Goal: Task Accomplishment & Management: Manage account settings

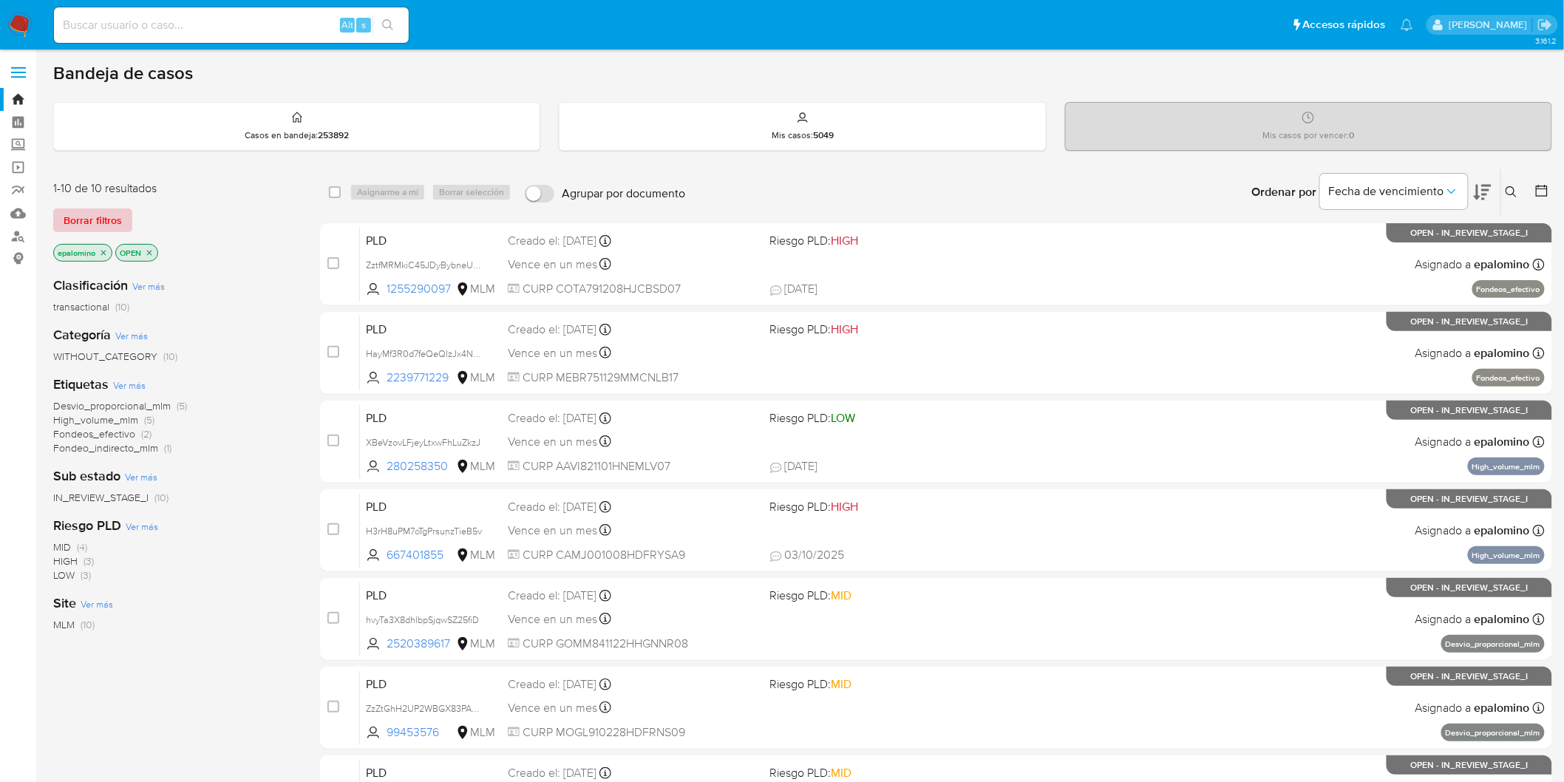
click at [92, 230] on span "Borrar filtros" at bounding box center [93, 220] width 58 height 21
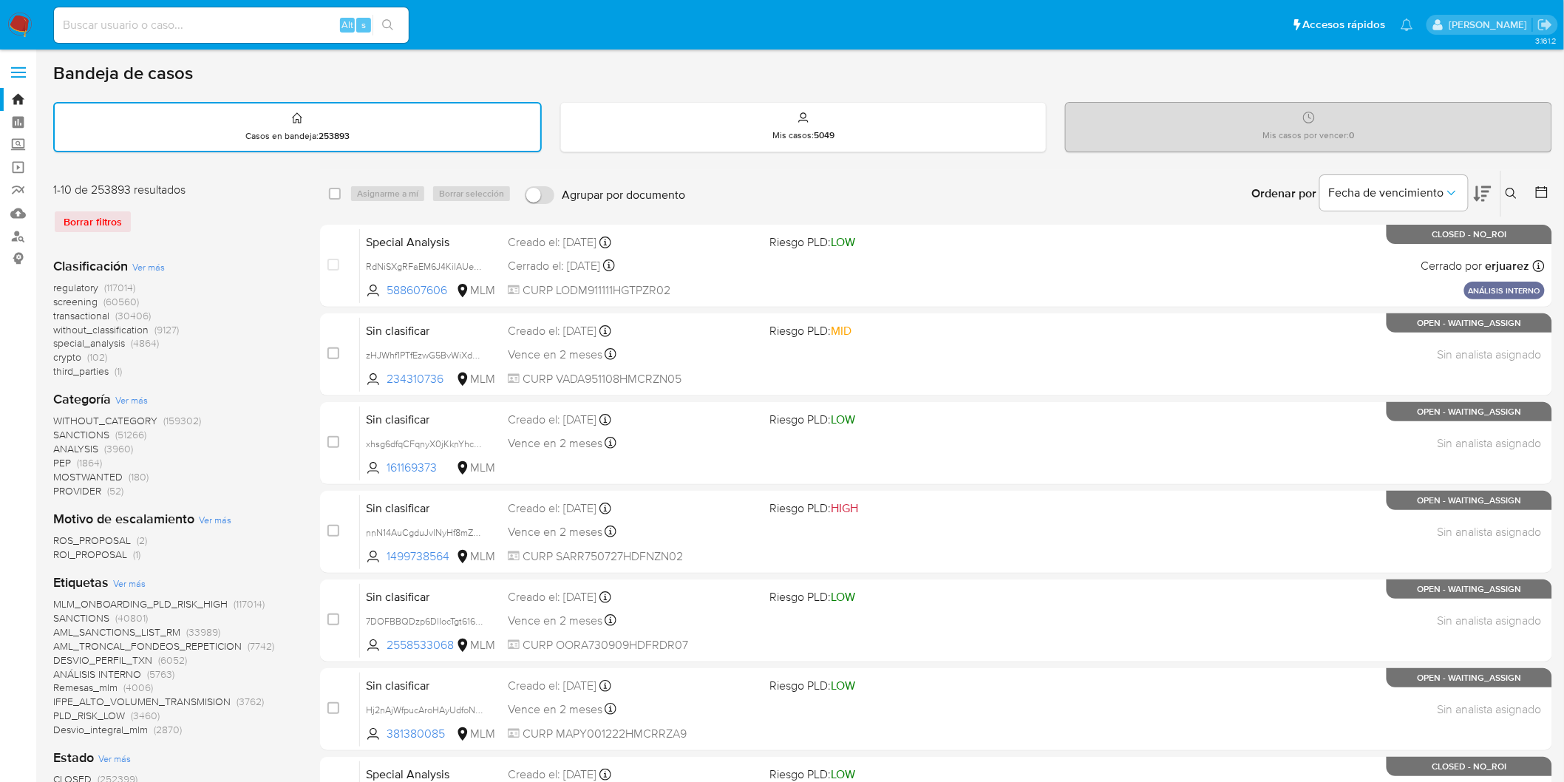
click at [13, 30] on img at bounding box center [19, 25] width 25 height 25
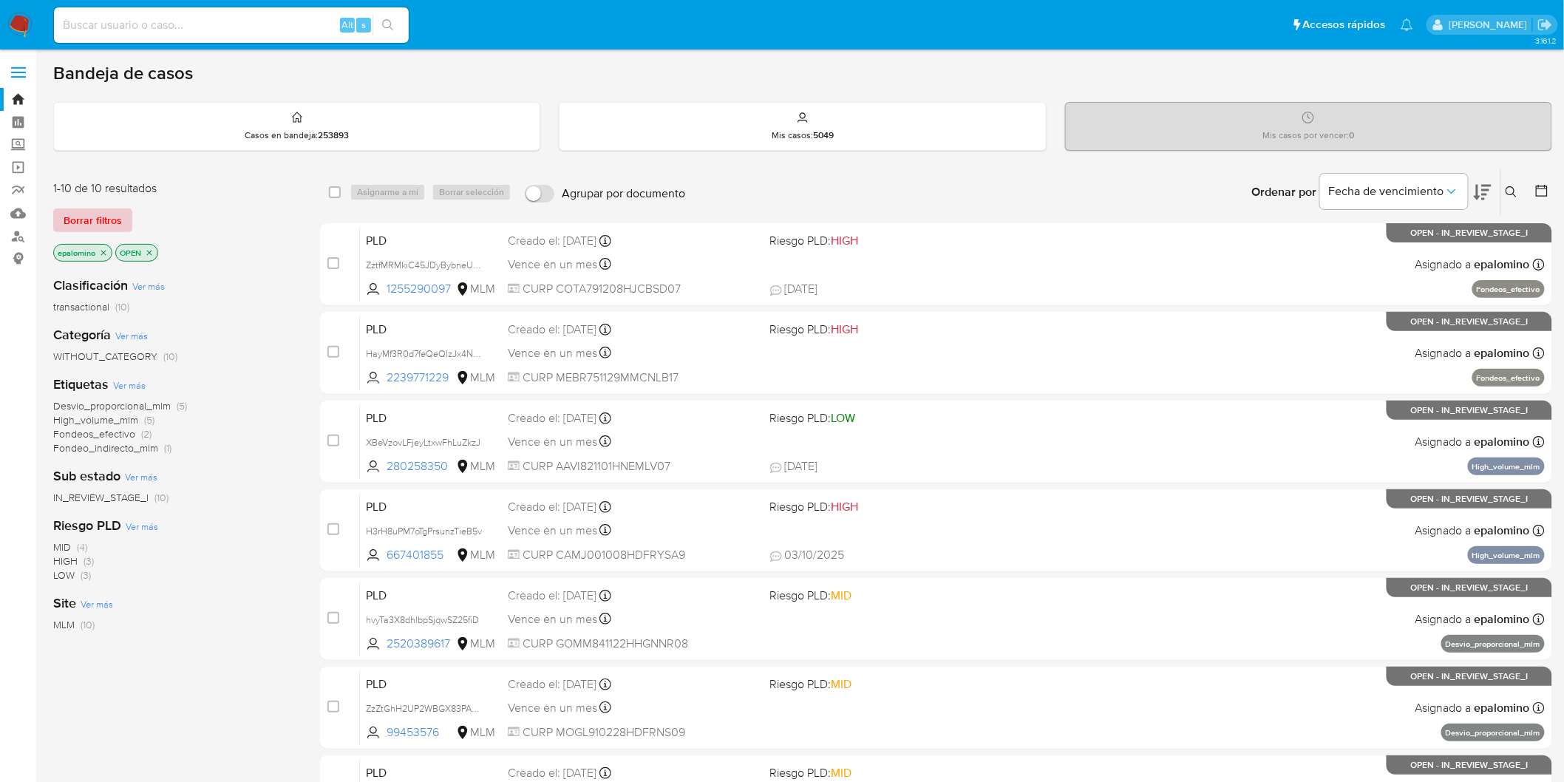
click at [100, 218] on span "Borrar filtros" at bounding box center [93, 220] width 58 height 21
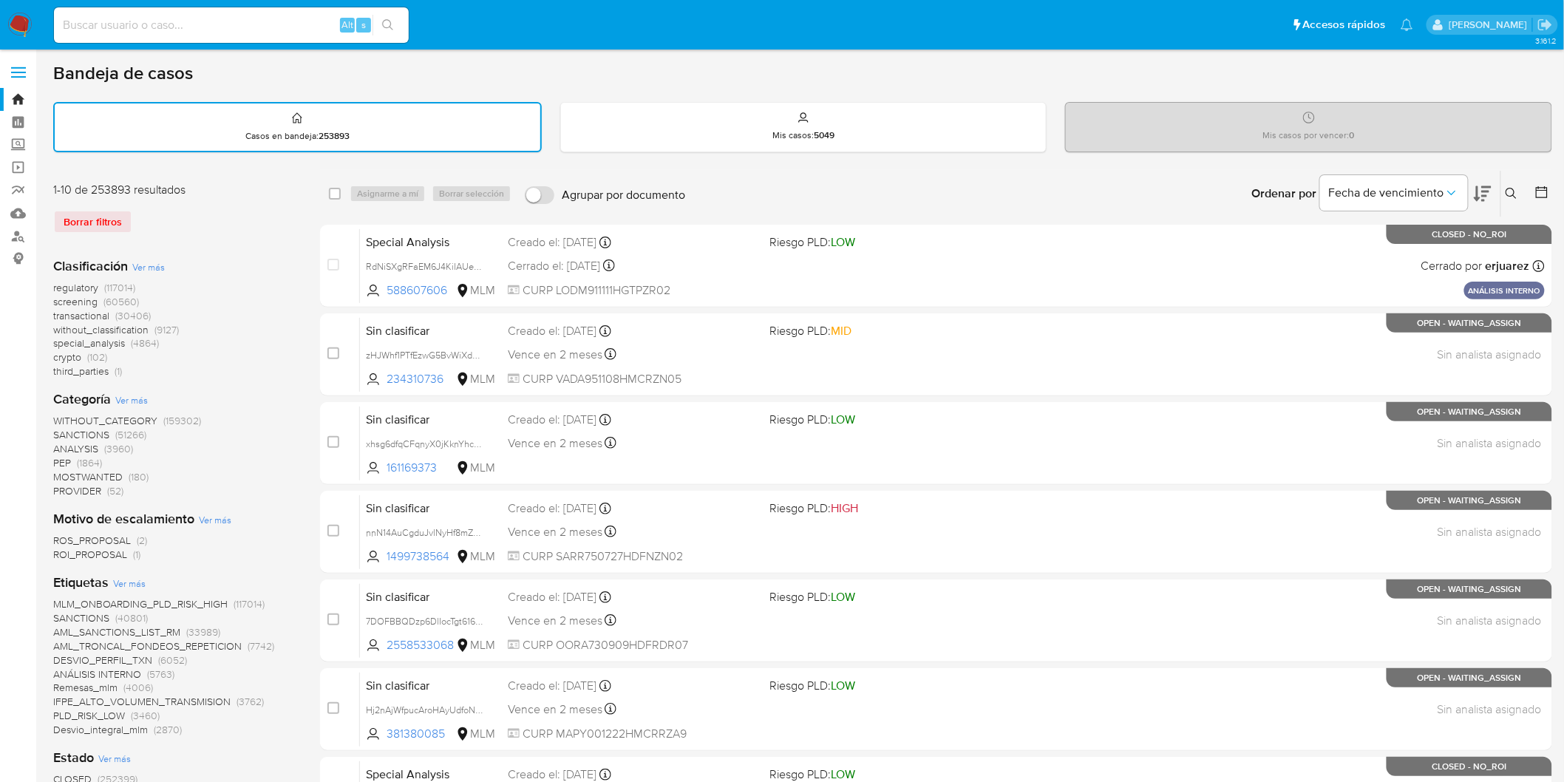
click at [1512, 190] on icon at bounding box center [1511, 194] width 12 height 12
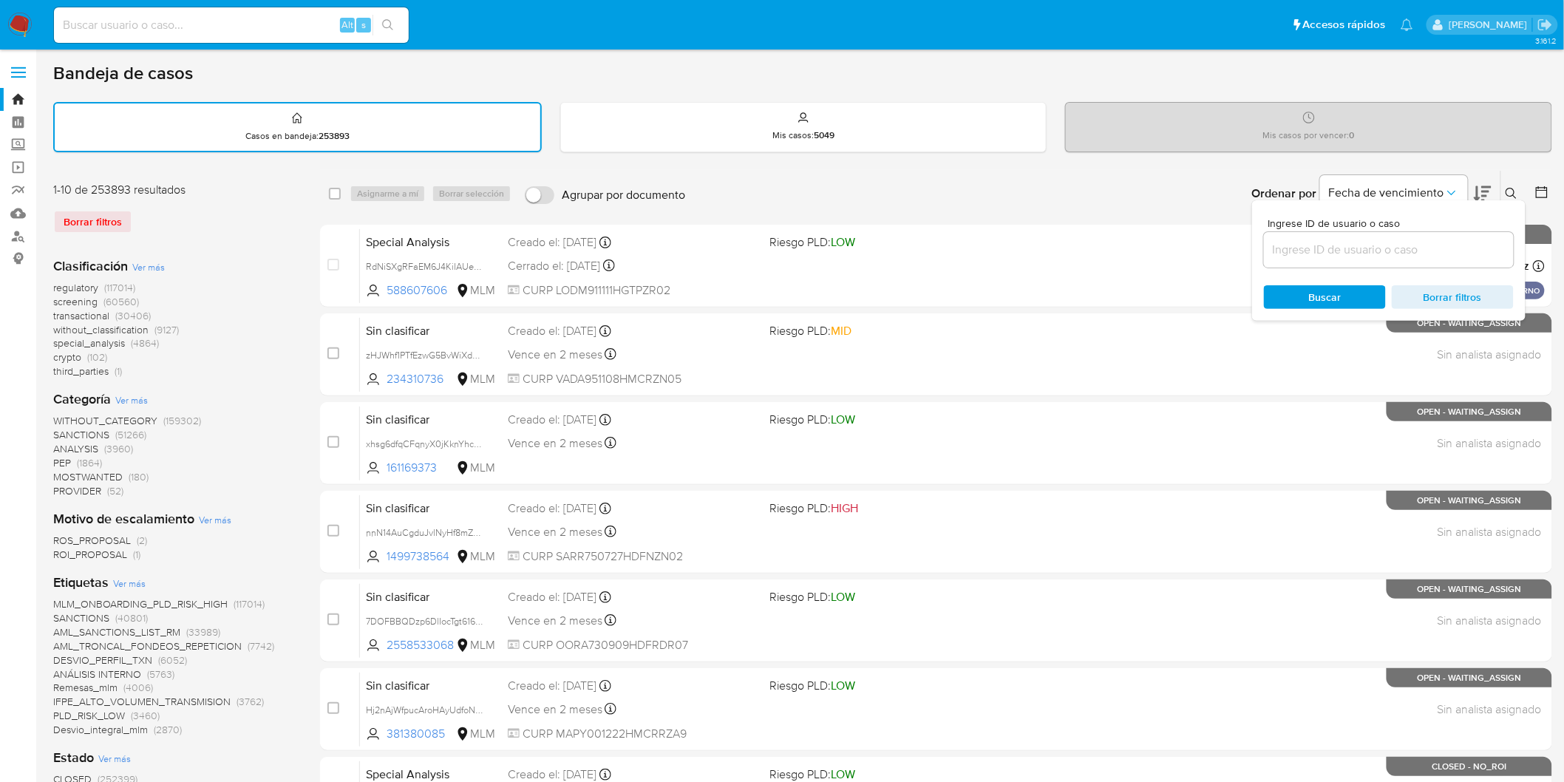
click at [1315, 249] on input at bounding box center [1389, 249] width 250 height 19
type input "215198998"
click at [1326, 294] on span "Buscar" at bounding box center [1325, 297] width 33 height 24
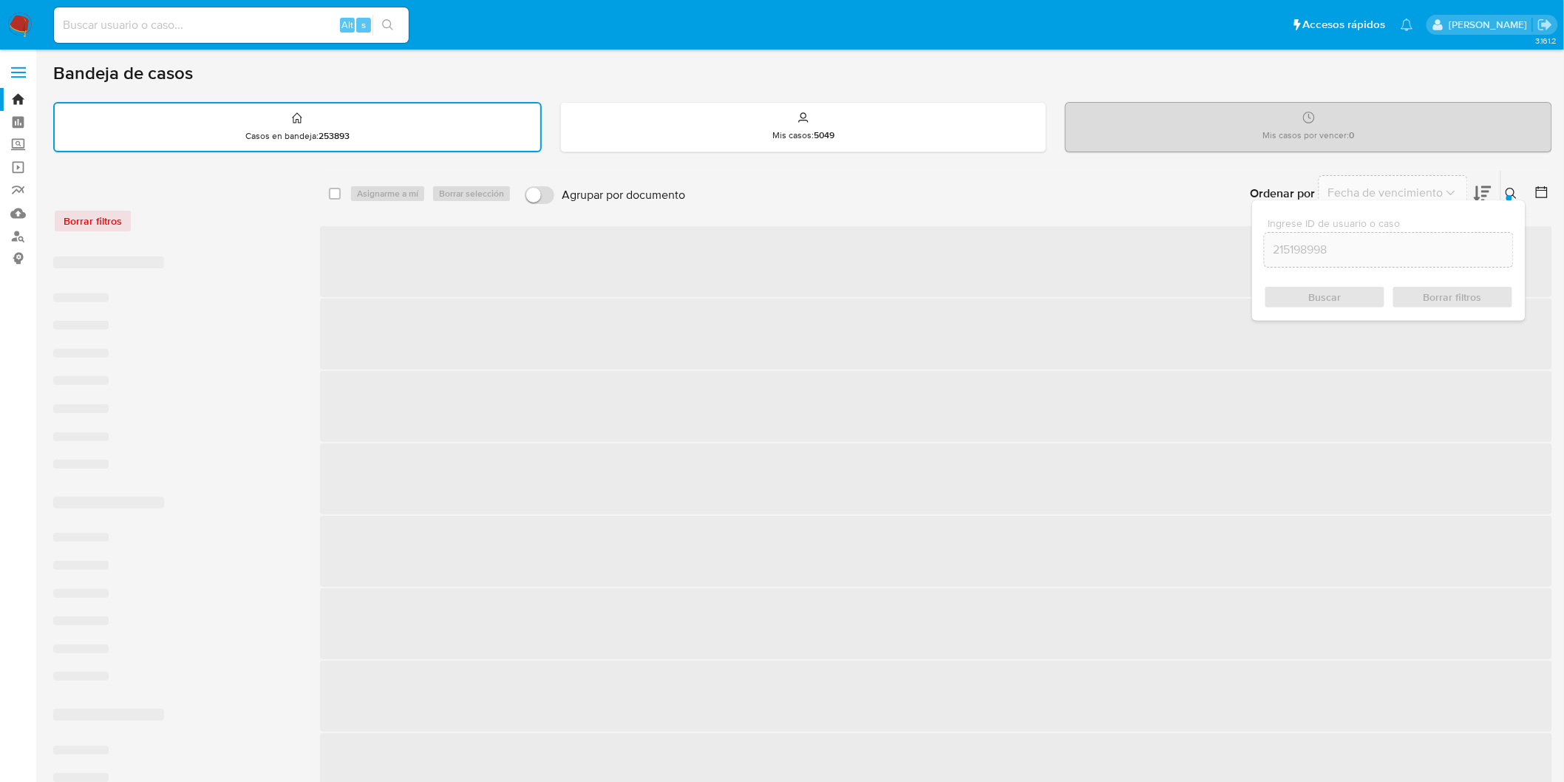
click at [1513, 194] on icon at bounding box center [1511, 194] width 12 height 12
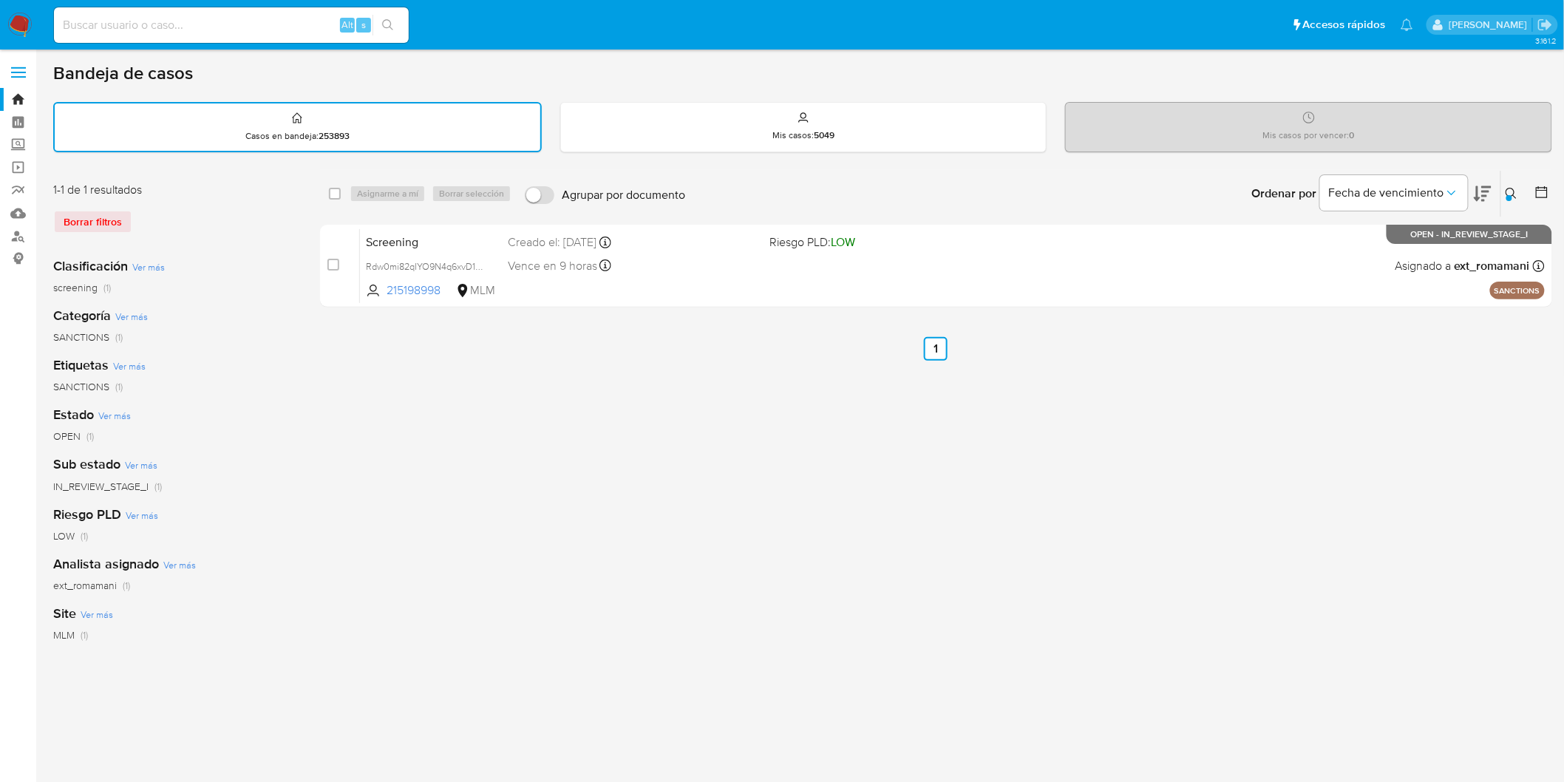
drag, startPoint x: 5, startPoint y: 24, endPoint x: 68, endPoint y: 42, distance: 65.3
click at [5, 24] on nav "Alt s Accesos rápidos Presiona las siguientes teclas para acceder a algunas de …" at bounding box center [782, 25] width 1564 height 50
click at [7, 27] on img at bounding box center [19, 25] width 25 height 25
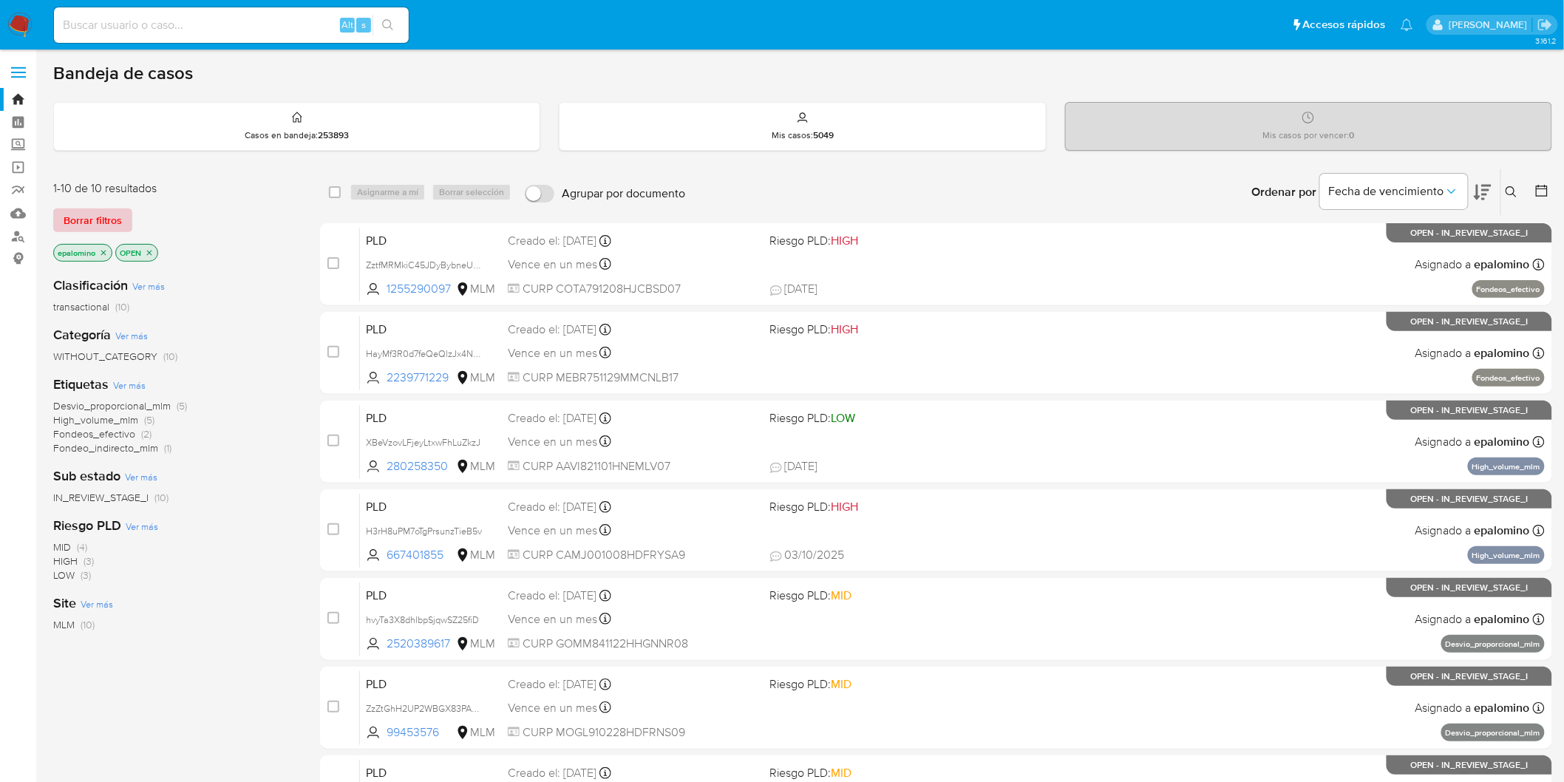
click at [84, 219] on span "Borrar filtros" at bounding box center [93, 220] width 58 height 21
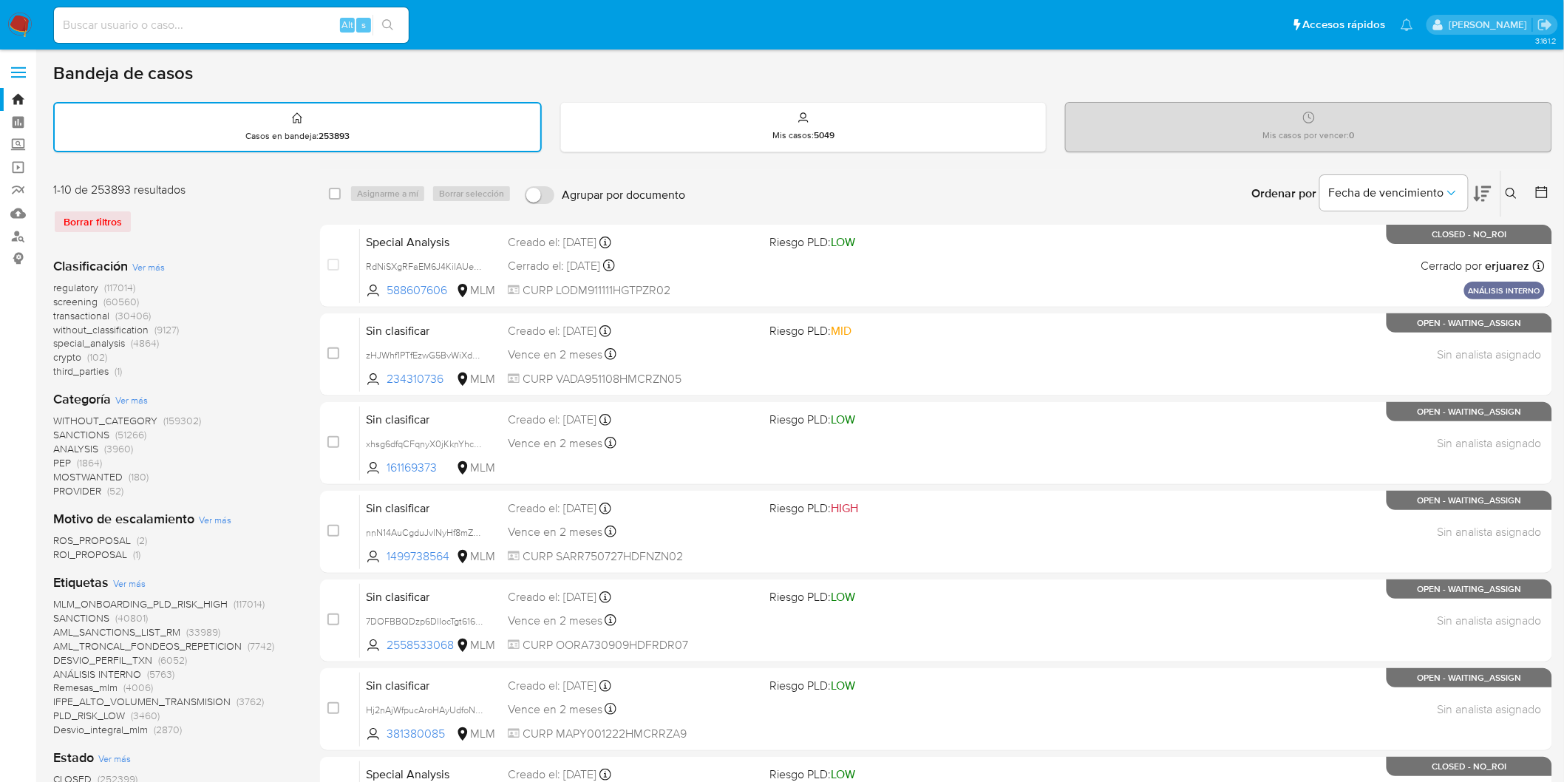
click at [1515, 193] on icon at bounding box center [1511, 194] width 12 height 12
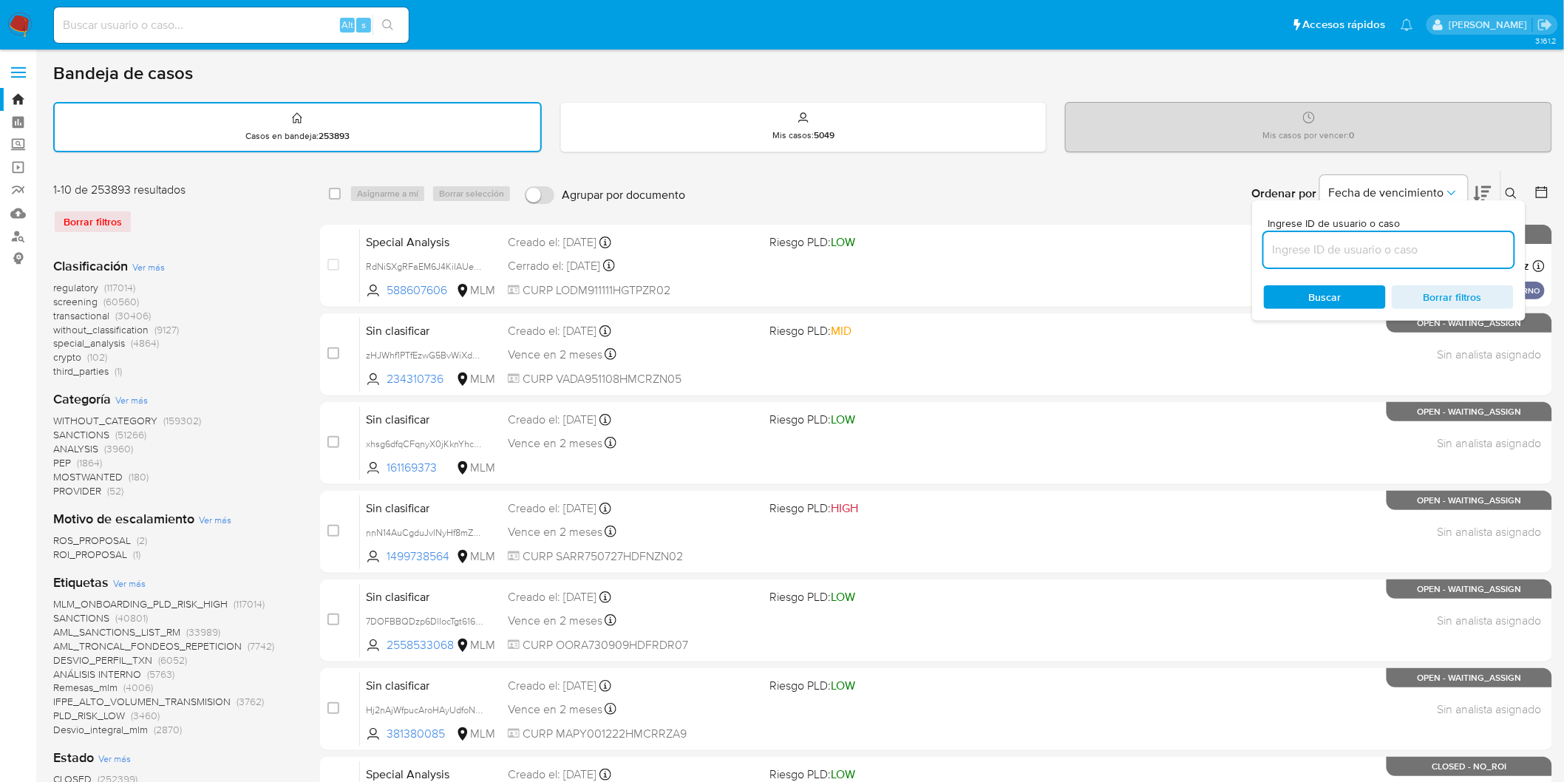
click at [1310, 253] on input at bounding box center [1389, 249] width 250 height 19
type input "215198998"
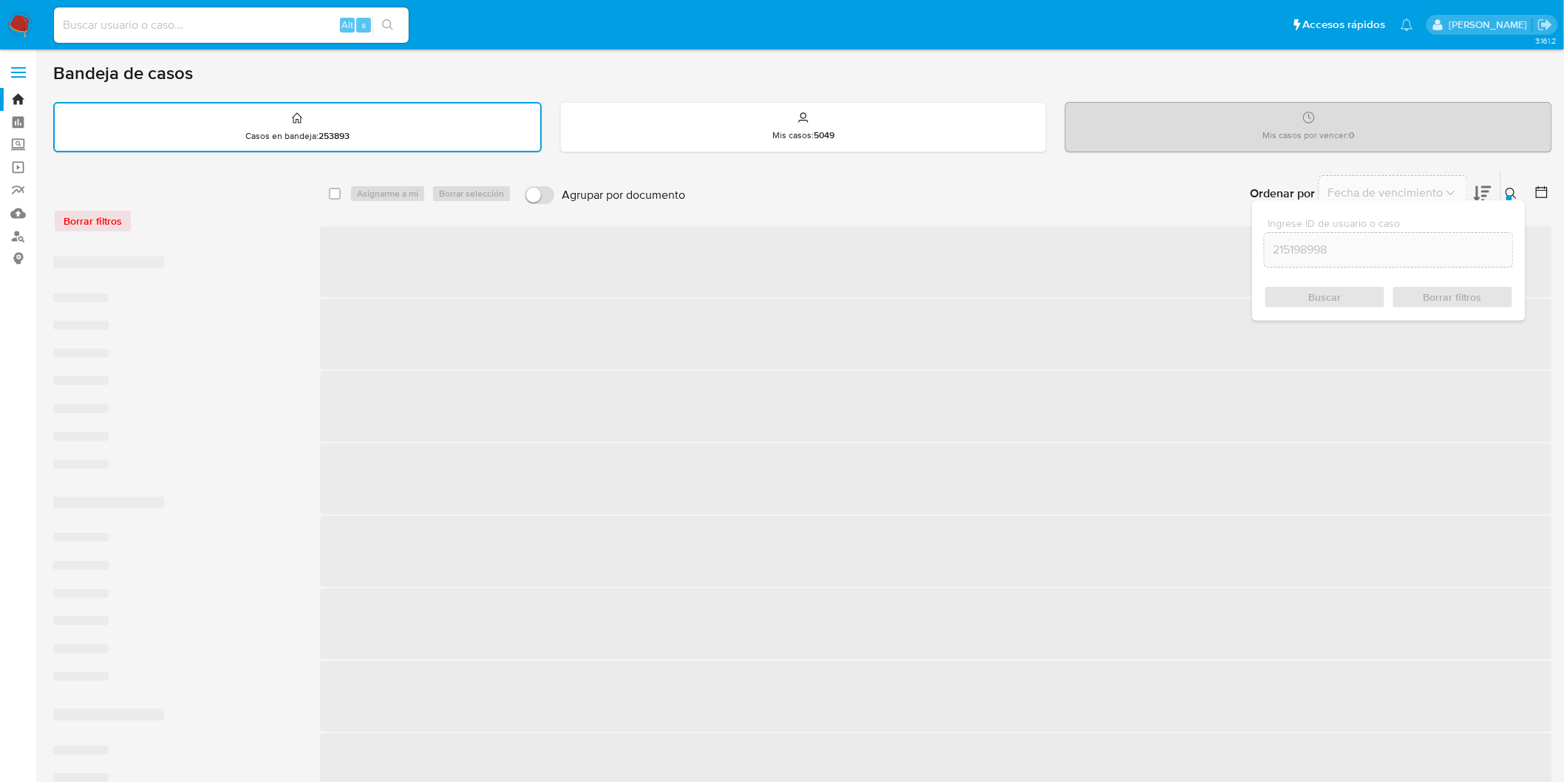
click at [1312, 289] on div "Buscar Borrar filtros" at bounding box center [1389, 297] width 250 height 24
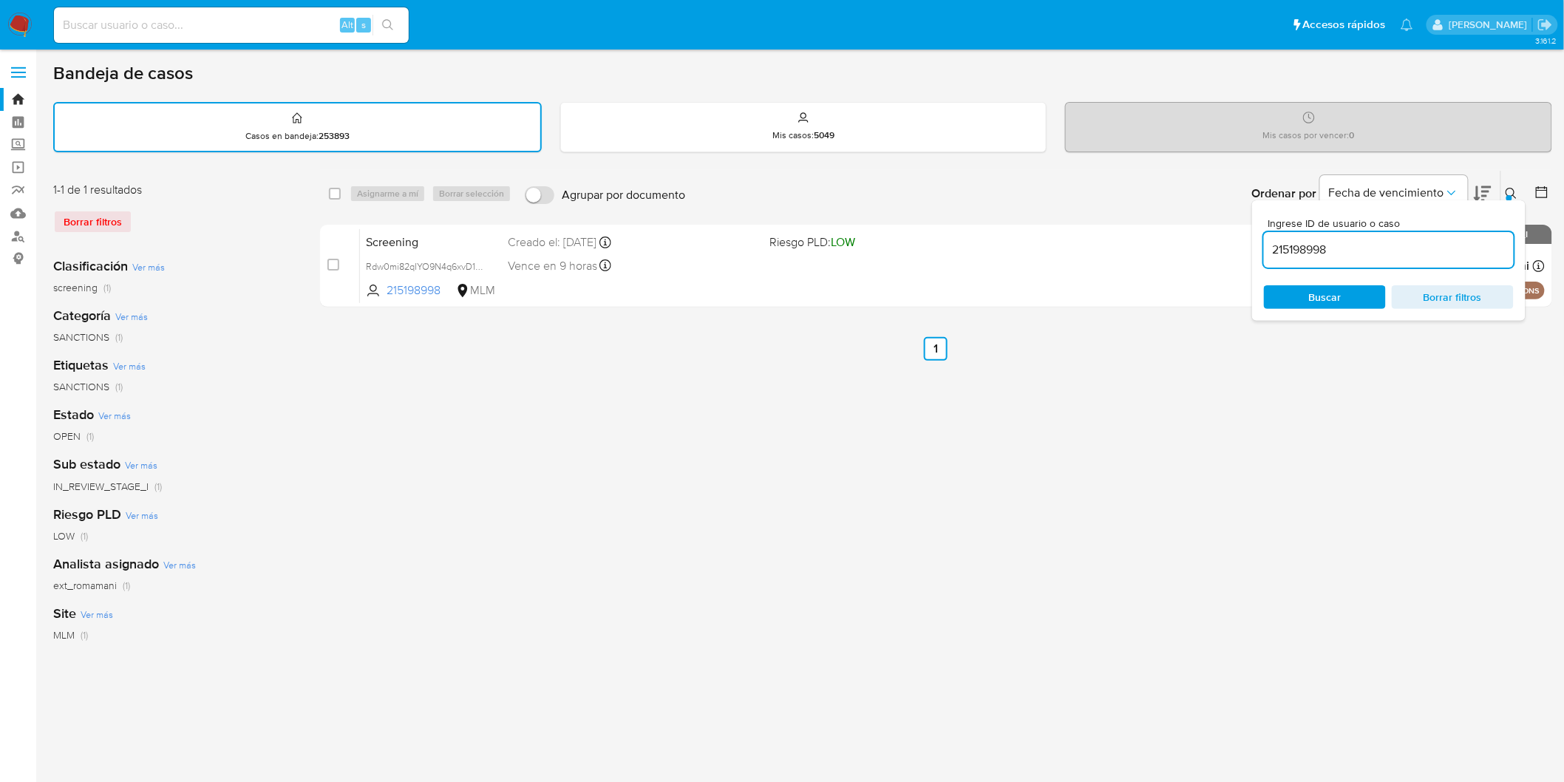
click at [1512, 181] on div "Ingrese ID de usuario o caso 215198998 Buscar Borrar filtros" at bounding box center [1512, 194] width 25 height 46
click at [1505, 194] on icon at bounding box center [1511, 194] width 12 height 12
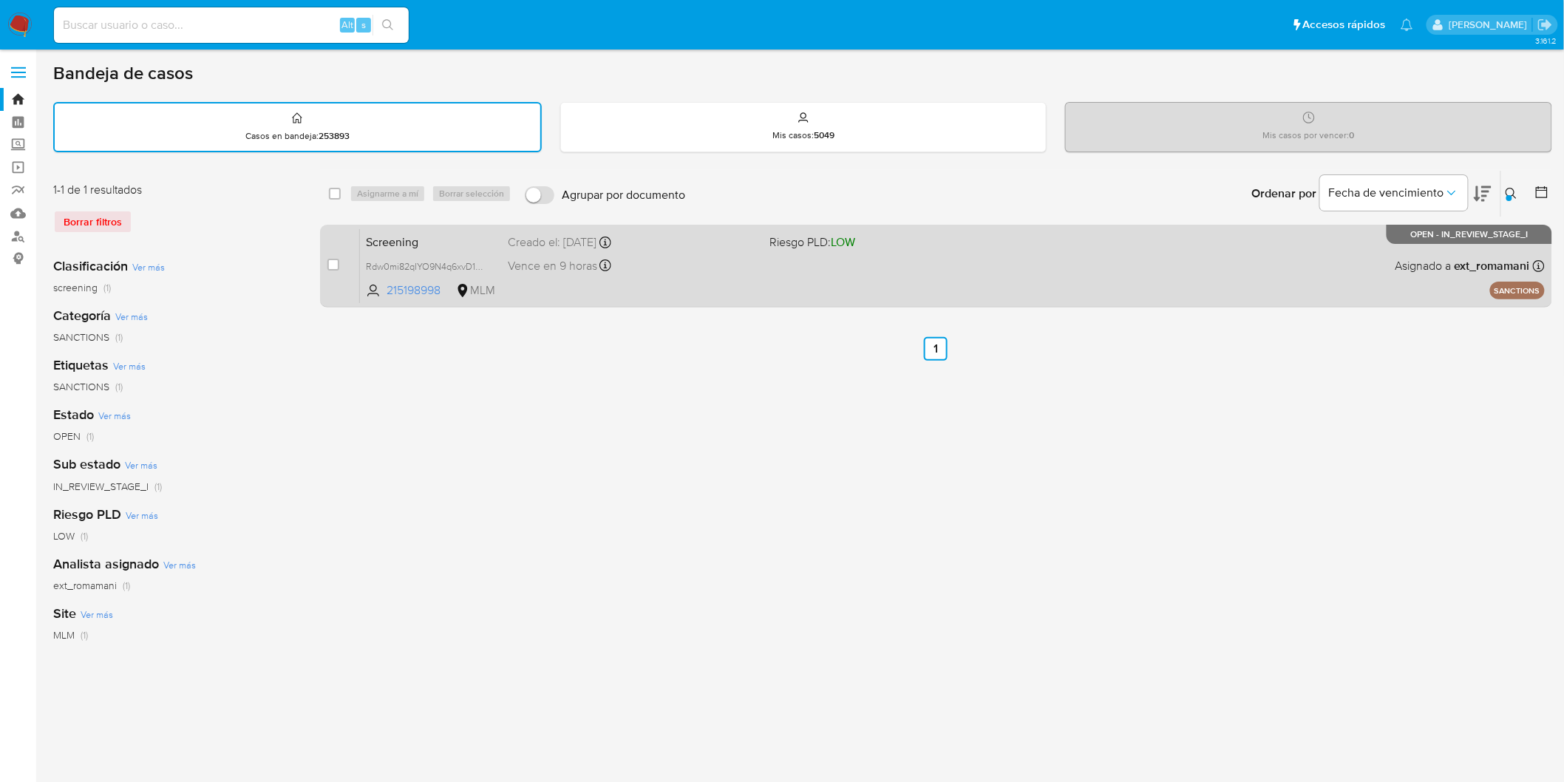
drag, startPoint x: 504, startPoint y: 262, endPoint x: 629, endPoint y: 264, distance: 124.9
click at [629, 264] on div "Screening Rdw0mi82qIYO9N4q6xvD1i7X 215198998 MLM Riesgo PLD: LOW Creado el: 06/…" at bounding box center [952, 265] width 1185 height 75
click at [392, 233] on span "Screening" at bounding box center [431, 240] width 130 height 19
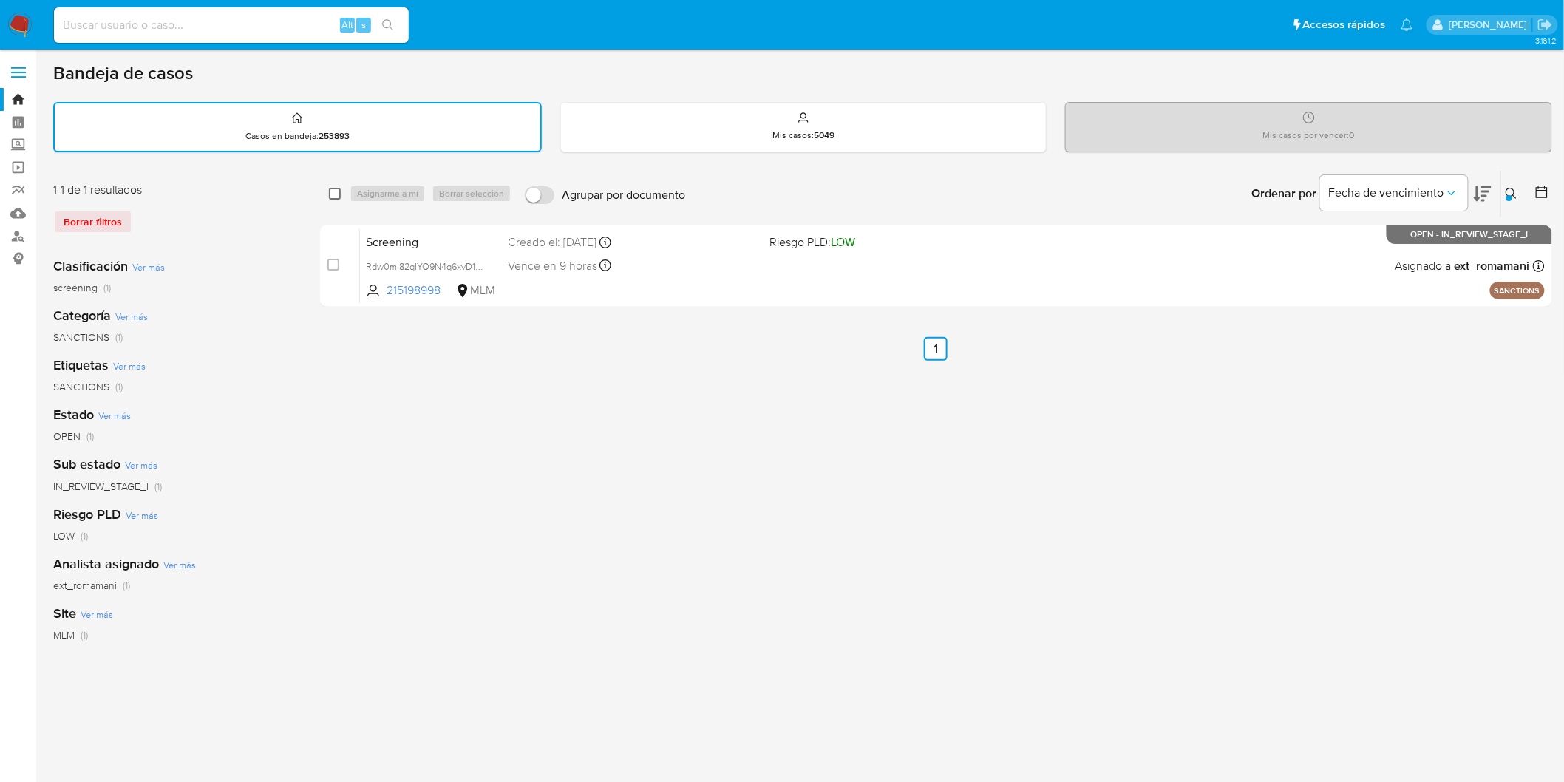
click at [333, 191] on input "checkbox" at bounding box center [335, 194] width 12 height 12
checkbox input "true"
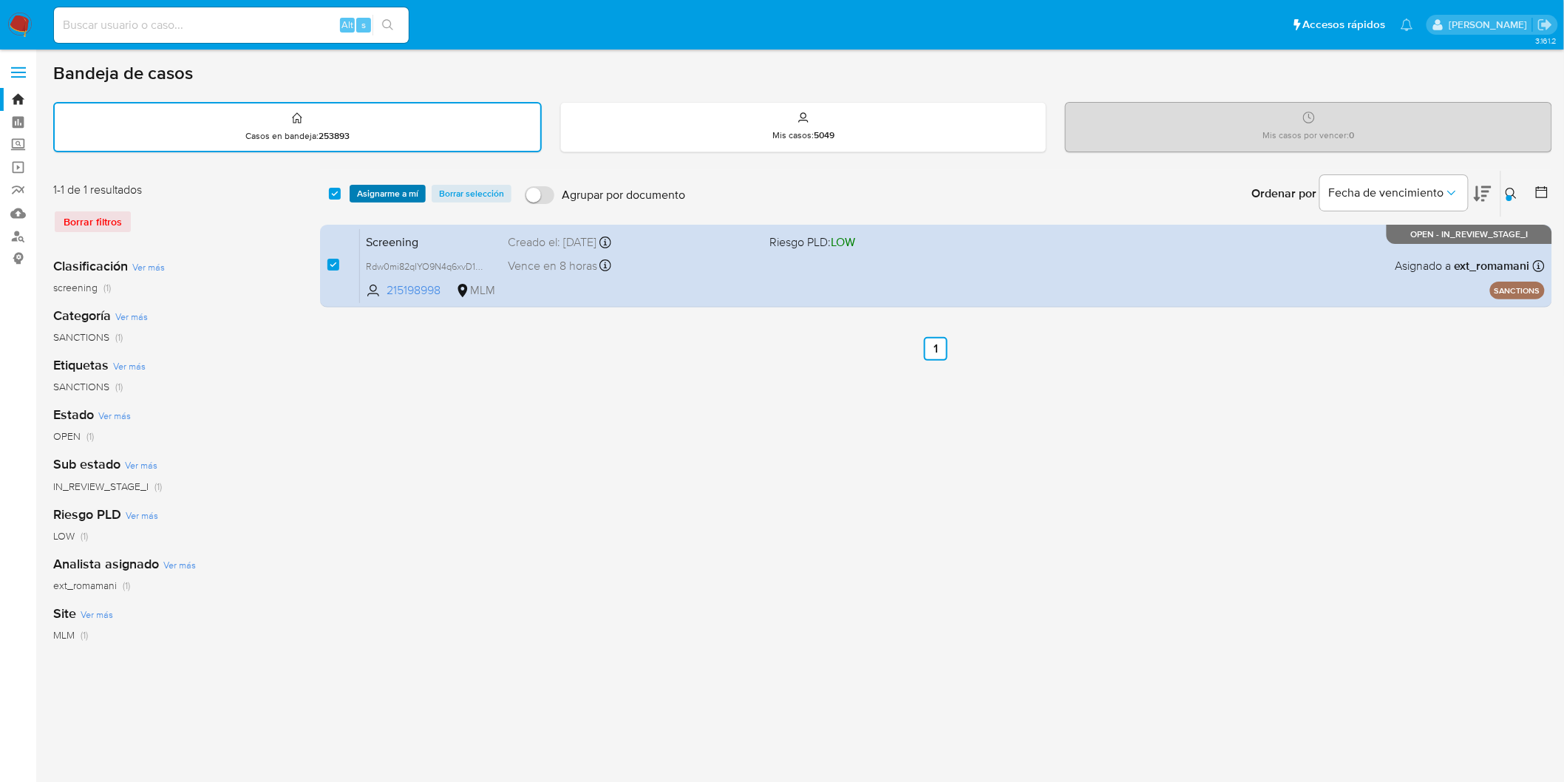
click at [387, 187] on span "Asignarme a mí" at bounding box center [387, 193] width 61 height 15
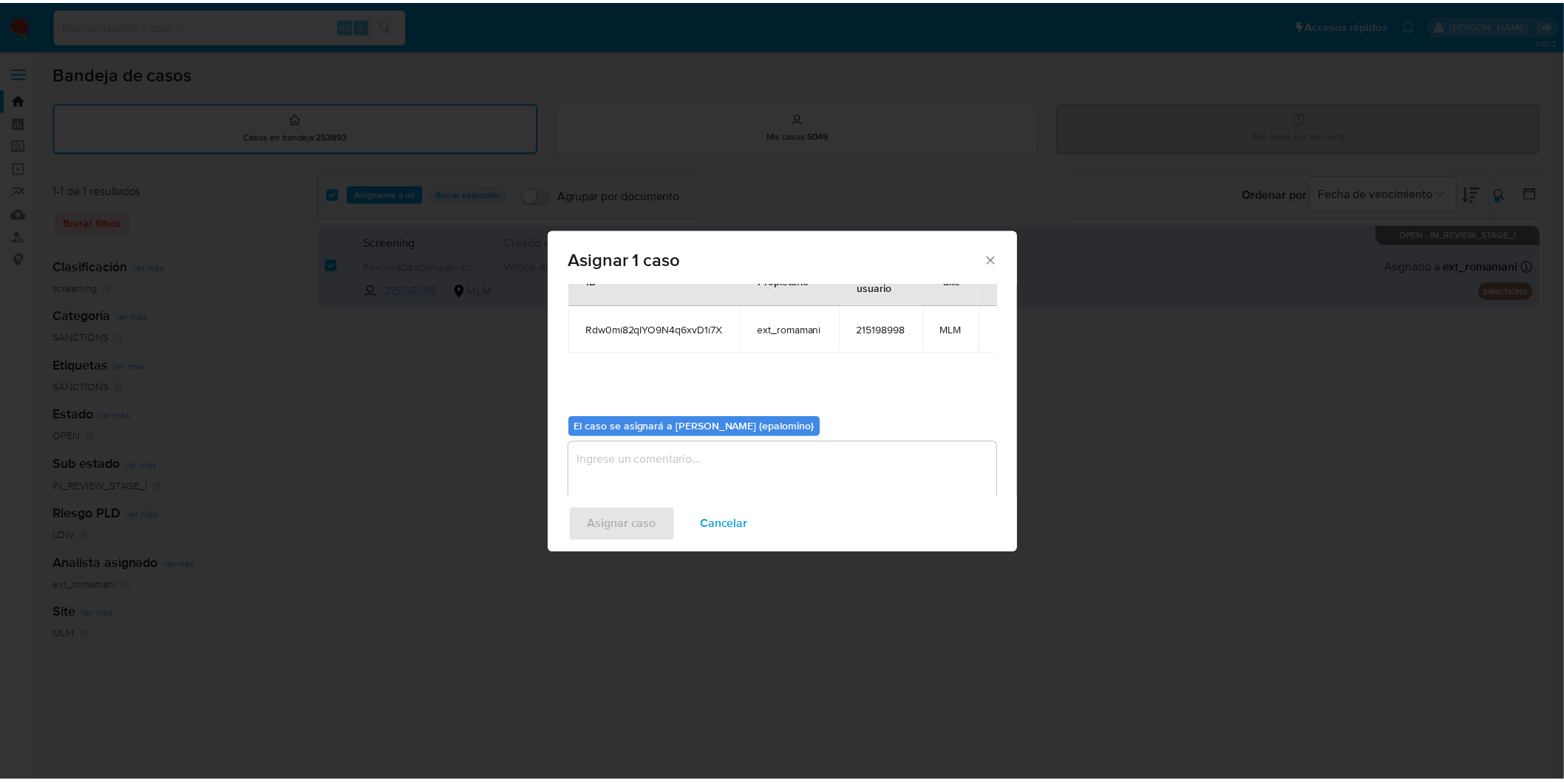
scroll to position [76, 0]
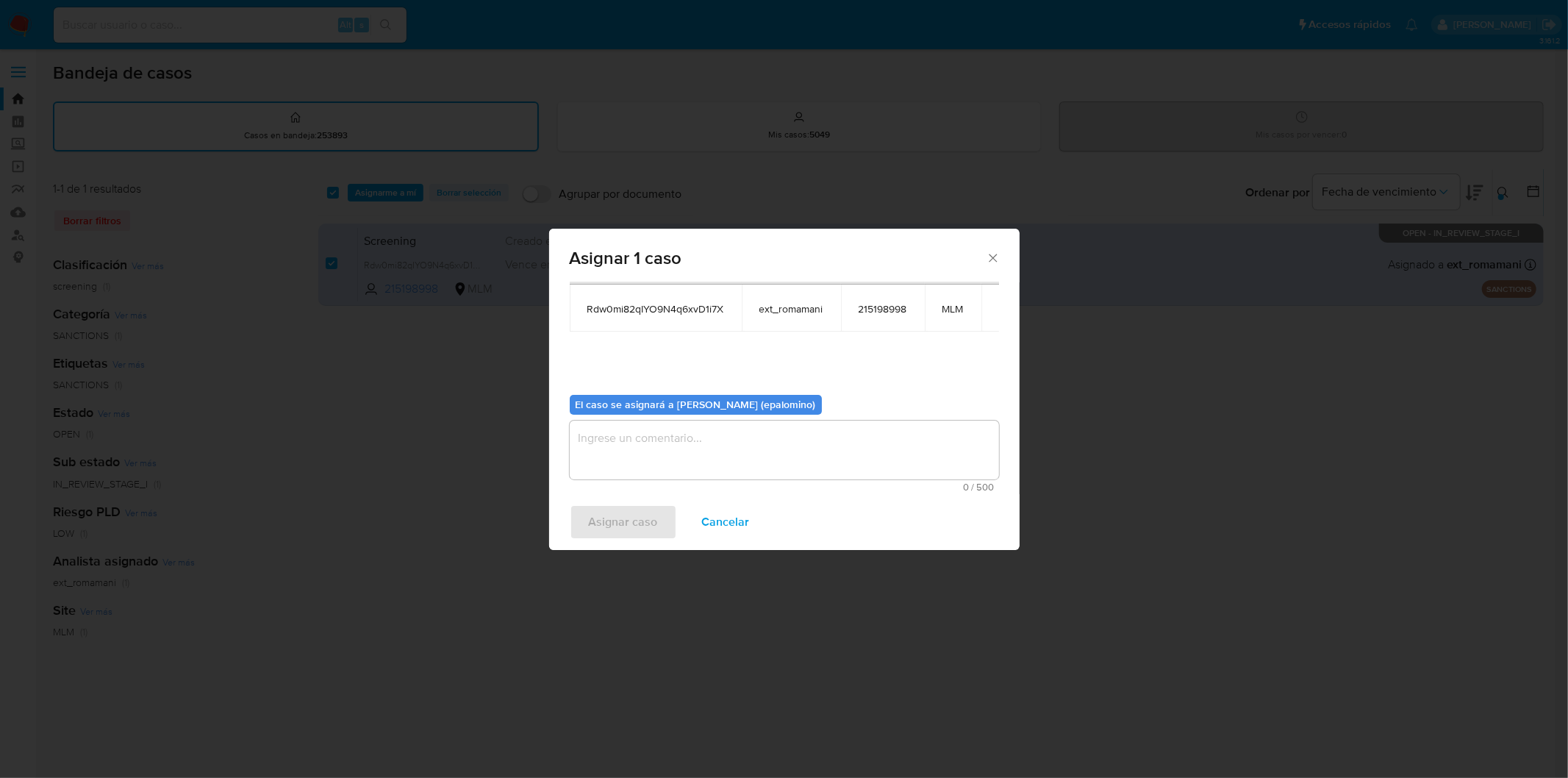
click at [652, 435] on textarea "assign-modal" at bounding box center [785, 450] width 430 height 59
type textarea "AS"
click at [638, 511] on span "Asignar caso" at bounding box center [623, 521] width 69 height 33
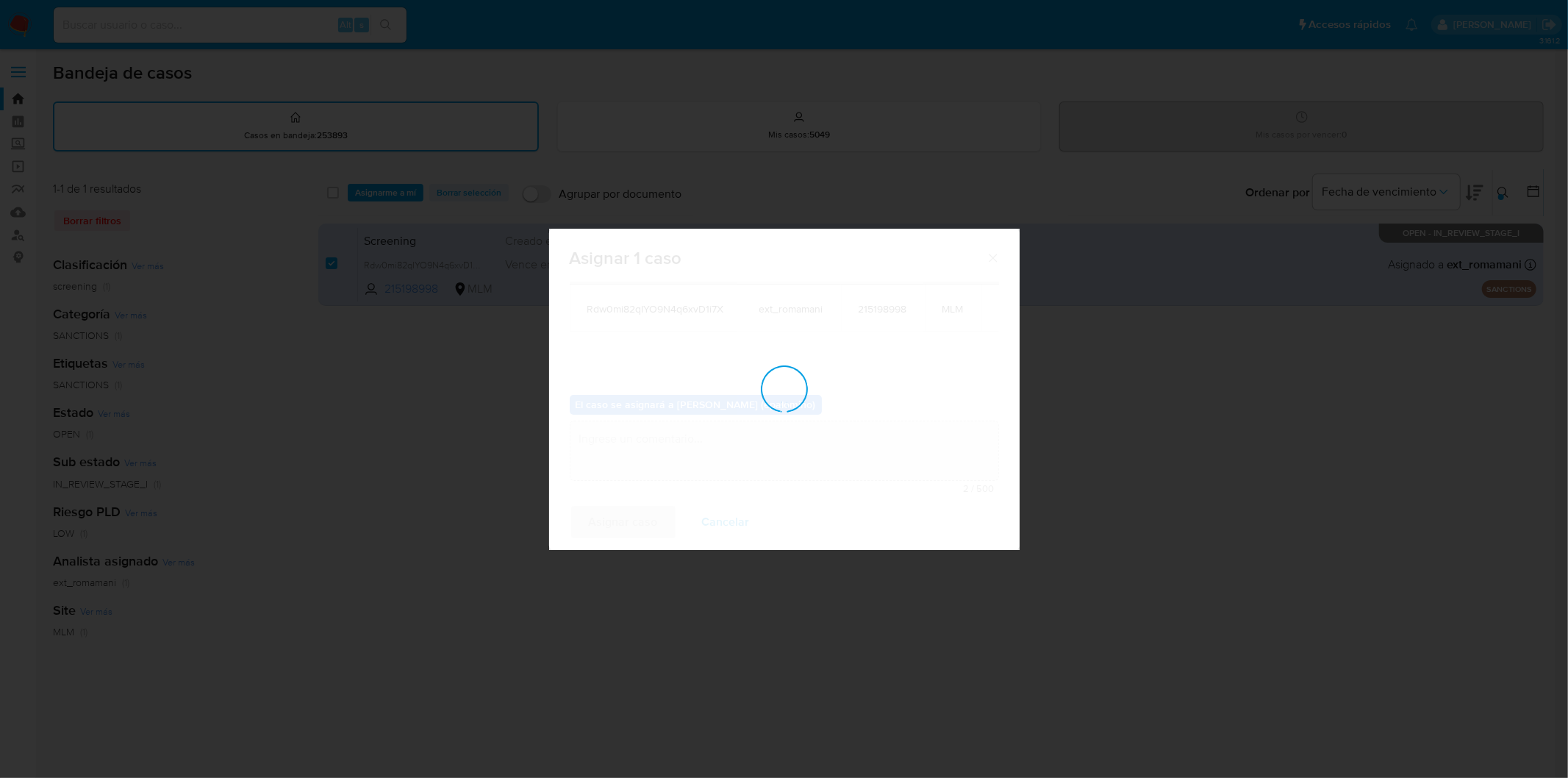
checkbox input "false"
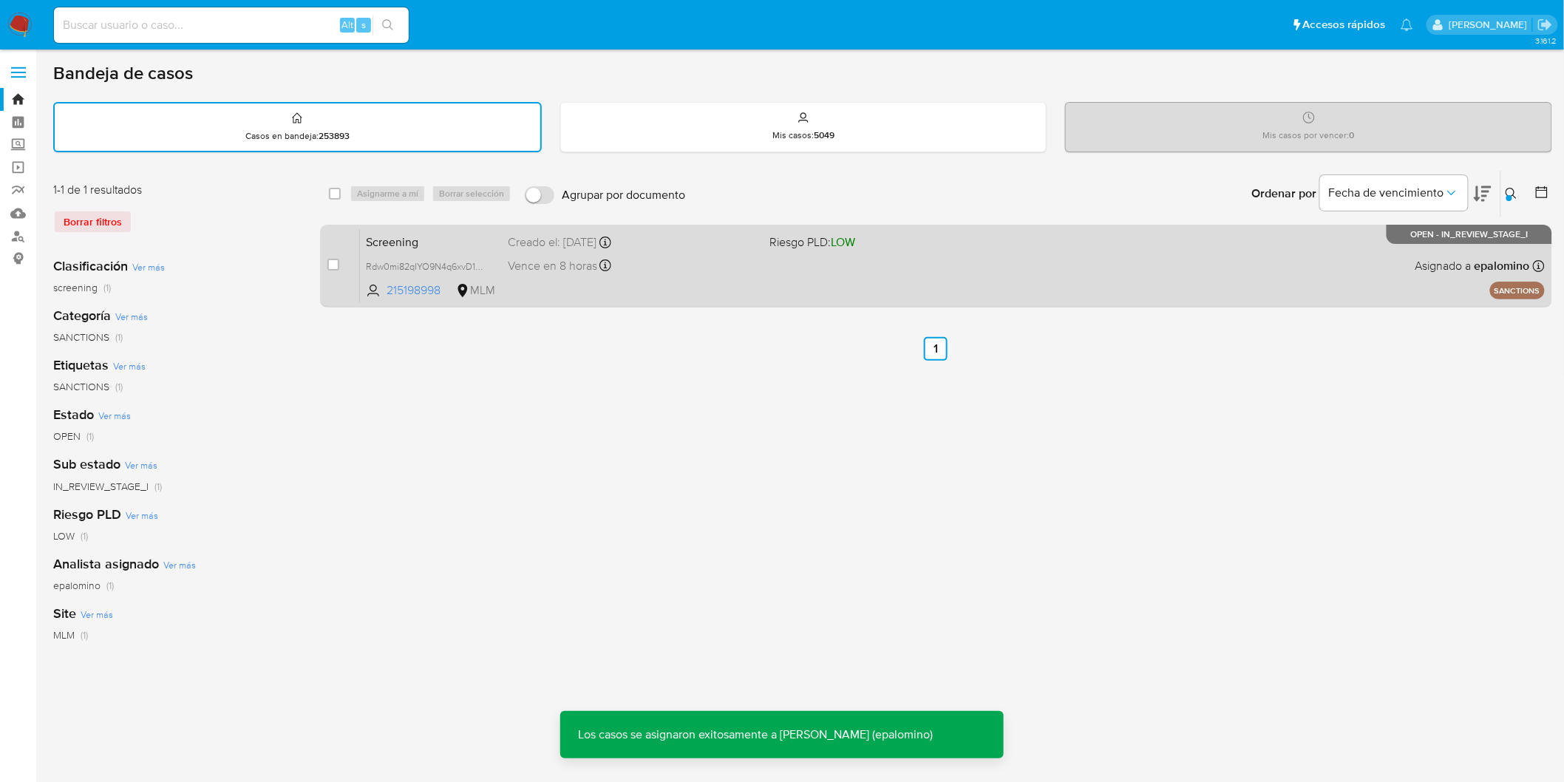
click at [402, 245] on span "Screening" at bounding box center [431, 240] width 130 height 19
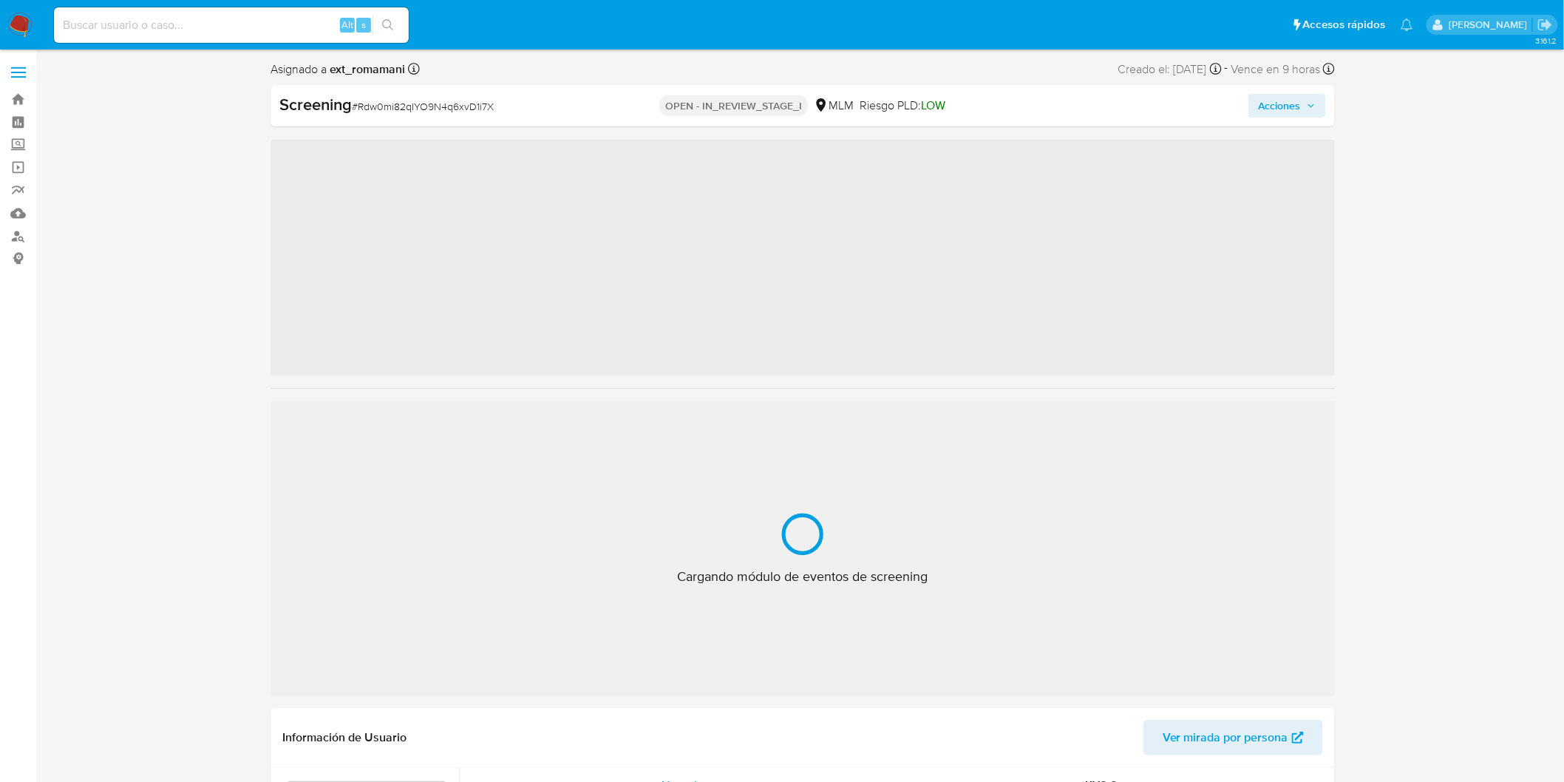
scroll to position [695, 0]
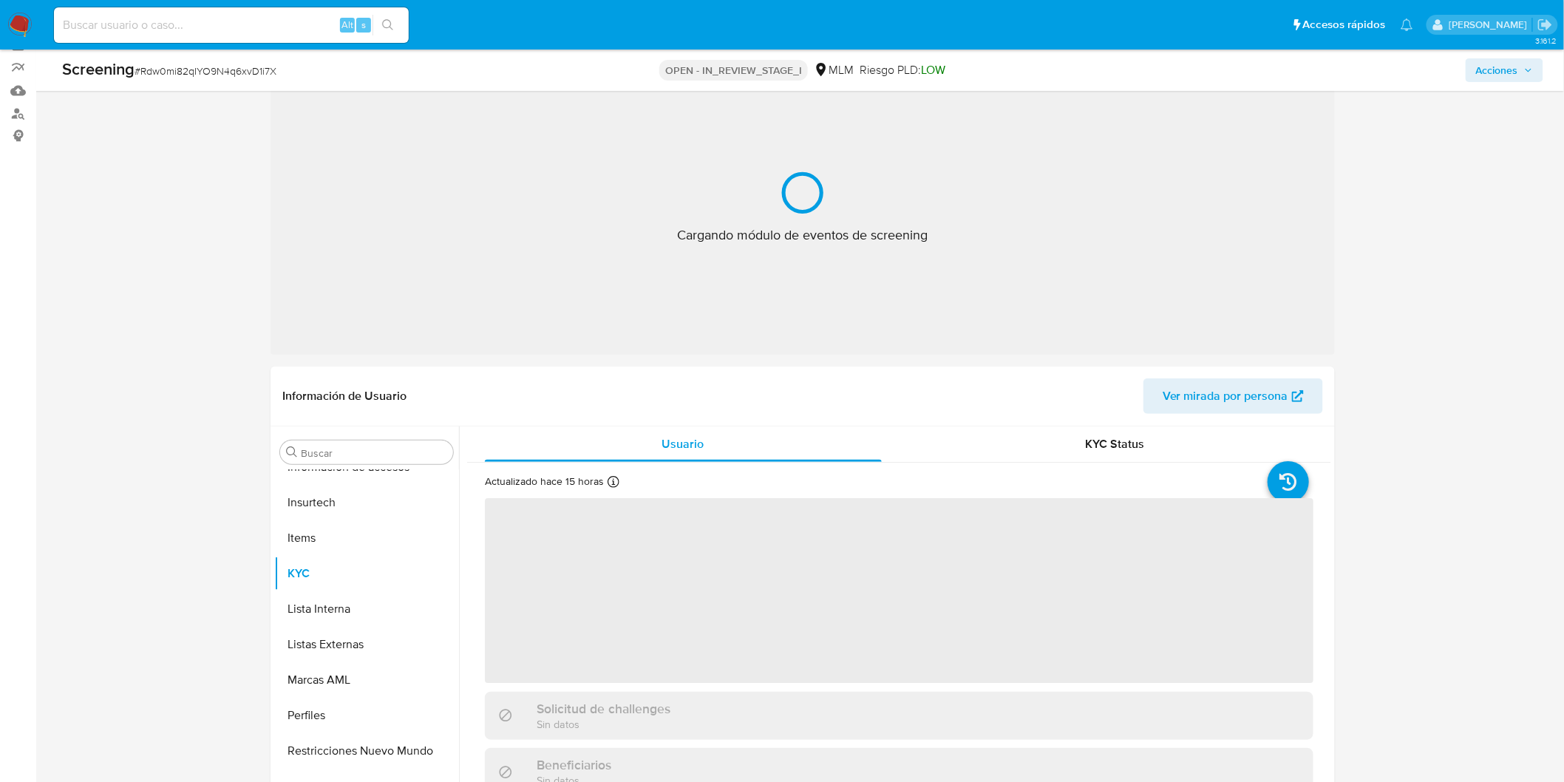
select select "10"
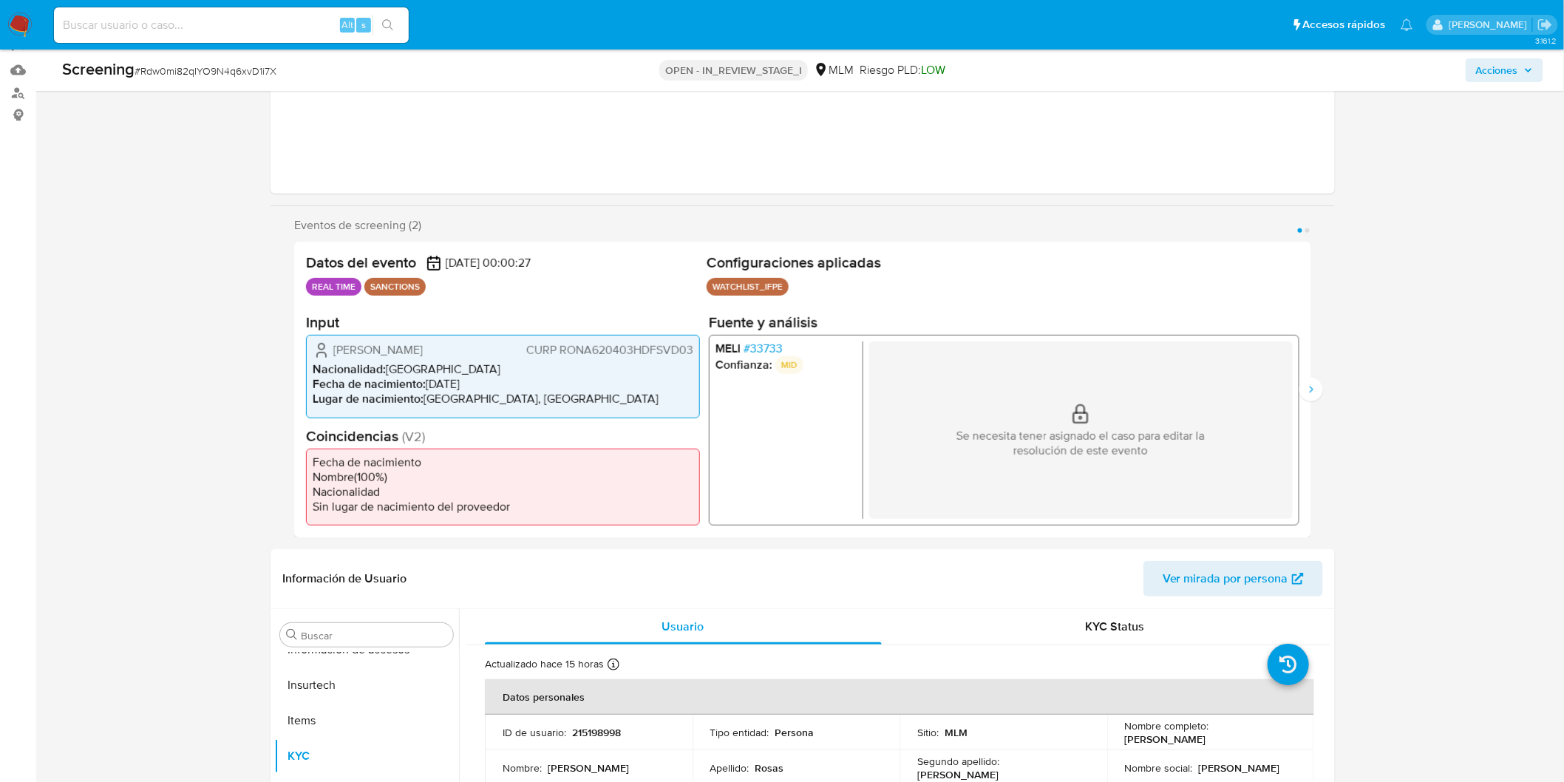
scroll to position [124, 0]
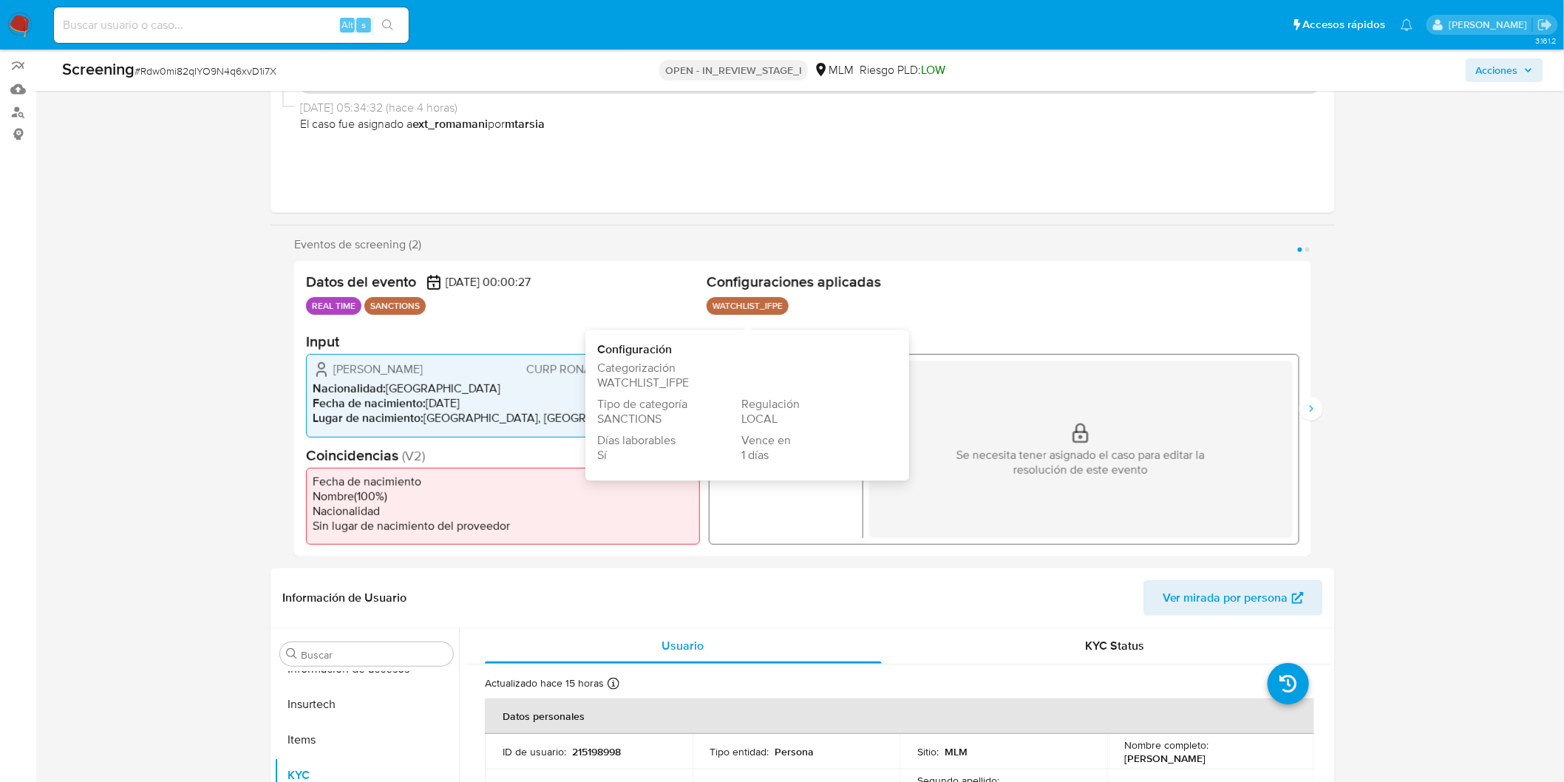
drag, startPoint x: 715, startPoint y: 304, endPoint x: 801, endPoint y: 308, distance: 86.5
click at [794, 307] on ul "WATCHLIST_IFPE Configuración Categorización WATCHLIST_IFPE Tipo de categoría SA…" at bounding box center [1002, 308] width 593 height 22
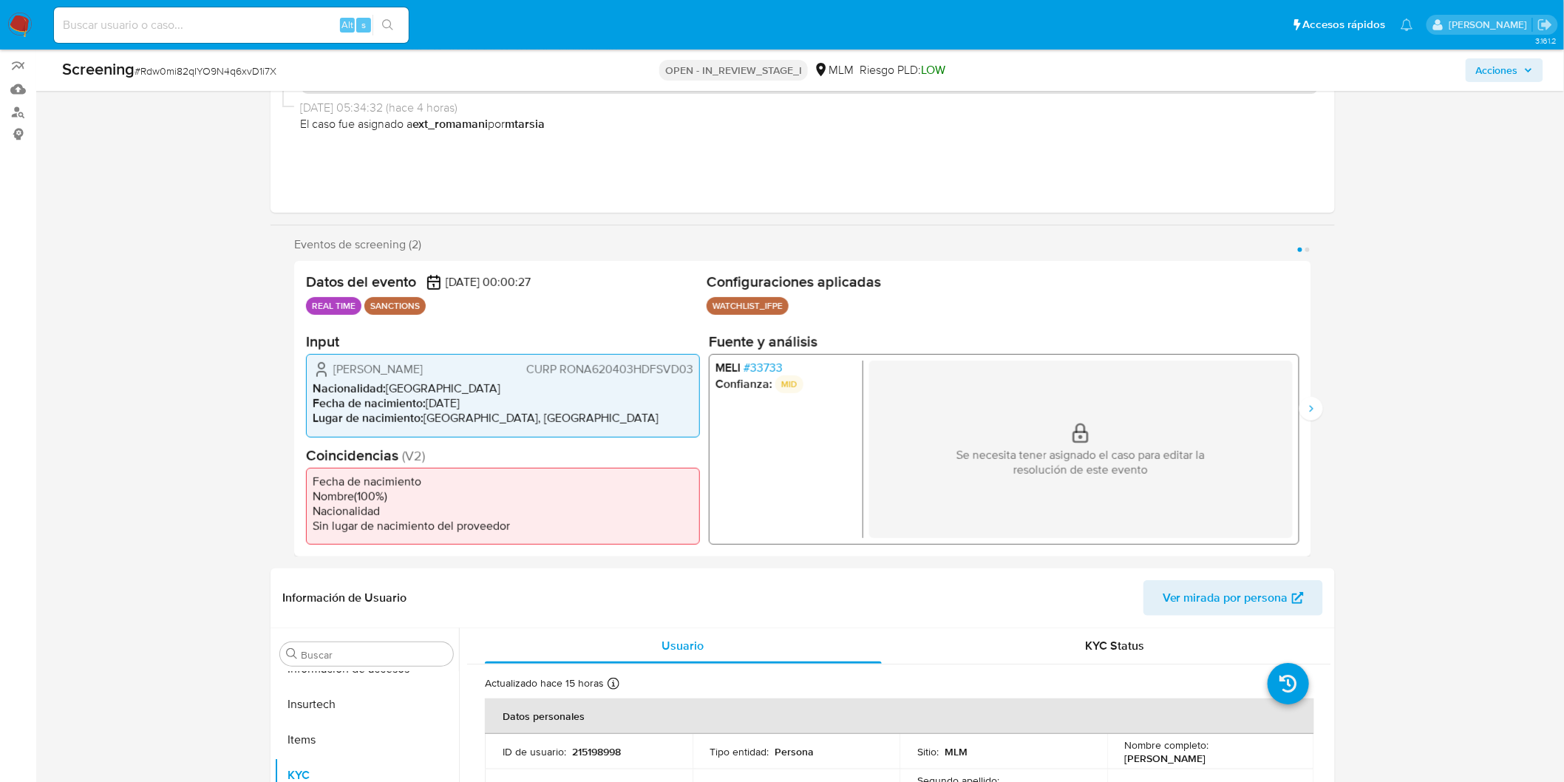
drag, startPoint x: 715, startPoint y: 294, endPoint x: 795, endPoint y: 296, distance: 79.8
click at [795, 296] on div "Configuraciones aplicadas WATCHLIST_IFPE Configuración Categorización WATCHLIST…" at bounding box center [1002, 296] width 593 height 47
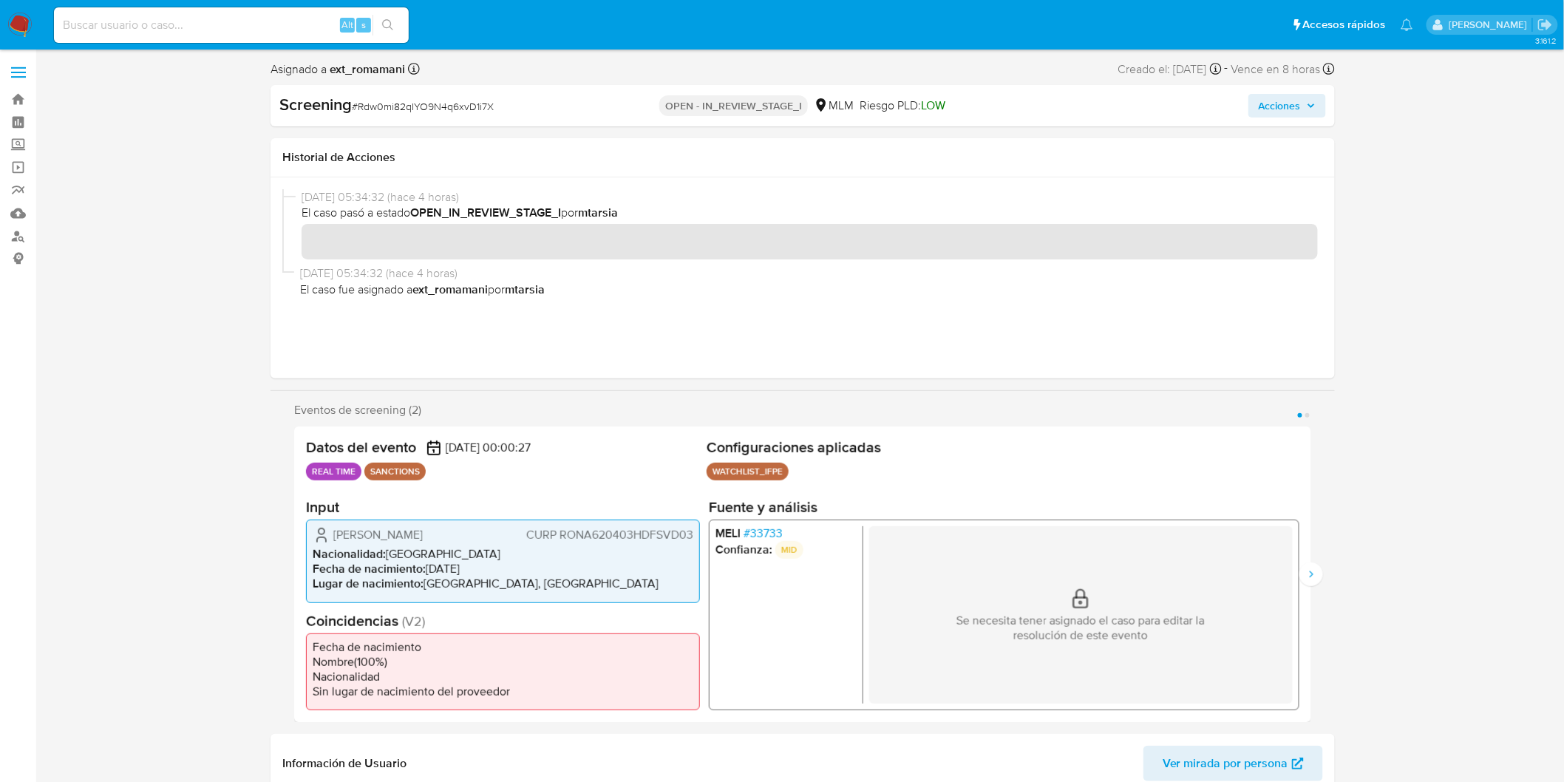
drag, startPoint x: 400, startPoint y: 153, endPoint x: 651, endPoint y: -67, distance: 334.1
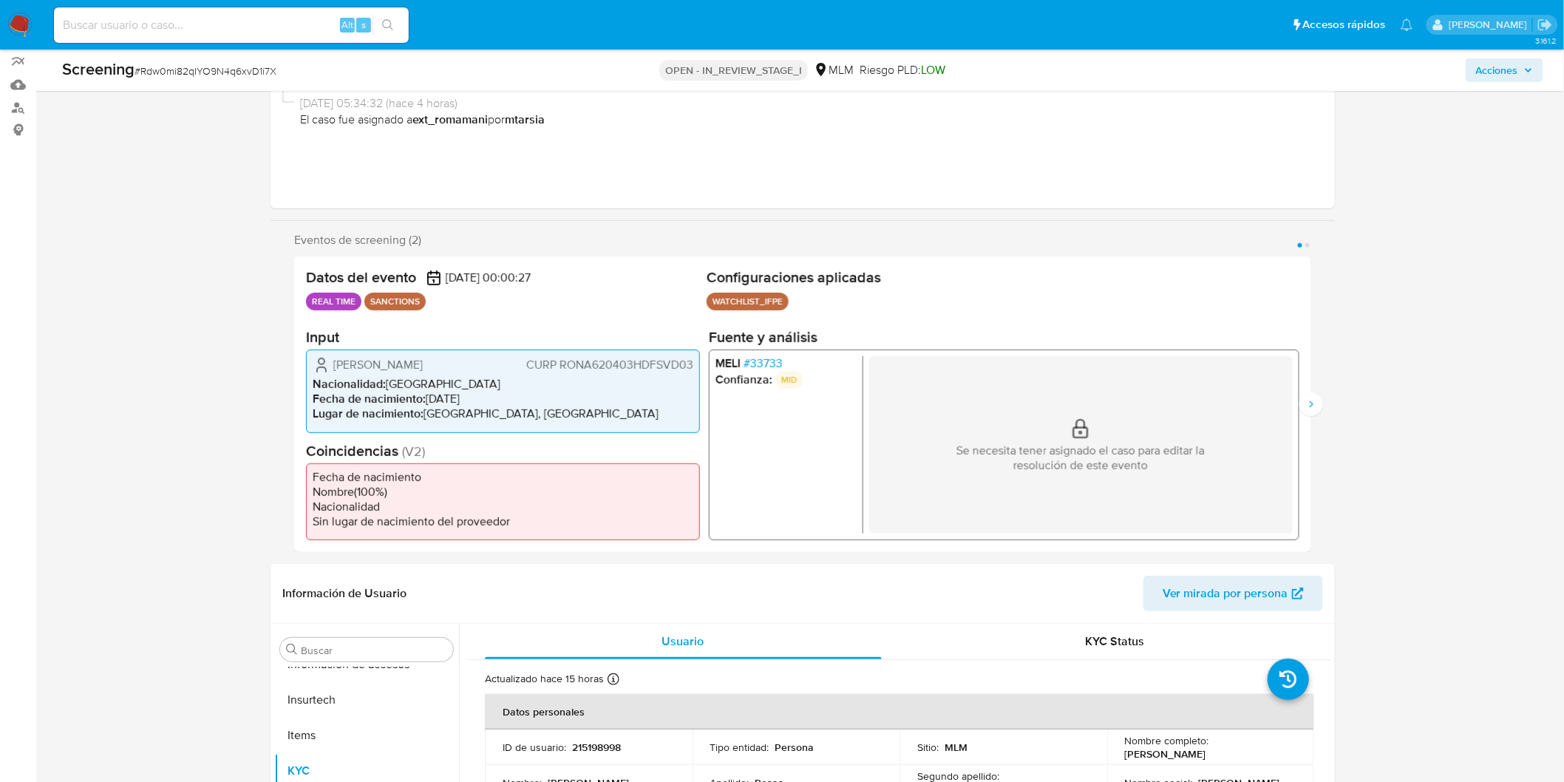
scroll to position [136, 0]
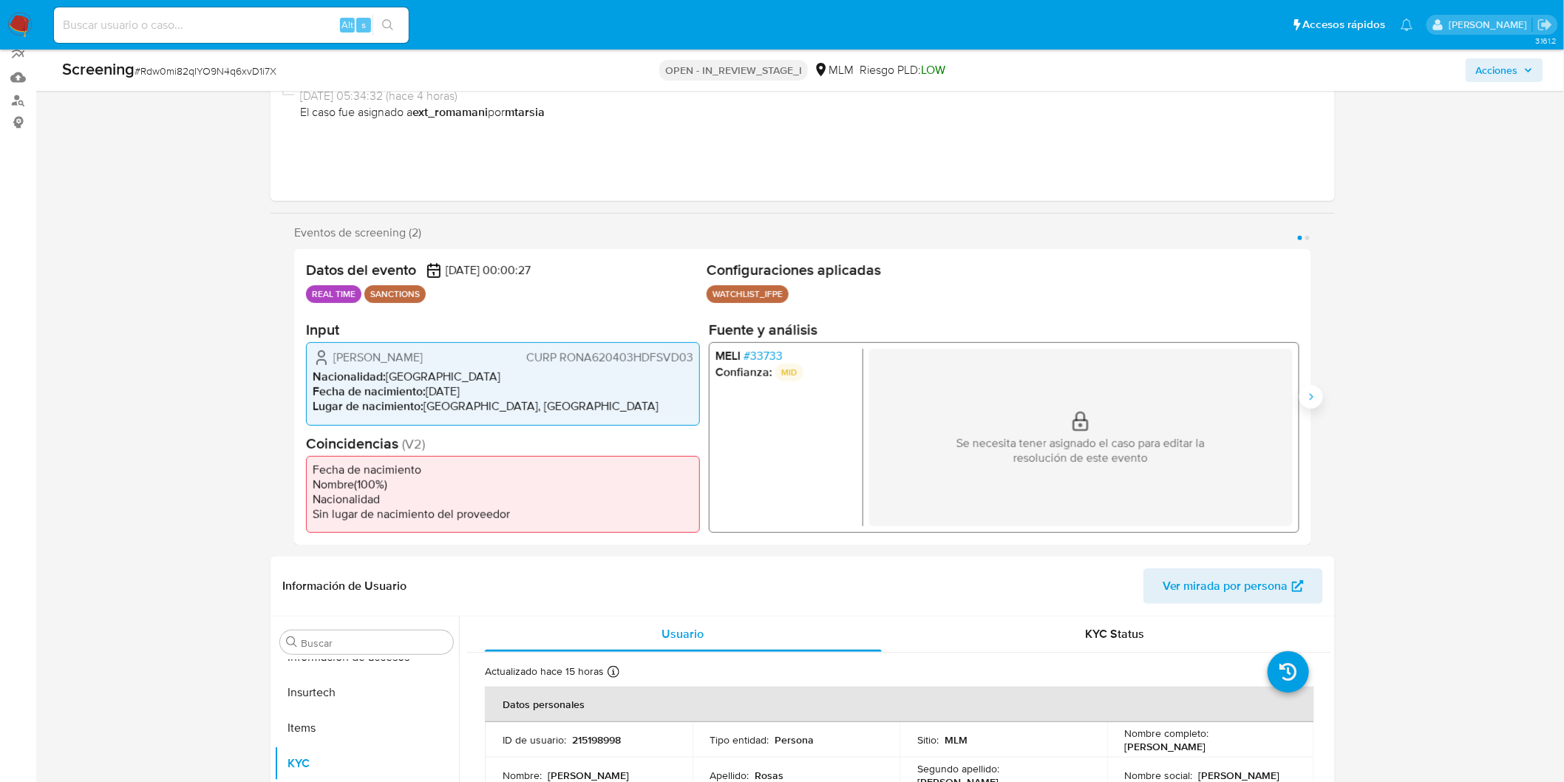
click at [1317, 398] on icon "Siguiente" at bounding box center [1311, 397] width 12 height 12
drag, startPoint x: 724, startPoint y: 290, endPoint x: 803, endPoint y: 294, distance: 79.2
click at [803, 294] on ul "WATCHLIST_IFPE Configuración Categorización WATCHLIST_IFPE Tipo de categoría SA…" at bounding box center [1002, 296] width 593 height 22
click at [293, 402] on button "Anterior" at bounding box center [294, 397] width 24 height 24
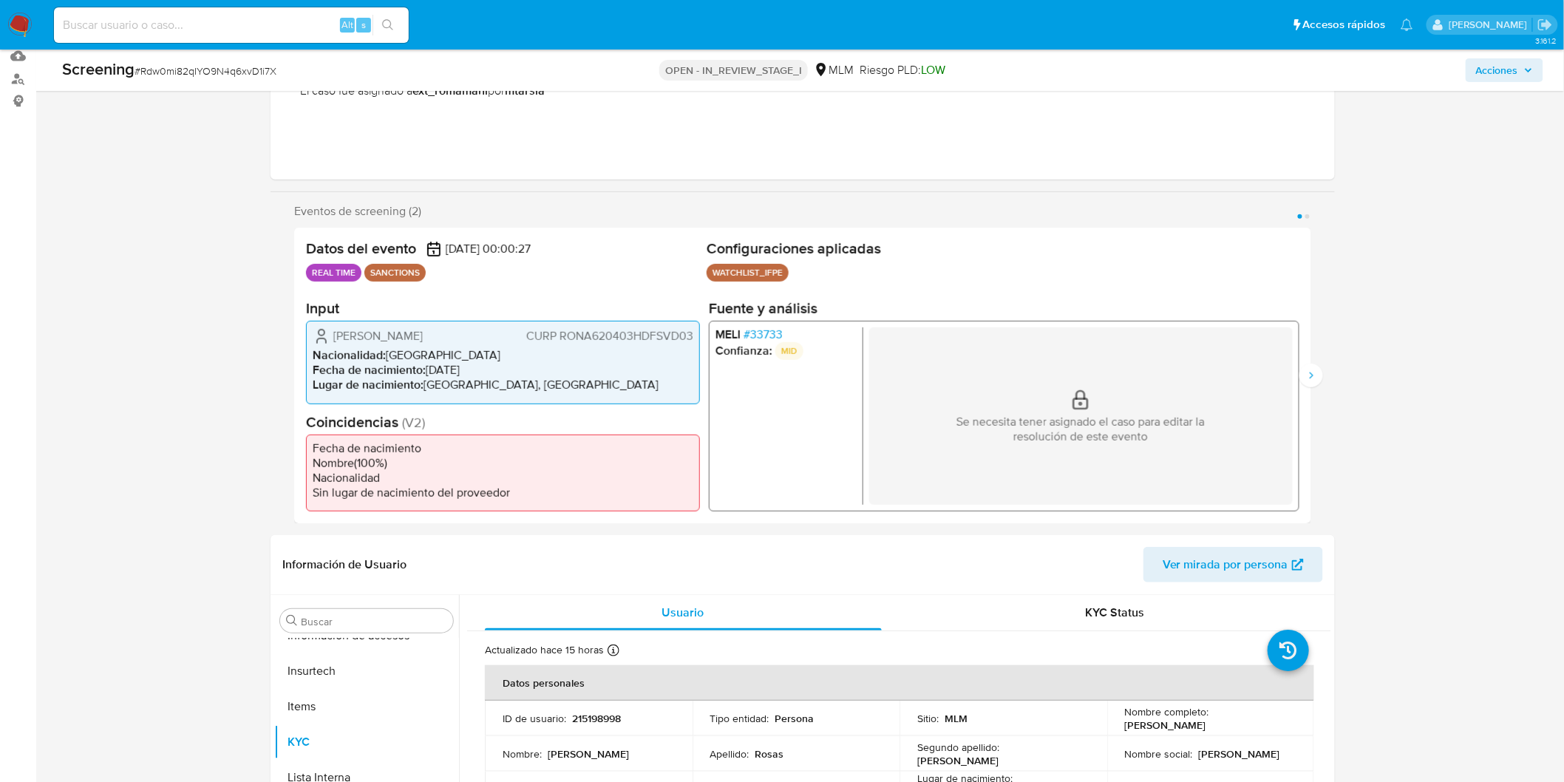
scroll to position [230, 0]
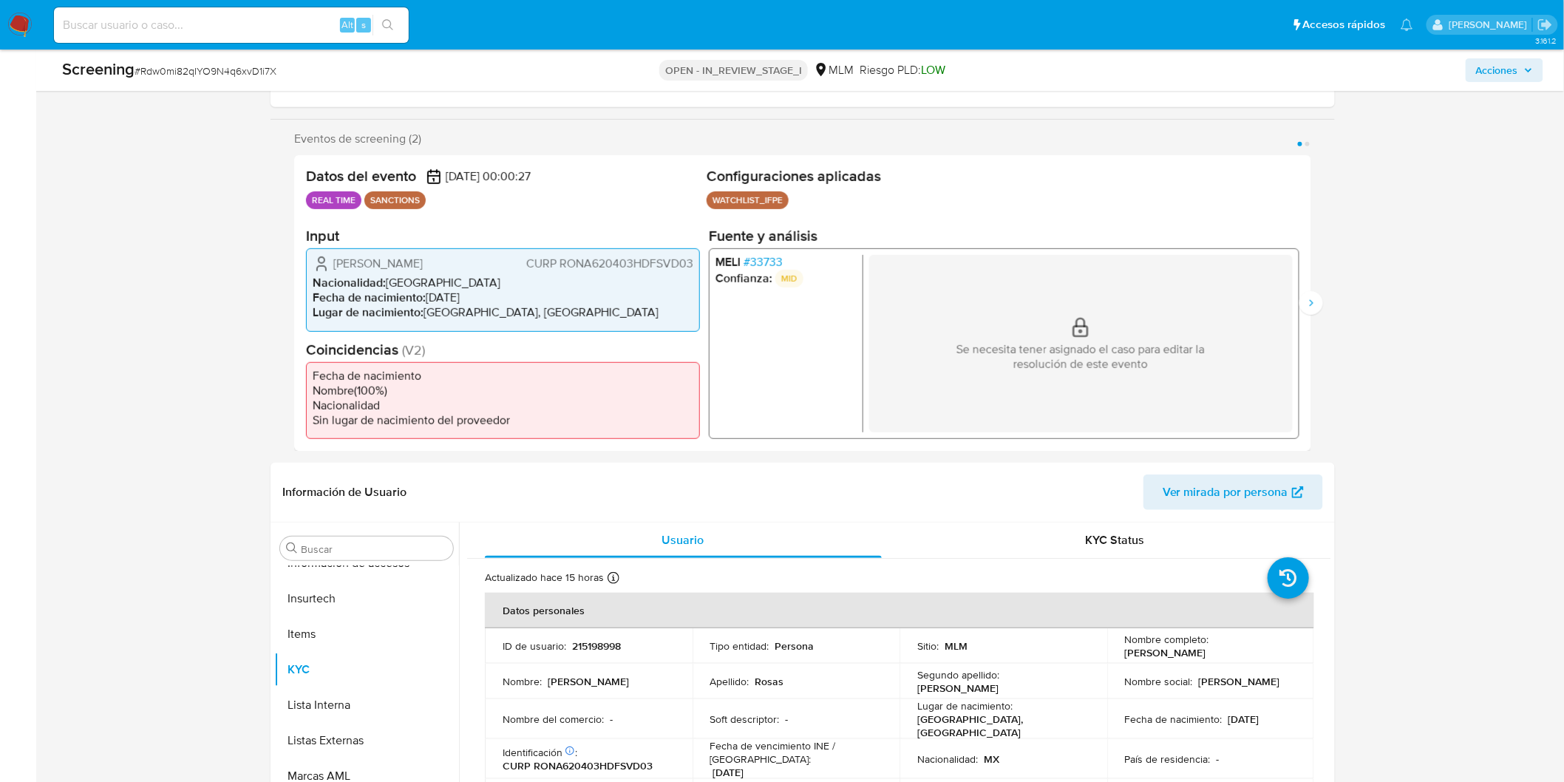
click at [762, 259] on span "# 33733" at bounding box center [762, 262] width 39 height 15
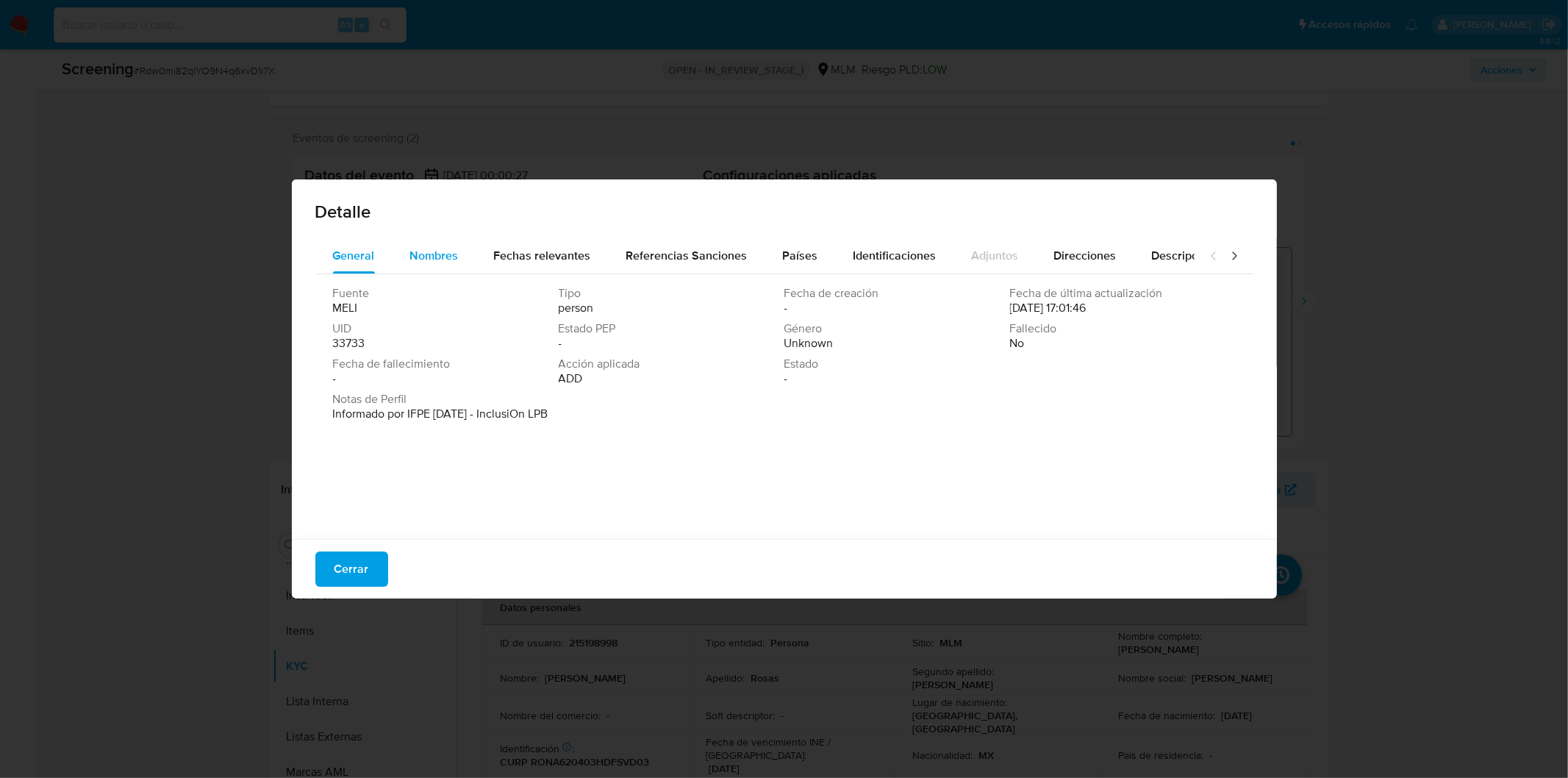
click at [424, 260] on span "Nombres" at bounding box center [434, 255] width 49 height 17
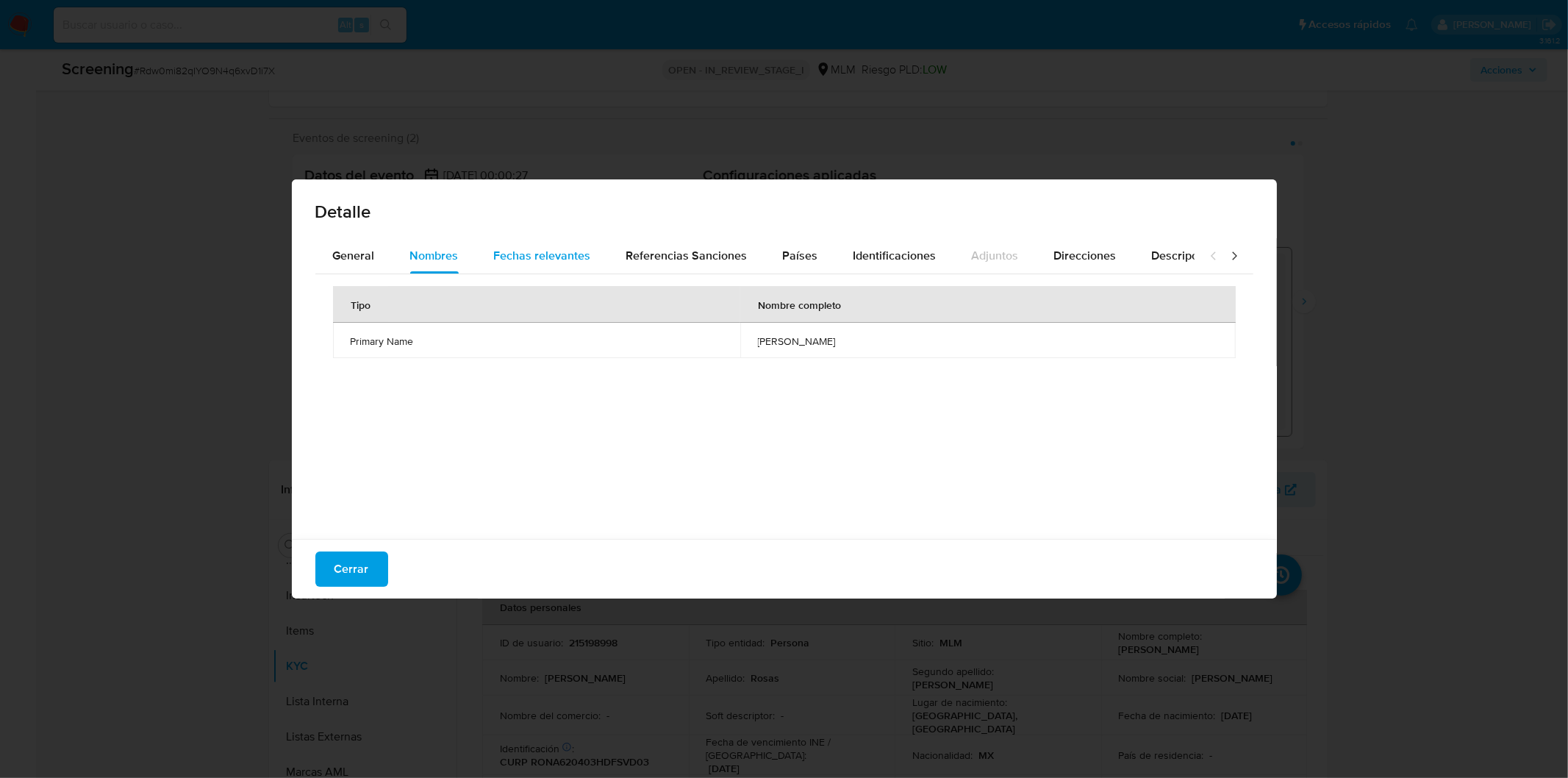
click at [536, 255] on span "Fechas relevantes" at bounding box center [543, 255] width 98 height 17
click at [996, 630] on div "Detalle General Nombres Fechas relevantes Referencias Sanciones Países Identifi…" at bounding box center [784, 389] width 1568 height 778
click at [364, 567] on span "Cerrar" at bounding box center [351, 569] width 35 height 33
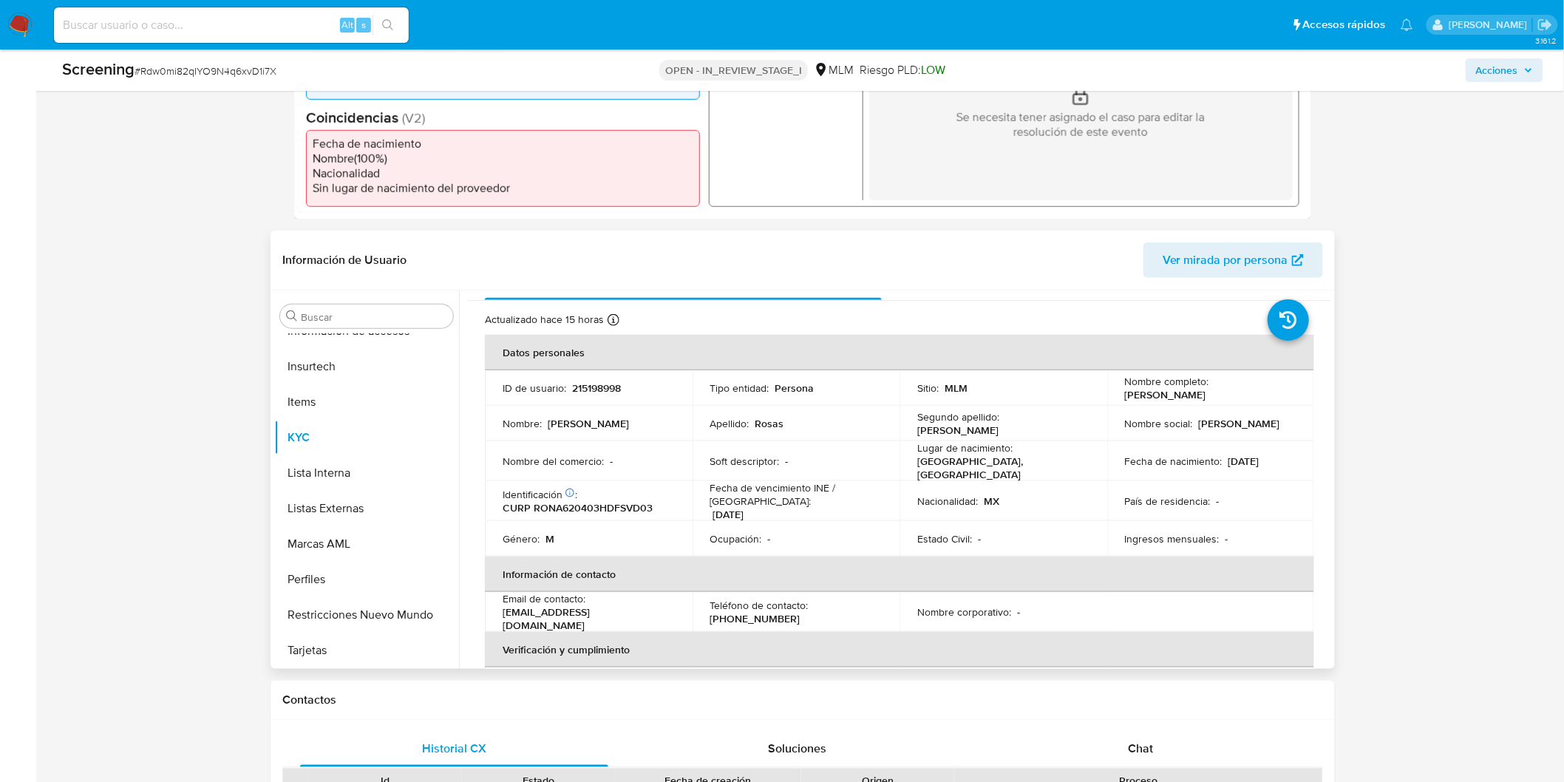
scroll to position [0, 0]
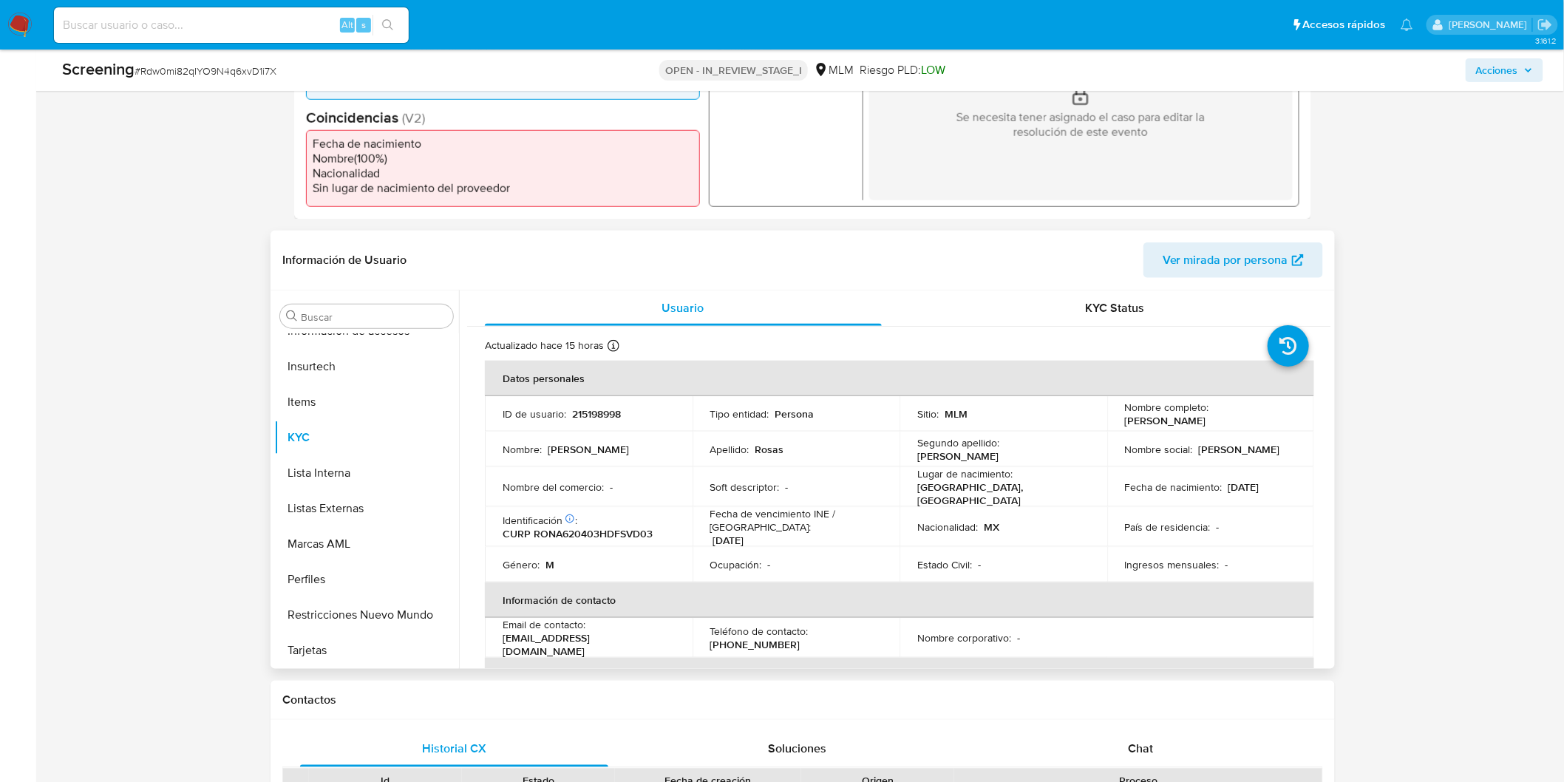
click at [597, 408] on p "215198998" at bounding box center [596, 413] width 49 height 13
copy p "215198998"
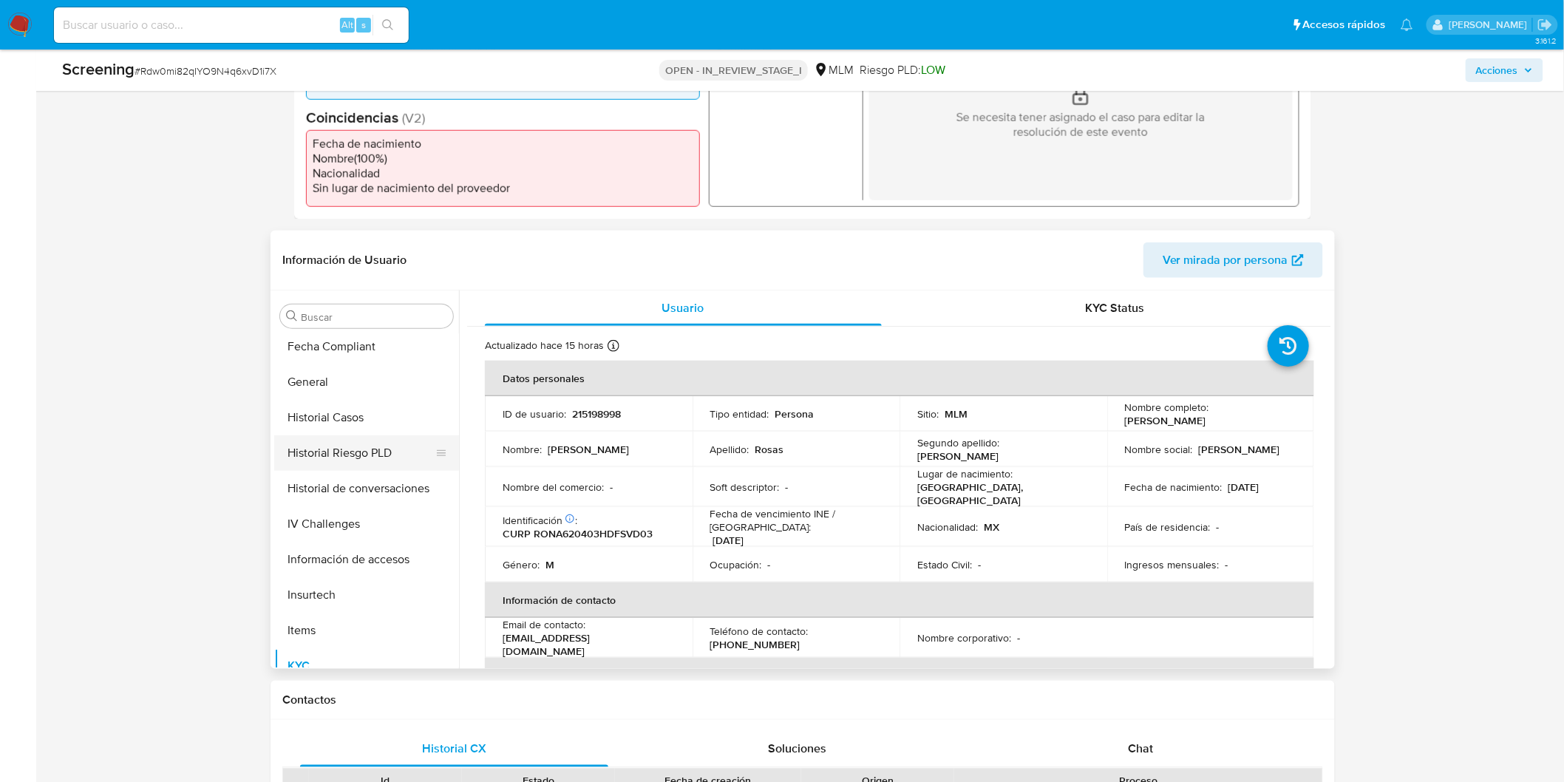
scroll to position [449, 0]
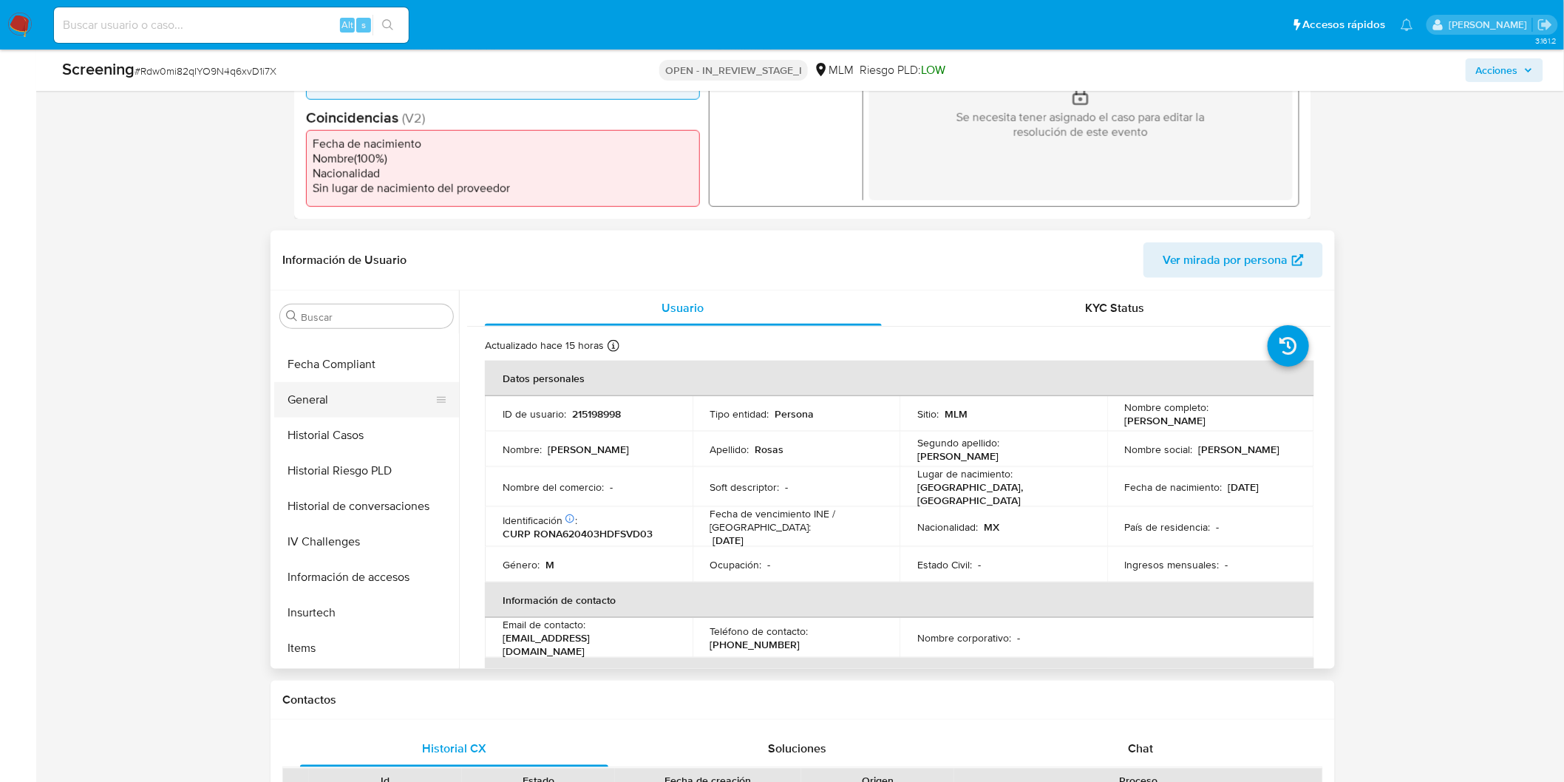
click at [336, 387] on button "General" at bounding box center [360, 399] width 173 height 35
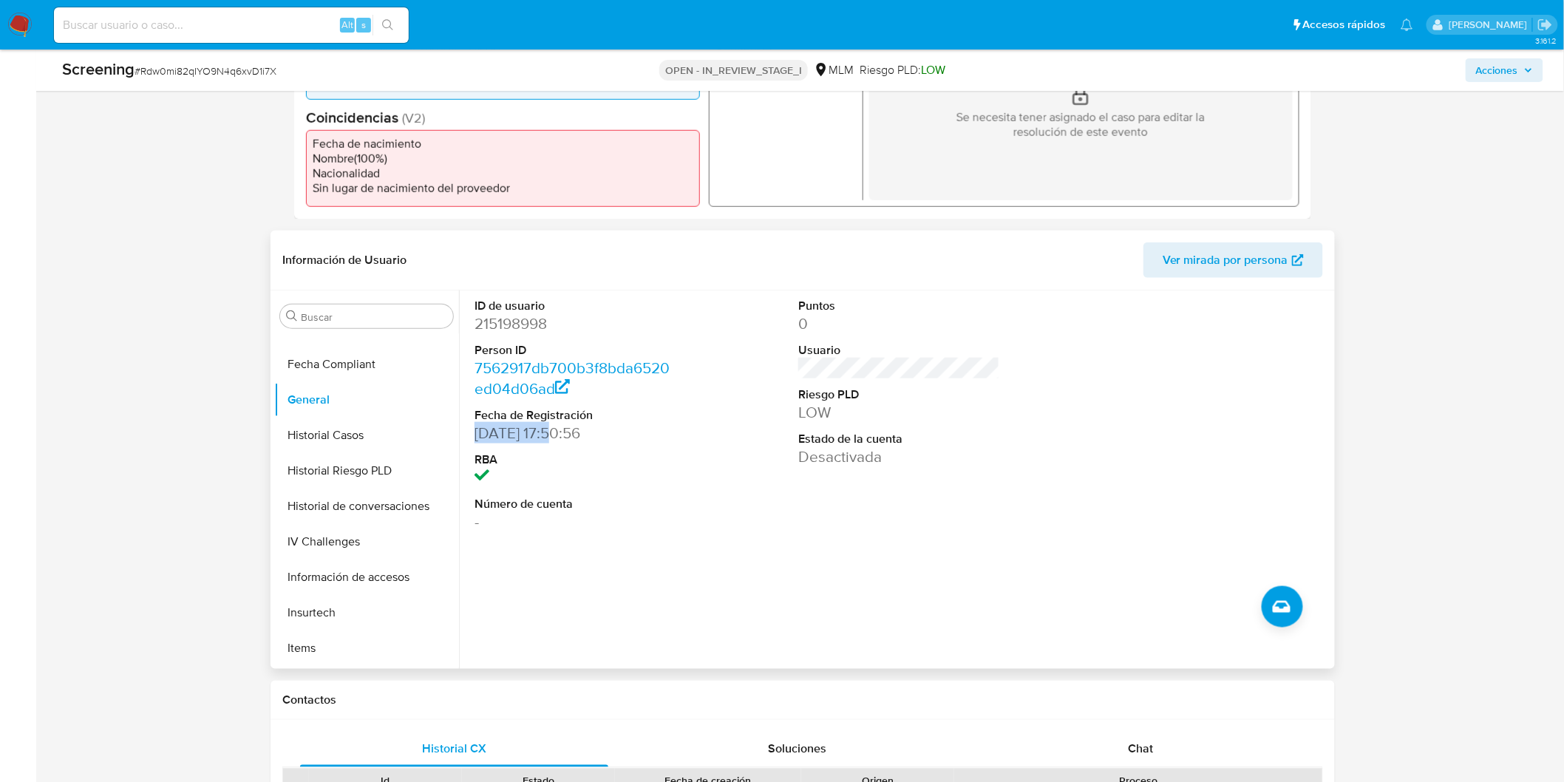
drag, startPoint x: 556, startPoint y: 437, endPoint x: 477, endPoint y: 434, distance: 79.9
click at [477, 434] on dd "25/05/2016 17:50:56" at bounding box center [574, 433] width 201 height 21
drag, startPoint x: 480, startPoint y: 531, endPoint x: 743, endPoint y: 529, distance: 263.1
click at [743, 529] on div "ID de usuario 215198998 Person ID 7562917db700b3f8bda6520ed04d06ad Fecha de Reg…" at bounding box center [899, 415] width 864 height 250
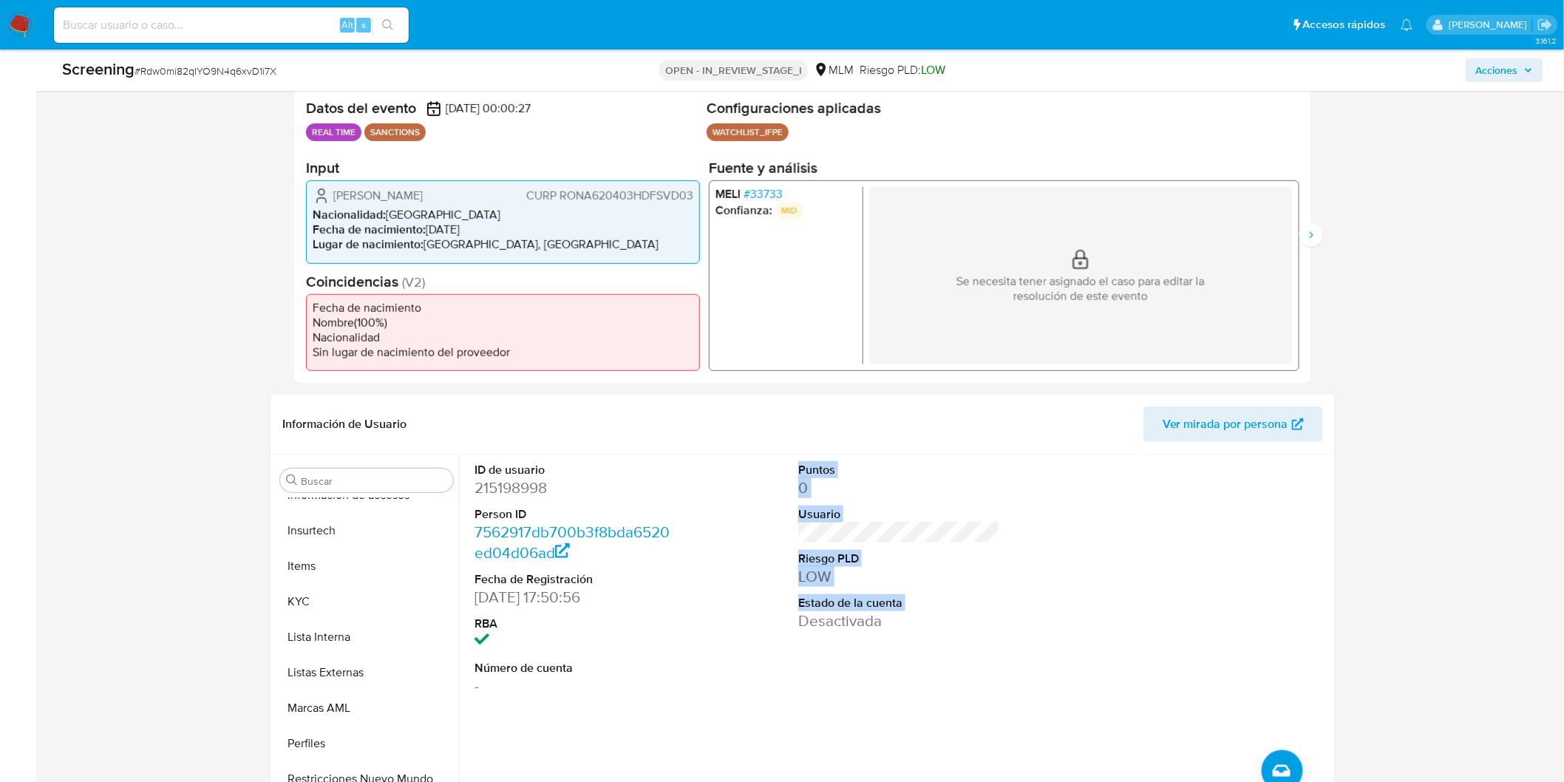
scroll to position [441, 0]
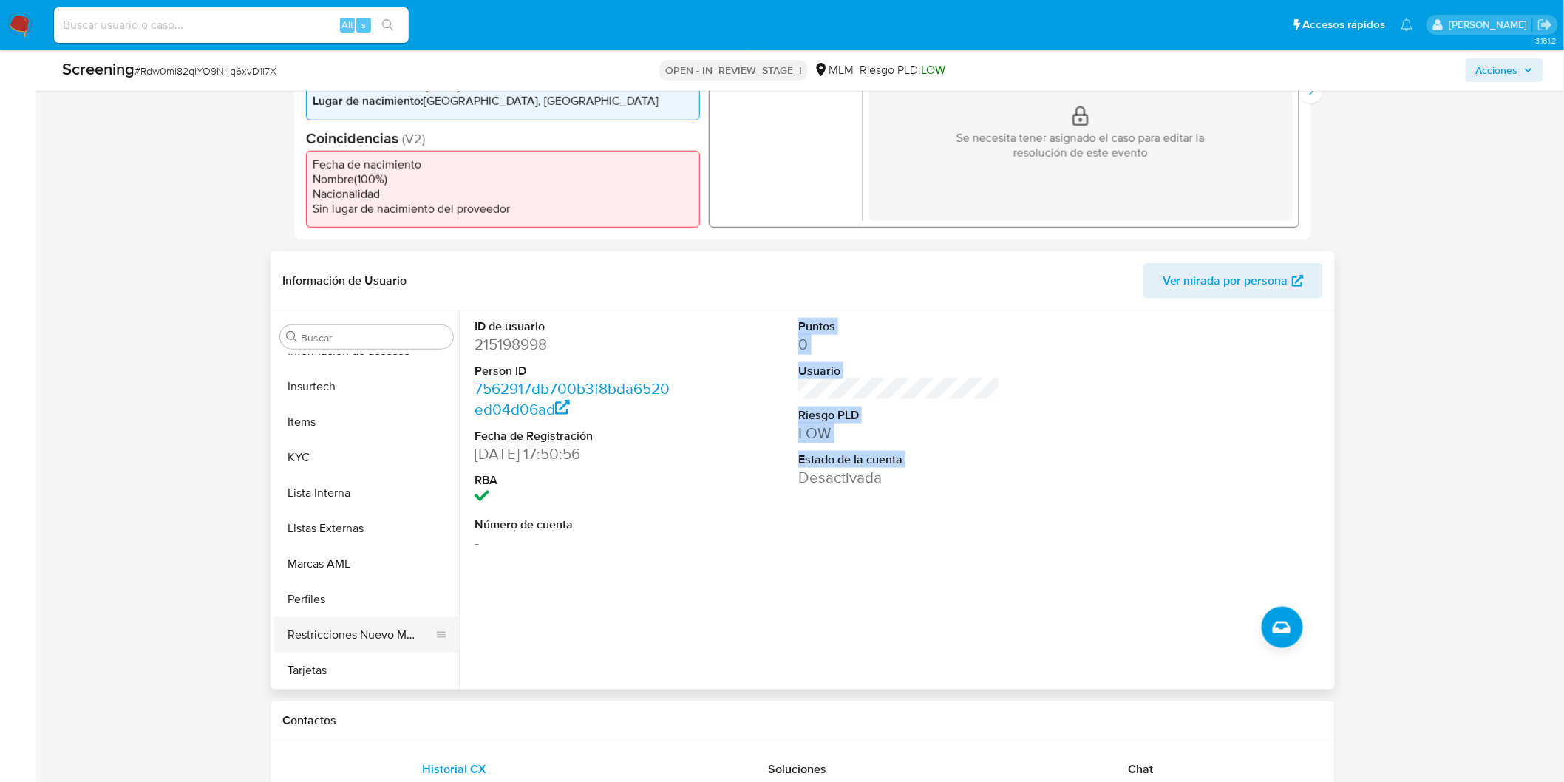
click at [377, 641] on button "Restricciones Nuevo Mundo" at bounding box center [360, 634] width 173 height 35
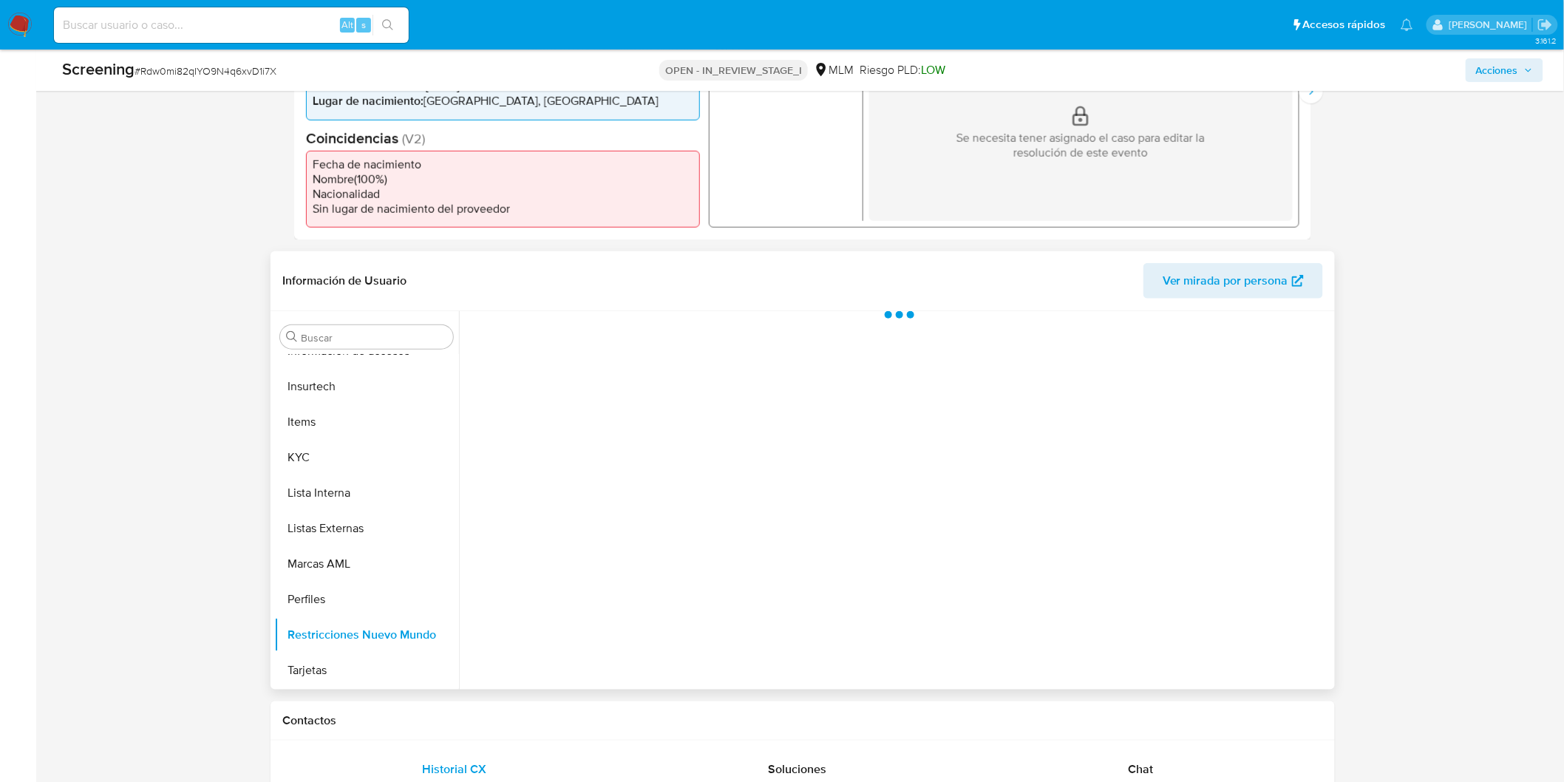
scroll to position [695, 0]
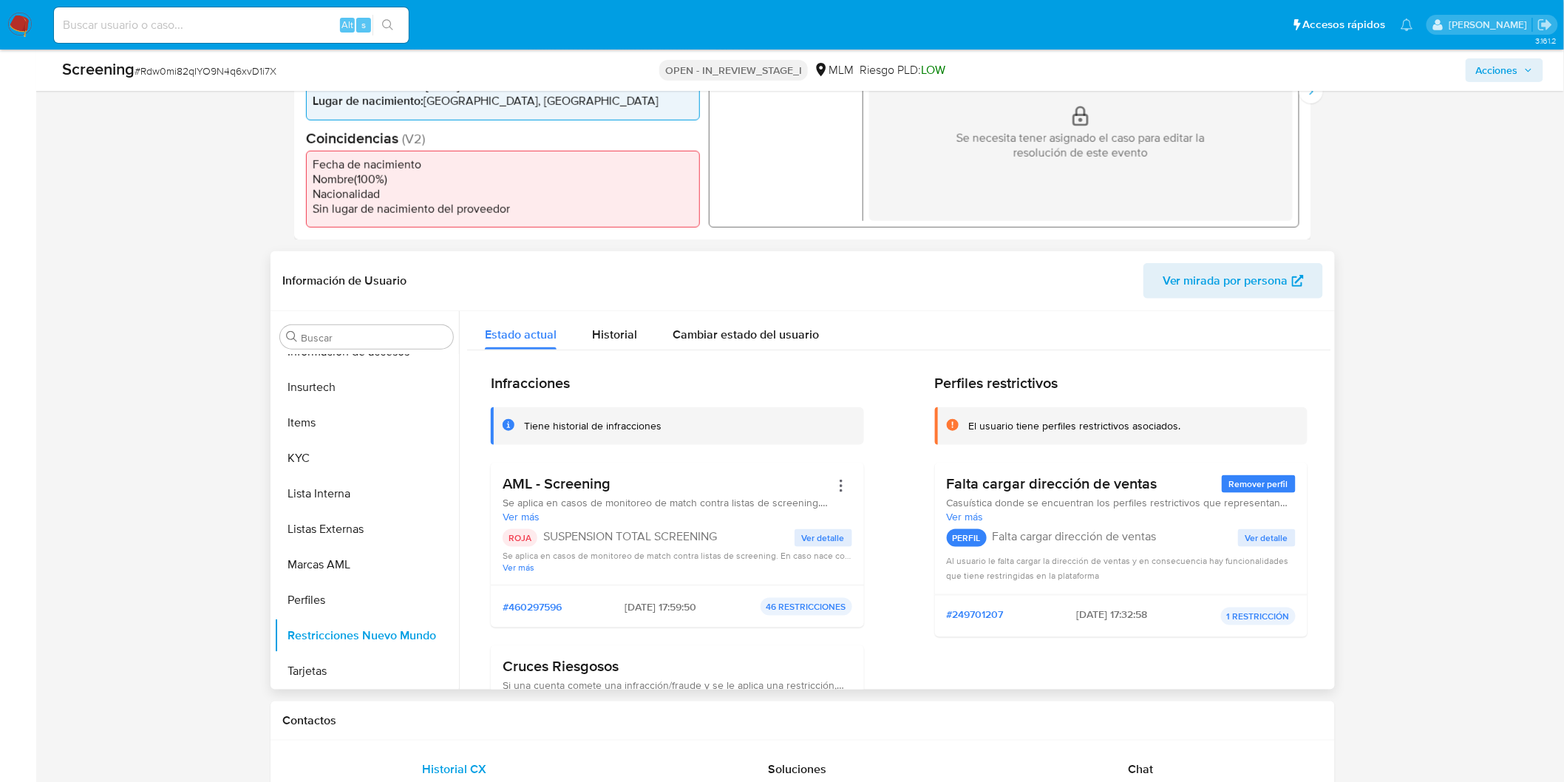
drag, startPoint x: 537, startPoint y: 537, endPoint x: 729, endPoint y: 536, distance: 191.4
click at [729, 536] on div "ROJA SUSPENSION TOTAL SCREENING" at bounding box center [648, 538] width 292 height 18
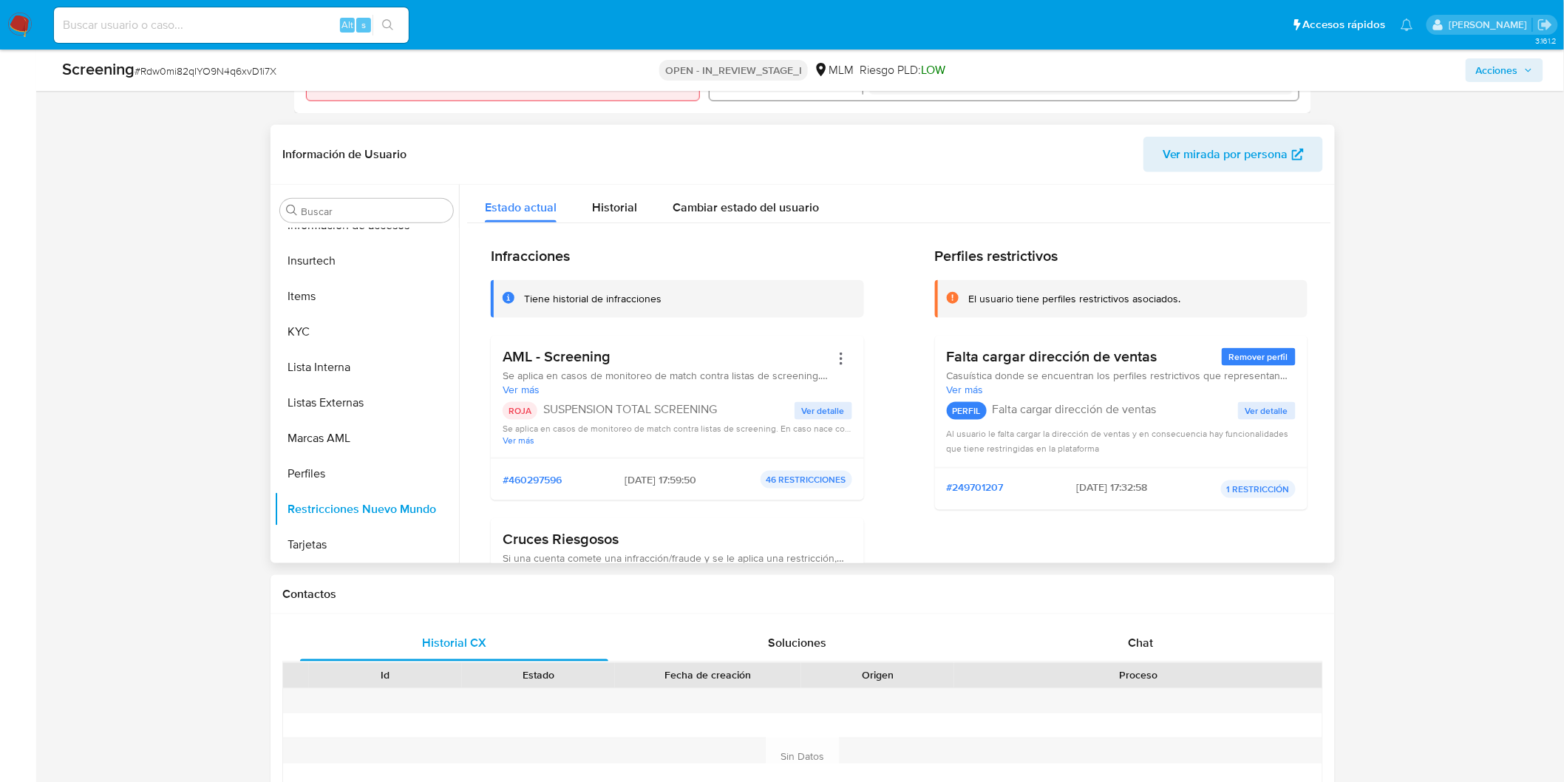
scroll to position [0, 0]
click at [728, 410] on p "SUSPENSION TOTAL SCREENING" at bounding box center [668, 410] width 251 height 15
click at [736, 409] on p "SUSPENSION TOTAL SCREENING" at bounding box center [668, 410] width 251 height 15
drag, startPoint x: 715, startPoint y: 403, endPoint x: 535, endPoint y: 402, distance: 180.3
click at [535, 403] on div "ROJA SUSPENSION TOTAL SCREENING" at bounding box center [648, 412] width 292 height 18
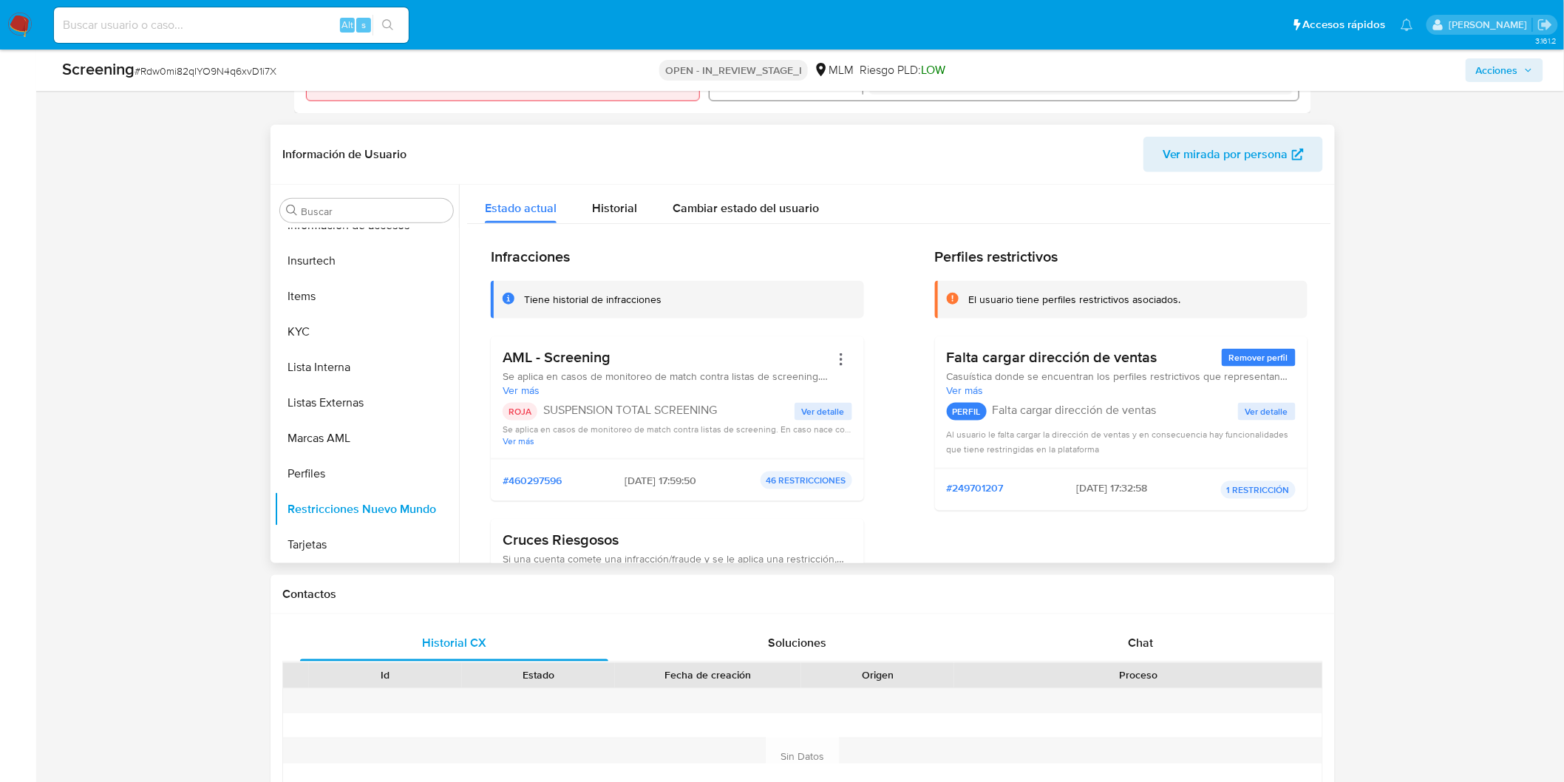
click at [712, 435] on span "Ver más" at bounding box center [677, 440] width 350 height 11
drag, startPoint x: 682, startPoint y: 405, endPoint x: 536, endPoint y: 405, distance: 145.6
click at [536, 405] on div "ROJA SUSPENSION TOTAL SCREENING" at bounding box center [648, 412] width 292 height 18
click at [342, 327] on button "KYC" at bounding box center [360, 331] width 173 height 35
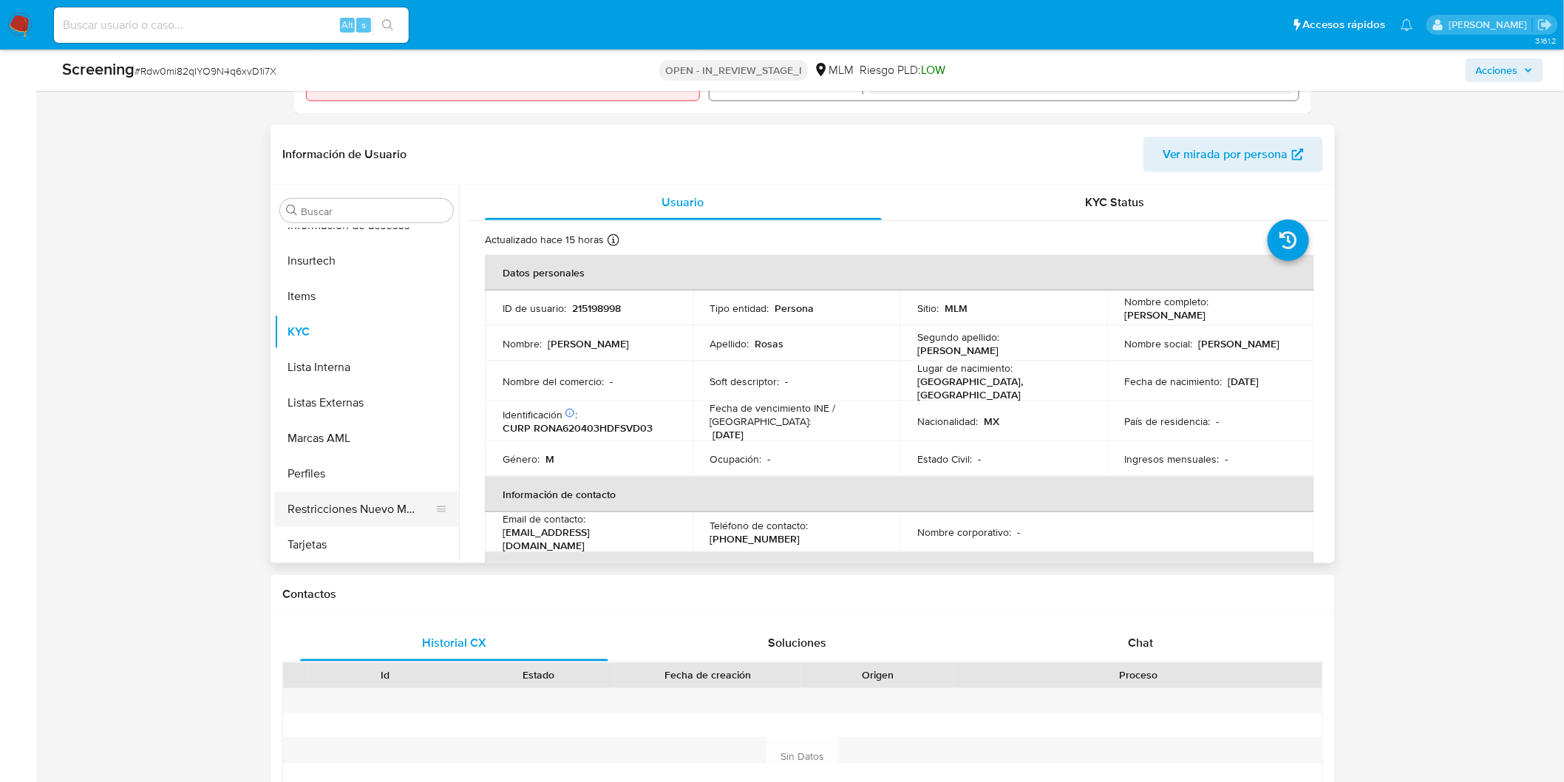
scroll to position [695, 0]
click at [372, 519] on button "Restricciones Nuevo Mundo" at bounding box center [360, 508] width 173 height 35
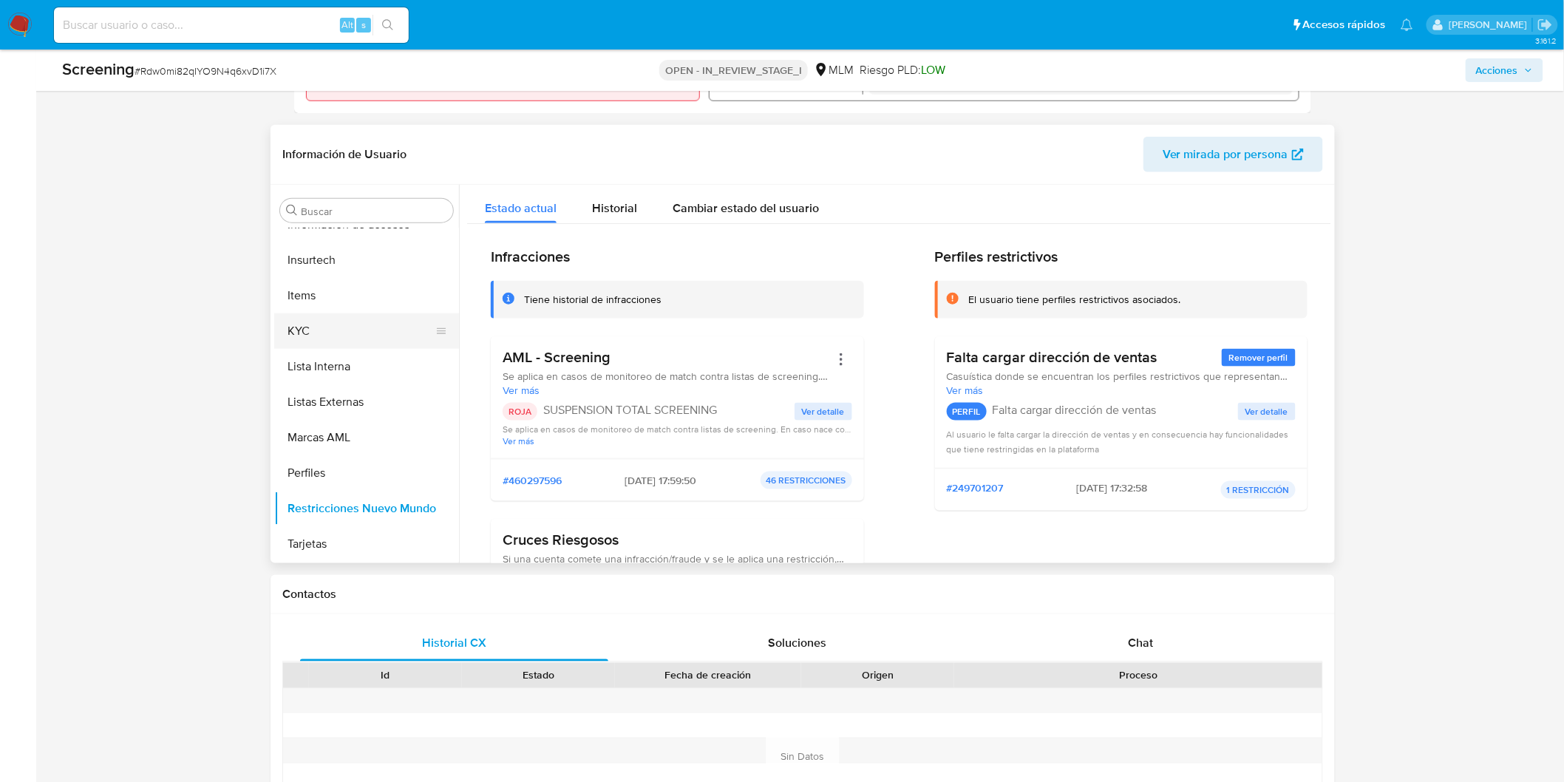
click at [364, 335] on button "KYC" at bounding box center [360, 330] width 173 height 35
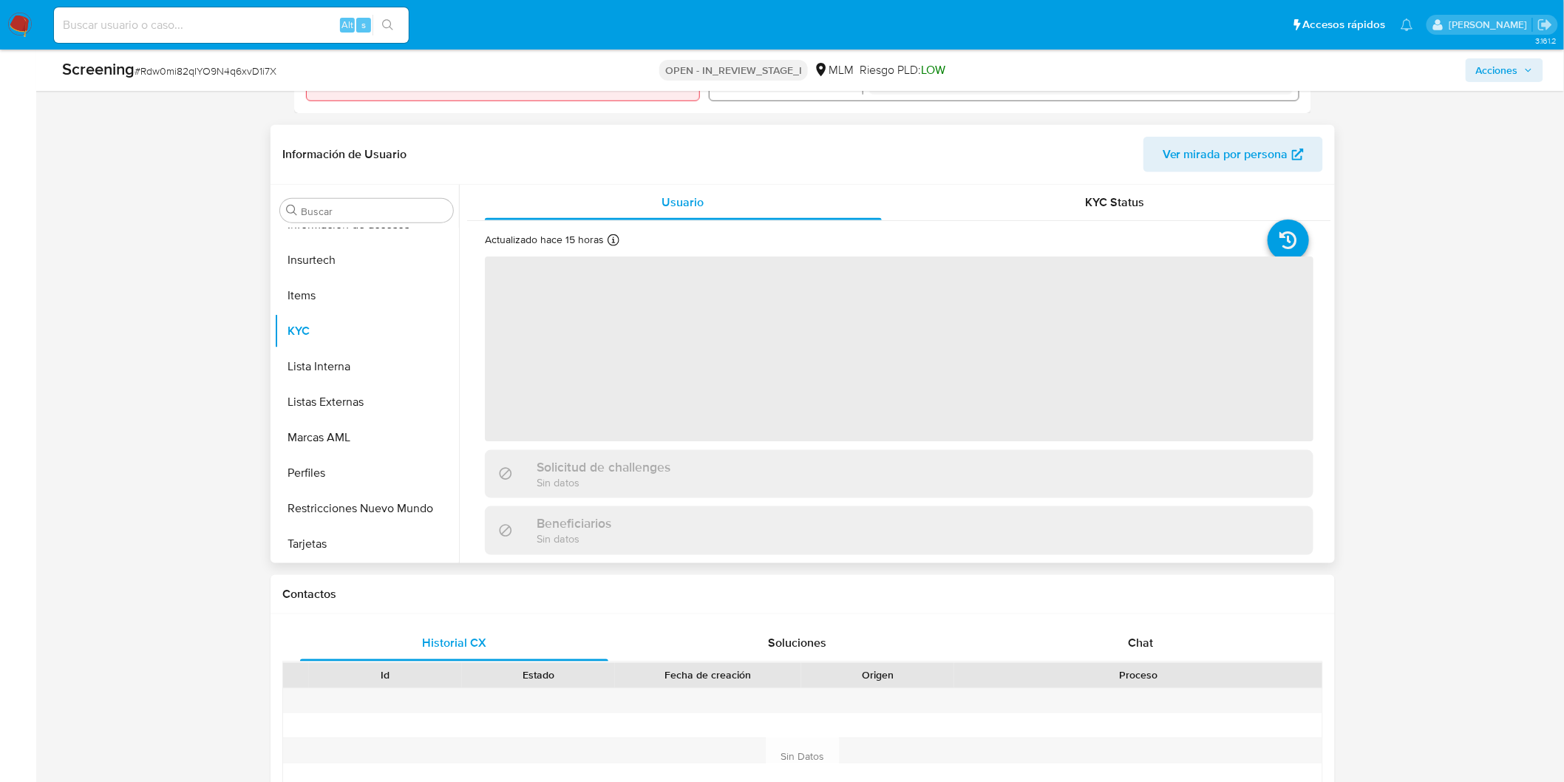
scroll to position [695, 0]
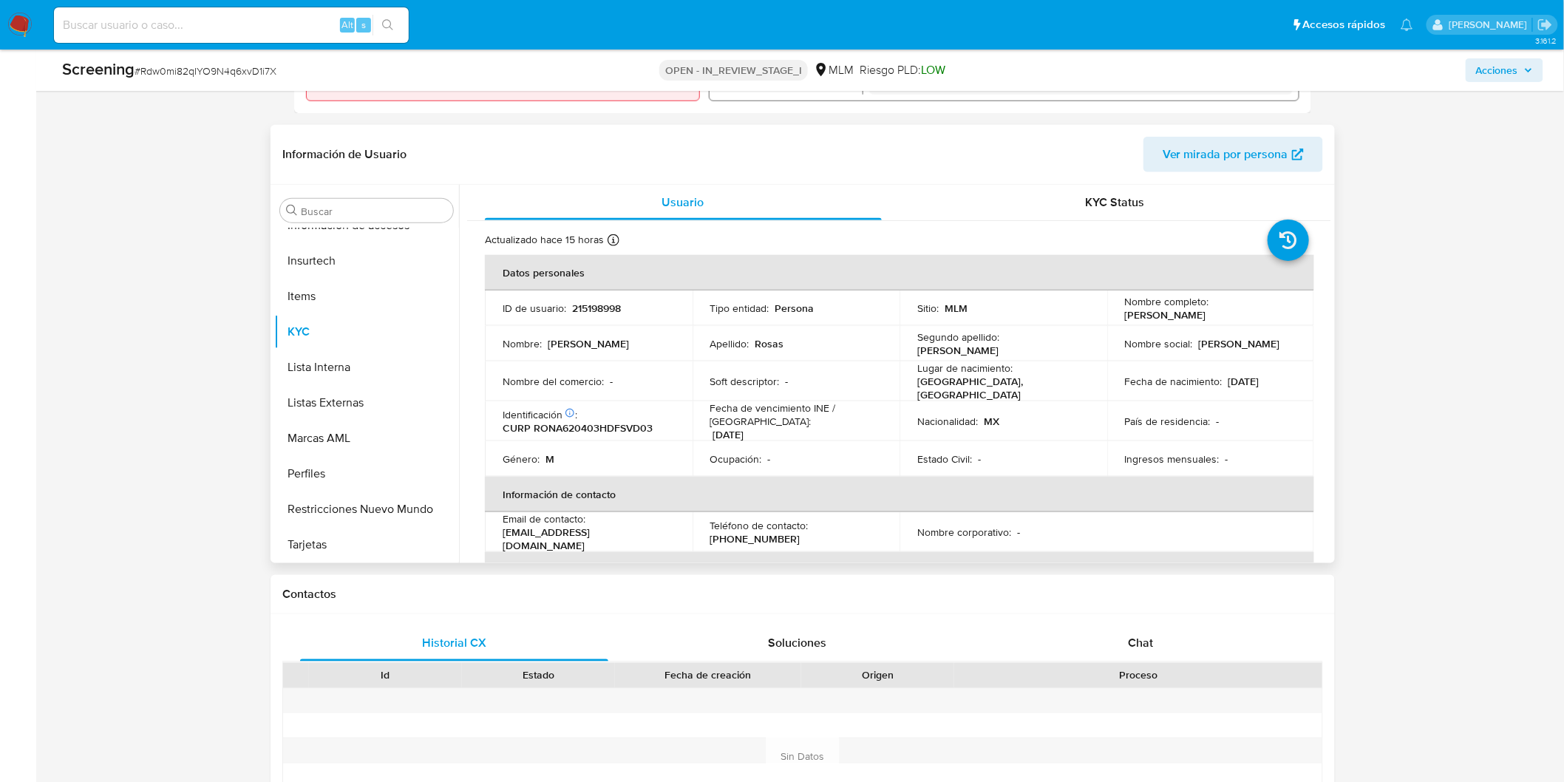
click at [599, 301] on p "215198998" at bounding box center [596, 307] width 49 height 13
copy p "215198998"
click at [599, 310] on p "215198998" at bounding box center [596, 307] width 49 height 13
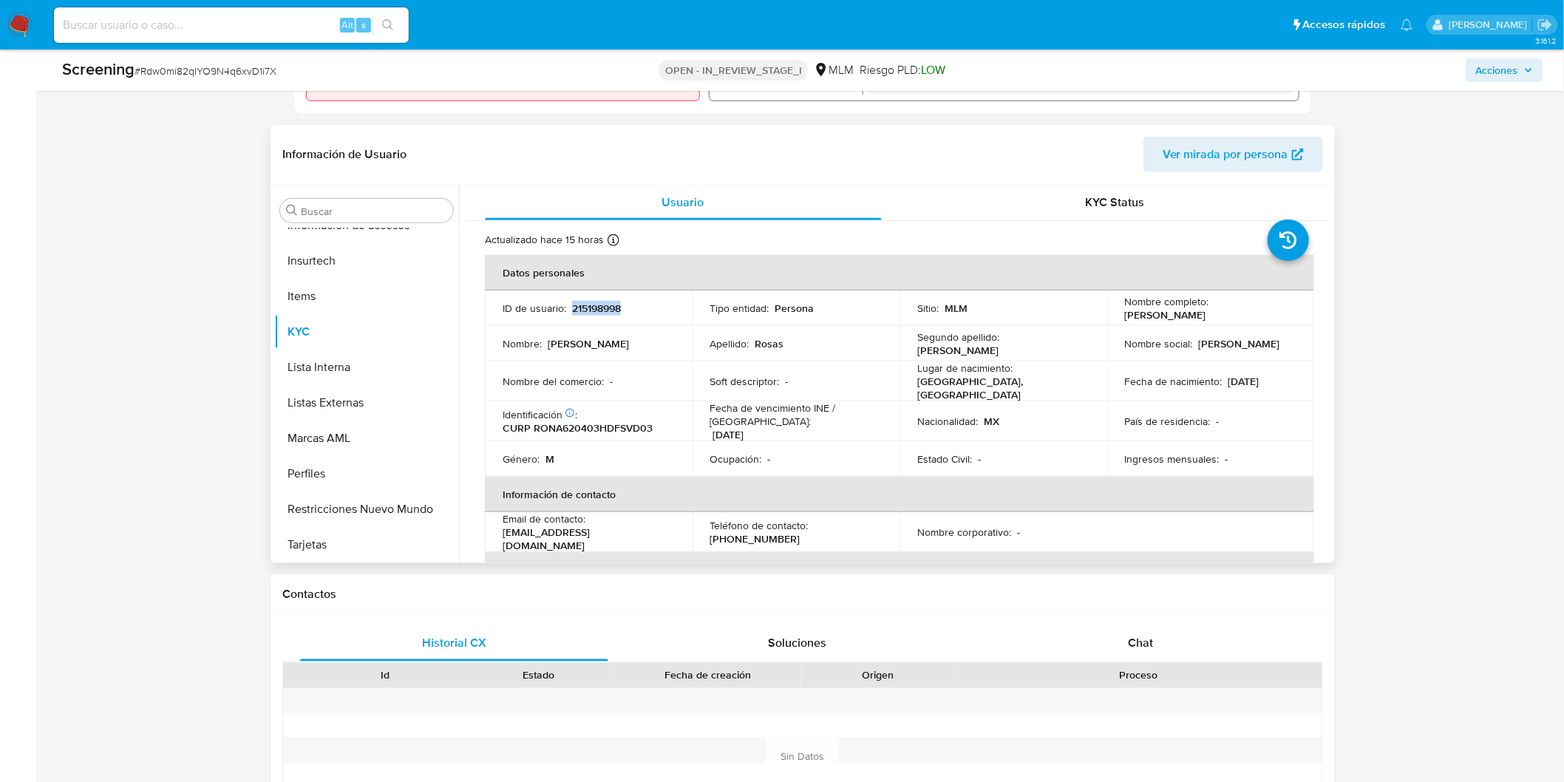
drag, startPoint x: 1224, startPoint y: 318, endPoint x: 1119, endPoint y: 316, distance: 104.2
click at [1125, 316] on div "Nombre completo : Adolfo Rosas Navarro" at bounding box center [1211, 308] width 172 height 27
copy p "Adolfo Rosas Navarro"
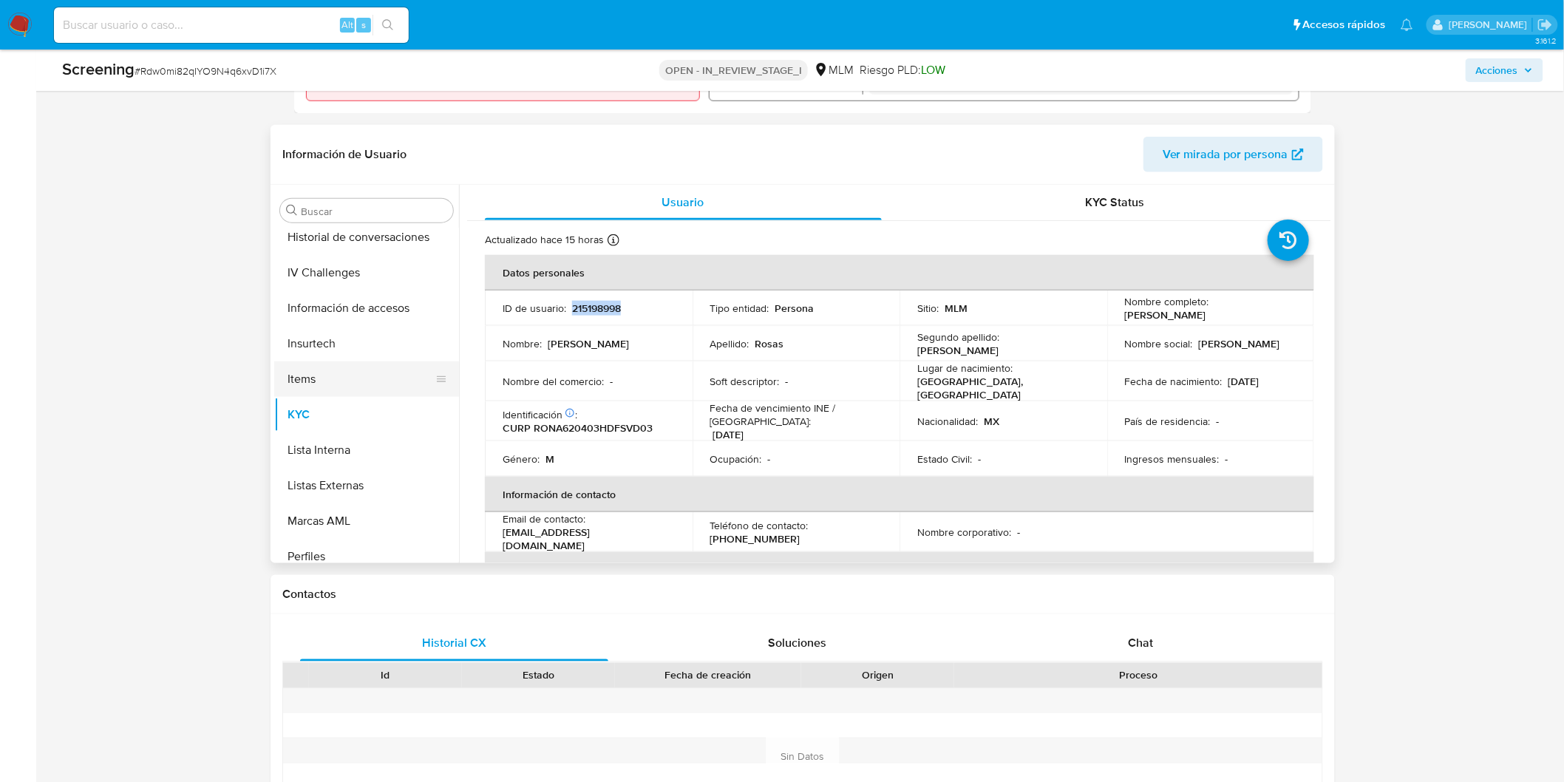
scroll to position [366, 0]
click at [341, 379] on button "General" at bounding box center [360, 376] width 173 height 35
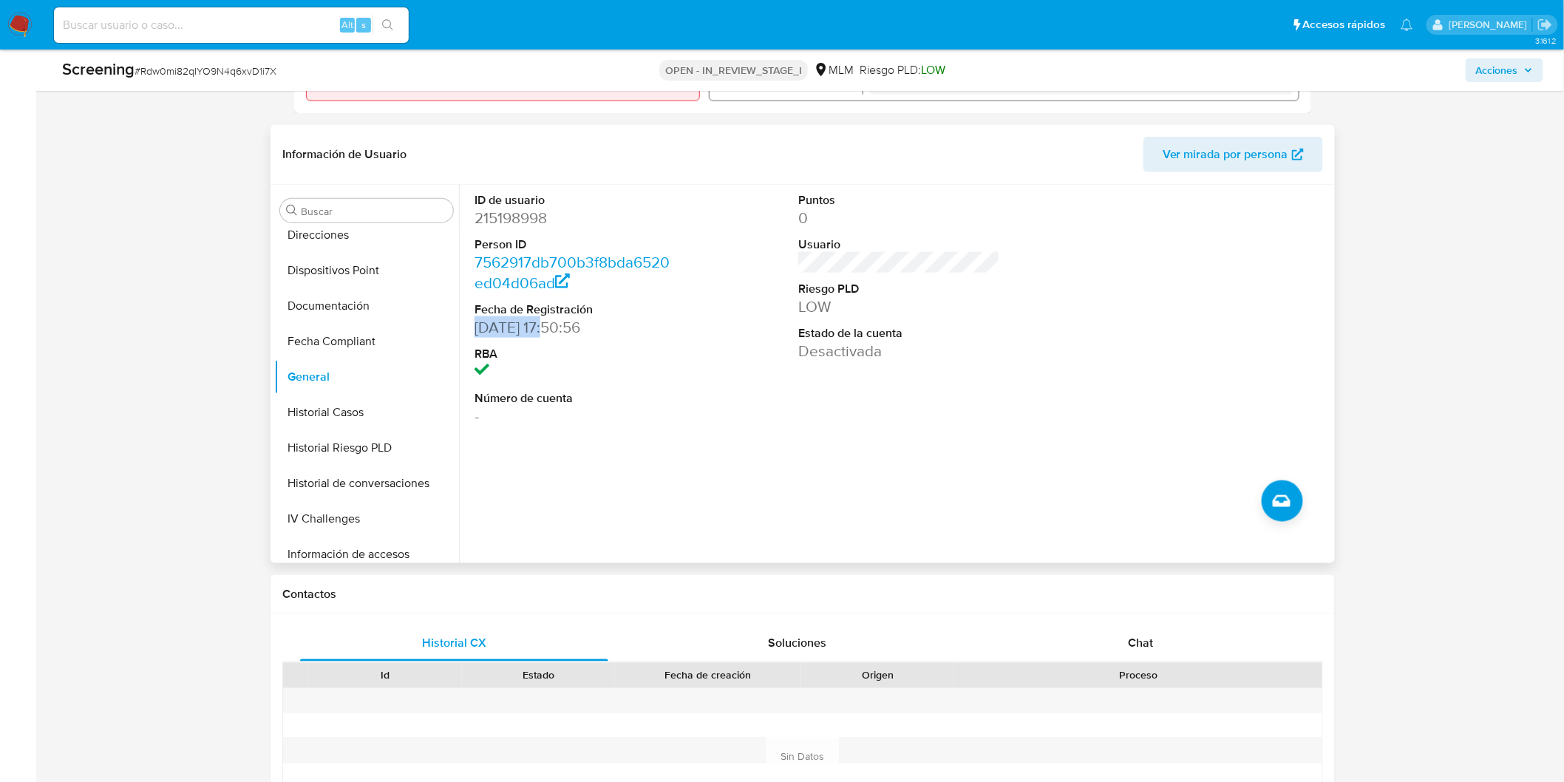
drag, startPoint x: 555, startPoint y: 328, endPoint x: 474, endPoint y: 329, distance: 80.5
click at [474, 329] on dd "25/05/2016 17:50:56" at bounding box center [574, 327] width 201 height 21
copy dd "25/05/2016"
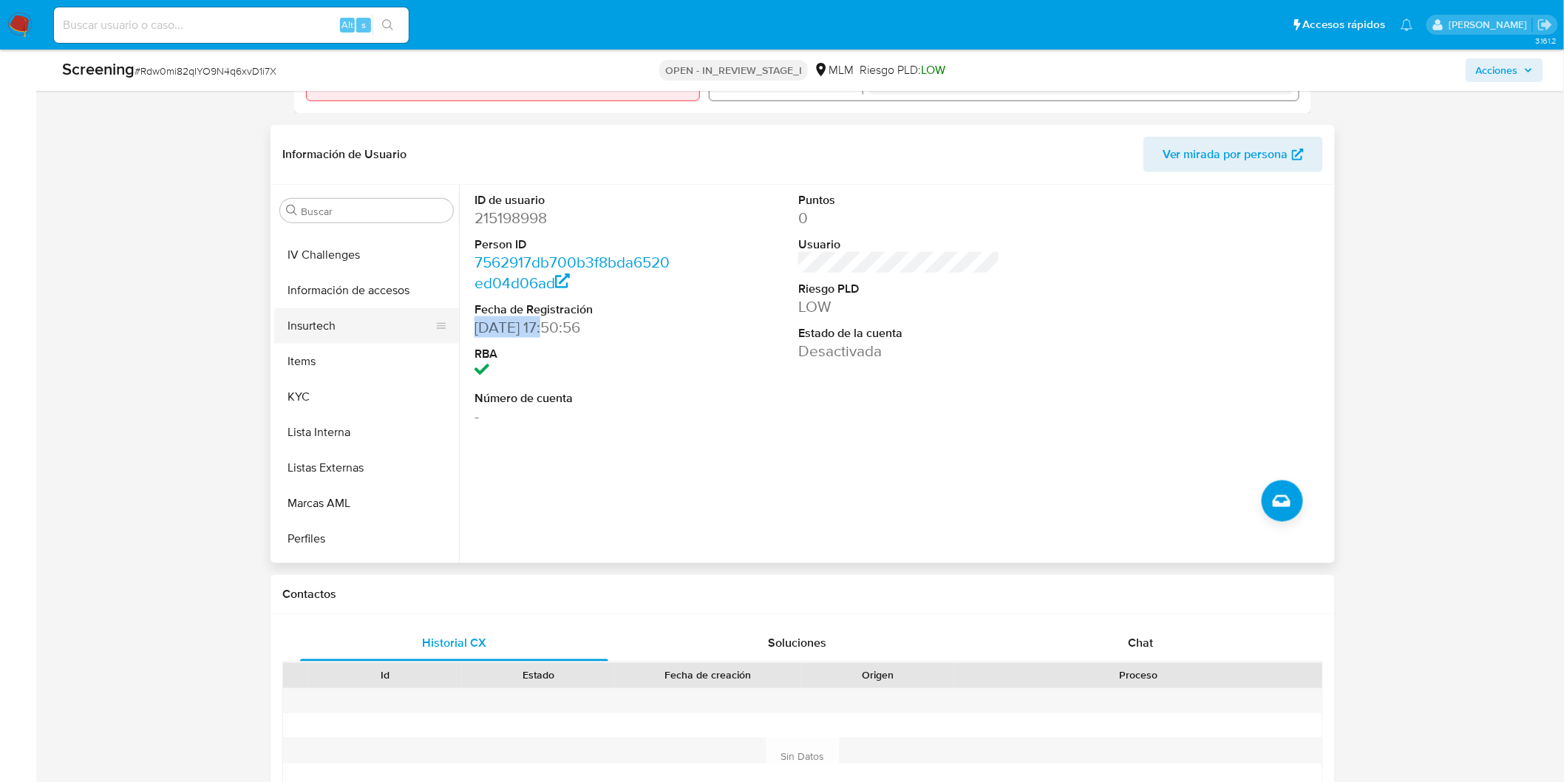
scroll to position [612, 0]
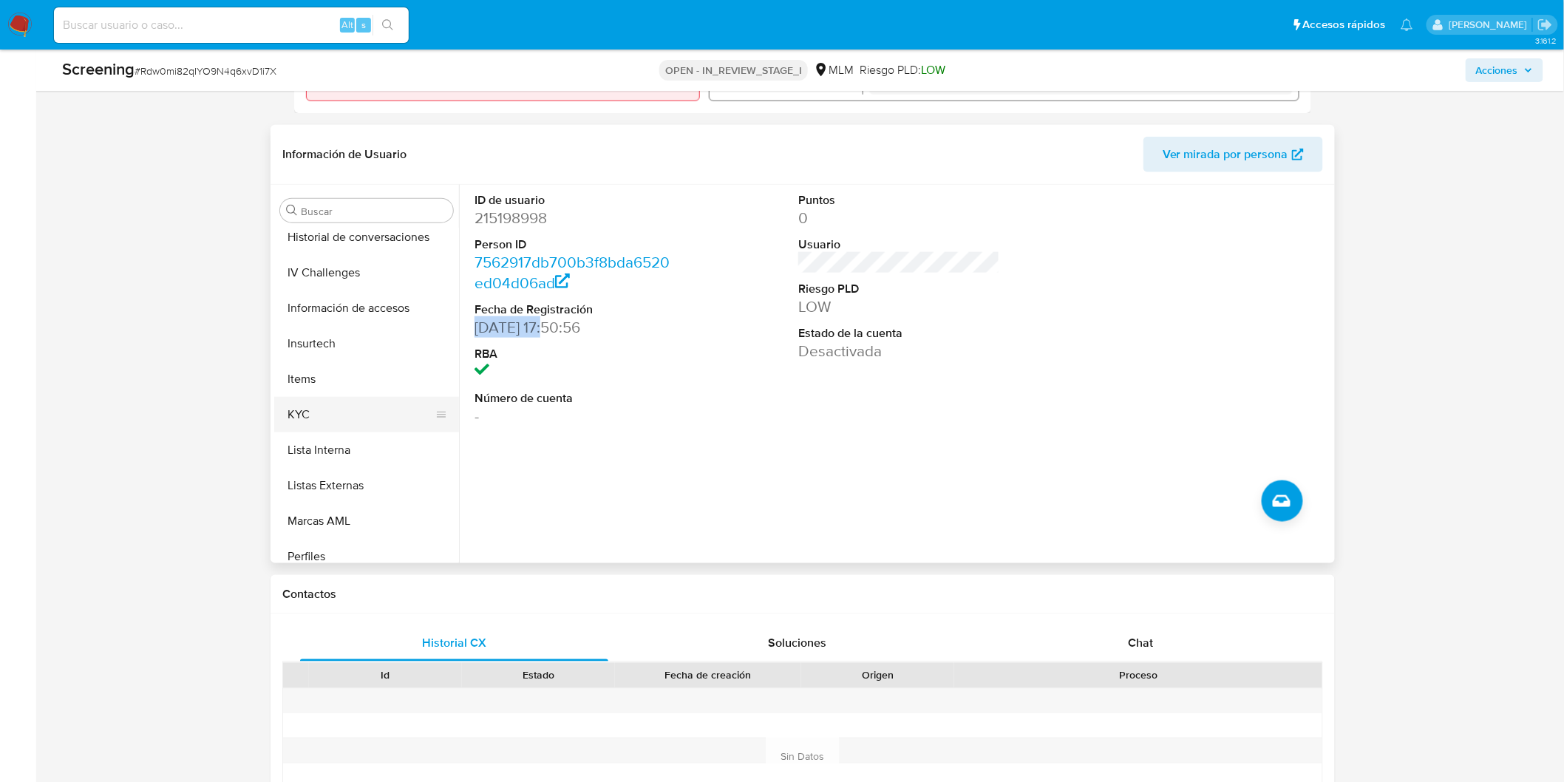
click at [324, 397] on button "KYC" at bounding box center [360, 414] width 173 height 35
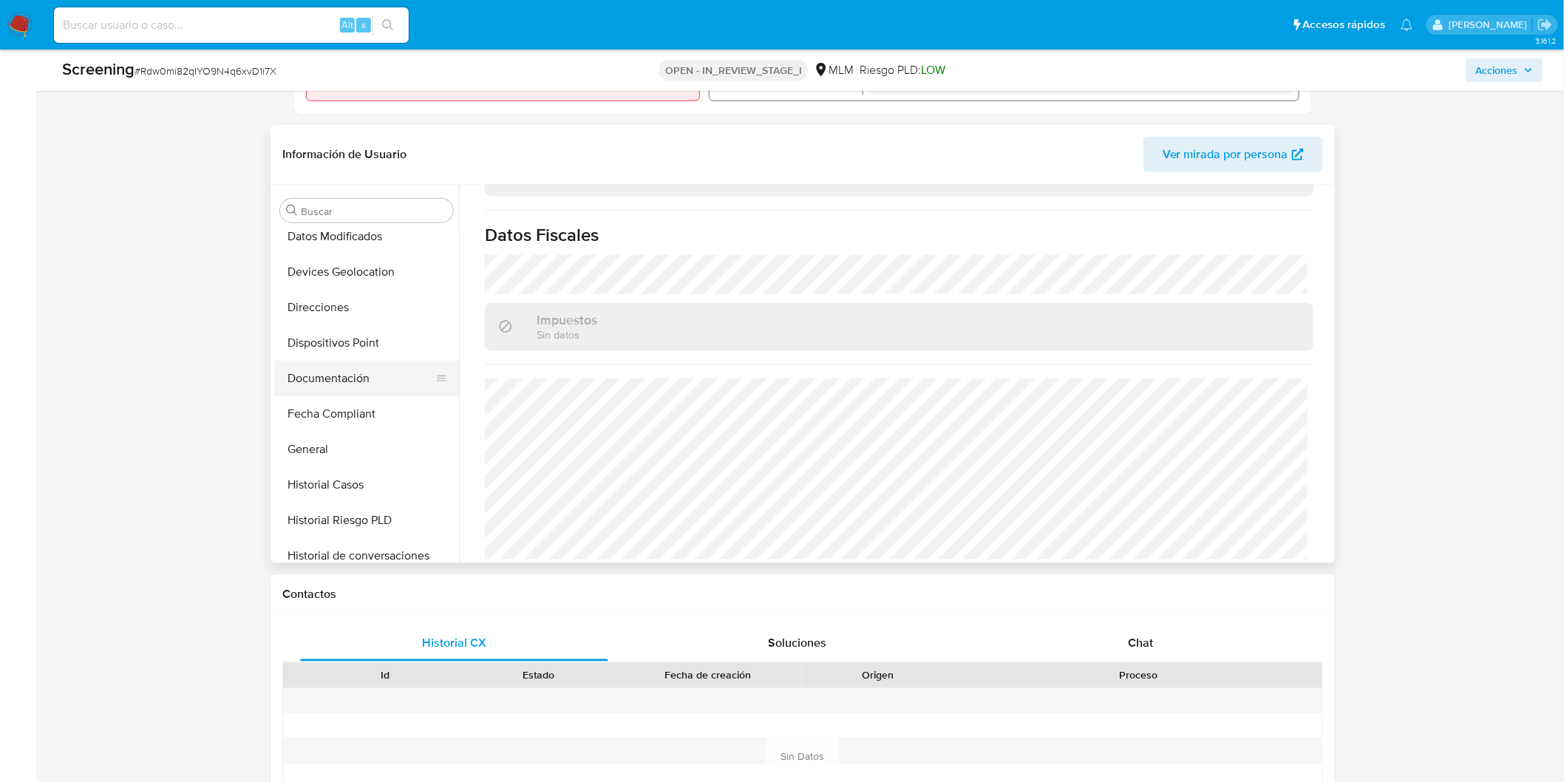
scroll to position [284, 0]
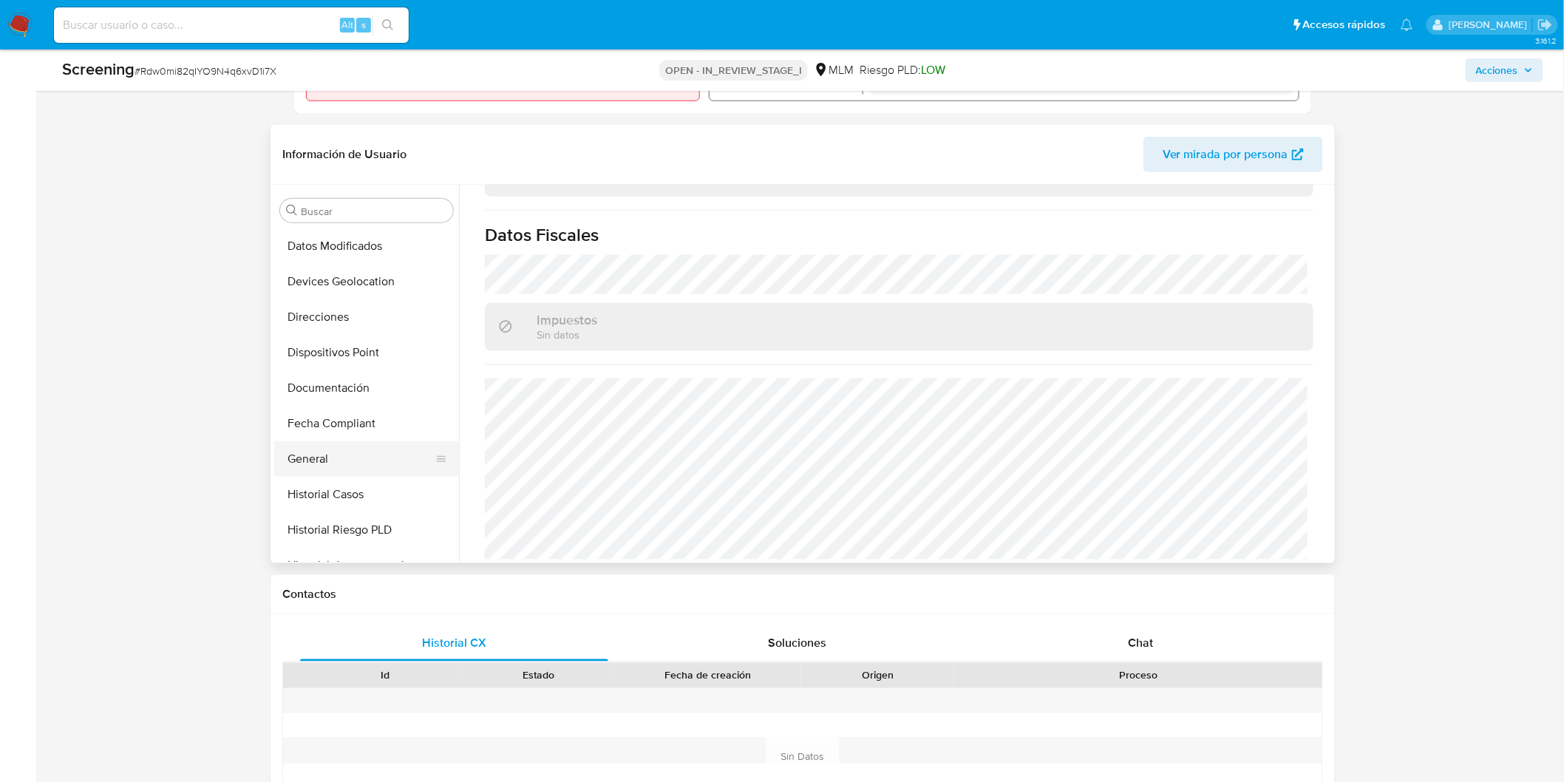
click at [346, 453] on button "General" at bounding box center [360, 458] width 173 height 35
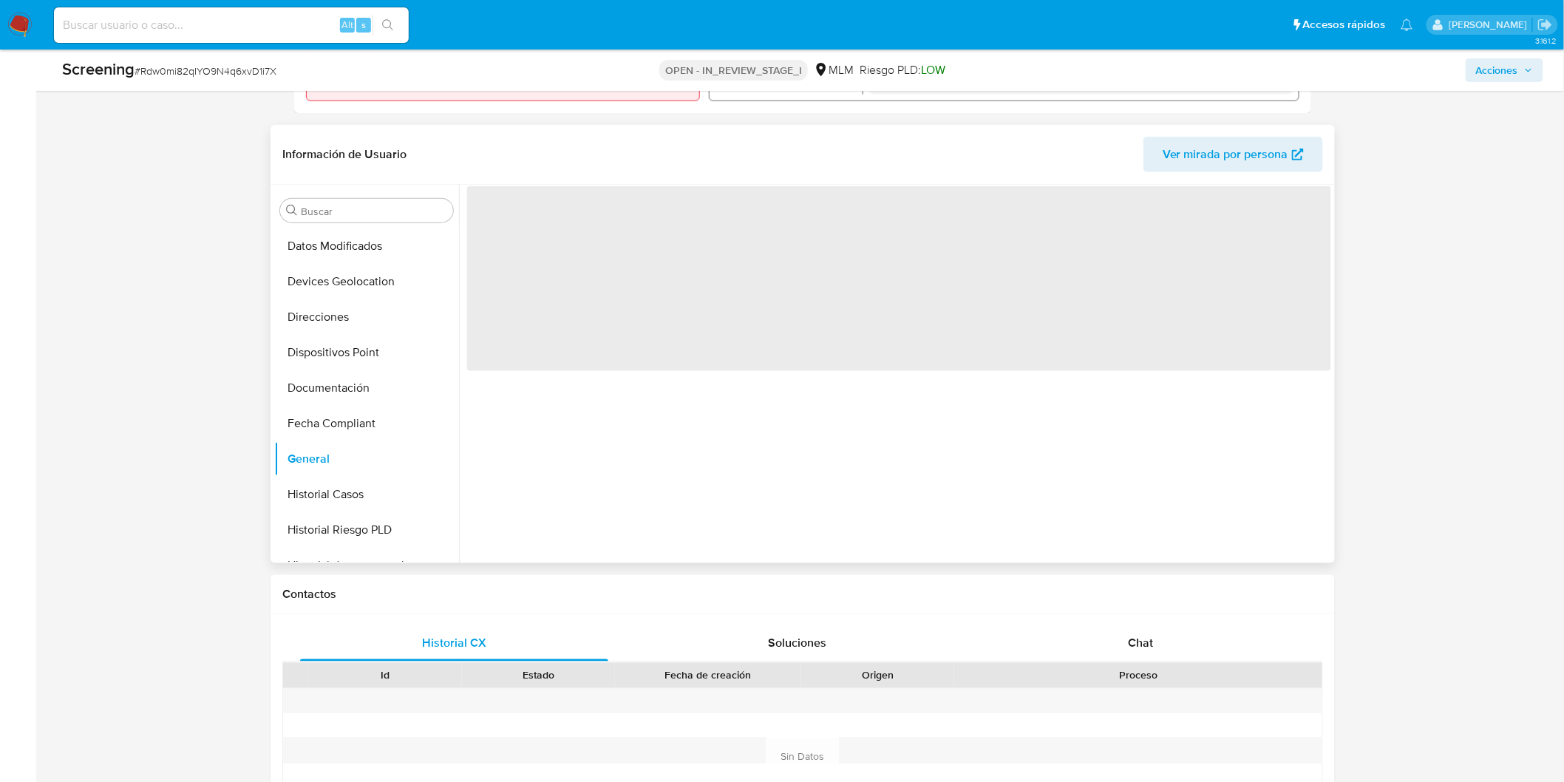
scroll to position [530, 0]
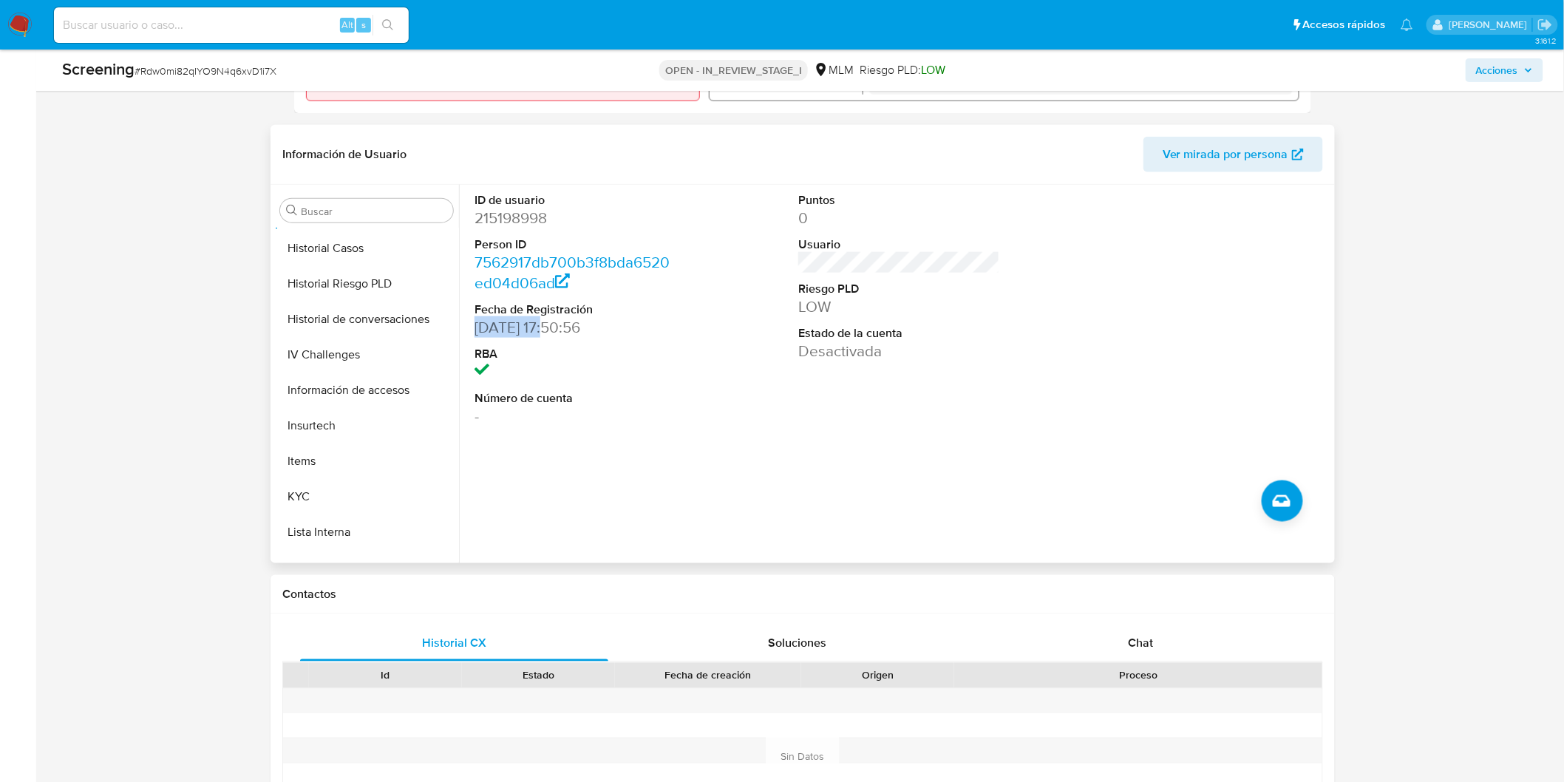
drag, startPoint x: 555, startPoint y: 329, endPoint x: 476, endPoint y: 327, distance: 79.1
click at [476, 327] on dd "25/05/2016 17:50:56" at bounding box center [574, 327] width 201 height 21
copy dd "25/05/2016"
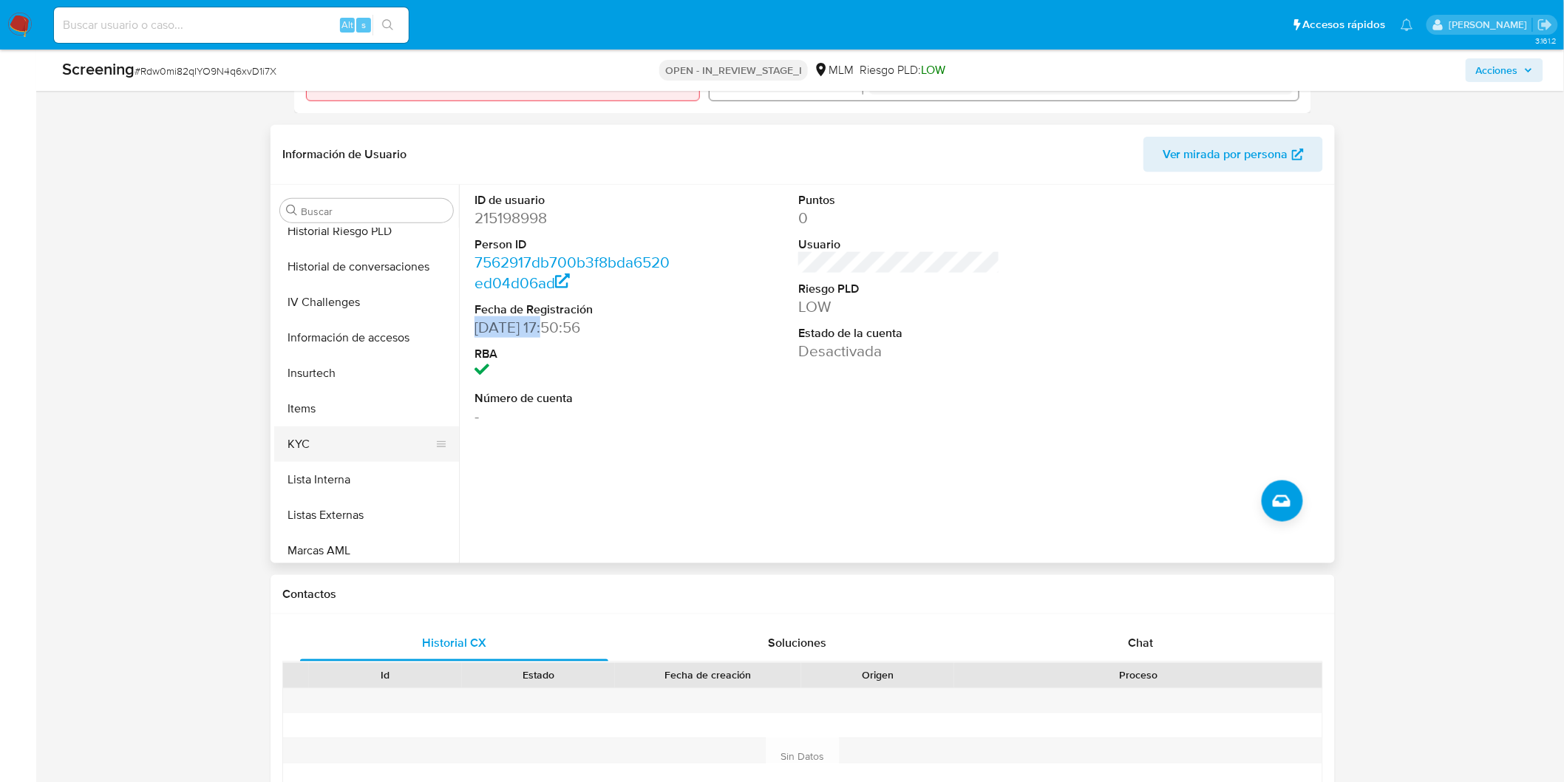
scroll to position [612, 0]
click at [342, 403] on button "KYC" at bounding box center [360, 414] width 173 height 35
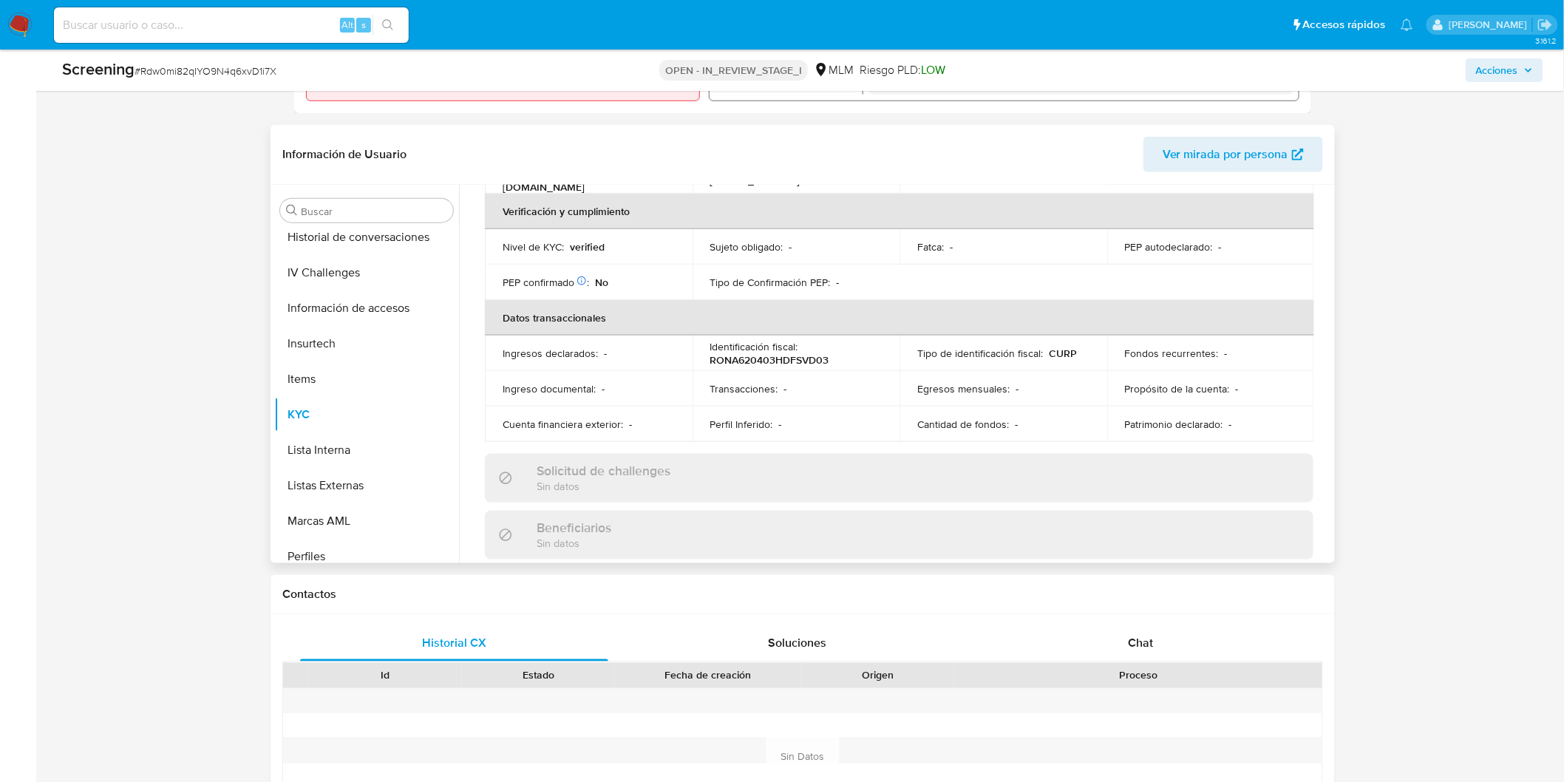
scroll to position [112, 0]
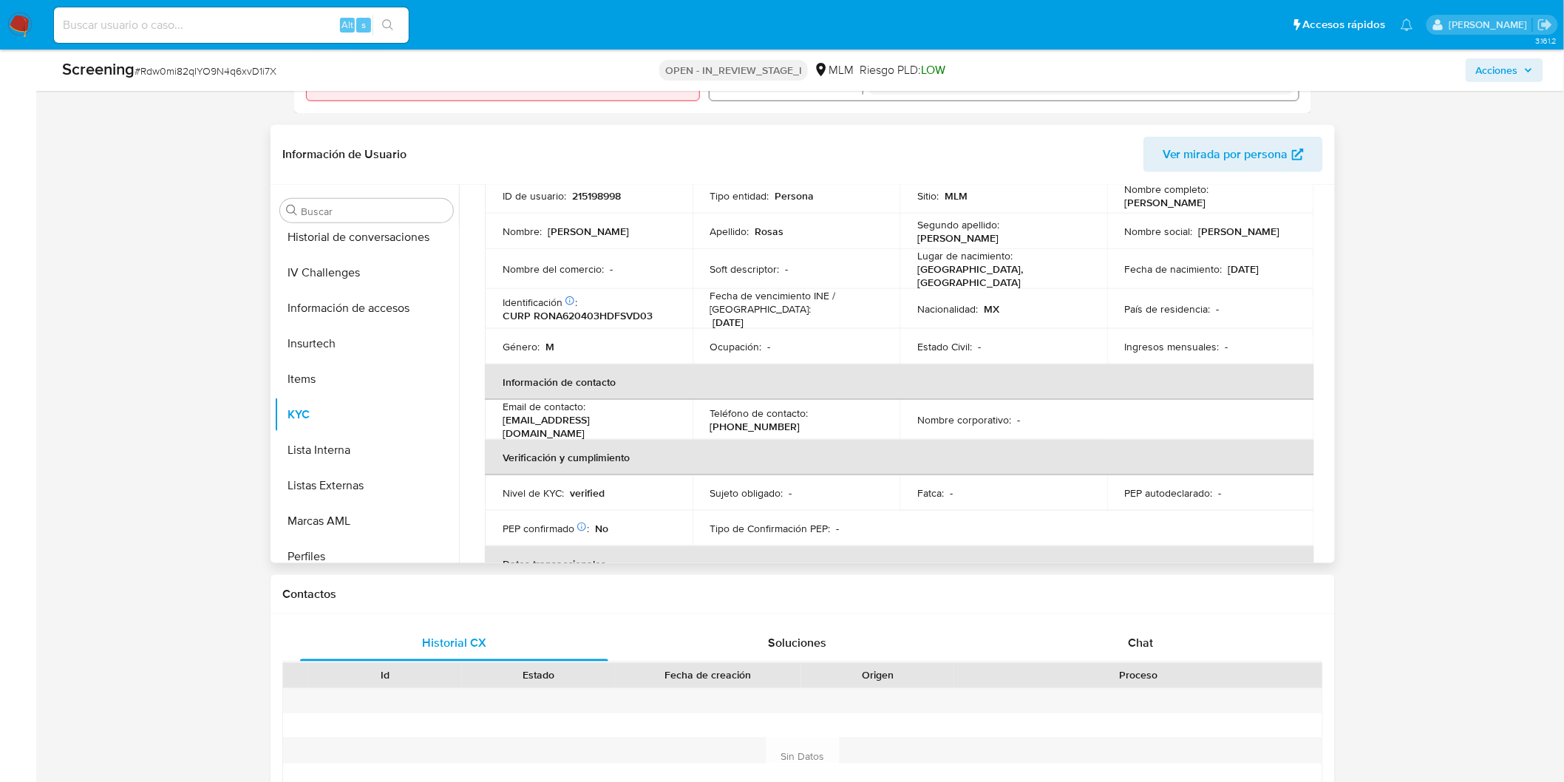
click at [624, 314] on p "CURP RONA620403HDFSVD03" at bounding box center [577, 315] width 150 height 13
copy p "RONA620403HDFSVD03"
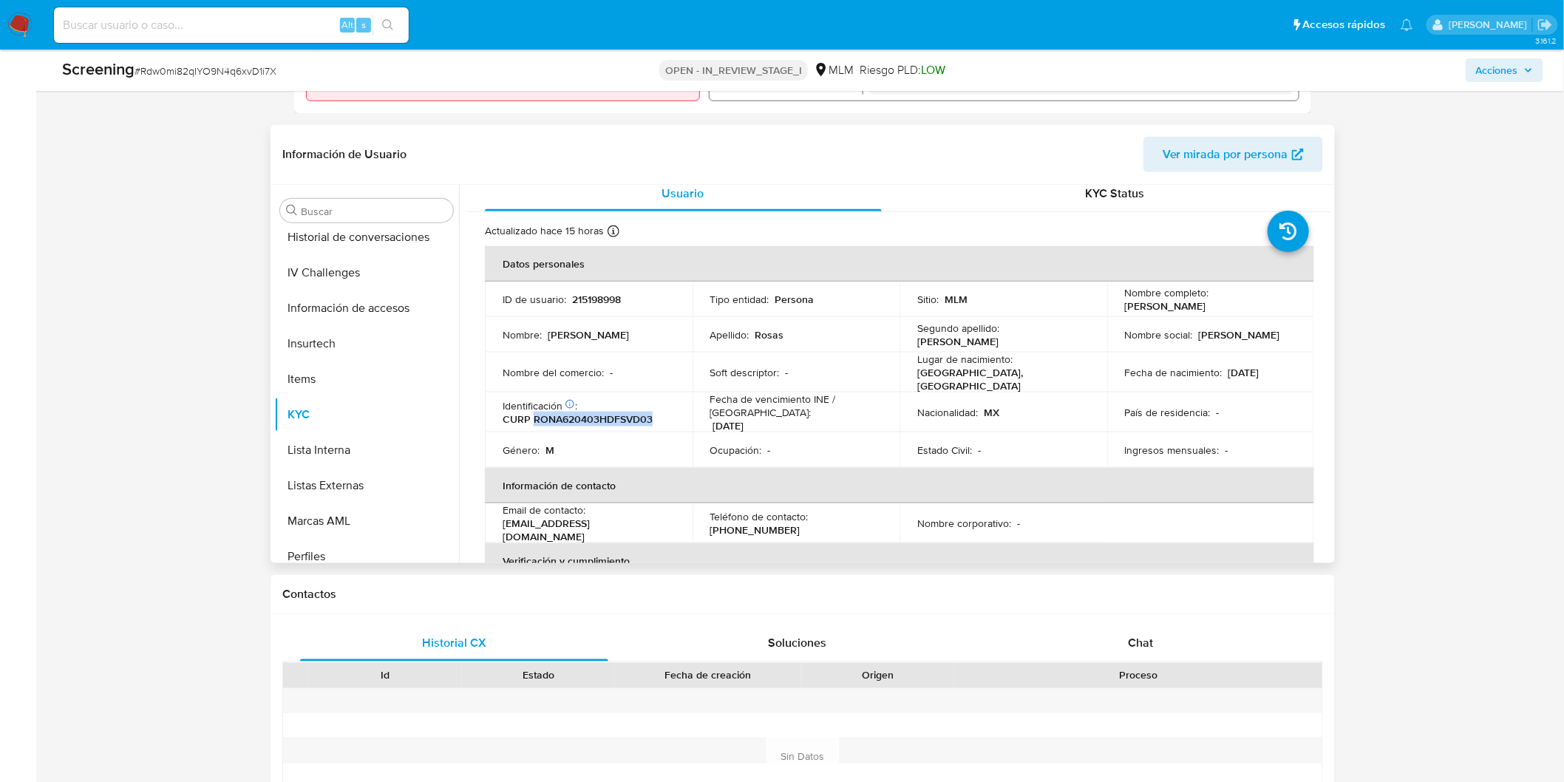
scroll to position [0, 0]
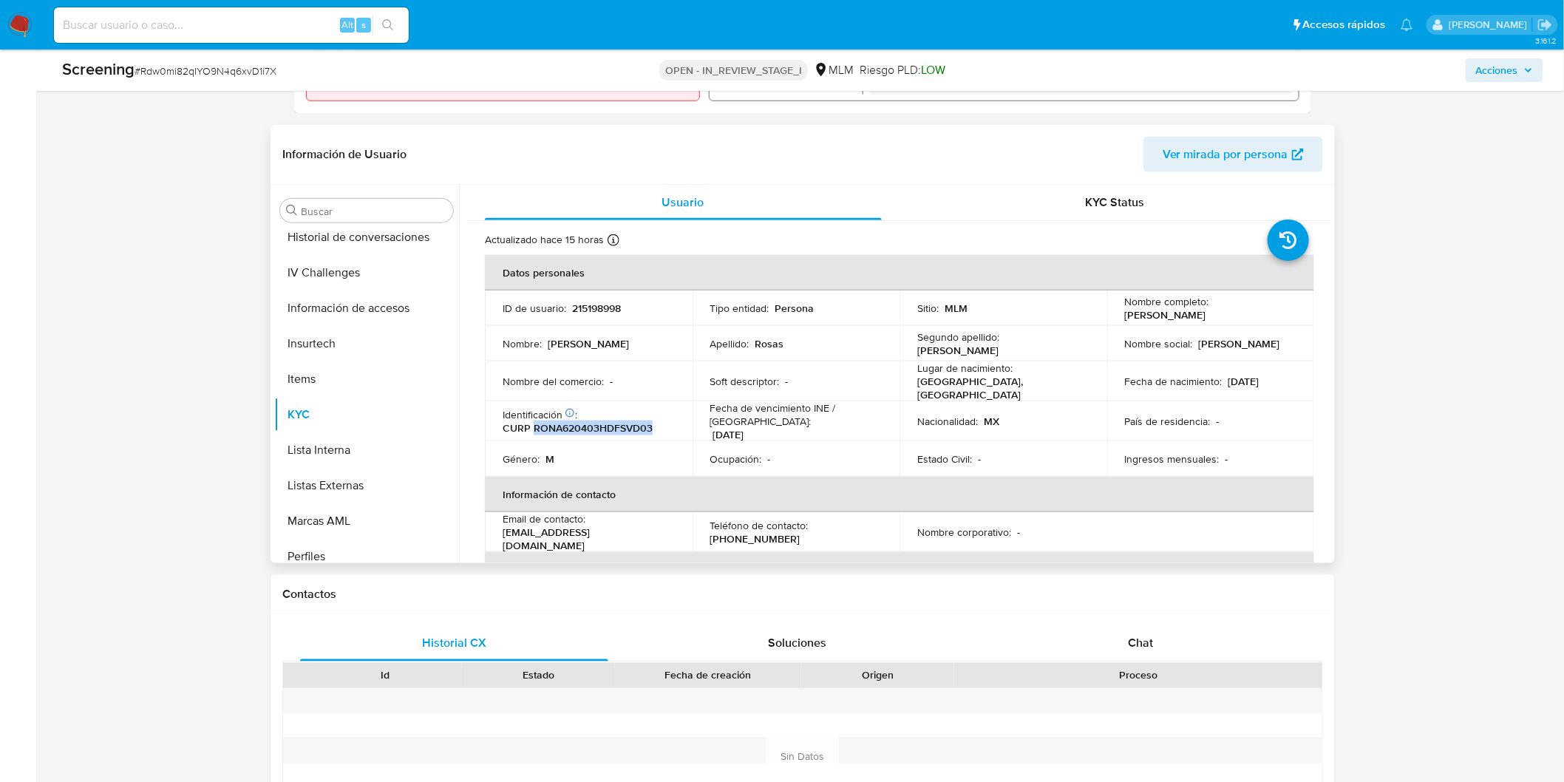
drag, startPoint x: 1238, startPoint y: 375, endPoint x: 1222, endPoint y: 375, distance: 16.3
click at [1222, 375] on div "Fecha de nacimiento : 03/04/1962" at bounding box center [1211, 381] width 172 height 13
copy p "03/04/1962"
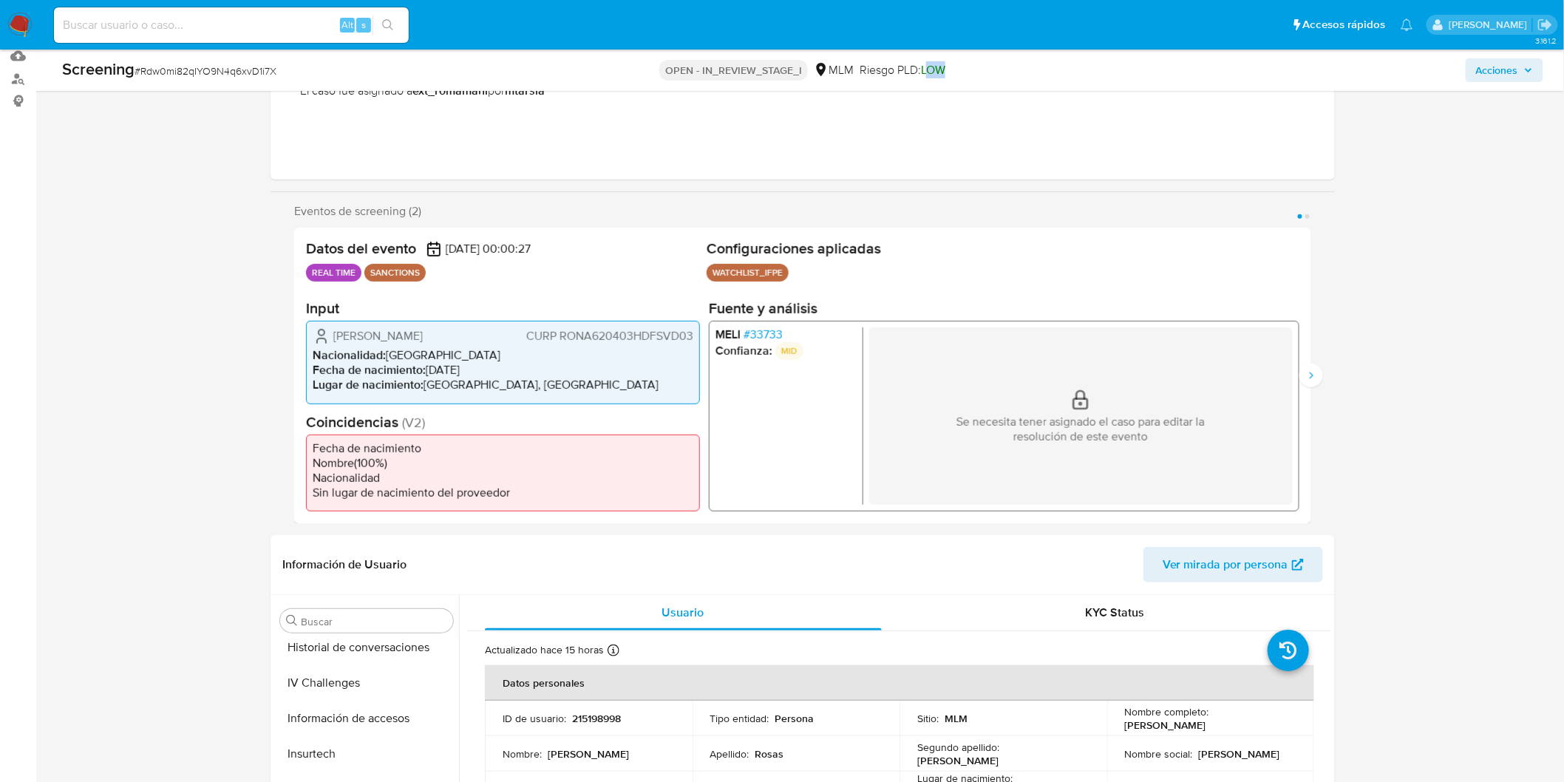
drag, startPoint x: 930, startPoint y: 72, endPoint x: 957, endPoint y: 74, distance: 27.4
click at [957, 74] on div "OPEN - IN_REVIEW_STAGE_I MLM Riesgo PLD: LOW" at bounding box center [803, 70] width 490 height 24
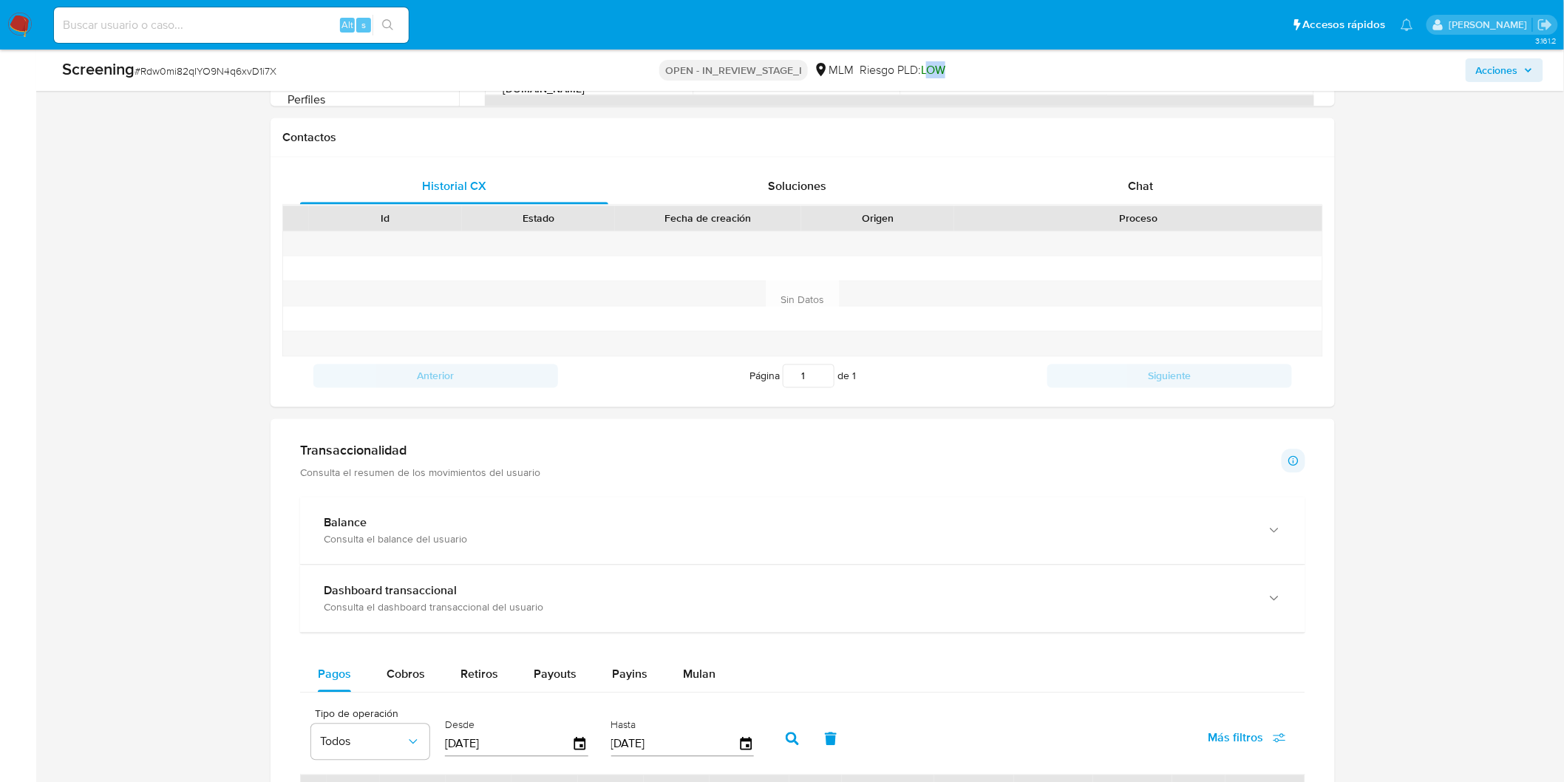
scroll to position [1102, 0]
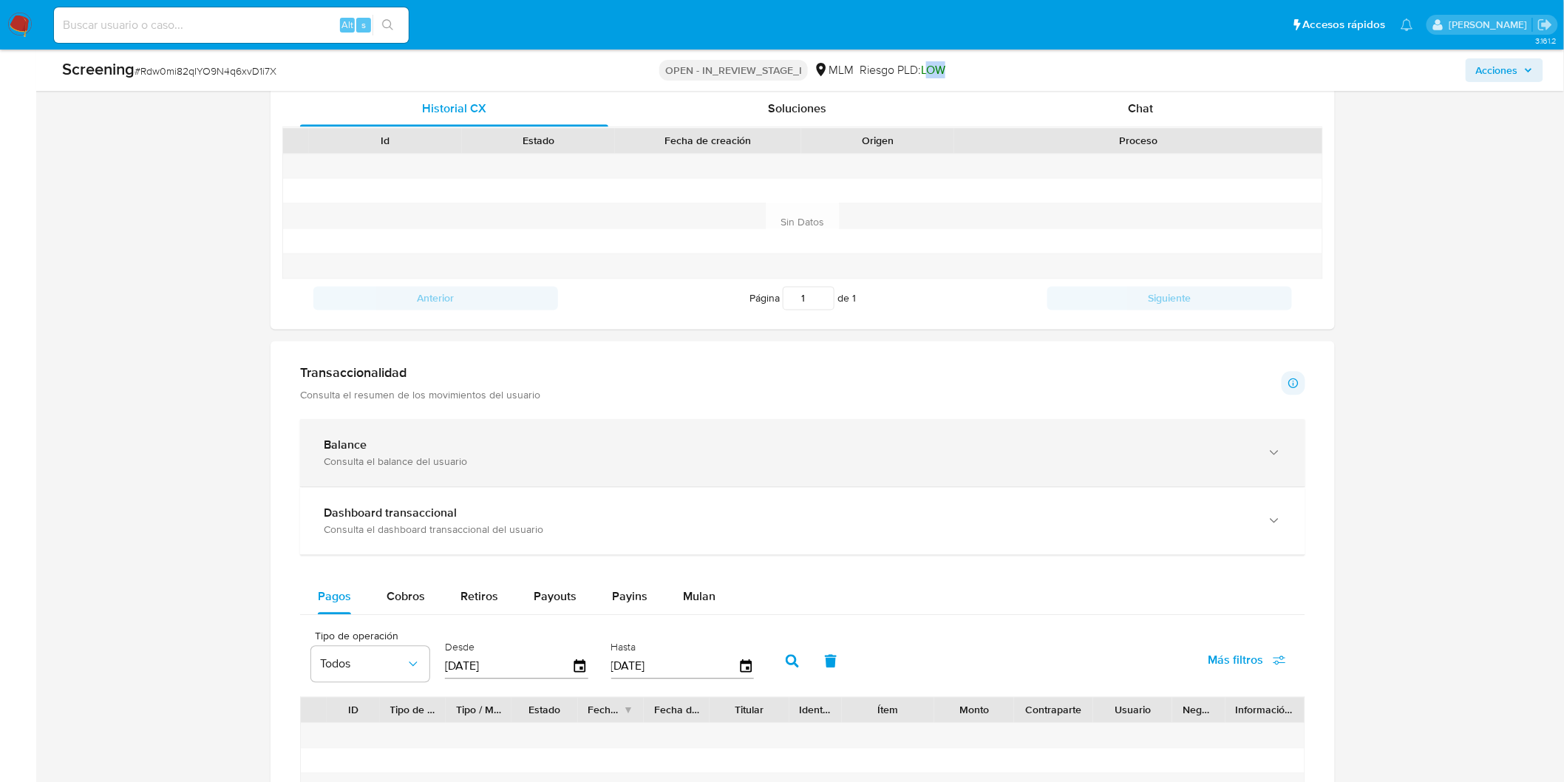
click at [399, 453] on div "Balance" at bounding box center [788, 445] width 928 height 15
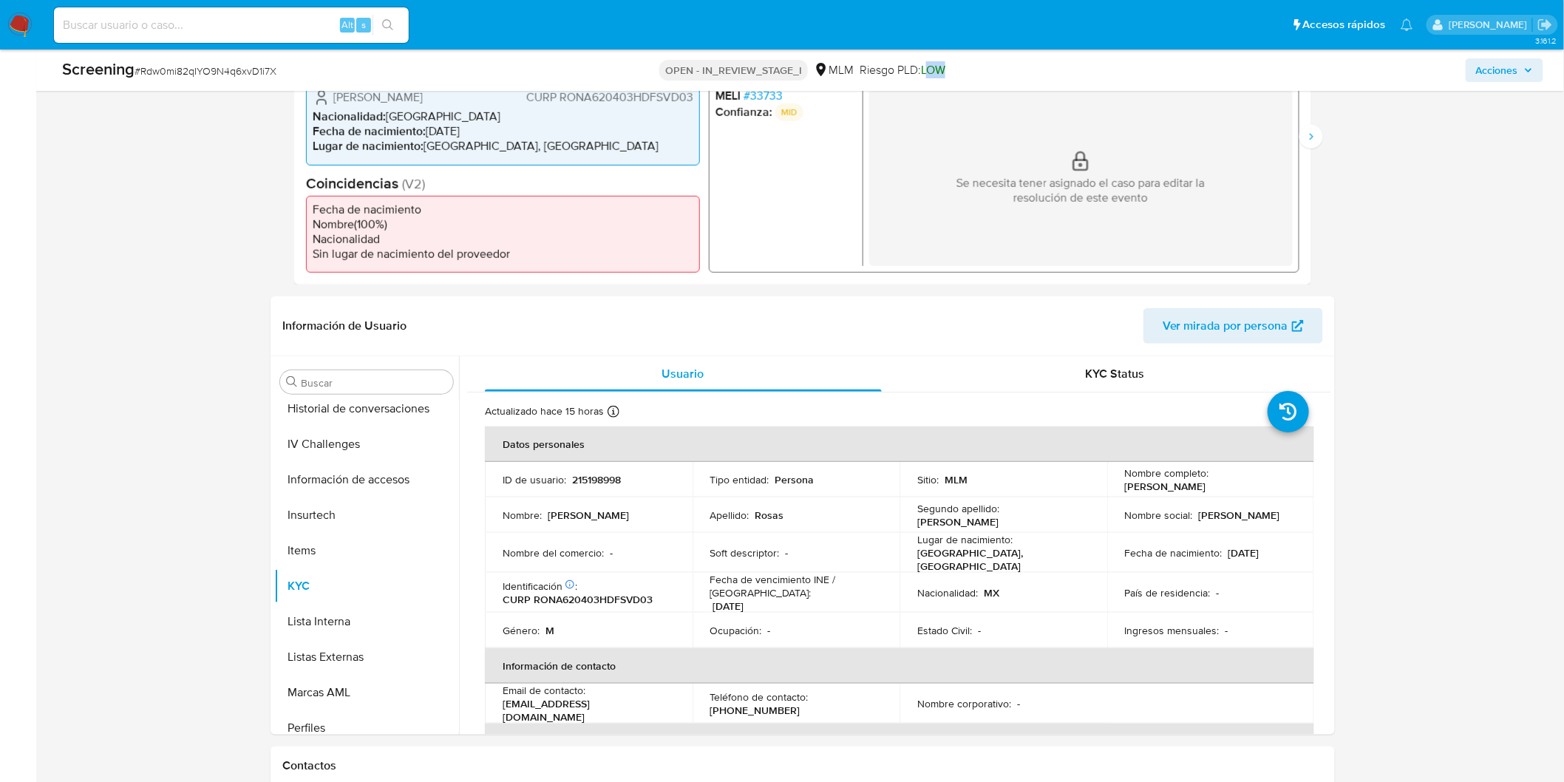
scroll to position [281, 0]
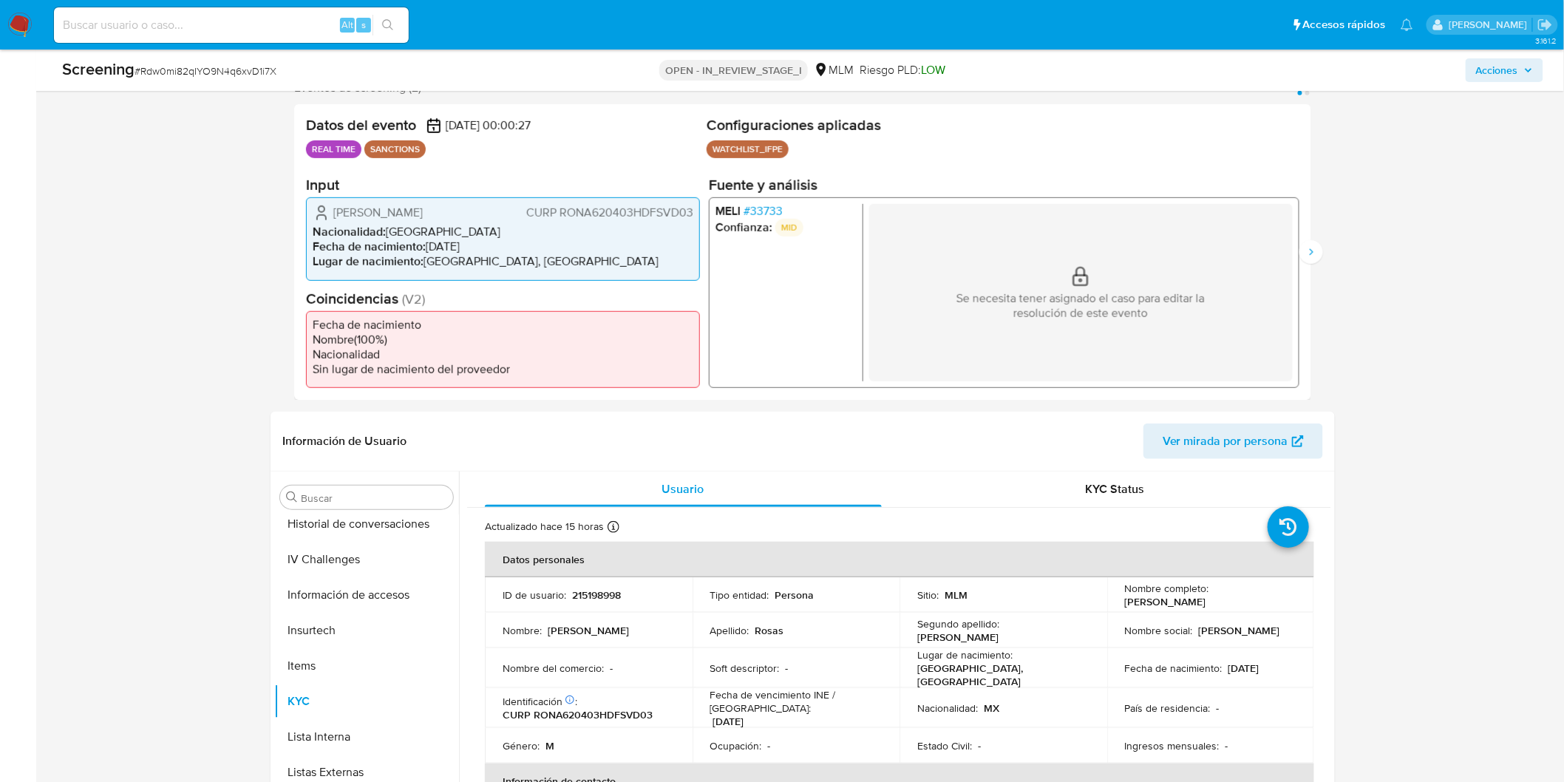
click at [765, 209] on span "# 33733" at bounding box center [762, 211] width 39 height 15
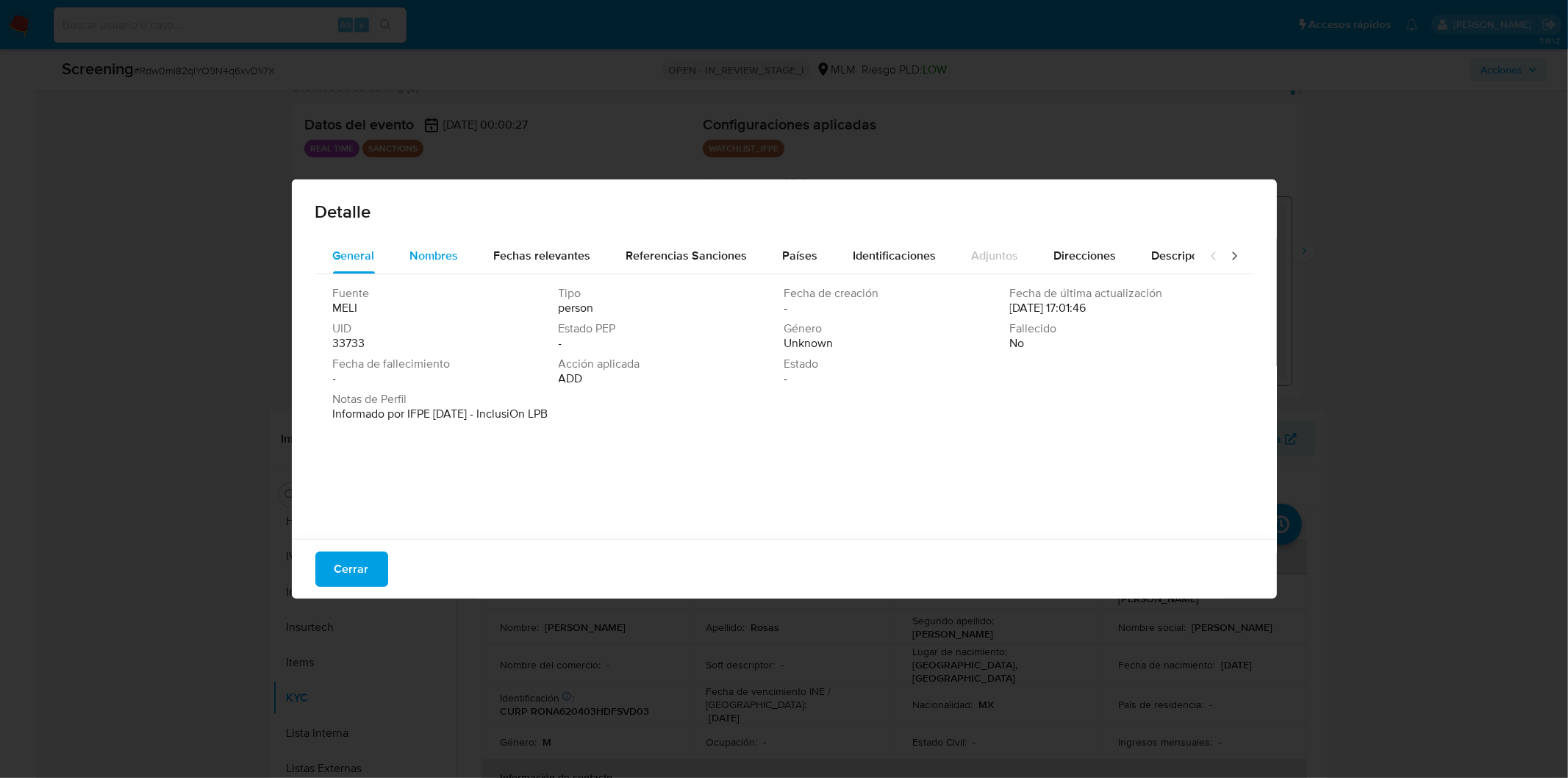
click at [456, 255] on span "Nombres" at bounding box center [434, 255] width 49 height 17
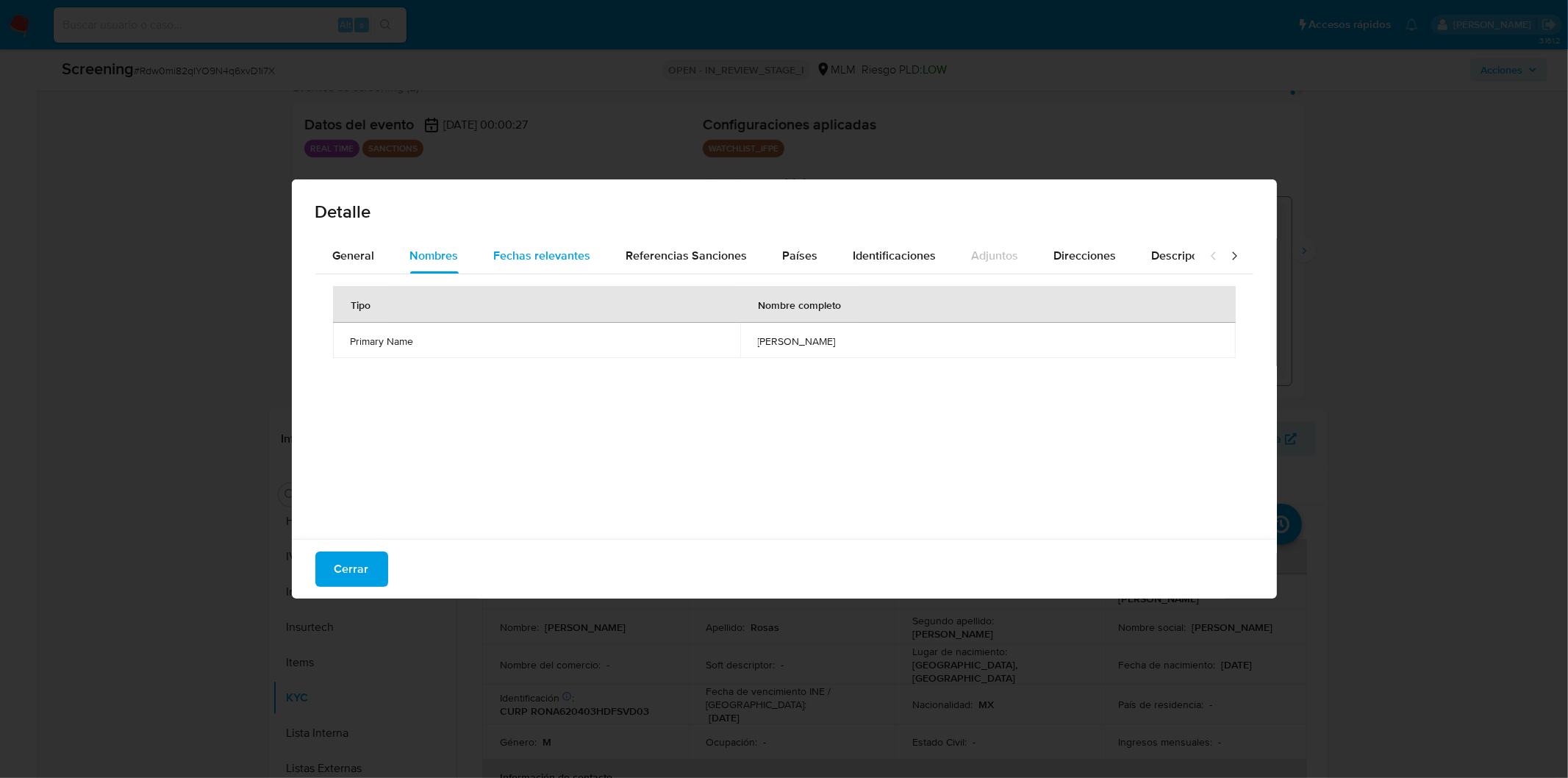
click at [545, 252] on span "Fechas relevantes" at bounding box center [543, 255] width 98 height 17
click at [950, 694] on div "Detalle General Nombres Fechas relevantes Referencias Sanciones Países Identifi…" at bounding box center [784, 389] width 1568 height 778
click at [335, 562] on span "Cerrar" at bounding box center [351, 569] width 35 height 33
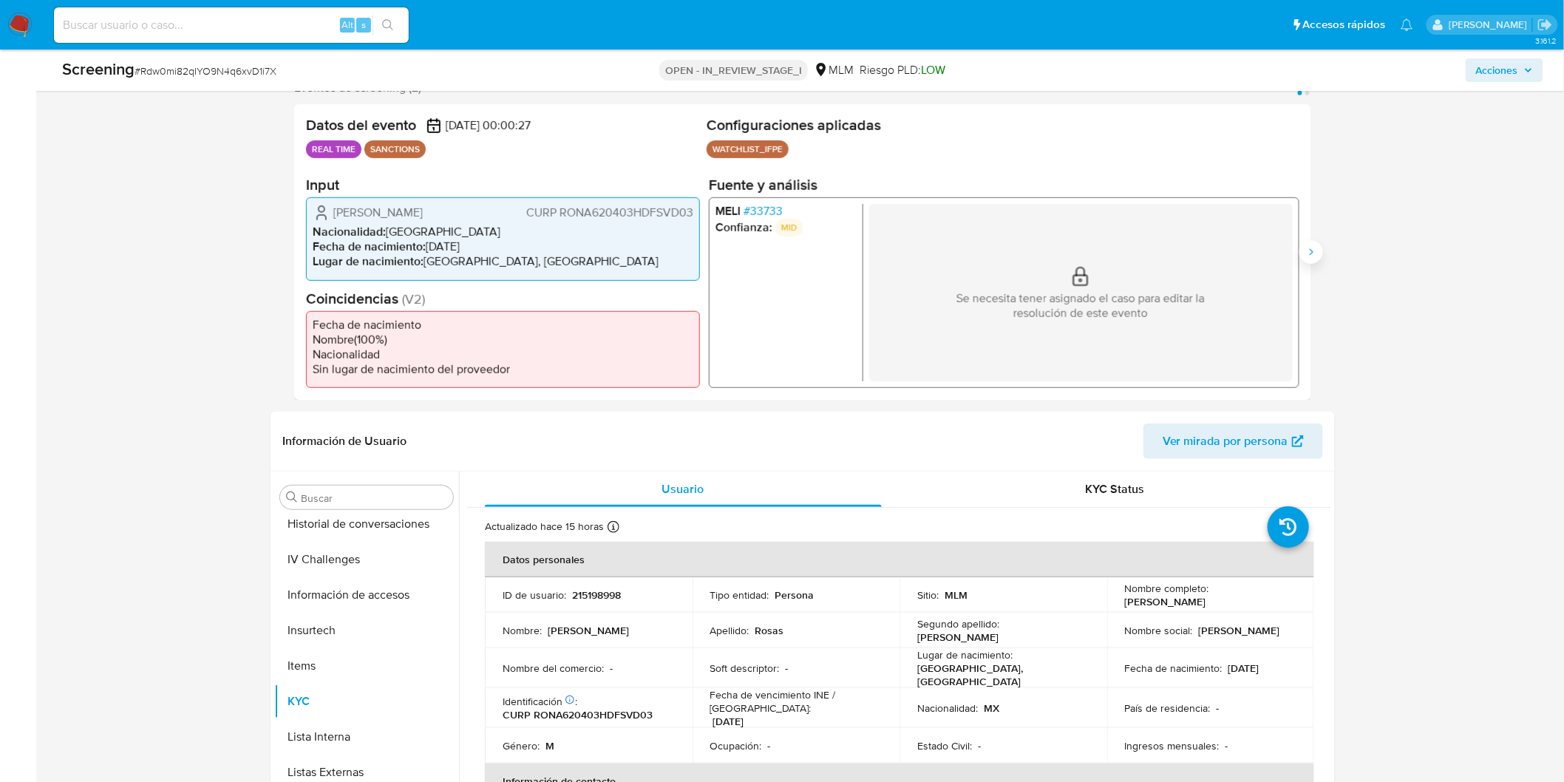
click at [1315, 246] on icon "Siguiente" at bounding box center [1311, 252] width 12 height 12
click at [763, 211] on span "# 33733" at bounding box center [762, 211] width 39 height 15
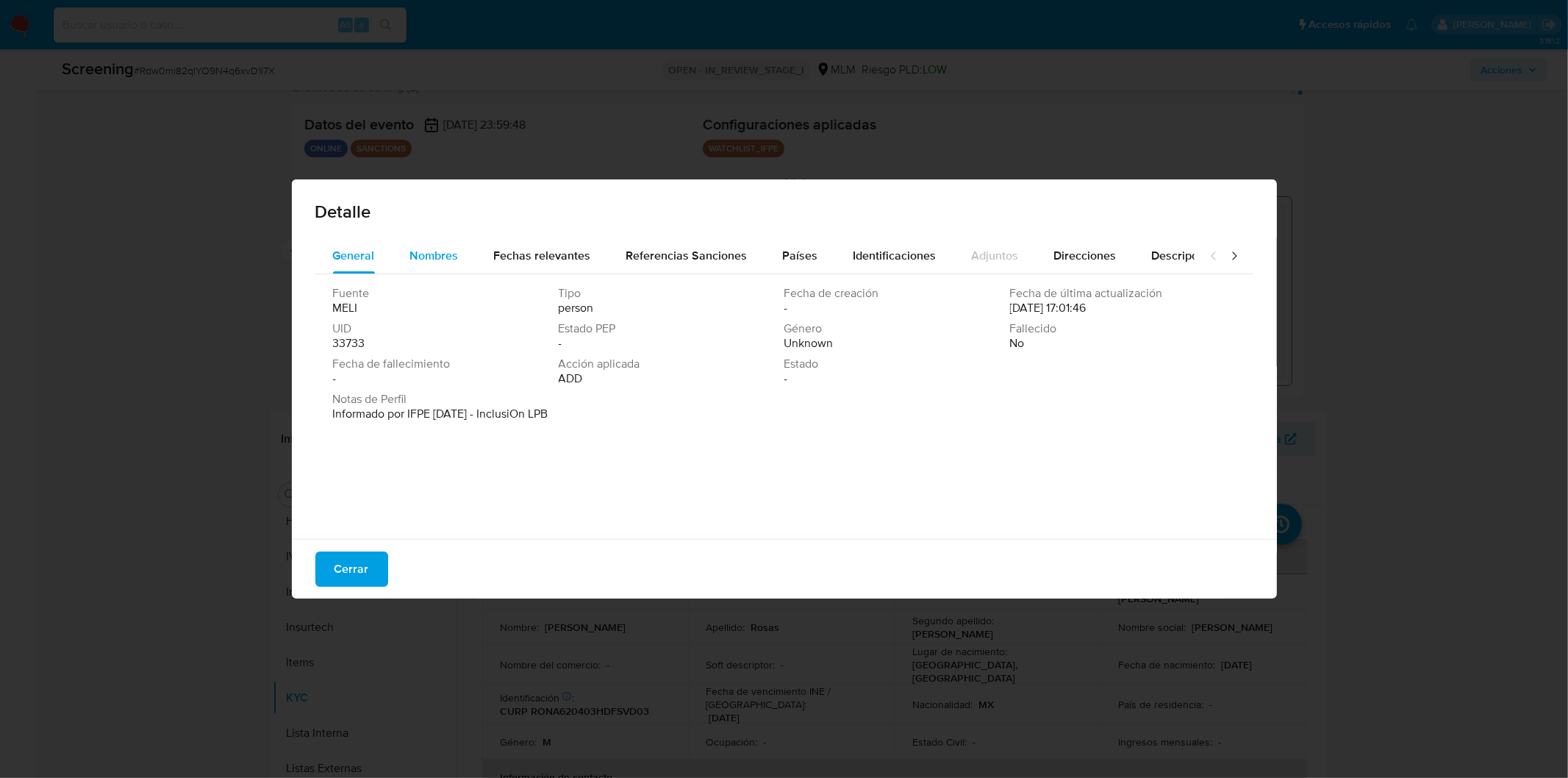
click at [430, 258] on span "Nombres" at bounding box center [434, 255] width 49 height 17
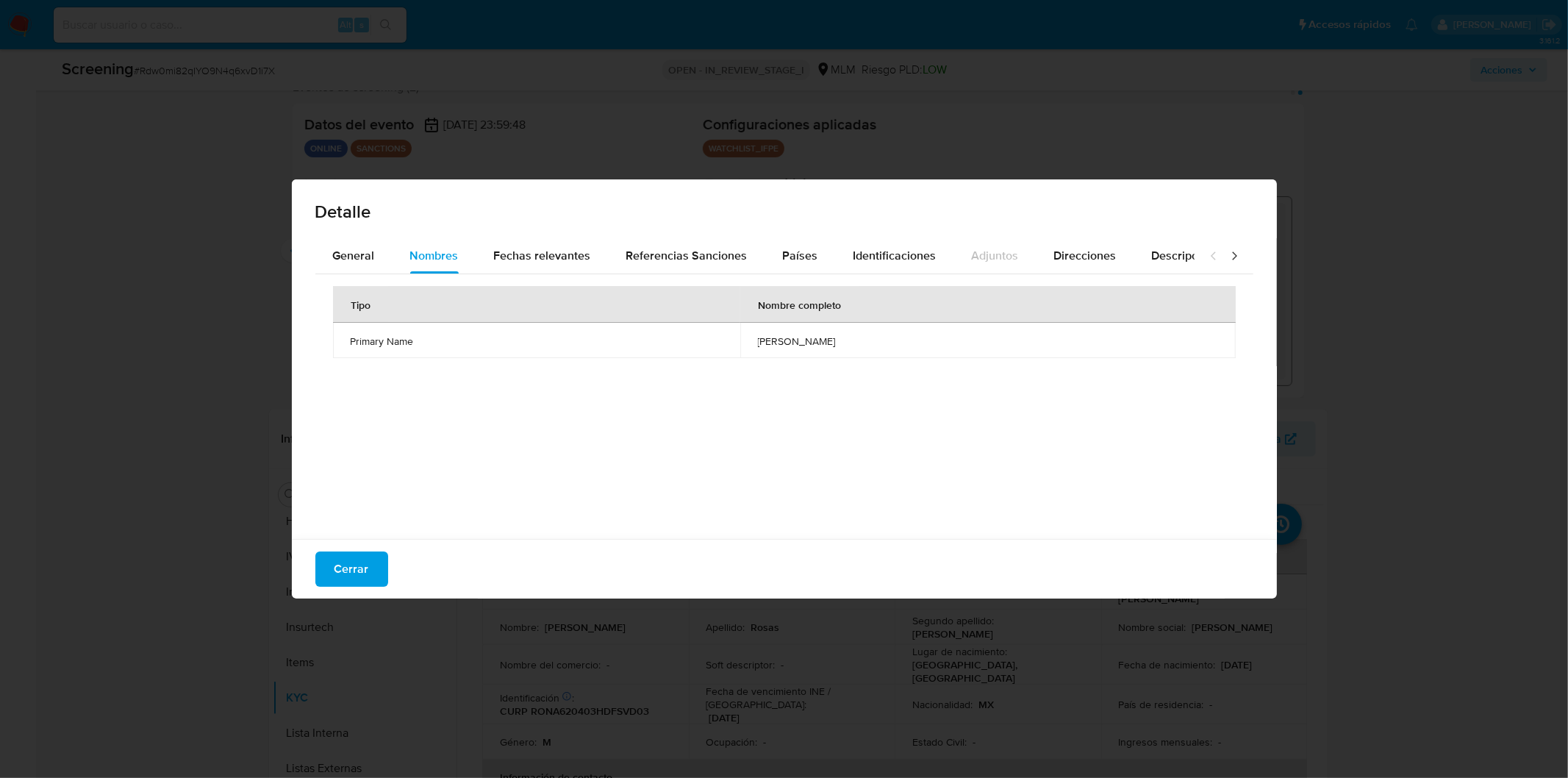
click at [856, 635] on div "Detalle General Nombres Fechas relevantes Referencias Sanciones Países Identifi…" at bounding box center [784, 389] width 1568 height 778
click at [346, 559] on span "Cerrar" at bounding box center [351, 569] width 35 height 33
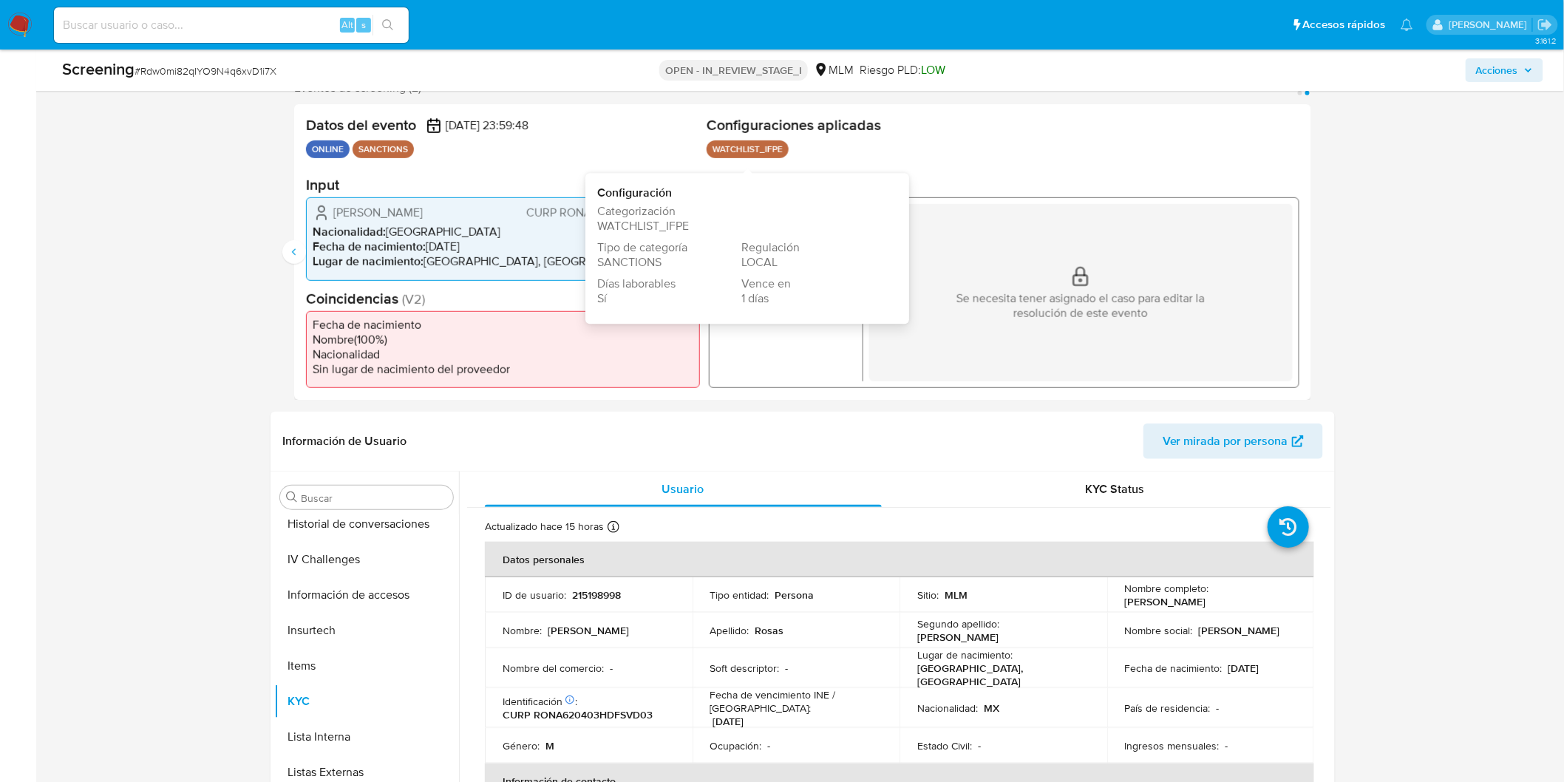
click at [774, 210] on span "Categorización" at bounding box center [739, 212] width 285 height 15
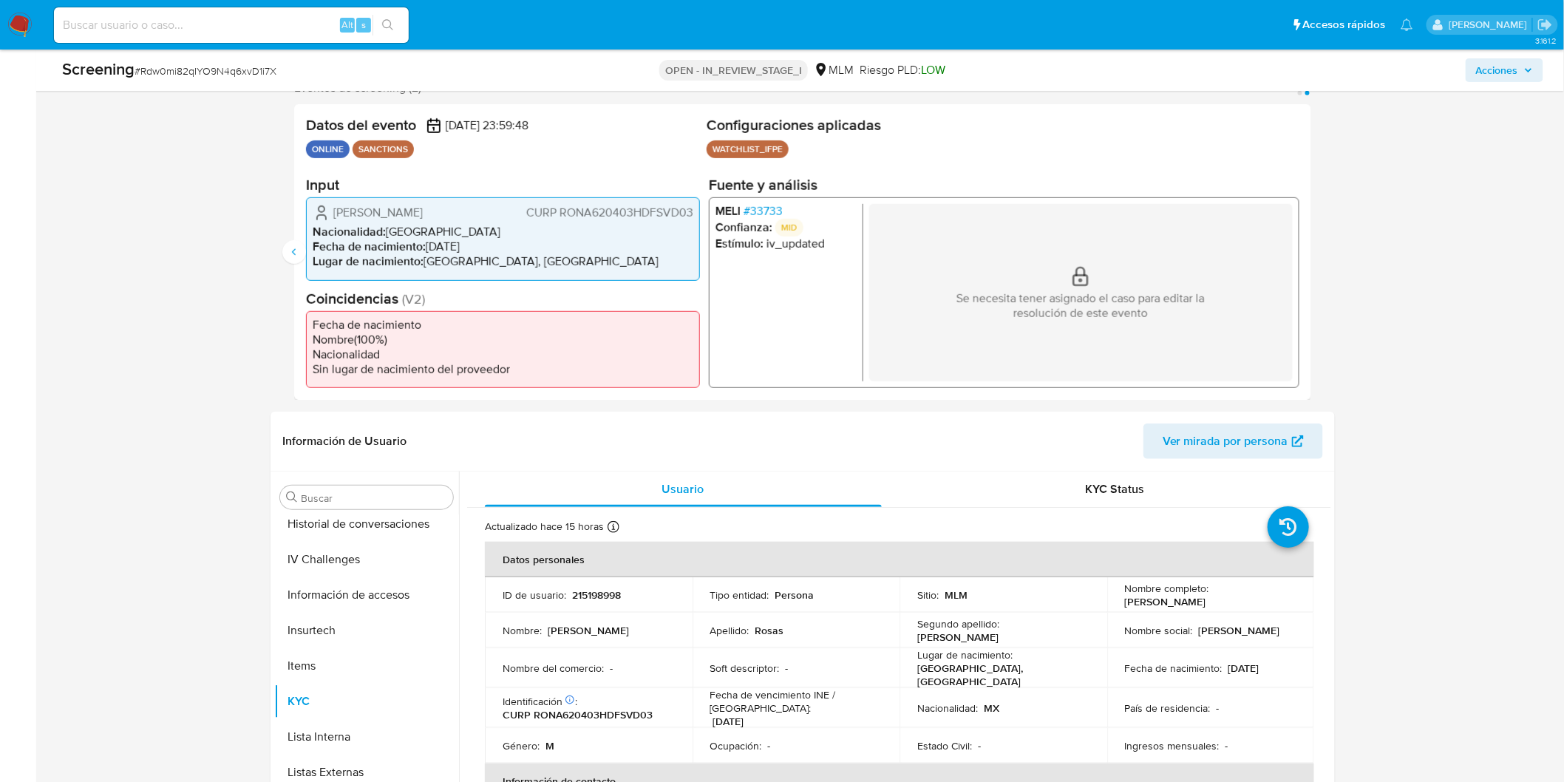
click at [764, 214] on span "# 33733" at bounding box center [762, 211] width 39 height 15
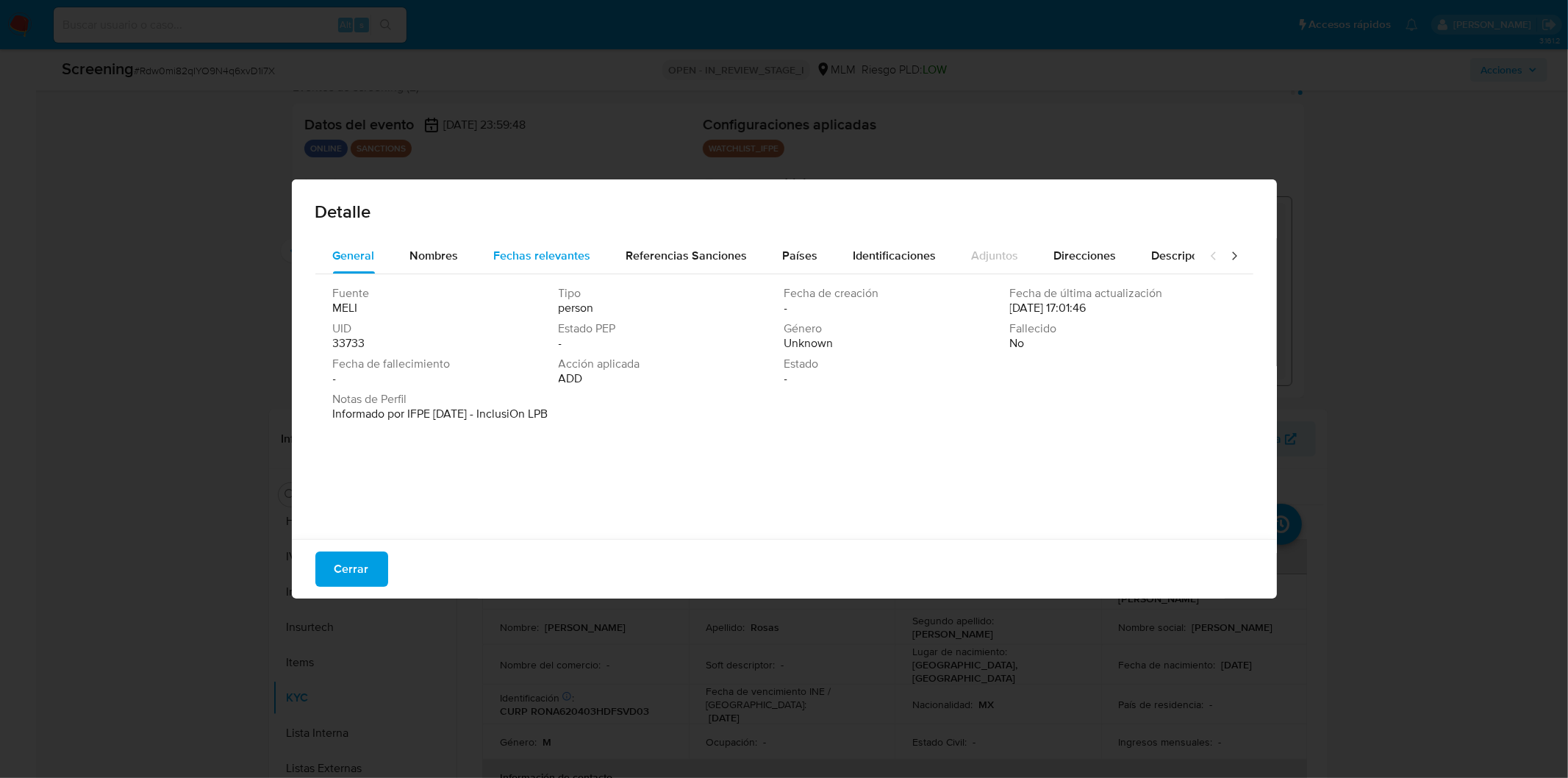
click at [564, 245] on div "Fechas relevantes" at bounding box center [543, 255] width 98 height 35
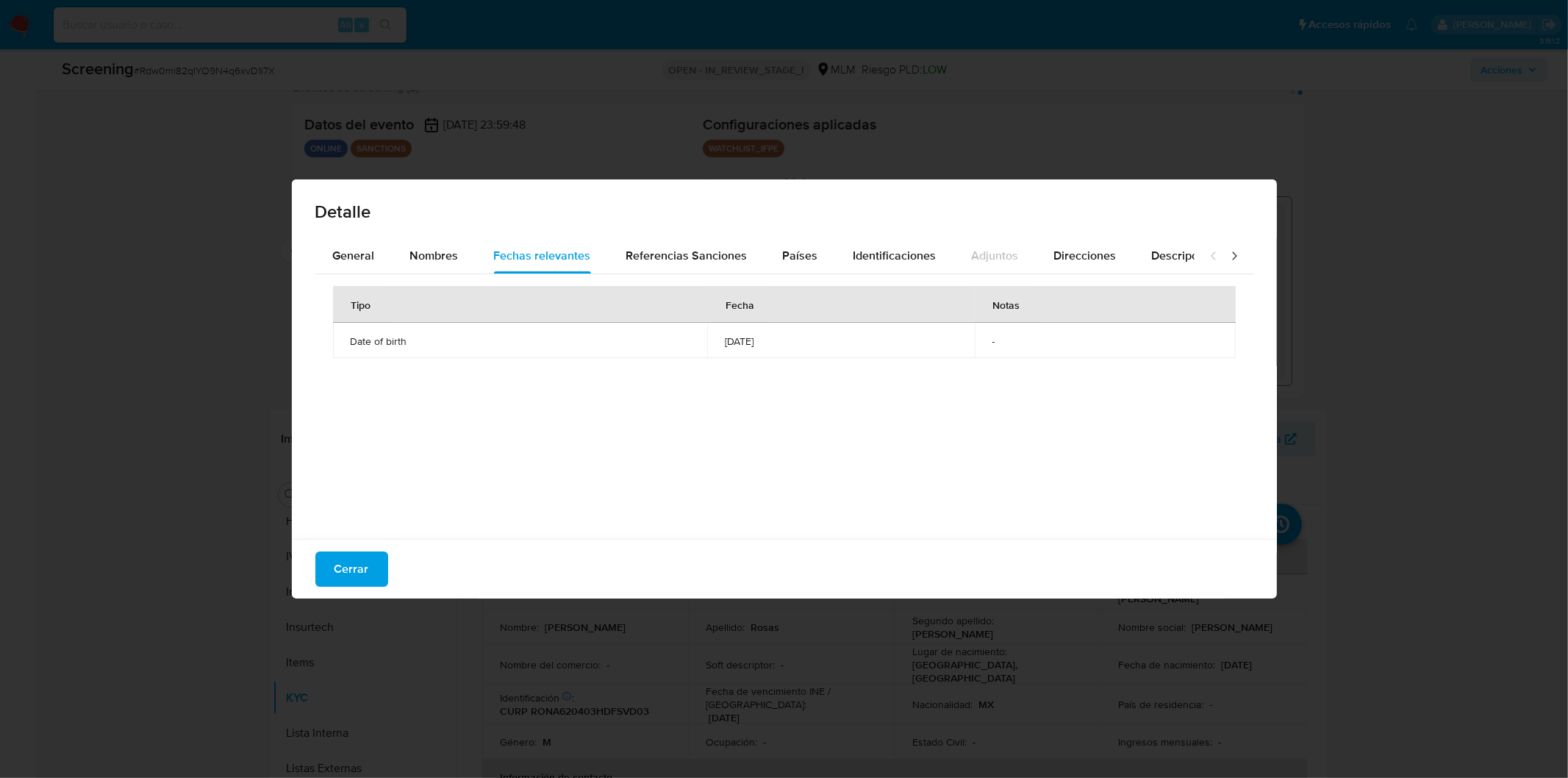
click at [846, 735] on div "Detalle General Nombres Fechas relevantes Referencias Sanciones Países Identifi…" at bounding box center [784, 389] width 1568 height 778
click at [353, 569] on span "Cerrar" at bounding box center [351, 569] width 35 height 33
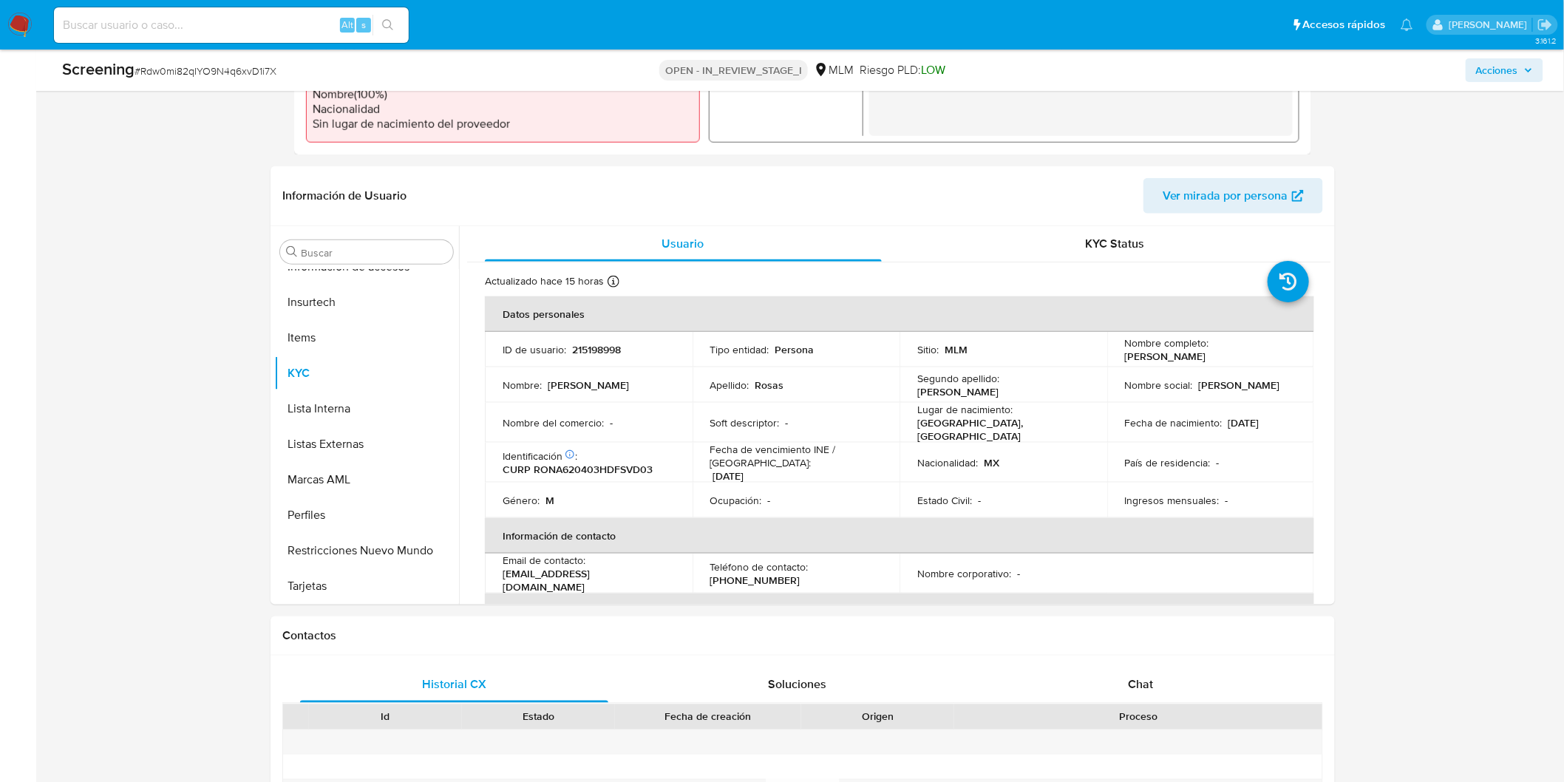
scroll to position [527, 0]
click at [375, 545] on button "Restricciones Nuevo Mundo" at bounding box center [360, 548] width 173 height 35
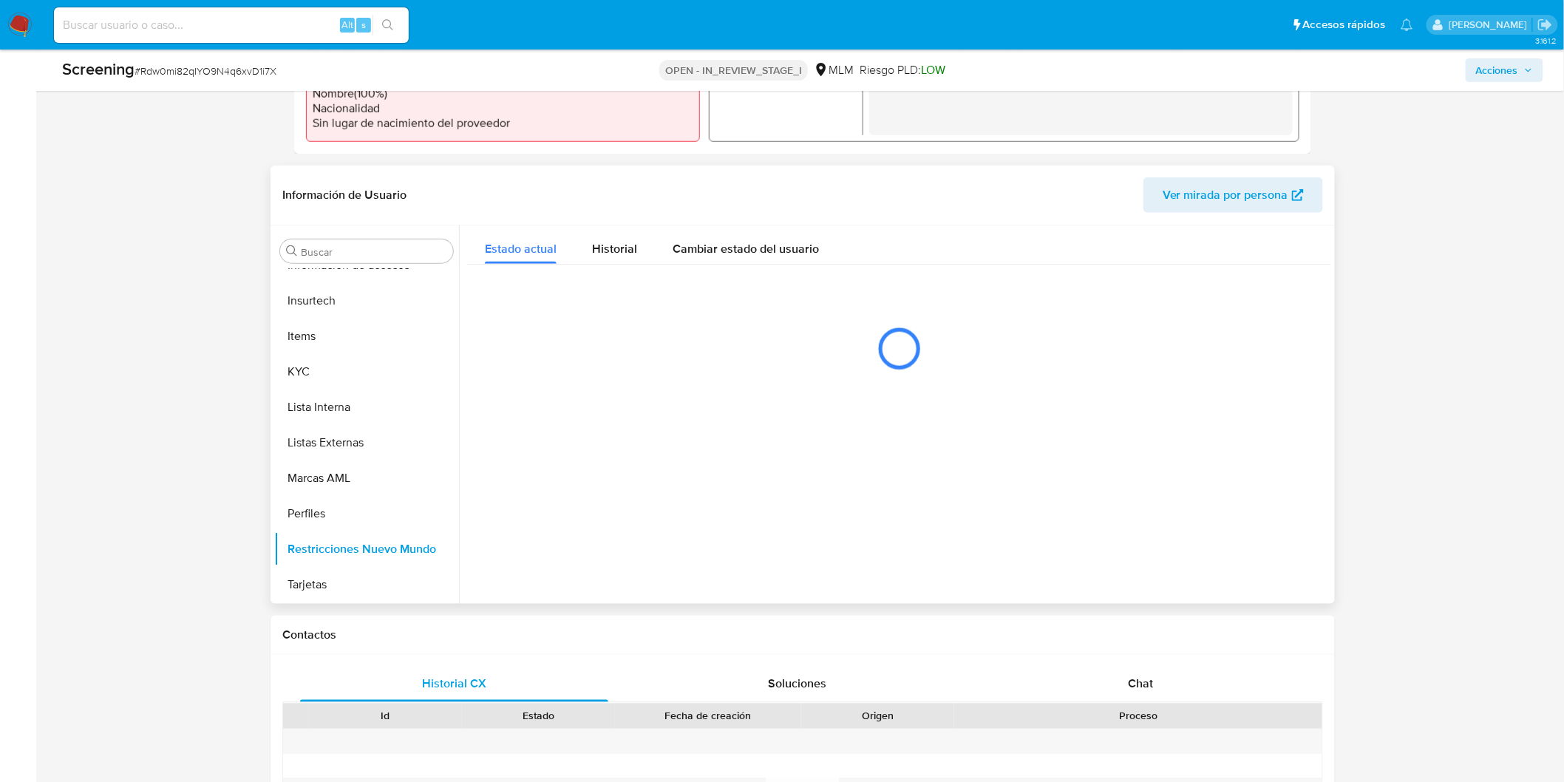
scroll to position [695, 0]
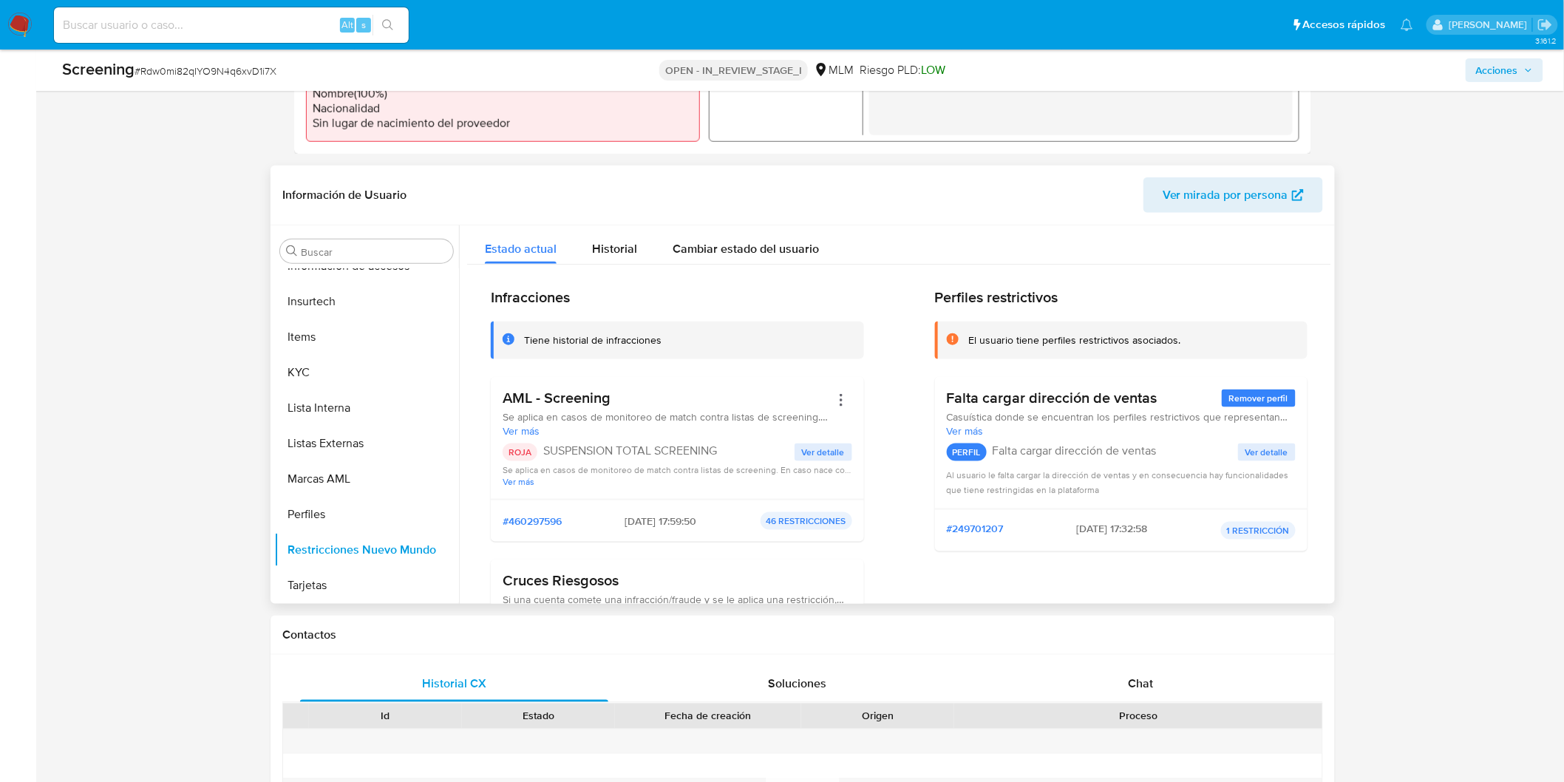
drag, startPoint x: 725, startPoint y: 454, endPoint x: 545, endPoint y: 451, distance: 179.6
click at [545, 451] on p "SUSPENSION TOTAL SCREENING" at bounding box center [668, 450] width 251 height 15
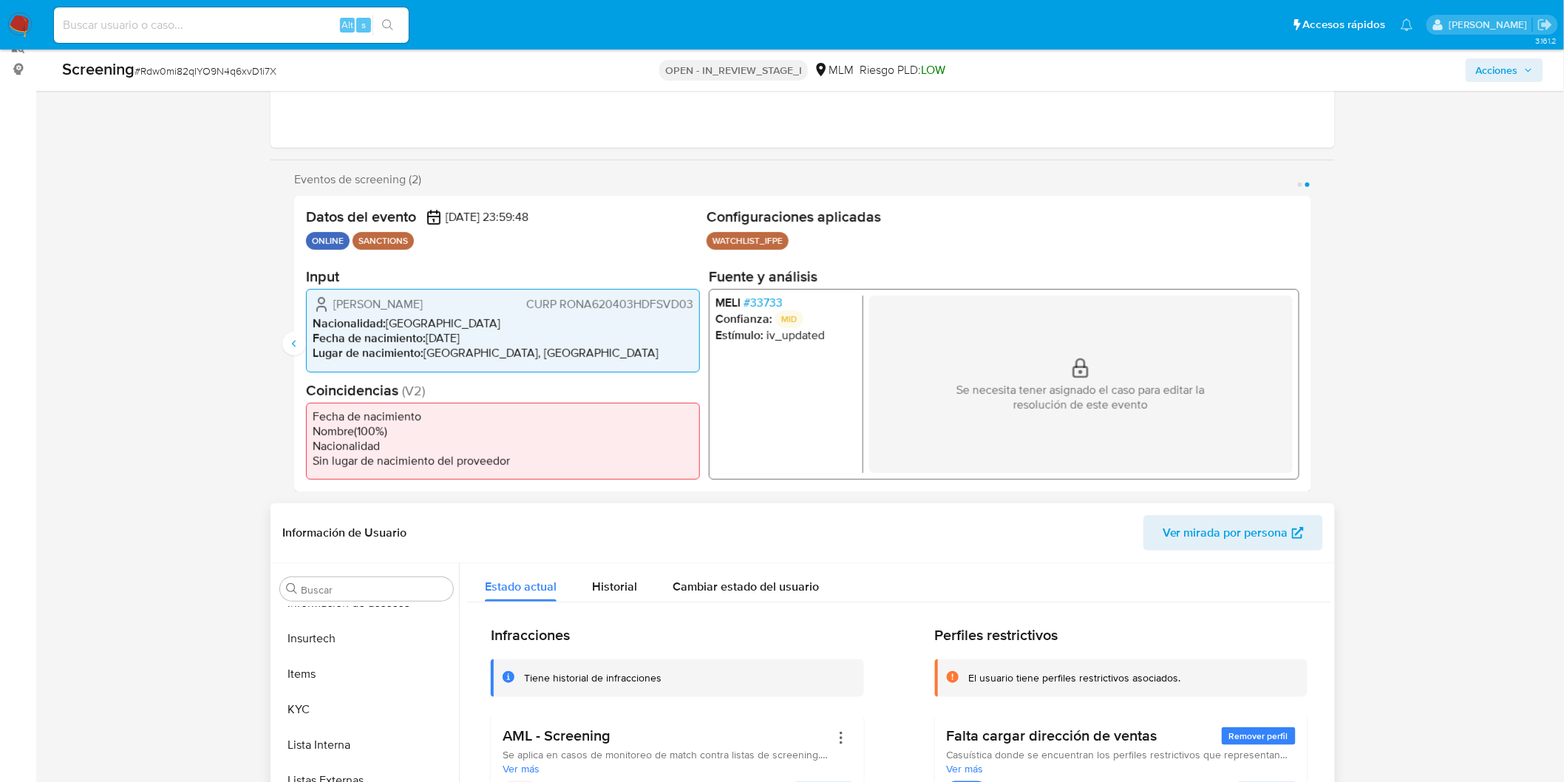
scroll to position [281, 0]
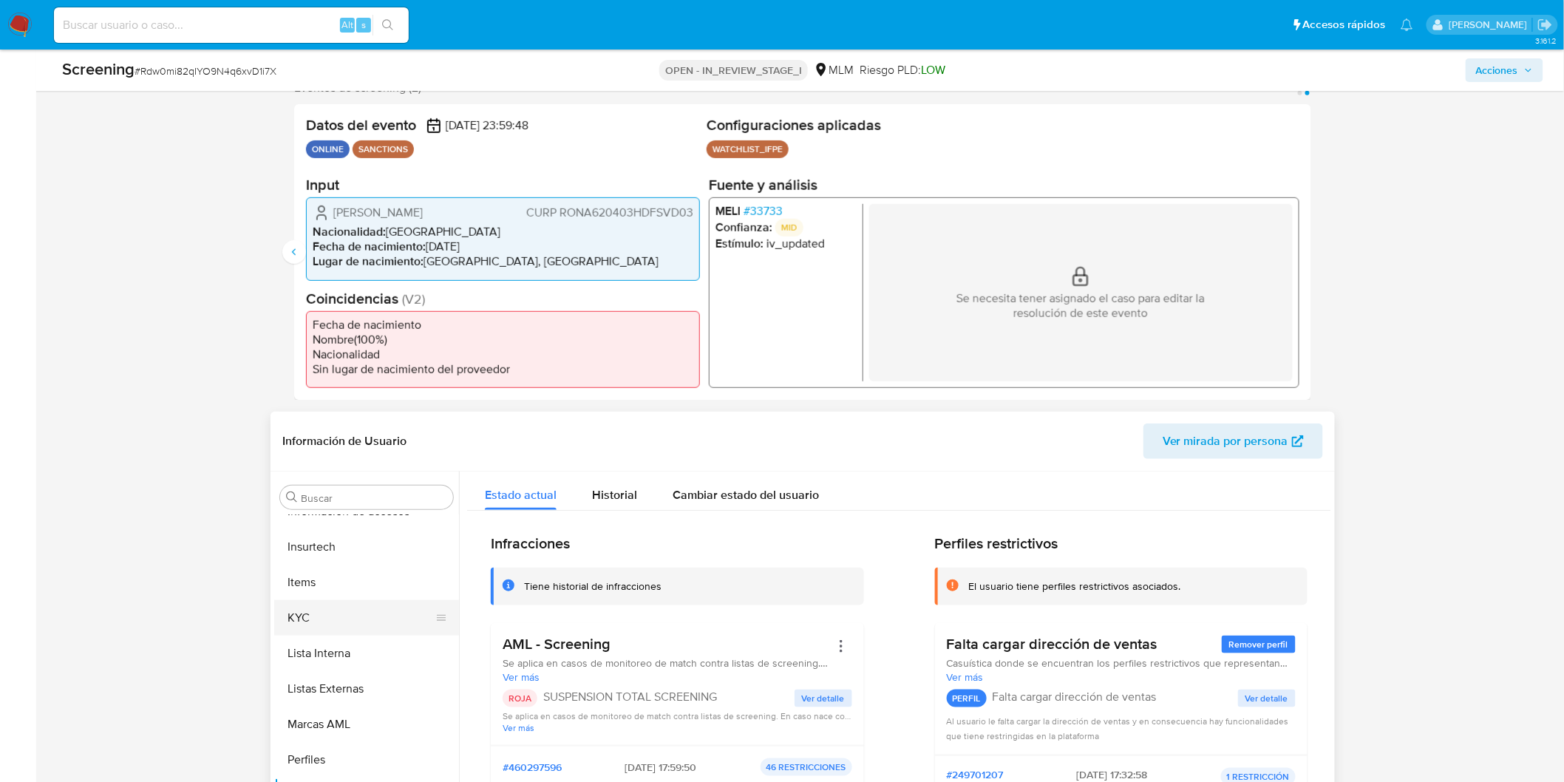
click at [372, 621] on button "KYC" at bounding box center [360, 617] width 173 height 35
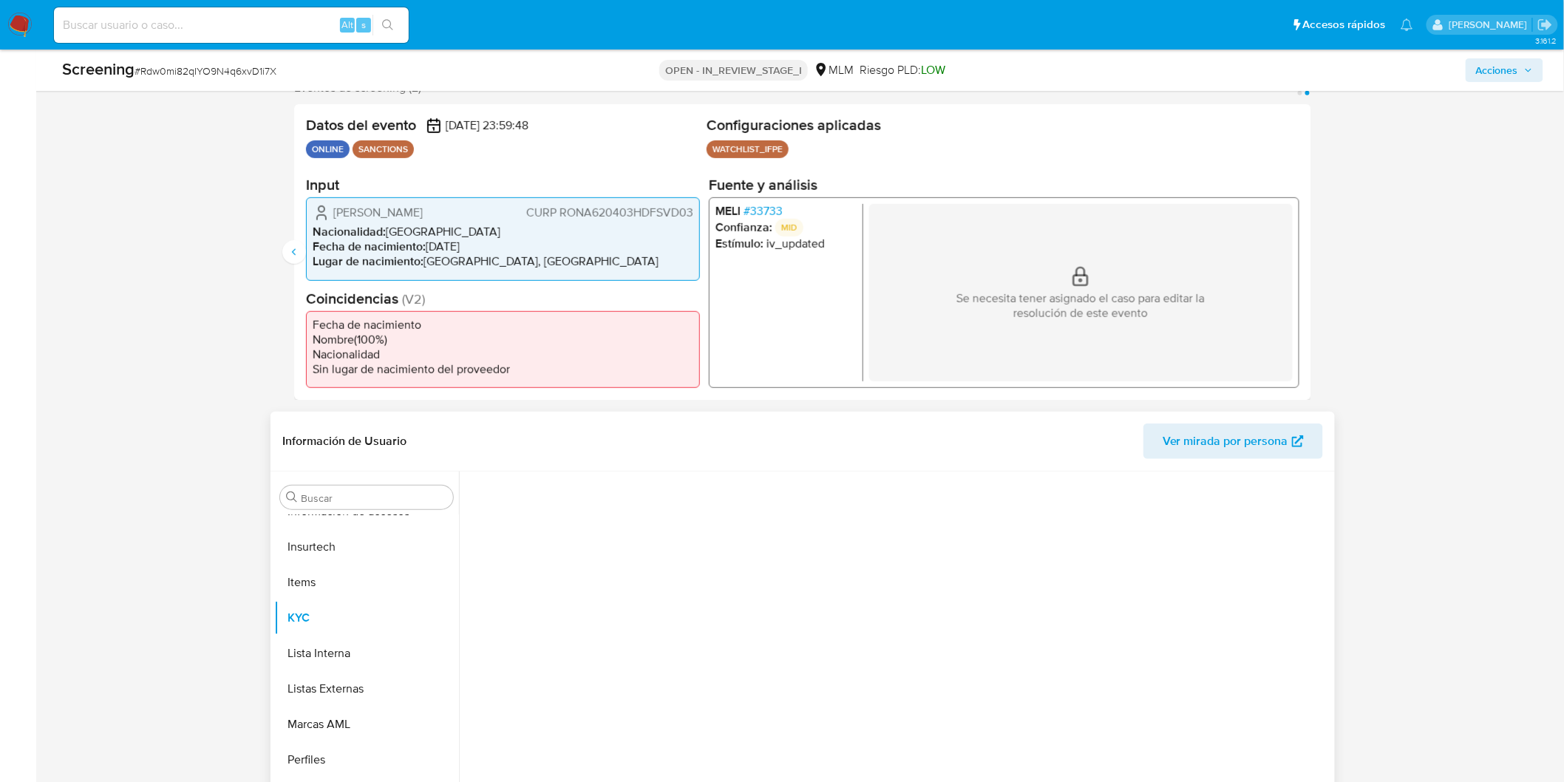
scroll to position [695, 0]
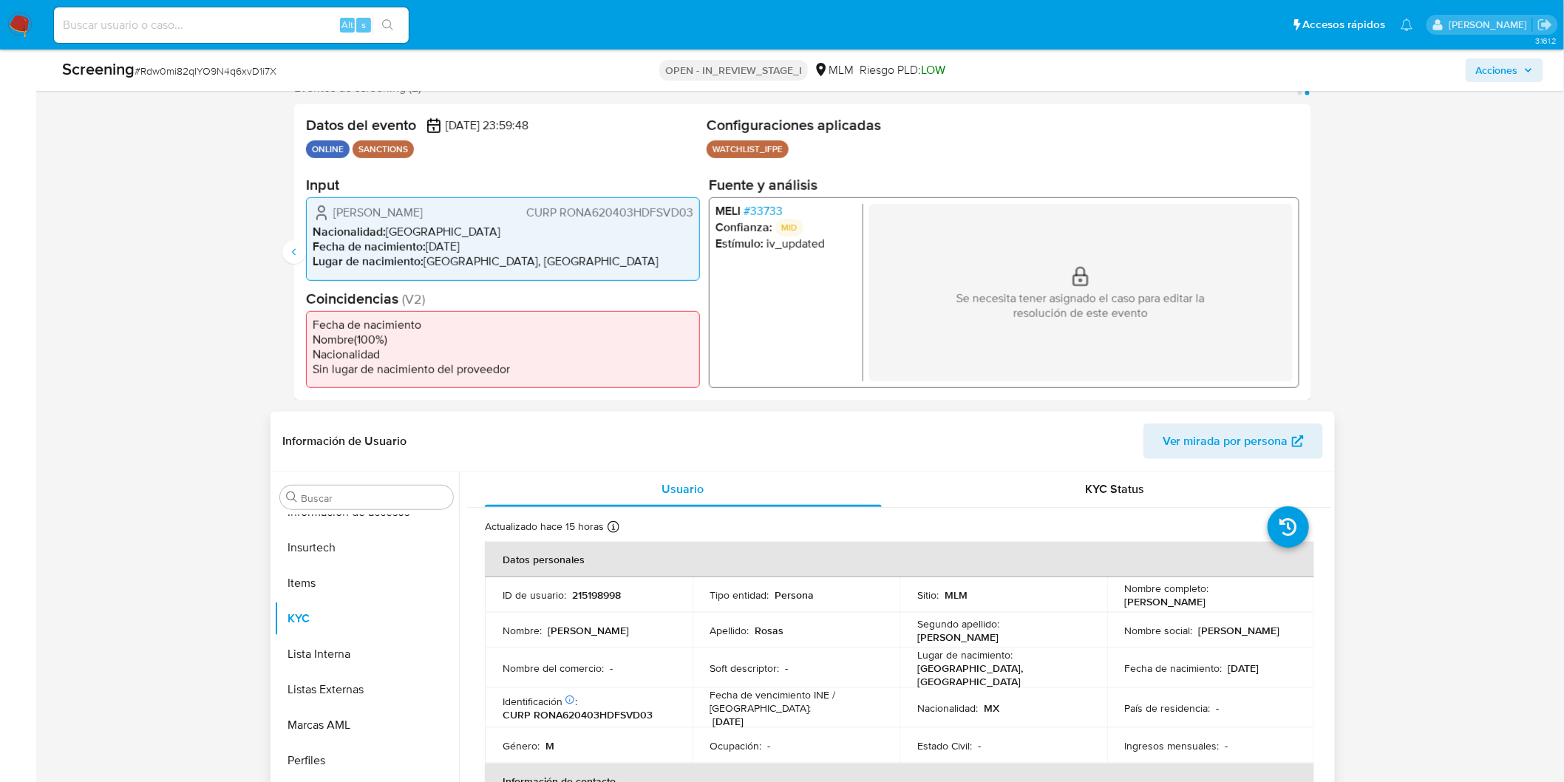
click at [597, 582] on td "ID de usuario : 215198998" at bounding box center [589, 594] width 208 height 35
click at [599, 596] on p "215198998" at bounding box center [596, 594] width 49 height 13
copy p "215198998"
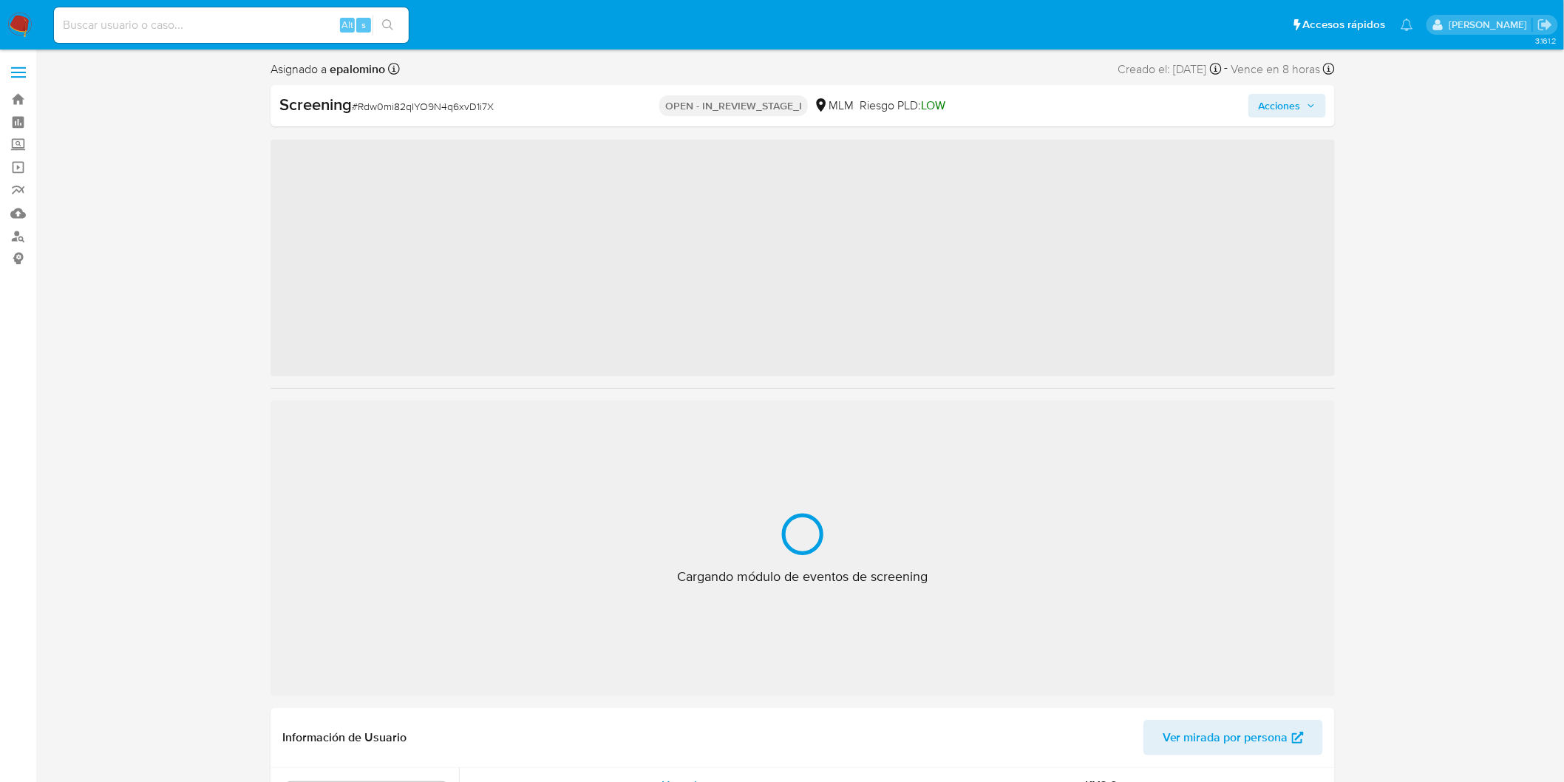
scroll to position [695, 0]
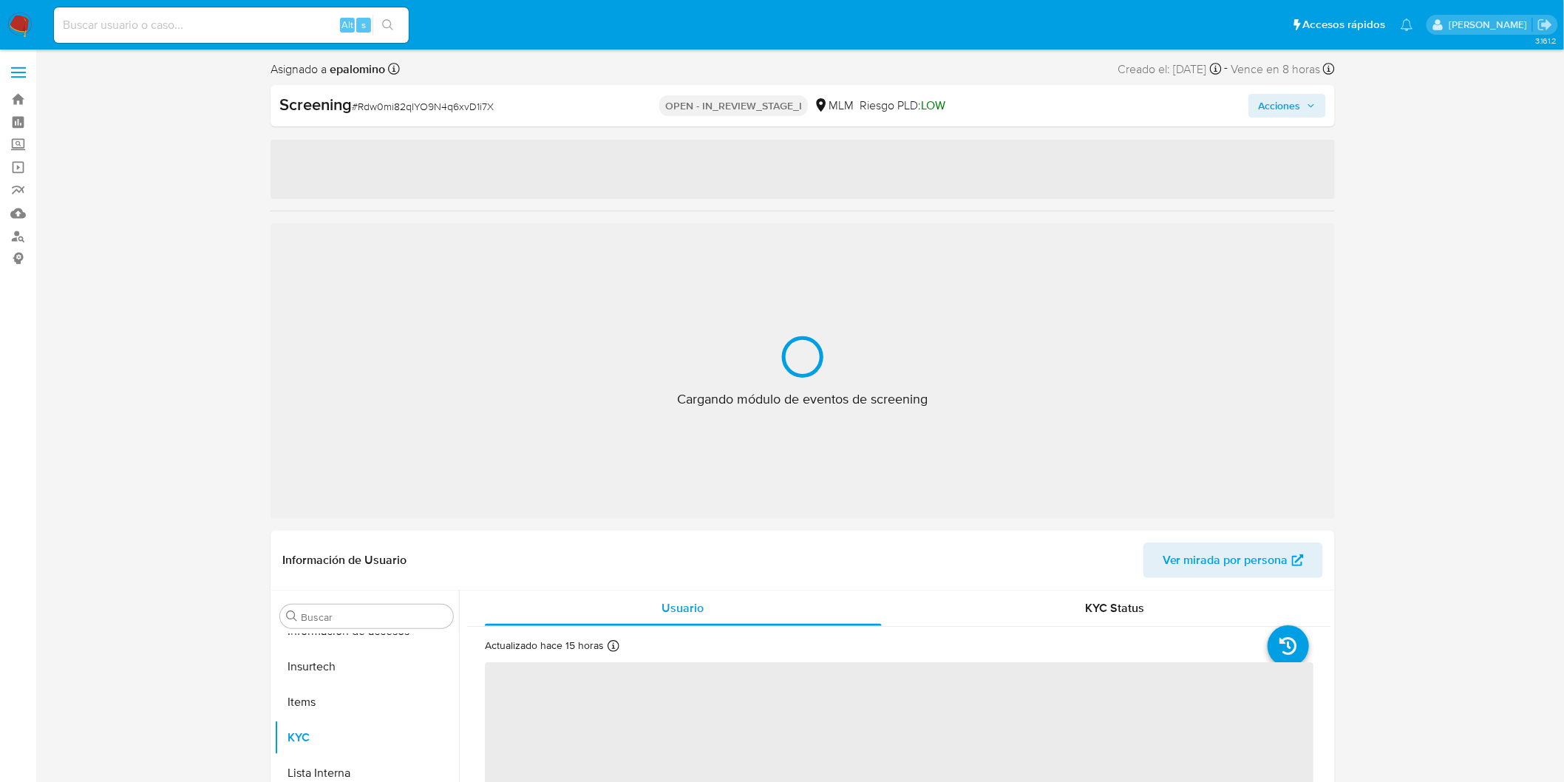
select select "10"
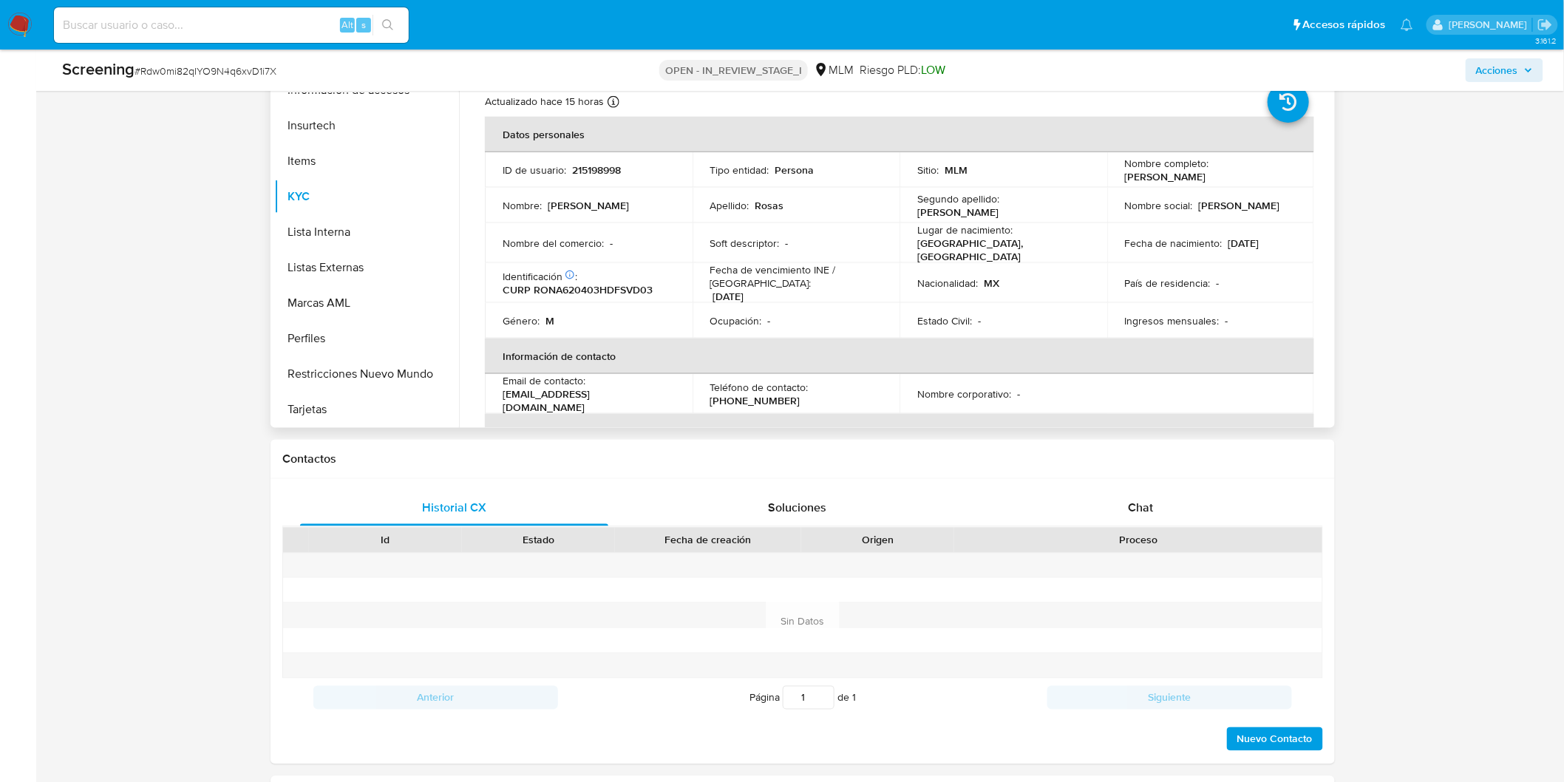
scroll to position [0, 0]
drag, startPoint x: 1234, startPoint y: 183, endPoint x: 1110, endPoint y: 183, distance: 124.1
click at [1110, 183] on td "Nombre completo : [PERSON_NAME]" at bounding box center [1211, 172] width 208 height 35
copy p "[PERSON_NAME]"
click at [1561, 265] on main "3.161.2 Asignado a epalomino Asignado el: 07/10/2025 06:34:32 Creado el: 06/10/…" at bounding box center [782, 684] width 1564 height 2775
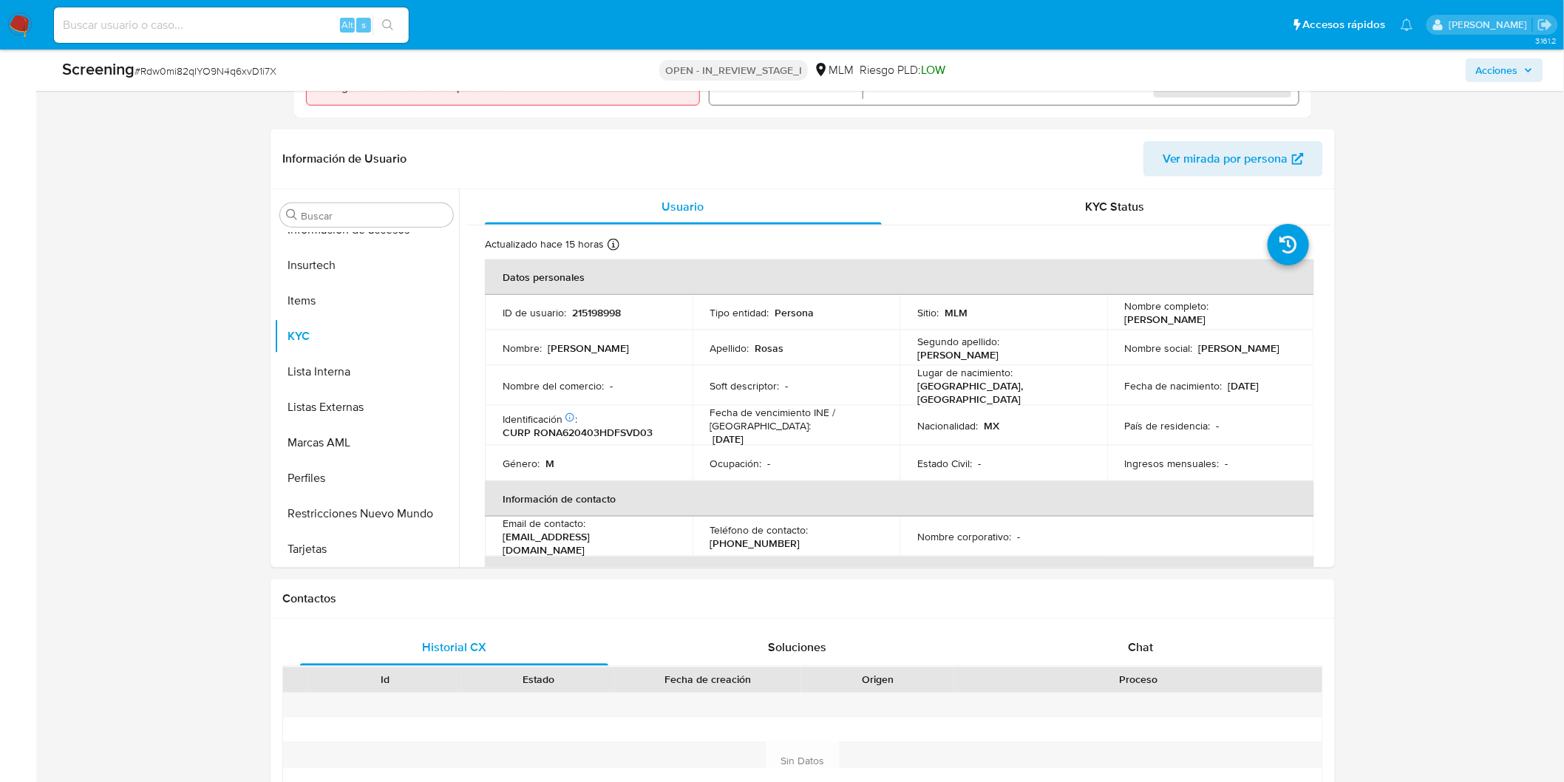
scroll to position [512, 0]
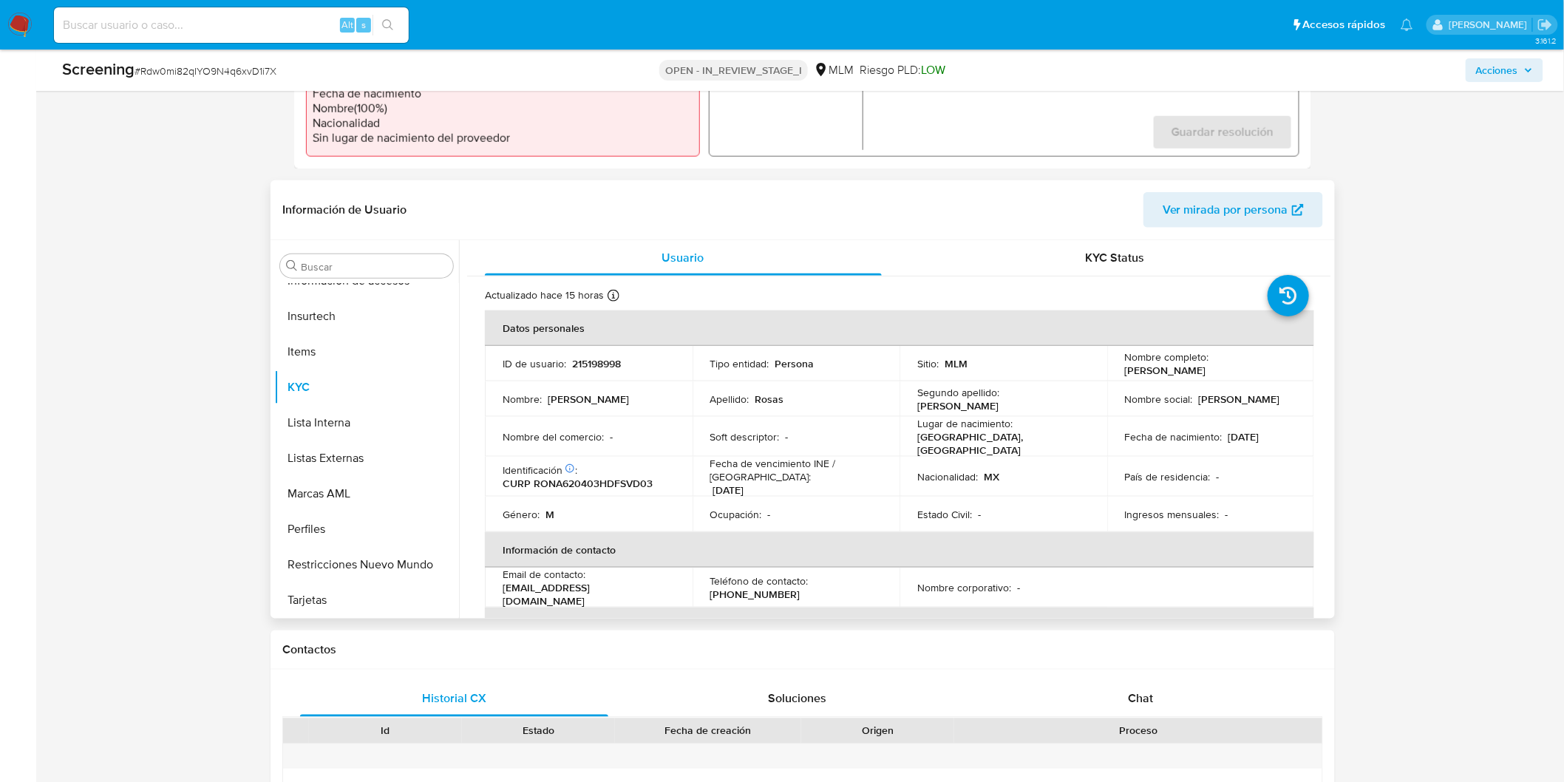
click at [1077, 457] on td "Nacionalidad : MX" at bounding box center [1003, 477] width 208 height 40
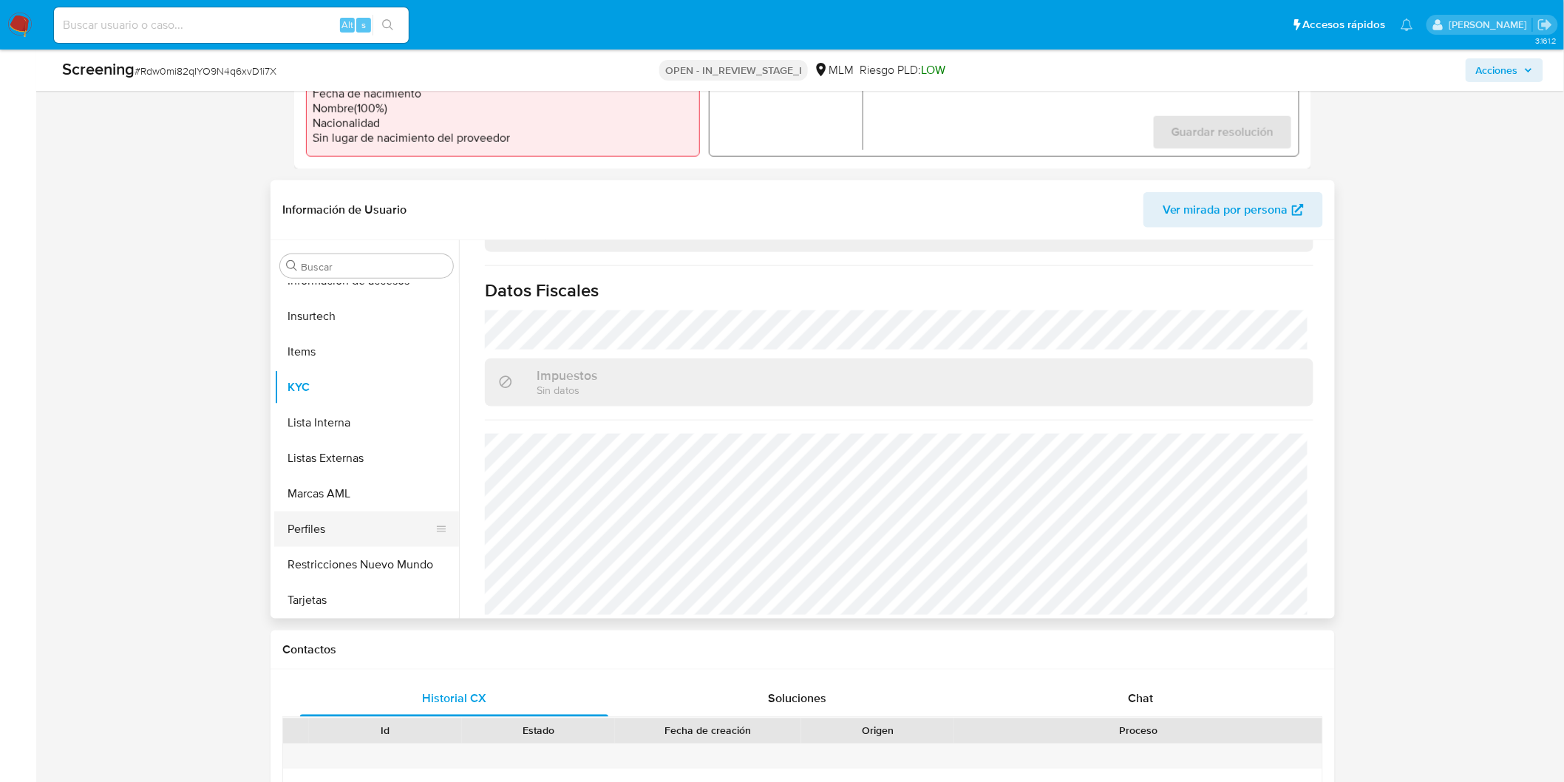
scroll to position [695, 0]
click at [358, 551] on button "Restricciones Nuevo Mundo" at bounding box center [360, 563] width 173 height 35
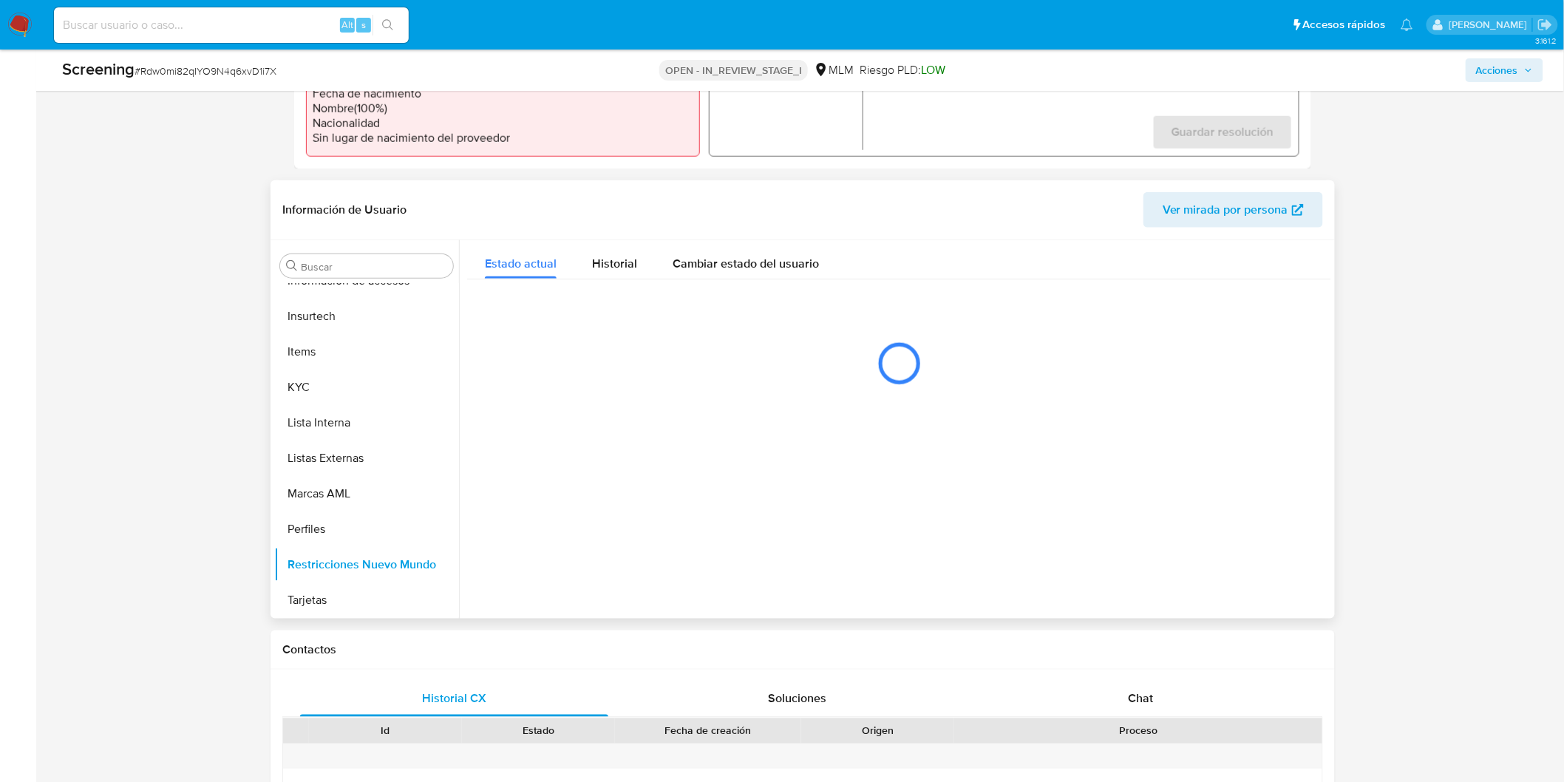
scroll to position [695, 0]
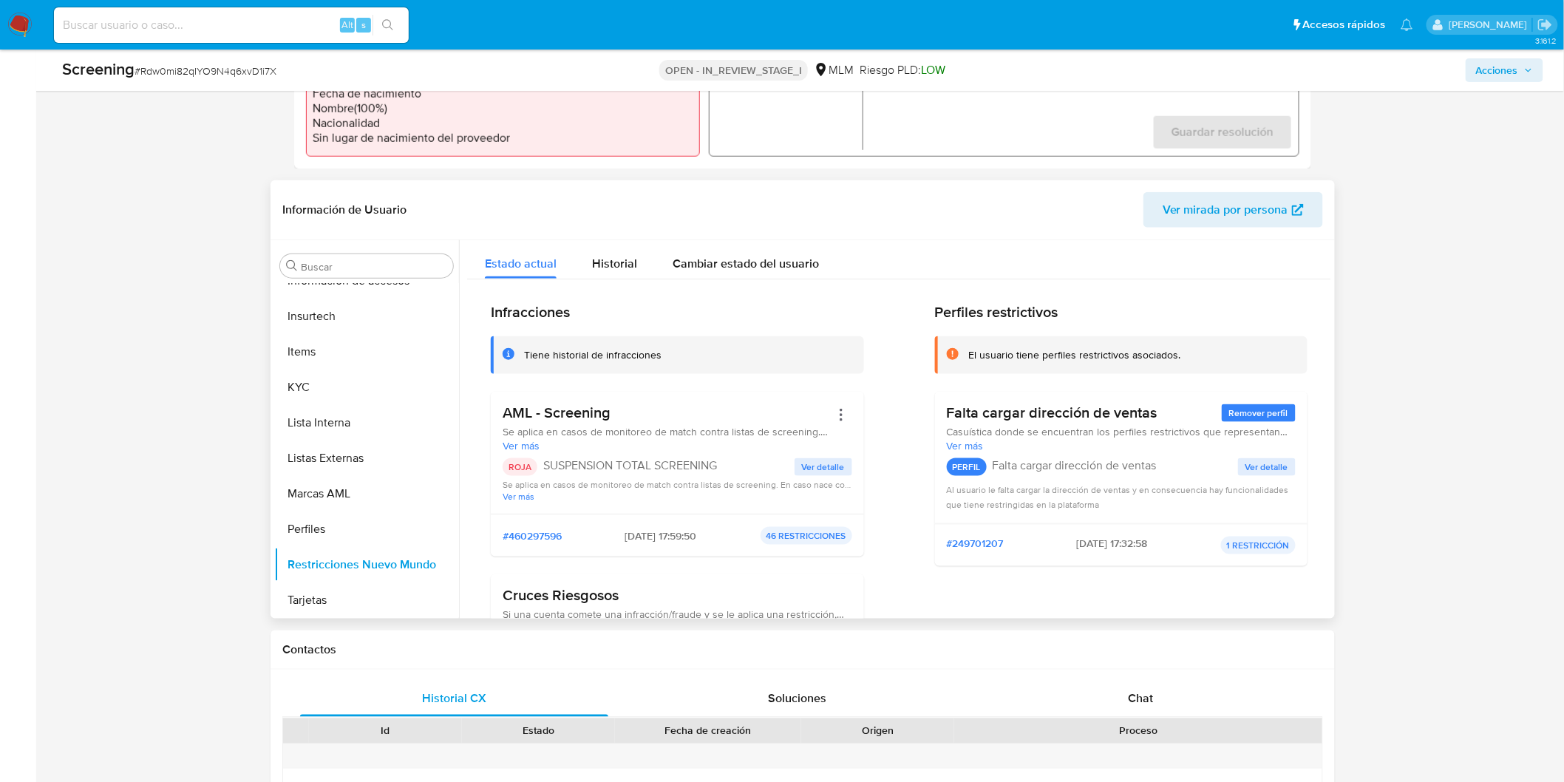
click at [682, 511] on div "AML - Screening Se aplica en casos de monitoreo de match contra listas de scree…" at bounding box center [677, 453] width 373 height 123
click at [336, 387] on button "KYC" at bounding box center [360, 386] width 173 height 35
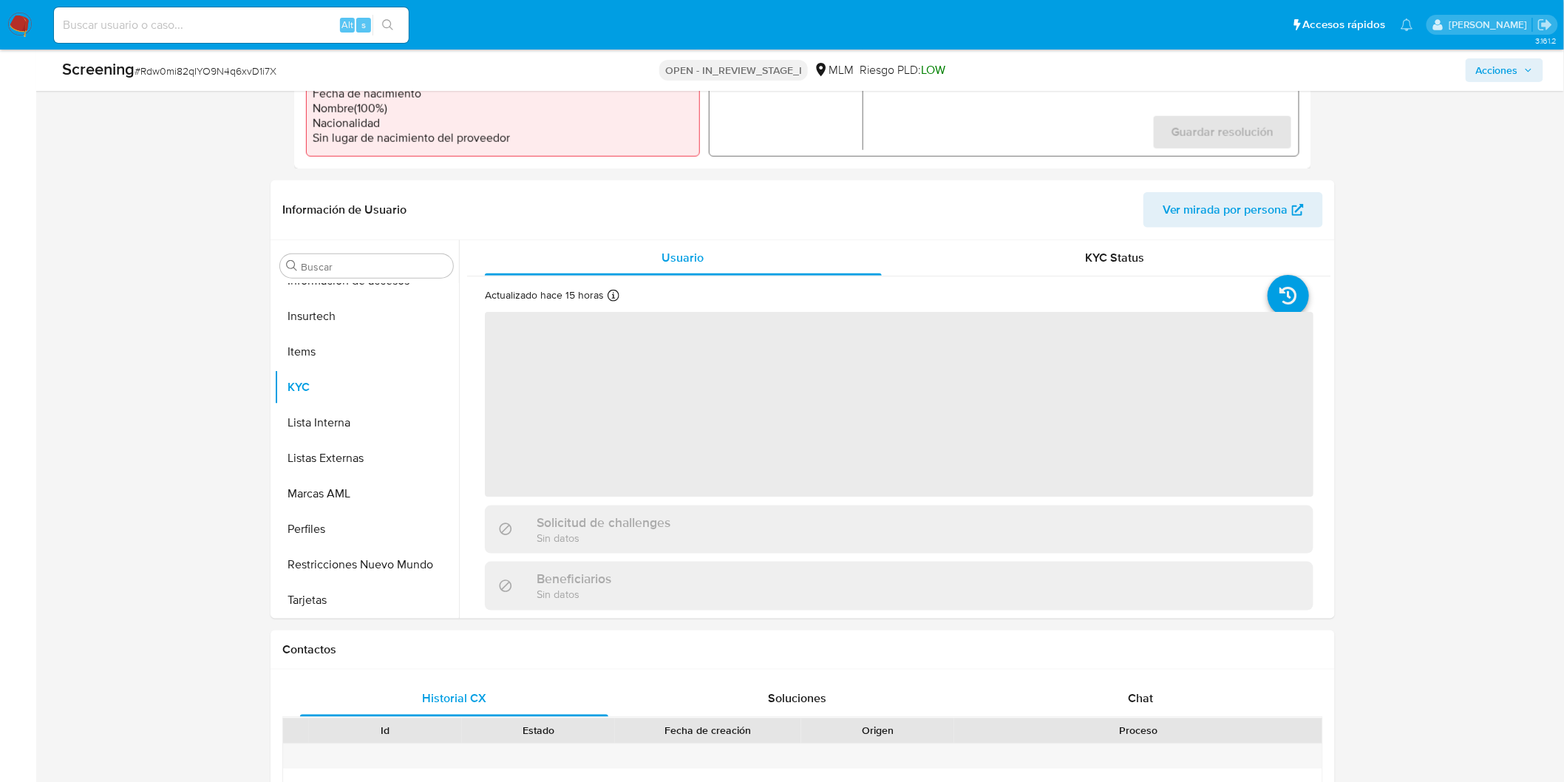
scroll to position [355, 0]
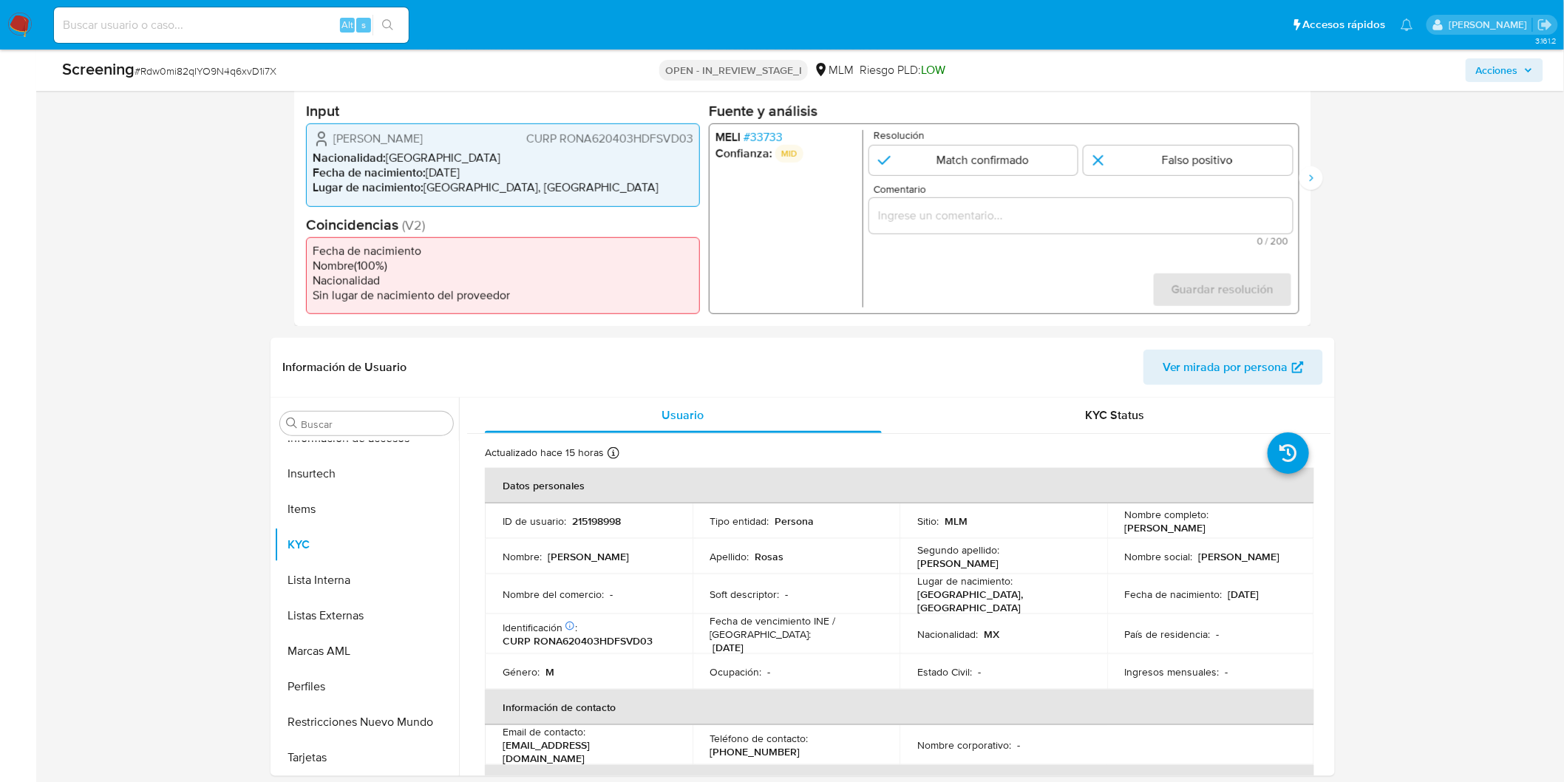
click at [767, 136] on span "# 33733" at bounding box center [762, 137] width 39 height 15
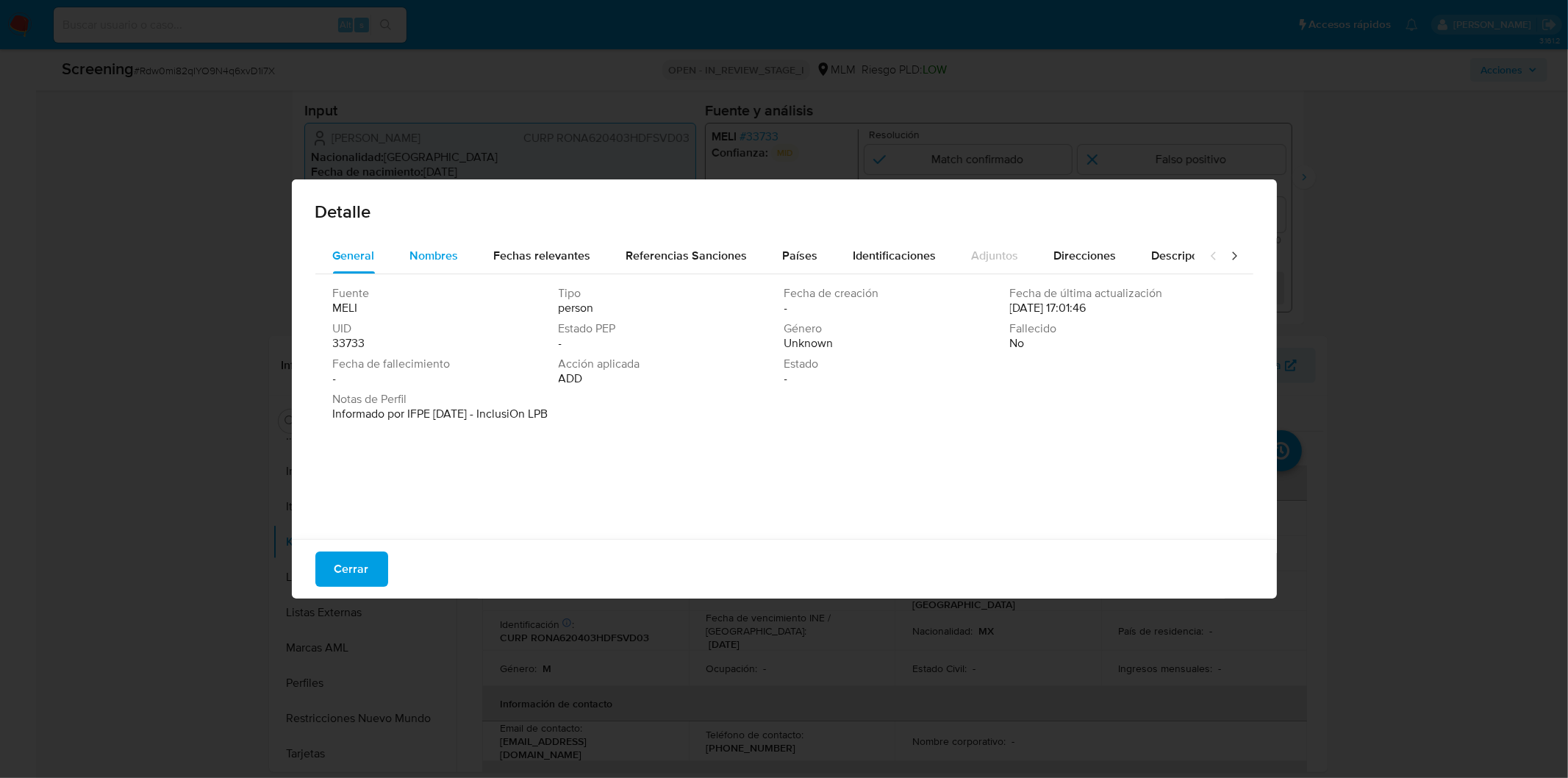
click at [438, 244] on div "Nombres" at bounding box center [434, 255] width 49 height 35
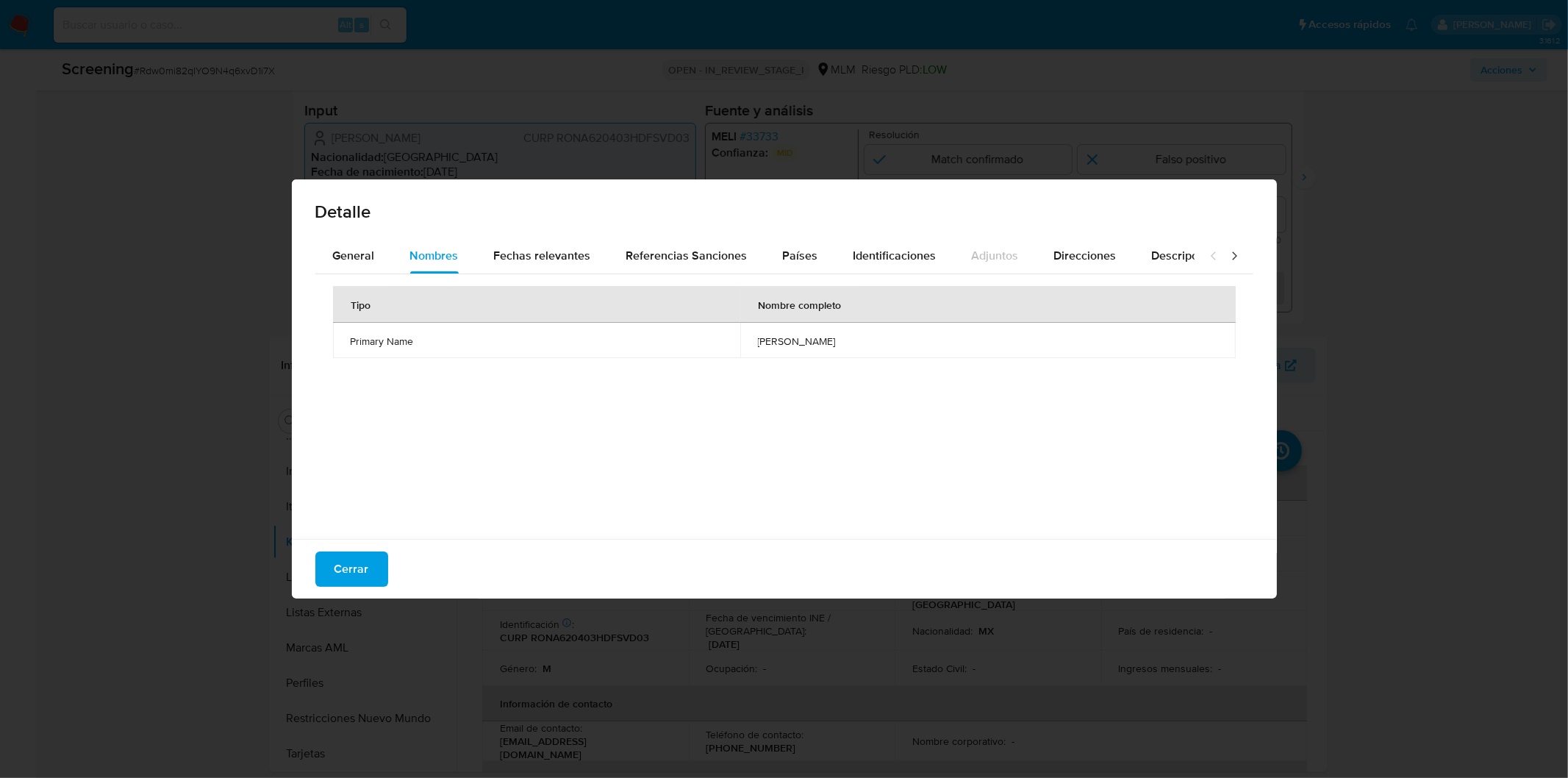
click at [768, 489] on div "Tipo Nombre completo Primary Name adolfo rosas navarro" at bounding box center [784, 403] width 938 height 258
click at [533, 246] on div "Fechas relevantes" at bounding box center [543, 255] width 98 height 35
click at [693, 441] on div "Tipo Fecha Notas Date of birth 1962-04-03 -" at bounding box center [784, 403] width 938 height 258
click at [355, 567] on span "Cerrar" at bounding box center [351, 569] width 35 height 33
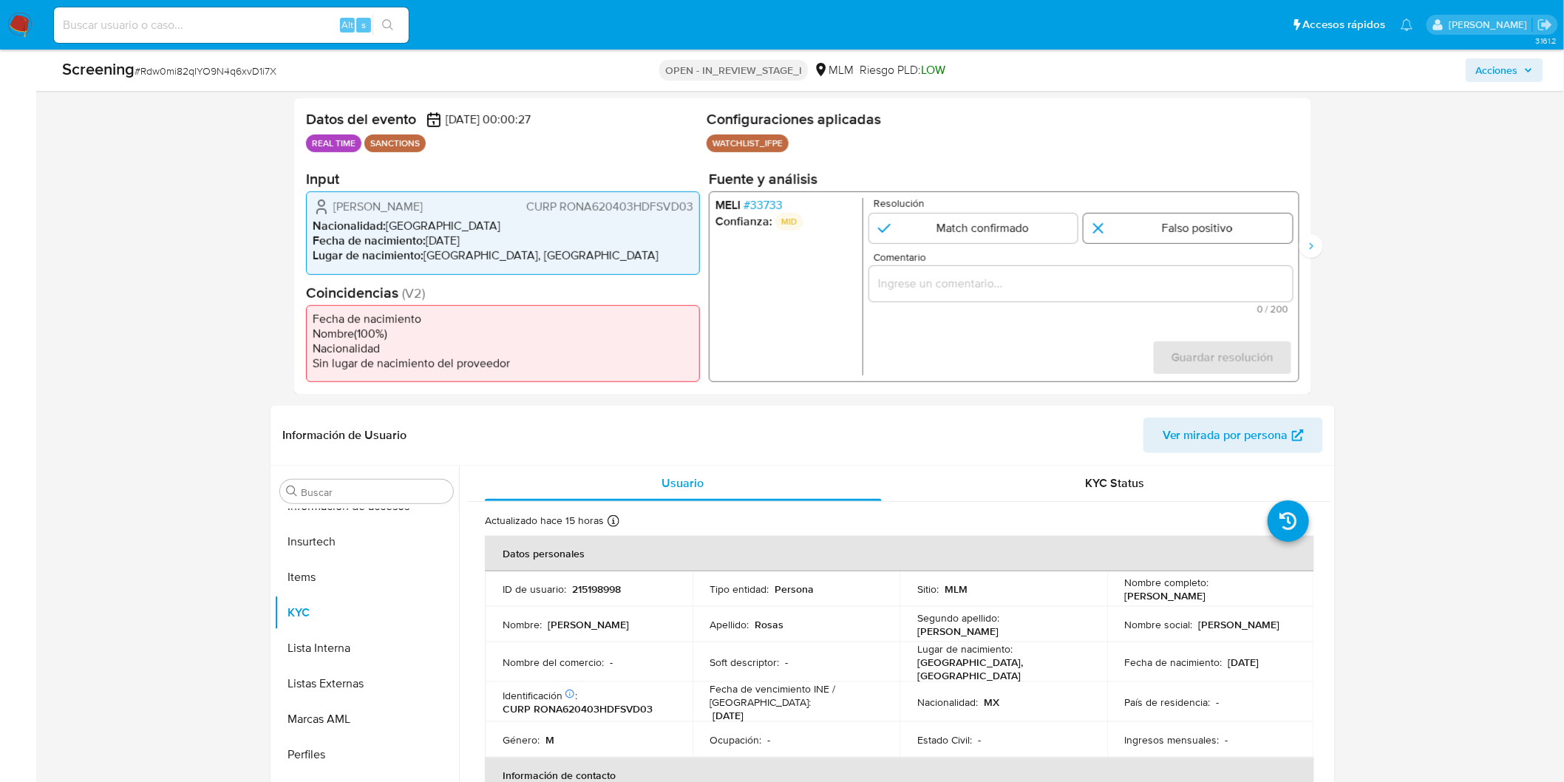
scroll to position [190, 0]
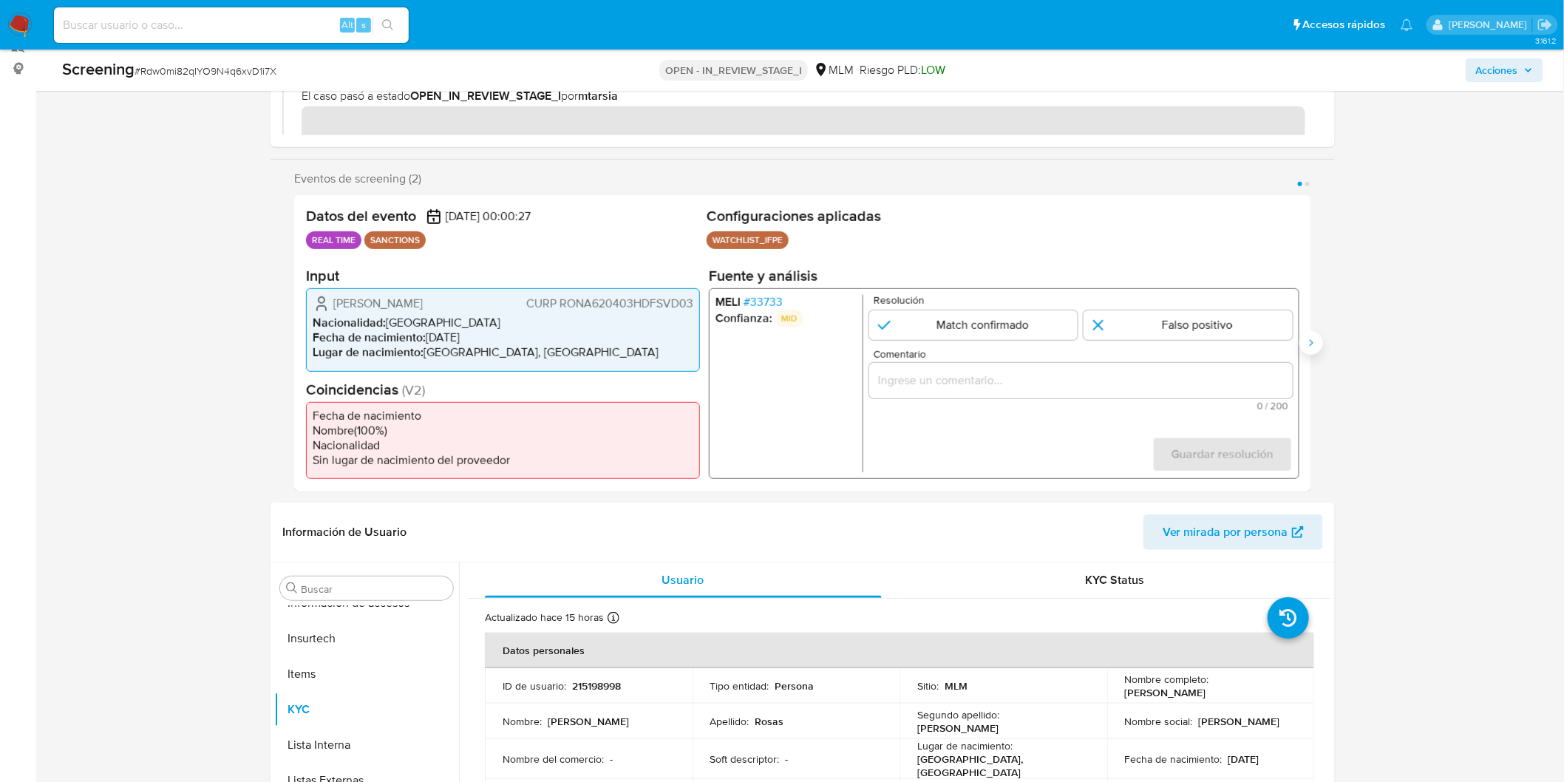
click at [1302, 349] on button "Siguiente" at bounding box center [1311, 343] width 24 height 24
click at [757, 290] on div "MELI # 33733 Confianza: MID Estímulo : iv_updated Resolución Match confirmado F…" at bounding box center [1004, 383] width 590 height 191
click at [759, 295] on span "# 33733" at bounding box center [762, 302] width 39 height 15
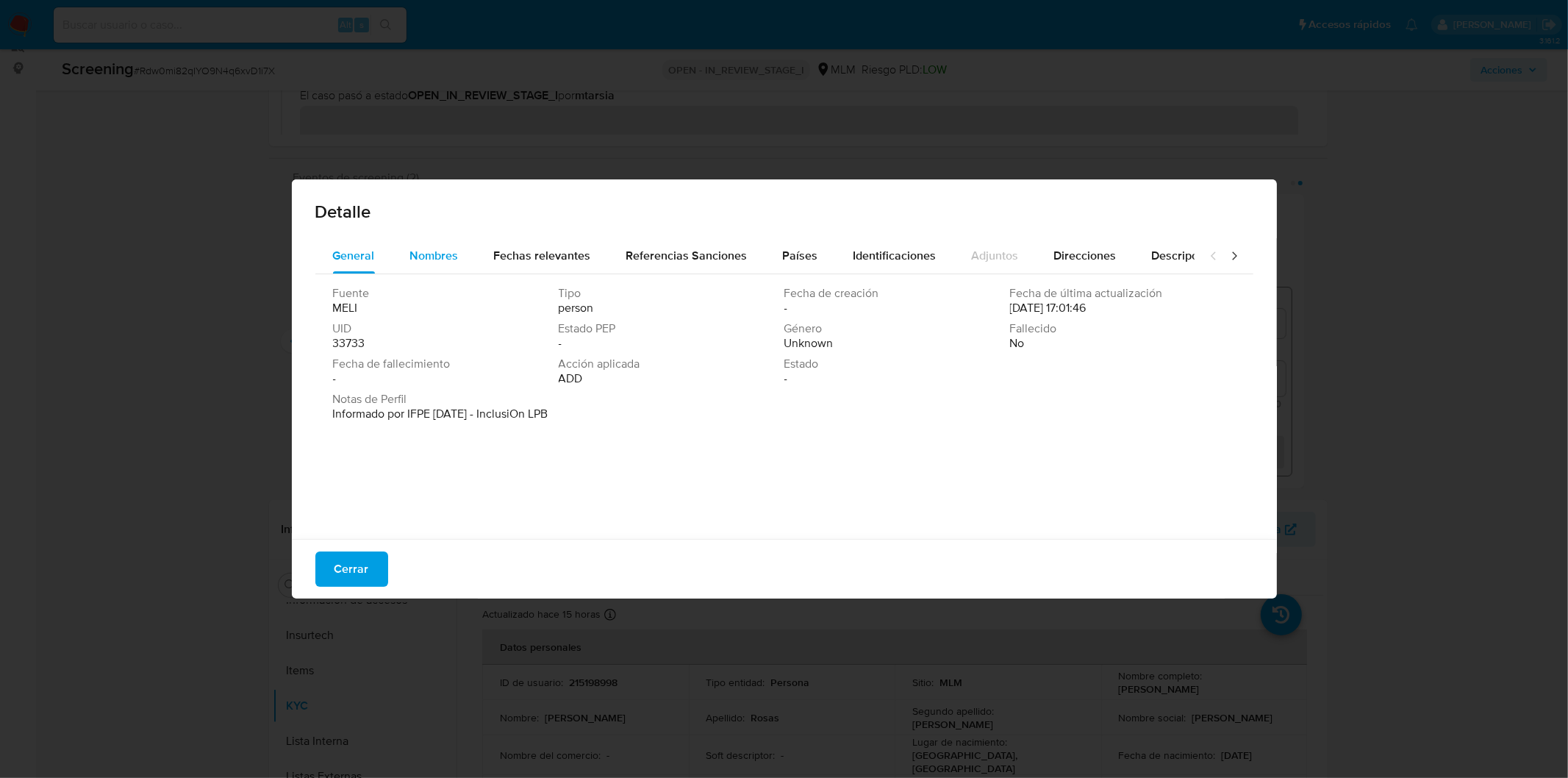
click at [439, 264] on span "Nombres" at bounding box center [434, 255] width 49 height 17
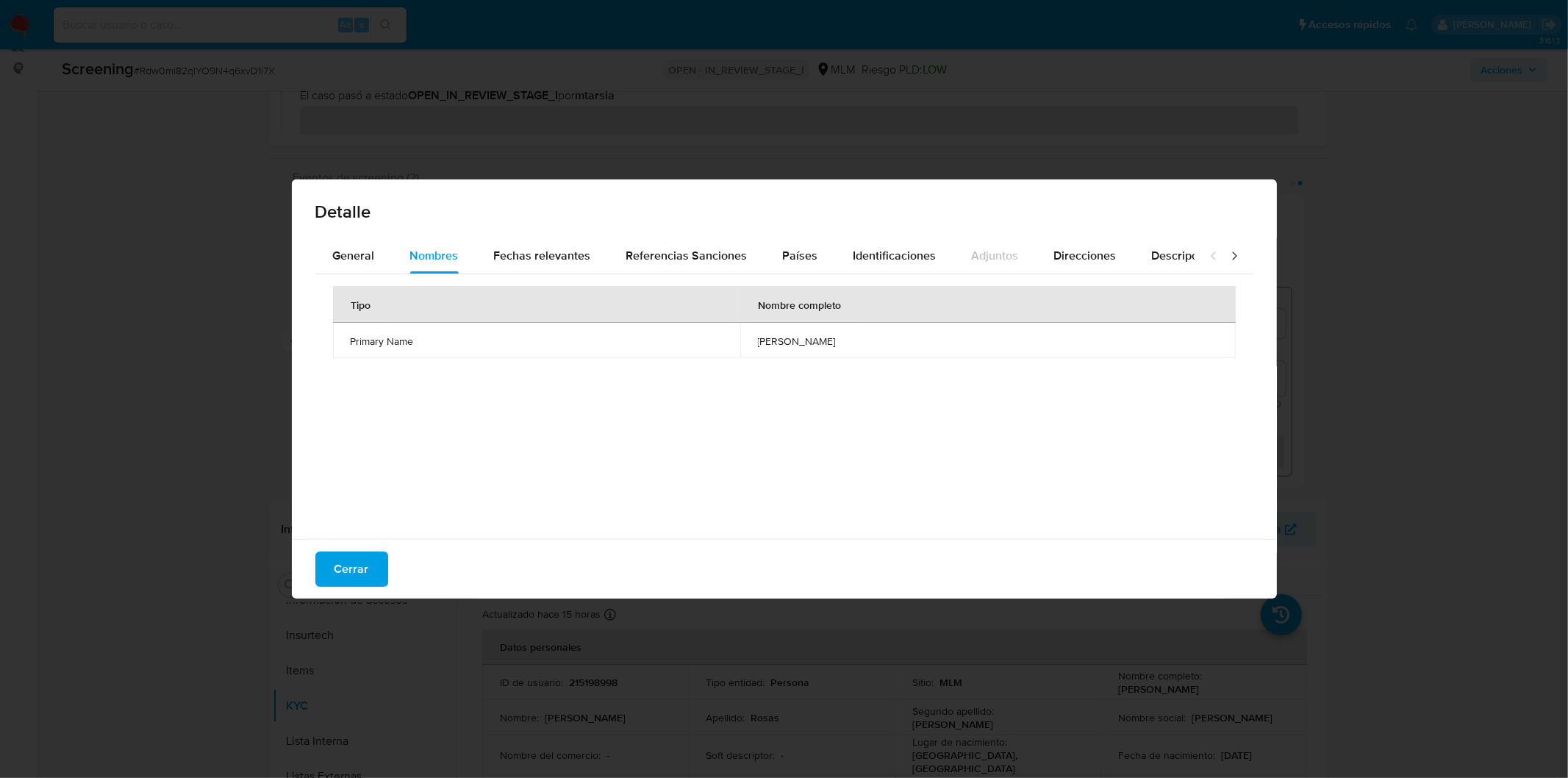
click at [613, 408] on div "Tipo Nombre completo Primary Name adolfo rosas navarro" at bounding box center [784, 403] width 938 height 258
click at [535, 258] on span "Fechas relevantes" at bounding box center [543, 255] width 98 height 17
click at [684, 412] on div "Tipo Fecha Notas Date of birth 1962-04-03 -" at bounding box center [784, 403] width 938 height 258
click at [348, 575] on span "Cerrar" at bounding box center [351, 569] width 35 height 33
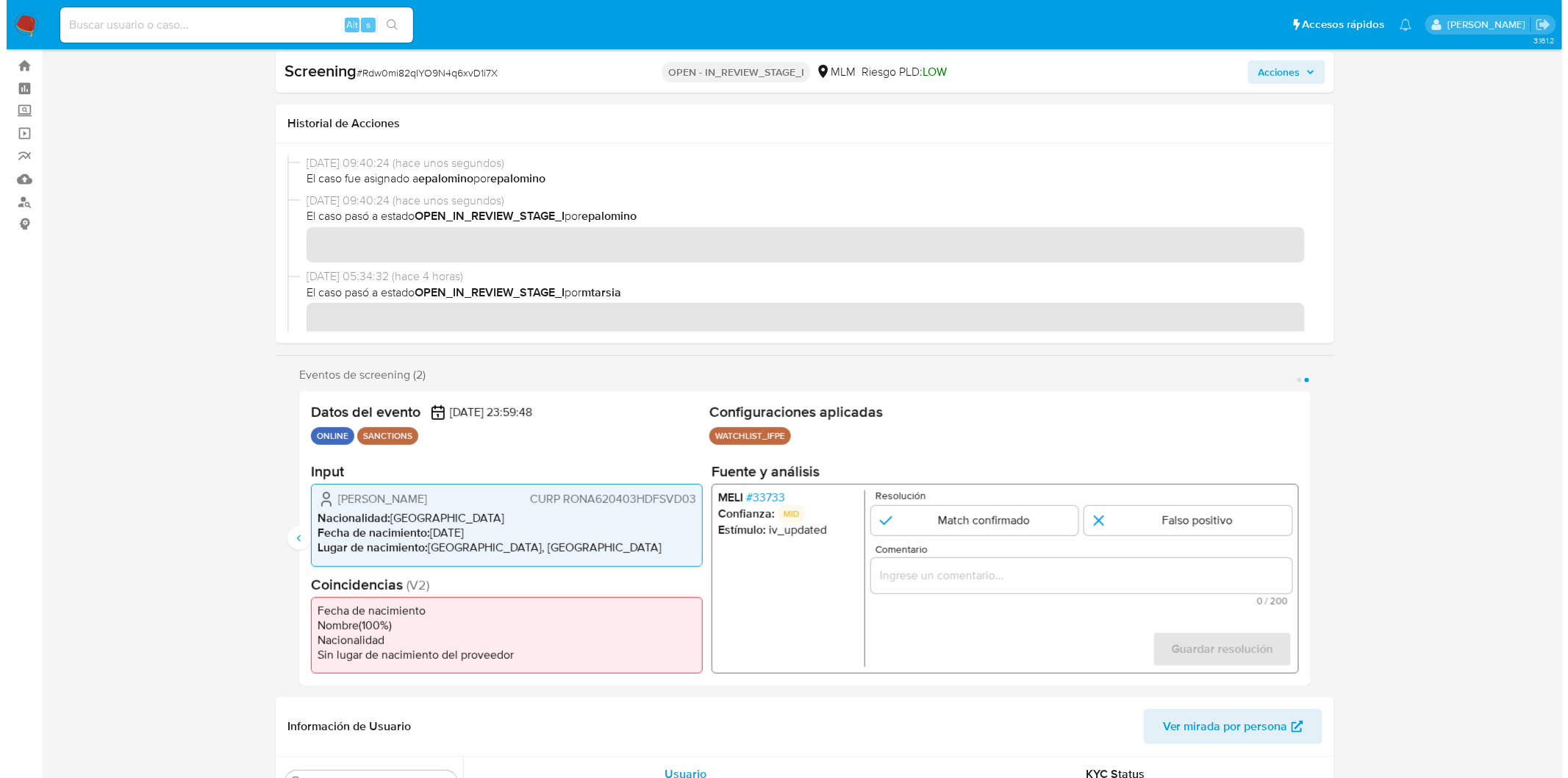
scroll to position [30, 0]
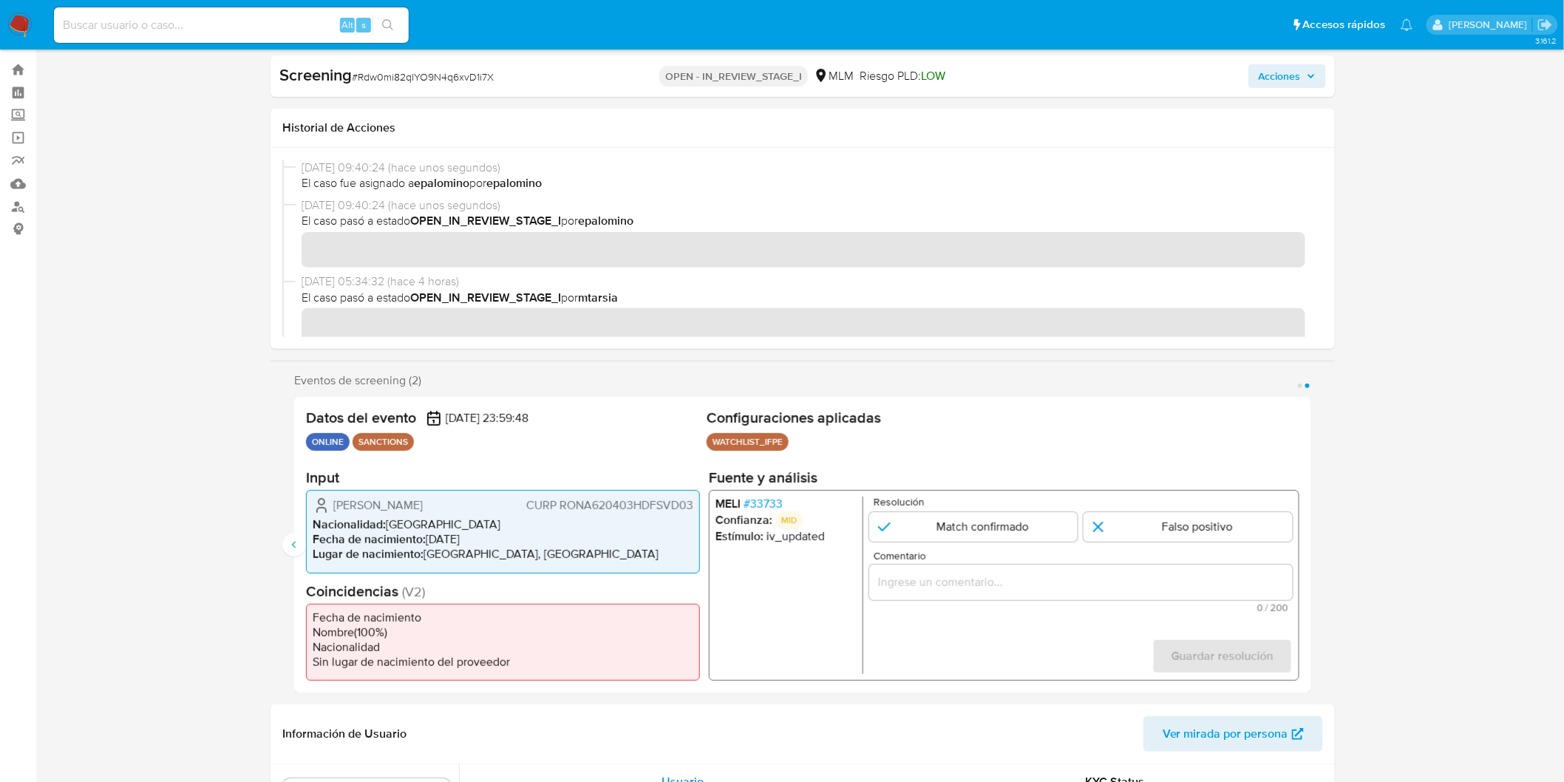
click at [767, 497] on span "# 33733" at bounding box center [762, 504] width 39 height 15
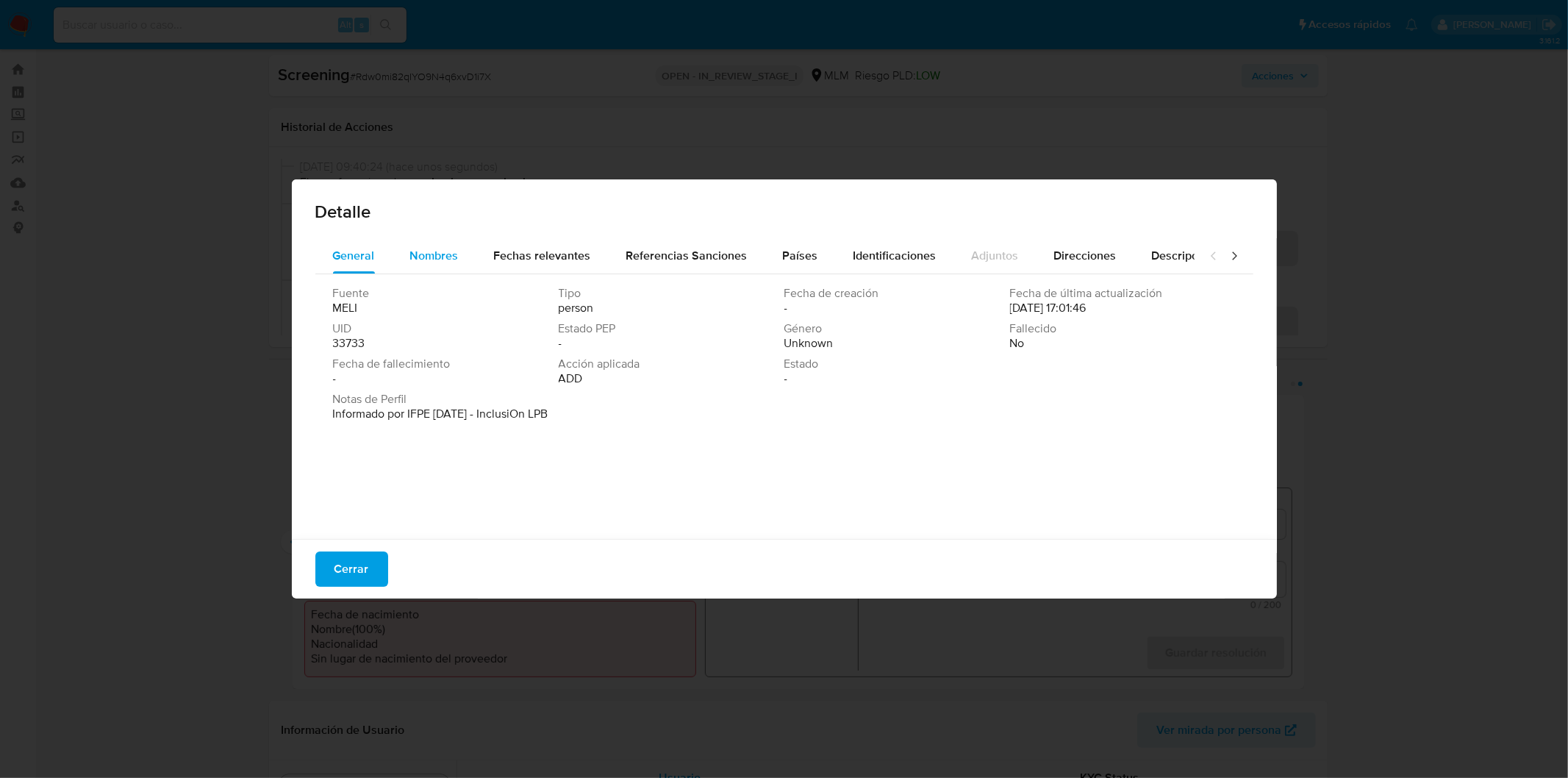
click at [442, 260] on span "Nombres" at bounding box center [434, 255] width 49 height 17
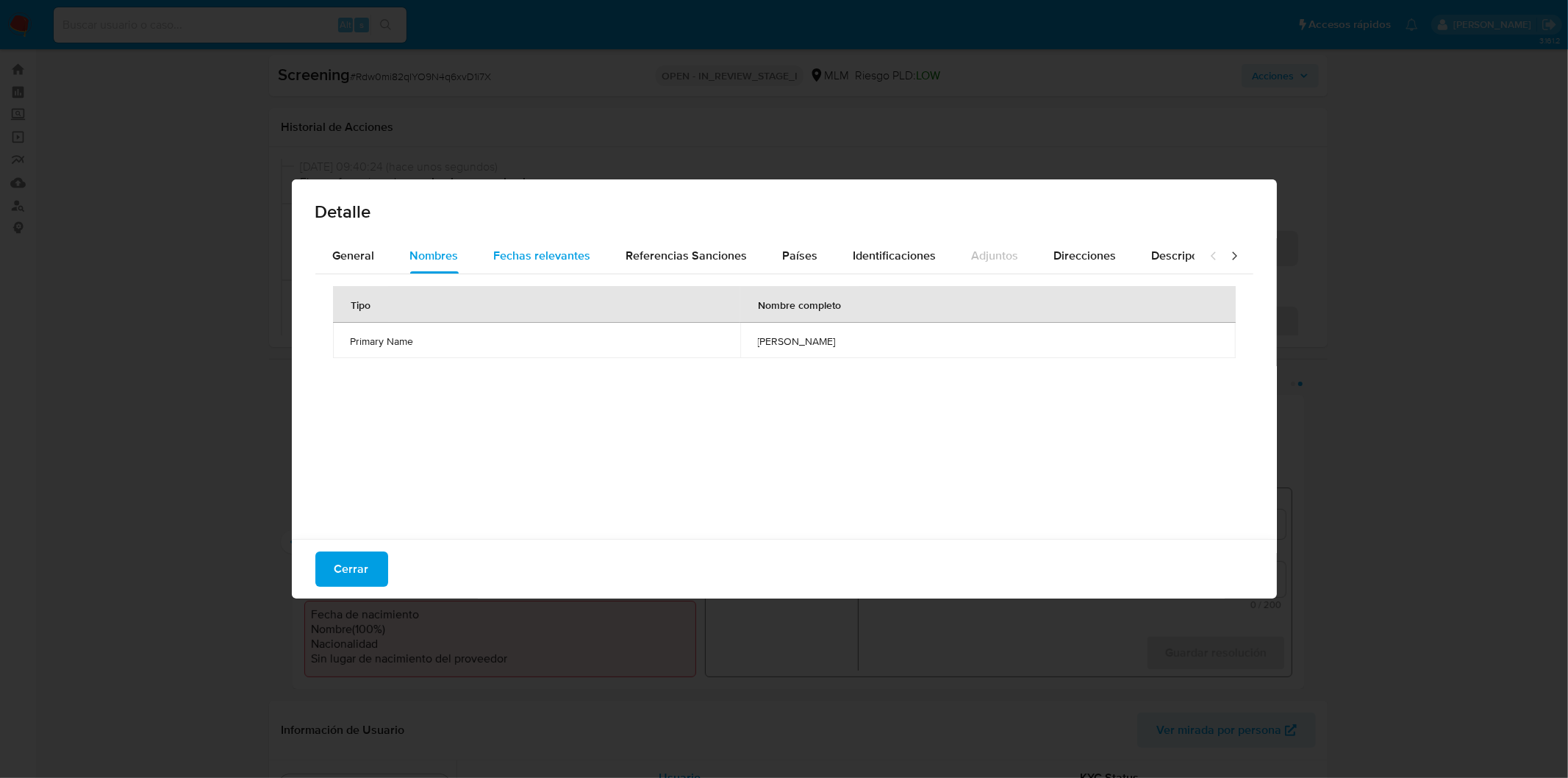
click at [560, 259] on span "Fechas relevantes" at bounding box center [543, 255] width 98 height 17
click at [419, 255] on span "Nombres" at bounding box center [434, 255] width 49 height 17
click at [578, 261] on span "Fechas relevantes" at bounding box center [543, 255] width 98 height 17
click at [445, 261] on span "Nombres" at bounding box center [434, 255] width 49 height 17
click at [542, 256] on span "Fechas relevantes" at bounding box center [543, 255] width 98 height 17
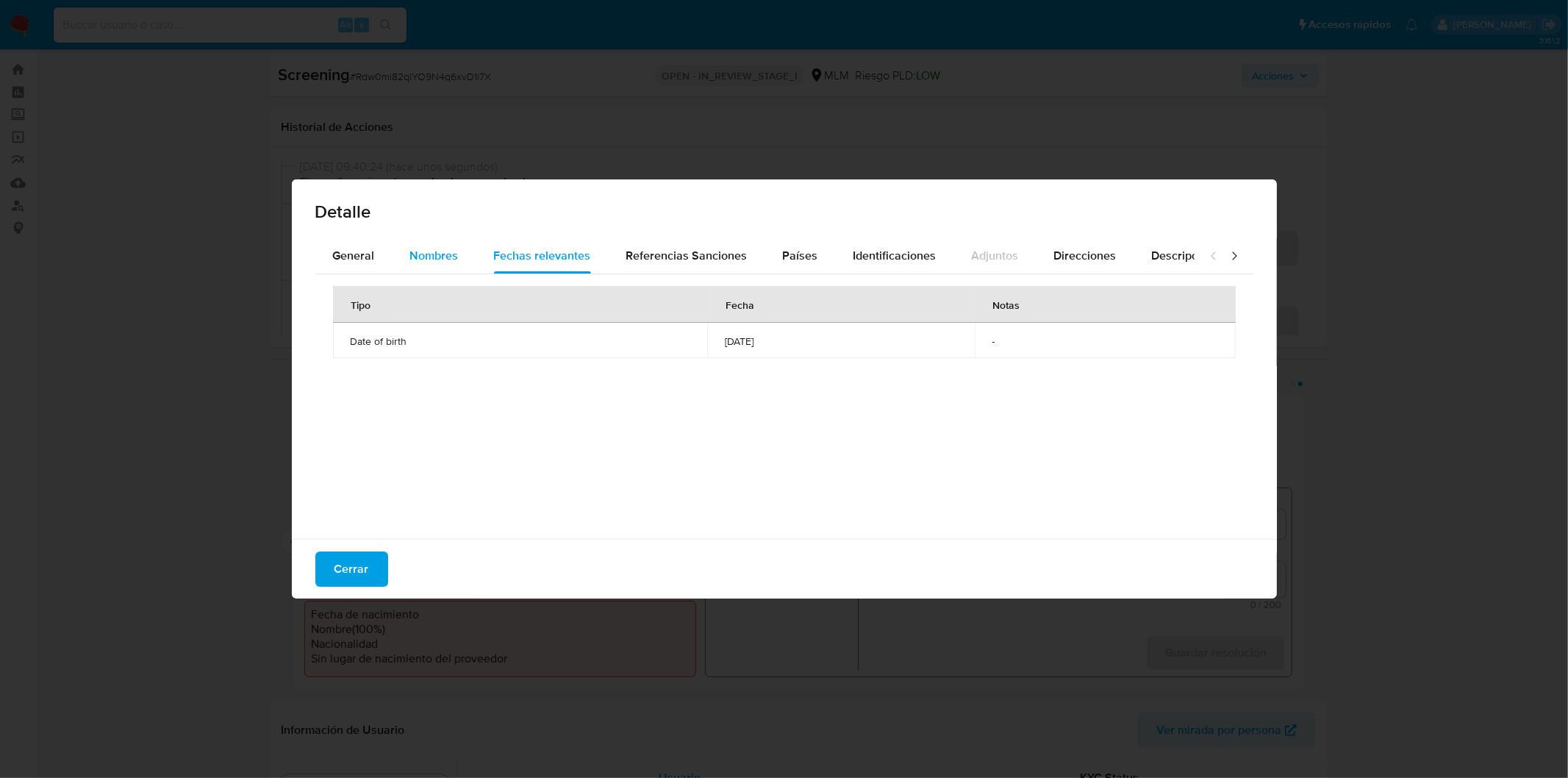
click at [446, 252] on span "Nombres" at bounding box center [434, 255] width 49 height 17
click at [529, 255] on span "Fechas relevantes" at bounding box center [543, 255] width 98 height 17
click at [350, 560] on span "Cerrar" at bounding box center [351, 569] width 35 height 33
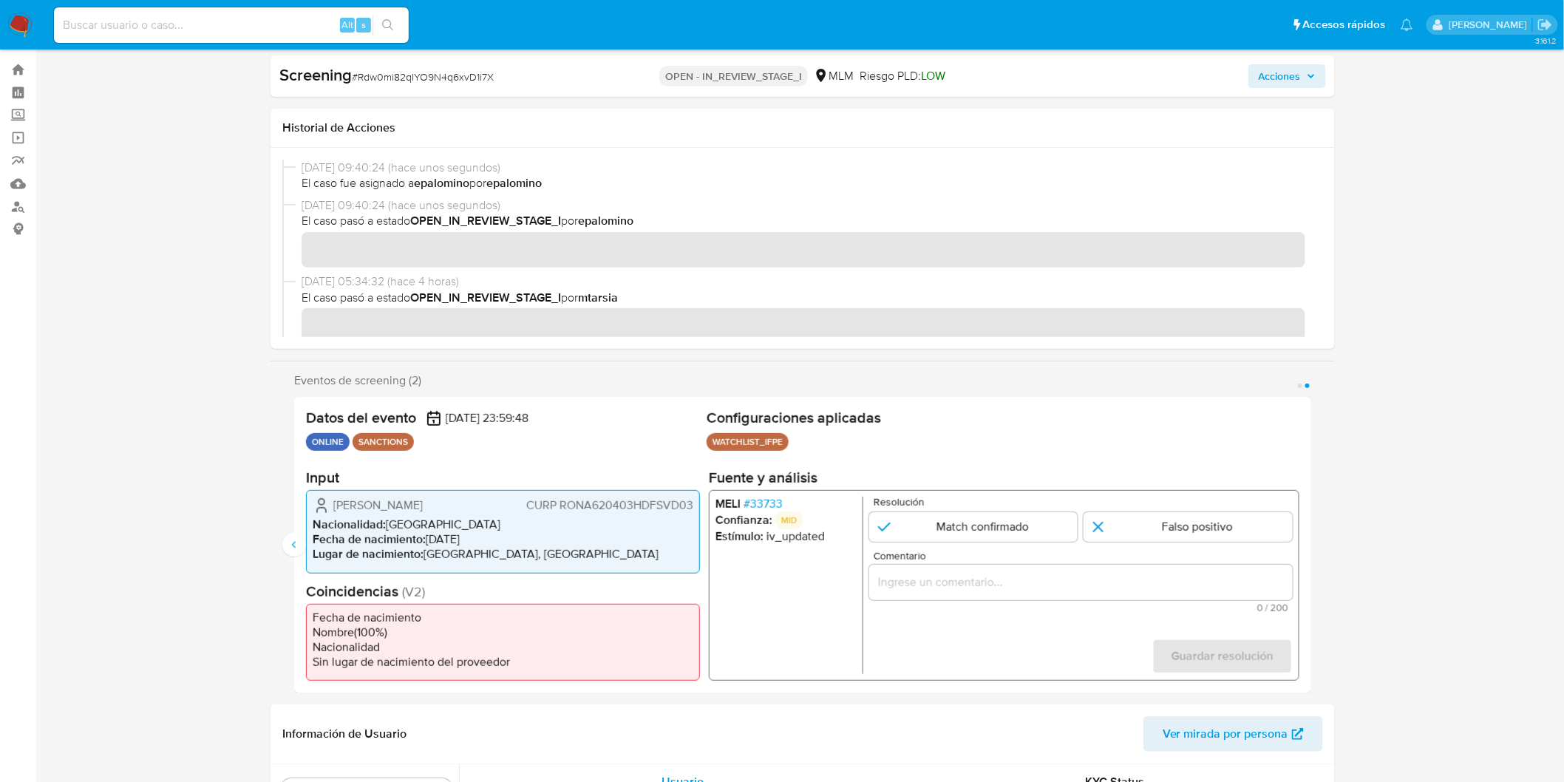
click at [777, 499] on span "# 33733" at bounding box center [762, 504] width 39 height 15
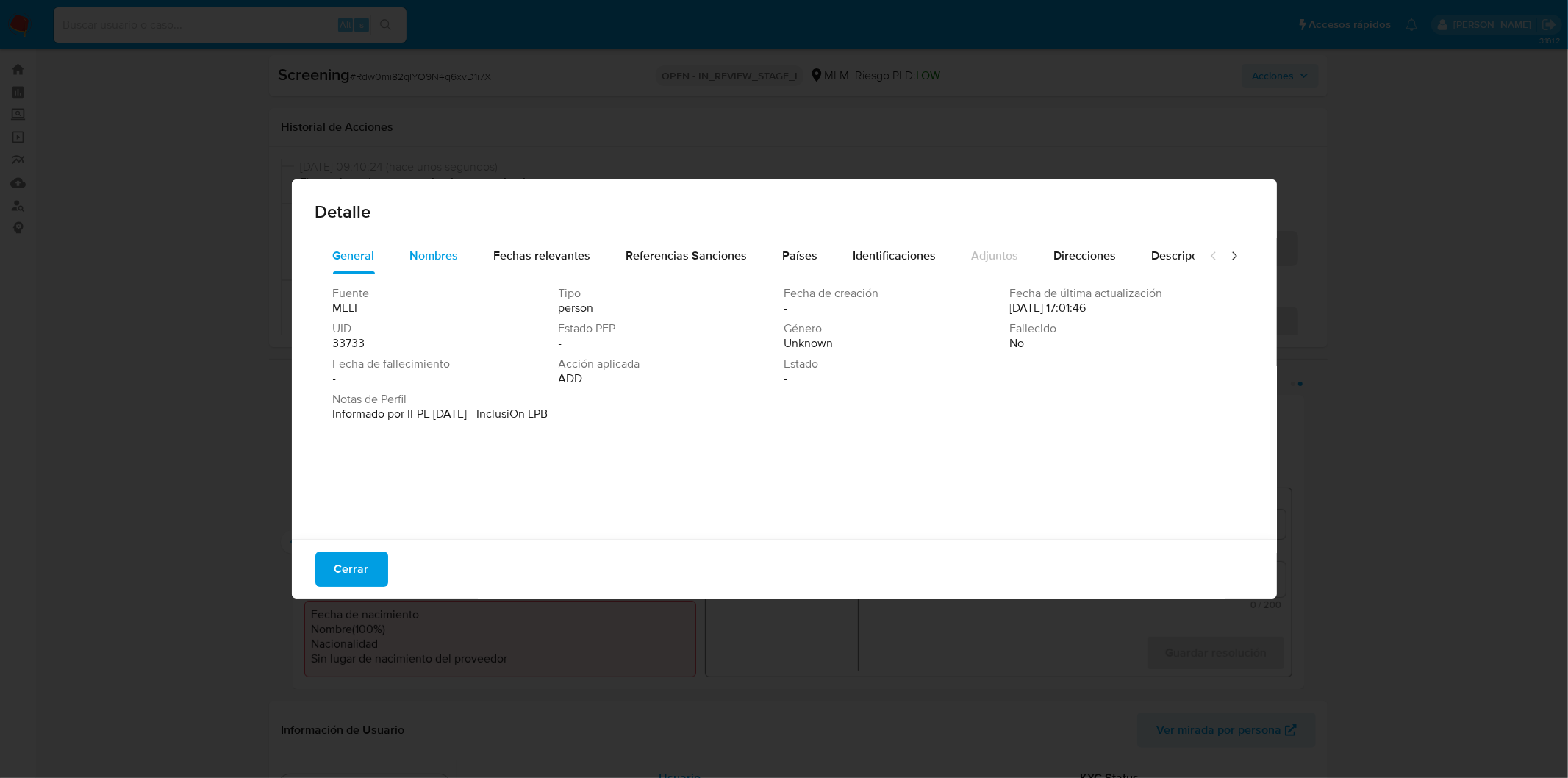
click at [441, 255] on span "Nombres" at bounding box center [434, 255] width 49 height 17
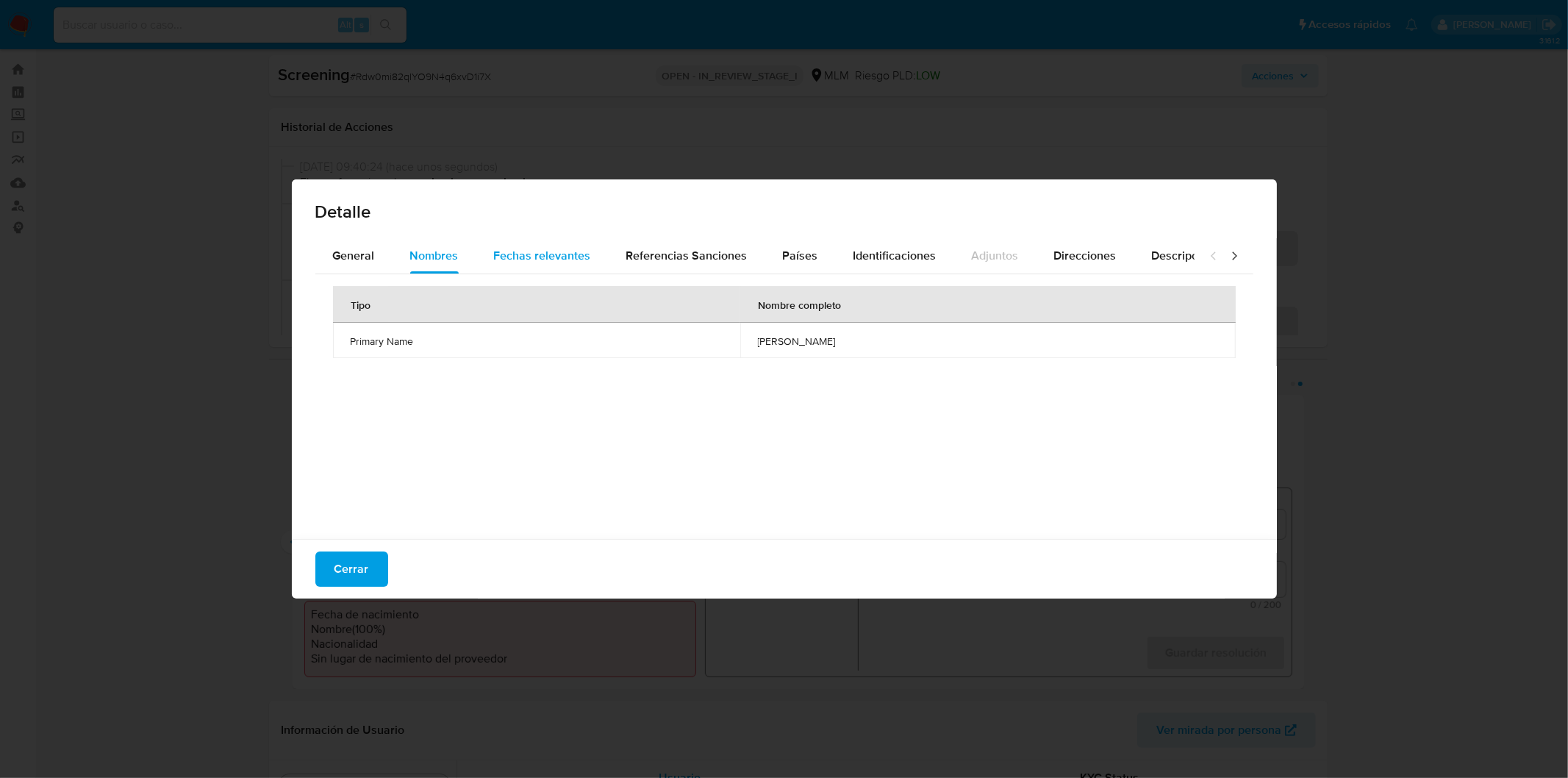
click at [539, 261] on span "Fechas relevantes" at bounding box center [543, 255] width 98 height 17
click at [710, 686] on div "Detalle General Nombres Fechas relevantes Referencias Sanciones Países Identifi…" at bounding box center [784, 389] width 1568 height 778
click at [434, 247] on span "Nombres" at bounding box center [434, 255] width 49 height 17
click at [344, 553] on span "Cerrar" at bounding box center [351, 569] width 35 height 33
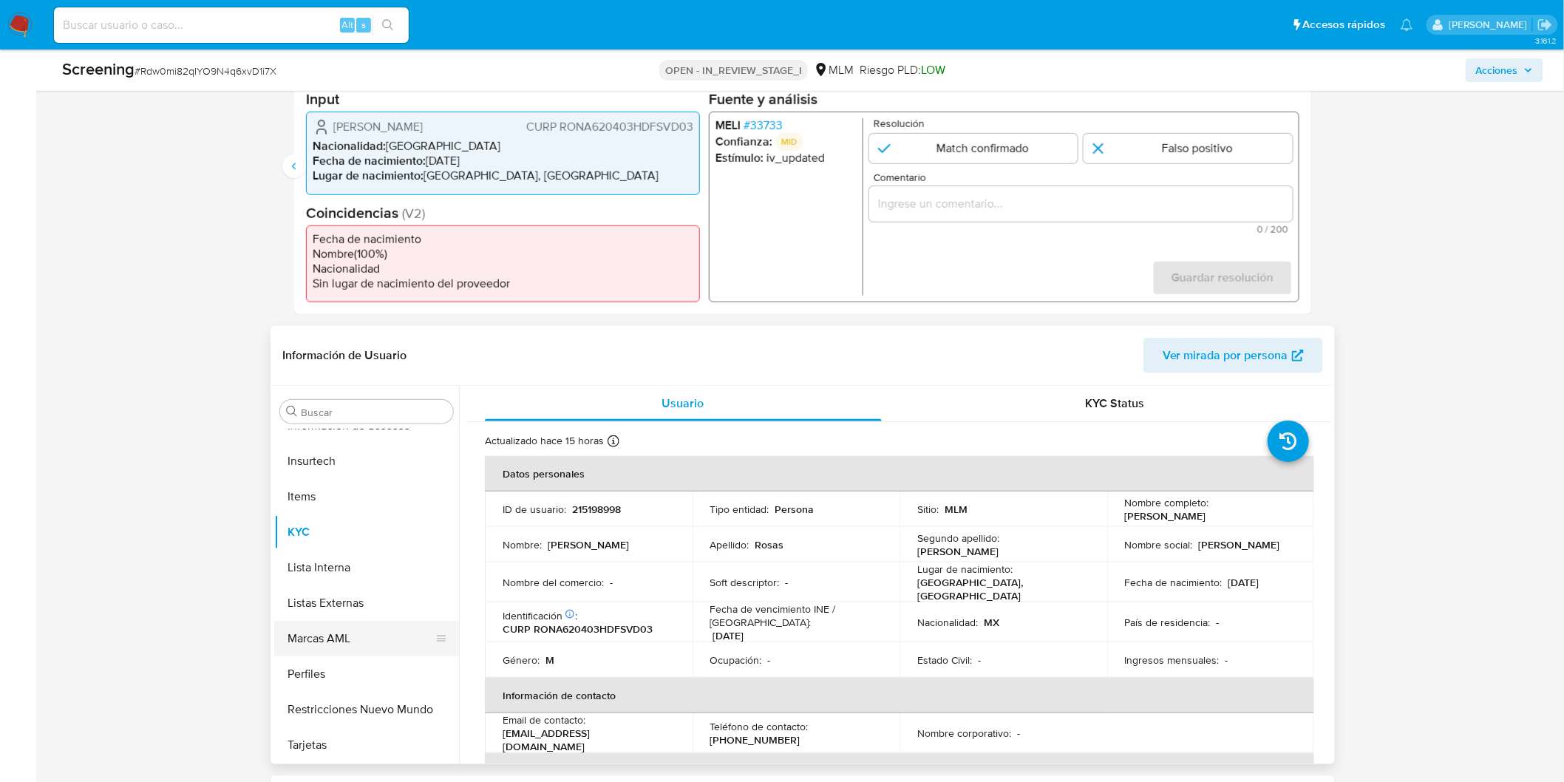
scroll to position [440, 0]
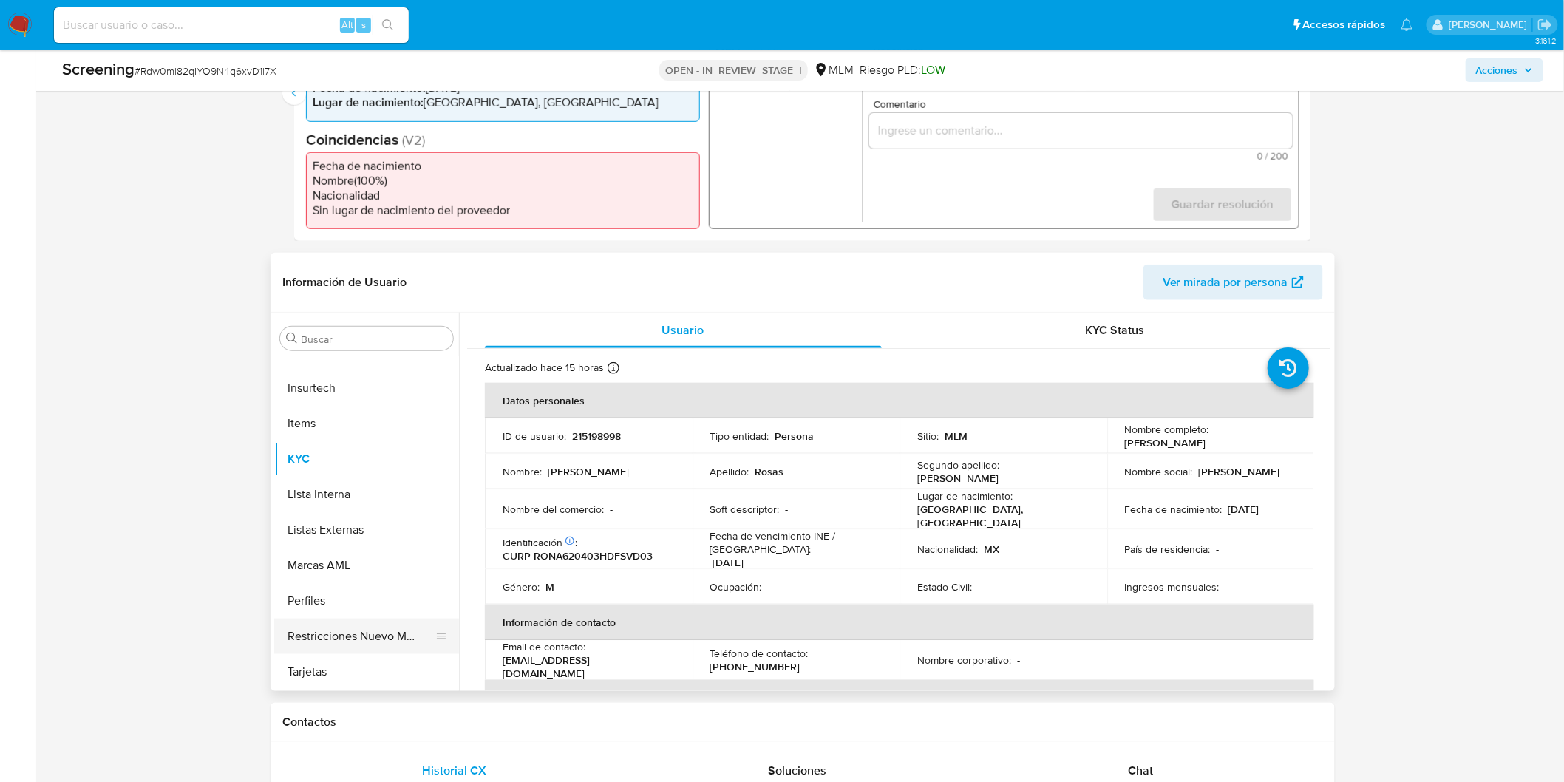
click at [364, 621] on button "Restricciones Nuevo Mundo" at bounding box center [360, 635] width 173 height 35
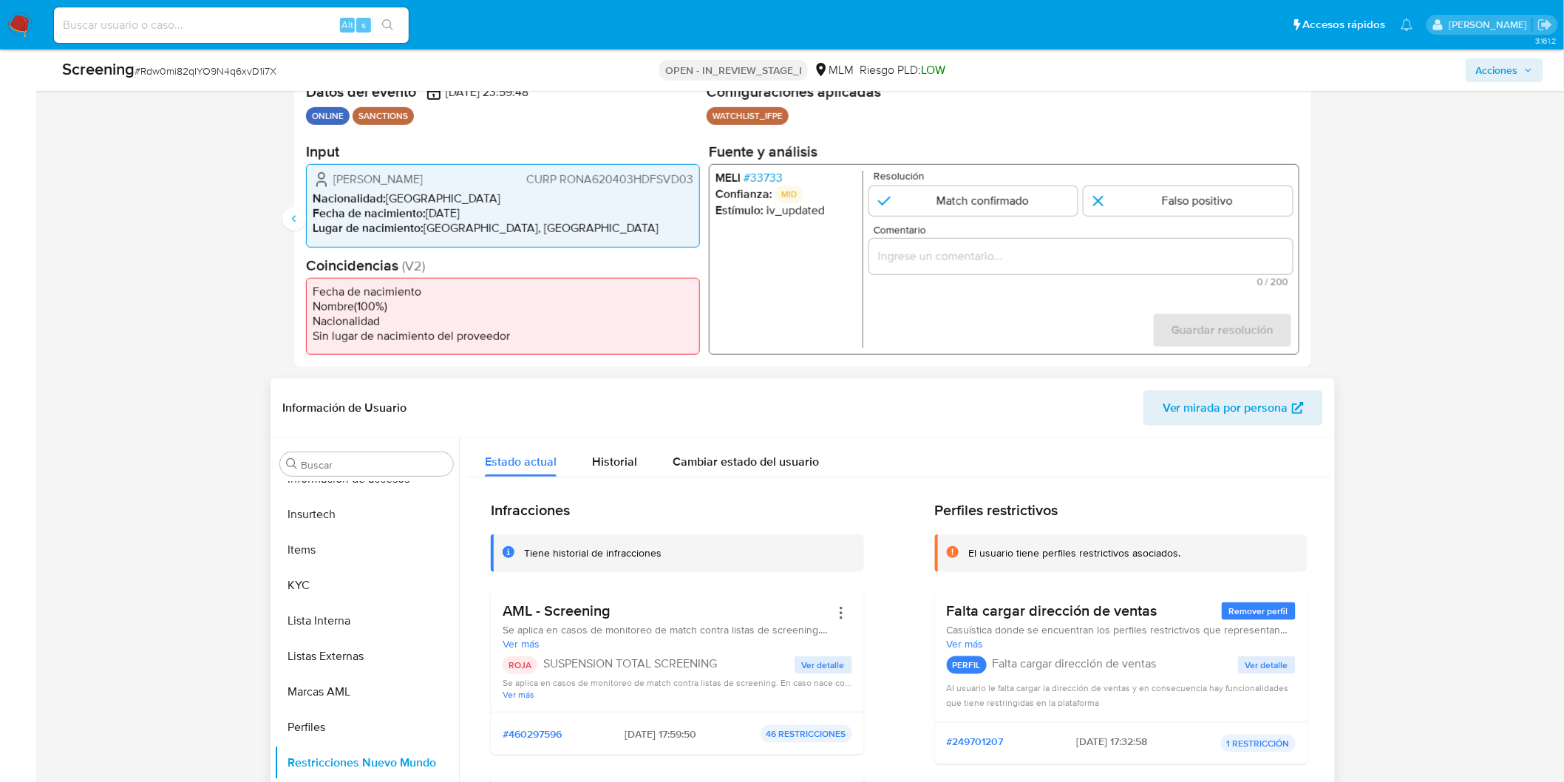
scroll to position [276, 0]
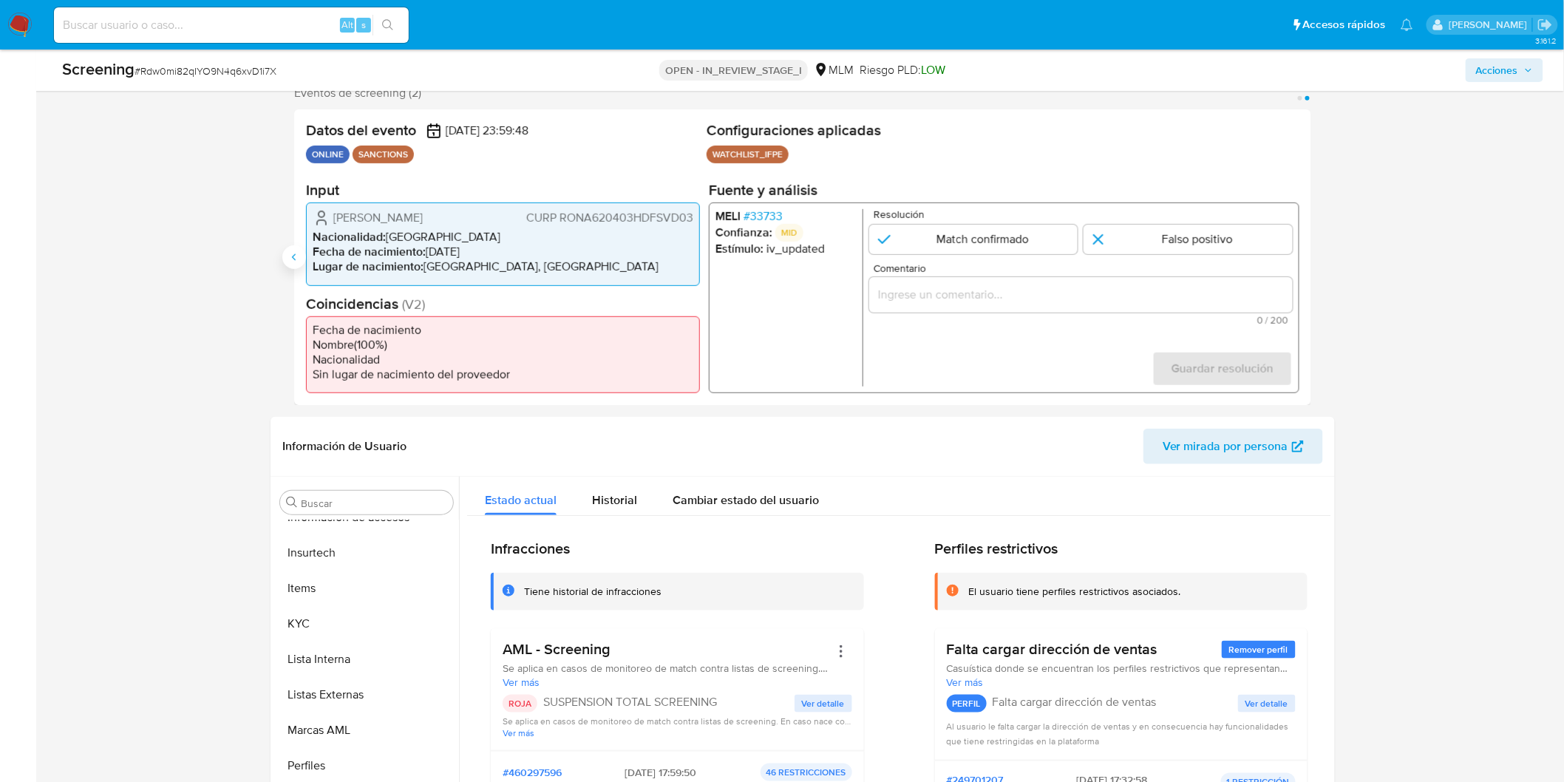
click at [288, 257] on icon "Anterior" at bounding box center [294, 257] width 12 height 12
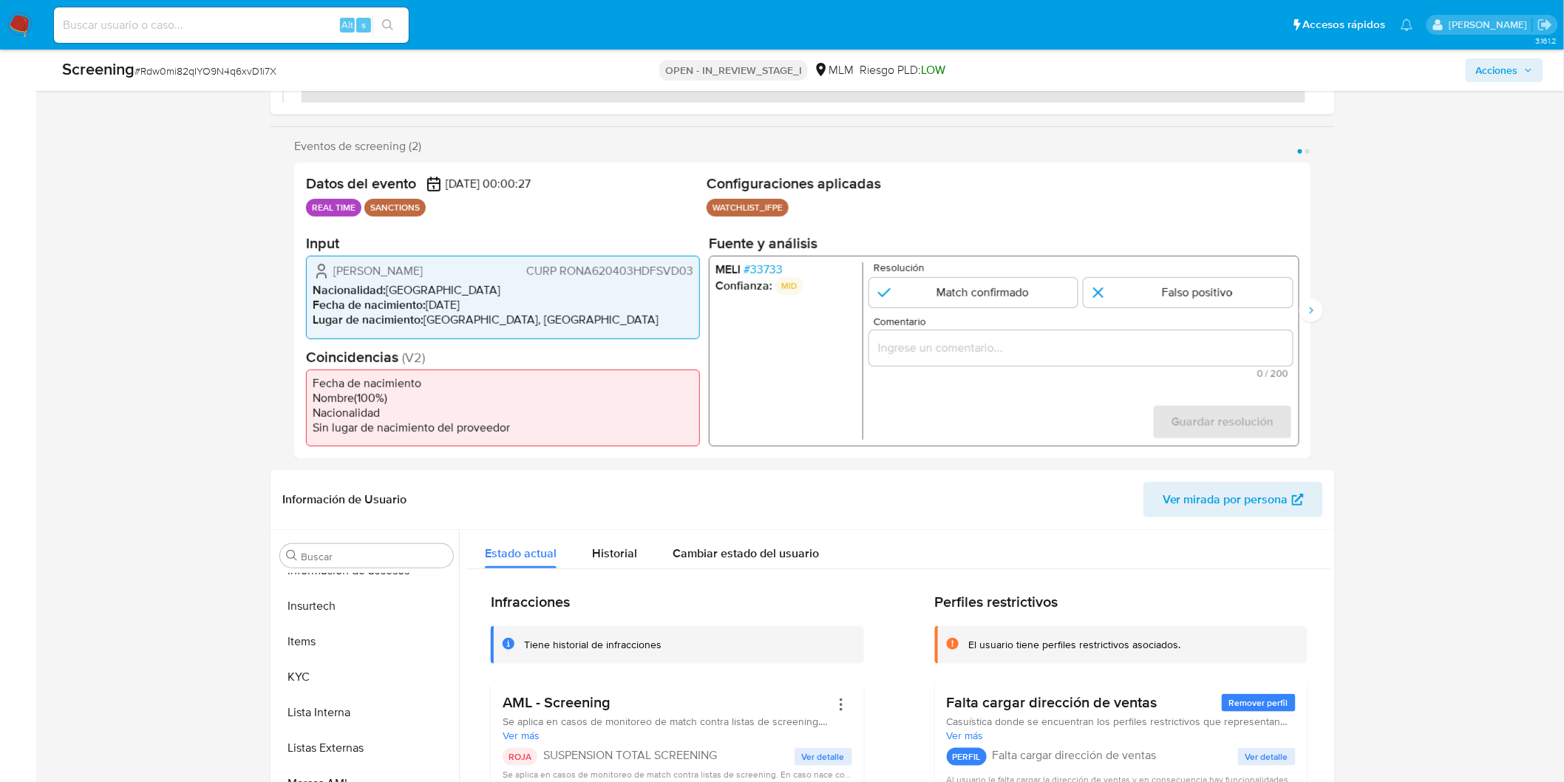
scroll to position [194, 0]
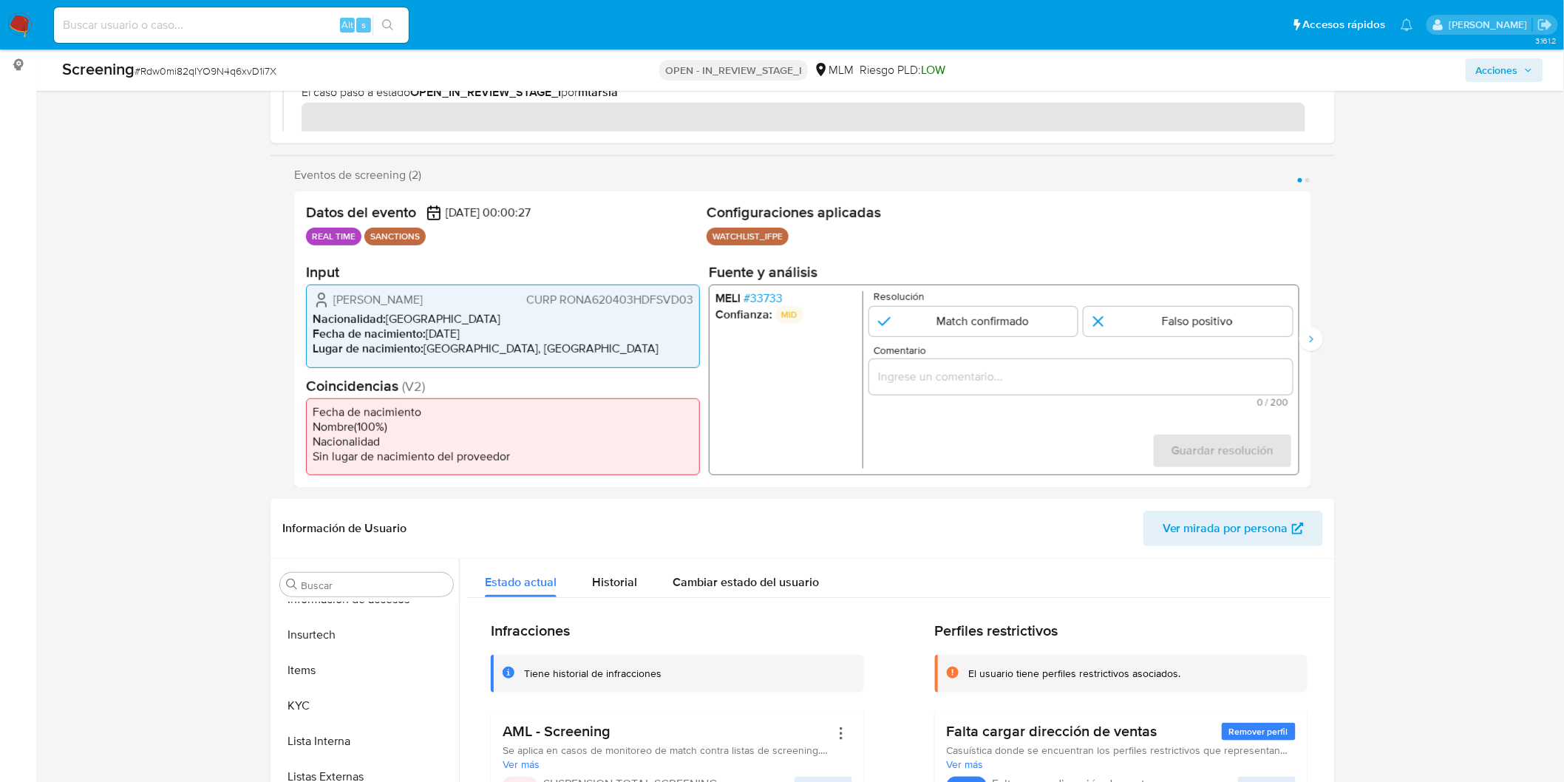
click at [970, 367] on input "Comentario" at bounding box center [1080, 376] width 423 height 19
paste input "ALERTA DETONA POR SCREENING ONLINE, SE CONFIRMA COINCIDENCIA EN LISTA DE SANCIO…"
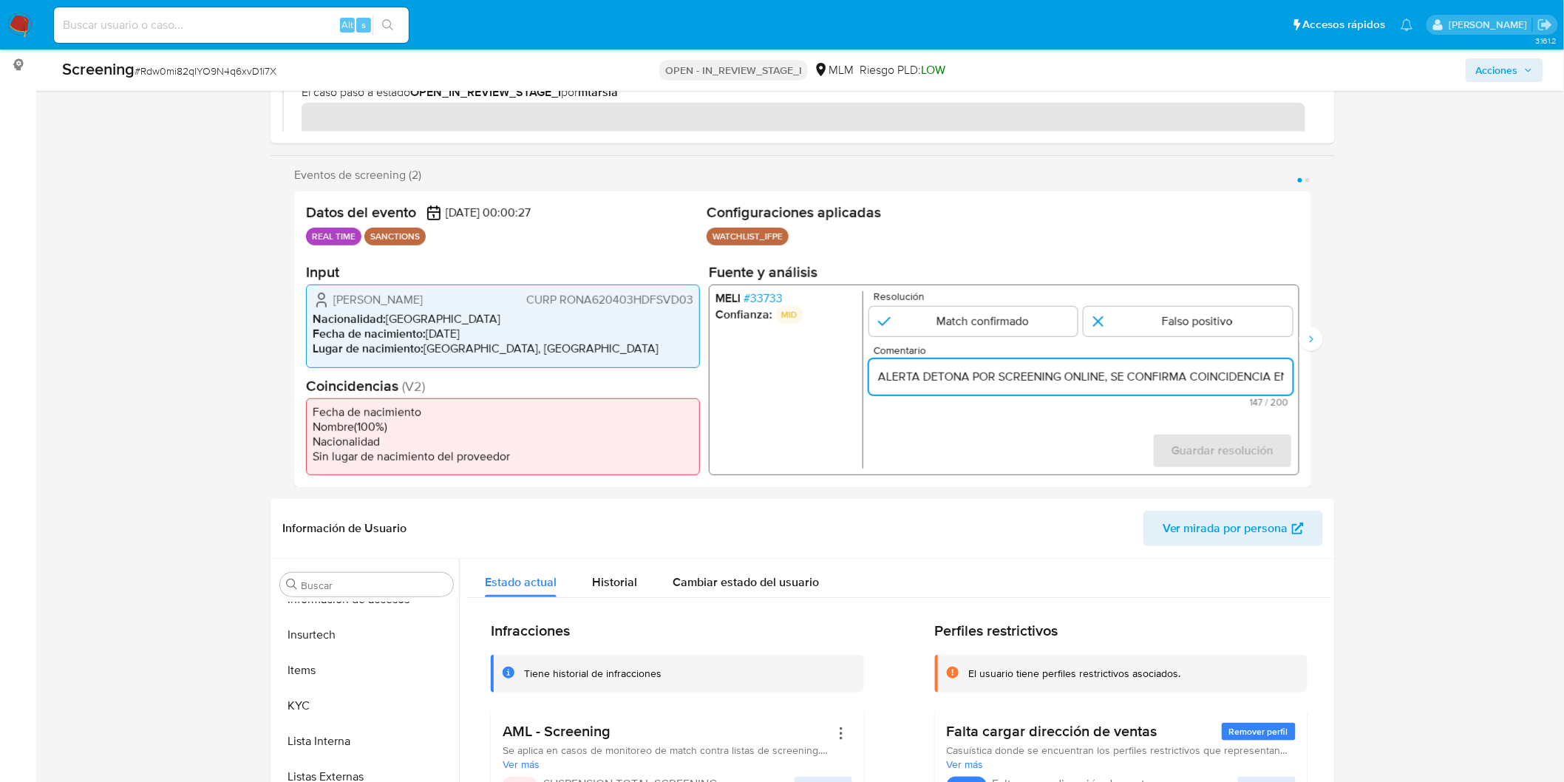
scroll to position [0, 545]
type input "ALERTA DETONA POR SCREENING ONLINE, SE CONFIRMA COINCIDENCIA EN LISTA DE SANCIO…"
click at [947, 321] on input "1 de 2" at bounding box center [973, 322] width 209 height 30
radio input "true"
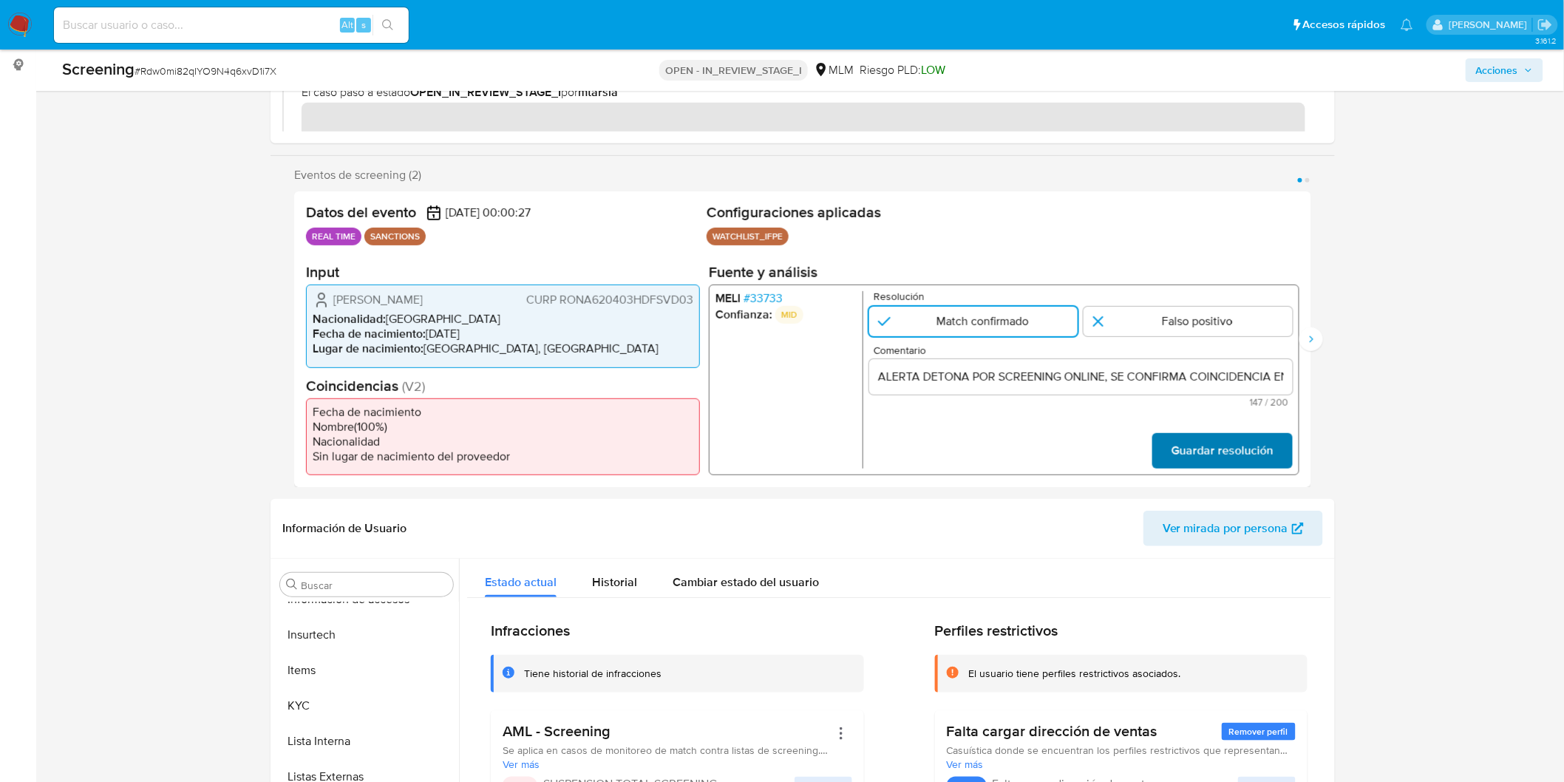
click at [1222, 451] on span "Guardar resolución" at bounding box center [1222, 450] width 102 height 33
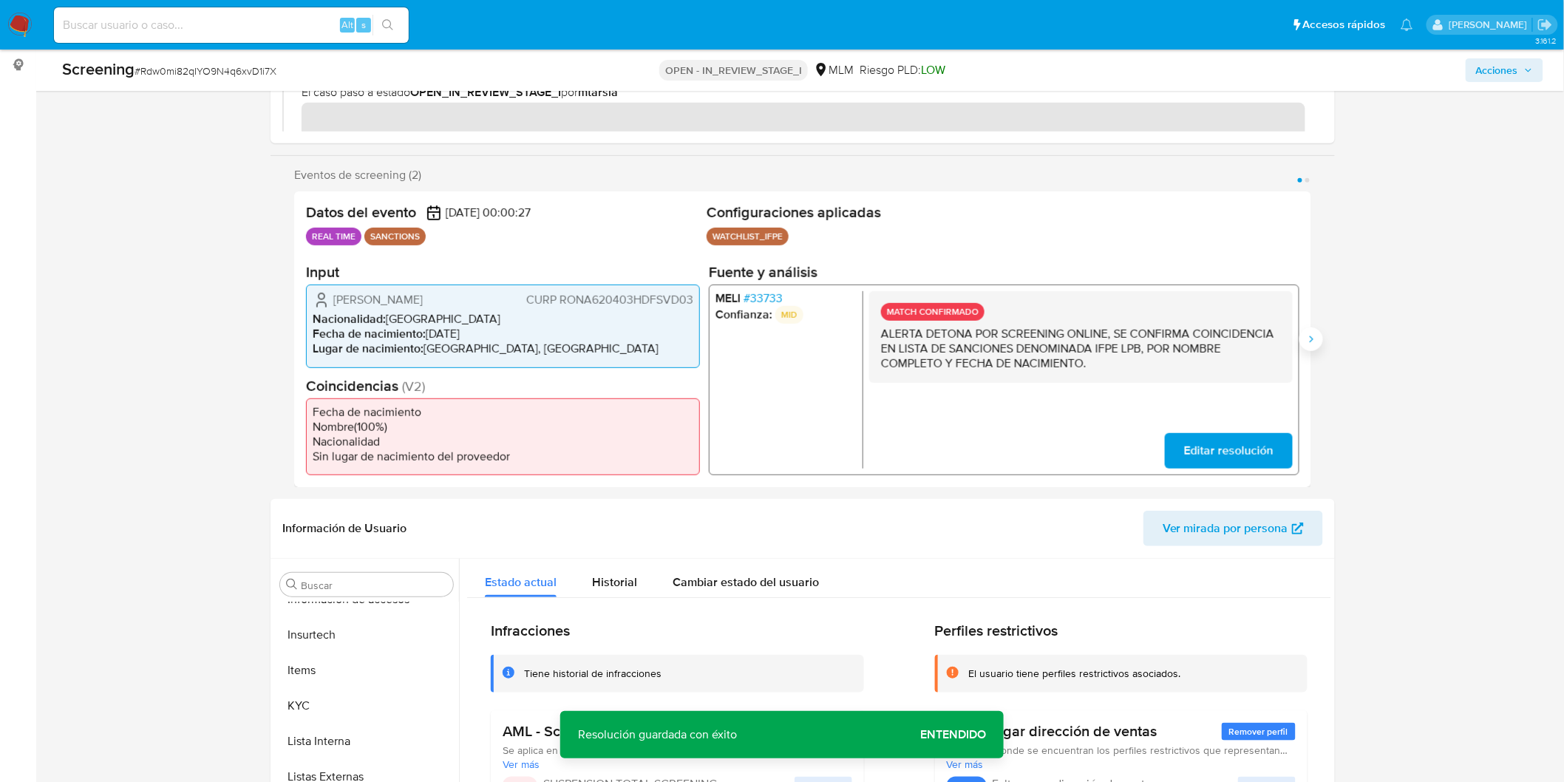
click at [1306, 342] on icon "Siguiente" at bounding box center [1311, 339] width 12 height 12
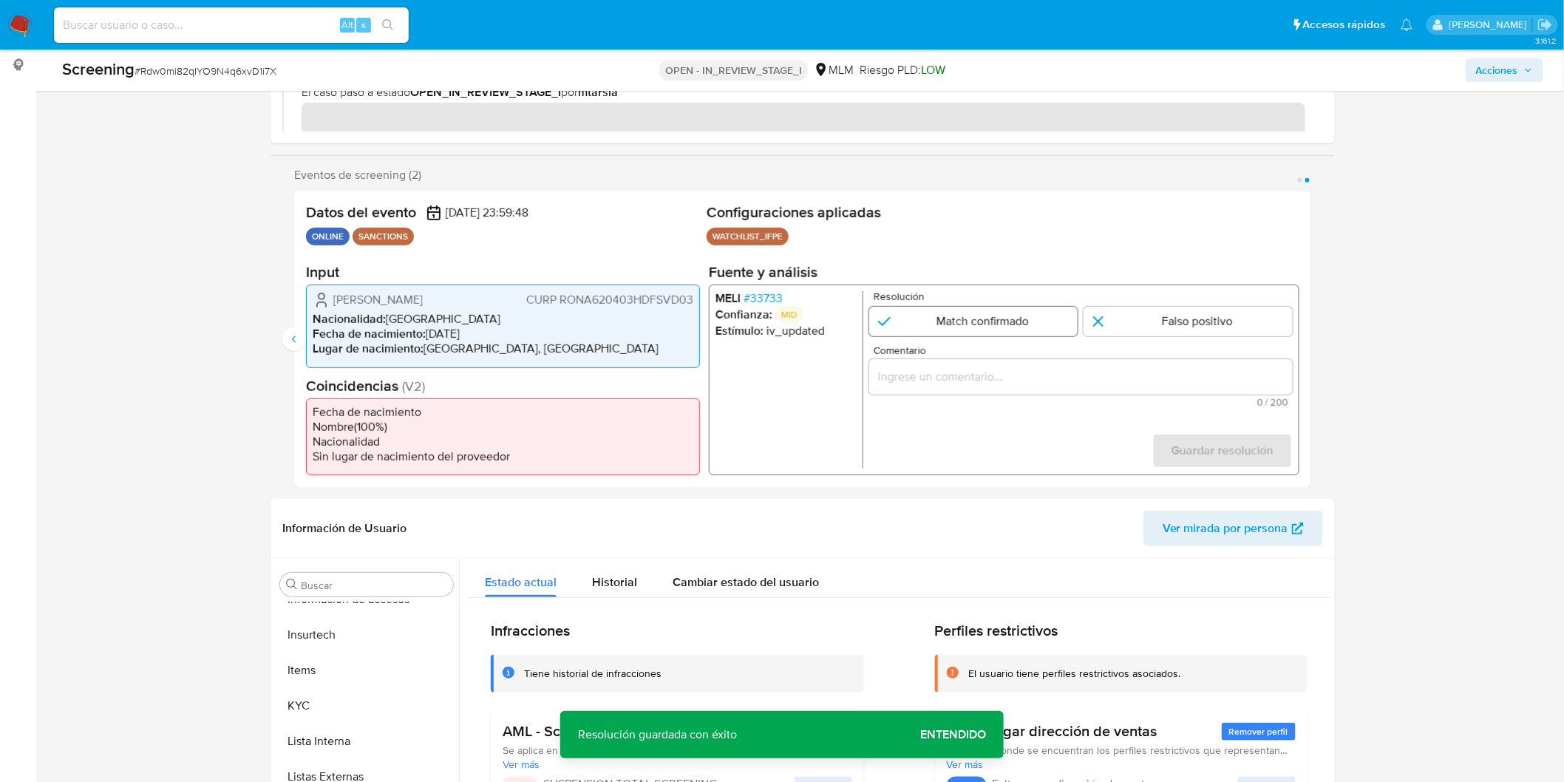
click at [921, 327] on input "2 de 2" at bounding box center [973, 322] width 209 height 30
radio input "true"
click at [927, 392] on div "2 de 2" at bounding box center [1080, 376] width 423 height 35
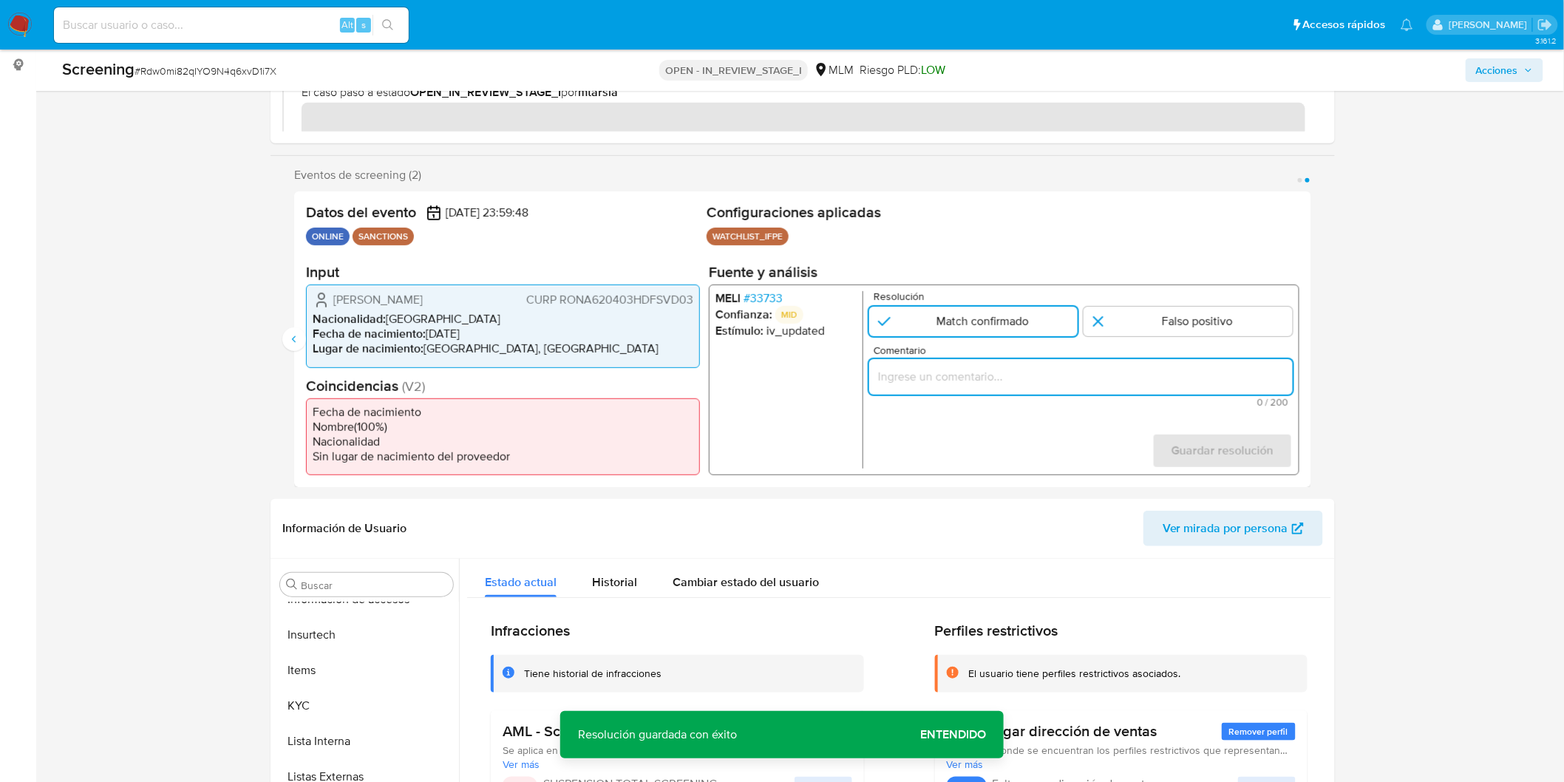
click at [924, 378] on input "Comentario" at bounding box center [1080, 376] width 423 height 19
paste input "ALERTA DETONA POR SCREENING ONLINE, SE CONFIRMA COINCIDENCIA EN LISTA DE SANCIO…"
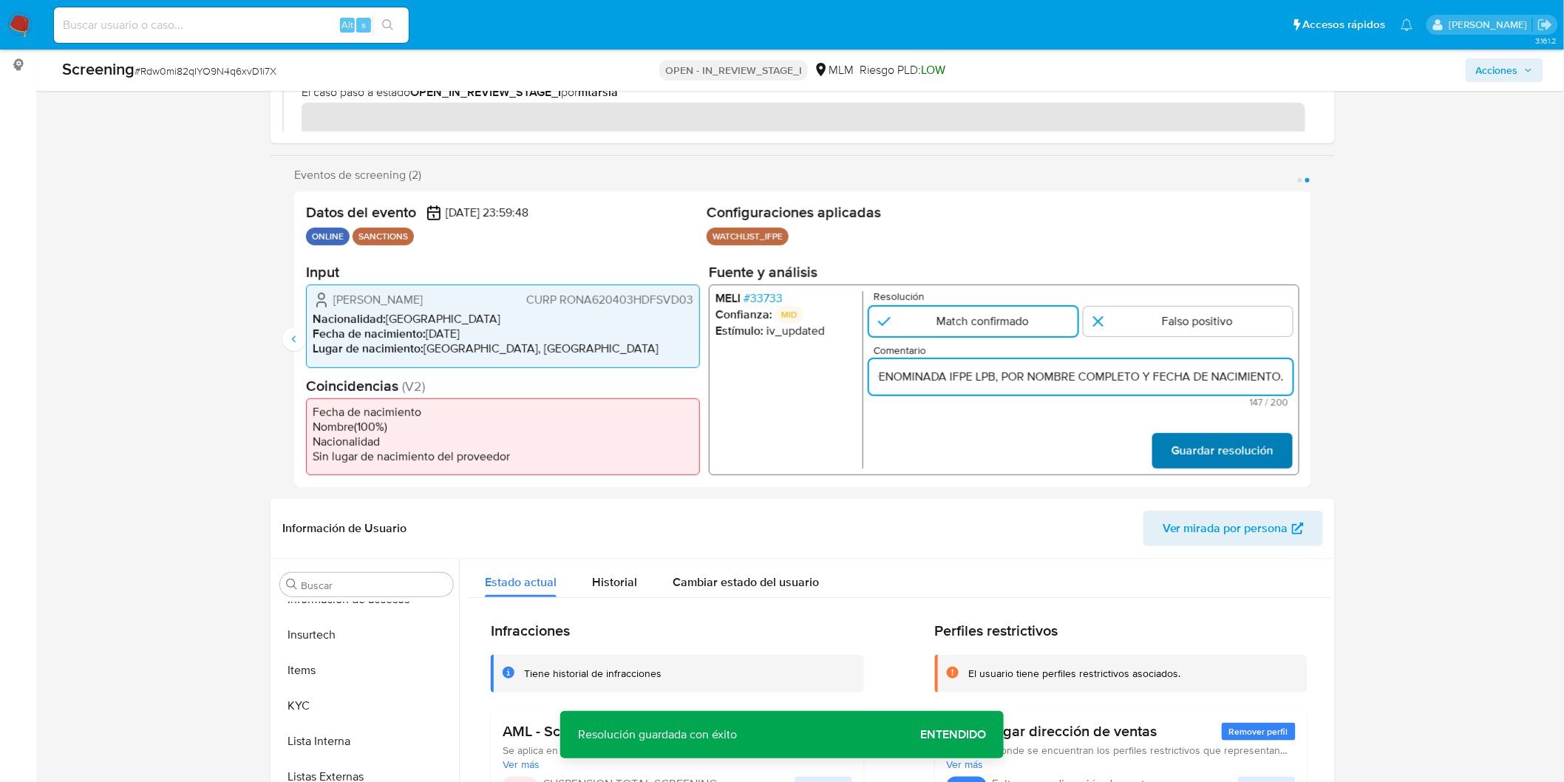
type input "ALERTA DETONA POR SCREENING ONLINE, SE CONFIRMA COINCIDENCIA EN LISTA DE SANCIO…"
click at [1179, 447] on span "Guardar resolución" at bounding box center [1222, 450] width 102 height 33
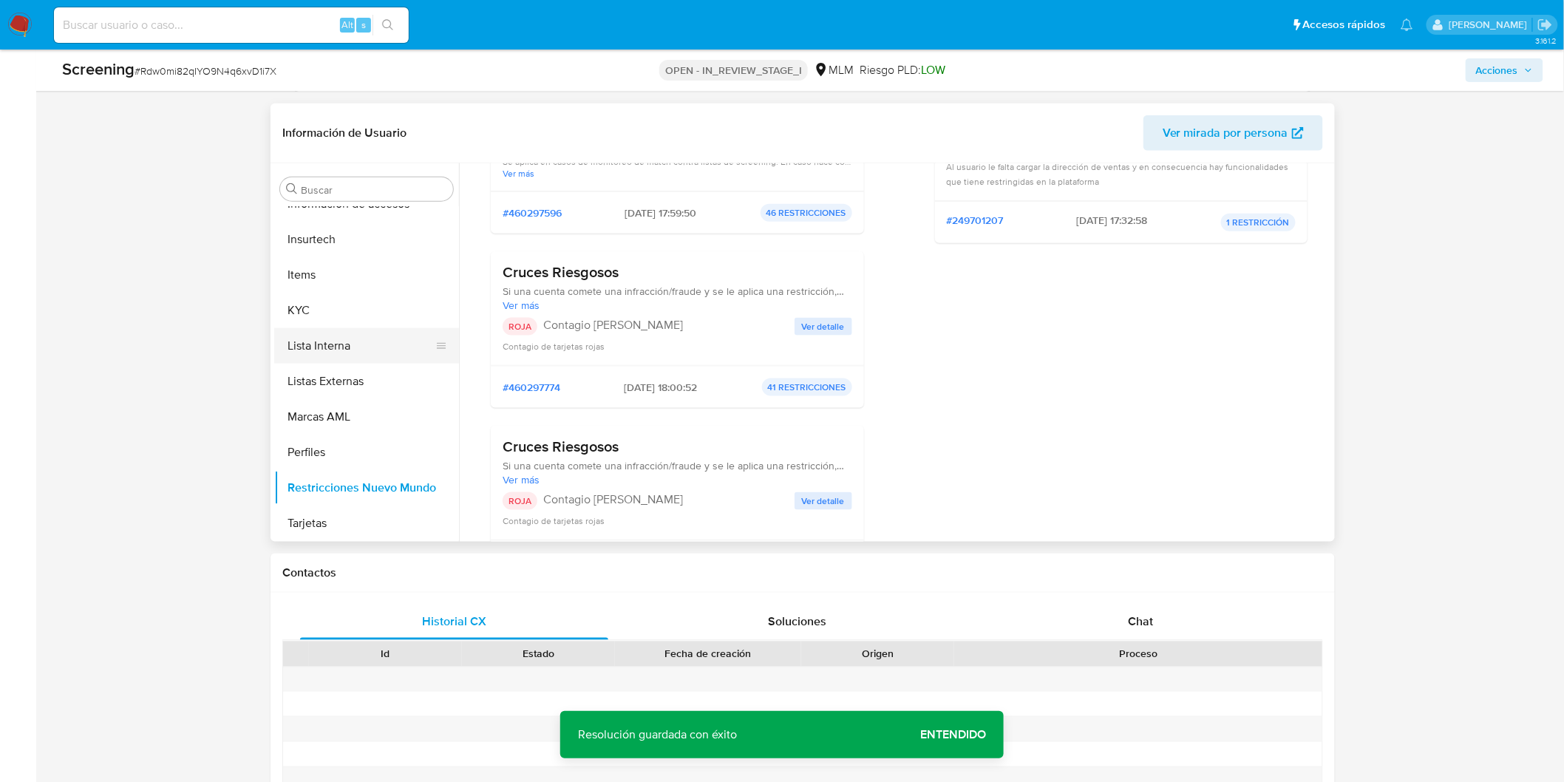
scroll to position [695, 0]
click at [352, 350] on button "Lista Interna" at bounding box center [360, 344] width 173 height 35
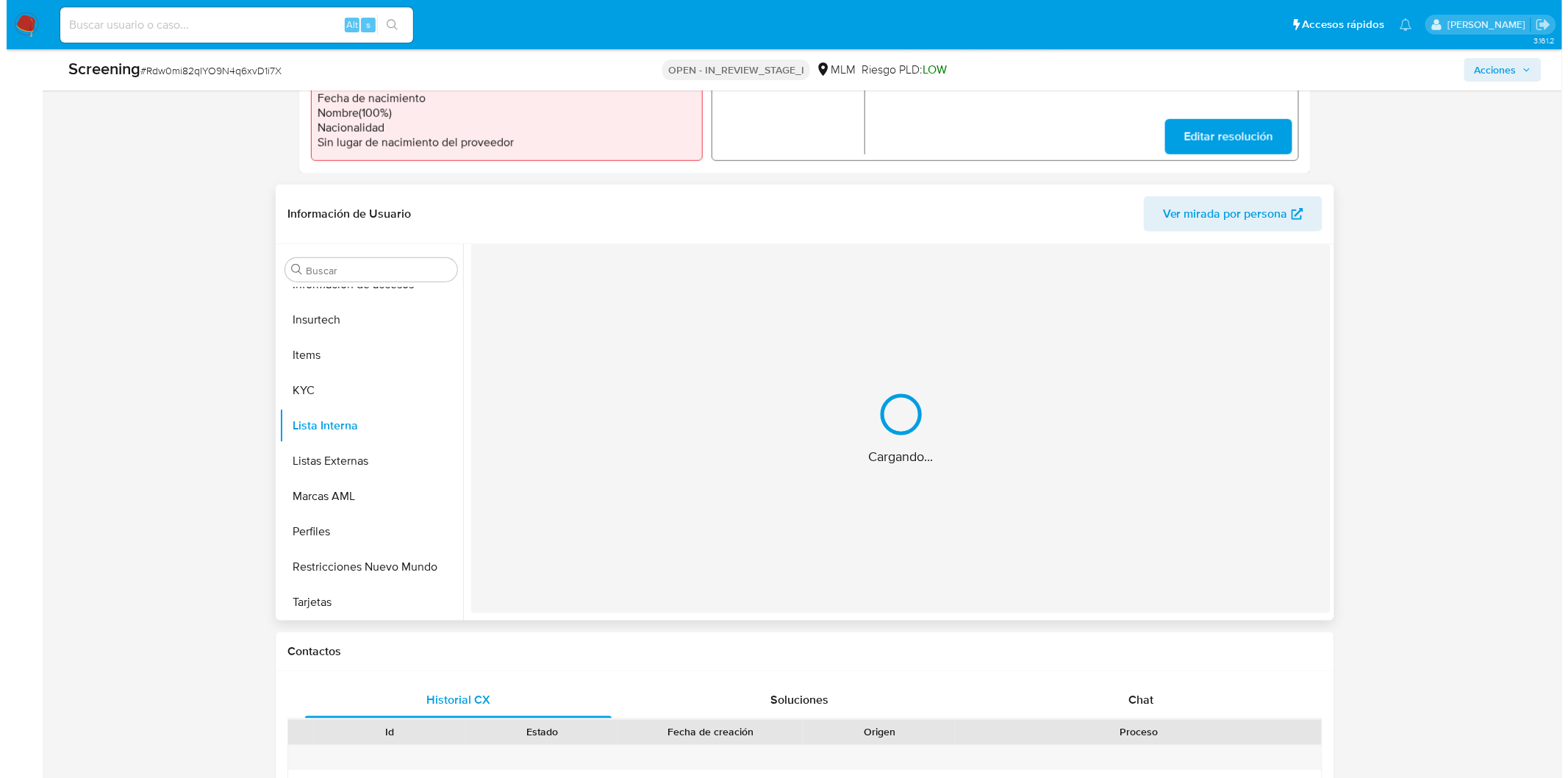
scroll to position [423, 0]
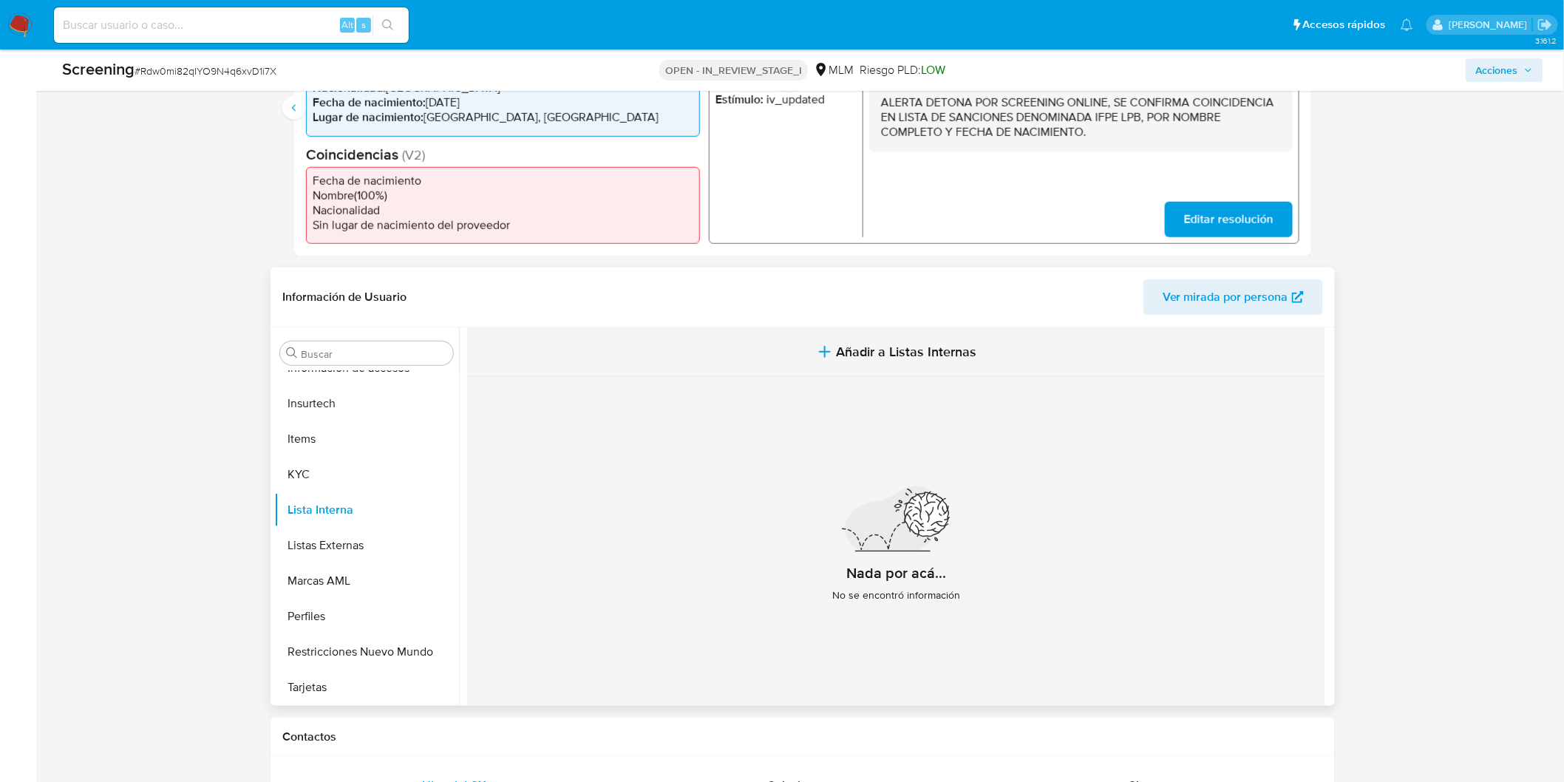
click at [848, 355] on span "Añadir a Listas Internas" at bounding box center [906, 352] width 140 height 16
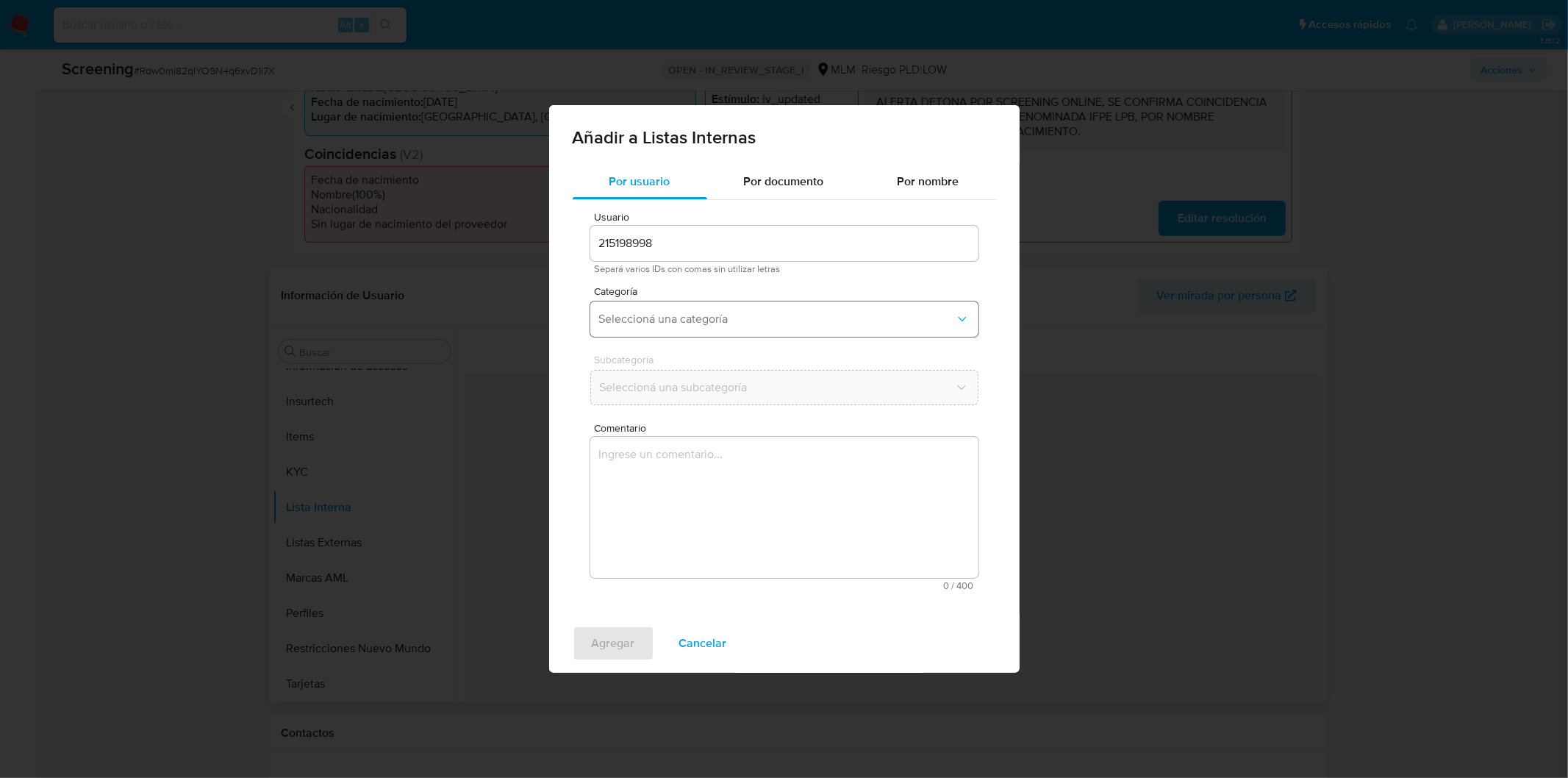
click at [776, 309] on button "Seleccioná una categoría" at bounding box center [784, 318] width 388 height 35
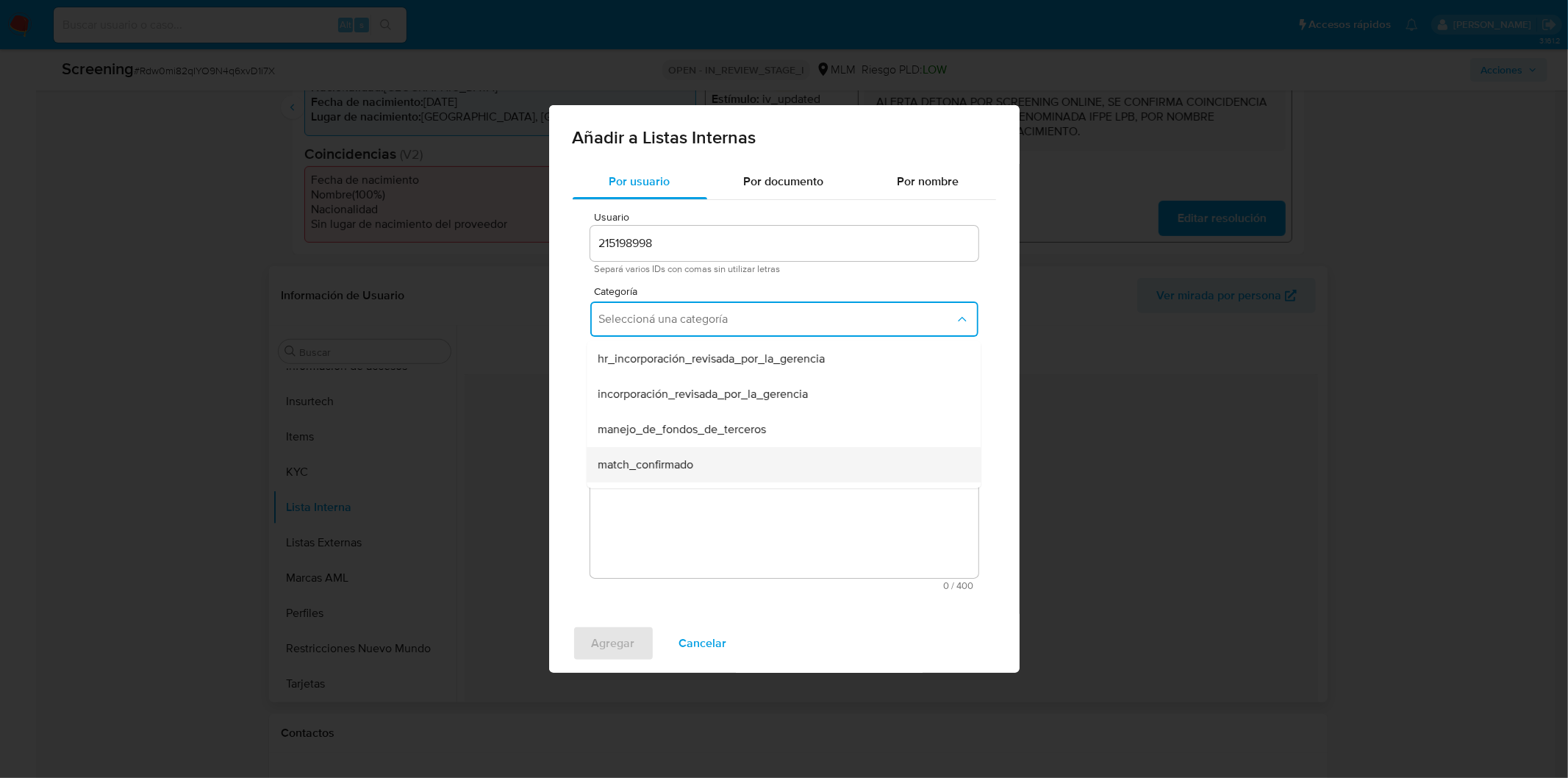
click at [707, 464] on div "match_confirmado" at bounding box center [779, 464] width 362 height 35
click at [720, 384] on span "Seleccioná una subcategoría" at bounding box center [777, 387] width 356 height 15
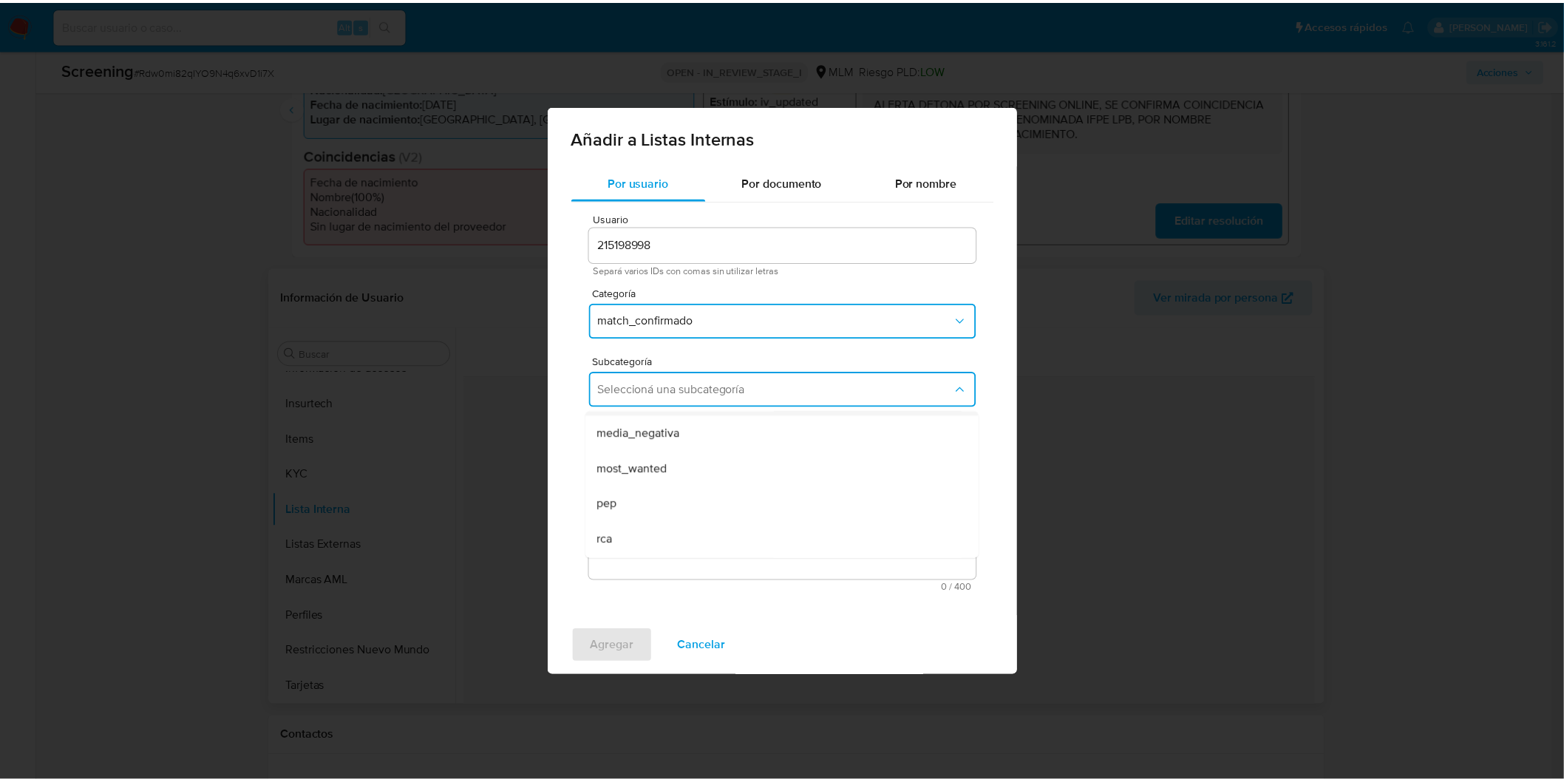
scroll to position [100, 0]
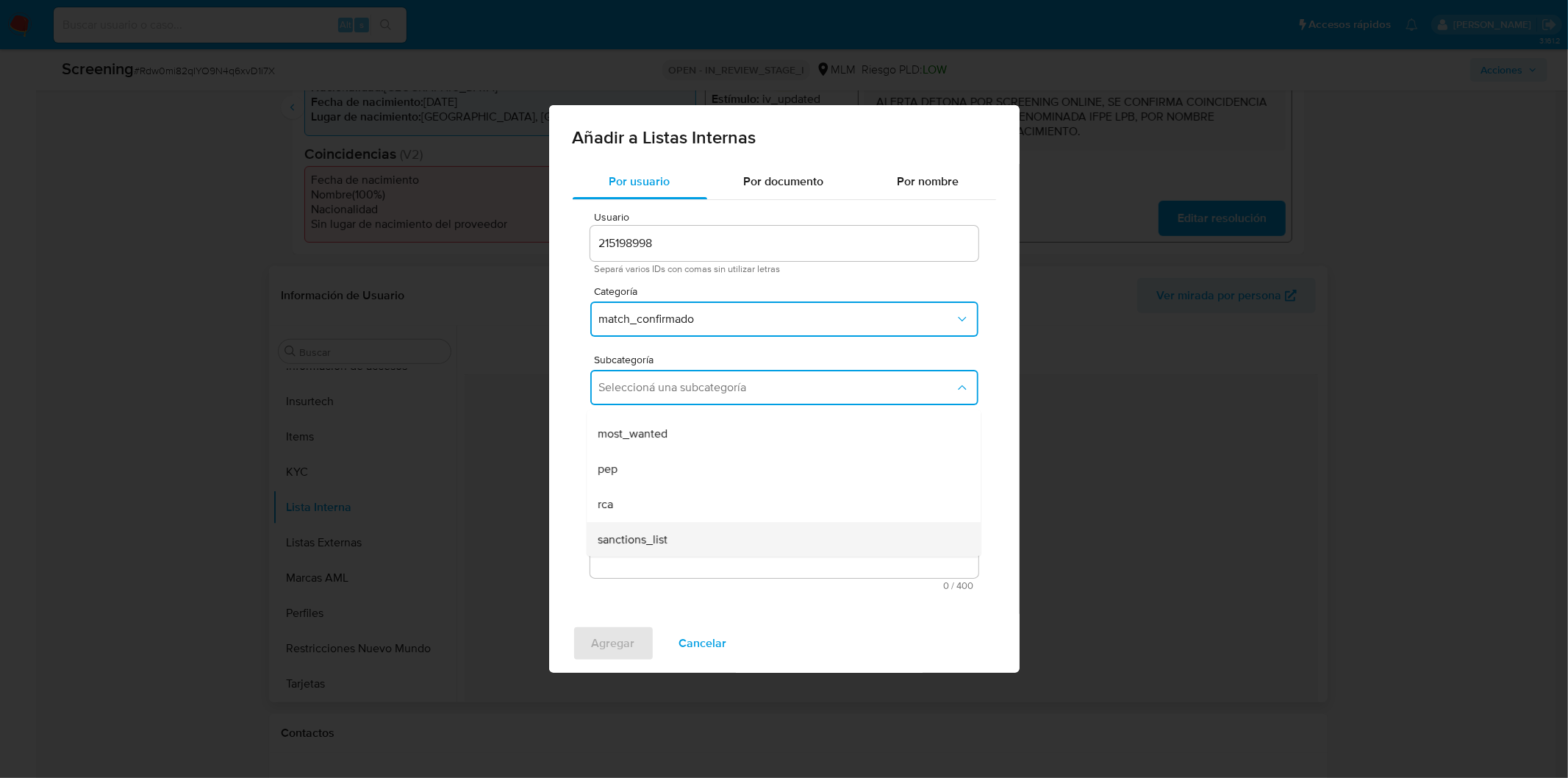
click at [698, 544] on div "sanctions_list" at bounding box center [779, 539] width 362 height 35
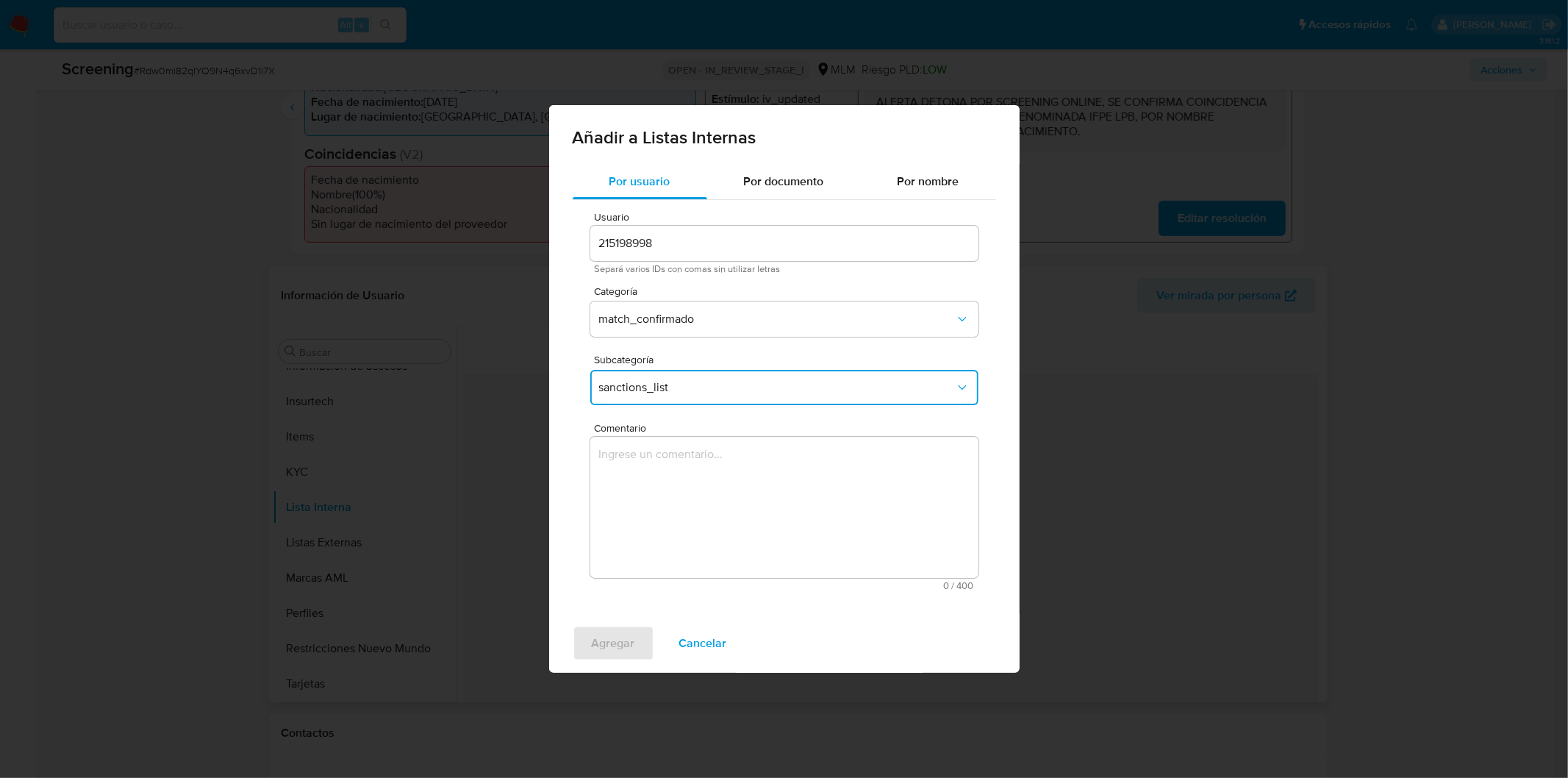
click at [696, 472] on textarea "Comentario" at bounding box center [784, 507] width 388 height 141
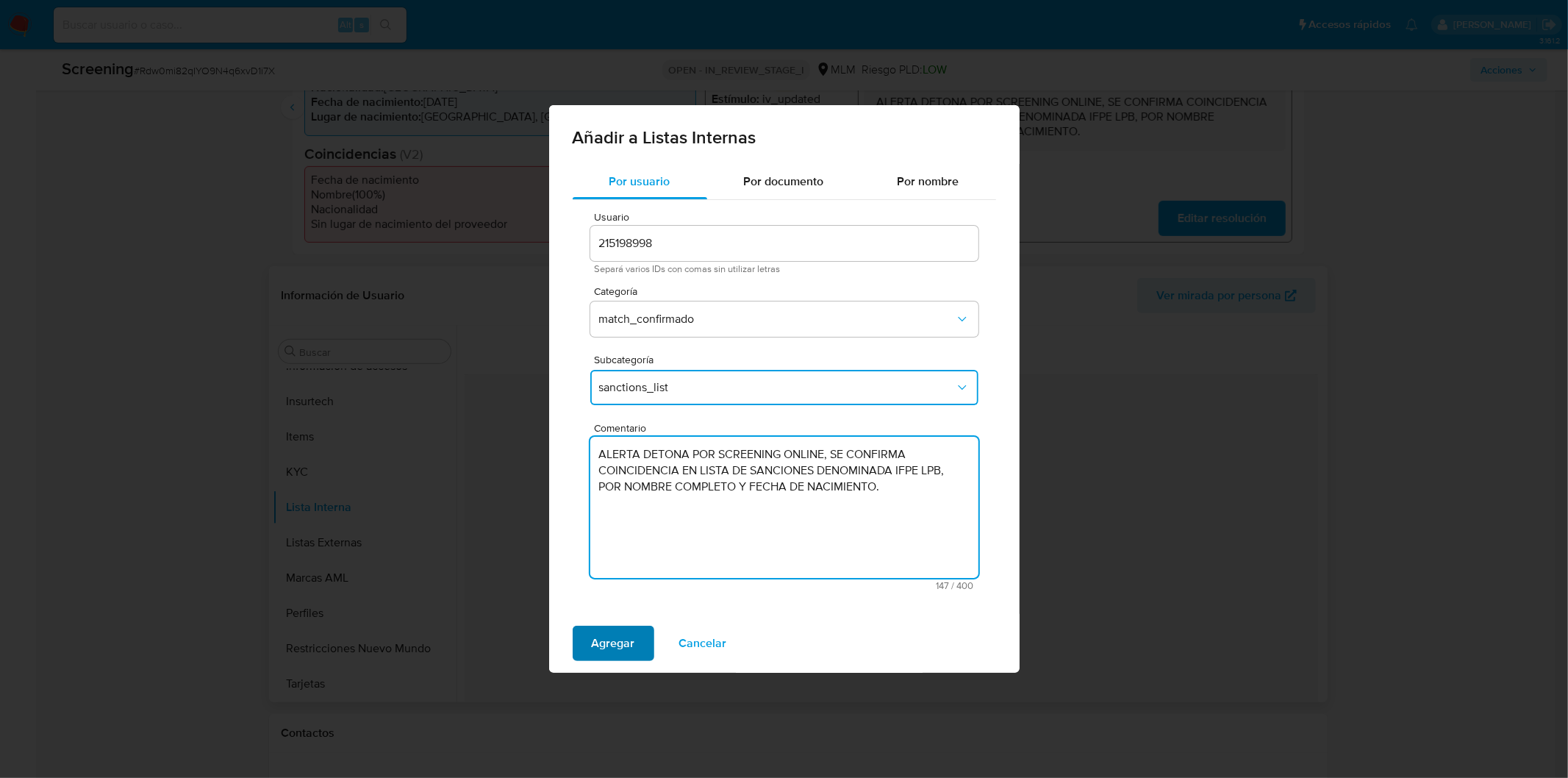
type textarea "ALERTA DETONA POR SCREENING ONLINE, SE CONFIRMA COINCIDENCIA EN LISTA DE SANCIO…"
click at [604, 652] on span "Agregar" at bounding box center [614, 643] width 44 height 33
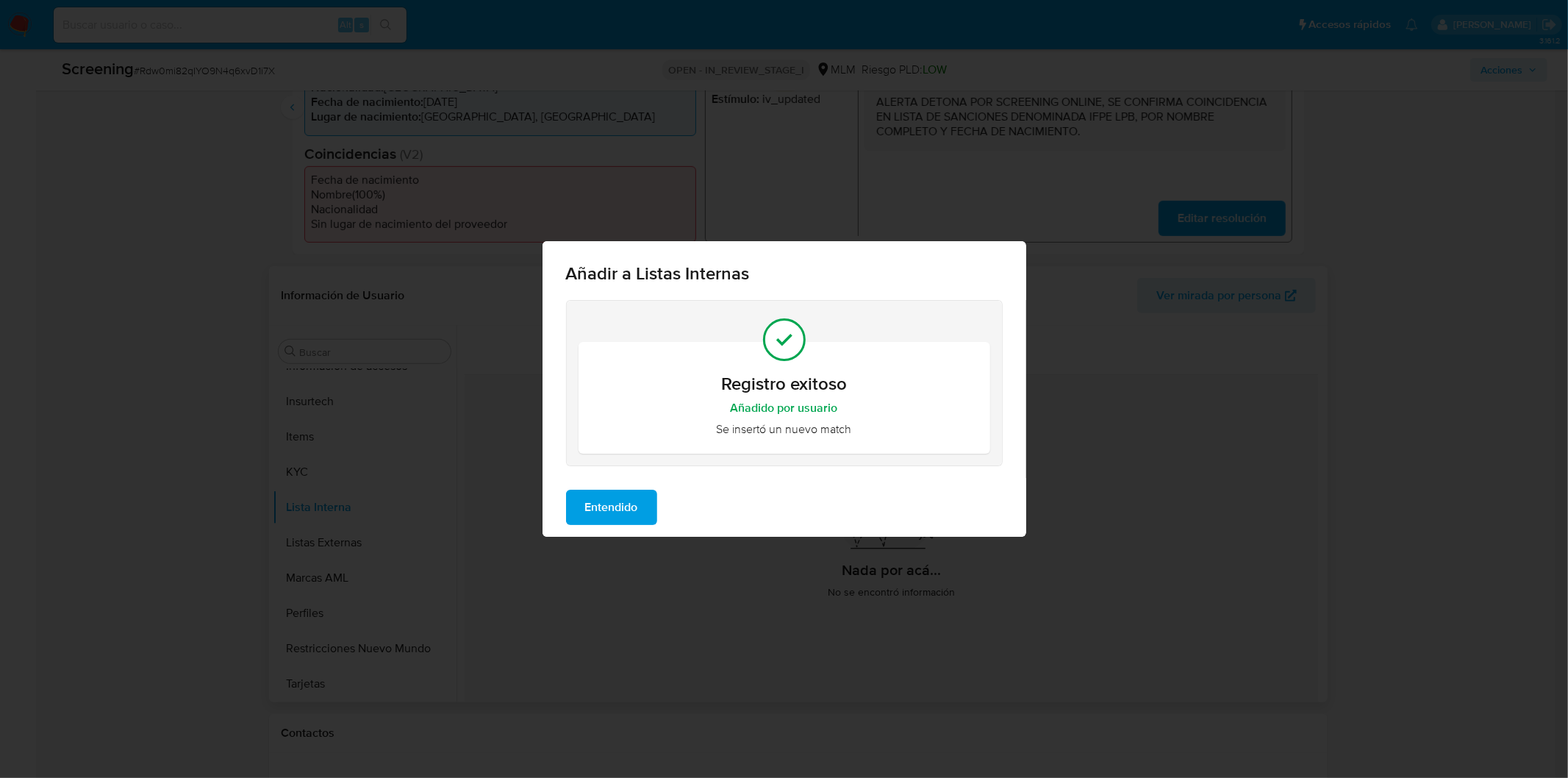
click at [603, 515] on span "Entendido" at bounding box center [611, 507] width 53 height 33
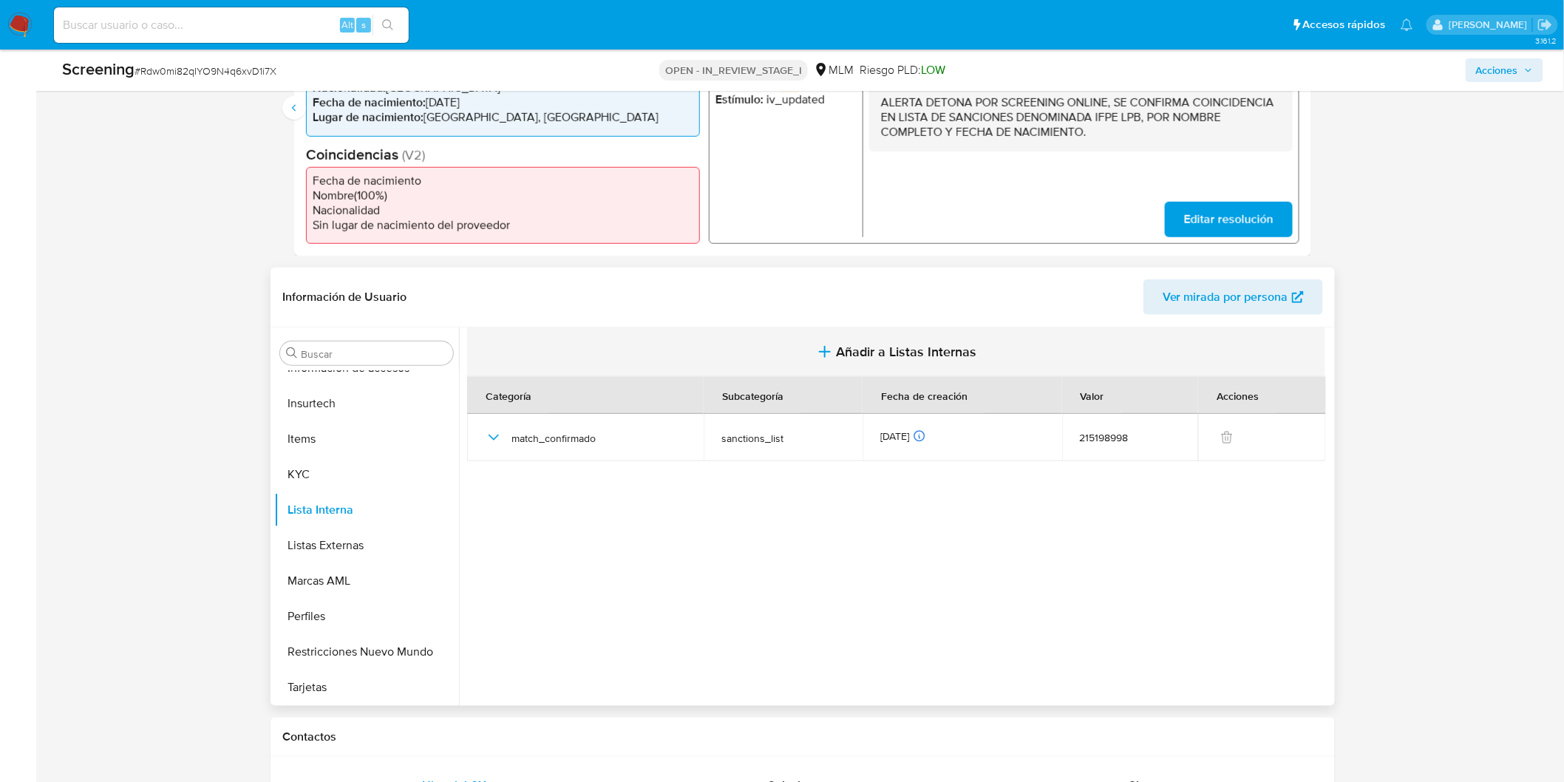
click at [819, 352] on icon "button" at bounding box center [825, 352] width 18 height 18
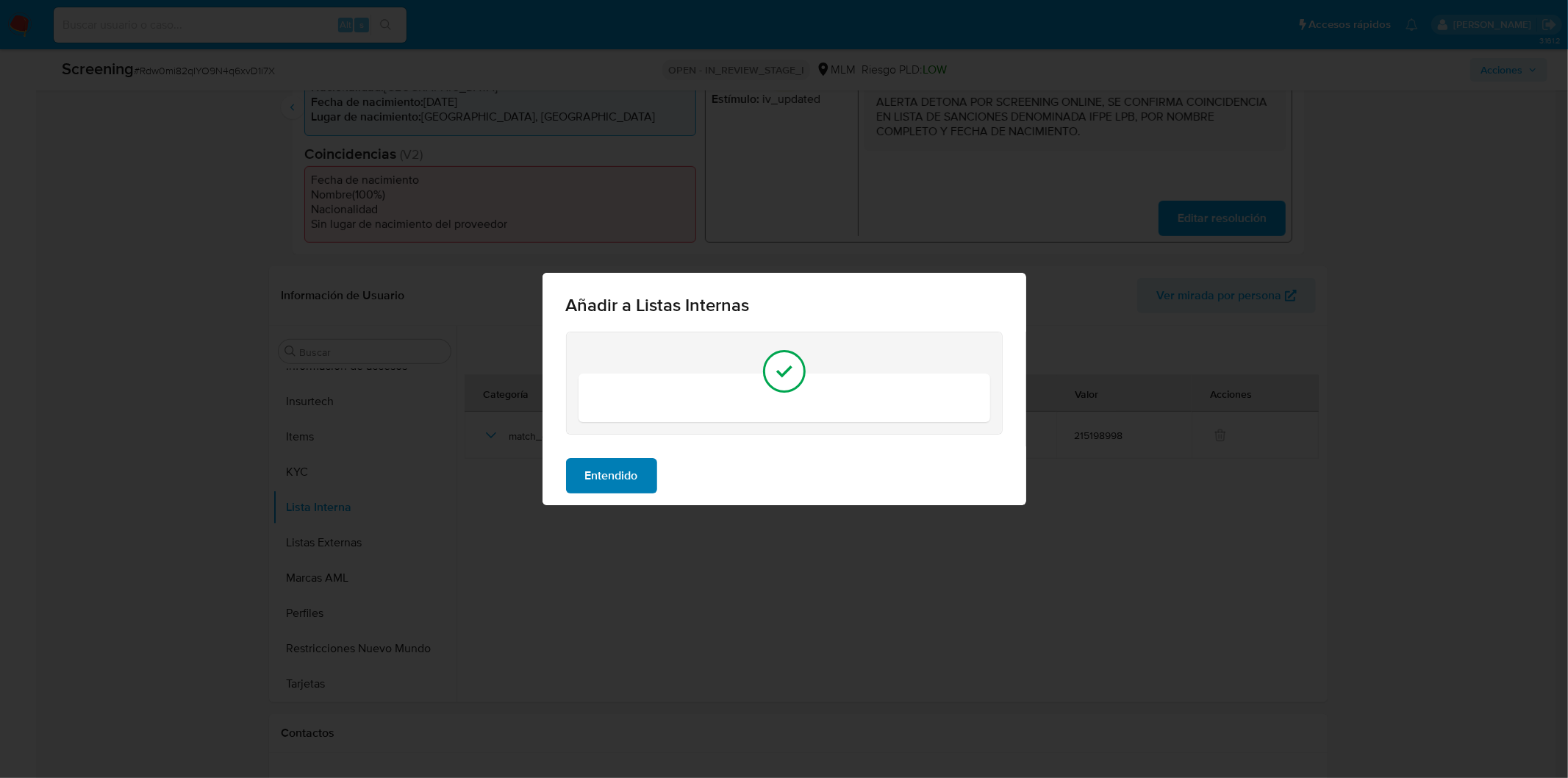
click at [601, 475] on span "Entendido" at bounding box center [611, 476] width 53 height 33
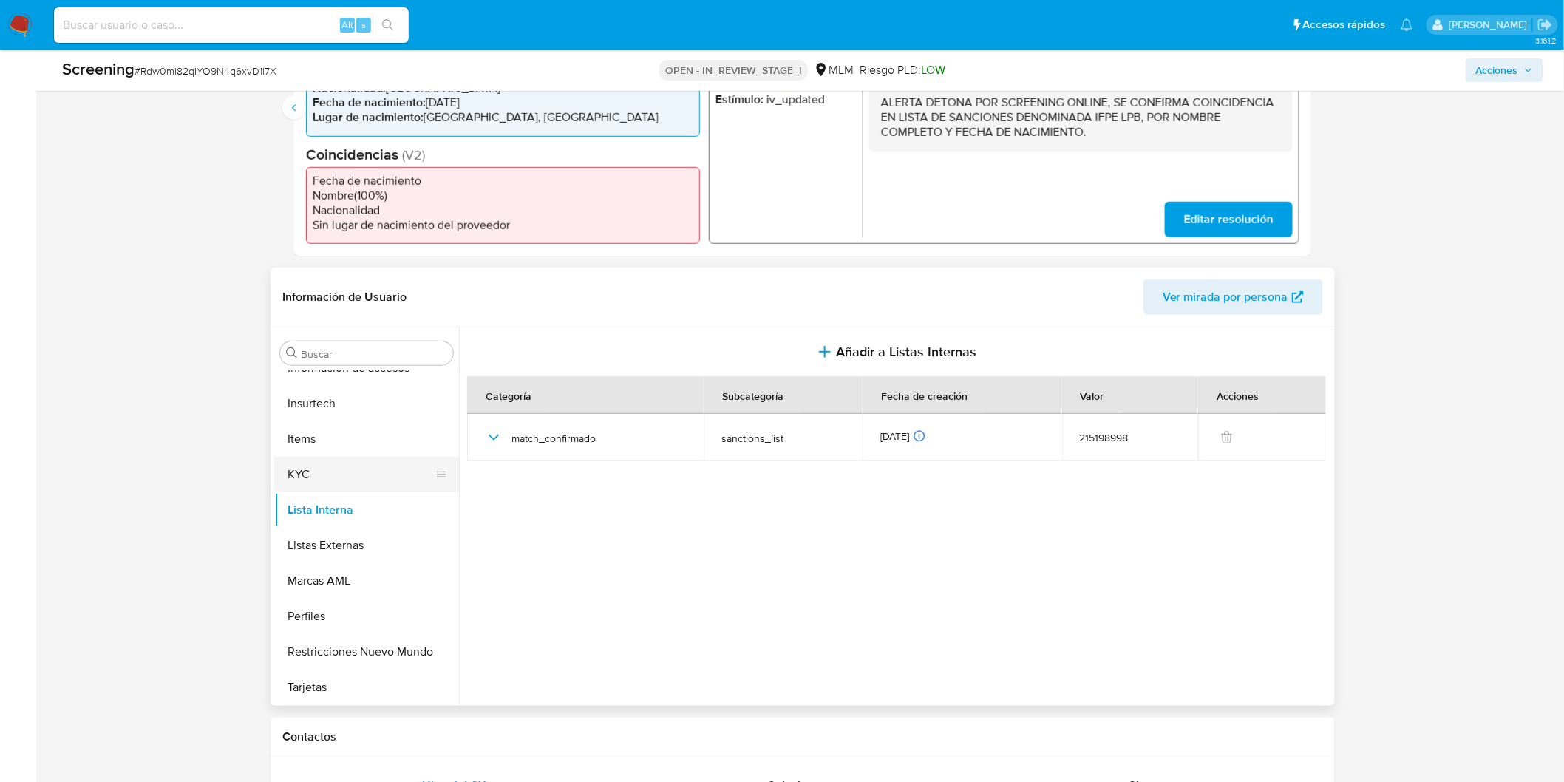
click at [301, 468] on button "KYC" at bounding box center [360, 474] width 173 height 35
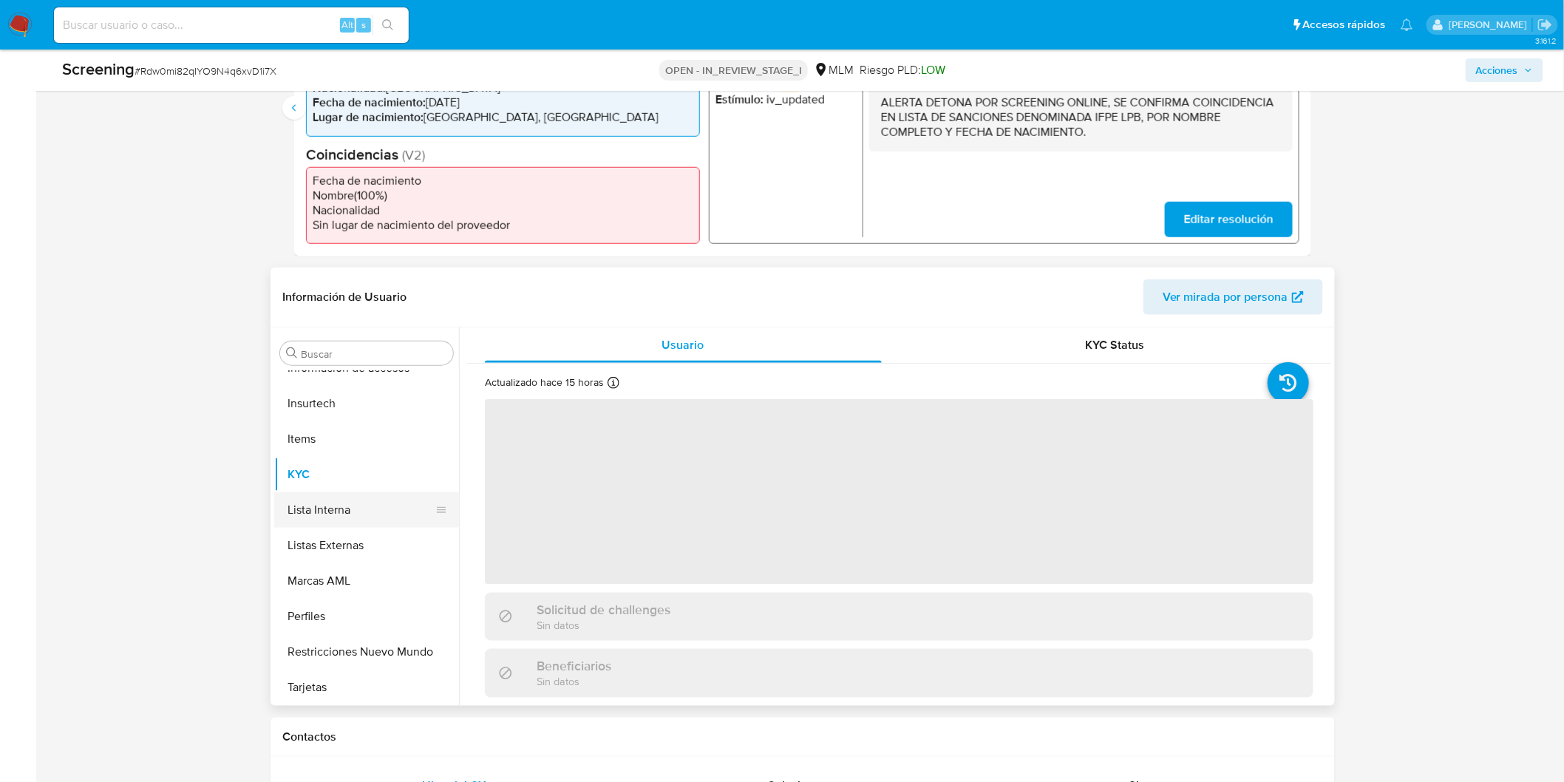
click at [351, 511] on button "Lista Interna" at bounding box center [360, 509] width 173 height 35
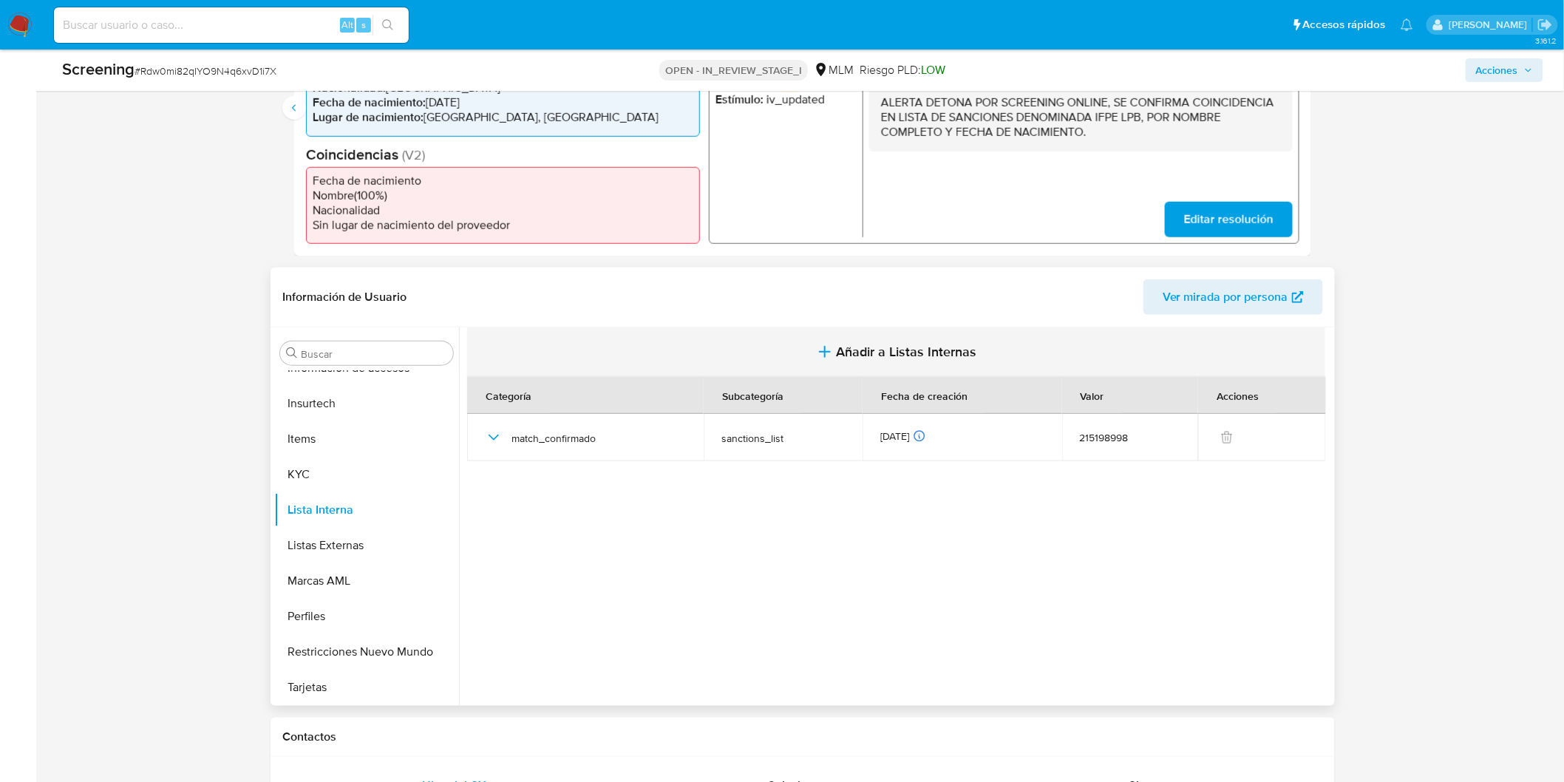
click at [853, 350] on span "Añadir a Listas Internas" at bounding box center [906, 352] width 140 height 16
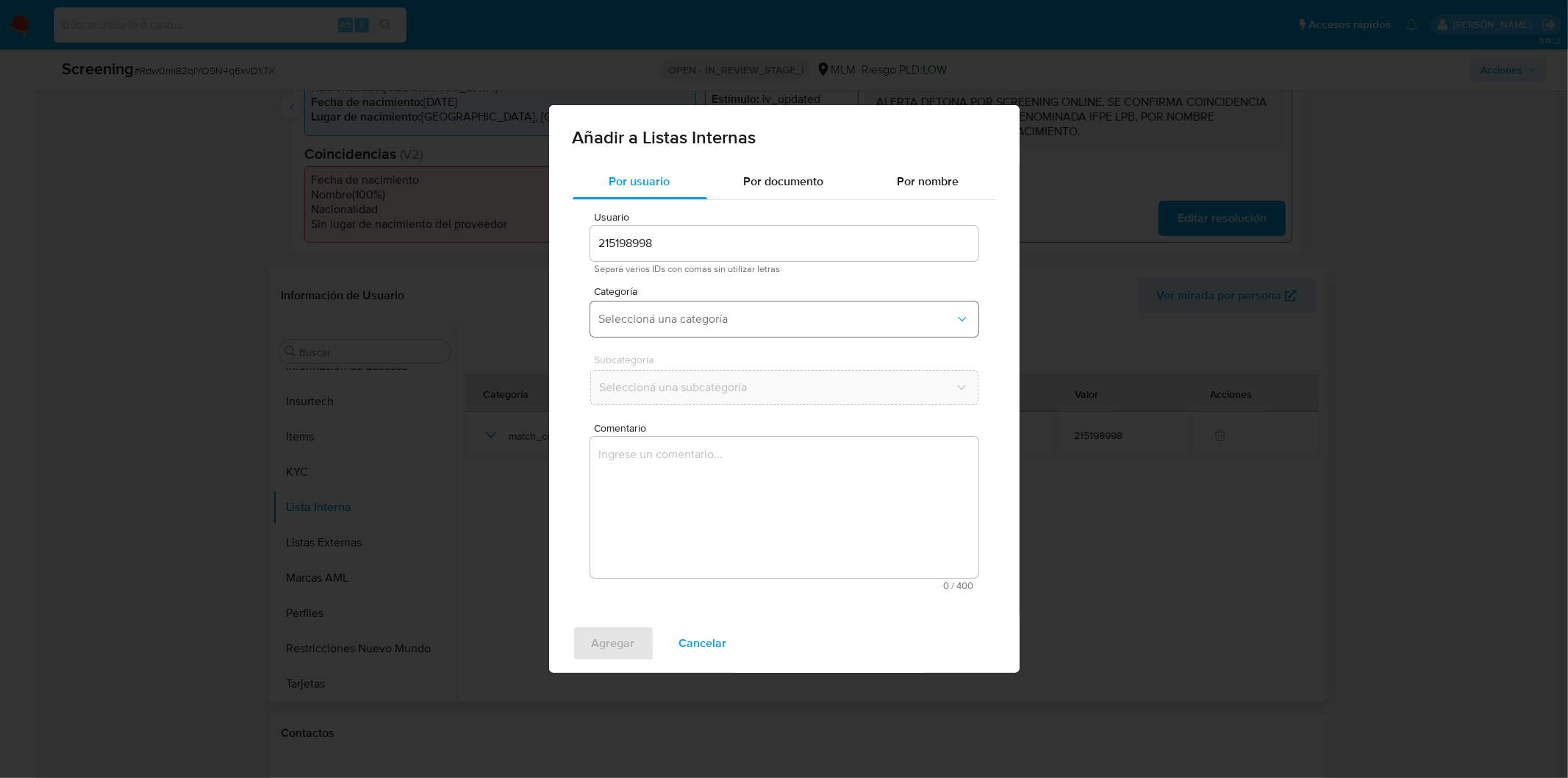
click at [745, 326] on span "Seleccioná una categoría" at bounding box center [777, 318] width 356 height 15
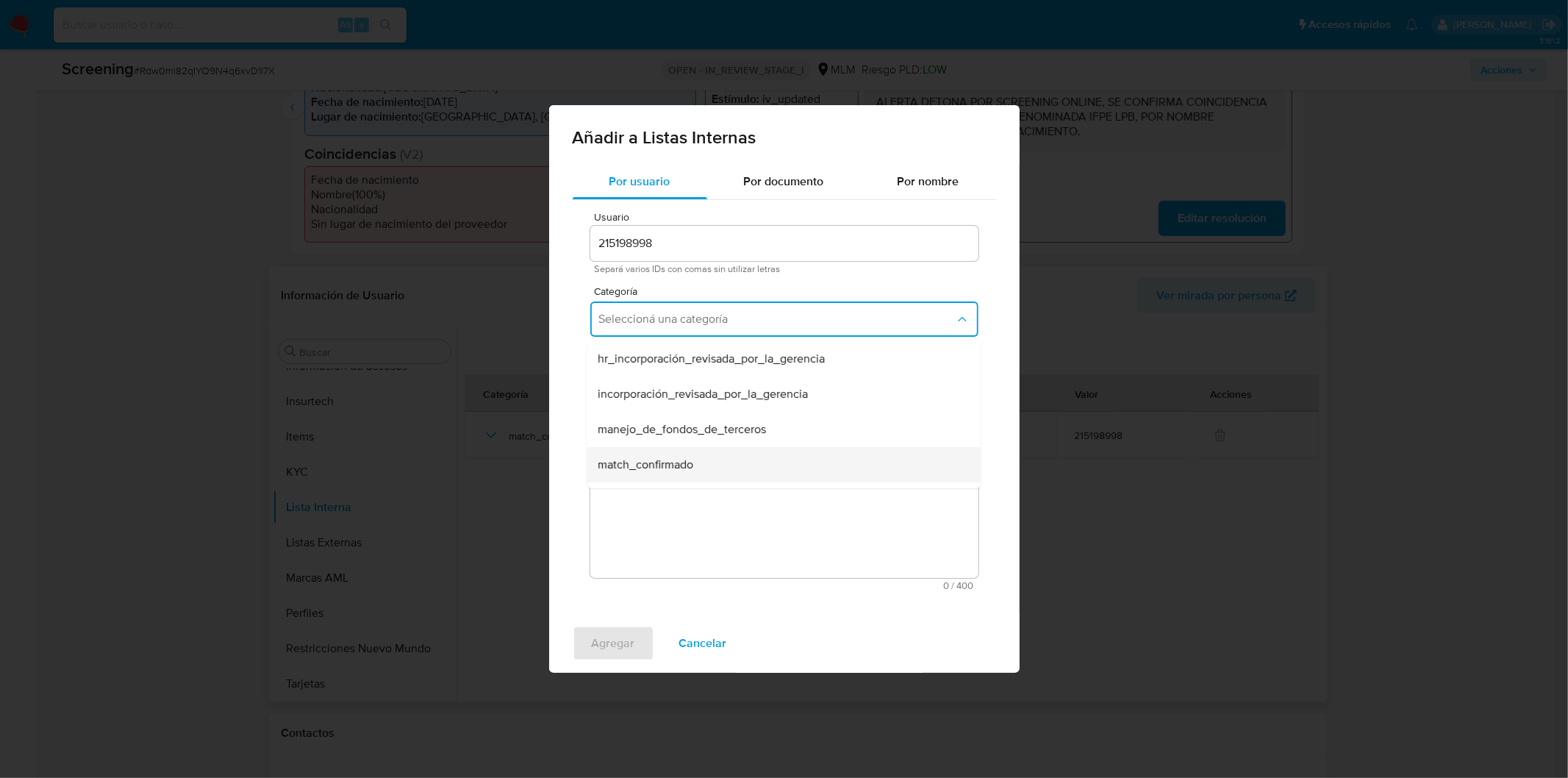
click at [663, 473] on div "match_confirmado" at bounding box center [779, 464] width 362 height 35
click at [688, 391] on span "Seleccioná una subcategoría" at bounding box center [777, 387] width 356 height 15
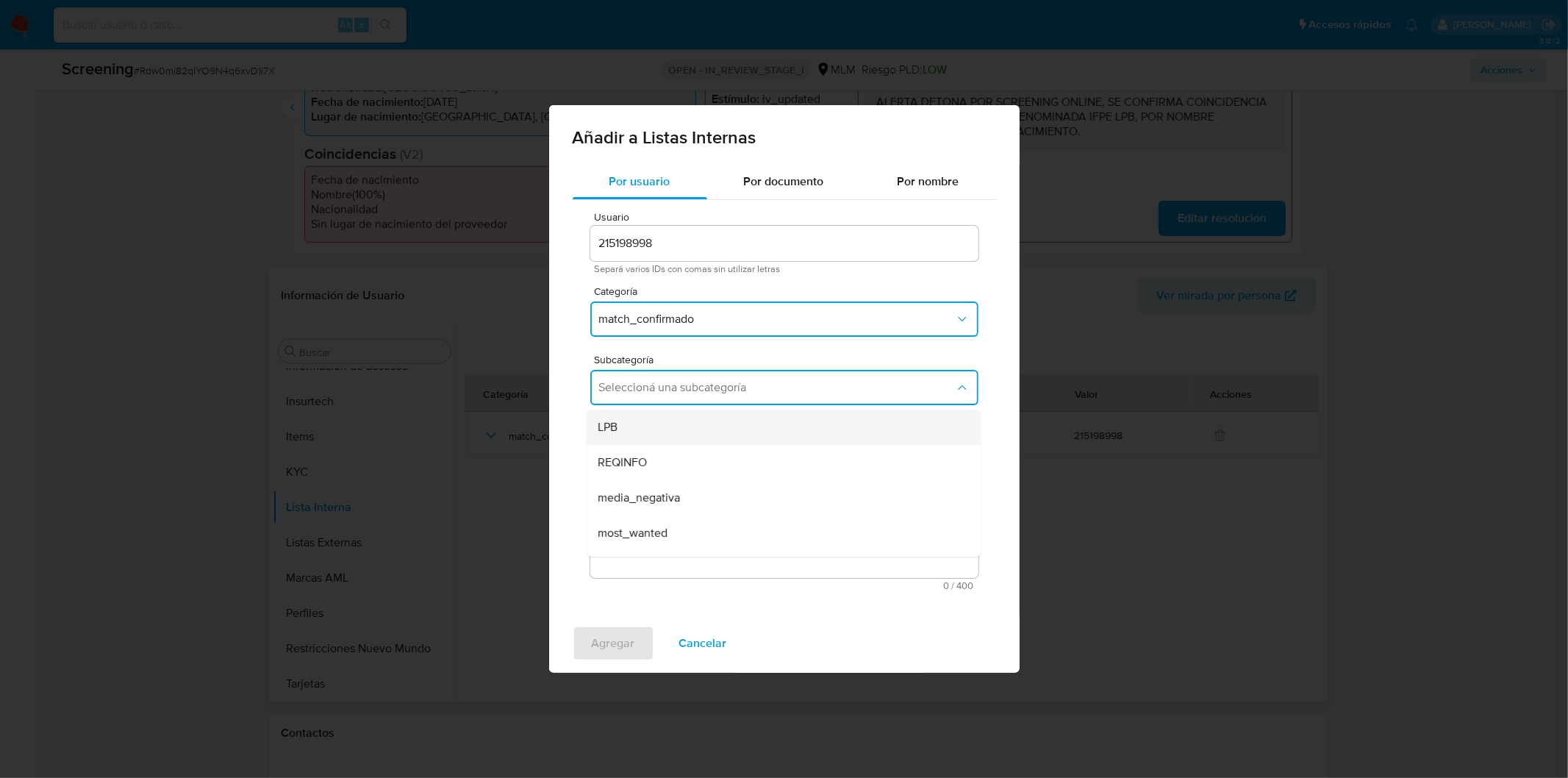
click at [675, 424] on div "LPB" at bounding box center [779, 427] width 362 height 35
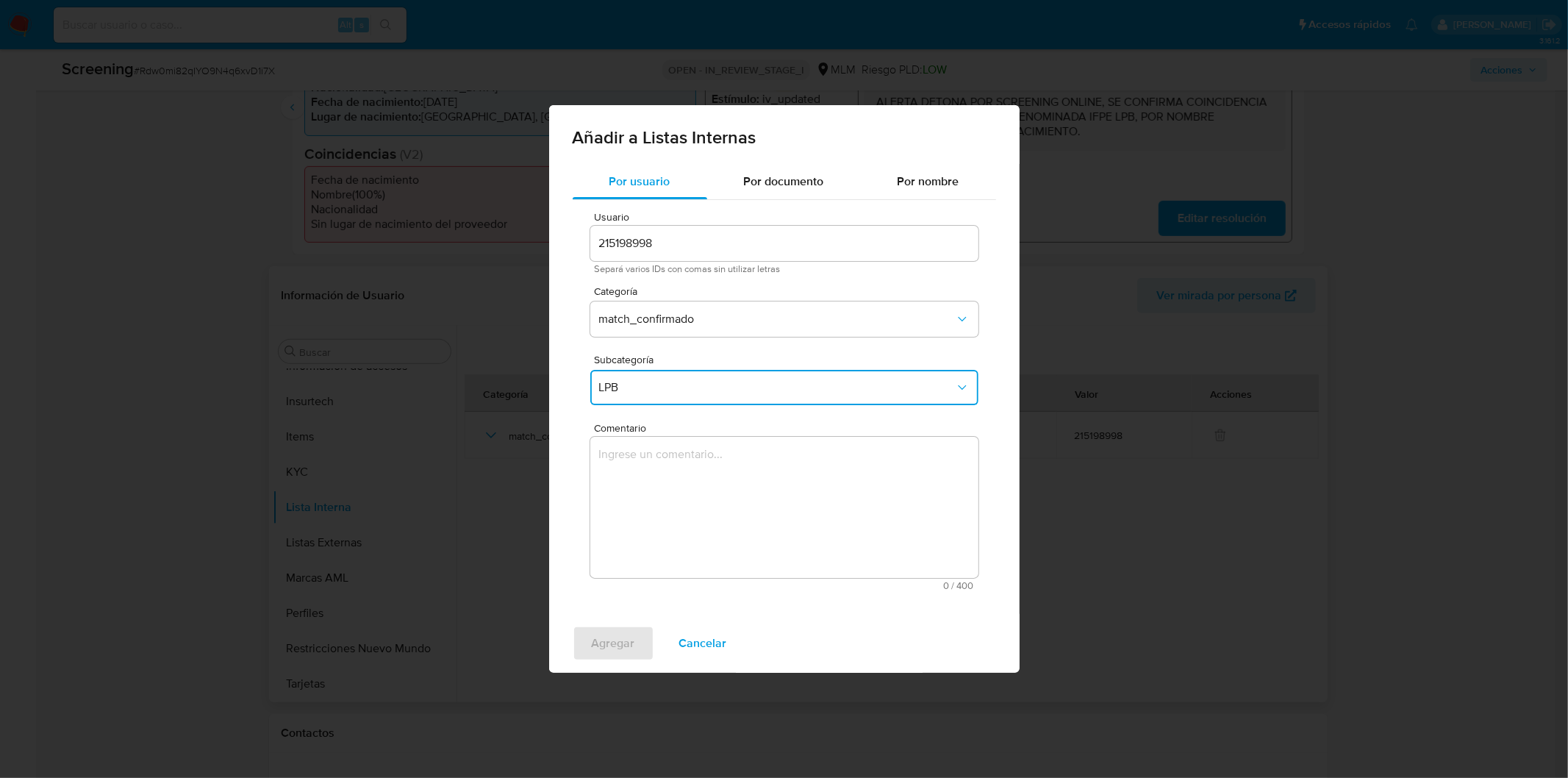
click at [694, 464] on textarea "Comentario" at bounding box center [784, 507] width 388 height 141
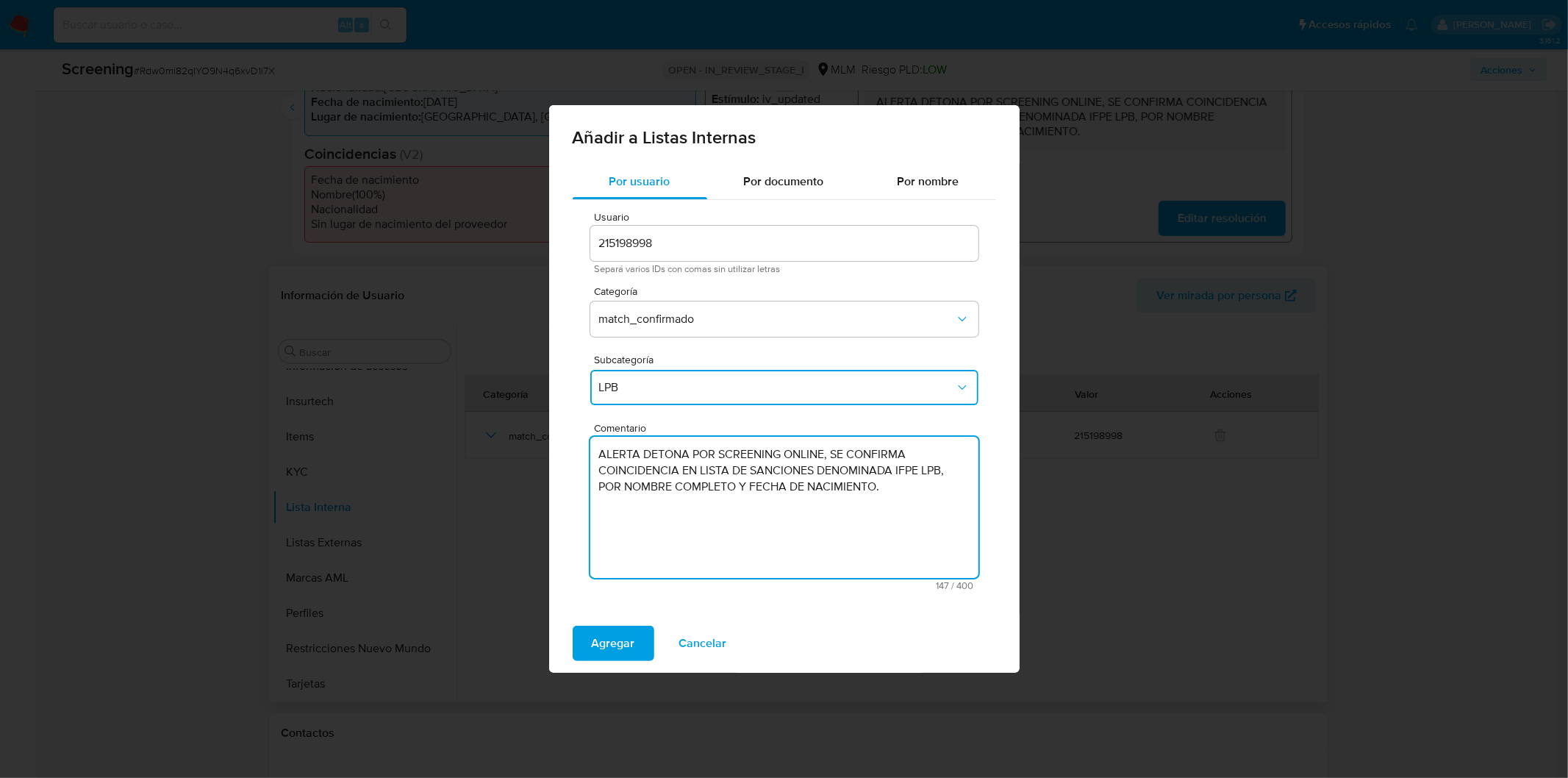
drag, startPoint x: 710, startPoint y: 472, endPoint x: 947, endPoint y: 473, distance: 237.0
click at [947, 473] on textarea "ALERTA DETONA POR SCREENING ONLINE, SE CONFIRMA COINCIDENCIA EN LISTA DE SANCIO…" at bounding box center [784, 507] width 388 height 141
type textarea "ALERTA DETONA POR SCREENING ONLINE, SE CONFIRMA COINCIDENCIA EN LISTA DE SANCIO…"
click at [611, 635] on span "Agregar" at bounding box center [614, 643] width 44 height 33
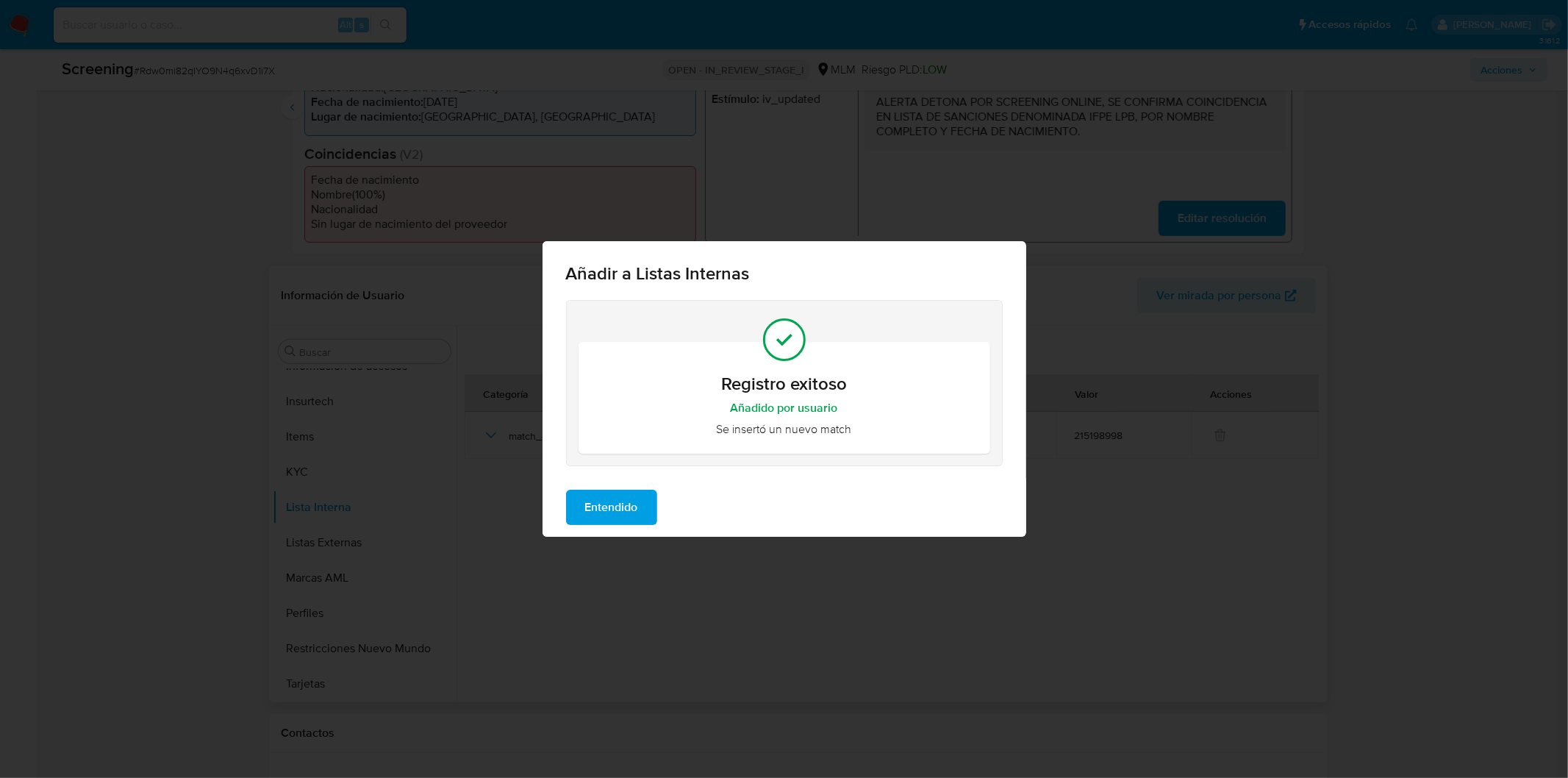
click at [612, 514] on span "Entendido" at bounding box center [611, 507] width 53 height 33
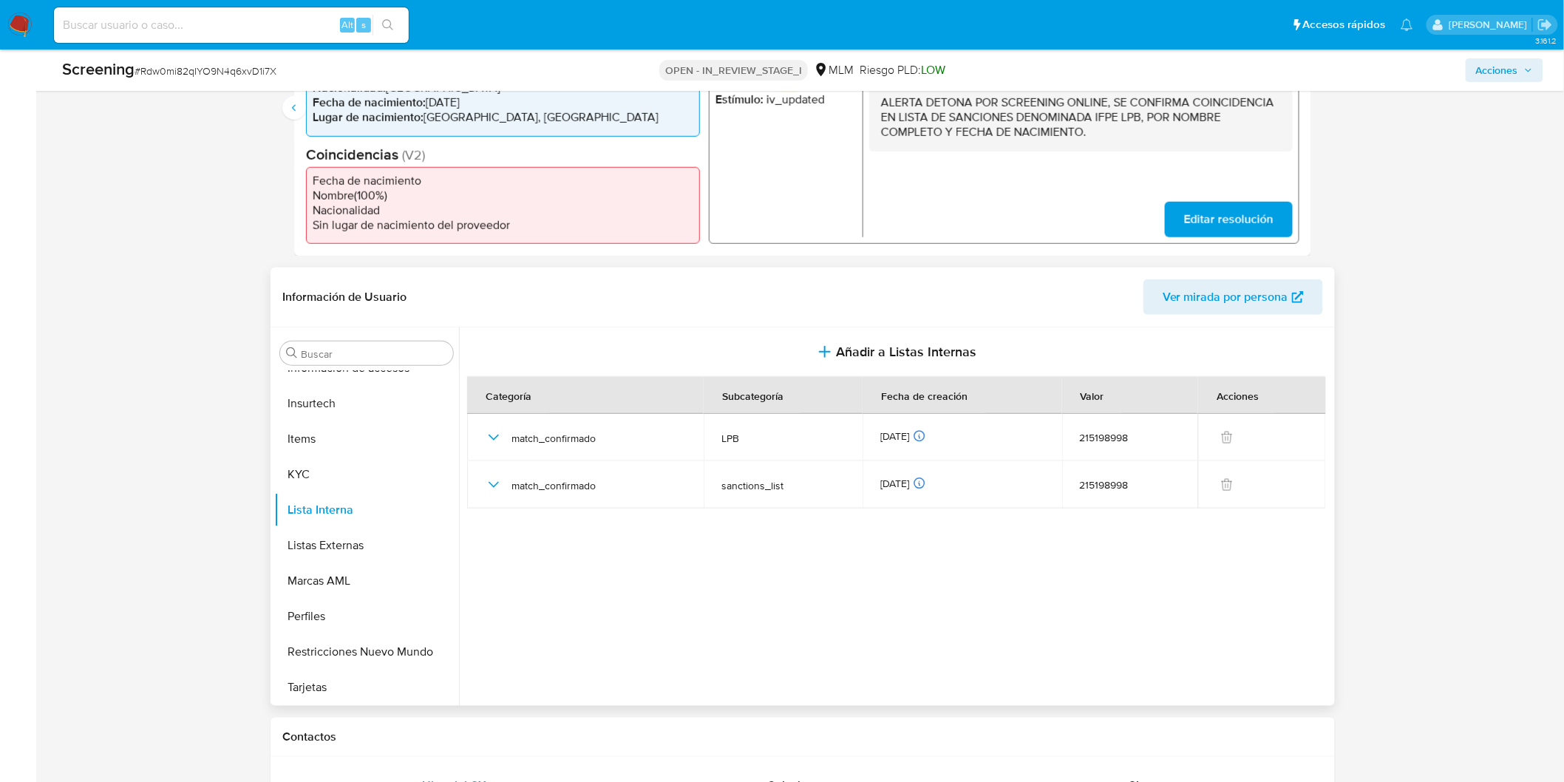
click at [769, 618] on section at bounding box center [899, 512] width 864 height 371
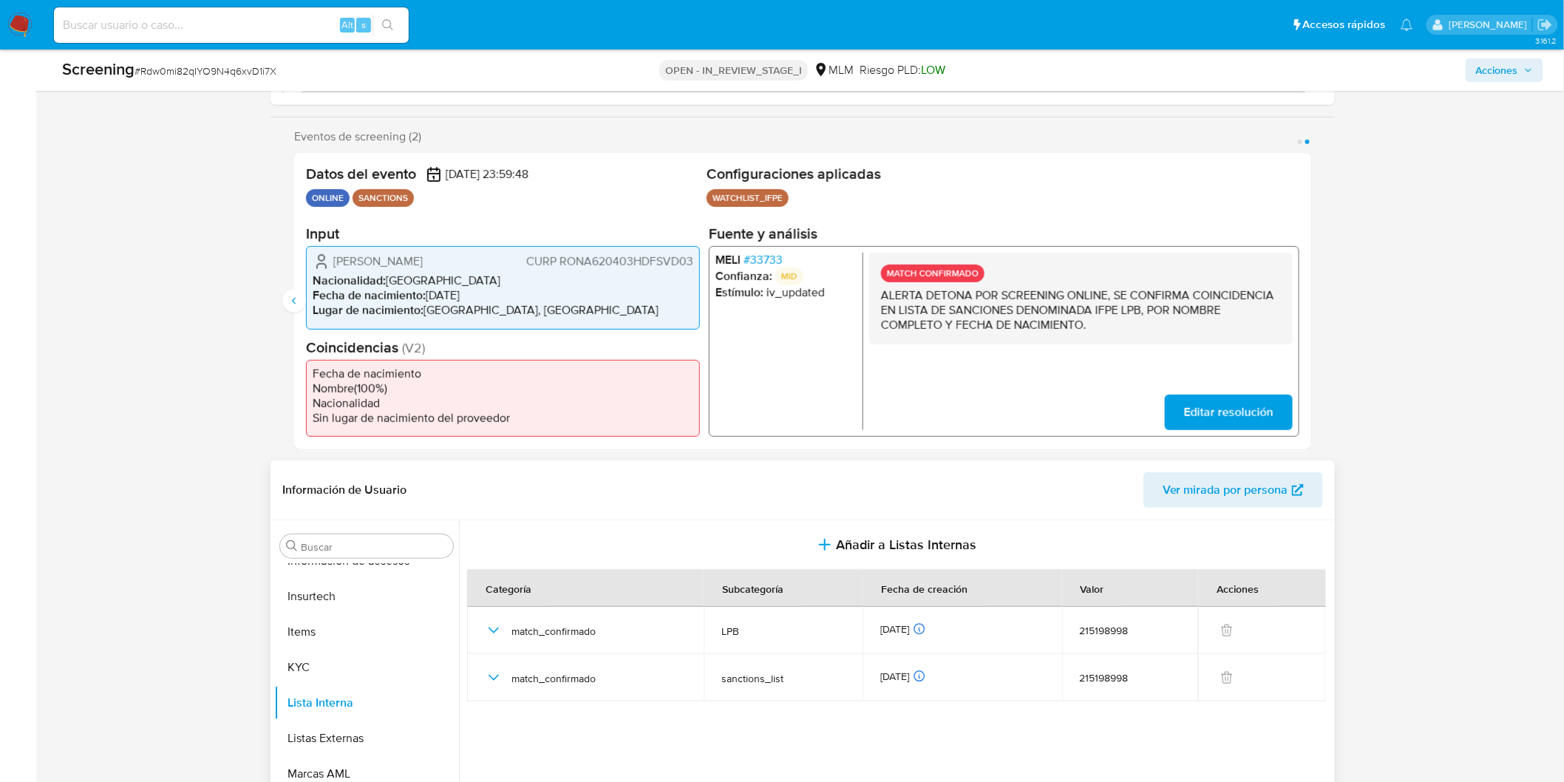
scroll to position [261, 0]
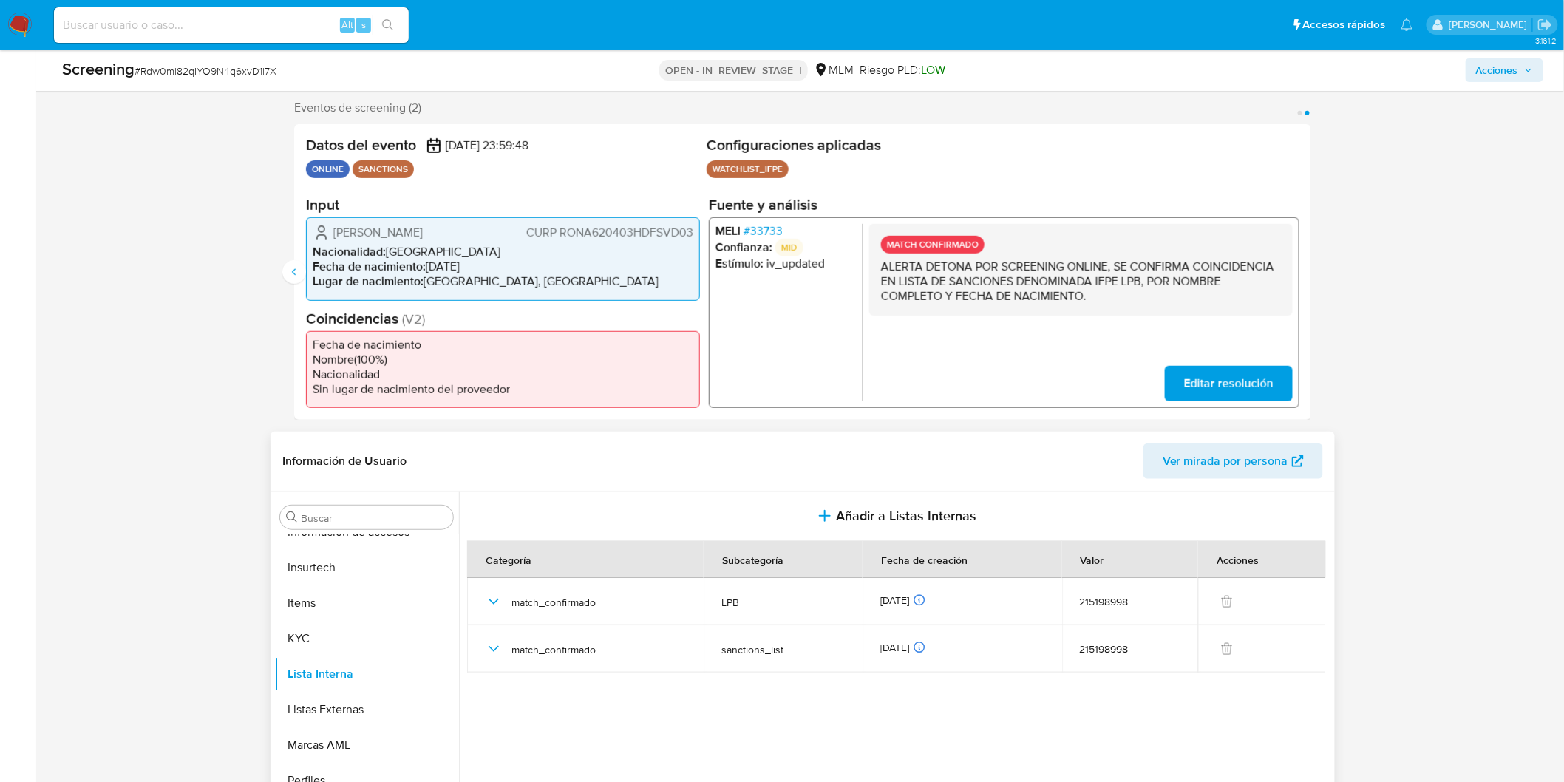
click at [853, 710] on section at bounding box center [899, 676] width 864 height 371
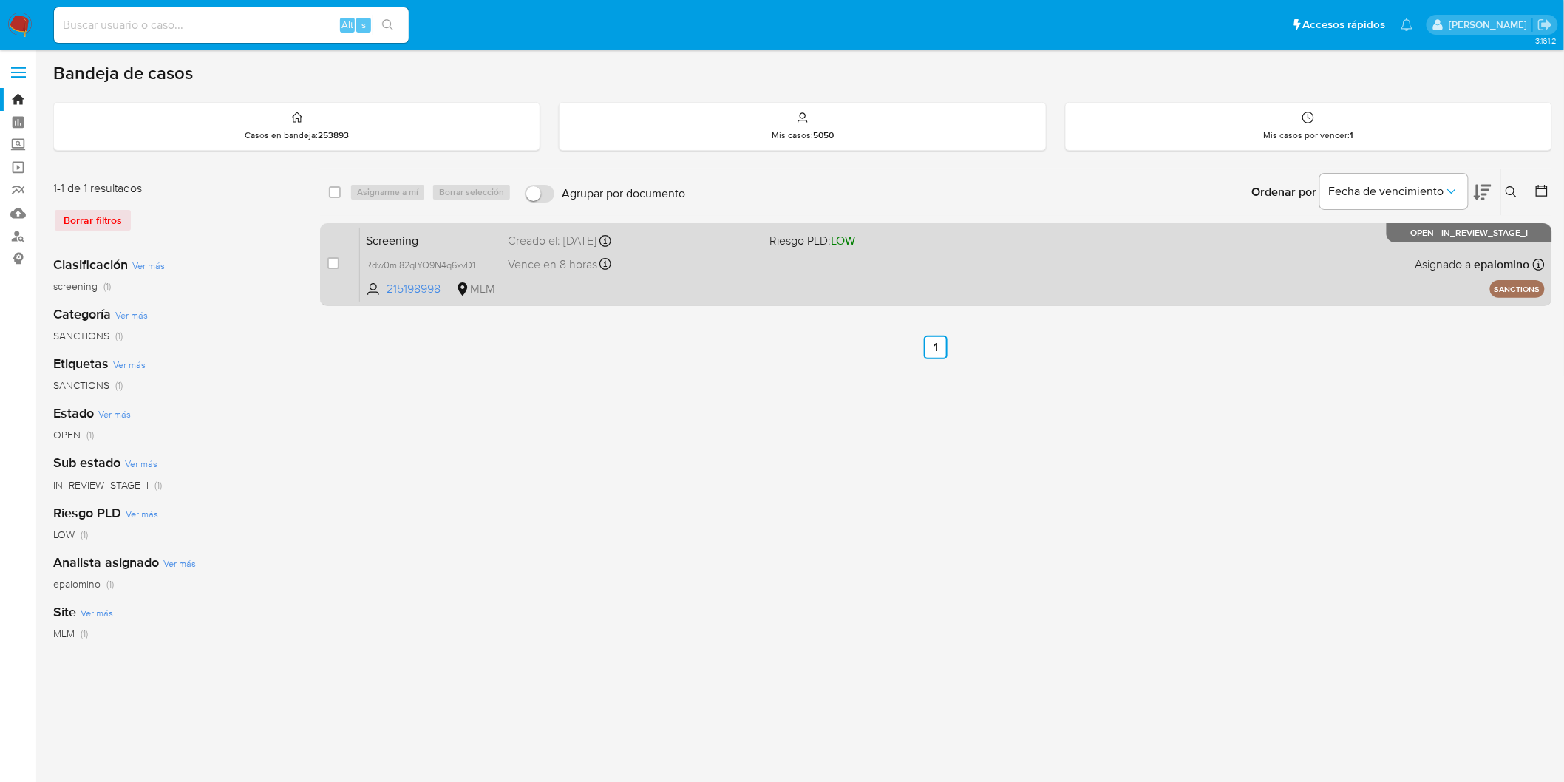
click at [412, 238] on span "Screening" at bounding box center [431, 239] width 130 height 19
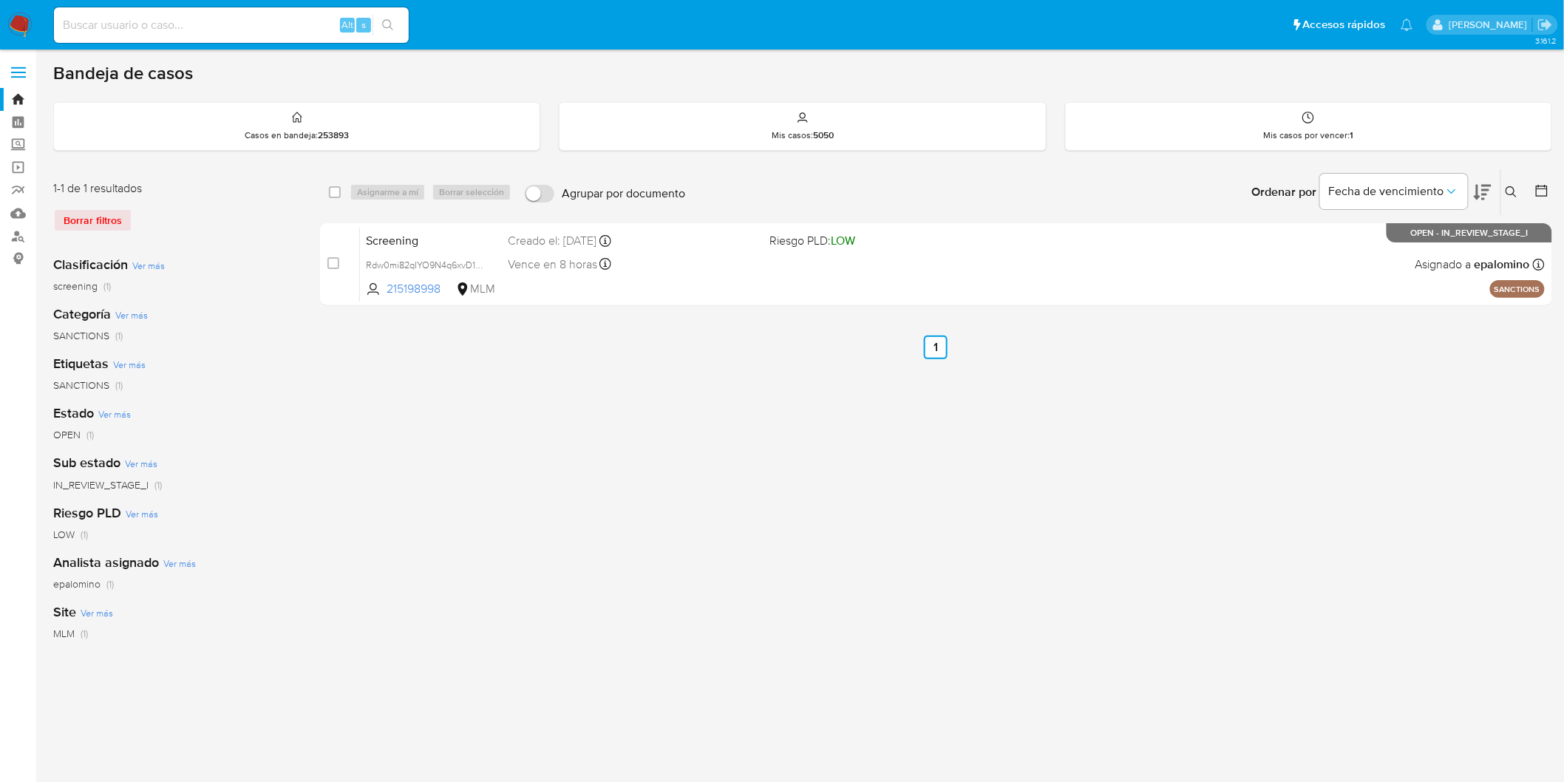
click at [27, 26] on img at bounding box center [19, 25] width 25 height 25
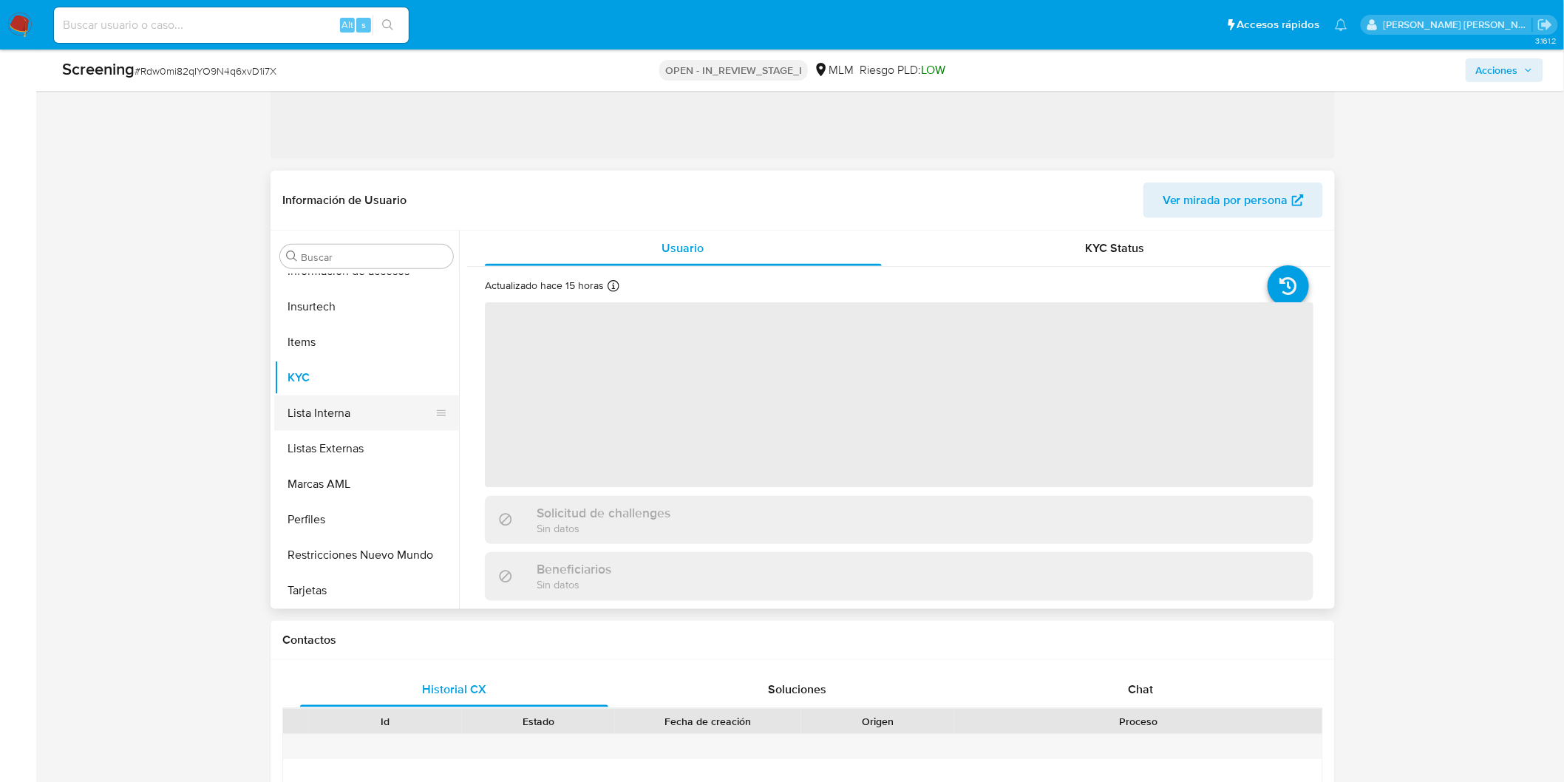
scroll to position [548, 0]
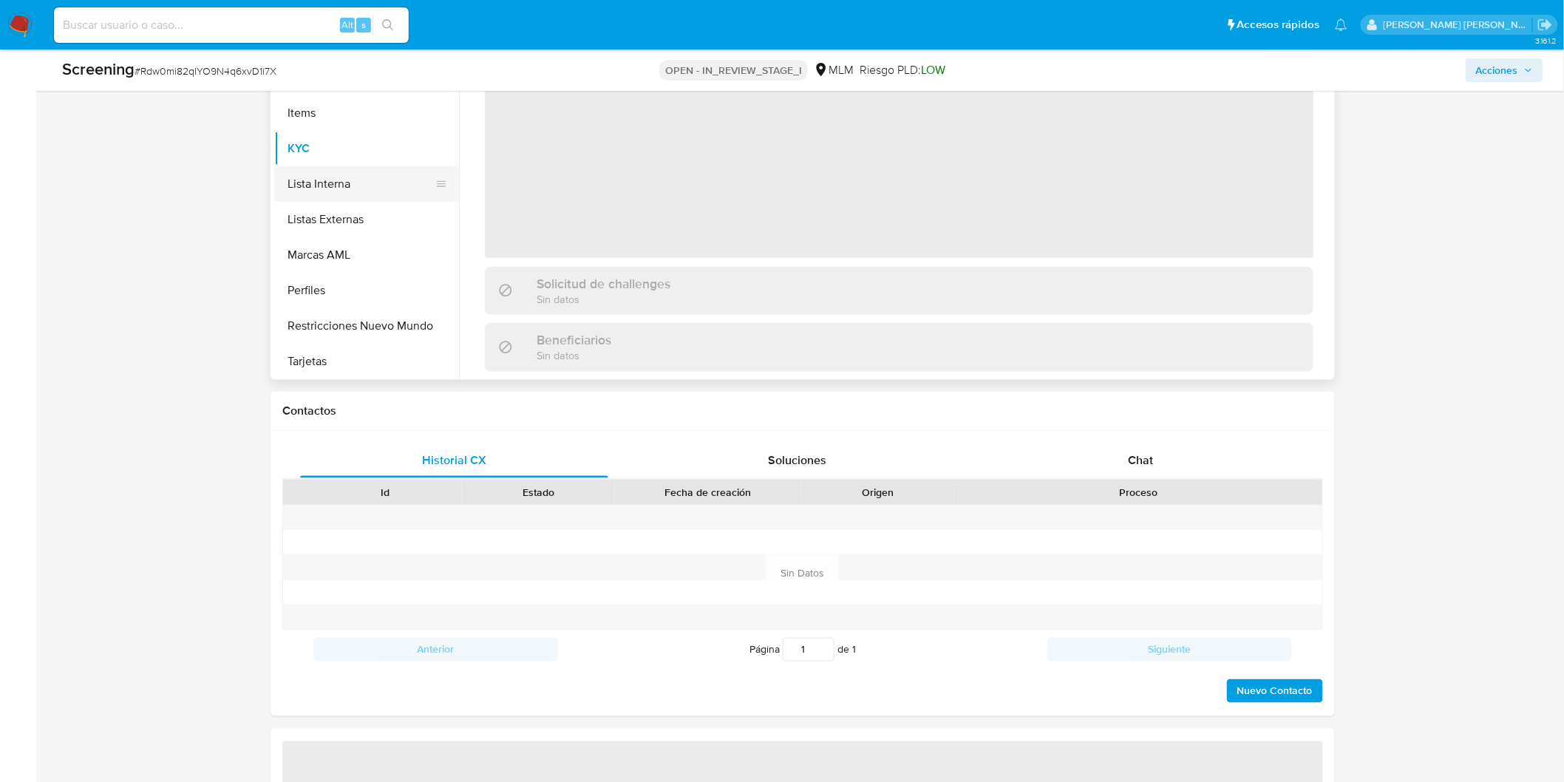
select select "10"
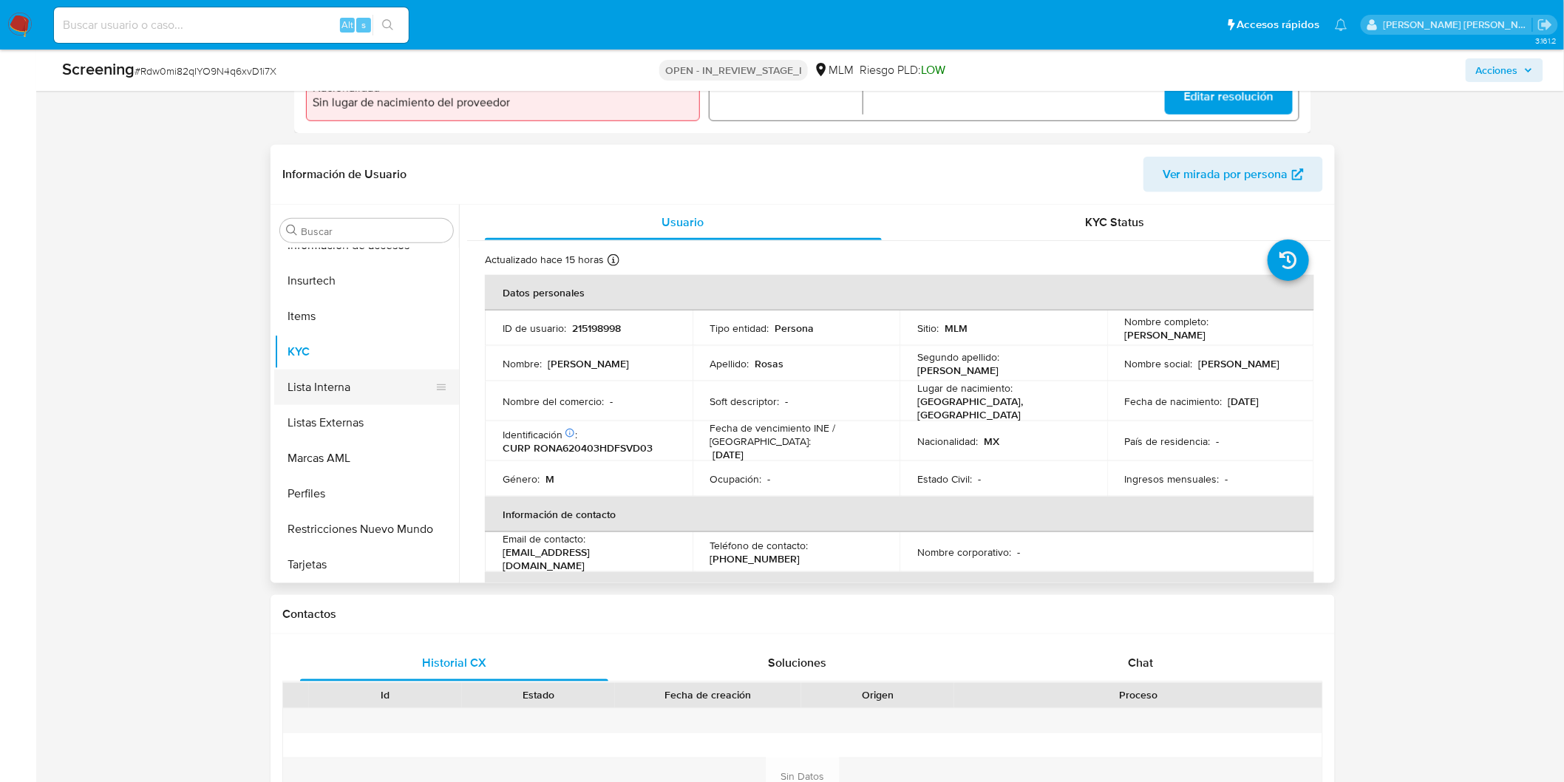
click at [356, 392] on button "Lista Interna" at bounding box center [360, 386] width 173 height 35
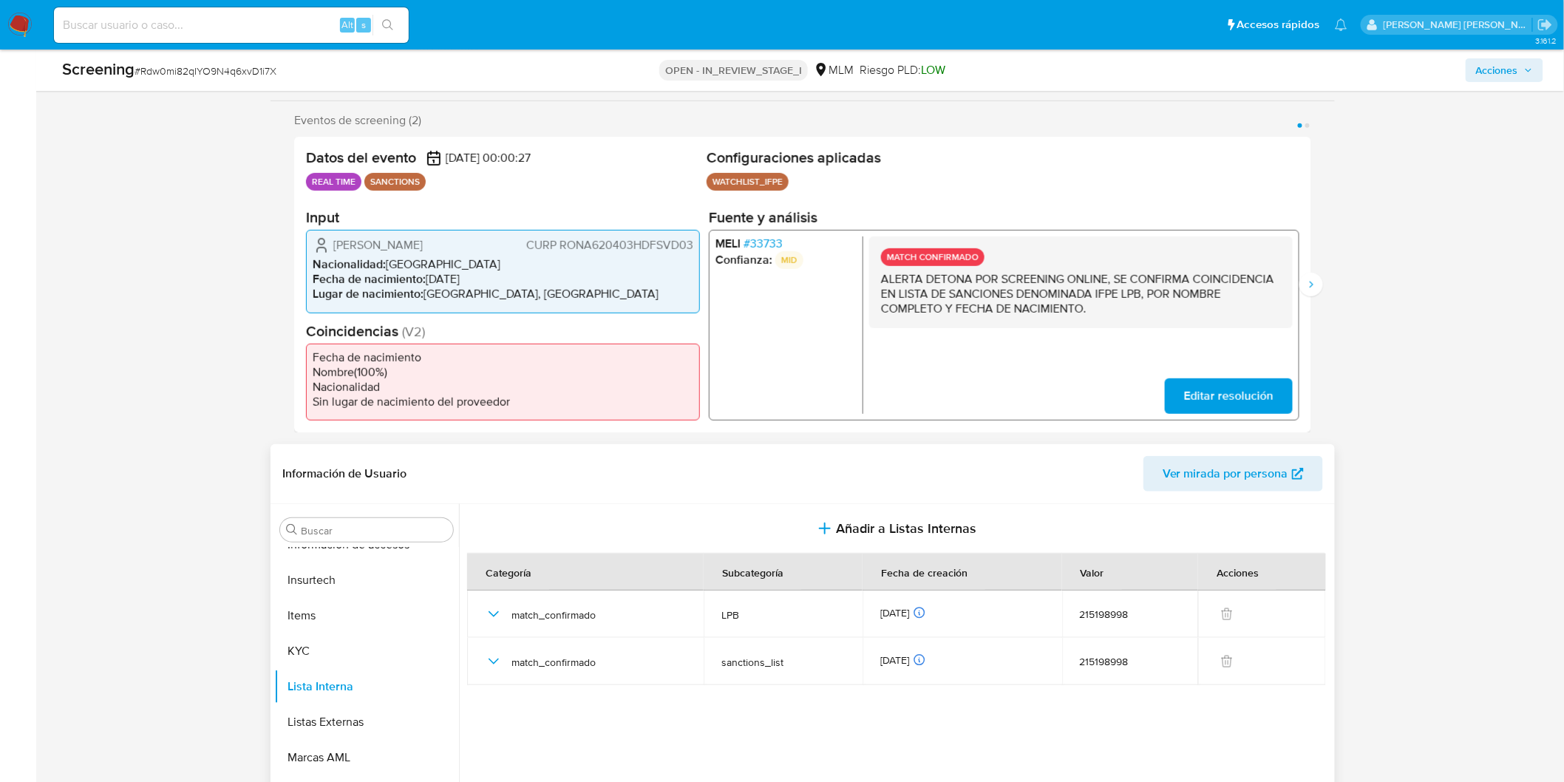
scroll to position [219, 0]
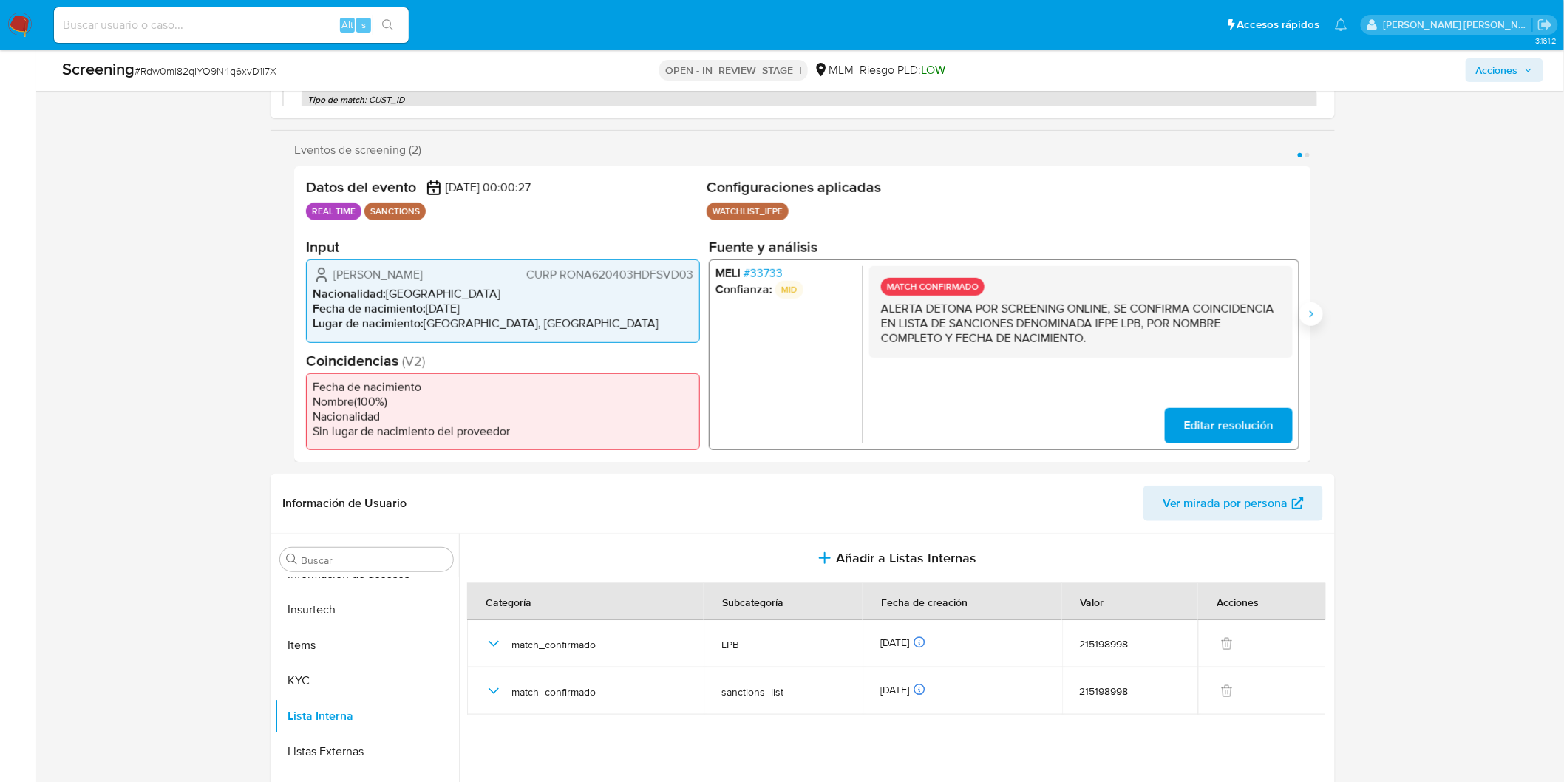
click at [1316, 309] on icon "Siguiente" at bounding box center [1311, 314] width 12 height 12
click at [1200, 429] on span "Editar resolución" at bounding box center [1228, 425] width 89 height 33
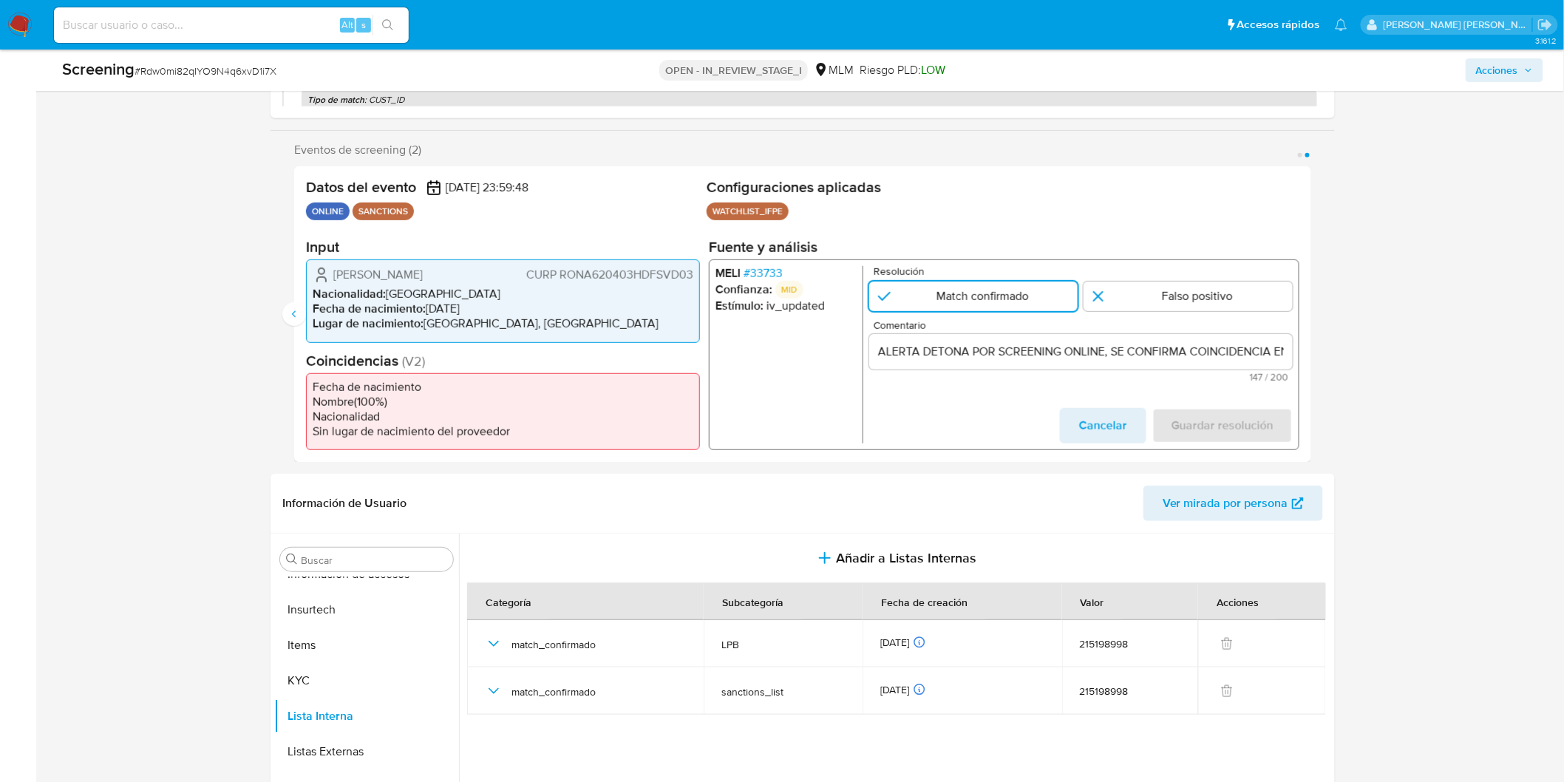
click at [1111, 429] on span "Cancelar" at bounding box center [1103, 425] width 48 height 33
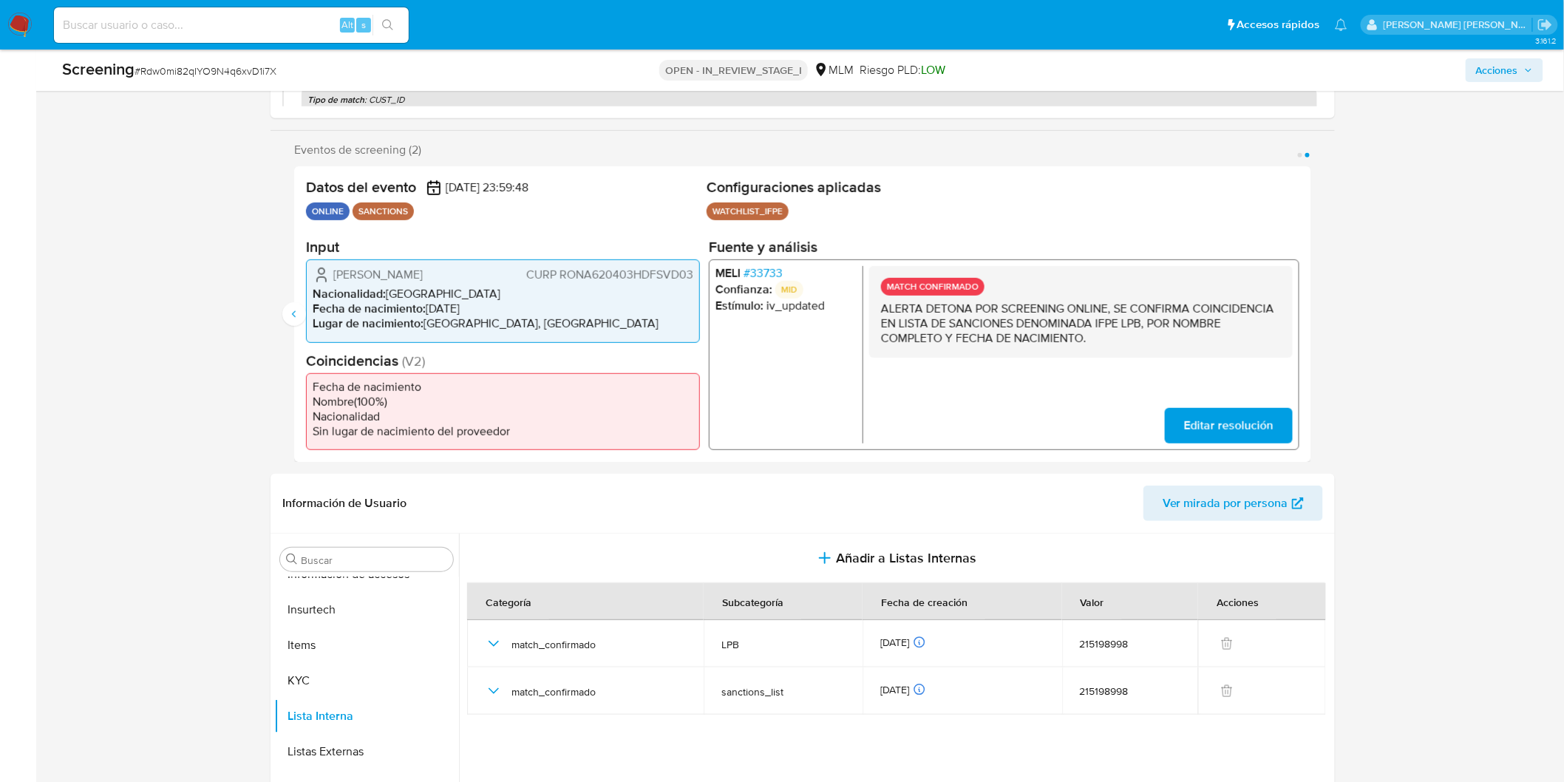
click at [1195, 421] on span "Editar resolución" at bounding box center [1228, 425] width 89 height 33
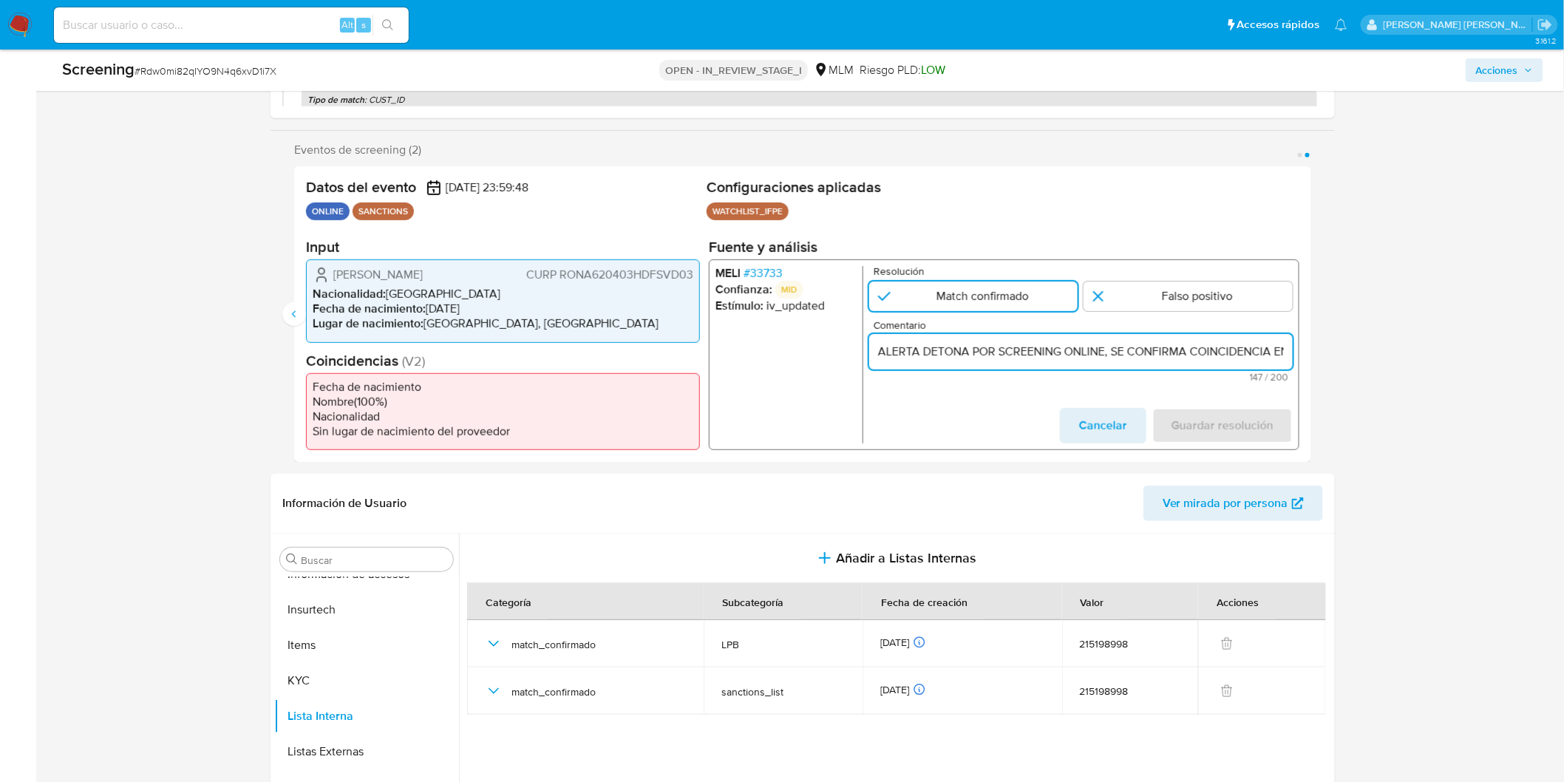
click at [956, 351] on input "ALERTA DETONA POR SCREENING ONLINE, SE CONFIRMA COINCIDENCIA EN LISTA DE SANCIO…" at bounding box center [1080, 351] width 423 height 19
click at [1088, 440] on span "Cancelar" at bounding box center [1103, 425] width 48 height 33
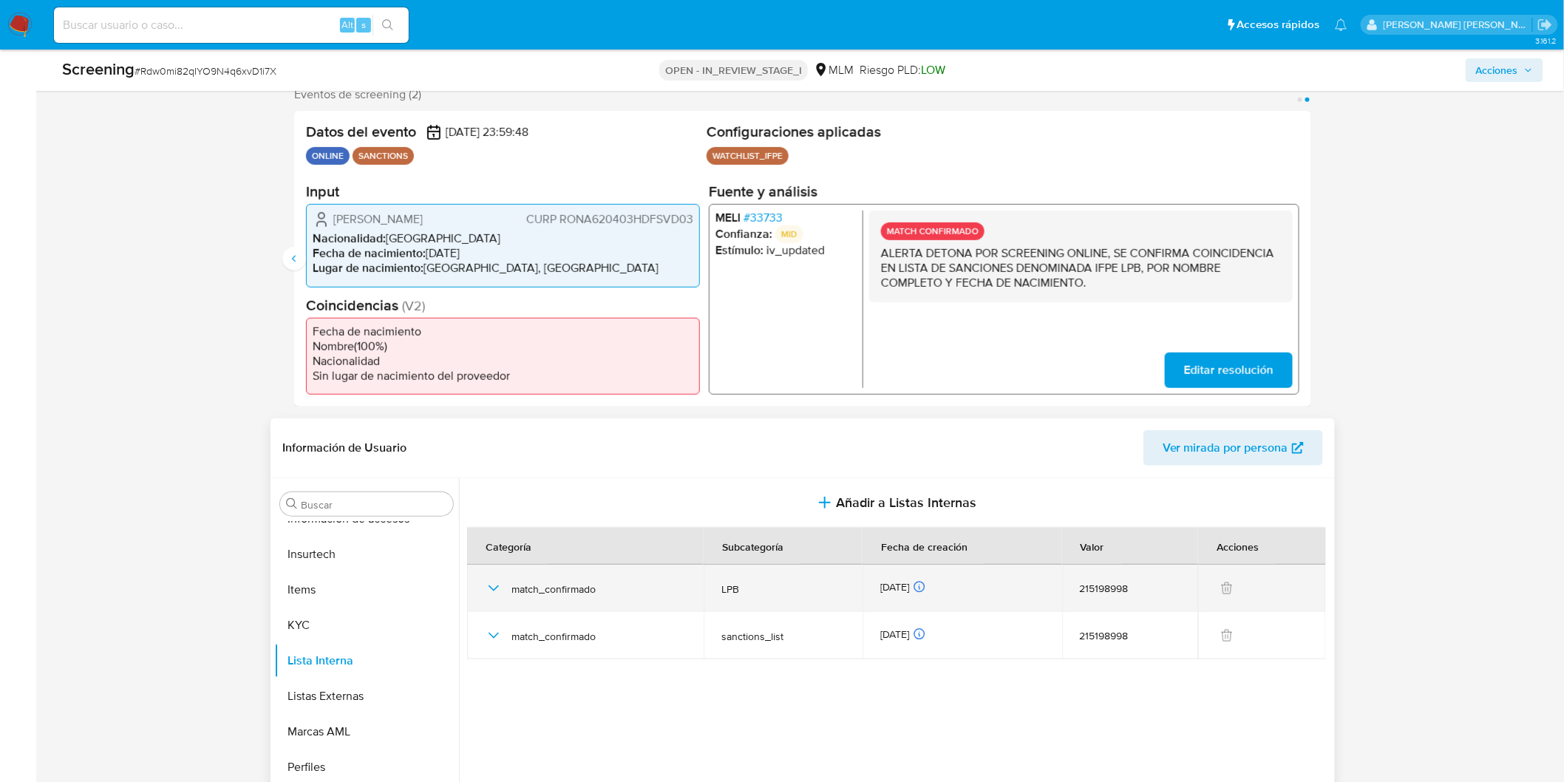
scroll to position [301, 0]
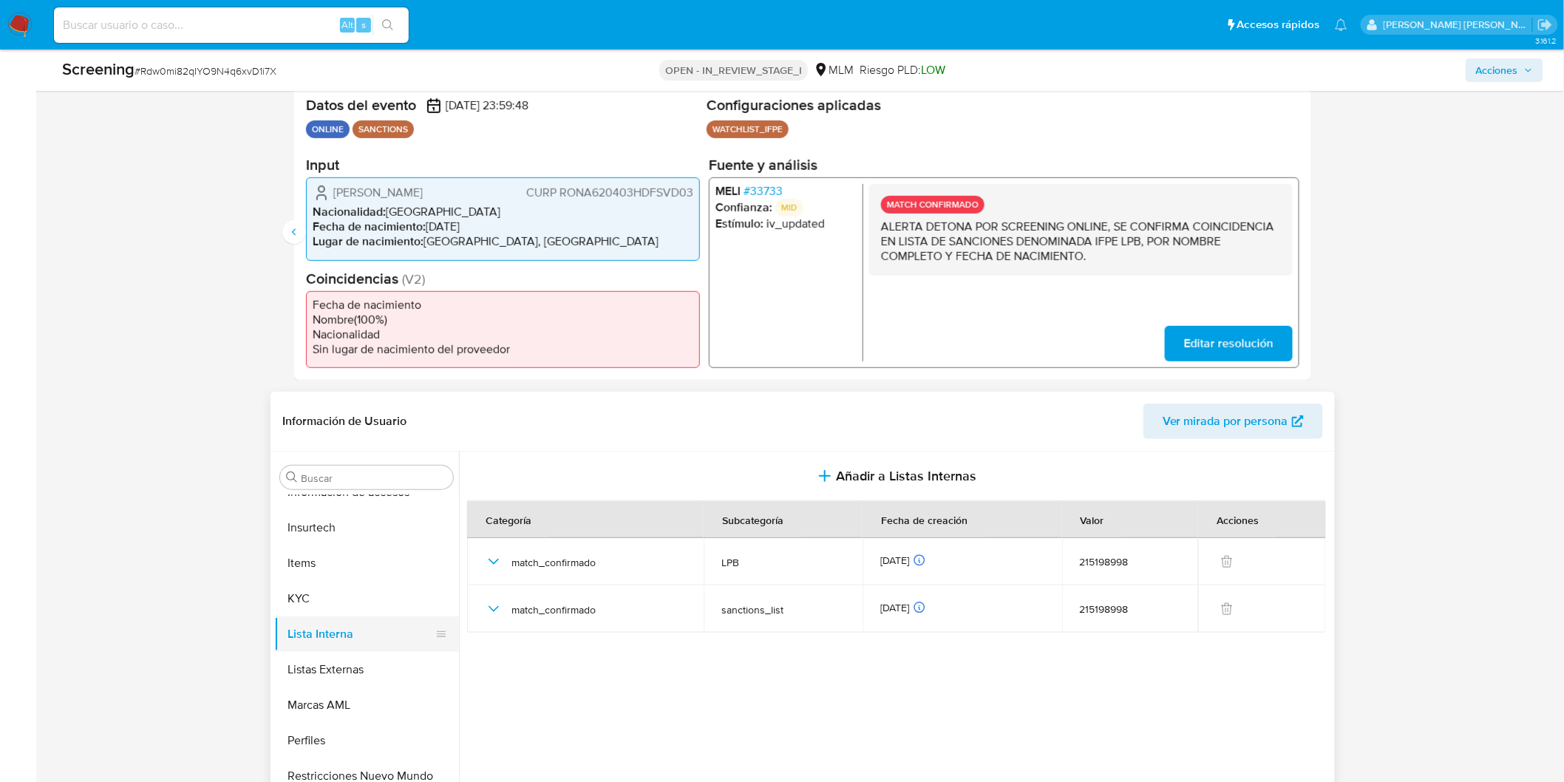
click at [346, 630] on button "Lista Interna" at bounding box center [360, 633] width 173 height 35
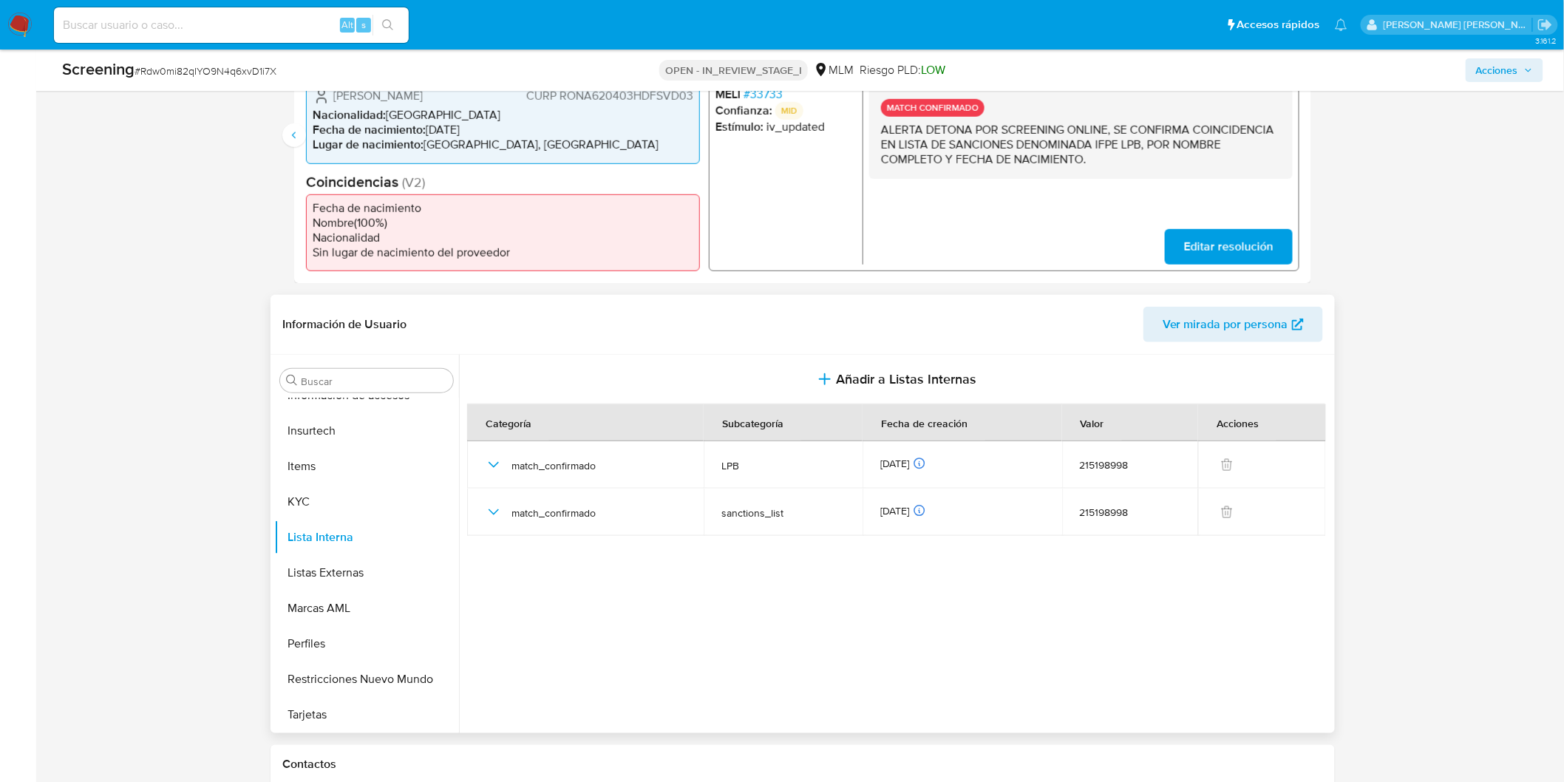
click at [984, 578] on section at bounding box center [899, 540] width 864 height 371
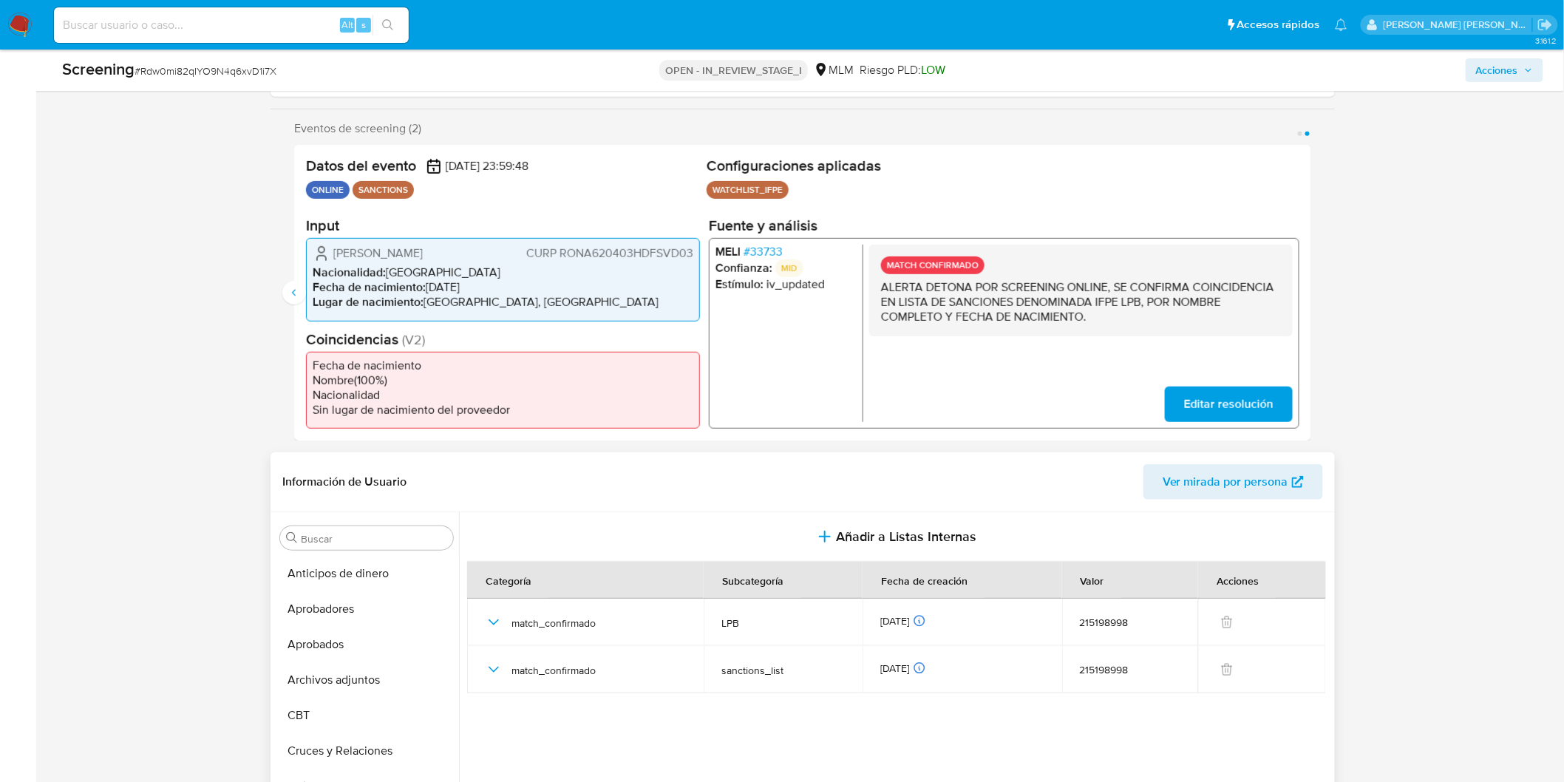
scroll to position [234, 0]
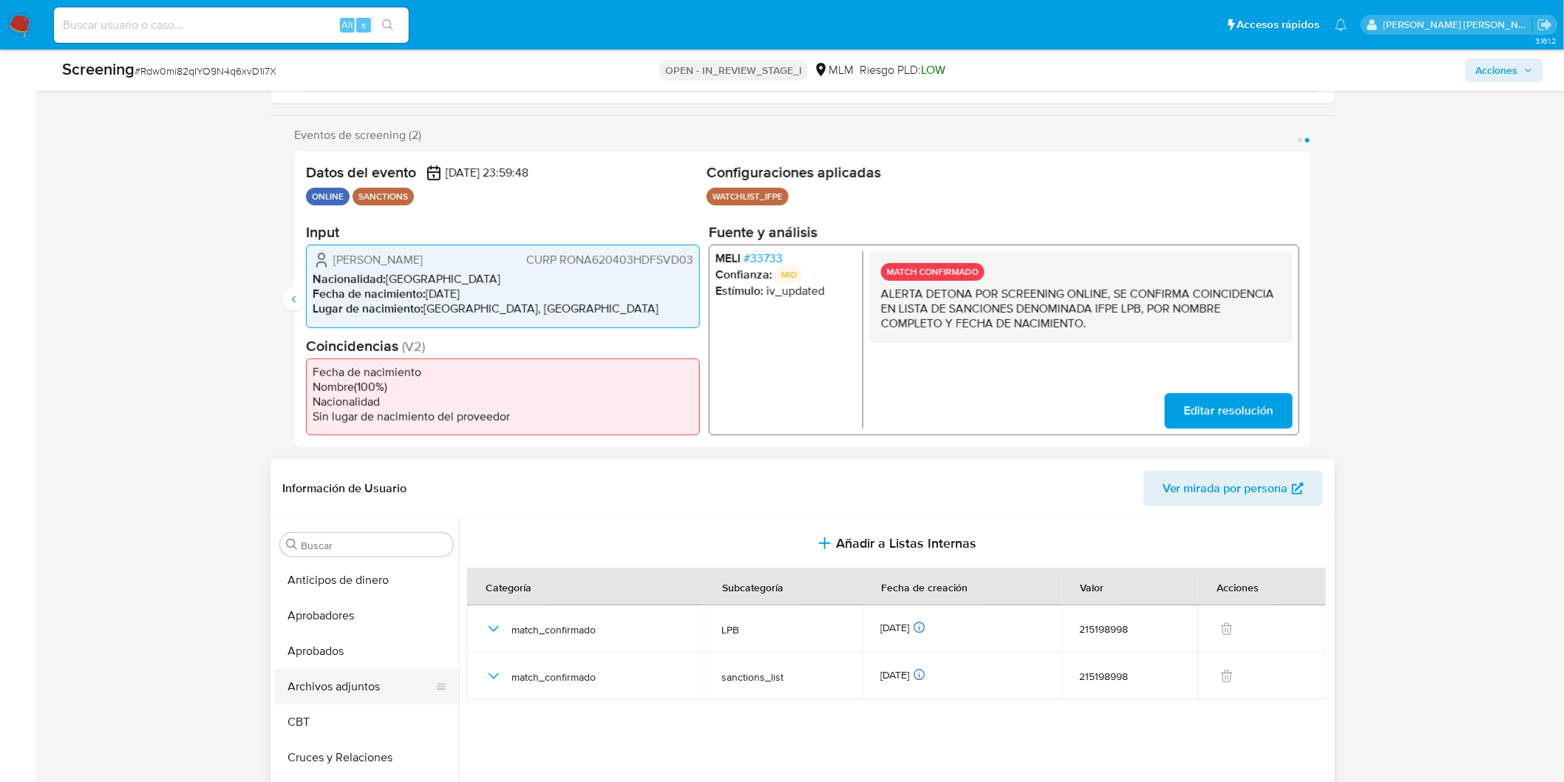
click at [352, 684] on button "Archivos adjuntos" at bounding box center [360, 686] width 173 height 35
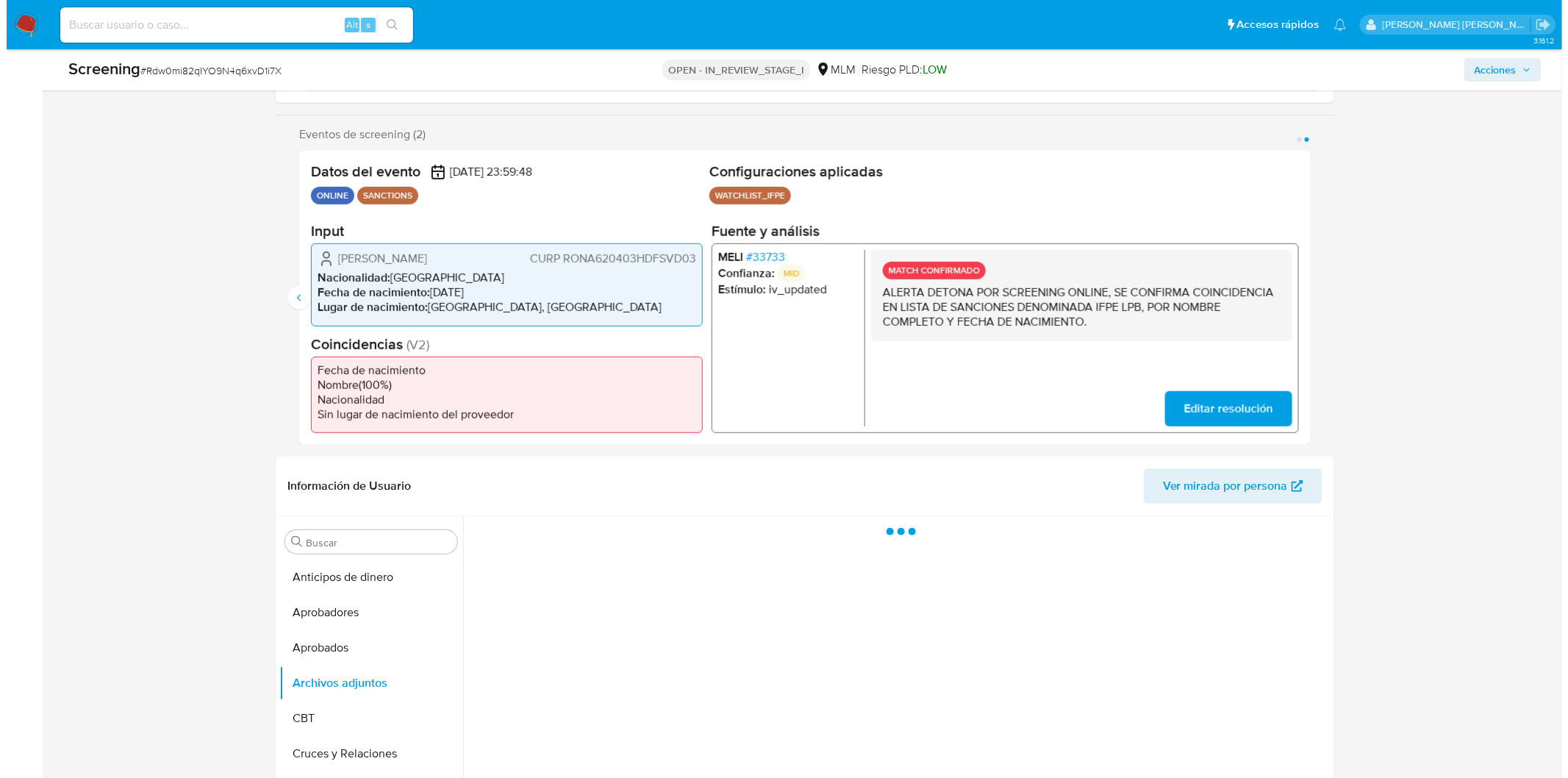
scroll to position [368, 0]
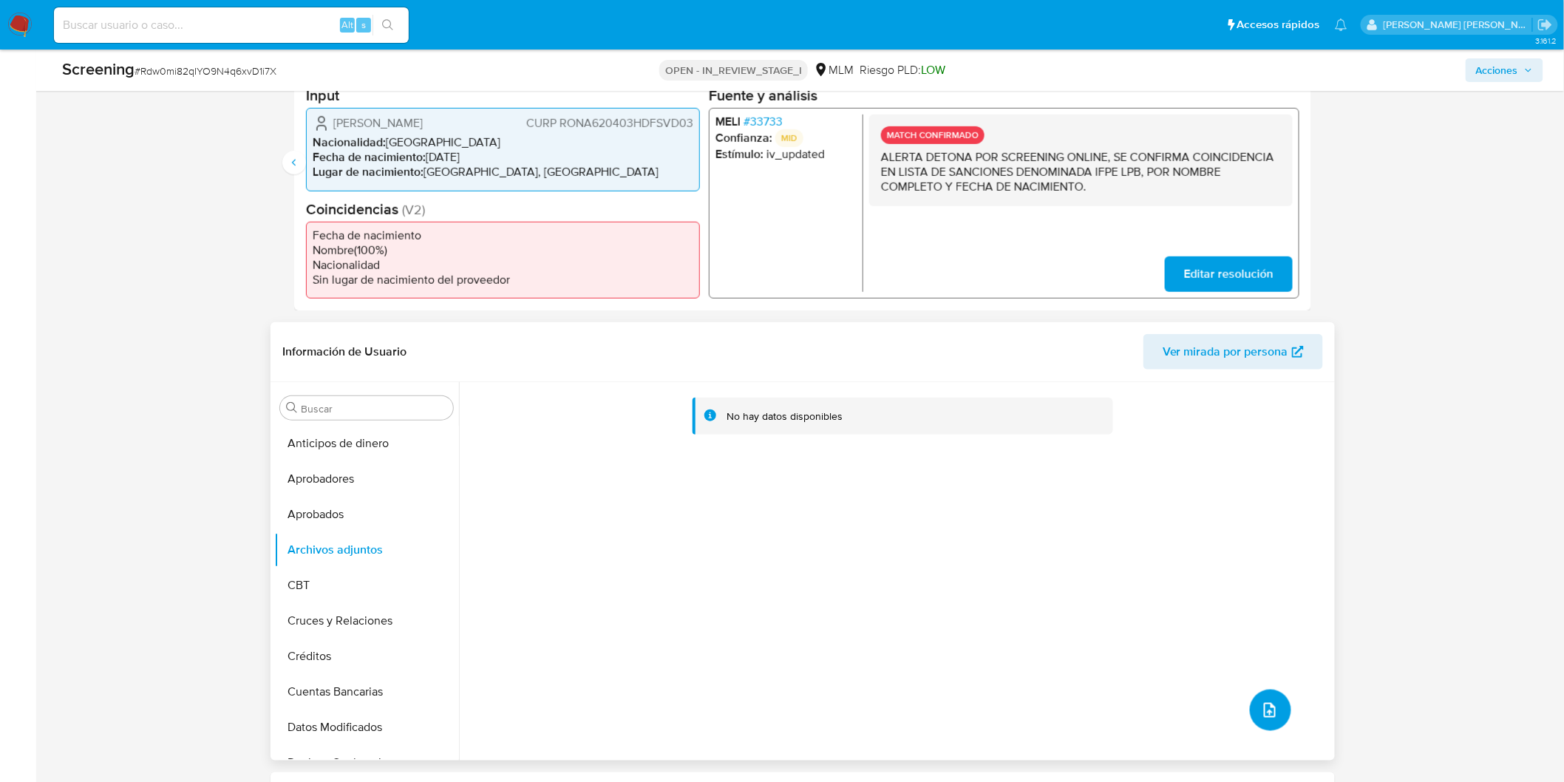
click at [1268, 709] on icon "upload-file" at bounding box center [1270, 710] width 12 height 15
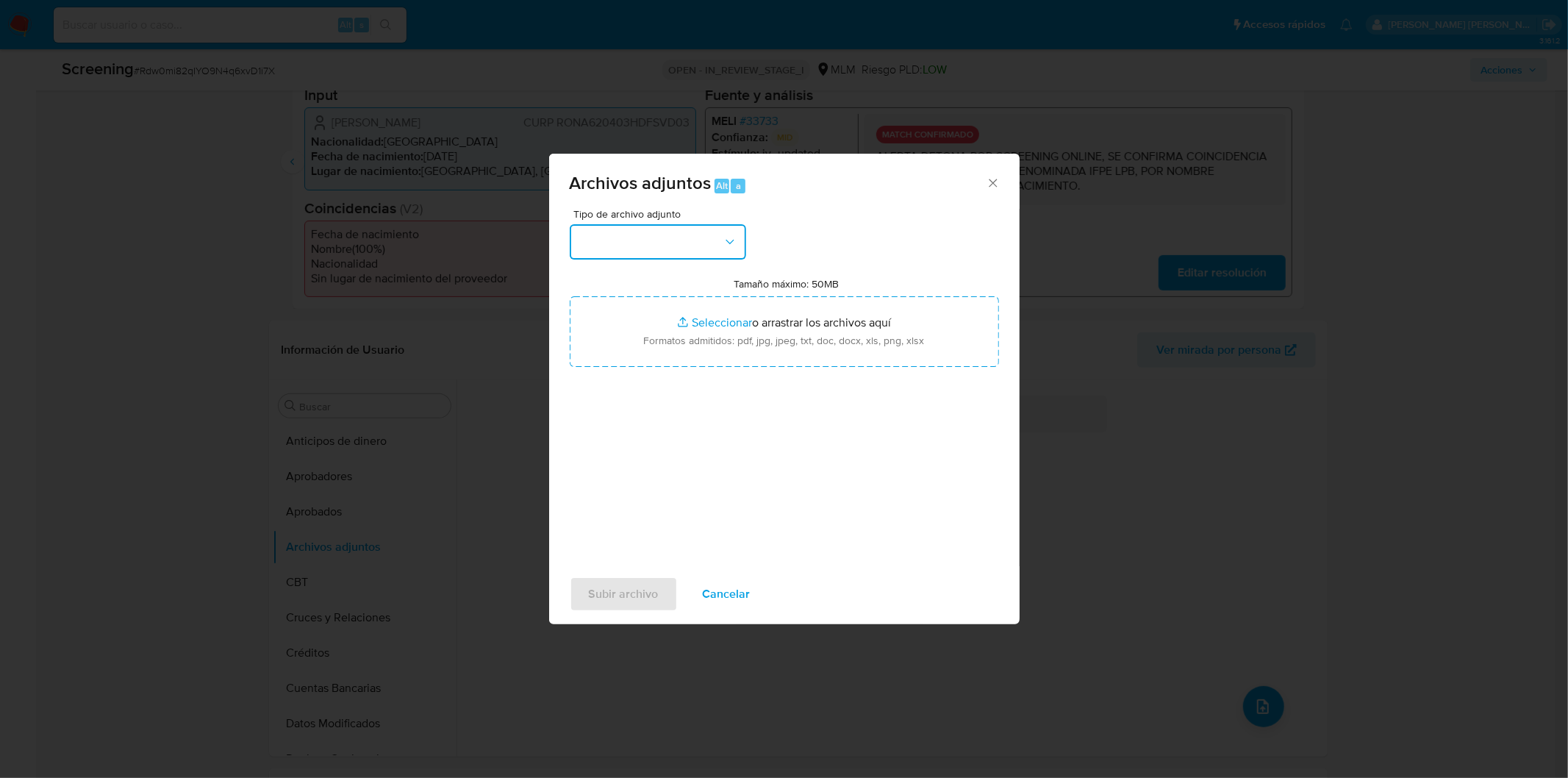
click at [702, 226] on button "button" at bounding box center [658, 241] width 176 height 35
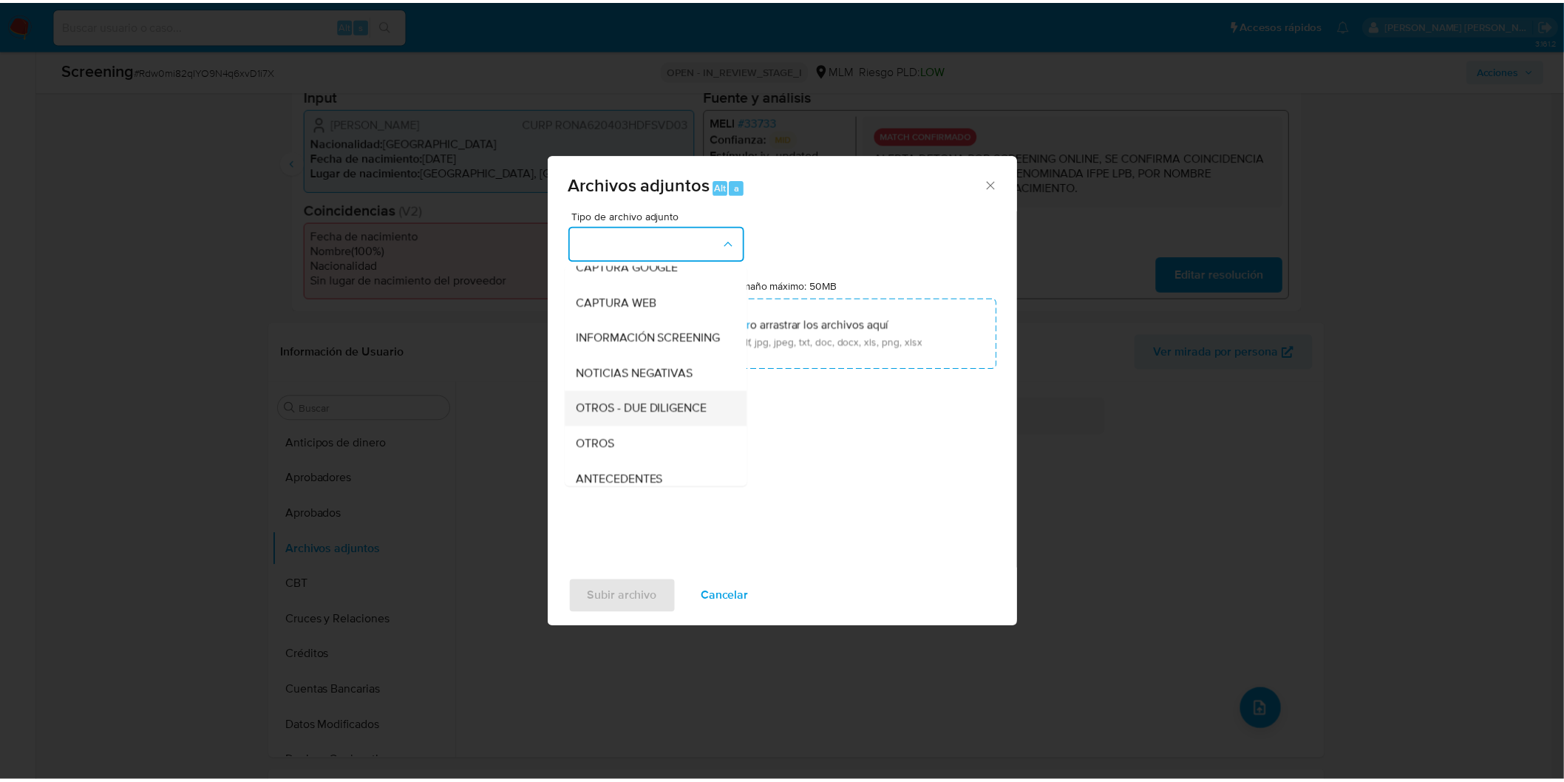
scroll to position [164, 0]
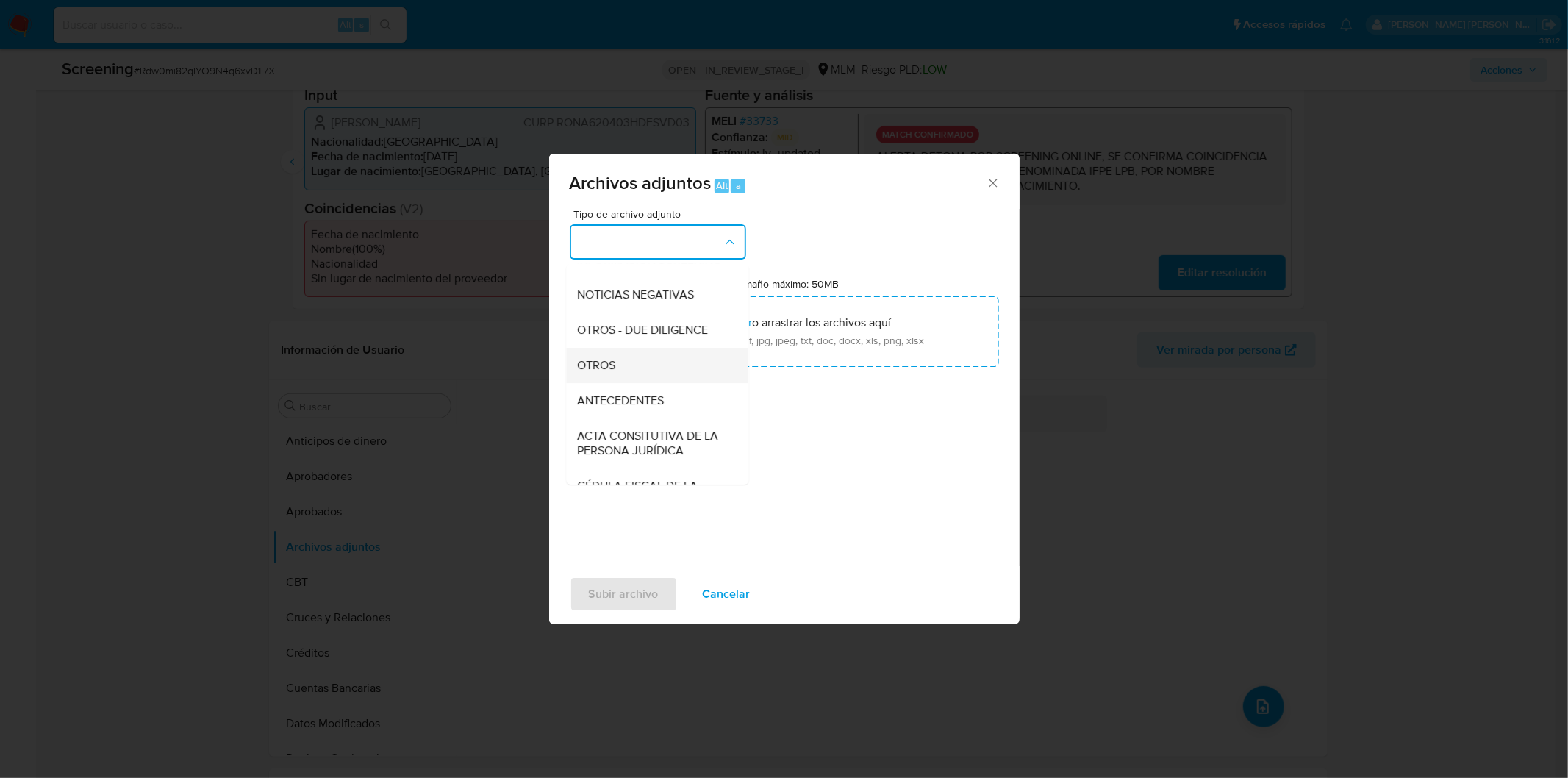
click at [649, 375] on div "OTROS" at bounding box center [653, 364] width 150 height 35
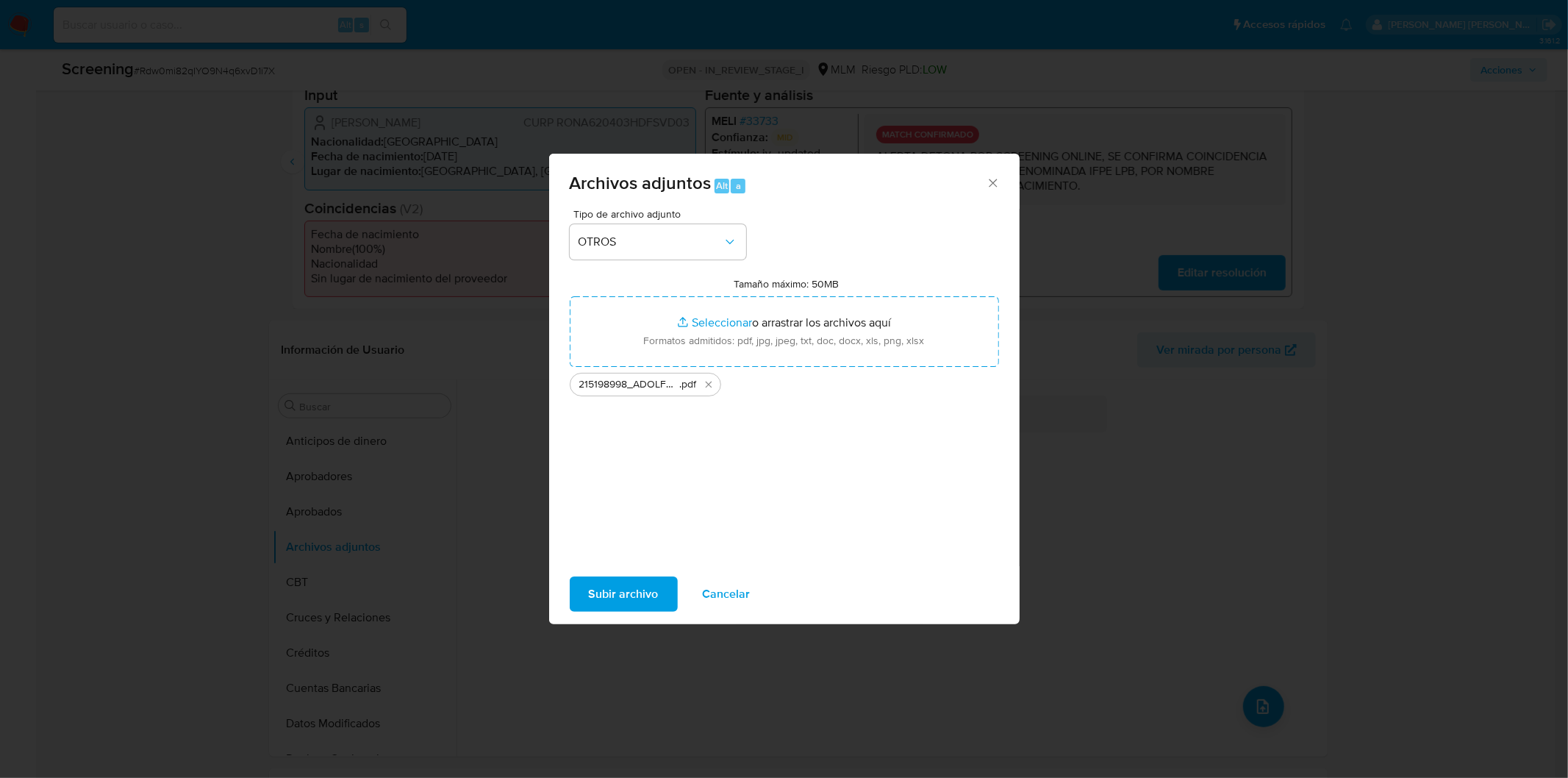
click at [624, 597] on span "Subir archivo" at bounding box center [624, 594] width 70 height 33
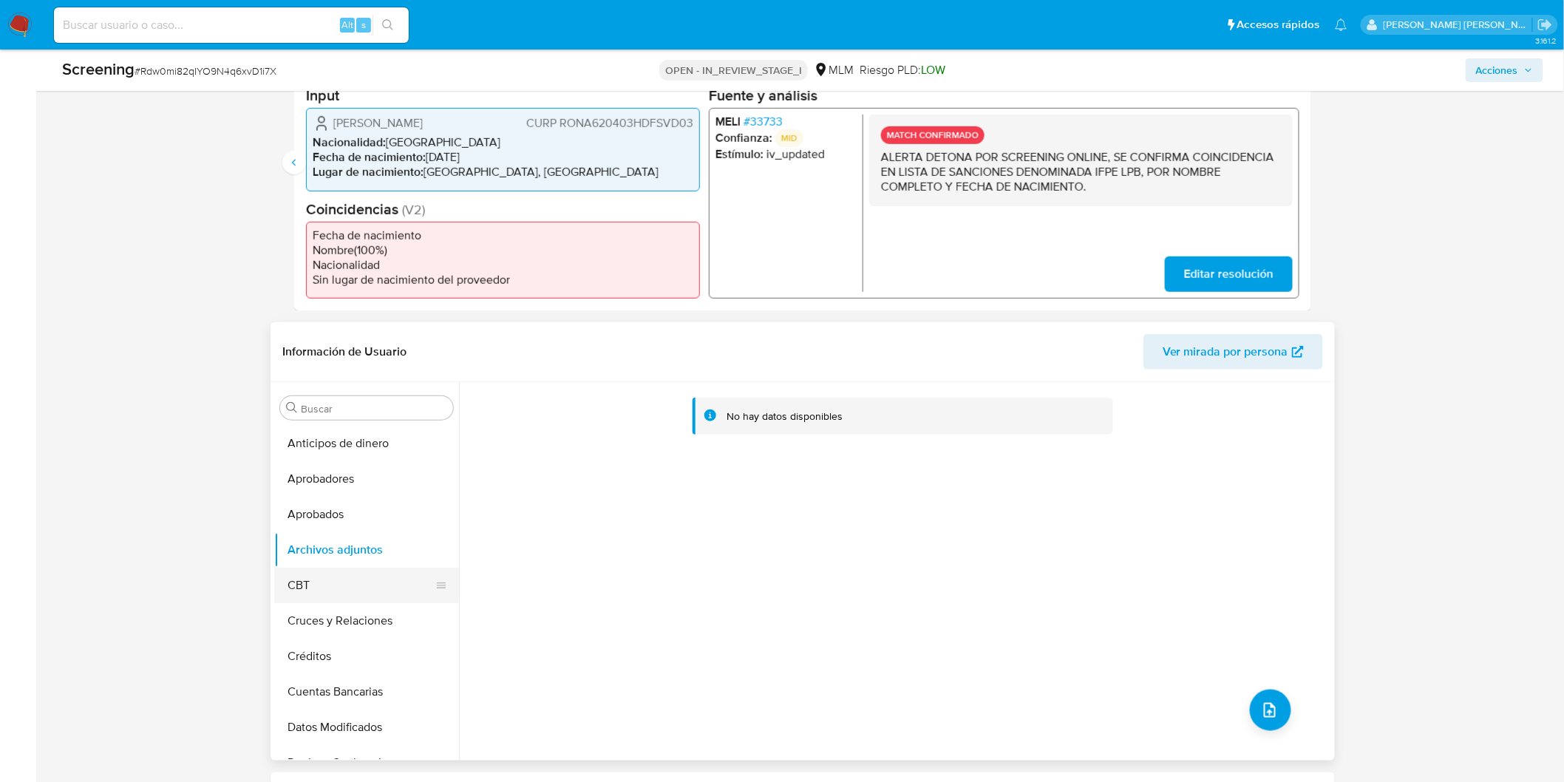
click at [386, 586] on button "CBT" at bounding box center [360, 585] width 173 height 35
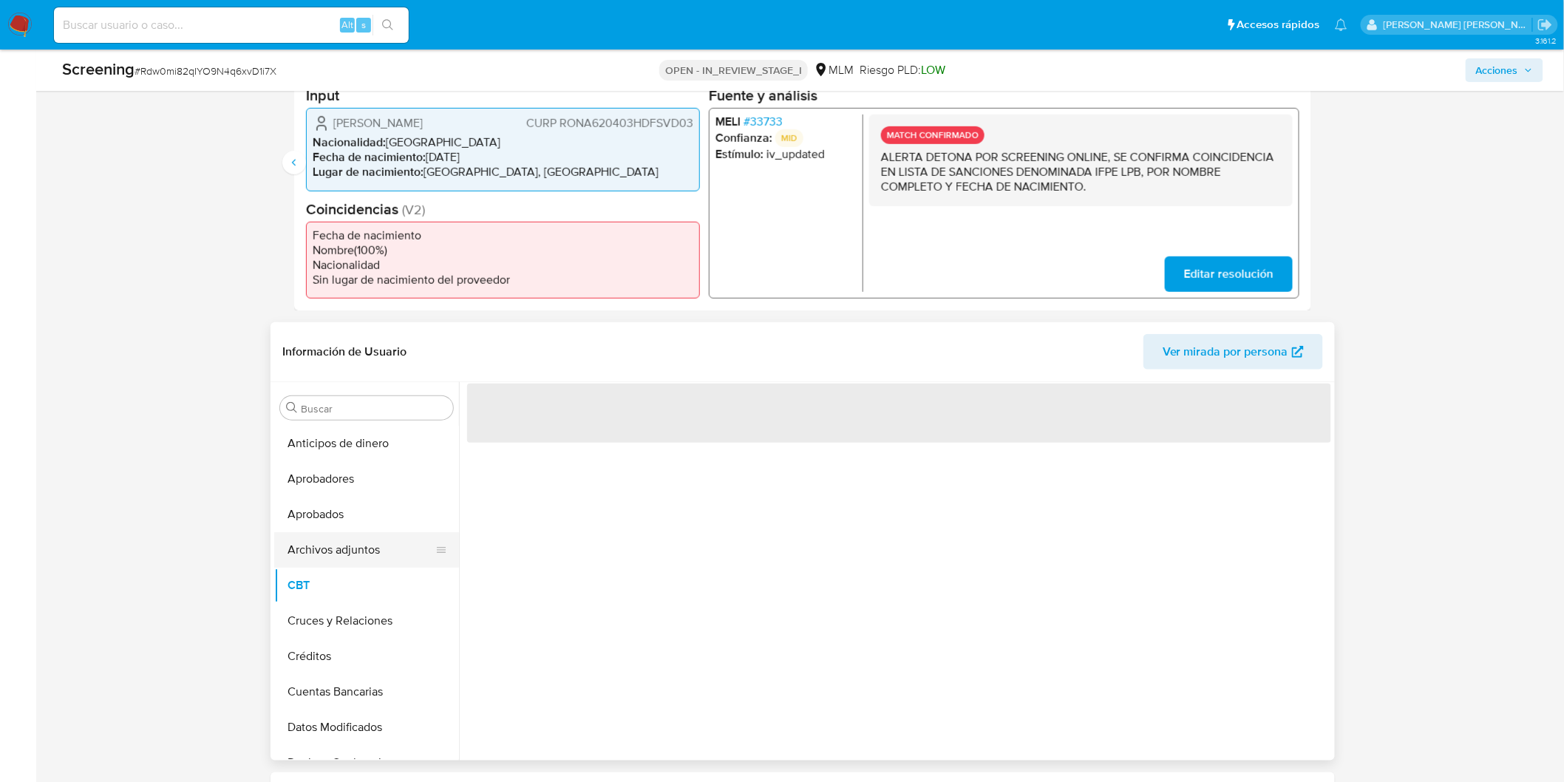
click at [379, 541] on button "Archivos adjuntos" at bounding box center [360, 549] width 173 height 35
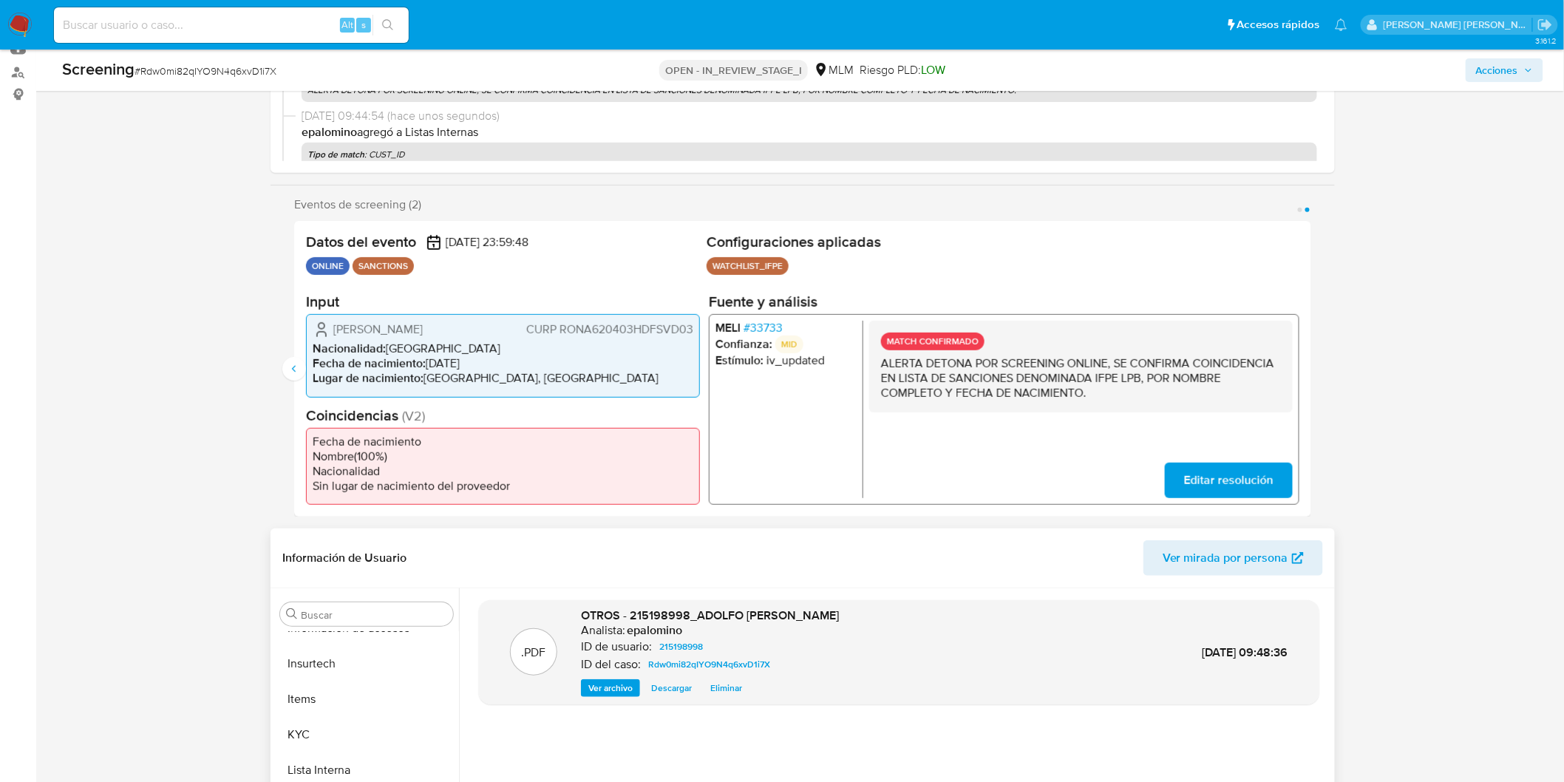
click at [328, 724] on button "KYC" at bounding box center [366, 734] width 185 height 35
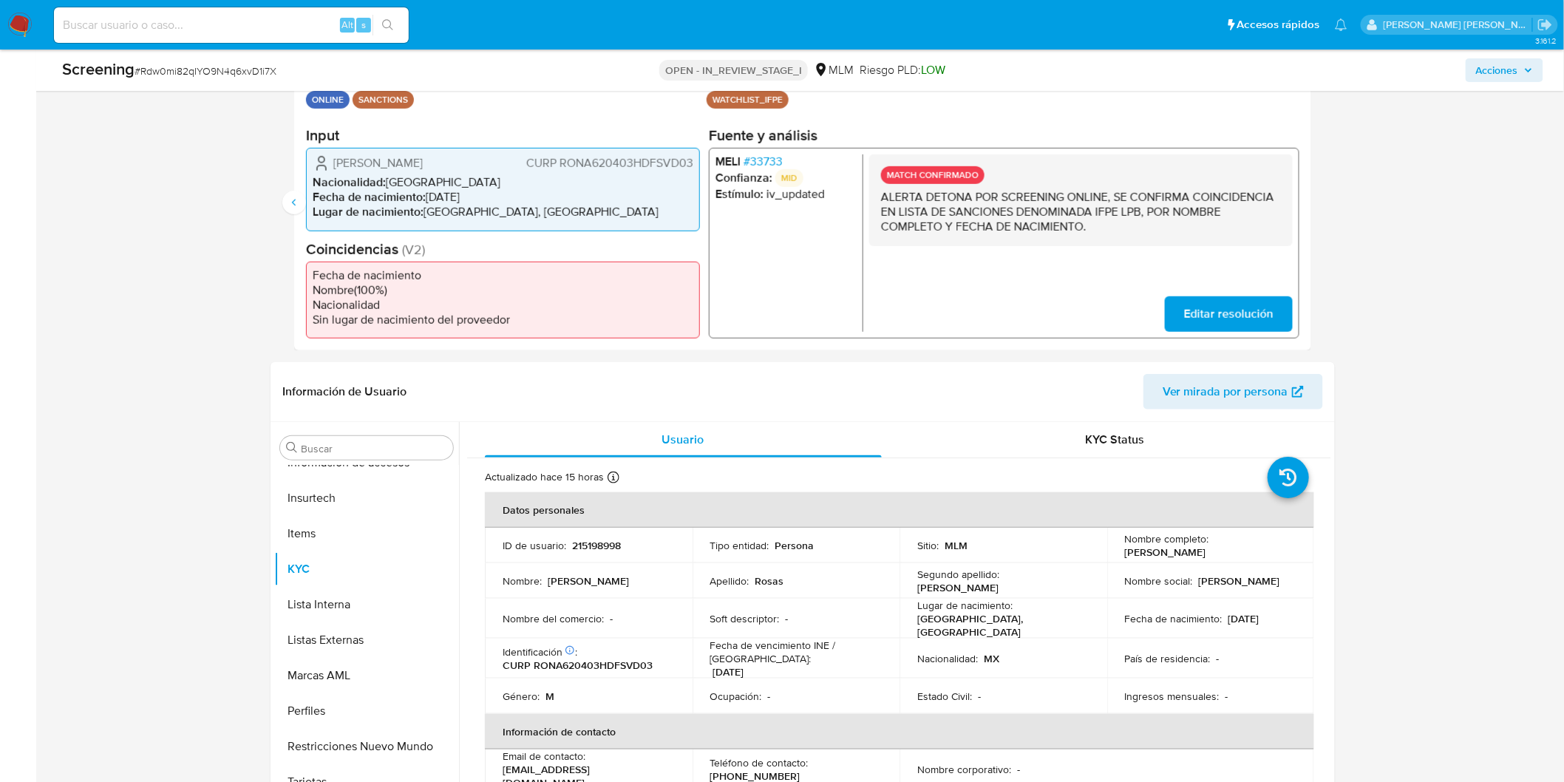
scroll to position [340, 0]
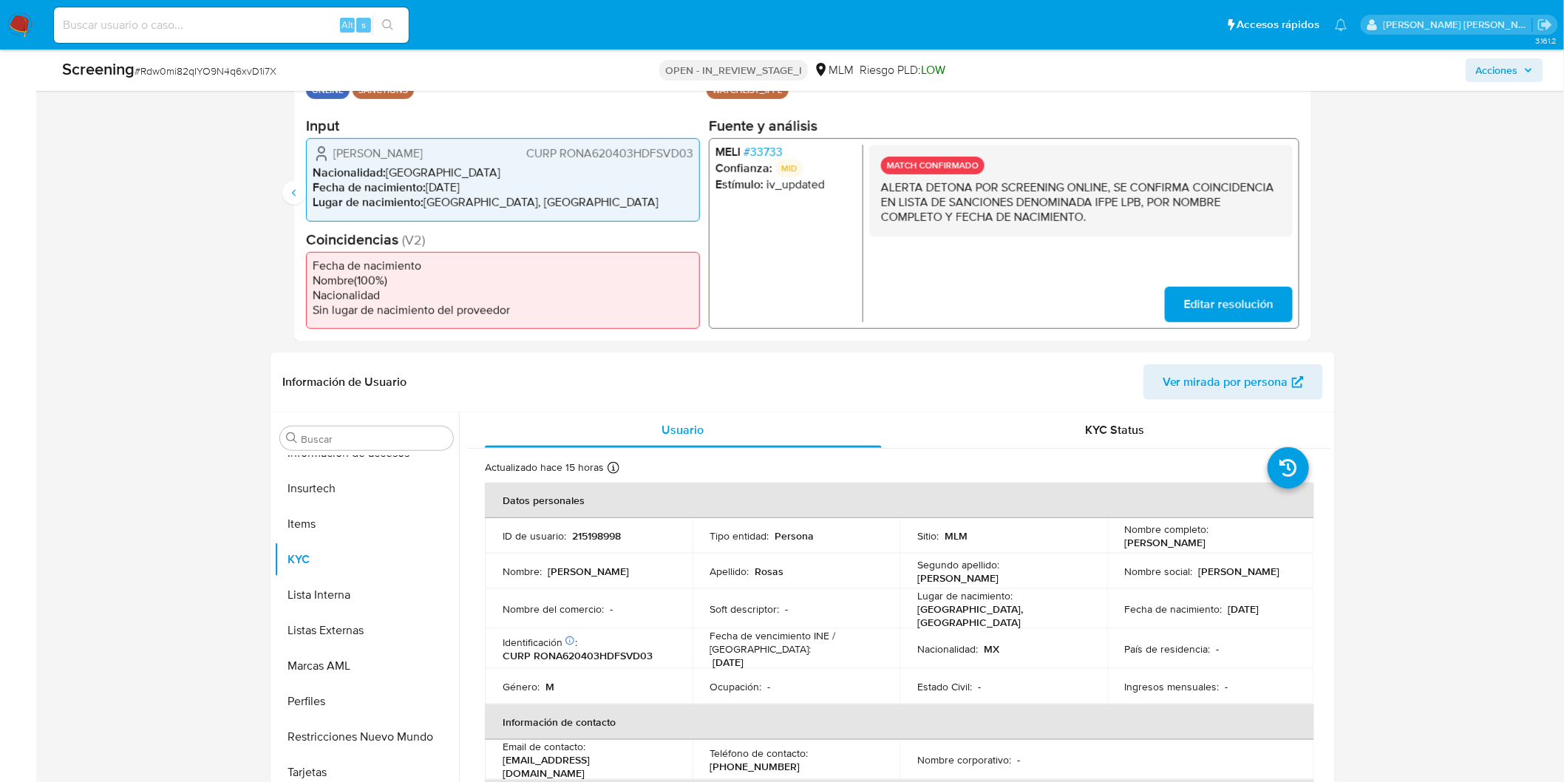
click at [757, 149] on span "# 33733" at bounding box center [762, 152] width 39 height 15
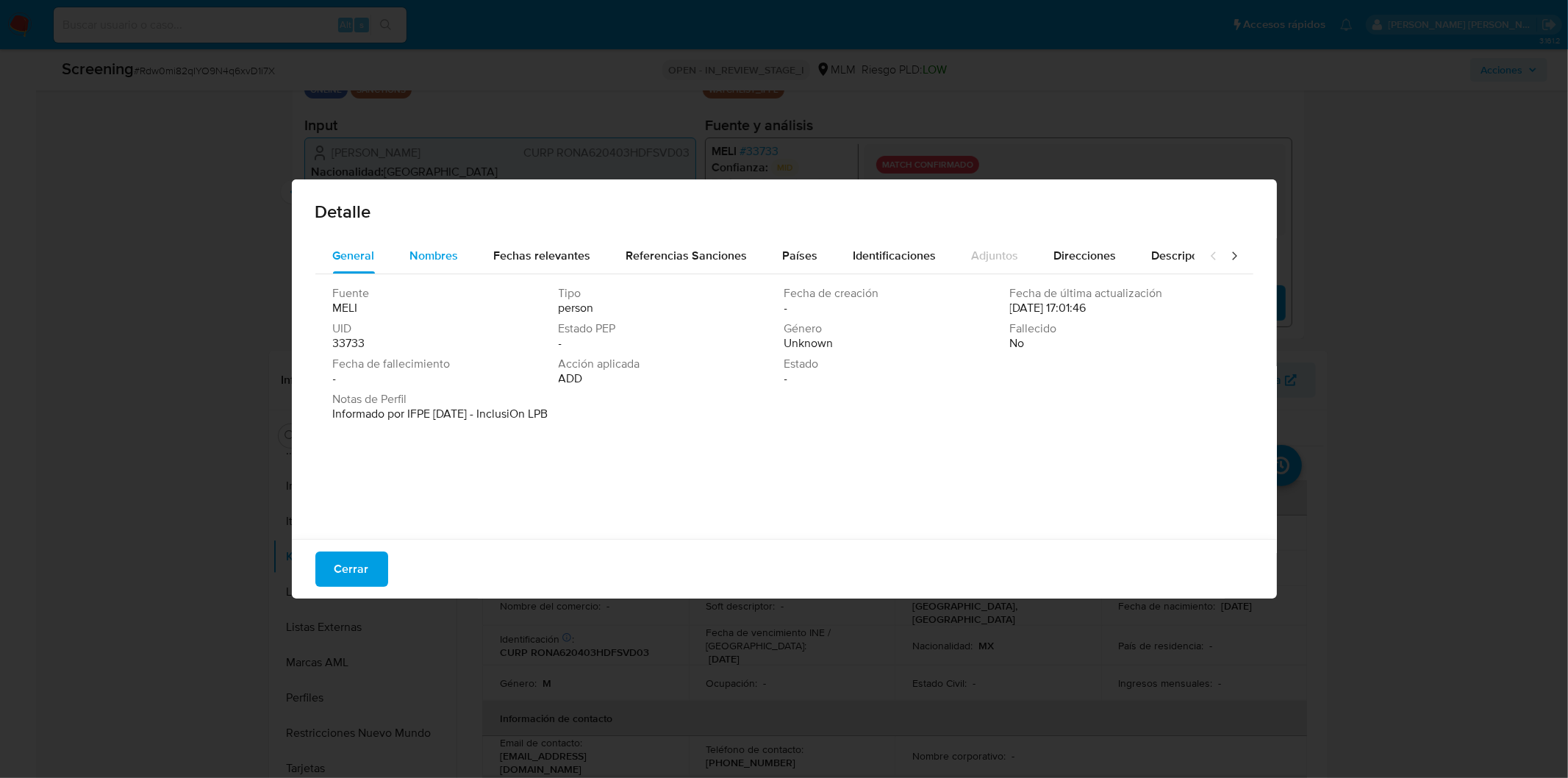
click at [436, 247] on span "Nombres" at bounding box center [434, 255] width 49 height 17
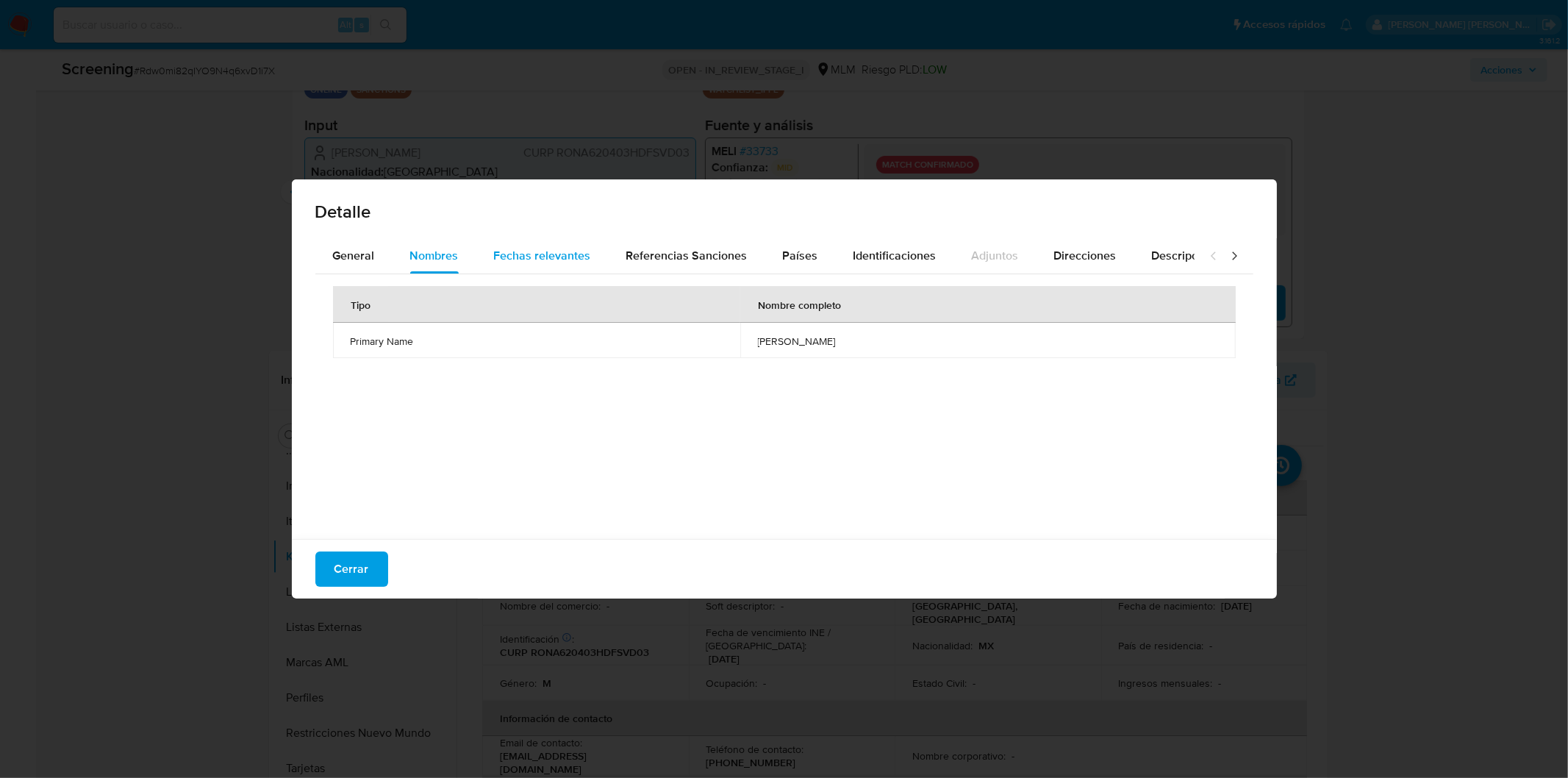
click at [532, 256] on span "Fechas relevantes" at bounding box center [543, 255] width 98 height 17
click at [349, 573] on span "Cerrar" at bounding box center [351, 569] width 35 height 33
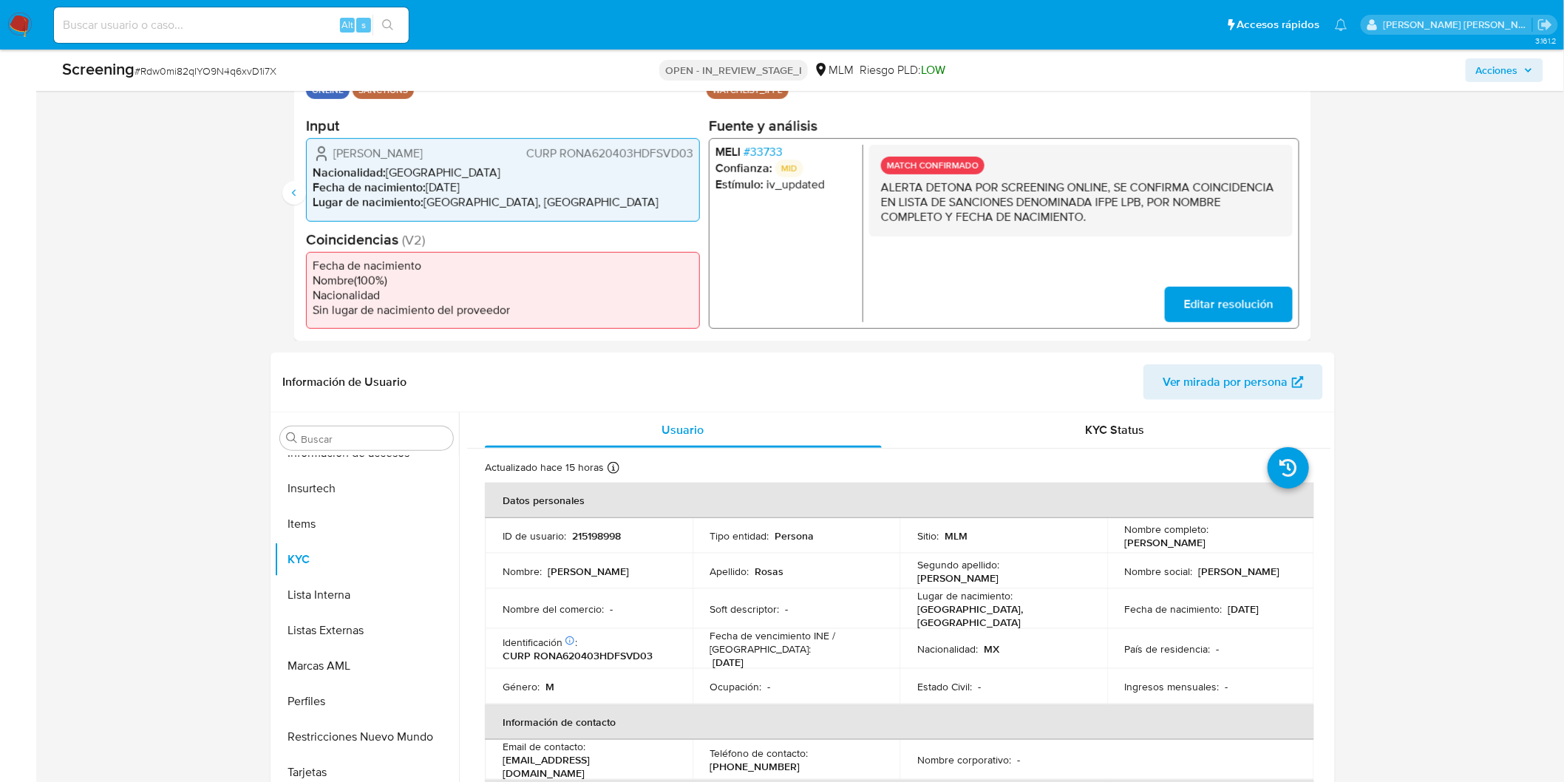
click at [964, 165] on p "MATCH CONFIRMADO" at bounding box center [932, 166] width 103 height 18
click at [338, 582] on button "Lista Interna" at bounding box center [360, 593] width 173 height 35
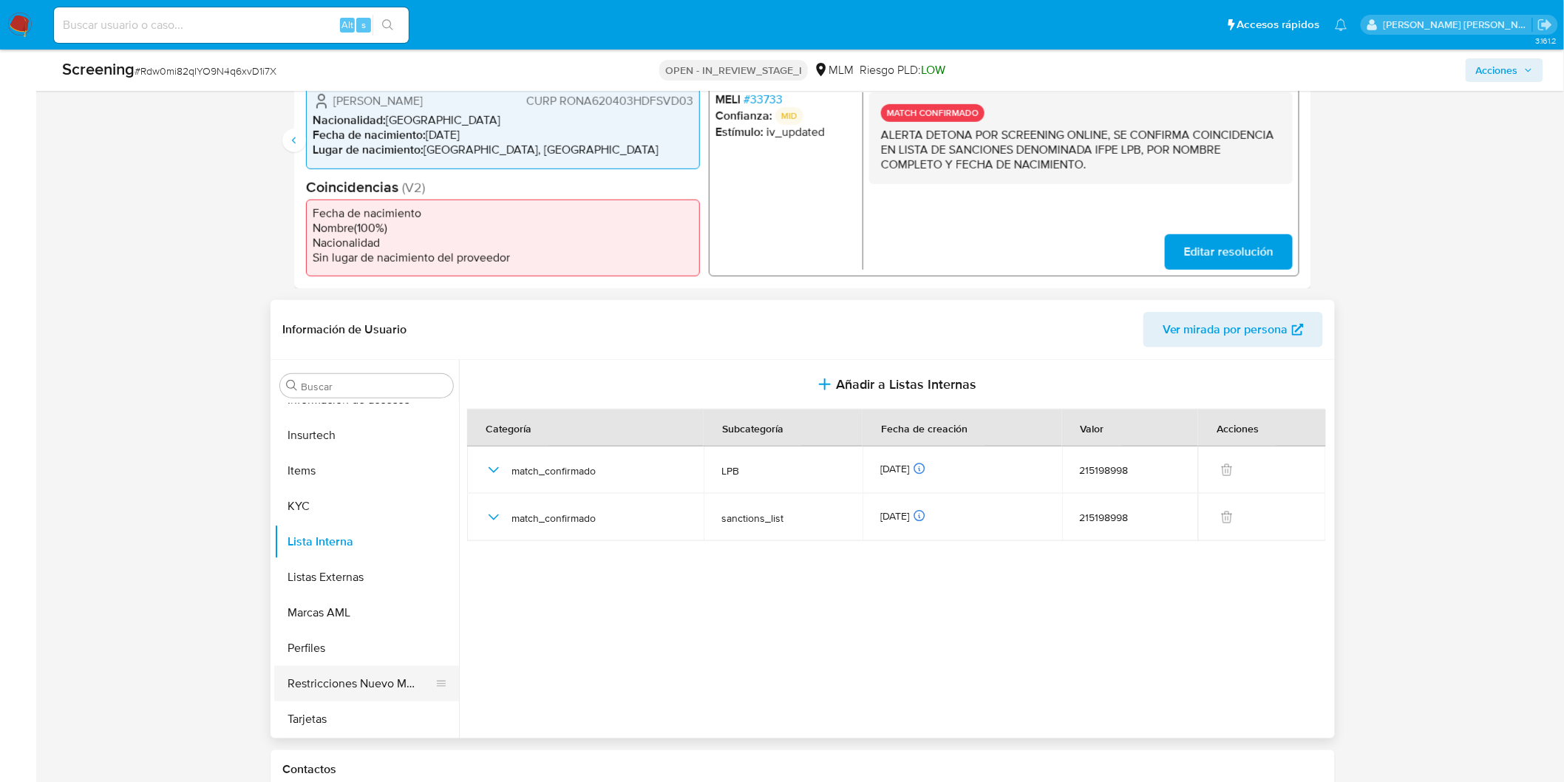
scroll to position [422, 0]
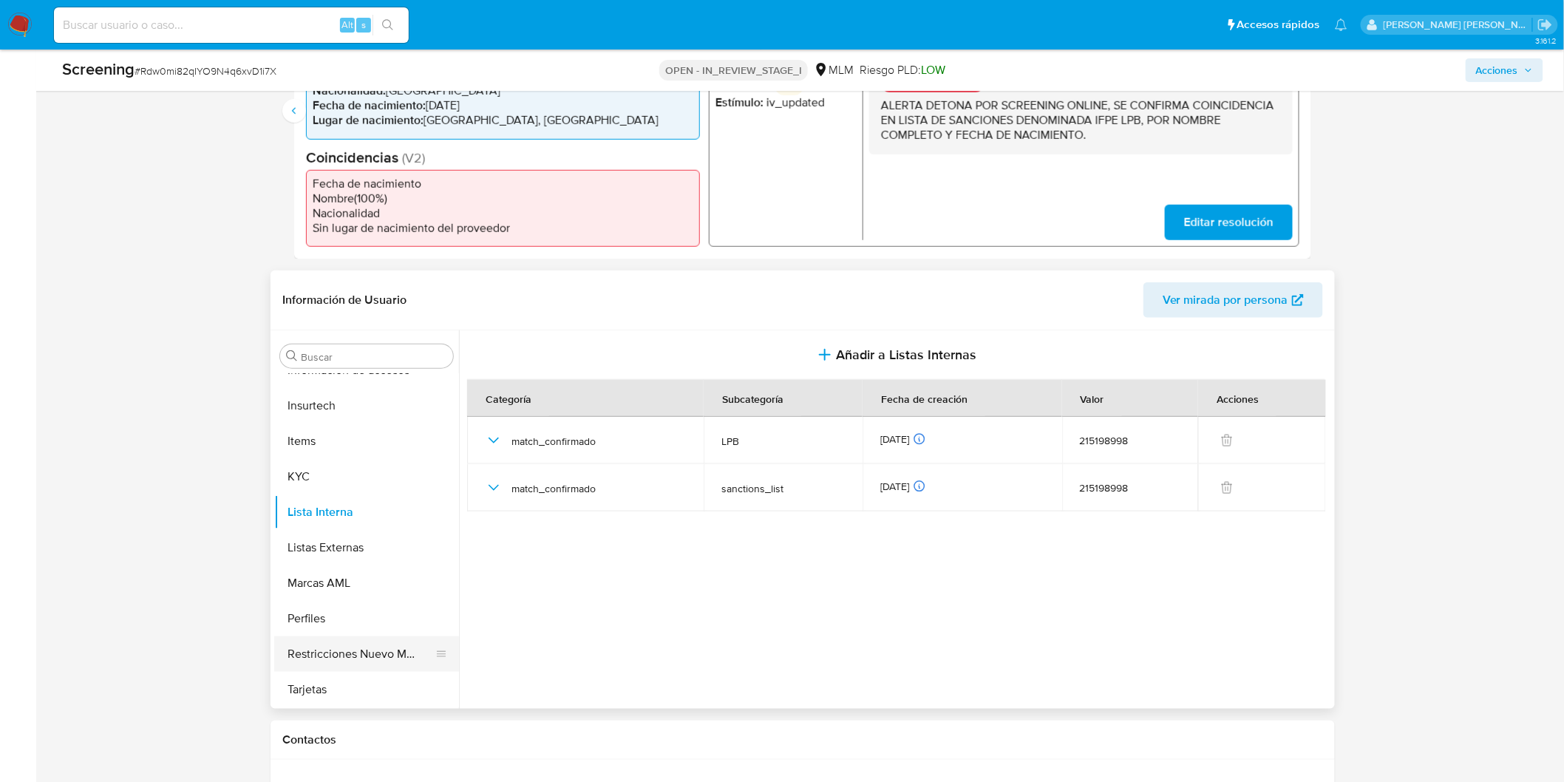
click at [365, 651] on button "Restricciones Nuevo Mundo" at bounding box center [360, 653] width 173 height 35
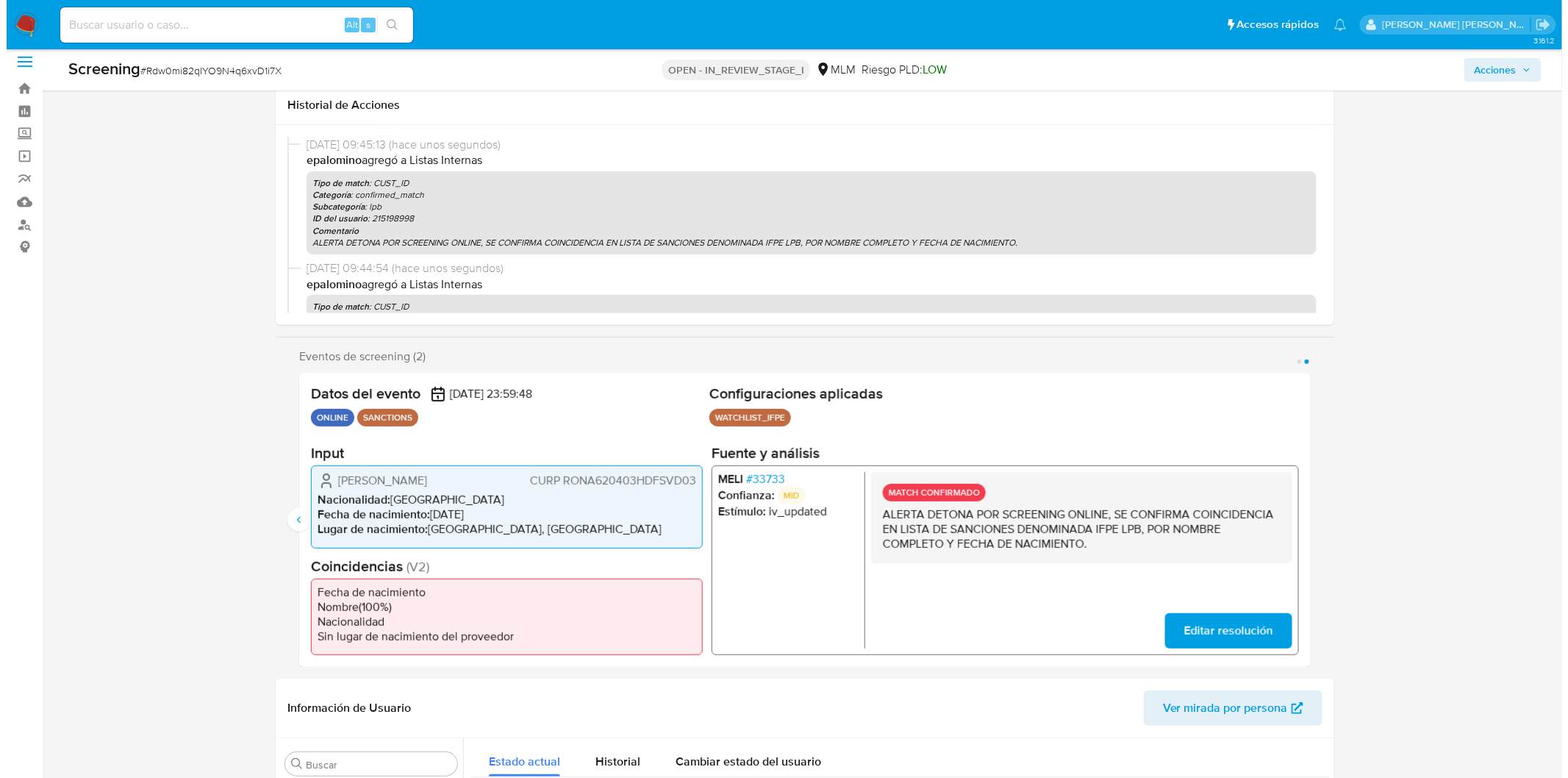
scroll to position [0, 0]
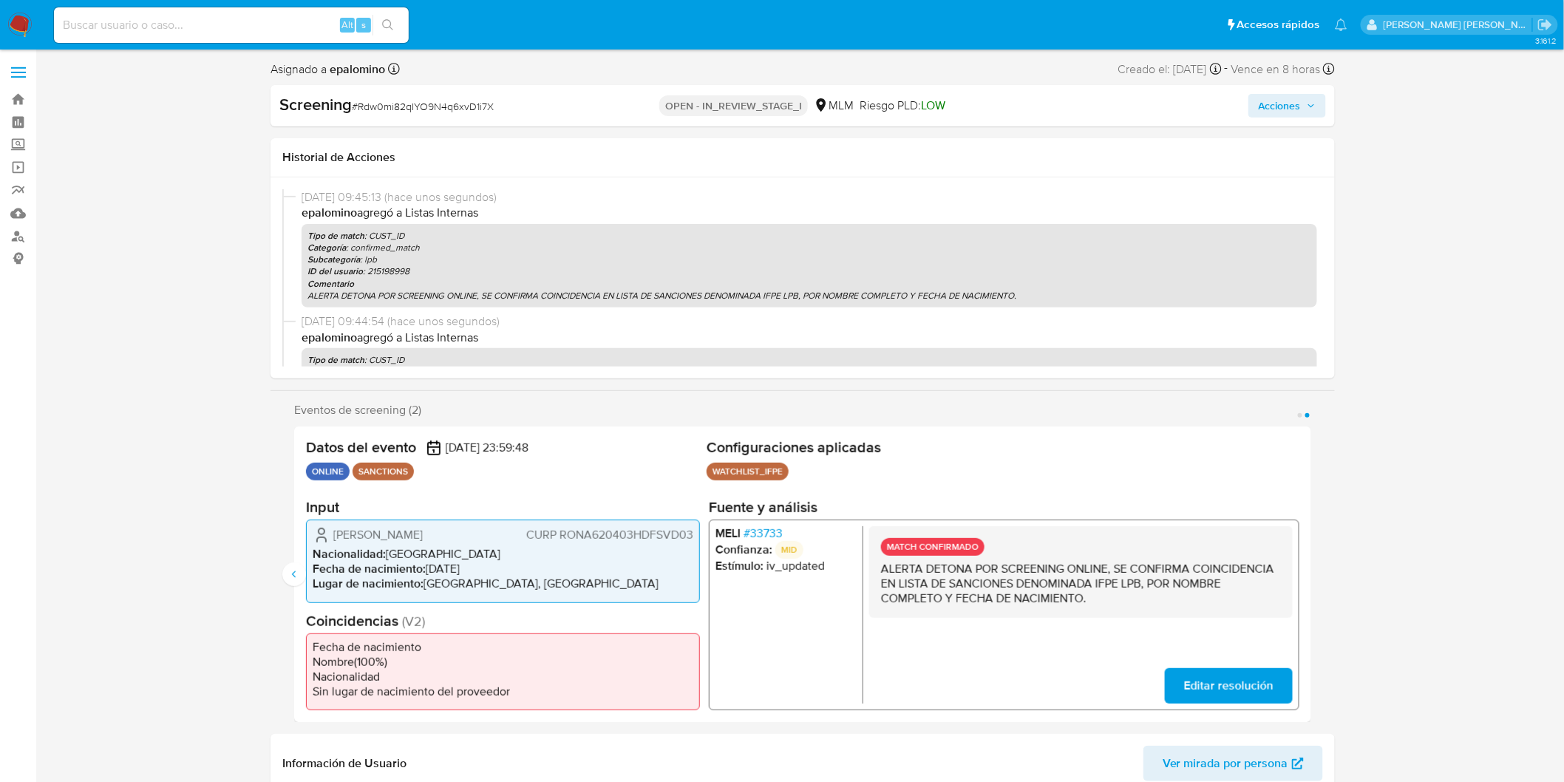
click at [1295, 106] on span "Acciones" at bounding box center [1279, 106] width 42 height 24
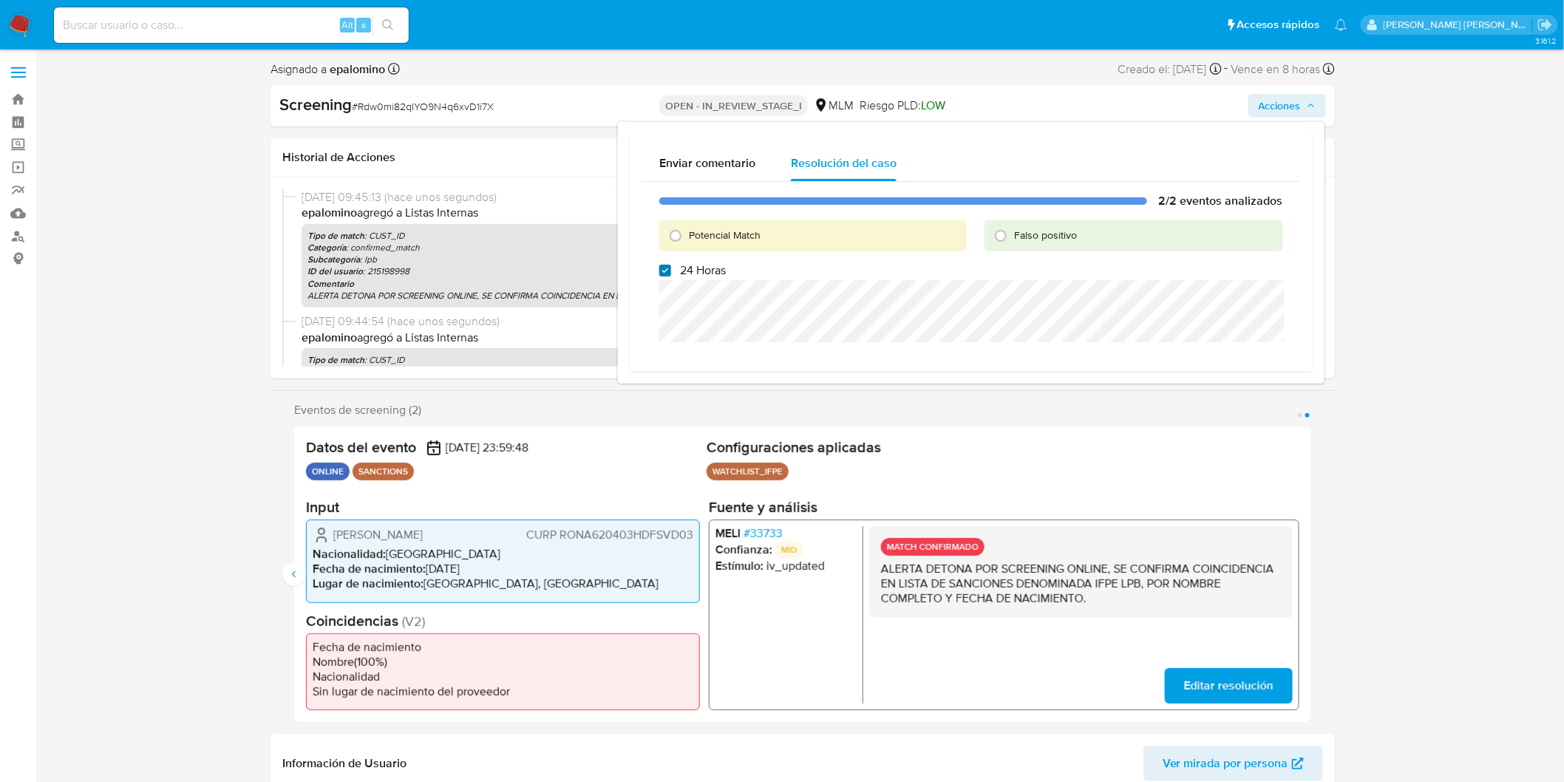
click at [663, 270] on input "24 Horas" at bounding box center [665, 271] width 12 height 12
checkbox input "false"
click at [675, 233] on input "Potencial Match" at bounding box center [676, 236] width 24 height 24
radio input "true"
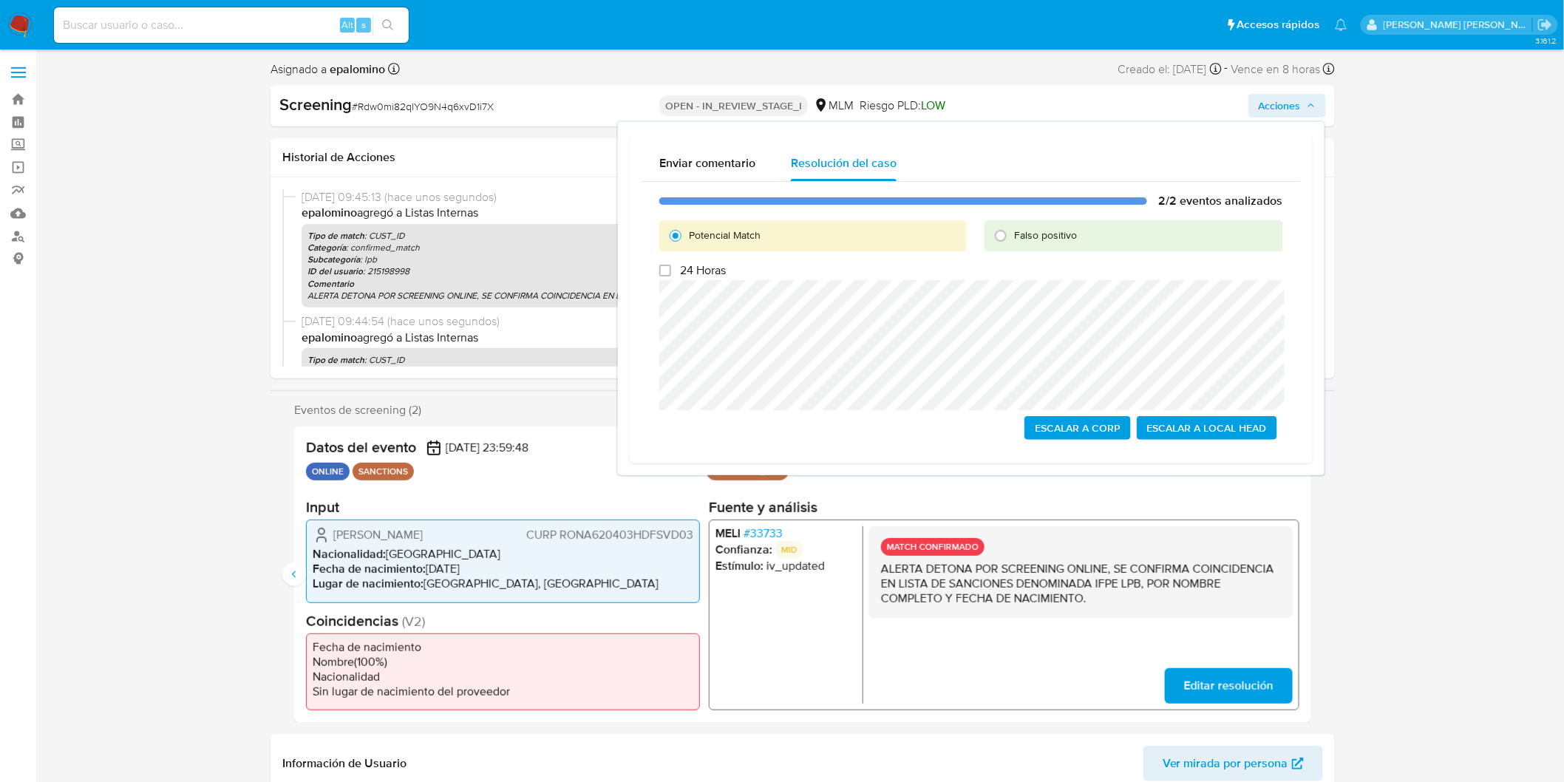
click at [1214, 427] on span "Escalar a Local Head" at bounding box center [1207, 428] width 120 height 21
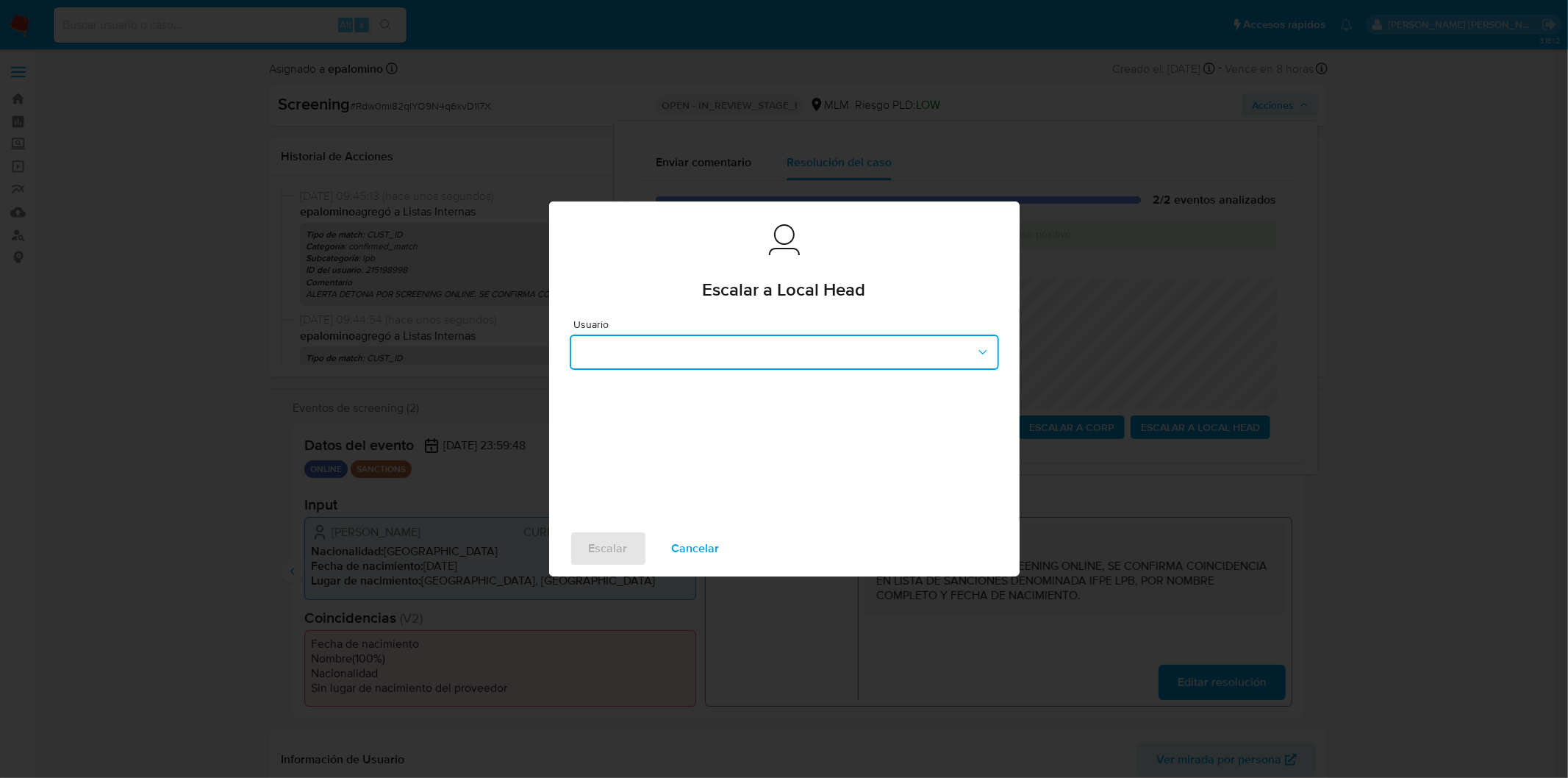
click at [981, 350] on icon "button" at bounding box center [983, 352] width 15 height 15
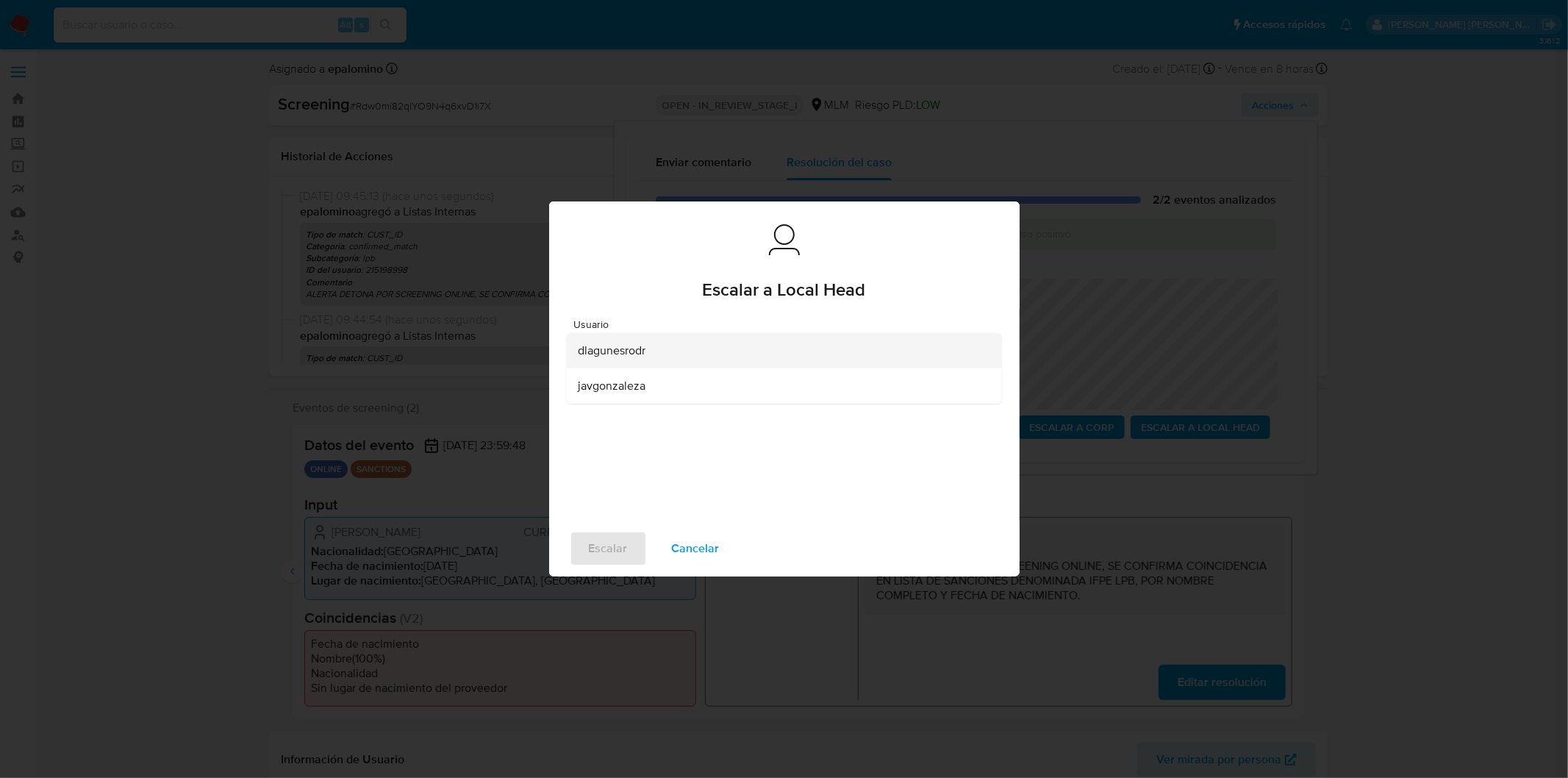
click at [623, 353] on span "dlagunesrodr" at bounding box center [612, 350] width 68 height 15
click at [607, 547] on span "Escalar" at bounding box center [608, 548] width 39 height 33
click at [604, 542] on span "Escalar" at bounding box center [608, 548] width 39 height 33
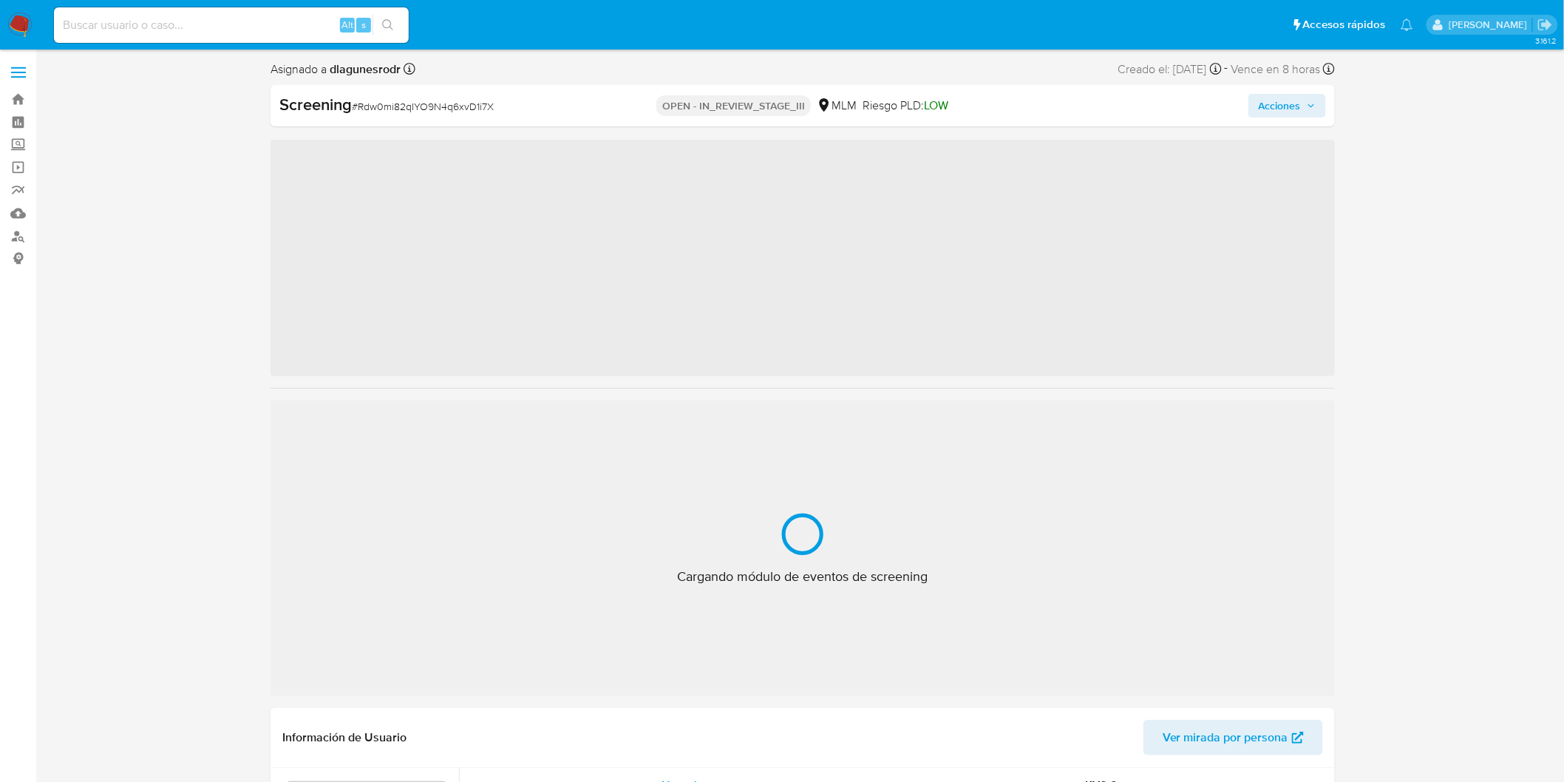
scroll to position [695, 0]
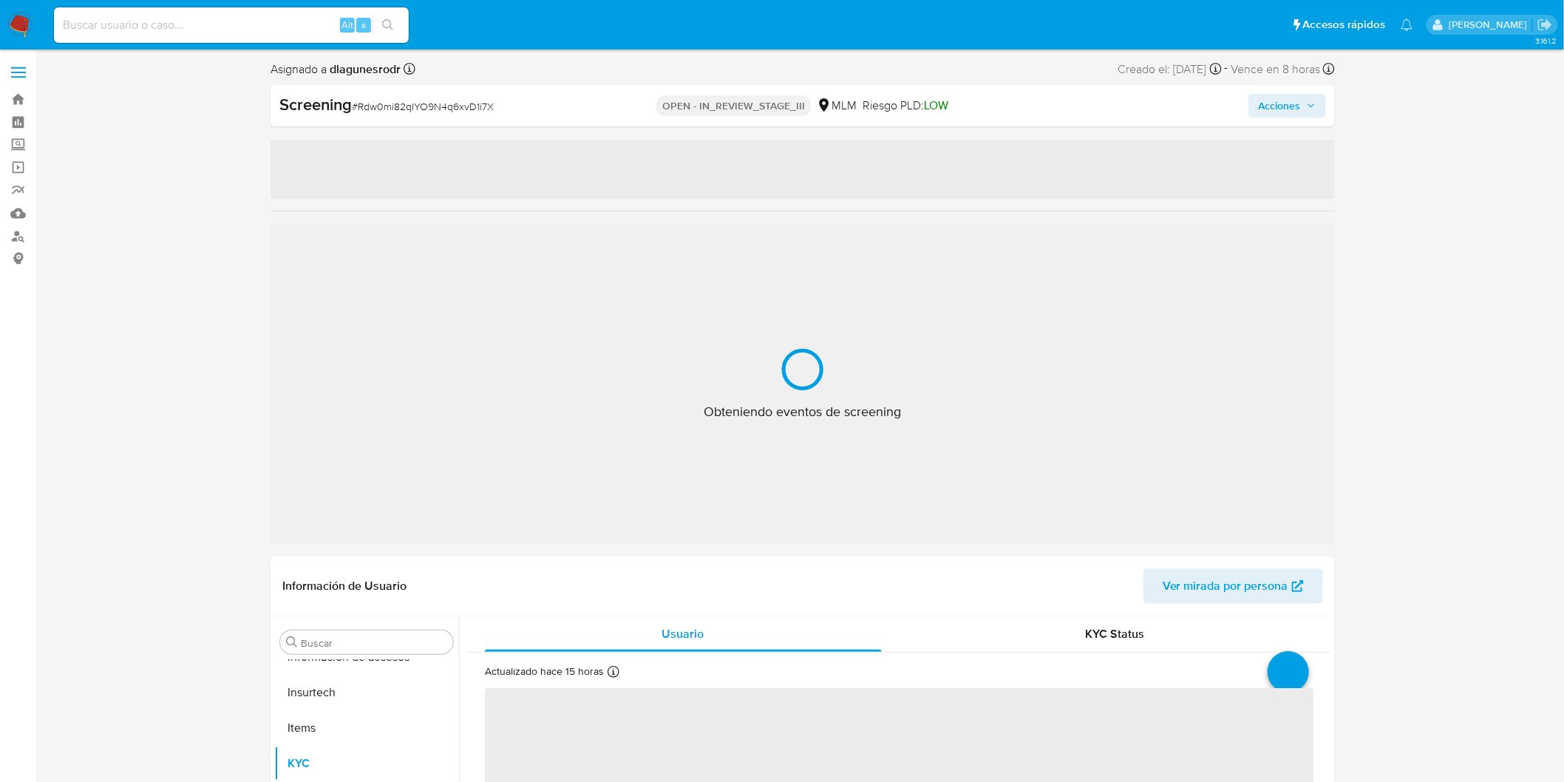
select select "10"
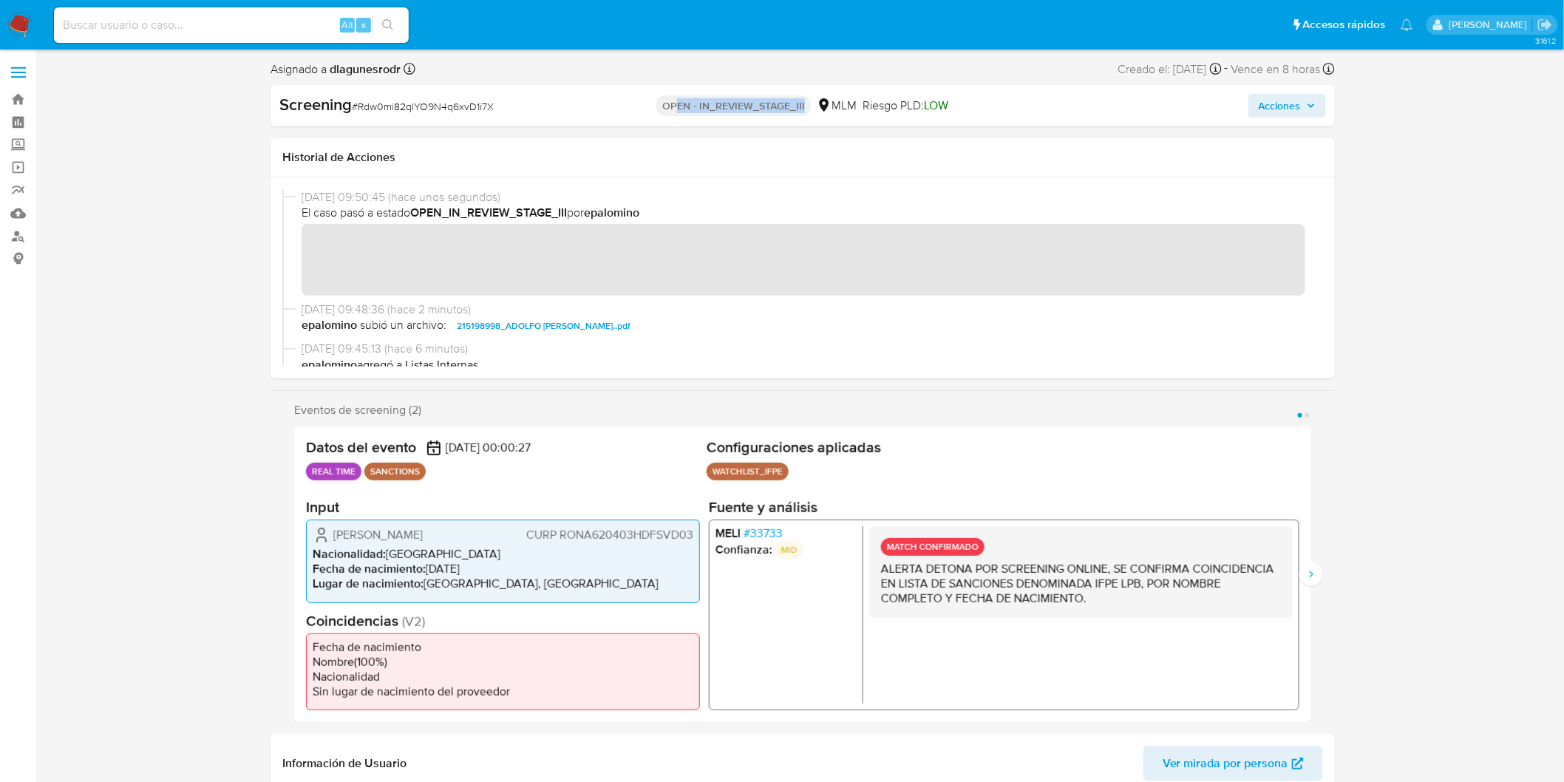
drag, startPoint x: 673, startPoint y: 103, endPoint x: 821, endPoint y: 104, distance: 147.8
click at [821, 104] on div "OPEN - IN_REVIEW_STAGE_III MLM Riesgo PLD: LOW" at bounding box center [802, 106] width 345 height 24
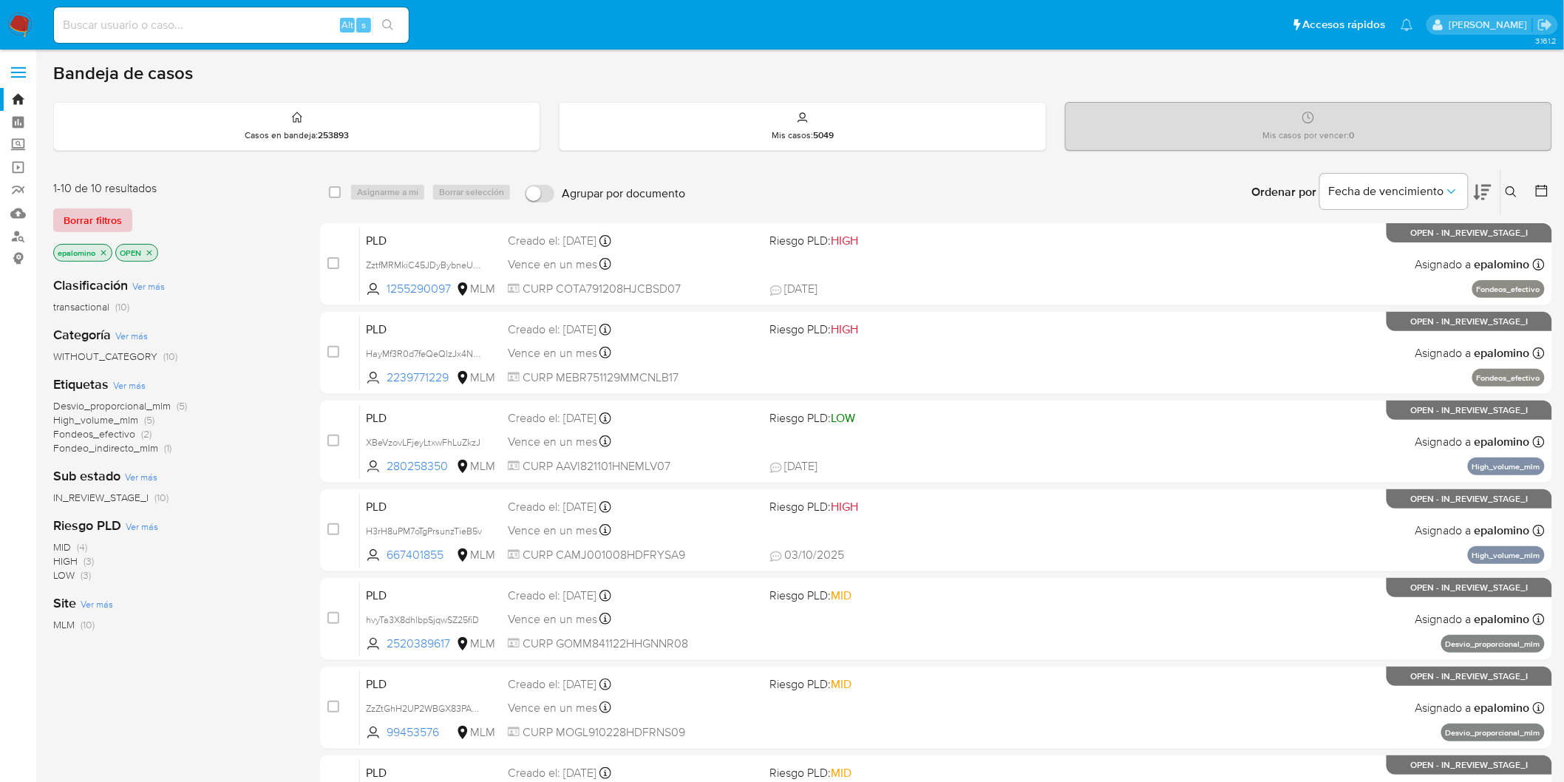
click at [75, 230] on span "Borrar filtros" at bounding box center [93, 220] width 58 height 21
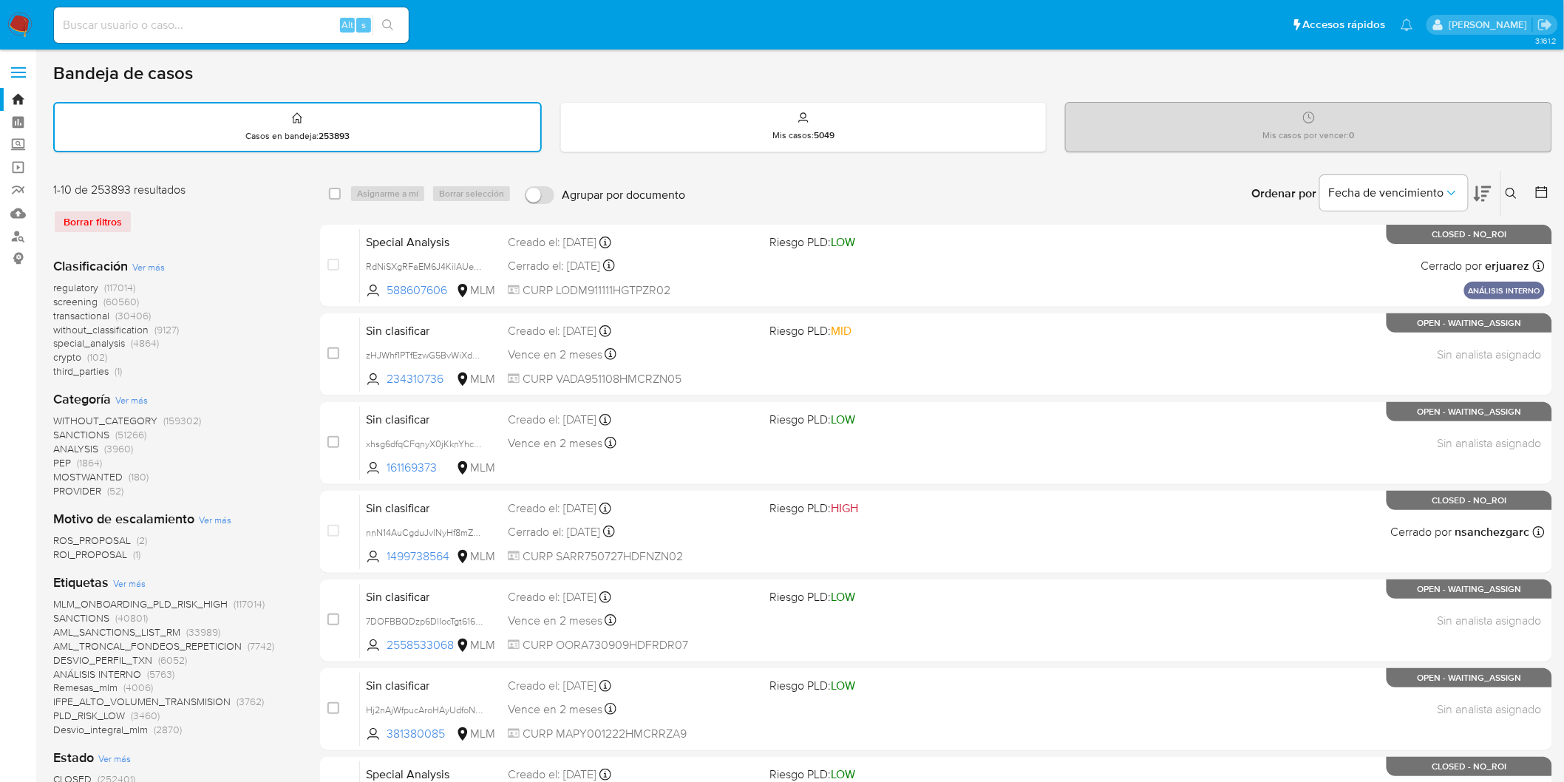
click at [1511, 188] on icon at bounding box center [1511, 194] width 12 height 12
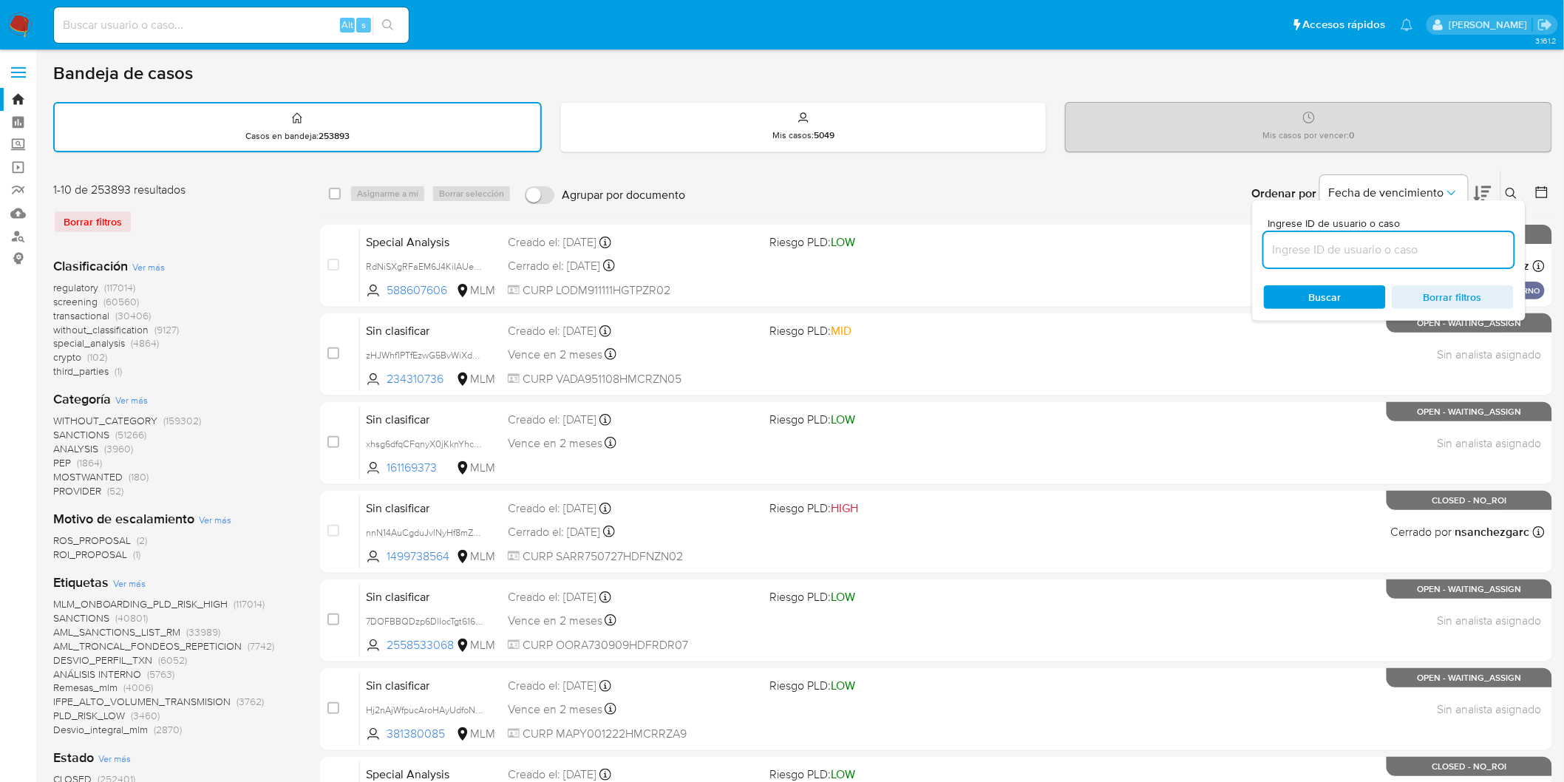
click at [1284, 256] on input at bounding box center [1389, 249] width 250 height 19
type input "2385489573"
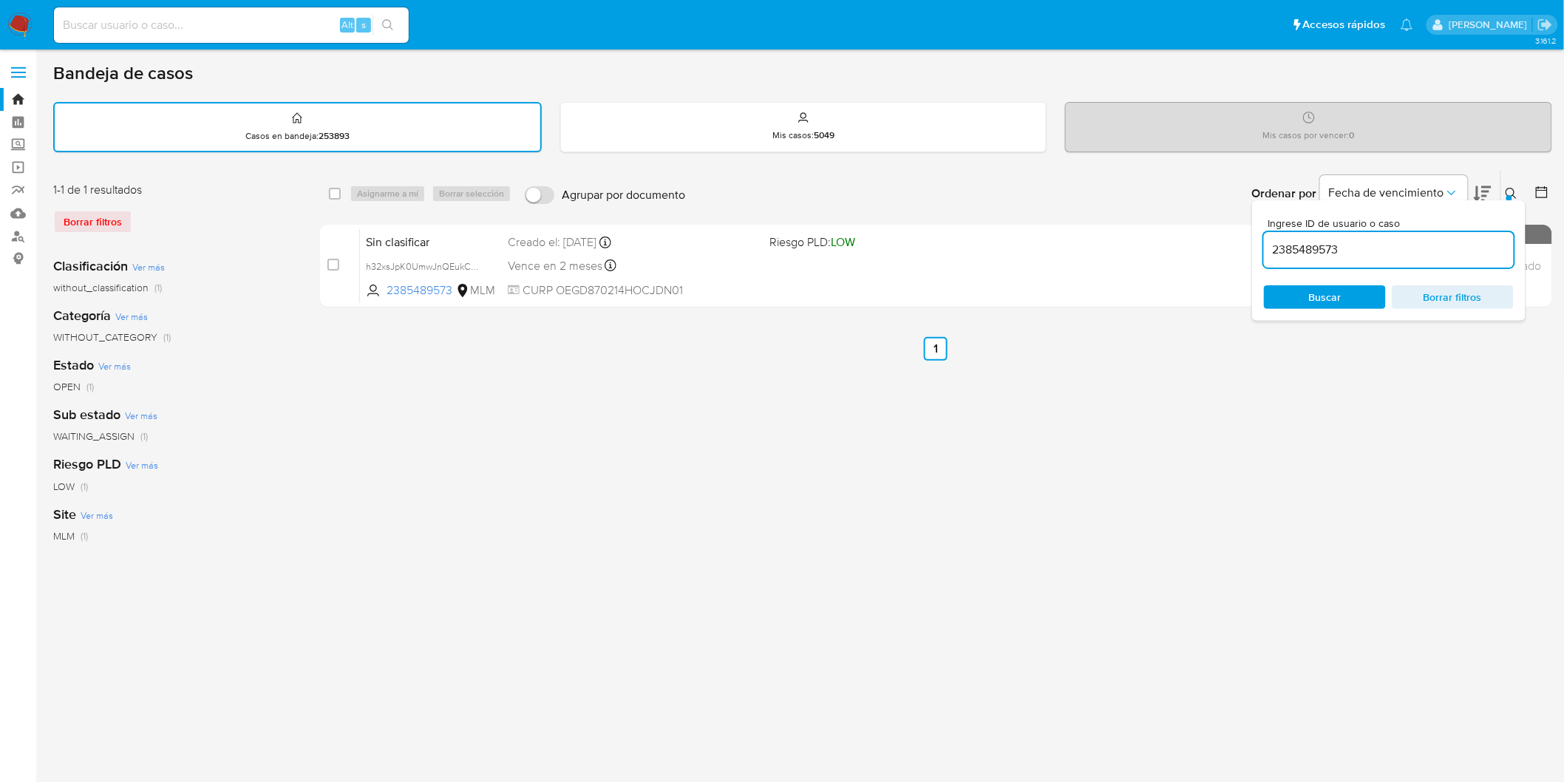
click at [1508, 195] on div at bounding box center [1509, 198] width 6 height 6
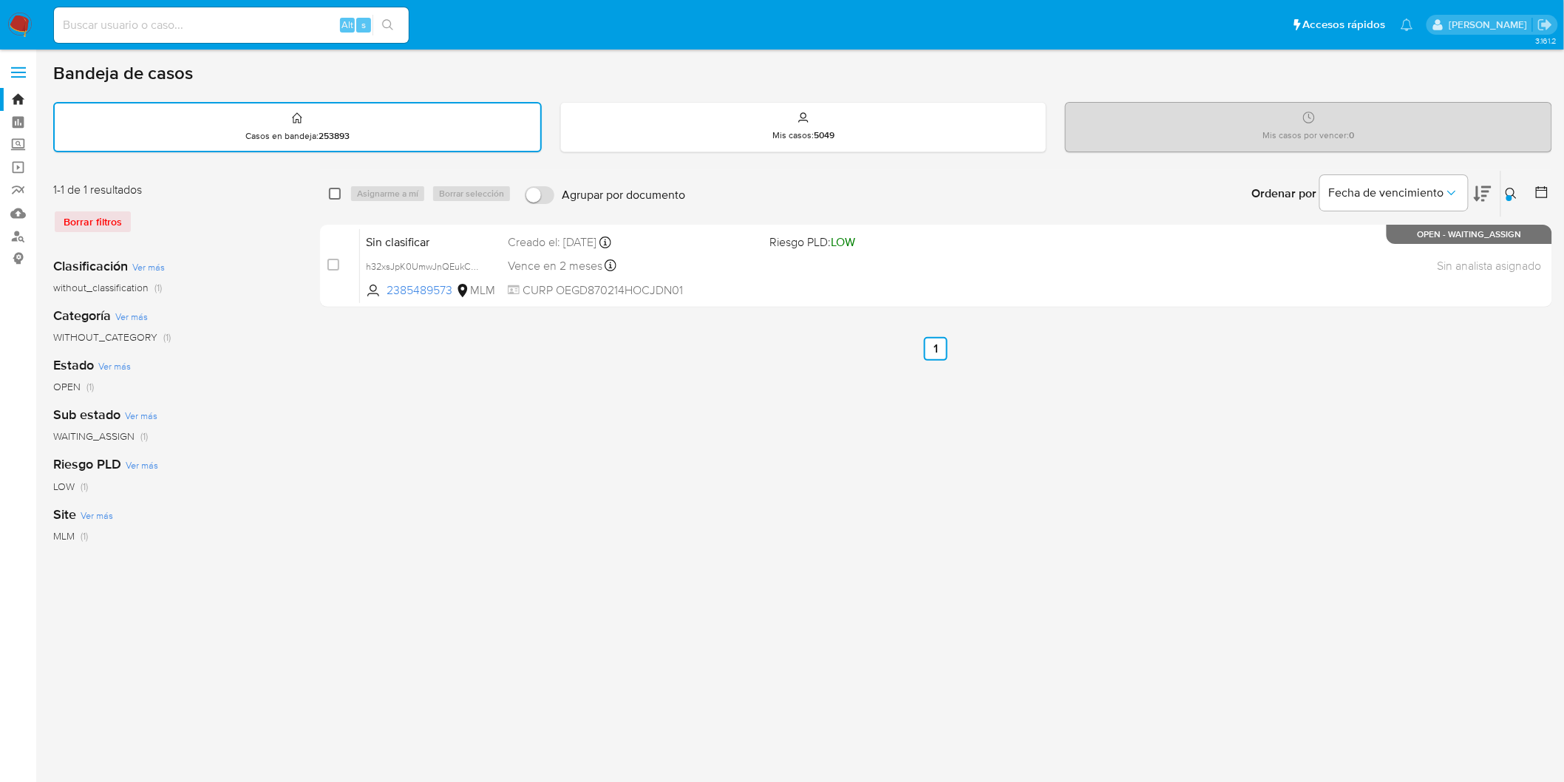
click at [334, 191] on input "checkbox" at bounding box center [335, 194] width 12 height 12
checkbox input "true"
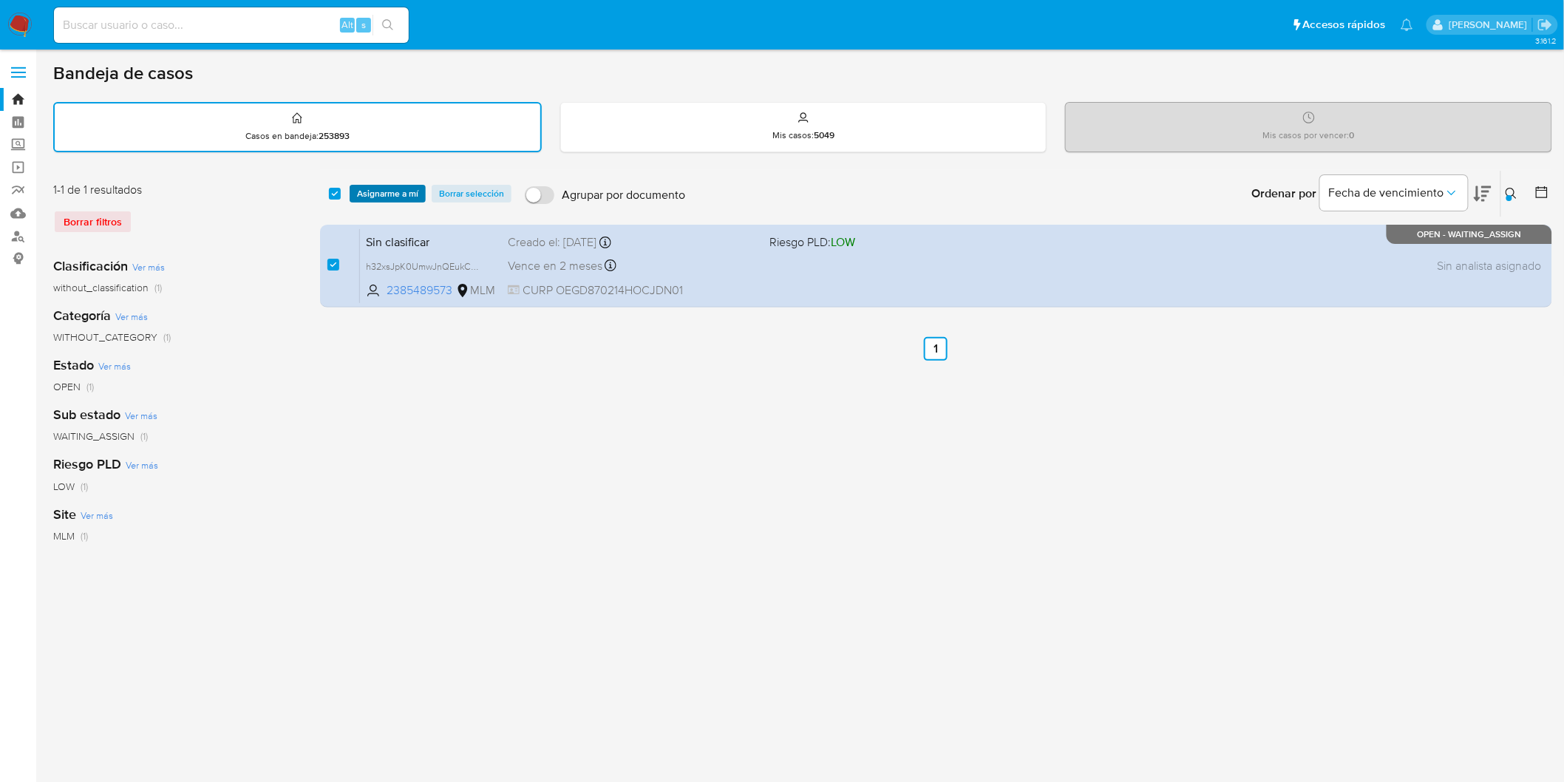
click at [389, 191] on span "Asignarme a mí" at bounding box center [387, 193] width 61 height 15
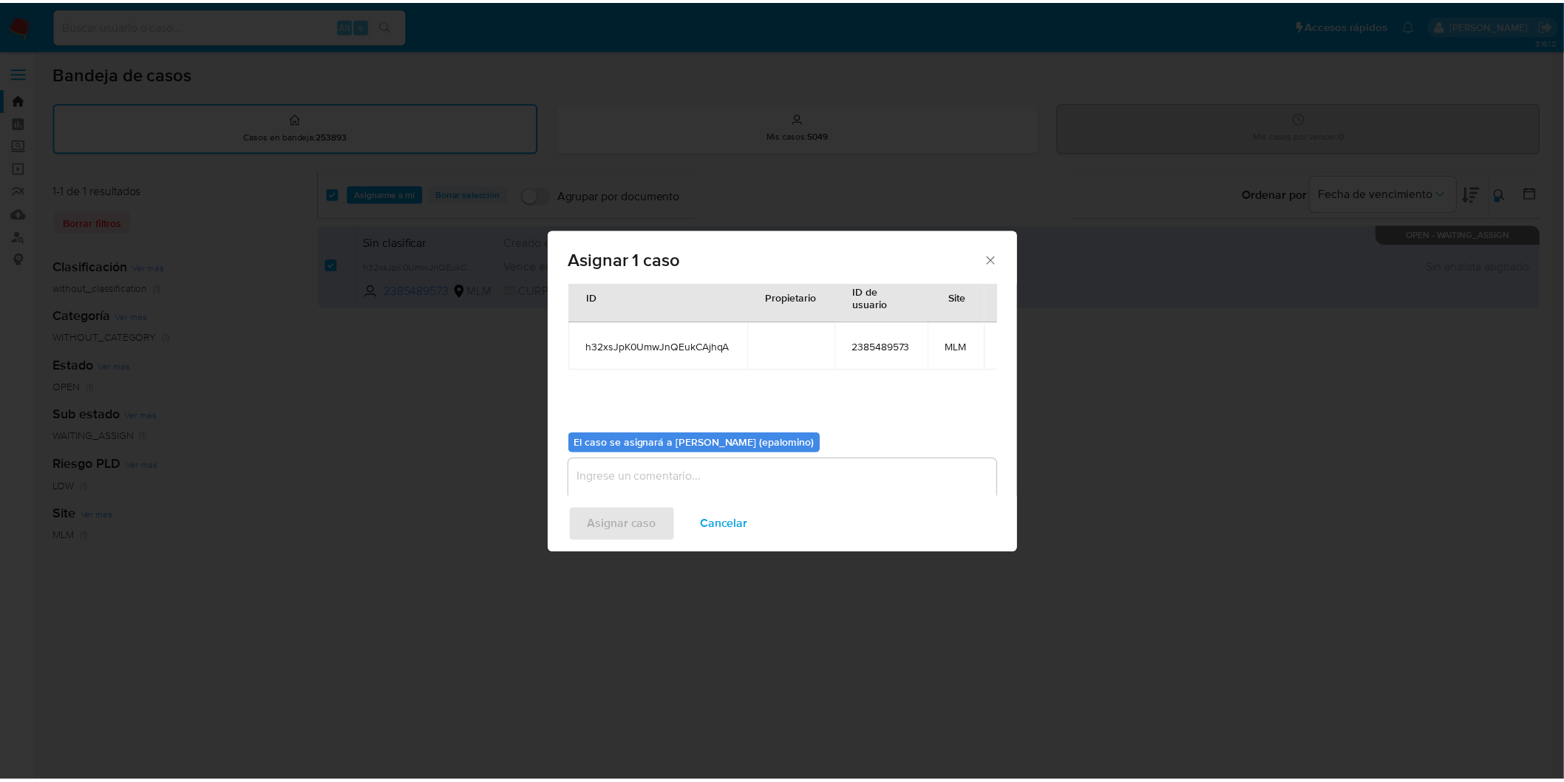
scroll to position [76, 0]
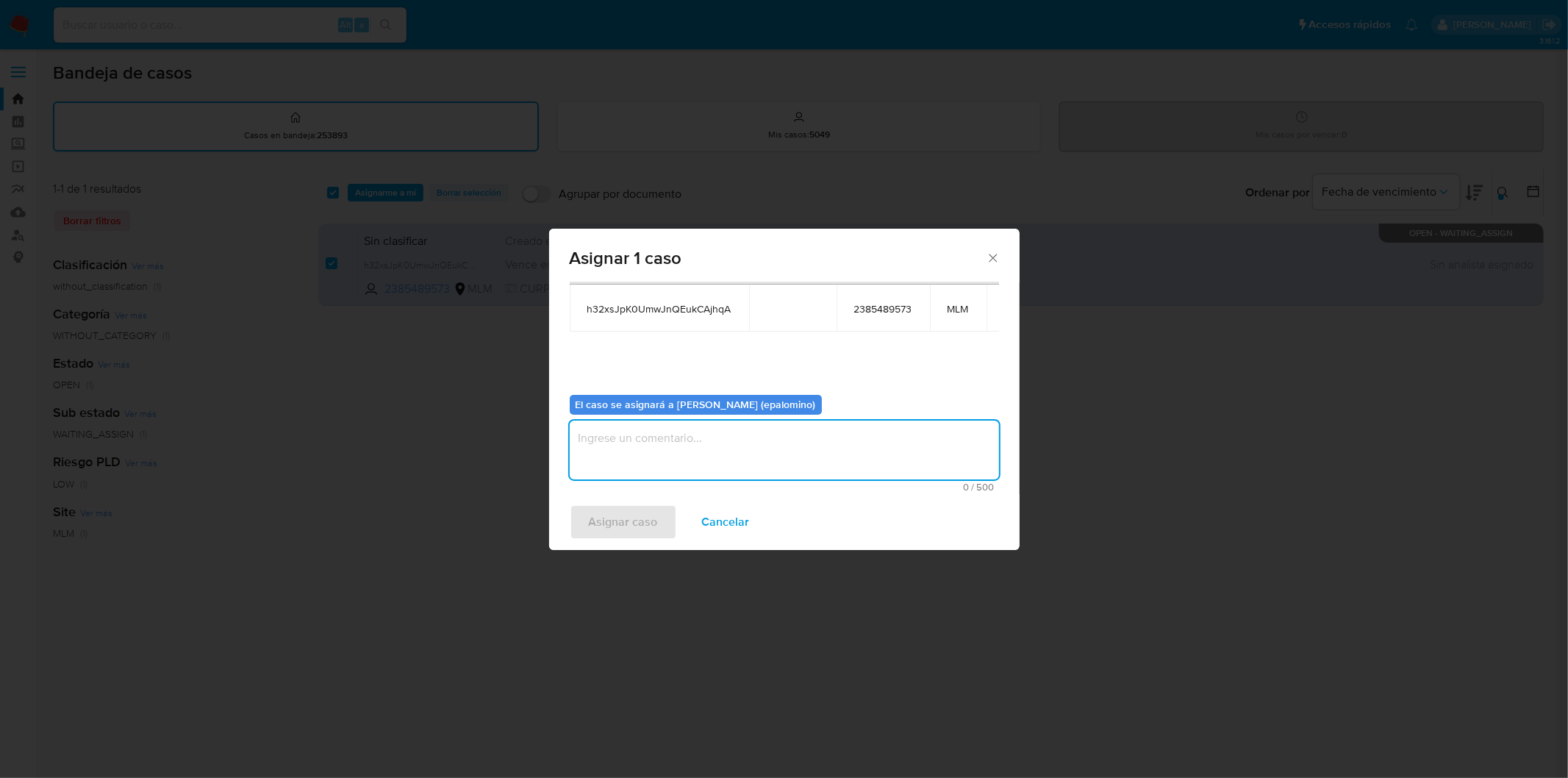
click at [658, 466] on textarea "assign-modal" at bounding box center [785, 450] width 430 height 59
type textarea "AS"
click at [624, 505] on span "Asignar caso" at bounding box center [623, 521] width 69 height 33
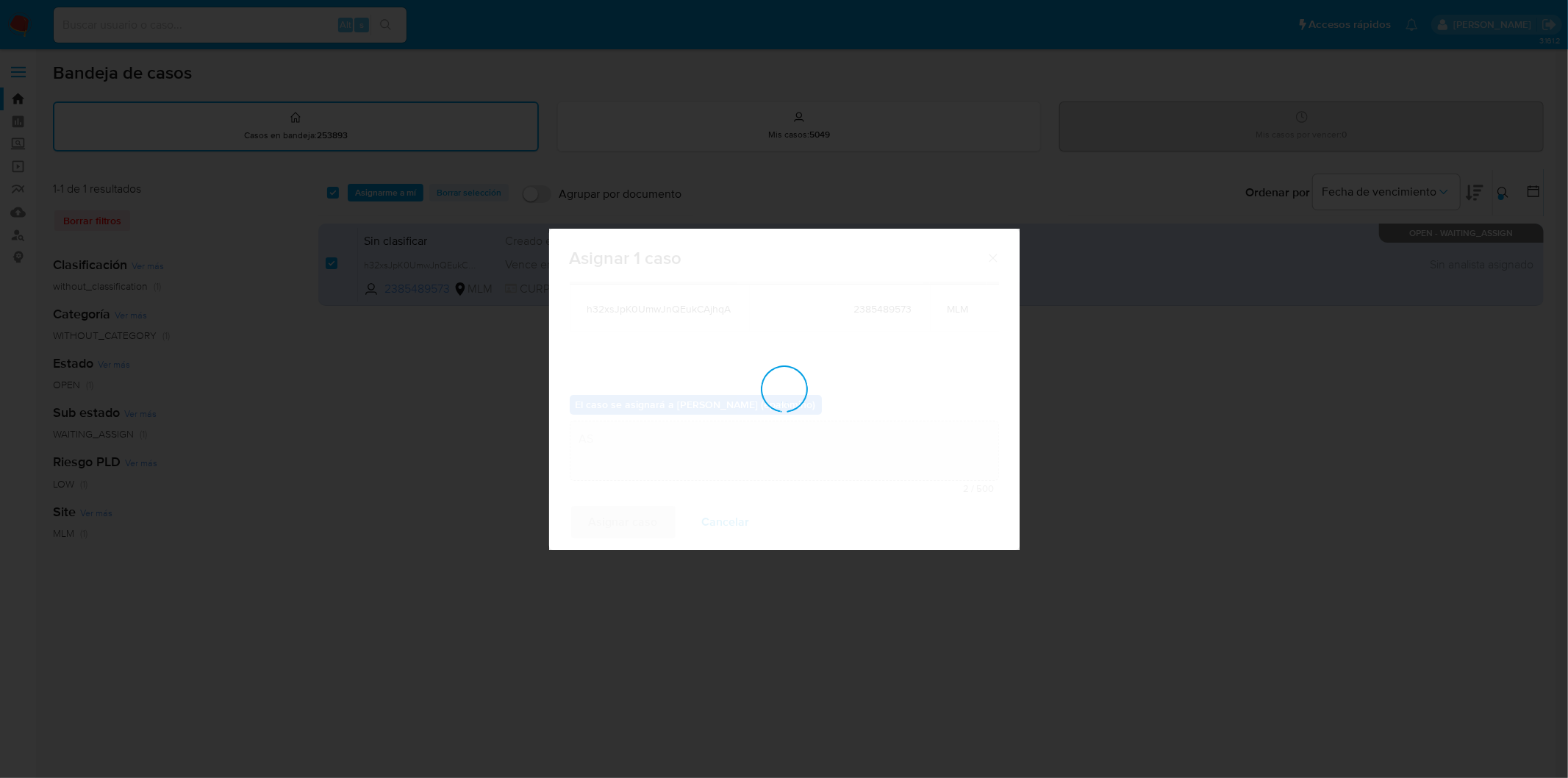
click at [621, 516] on div "assign-modal" at bounding box center [784, 389] width 471 height 321
checkbox input "false"
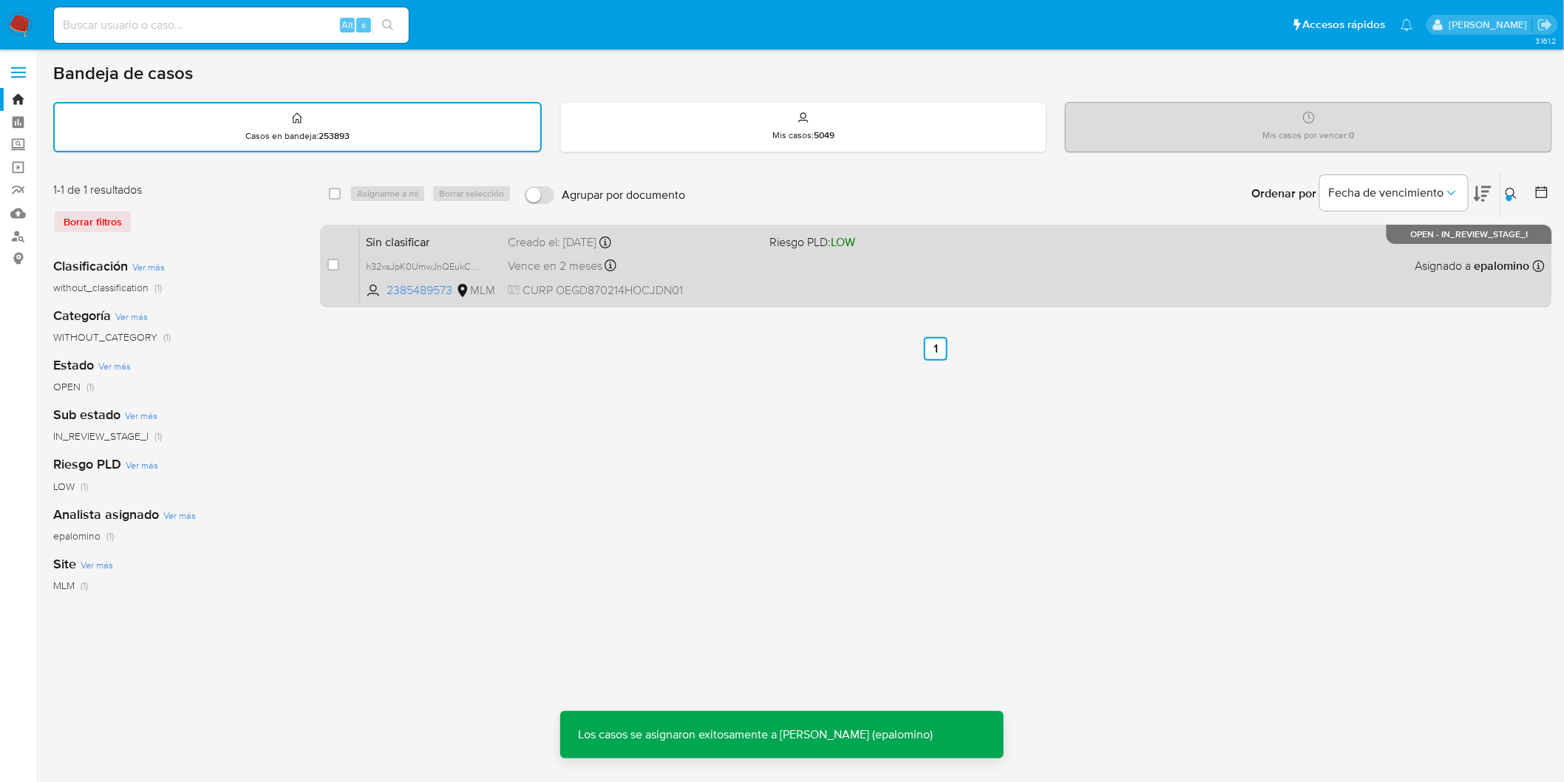
click at [416, 239] on span "Sin clasificar" at bounding box center [431, 240] width 130 height 19
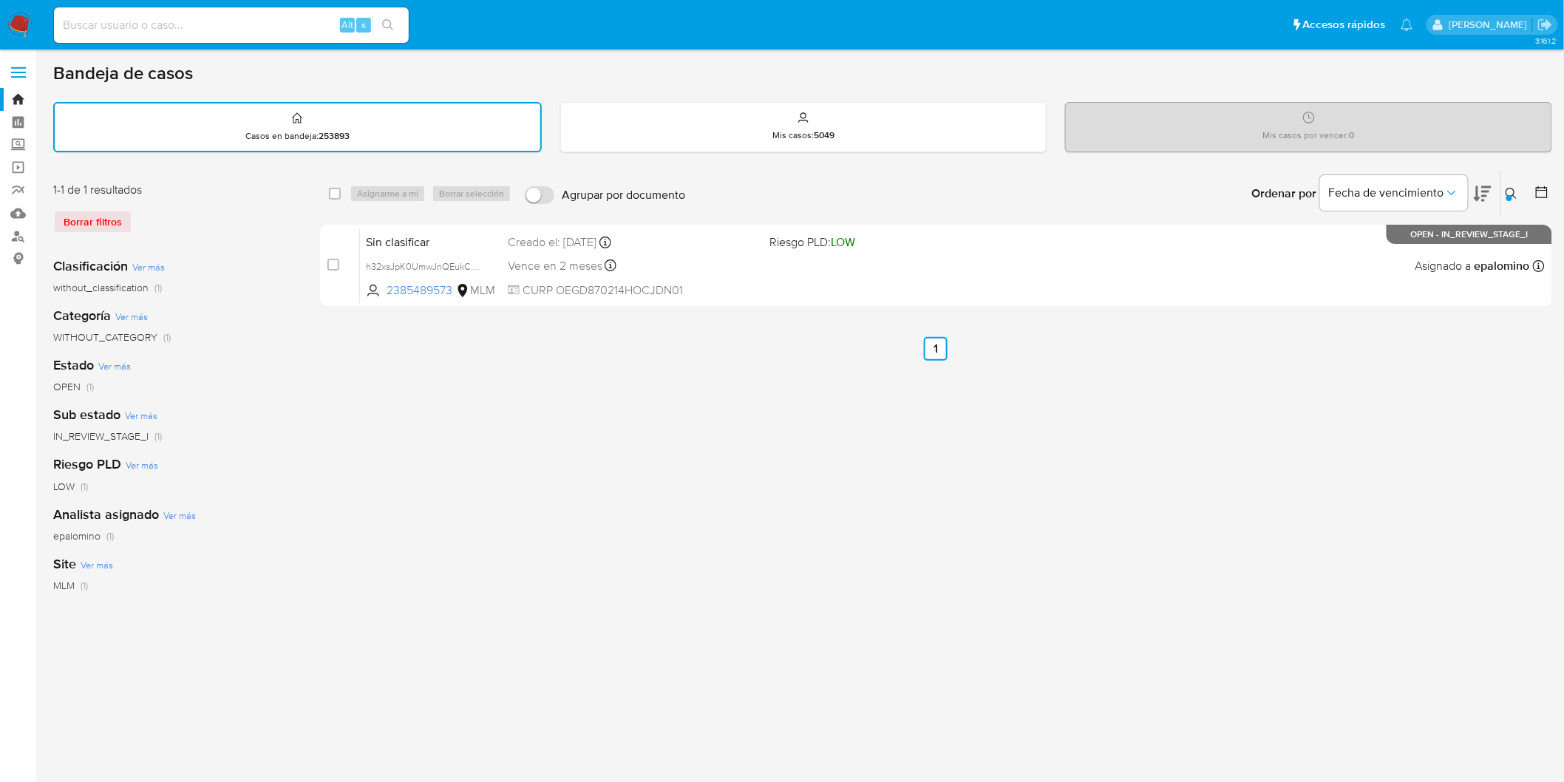
click at [16, 26] on img at bounding box center [19, 25] width 25 height 25
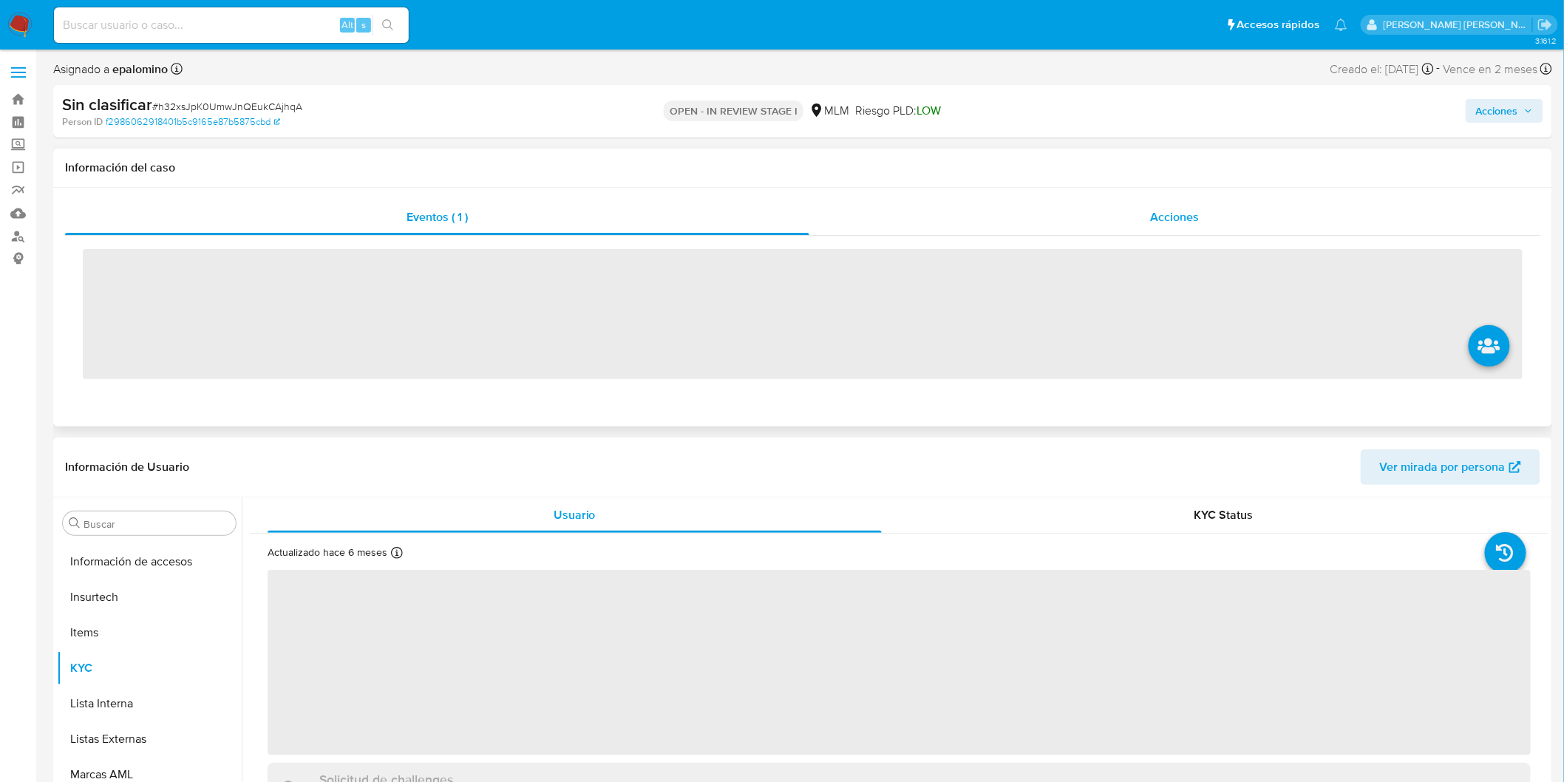
scroll to position [695, 0]
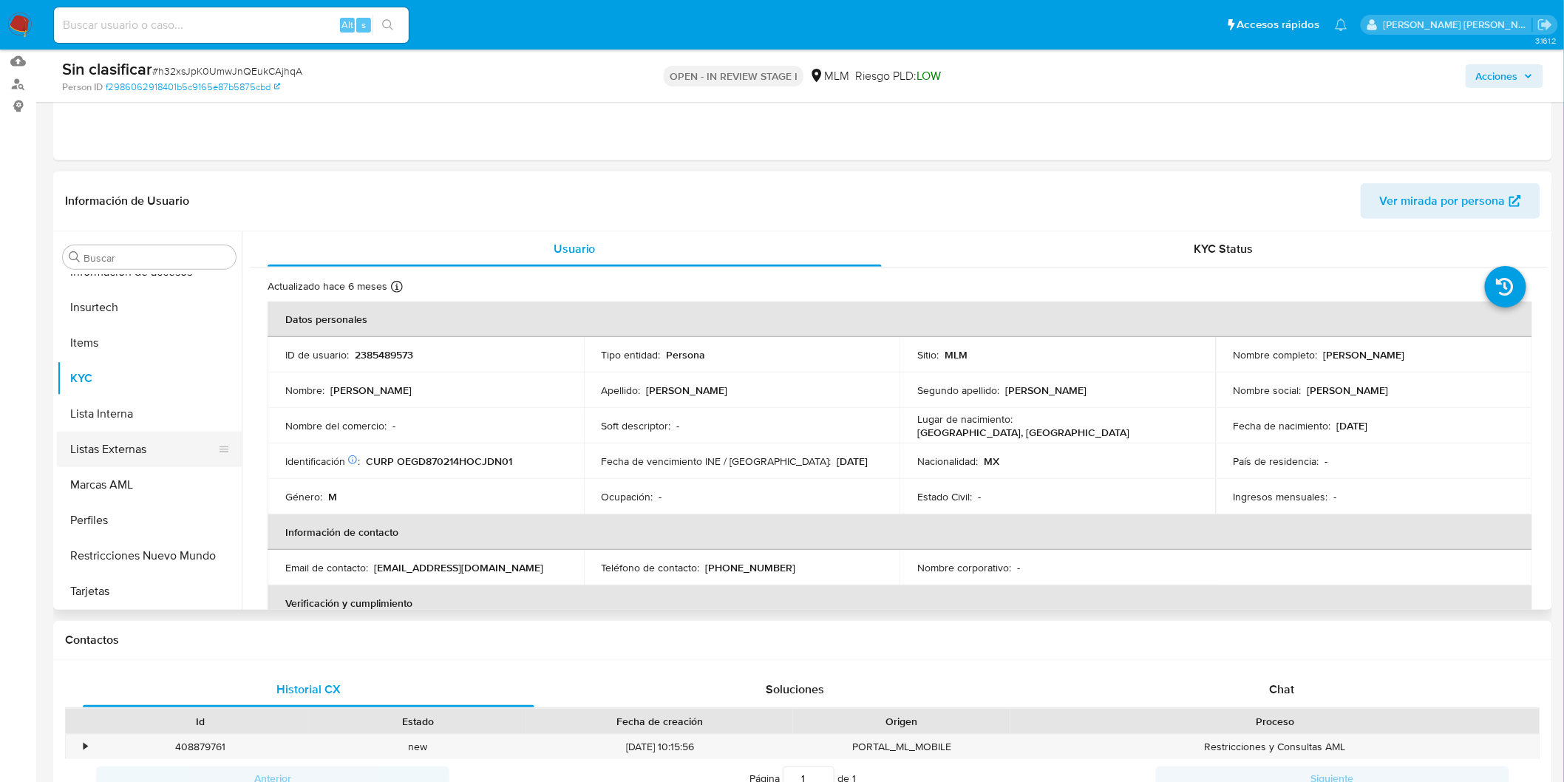
select select "10"
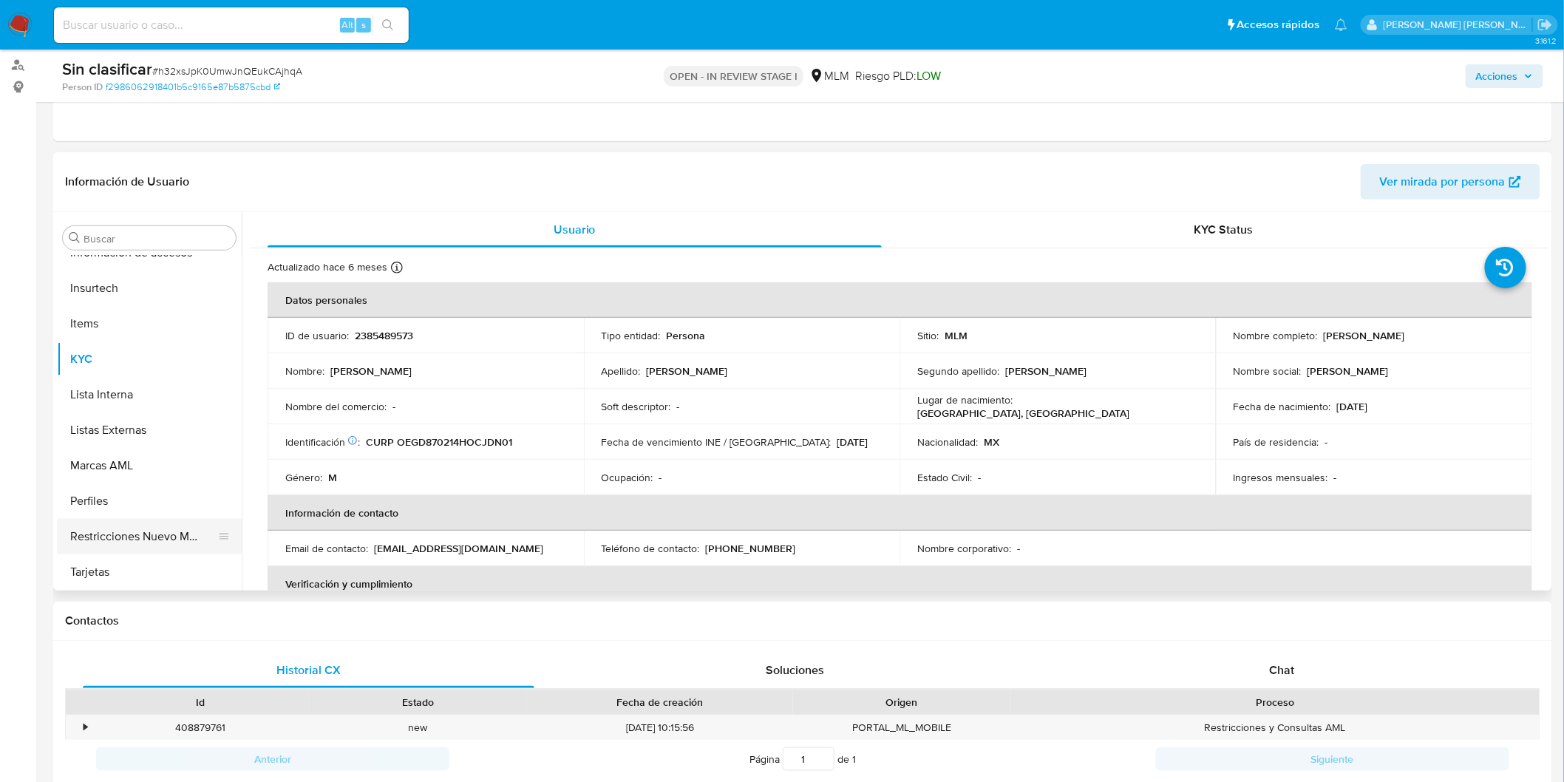
click at [145, 533] on button "Restricciones Nuevo Mundo" at bounding box center [143, 536] width 173 height 35
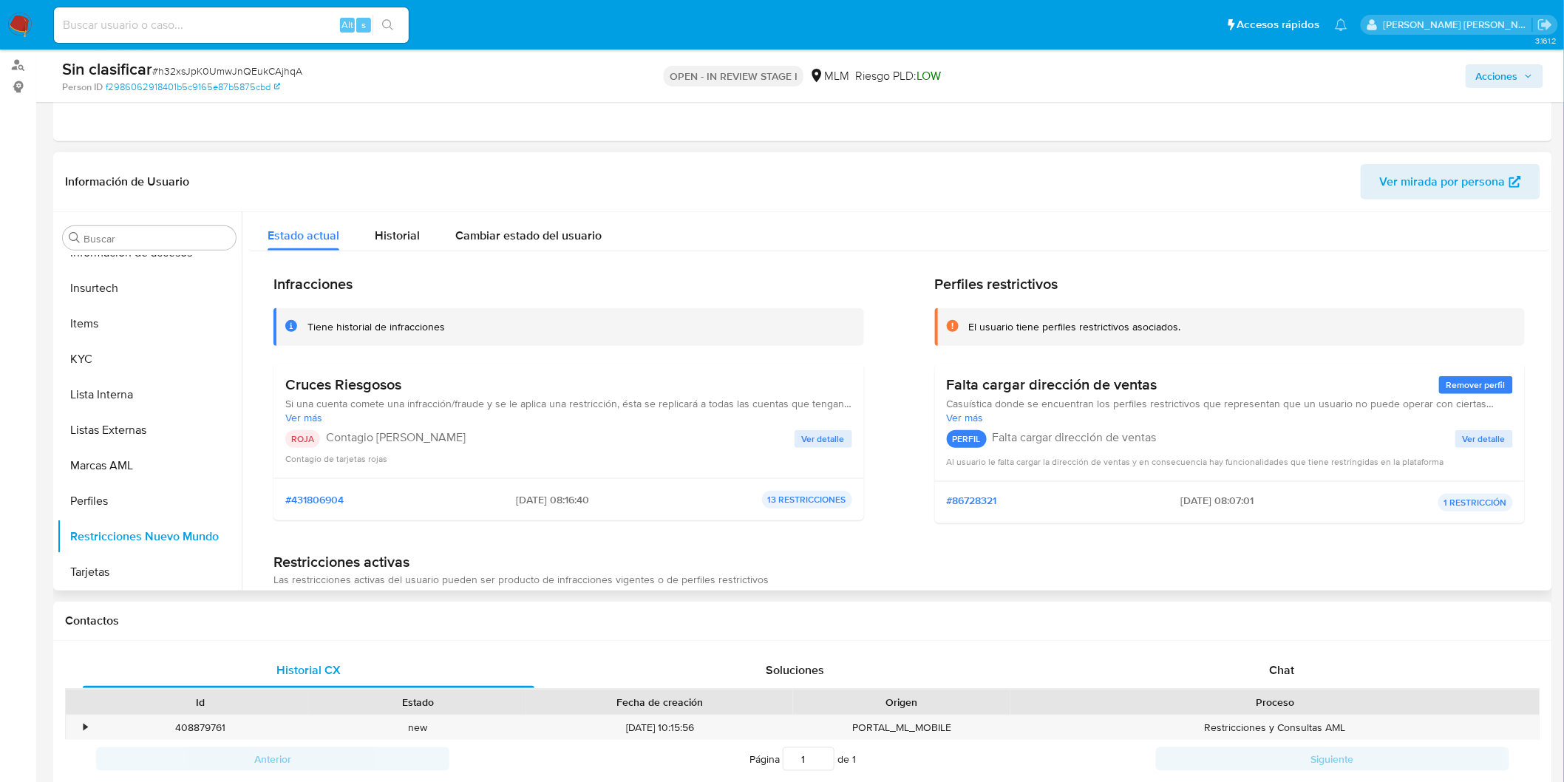
click at [828, 437] on span "Ver detalle" at bounding box center [823, 439] width 43 height 15
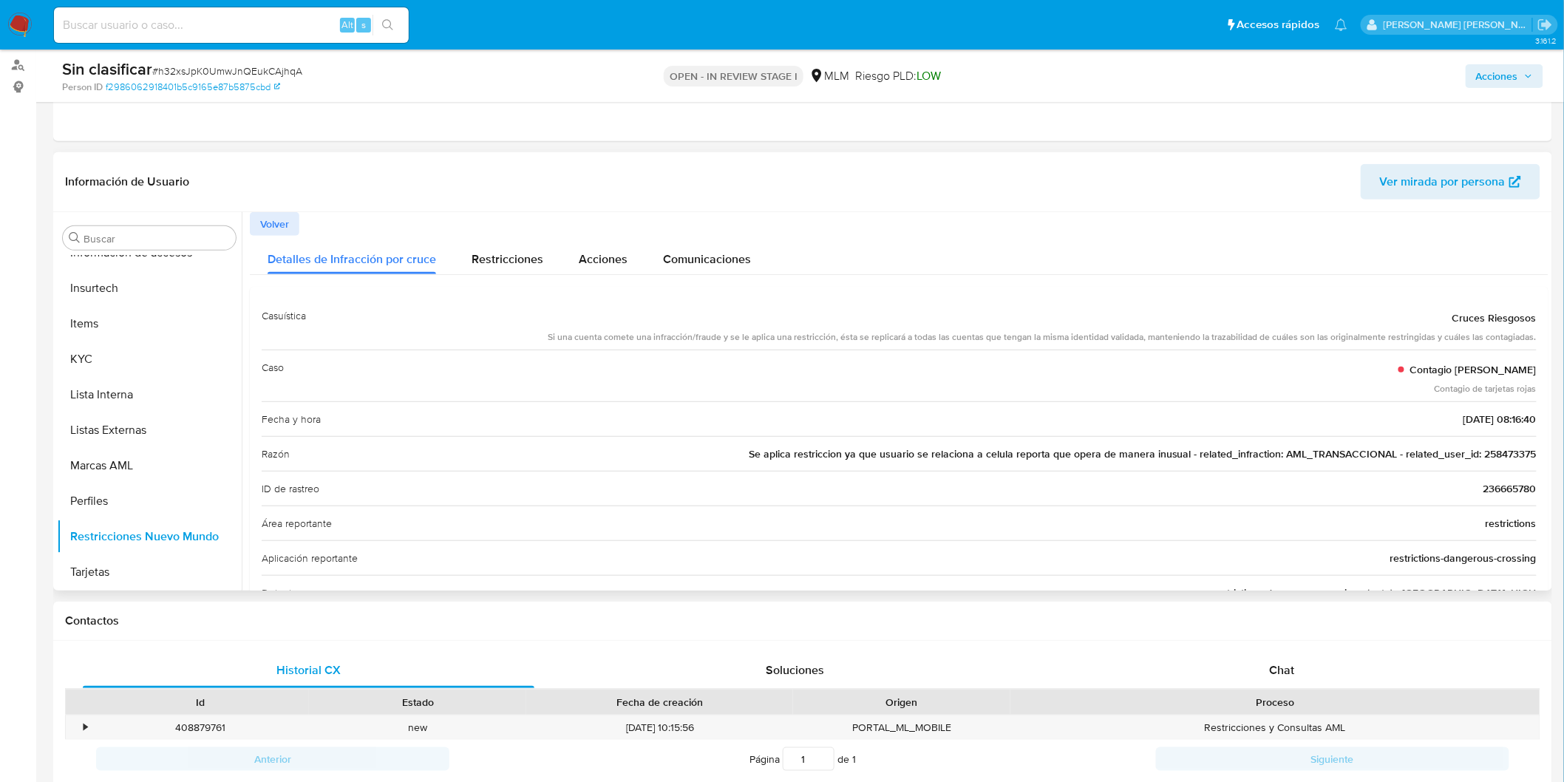
drag, startPoint x: 766, startPoint y: 457, endPoint x: 942, endPoint y: 458, distance: 176.6
click at [942, 458] on span "Se aplica restriccion ya que usuario se relaciona a celula reporta que opera de…" at bounding box center [1143, 453] width 788 height 15
click at [799, 460] on span "Se aplica restriccion ya que usuario se relaciona a celula reporta que opera de…" at bounding box center [1143, 453] width 788 height 15
drag, startPoint x: 750, startPoint y: 455, endPoint x: 1535, endPoint y: 454, distance: 784.8
click at [1535, 454] on div "Casuística Cruces Riesgosos Si una cuenta comete una infracción/fraude y se le …" at bounding box center [899, 715] width 1298 height 856
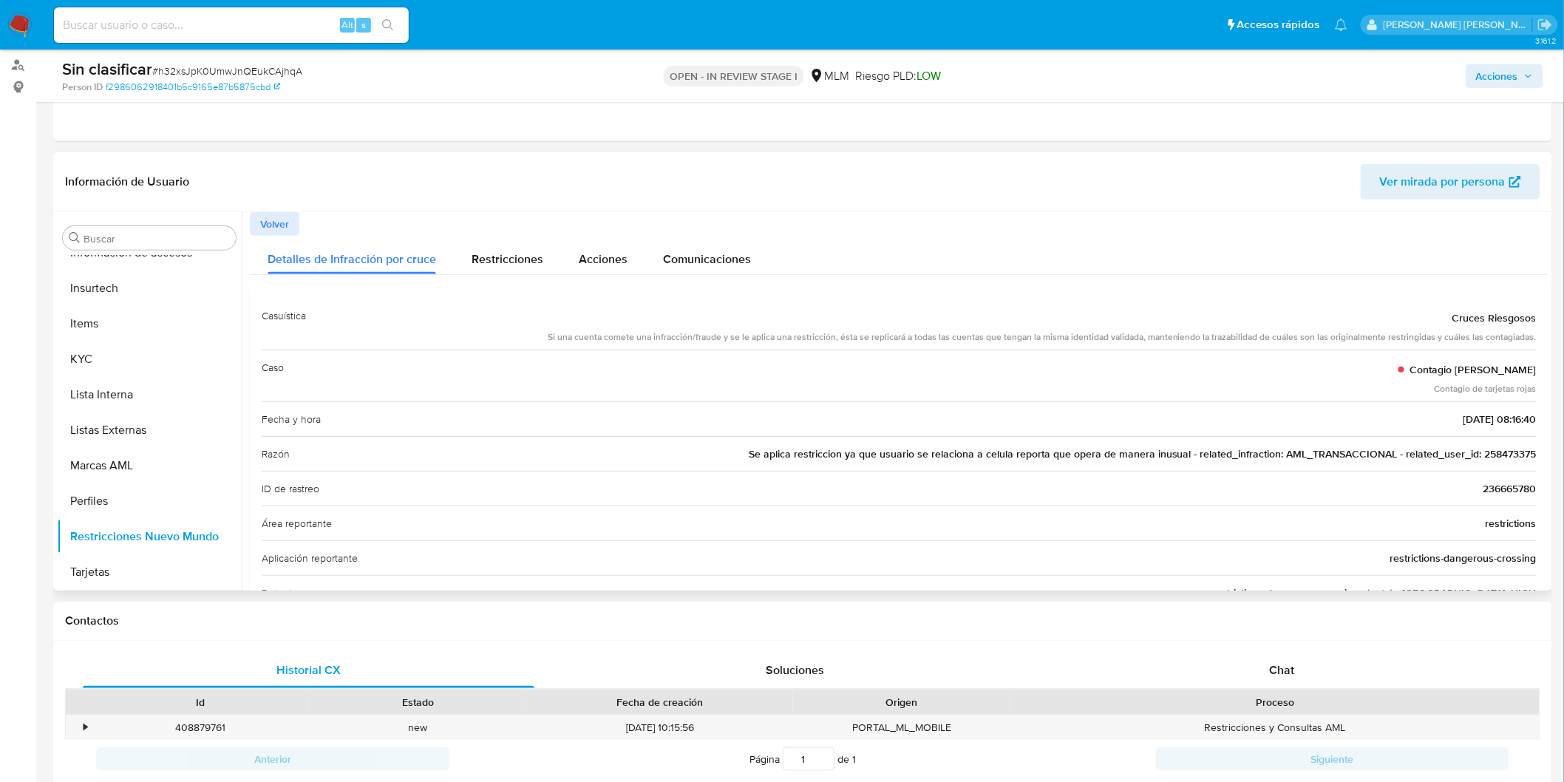
click at [1195, 483] on div "ID de rastreo 236665780" at bounding box center [899, 488] width 1275 height 35
drag, startPoint x: 752, startPoint y: 456, endPoint x: 1567, endPoint y: 456, distance: 815.0
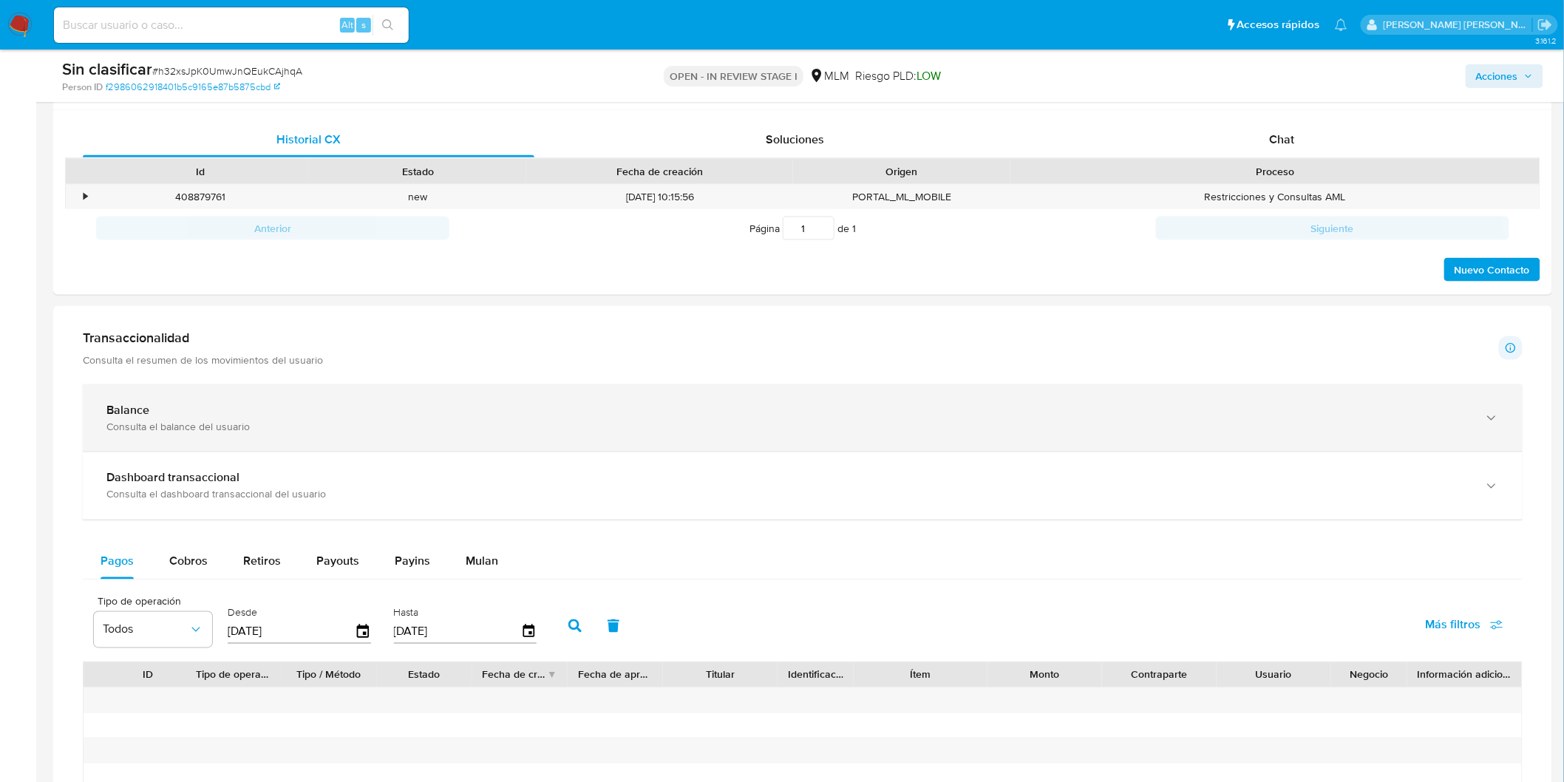
scroll to position [582, 0]
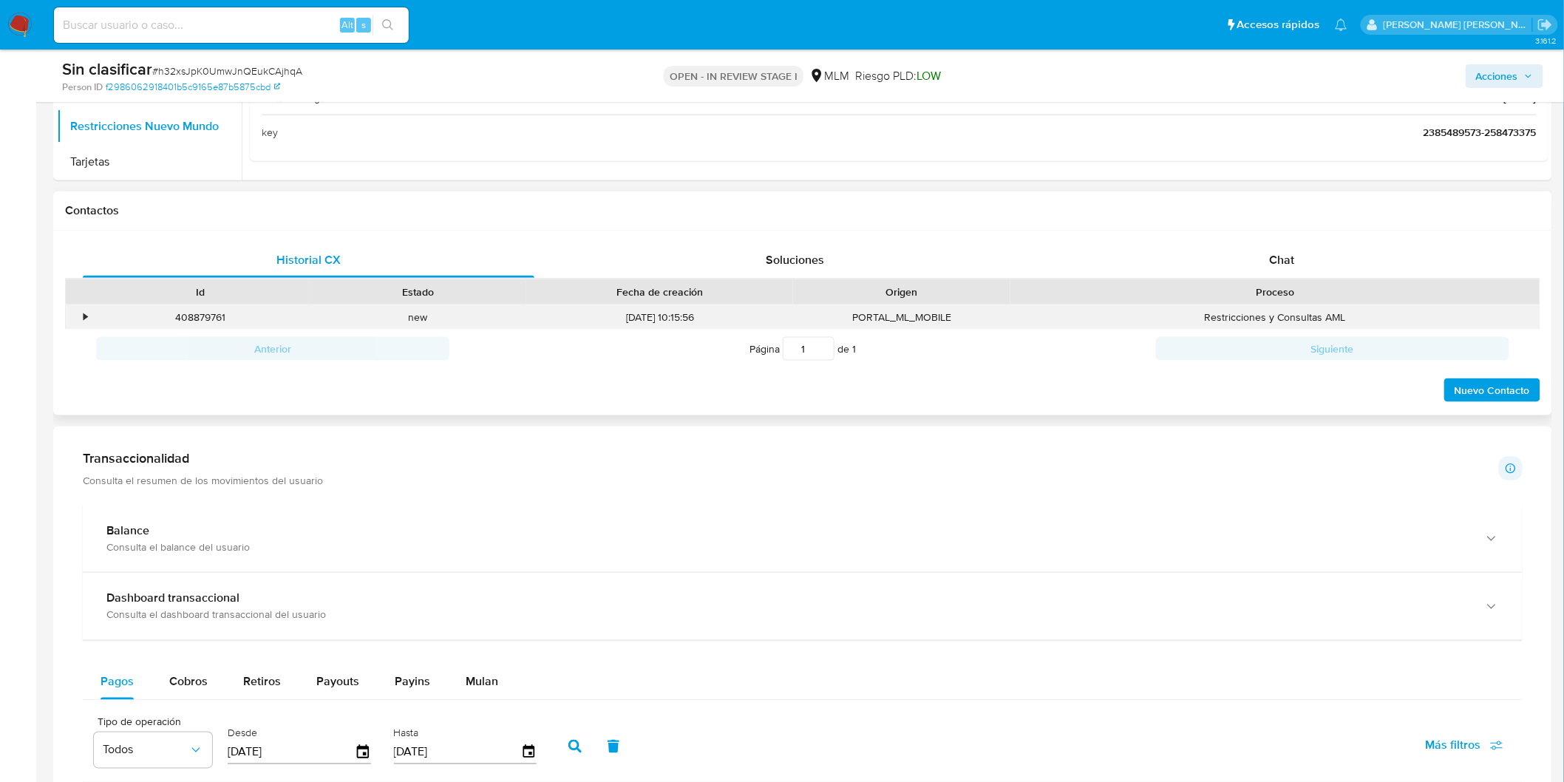
click at [82, 320] on div "•" at bounding box center [79, 317] width 26 height 24
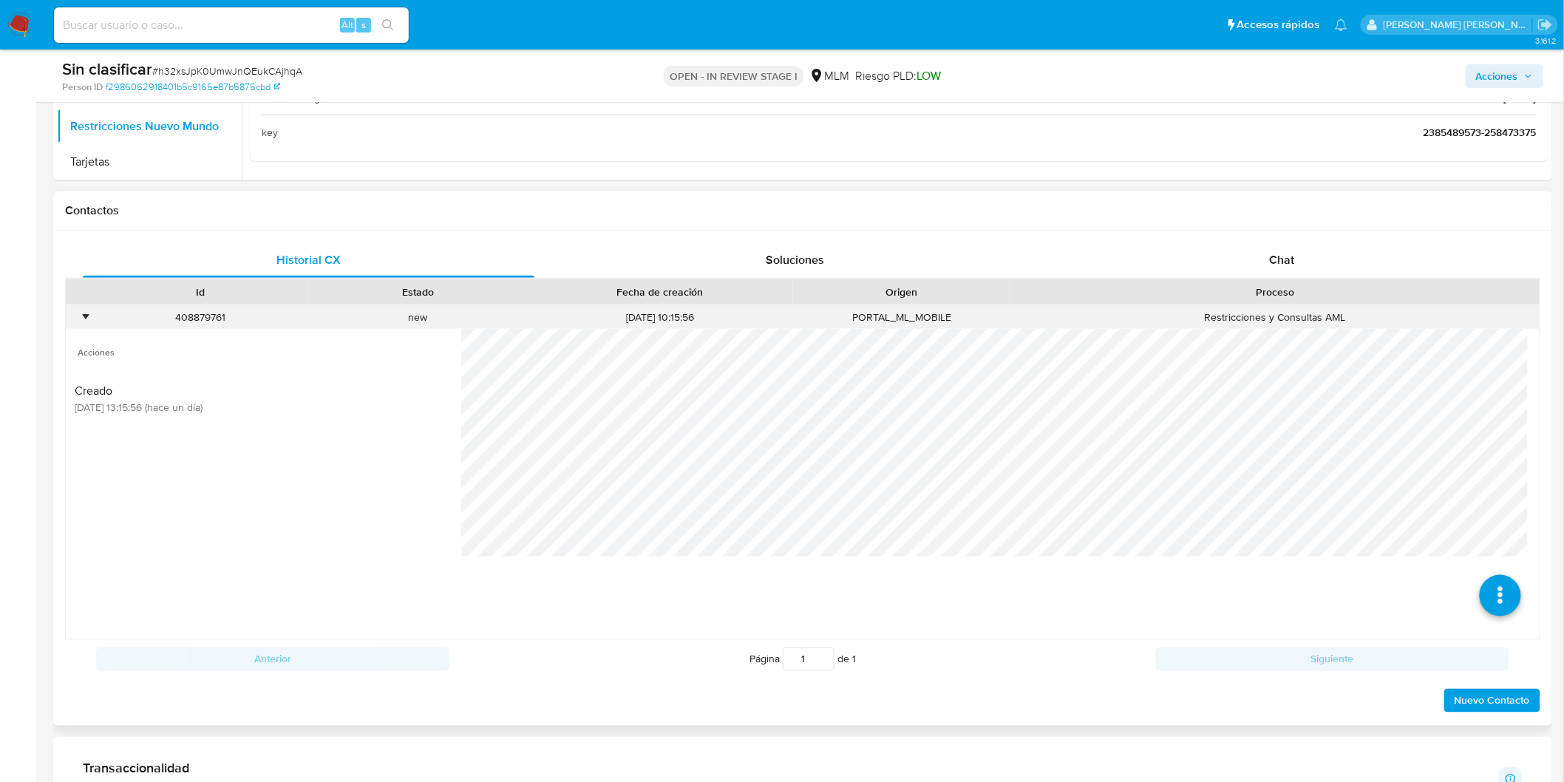
click at [84, 316] on div "•" at bounding box center [86, 317] width 4 height 14
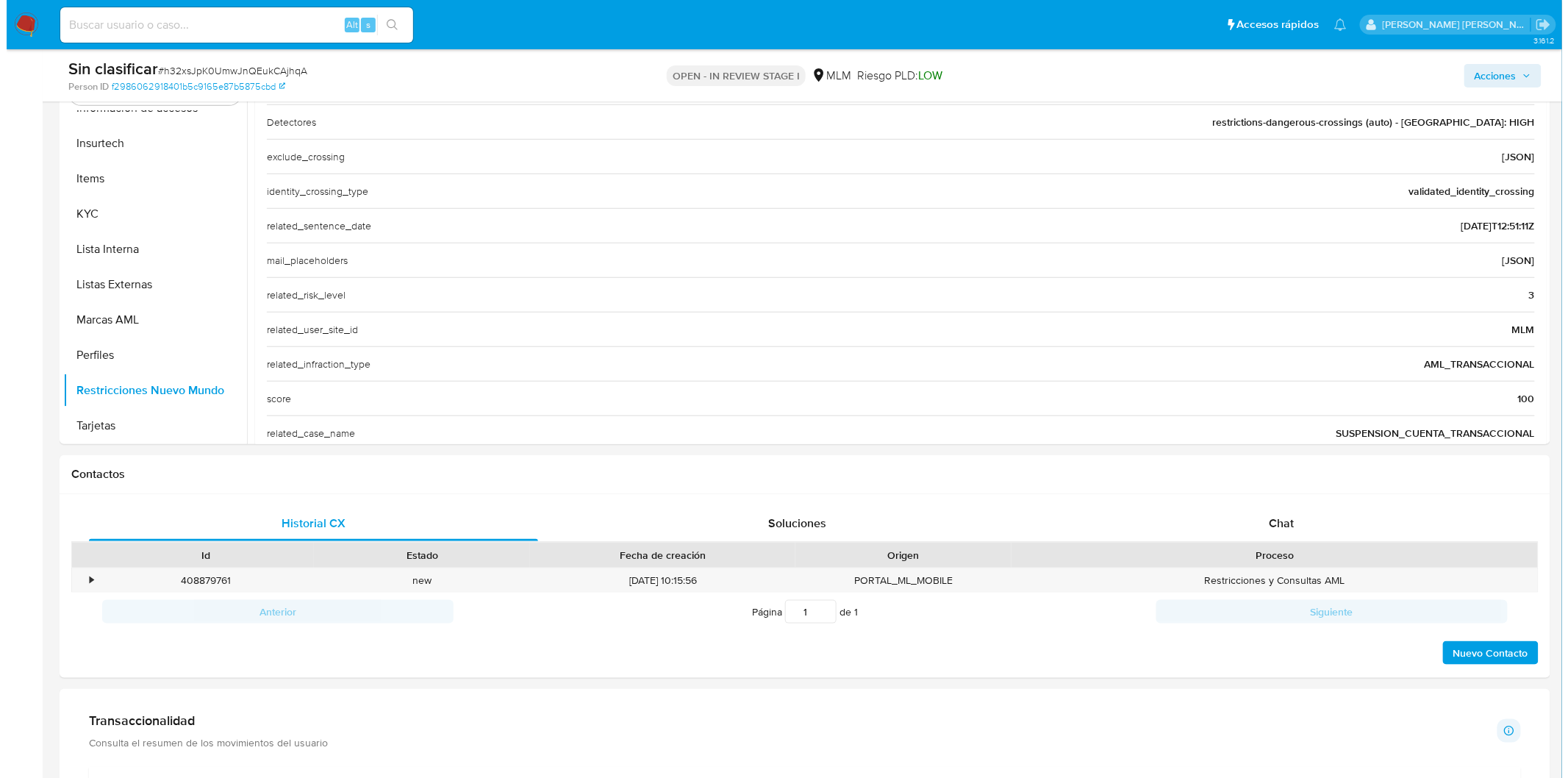
scroll to position [416, 0]
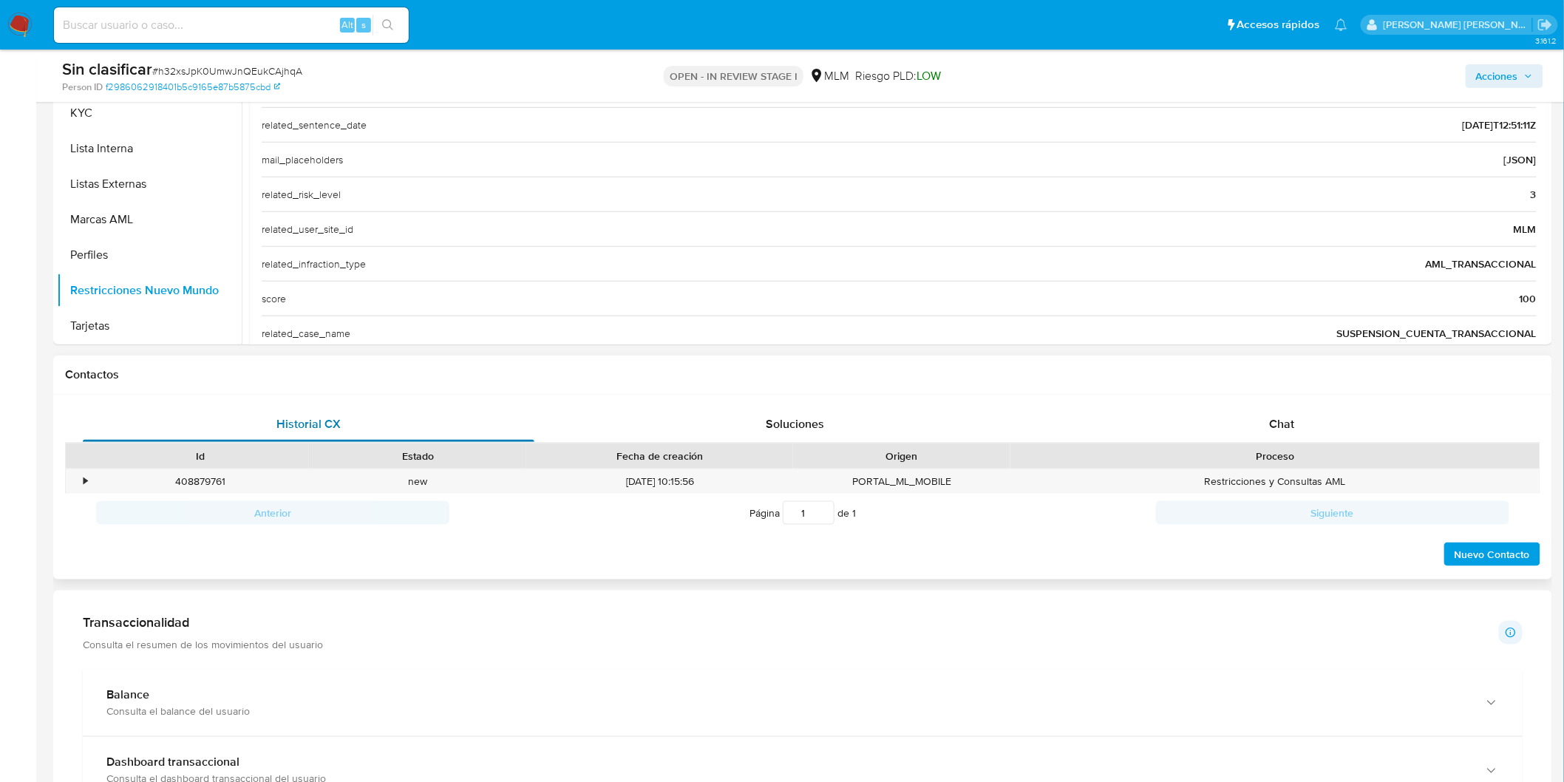
click at [301, 431] on span "Historial CX" at bounding box center [308, 423] width 64 height 17
click at [81, 482] on div "•" at bounding box center [79, 481] width 26 height 24
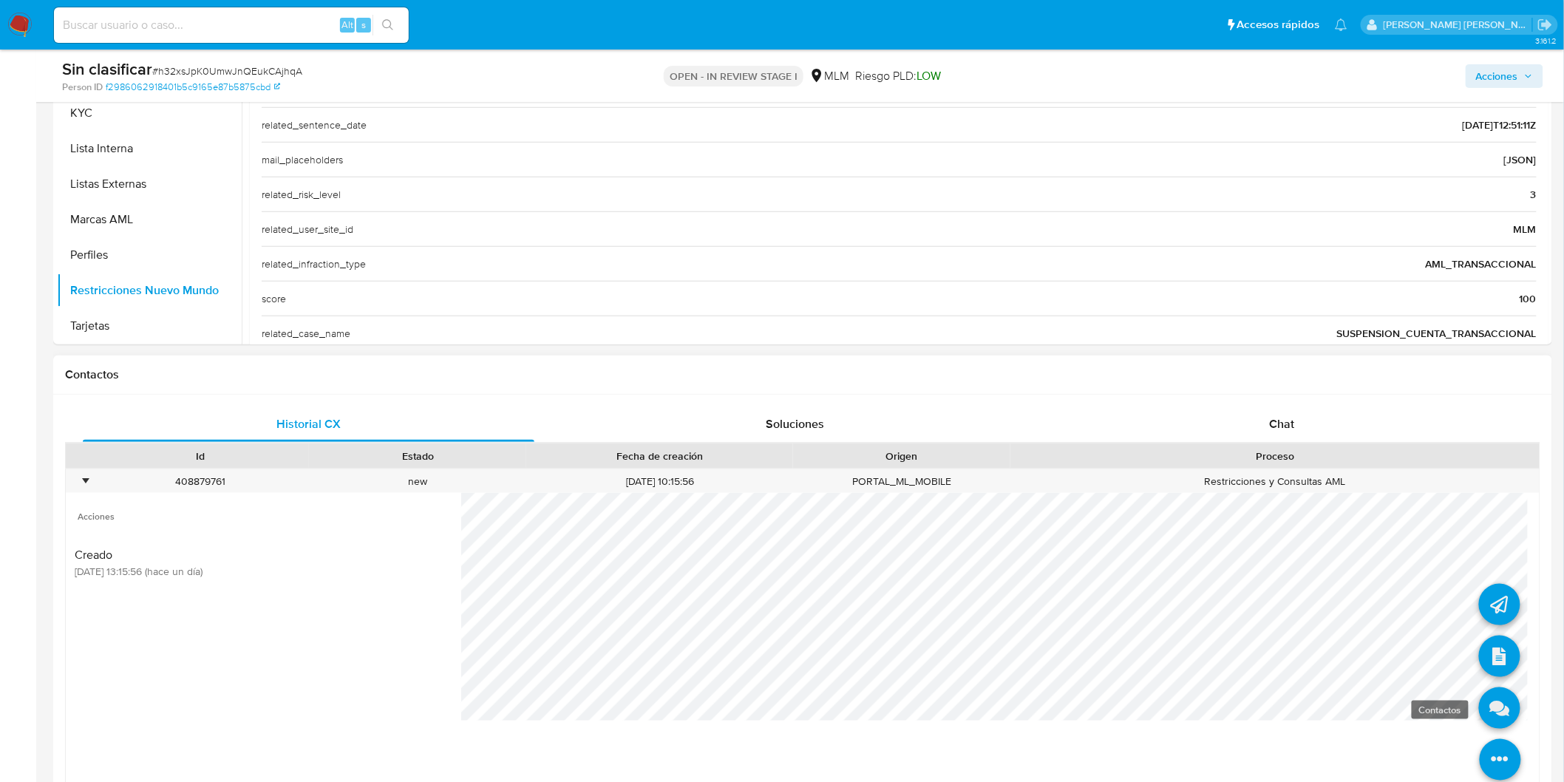
click at [1489, 712] on icon at bounding box center [1499, 707] width 41 height 41
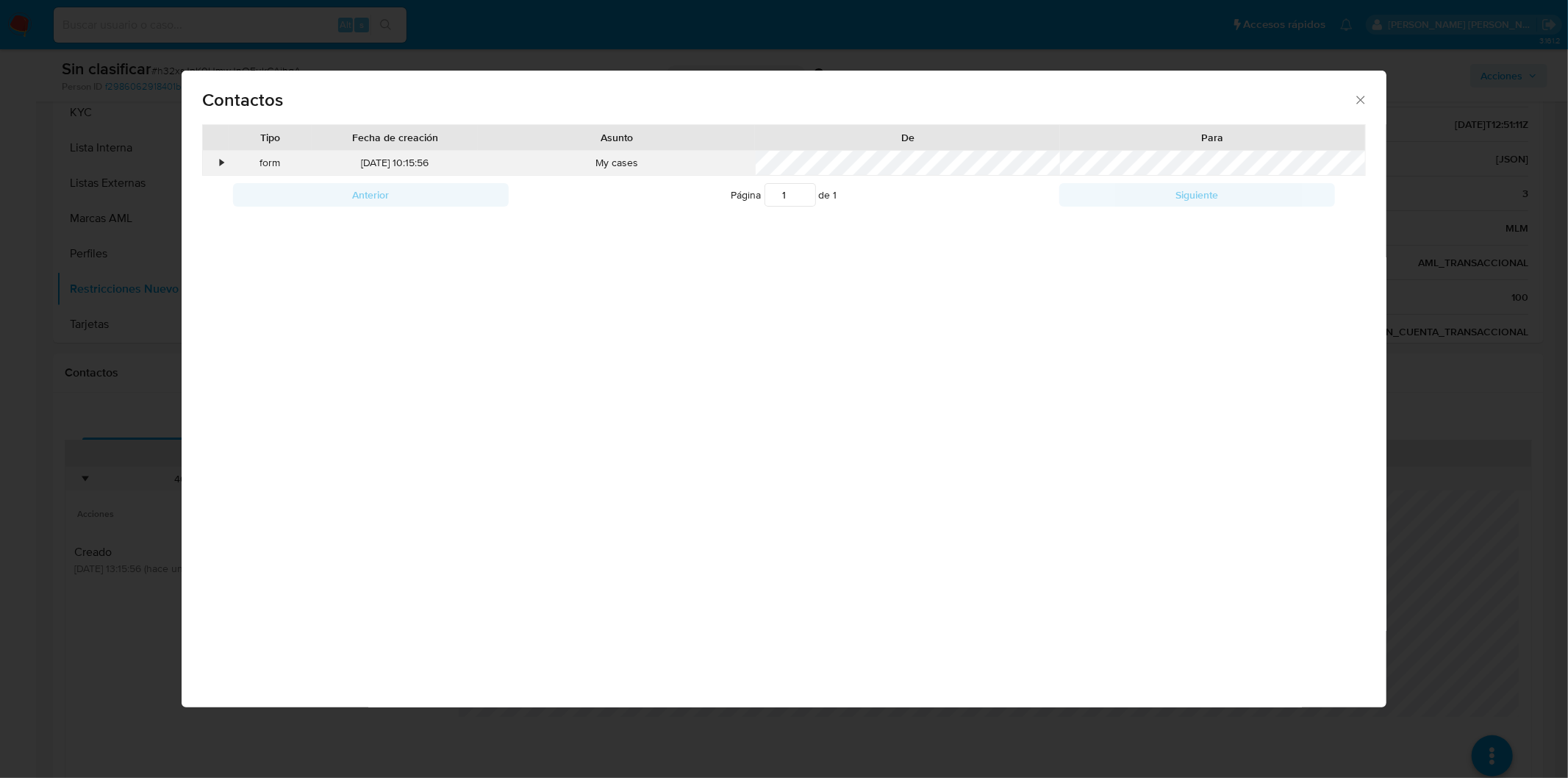
click at [219, 167] on div "•" at bounding box center [216, 162] width 26 height 25
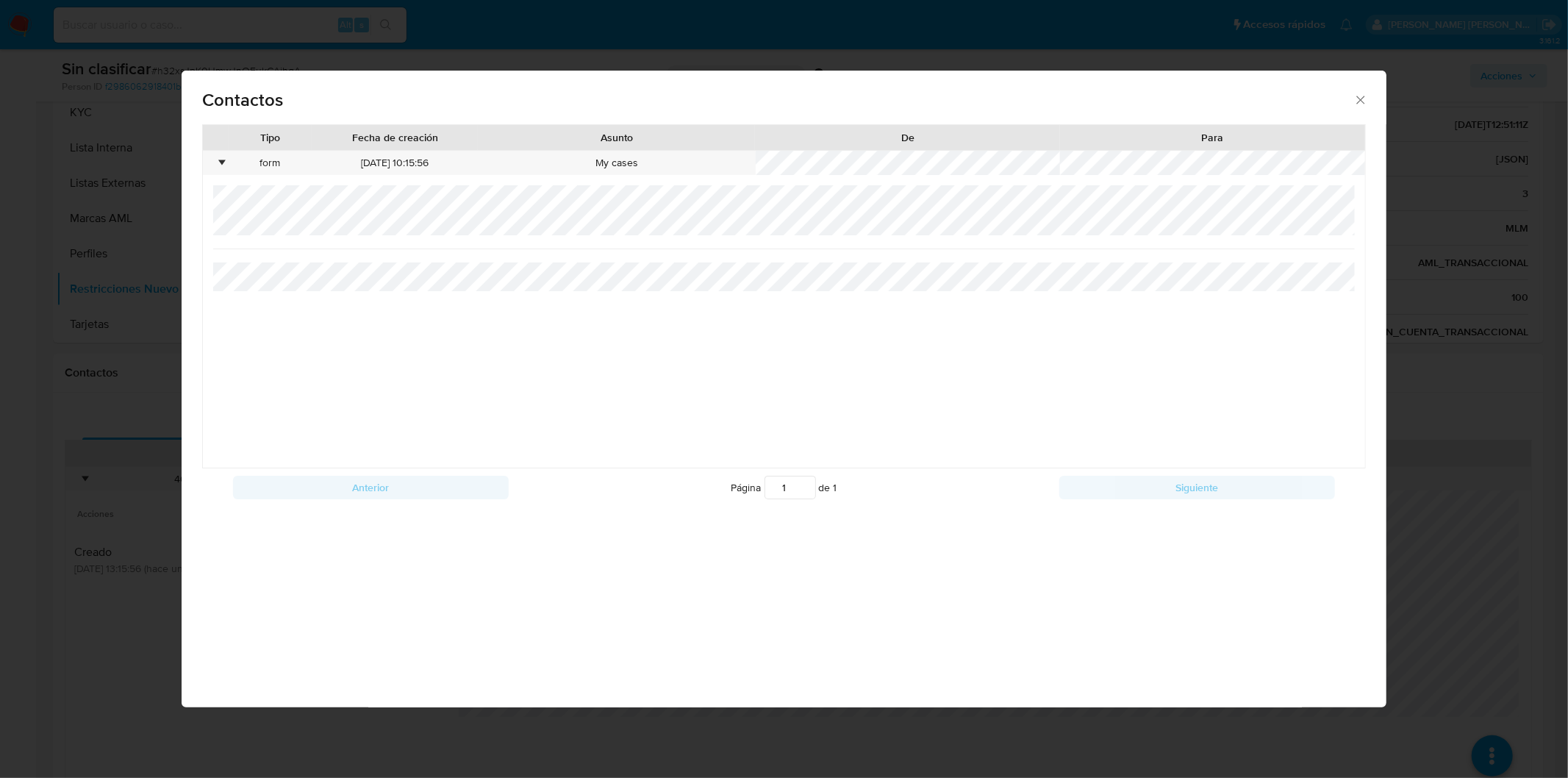
click at [643, 348] on div at bounding box center [784, 326] width 1142 height 283
click at [576, 725] on div "Contactos Tipo Fecha de creación Asunto De Para • form 06/10/2025 10:15:56 My c…" at bounding box center [784, 389] width 1568 height 778
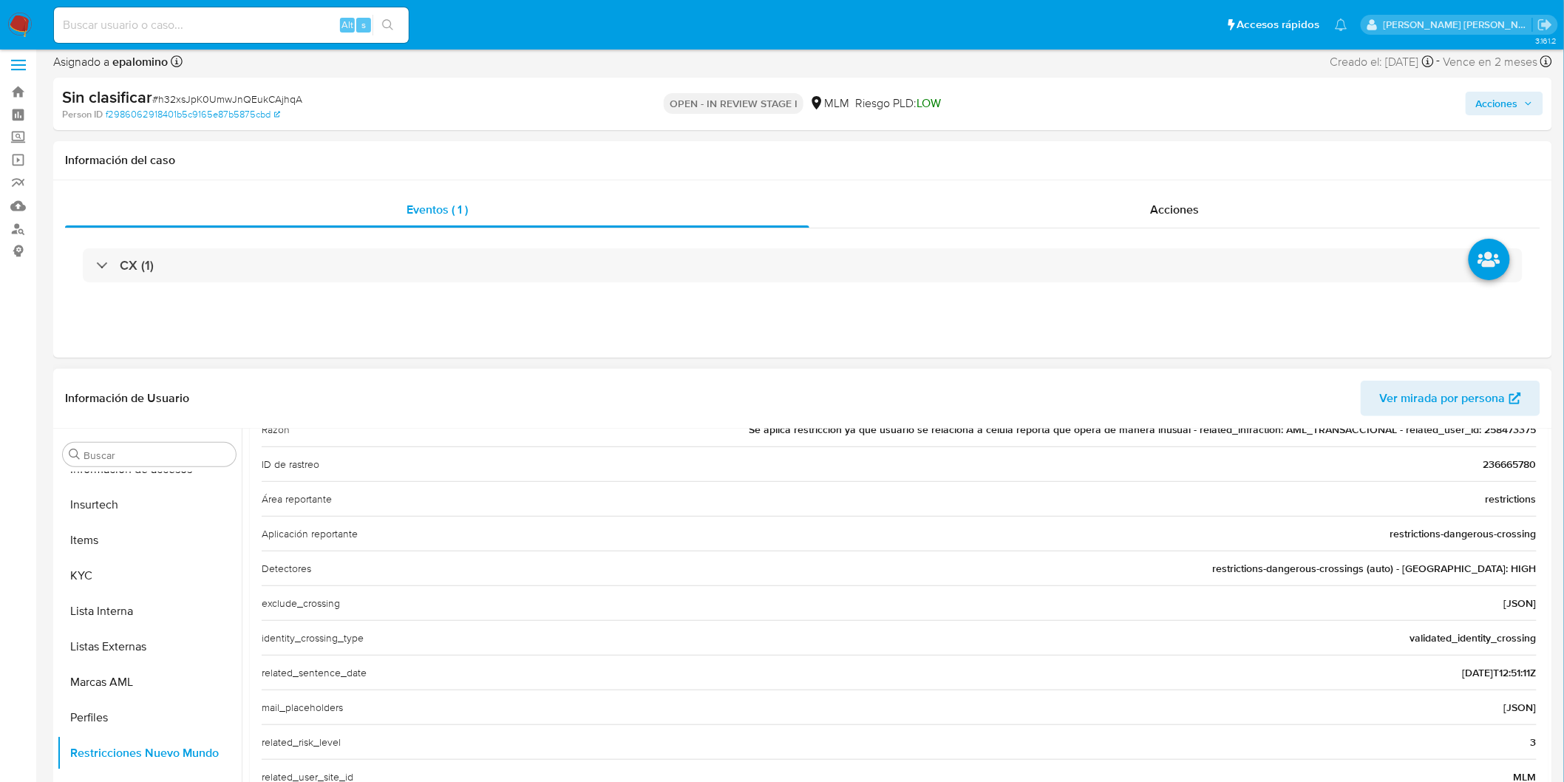
scroll to position [161, 0]
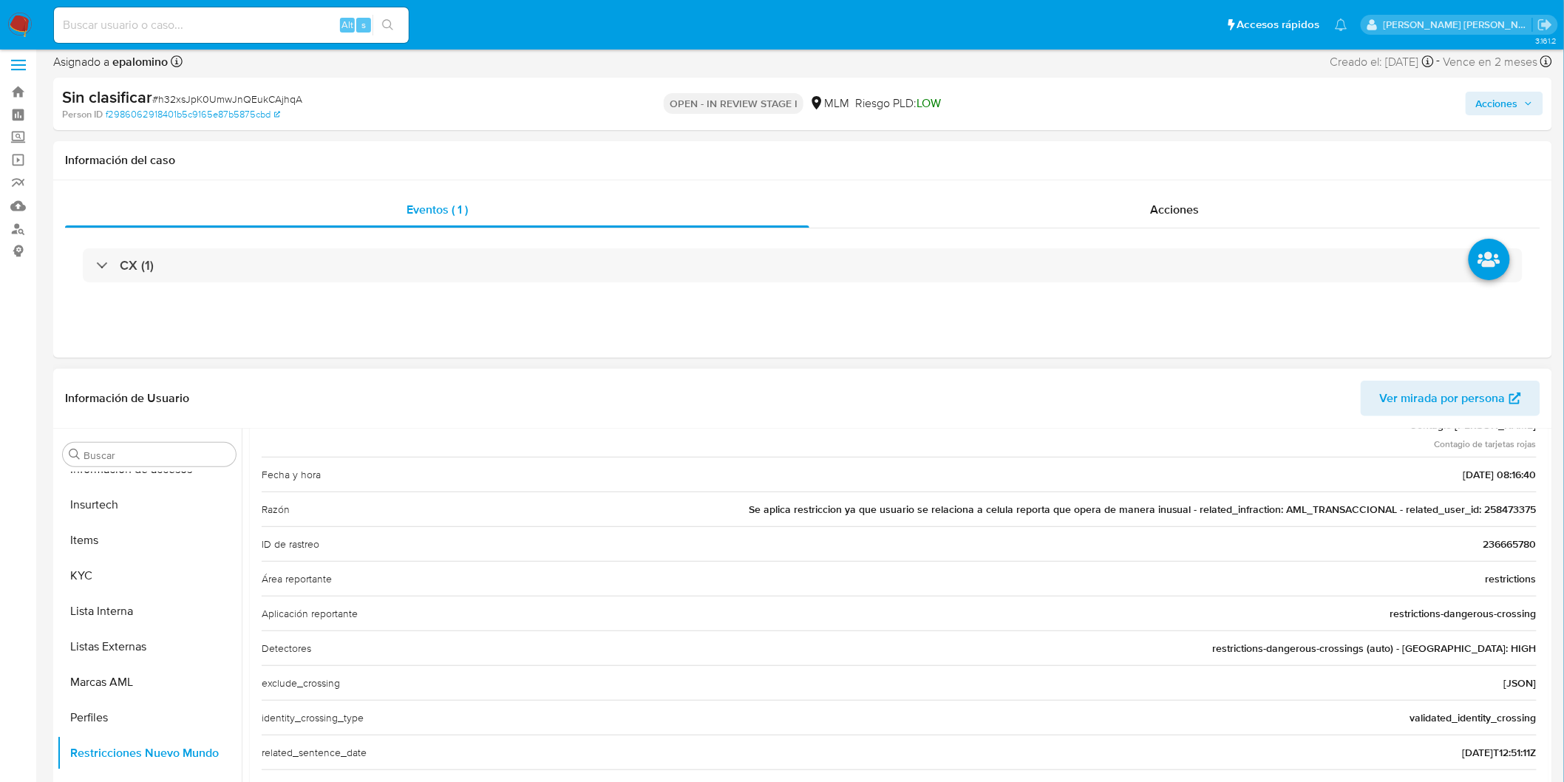
drag, startPoint x: 740, startPoint y: 512, endPoint x: 1552, endPoint y: 512, distance: 812.1
click at [1552, 512] on div "Buscar Anticipos de dinero Aprobadores Aprobados Archivos adjuntos CBT Cruces y…" at bounding box center [802, 618] width 1499 height 378
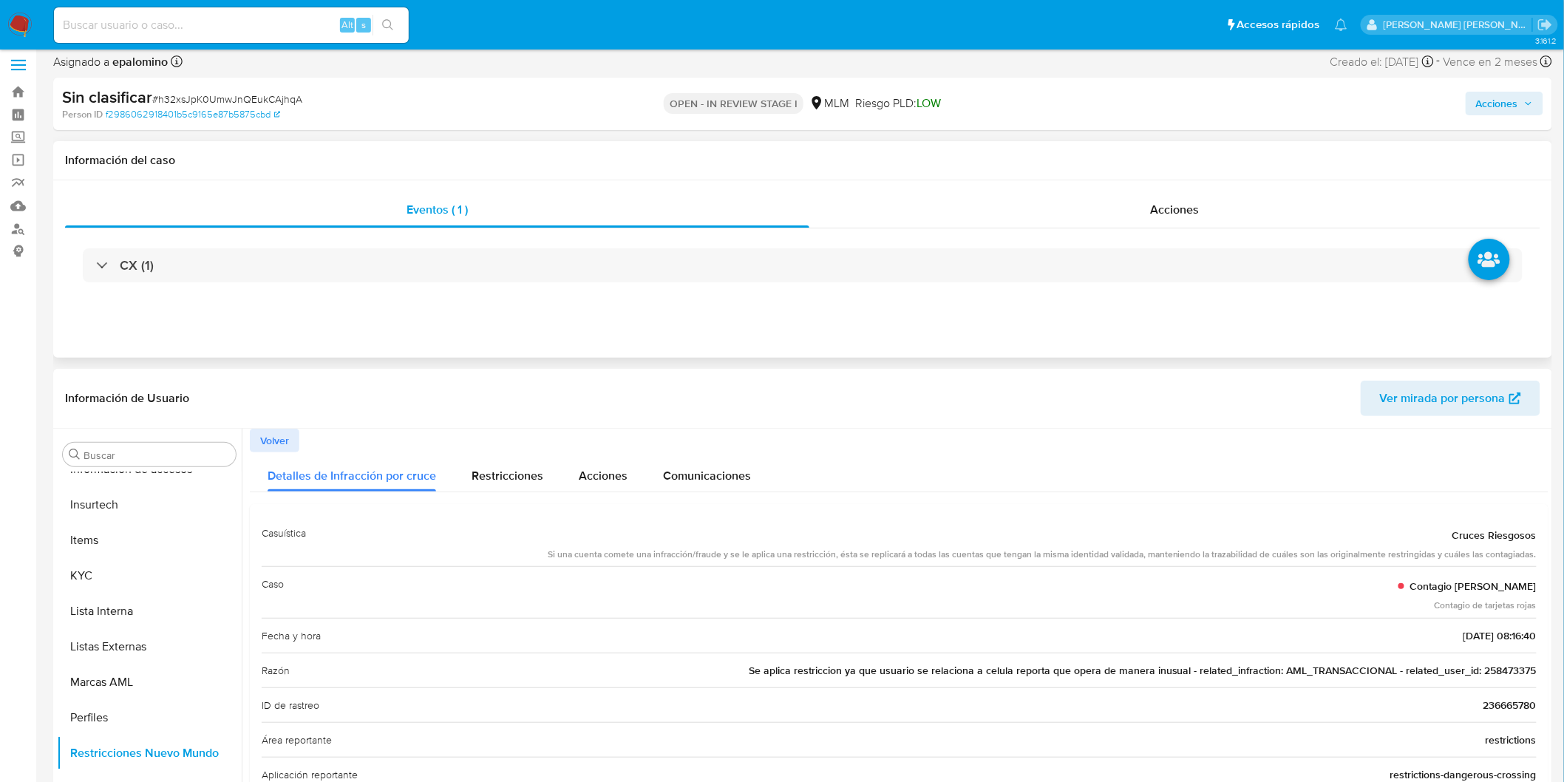
scroll to position [0, 0]
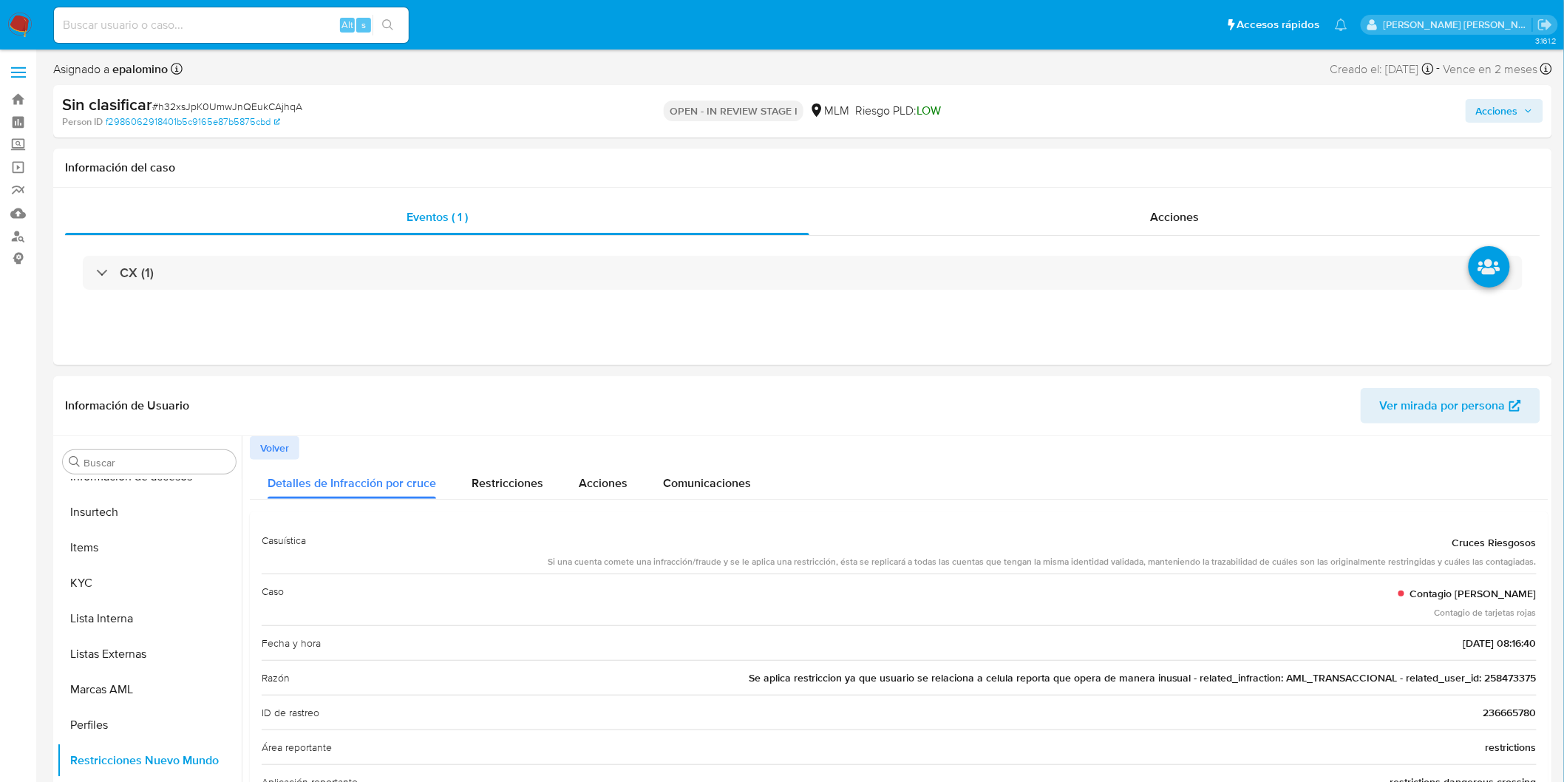
click at [1518, 117] on span "Acciones" at bounding box center [1497, 111] width 42 height 24
click at [1473, 341] on button "Enviar" at bounding box center [1487, 348] width 50 height 24
click at [1057, 151] on span "Resolución del caso" at bounding box center [1085, 157] width 106 height 17
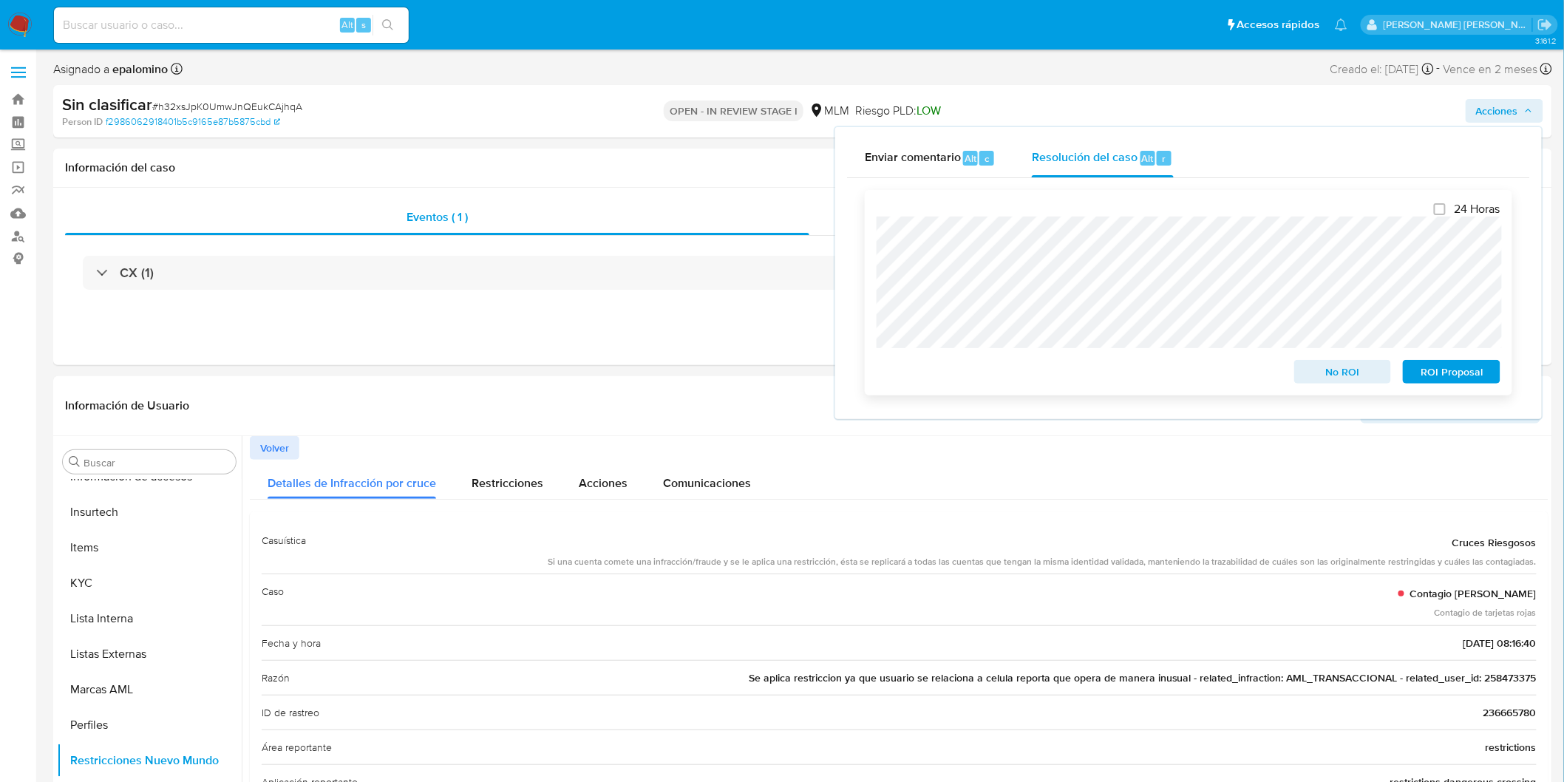
click at [1323, 368] on span "No ROI" at bounding box center [1342, 371] width 77 height 21
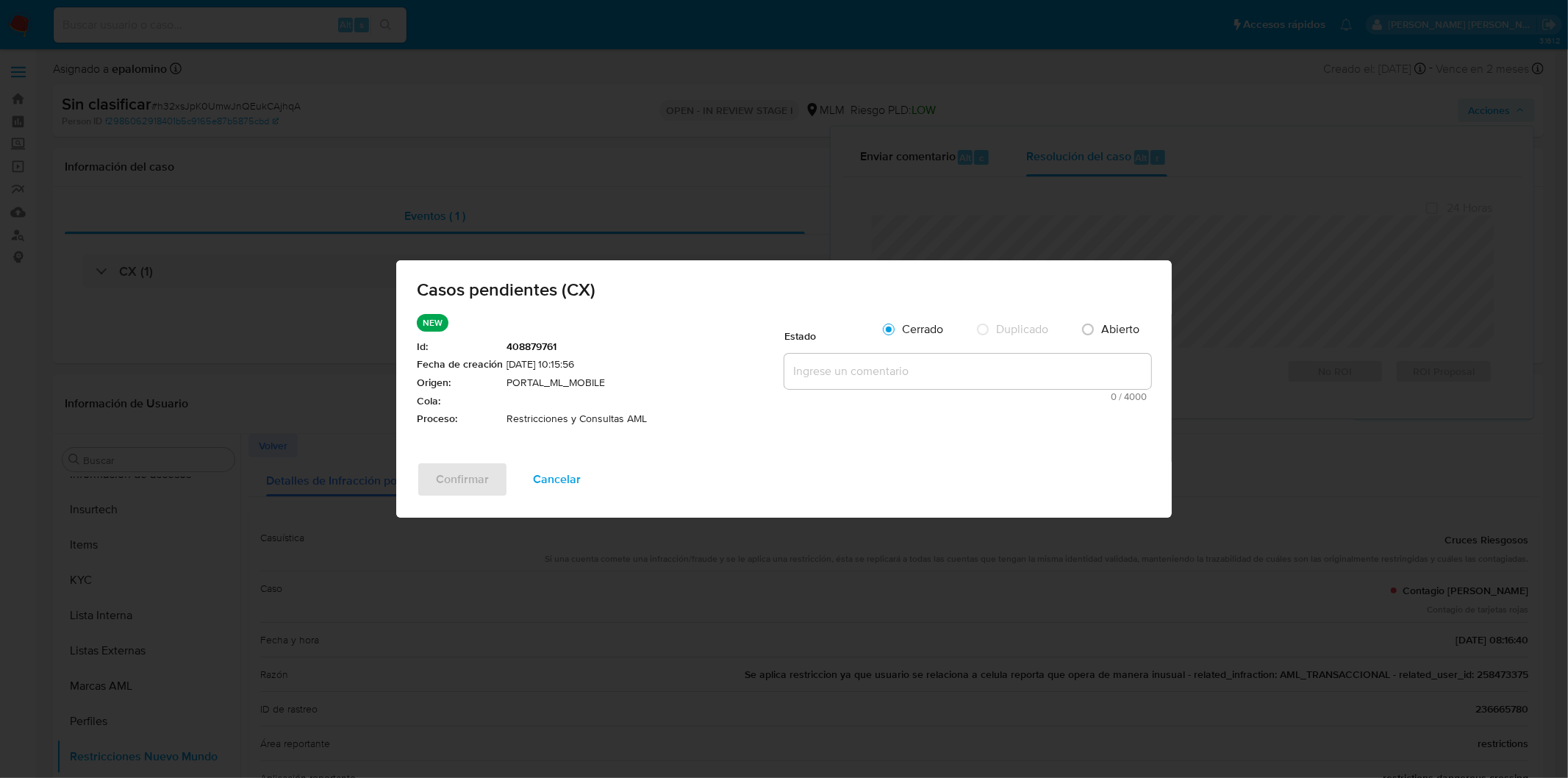
click at [862, 370] on textarea at bounding box center [967, 370] width 367 height 35
paste textarea "no se realizará reactivación de la cuenta"
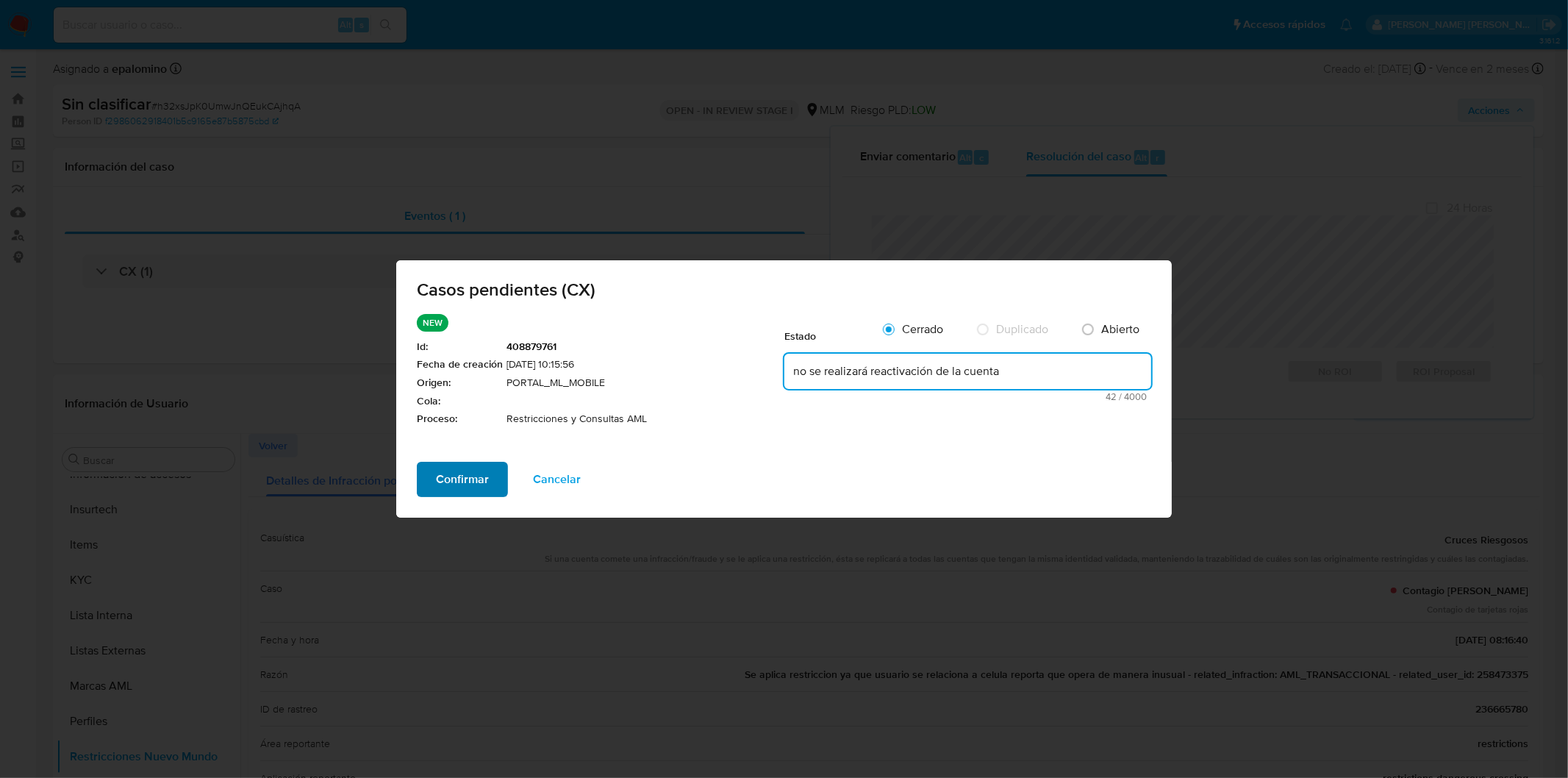
type textarea "no se realizará reactivación de la cuenta"
click at [447, 474] on span "Confirmar" at bounding box center [462, 480] width 53 height 33
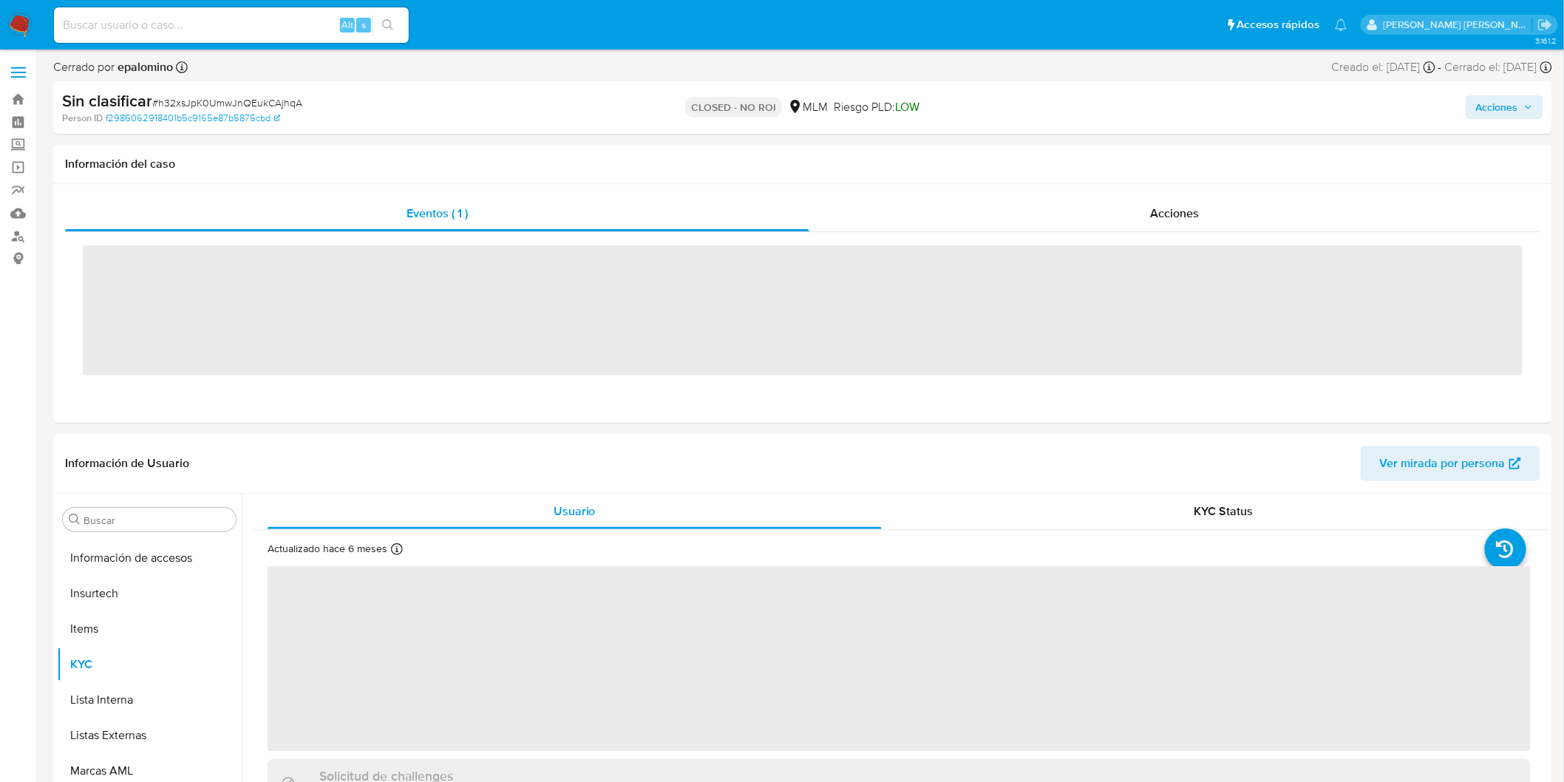
scroll to position [695, 0]
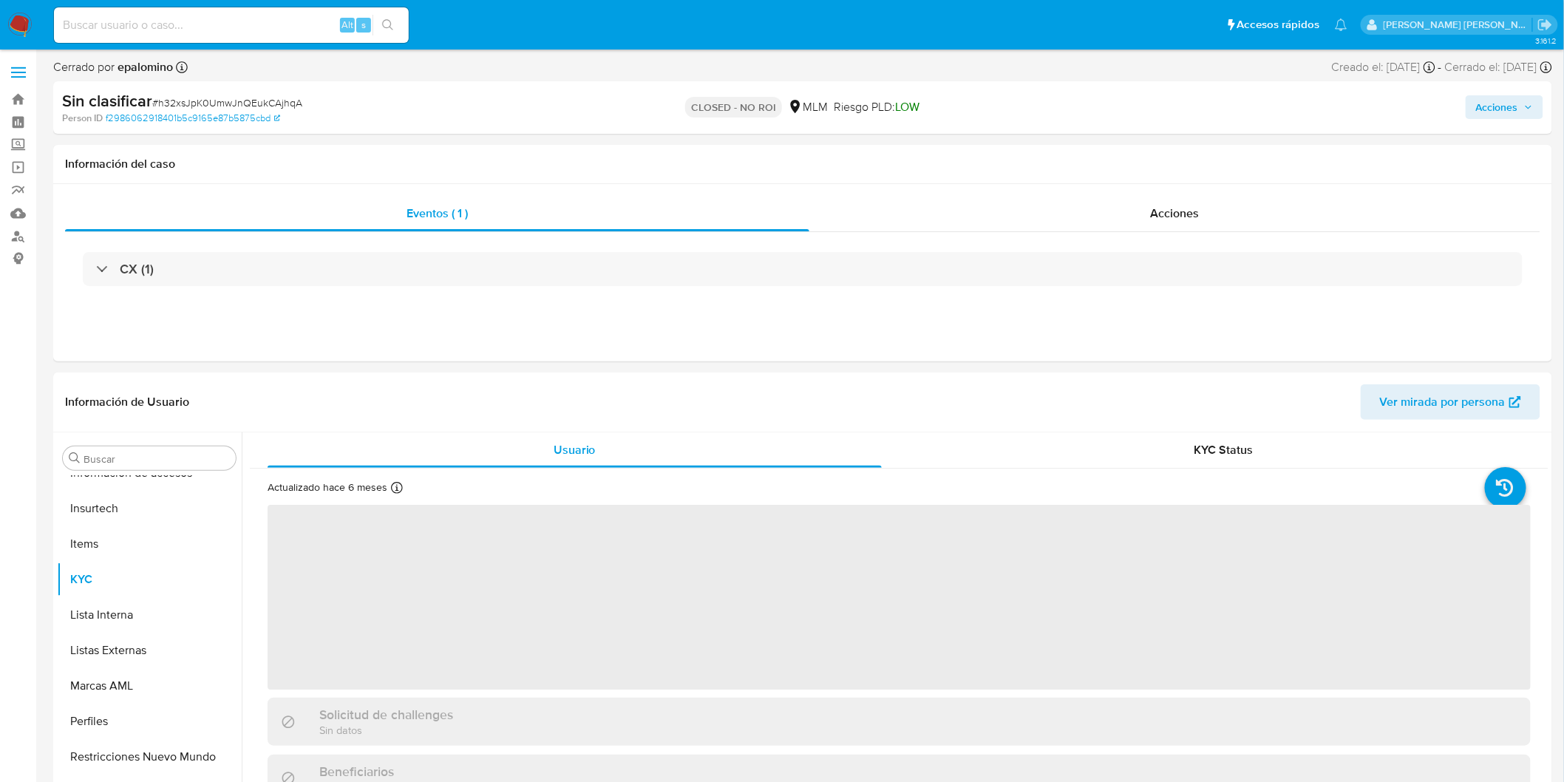
select select "10"
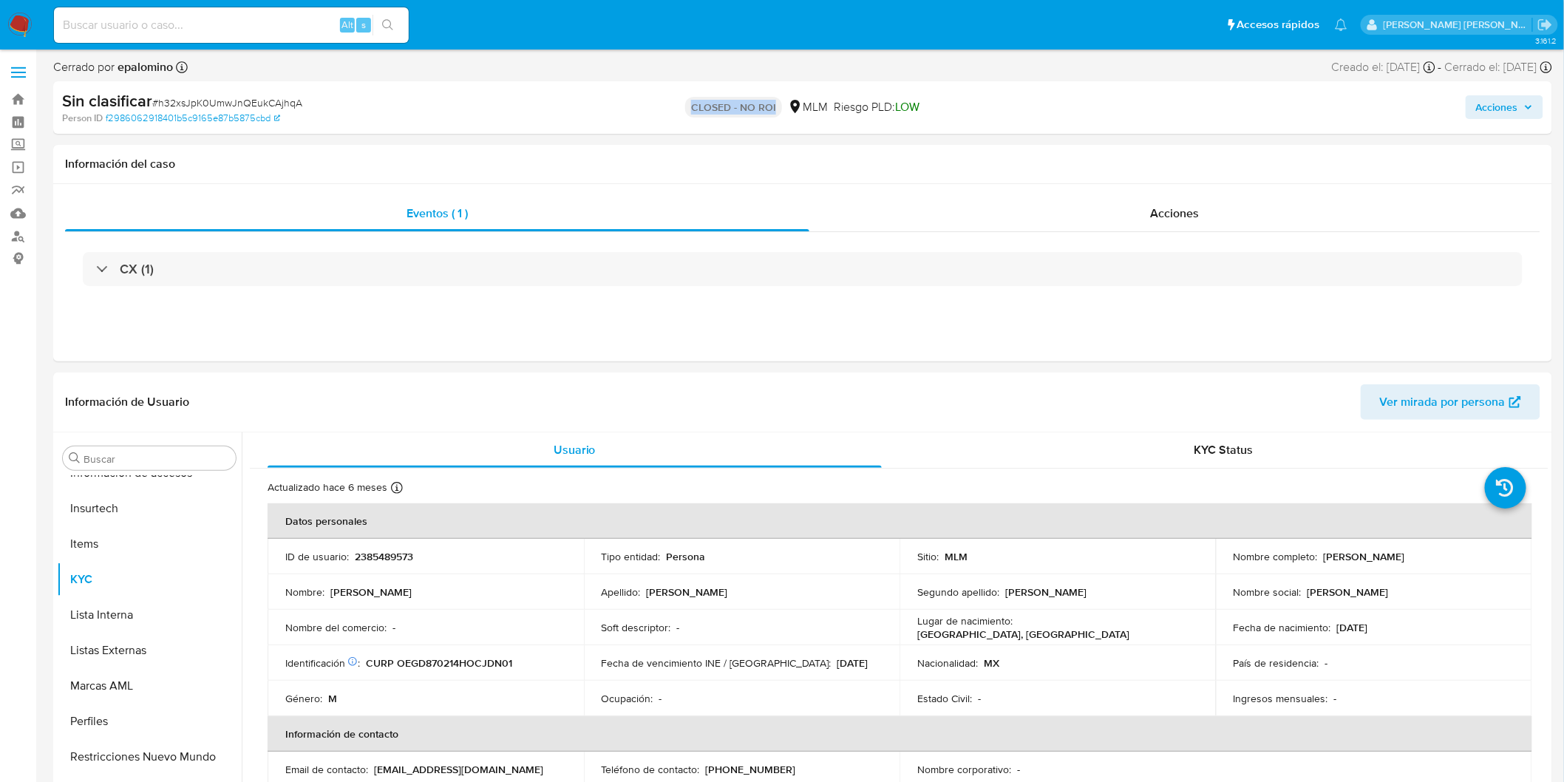
drag, startPoint x: 692, startPoint y: 107, endPoint x: 778, endPoint y: 107, distance: 86.5
click at [778, 107] on p "CLOSED - NO ROI" at bounding box center [733, 107] width 97 height 21
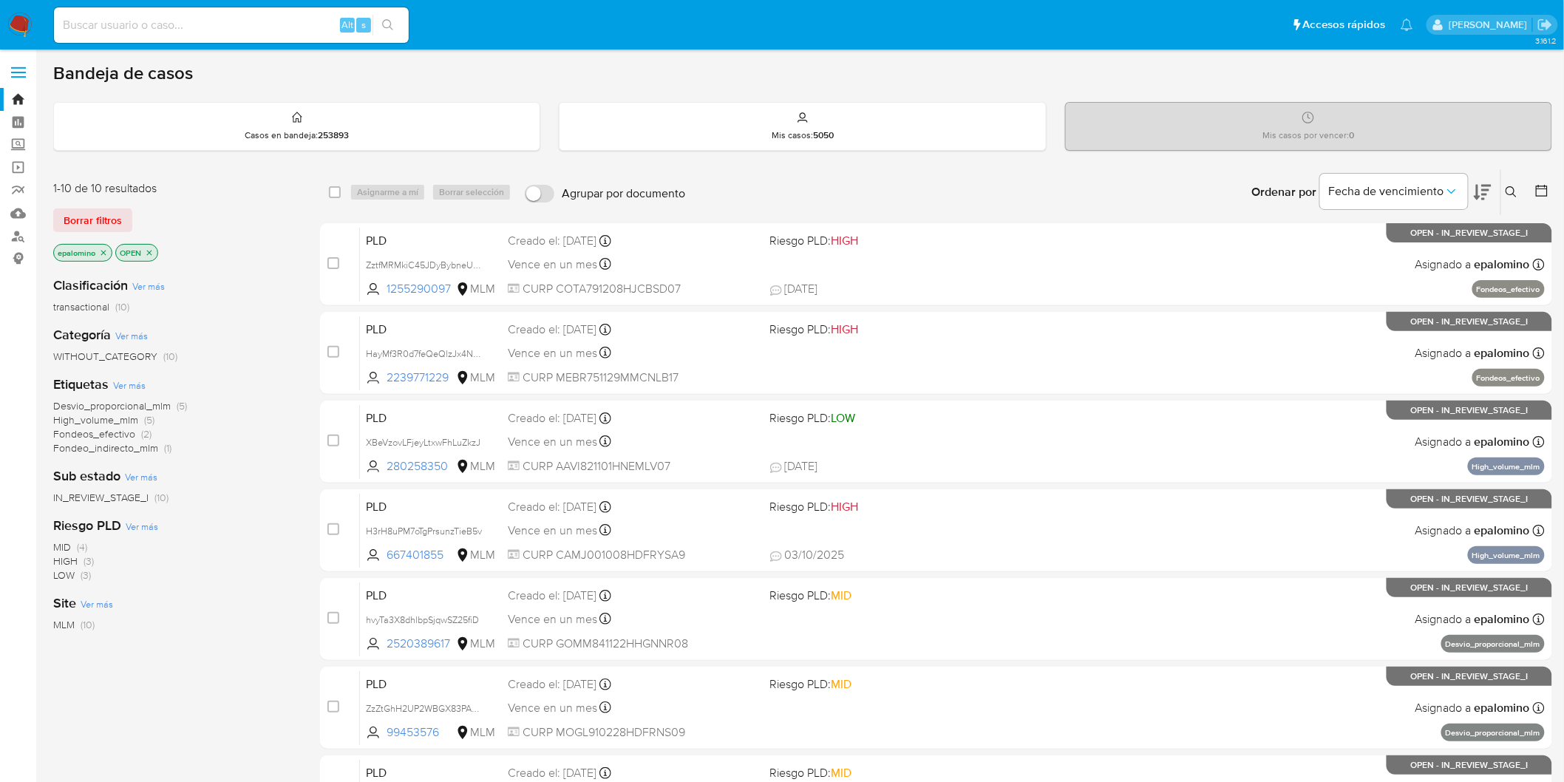
click at [72, 216] on span "Borrar filtros" at bounding box center [93, 220] width 58 height 21
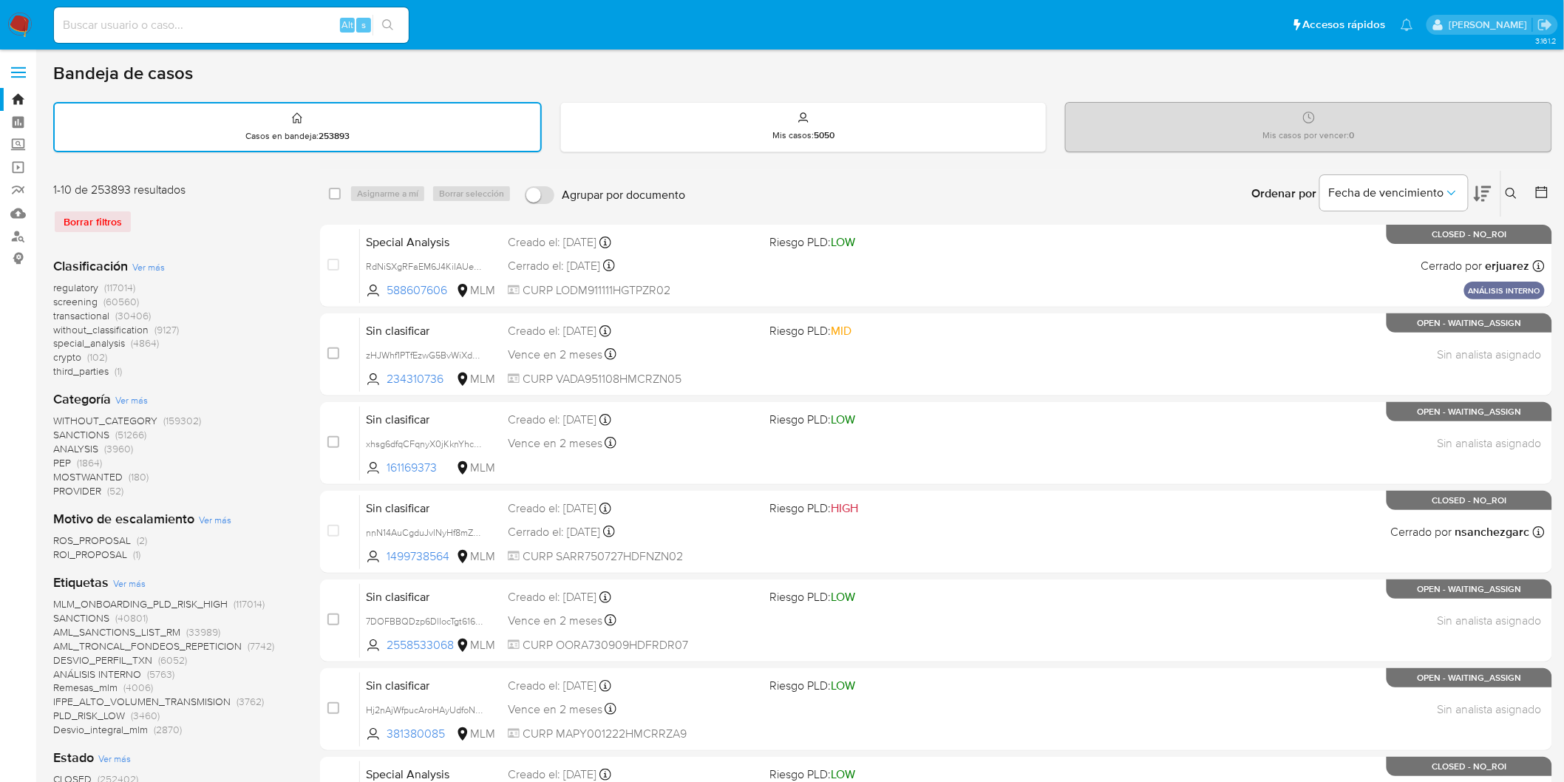
click at [1516, 191] on icon at bounding box center [1511, 194] width 12 height 12
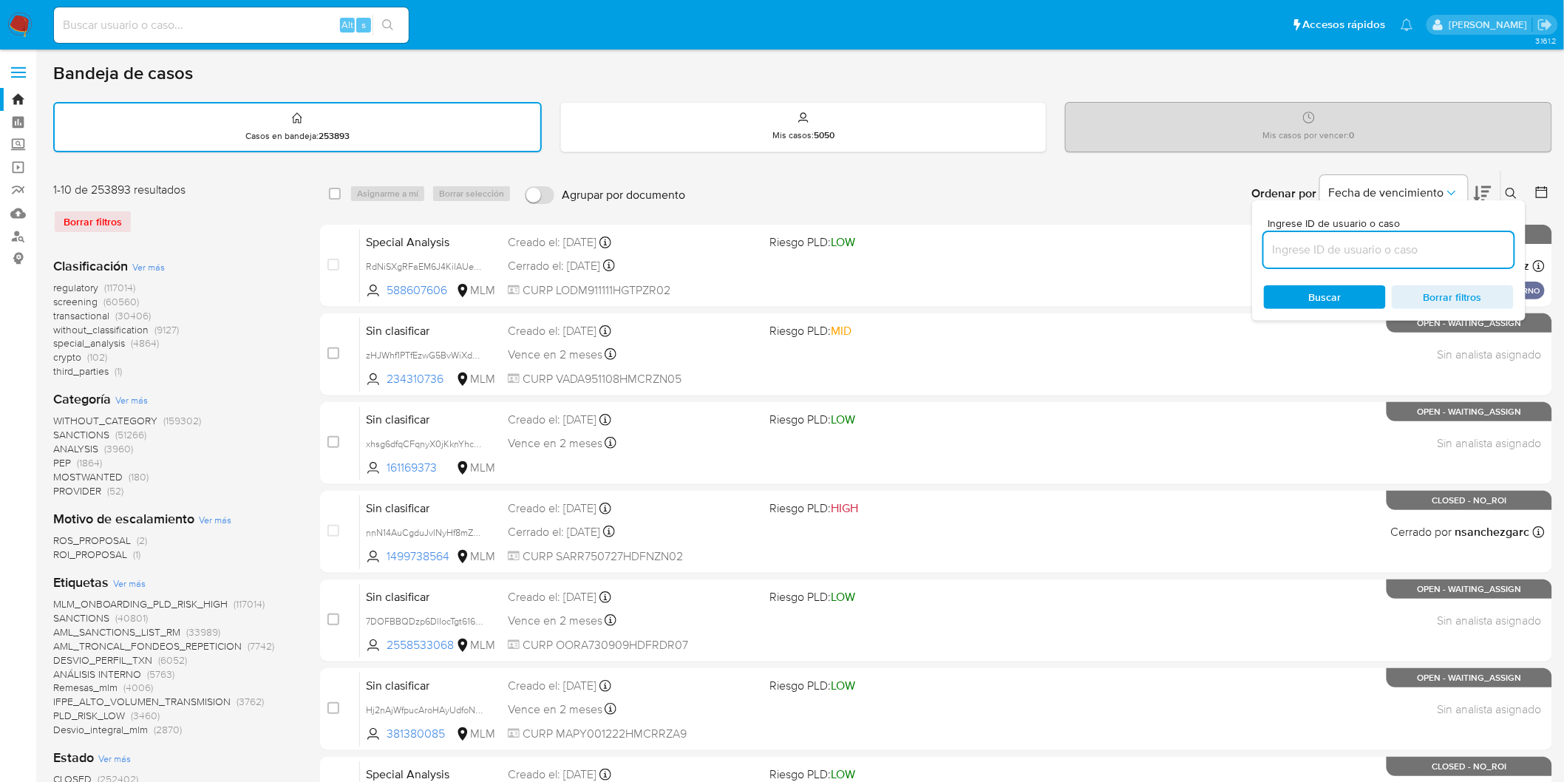
click at [1304, 244] on input at bounding box center [1389, 249] width 250 height 19
type input "120892018"
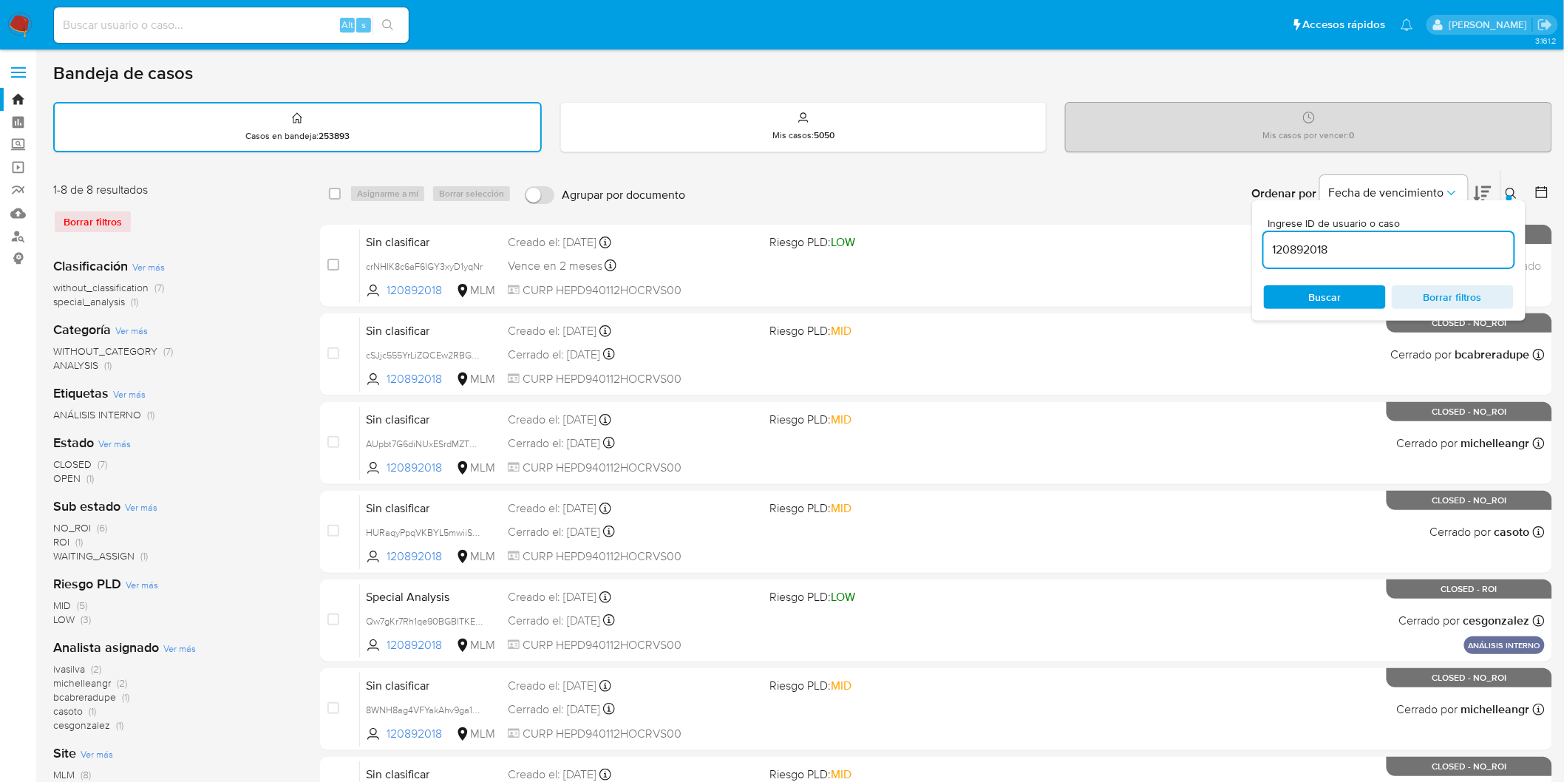
click at [1507, 195] on div at bounding box center [1509, 198] width 6 height 6
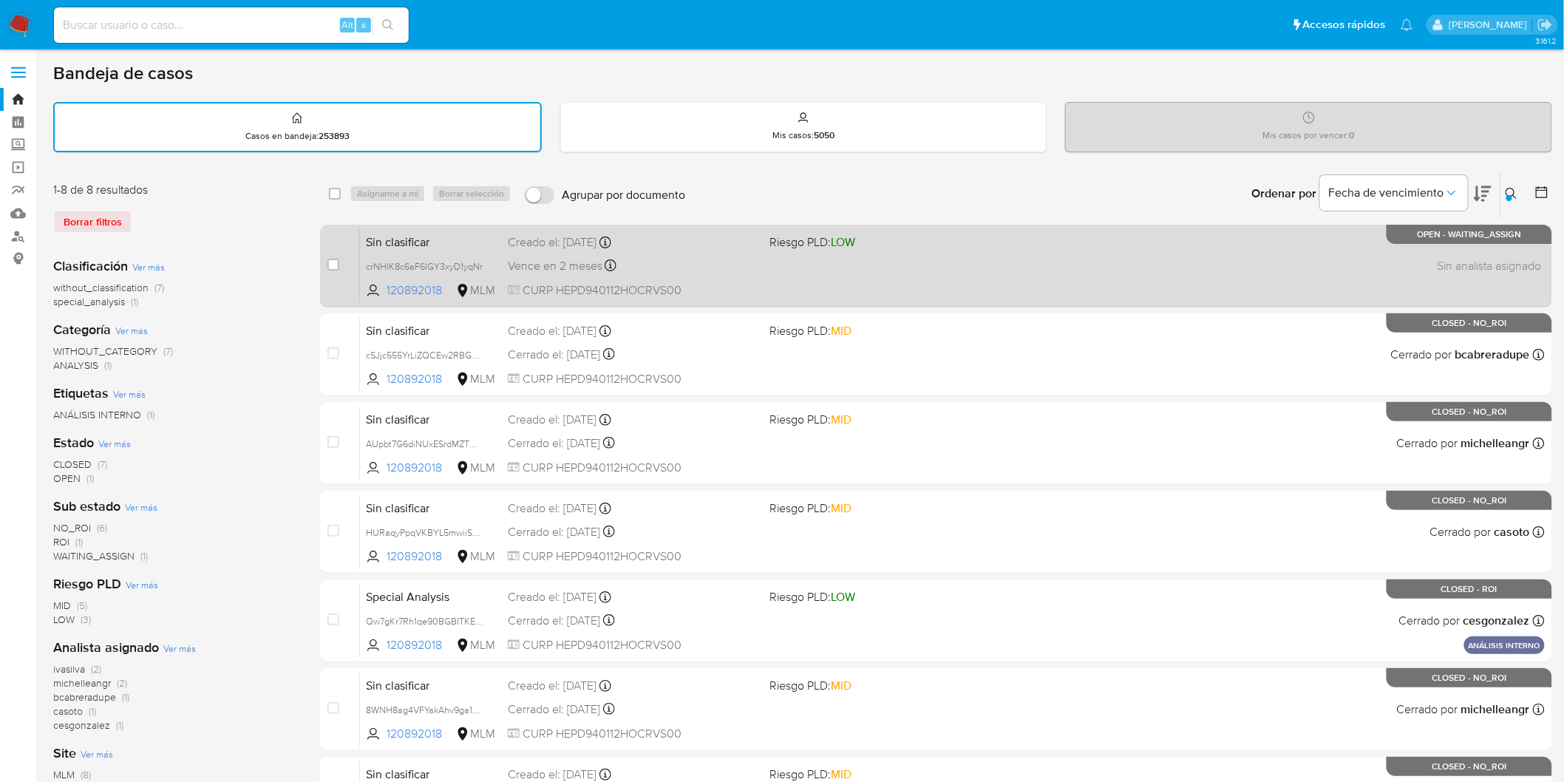
click at [324, 266] on div "case-item-checkbox No es posible asignar el caso Sin clasificar crNHIK8c6aF6IGY…" at bounding box center [936, 266] width 1232 height 83
click at [342, 259] on div "case-item-checkbox No es posible asignar el caso" at bounding box center [343, 265] width 33 height 75
click at [335, 261] on input "checkbox" at bounding box center [333, 265] width 12 height 12
checkbox input "true"
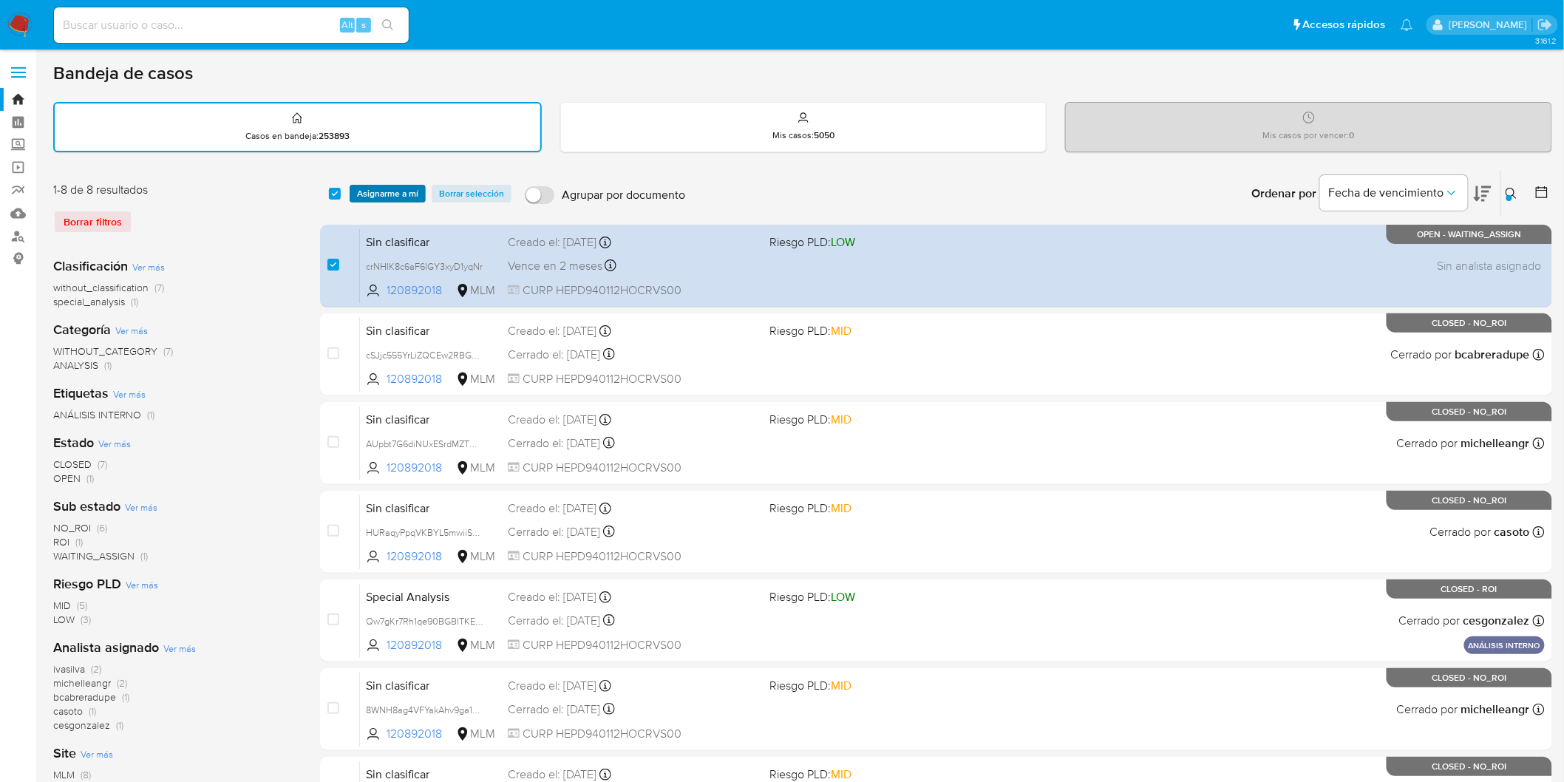
click at [389, 194] on span "Asignarme a mí" at bounding box center [387, 193] width 61 height 15
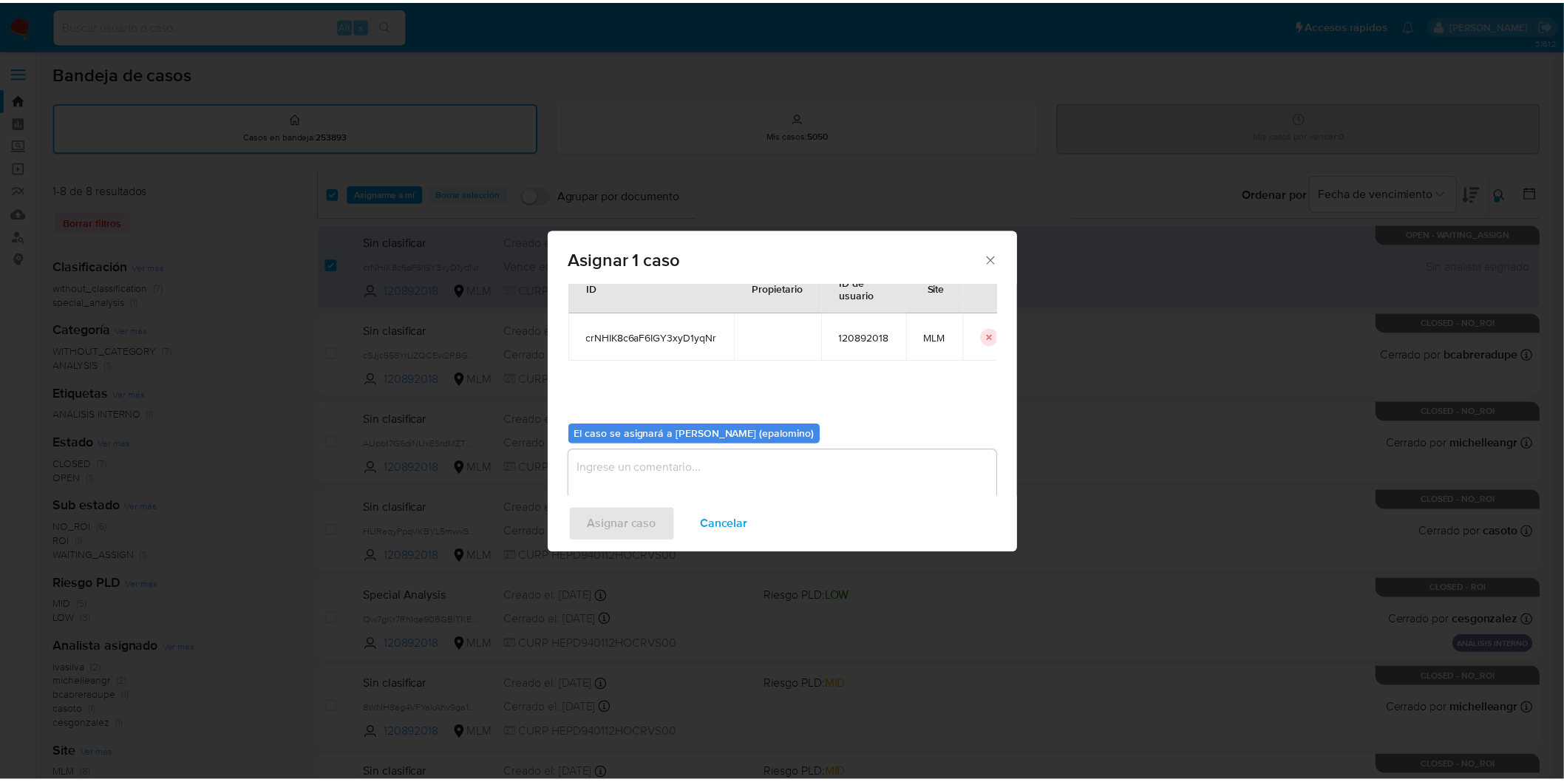
scroll to position [76, 0]
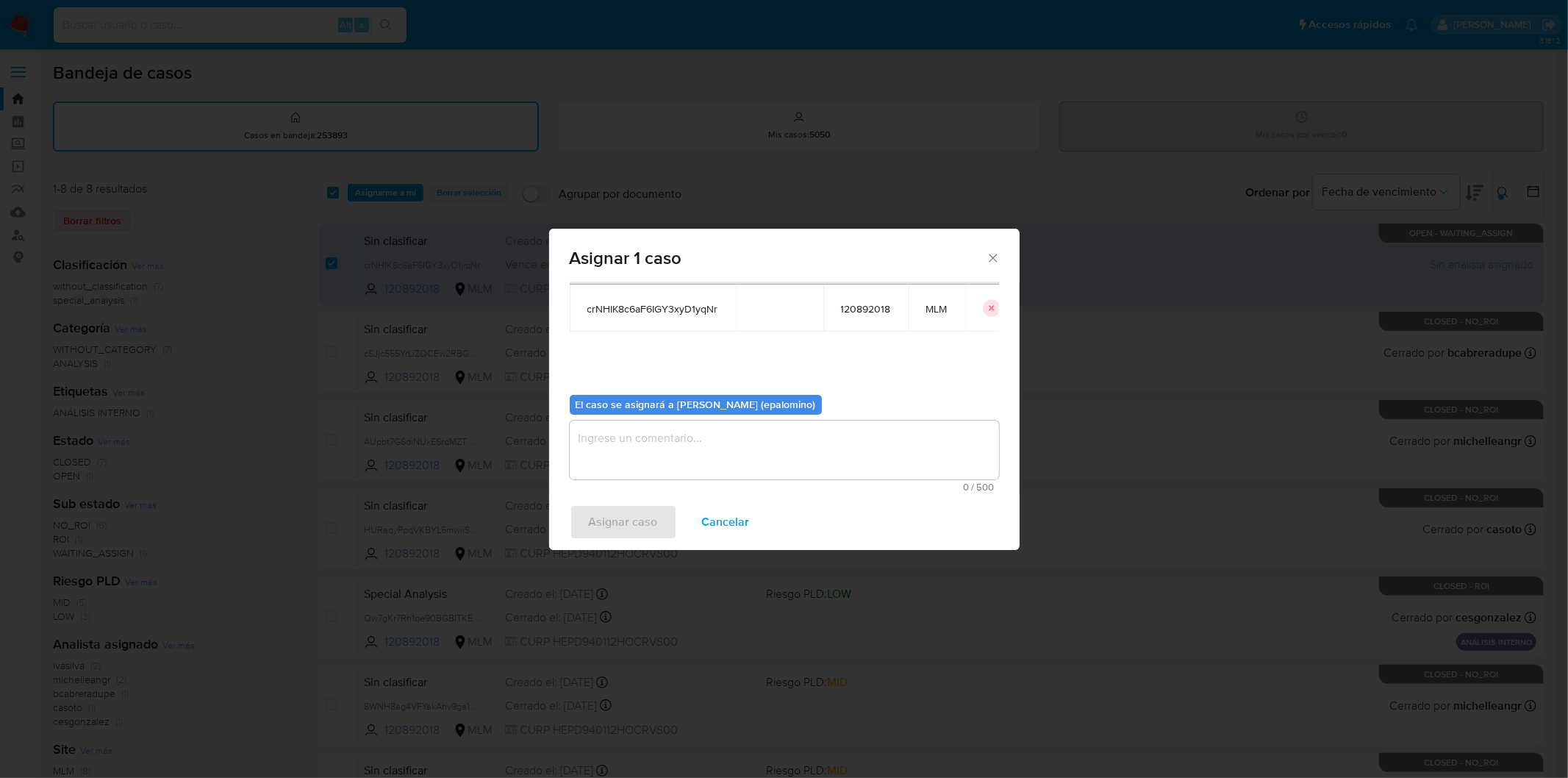
click at [710, 468] on textarea "assign-modal" at bounding box center [785, 450] width 430 height 59
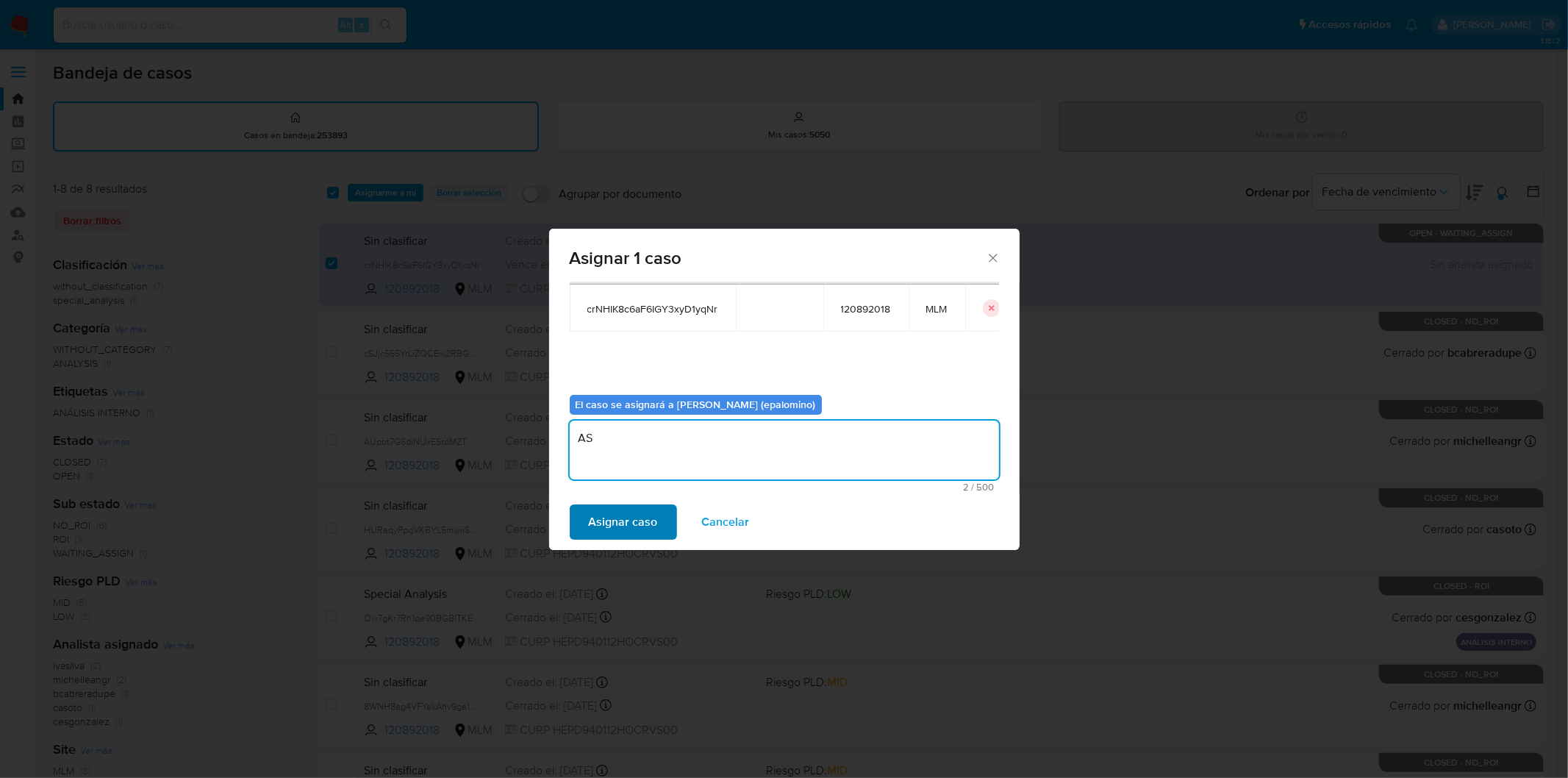
type textarea "AS"
click at [625, 525] on span "Asignar caso" at bounding box center [623, 521] width 69 height 33
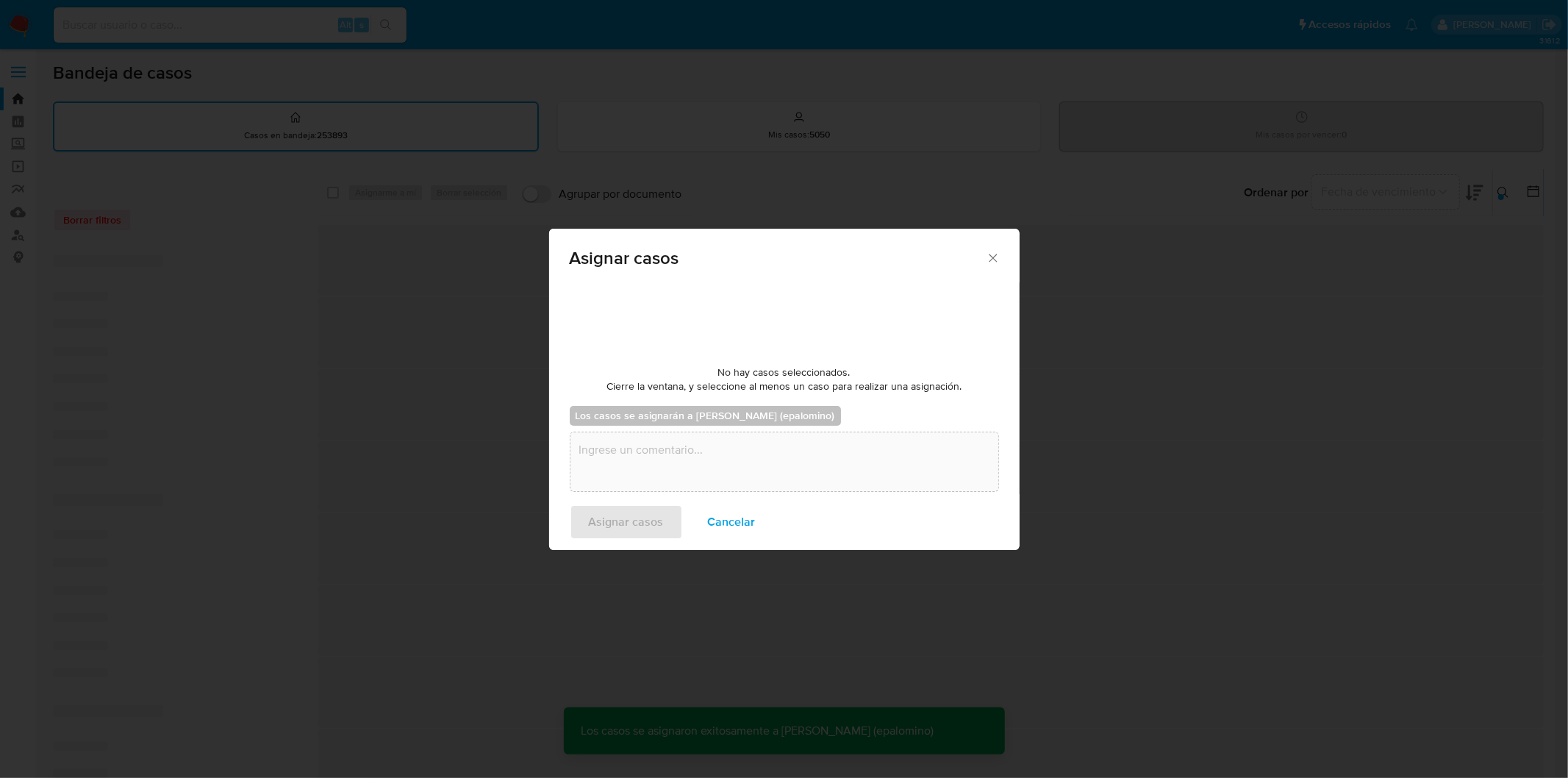
checkbox input "false"
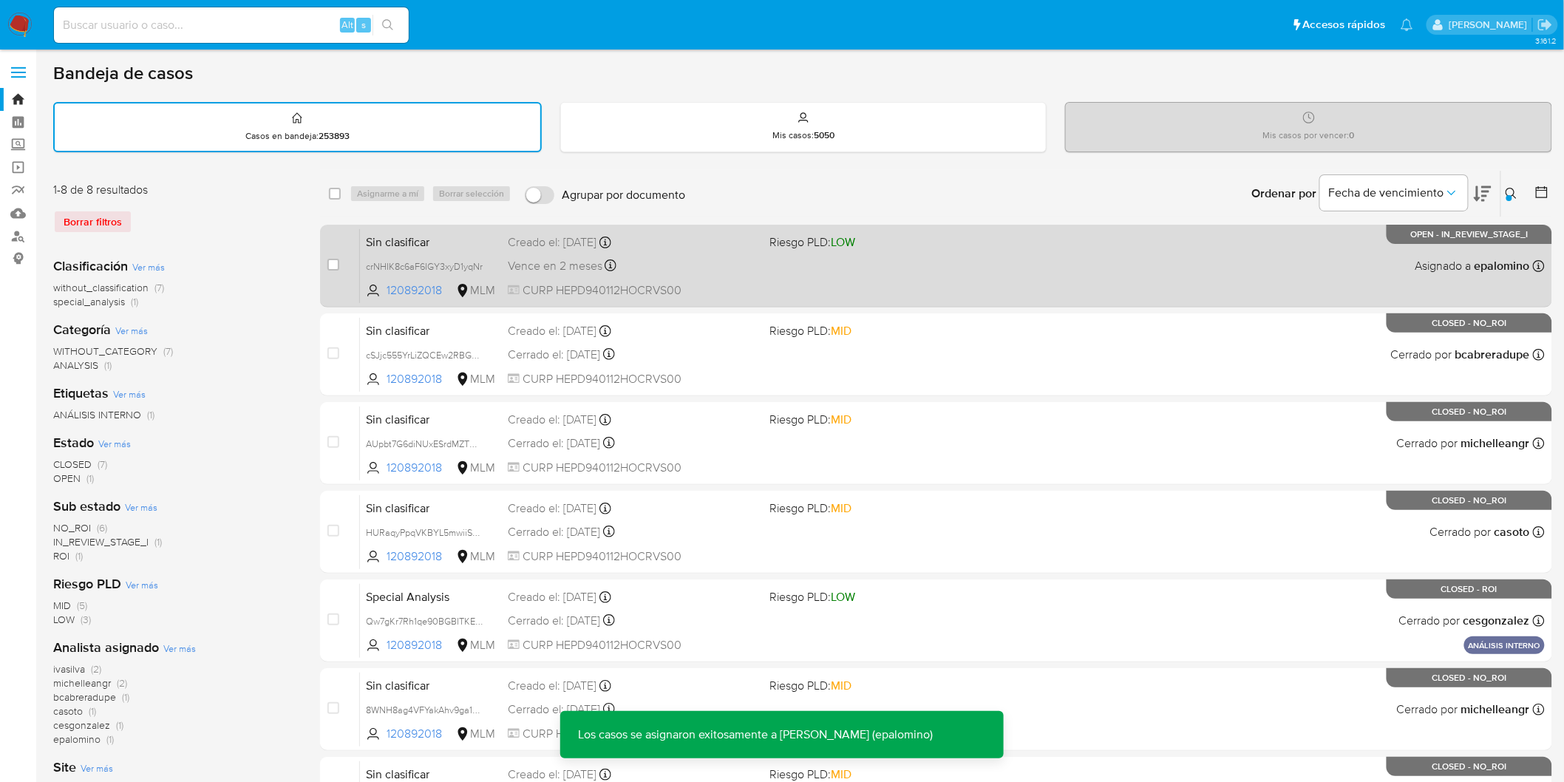
click at [434, 248] on span "Sin clasificar" at bounding box center [431, 240] width 130 height 19
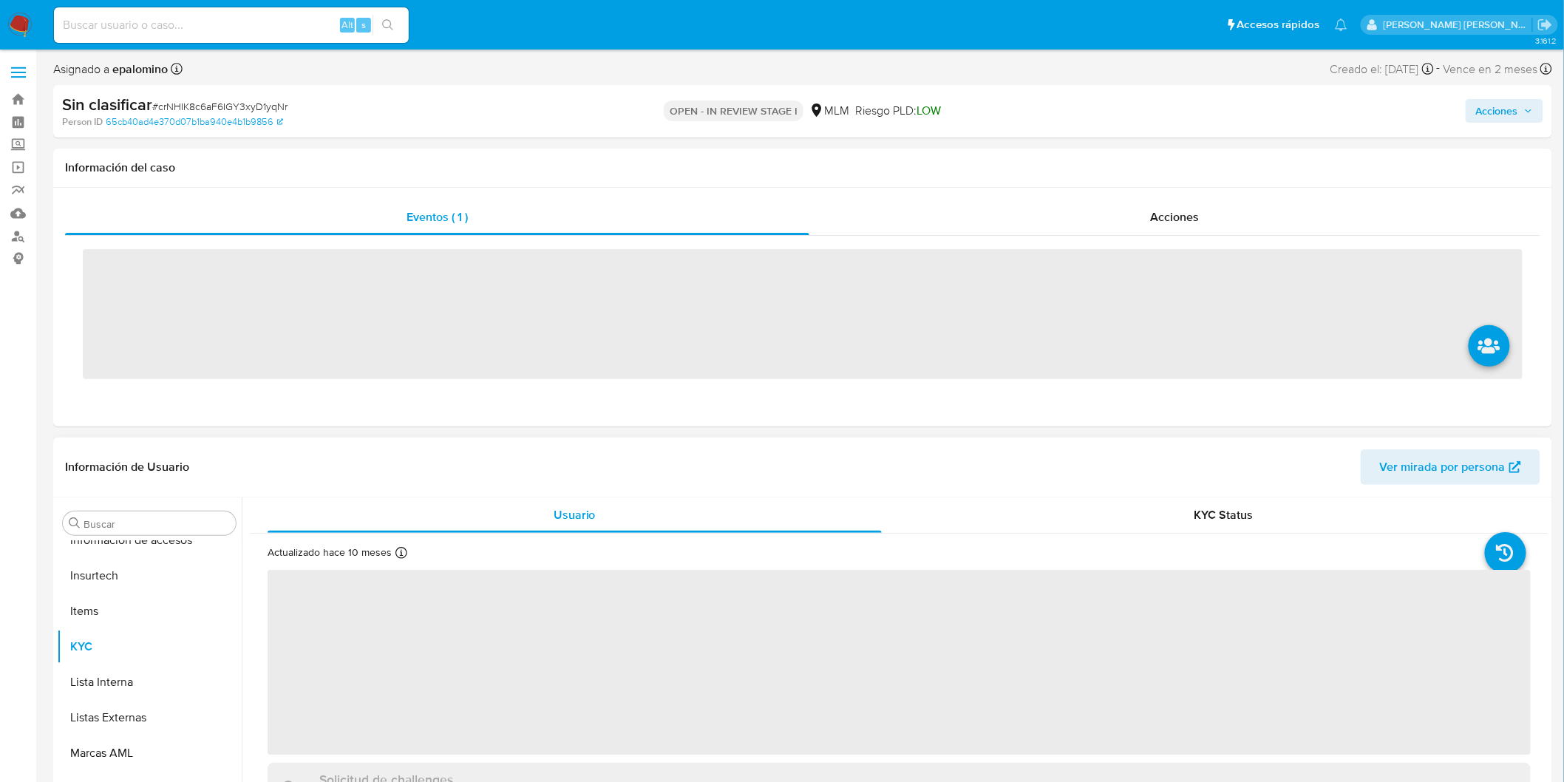
scroll to position [695, 0]
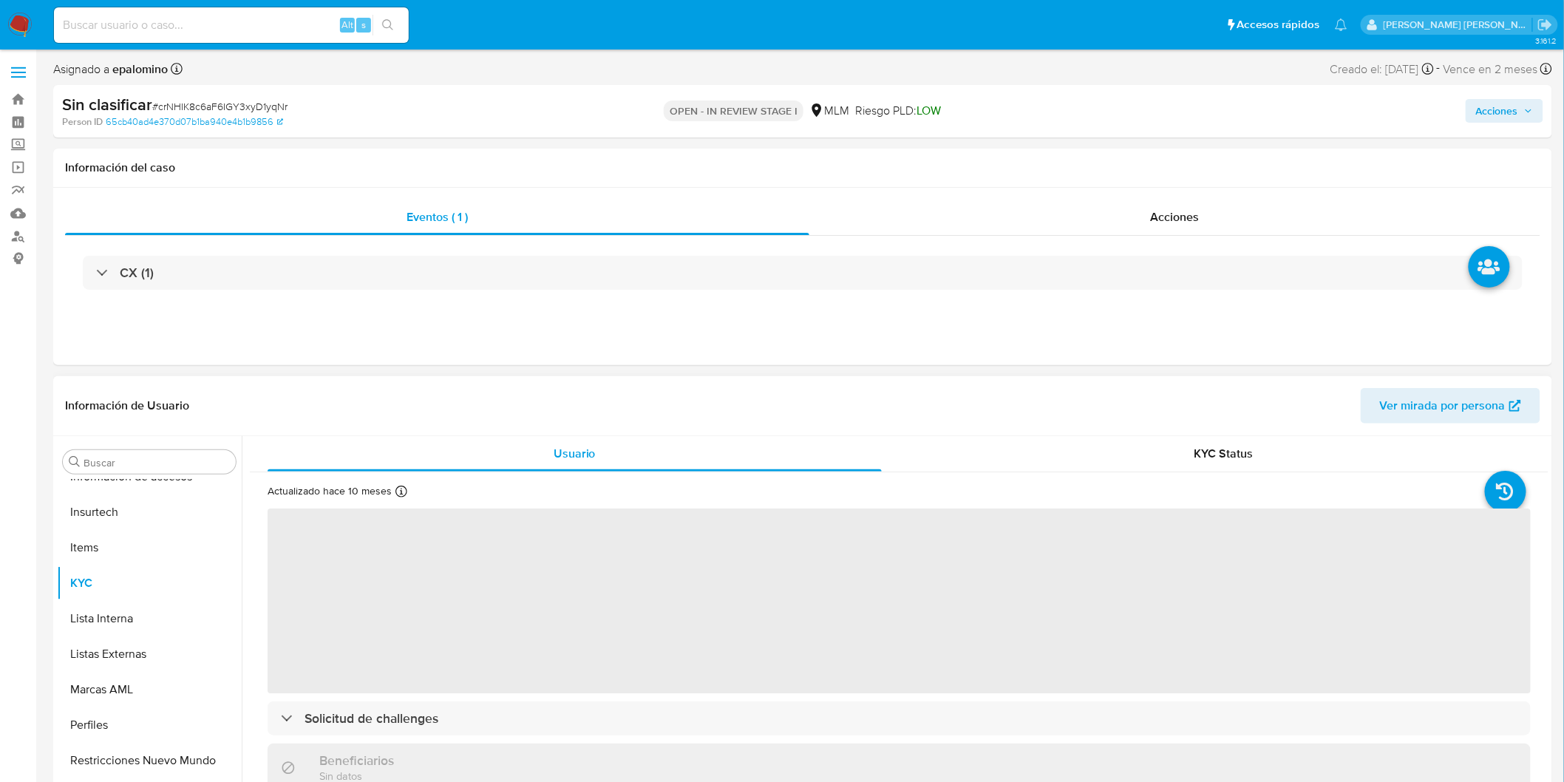
select select "10"
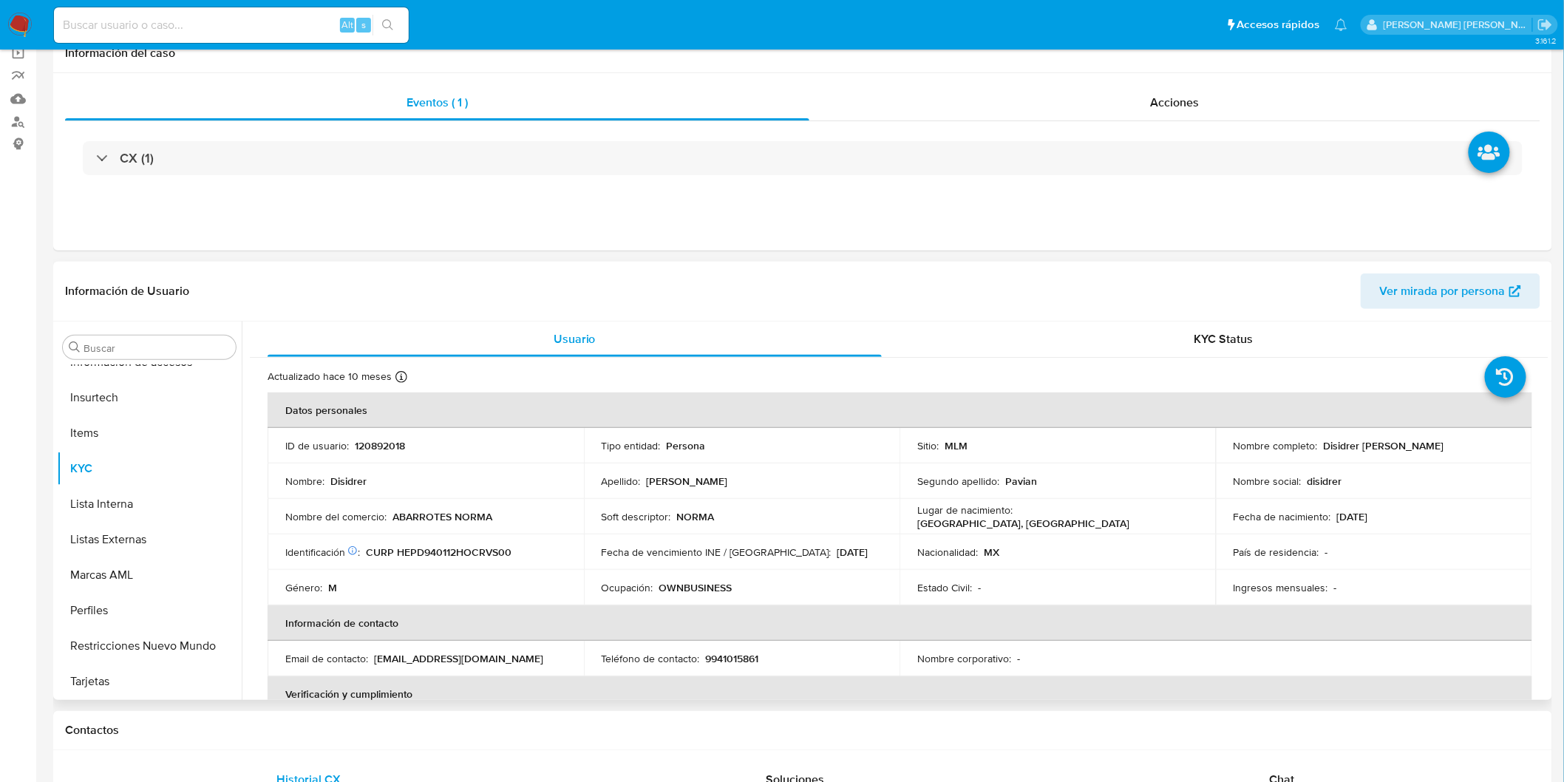
scroll to position [170, 0]
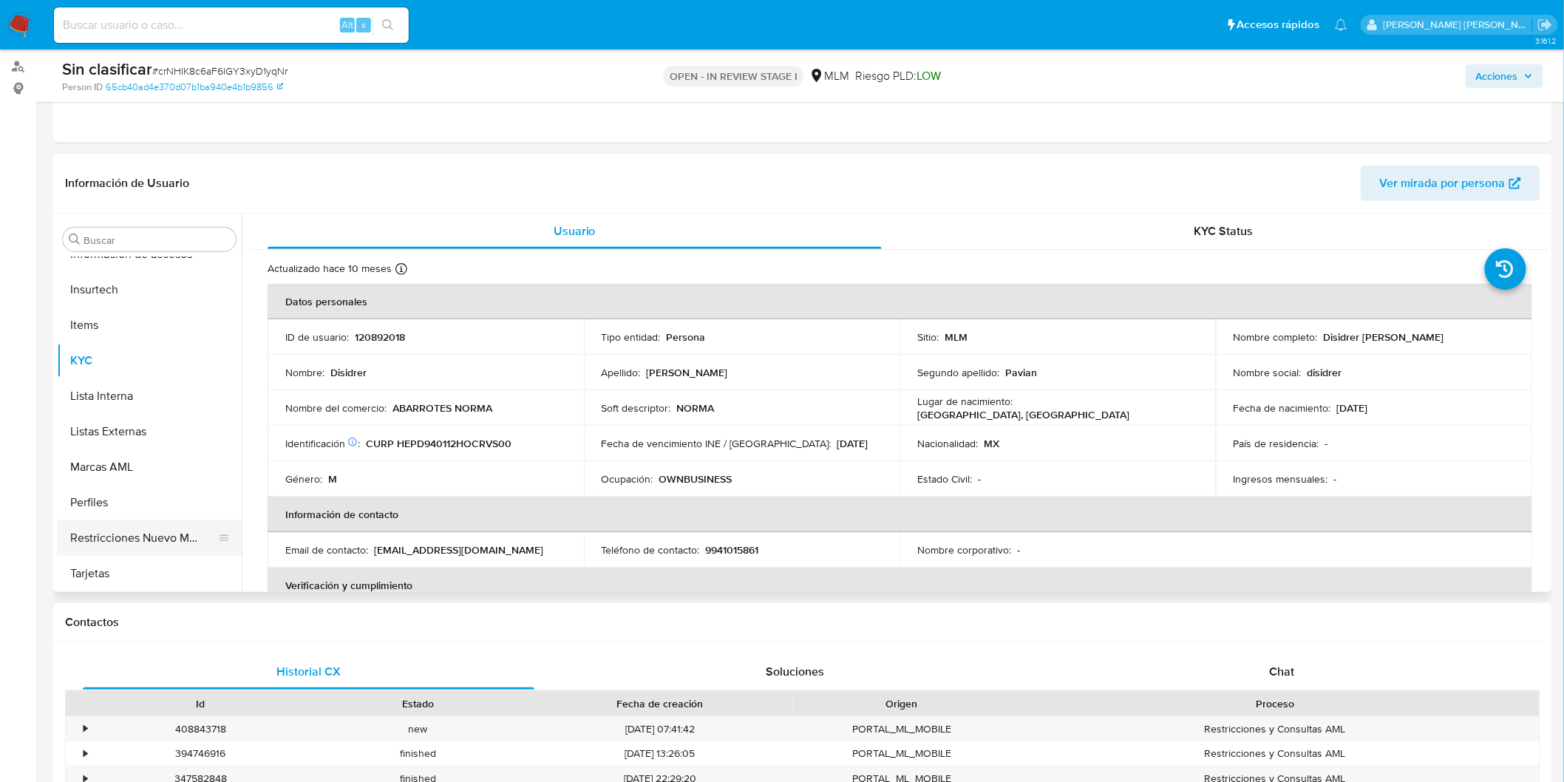
click at [157, 545] on button "Restricciones Nuevo Mundo" at bounding box center [143, 537] width 173 height 35
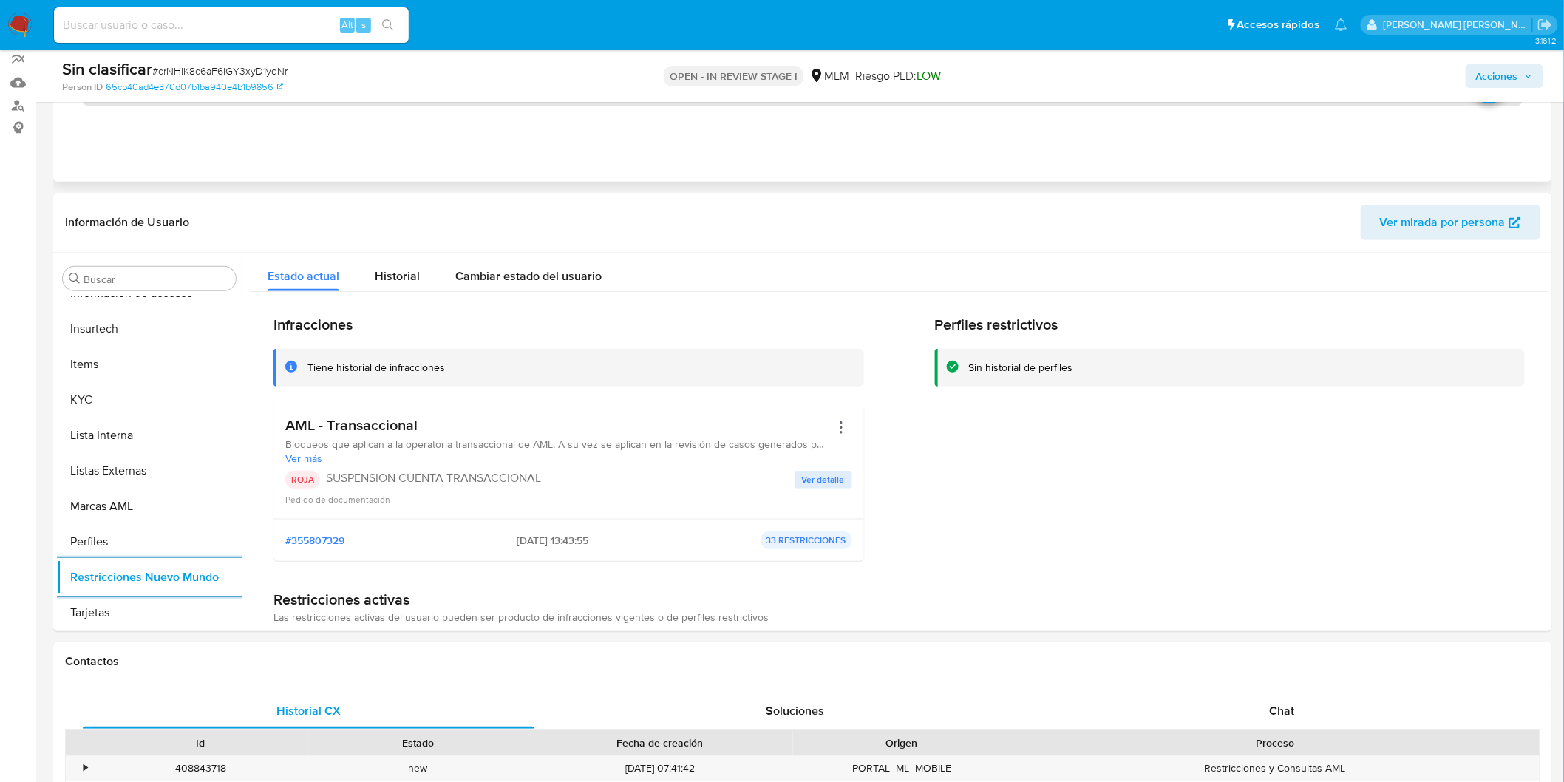
scroll to position [0, 0]
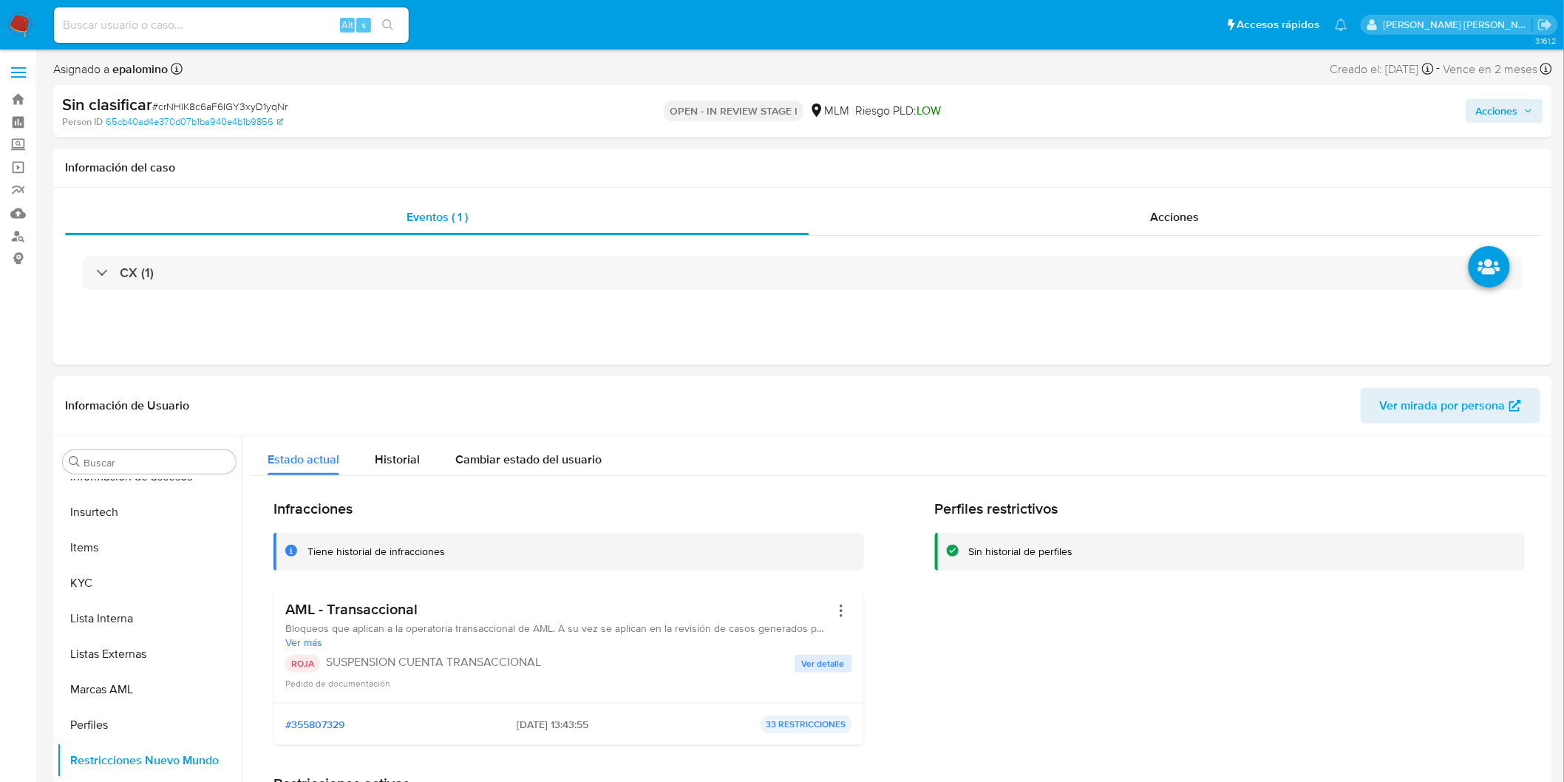
click at [1517, 106] on span "Acciones" at bounding box center [1497, 111] width 42 height 24
click at [1495, 349] on span "Enviar" at bounding box center [1487, 348] width 29 height 21
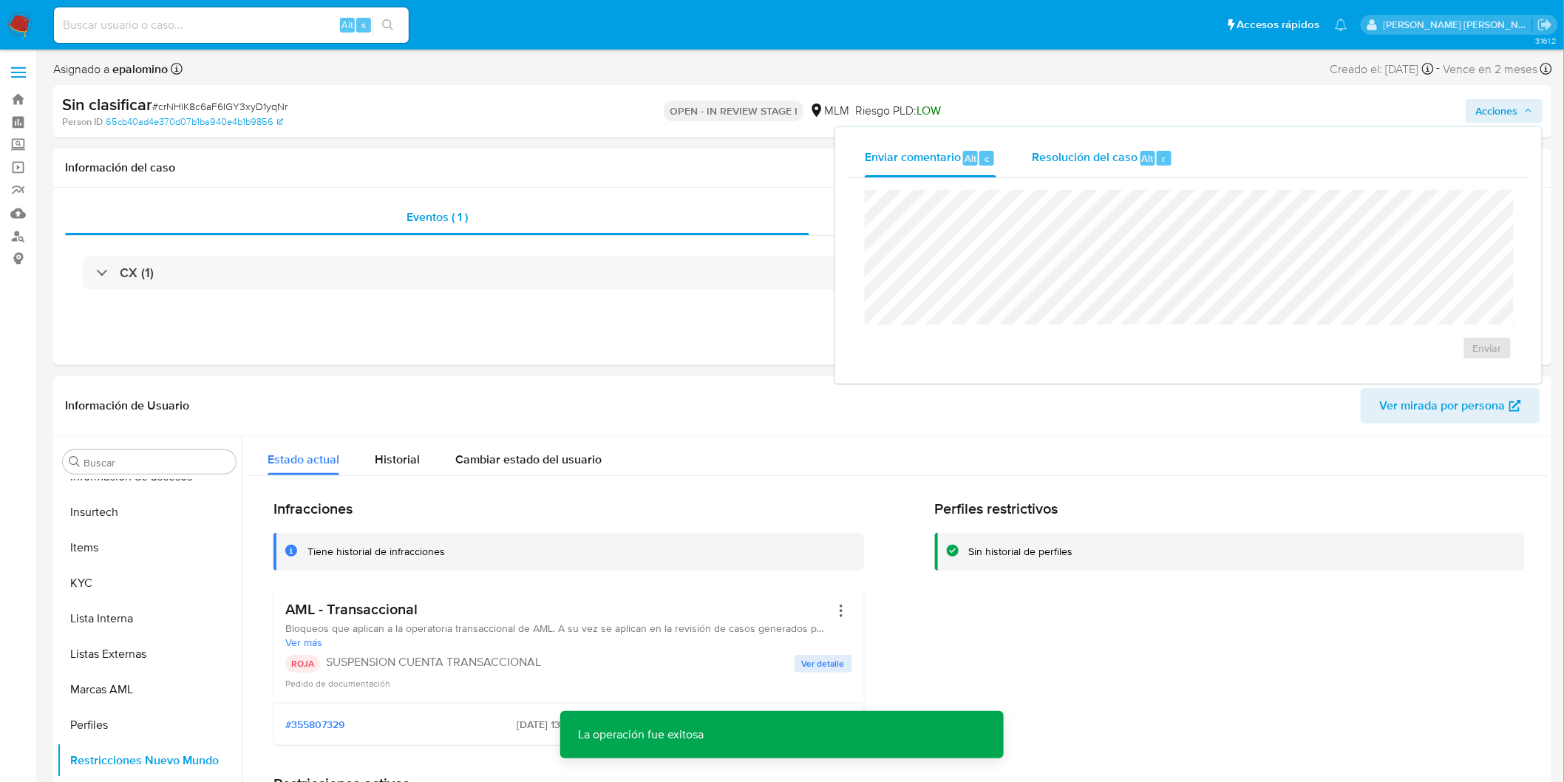
click at [1133, 168] on div "Resolución del caso Alt r" at bounding box center [1102, 158] width 141 height 38
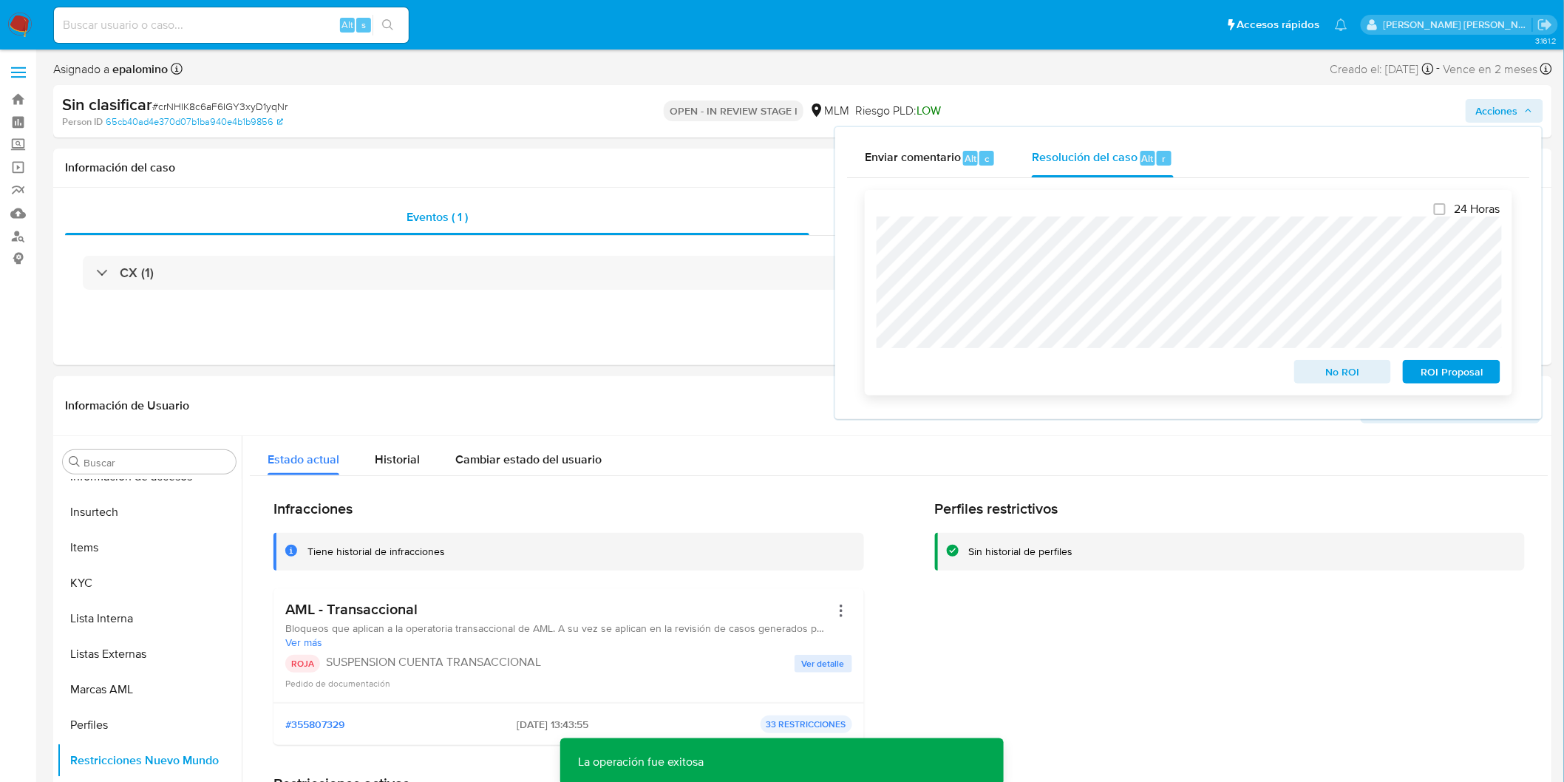
click at [1336, 374] on span "No ROI" at bounding box center [1342, 371] width 77 height 21
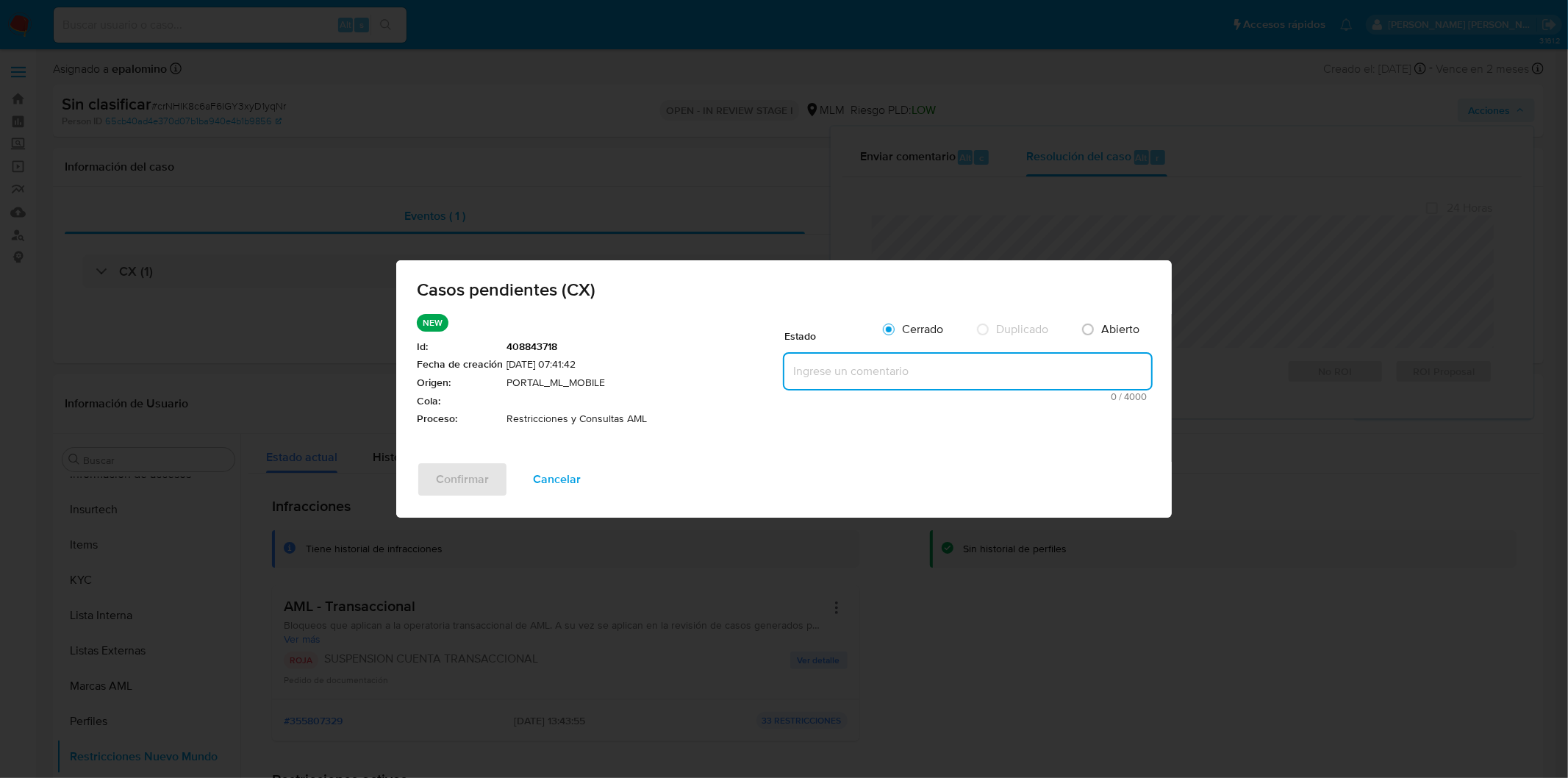
click at [883, 384] on textarea at bounding box center [967, 370] width 367 height 35
paste textarea "no se realizará reactivación de la cuenta"
type textarea "no se realizará reactivación de la cuenta"
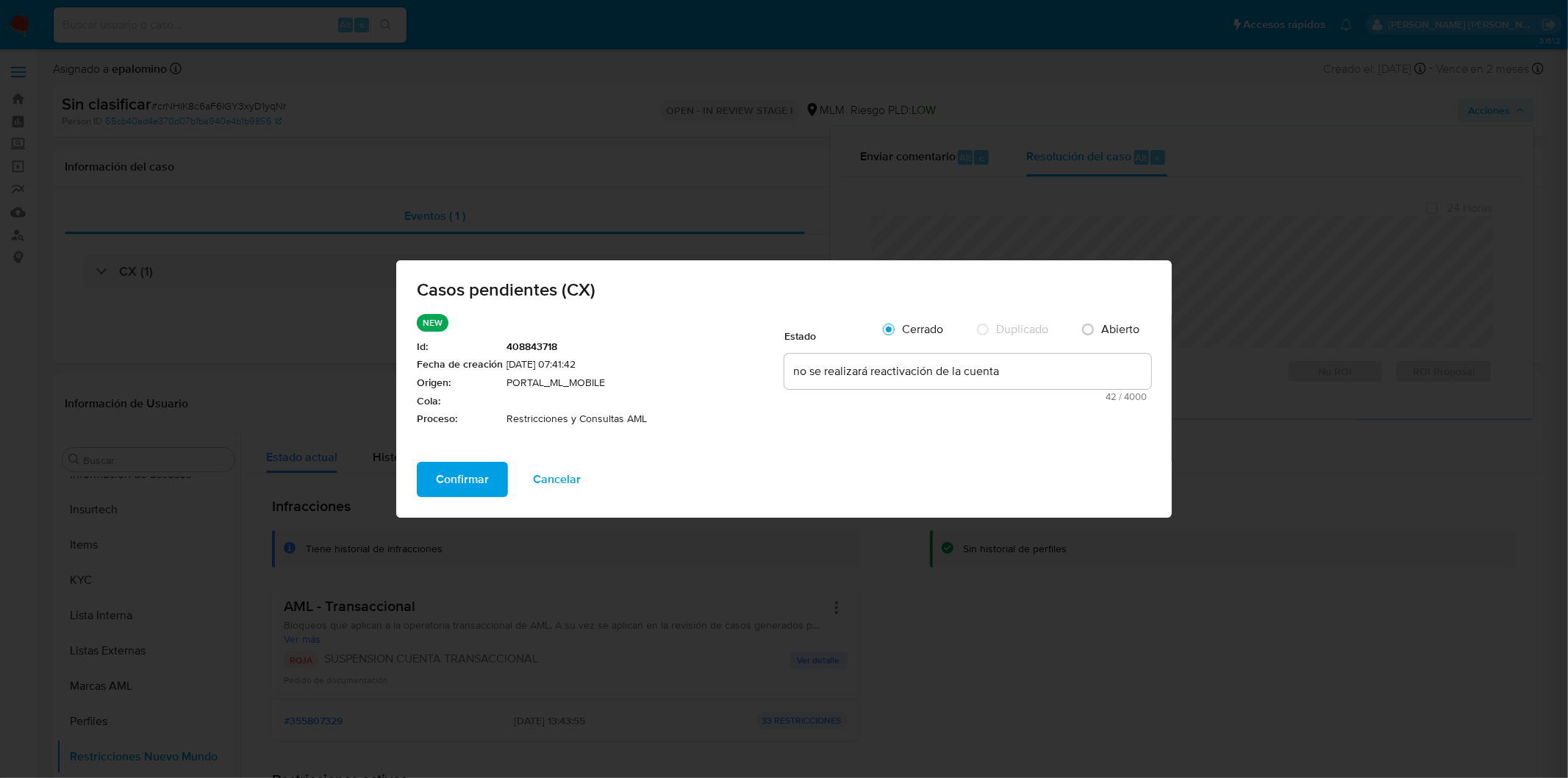
click at [480, 480] on span "Confirmar" at bounding box center [462, 480] width 53 height 33
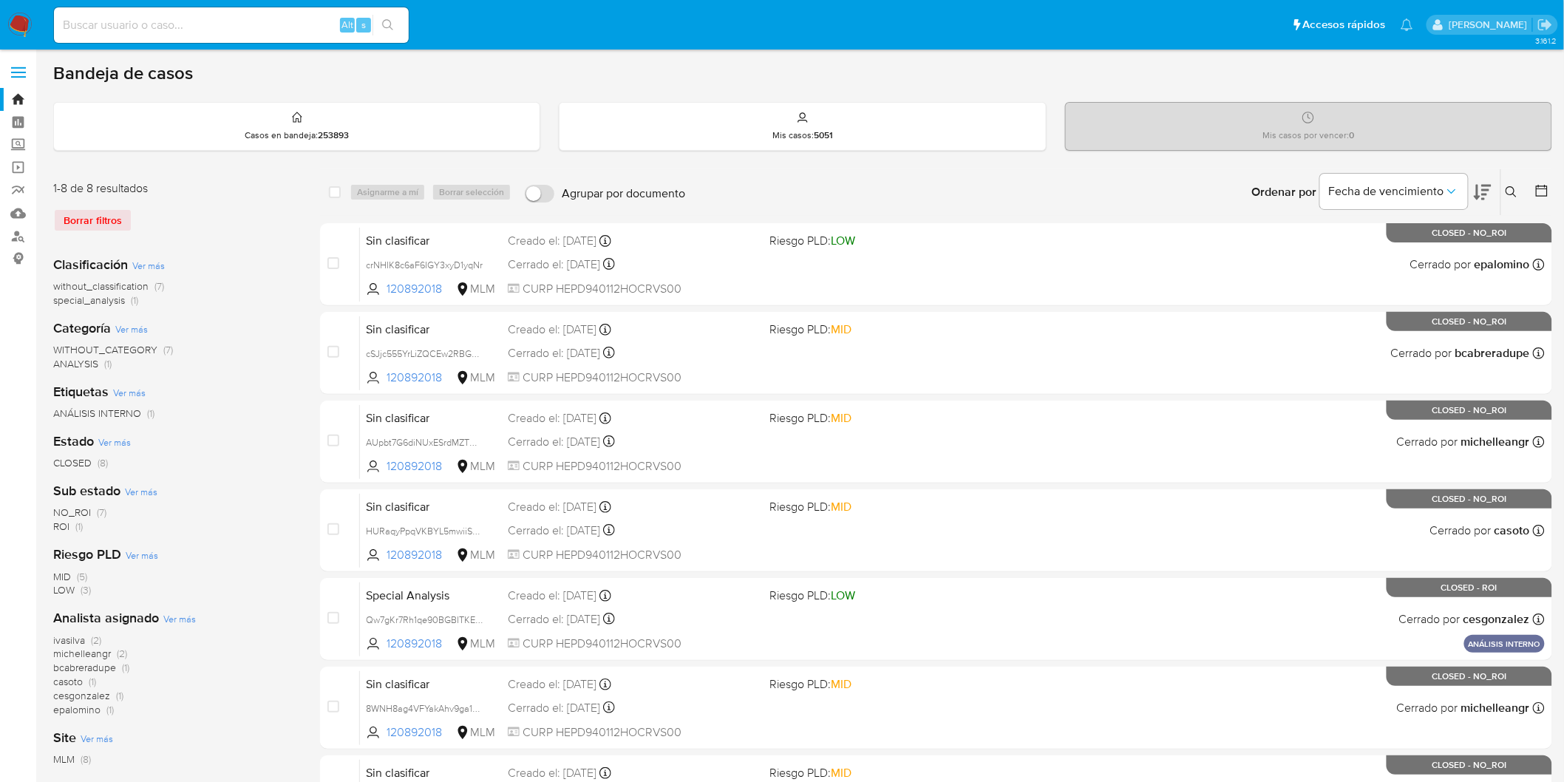
drag, startPoint x: 10, startPoint y: 25, endPoint x: 13, endPoint y: 33, distance: 8.6
click at [10, 25] on img at bounding box center [19, 25] width 25 height 25
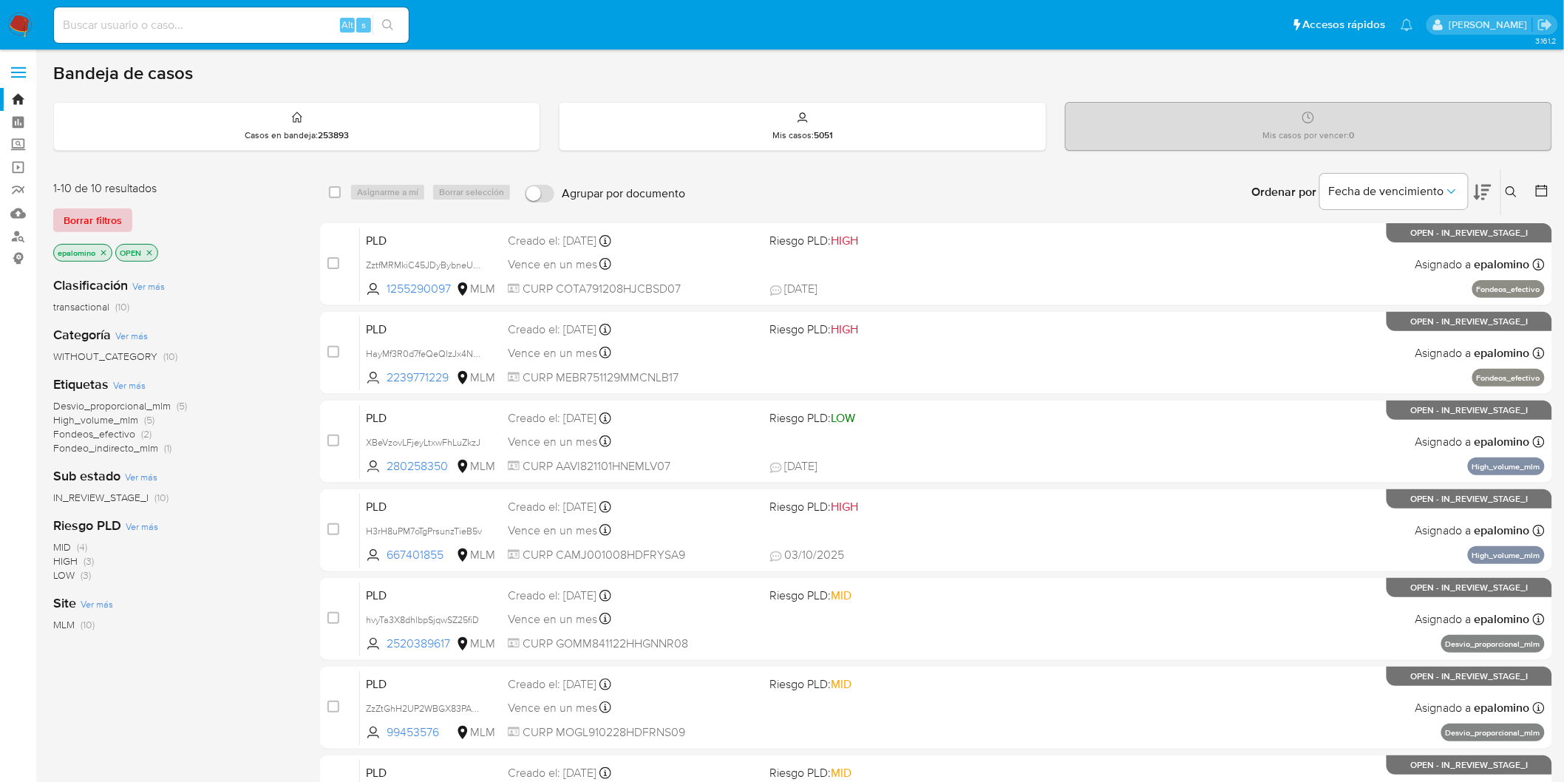
click at [117, 225] on span "Borrar filtros" at bounding box center [93, 220] width 58 height 21
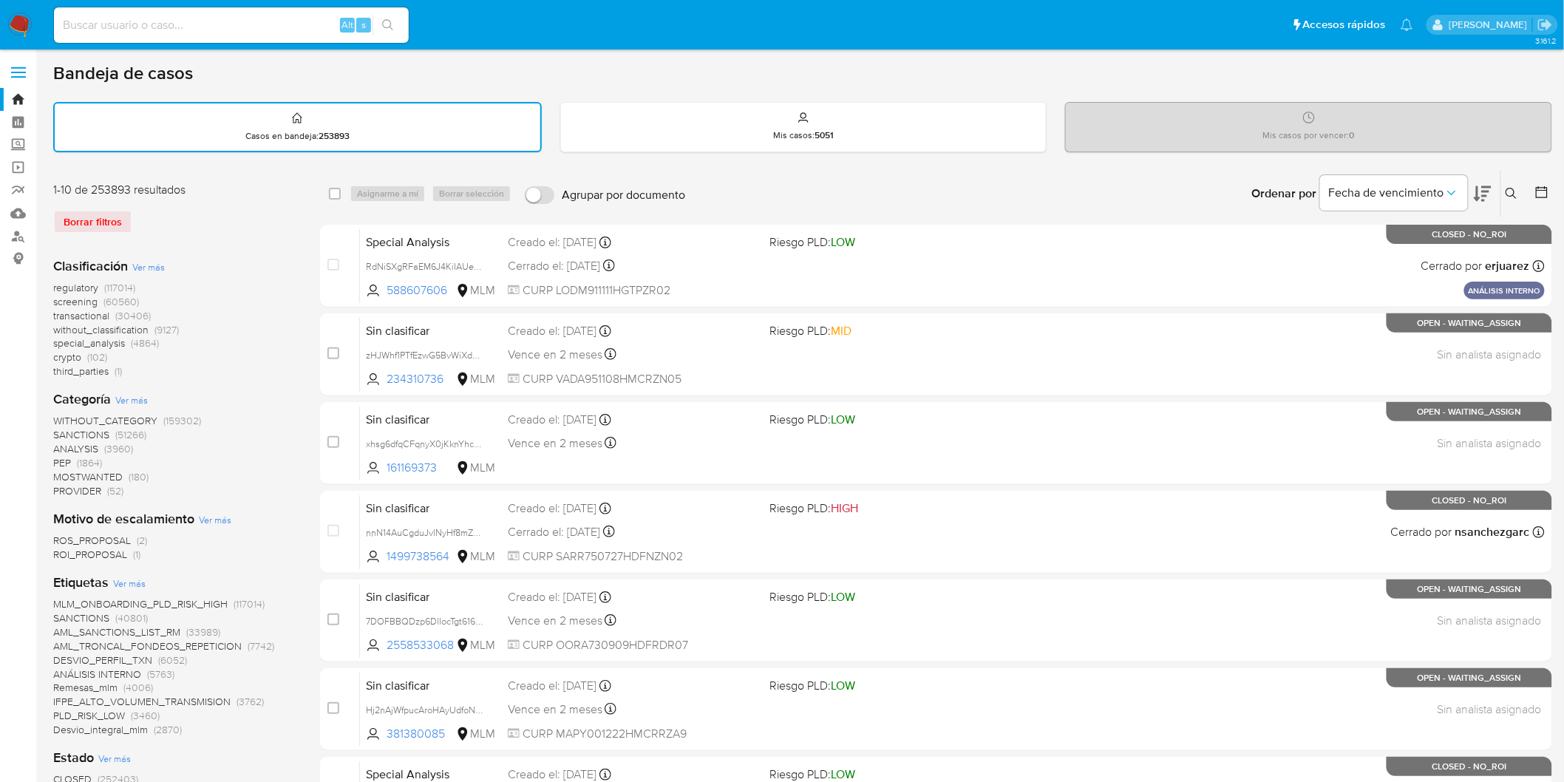
click at [674, 133] on div "Mis casos : 5051" at bounding box center [803, 126] width 485 height 47
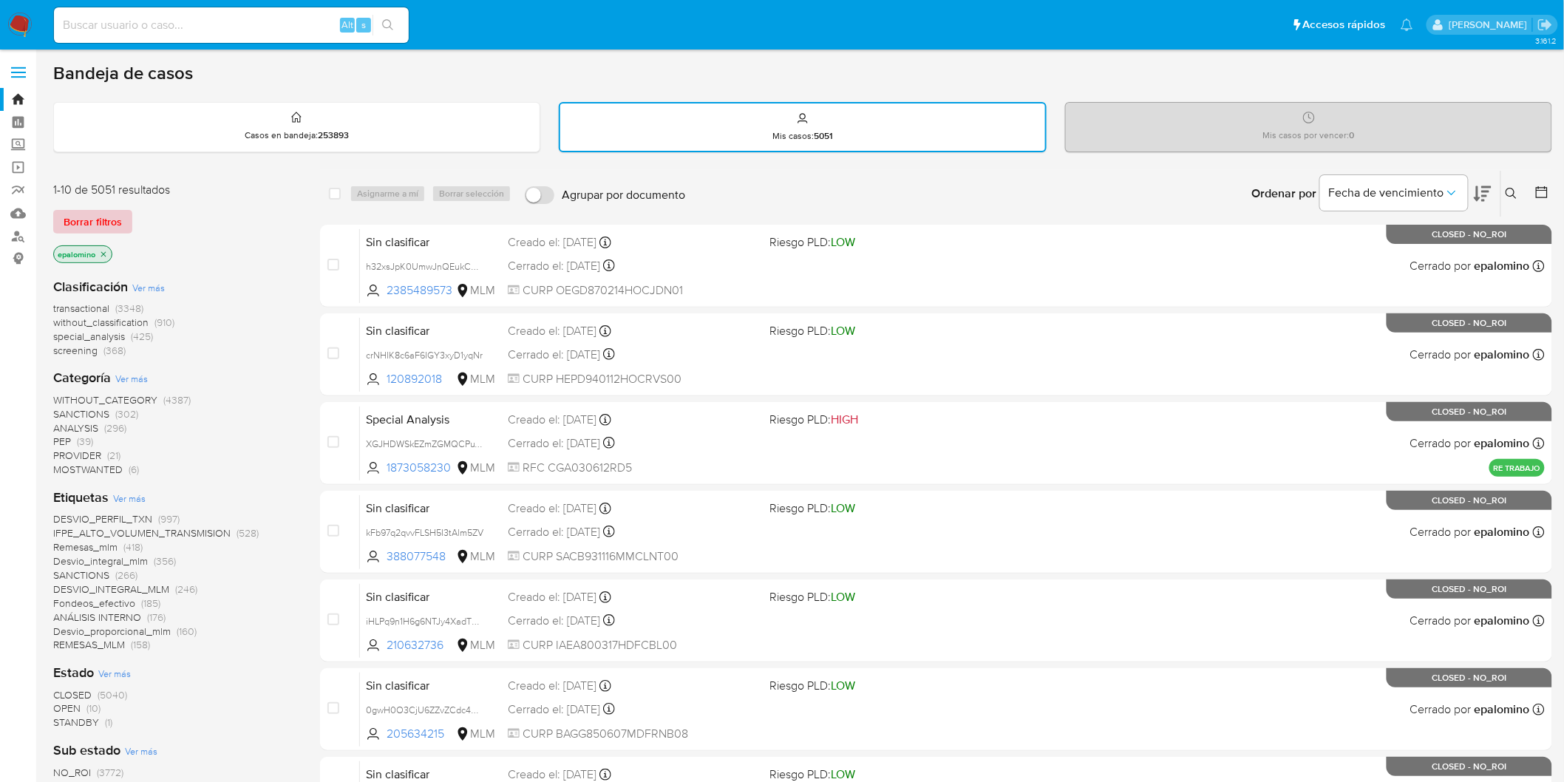
click at [72, 224] on span "Borrar filtros" at bounding box center [93, 221] width 58 height 21
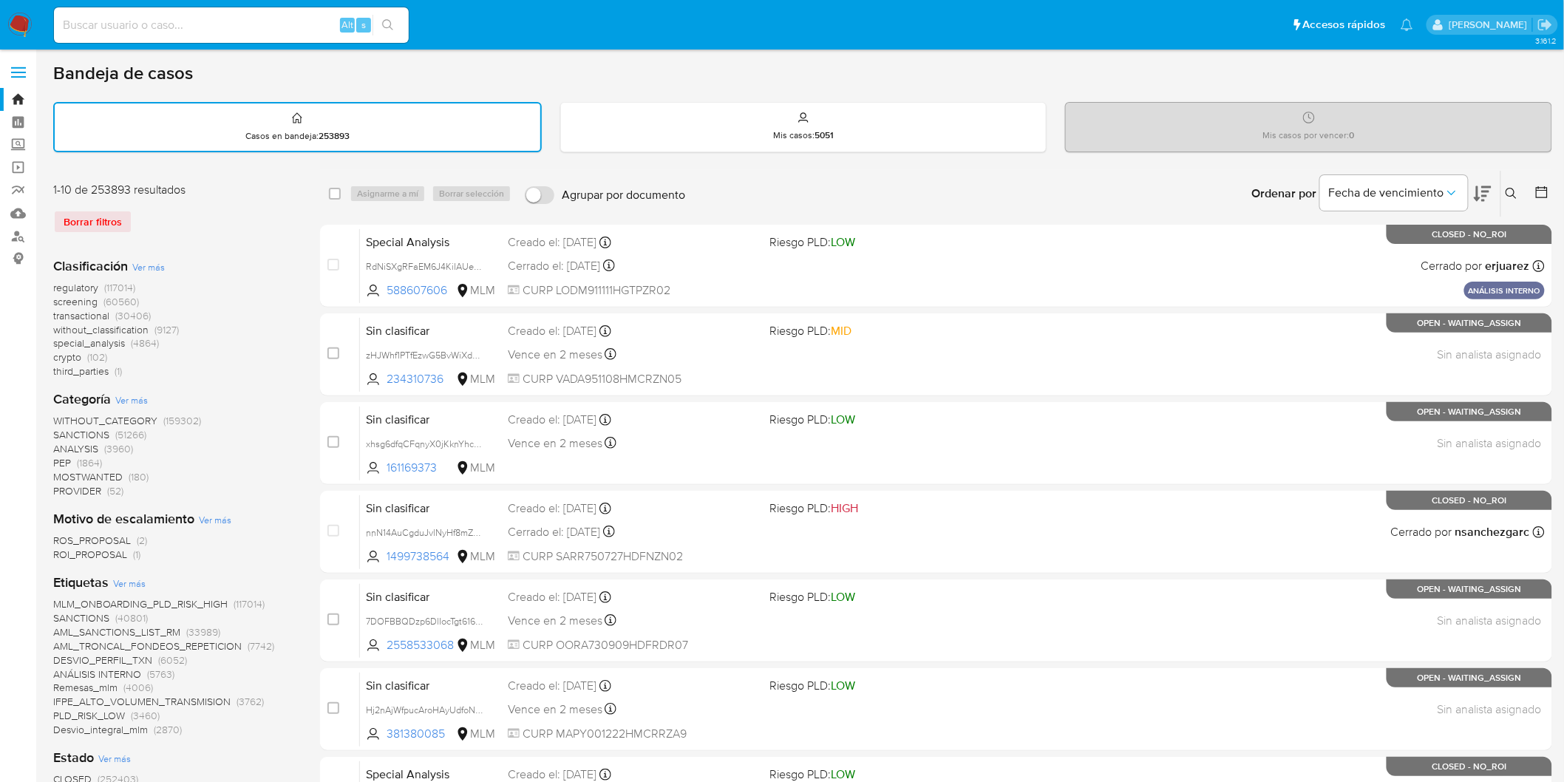
click at [261, 260] on div "Clasificación Ver más regulatory (117014) screening (60560) transactional (3040…" at bounding box center [174, 318] width 243 height 122
click at [1510, 193] on icon at bounding box center [1511, 194] width 12 height 12
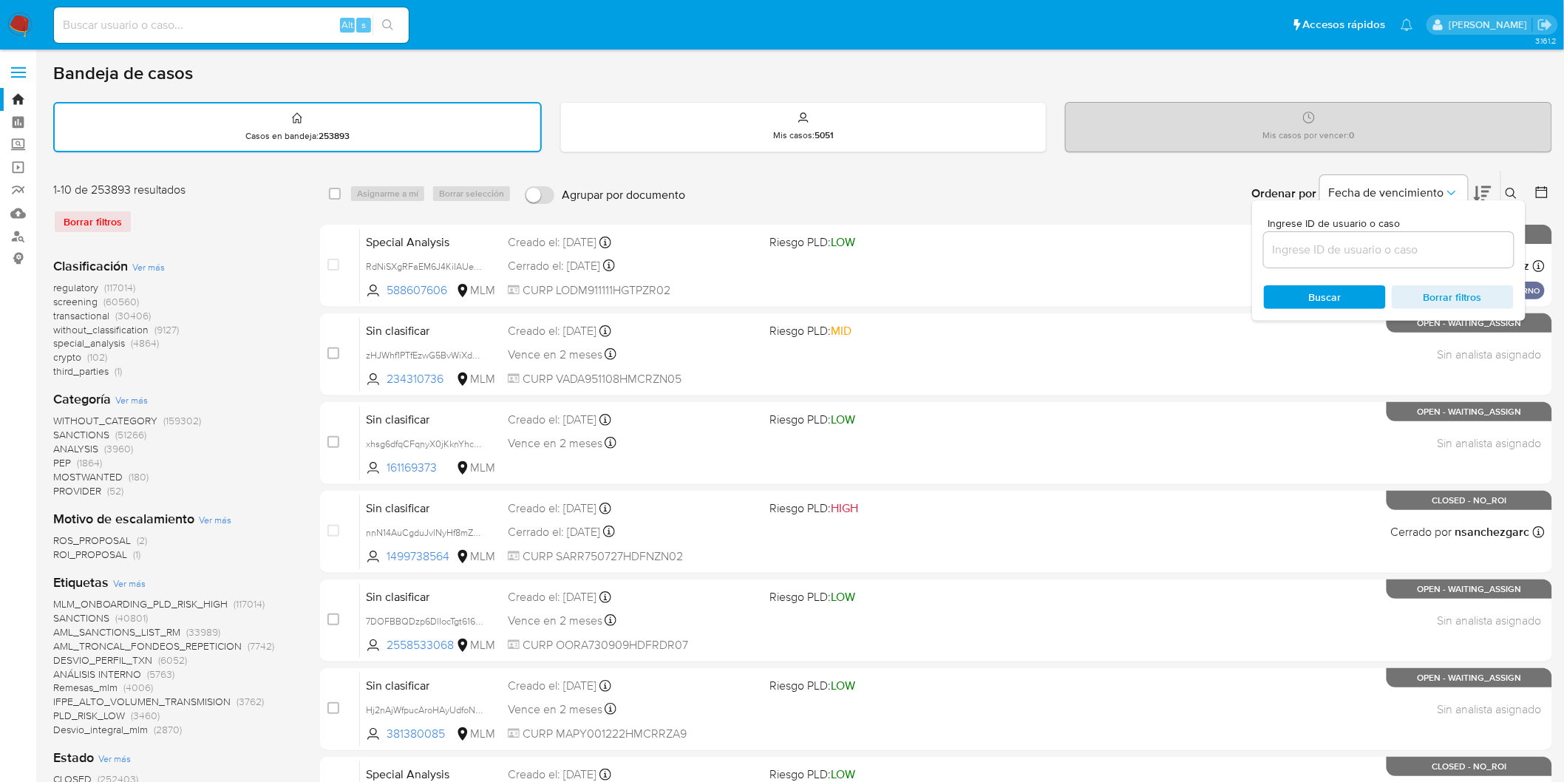
click at [1349, 242] on input at bounding box center [1389, 249] width 250 height 19
type input "120892018"
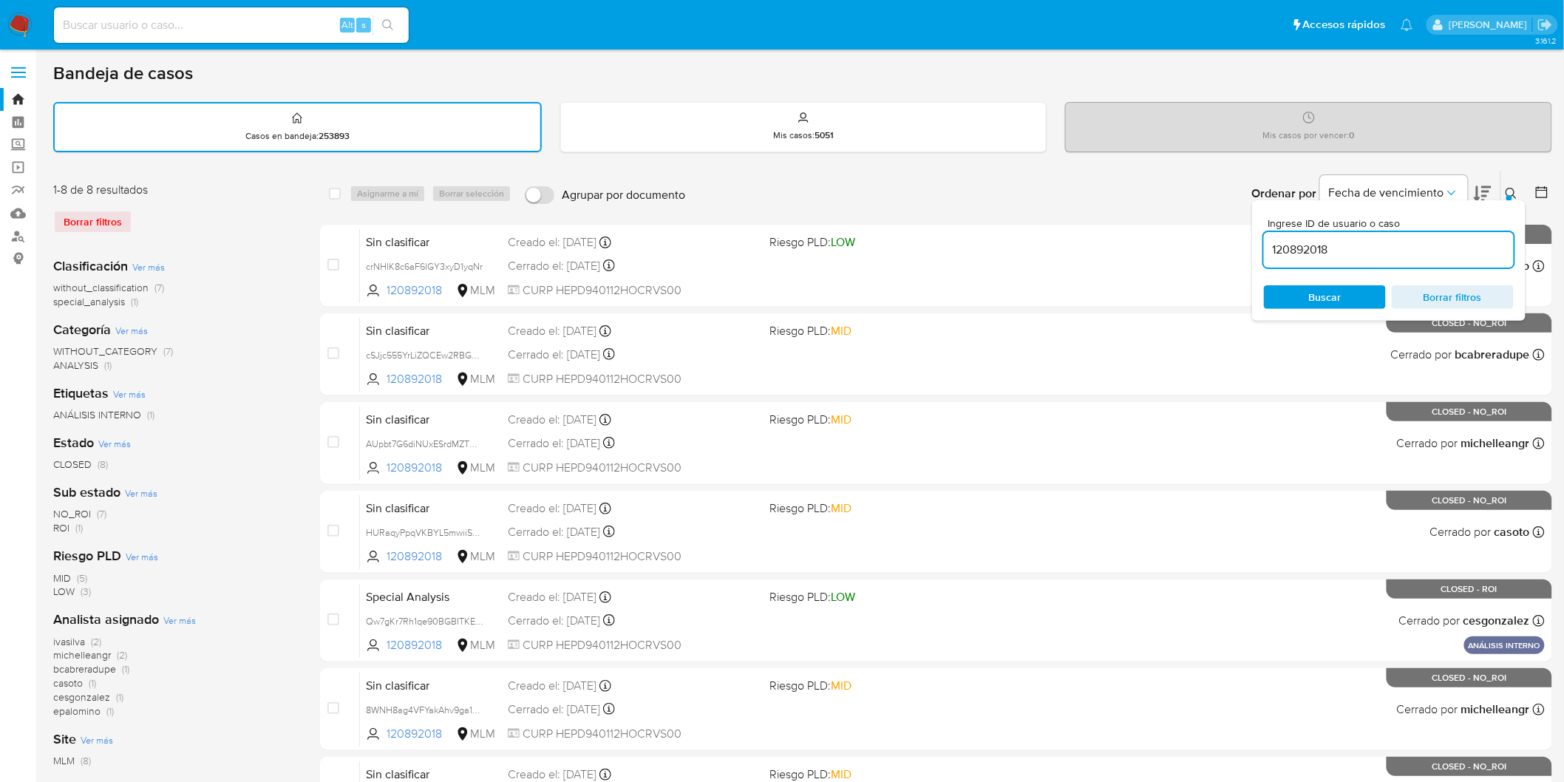
click at [1502, 185] on button at bounding box center [1513, 194] width 24 height 18
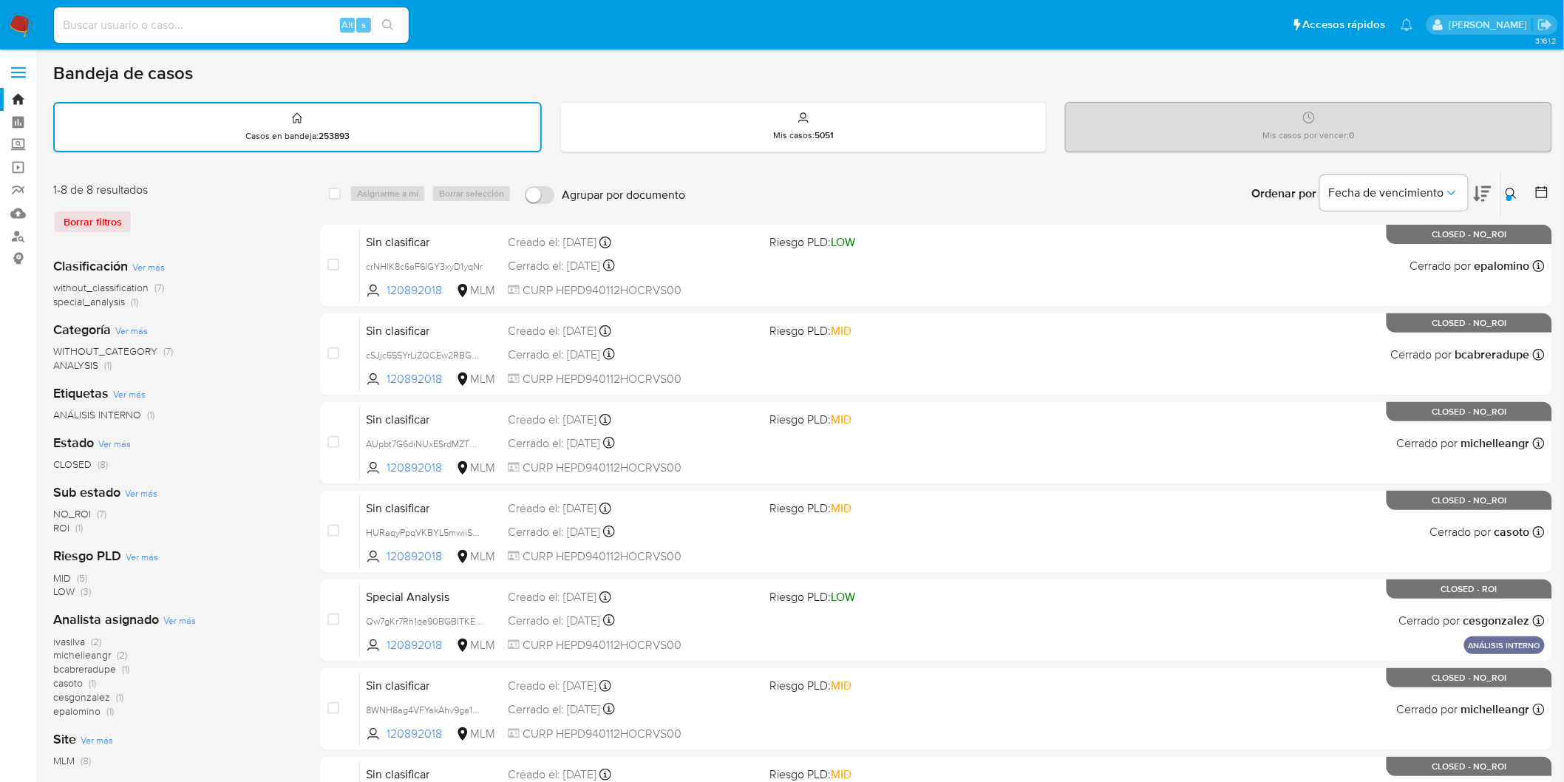
click at [10, 34] on img at bounding box center [19, 25] width 25 height 25
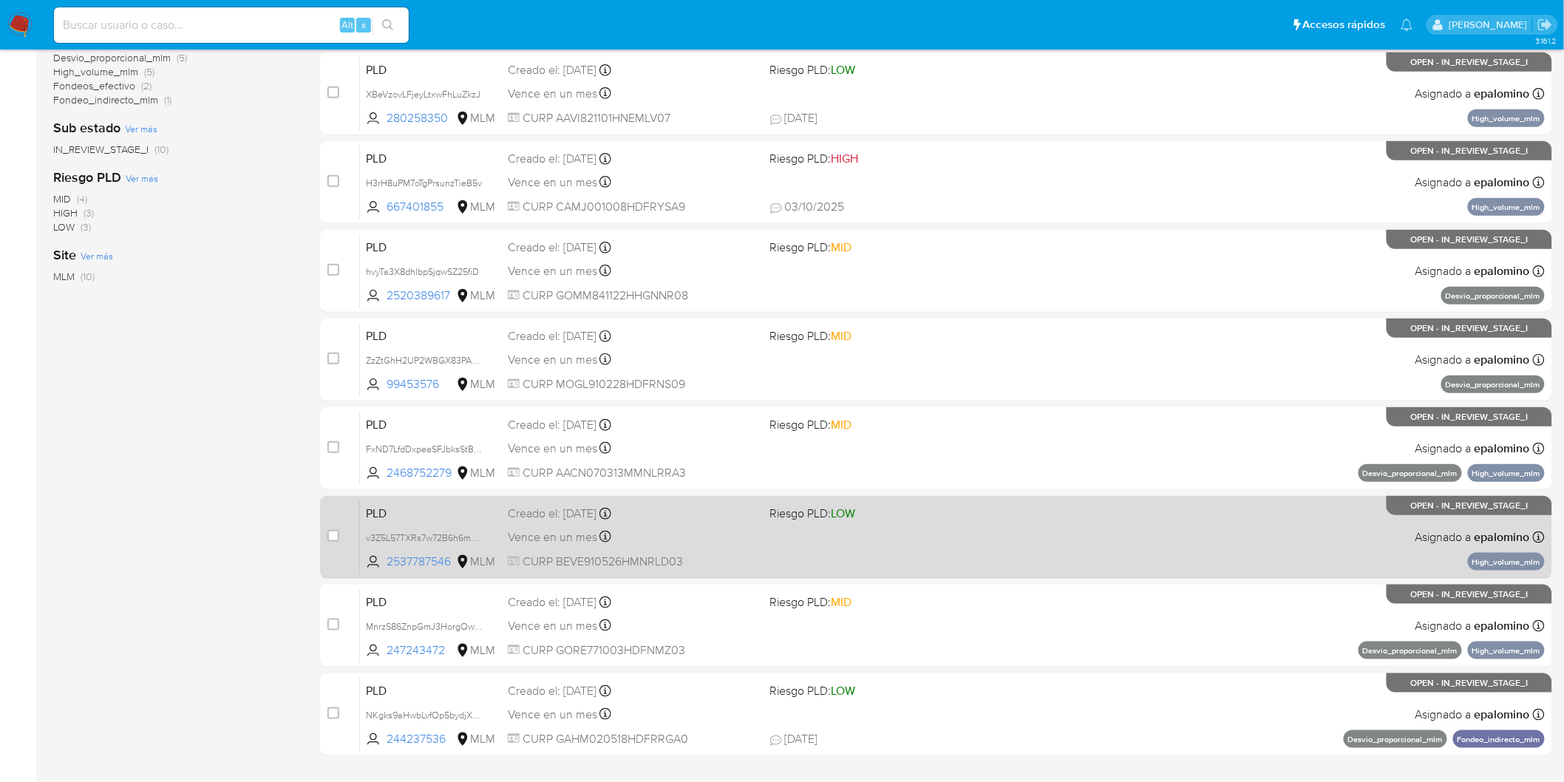
scroll to position [437, 0]
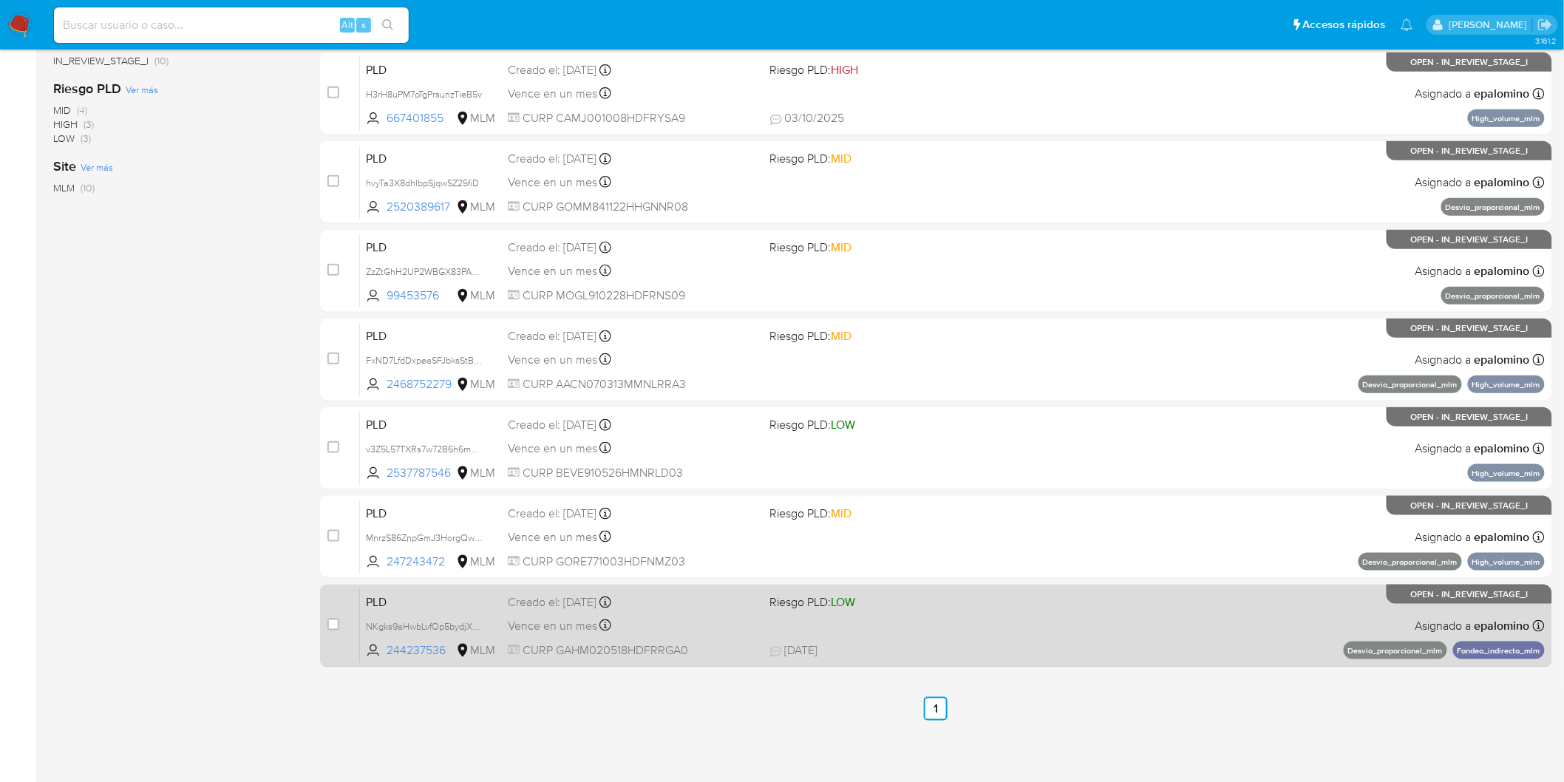
click at [410, 595] on span "PLD" at bounding box center [431, 600] width 130 height 19
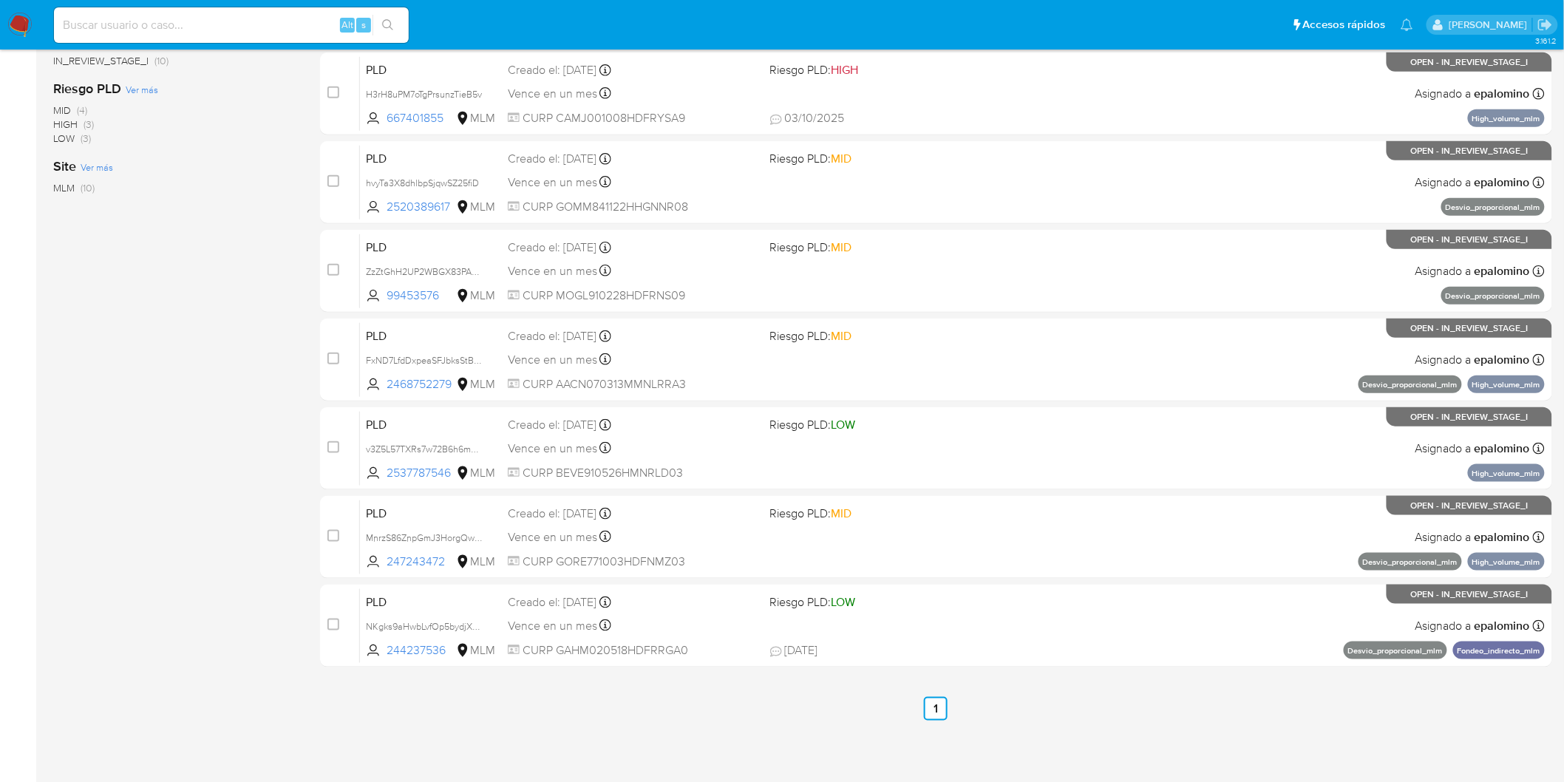
click at [22, 18] on img at bounding box center [19, 25] width 25 height 25
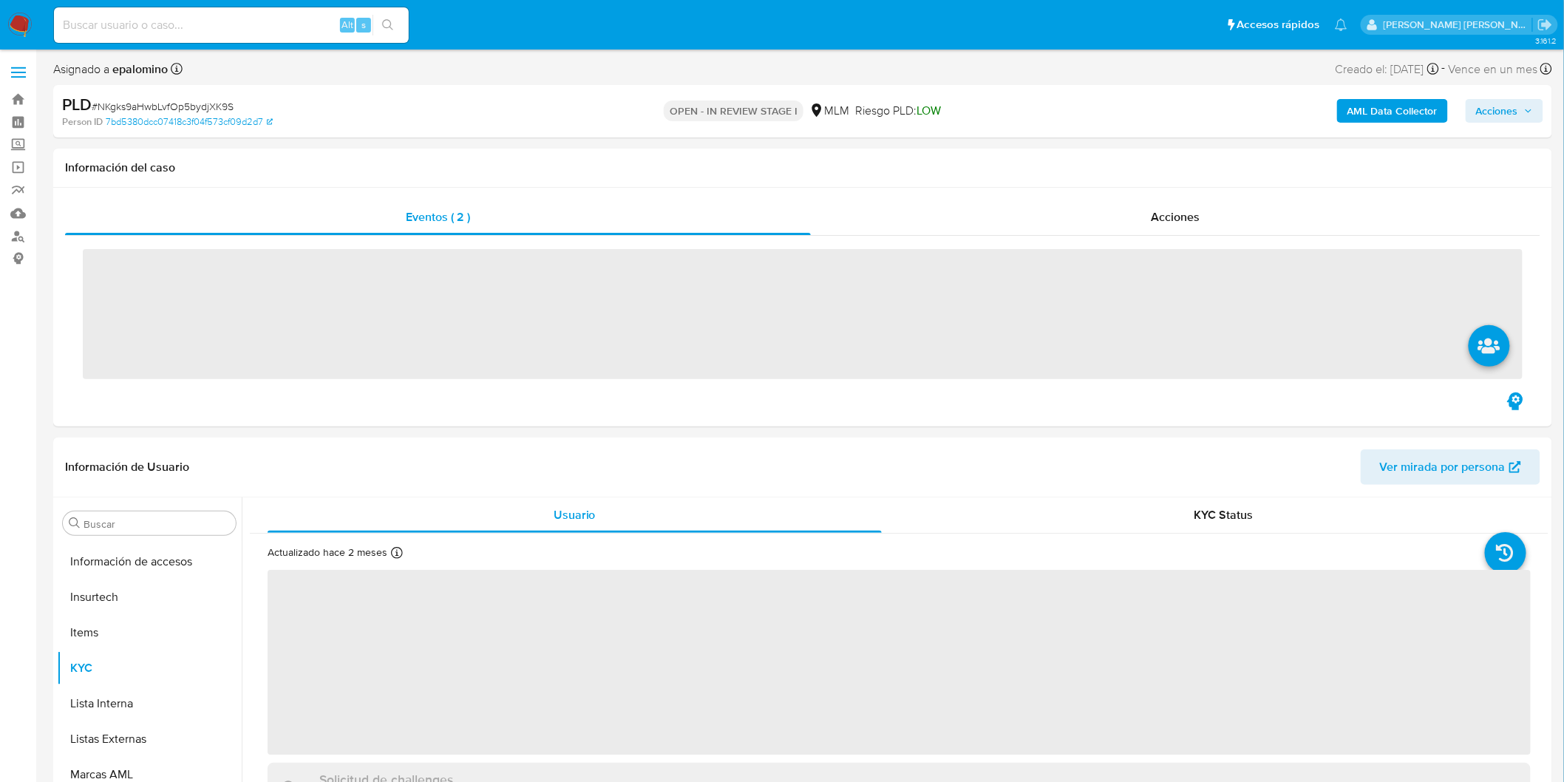
scroll to position [695, 0]
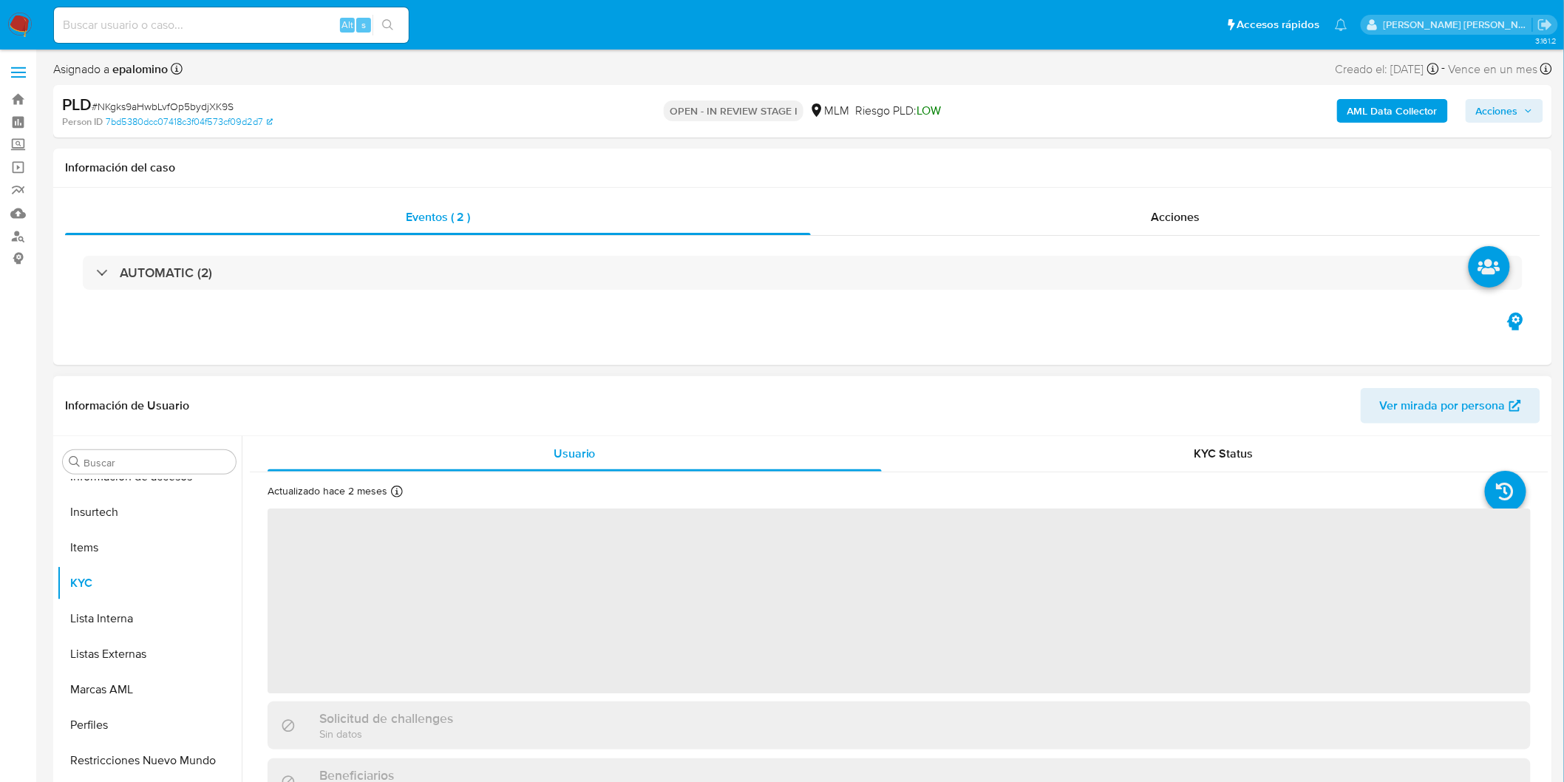
select select "10"
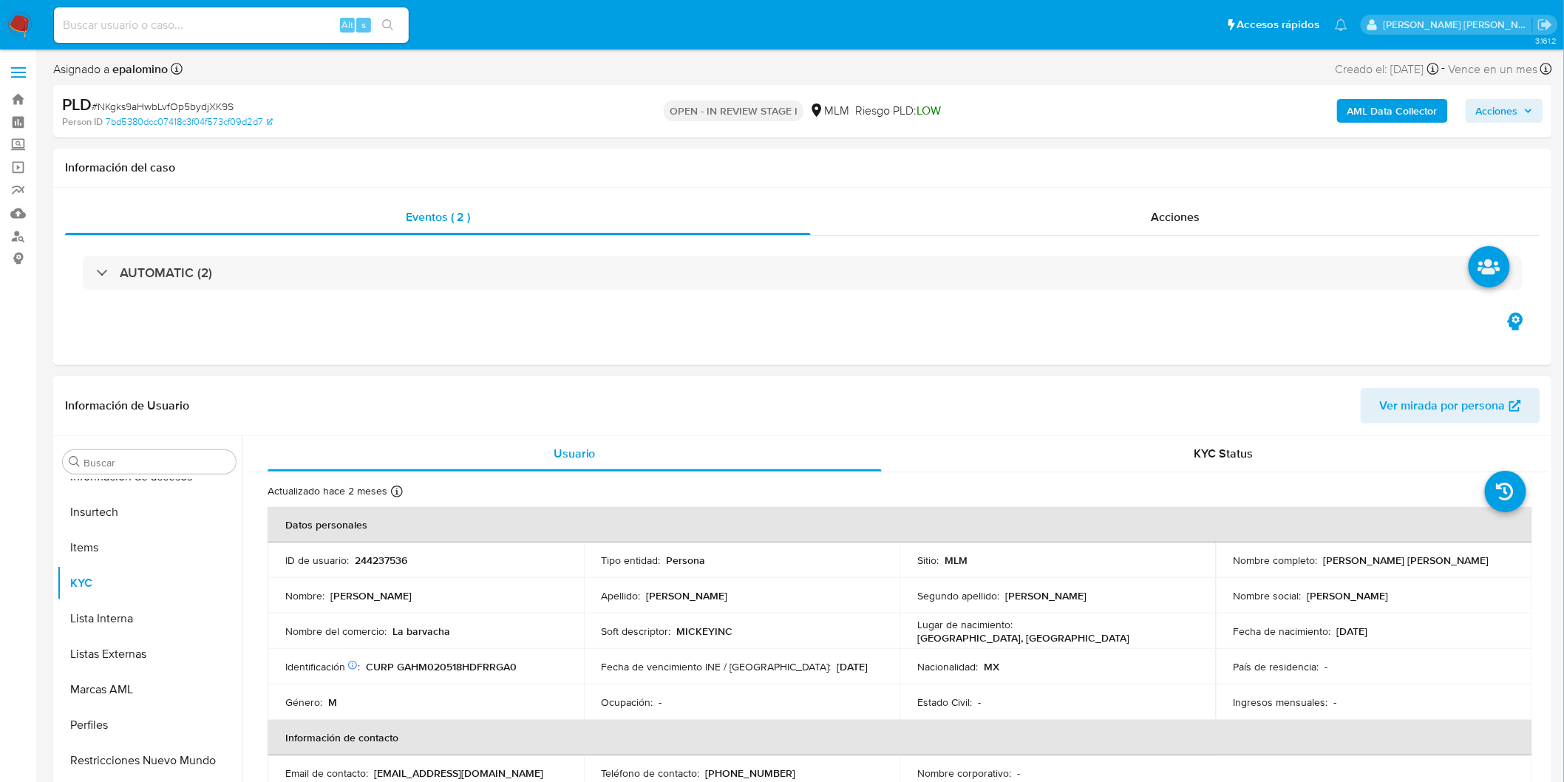
click at [377, 563] on p "244237536" at bounding box center [381, 559] width 52 height 13
copy p "244237536"
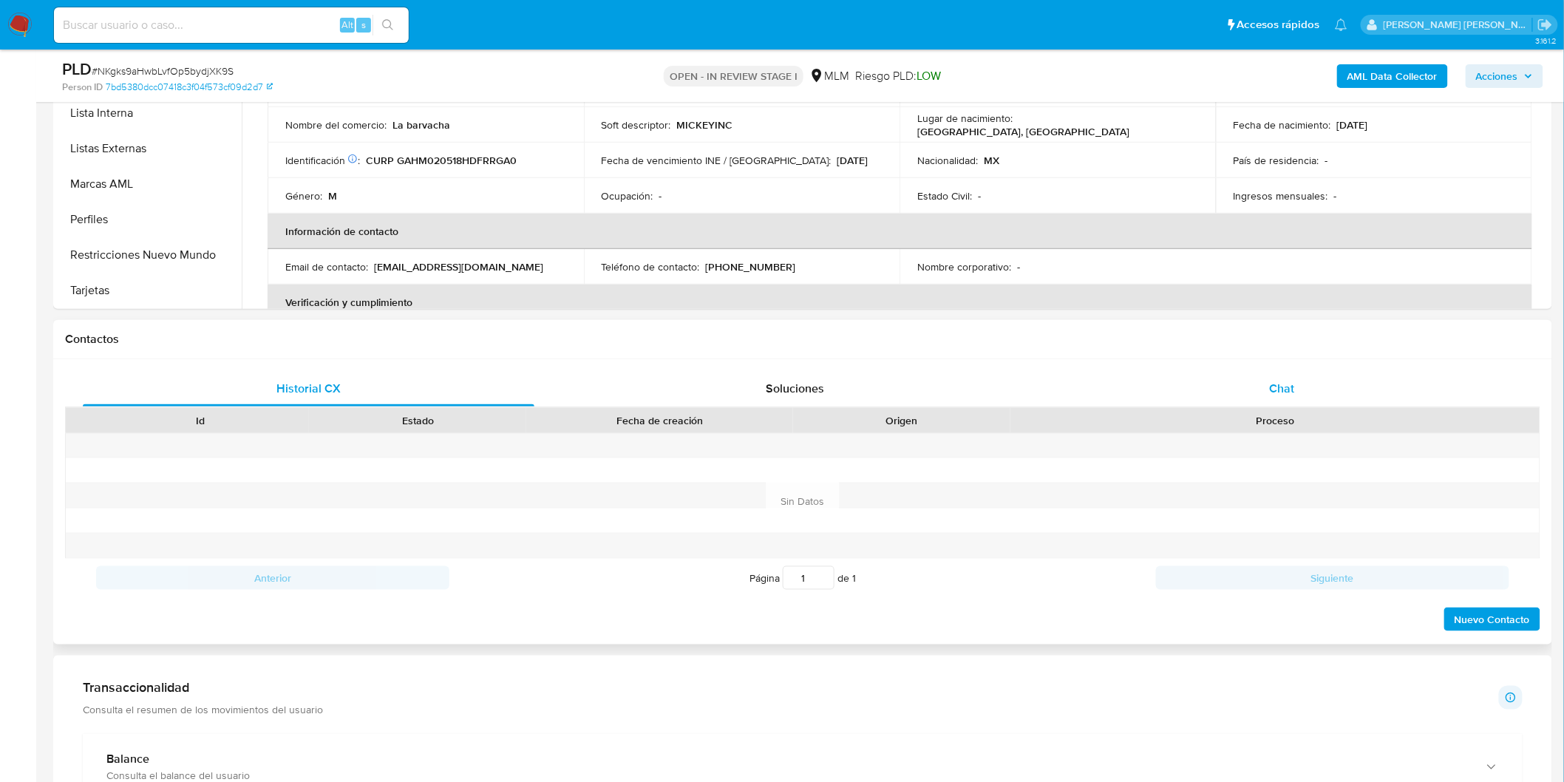
click at [1318, 396] on div "Chat" at bounding box center [1281, 388] width 451 height 35
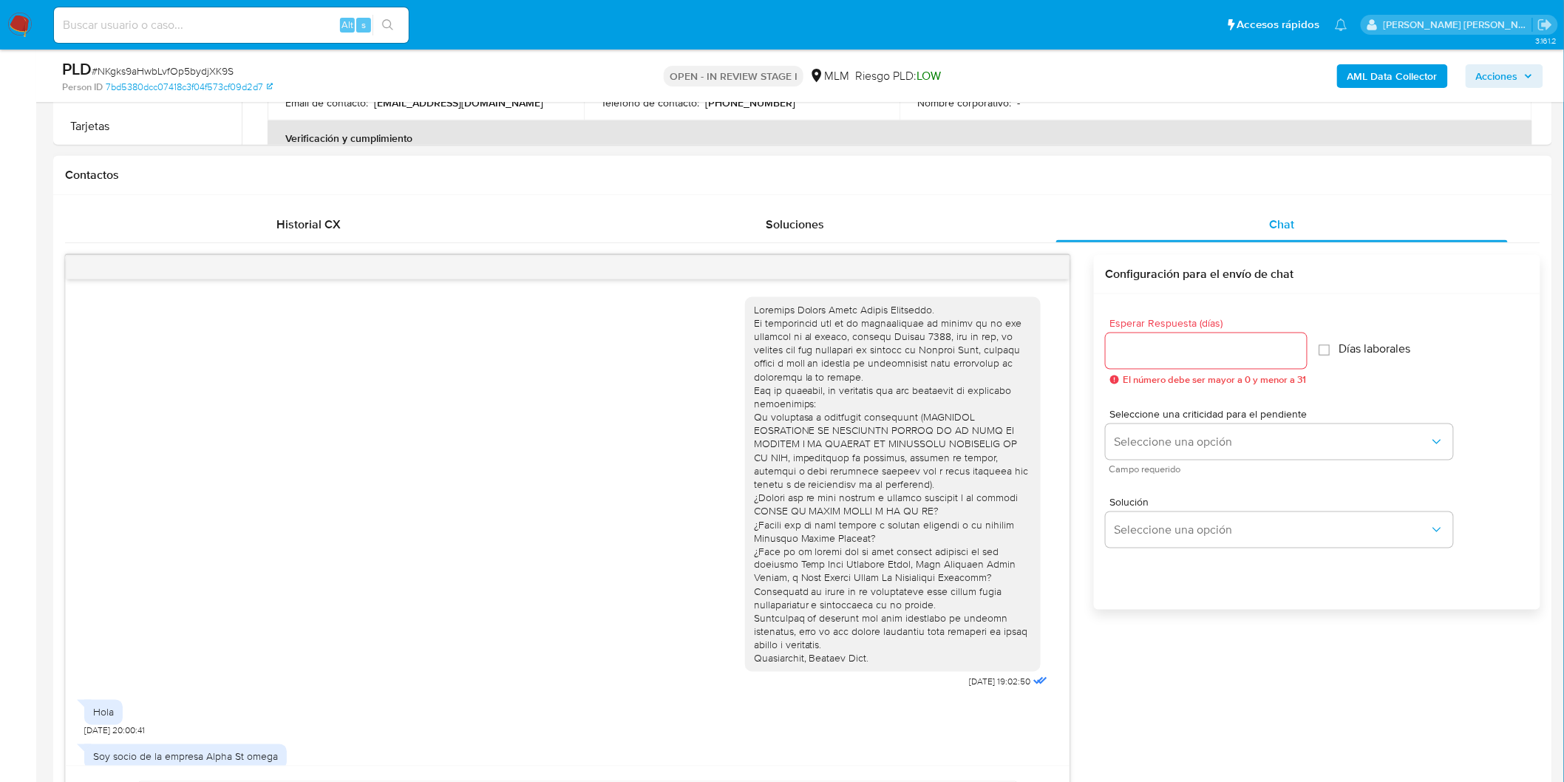
scroll to position [475, 0]
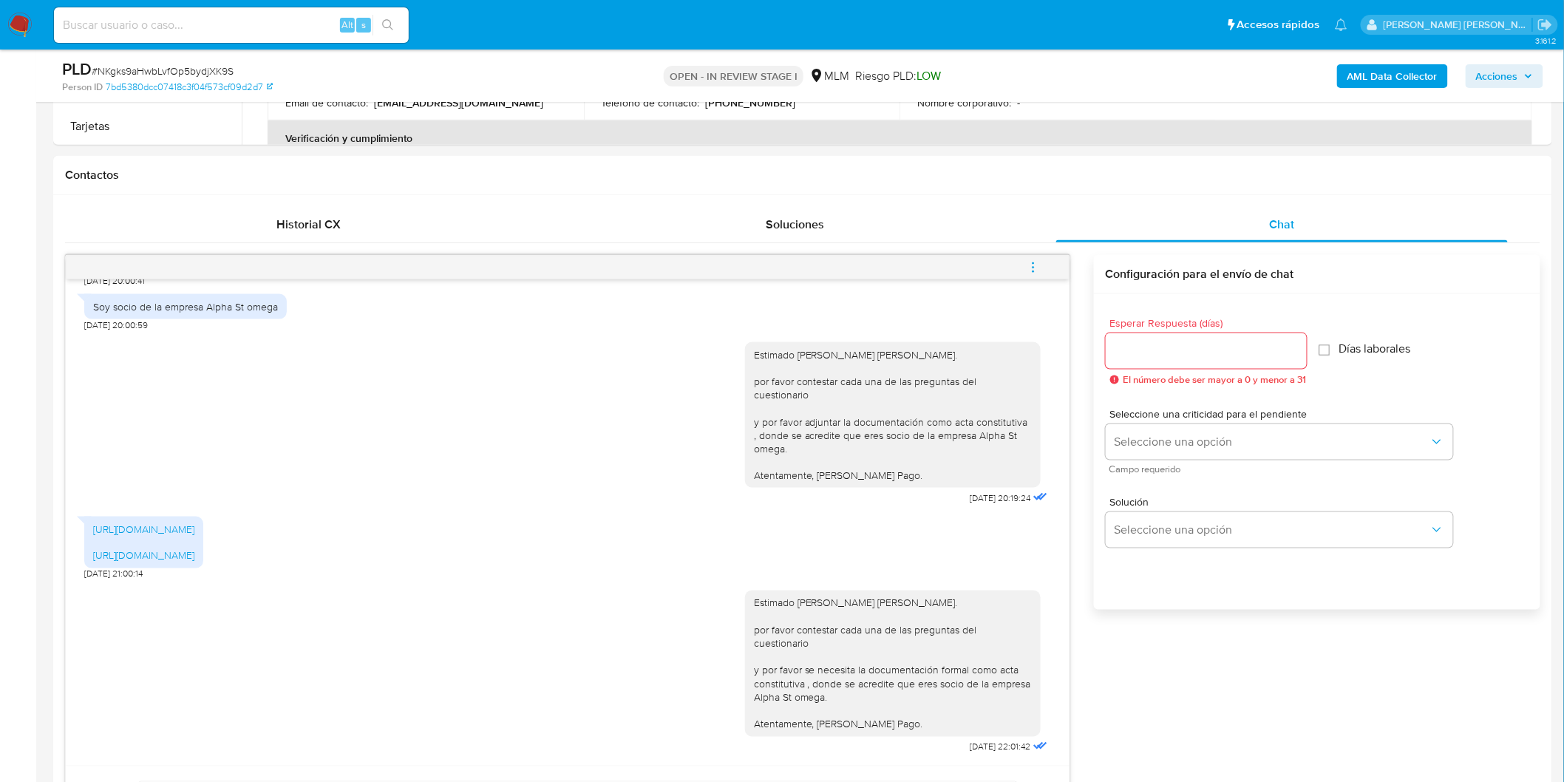
click at [1032, 262] on icon "menu-action" at bounding box center [1032, 262] width 1 height 1
click at [905, 234] on li "Cerrar conversación" at bounding box center [932, 238] width 151 height 27
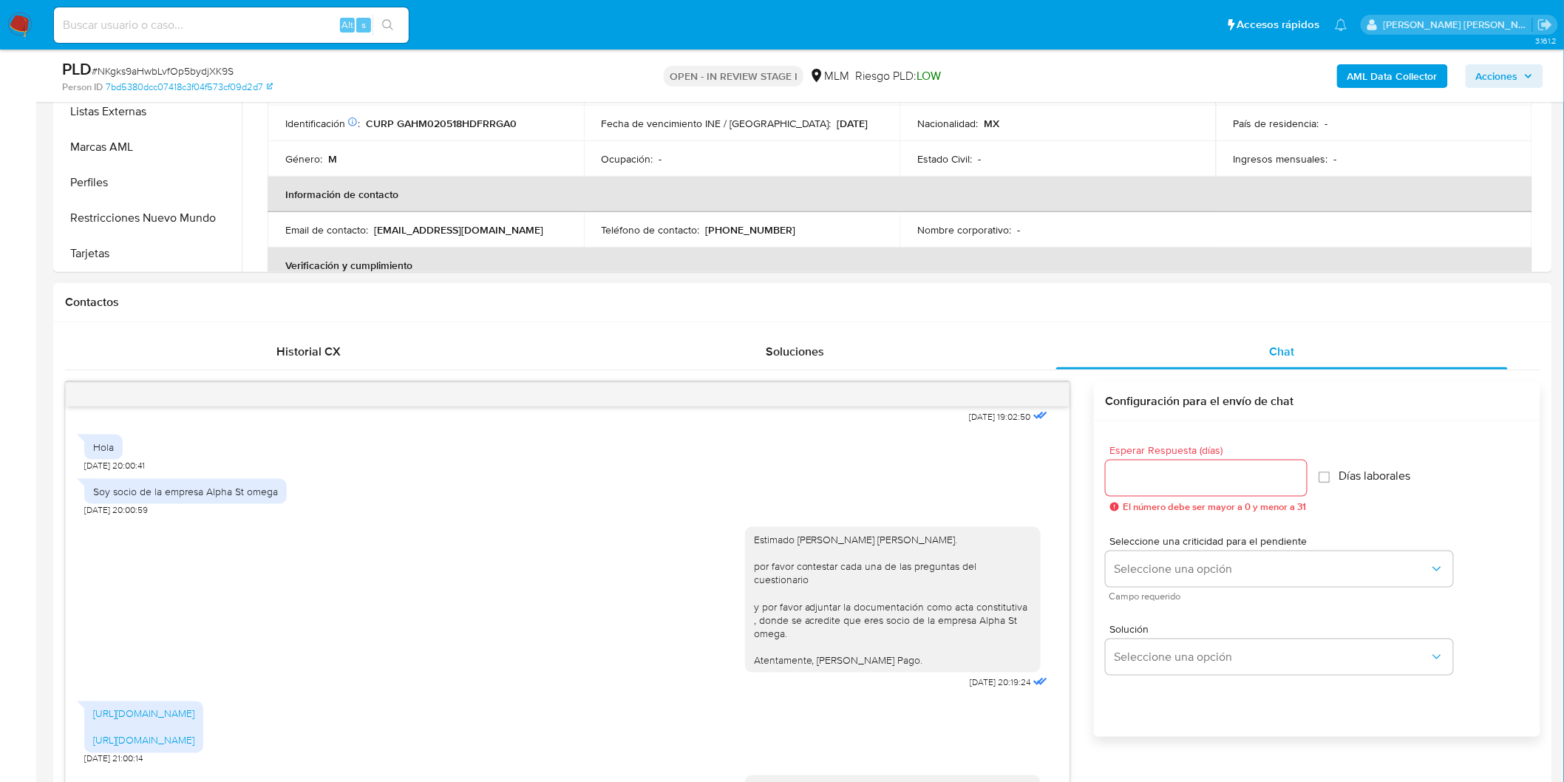
scroll to position [392, 0]
drag, startPoint x: 275, startPoint y: 498, endPoint x: 93, endPoint y: 491, distance: 181.9
click at [93, 491] on div "Soy socio de la empresa Alpha St omega" at bounding box center [185, 491] width 202 height 25
copy div "Soy socio de la empresa Alpha St omega"
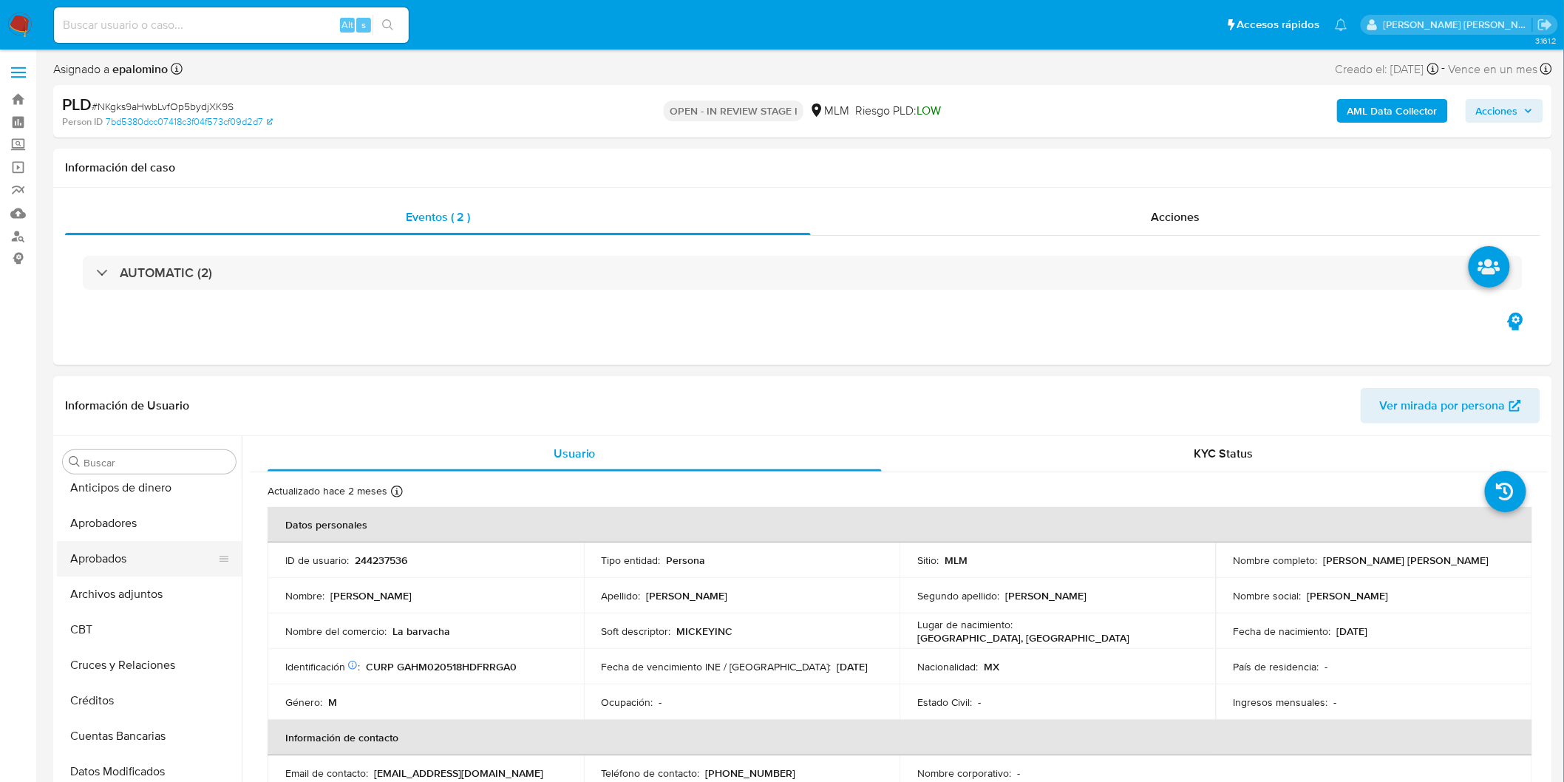
scroll to position [0, 0]
click at [163, 593] on button "Archivos adjuntos" at bounding box center [143, 603] width 173 height 35
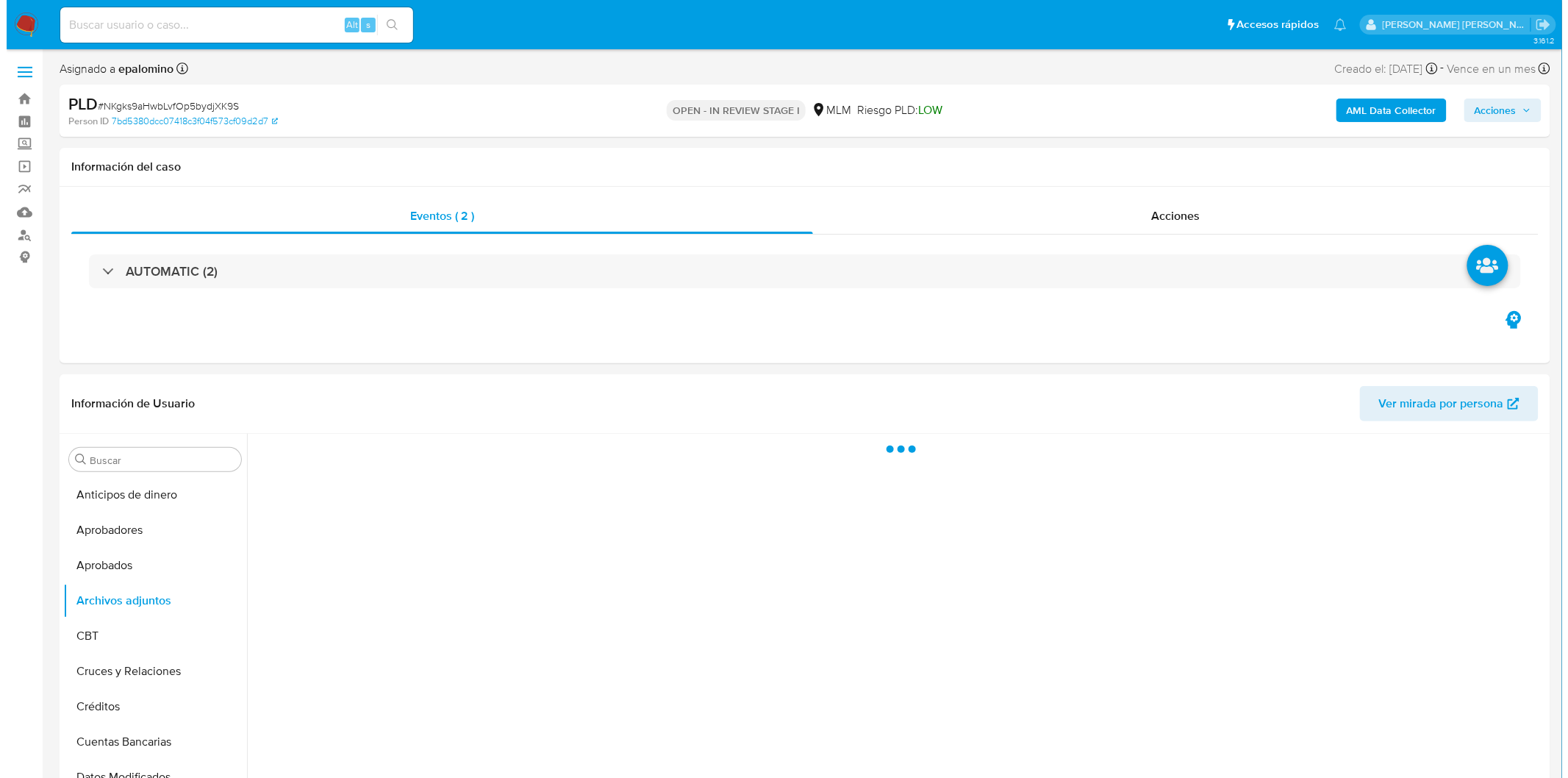
scroll to position [125, 0]
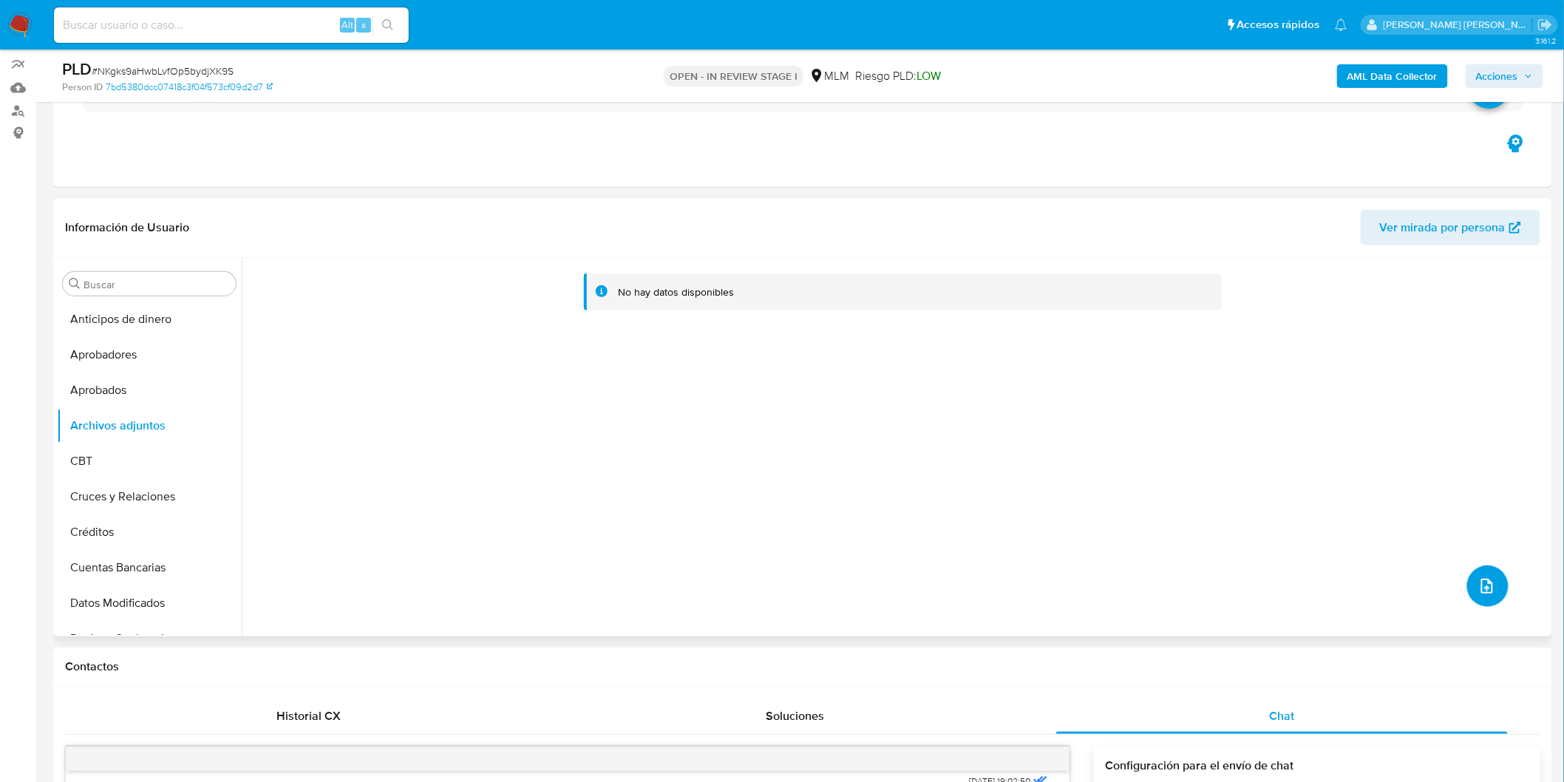
click at [1483, 579] on icon "upload-file" at bounding box center [1487, 586] width 18 height 18
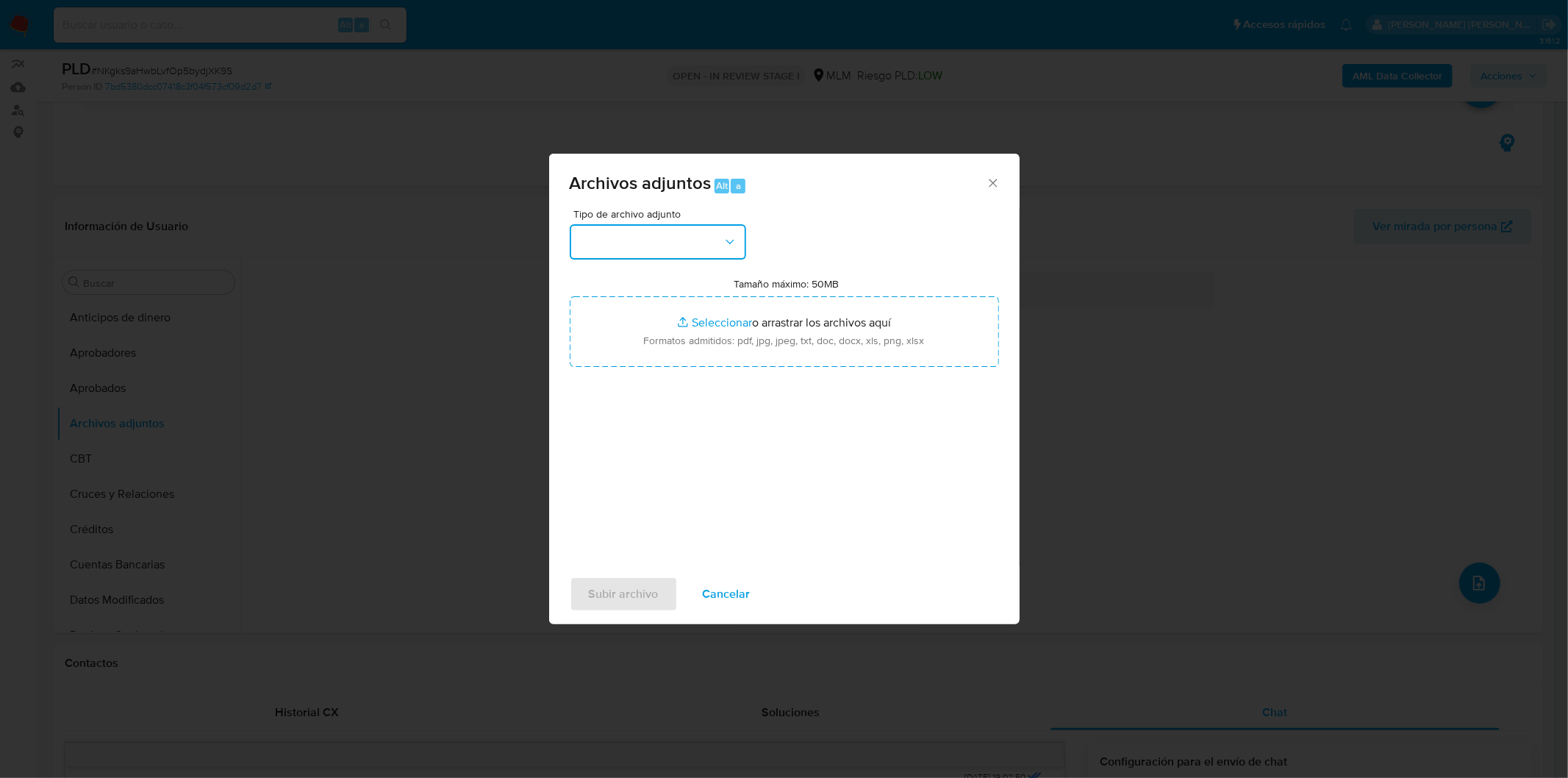
click at [708, 240] on button "button" at bounding box center [658, 241] width 176 height 35
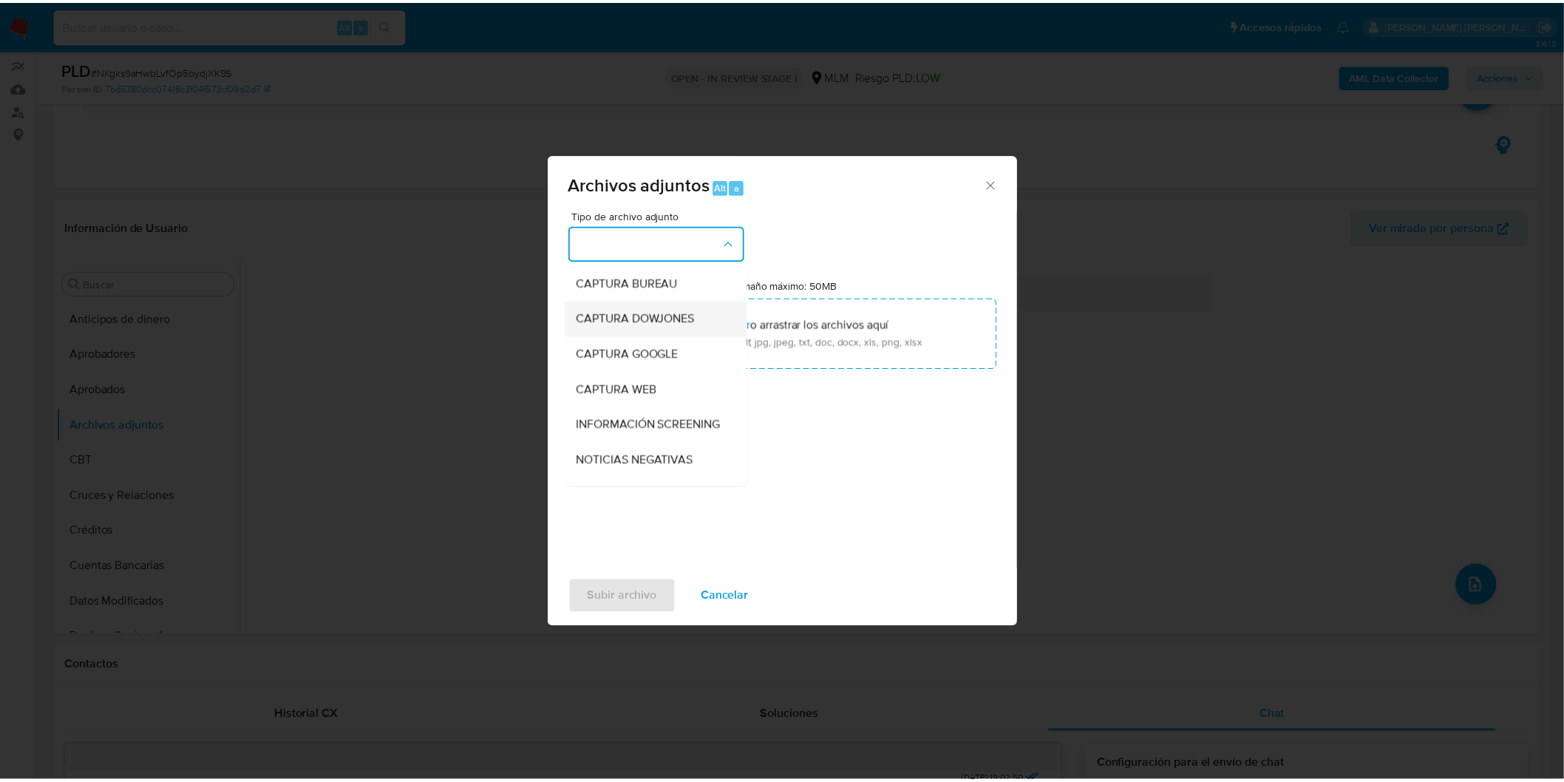
scroll to position [164, 0]
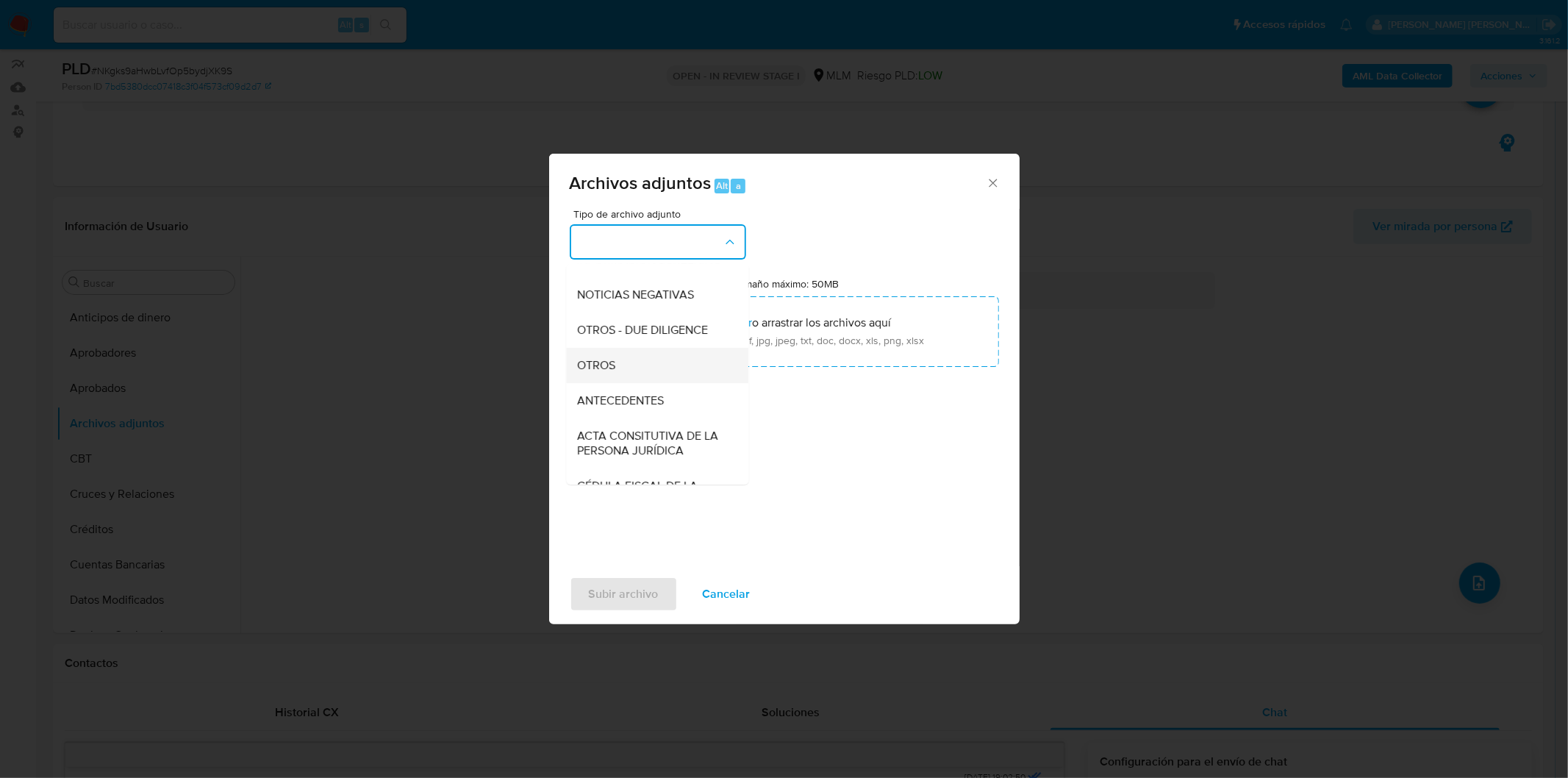
click at [686, 380] on div "OTROS" at bounding box center [653, 364] width 150 height 35
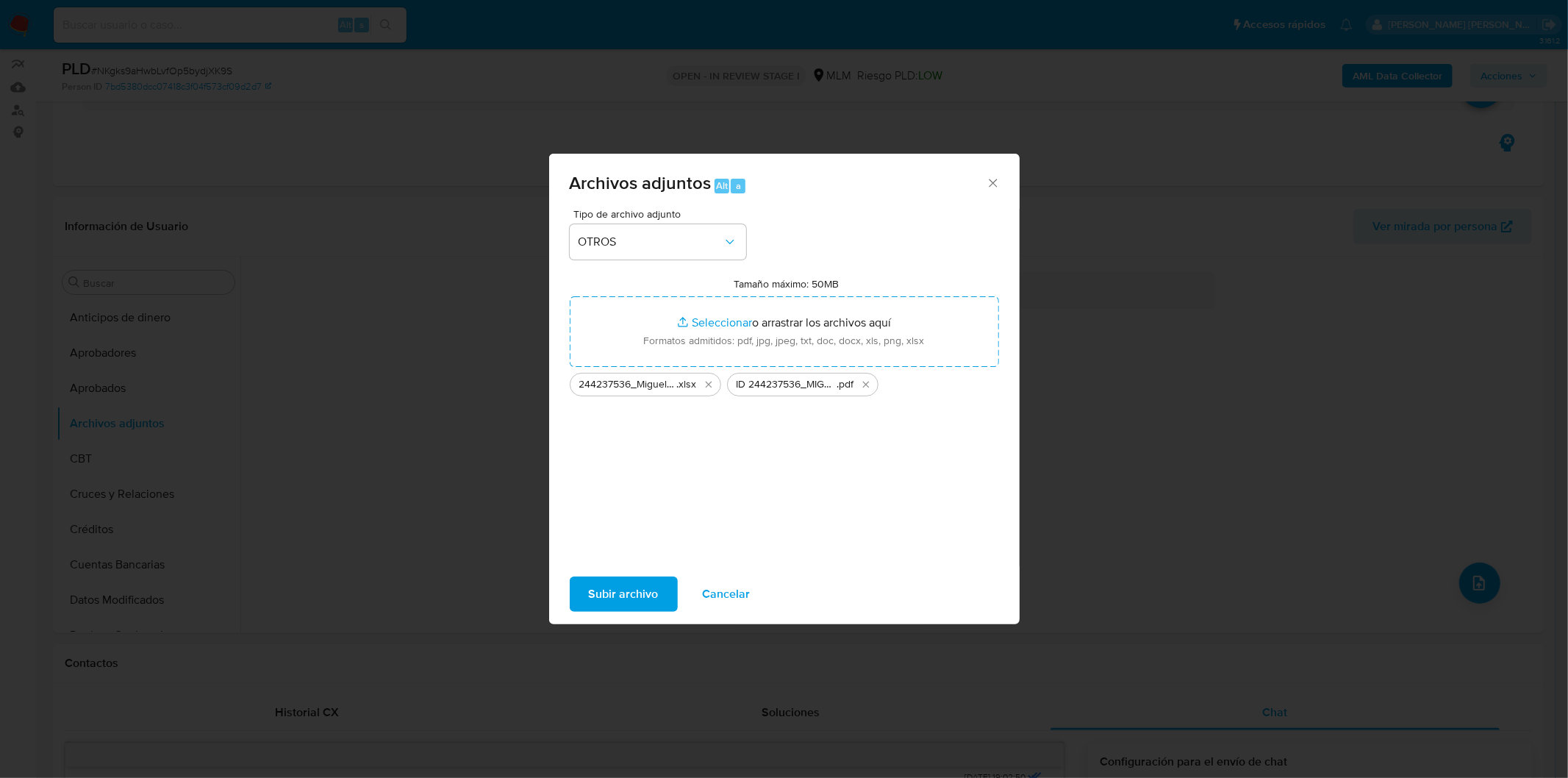
click at [627, 607] on span "Subir archivo" at bounding box center [624, 594] width 70 height 33
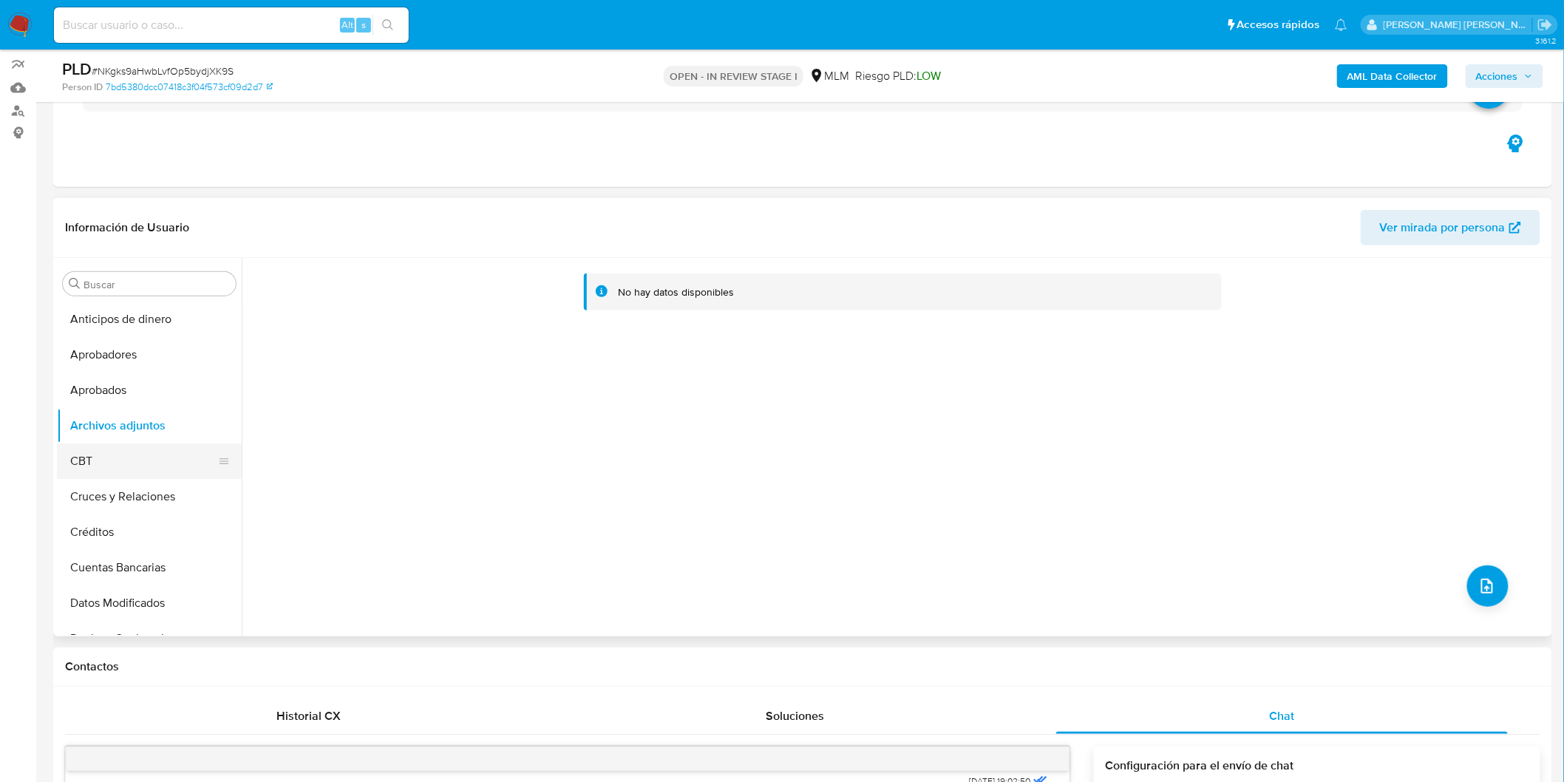
click at [166, 460] on button "CBT" at bounding box center [143, 460] width 173 height 35
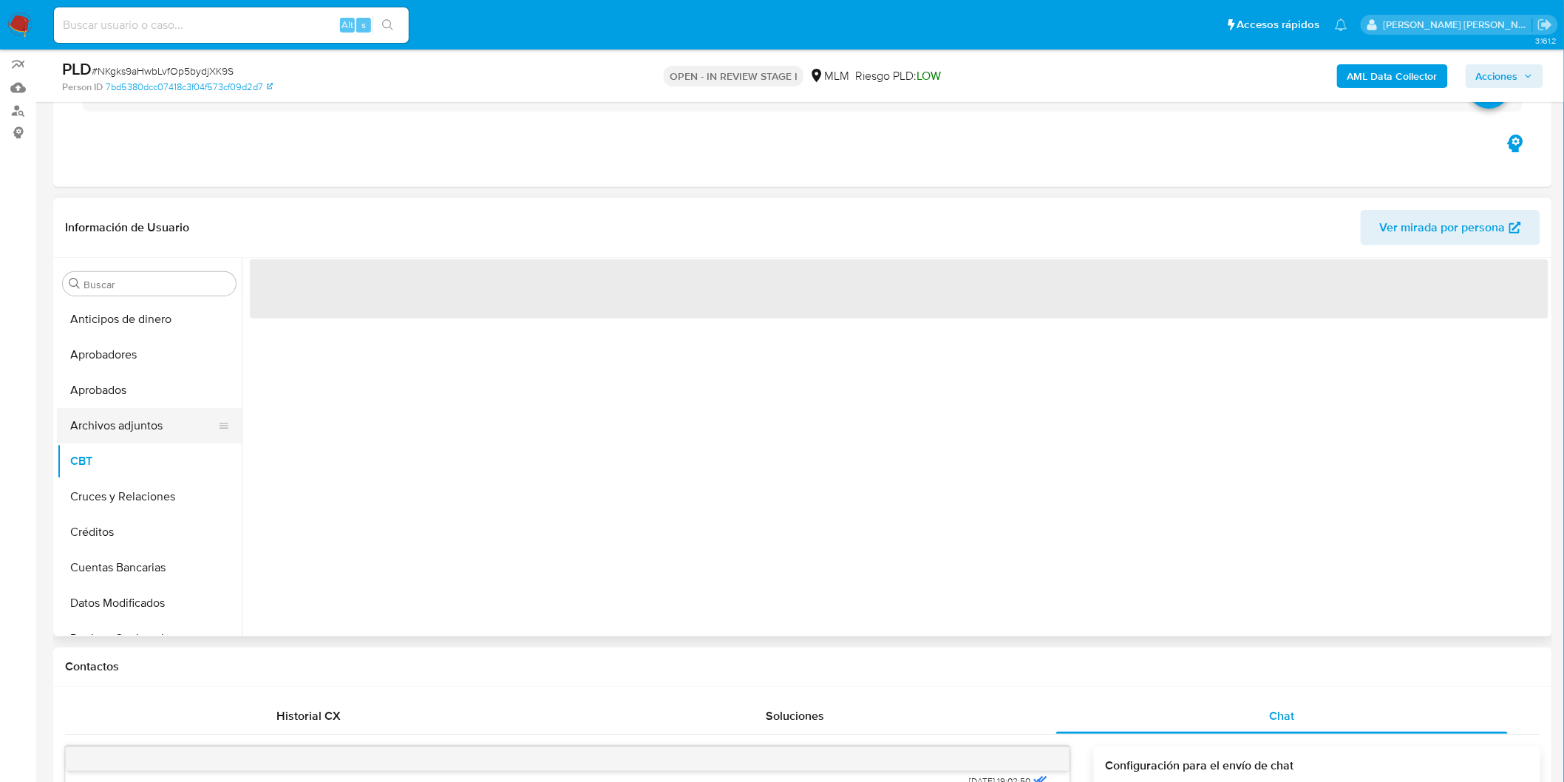
click at [166, 424] on button "Archivos adjuntos" at bounding box center [143, 425] width 173 height 35
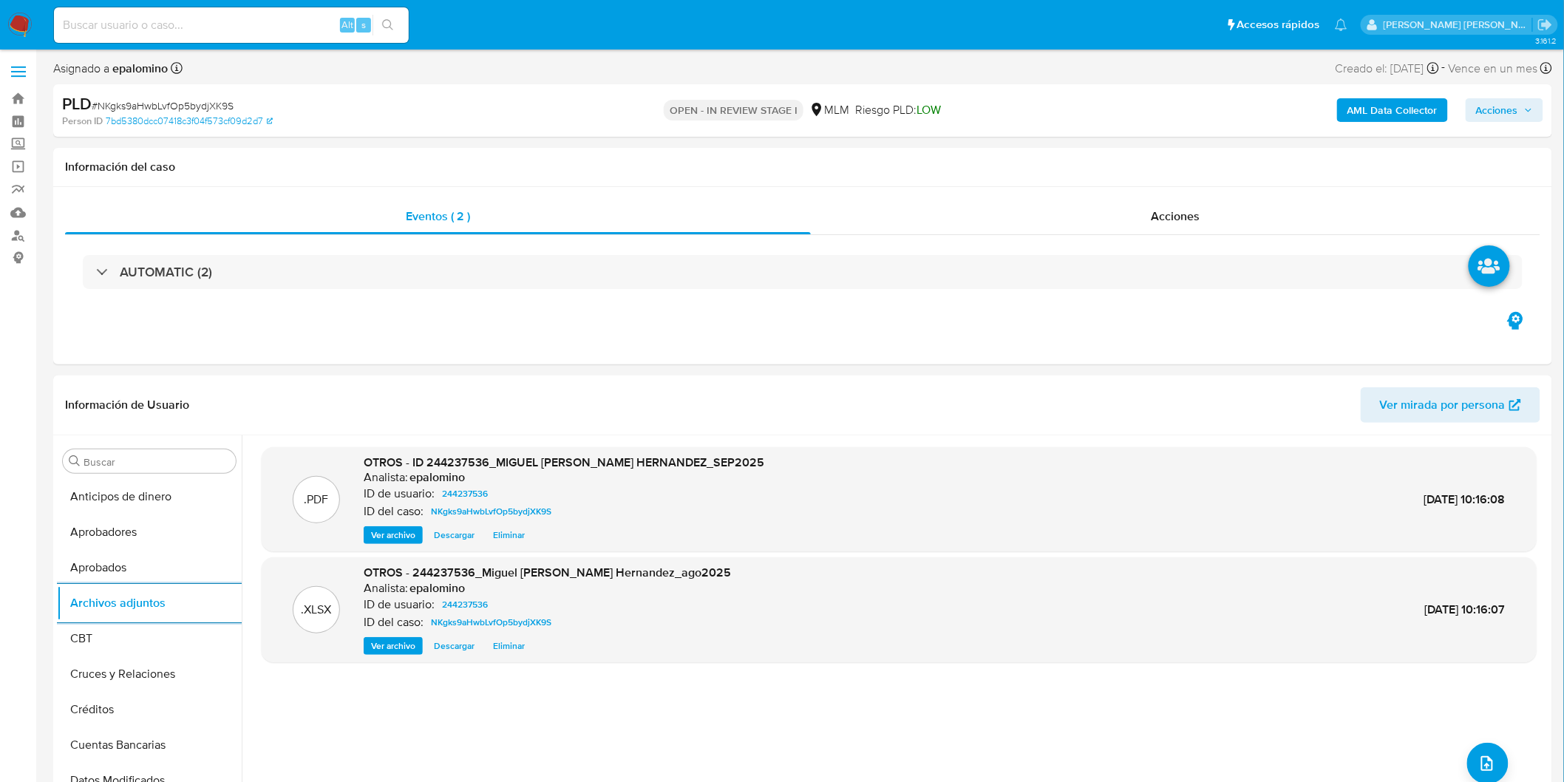
scroll to position [0, 0]
click at [1487, 105] on span "Acciones" at bounding box center [1497, 111] width 42 height 24
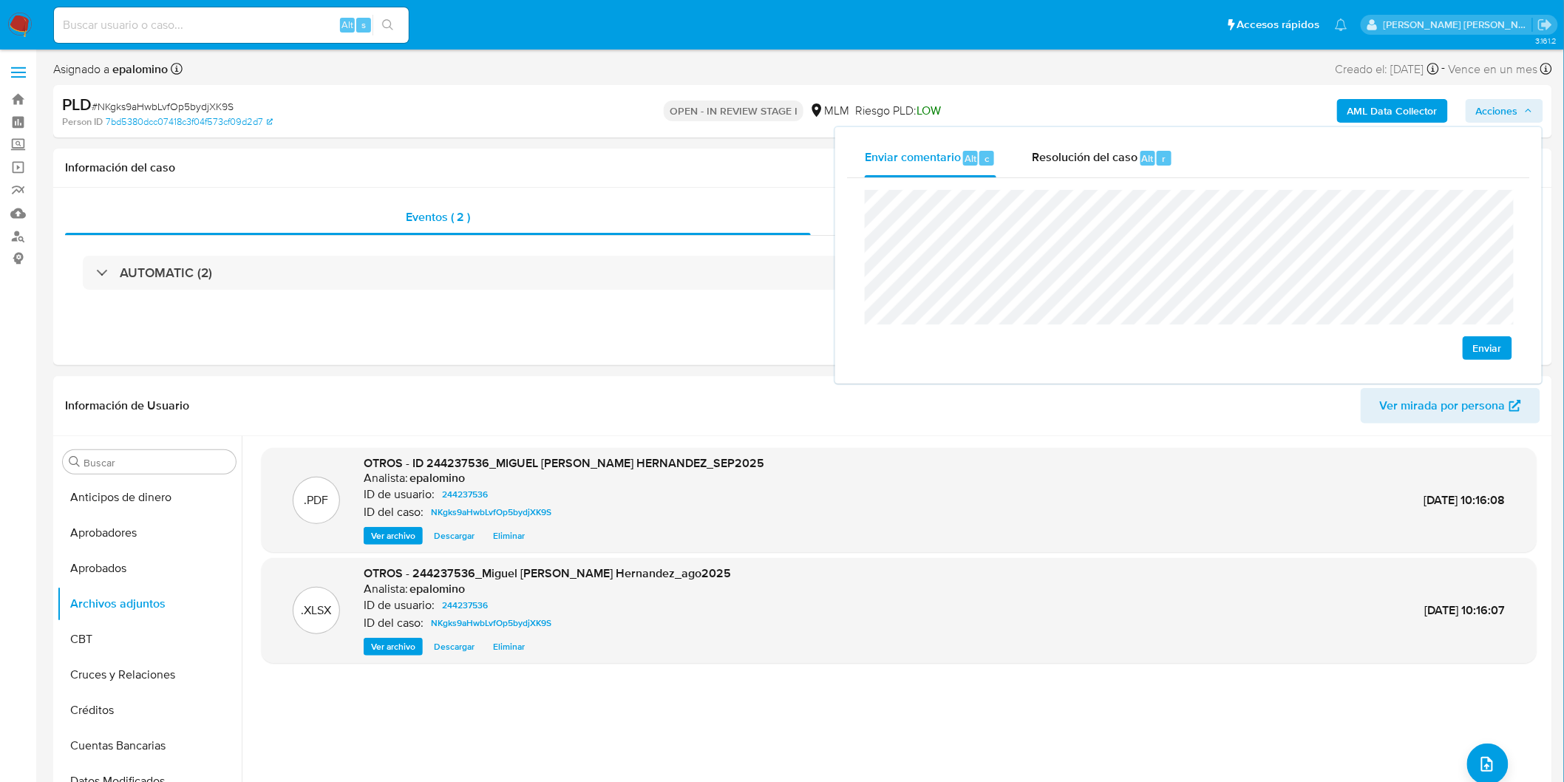
click at [1471, 353] on button "Enviar" at bounding box center [1487, 348] width 50 height 24
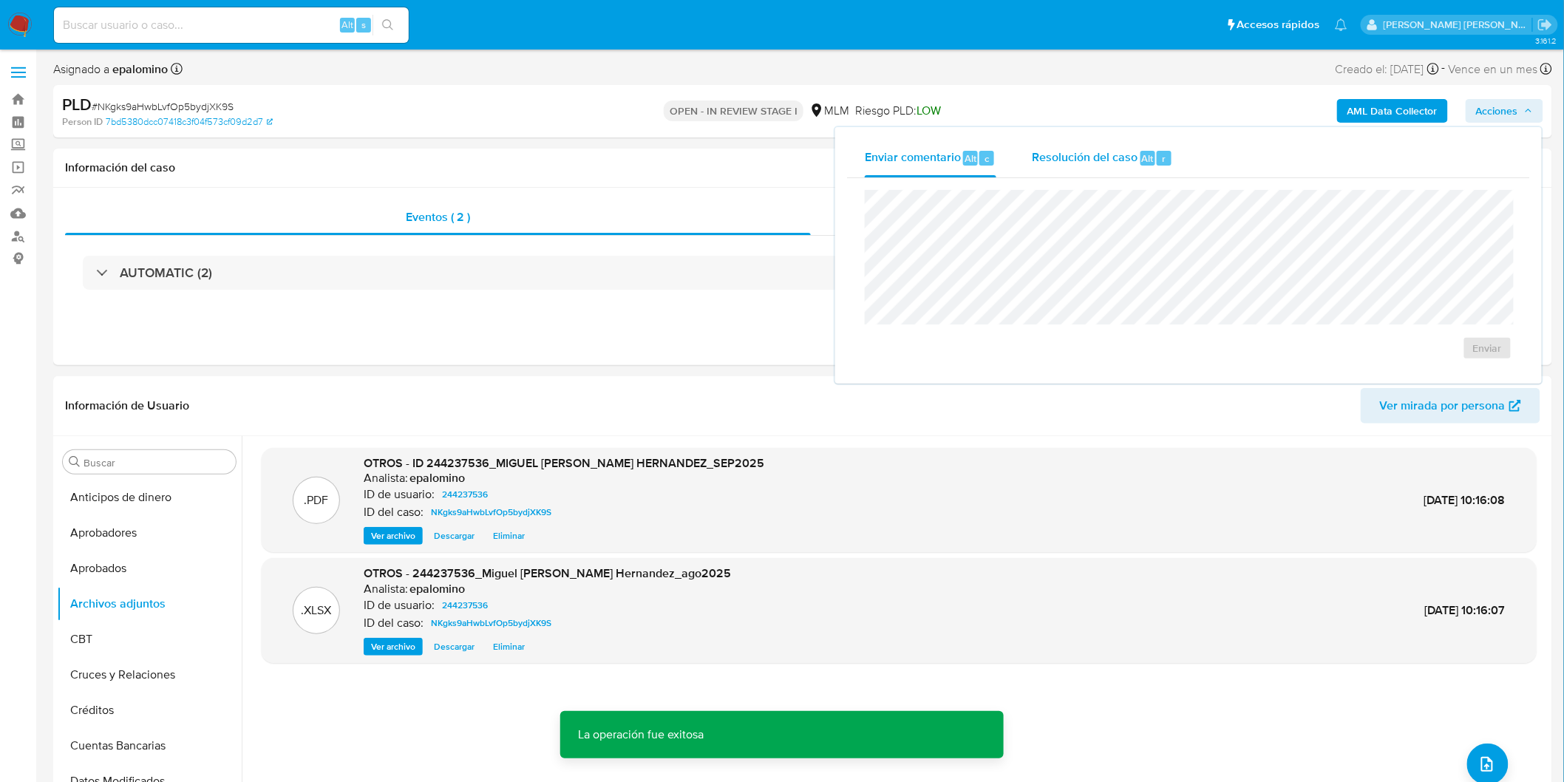
click at [1104, 149] on span "Resolución del caso" at bounding box center [1085, 157] width 106 height 17
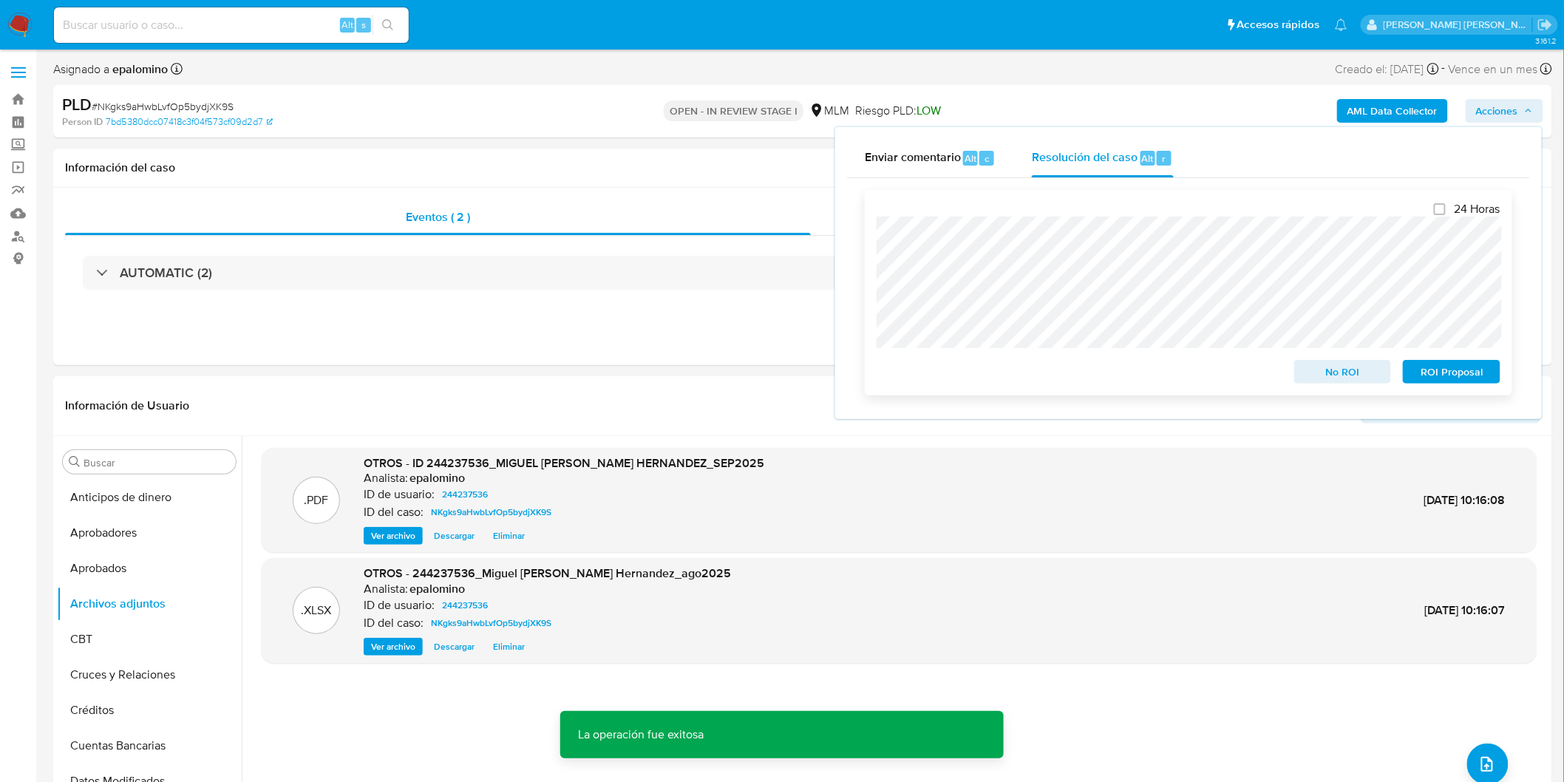
click at [1350, 372] on span "No ROI" at bounding box center [1342, 371] width 77 height 21
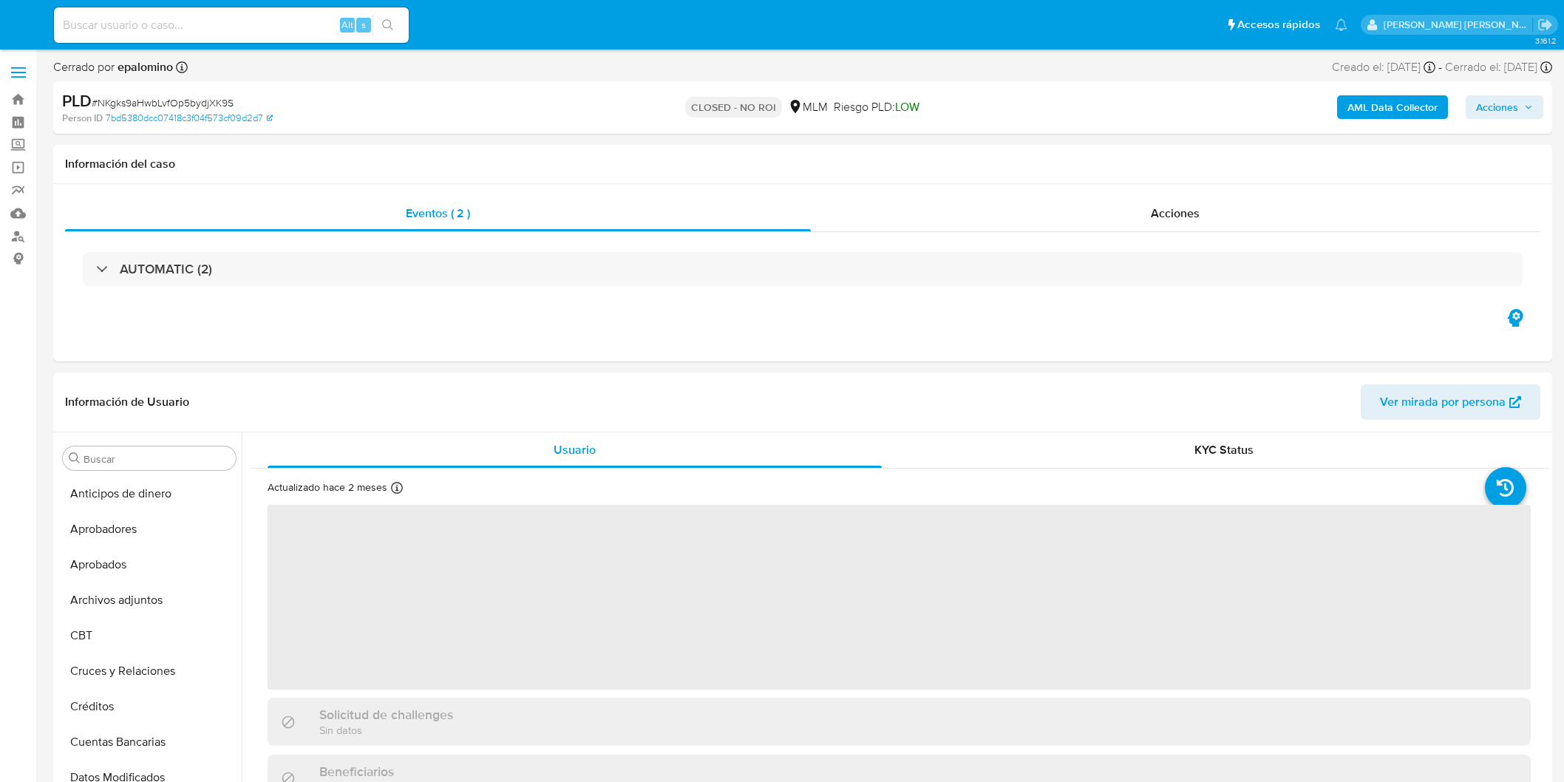
select select "10"
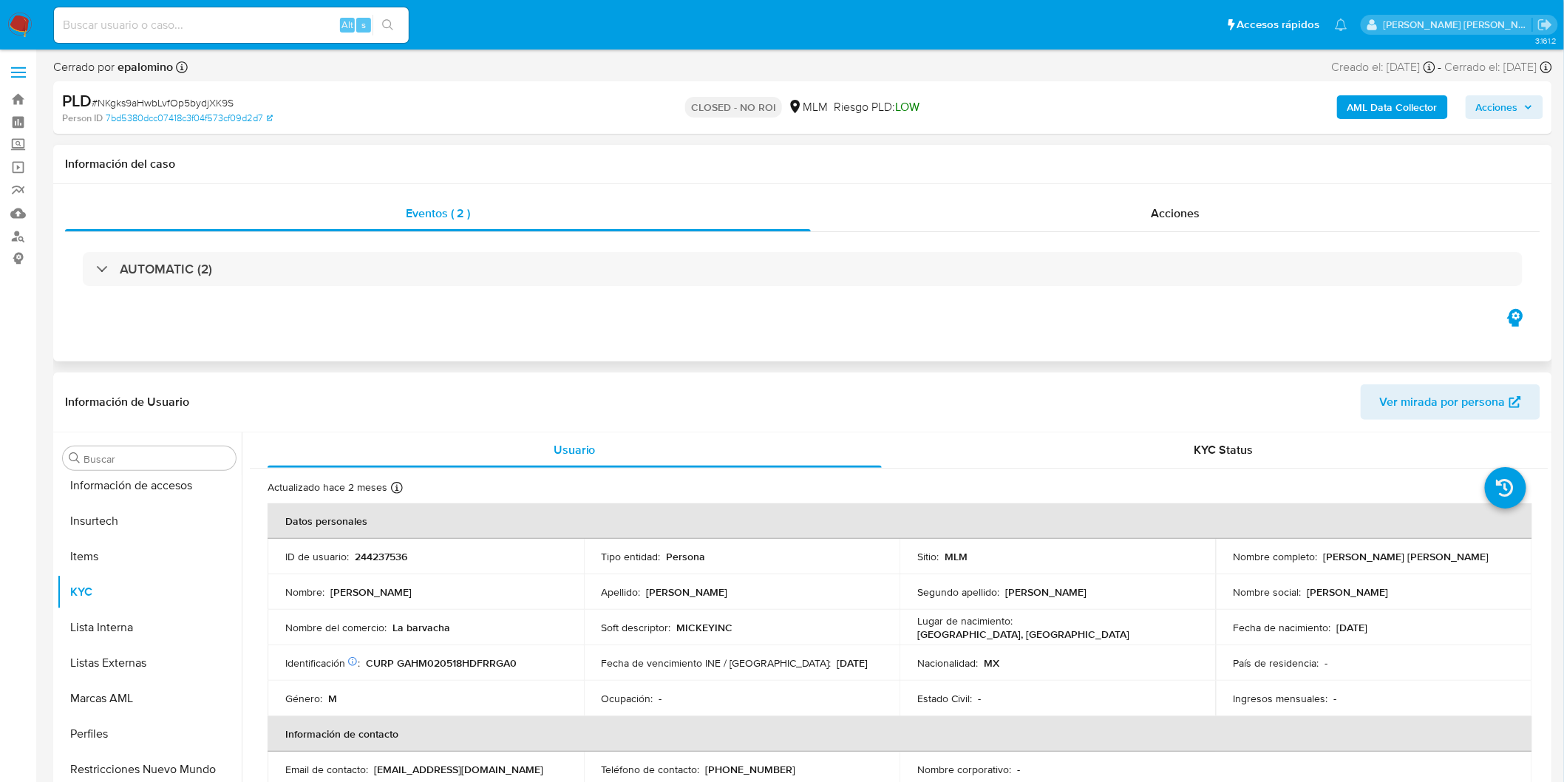
scroll to position [695, 0]
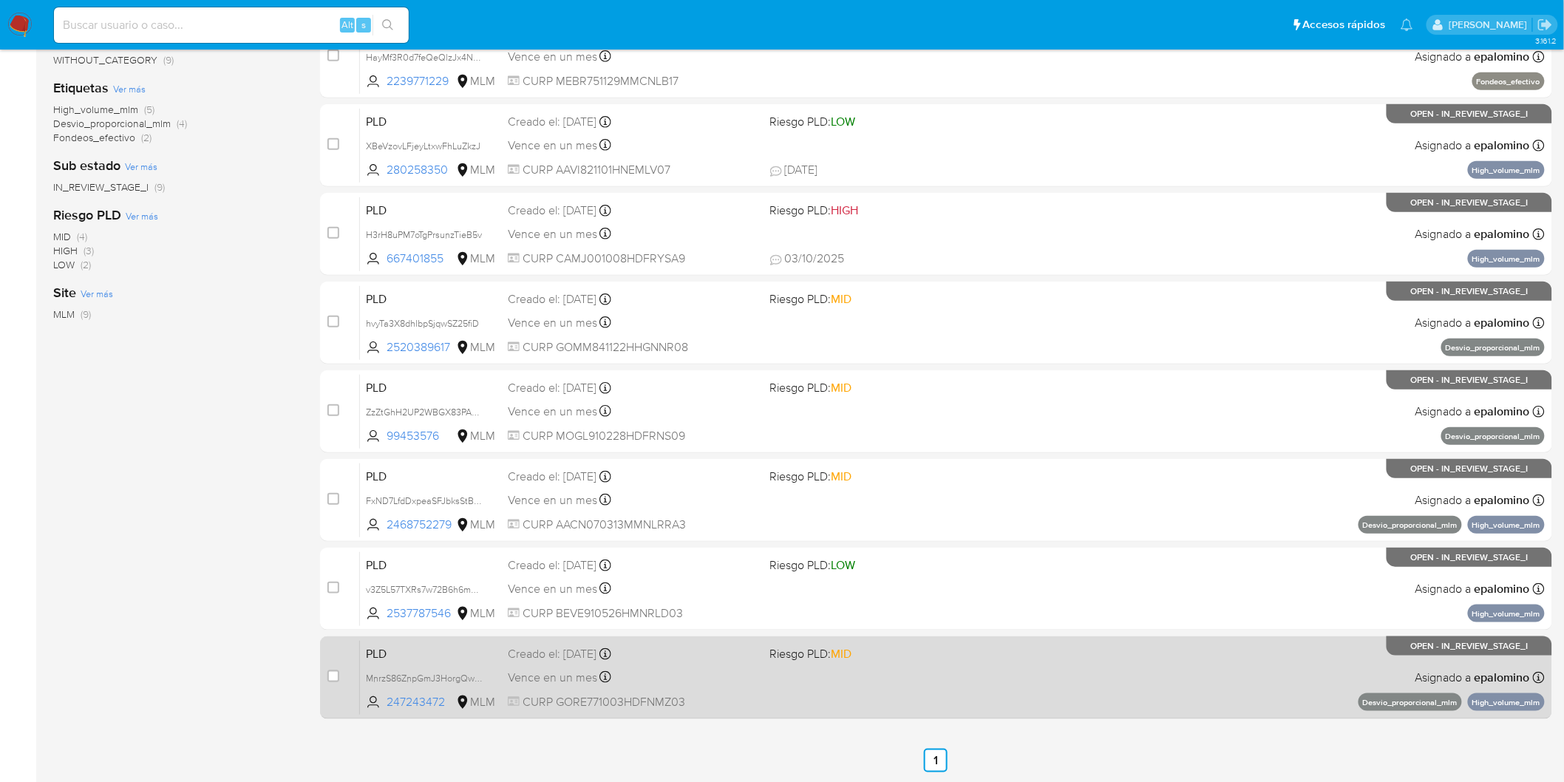
scroll to position [348, 0]
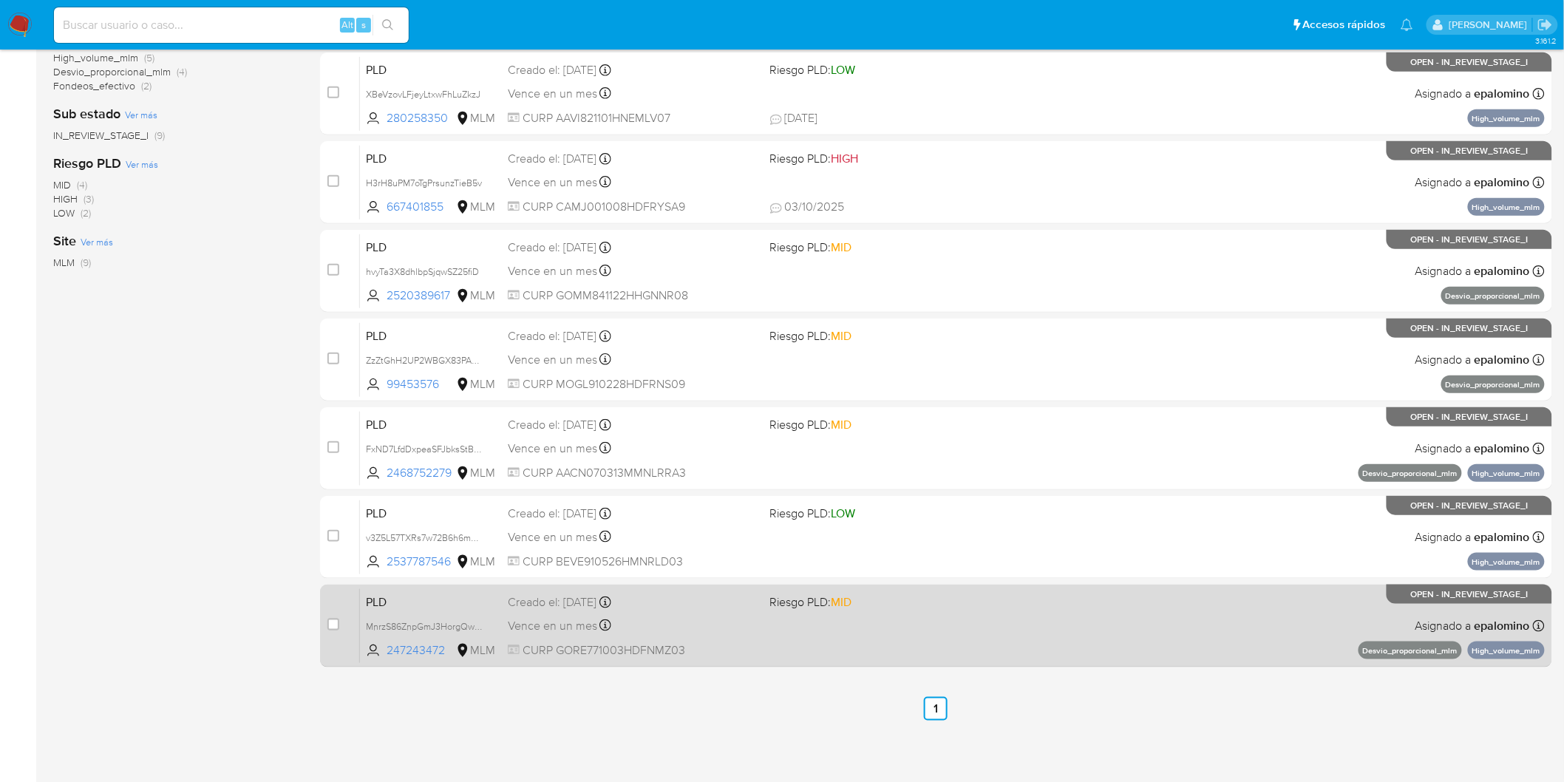
click at [388, 601] on span "PLD" at bounding box center [431, 600] width 130 height 19
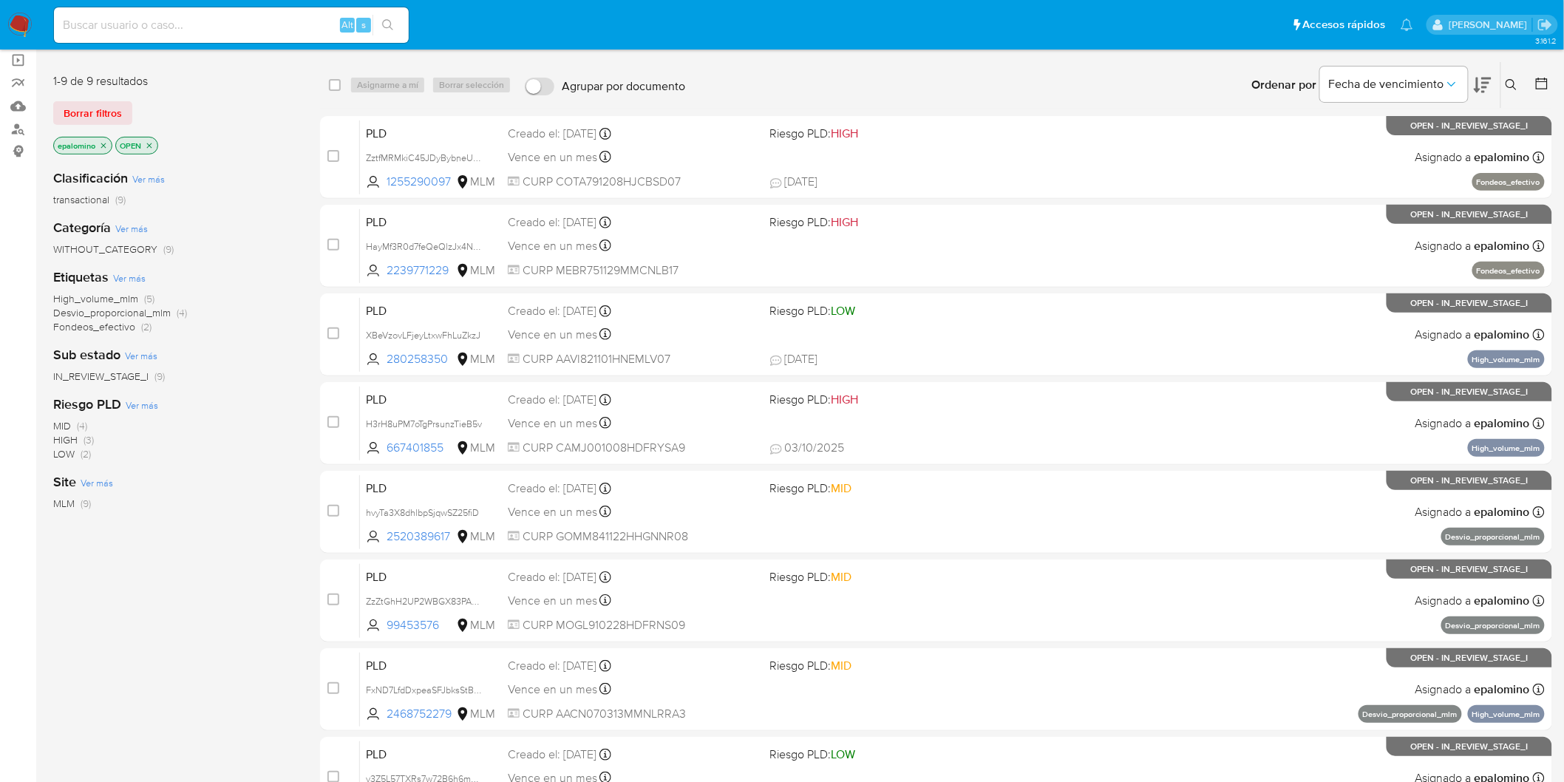
scroll to position [101, 0]
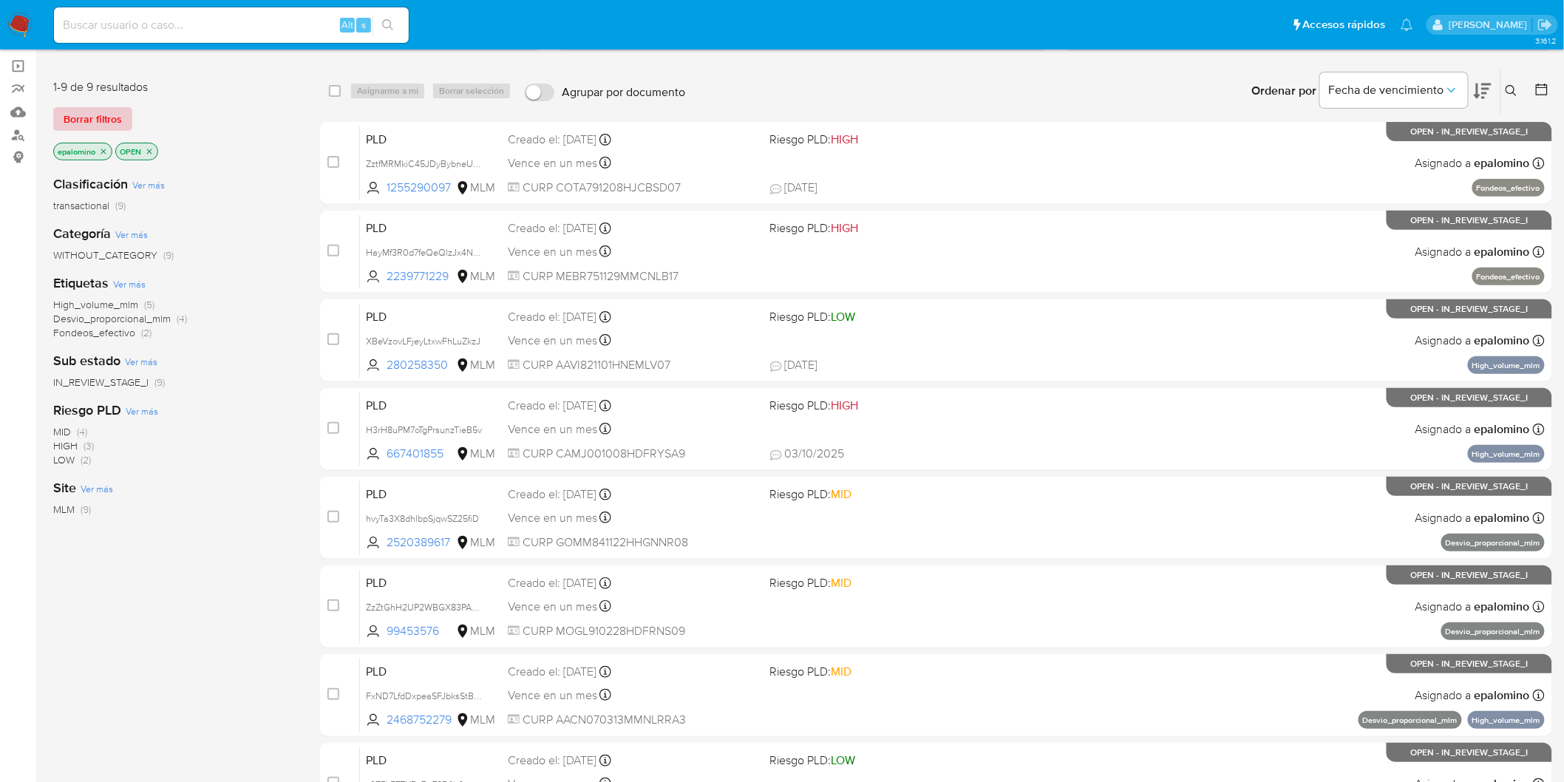
click at [96, 116] on span "Borrar filtros" at bounding box center [93, 119] width 58 height 21
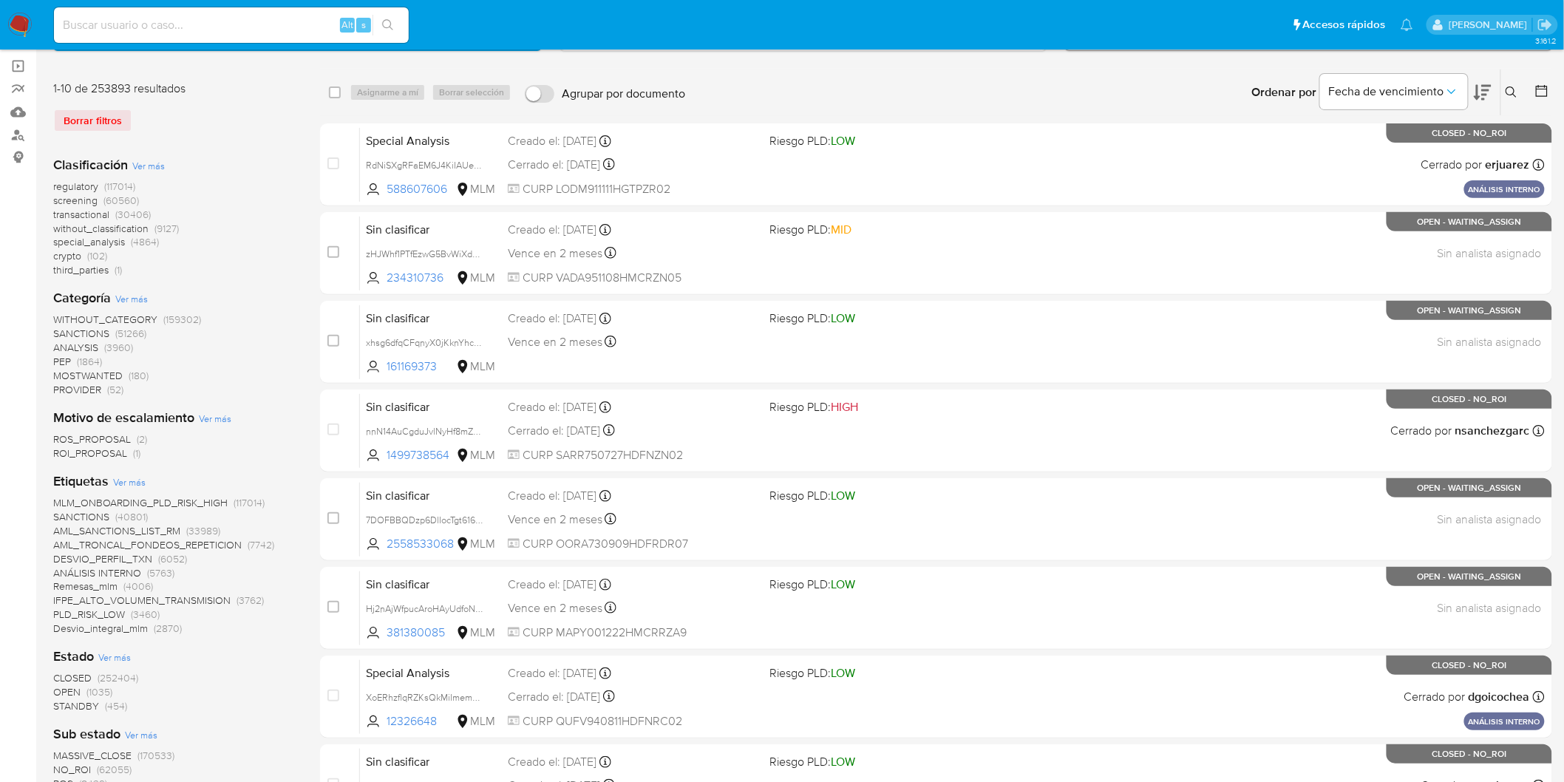
click at [1505, 89] on icon at bounding box center [1511, 92] width 12 height 12
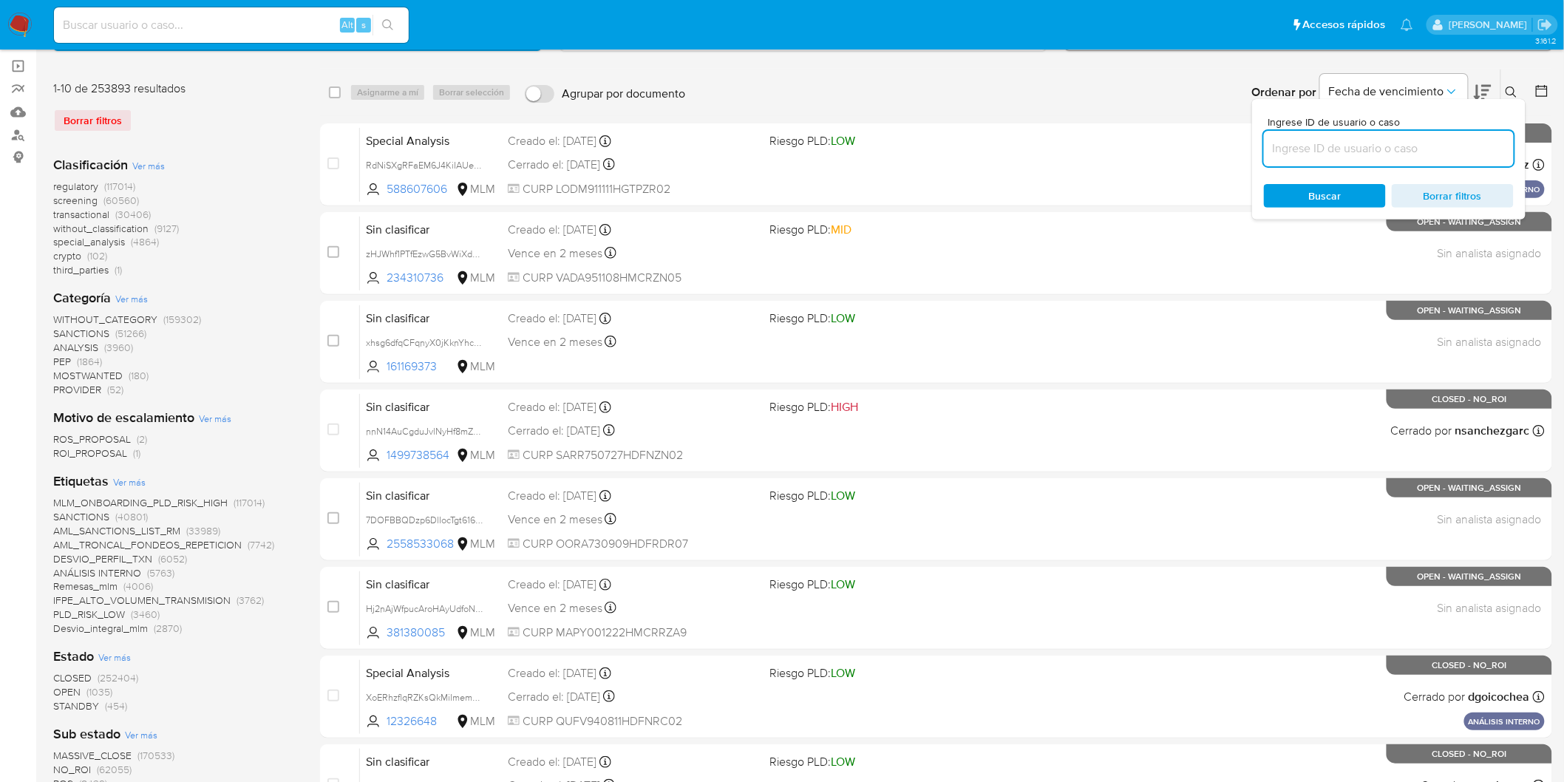
click at [1289, 146] on input at bounding box center [1389, 148] width 250 height 19
type input "247243472"
drag, startPoint x: 1294, startPoint y: 183, endPoint x: 1306, endPoint y: 180, distance: 12.8
click at [1294, 185] on span "Buscar" at bounding box center [1324, 195] width 101 height 21
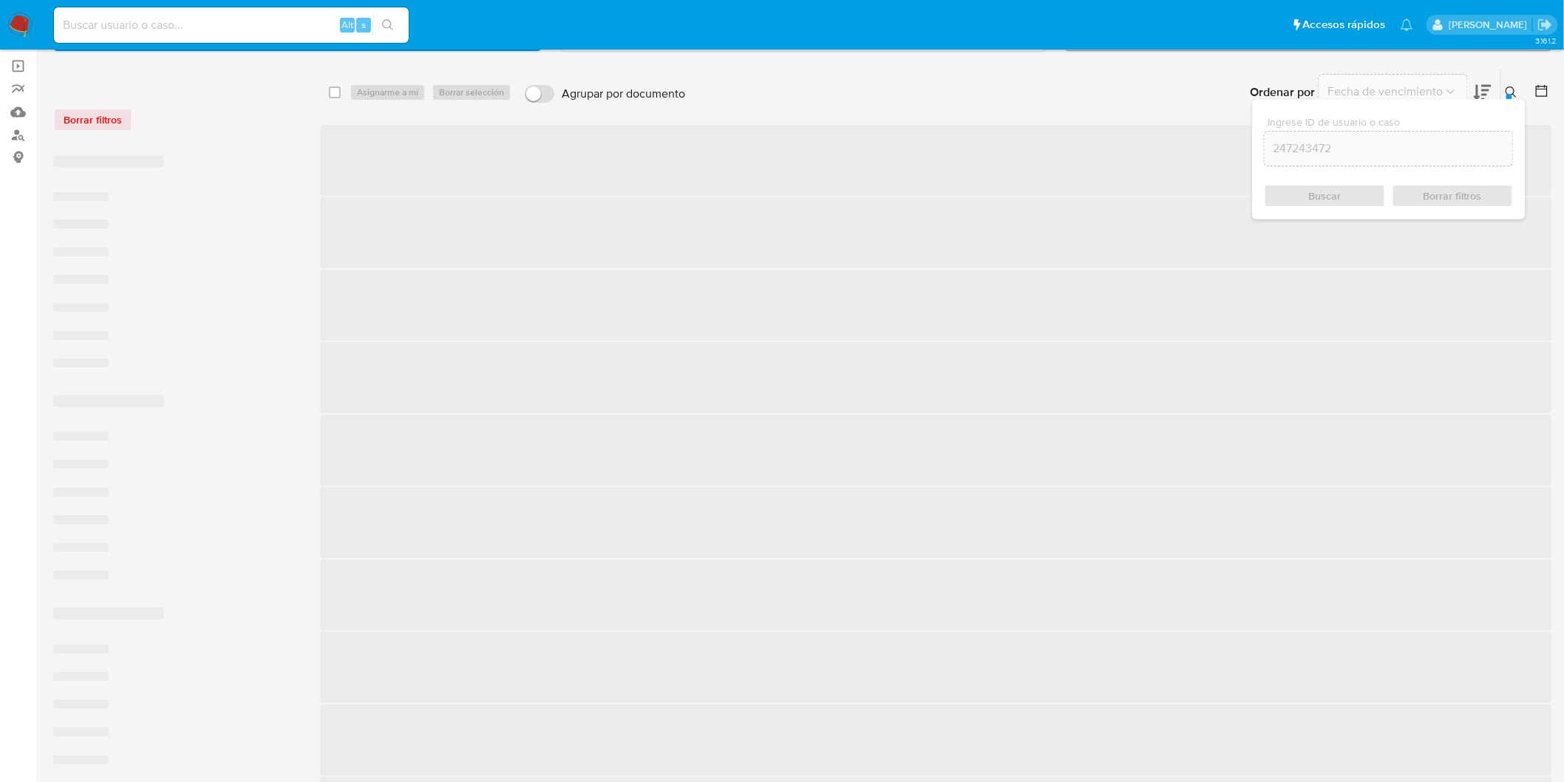
scroll to position [97, 0]
click at [1505, 91] on icon at bounding box center [1511, 97] width 12 height 12
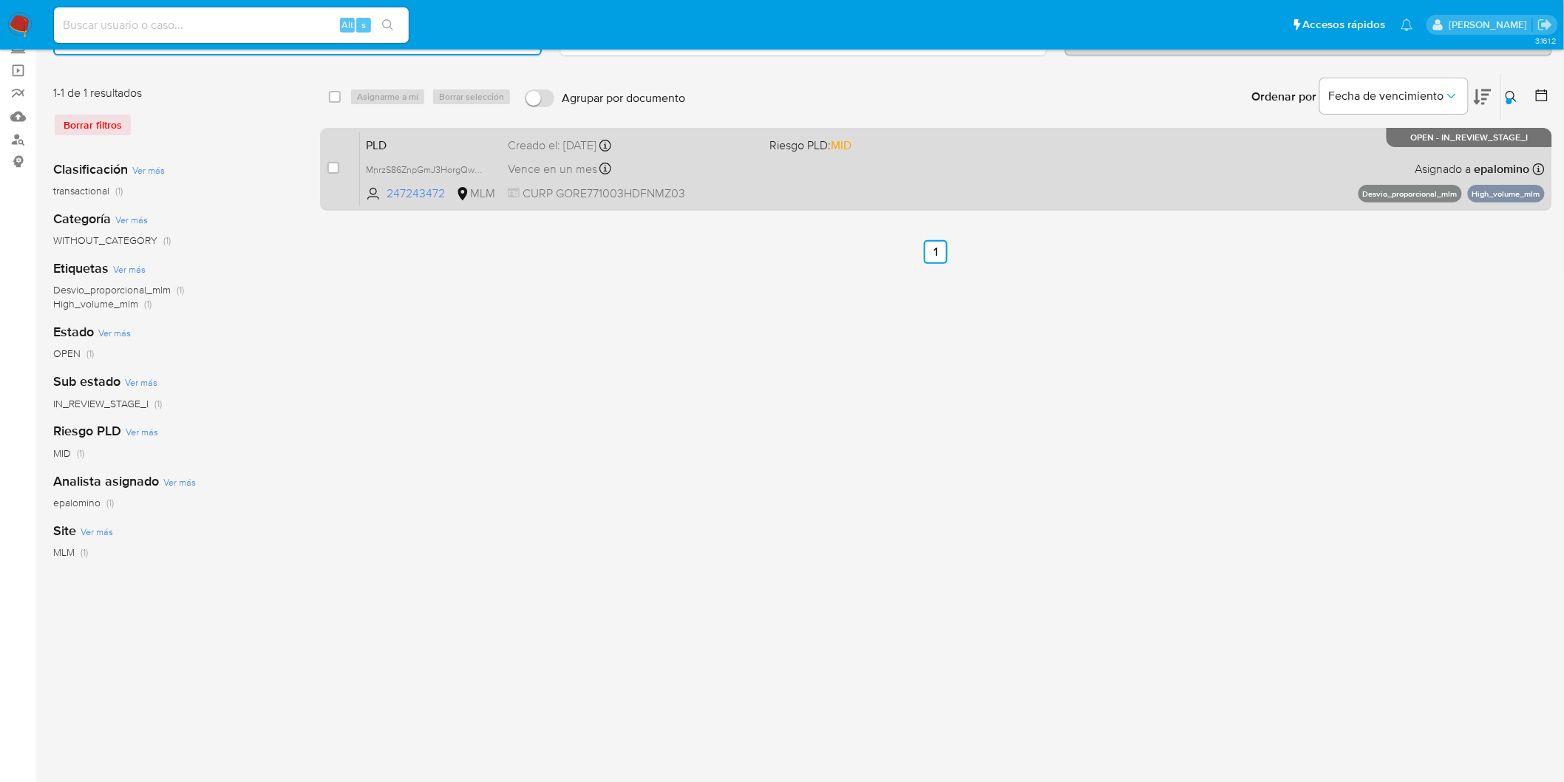
click at [389, 139] on span "PLD" at bounding box center [431, 143] width 130 height 19
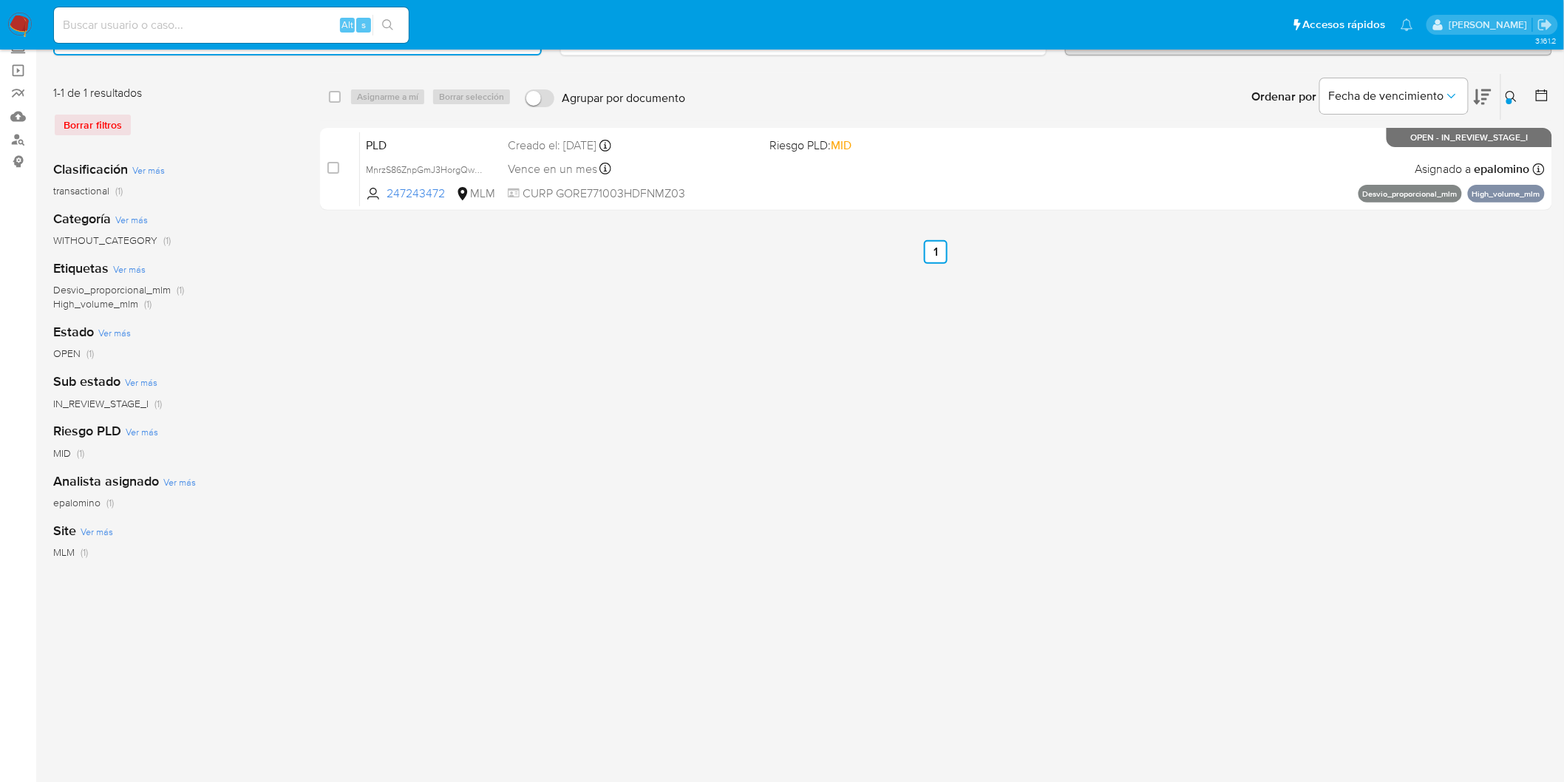
click at [19, 23] on img at bounding box center [19, 25] width 25 height 25
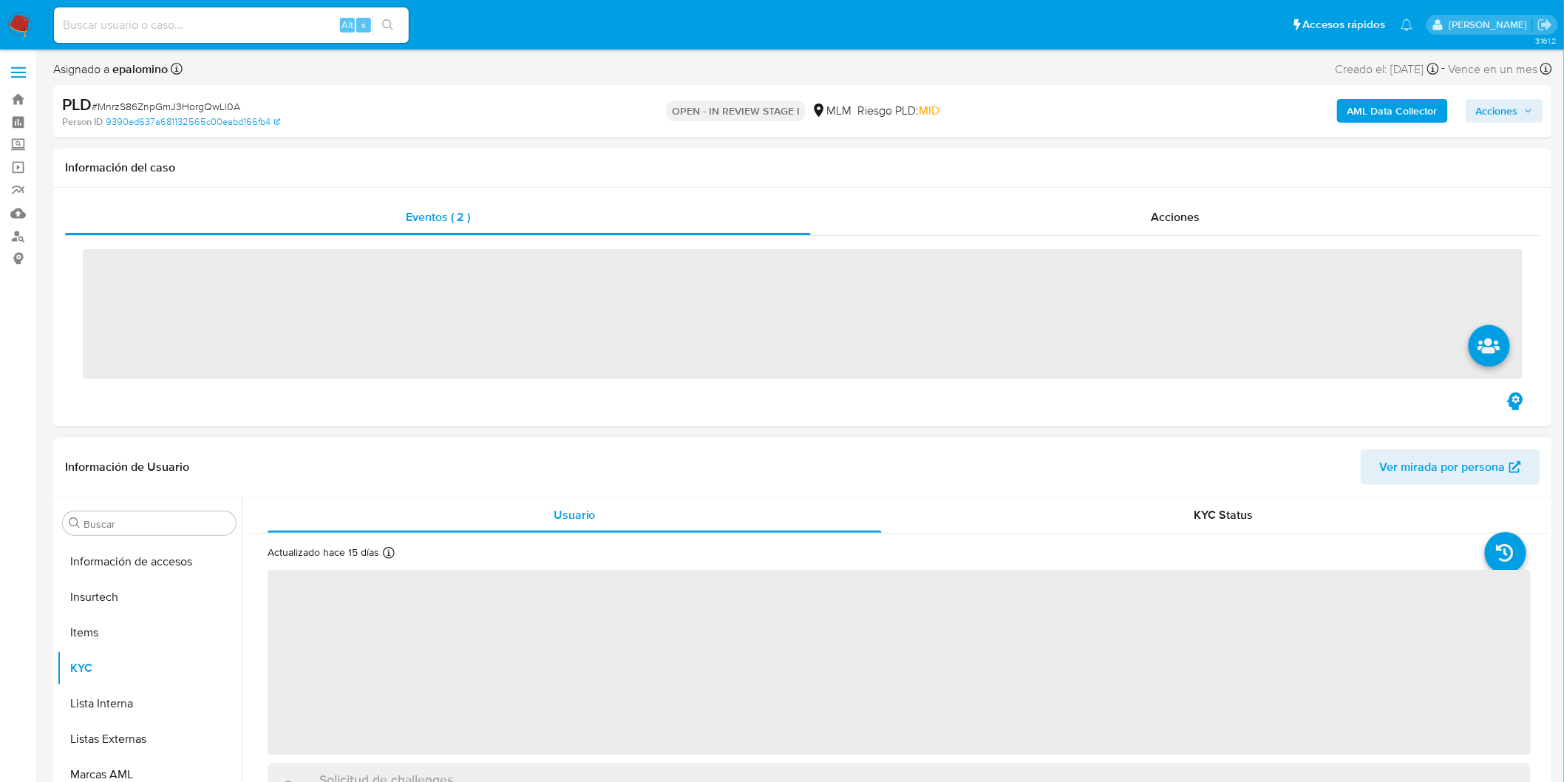
scroll to position [695, 0]
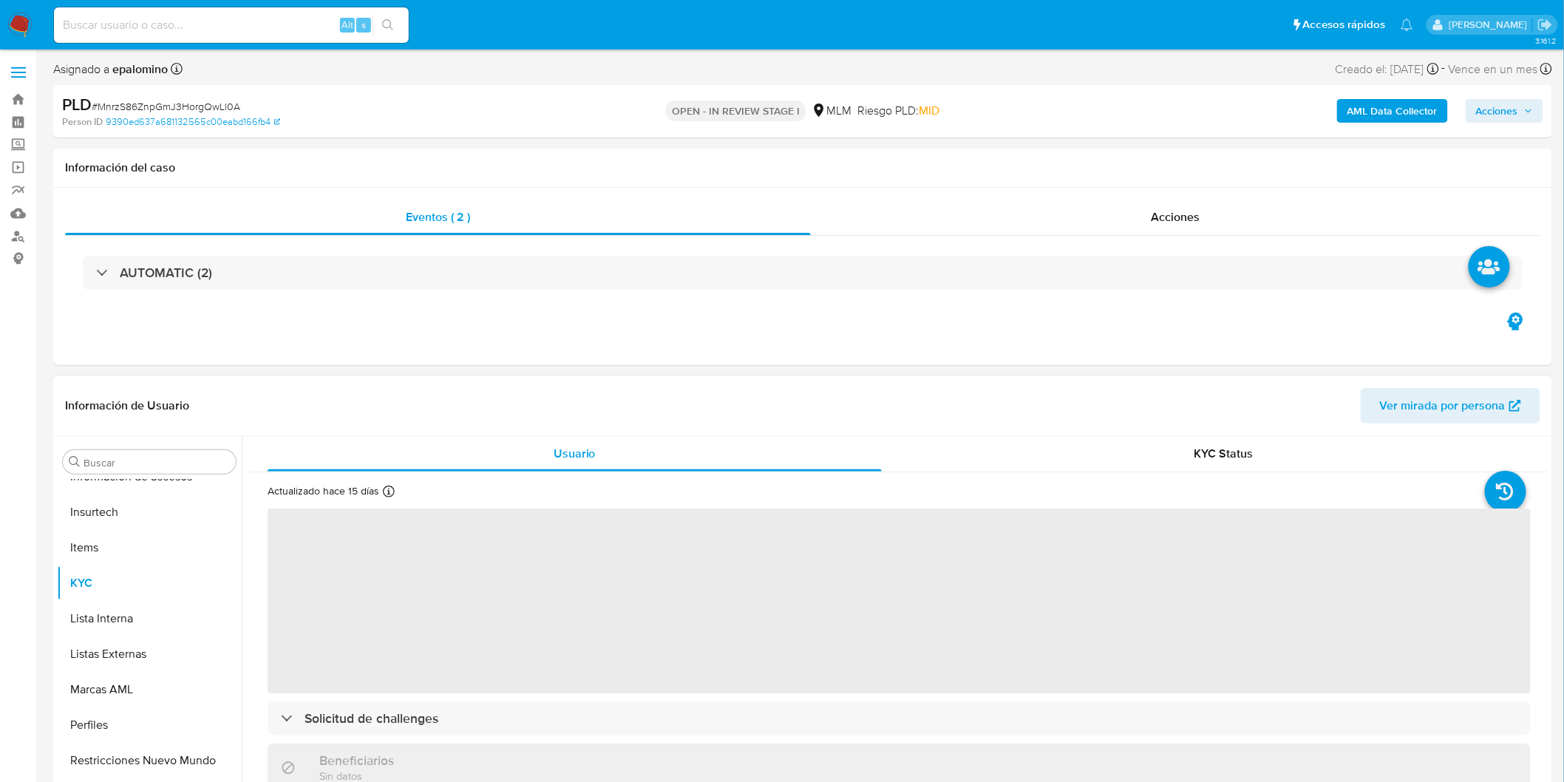
select select "10"
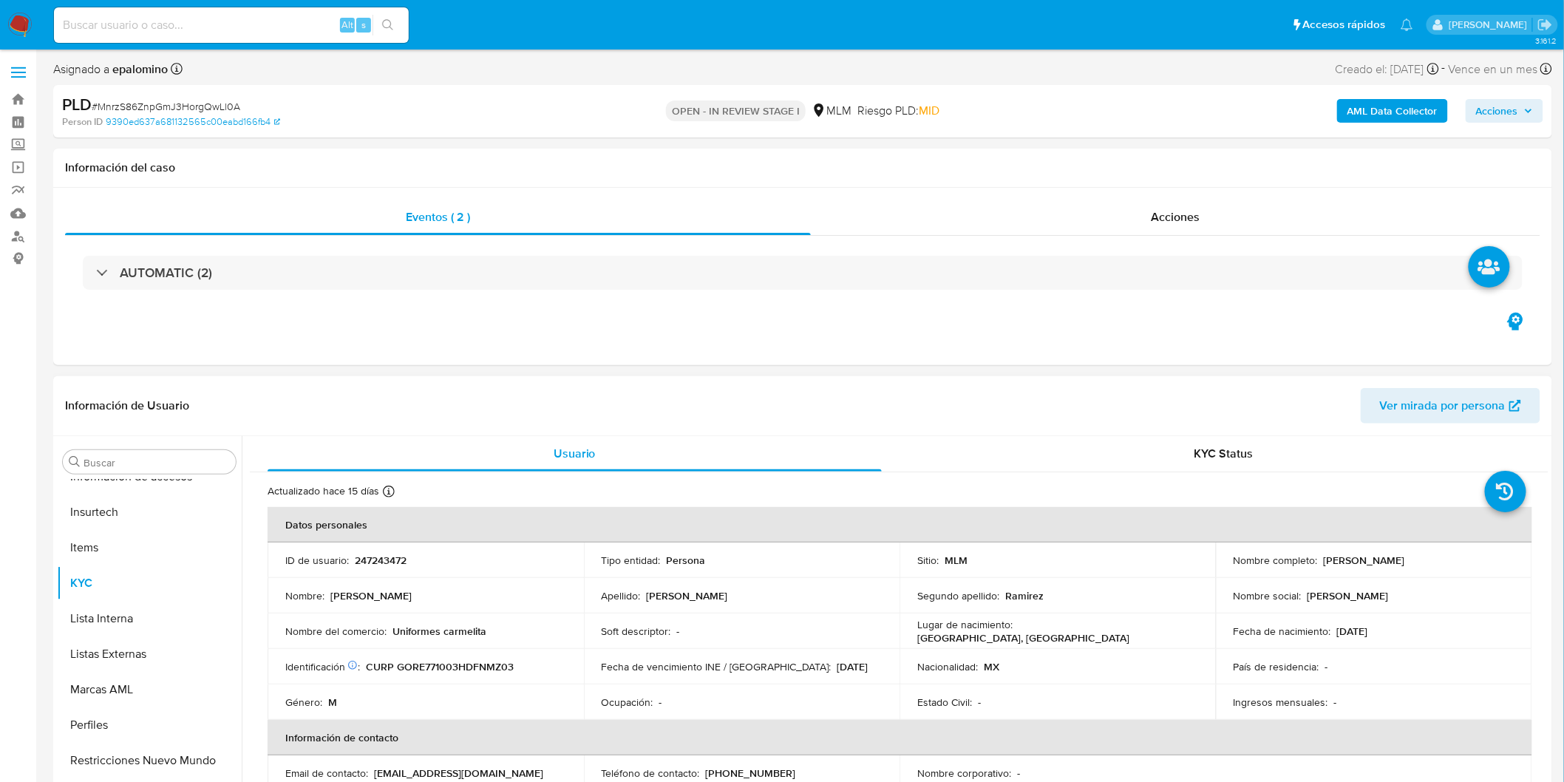
click at [381, 562] on p "247243472" at bounding box center [381, 559] width 52 height 13
copy p "247243472"
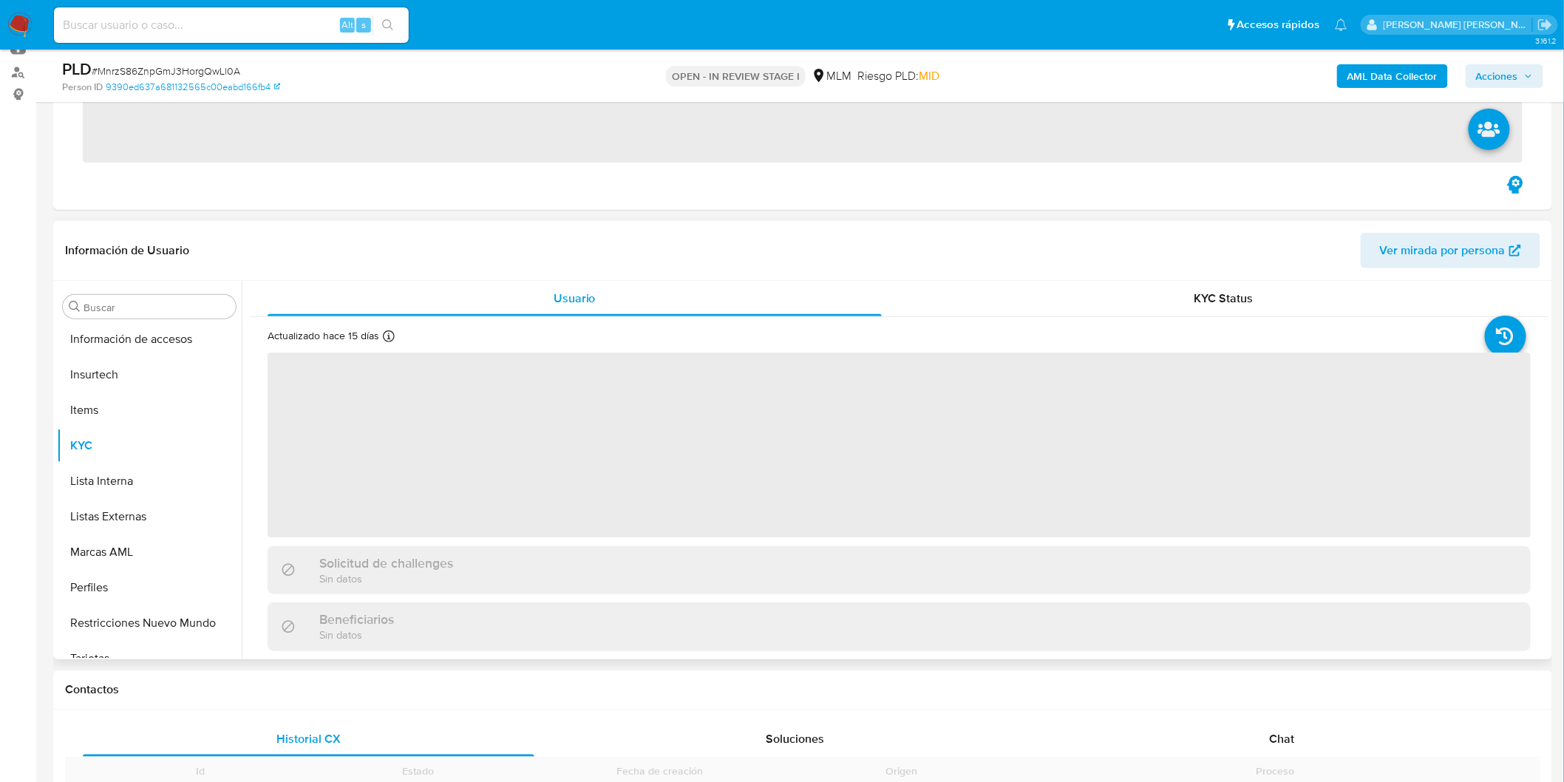
scroll to position [695, 0]
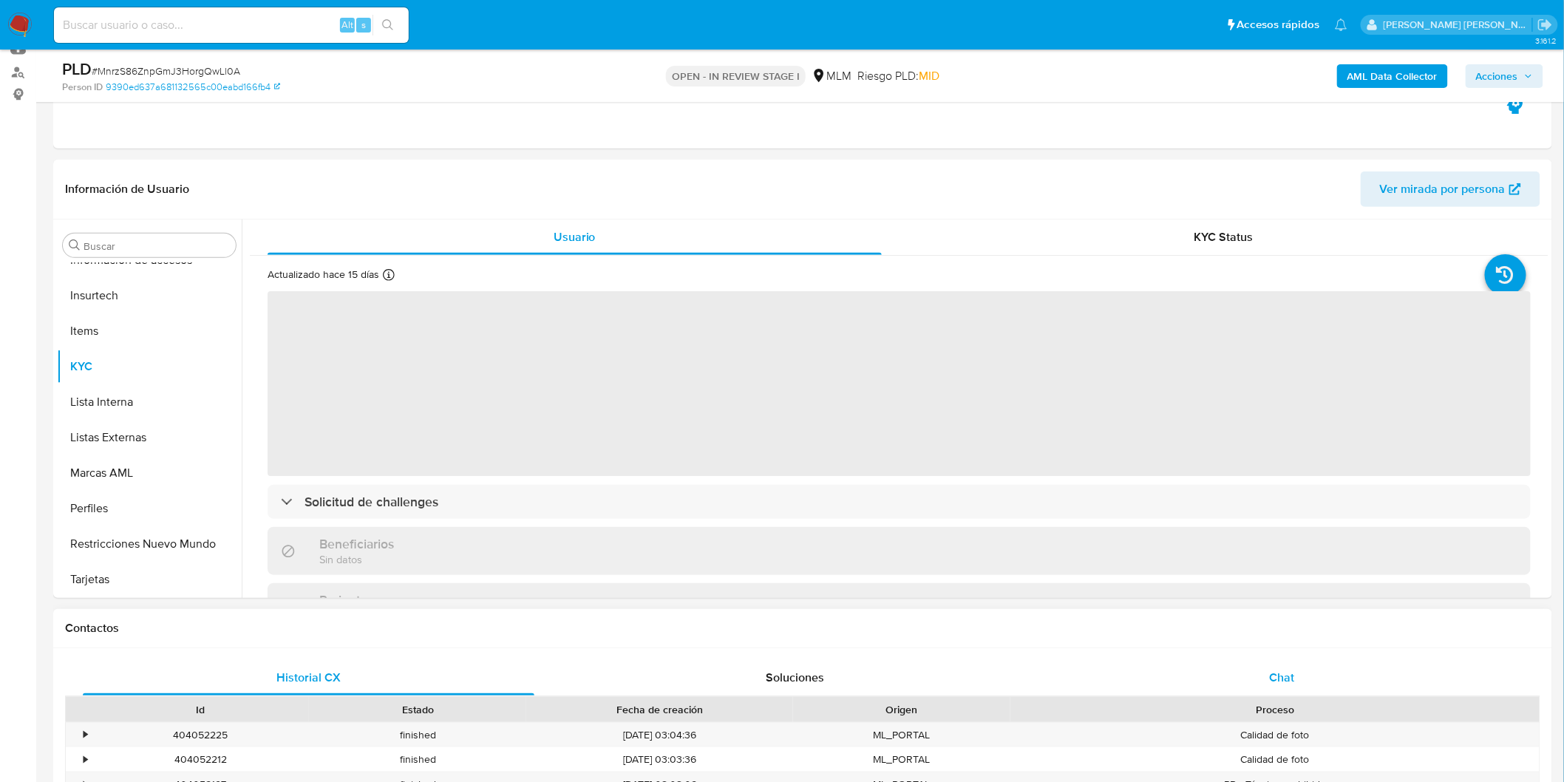
click at [1305, 678] on div "Chat" at bounding box center [1281, 677] width 451 height 35
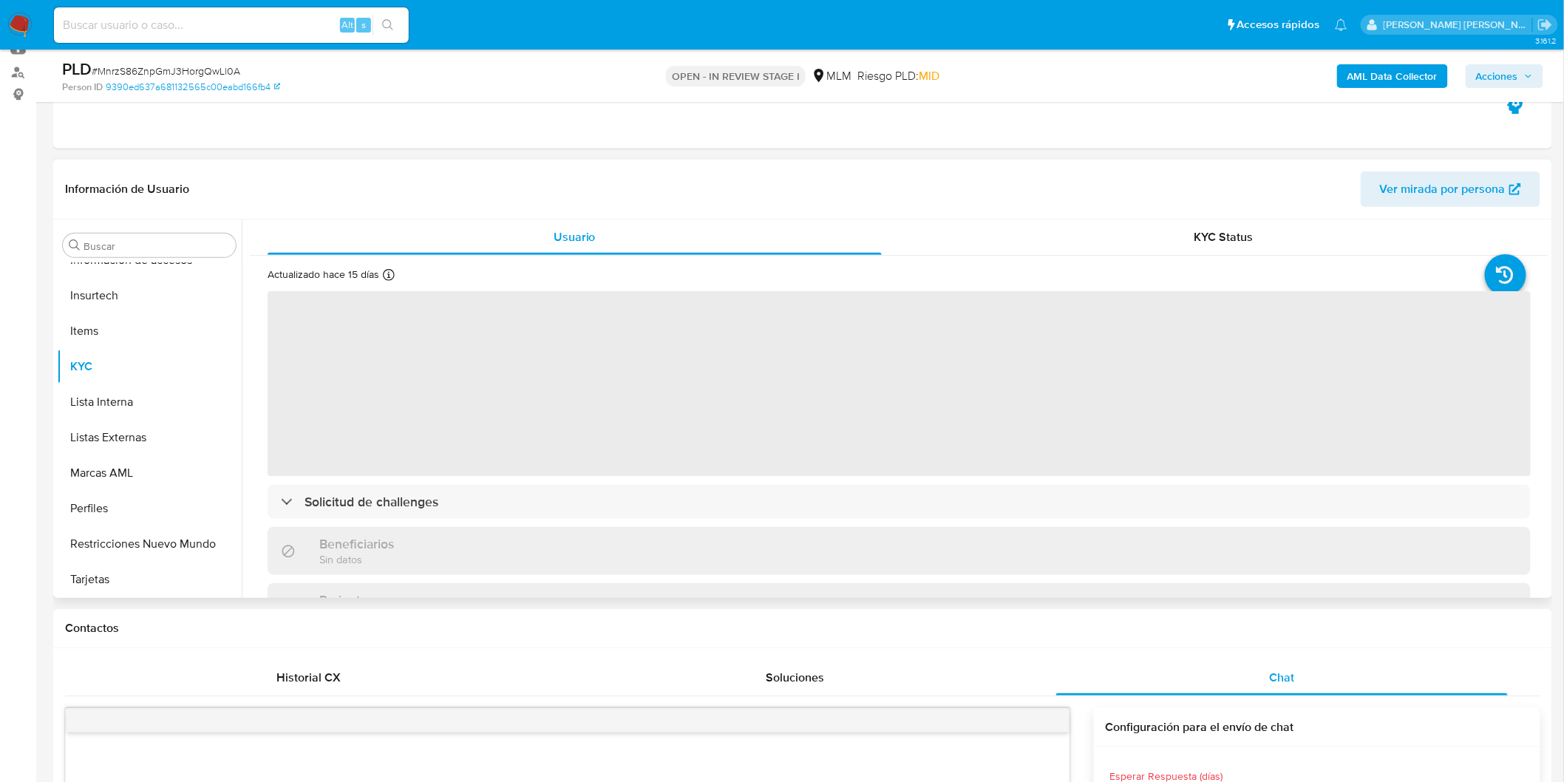
select select "10"
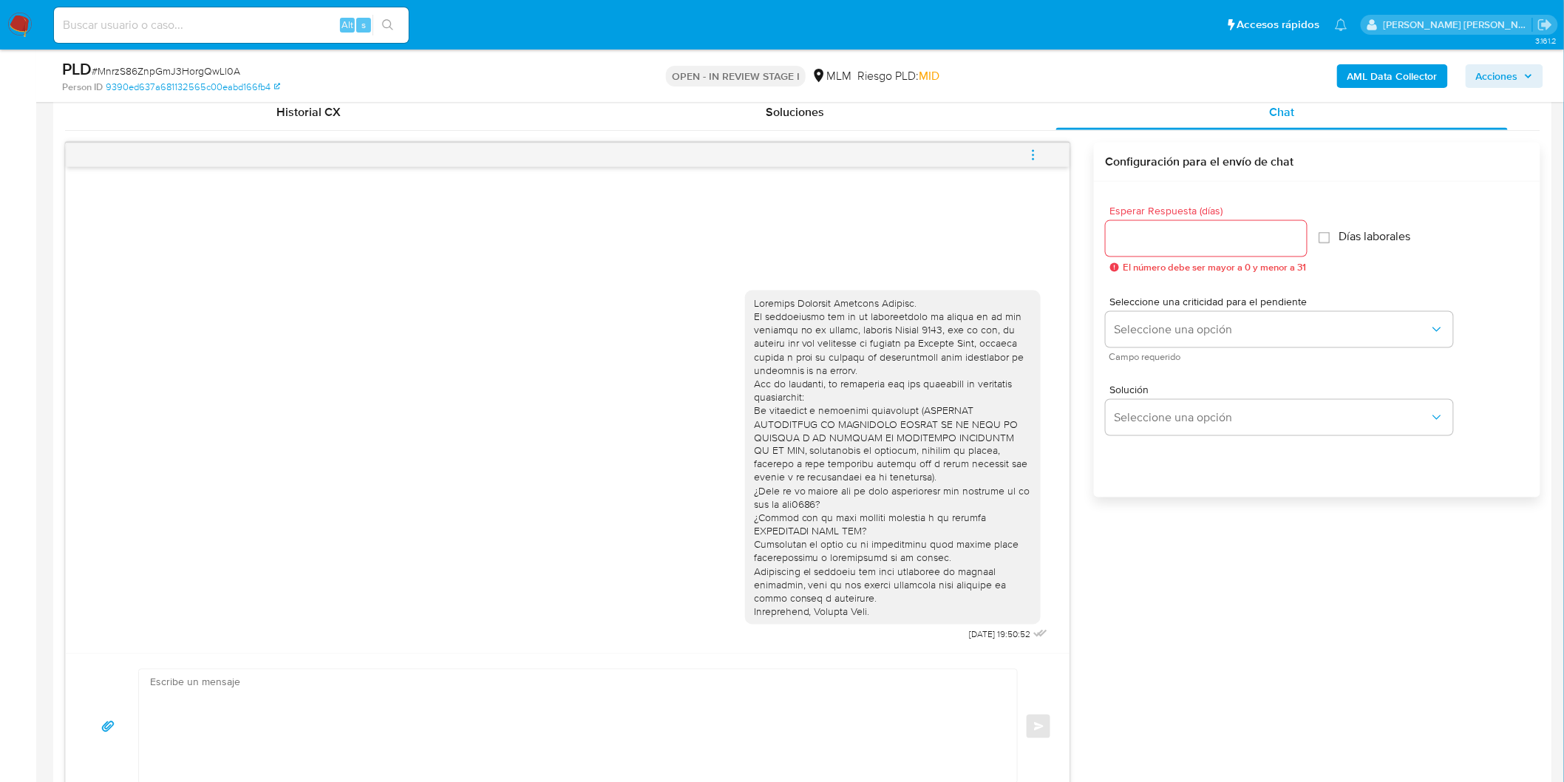
scroll to position [762, 0]
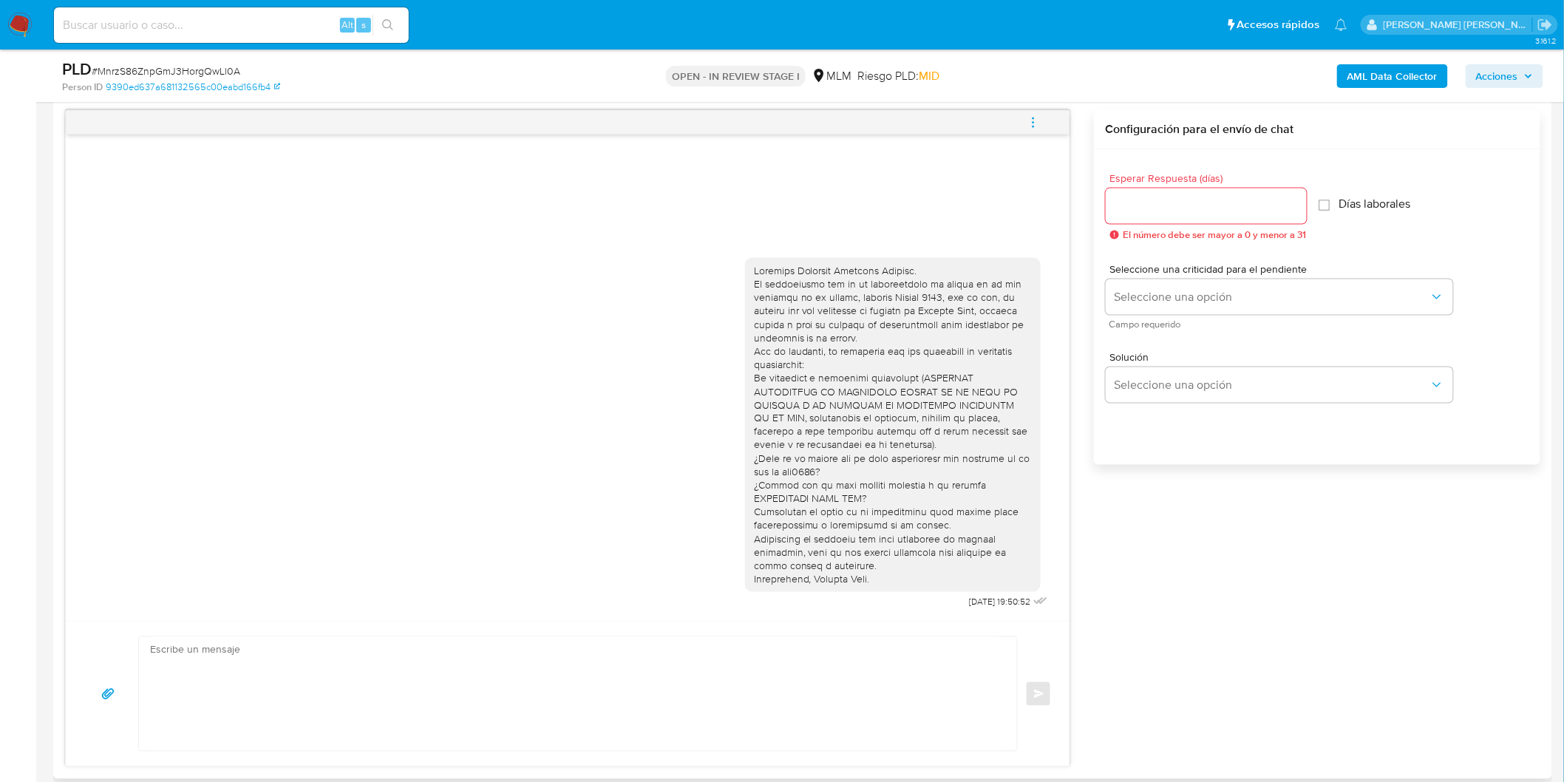
click at [1032, 116] on icon "menu-action" at bounding box center [1032, 122] width 13 height 13
click at [935, 100] on li "Cerrar conversación" at bounding box center [932, 94] width 151 height 27
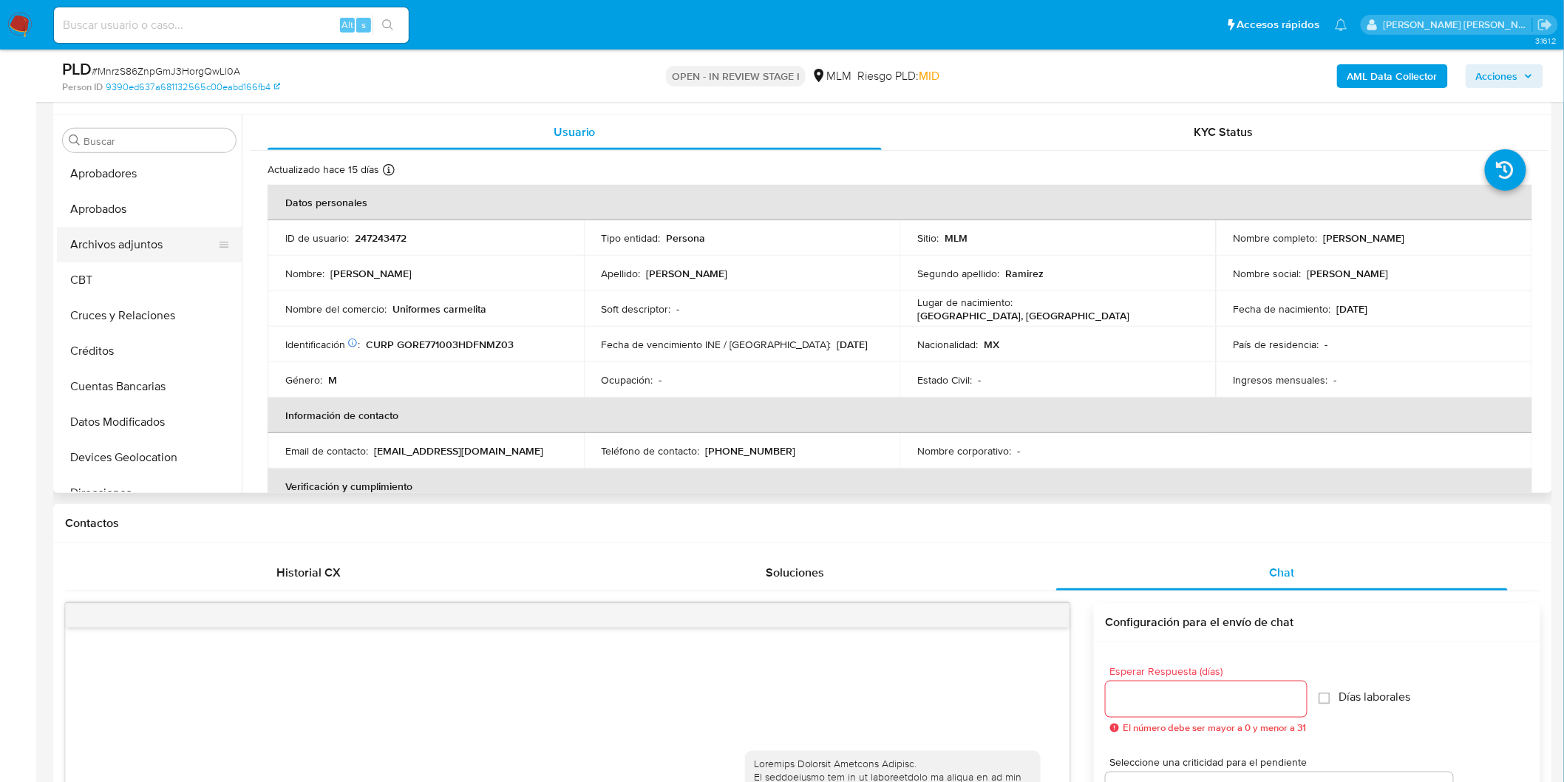
scroll to position [0, 0]
drag, startPoint x: 164, startPoint y: 275, endPoint x: 172, endPoint y: 276, distance: 8.2
click at [163, 275] on button "Archivos adjuntos" at bounding box center [143, 282] width 173 height 35
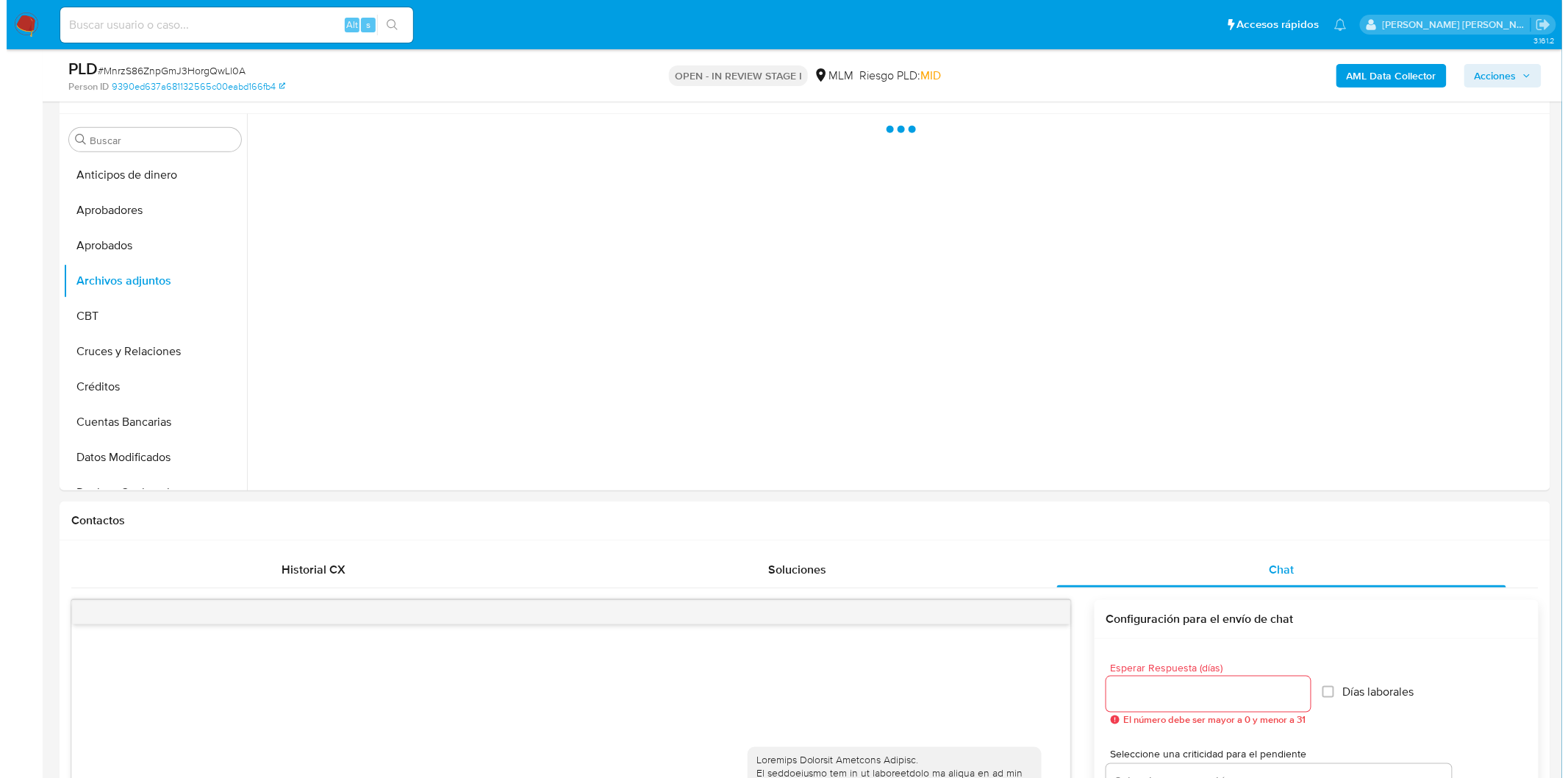
scroll to position [181, 0]
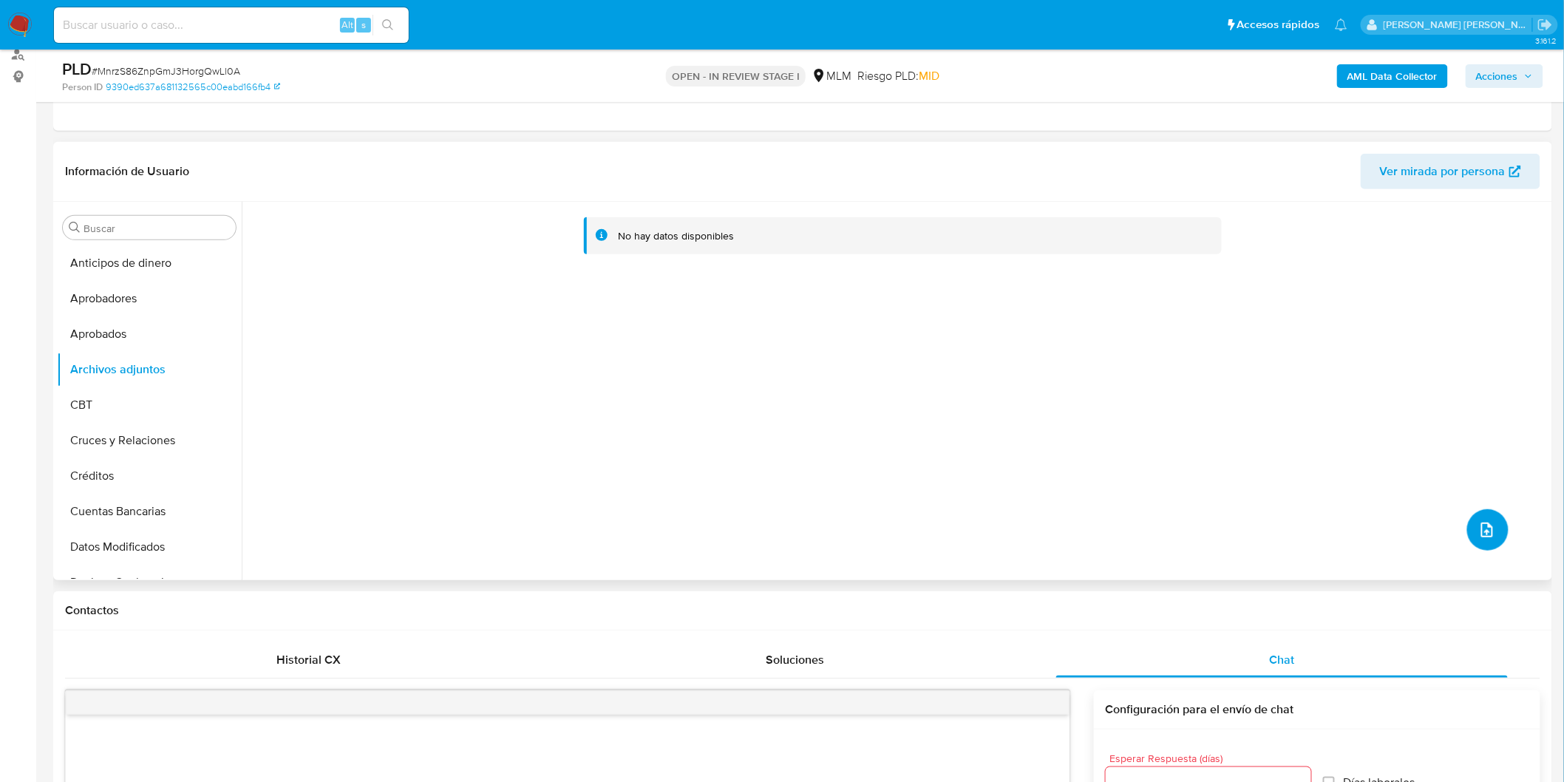
click at [1467, 531] on button "upload-file" at bounding box center [1487, 529] width 41 height 41
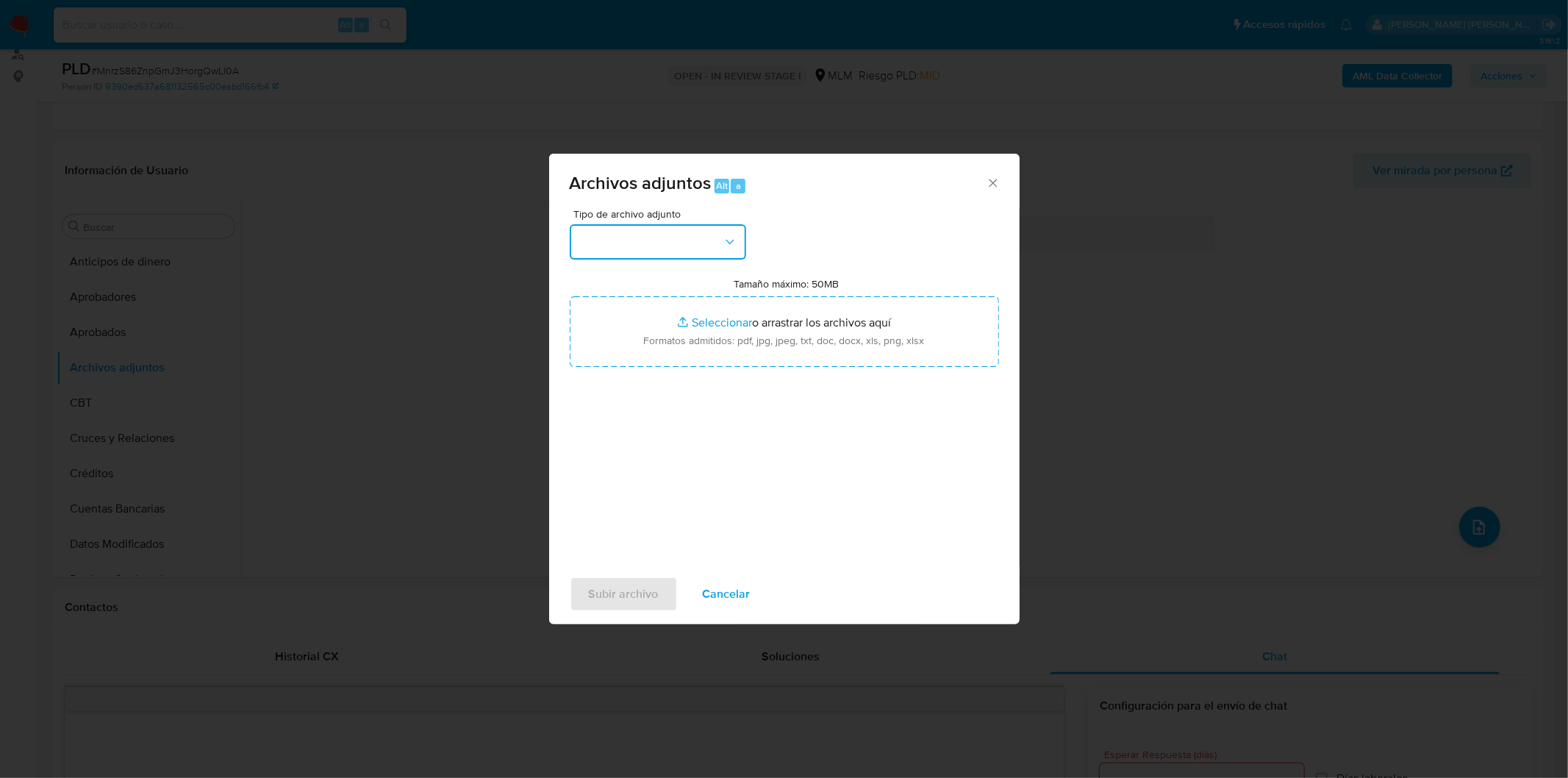
click at [706, 243] on button "button" at bounding box center [658, 241] width 176 height 35
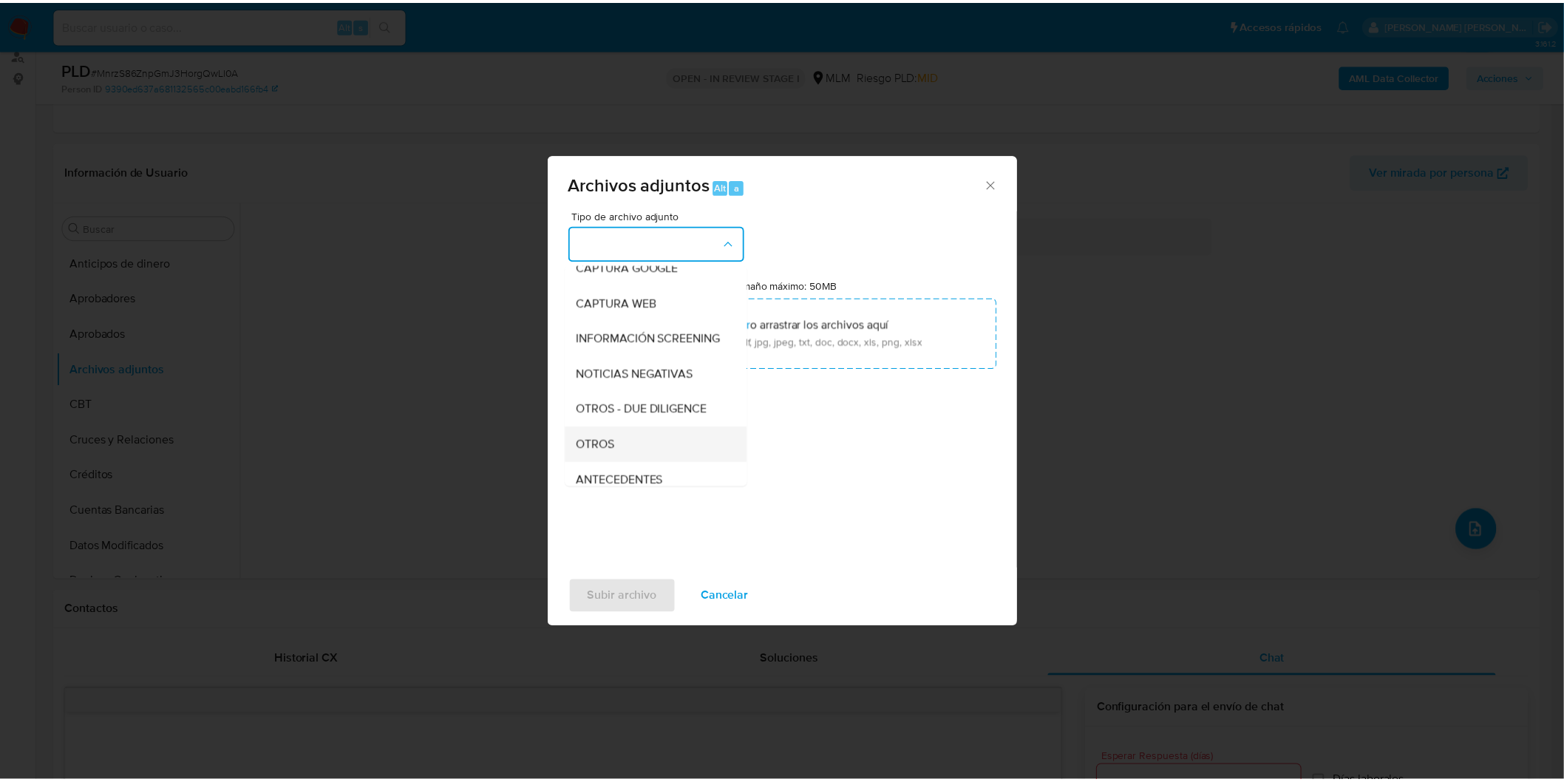
scroll to position [164, 0]
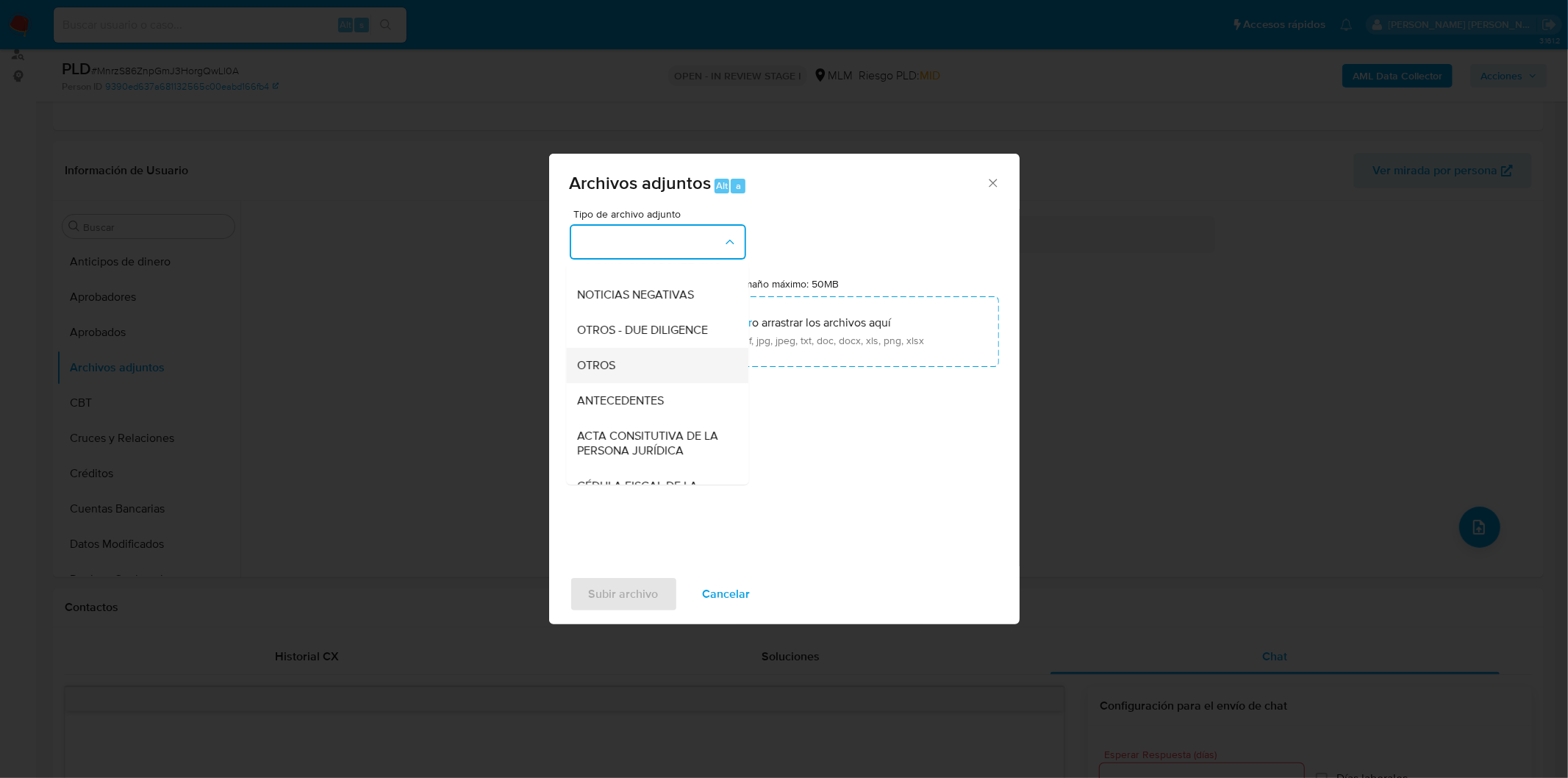
click at [679, 365] on div "OTROS" at bounding box center [653, 364] width 150 height 35
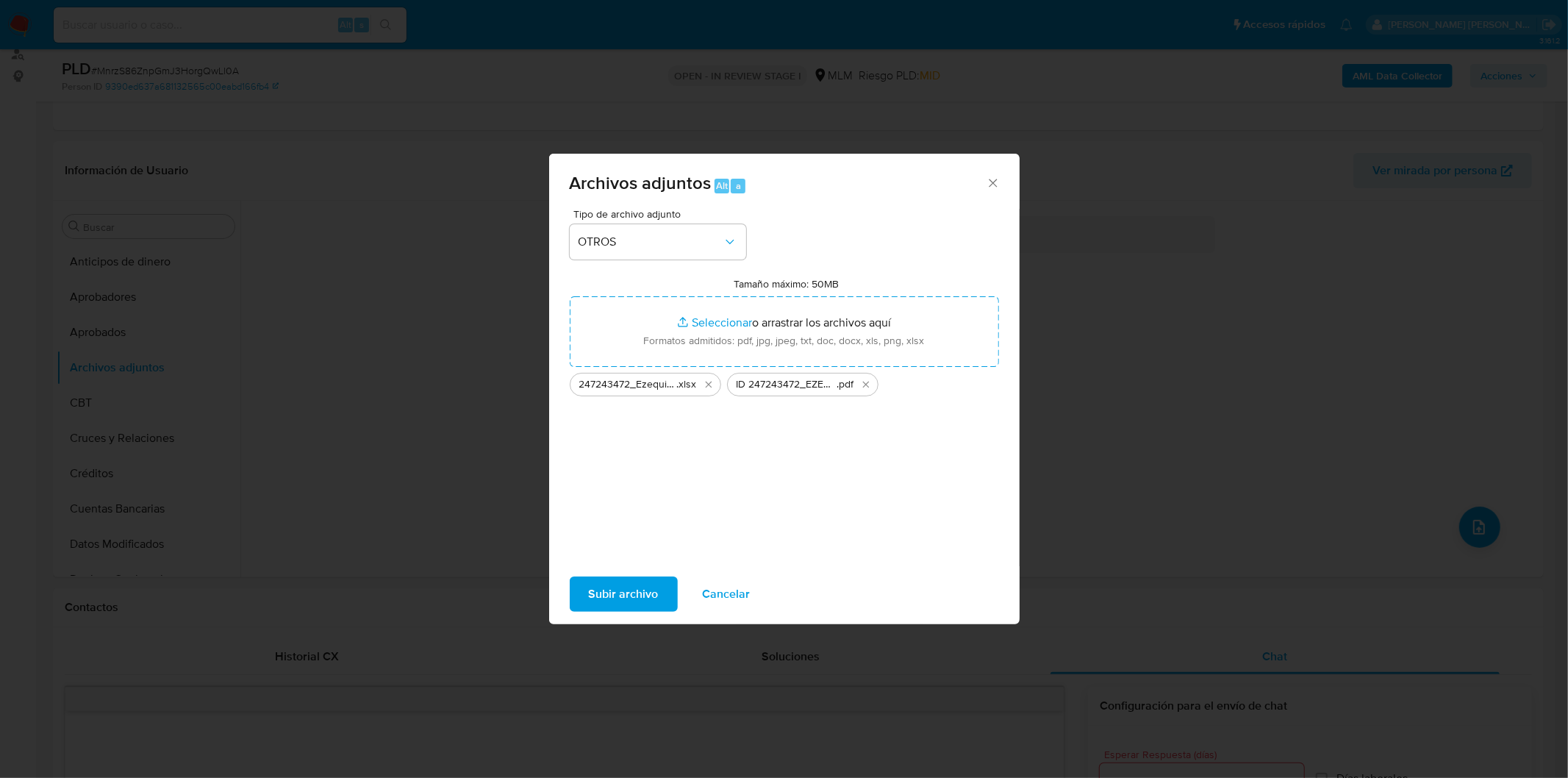
click at [652, 584] on span "Subir archivo" at bounding box center [624, 594] width 70 height 33
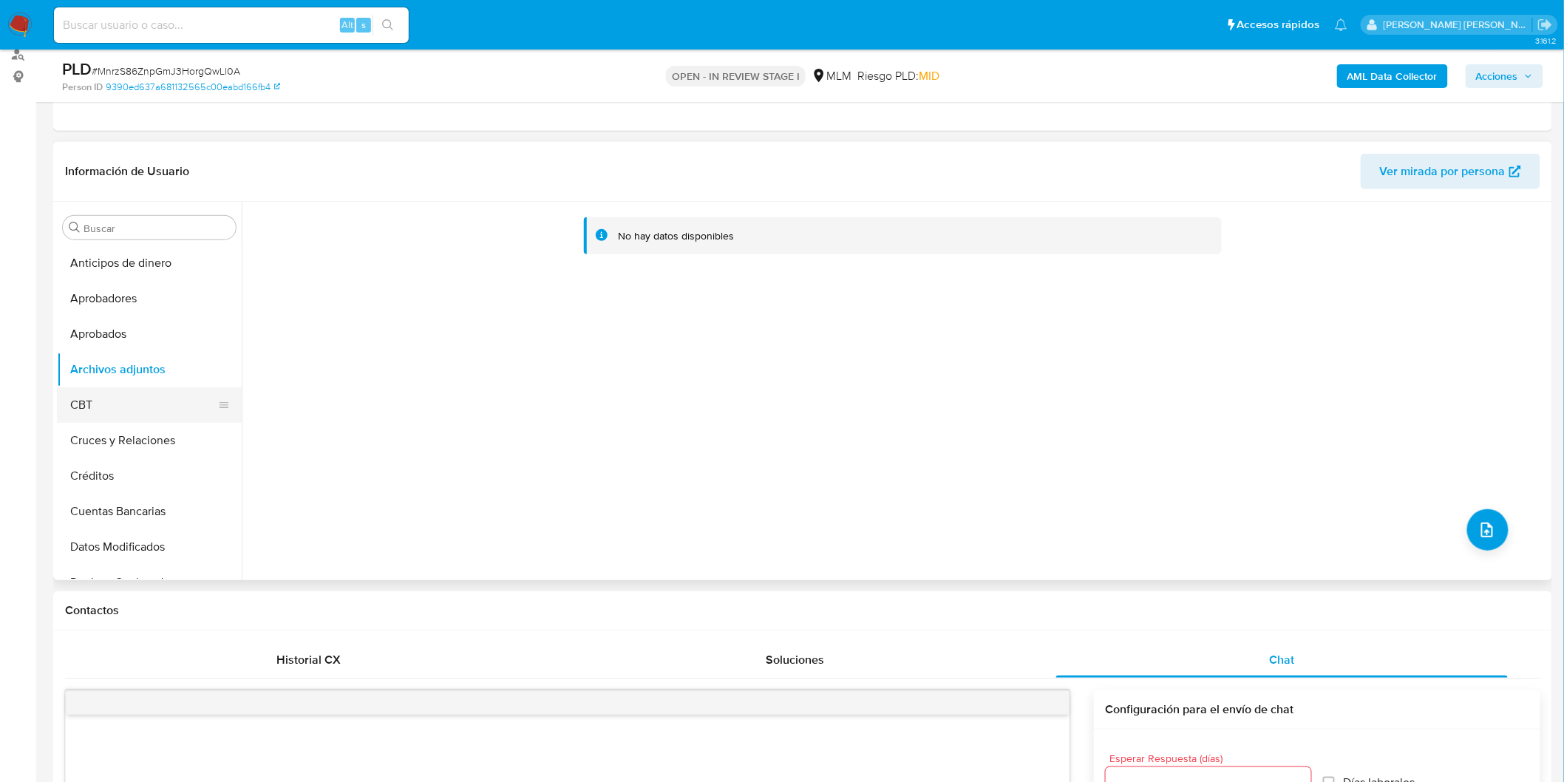
click at [89, 396] on button "CBT" at bounding box center [143, 404] width 173 height 35
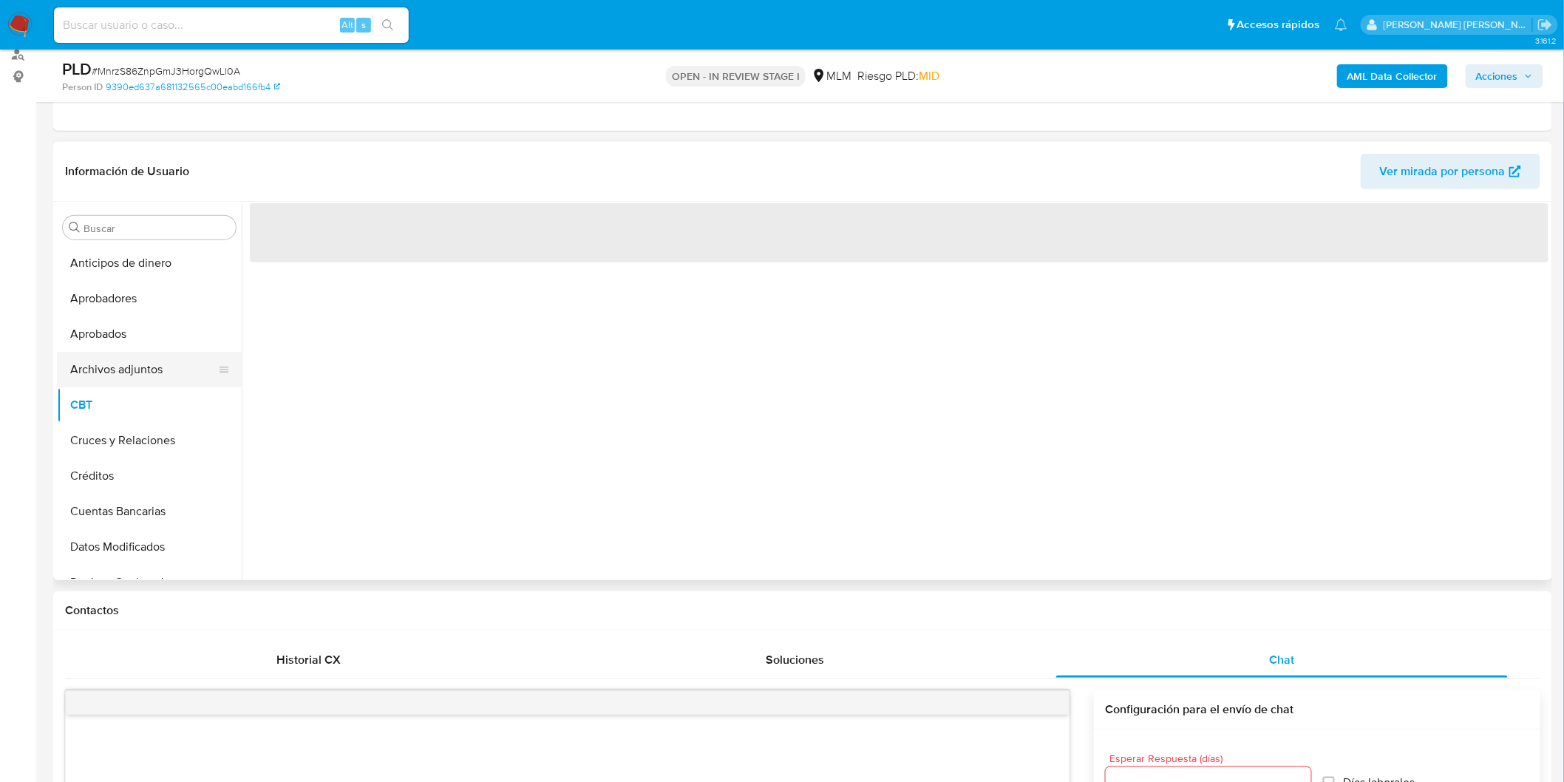
click at [149, 370] on button "Archivos adjuntos" at bounding box center [143, 369] width 173 height 35
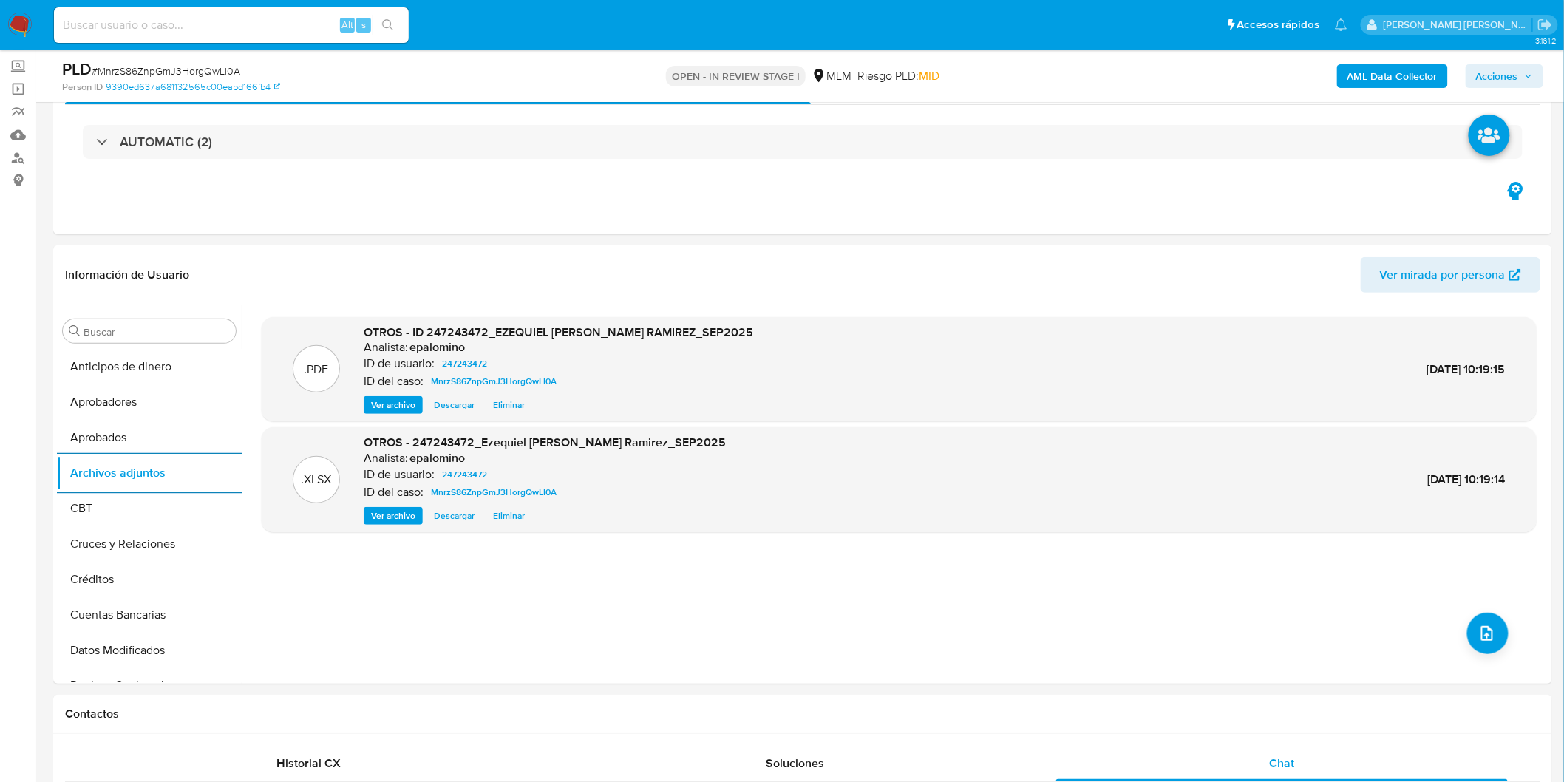
scroll to position [0, 0]
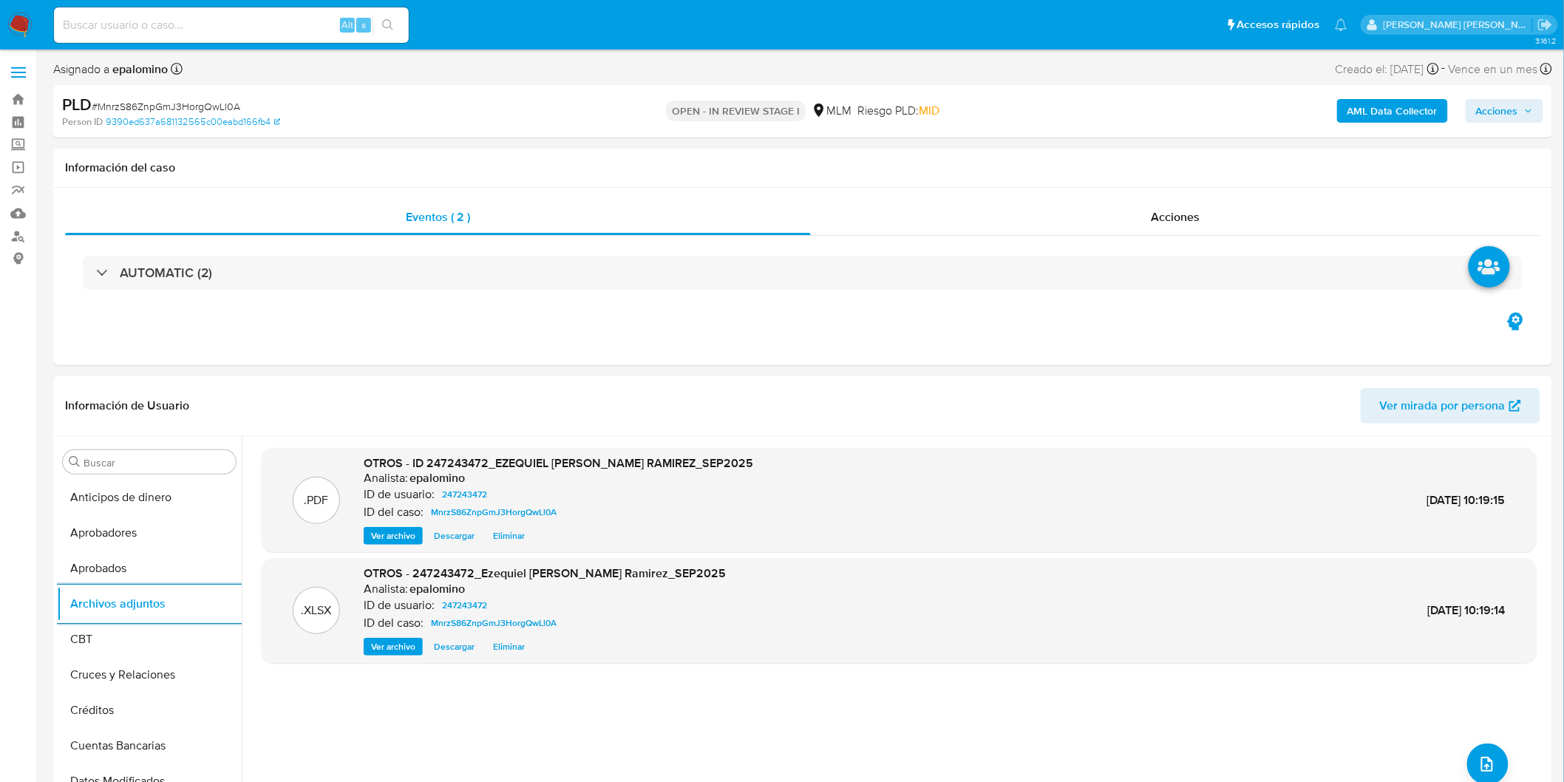
click at [1504, 113] on span "Acciones" at bounding box center [1497, 111] width 42 height 24
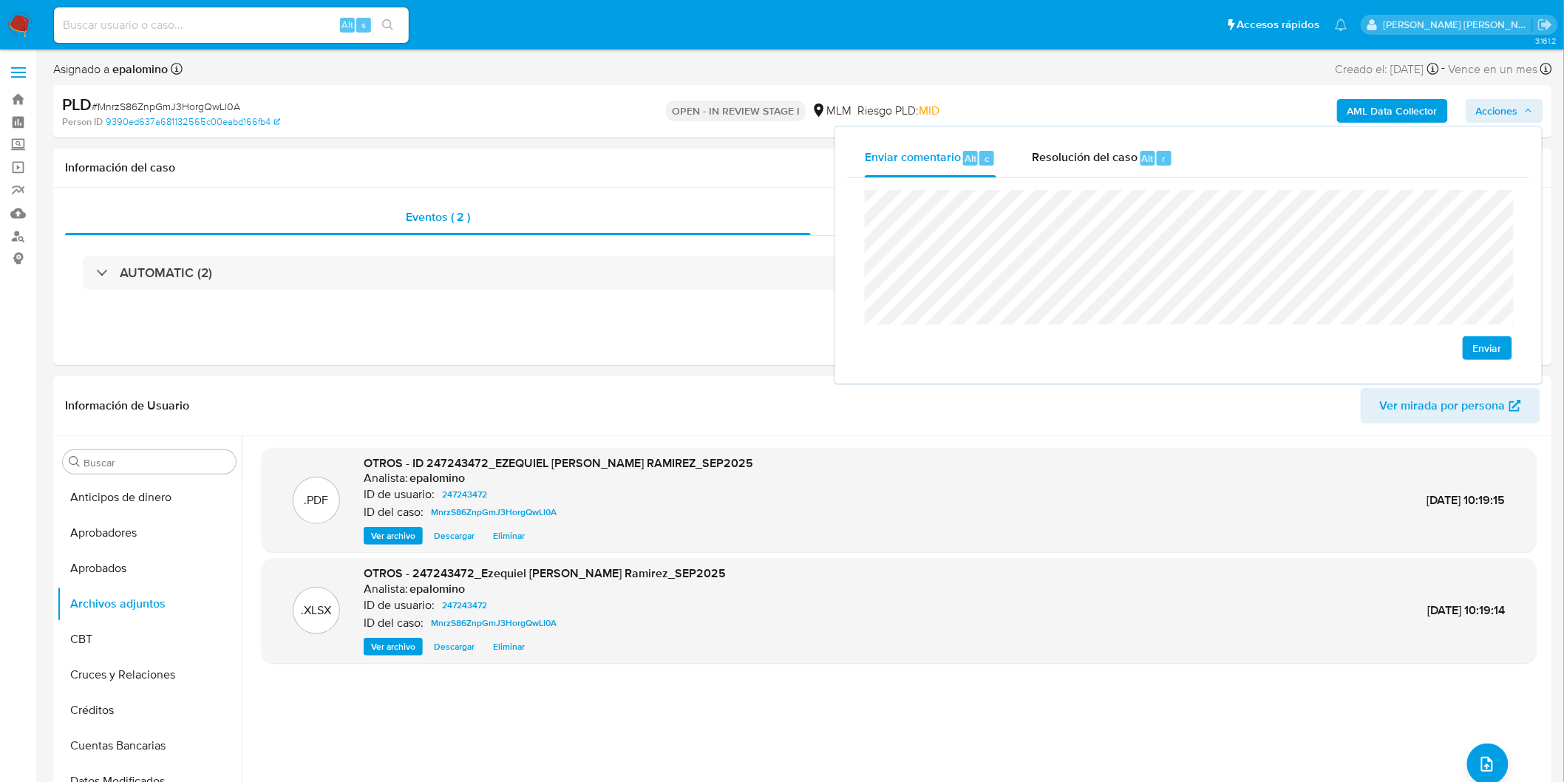
click at [1486, 344] on span "Enviar" at bounding box center [1487, 348] width 29 height 21
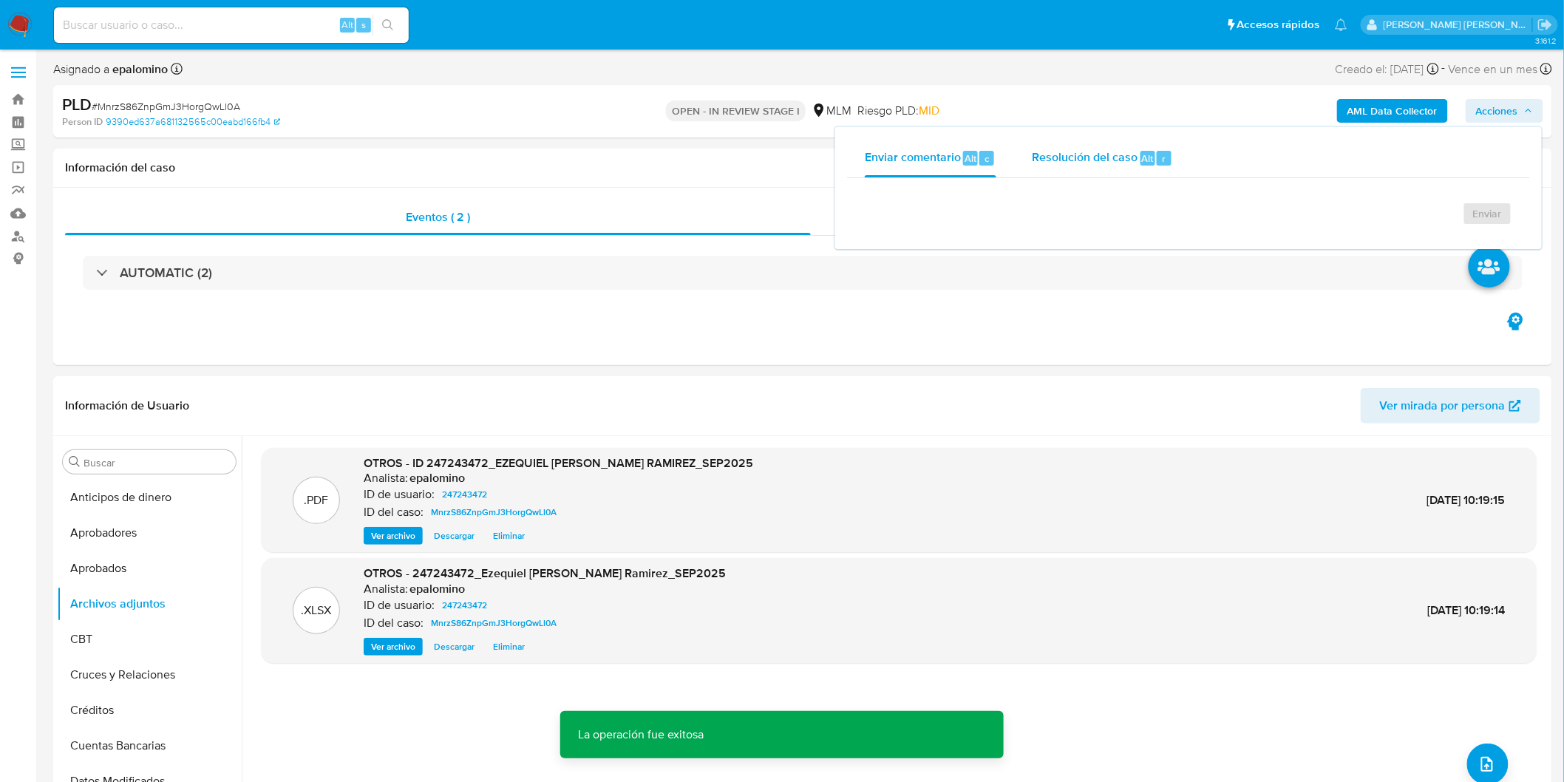
click at [1097, 160] on span "Resolución del caso" at bounding box center [1085, 157] width 106 height 17
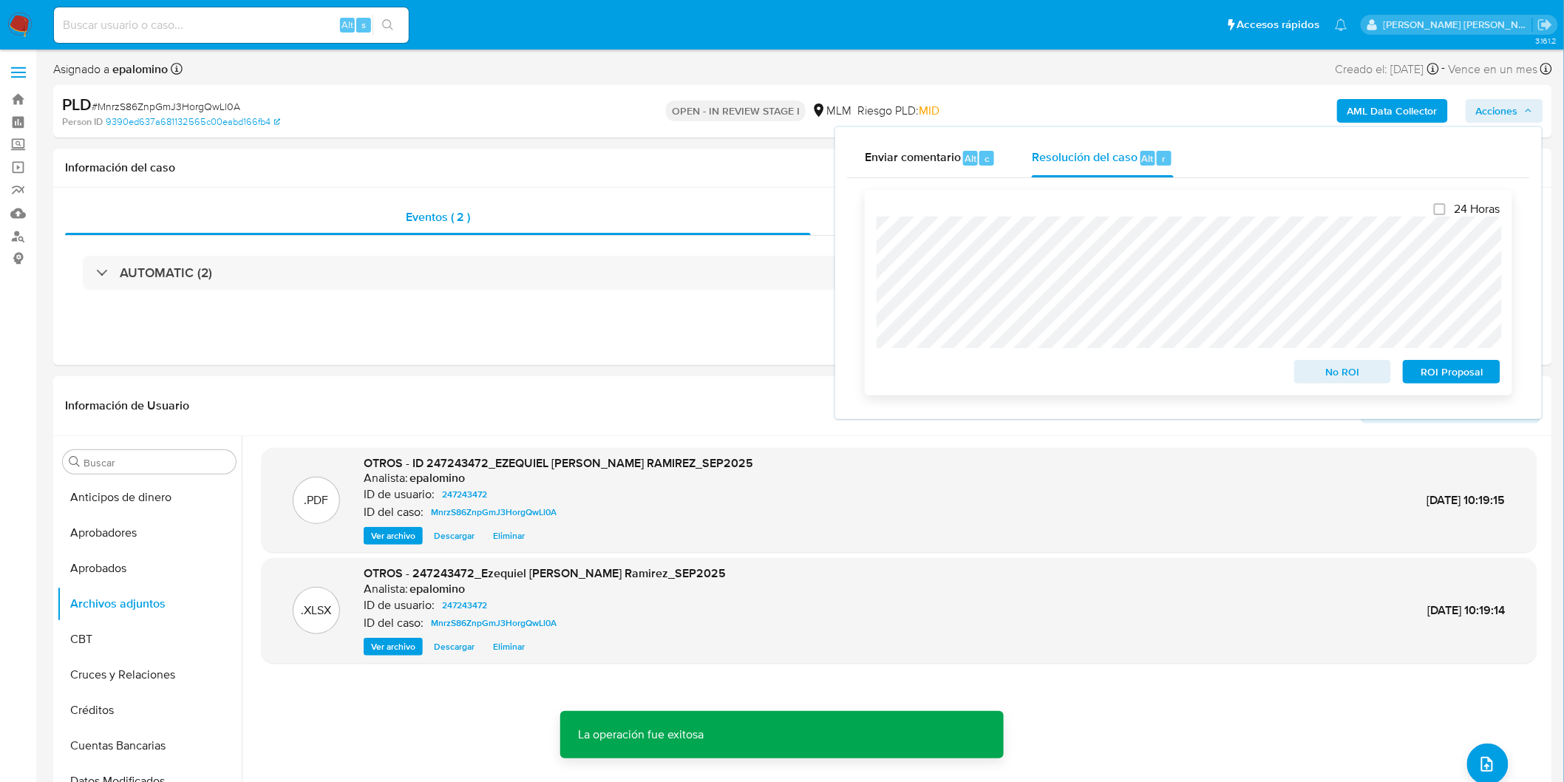
click at [1314, 375] on span "No ROI" at bounding box center [1342, 371] width 77 height 21
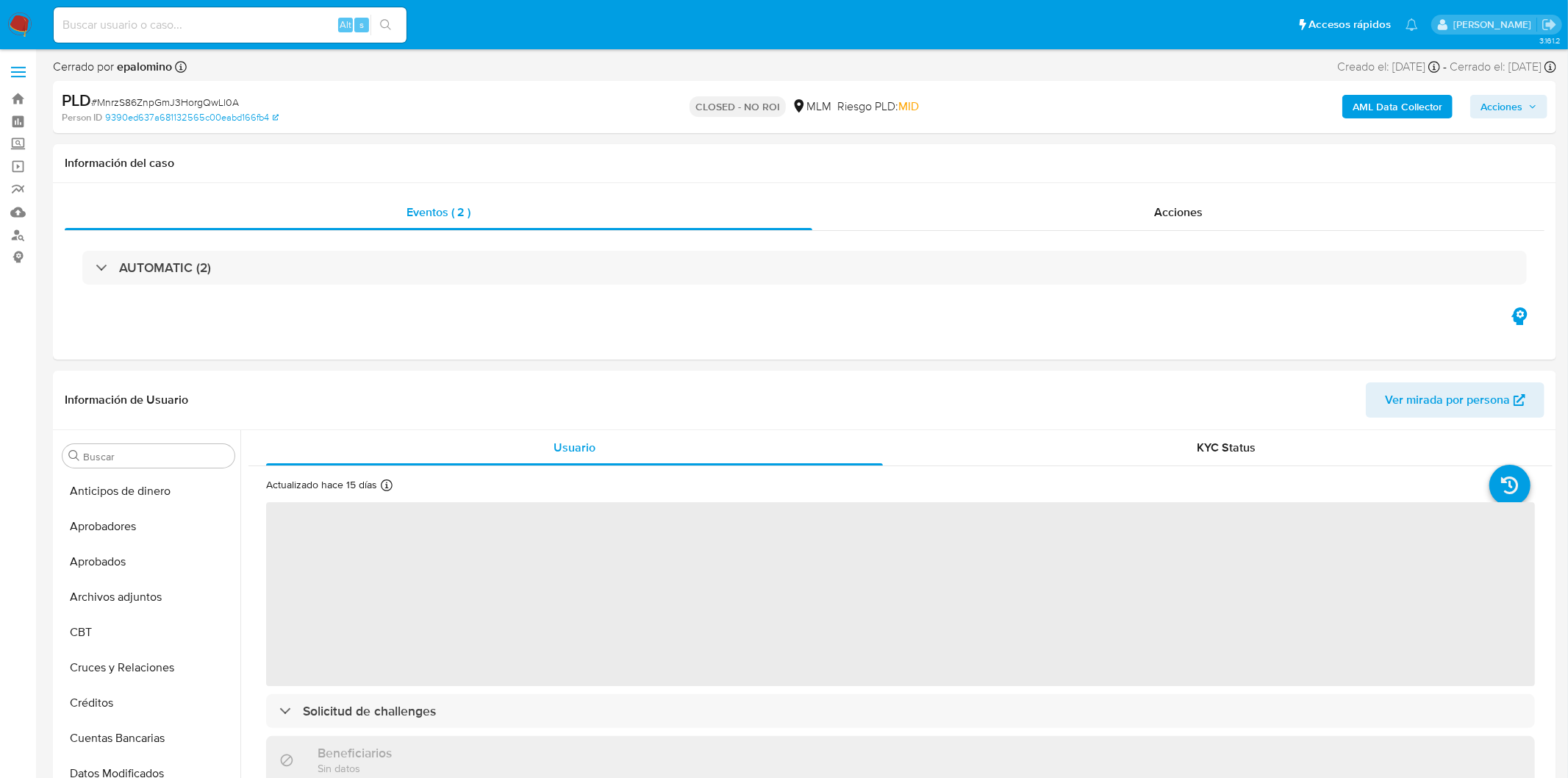
select select "10"
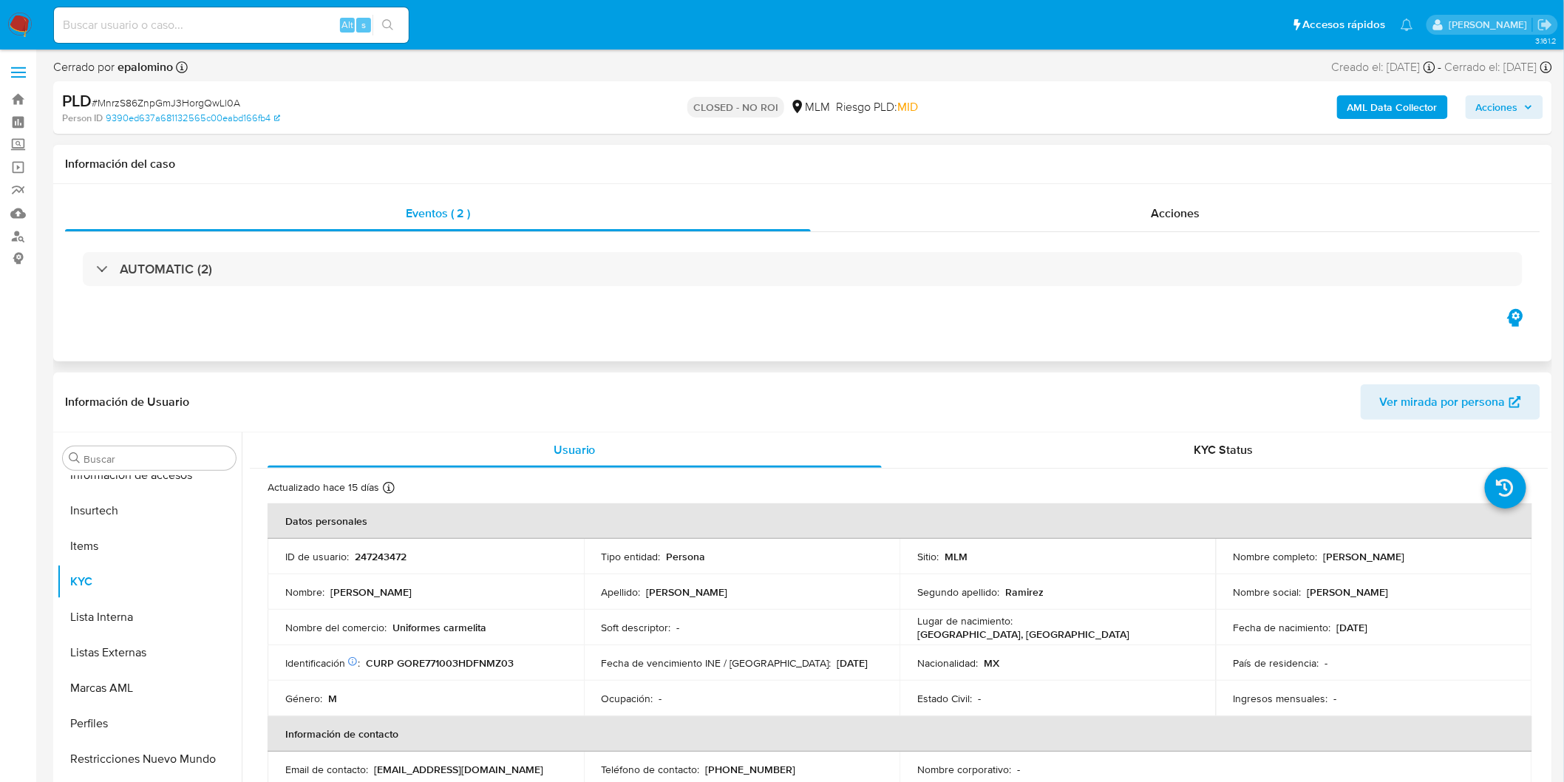
scroll to position [695, 0]
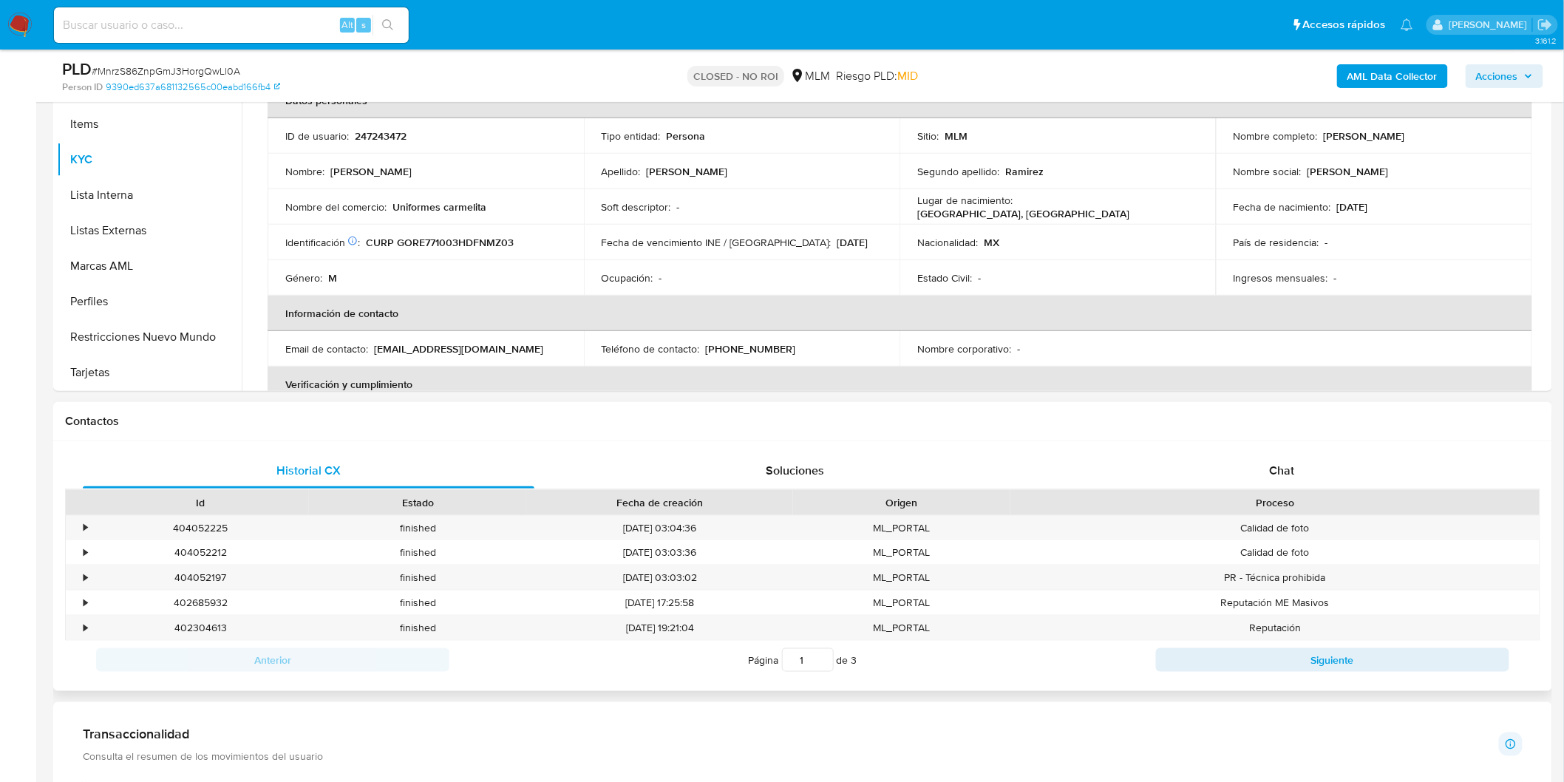
click at [1264, 445] on div "Historial CX Soluciones Chat Id Estado Fecha de creación Origen Proceso • 40405…" at bounding box center [802, 566] width 1499 height 250
click at [1274, 462] on span "Chat" at bounding box center [1281, 470] width 25 height 17
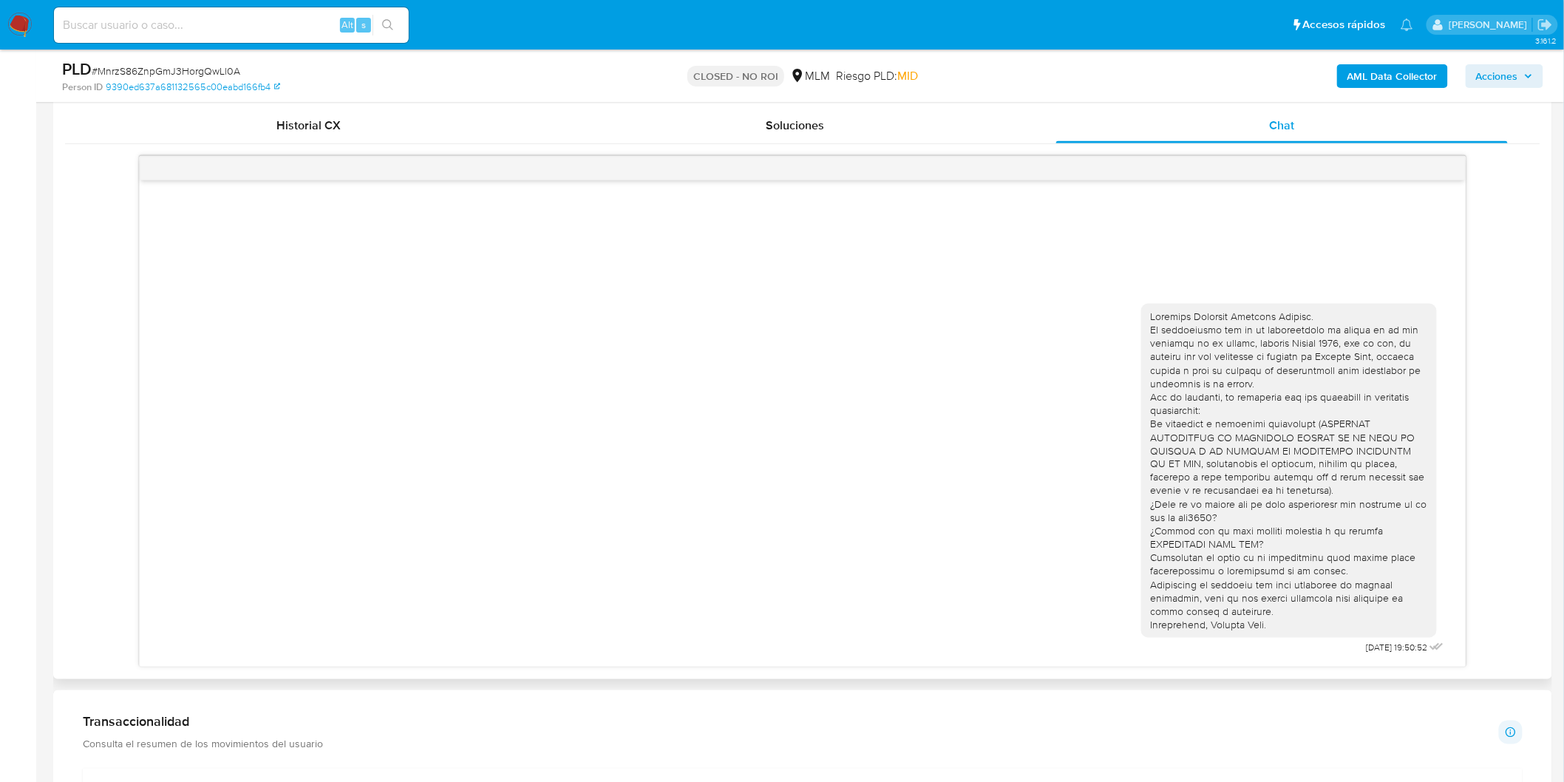
scroll to position [696, 0]
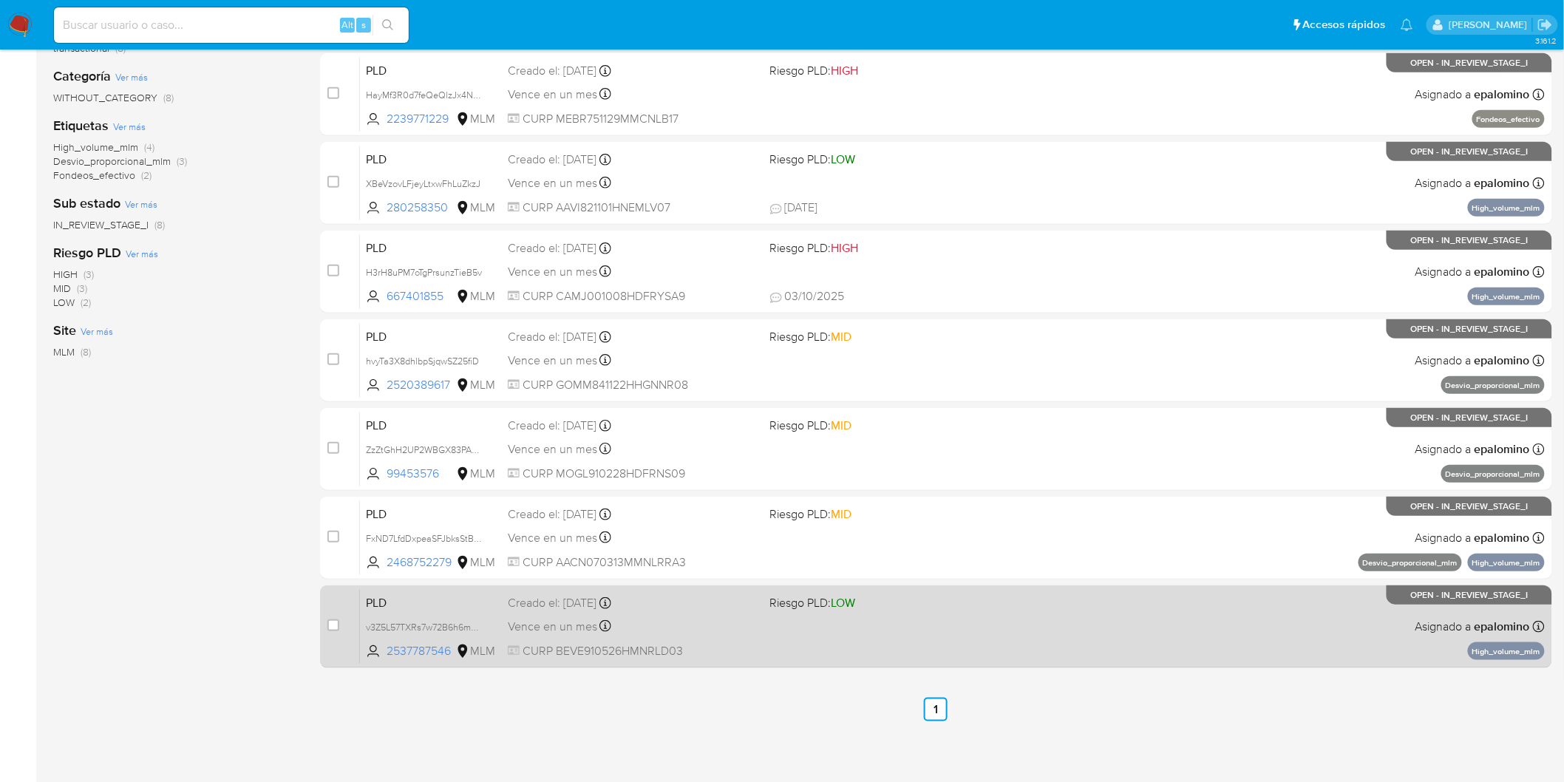
scroll to position [259, 0]
click at [396, 596] on span "PLD" at bounding box center [431, 600] width 130 height 19
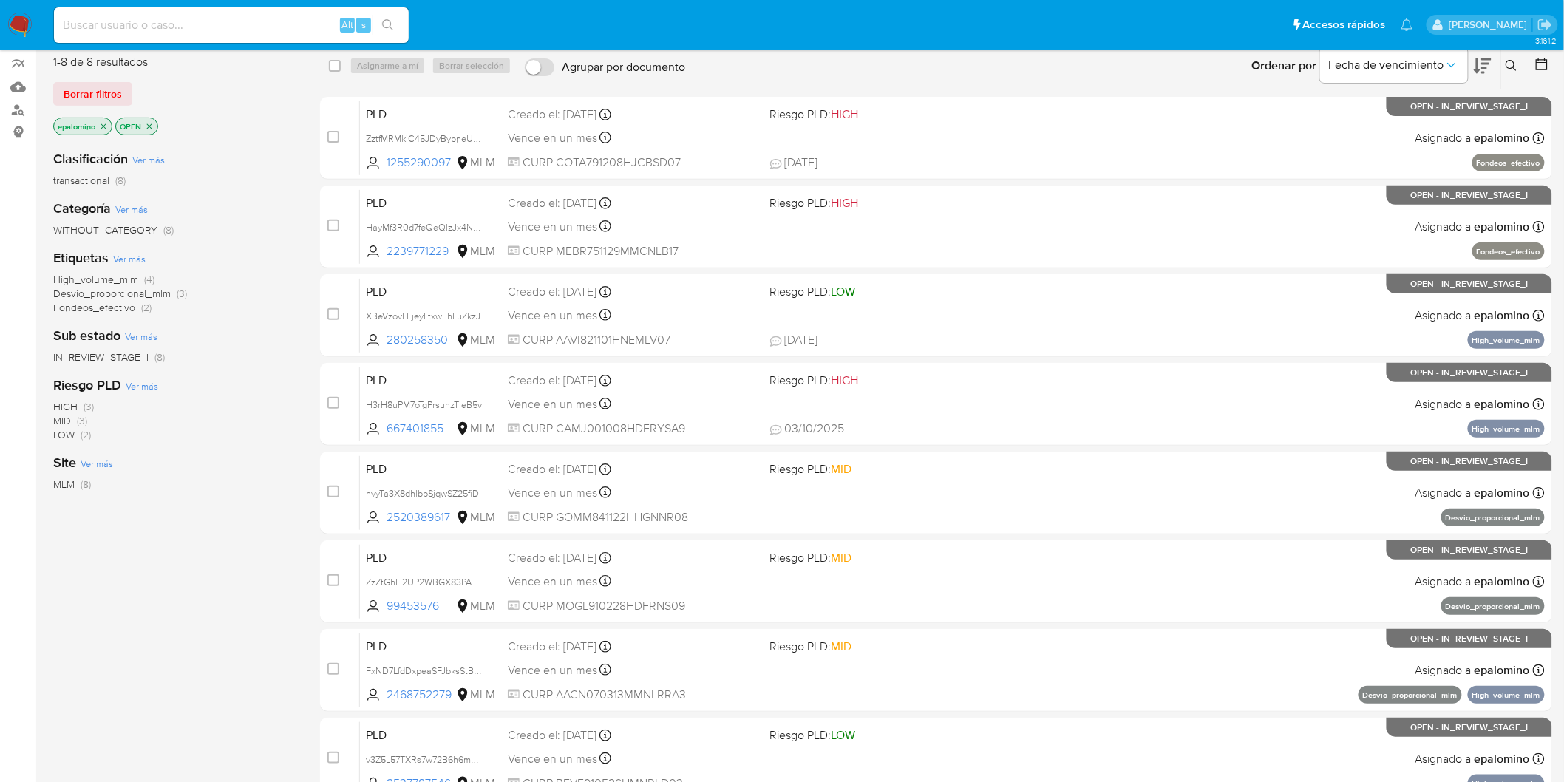
scroll to position [0, 0]
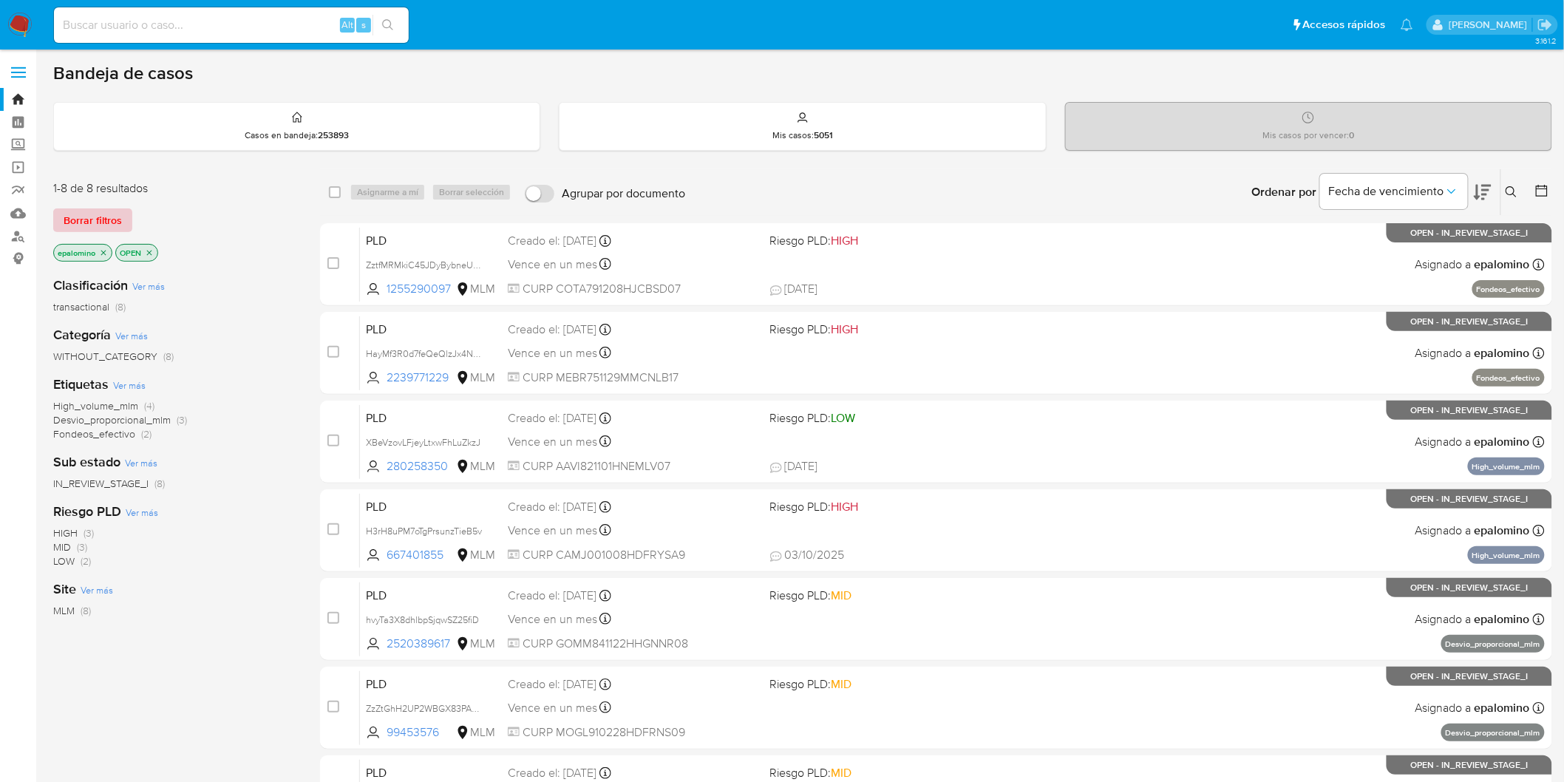
click at [93, 222] on span "Borrar filtros" at bounding box center [93, 220] width 58 height 21
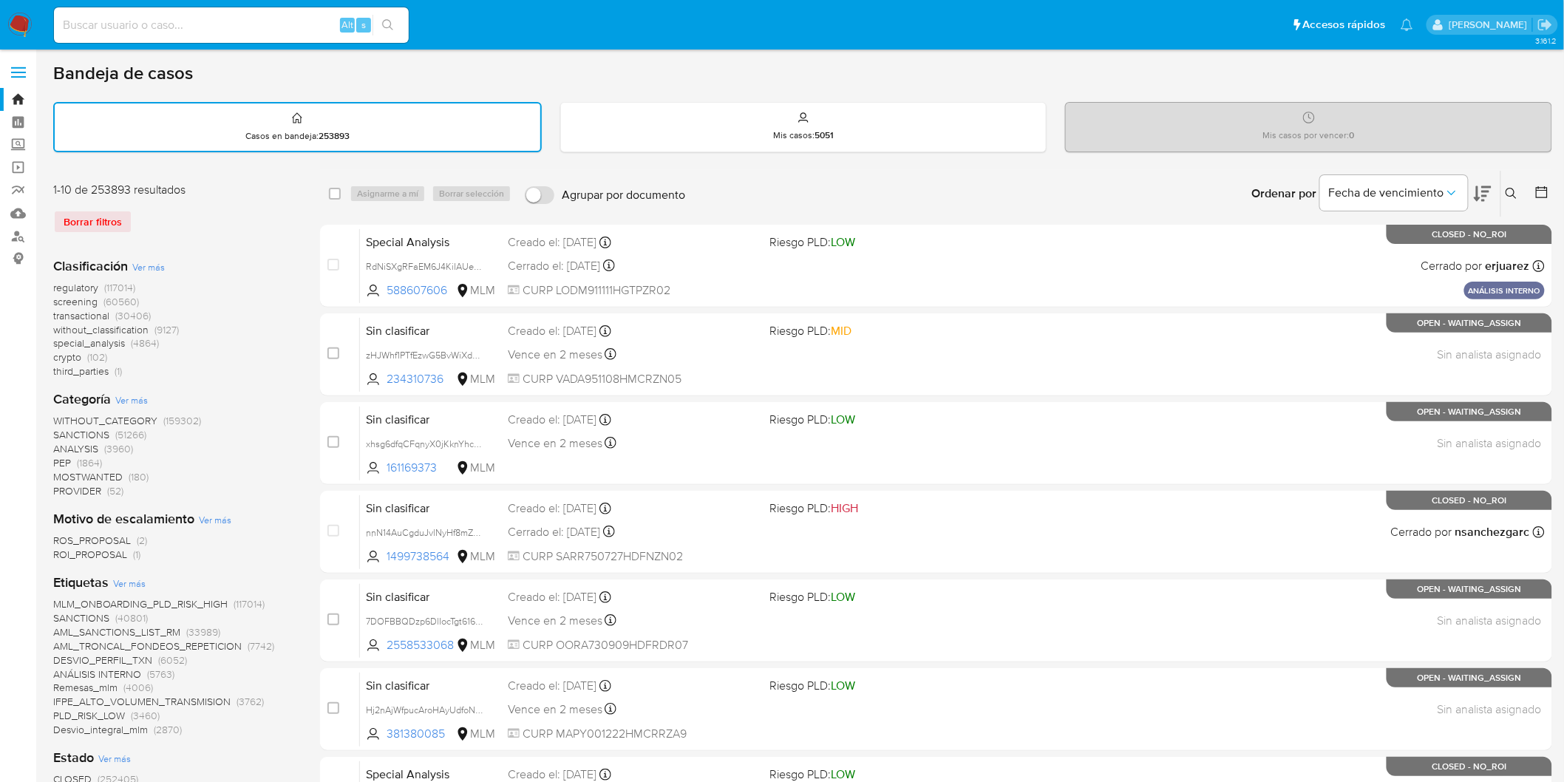
click at [1513, 188] on icon at bounding box center [1510, 193] width 11 height 11
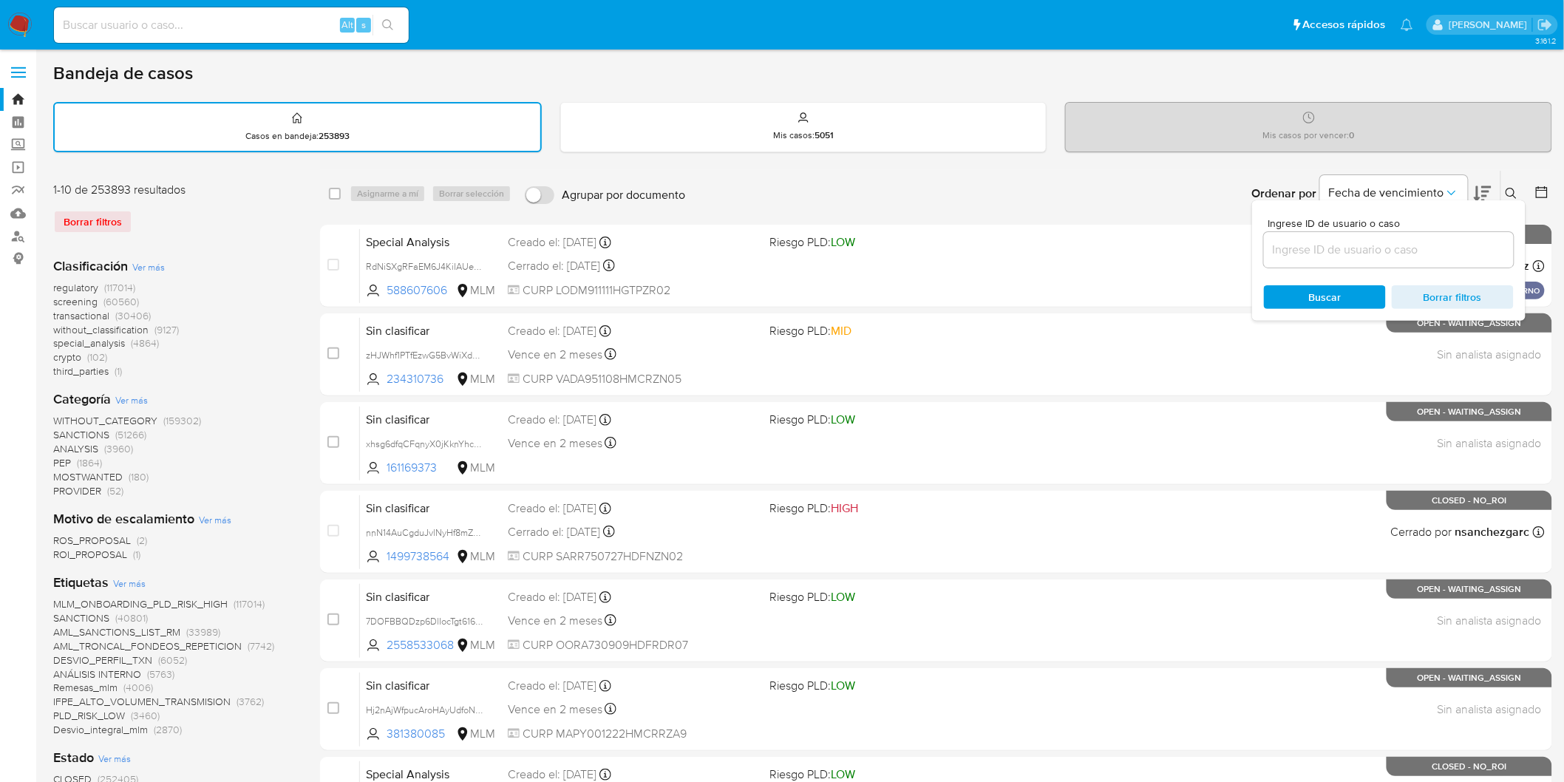
click at [1330, 269] on div "Ingrese ID de usuario o caso Buscar Borrar filtros" at bounding box center [1388, 260] width 273 height 120
click at [1330, 255] on input at bounding box center [1389, 249] width 250 height 19
paste input "2537787546"
type input "2537787546"
drag, startPoint x: 1320, startPoint y: 288, endPoint x: 1354, endPoint y: 276, distance: 36.2
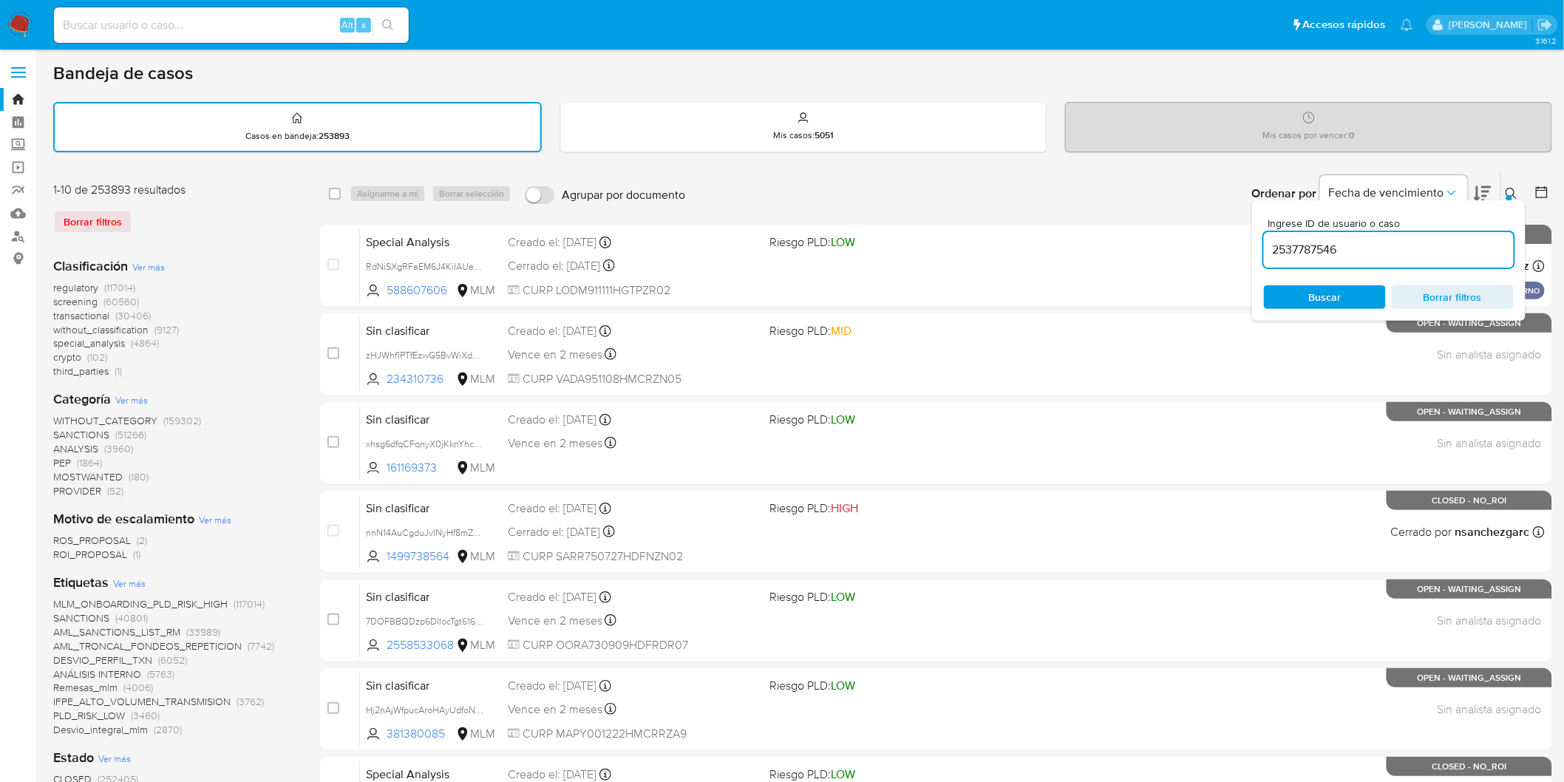
click at [1320, 288] on span "Buscar" at bounding box center [1325, 297] width 33 height 24
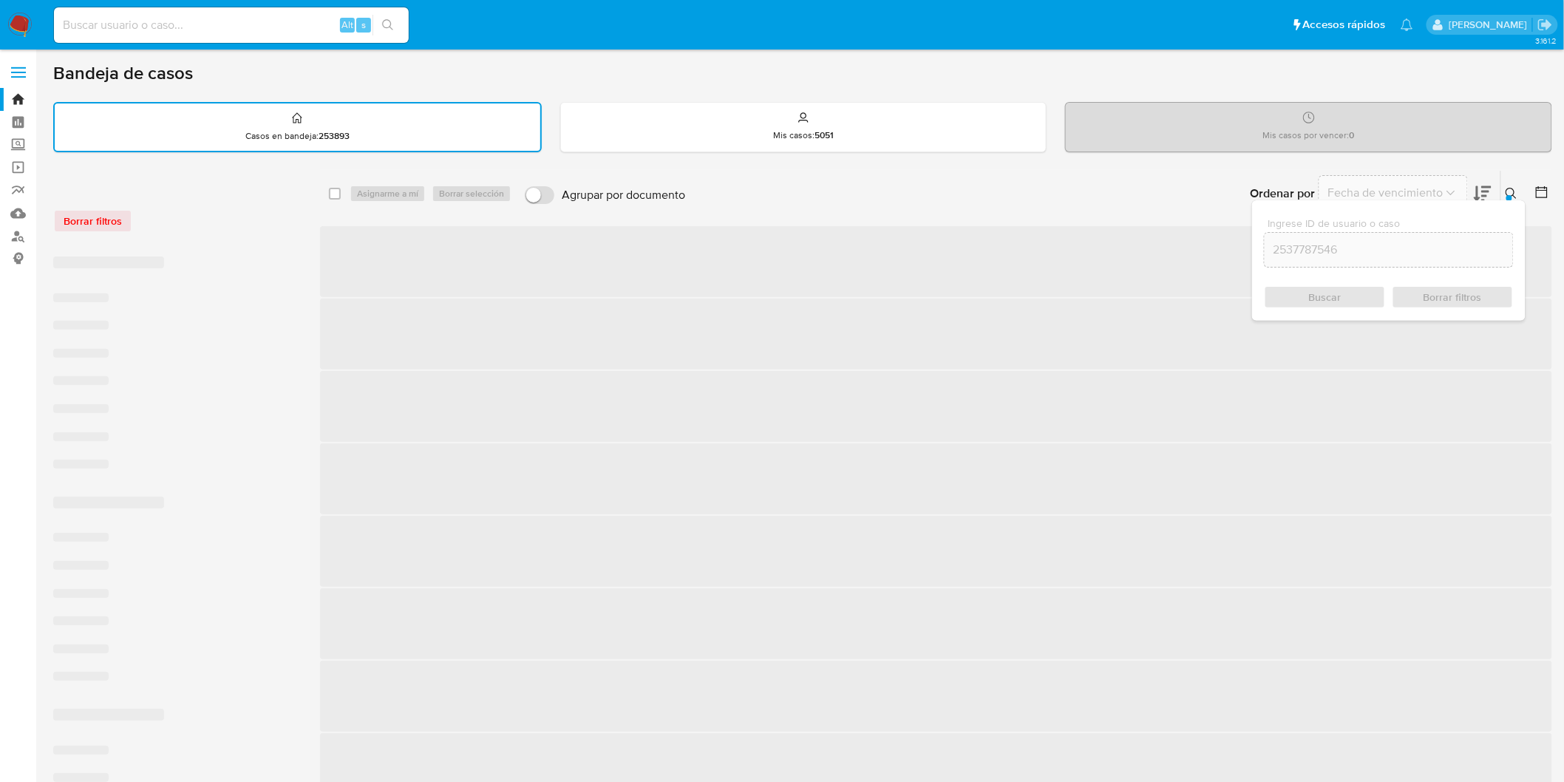
click at [1513, 193] on icon at bounding box center [1510, 193] width 11 height 11
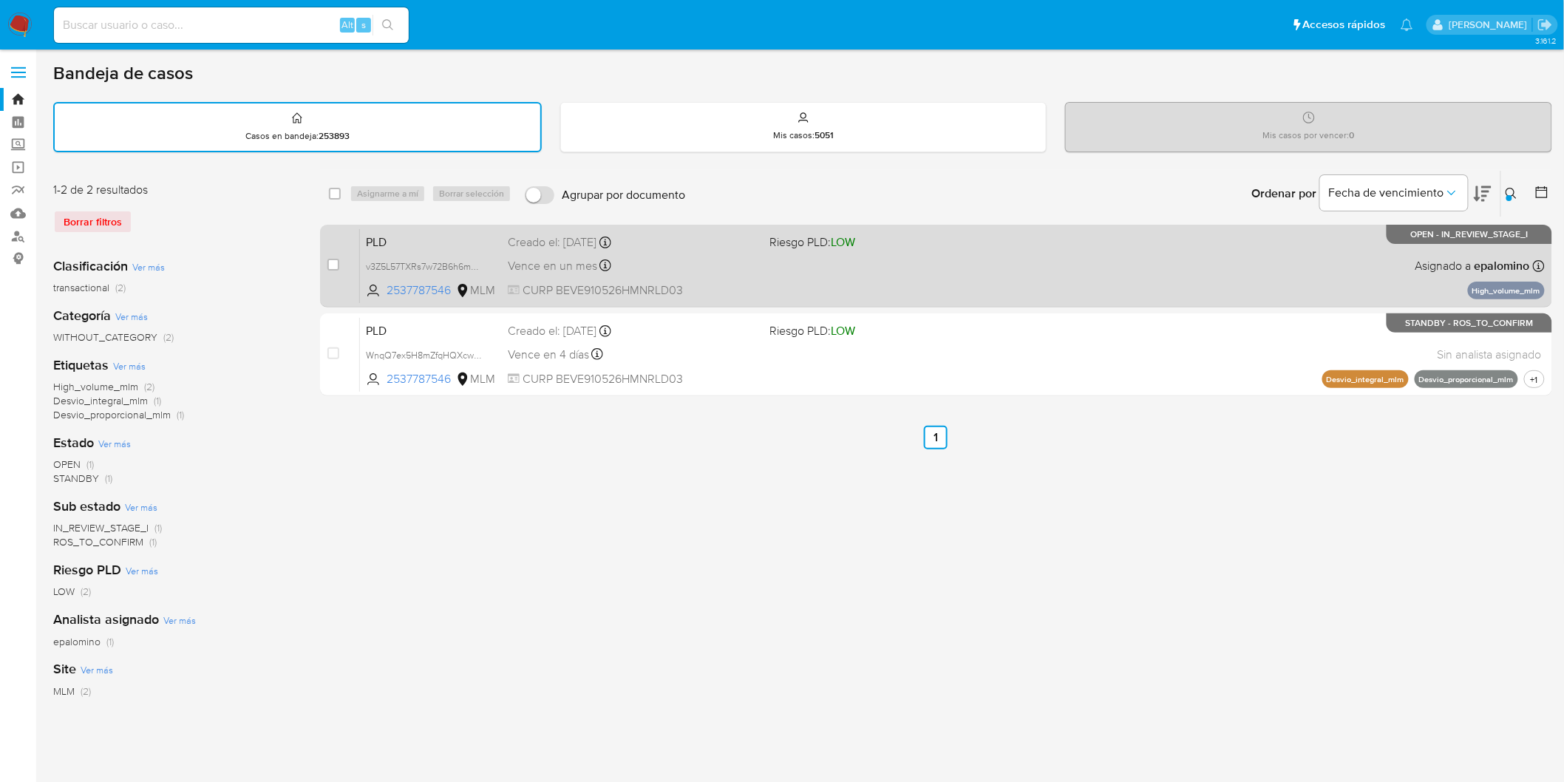
click at [398, 239] on span "PLD" at bounding box center [431, 240] width 130 height 19
click at [412, 234] on span "PLD" at bounding box center [431, 240] width 130 height 19
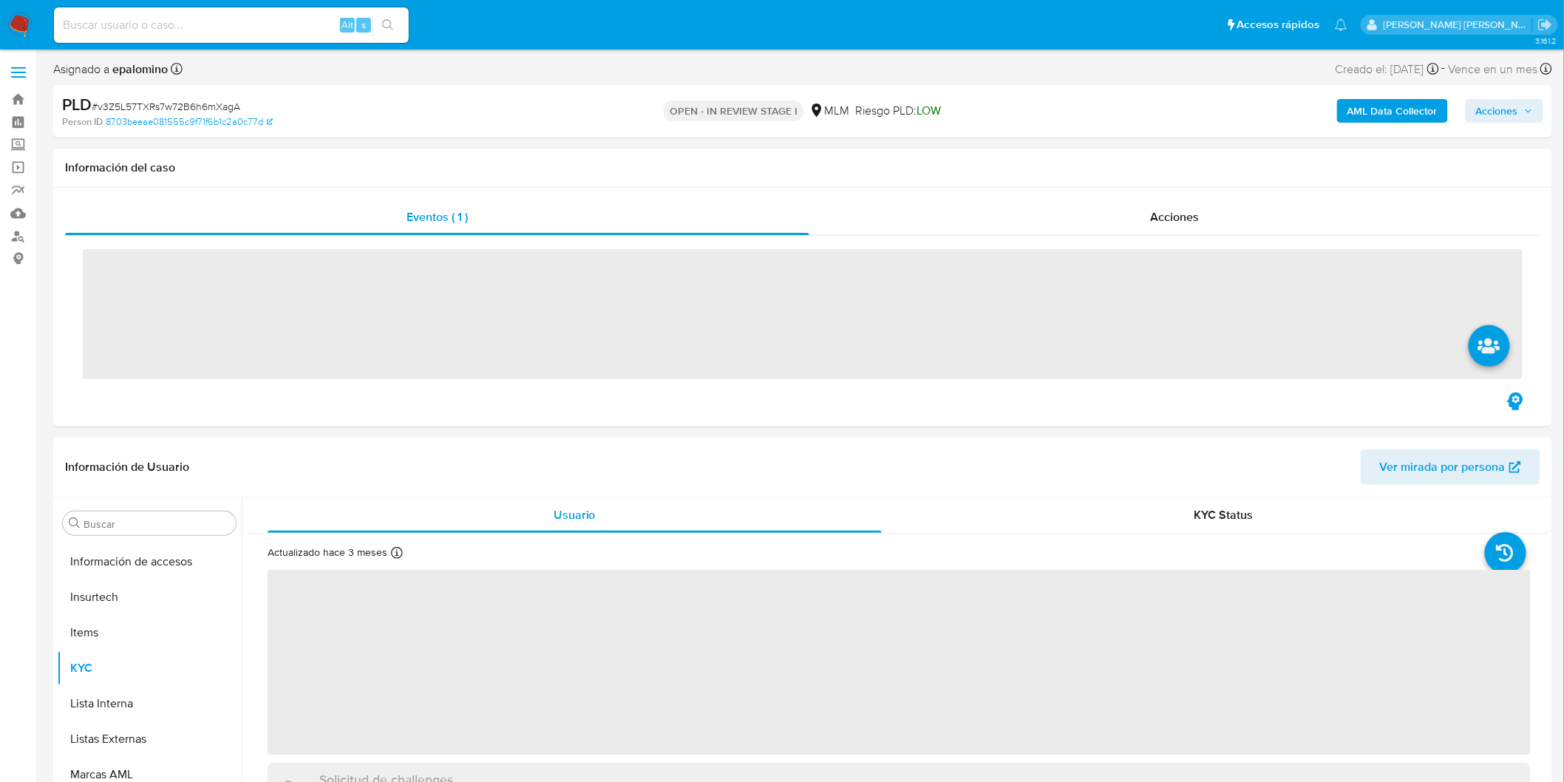
scroll to position [695, 0]
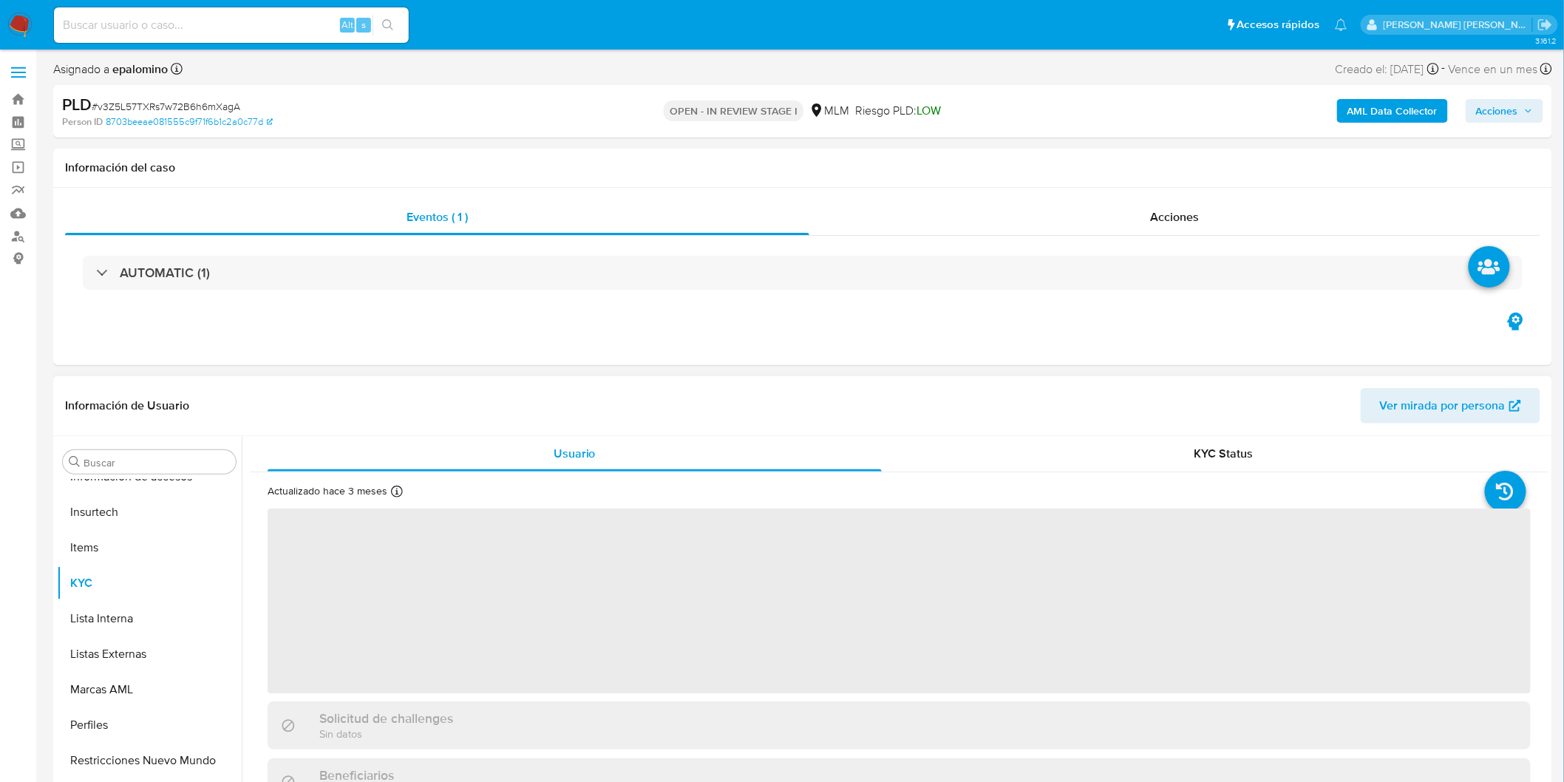
select select "10"
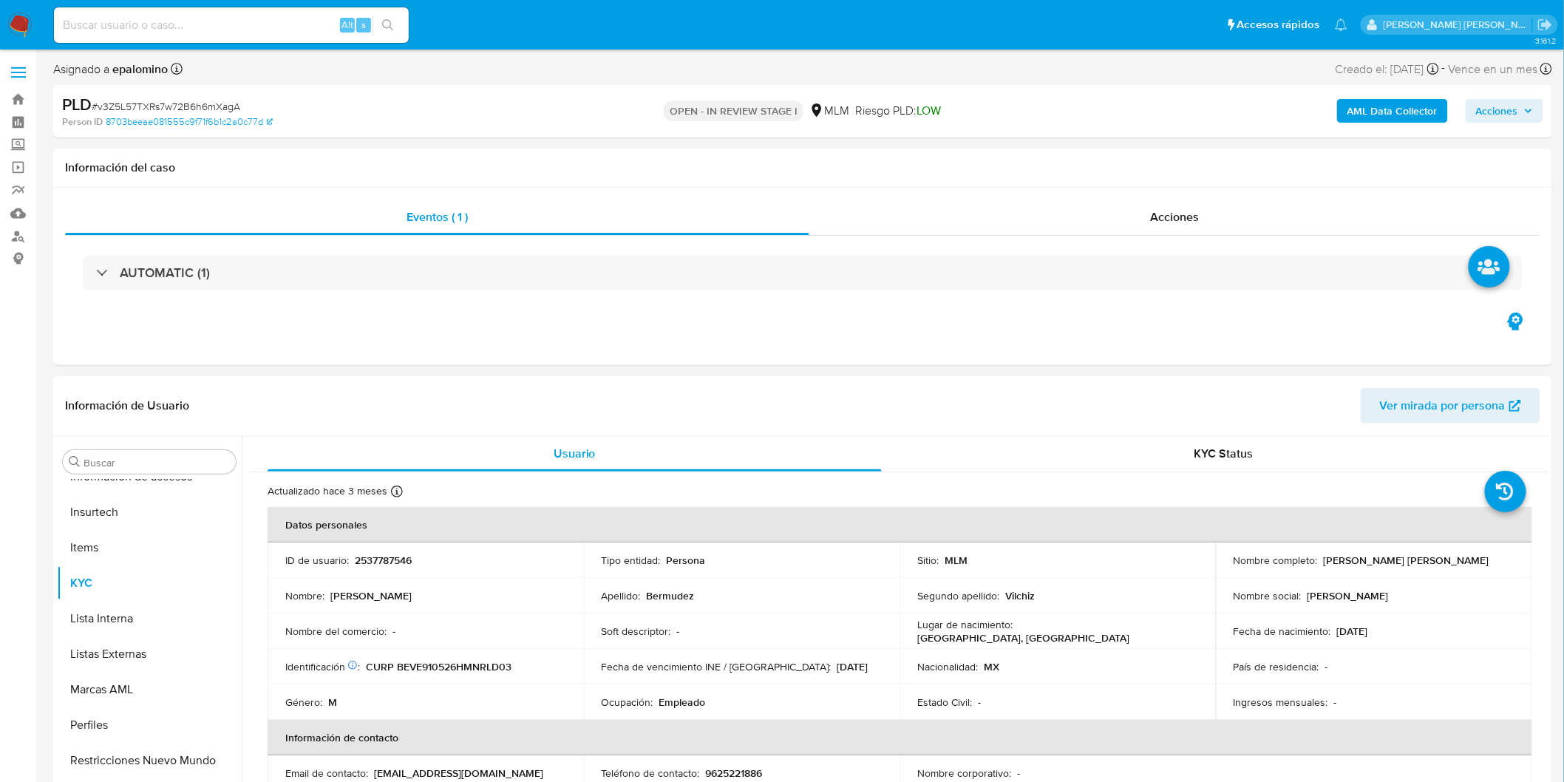
click at [403, 550] on td "ID de usuario : 2537787546" at bounding box center [425, 559] width 316 height 35
click at [403, 565] on p "2537787546" at bounding box center [383, 559] width 57 height 13
copy p "2537787546"
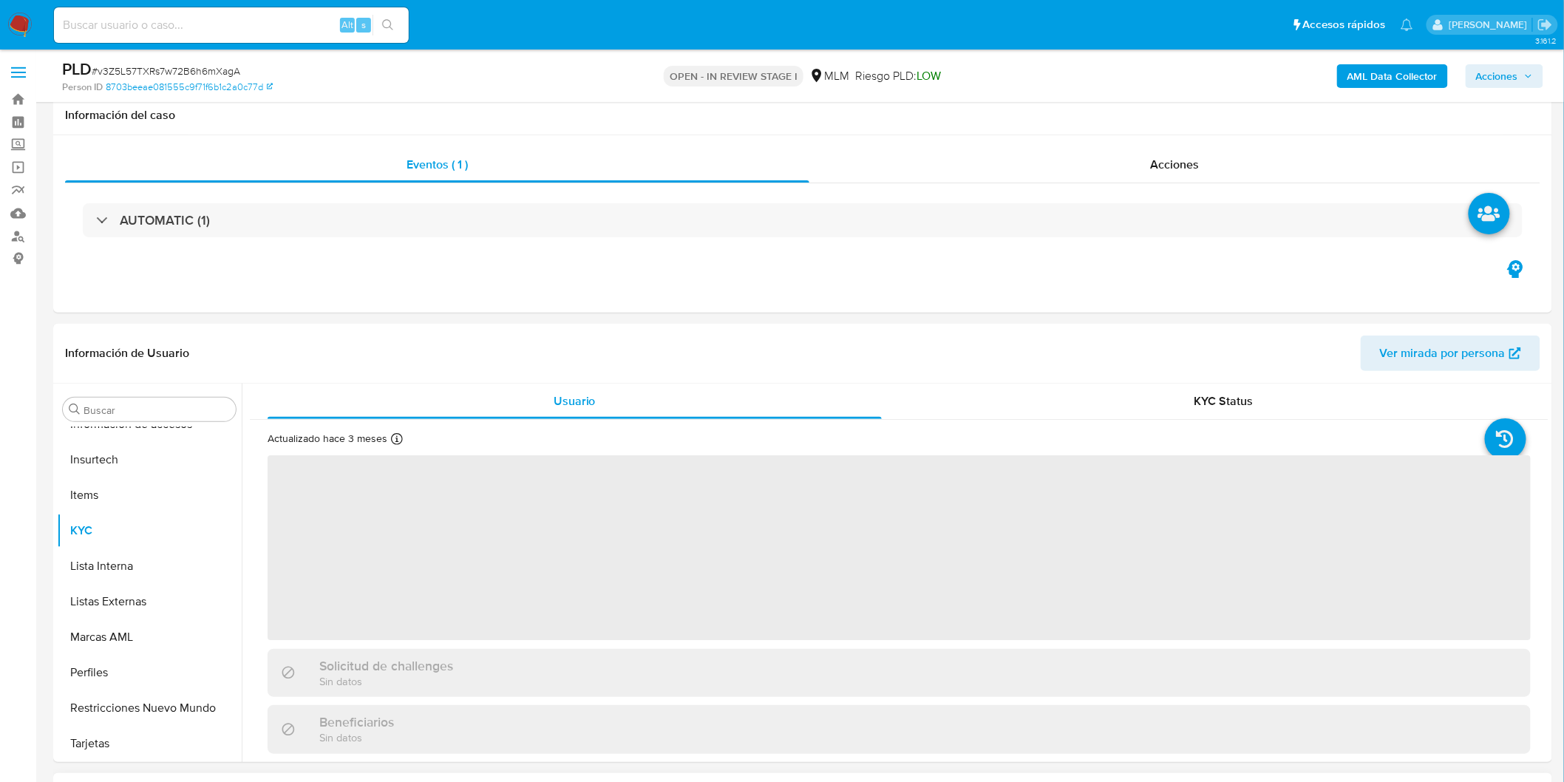
scroll to position [573, 0]
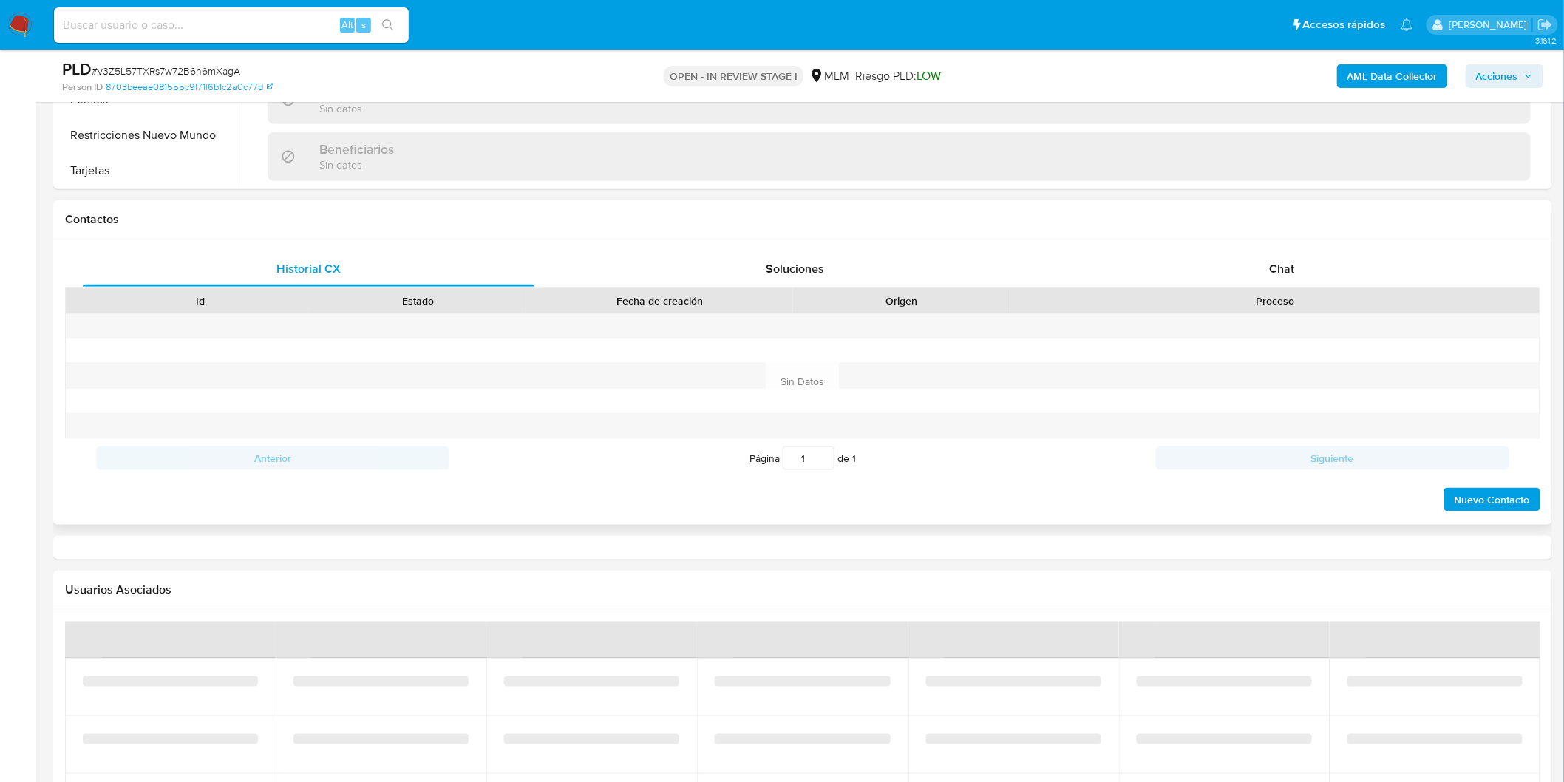
select select "10"
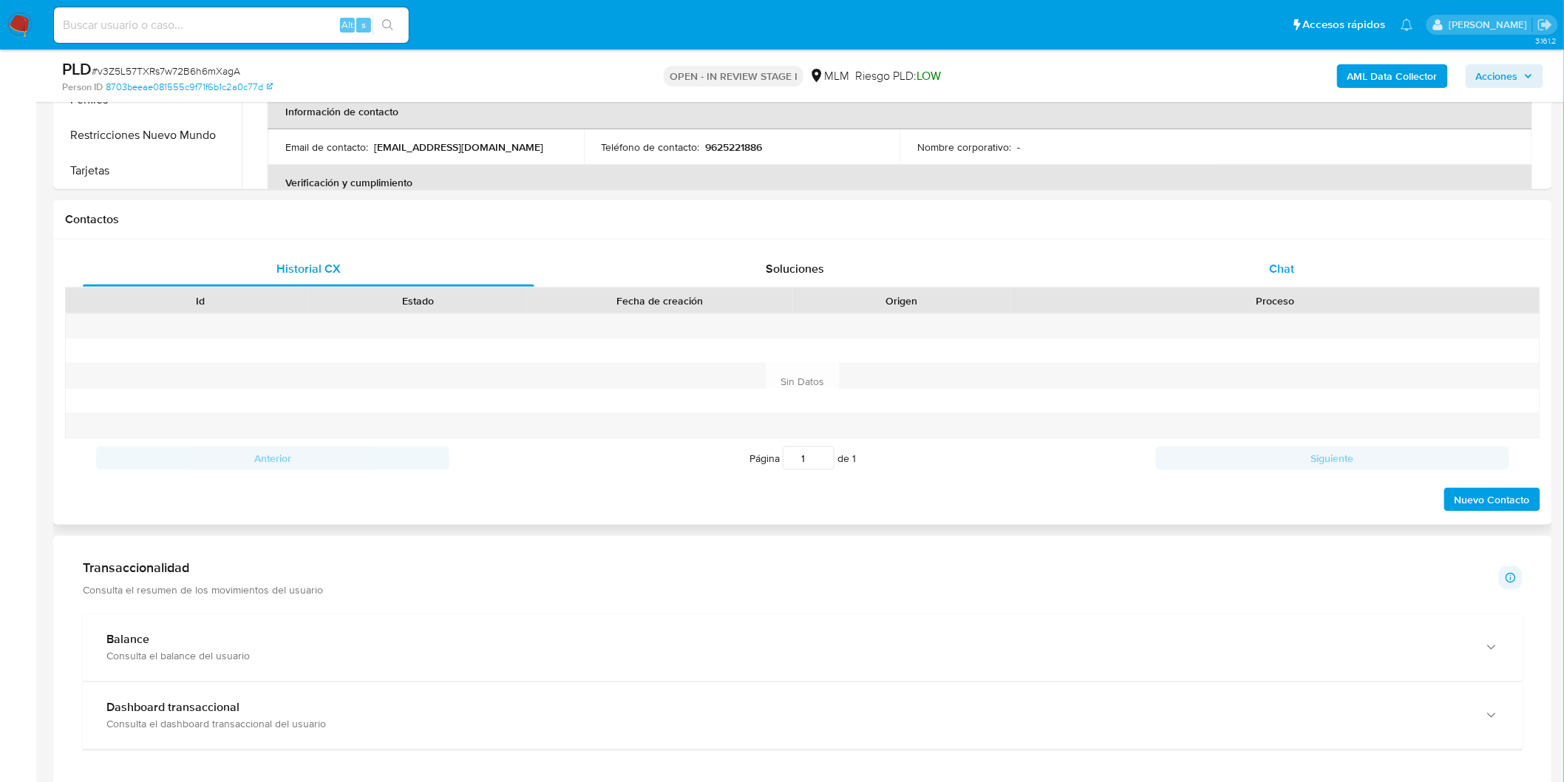
click at [1253, 282] on div "Chat" at bounding box center [1281, 268] width 451 height 35
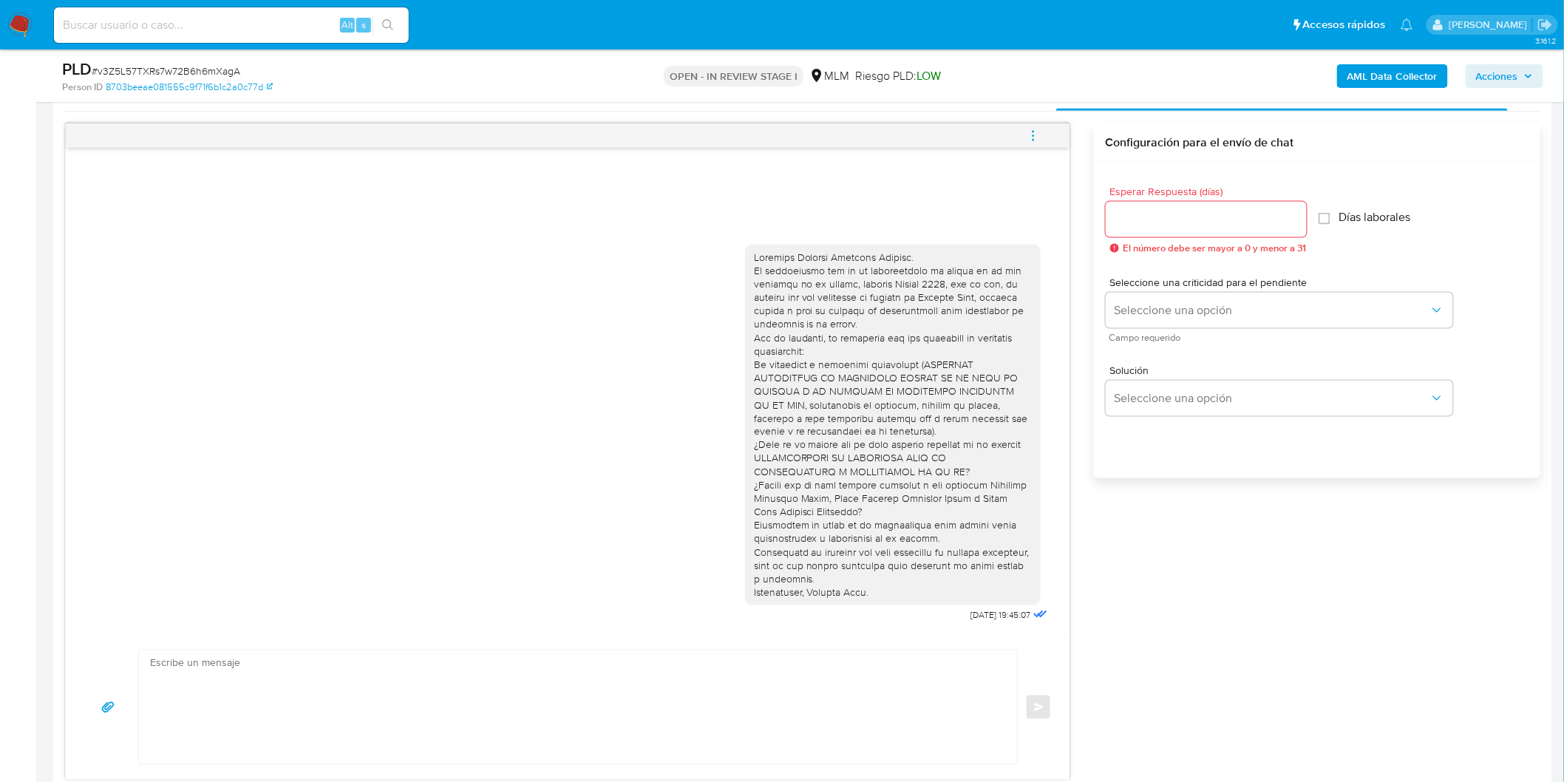
scroll to position [737, 0]
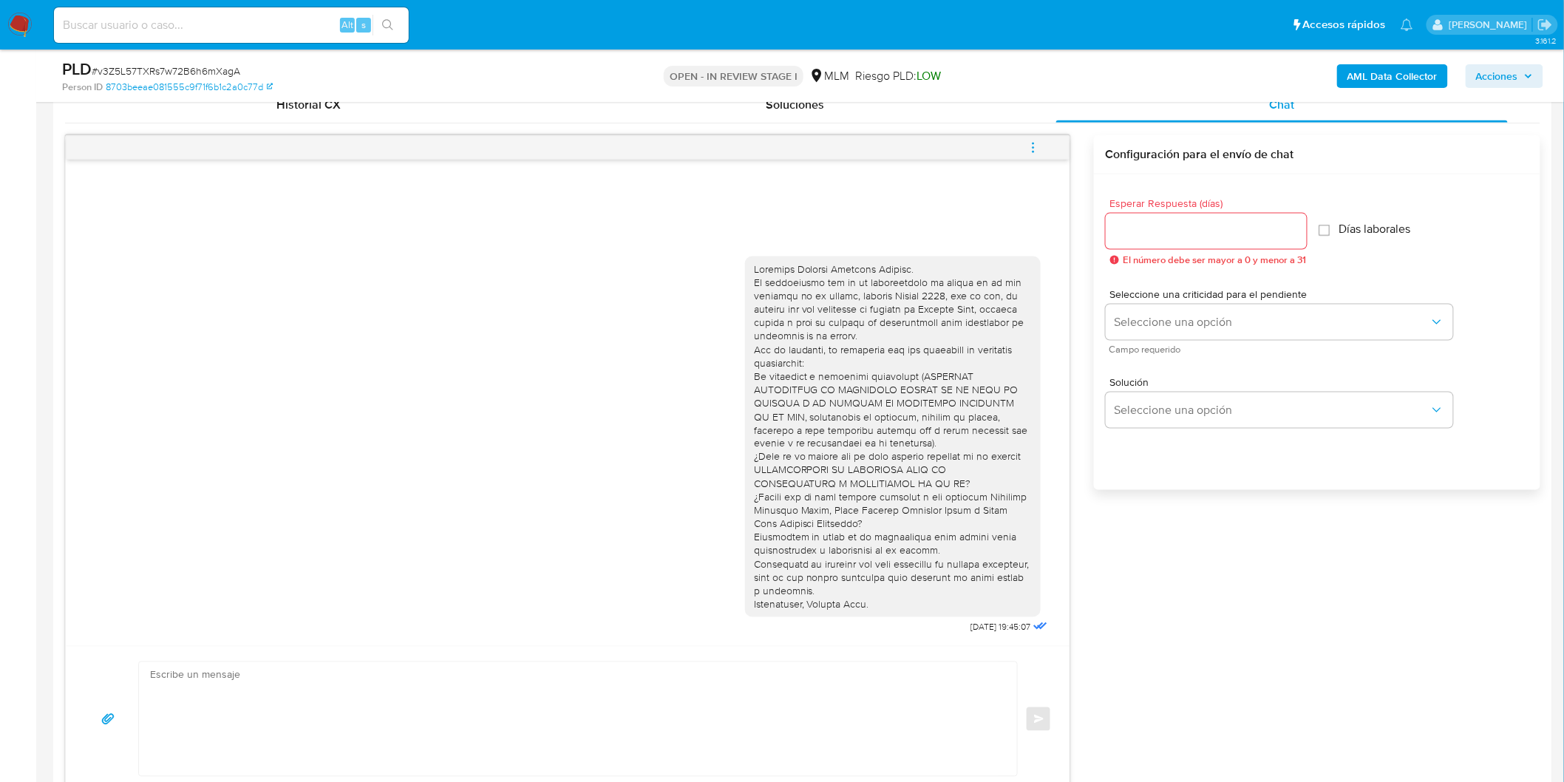
click at [1035, 150] on icon "menu-action" at bounding box center [1032, 147] width 13 height 13
click at [928, 114] on li "Cerrar conversación" at bounding box center [932, 119] width 151 height 27
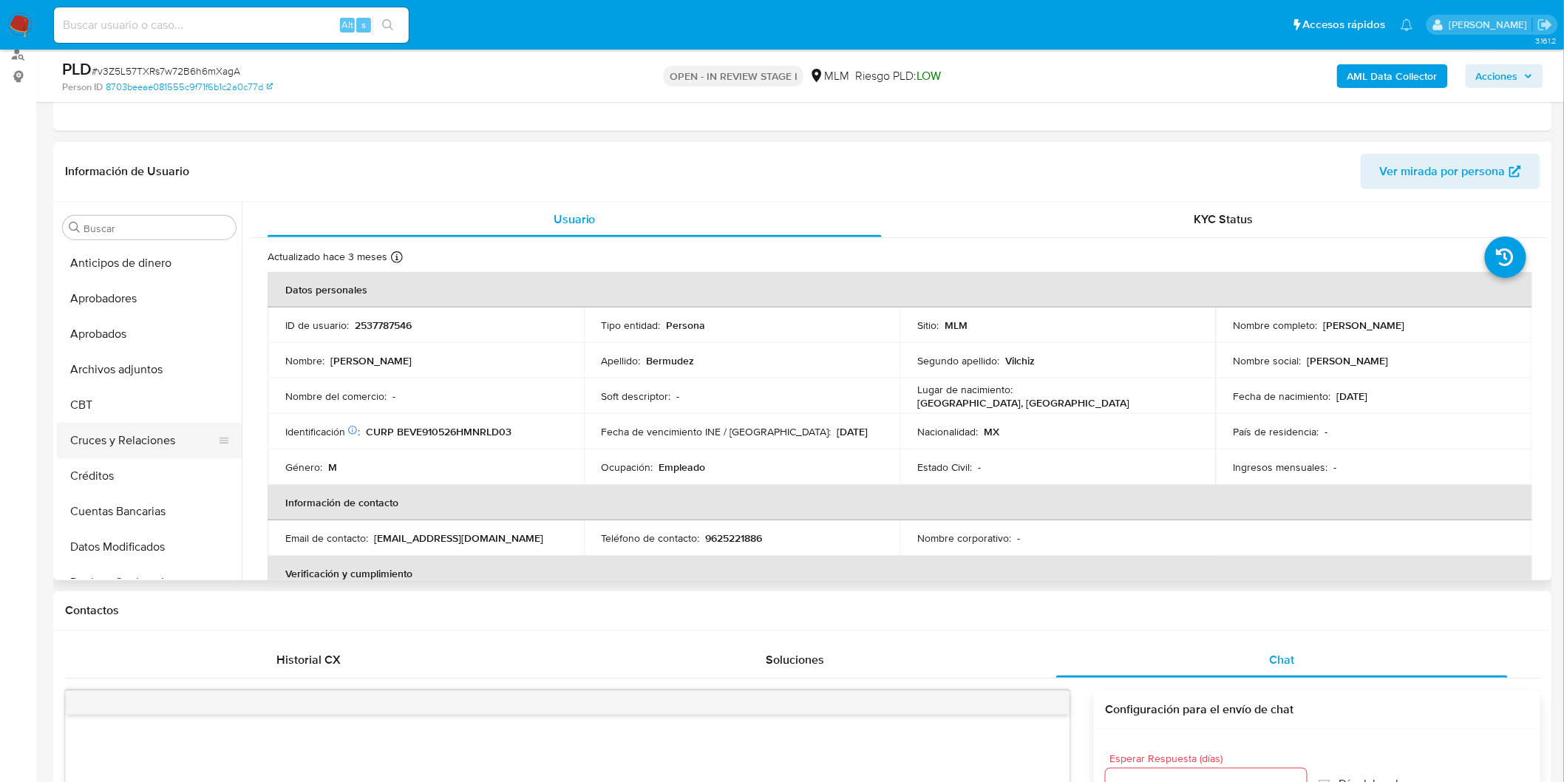
scroll to position [80, 0]
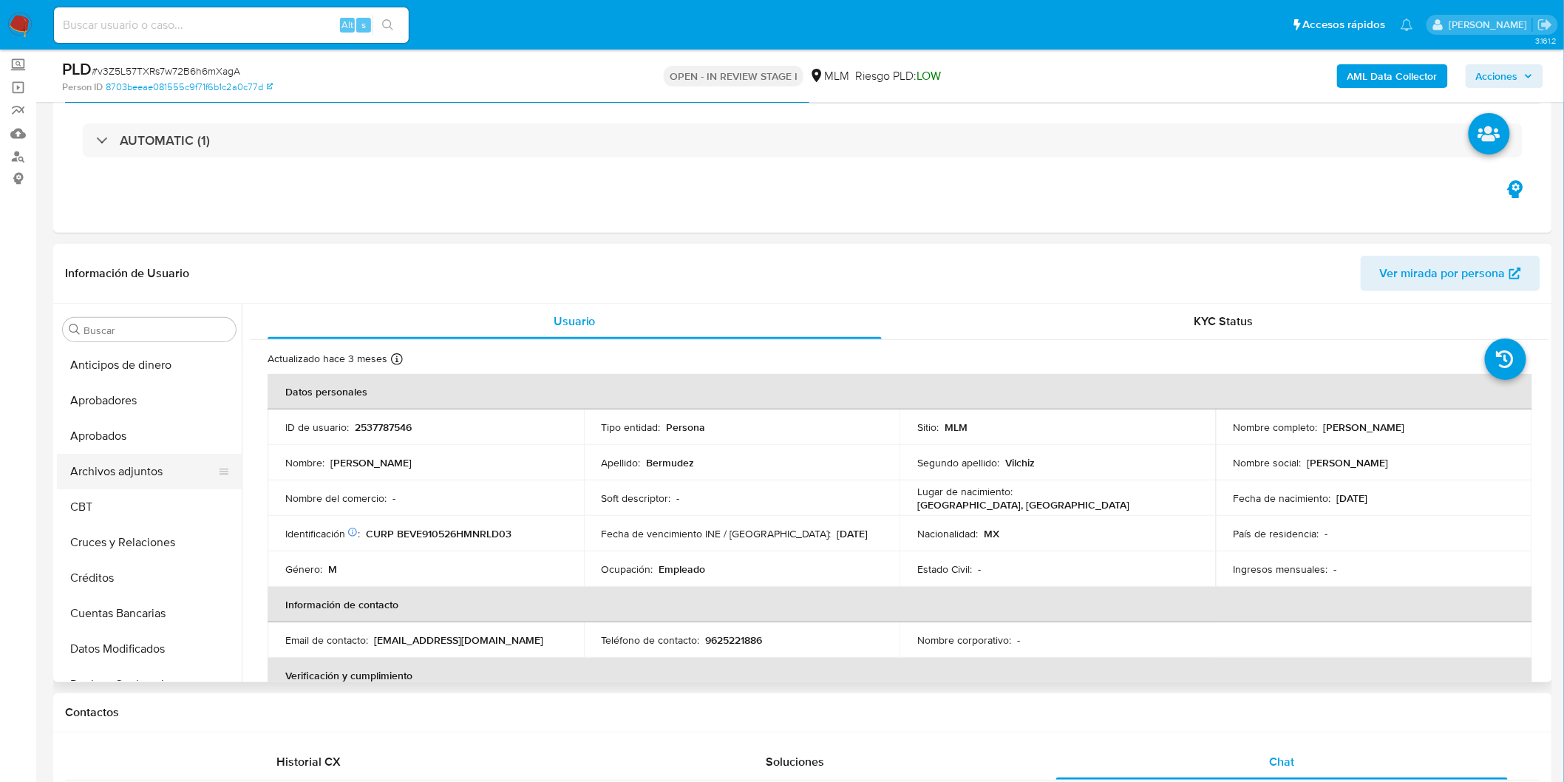
click at [163, 466] on button "Archivos adjuntos" at bounding box center [143, 471] width 173 height 35
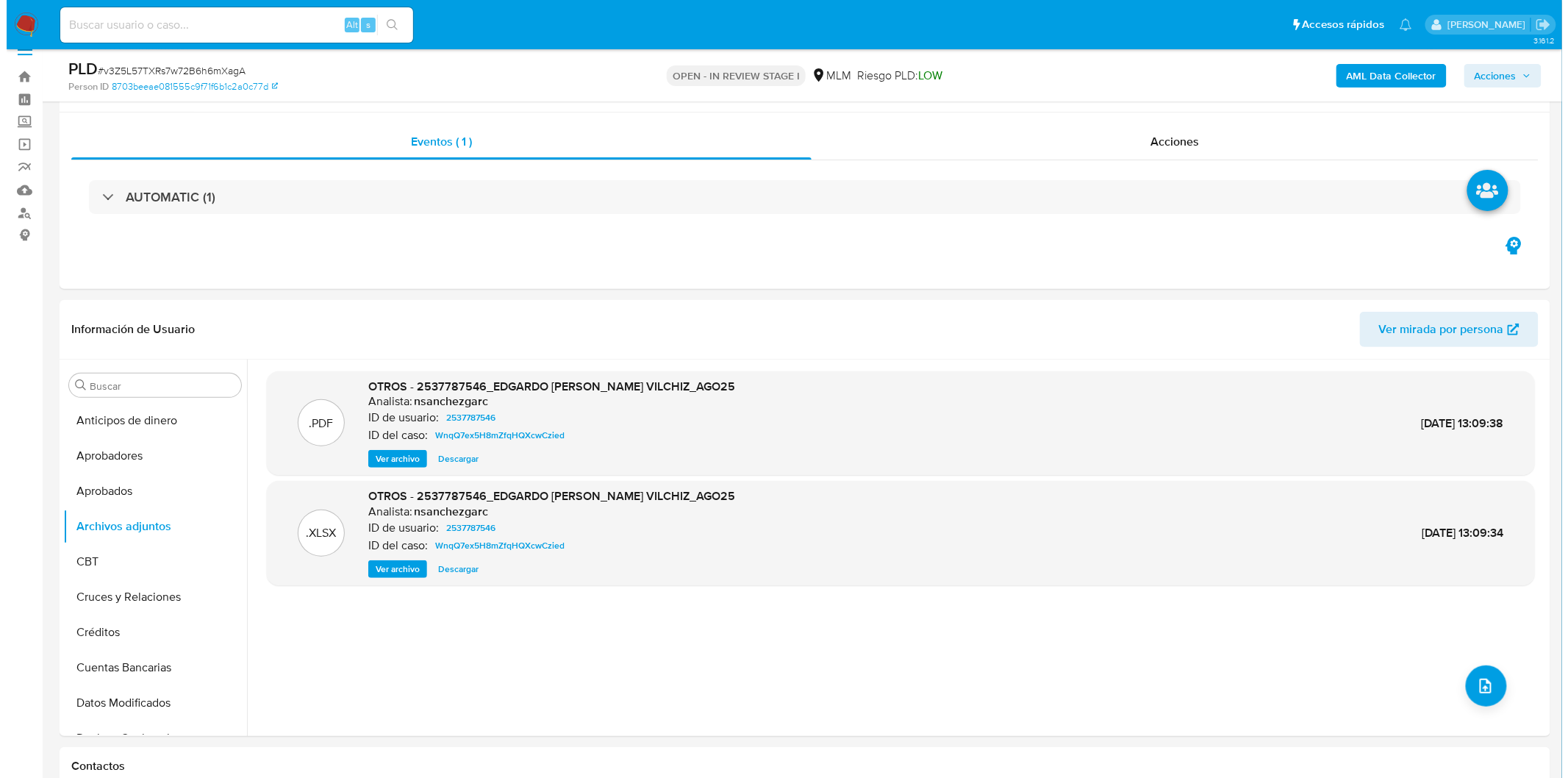
scroll to position [0, 0]
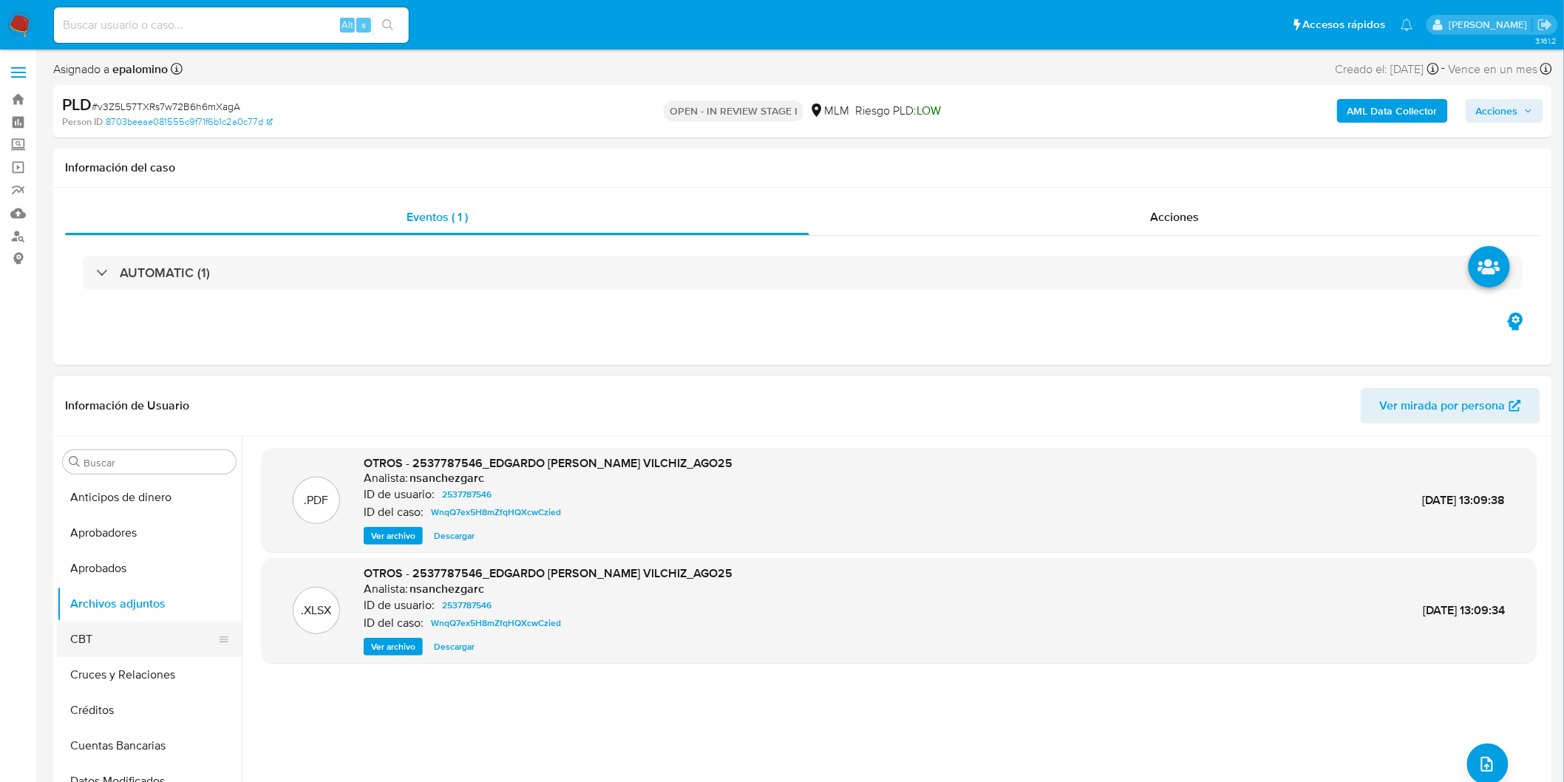
click at [119, 634] on button "CBT" at bounding box center [143, 638] width 173 height 35
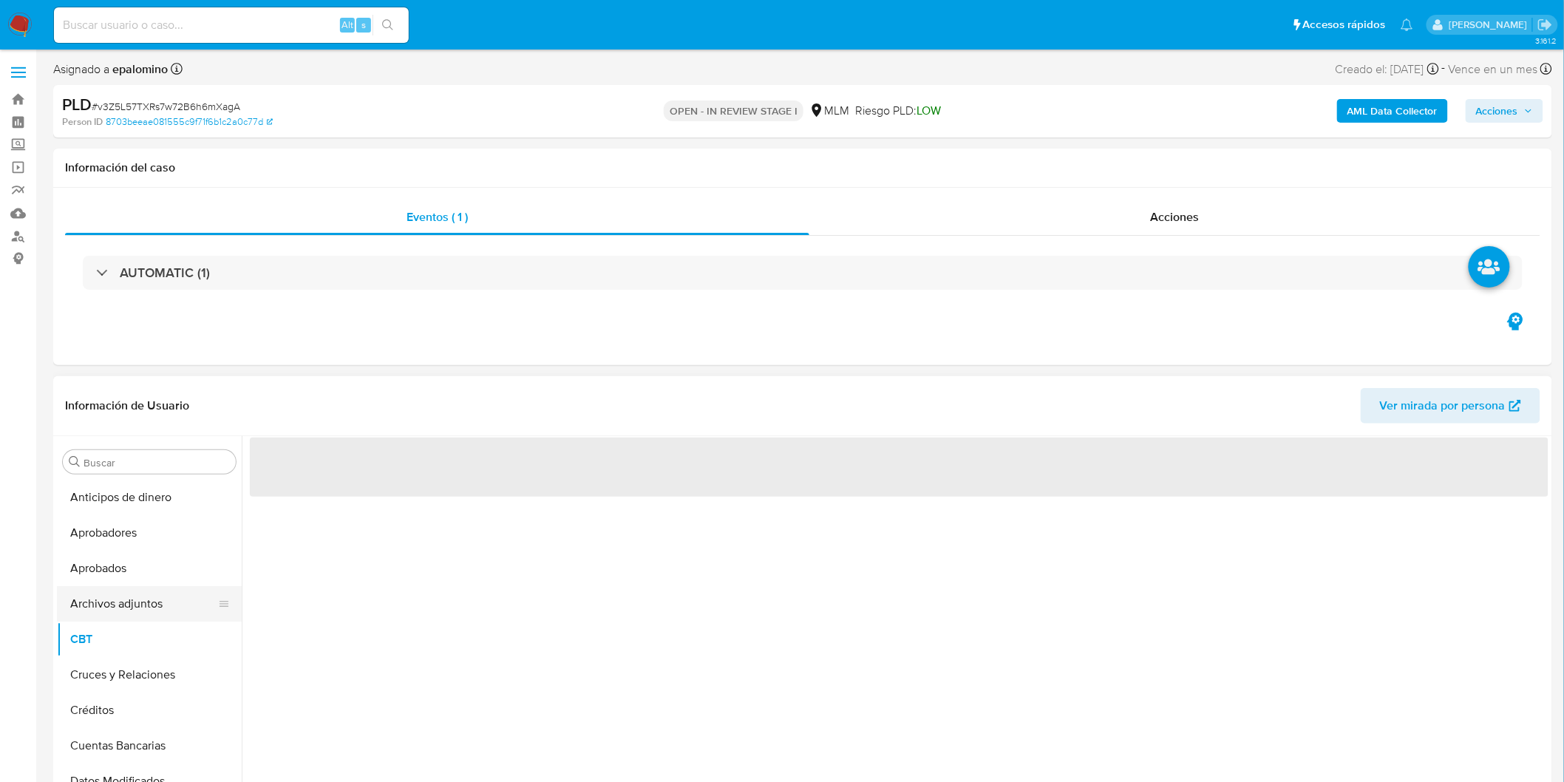
click at [154, 604] on button "Archivos adjuntos" at bounding box center [143, 603] width 173 height 35
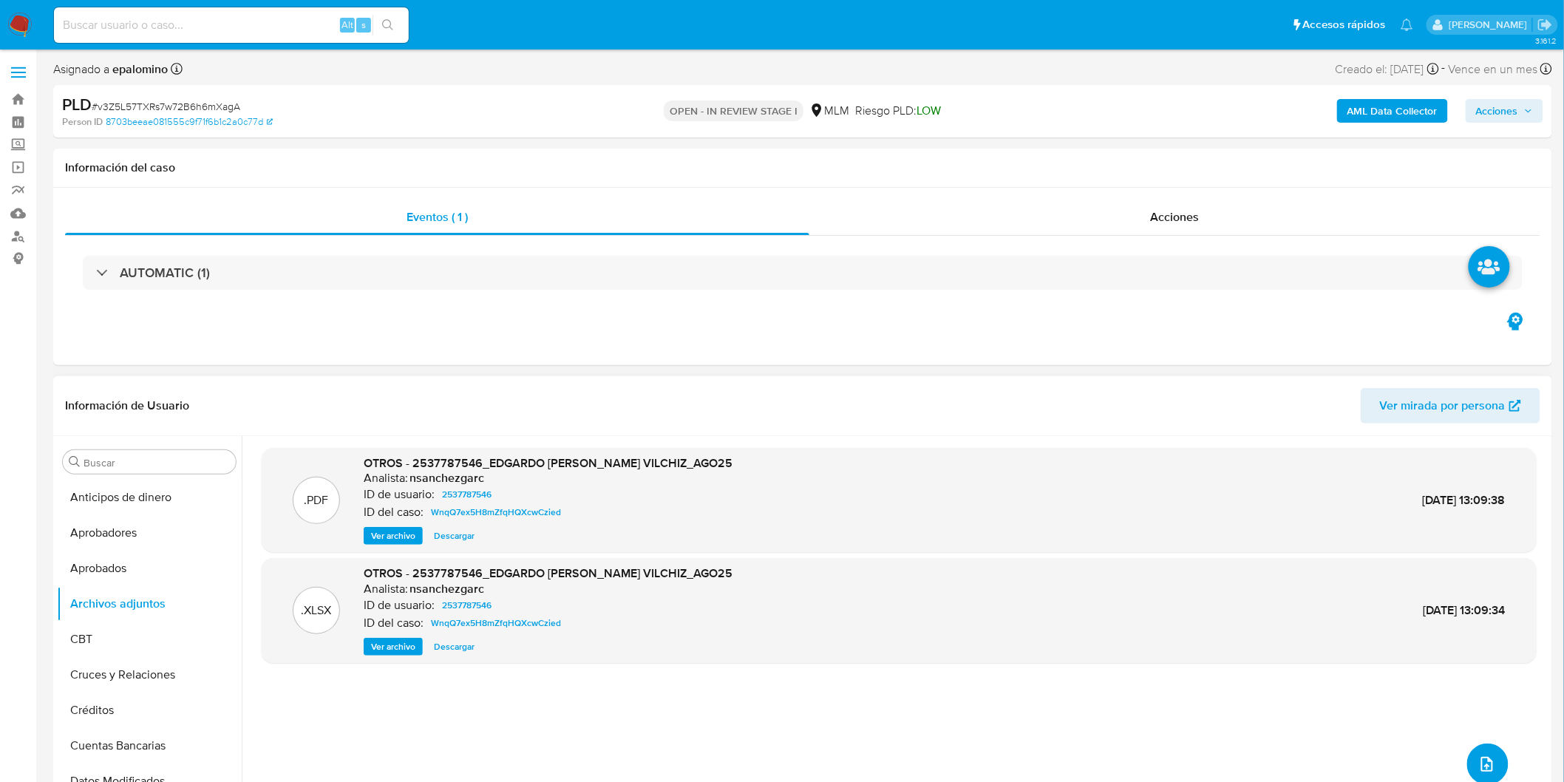
click at [1478, 763] on icon "upload-file" at bounding box center [1487, 764] width 18 height 18
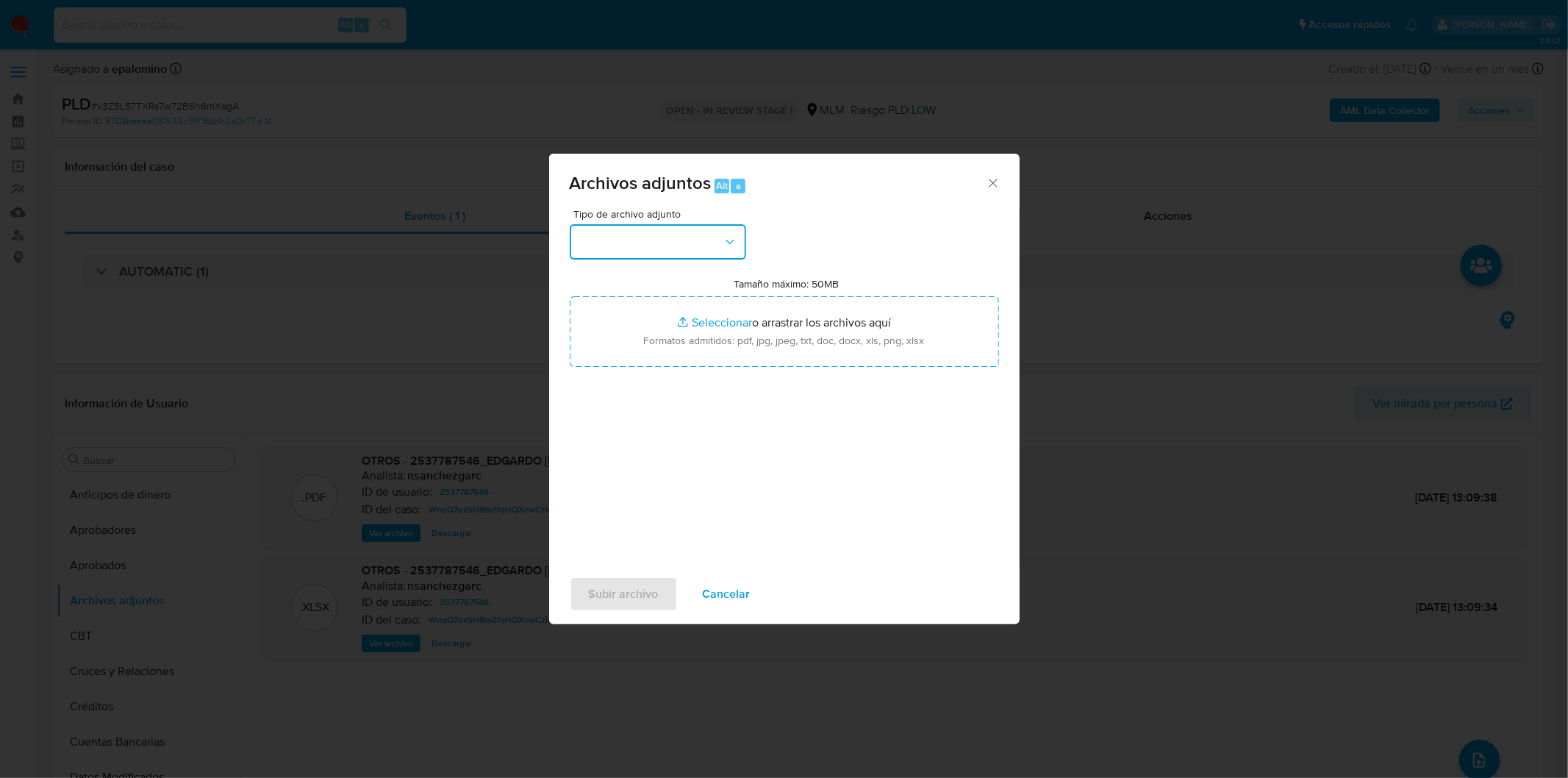
click at [719, 246] on button "button" at bounding box center [658, 241] width 176 height 35
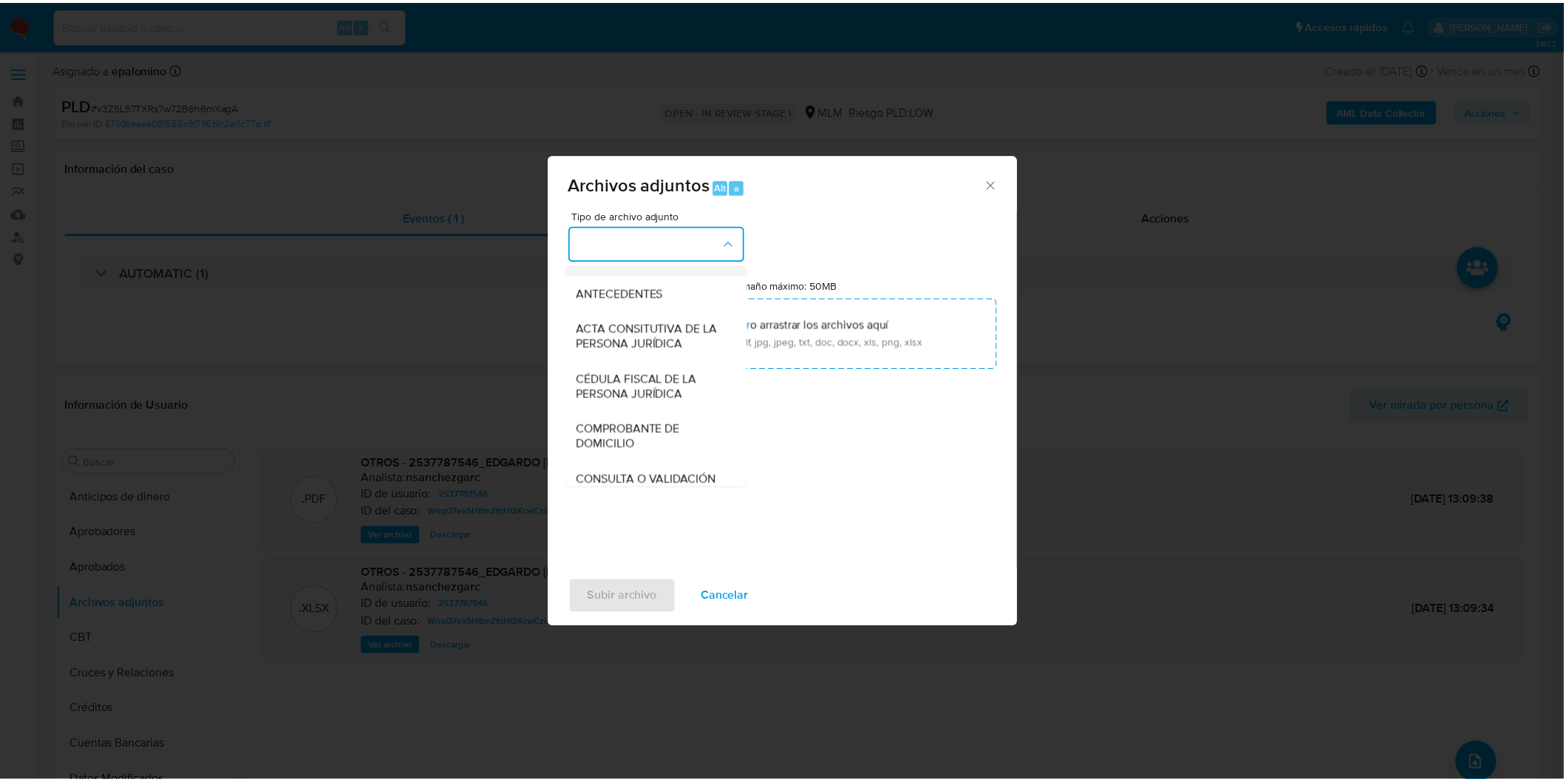
scroll to position [246, 0]
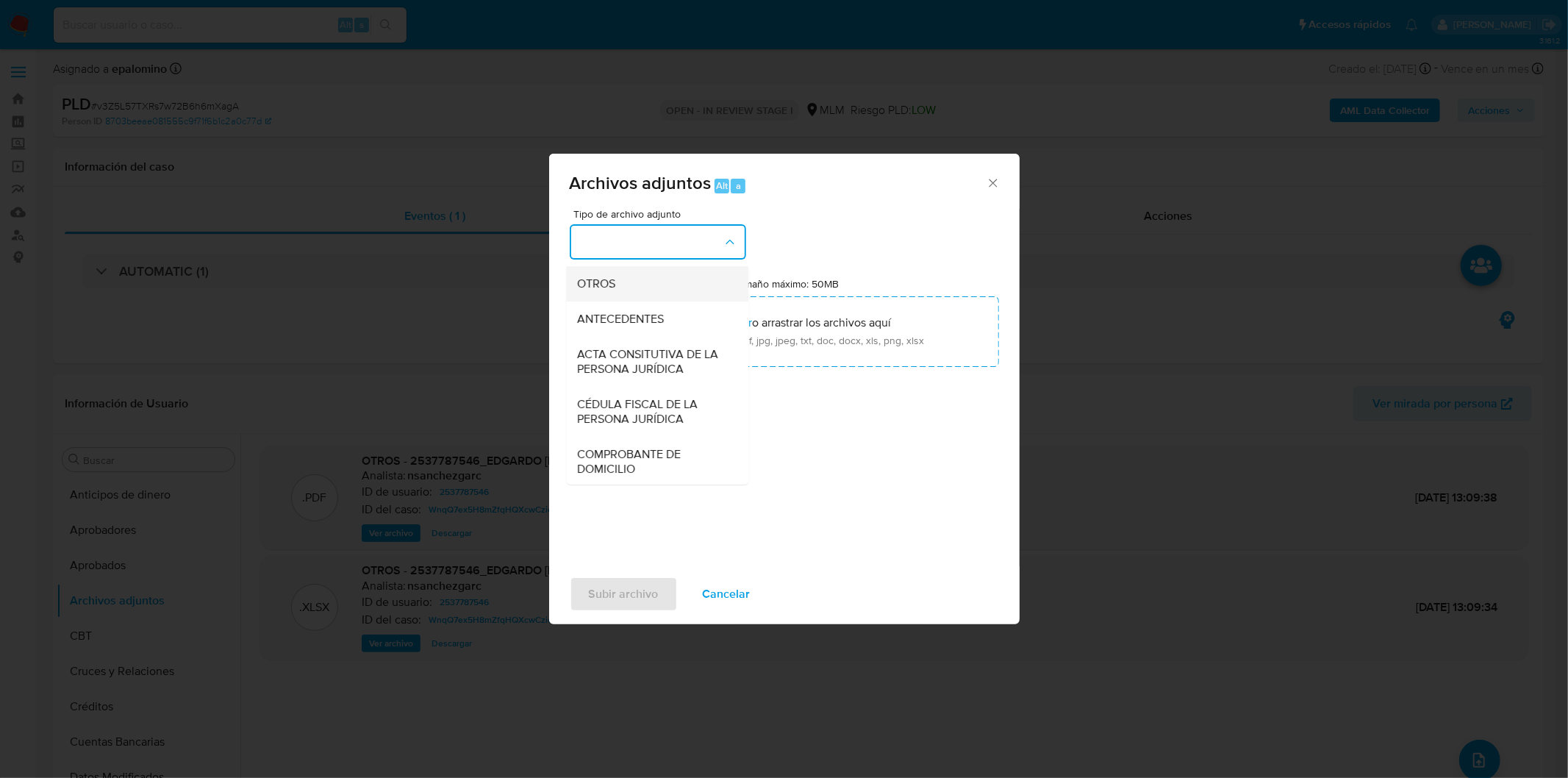
click at [657, 300] on div "OTROS" at bounding box center [653, 283] width 150 height 35
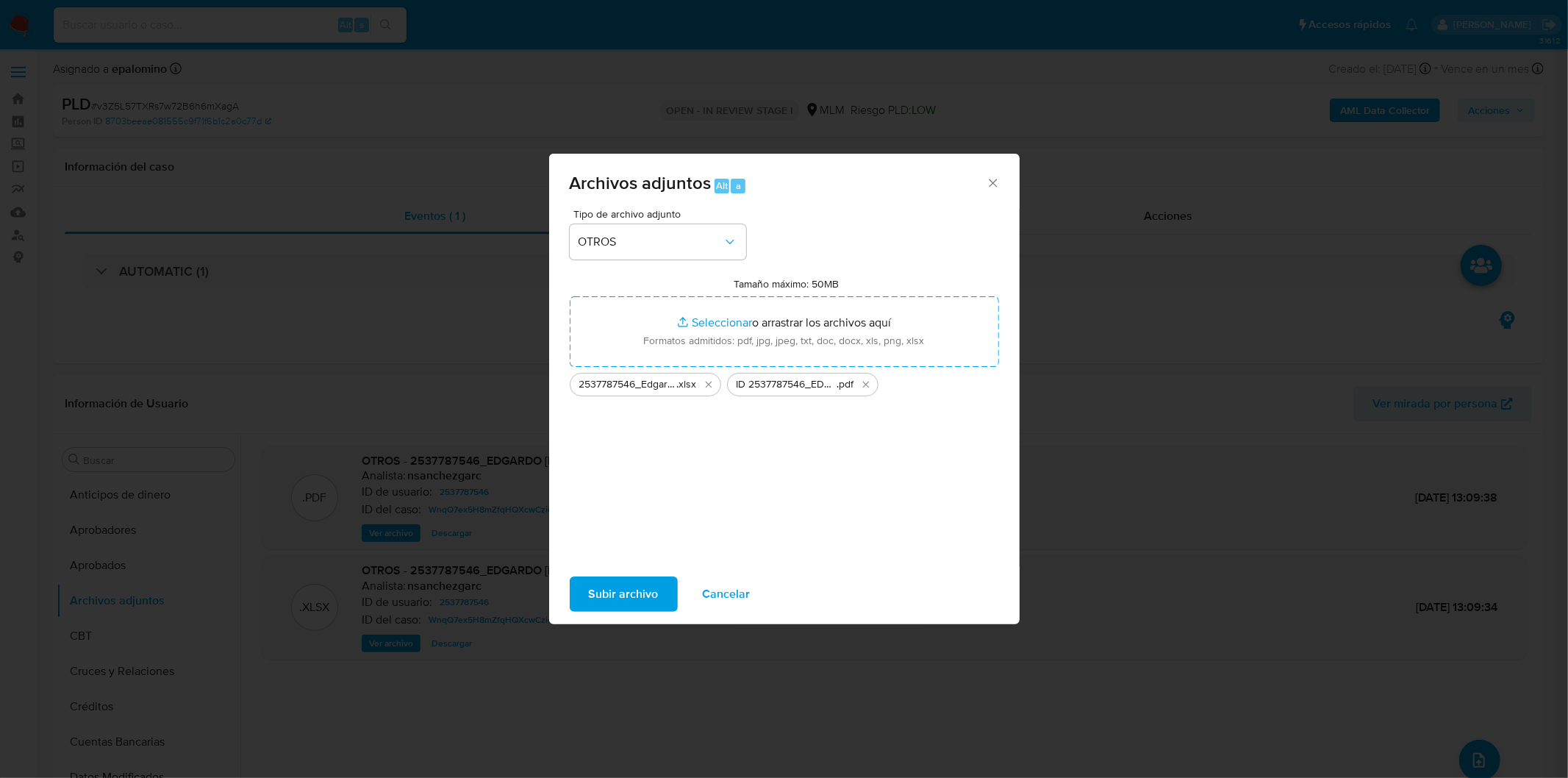
click at [628, 589] on span "Subir archivo" at bounding box center [624, 594] width 70 height 33
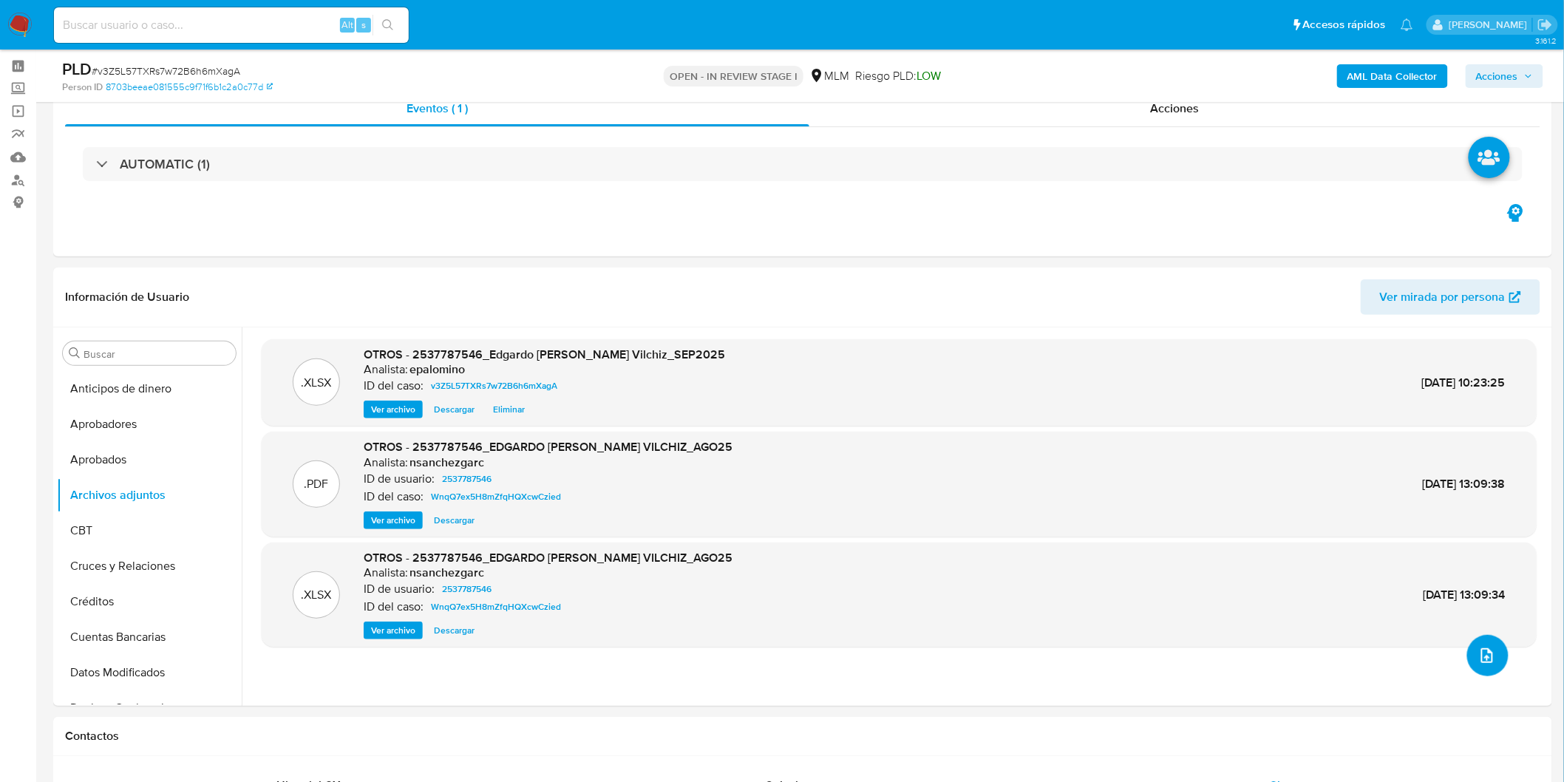
scroll to position [82, 0]
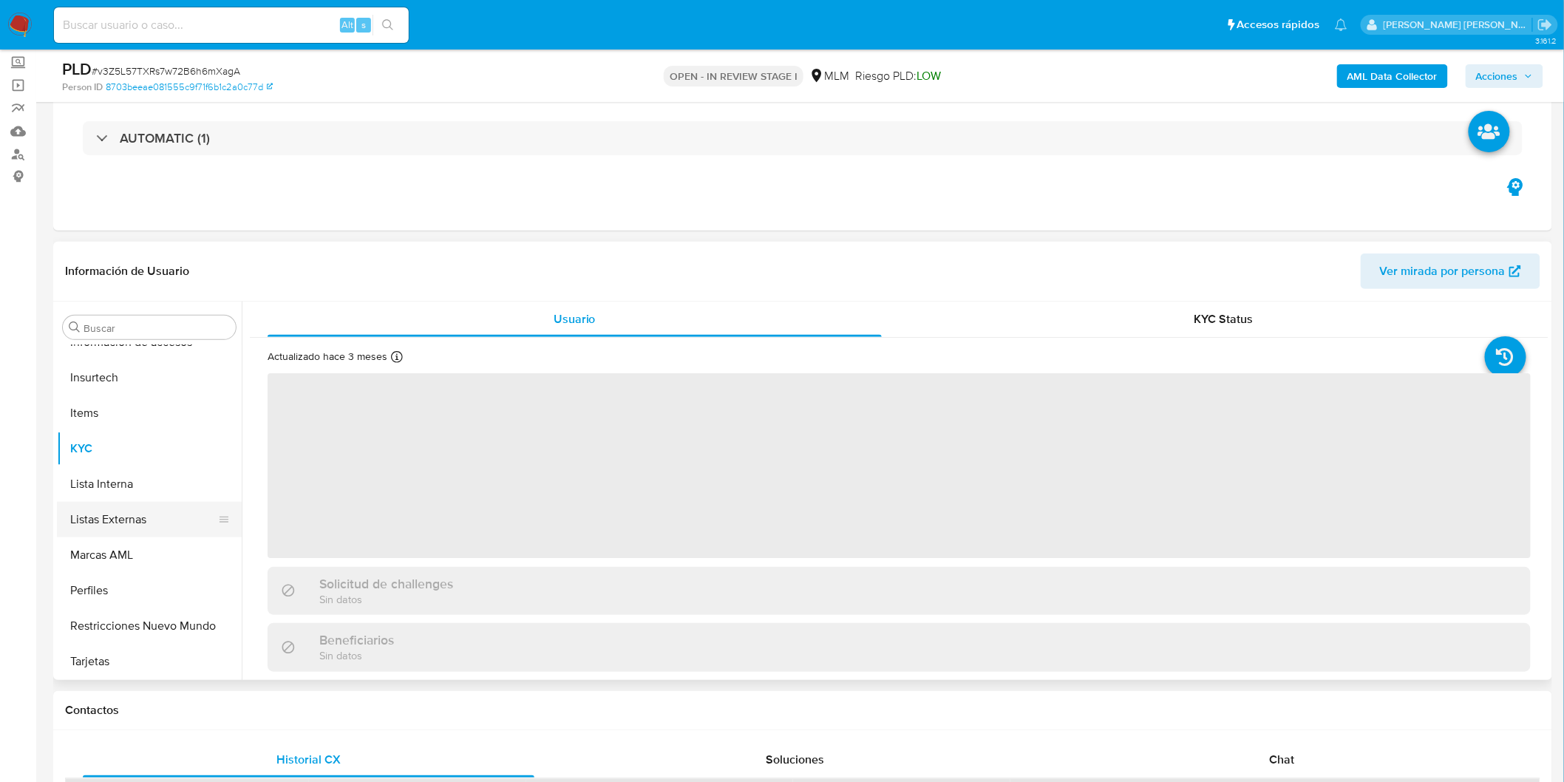
select select "10"
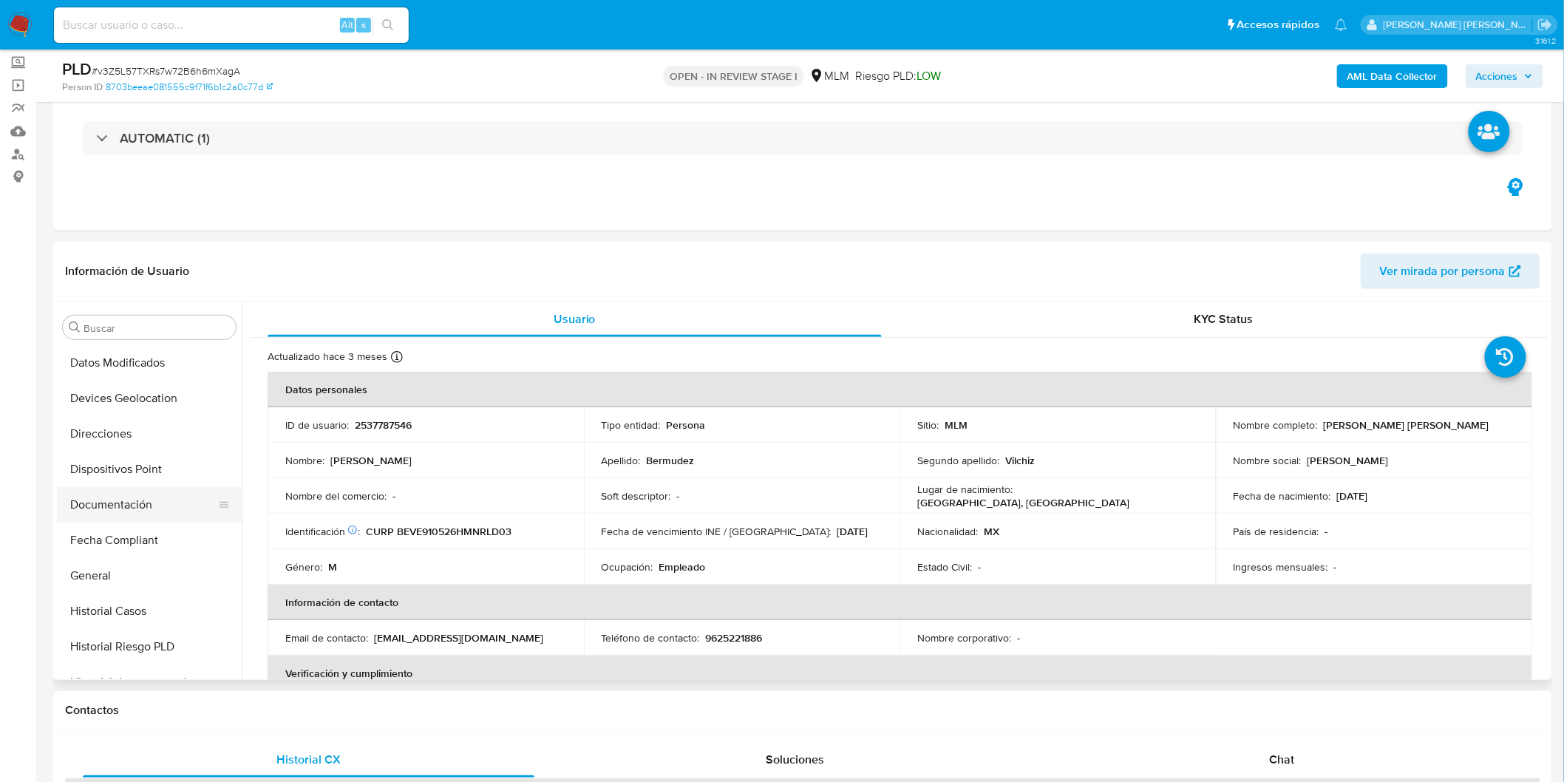
scroll to position [283, 0]
drag, startPoint x: 137, startPoint y: 511, endPoint x: 173, endPoint y: 500, distance: 37.2
click at [137, 511] on button "Documentación" at bounding box center [143, 505] width 173 height 35
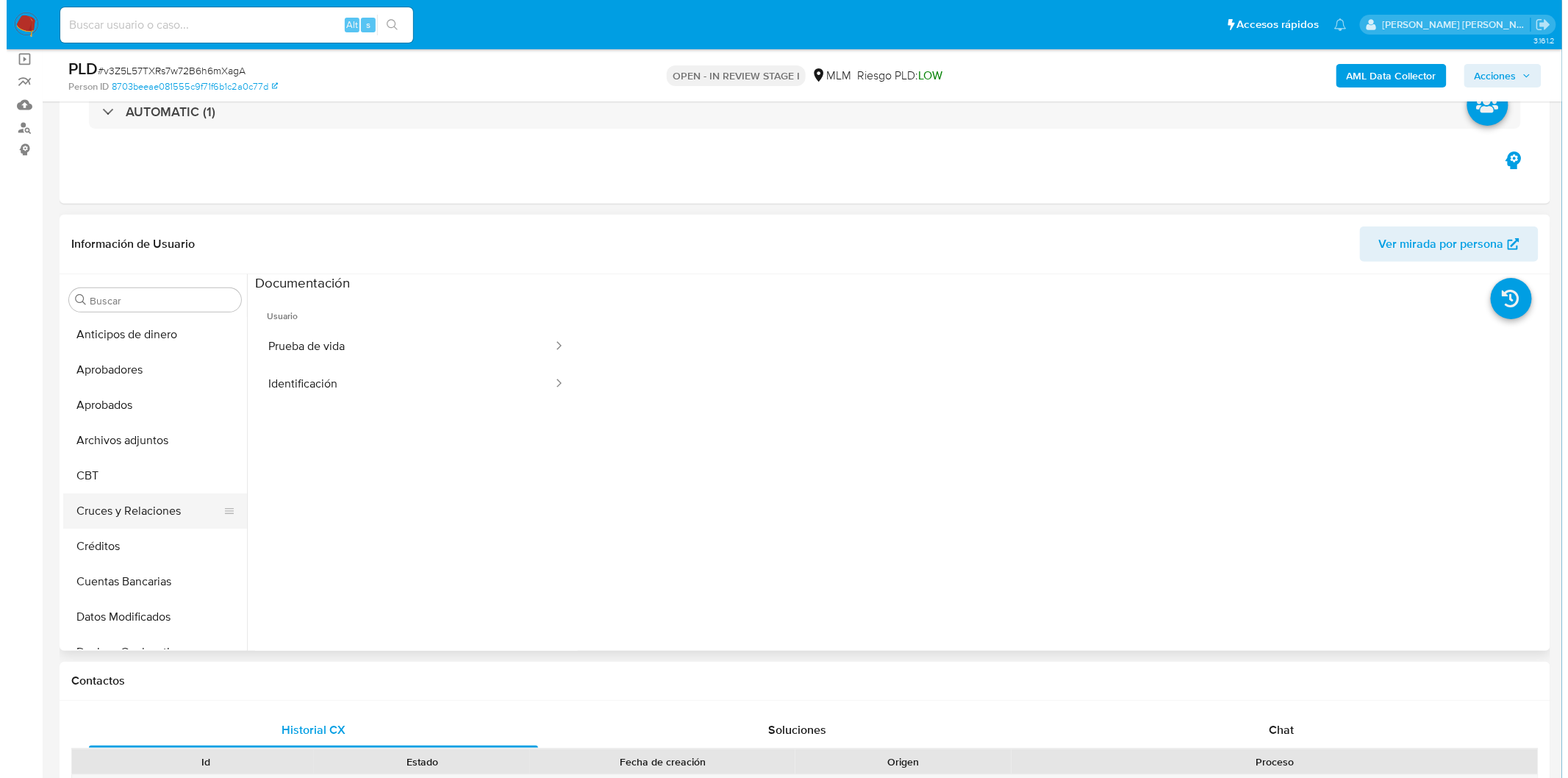
scroll to position [0, 0]
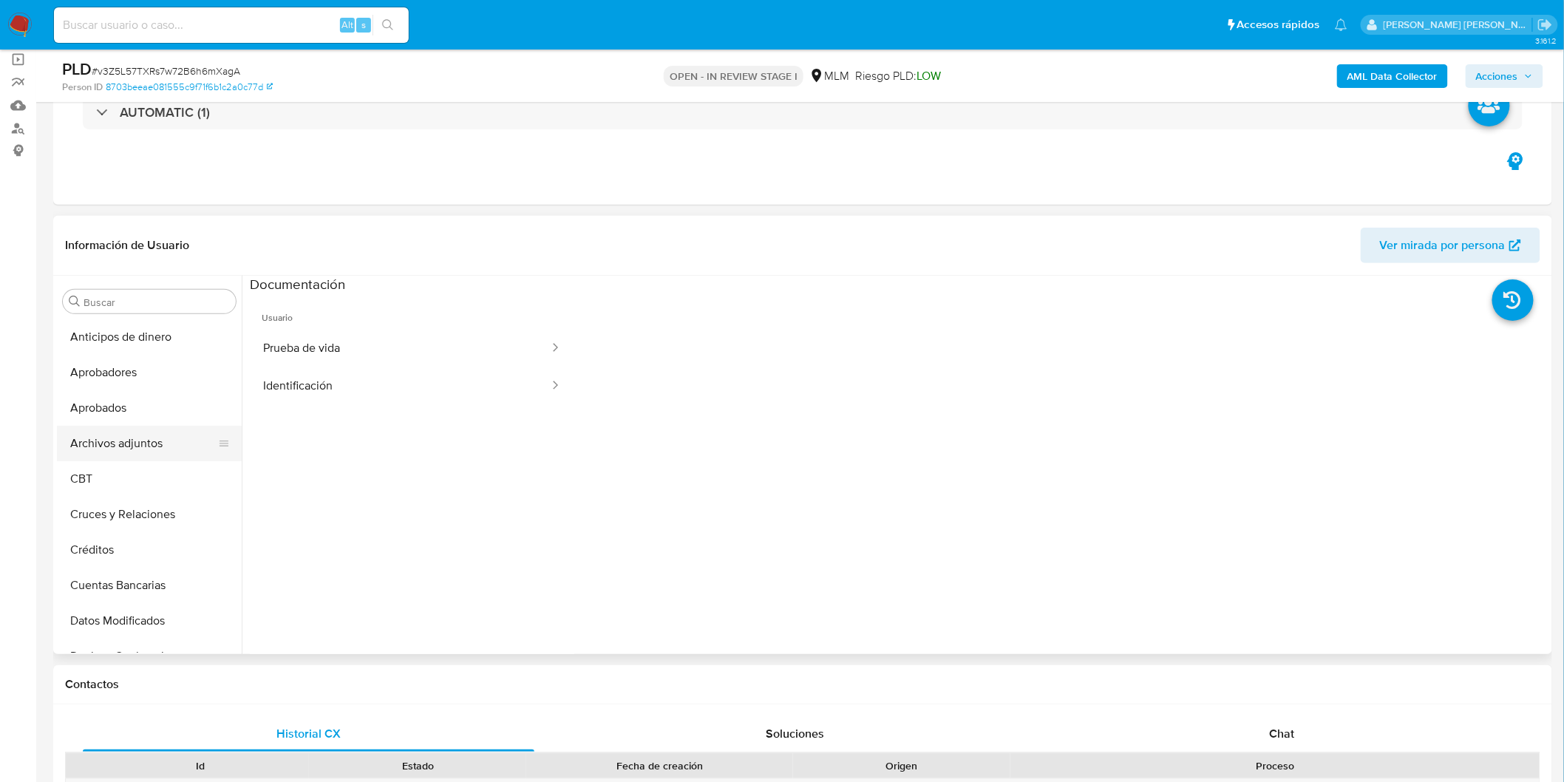
click at [142, 432] on button "Archivos adjuntos" at bounding box center [143, 443] width 173 height 35
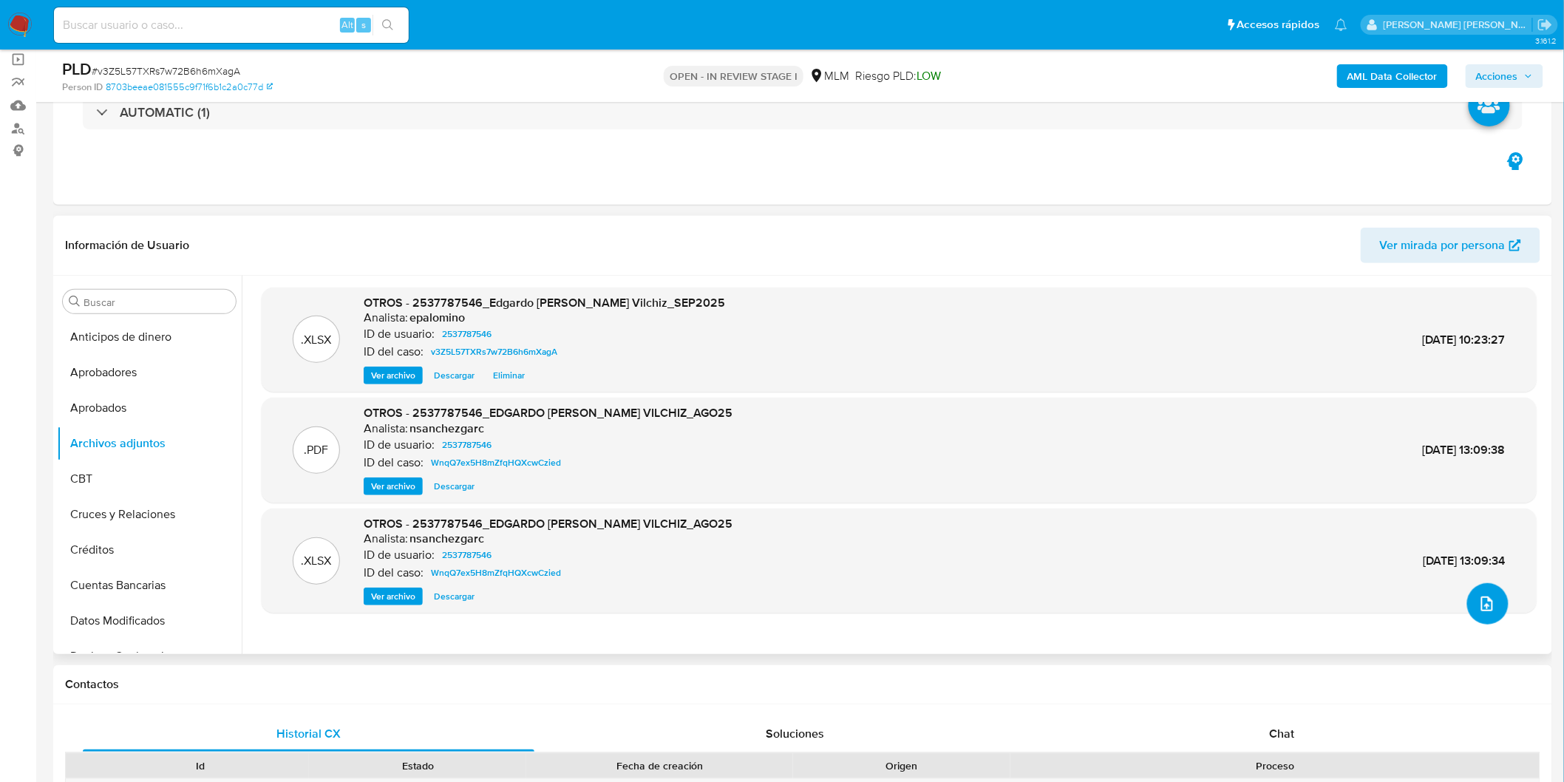
click at [1478, 596] on icon "upload-file" at bounding box center [1487, 604] width 18 height 18
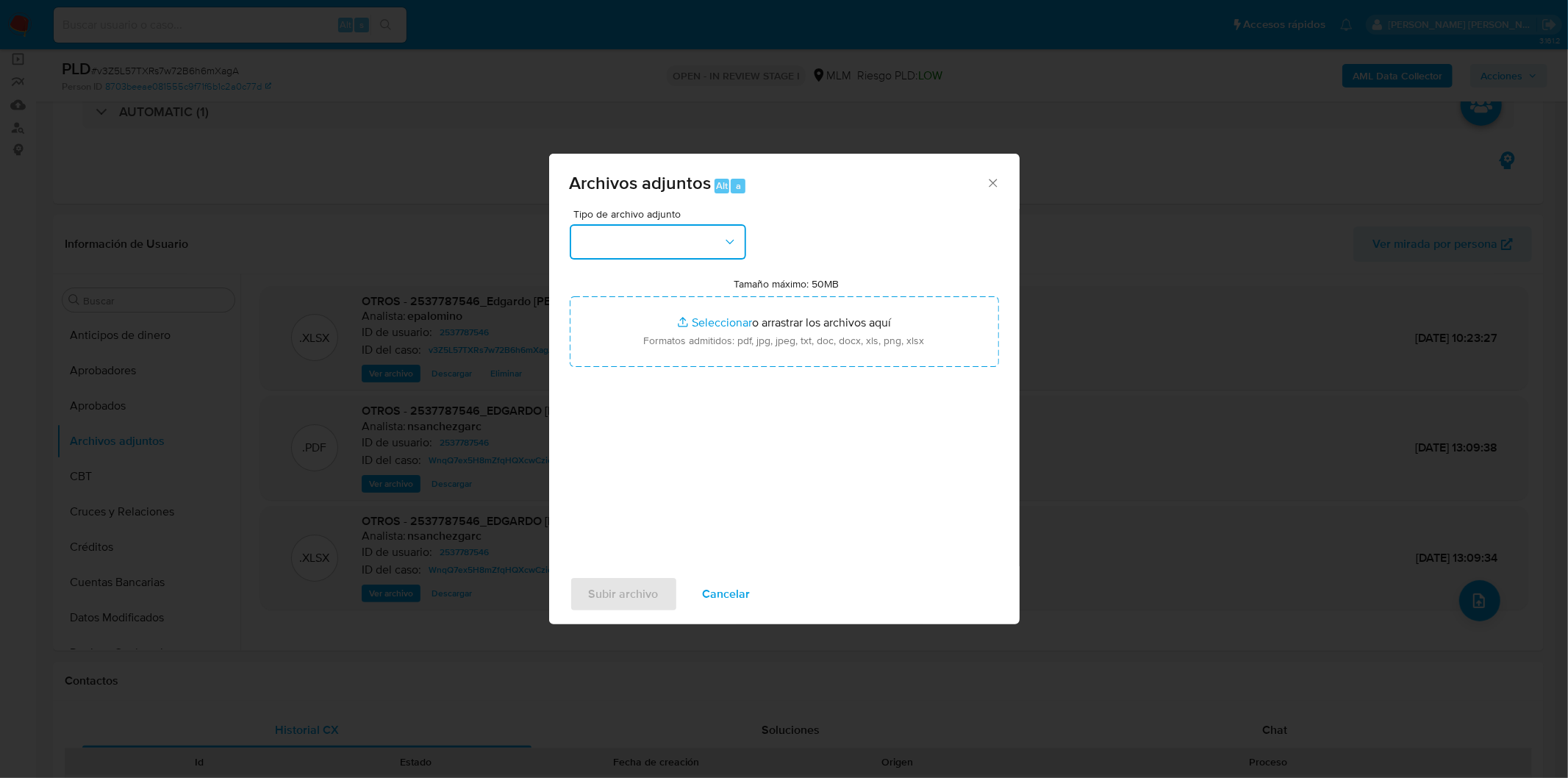
click at [723, 249] on button "button" at bounding box center [658, 241] width 176 height 35
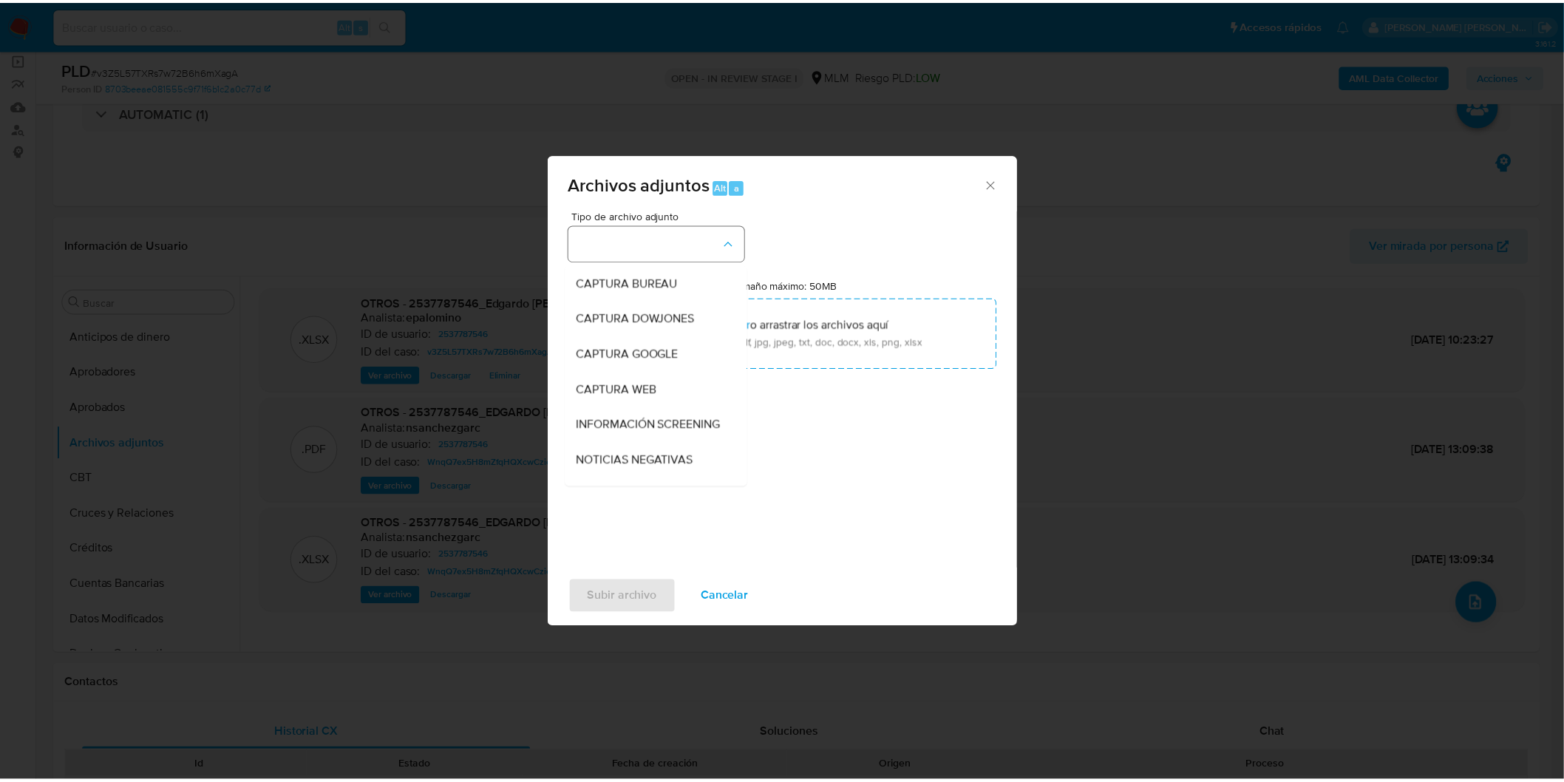
scroll to position [246, 0]
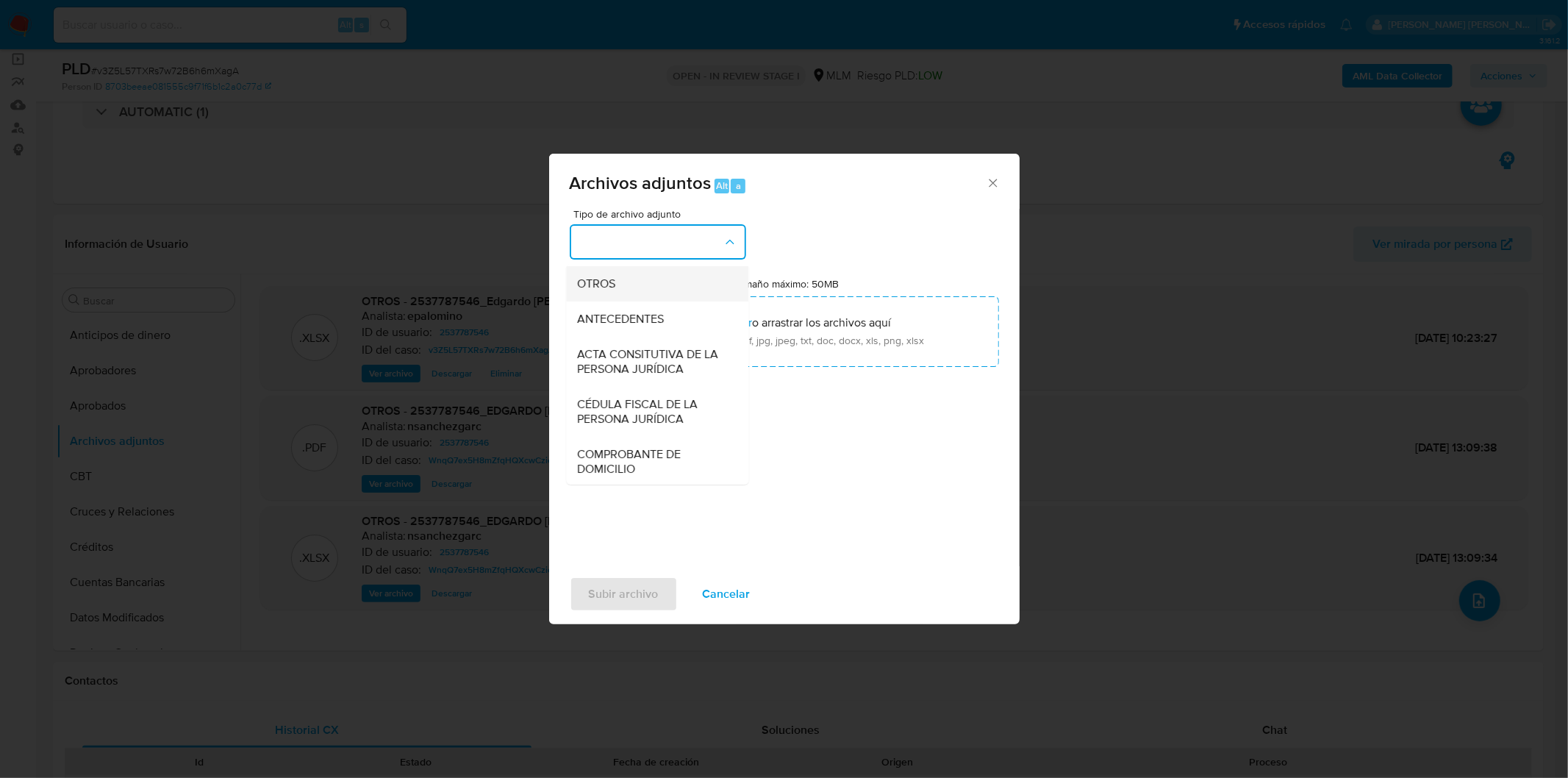
click at [677, 300] on div "OTROS" at bounding box center [653, 283] width 150 height 35
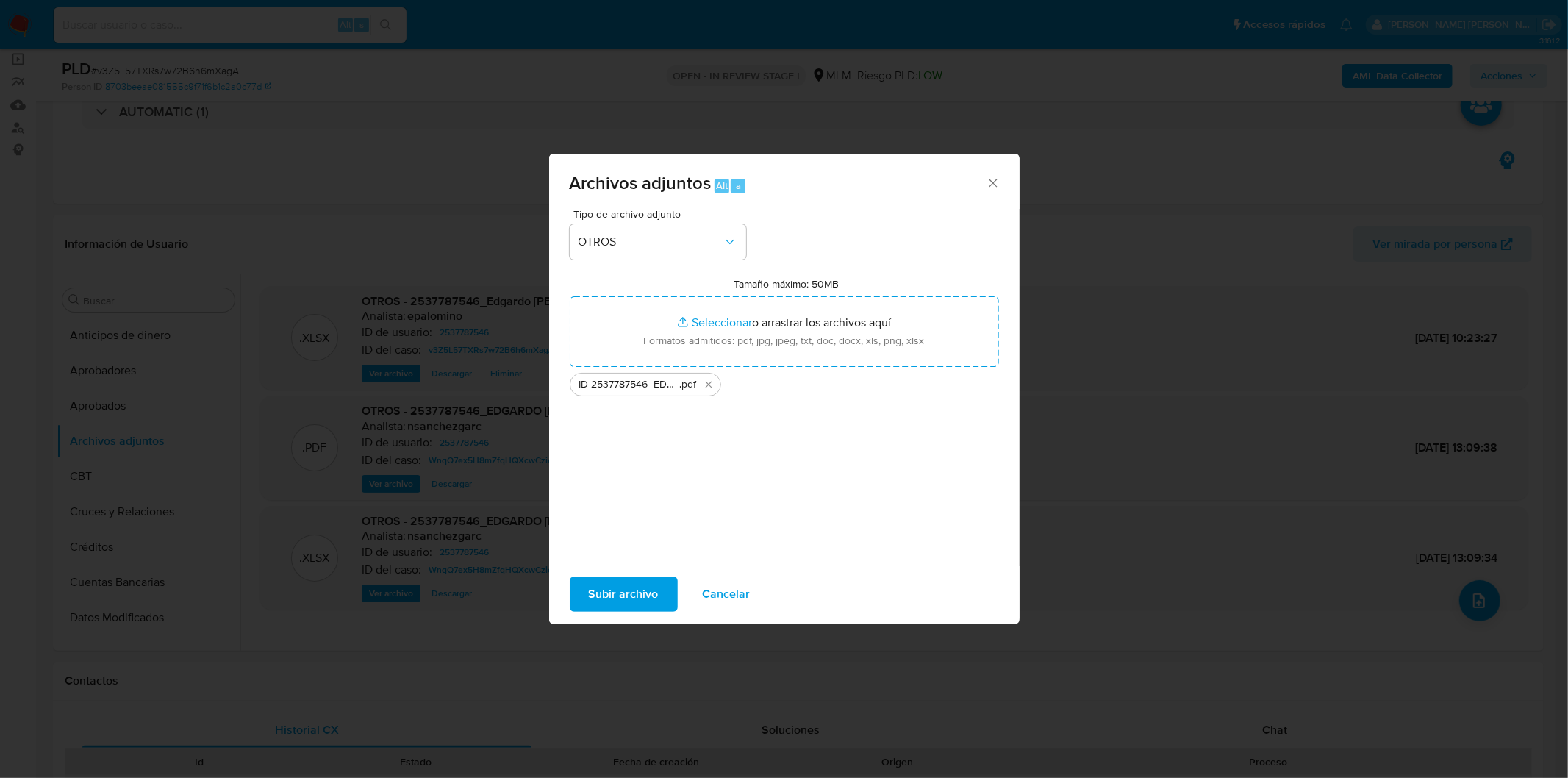
click at [632, 586] on span "Subir archivo" at bounding box center [624, 594] width 70 height 33
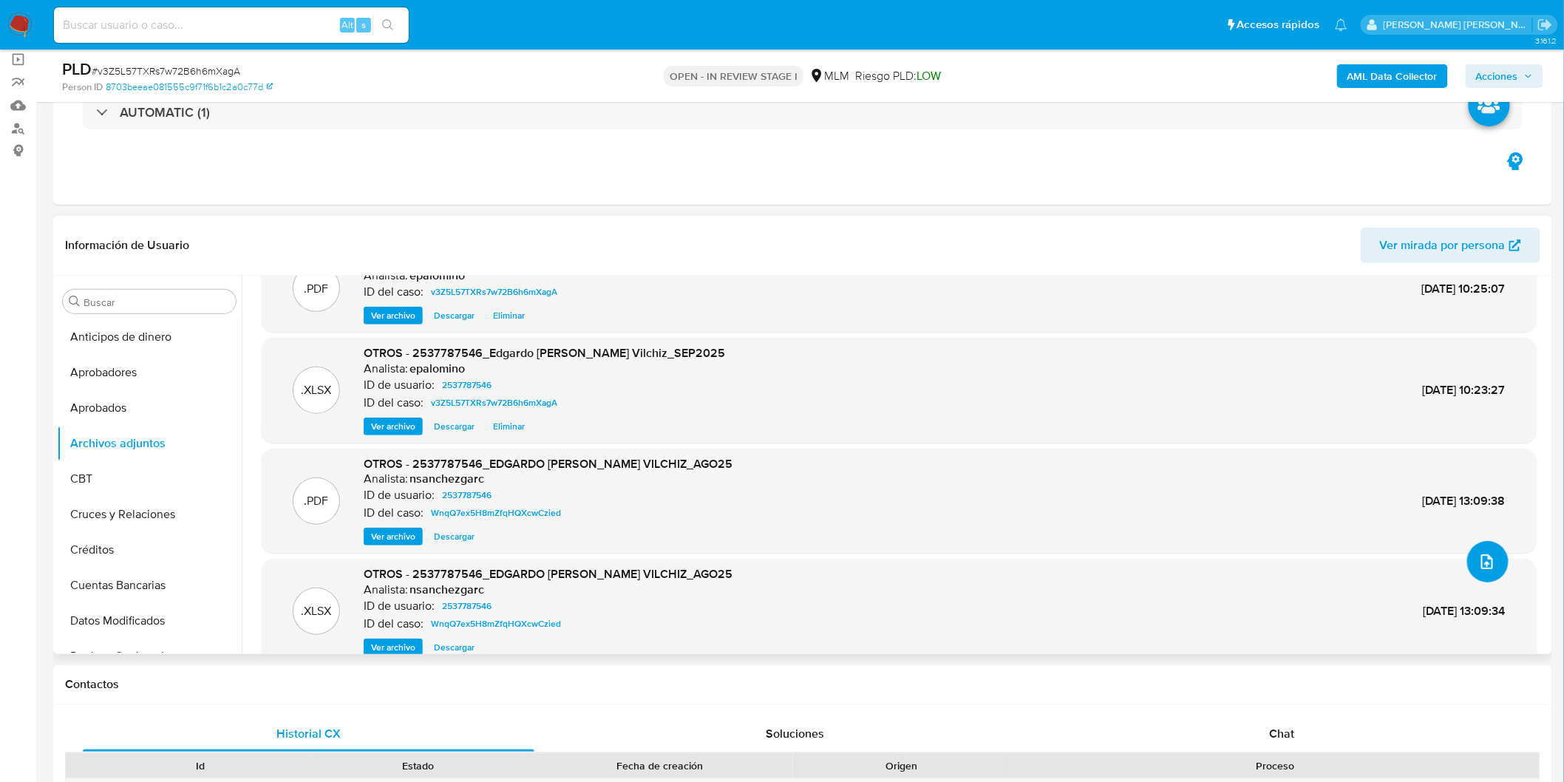
scroll to position [64, 0]
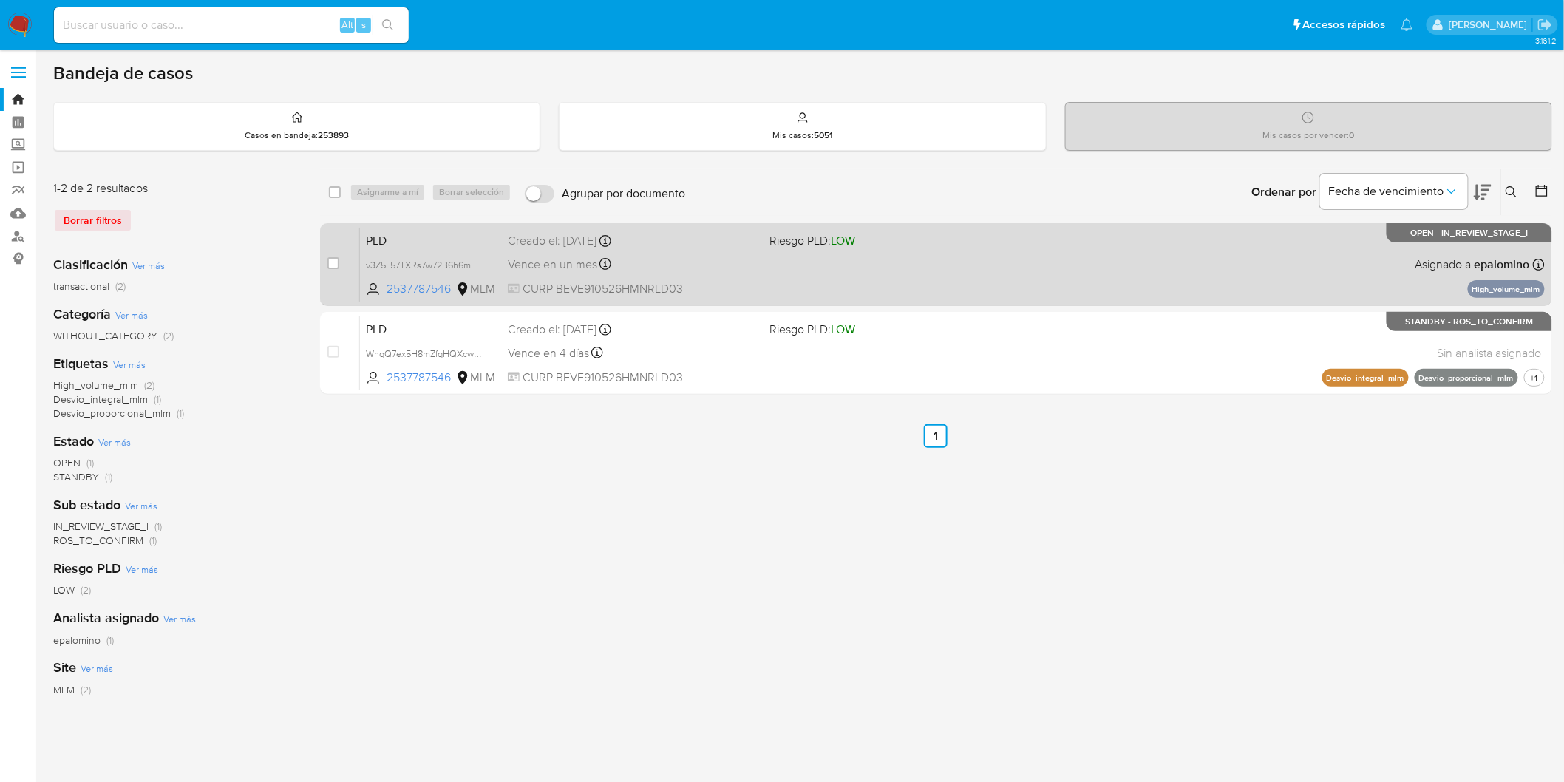
click at [395, 245] on span "PLD" at bounding box center [431, 239] width 130 height 19
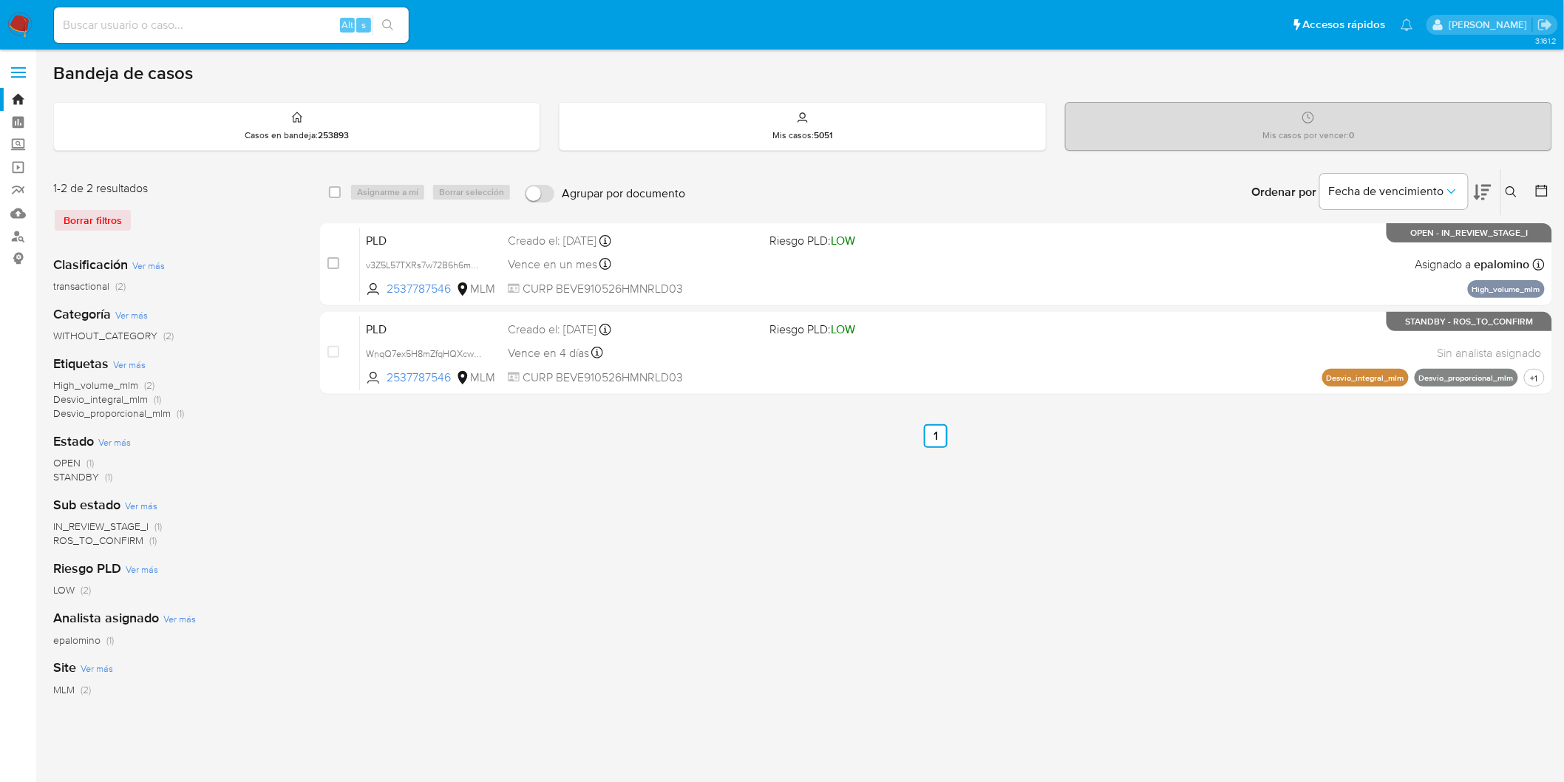
click at [12, 27] on img at bounding box center [19, 25] width 25 height 25
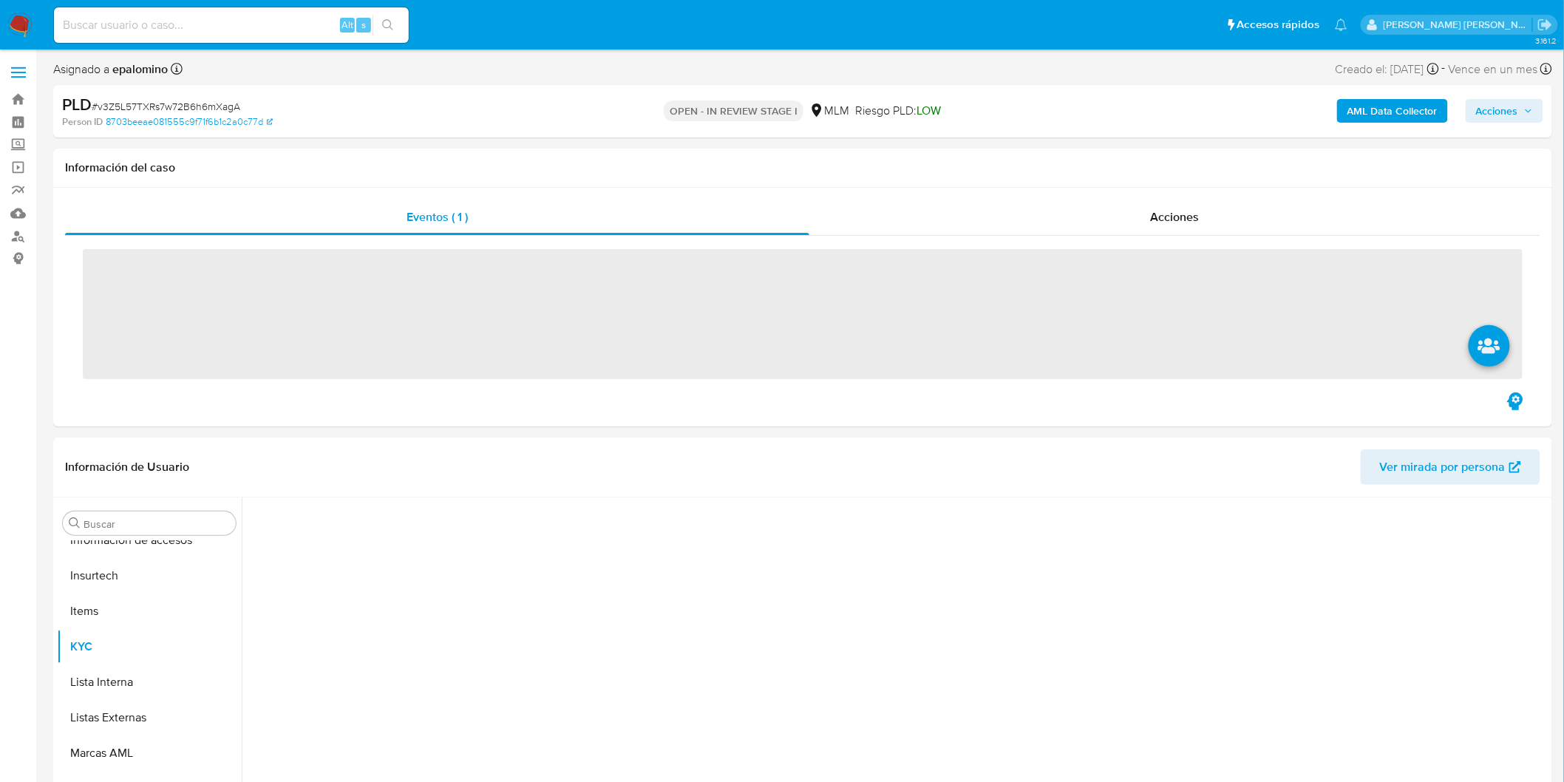
scroll to position [695, 0]
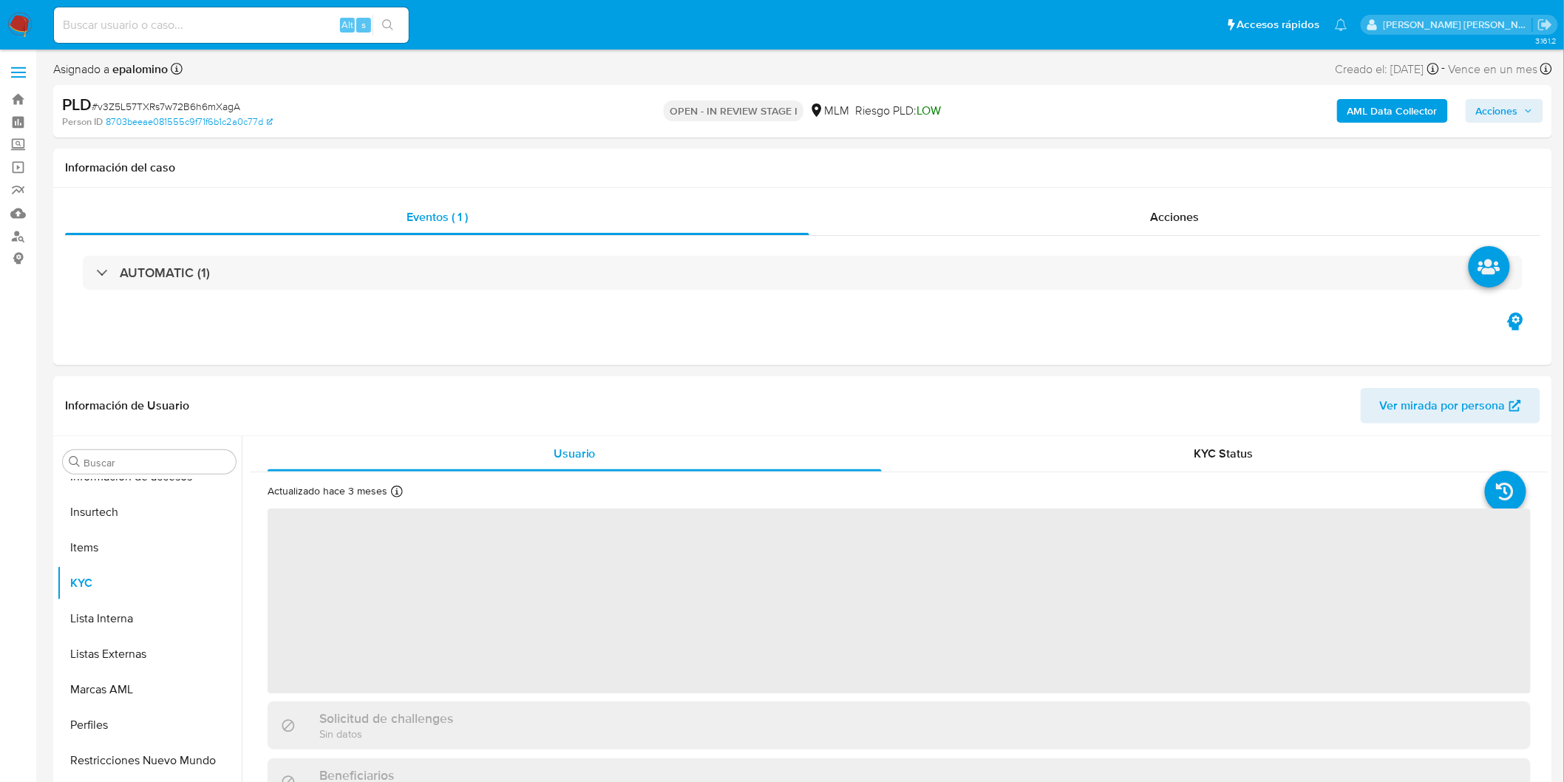
select select "10"
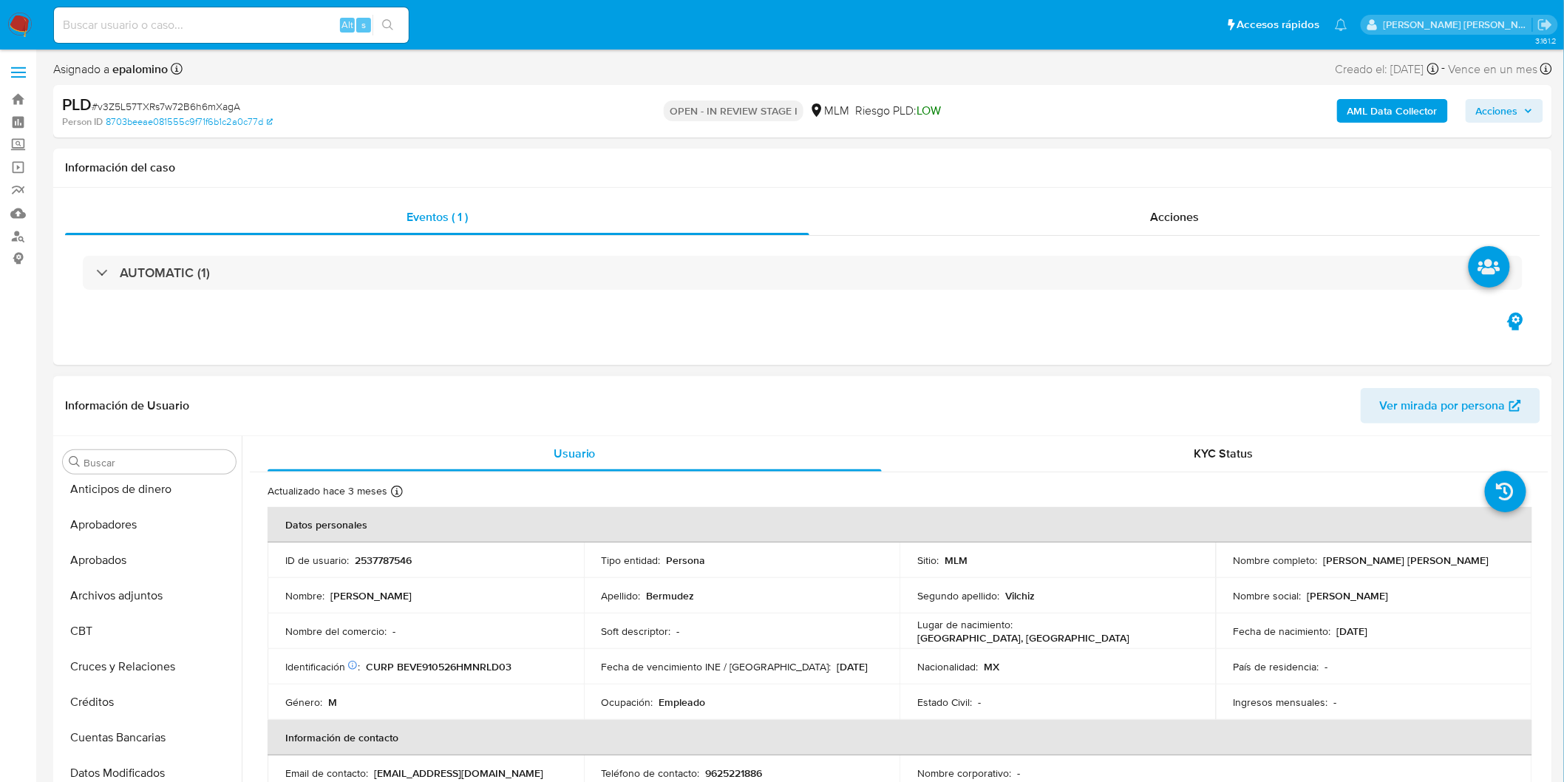
scroll to position [0, 0]
click at [121, 591] on button "Archivos adjuntos" at bounding box center [143, 603] width 173 height 35
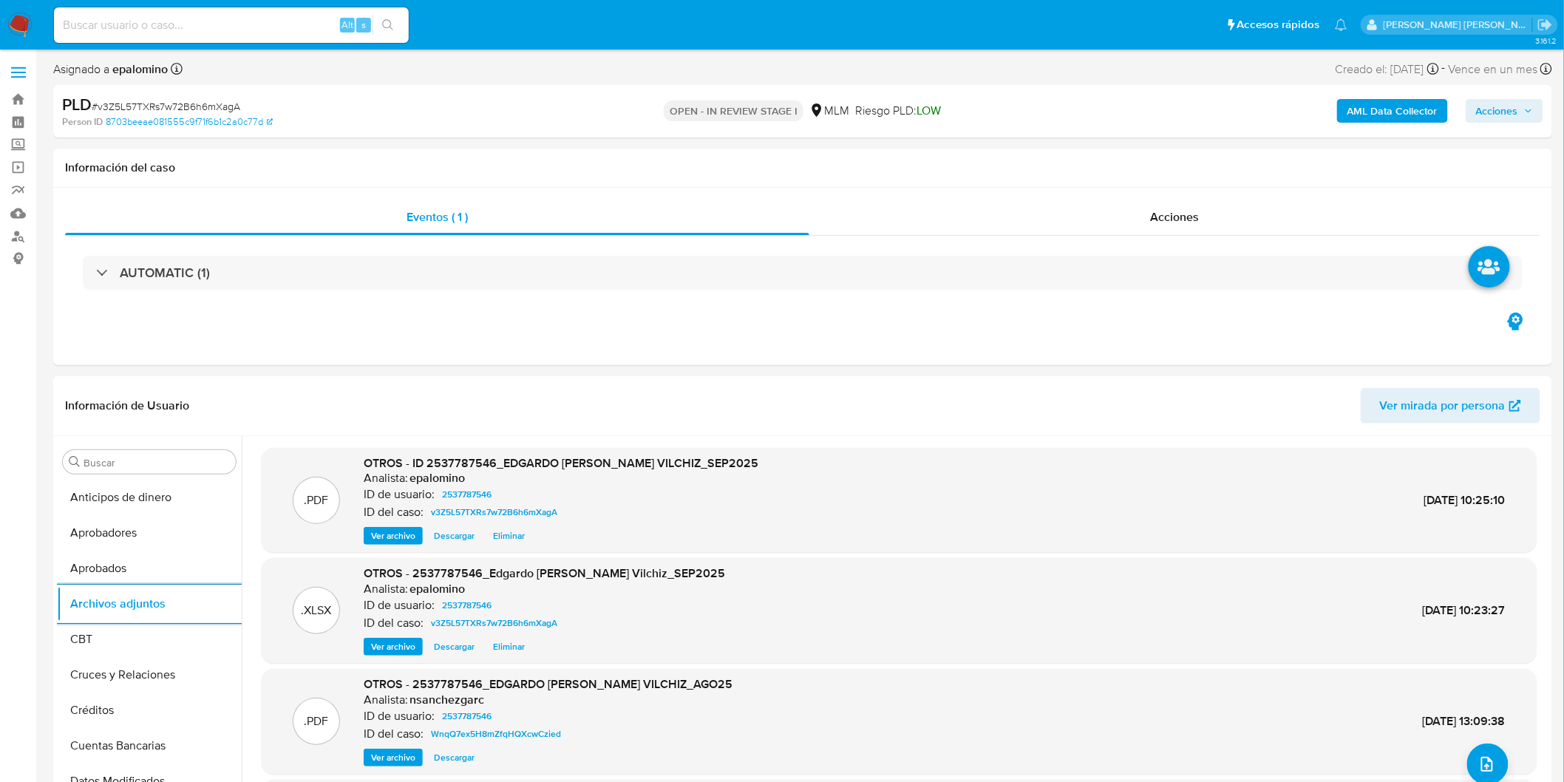
click at [1518, 112] on span "Acciones" at bounding box center [1497, 111] width 42 height 24
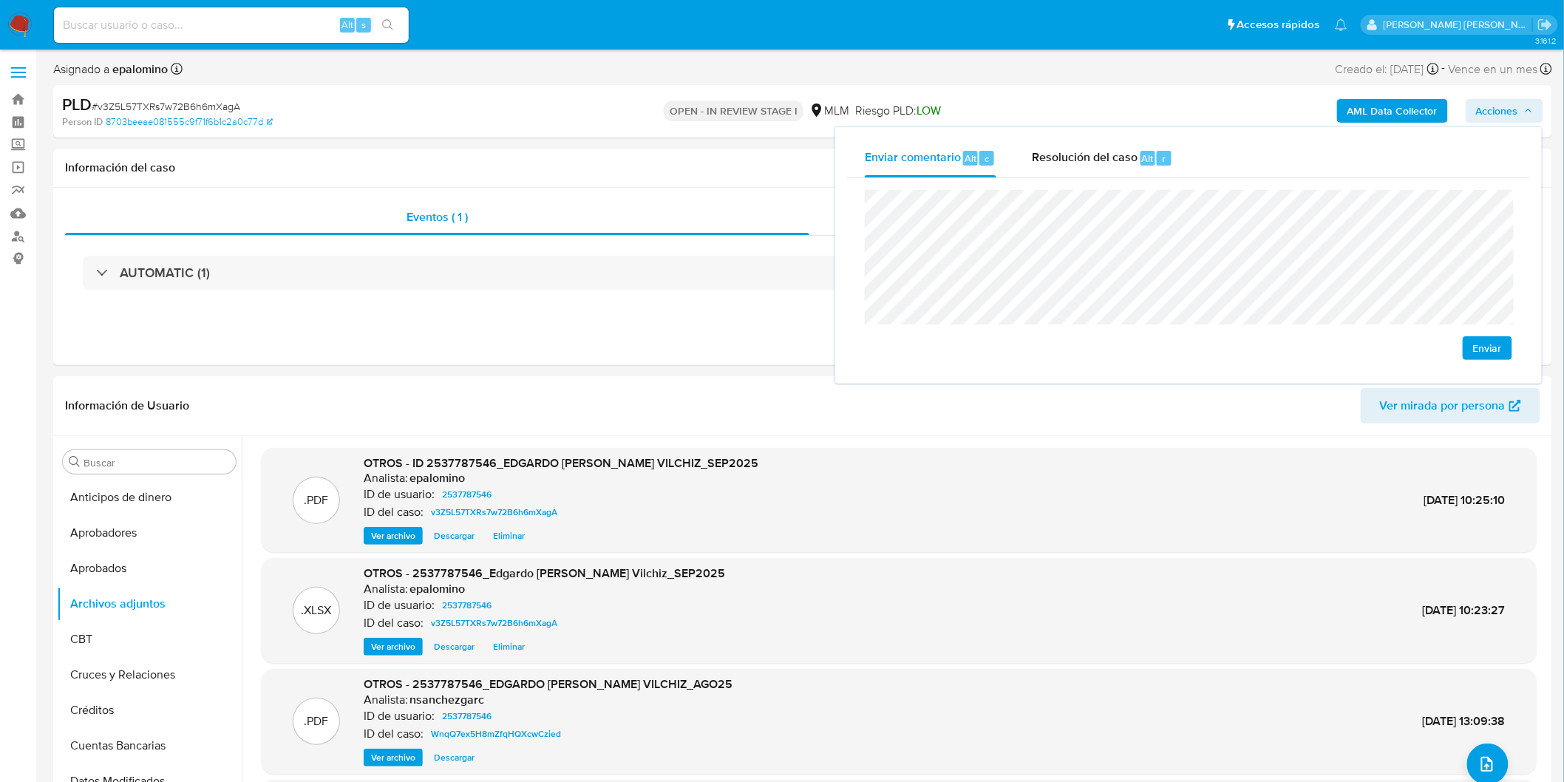
click at [1493, 344] on span "Enviar" at bounding box center [1487, 348] width 29 height 21
click at [1124, 163] on span "Resolución del caso" at bounding box center [1085, 157] width 106 height 17
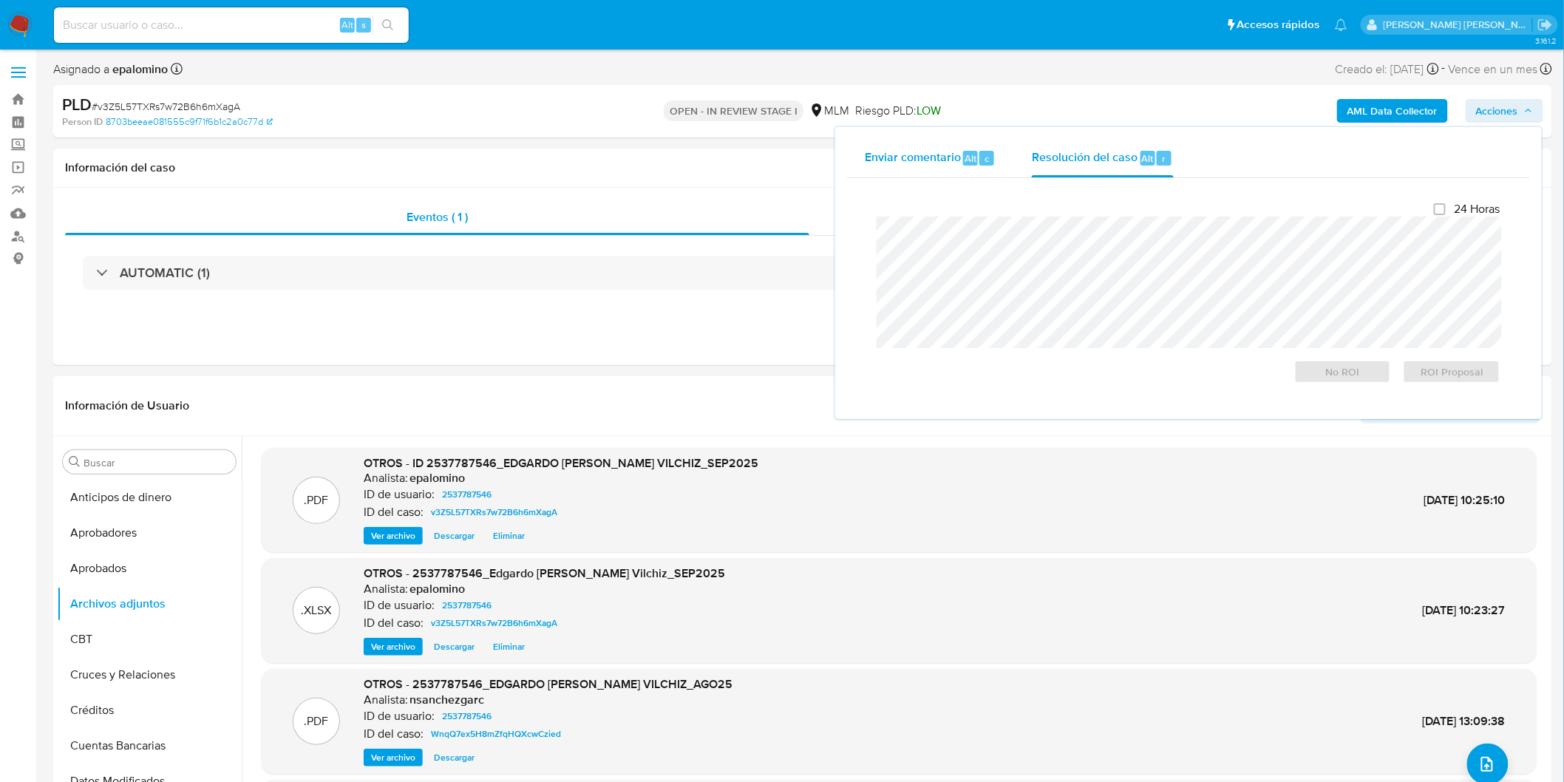
click at [896, 149] on span "Enviar comentario" at bounding box center [913, 157] width 96 height 17
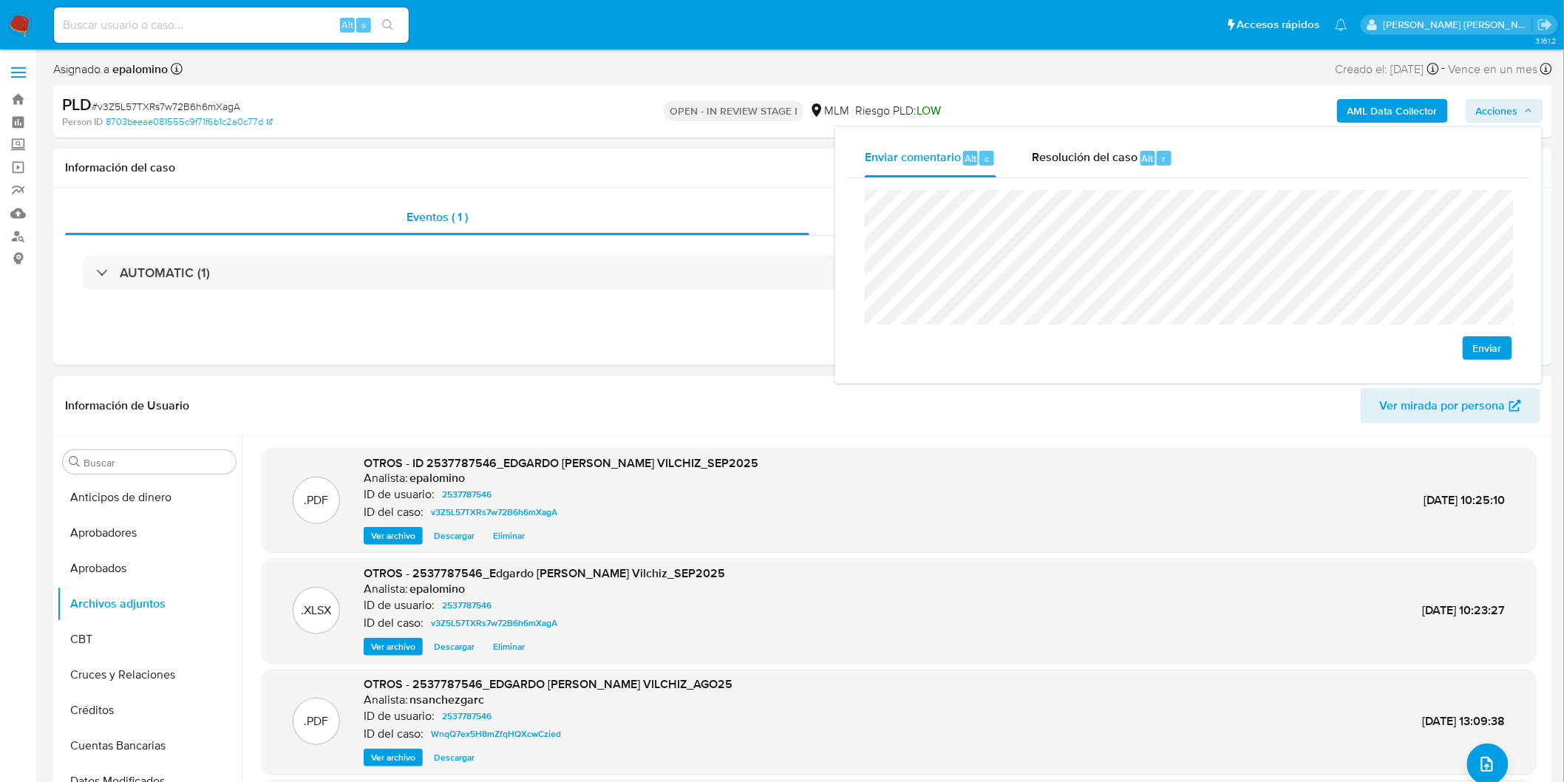
click at [1490, 346] on span "Enviar" at bounding box center [1487, 348] width 29 height 21
click at [1112, 163] on span "Resolución del caso" at bounding box center [1085, 157] width 106 height 17
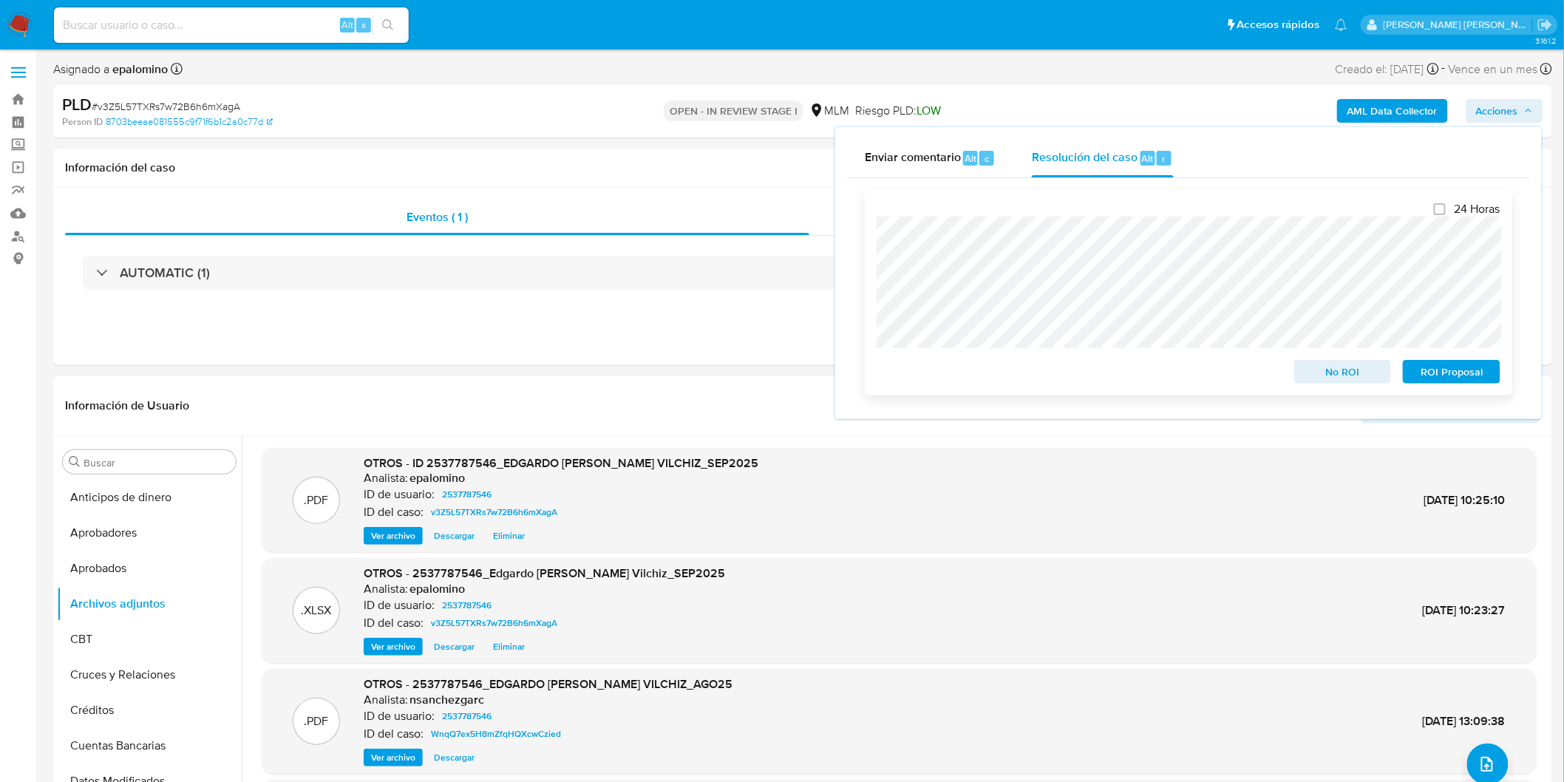
click at [1432, 372] on span "ROI Proposal" at bounding box center [1451, 371] width 77 height 21
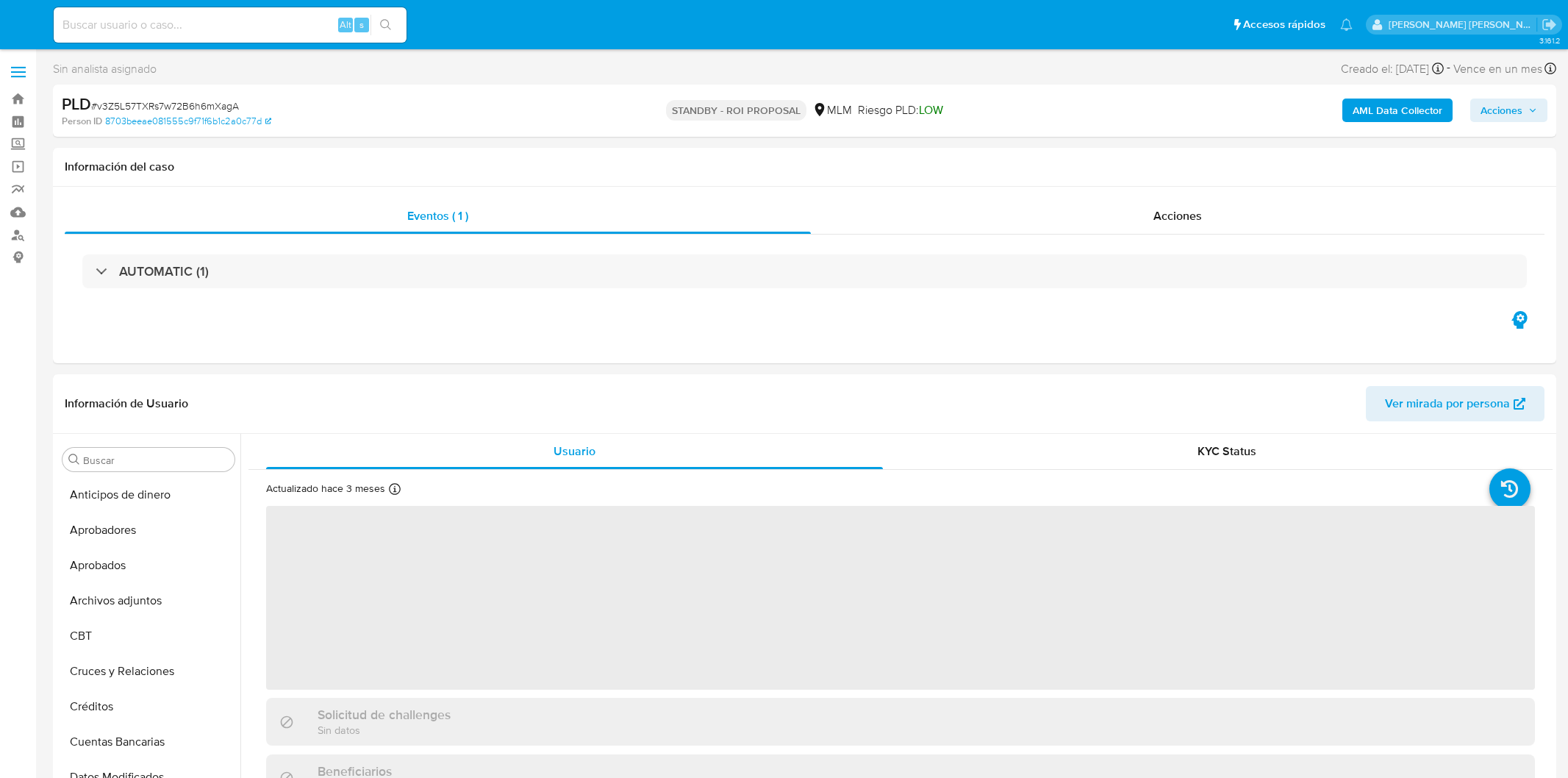
select select "10"
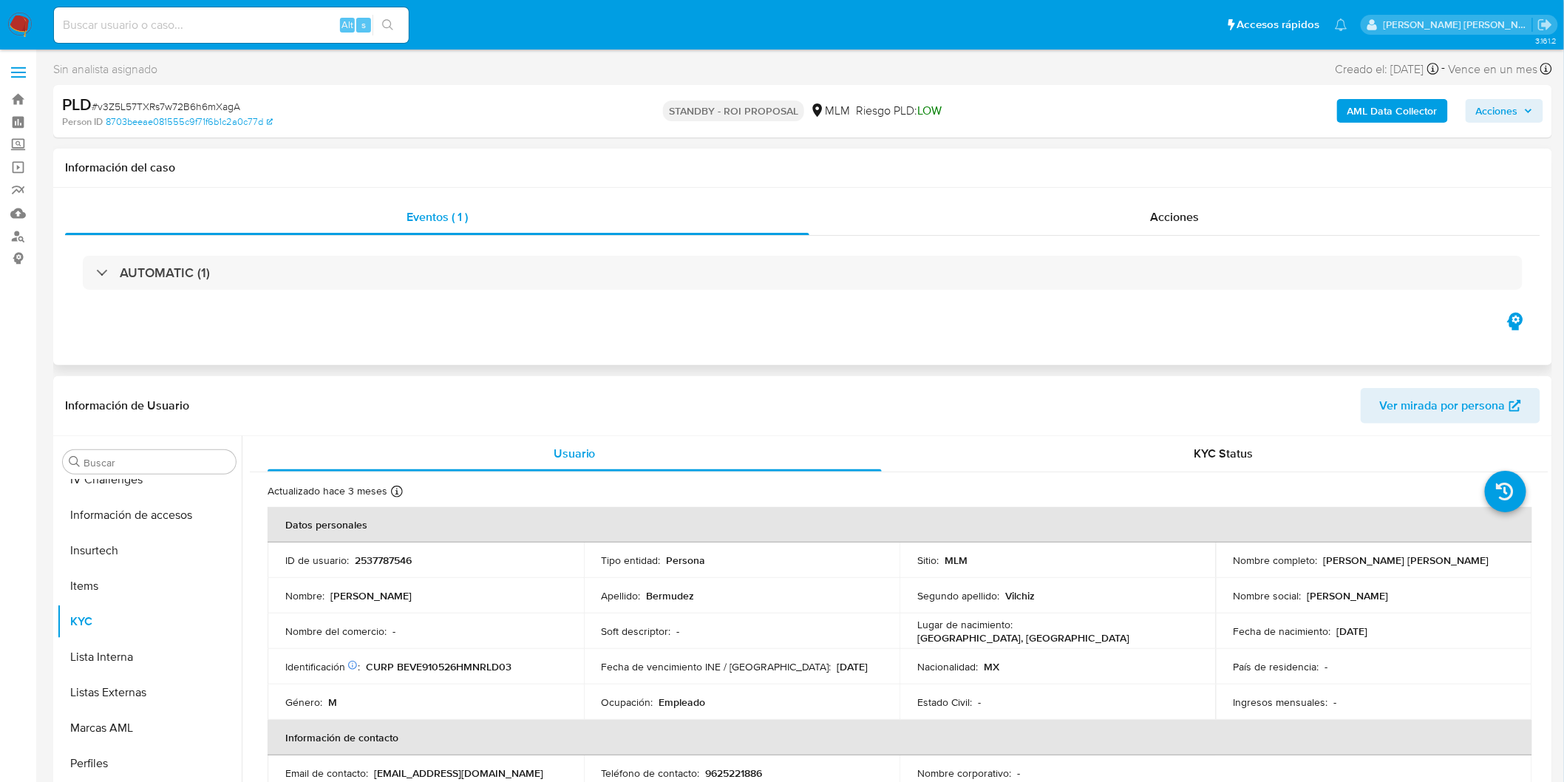
scroll to position [695, 0]
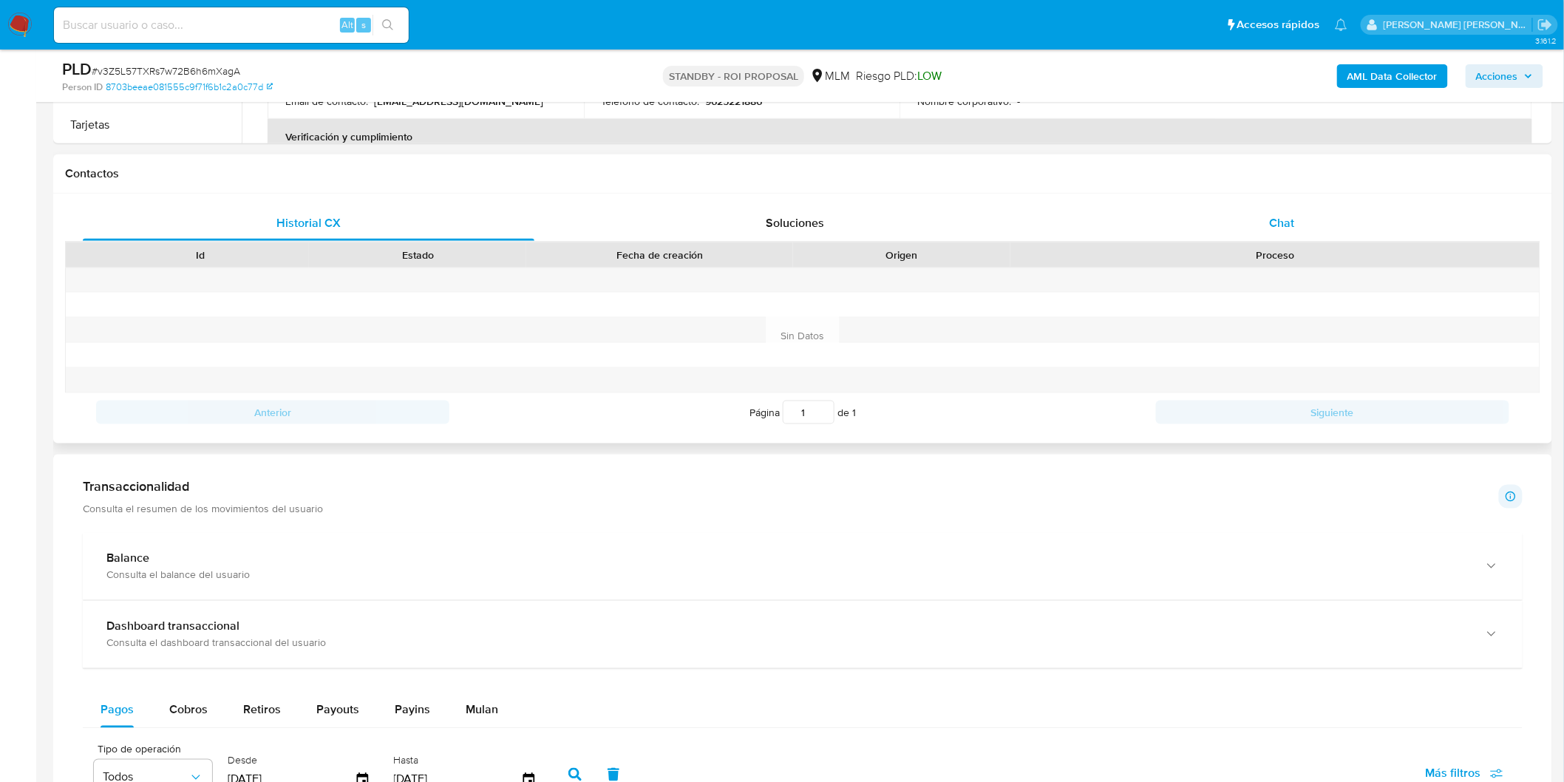
click at [1286, 218] on span "Chat" at bounding box center [1281, 222] width 25 height 17
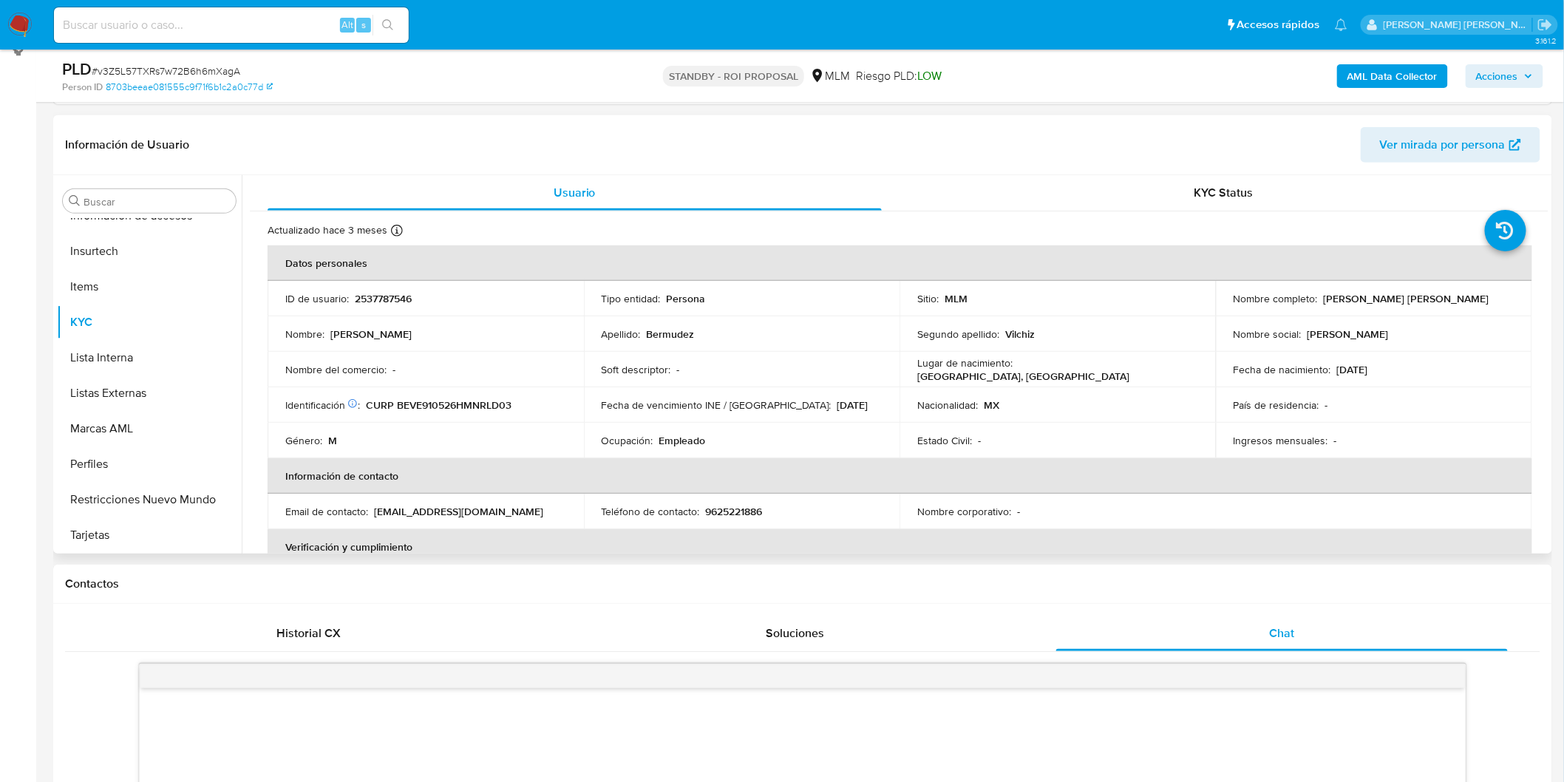
scroll to position [0, 0]
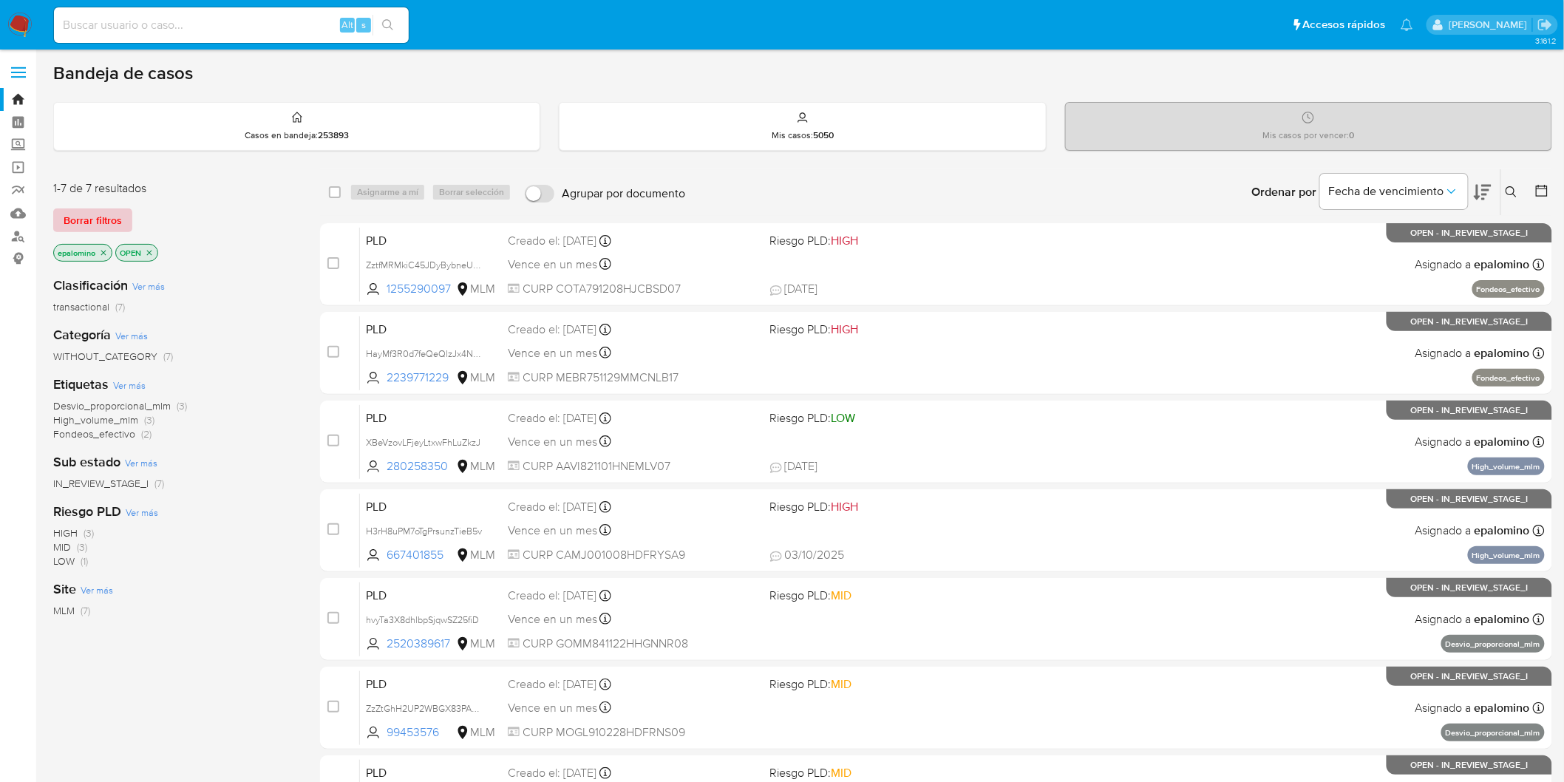
click at [106, 217] on span "Borrar filtros" at bounding box center [93, 220] width 58 height 21
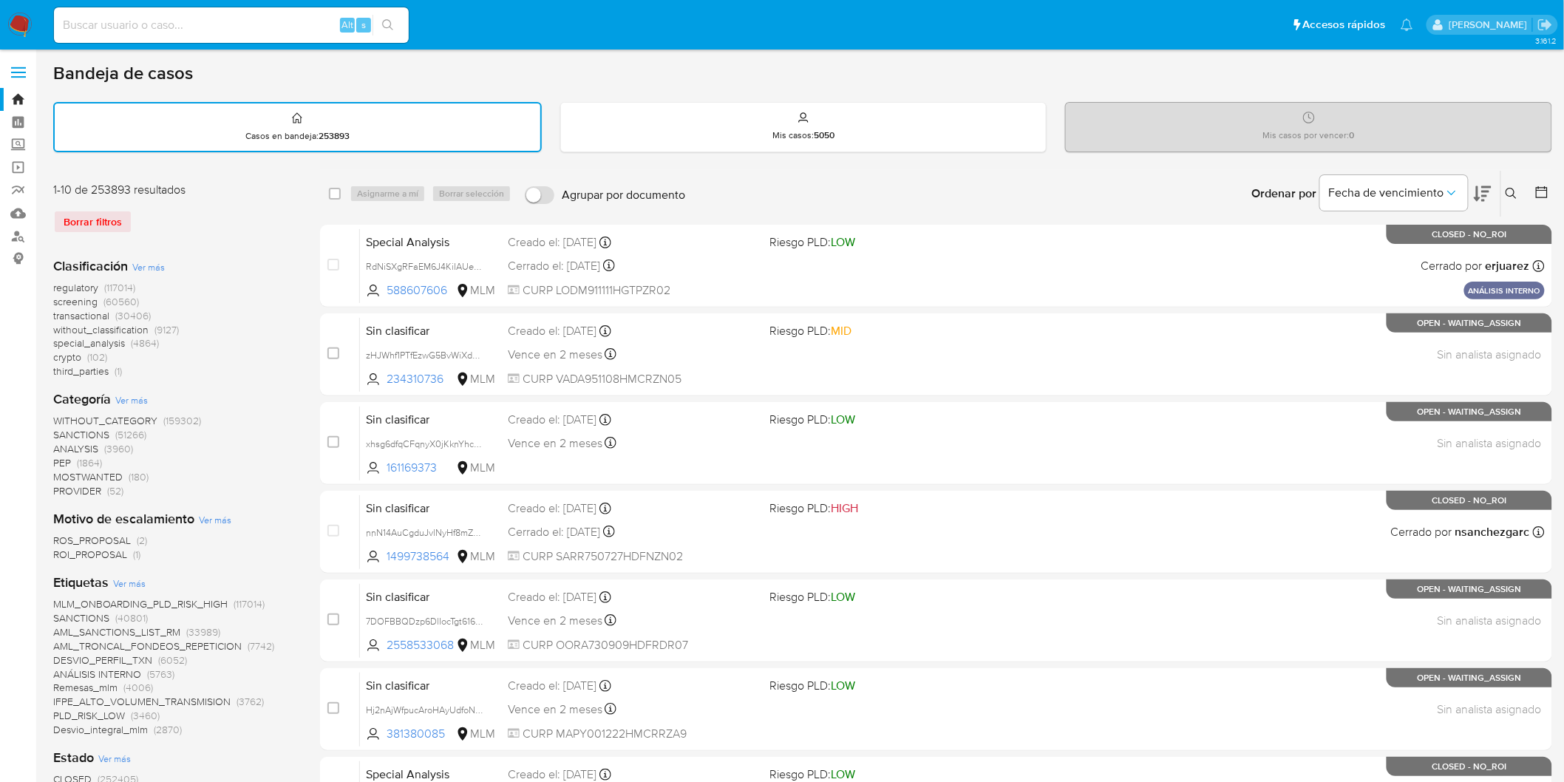
click at [24, 26] on img at bounding box center [19, 25] width 25 height 25
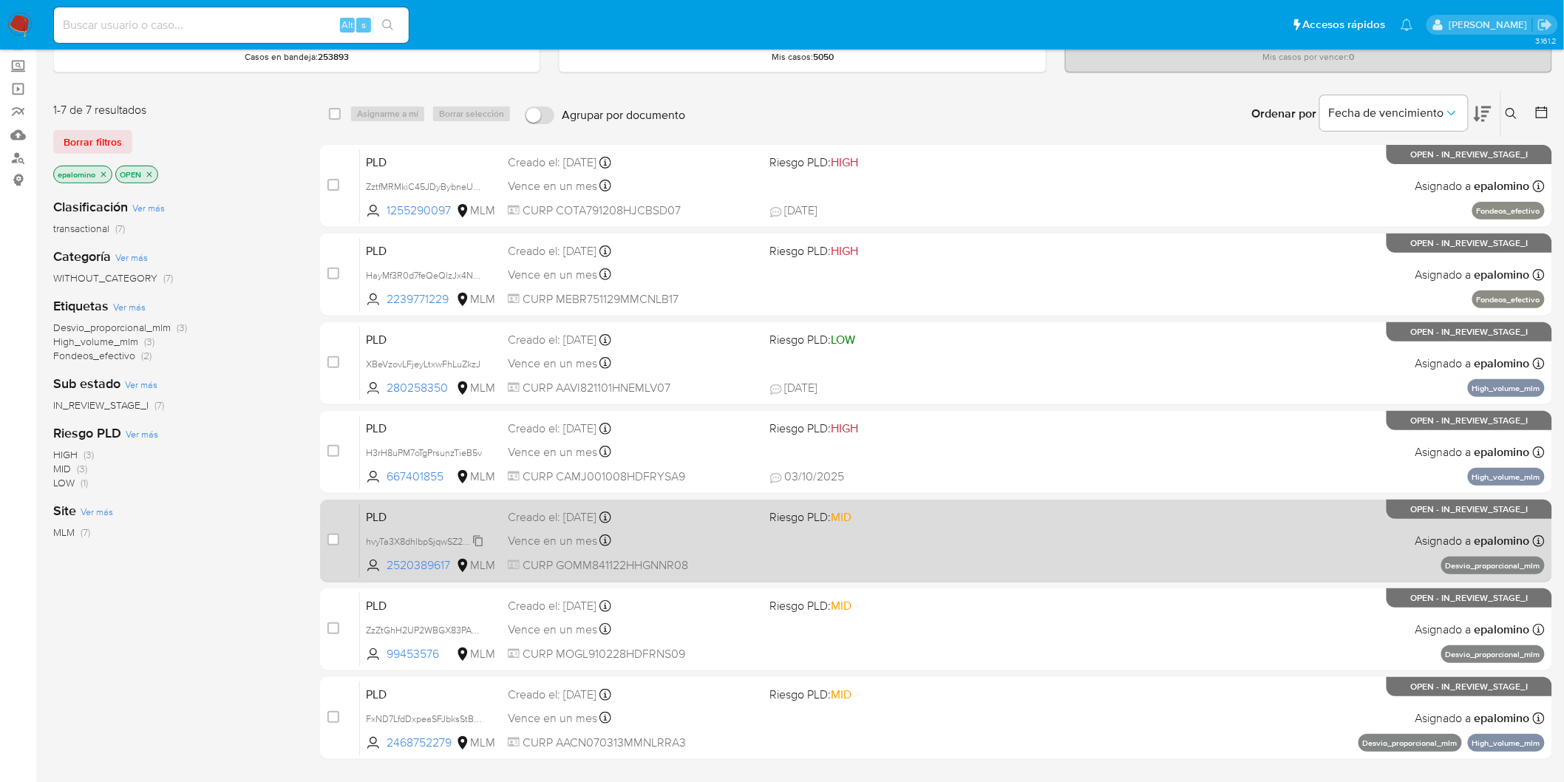
scroll to position [171, 0]
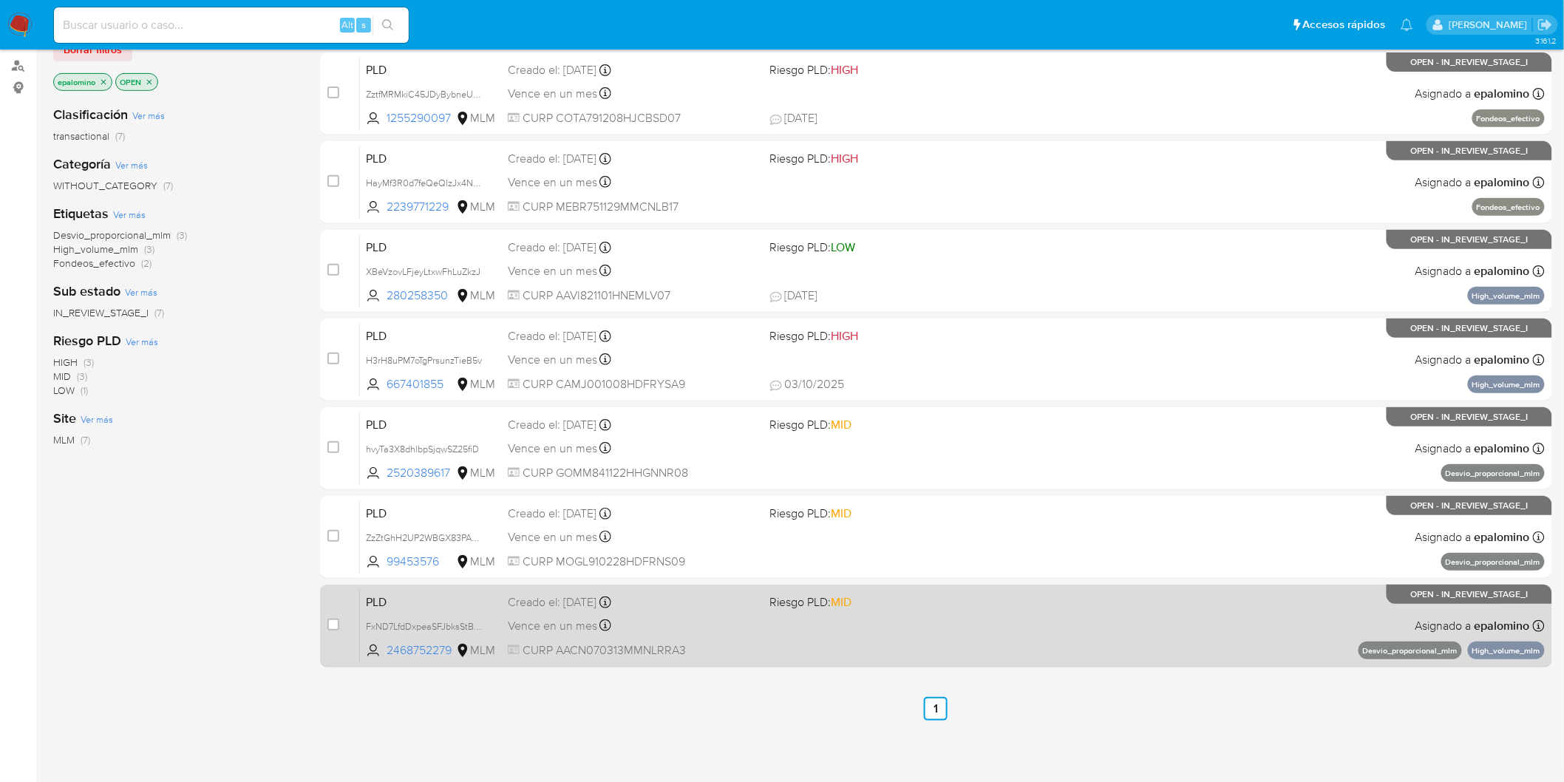
click at [372, 604] on span "PLD" at bounding box center [431, 600] width 130 height 19
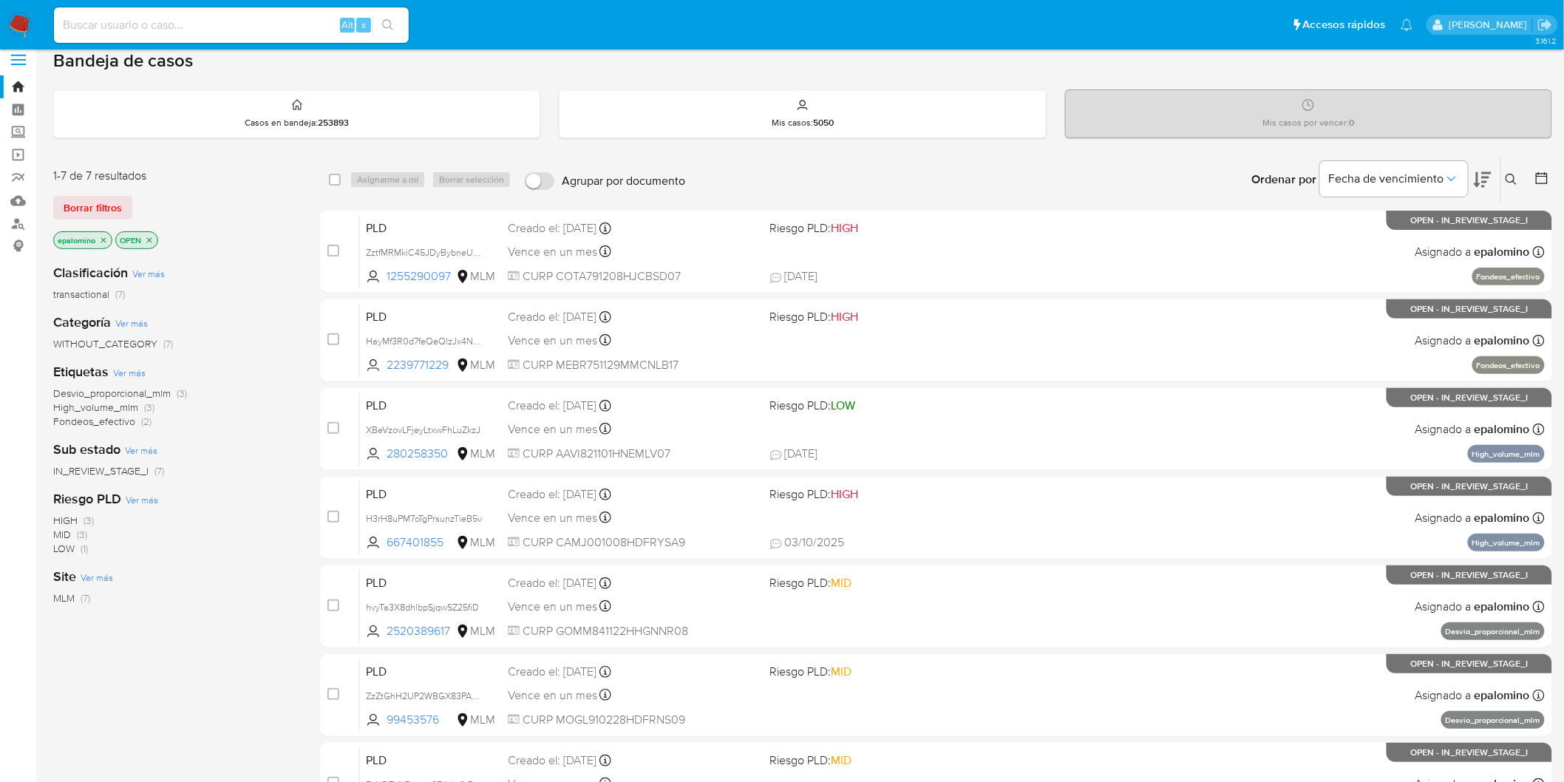
scroll to position [6, 0]
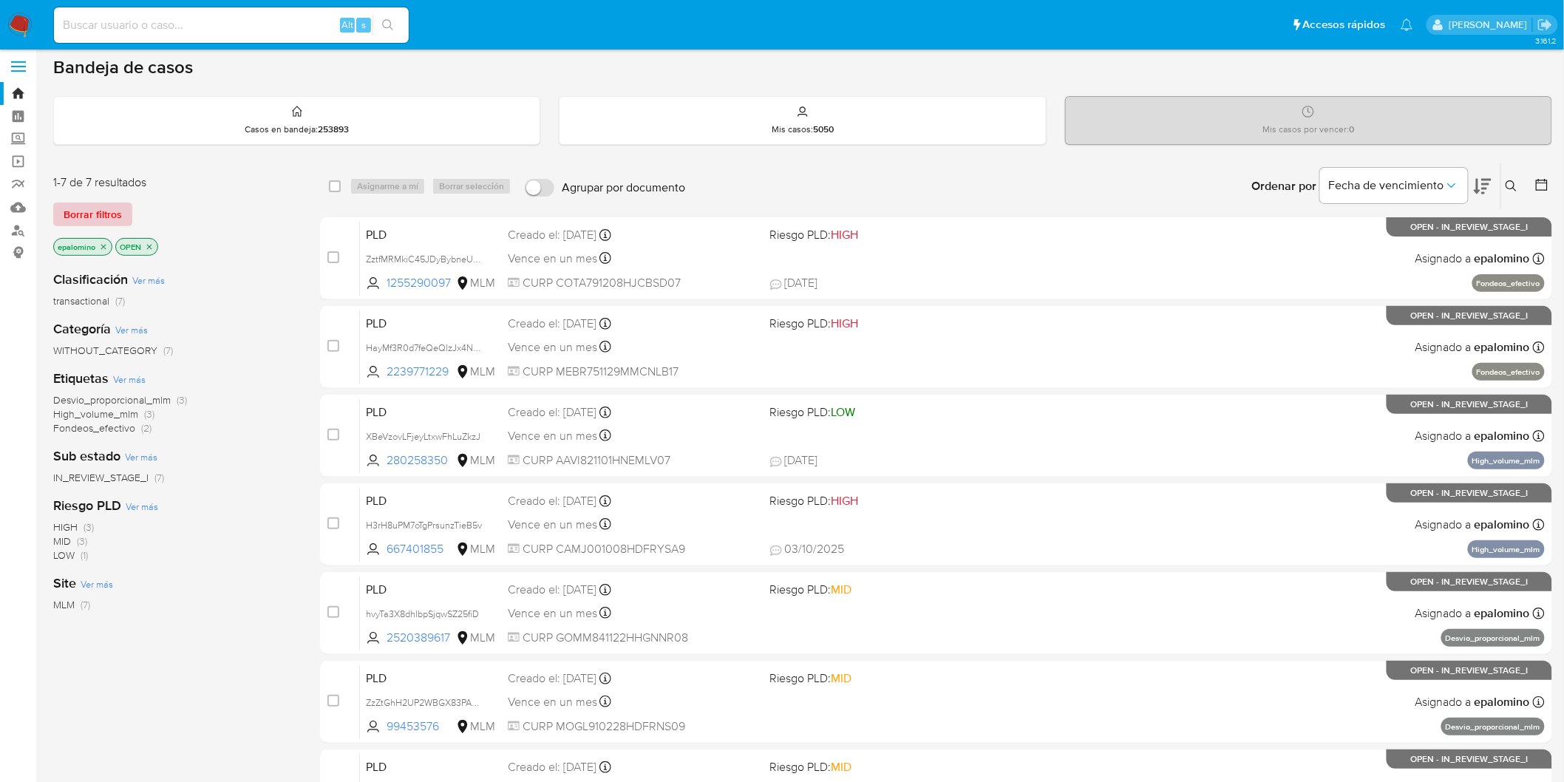
click at [99, 217] on span "Borrar filtros" at bounding box center [93, 214] width 58 height 21
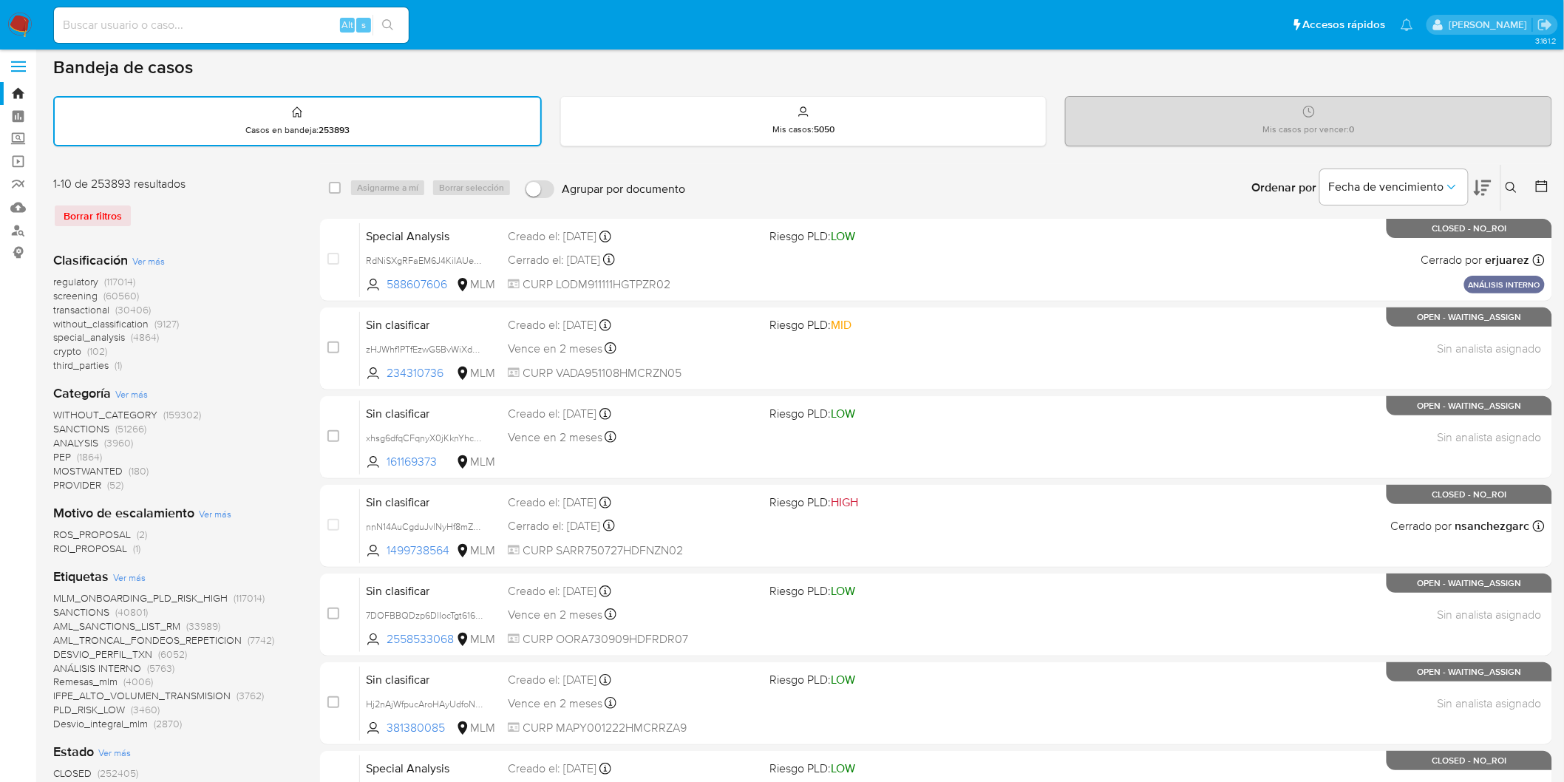
click at [1508, 183] on icon at bounding box center [1511, 188] width 12 height 12
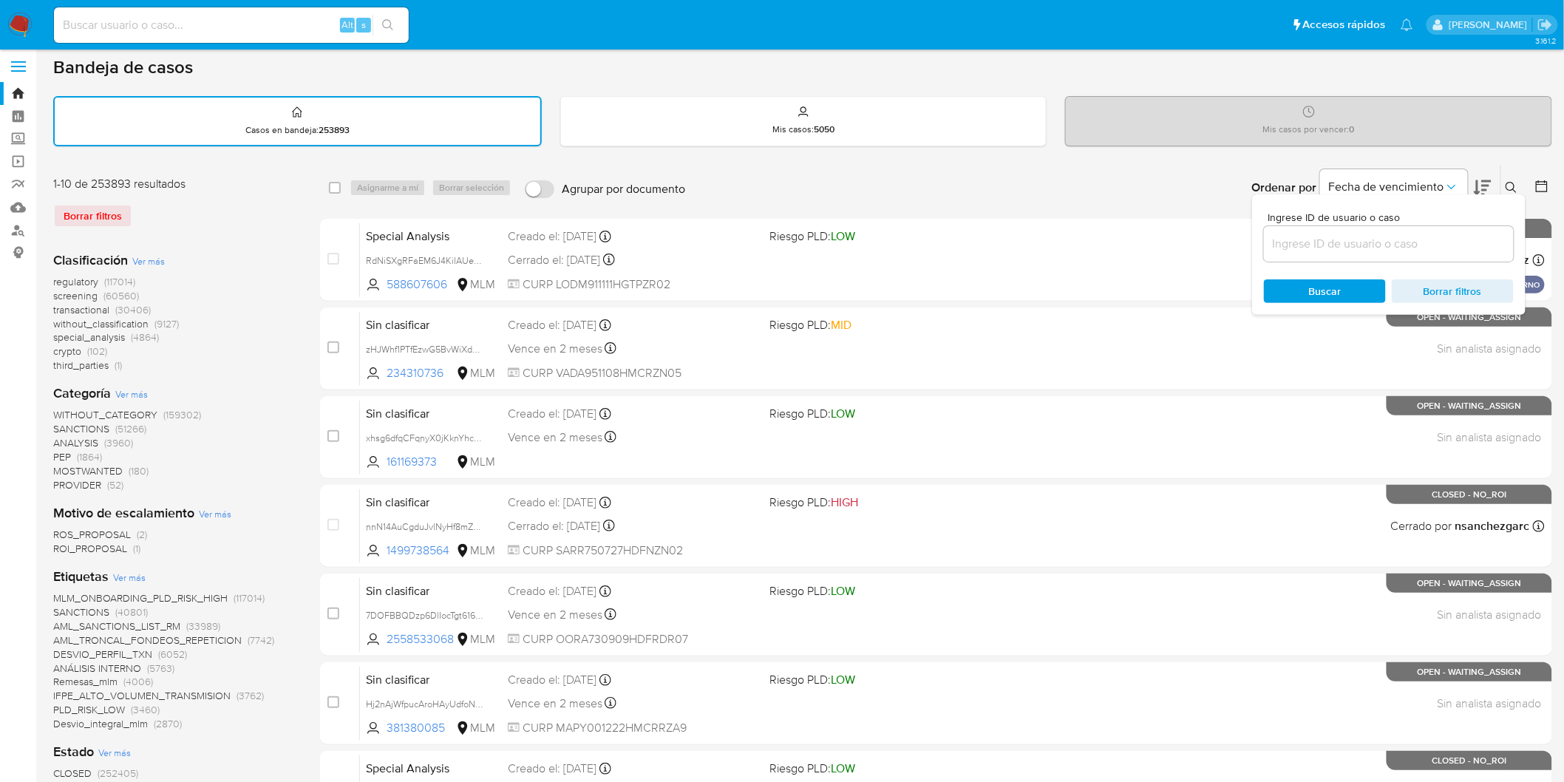
click at [1294, 257] on div at bounding box center [1389, 243] width 250 height 35
drag, startPoint x: 1308, startPoint y: 241, endPoint x: 1317, endPoint y: 277, distance: 37.3
click at [1308, 241] on input at bounding box center [1389, 243] width 250 height 19
paste input "2468752279"
type input "2468752279"
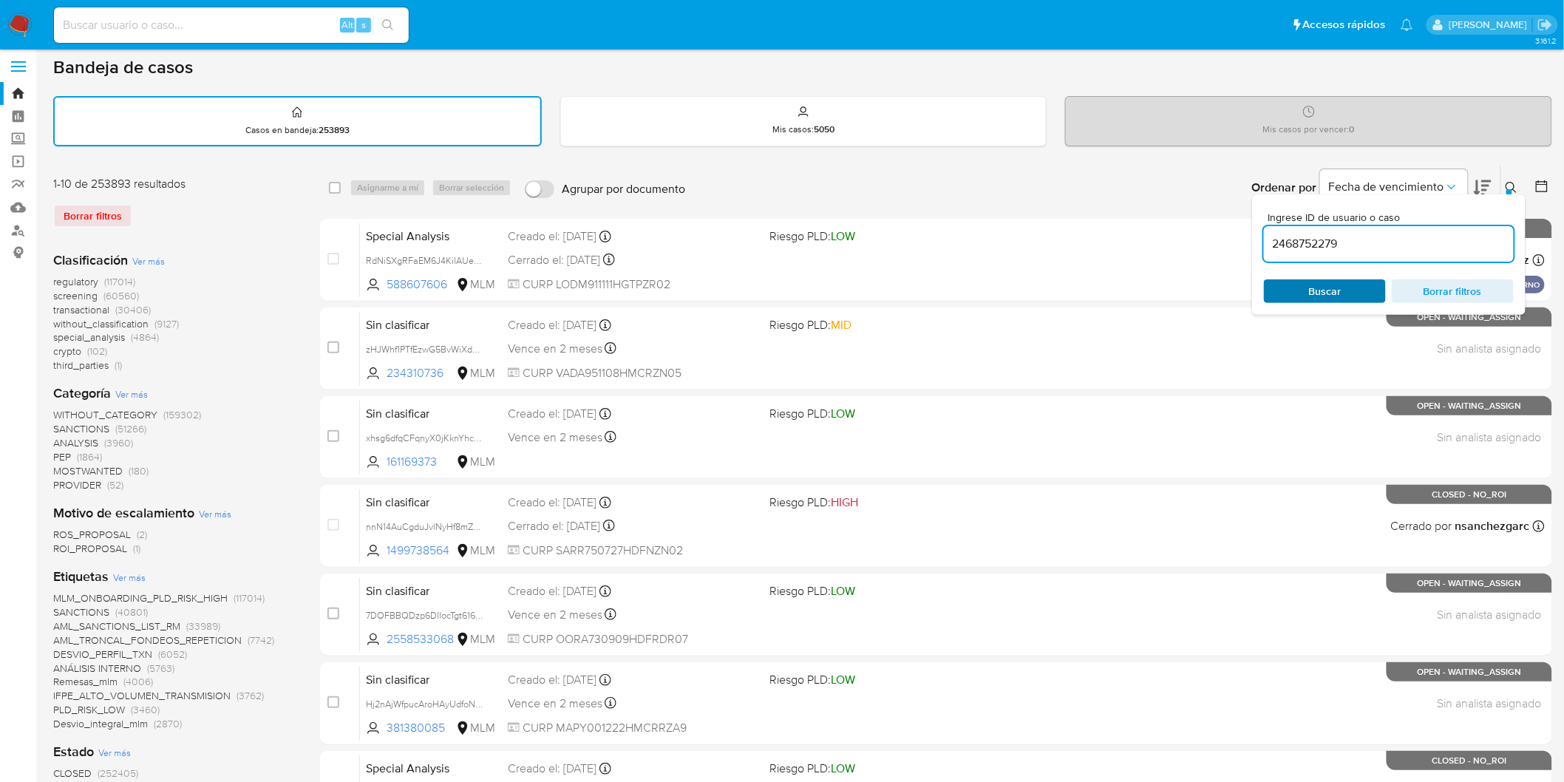
click at [1340, 279] on span "Buscar" at bounding box center [1325, 291] width 33 height 24
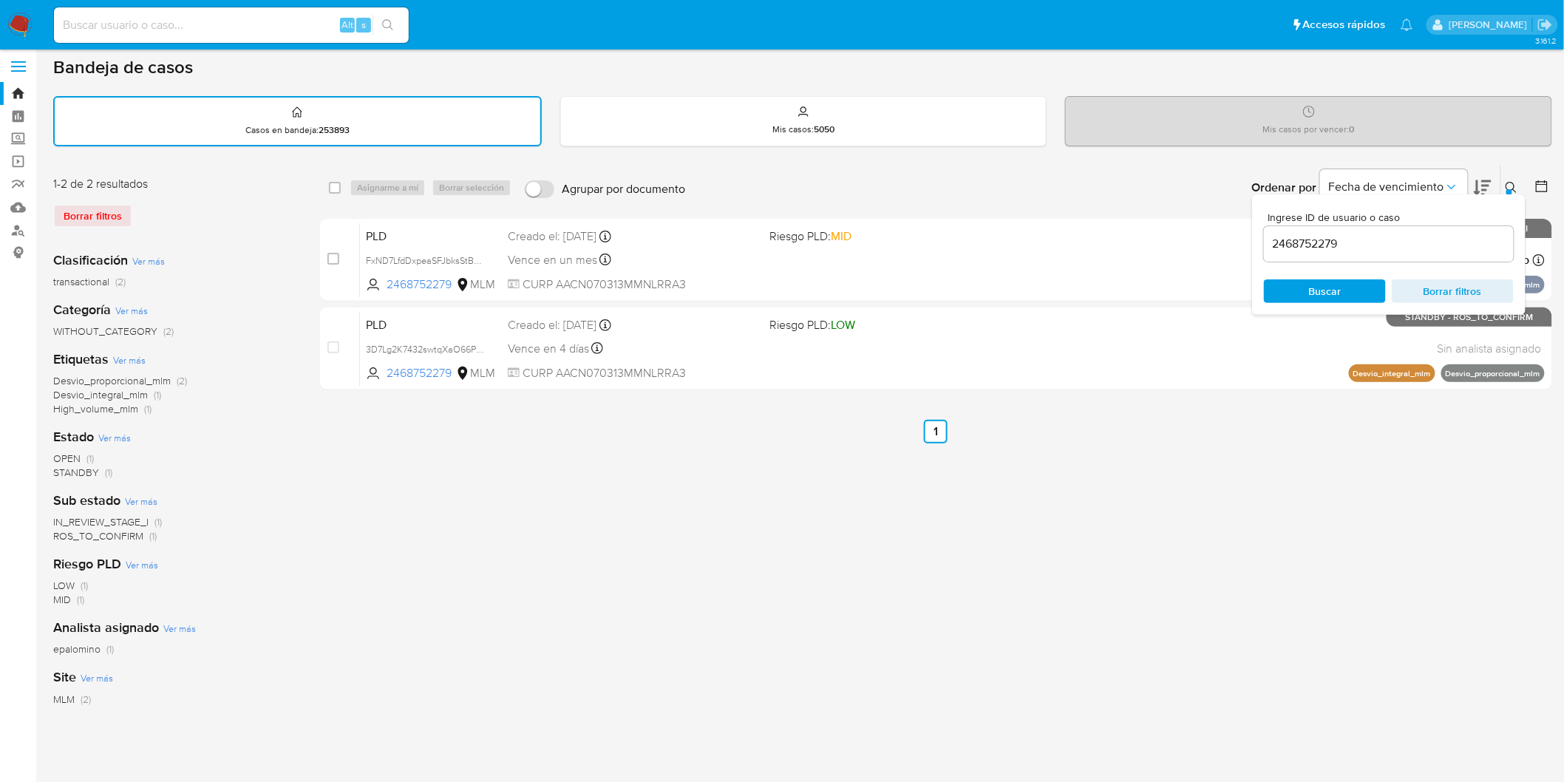
click at [1517, 185] on icon at bounding box center [1511, 188] width 12 height 12
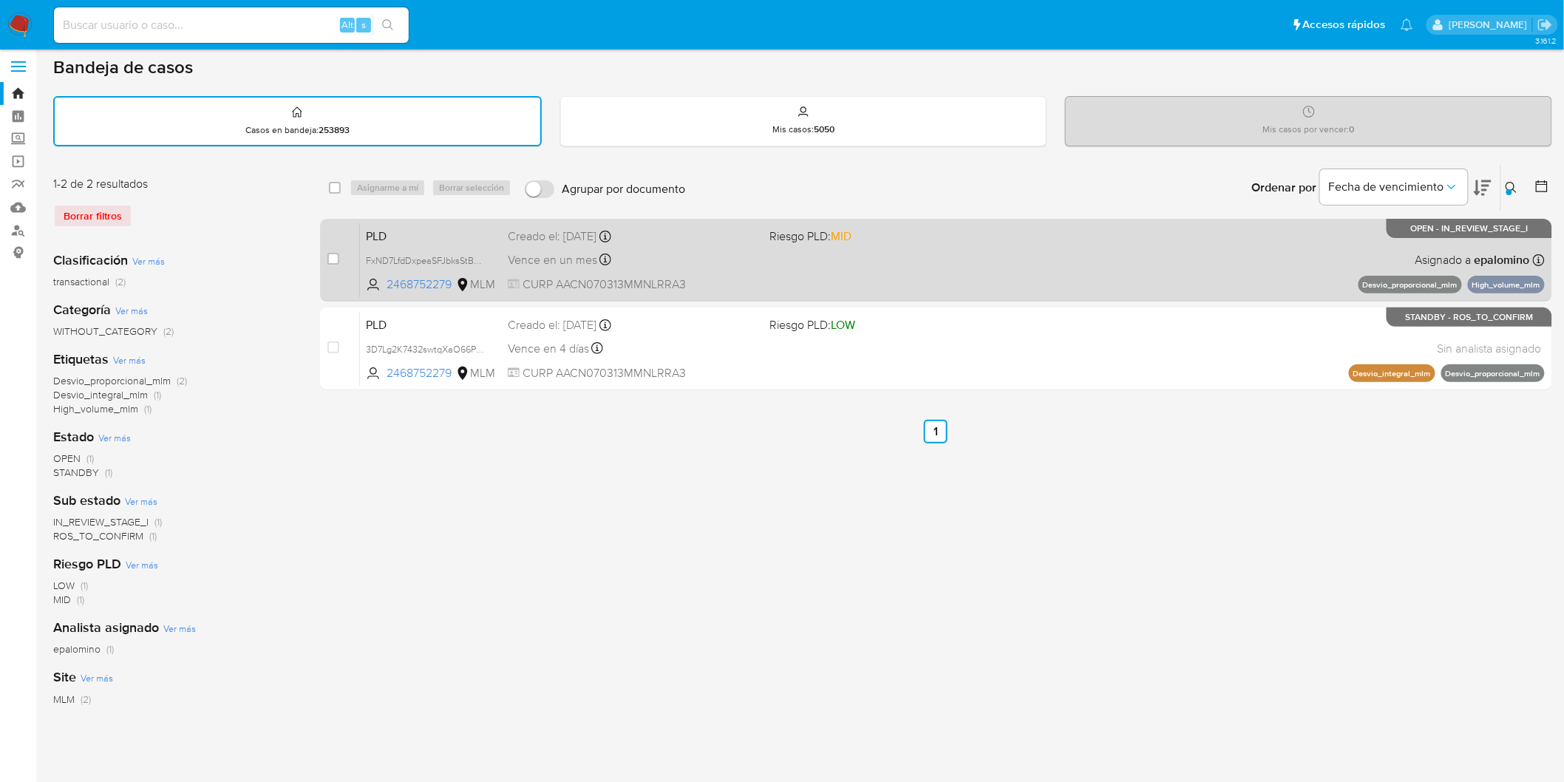
click at [381, 233] on span "PLD" at bounding box center [431, 234] width 130 height 19
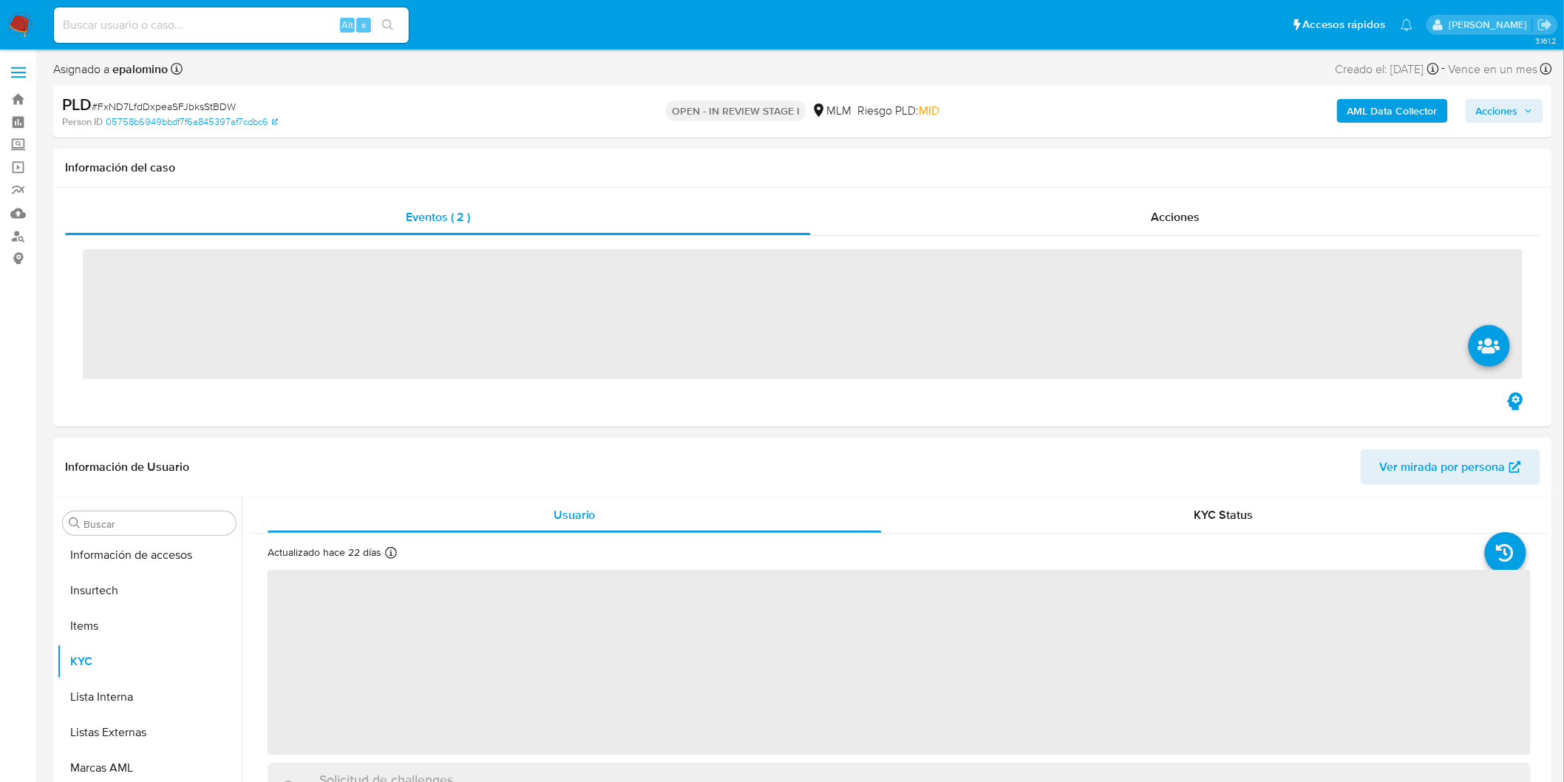
scroll to position [695, 0]
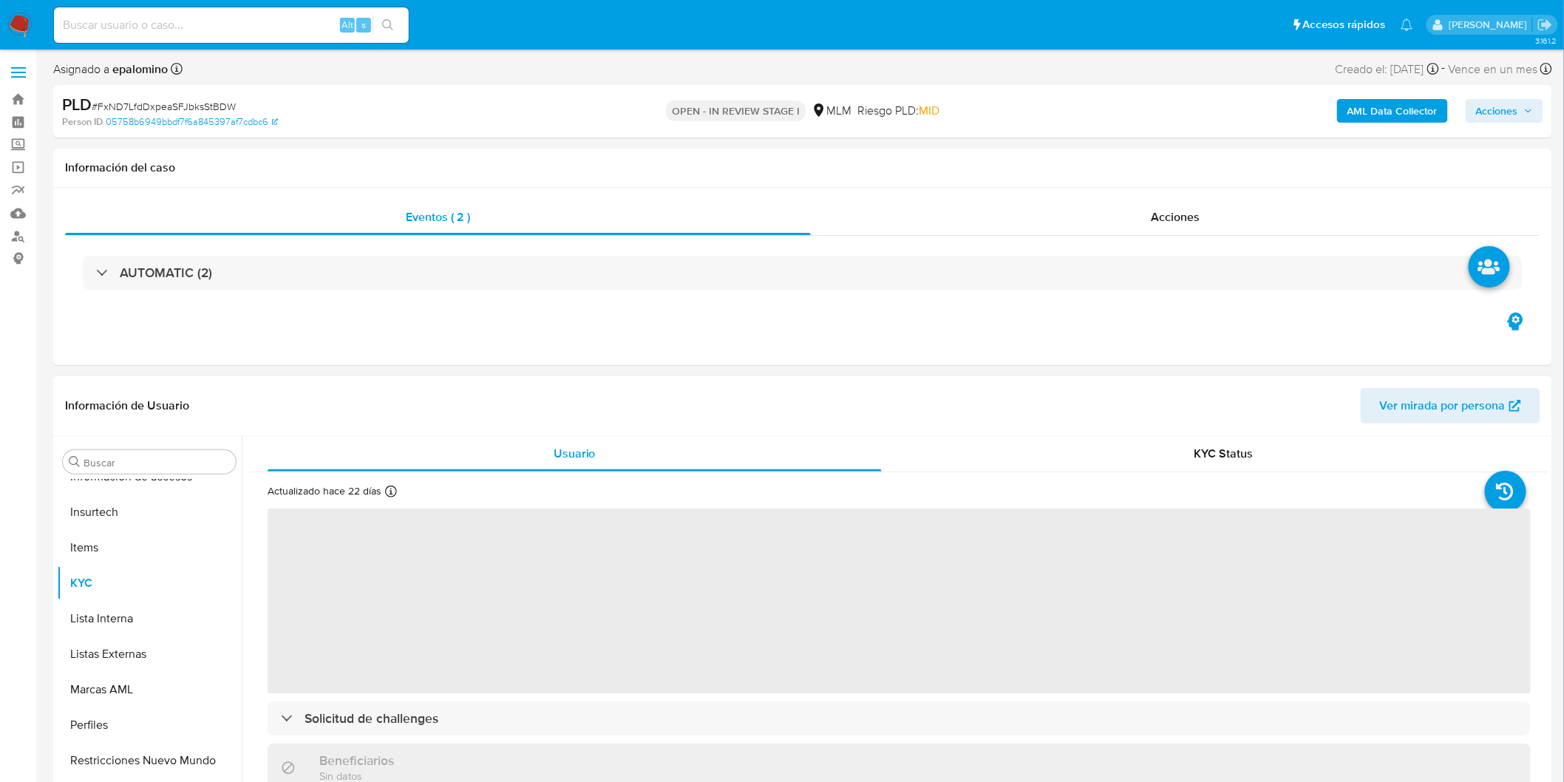
select select "10"
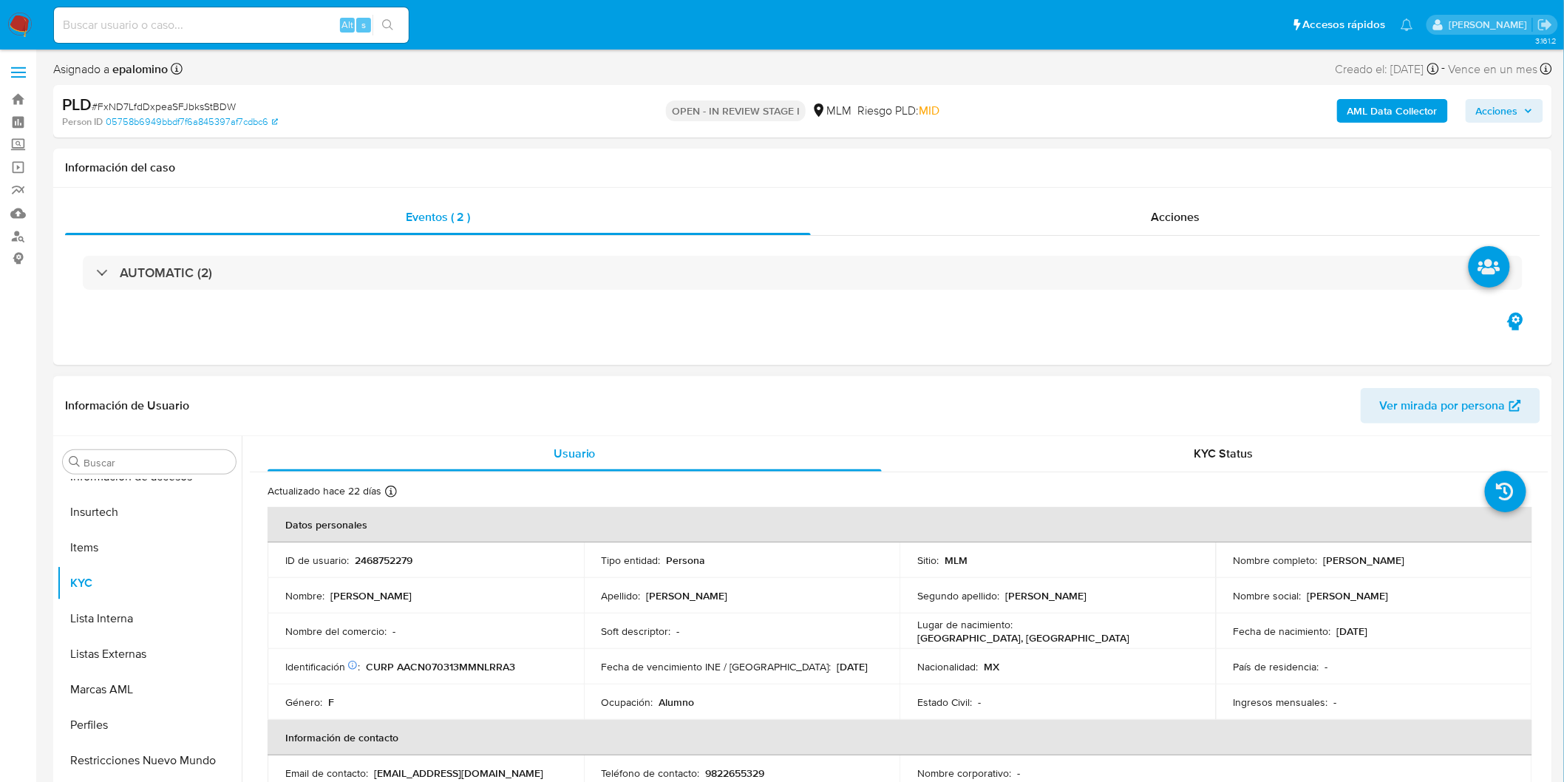
click at [389, 545] on td "ID de usuario : 2468752279" at bounding box center [425, 559] width 316 height 35
click at [389, 559] on p "2468752279" at bounding box center [384, 559] width 58 height 13
copy p "2468752279"
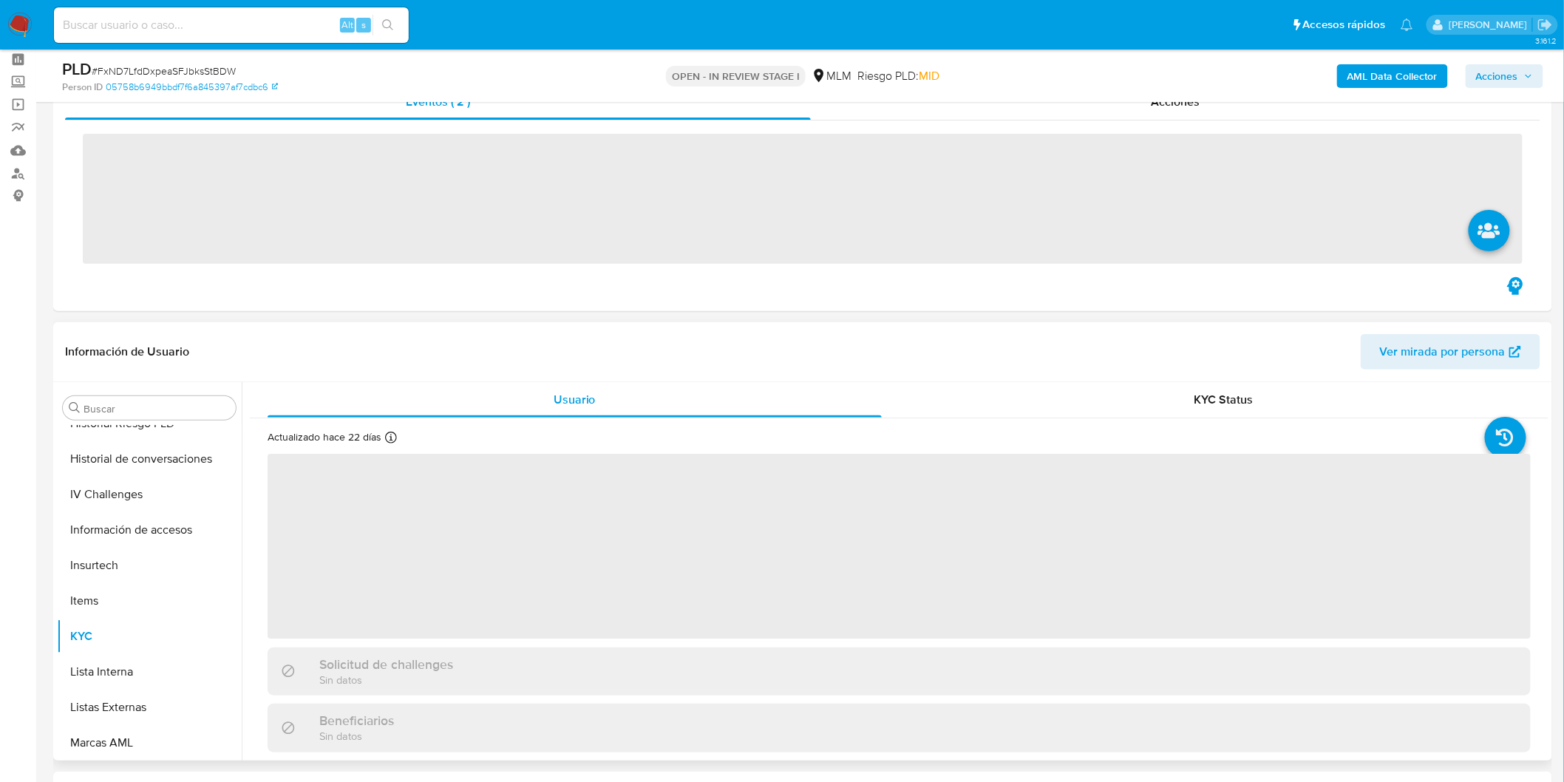
scroll to position [82, 0]
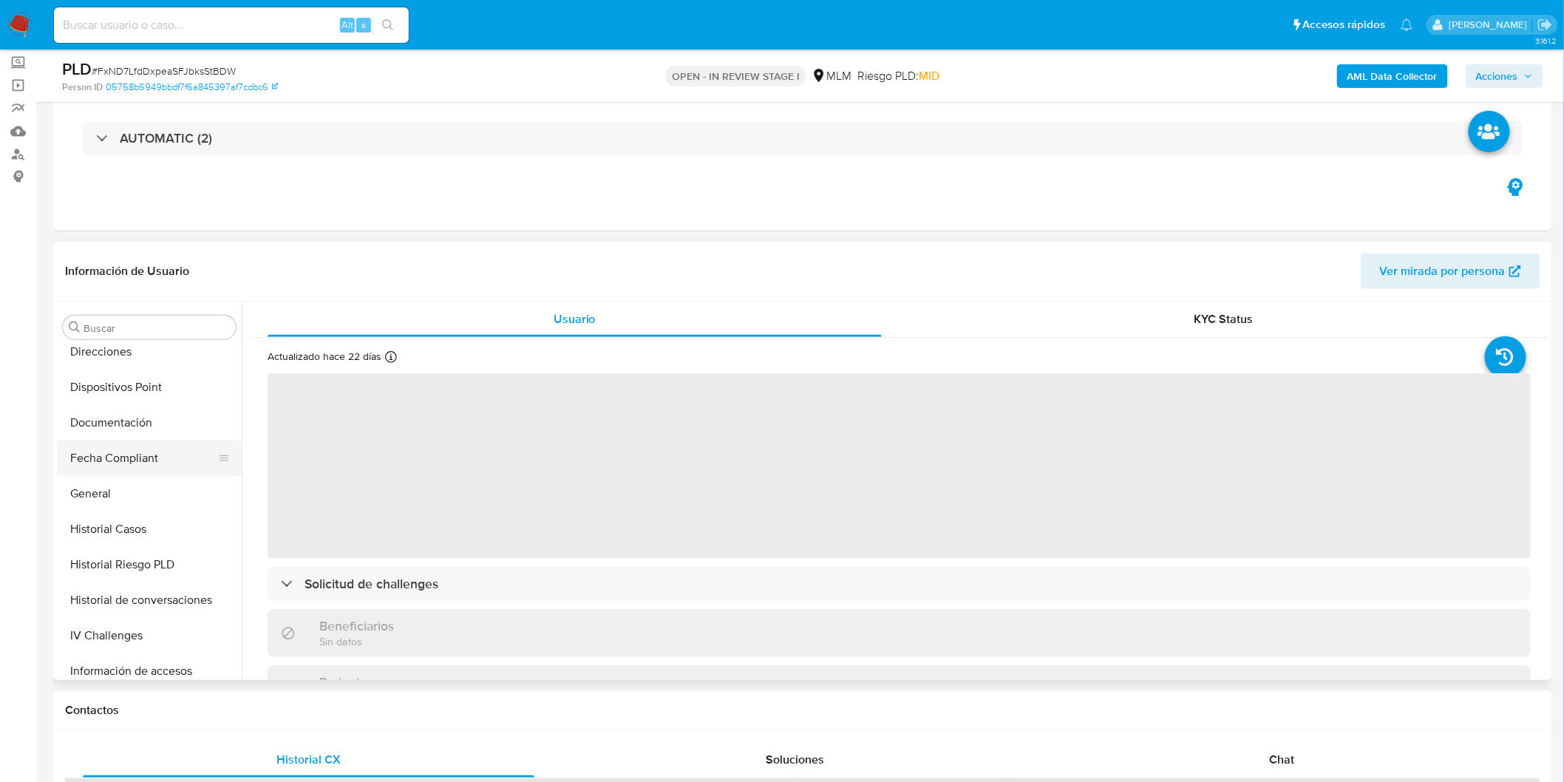
select select "10"
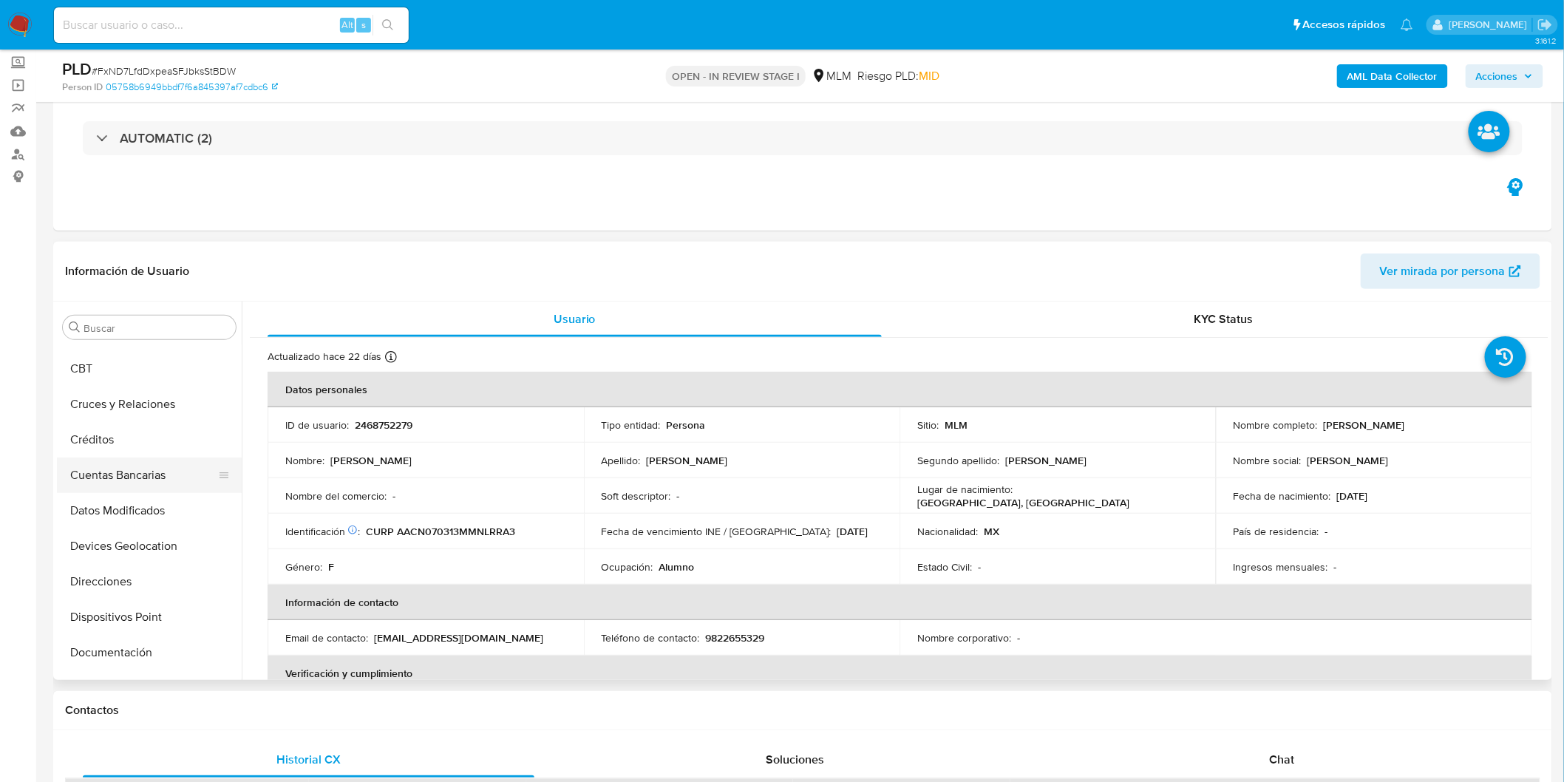
scroll to position [38, 0]
click at [129, 425] on button "Archivos adjuntos" at bounding box center [143, 431] width 173 height 35
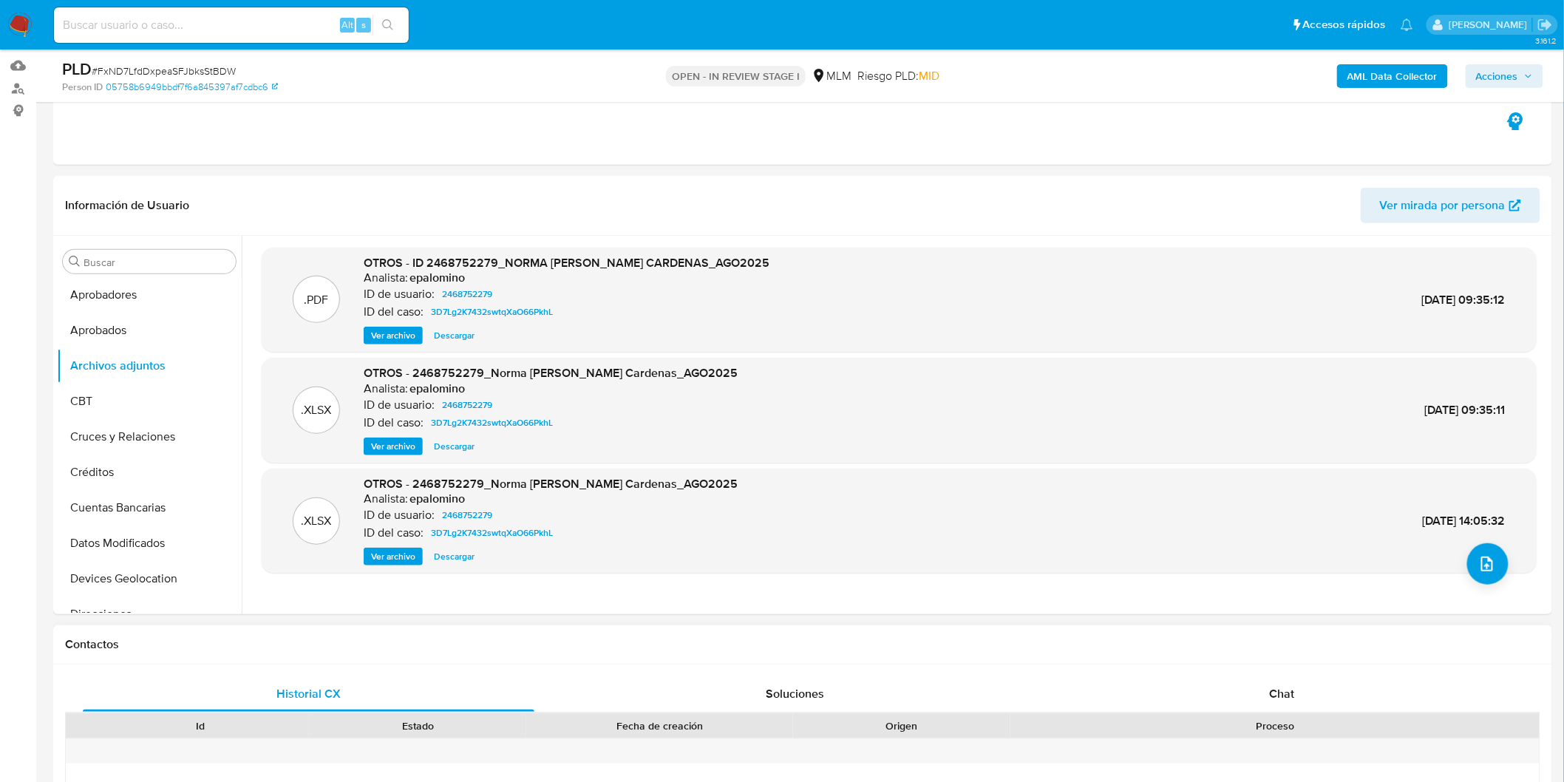
scroll to position [164, 0]
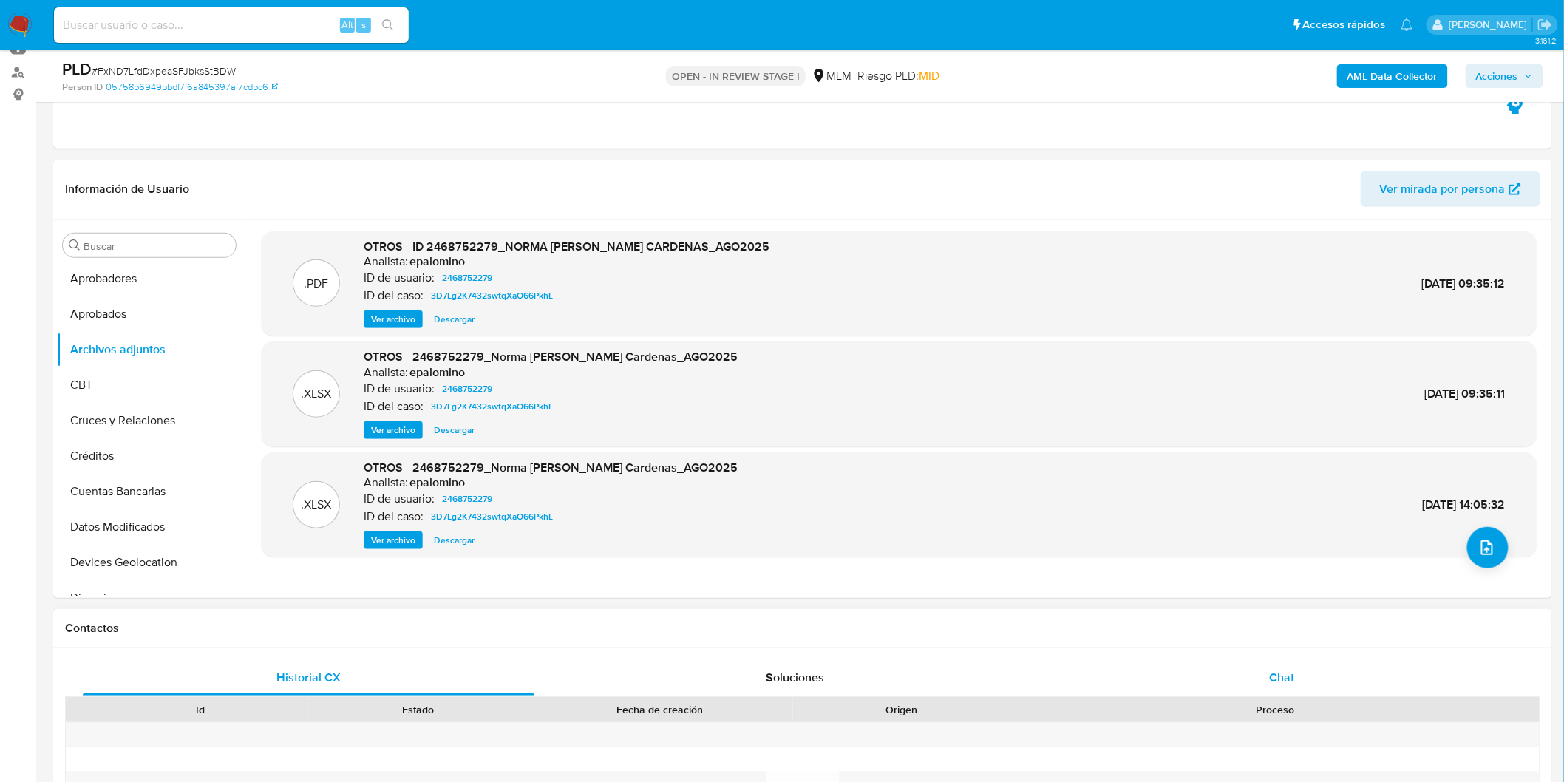
click at [1306, 691] on div "Chat" at bounding box center [1281, 677] width 451 height 35
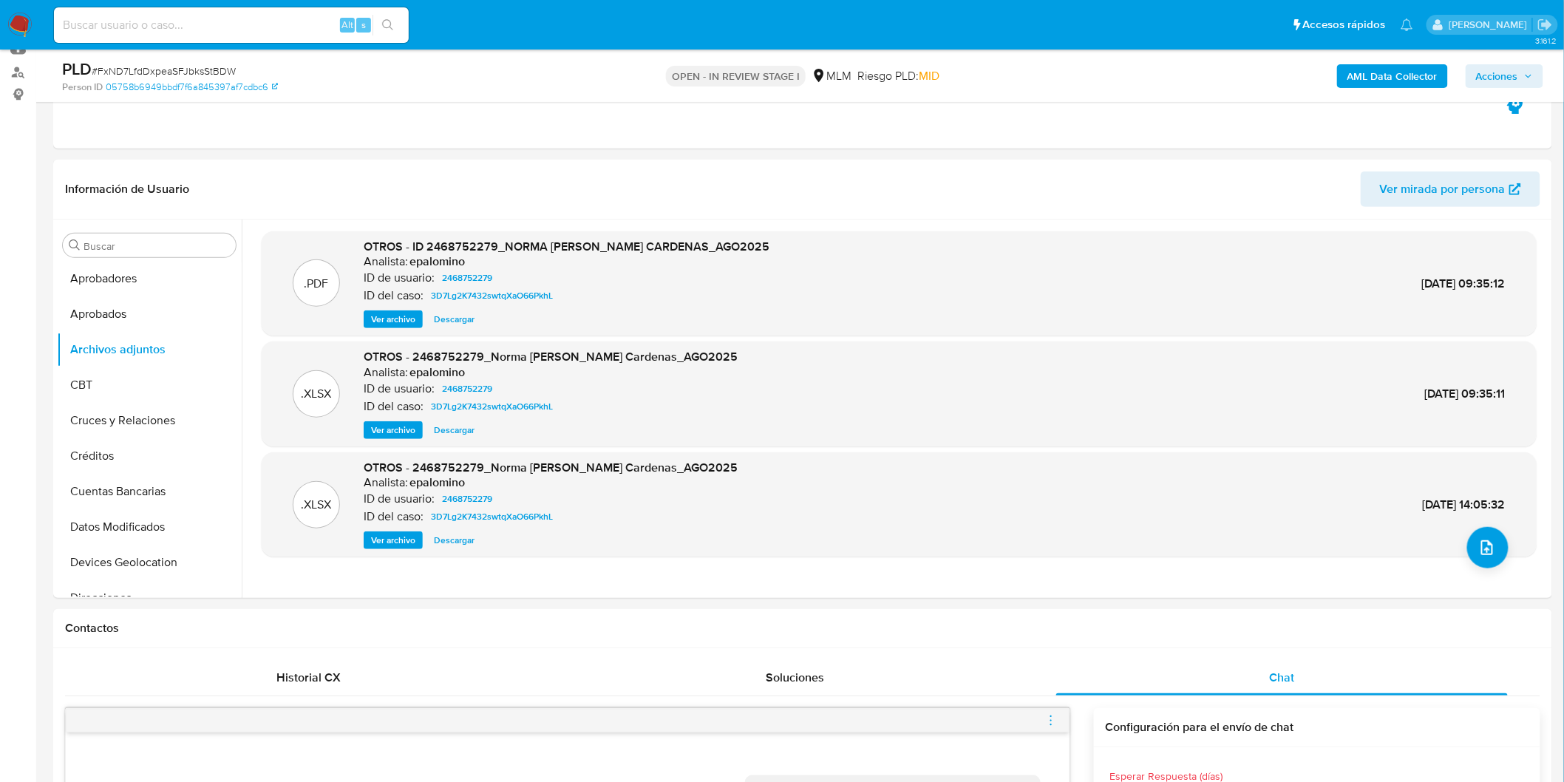
scroll to position [573, 0]
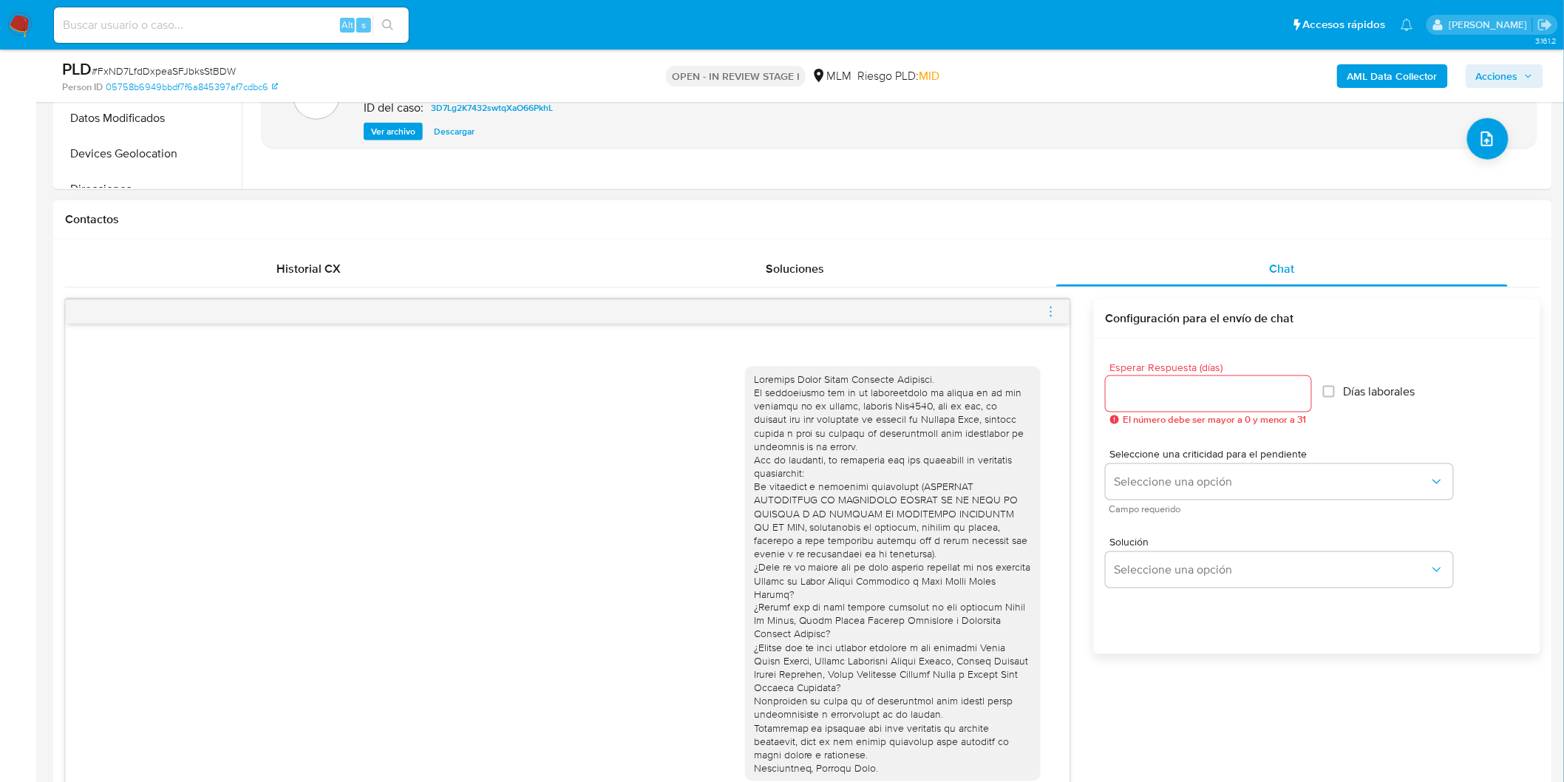
click at [1044, 304] on span "menu-action" at bounding box center [1050, 311] width 13 height 35
click at [1002, 288] on li "Cerrar conversación" at bounding box center [968, 283] width 151 height 27
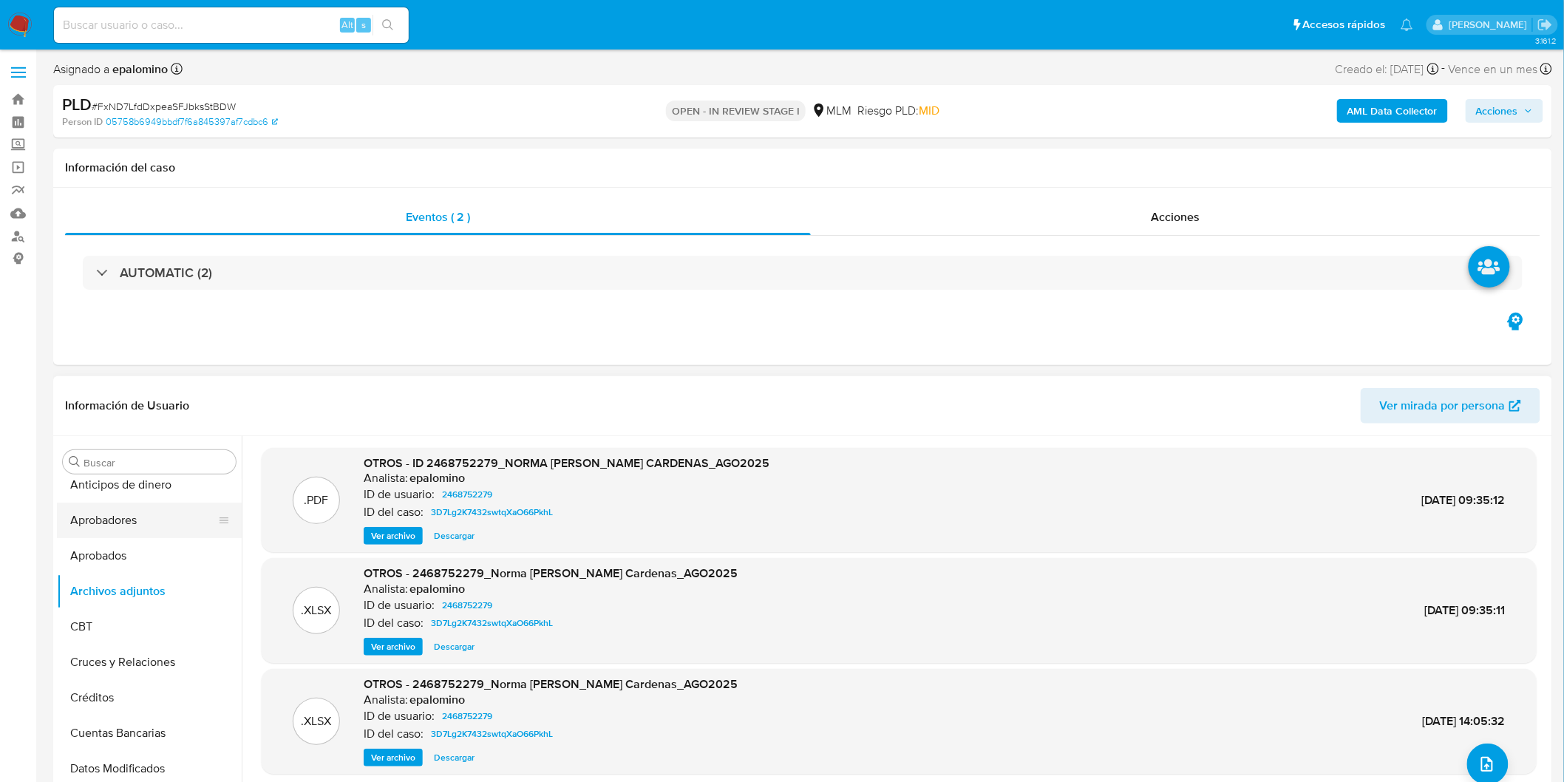
scroll to position [0, 0]
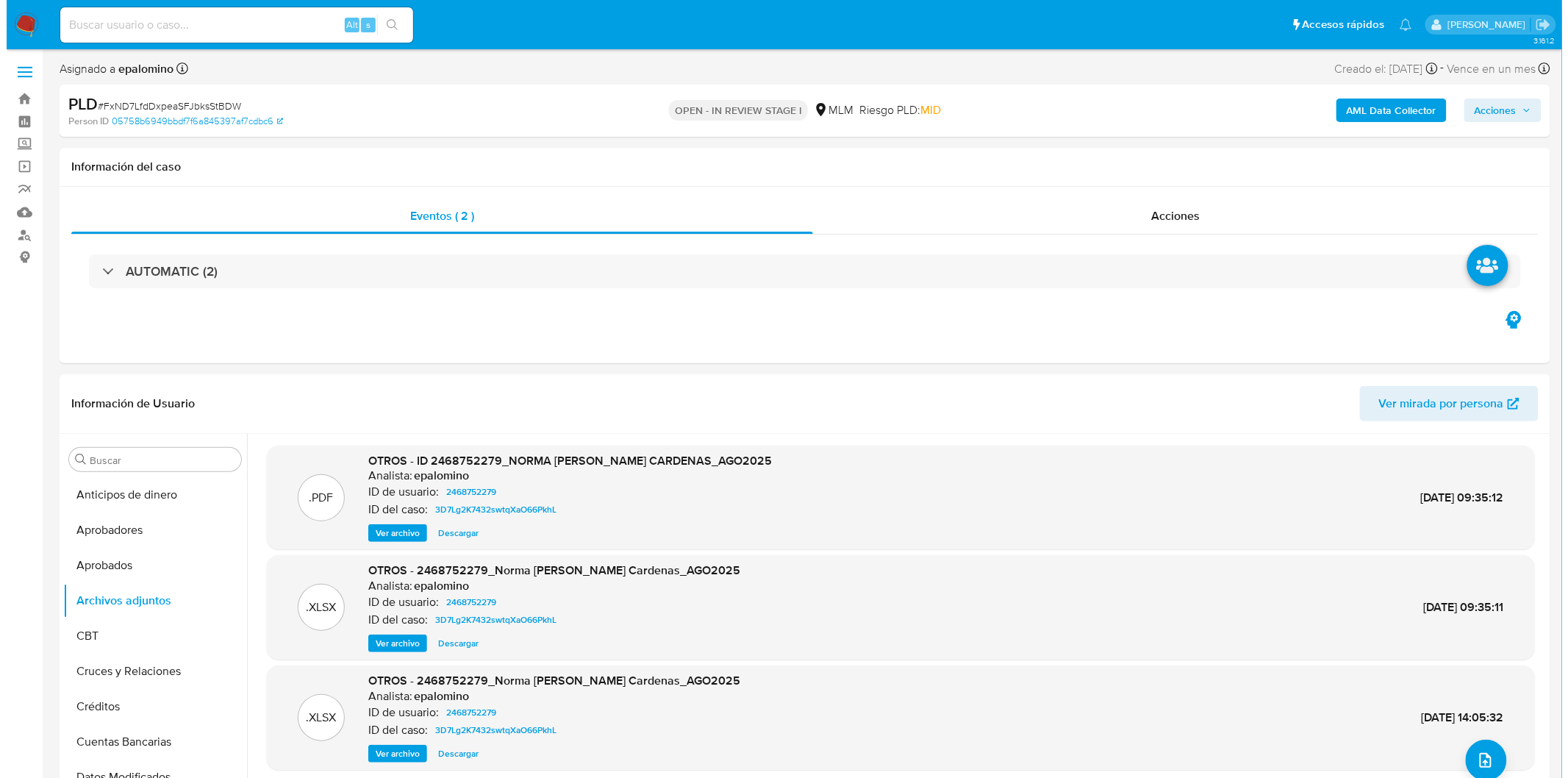
scroll to position [171, 0]
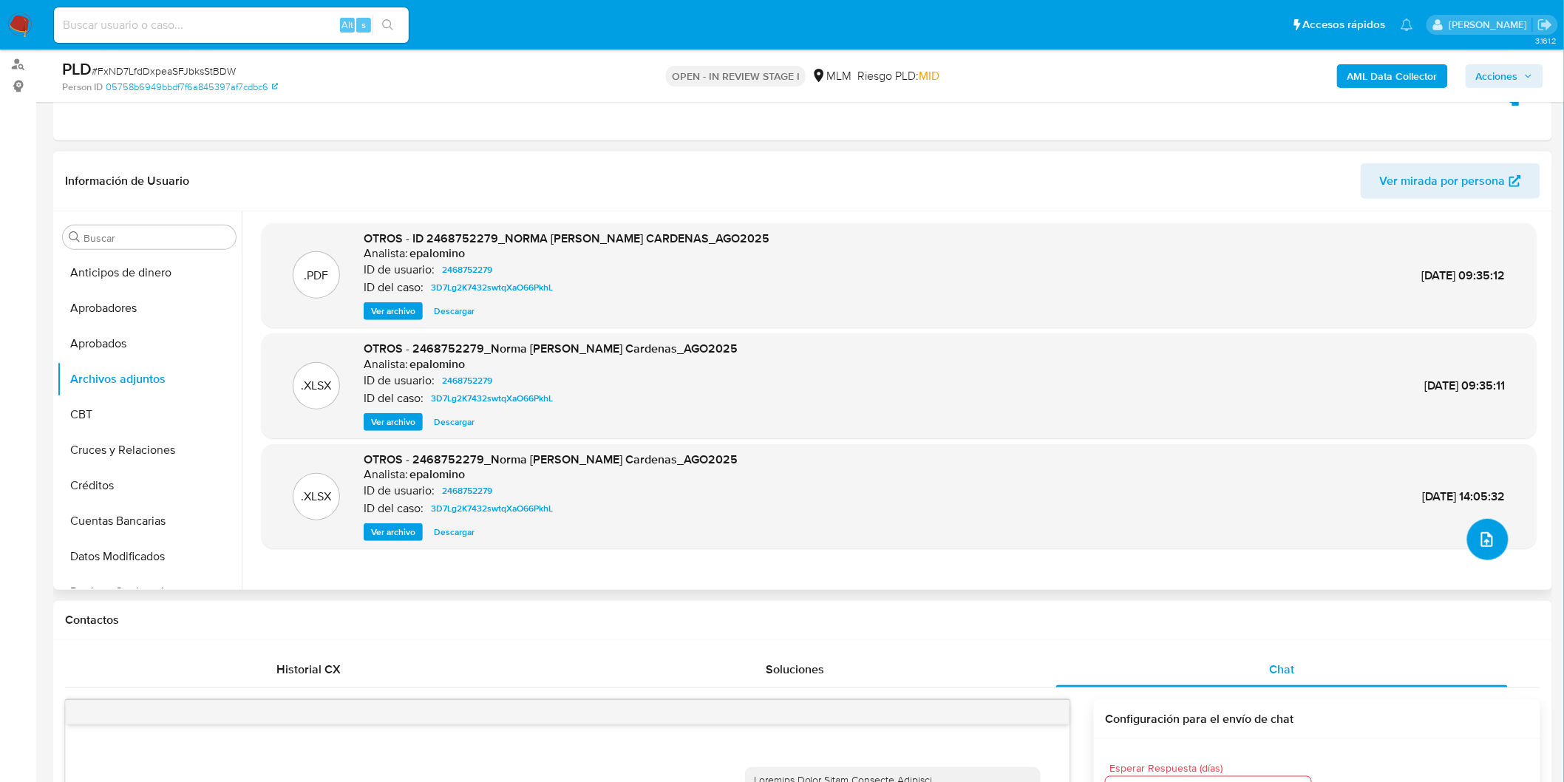
click at [1481, 534] on icon "upload-file" at bounding box center [1487, 540] width 18 height 18
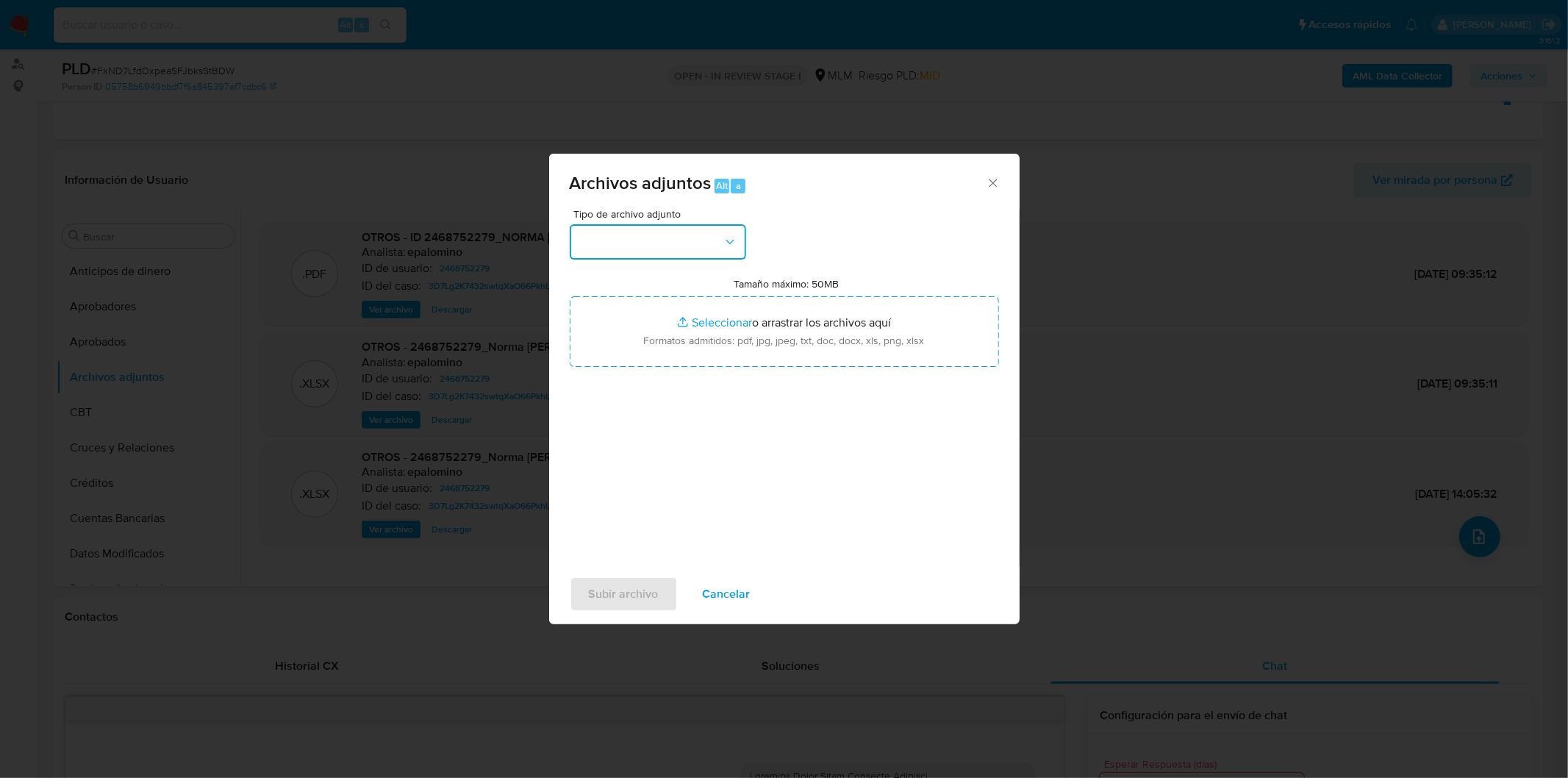
click at [673, 238] on button "button" at bounding box center [658, 241] width 176 height 35
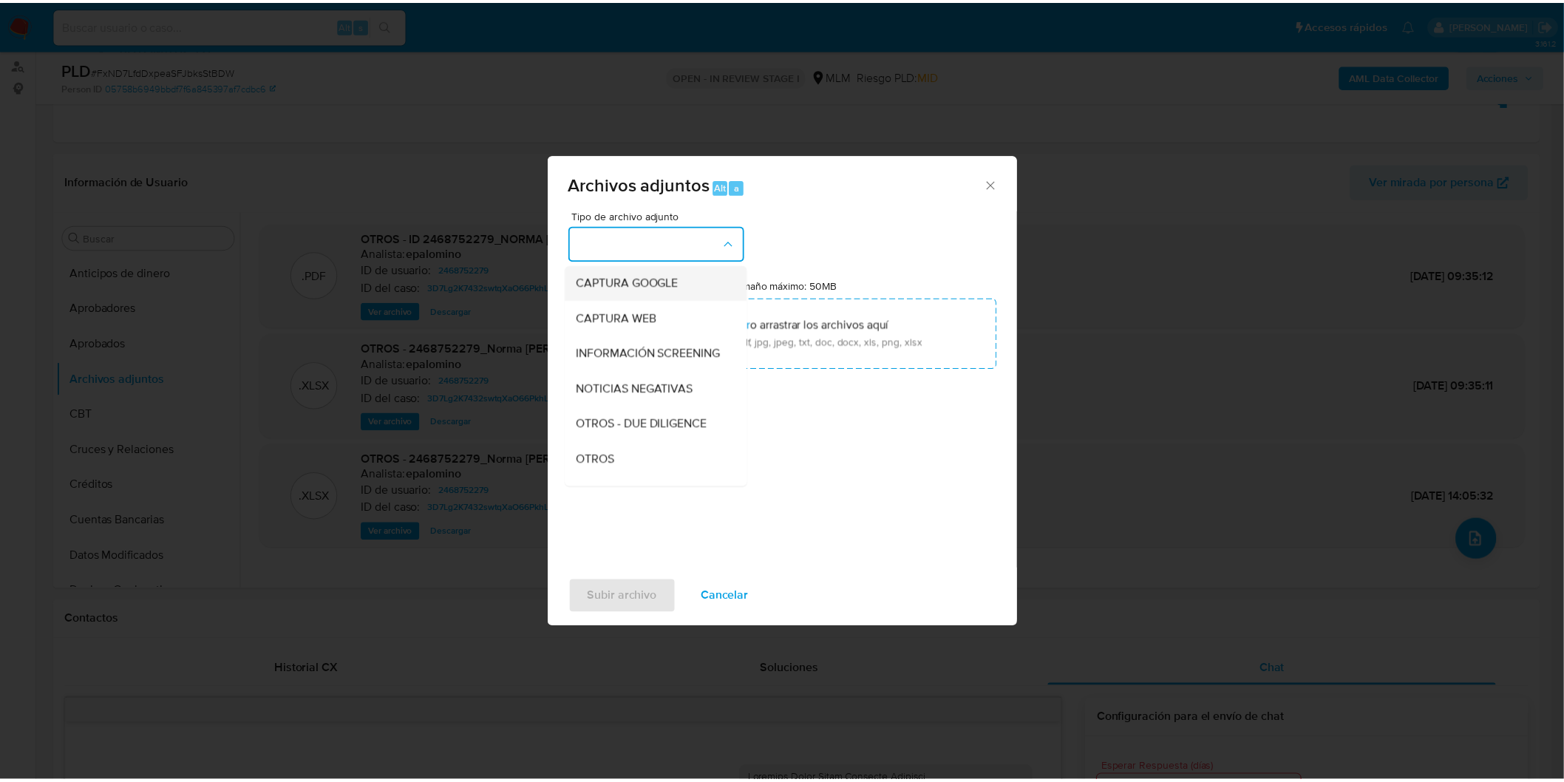
scroll to position [164, 0]
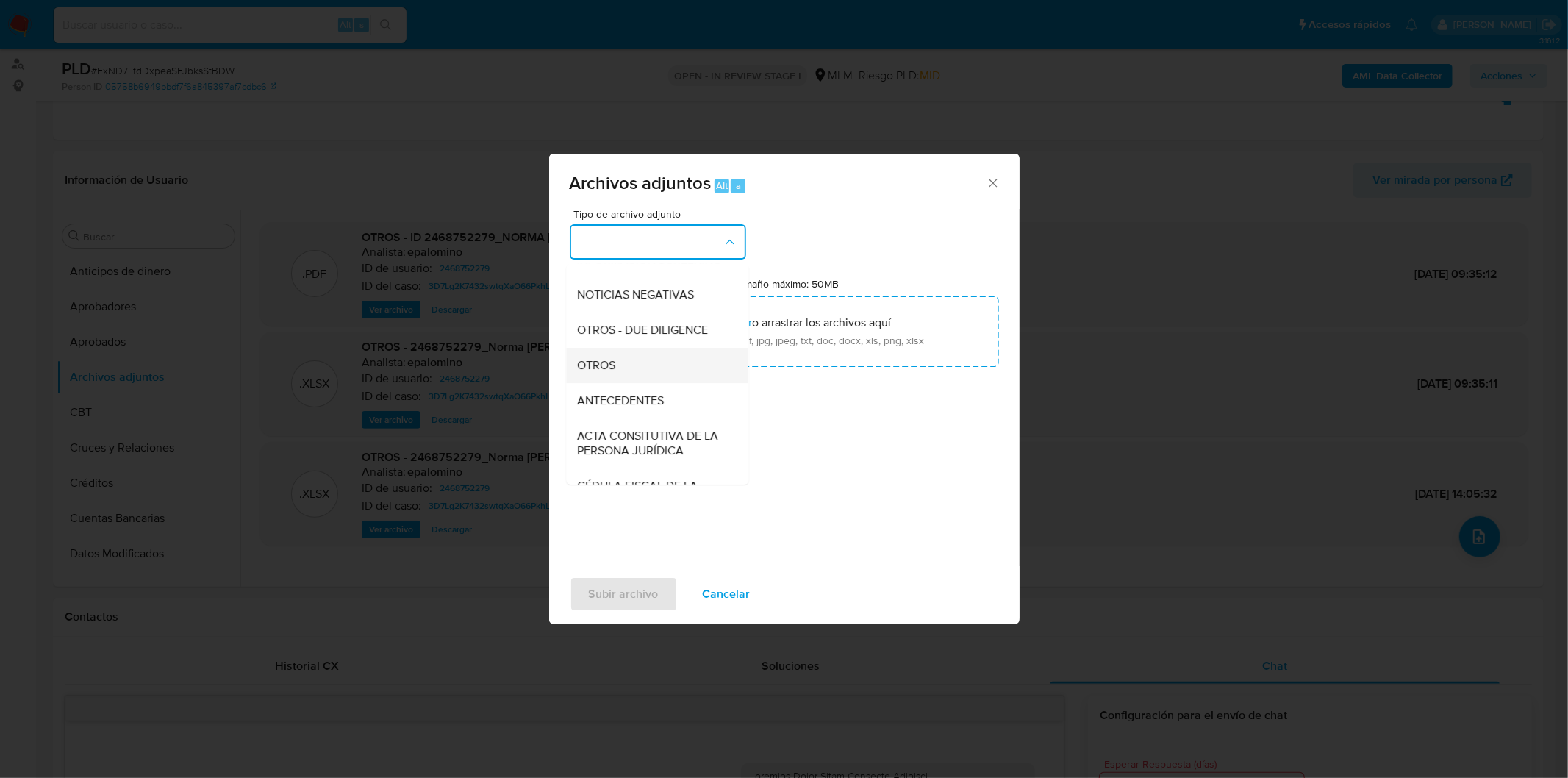
click at [630, 373] on div "OTROS" at bounding box center [653, 364] width 150 height 35
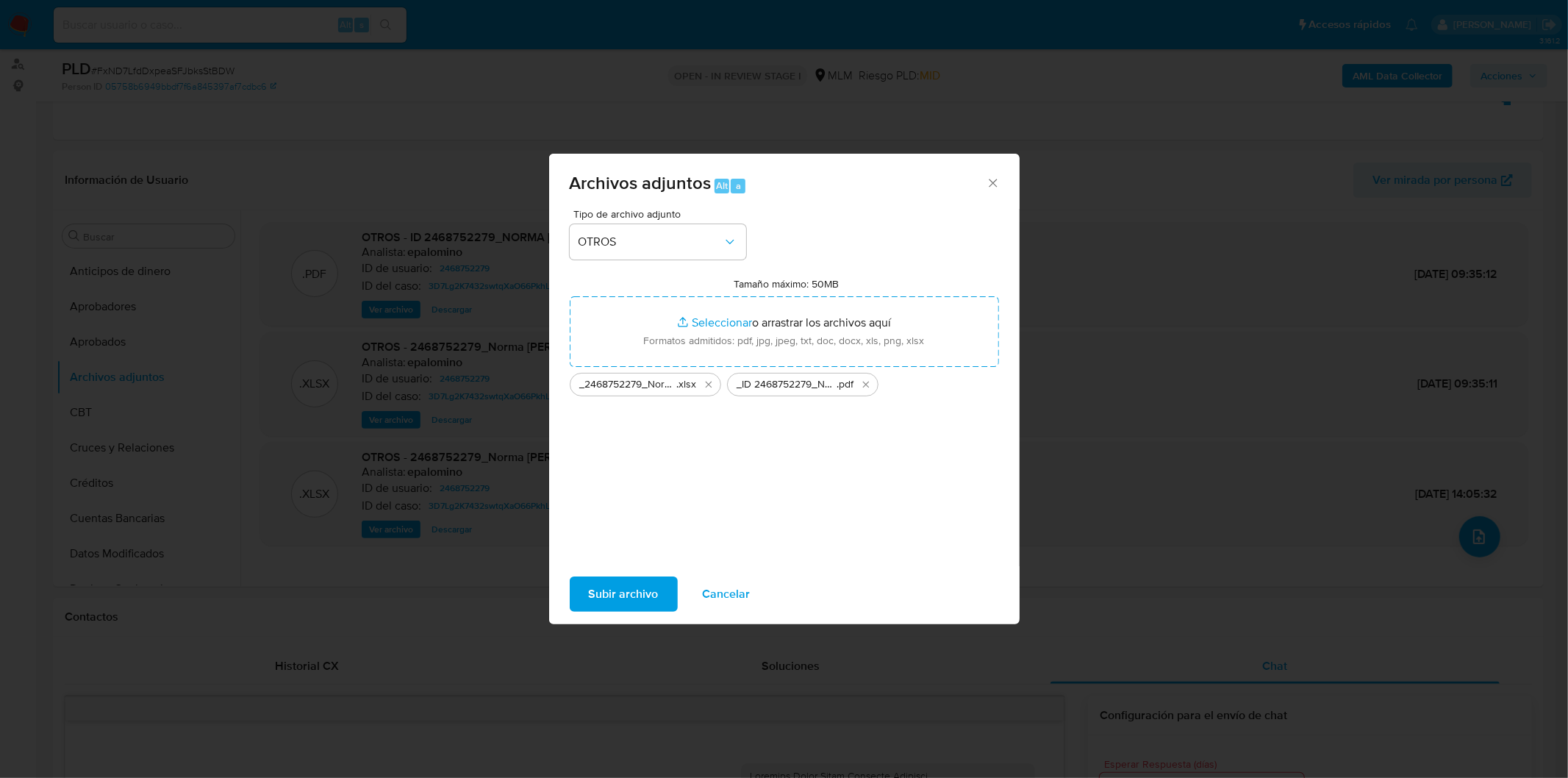
click at [634, 584] on span "Subir archivo" at bounding box center [624, 594] width 70 height 33
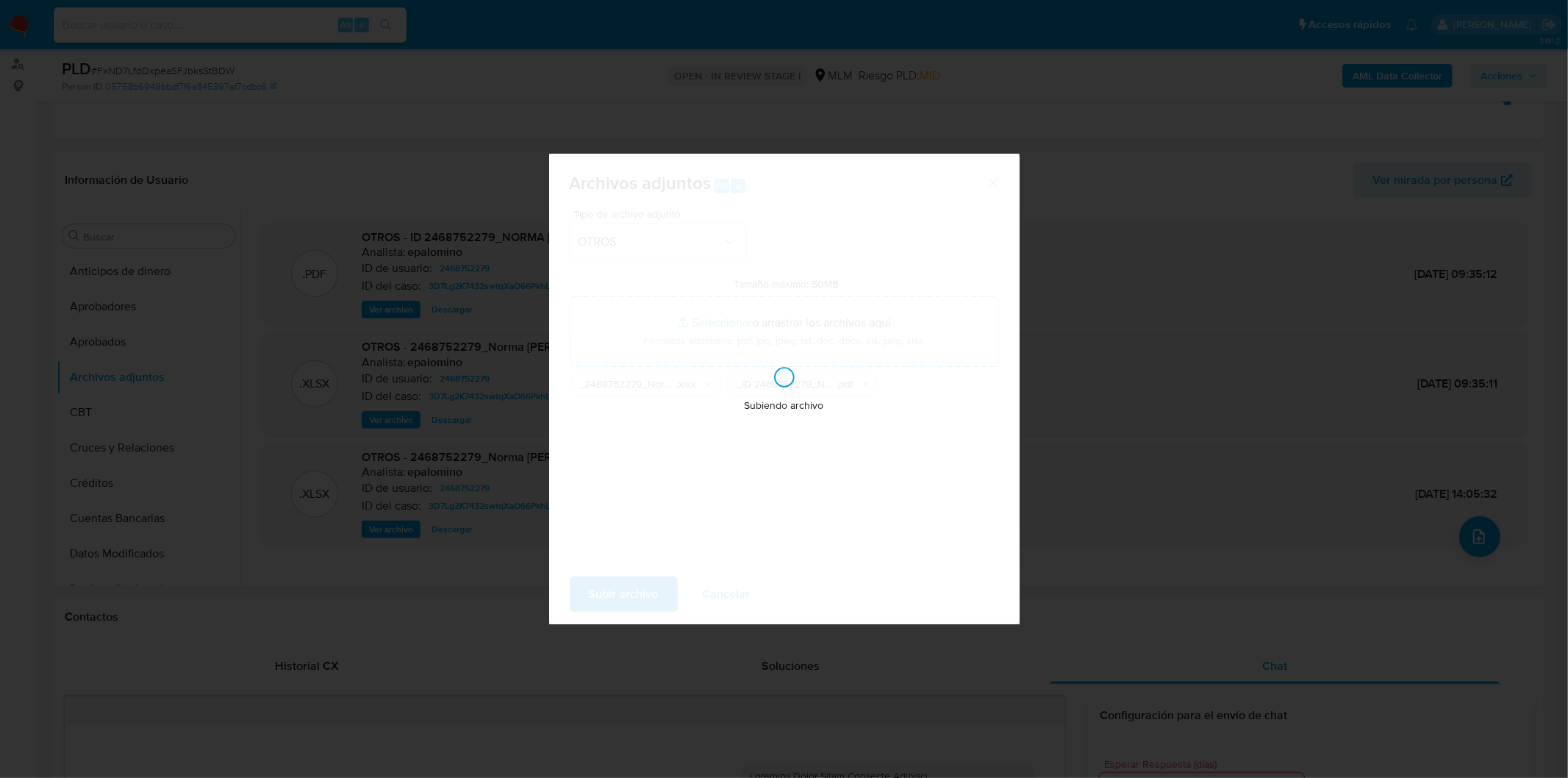
click at [818, 380] on div "Subiendo archivo" at bounding box center [785, 389] width 80 height 48
click at [719, 329] on div "Subiendo archivo" at bounding box center [784, 388] width 471 height 471
click at [714, 105] on div "Archivos adjuntos Alt a Tipo de archivo adjunto OTROS Tamaño máximo: 50MB Selec…" at bounding box center [784, 389] width 1568 height 778
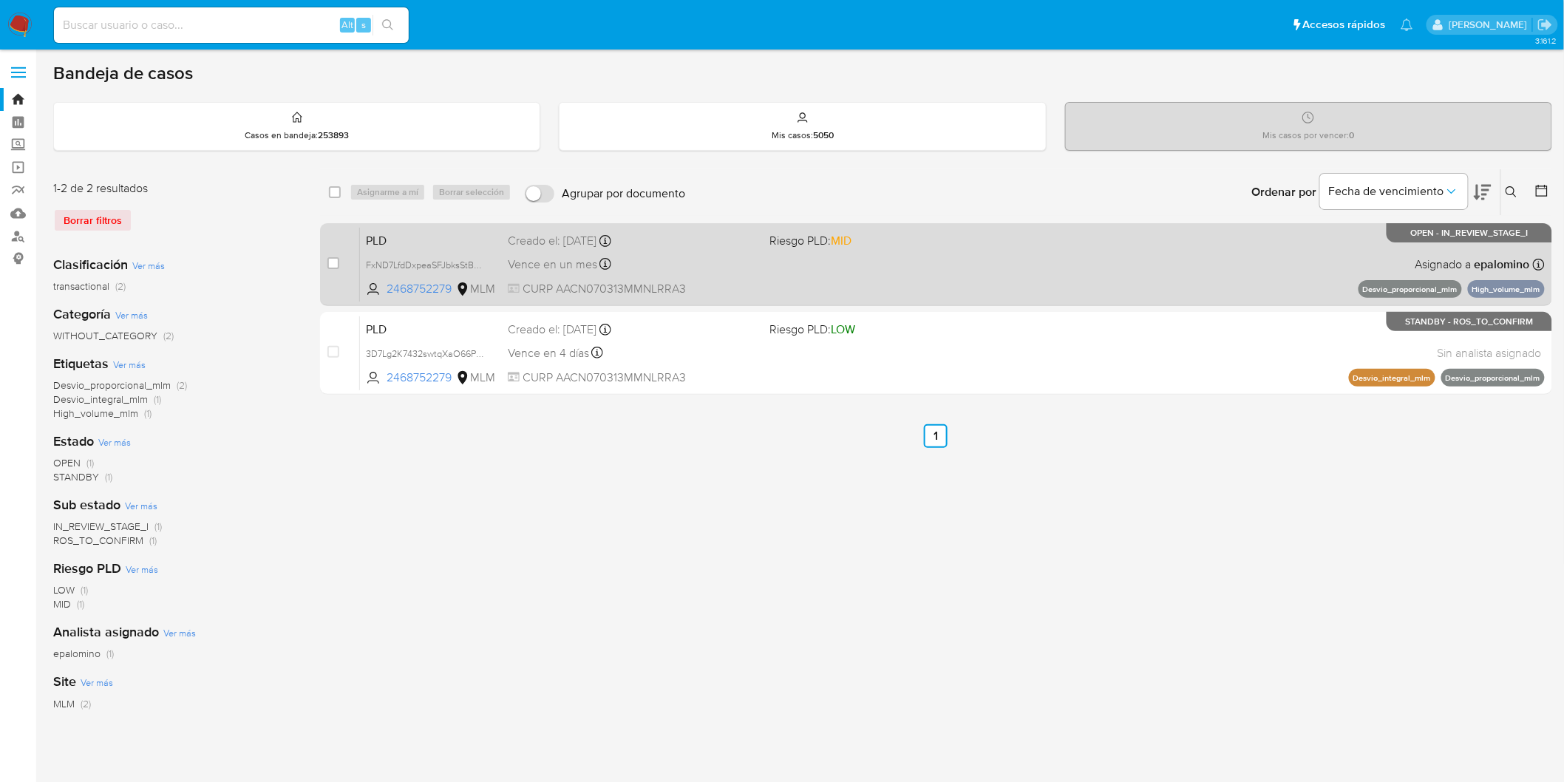
click at [377, 235] on span "PLD" at bounding box center [431, 239] width 130 height 19
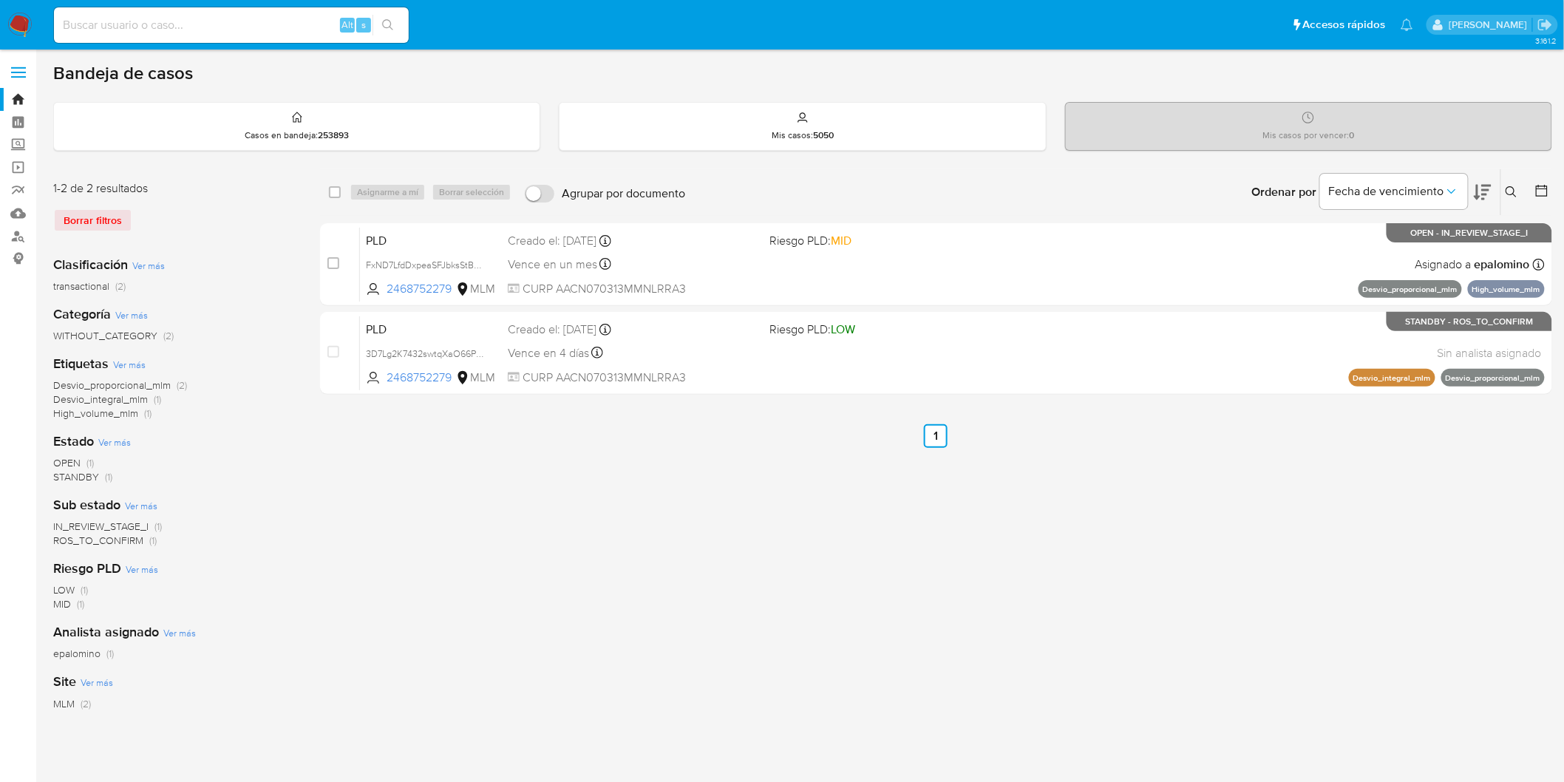
click at [24, 17] on img at bounding box center [19, 25] width 25 height 25
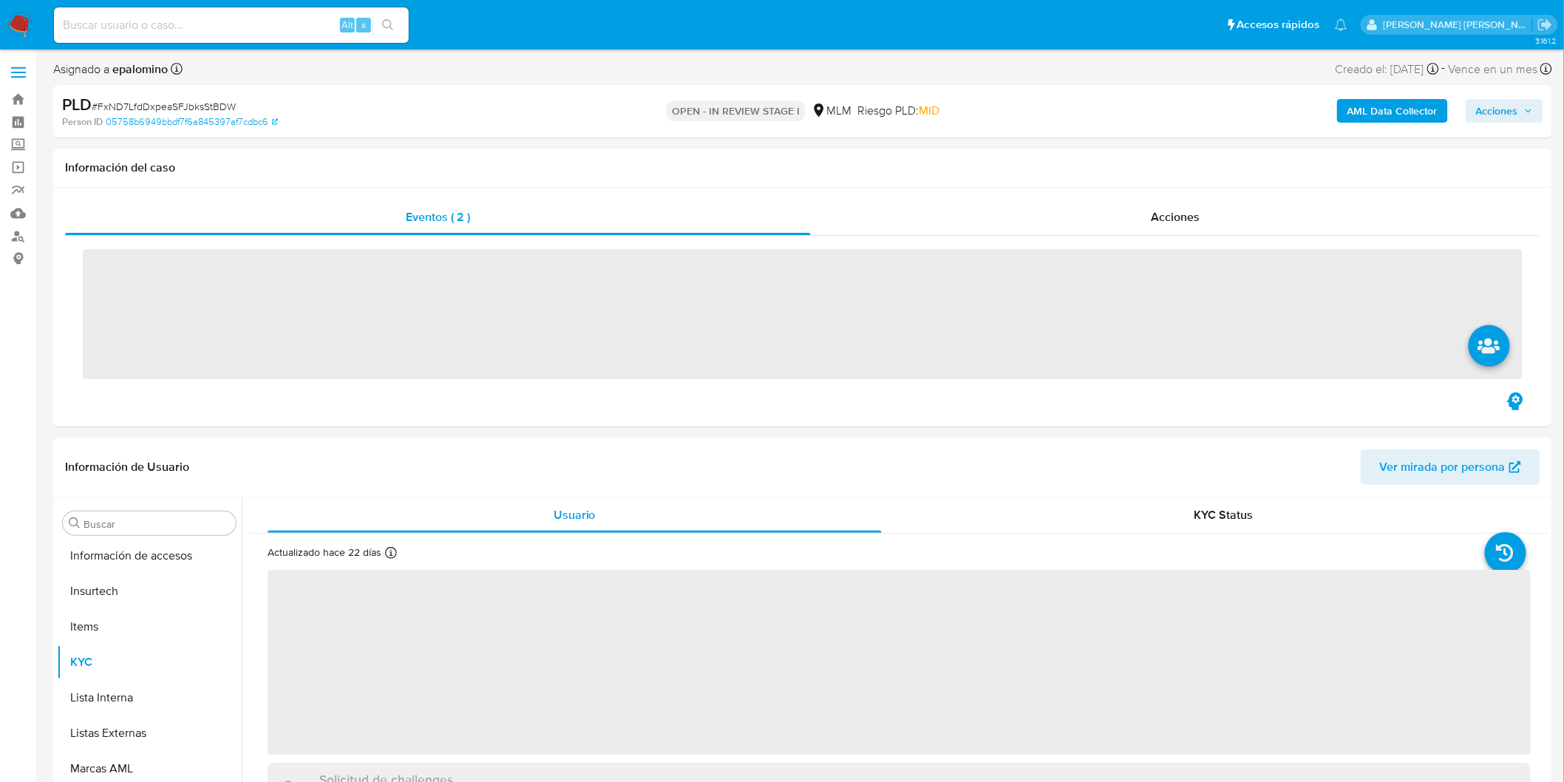
scroll to position [695, 0]
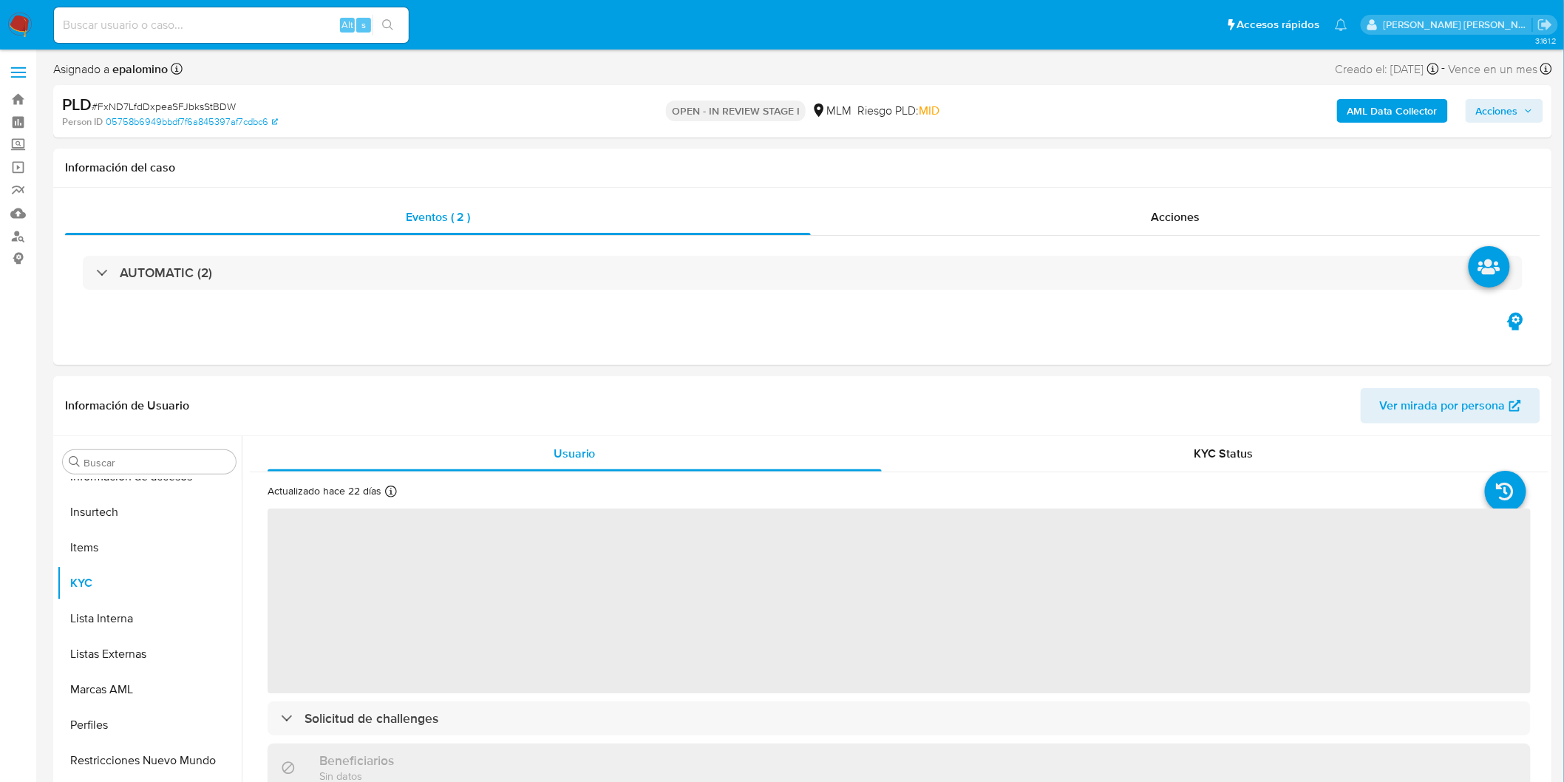
select select "10"
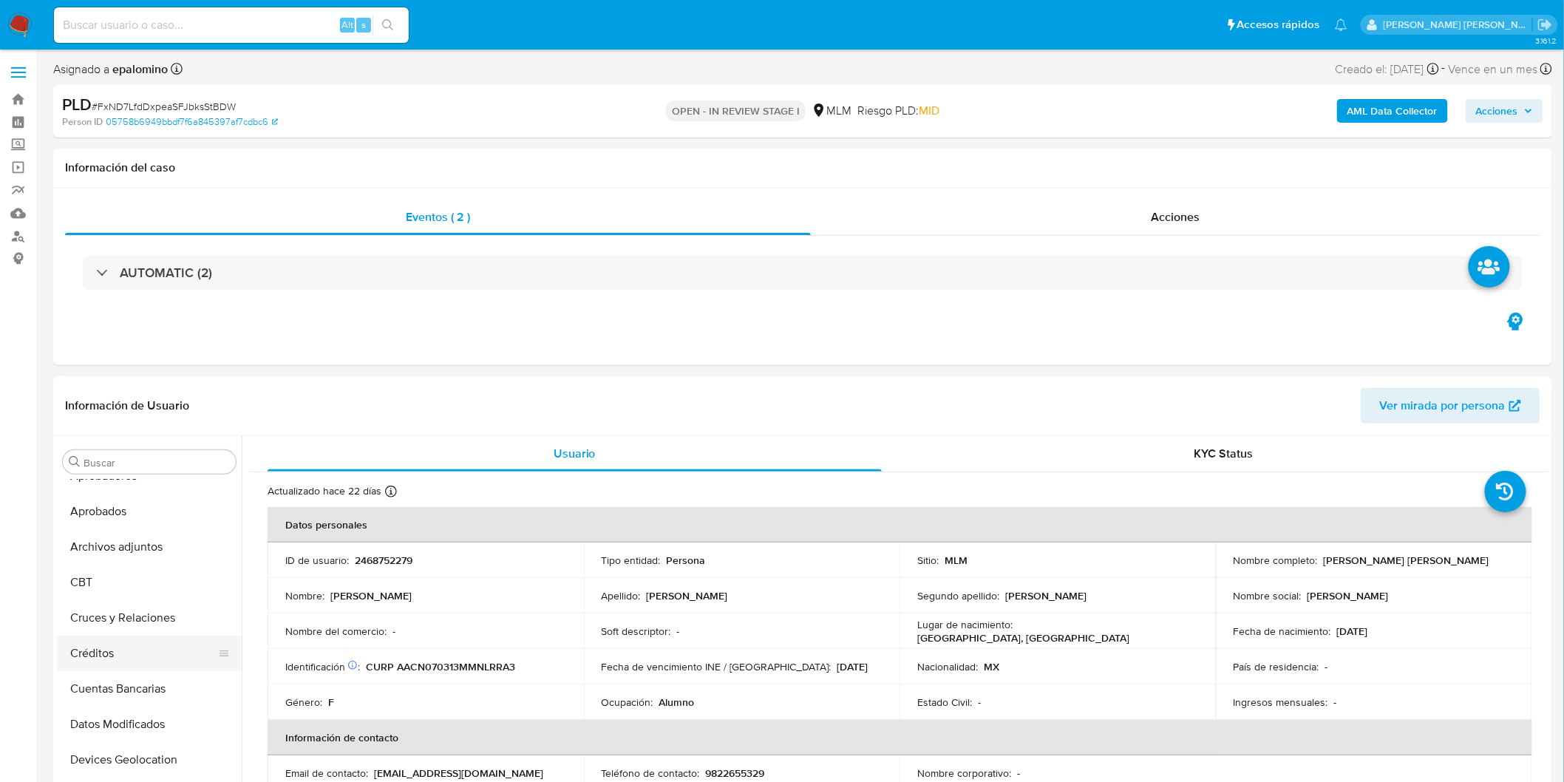
scroll to position [0, 0]
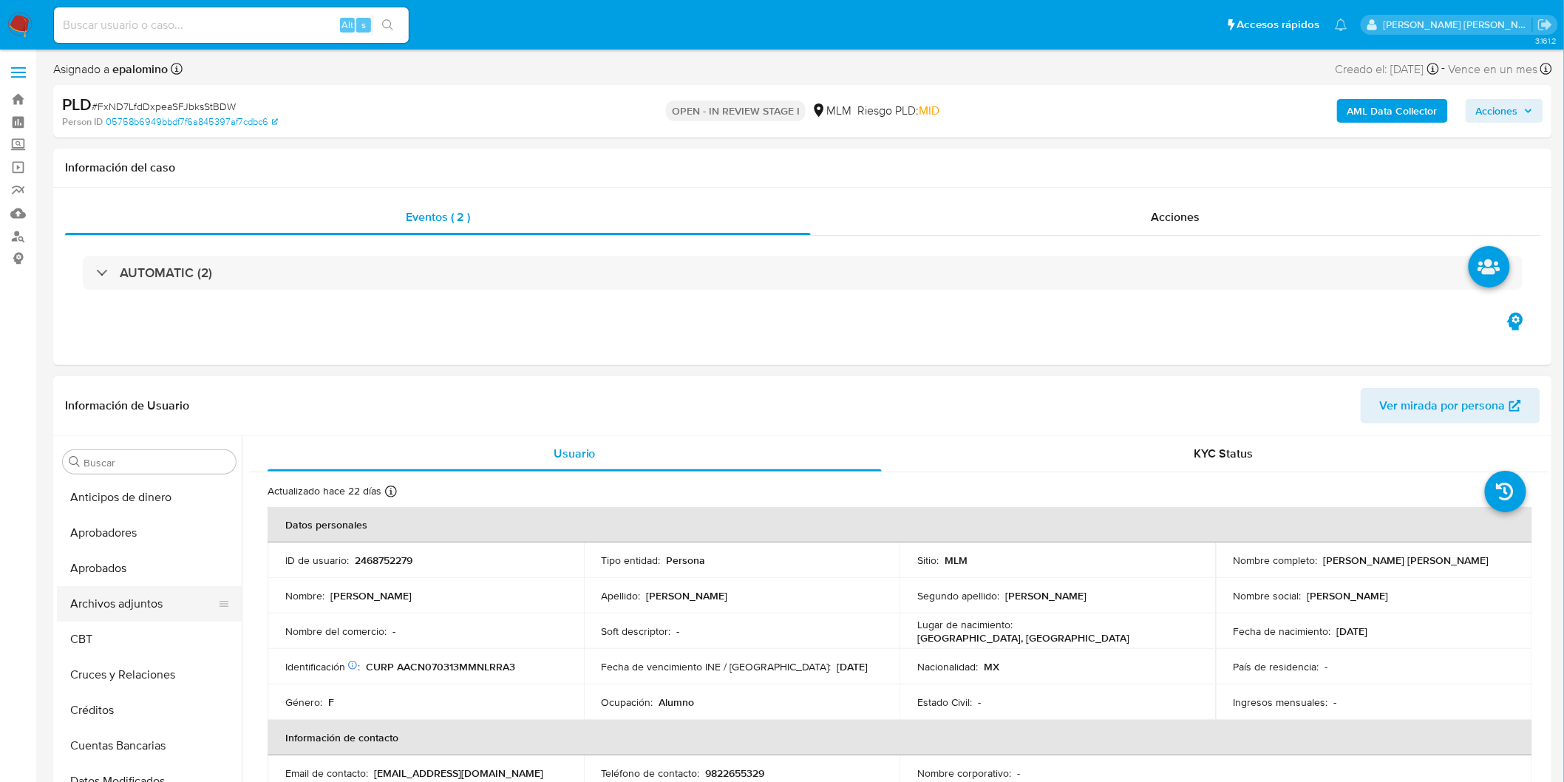
click at [151, 599] on button "Archivos adjuntos" at bounding box center [143, 603] width 173 height 35
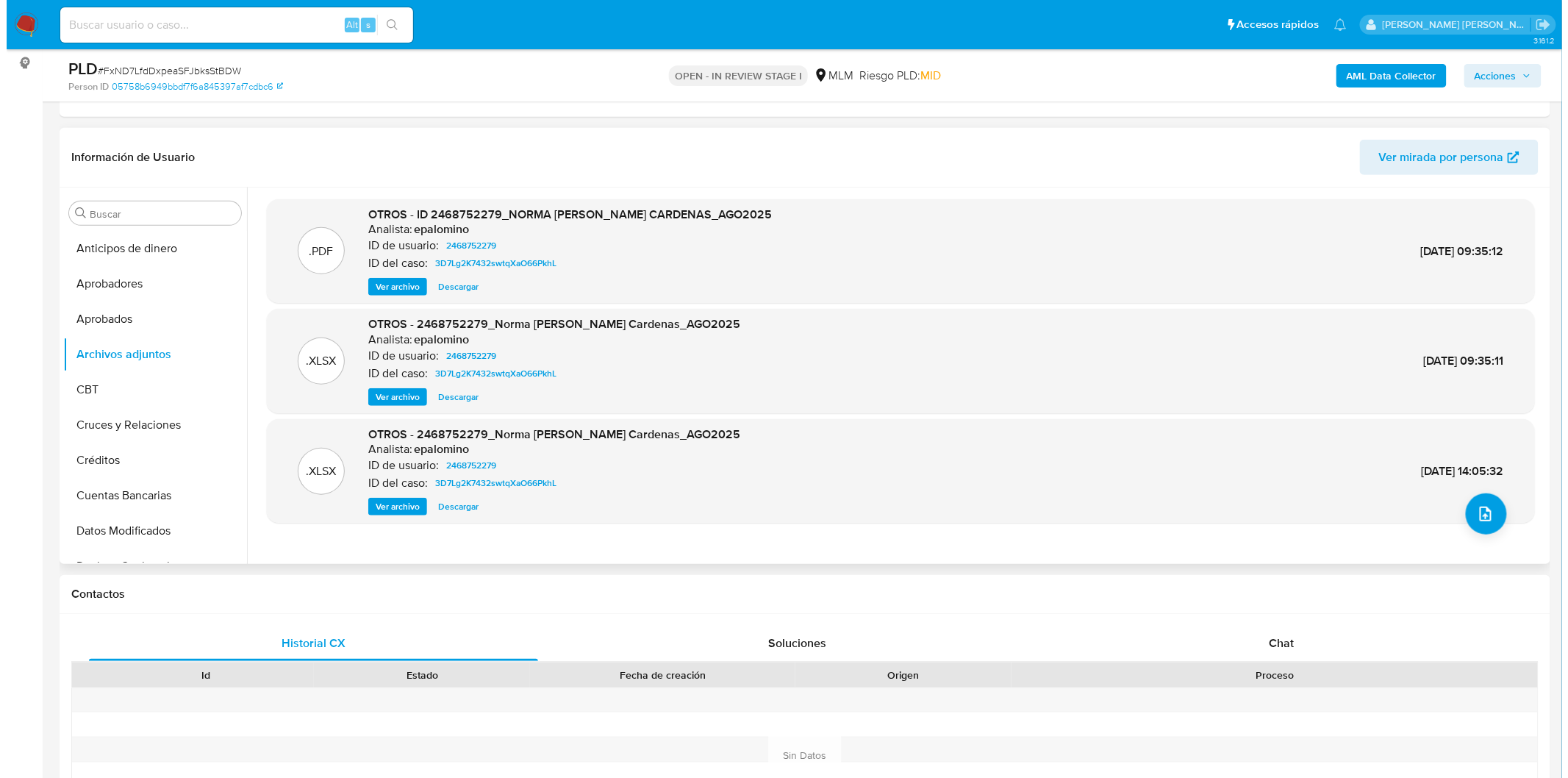
scroll to position [191, 0]
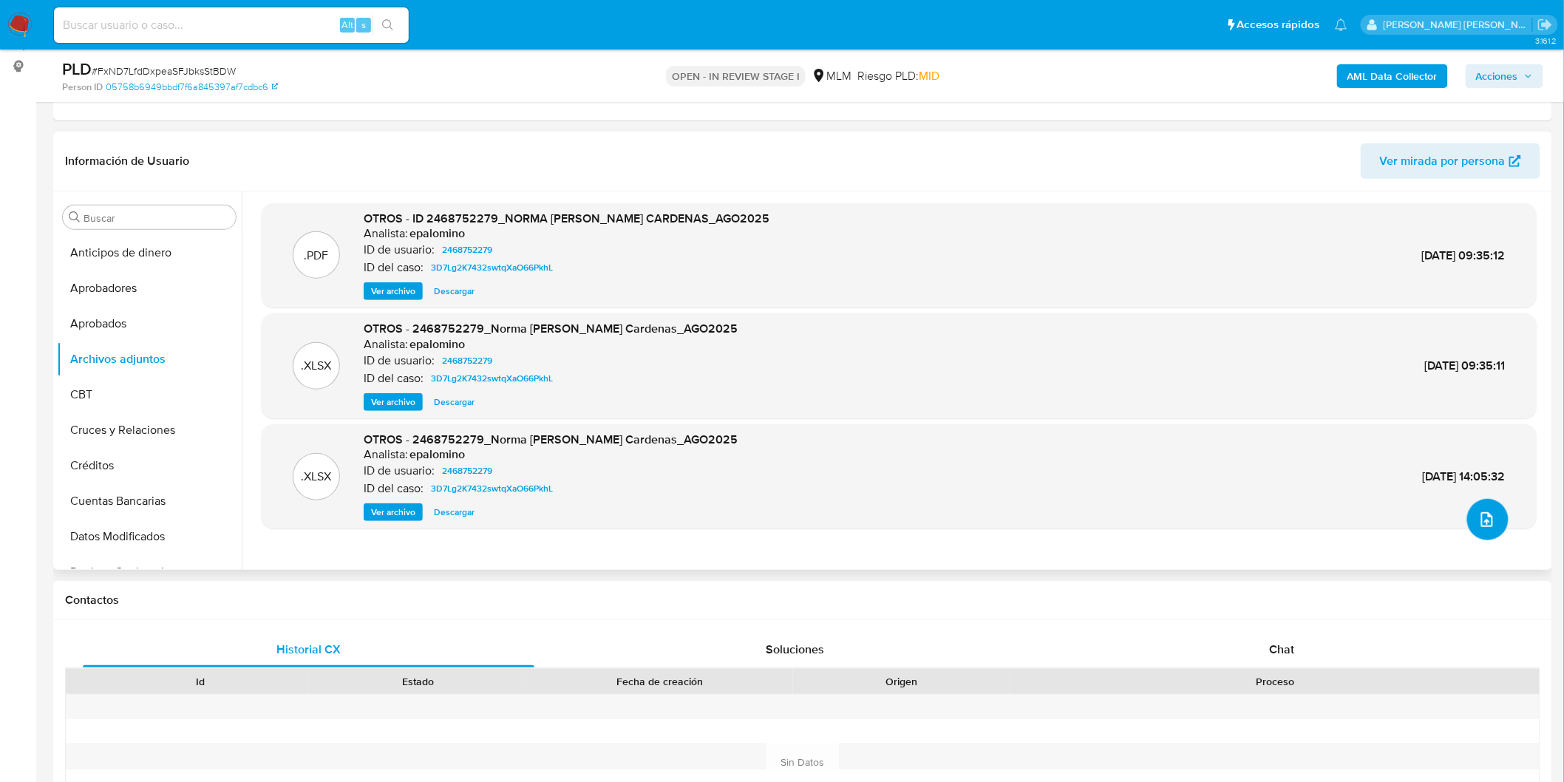
click at [1479, 508] on button "upload-file" at bounding box center [1487, 519] width 41 height 41
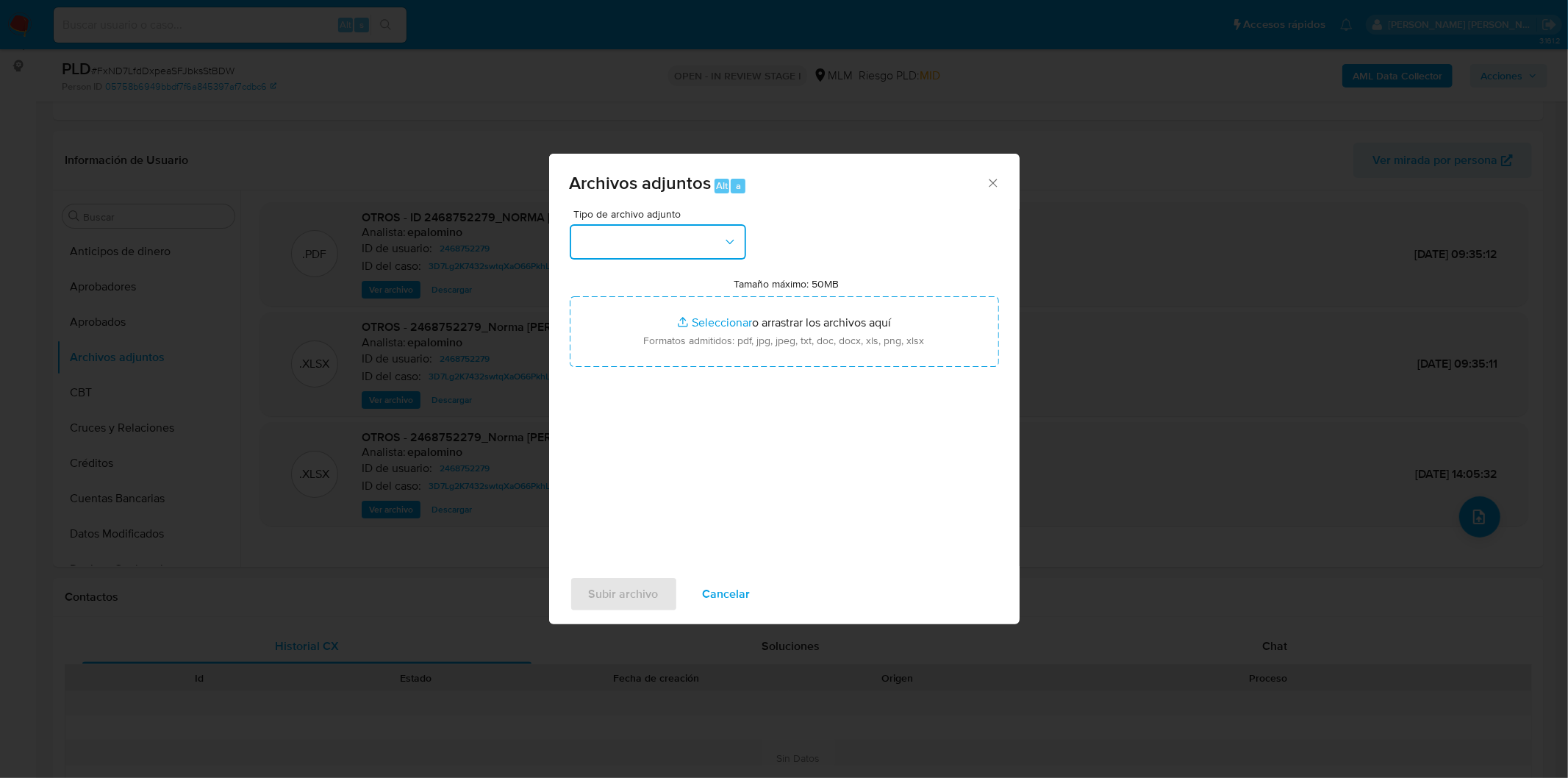
click at [725, 247] on icon "button" at bounding box center [729, 242] width 15 height 15
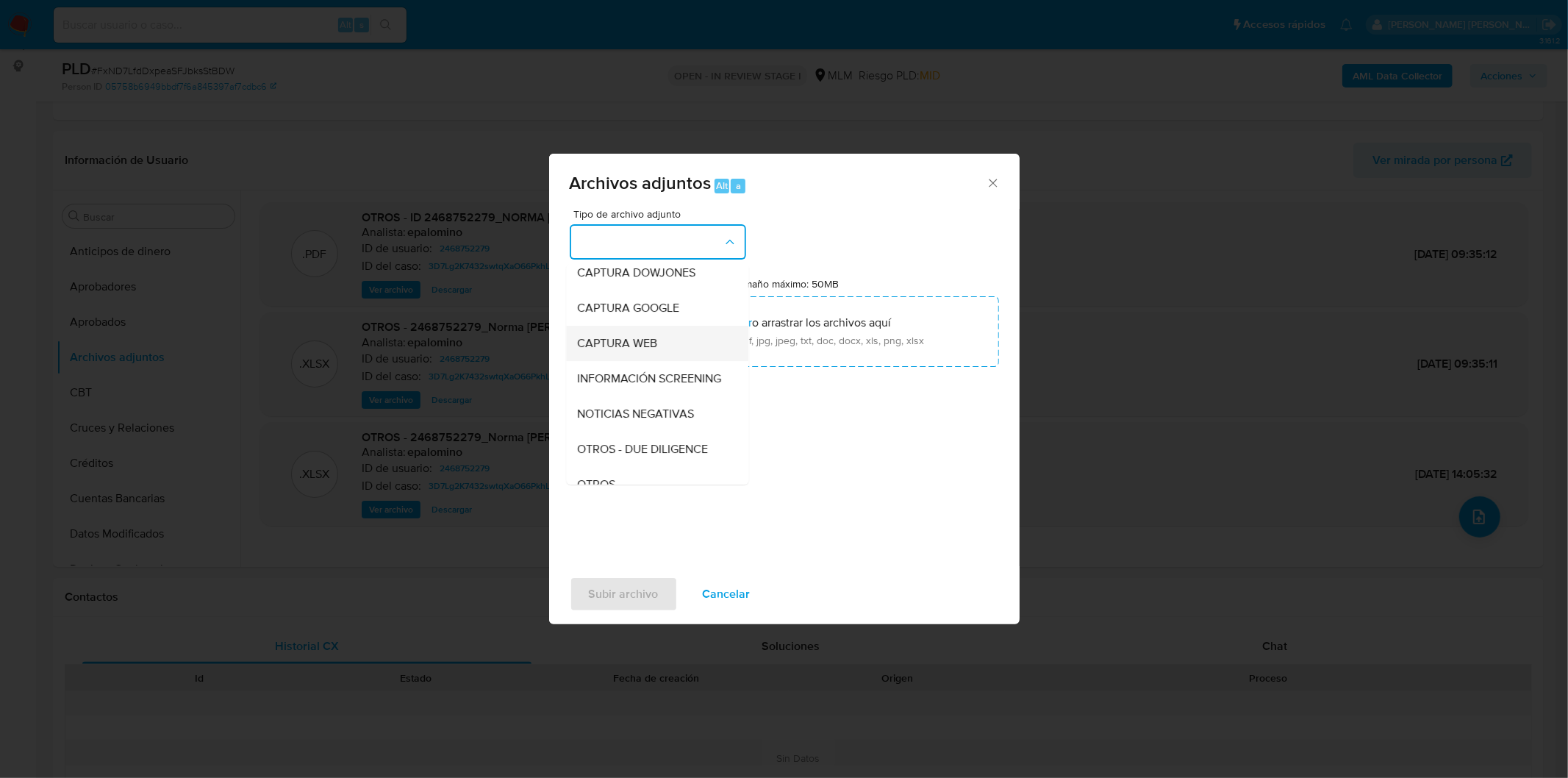
scroll to position [82, 0]
click at [628, 451] on div "OTROS" at bounding box center [653, 446] width 150 height 35
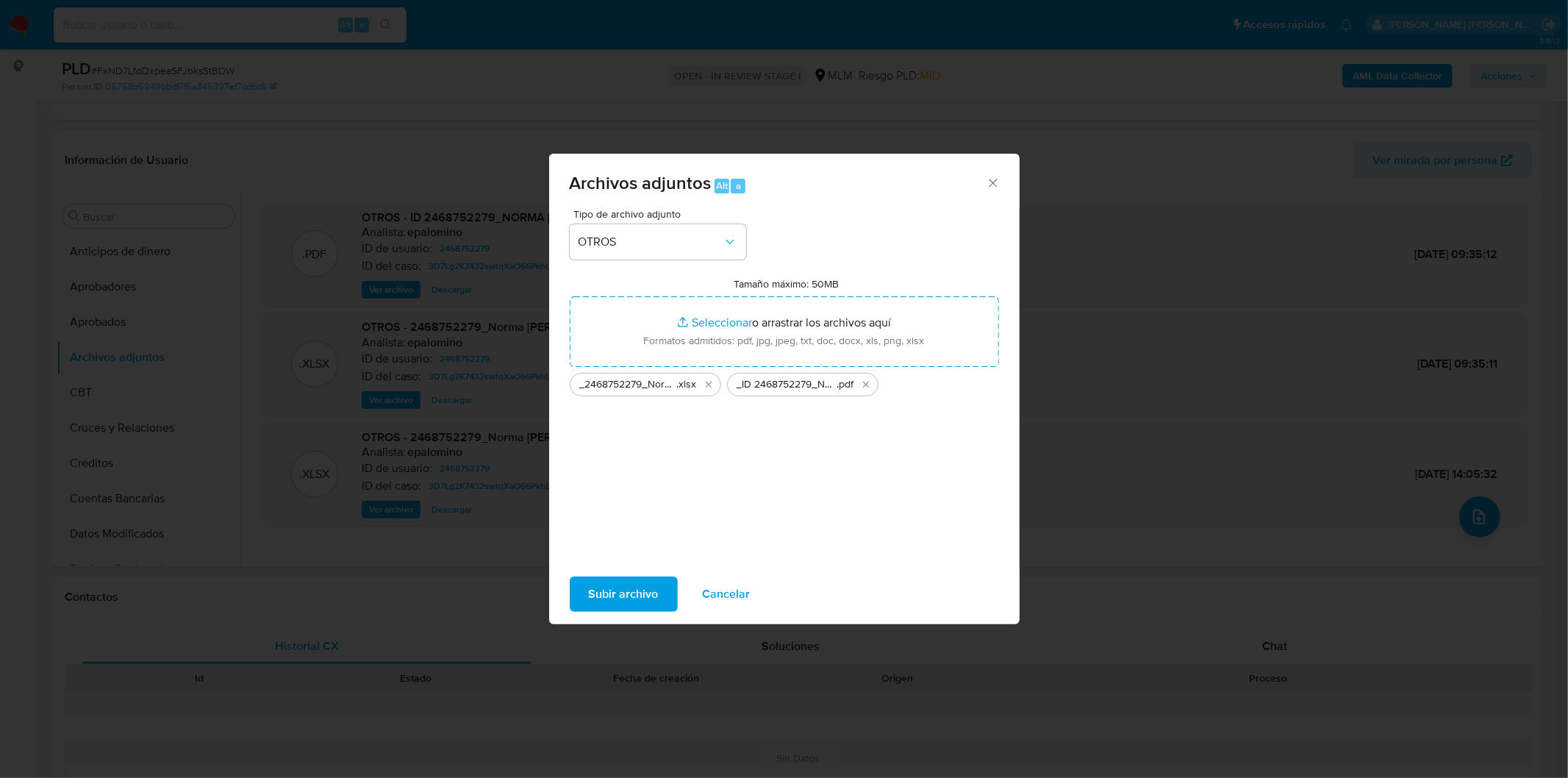
click at [614, 593] on span "Subir archivo" at bounding box center [624, 594] width 70 height 33
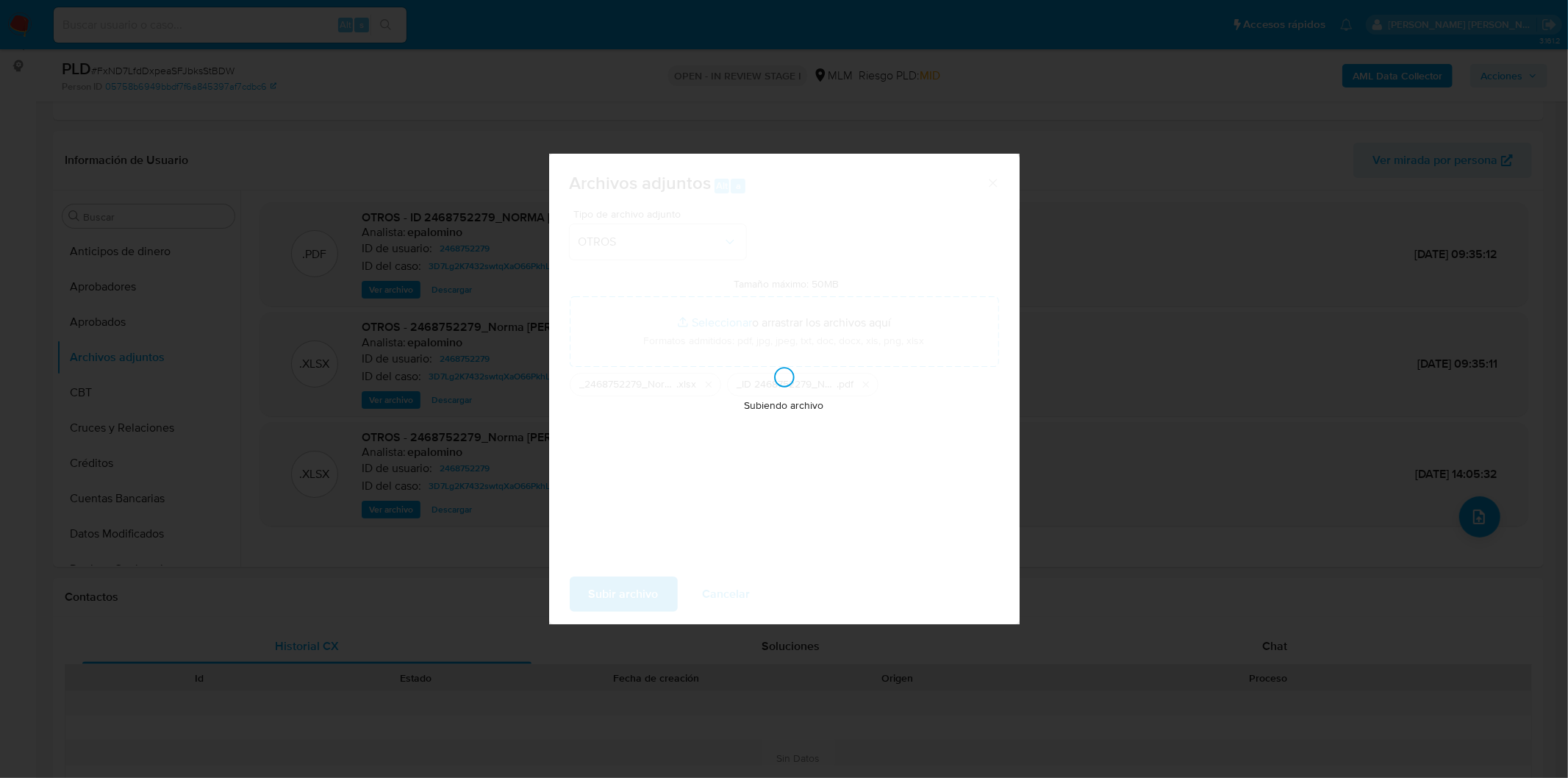
click at [1144, 584] on div "Archivos adjuntos Alt a Tipo de archivo adjunto OTROS Tamaño máximo: 50MB Selec…" at bounding box center [784, 389] width 1568 height 778
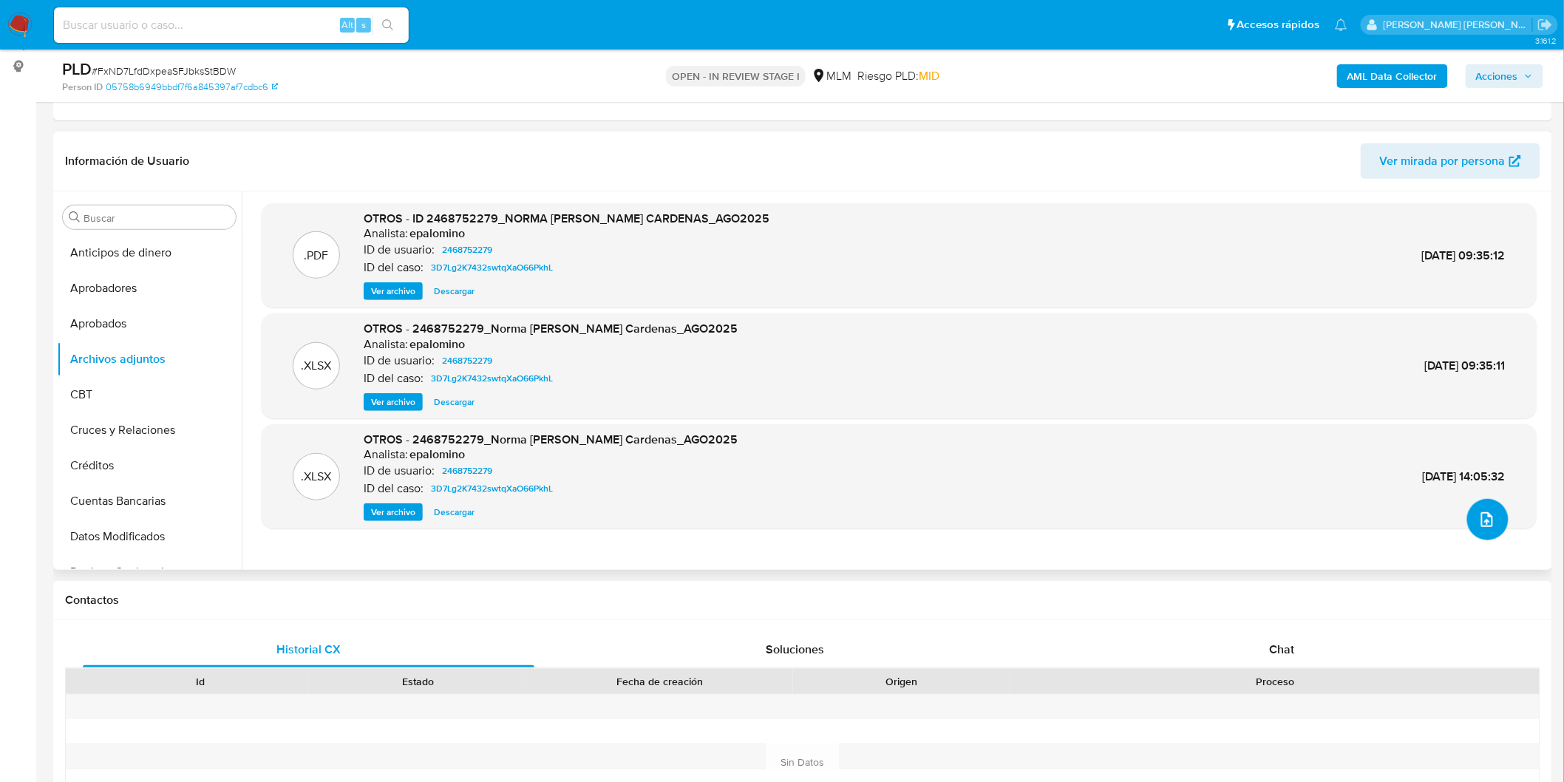
click at [1490, 525] on button "upload-file" at bounding box center [1487, 519] width 41 height 41
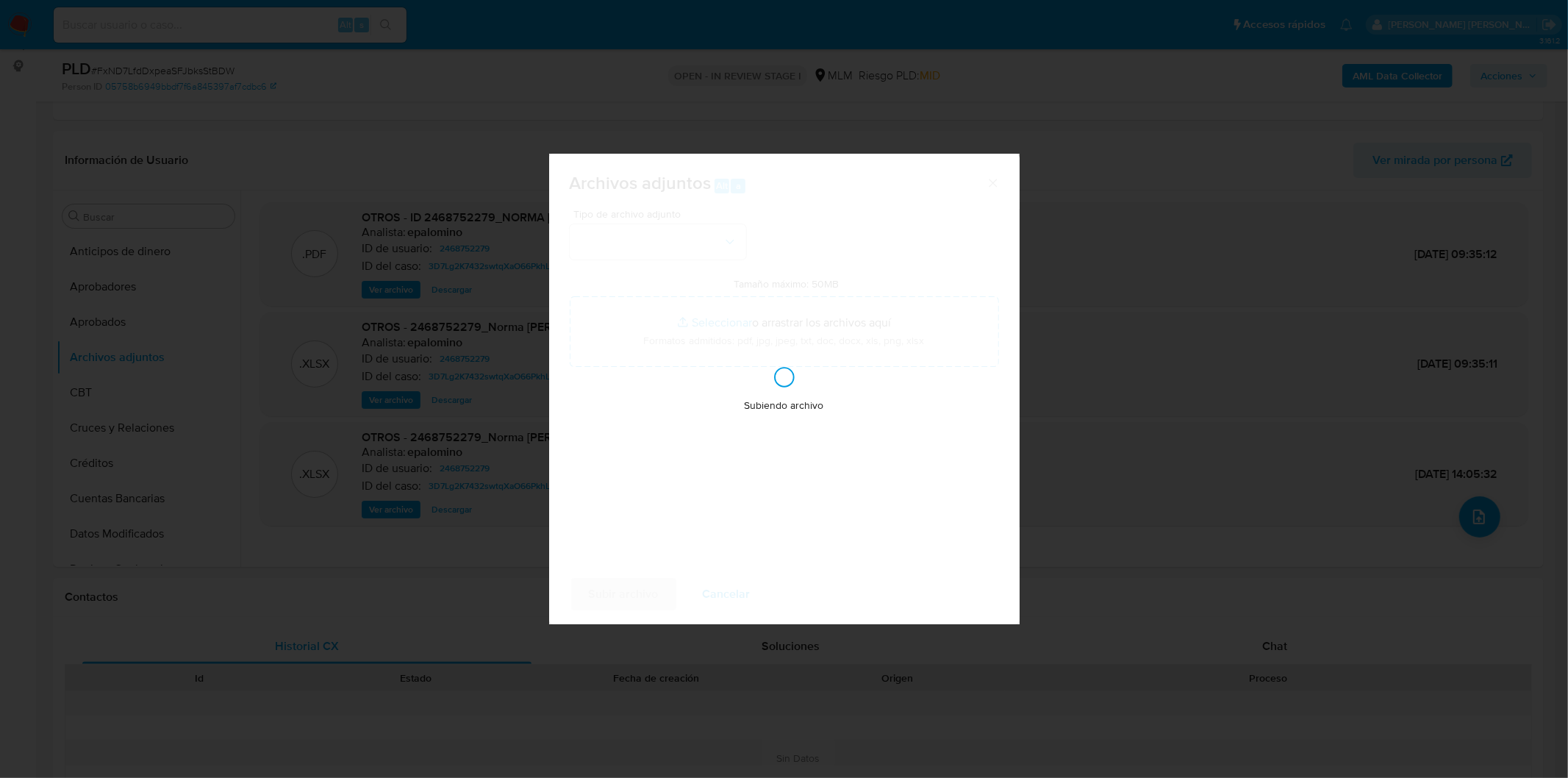
click at [758, 410] on span "Subiendo archivo" at bounding box center [785, 406] width 80 height 15
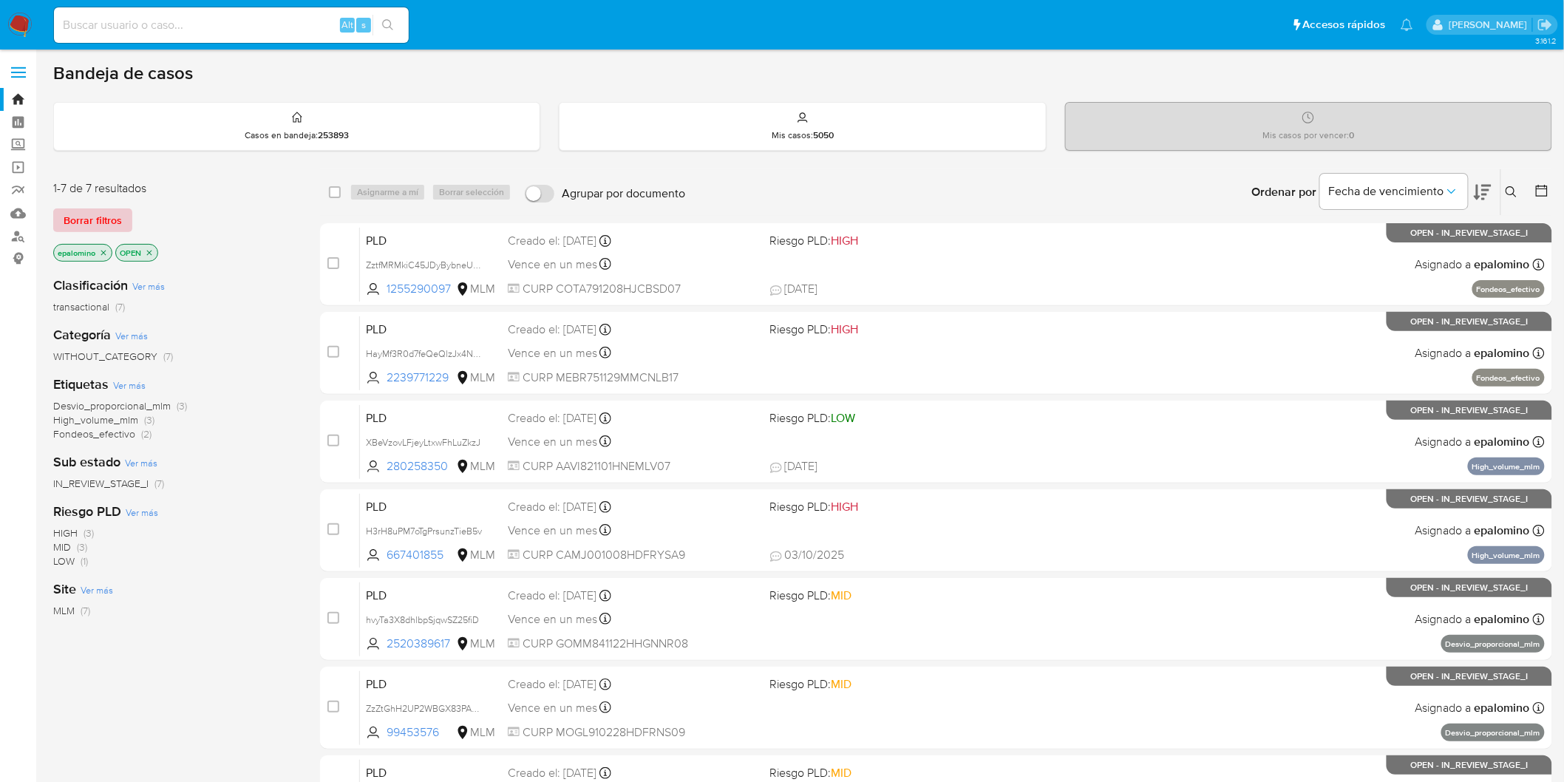
click at [87, 214] on span "Borrar filtros" at bounding box center [93, 220] width 58 height 21
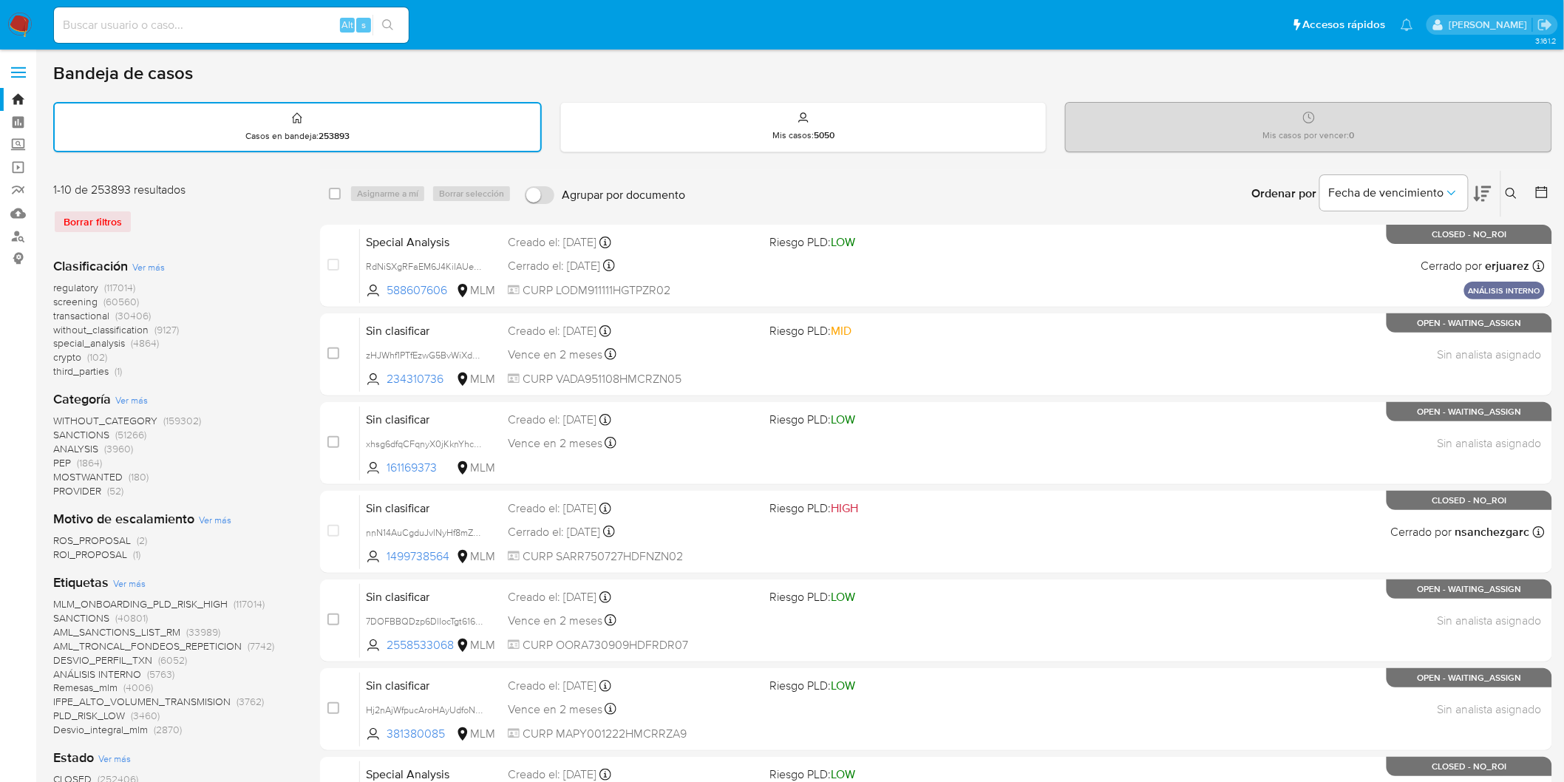
click at [1510, 189] on icon at bounding box center [1511, 194] width 12 height 12
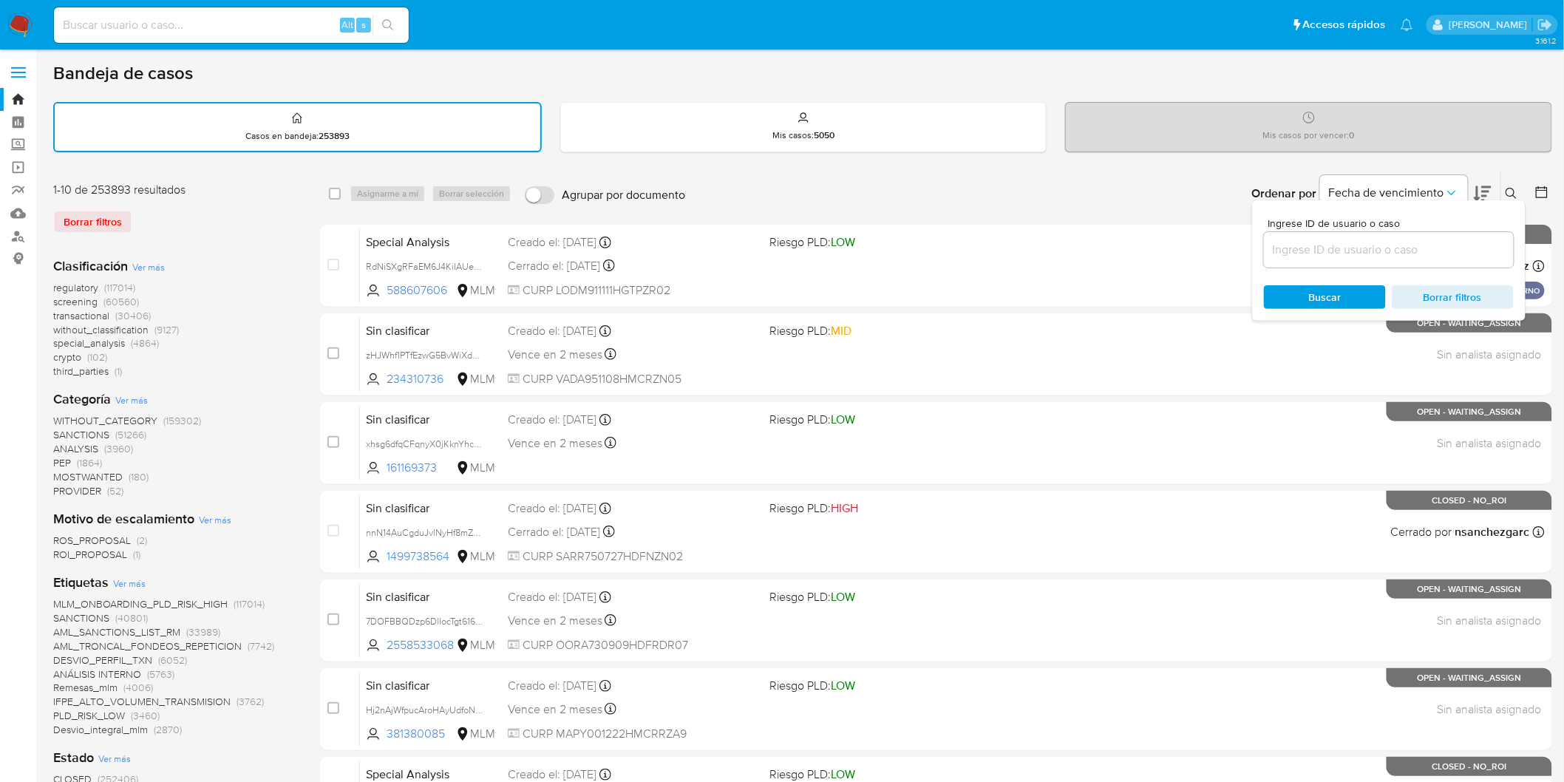
click at [1292, 235] on div at bounding box center [1389, 249] width 250 height 35
click at [1293, 245] on input at bounding box center [1389, 249] width 250 height 19
paste input "2468752279"
type input "2468752279"
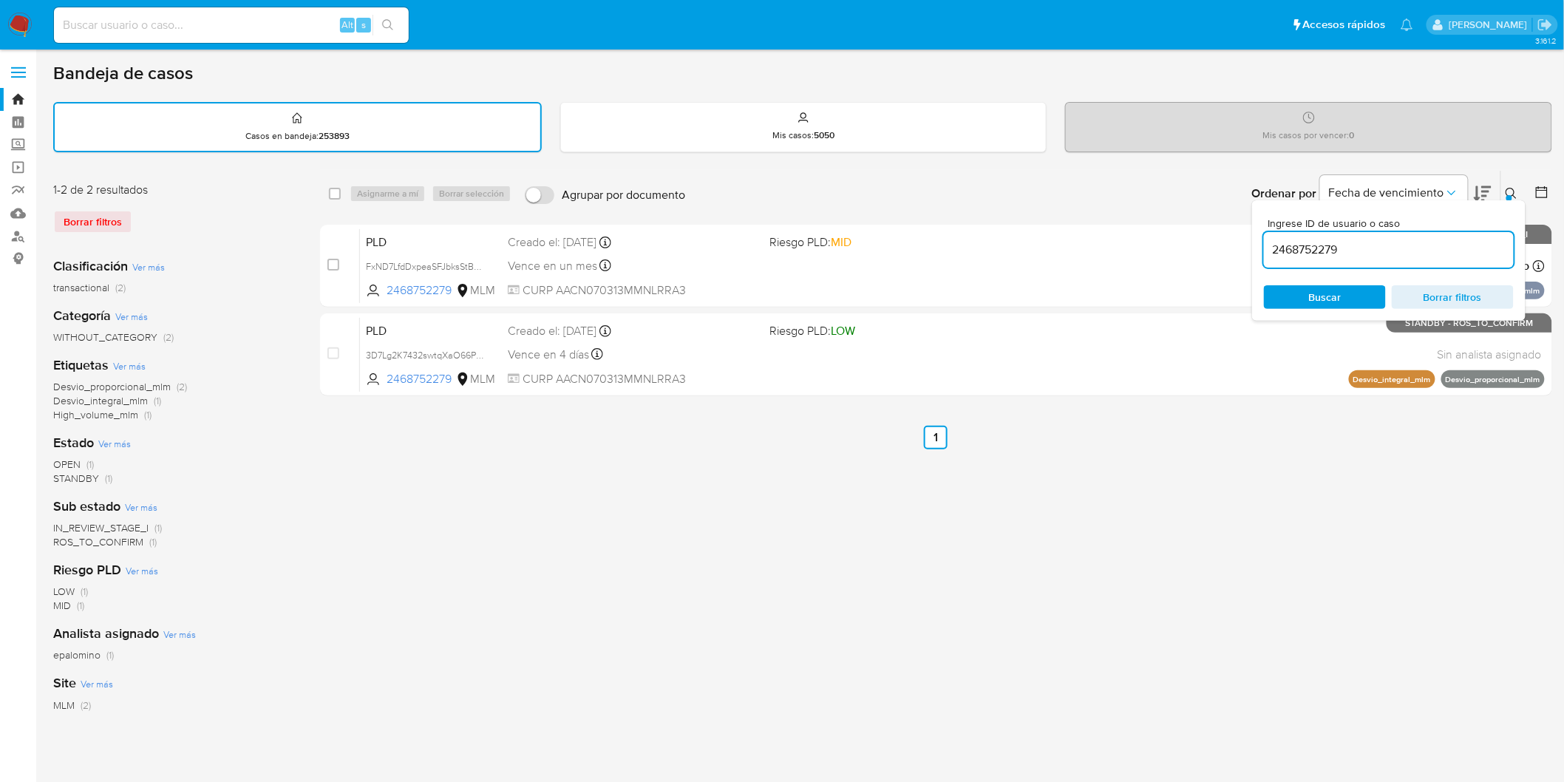
click at [1516, 188] on icon at bounding box center [1511, 194] width 12 height 12
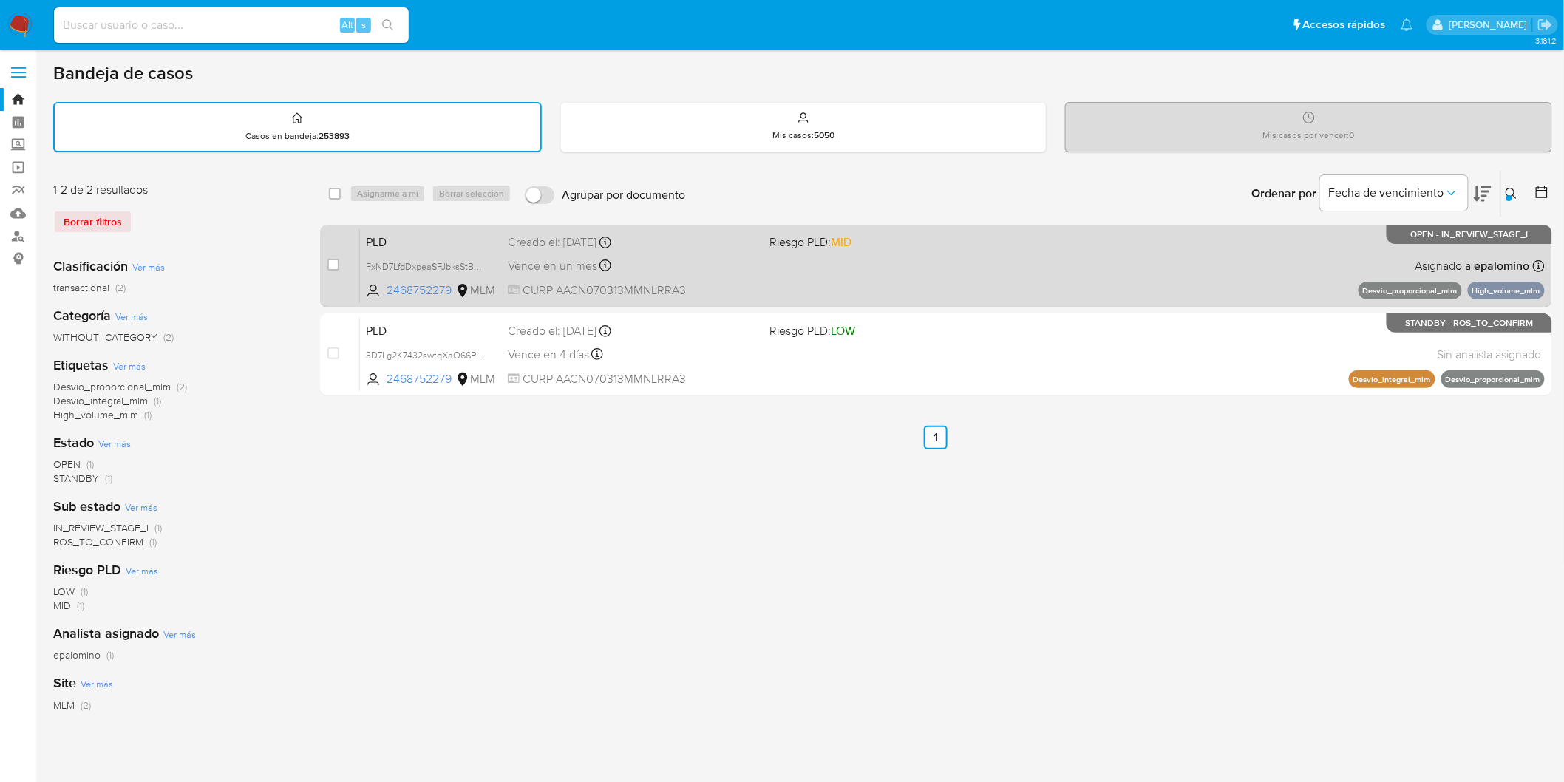
click at [398, 234] on span "PLD" at bounding box center [431, 240] width 130 height 19
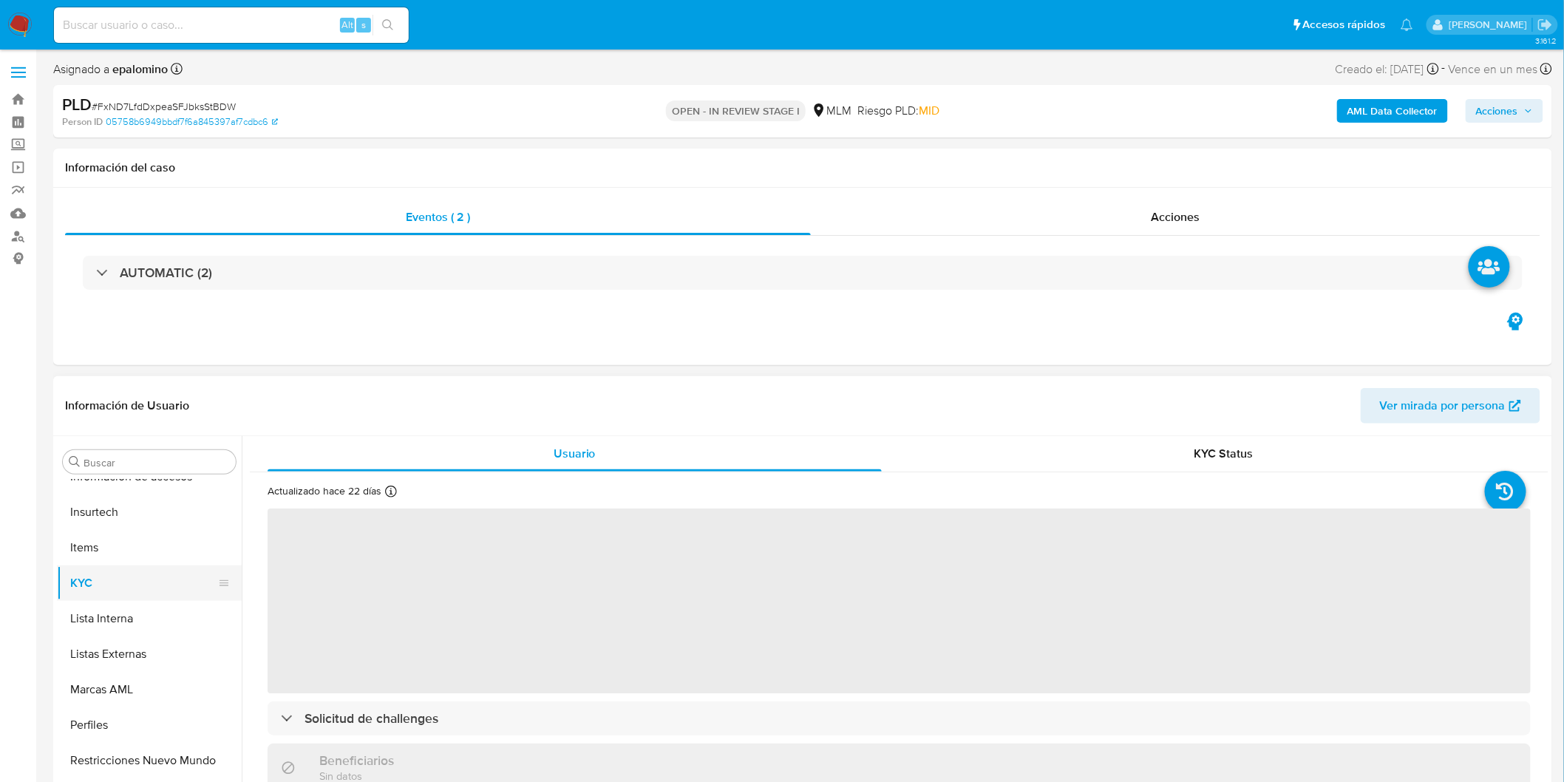
select select "10"
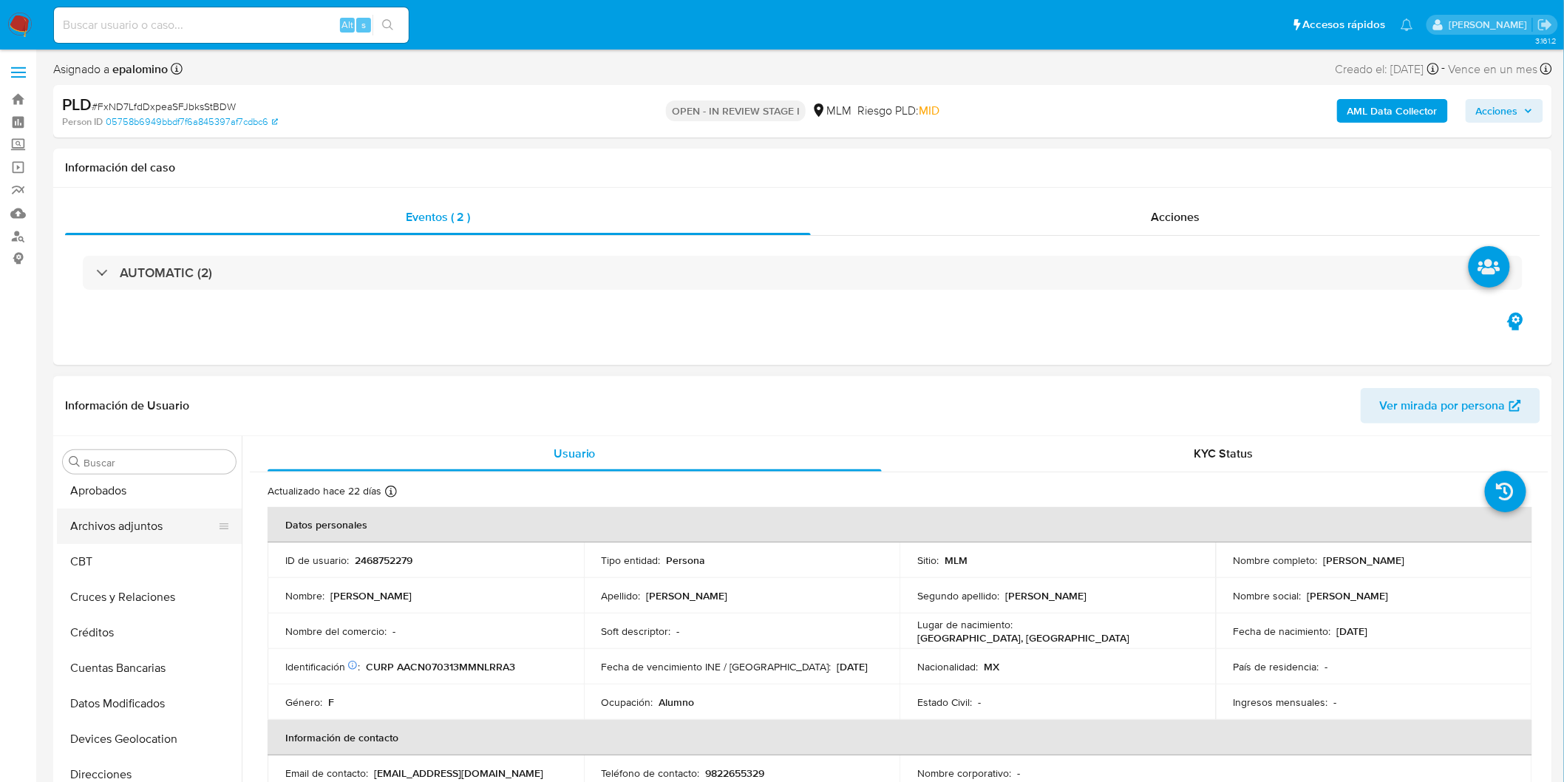
scroll to position [38, 0]
click at [152, 554] on button "Archivos adjuntos" at bounding box center [143, 565] width 173 height 35
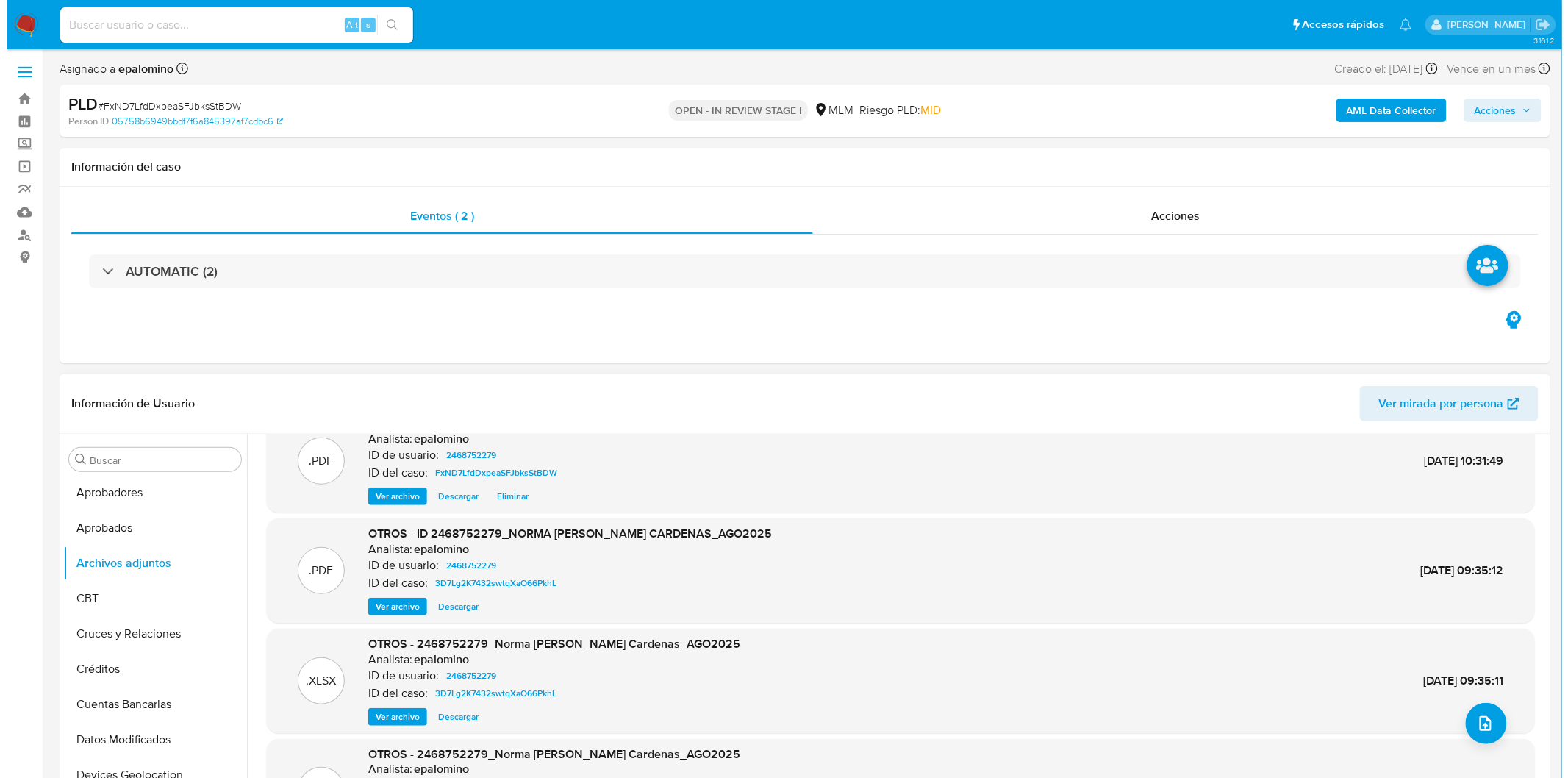
scroll to position [0, 0]
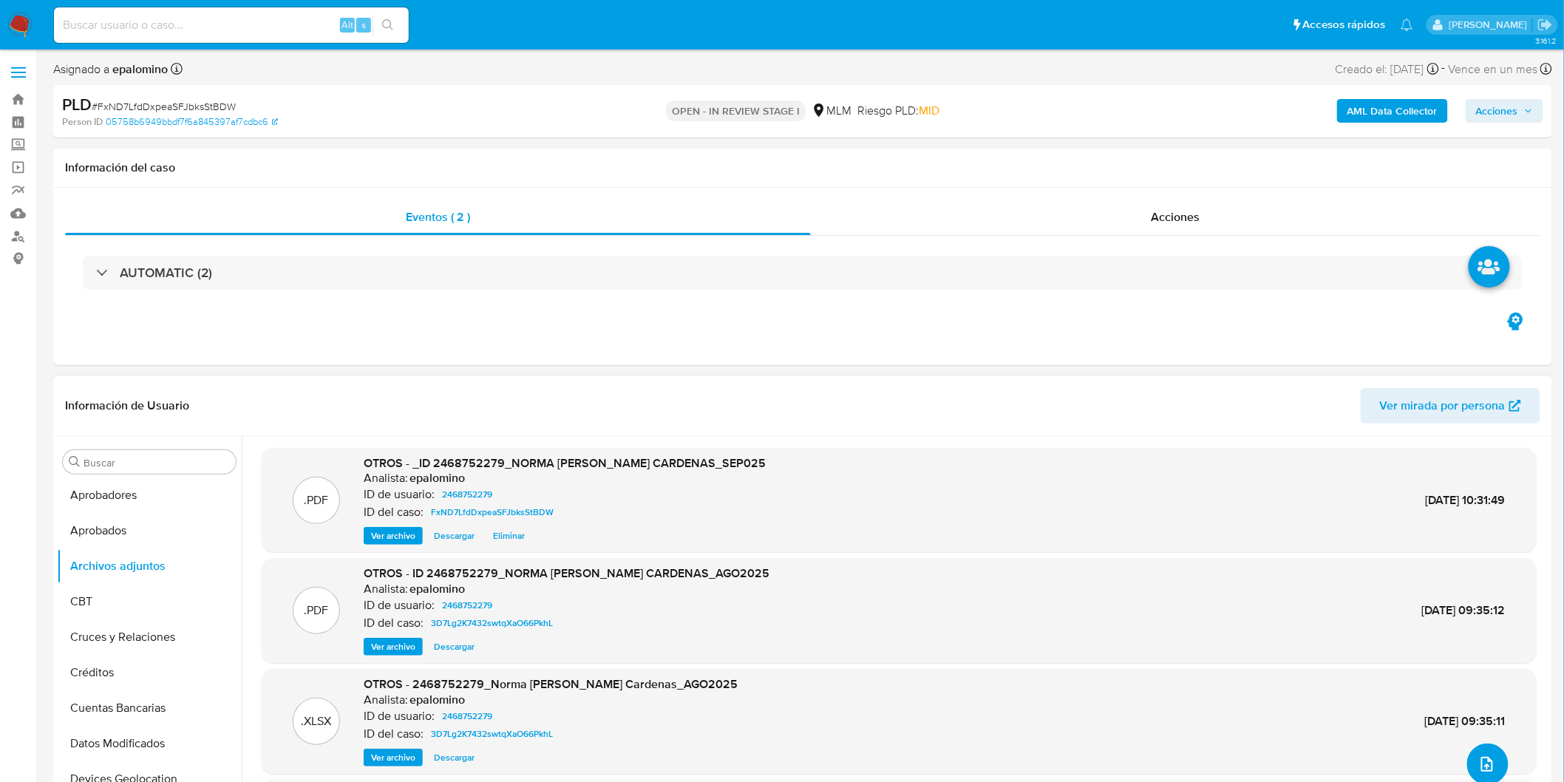
click at [1478, 756] on span "upload-file" at bounding box center [1487, 764] width 18 height 18
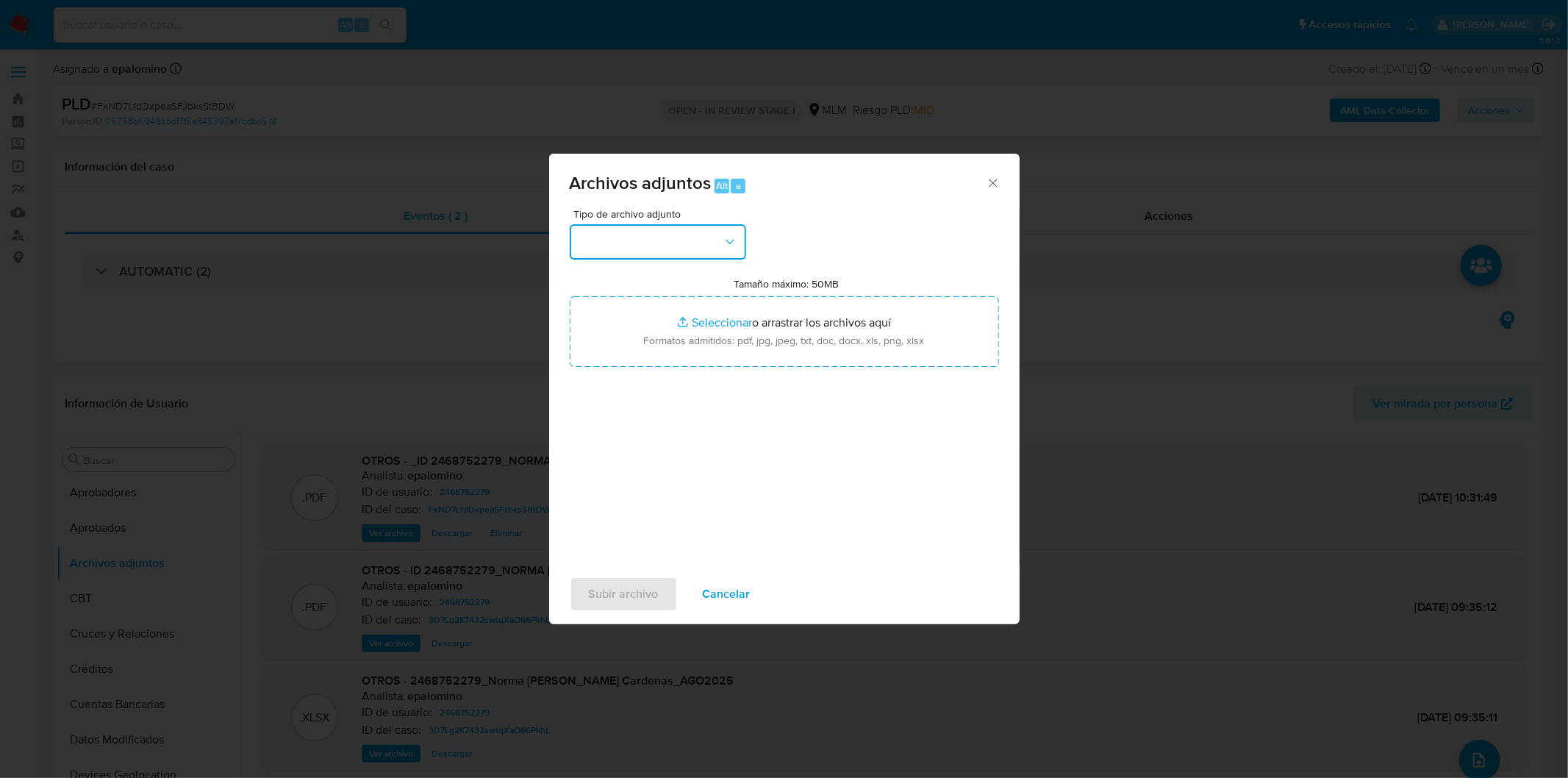
click at [702, 247] on button "button" at bounding box center [658, 241] width 176 height 35
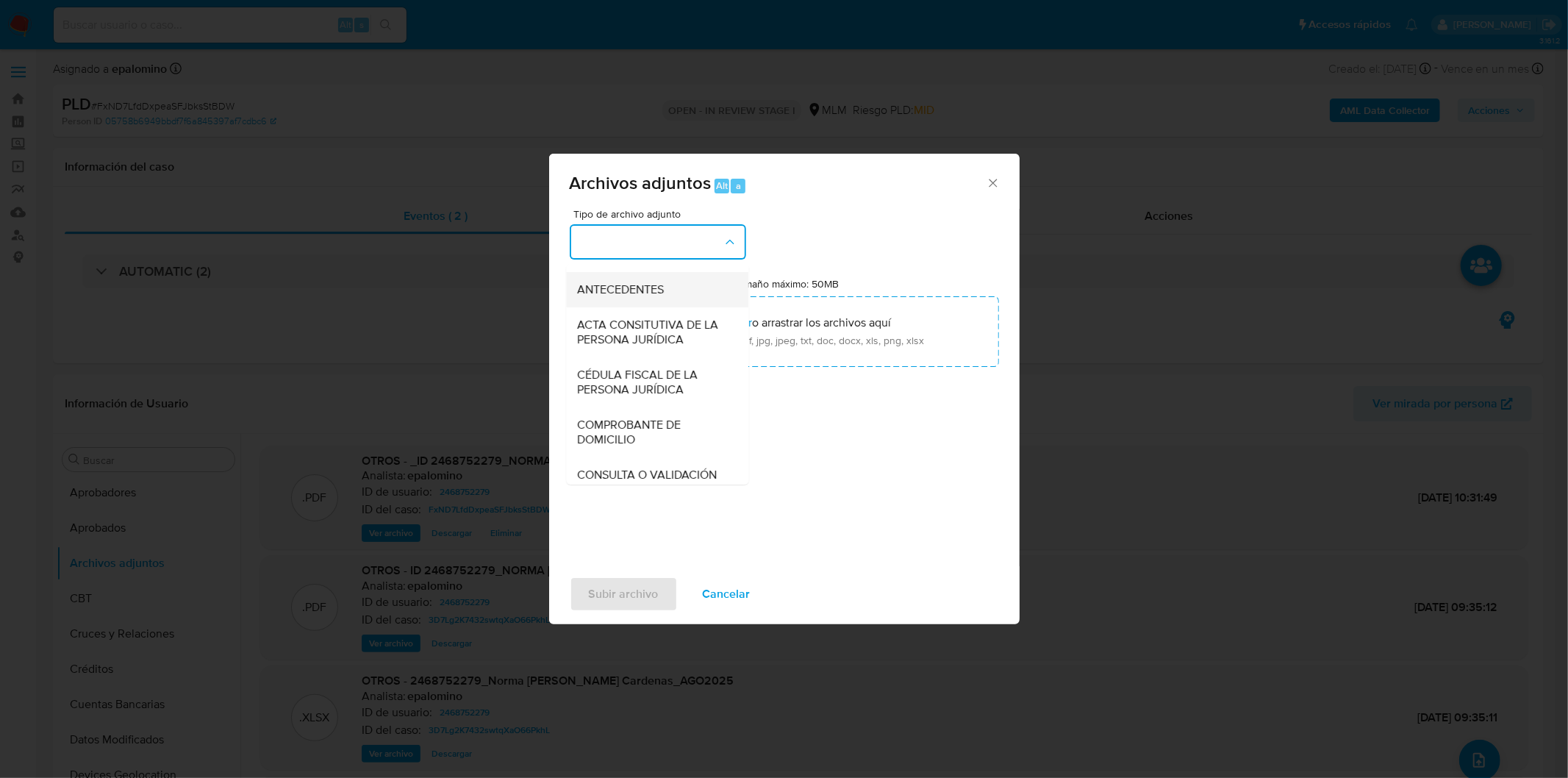
scroll to position [245, 0]
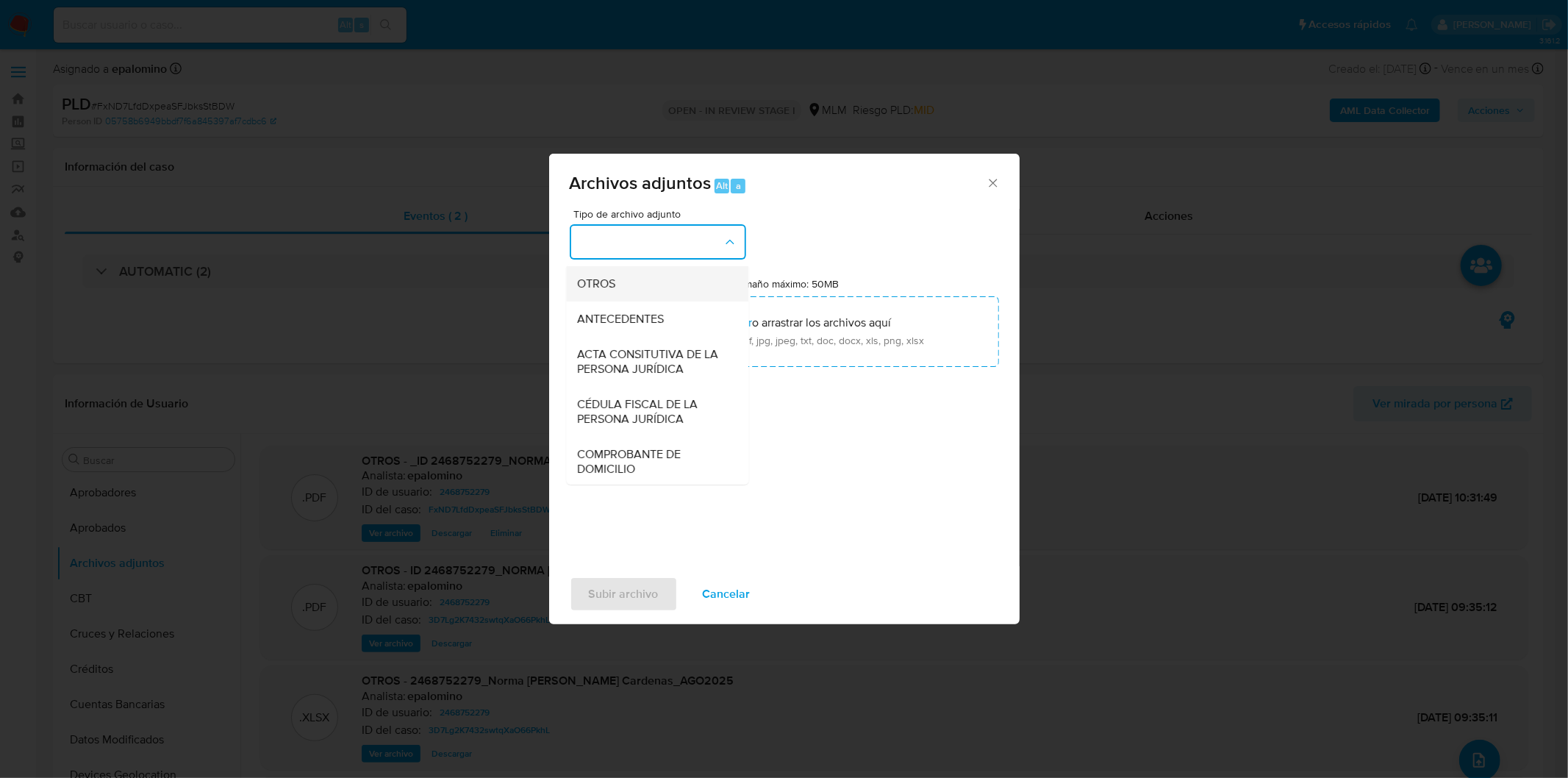
click at [649, 300] on div "OTROS" at bounding box center [653, 283] width 150 height 35
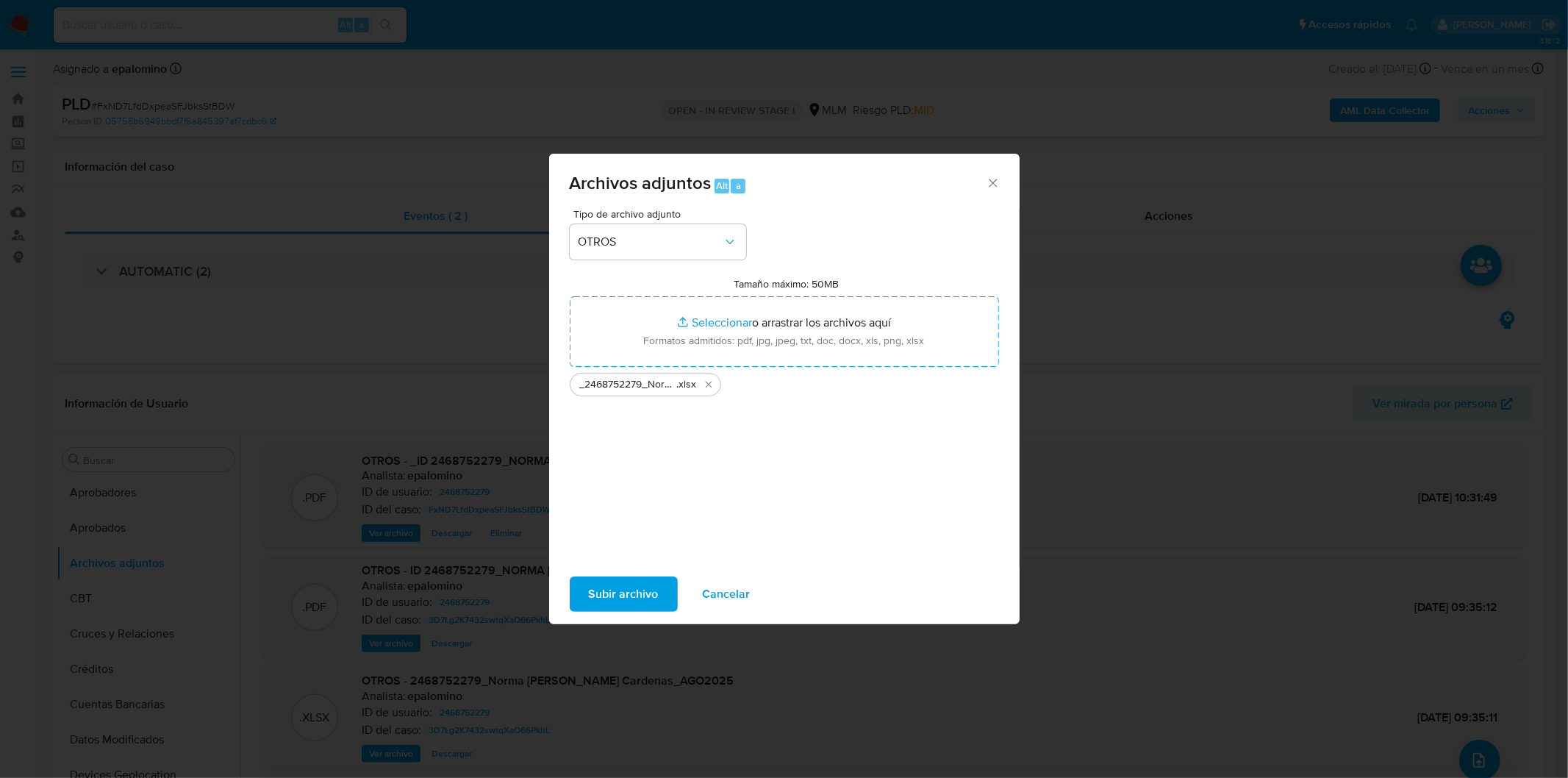
click at [630, 590] on span "Subir archivo" at bounding box center [624, 594] width 70 height 33
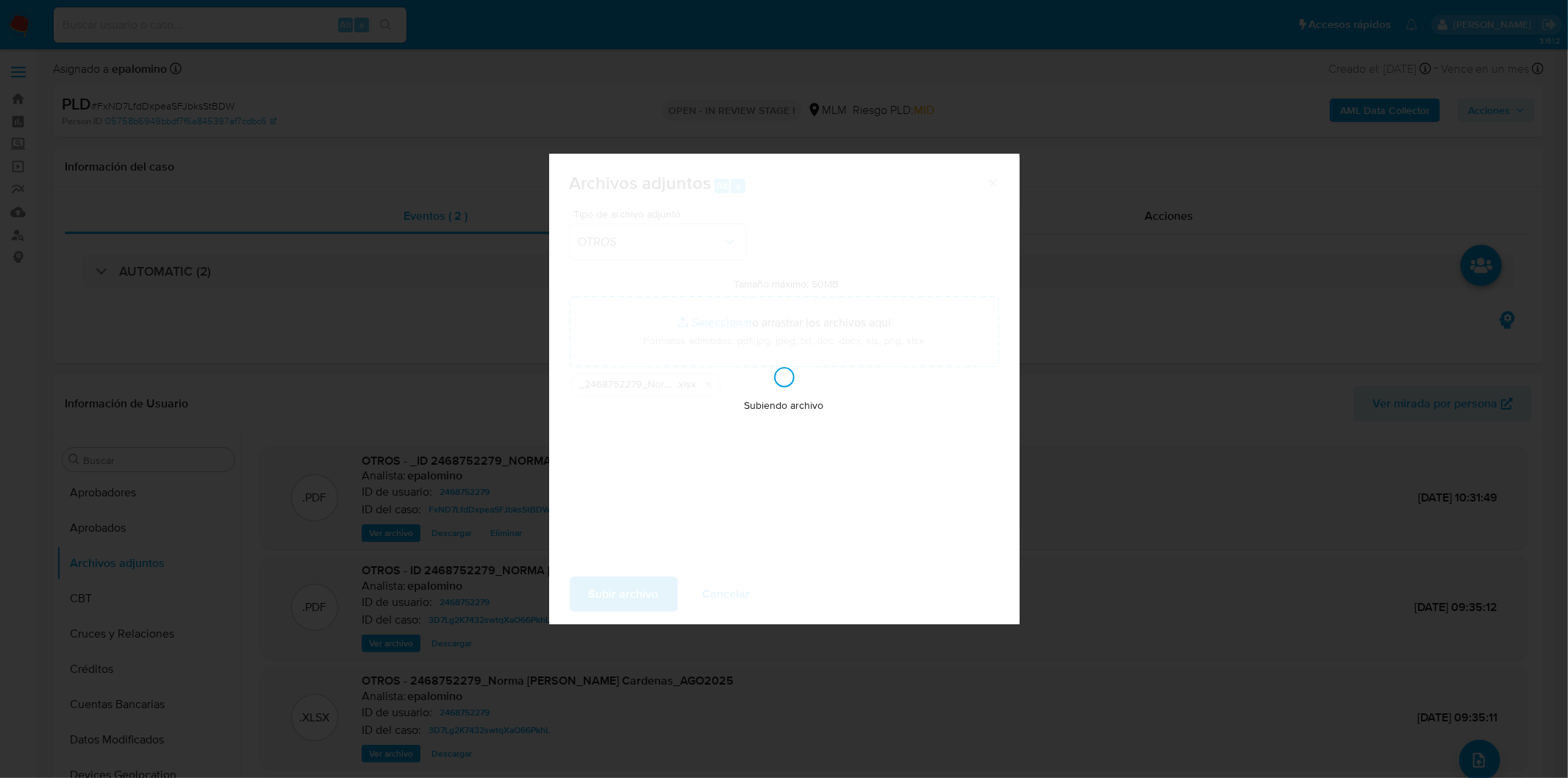
click at [666, 348] on div "Subiendo archivo" at bounding box center [784, 388] width 471 height 471
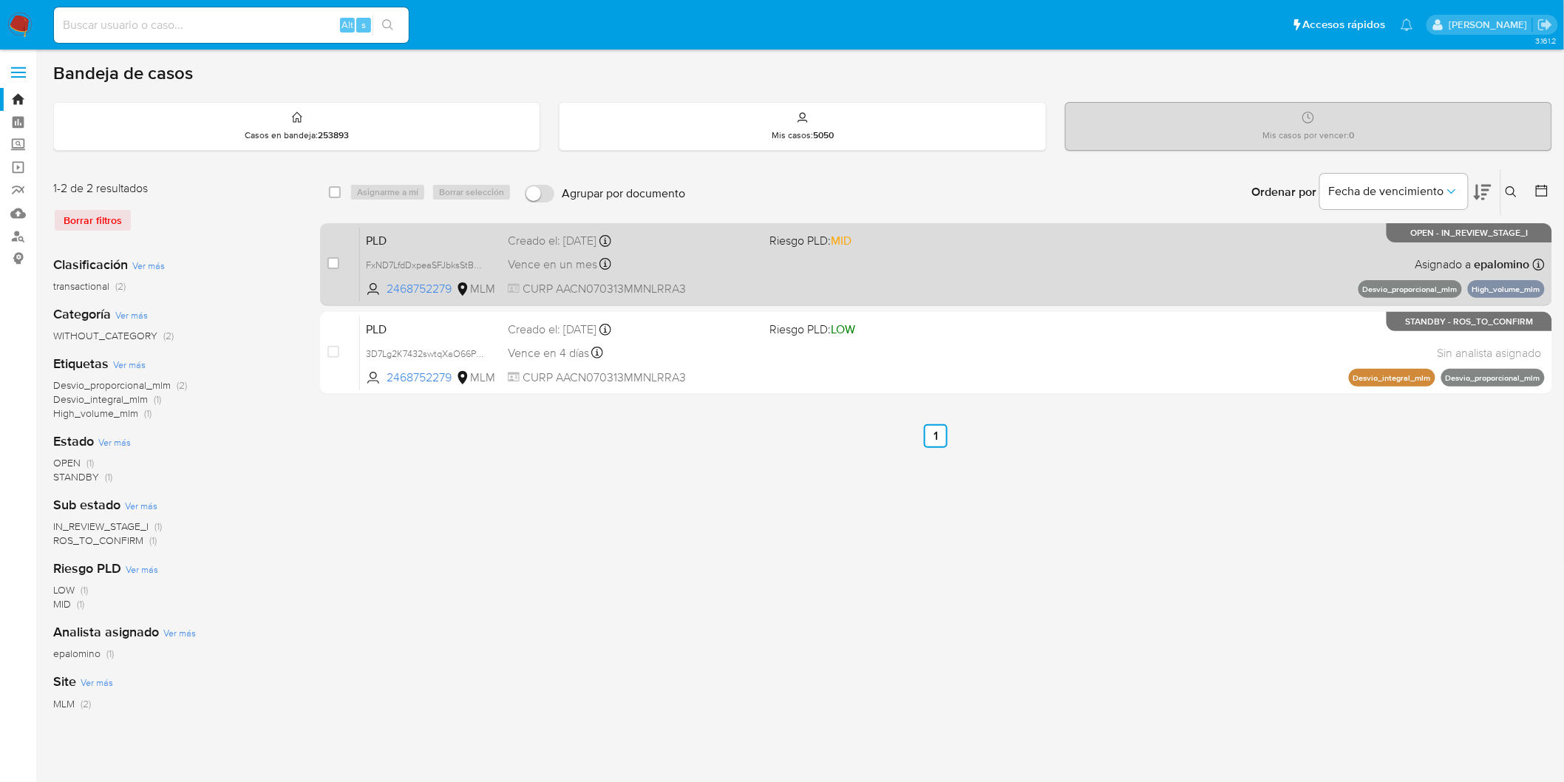
click at [380, 234] on span "PLD" at bounding box center [431, 239] width 130 height 19
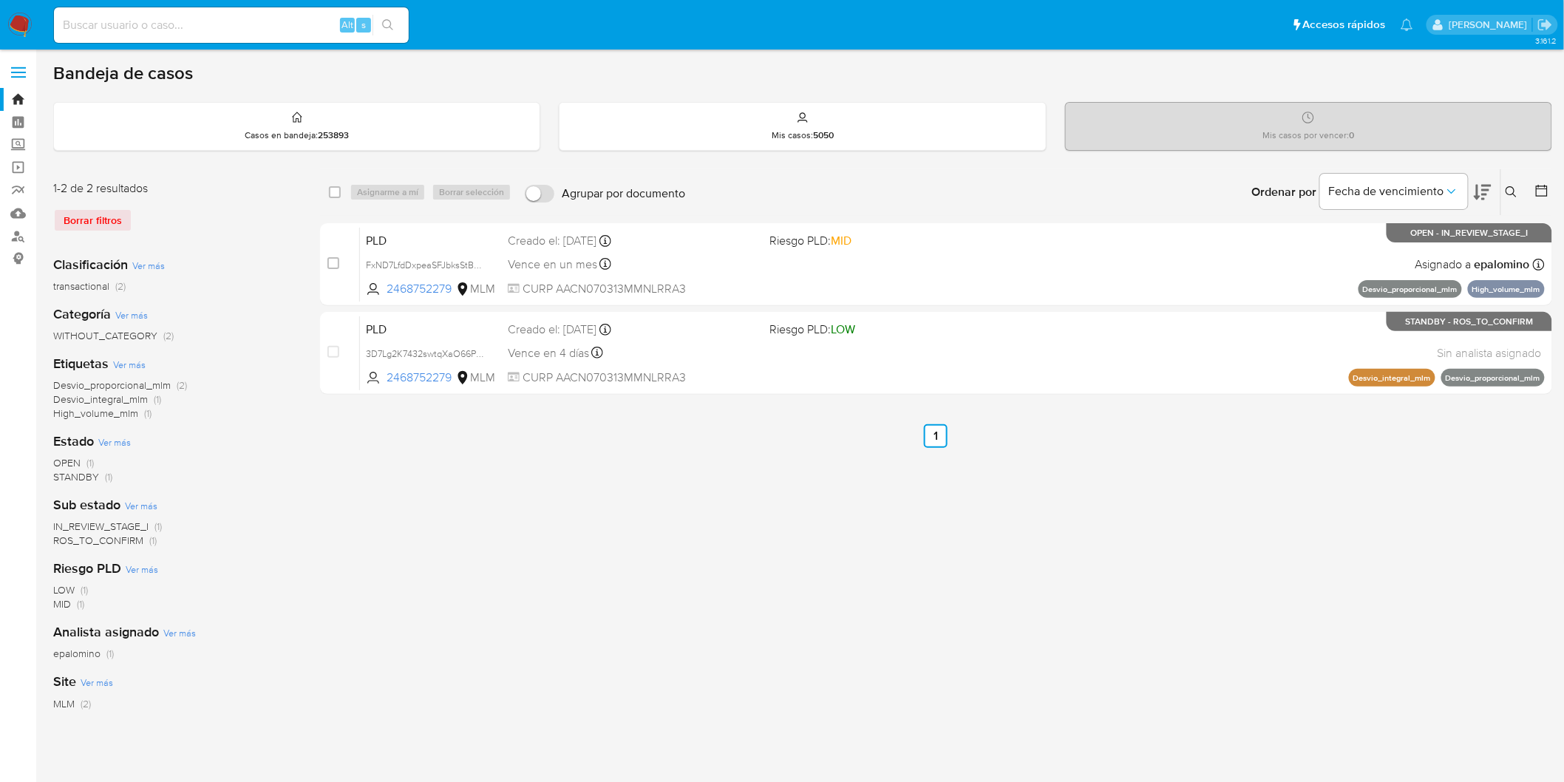
click at [12, 18] on img at bounding box center [19, 25] width 25 height 25
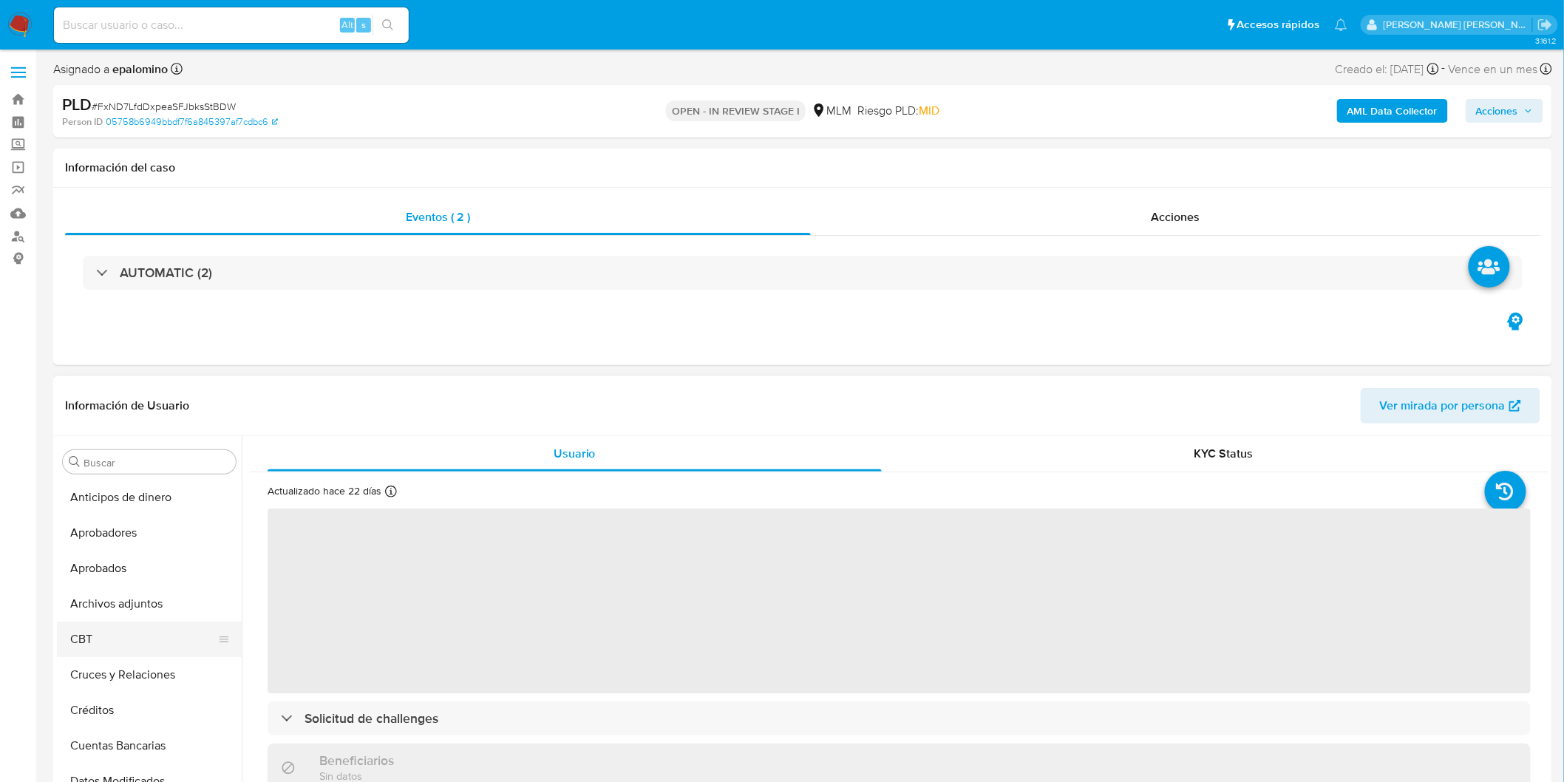
select select "10"
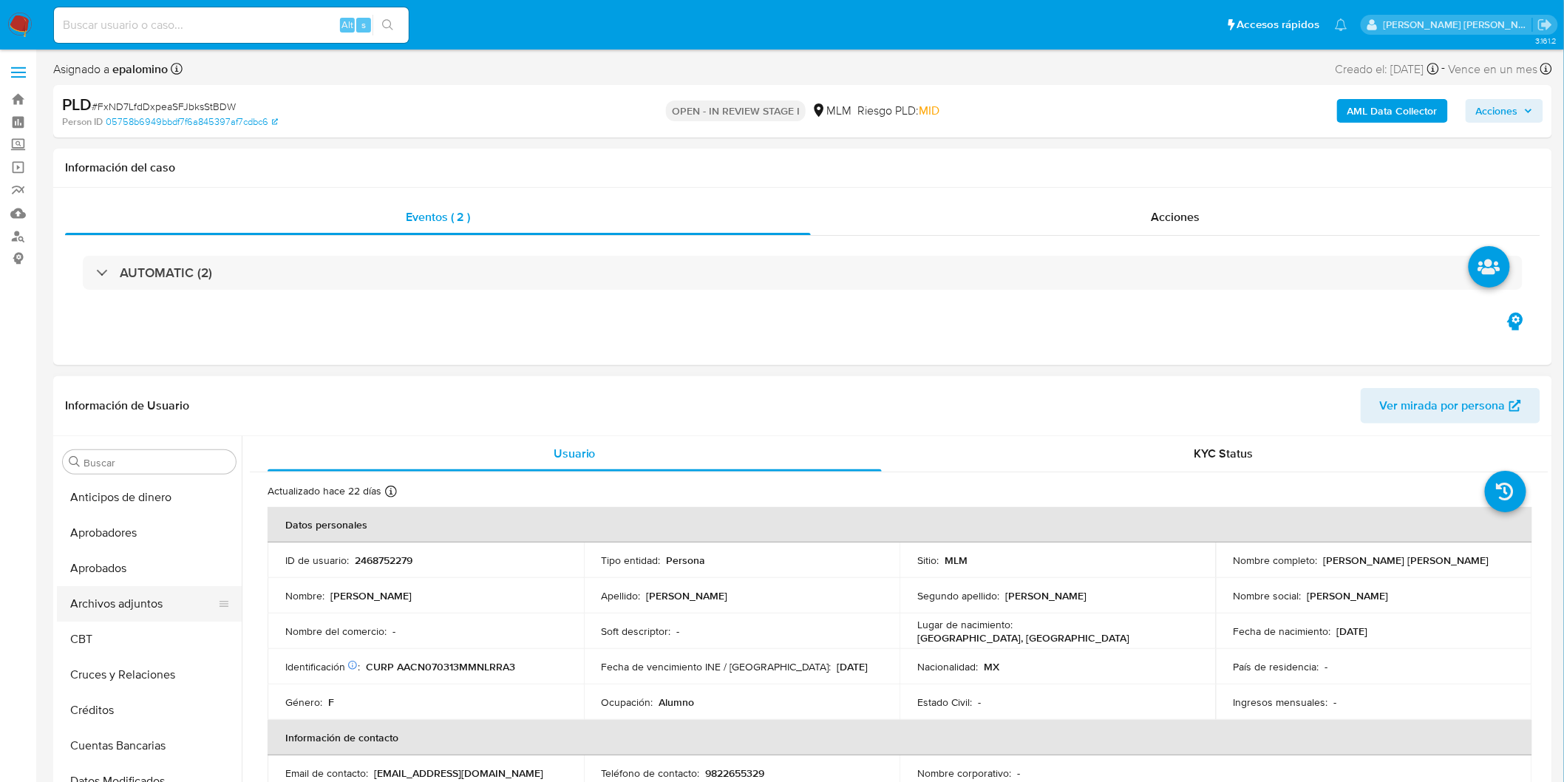
click at [154, 612] on button "Archivos adjuntos" at bounding box center [143, 603] width 173 height 35
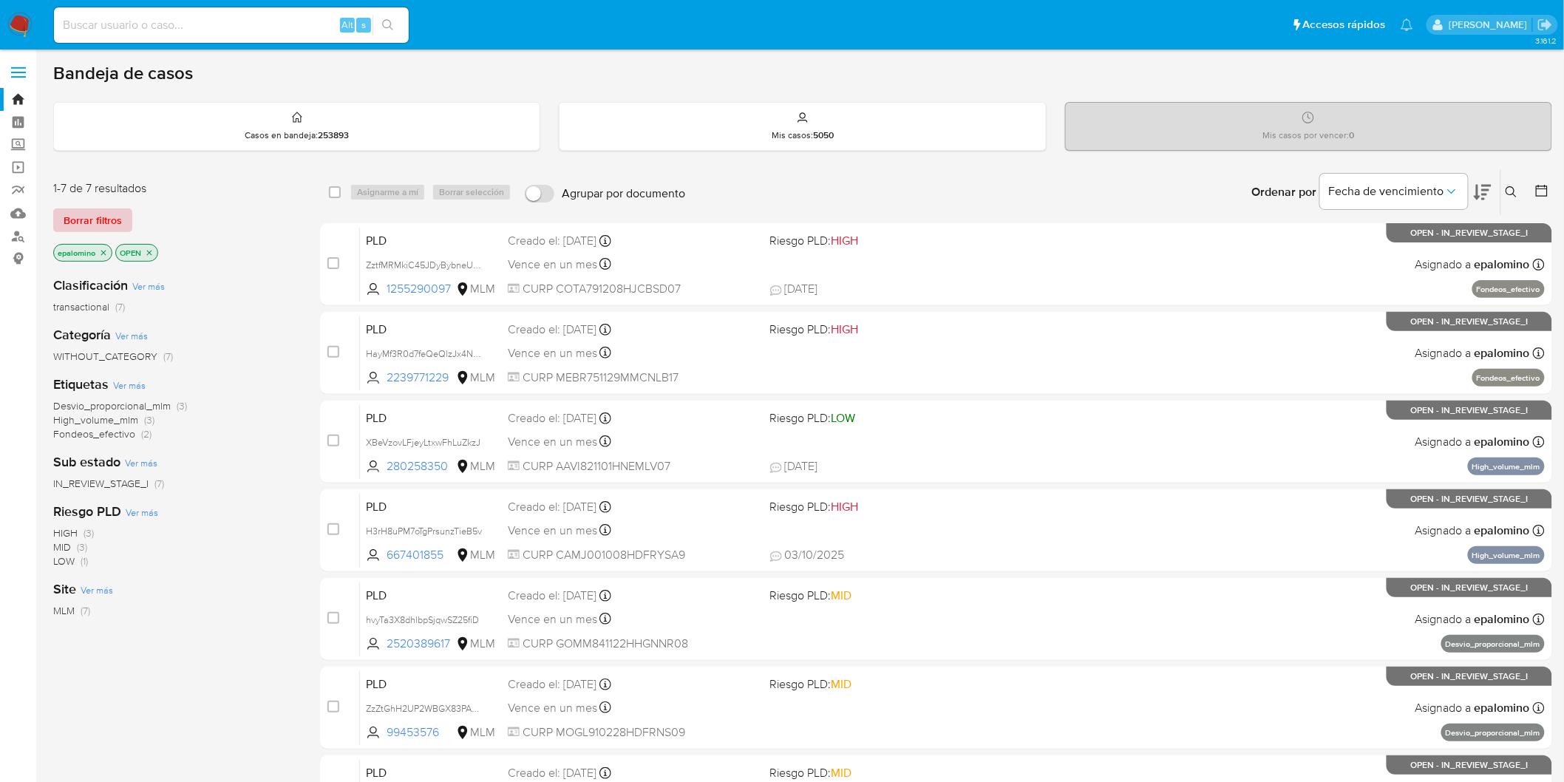
click at [80, 219] on span "Borrar filtros" at bounding box center [93, 220] width 58 height 21
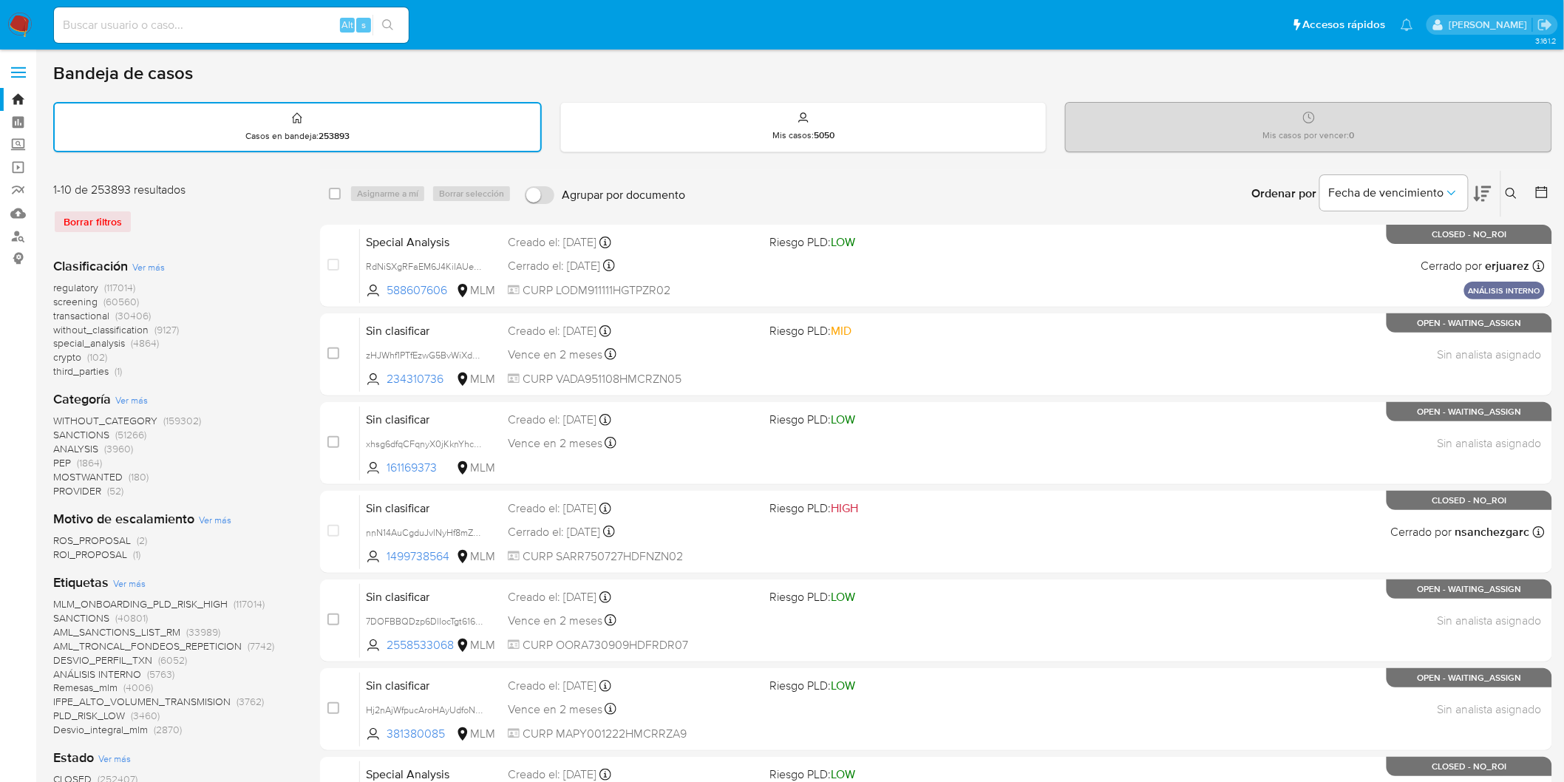
click at [1513, 193] on icon at bounding box center [1511, 194] width 12 height 12
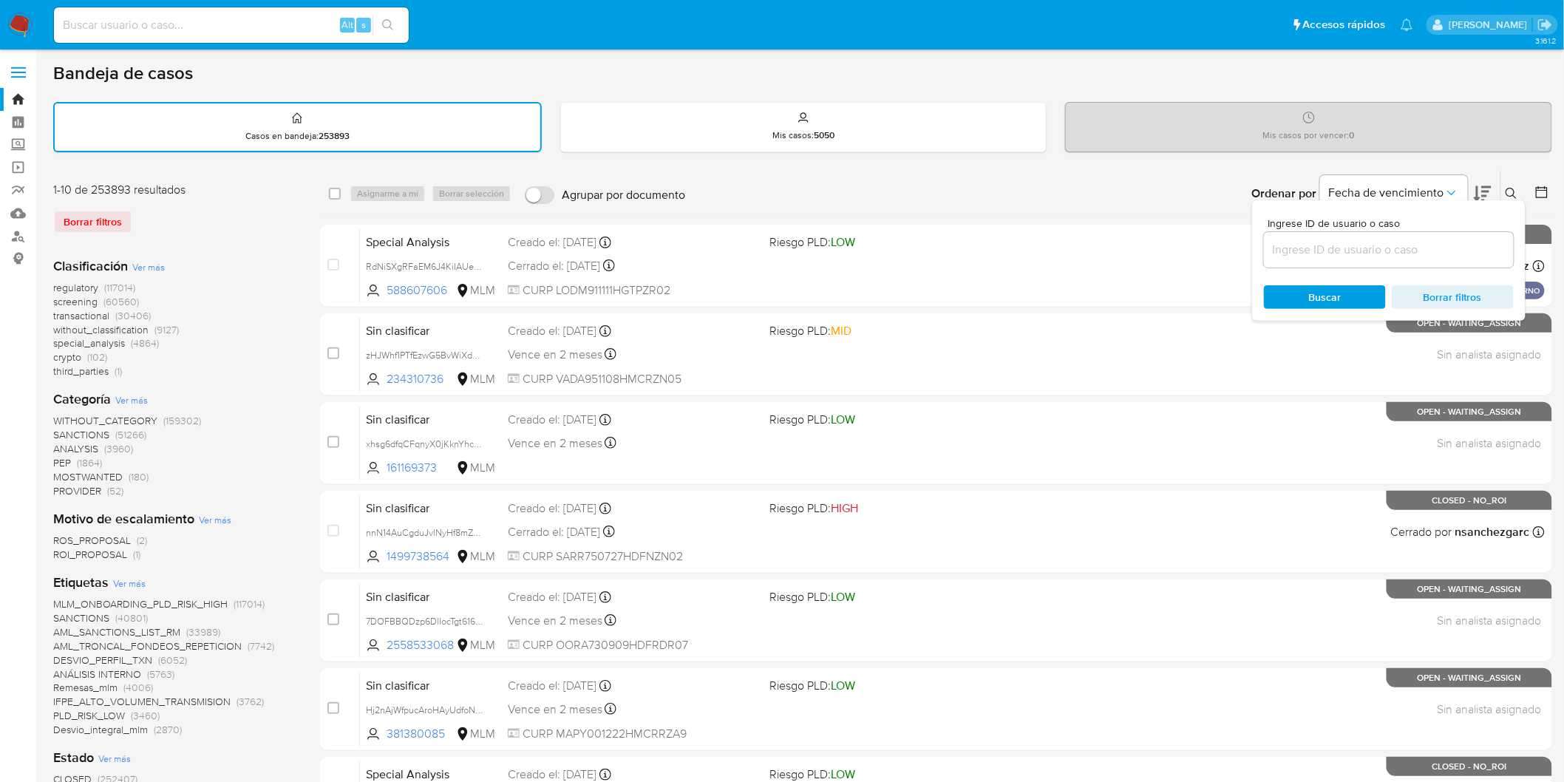
click at [1349, 240] on input at bounding box center [1389, 249] width 250 height 19
type input "2468752279"
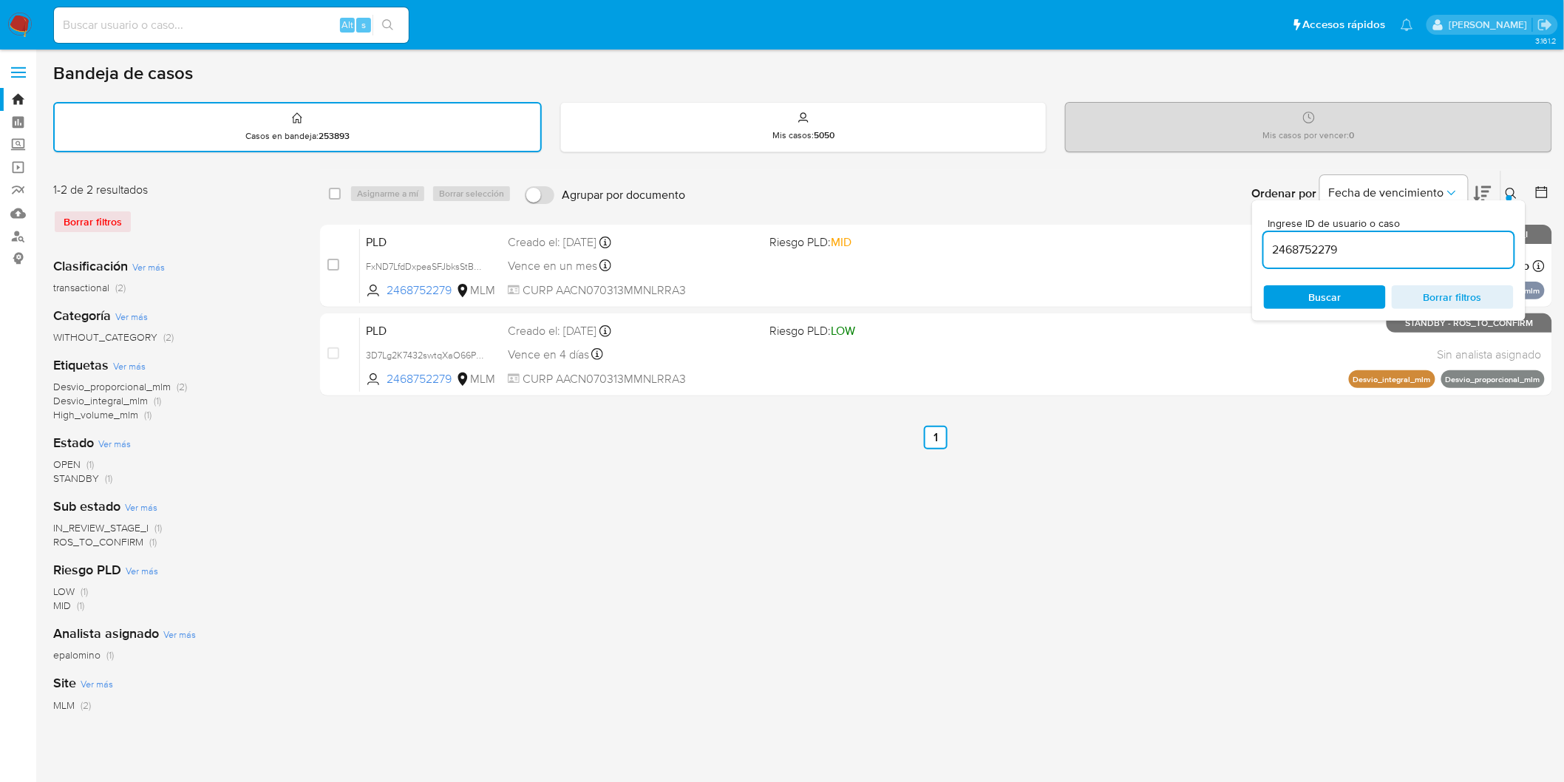
click at [1513, 190] on icon at bounding box center [1511, 194] width 12 height 12
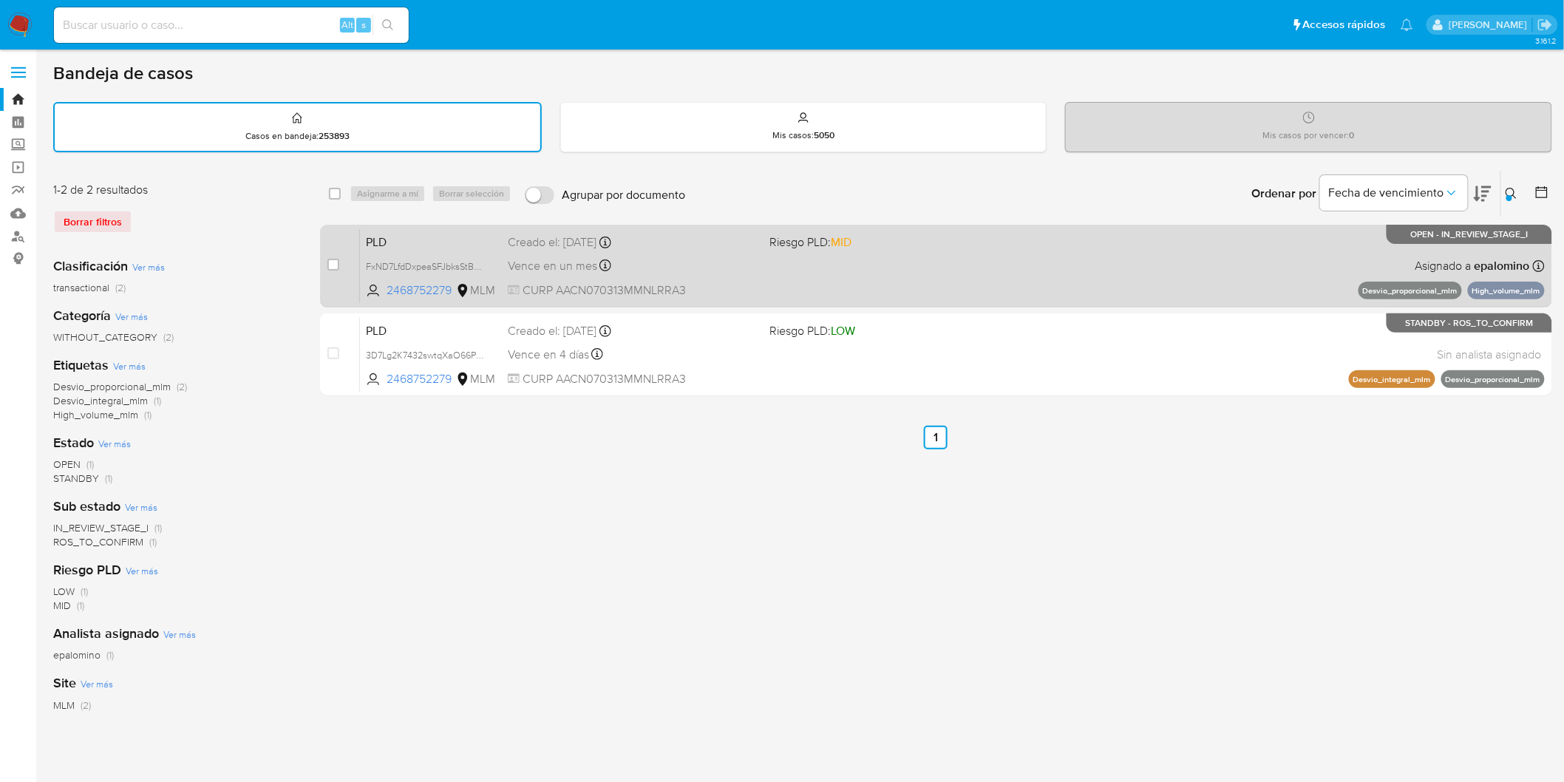
click at [392, 228] on div "PLD FxND7LfdDxpeaSFJbksStBDW 2468752279 MLM Riesgo PLD: MID Creado el: 12/09/20…" at bounding box center [952, 265] width 1185 height 75
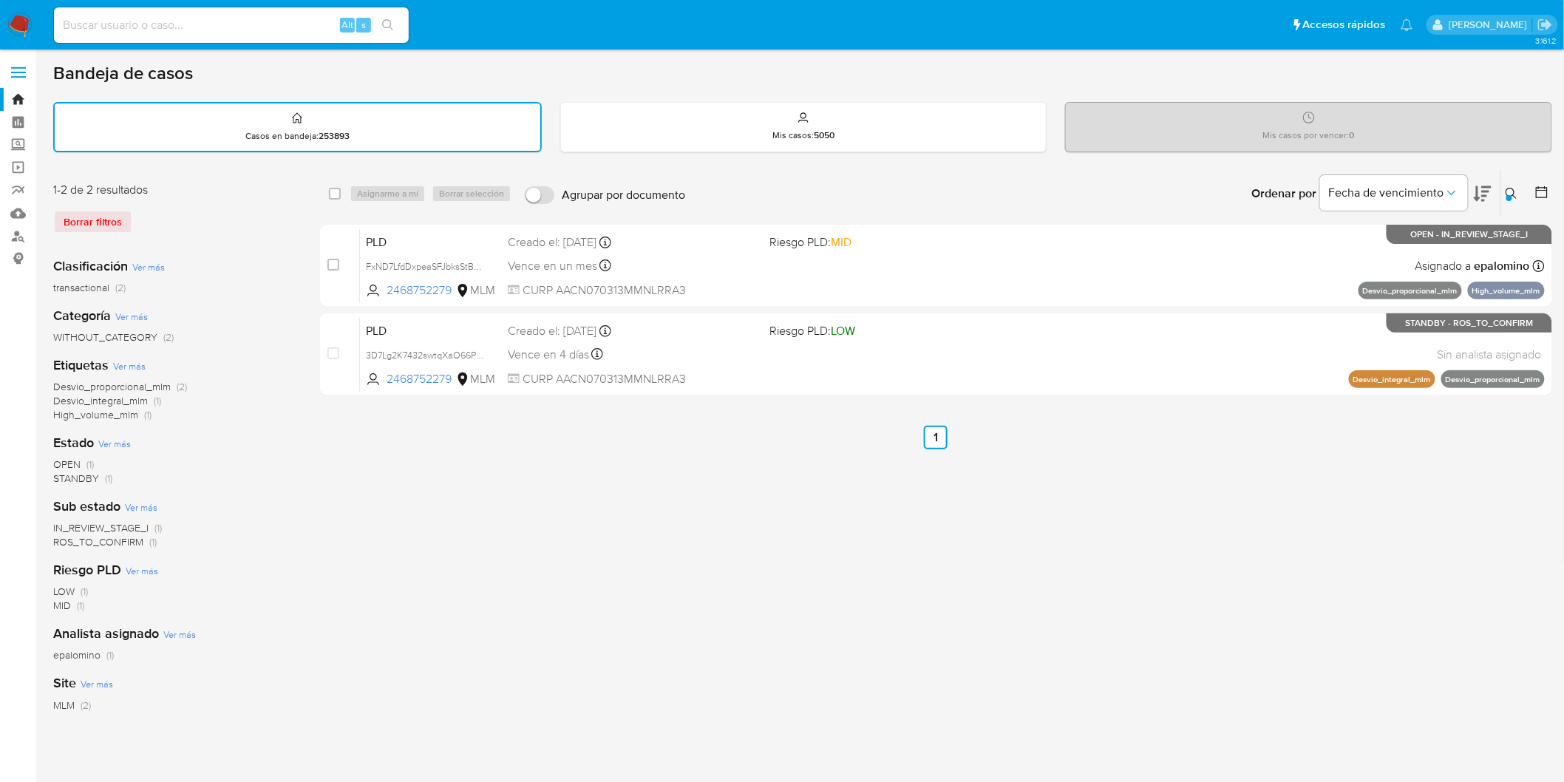
click at [21, 32] on img at bounding box center [19, 25] width 25 height 25
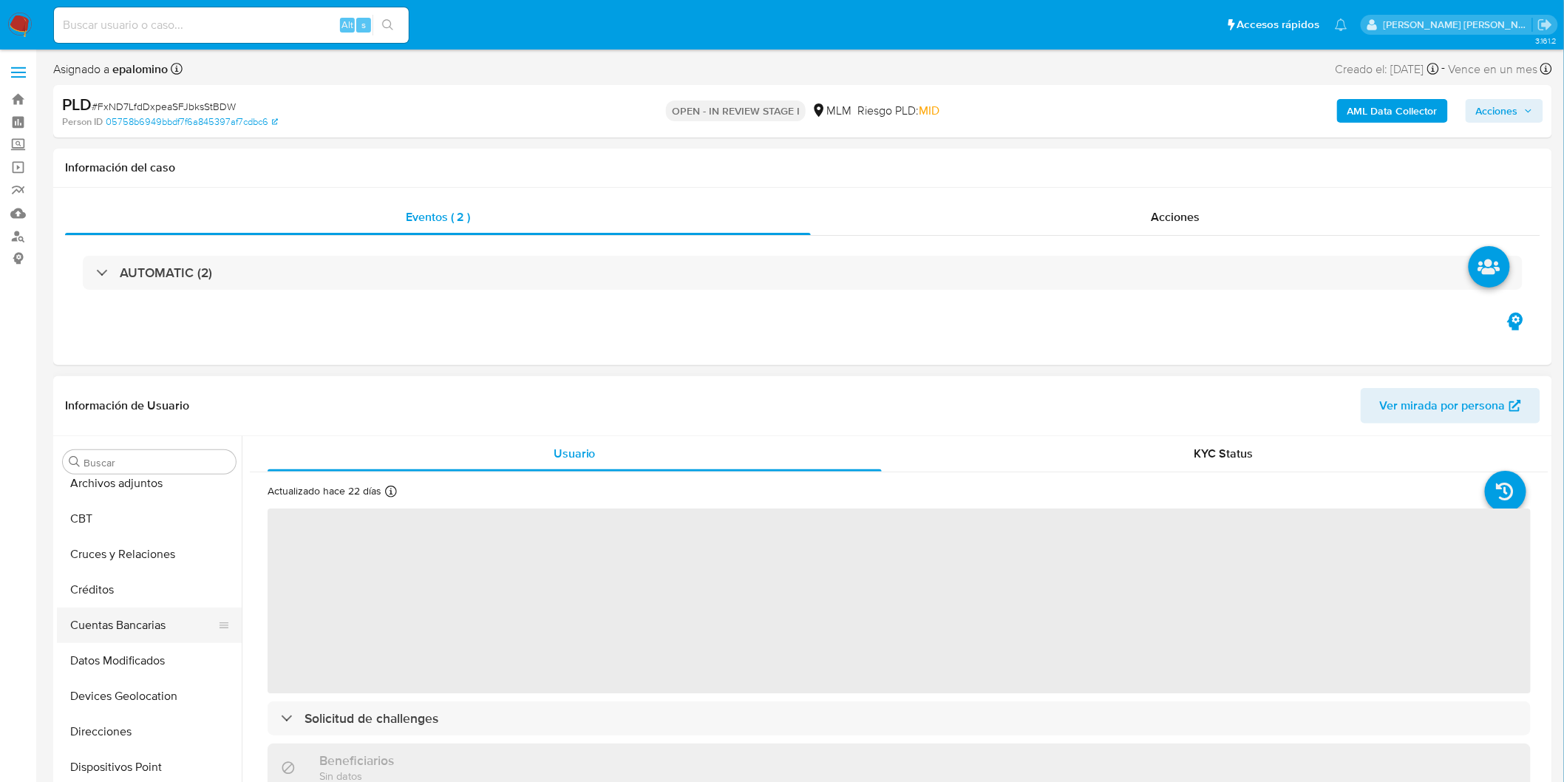
select select "10"
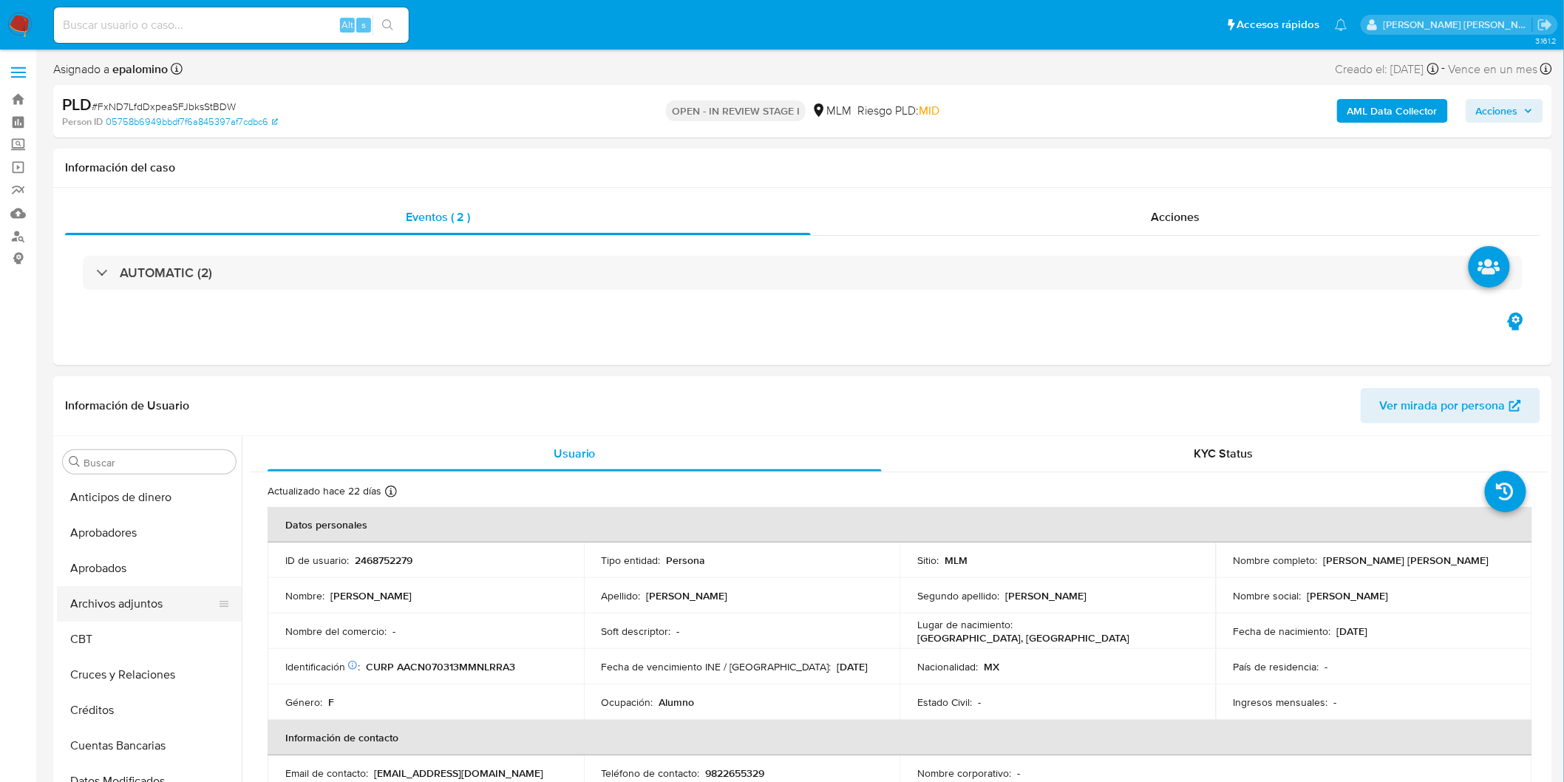
click at [152, 599] on button "Archivos adjuntos" at bounding box center [143, 603] width 173 height 35
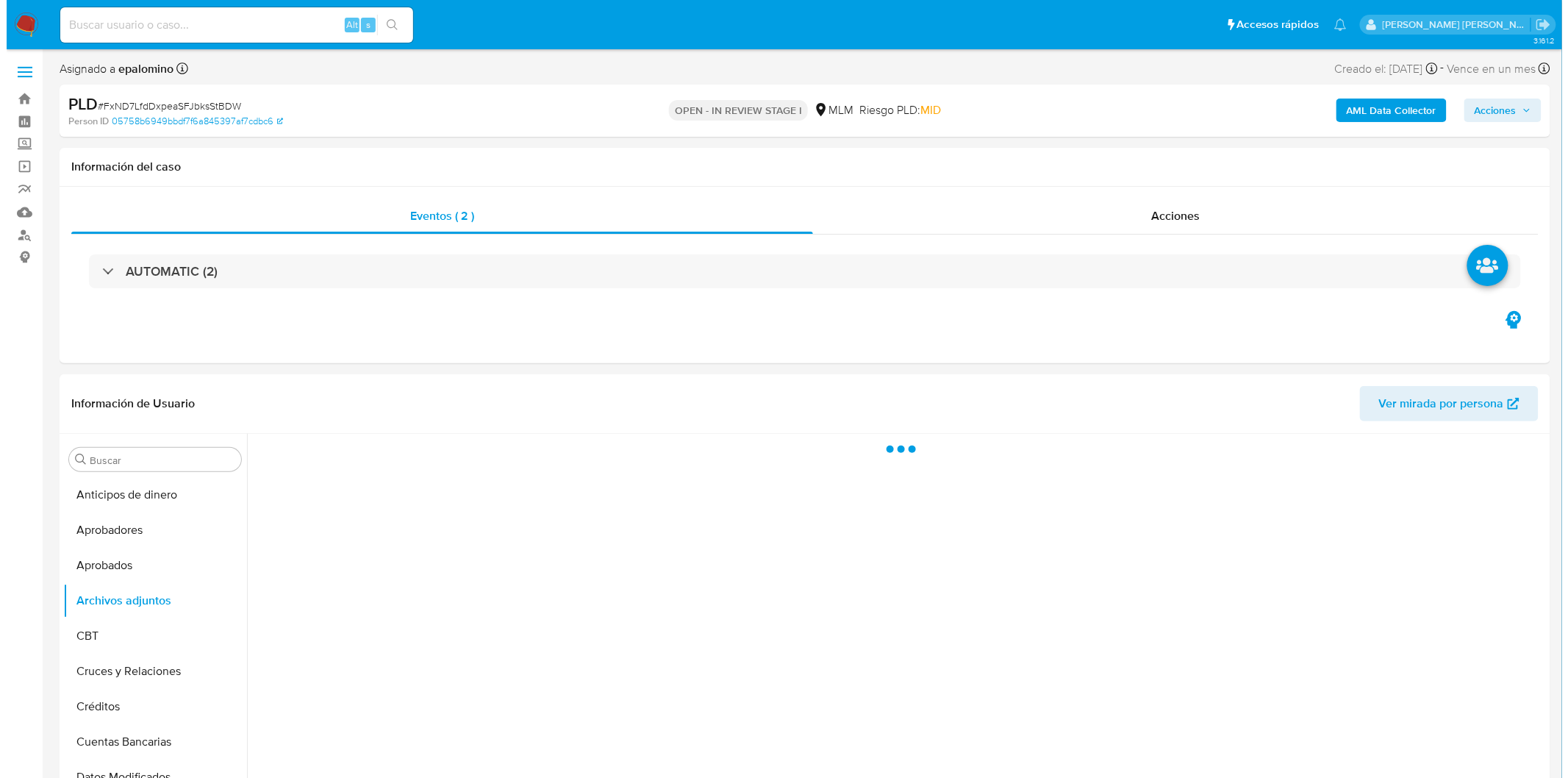
scroll to position [92, 0]
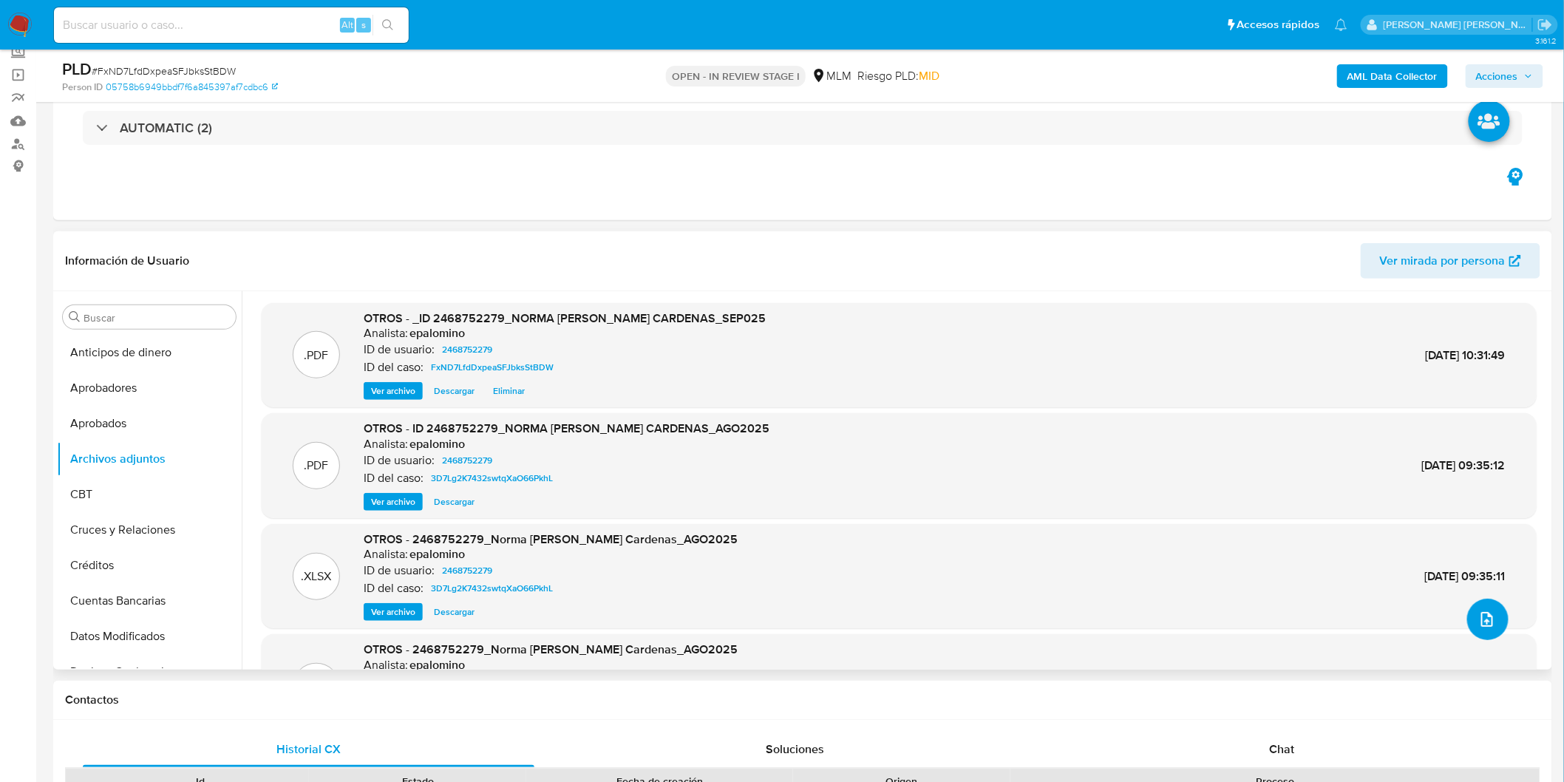
click at [1487, 610] on span "upload-file" at bounding box center [1487, 619] width 18 height 18
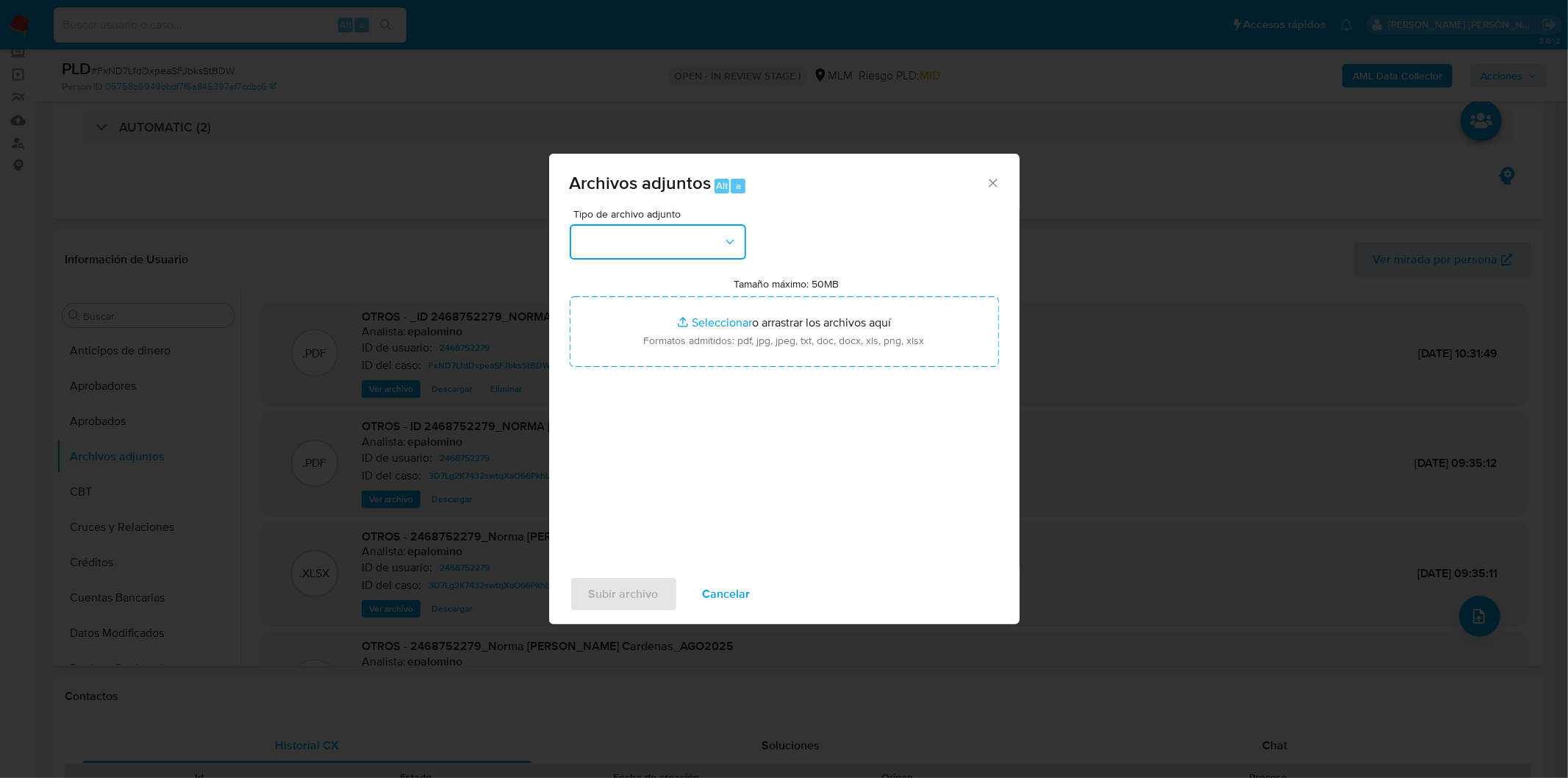
click at [736, 233] on button "button" at bounding box center [658, 241] width 176 height 35
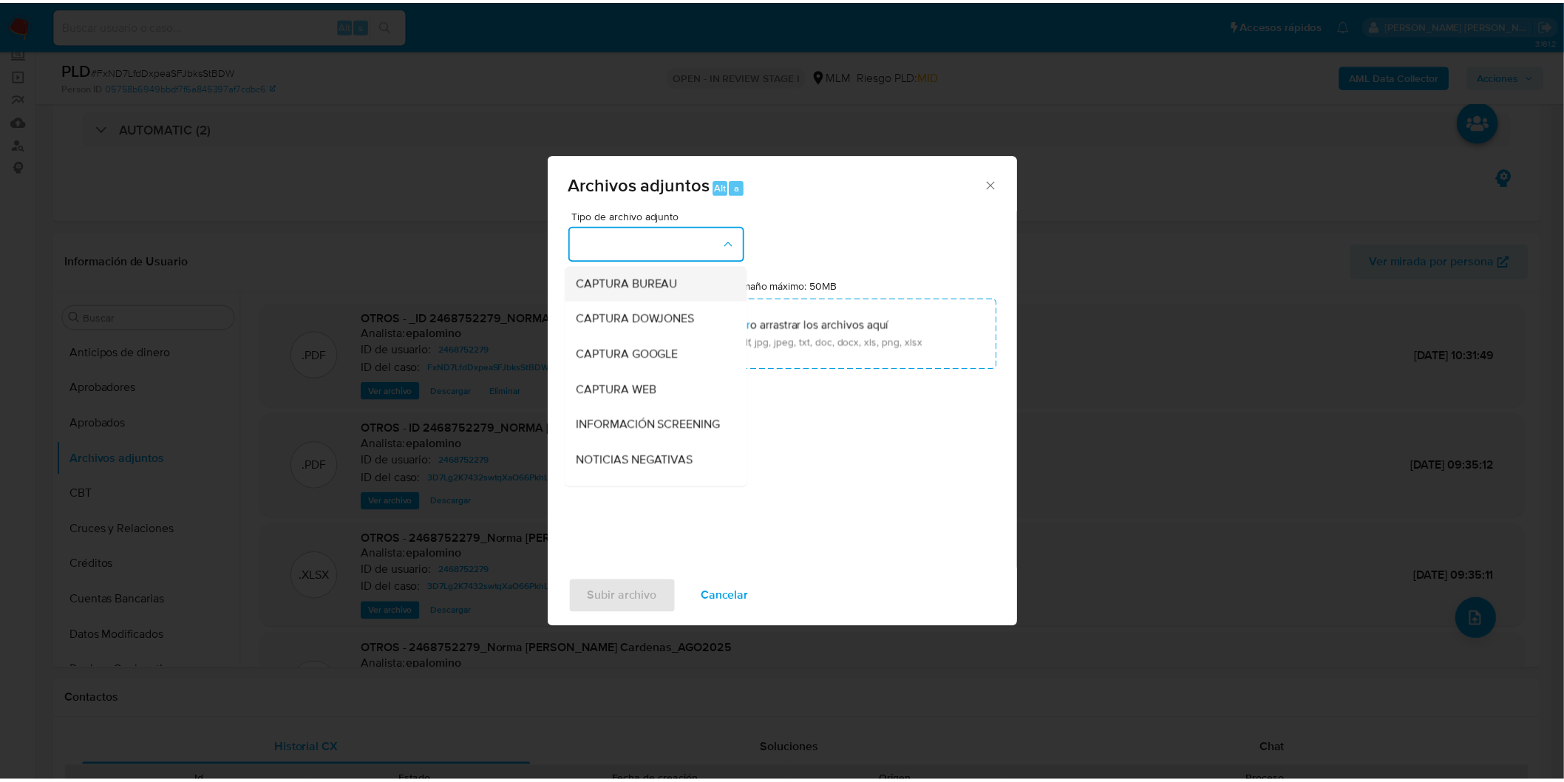
scroll to position [164, 0]
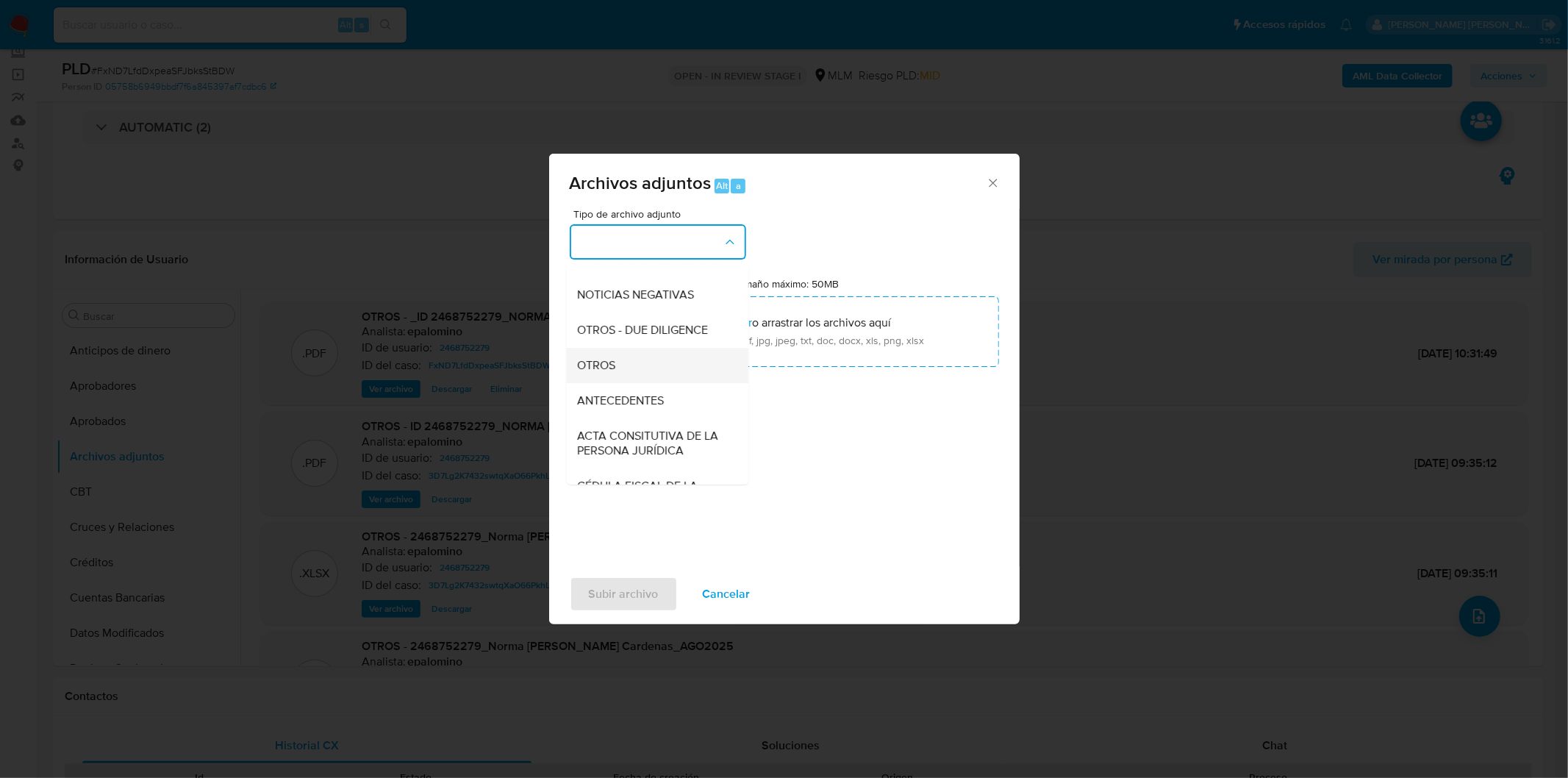
click at [635, 381] on div "OTROS" at bounding box center [653, 364] width 150 height 35
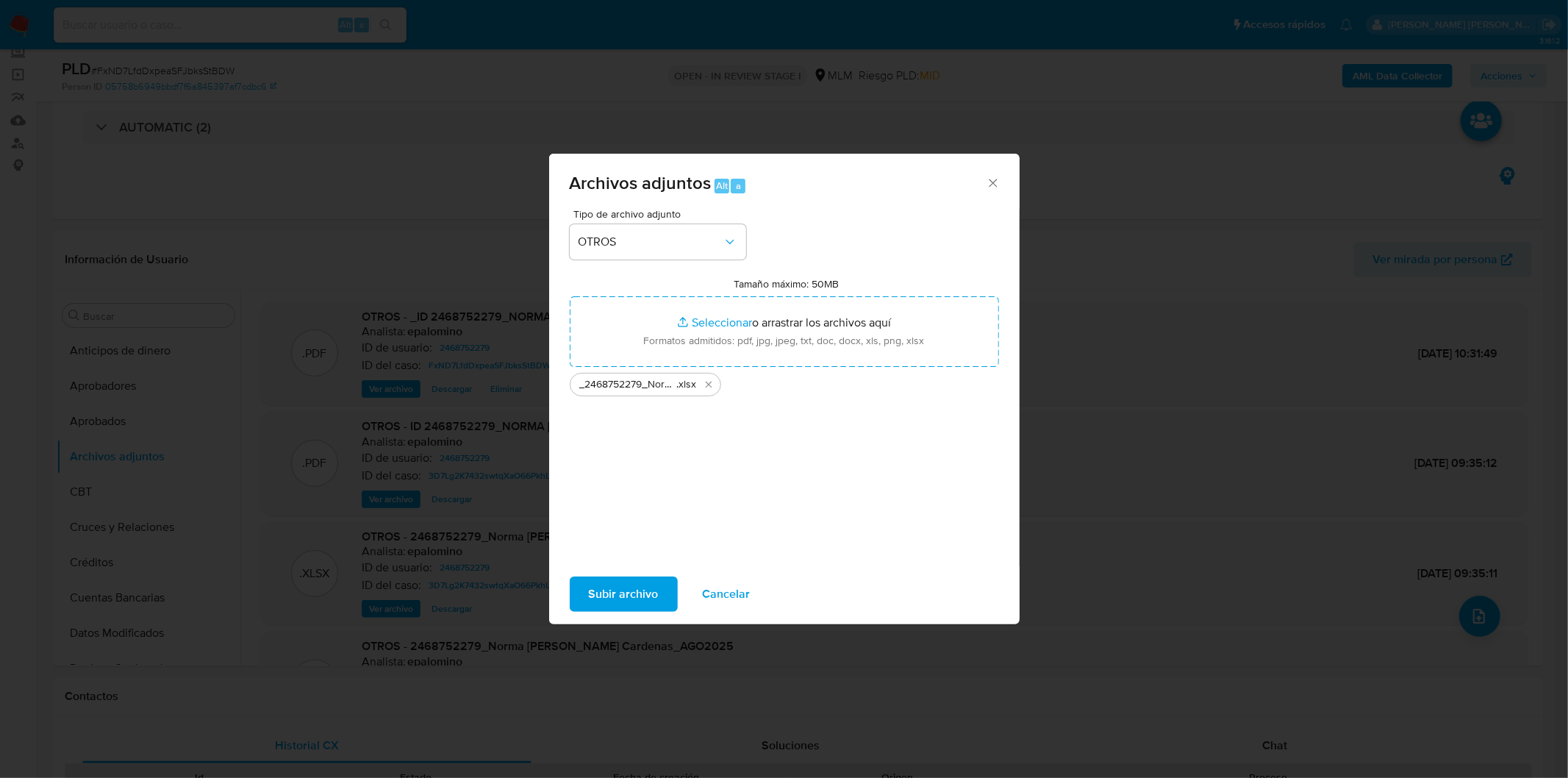
click at [630, 596] on span "Subir archivo" at bounding box center [624, 594] width 70 height 33
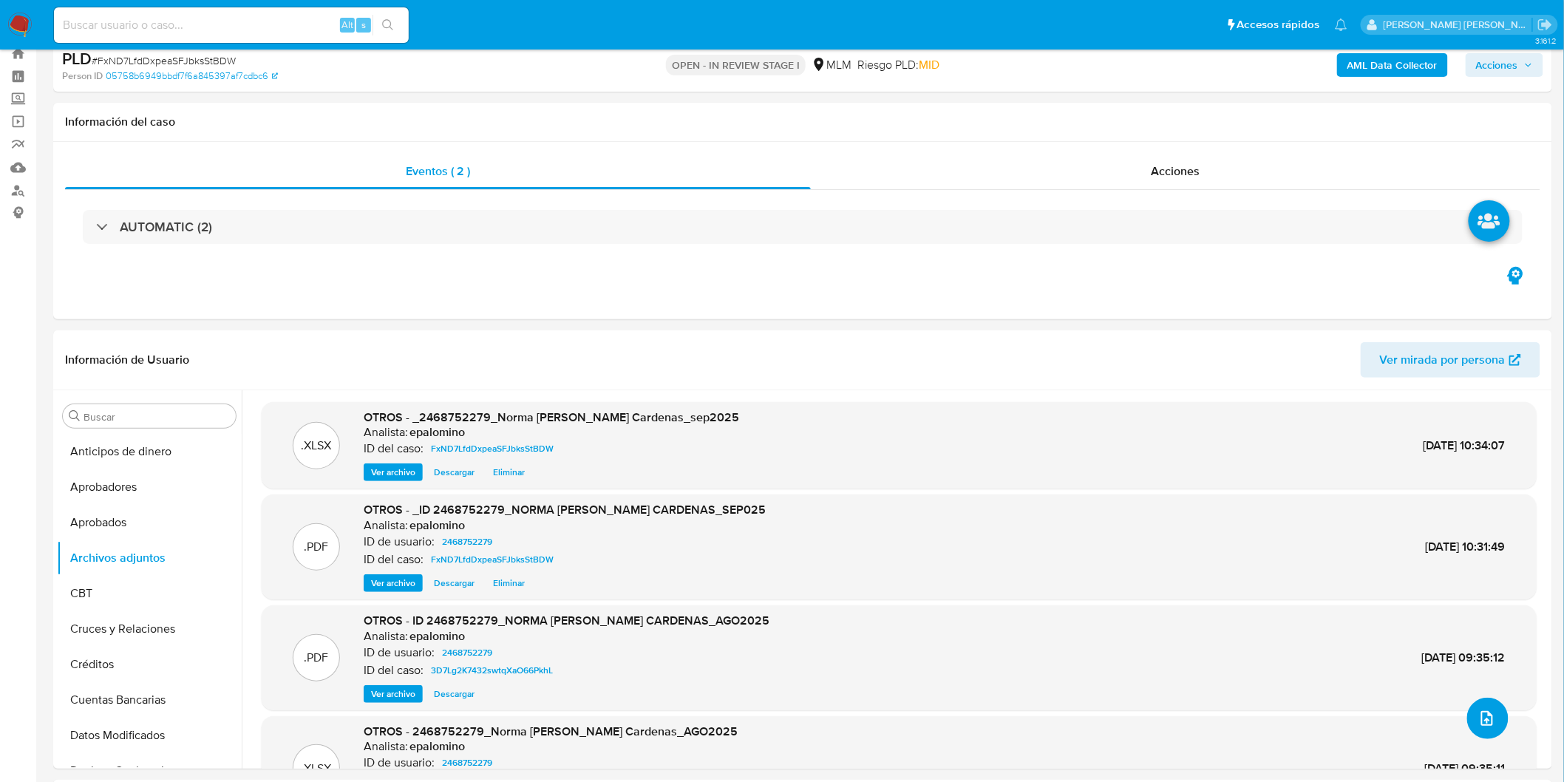
scroll to position [0, 0]
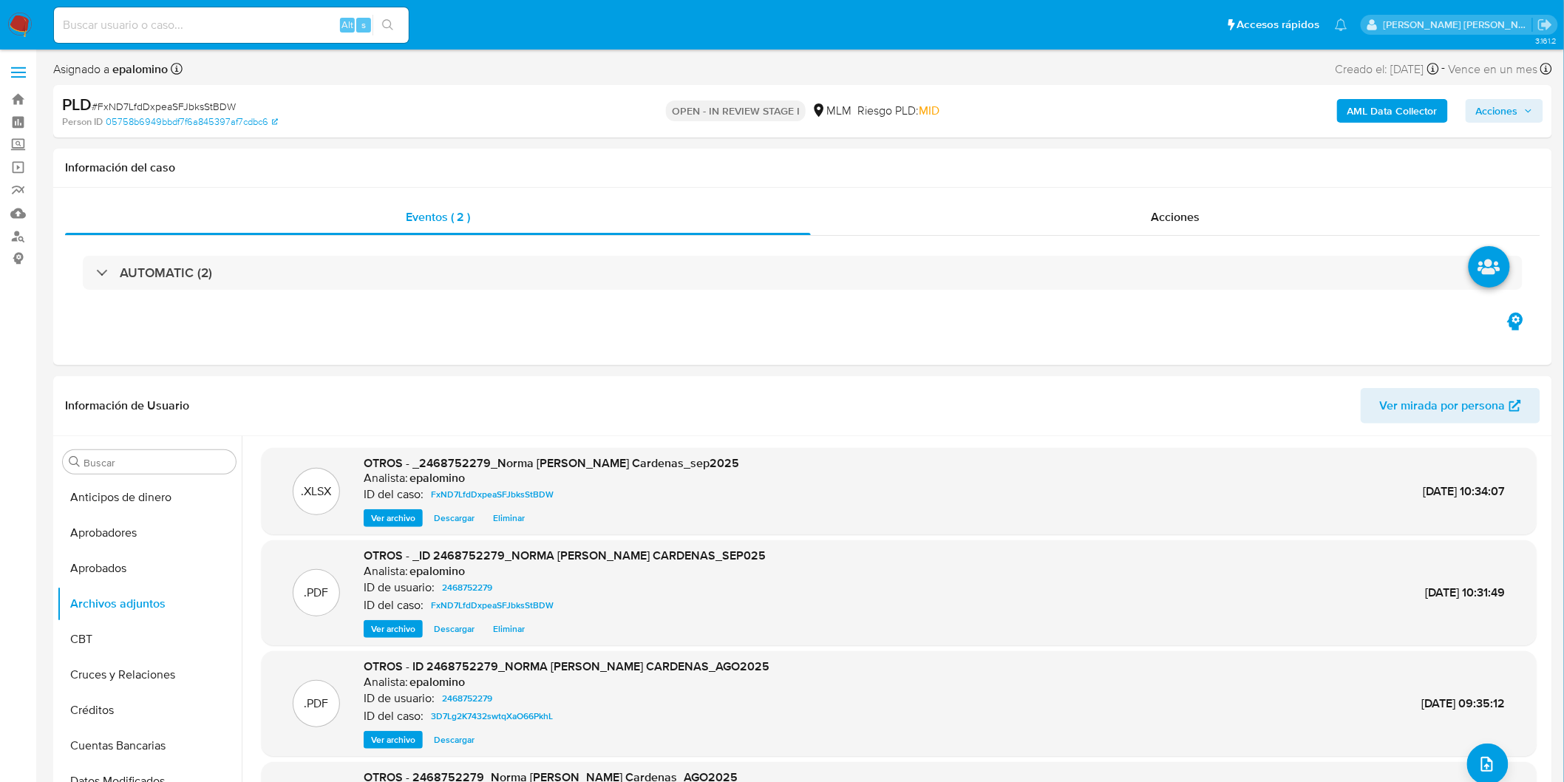
click at [1504, 107] on span "Acciones" at bounding box center [1497, 111] width 42 height 24
click at [1499, 352] on span "Enviar" at bounding box center [1487, 348] width 29 height 21
click at [1465, 340] on button "Enviar" at bounding box center [1487, 348] width 50 height 24
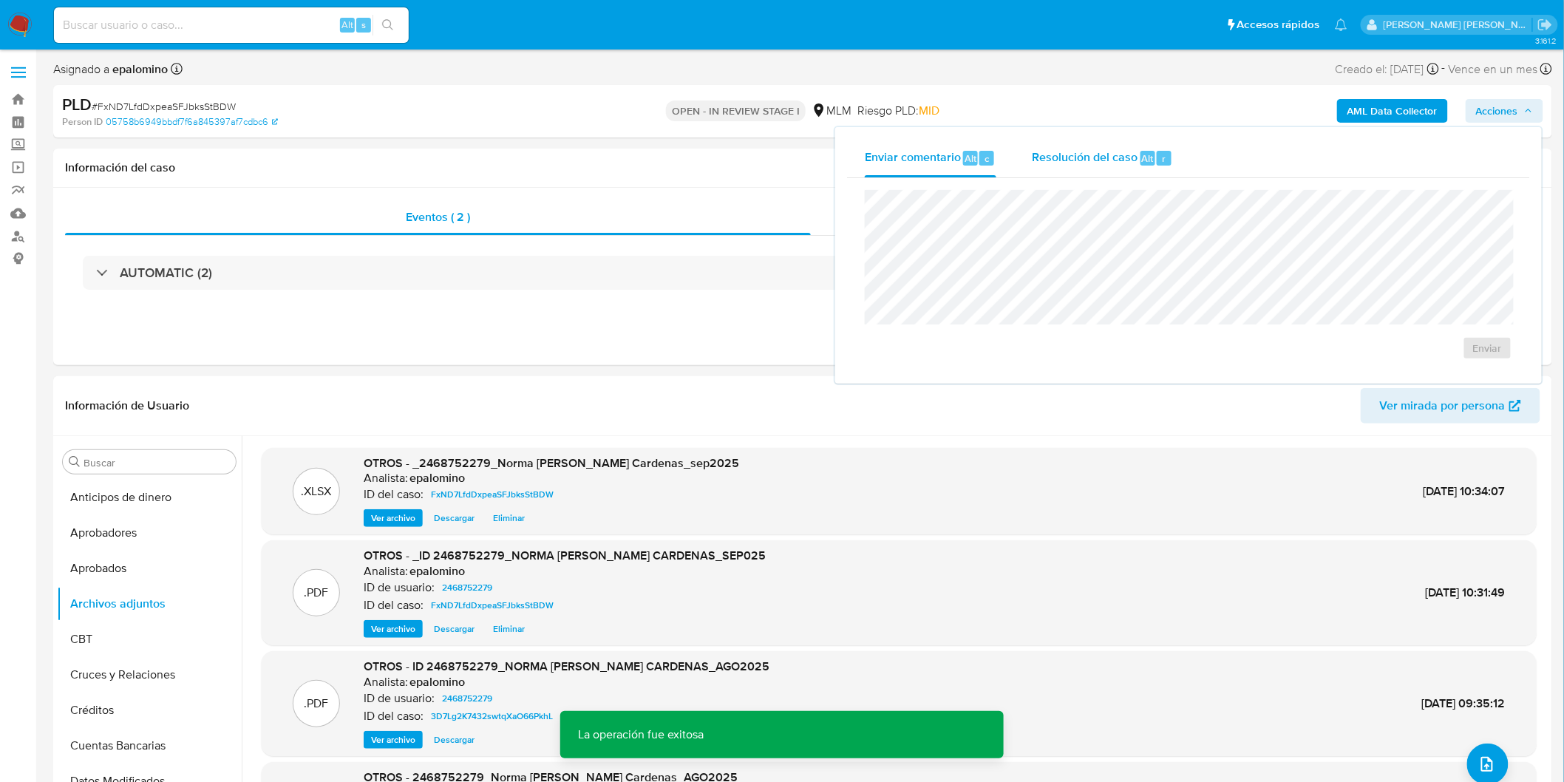
click at [1122, 163] on span "Resolución del caso" at bounding box center [1085, 157] width 106 height 17
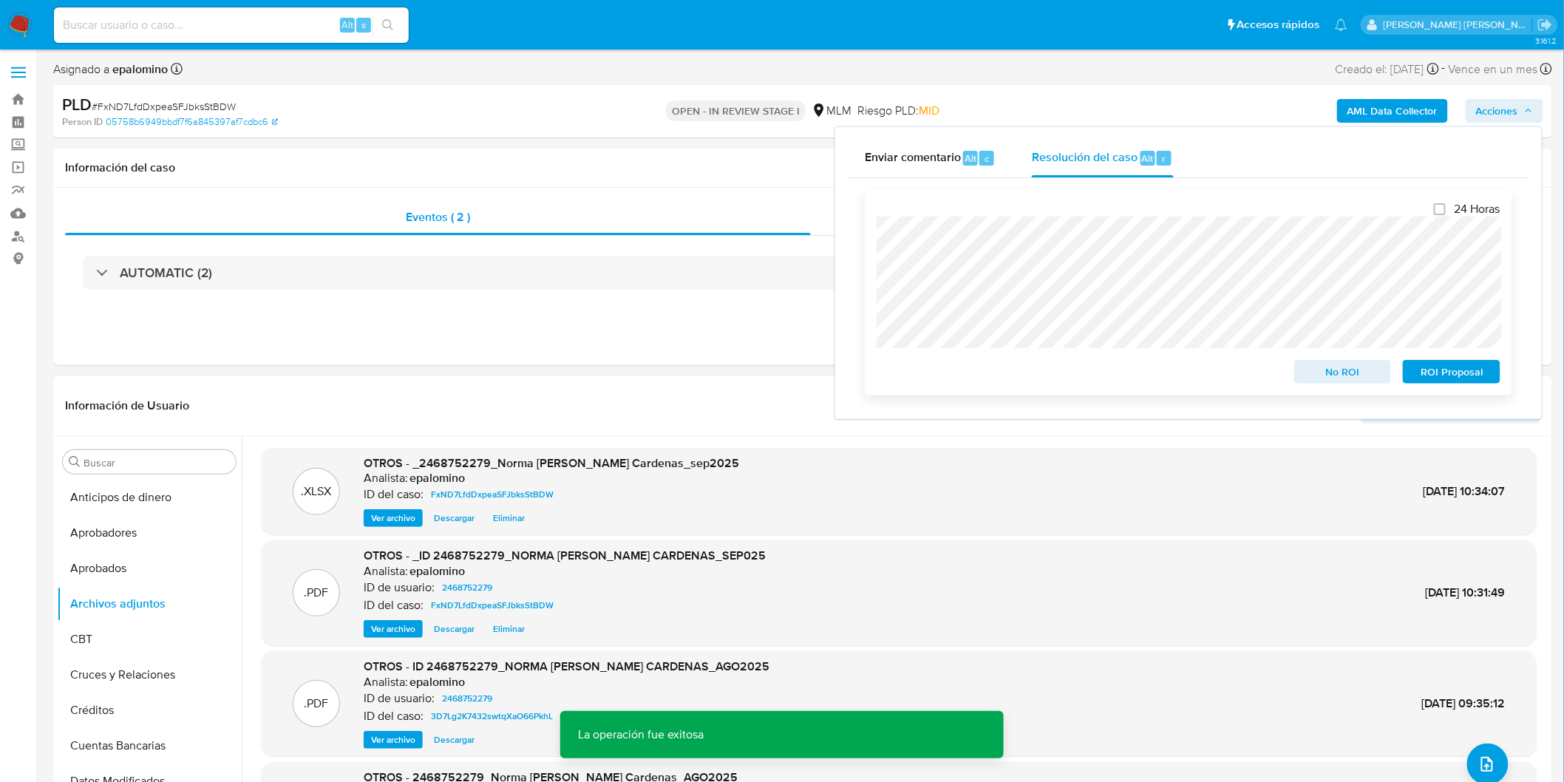
click at [1457, 368] on span "ROI Proposal" at bounding box center [1451, 371] width 77 height 21
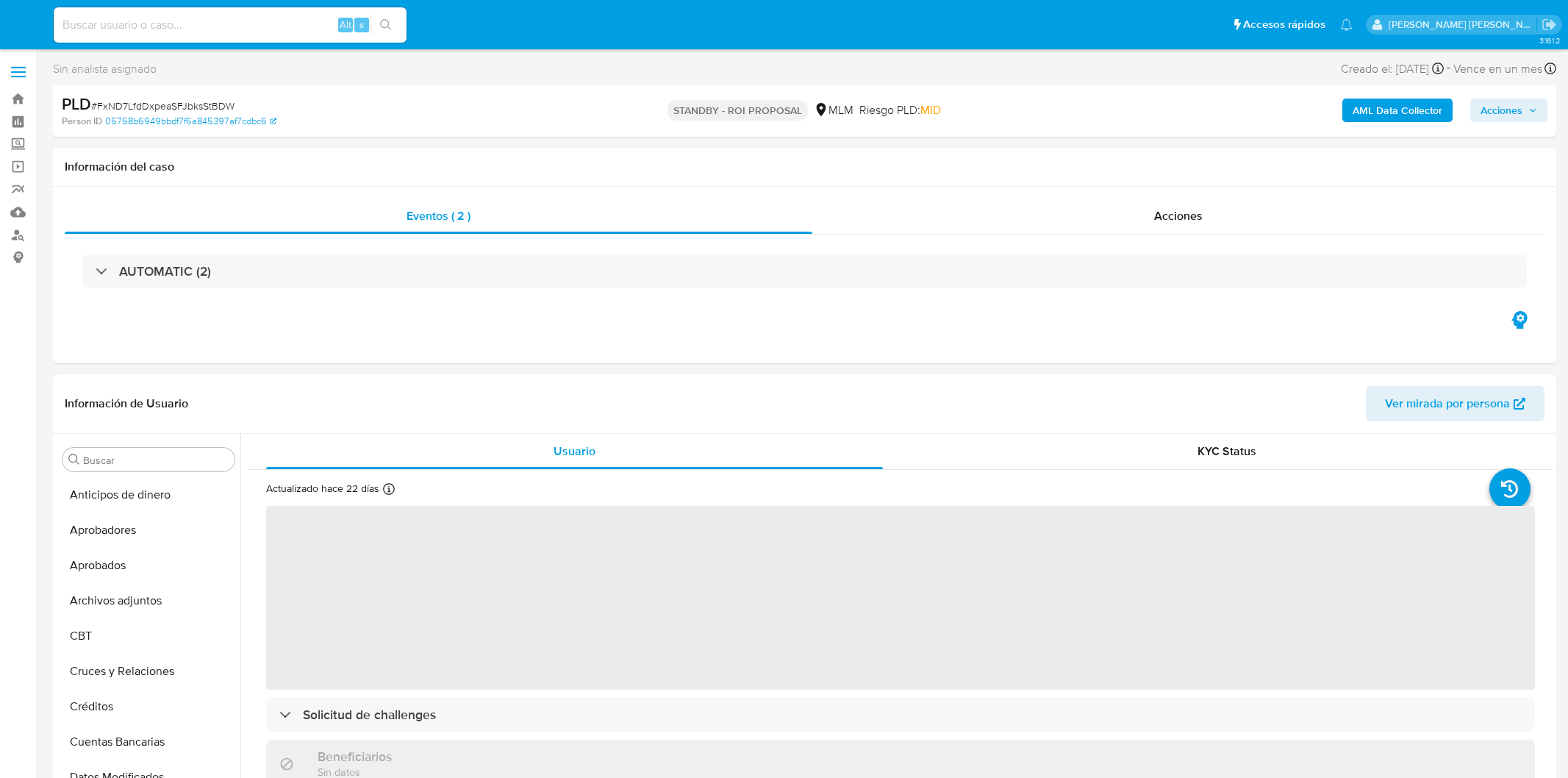
select select "10"
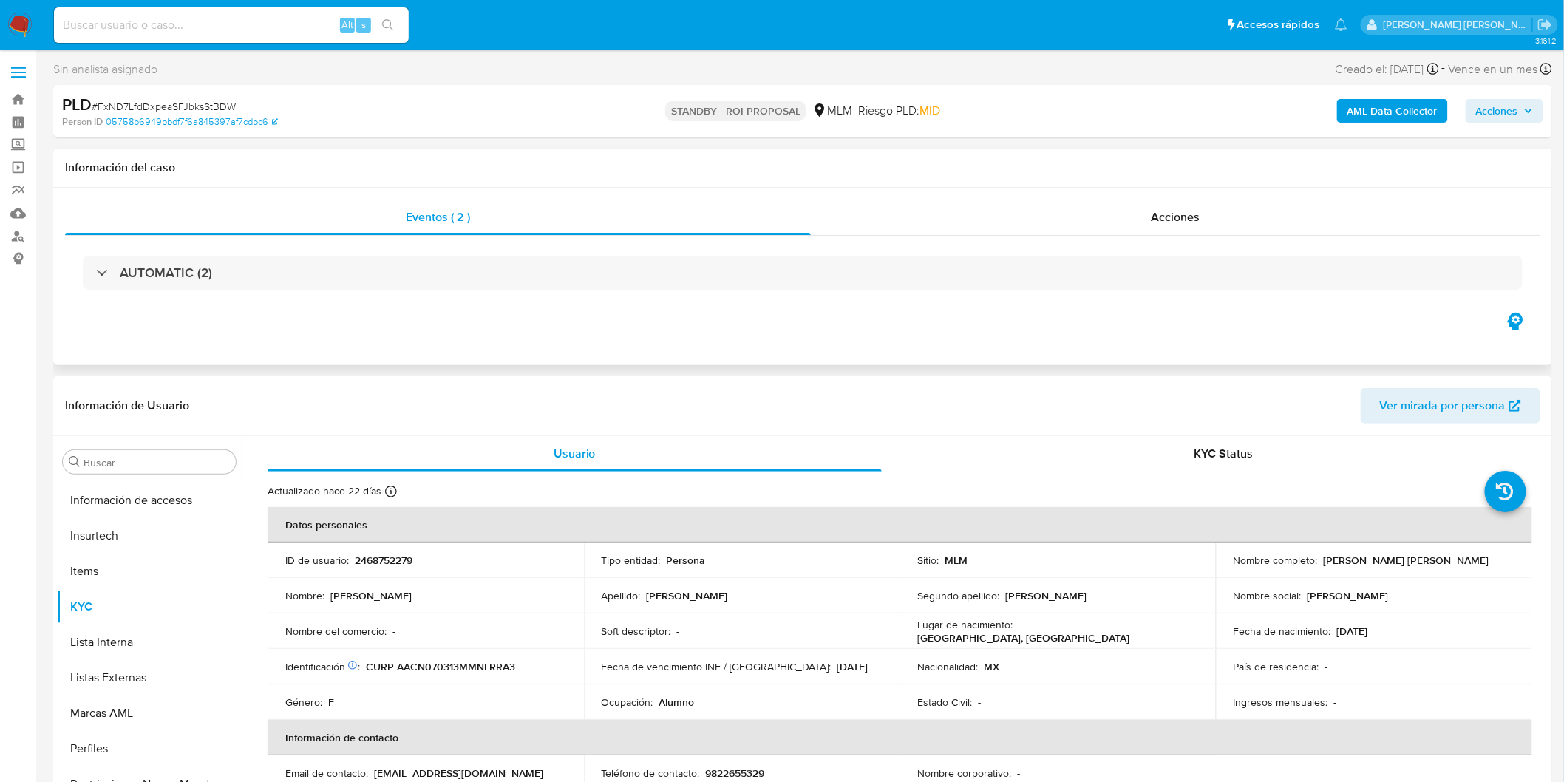
scroll to position [695, 0]
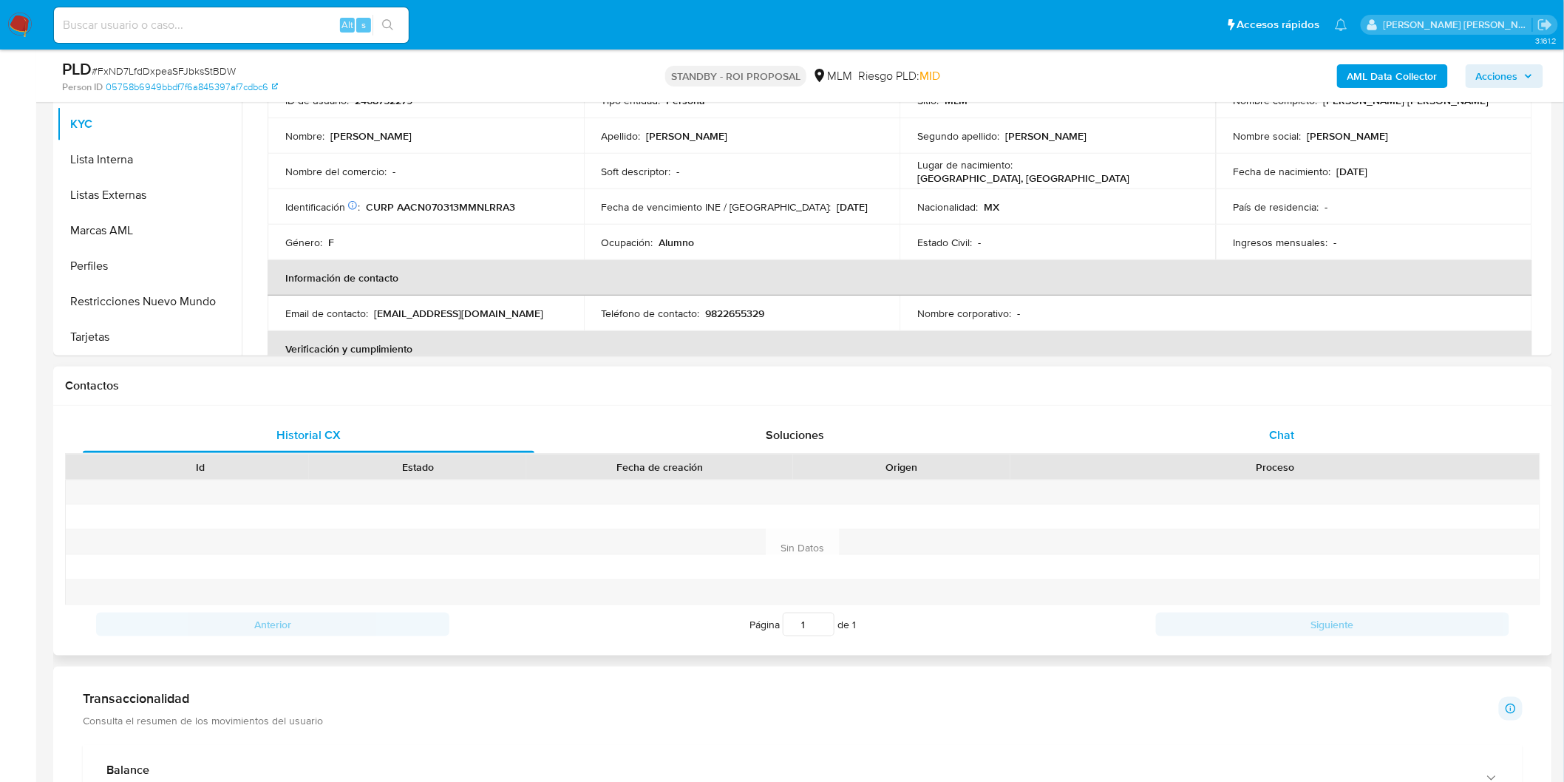
click at [1268, 434] on div "Chat" at bounding box center [1281, 435] width 451 height 35
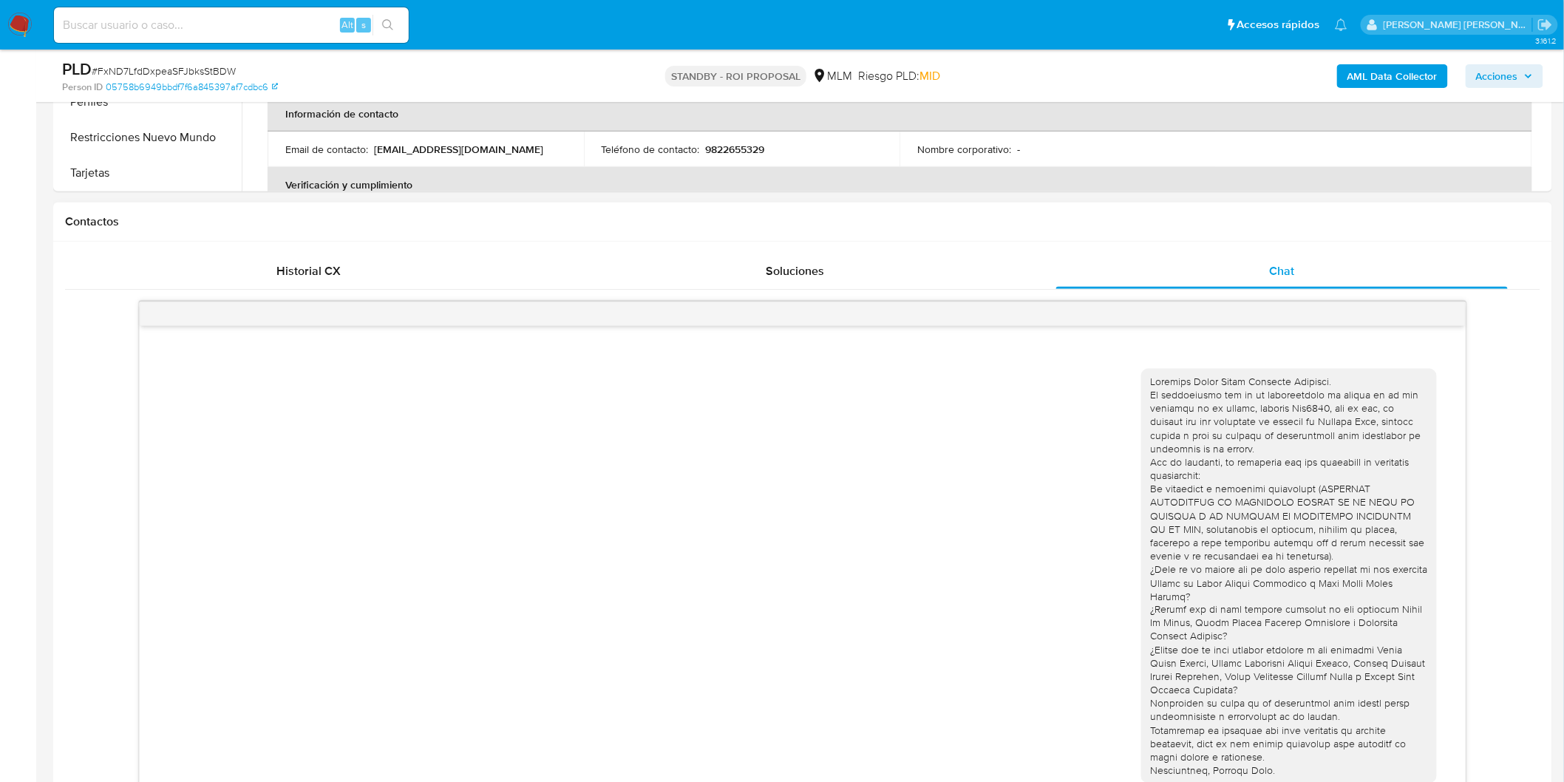
scroll to position [735, 0]
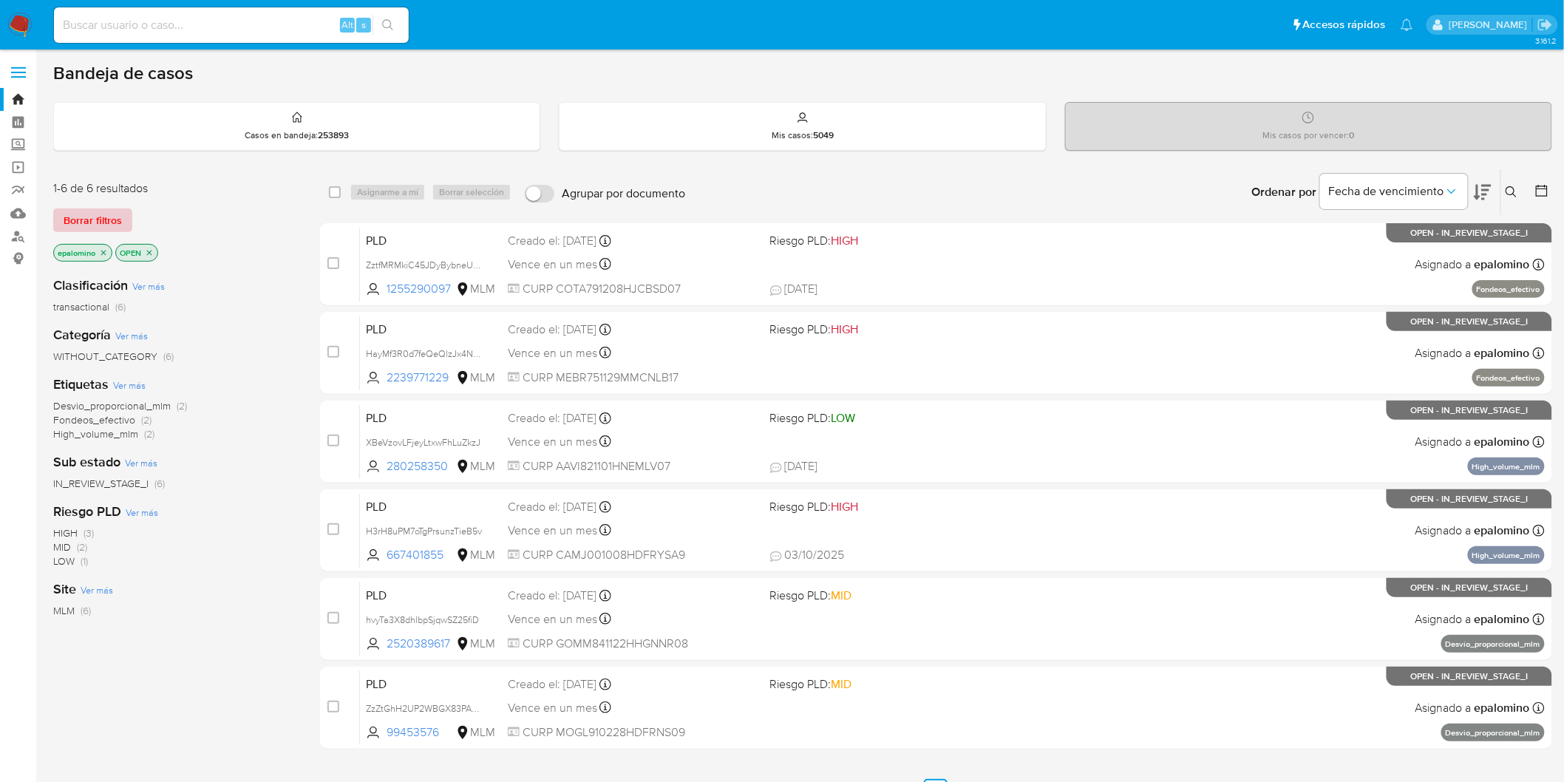
click at [91, 222] on span "Borrar filtros" at bounding box center [93, 220] width 58 height 21
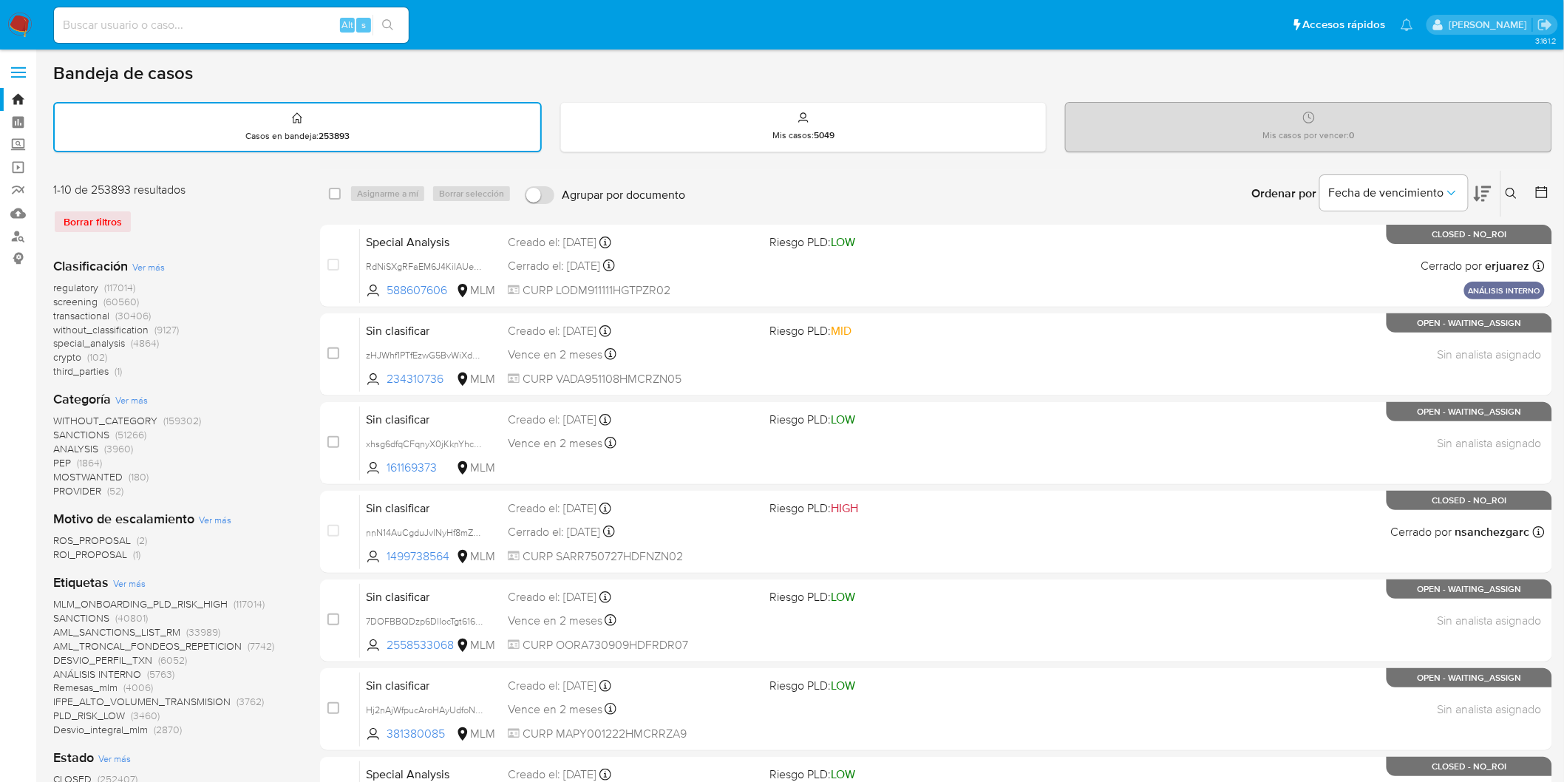
click at [17, 26] on img at bounding box center [19, 25] width 25 height 25
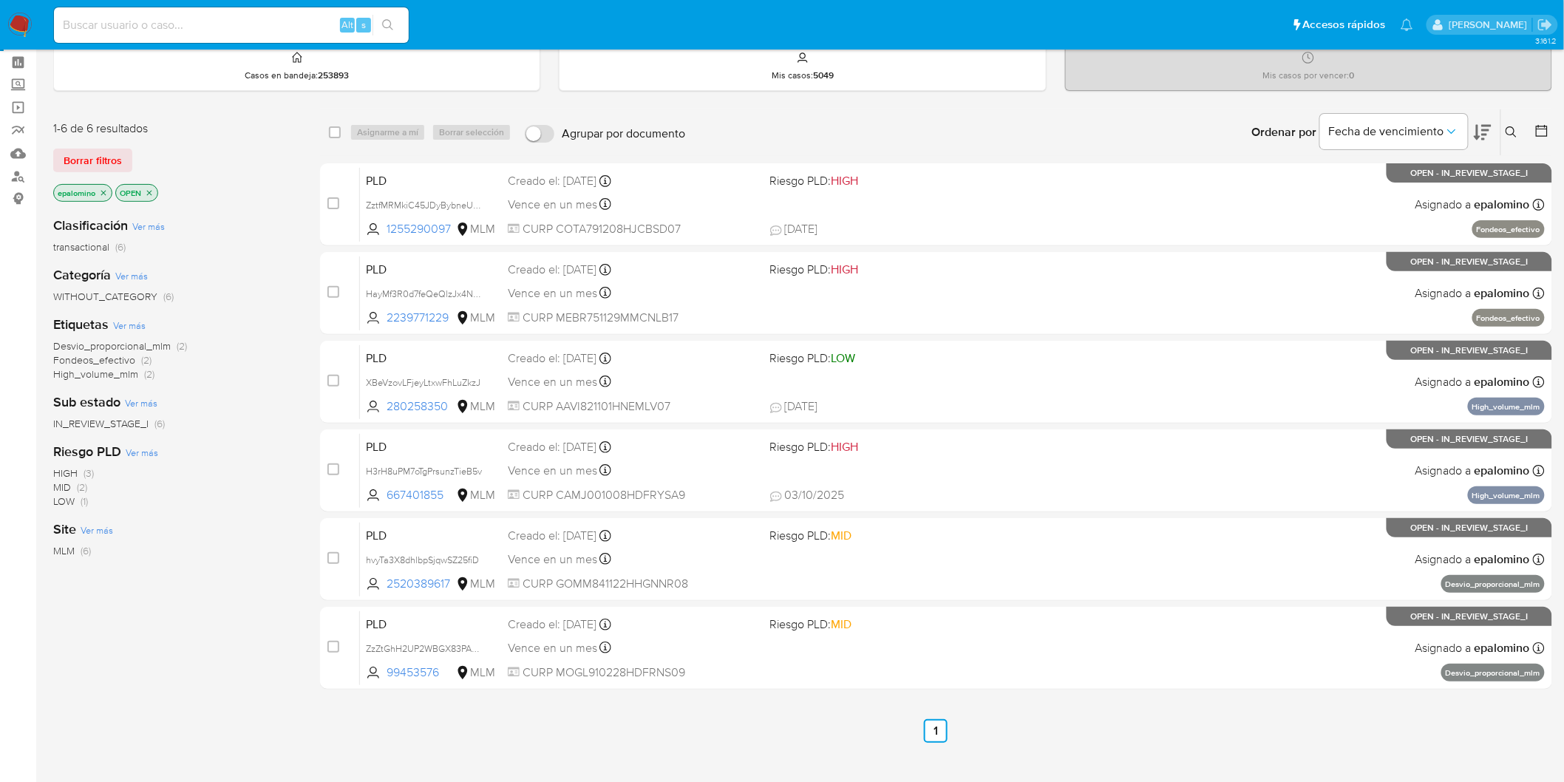
scroll to position [117, 0]
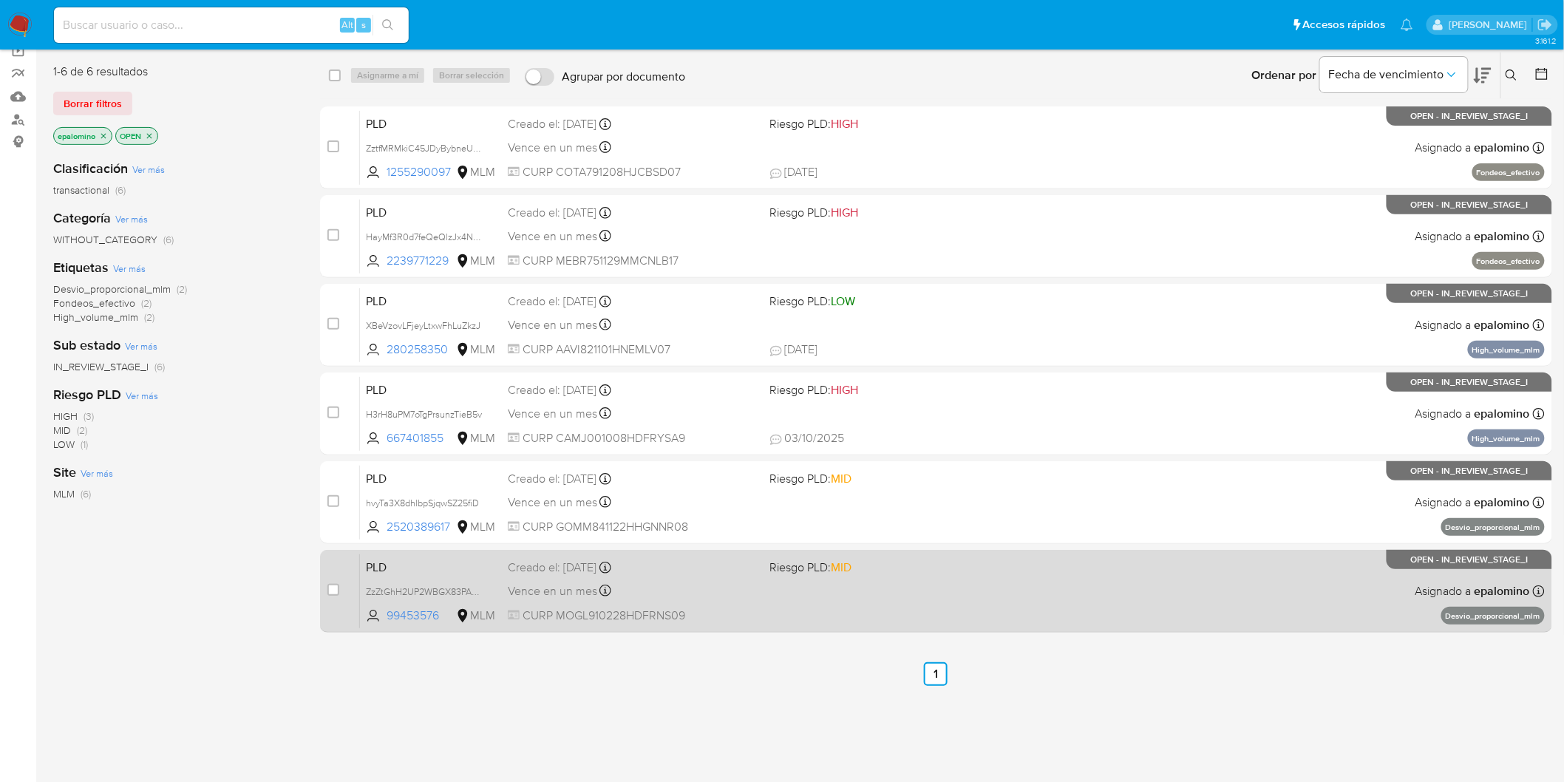
click at [388, 562] on span "PLD" at bounding box center [431, 565] width 130 height 19
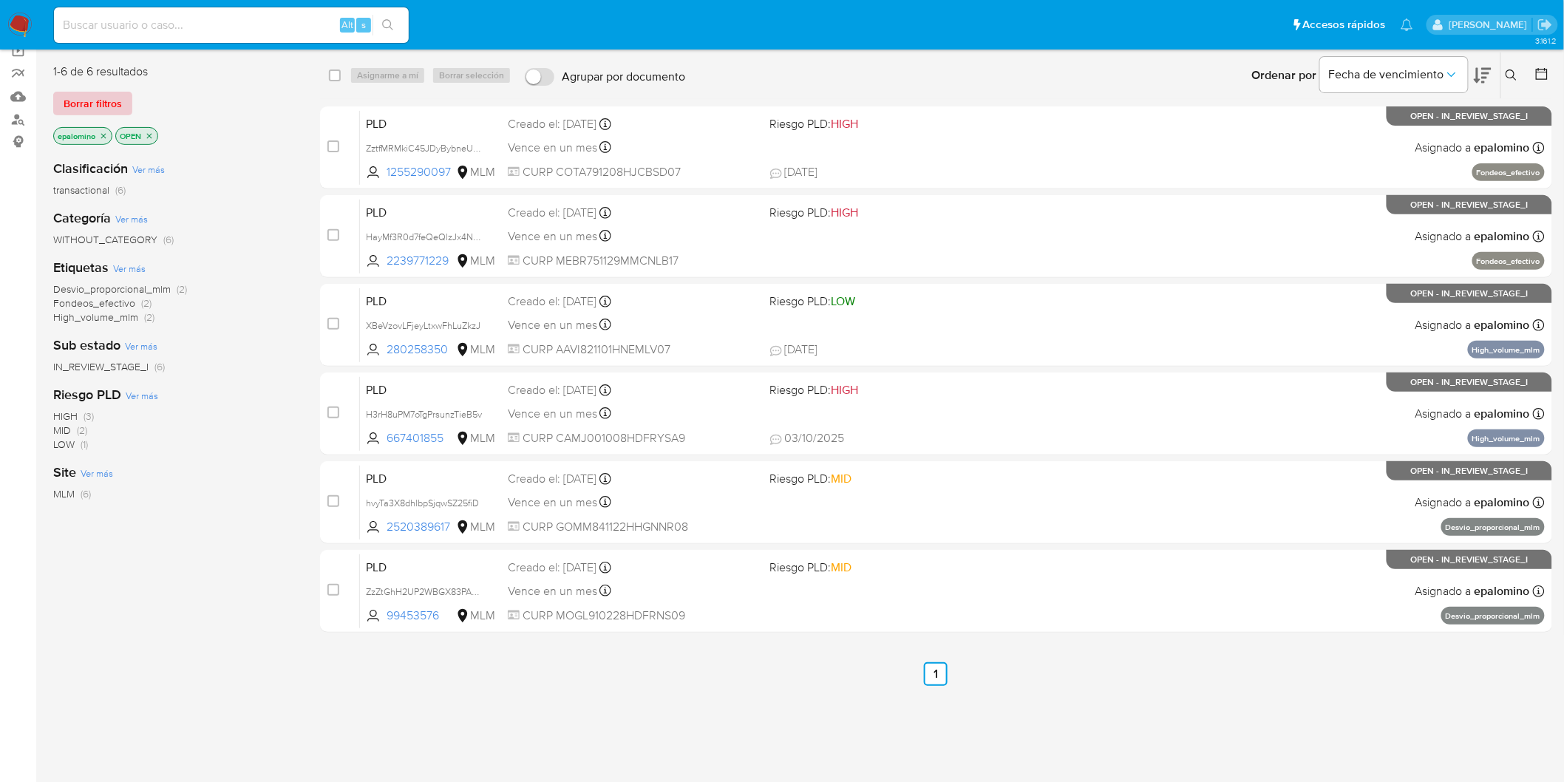
click at [94, 93] on span "Borrar filtros" at bounding box center [93, 103] width 58 height 21
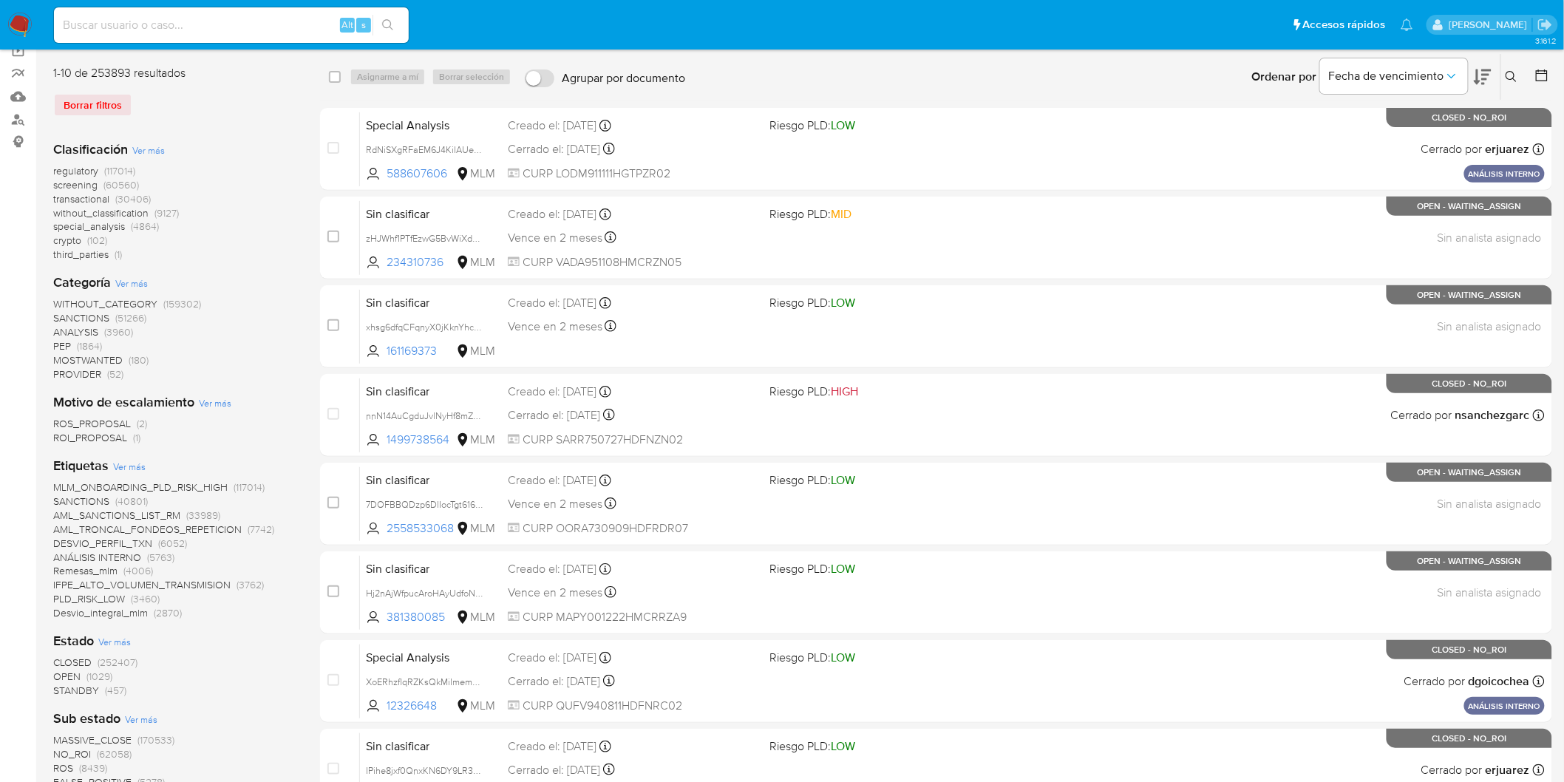
click at [1516, 74] on icon at bounding box center [1511, 77] width 12 height 12
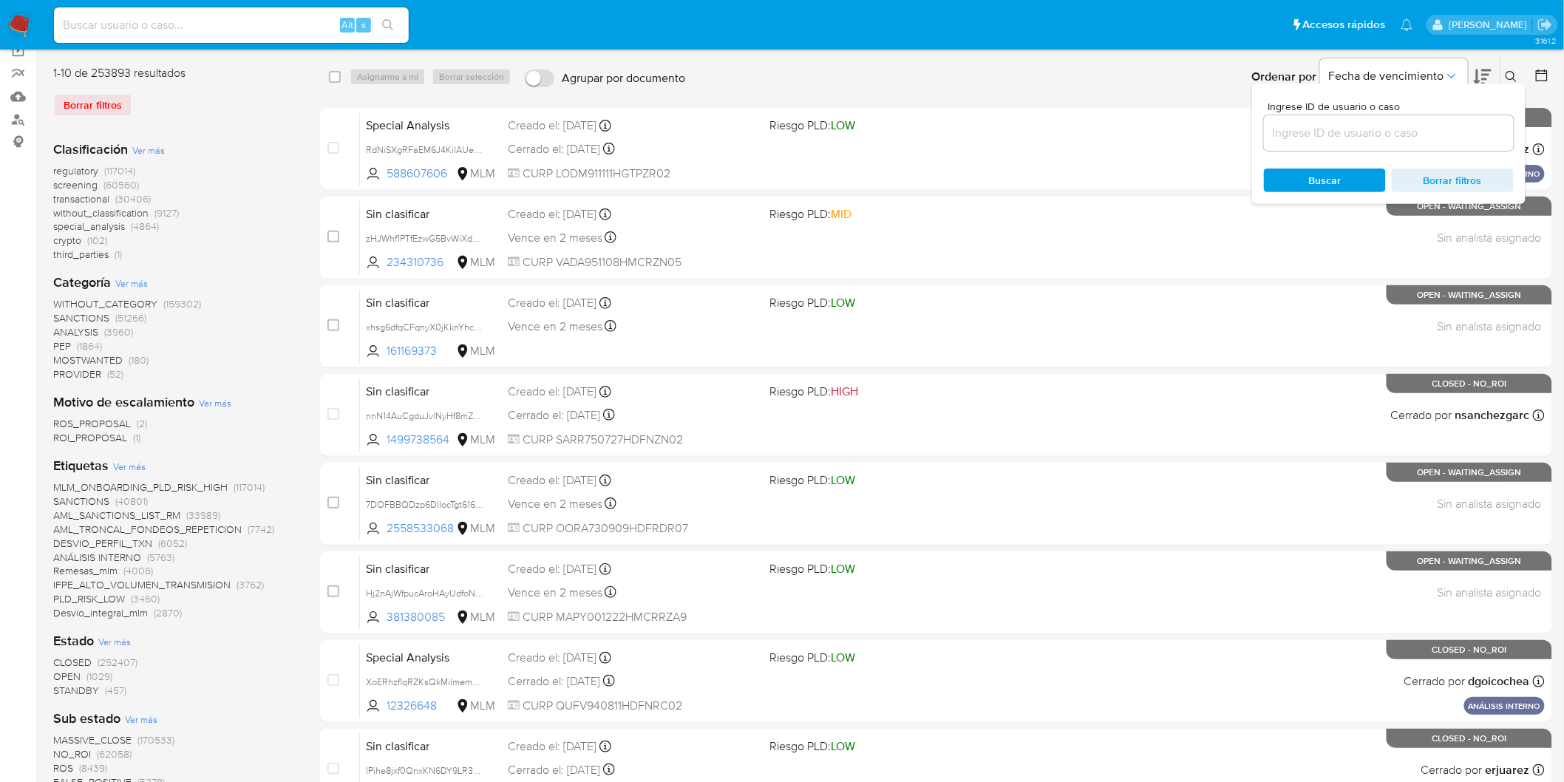
click at [1323, 128] on input at bounding box center [1389, 132] width 250 height 19
type input "99453576"
click at [1333, 168] on span "Buscar" at bounding box center [1325, 180] width 33 height 24
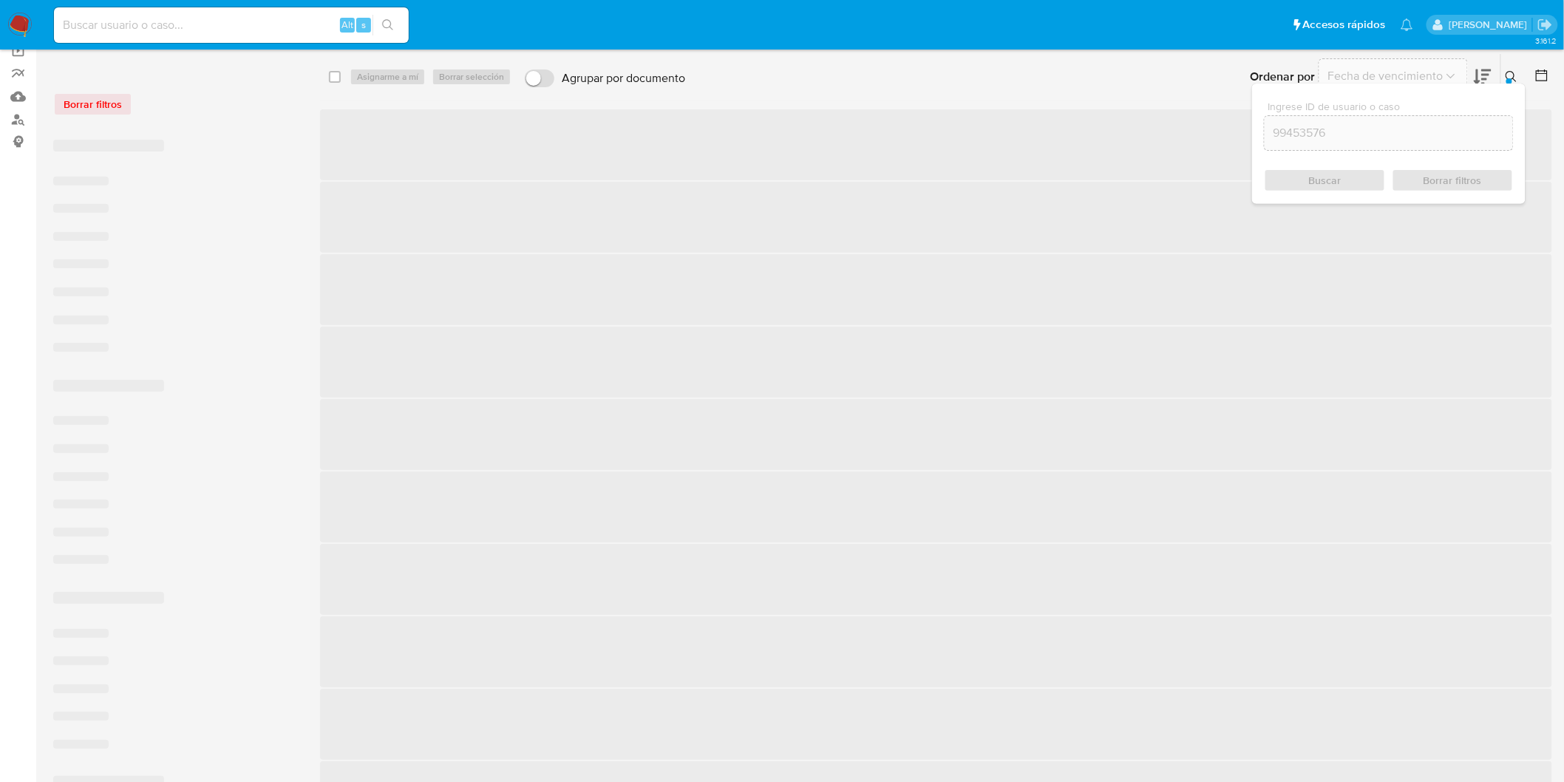
click at [1505, 72] on icon at bounding box center [1511, 77] width 12 height 12
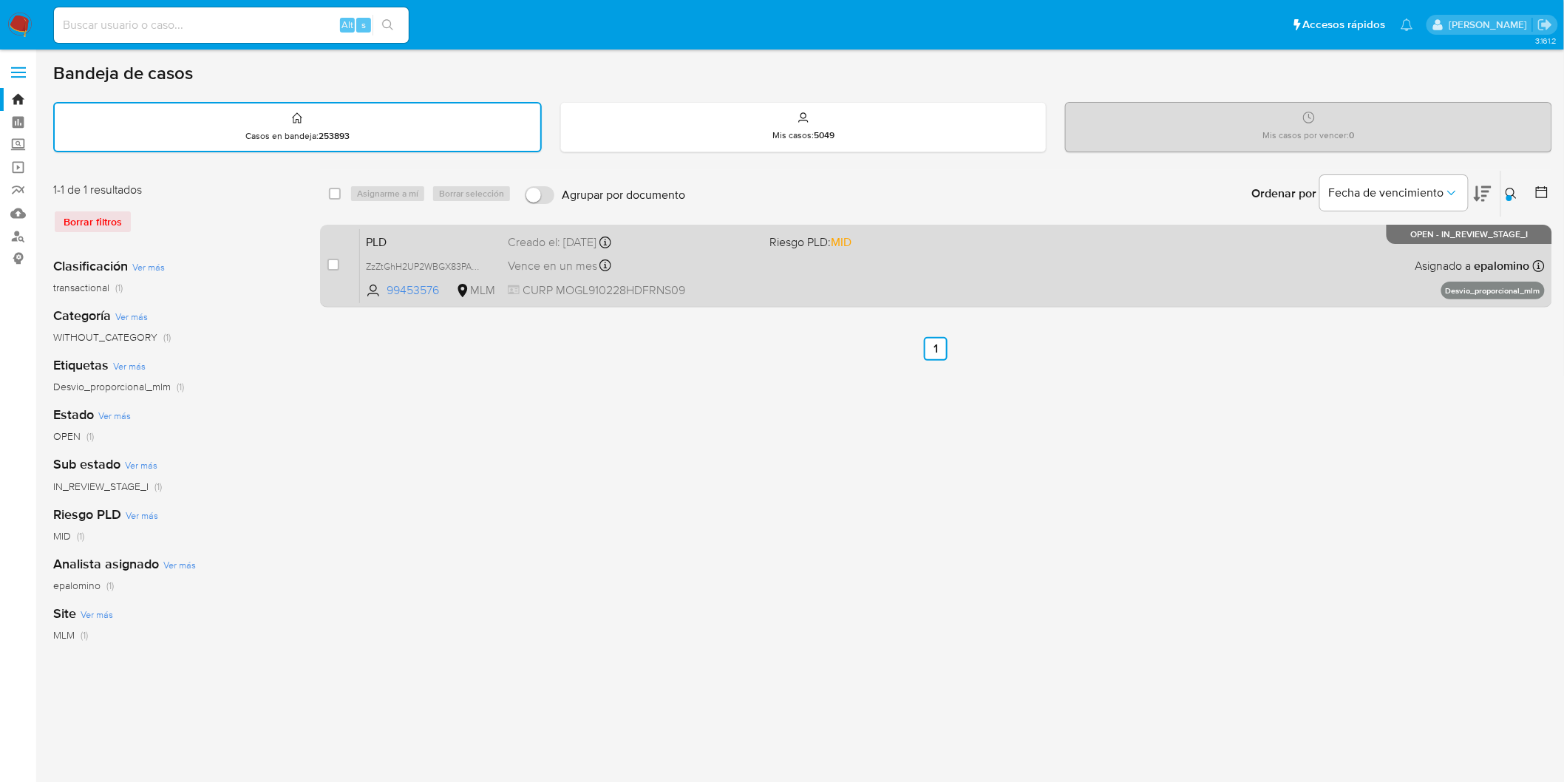
click at [389, 237] on span "PLD" at bounding box center [431, 240] width 130 height 19
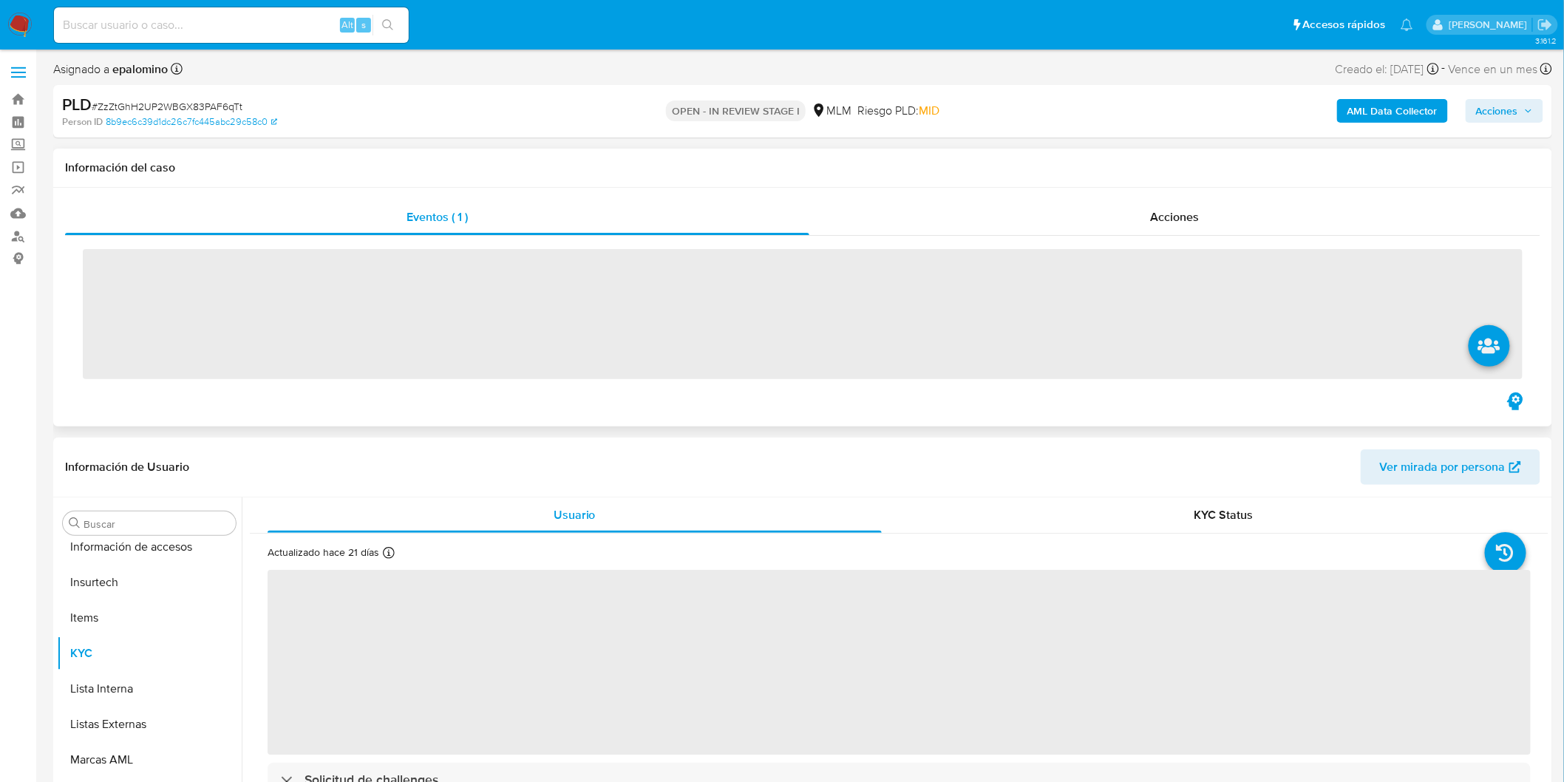
scroll to position [695, 0]
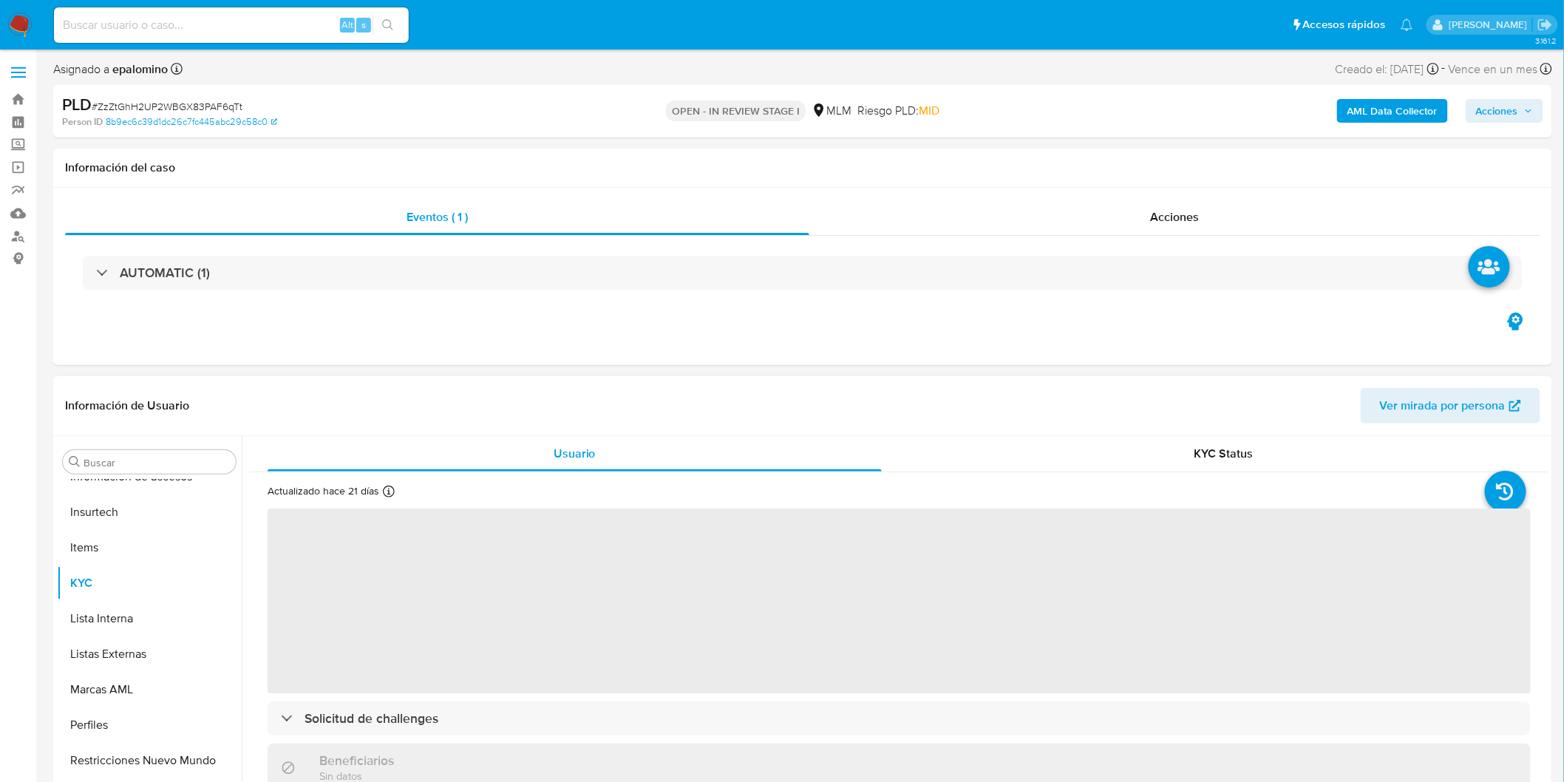
select select "10"
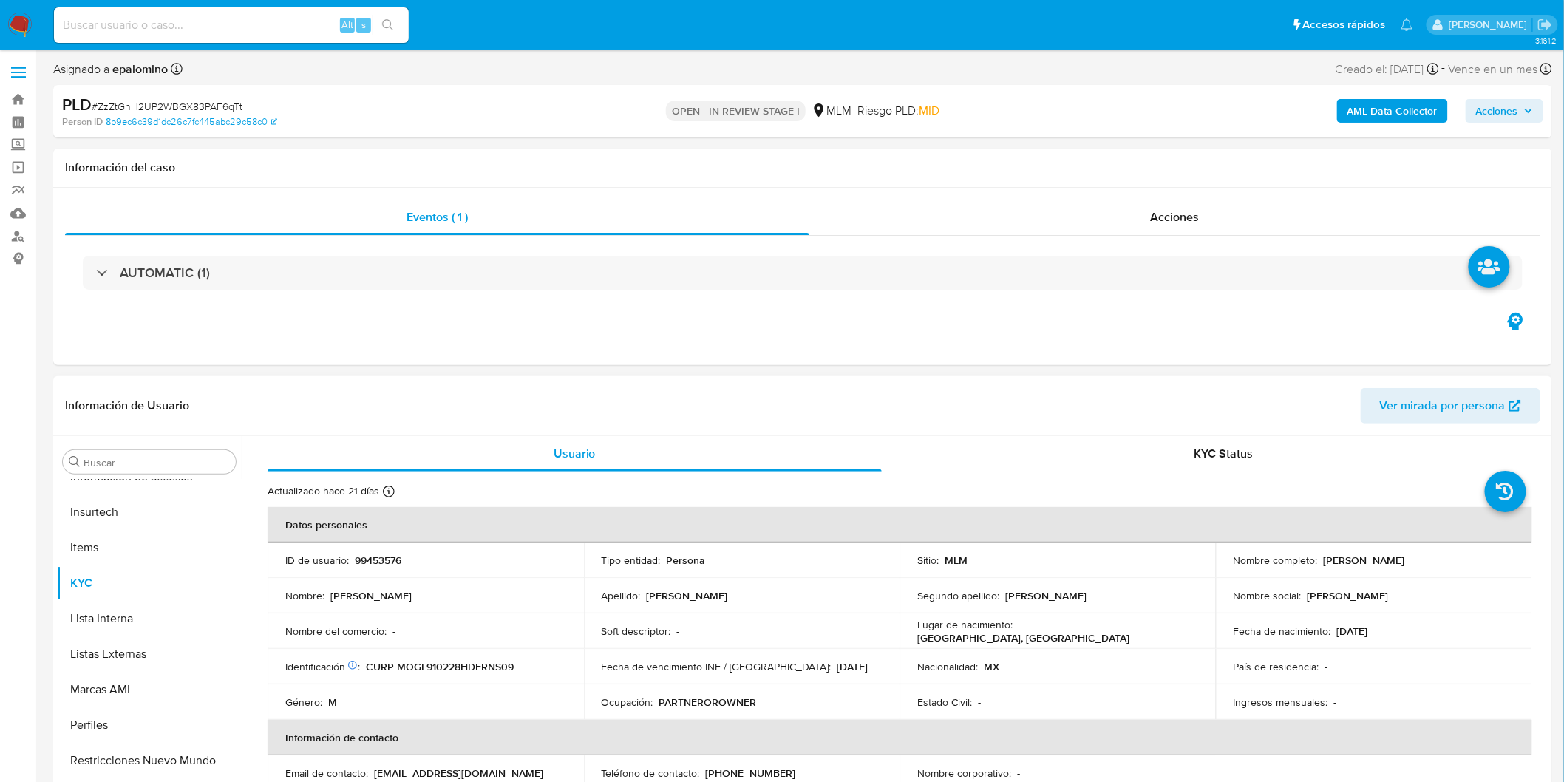
click at [382, 555] on p "99453576" at bounding box center [378, 559] width 47 height 13
copy p "99453576"
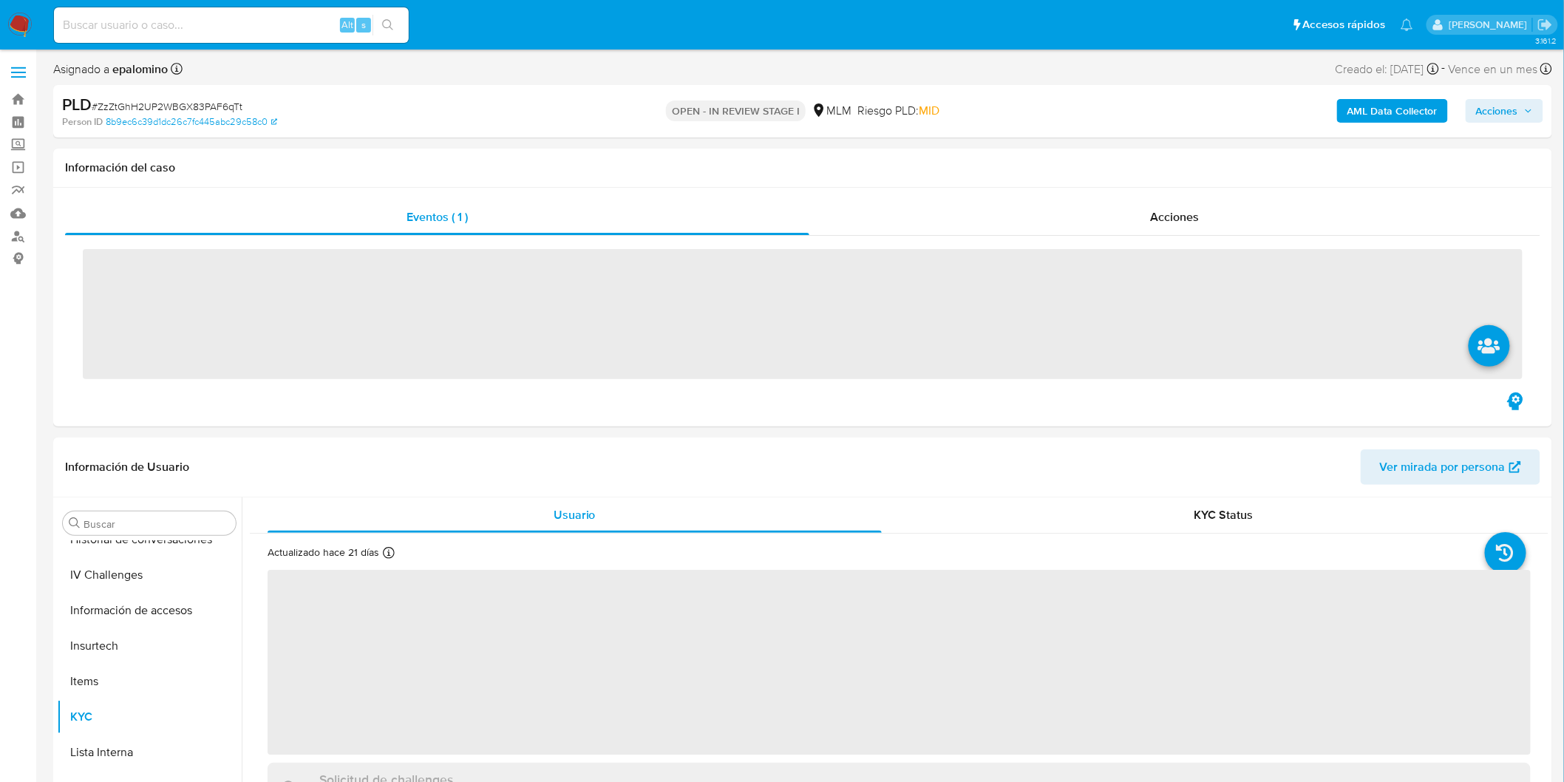
scroll to position [695, 0]
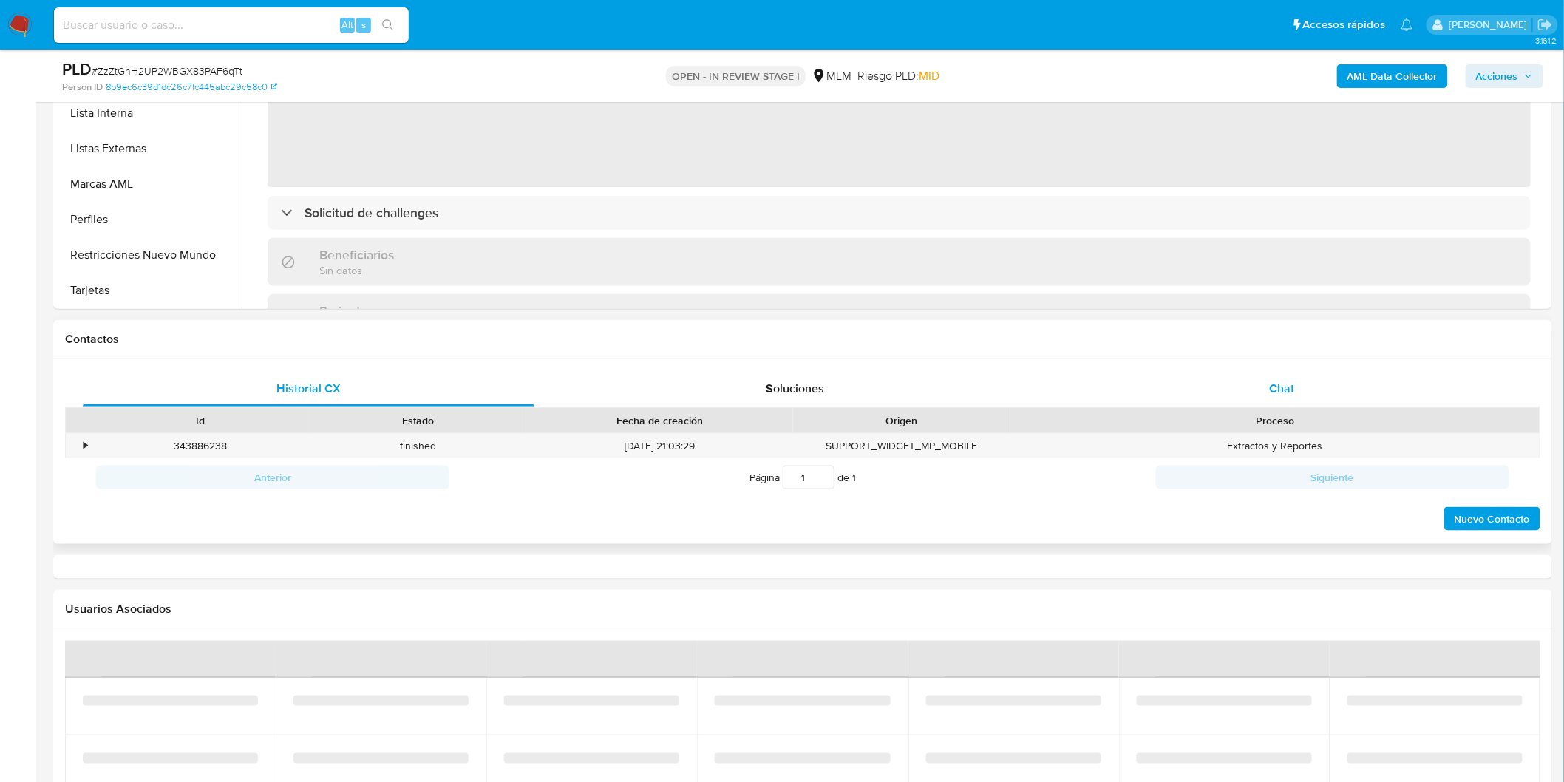
select select "10"
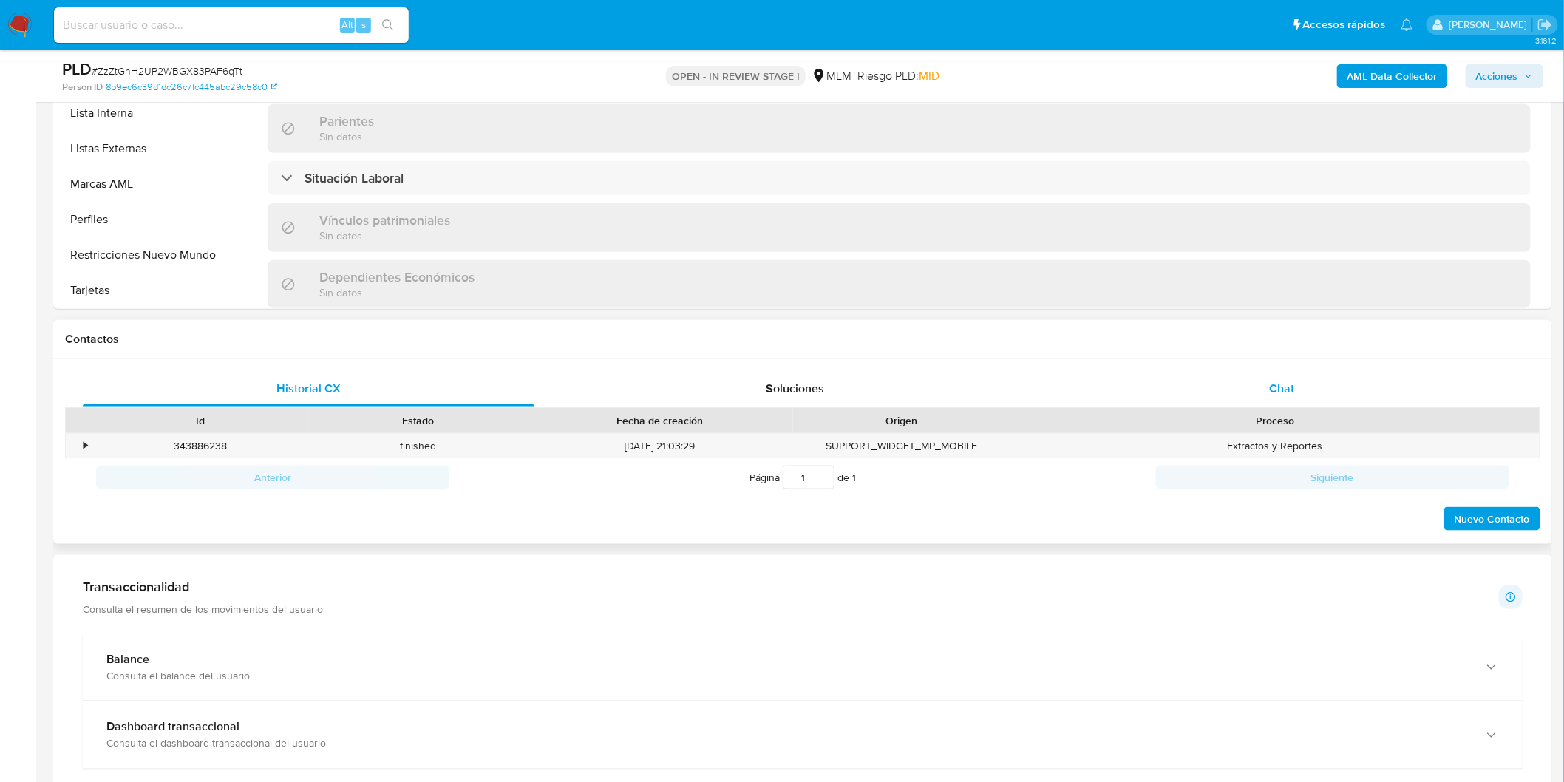
click at [1269, 381] on span "Chat" at bounding box center [1281, 388] width 25 height 17
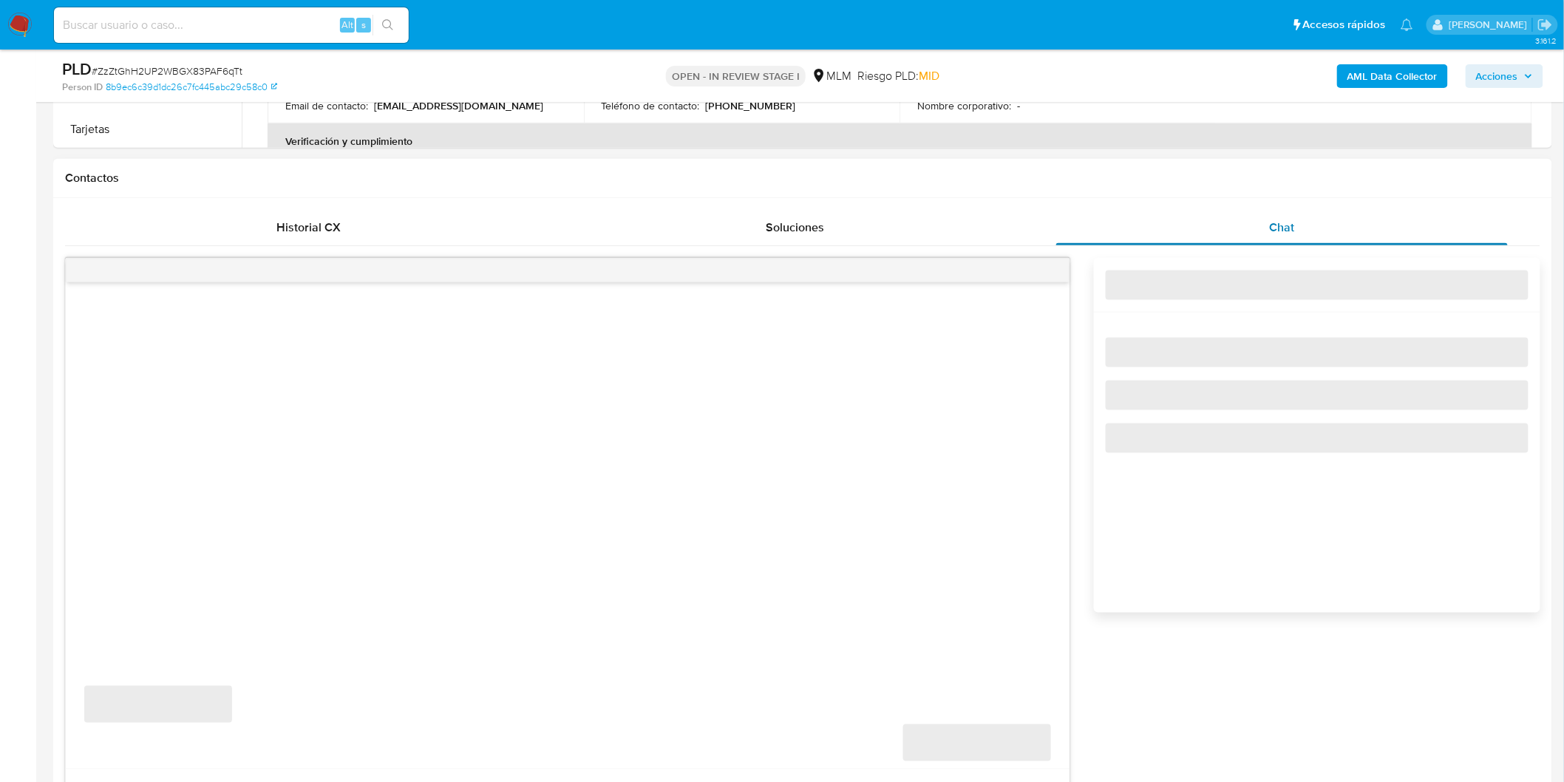
scroll to position [699, 0]
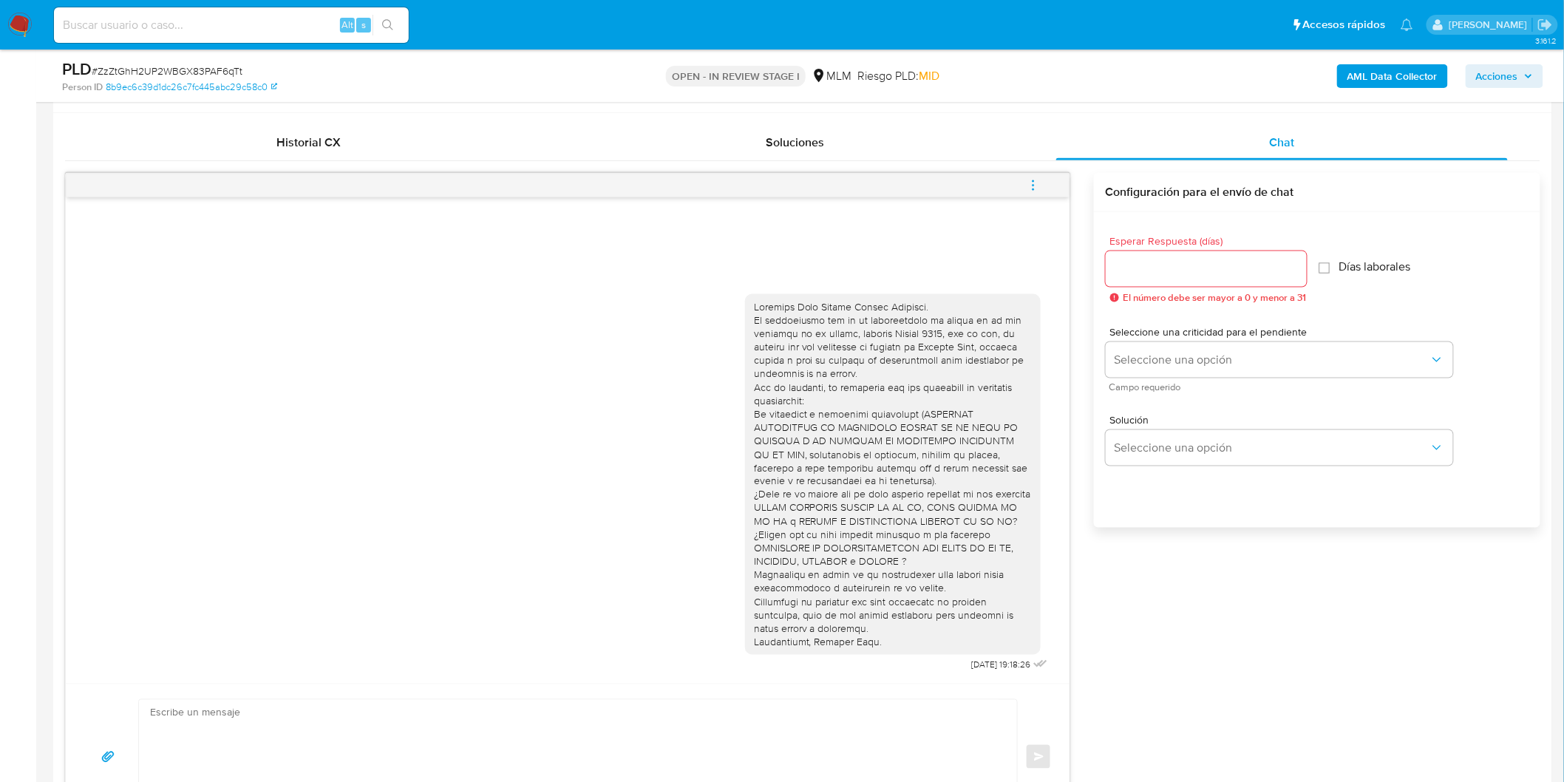
click at [1028, 187] on icon "menu-action" at bounding box center [1032, 185] width 13 height 13
drag, startPoint x: 946, startPoint y: 171, endPoint x: 946, endPoint y: 156, distance: 14.8
click at [946, 156] on ul "Cerrar conversación Abrir gestor de archivos" at bounding box center [932, 169] width 151 height 65
click at [920, 149] on li "Cerrar conversación" at bounding box center [932, 156] width 151 height 27
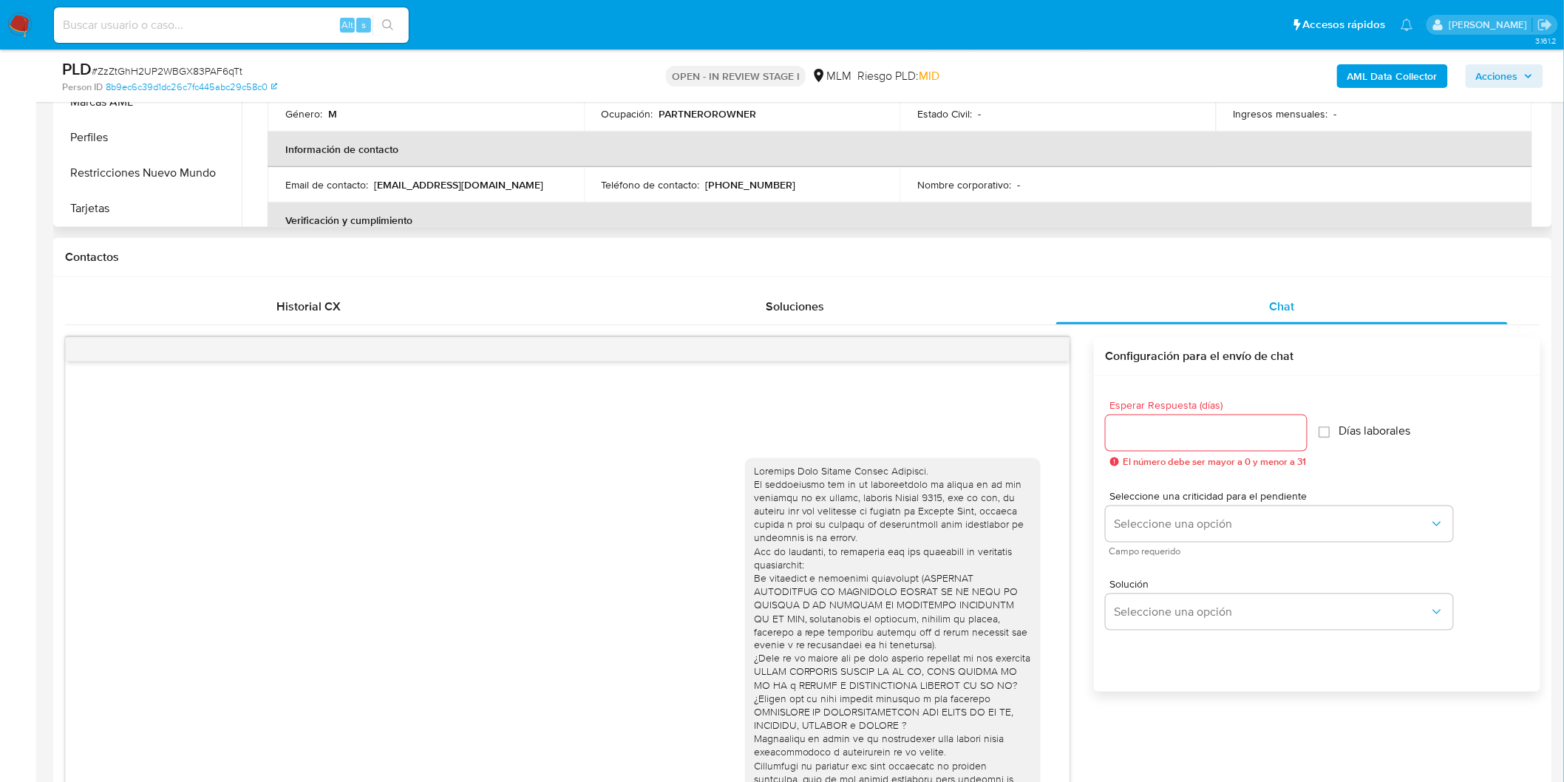
scroll to position [289, 0]
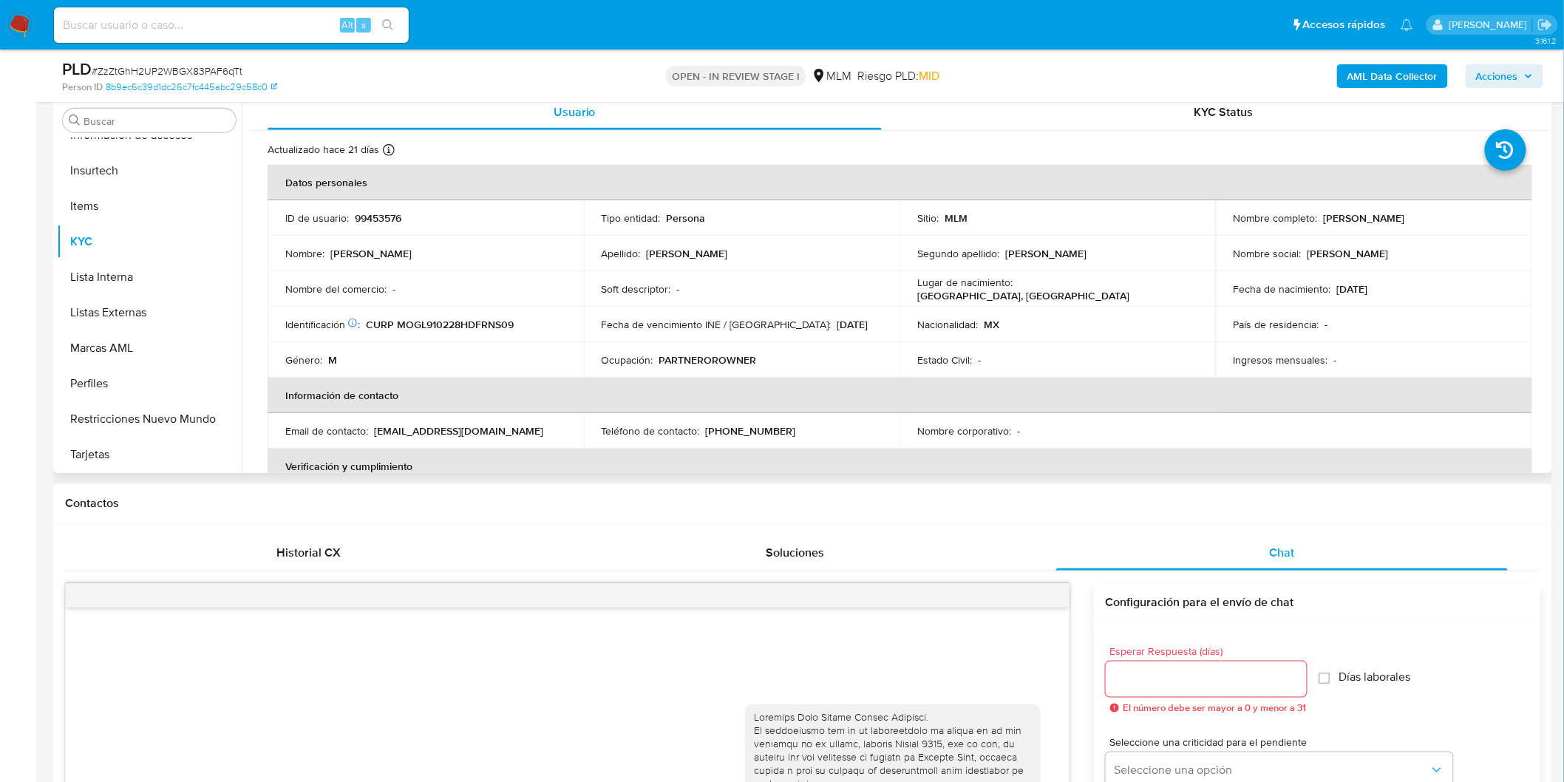
drag, startPoint x: 1461, startPoint y: 217, endPoint x: 1320, endPoint y: 217, distance: 141.1
click at [1320, 217] on div "Nombre completo : Luis Manuel Moreno Gonzalez" at bounding box center [1373, 217] width 281 height 13
copy p "[PERSON_NAME]"
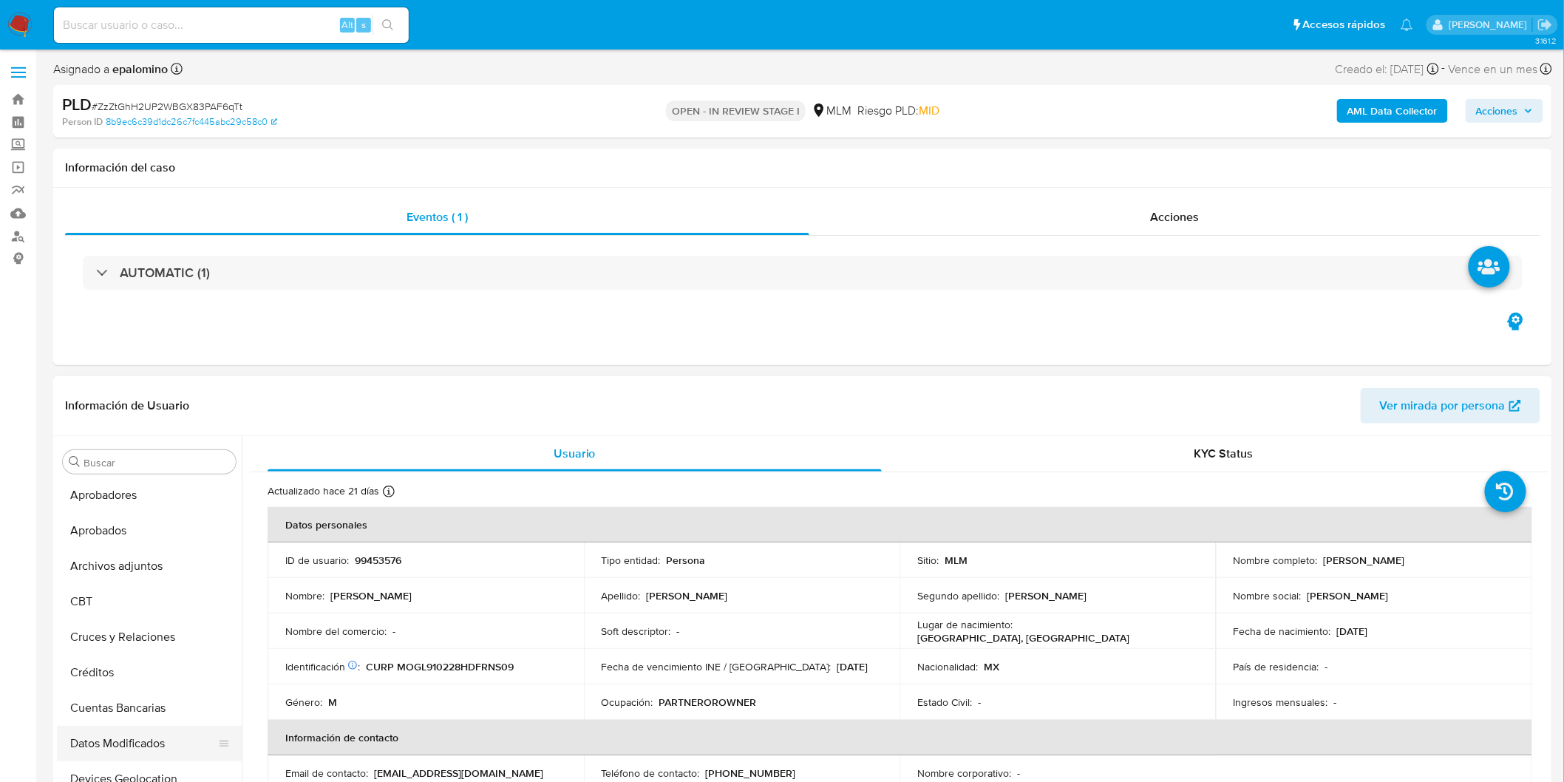
scroll to position [0, 0]
click at [153, 607] on button "Archivos adjuntos" at bounding box center [143, 603] width 173 height 35
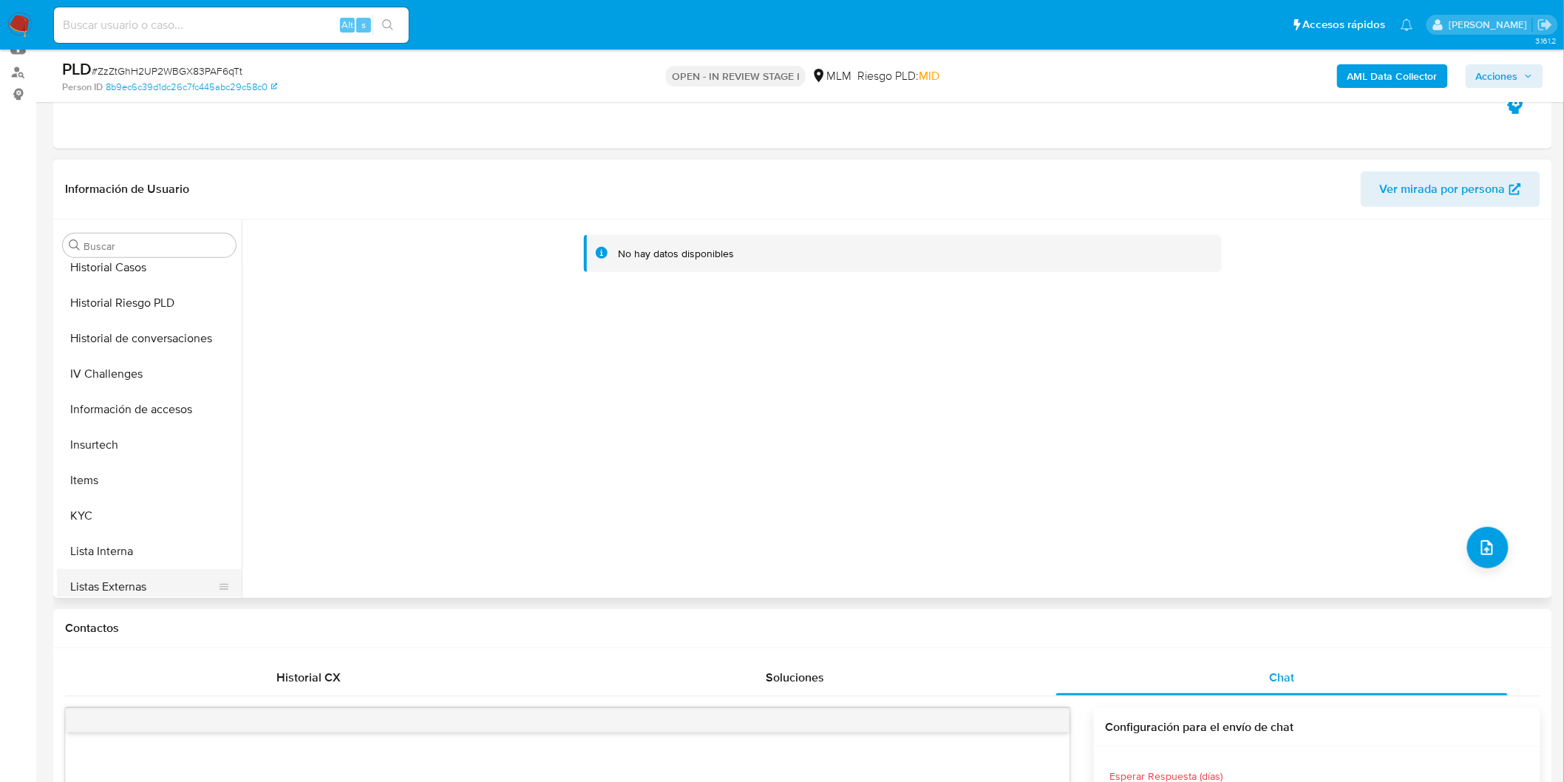
scroll to position [656, 0]
click at [143, 398] on button "KYC" at bounding box center [143, 404] width 173 height 35
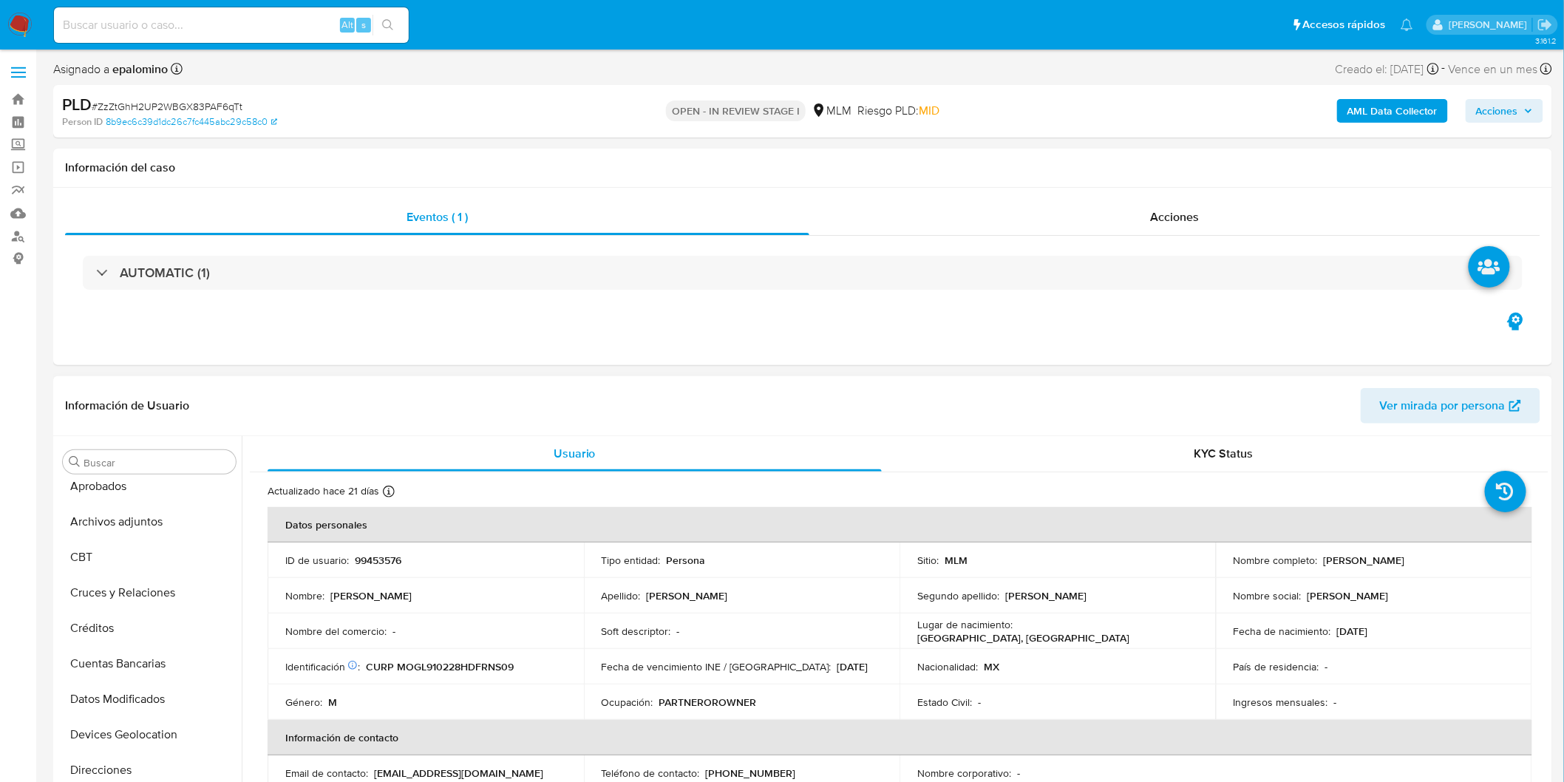
scroll to position [0, 0]
click at [138, 604] on button "Archivos adjuntos" at bounding box center [143, 603] width 173 height 35
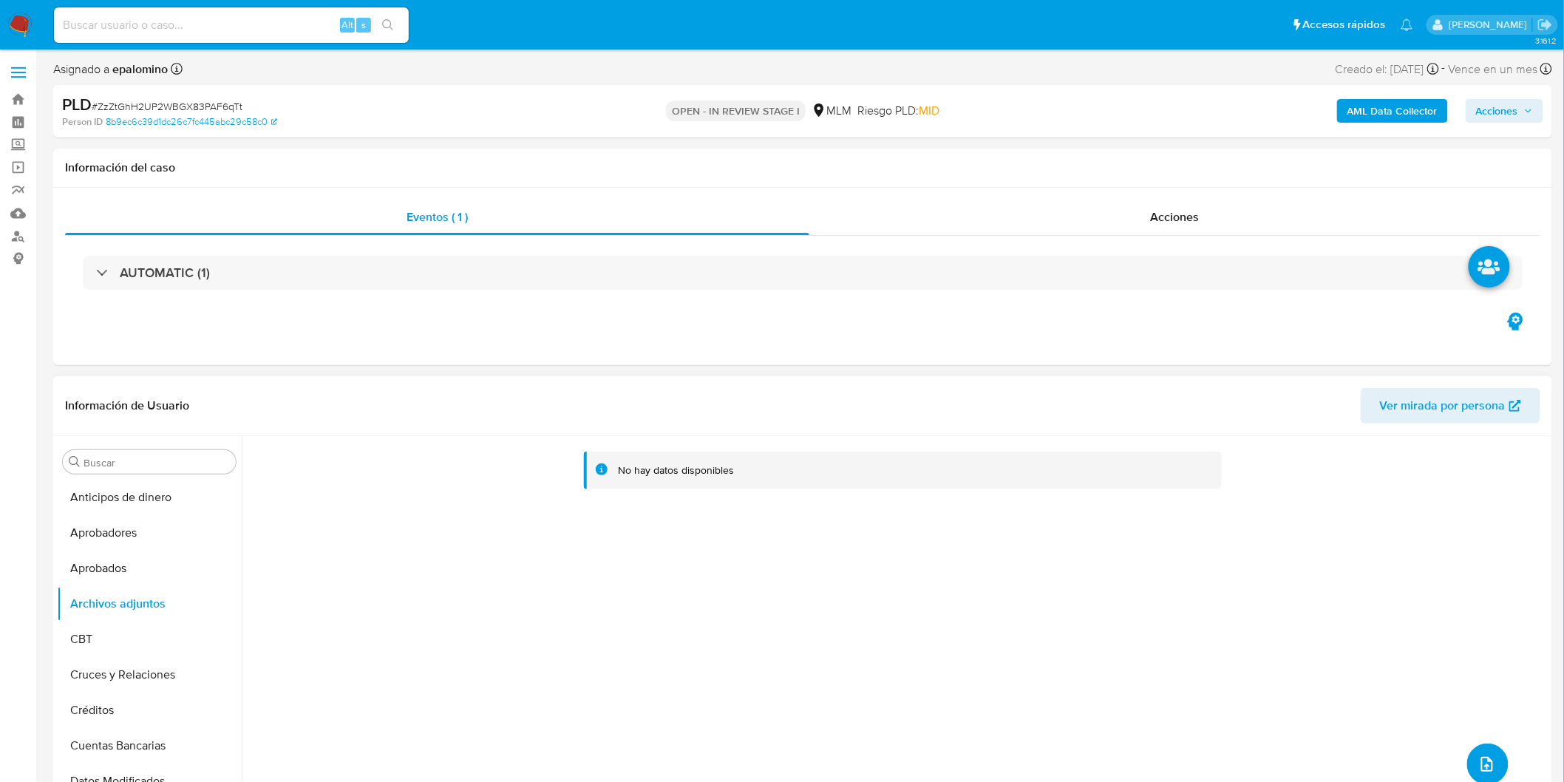
click at [1490, 772] on button "upload-file" at bounding box center [1487, 763] width 41 height 41
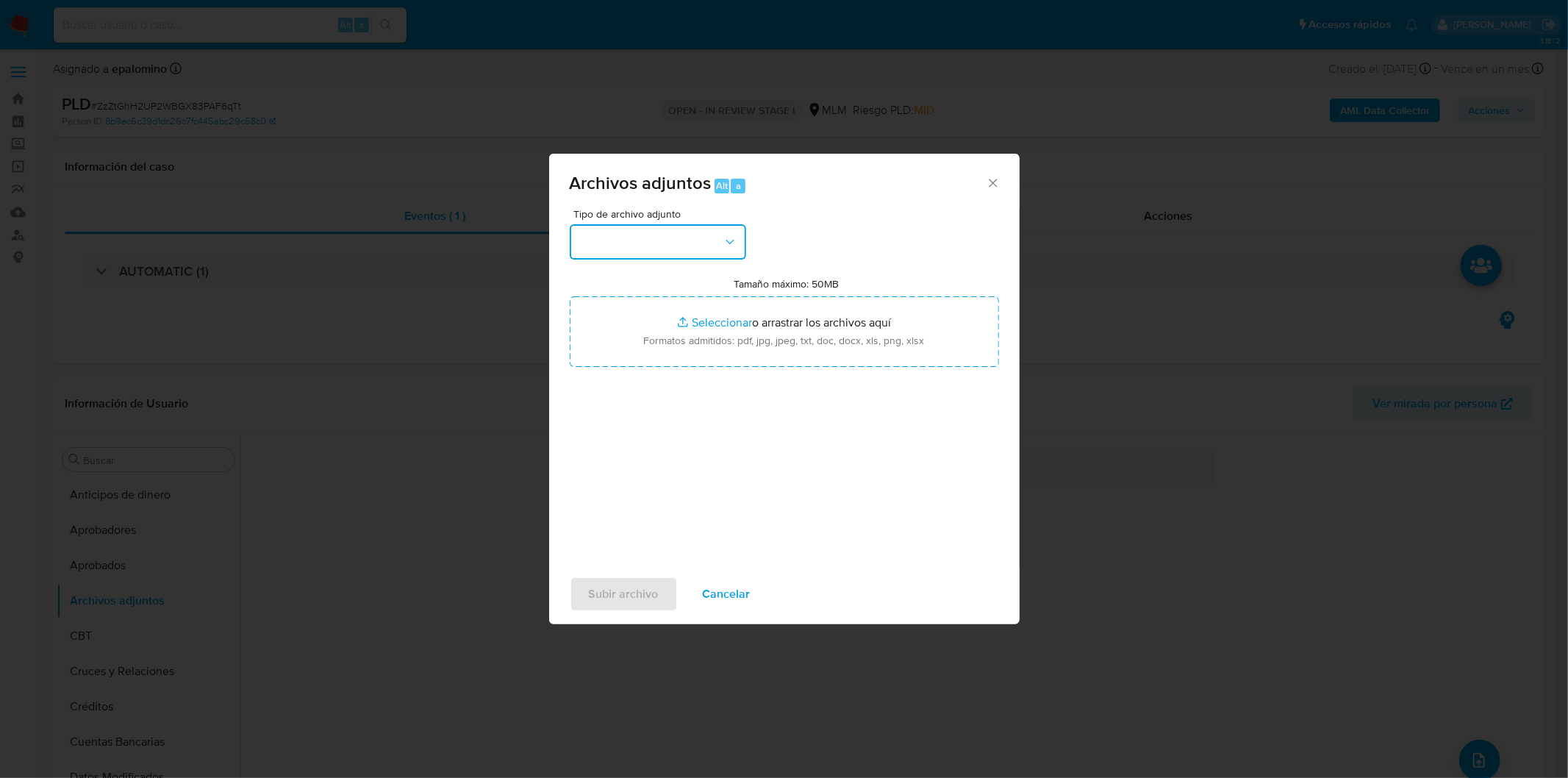
click at [703, 246] on button "button" at bounding box center [658, 241] width 176 height 35
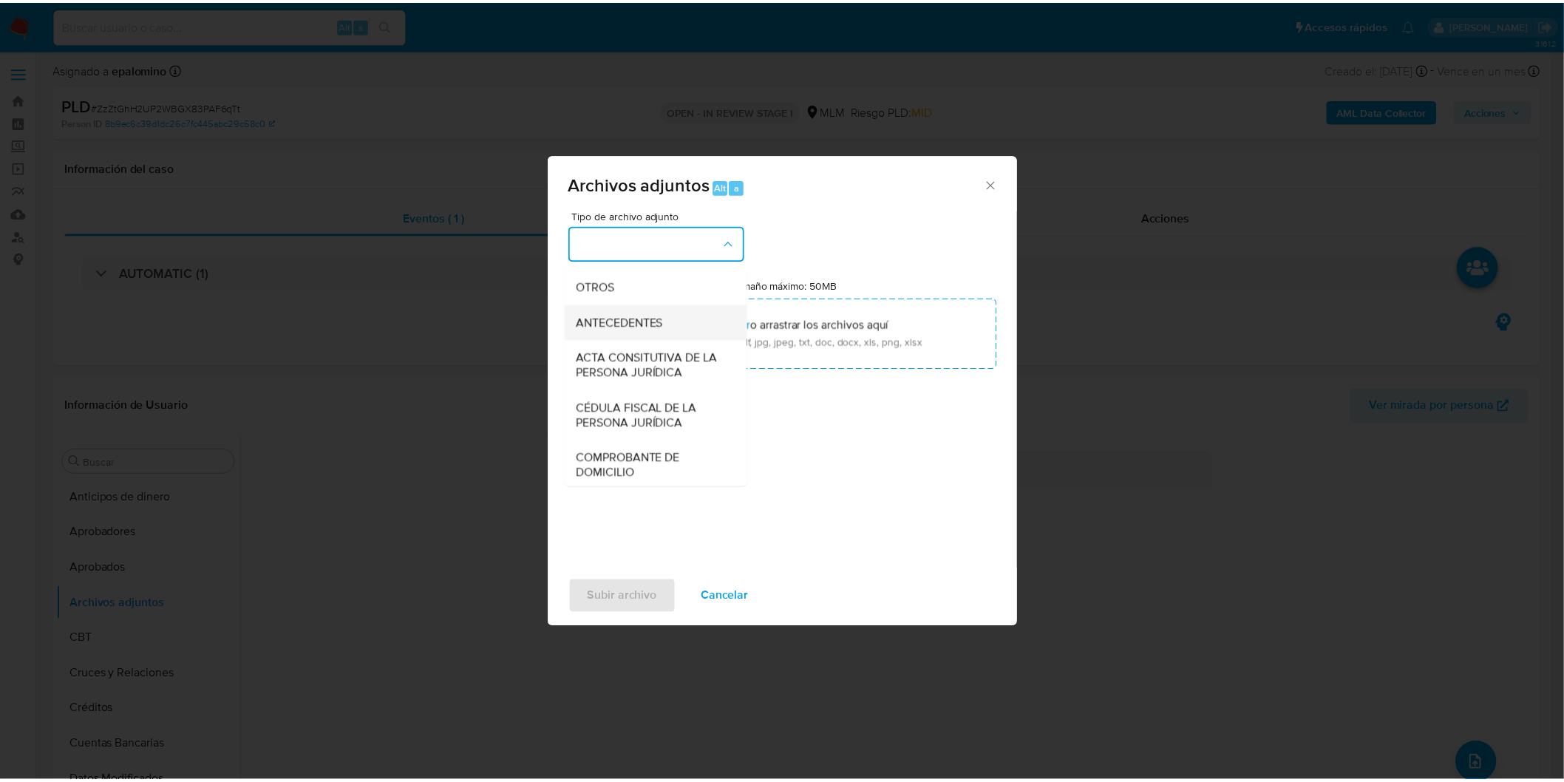
scroll to position [246, 0]
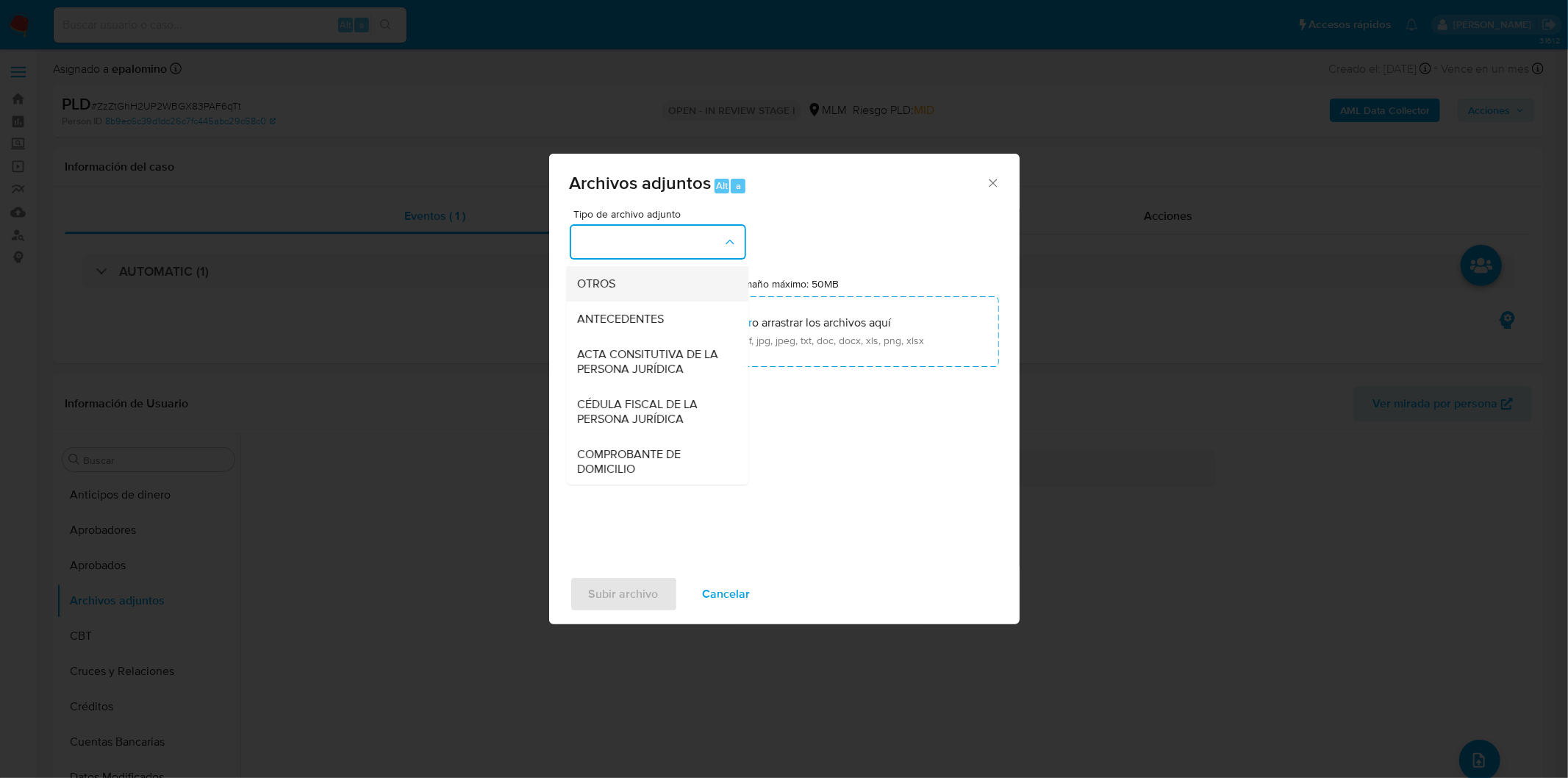
click at [655, 300] on div "OTROS" at bounding box center [653, 283] width 150 height 35
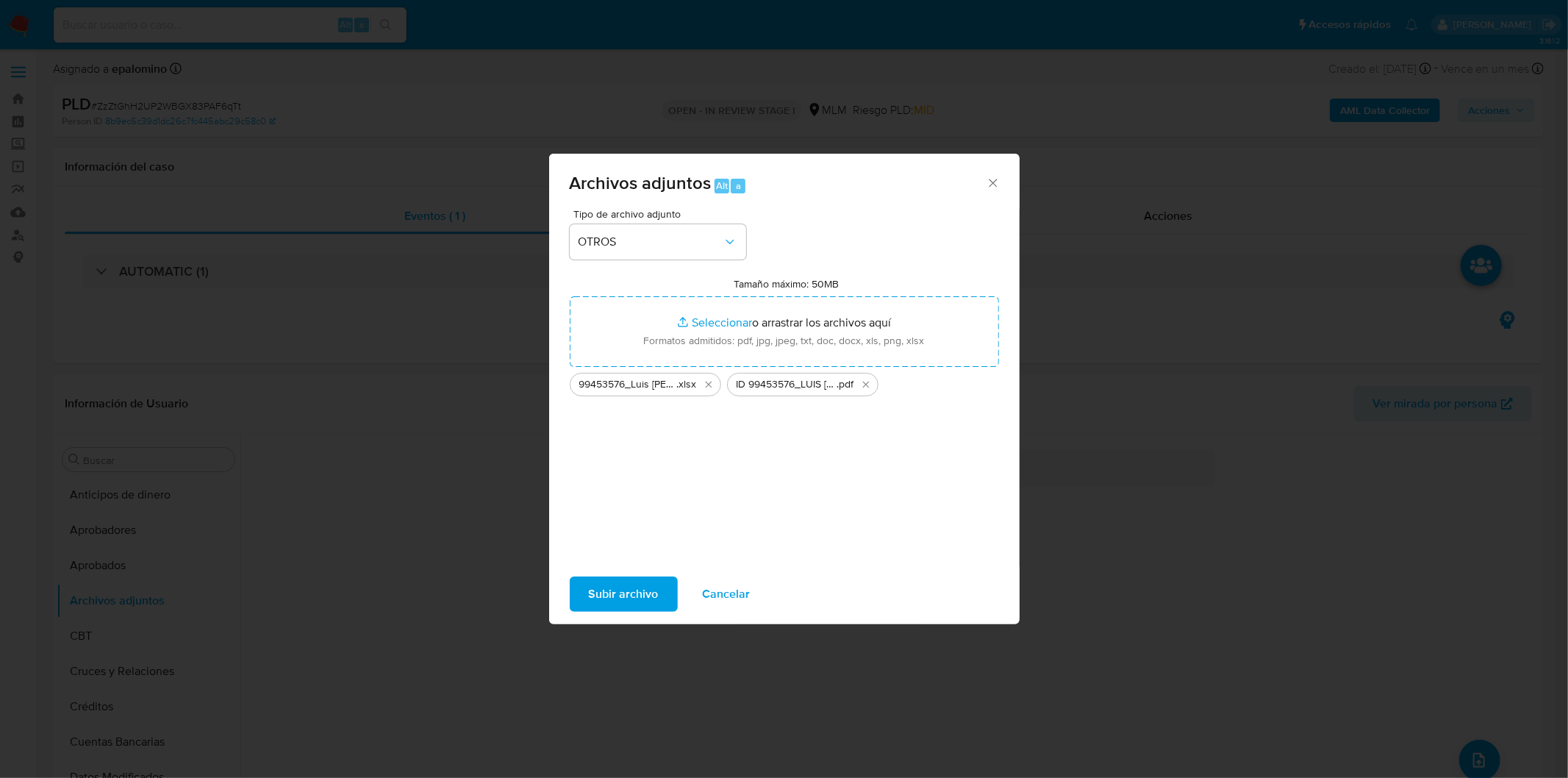
click at [625, 578] on span "Subir archivo" at bounding box center [624, 594] width 70 height 33
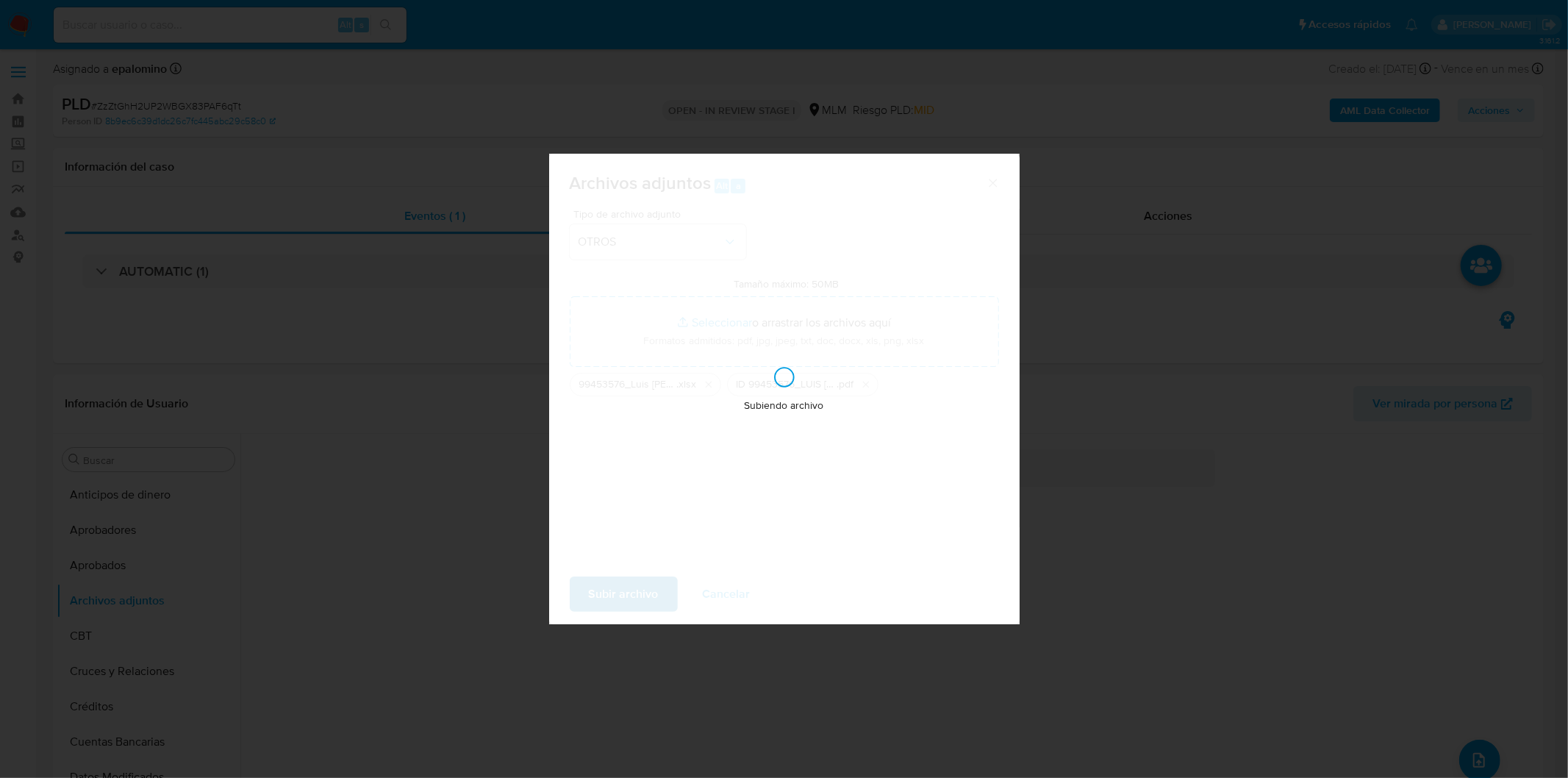
click at [623, 588] on div "Subiendo archivo" at bounding box center [784, 388] width 471 height 471
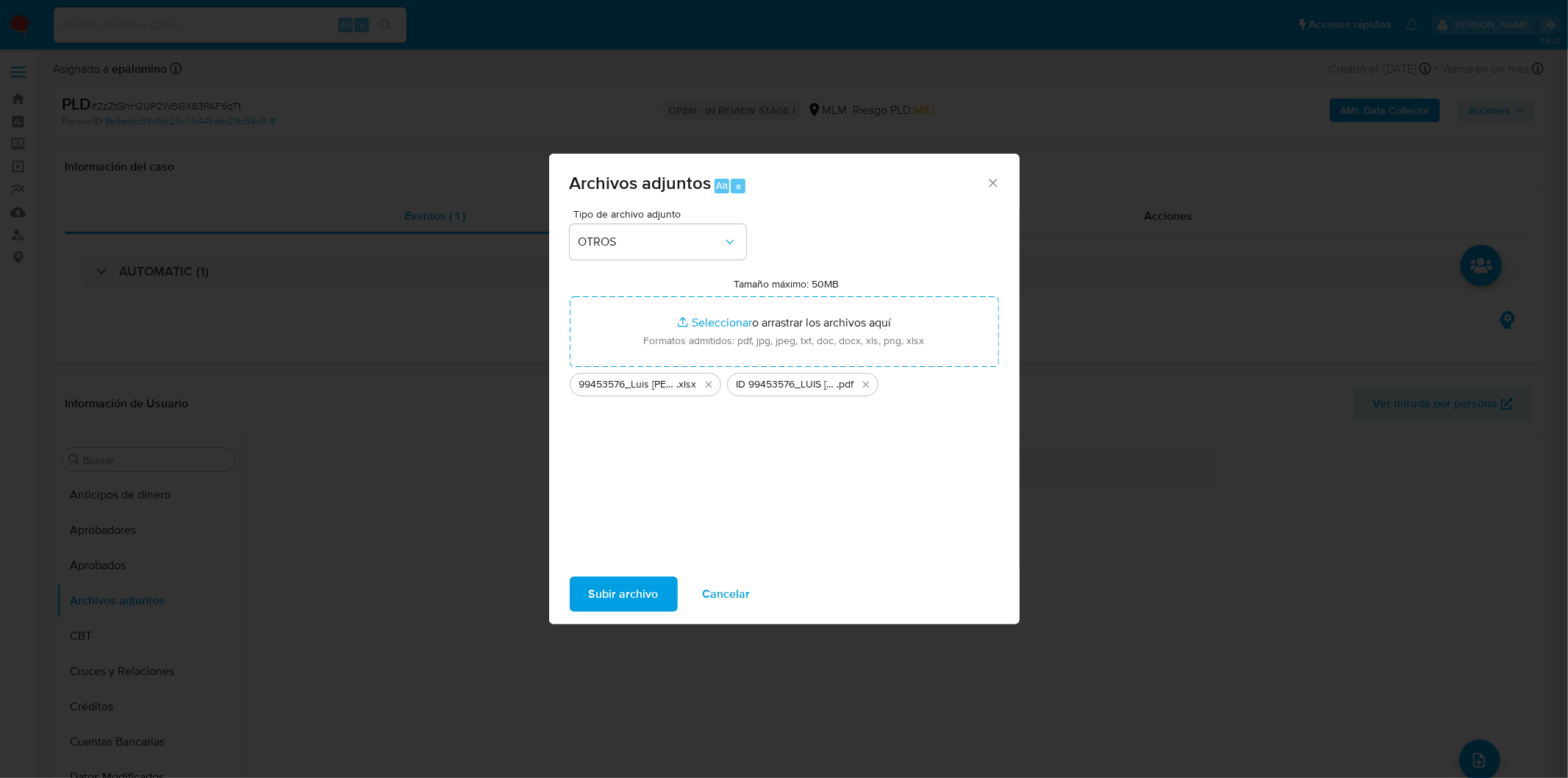
click at [637, 592] on span "Subir archivo" at bounding box center [624, 594] width 70 height 33
click at [735, 582] on span "Cancelar" at bounding box center [726, 594] width 48 height 33
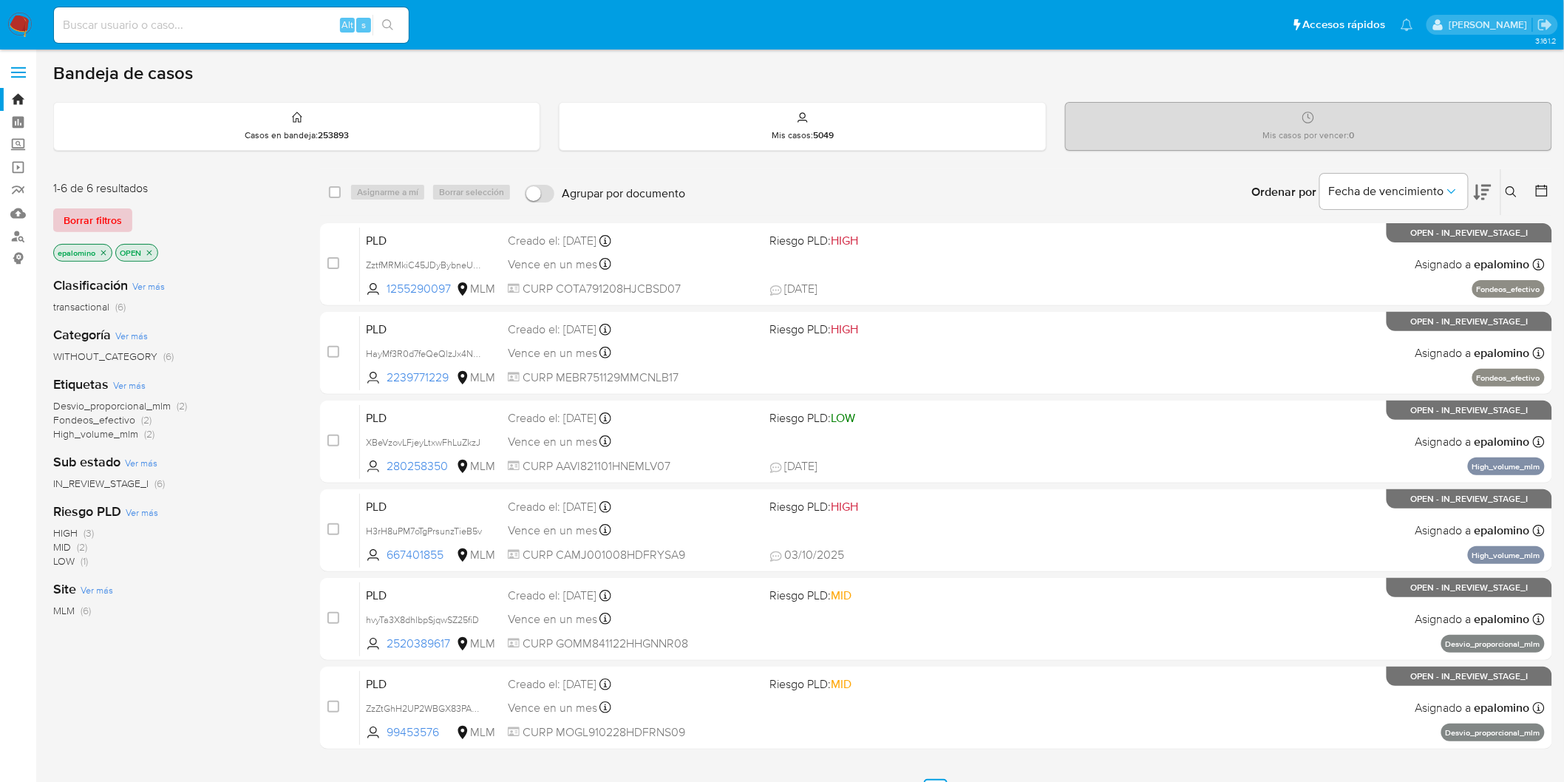
click at [105, 210] on span "Borrar filtros" at bounding box center [93, 220] width 58 height 21
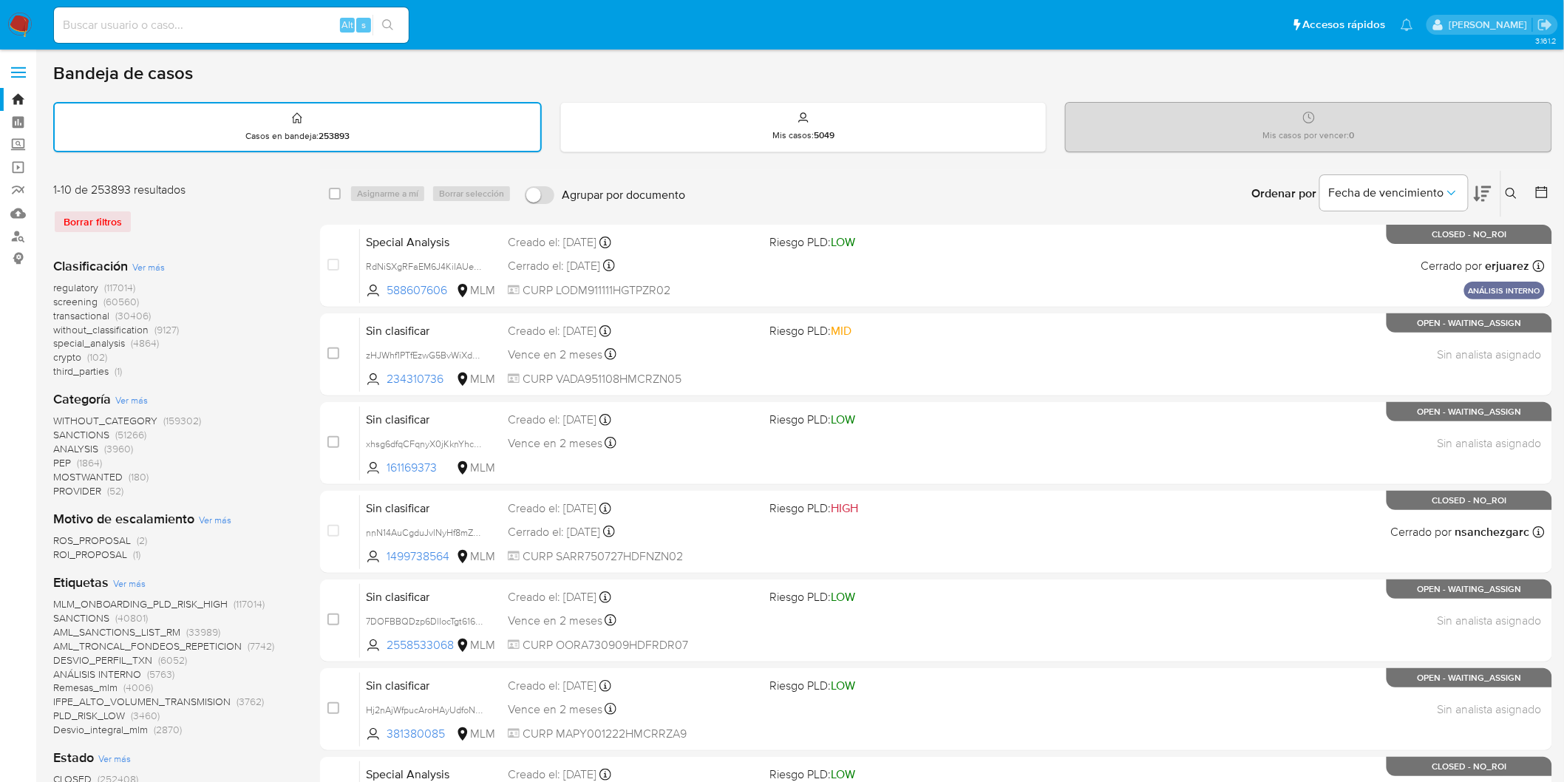
click at [1507, 188] on icon at bounding box center [1511, 194] width 12 height 12
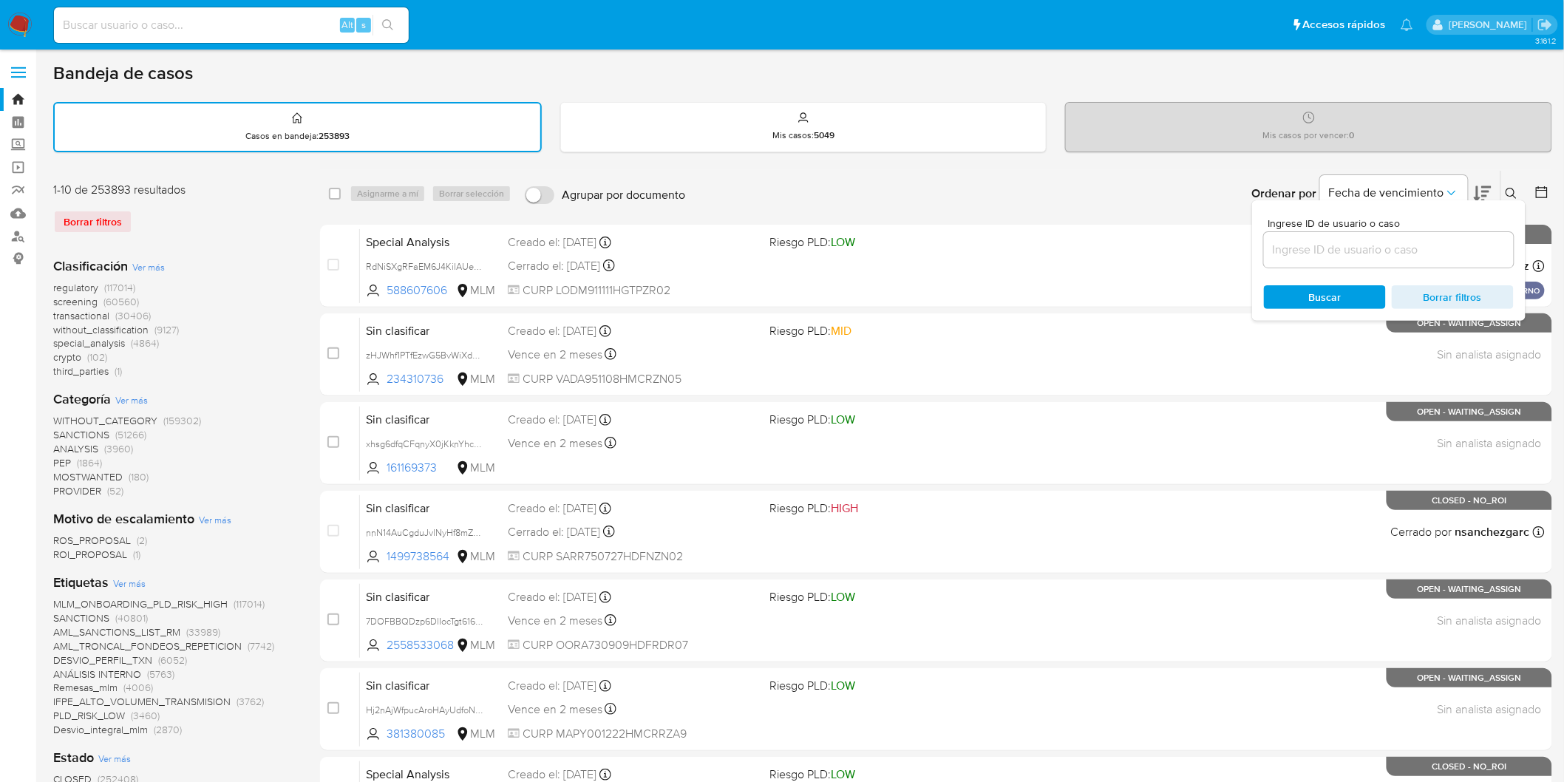
click at [1306, 254] on input at bounding box center [1389, 249] width 250 height 19
type input "99453576"
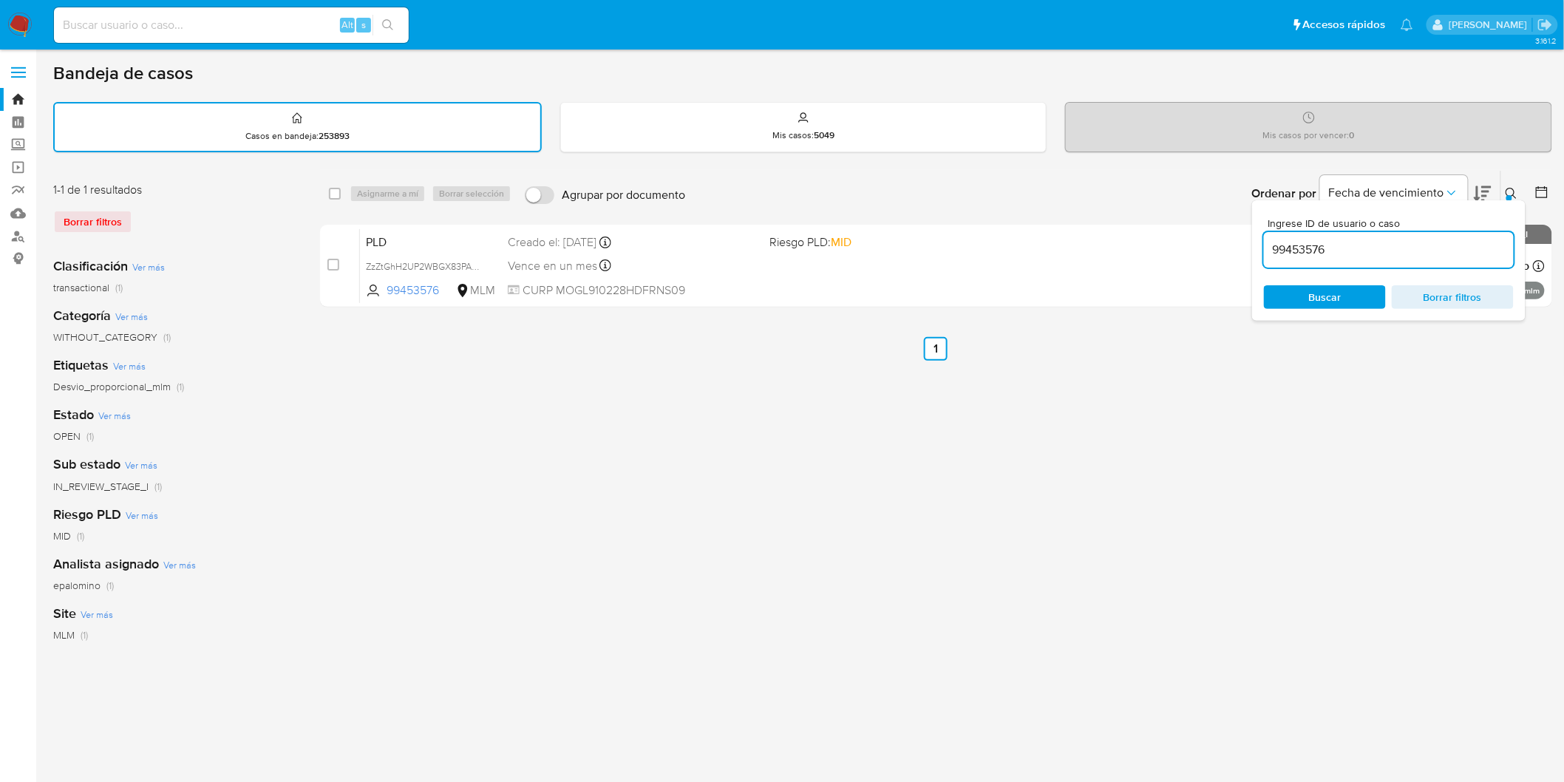
click at [1525, 187] on div at bounding box center [1538, 194] width 27 height 46
click at [1517, 188] on icon at bounding box center [1511, 194] width 12 height 12
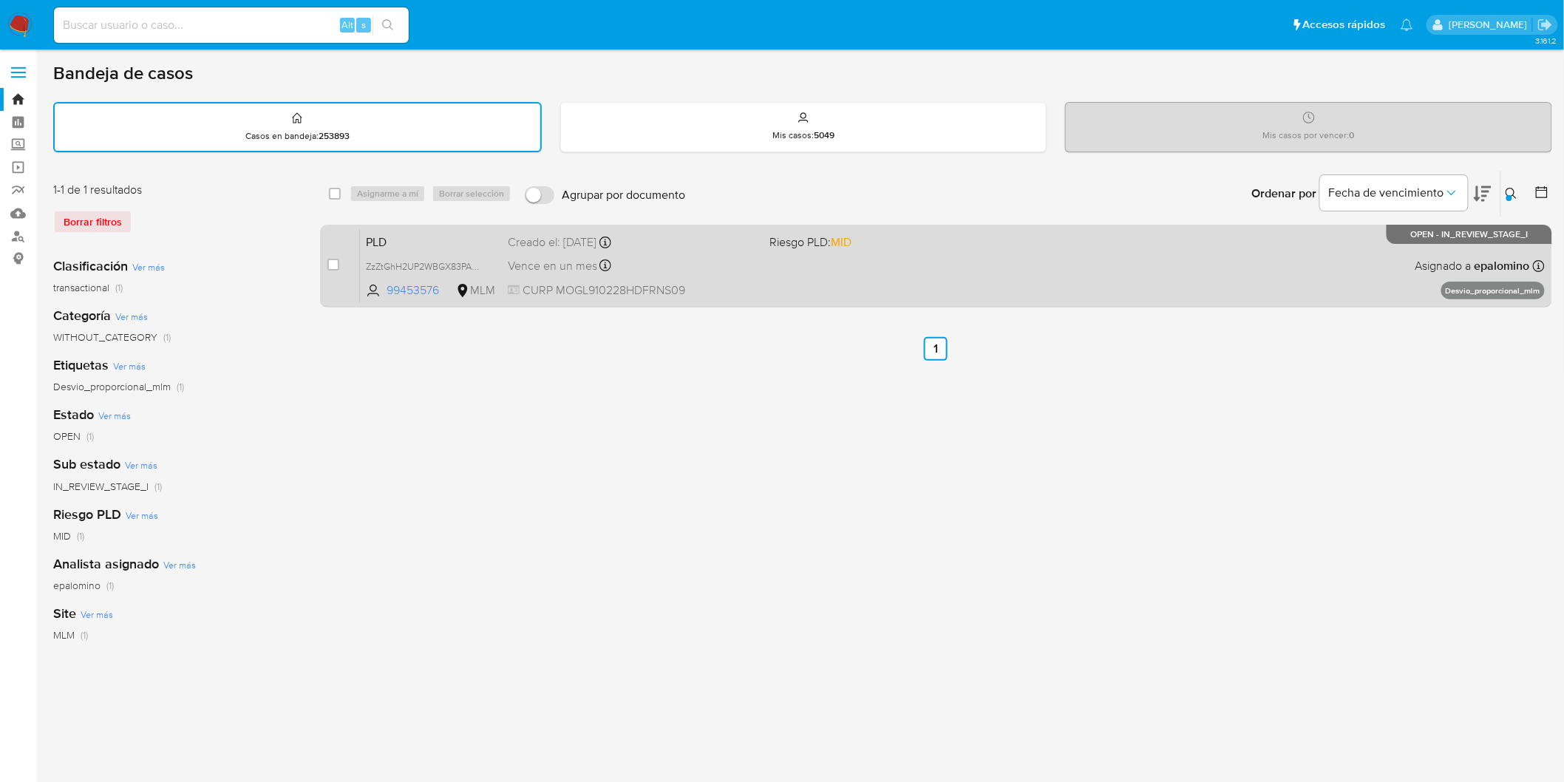
click at [399, 228] on div "PLD ZzZtGhH2UP2WBGX83PAF6qTt 99453576 MLM Riesgo PLD: MID Creado el: 12/09/2025…" at bounding box center [952, 265] width 1185 height 75
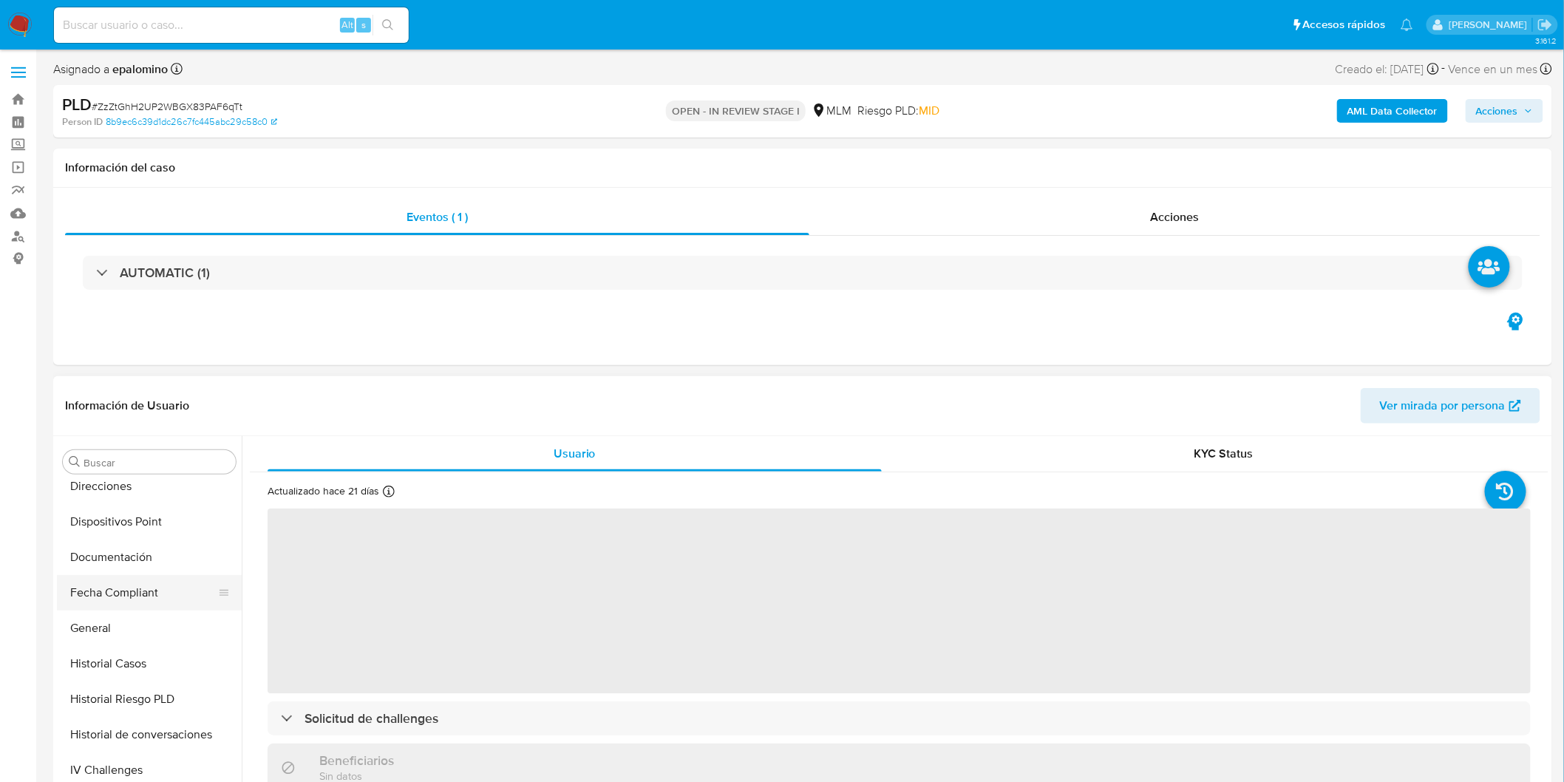
select select "10"
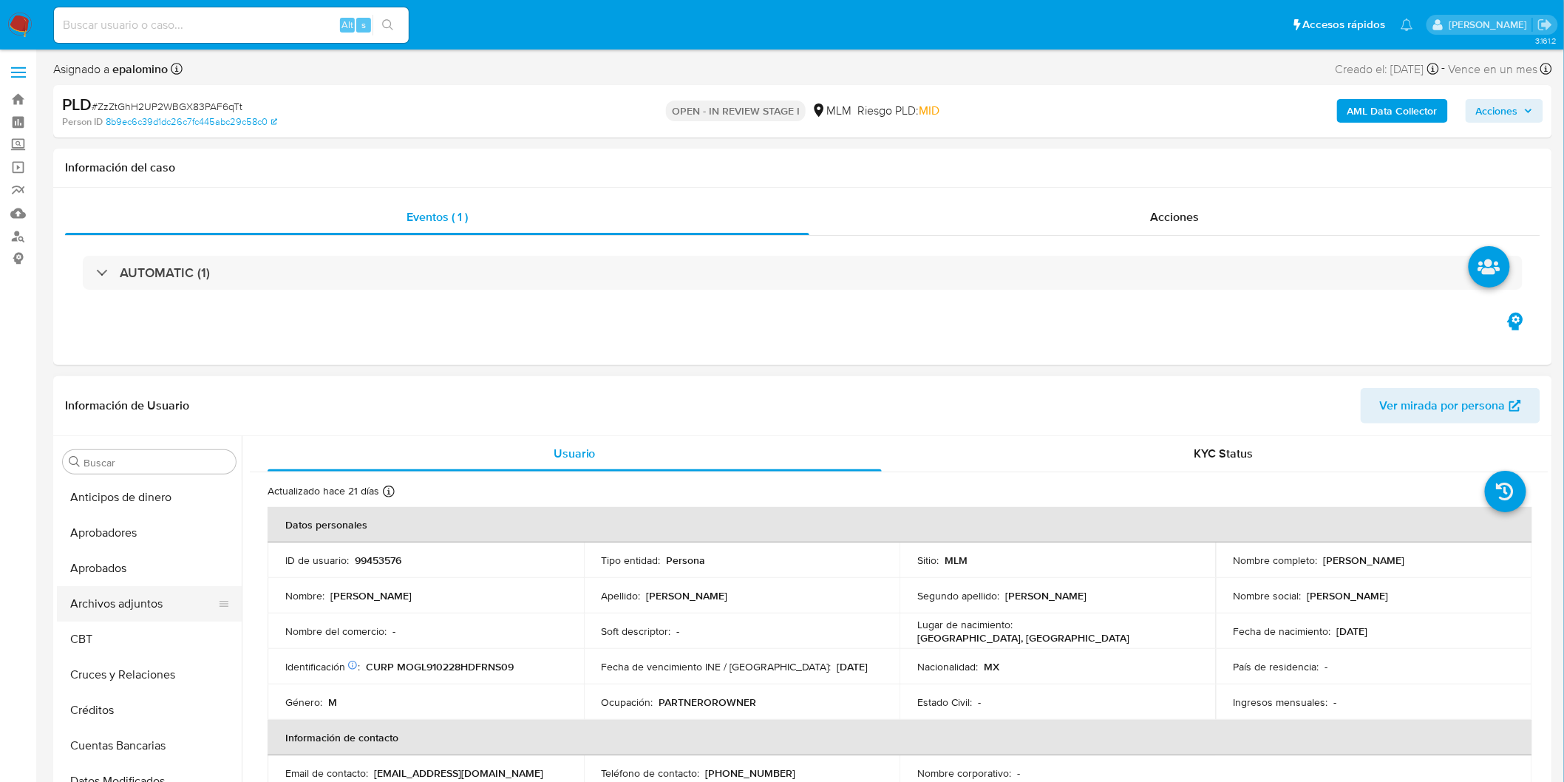
drag, startPoint x: 167, startPoint y: 601, endPoint x: 177, endPoint y: 597, distance: 11.0
click at [166, 601] on button "Archivos adjuntos" at bounding box center [143, 603] width 173 height 35
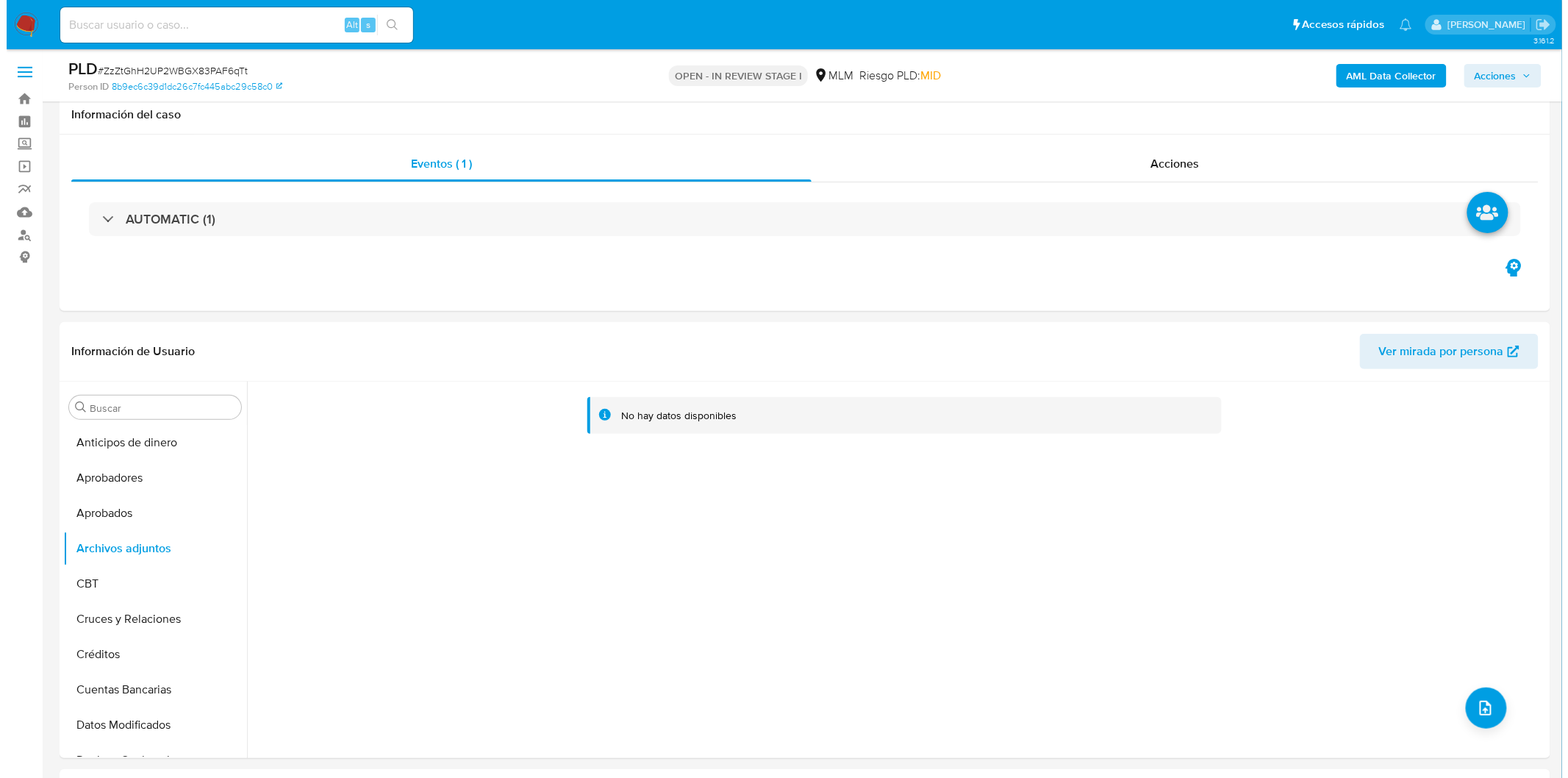
scroll to position [155, 0]
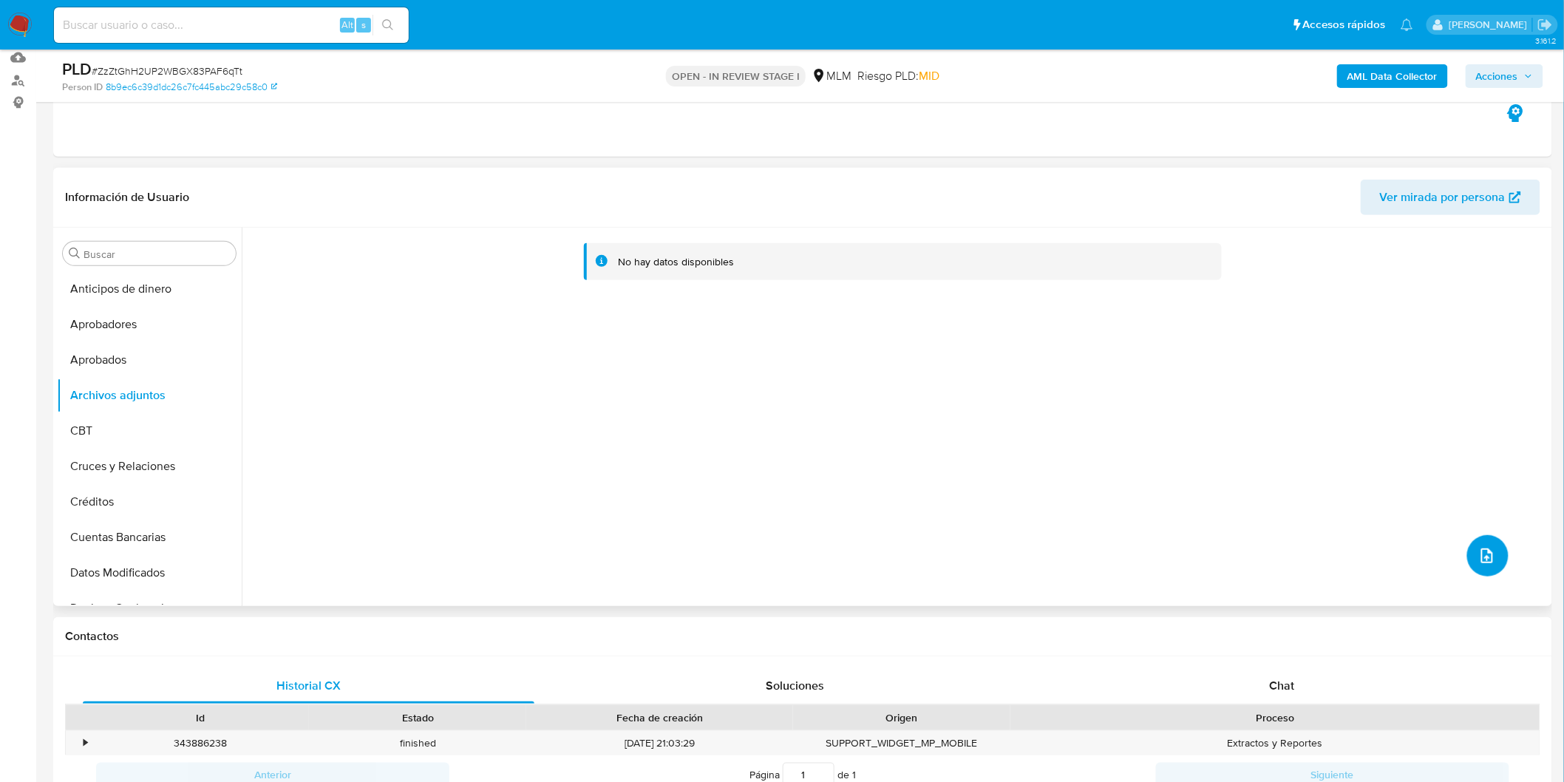
click at [1480, 541] on button "upload-file" at bounding box center [1487, 555] width 41 height 41
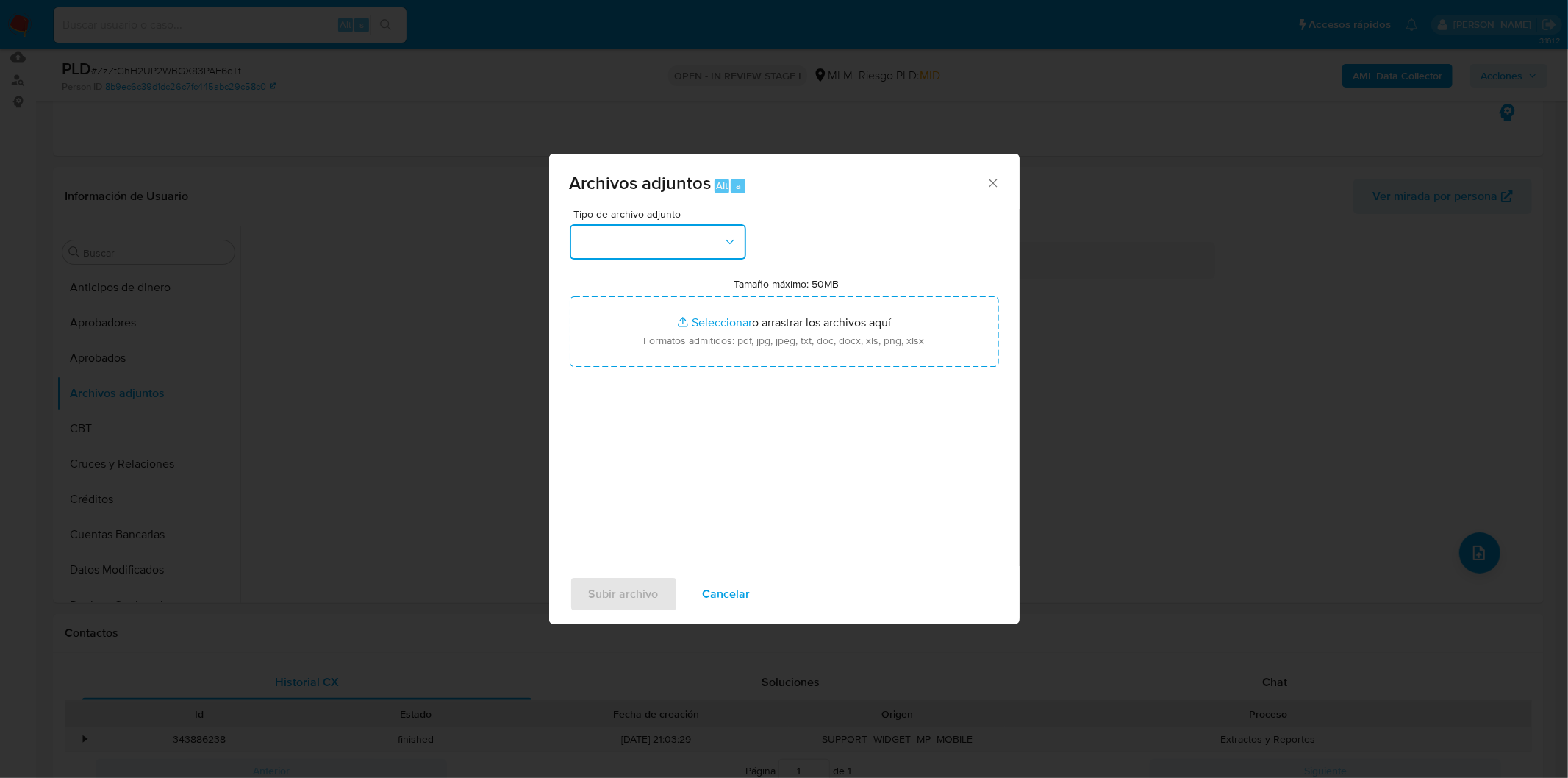
click at [692, 227] on button "button" at bounding box center [658, 241] width 176 height 35
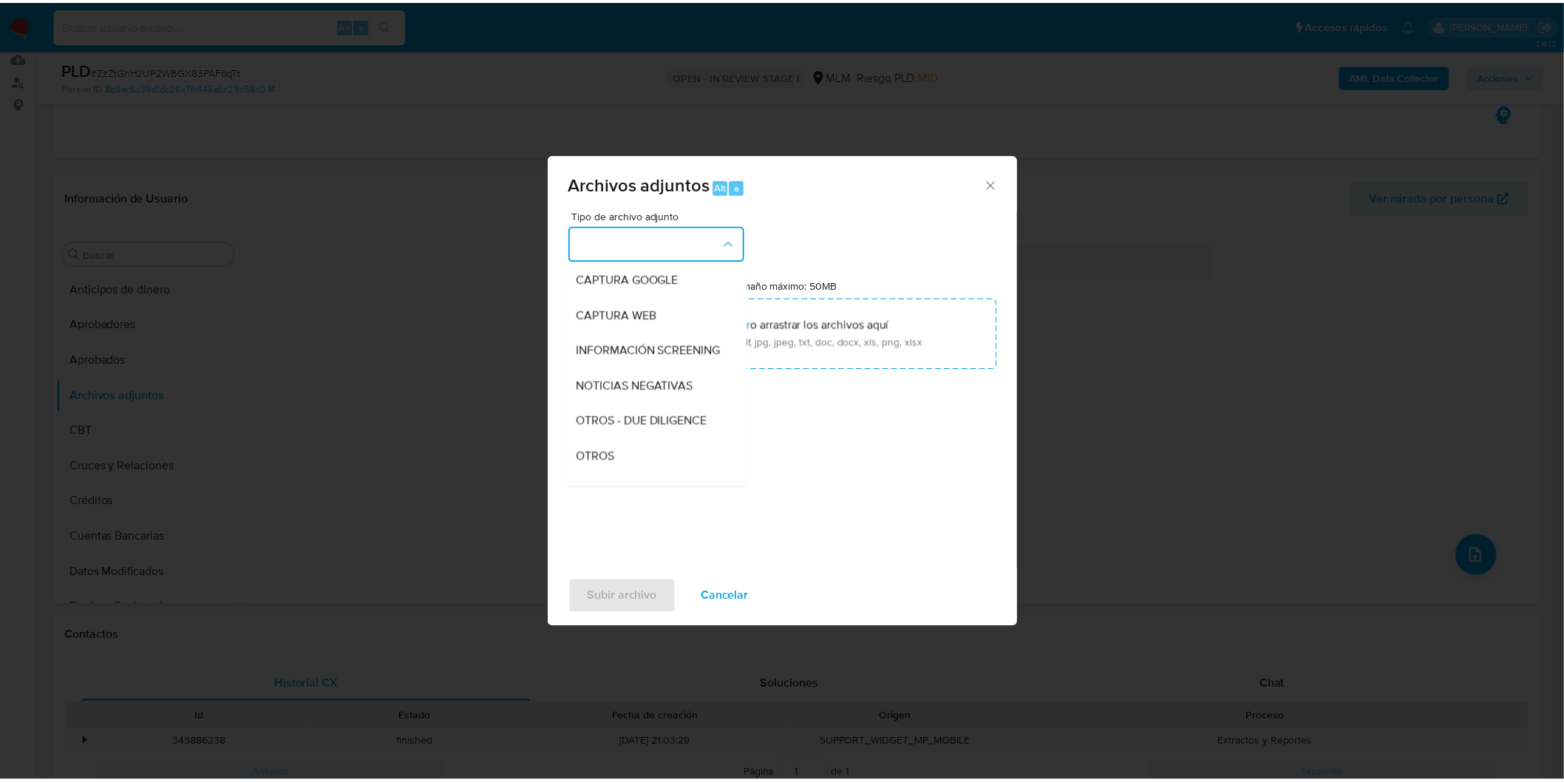
scroll to position [164, 0]
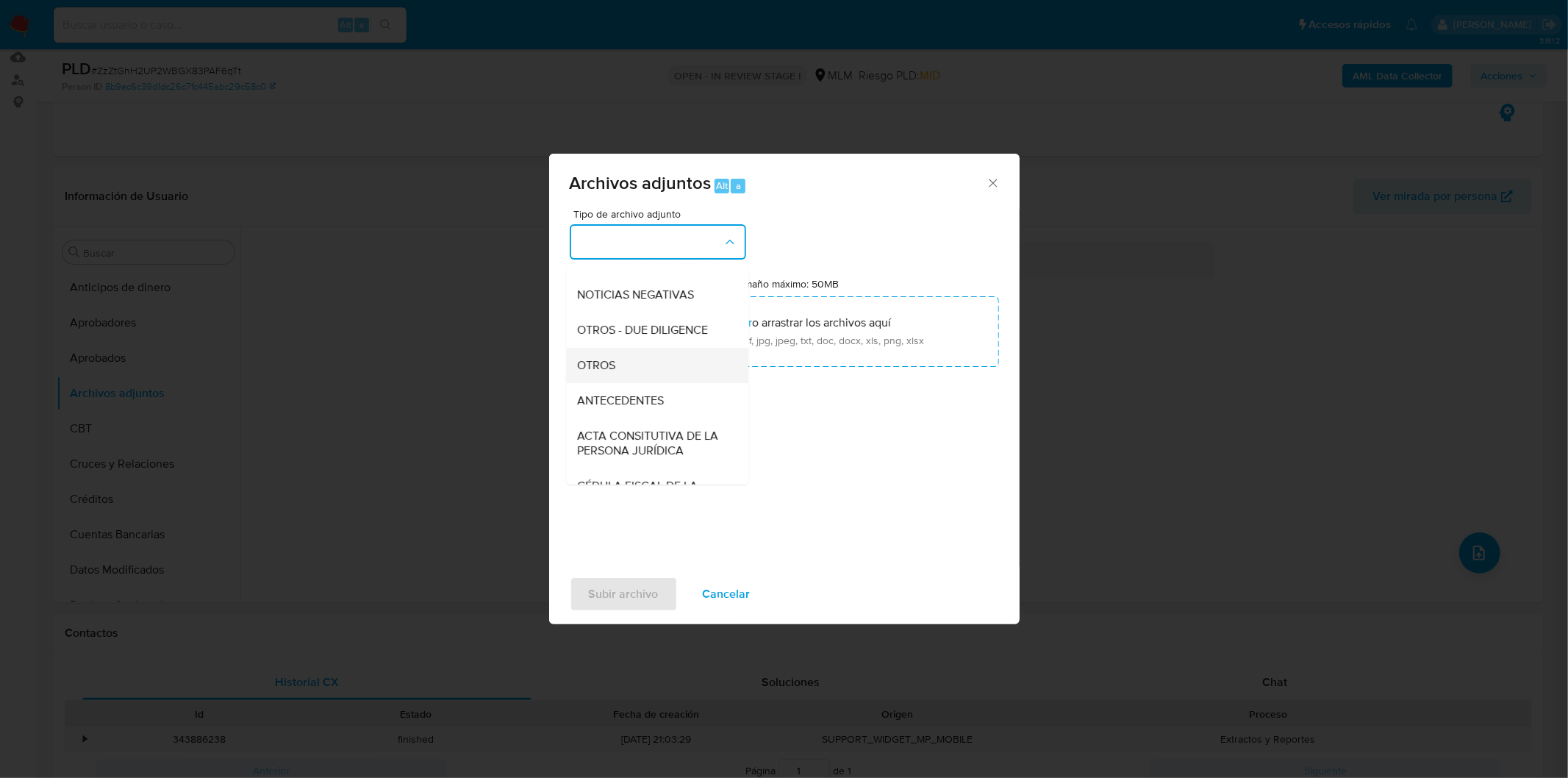
click at [648, 377] on div "OTROS" at bounding box center [653, 364] width 150 height 35
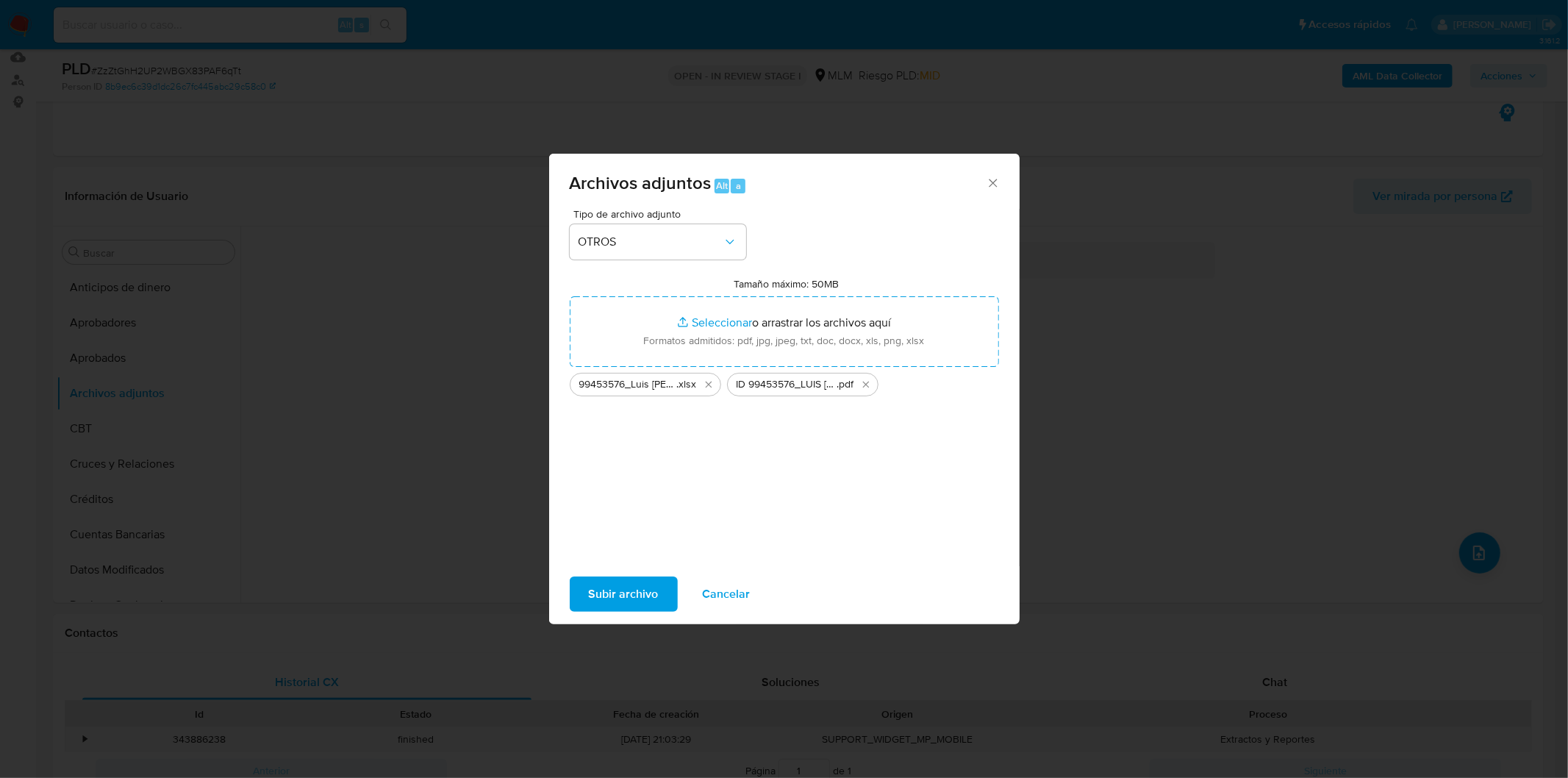
click at [619, 587] on span "Subir archivo" at bounding box center [624, 594] width 70 height 33
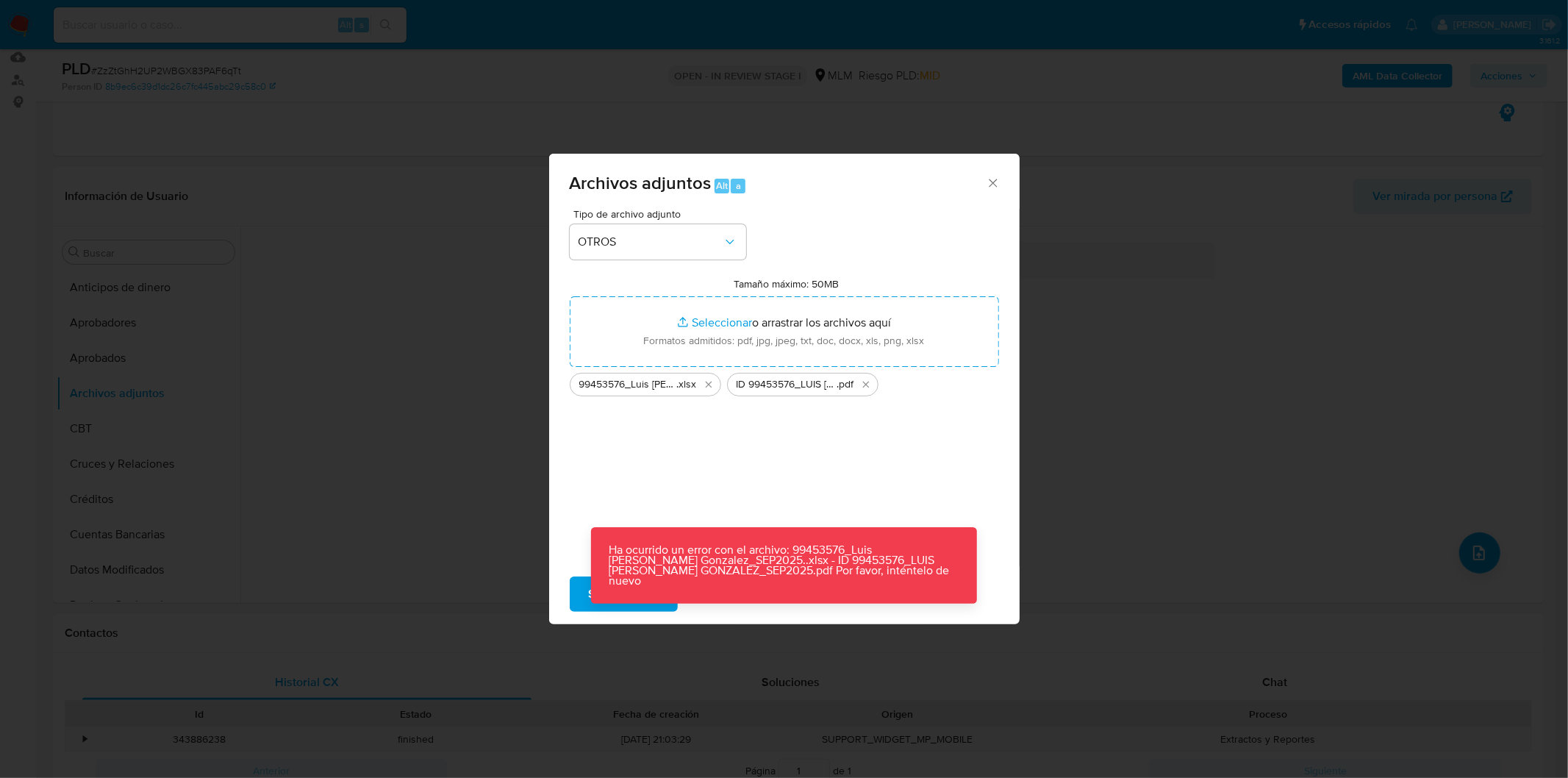
click at [773, 500] on div "Tipo de archivo adjunto OTROS Tamaño máximo: 50MB Seleccionar archivos Seleccio…" at bounding box center [785, 382] width 430 height 347
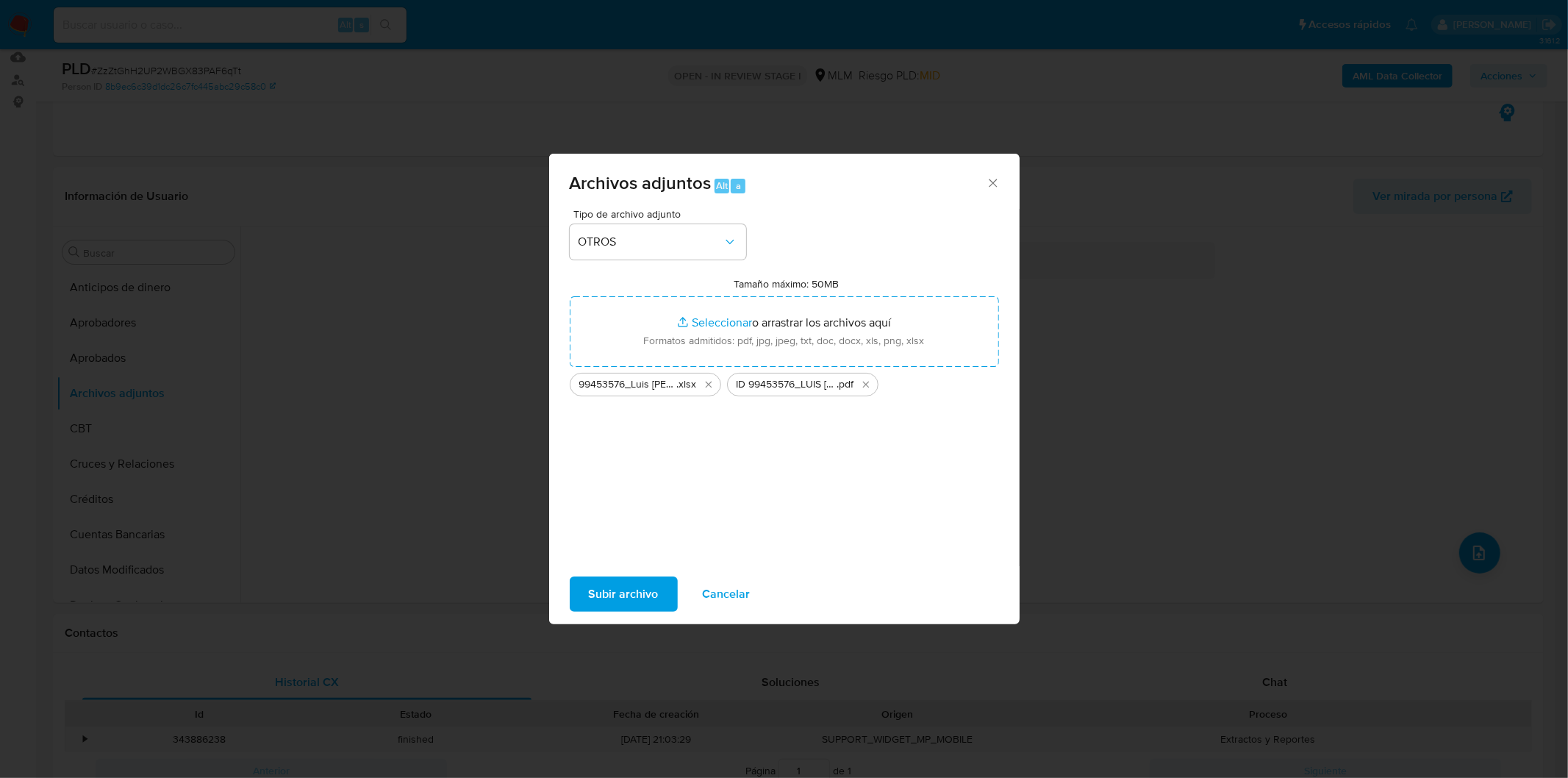
click at [722, 598] on span "Cancelar" at bounding box center [726, 594] width 48 height 33
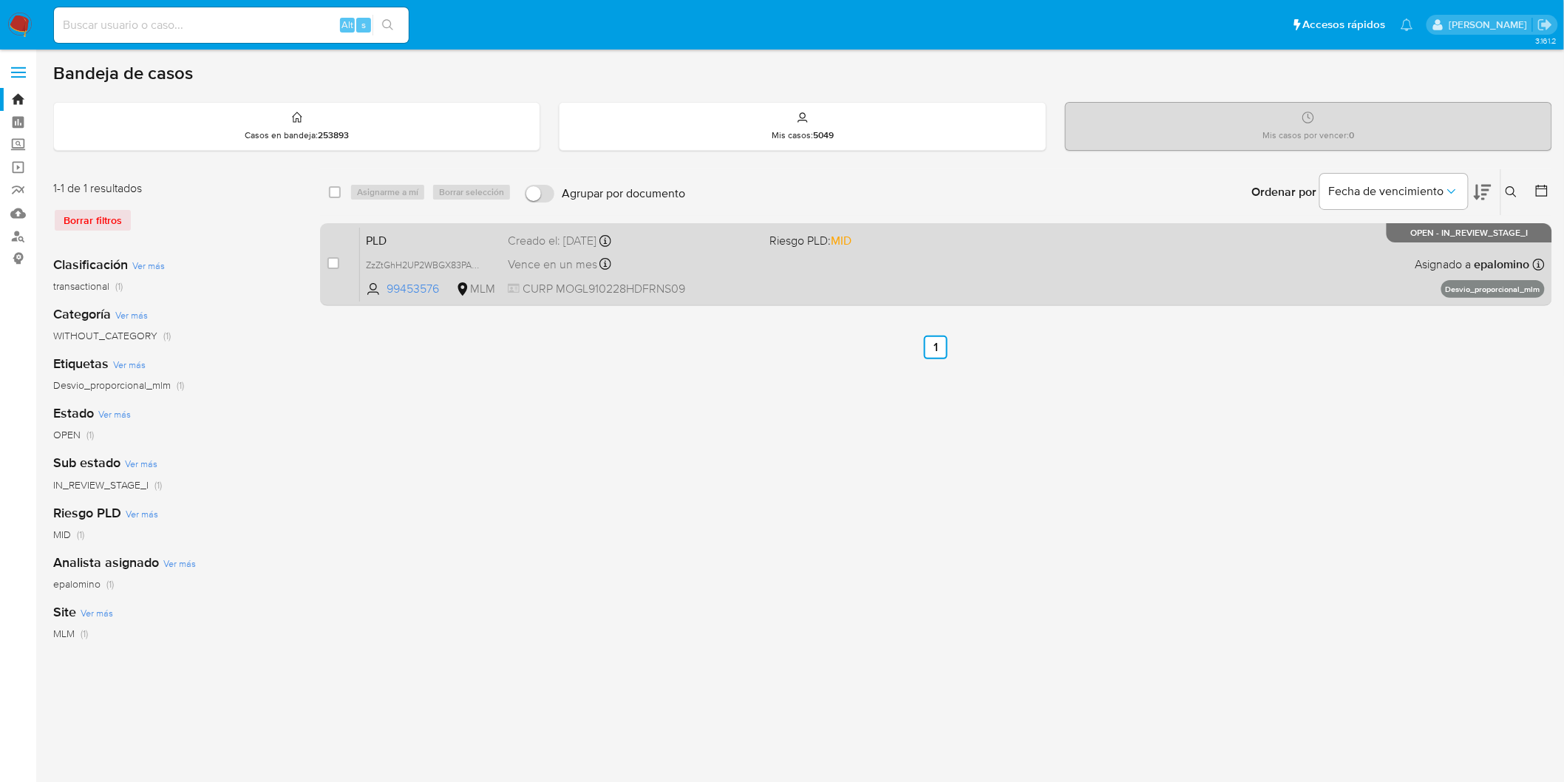
click at [393, 242] on span "PLD" at bounding box center [431, 239] width 130 height 19
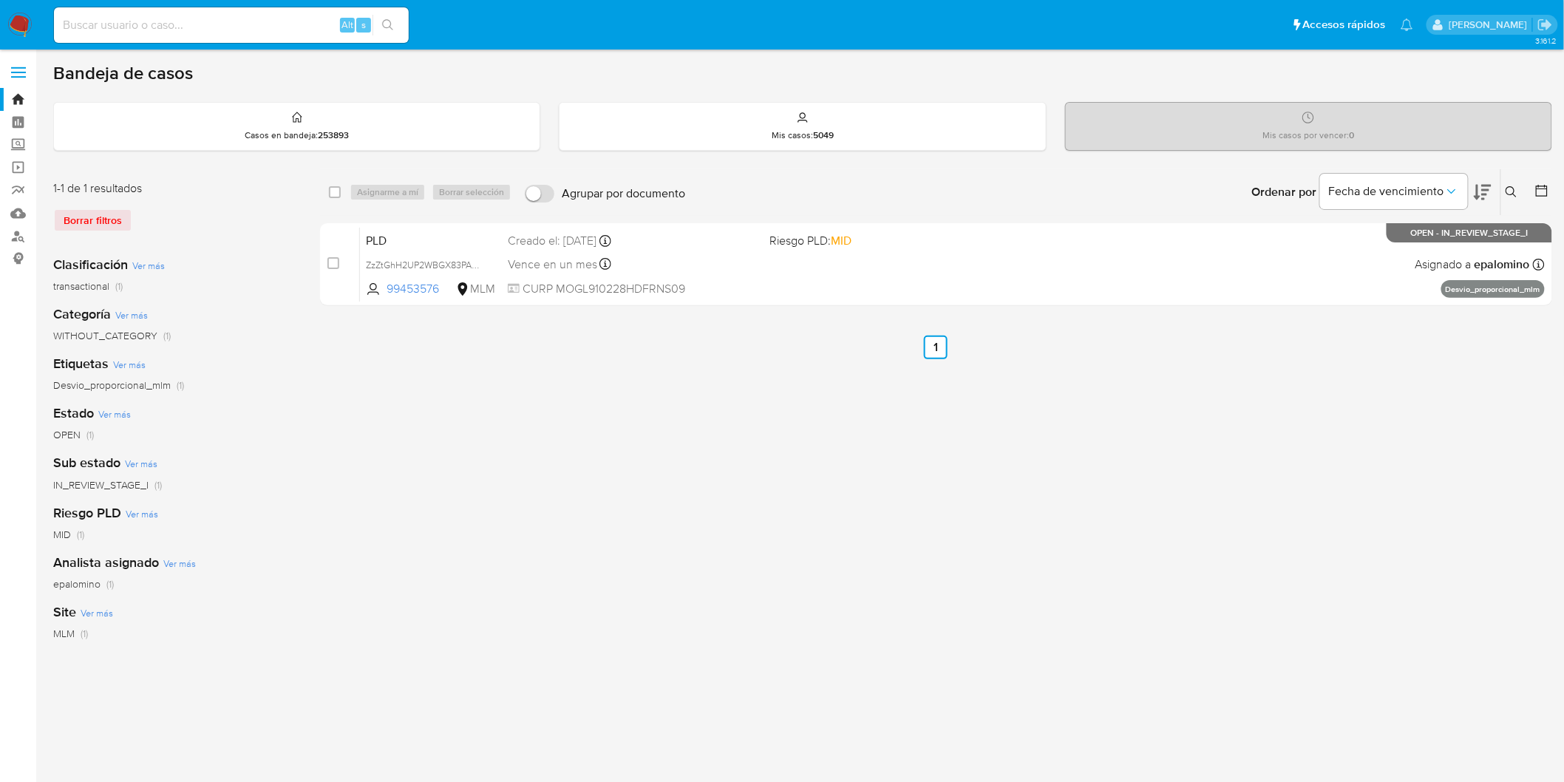
click at [18, 18] on img at bounding box center [19, 25] width 25 height 25
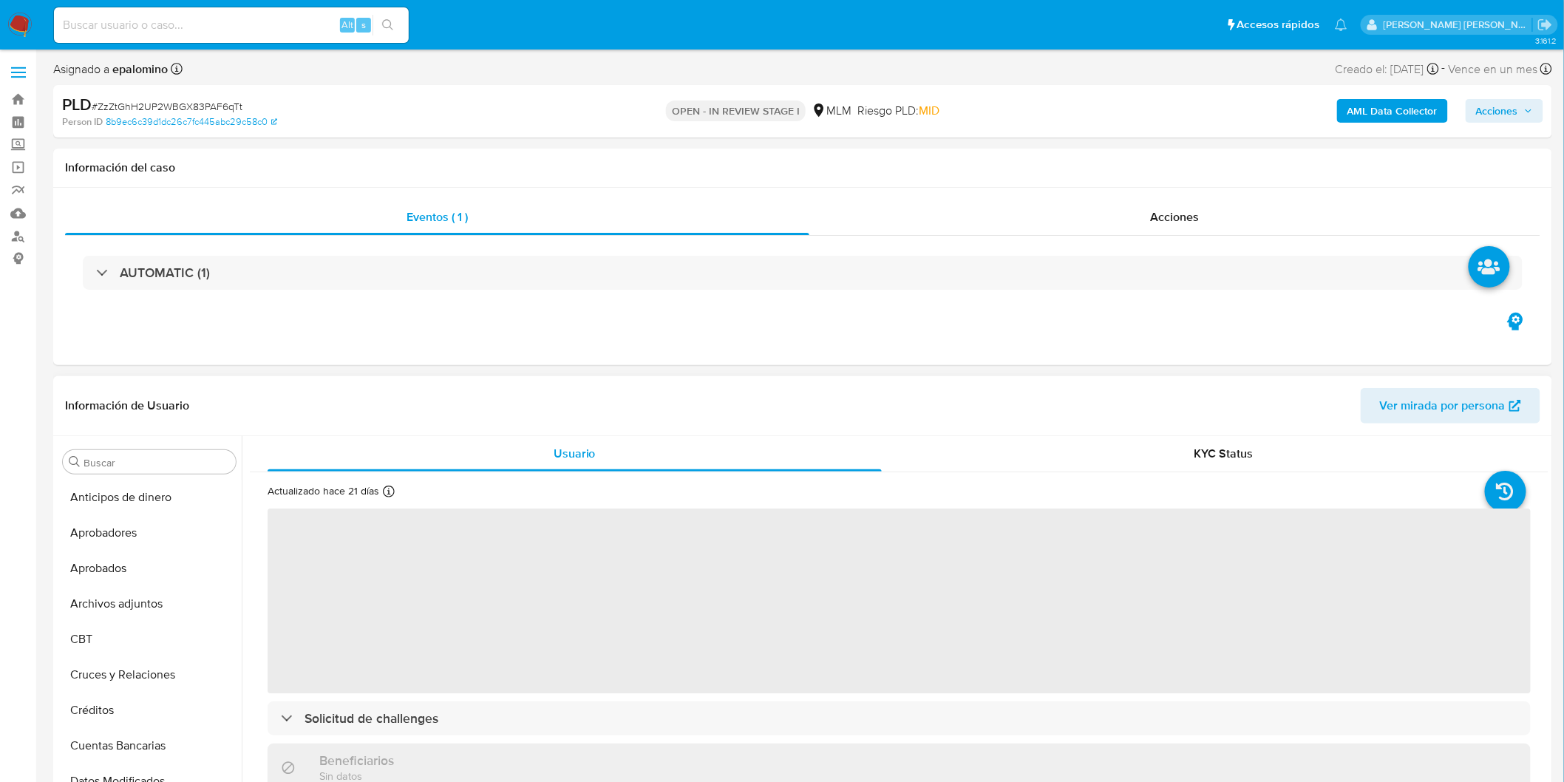
select select "10"
click at [182, 607] on button "Archivos adjuntos" at bounding box center [143, 603] width 173 height 35
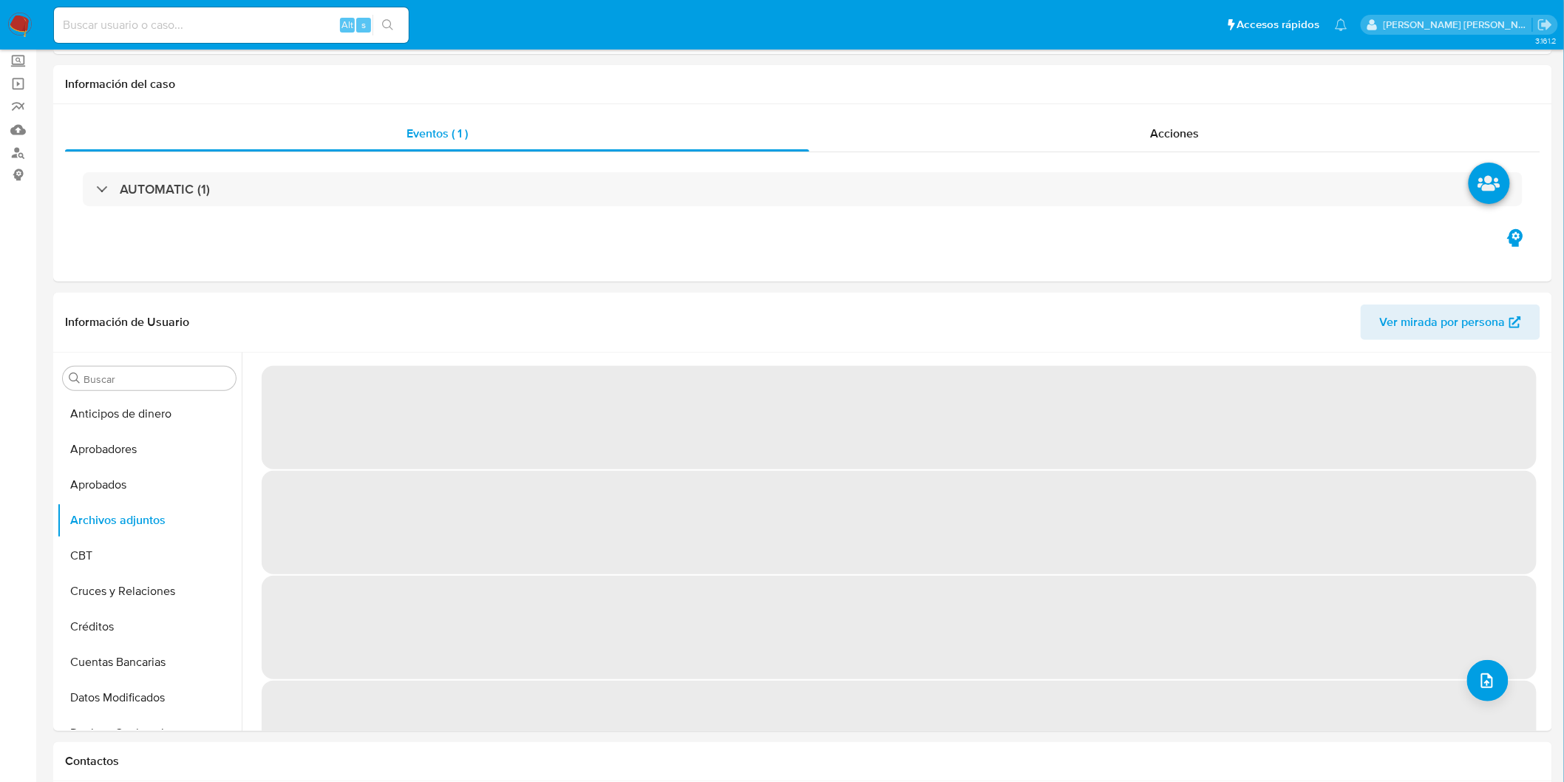
scroll to position [117, 0]
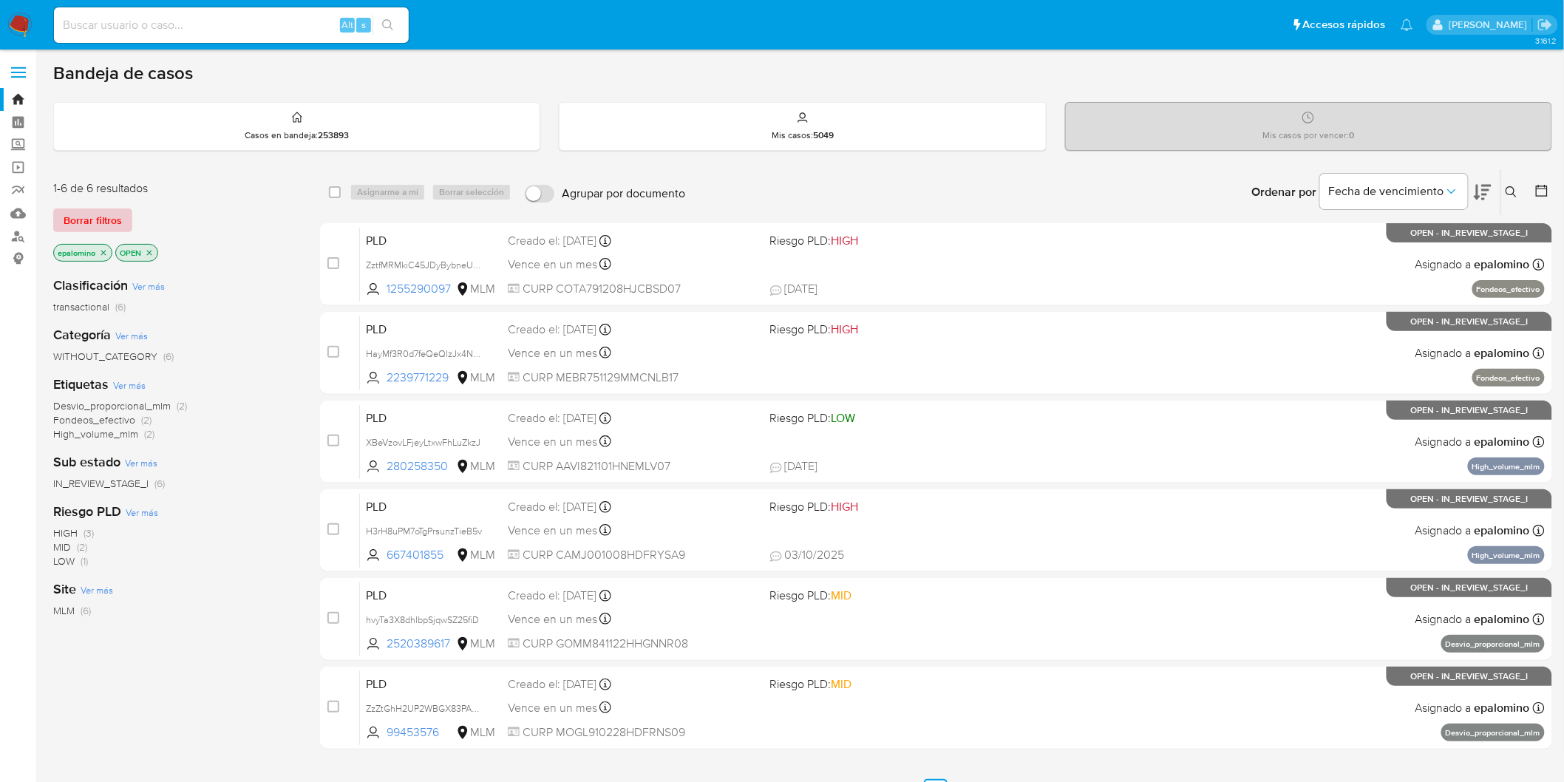
click at [126, 211] on button "Borrar filtros" at bounding box center [92, 220] width 79 height 24
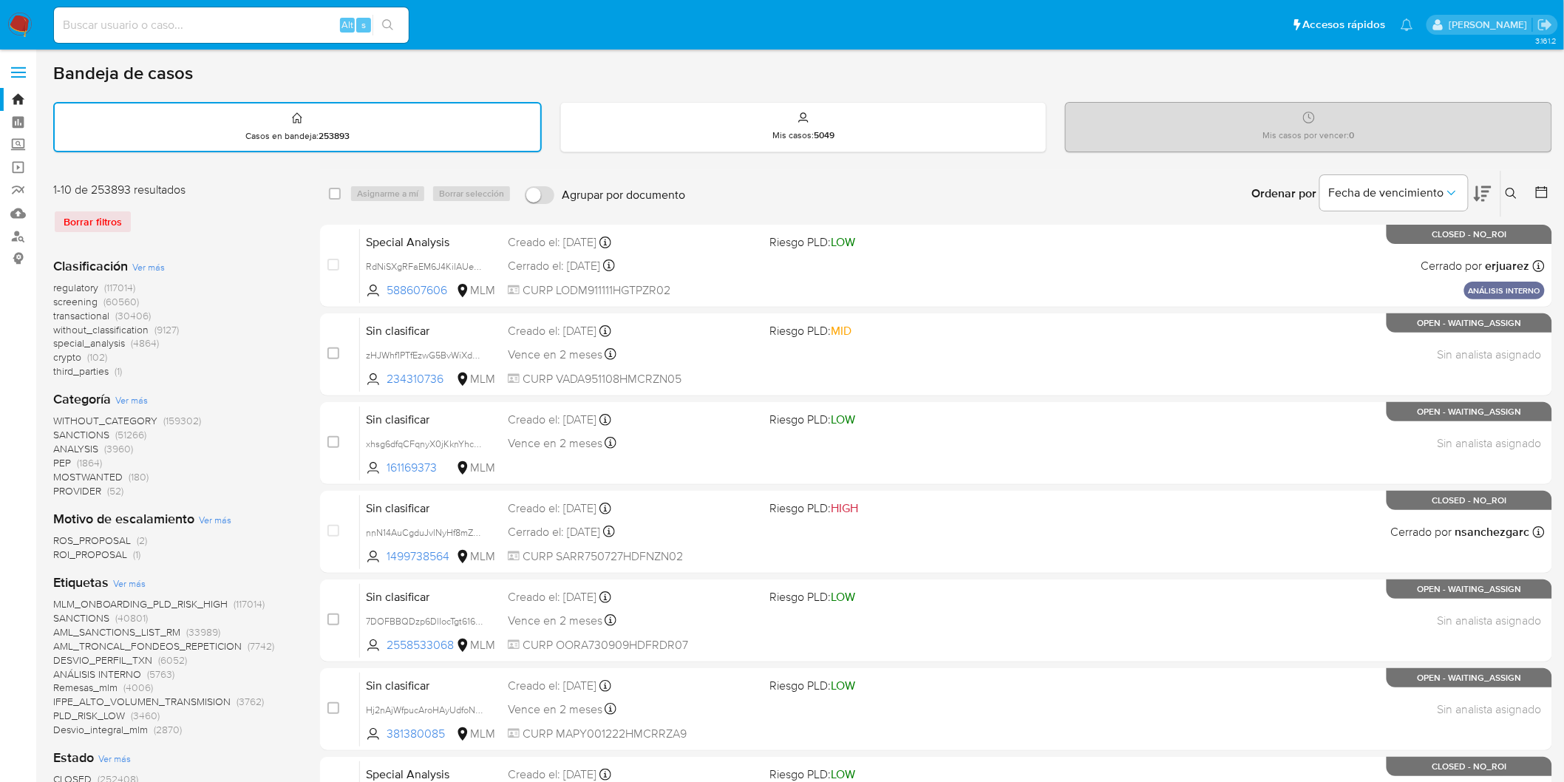
click at [1511, 188] on icon at bounding box center [1511, 194] width 12 height 12
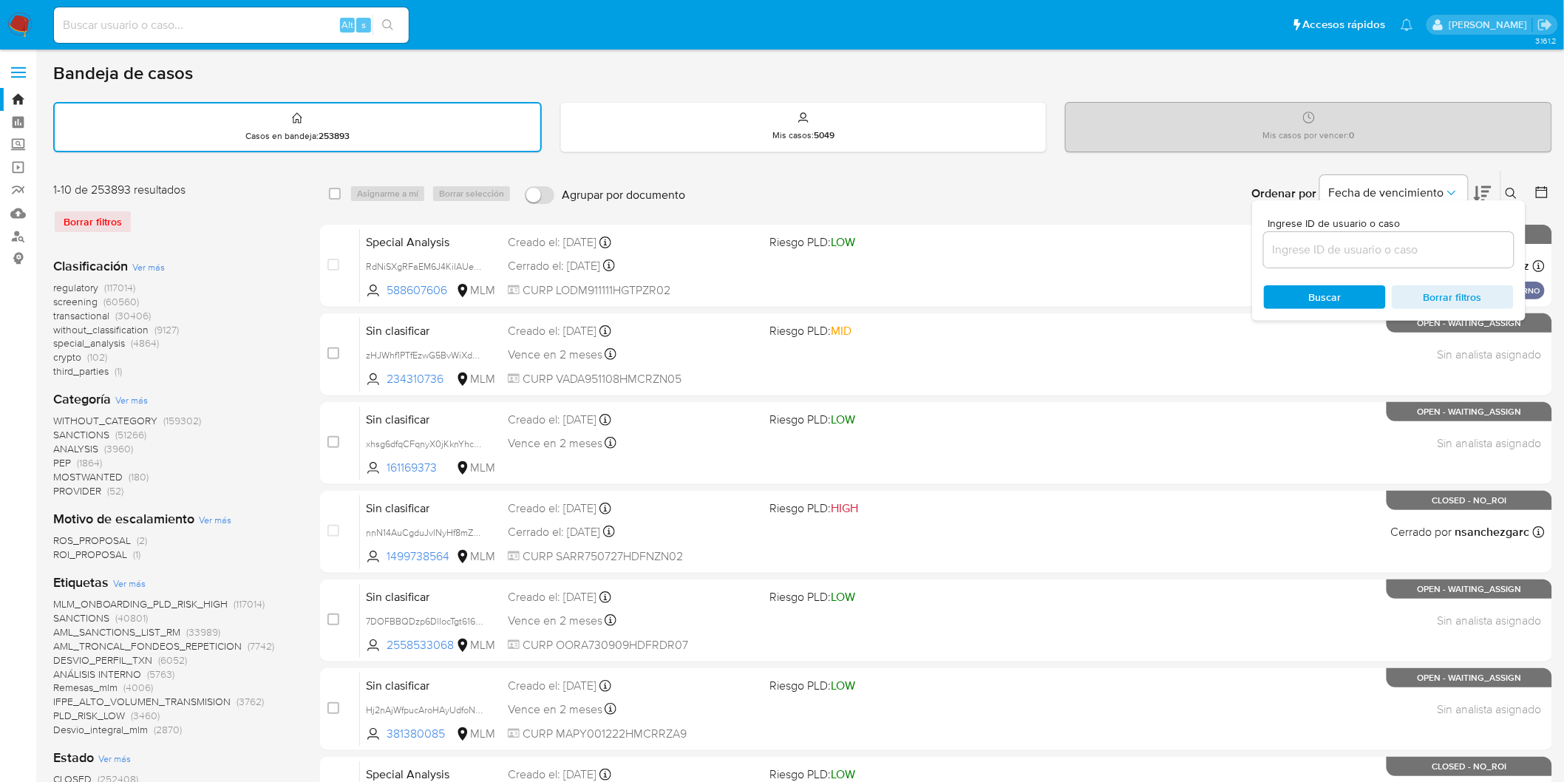
click at [1407, 224] on span "Ingrese ID de usuario o caso" at bounding box center [1393, 223] width 250 height 11
click at [1407, 240] on input at bounding box center [1389, 249] width 250 height 19
click at [1367, 262] on div at bounding box center [1389, 249] width 250 height 35
click at [1364, 250] on input at bounding box center [1389, 249] width 250 height 19
paste input "99453576"
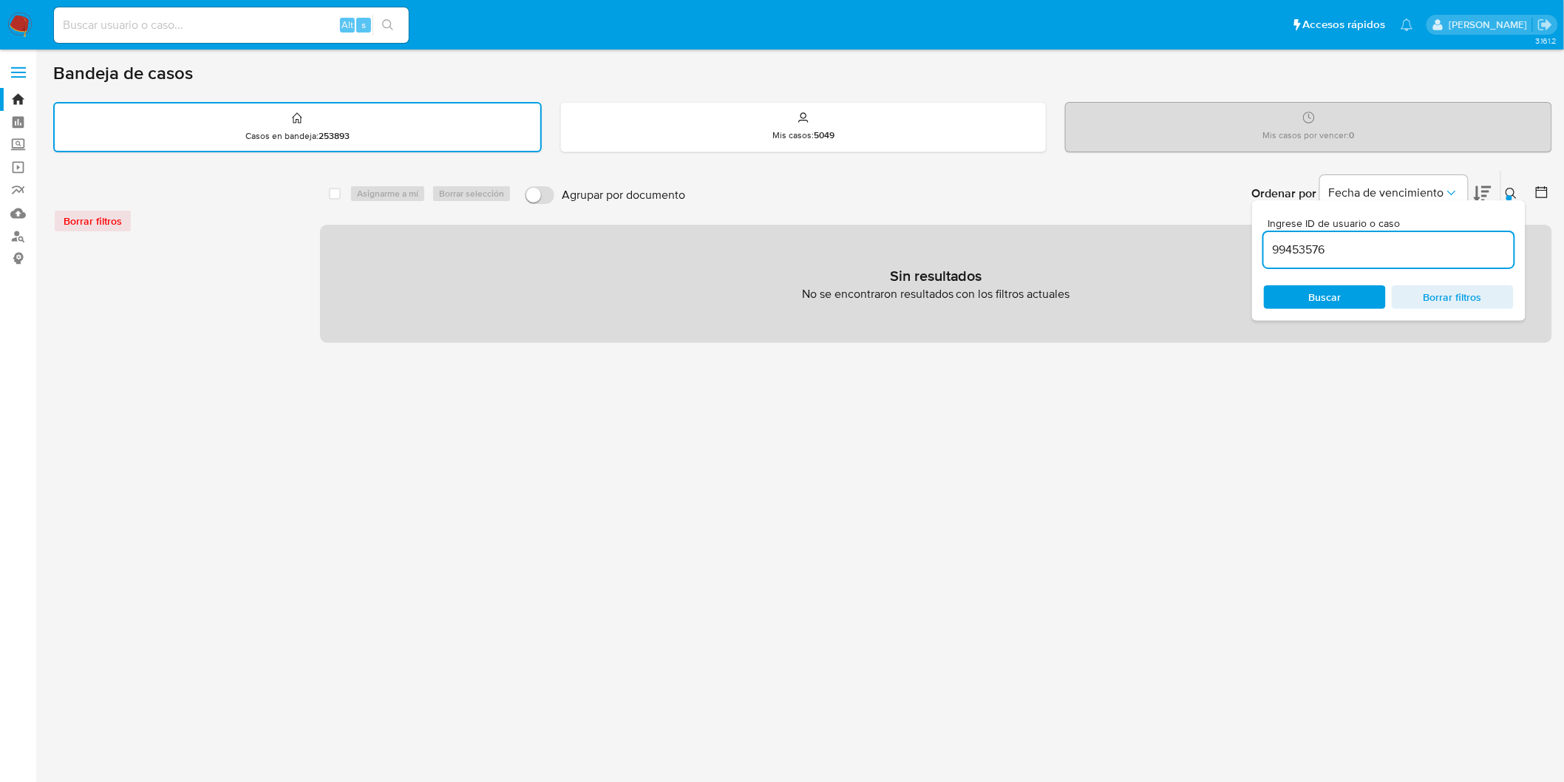
click at [1356, 261] on div "99453576" at bounding box center [1389, 249] width 250 height 35
click at [1356, 252] on input "99453576" at bounding box center [1389, 249] width 250 height 19
type input "99453576"
click at [1340, 289] on span "Buscar" at bounding box center [1325, 297] width 33 height 24
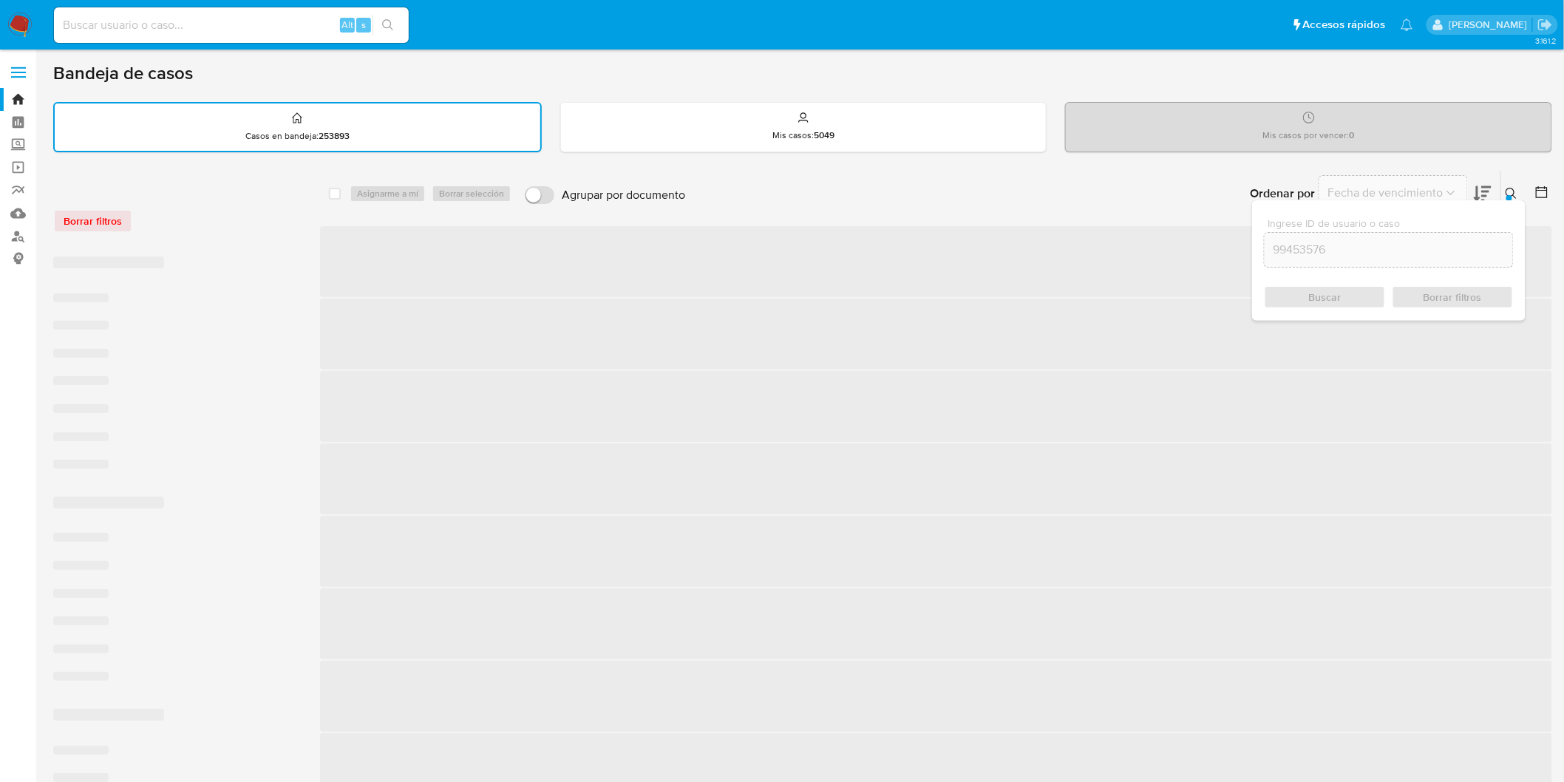
click at [1513, 190] on icon at bounding box center [1510, 193] width 11 height 11
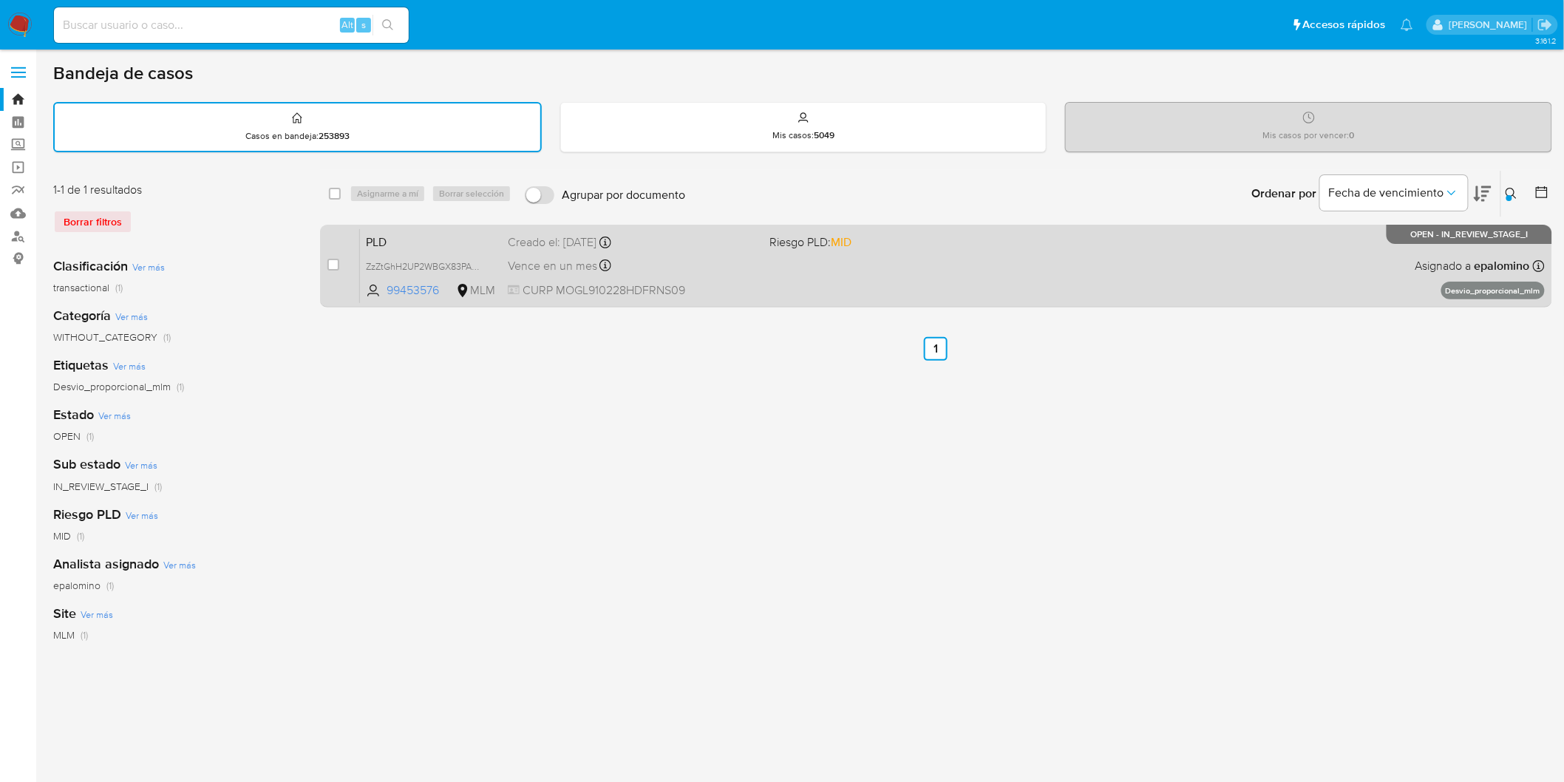
click at [392, 239] on span "PLD" at bounding box center [431, 240] width 130 height 19
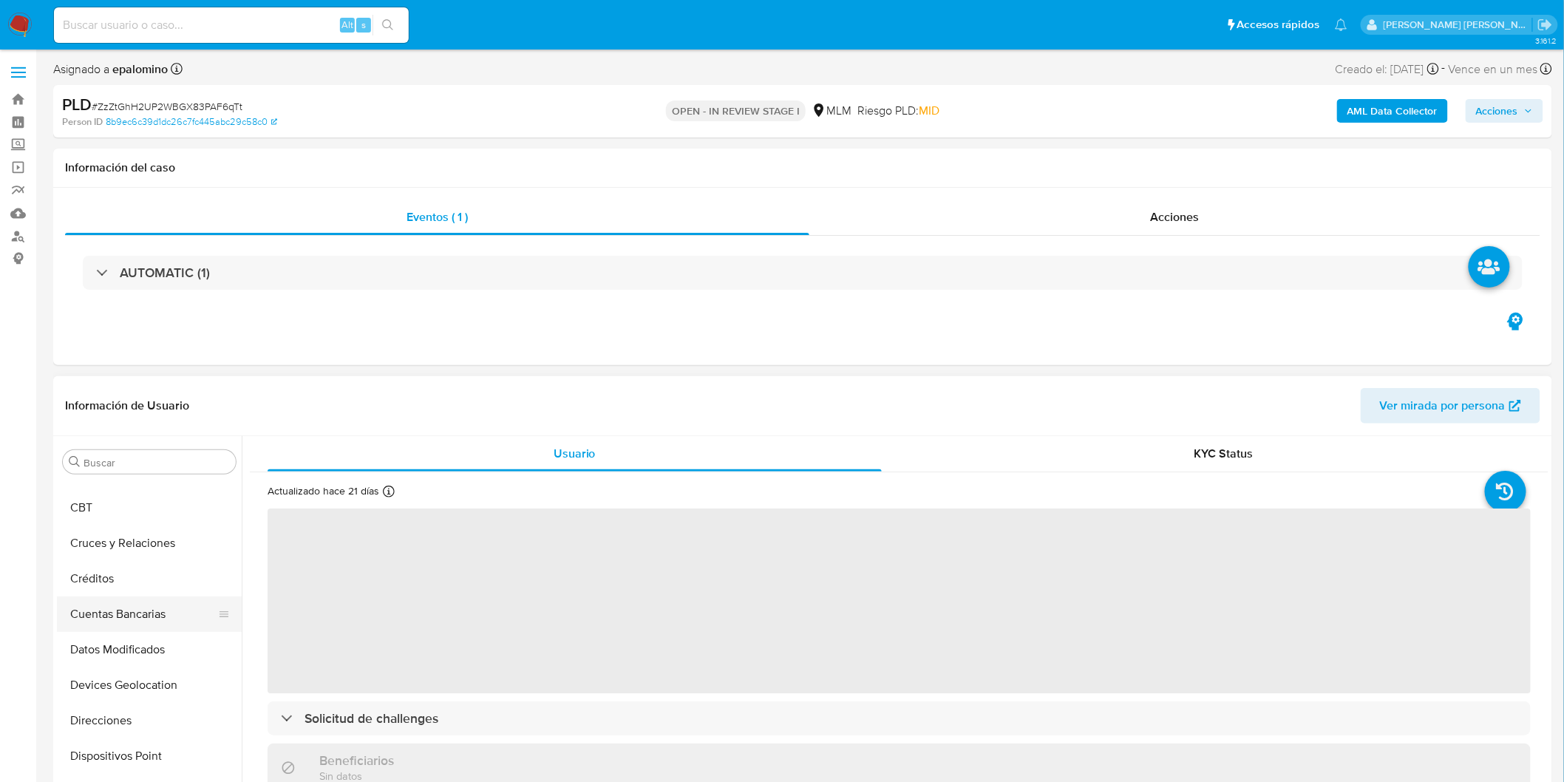
scroll to position [120, 0]
select select "10"
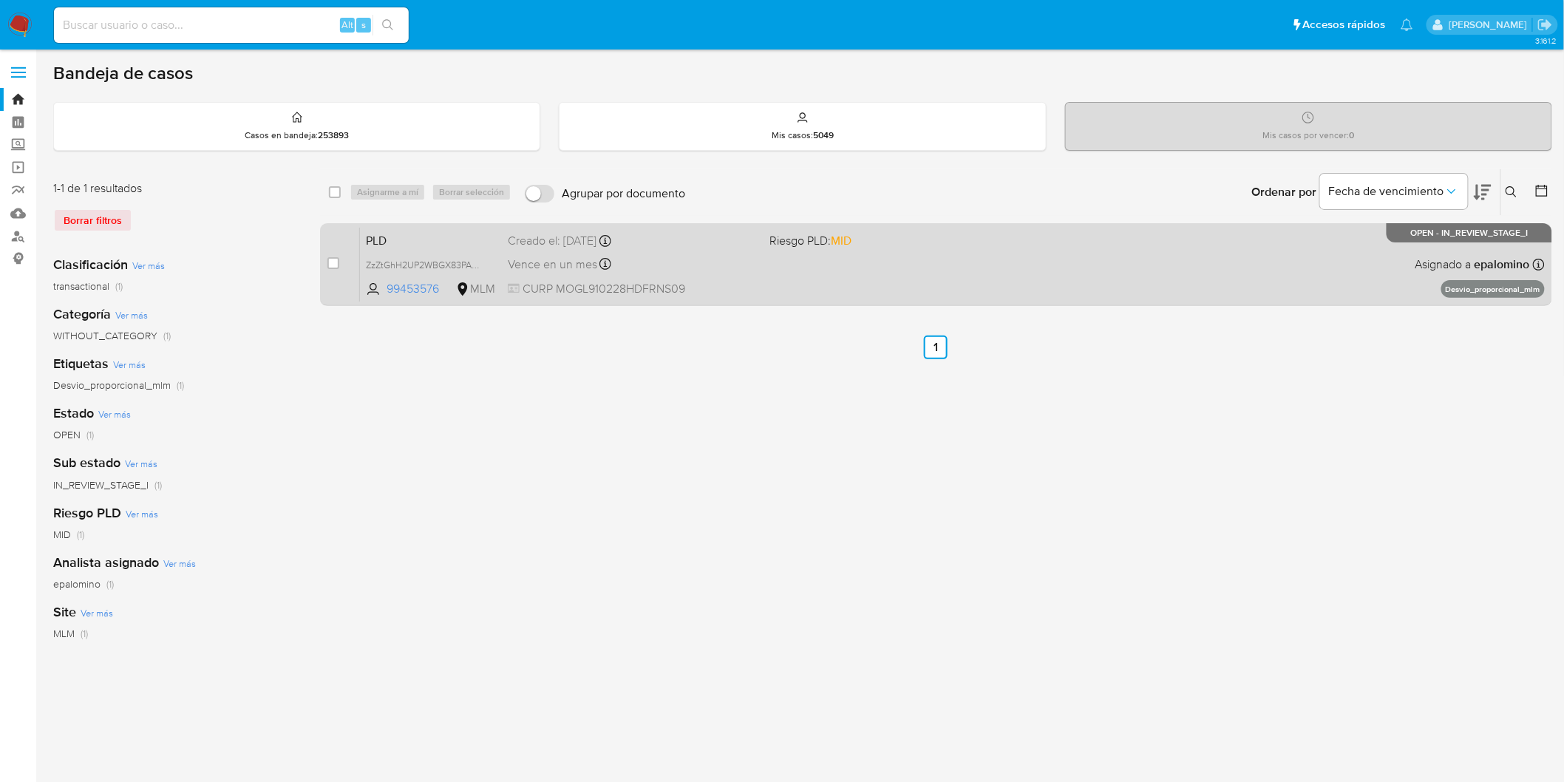
click at [386, 234] on span "PLD" at bounding box center [431, 239] width 130 height 19
click at [426, 235] on span "PLD" at bounding box center [431, 239] width 130 height 19
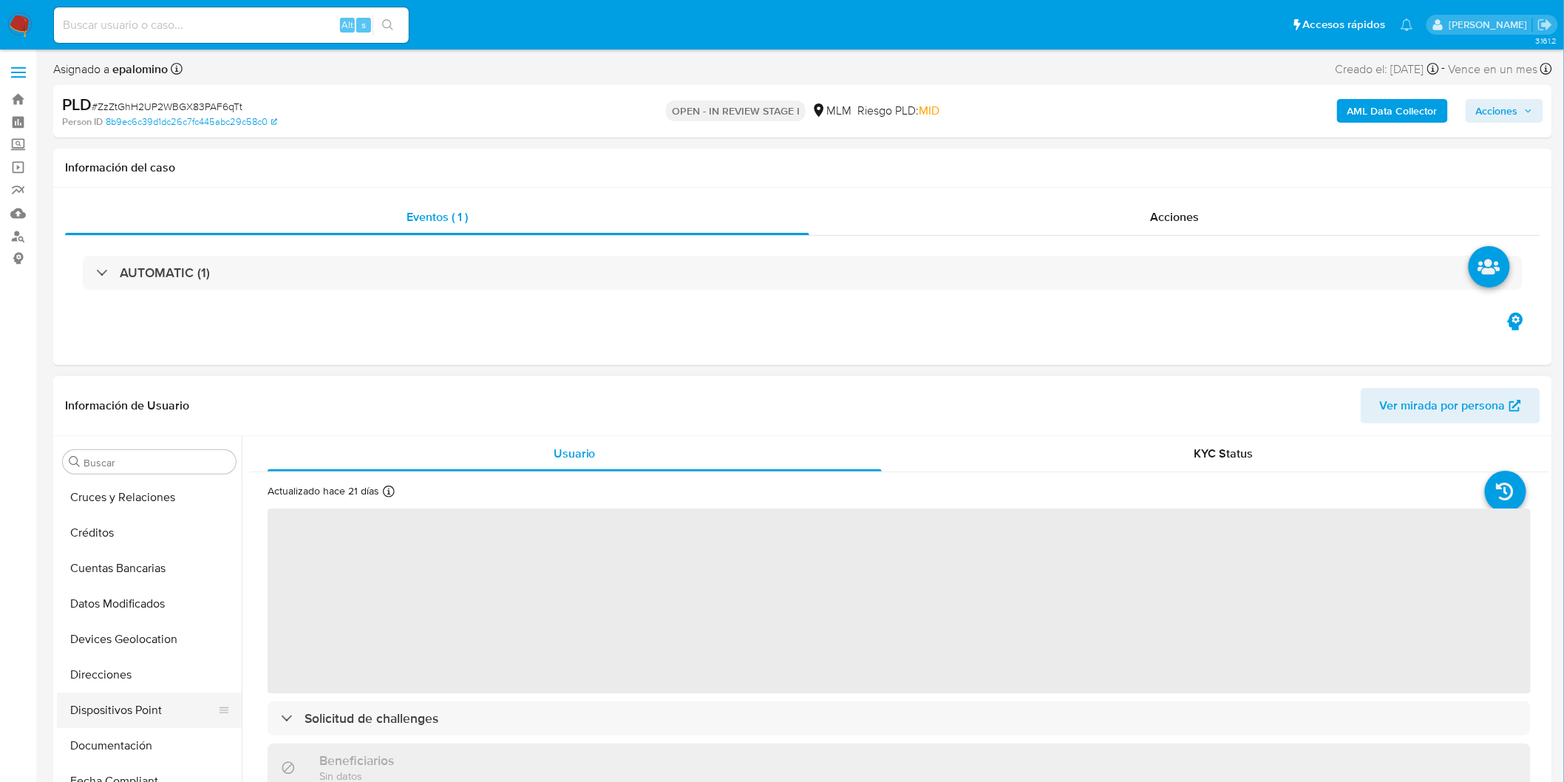
select select "10"
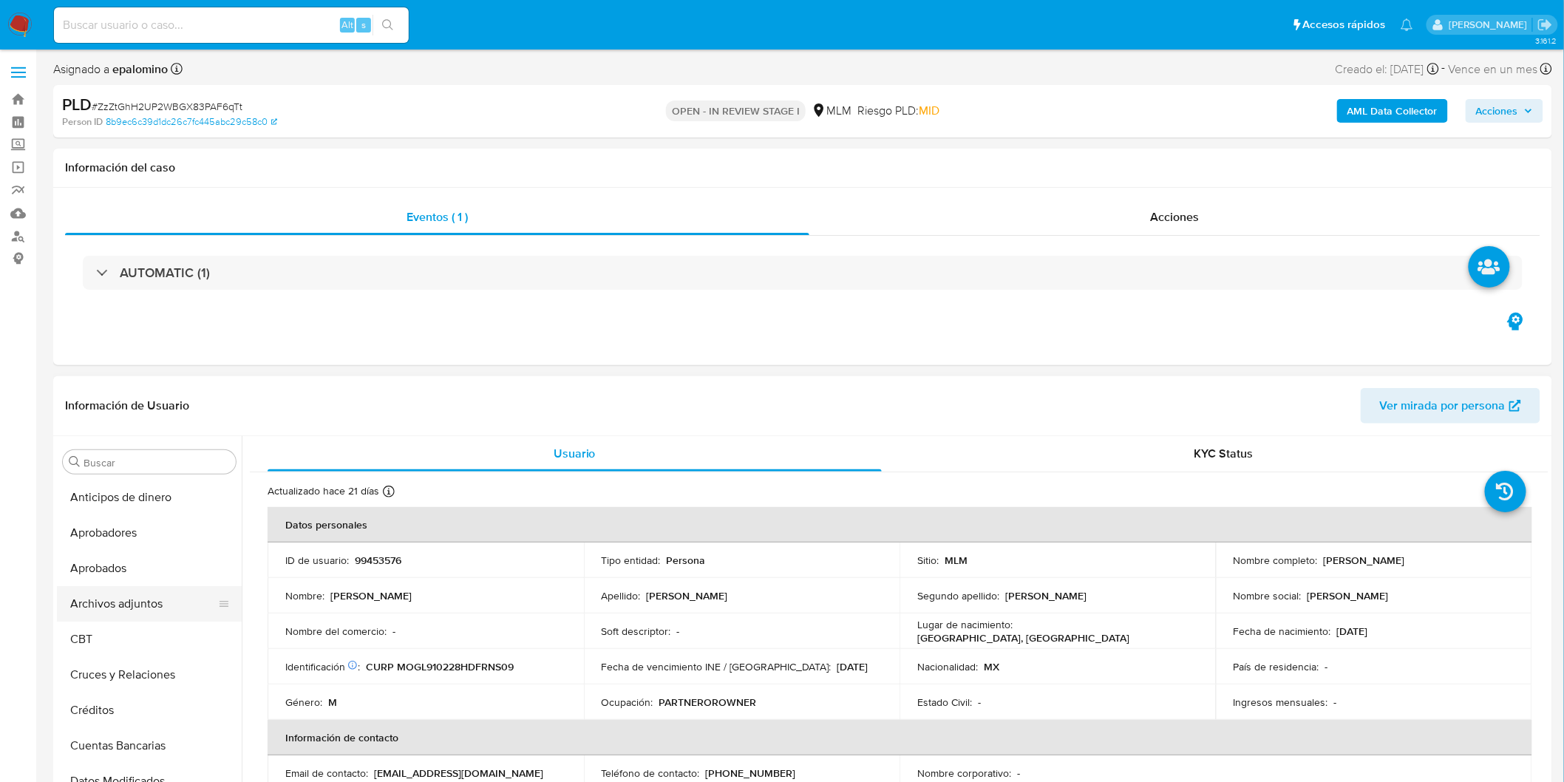
click at [141, 597] on button "Archivos adjuntos" at bounding box center [143, 603] width 173 height 35
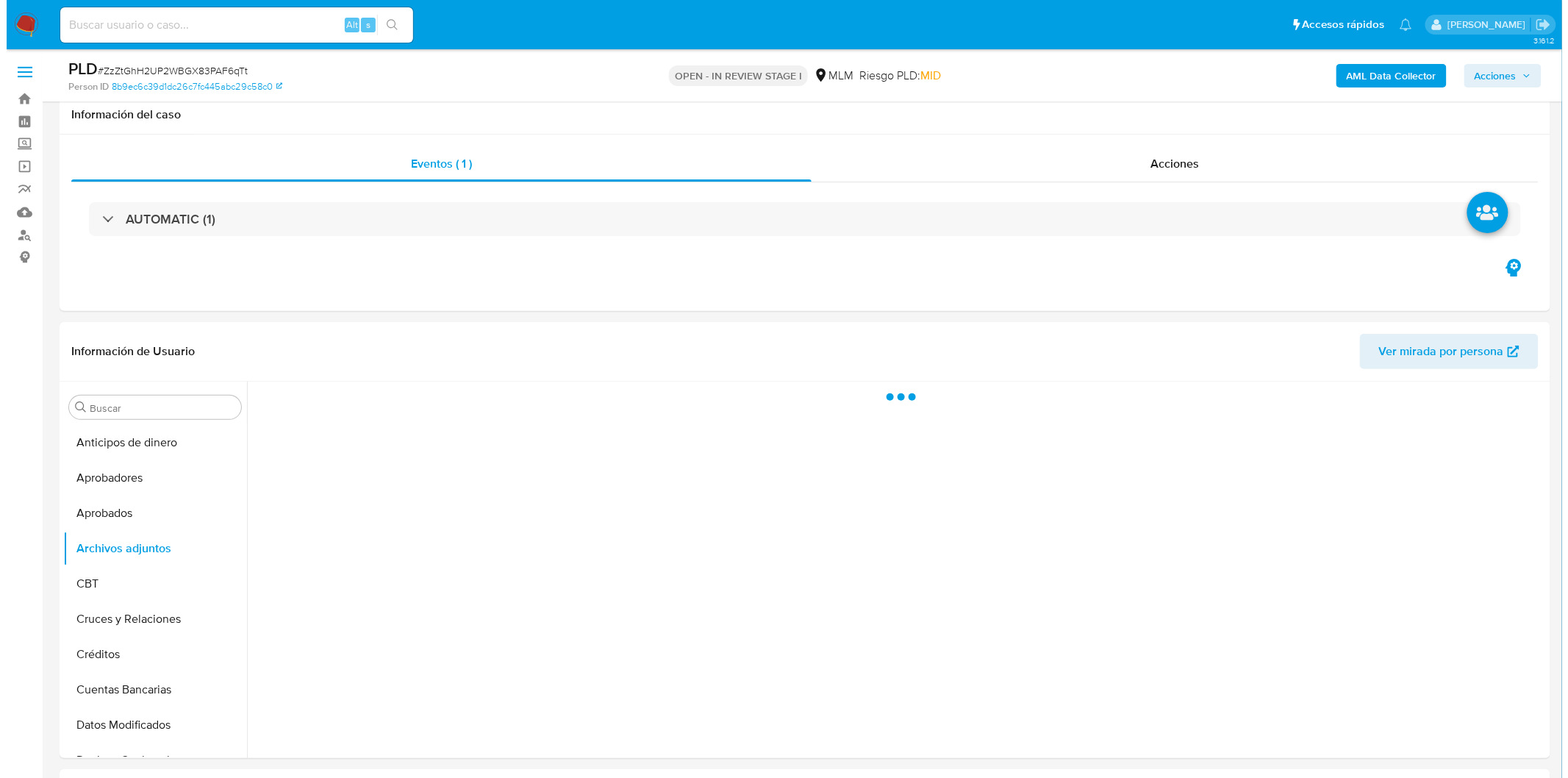
scroll to position [141, 0]
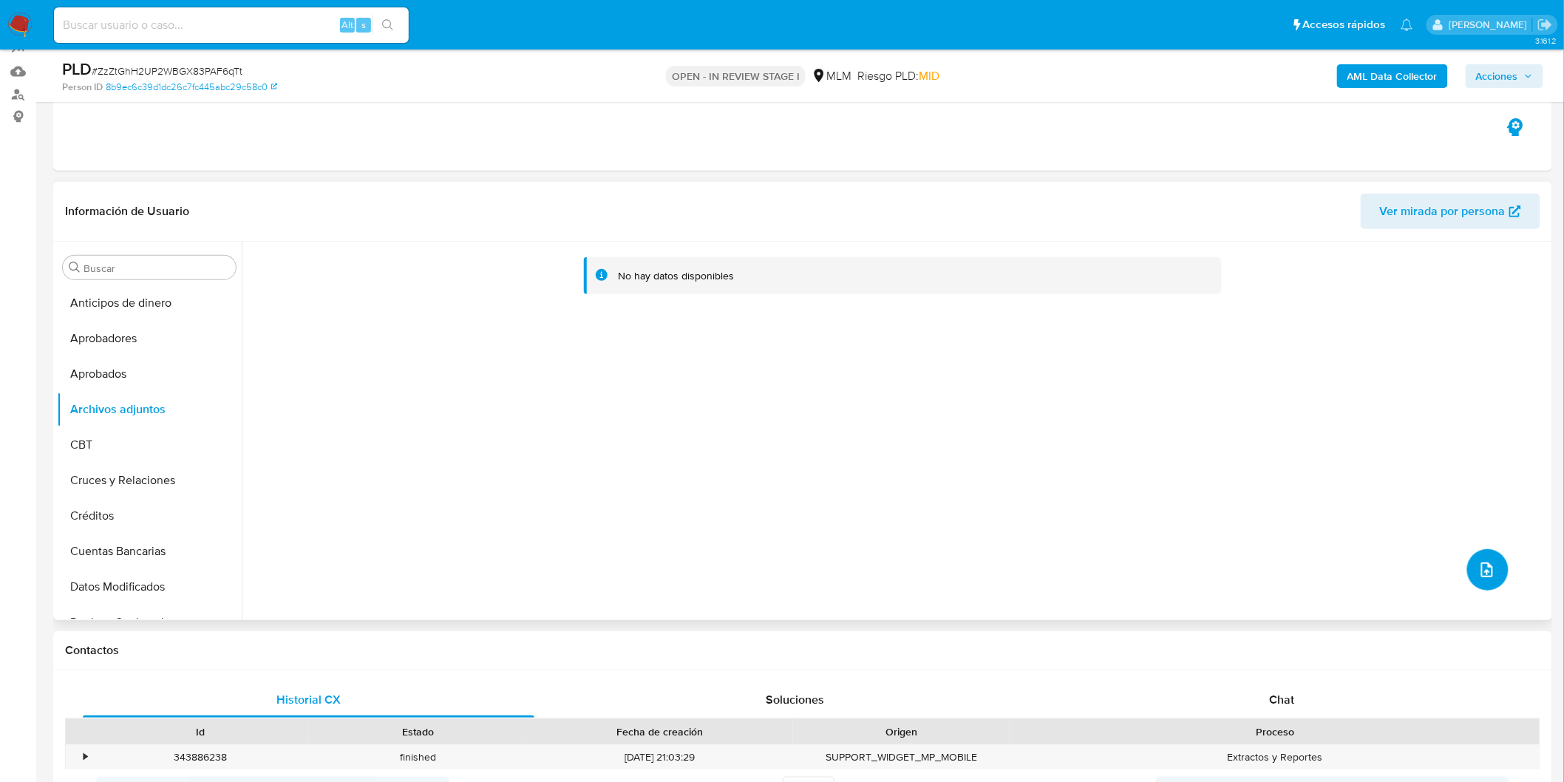
click at [1494, 563] on button "upload-file" at bounding box center [1487, 569] width 41 height 41
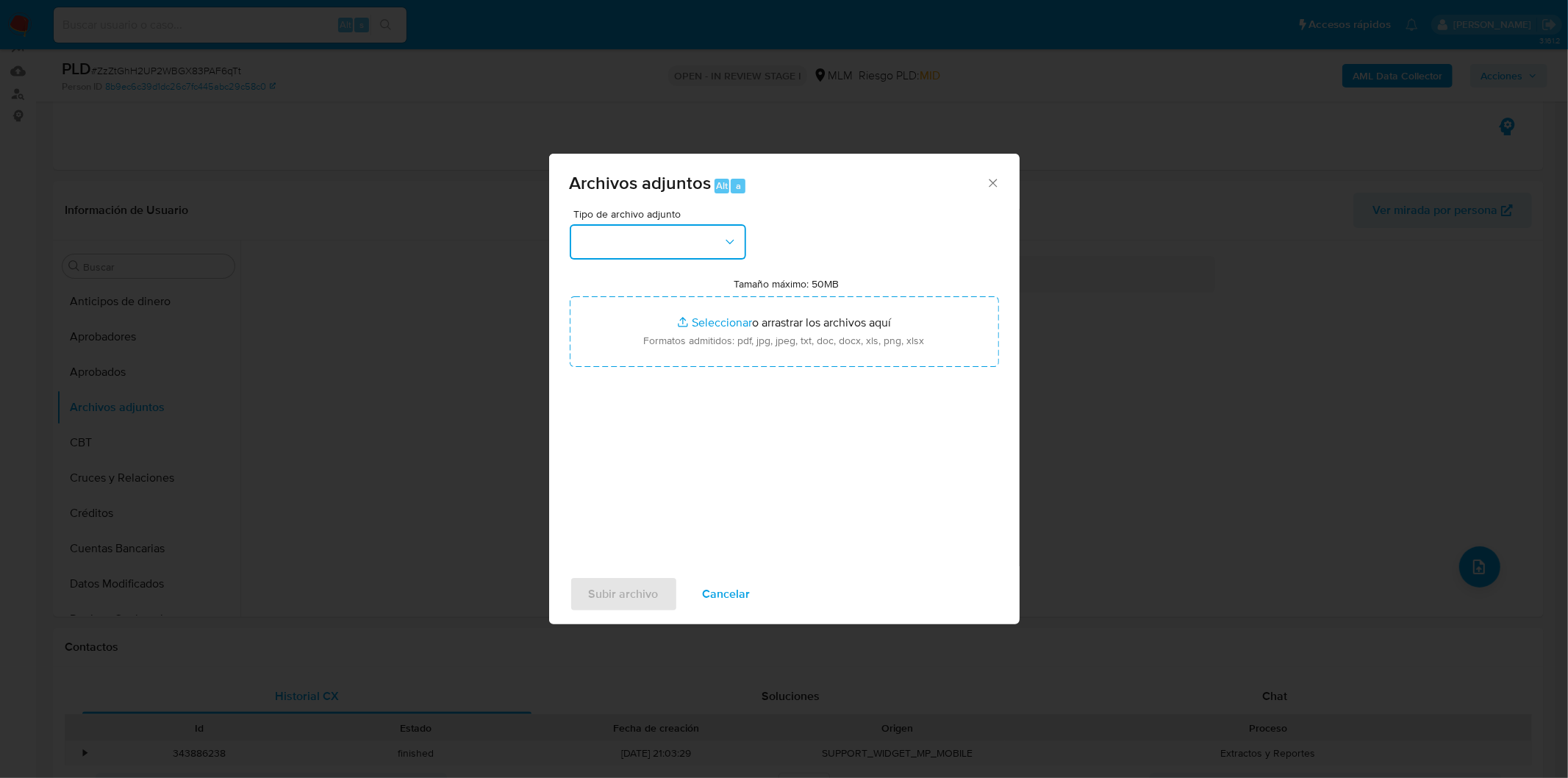
click at [695, 244] on button "button" at bounding box center [658, 241] width 176 height 35
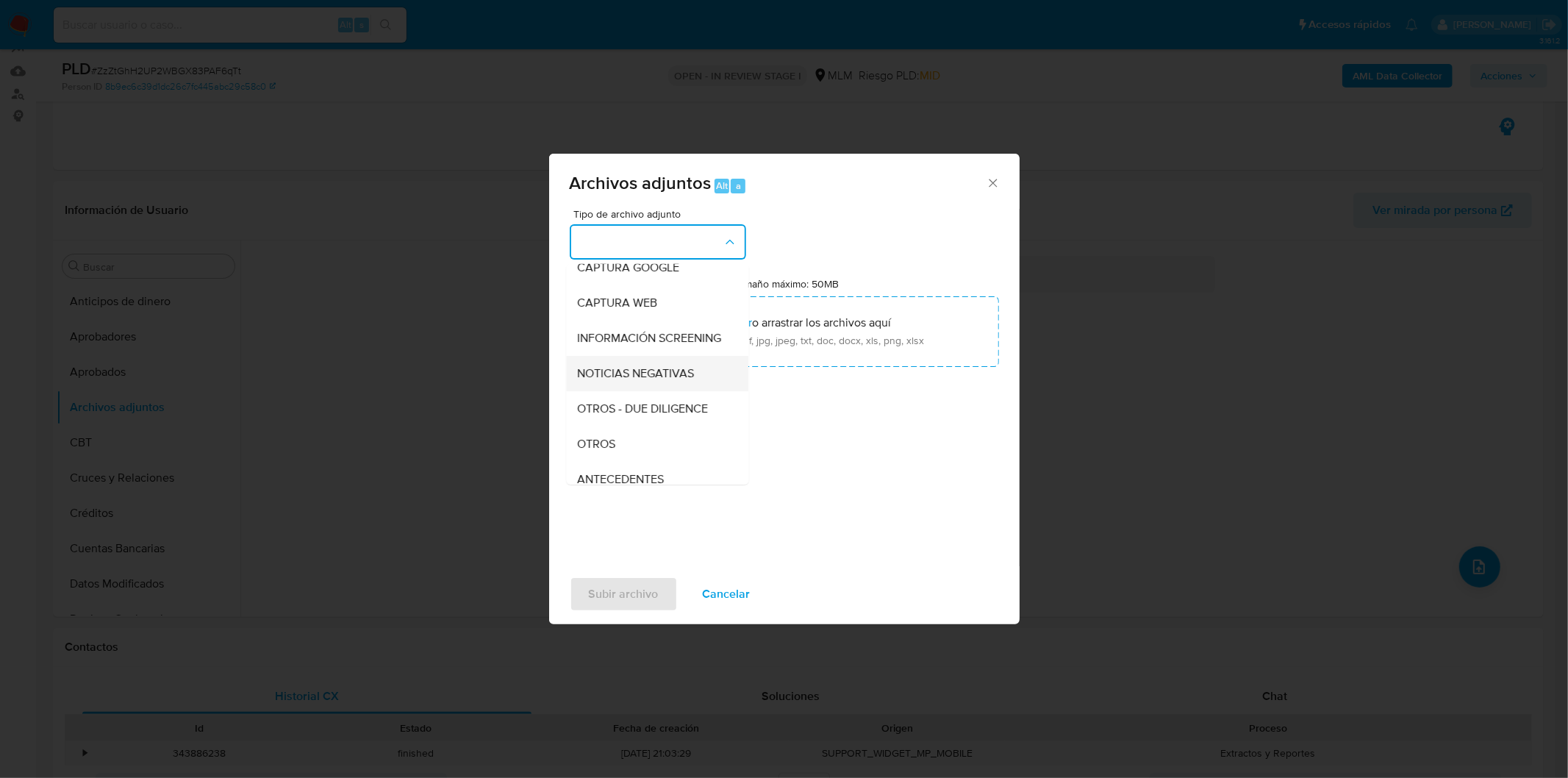
scroll to position [163, 0]
click at [650, 378] on div "OTROS" at bounding box center [653, 364] width 150 height 35
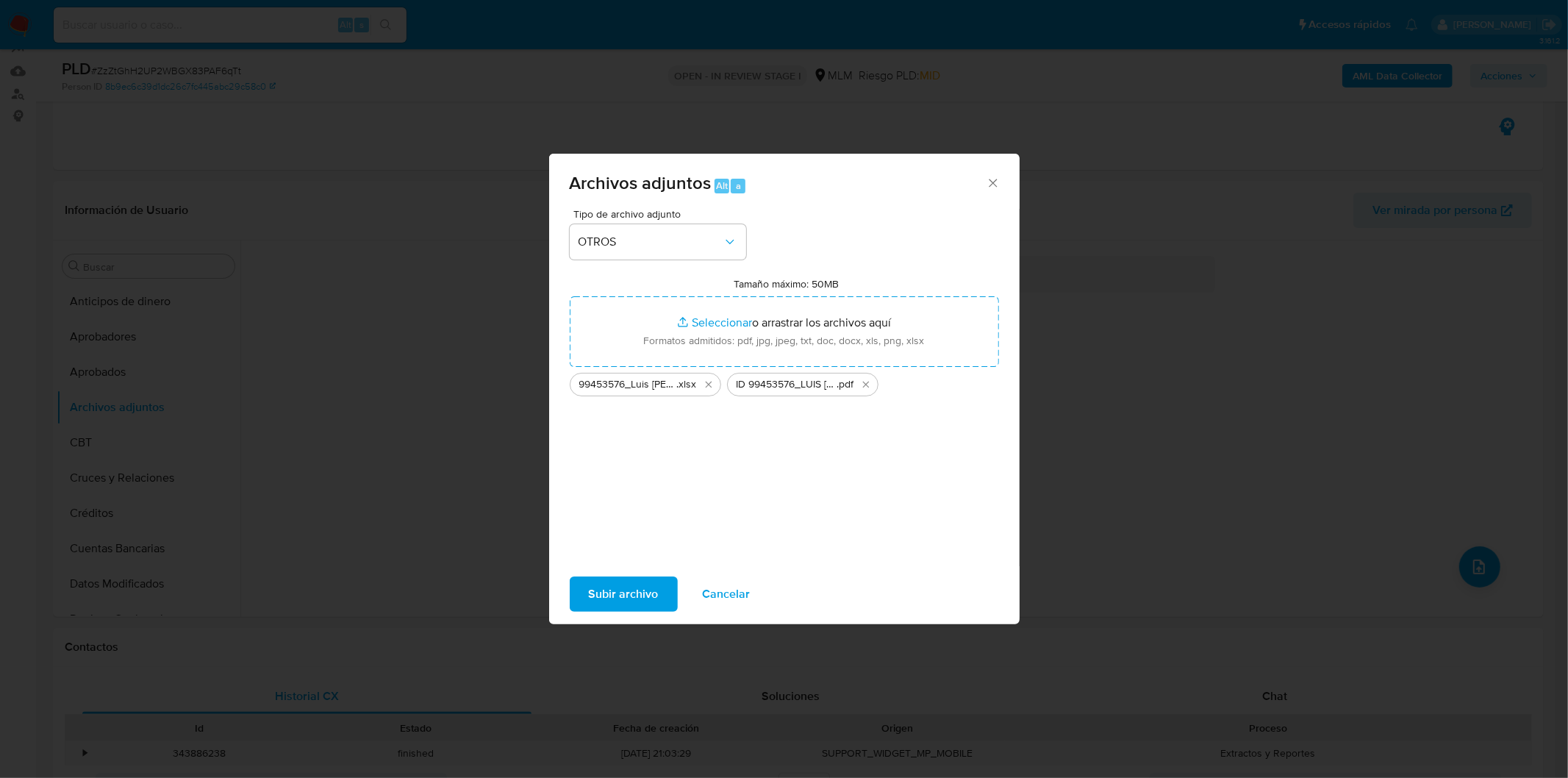
click at [649, 587] on span "Subir archivo" at bounding box center [624, 594] width 70 height 33
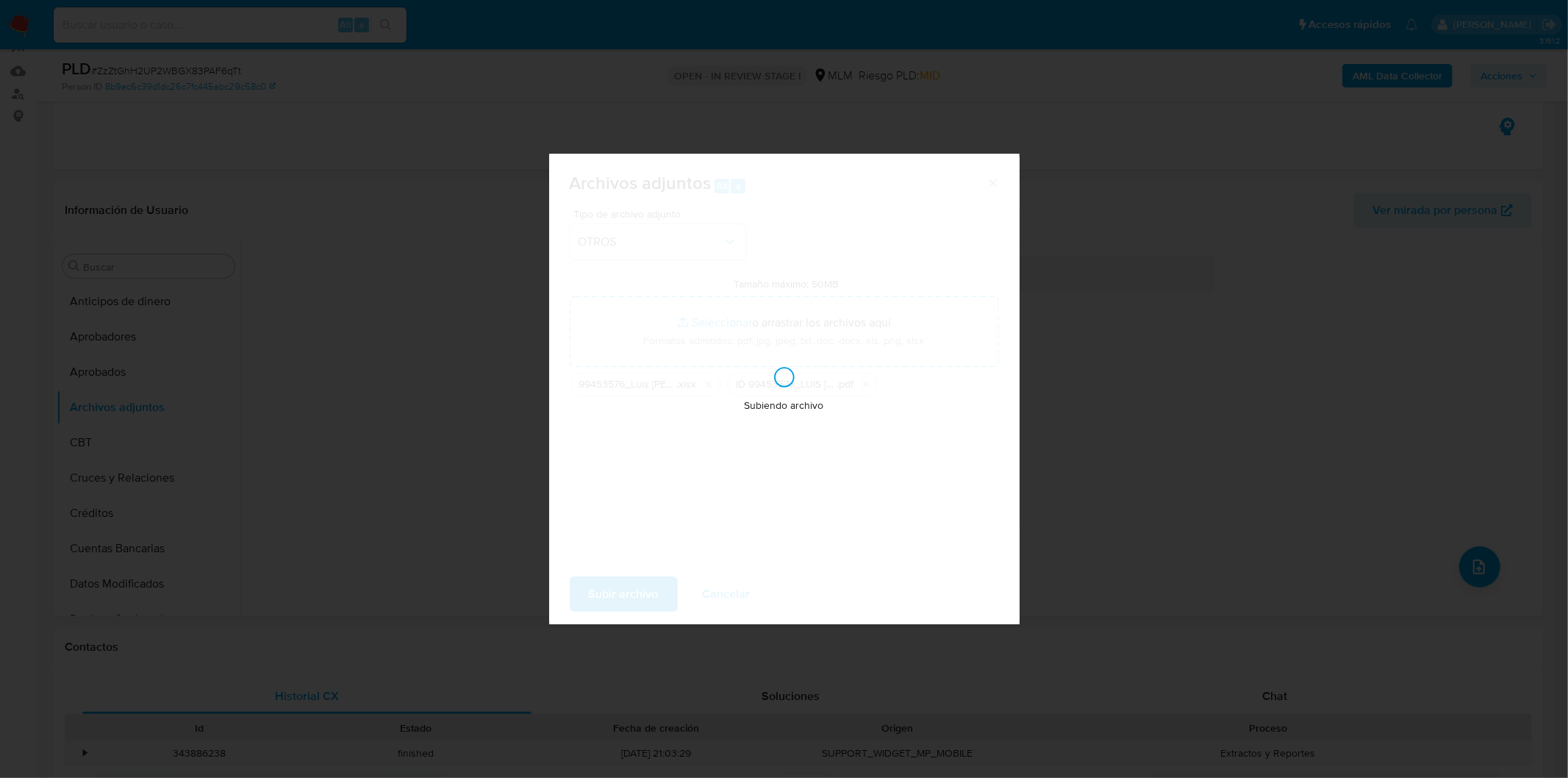
click at [859, 502] on div "Subiendo archivo" at bounding box center [784, 388] width 471 height 471
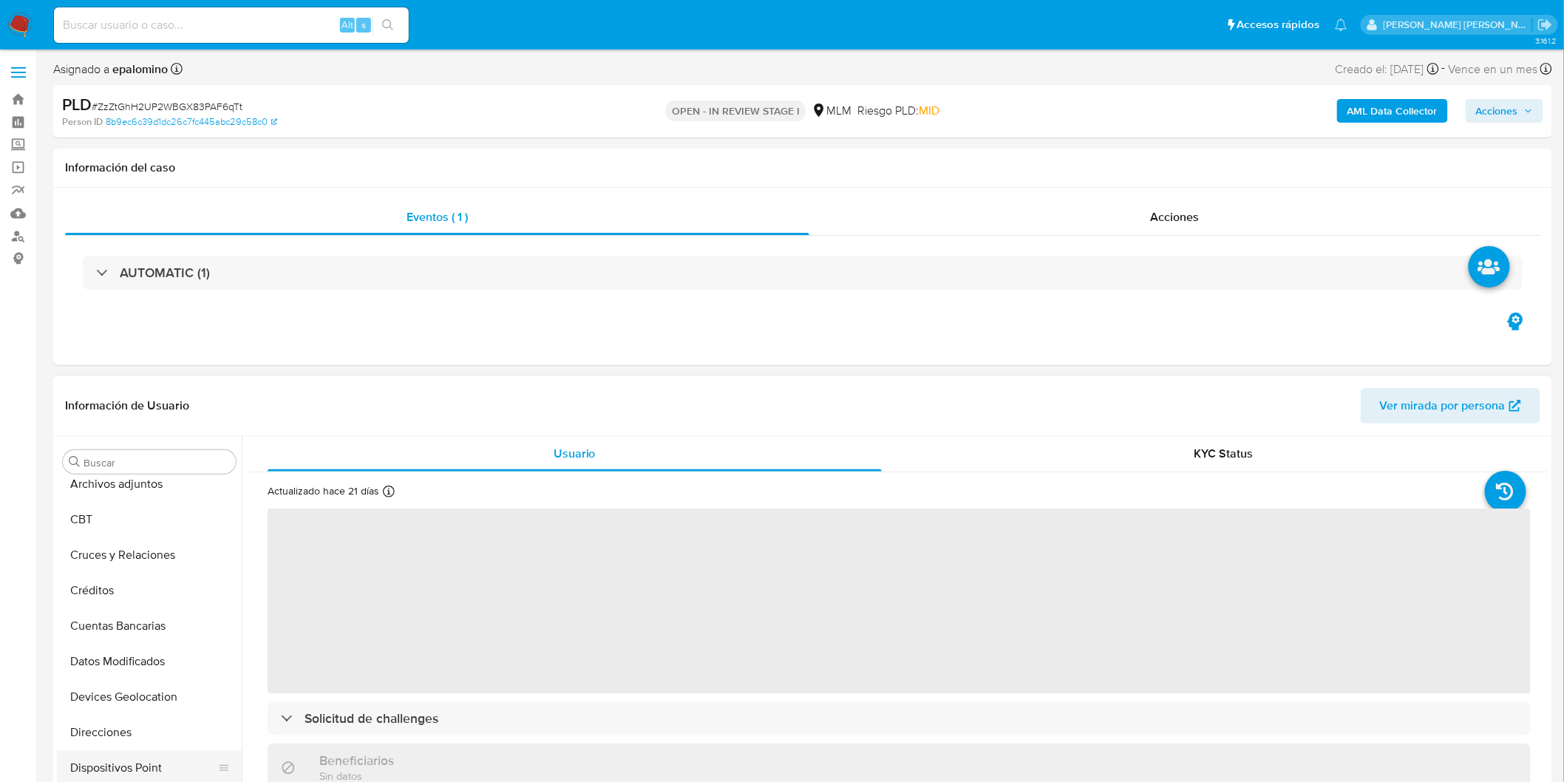
select select "10"
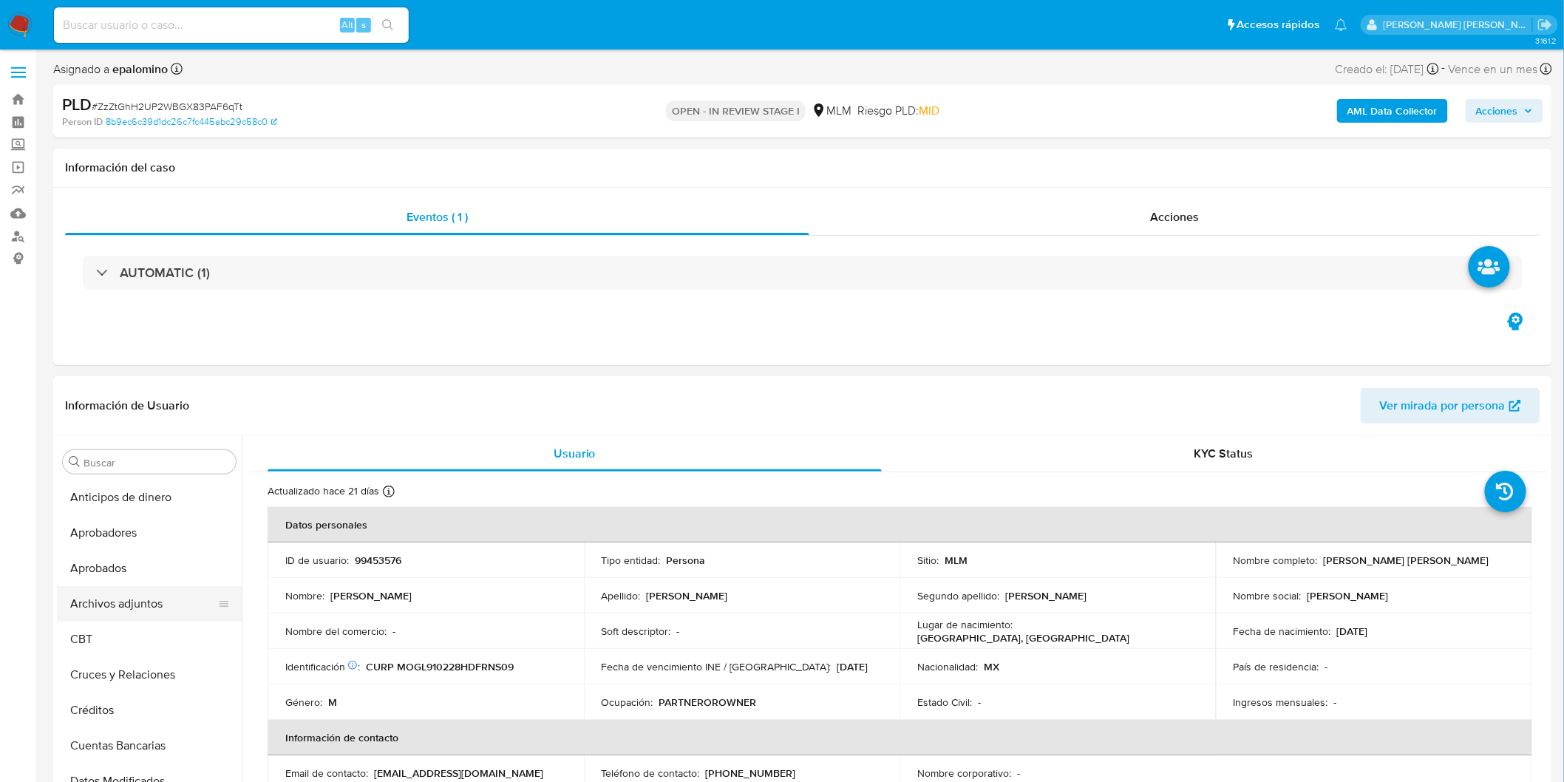
click at [174, 601] on button "Archivos adjuntos" at bounding box center [143, 603] width 173 height 35
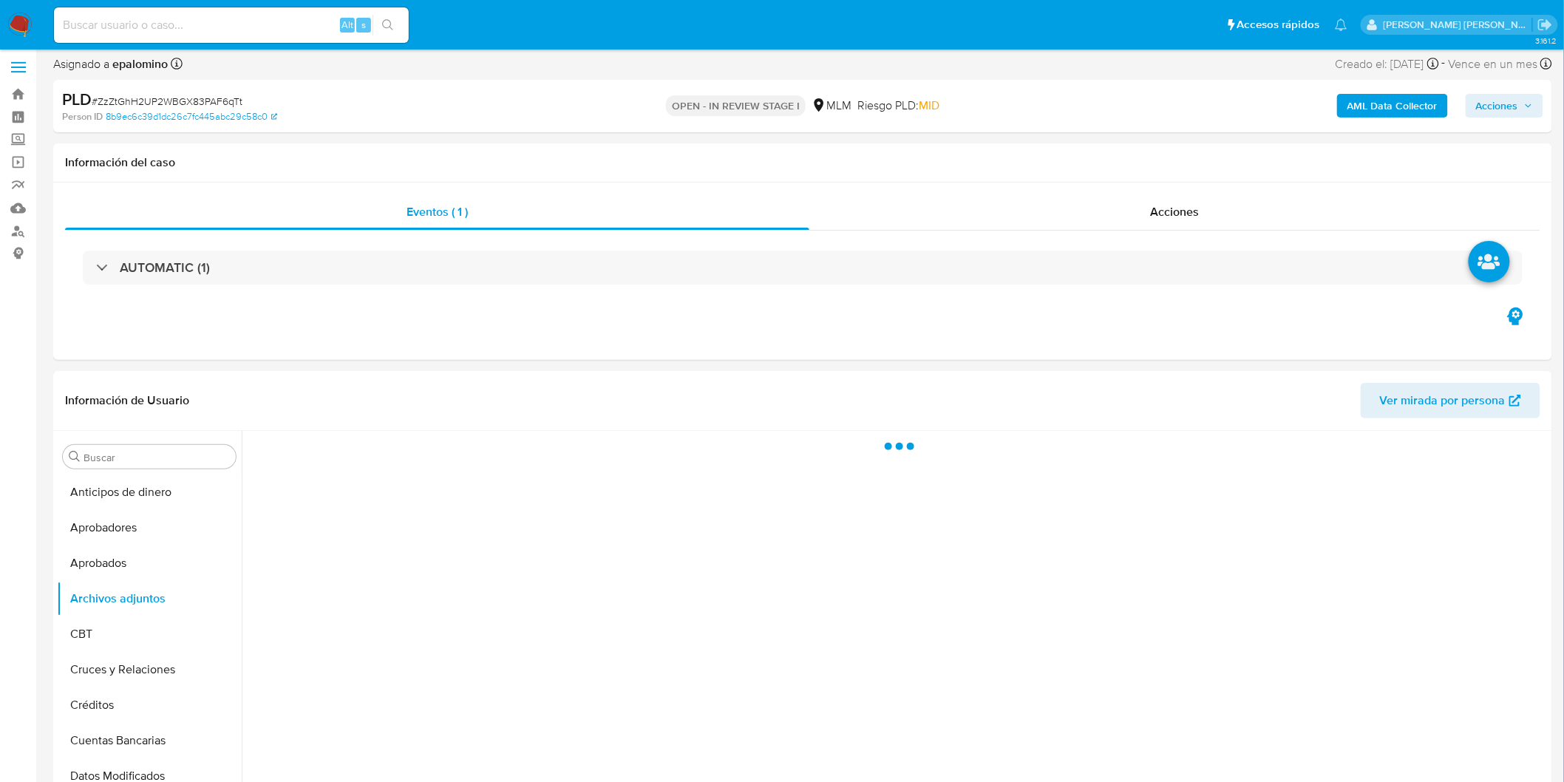
scroll to position [112, 0]
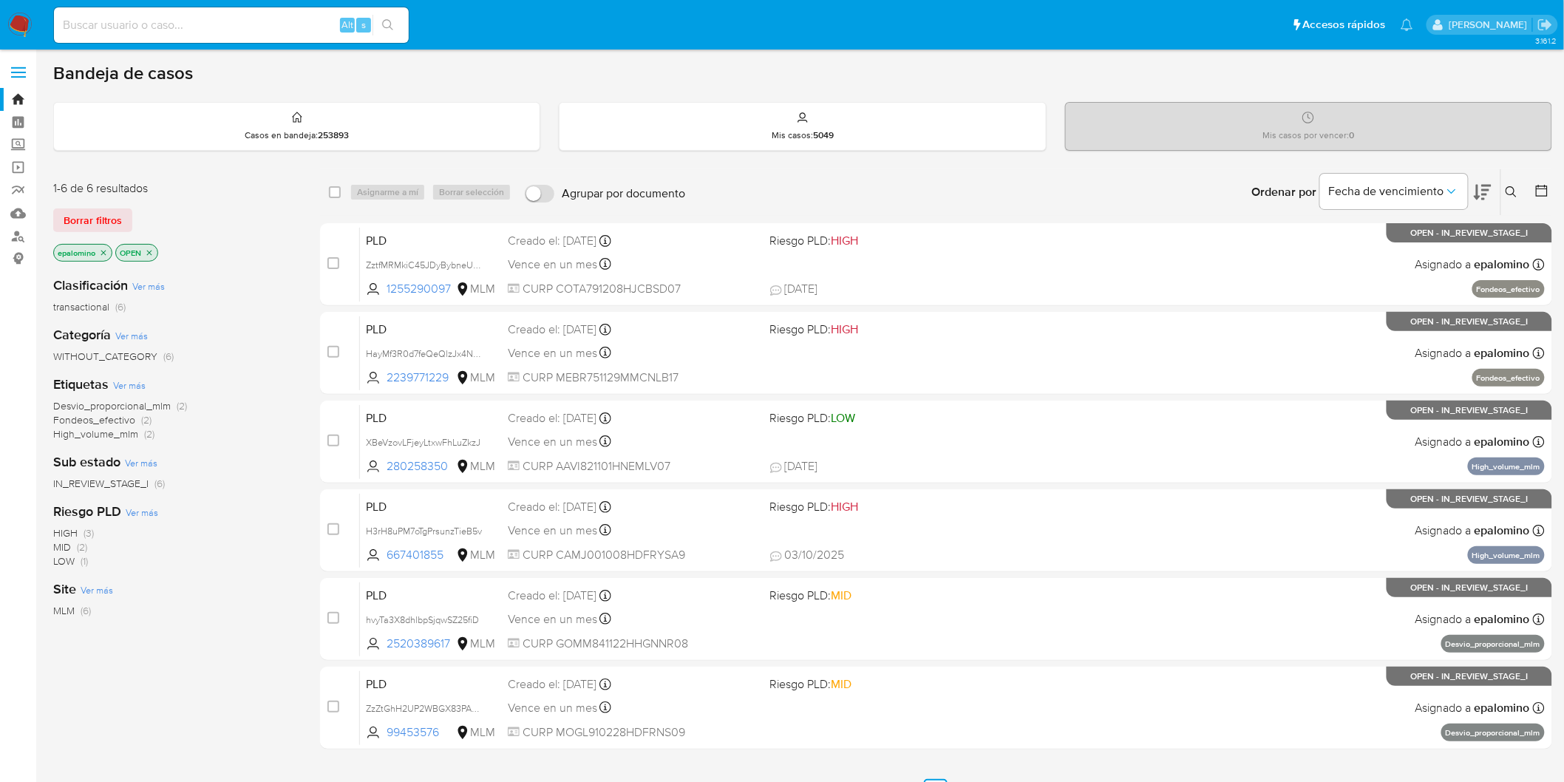
click at [78, 213] on span "Borrar filtros" at bounding box center [93, 220] width 58 height 21
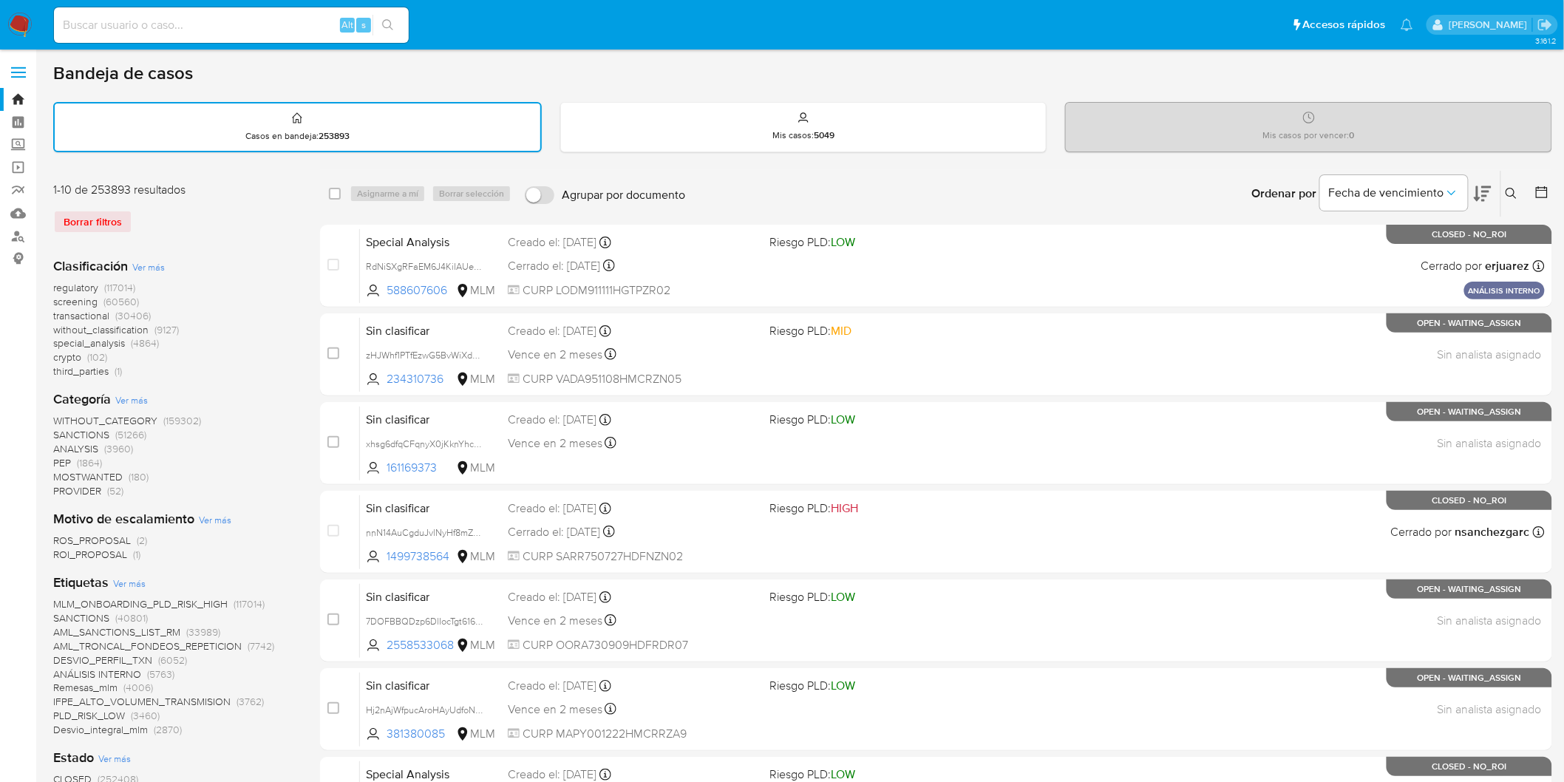
click at [1513, 190] on icon at bounding box center [1510, 193] width 11 height 11
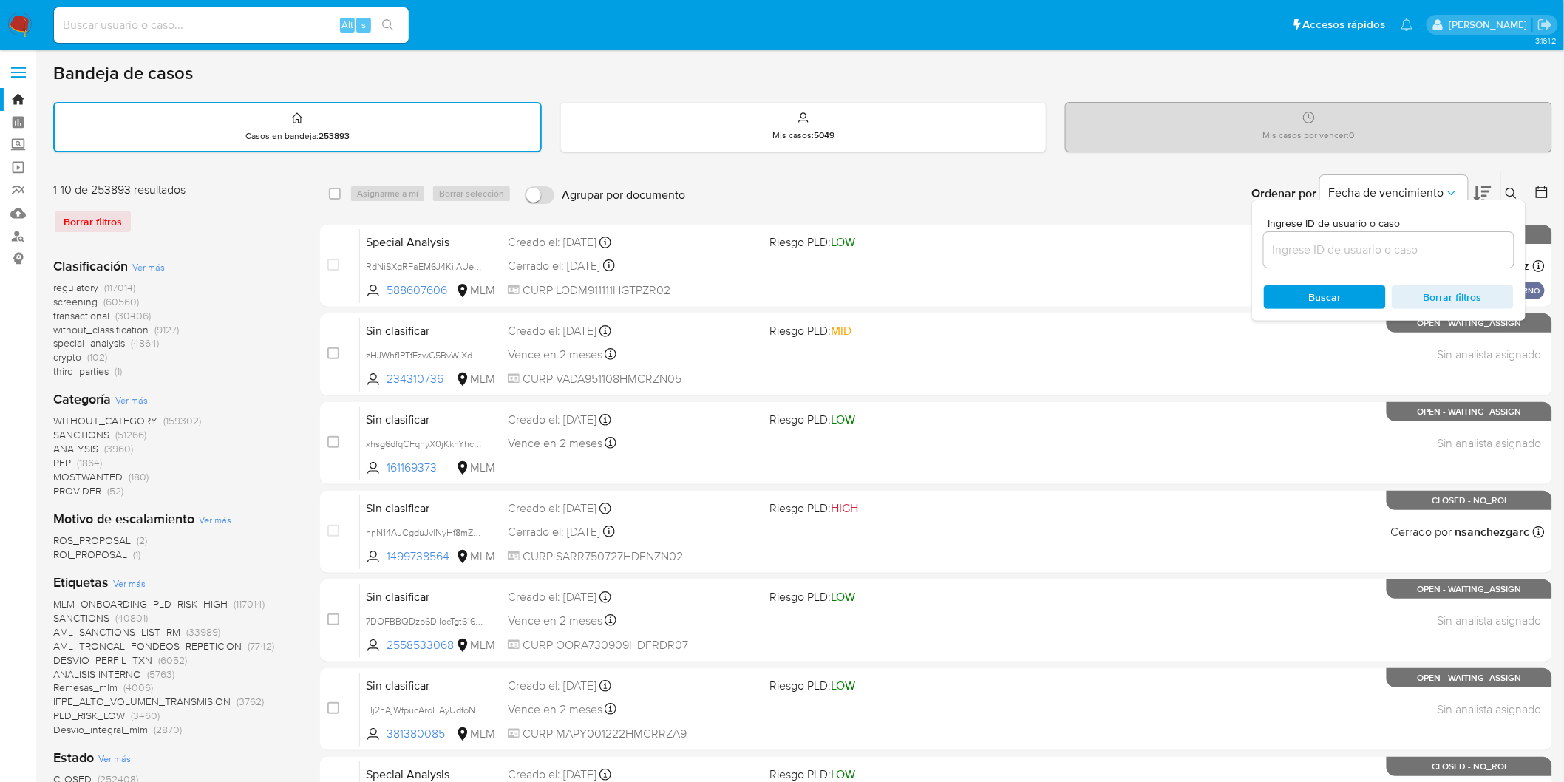
click at [1349, 234] on div at bounding box center [1389, 249] width 250 height 35
click at [1341, 242] on input at bounding box center [1389, 249] width 250 height 19
paste input "99453576"
type input "99453576"
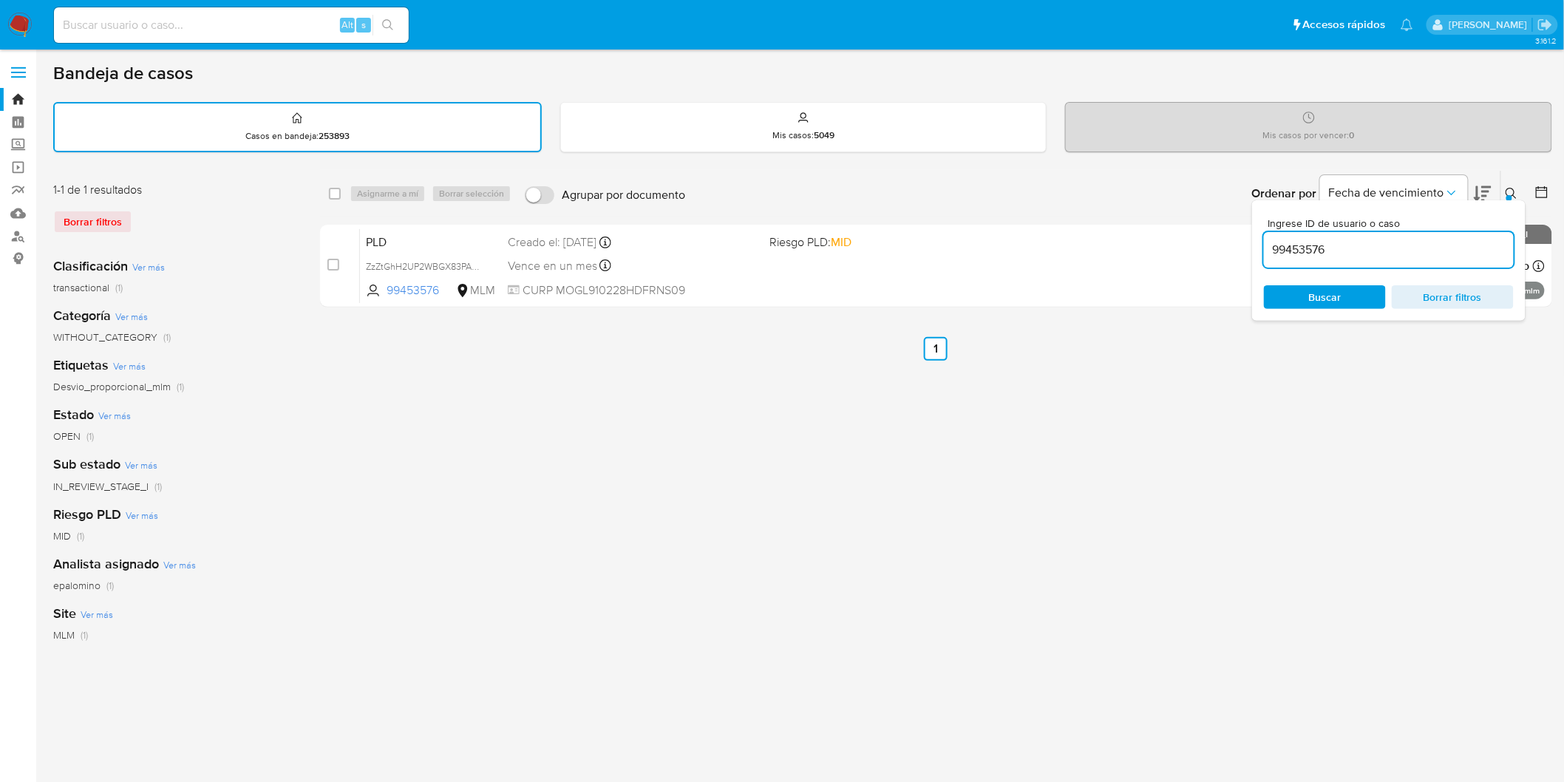
click at [1508, 188] on icon at bounding box center [1511, 194] width 12 height 12
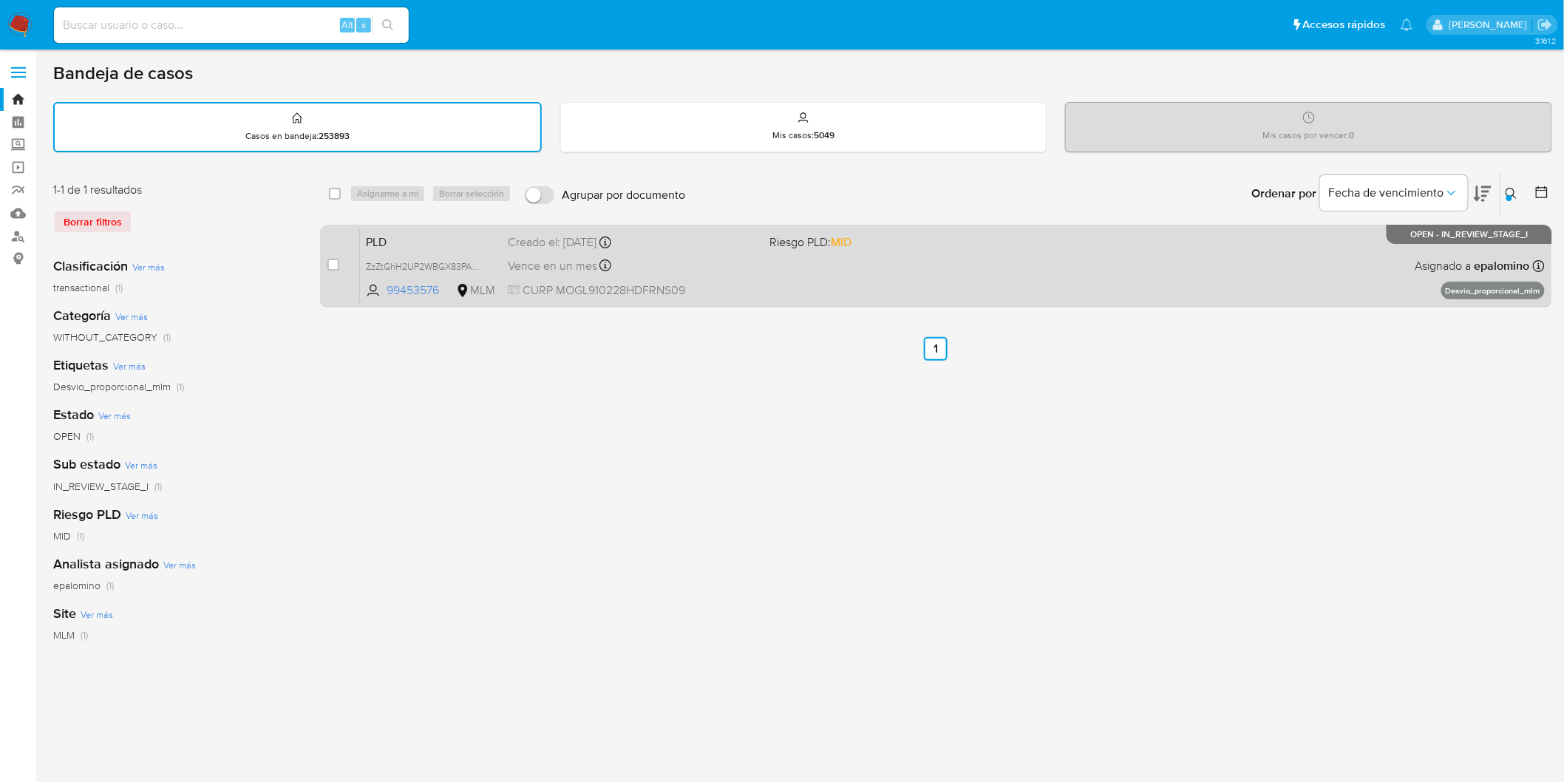
click at [392, 231] on span "PLD" at bounding box center [431, 240] width 130 height 19
click at [416, 239] on span "PLD" at bounding box center [431, 240] width 130 height 19
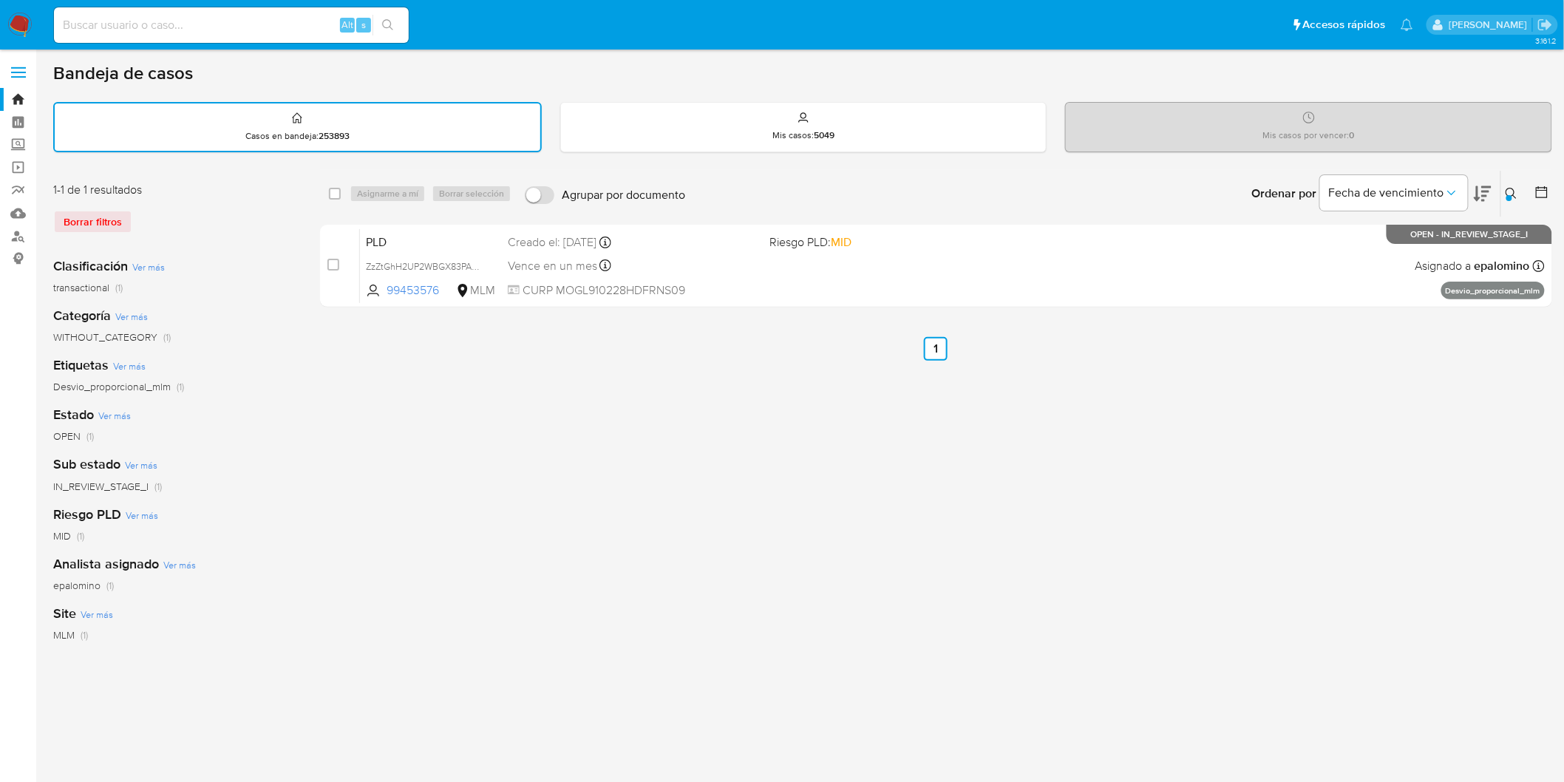
click at [15, 16] on img at bounding box center [19, 25] width 25 height 25
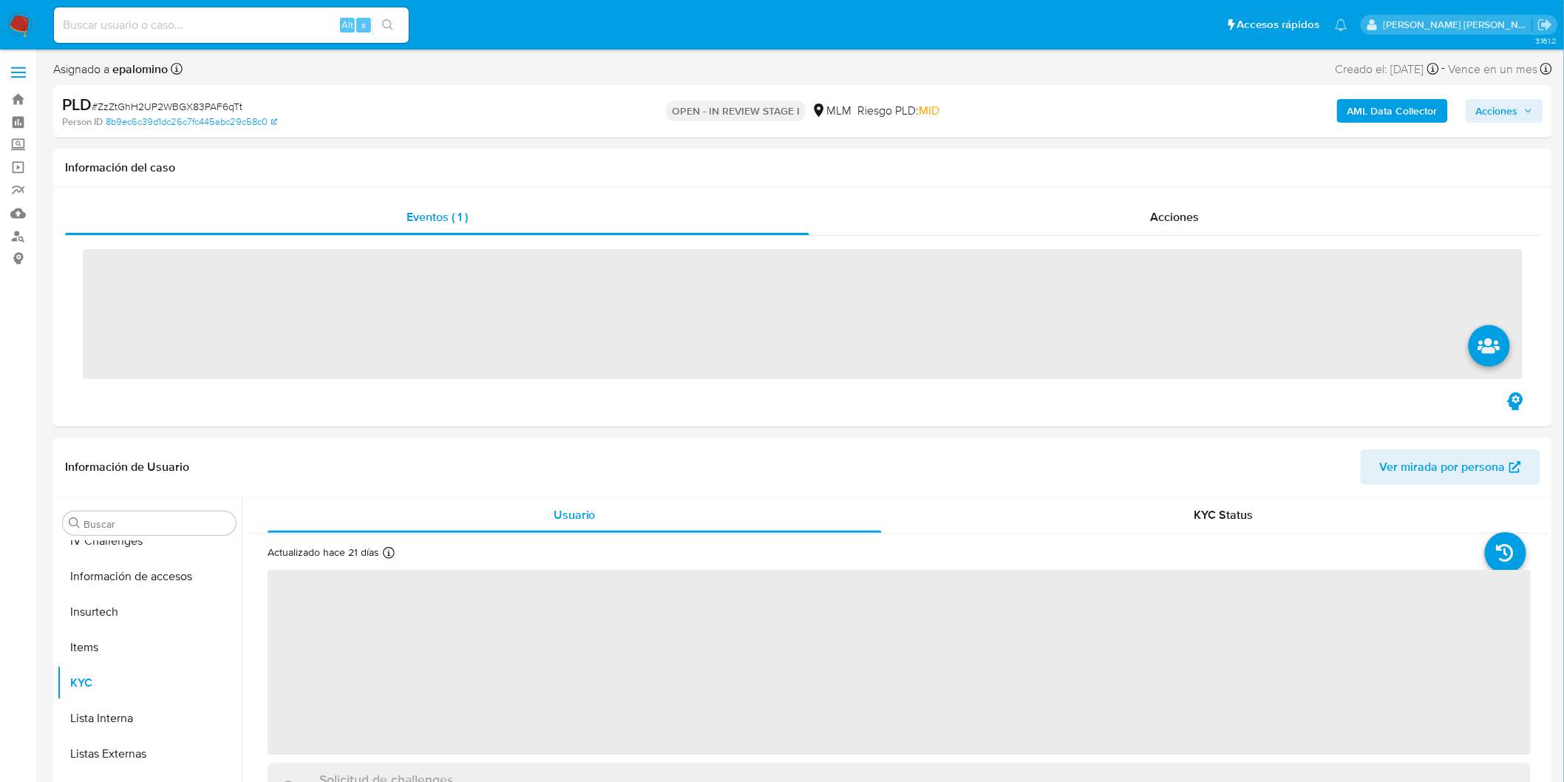
scroll to position [695, 0]
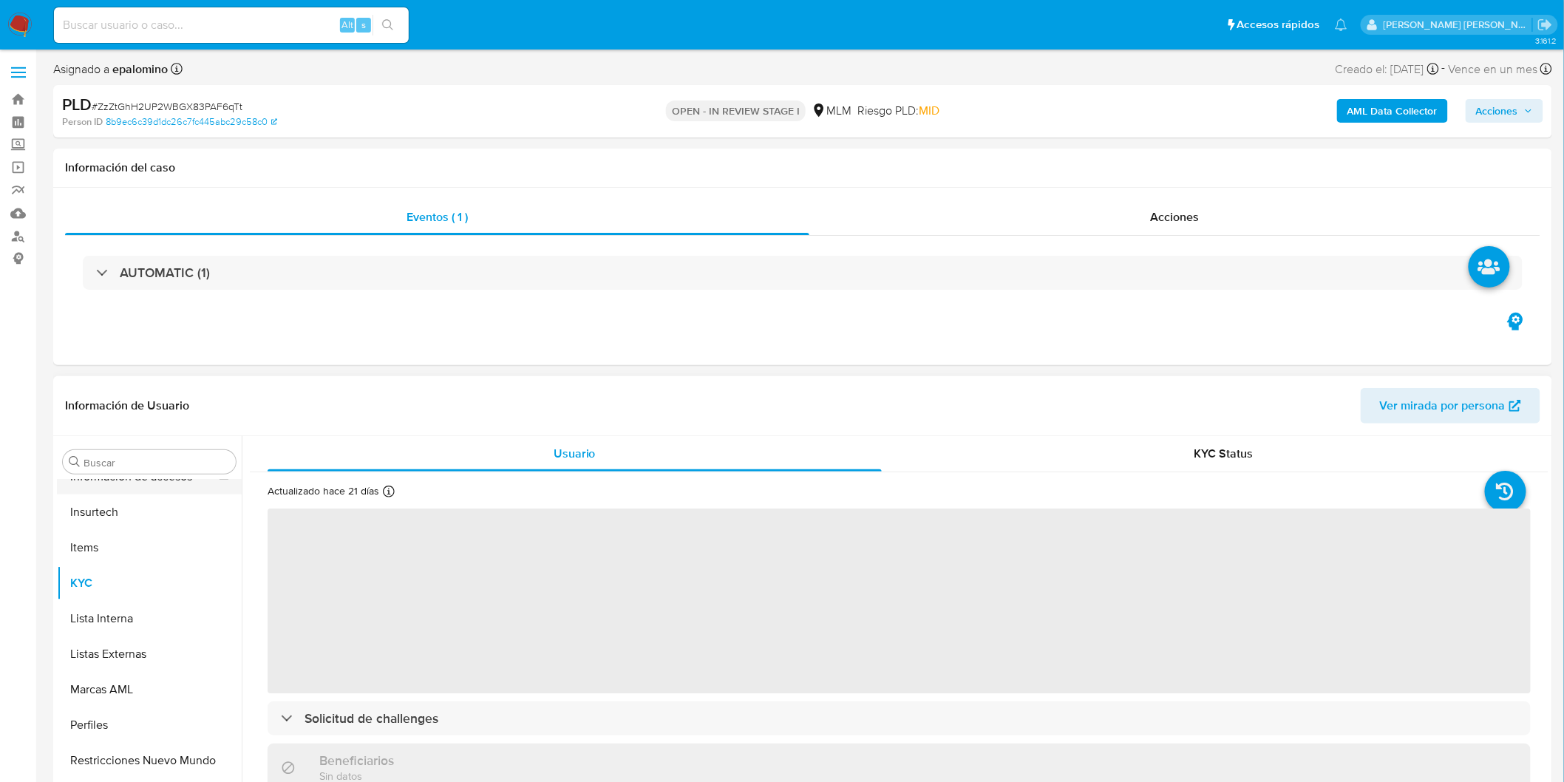
select select "10"
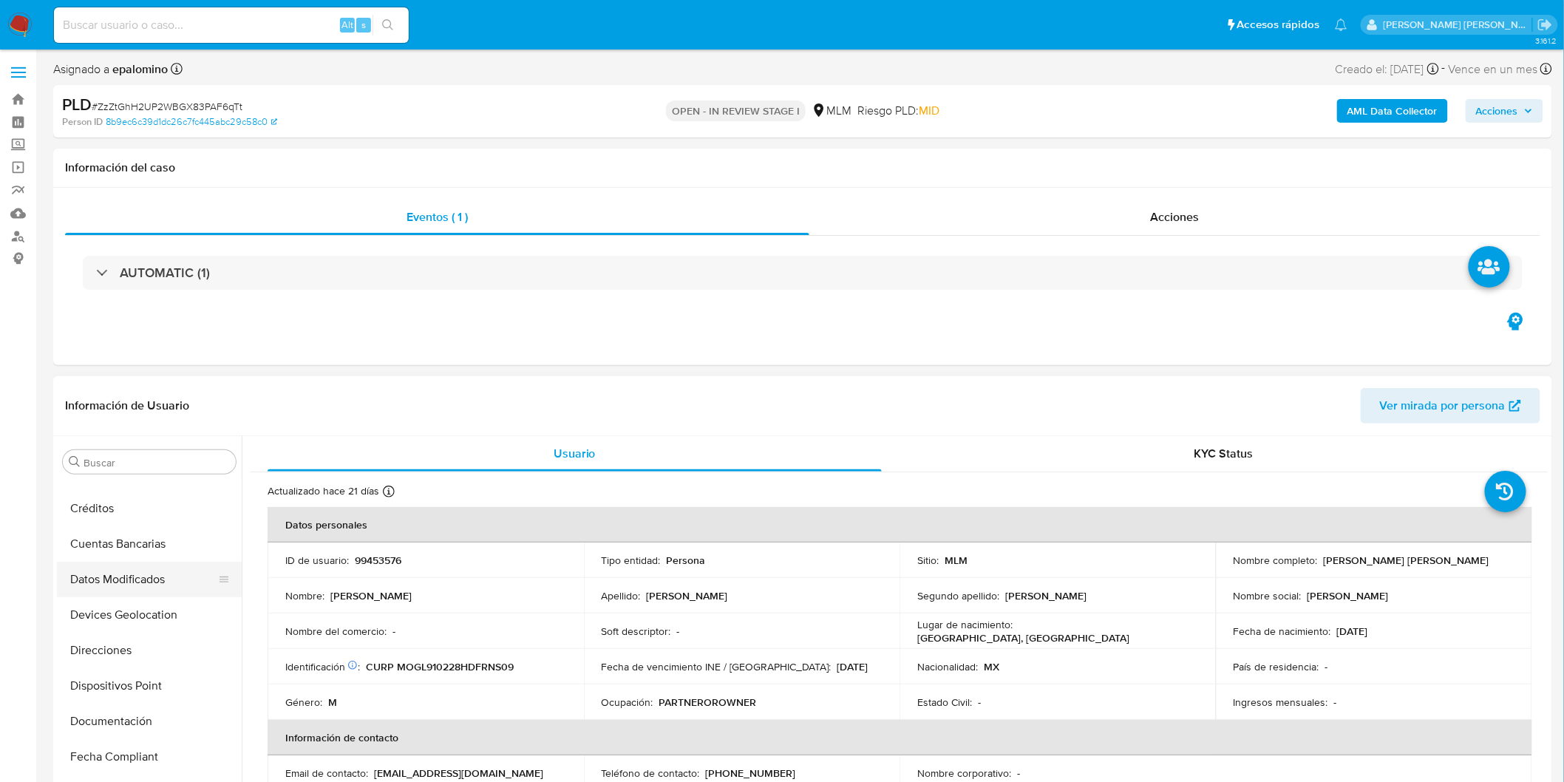
scroll to position [0, 0]
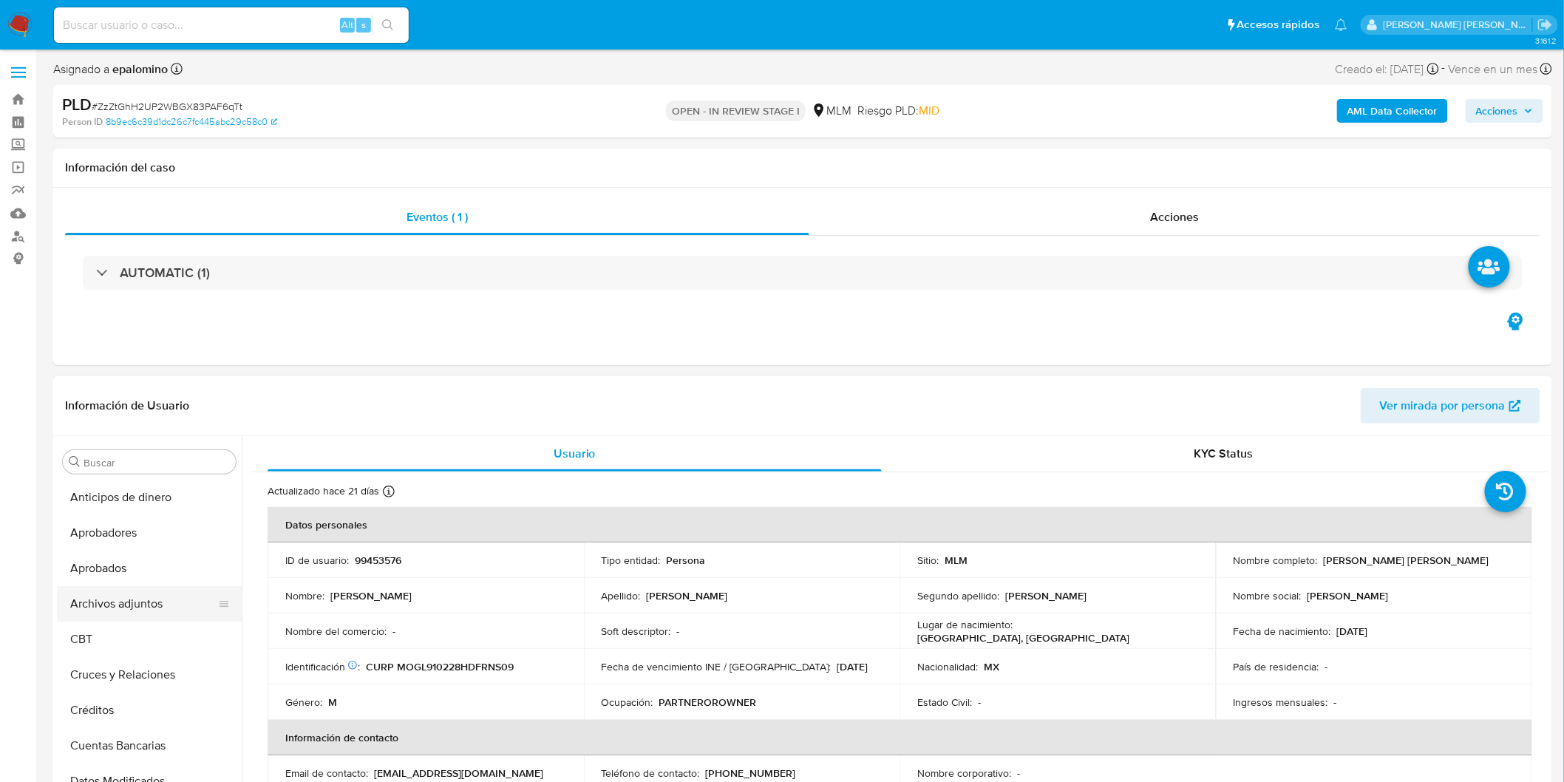
click at [137, 608] on button "Archivos adjuntos" at bounding box center [143, 603] width 173 height 35
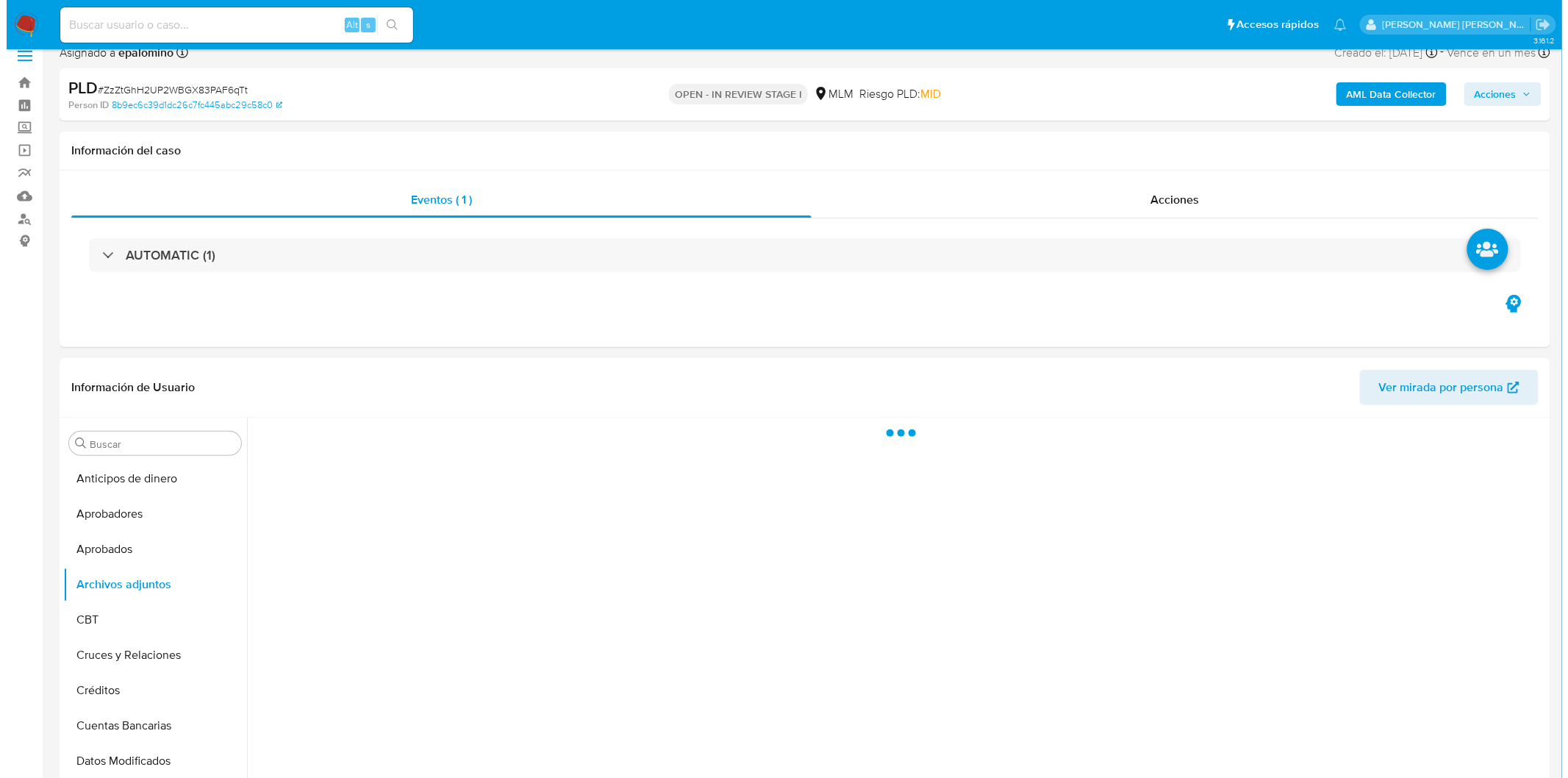
scroll to position [75, 0]
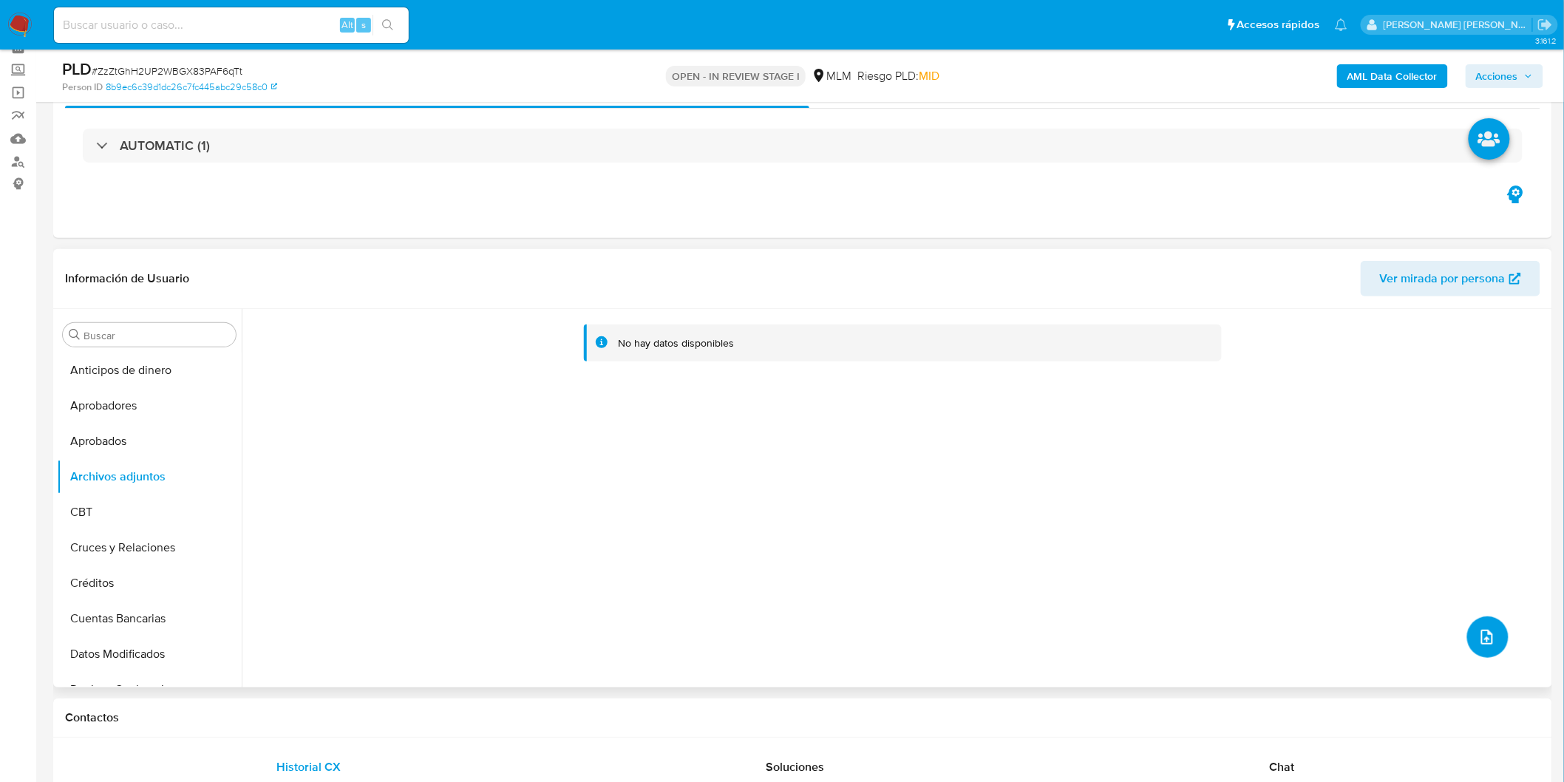
click at [1478, 628] on icon "upload-file" at bounding box center [1487, 637] width 18 height 18
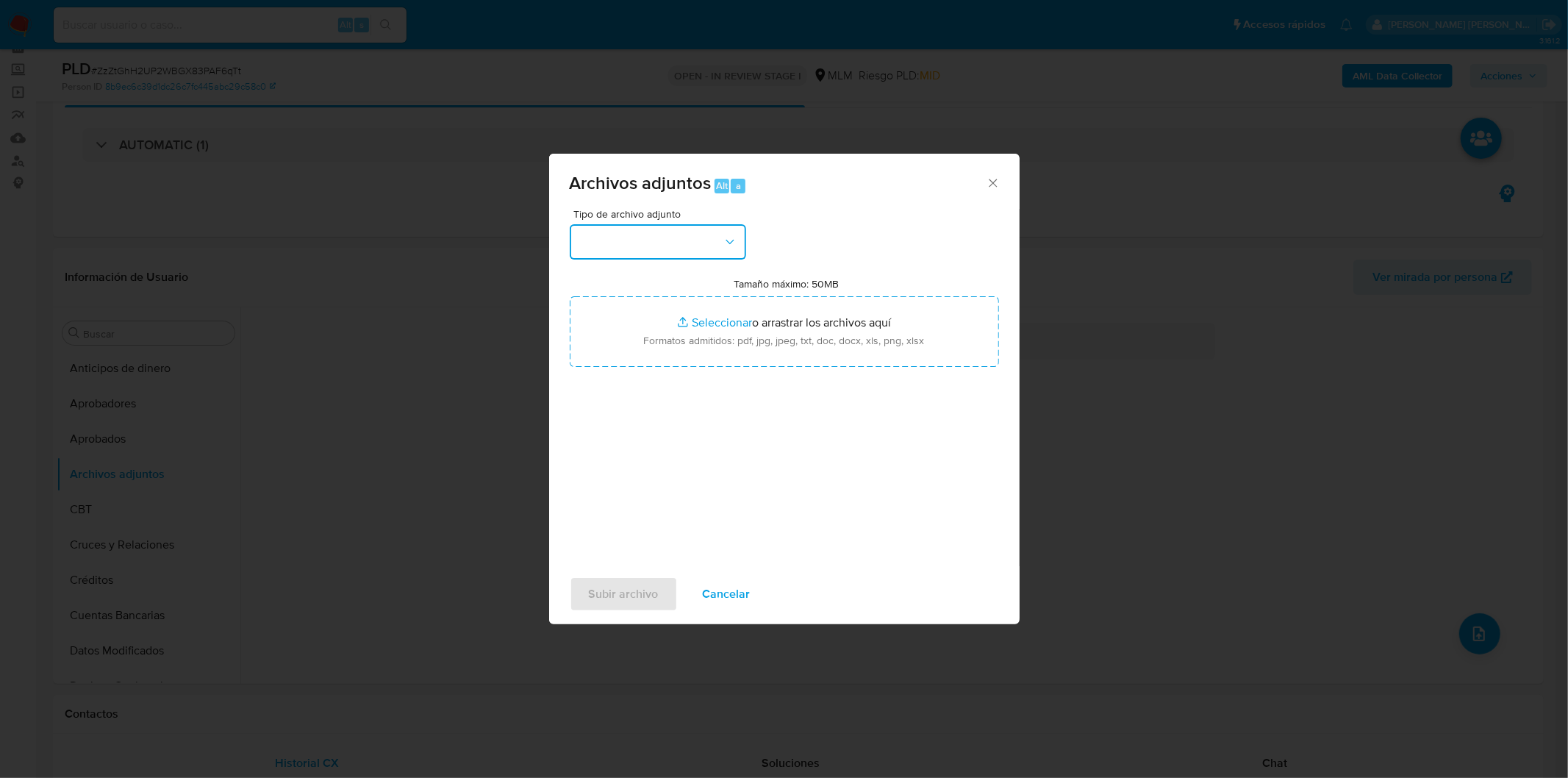
click at [707, 227] on button "button" at bounding box center [658, 241] width 176 height 35
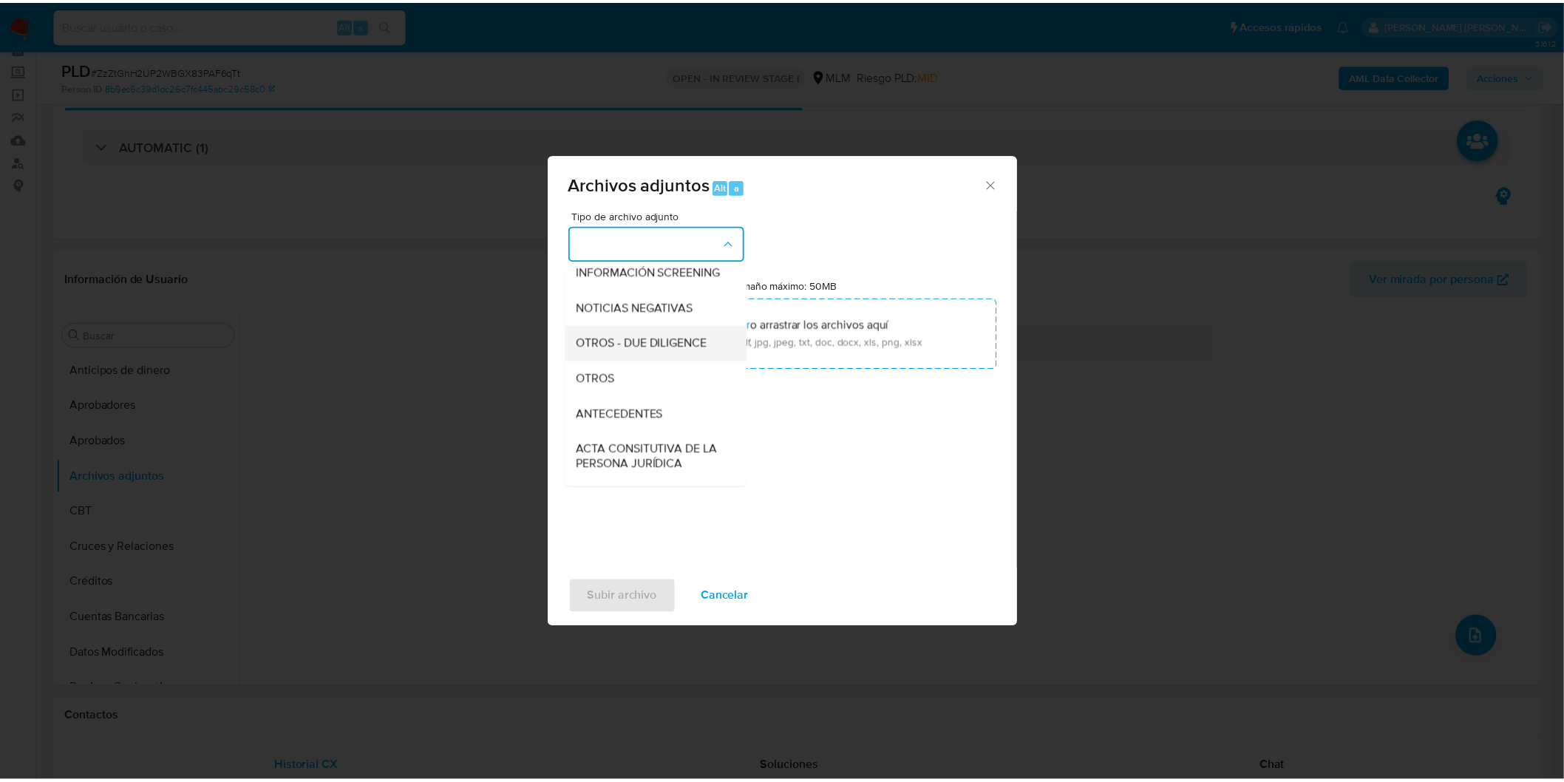
scroll to position [164, 0]
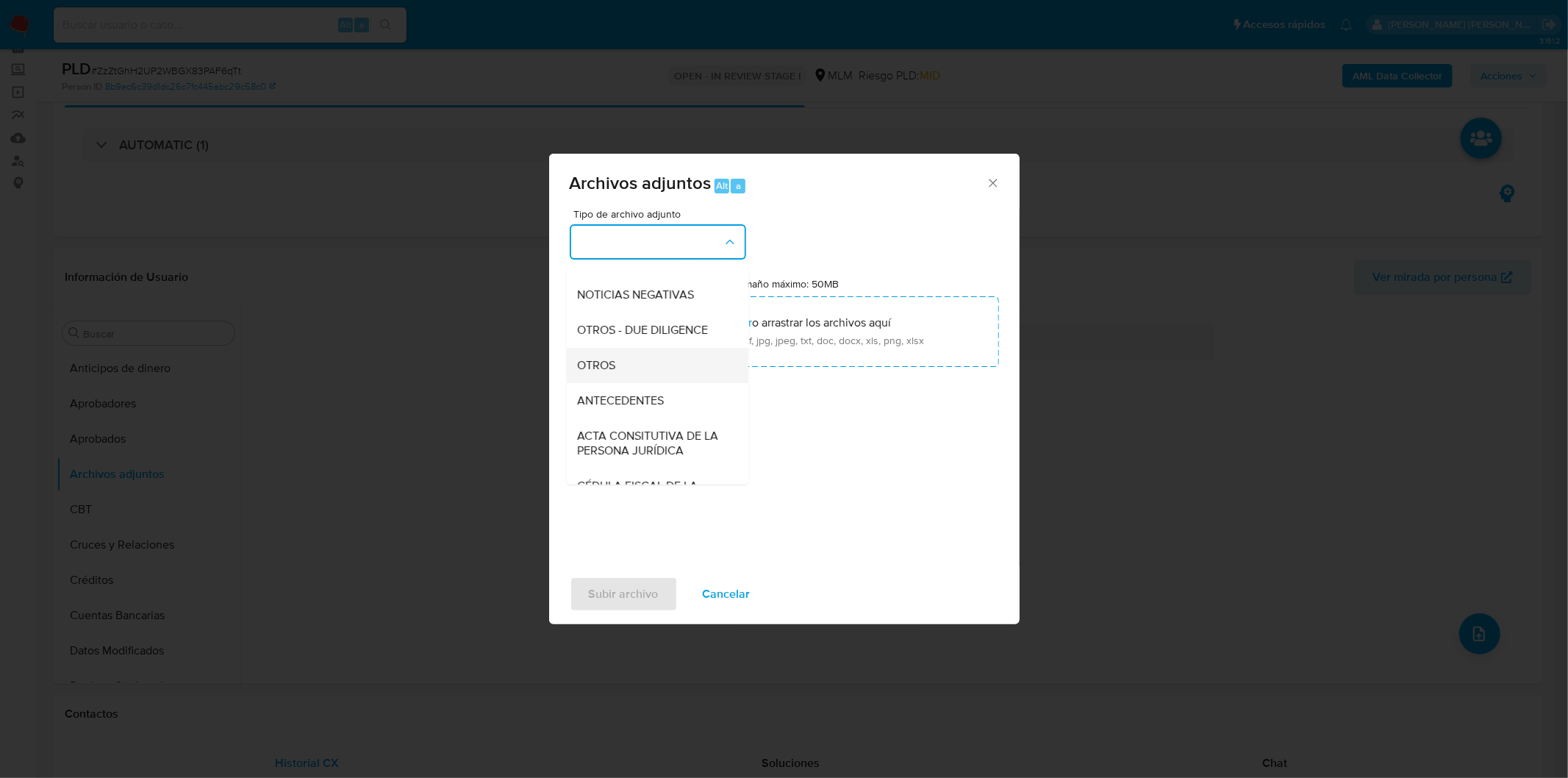
click at [673, 382] on div "OTROS" at bounding box center [653, 364] width 150 height 35
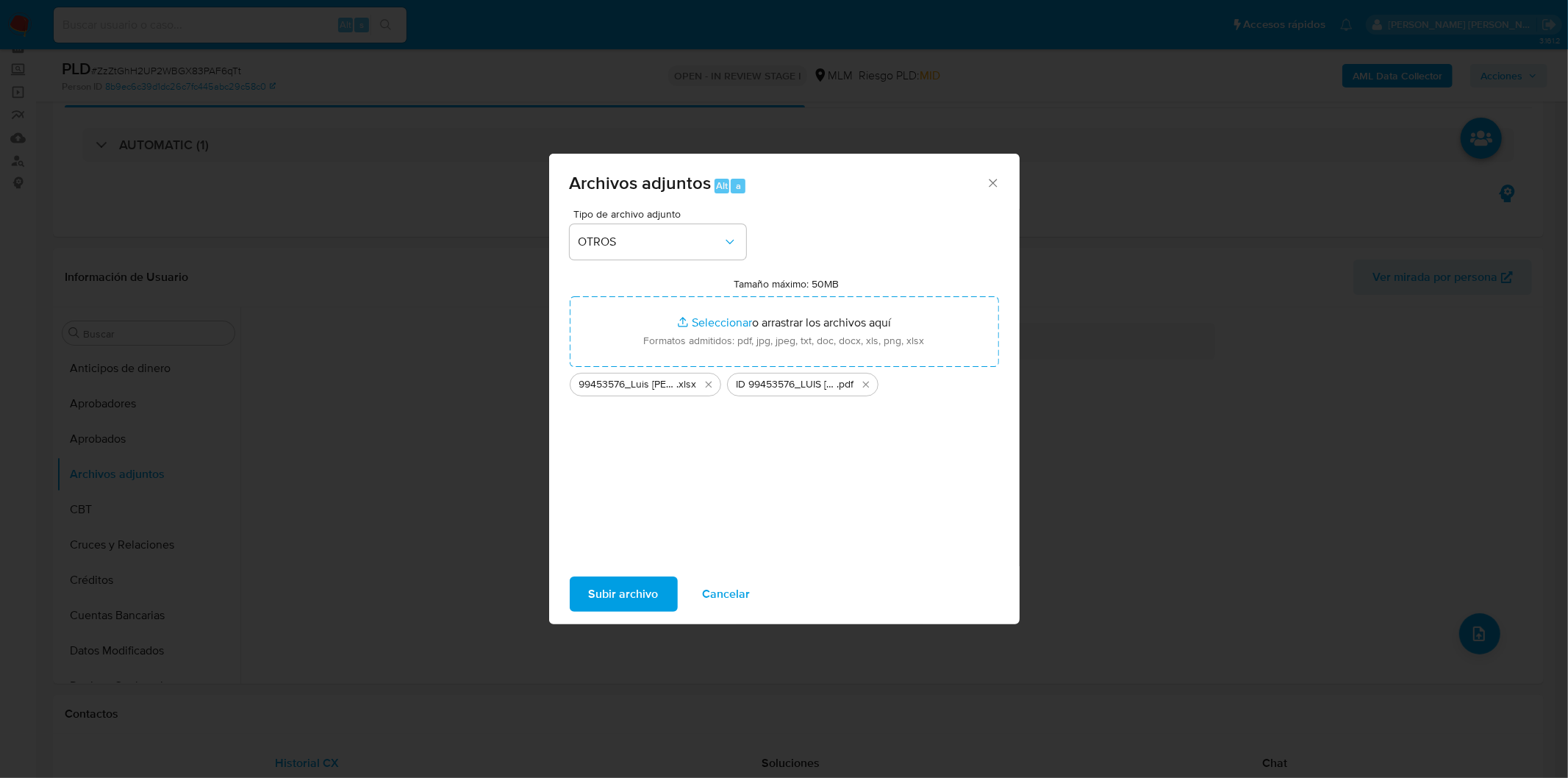
click at [610, 592] on span "Subir archivo" at bounding box center [624, 594] width 70 height 33
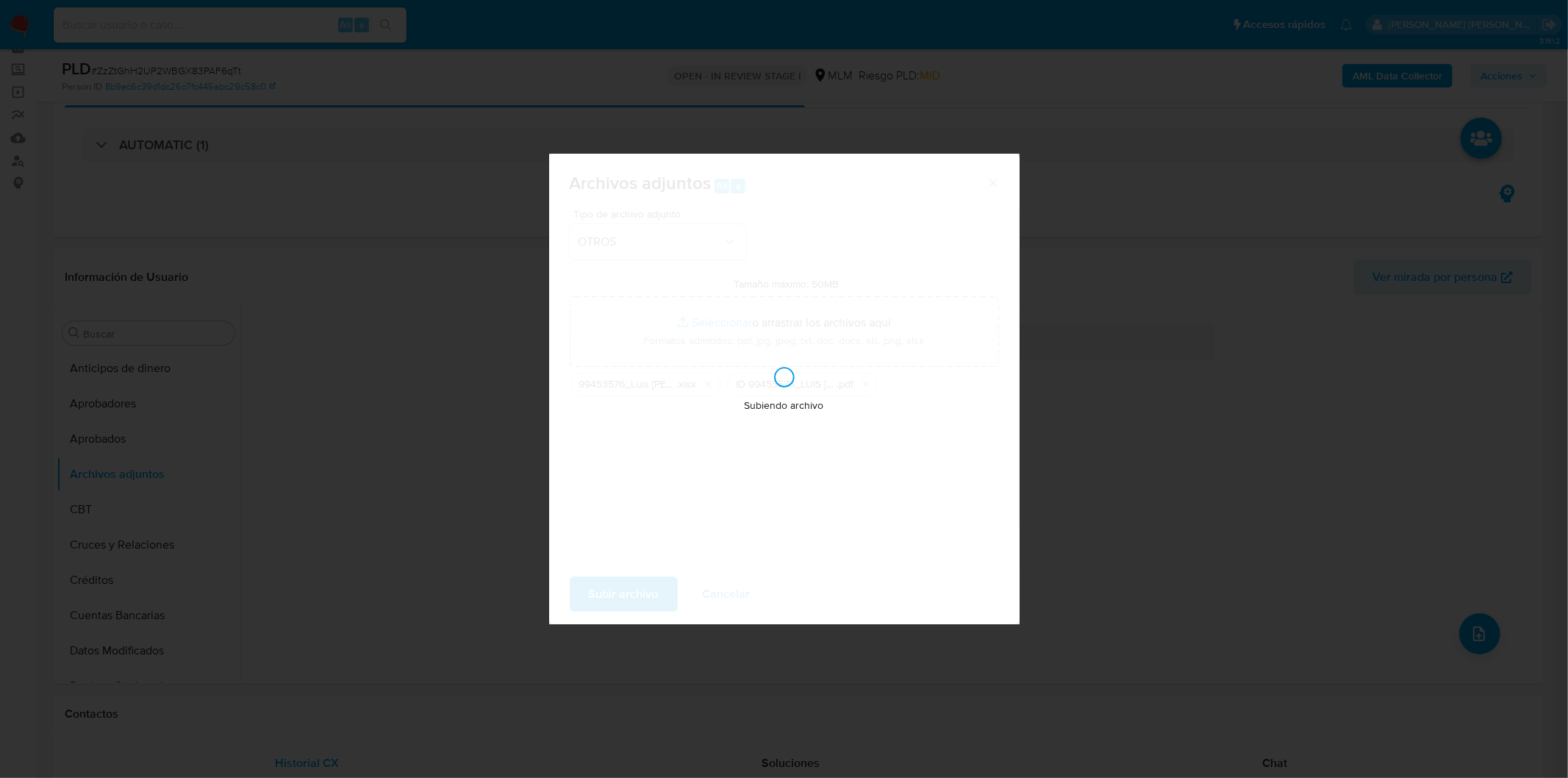
click at [776, 460] on div "Subiendo archivo" at bounding box center [784, 388] width 471 height 471
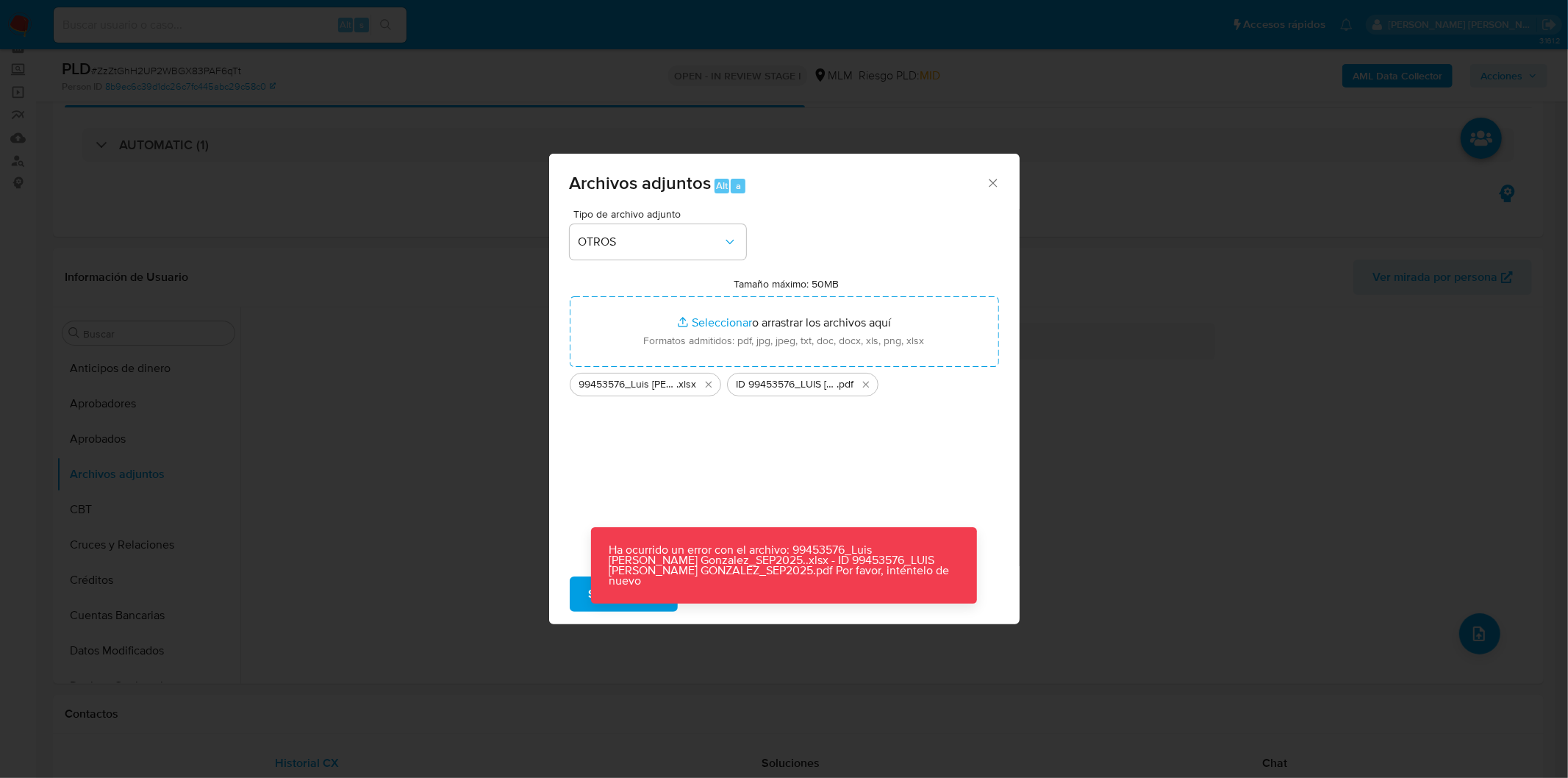
click at [770, 329] on input "Tamaño máximo: 50MB Seleccionar archivos" at bounding box center [785, 331] width 430 height 71
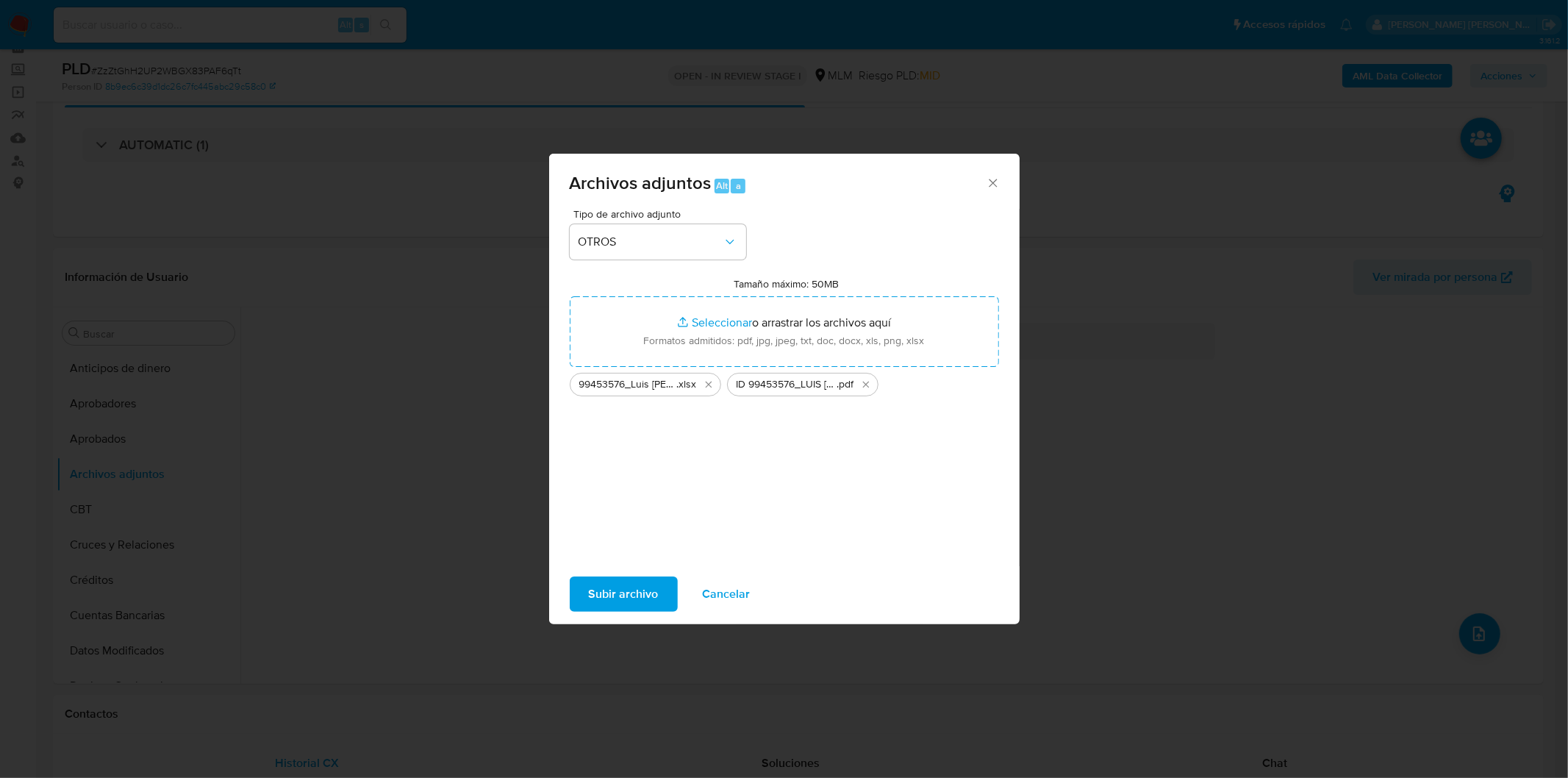
click at [990, 179] on icon "Cerrar" at bounding box center [993, 183] width 15 height 15
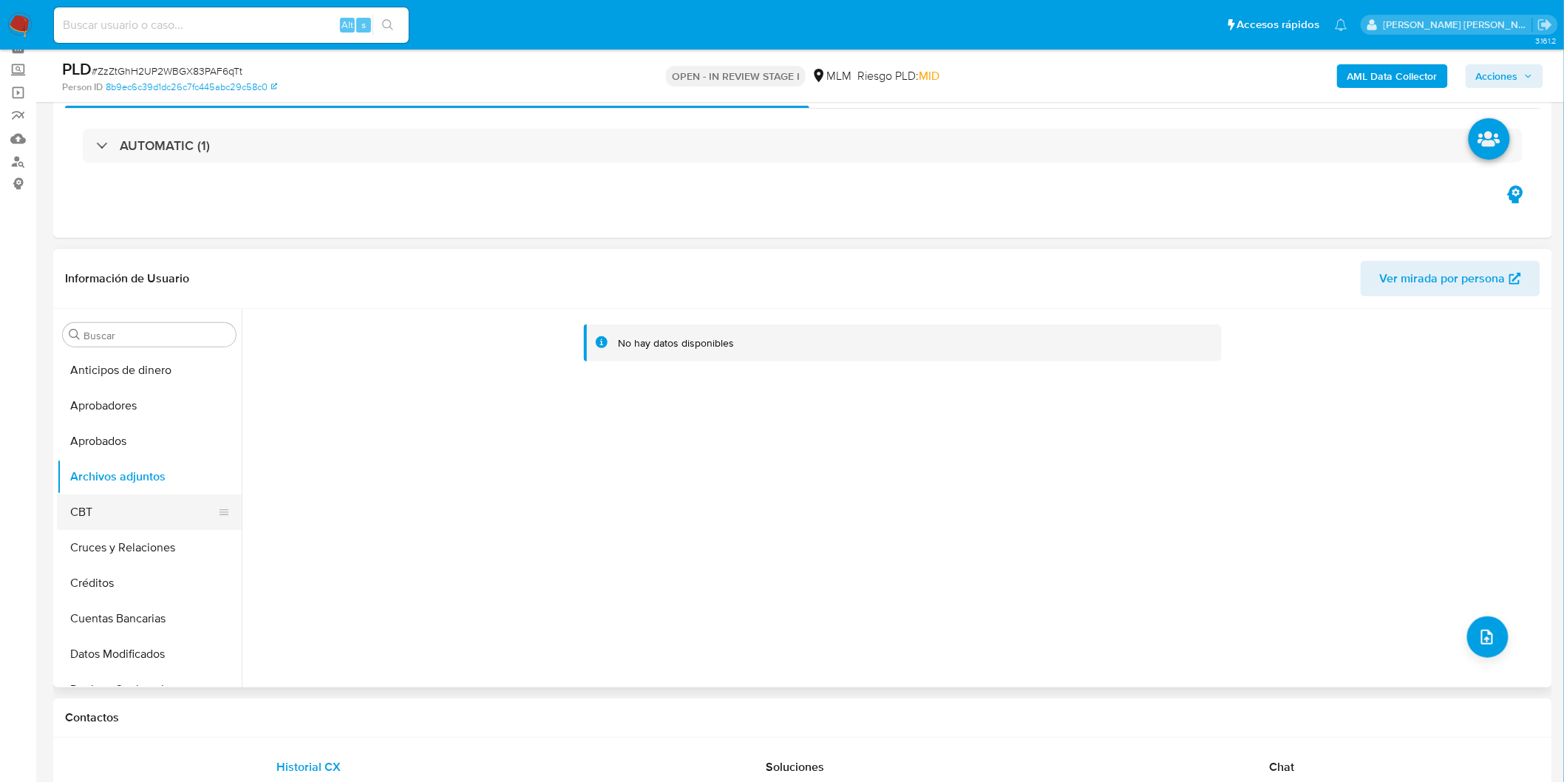
click at [119, 503] on button "CBT" at bounding box center [143, 511] width 173 height 35
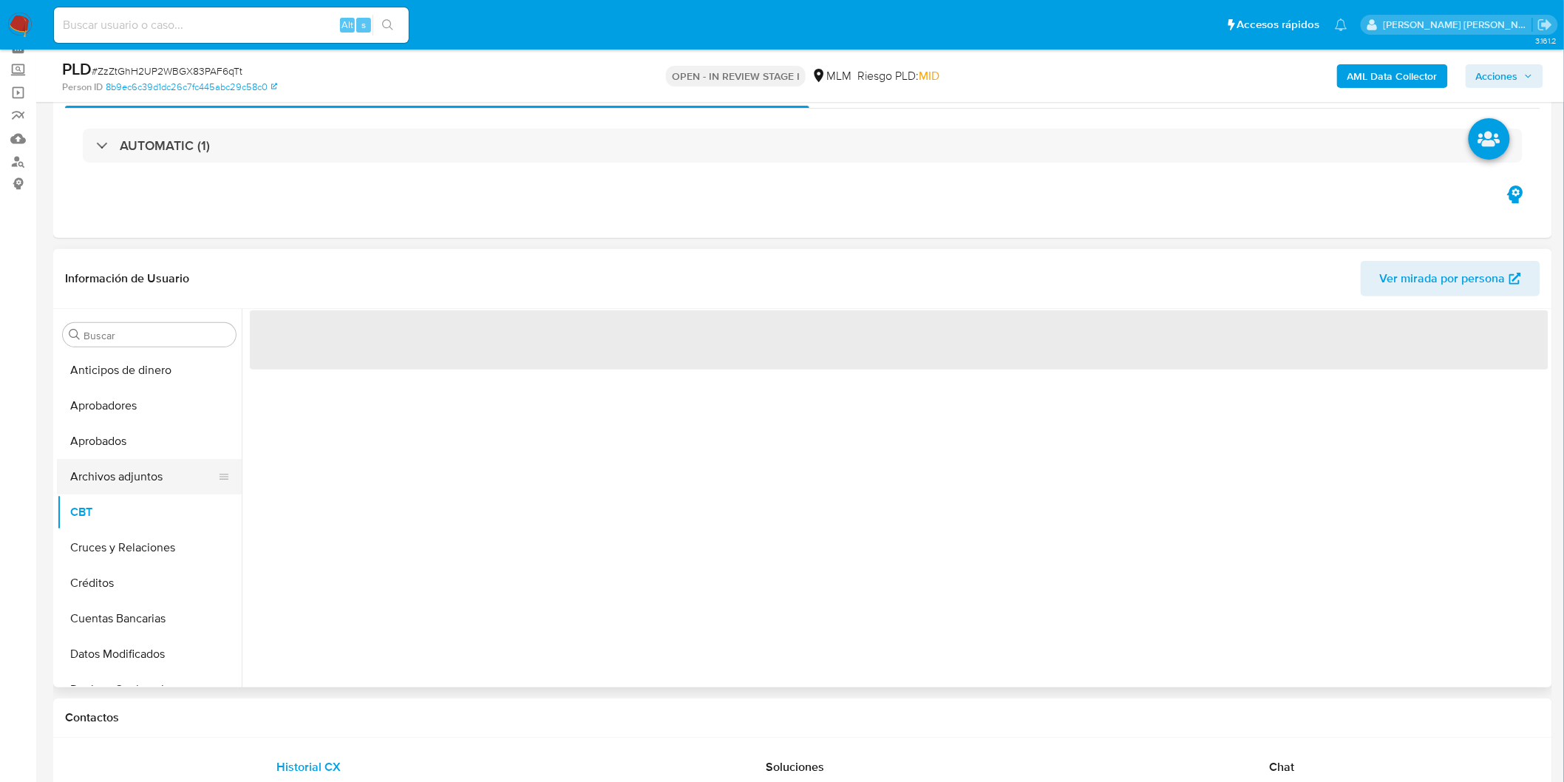
click at [149, 488] on button "Archivos adjuntos" at bounding box center [143, 476] width 173 height 35
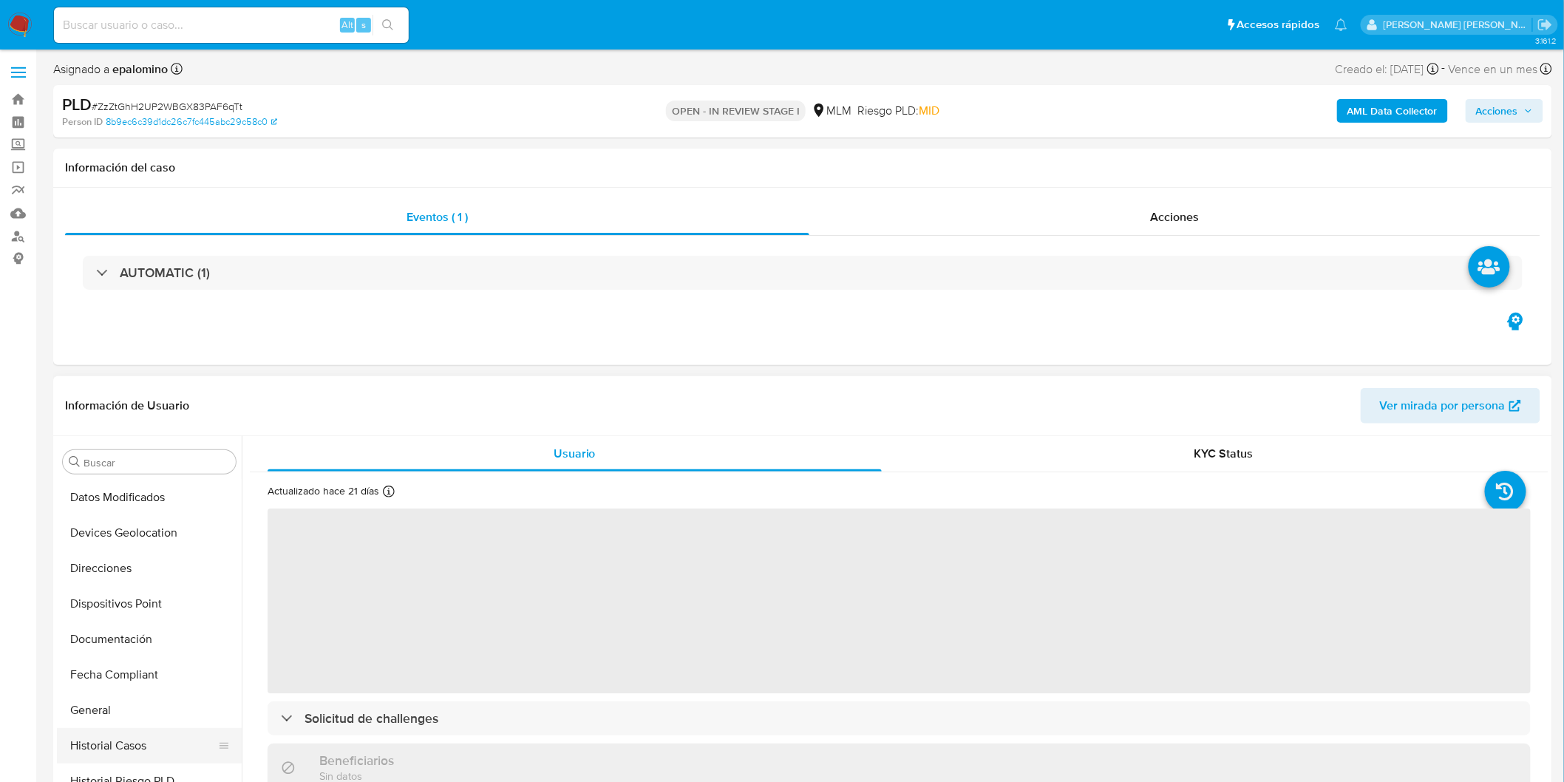
select select "10"
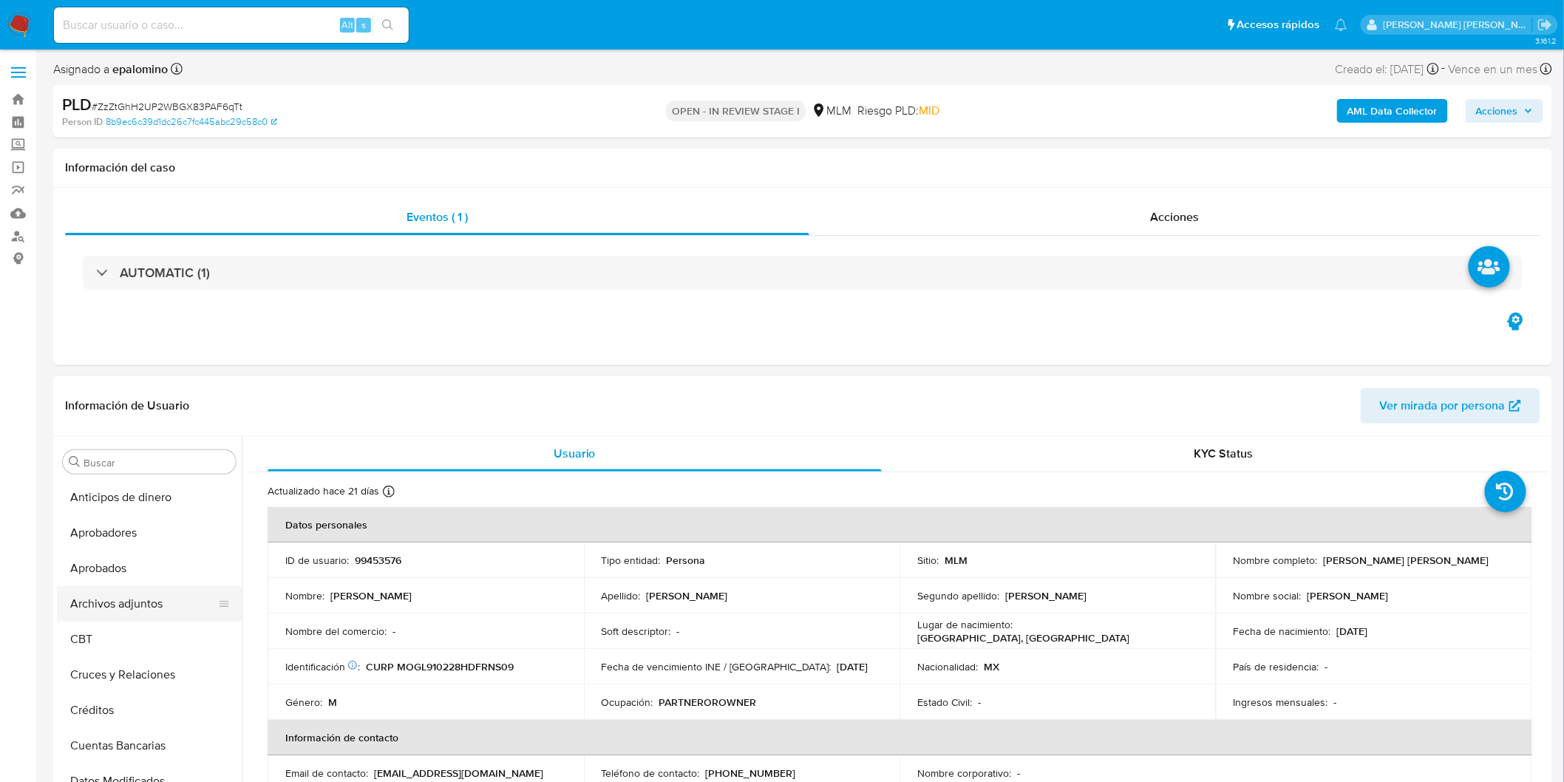
click at [158, 609] on button "Archivos adjuntos" at bounding box center [143, 603] width 173 height 35
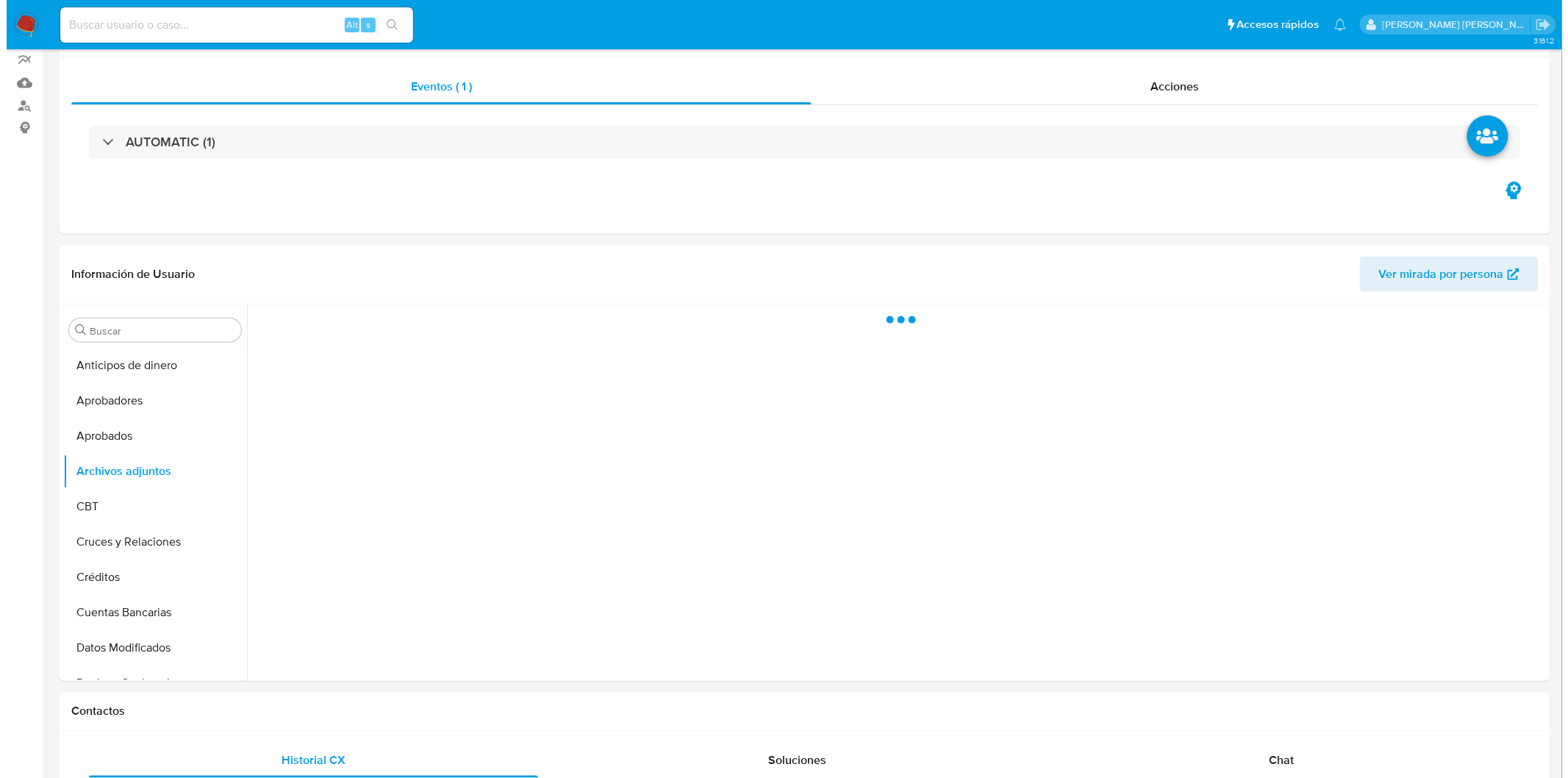
scroll to position [145, 0]
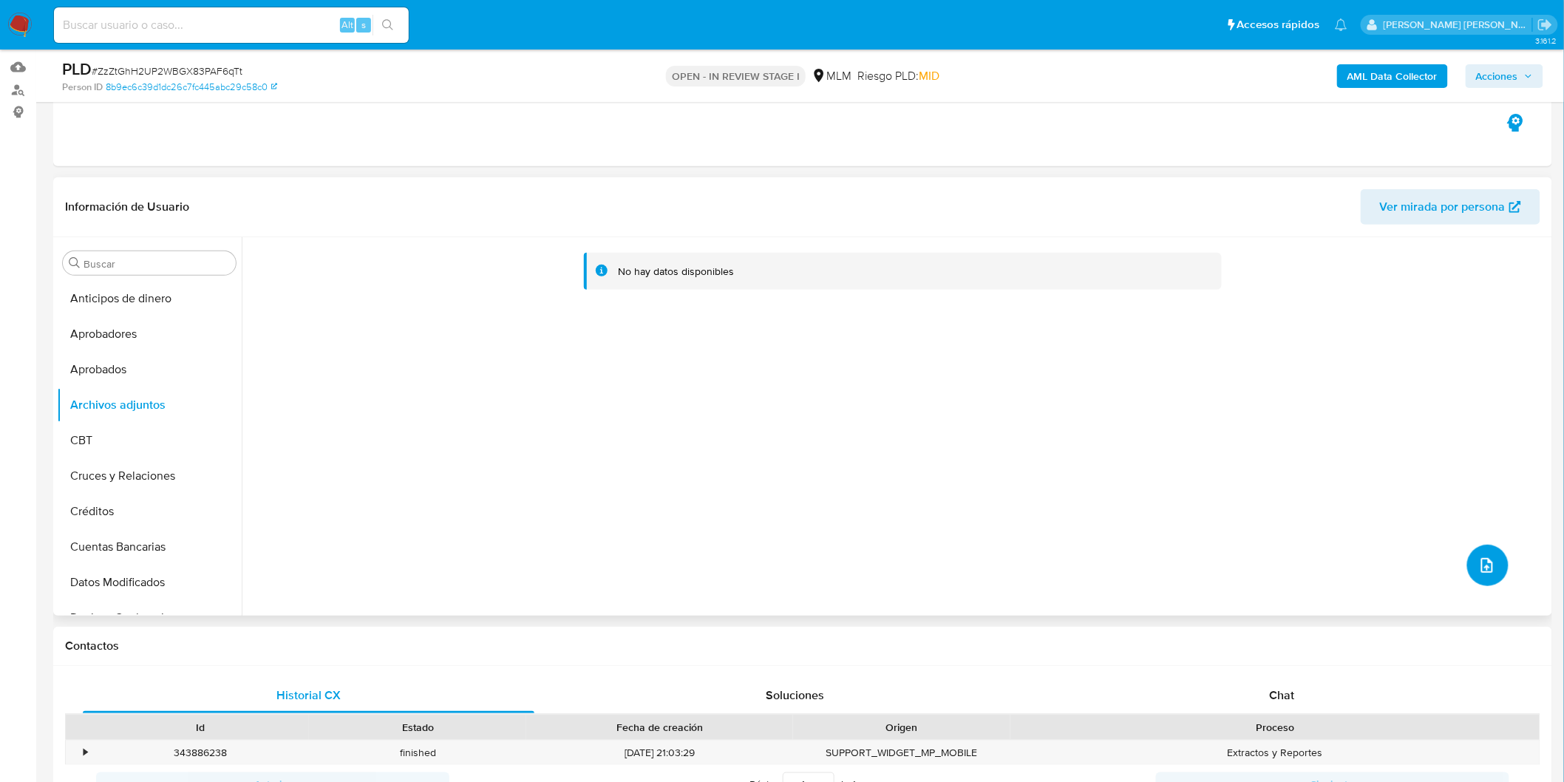
click at [1497, 557] on button "upload-file" at bounding box center [1487, 565] width 41 height 41
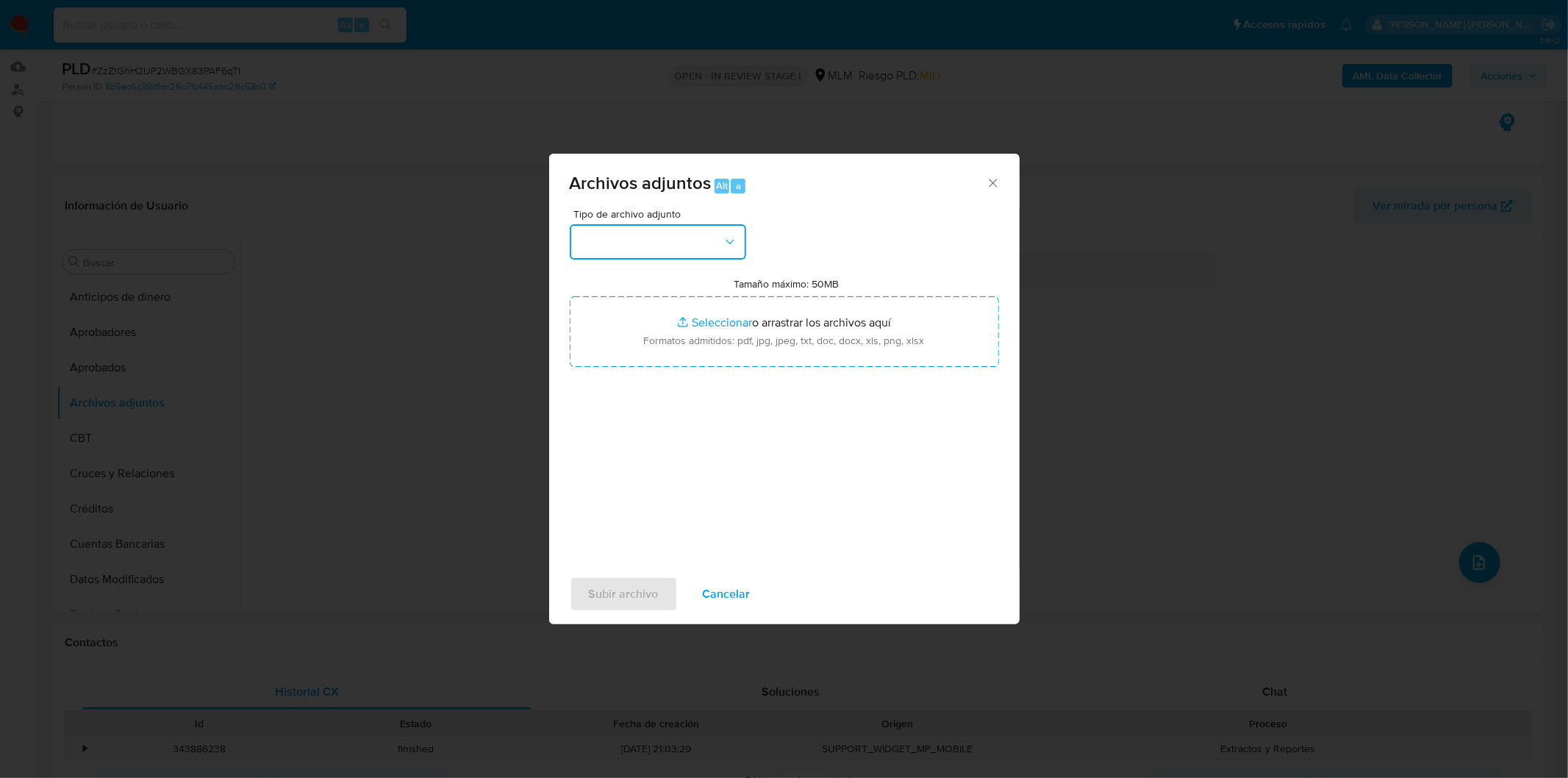
click at [732, 241] on icon "button" at bounding box center [729, 242] width 15 height 15
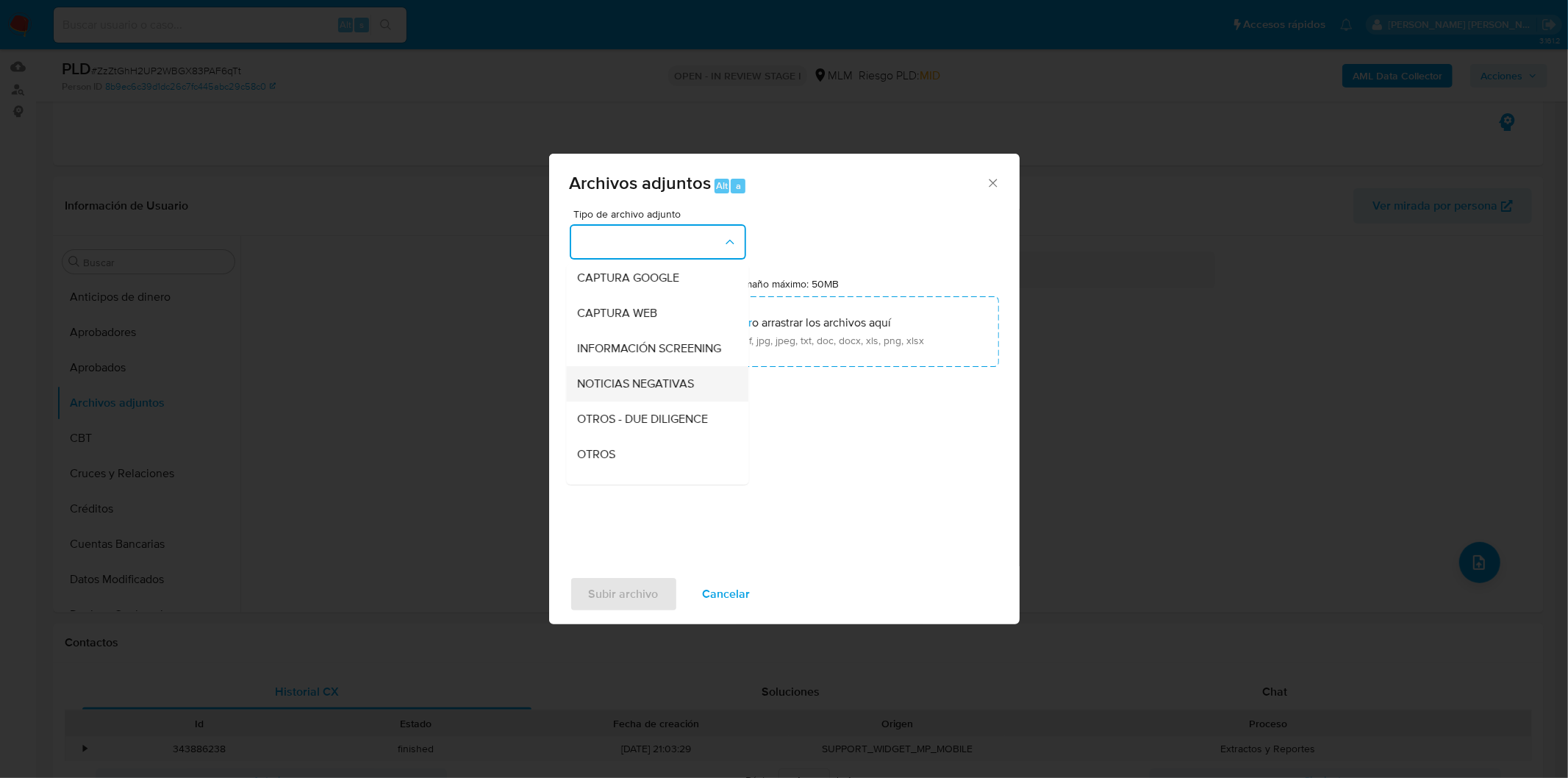
scroll to position [163, 0]
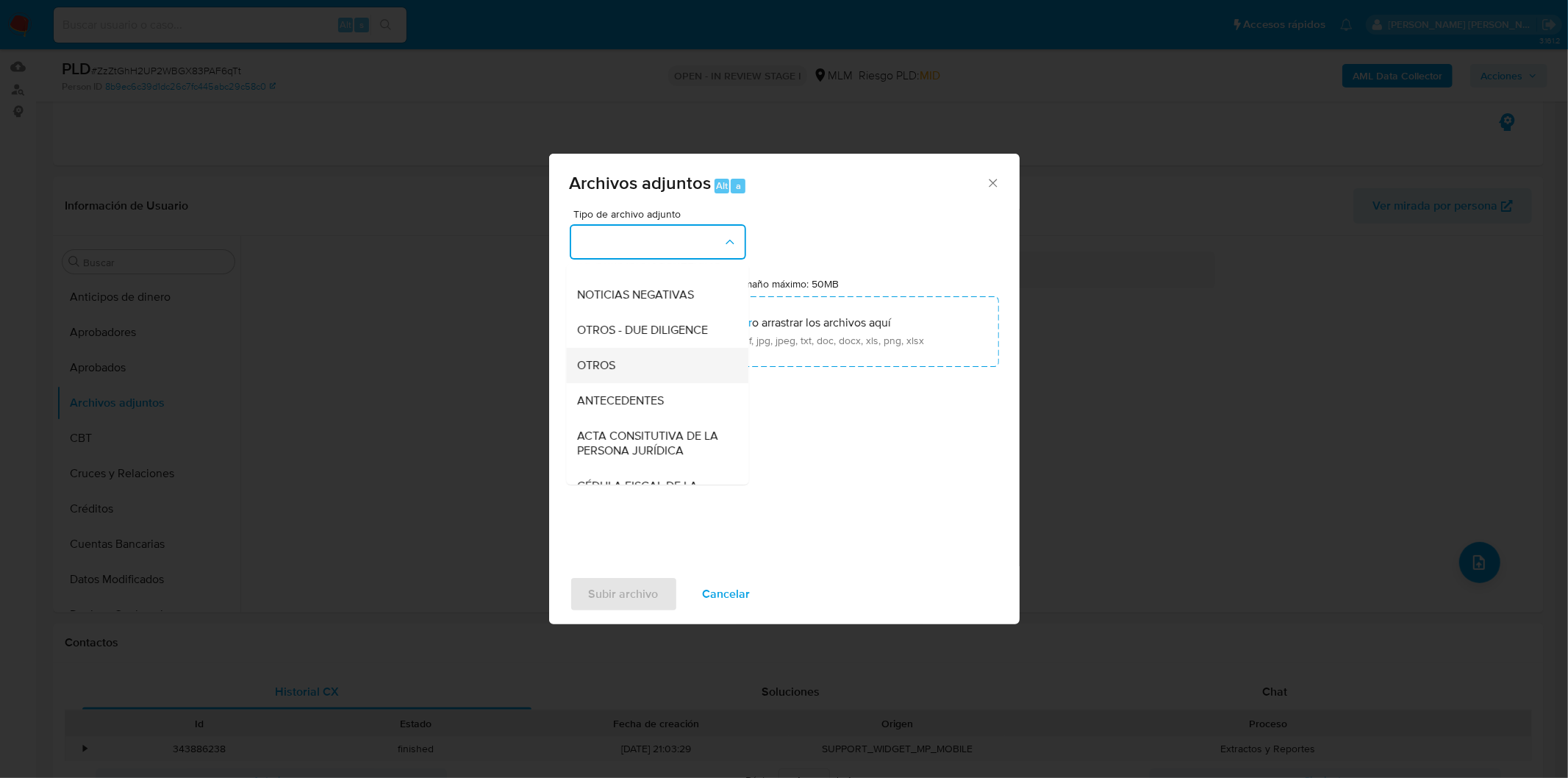
click at [635, 382] on div "OTROS" at bounding box center [653, 364] width 150 height 35
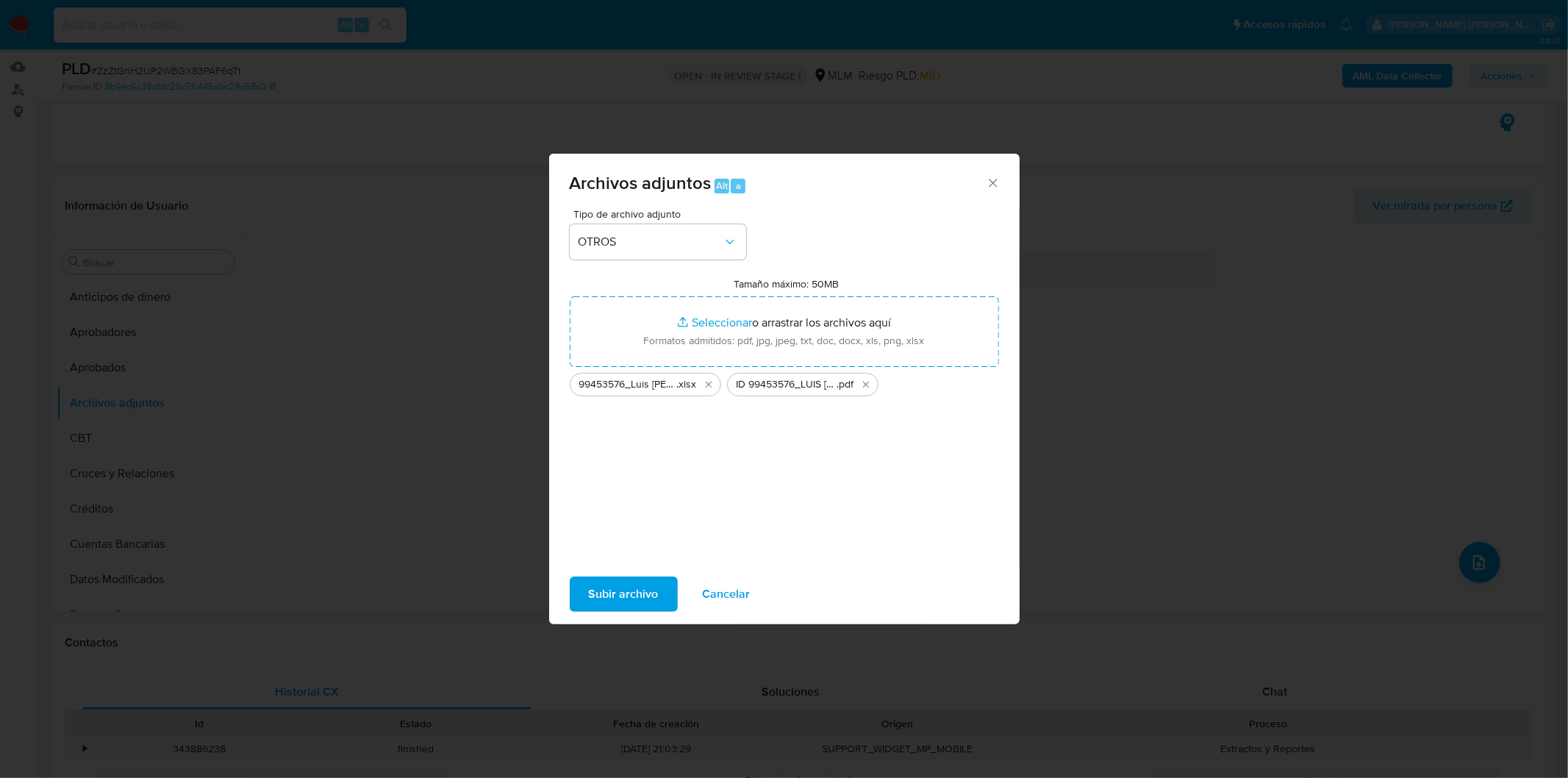
drag, startPoint x: 687, startPoint y: 329, endPoint x: 613, endPoint y: 594, distance: 275.1
click at [613, 594] on span "Subir archivo" at bounding box center [624, 594] width 70 height 33
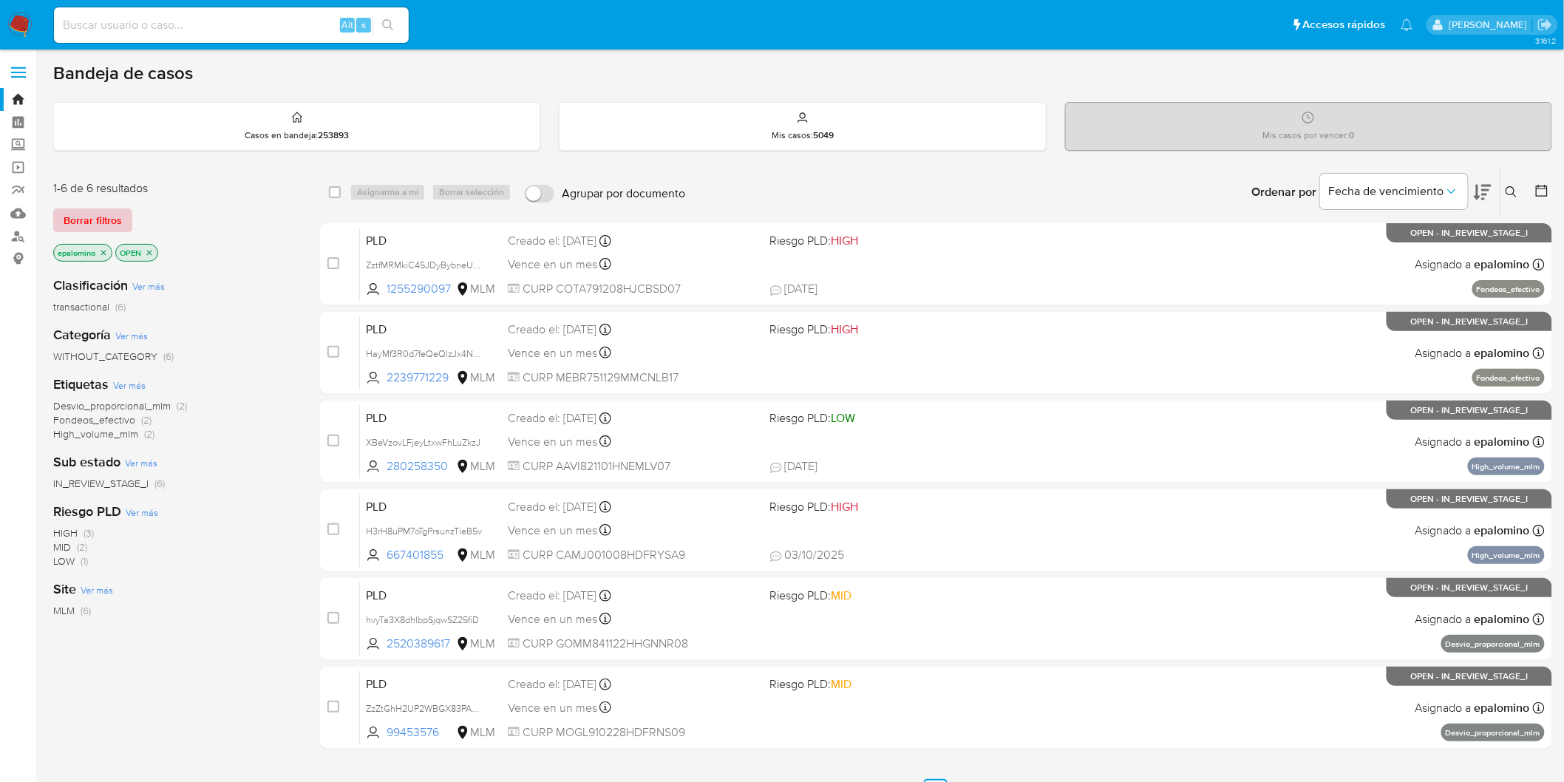
click at [100, 212] on span "Borrar filtros" at bounding box center [93, 220] width 58 height 21
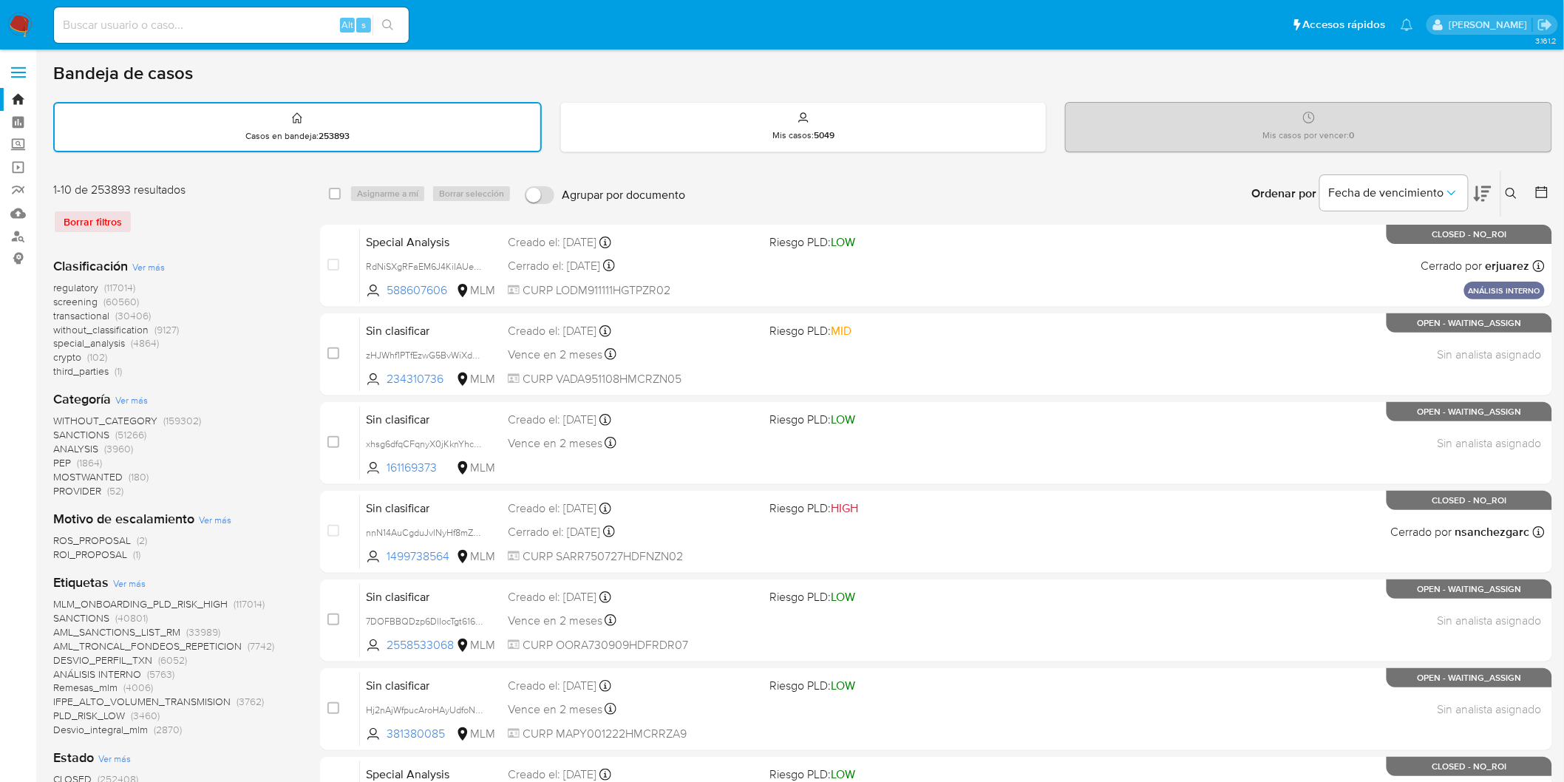
click at [1510, 189] on icon at bounding box center [1511, 194] width 12 height 12
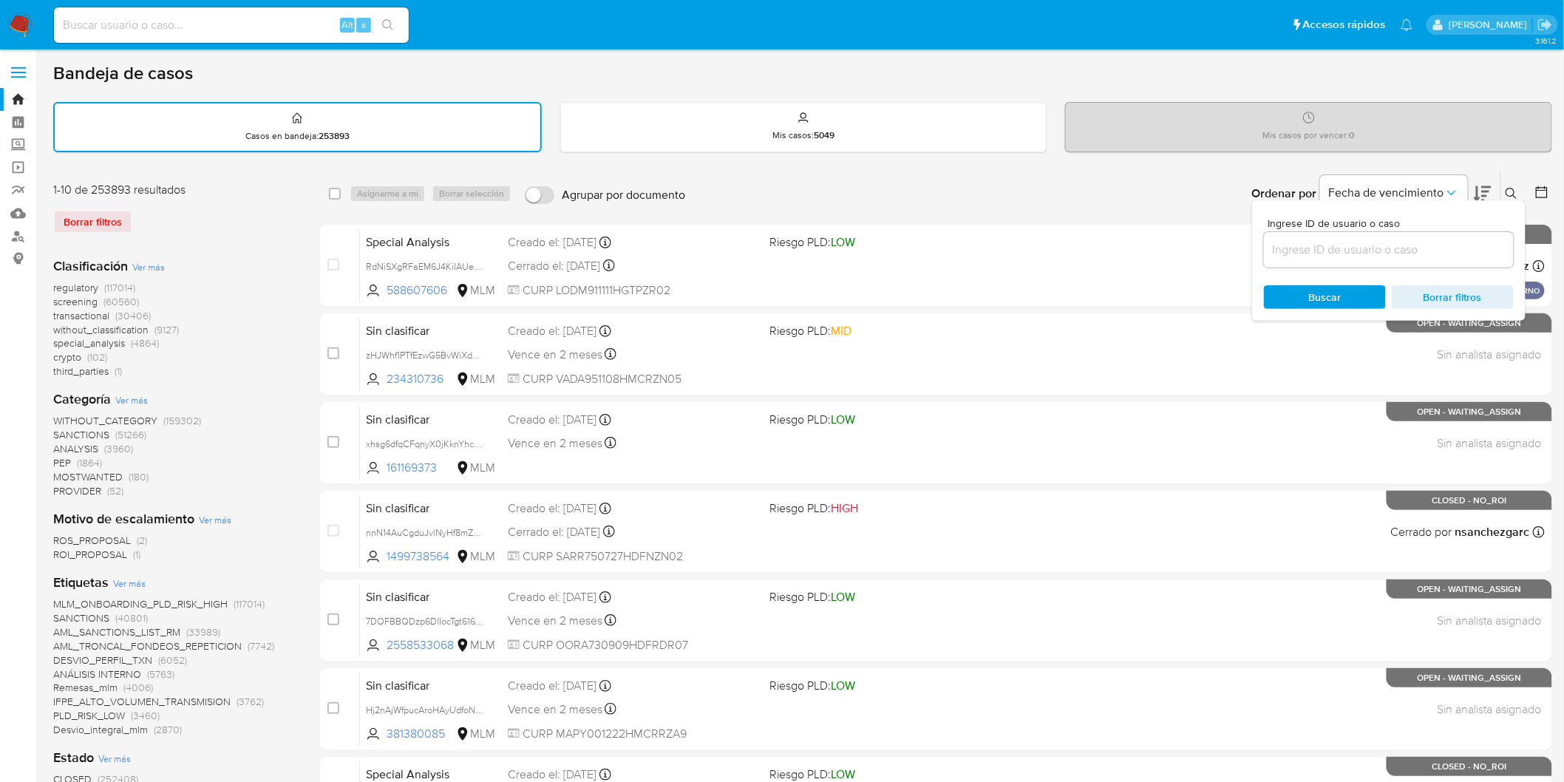
click at [1350, 234] on div at bounding box center [1389, 249] width 250 height 35
drag, startPoint x: 1343, startPoint y: 248, endPoint x: 1342, endPoint y: 256, distance: 7.5
click at [1343, 248] on input at bounding box center [1389, 249] width 250 height 19
paste input "2232176221"
type input "2232176221"
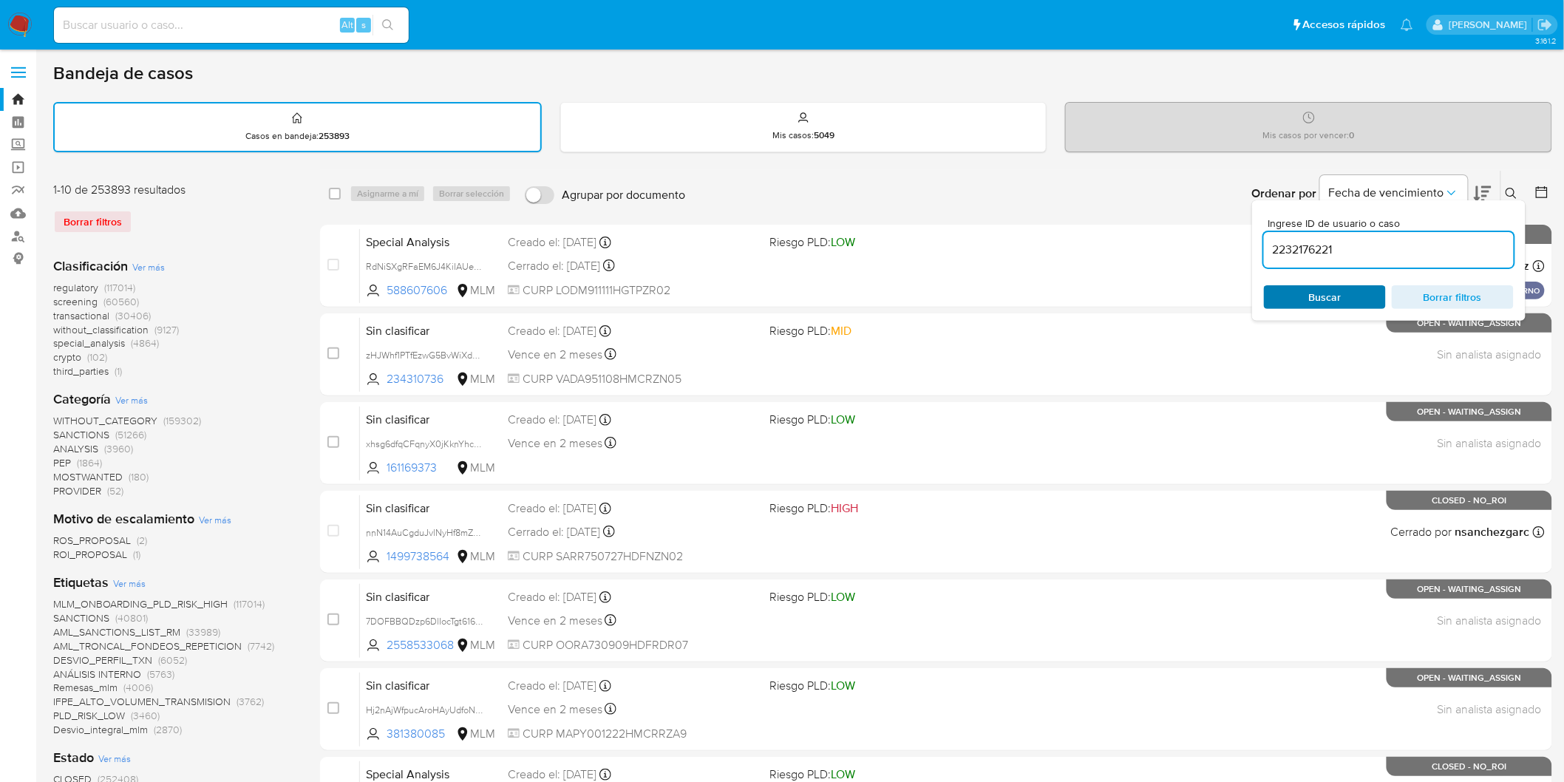
click at [1330, 290] on span "Buscar" at bounding box center [1325, 297] width 33 height 24
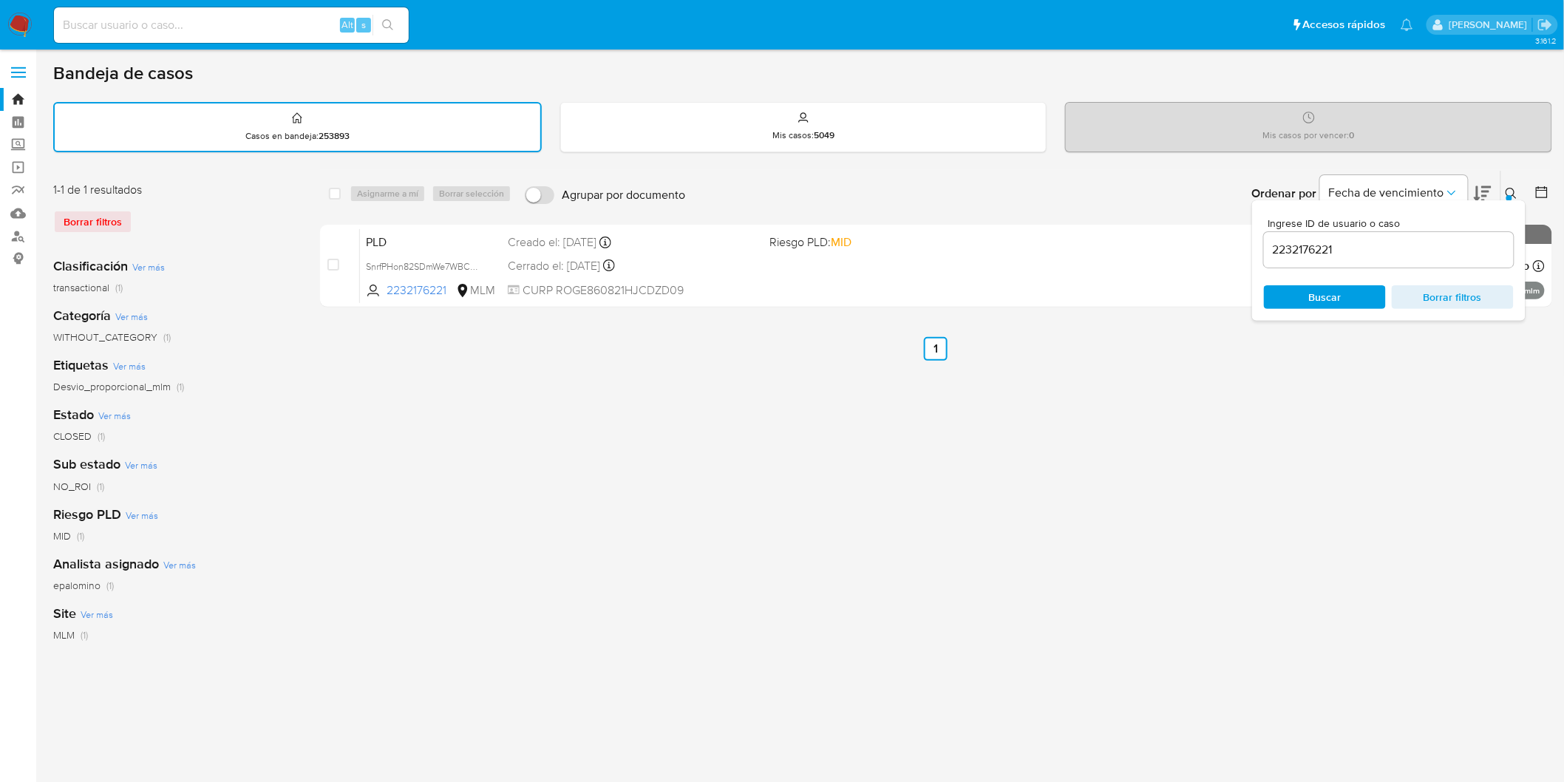
click at [1511, 196] on div at bounding box center [1509, 198] width 6 height 6
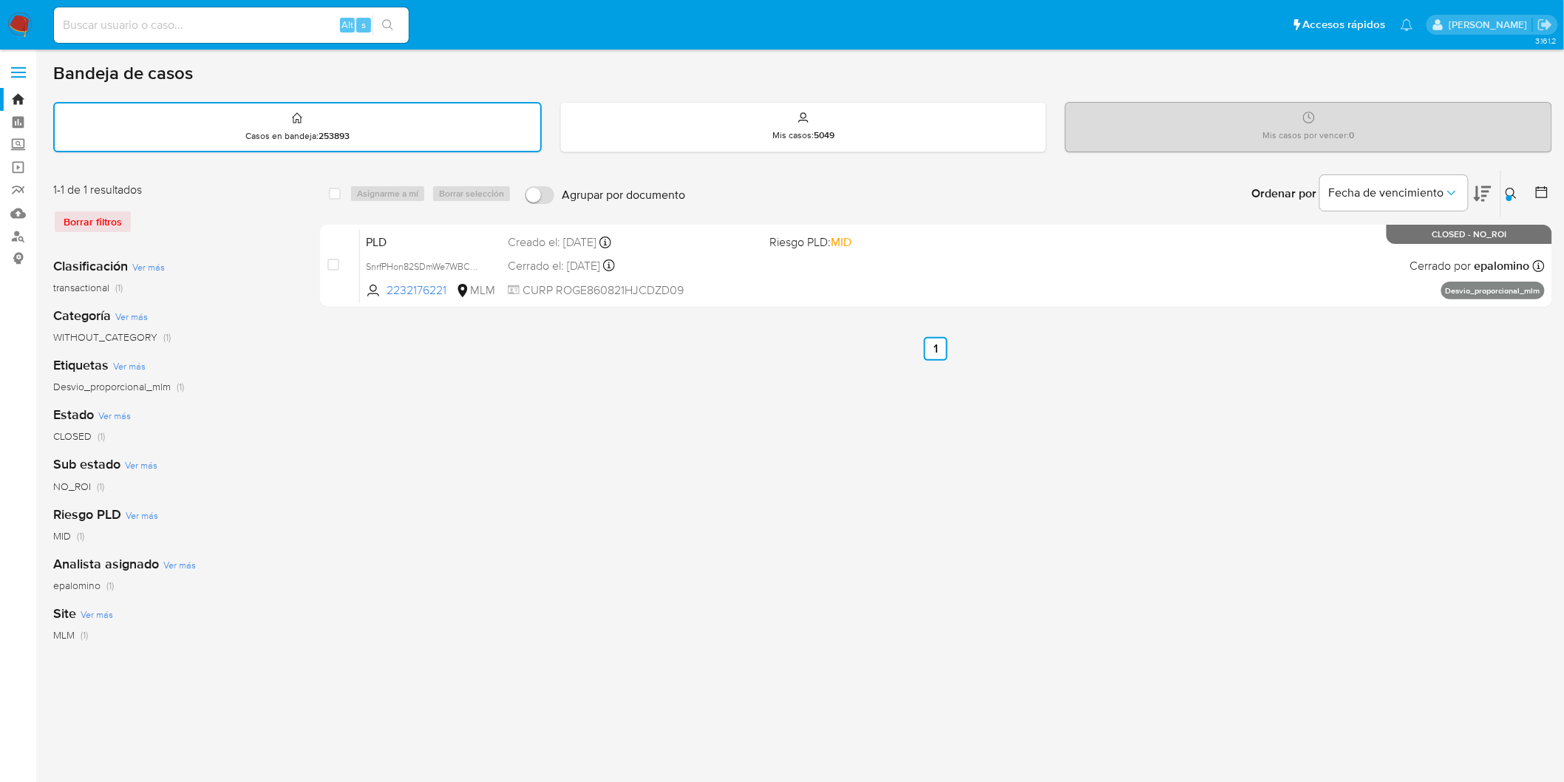
click at [1510, 191] on icon at bounding box center [1511, 194] width 12 height 12
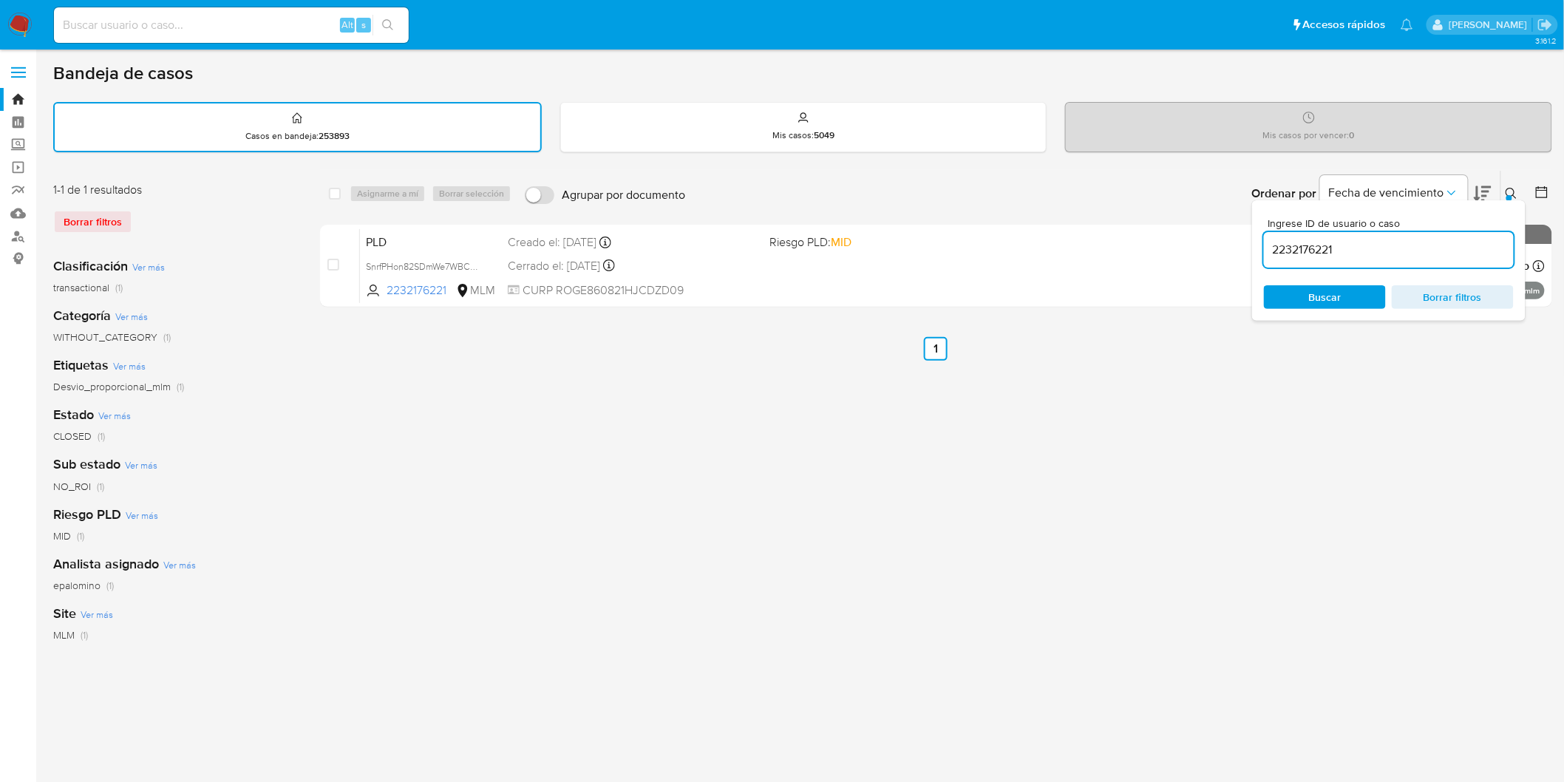
click at [1305, 248] on input "2232176221" at bounding box center [1389, 249] width 250 height 19
type input "2520389617"
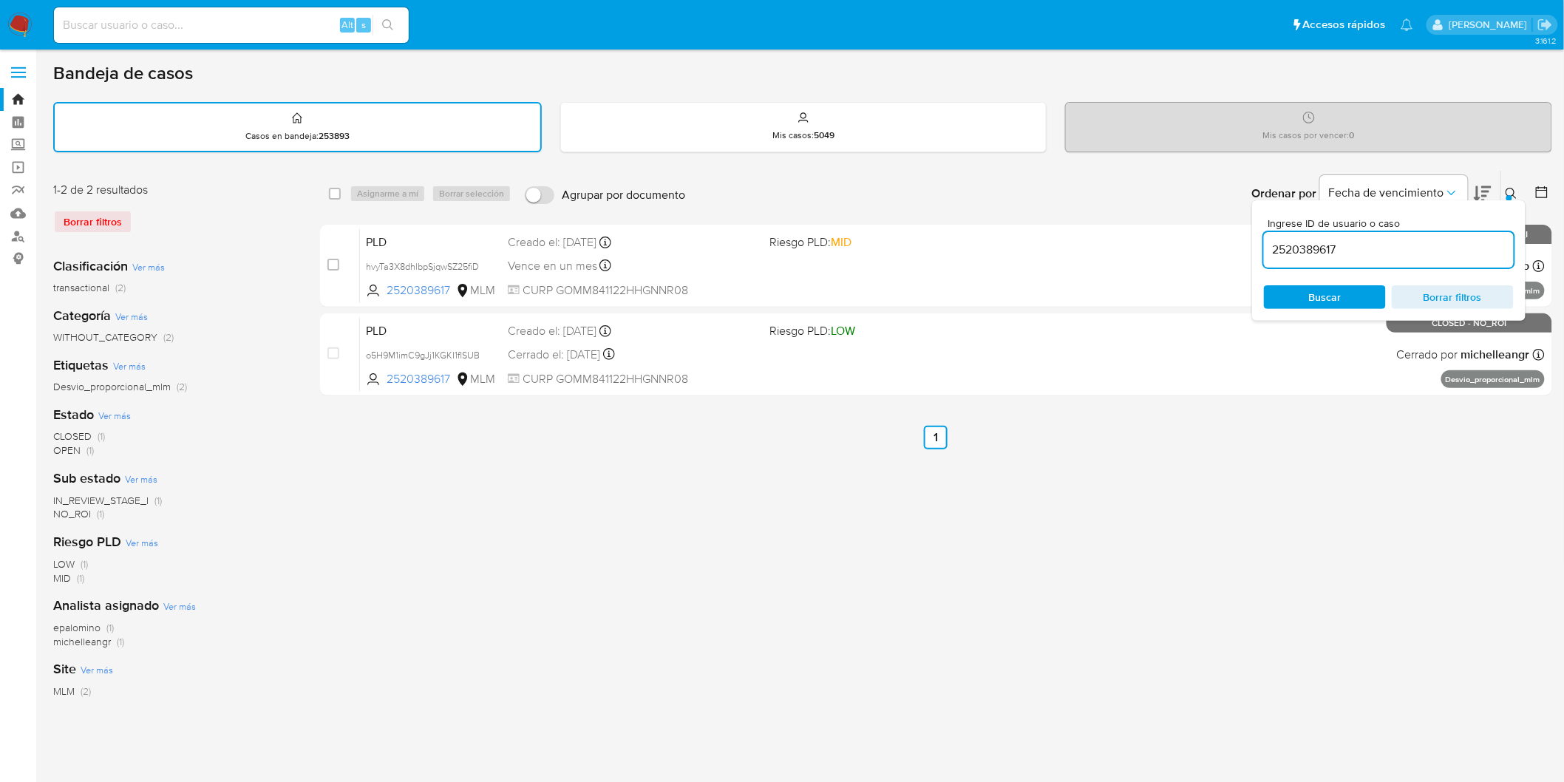
click at [1510, 188] on icon at bounding box center [1511, 194] width 12 height 12
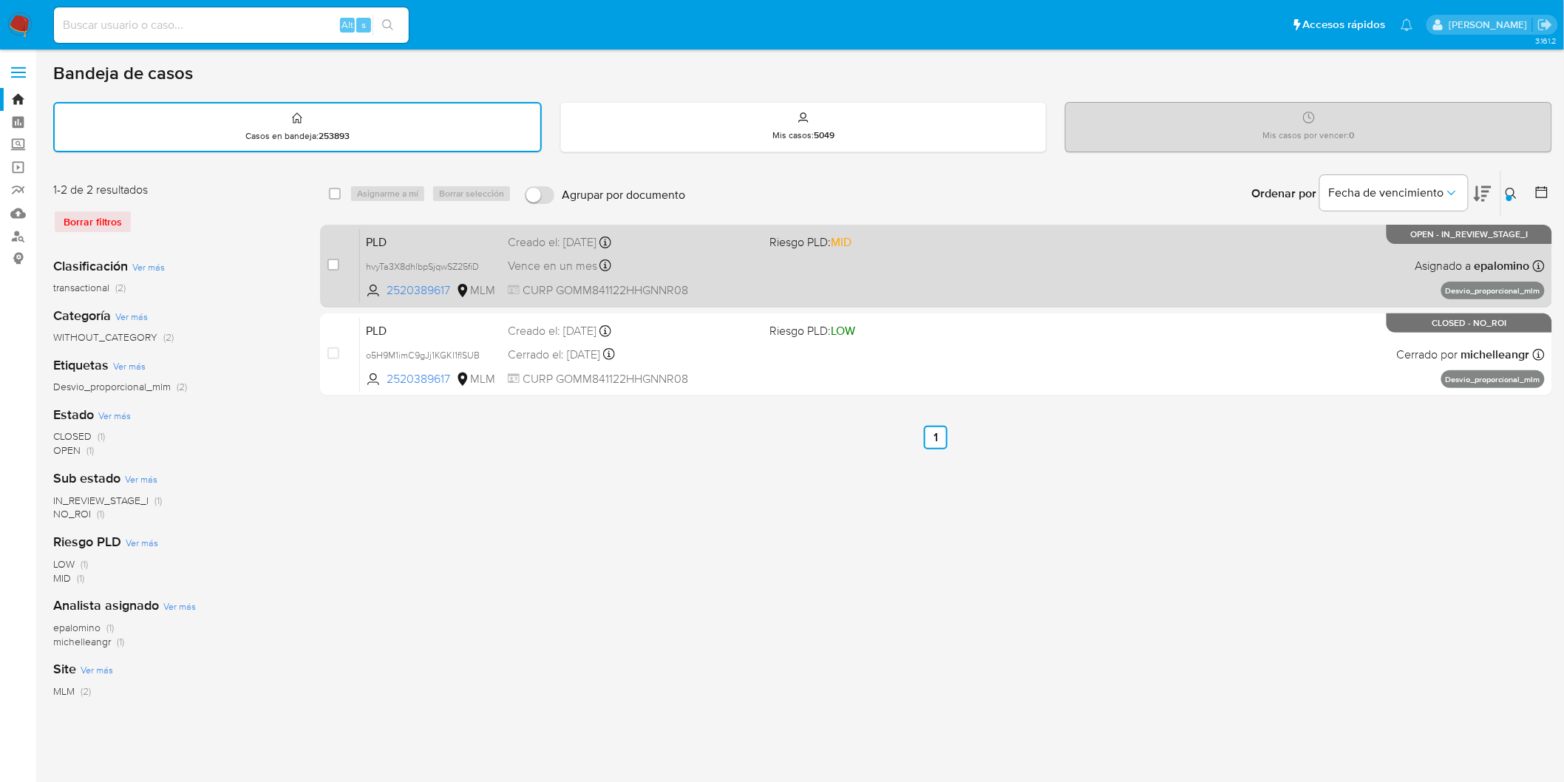
click at [387, 231] on span "PLD" at bounding box center [431, 240] width 130 height 19
click at [378, 234] on span "PLD" at bounding box center [431, 240] width 130 height 19
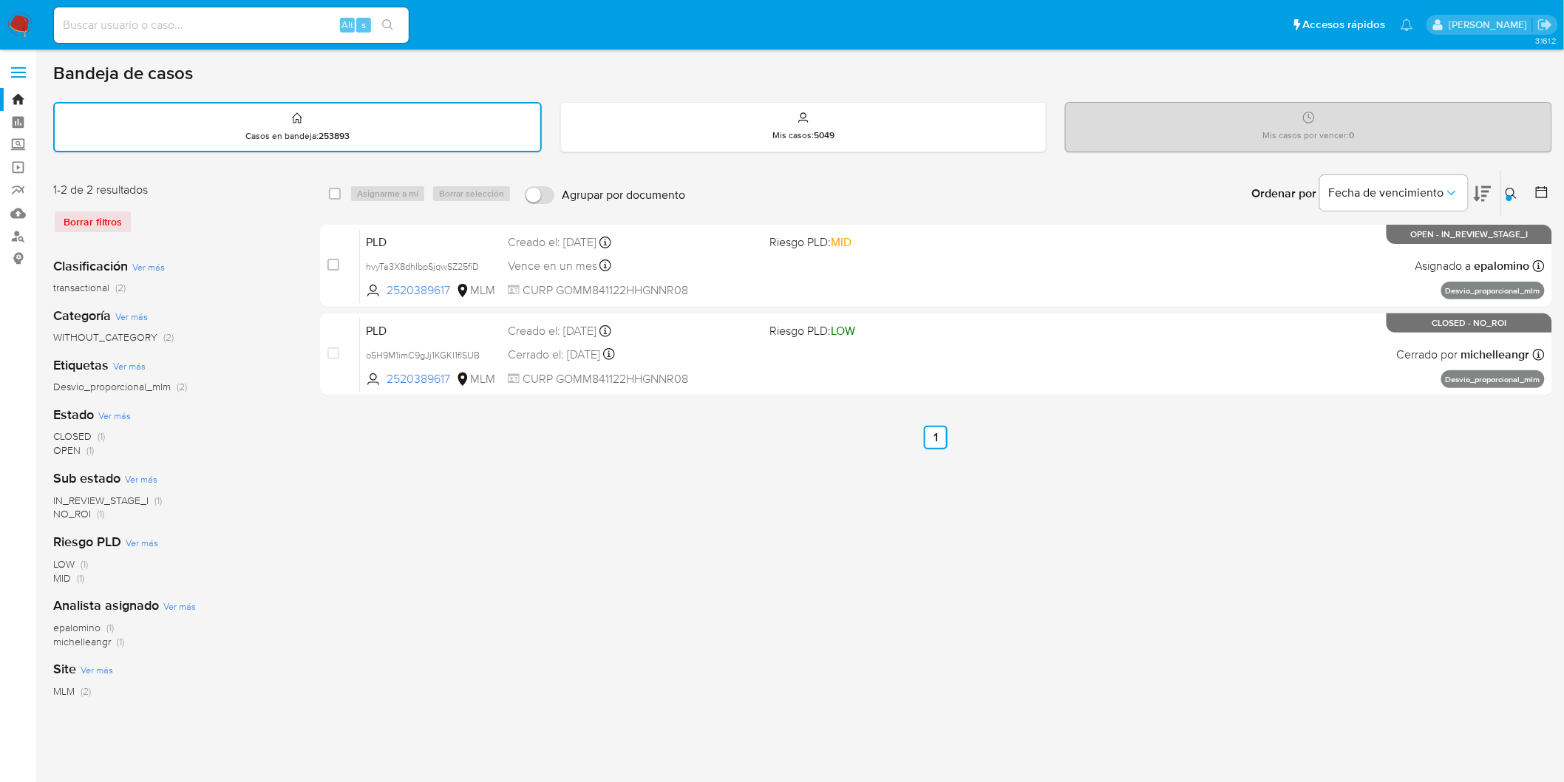
click at [18, 26] on img at bounding box center [19, 25] width 25 height 25
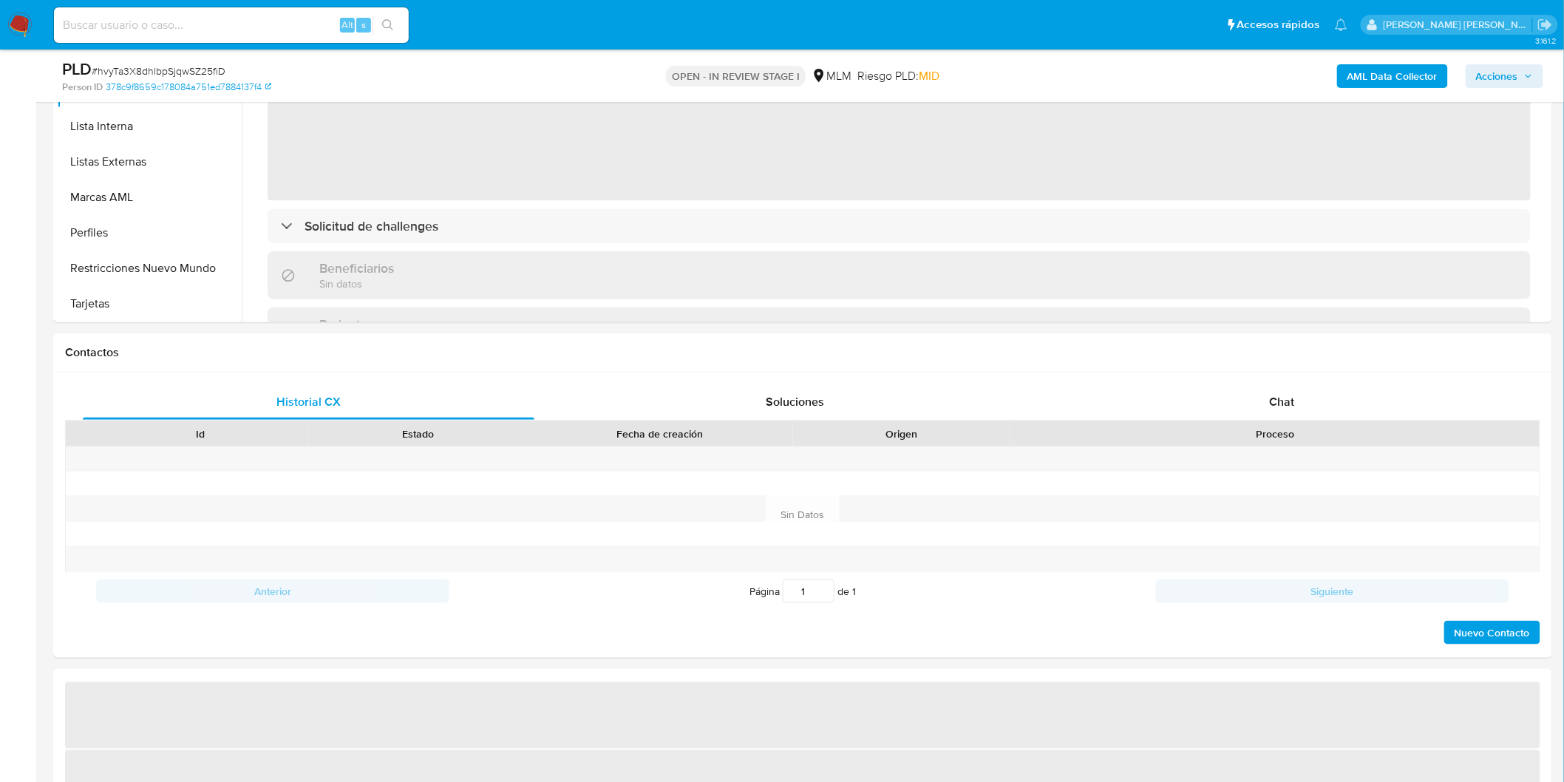
scroll to position [517, 0]
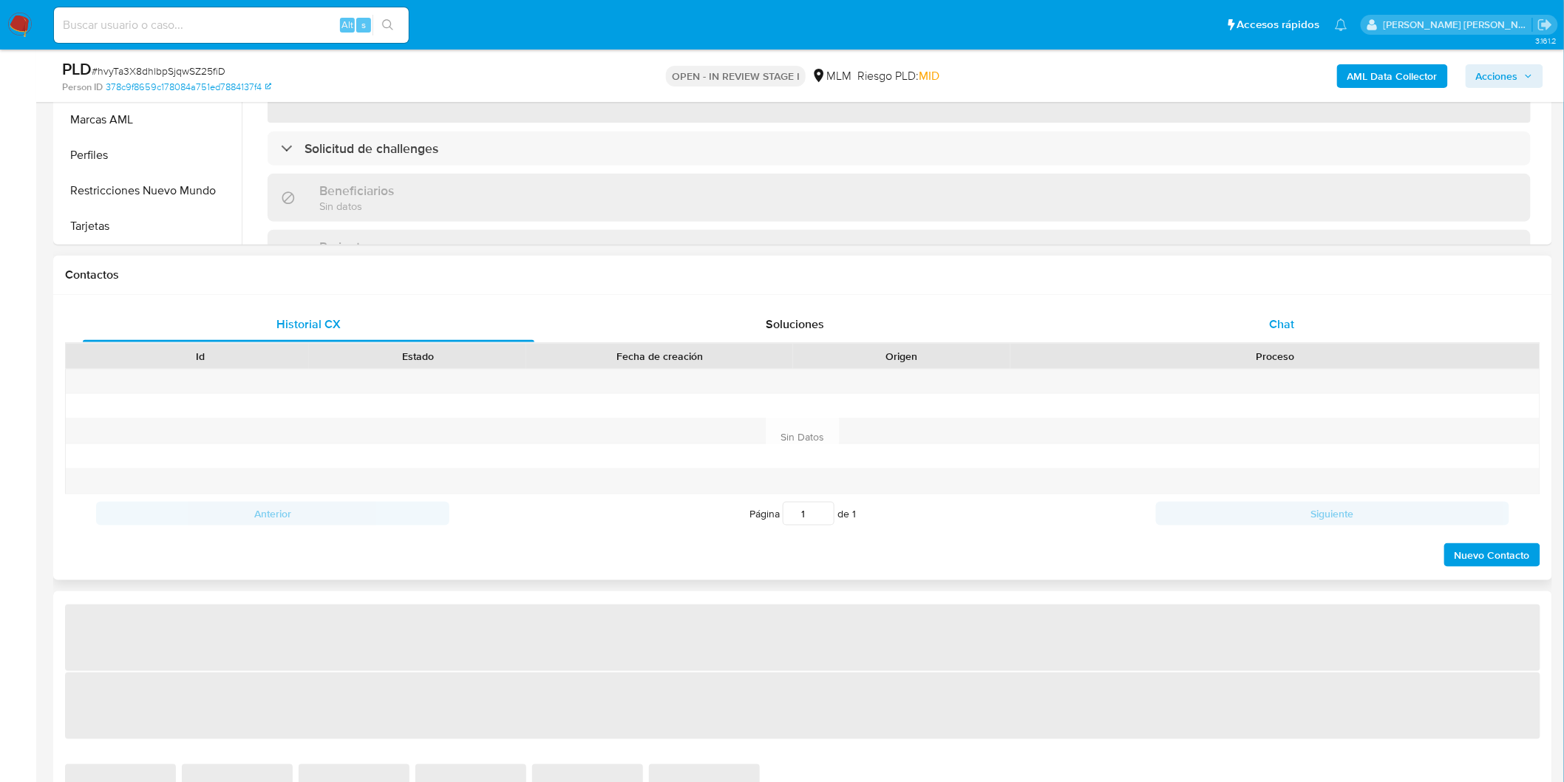
select select "10"
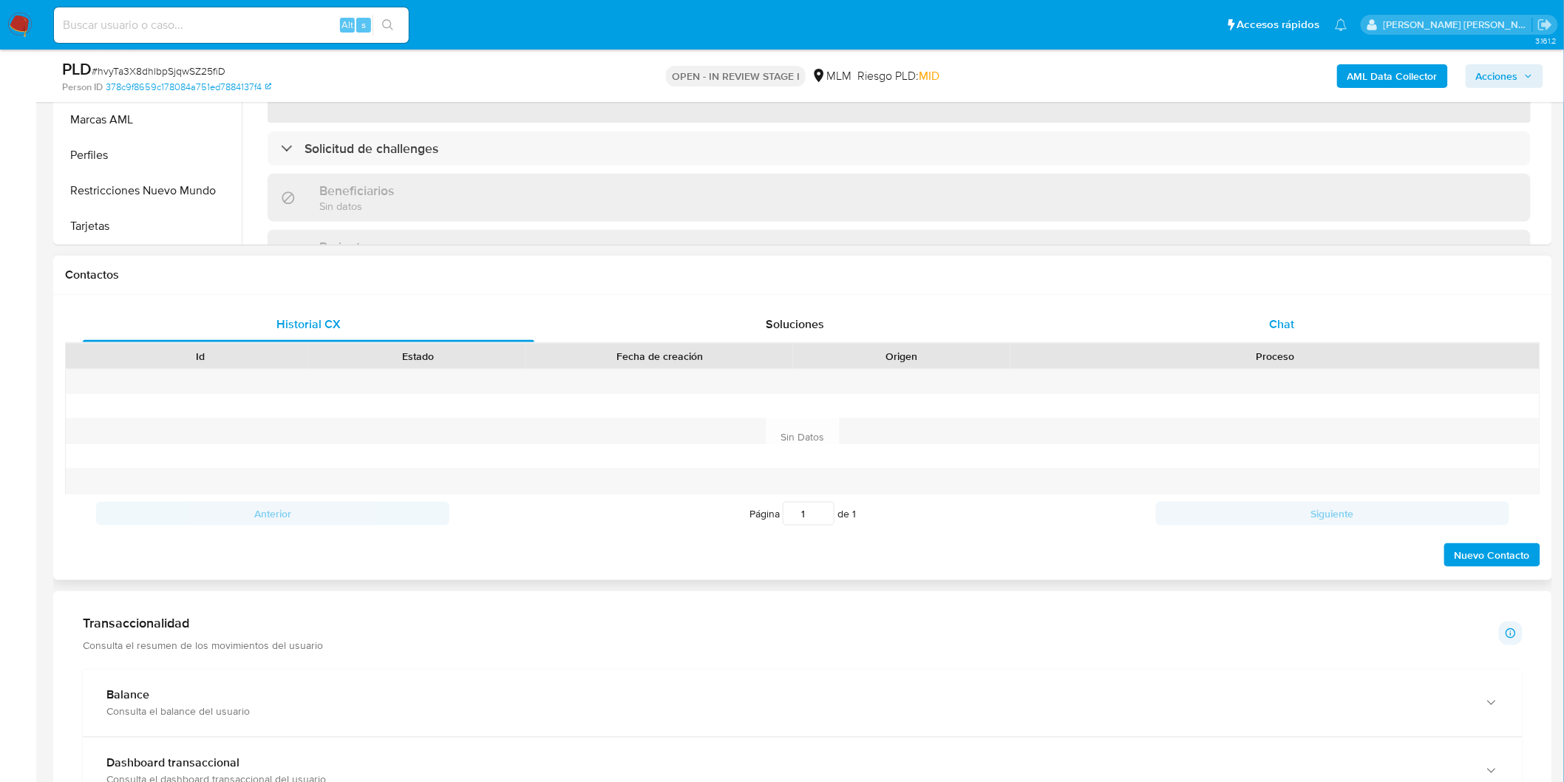
click at [1340, 336] on div "Chat" at bounding box center [1281, 324] width 451 height 35
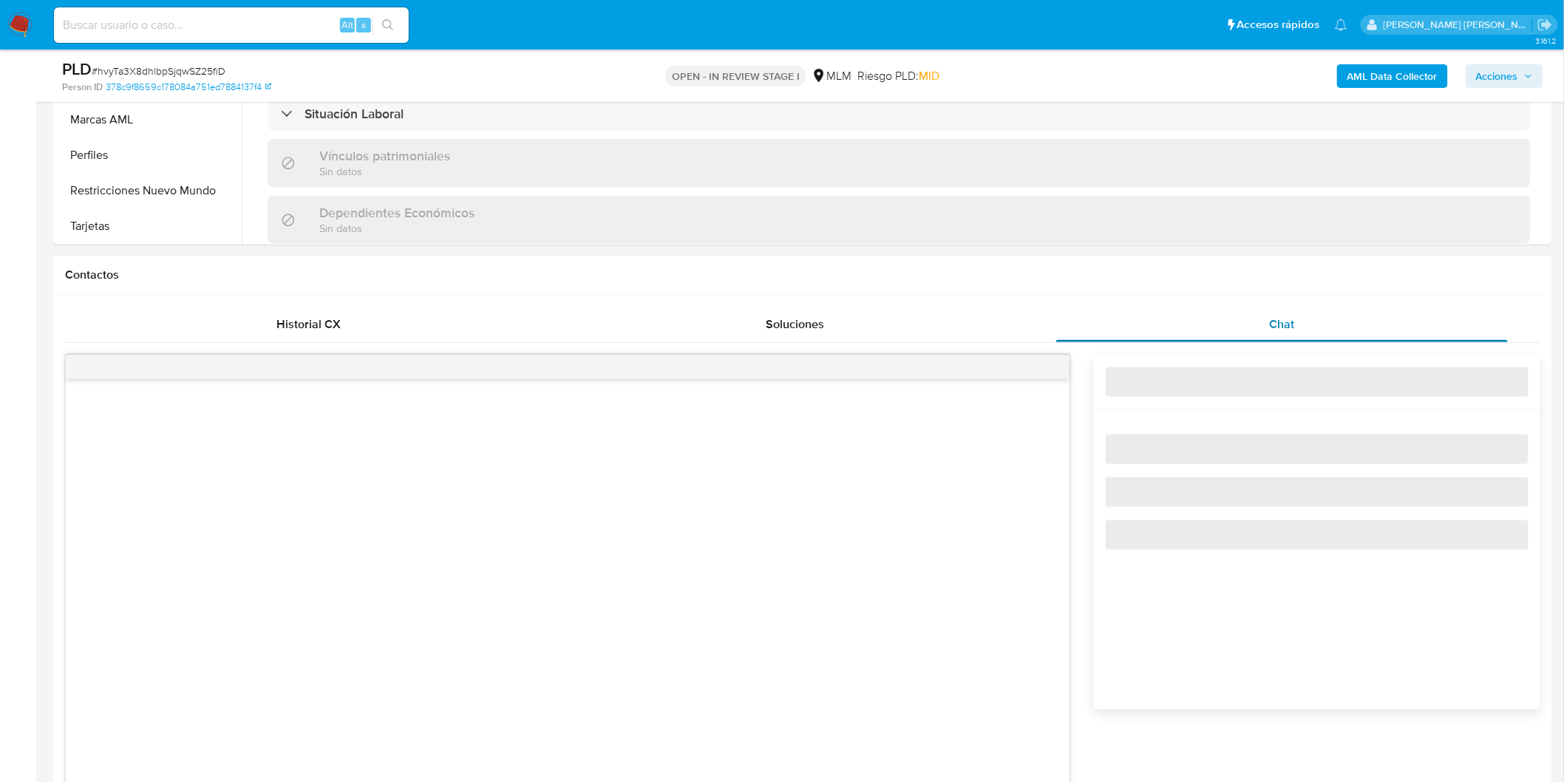
click at [1297, 329] on div "Chat" at bounding box center [1281, 324] width 451 height 35
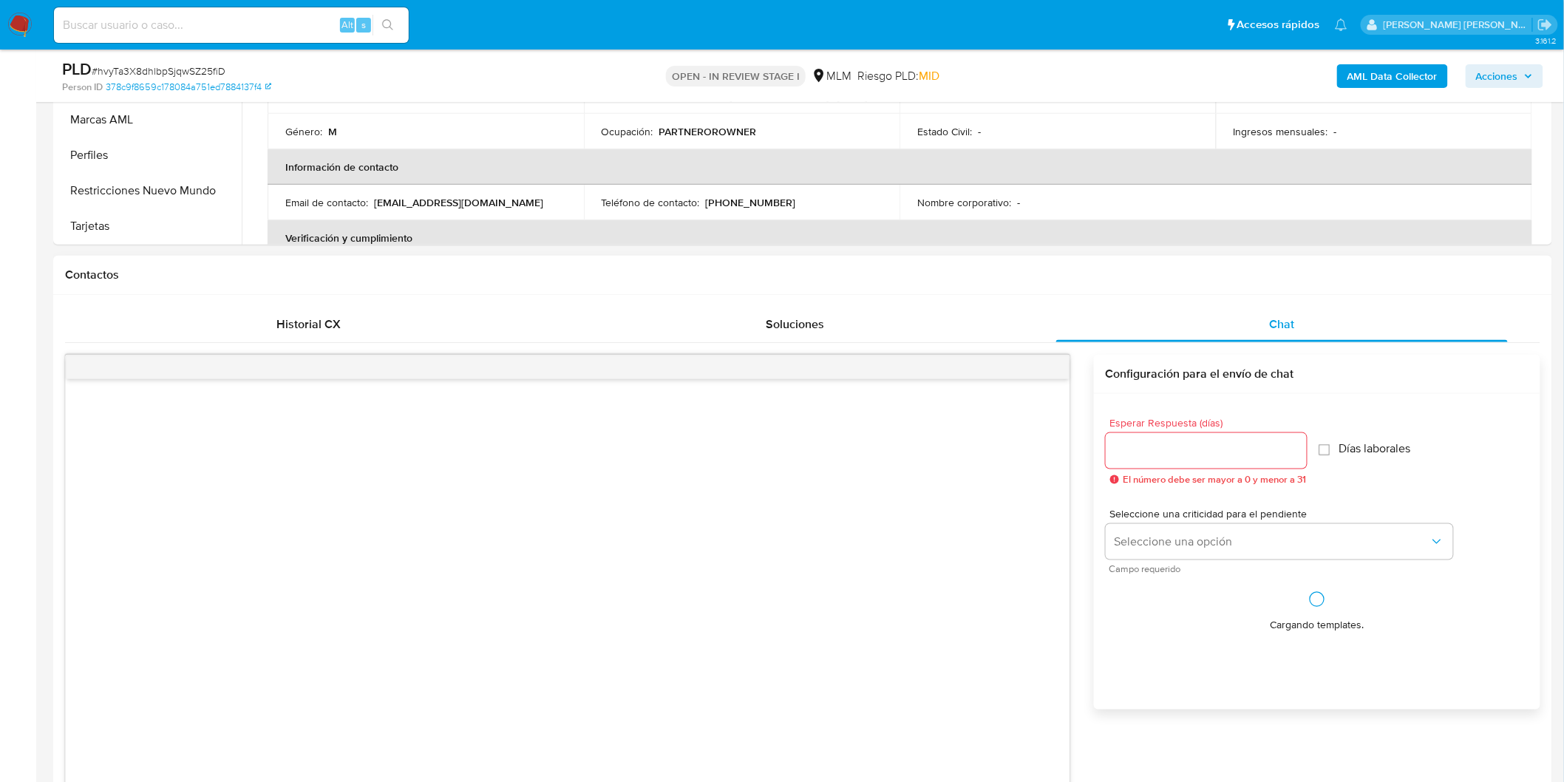
scroll to position [681, 0]
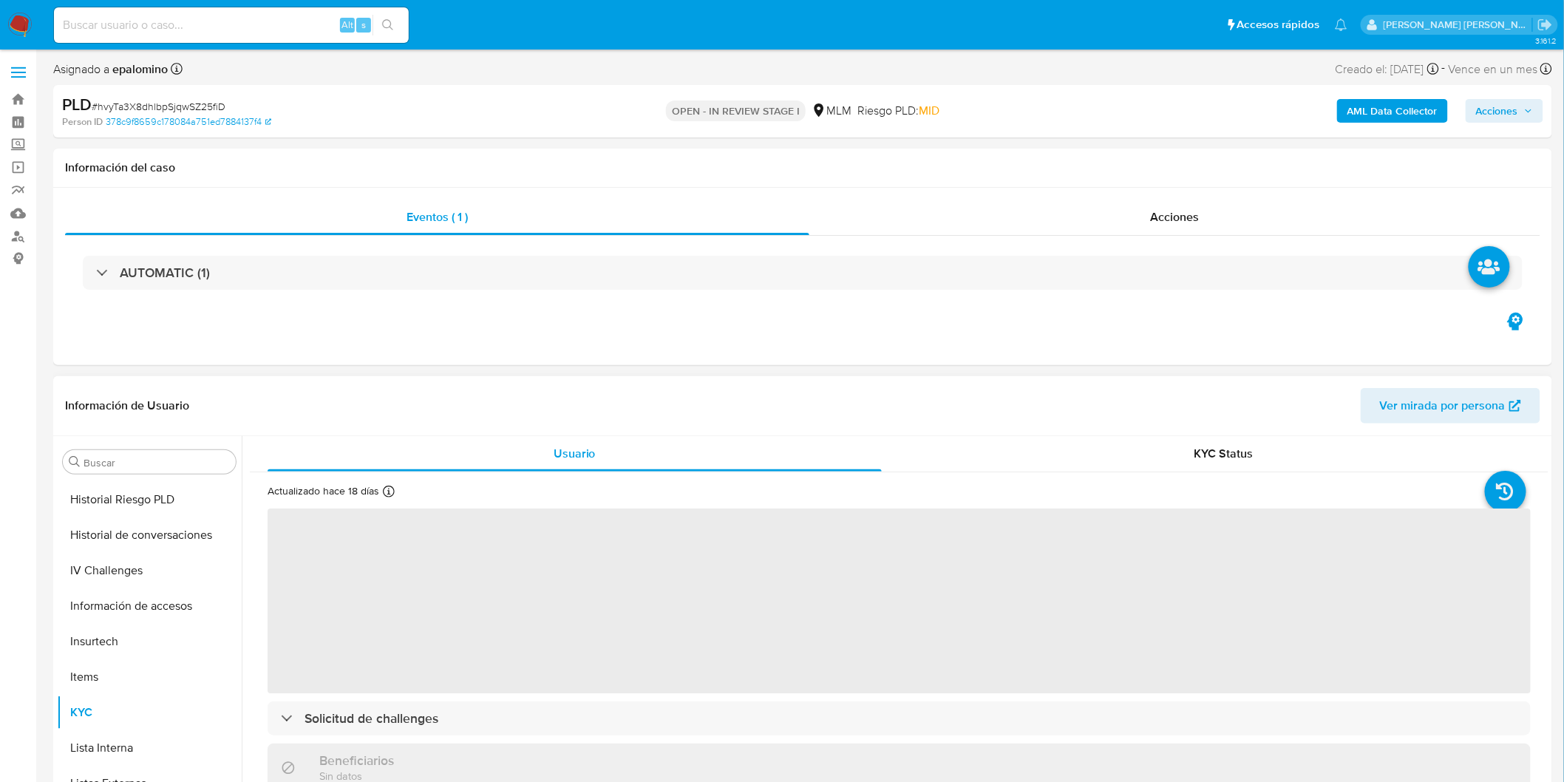
select select "10"
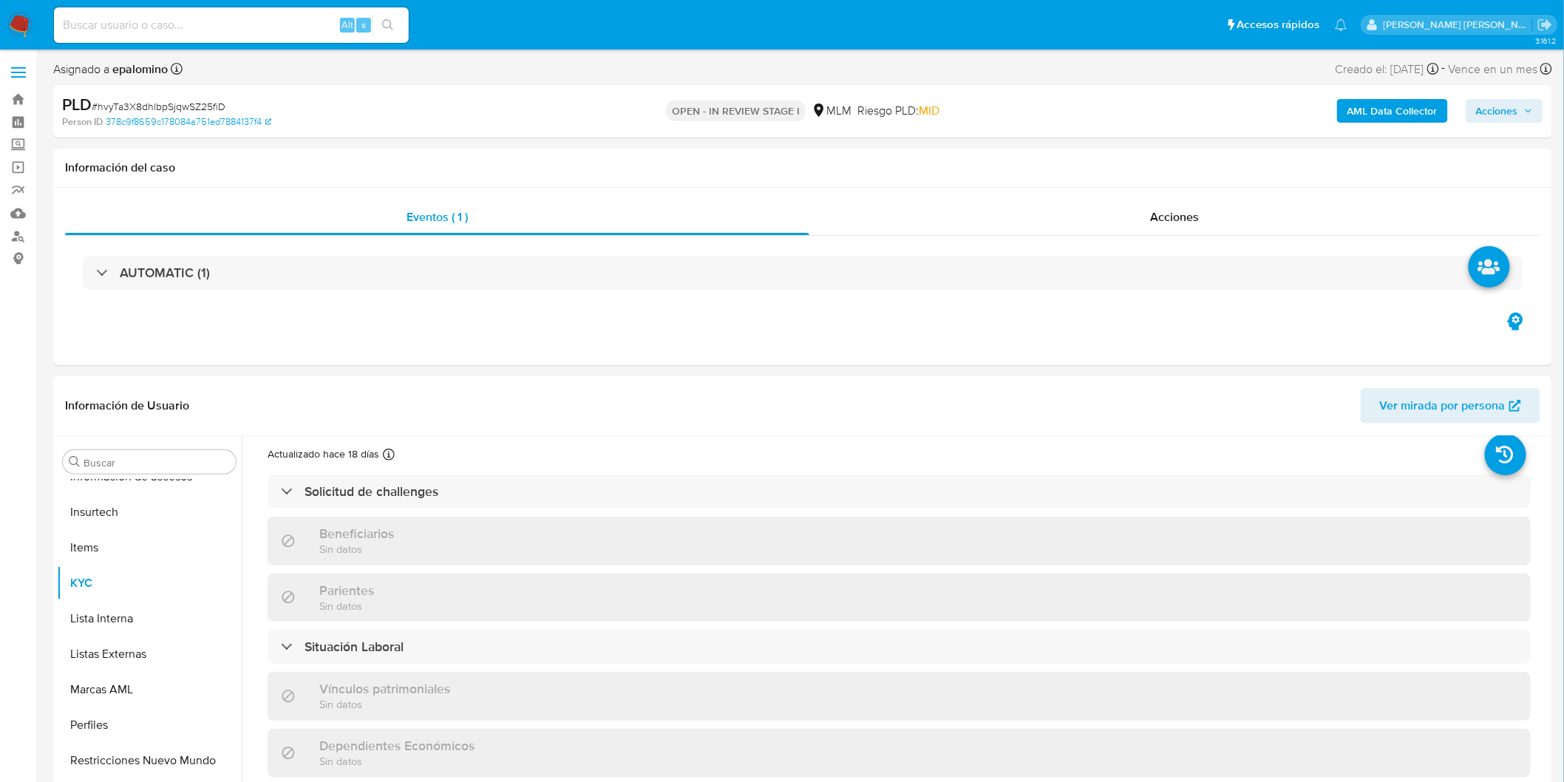
scroll to position [82, 0]
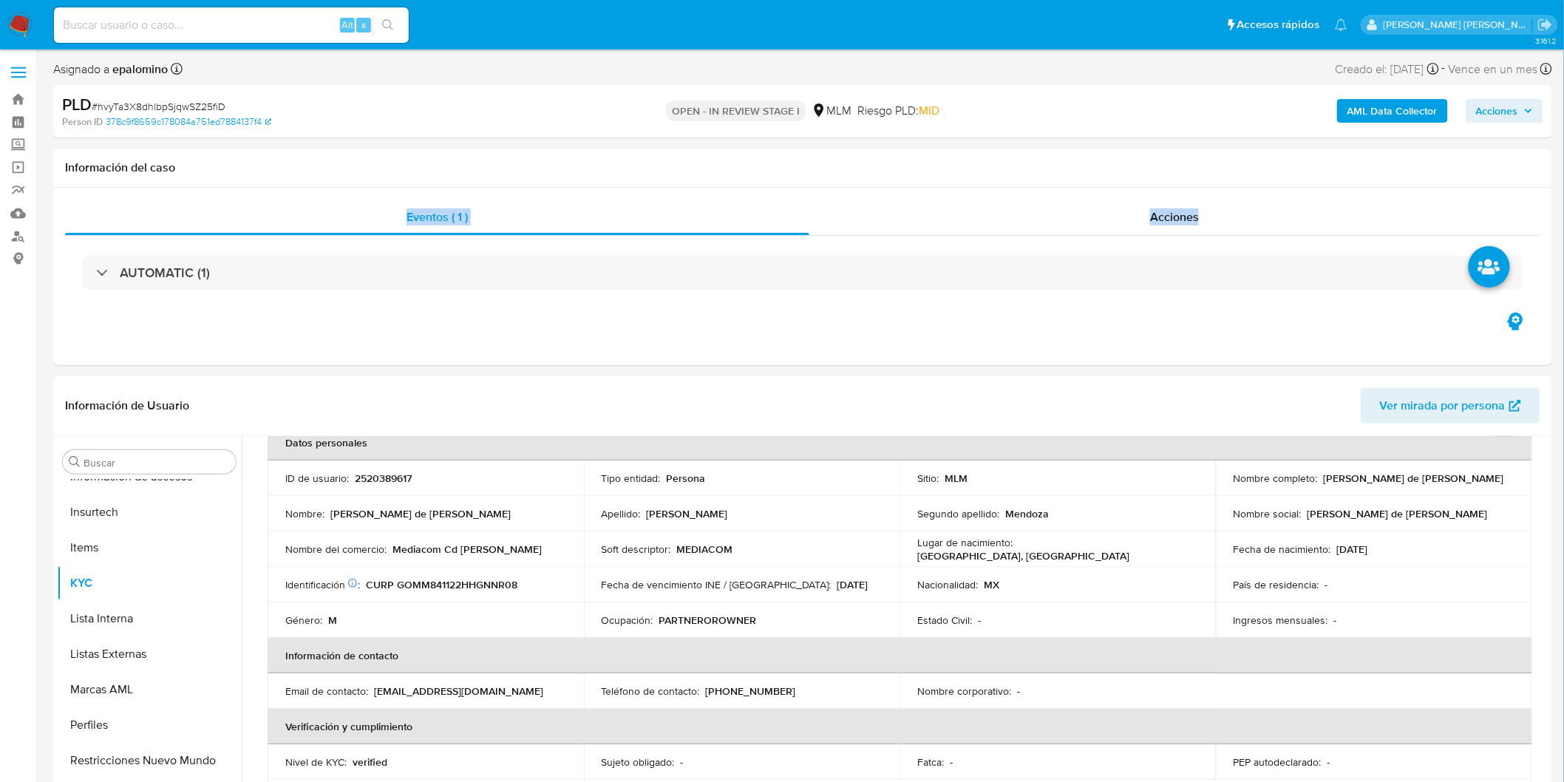
drag, startPoint x: 1561, startPoint y: 183, endPoint x: 1570, endPoint y: 234, distance: 50.9
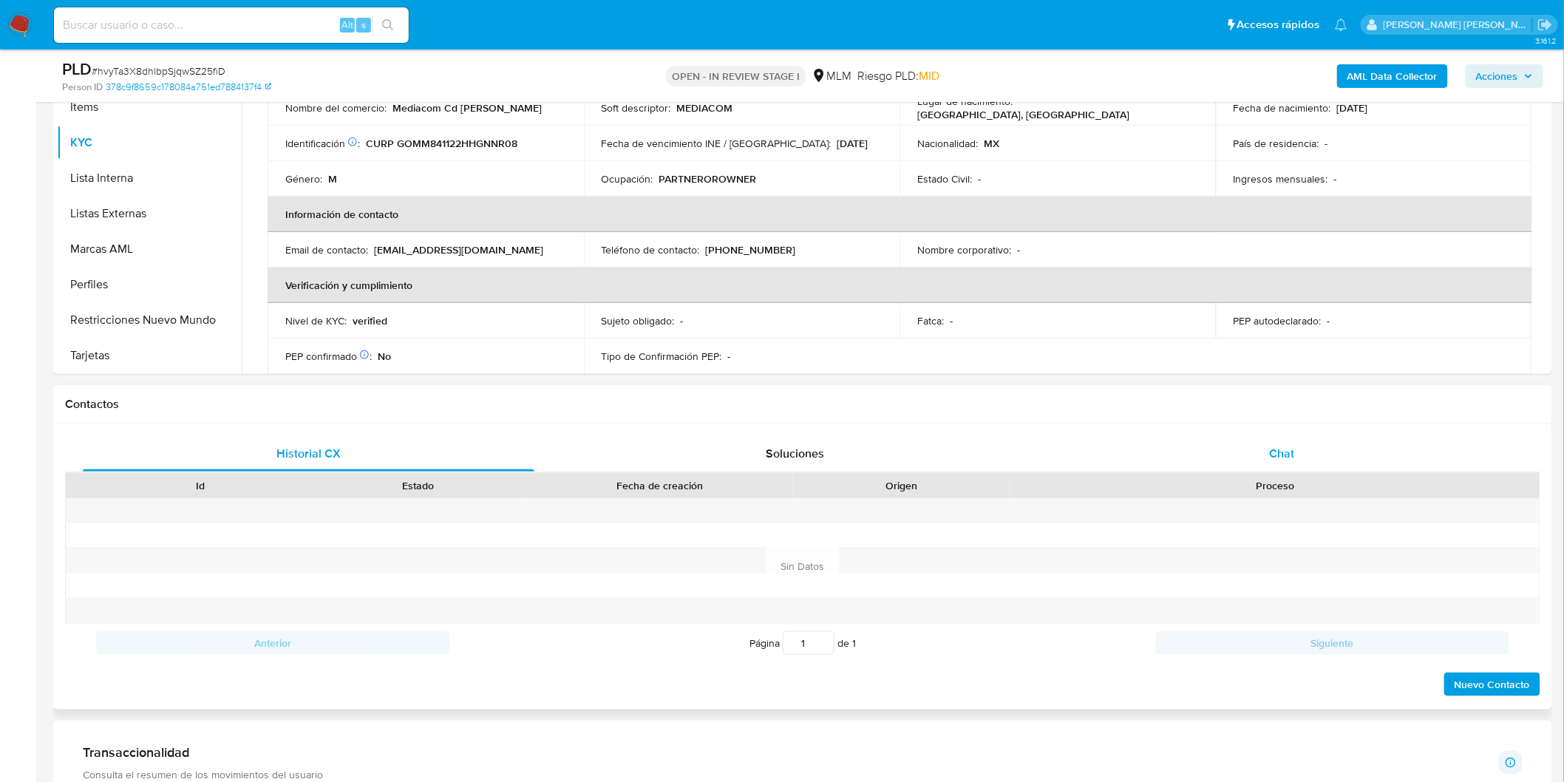
click at [1295, 460] on div "Chat" at bounding box center [1281, 453] width 451 height 35
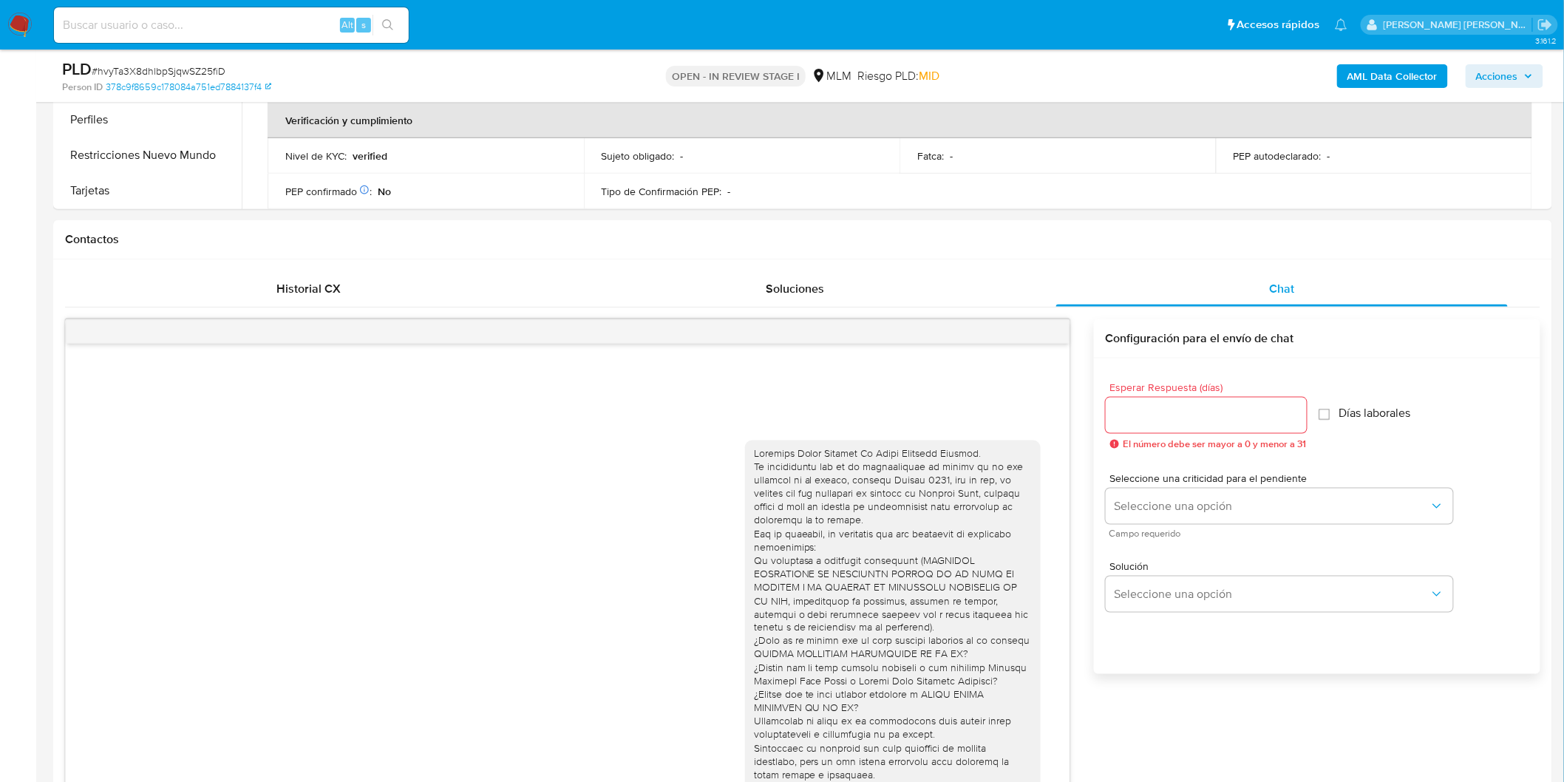
scroll to position [634, 0]
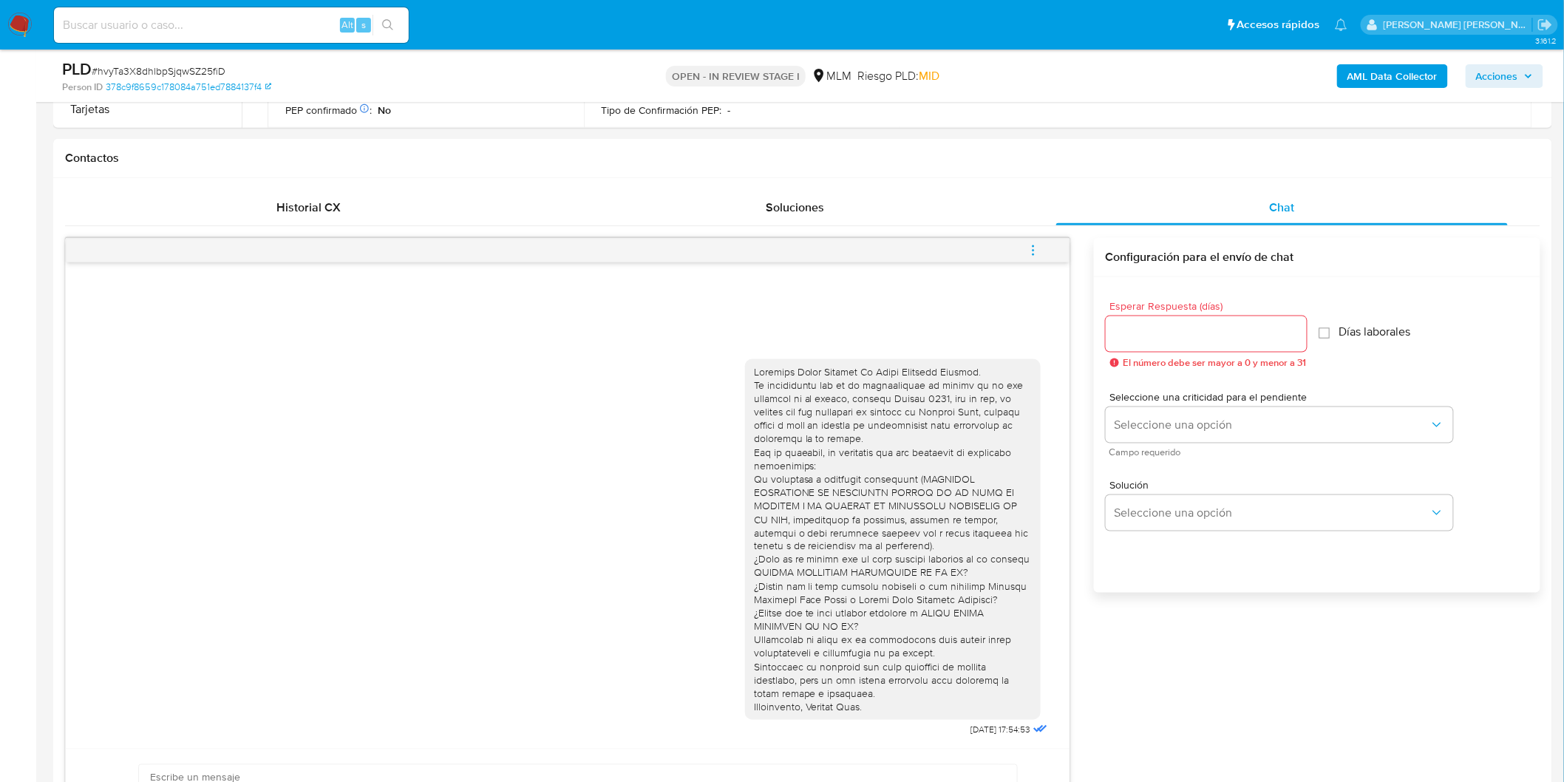
click at [1024, 261] on button "menu-action" at bounding box center [1033, 250] width 49 height 35
click at [919, 223] on li "Cerrar conversación" at bounding box center [932, 221] width 151 height 27
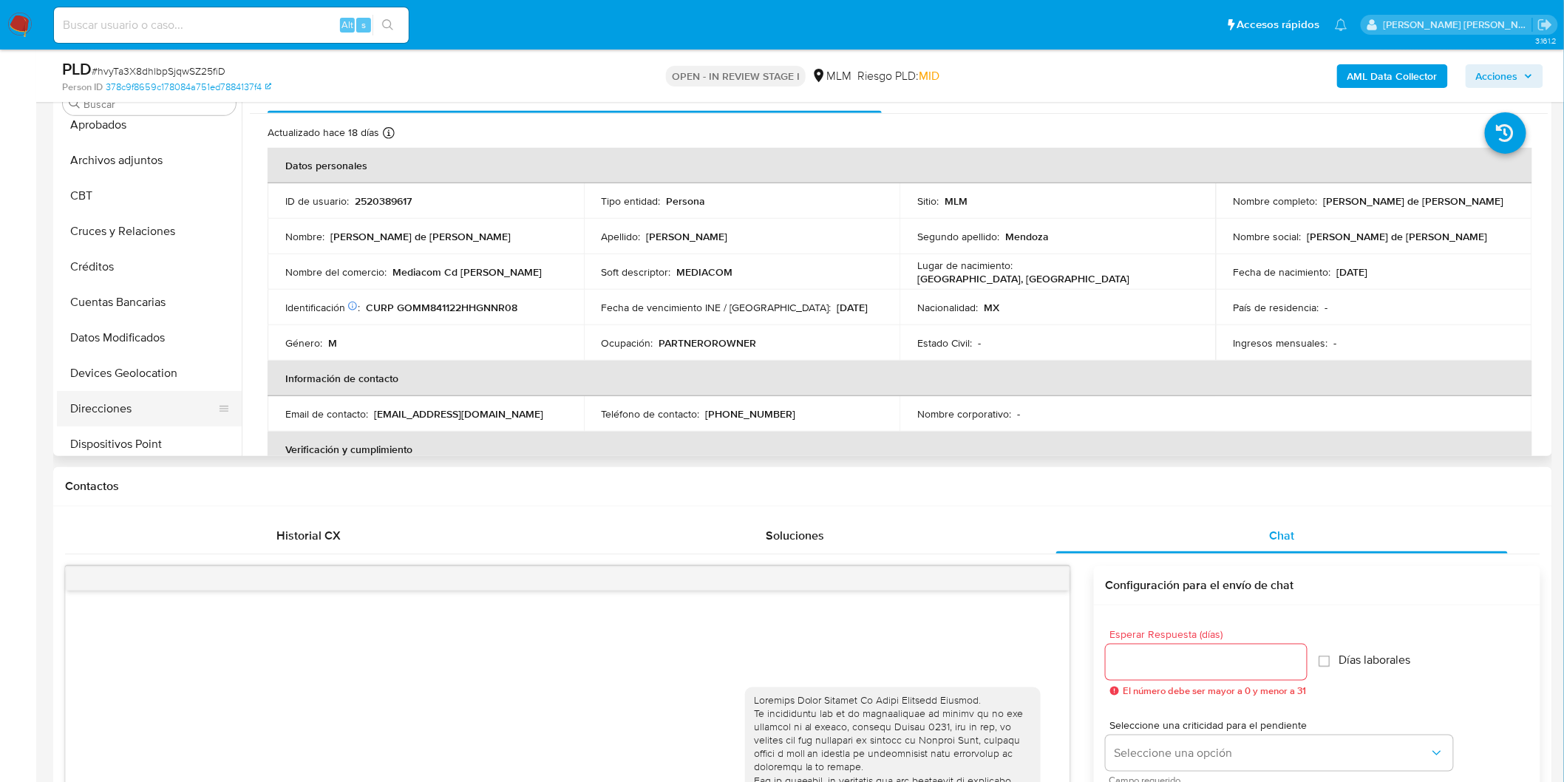
scroll to position [0, 0]
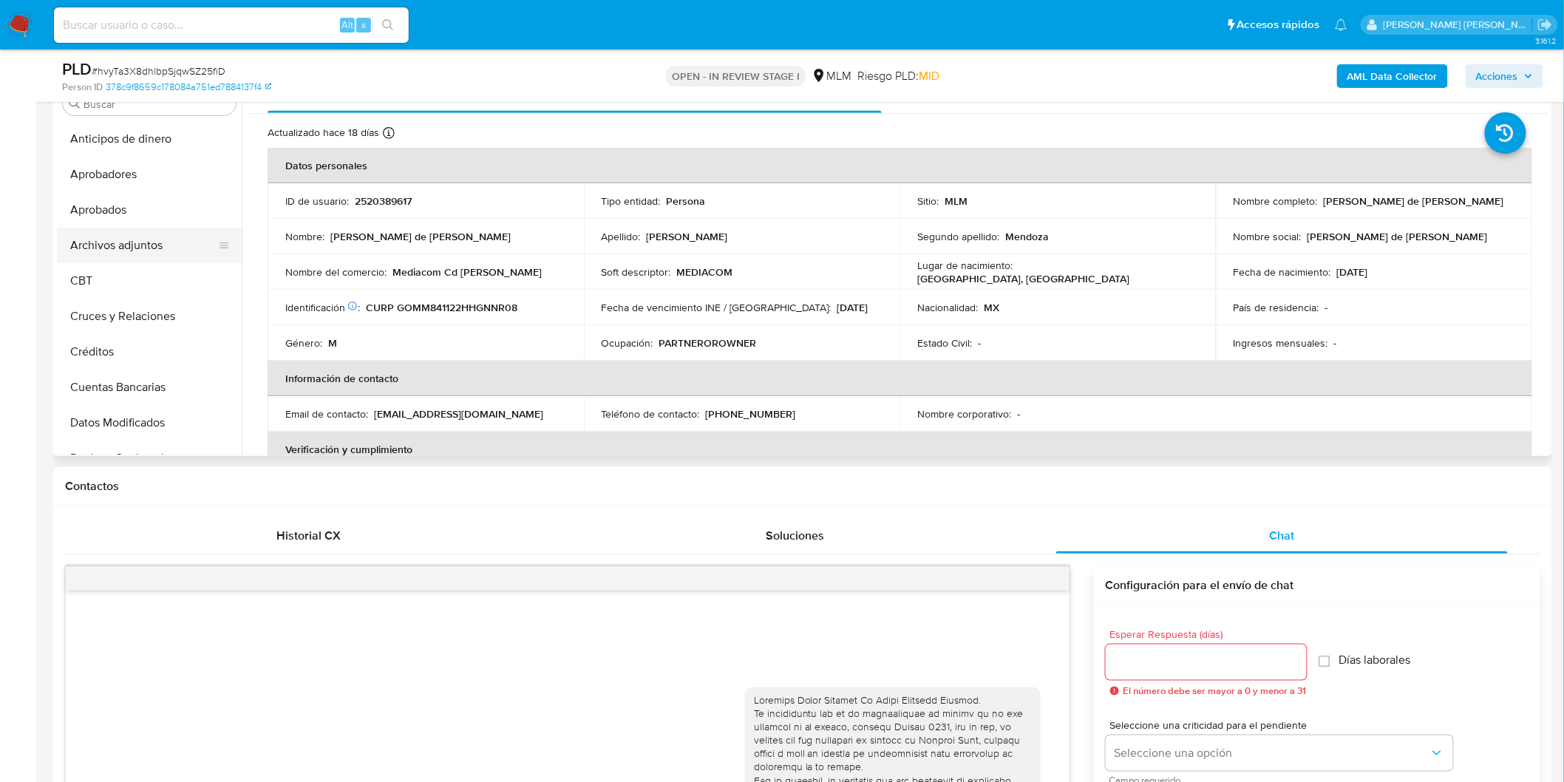
click at [152, 239] on button "Archivos adjuntos" at bounding box center [143, 245] width 173 height 35
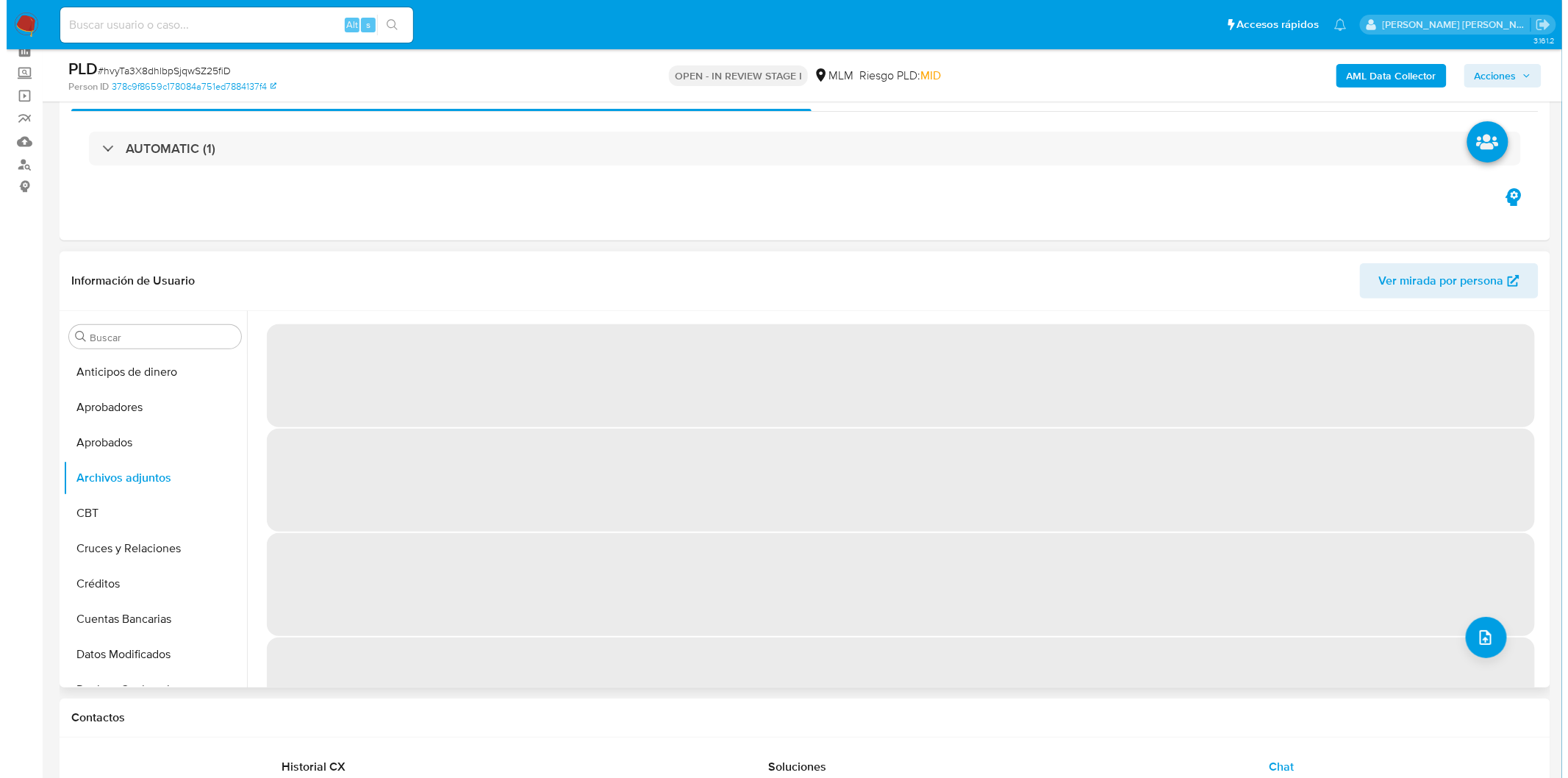
scroll to position [82, 0]
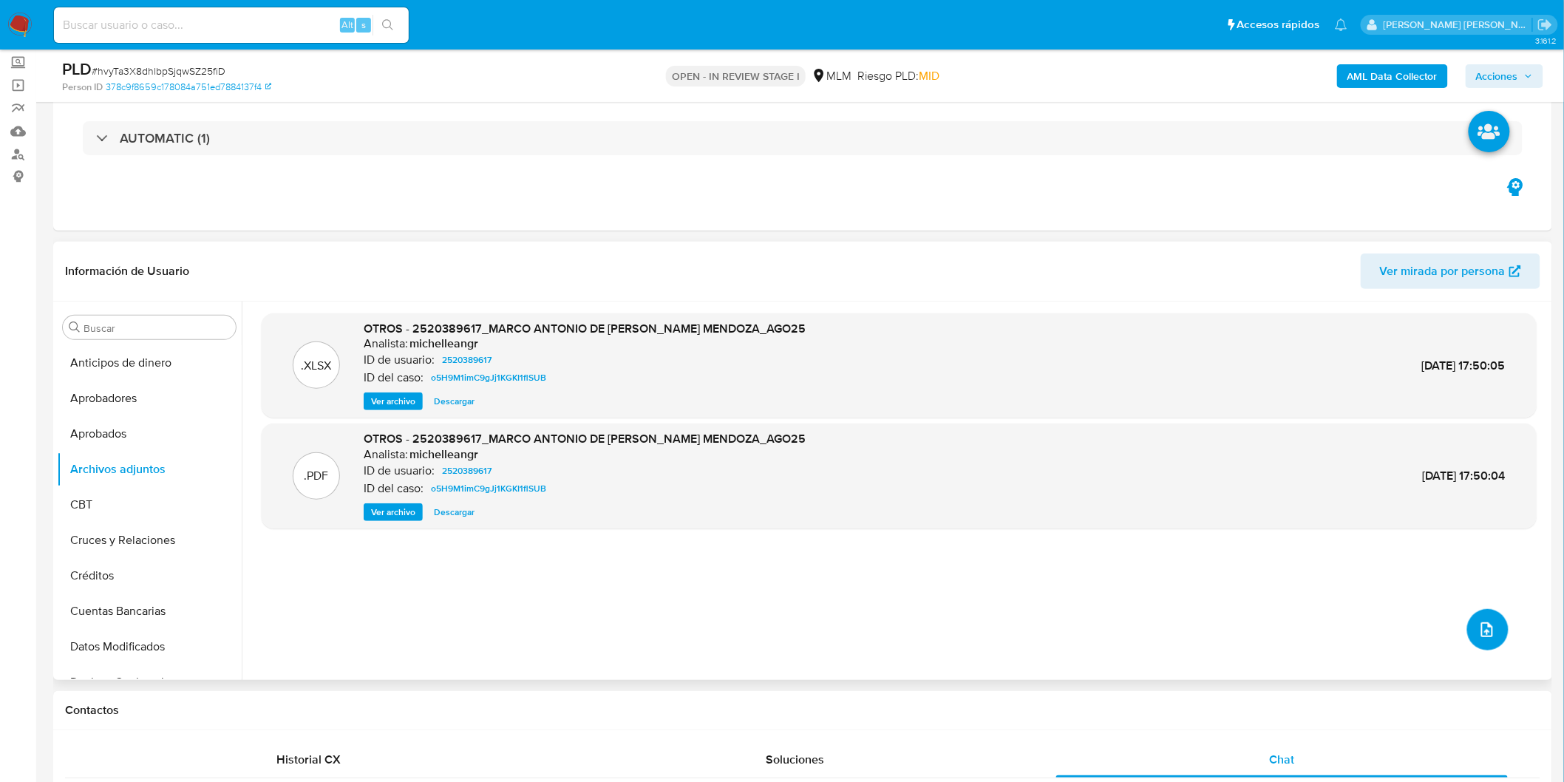
click at [1478, 624] on icon "upload-file" at bounding box center [1487, 630] width 18 height 18
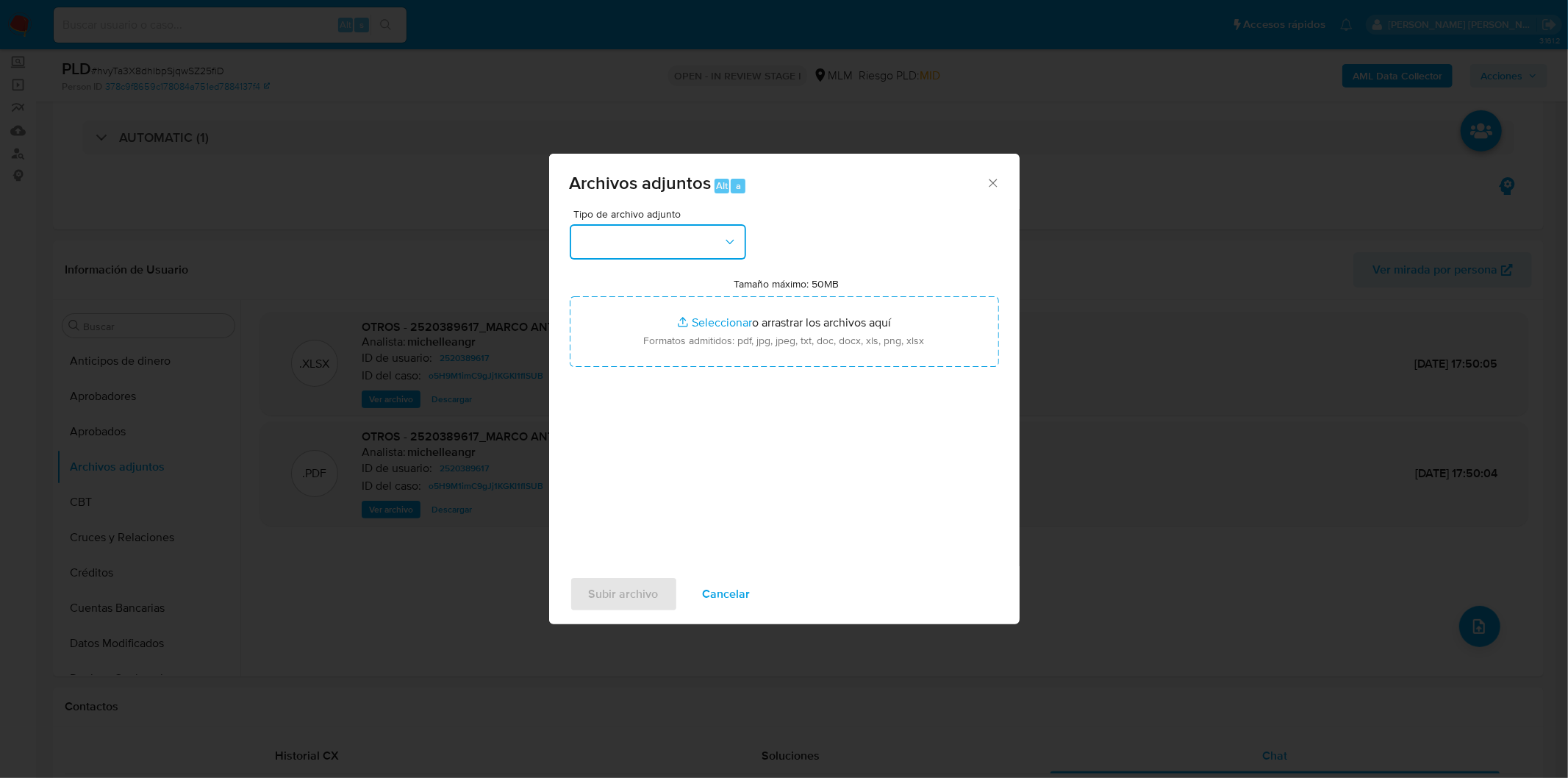
click at [714, 244] on button "button" at bounding box center [658, 241] width 176 height 35
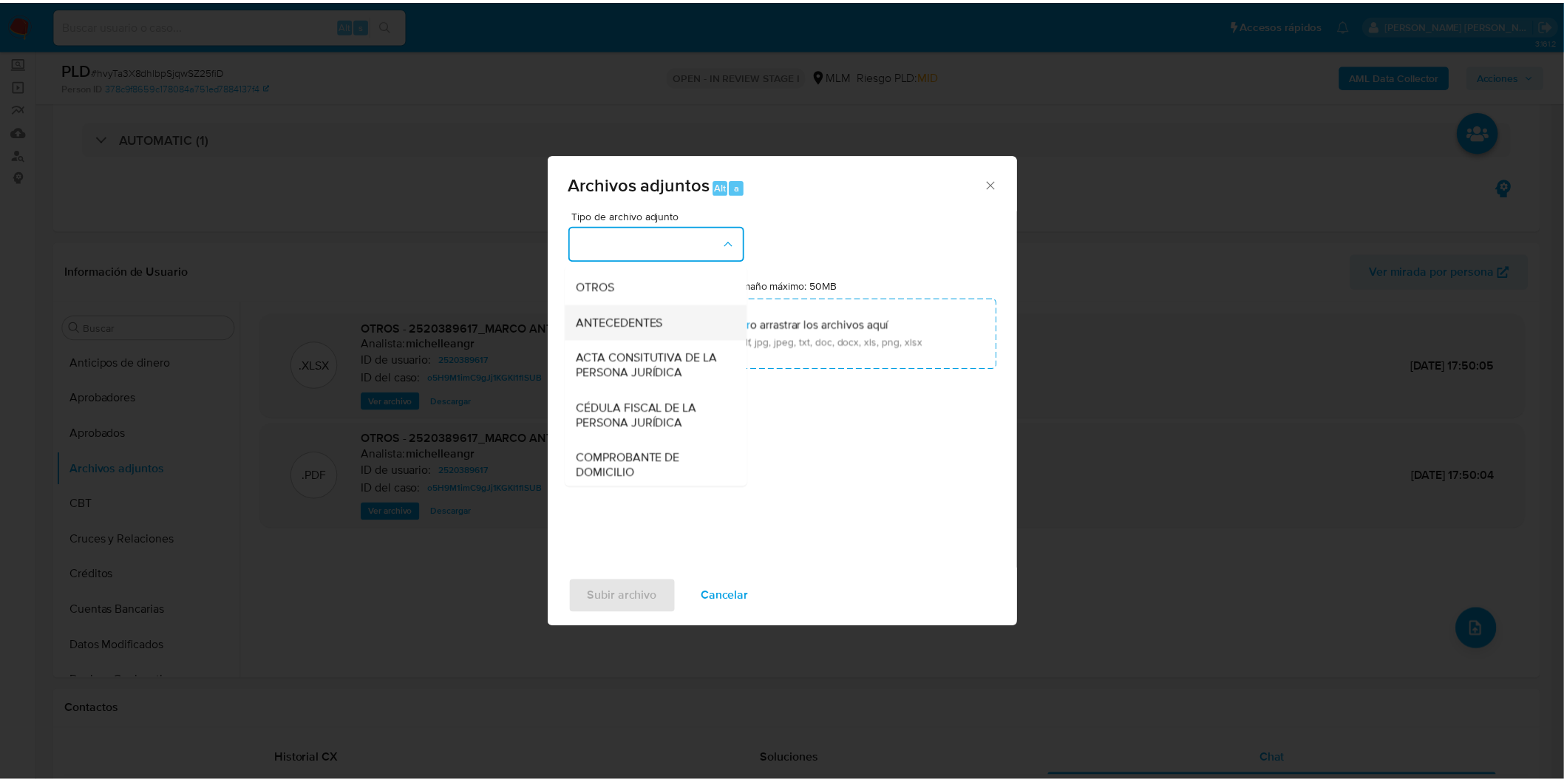
scroll to position [246, 0]
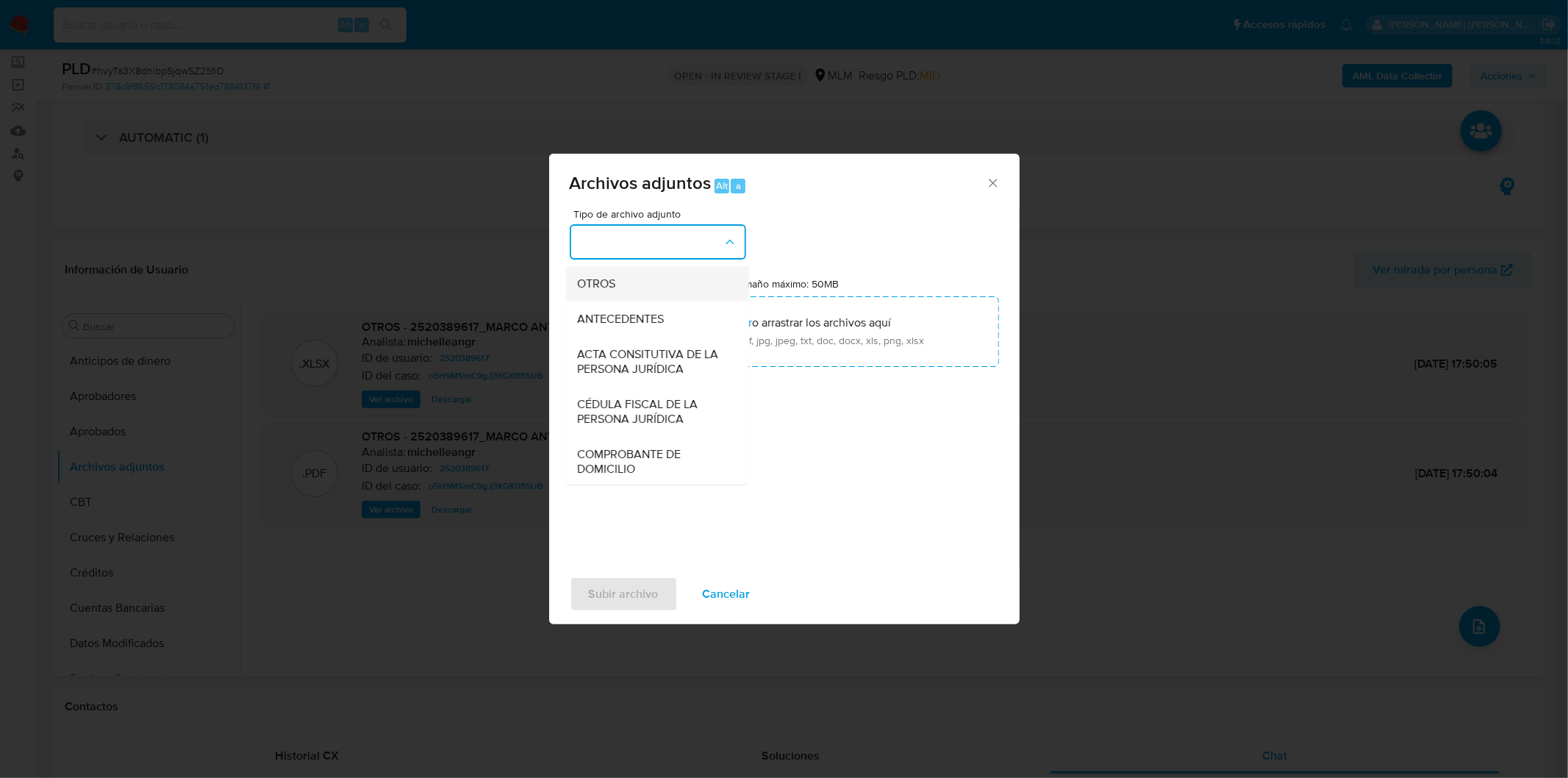
click at [655, 297] on div "OTROS" at bounding box center [653, 283] width 150 height 35
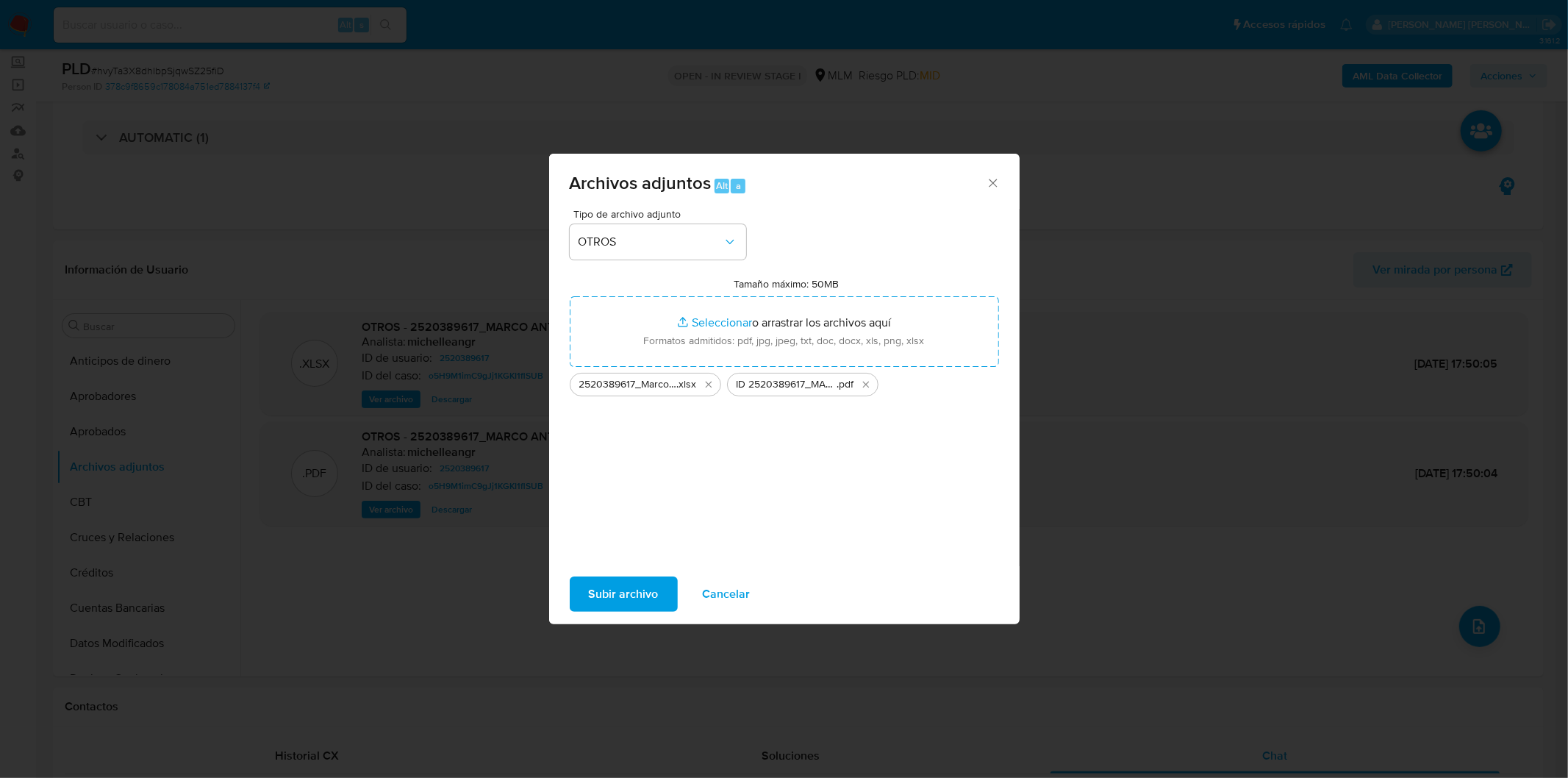
click at [649, 591] on span "Subir archivo" at bounding box center [624, 594] width 70 height 33
click at [721, 590] on span "Cancelar" at bounding box center [726, 594] width 48 height 33
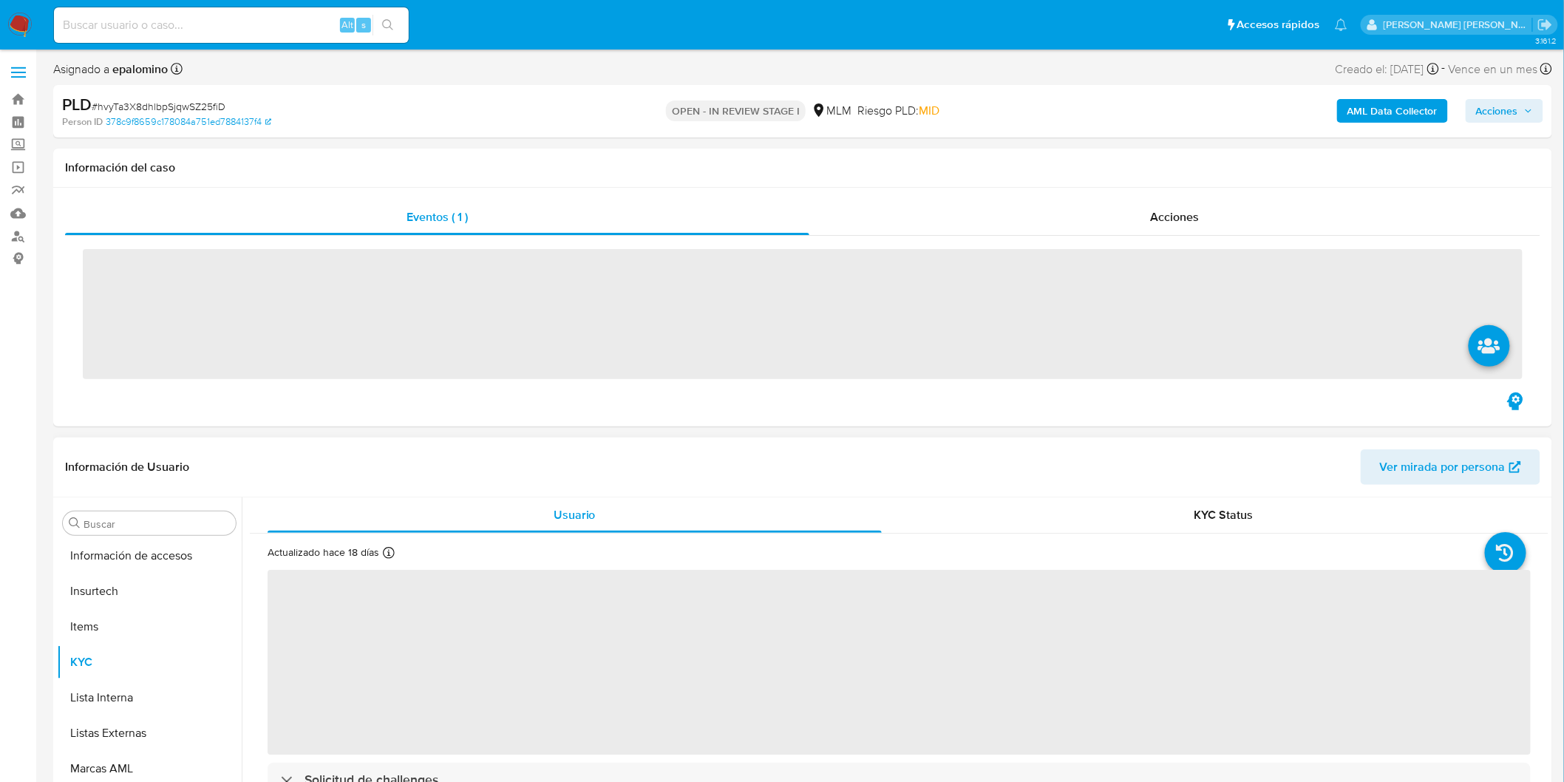
scroll to position [695, 0]
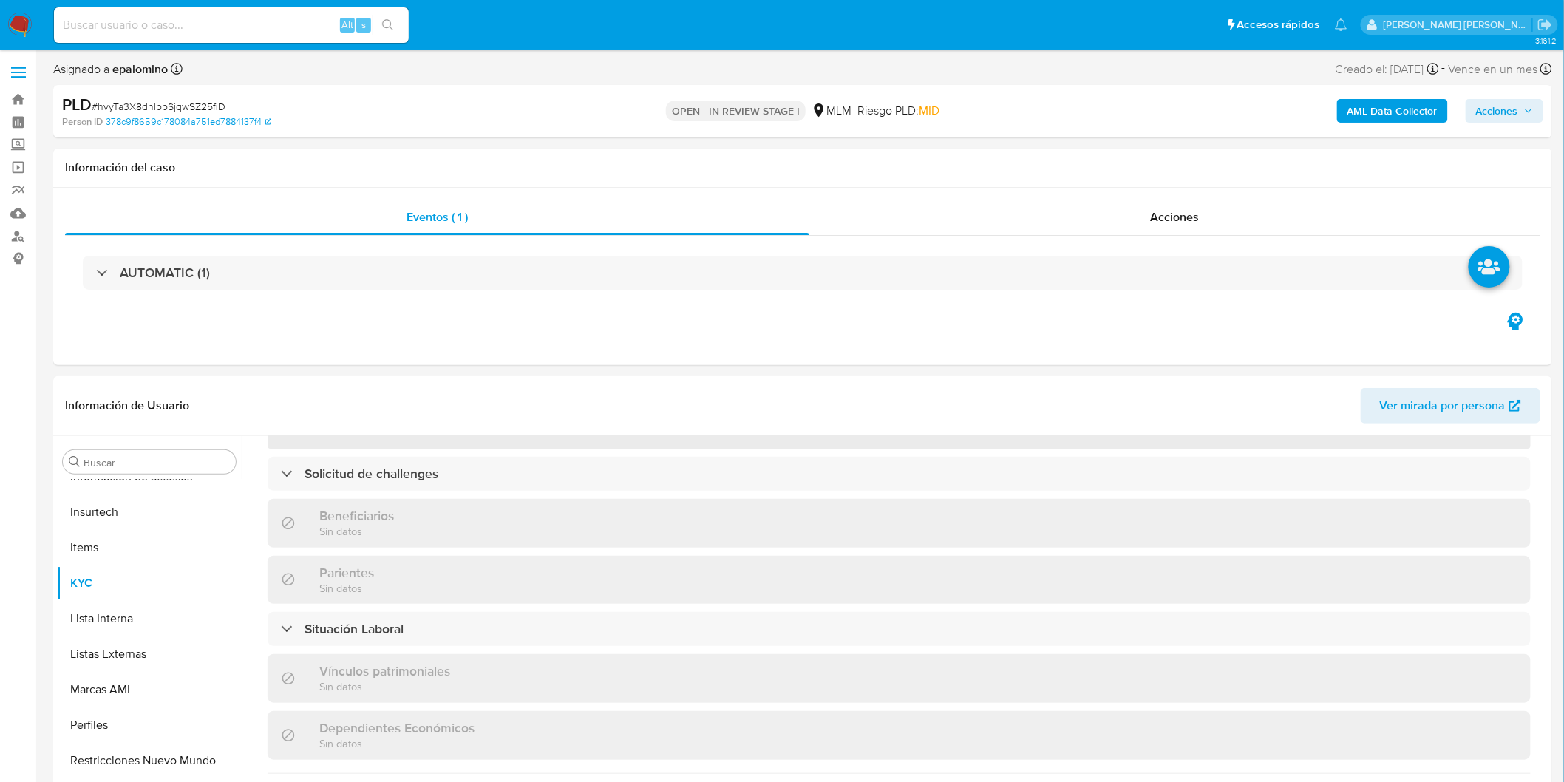
select select "10"
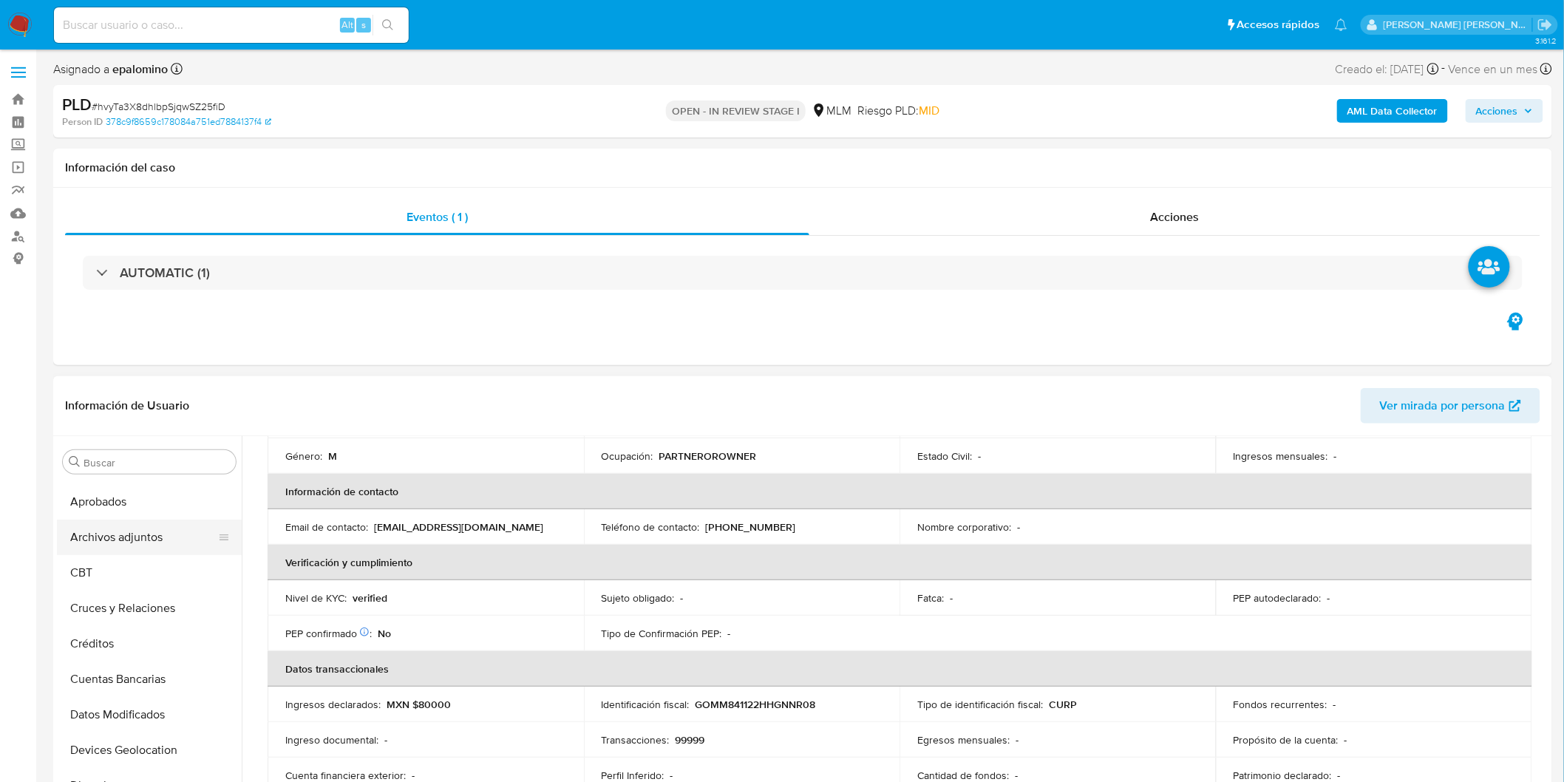
scroll to position [0, 0]
click at [148, 610] on button "Archivos adjuntos" at bounding box center [143, 603] width 173 height 35
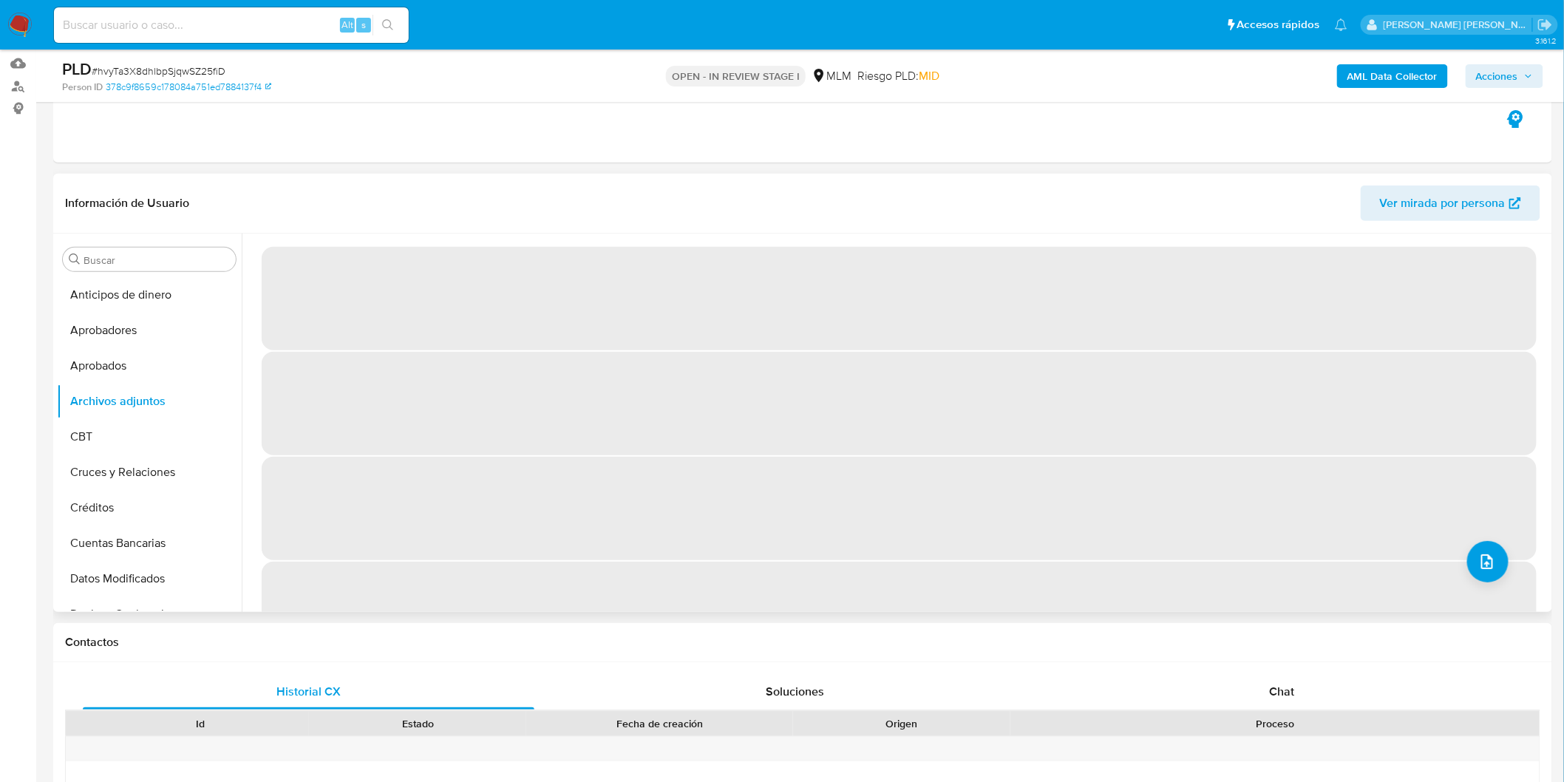
scroll to position [170, 0]
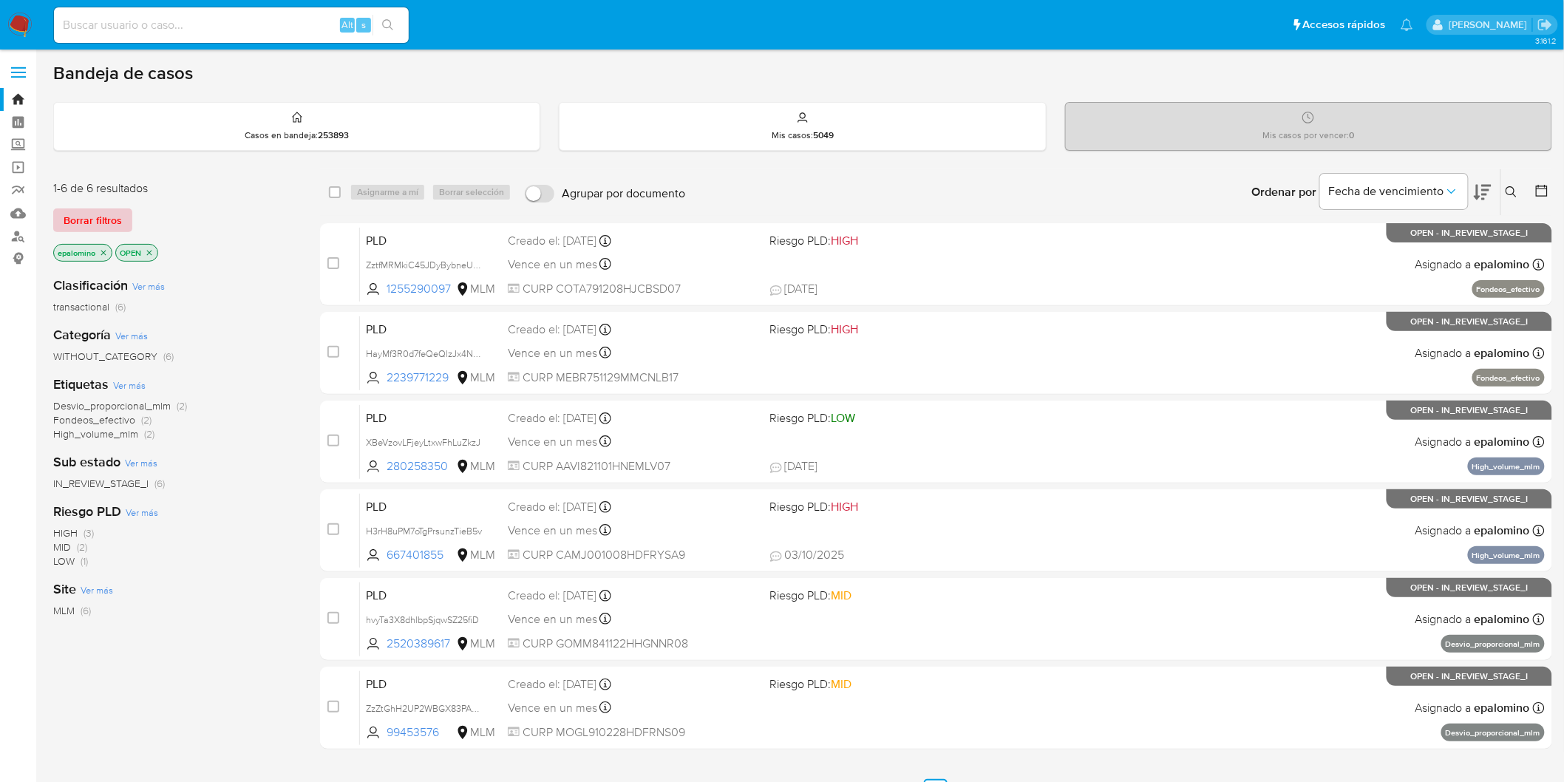
click at [89, 222] on span "Borrar filtros" at bounding box center [93, 220] width 58 height 21
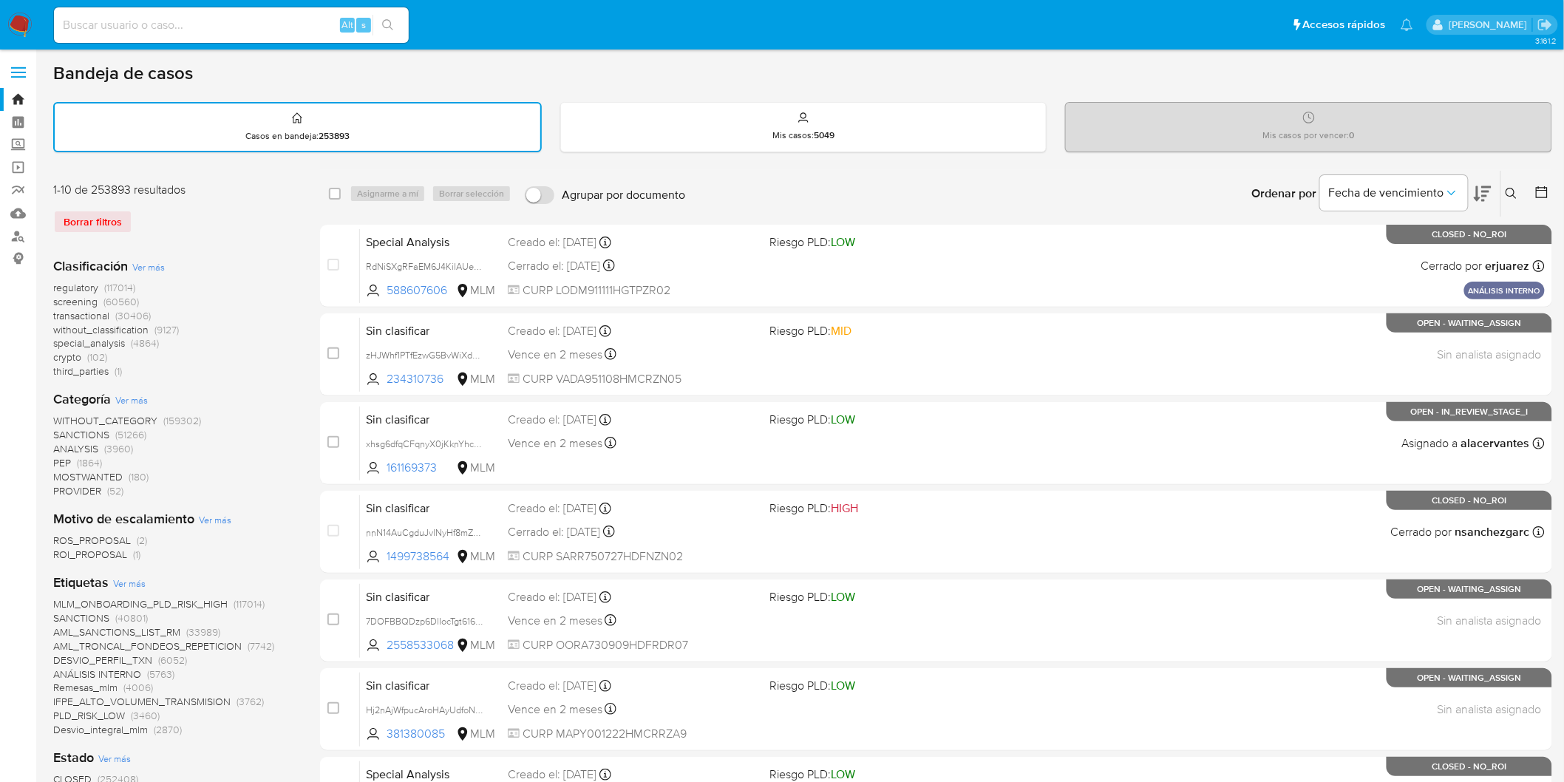
click at [1515, 188] on icon at bounding box center [1511, 194] width 12 height 12
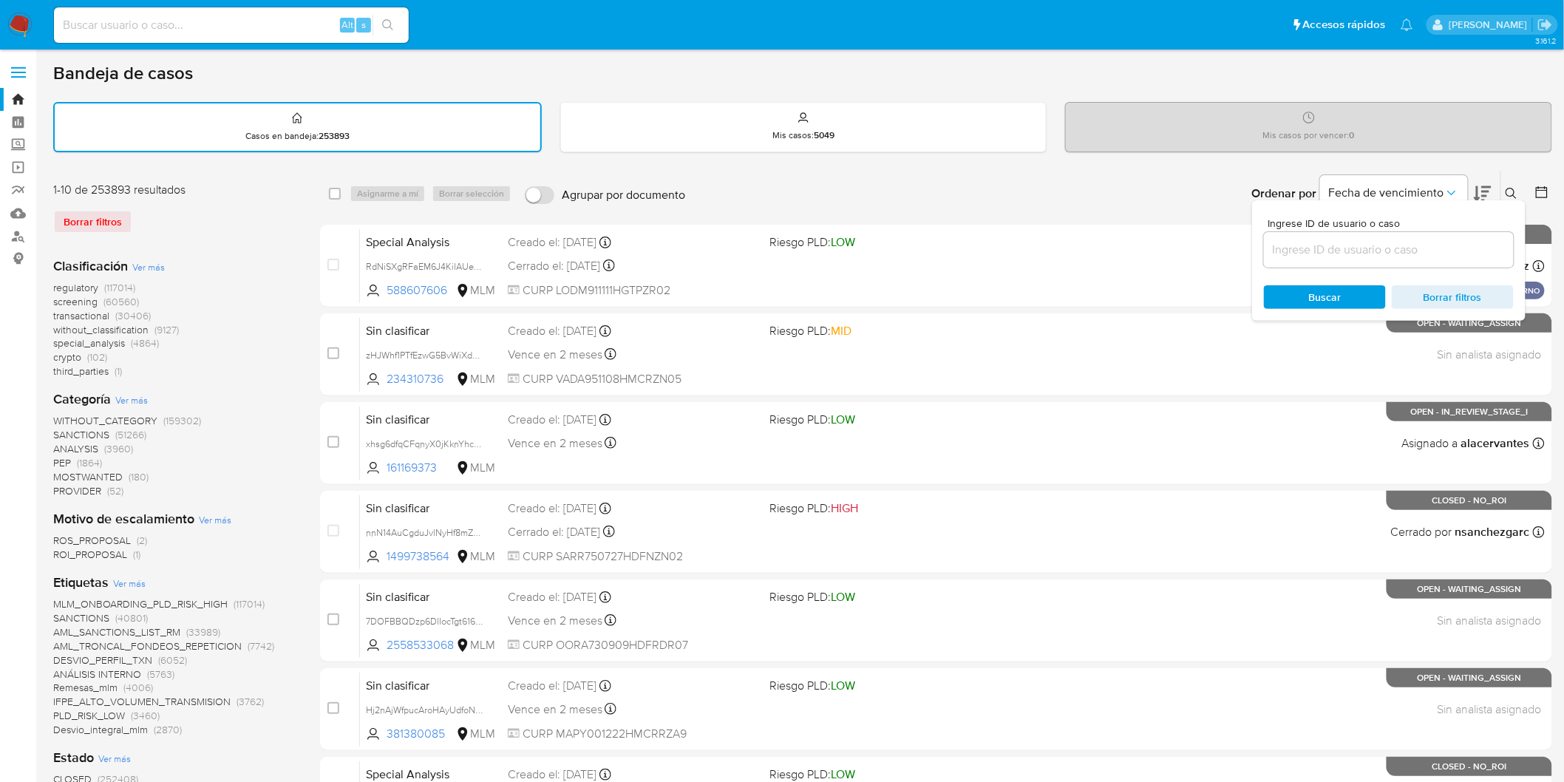
click at [1295, 261] on div at bounding box center [1389, 249] width 250 height 35
drag, startPoint x: 1306, startPoint y: 249, endPoint x: 1309, endPoint y: 267, distance: 18.0
click at [1306, 249] on input at bounding box center [1389, 249] width 250 height 19
paste input "2239771229"
type input "2239771229"
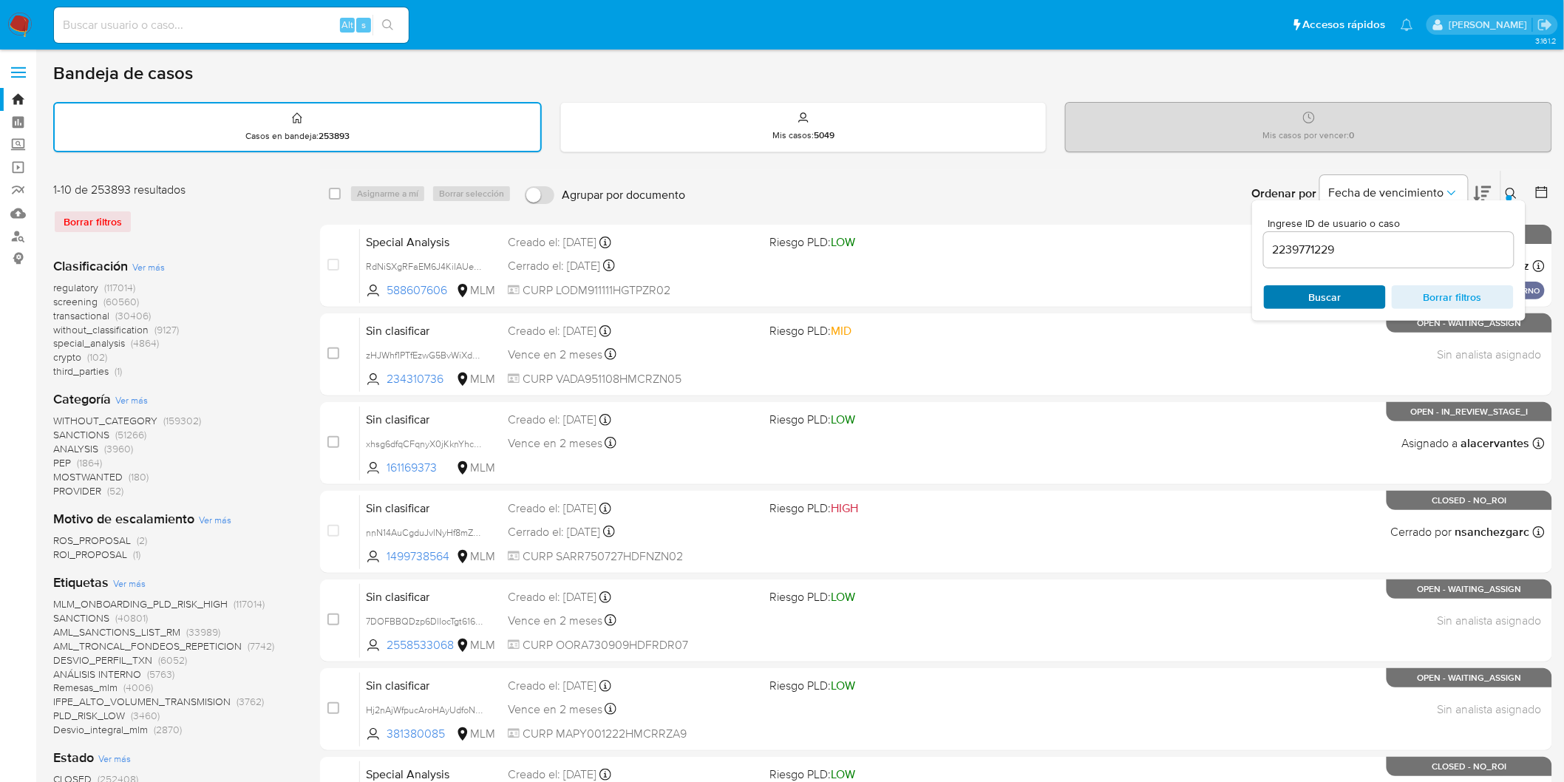
click at [1318, 288] on span "Buscar" at bounding box center [1325, 297] width 33 height 24
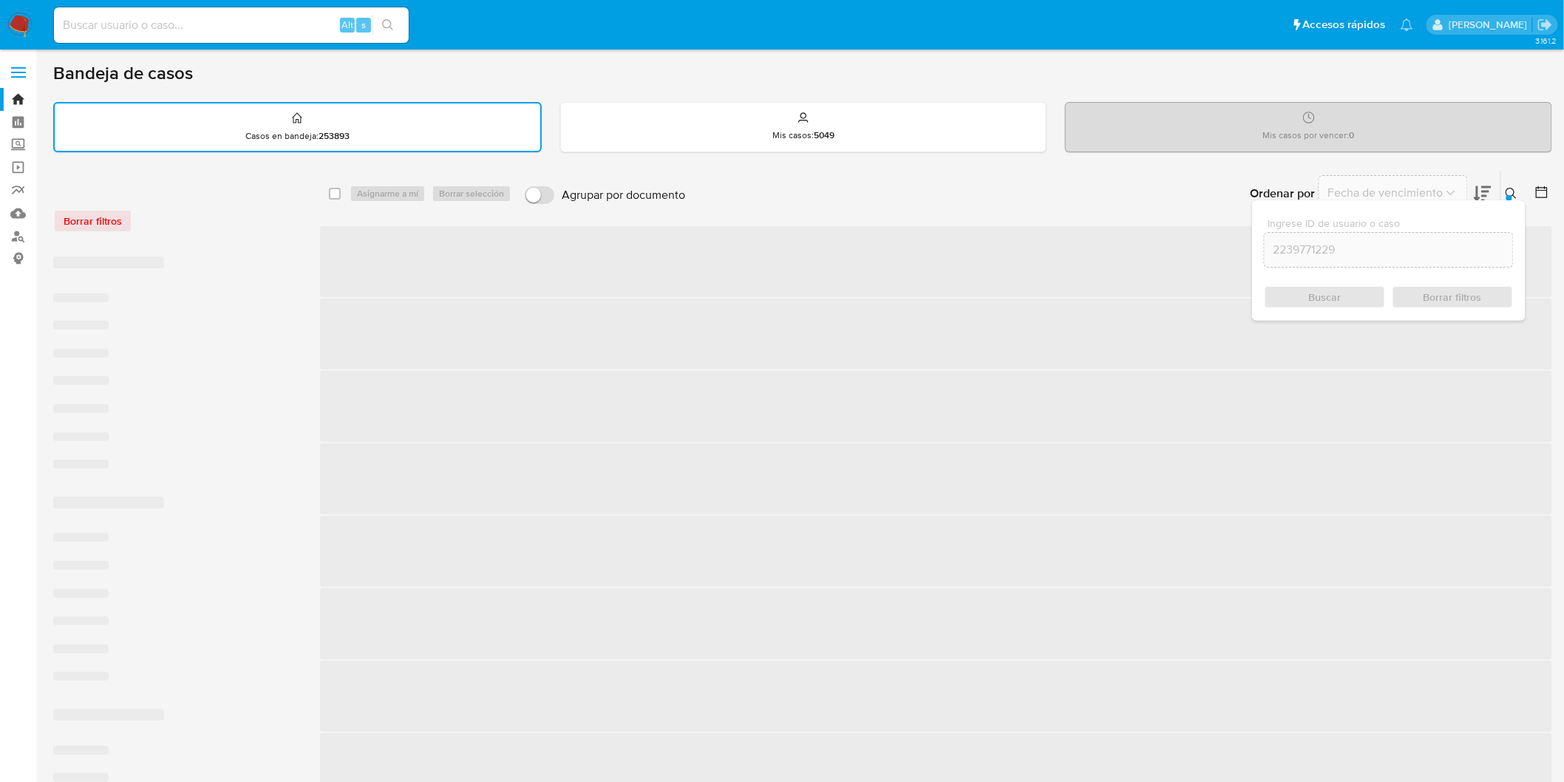
click at [1520, 193] on button at bounding box center [1513, 194] width 24 height 18
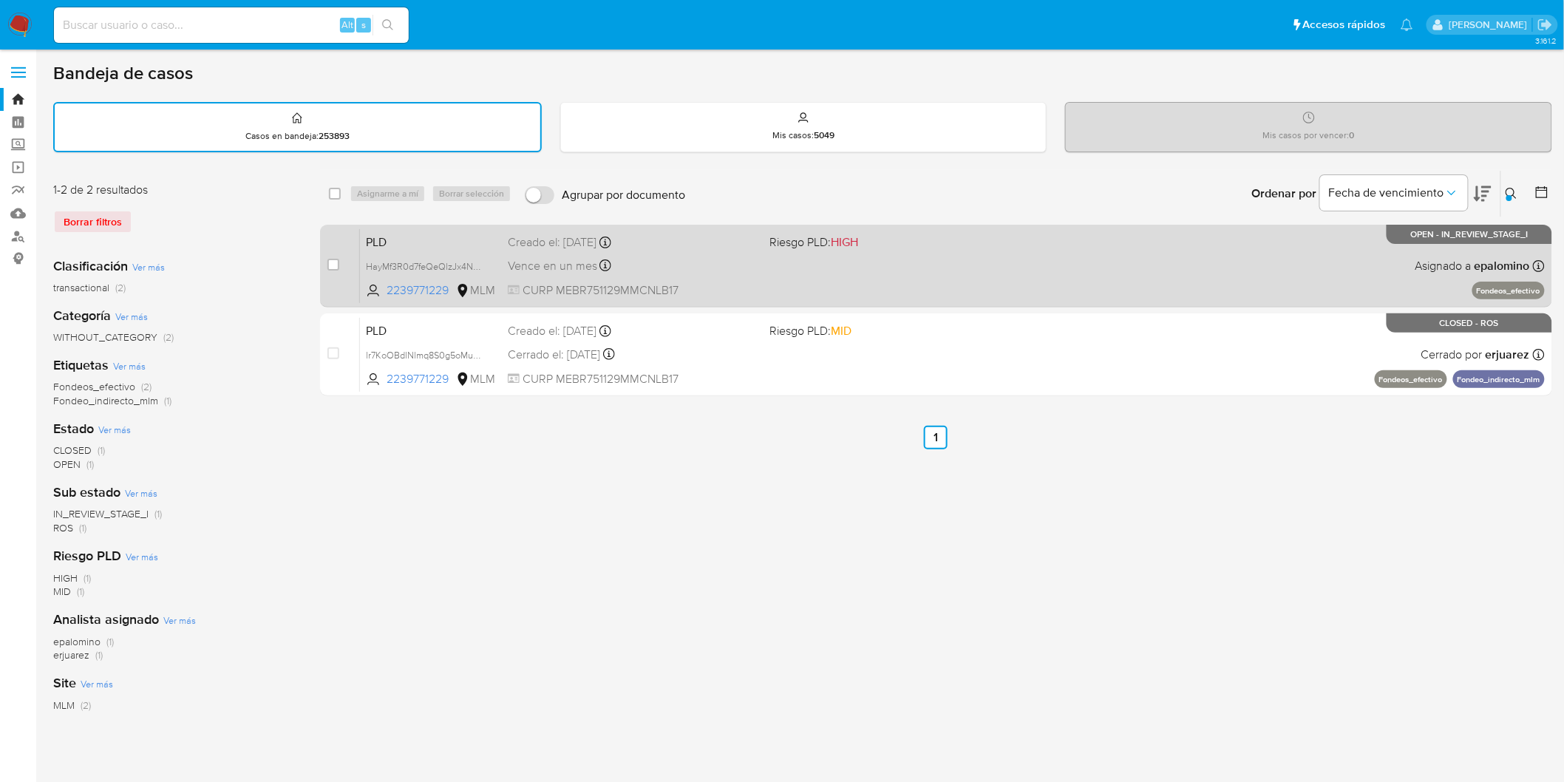
click at [373, 241] on span "PLD" at bounding box center [431, 240] width 130 height 19
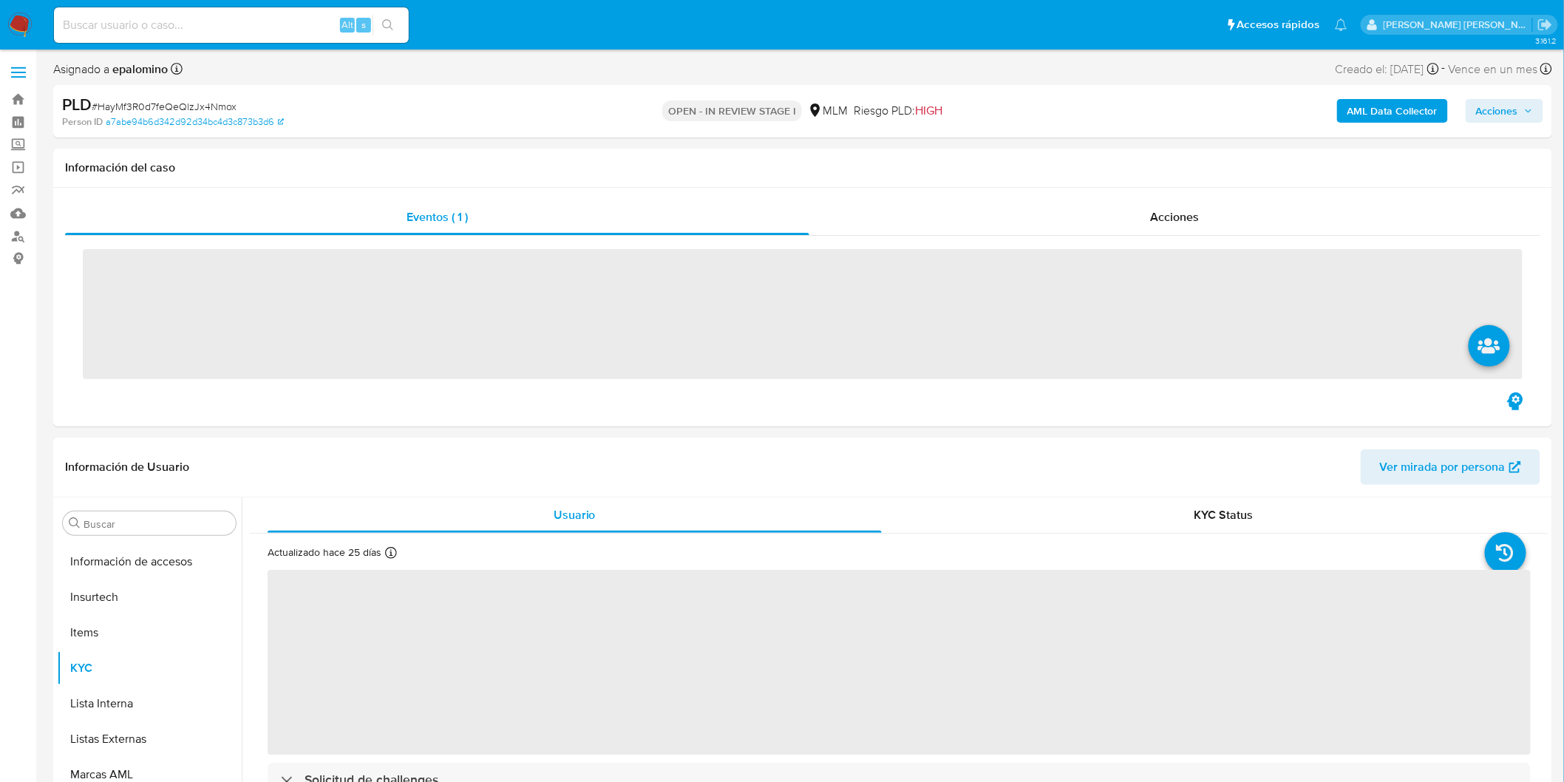
scroll to position [695, 0]
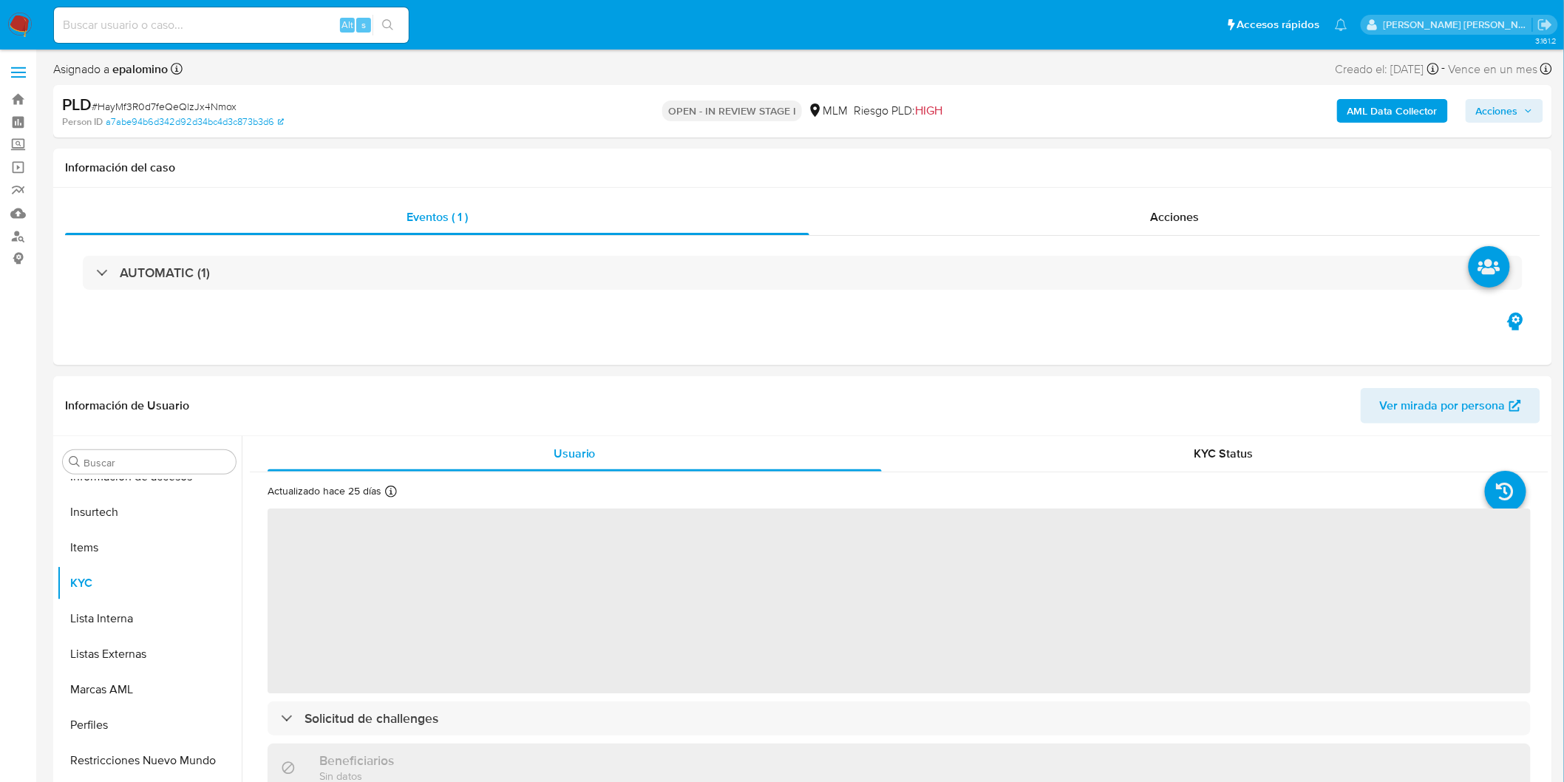
select select "10"
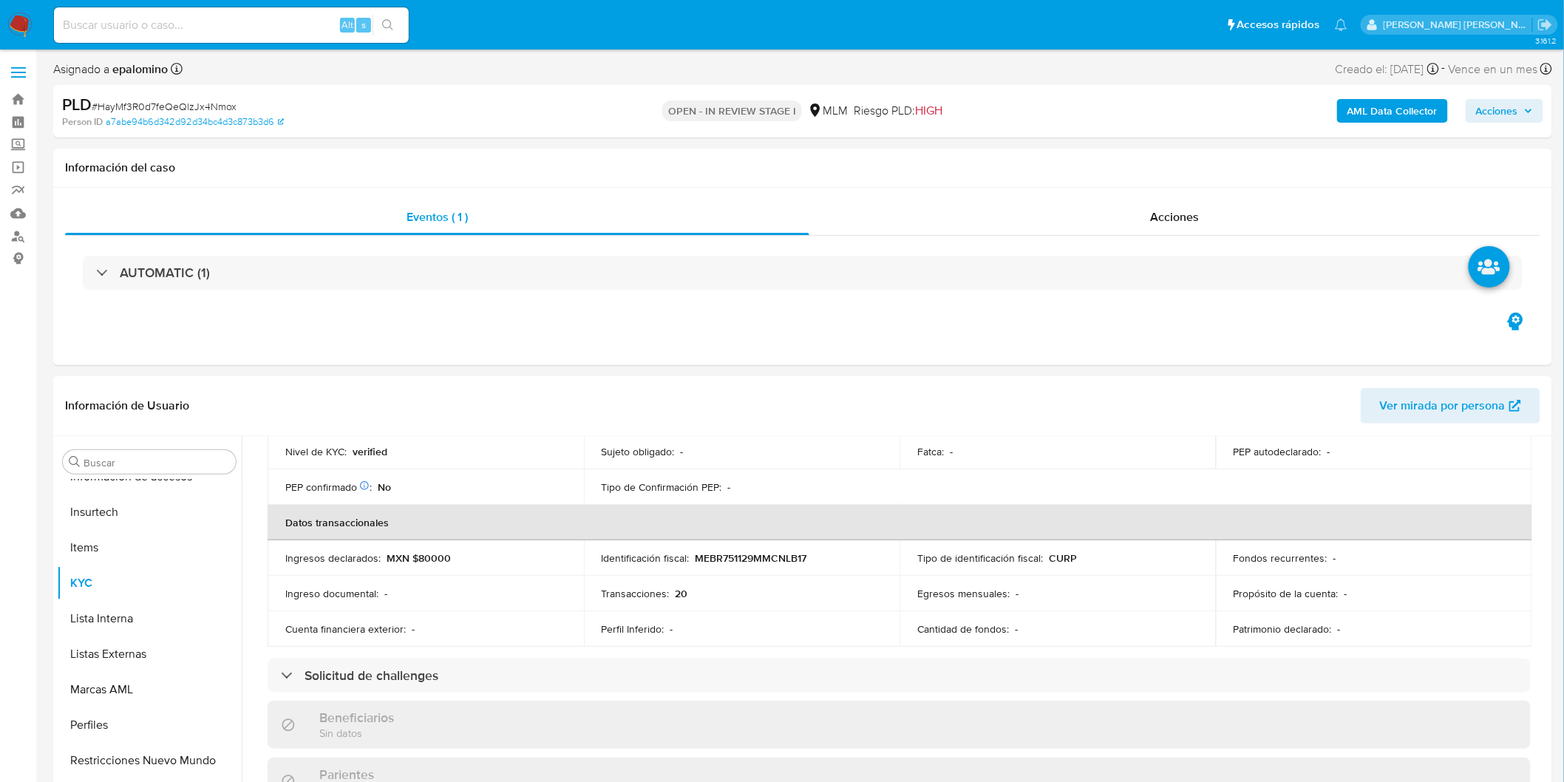
scroll to position [492, 0]
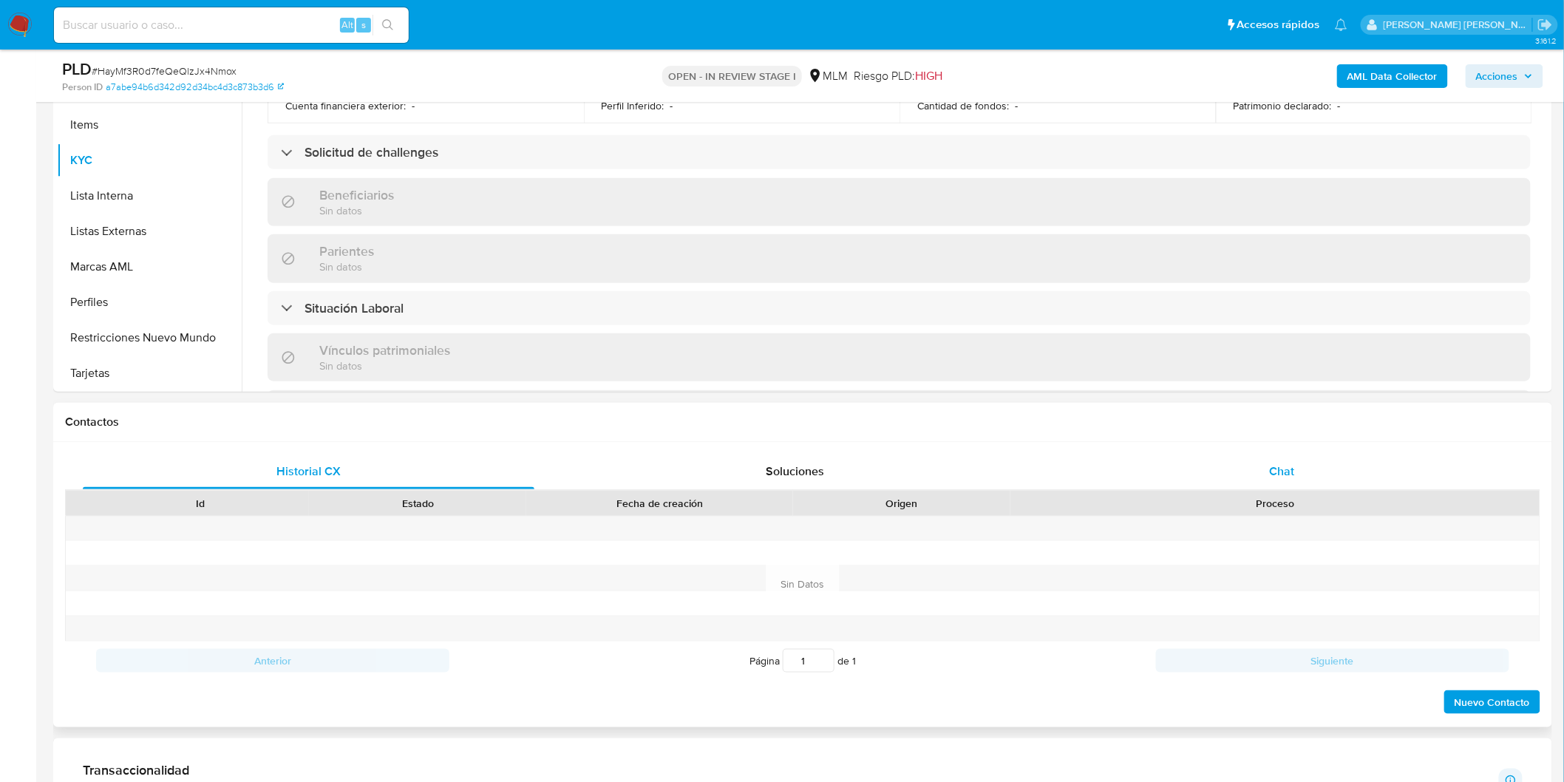
drag, startPoint x: 1238, startPoint y: 484, endPoint x: 1242, endPoint y: 477, distance: 8.6
click at [1238, 483] on div "Chat" at bounding box center [1281, 471] width 451 height 35
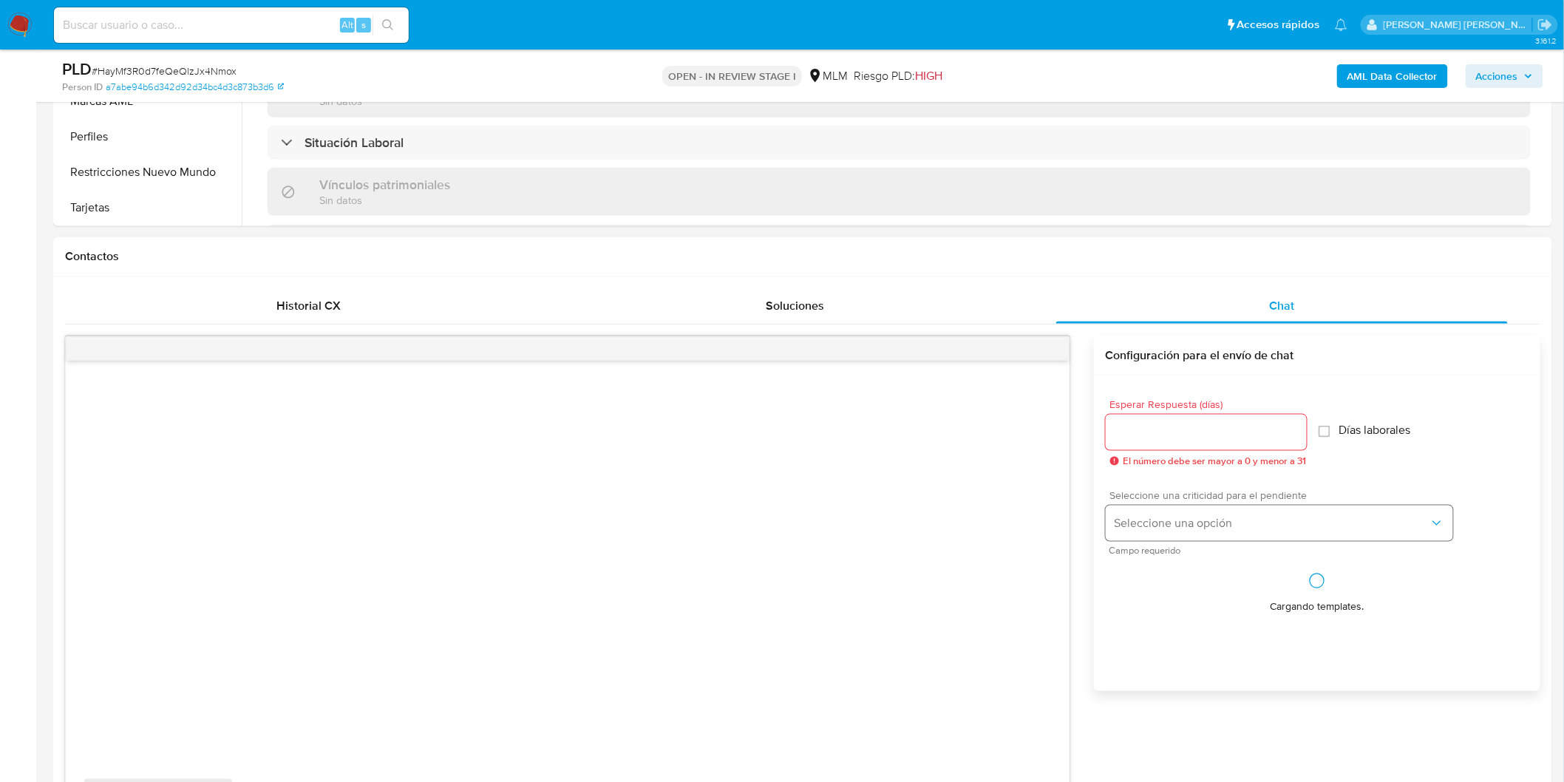
scroll to position [616, 0]
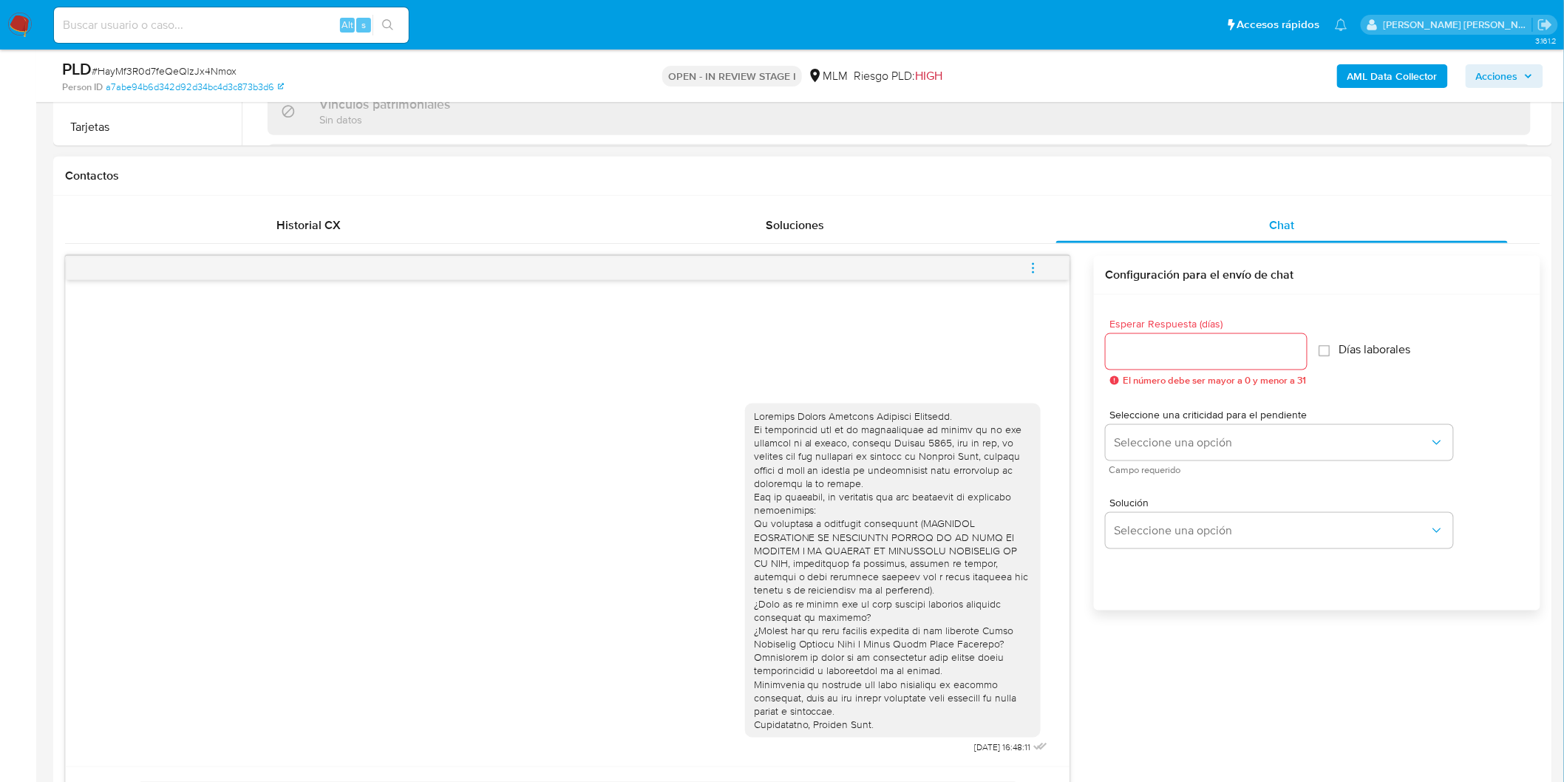
click at [1038, 273] on icon "menu-action" at bounding box center [1032, 268] width 13 height 13
click at [907, 236] on li "Cerrar conversación" at bounding box center [932, 240] width 151 height 27
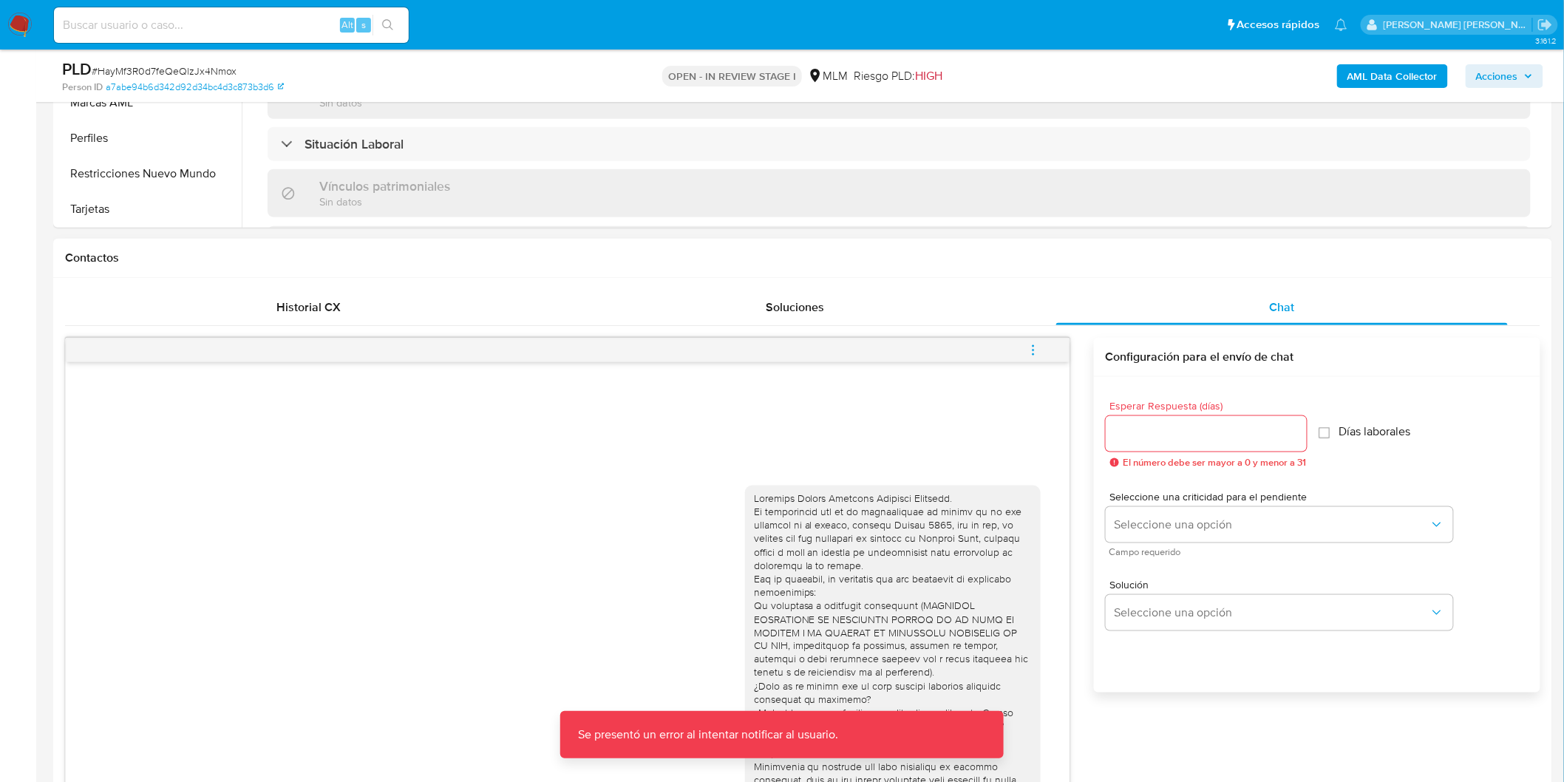
scroll to position [452, 0]
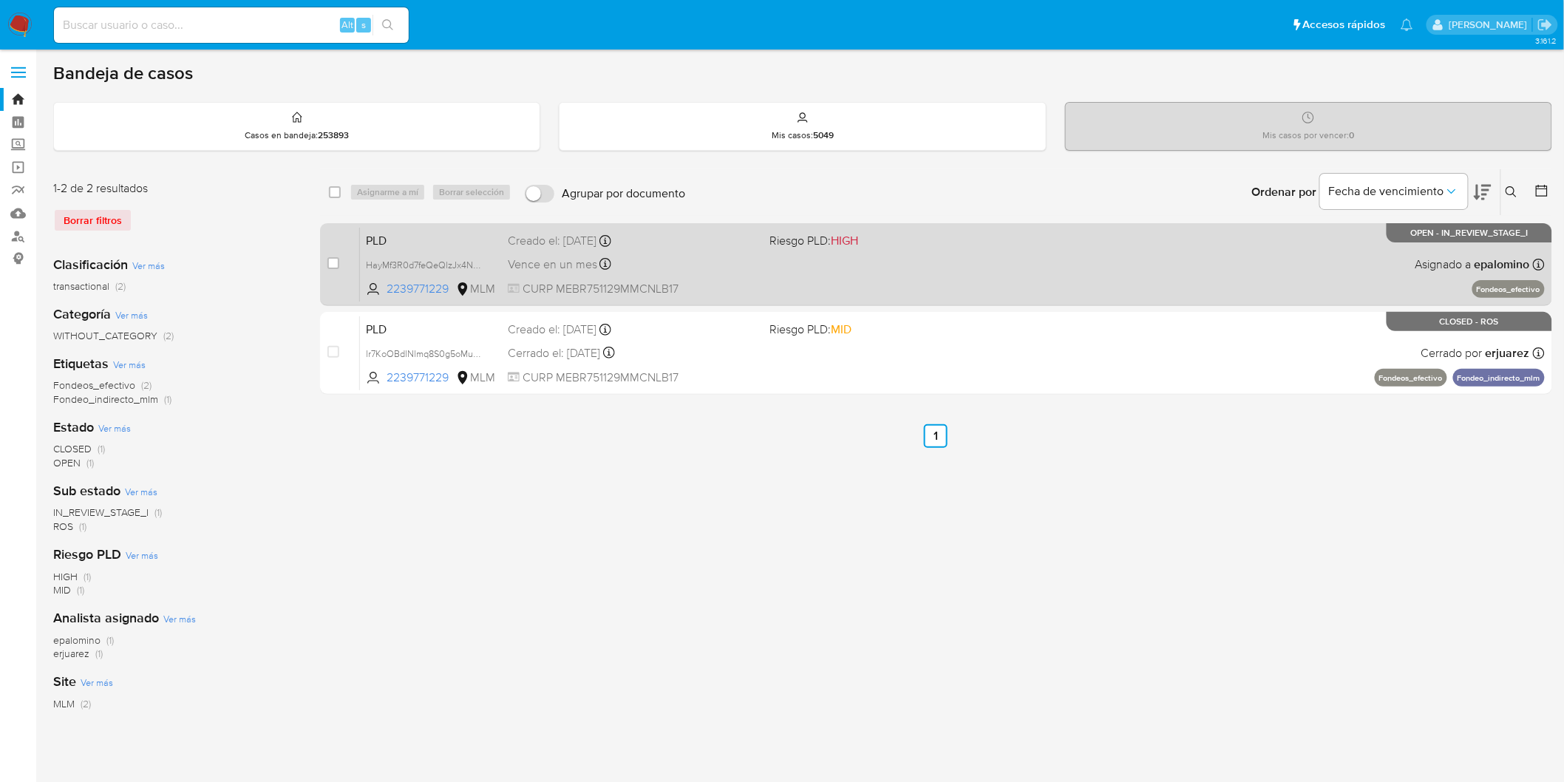
click at [395, 241] on span "PLD" at bounding box center [431, 239] width 130 height 19
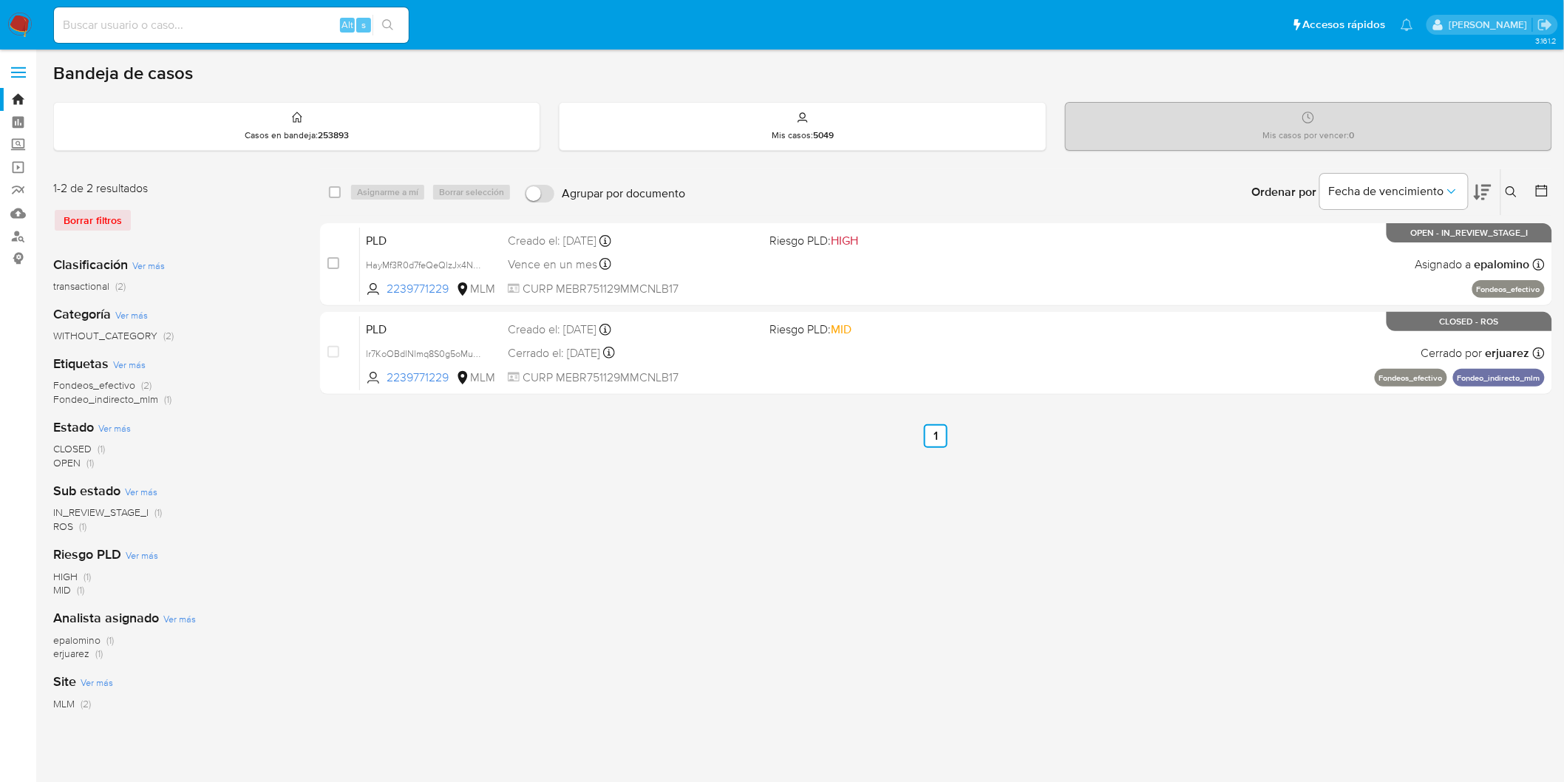
click at [18, 24] on img at bounding box center [19, 25] width 25 height 25
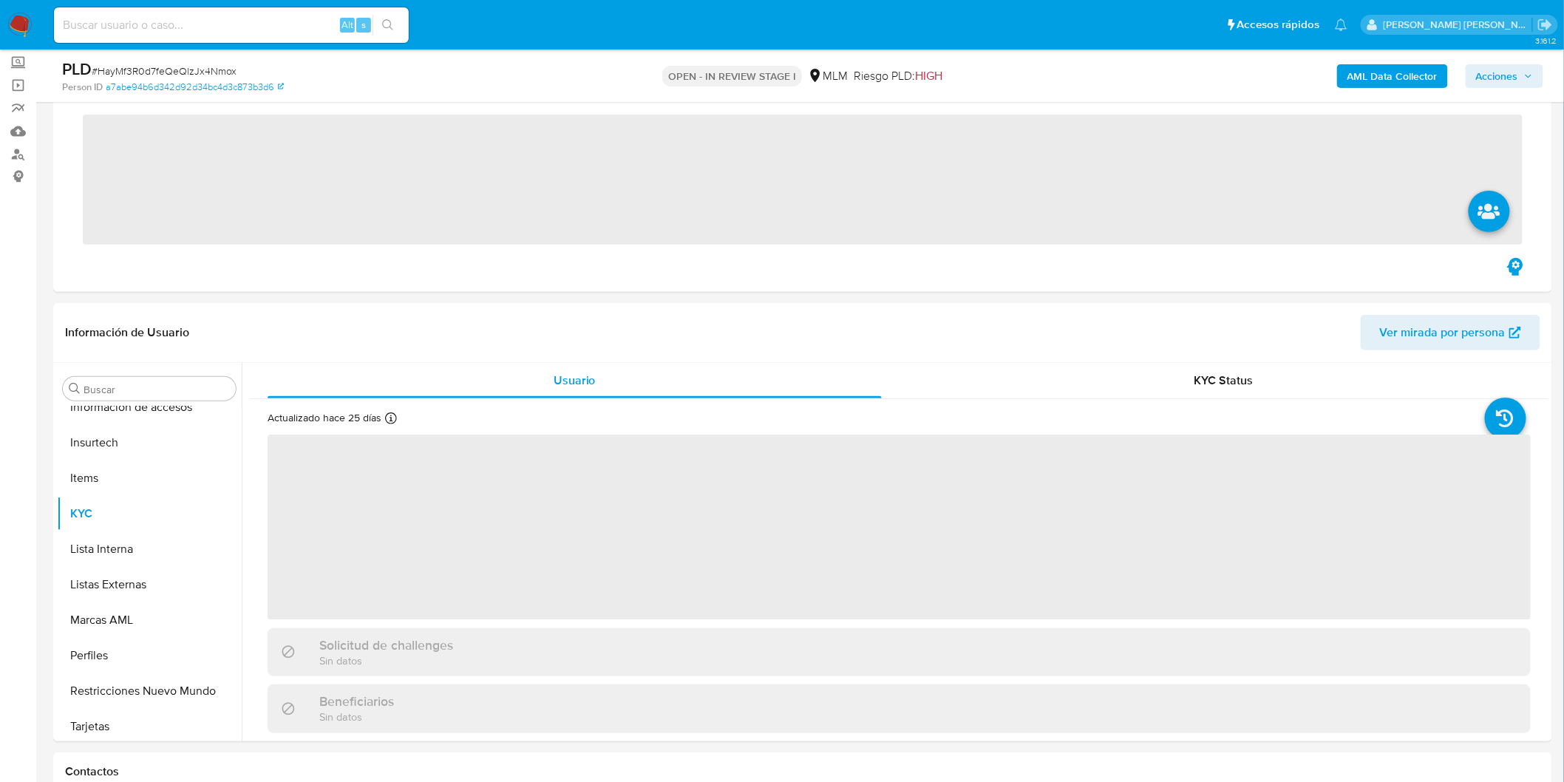
scroll to position [695, 0]
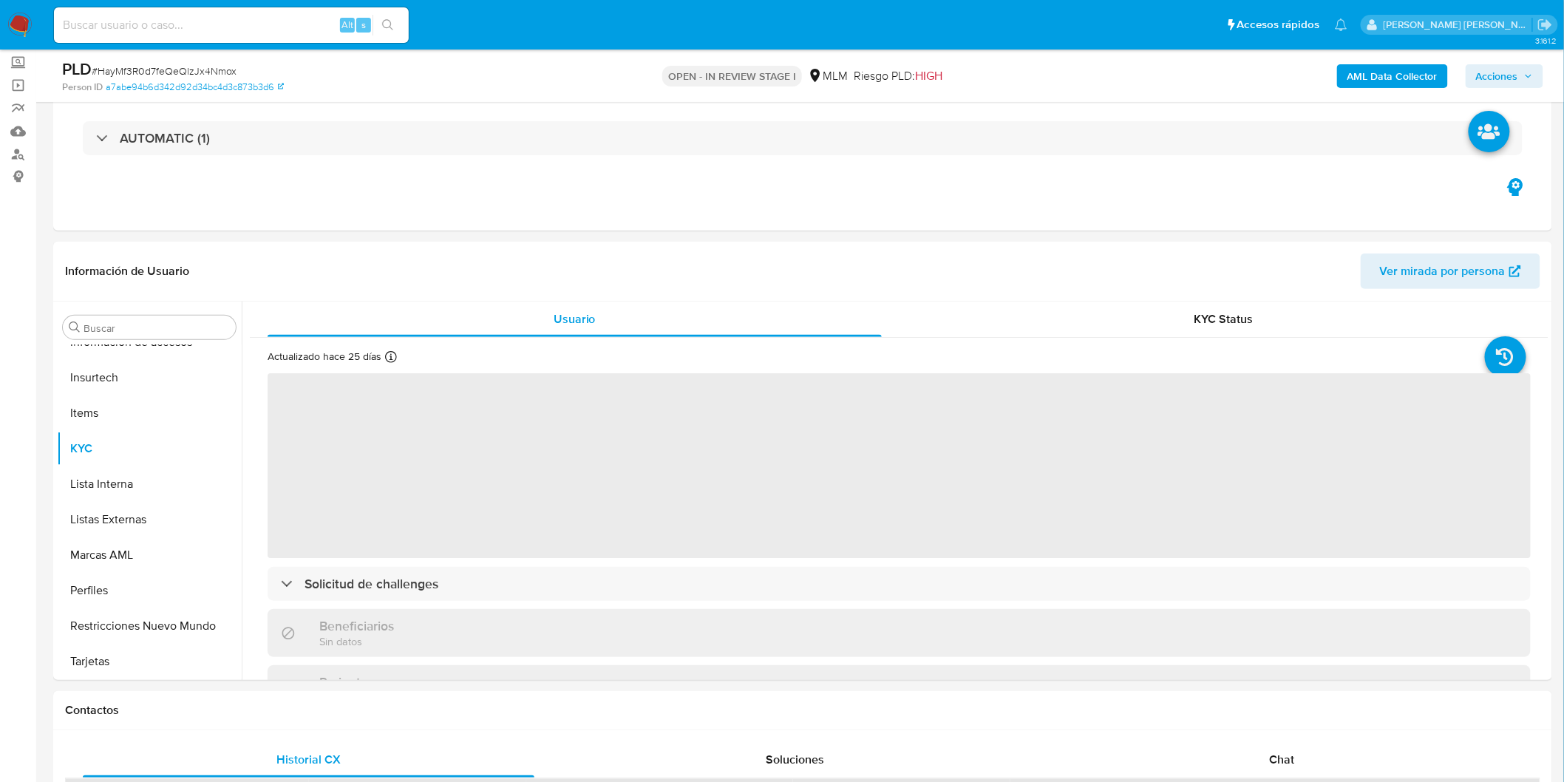
select select "10"
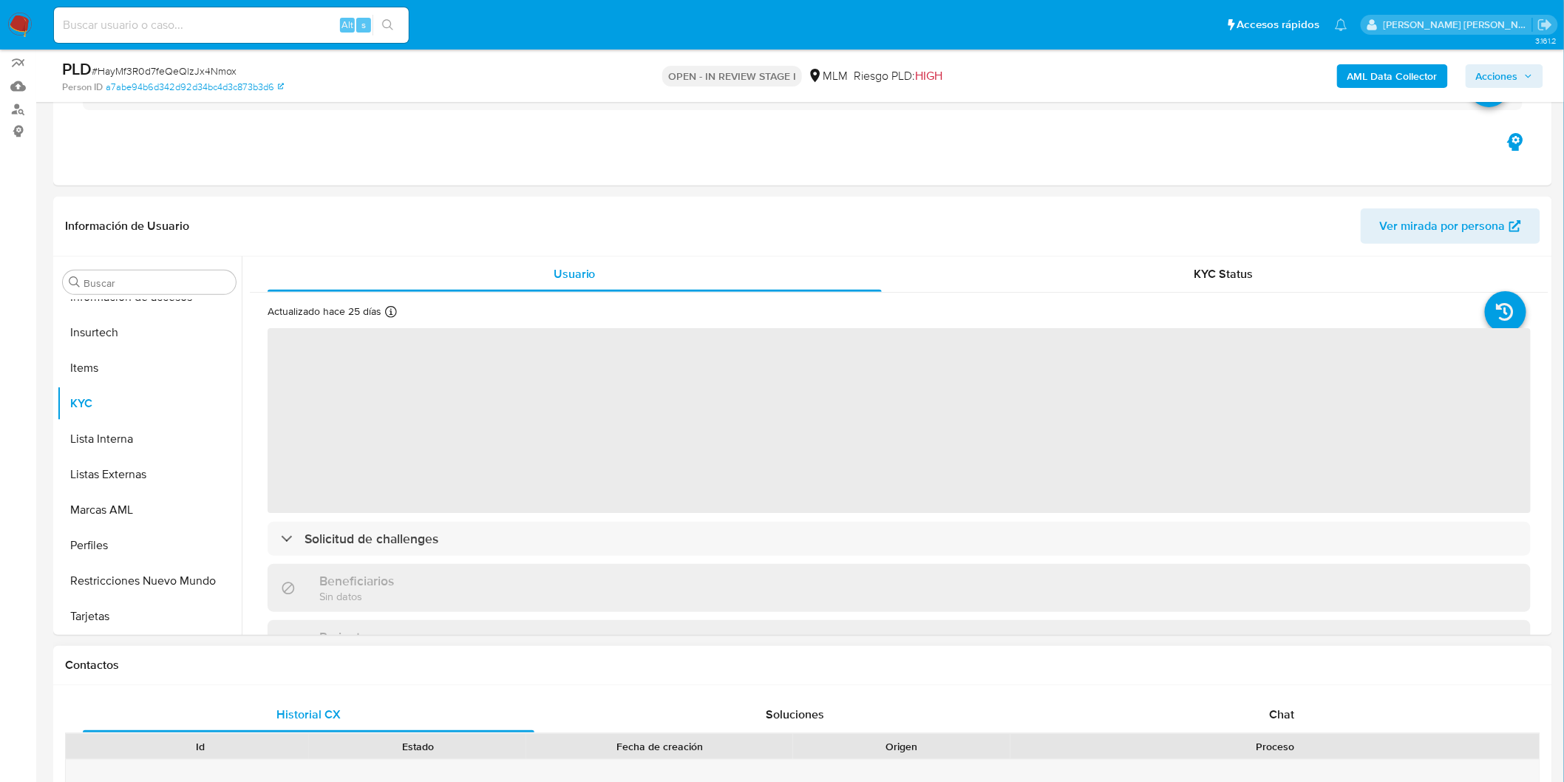
scroll to position [644, 0]
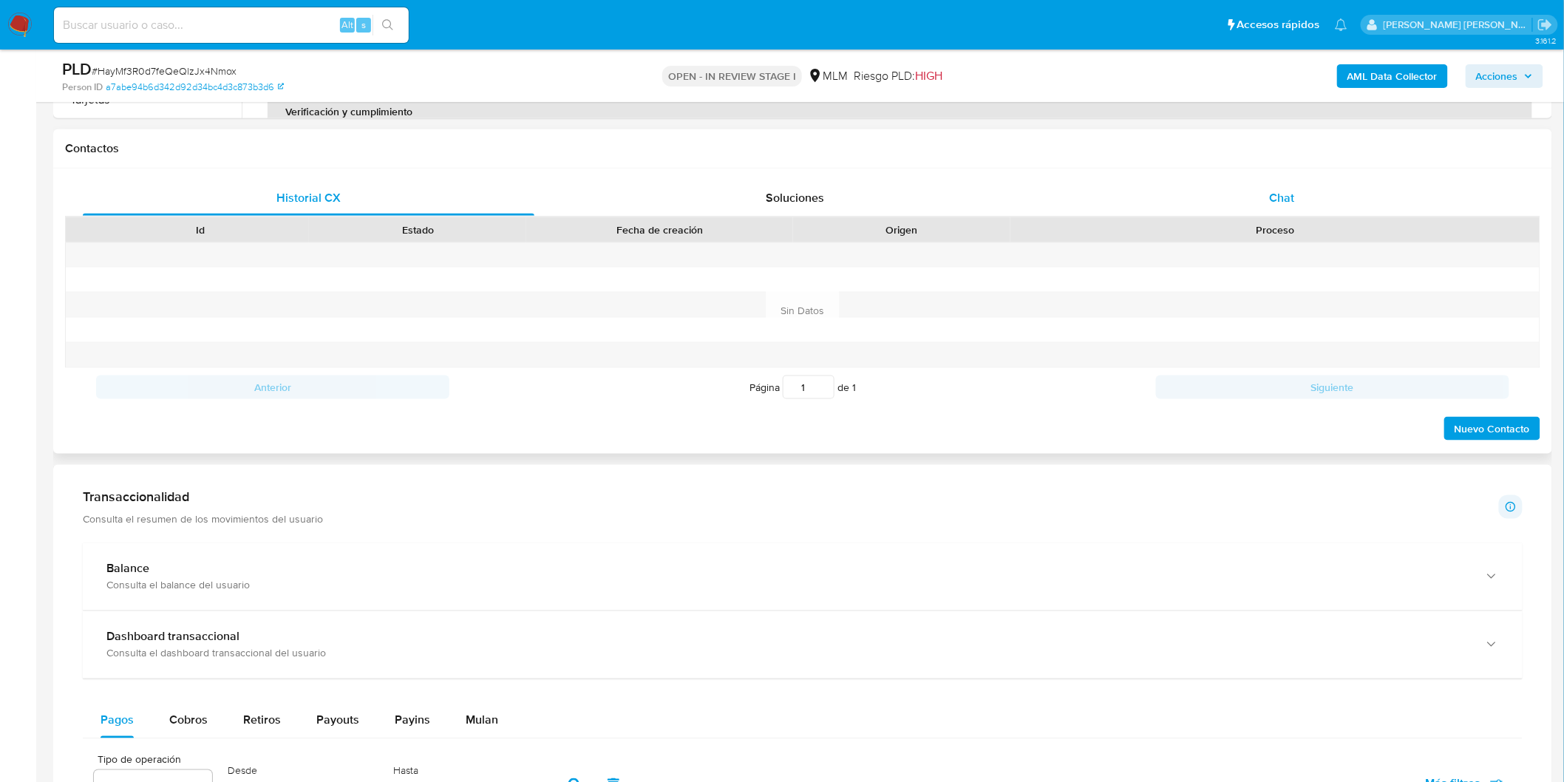
click at [1283, 181] on div "Chat" at bounding box center [1281, 197] width 451 height 35
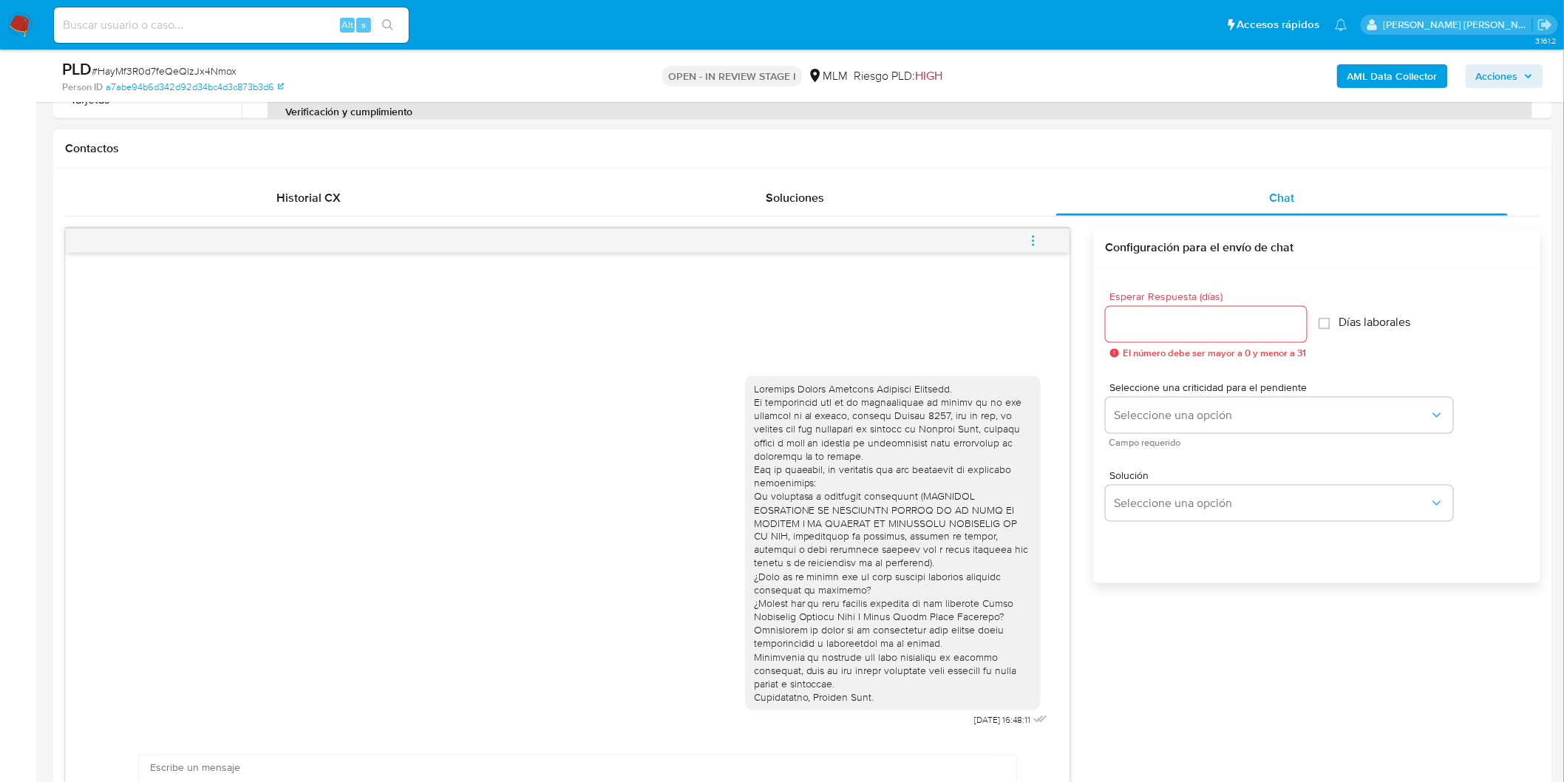
click at [1031, 245] on icon "menu-action" at bounding box center [1032, 240] width 13 height 13
click at [962, 213] on li "Cerrar conversación" at bounding box center [932, 213] width 151 height 27
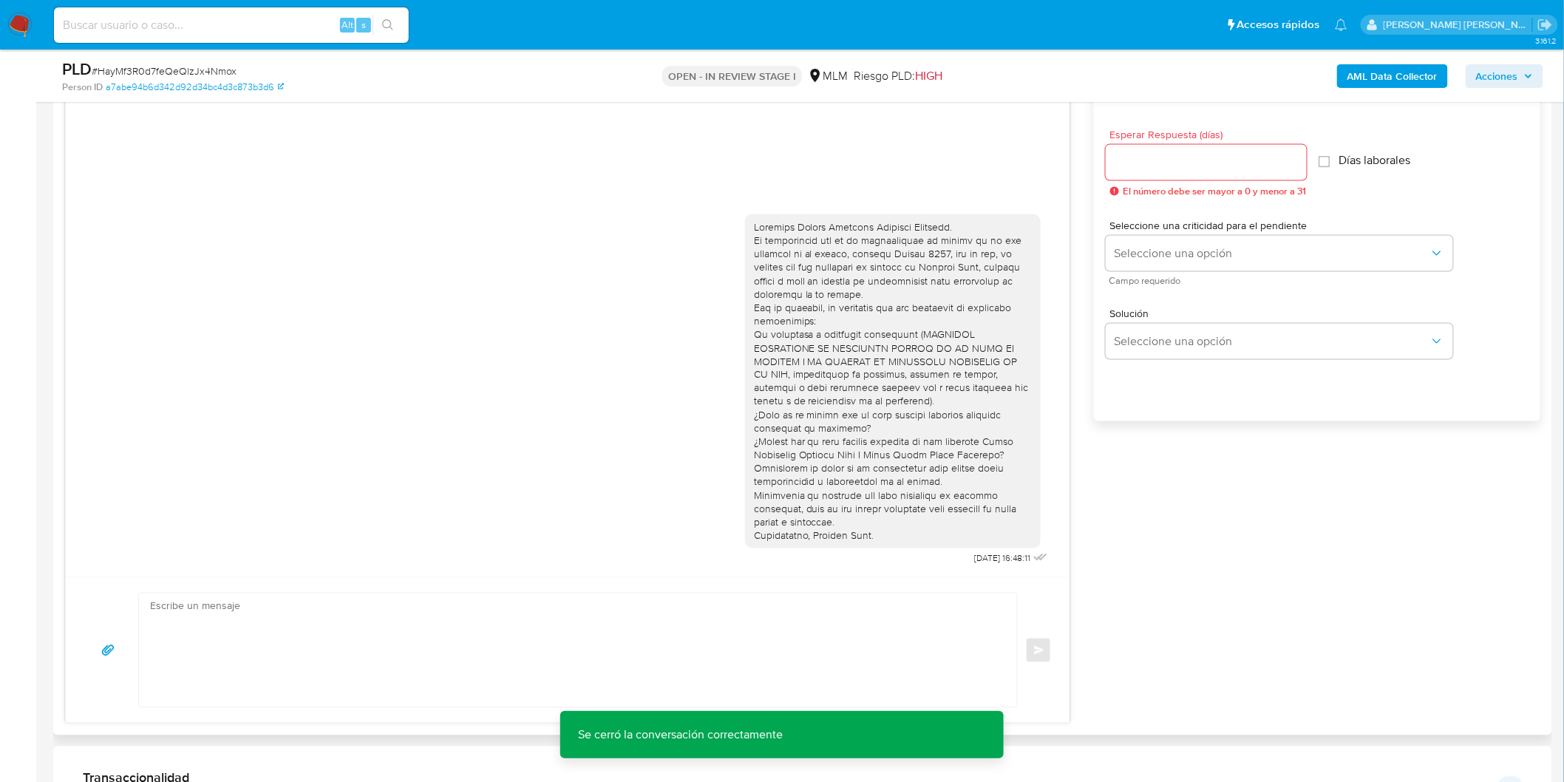
scroll to position [890, 0]
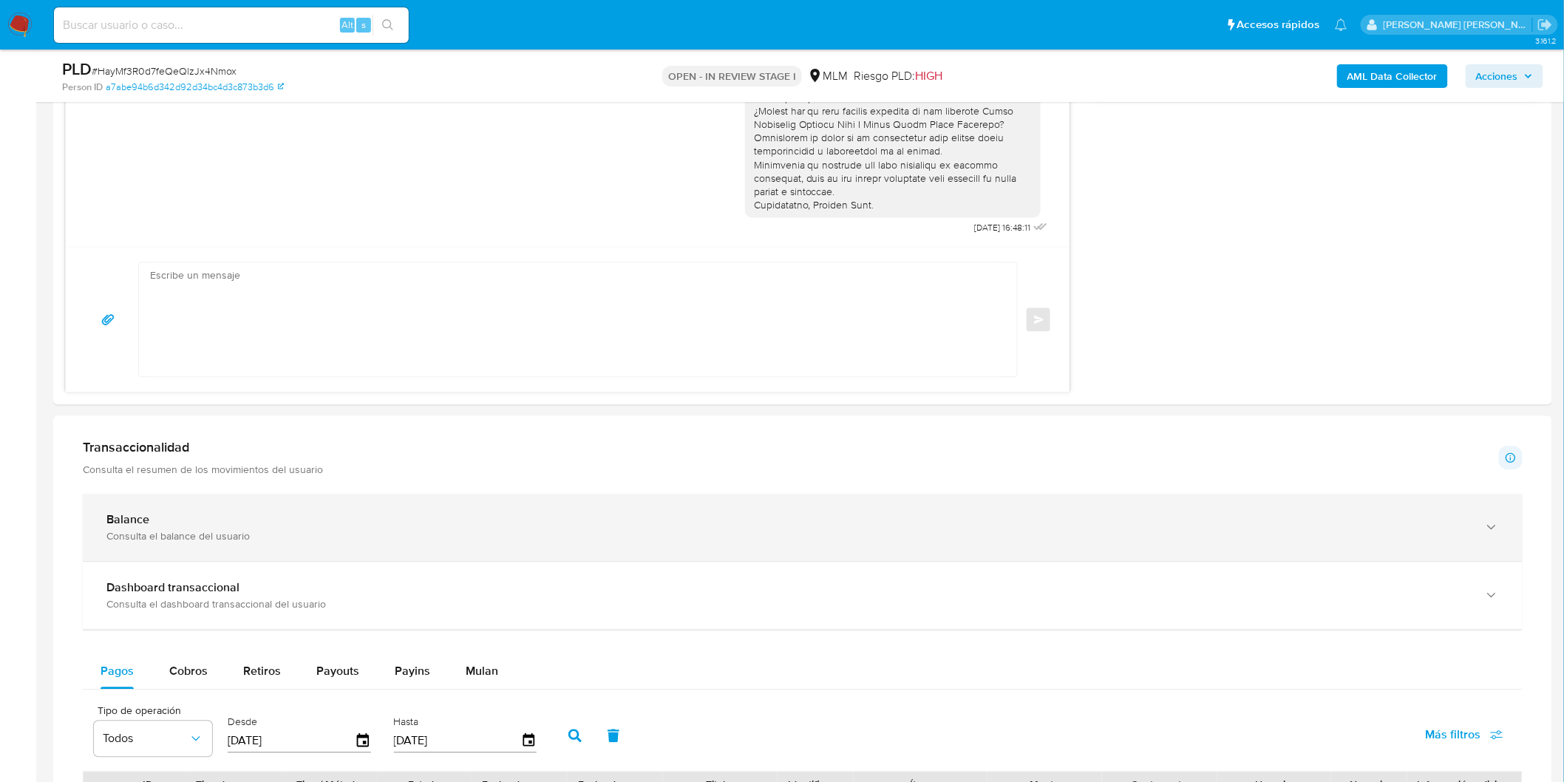
click at [168, 540] on div "Consulta el balance del usuario" at bounding box center [787, 536] width 1363 height 13
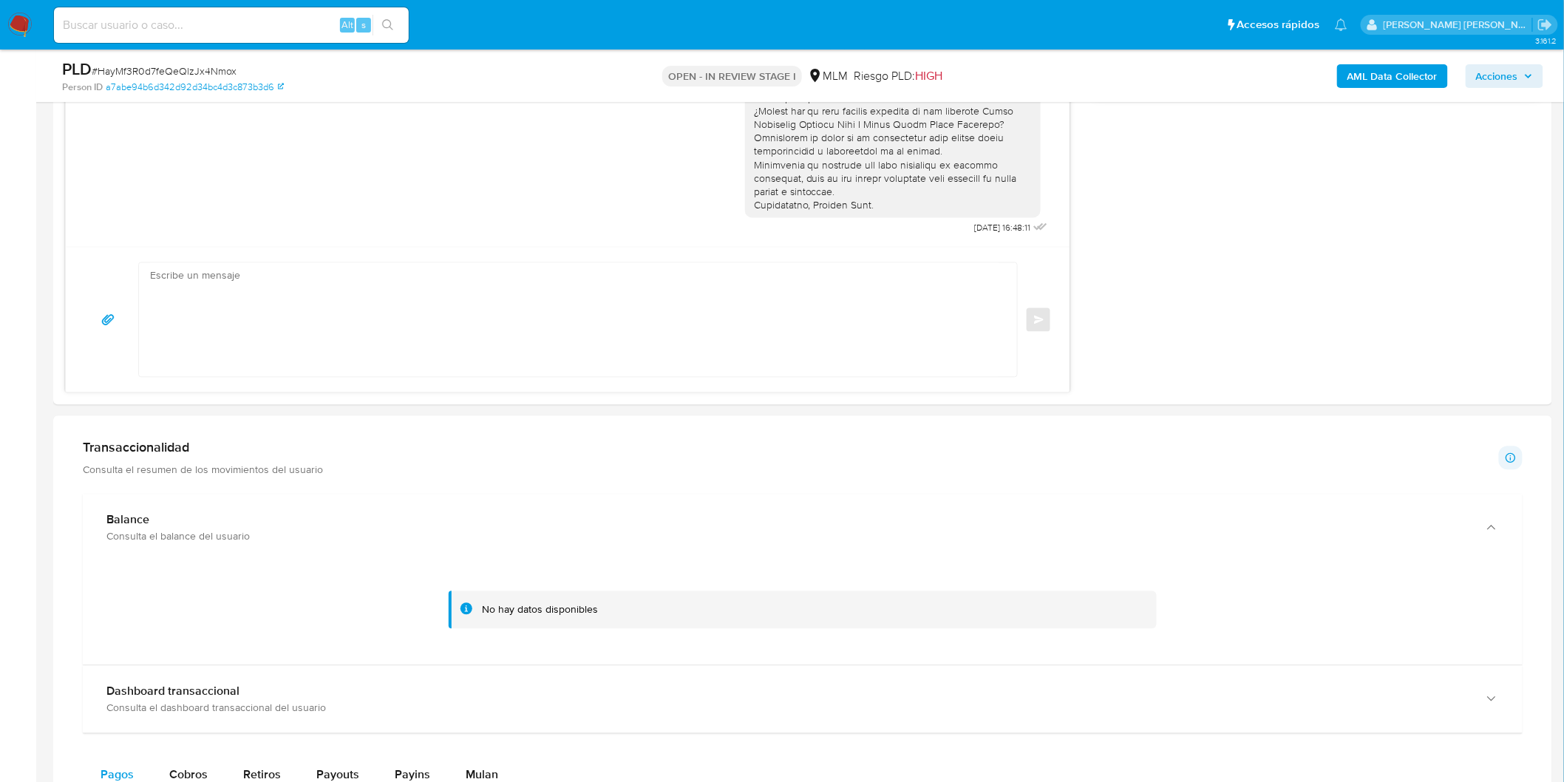
scroll to position [1383, 0]
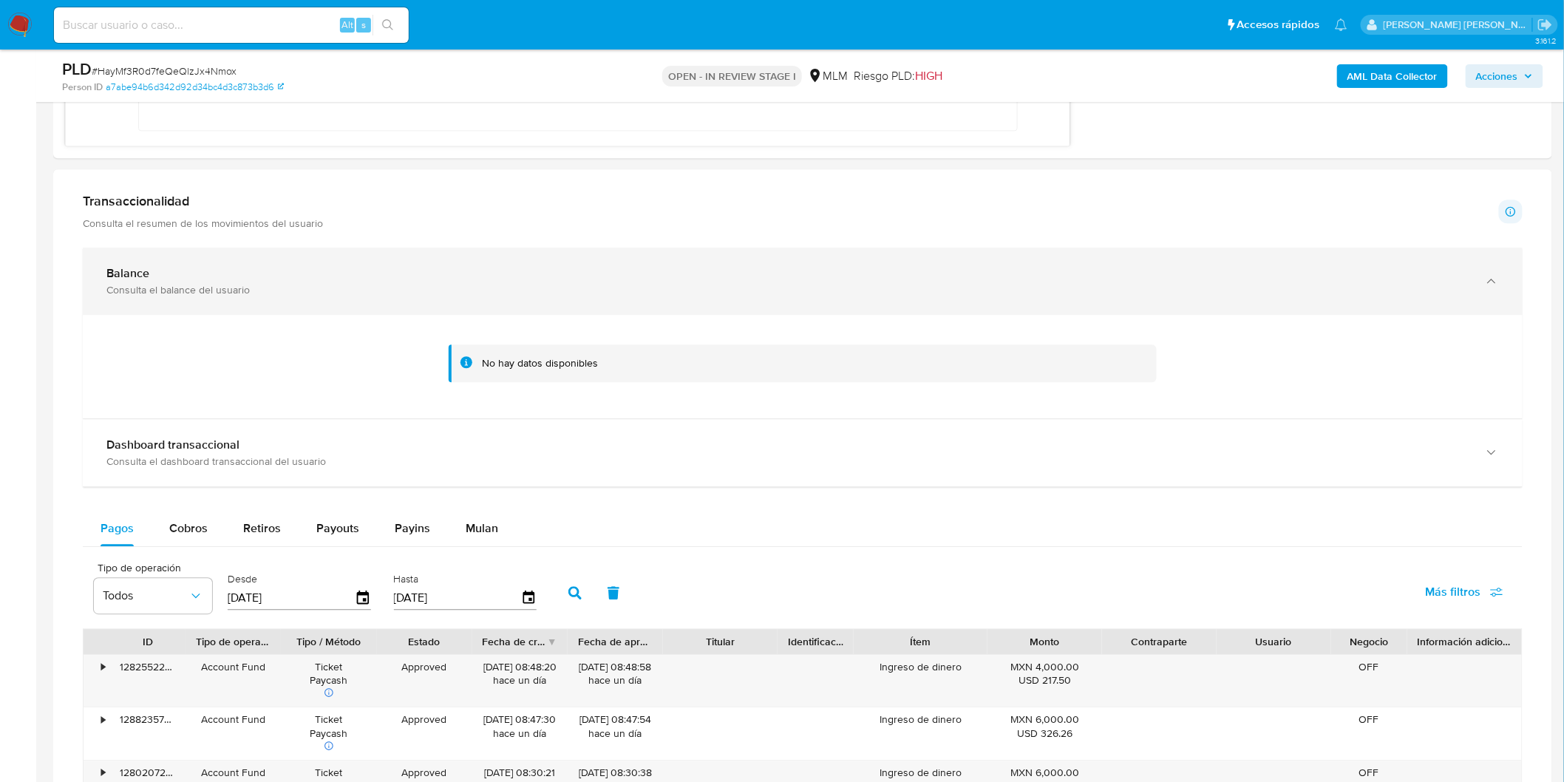
click at [183, 282] on div "Balance Consulta el balance del usuario" at bounding box center [787, 281] width 1363 height 30
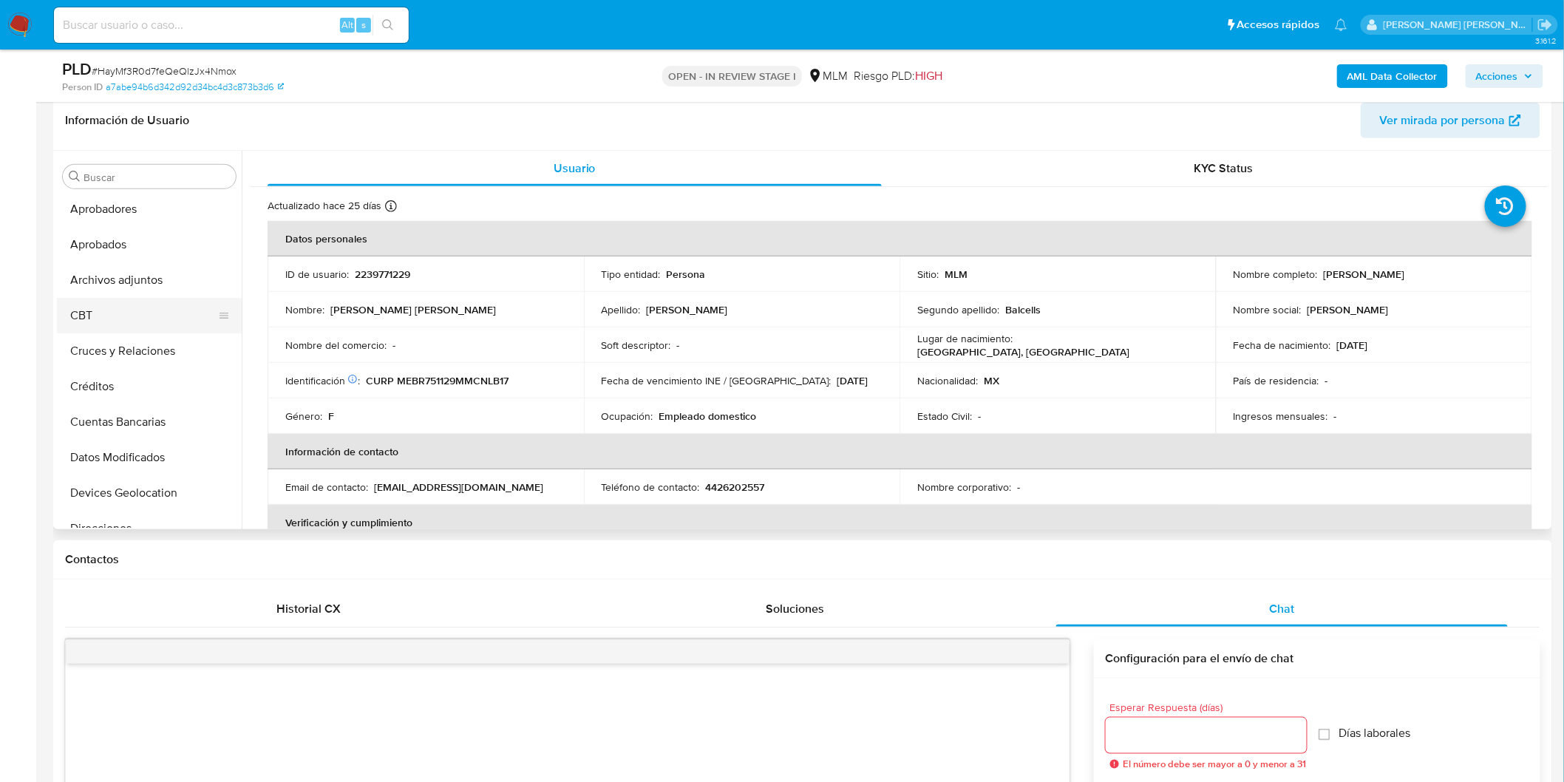
scroll to position [38, 0]
click at [146, 290] on button "Archivos adjuntos" at bounding box center [143, 280] width 173 height 35
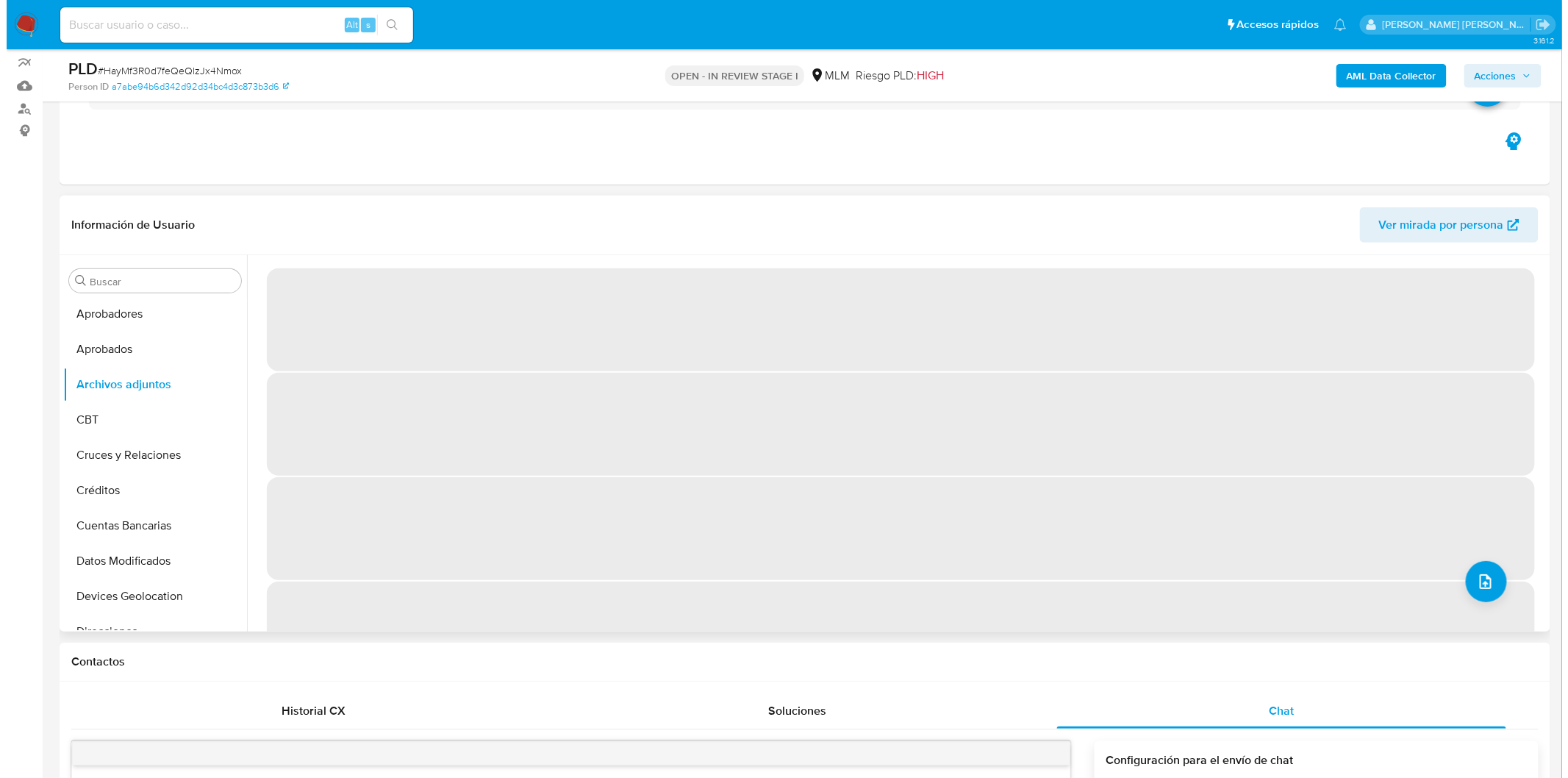
scroll to position [0, 0]
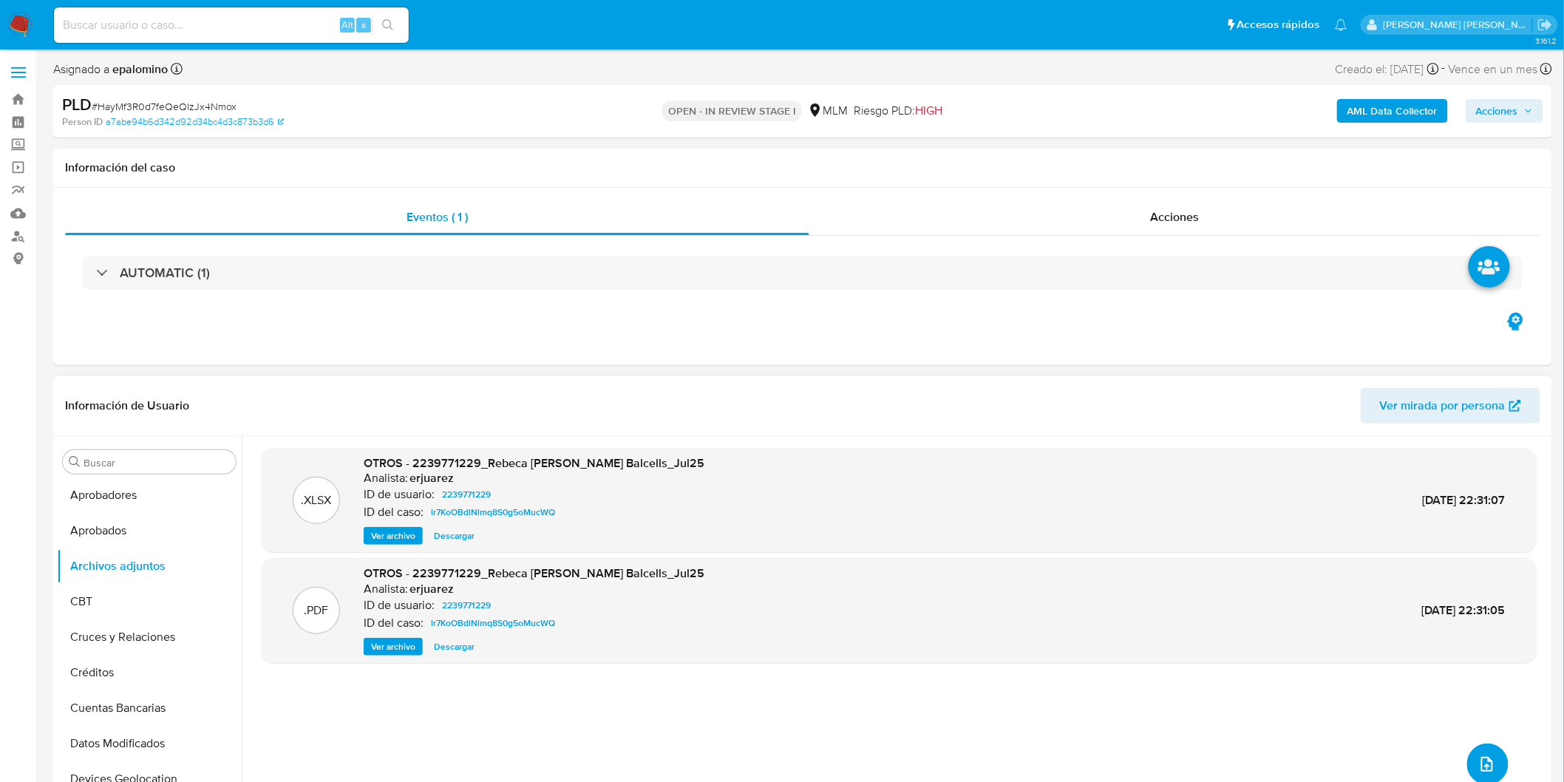
click at [1486, 764] on icon "upload-file" at bounding box center [1487, 764] width 18 height 18
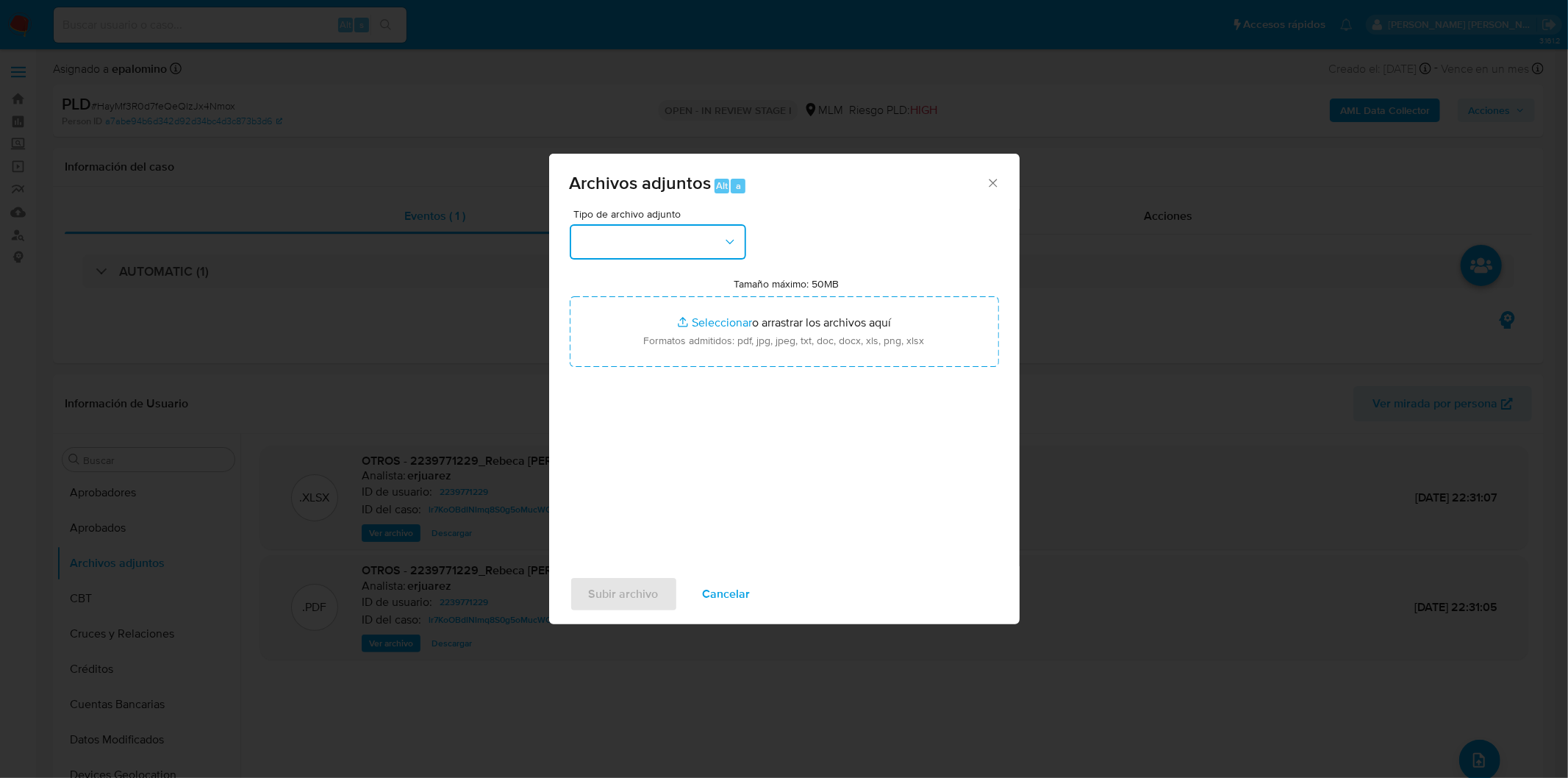
click at [715, 244] on button "button" at bounding box center [658, 241] width 176 height 35
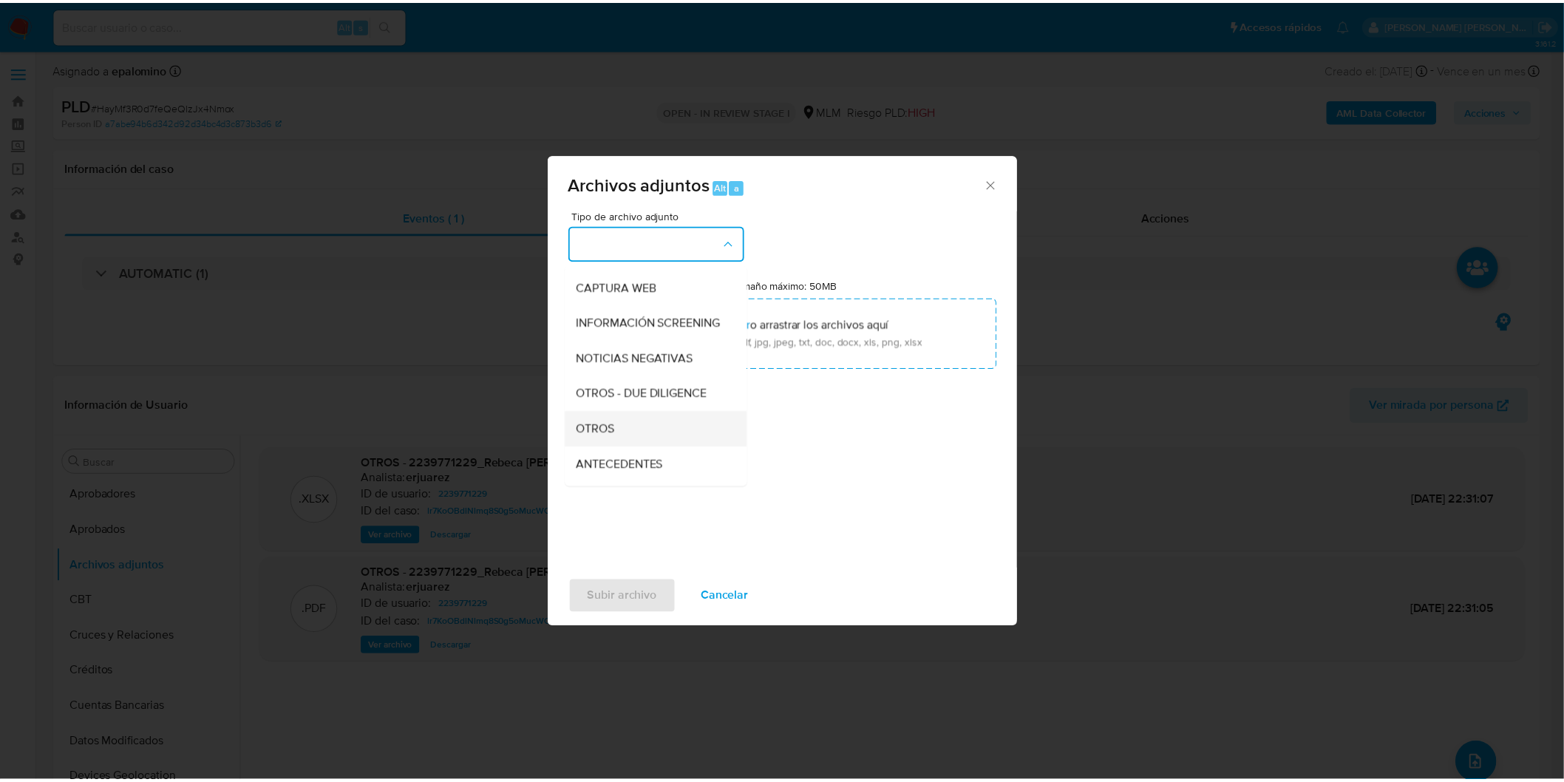
scroll to position [164, 0]
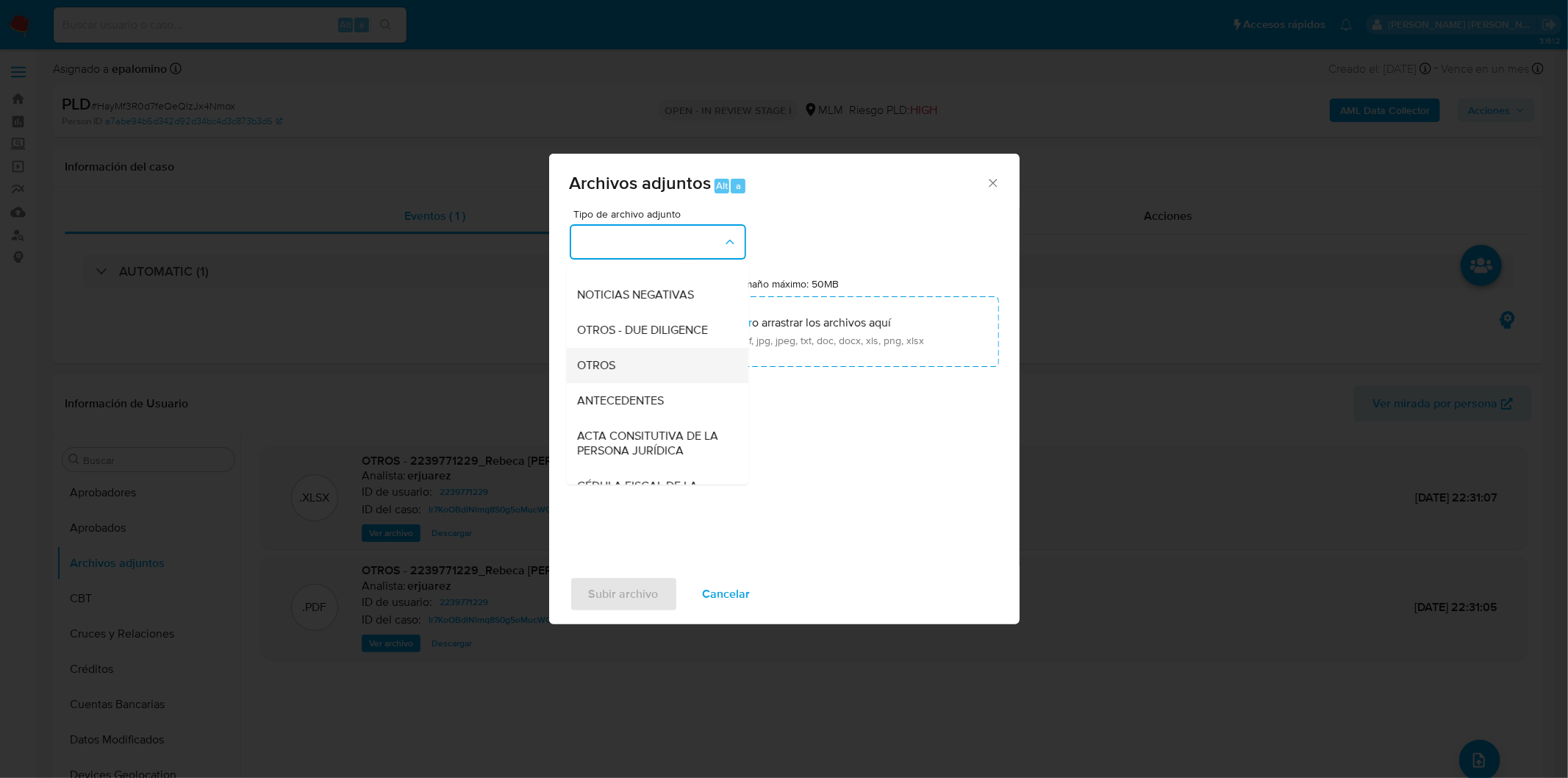
click at [657, 382] on div "OTROS" at bounding box center [653, 364] width 150 height 35
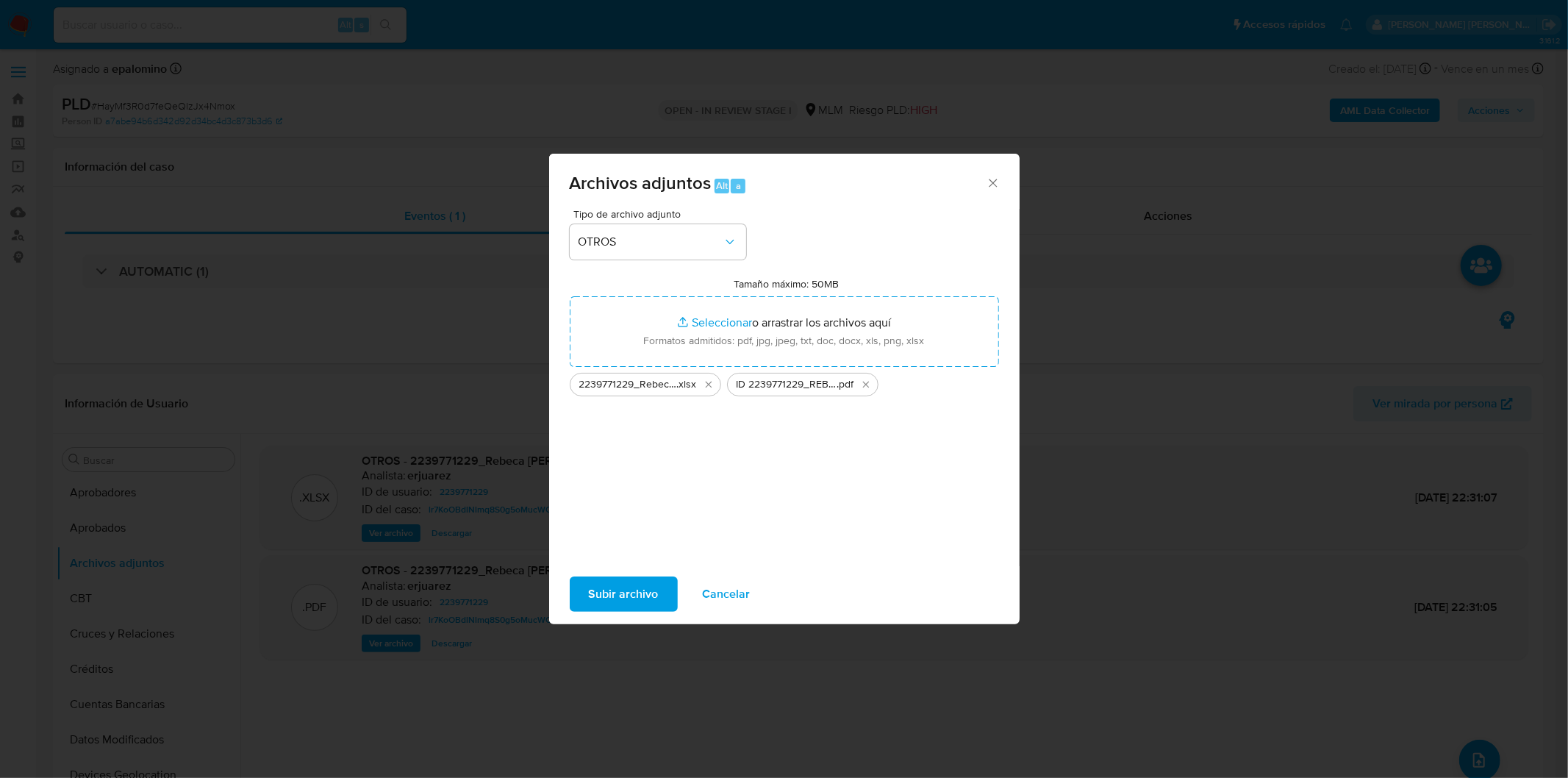
click at [634, 586] on span "Subir archivo" at bounding box center [624, 594] width 70 height 33
click at [990, 186] on icon "Cerrar" at bounding box center [993, 183] width 8 height 8
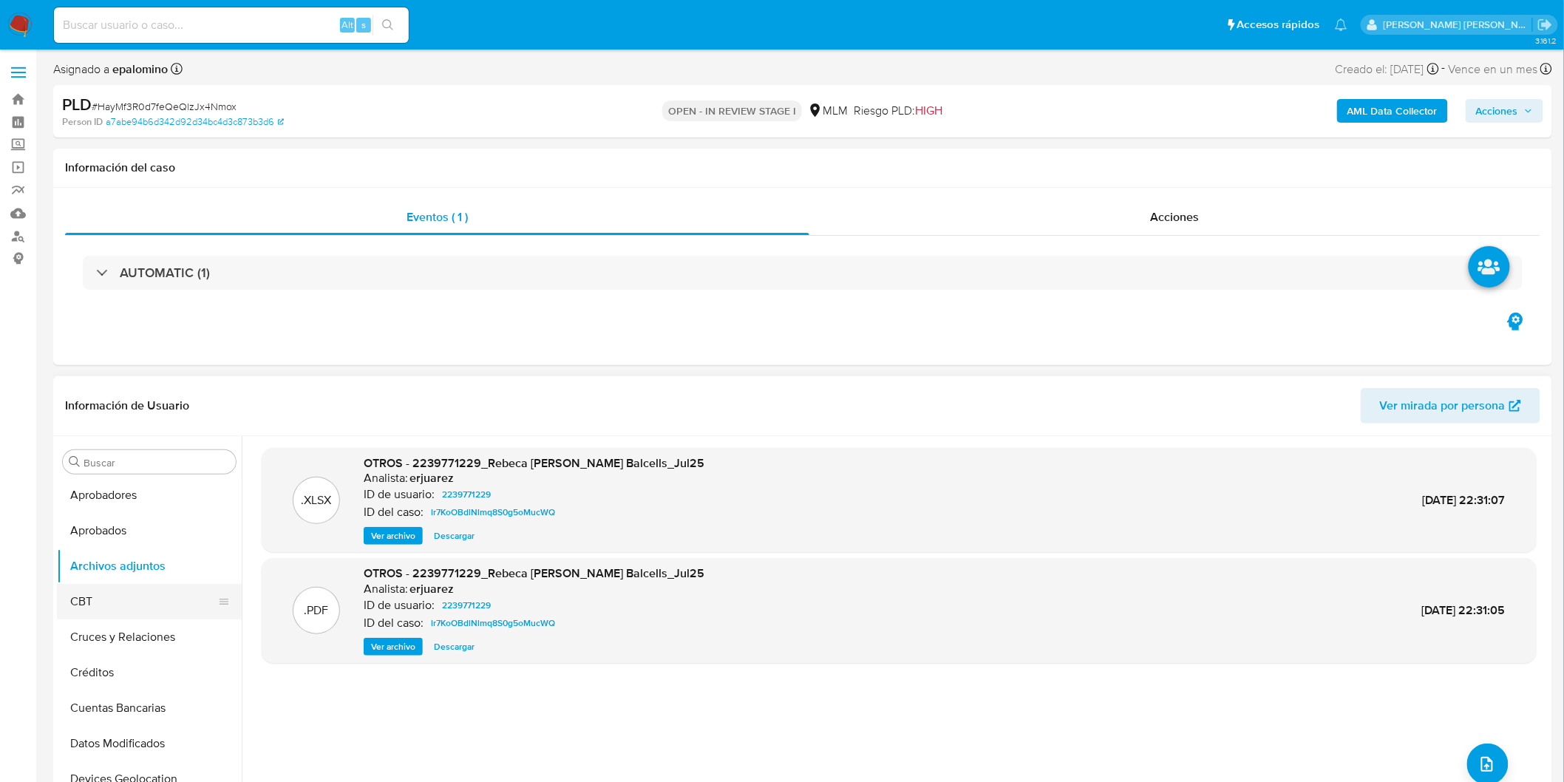
click at [151, 606] on button "CBT" at bounding box center [143, 601] width 173 height 35
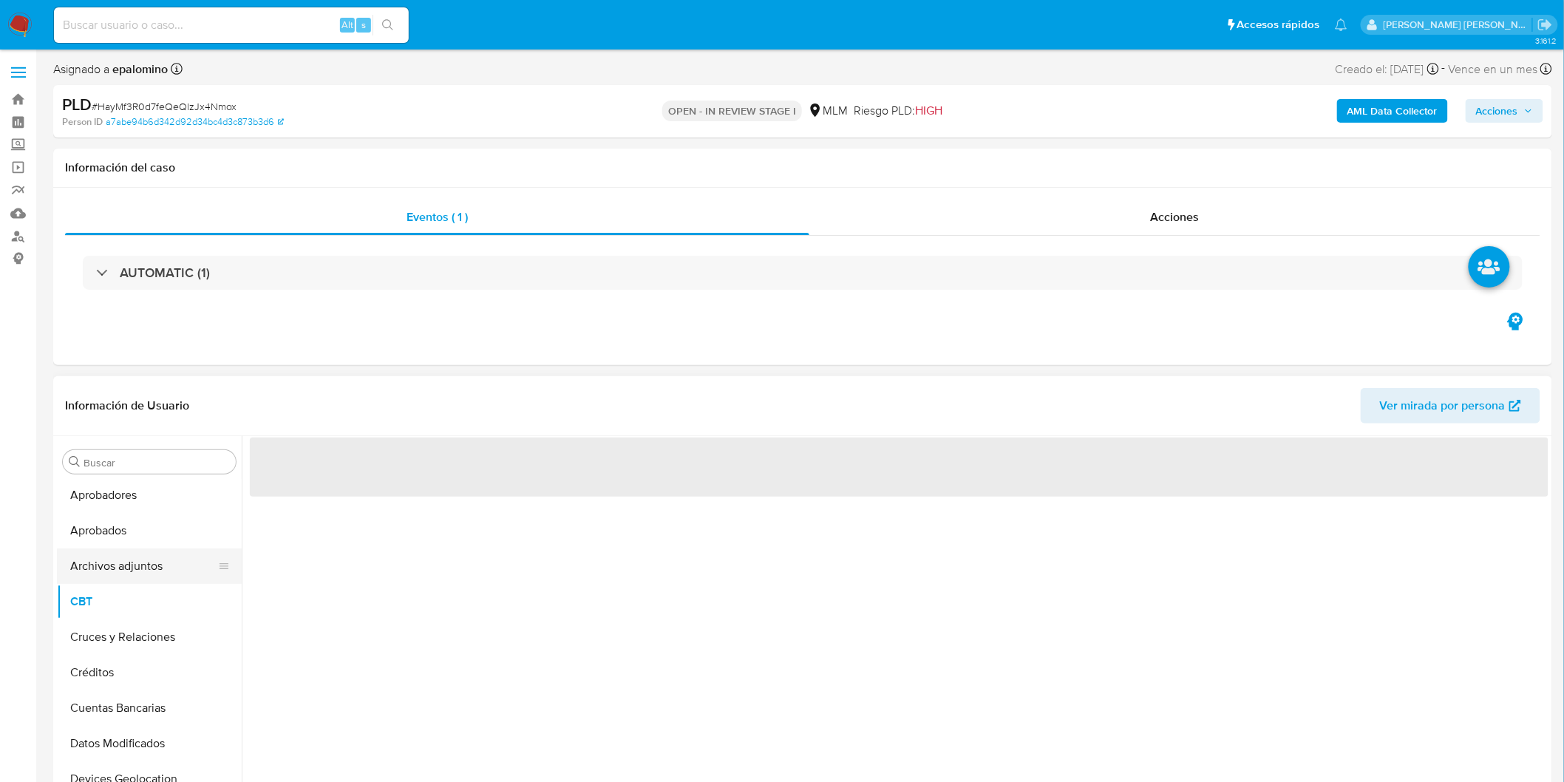
click at [164, 570] on button "Archivos adjuntos" at bounding box center [143, 565] width 173 height 35
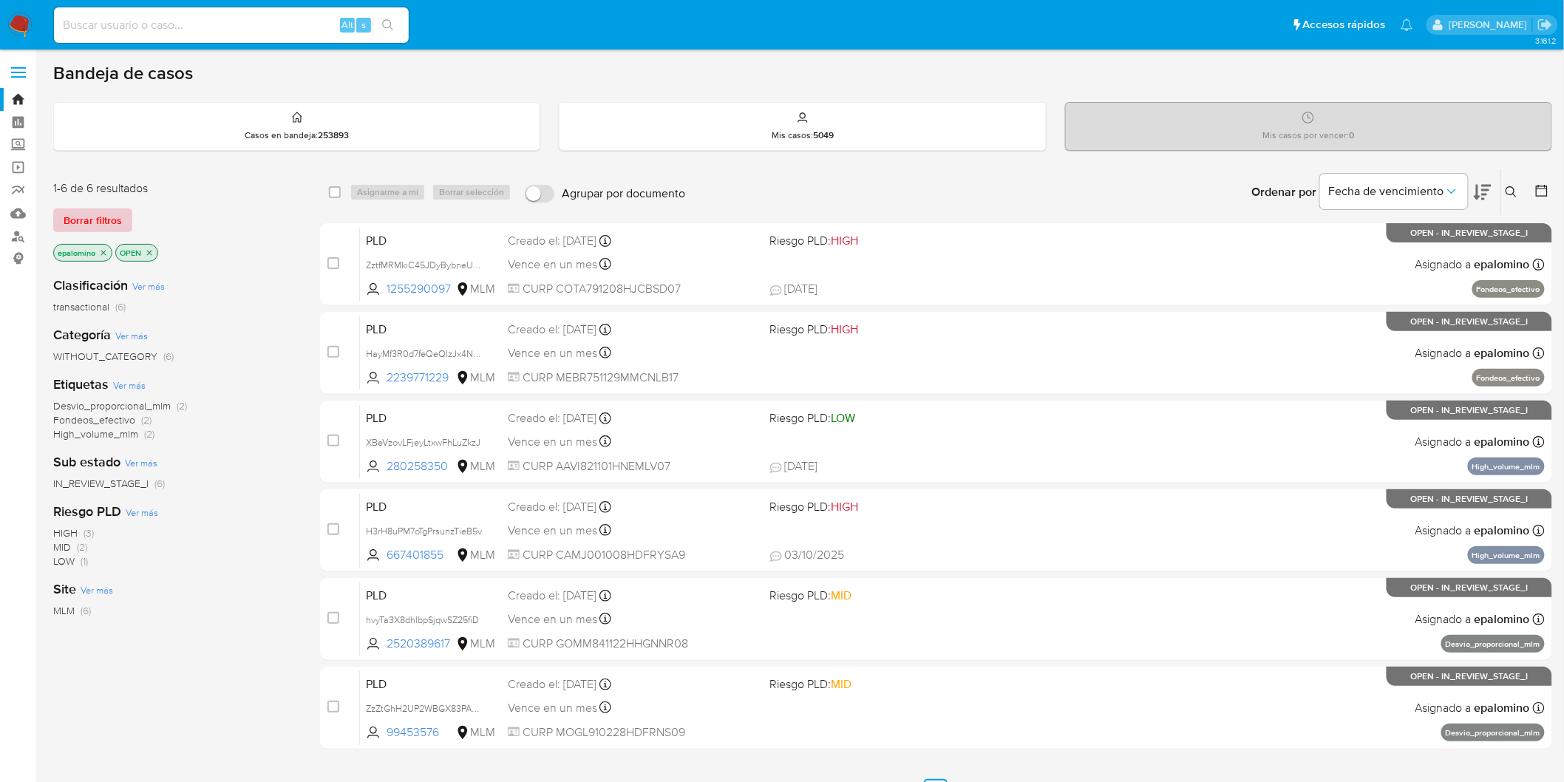
click at [112, 219] on span "Borrar filtros" at bounding box center [93, 220] width 58 height 21
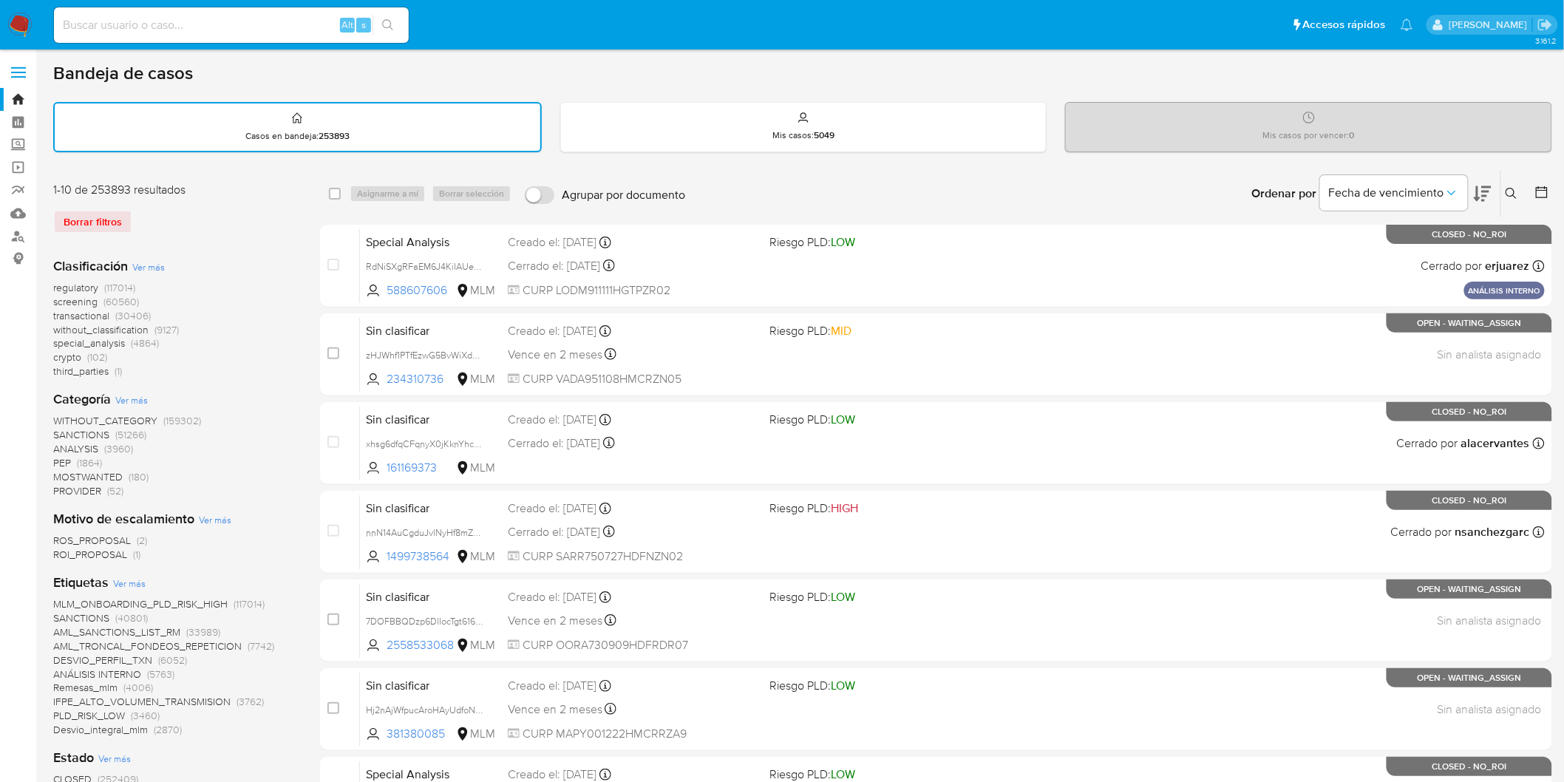
click at [1503, 190] on button at bounding box center [1513, 194] width 24 height 18
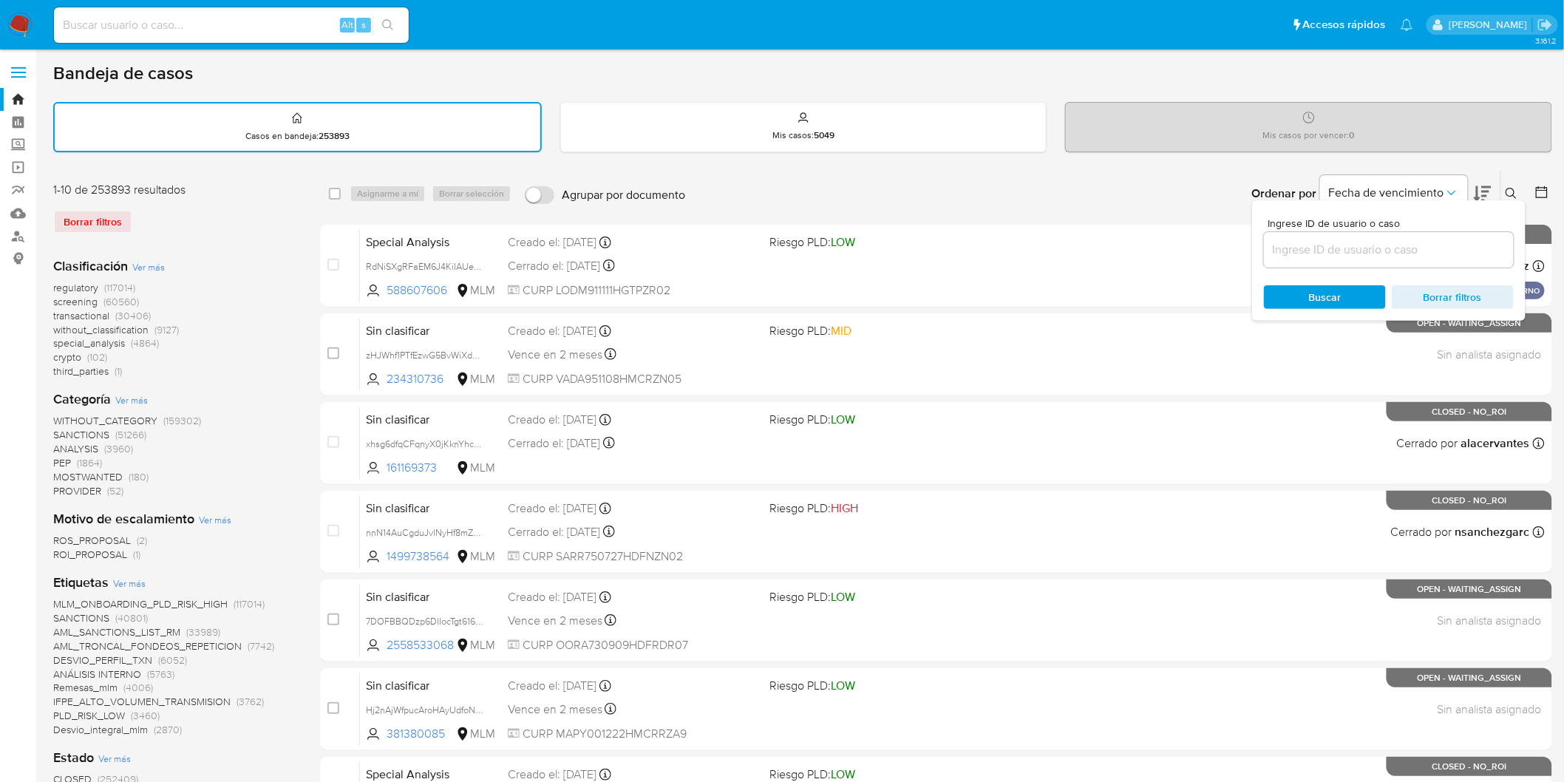
click at [1343, 249] on input at bounding box center [1389, 249] width 250 height 19
type input "667401855"
click at [1335, 293] on span "Buscar" at bounding box center [1325, 297] width 33 height 24
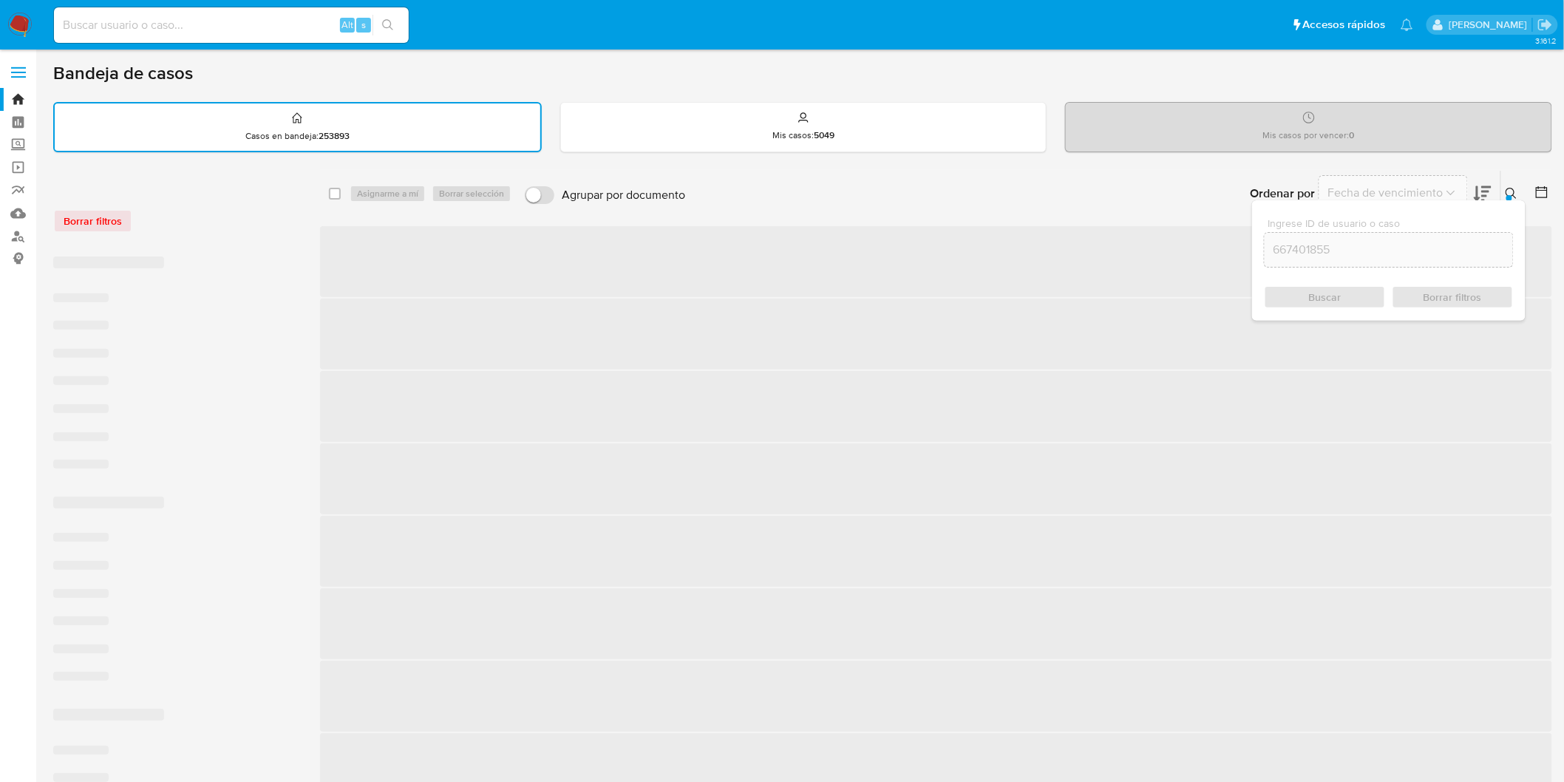
click at [1510, 195] on div at bounding box center [1509, 198] width 6 height 6
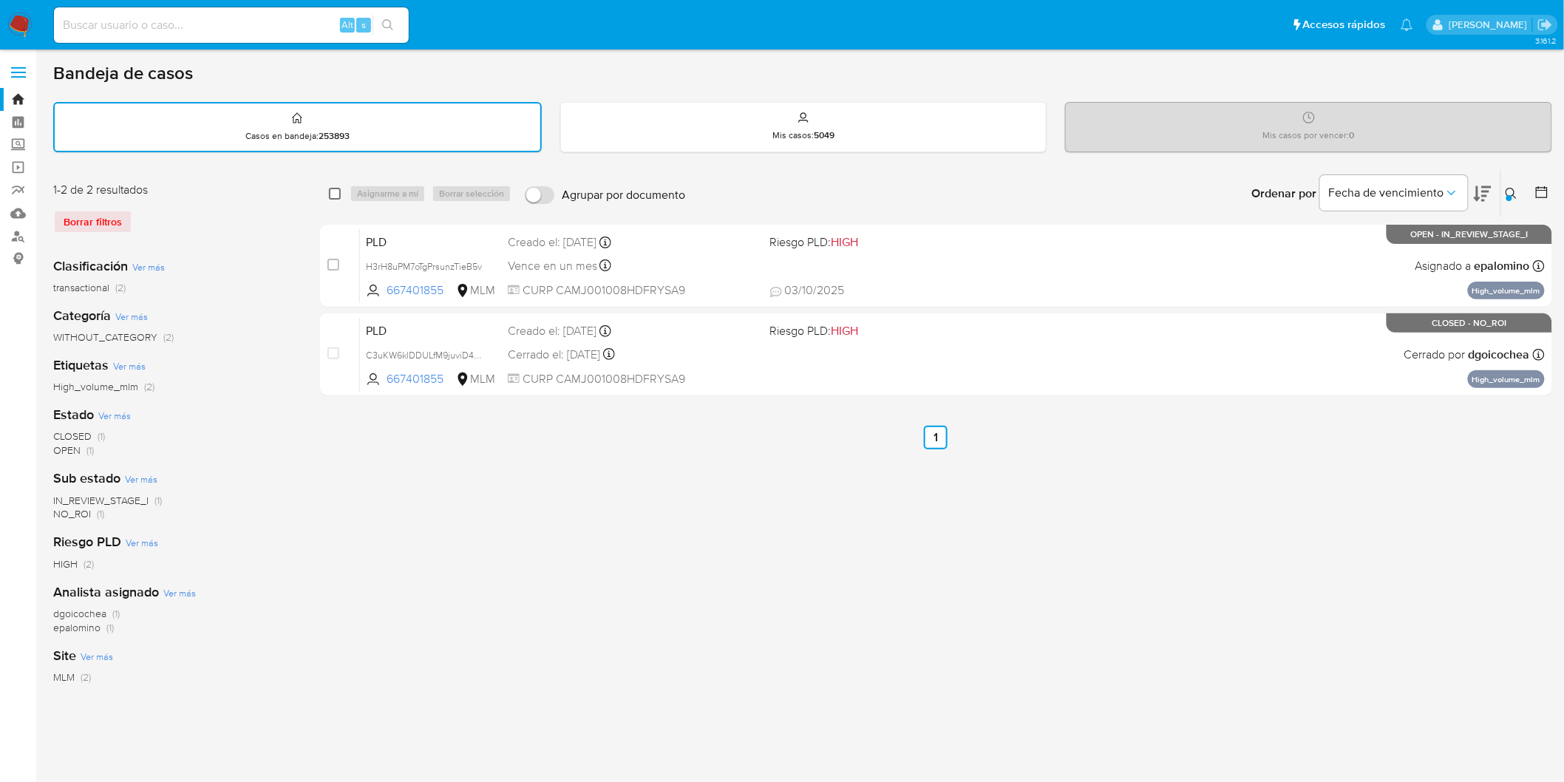
click at [335, 194] on input "checkbox" at bounding box center [335, 194] width 12 height 12
checkbox input "true"
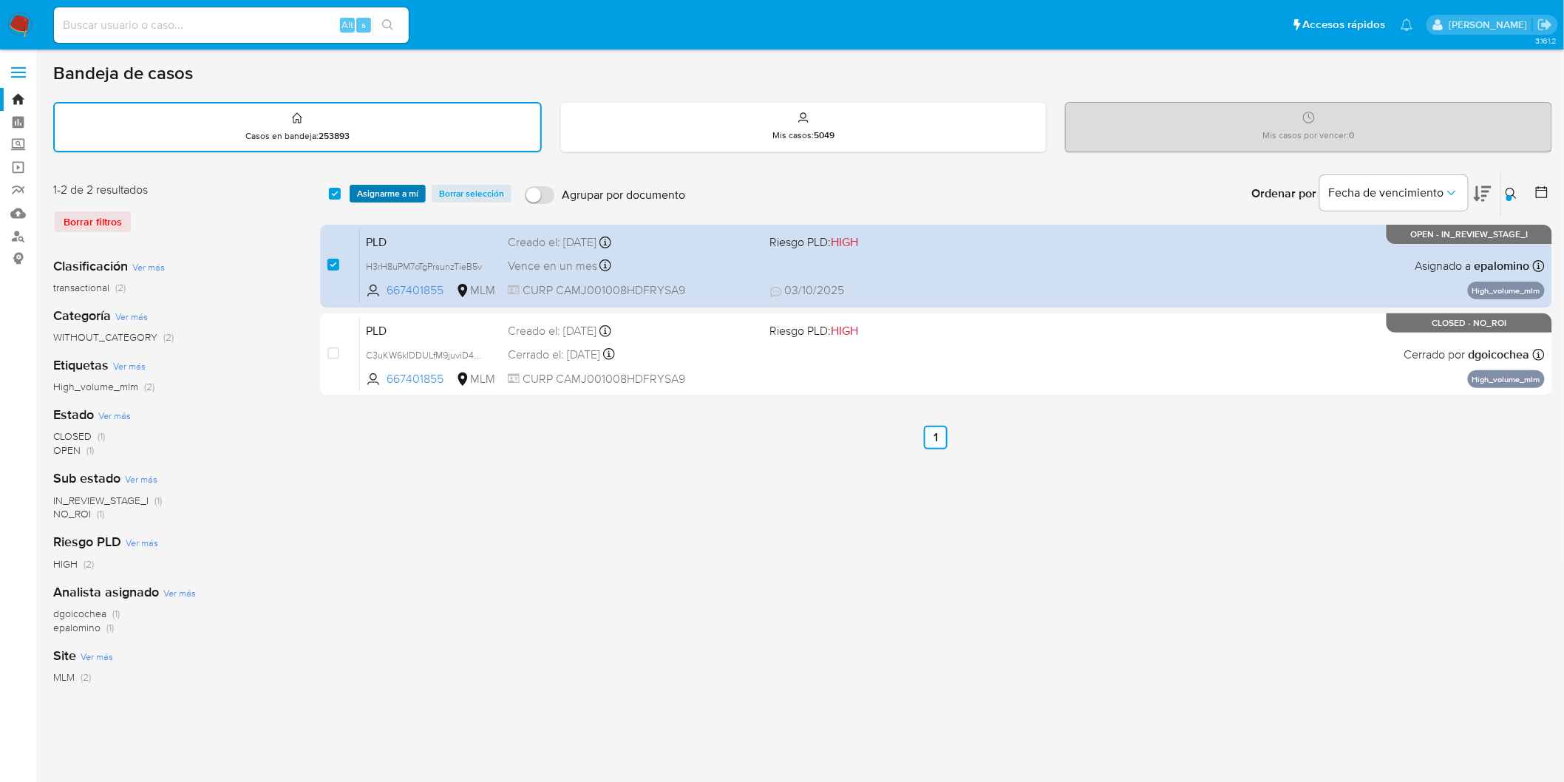
click at [392, 186] on span "Asignarme a mí" at bounding box center [387, 193] width 61 height 15
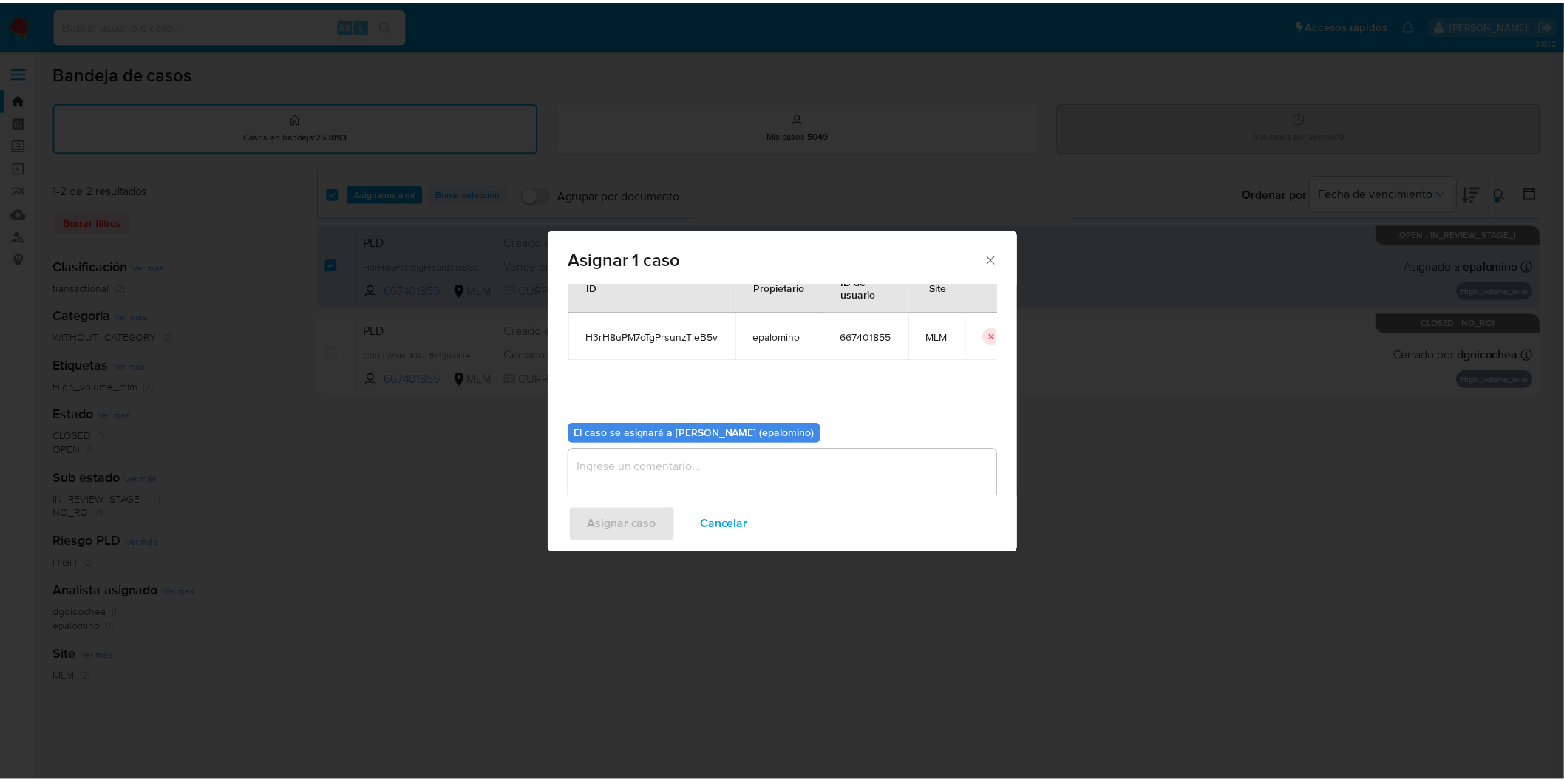
scroll to position [76, 0]
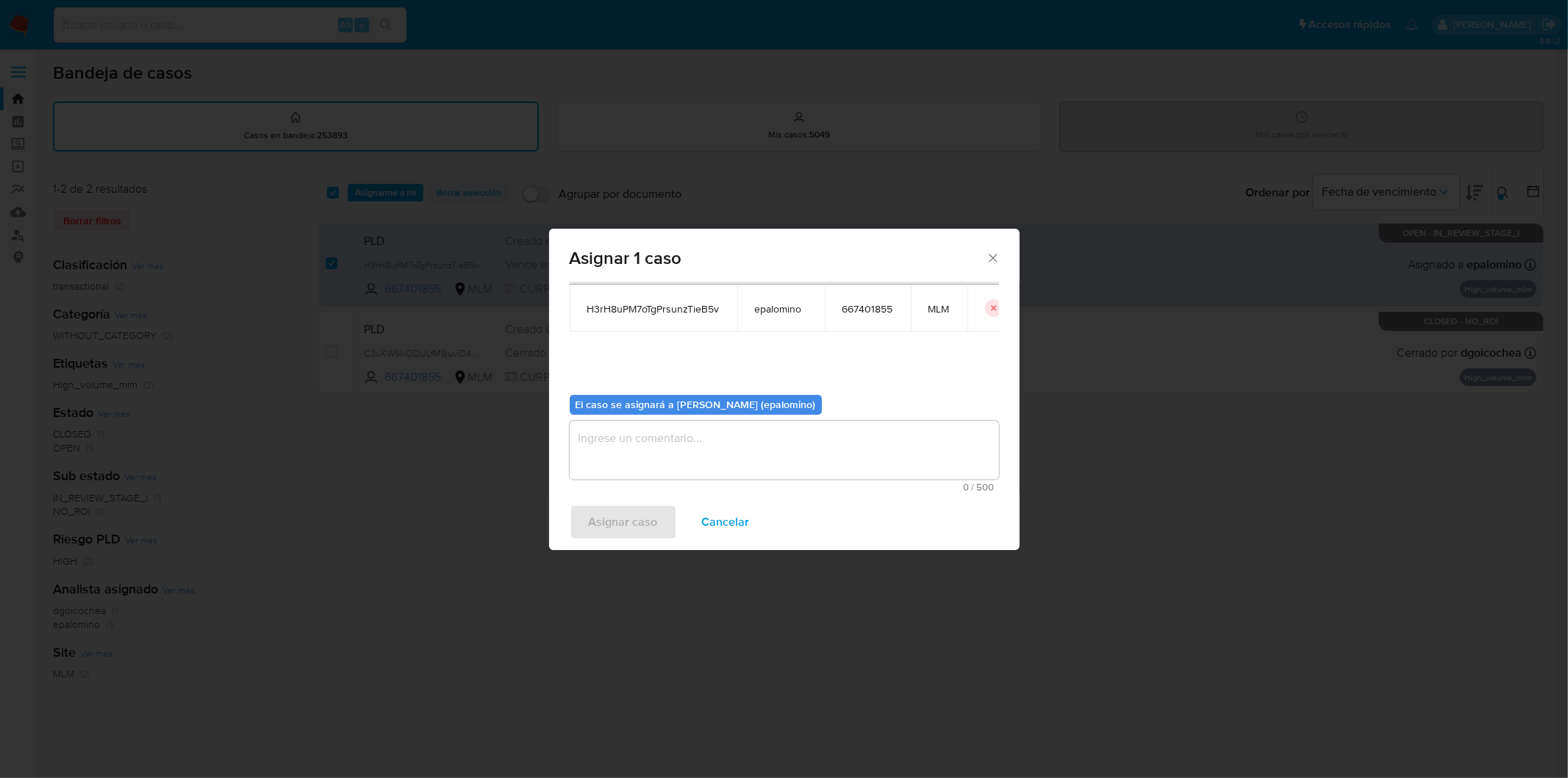
click at [629, 461] on textarea "assign-modal" at bounding box center [785, 450] width 430 height 59
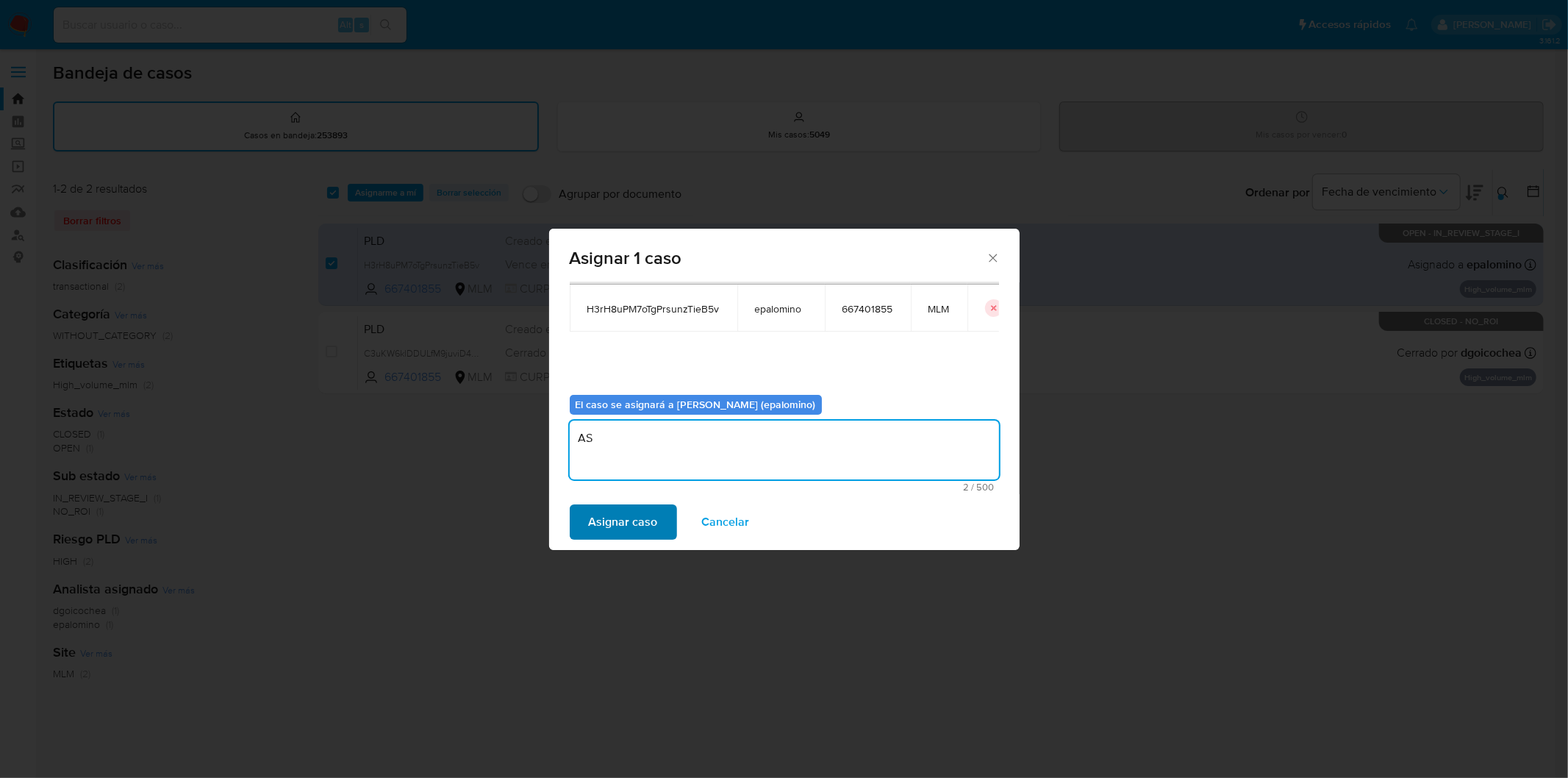
type textarea "AS"
click at [637, 534] on span "Asignar caso" at bounding box center [623, 521] width 69 height 33
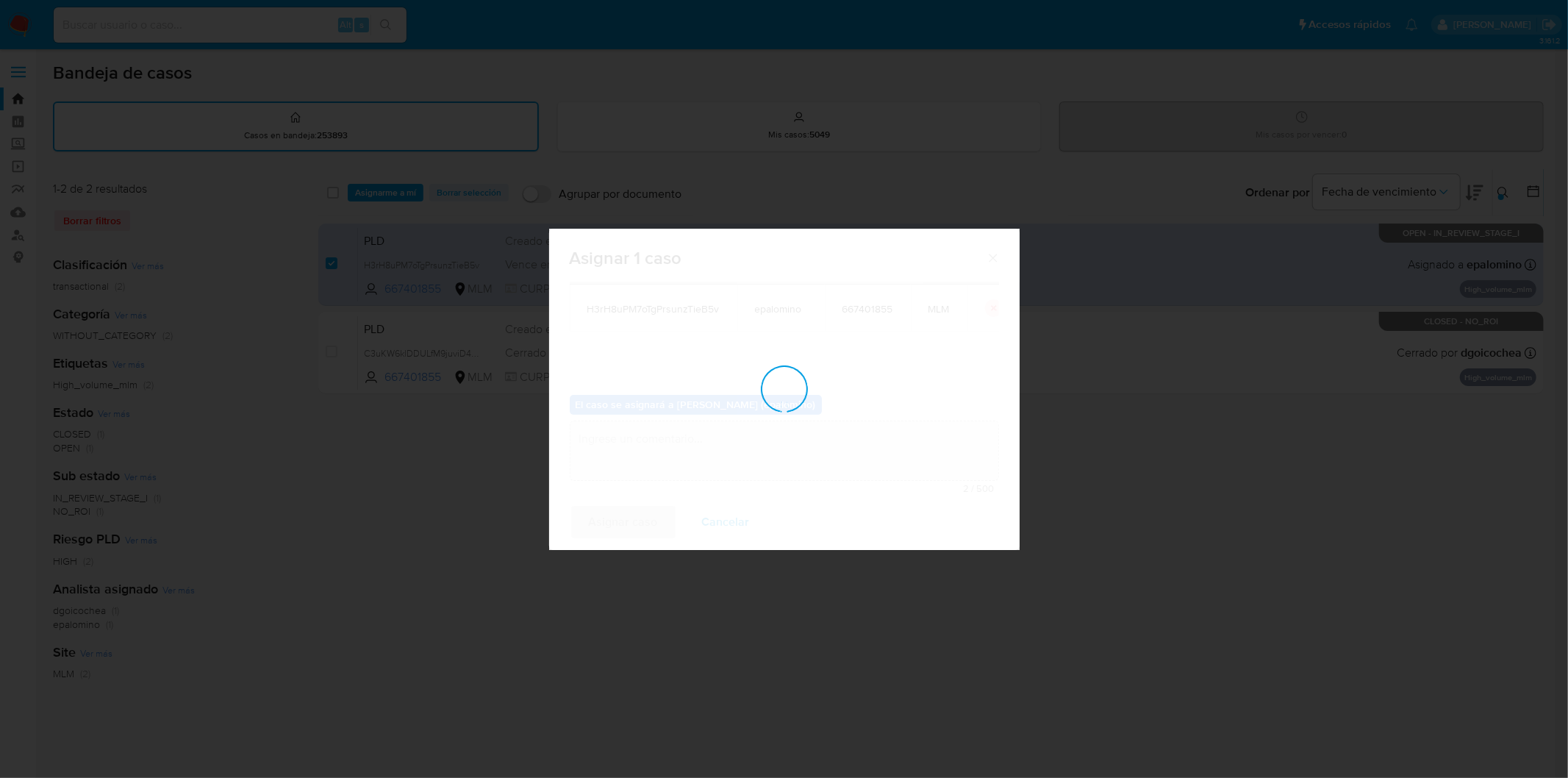
checkbox input "false"
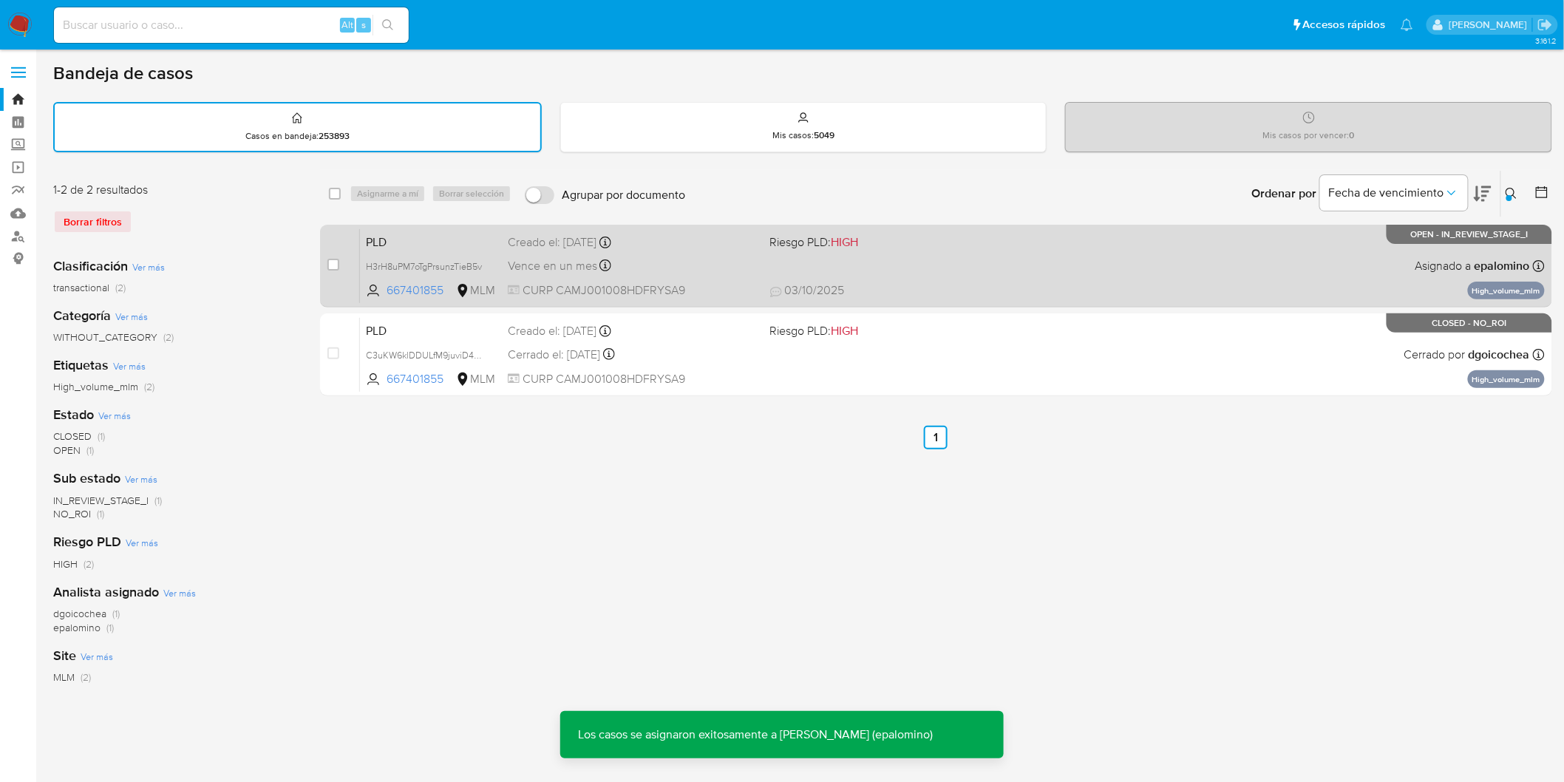
click at [380, 231] on span "PLD" at bounding box center [431, 240] width 130 height 19
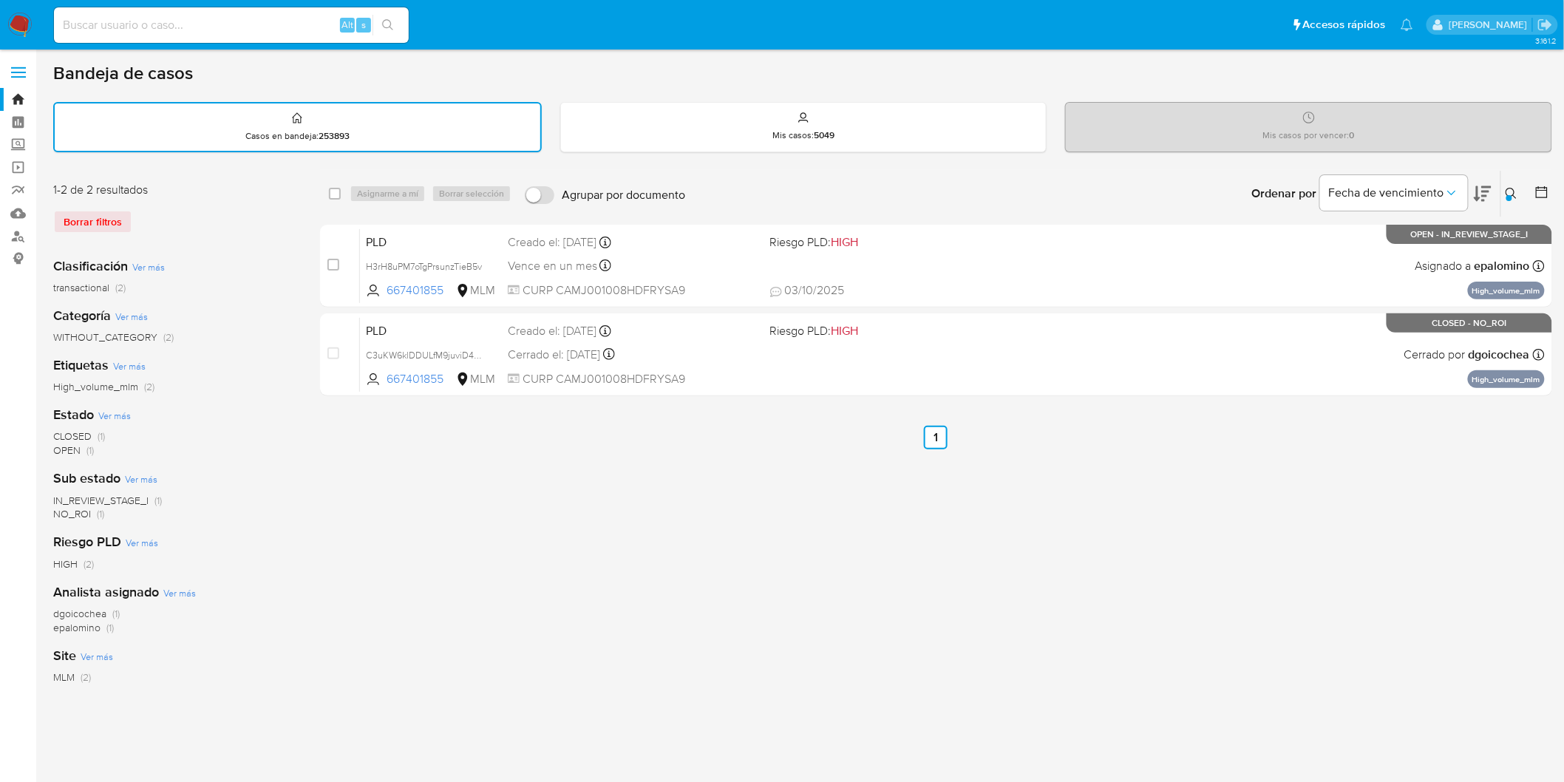
click at [24, 24] on img at bounding box center [19, 25] width 25 height 25
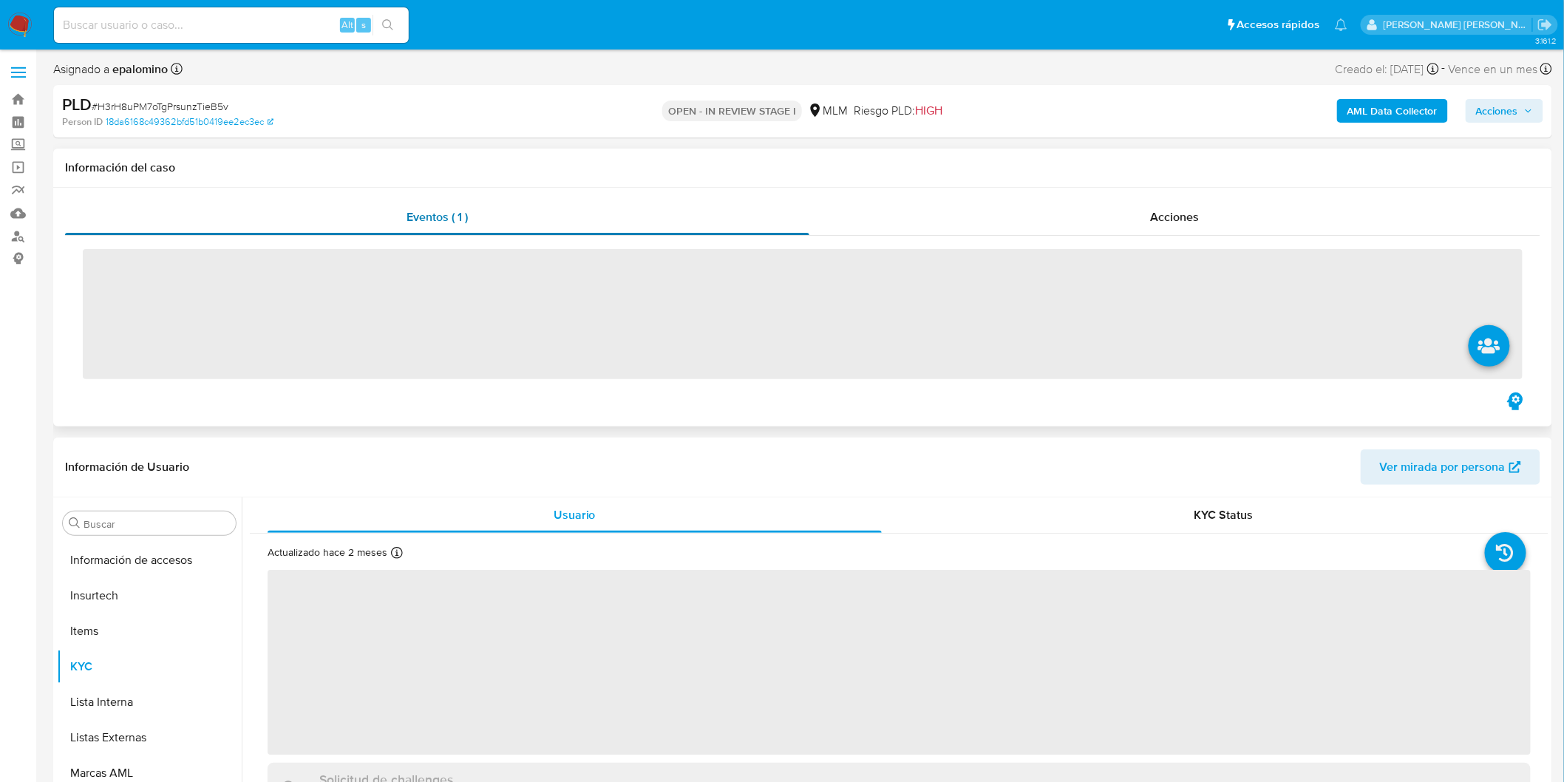
scroll to position [695, 0]
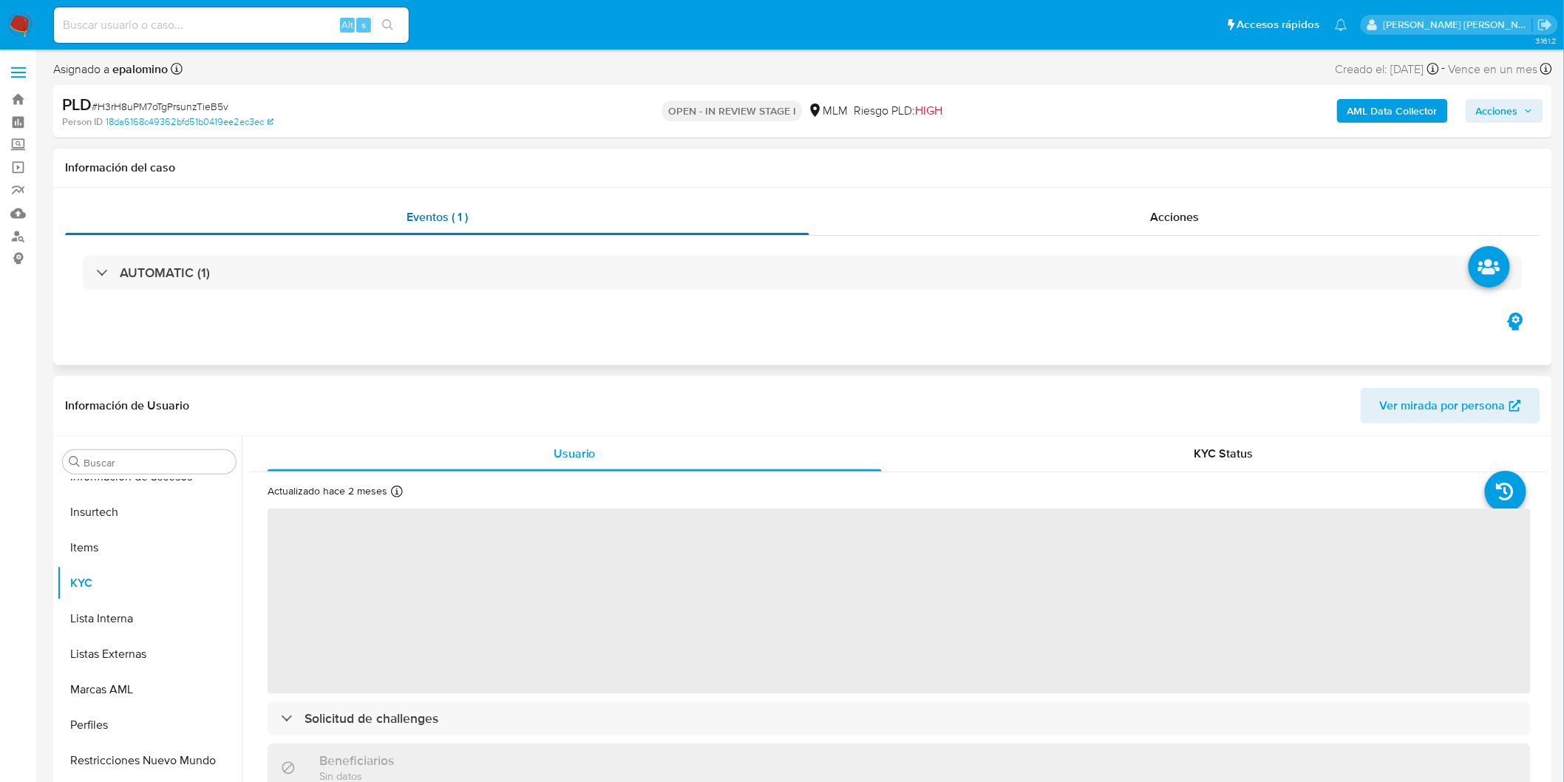
select select "10"
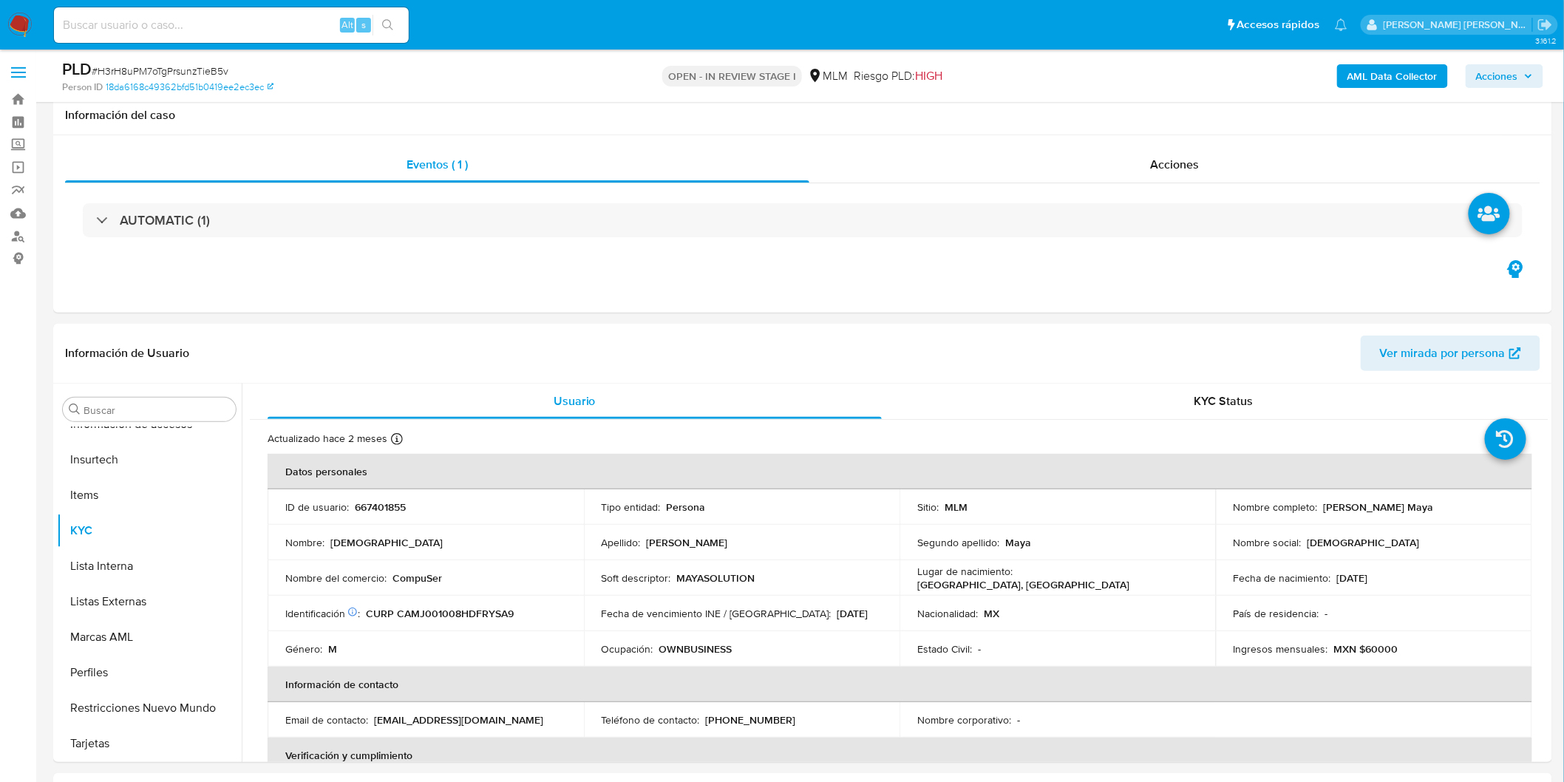
scroll to position [544, 0]
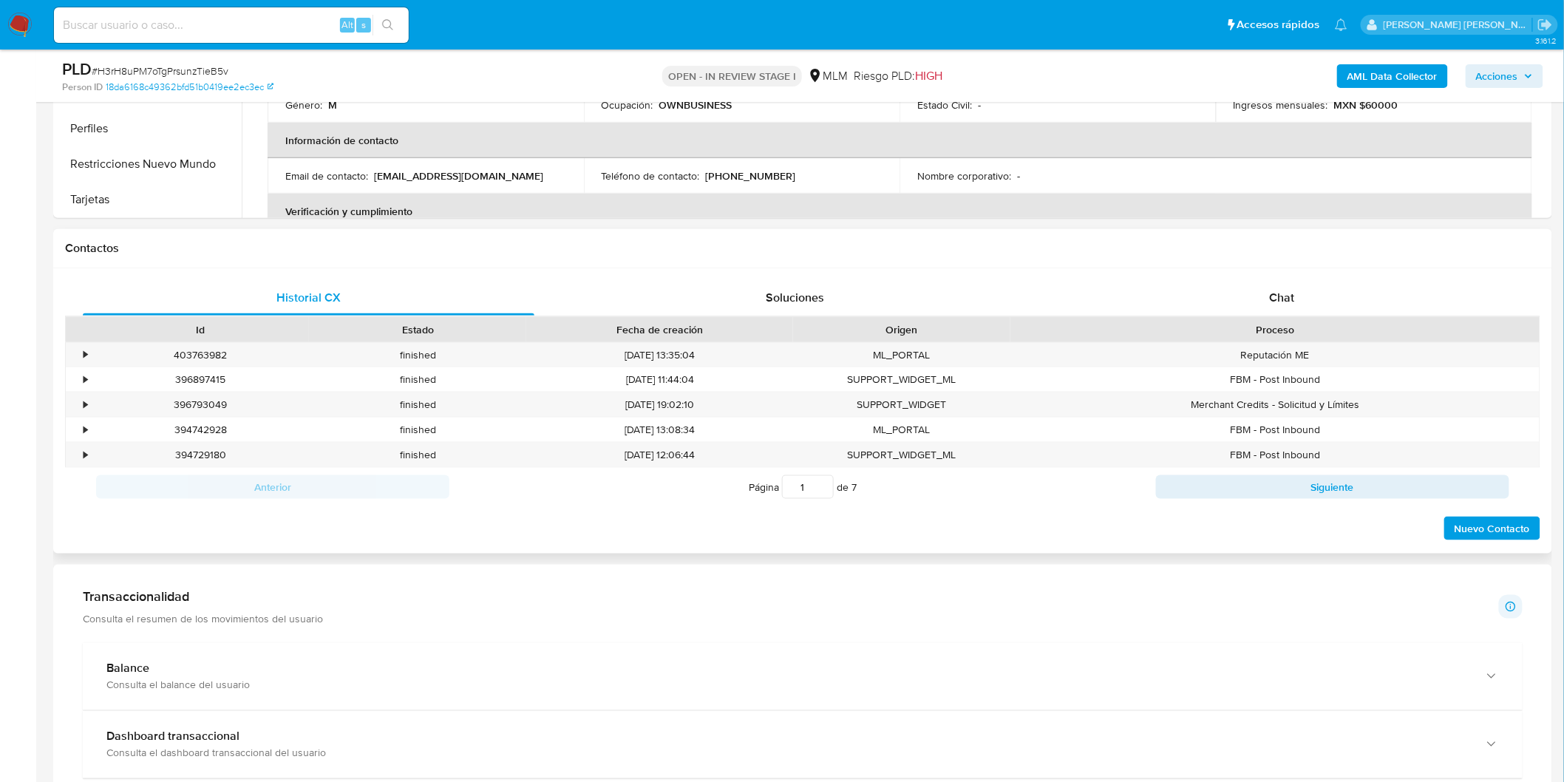
click at [1258, 276] on div "Historial CX Soluciones Chat Id Estado Fecha de creación Origen Proceso • 40376…" at bounding box center [802, 410] width 1499 height 285
click at [1260, 289] on div "Chat" at bounding box center [1281, 297] width 451 height 35
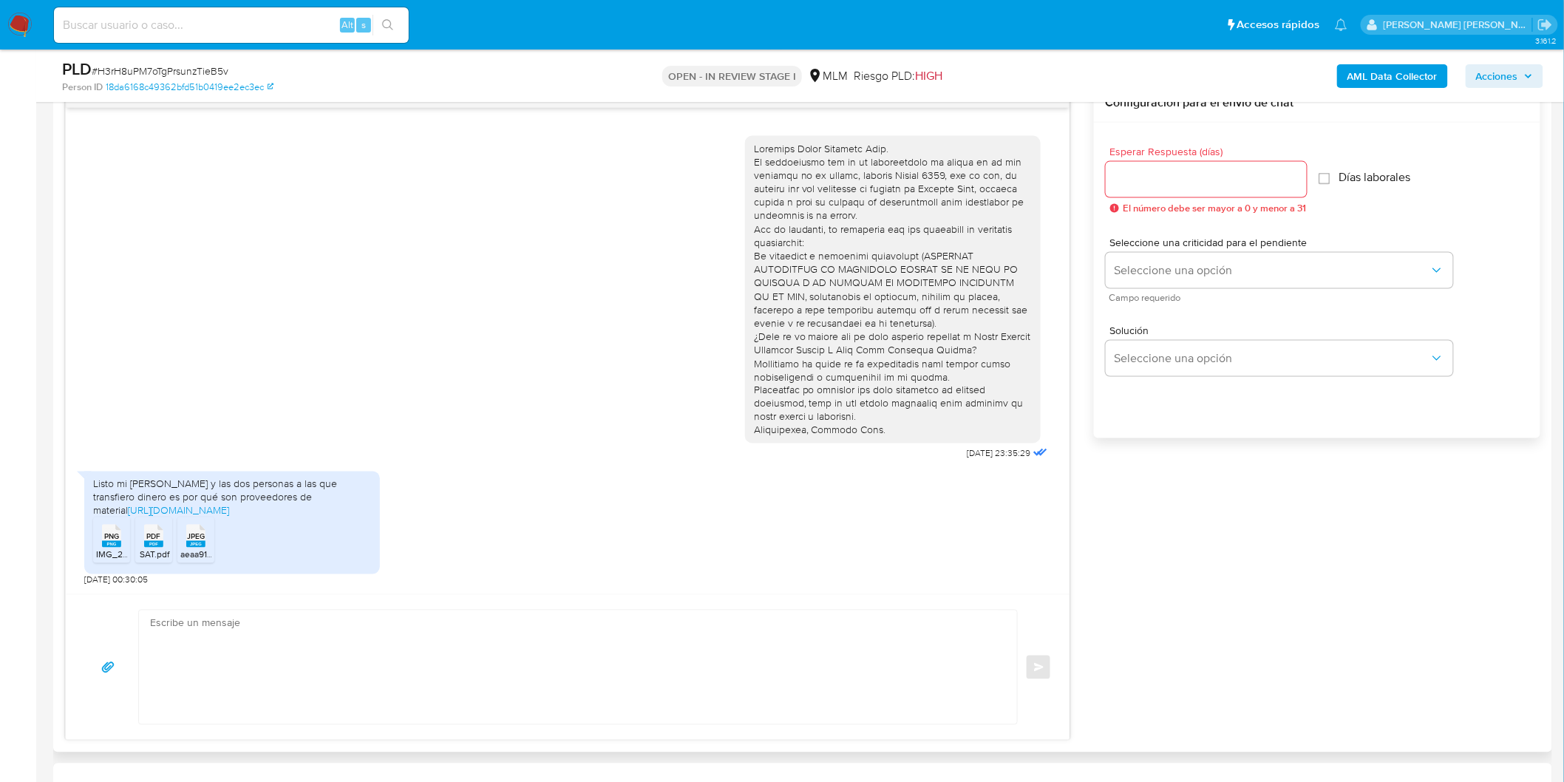
scroll to position [791, 0]
click at [120, 526] on icon "PNG" at bounding box center [111, 534] width 19 height 26
click at [150, 537] on span "PDF" at bounding box center [154, 535] width 14 height 10
click at [190, 539] on span "JPEG" at bounding box center [196, 535] width 18 height 10
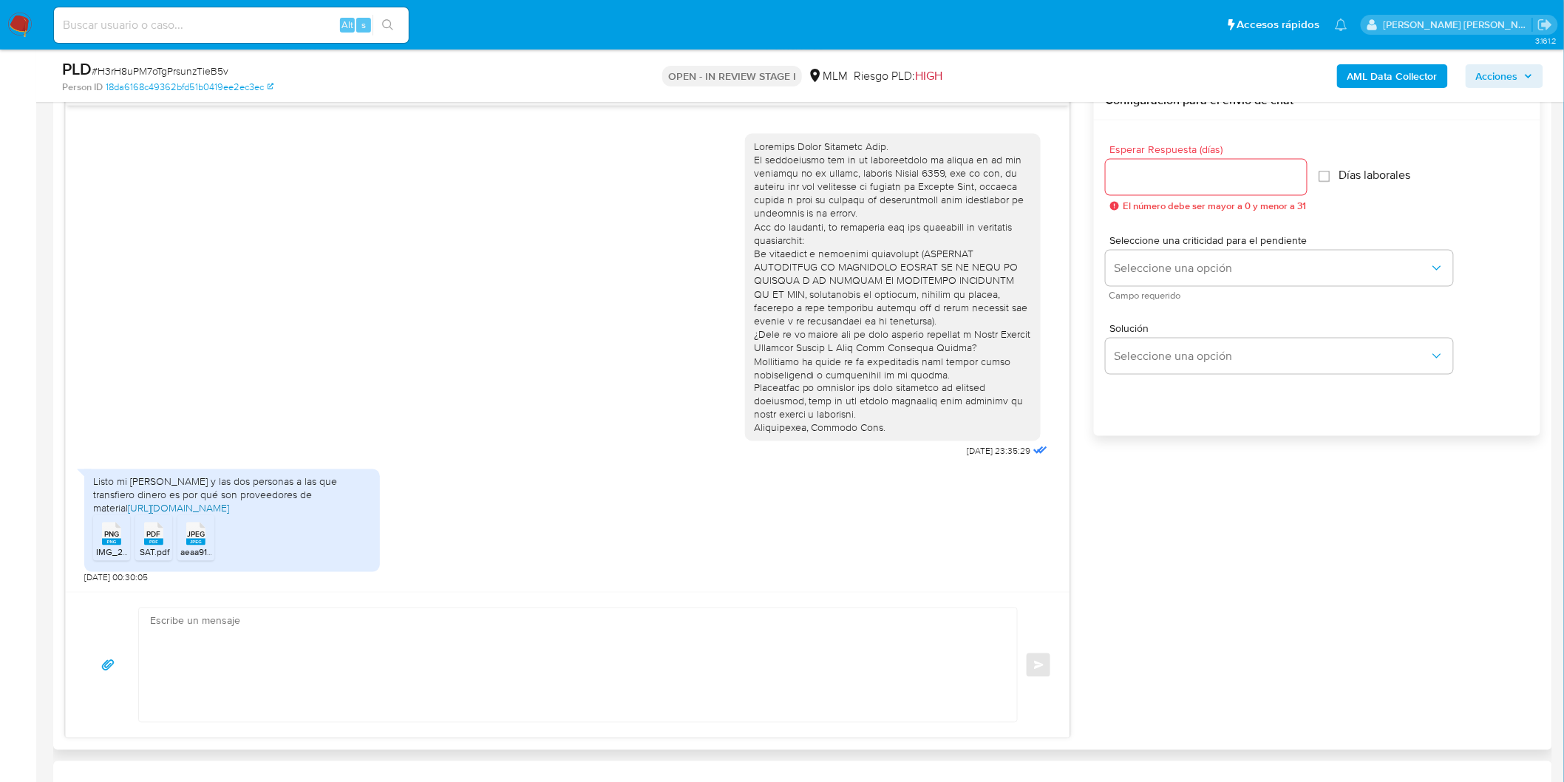
click at [229, 514] on link "https://www.facebook.com/share/19VXqwq2VH/" at bounding box center [178, 508] width 101 height 15
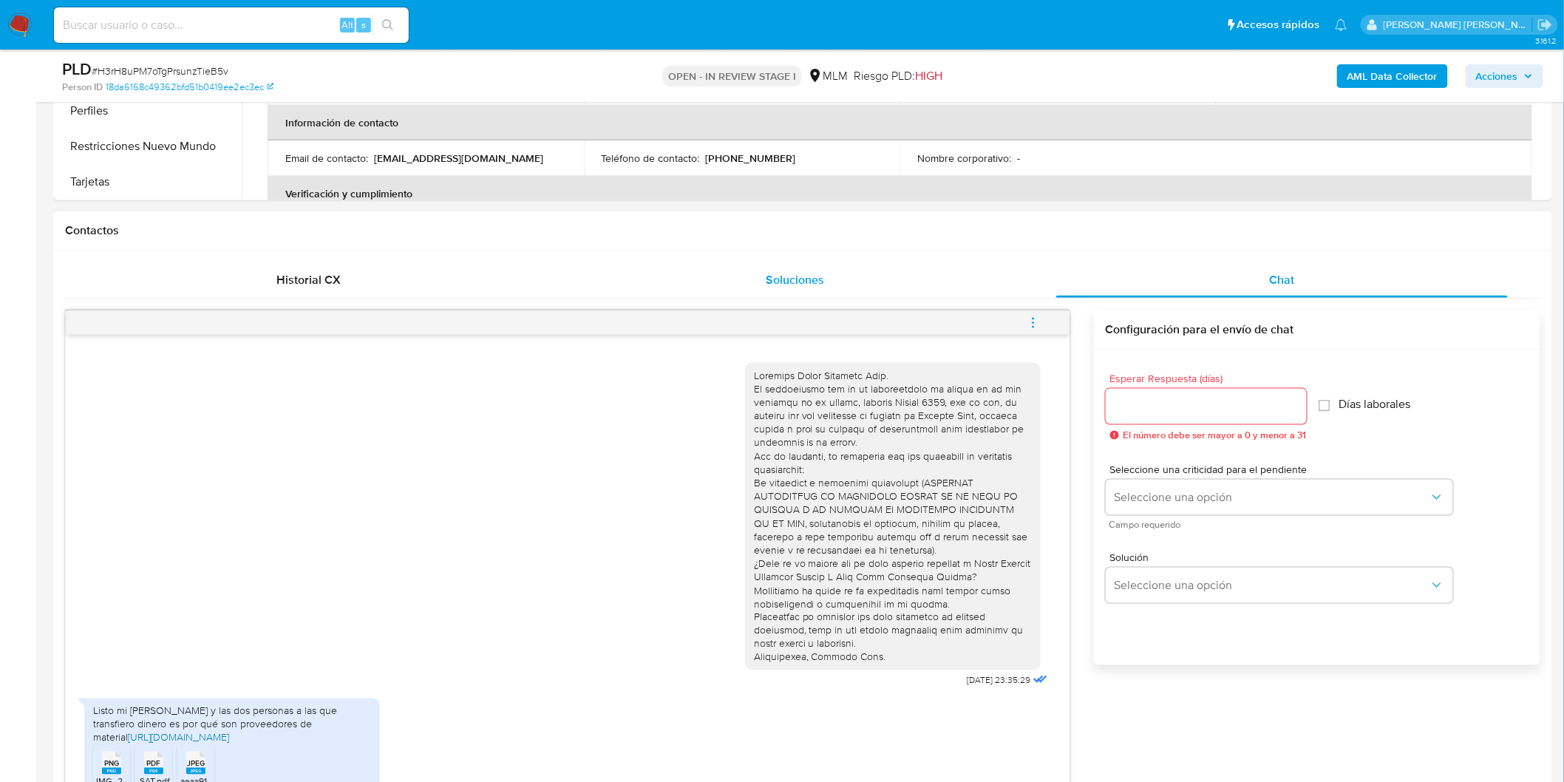
scroll to position [544, 0]
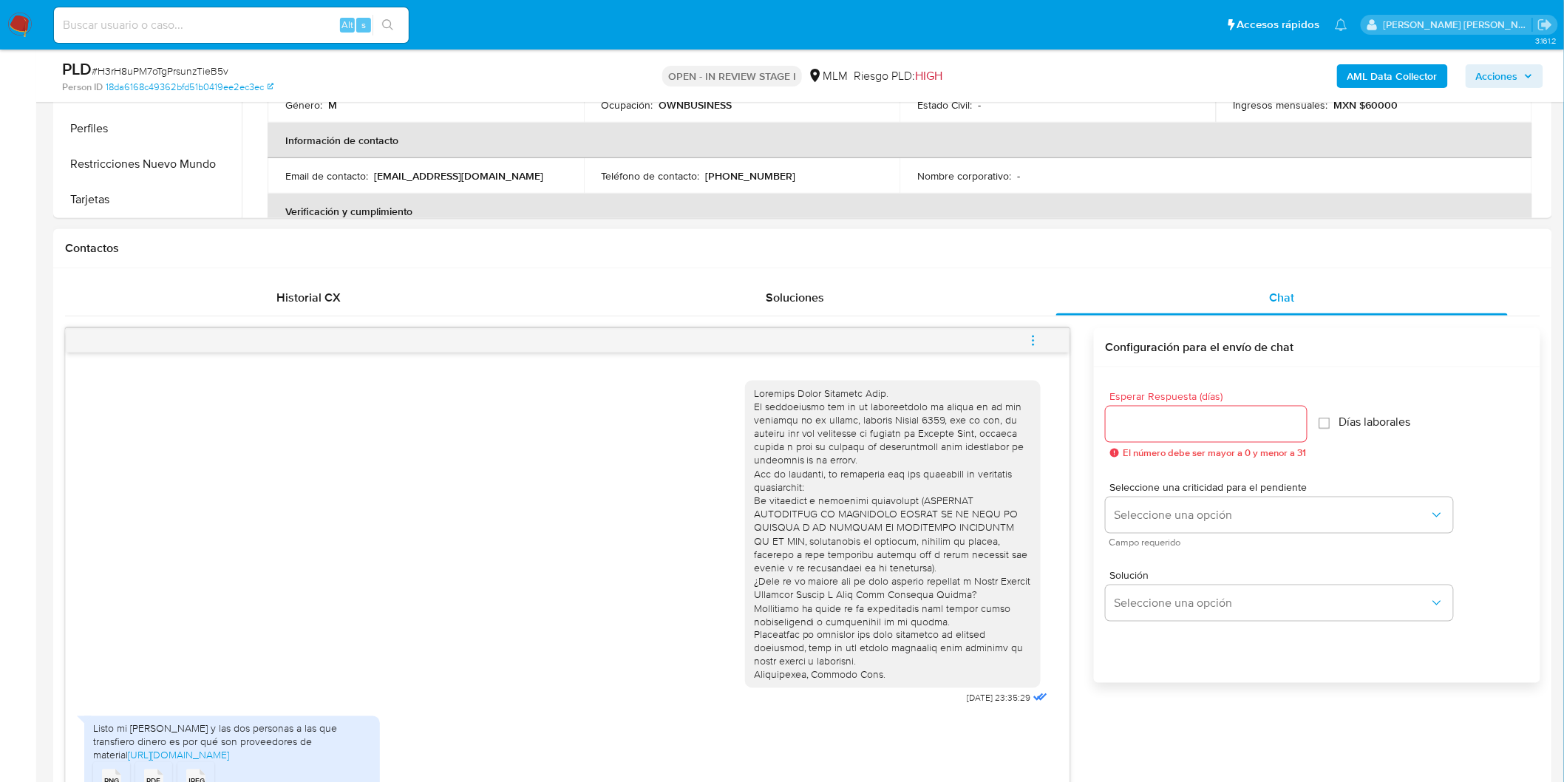
click at [1038, 337] on icon "menu-action" at bounding box center [1032, 340] width 13 height 13
click at [972, 305] on li "Cerrar conversación" at bounding box center [932, 312] width 151 height 27
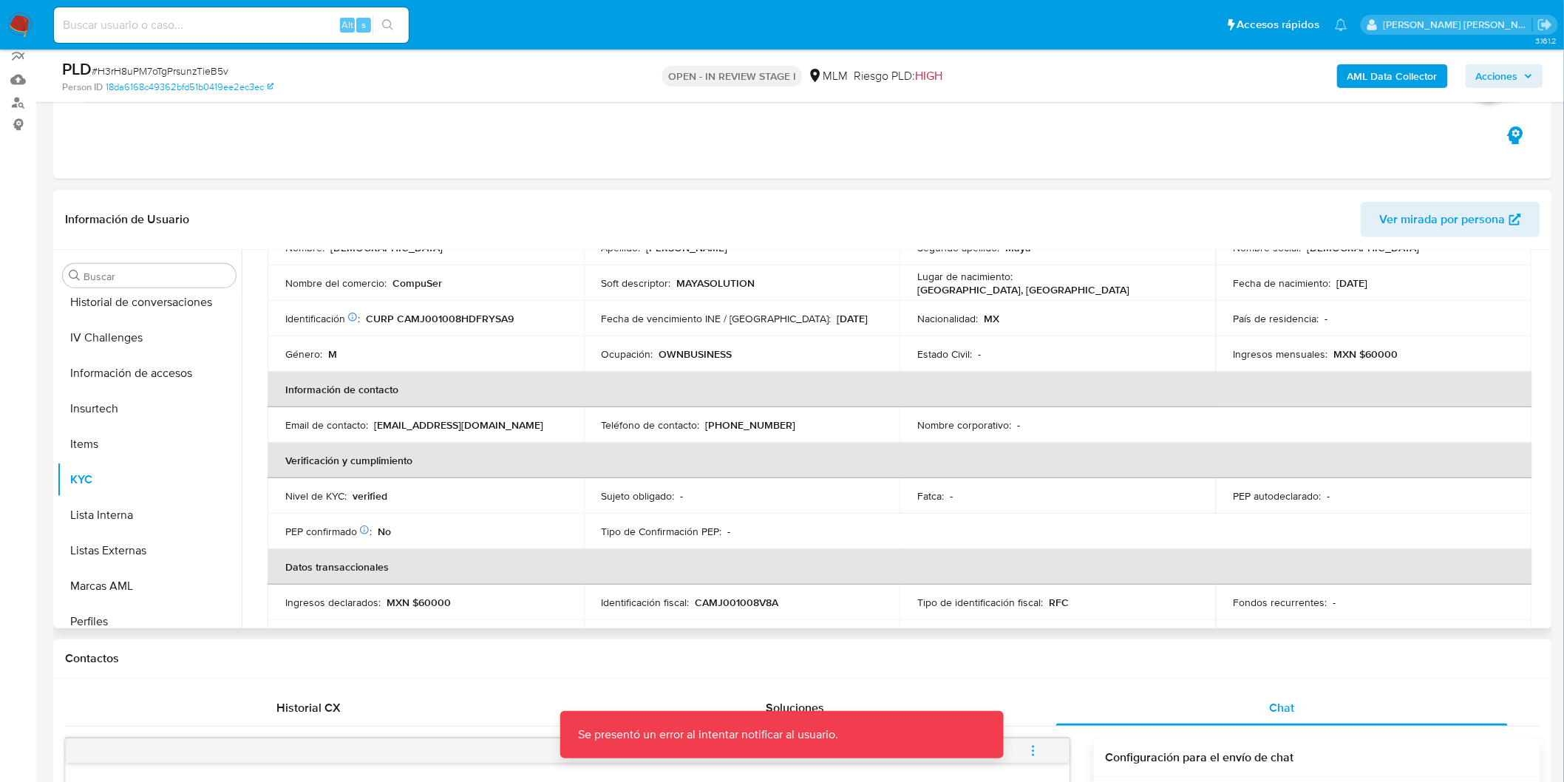
scroll to position [164, 0]
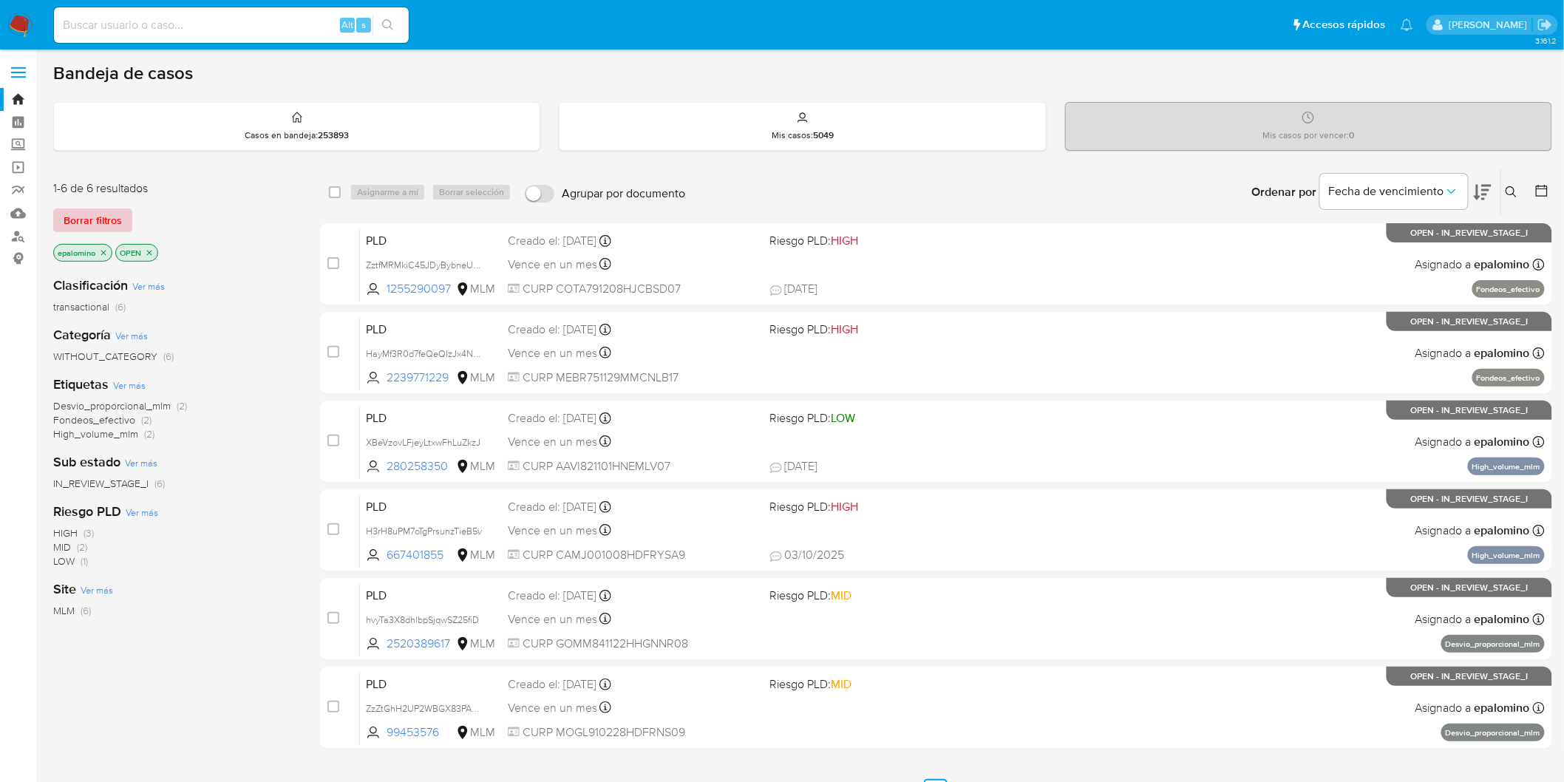
click at [99, 217] on span "Borrar filtros" at bounding box center [93, 220] width 58 height 21
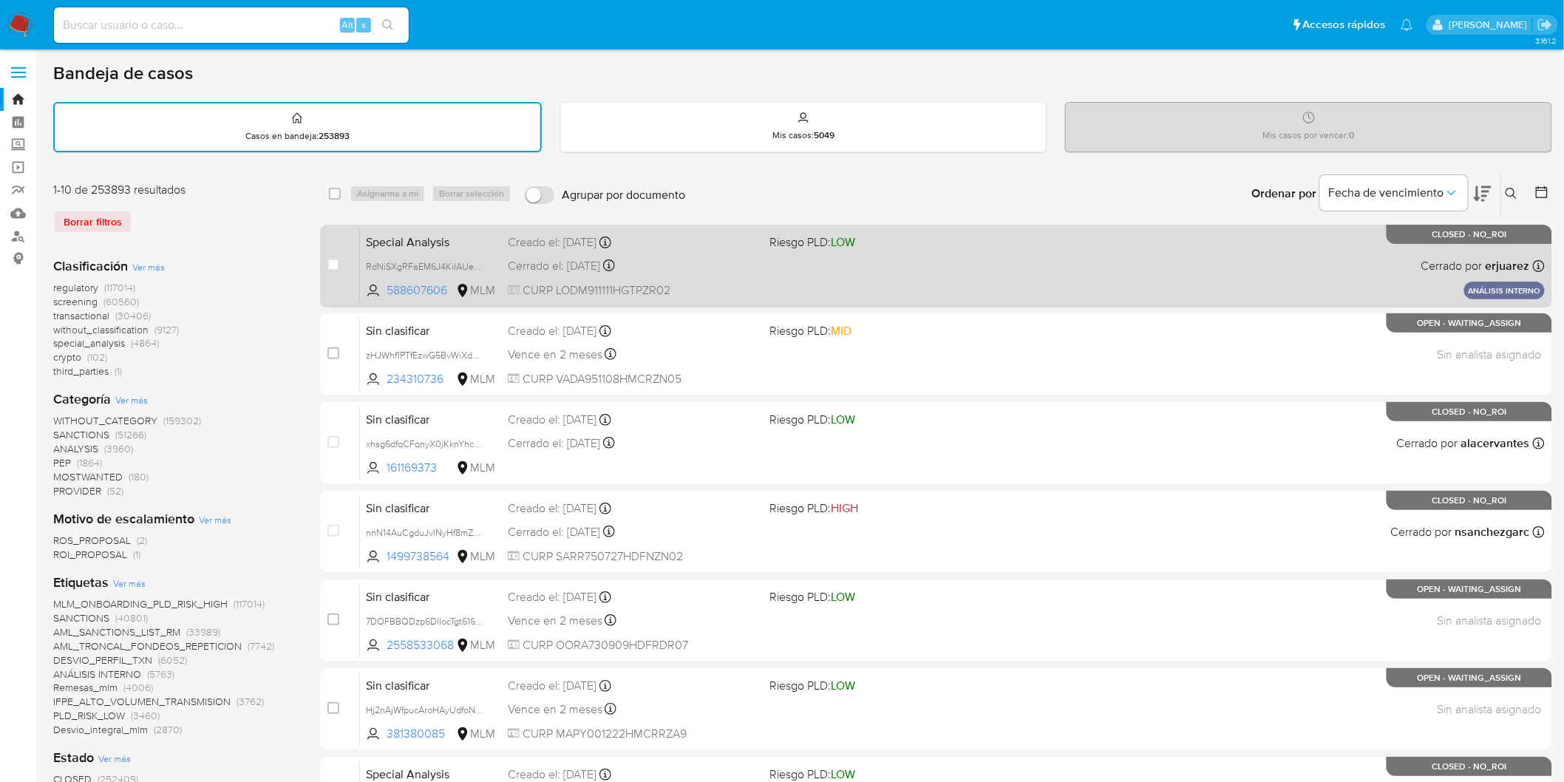
click at [882, 239] on span "Riesgo PLD: LOW" at bounding box center [895, 240] width 251 height 19
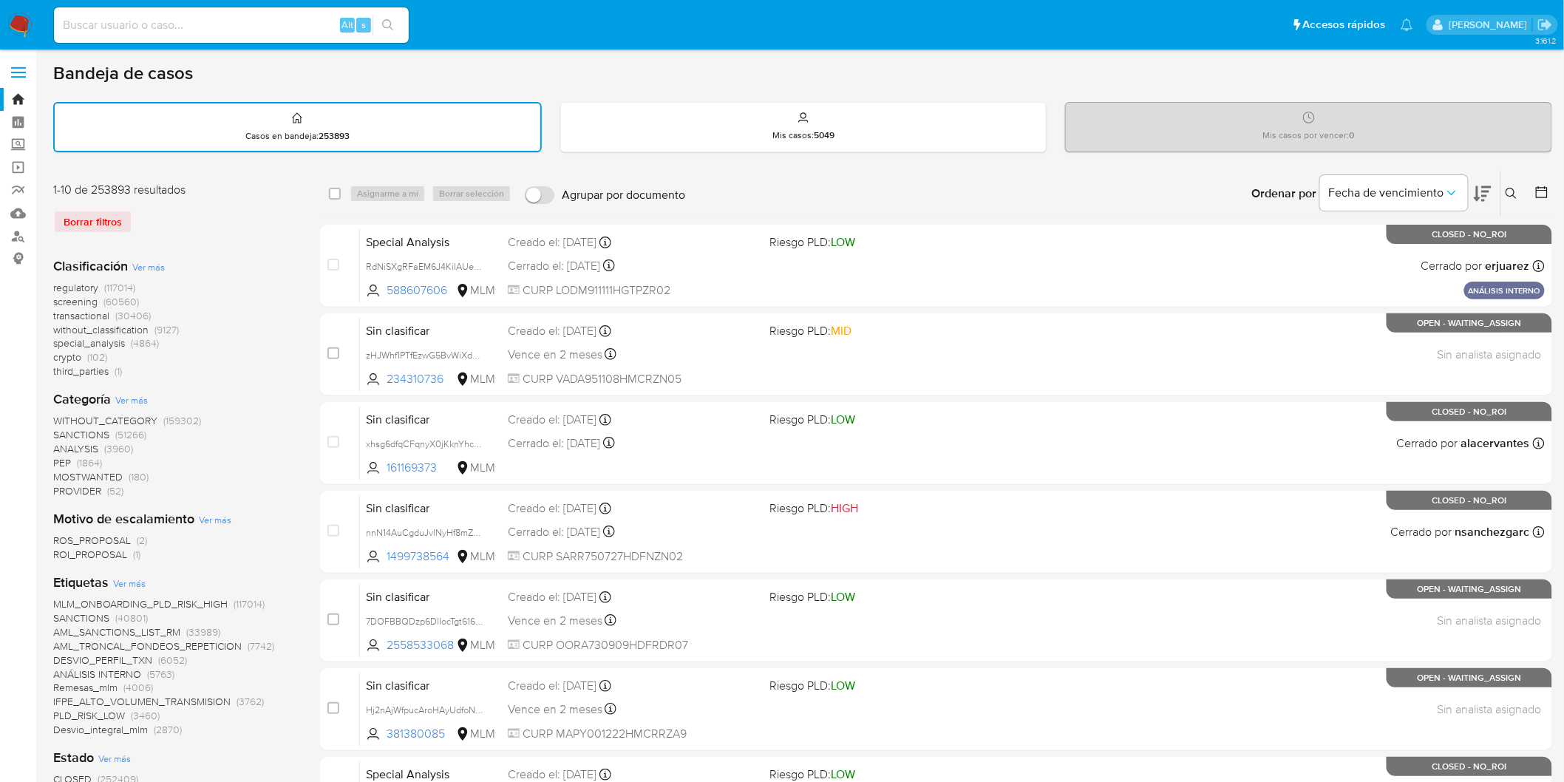
click at [1511, 188] on icon at bounding box center [1511, 194] width 12 height 12
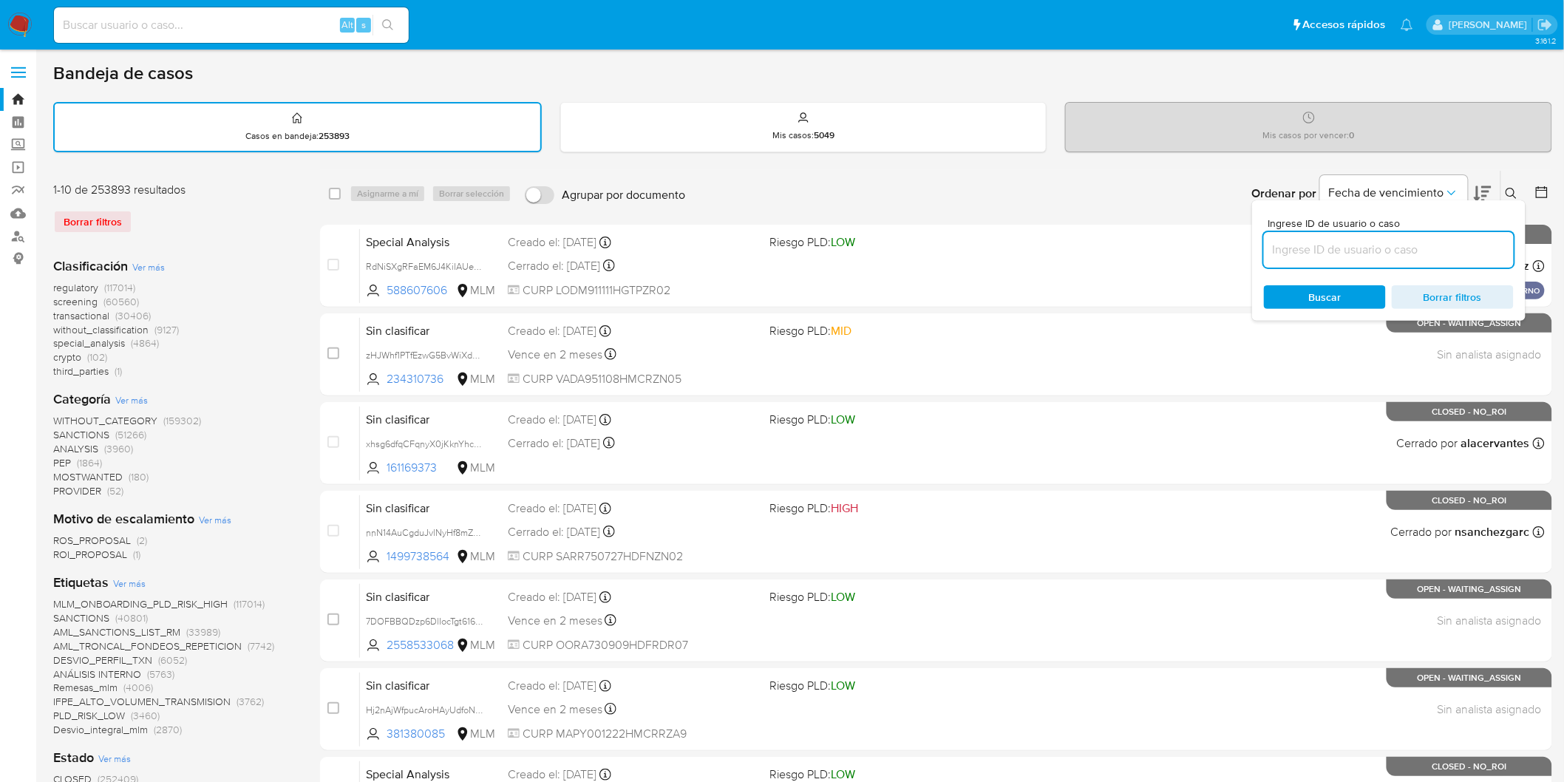
click at [1296, 240] on input at bounding box center [1389, 249] width 250 height 19
type input "280258350"
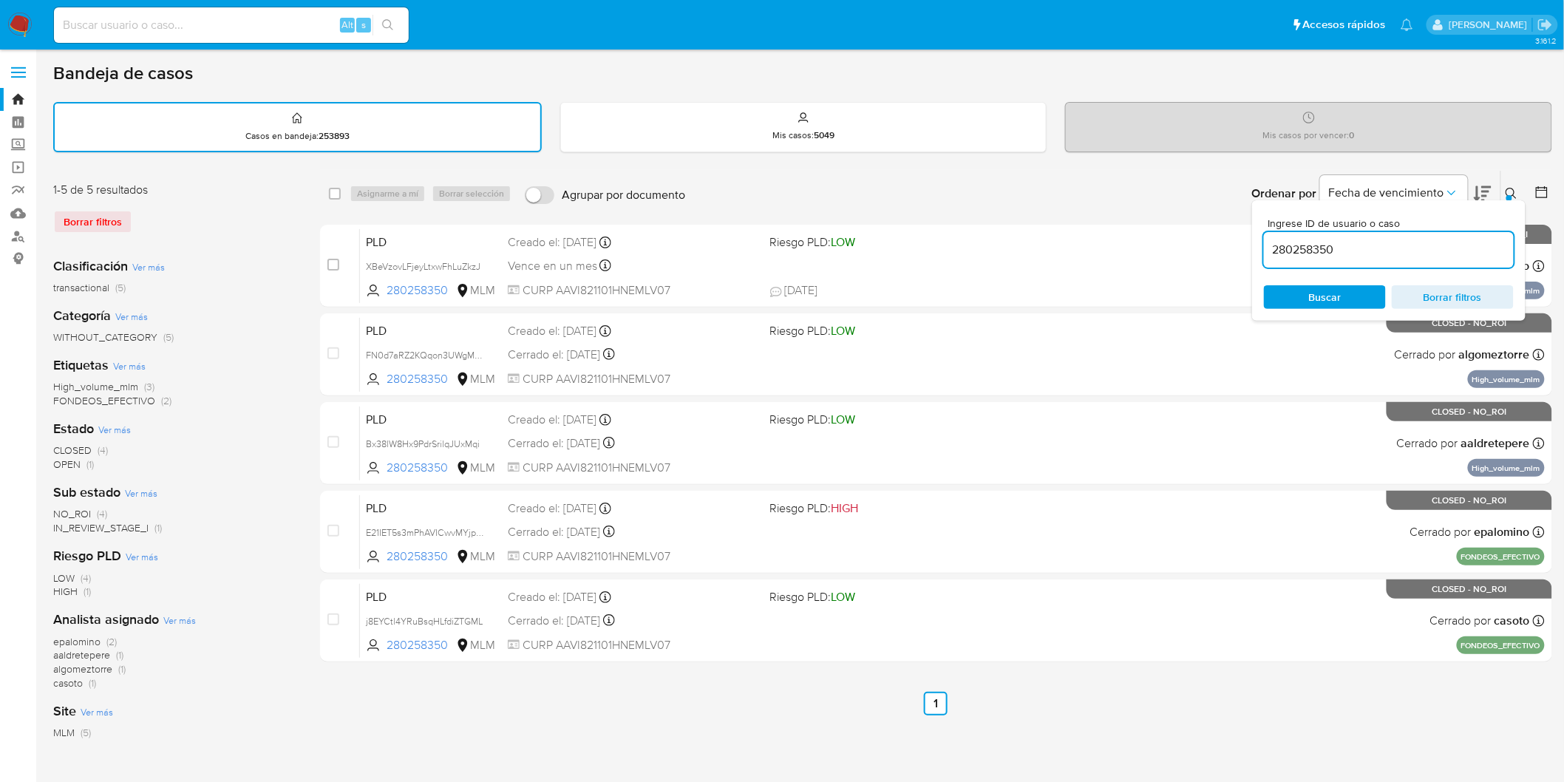
click at [1516, 188] on icon at bounding box center [1511, 194] width 12 height 12
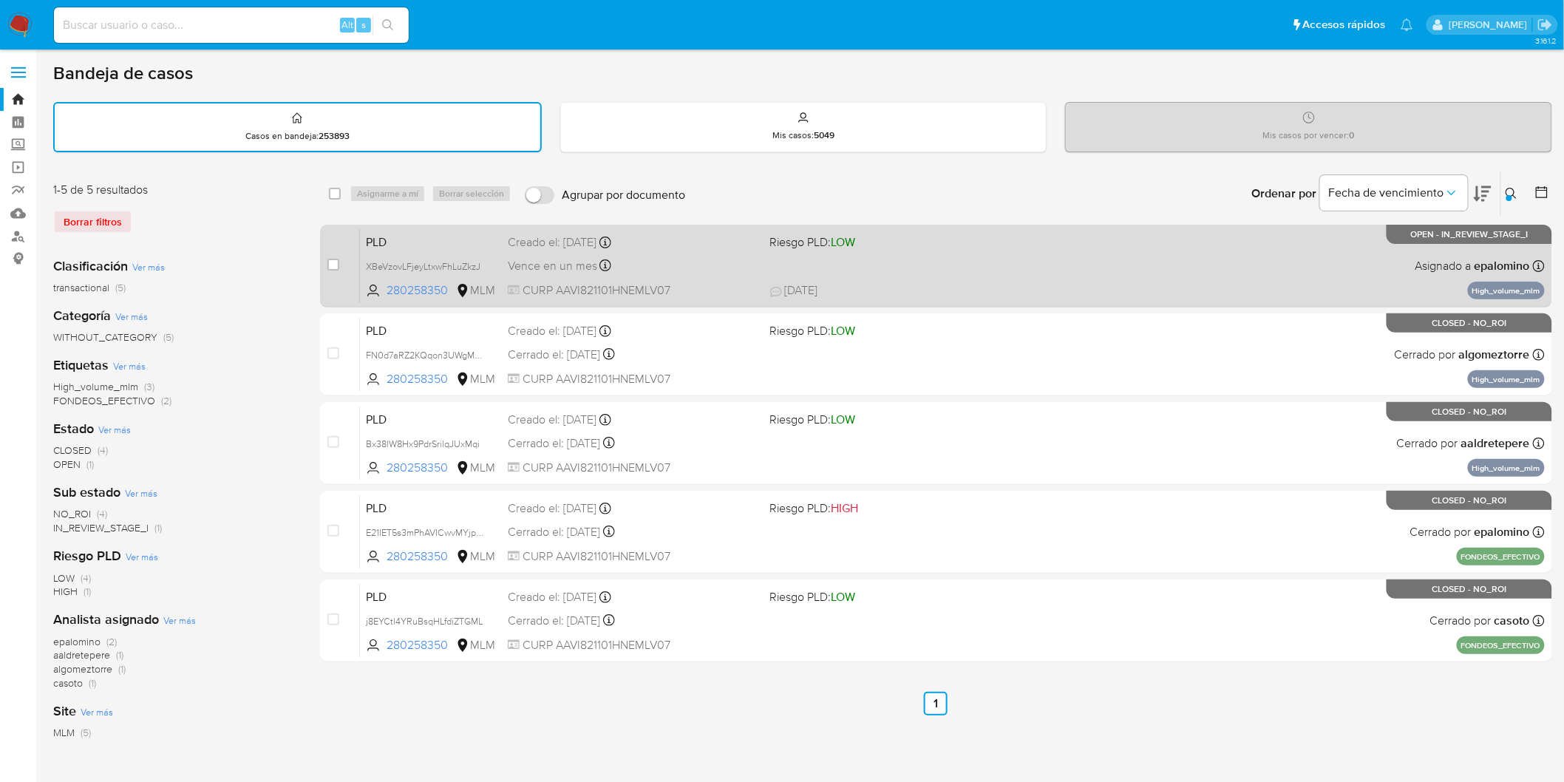
click at [395, 233] on span "PLD" at bounding box center [431, 240] width 130 height 19
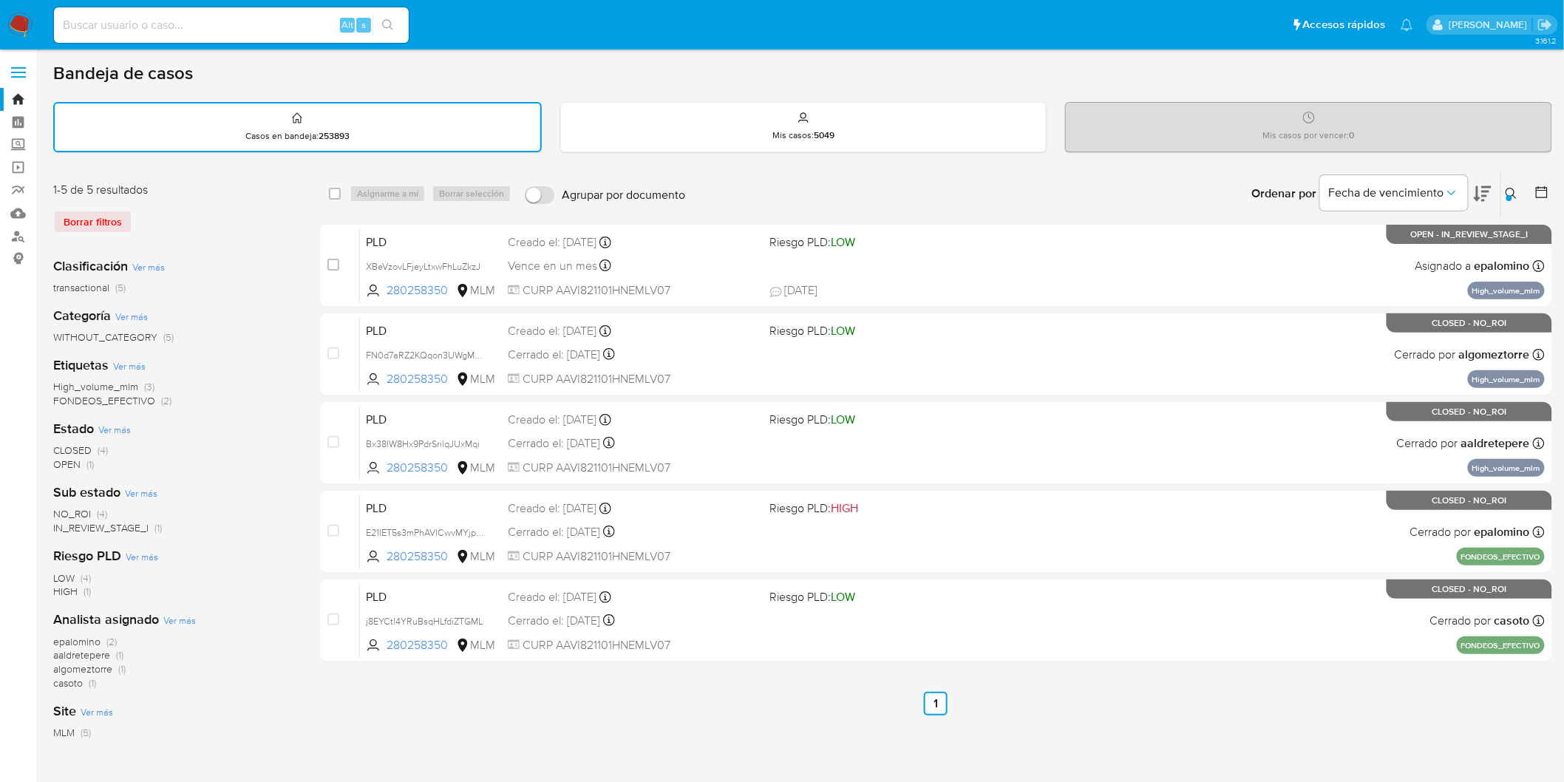
click at [19, 23] on img at bounding box center [19, 25] width 25 height 25
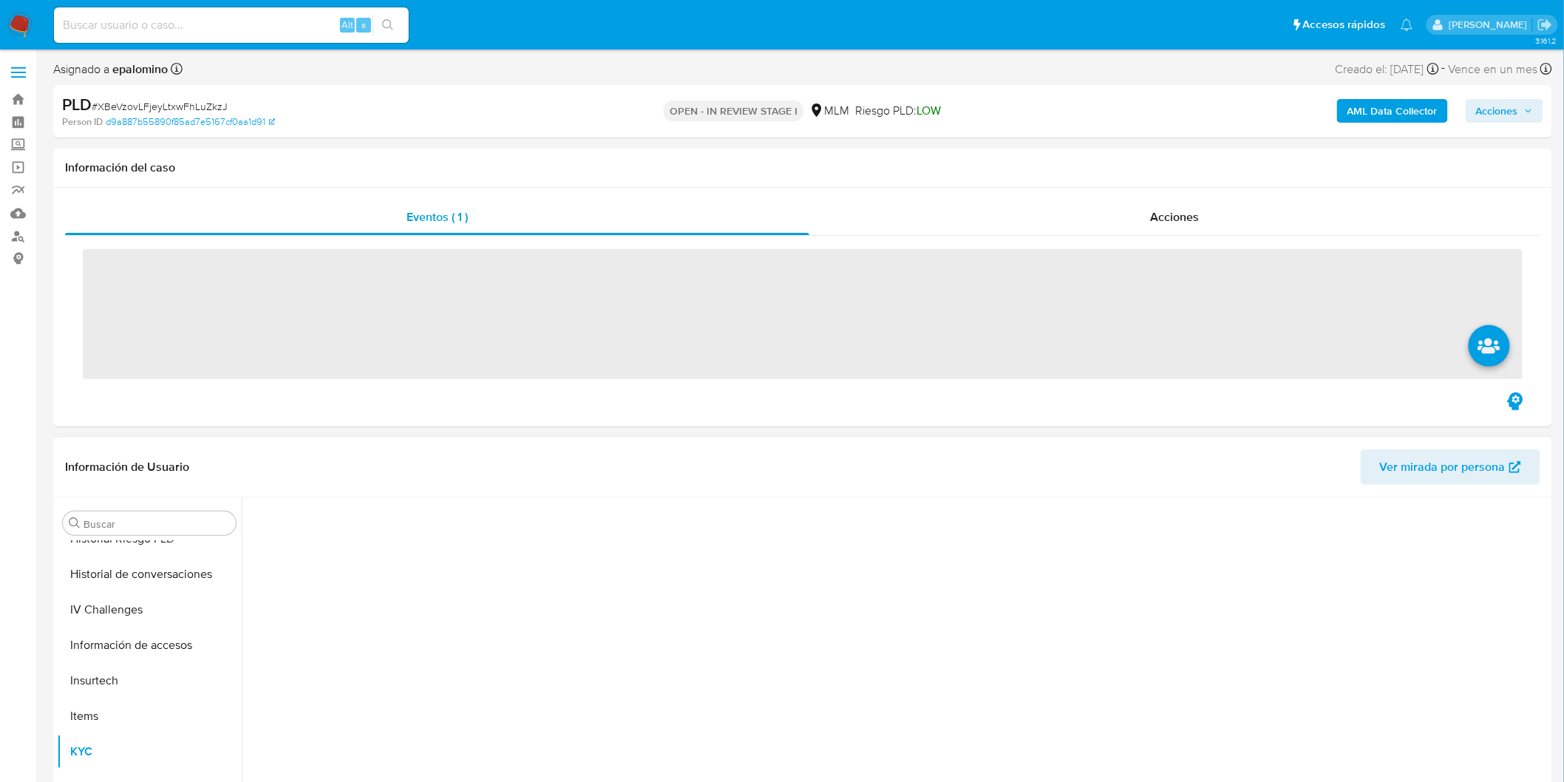
scroll to position [695, 0]
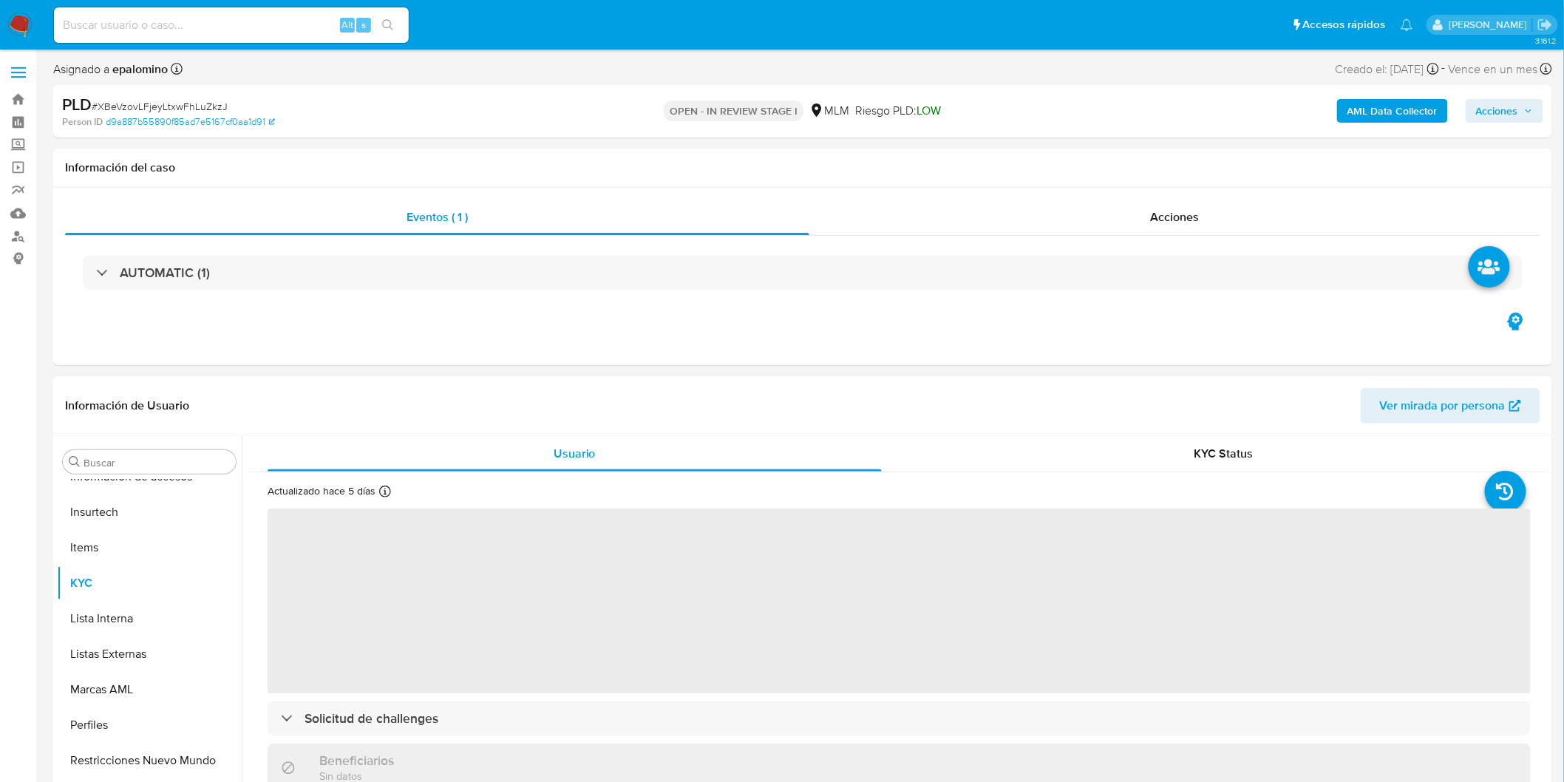
select select "10"
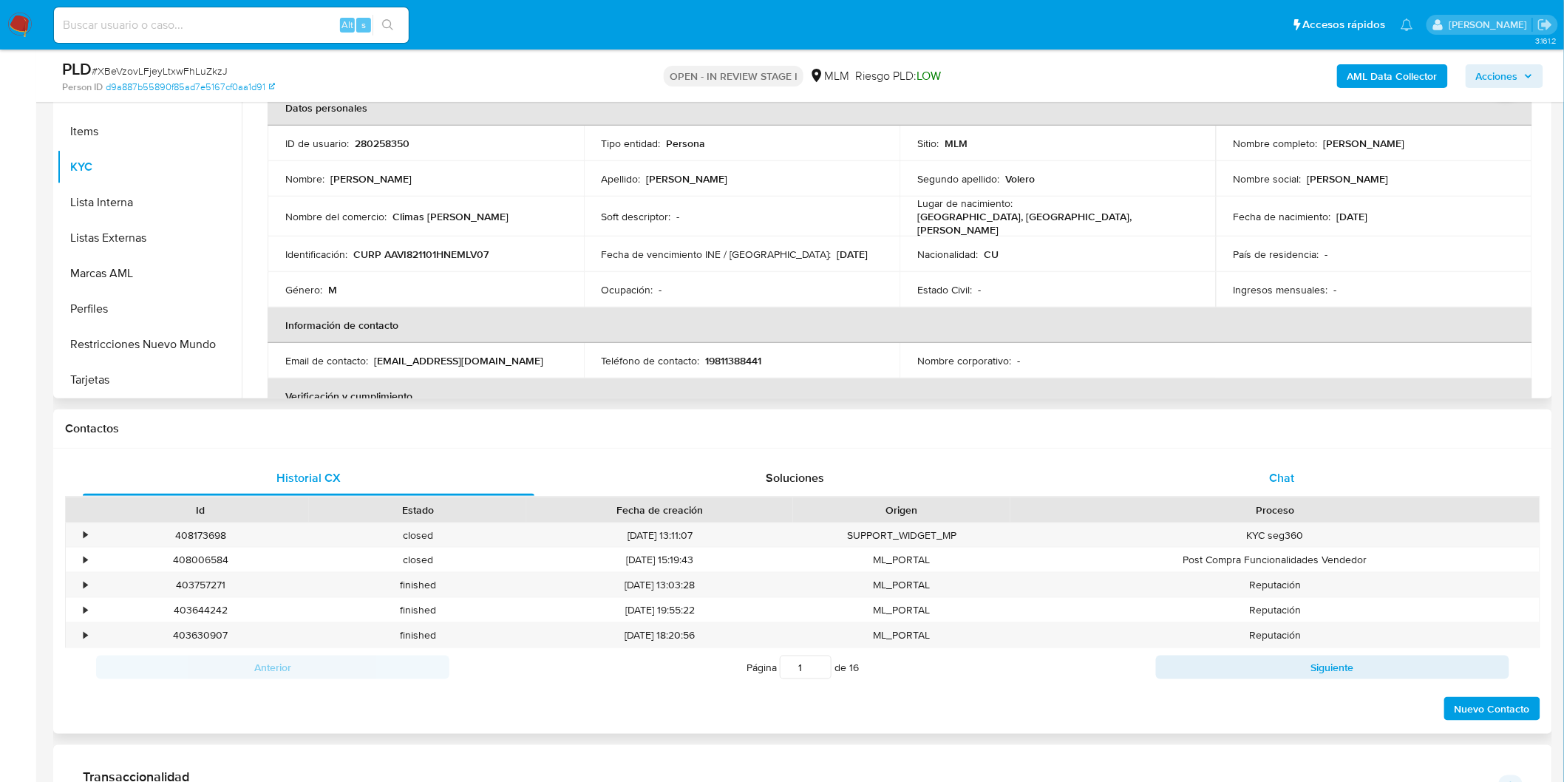
click at [1257, 484] on div "Chat" at bounding box center [1281, 477] width 451 height 35
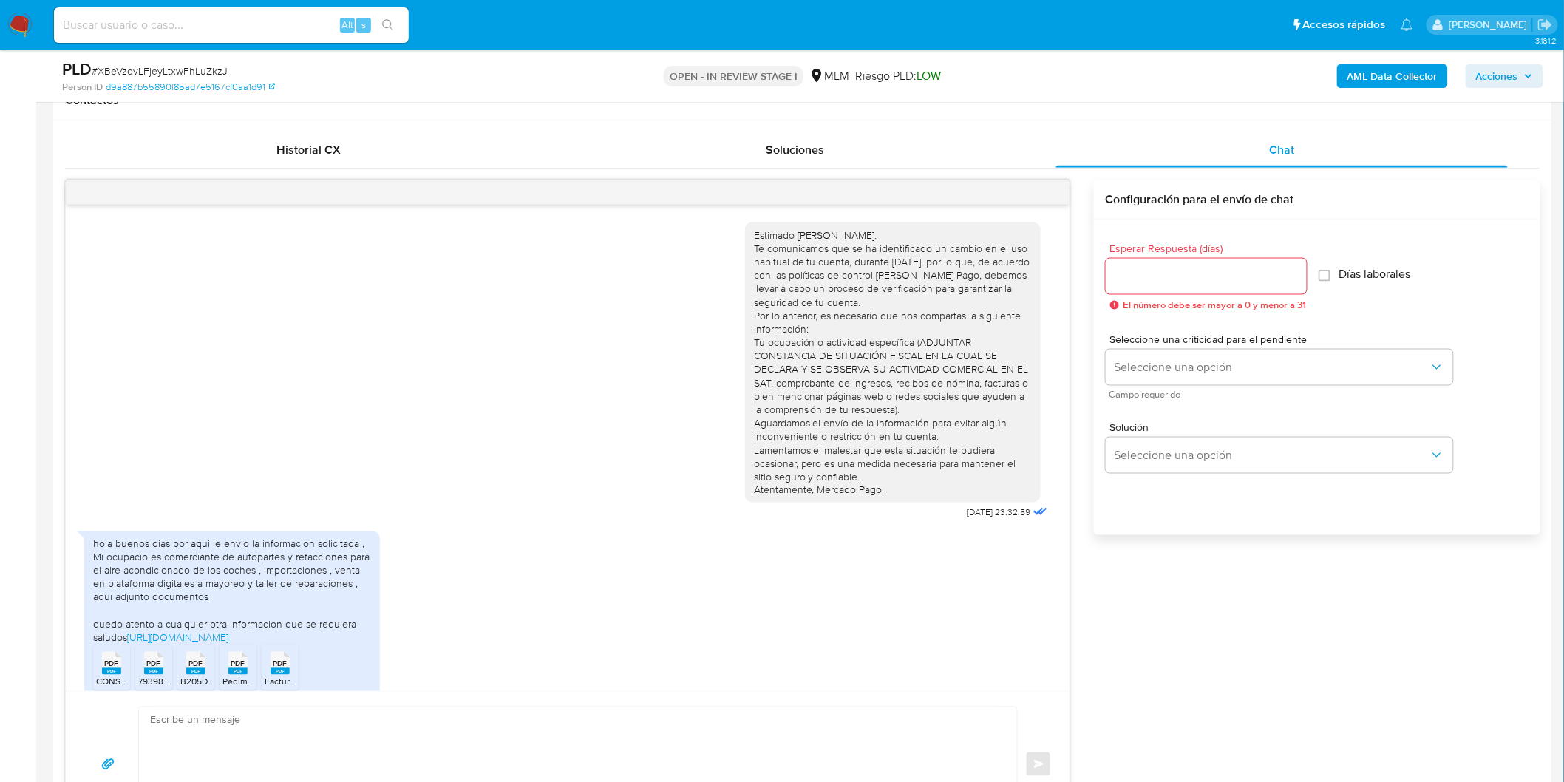
scroll to position [55, 0]
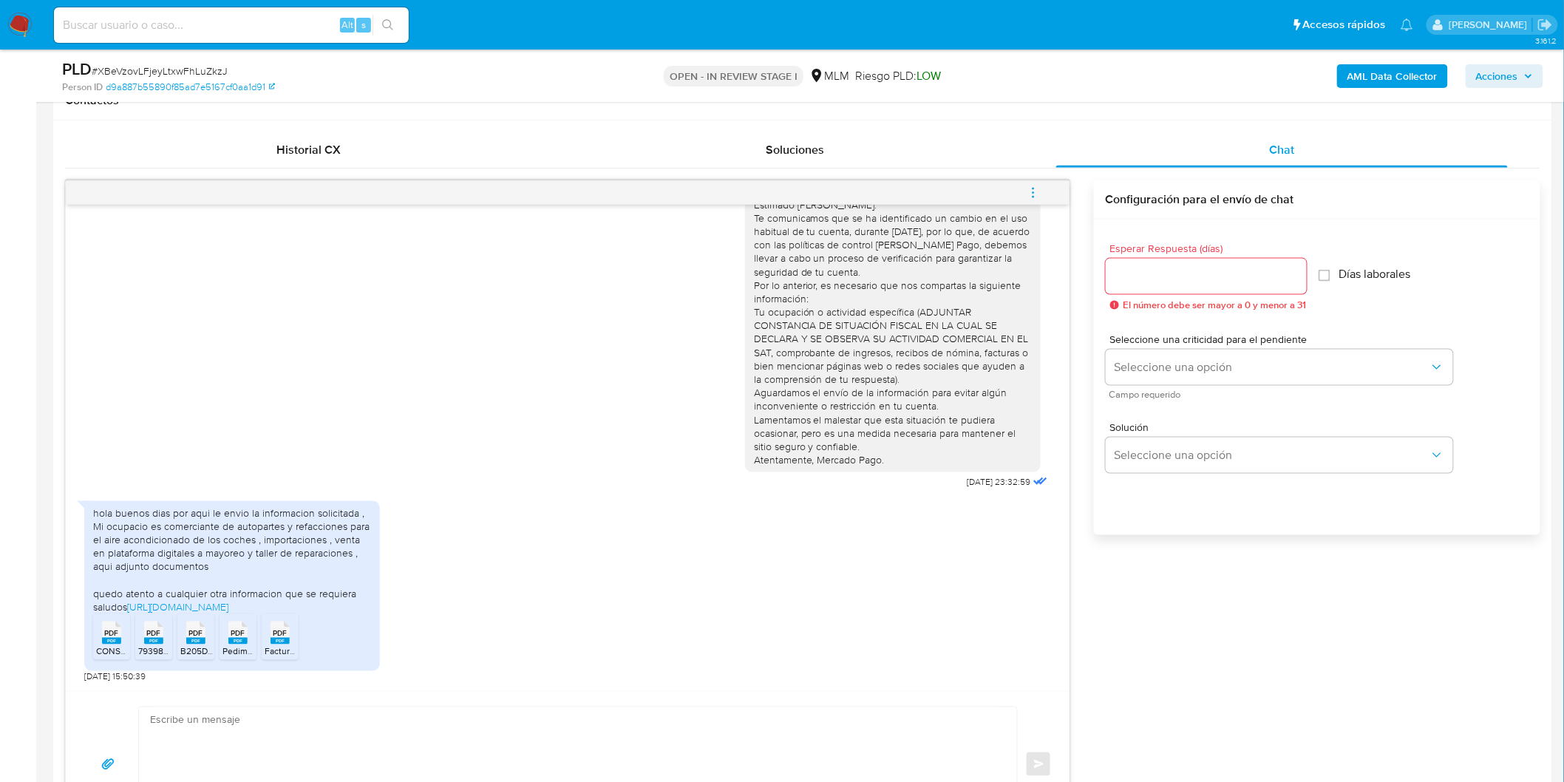
click at [105, 634] on span "PDF" at bounding box center [112, 634] width 14 height 10
click at [157, 631] on span "PDF" at bounding box center [154, 634] width 14 height 10
click at [189, 636] on span "PDF" at bounding box center [196, 634] width 14 height 10
click at [204, 636] on icon at bounding box center [195, 632] width 19 height 23
click at [232, 637] on span "PDF" at bounding box center [238, 634] width 14 height 10
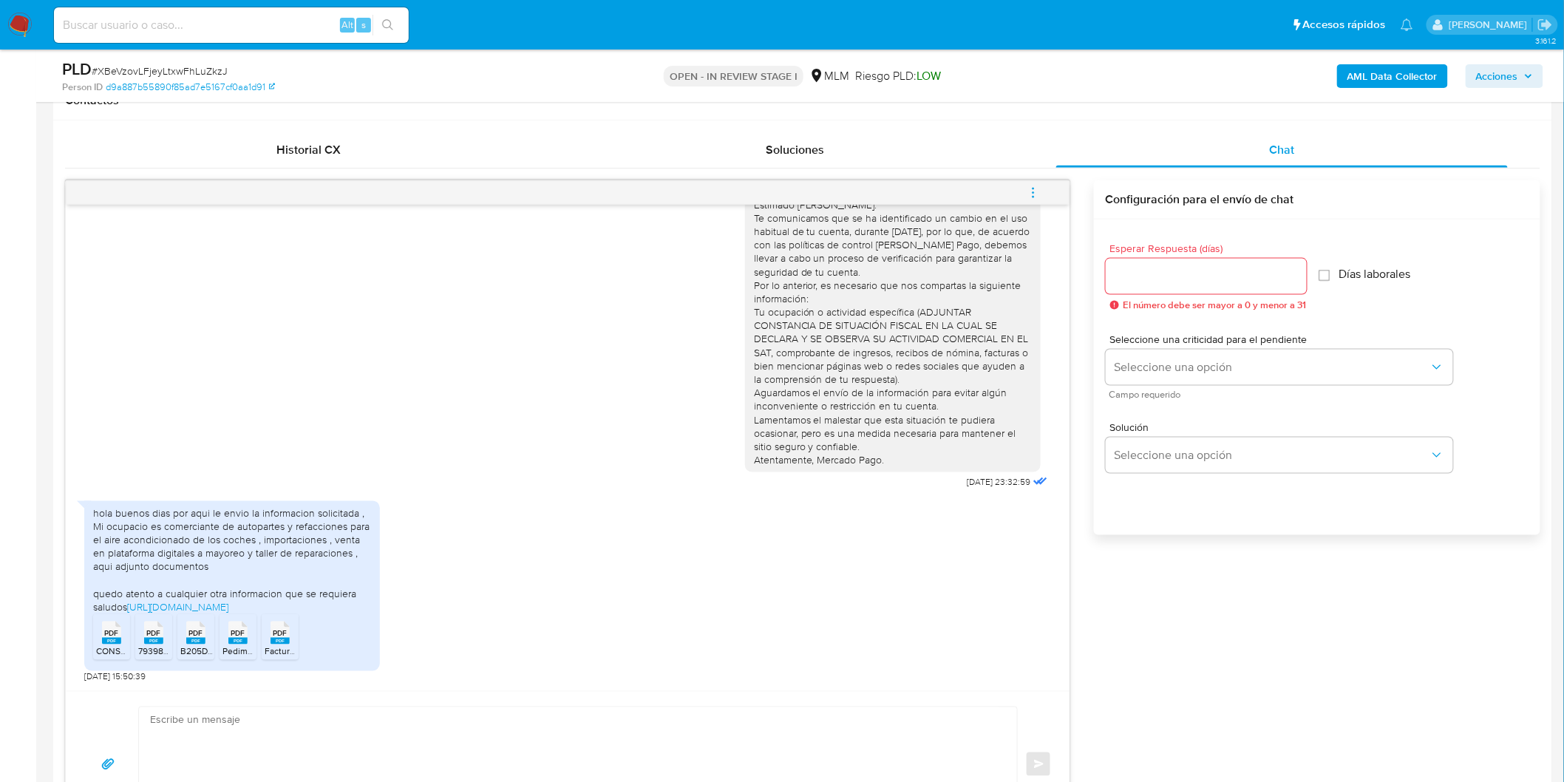
click at [276, 639] on rect at bounding box center [279, 641] width 19 height 7
click at [228, 610] on link "https://www.facebook.com/climasamaromerida" at bounding box center [177, 607] width 101 height 15
click at [1035, 183] on span "menu-action" at bounding box center [1032, 192] width 13 height 35
click at [968, 167] on li "Cerrar conversación" at bounding box center [932, 164] width 151 height 27
drag, startPoint x: 165, startPoint y: 500, endPoint x: 209, endPoint y: 542, distance: 61.7
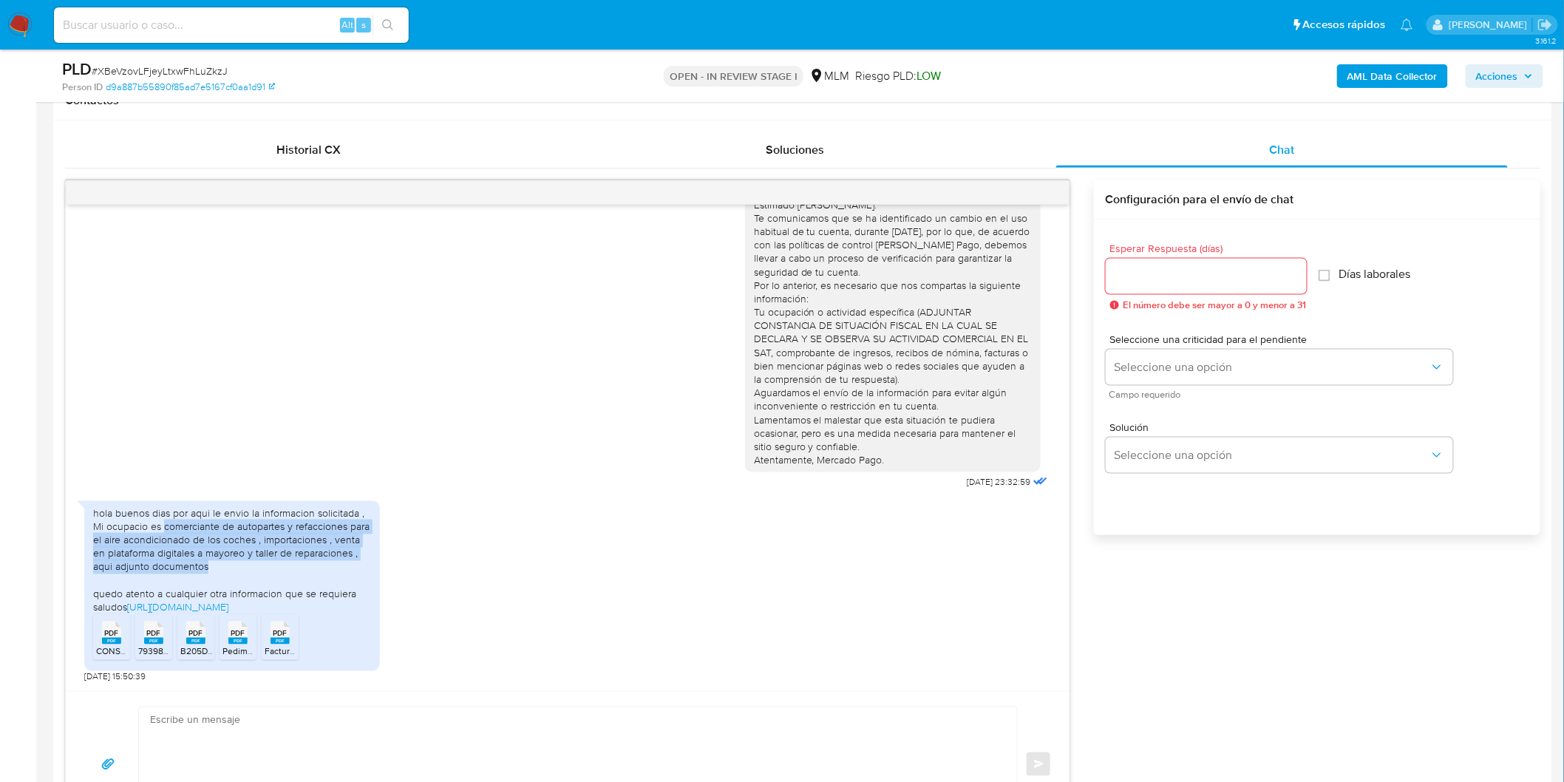
click at [209, 542] on div "hola buenos dias por aqui le envio la informacion solicitada , Mi ocupacio es c…" at bounding box center [232, 561] width 278 height 108
click at [253, 567] on div "hola buenos dias por aqui le envio la informacion solicitada , Mi ocupacio es c…" at bounding box center [232, 561] width 278 height 108
drag, startPoint x: 166, startPoint y: 497, endPoint x: 350, endPoint y: 527, distance: 187.2
click at [350, 527] on div "hola buenos dias por aqui le envio la informacion solicitada , Mi ocupacio es c…" at bounding box center [232, 561] width 278 height 108
copy div "comerciante de autopartes y refacciones para el aire acondicionado de los coche…"
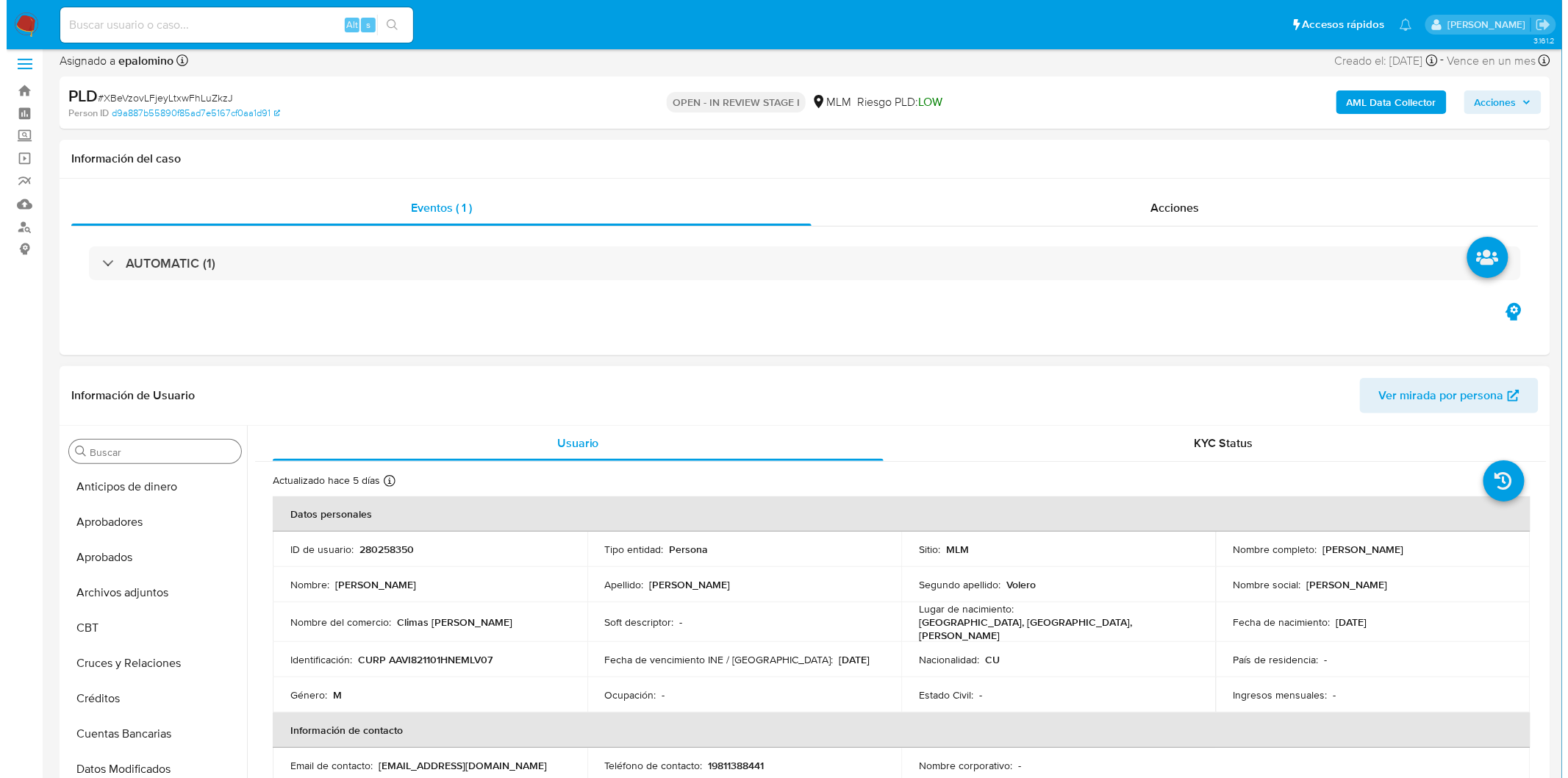
scroll to position [0, 0]
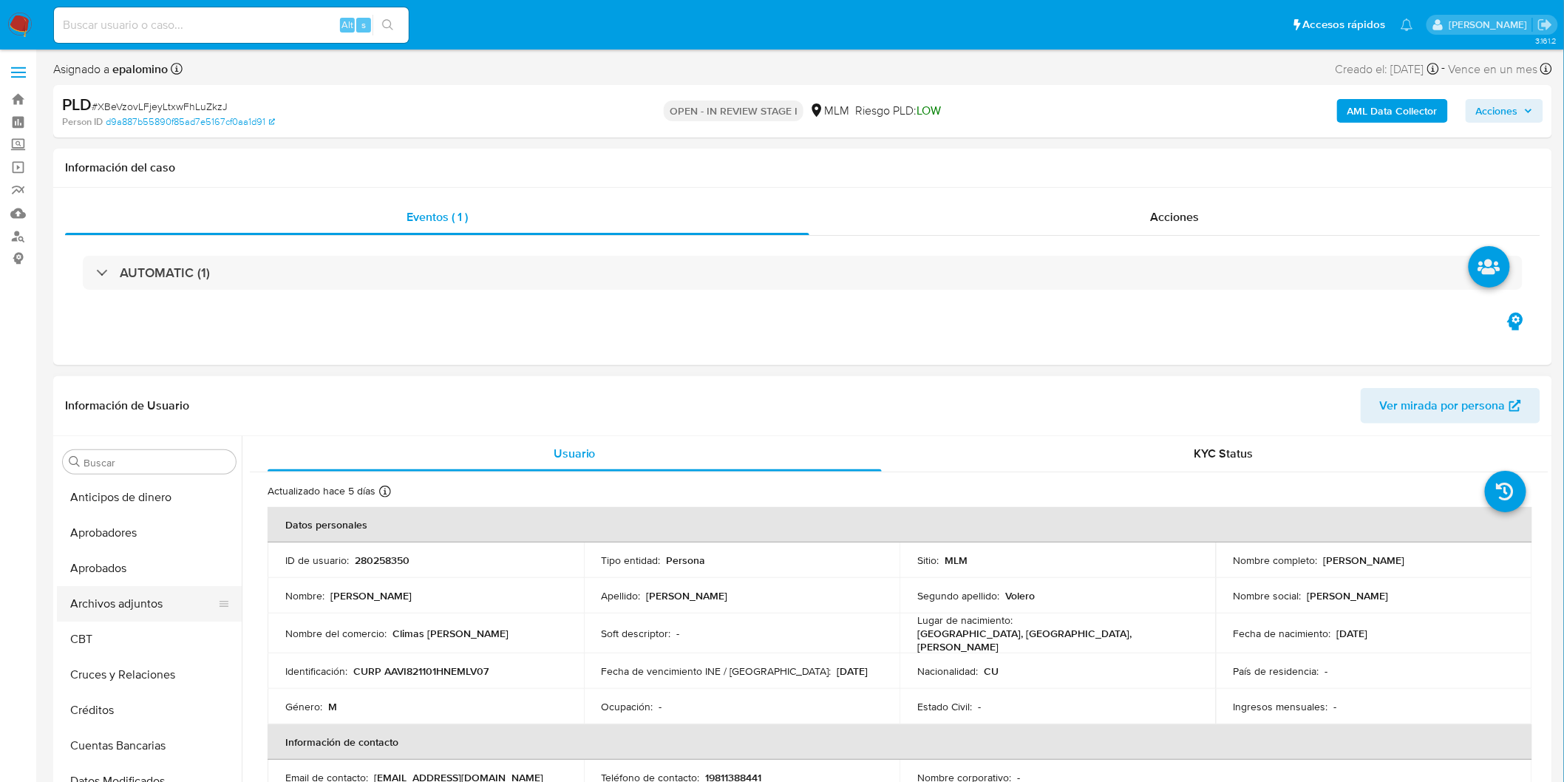
click at [143, 607] on button "Archivos adjuntos" at bounding box center [143, 603] width 173 height 35
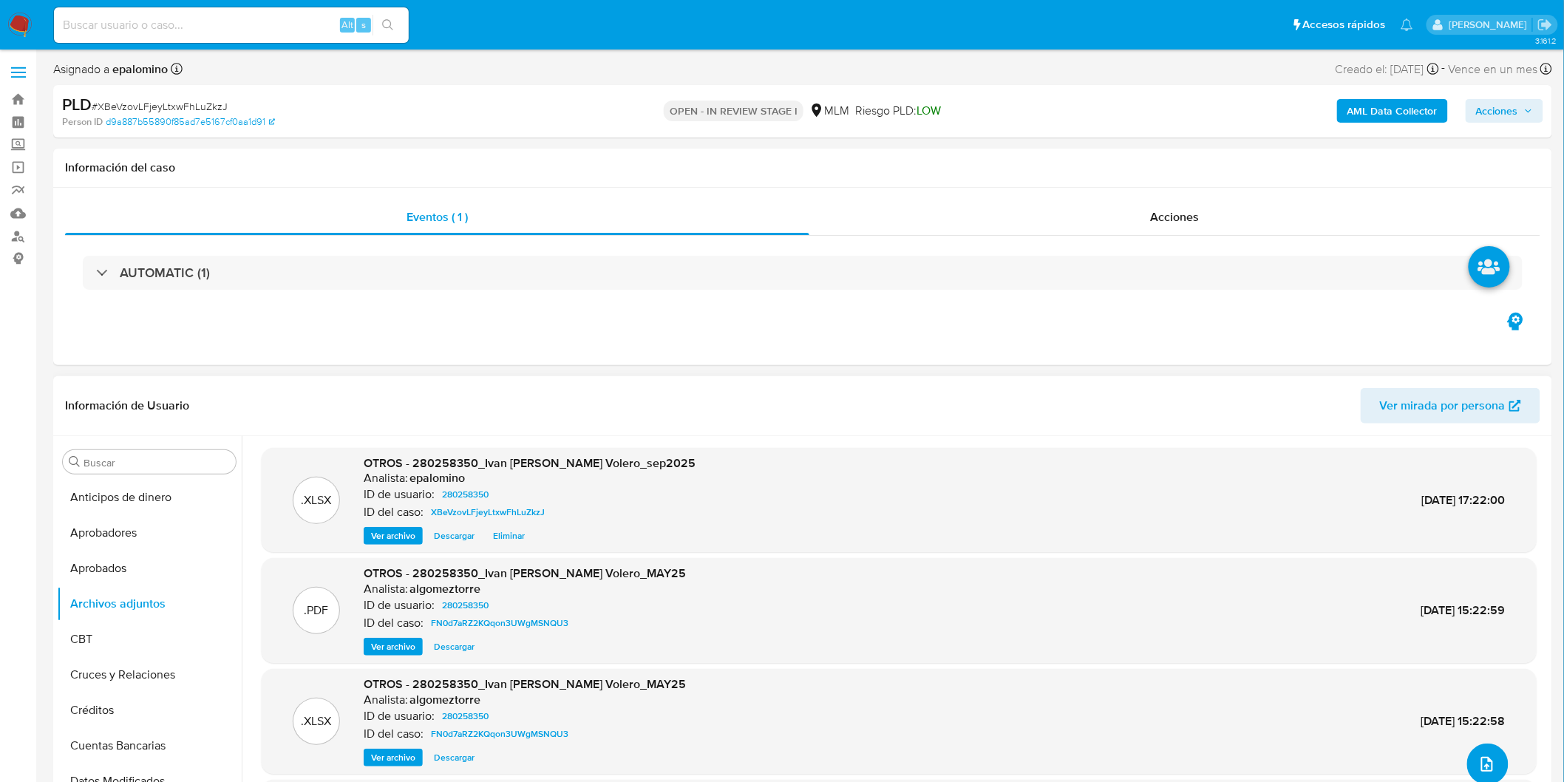
click at [1470, 757] on button "upload-file" at bounding box center [1487, 763] width 41 height 41
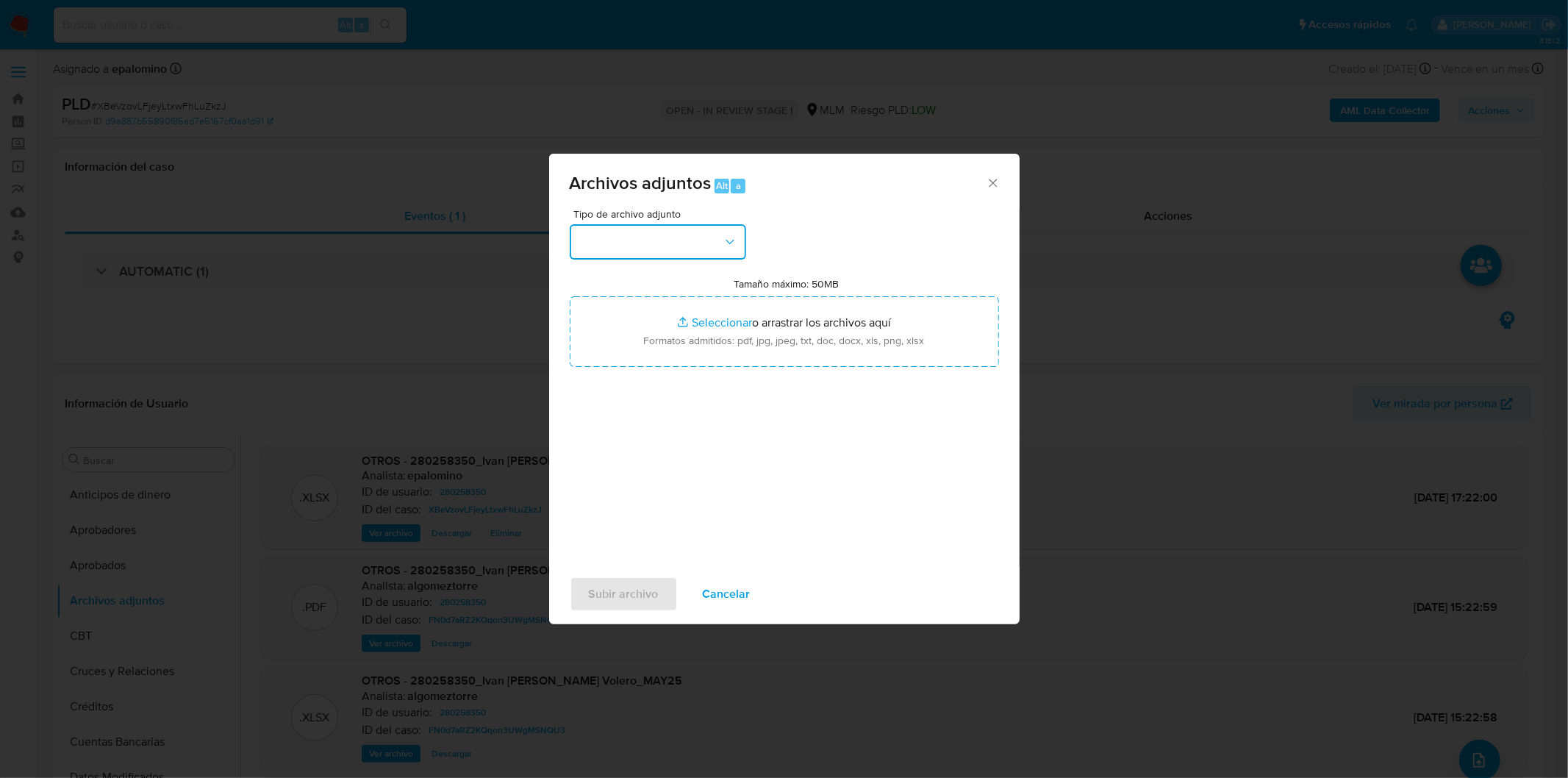
click at [672, 240] on button "button" at bounding box center [658, 241] width 176 height 35
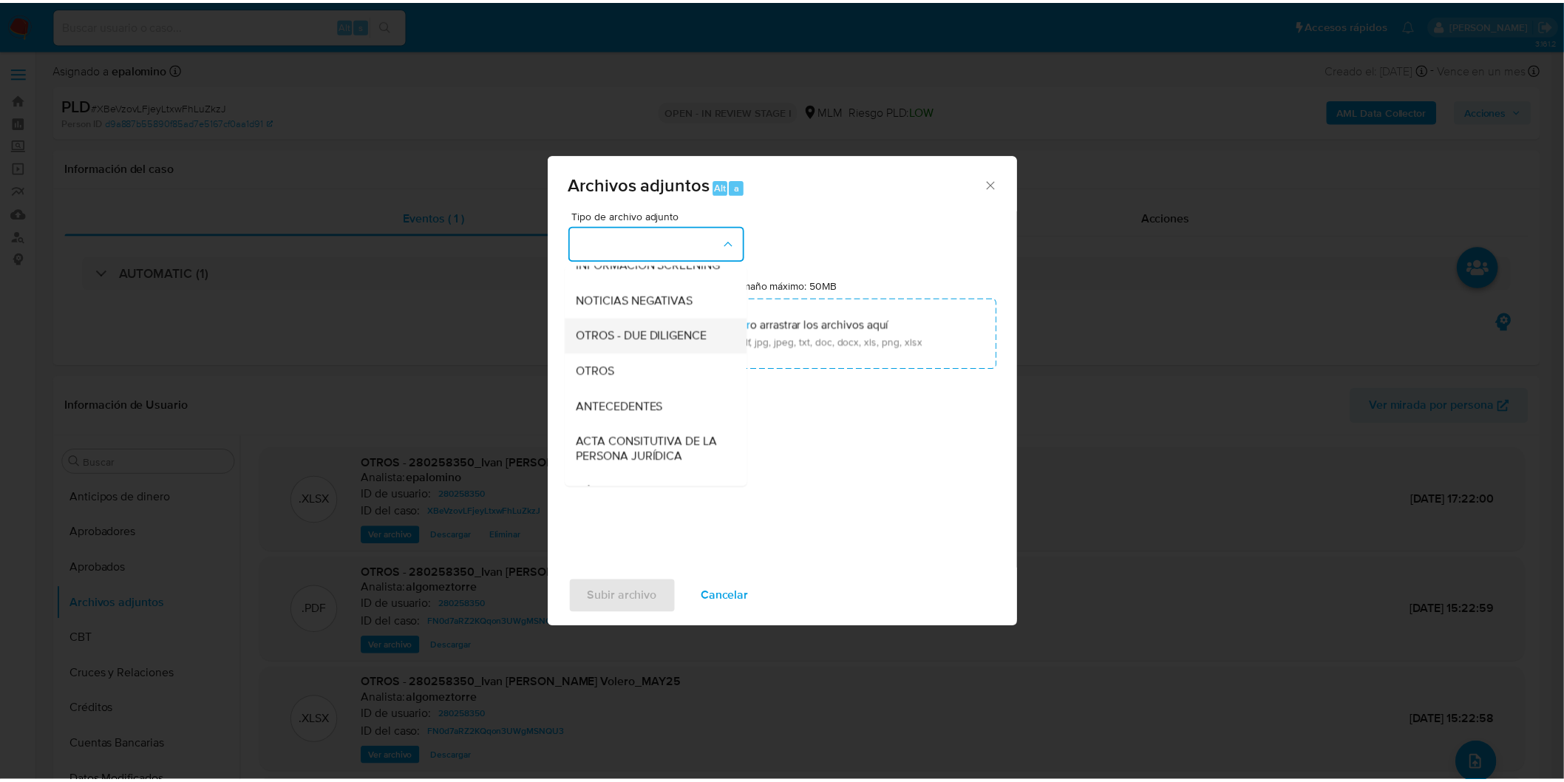
scroll to position [164, 0]
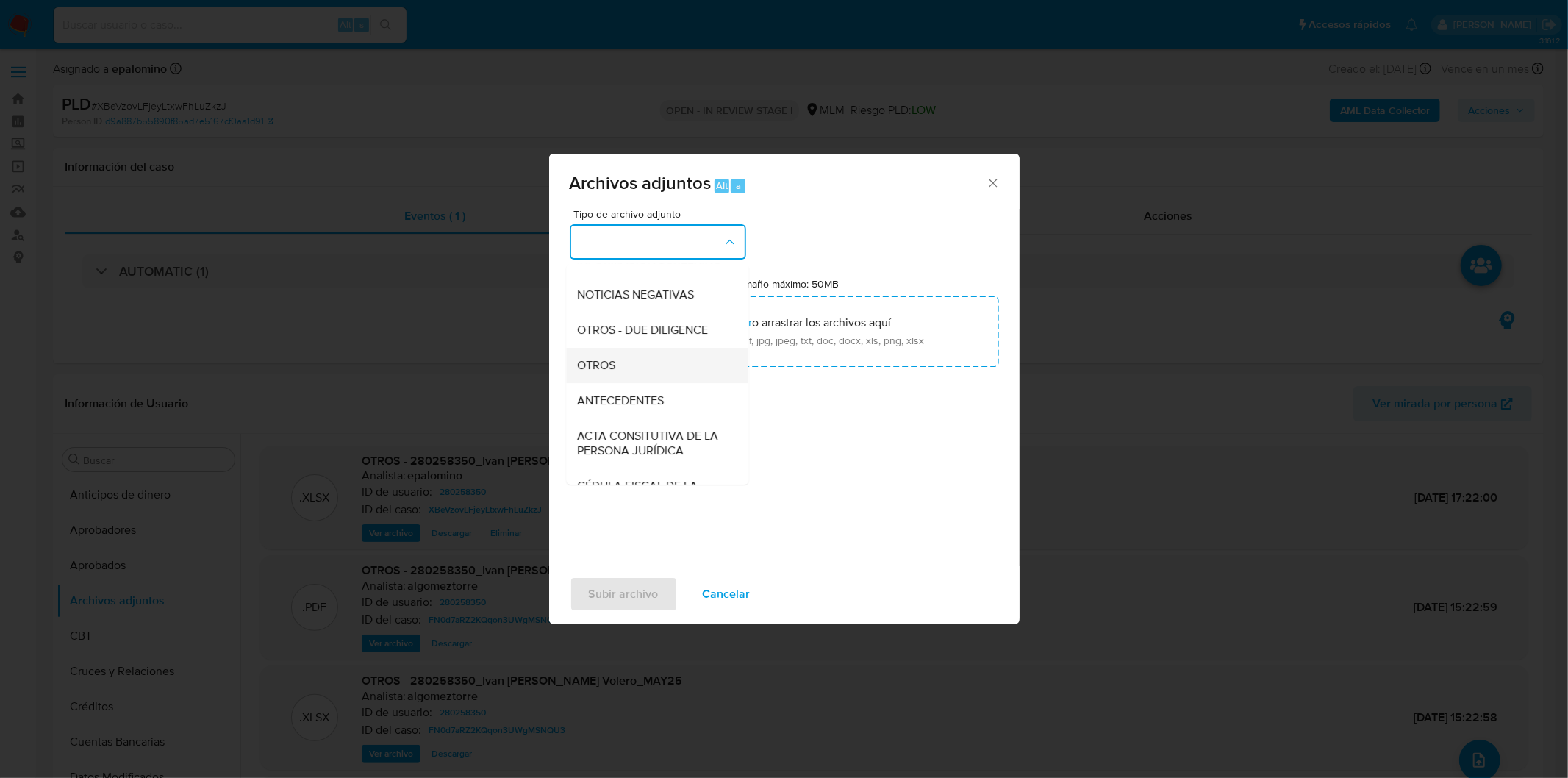
click at [647, 371] on div "OTROS" at bounding box center [653, 364] width 150 height 35
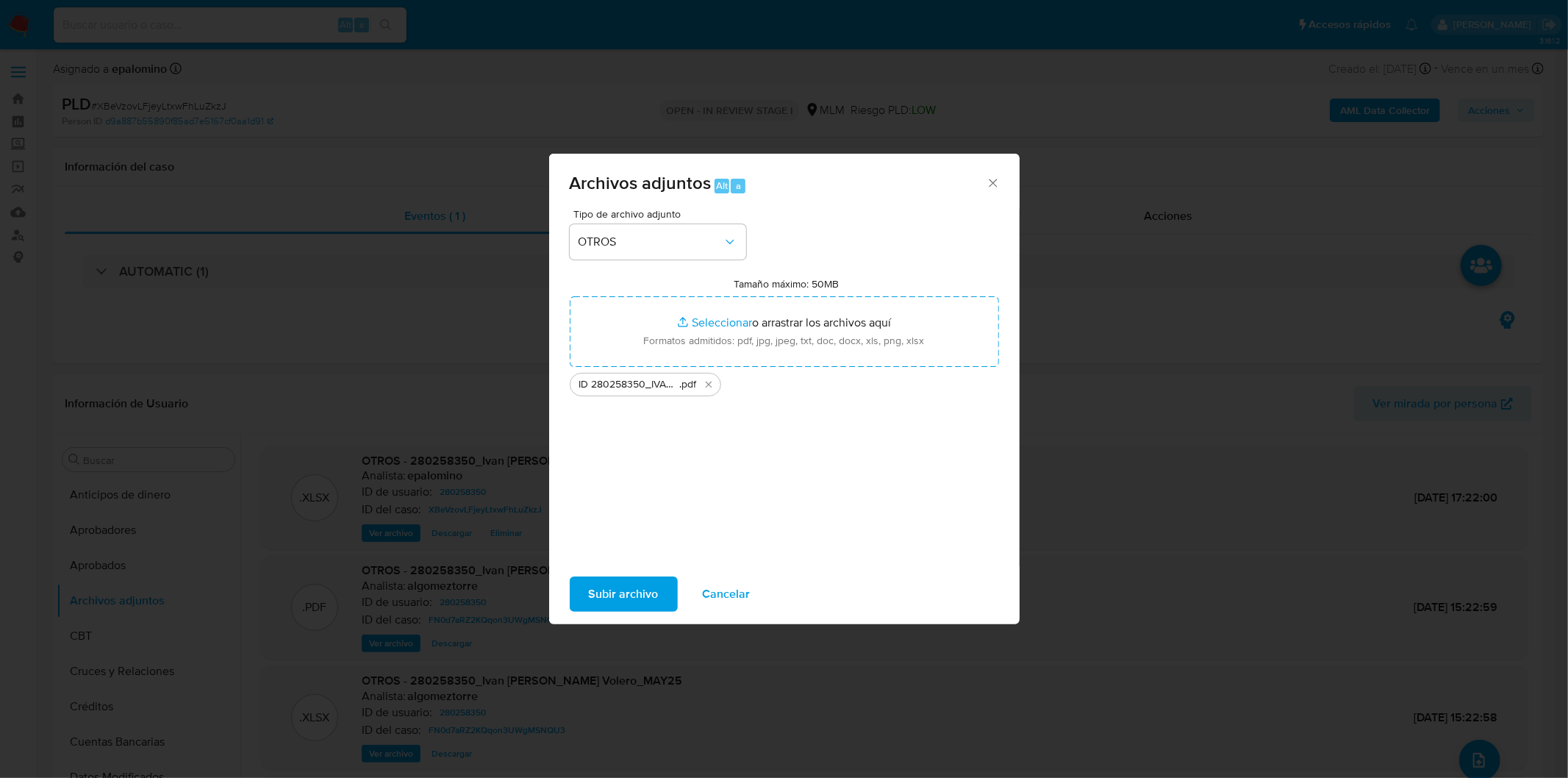
click at [635, 593] on span "Subir archivo" at bounding box center [624, 594] width 70 height 33
click at [733, 598] on span "Cancelar" at bounding box center [726, 594] width 48 height 33
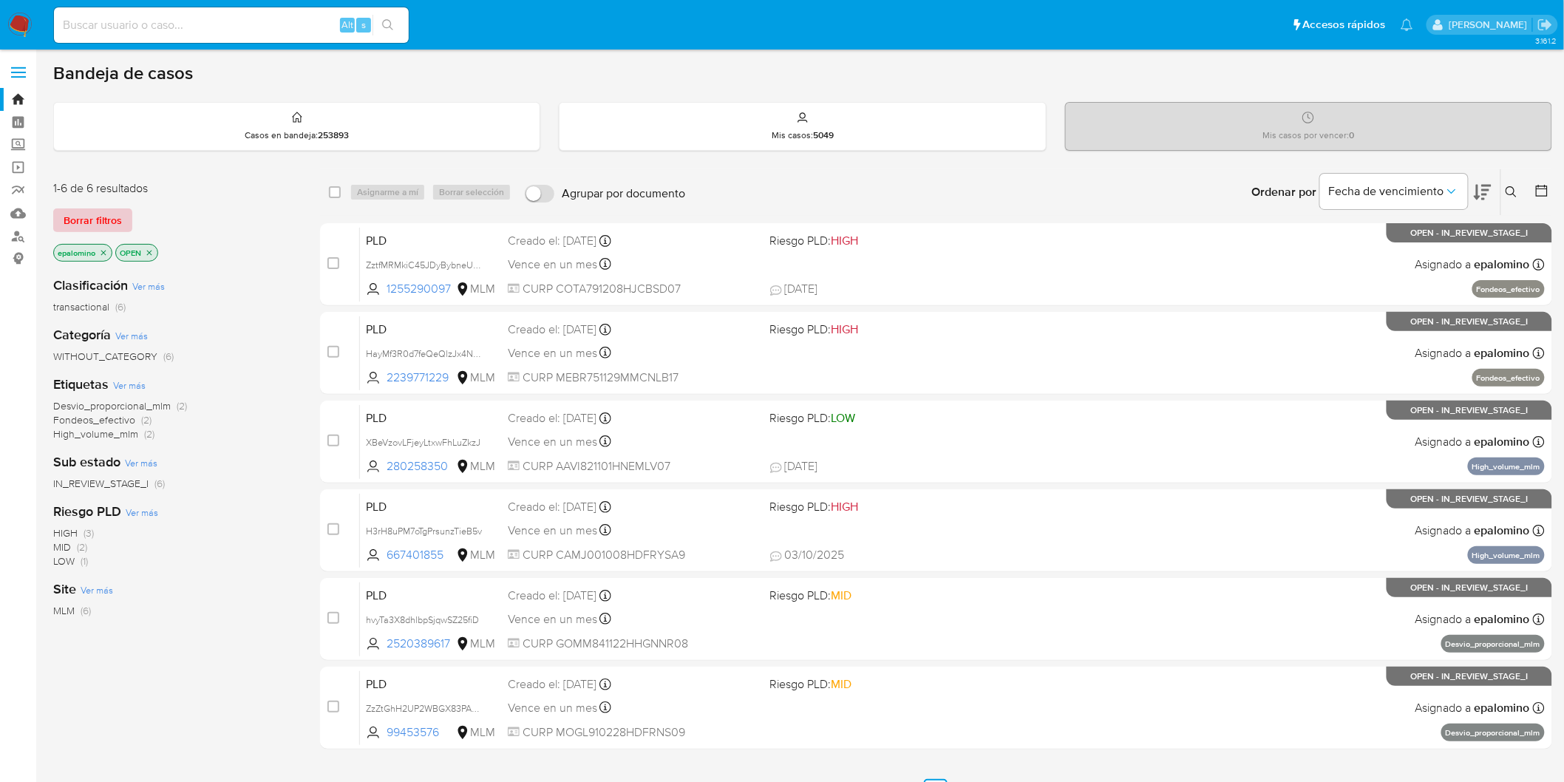
click at [70, 217] on span "Borrar filtros" at bounding box center [93, 220] width 58 height 21
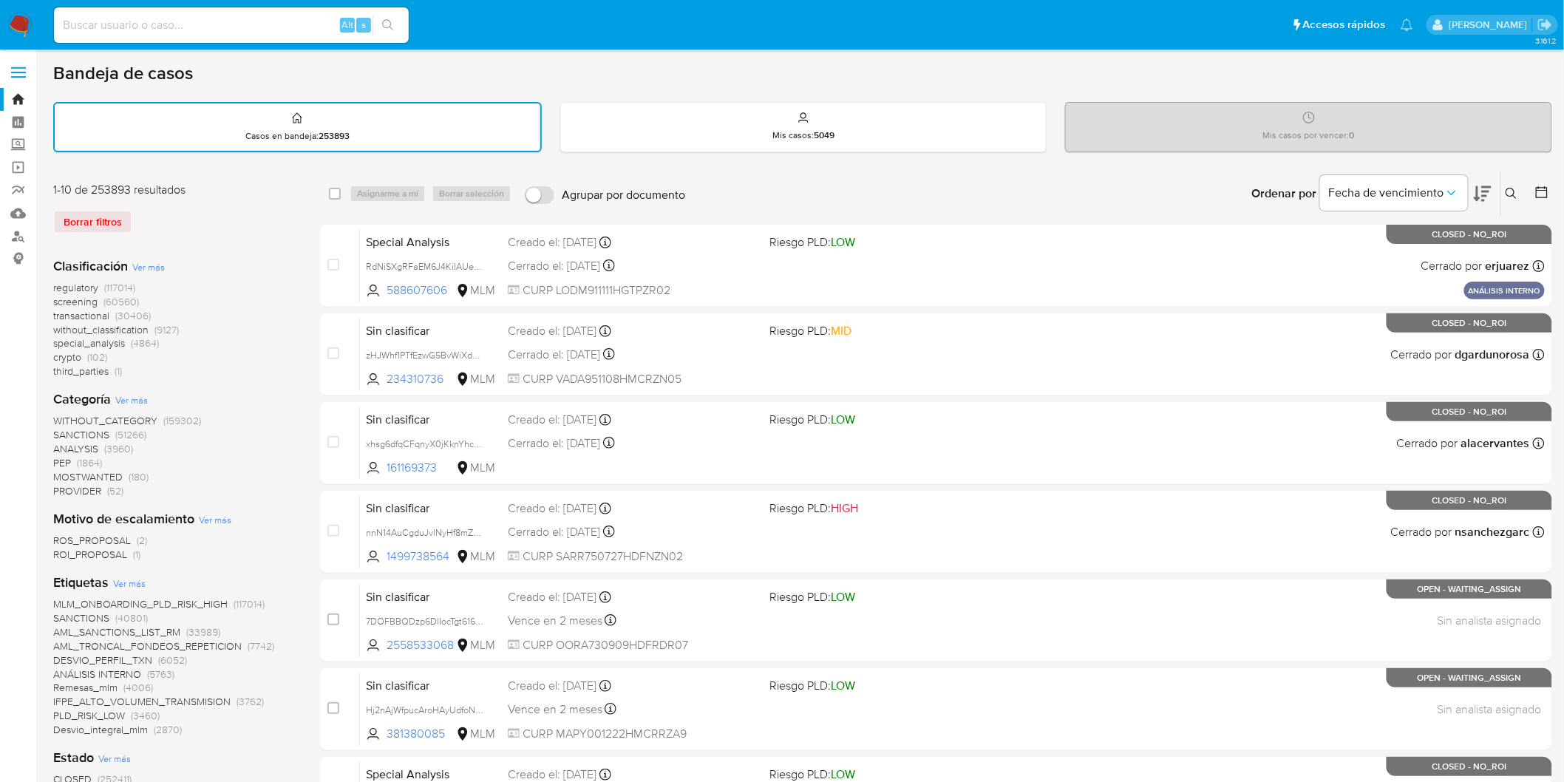
click at [1510, 188] on icon at bounding box center [1511, 194] width 12 height 12
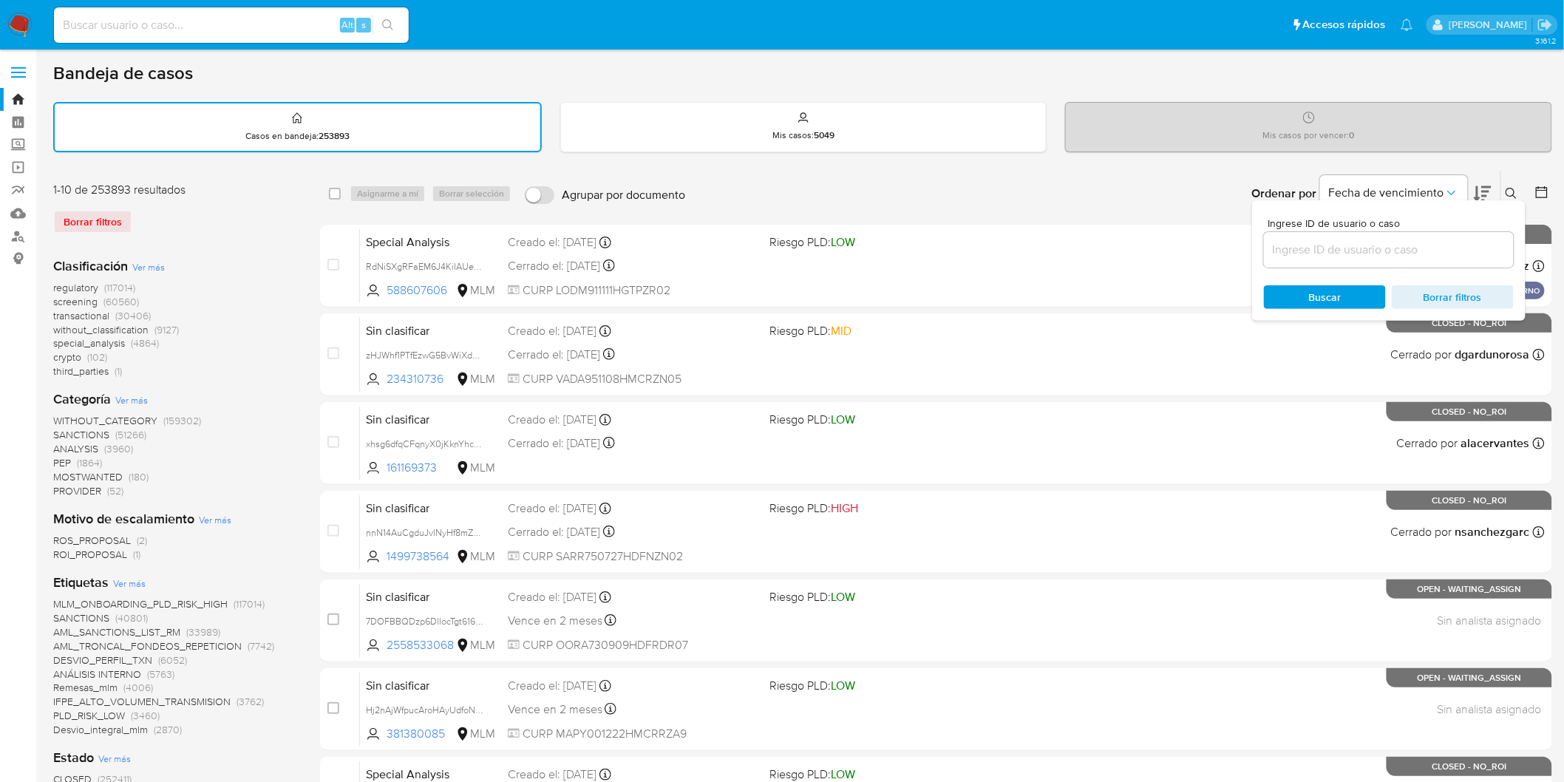
click at [1339, 249] on input at bounding box center [1389, 249] width 250 height 19
type input "1787085804"
click at [1315, 287] on span "Buscar" at bounding box center [1325, 297] width 33 height 24
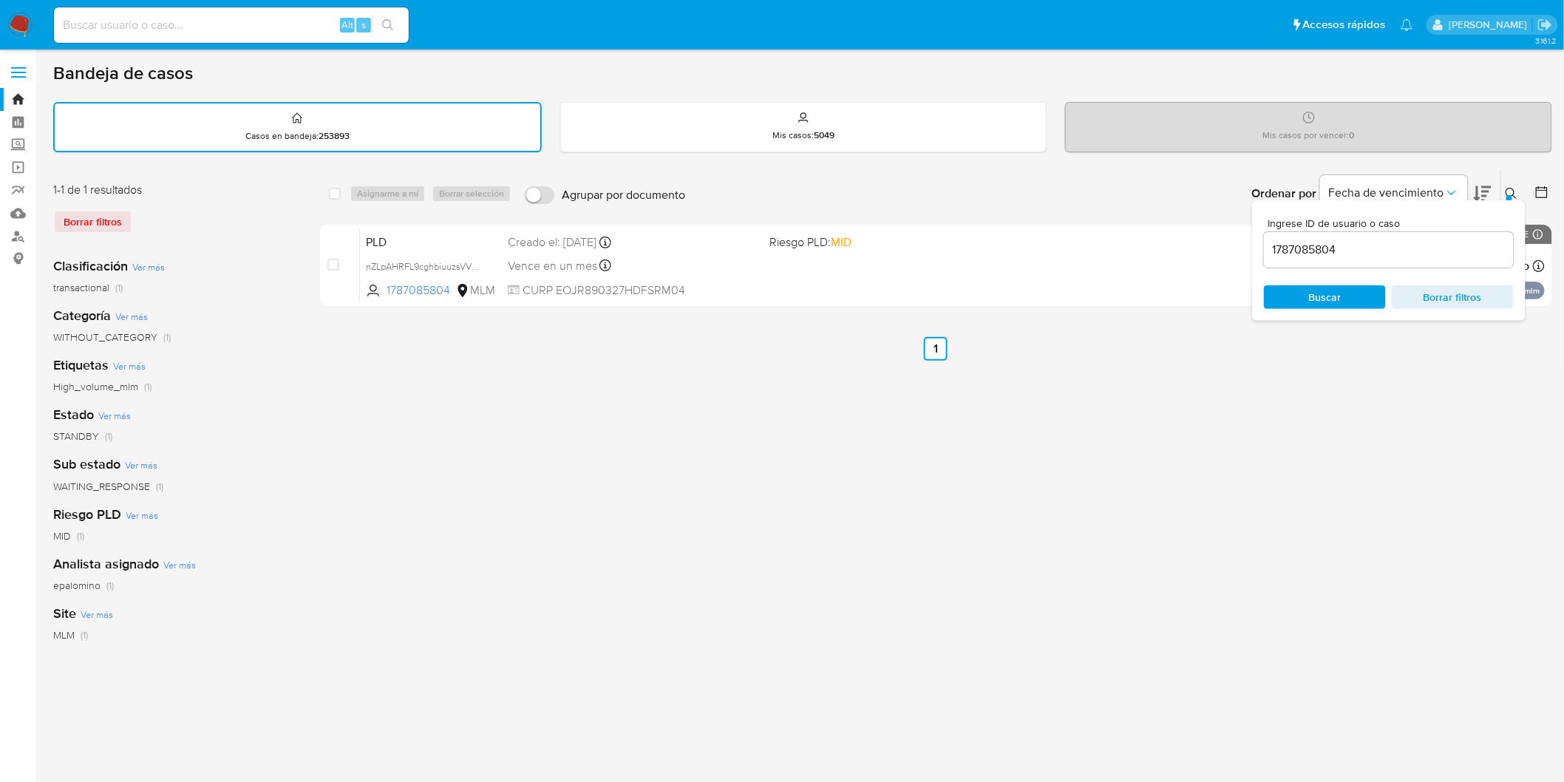
click at [1507, 188] on icon at bounding box center [1510, 193] width 11 height 11
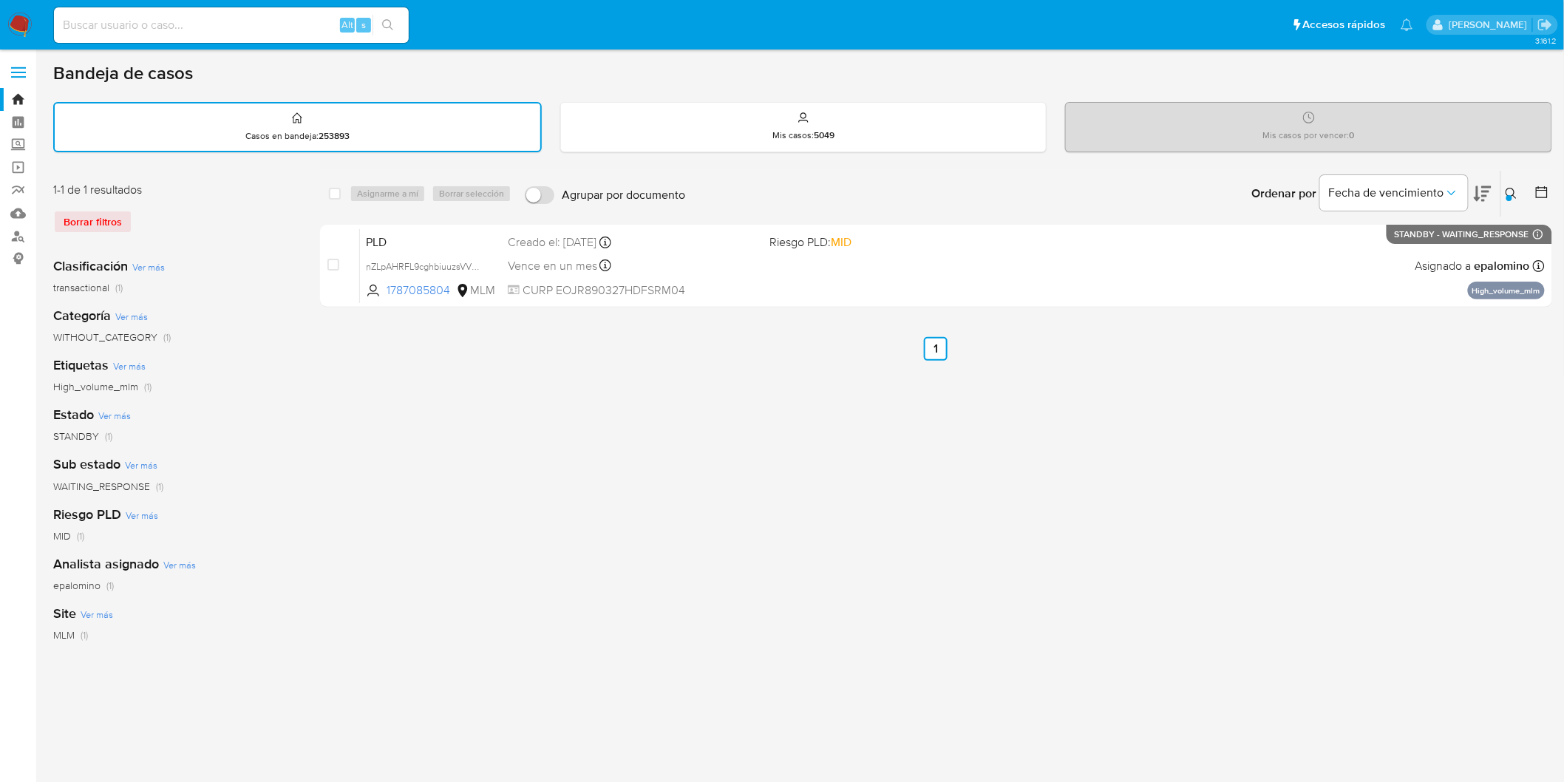
click at [19, 25] on img at bounding box center [19, 25] width 25 height 25
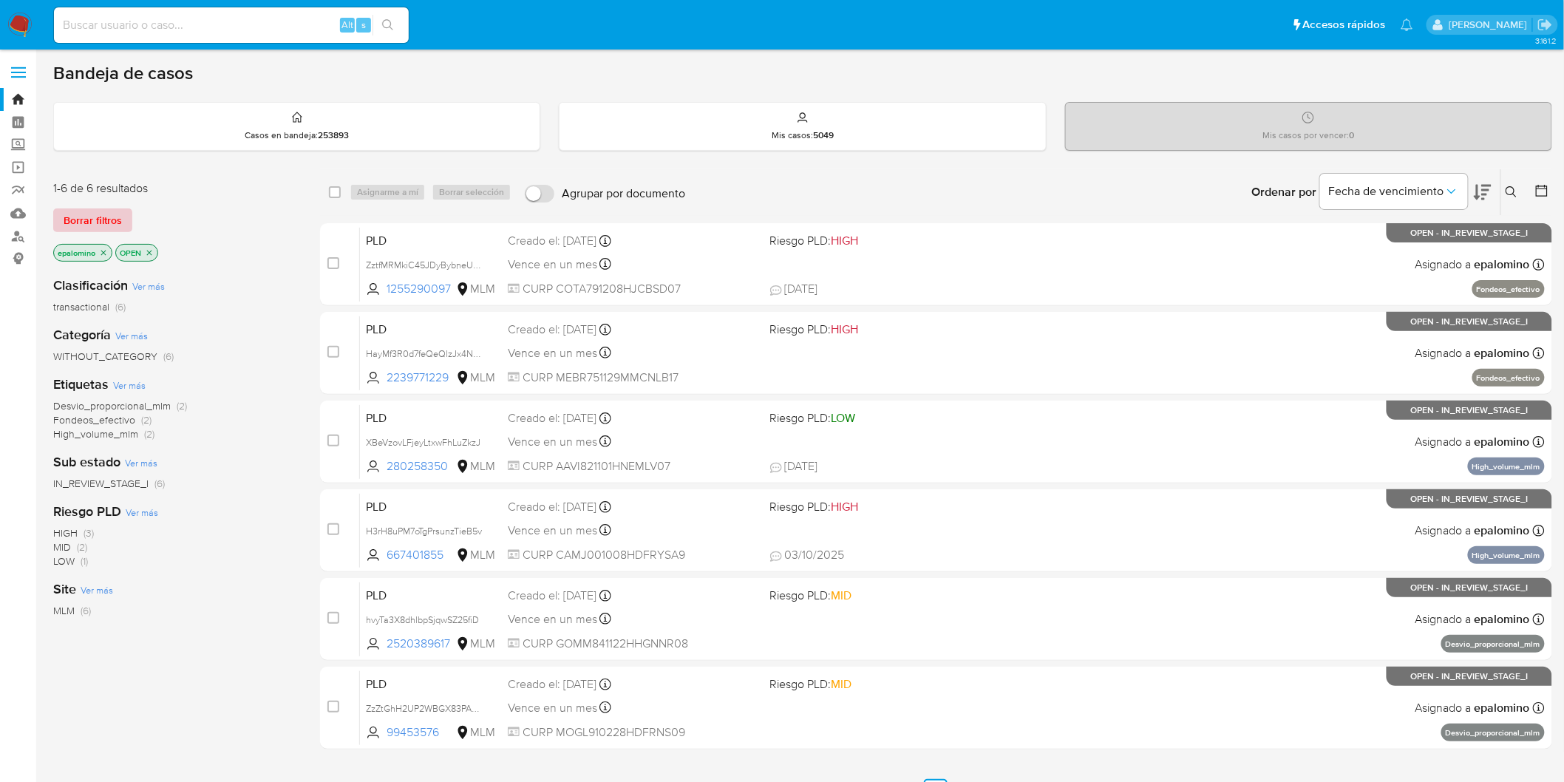
click at [85, 210] on span "Borrar filtros" at bounding box center [93, 220] width 58 height 21
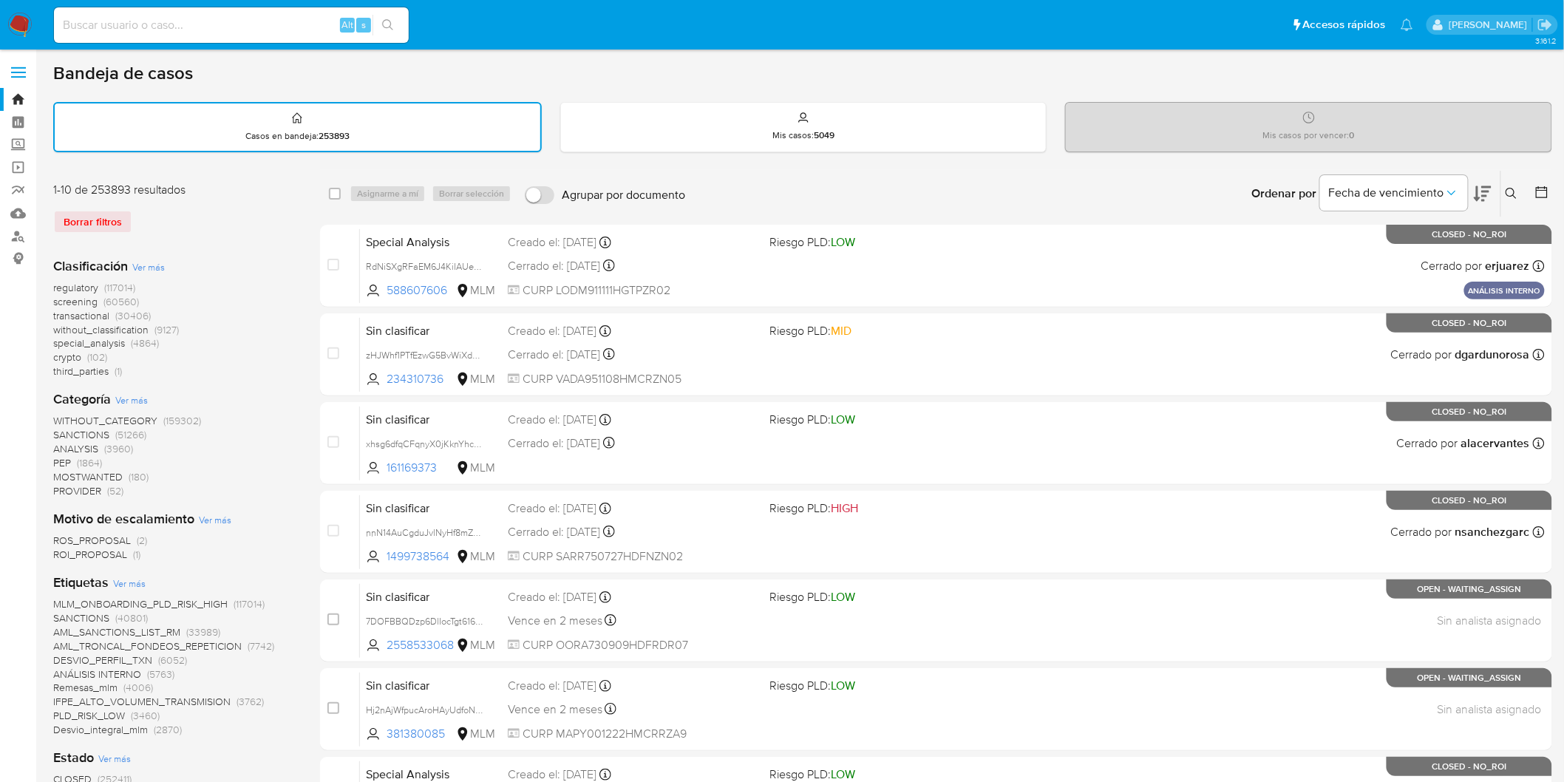
click at [1512, 188] on icon at bounding box center [1511, 194] width 12 height 12
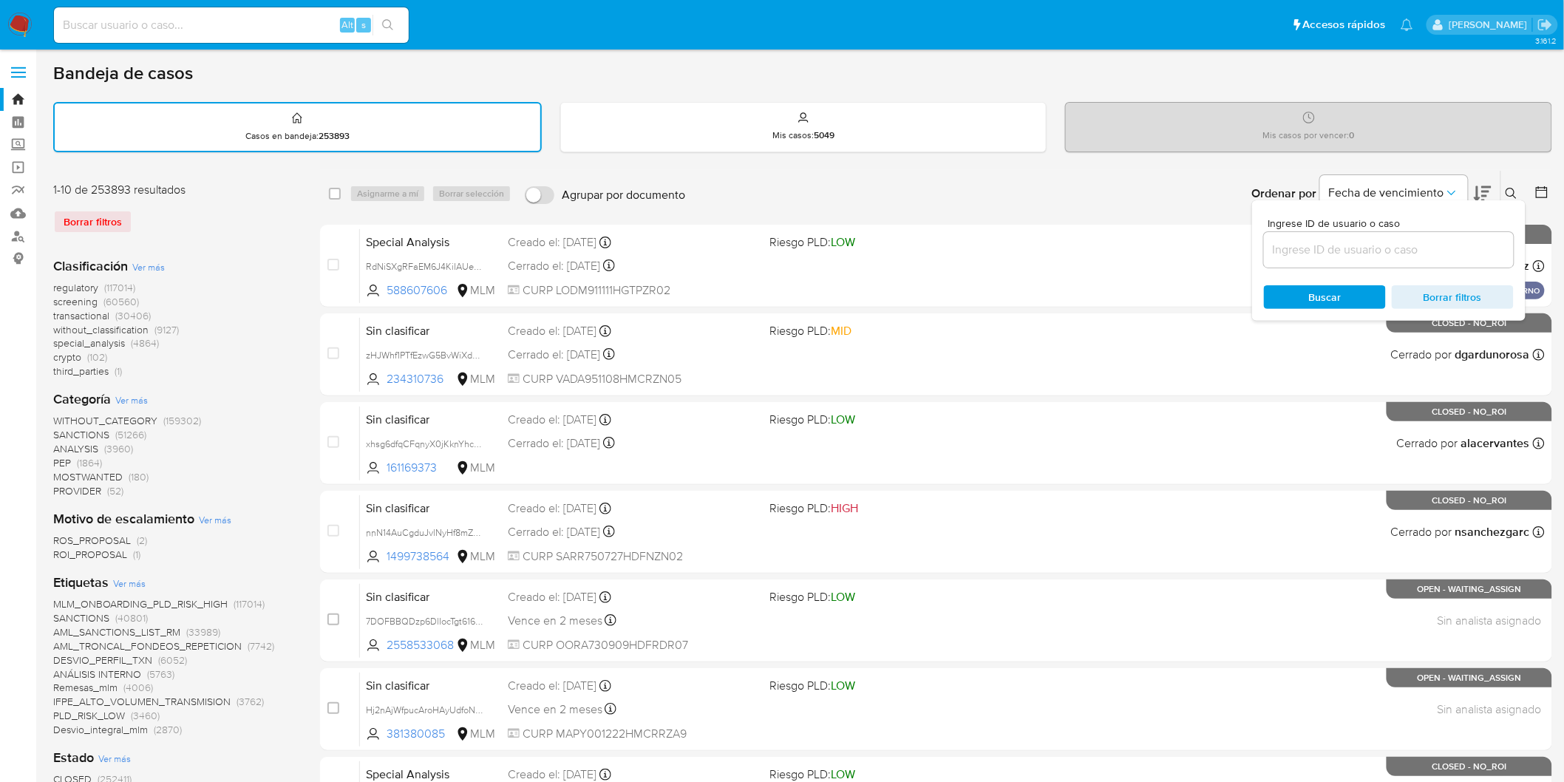
click at [1340, 242] on input at bounding box center [1389, 249] width 250 height 19
type input "325777587"
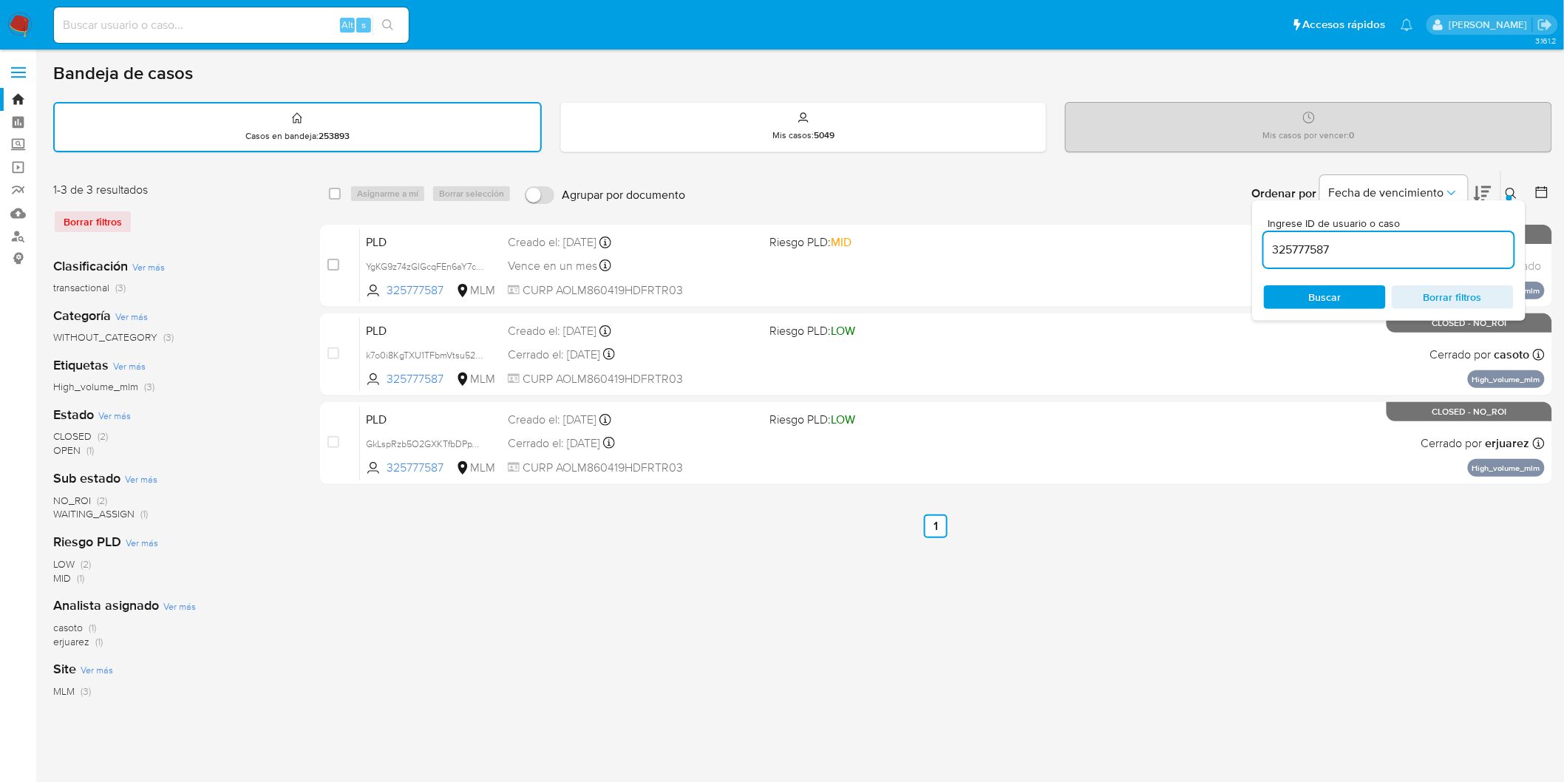
click at [1512, 188] on icon at bounding box center [1511, 194] width 12 height 12
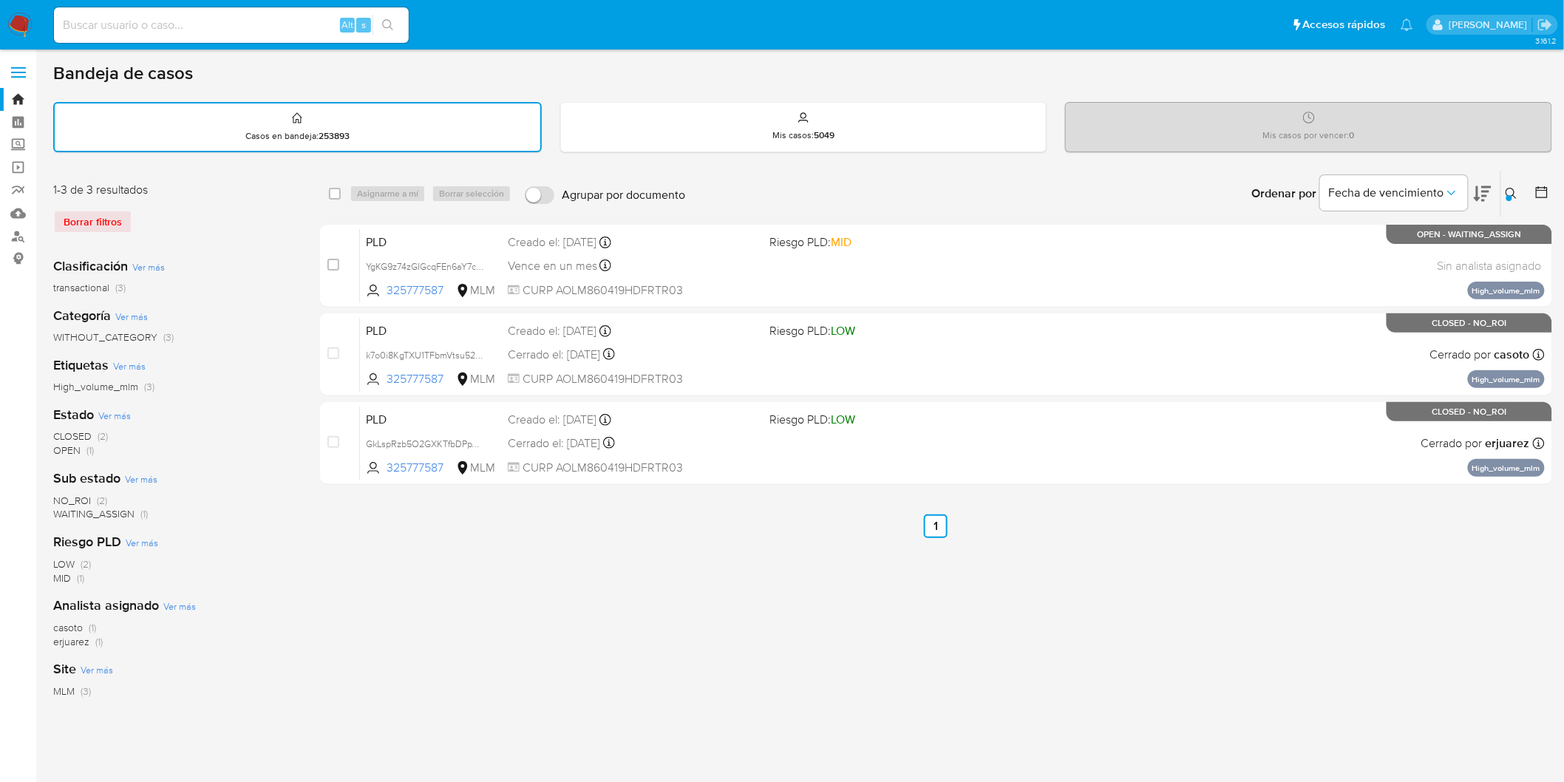
click at [20, 25] on img at bounding box center [19, 25] width 25 height 25
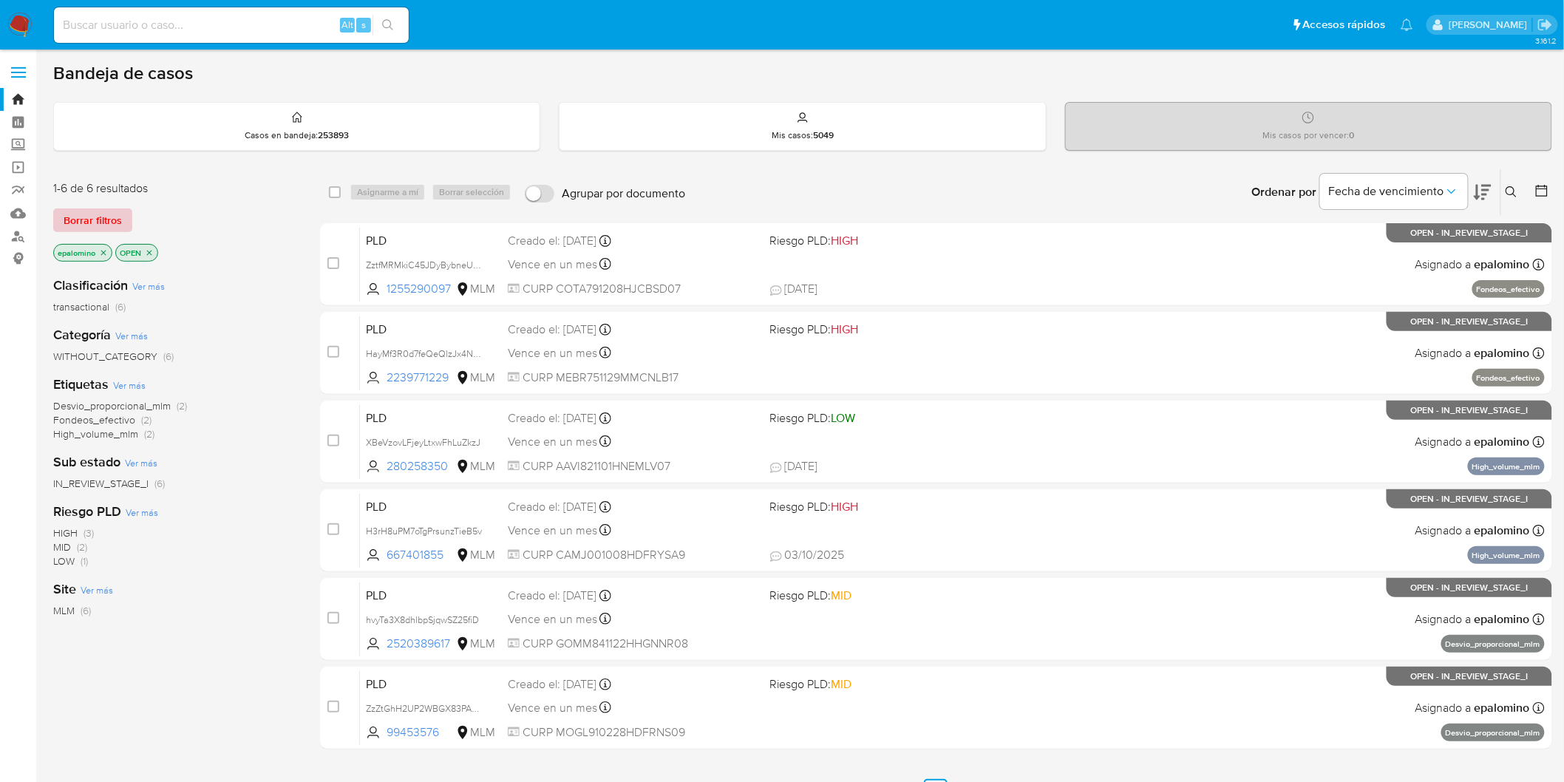
click at [114, 224] on span "Borrar filtros" at bounding box center [93, 220] width 58 height 21
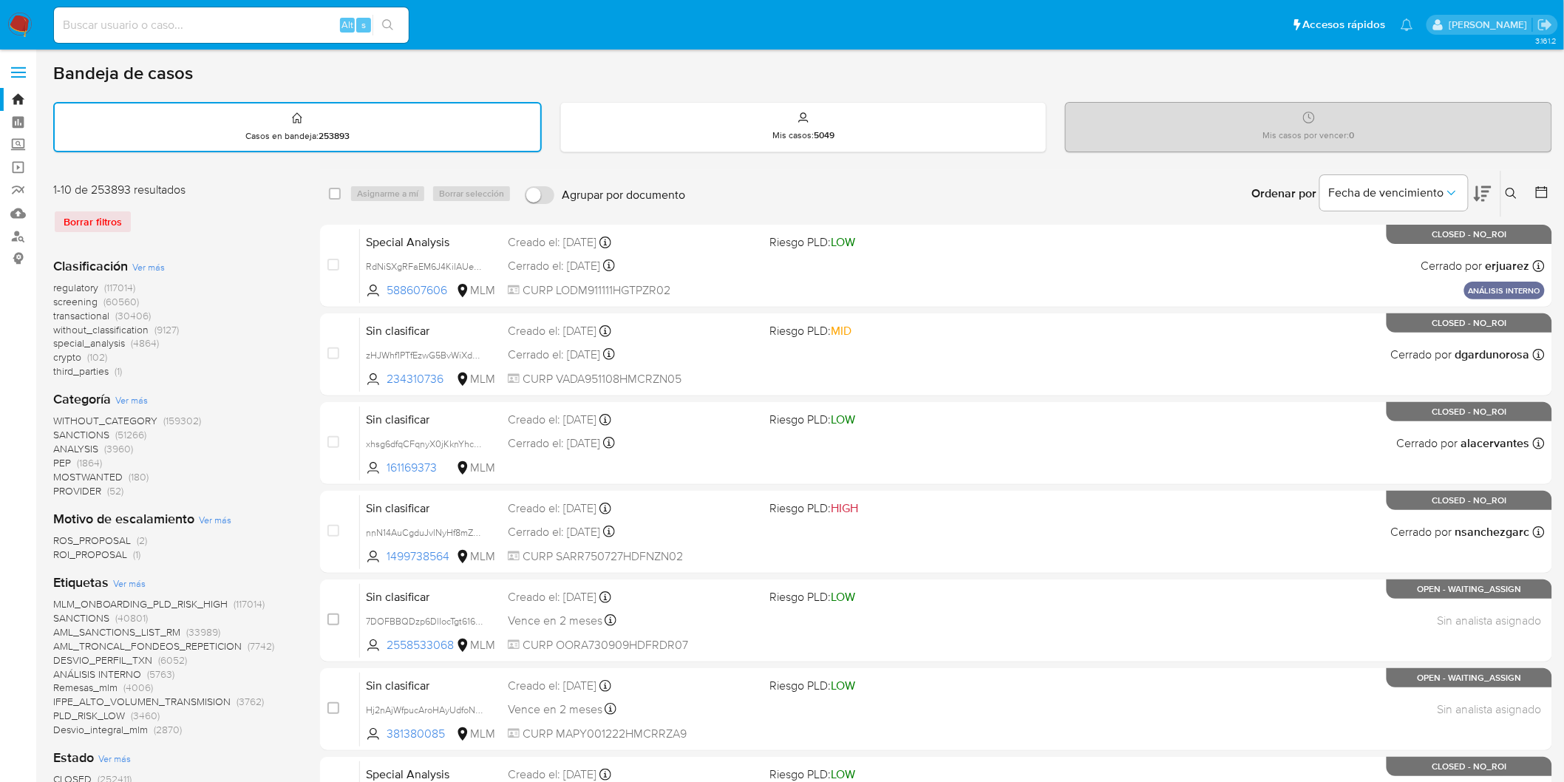
click at [1512, 188] on icon at bounding box center [1510, 193] width 11 height 11
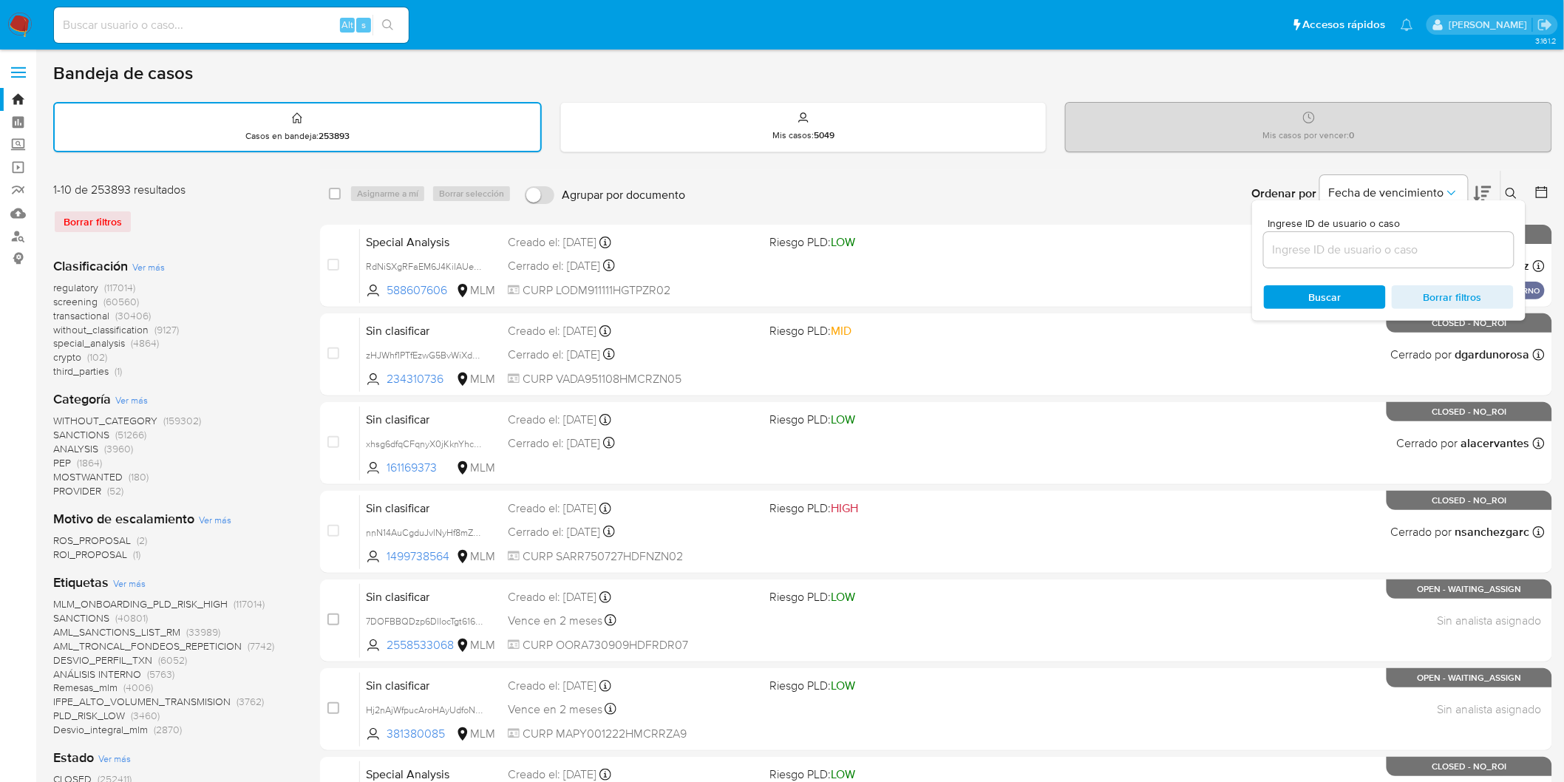
click at [1390, 240] on input at bounding box center [1389, 249] width 250 height 19
type input "325777587"
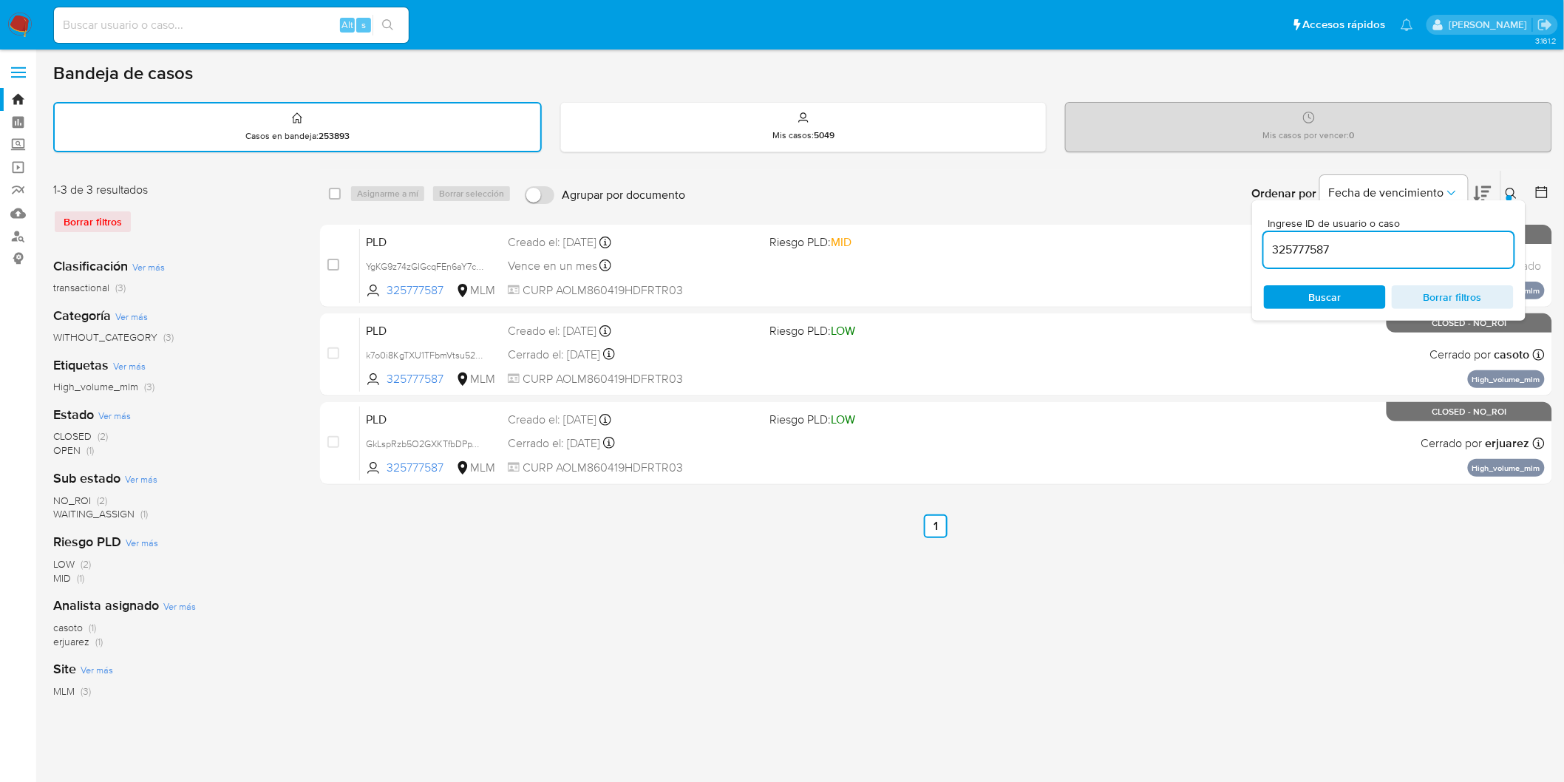
click at [1499, 188] on div "Ordenar por Fecha de vencimiento" at bounding box center [1370, 194] width 260 height 46
click at [1510, 191] on icon at bounding box center [1511, 194] width 12 height 12
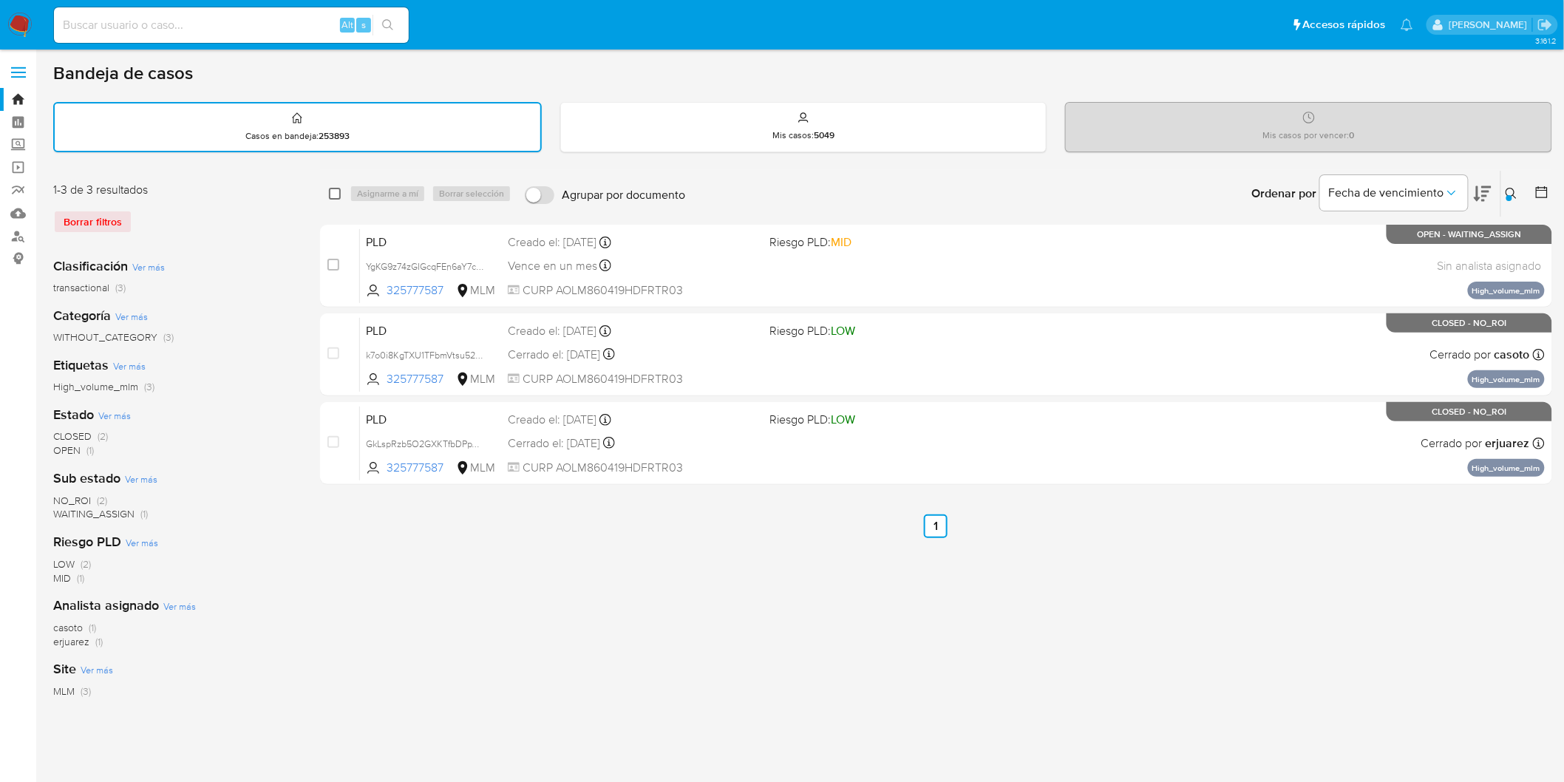
click at [333, 195] on input "checkbox" at bounding box center [335, 194] width 12 height 12
checkbox input "true"
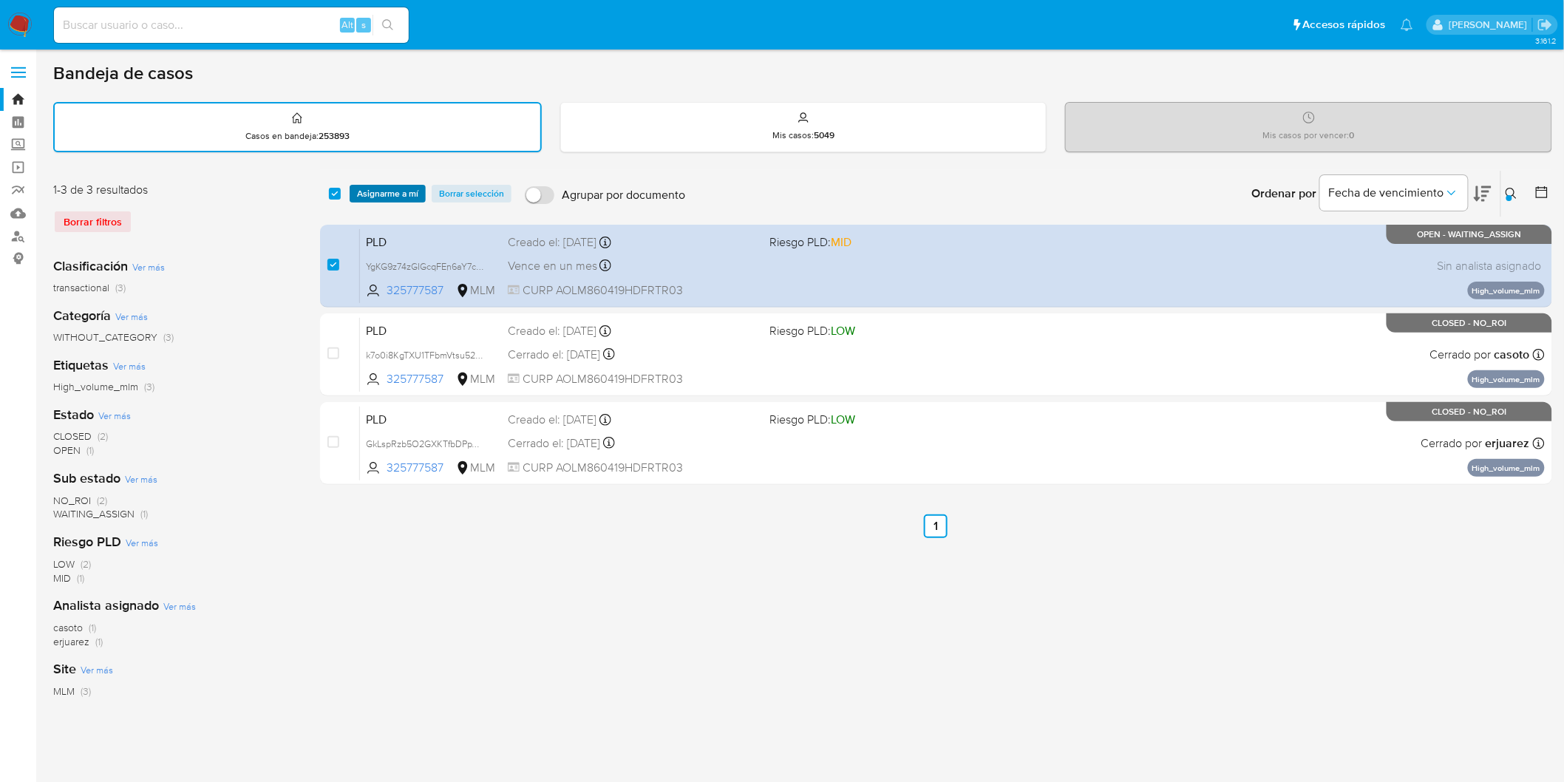
click at [352, 194] on button "Asignarme a mí" at bounding box center [388, 194] width 76 height 18
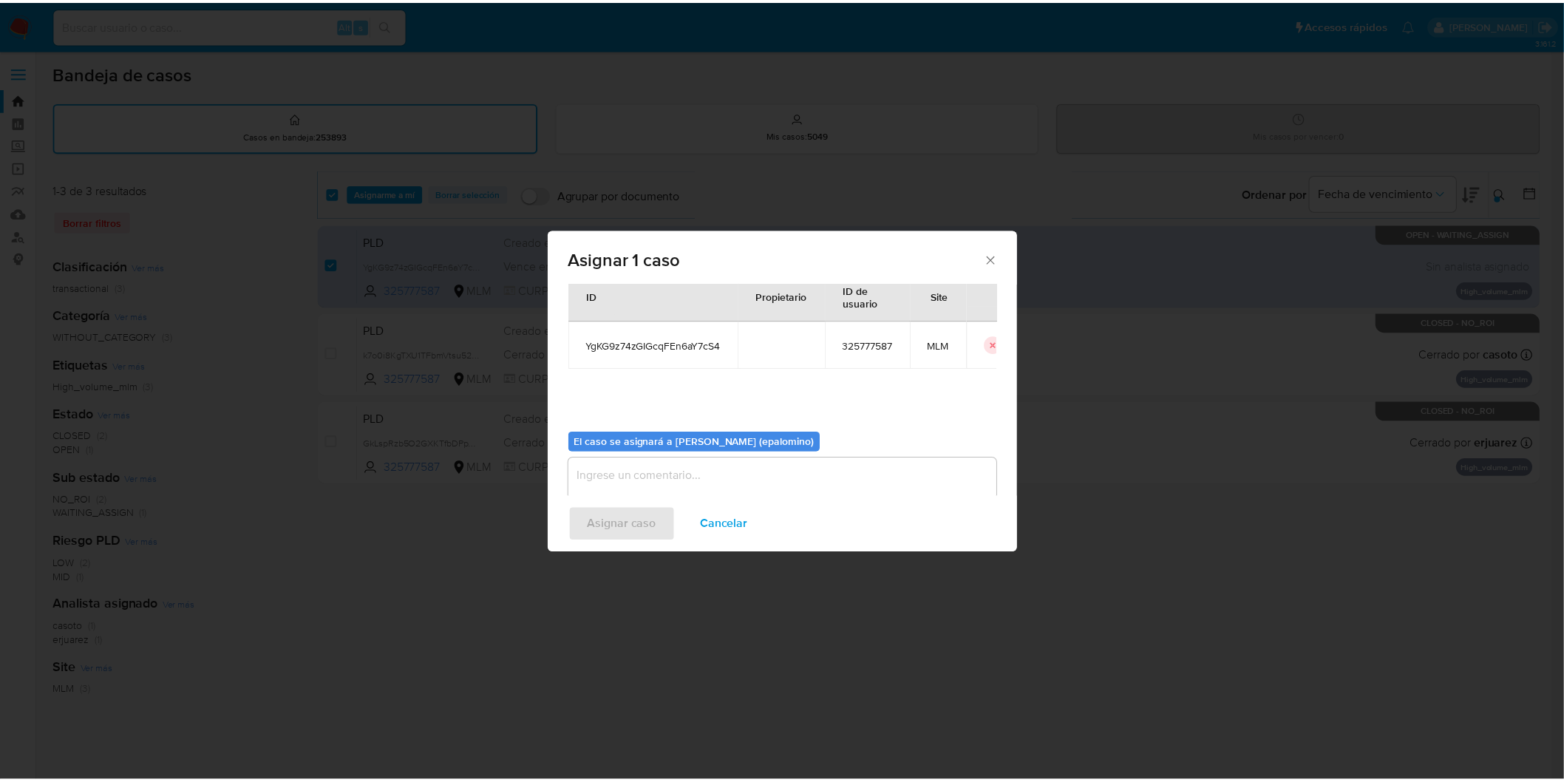
scroll to position [76, 0]
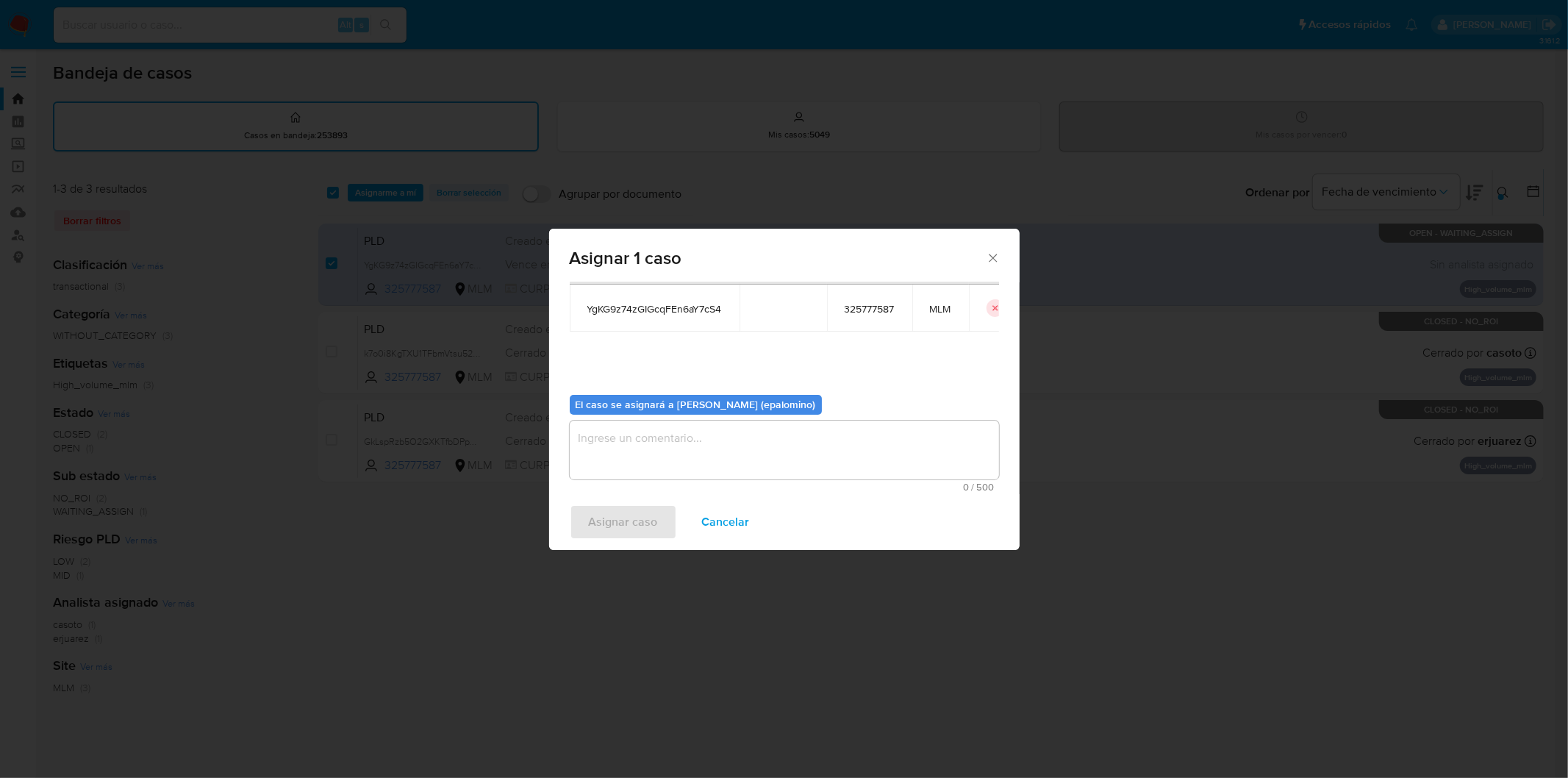
click at [598, 430] on textarea "assign-modal" at bounding box center [785, 450] width 430 height 59
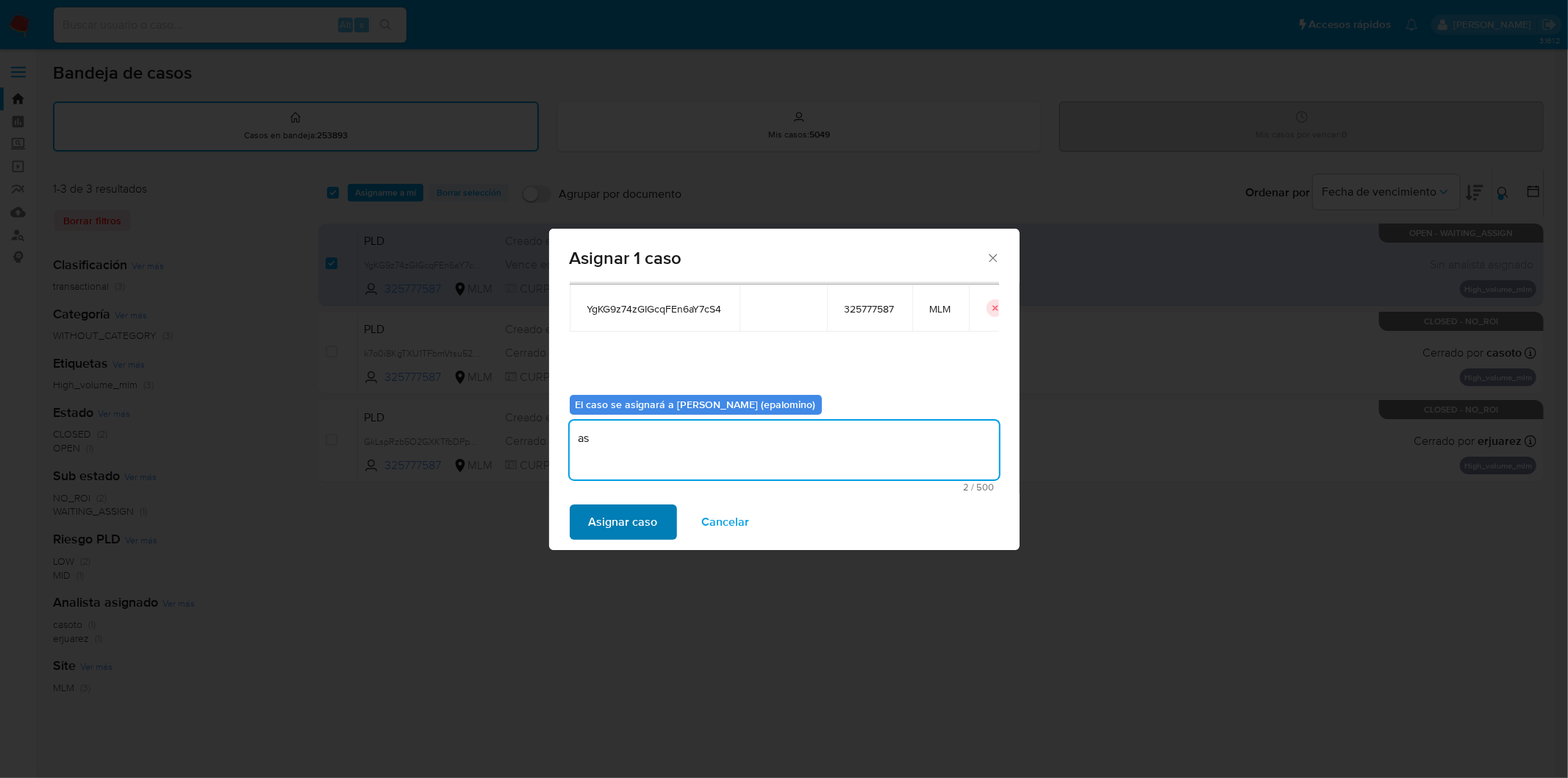
type textarea "as"
click at [611, 510] on span "Asignar caso" at bounding box center [623, 521] width 69 height 33
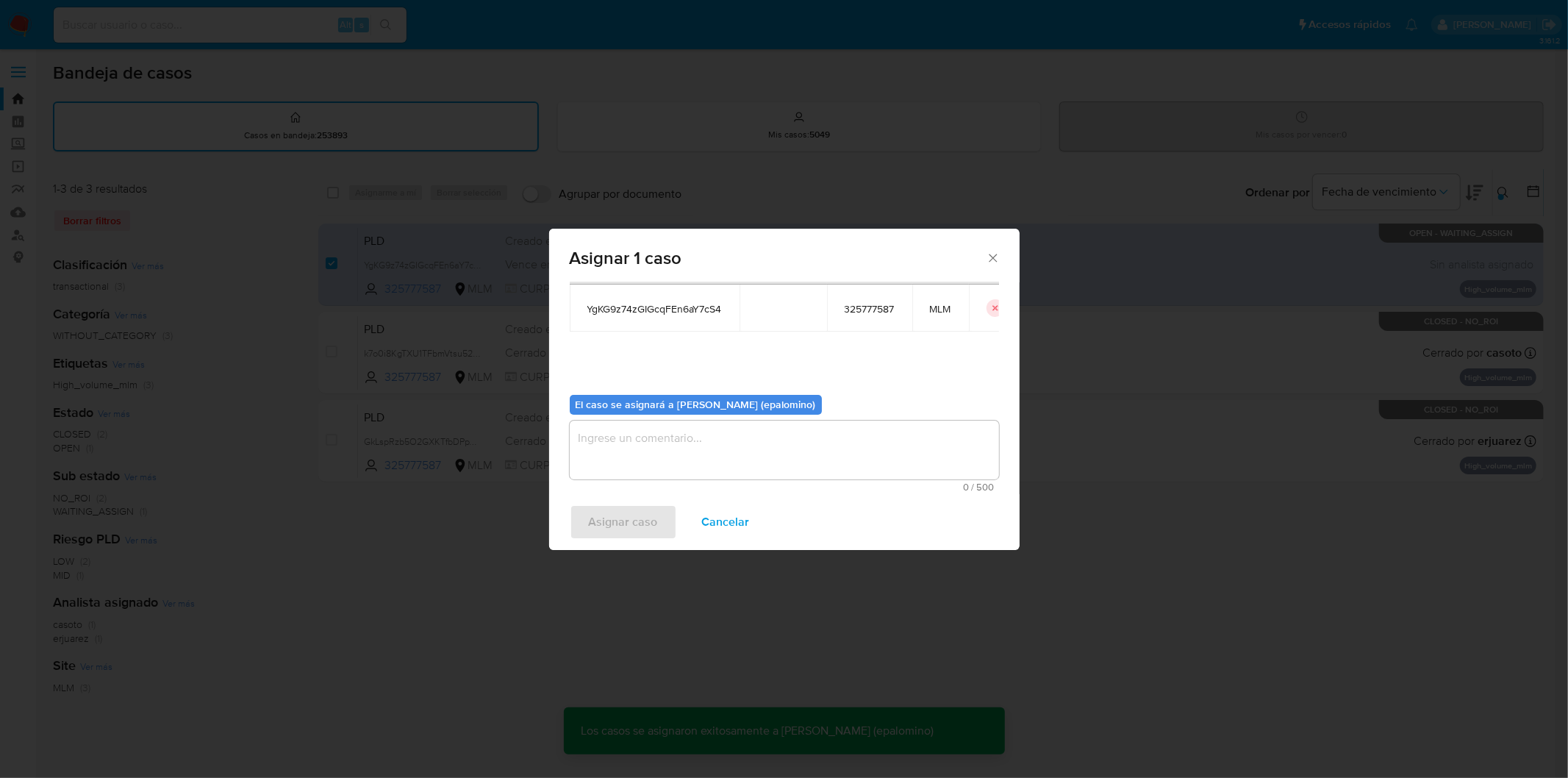
checkbox input "false"
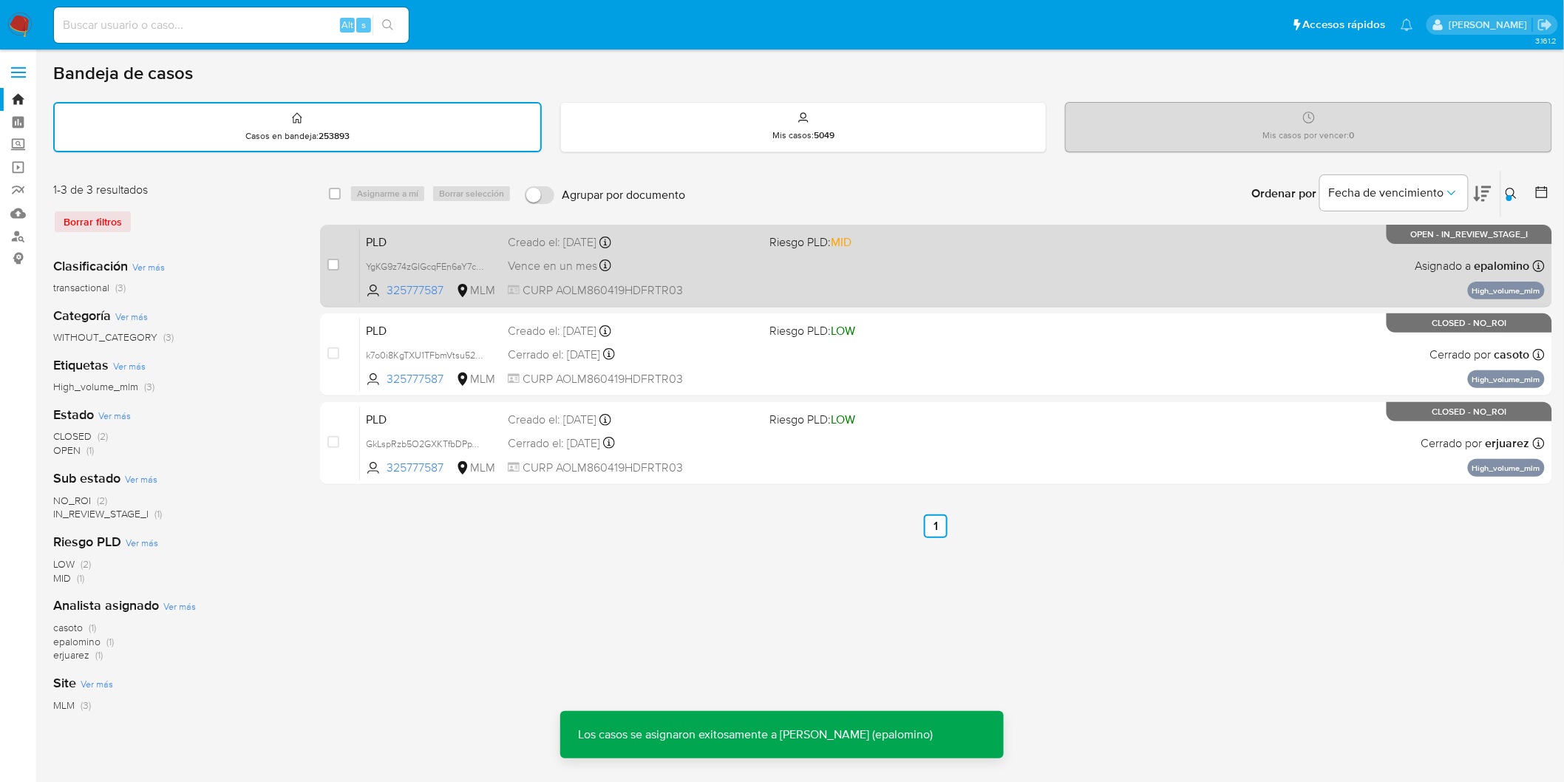
click at [418, 234] on span "PLD" at bounding box center [431, 240] width 130 height 19
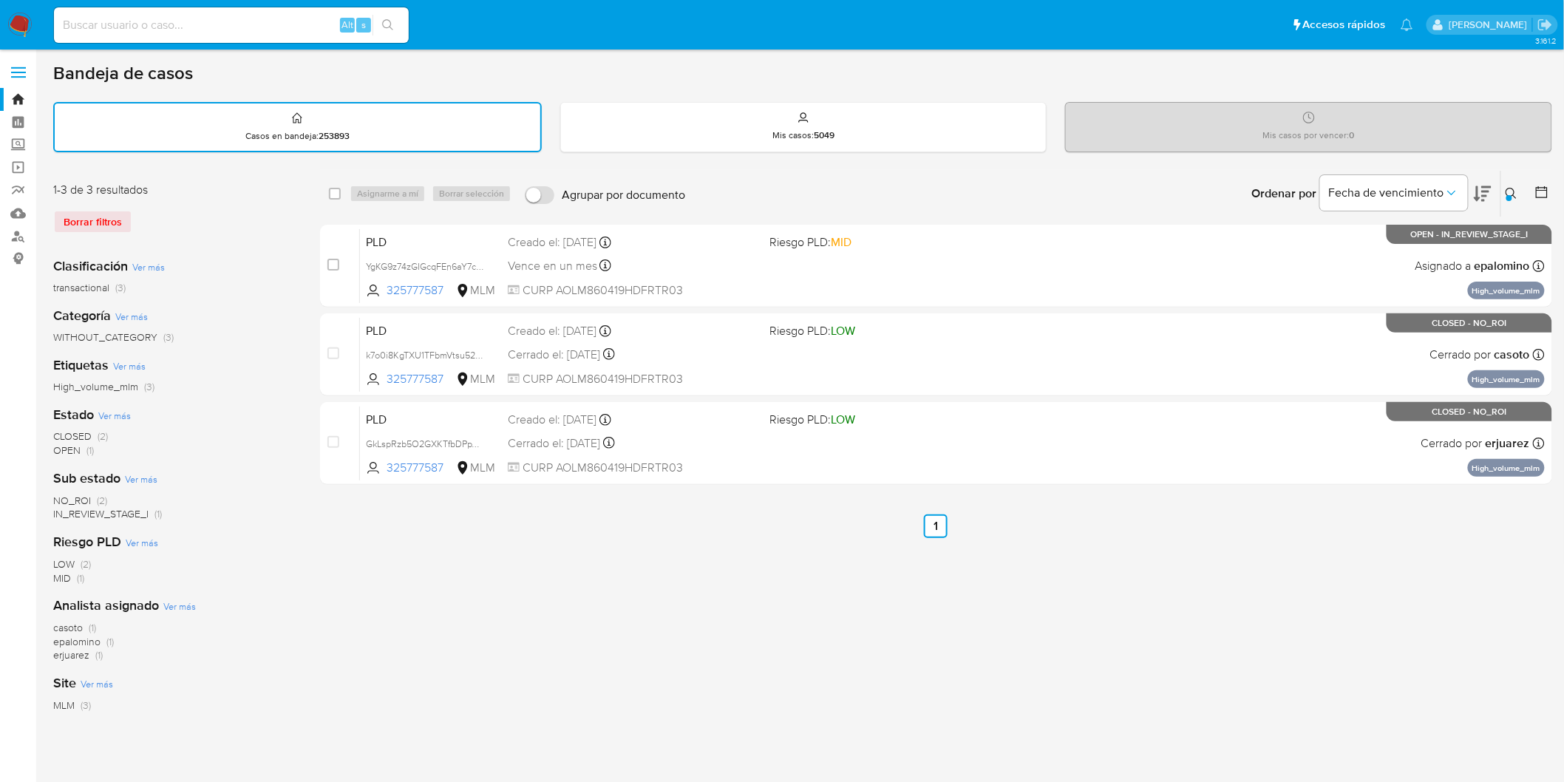
click at [11, 24] on img at bounding box center [19, 25] width 25 height 25
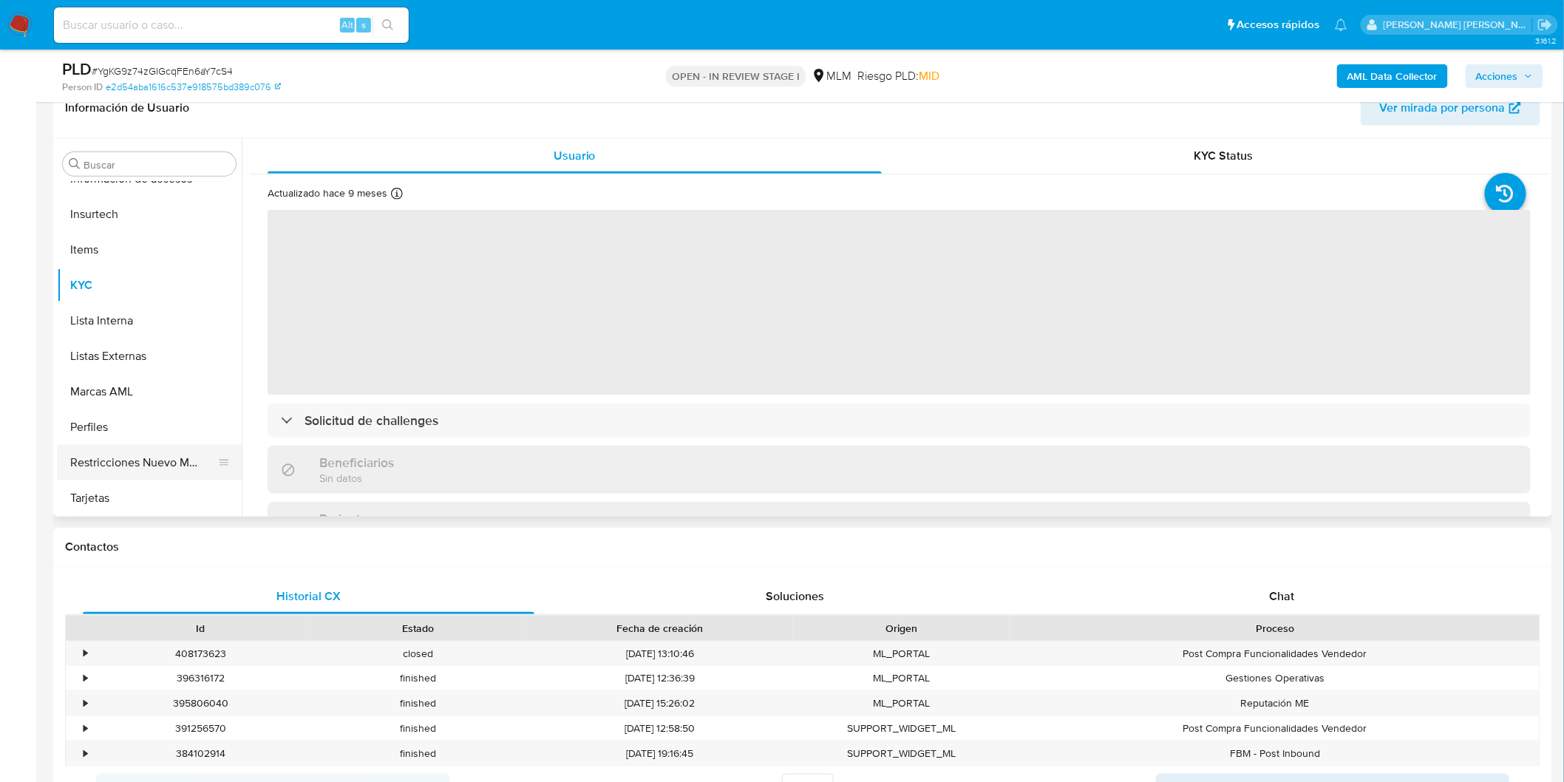
scroll to position [246, 0]
select select "10"
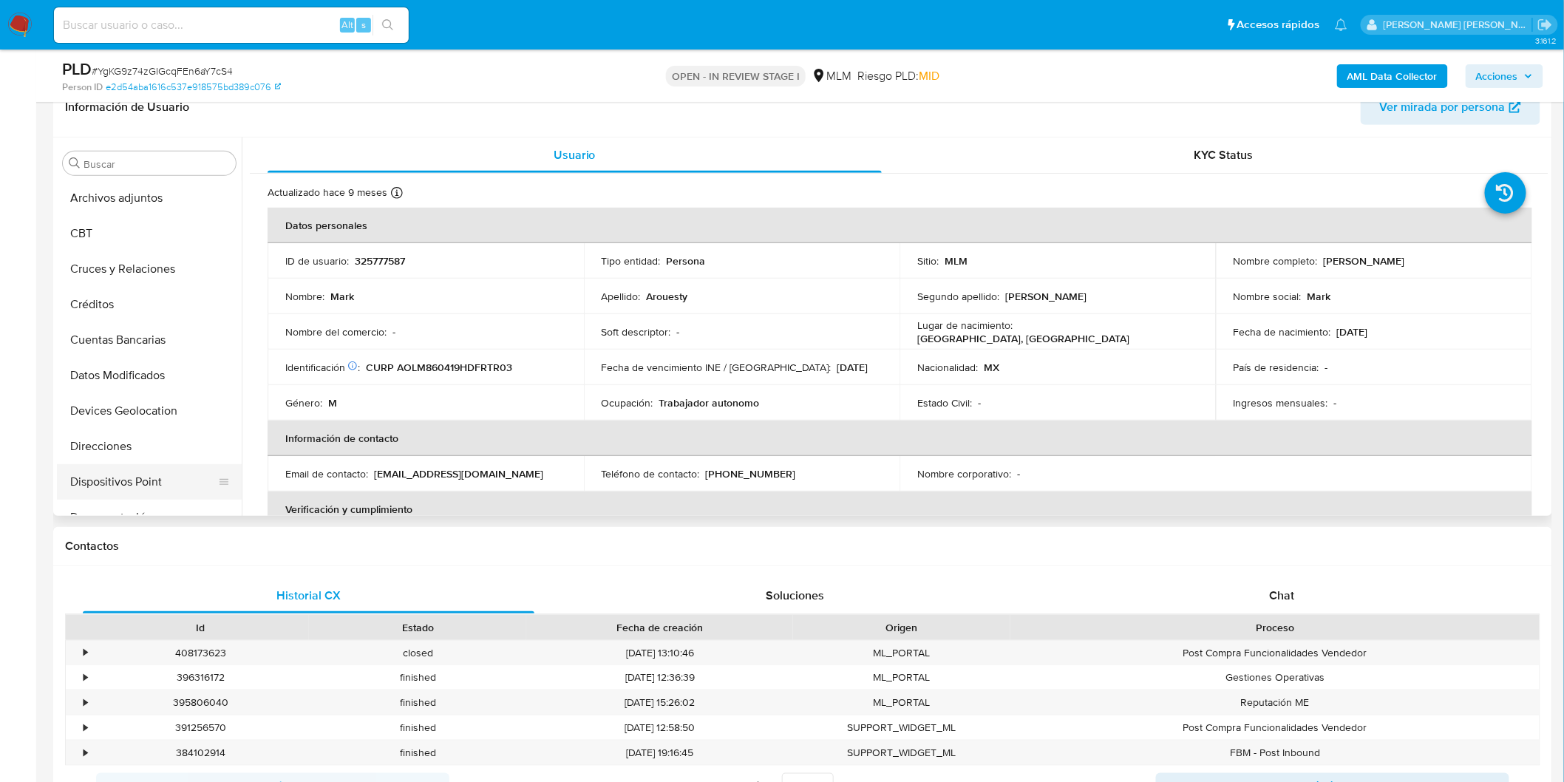
scroll to position [202, 0]
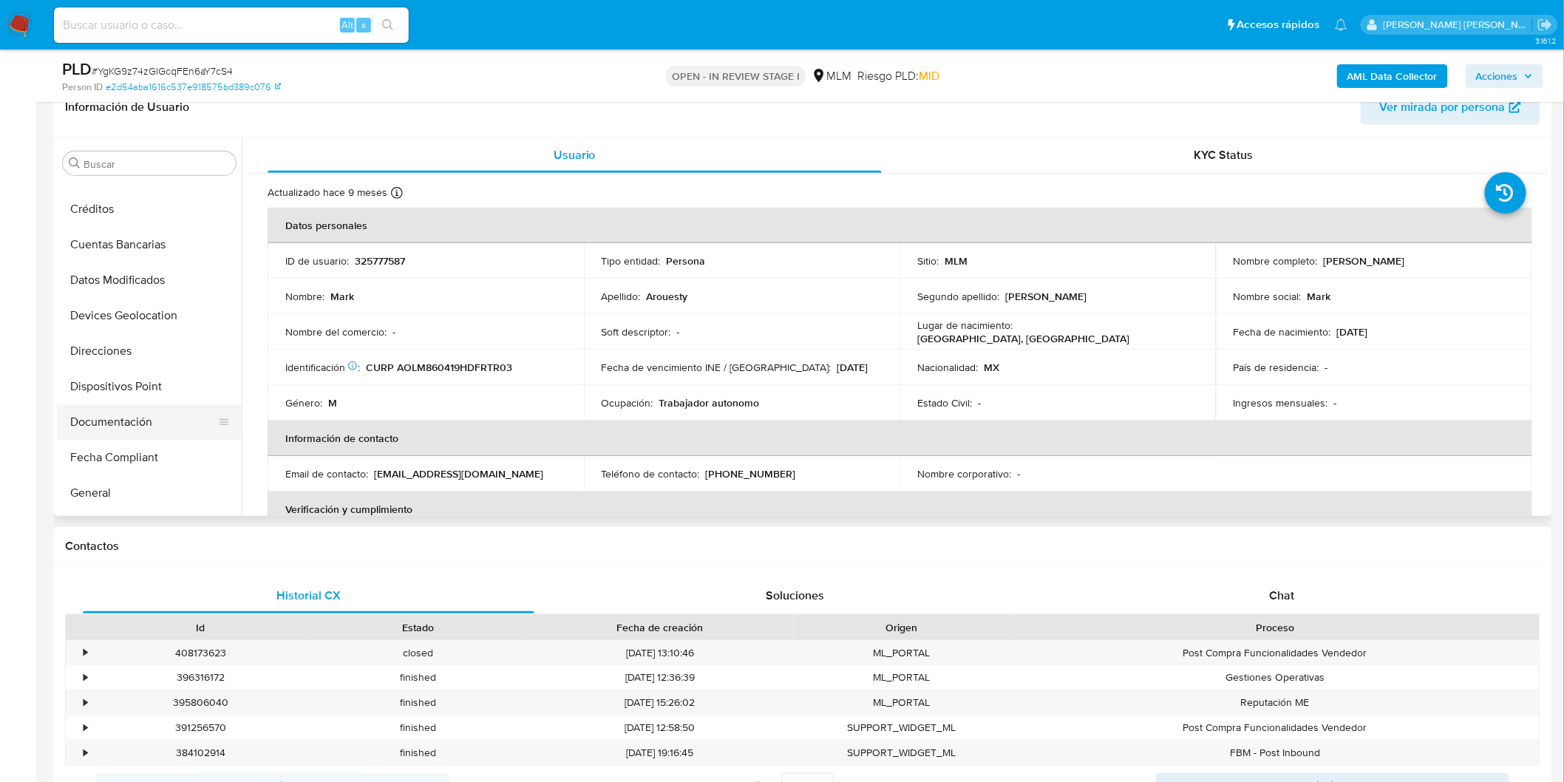
click at [146, 419] on button "Documentación" at bounding box center [143, 421] width 173 height 35
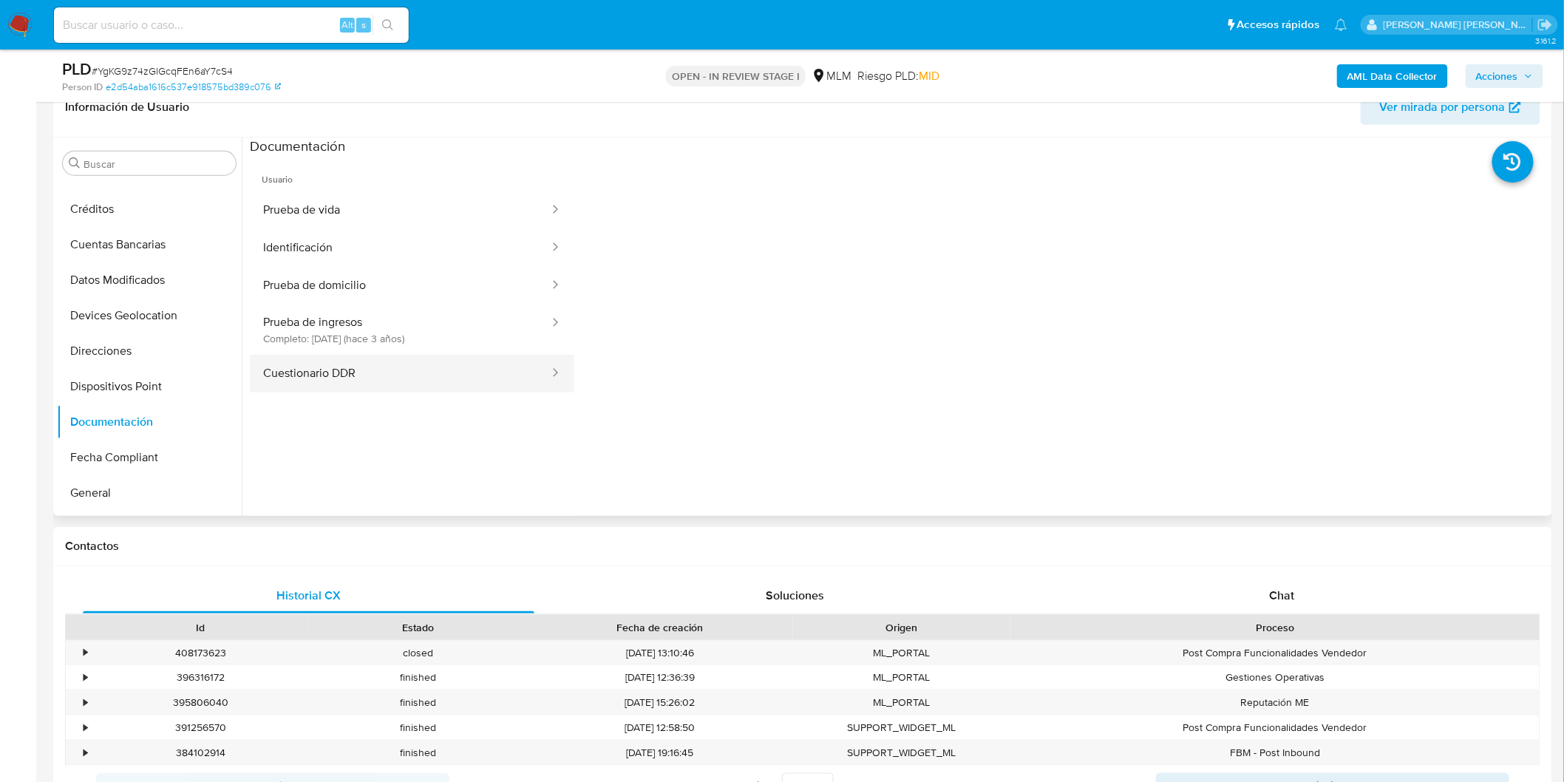
click at [460, 375] on button "Cuestionario DDR" at bounding box center [400, 374] width 301 height 38
click at [419, 334] on button "Prueba de ingresos Completo: [DATE] (hace 3 años)" at bounding box center [400, 329] width 301 height 50
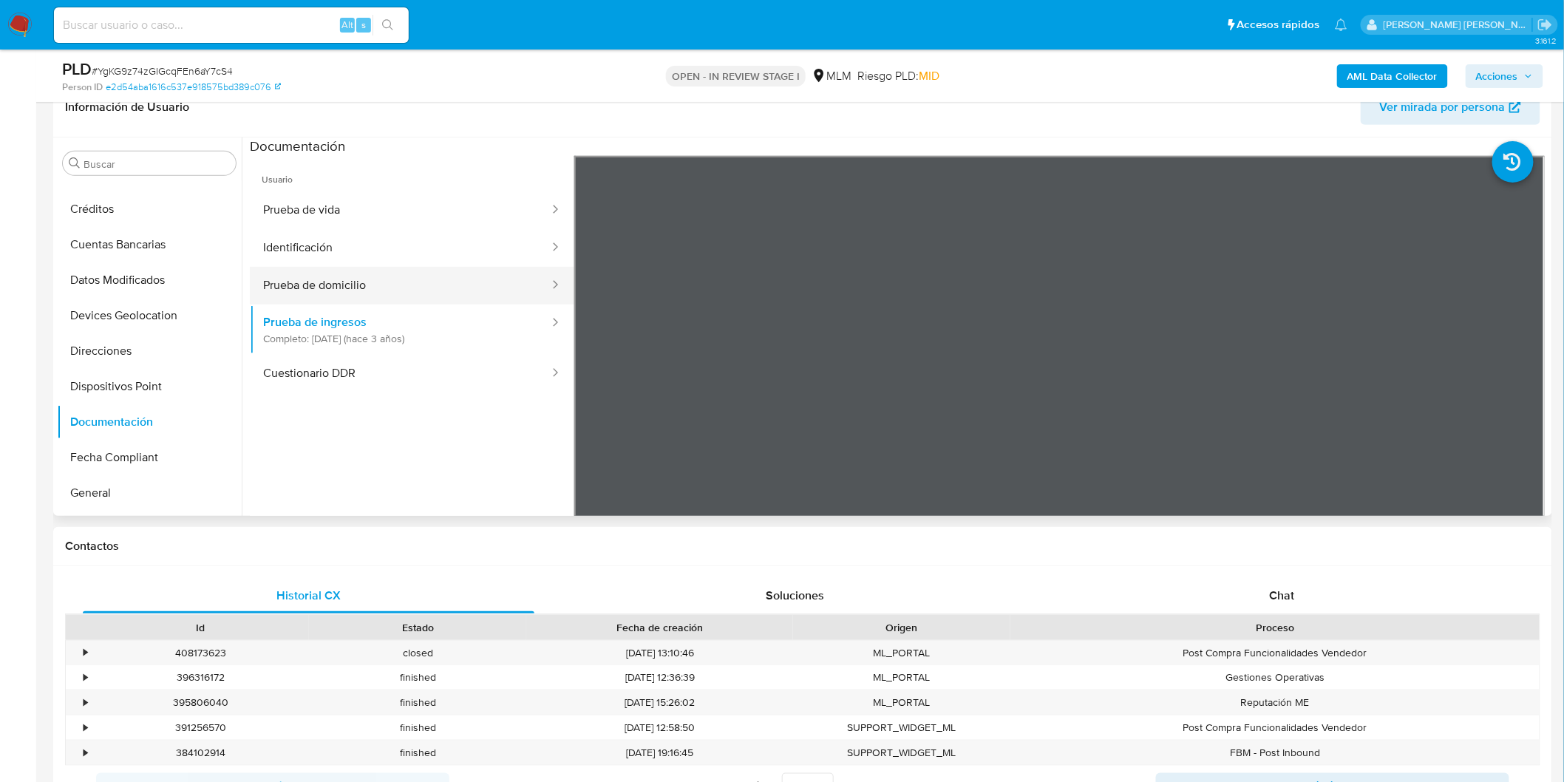
click at [449, 279] on button "Prueba de domicilio" at bounding box center [400, 286] width 301 height 38
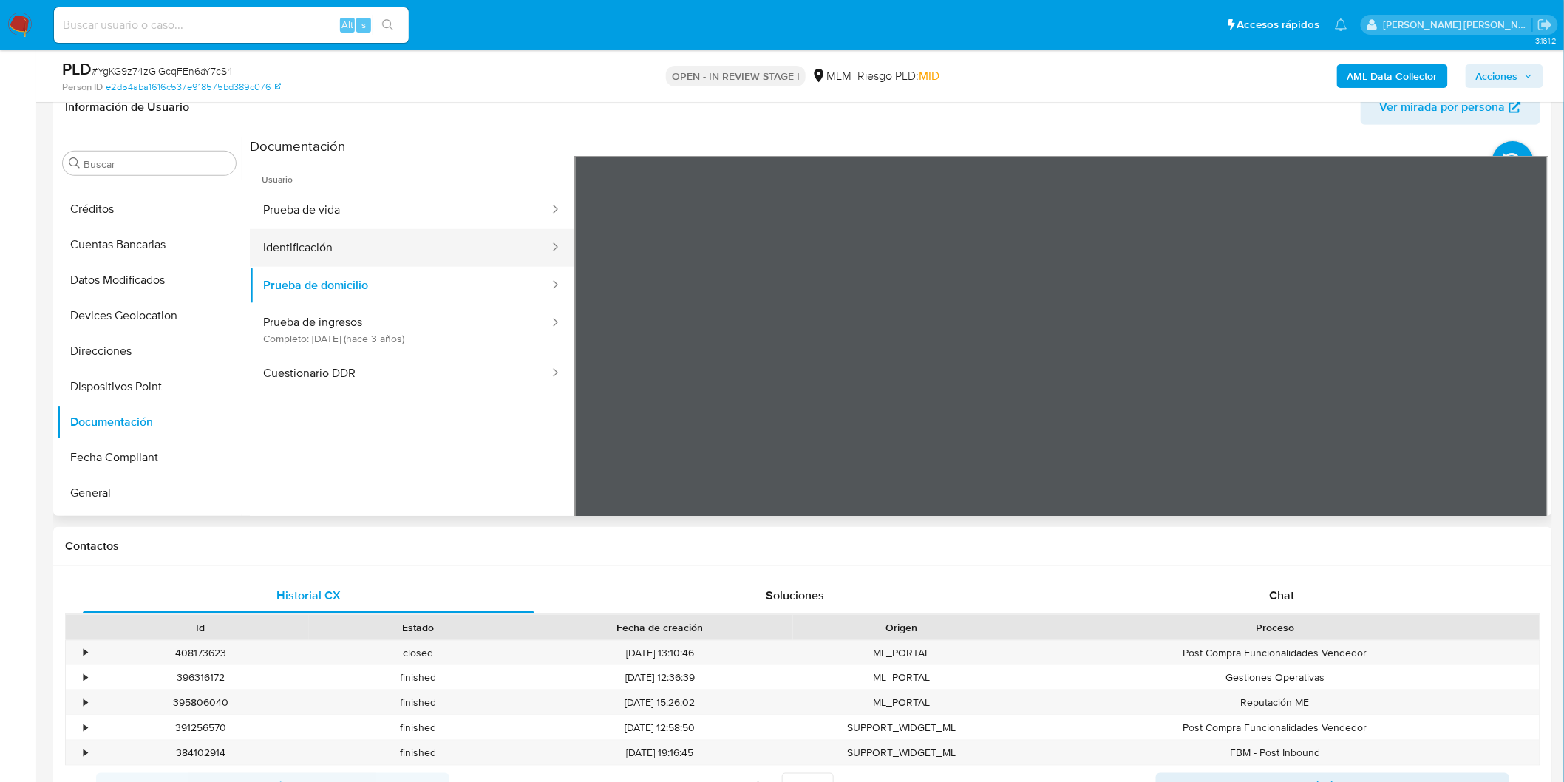
click at [454, 253] on button "Identificación" at bounding box center [400, 248] width 301 height 38
click at [469, 205] on button "Prueba de vida" at bounding box center [400, 210] width 301 height 38
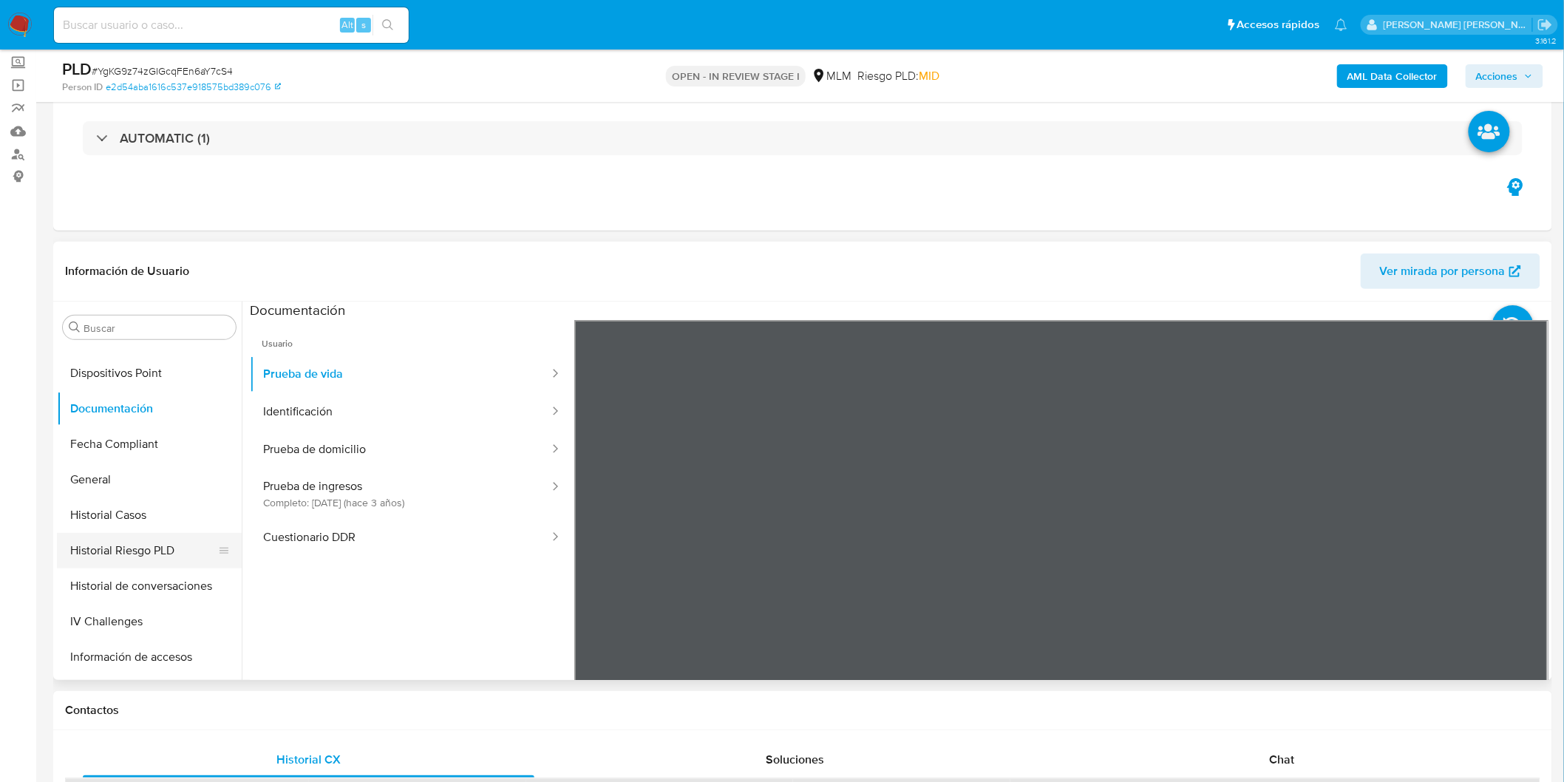
scroll to position [409, 0]
click at [185, 545] on button "Historial de conversaciones" at bounding box center [143, 556] width 173 height 35
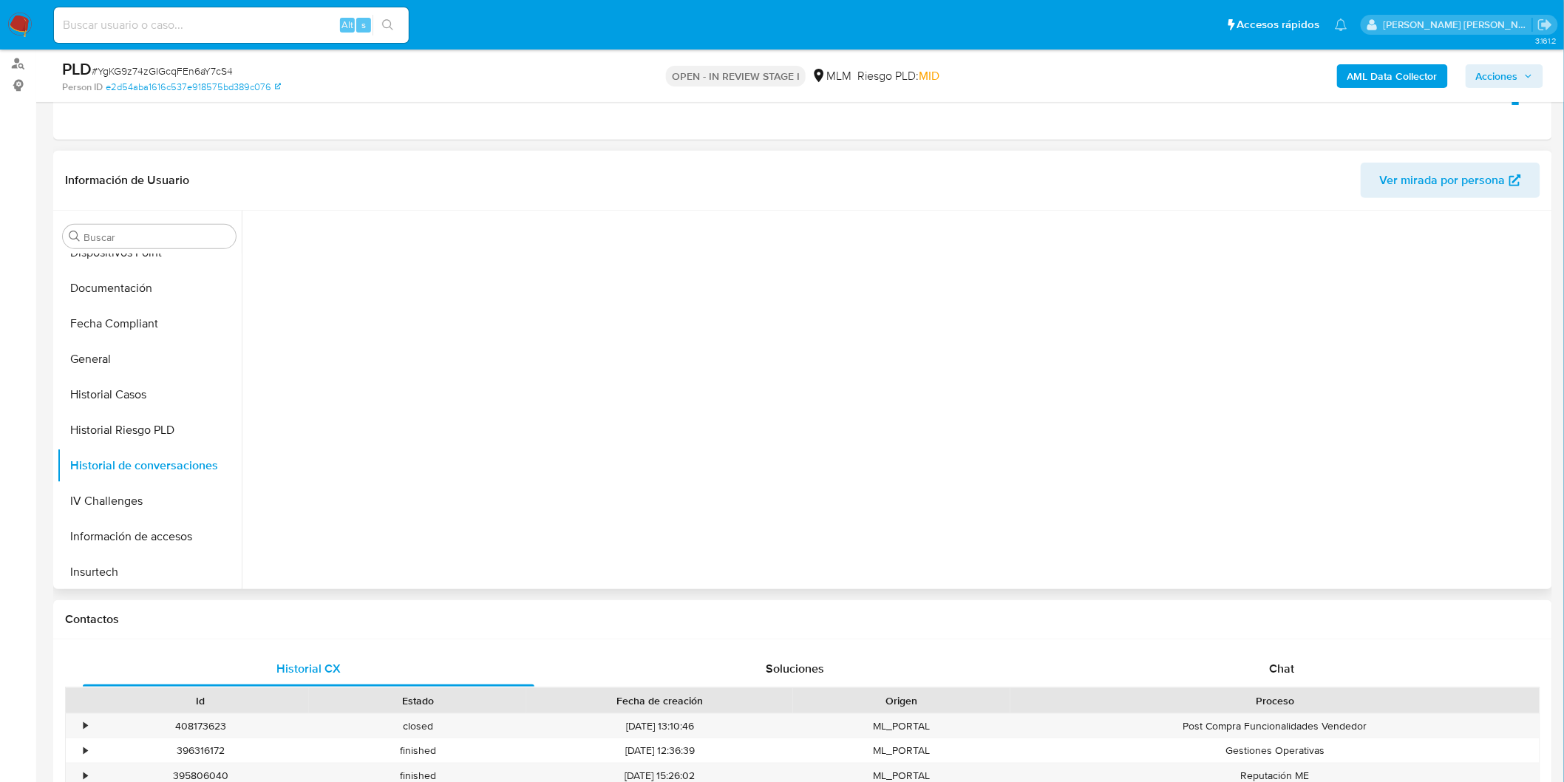
scroll to position [255, 0]
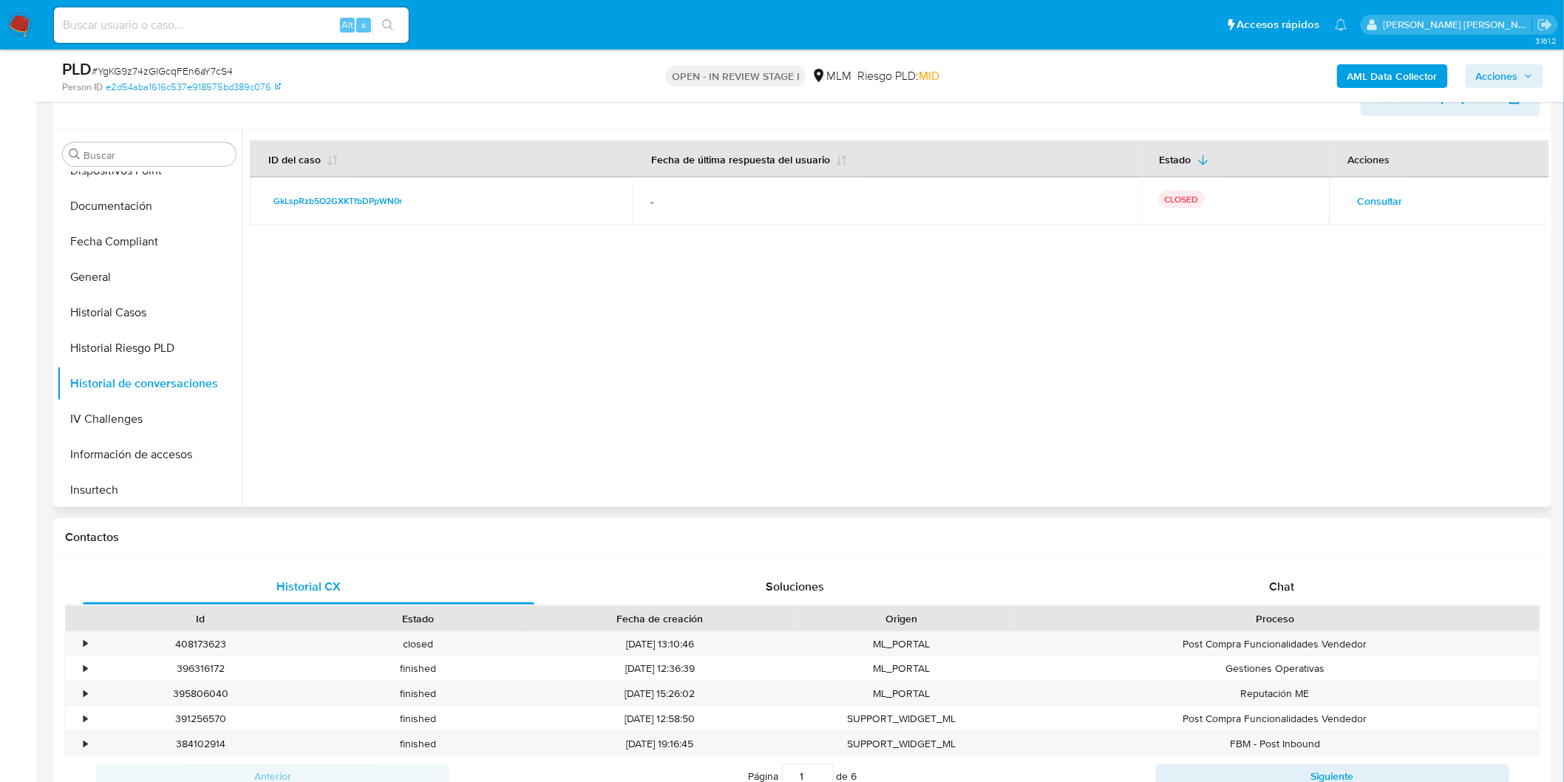
click at [1383, 211] on span "Consultar" at bounding box center [1379, 201] width 45 height 21
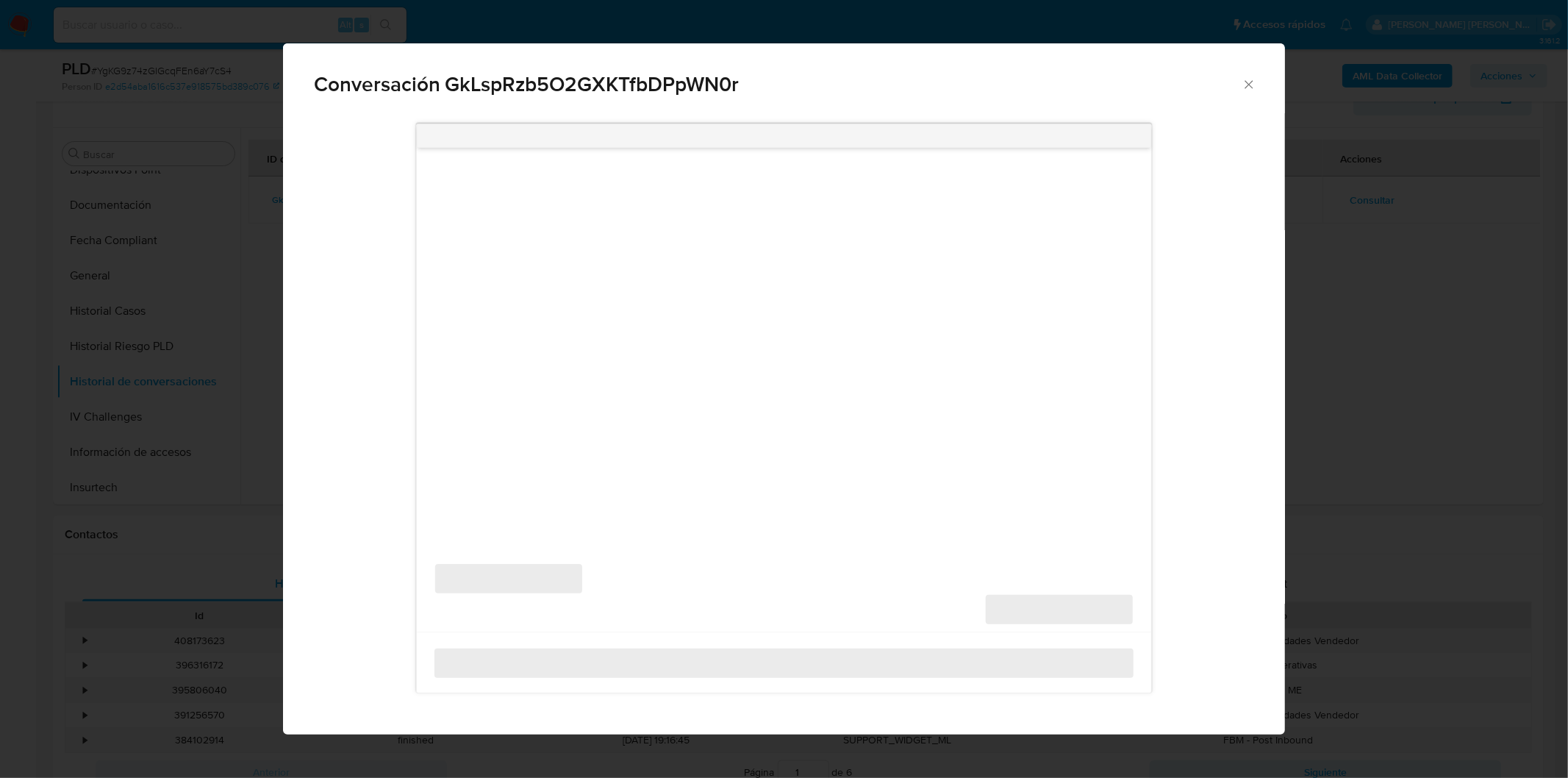
click at [1373, 197] on div "Conversación GkLspRzb5O2GXKTfbDPpWN0r ‌ ‌ ‌ ‌" at bounding box center [784, 389] width 1568 height 778
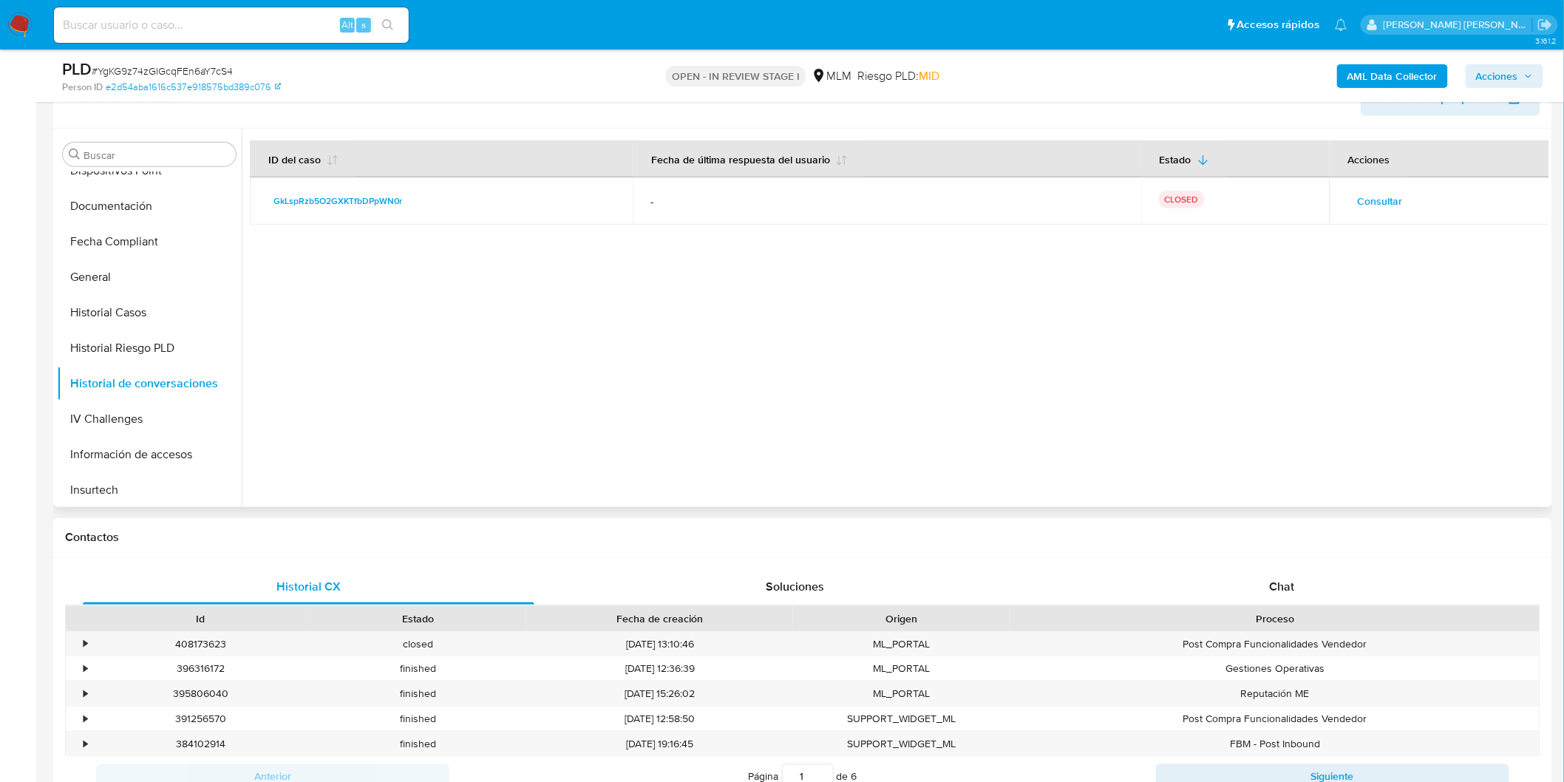
click at [1388, 197] on span "Consultar" at bounding box center [1379, 201] width 45 height 21
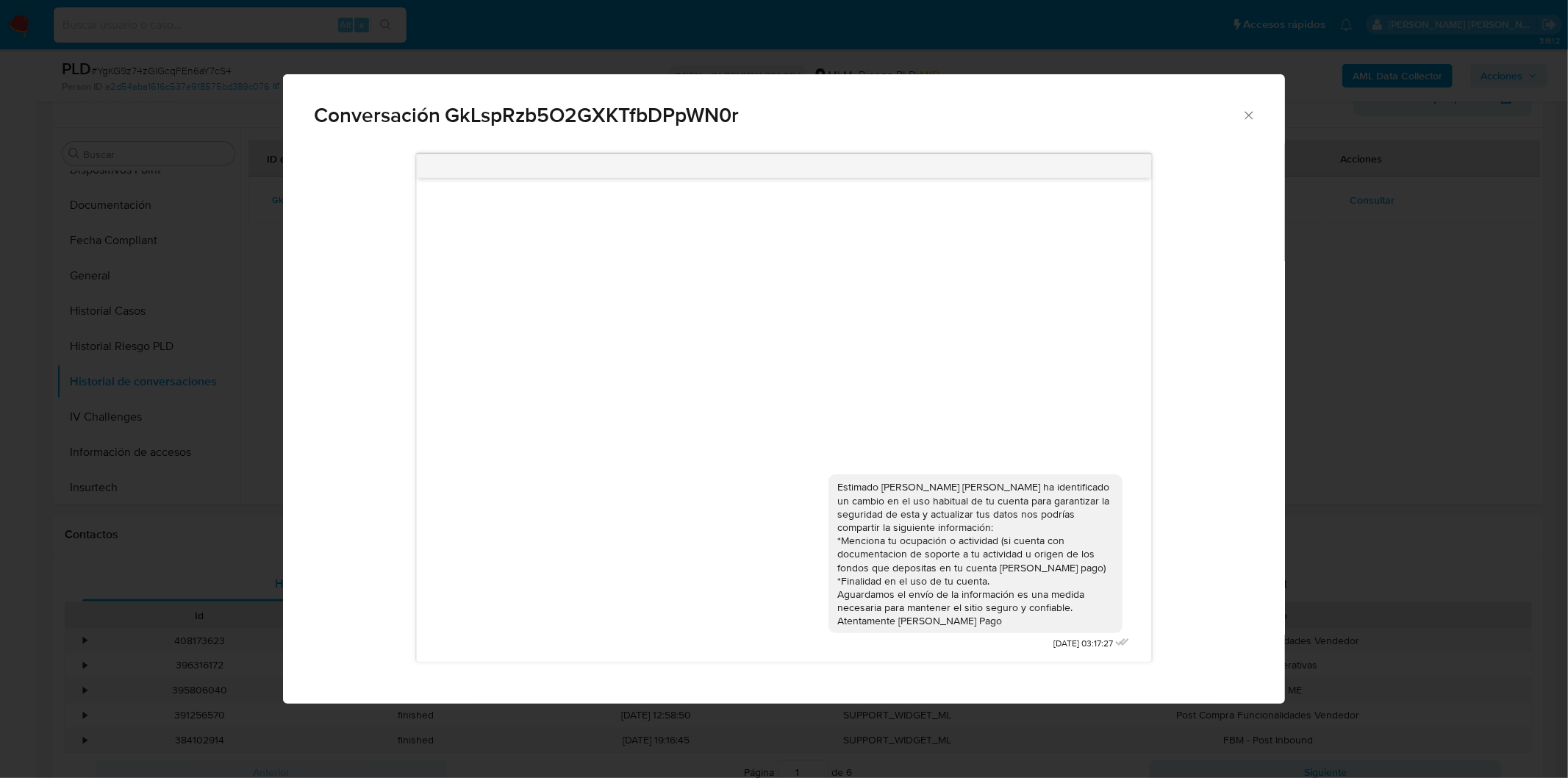
click at [217, 316] on div "Conversación GkLspRzb5O2GXKTfbDPpWN0r Estimado [PERSON_NAME] [PERSON_NAME] ha i…" at bounding box center [784, 389] width 1568 height 778
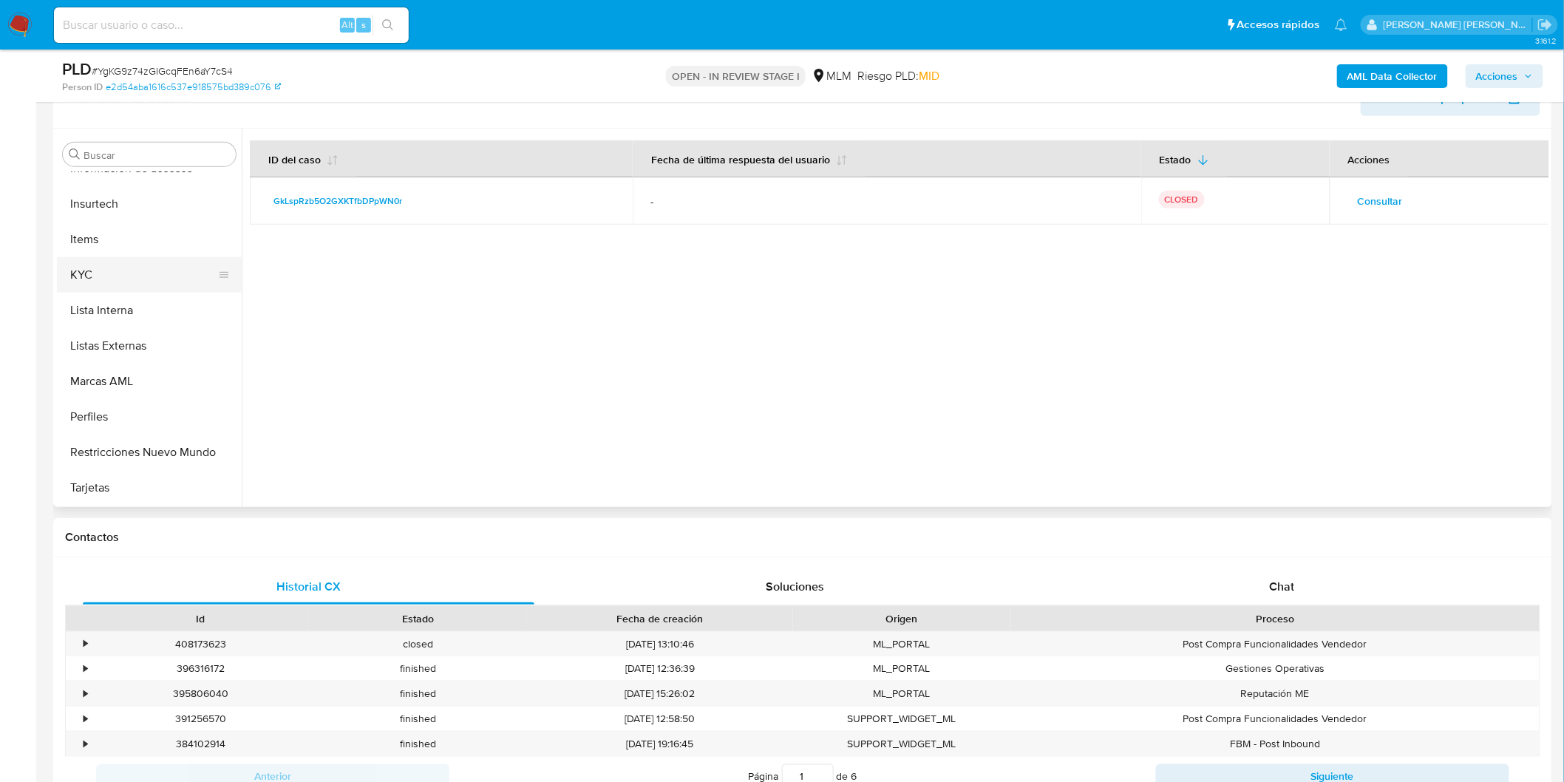
click at [134, 277] on button "KYC" at bounding box center [143, 274] width 173 height 35
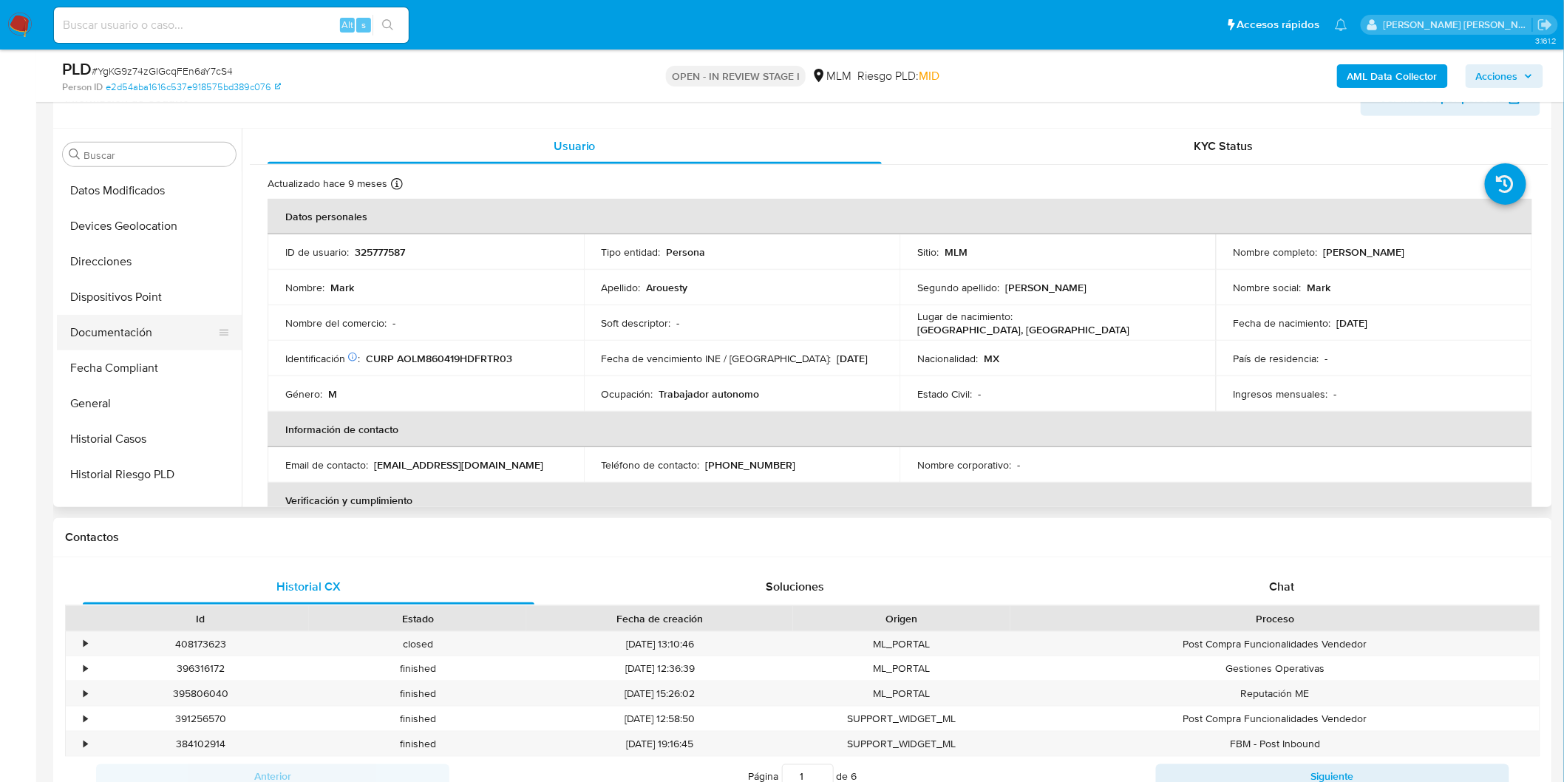
scroll to position [284, 0]
click at [166, 335] on button "Documentación" at bounding box center [143, 330] width 173 height 35
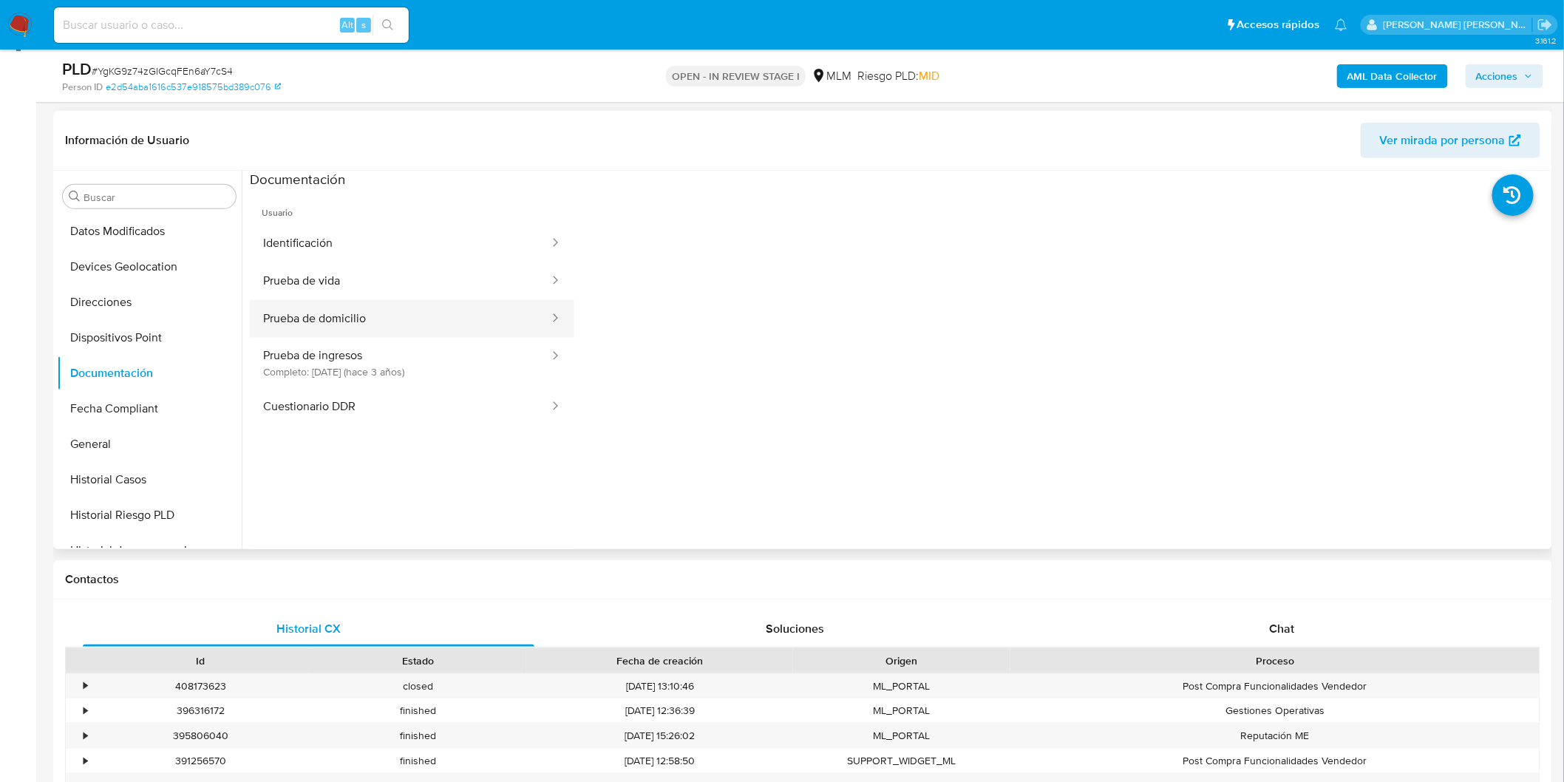
scroll to position [173, 0]
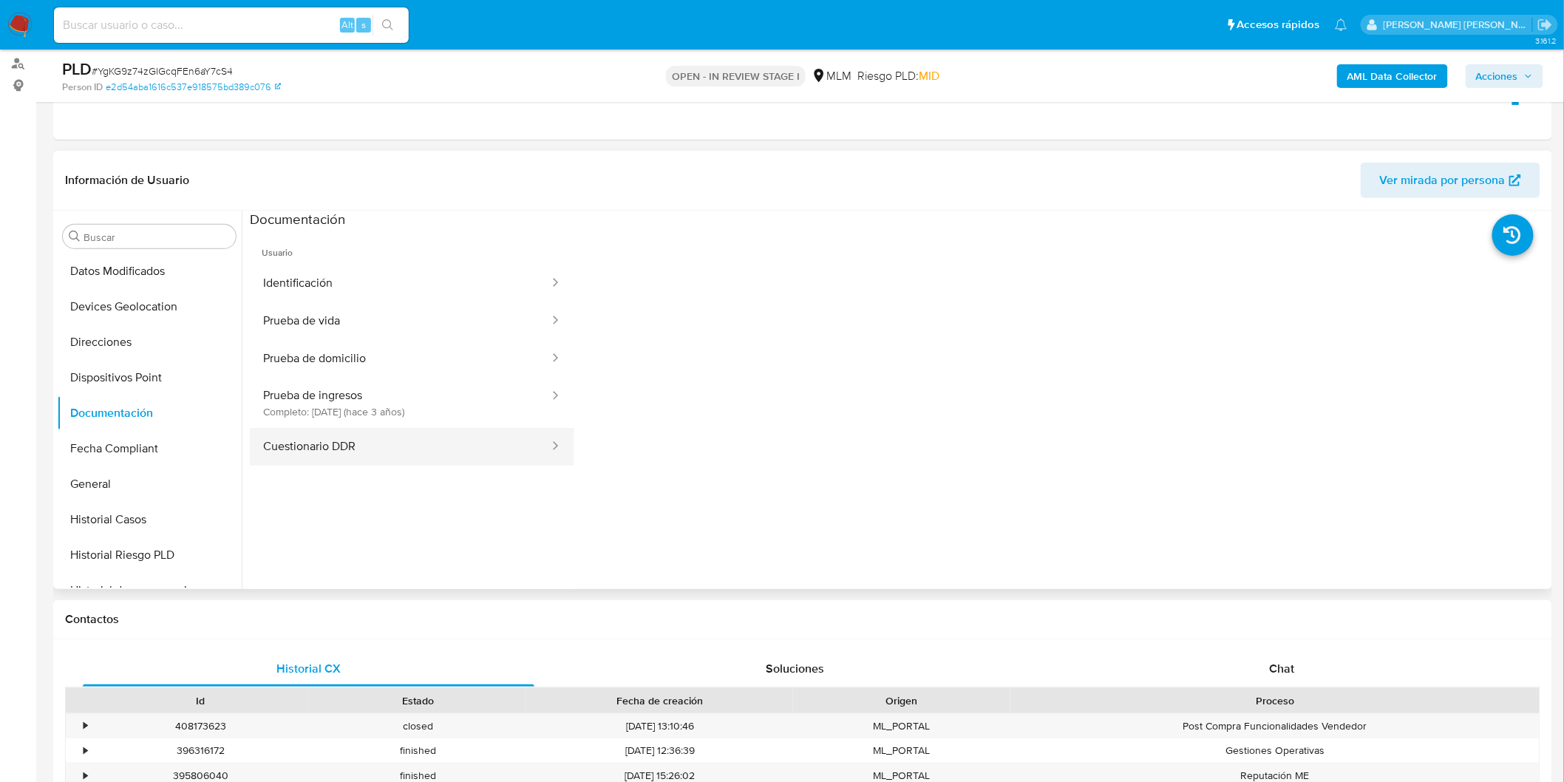
click at [396, 443] on button "Cuestionario DDR" at bounding box center [400, 447] width 301 height 38
click at [383, 400] on button "Prueba de ingresos Completo: [DATE] (hace 3 años)" at bounding box center [400, 403] width 301 height 50
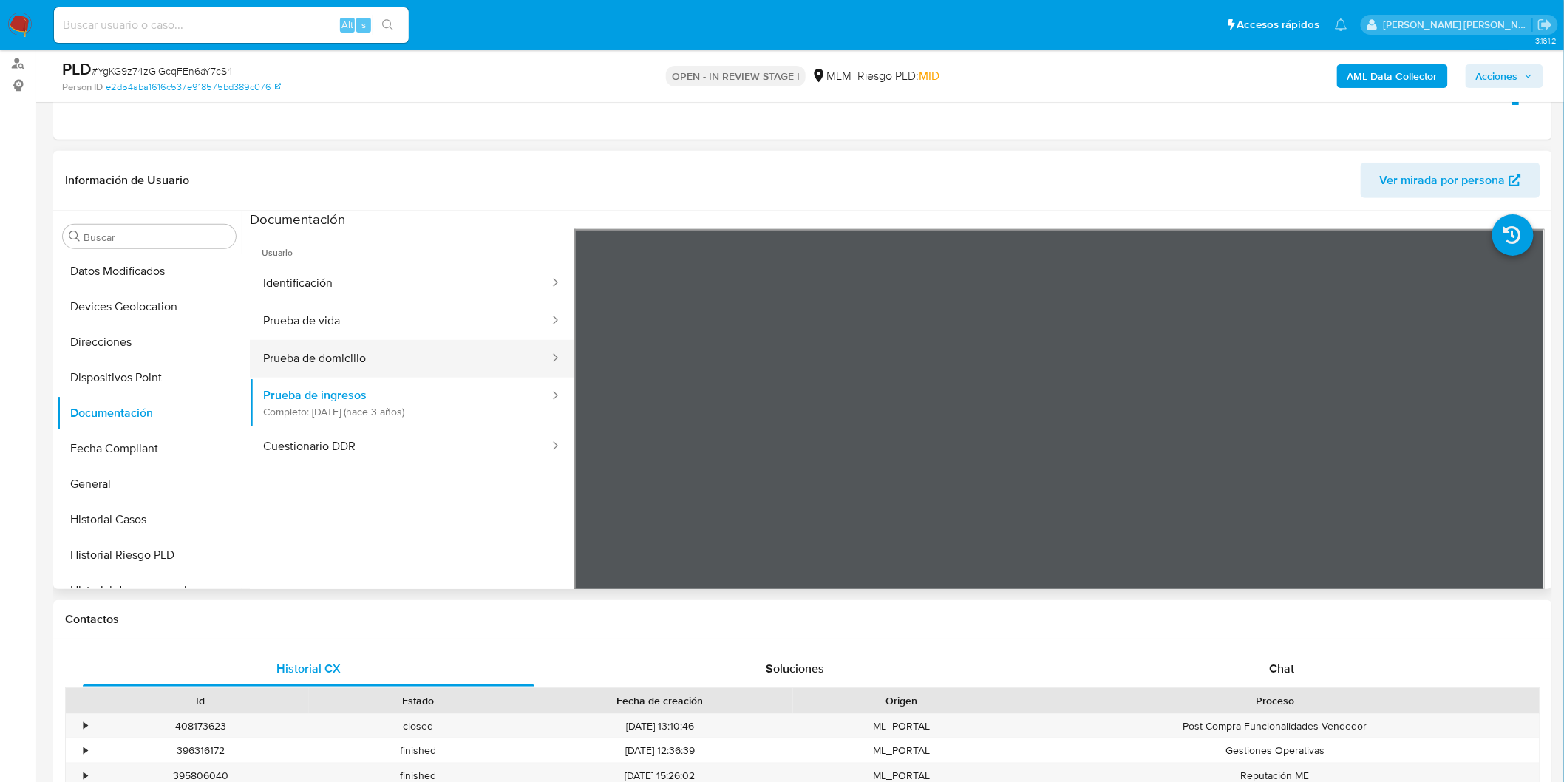
click at [381, 352] on button "Prueba de domicilio" at bounding box center [400, 359] width 301 height 38
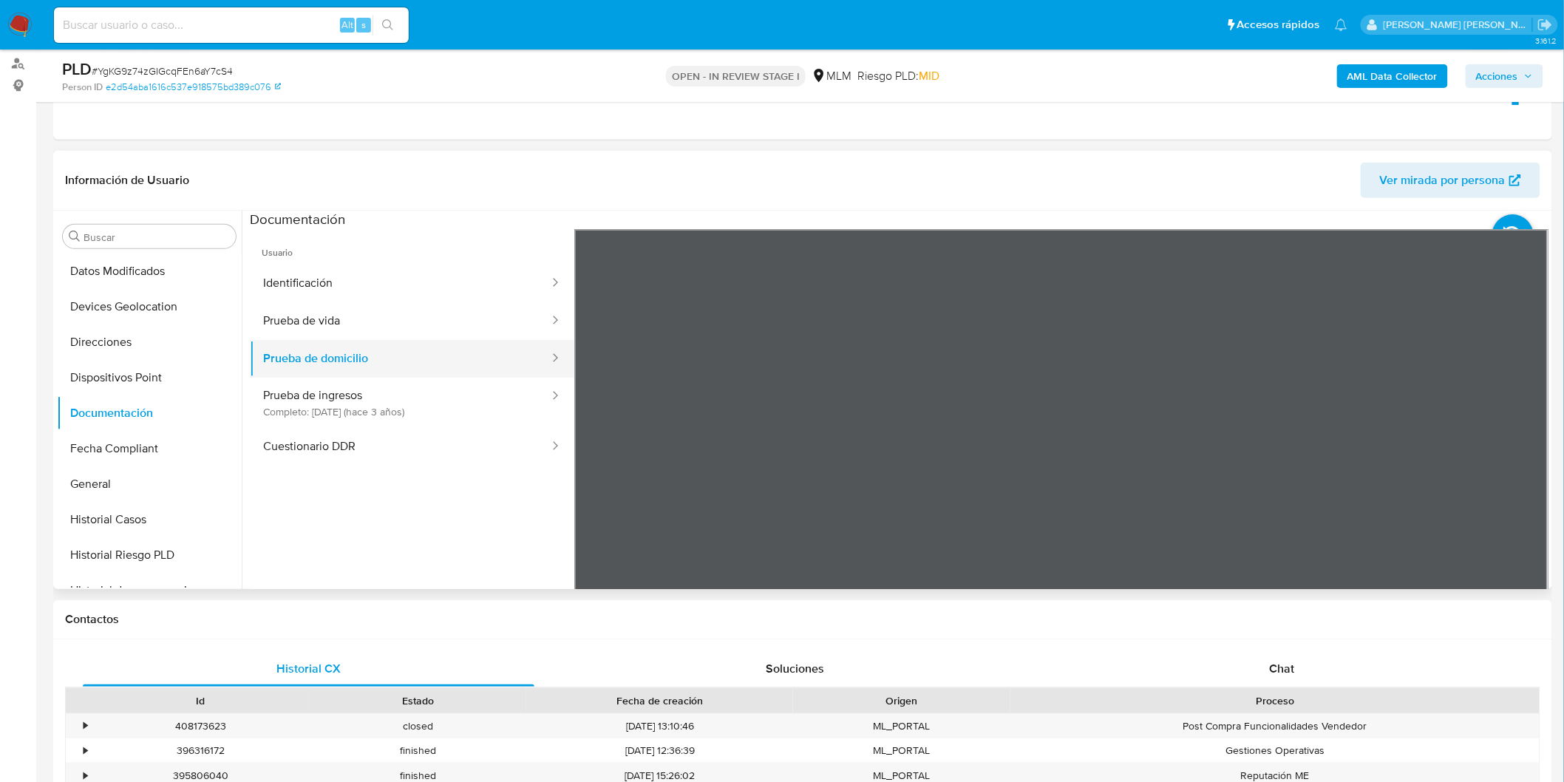
click at [341, 347] on button "Prueba de domicilio" at bounding box center [400, 359] width 301 height 38
click at [359, 318] on button "Prueba de vida" at bounding box center [400, 321] width 301 height 38
click at [367, 273] on button "Identificación" at bounding box center [400, 284] width 301 height 38
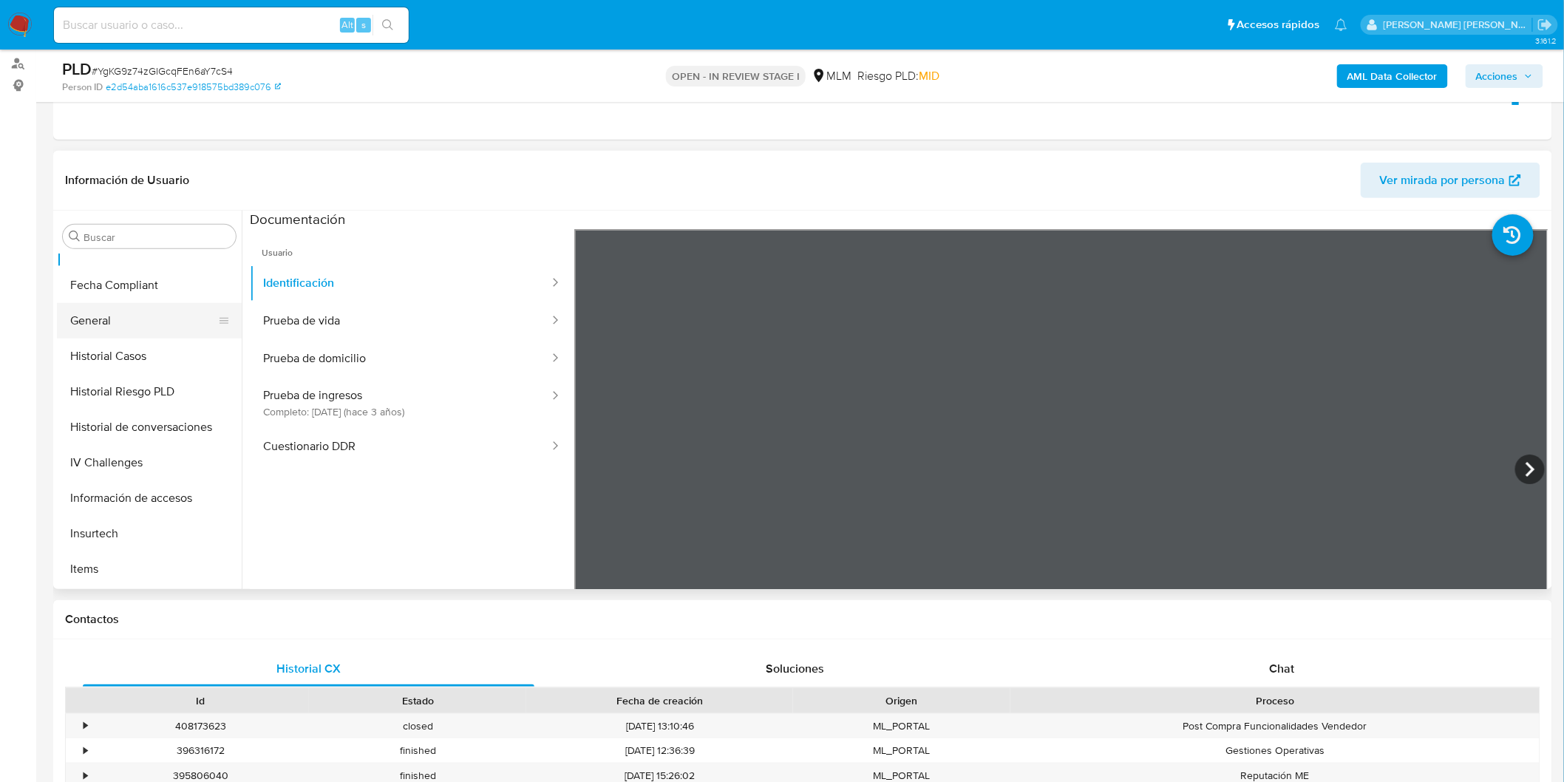
scroll to position [530, 0]
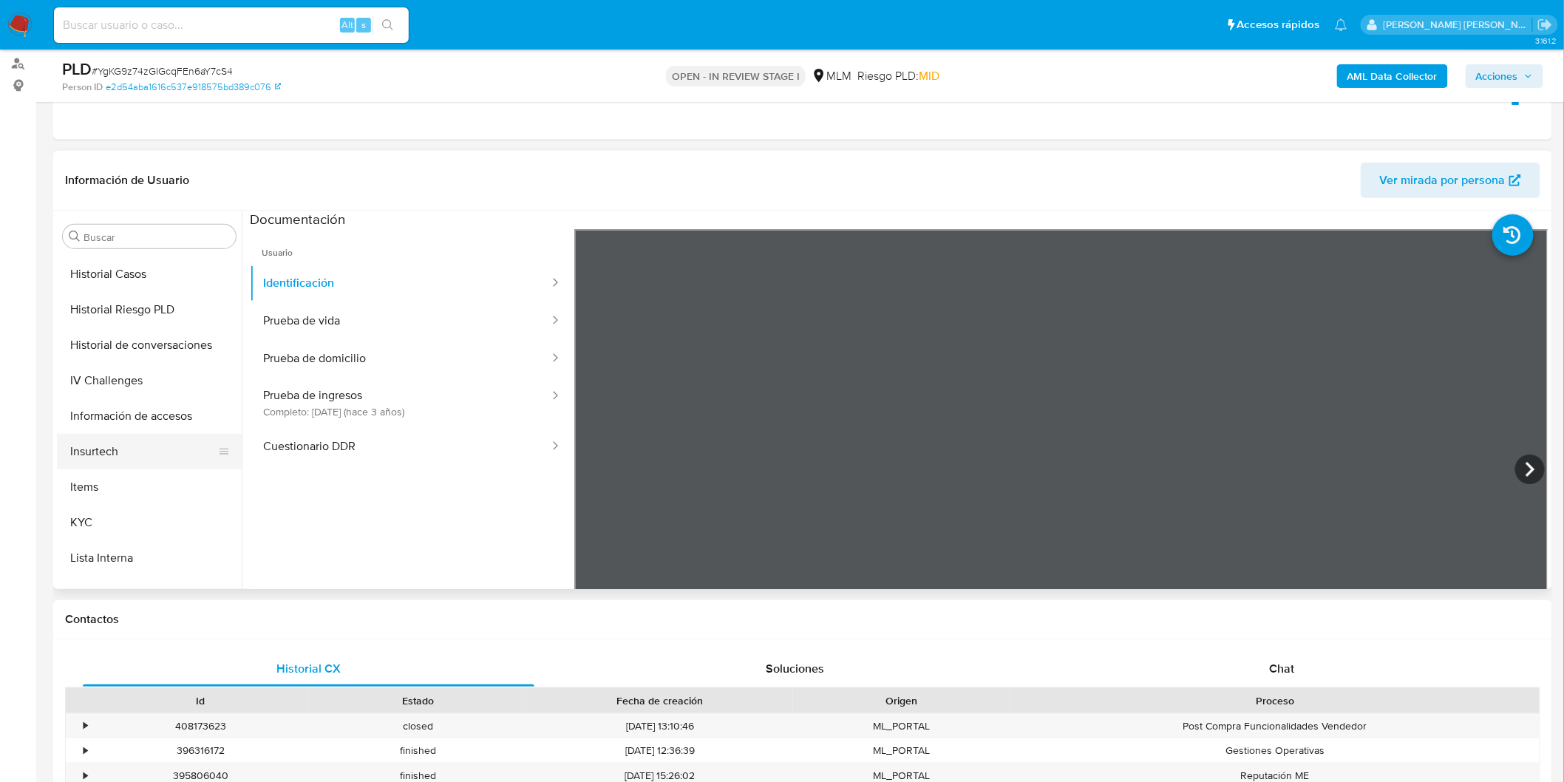
drag, startPoint x: 108, startPoint y: 528, endPoint x: 178, endPoint y: 437, distance: 114.8
click at [107, 528] on button "KYC" at bounding box center [149, 522] width 185 height 35
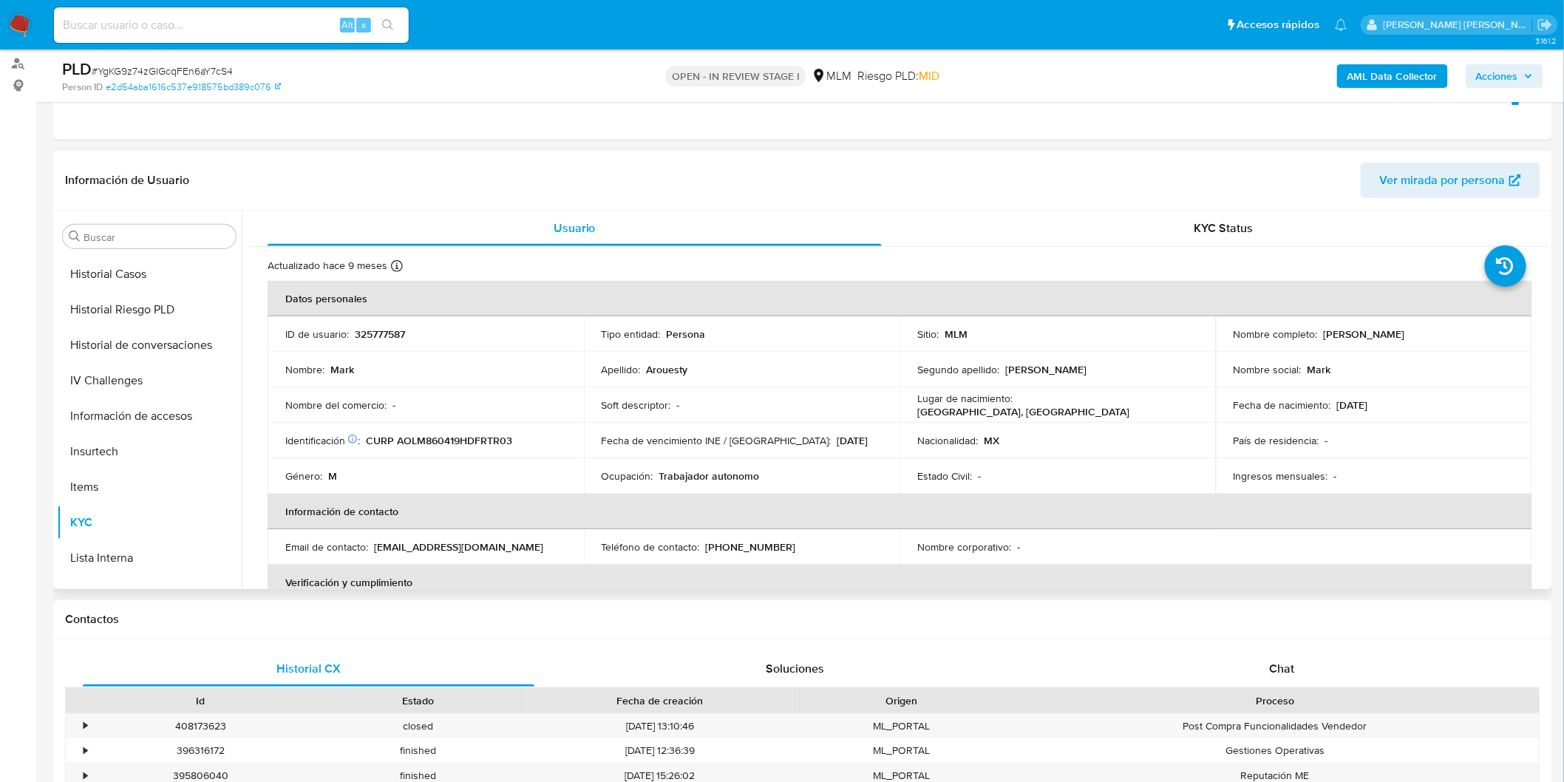
drag, startPoint x: 1426, startPoint y: 333, endPoint x: 1318, endPoint y: 333, distance: 107.9
click at [1318, 333] on div "Nombre completo : [PERSON_NAME]" at bounding box center [1373, 333] width 281 height 13
copy p "[PERSON_NAME]"
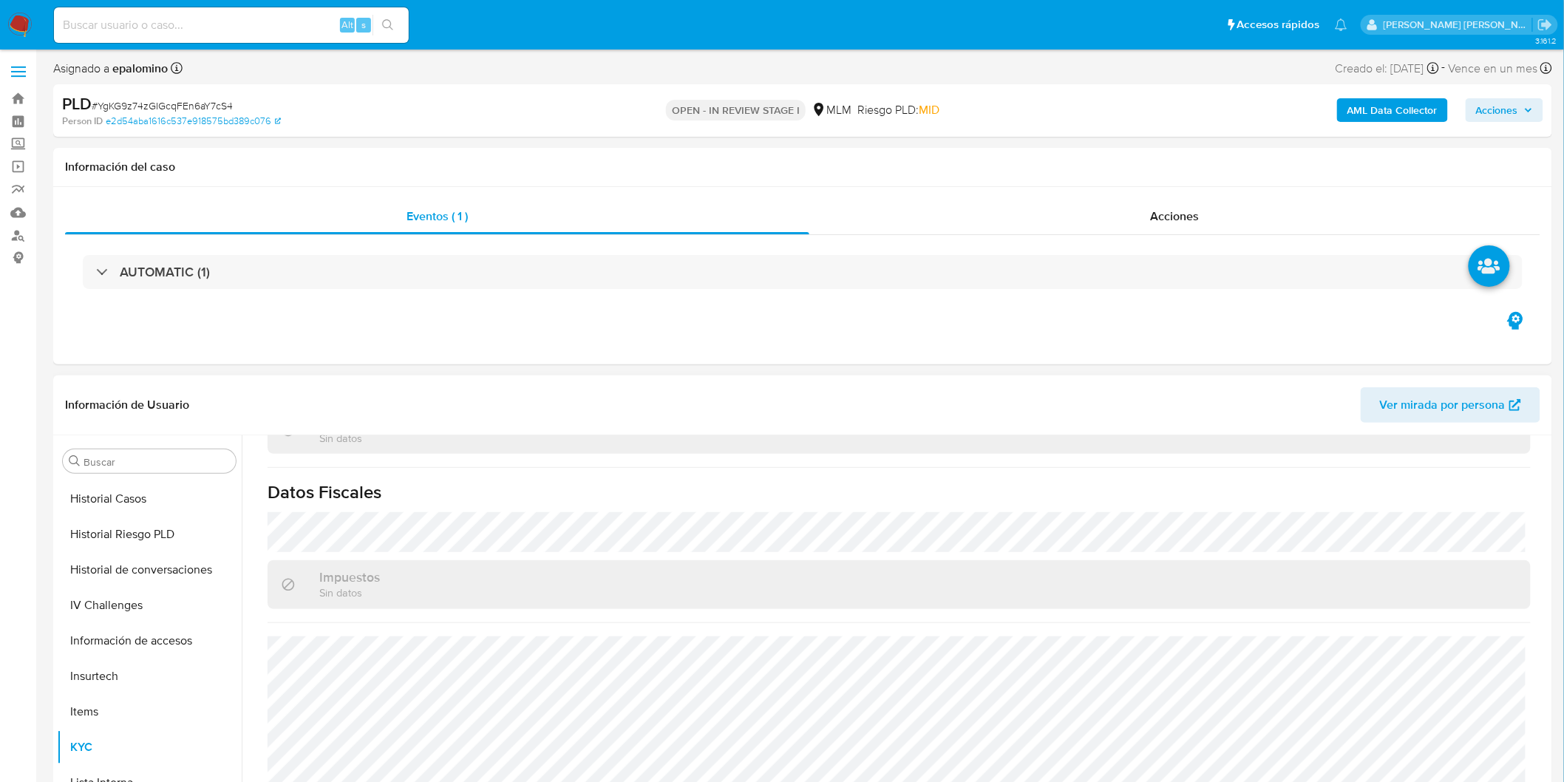
scroll to position [0, 0]
click at [1416, 563] on div "Impuestos Sin datos" at bounding box center [898, 585] width 1263 height 48
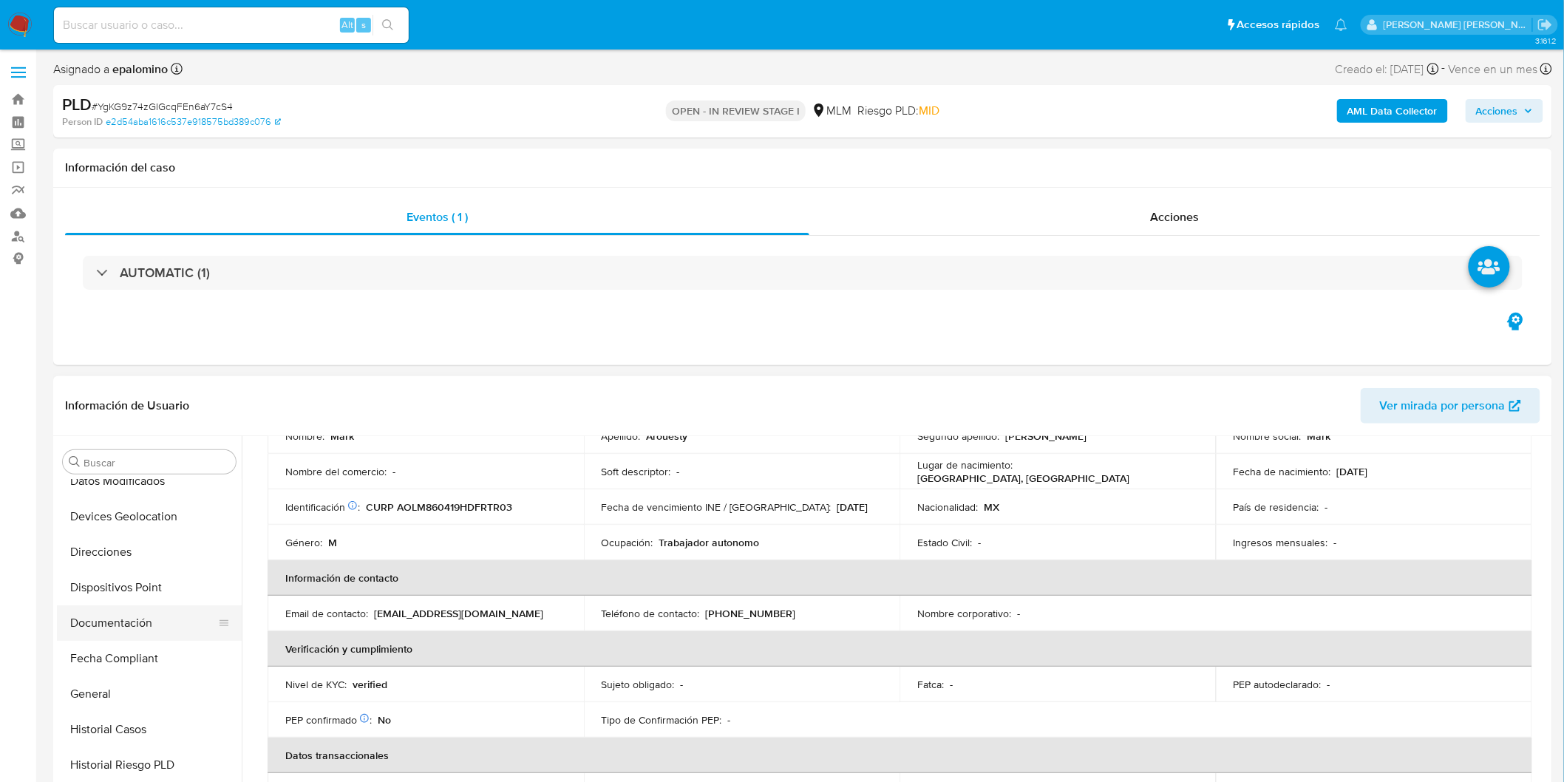
scroll to position [284, 0]
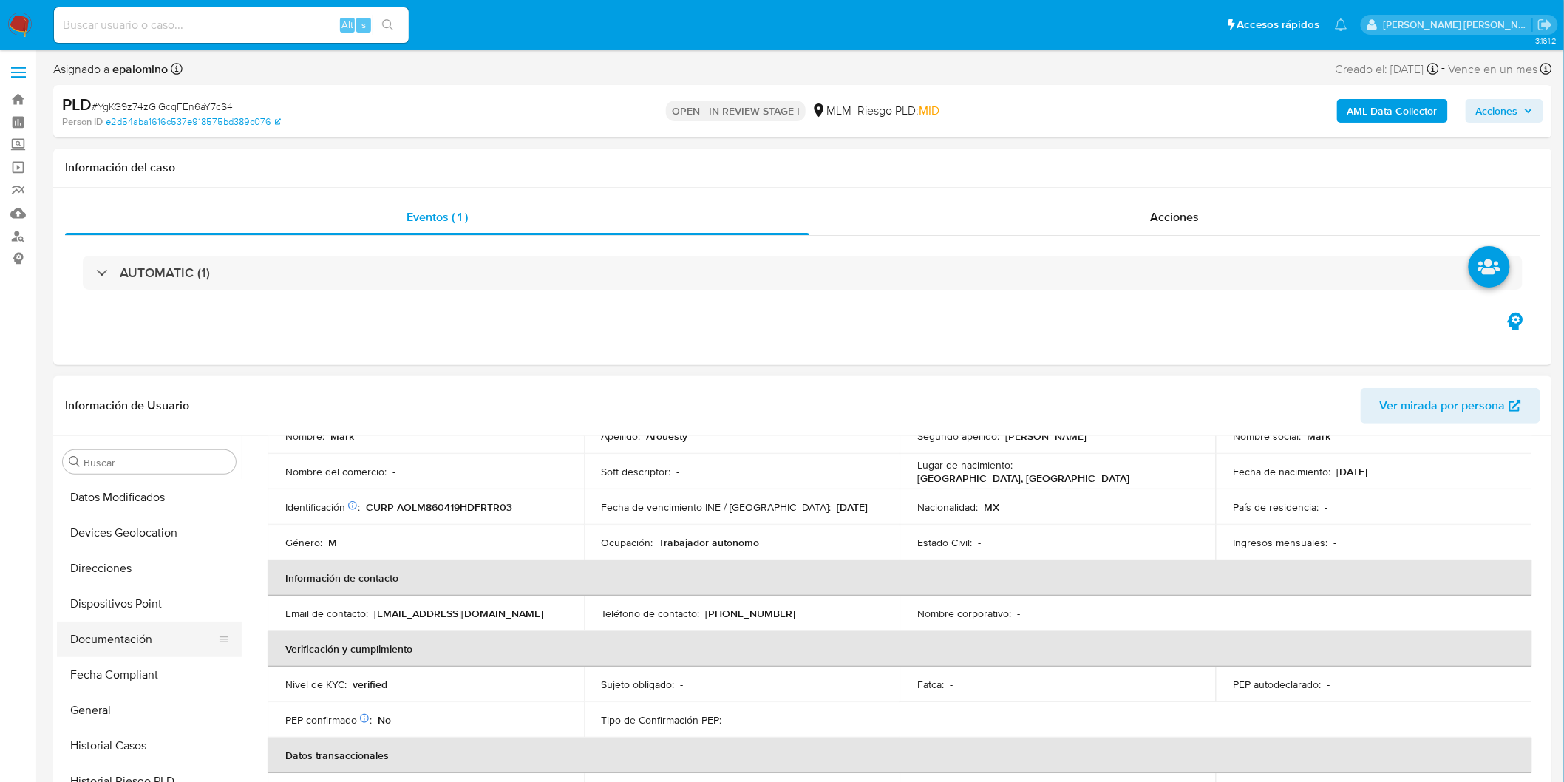
click at [149, 649] on button "Documentación" at bounding box center [143, 638] width 173 height 35
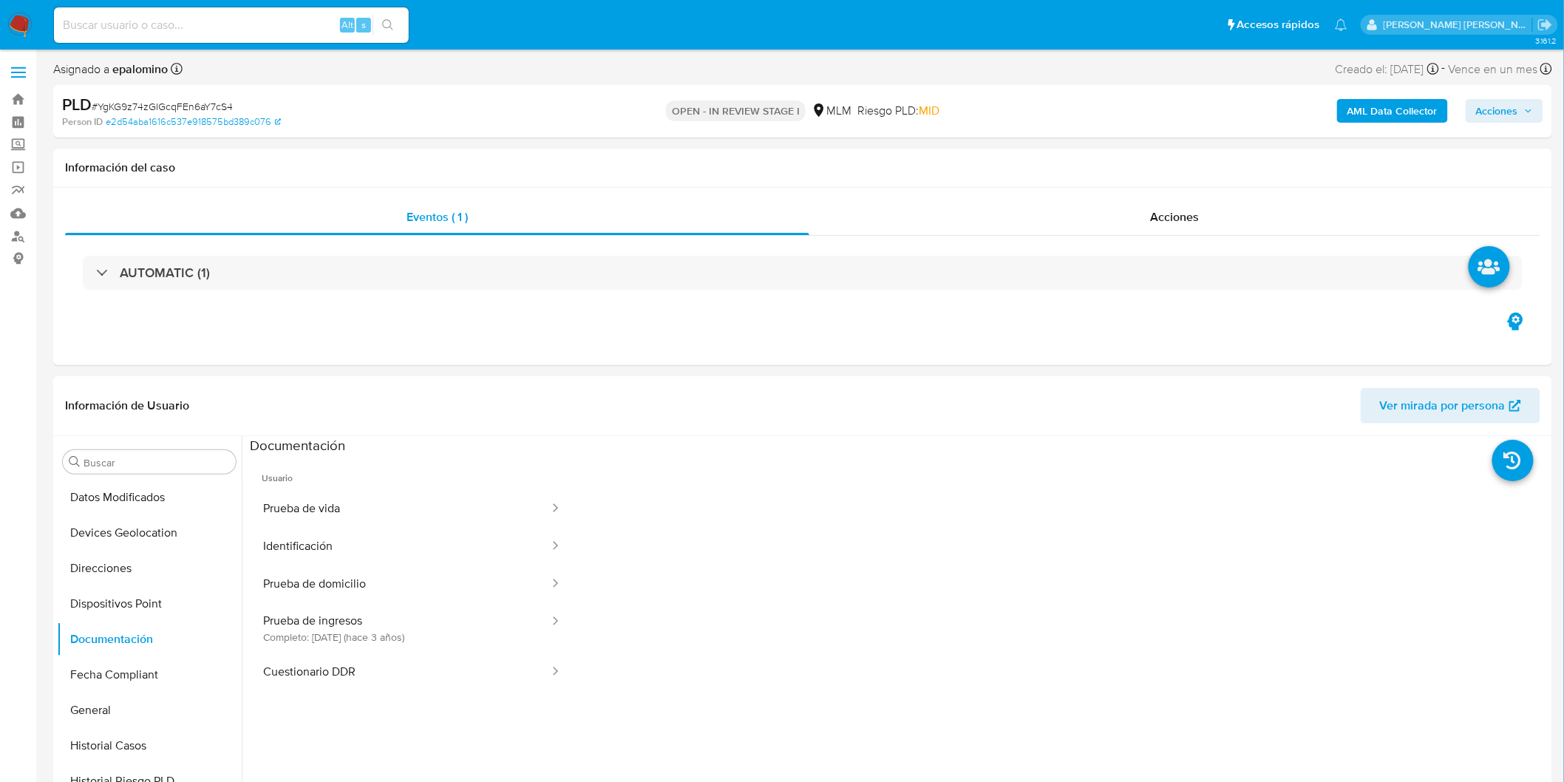
scroll to position [100, 0]
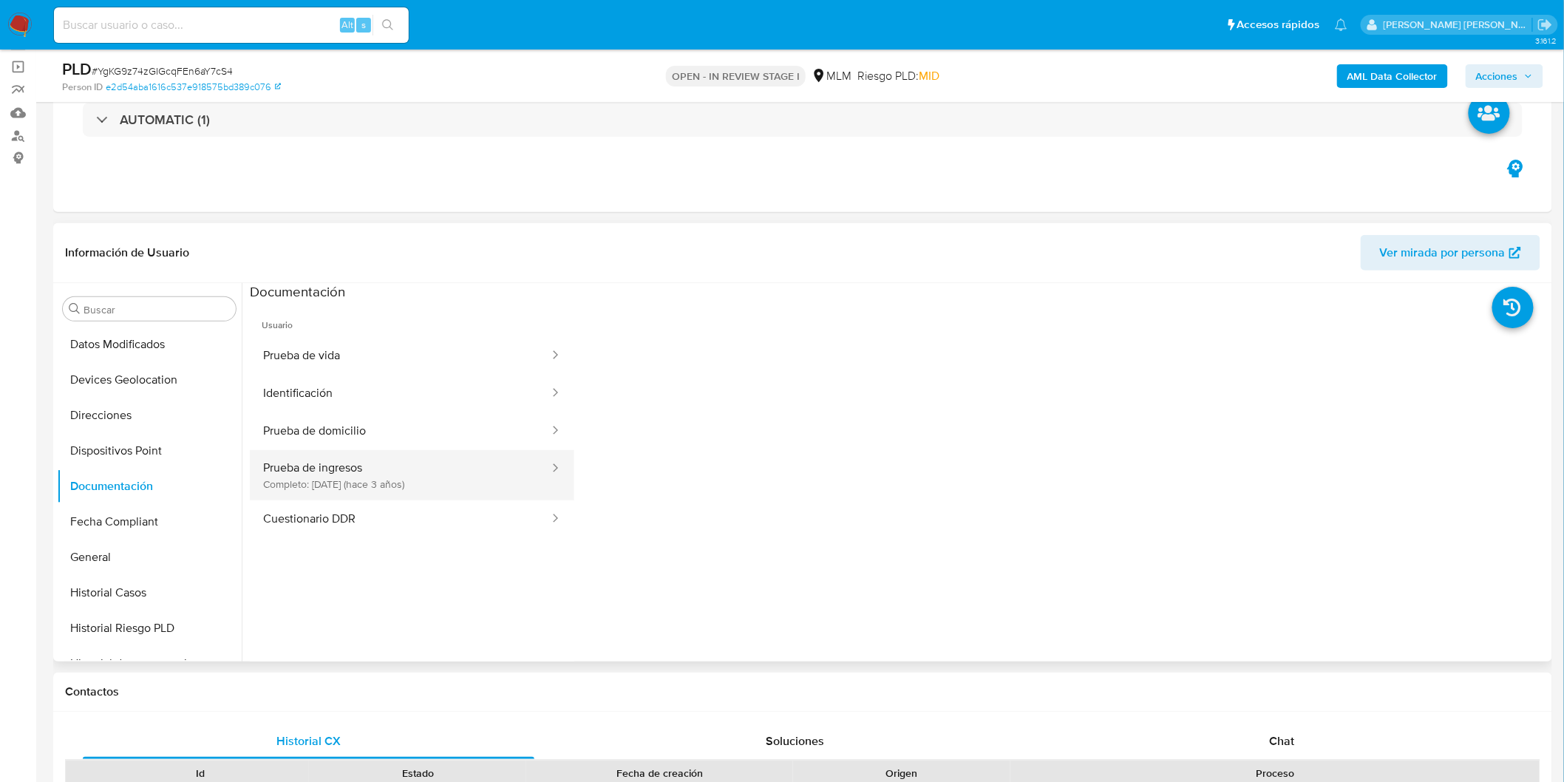
click at [475, 482] on button "Prueba de ingresos Completo: [DATE] (hace 3 años)" at bounding box center [400, 475] width 301 height 50
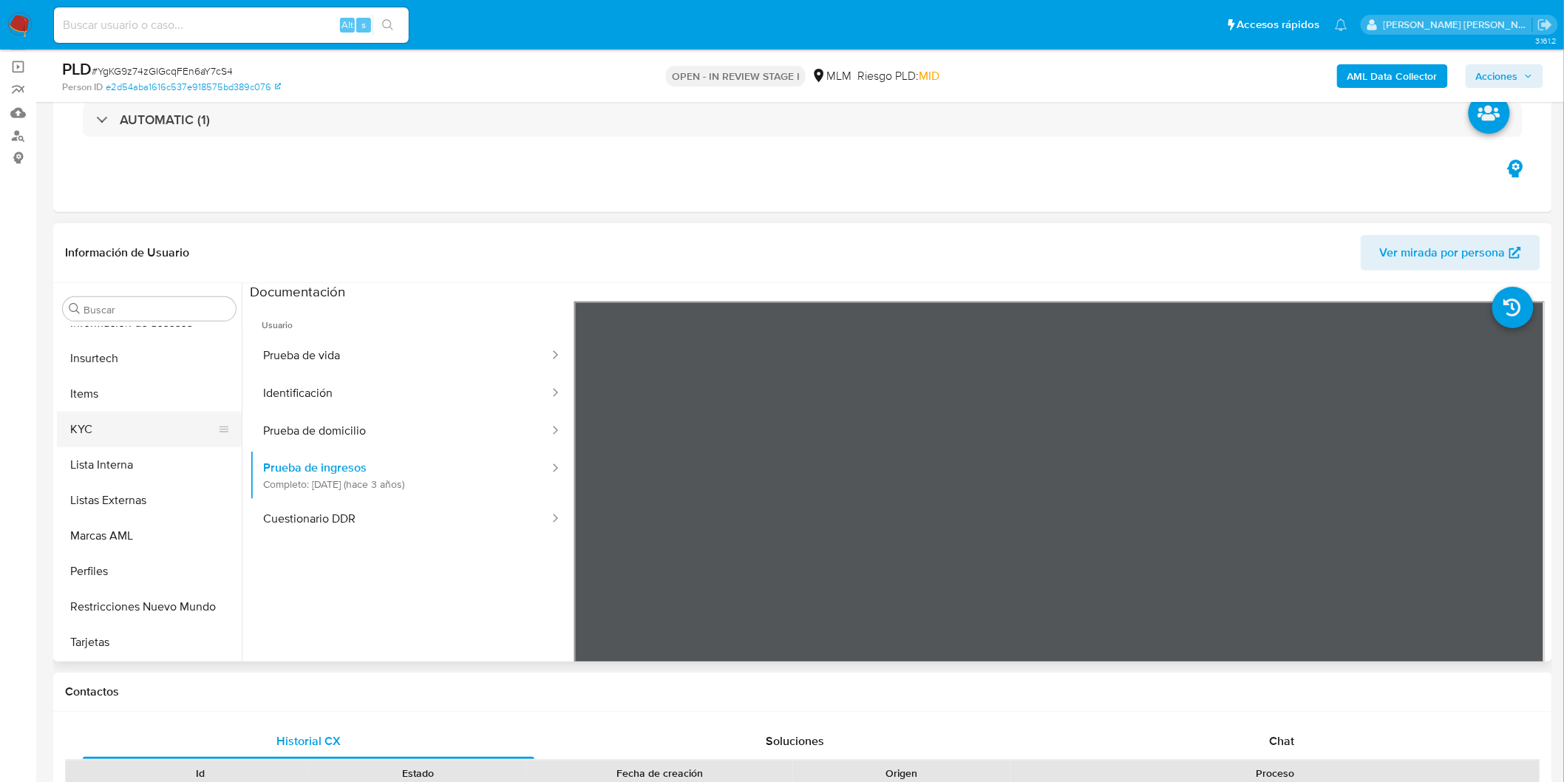
click at [161, 423] on button "KYC" at bounding box center [143, 429] width 173 height 35
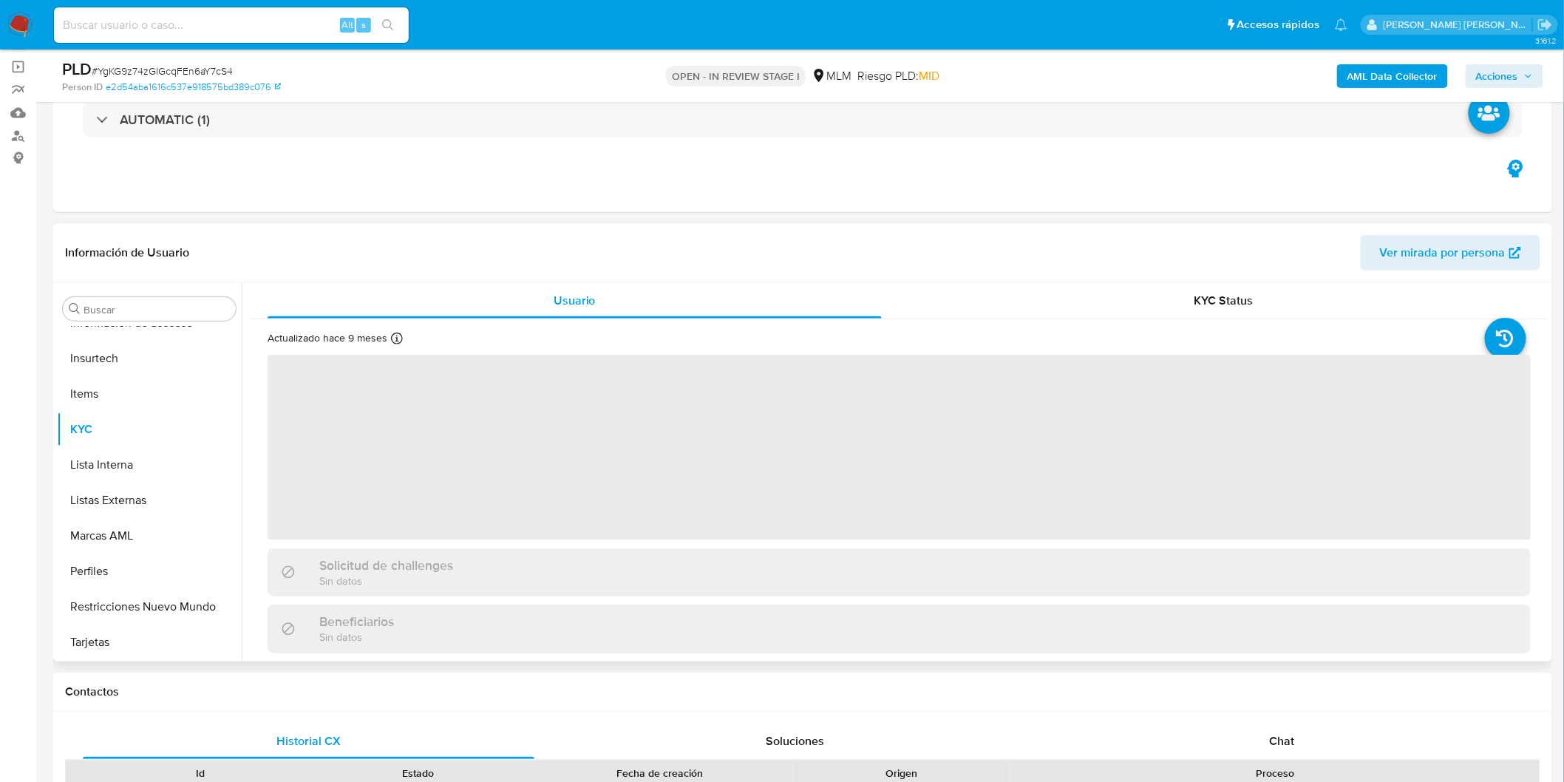
scroll to position [695, 0]
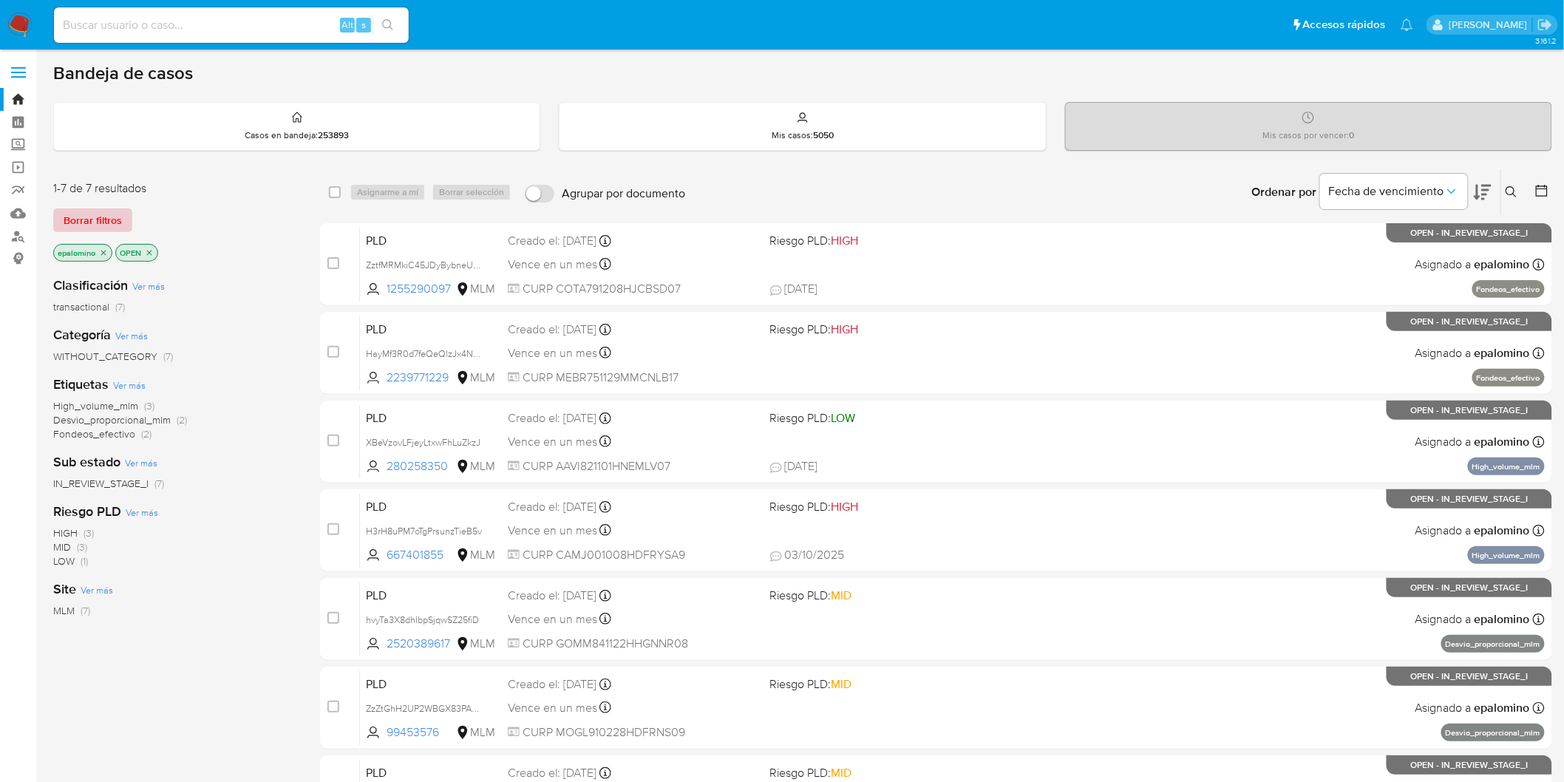
click at [72, 211] on span "Borrar filtros" at bounding box center [93, 220] width 58 height 21
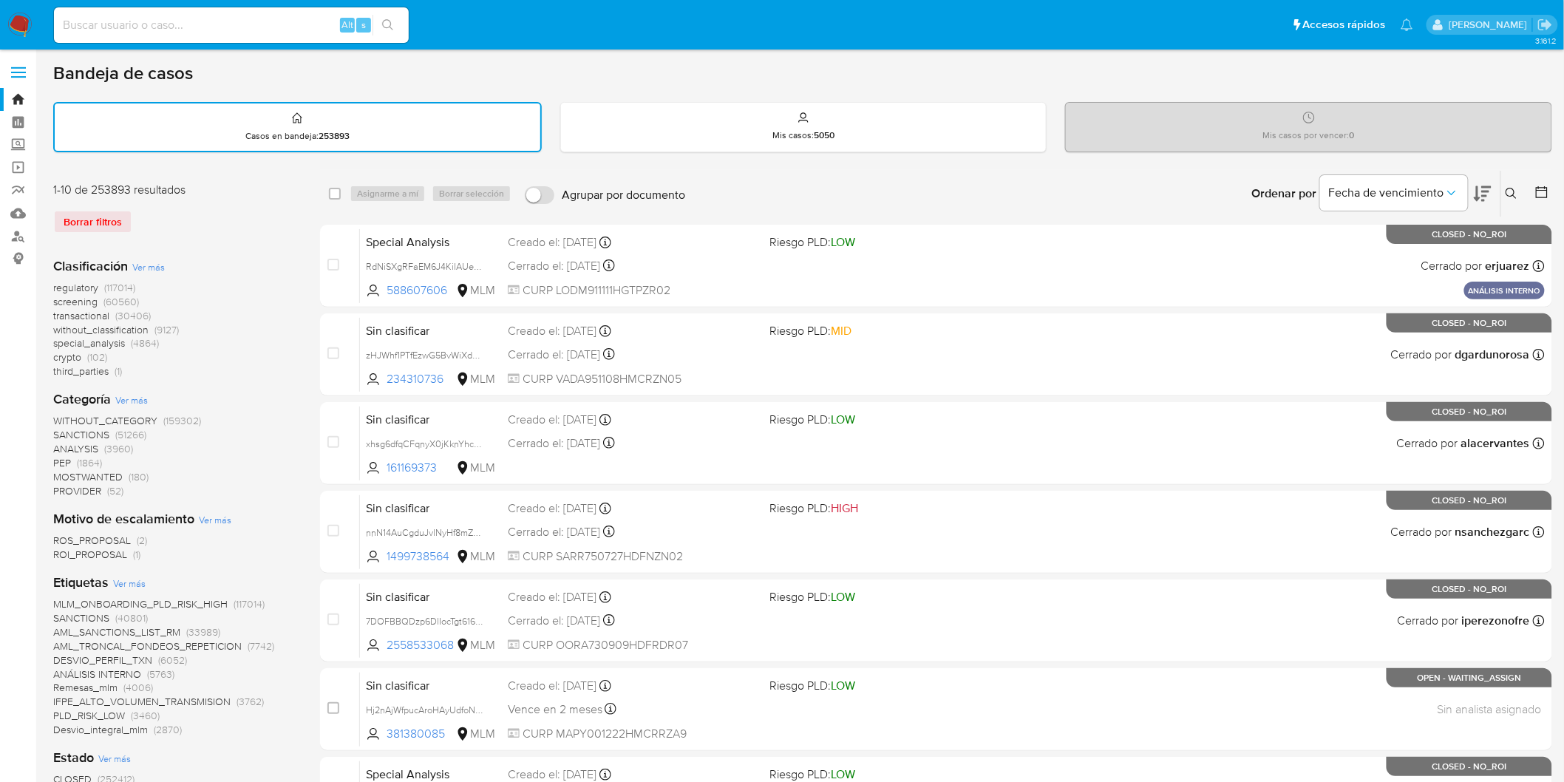
click at [1512, 185] on button at bounding box center [1513, 194] width 24 height 18
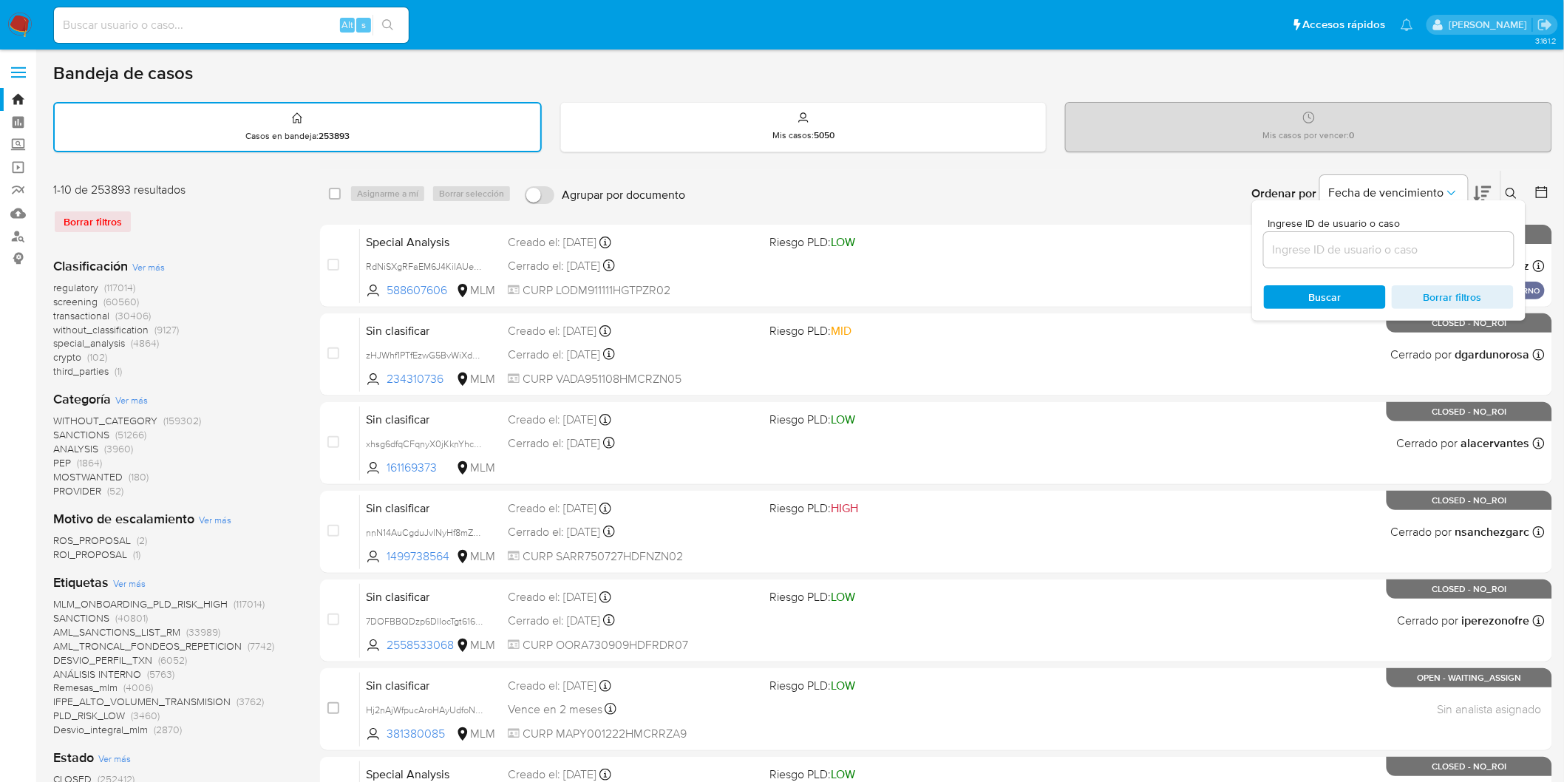
click at [1341, 241] on input at bounding box center [1389, 249] width 250 height 19
type input "325777587"
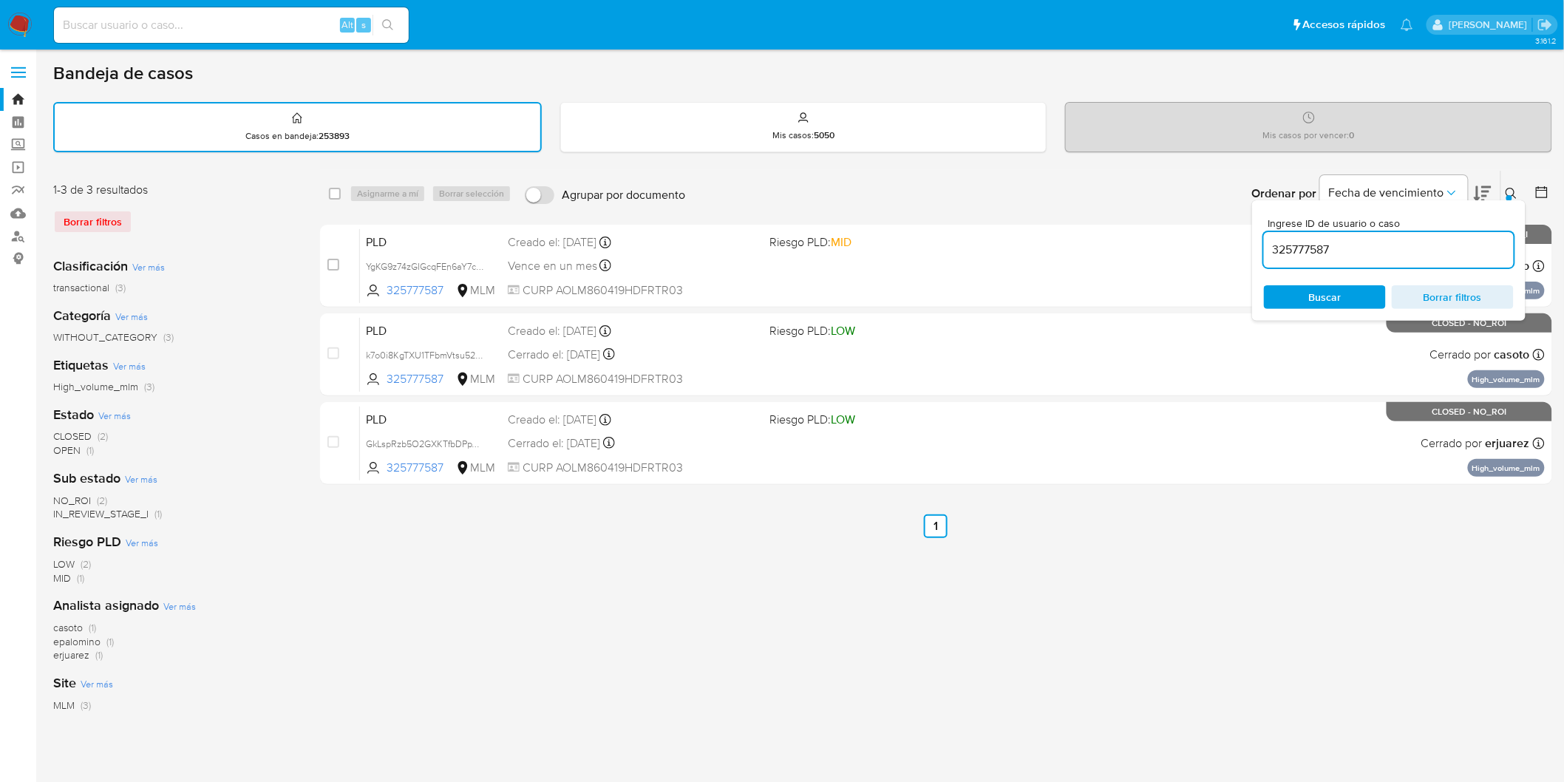
click at [1510, 188] on icon at bounding box center [1511, 194] width 12 height 12
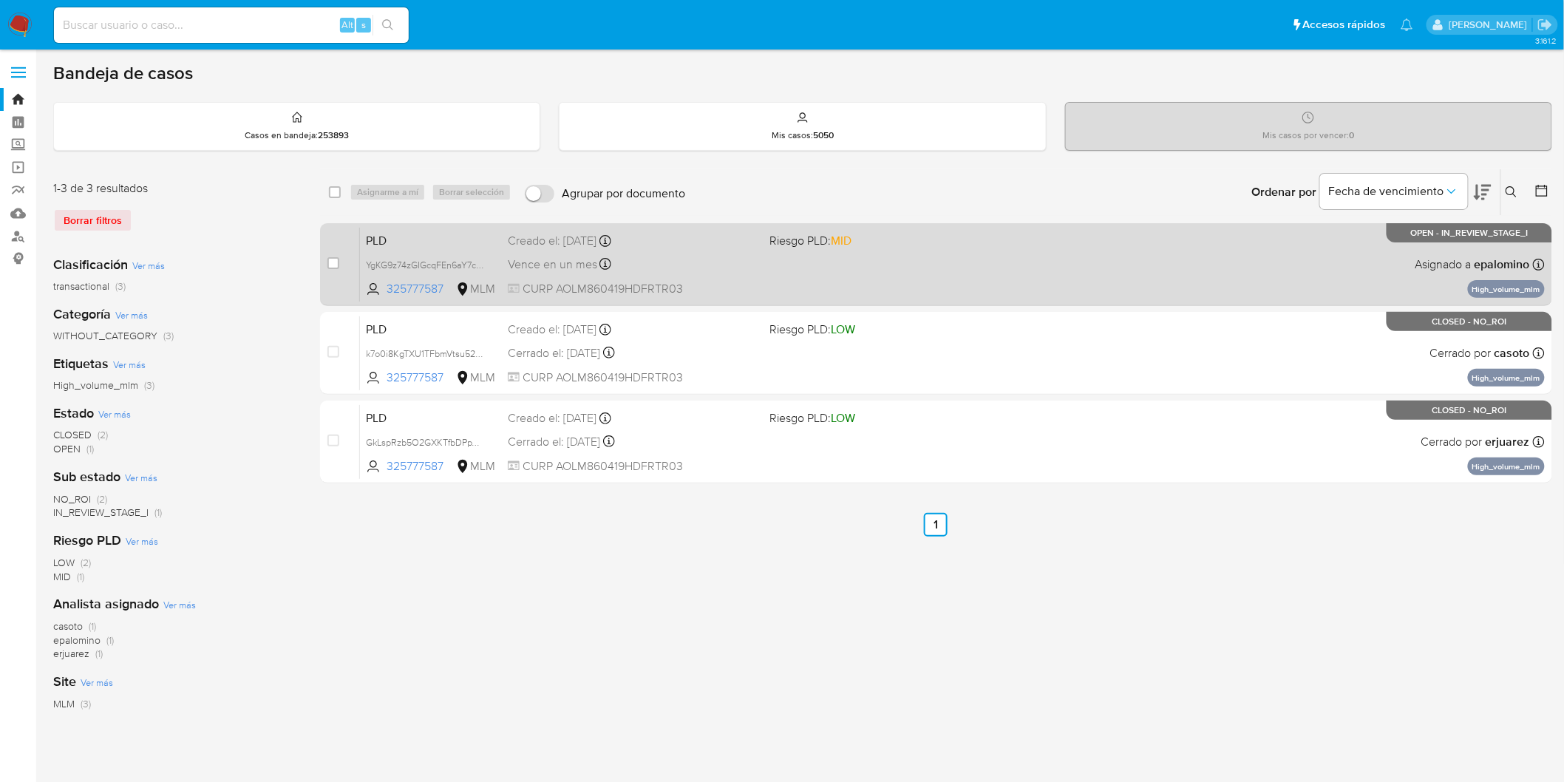
click at [395, 234] on span "PLD" at bounding box center [431, 239] width 130 height 19
click at [403, 237] on span "PLD" at bounding box center [431, 239] width 130 height 19
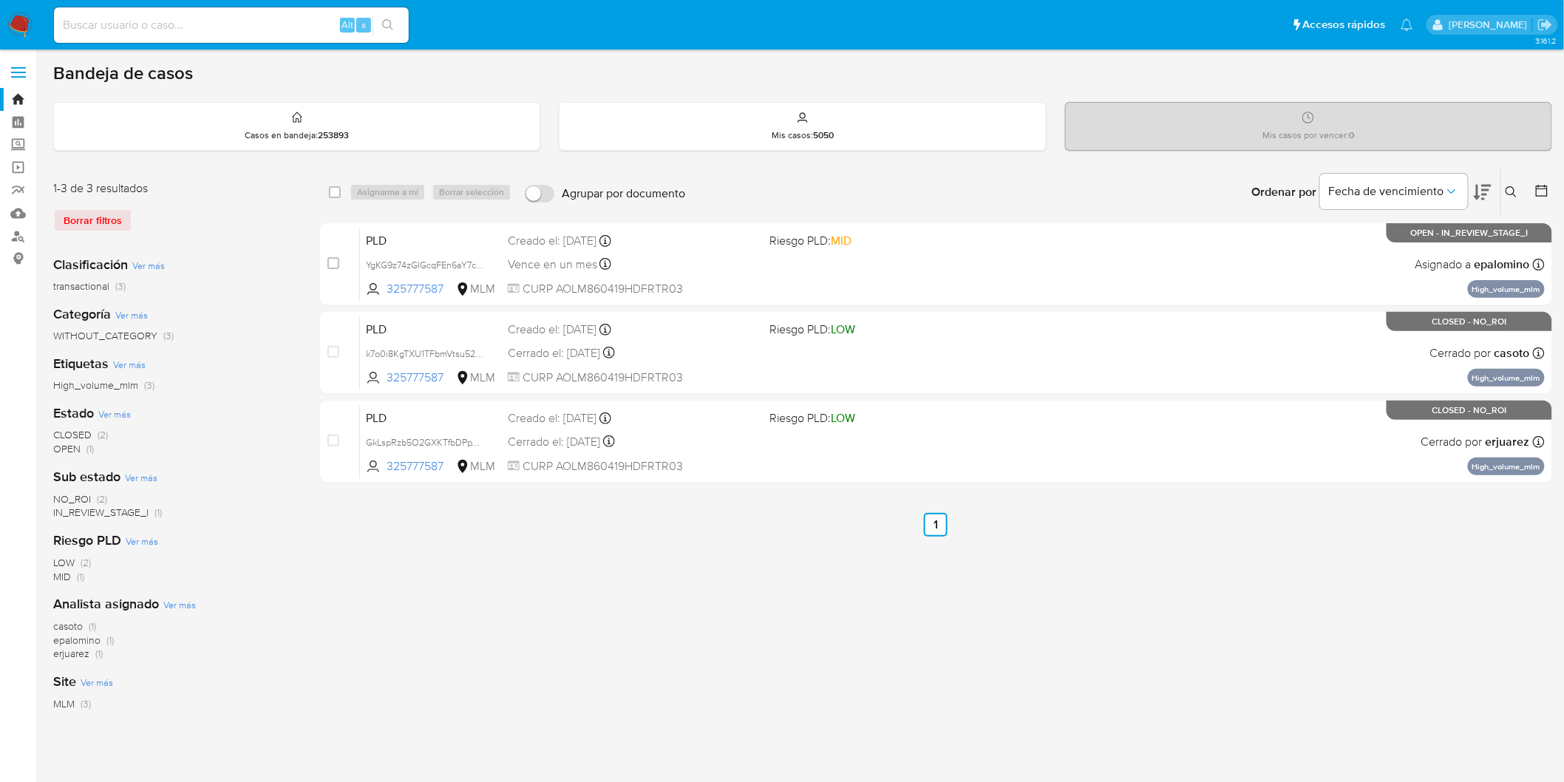
click at [18, 31] on img at bounding box center [19, 25] width 25 height 25
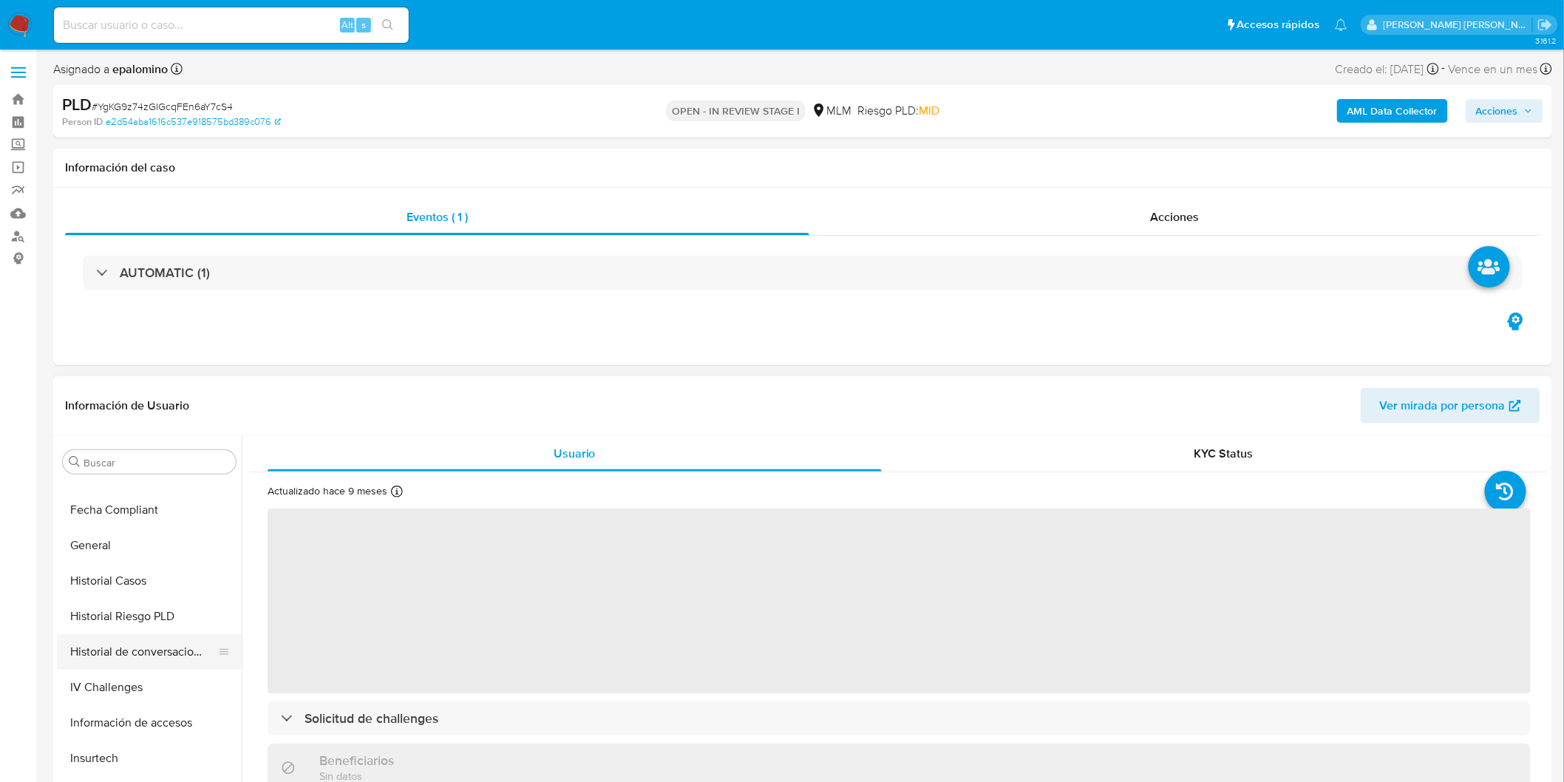
select select "10"
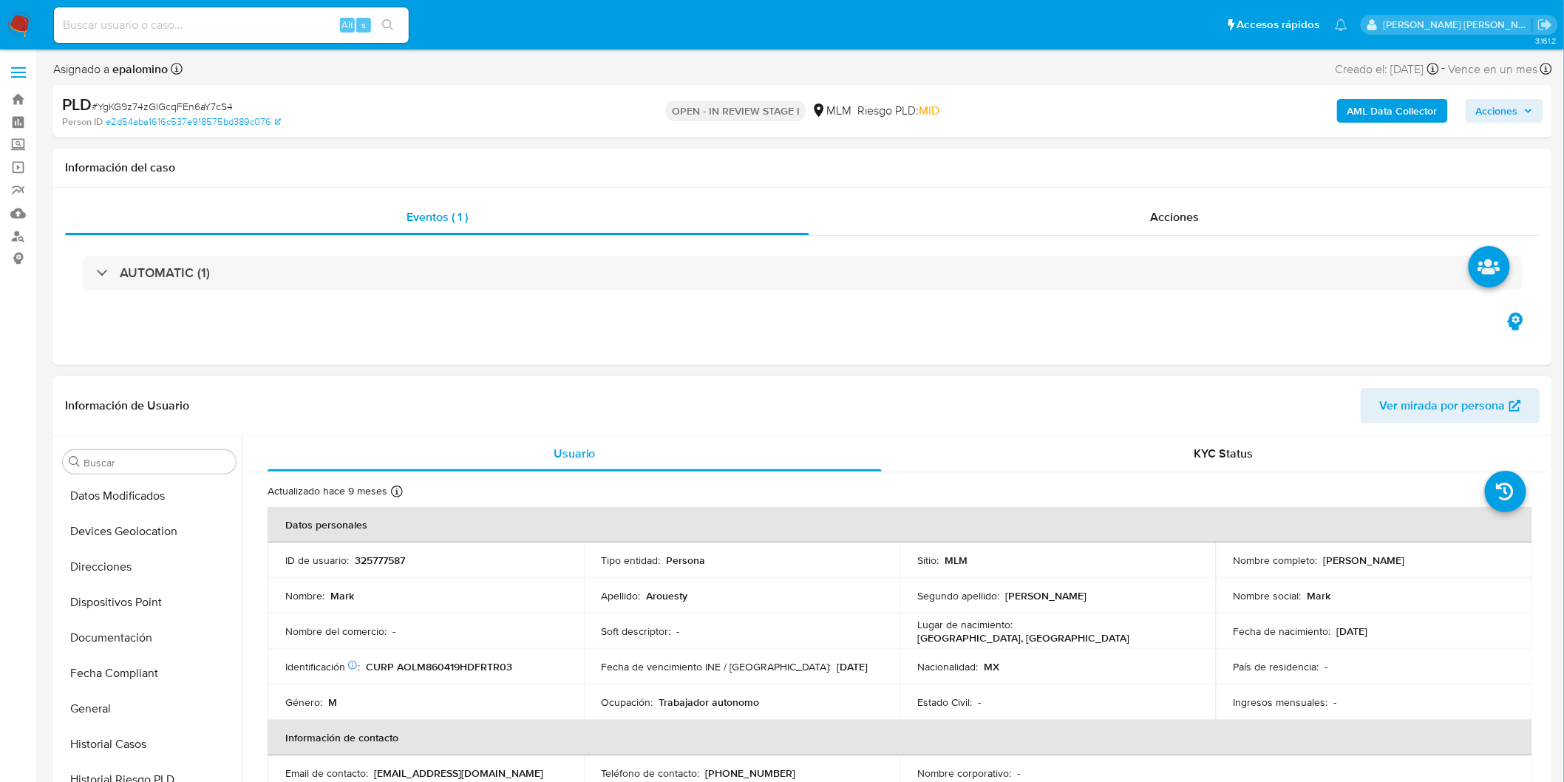
scroll to position [284, 0]
click at [180, 534] on button "Devices Geolocation" at bounding box center [143, 531] width 173 height 35
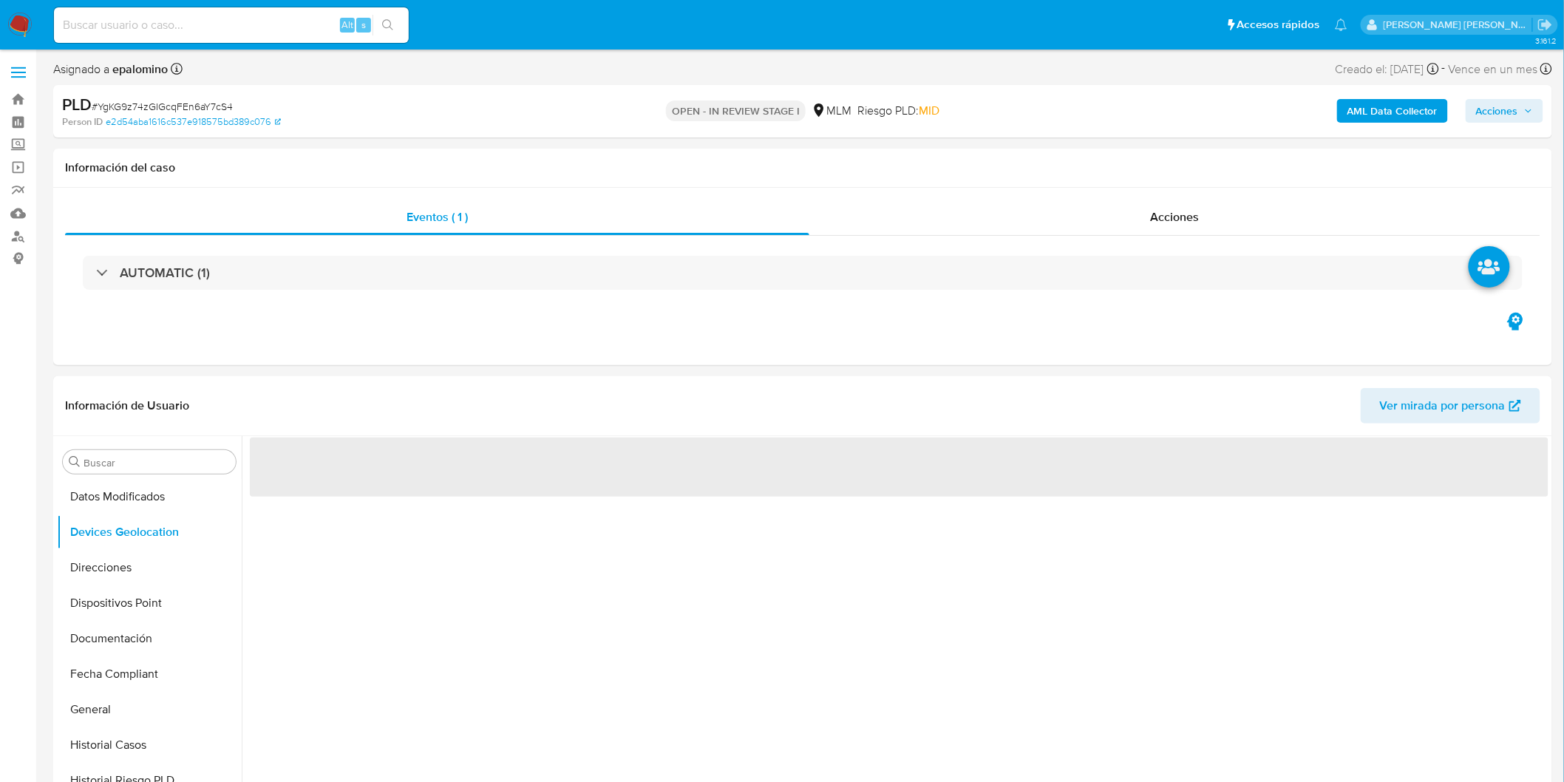
scroll to position [141, 0]
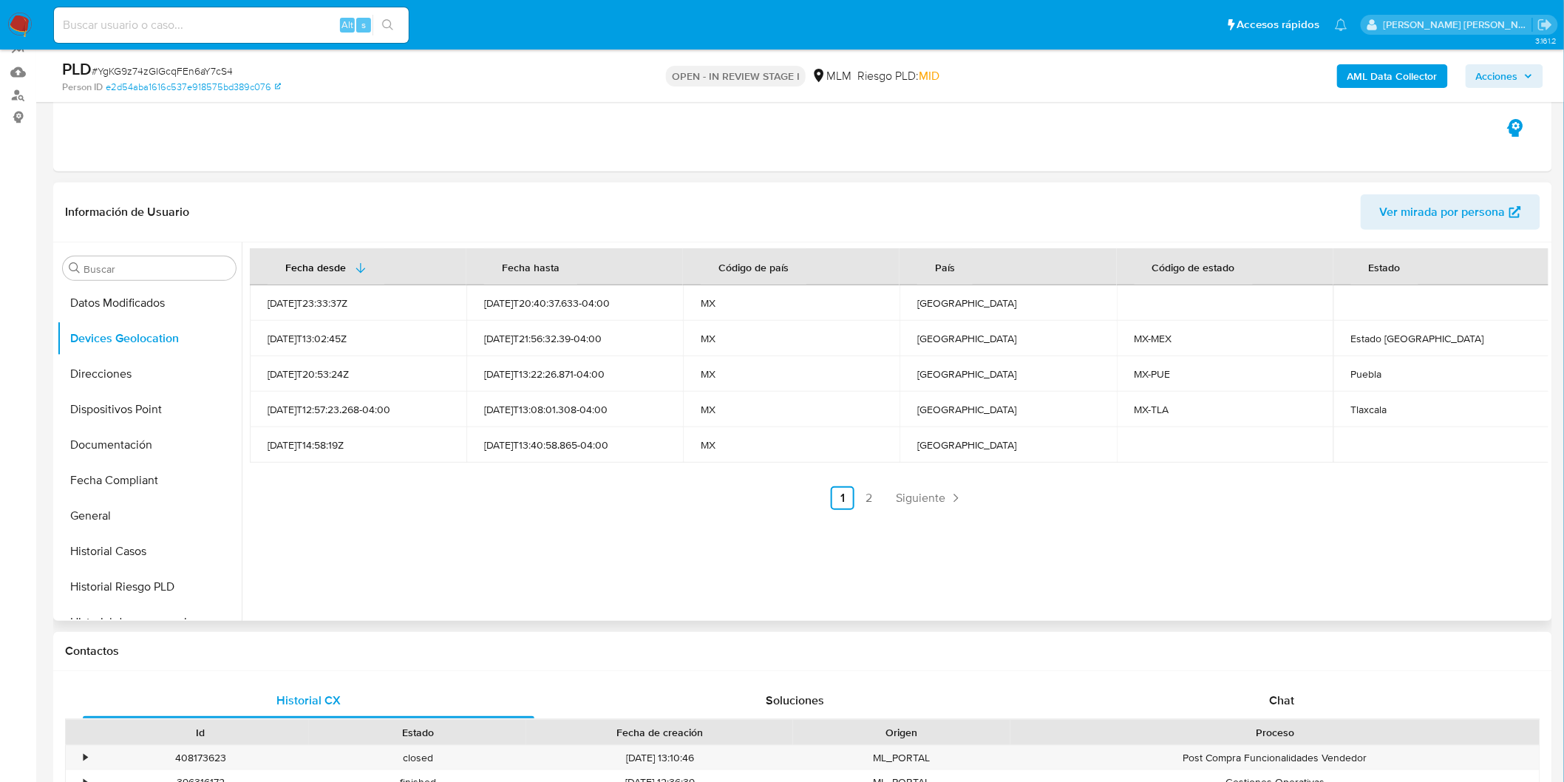
click at [654, 551] on div "Fecha desde [GEOGRAPHIC_DATA] hasta Código de país País Código de estado Estado…" at bounding box center [895, 431] width 1306 height 378
click at [900, 492] on span "Siguiente" at bounding box center [921, 498] width 50 height 12
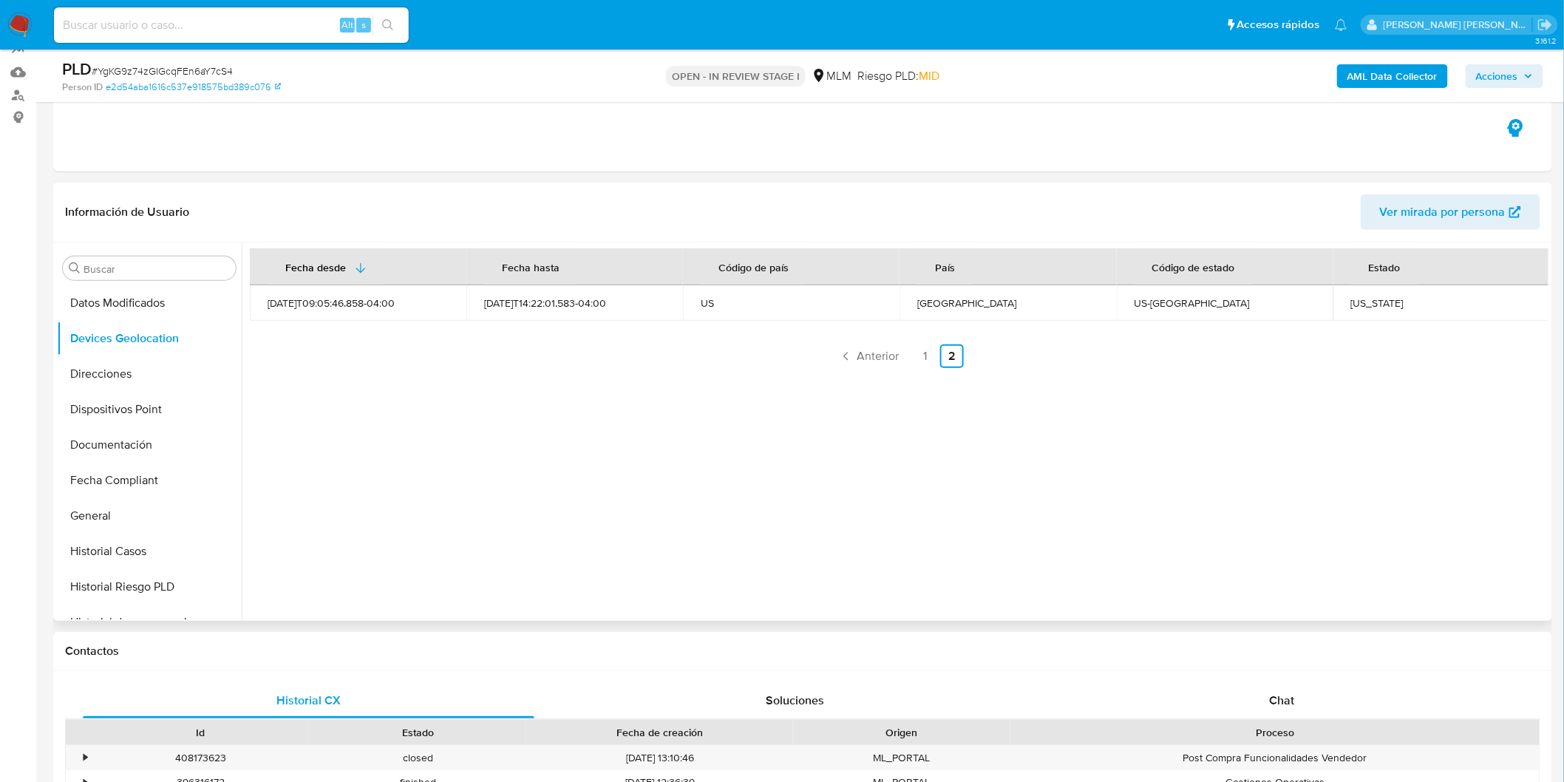
click at [702, 503] on div "Fecha desde [GEOGRAPHIC_DATA] hasta Código de país País Código de estado Estado…" at bounding box center [895, 431] width 1306 height 378
click at [924, 355] on link "1" at bounding box center [925, 356] width 24 height 24
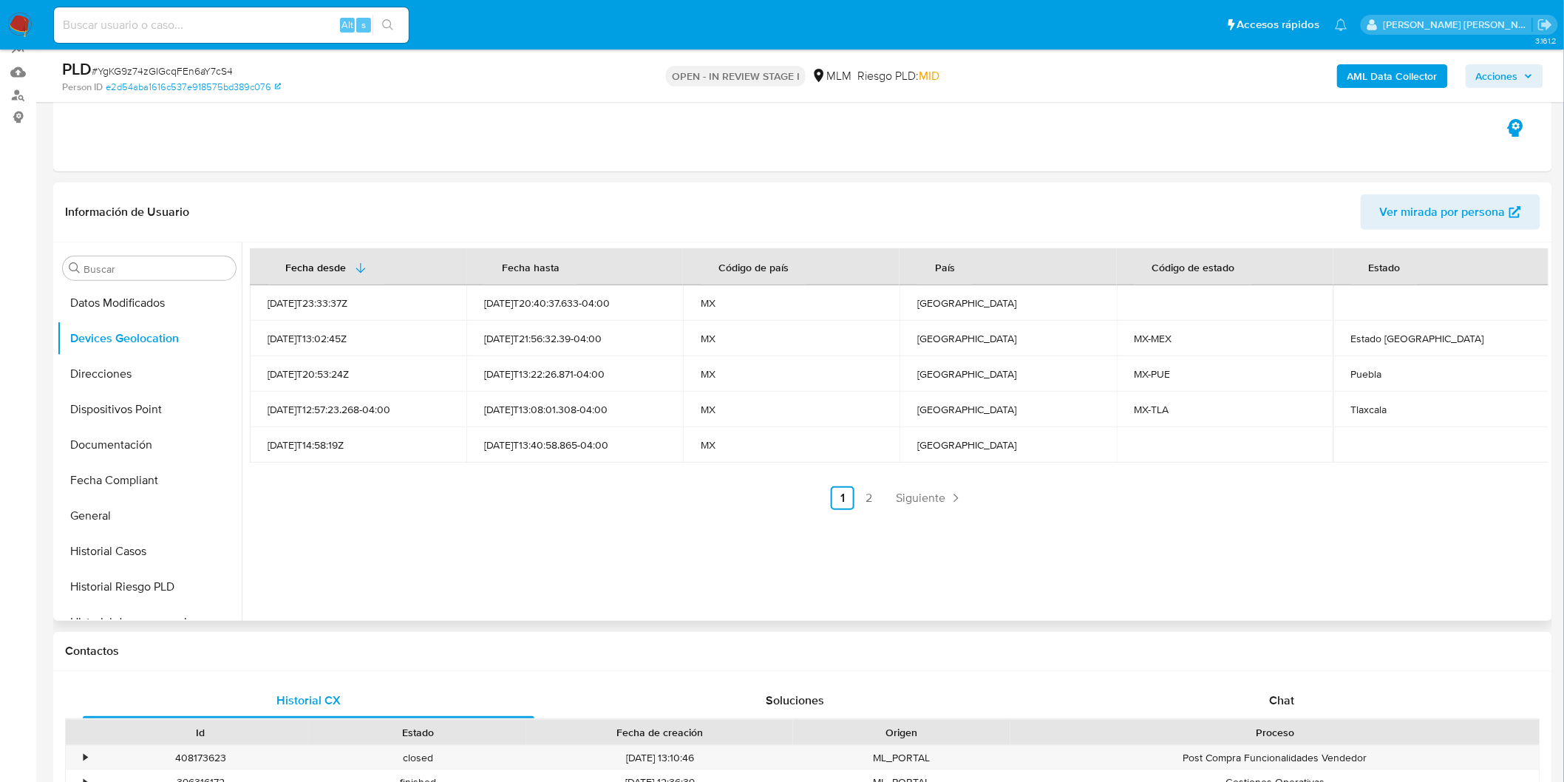
click at [1369, 383] on td "Puebla" at bounding box center [1441, 373] width 217 height 35
copy div "Puebla"
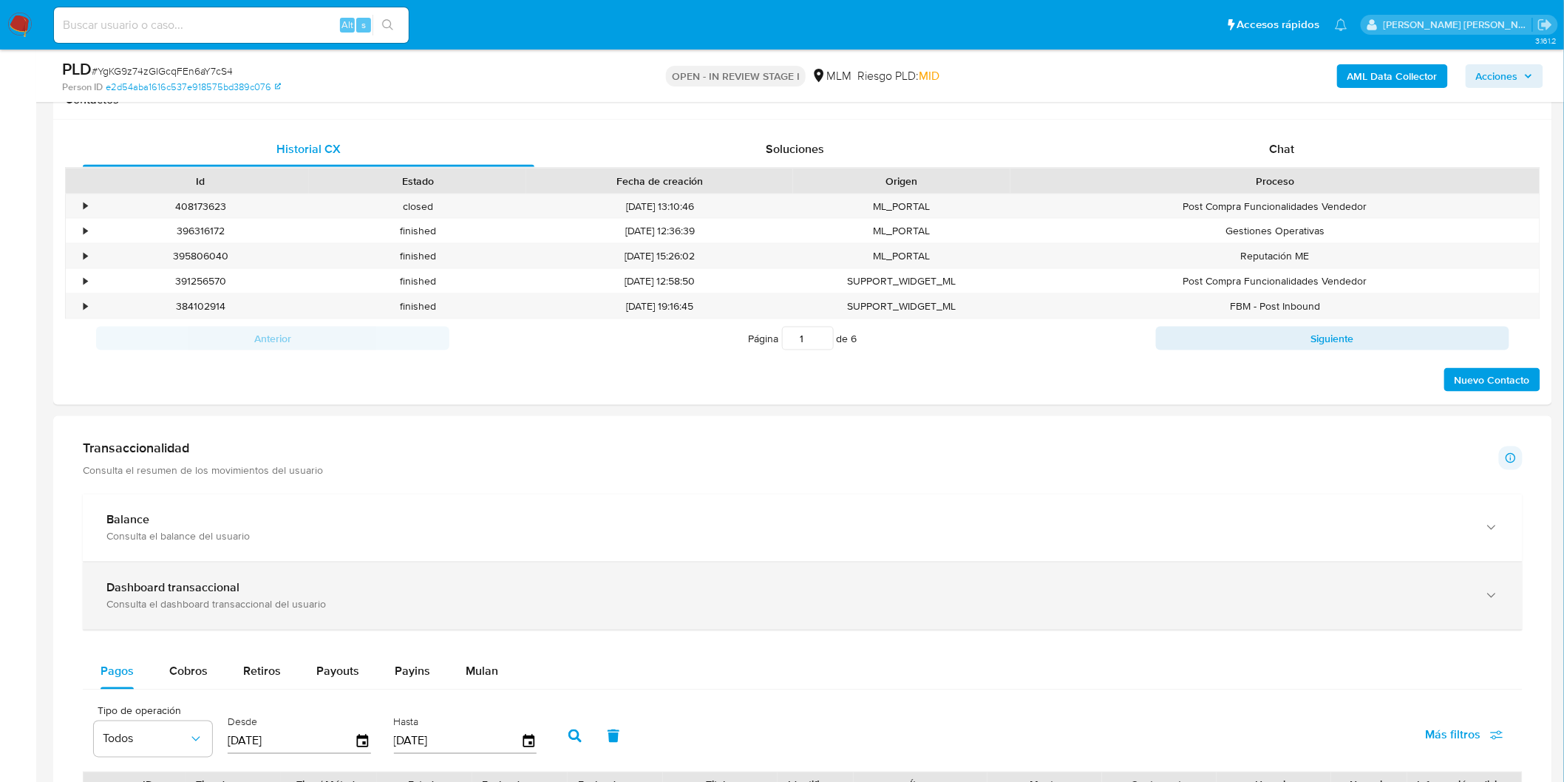
scroll to position [798, 0]
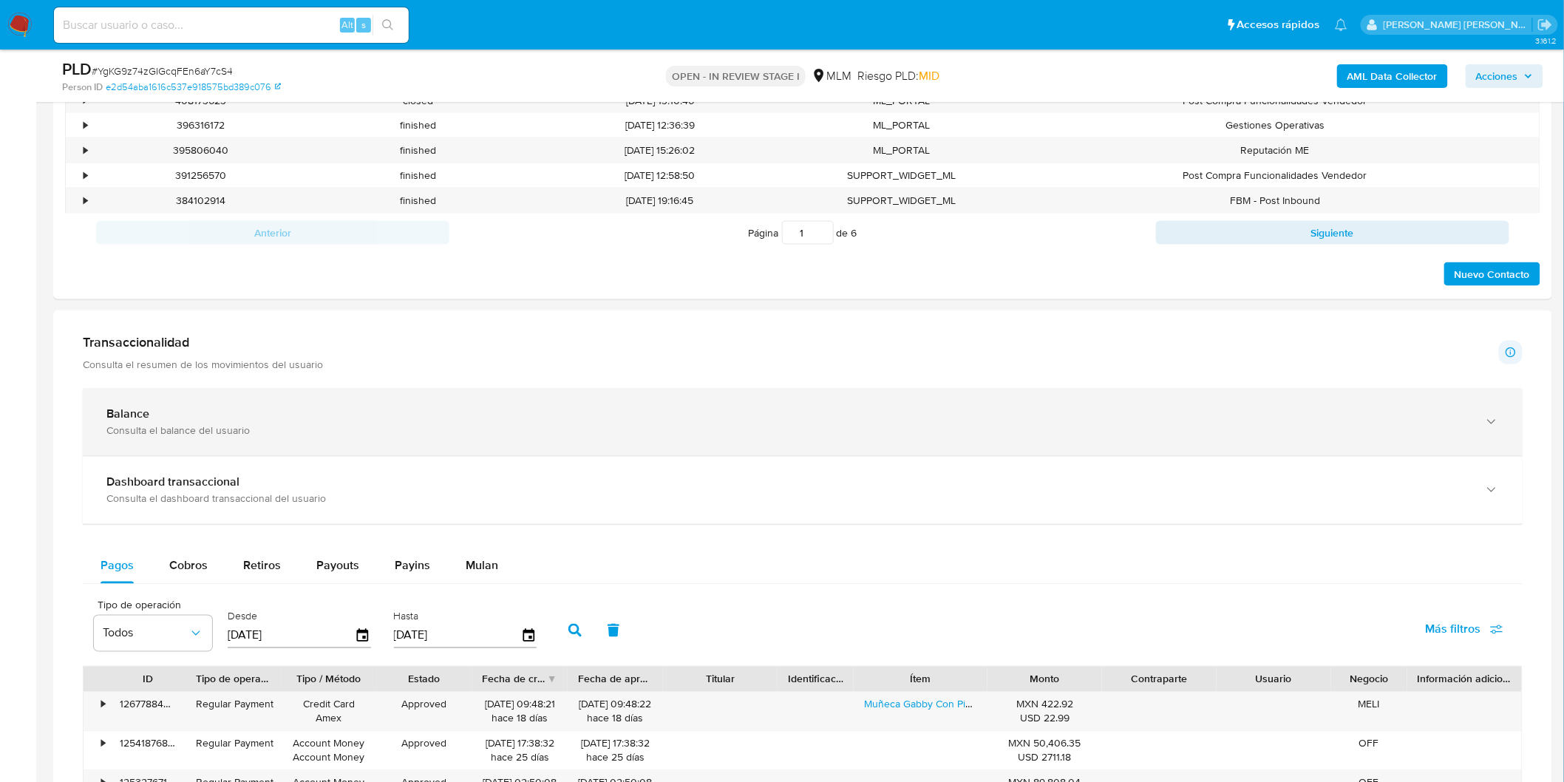
click at [235, 390] on div "Balance Consulta el balance del usuario" at bounding box center [802, 422] width 1439 height 67
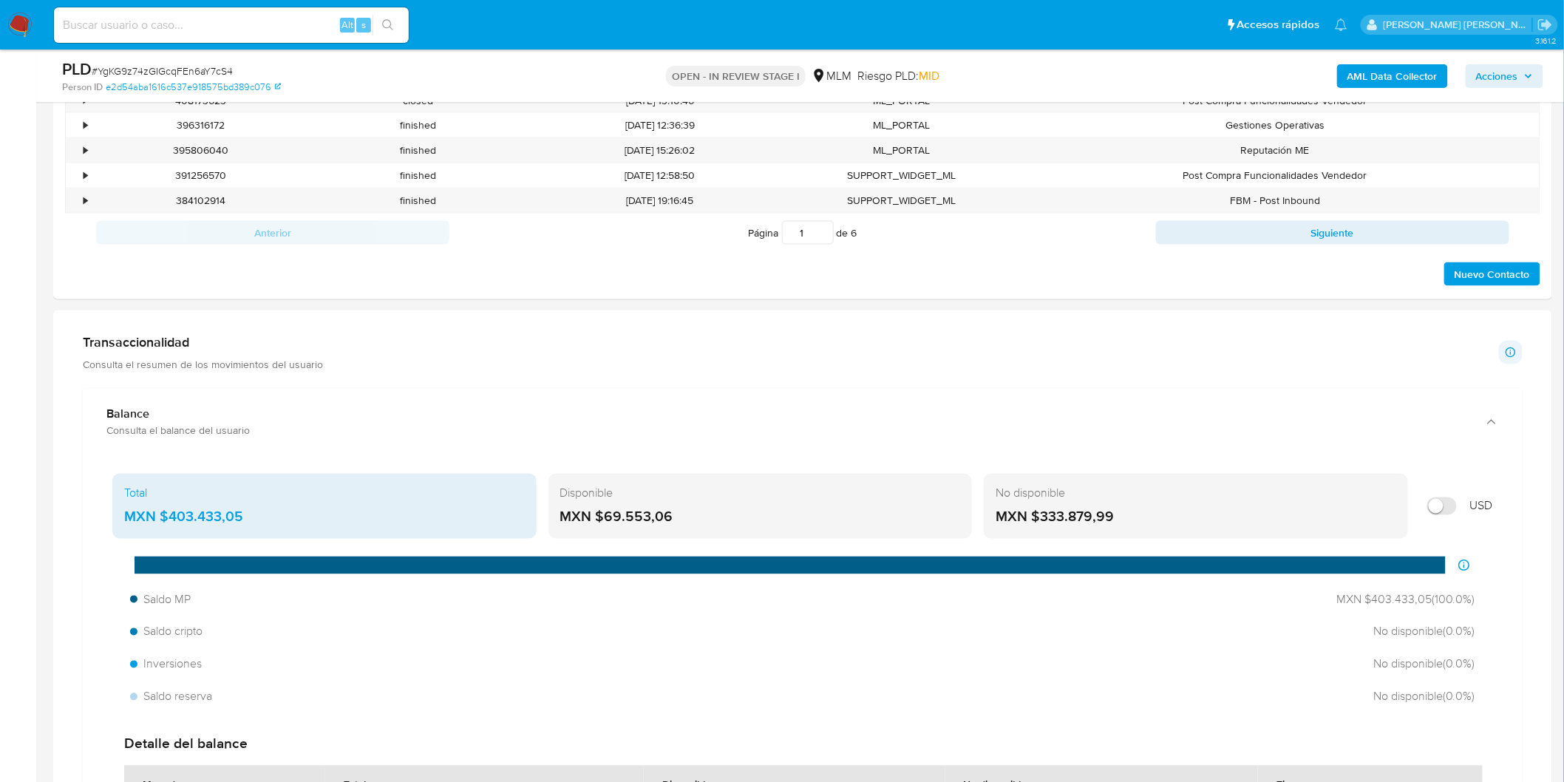
drag, startPoint x: 689, startPoint y: 519, endPoint x: 607, endPoint y: 516, distance: 82.1
click at [607, 516] on div "MXN $69.553,06" at bounding box center [760, 517] width 401 height 19
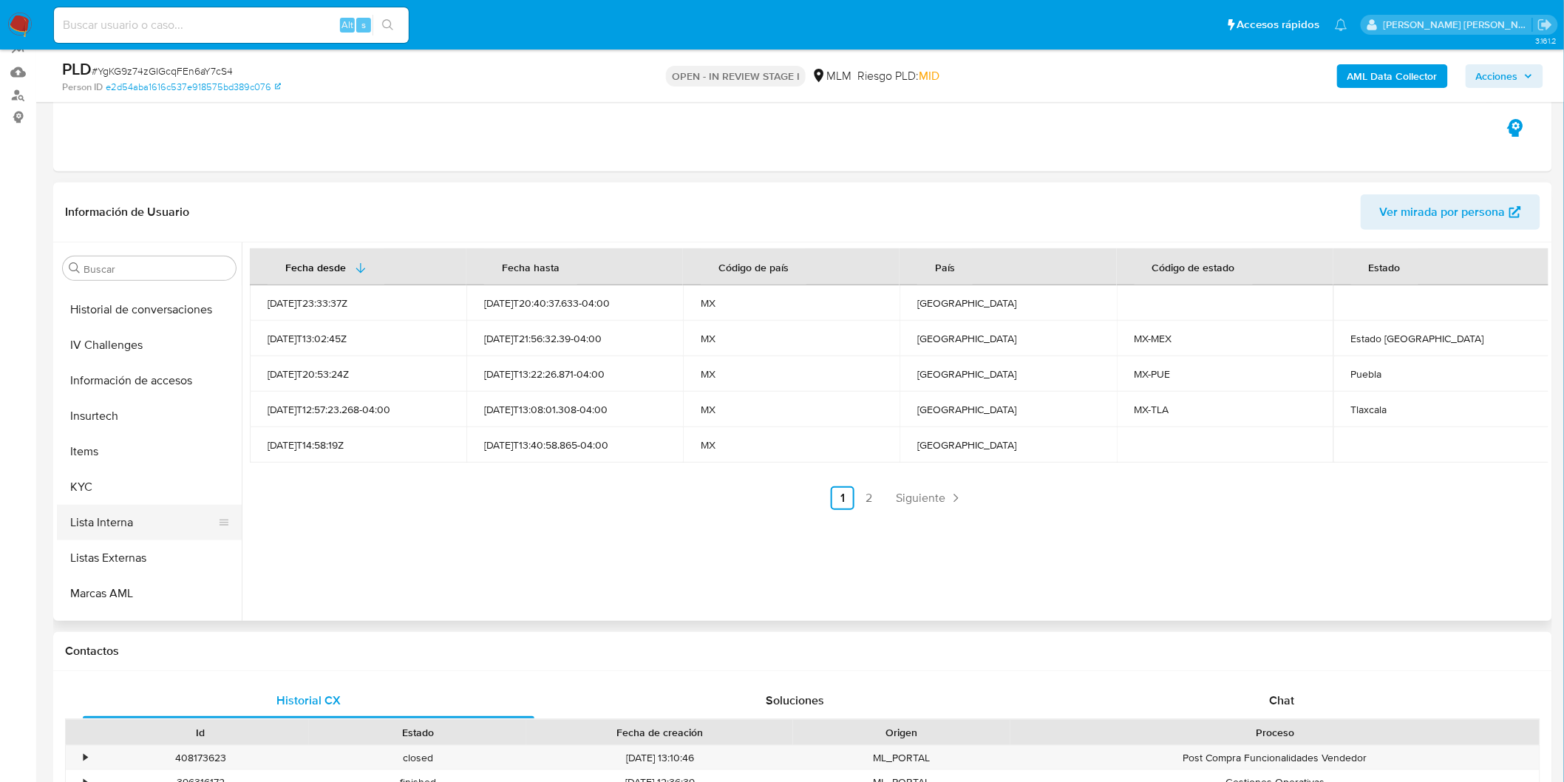
scroll to position [695, 0]
click at [123, 402] on button "KYC" at bounding box center [143, 388] width 173 height 35
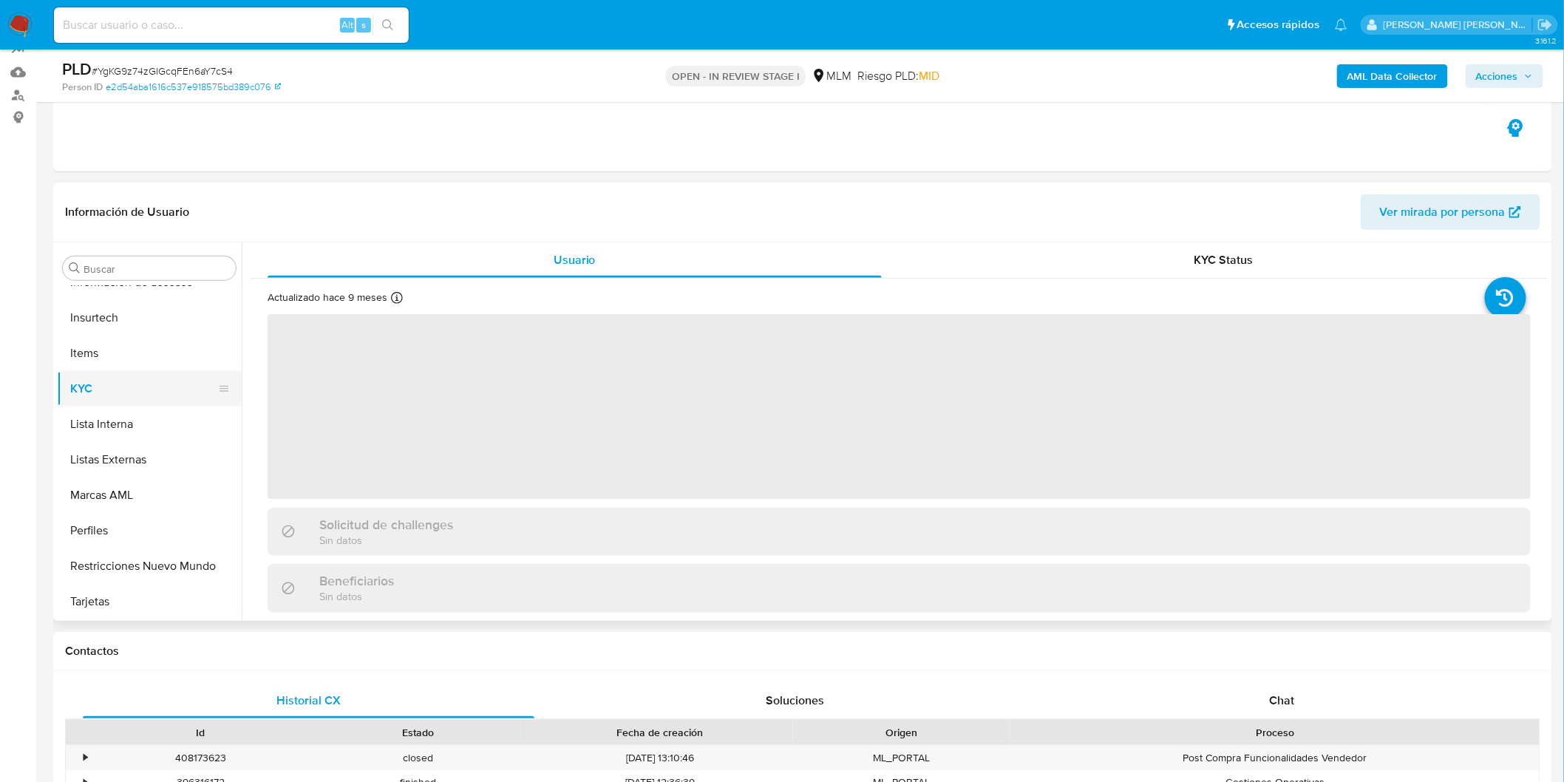
click at [112, 389] on button "KYC" at bounding box center [143, 388] width 173 height 35
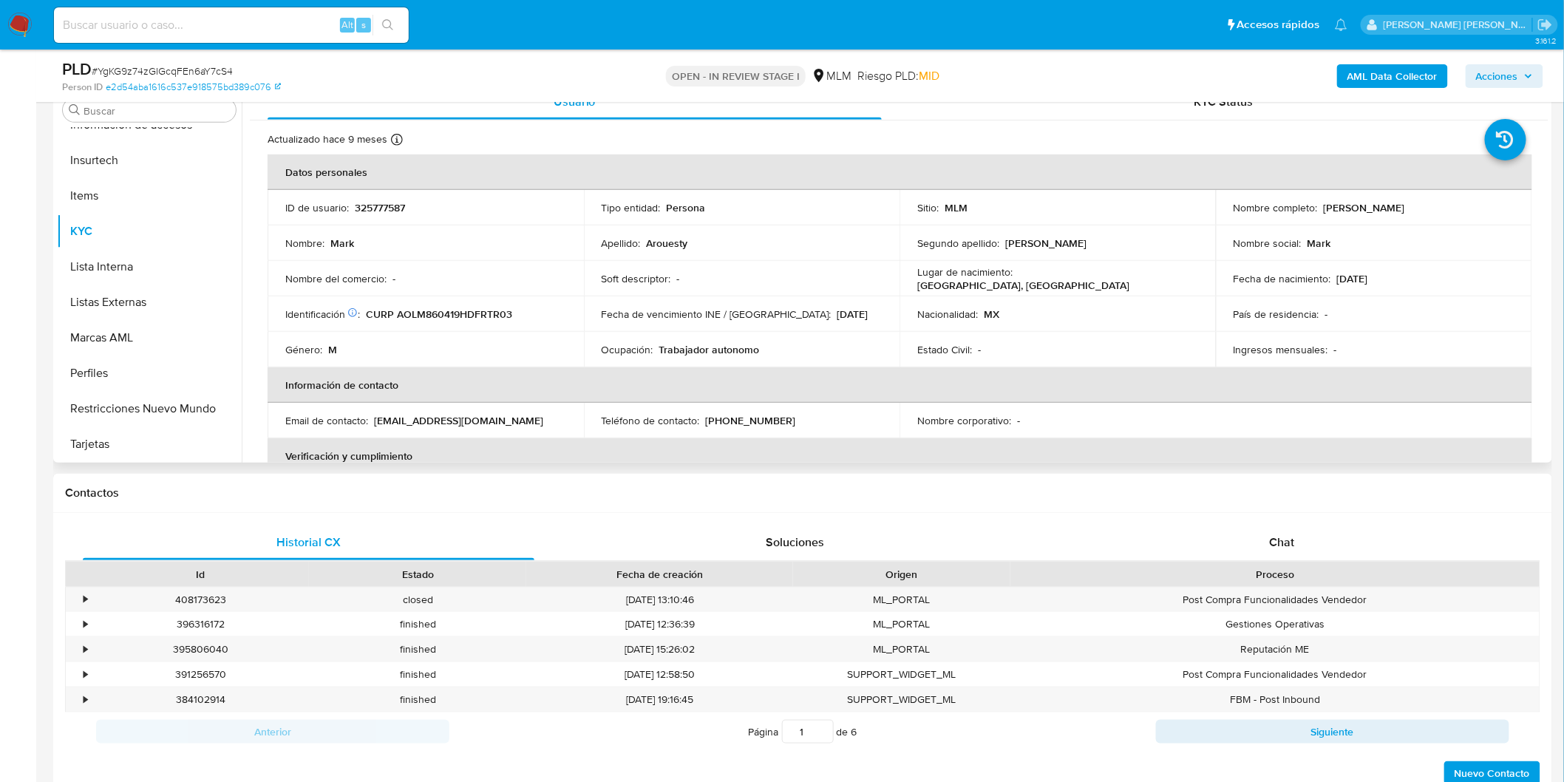
scroll to position [306, 0]
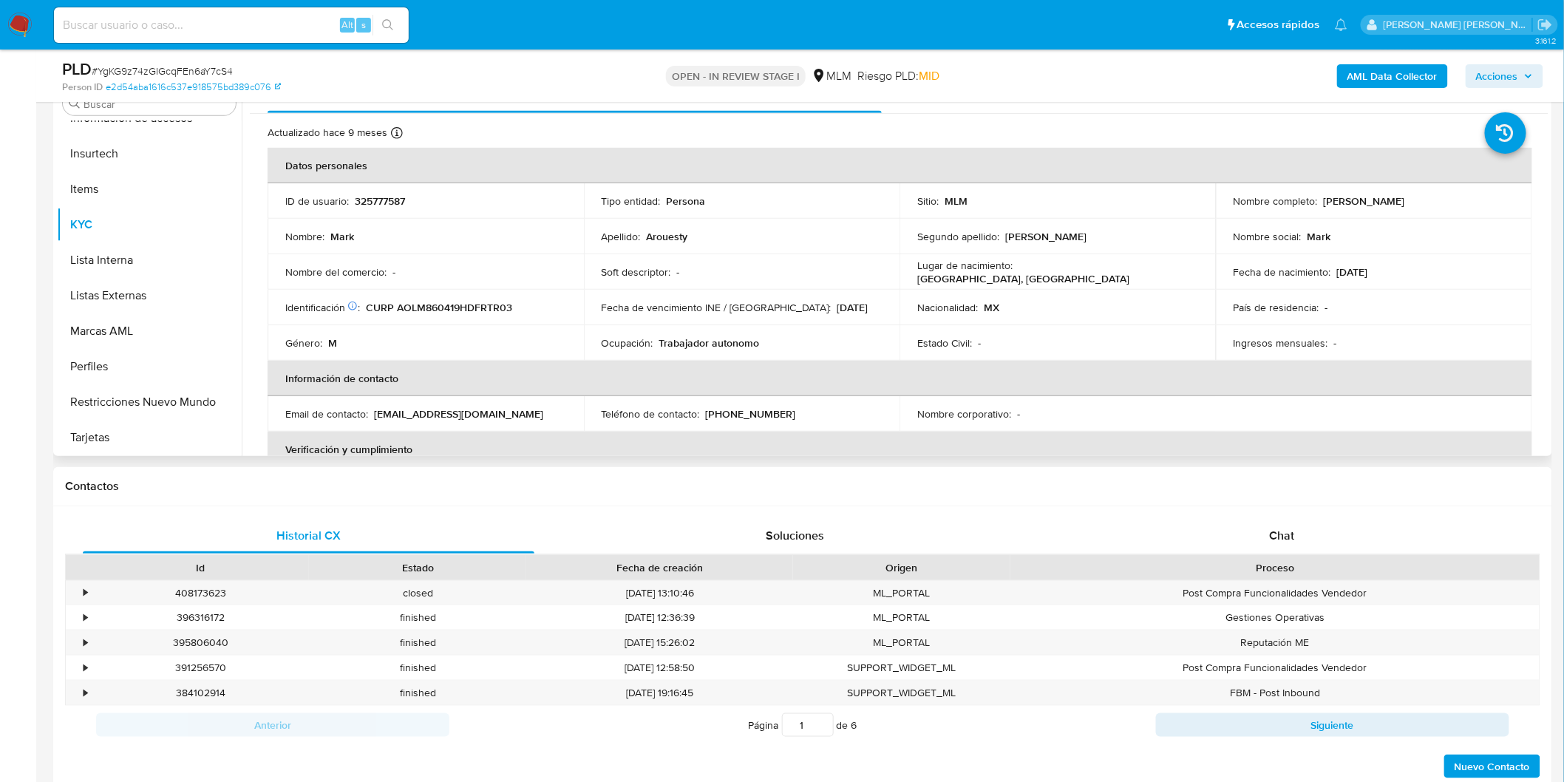
drag, startPoint x: 1380, startPoint y: 194, endPoint x: 1318, endPoint y: 191, distance: 61.4
click at [1318, 191] on td "Nombre completo : [PERSON_NAME]" at bounding box center [1374, 200] width 316 height 35
copy p "[PERSON_NAME]"
click at [558, 336] on div "Género : M" at bounding box center [425, 342] width 281 height 13
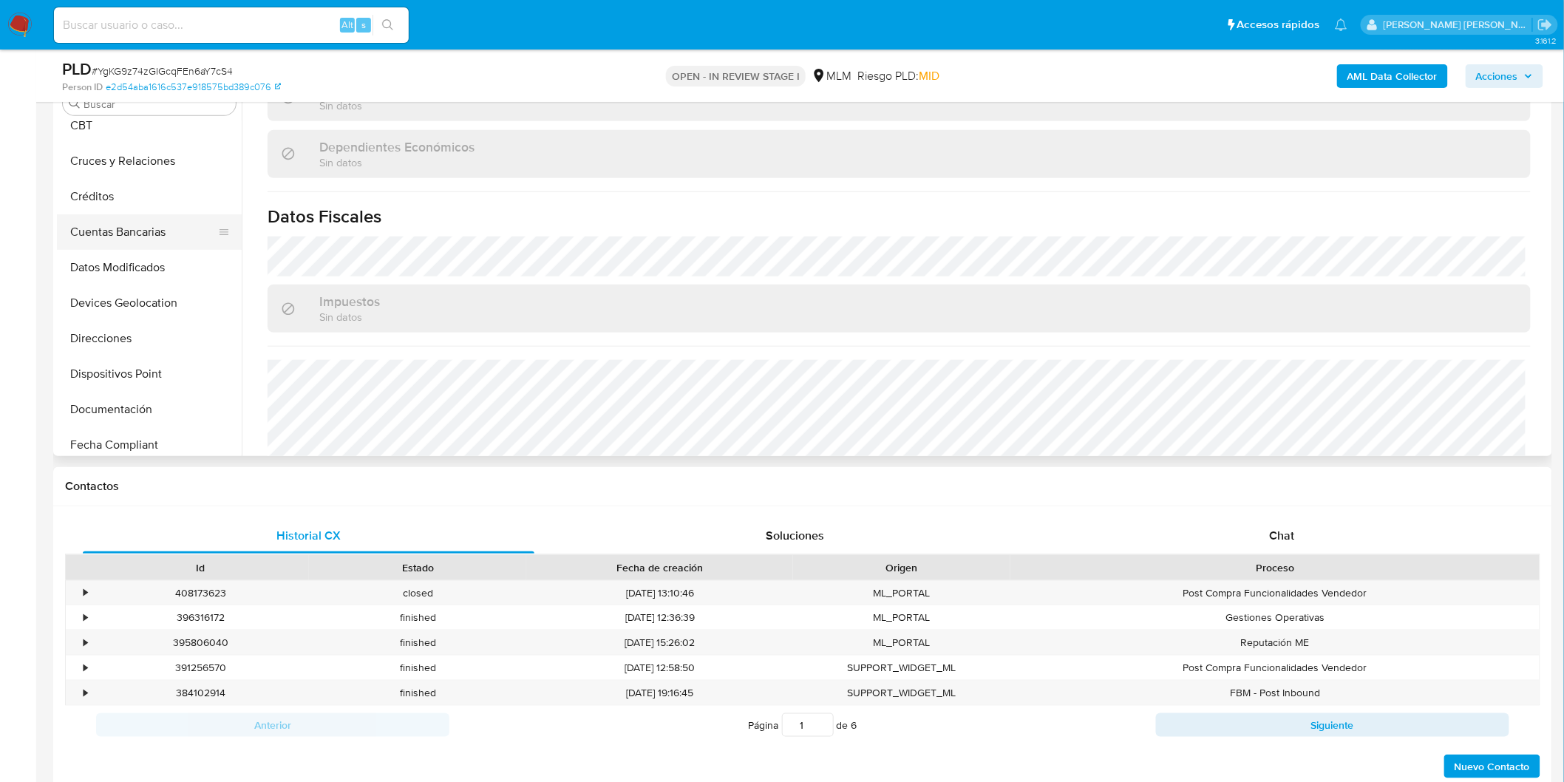
scroll to position [246, 0]
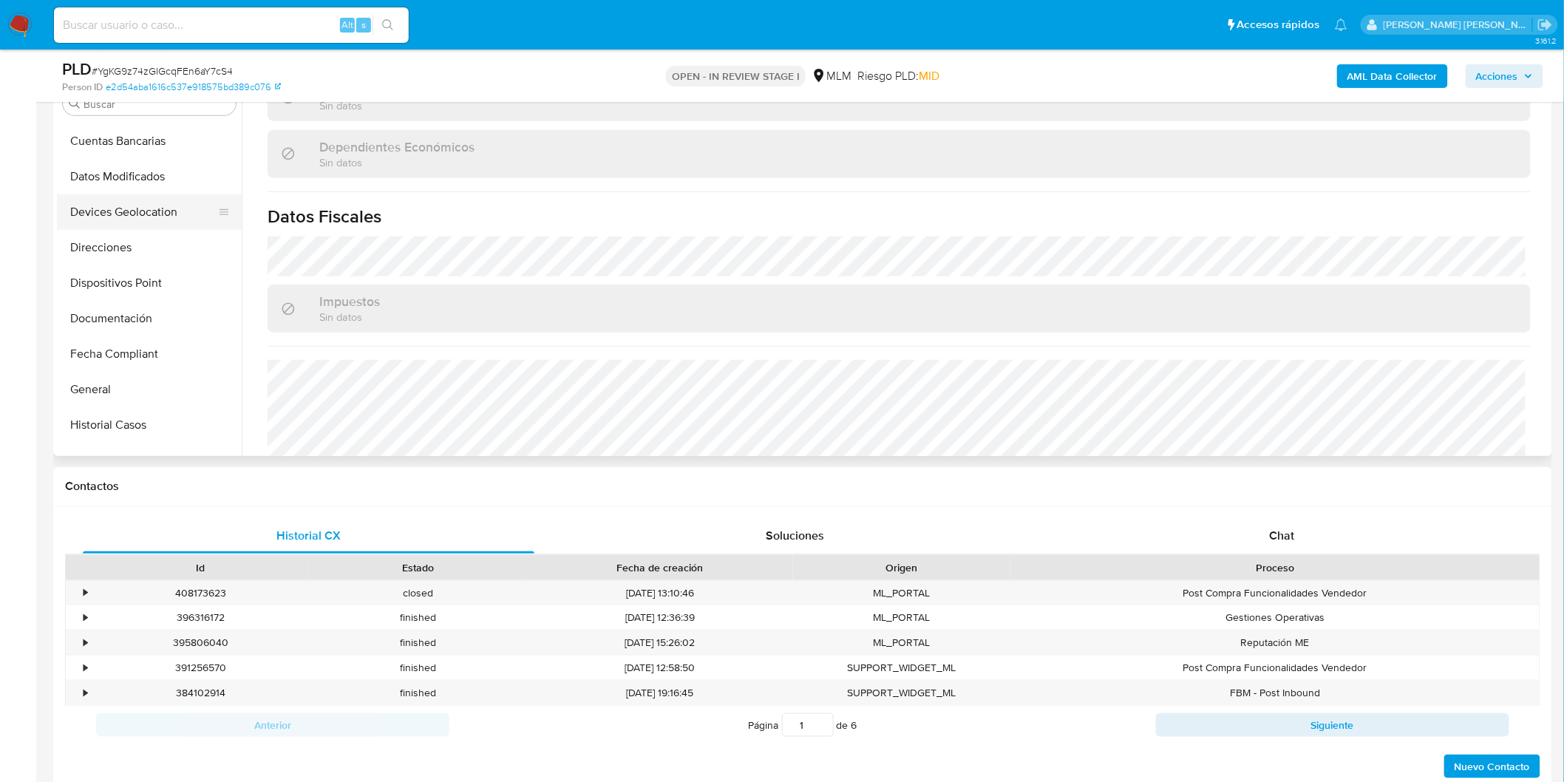
click at [168, 223] on button "Devices Geolocation" at bounding box center [143, 211] width 173 height 35
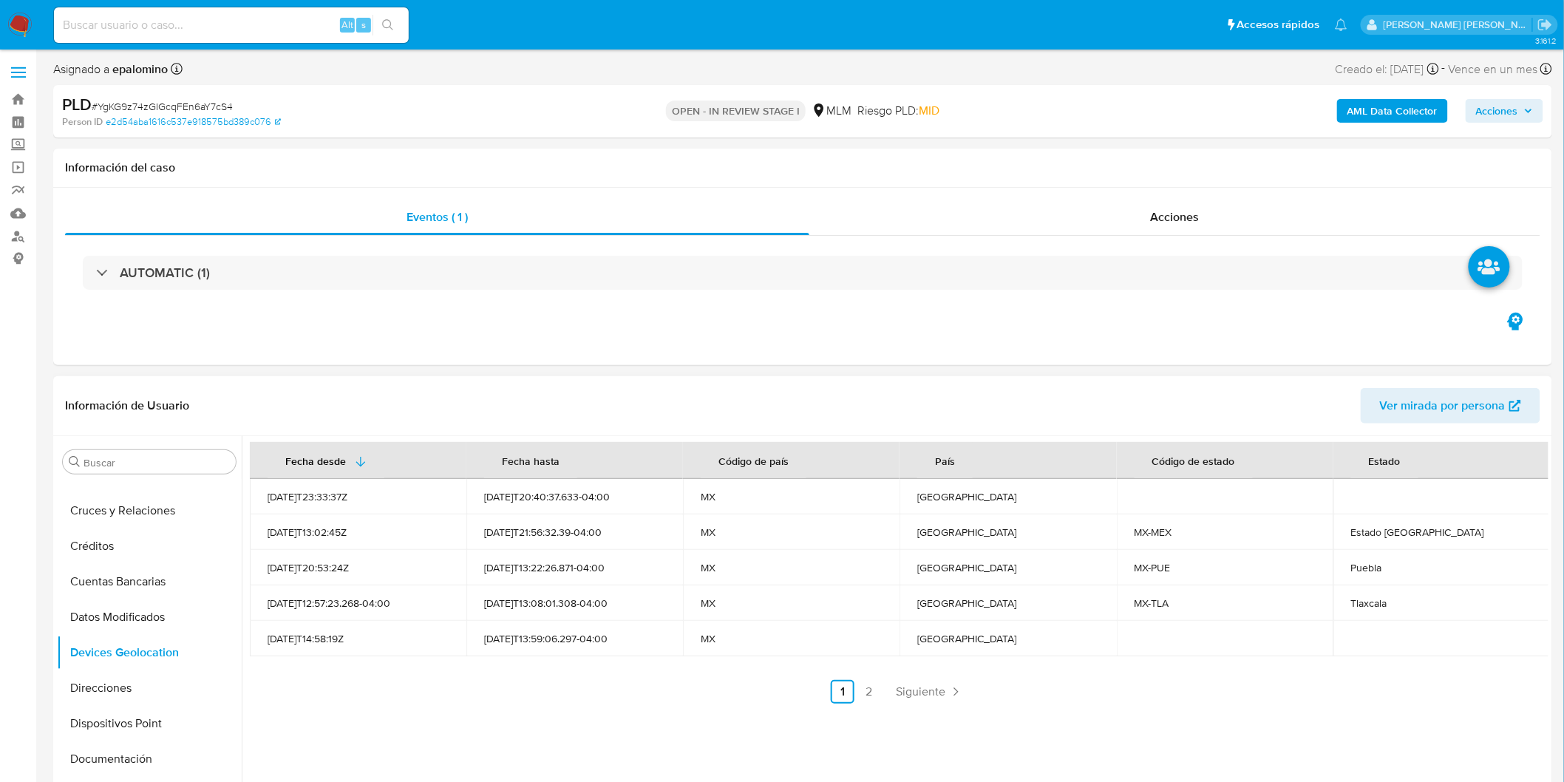
scroll to position [163, 0]
click at [146, 512] on button "Cruces y Relaciones" at bounding box center [143, 511] width 173 height 35
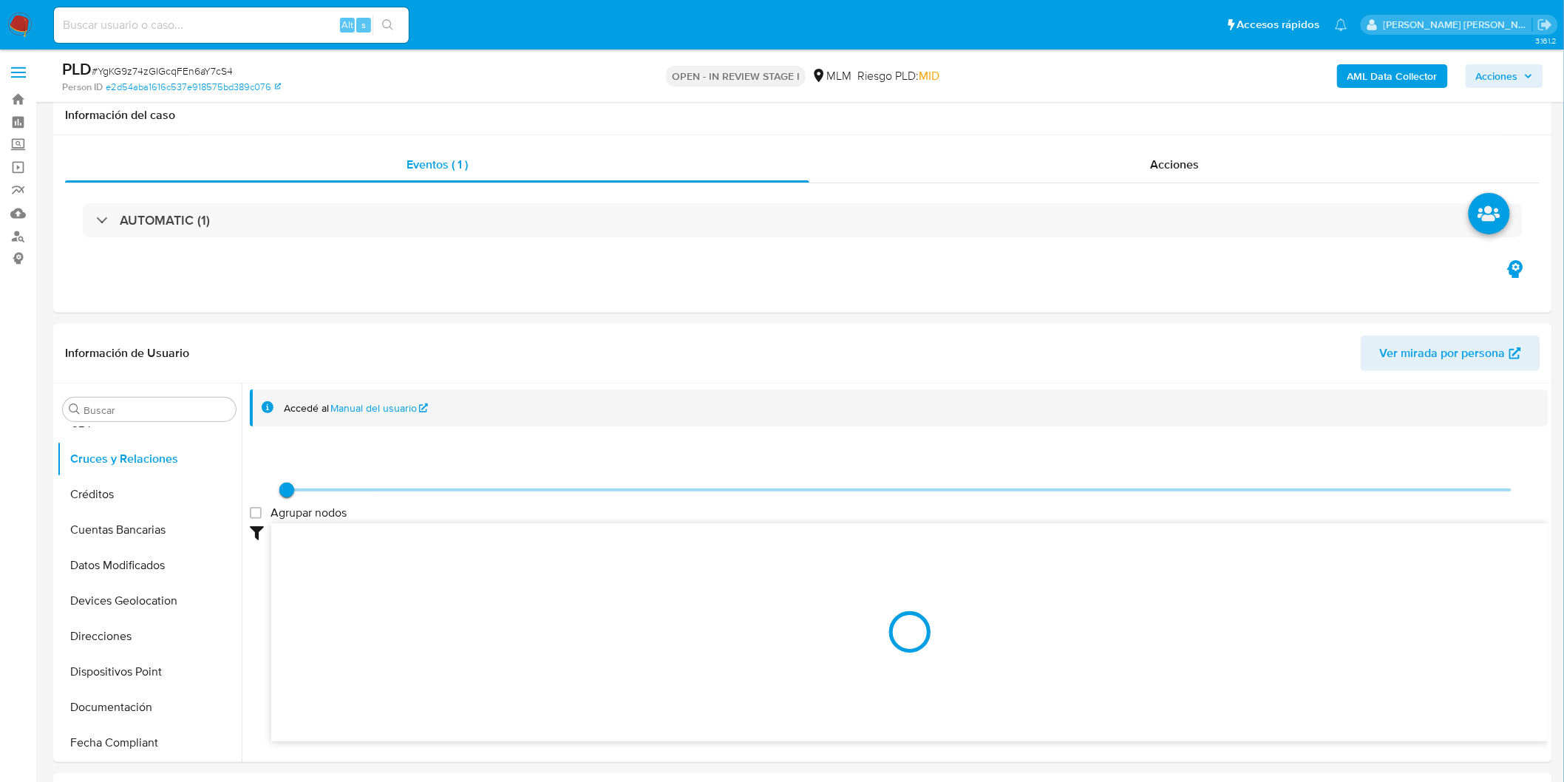
scroll to position [109, 0]
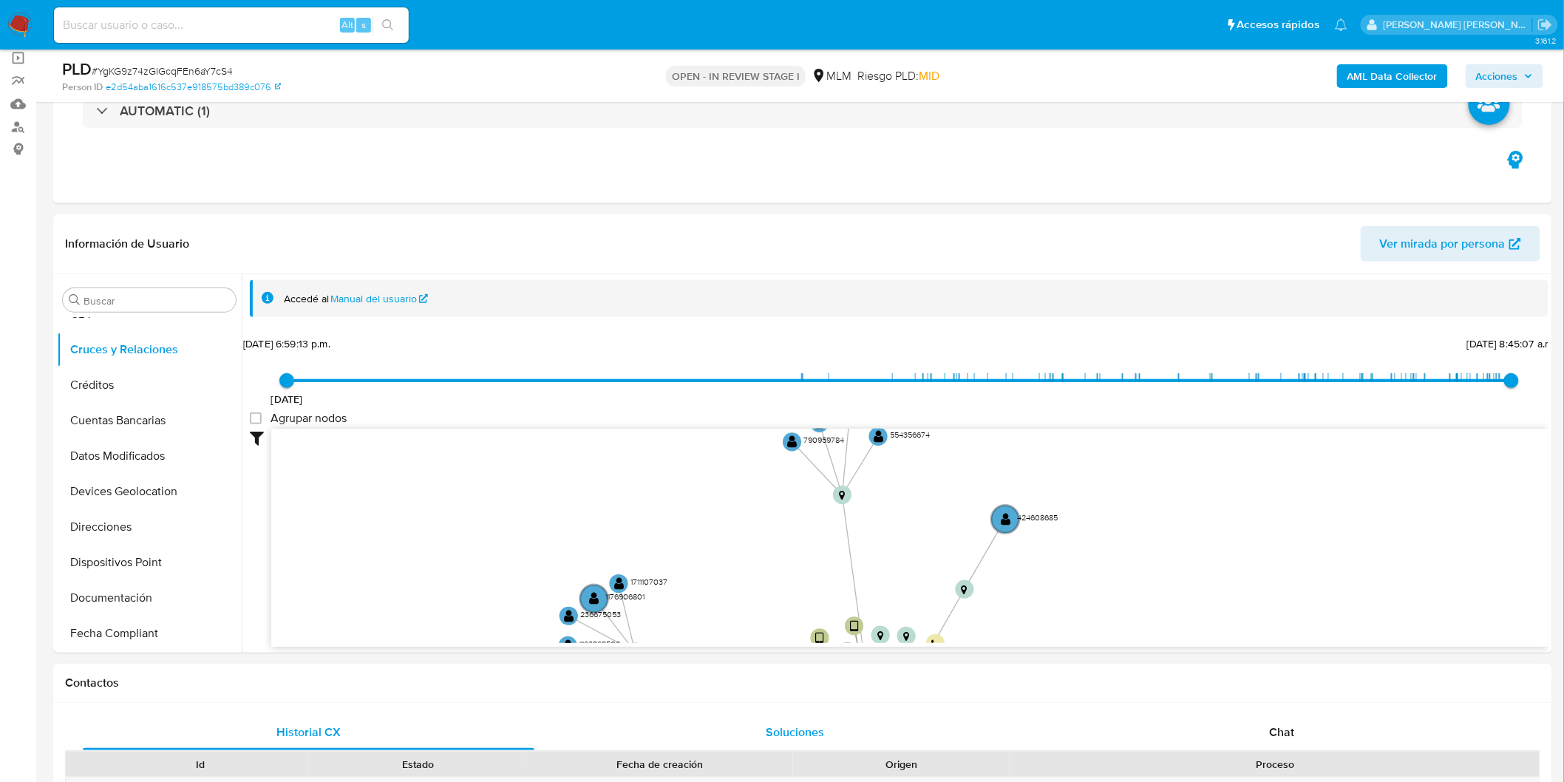
drag, startPoint x: 652, startPoint y: 542, endPoint x: 662, endPoint y: 748, distance: 206.4
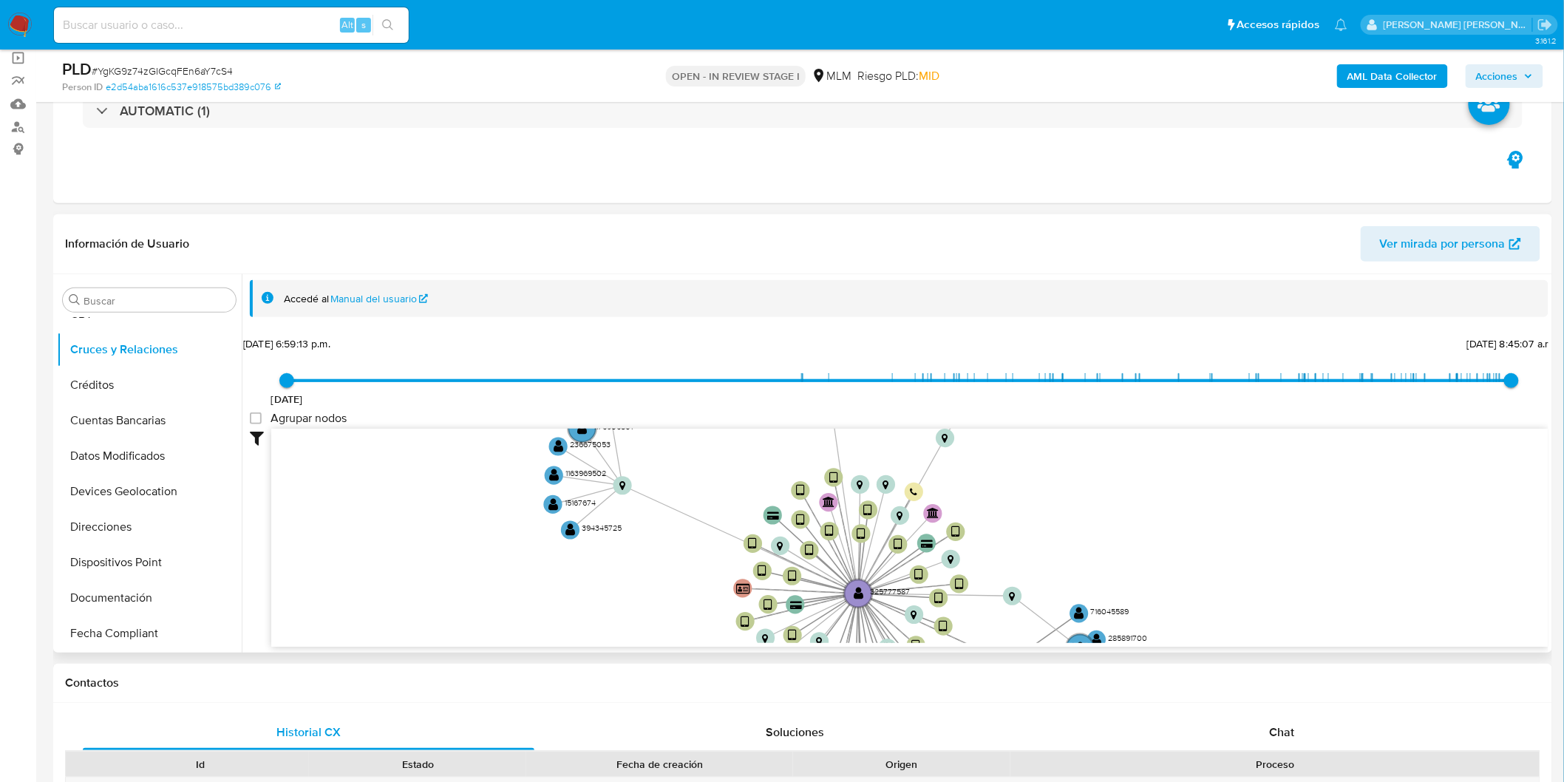
drag, startPoint x: 703, startPoint y: 576, endPoint x: 678, endPoint y: 330, distance: 248.0
click at [678, 330] on div "Accedé al Manual del usuario [DATE] [DATE] 6:59:13 p.m. [DATE] 8:45:07 a.m. Agr…" at bounding box center [899, 490] width 1298 height 420
drag, startPoint x: 644, startPoint y: 542, endPoint x: 667, endPoint y: 234, distance: 309.0
click at [667, 234] on div "Información de Usuario Ver mirada por persona Buscar Anticipos de dinero Aproba…" at bounding box center [802, 433] width 1499 height 438
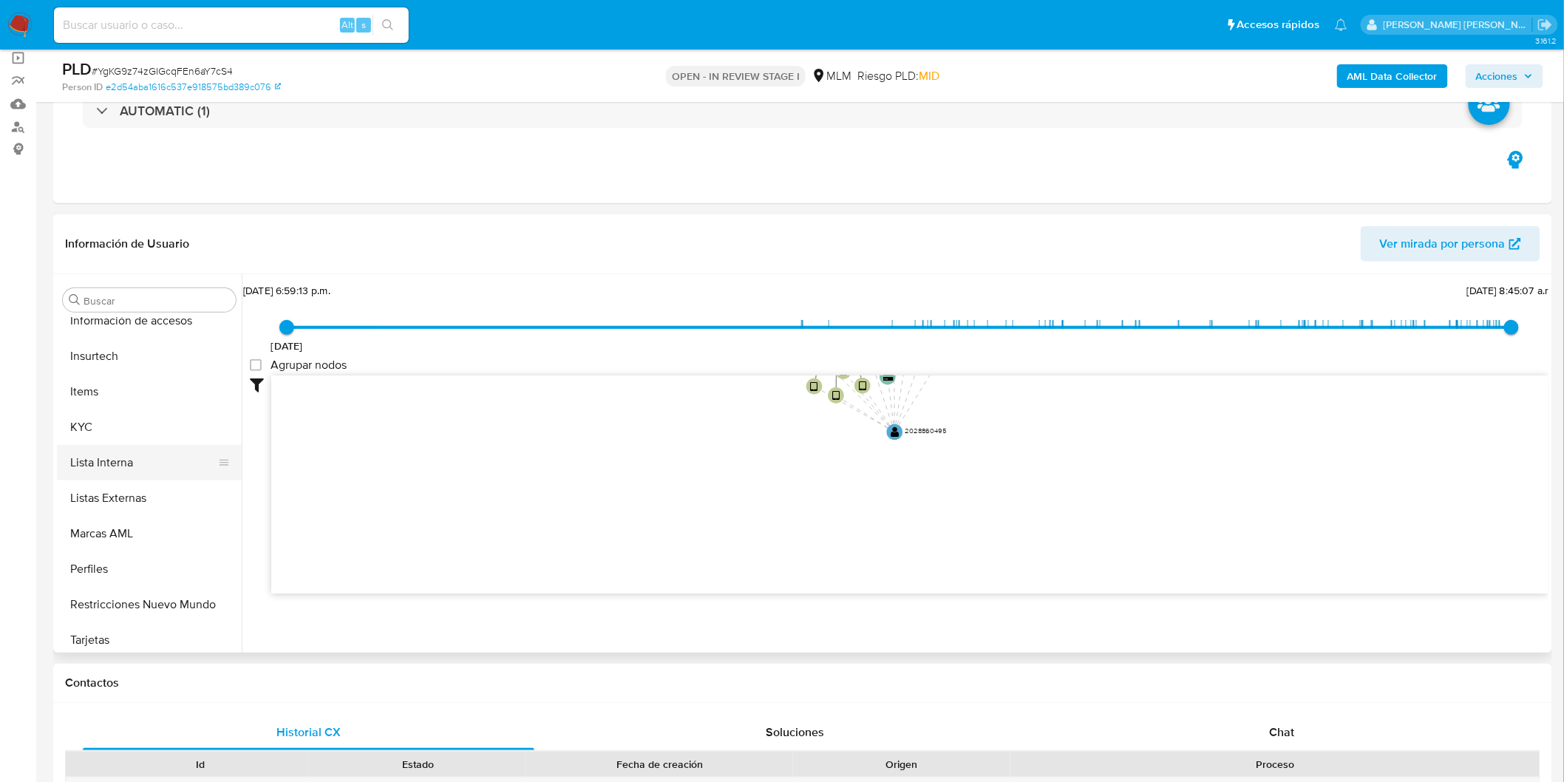
scroll to position [695, 0]
click at [107, 421] on button "KYC" at bounding box center [143, 420] width 173 height 35
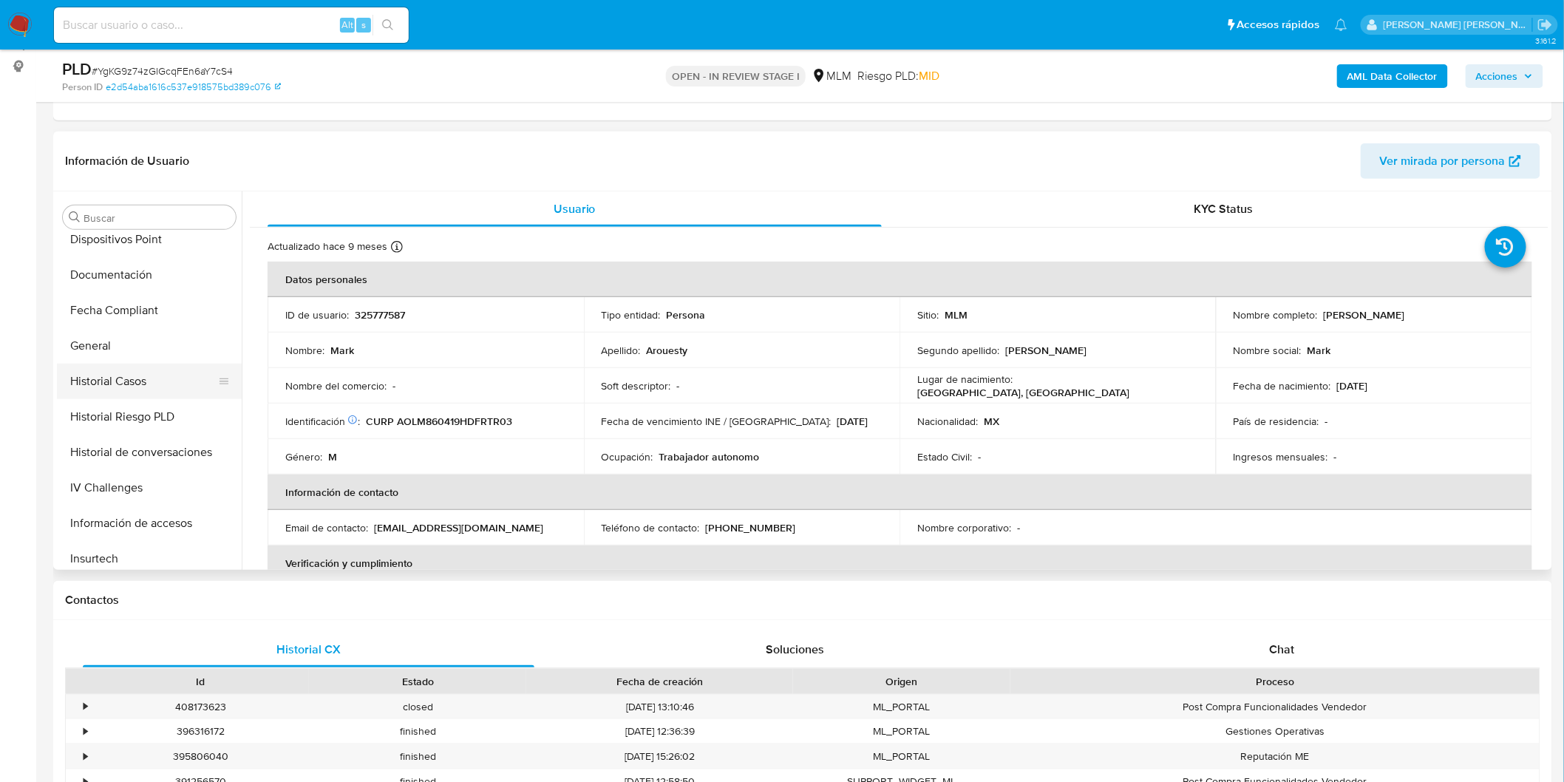
scroll to position [367, 0]
click at [134, 313] on button "Documentación" at bounding box center [143, 311] width 173 height 35
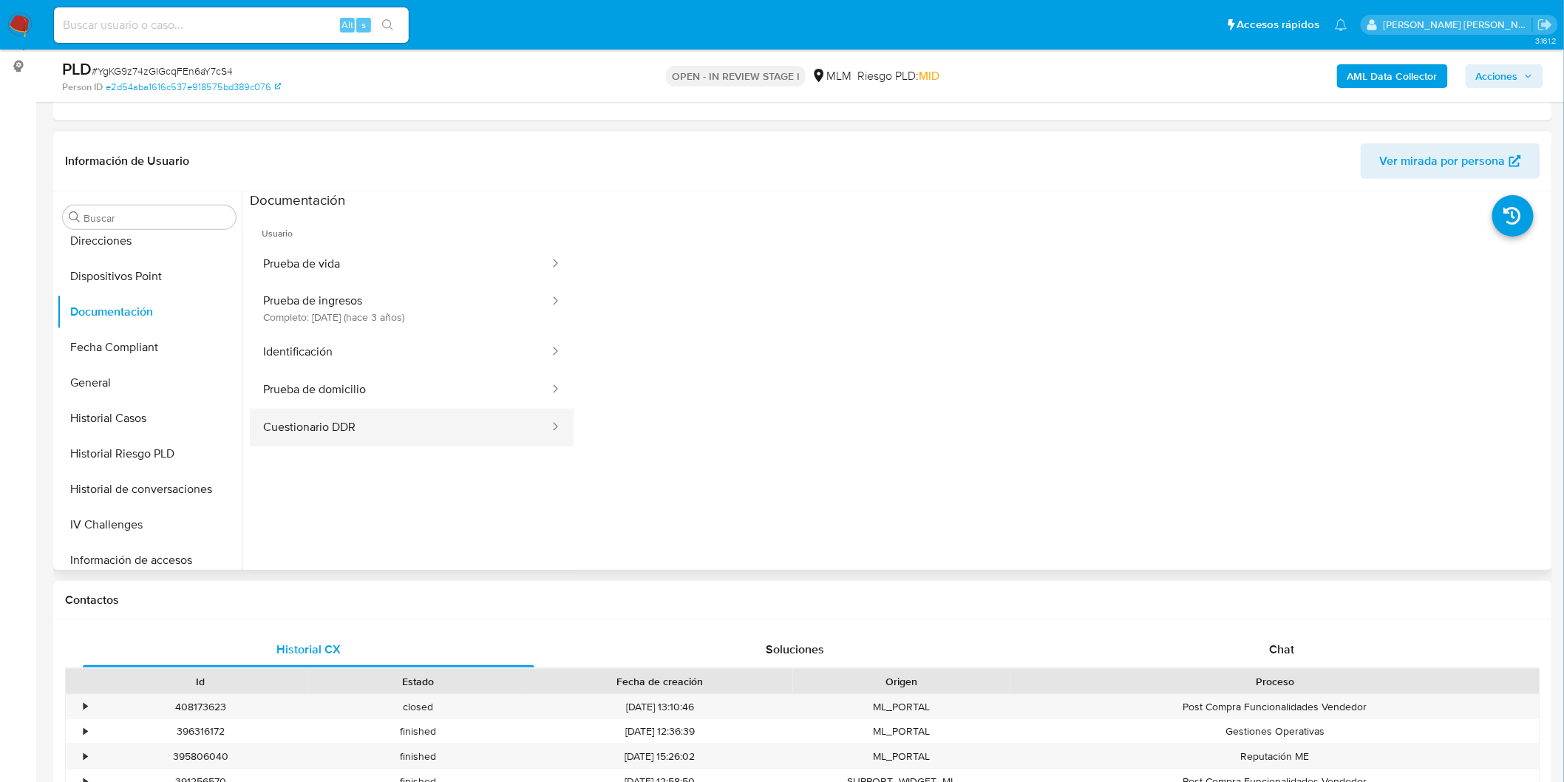
click at [418, 421] on button "Cuestionario DDR" at bounding box center [400, 428] width 301 height 38
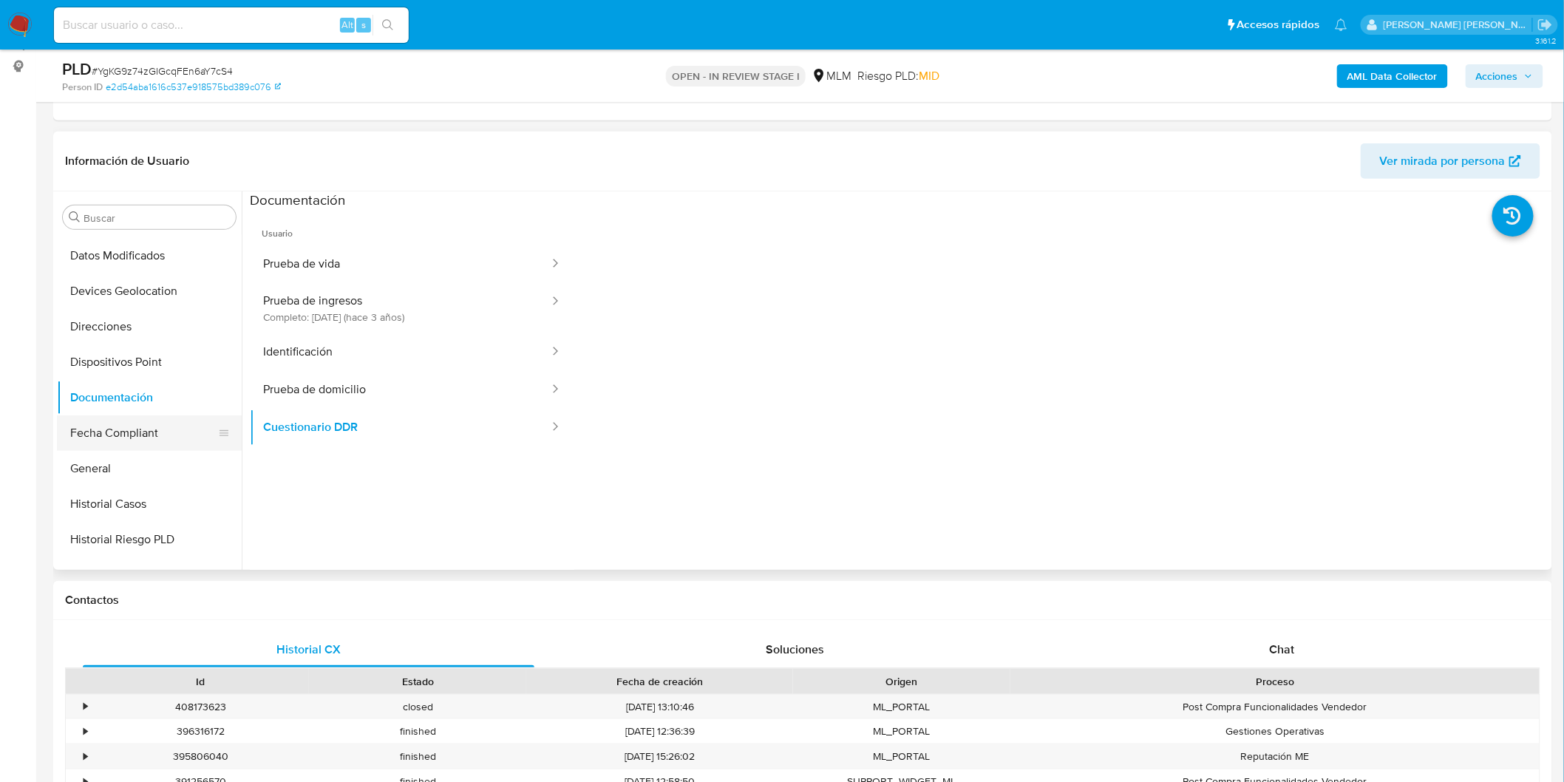
scroll to position [202, 0]
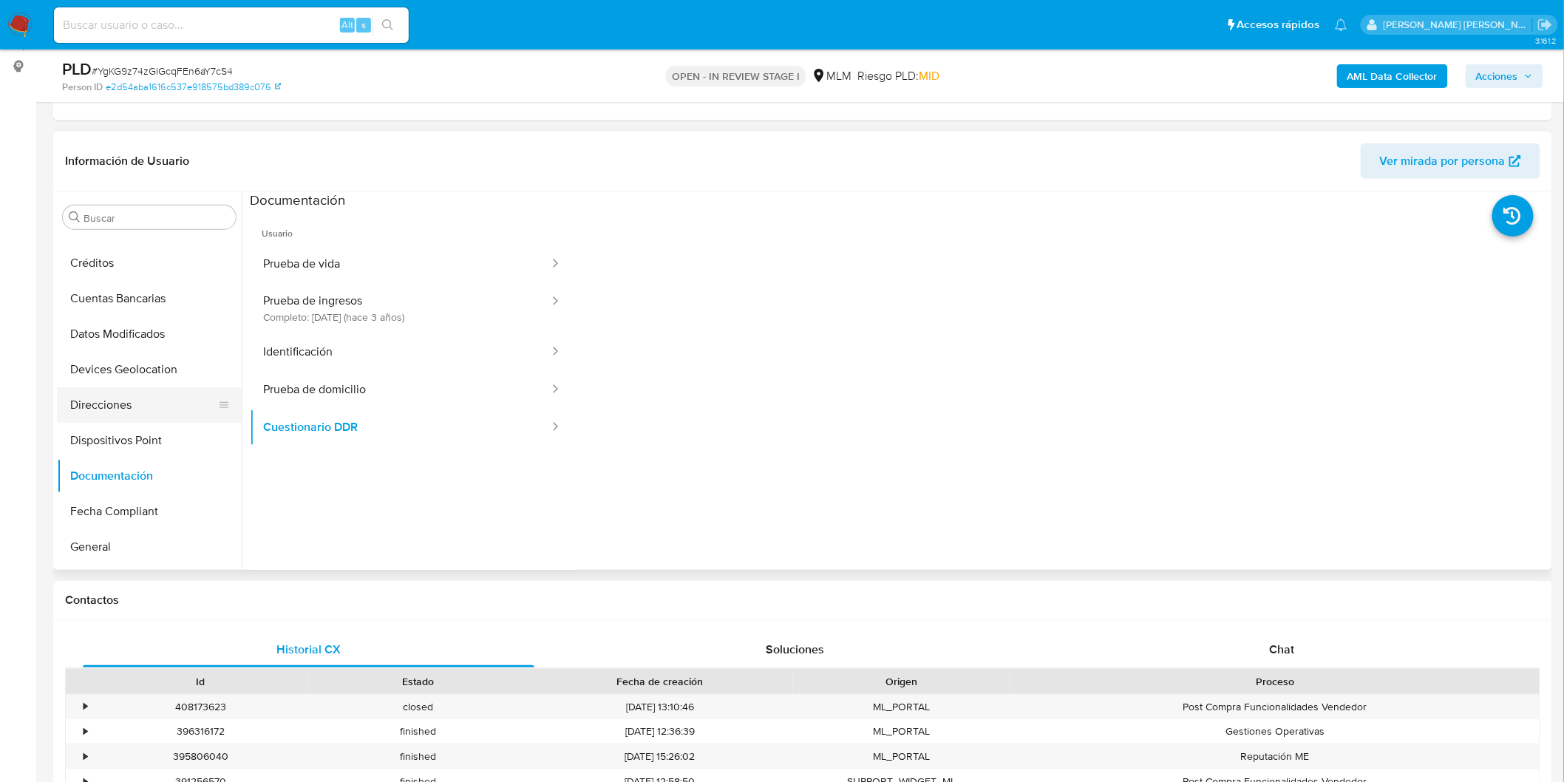
click at [145, 395] on button "Direcciones" at bounding box center [143, 404] width 173 height 35
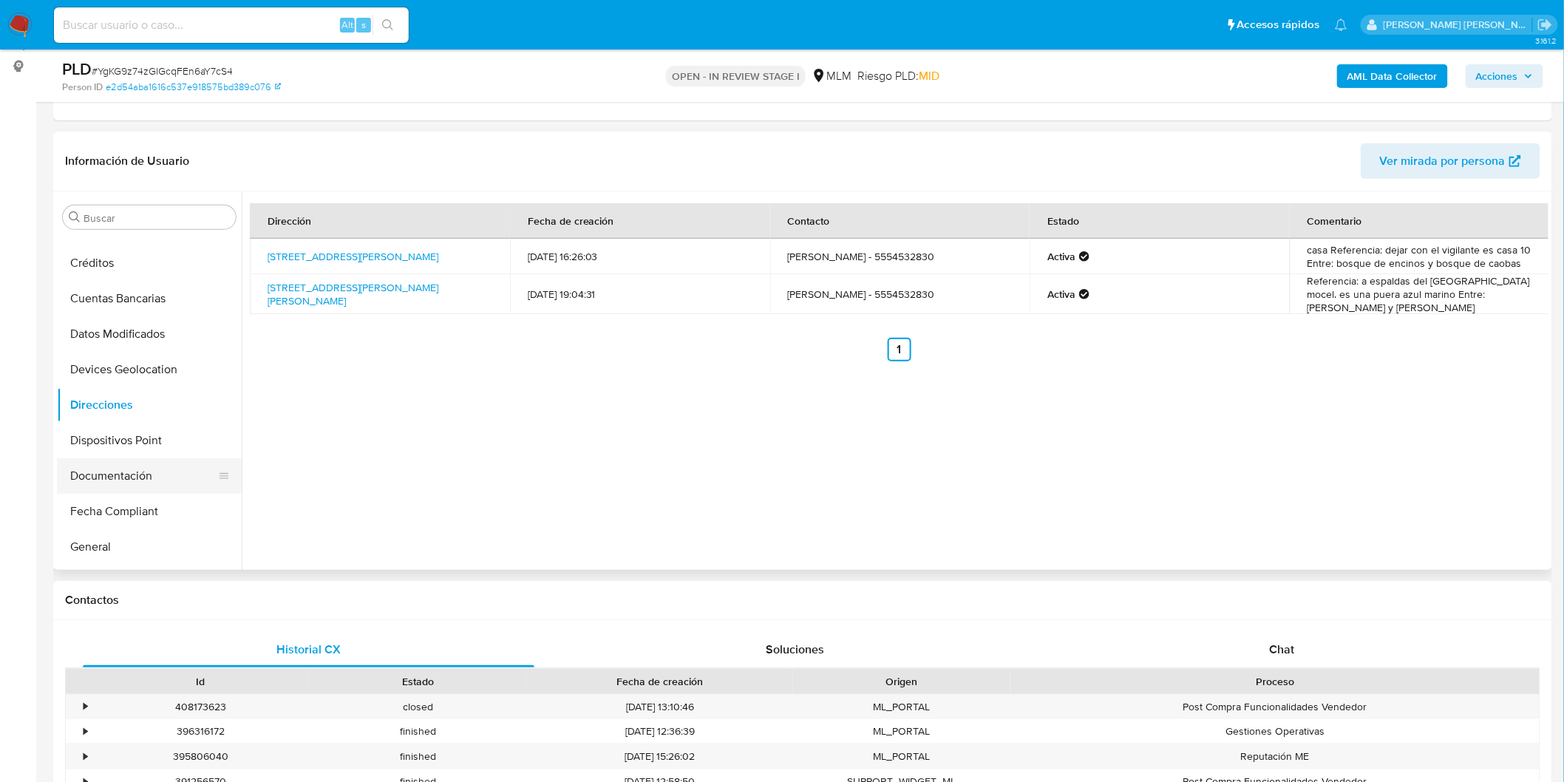
click at [148, 484] on button "Documentación" at bounding box center [143, 475] width 173 height 35
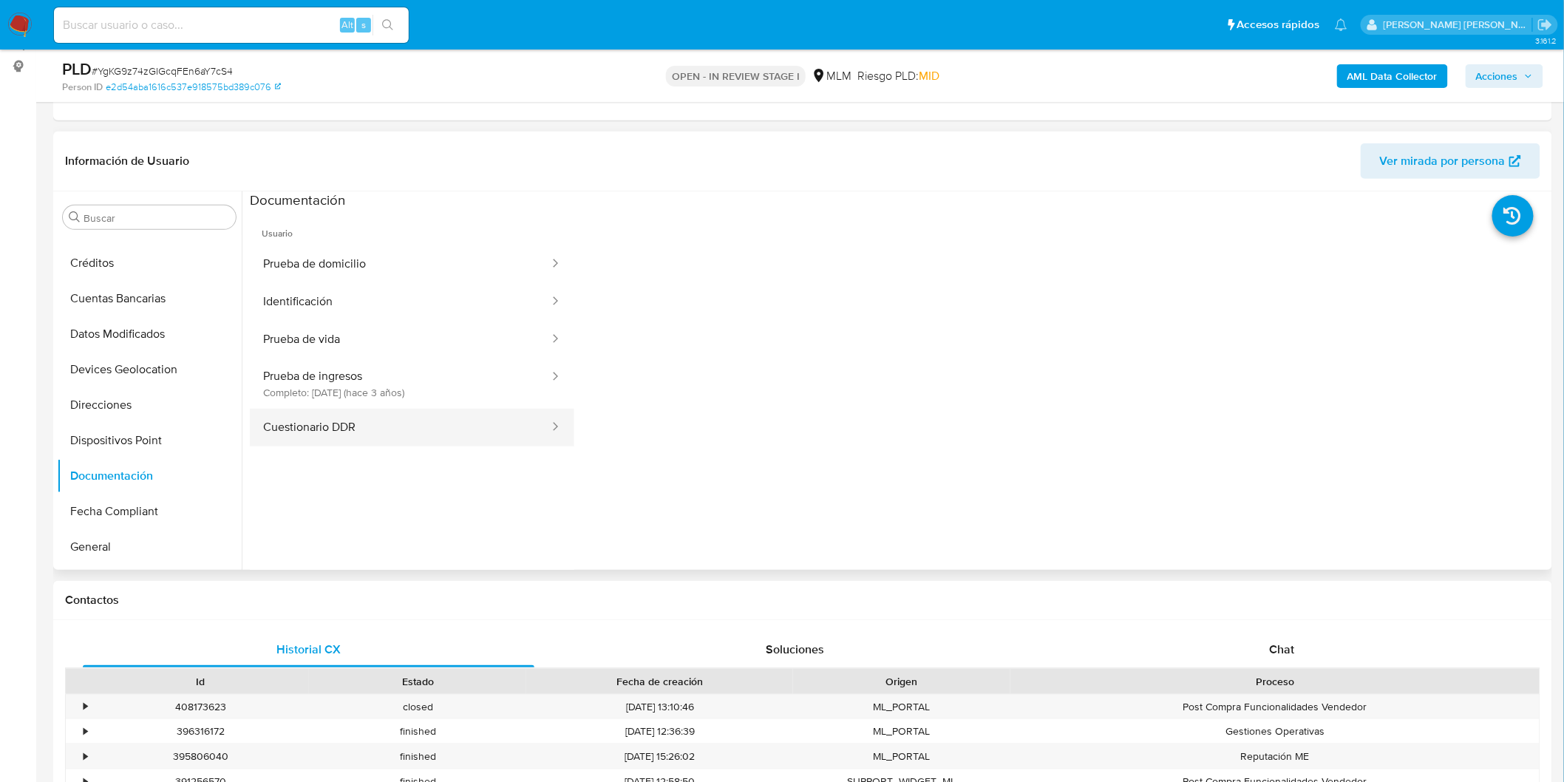
click at [336, 426] on button "Cuestionario DDR" at bounding box center [400, 428] width 301 height 38
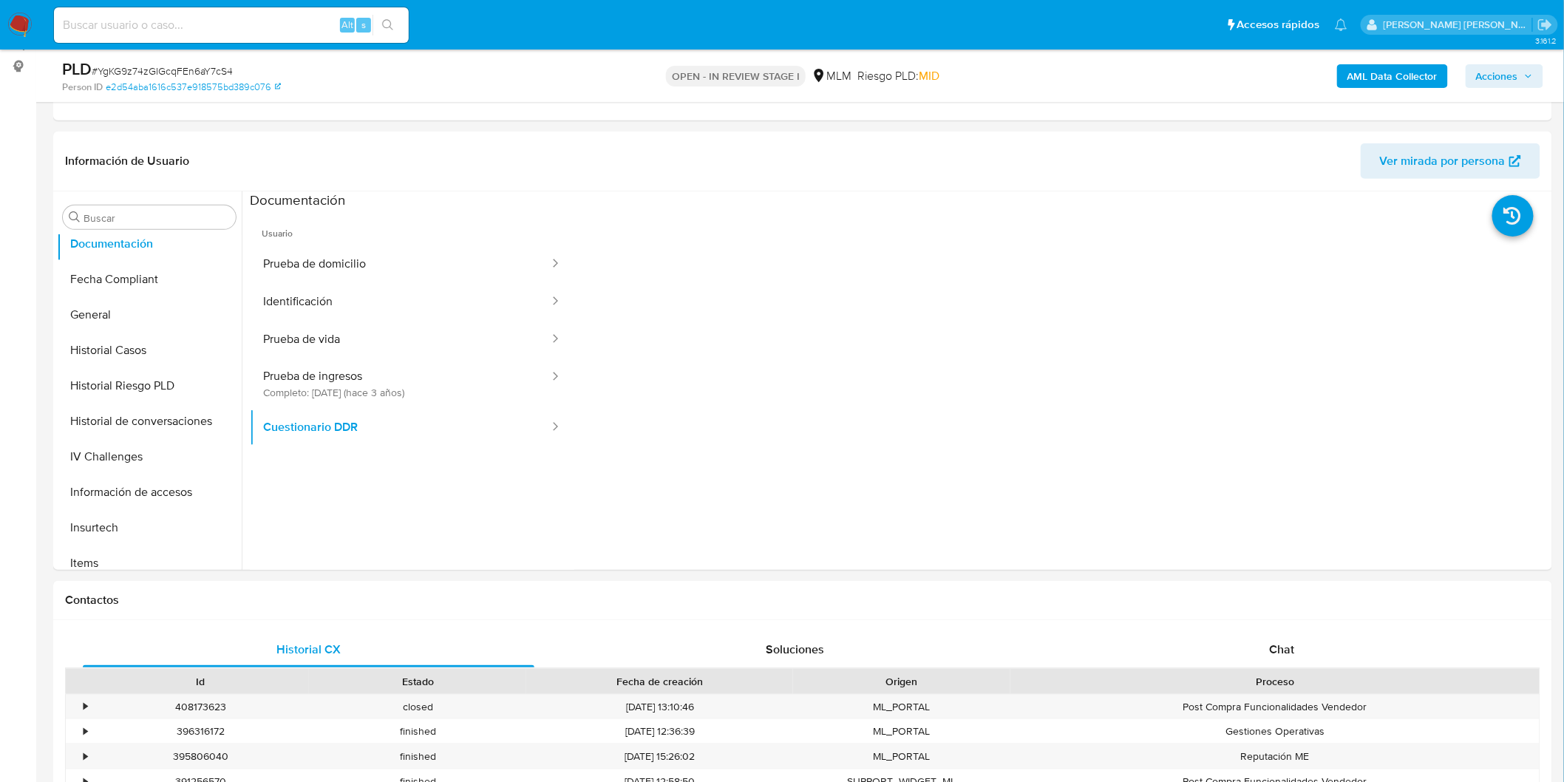
scroll to position [449, 0]
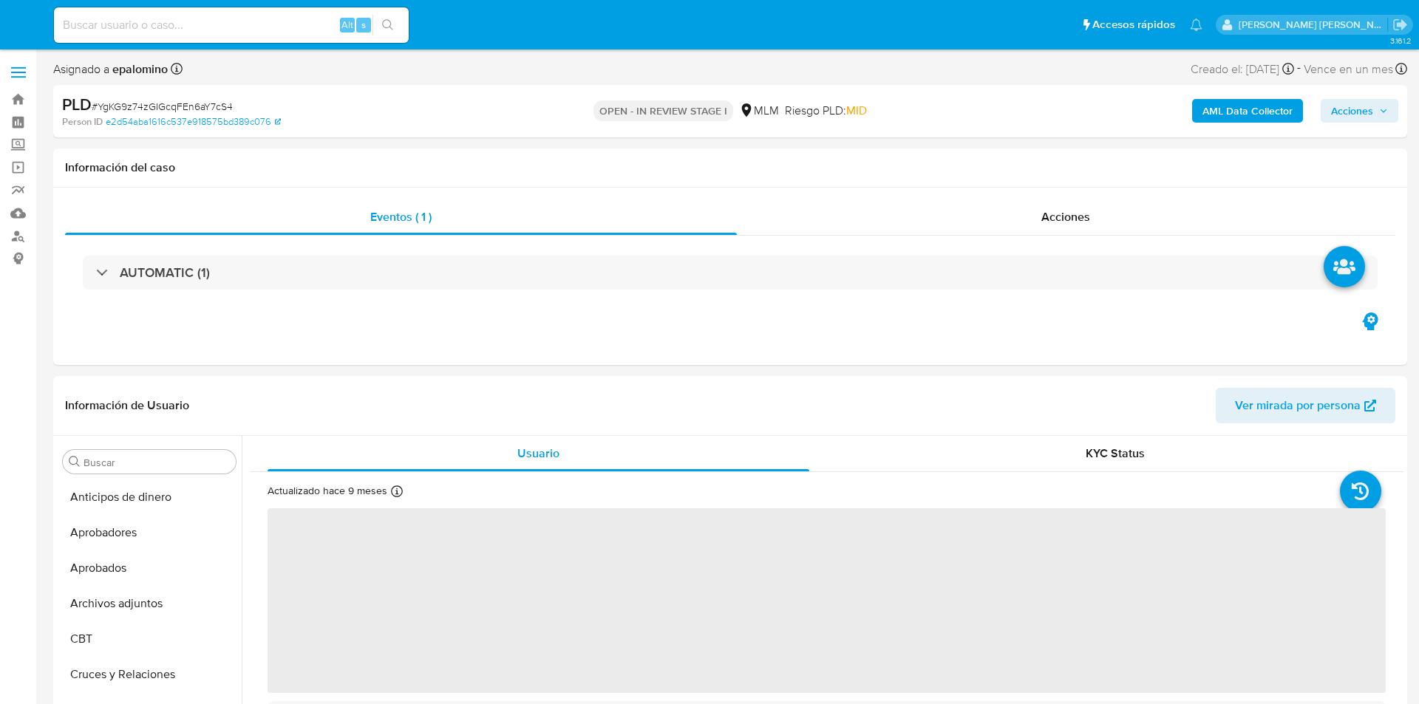
select select "10"
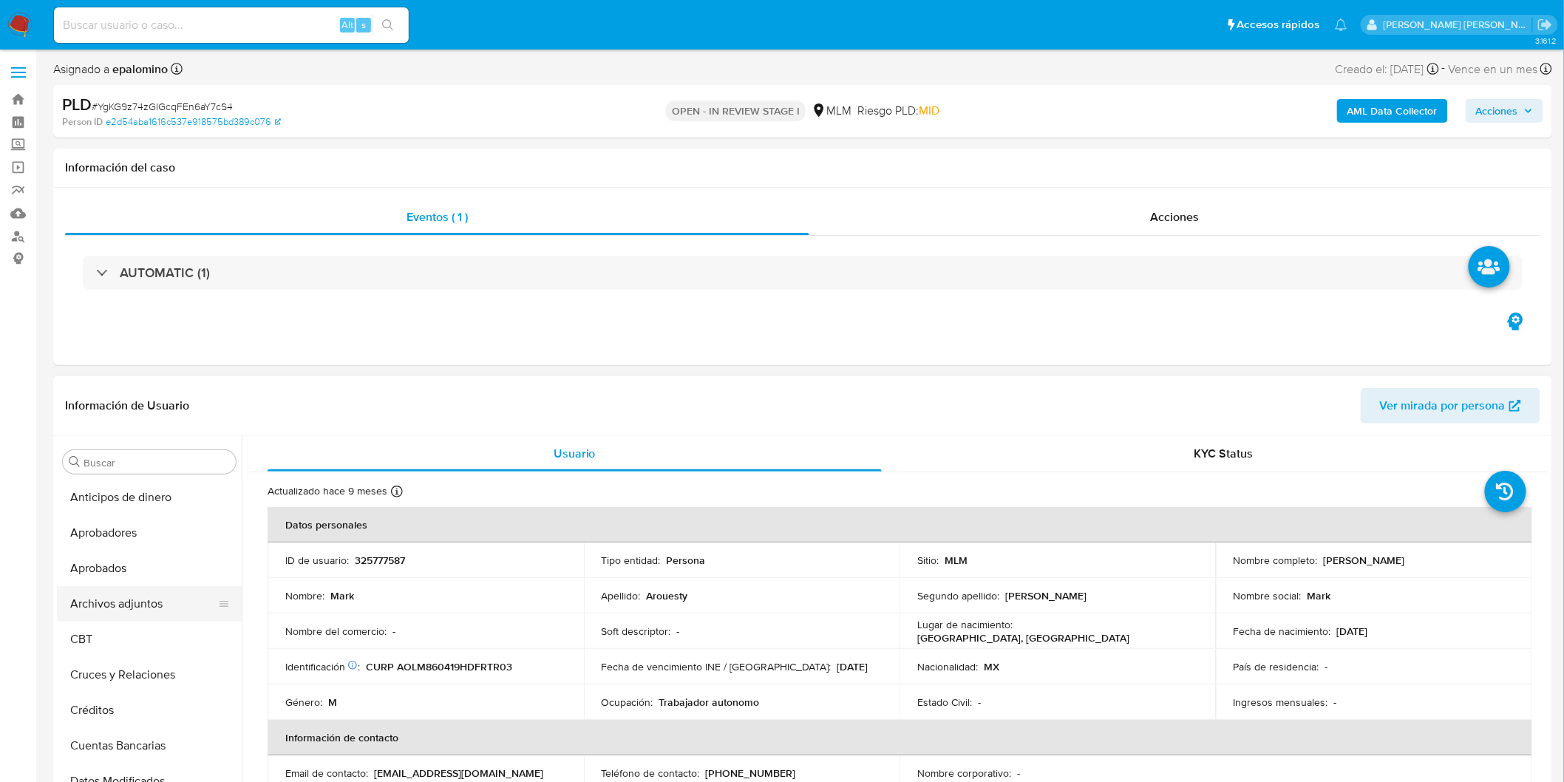
click at [157, 612] on button "Archivos adjuntos" at bounding box center [143, 603] width 173 height 35
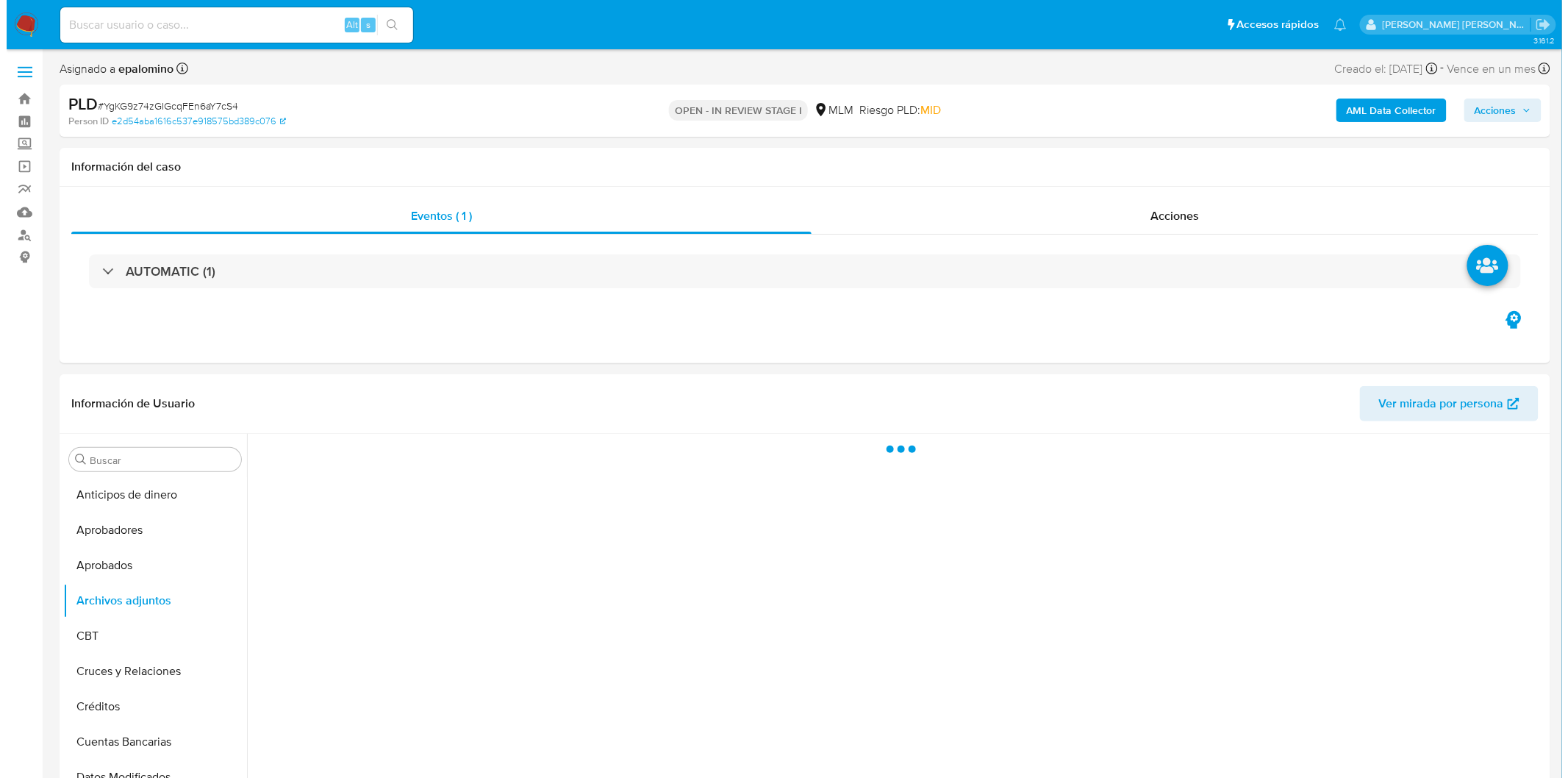
scroll to position [149, 0]
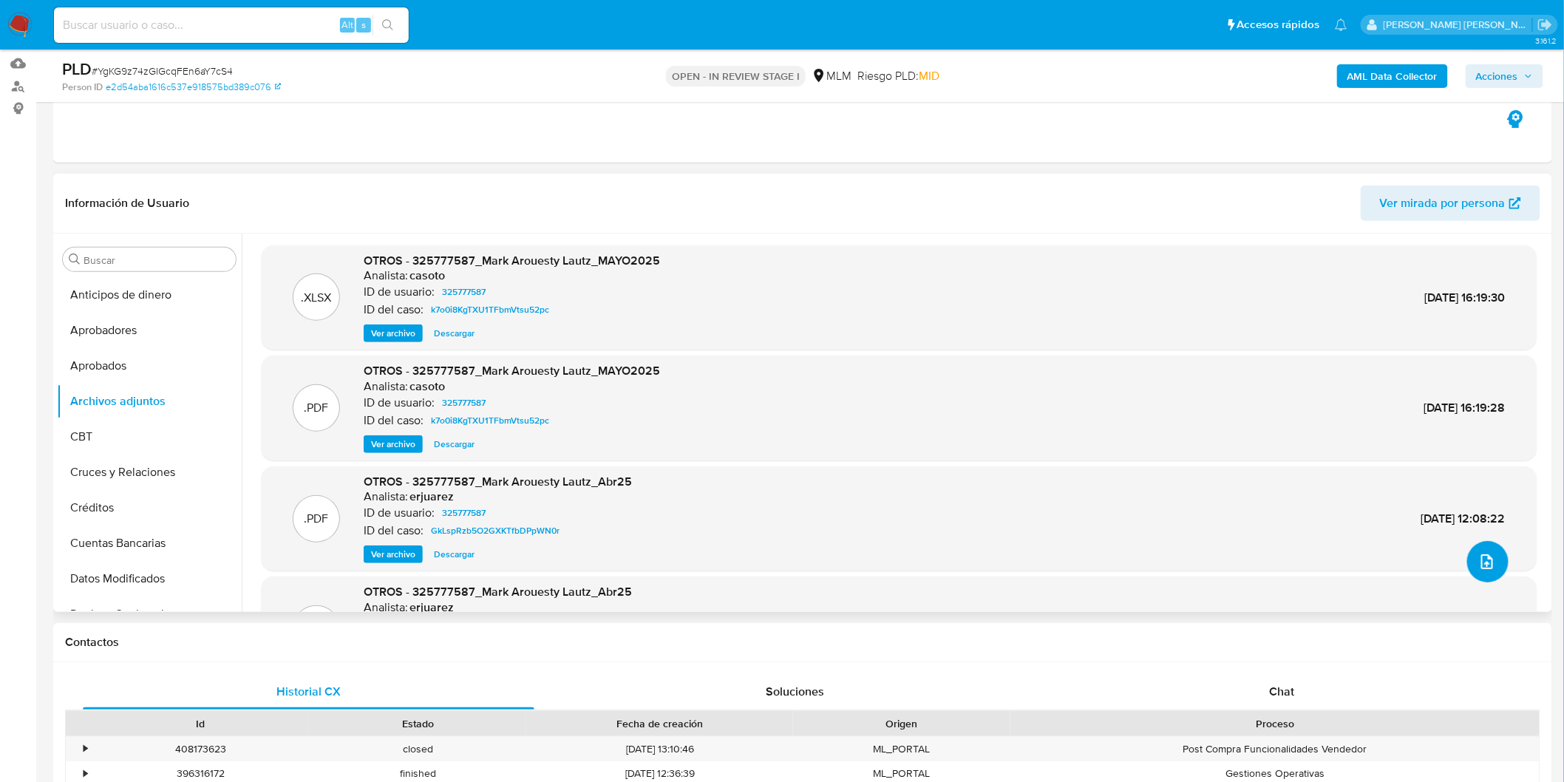
click at [1418, 560] on icon "upload-file" at bounding box center [1487, 561] width 12 height 15
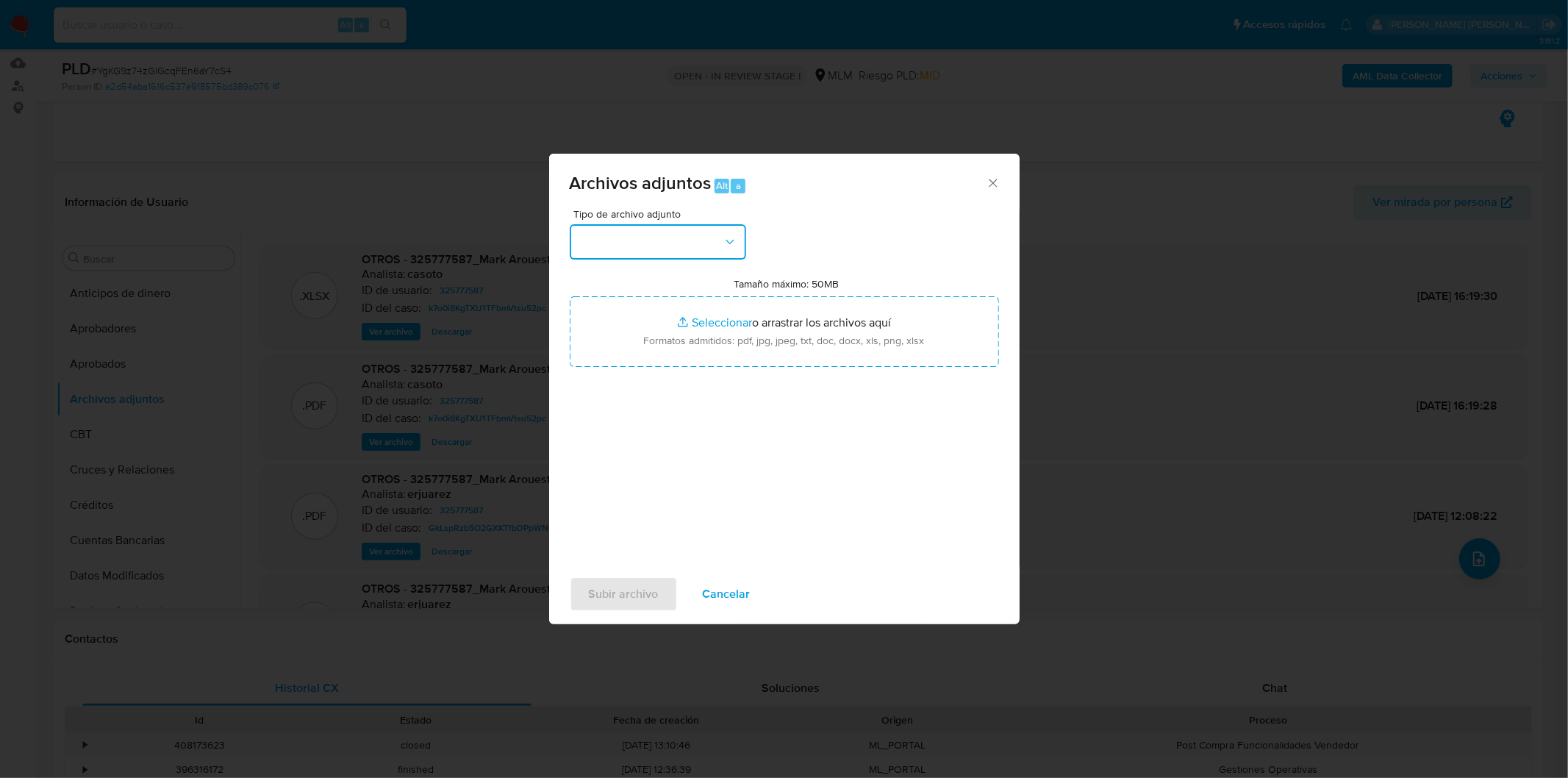
click at [706, 246] on button "button" at bounding box center [658, 241] width 176 height 35
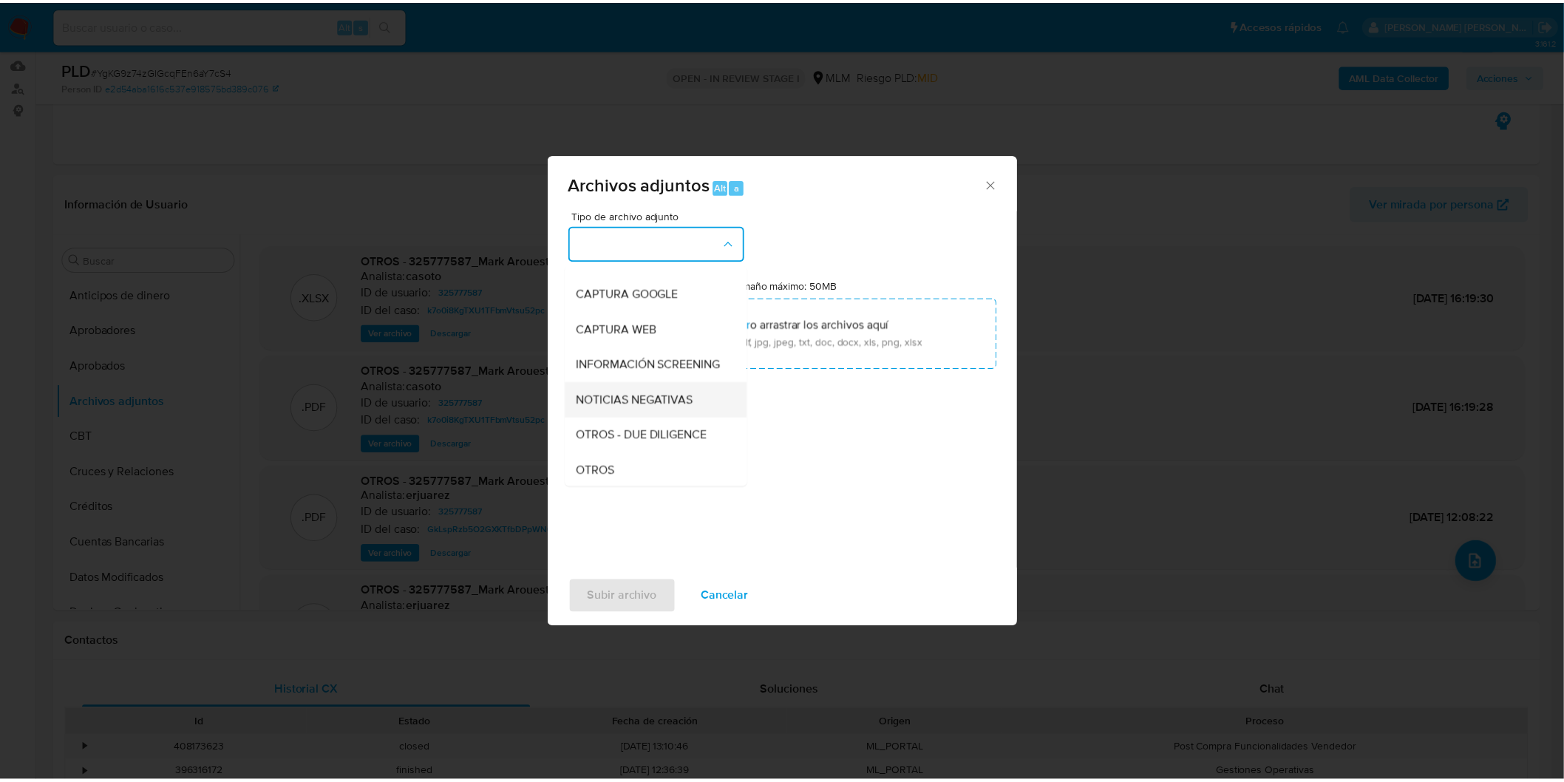
scroll to position [164, 0]
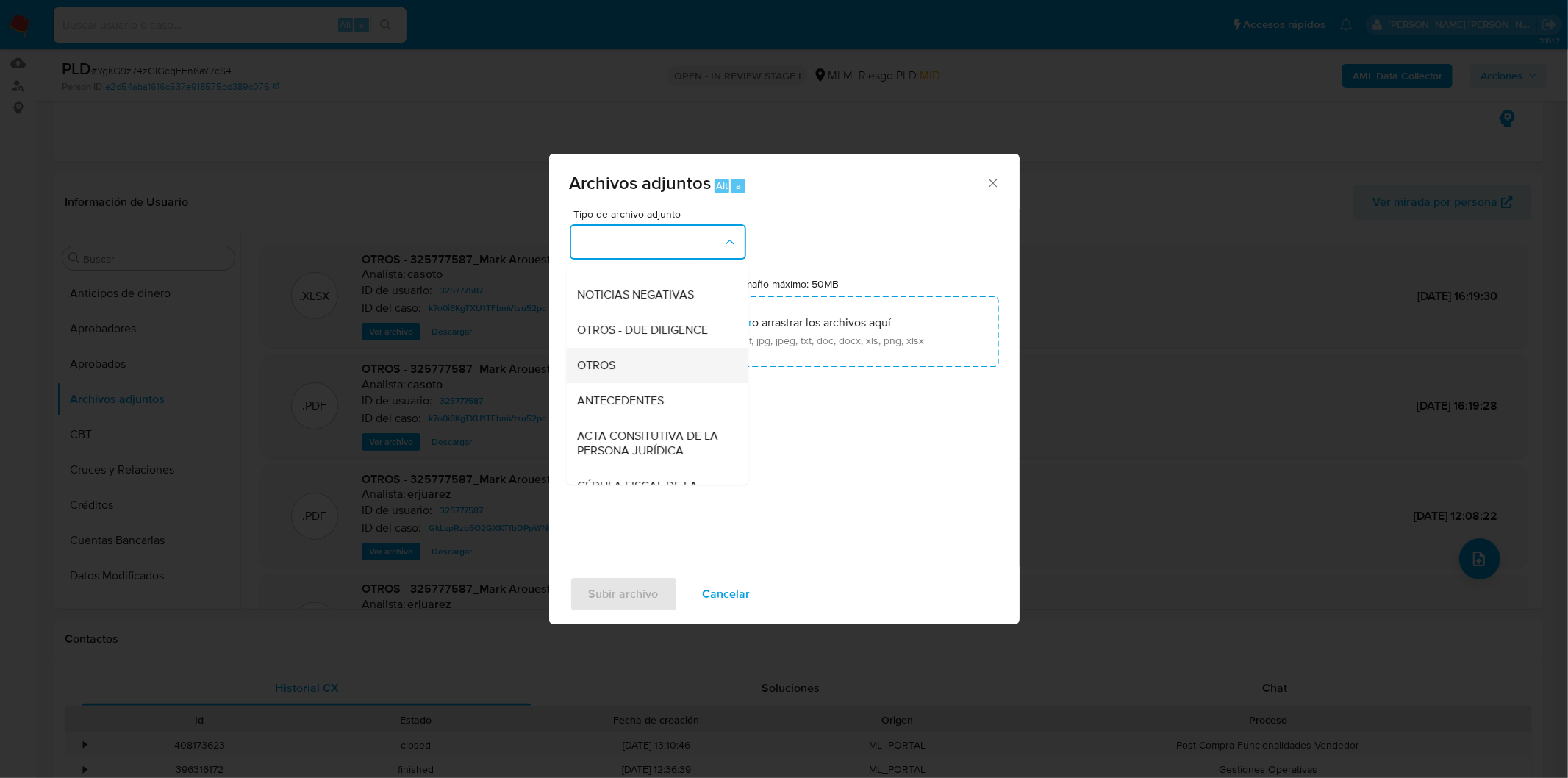
click at [635, 376] on div "OTROS" at bounding box center [653, 364] width 150 height 35
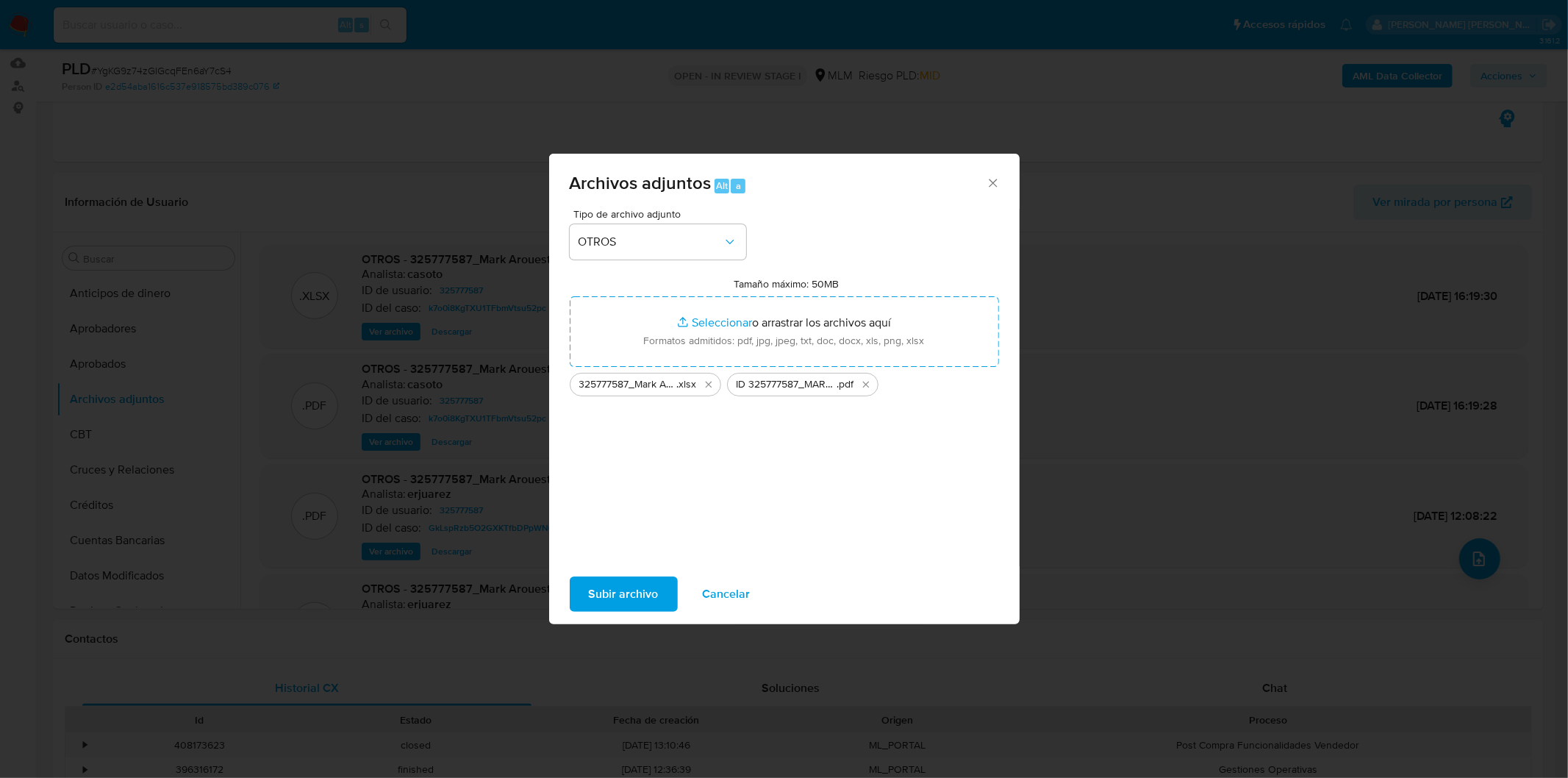
click at [631, 596] on span "Subir archivo" at bounding box center [624, 594] width 70 height 33
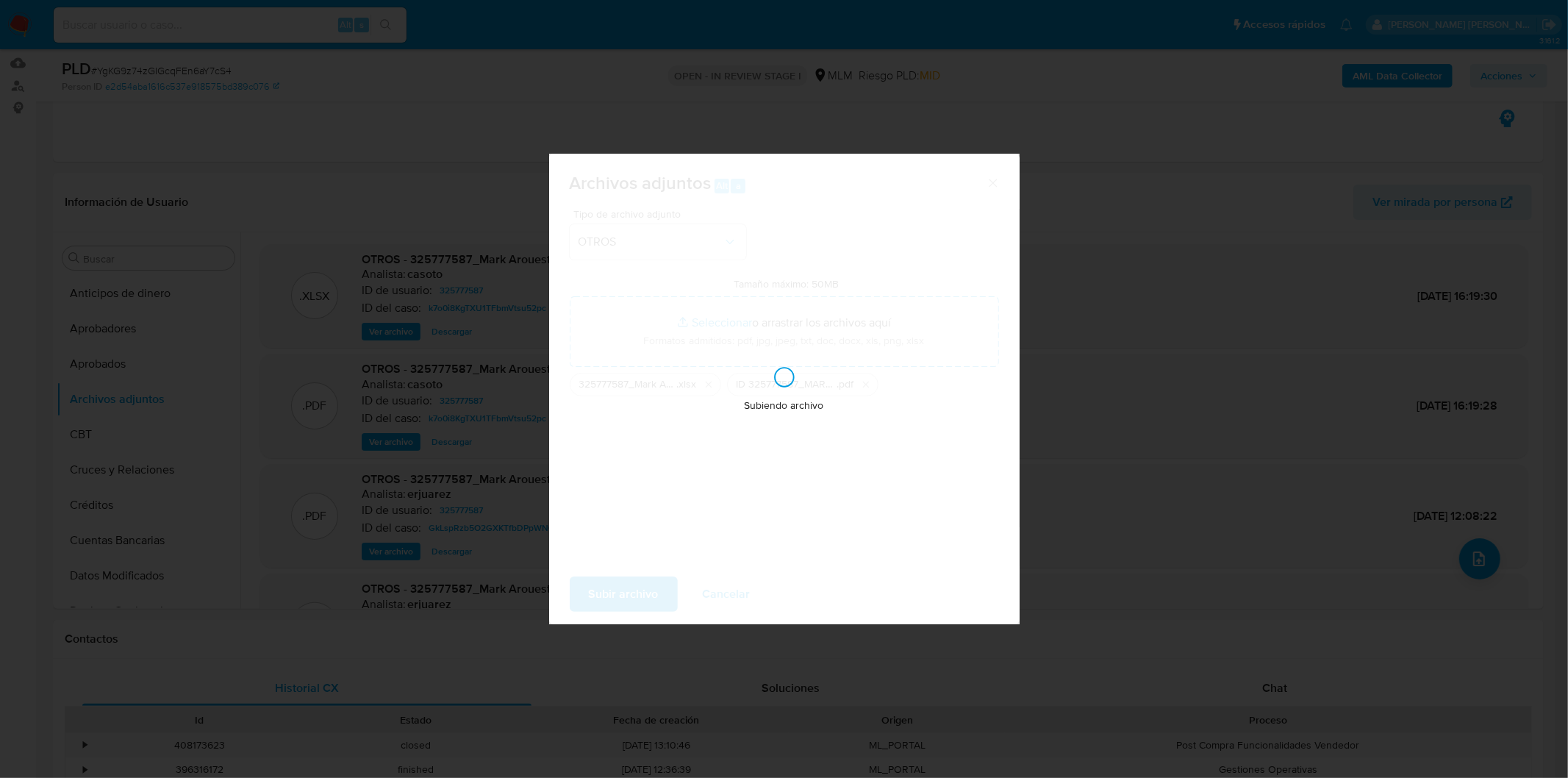
click at [757, 486] on div "Subiendo archivo" at bounding box center [784, 388] width 471 height 471
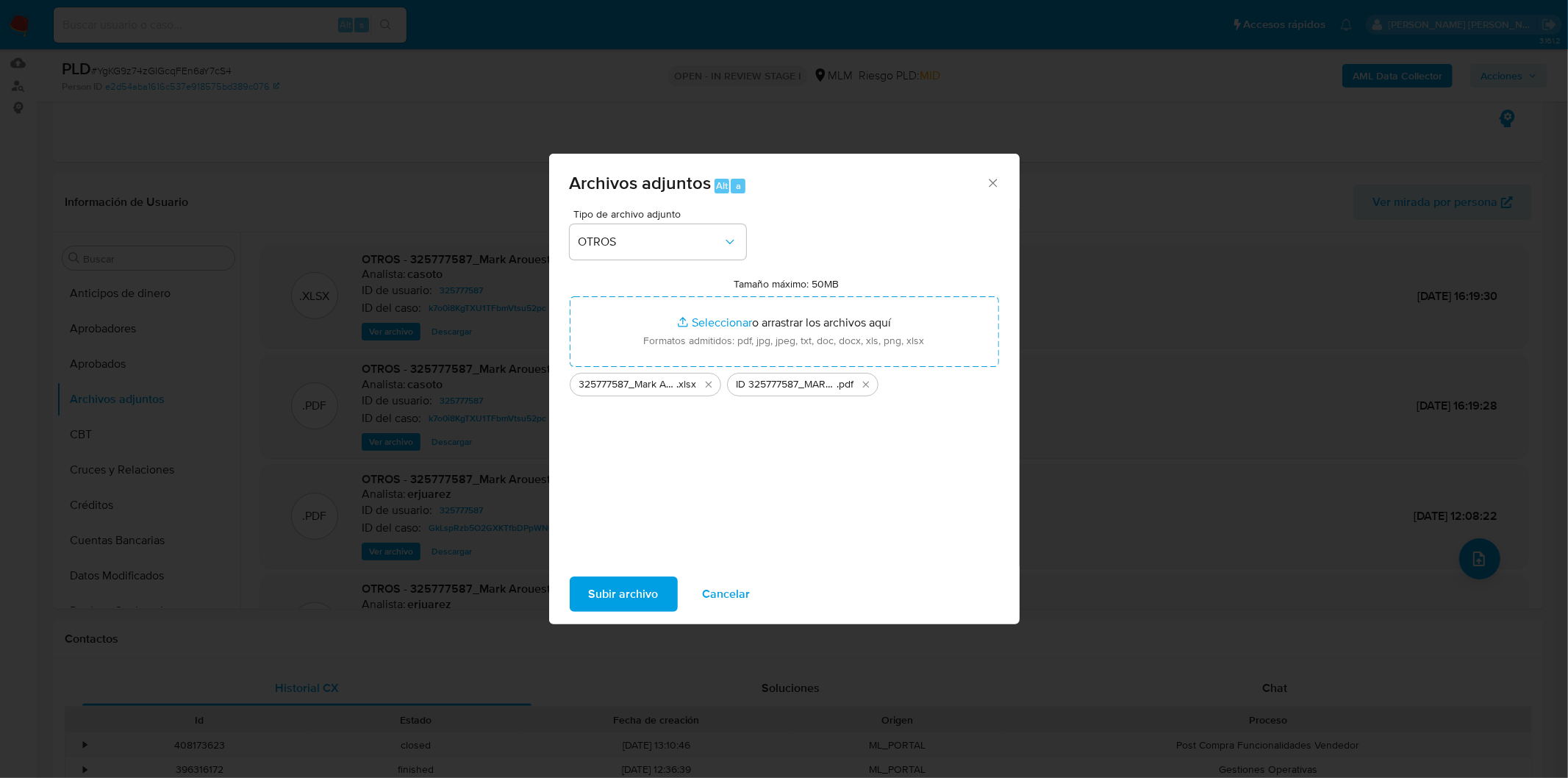
click at [723, 603] on span "Cancelar" at bounding box center [726, 594] width 48 height 33
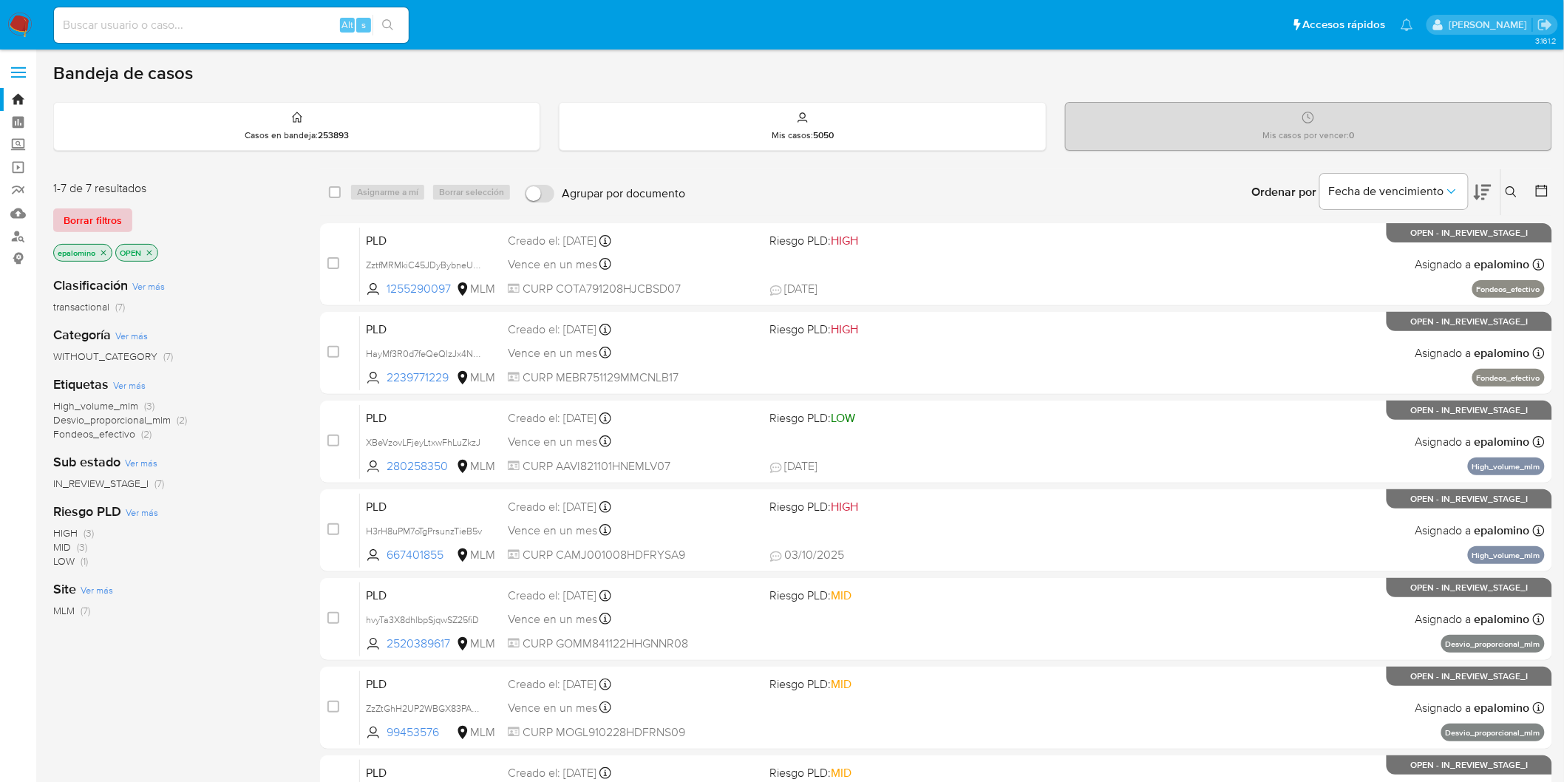
click at [106, 214] on span "Borrar filtros" at bounding box center [93, 220] width 58 height 21
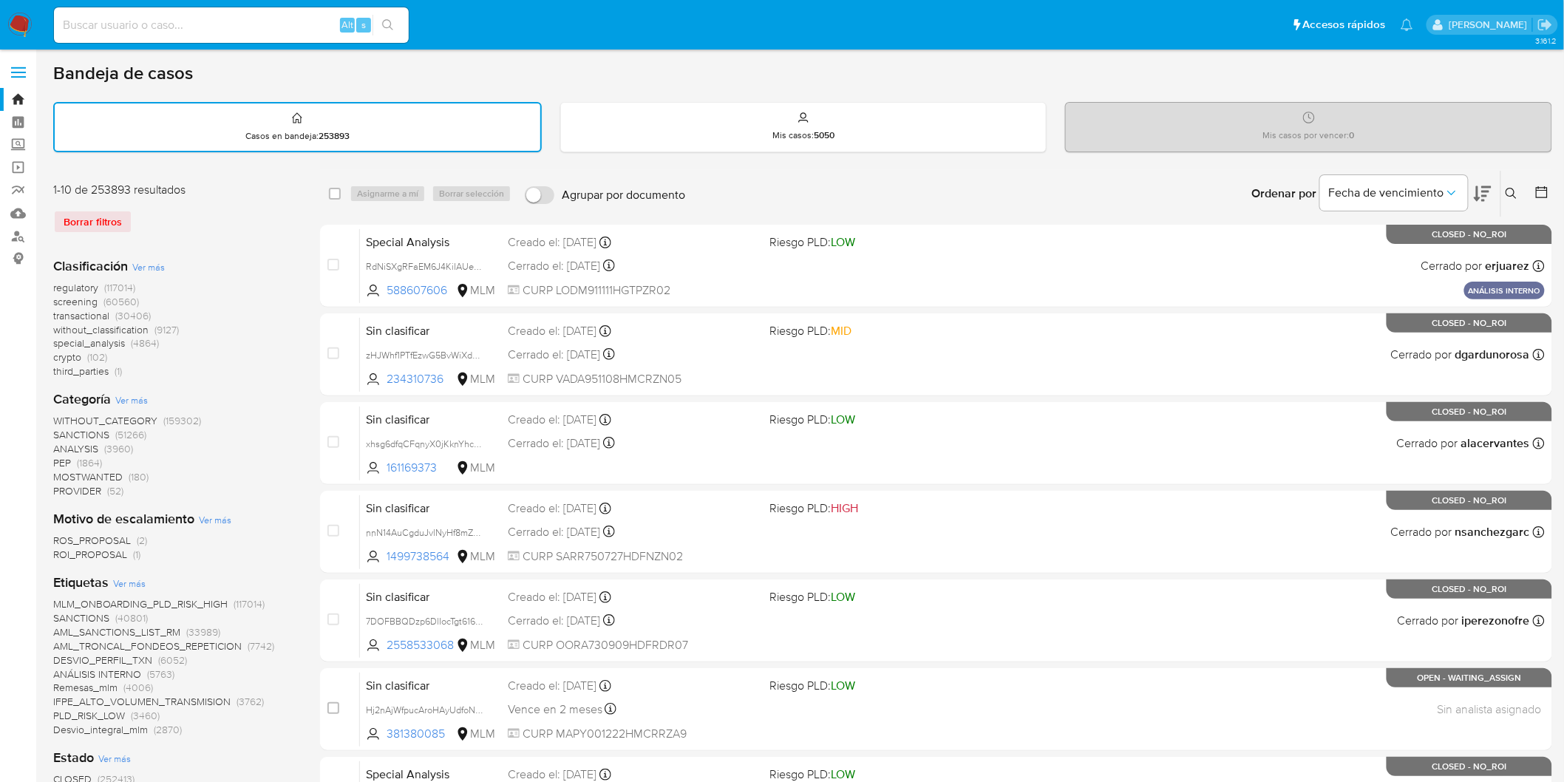
click at [1513, 191] on icon at bounding box center [1511, 194] width 12 height 12
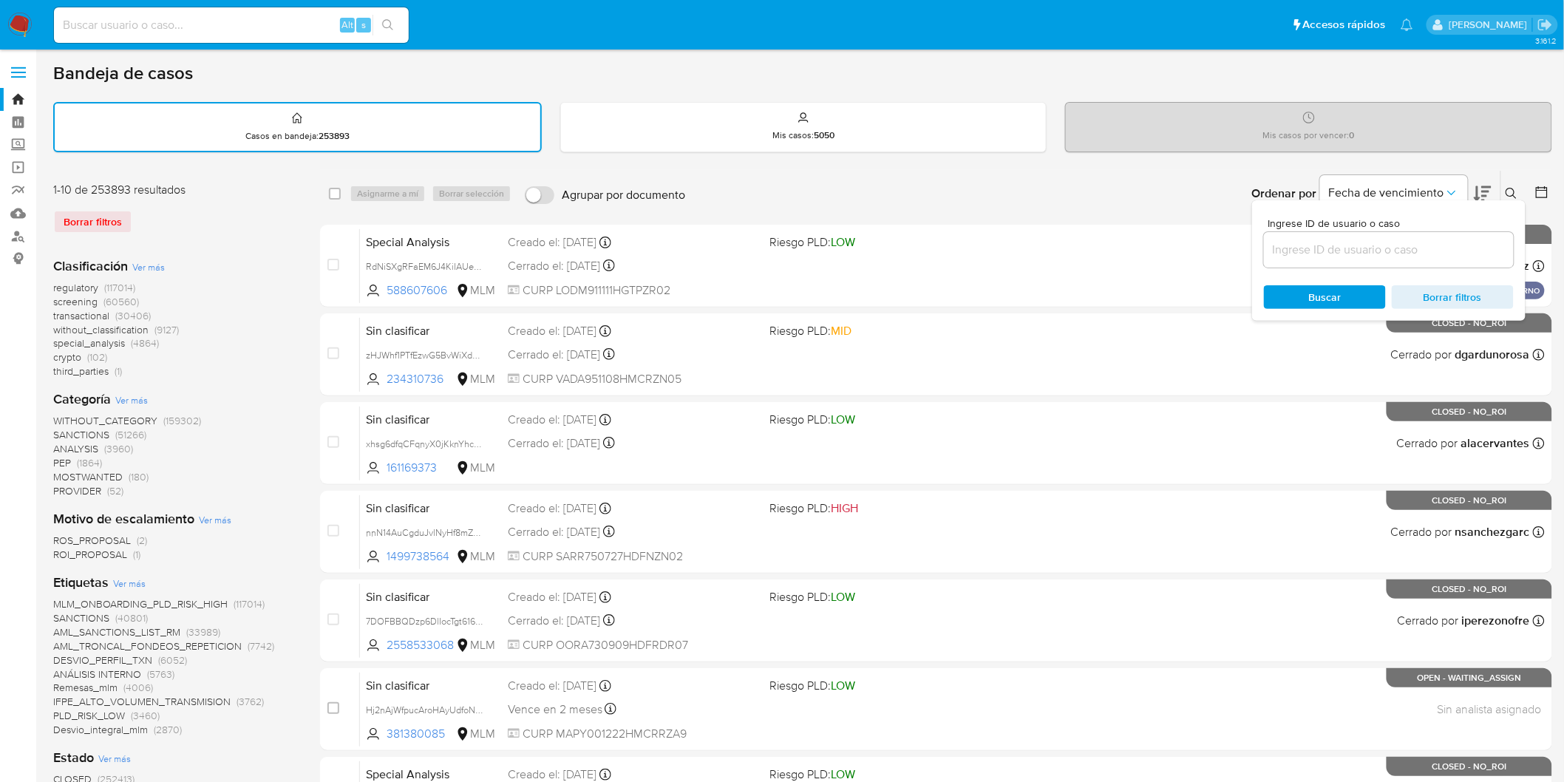
click at [1312, 254] on input at bounding box center [1389, 249] width 250 height 19
type input "325777587"
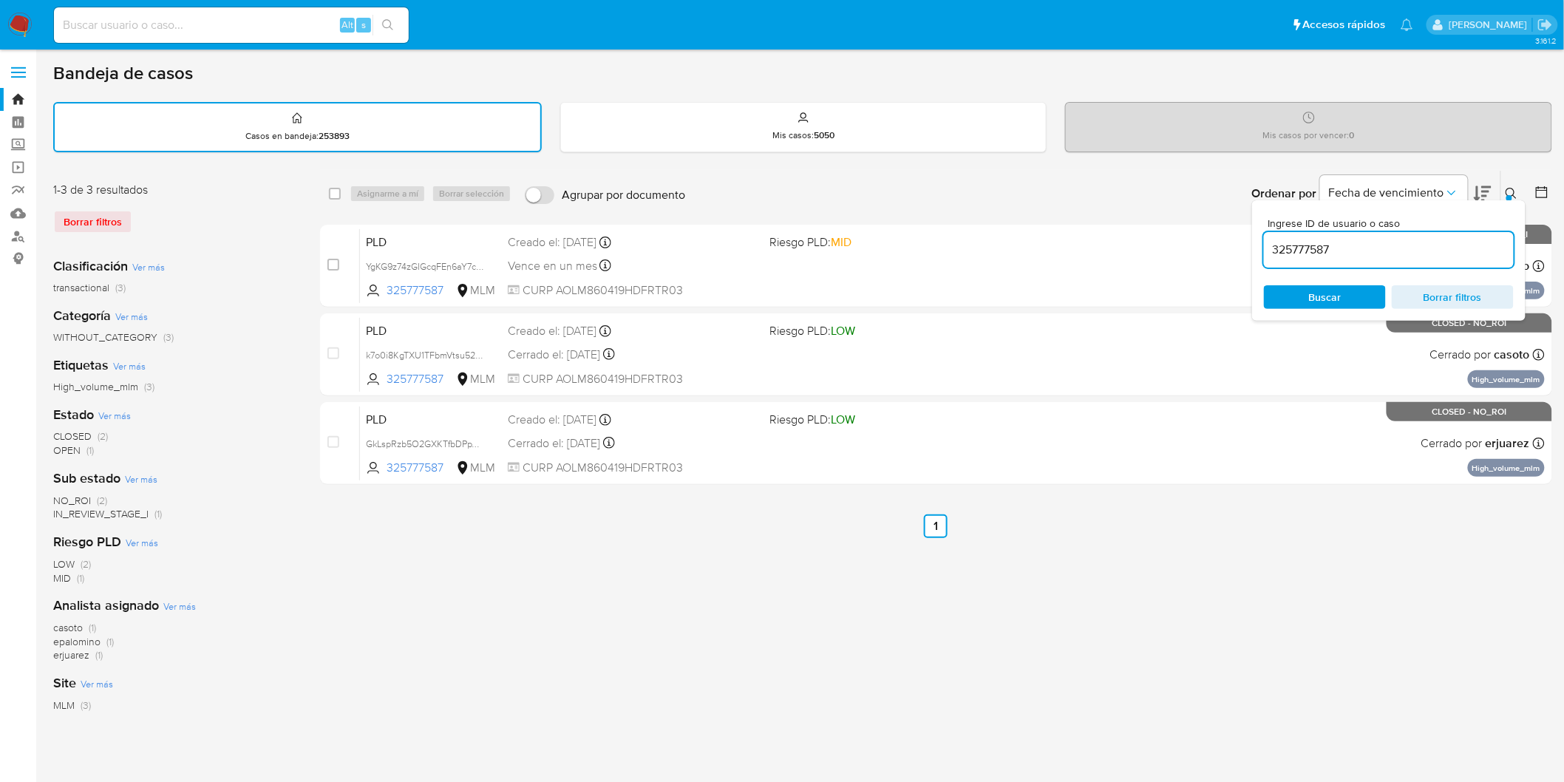
click at [1511, 188] on icon at bounding box center [1510, 193] width 11 height 11
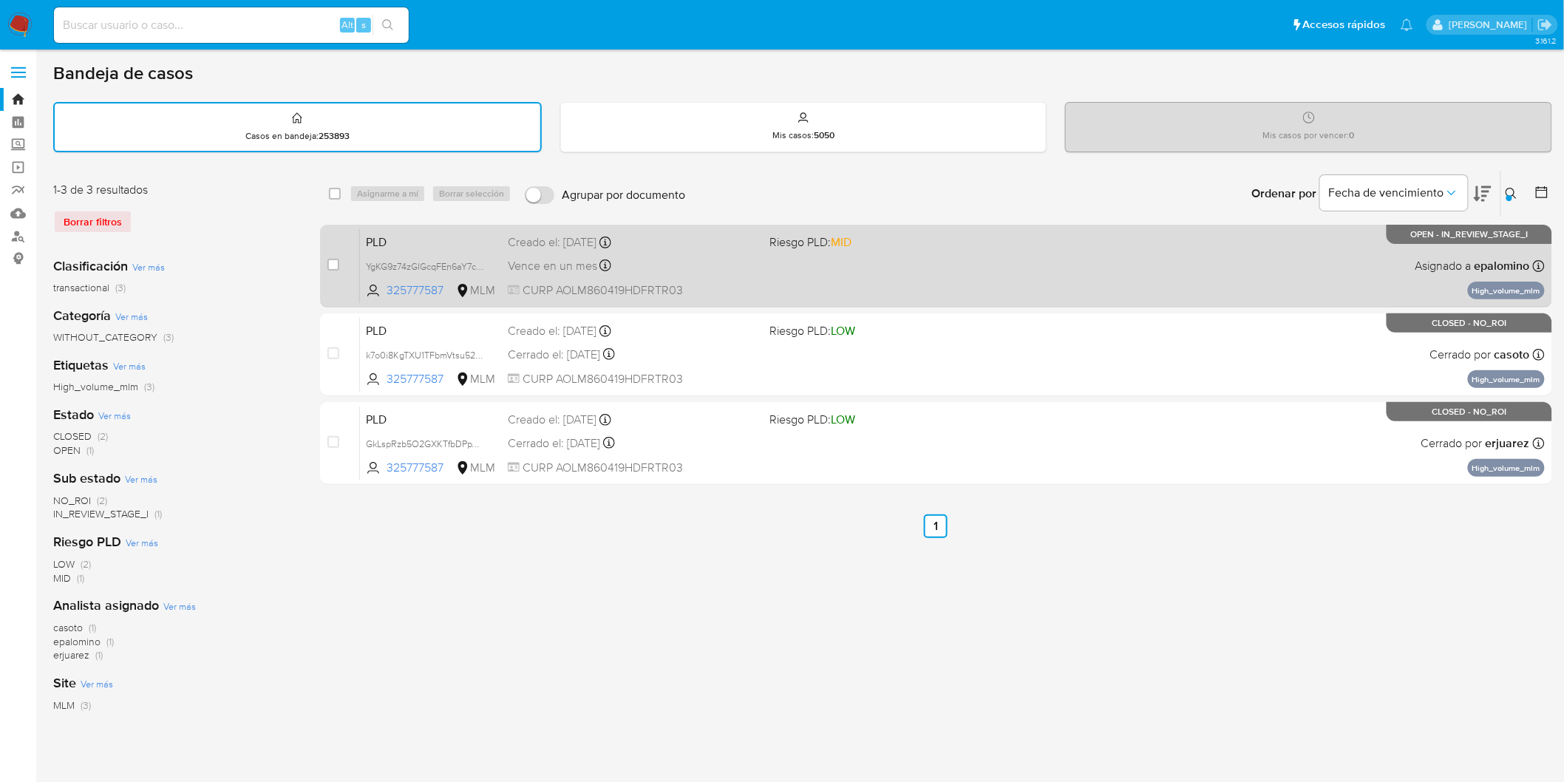
click at [415, 238] on span "PLD" at bounding box center [431, 240] width 130 height 19
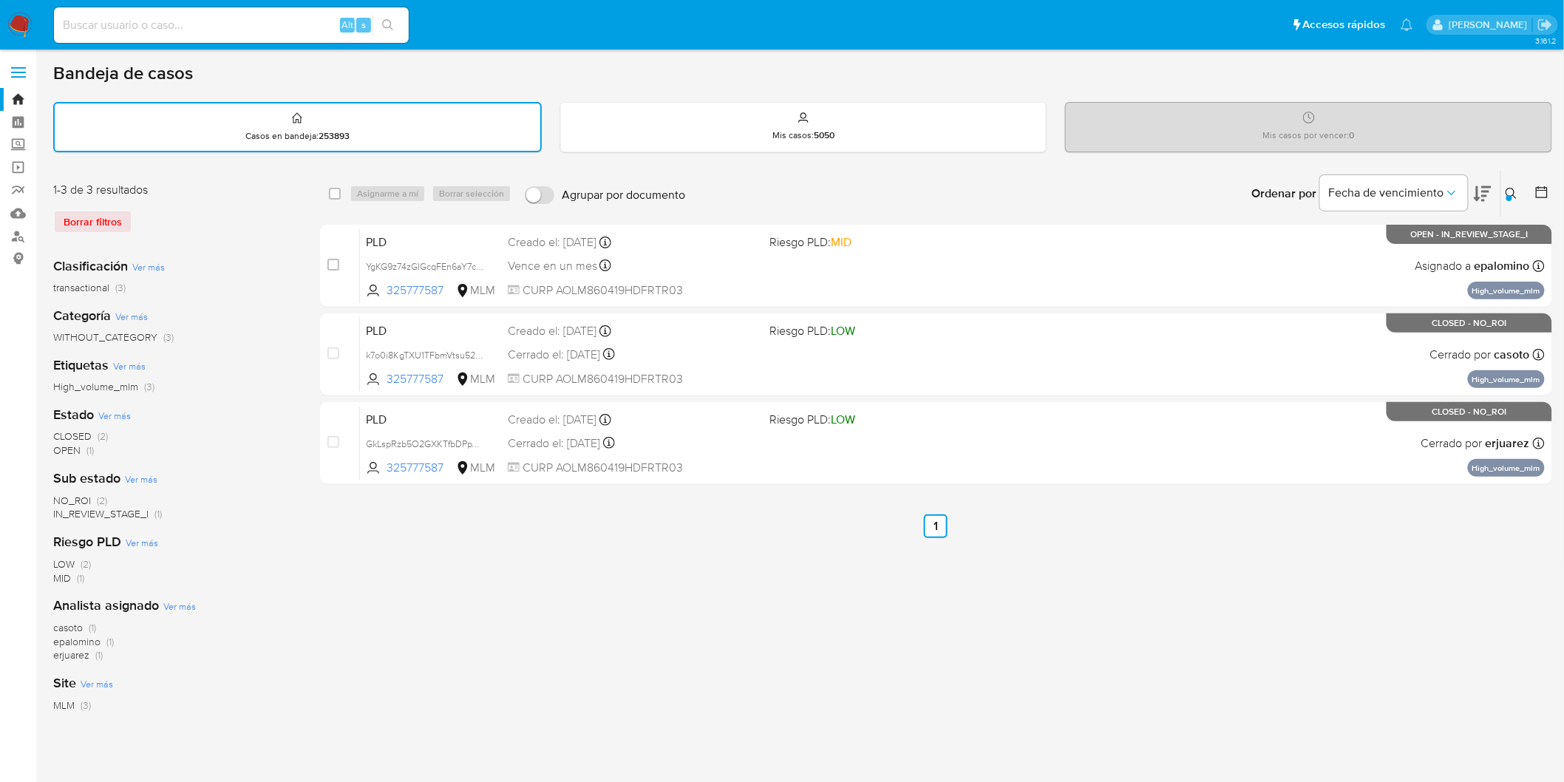
click at [25, 17] on img at bounding box center [19, 25] width 25 height 25
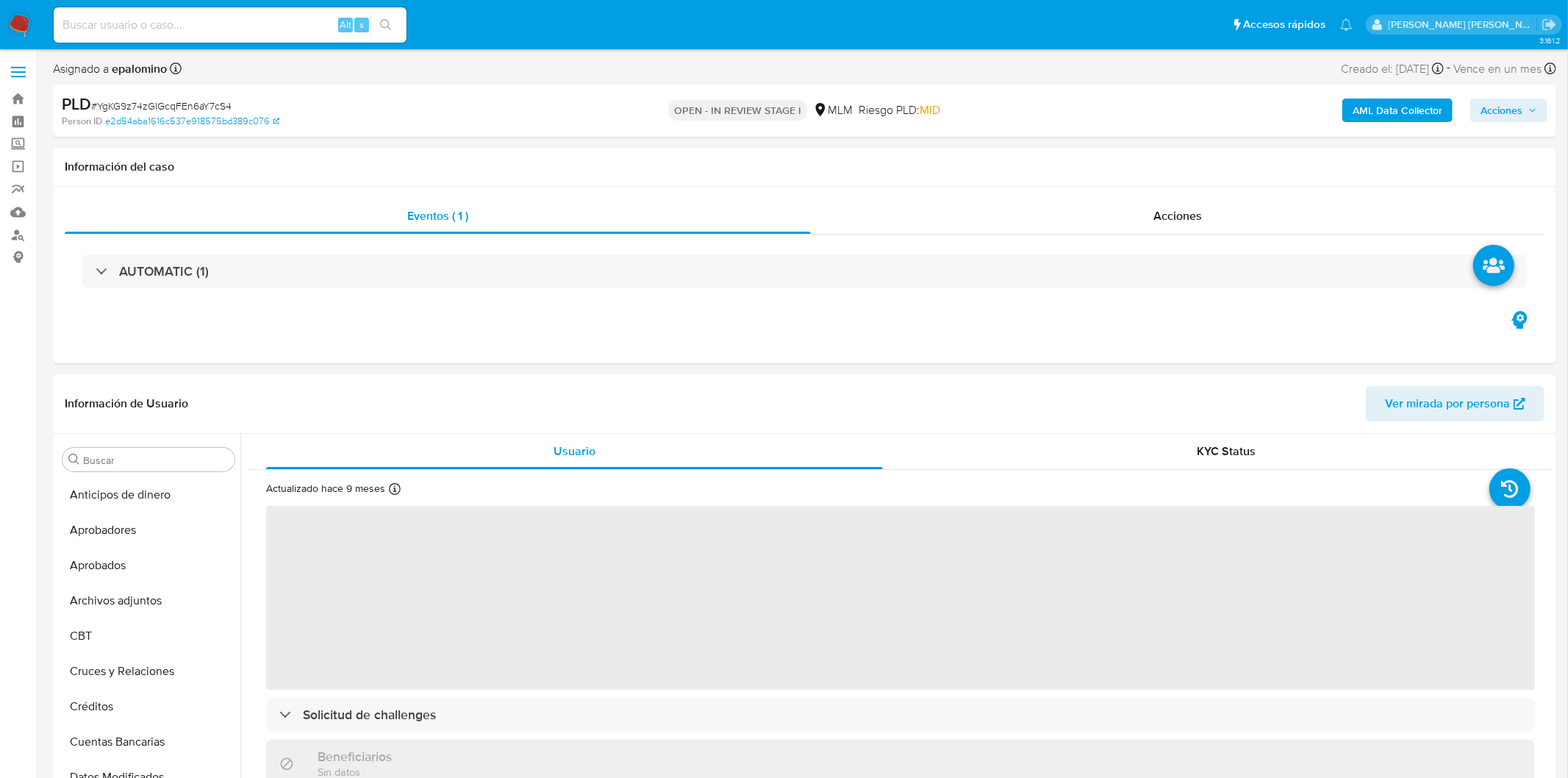
select select "10"
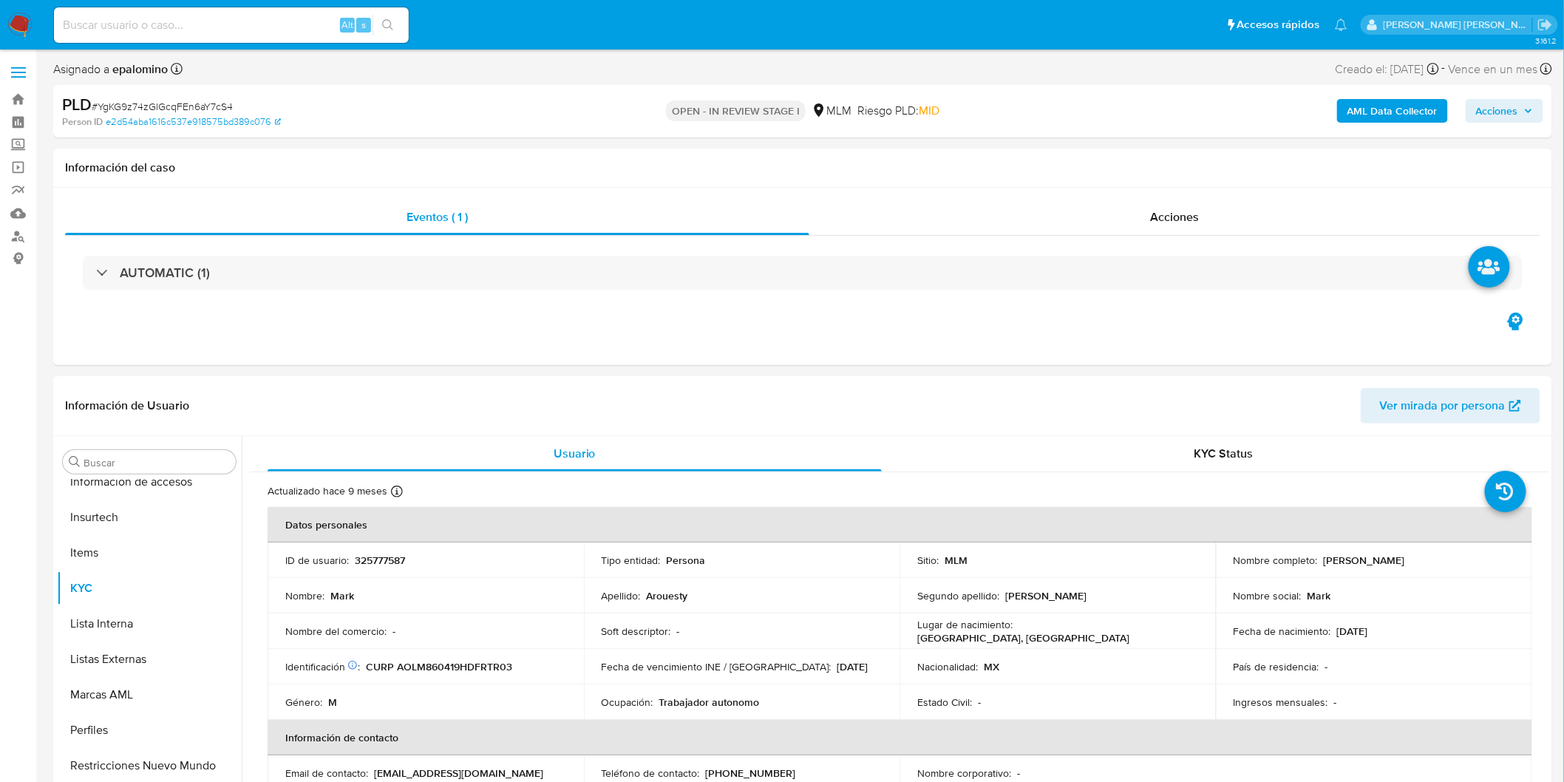
scroll to position [695, 0]
click at [214, 97] on div "PLD # YgKG9z74zGIGcqFEn6aY7cS4" at bounding box center [306, 105] width 488 height 22
copy span "YgKG9z74zGIGcqFEn6aY7cS4"
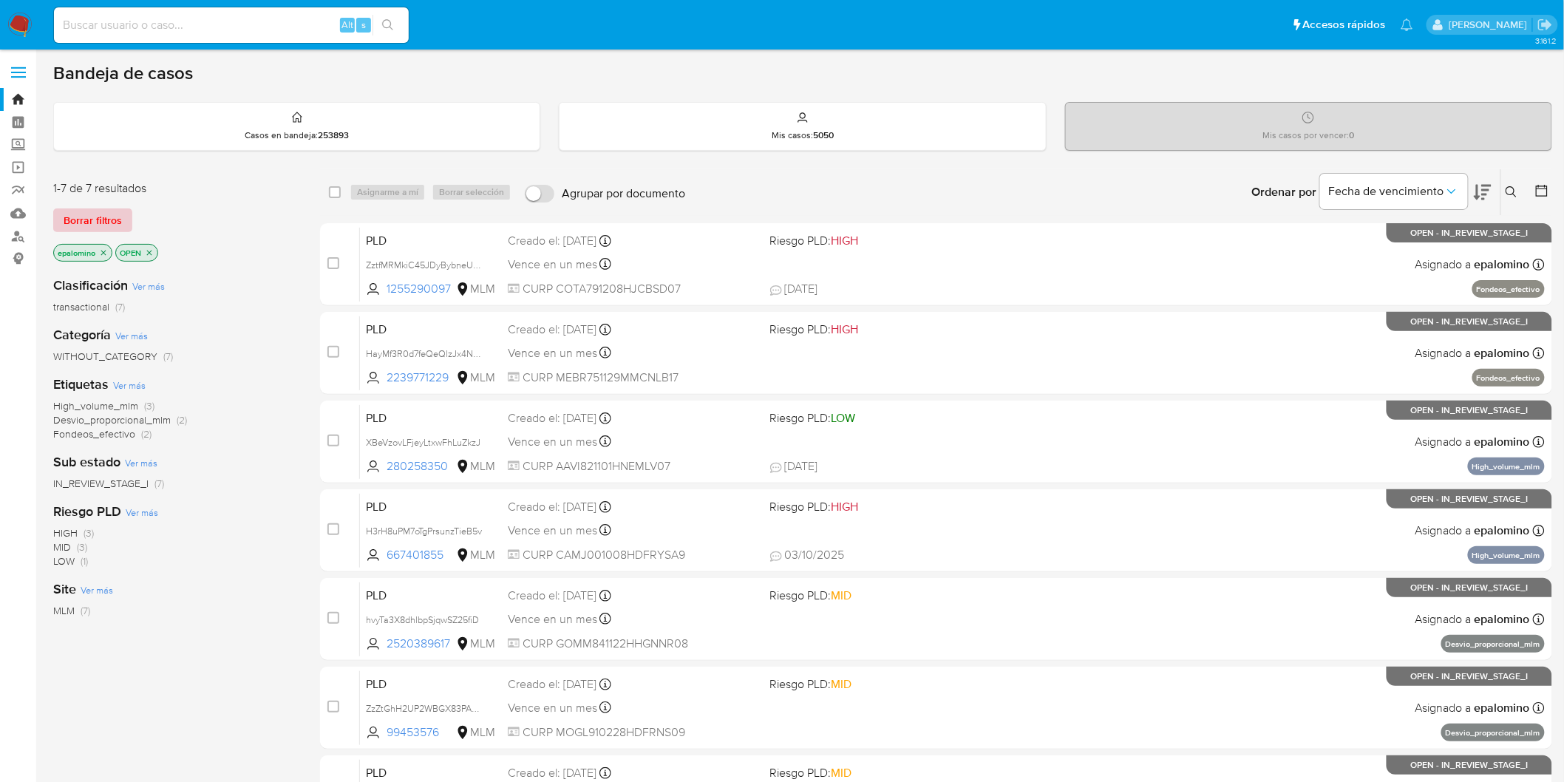
click at [114, 225] on span "Borrar filtros" at bounding box center [93, 220] width 58 height 21
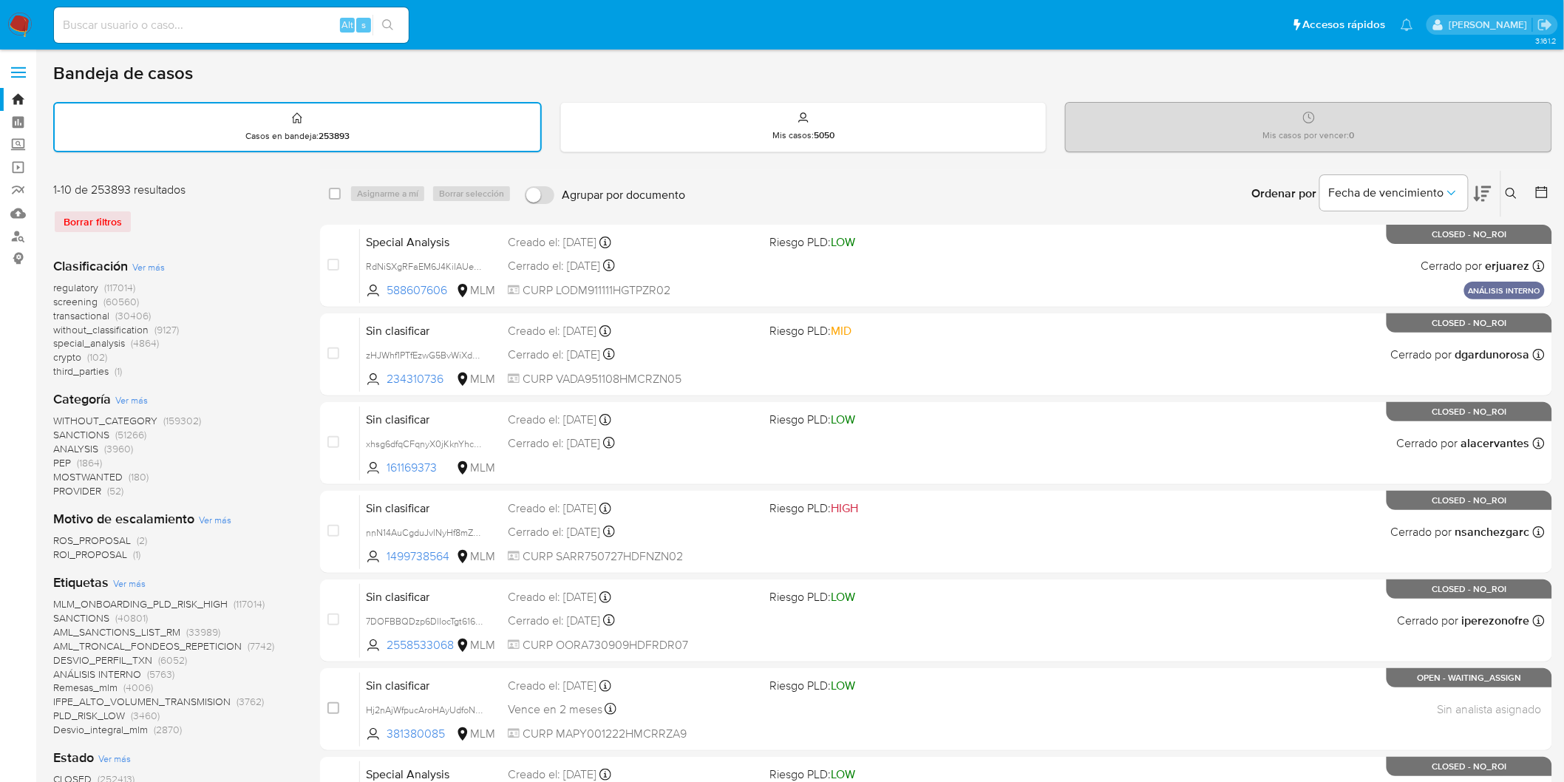
click at [1516, 188] on icon at bounding box center [1511, 194] width 12 height 12
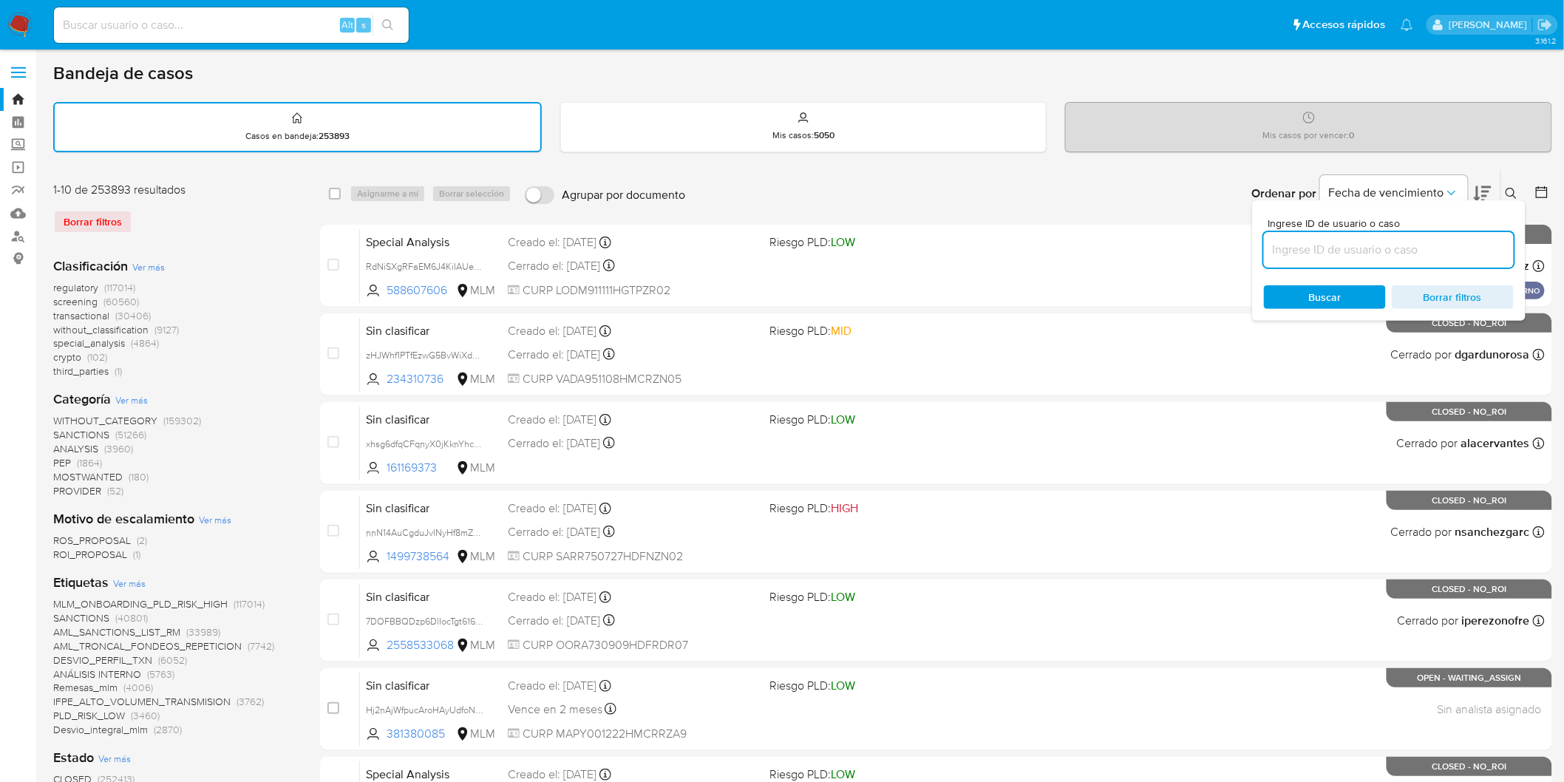
click at [1337, 246] on input at bounding box center [1389, 249] width 250 height 19
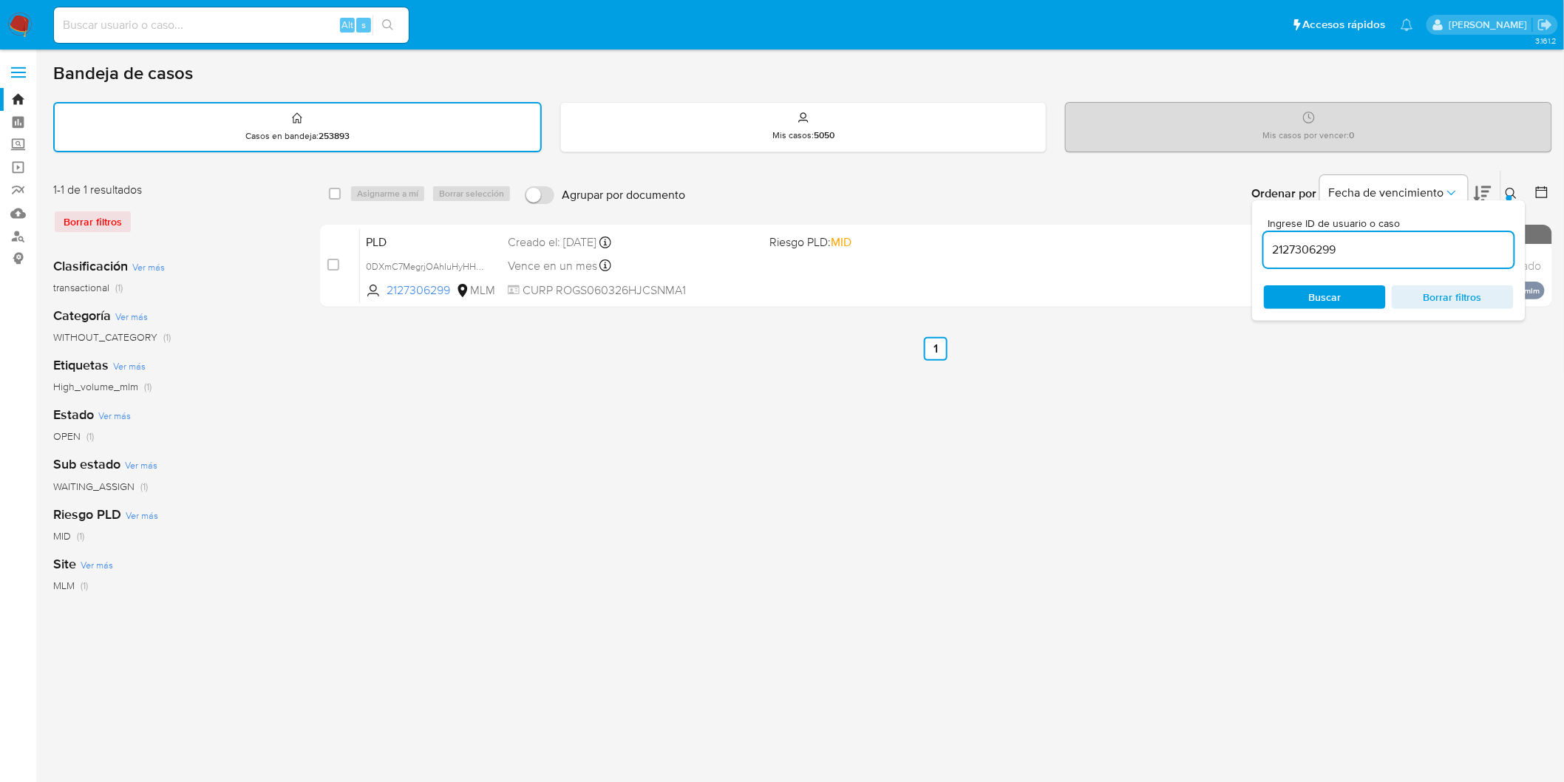
click at [1513, 192] on icon at bounding box center [1510, 193] width 11 height 11
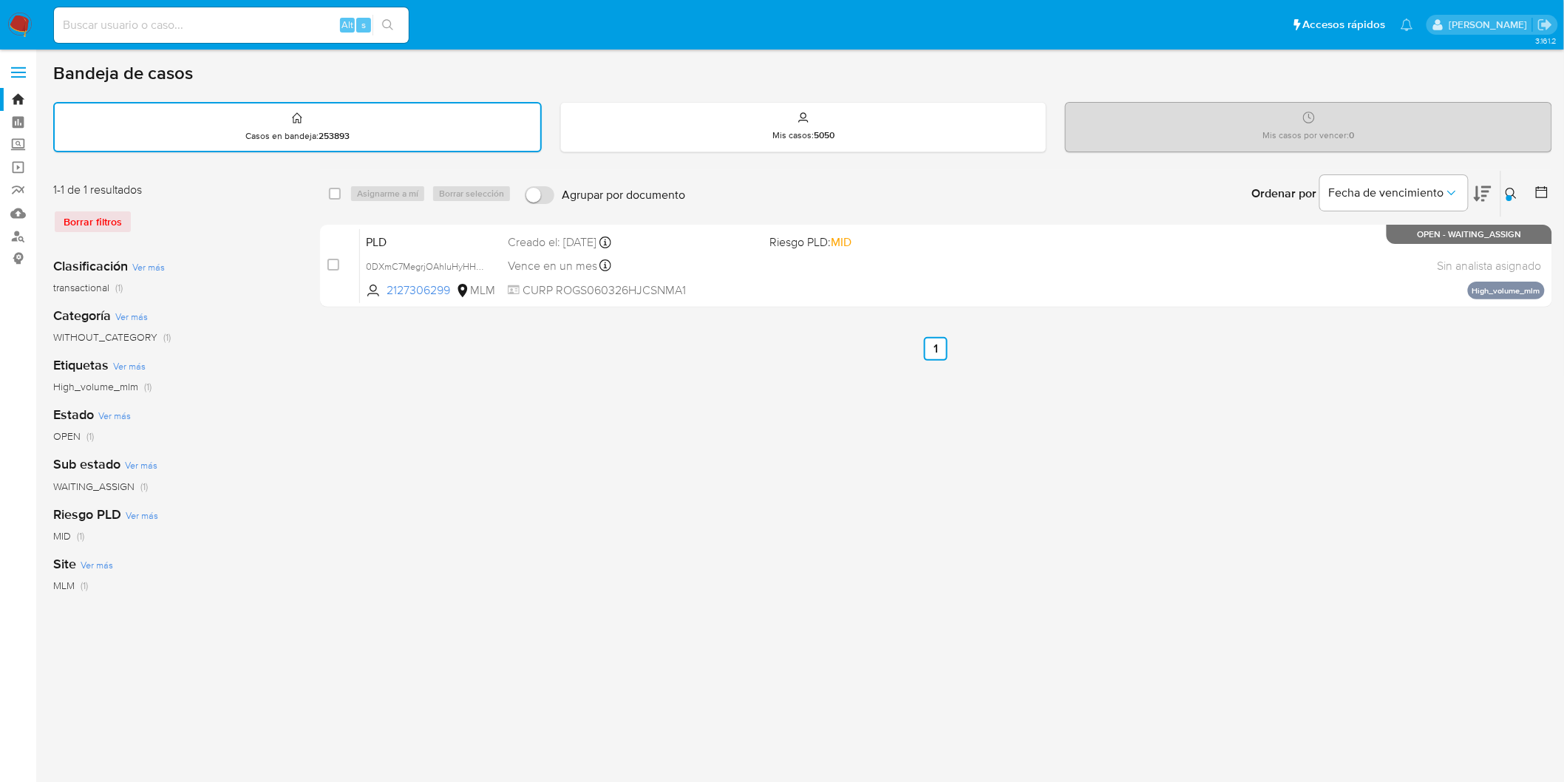
click at [386, 186] on div "Asignarme a mí Borrar selección" at bounding box center [434, 194] width 168 height 18
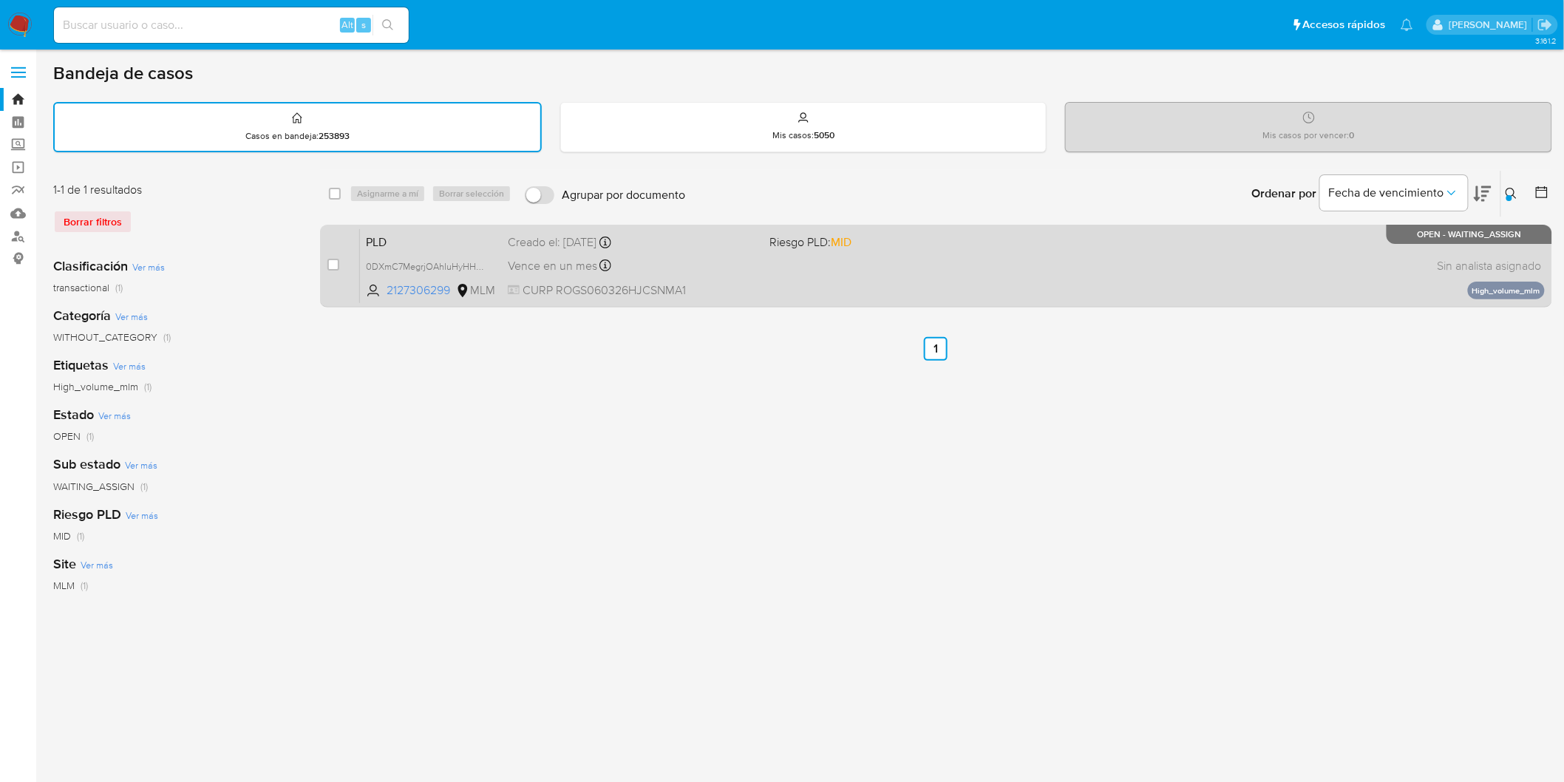
click at [401, 231] on span "PLD" at bounding box center [431, 240] width 130 height 19
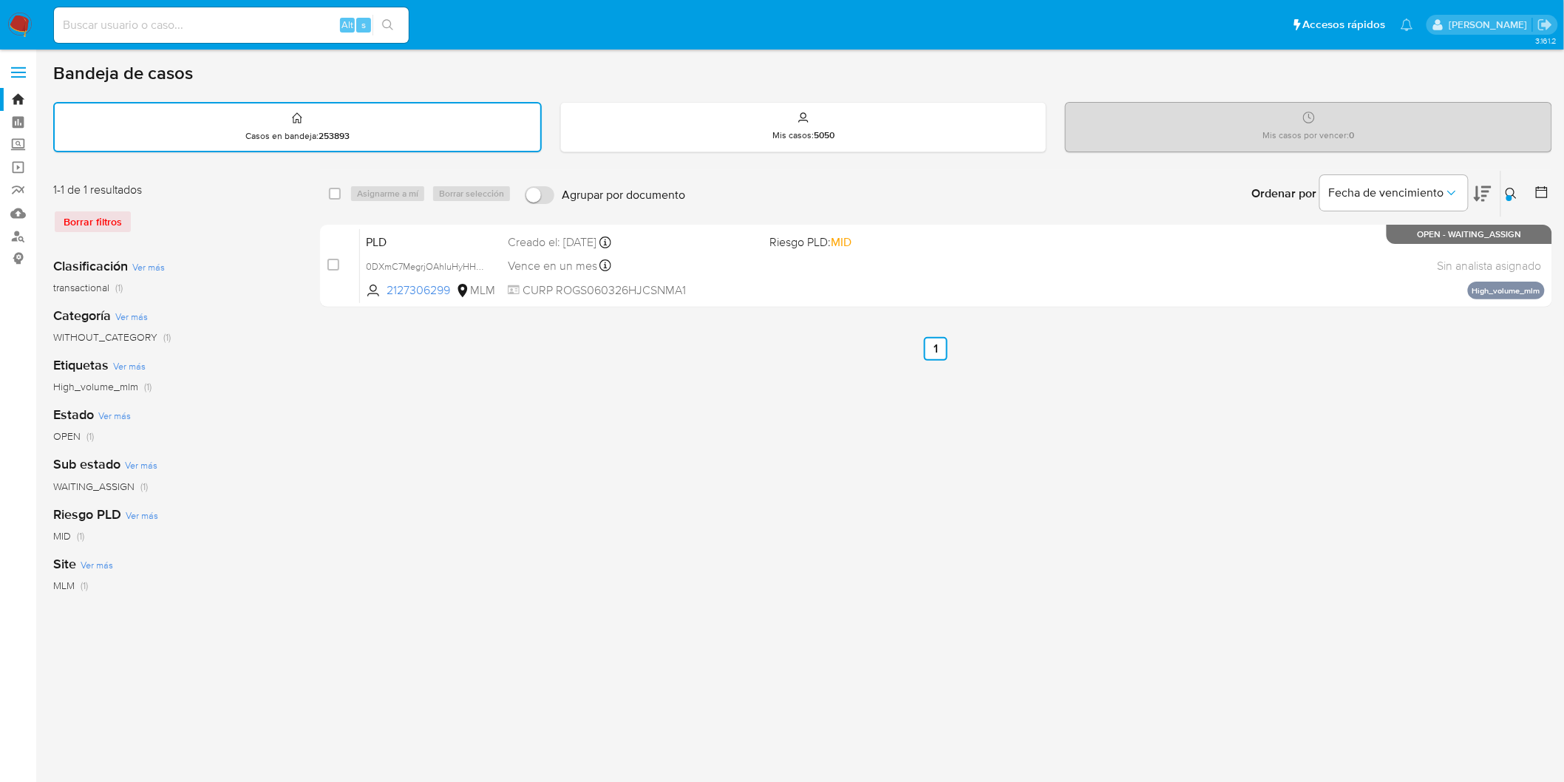
click at [1505, 190] on icon at bounding box center [1511, 194] width 12 height 12
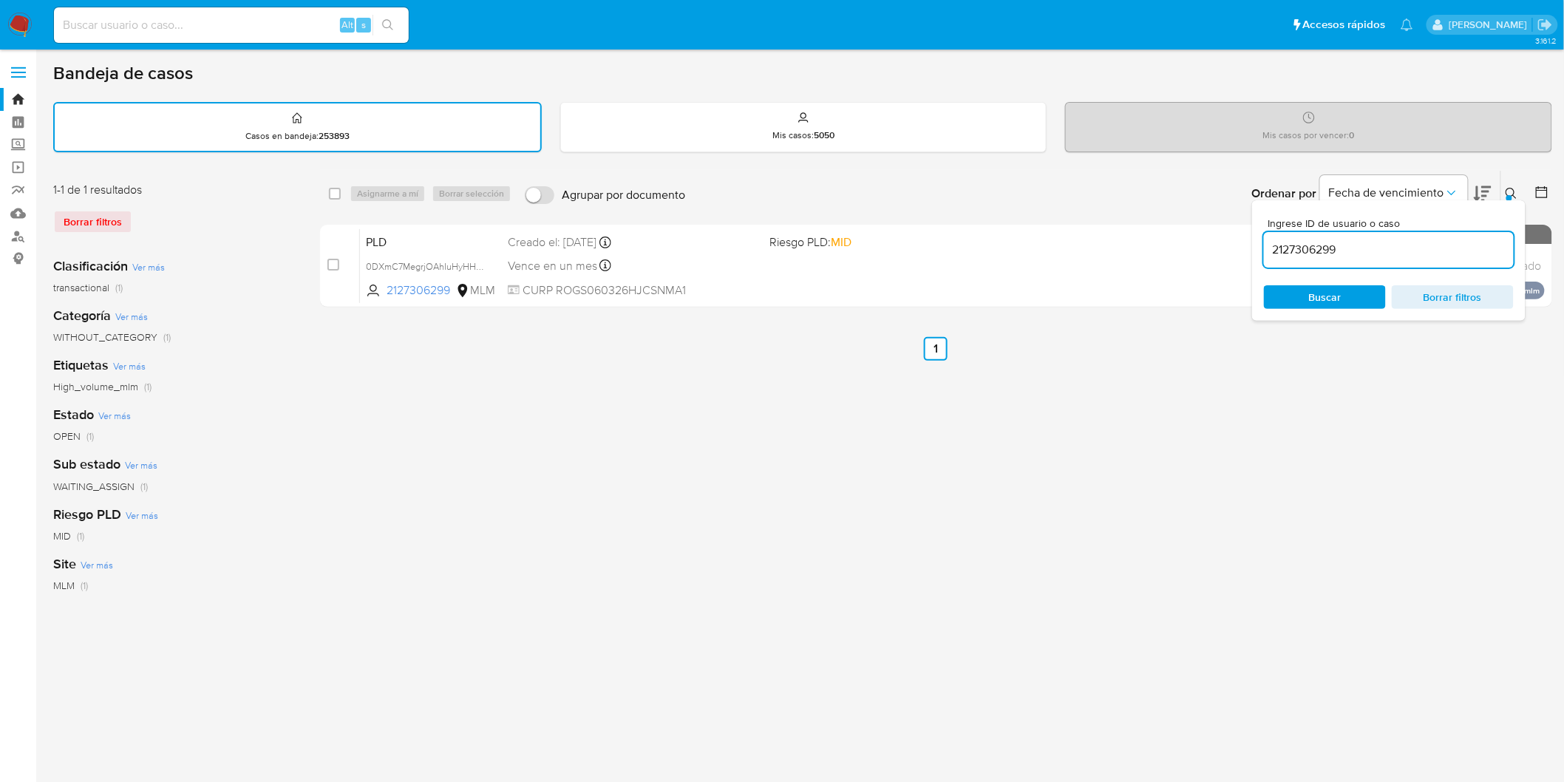
click at [1328, 250] on input "2127306299" at bounding box center [1389, 249] width 250 height 19
type input "187869661"
click at [1510, 191] on icon at bounding box center [1511, 194] width 12 height 12
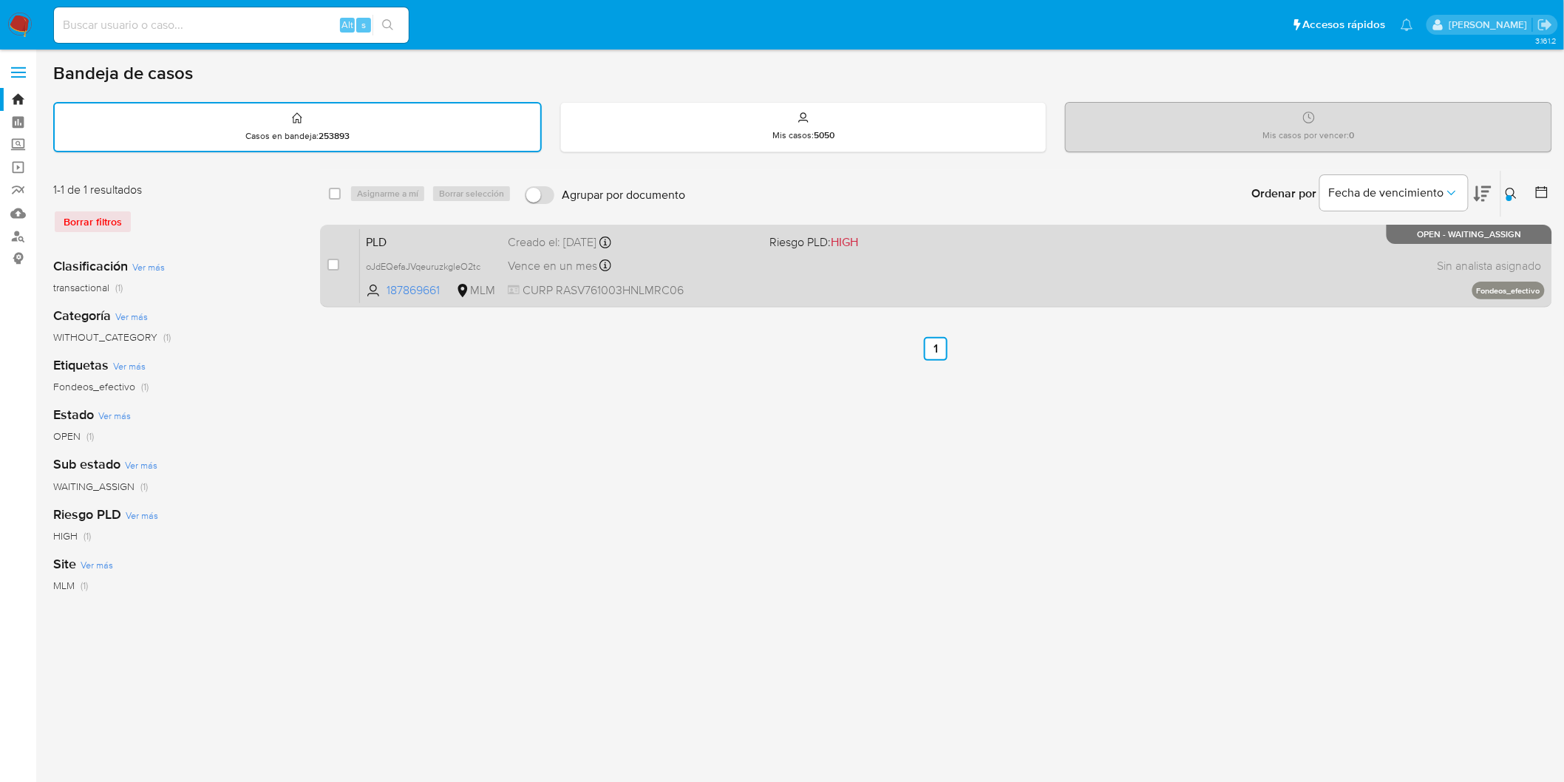
click at [410, 237] on span "PLD" at bounding box center [431, 240] width 130 height 19
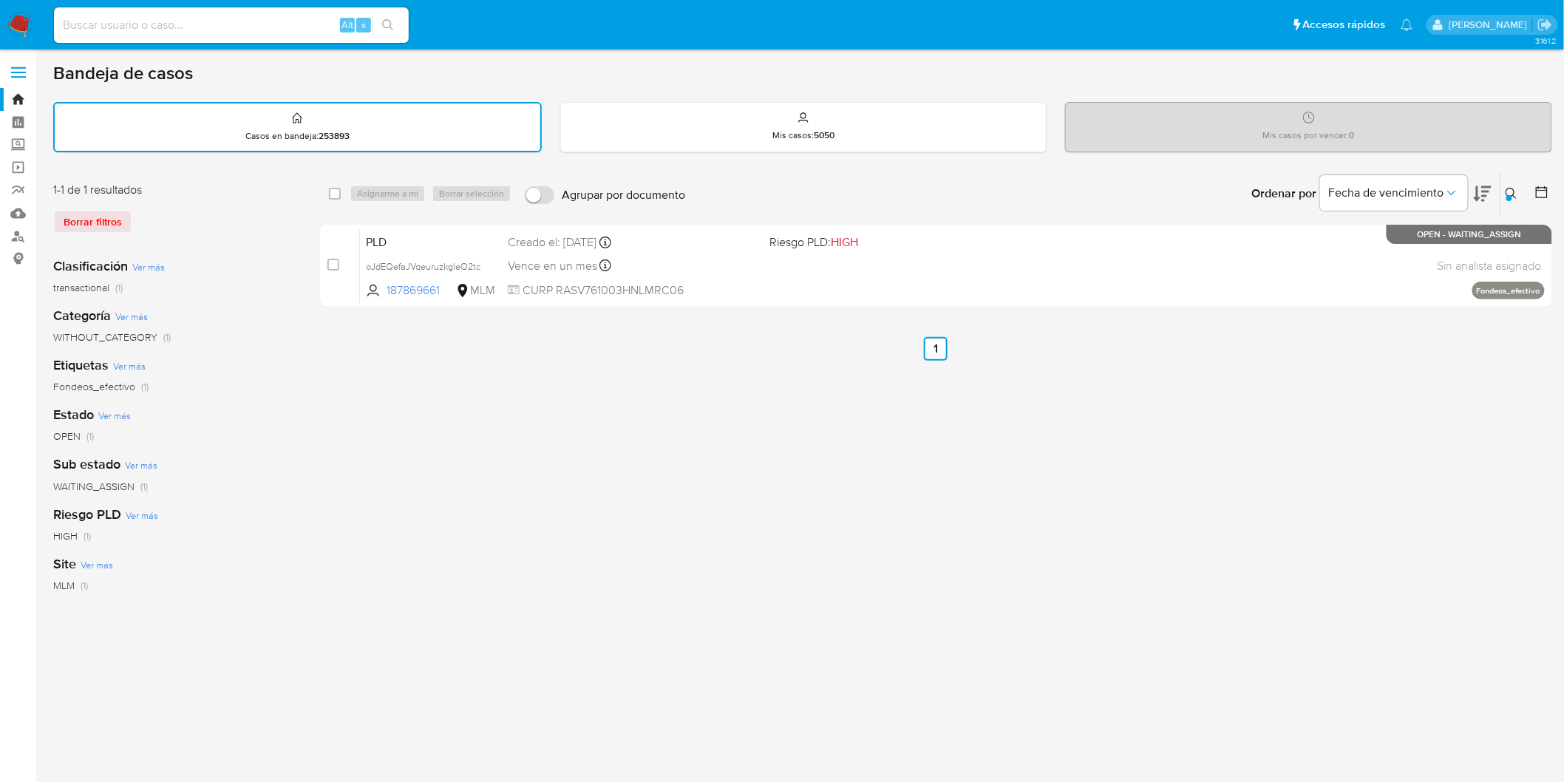
click at [19, 27] on img at bounding box center [19, 25] width 25 height 25
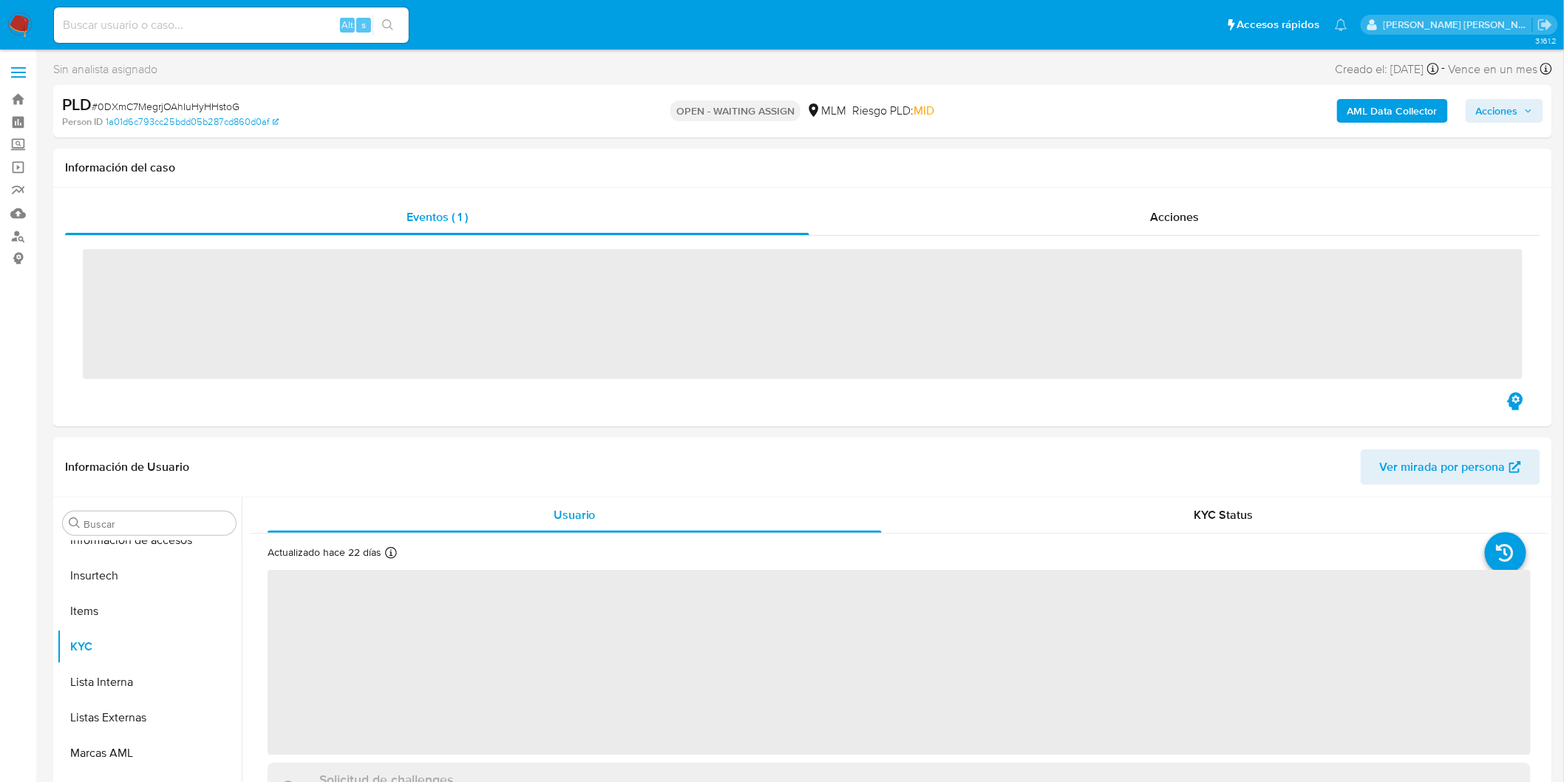
scroll to position [695, 0]
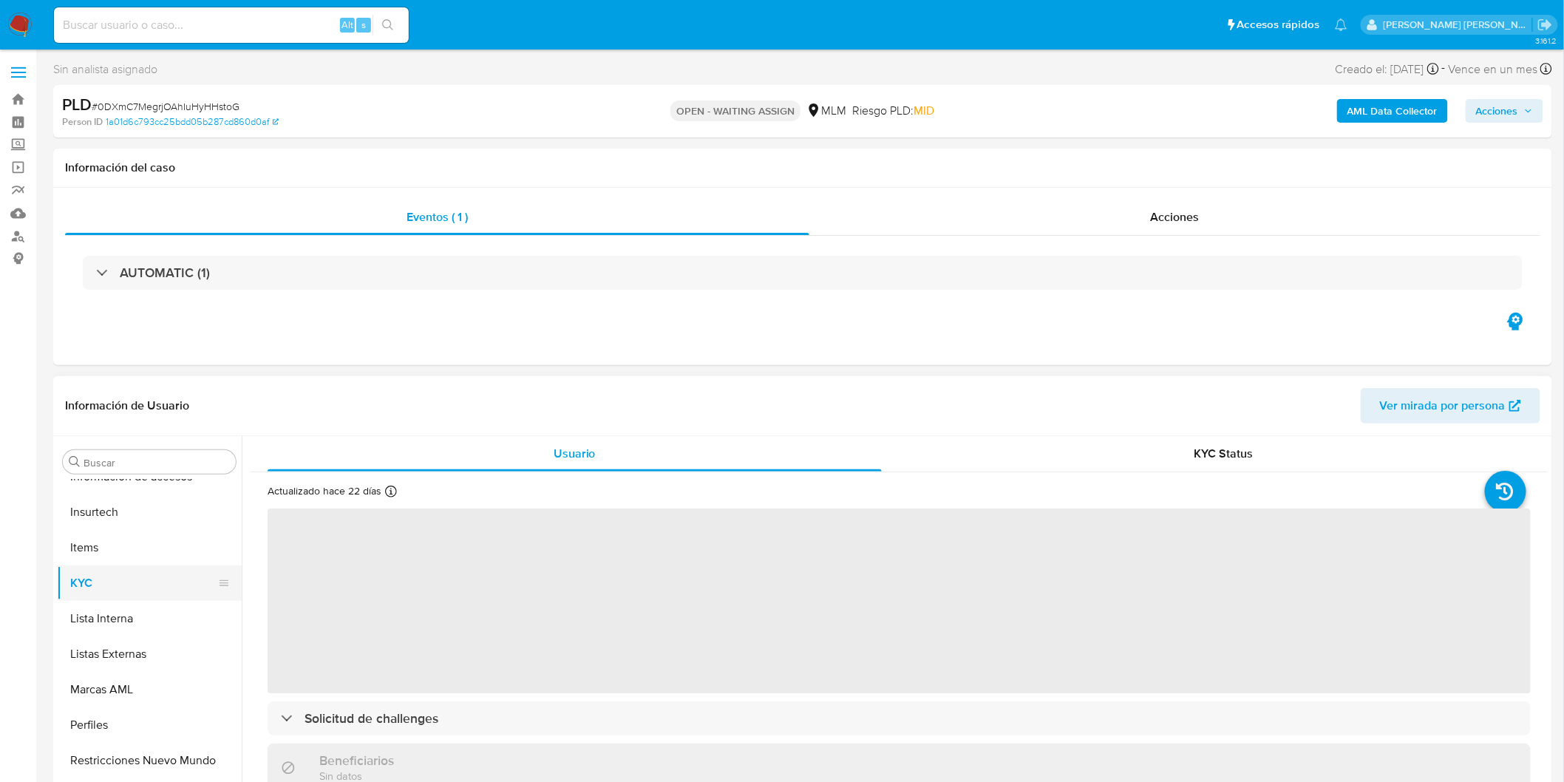
select select "10"
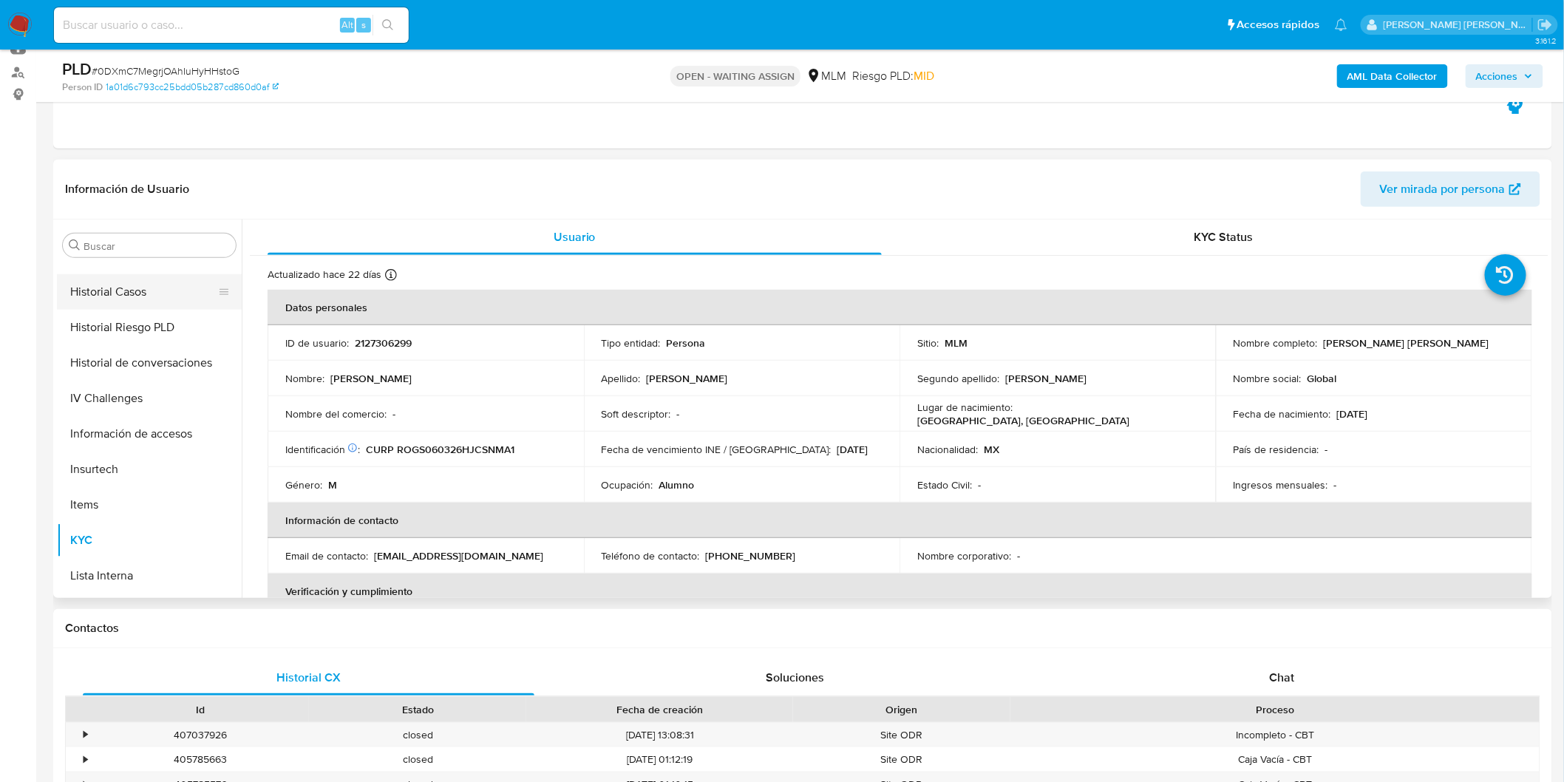
scroll to position [366, 0]
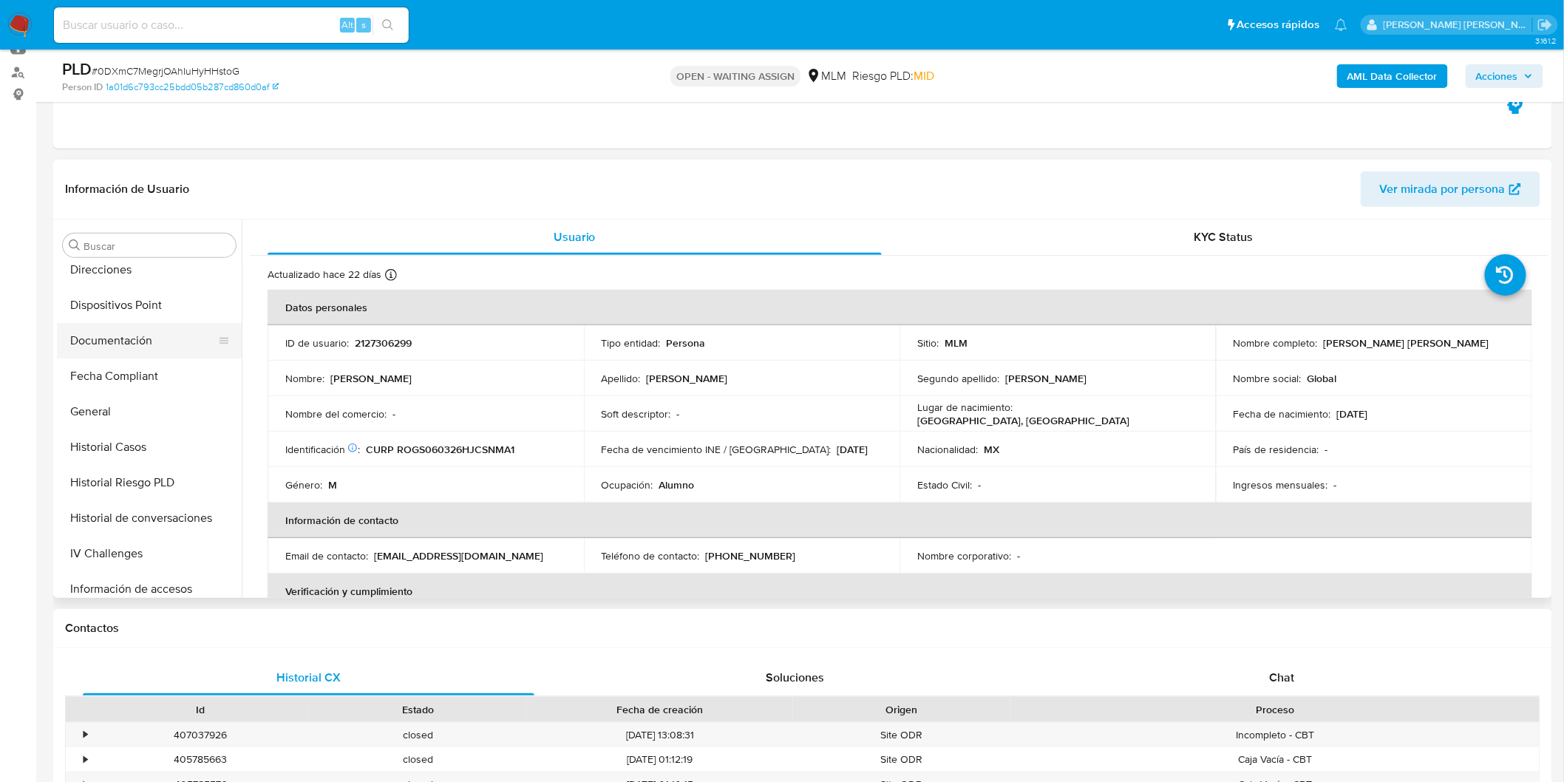
click at [146, 335] on button "Documentación" at bounding box center [143, 340] width 173 height 35
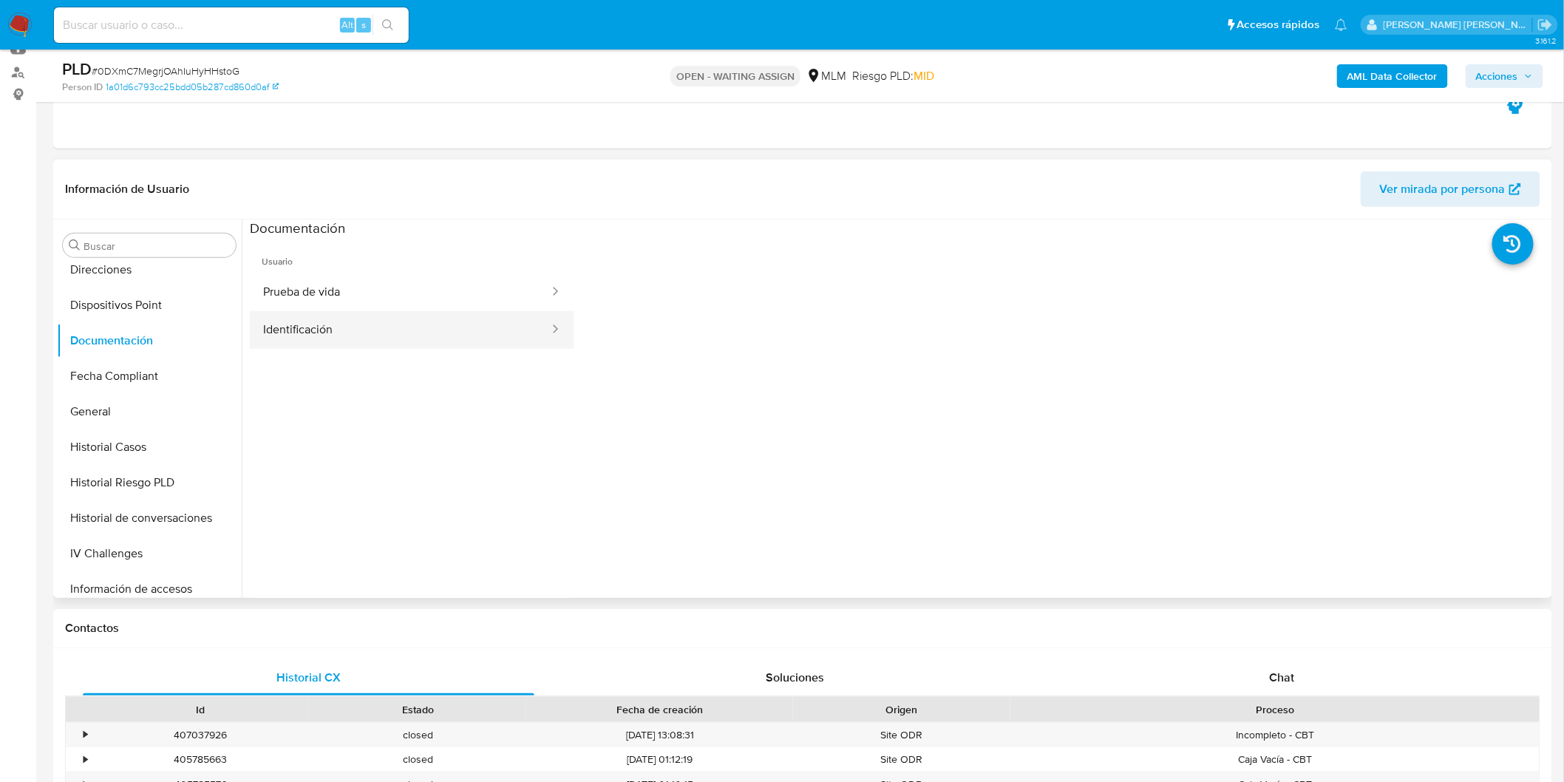
click at [454, 330] on button "Identificación" at bounding box center [400, 330] width 301 height 38
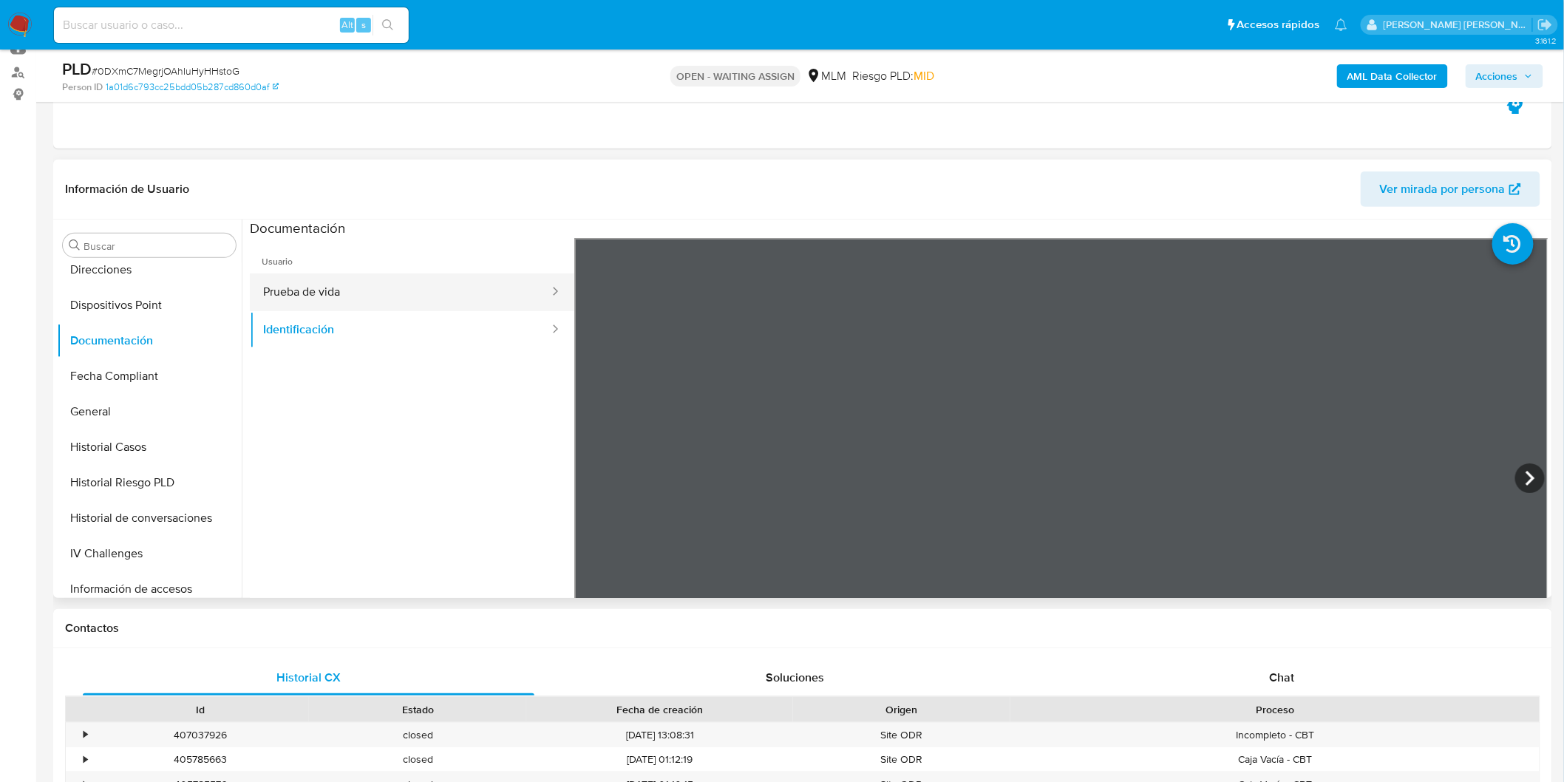
click at [539, 277] on div at bounding box center [551, 292] width 24 height 38
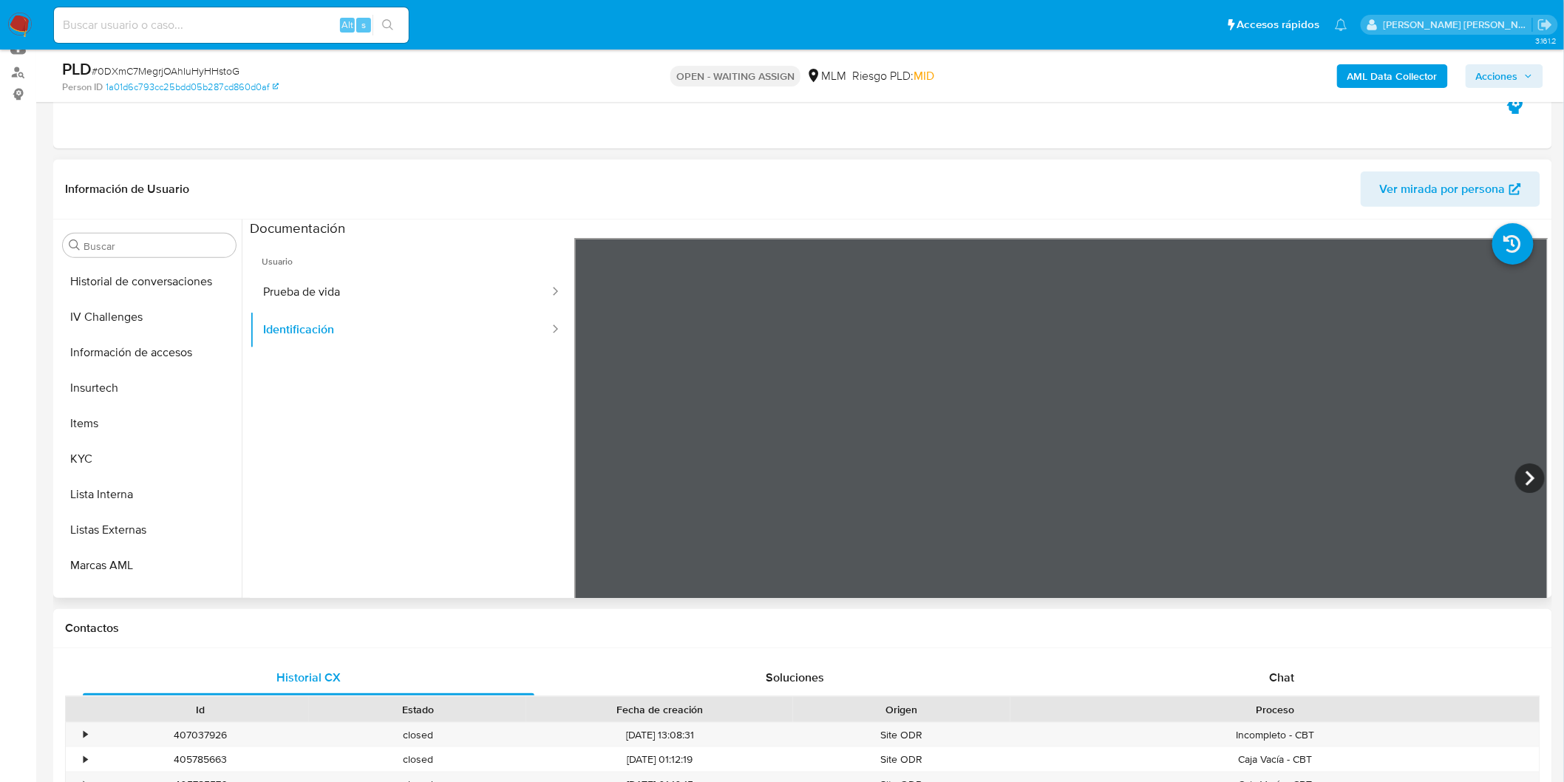
scroll to position [611, 0]
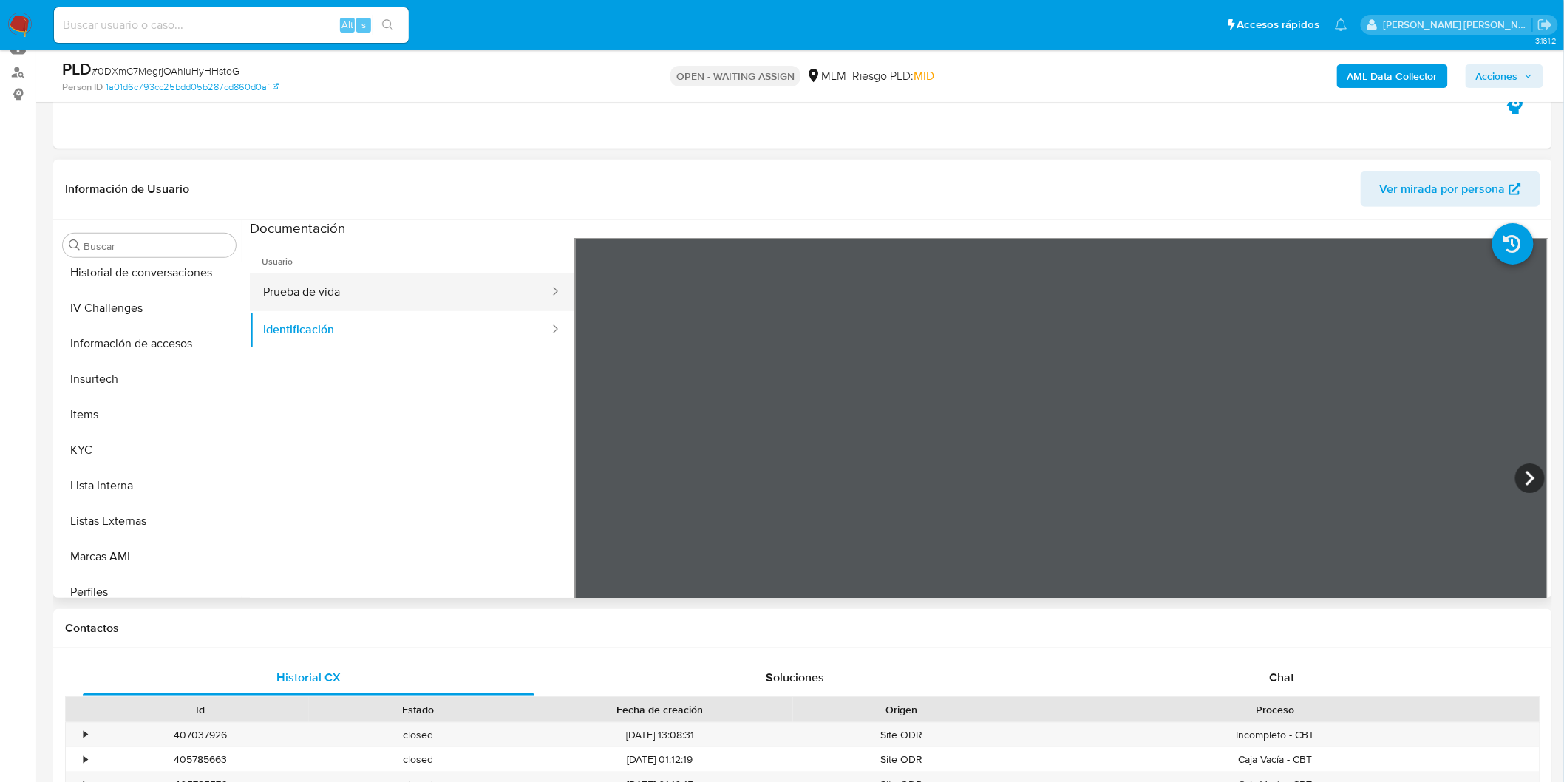
click at [454, 292] on button "Prueba de vida" at bounding box center [400, 292] width 301 height 38
click at [444, 333] on button "Identificación" at bounding box center [400, 330] width 301 height 38
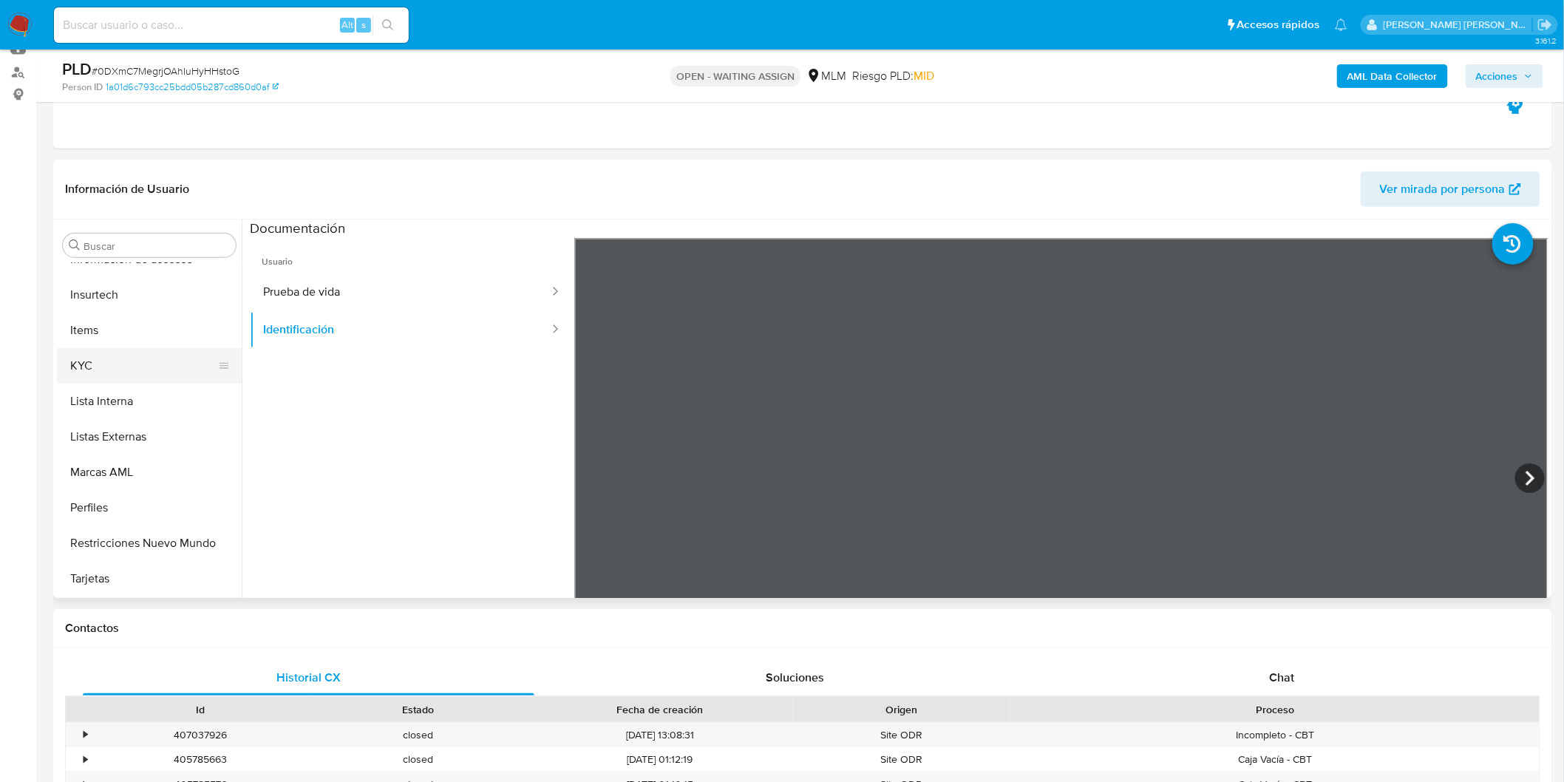
click at [143, 349] on button "KYC" at bounding box center [143, 365] width 173 height 35
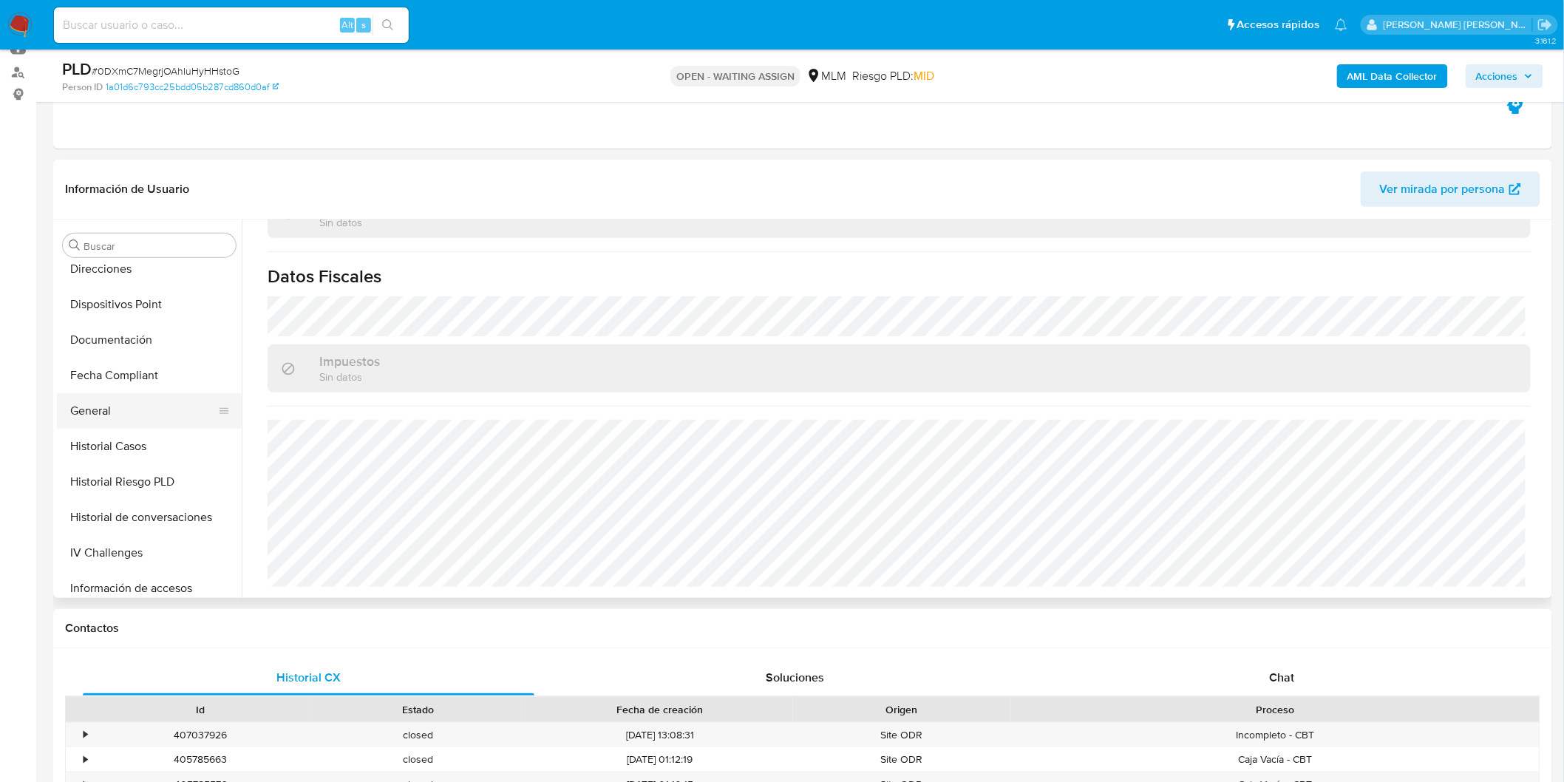
scroll to position [366, 0]
click at [161, 276] on button "Direcciones" at bounding box center [143, 269] width 173 height 35
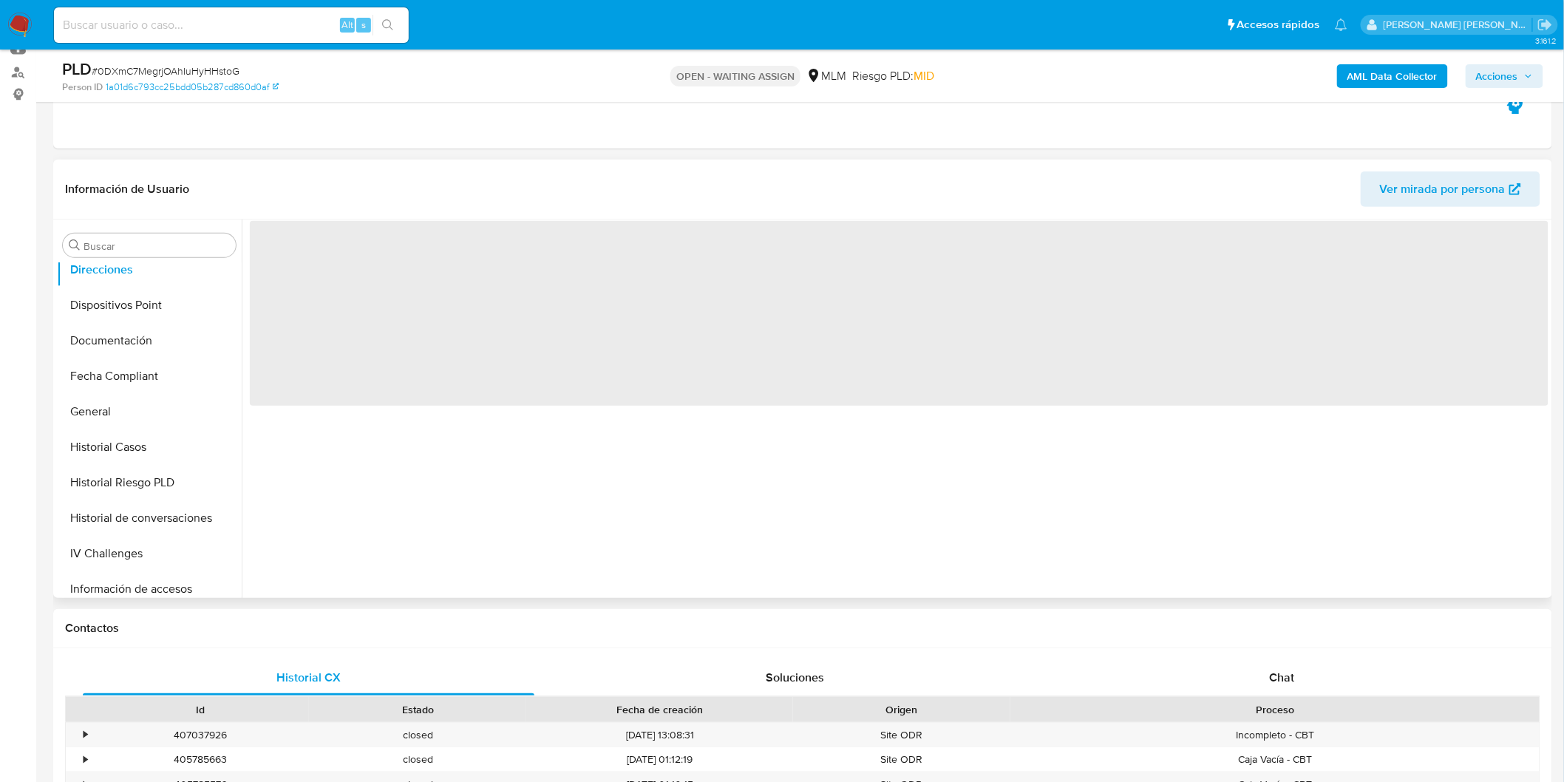
scroll to position [0, 0]
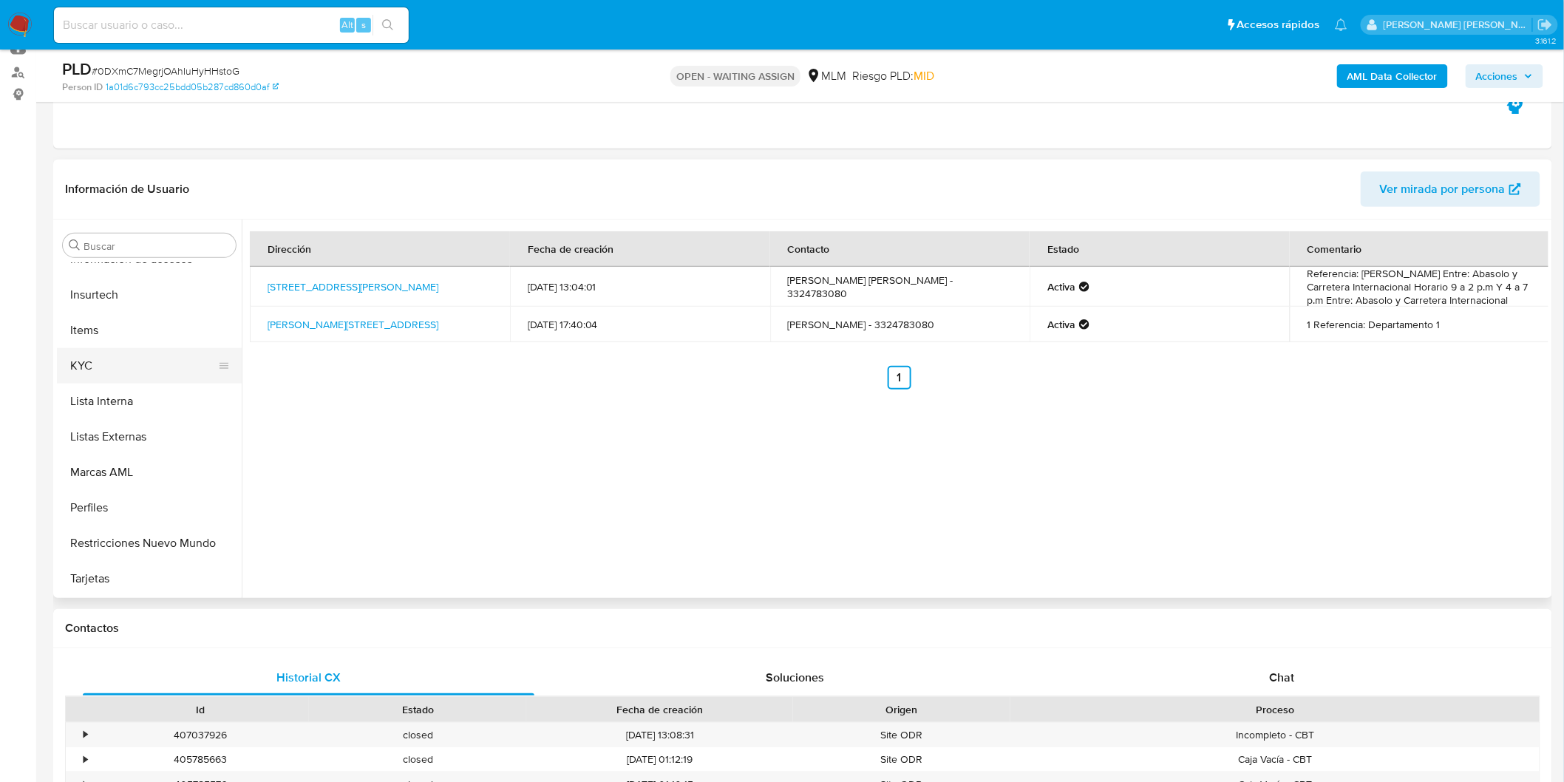
click at [135, 360] on button "KYC" at bounding box center [143, 365] width 173 height 35
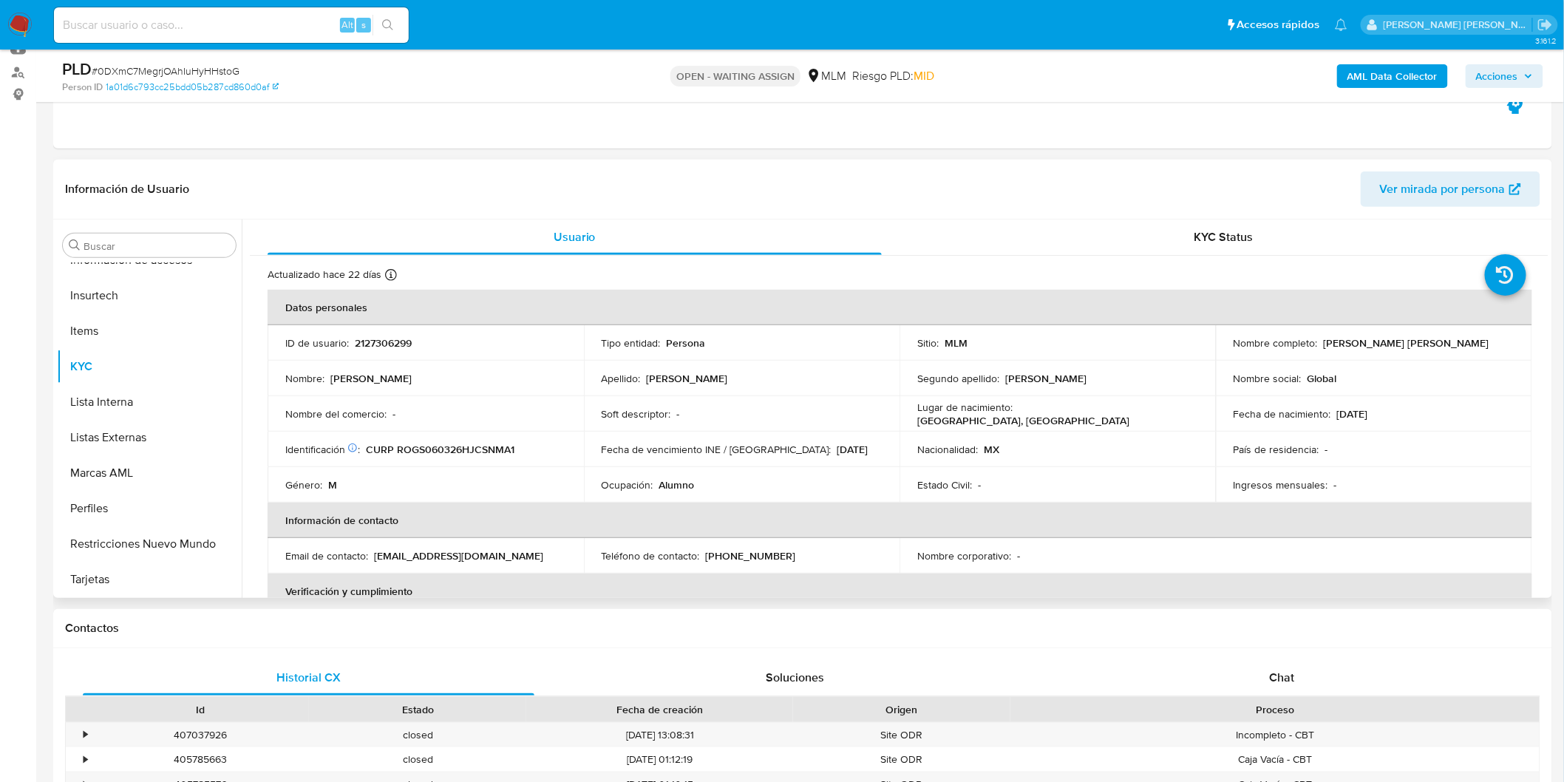
drag, startPoint x: 1473, startPoint y: 342, endPoint x: 1317, endPoint y: 343, distance: 156.7
click at [1317, 343] on div "Nombre completo : [PERSON_NAME] [PERSON_NAME]" at bounding box center [1373, 342] width 281 height 13
copy div "[PERSON_NAME] [PERSON_NAME]"
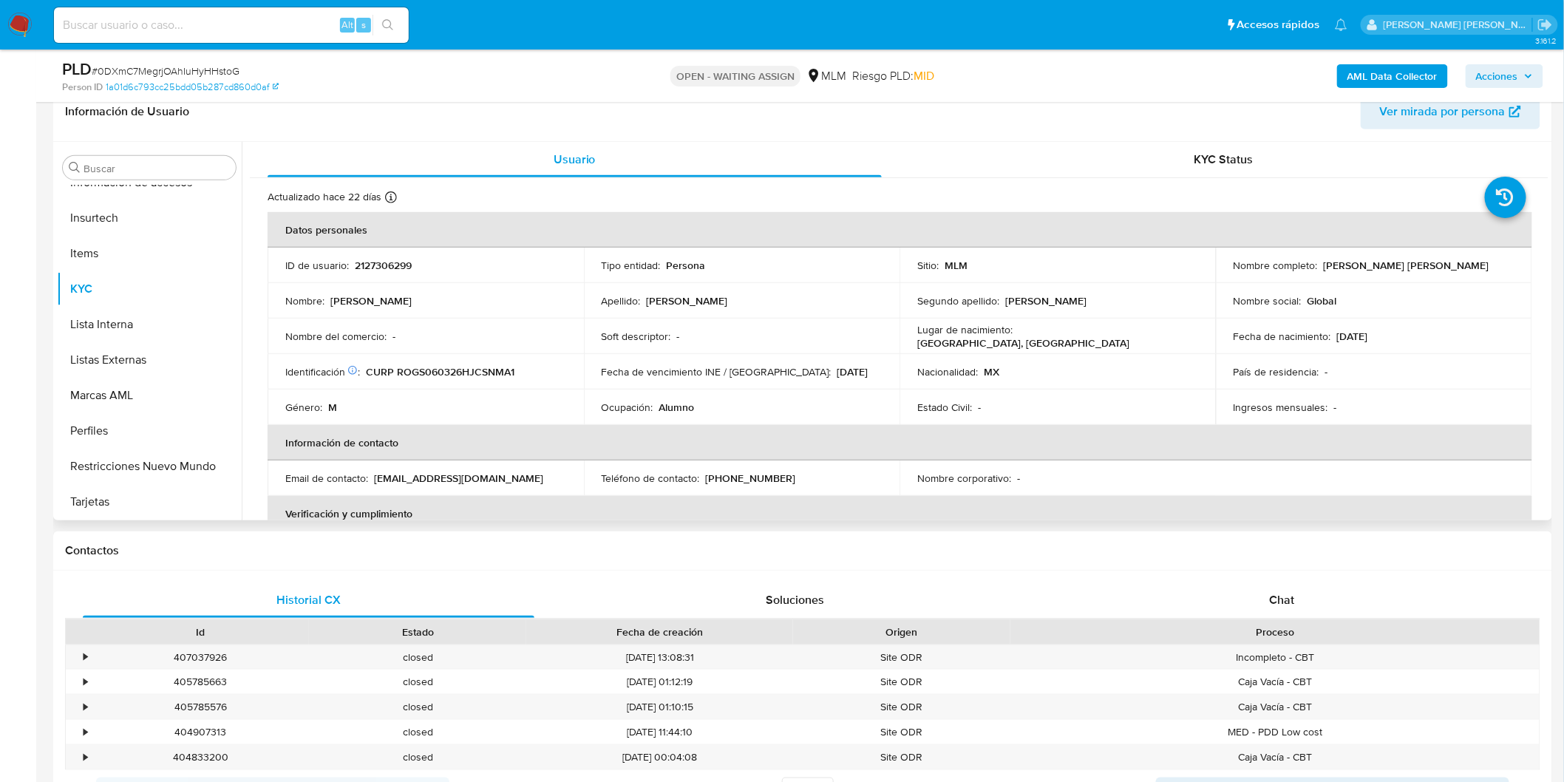
scroll to position [246, 0]
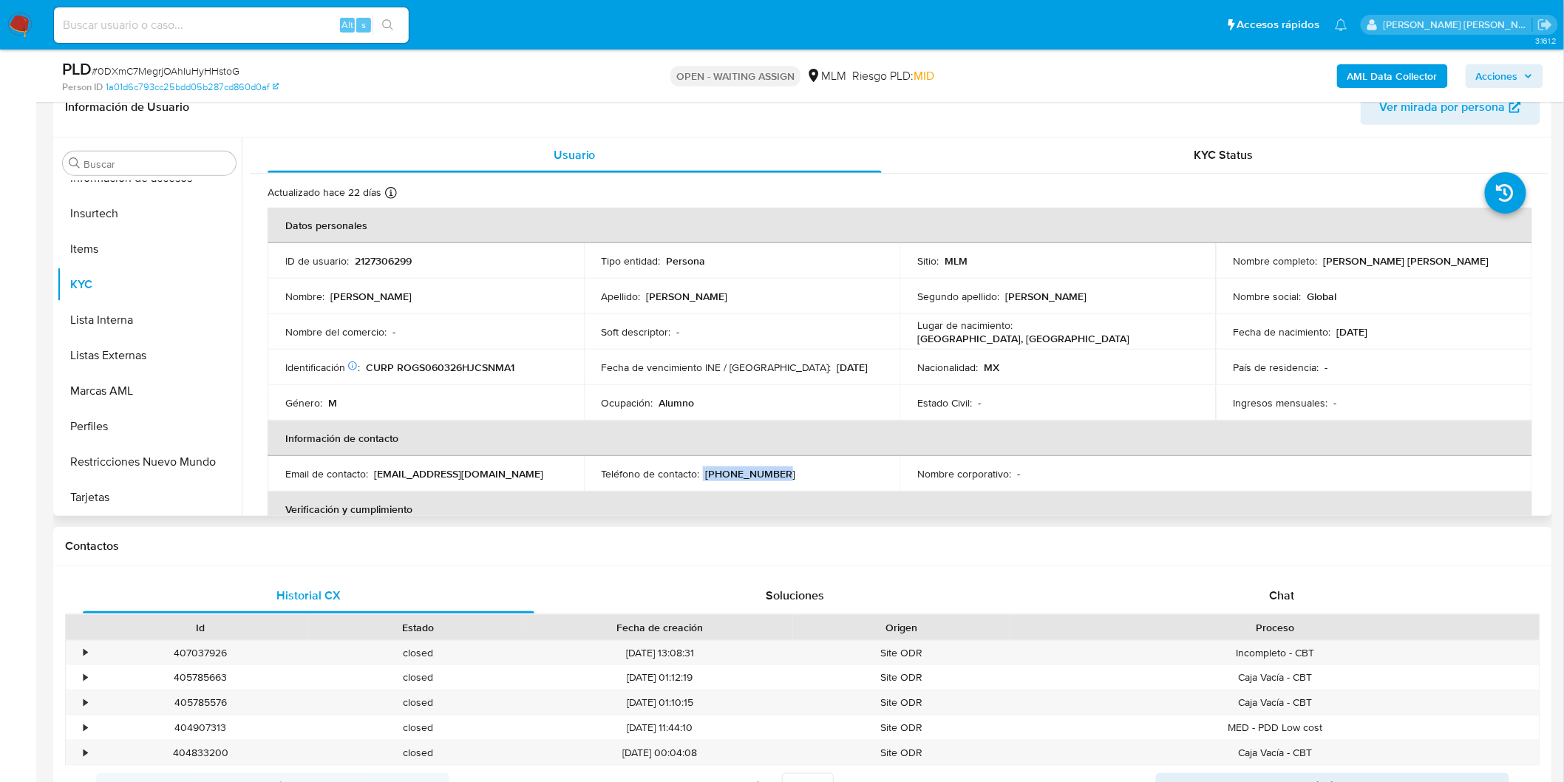
drag, startPoint x: 754, startPoint y: 471, endPoint x: 706, endPoint y: 490, distance: 51.5
click at [701, 478] on div "Teléfono de contacto : [PHONE_NUMBER]" at bounding box center [741, 473] width 281 height 13
copy div "[PHONE_NUMBER]"
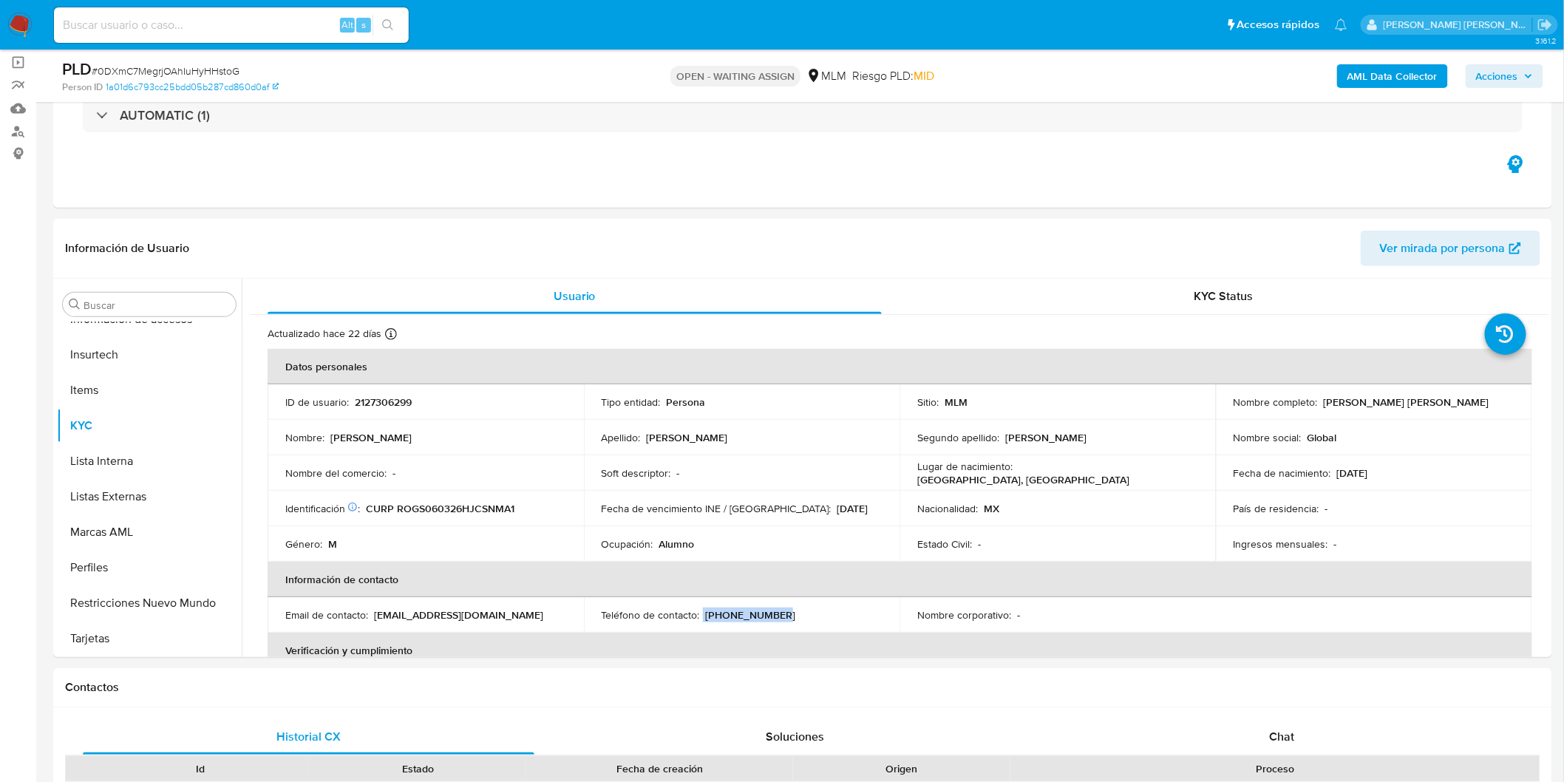
scroll to position [82, 0]
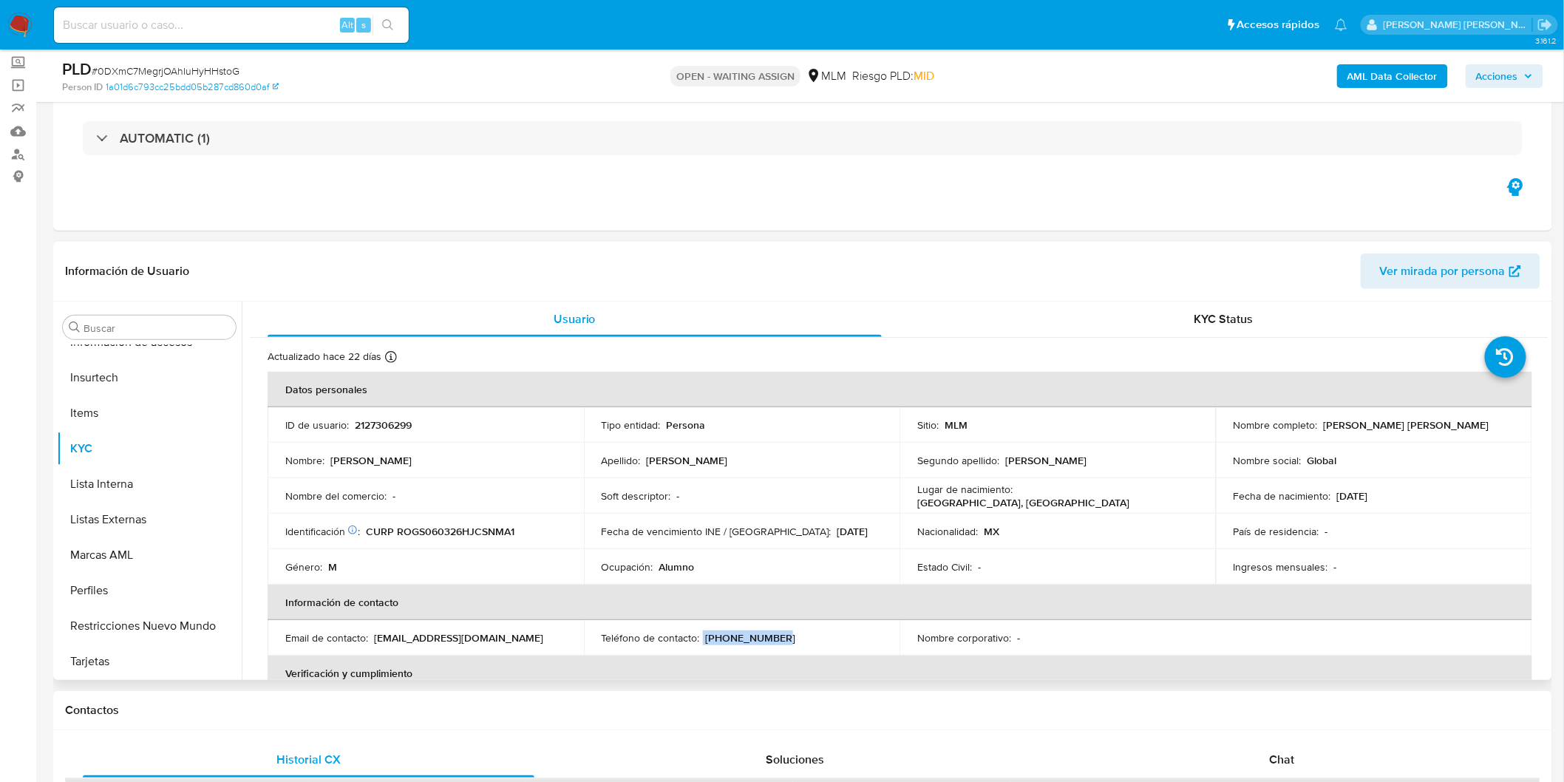
drag, startPoint x: 1468, startPoint y: 425, endPoint x: 1318, endPoint y: 425, distance: 150.7
click at [1318, 425] on div "Nombre completo : [PERSON_NAME] [PERSON_NAME]" at bounding box center [1373, 424] width 281 height 13
click at [1354, 444] on td "Nombre social : Global" at bounding box center [1374, 460] width 316 height 35
drag, startPoint x: 1497, startPoint y: 427, endPoint x: 1318, endPoint y: 425, distance: 179.6
click at [1318, 425] on div "Nombre completo : [PERSON_NAME] [PERSON_NAME]" at bounding box center [1373, 424] width 281 height 13
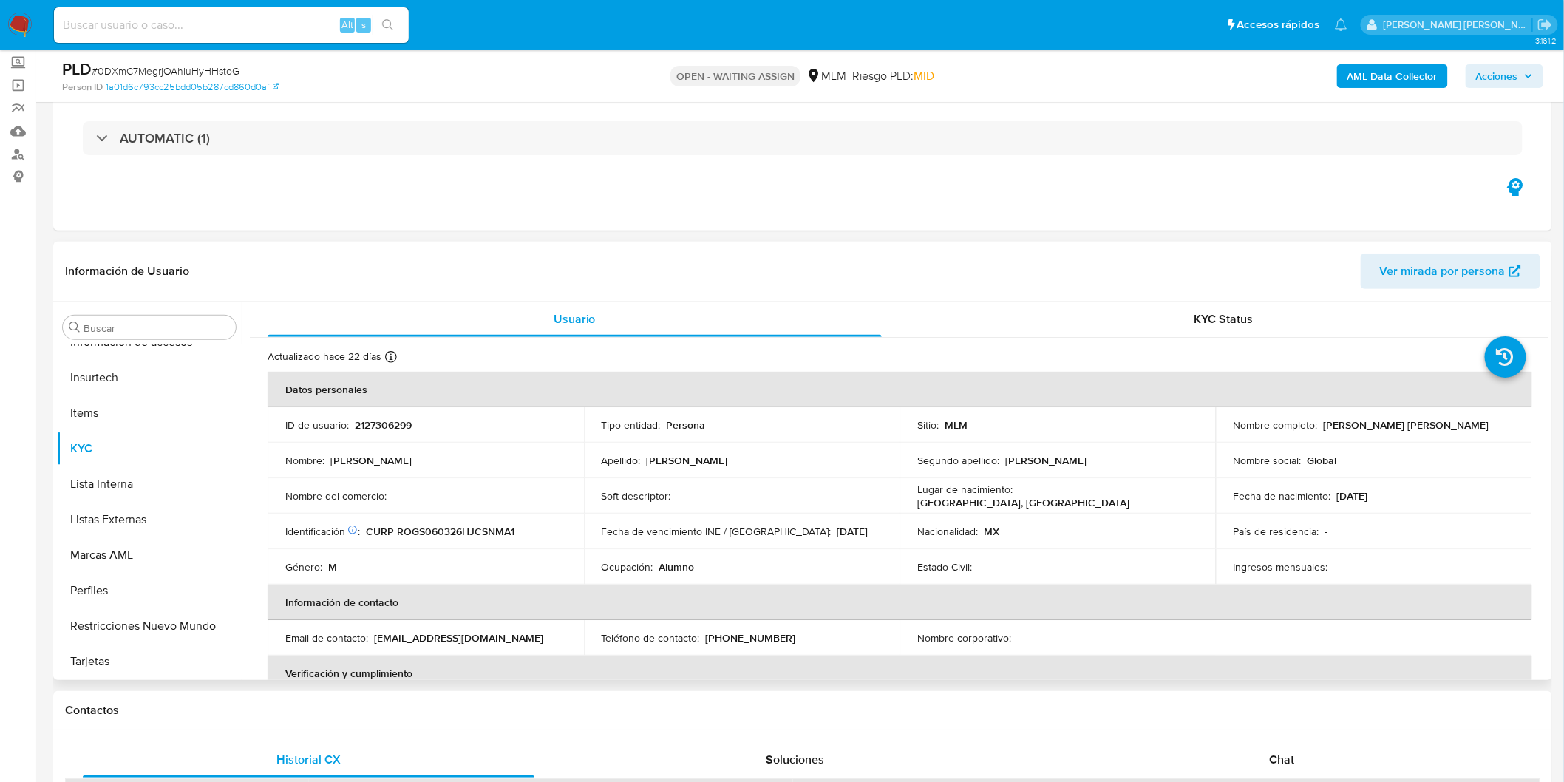
copy p "[PERSON_NAME] [PERSON_NAME]"
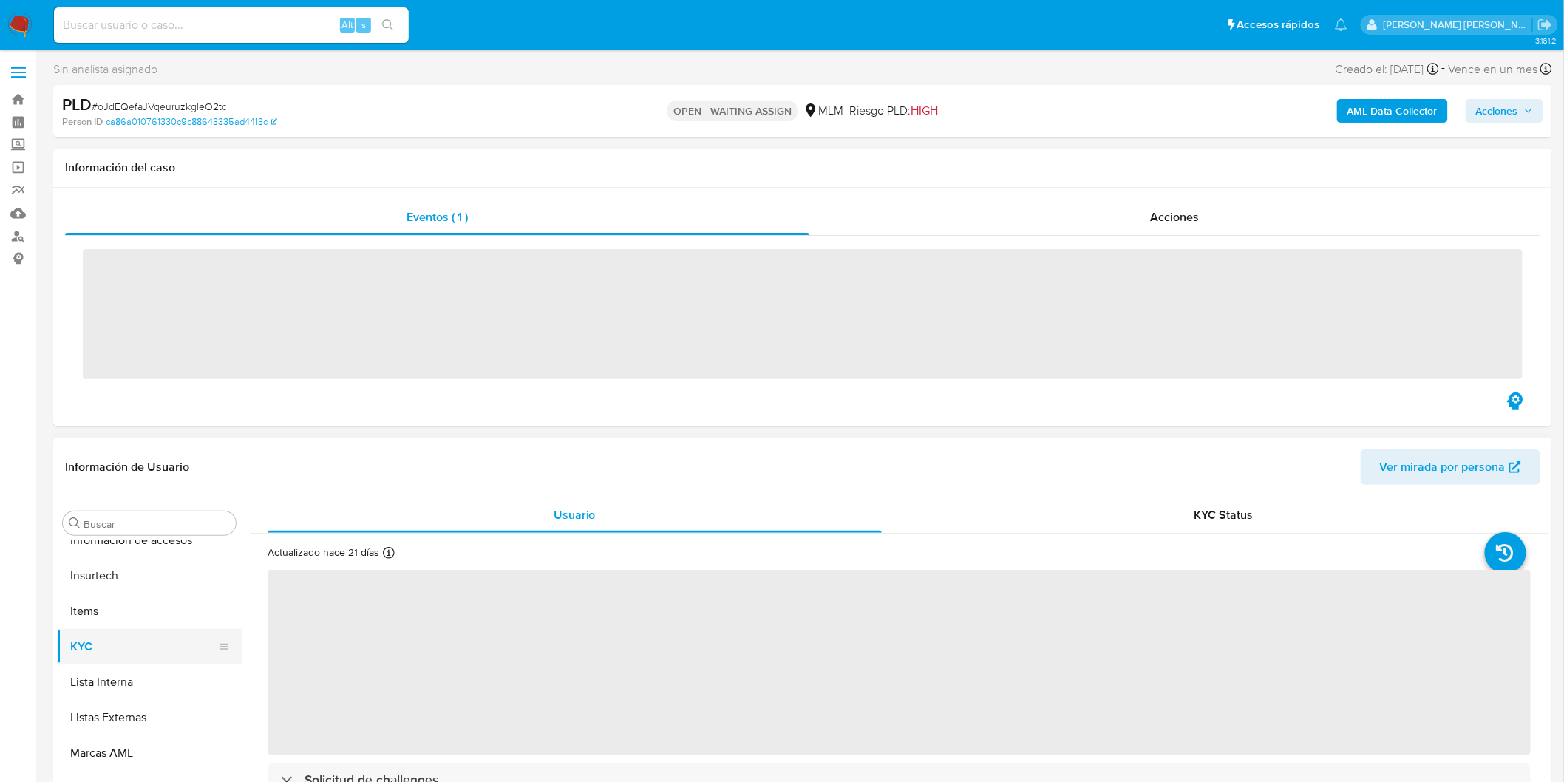
scroll to position [695, 0]
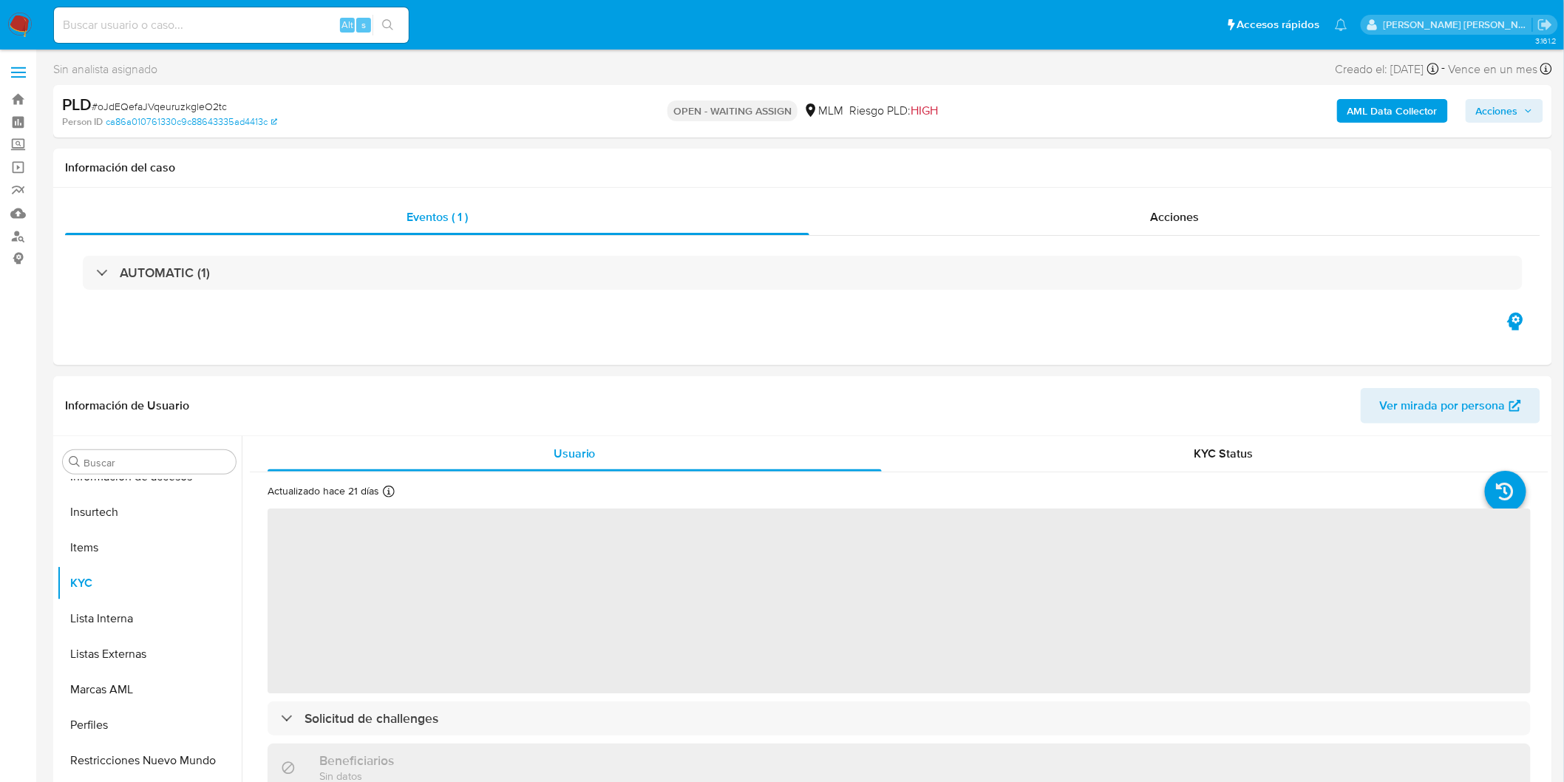
select select "10"
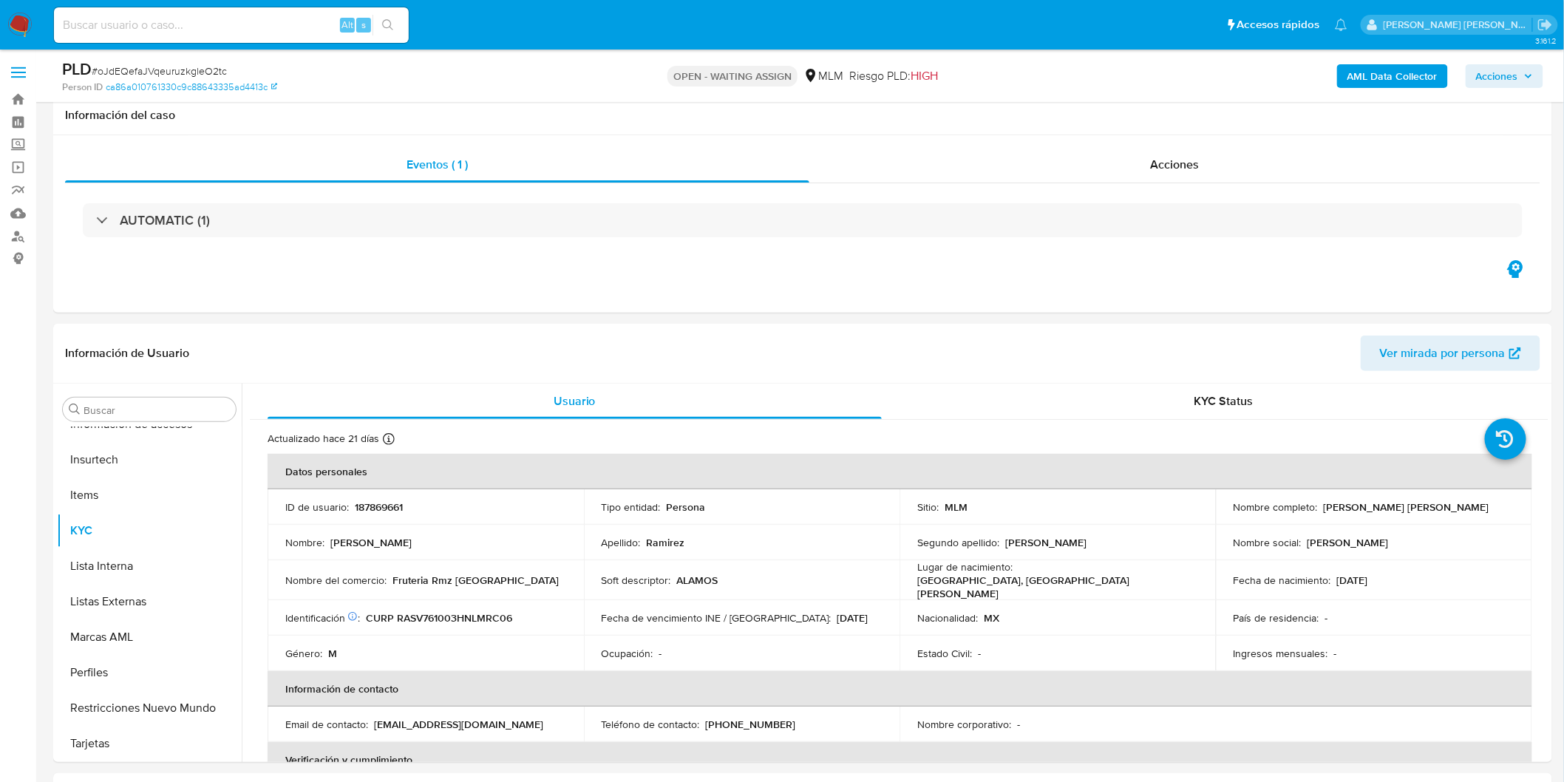
scroll to position [96, 0]
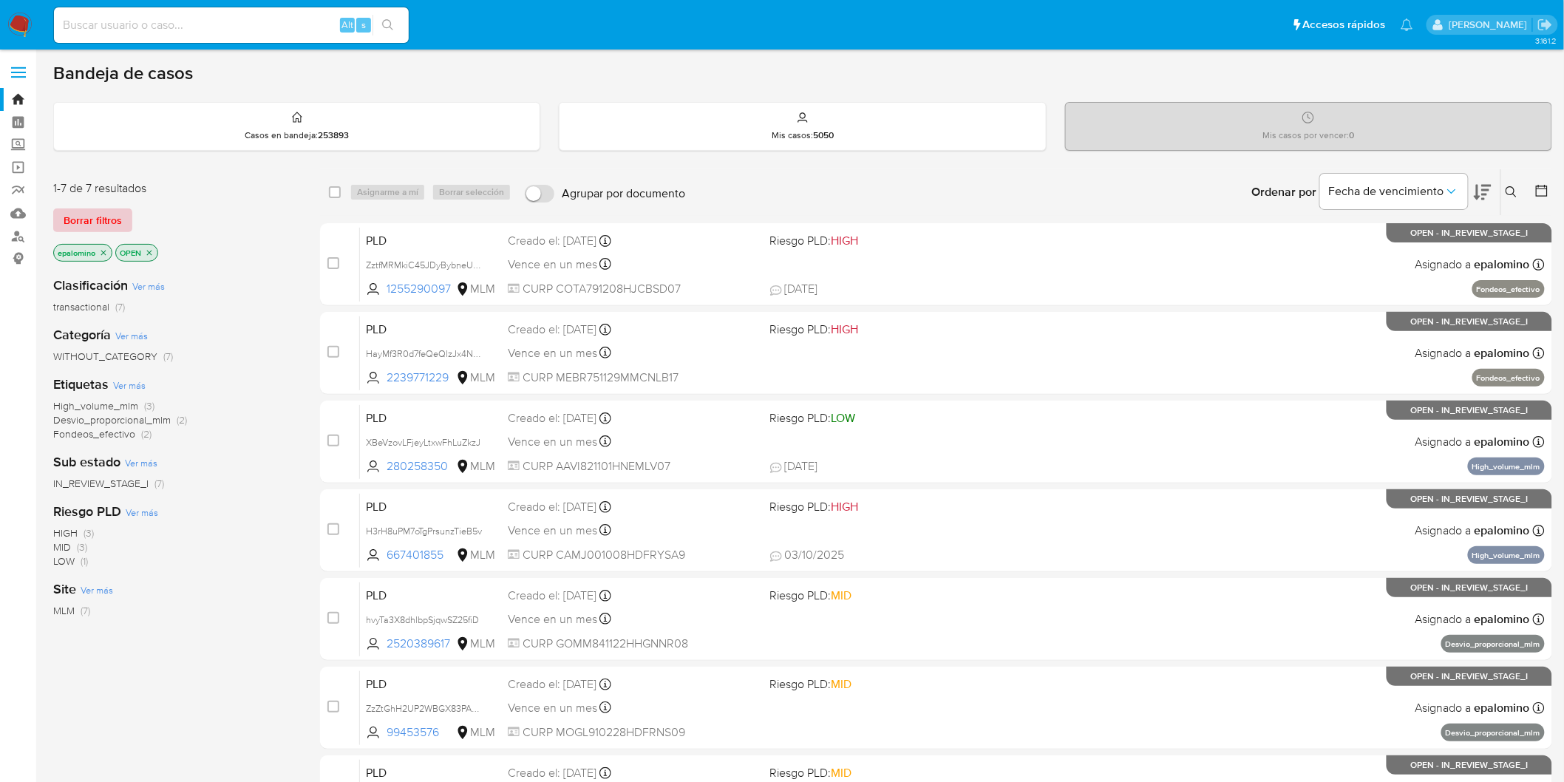
click at [101, 220] on span "Borrar filtros" at bounding box center [93, 220] width 58 height 21
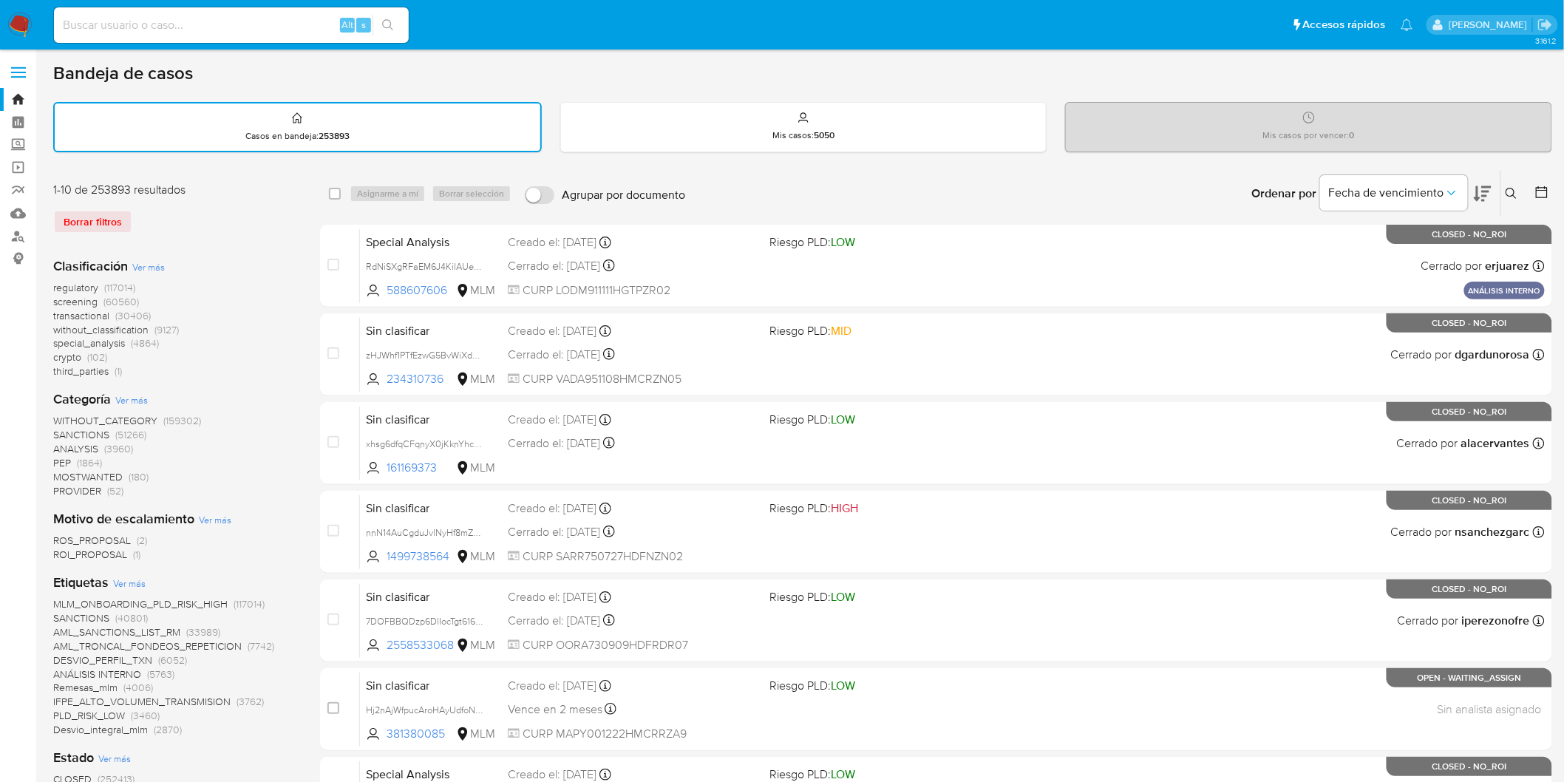
click at [1517, 185] on button at bounding box center [1513, 194] width 24 height 18
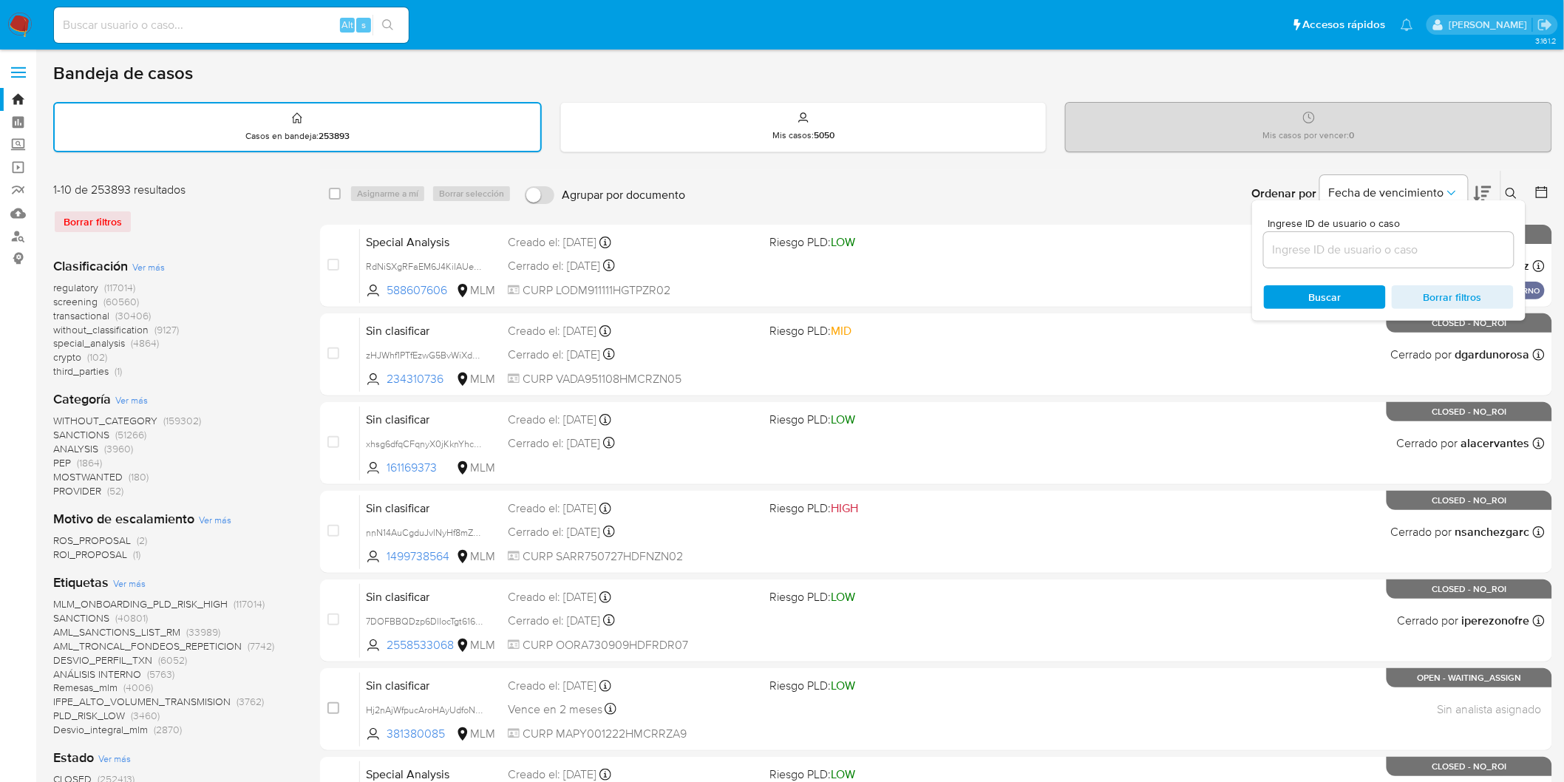
drag, startPoint x: 1352, startPoint y: 231, endPoint x: 1332, endPoint y: 247, distance: 26.3
click at [1350, 232] on div at bounding box center [1389, 249] width 250 height 35
drag, startPoint x: 1332, startPoint y: 247, endPoint x: 1335, endPoint y: 239, distance: 8.6
click at [1332, 247] on input at bounding box center [1389, 249] width 250 height 19
paste input "91624926"
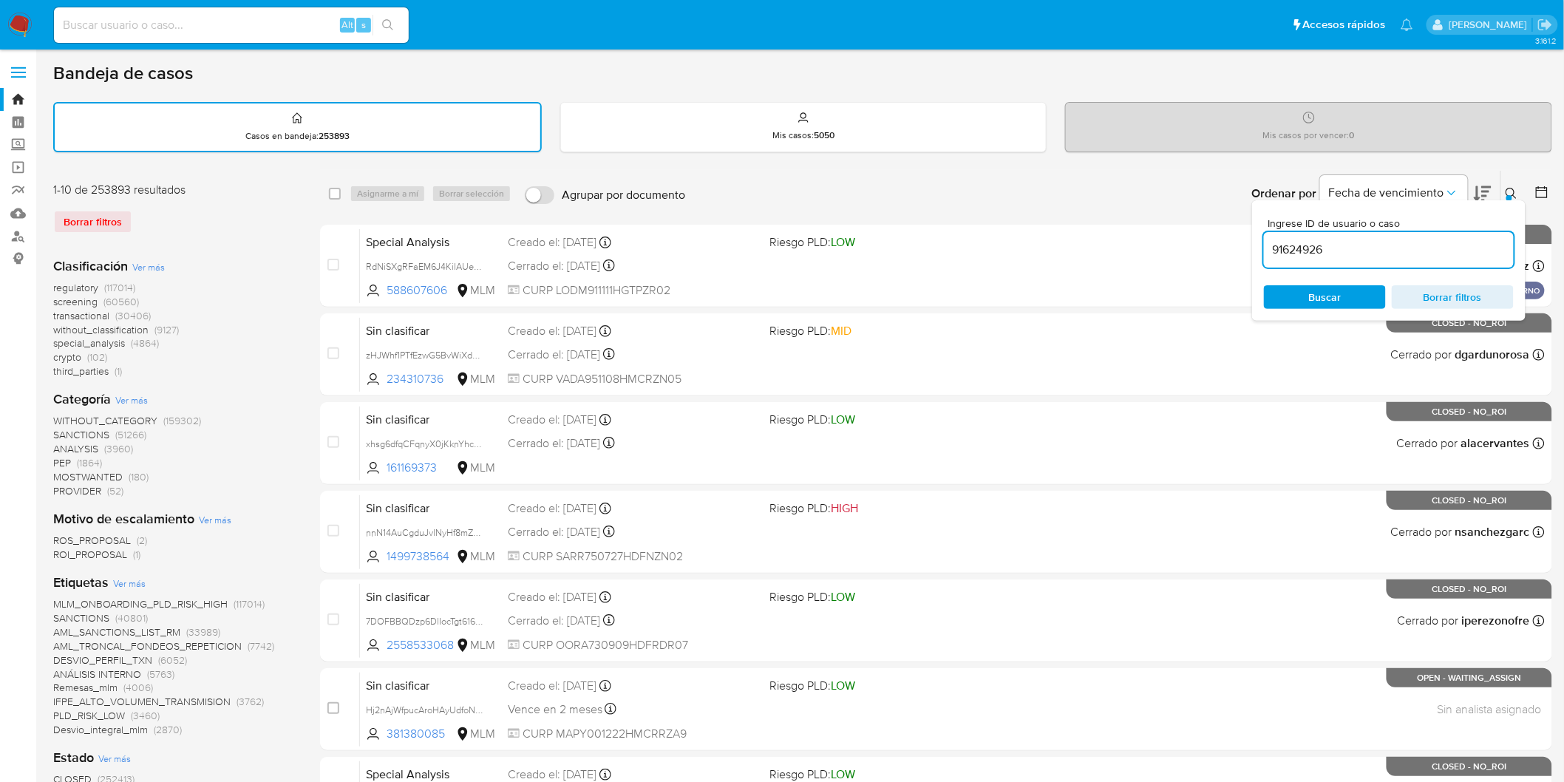
type input "91624926"
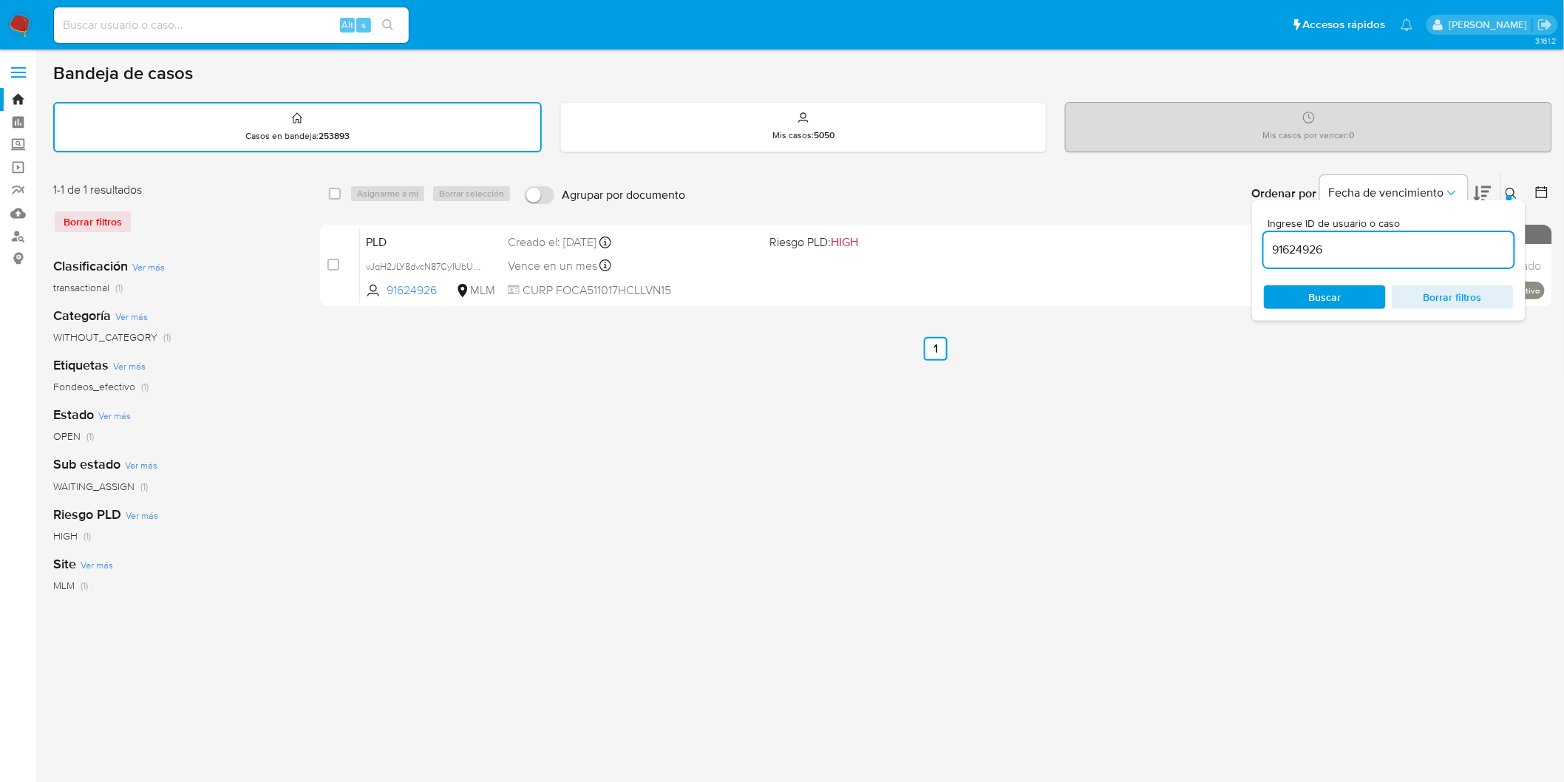
click at [1516, 188] on icon at bounding box center [1511, 194] width 12 height 12
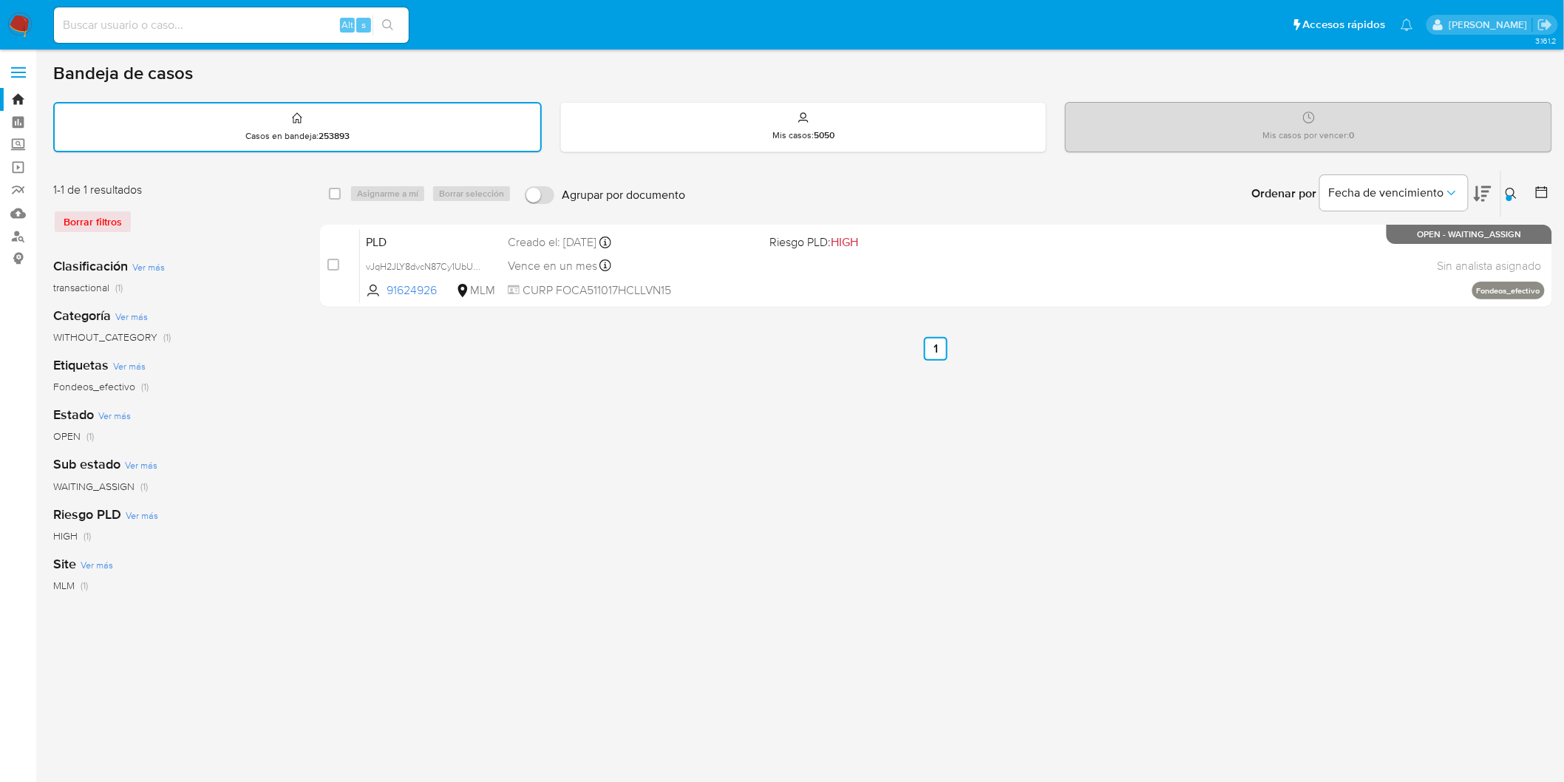
click at [1509, 192] on icon at bounding box center [1511, 194] width 12 height 12
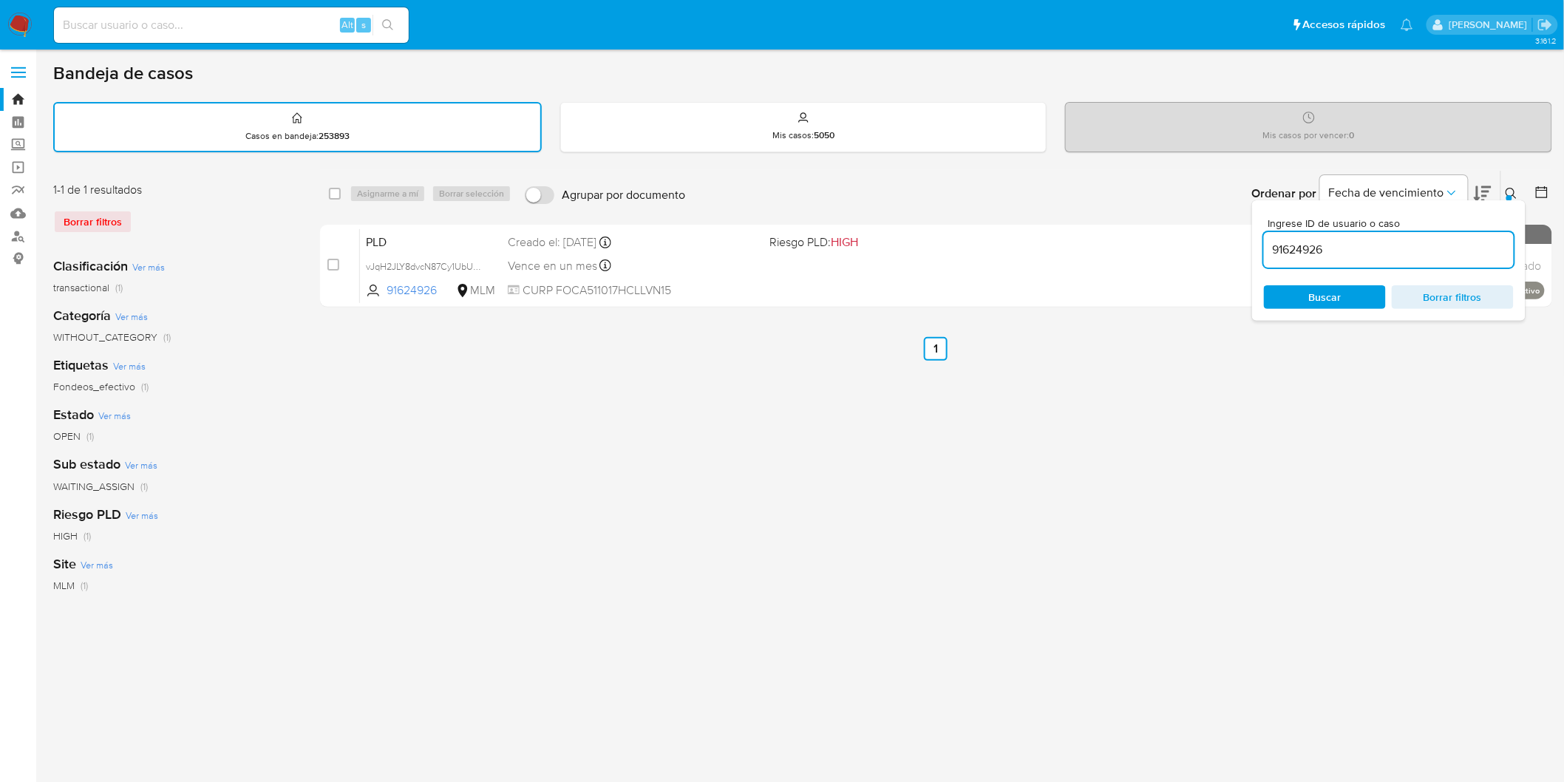
click at [1298, 236] on div "91624926" at bounding box center [1389, 249] width 250 height 35
click at [1298, 245] on input "91624926" at bounding box center [1389, 249] width 250 height 19
paste input "457842963"
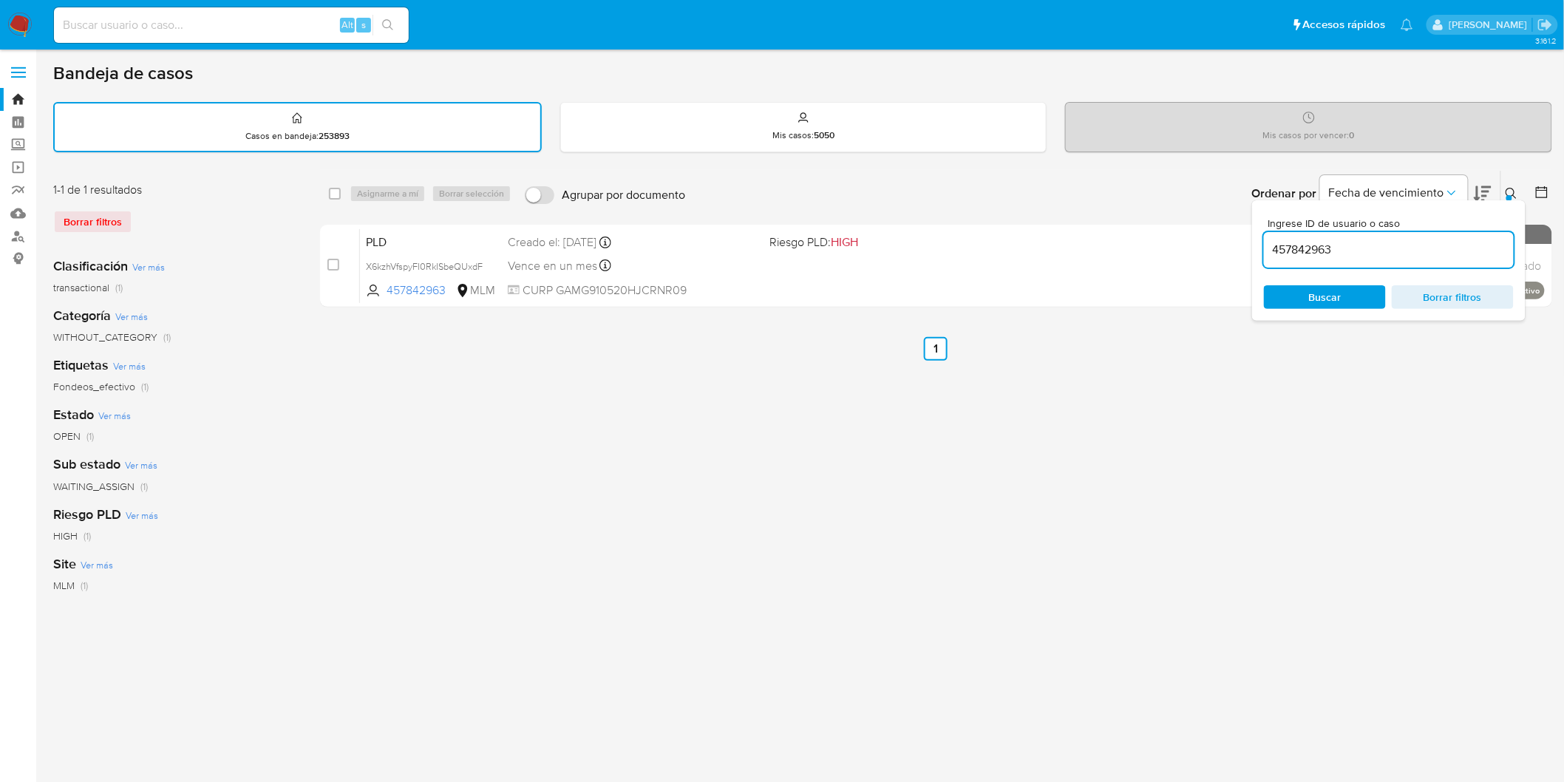
click at [1511, 188] on icon at bounding box center [1511, 194] width 12 height 12
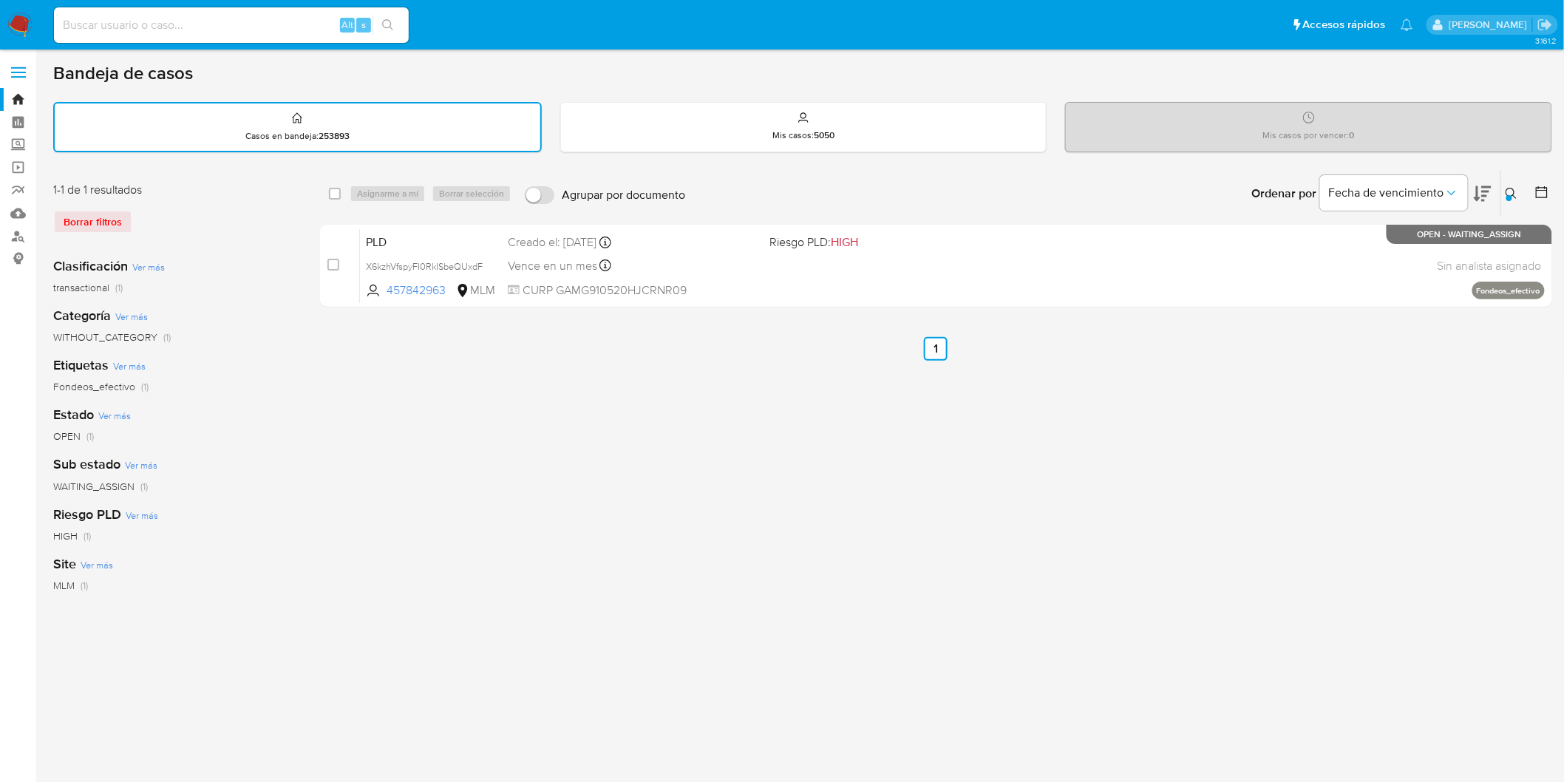
click at [1516, 188] on icon at bounding box center [1511, 194] width 12 height 12
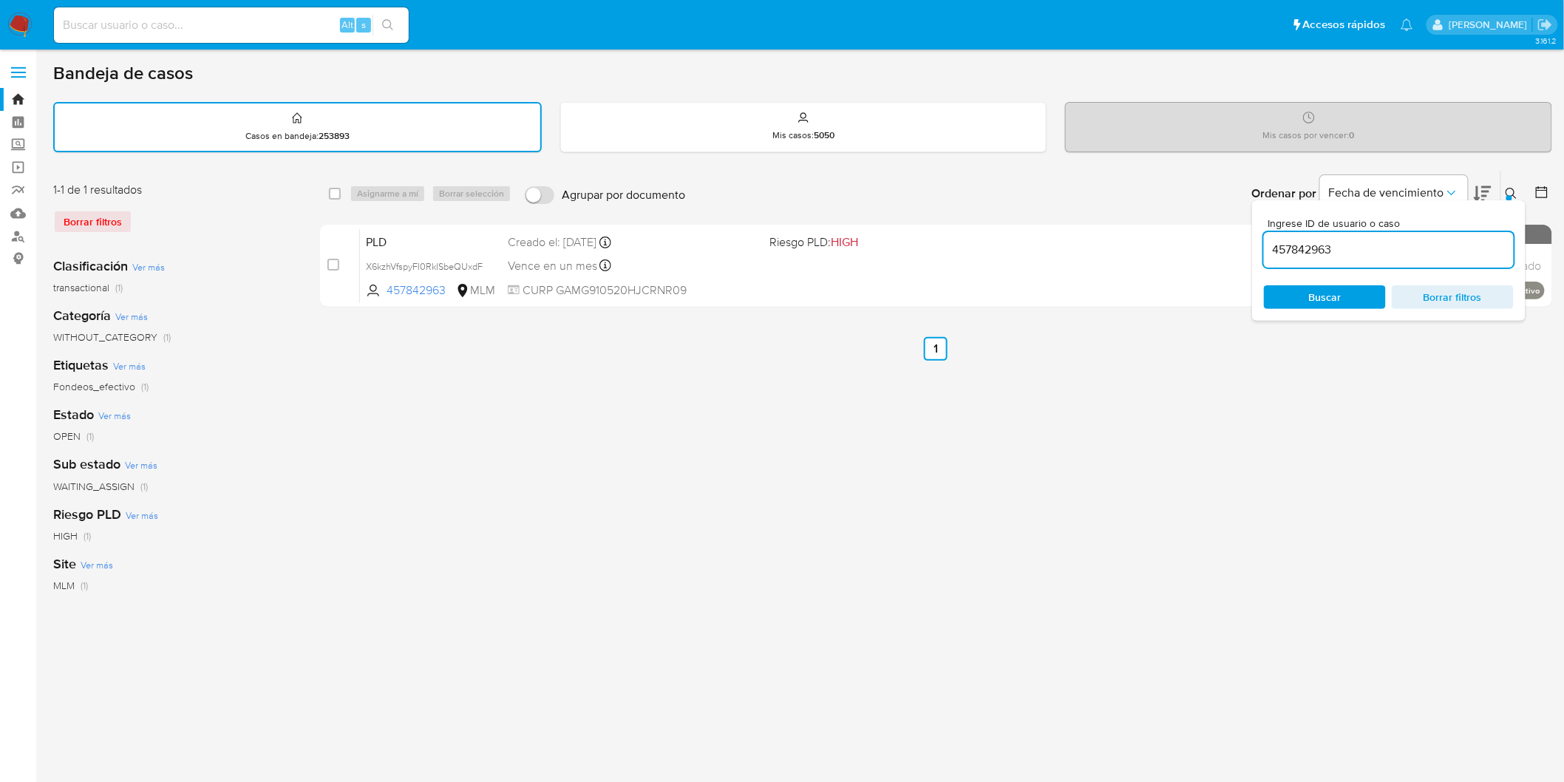
click at [1318, 248] on input "457842963" at bounding box center [1389, 249] width 250 height 19
type input "813636009"
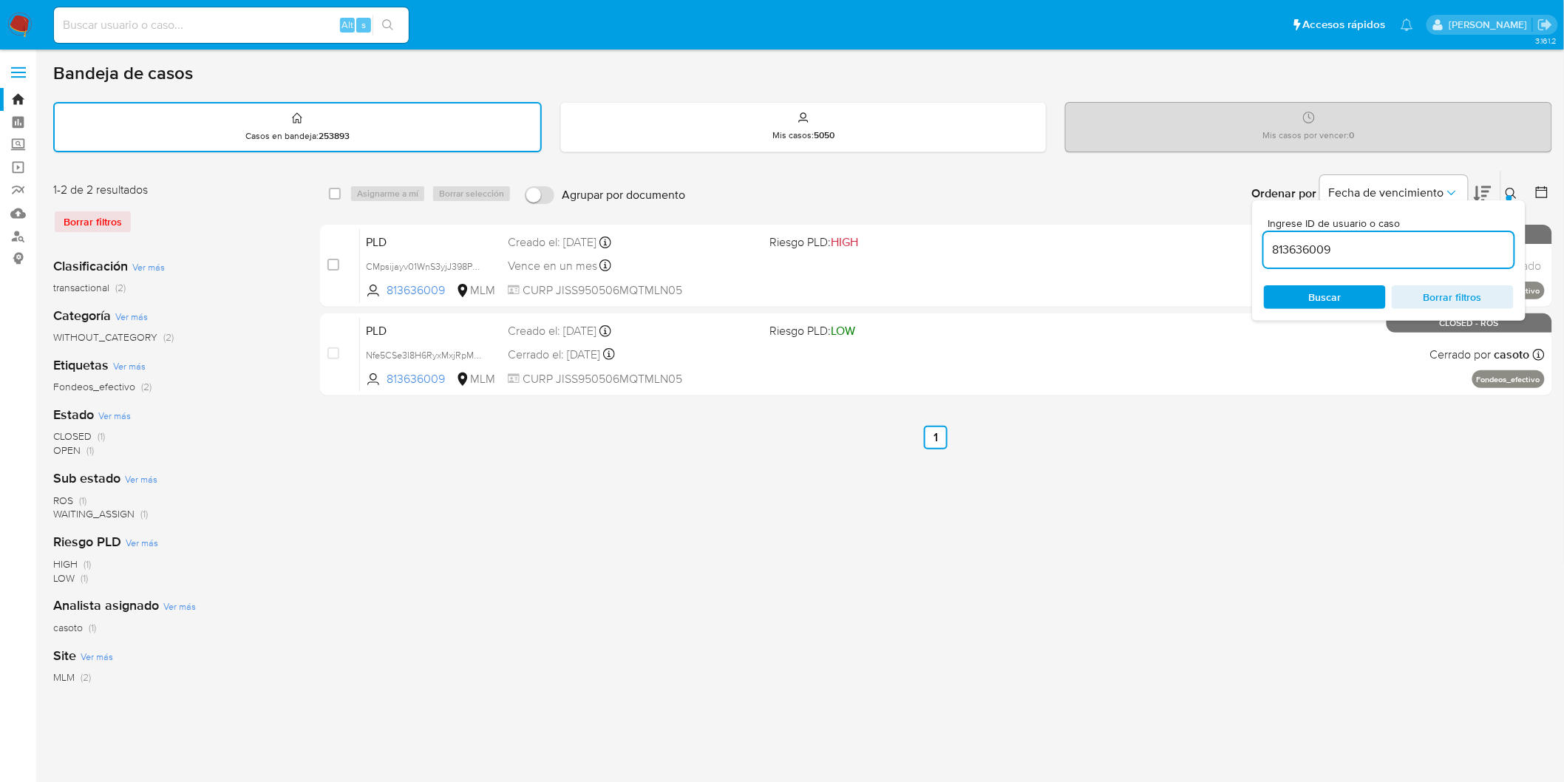
click at [1515, 188] on icon at bounding box center [1511, 194] width 12 height 12
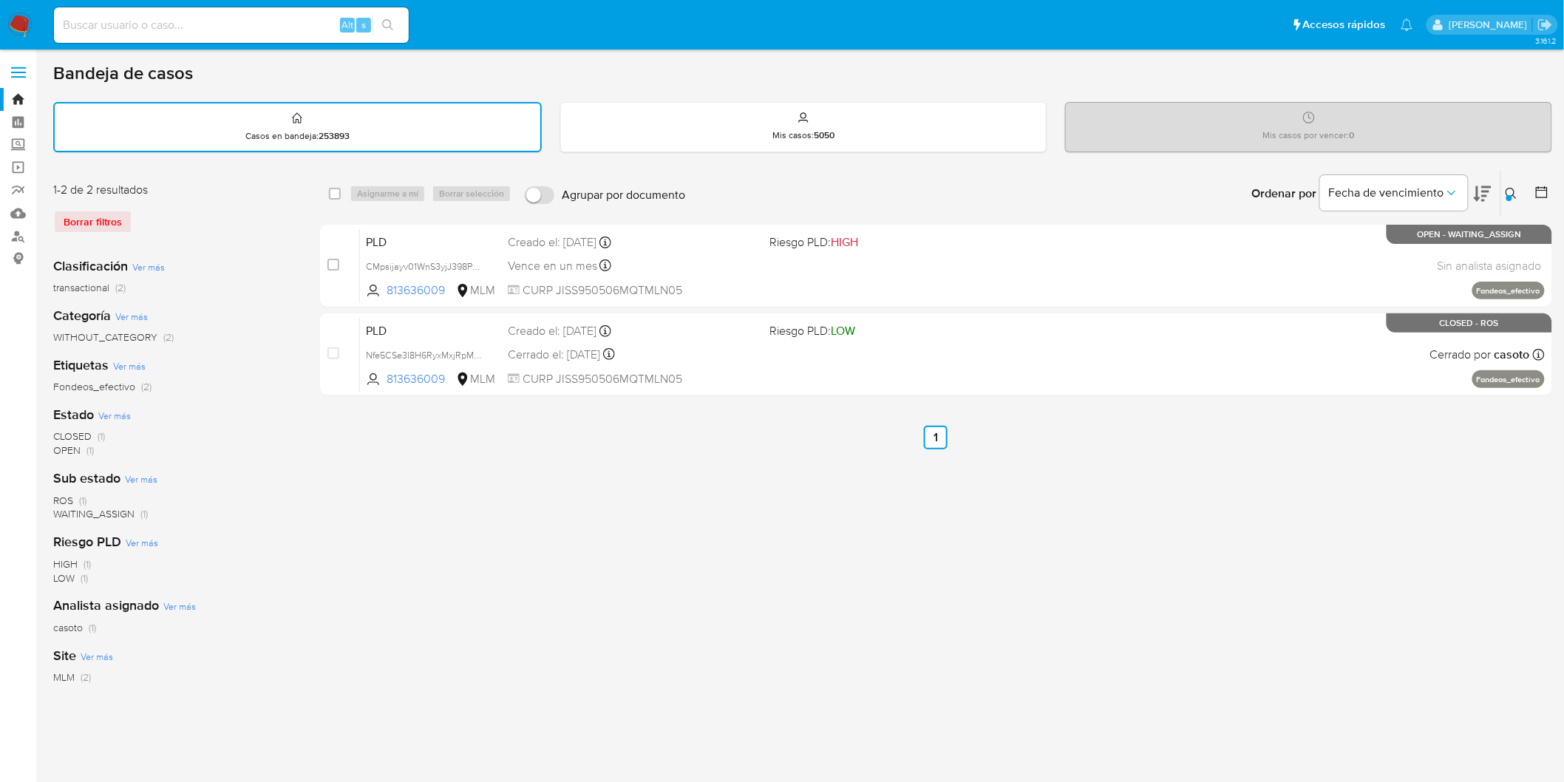
click at [11, 26] on img at bounding box center [19, 25] width 25 height 25
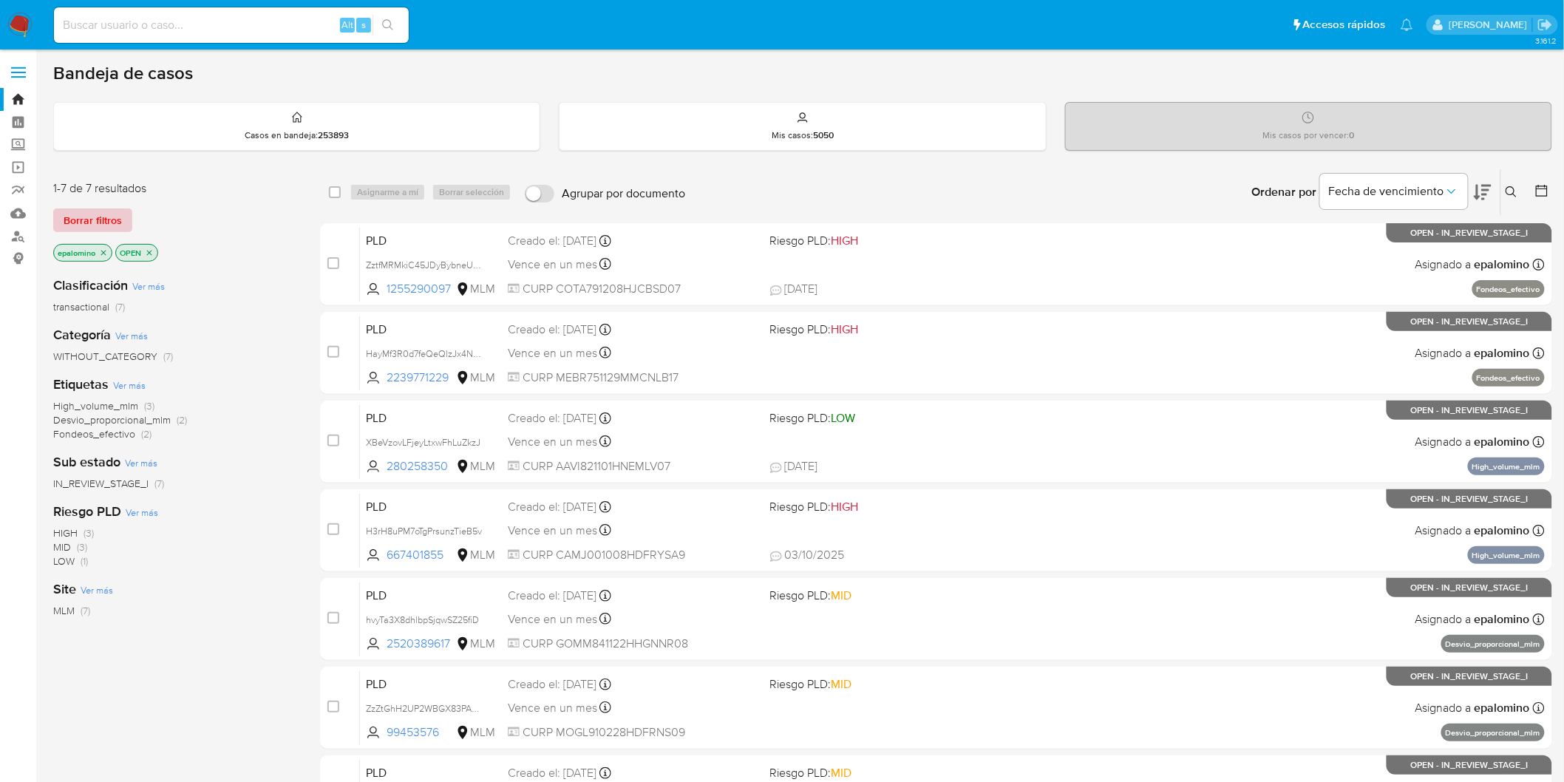
click at [94, 222] on span "Borrar filtros" at bounding box center [93, 220] width 58 height 21
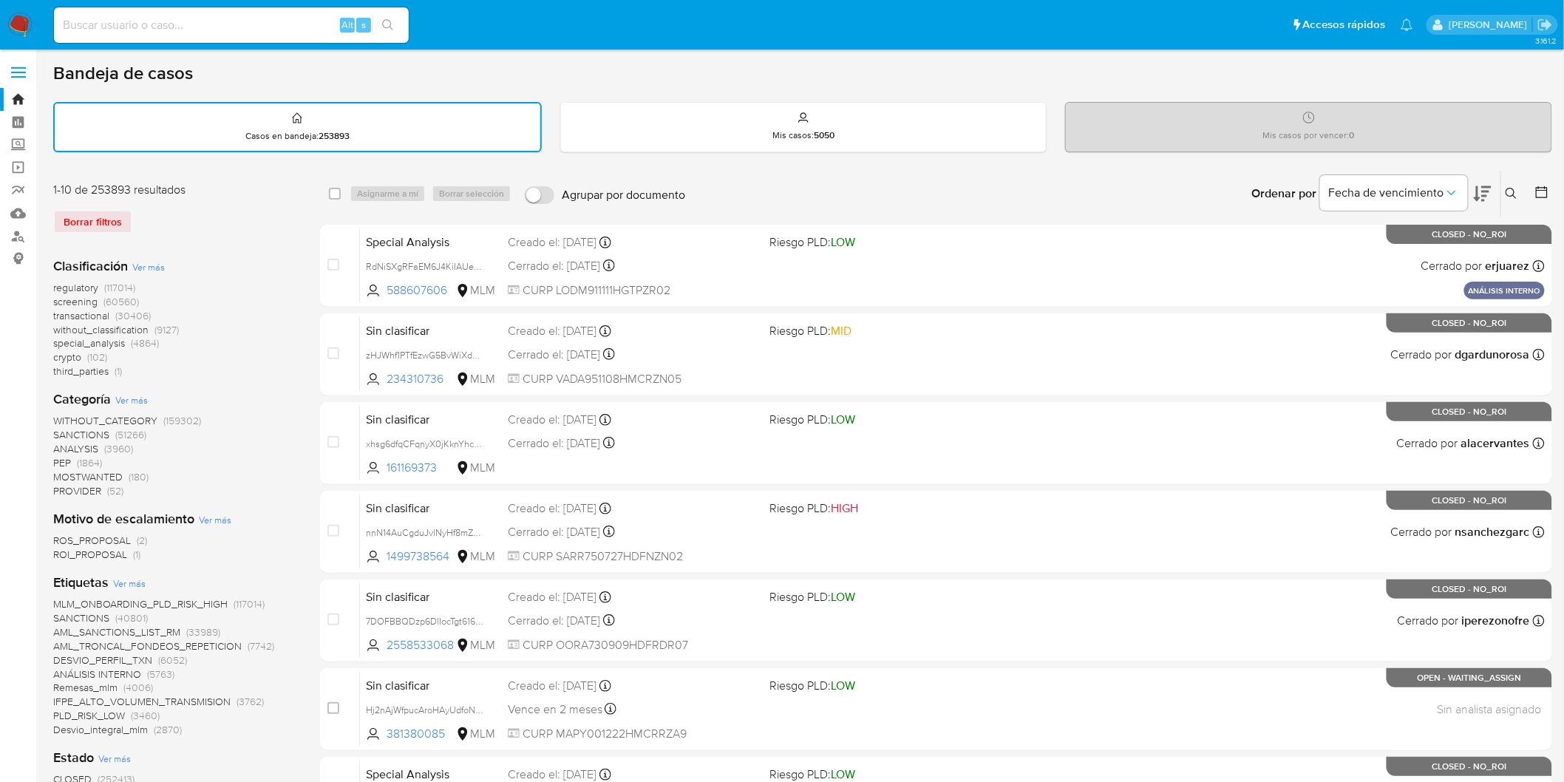
click at [1513, 185] on button at bounding box center [1513, 194] width 24 height 18
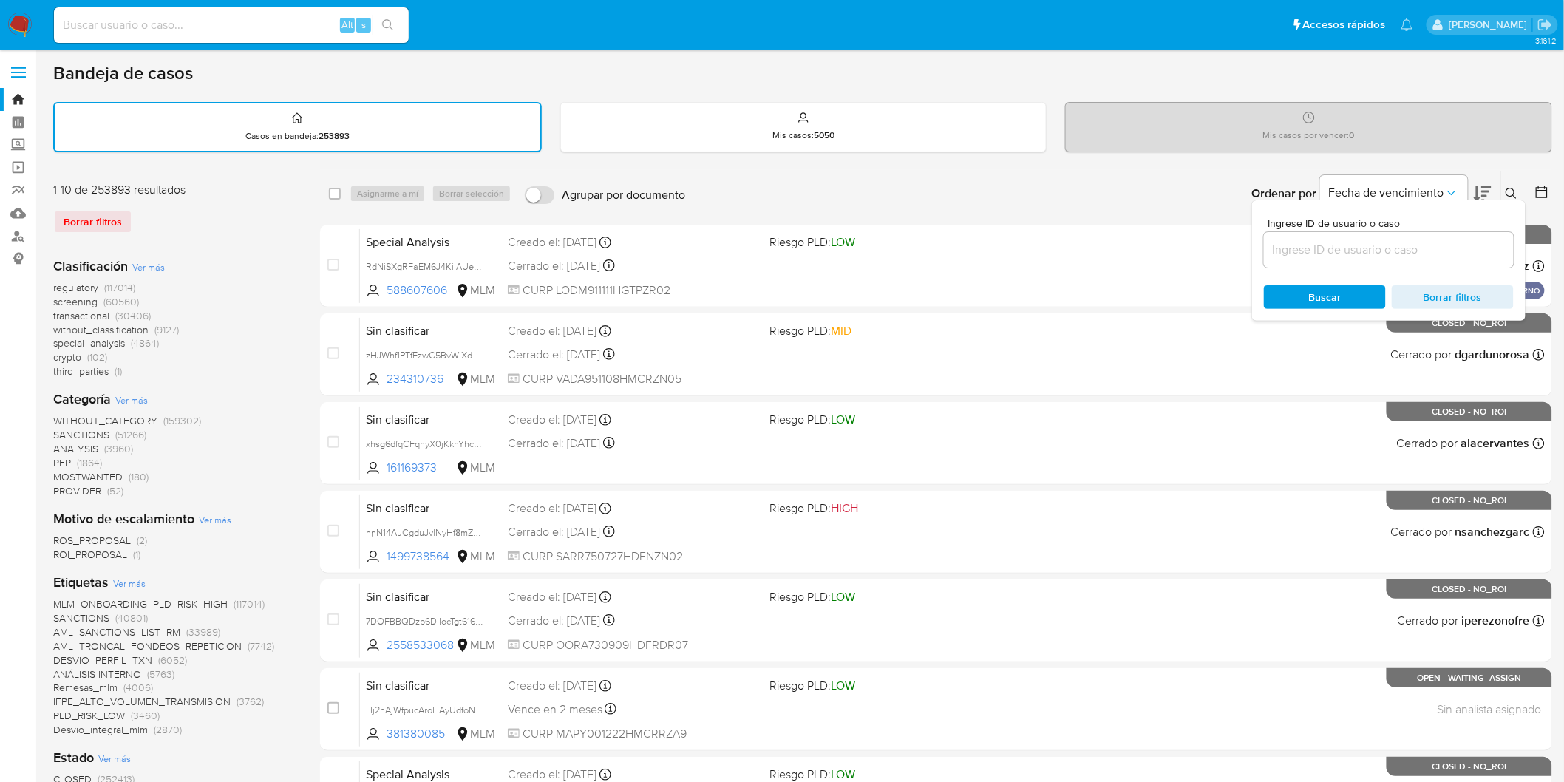
click at [1311, 242] on input at bounding box center [1389, 249] width 250 height 19
type input "2127306299"
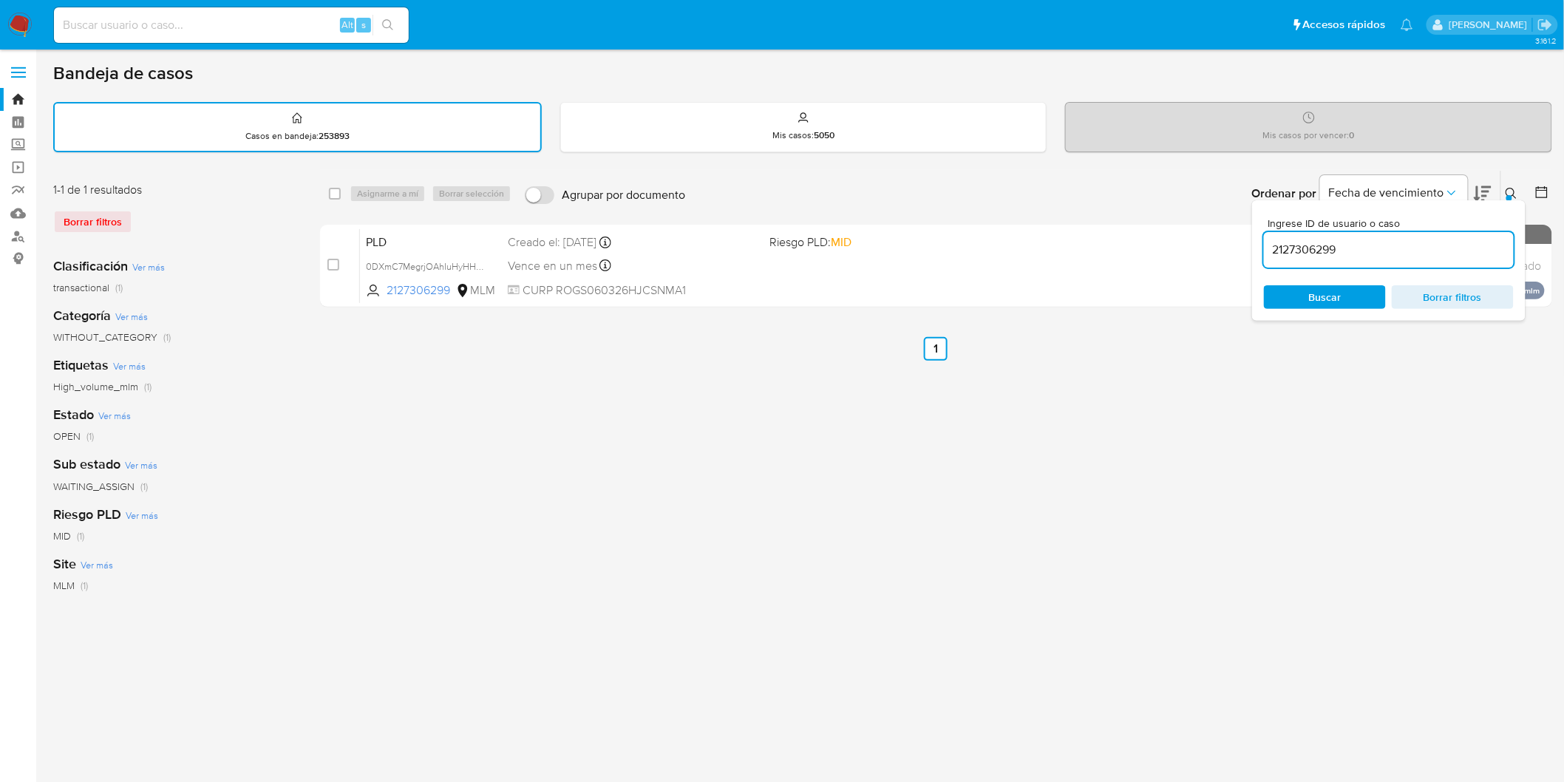
click at [1512, 188] on icon at bounding box center [1511, 194] width 12 height 12
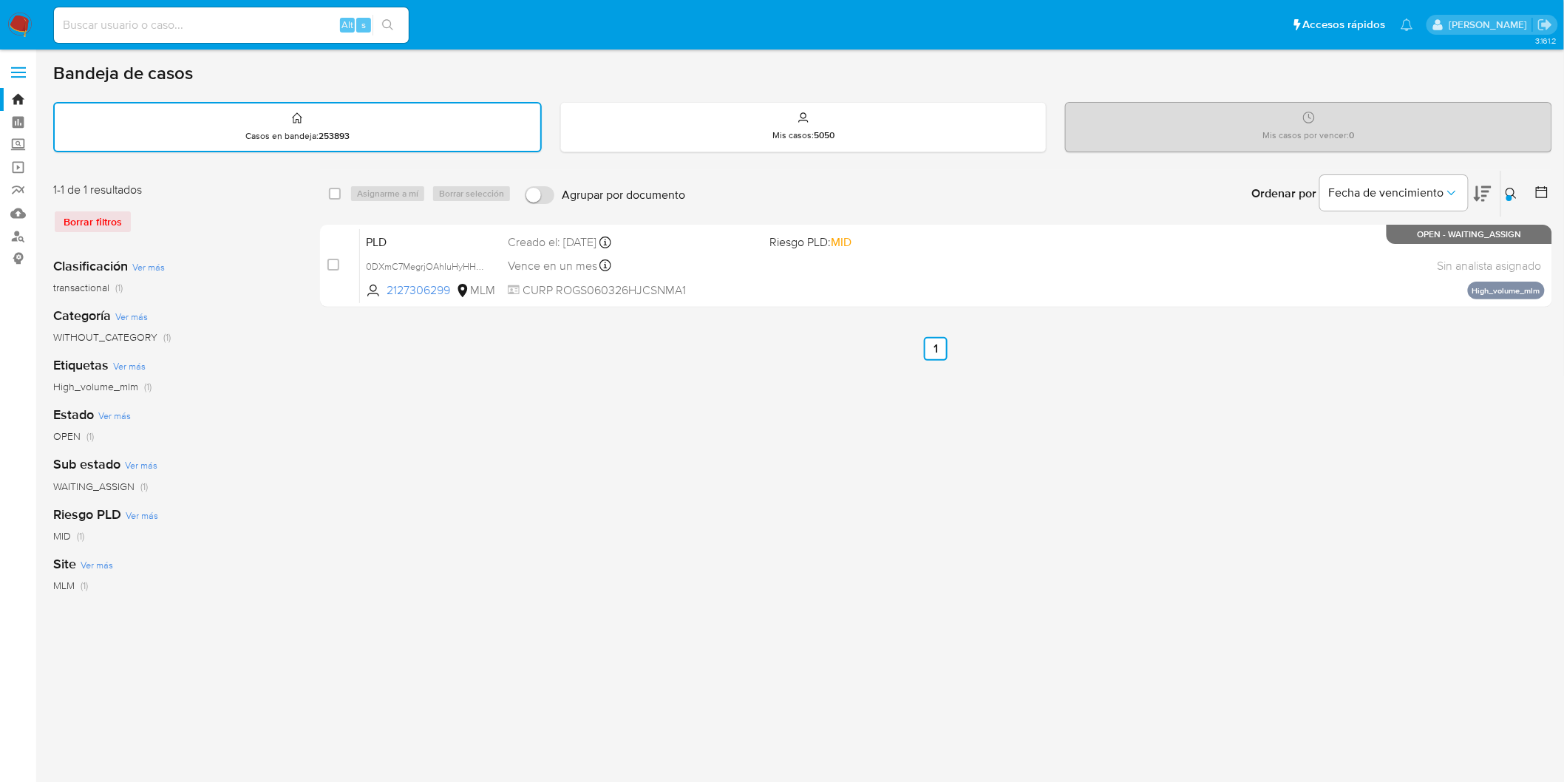
click at [335, 200] on div "select-all-cases-checkbox" at bounding box center [338, 194] width 18 height 18
click at [337, 194] on input "checkbox" at bounding box center [335, 194] width 12 height 12
checkbox input "true"
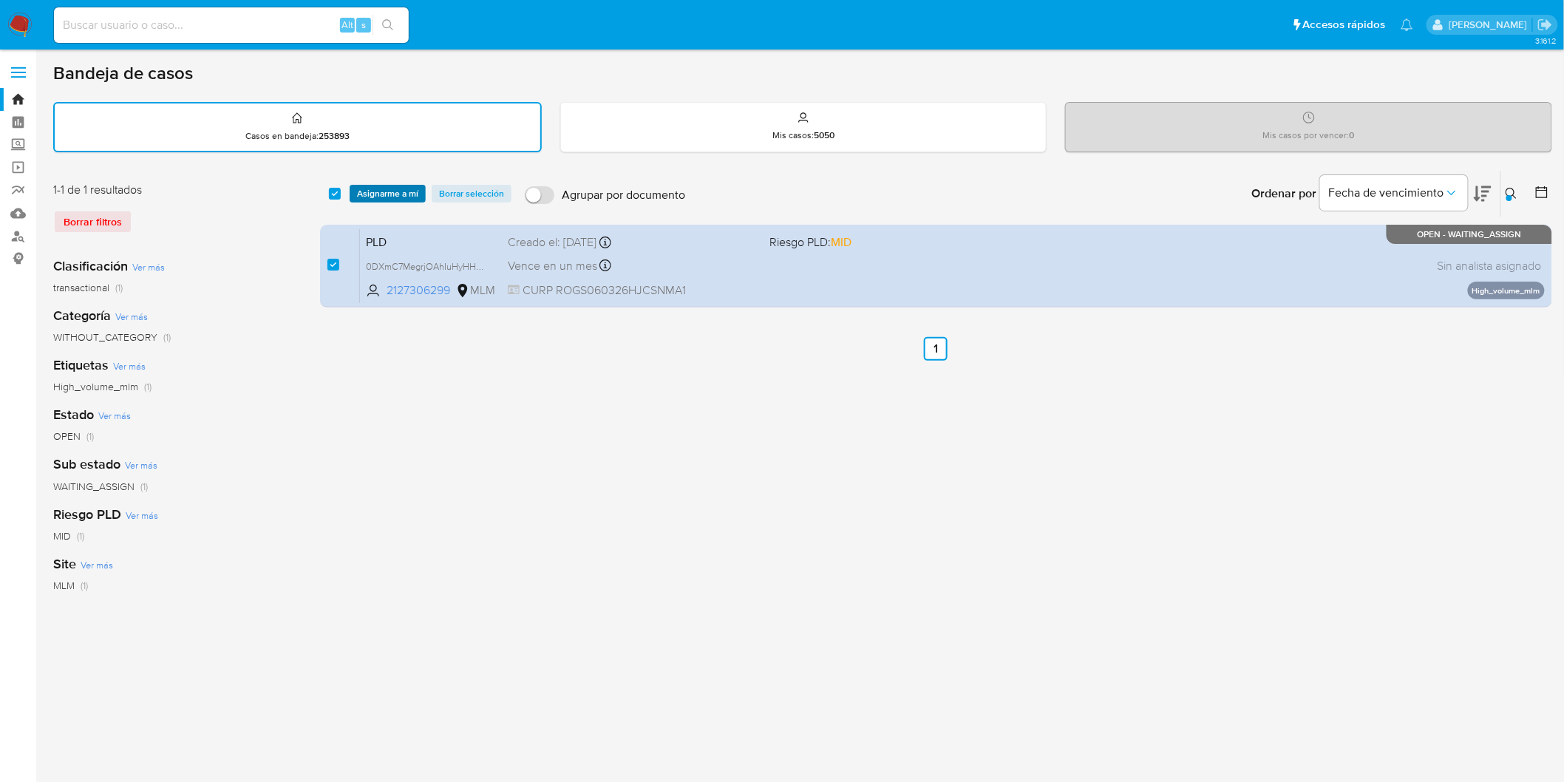
click at [390, 188] on span "Asignarme a mí" at bounding box center [387, 193] width 61 height 15
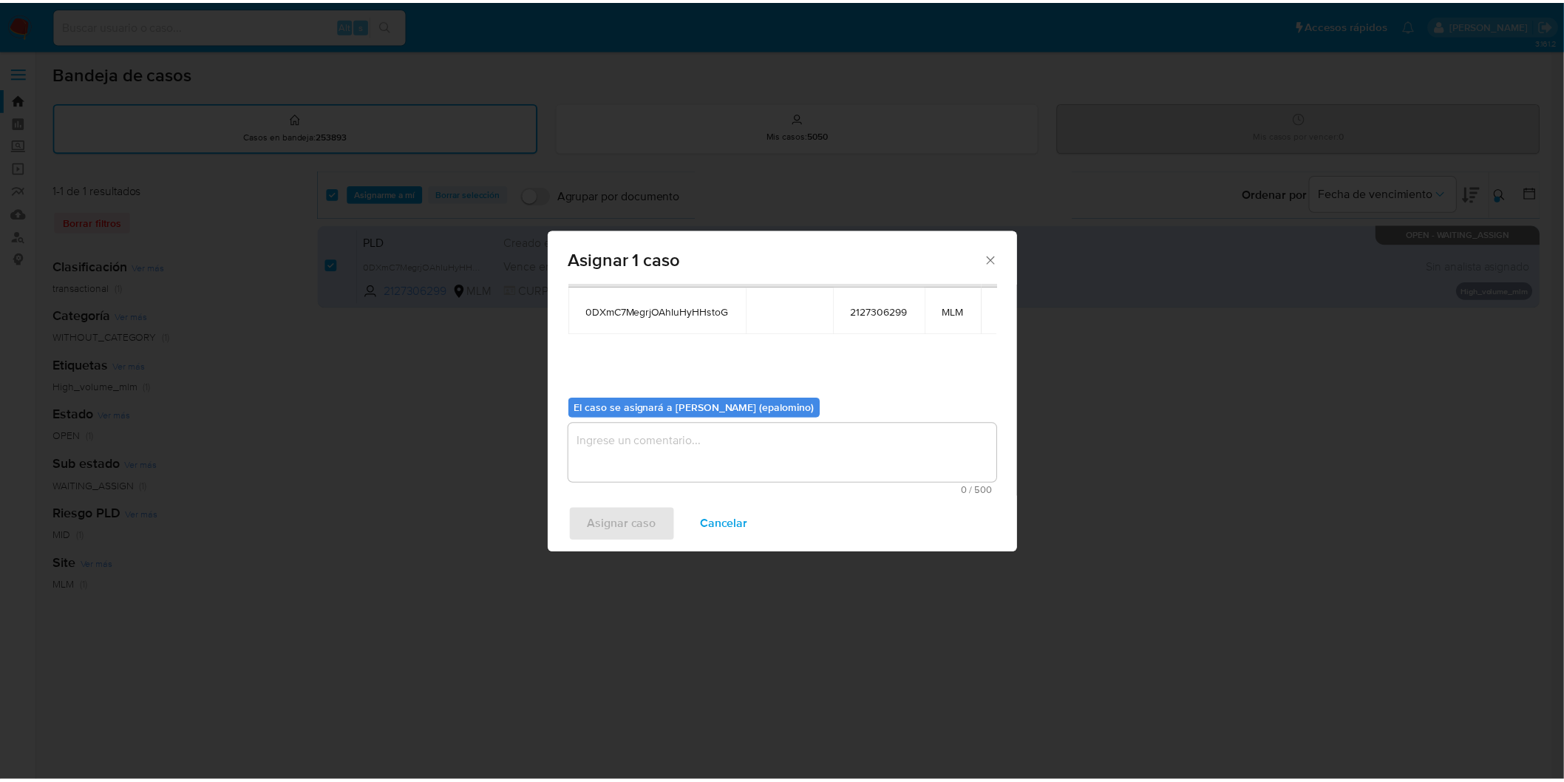
scroll to position [76, 0]
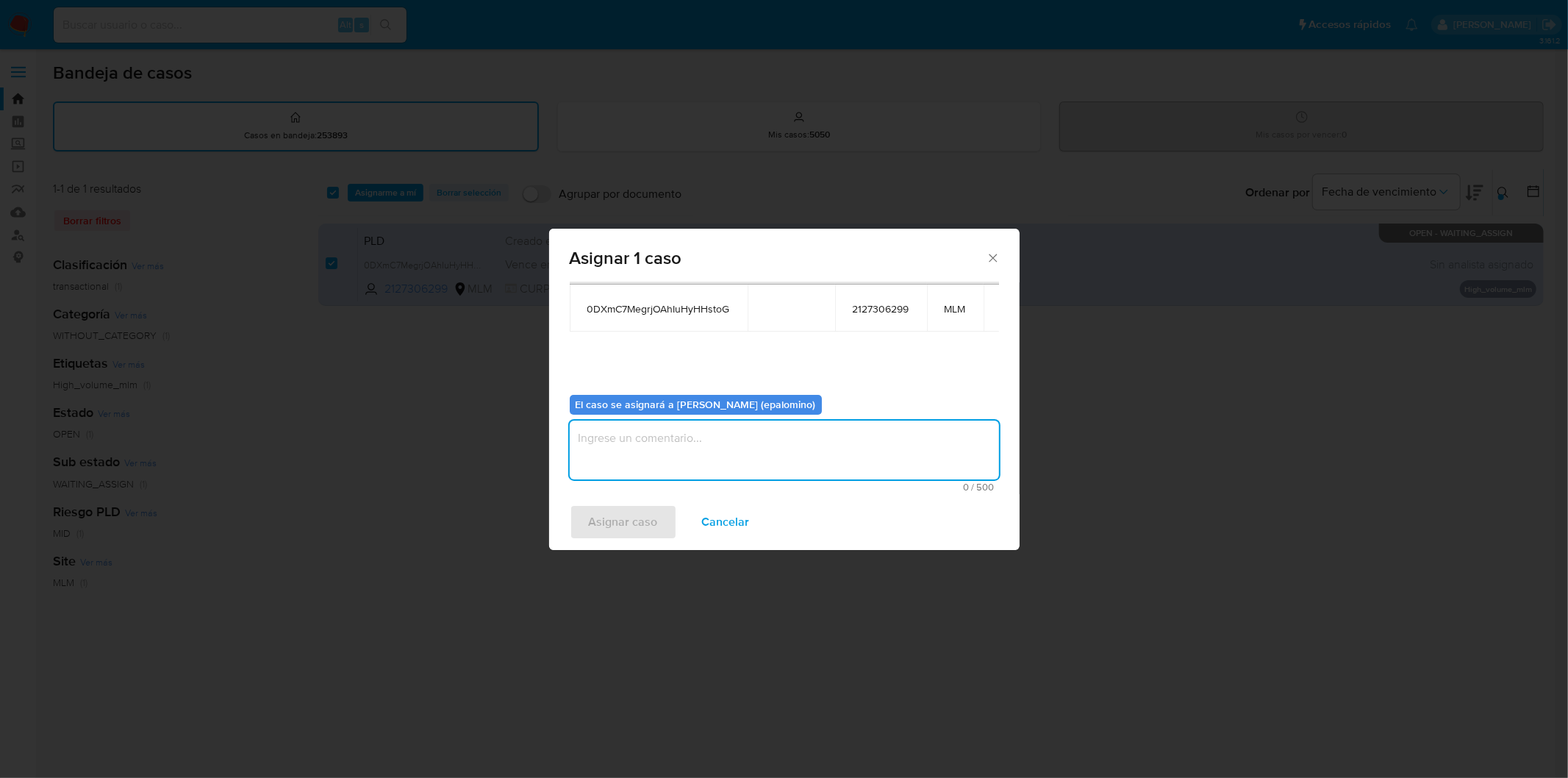
click at [686, 435] on textarea "assign-modal" at bounding box center [785, 450] width 430 height 59
type textarea "as"
click at [622, 519] on span "Asignar caso" at bounding box center [623, 521] width 69 height 33
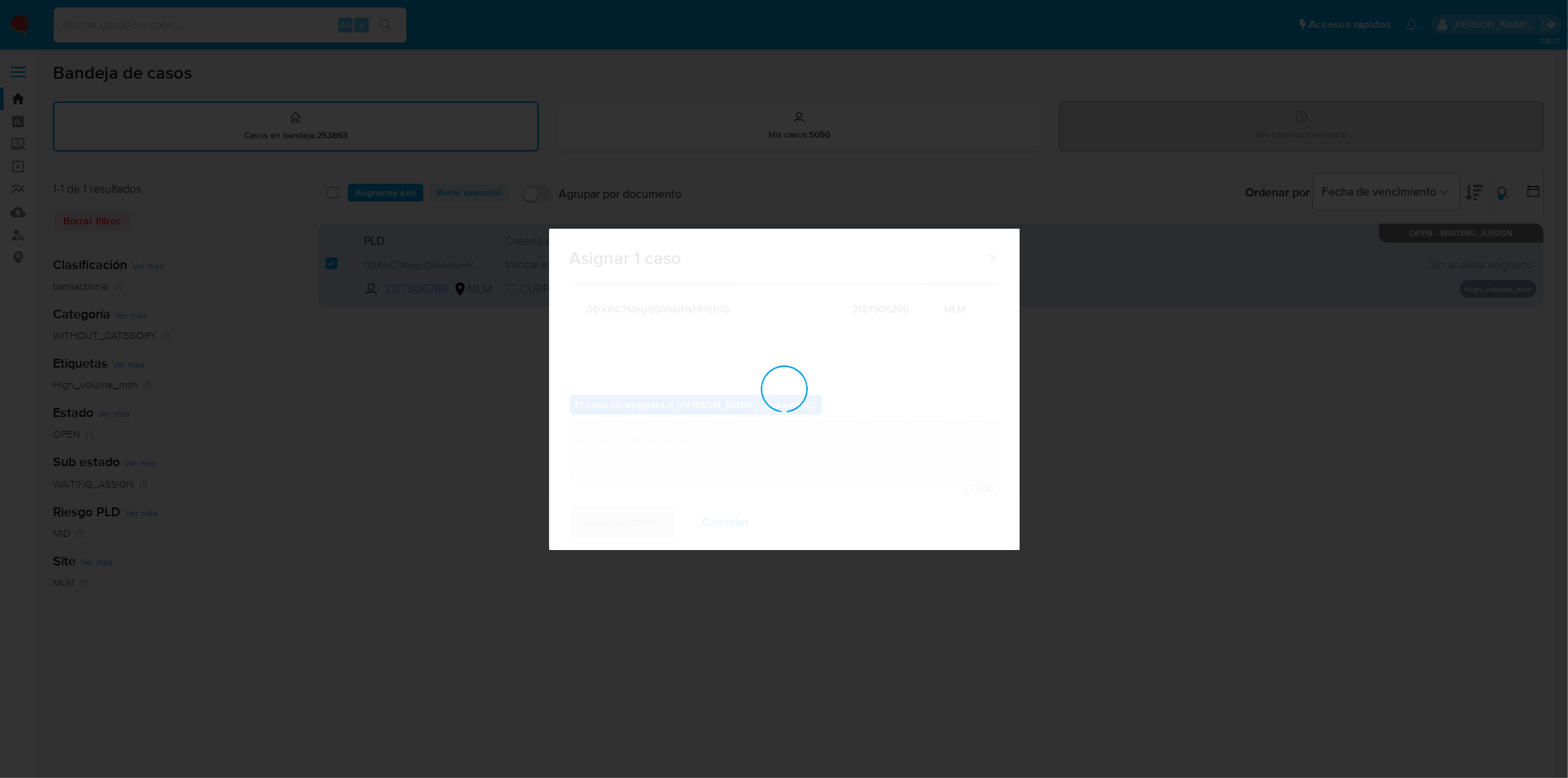
checkbox input "false"
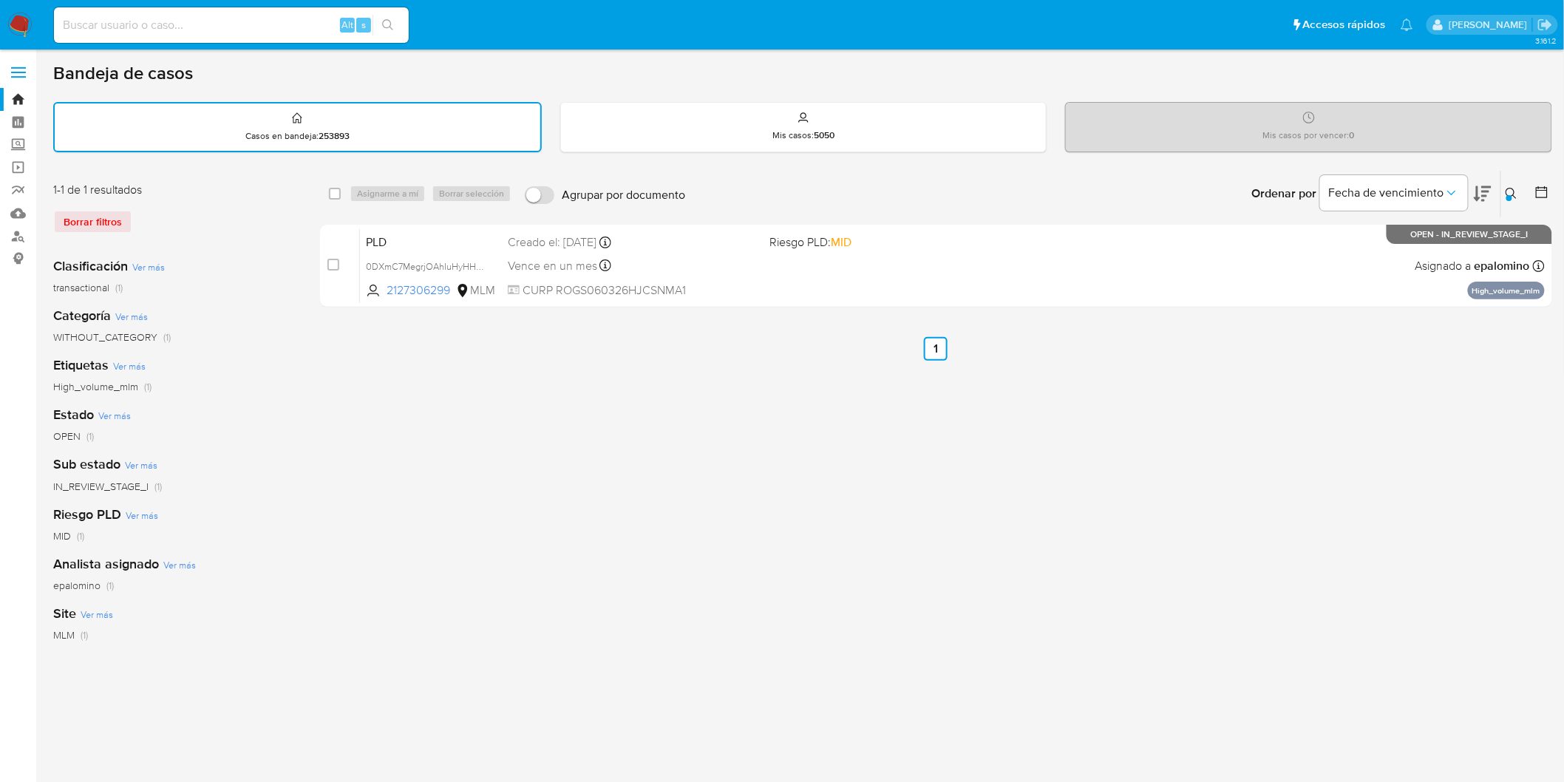
click at [19, 23] on img at bounding box center [19, 25] width 25 height 25
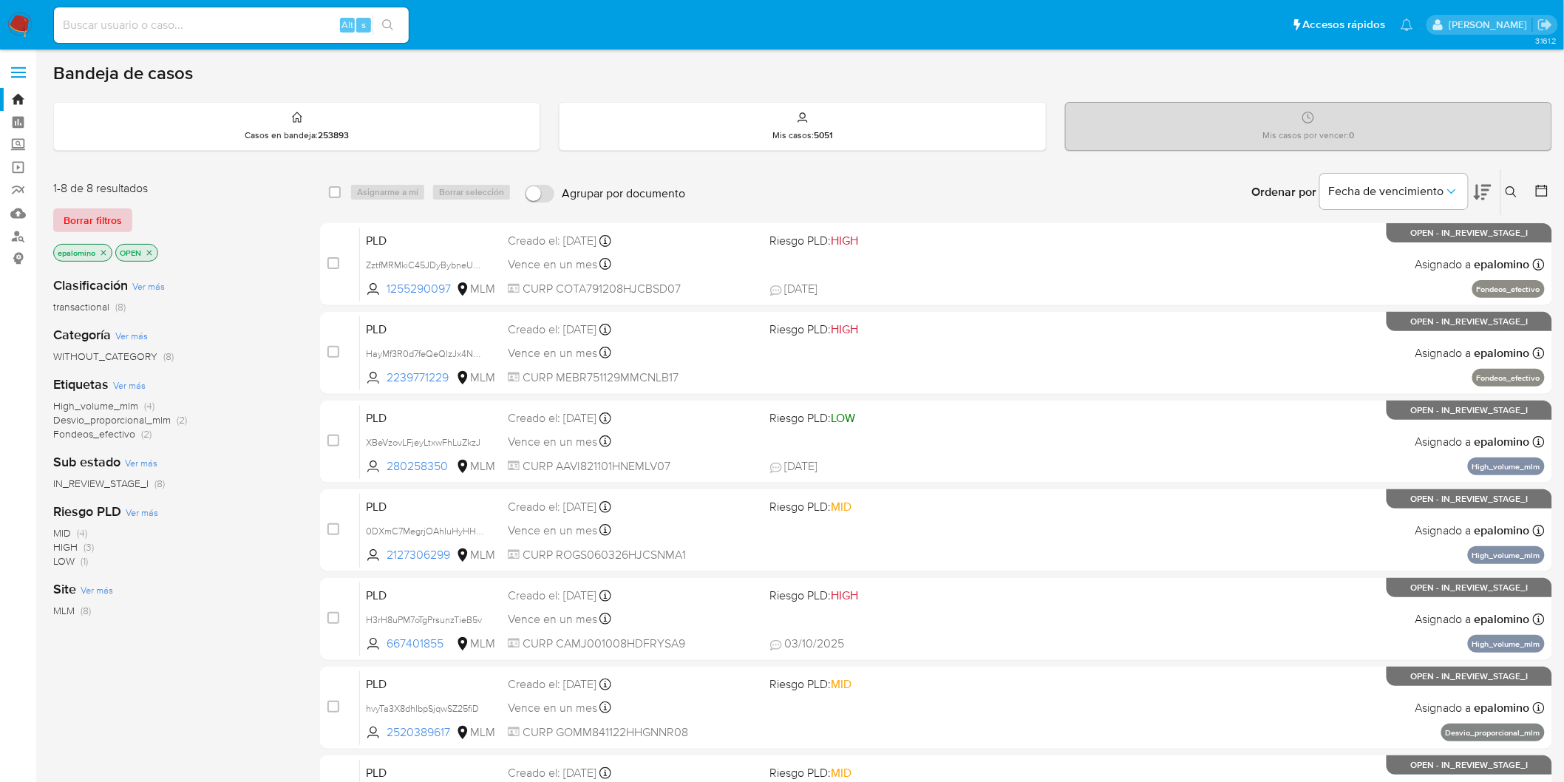
click at [106, 218] on span "Borrar filtros" at bounding box center [93, 220] width 58 height 21
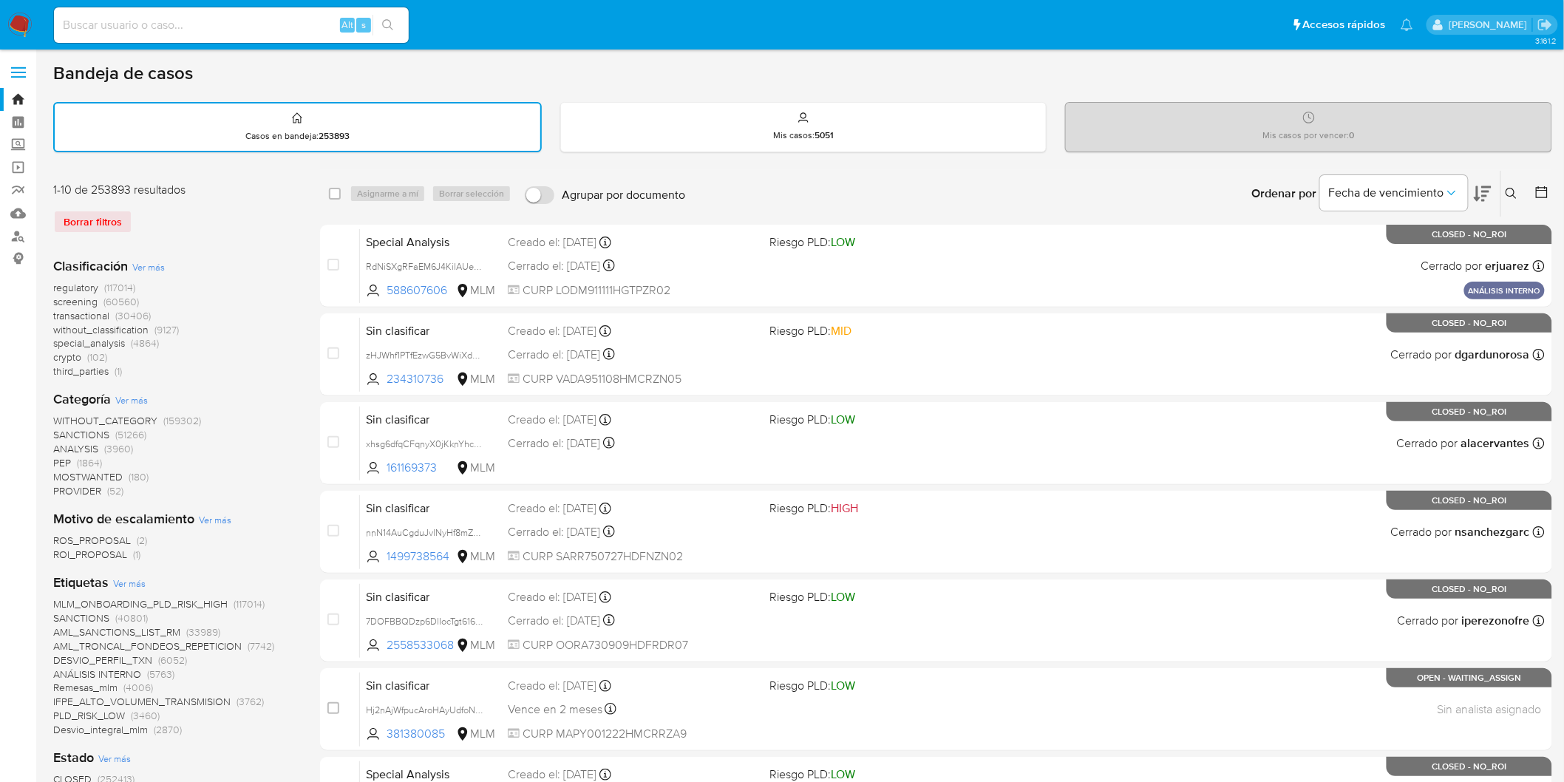
click at [1507, 189] on icon at bounding box center [1511, 194] width 12 height 12
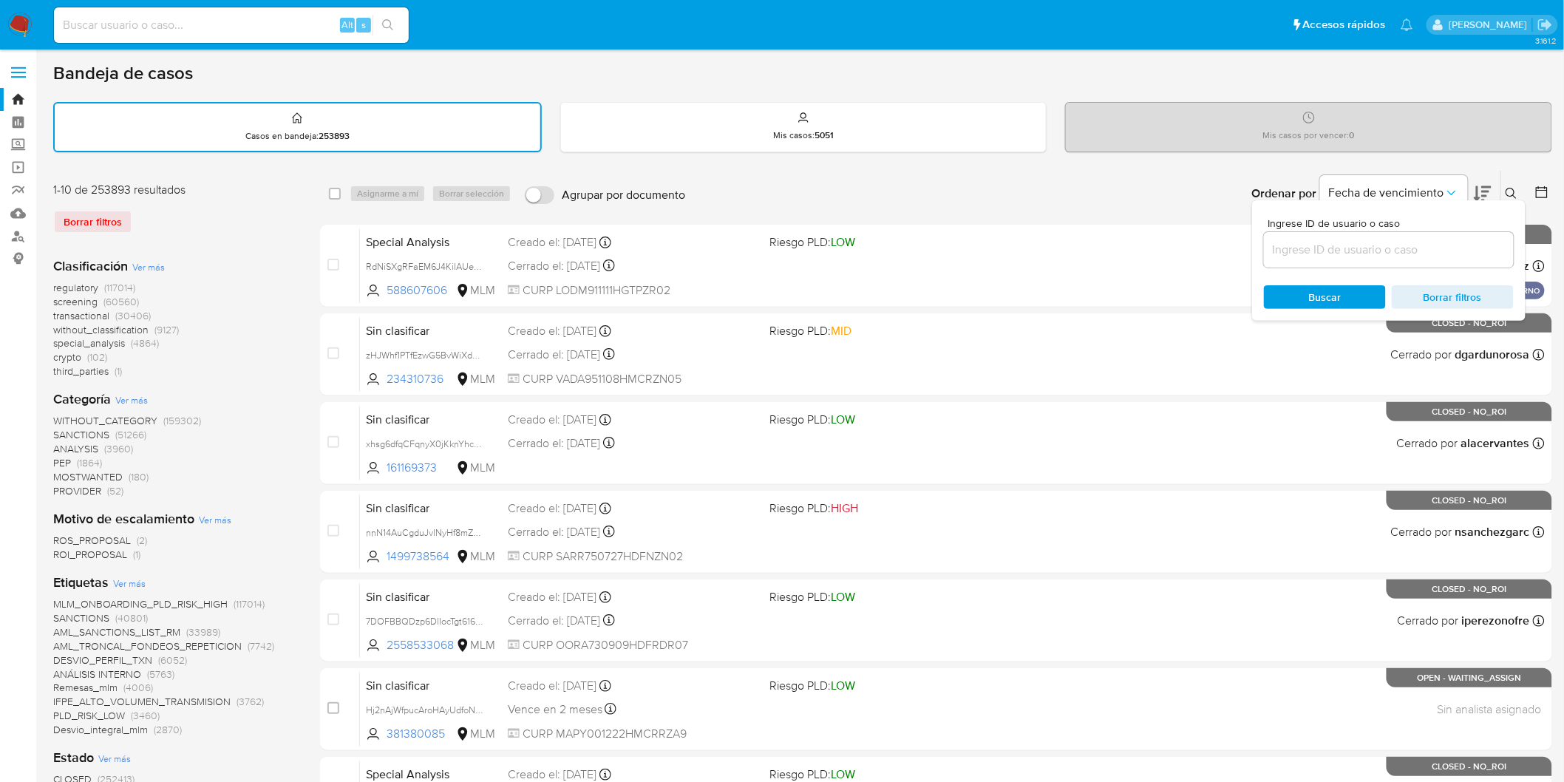
click at [1334, 247] on input at bounding box center [1389, 249] width 250 height 19
type input "2127306299"
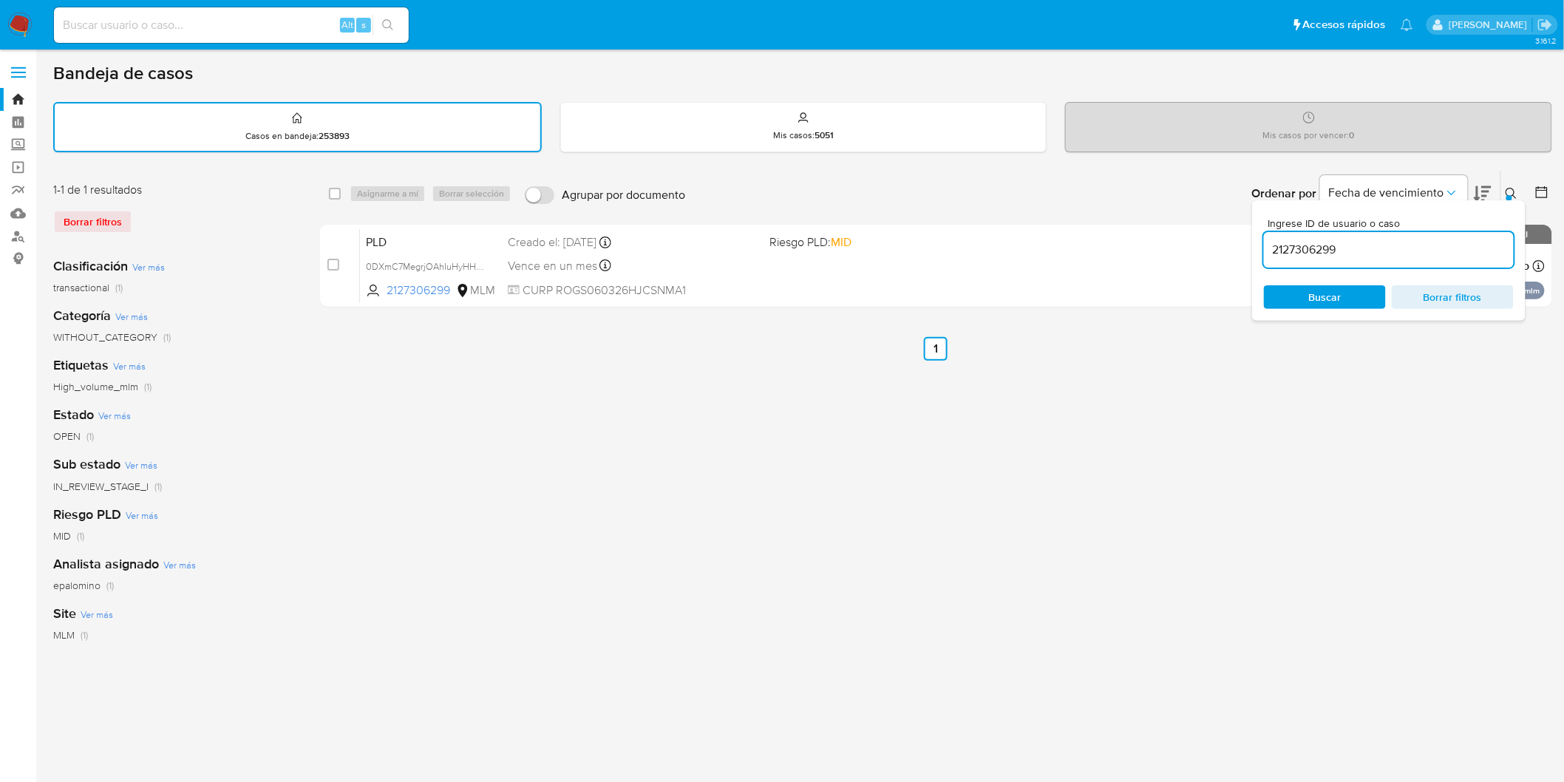
click at [1509, 188] on icon at bounding box center [1511, 194] width 12 height 12
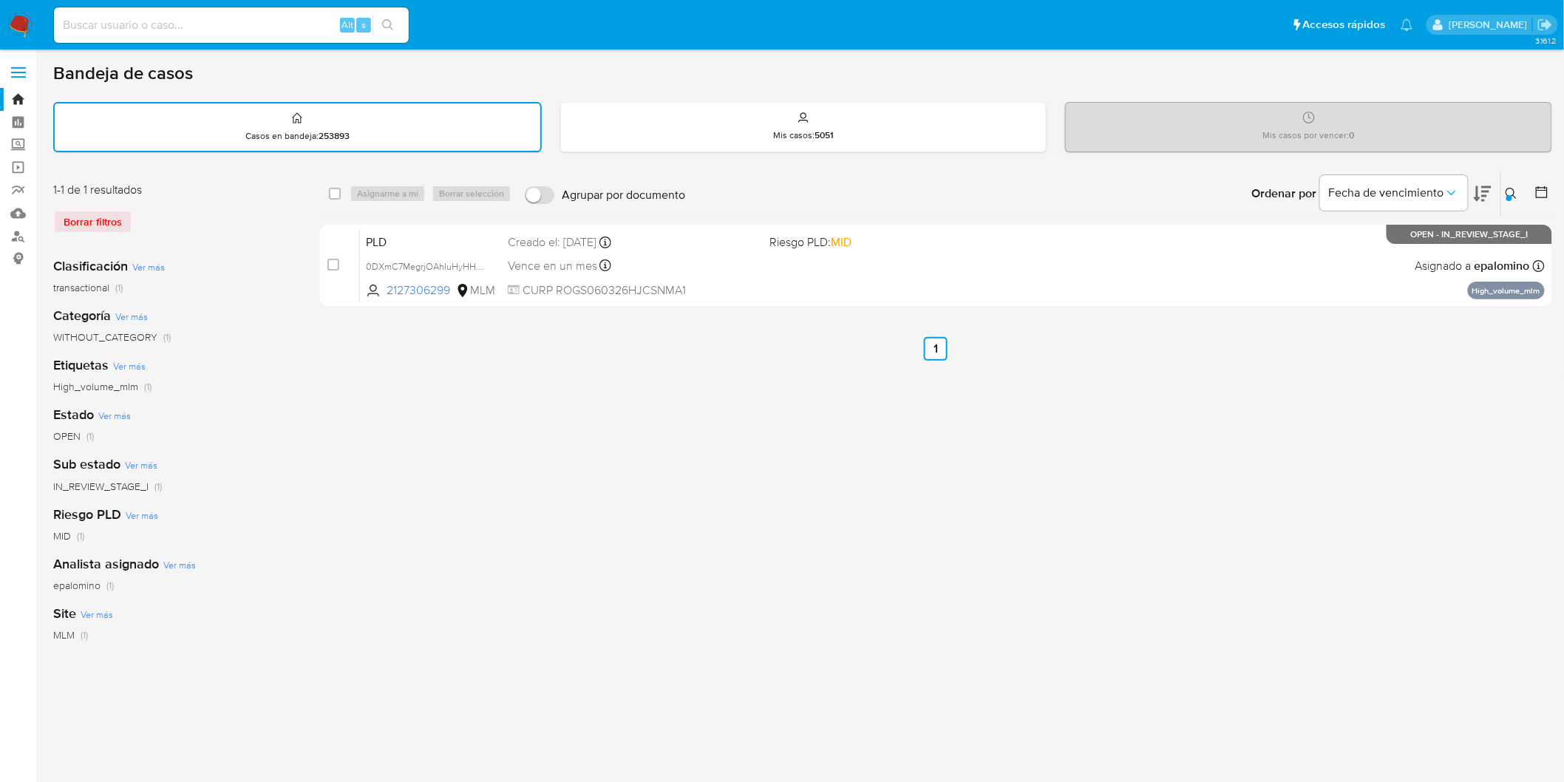
click at [18, 16] on img at bounding box center [19, 25] width 25 height 25
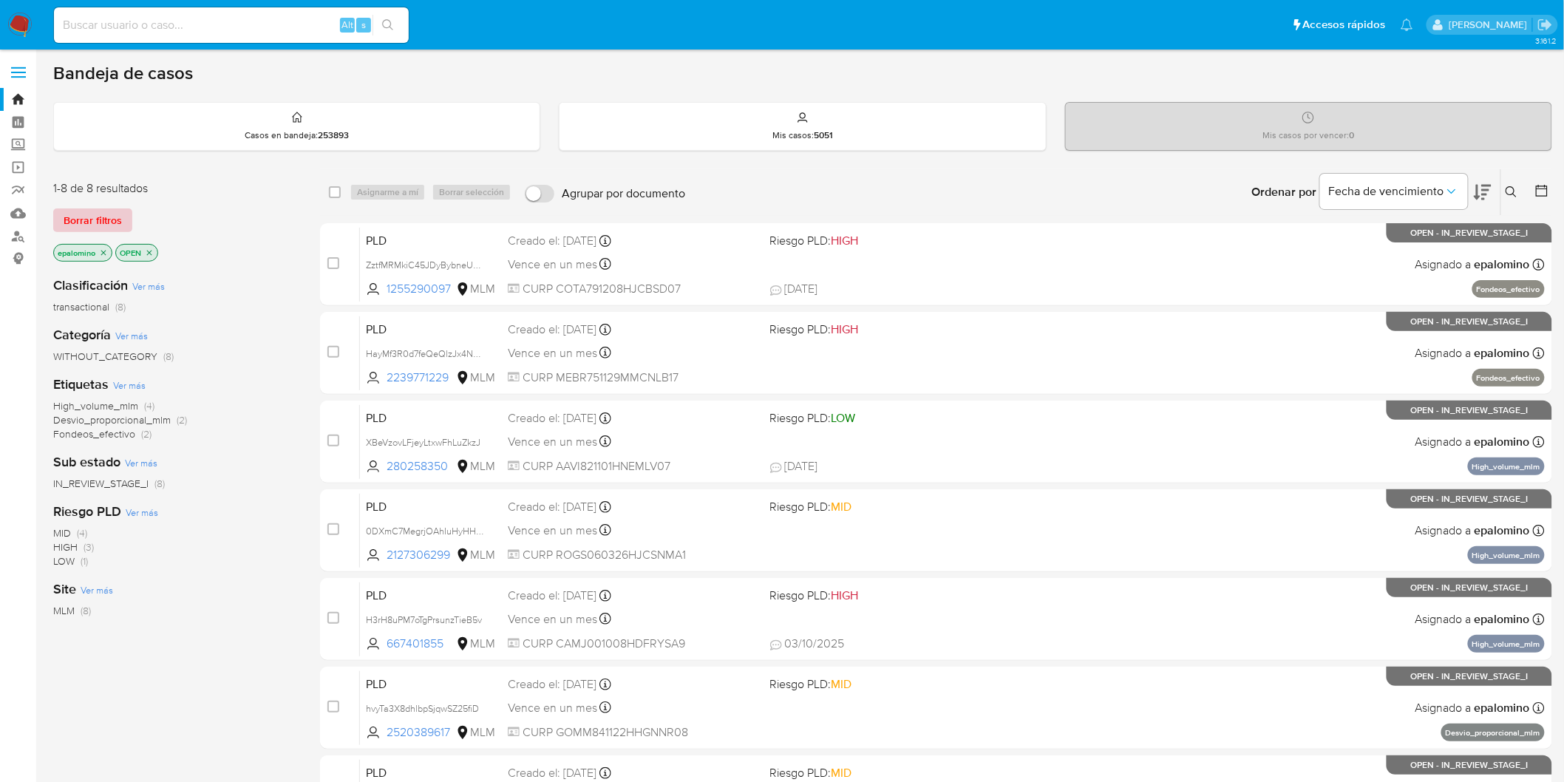
click at [92, 223] on span "Borrar filtros" at bounding box center [93, 220] width 58 height 21
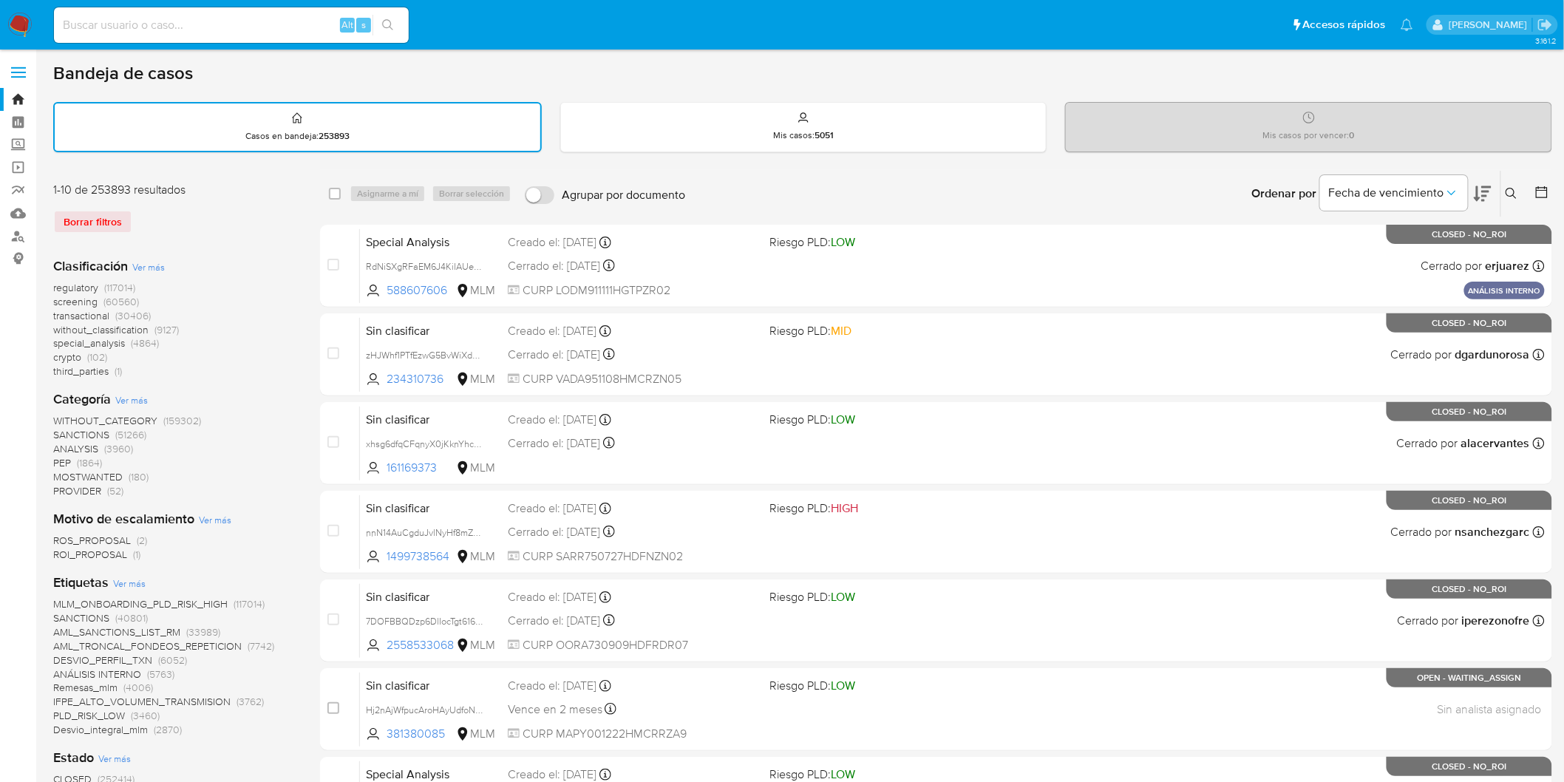
click at [1515, 191] on icon at bounding box center [1511, 194] width 12 height 12
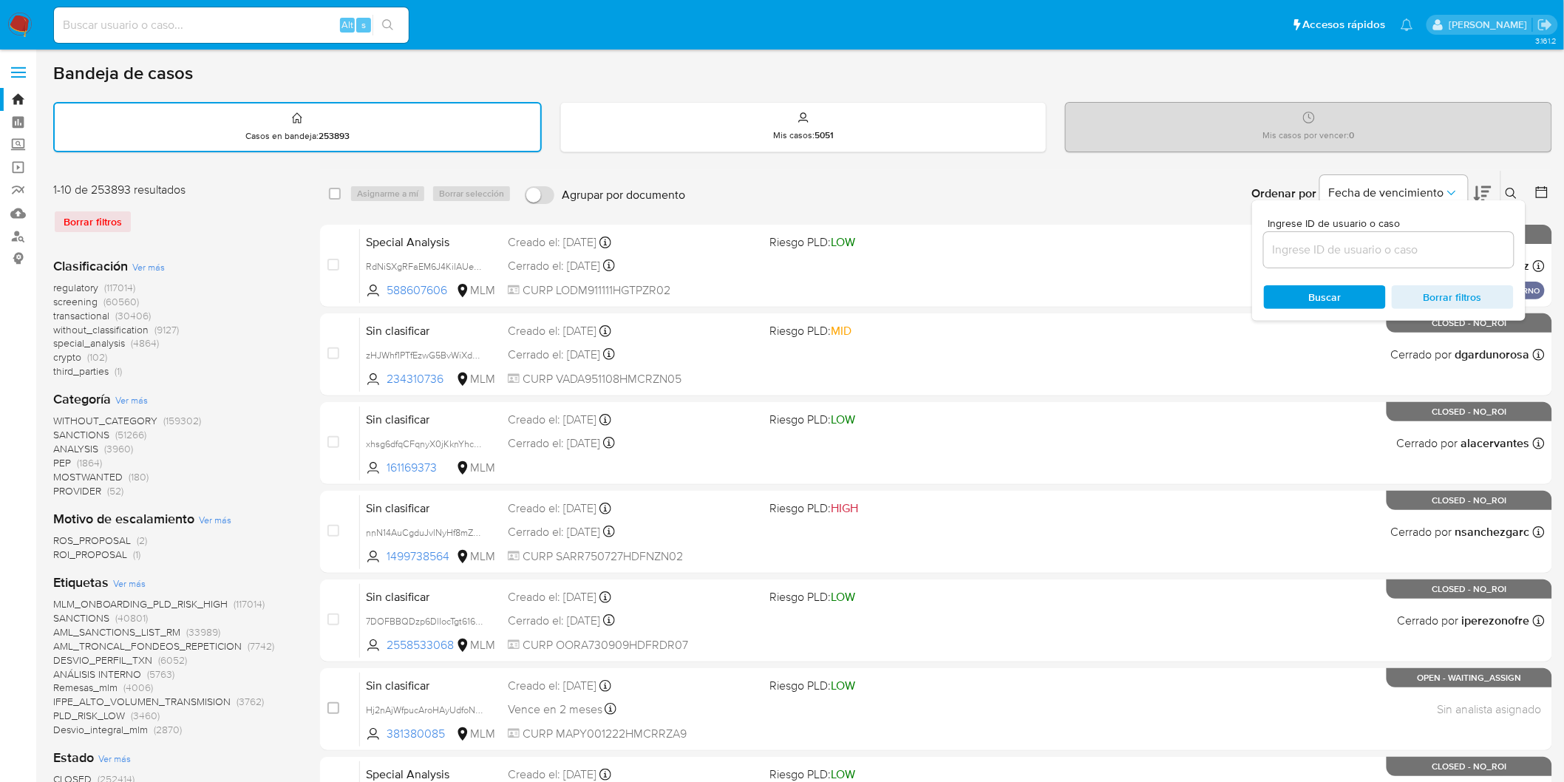
click at [1312, 242] on input at bounding box center [1389, 249] width 250 height 19
type input "187869661"
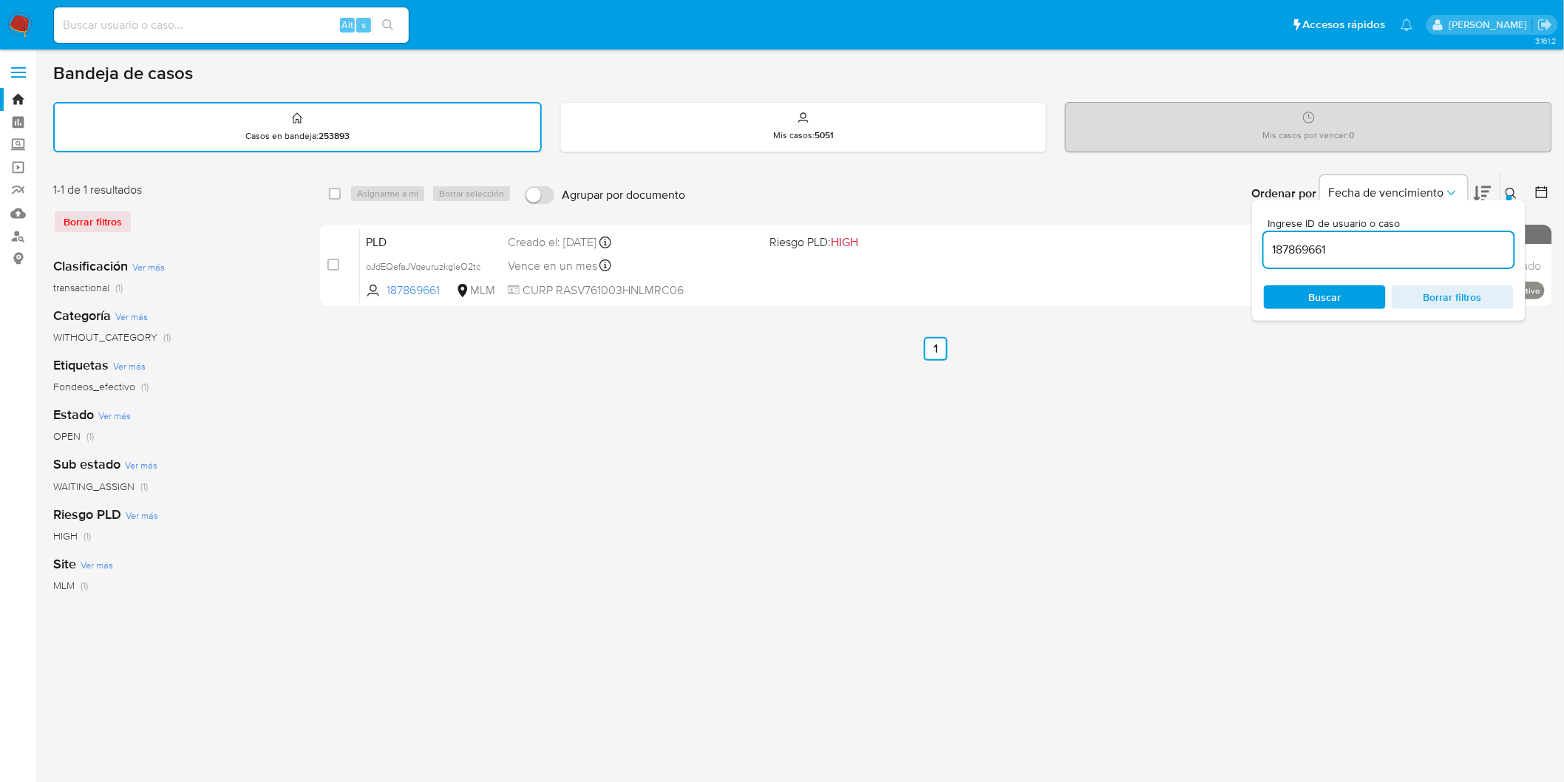
click at [1503, 189] on button at bounding box center [1513, 194] width 24 height 18
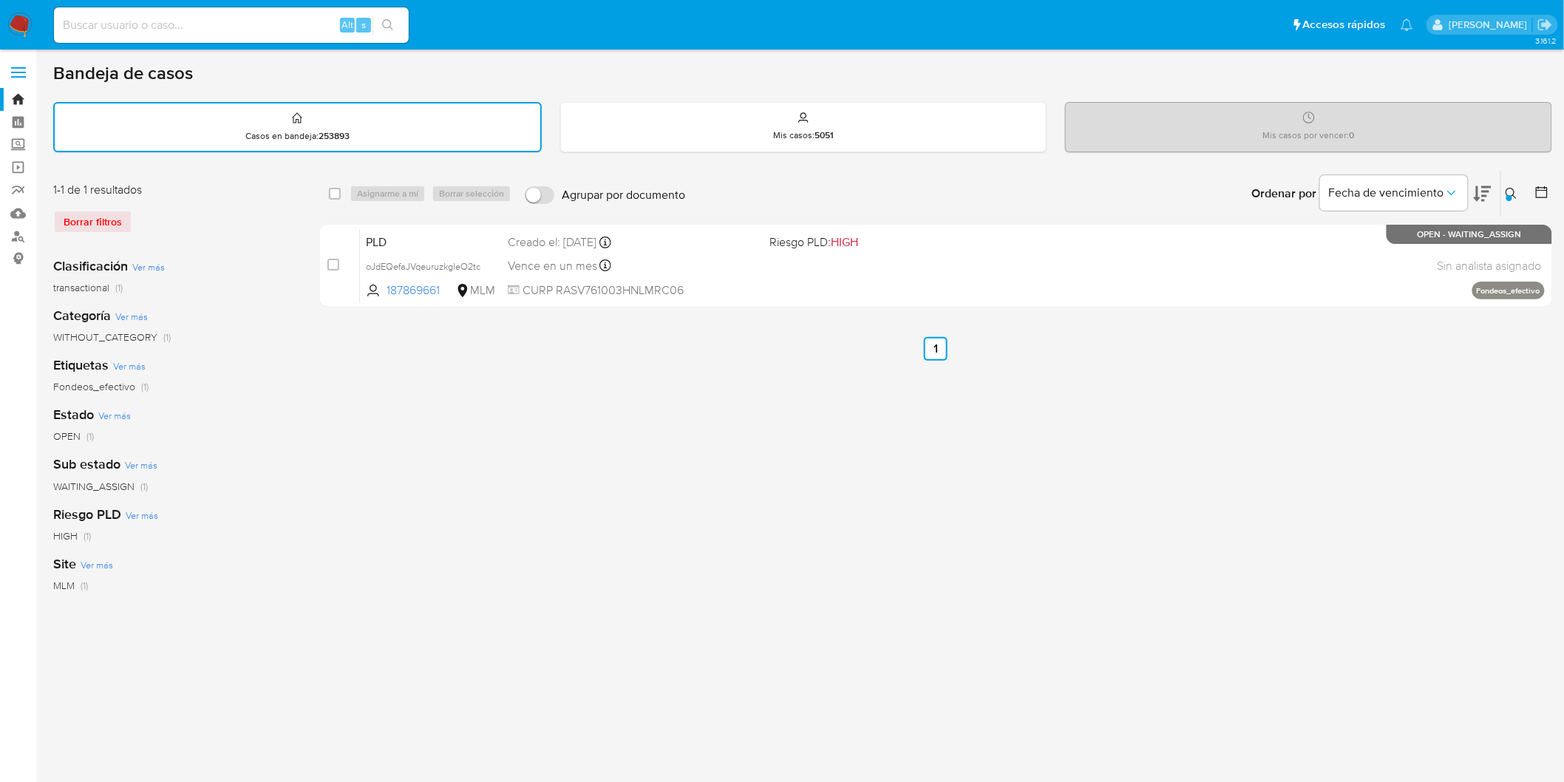
click at [21, 27] on img at bounding box center [19, 25] width 25 height 25
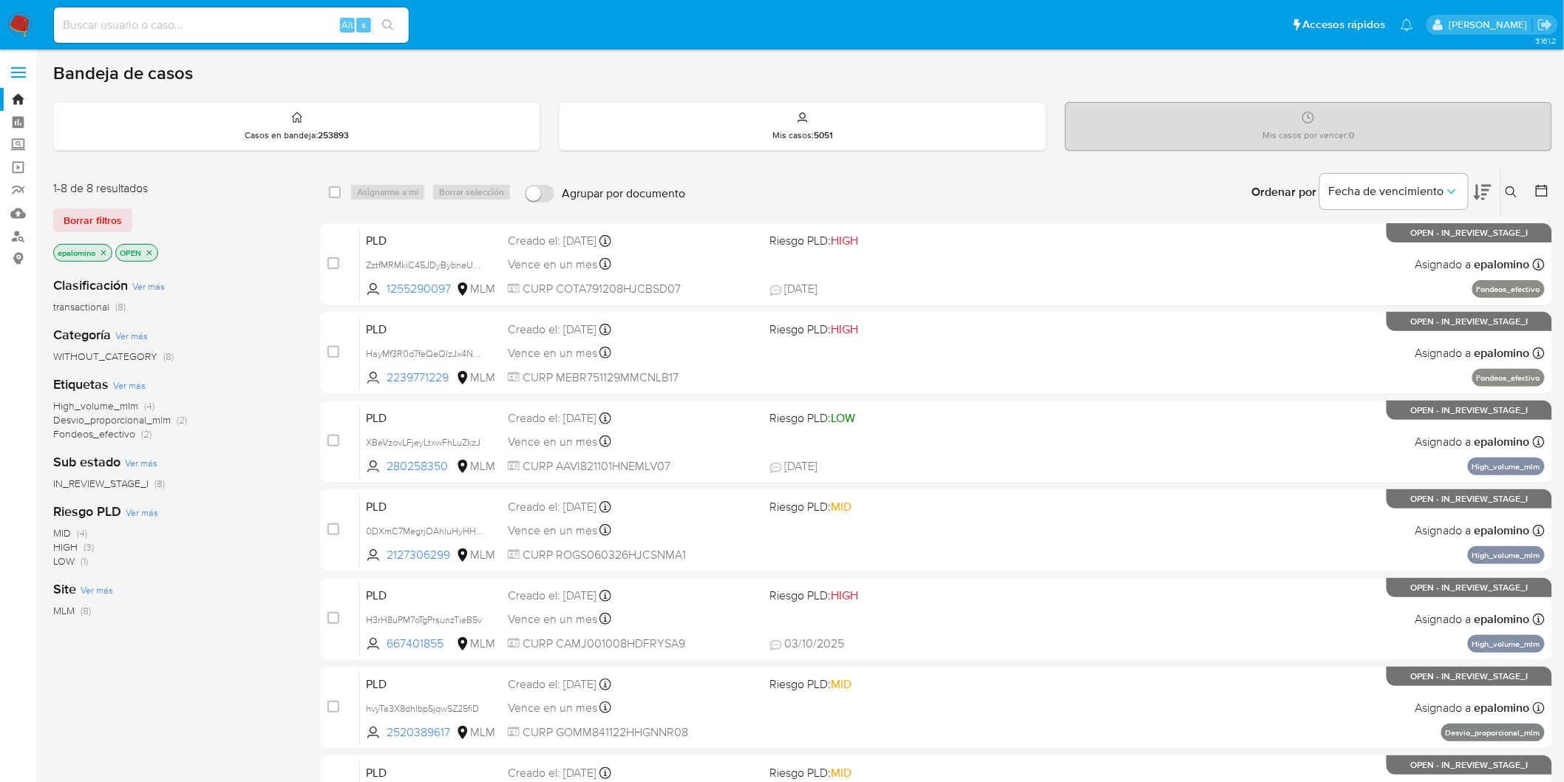
click at [1509, 186] on icon at bounding box center [1510, 191] width 11 height 11
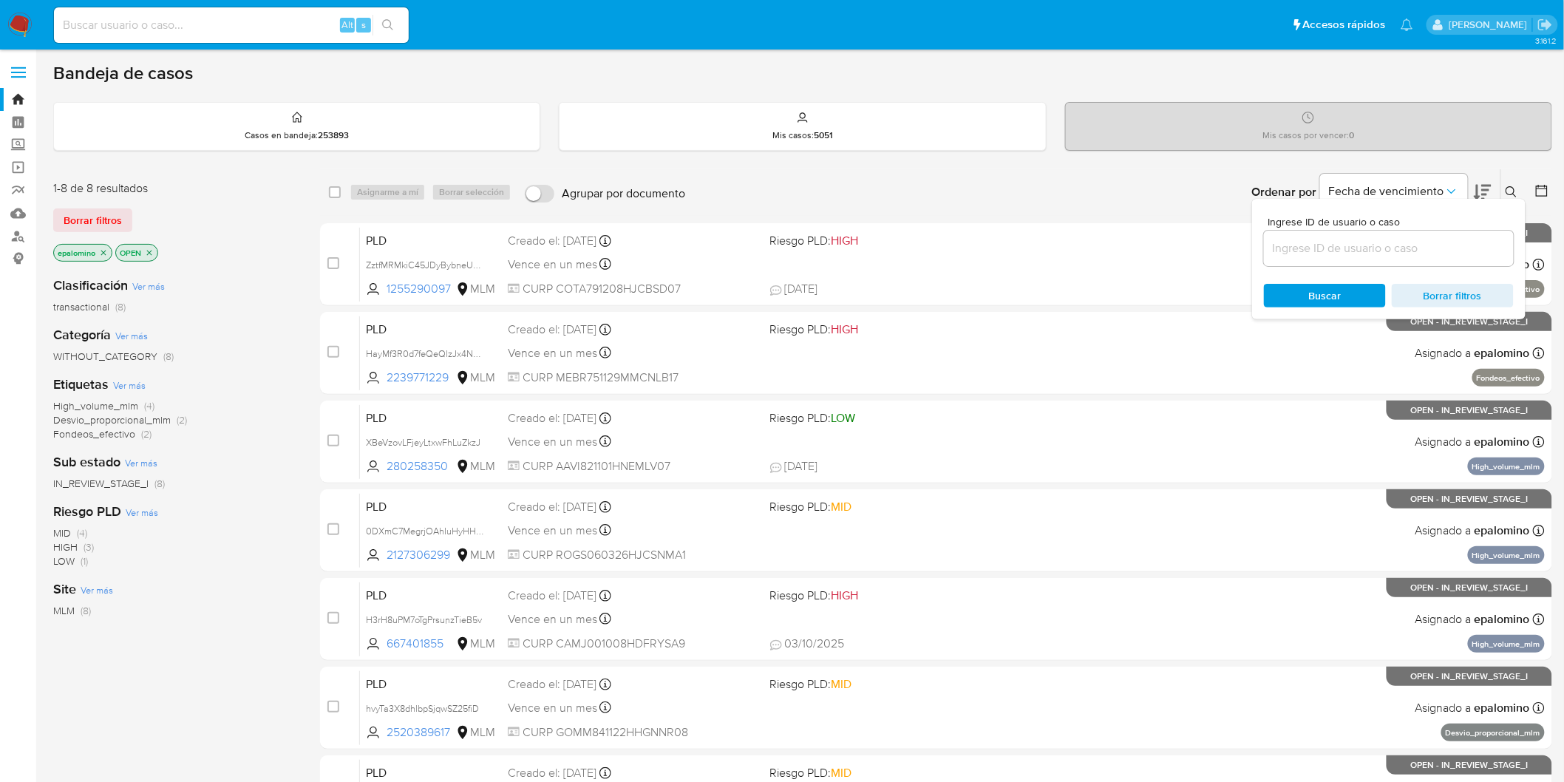
click at [1326, 234] on div at bounding box center [1389, 248] width 250 height 35
click at [1324, 245] on input at bounding box center [1389, 248] width 250 height 19
paste input "2127306299"
type input "2127306299"
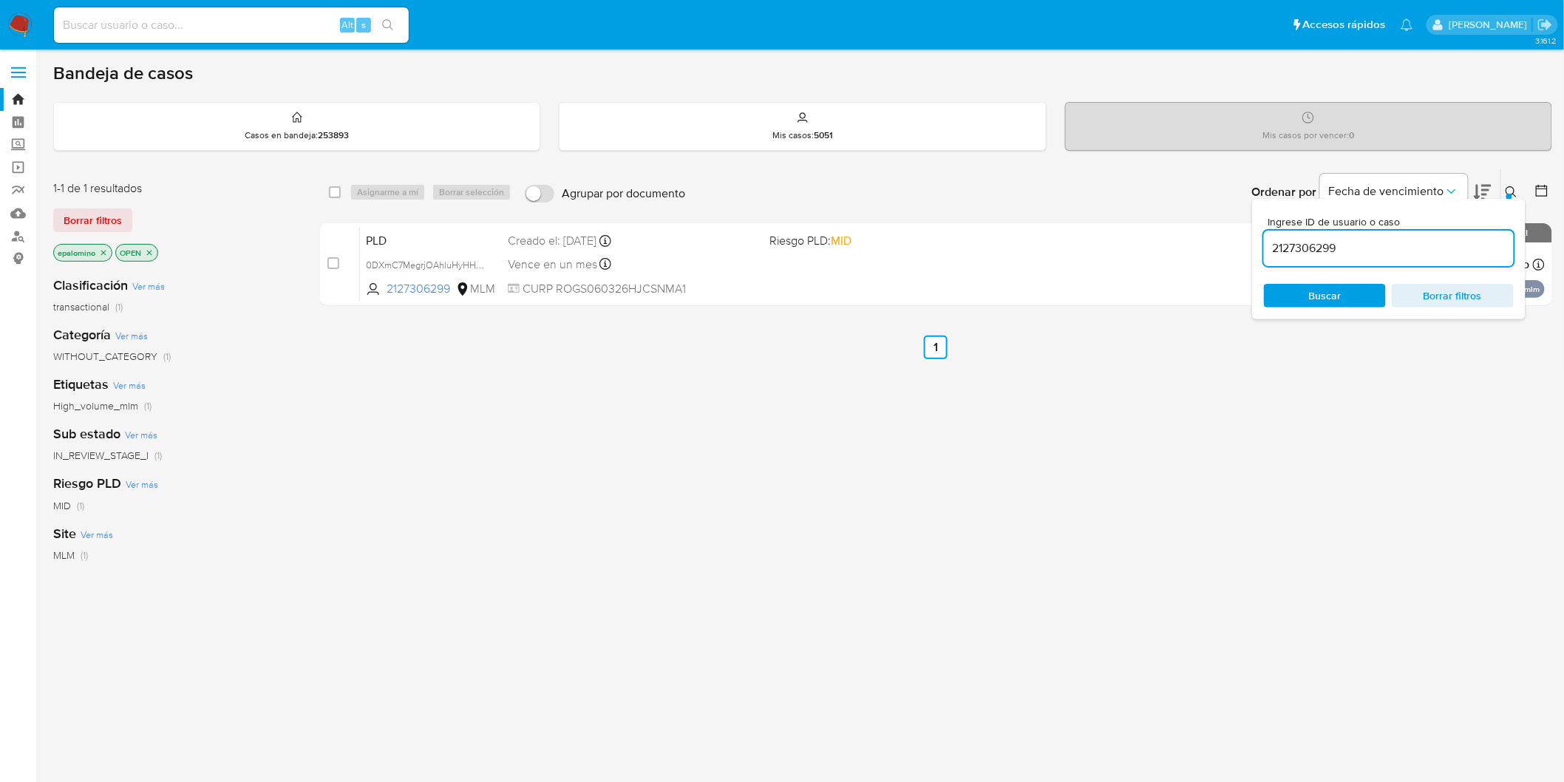
click at [1513, 189] on icon at bounding box center [1510, 191] width 11 height 11
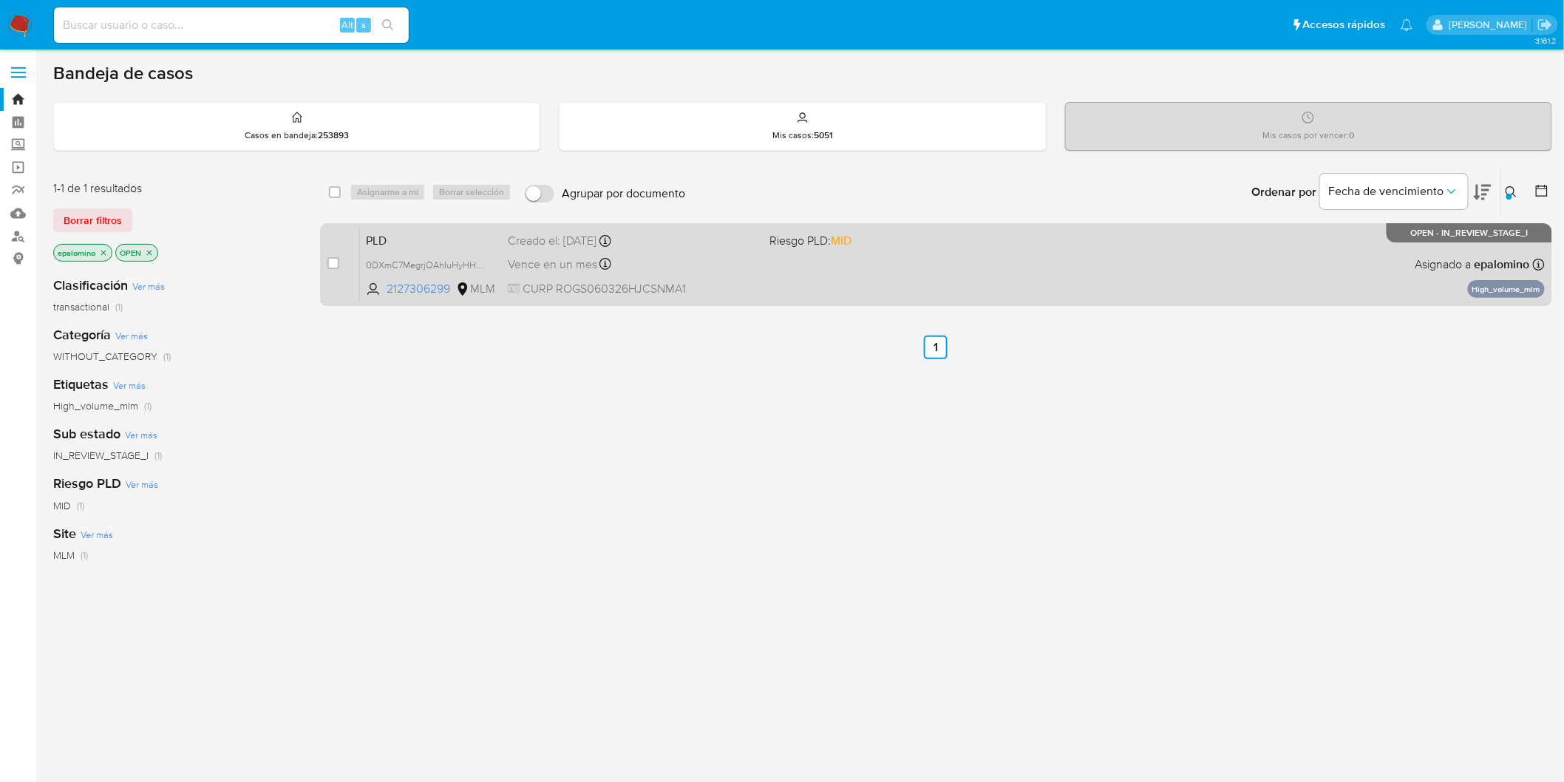
click at [401, 240] on span "PLD" at bounding box center [431, 239] width 130 height 19
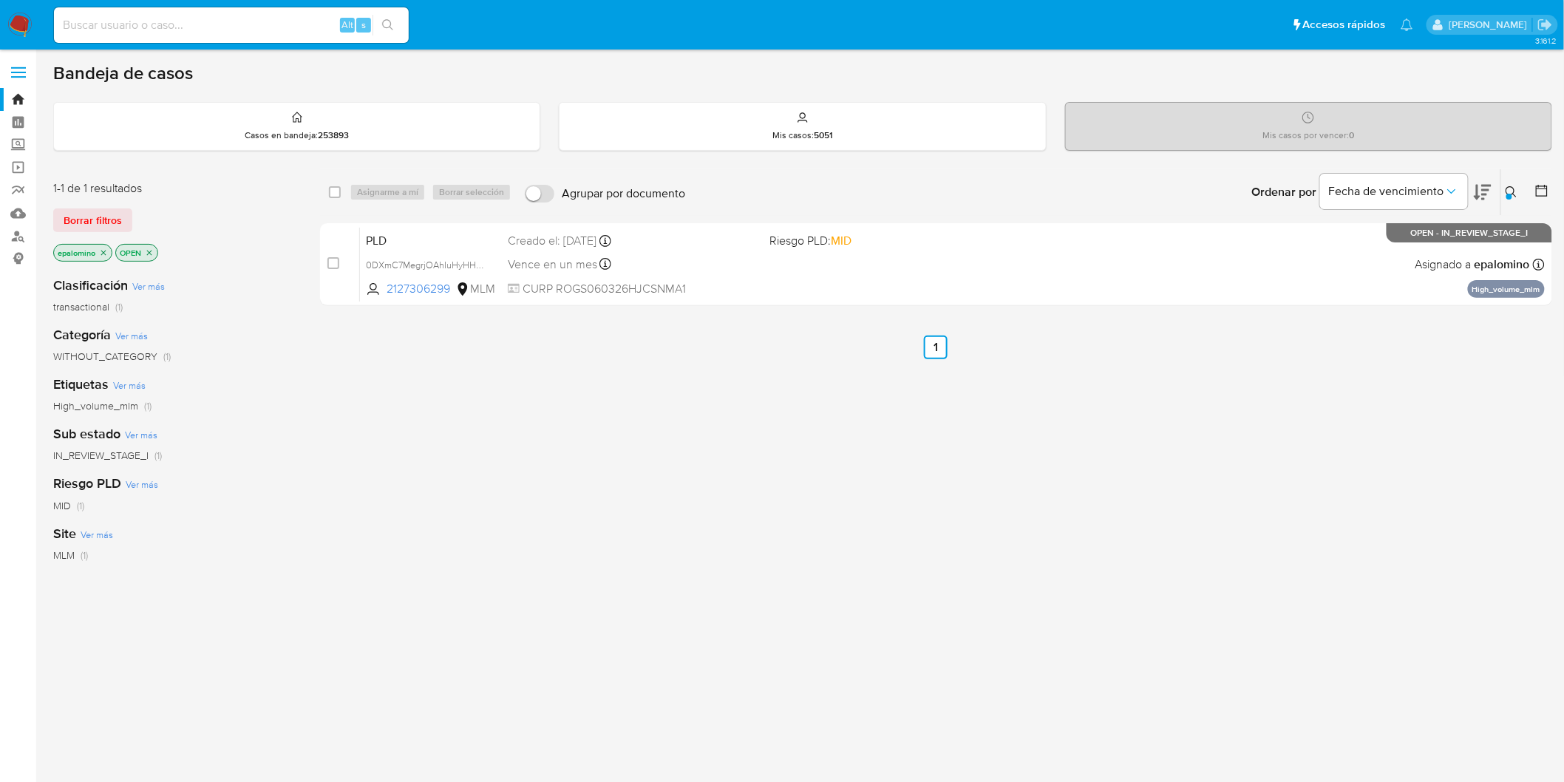
click at [15, 21] on img at bounding box center [19, 25] width 25 height 25
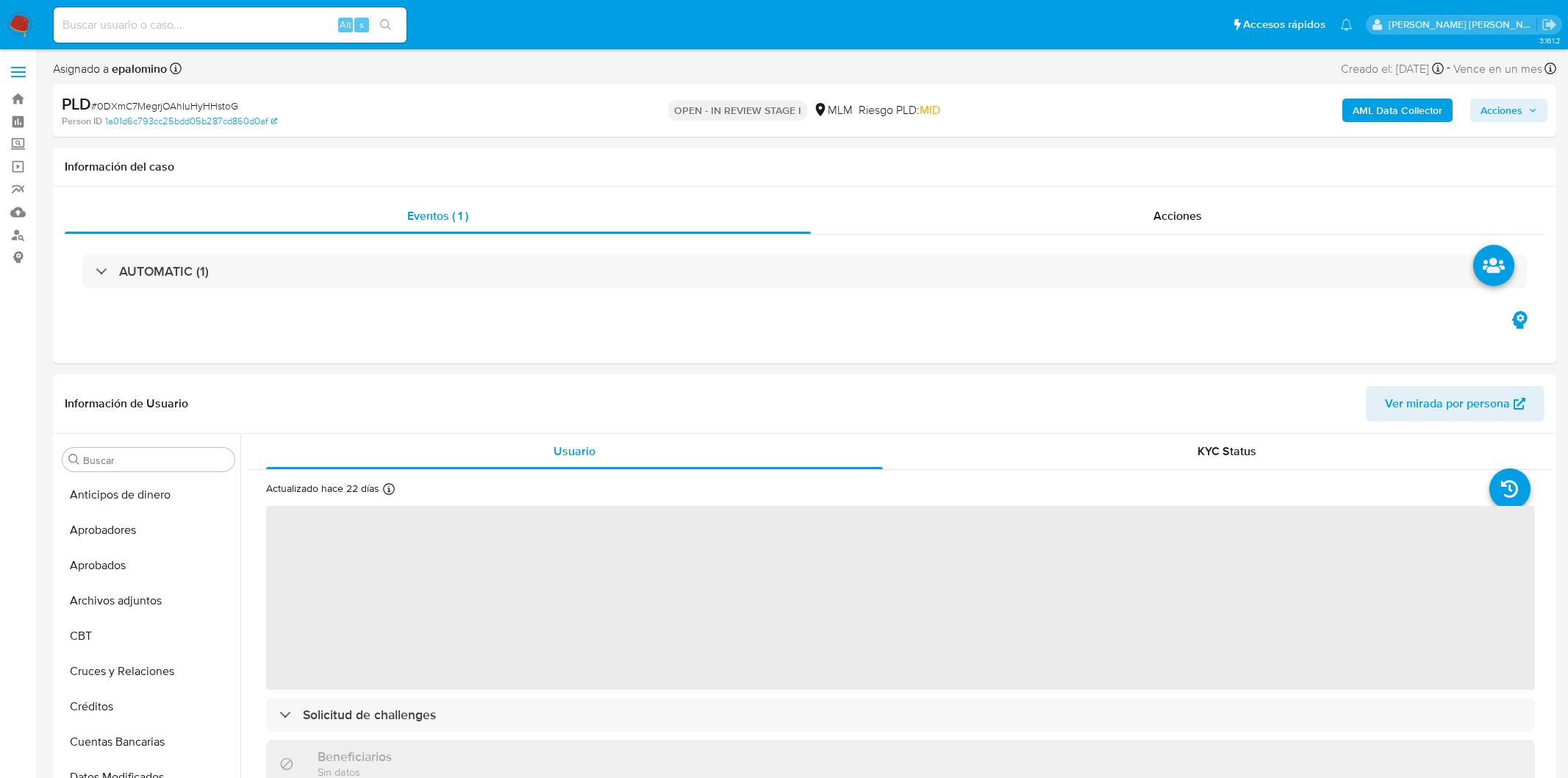
select select "10"
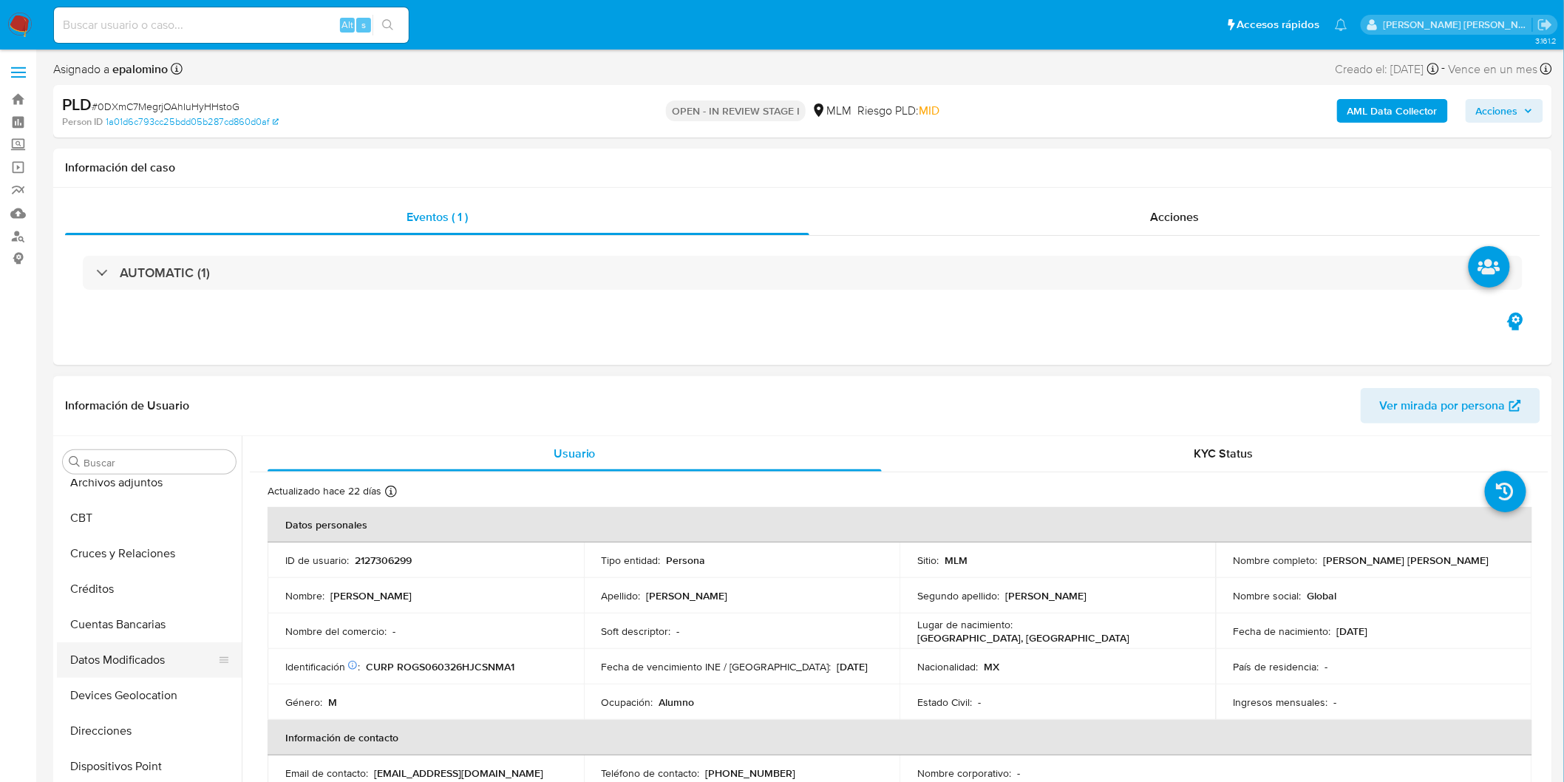
scroll to position [120, 0]
click at [163, 692] on button "Devices Geolocation" at bounding box center [143, 695] width 173 height 35
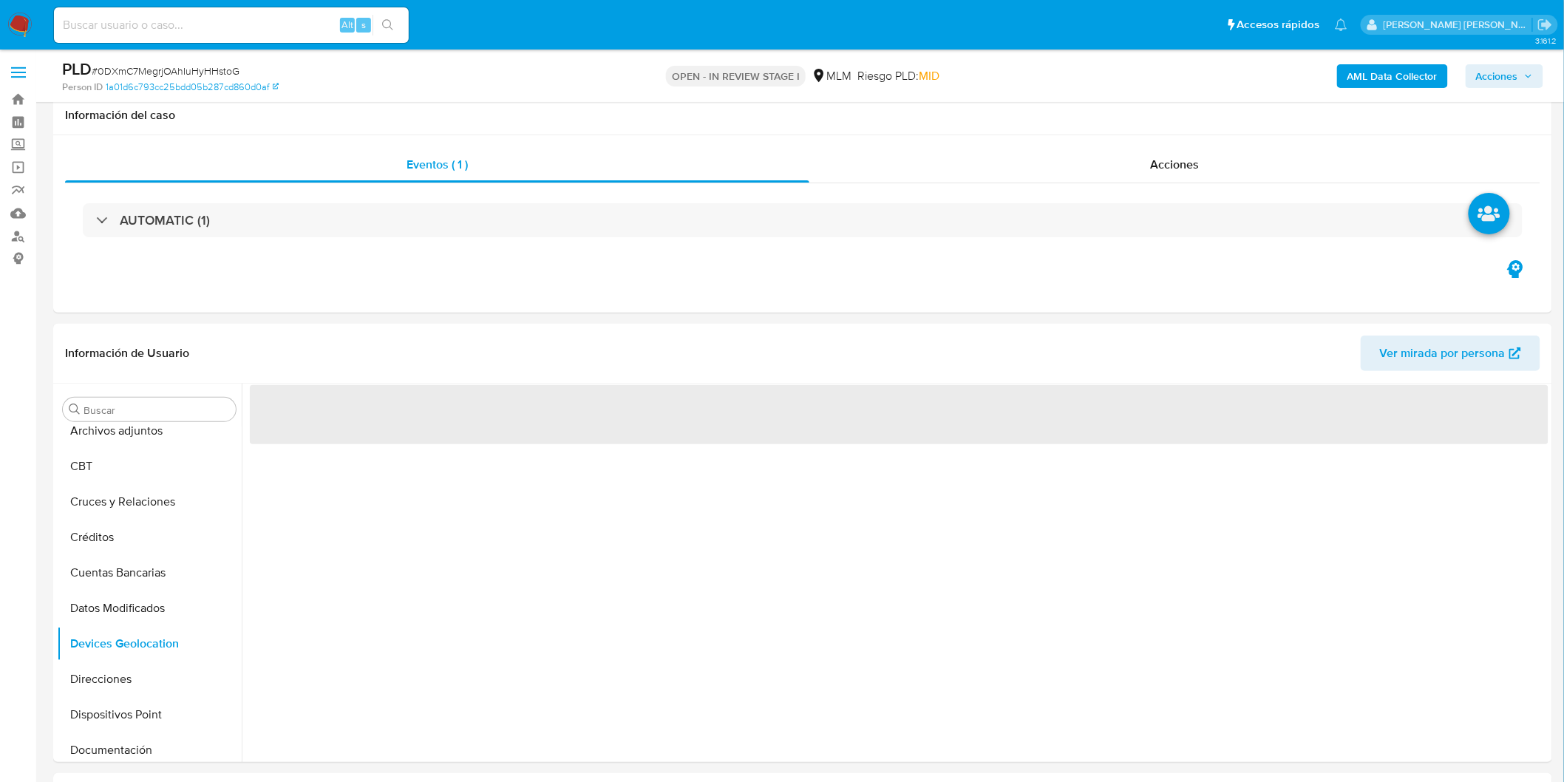
scroll to position [135, 0]
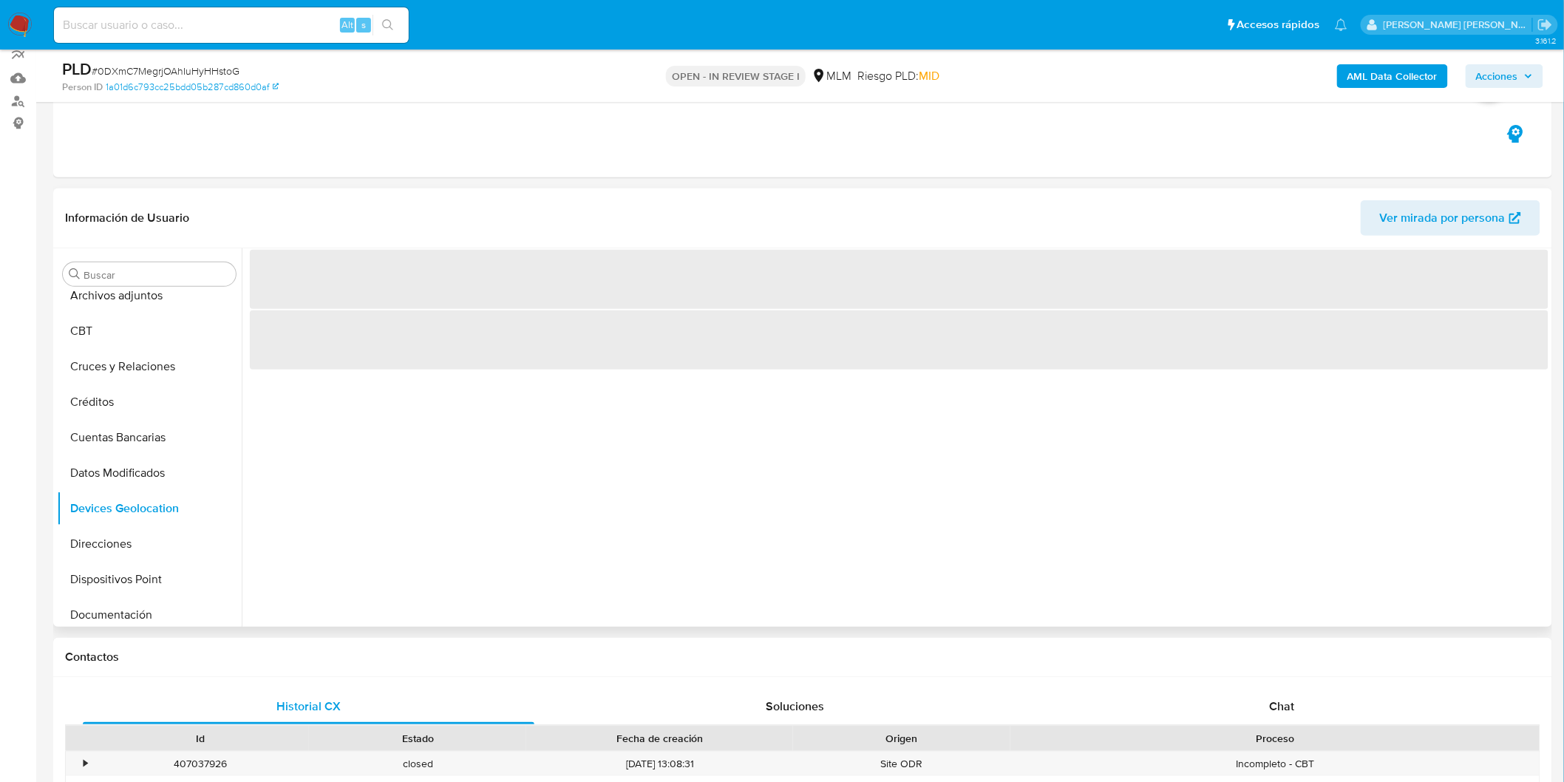
click at [625, 429] on div "‌ ‌" at bounding box center [895, 437] width 1306 height 378
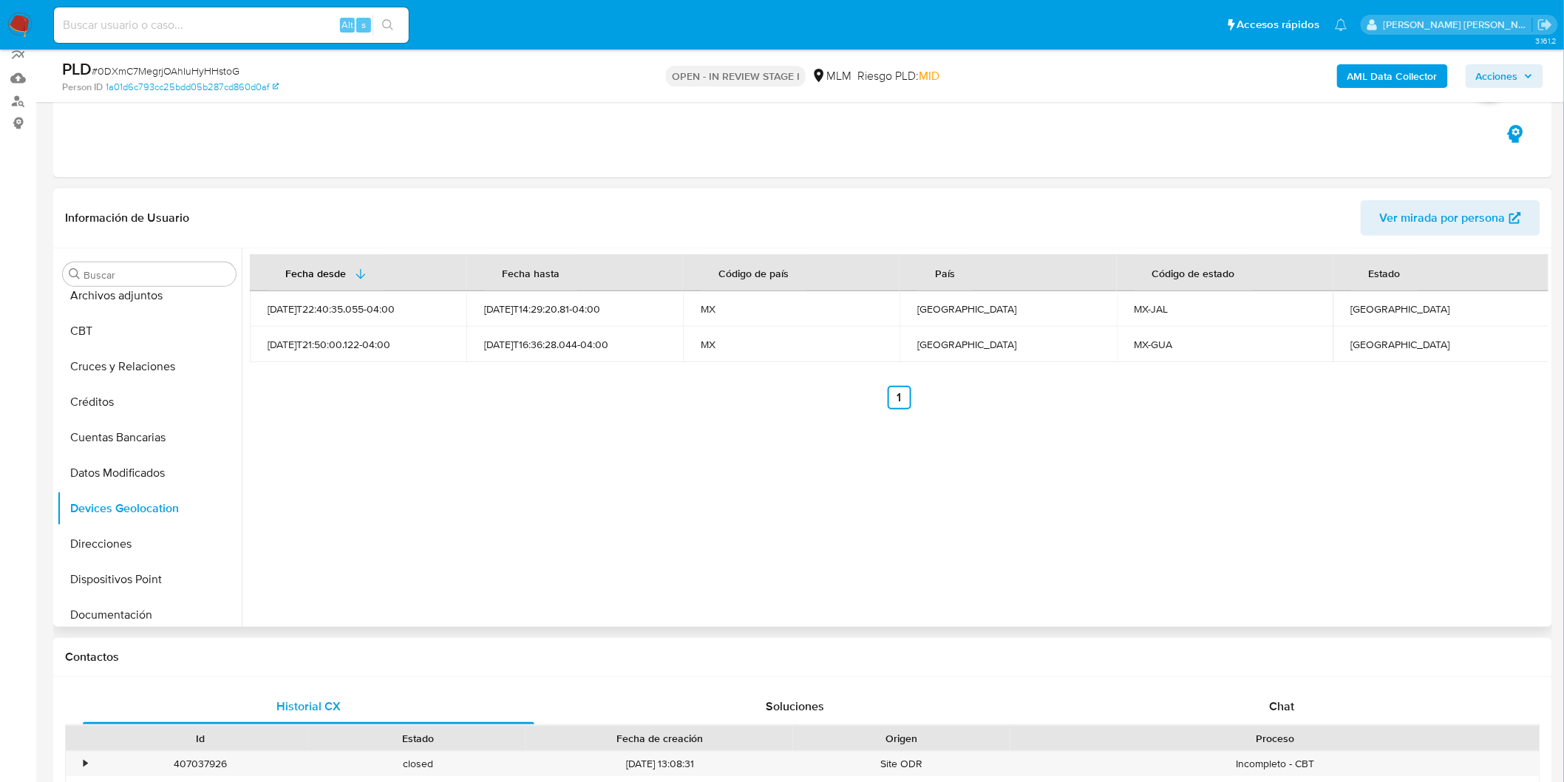
click at [589, 468] on div "Fecha desde [GEOGRAPHIC_DATA] hasta Código de país País Código de estado Estado…" at bounding box center [895, 437] width 1306 height 378
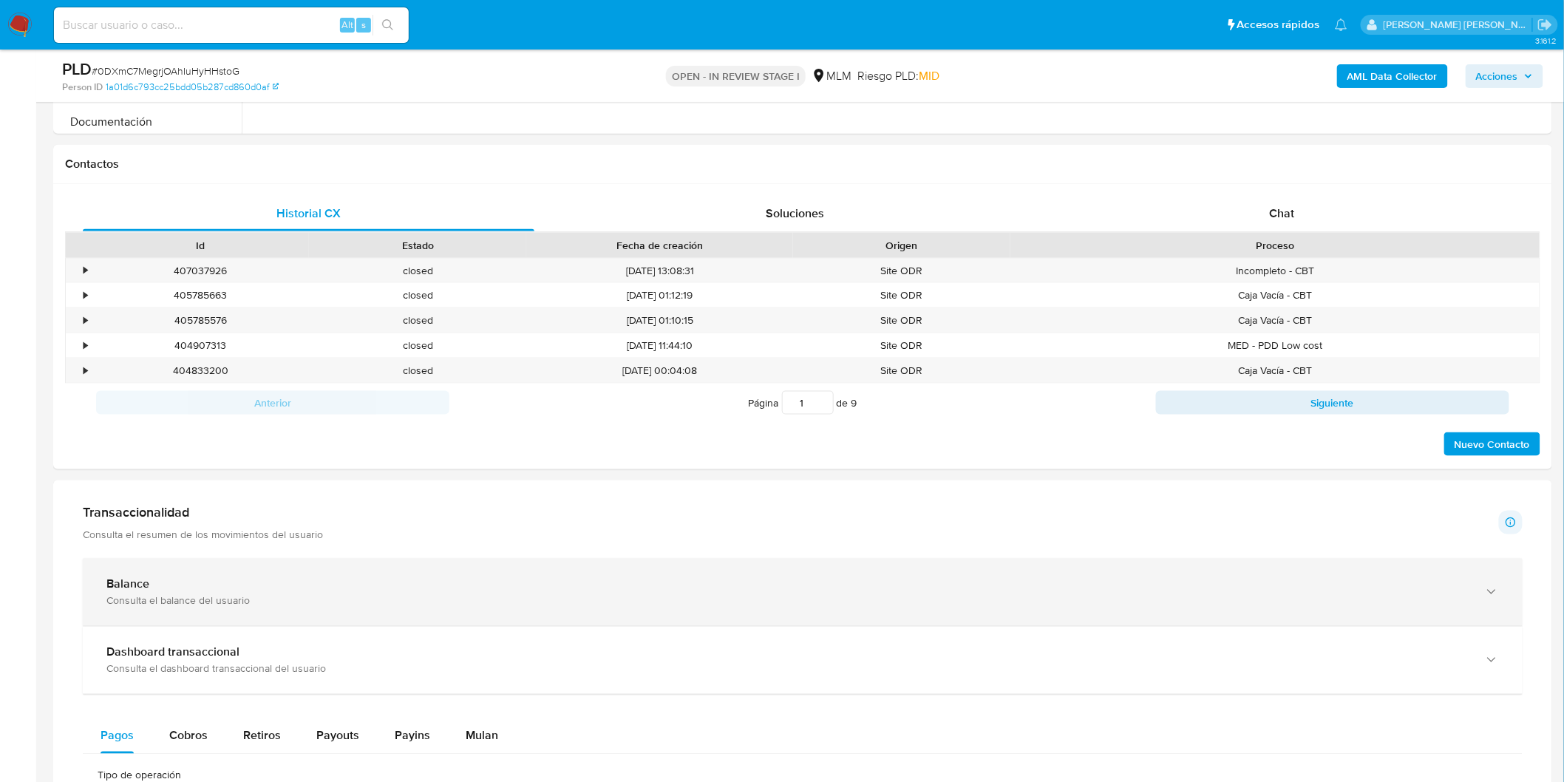
click at [246, 591] on div "Balance" at bounding box center [787, 584] width 1363 height 15
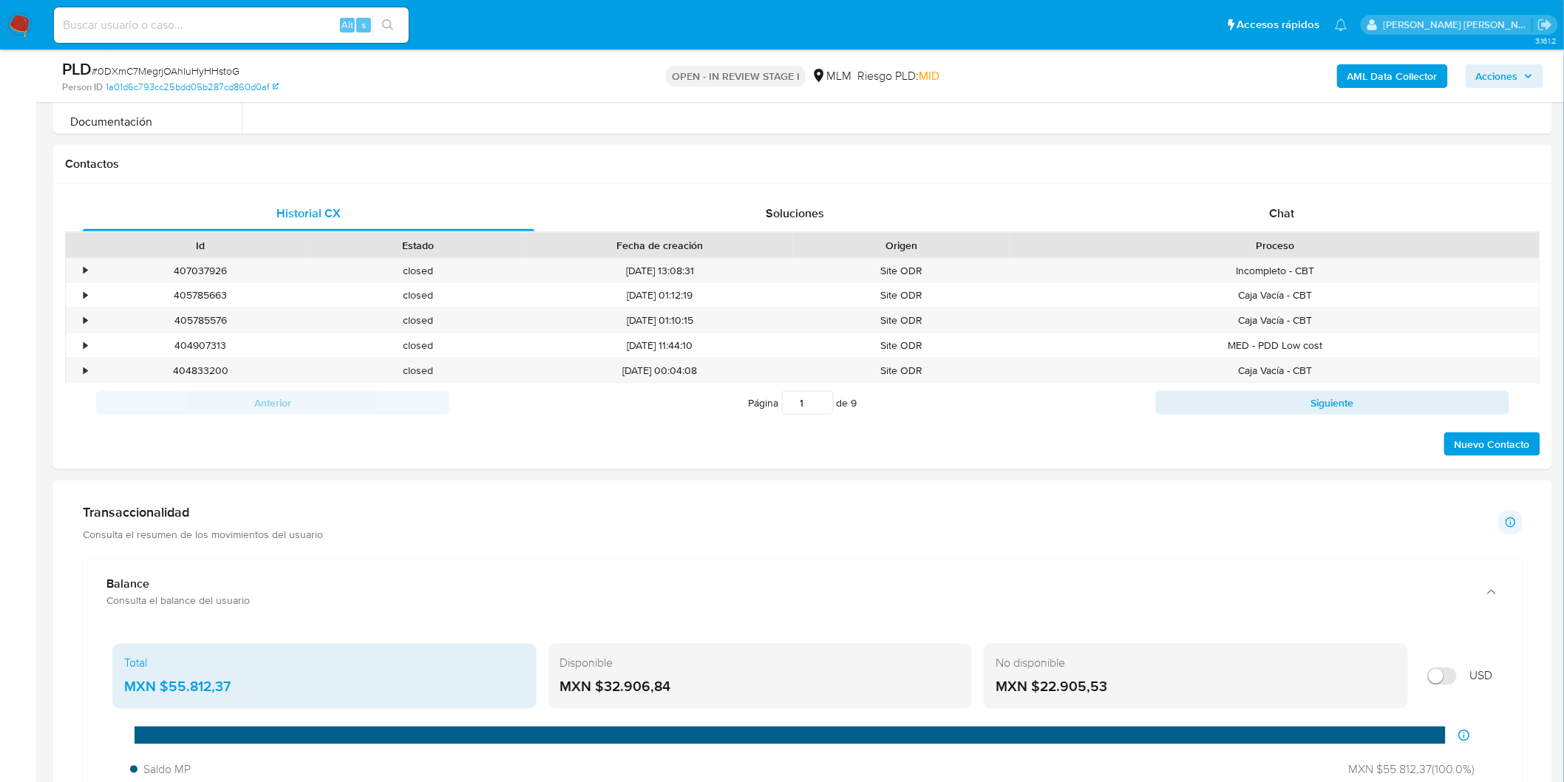
scroll to position [792, 0]
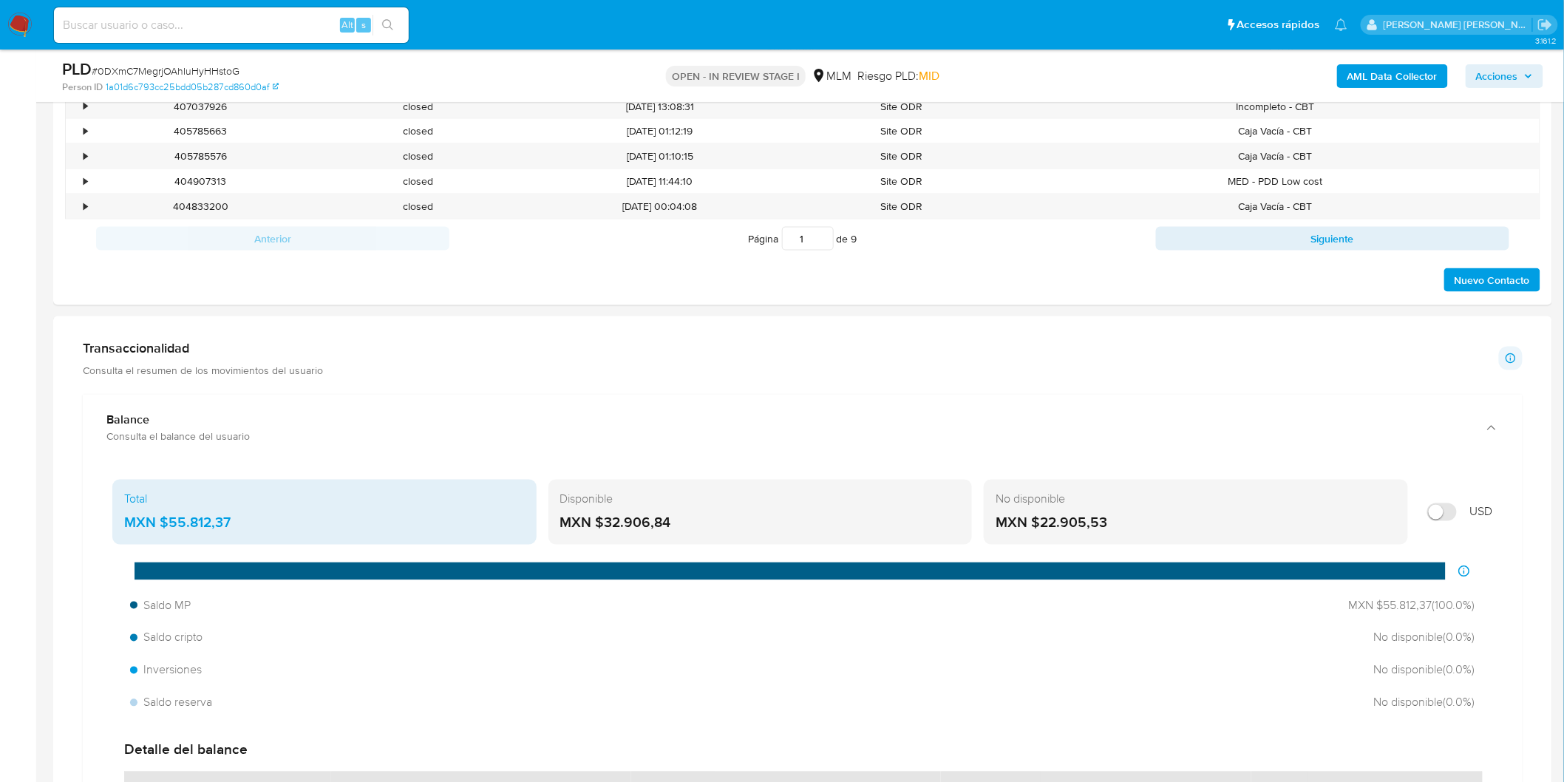
drag, startPoint x: 689, startPoint y: 520, endPoint x: 606, endPoint y: 525, distance: 82.9
click at [606, 525] on div "MXN $32.906,84" at bounding box center [760, 523] width 401 height 19
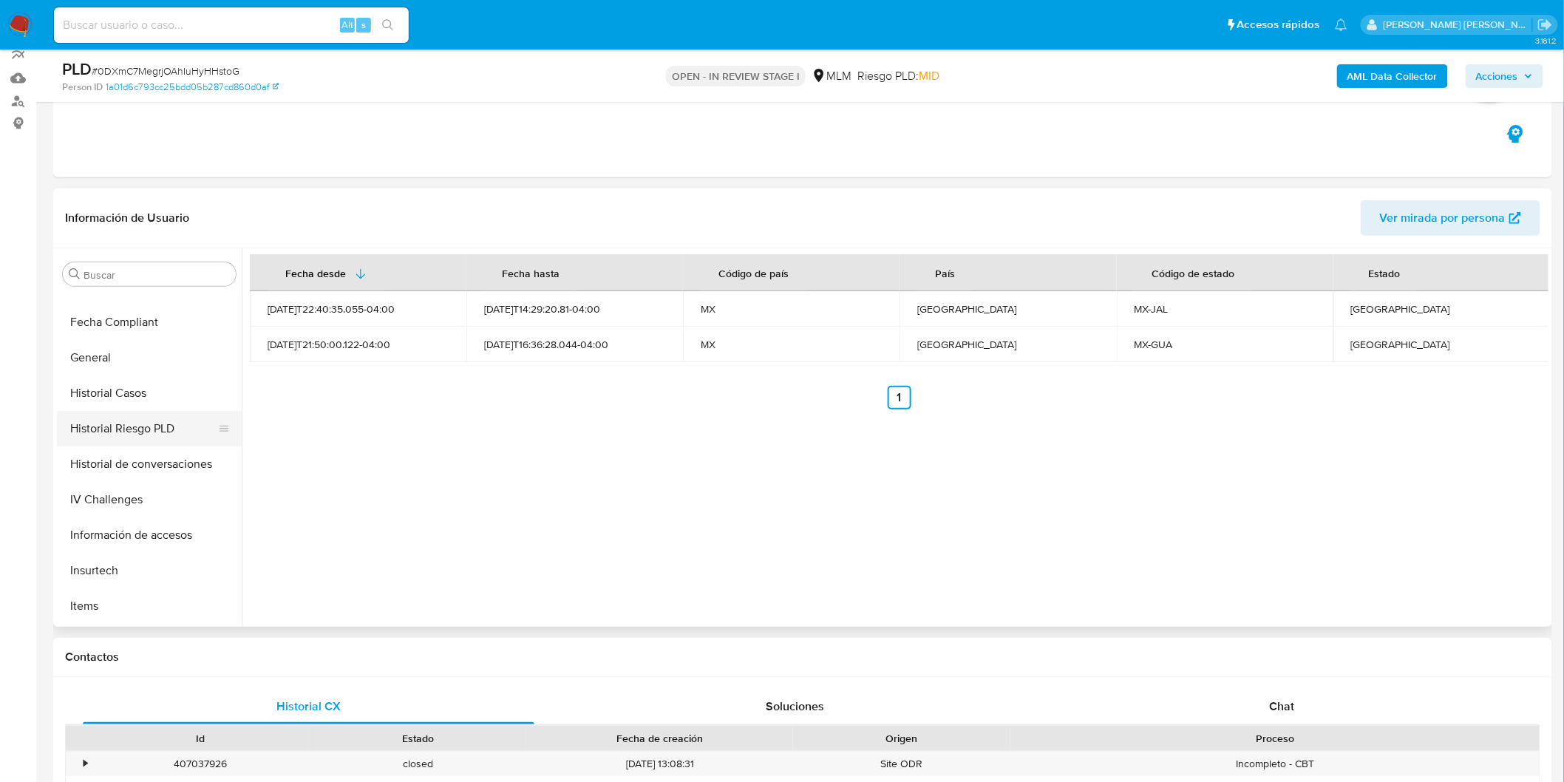
scroll to position [695, 0]
click at [106, 413] on button "Lista Interna" at bounding box center [143, 430] width 173 height 35
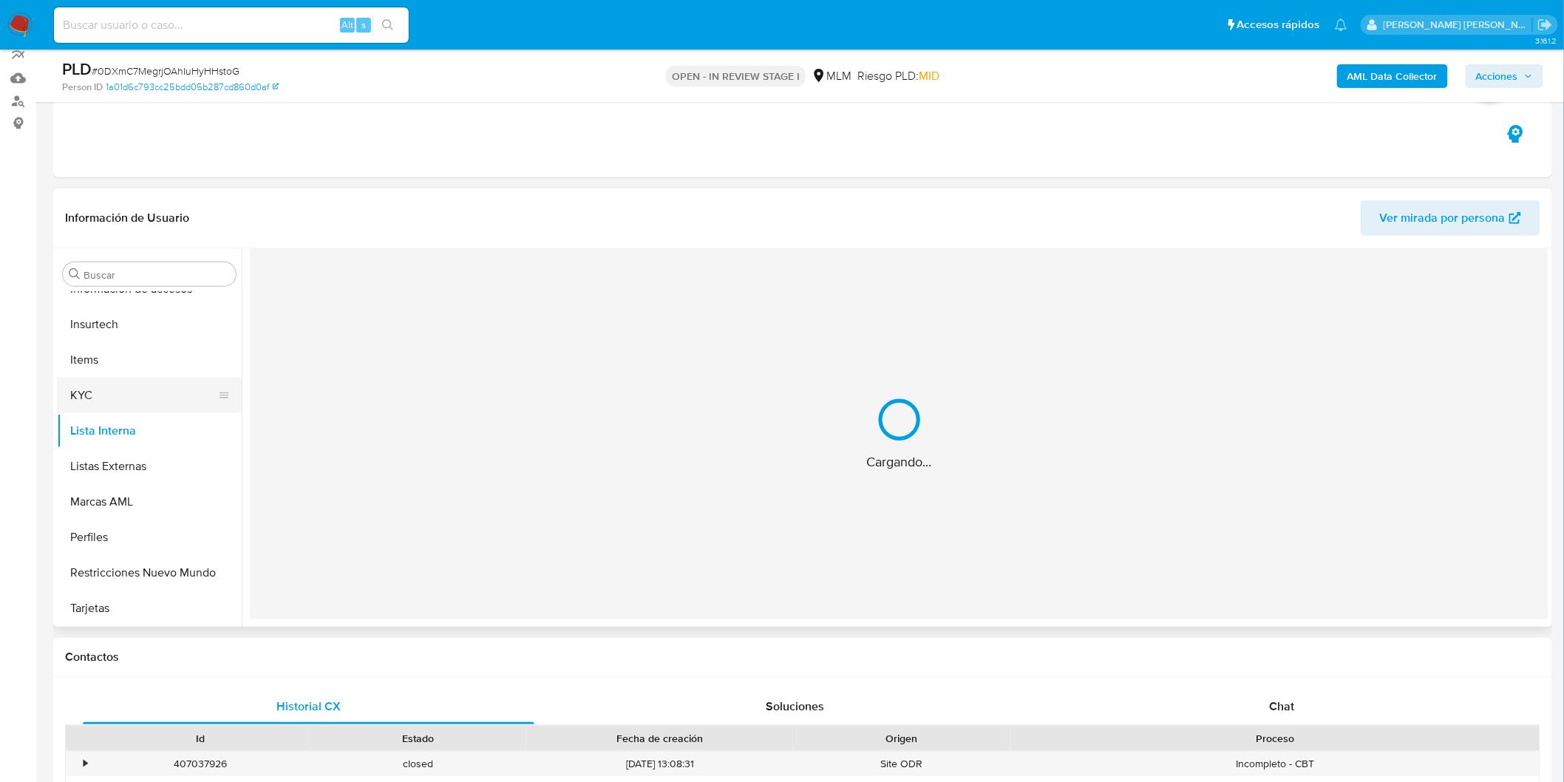
click at [90, 396] on button "KYC" at bounding box center [143, 395] width 173 height 35
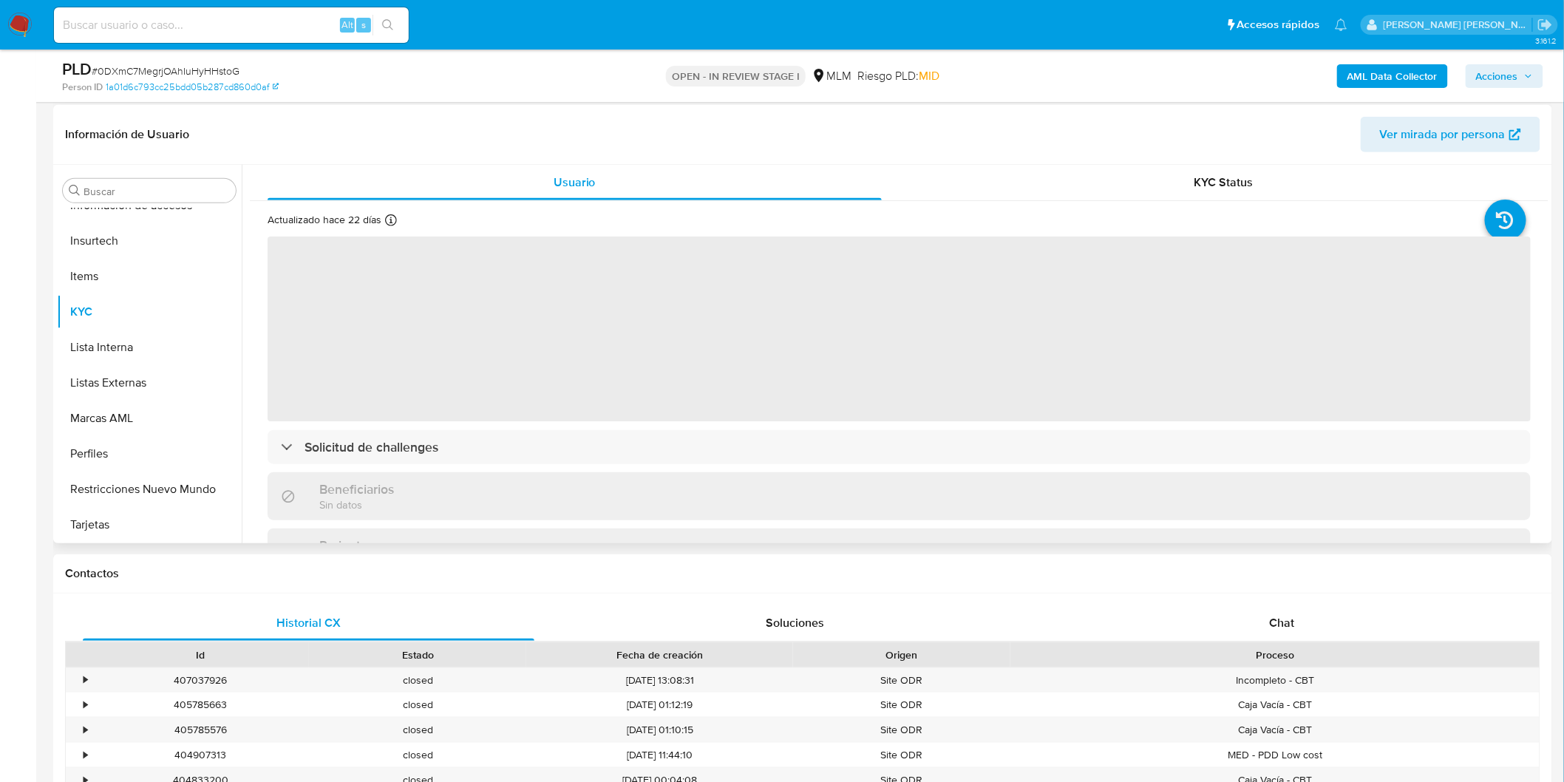
scroll to position [226, 0]
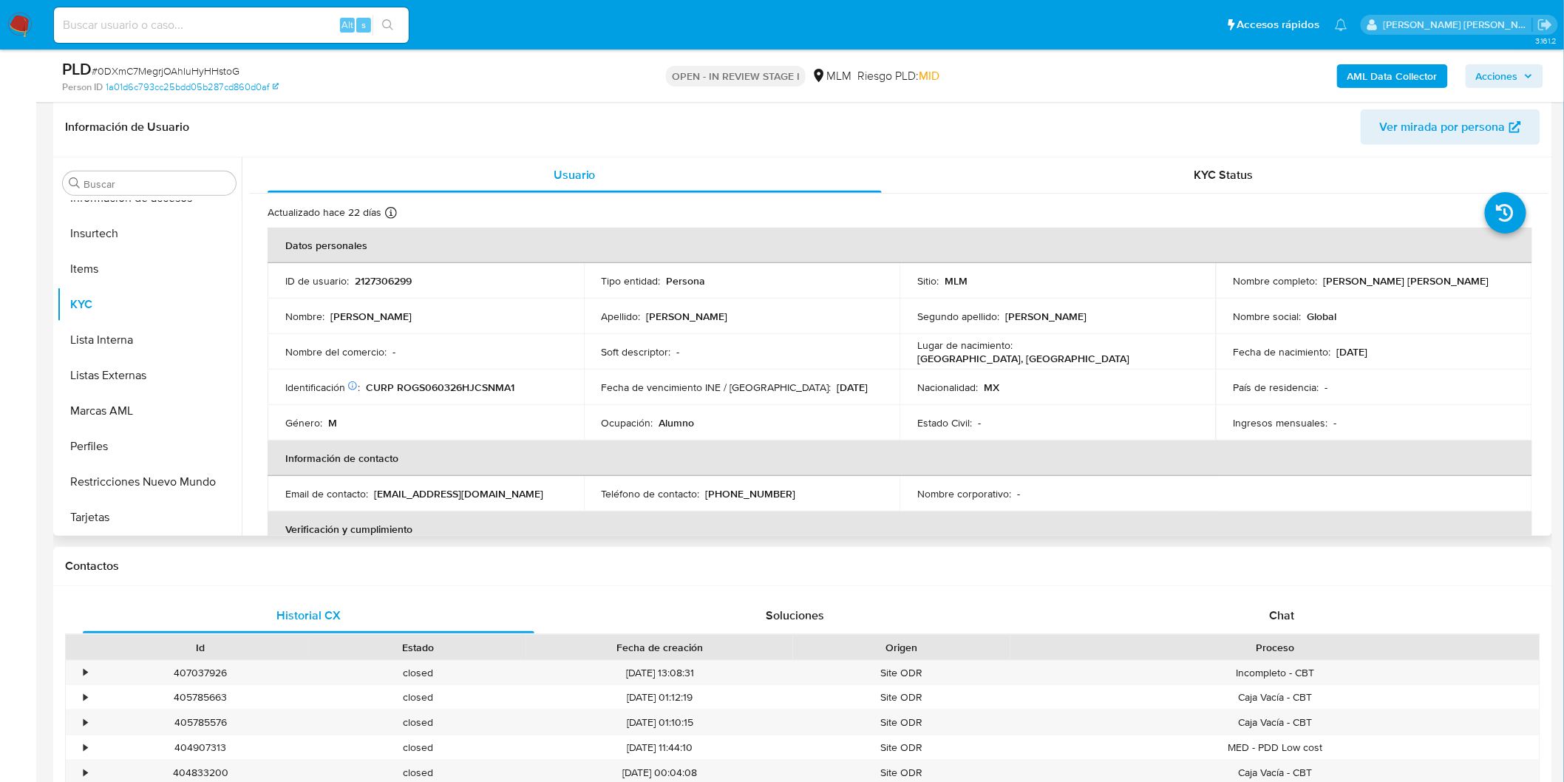
drag, startPoint x: 1459, startPoint y: 284, endPoint x: 1315, endPoint y: 284, distance: 144.1
click at [1315, 284] on div "Nombre completo : [PERSON_NAME] [PERSON_NAME]" at bounding box center [1373, 280] width 281 height 13
copy div "Samuel Ivan Rosales Gonzalez"
click at [497, 335] on td "Nombre del comercio : -" at bounding box center [425, 351] width 316 height 35
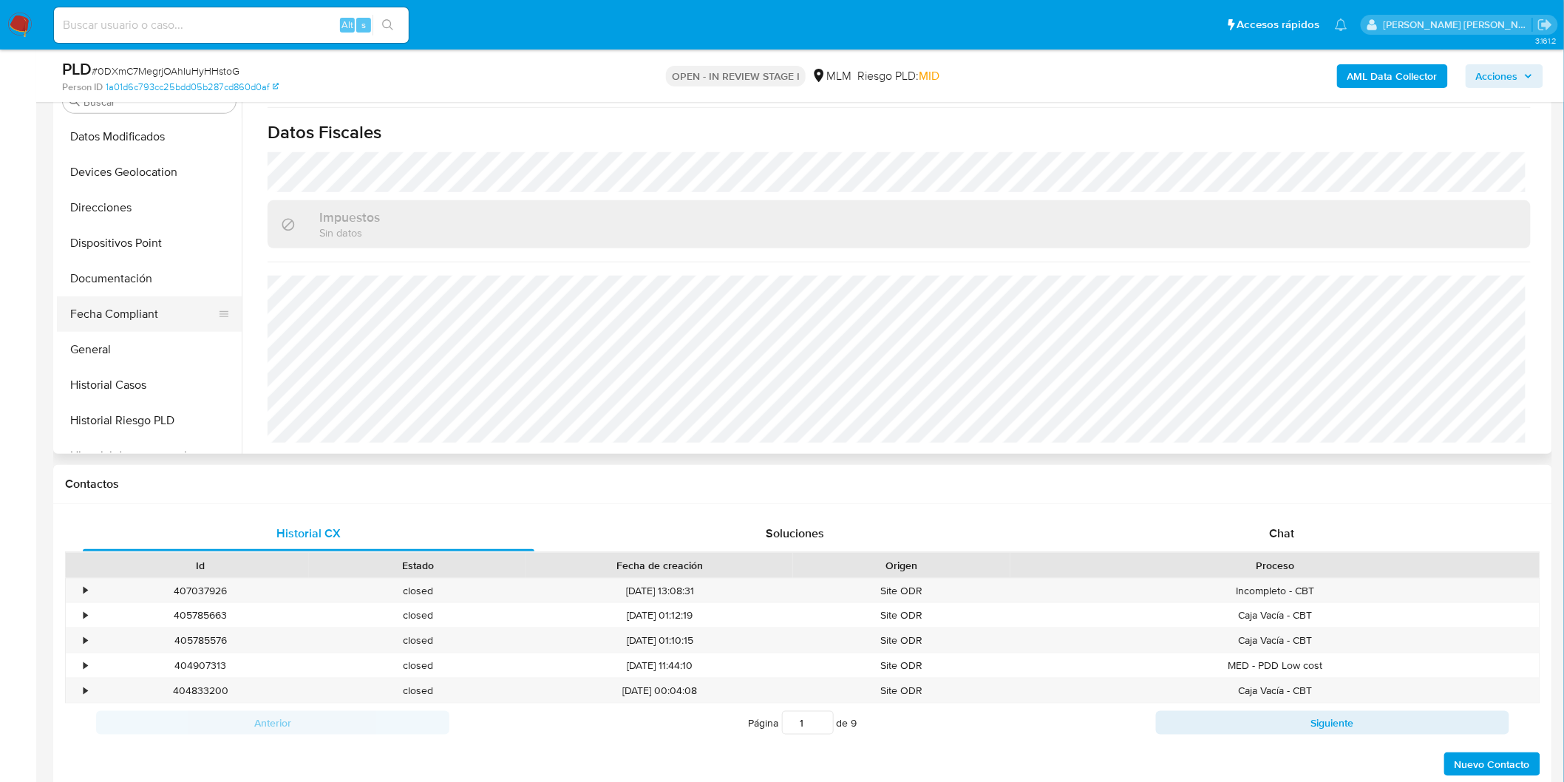
scroll to position [38, 0]
click at [163, 276] on button "Cruces y Relaciones" at bounding box center [143, 276] width 173 height 35
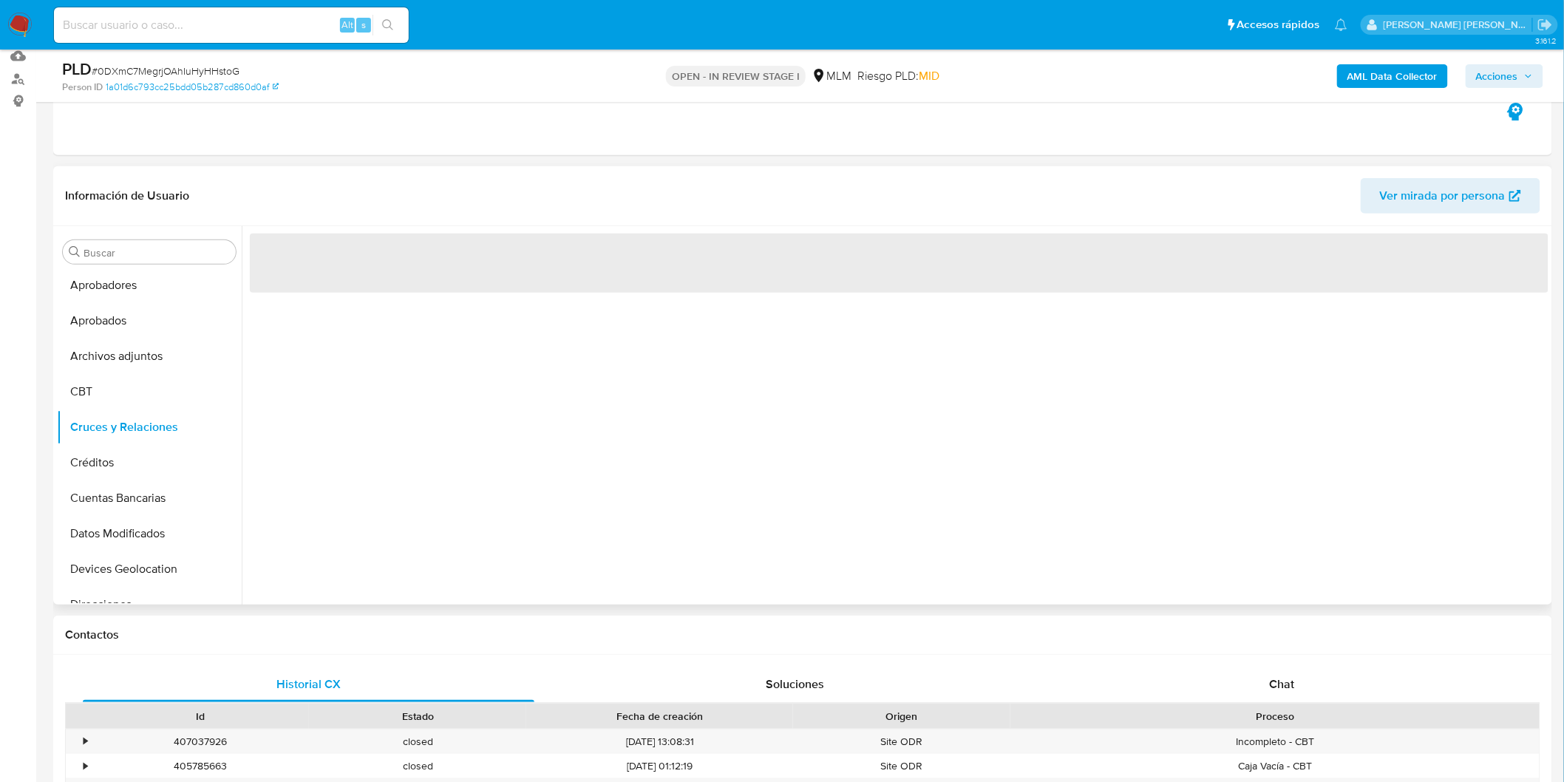
scroll to position [149, 0]
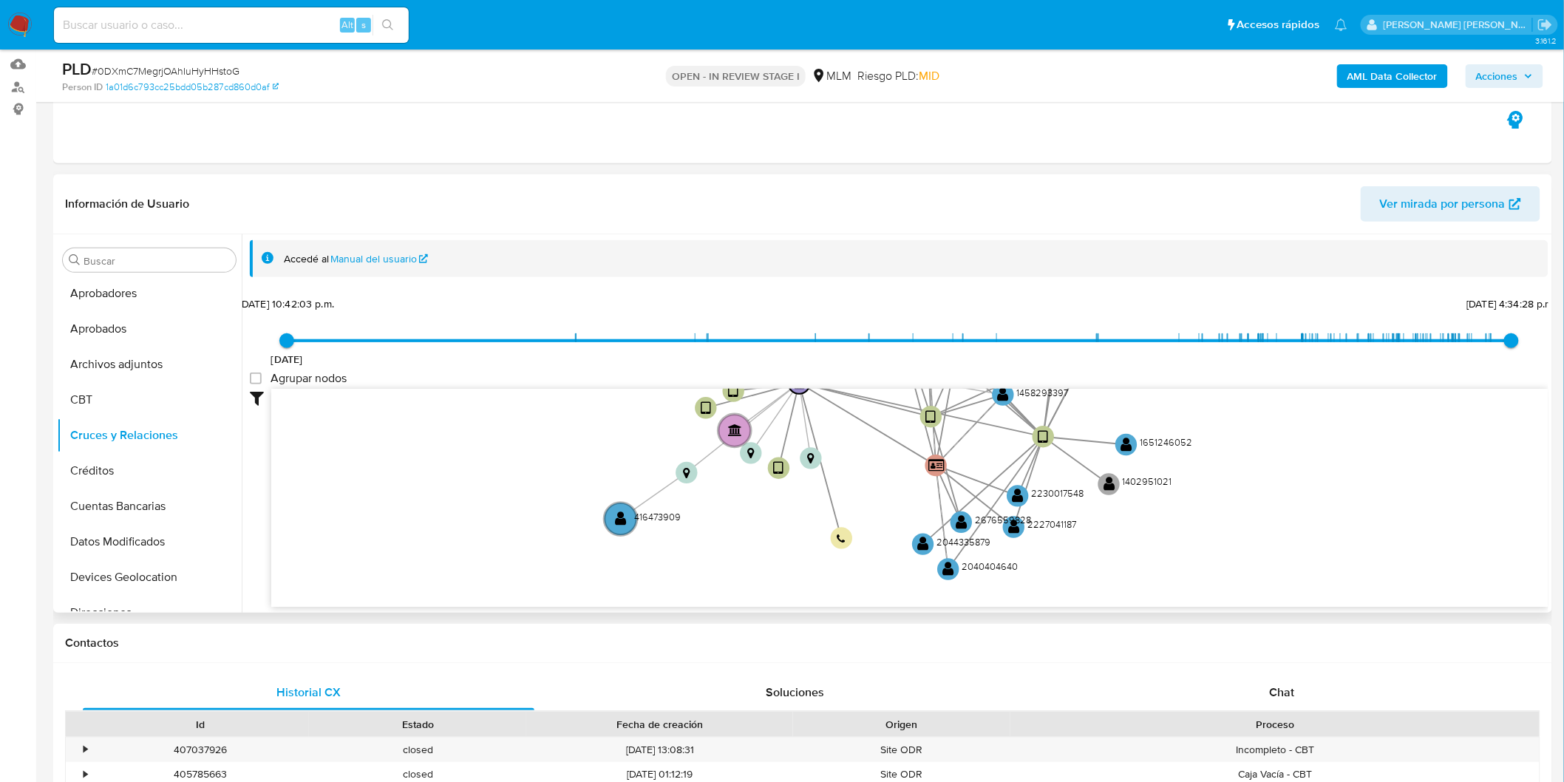
drag, startPoint x: 661, startPoint y: 452, endPoint x: 675, endPoint y: 255, distance: 197.8
click at [675, 255] on div "Accedé al Manual del usuario 23/9/2021 23/9/2021, 10:42:03 p.m. 30/9/2025, 4:34…" at bounding box center [899, 450] width 1298 height 420
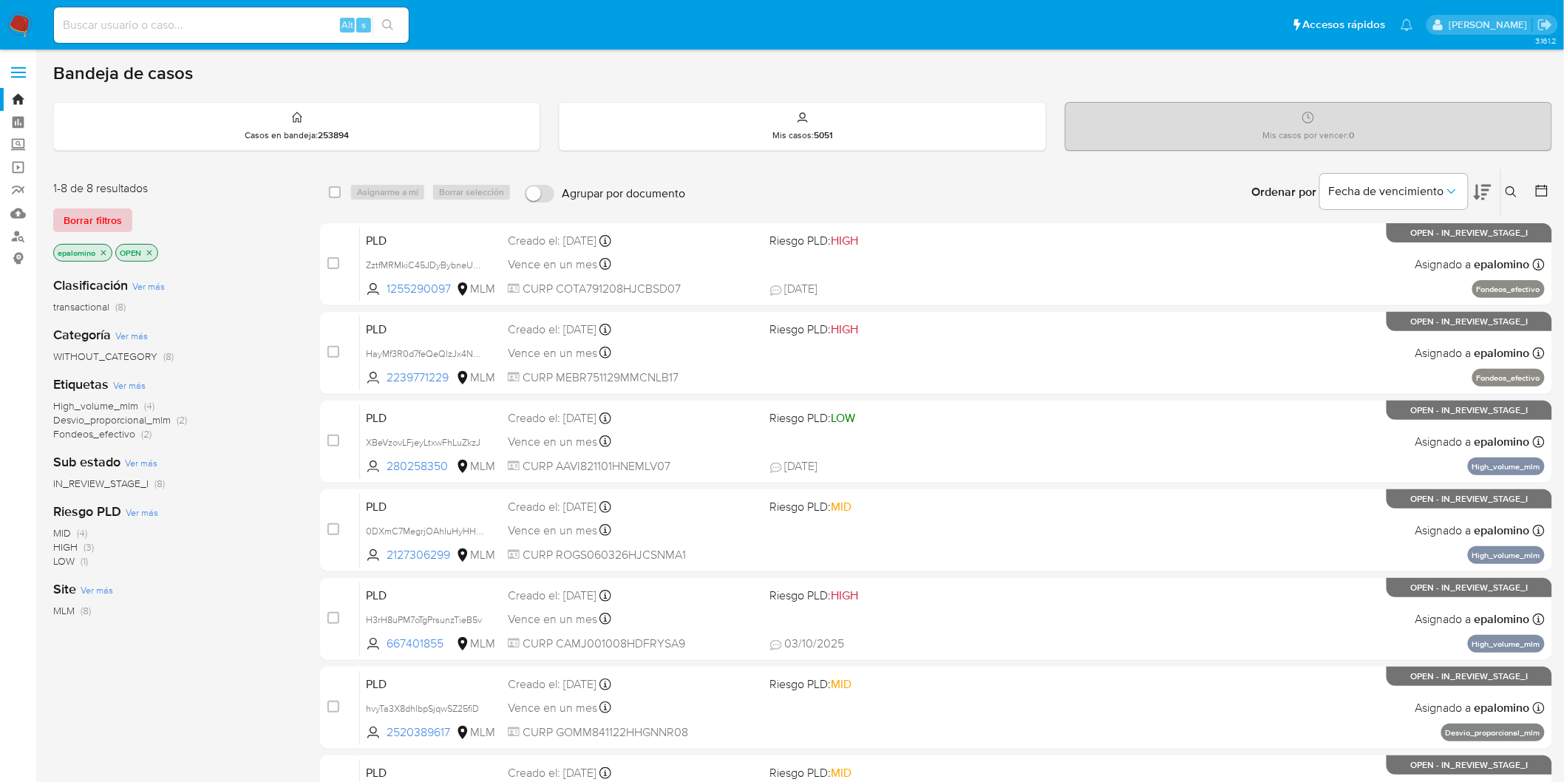
click at [126, 211] on button "Borrar filtros" at bounding box center [92, 220] width 79 height 24
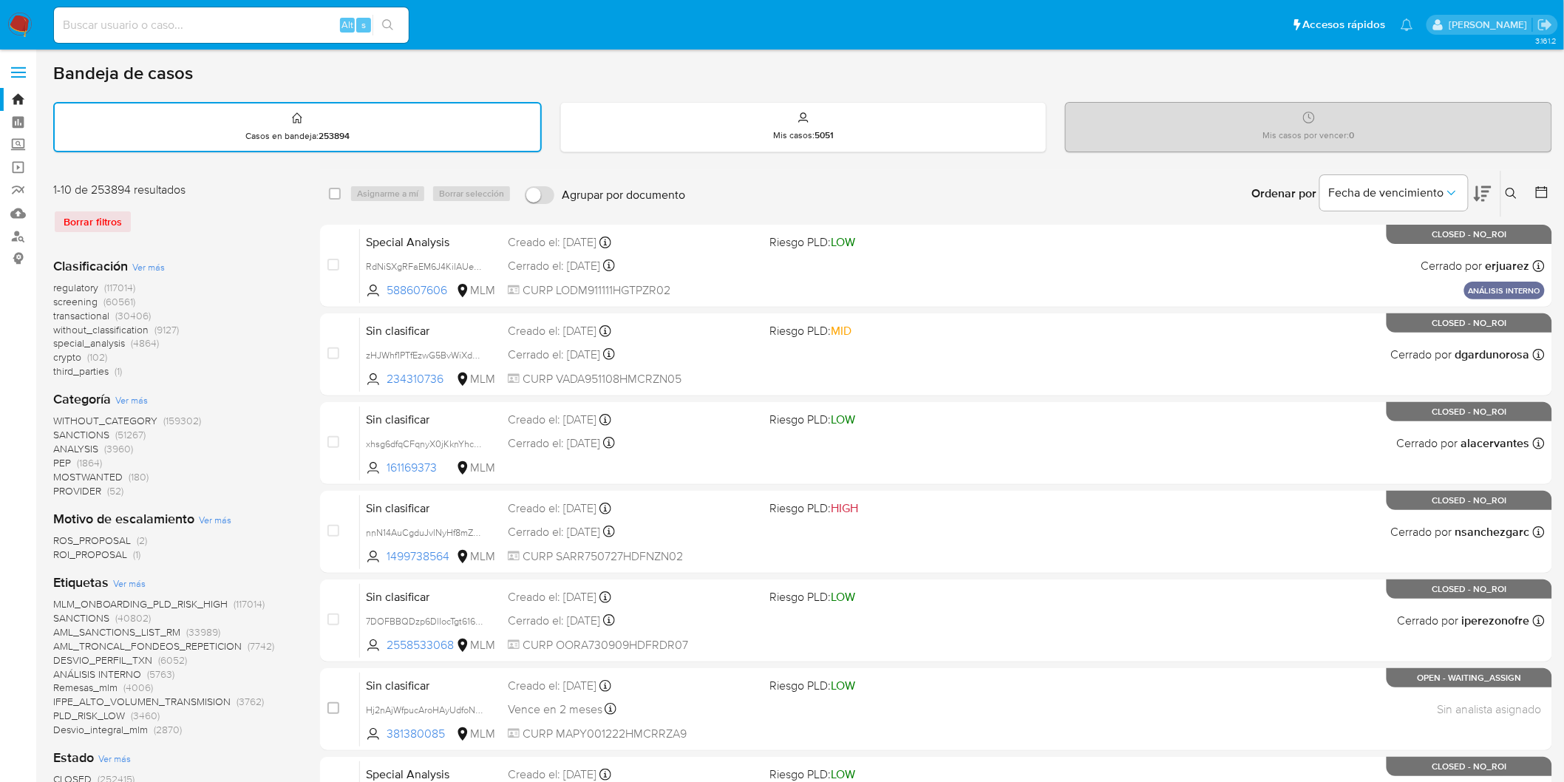
drag, startPoint x: 1517, startPoint y: 185, endPoint x: 1382, endPoint y: 222, distance: 140.0
click at [1516, 188] on icon at bounding box center [1511, 194] width 12 height 12
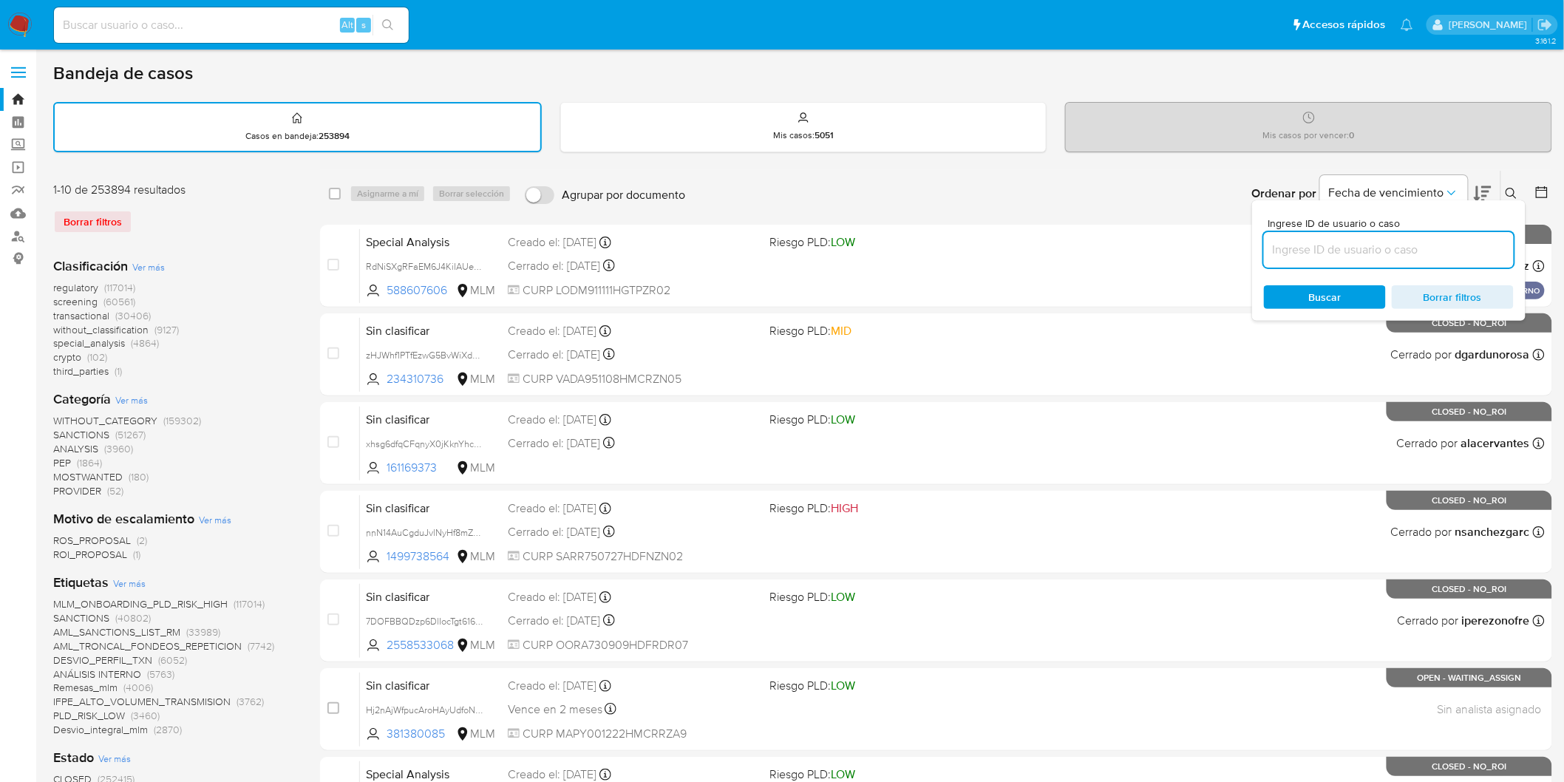
click at [1333, 245] on input at bounding box center [1389, 249] width 250 height 19
type input "2127306299"
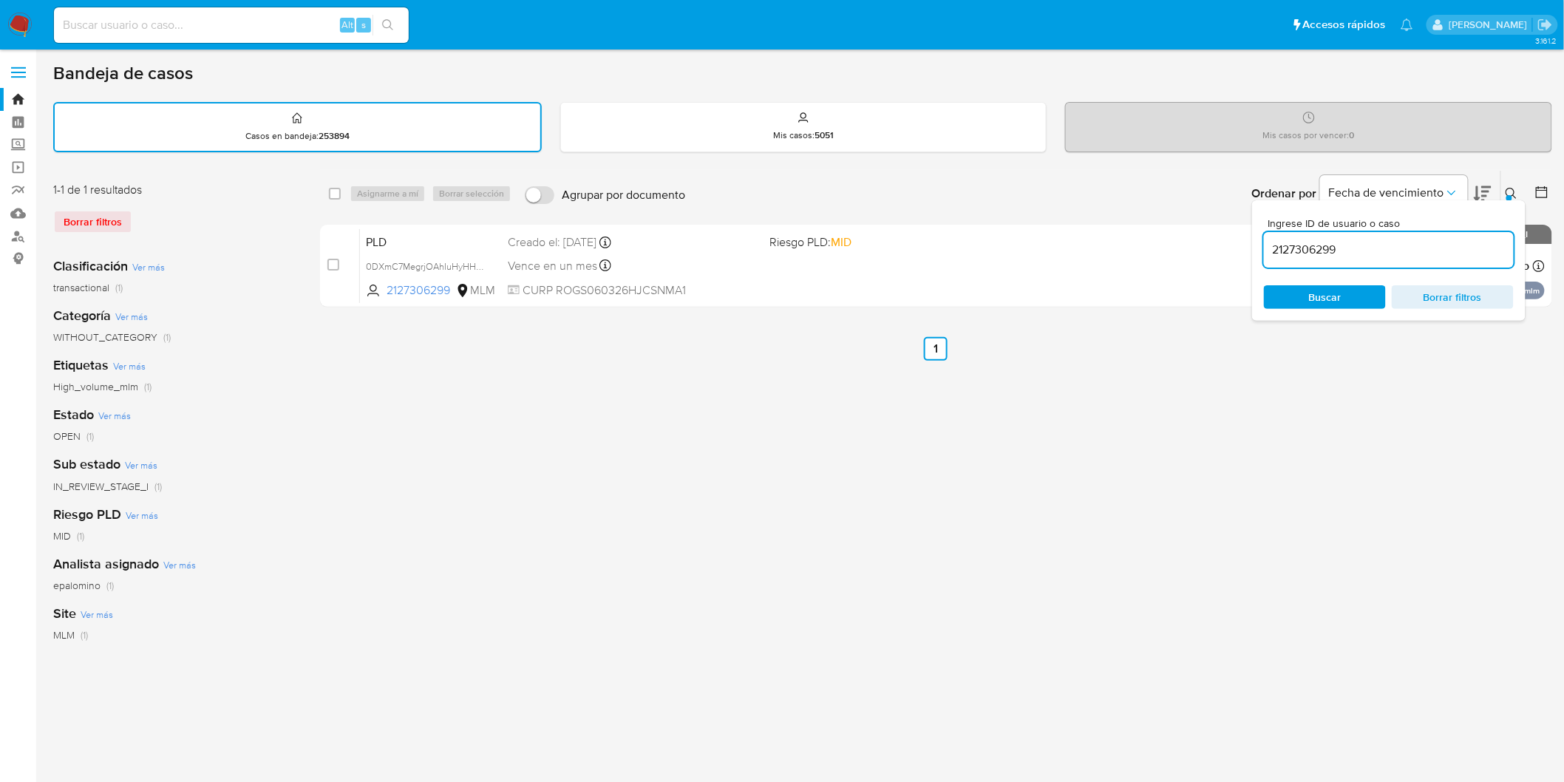
click at [1515, 185] on button at bounding box center [1513, 194] width 24 height 18
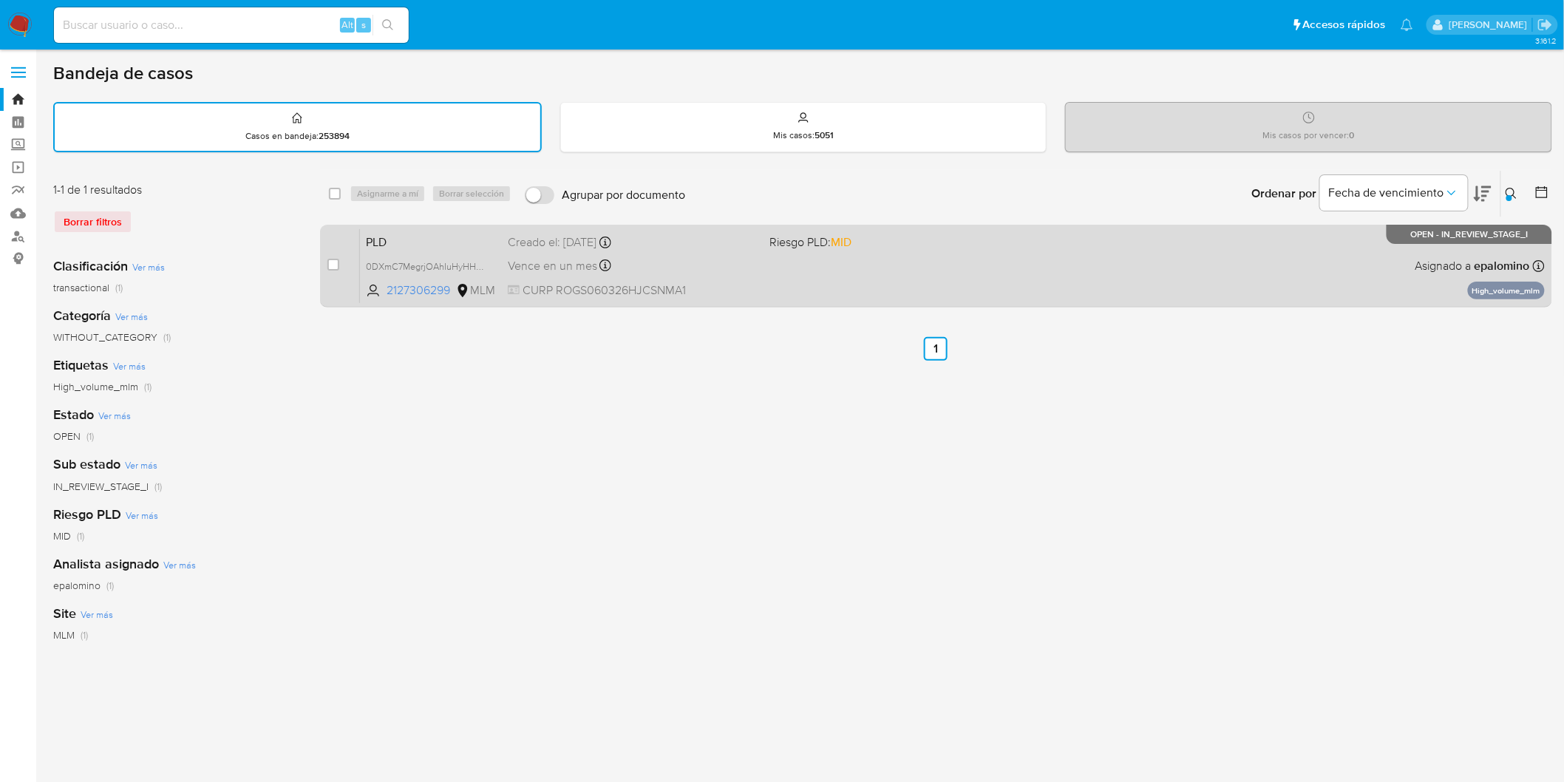
click at [407, 234] on span "PLD" at bounding box center [431, 240] width 130 height 19
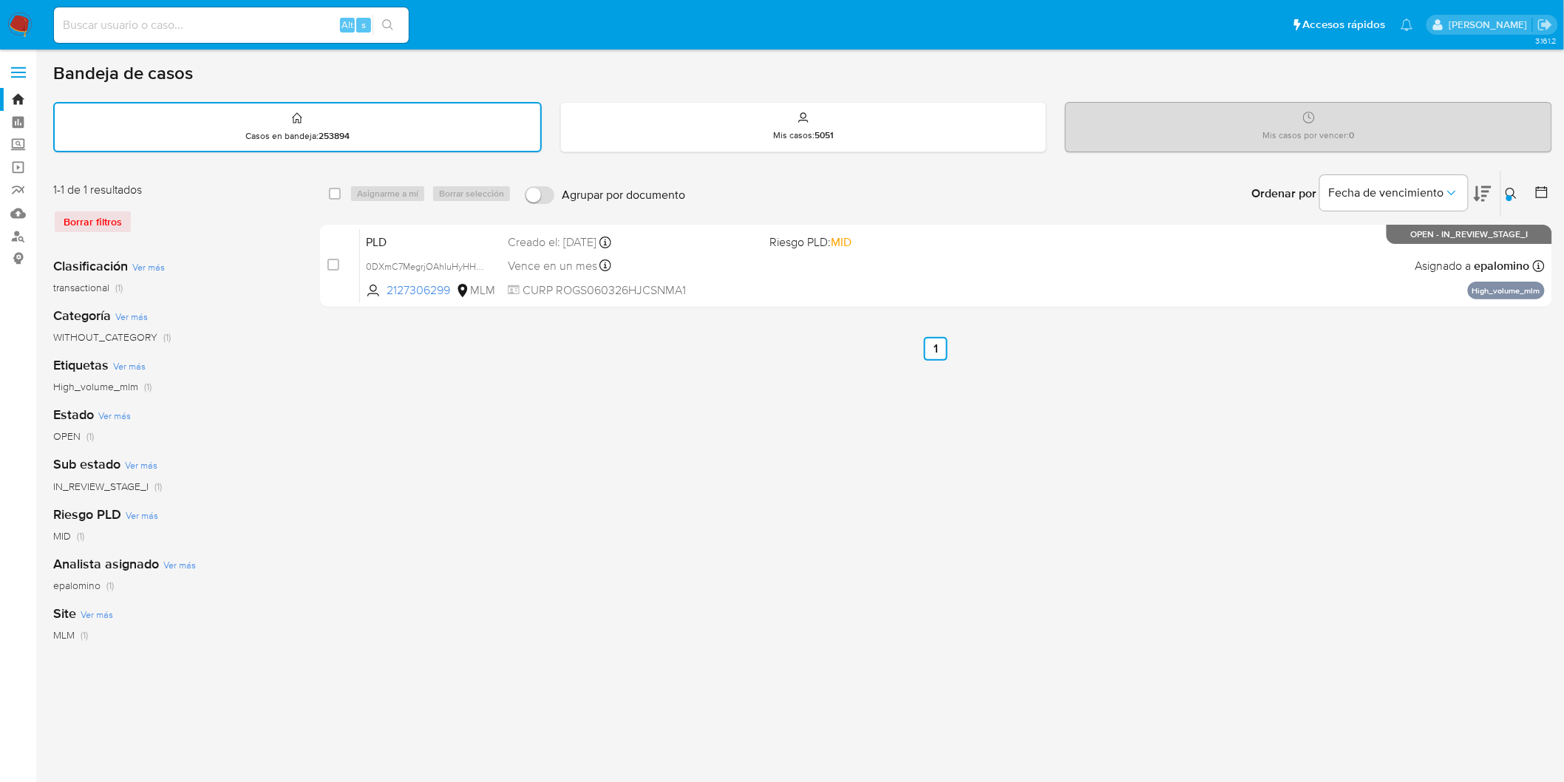
click at [20, 28] on img at bounding box center [19, 25] width 25 height 25
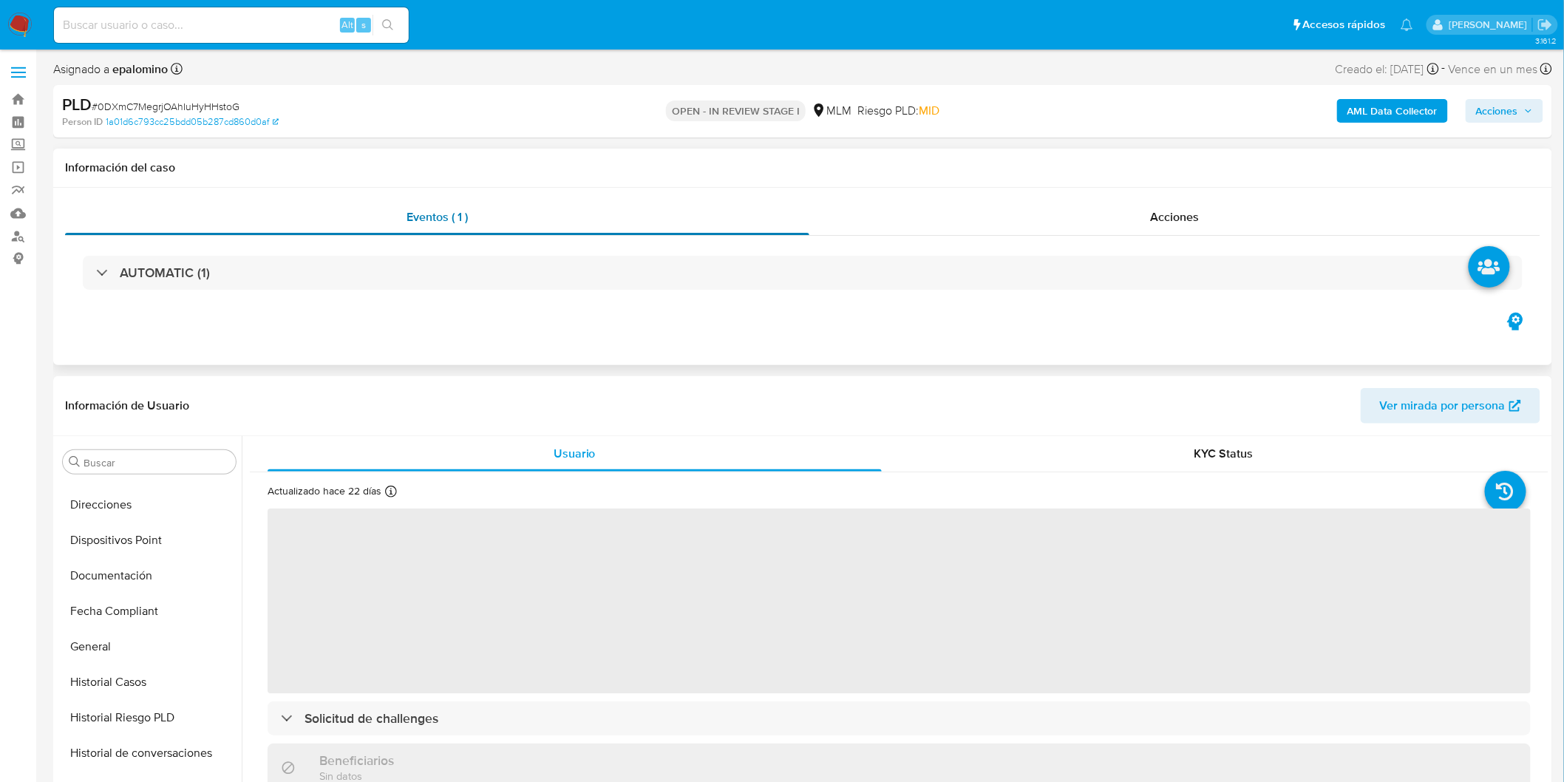
select select "10"
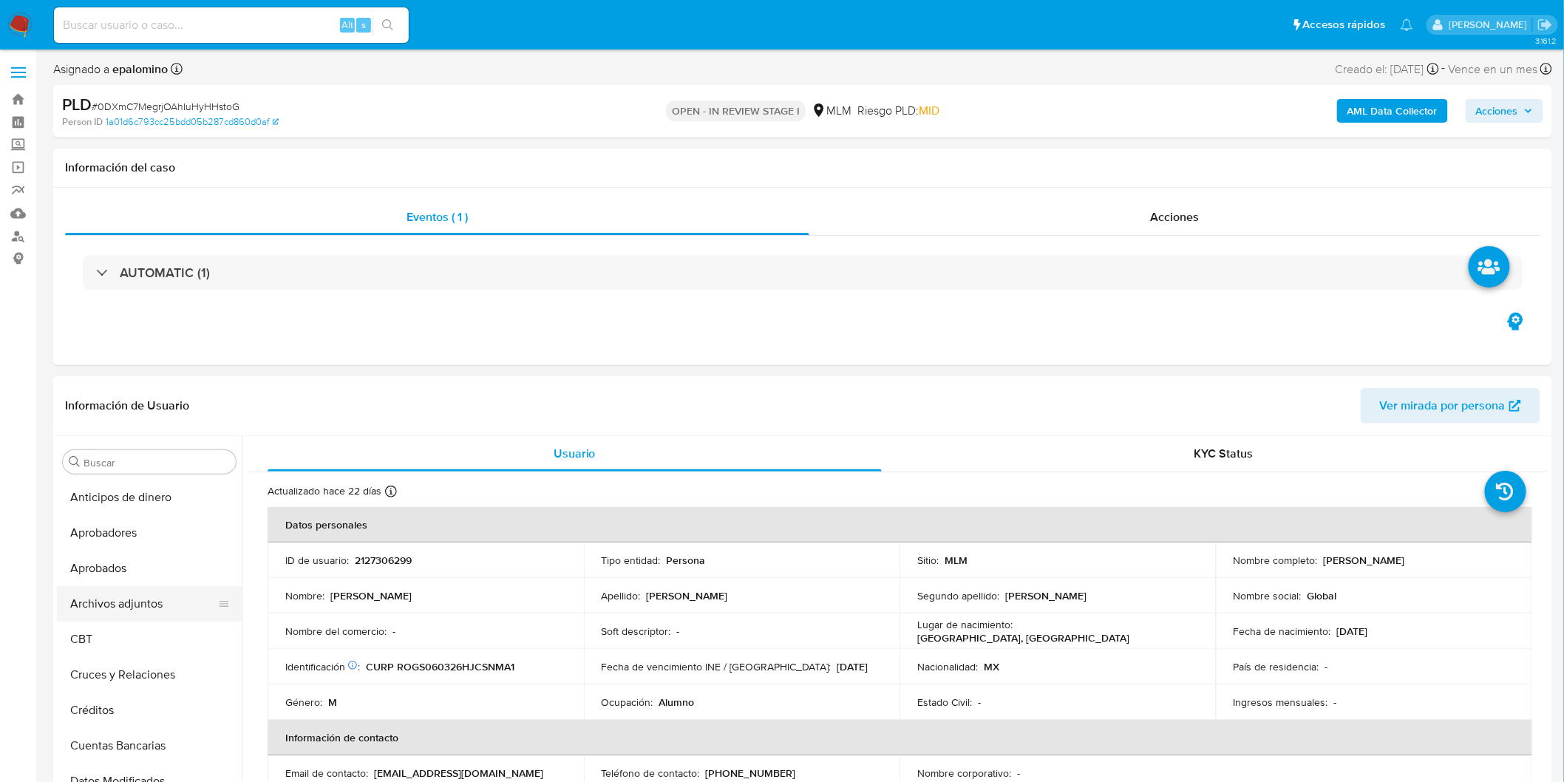
click at [145, 604] on button "Archivos adjuntos" at bounding box center [143, 603] width 173 height 35
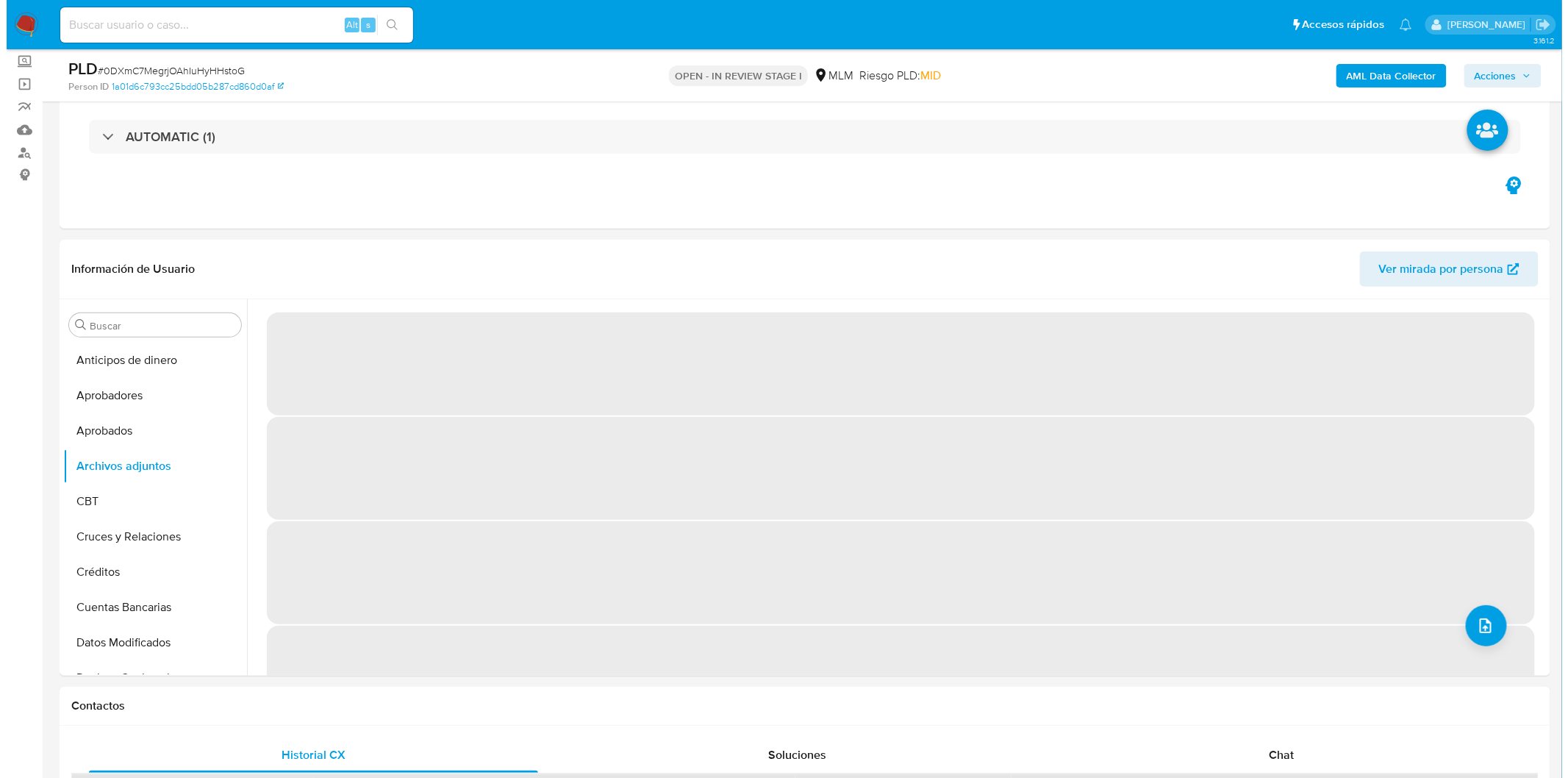
scroll to position [144, 0]
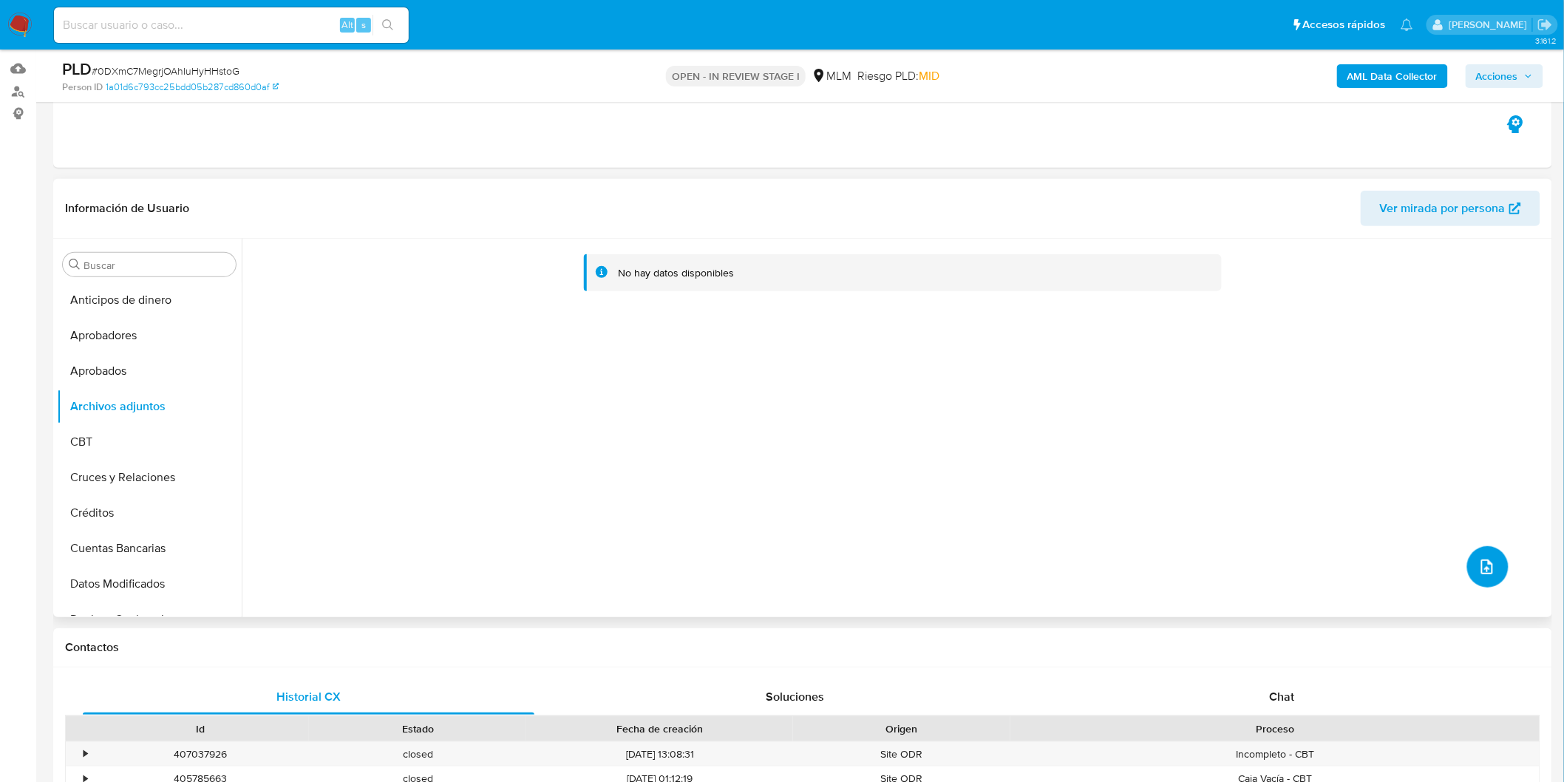
click at [1478, 572] on icon "upload-file" at bounding box center [1487, 567] width 18 height 18
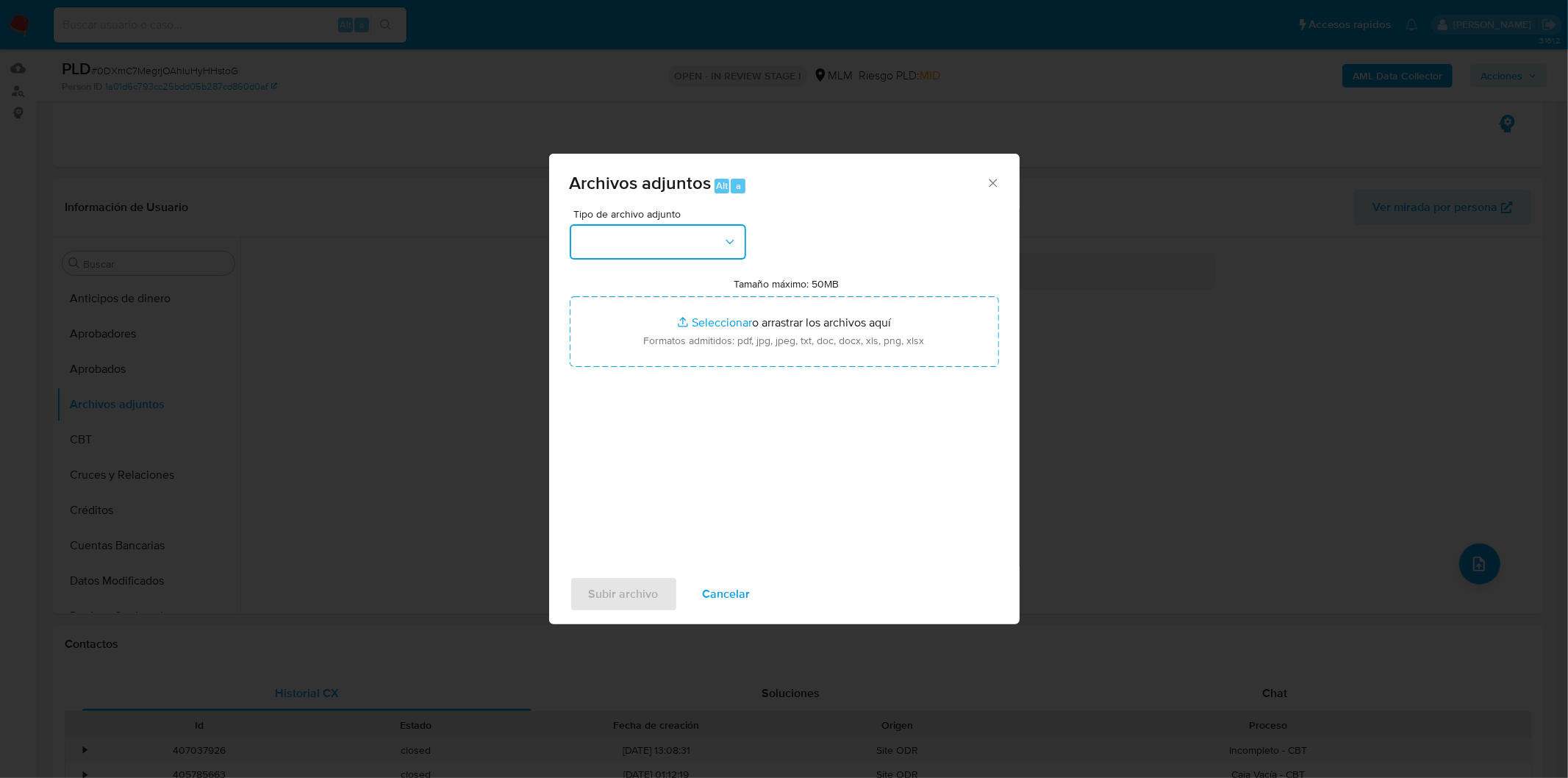
click at [709, 230] on button "button" at bounding box center [658, 241] width 176 height 35
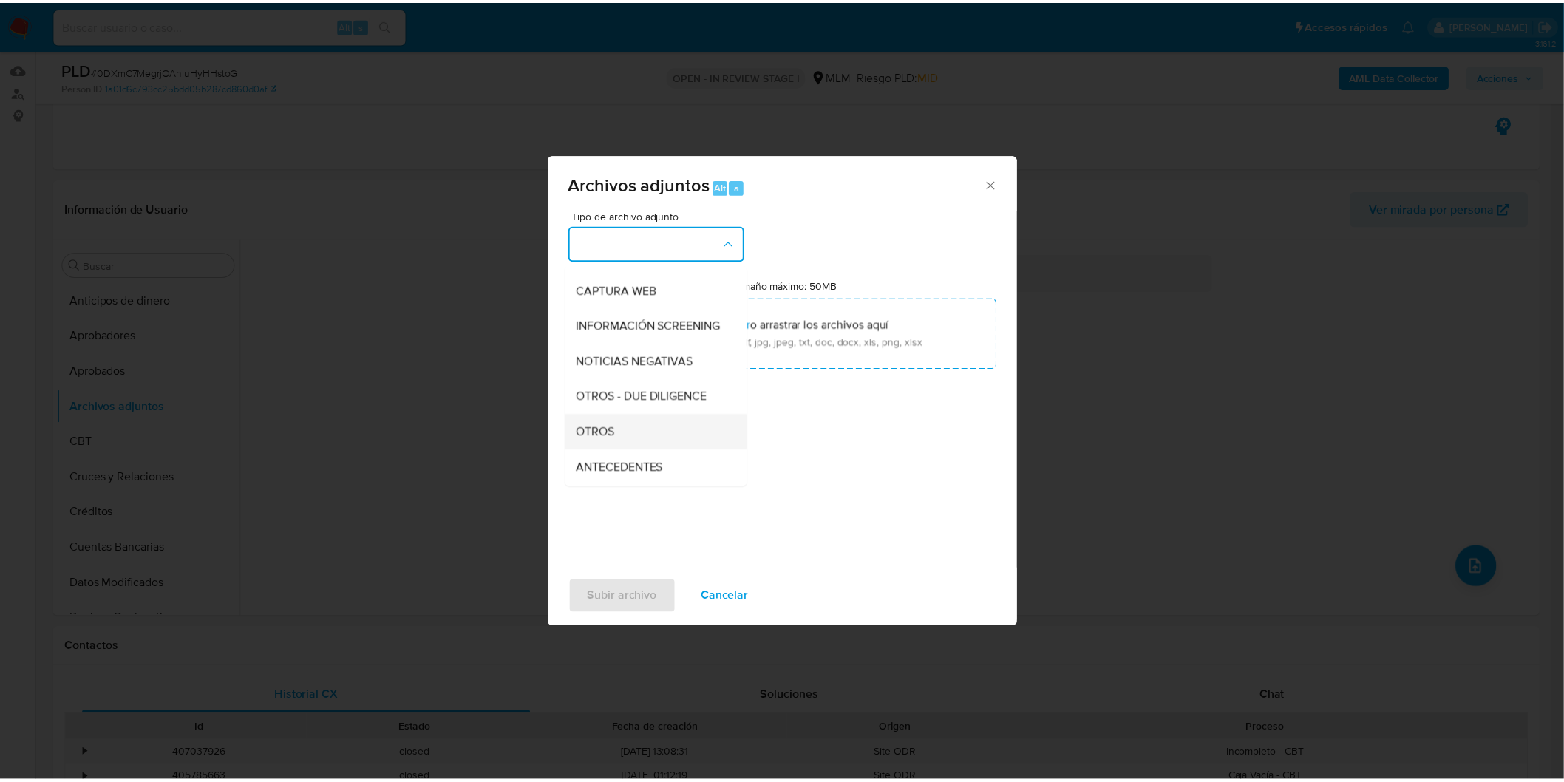
scroll to position [246, 0]
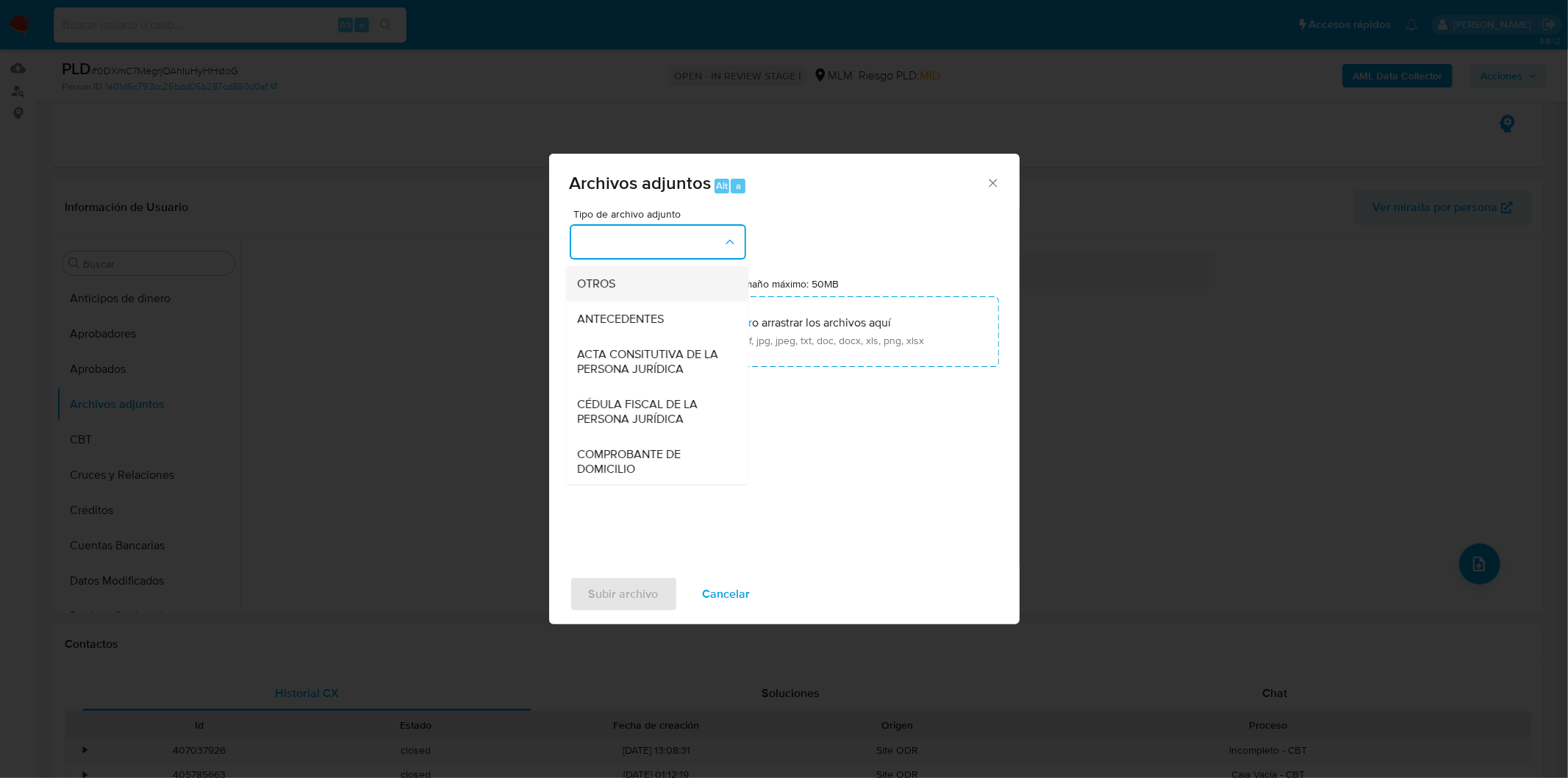
click at [679, 300] on div "OTROS" at bounding box center [653, 283] width 150 height 35
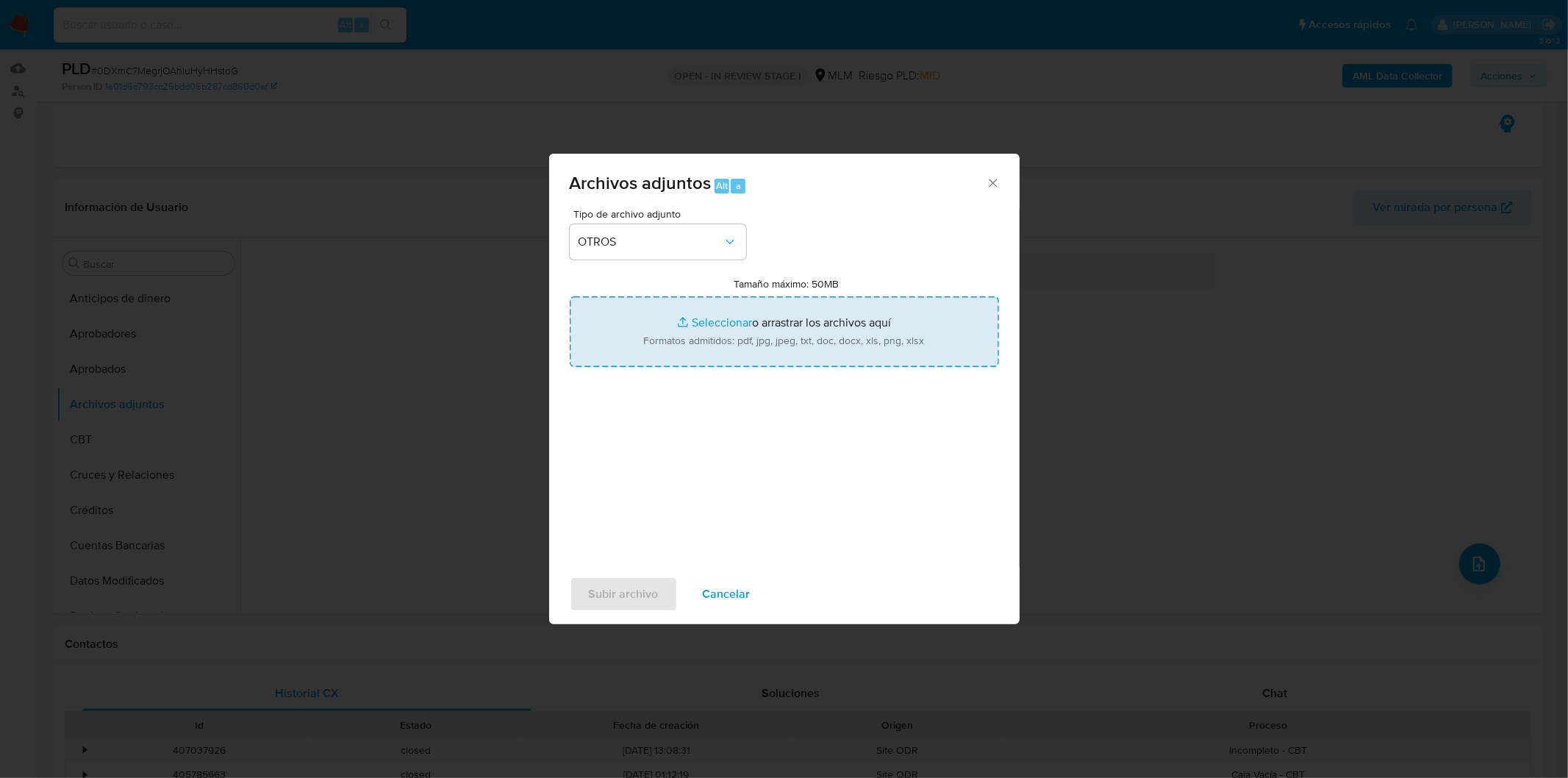
click at [777, 349] on input "Tamaño máximo: 50MB Seleccionar archivos" at bounding box center [785, 331] width 430 height 71
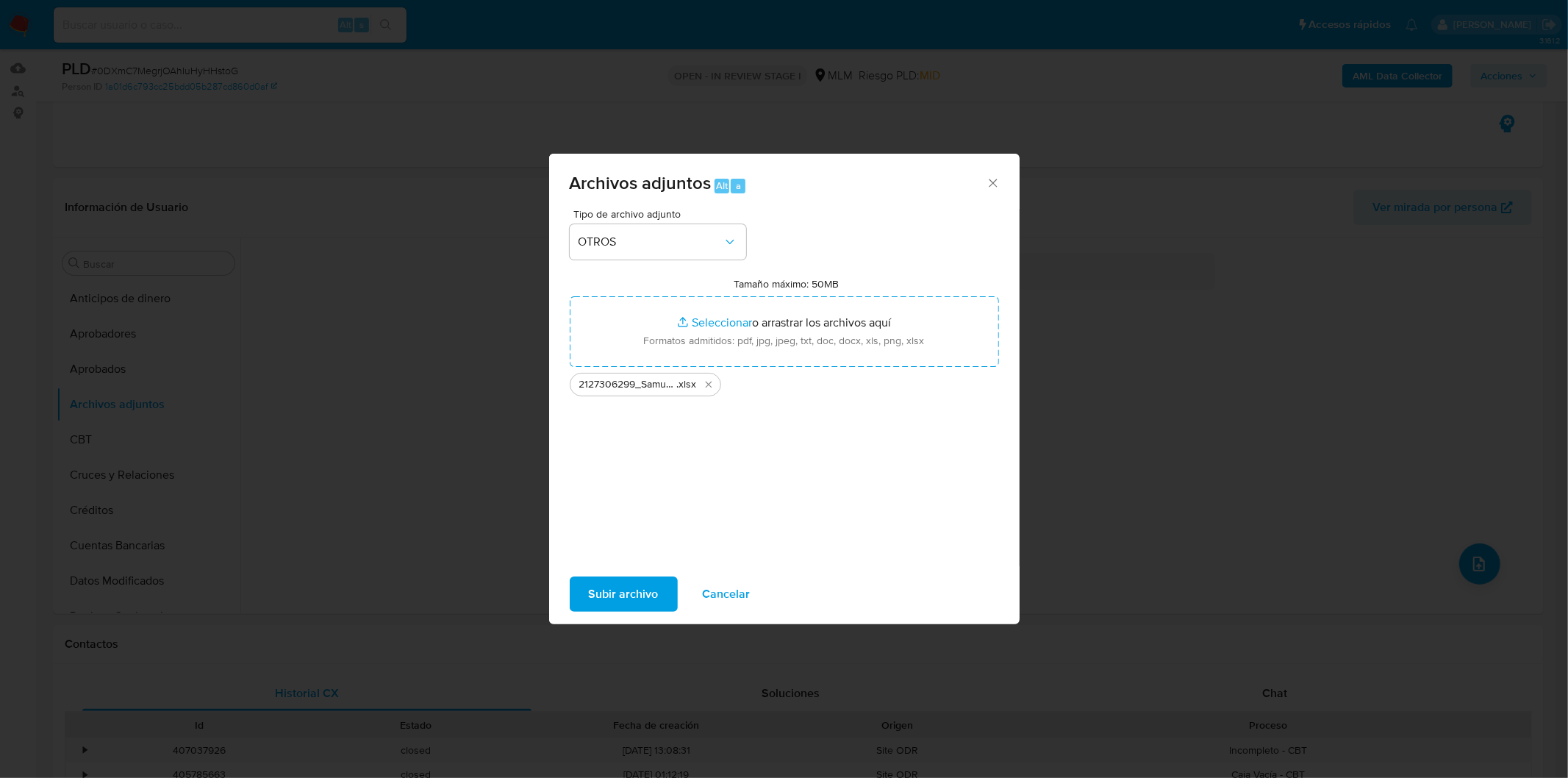
click at [593, 593] on span "Subir archivo" at bounding box center [624, 594] width 70 height 33
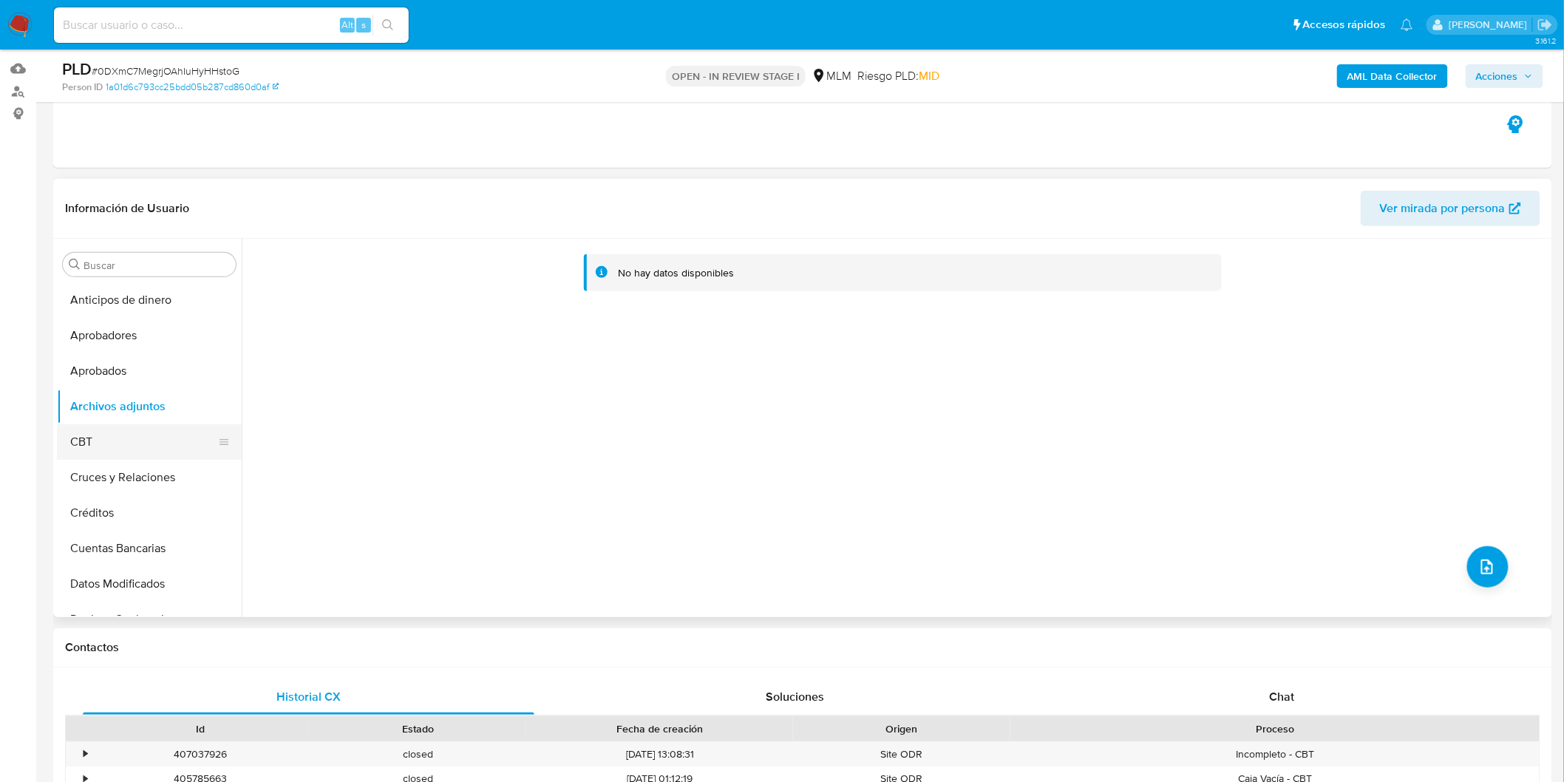
click at [140, 446] on button "CBT" at bounding box center [143, 441] width 173 height 35
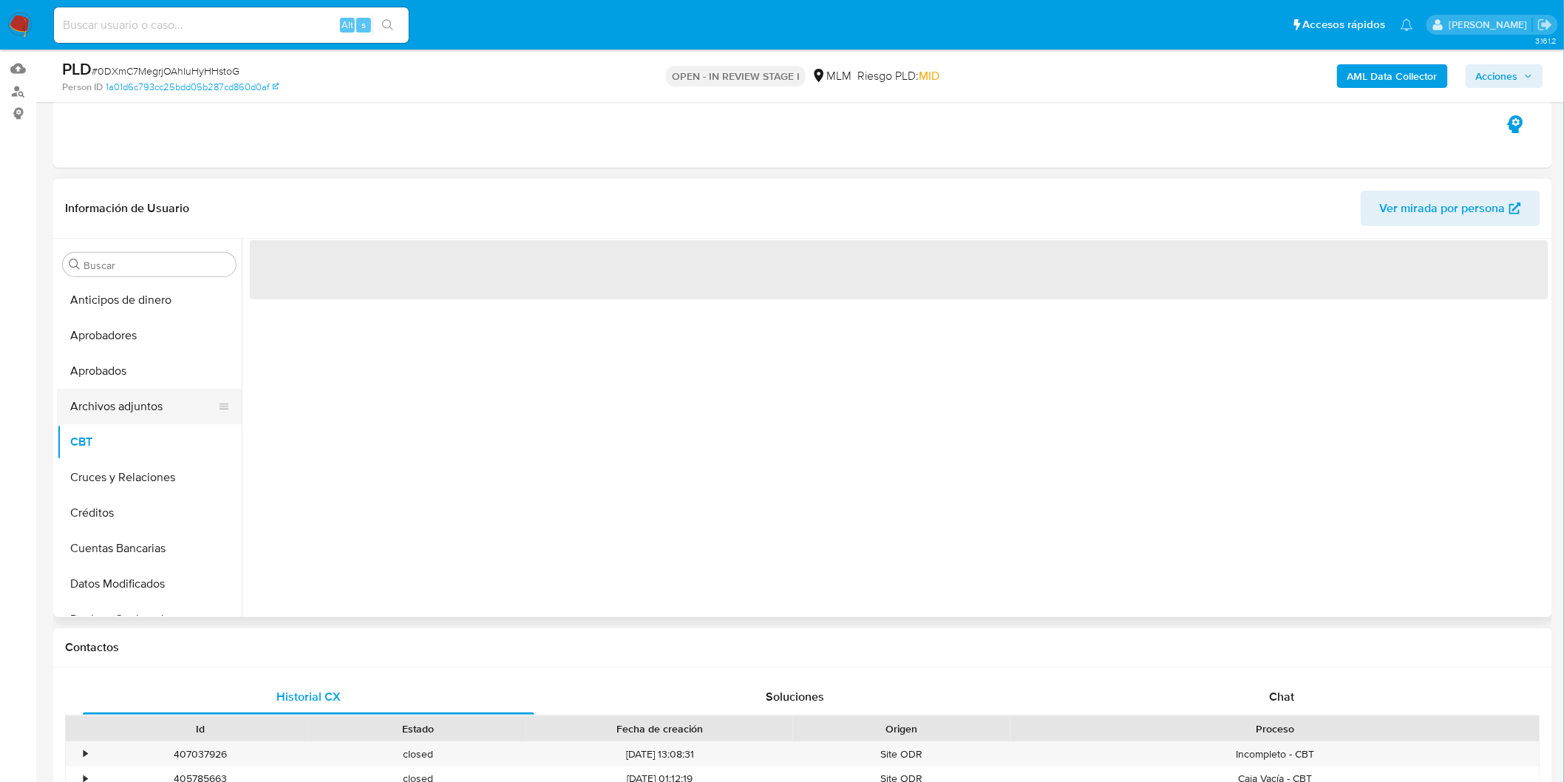
click at [150, 410] on button "Archivos adjuntos" at bounding box center [143, 406] width 173 height 35
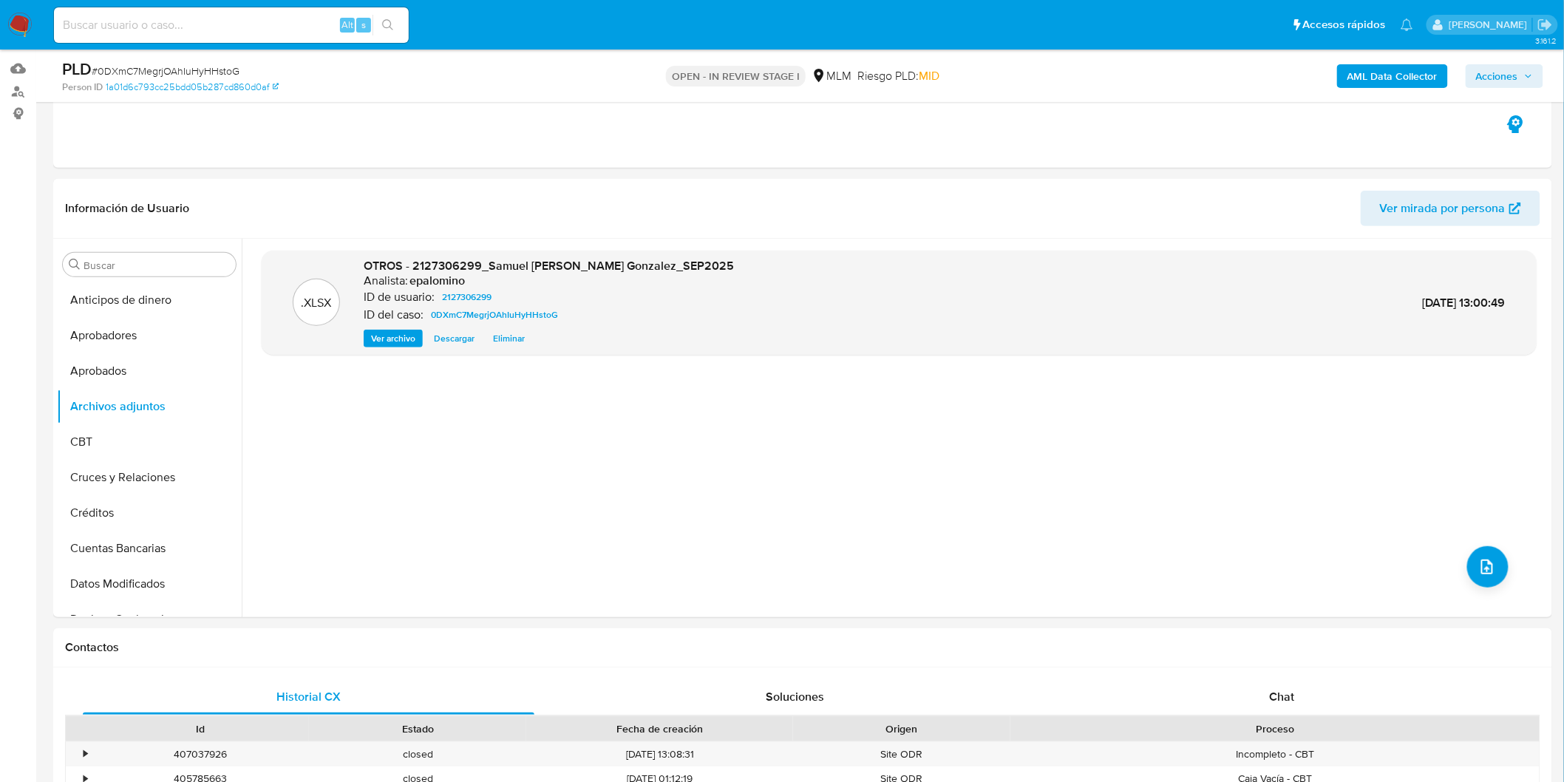
scroll to position [562, 0]
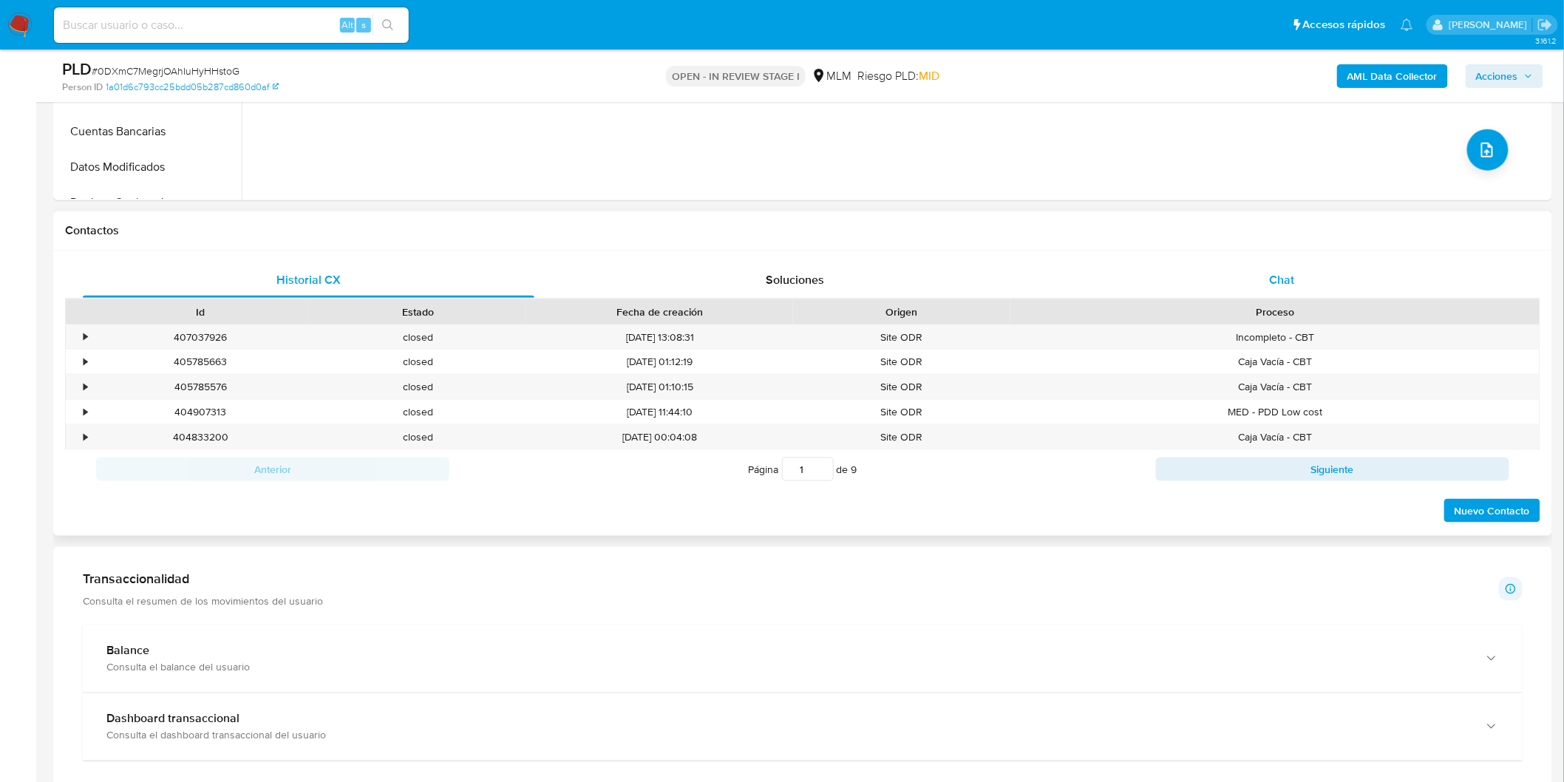
click at [1281, 284] on span "Chat" at bounding box center [1281, 279] width 25 height 17
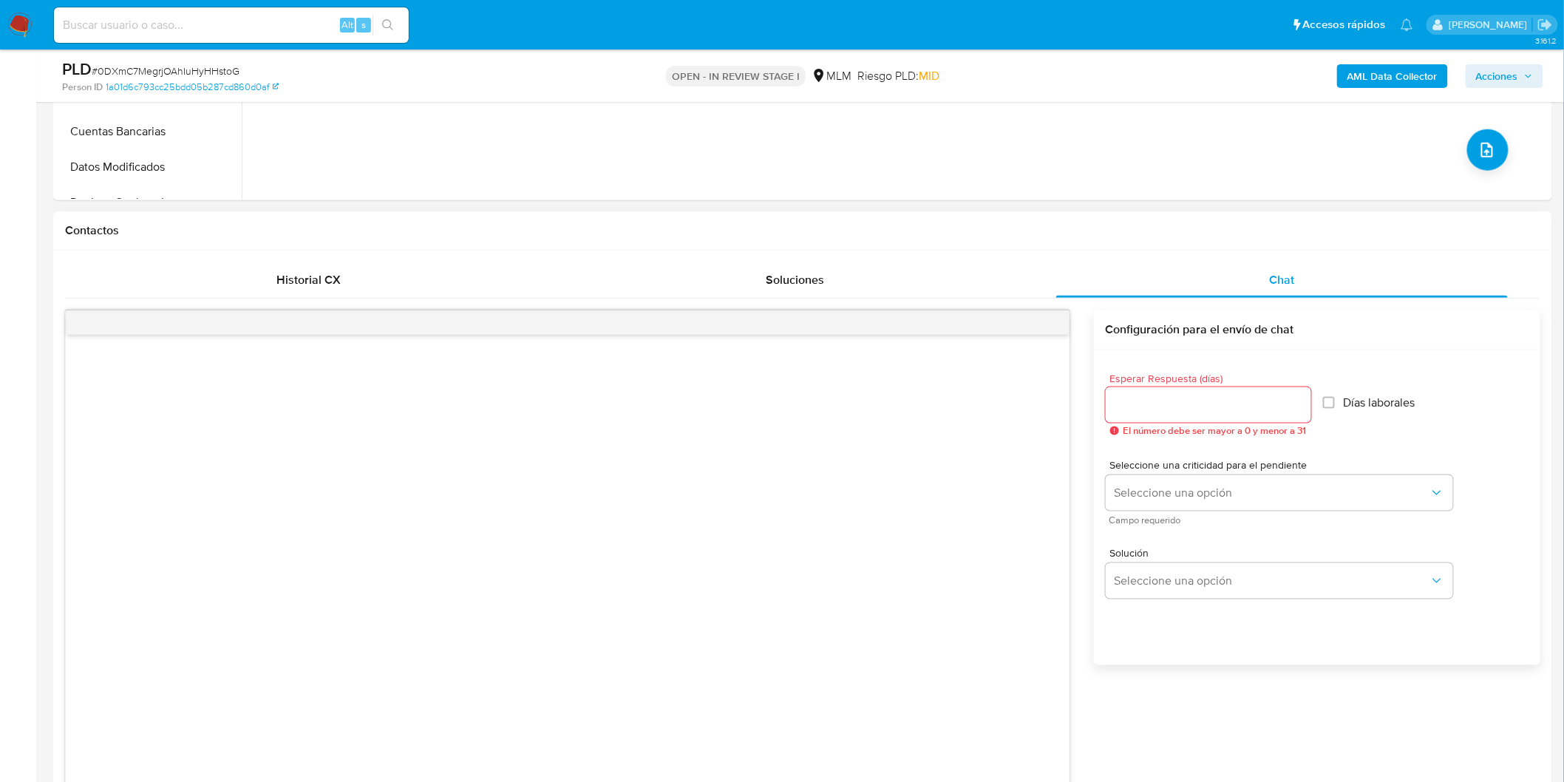
click at [1161, 418] on div at bounding box center [1207, 404] width 205 height 35
click at [1160, 409] on input "Esperar Respuesta (días)" at bounding box center [1207, 404] width 205 height 19
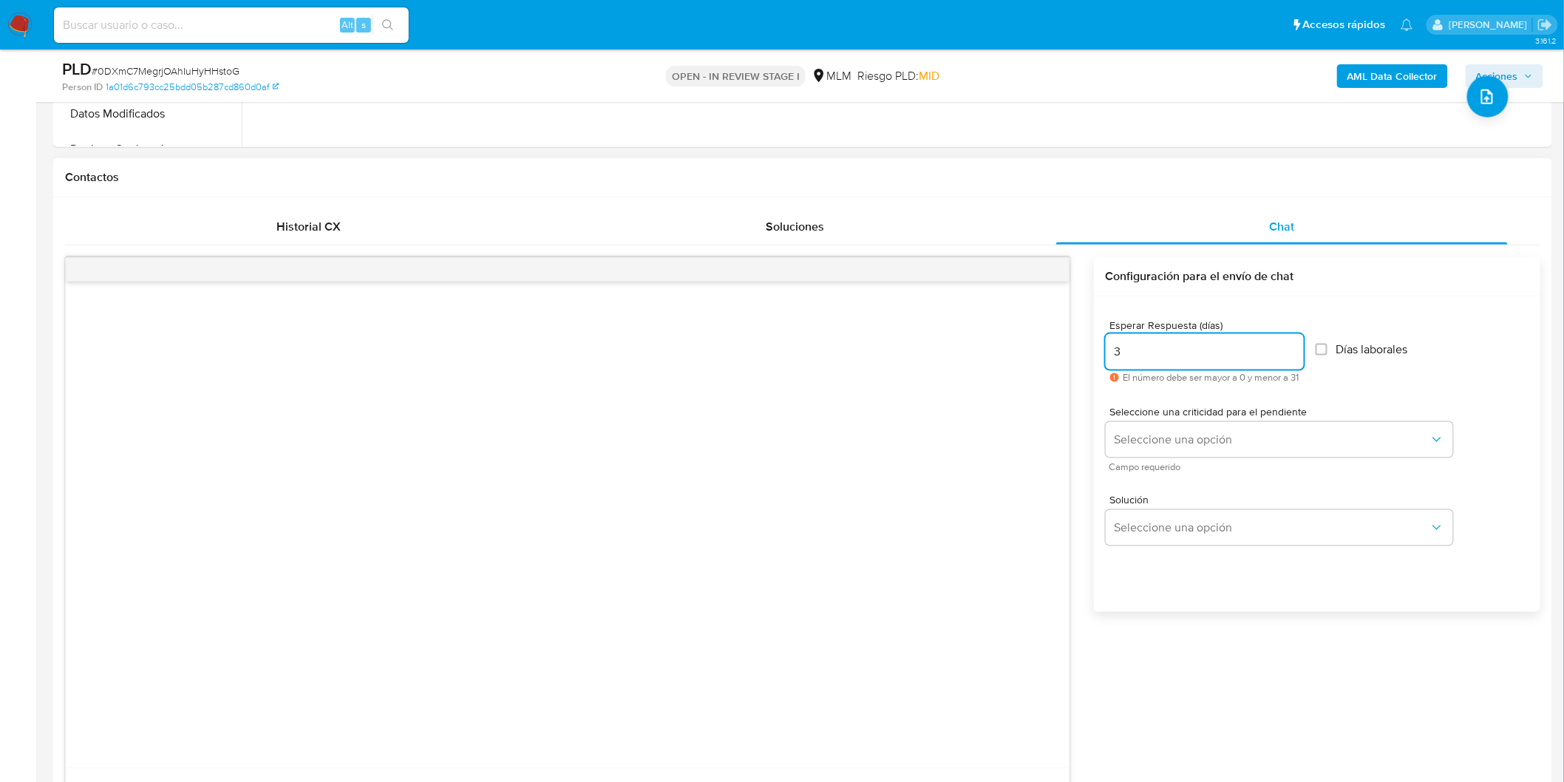
scroll to position [644, 0]
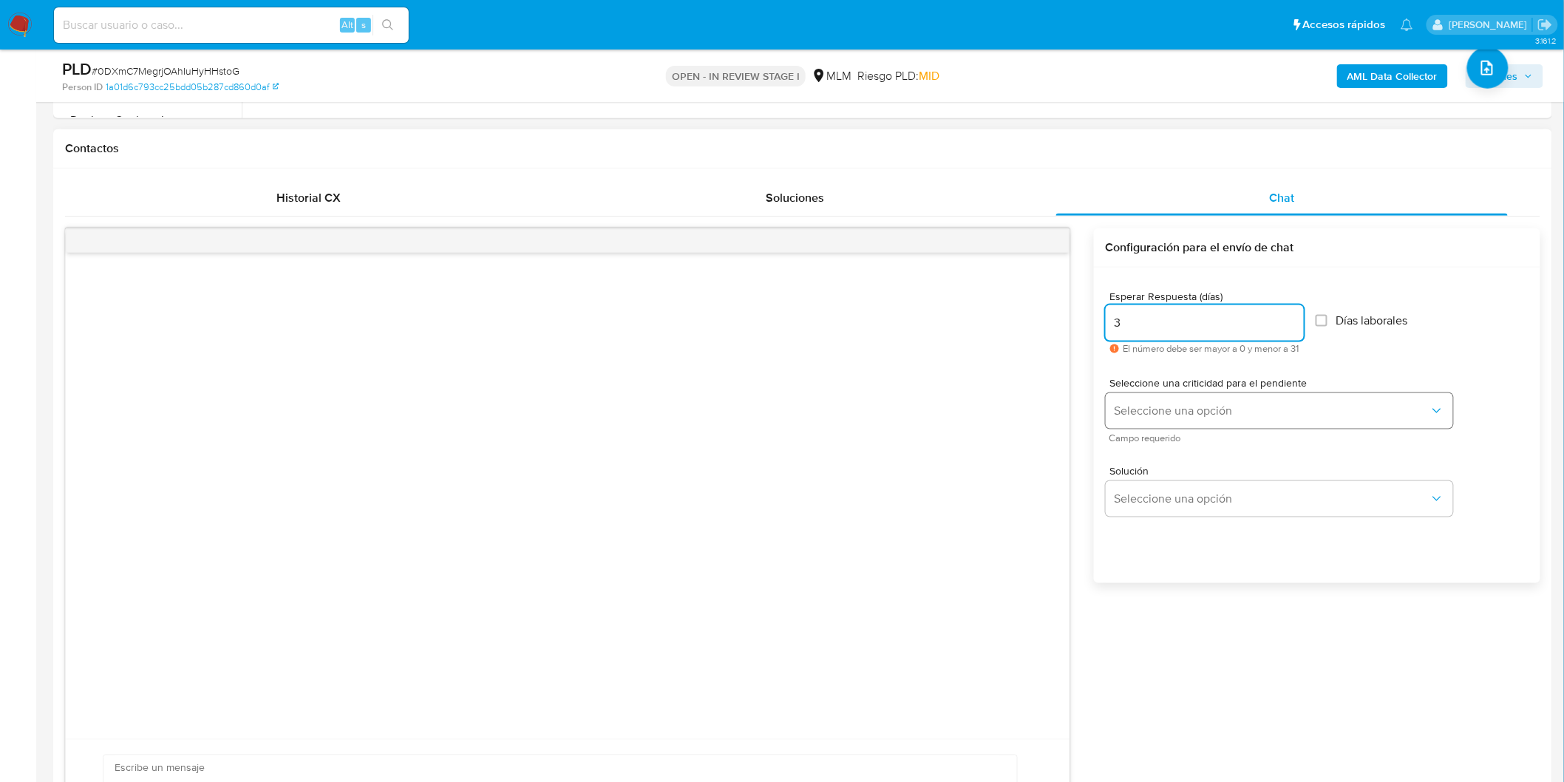
type input "3"
click at [1172, 410] on span "Seleccione una opción" at bounding box center [1271, 410] width 315 height 15
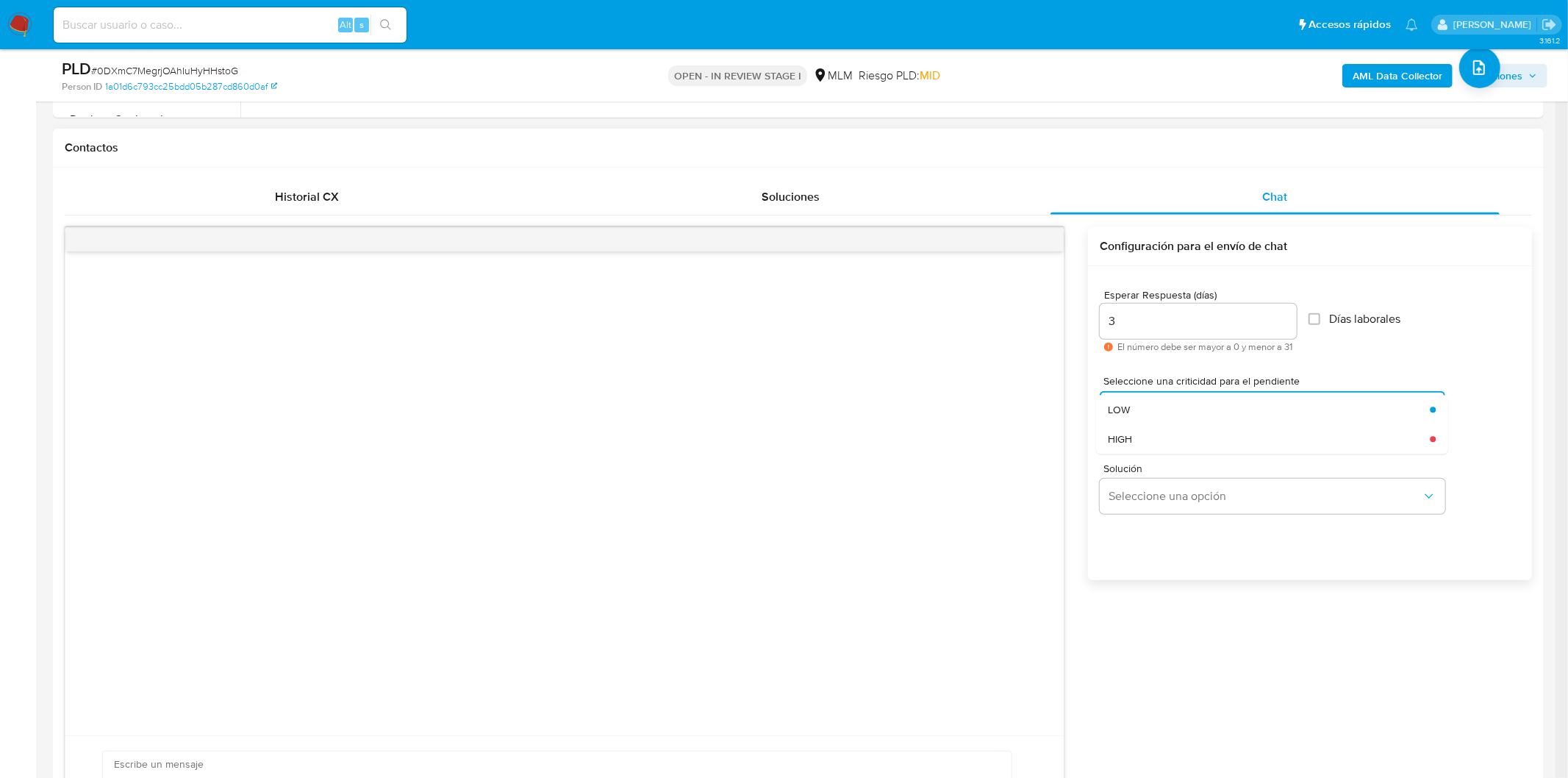
click at [1148, 438] on div "HIGH" at bounding box center [1265, 439] width 313 height 30
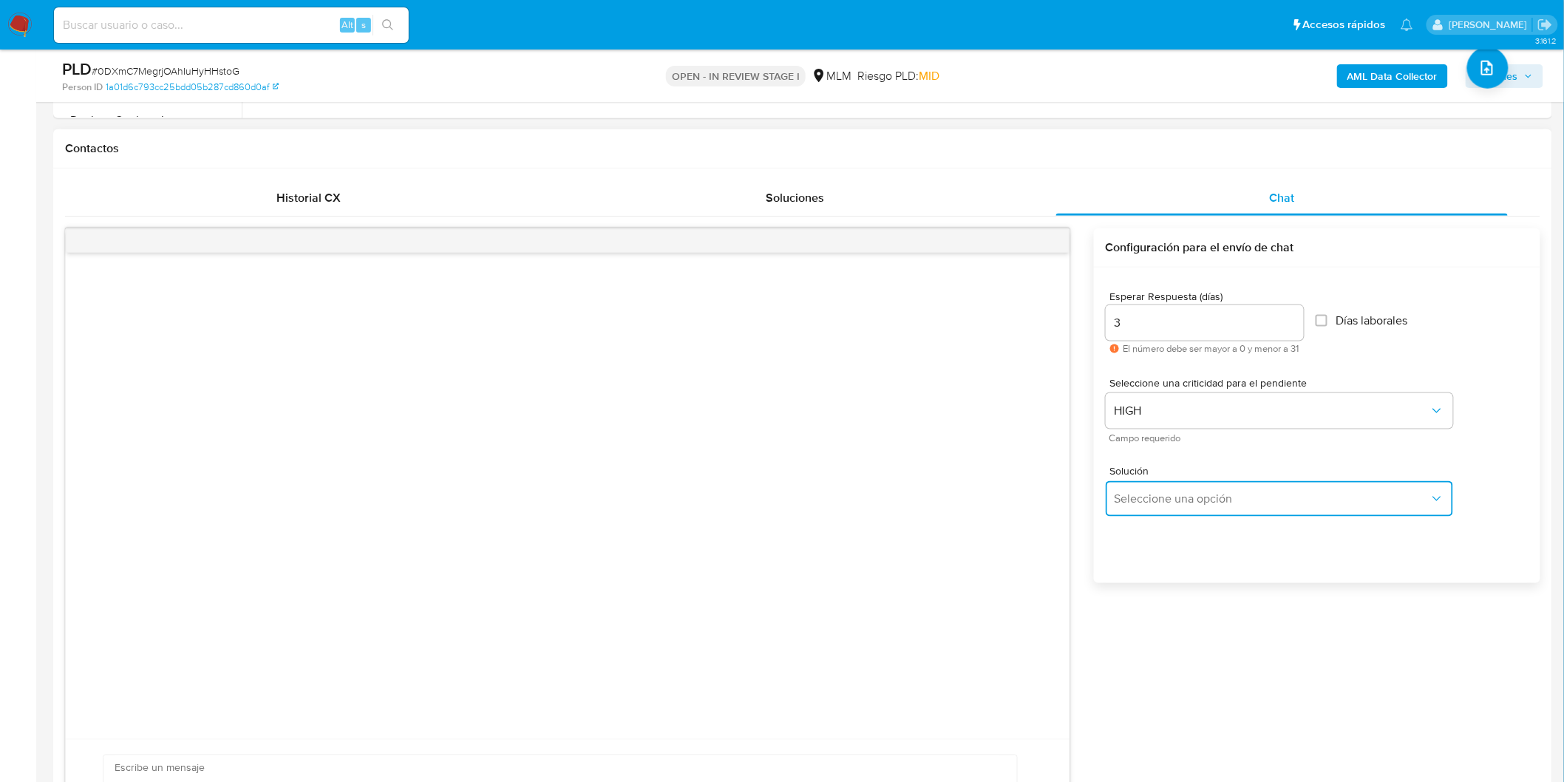
click at [1160, 503] on span "Seleccione una opción" at bounding box center [1271, 498] width 315 height 15
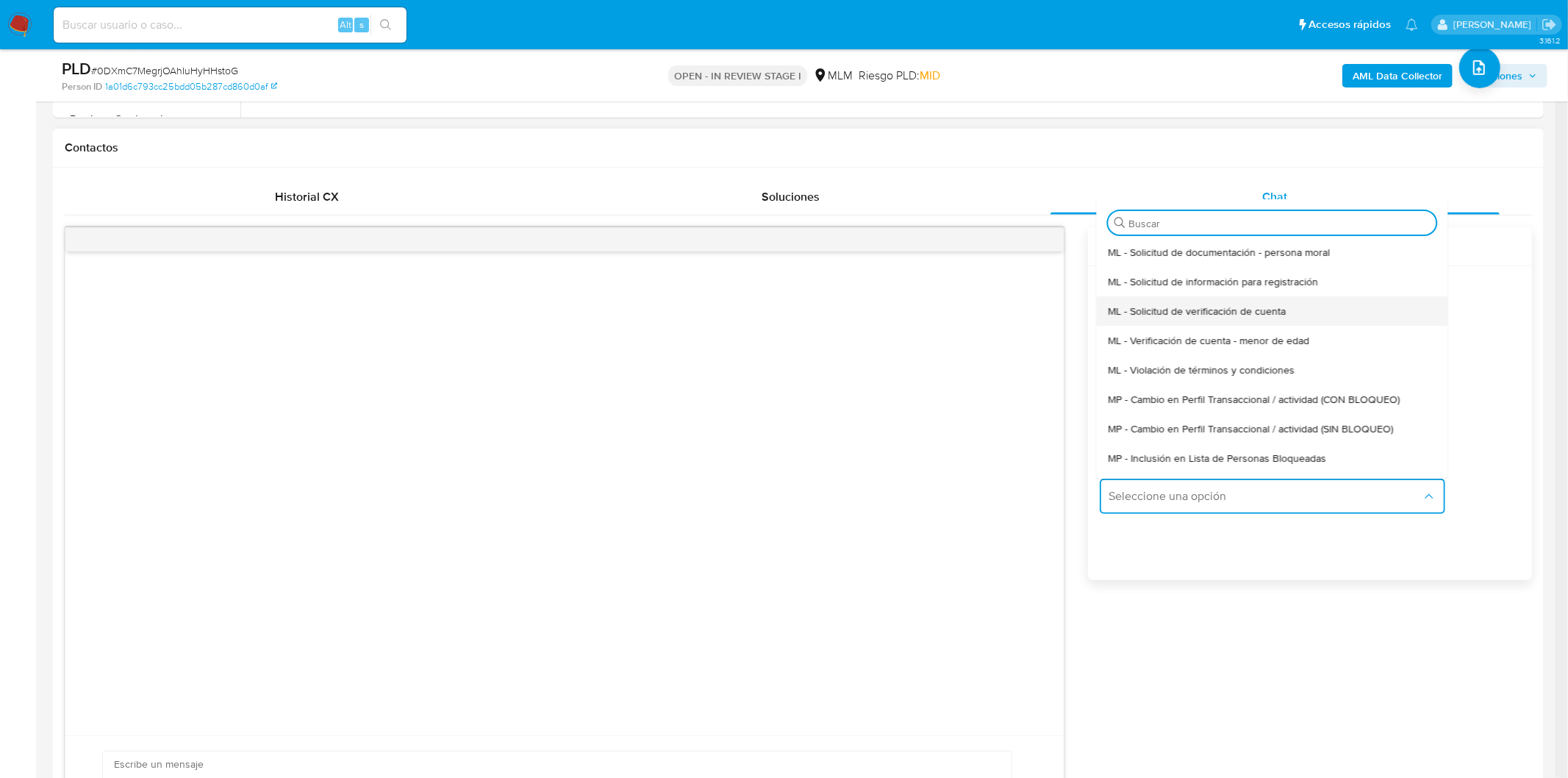
click at [1213, 318] on div "ML - Solicitud de verificación de cuenta" at bounding box center [1268, 311] width 319 height 30
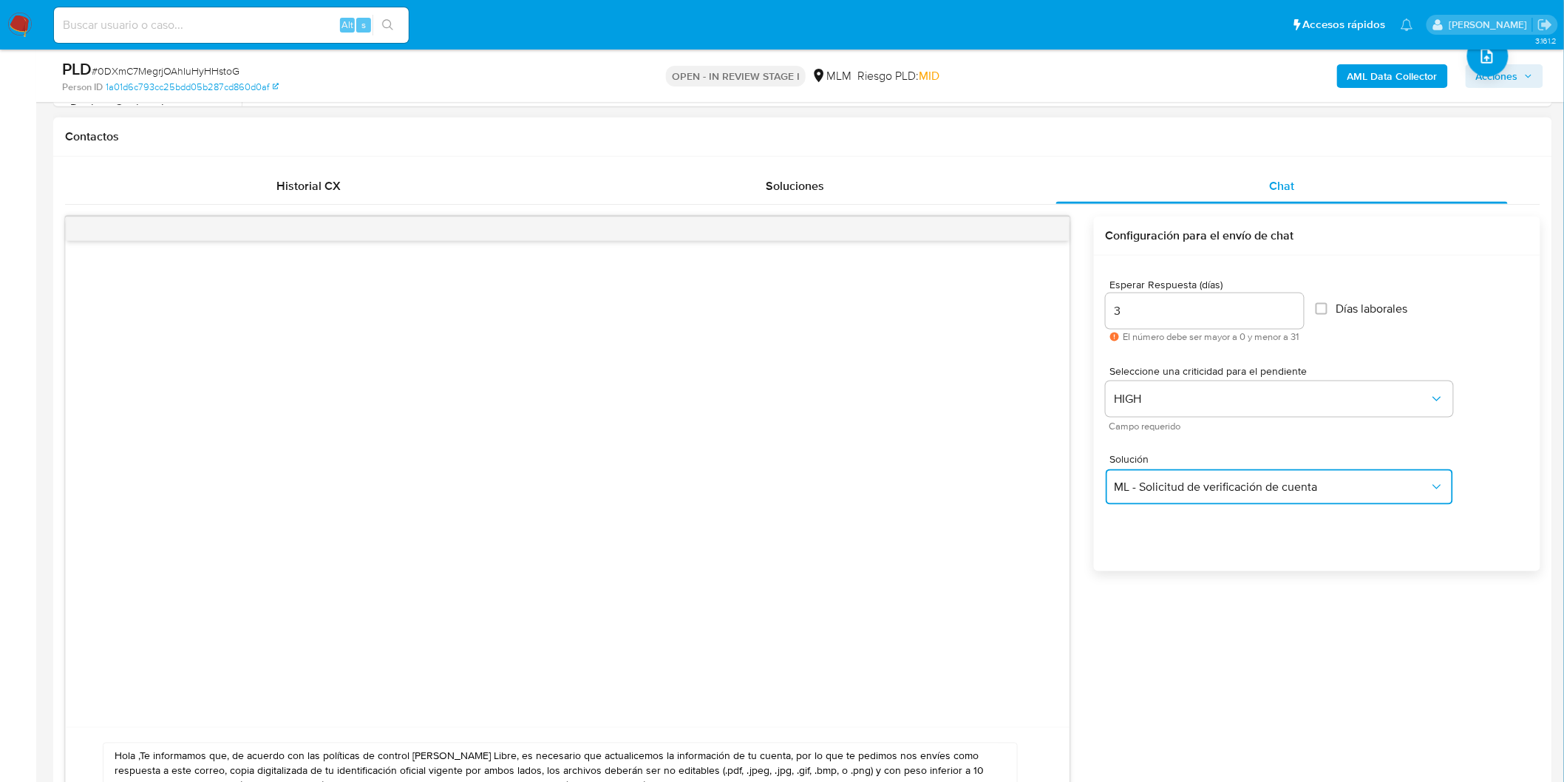
scroll to position [890, 0]
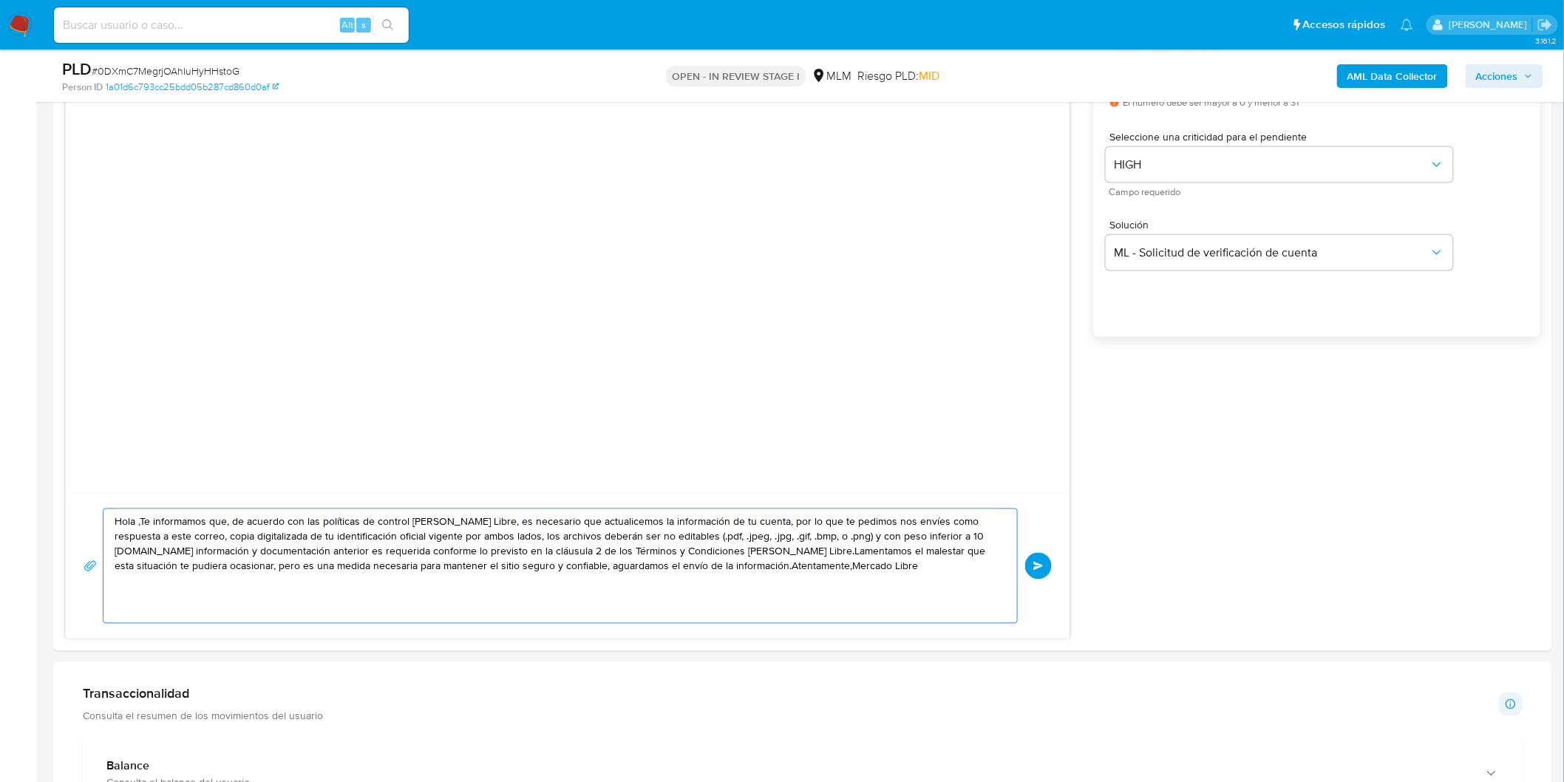
drag, startPoint x: 804, startPoint y: 590, endPoint x: 28, endPoint y: 461, distance: 786.5
paste textarea "Estimado Samuel Ivan Rosales Gonzalez. Te comunicamos que se ha identificado un…"
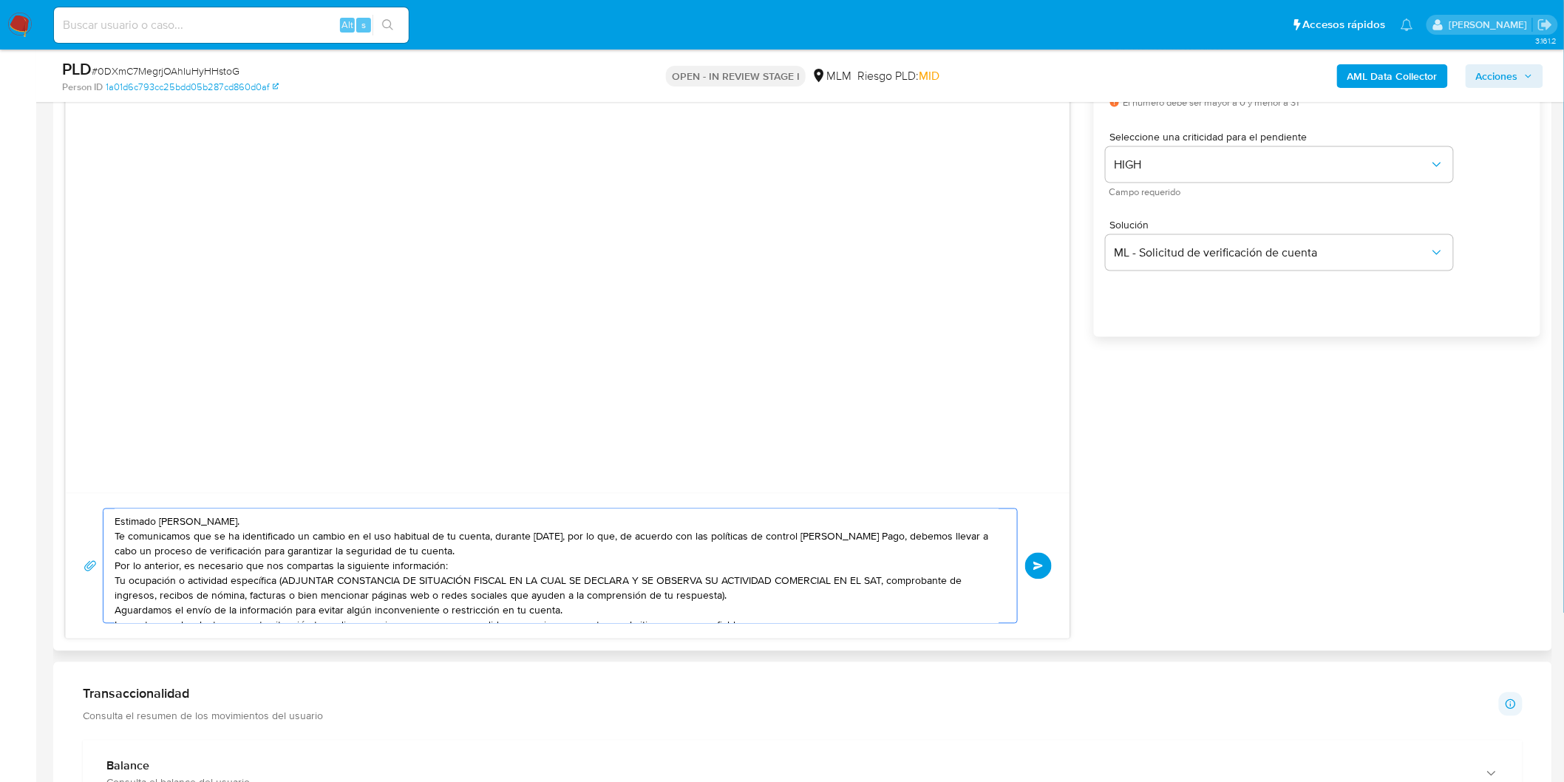
scroll to position [5, 0]
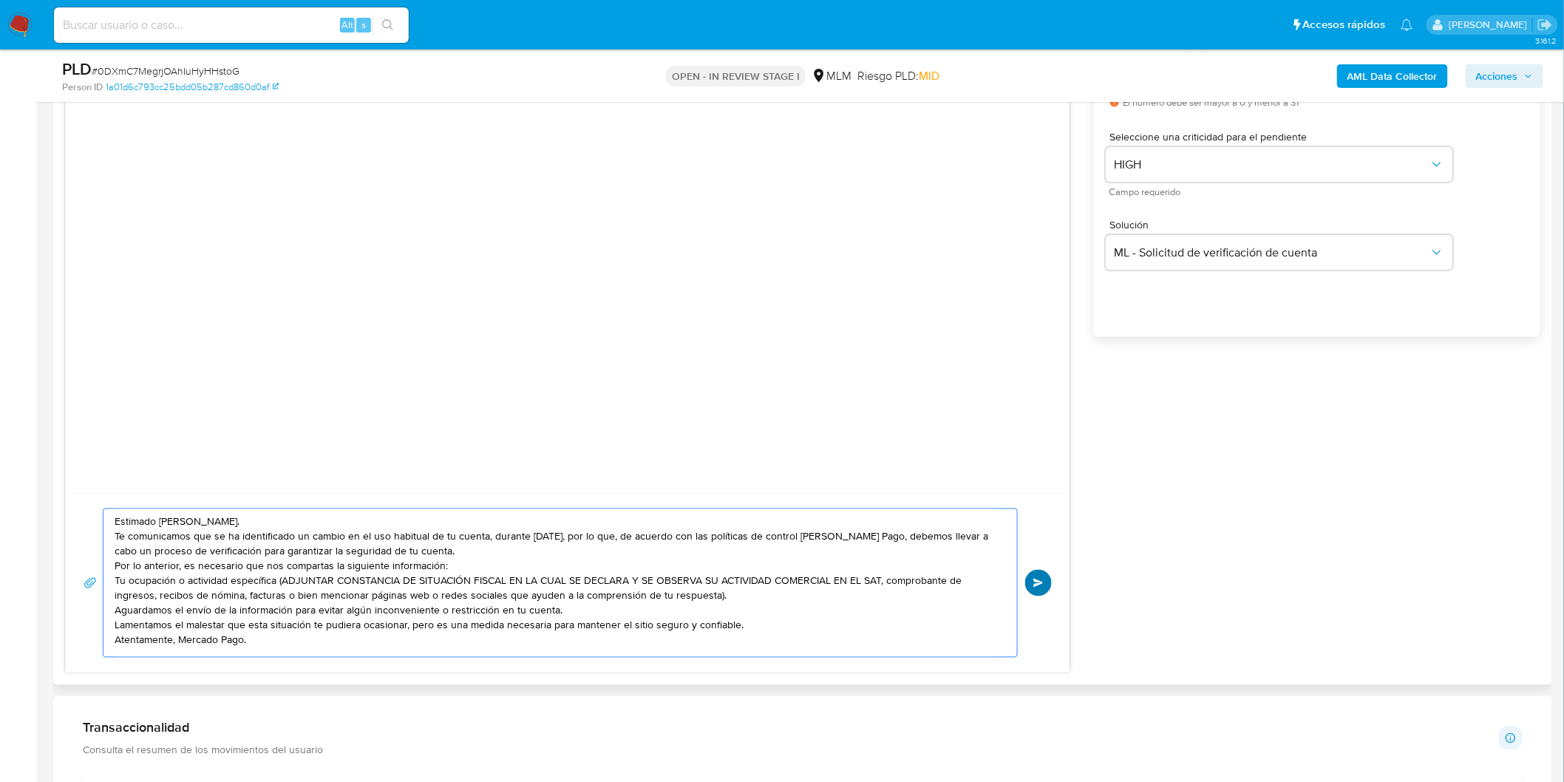
type textarea "Estimado Samuel Ivan Rosales Gonzalez. Te comunicamos que se ha identificado un…"
click at [1035, 582] on span "Enviar" at bounding box center [1038, 583] width 10 height 9
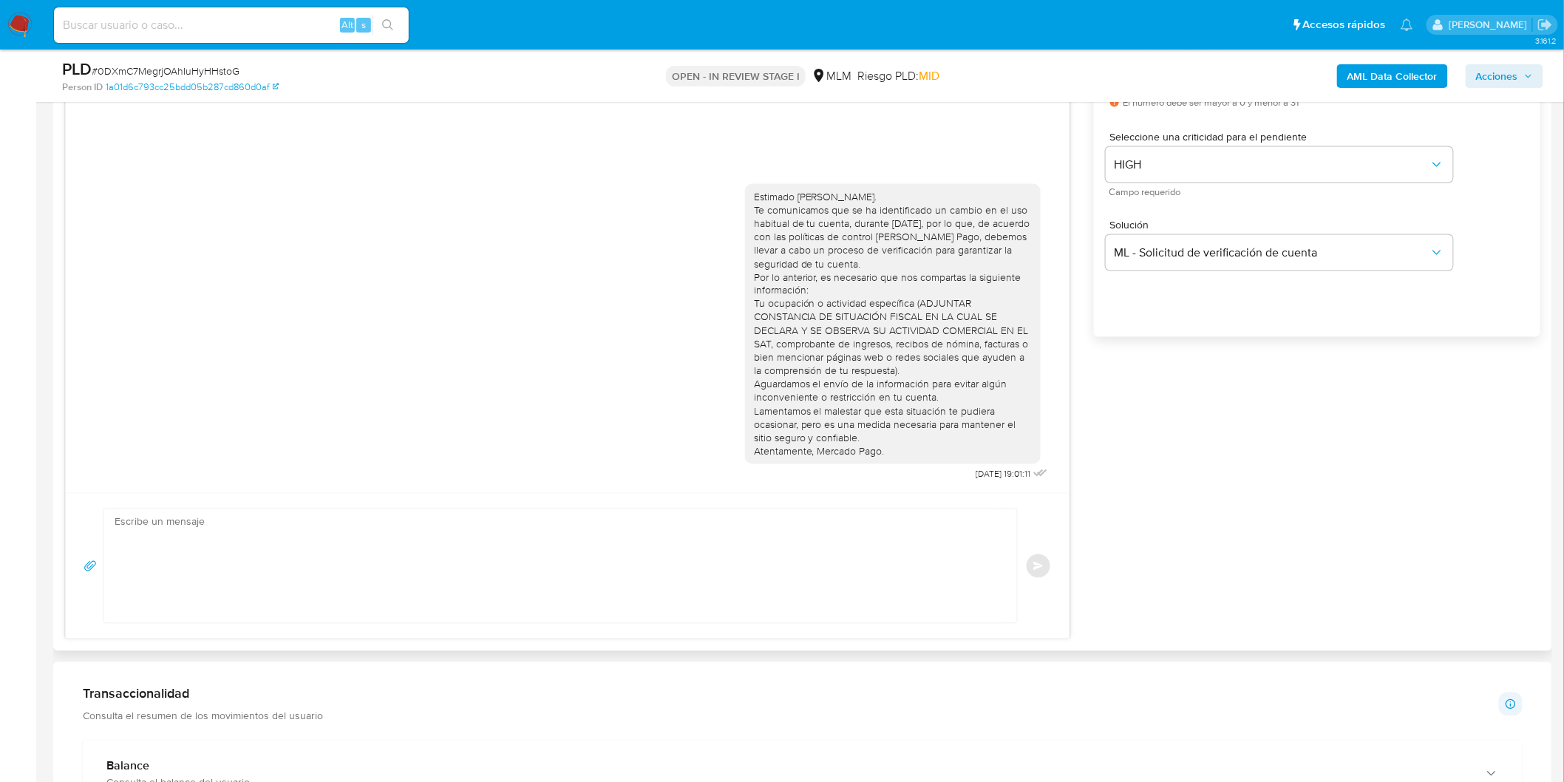
scroll to position [0, 0]
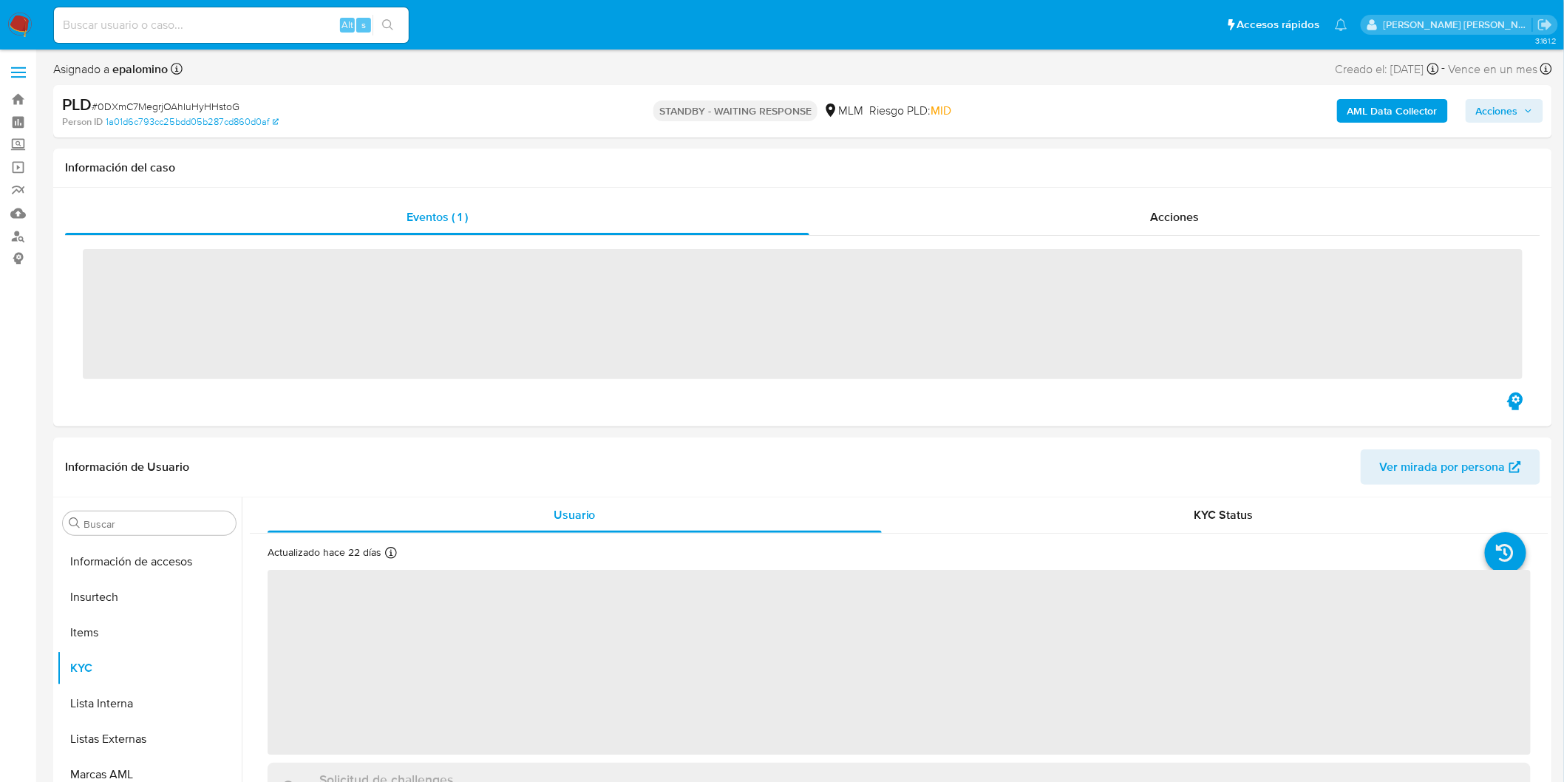
scroll to position [695, 0]
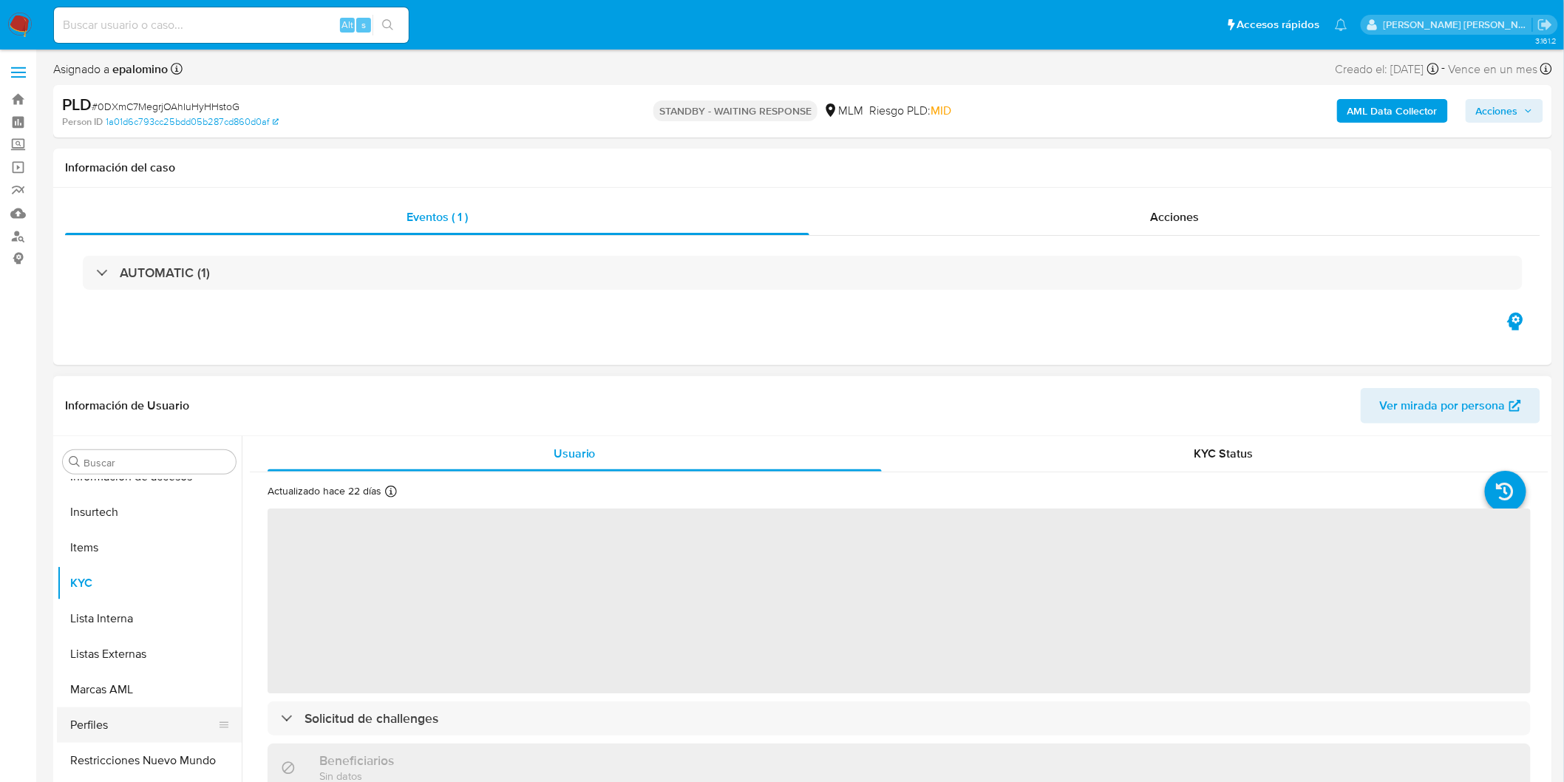
select select "10"
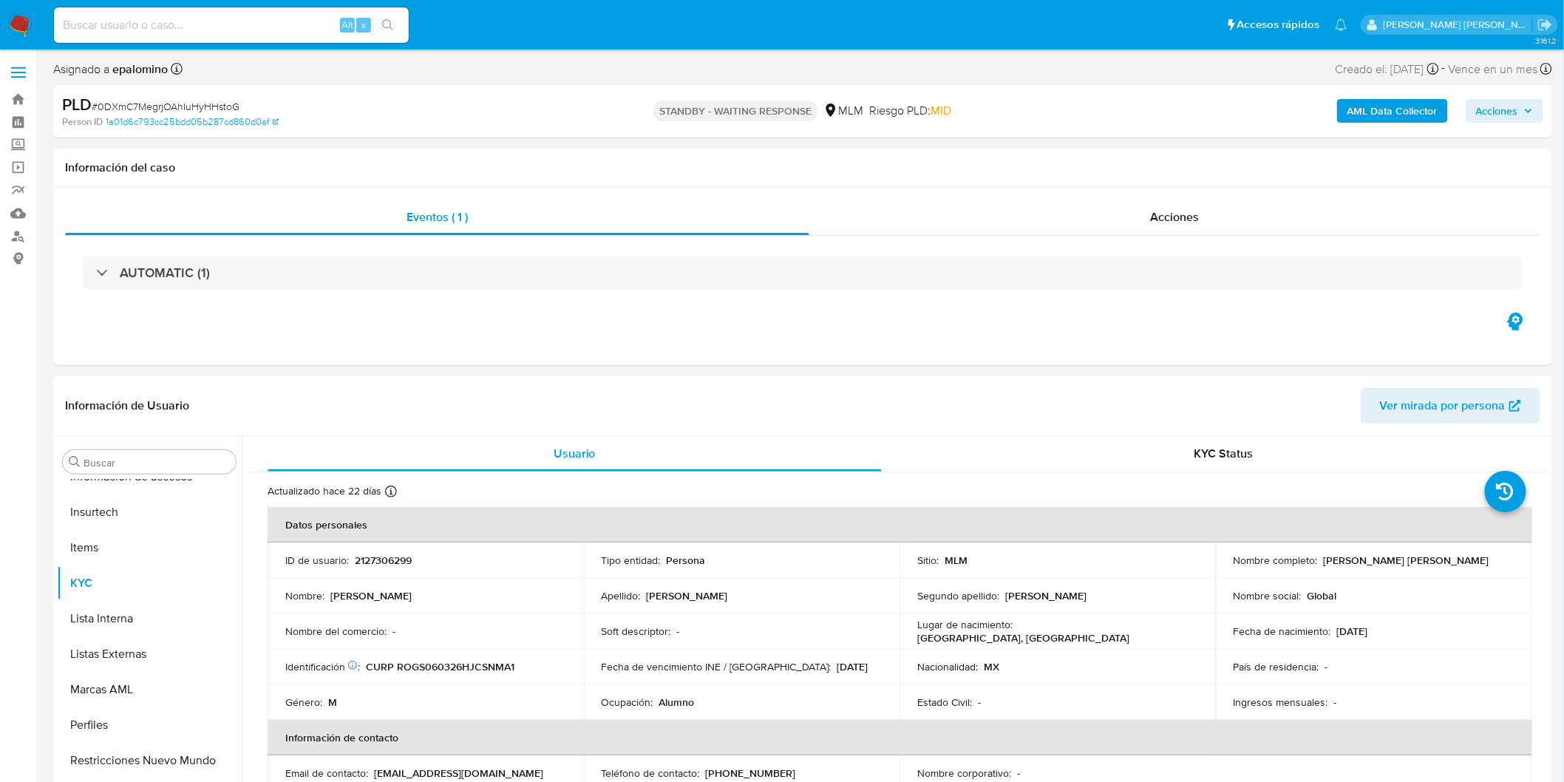
click at [225, 100] on span "# 0DXmC7MegrjOAhIuHyHHstoG" at bounding box center [166, 106] width 148 height 15
copy span "0DXmC7MegrjOAhIuHyHHstoG"
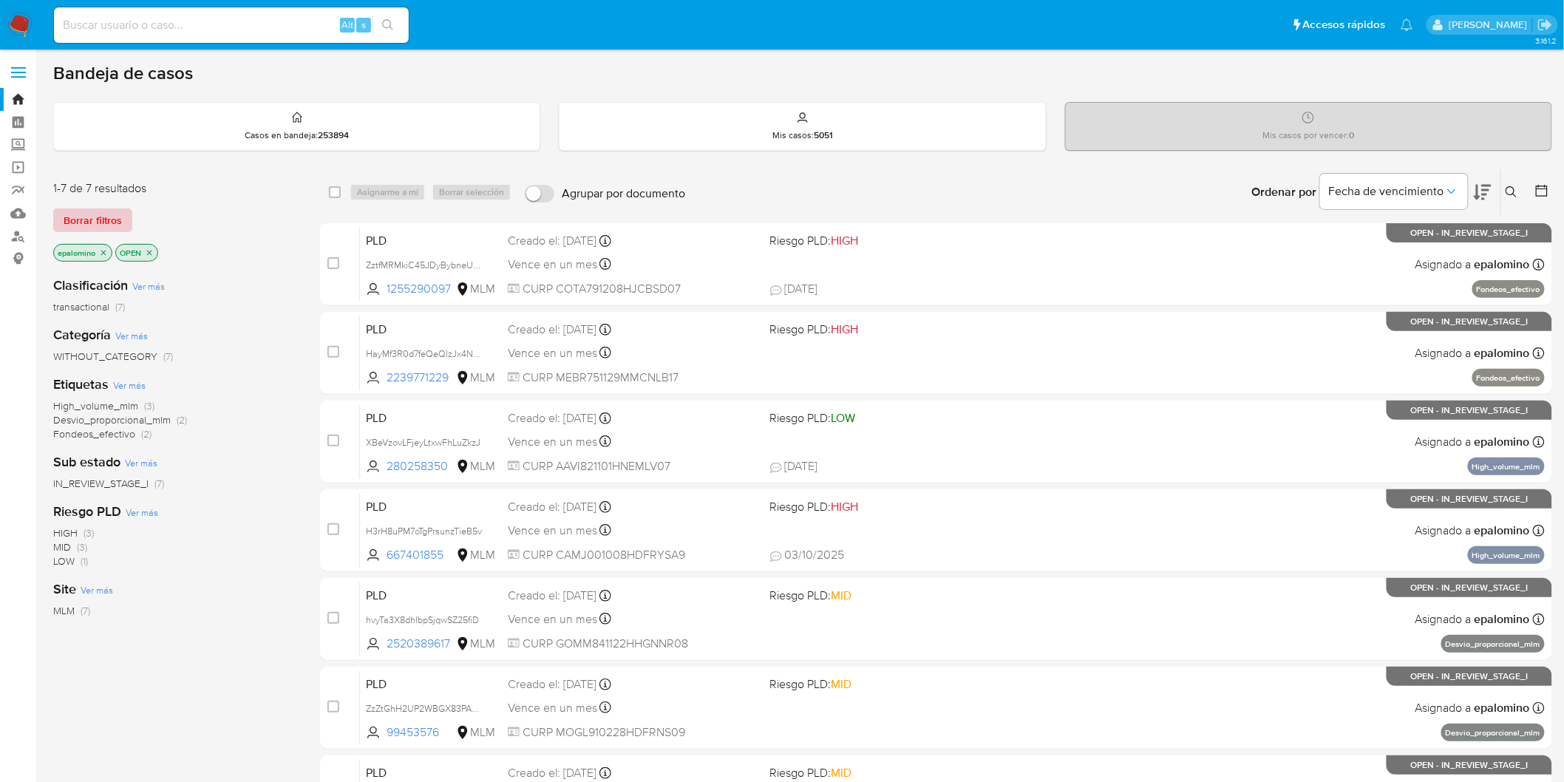
click at [109, 227] on span "Borrar filtros" at bounding box center [93, 220] width 58 height 21
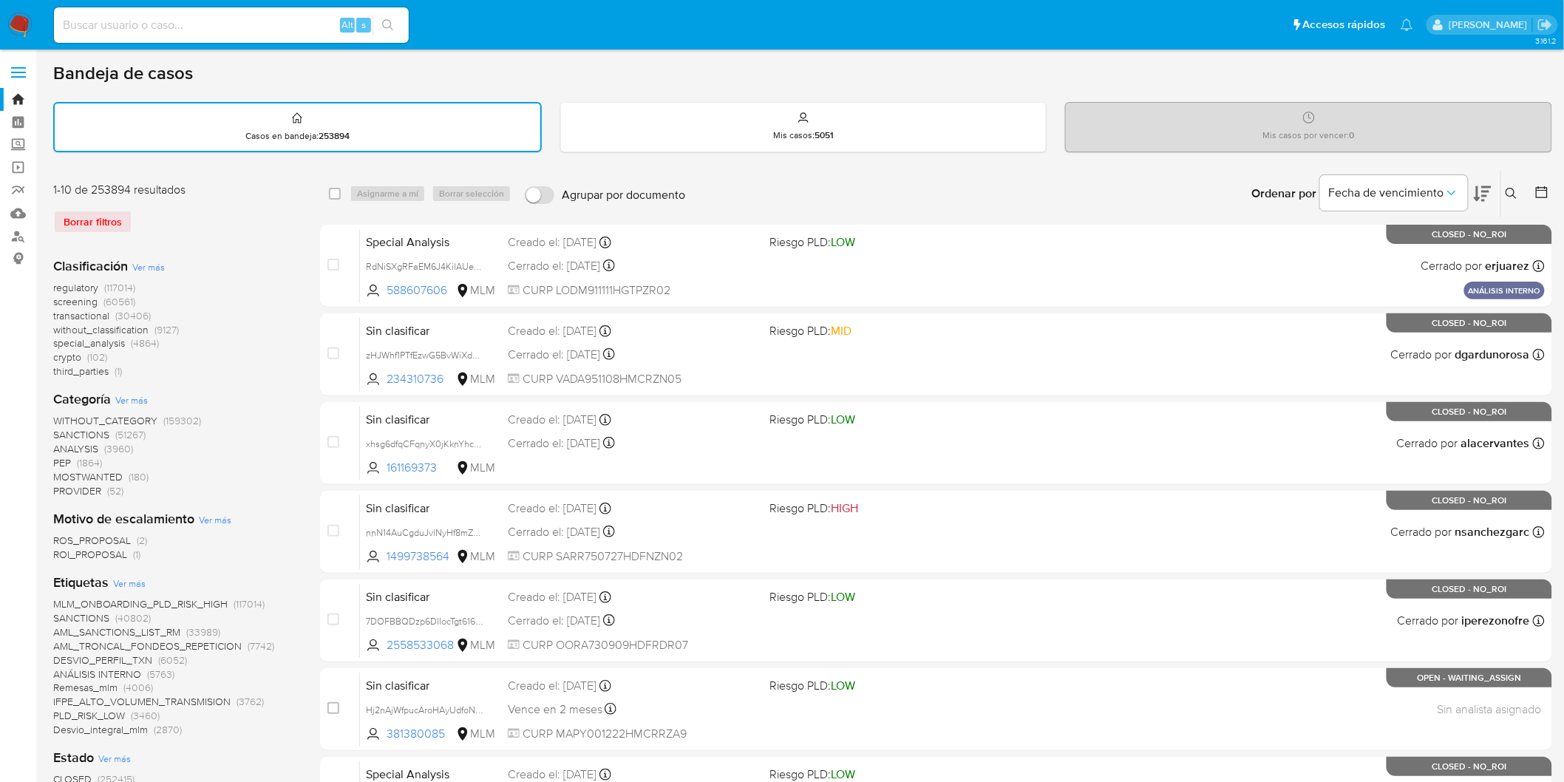
click at [1513, 188] on icon at bounding box center [1511, 194] width 12 height 12
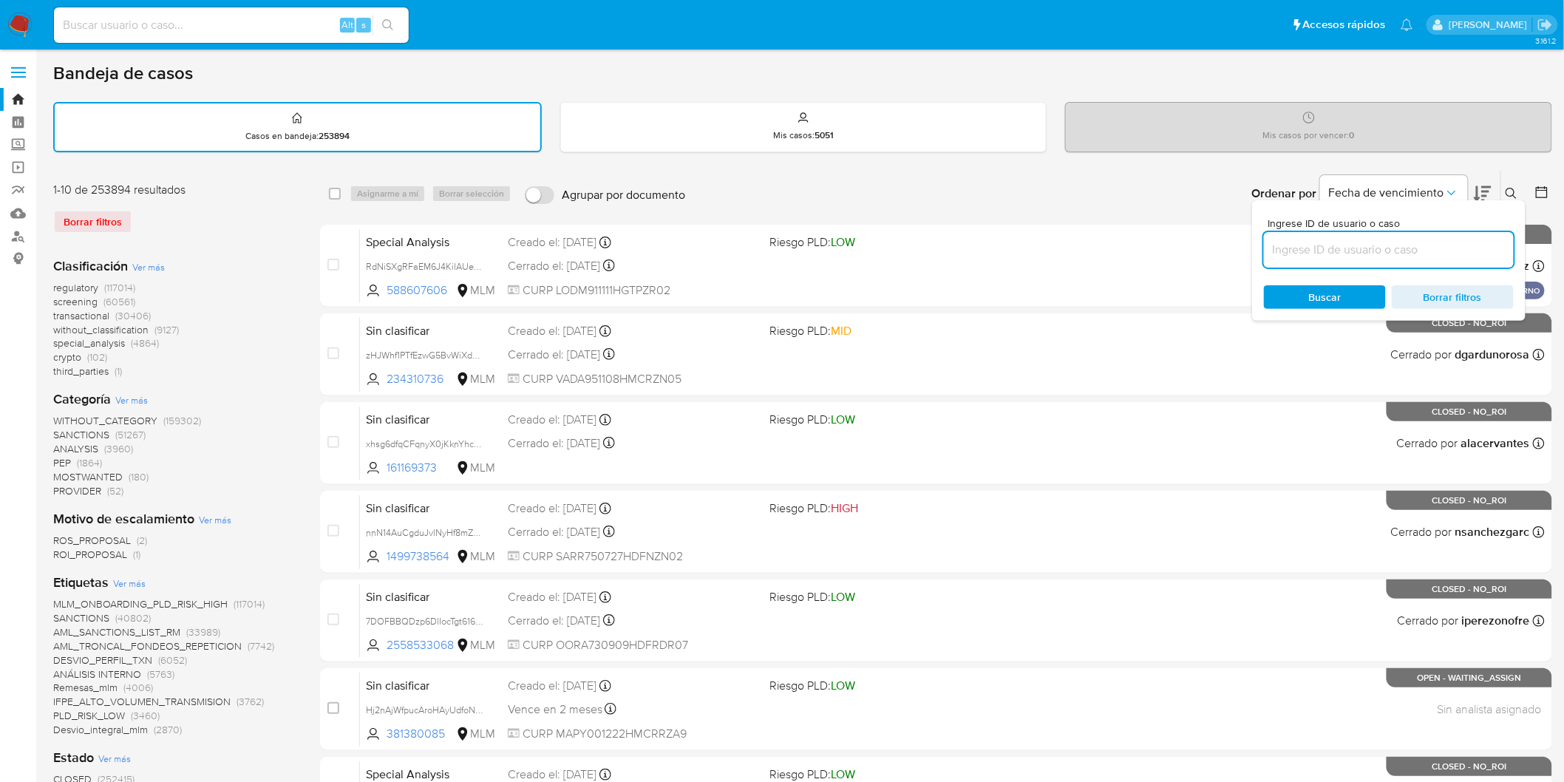
click at [1301, 253] on input at bounding box center [1389, 249] width 250 height 19
type input "325777587"
click at [1306, 291] on span "Buscar" at bounding box center [1324, 297] width 101 height 21
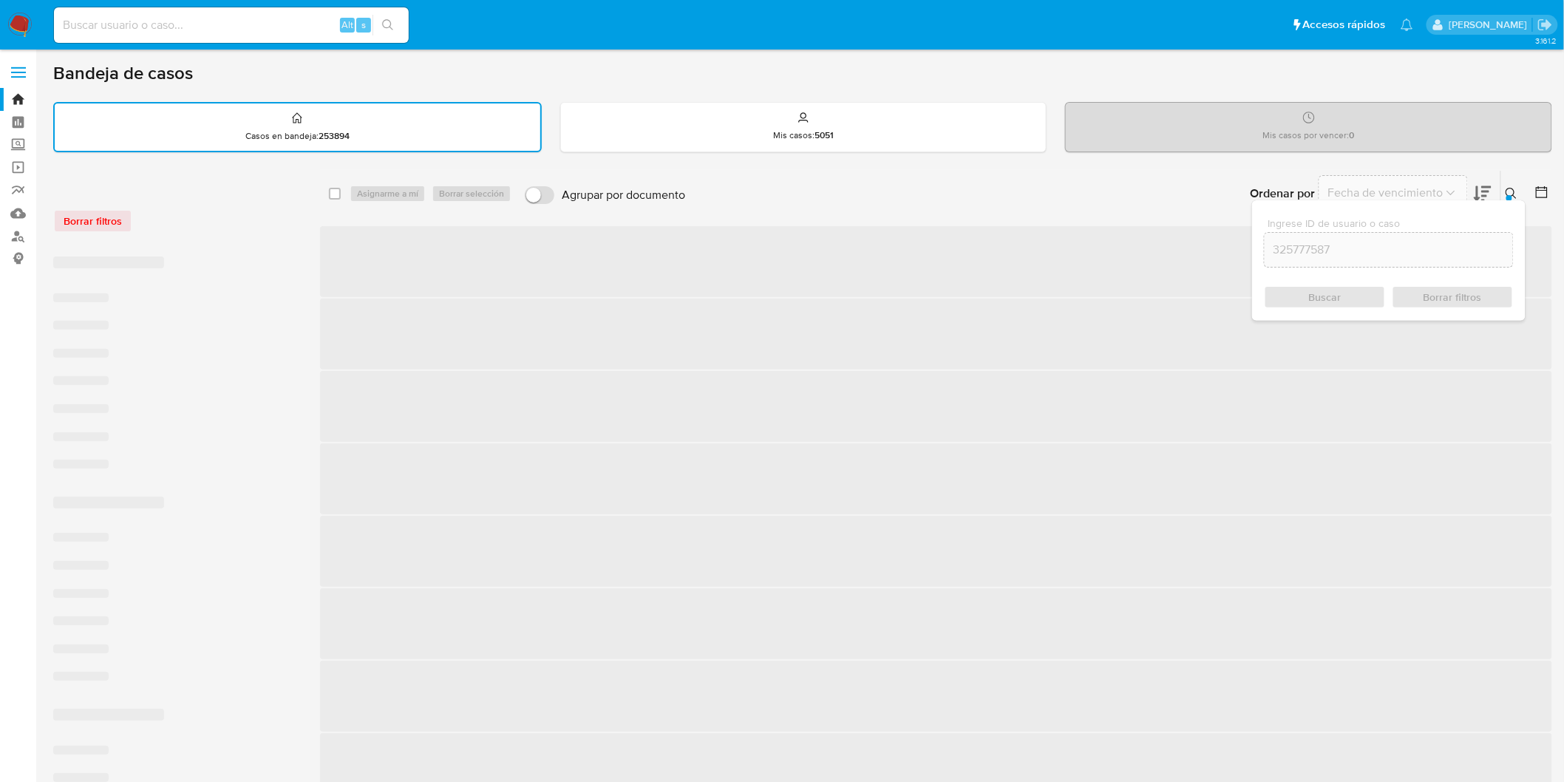
click at [1515, 188] on icon at bounding box center [1511, 194] width 12 height 12
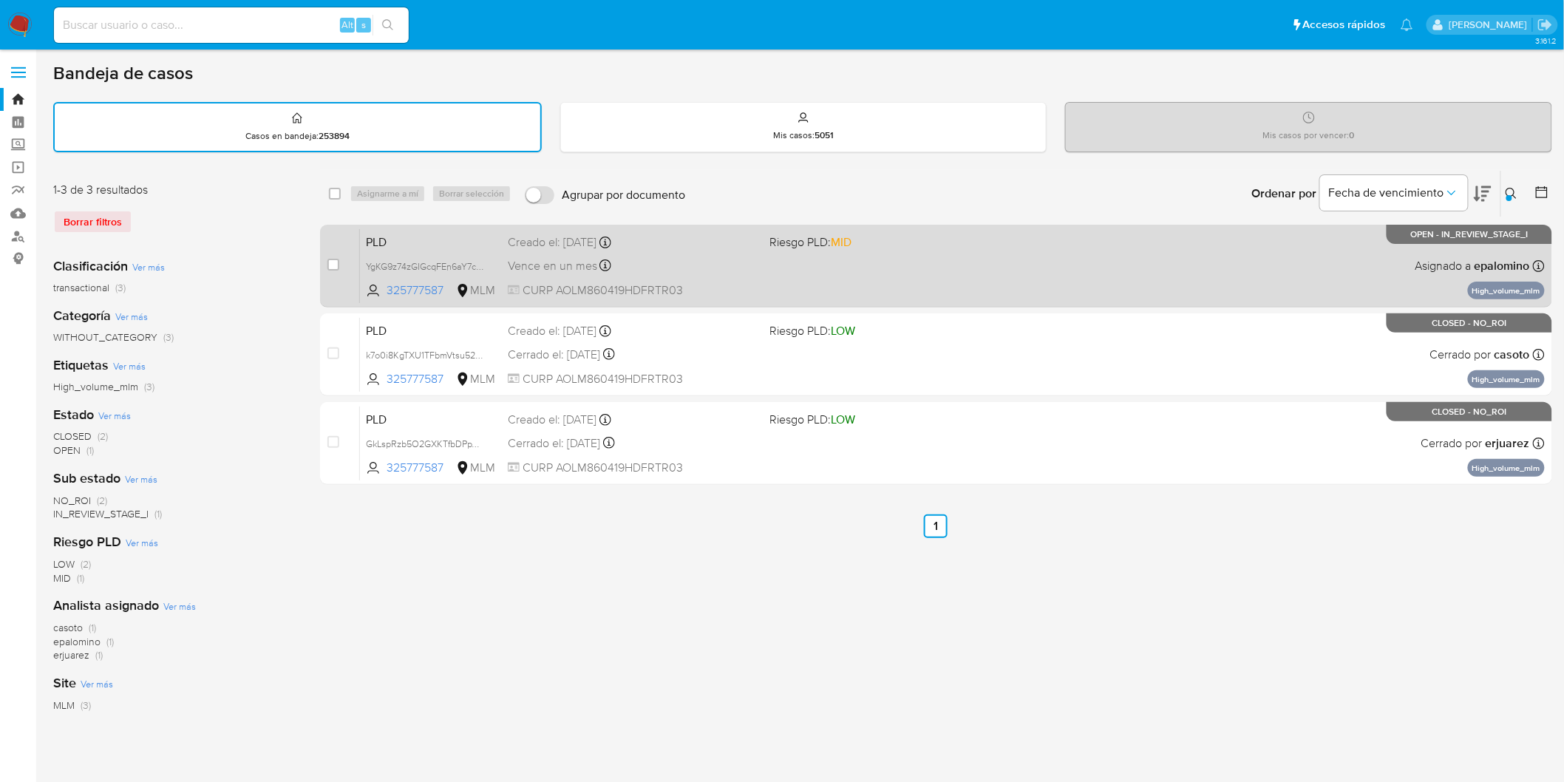
click at [389, 241] on span "PLD" at bounding box center [431, 240] width 130 height 19
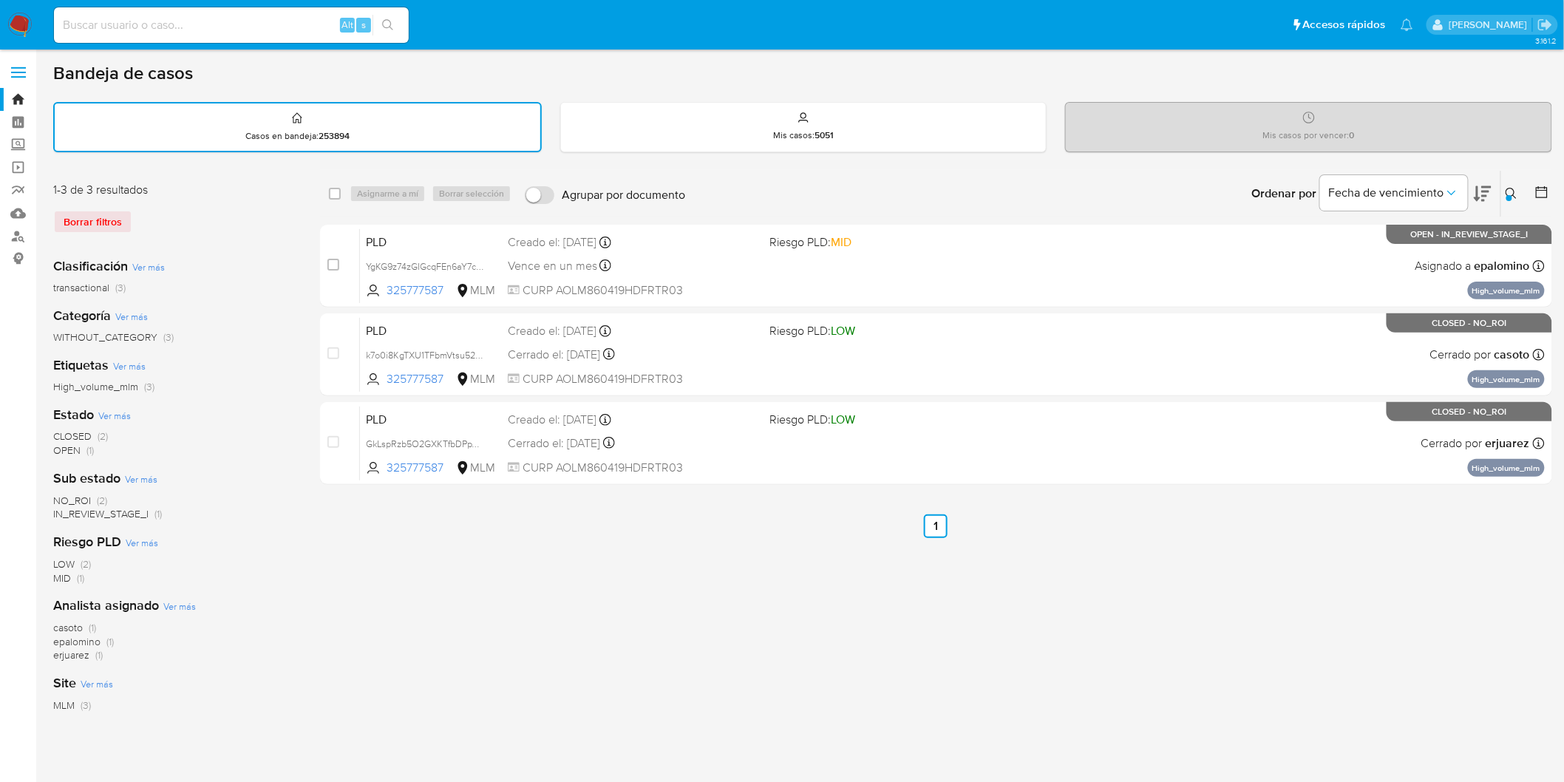
click at [12, 19] on img at bounding box center [19, 25] width 25 height 25
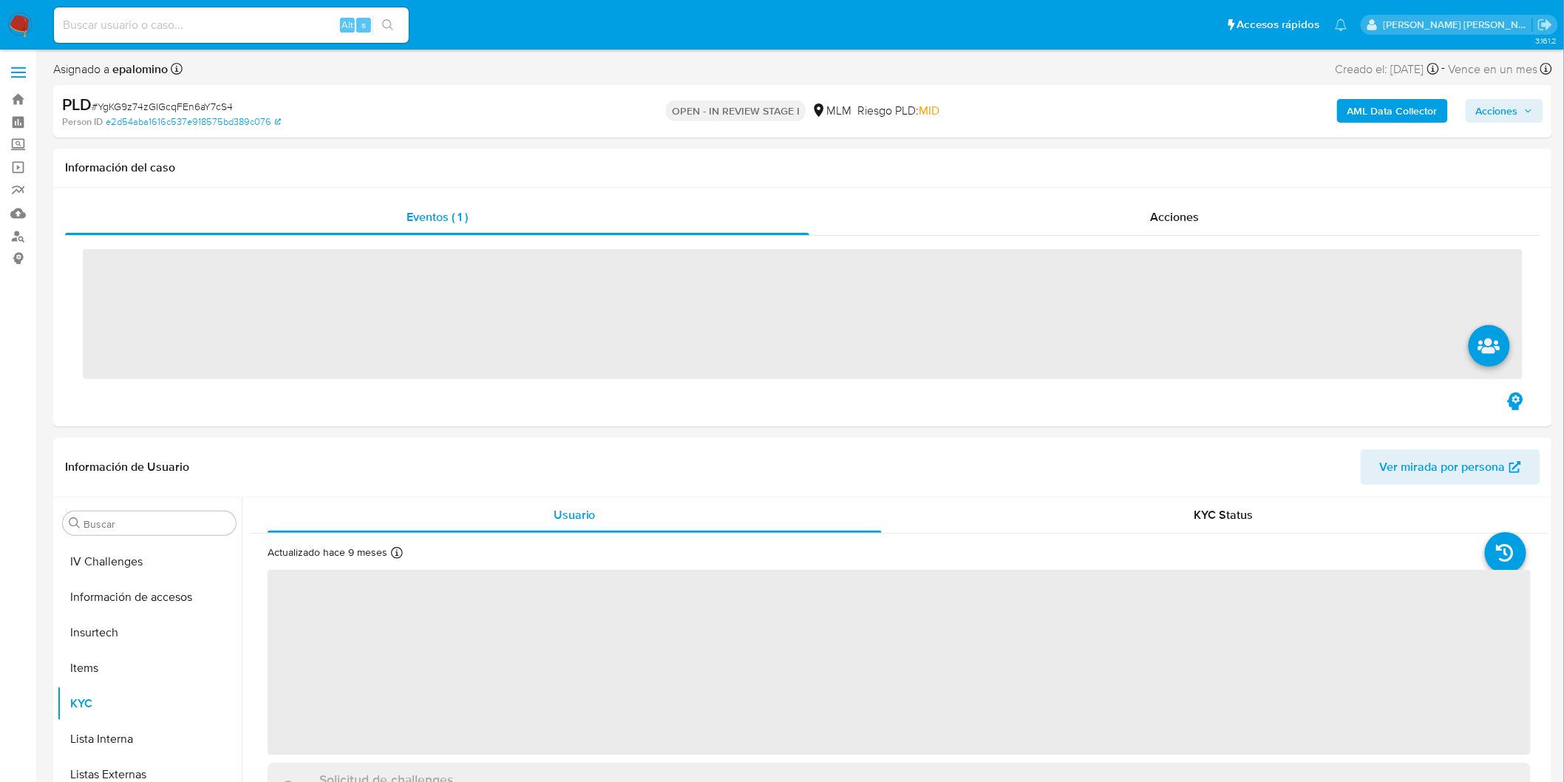
scroll to position [686, 0]
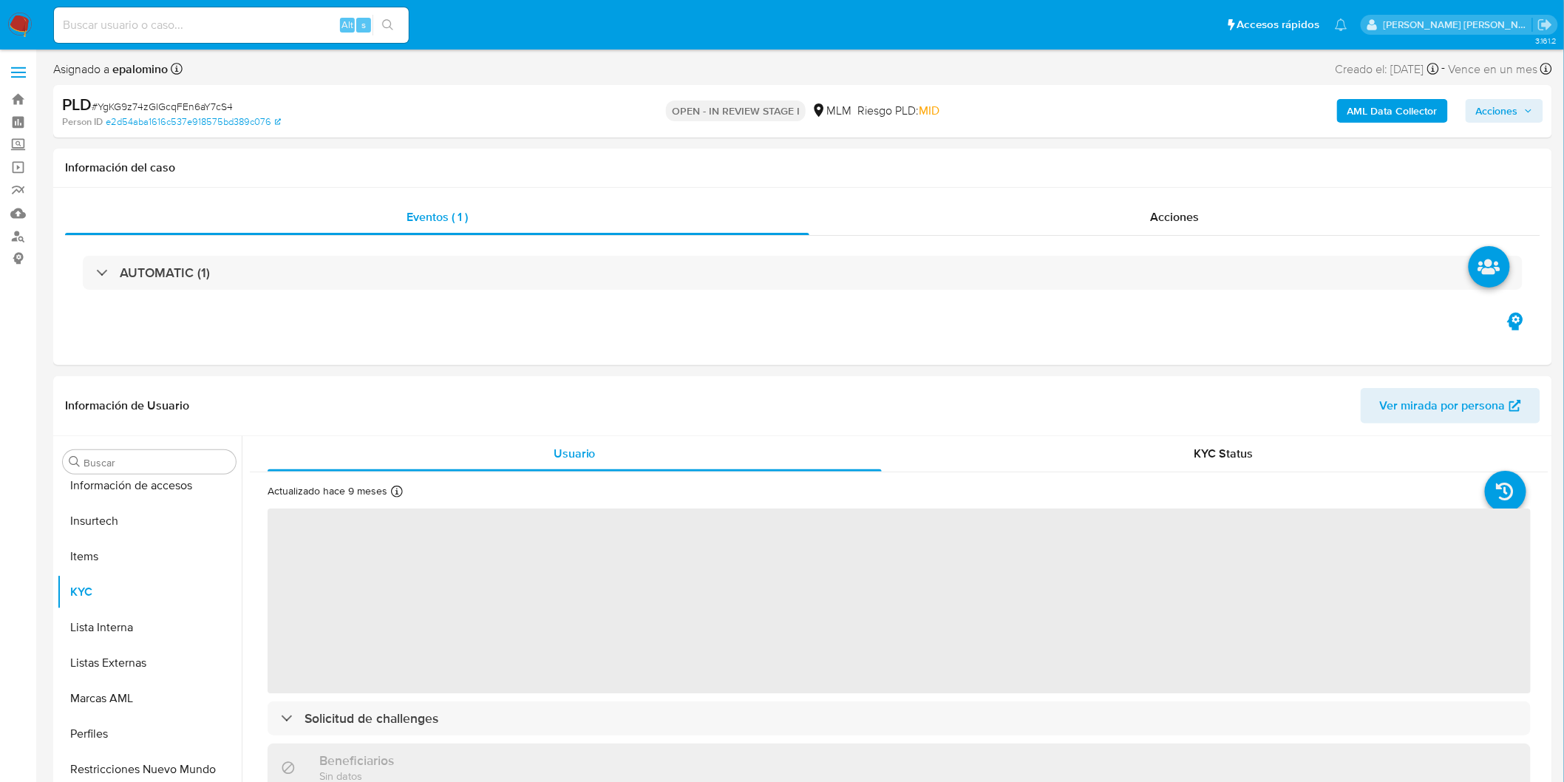
select select "10"
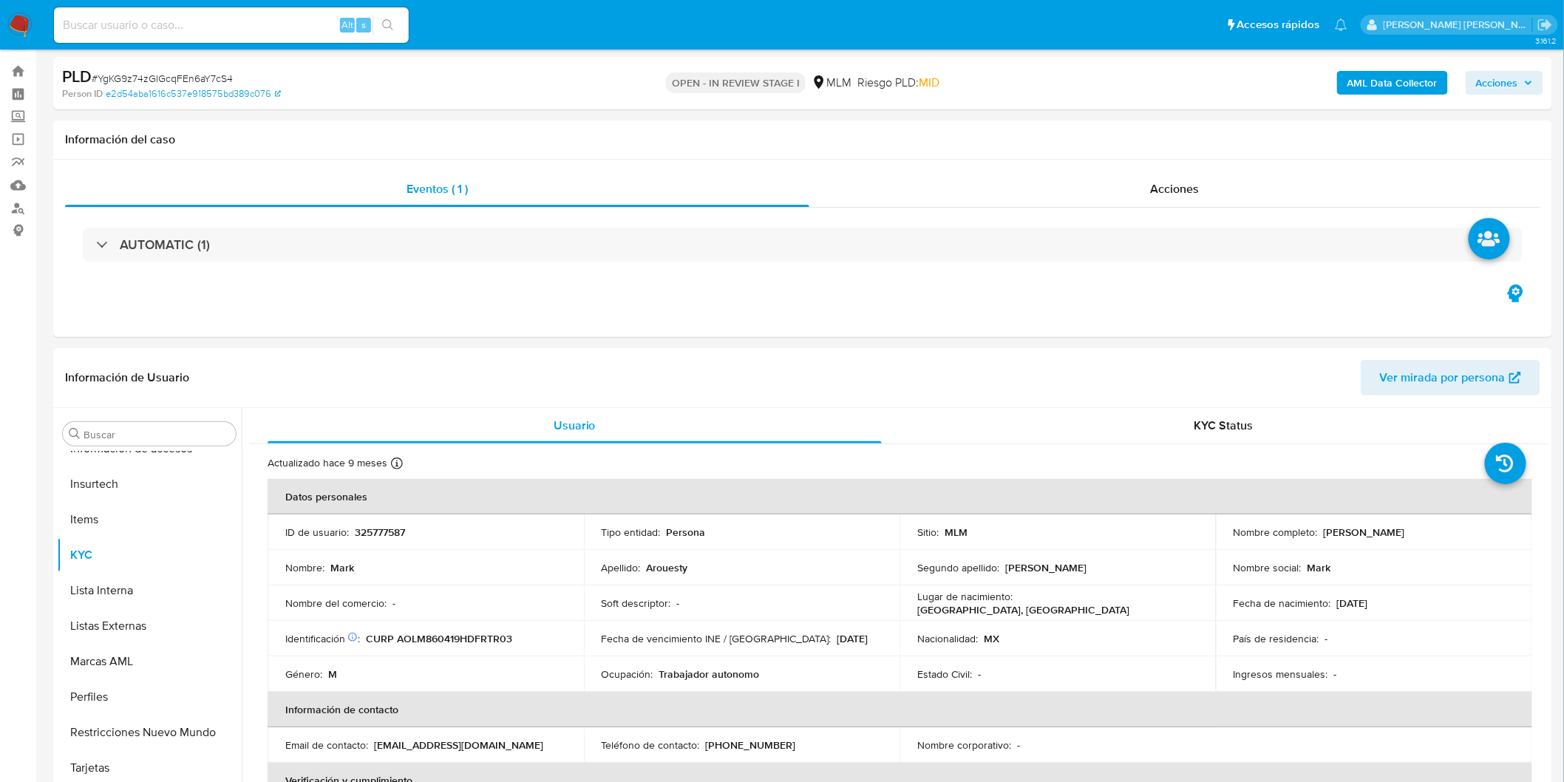
scroll to position [309, 0]
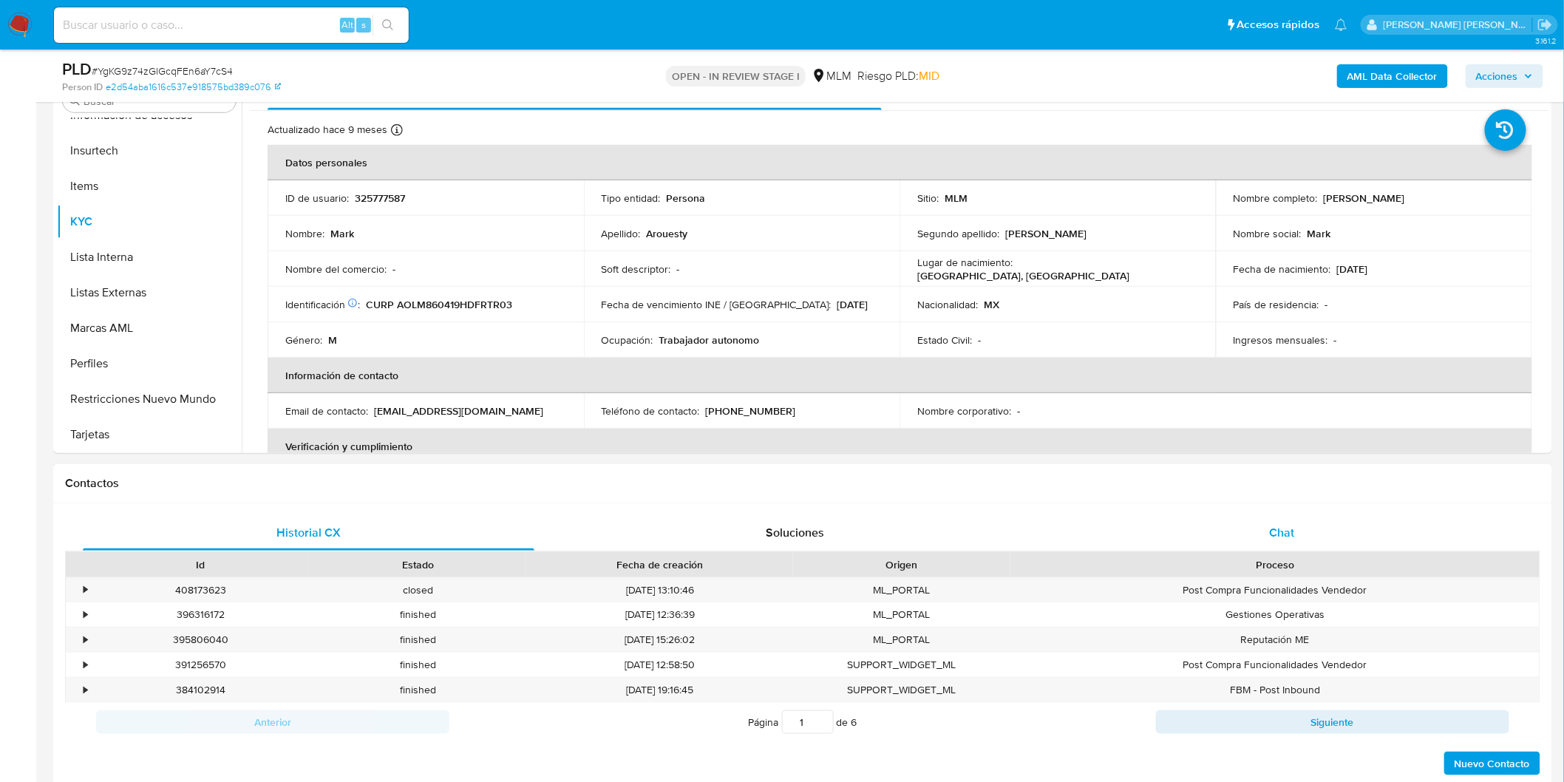
click at [1287, 519] on div "Chat" at bounding box center [1281, 532] width 451 height 35
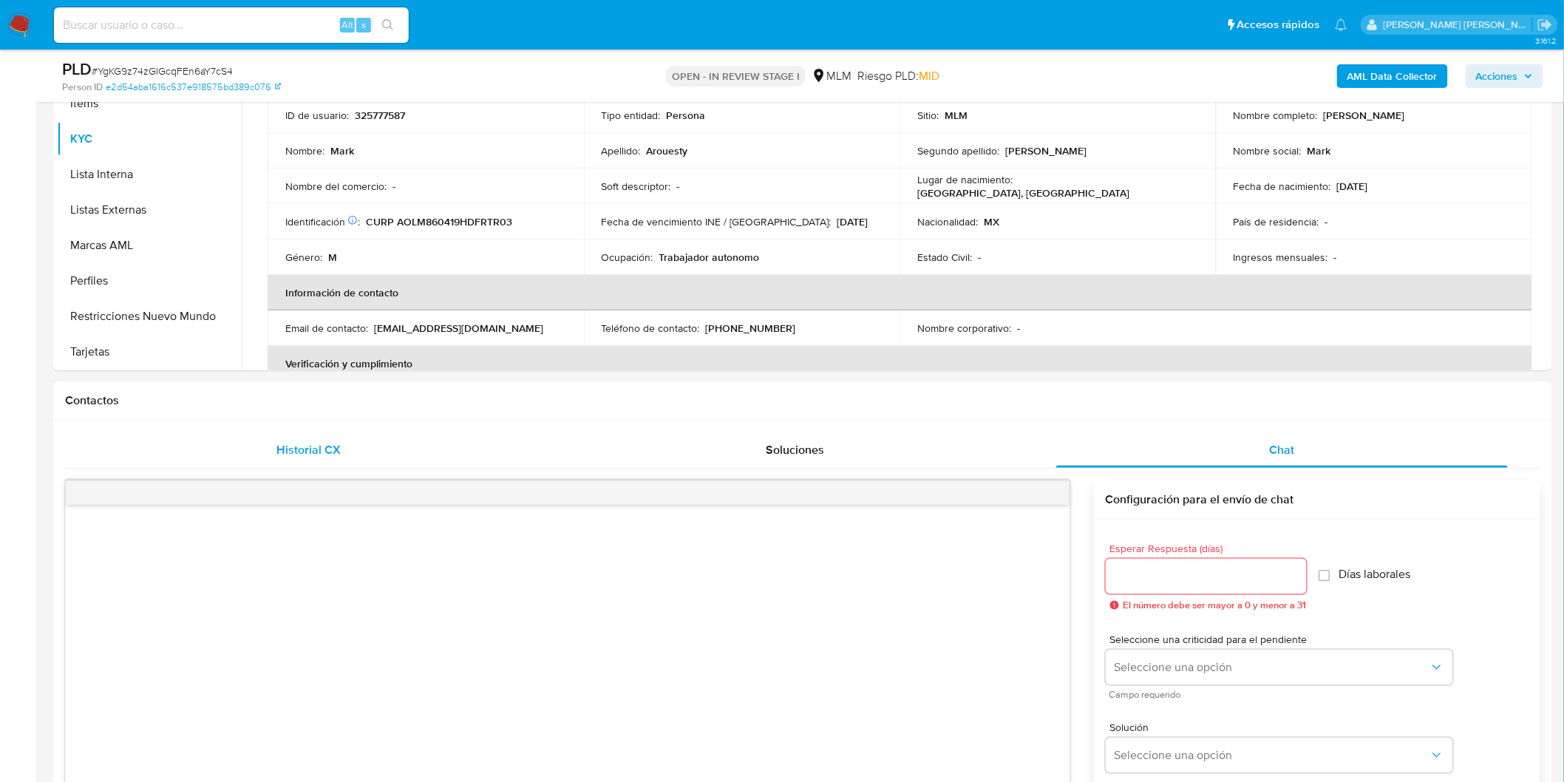
click at [313, 449] on span "Historial CX" at bounding box center [308, 449] width 64 height 17
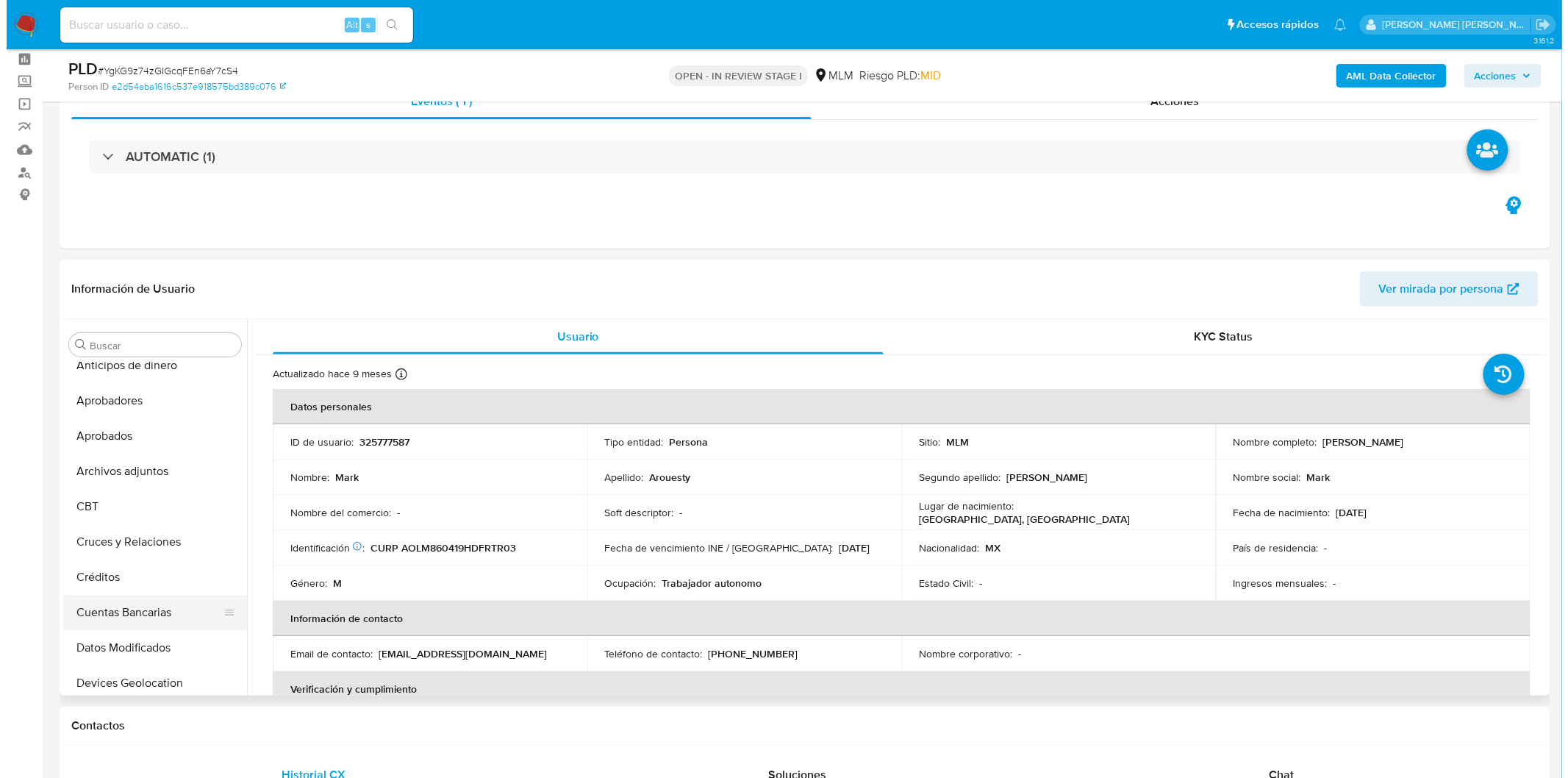
scroll to position [0, 0]
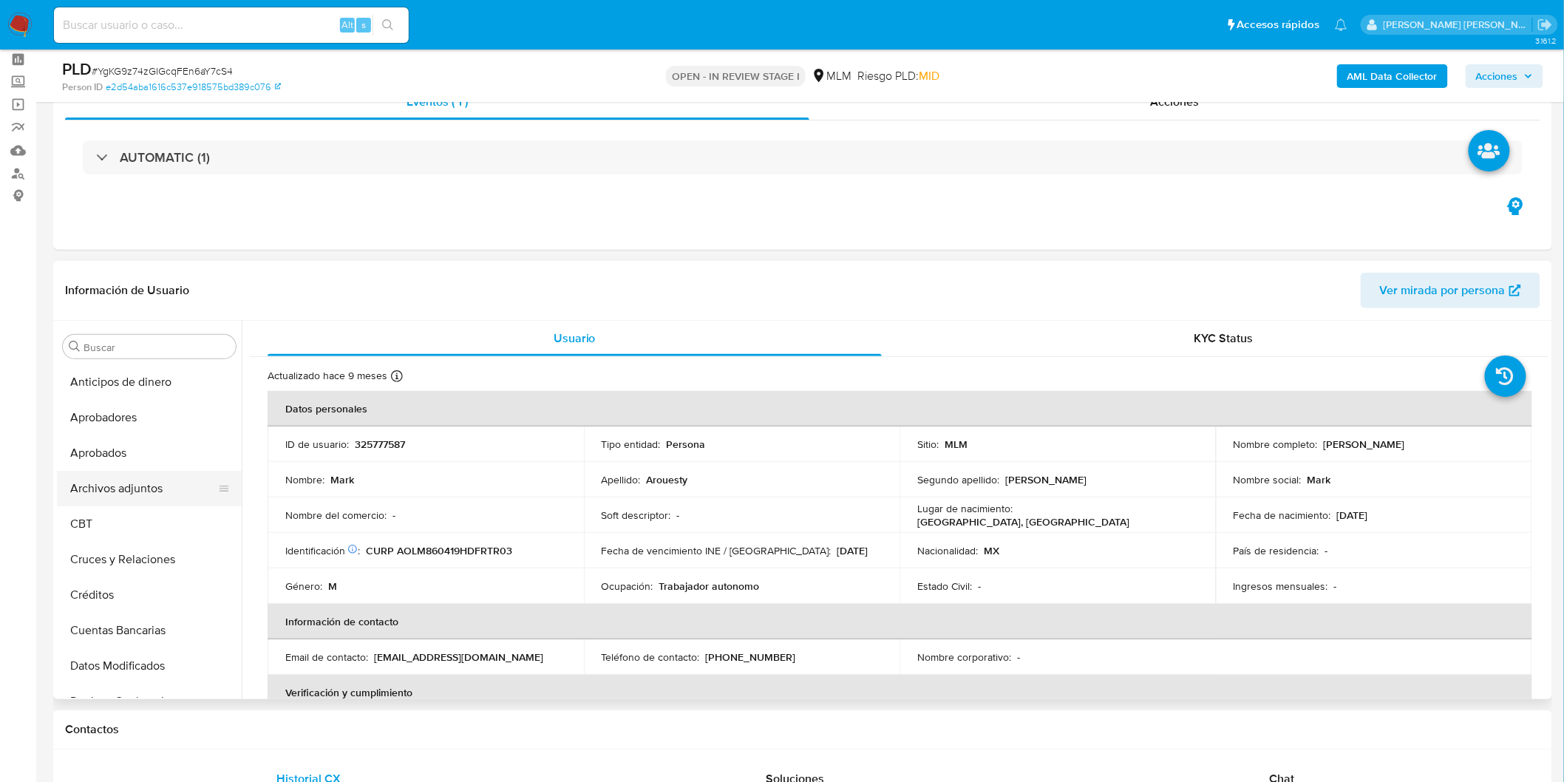
click at [150, 484] on button "Archivos adjuntos" at bounding box center [143, 488] width 173 height 35
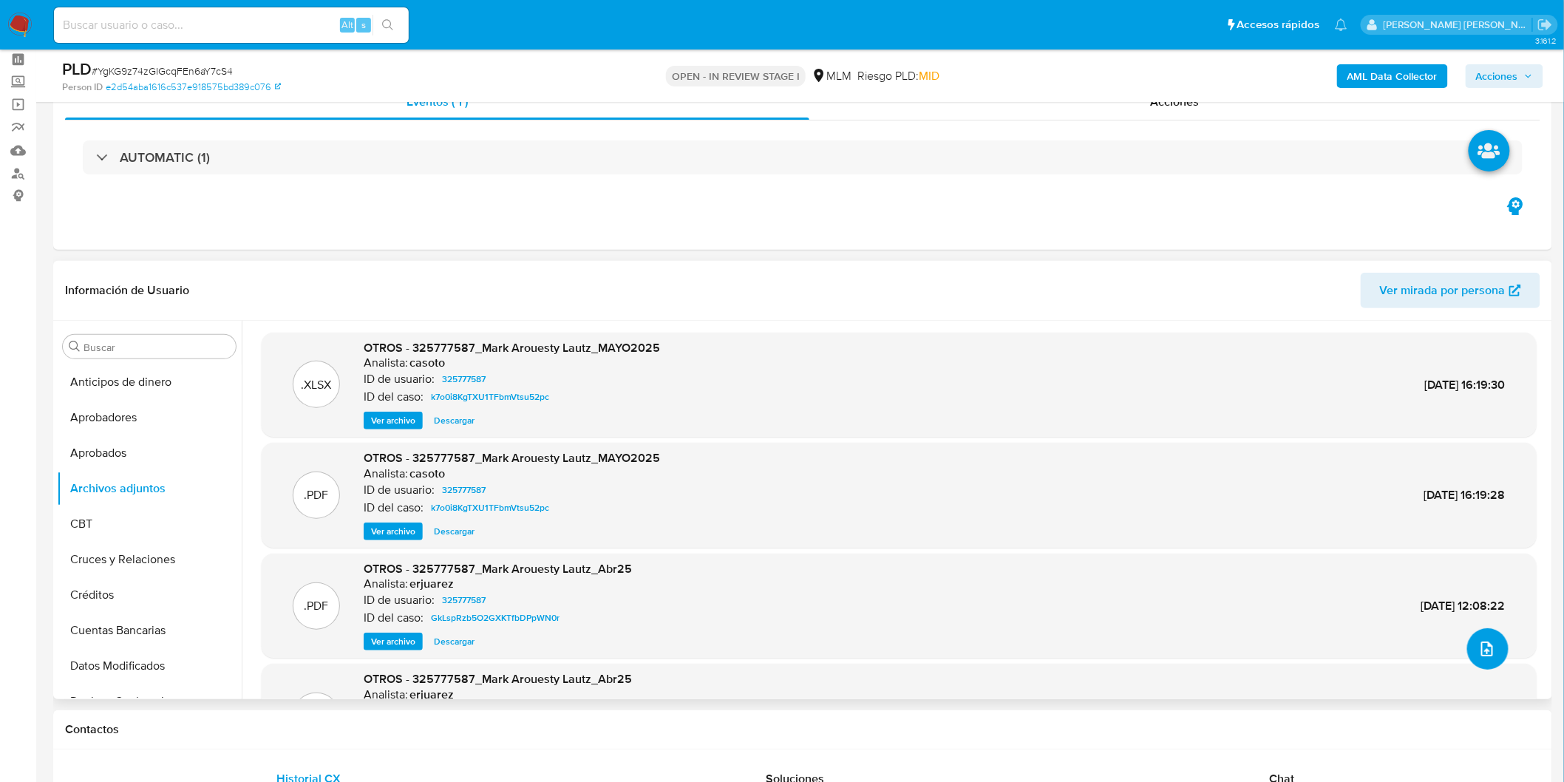
click at [1490, 644] on button "upload-file" at bounding box center [1487, 648] width 41 height 41
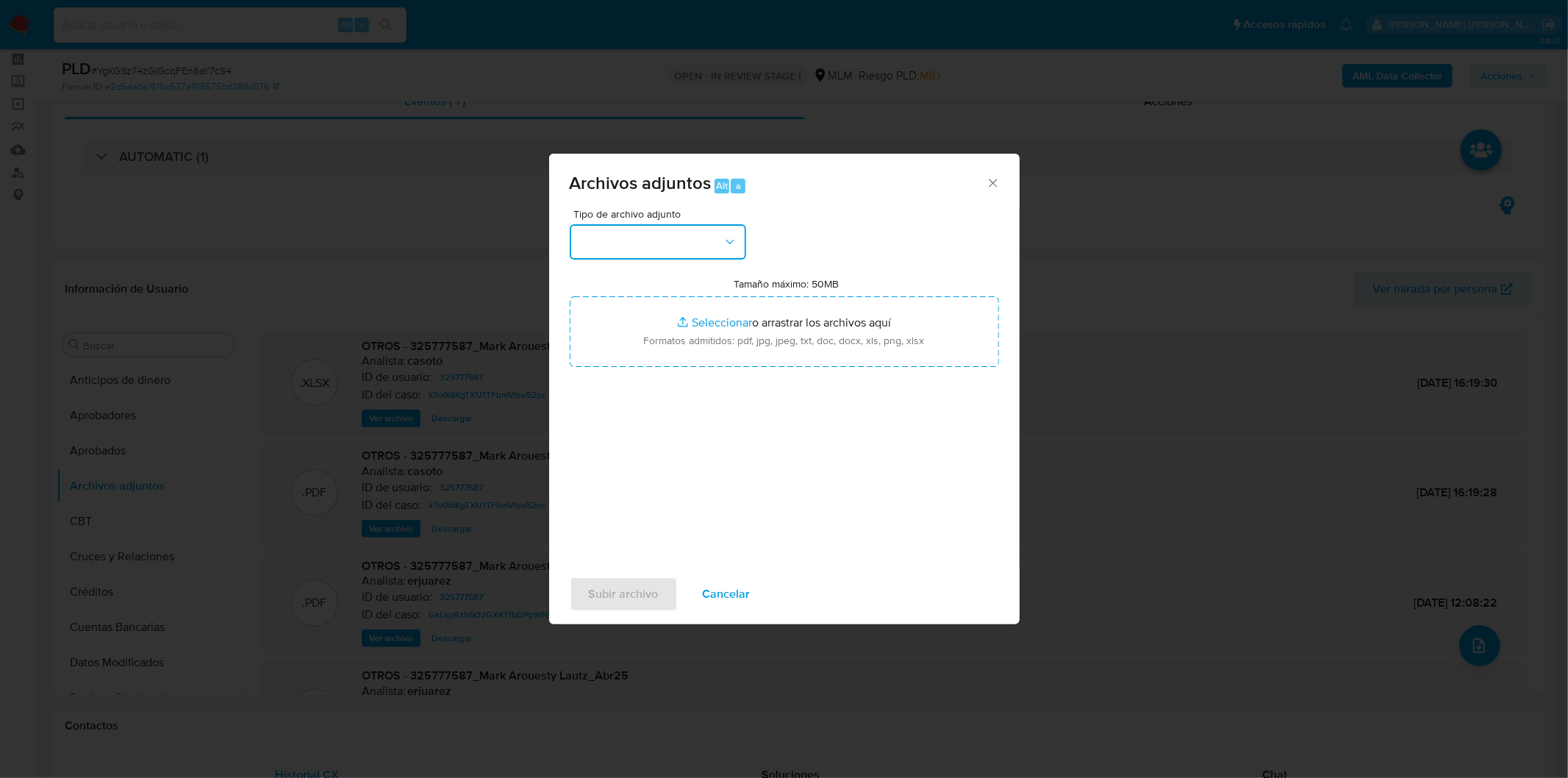
click at [702, 243] on button "button" at bounding box center [658, 241] width 176 height 35
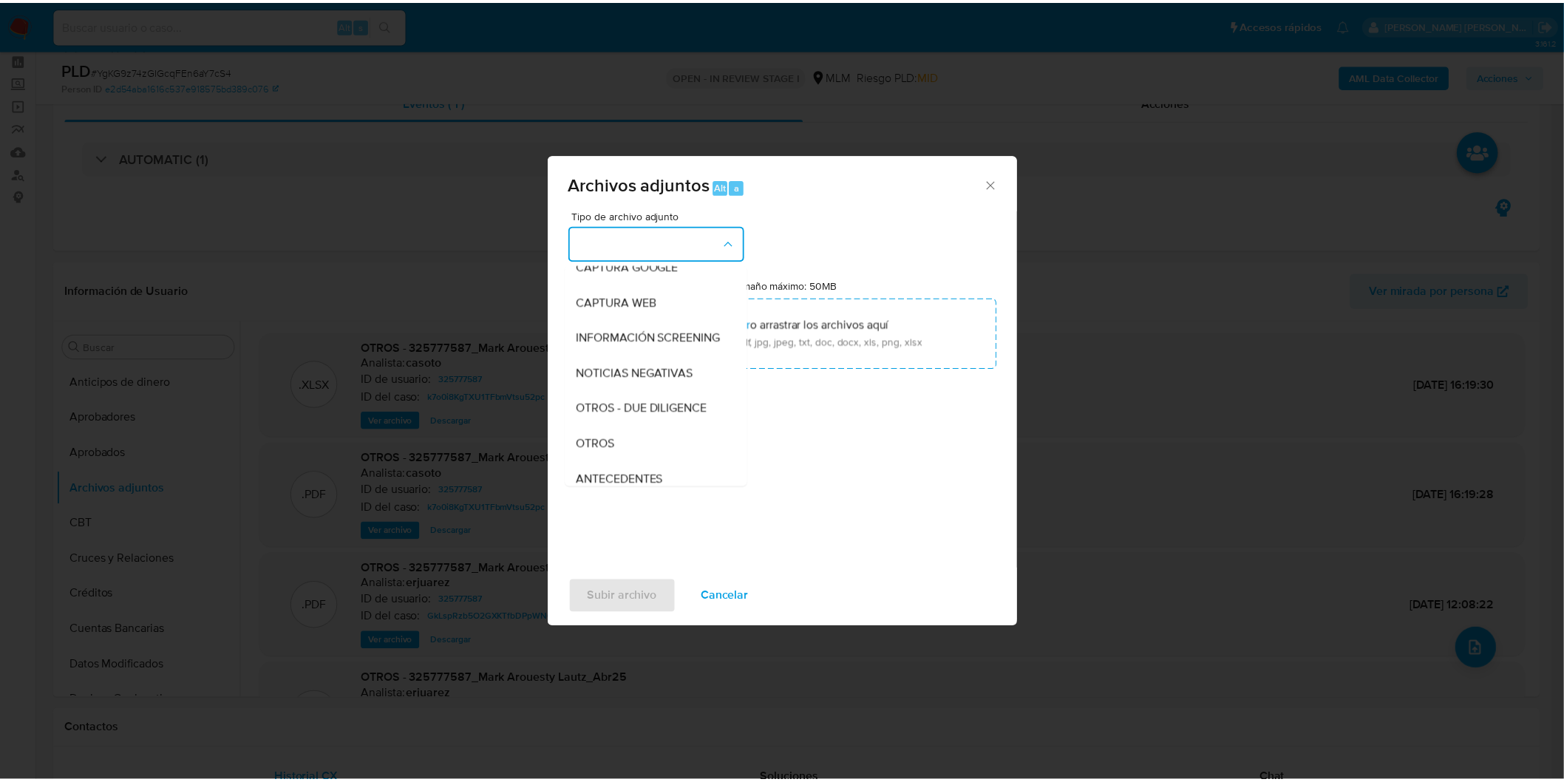
scroll to position [164, 0]
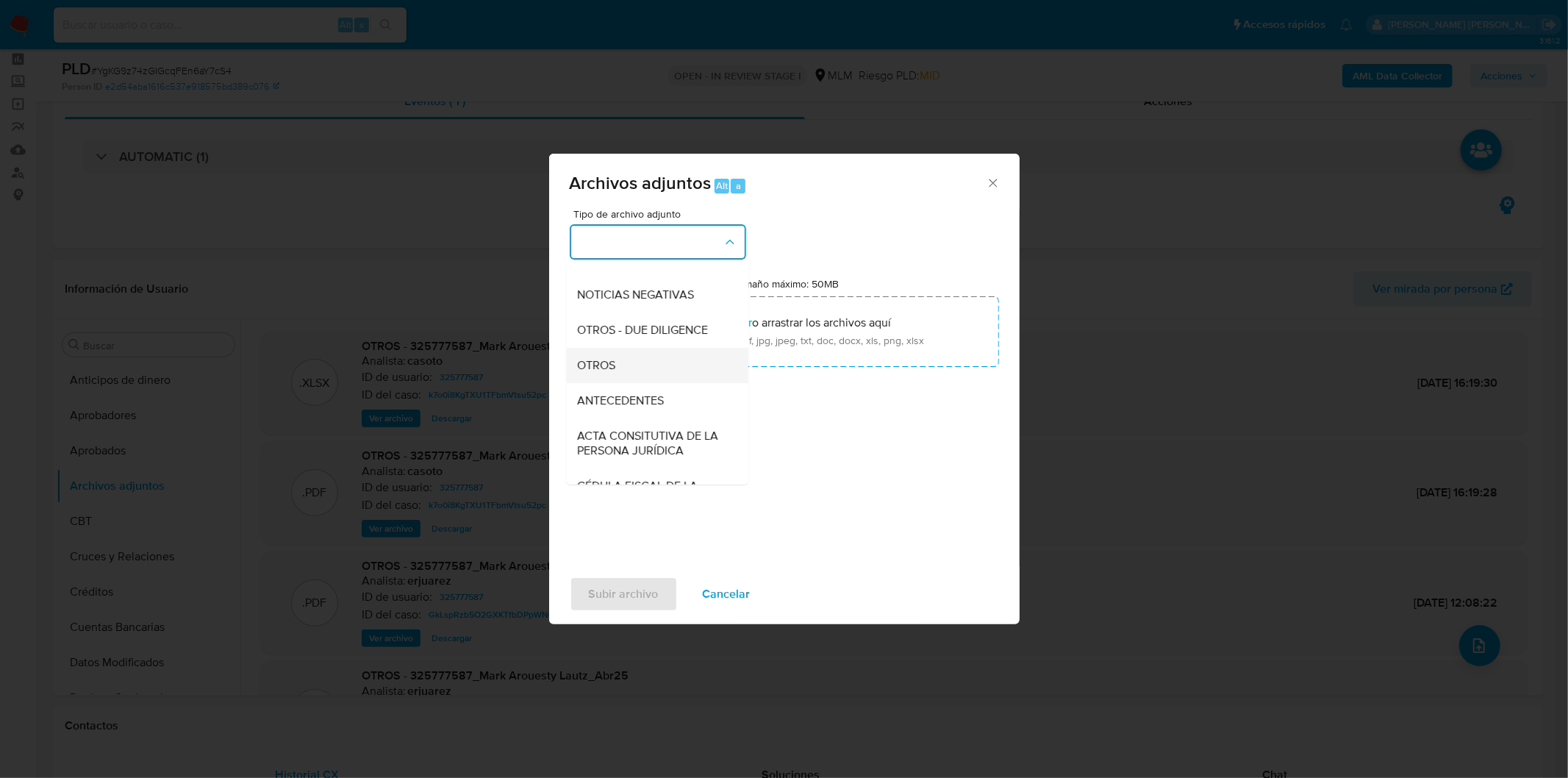
click at [637, 372] on div "OTROS" at bounding box center [653, 364] width 150 height 35
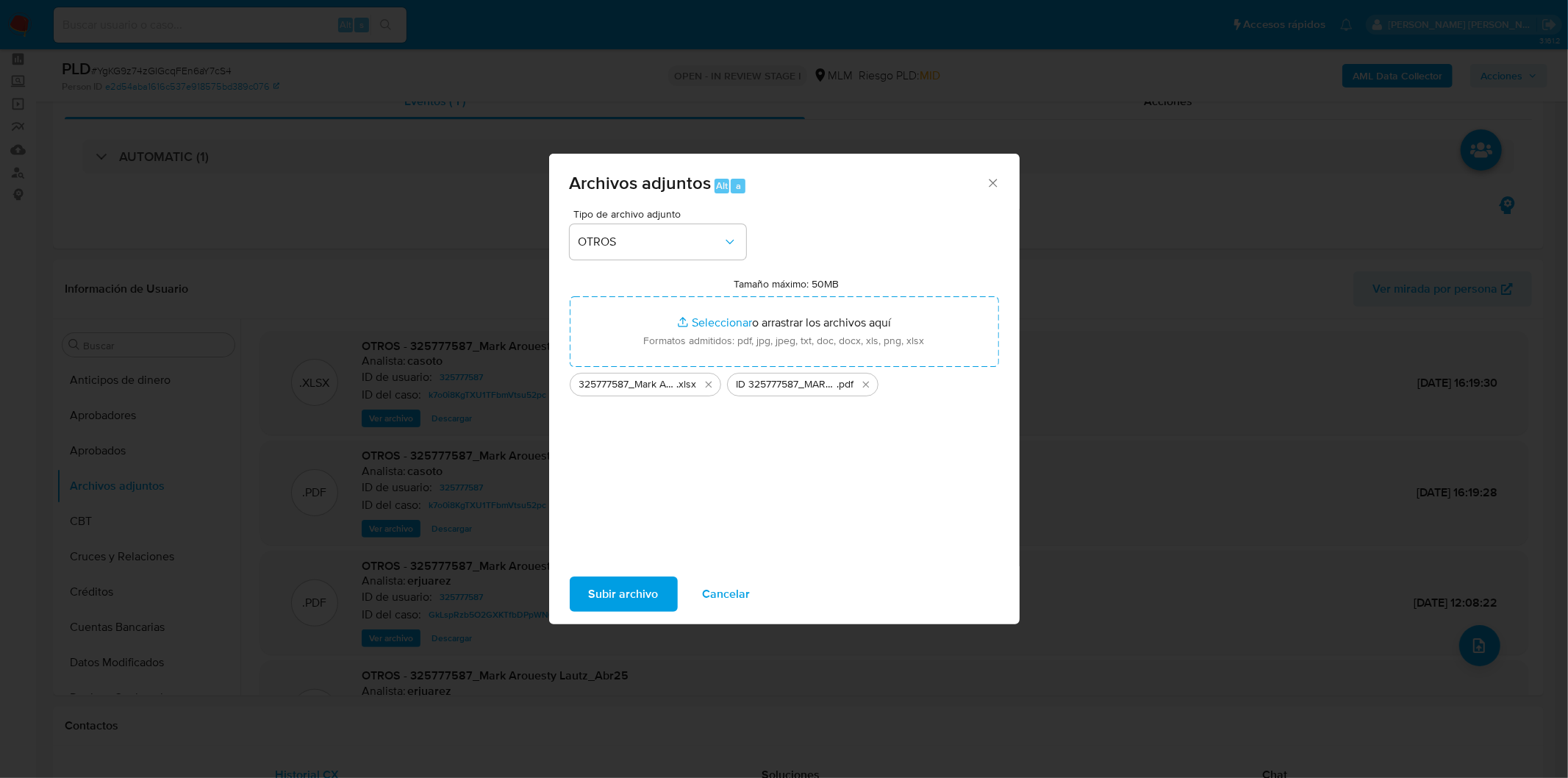
click at [607, 591] on span "Subir archivo" at bounding box center [624, 594] width 70 height 33
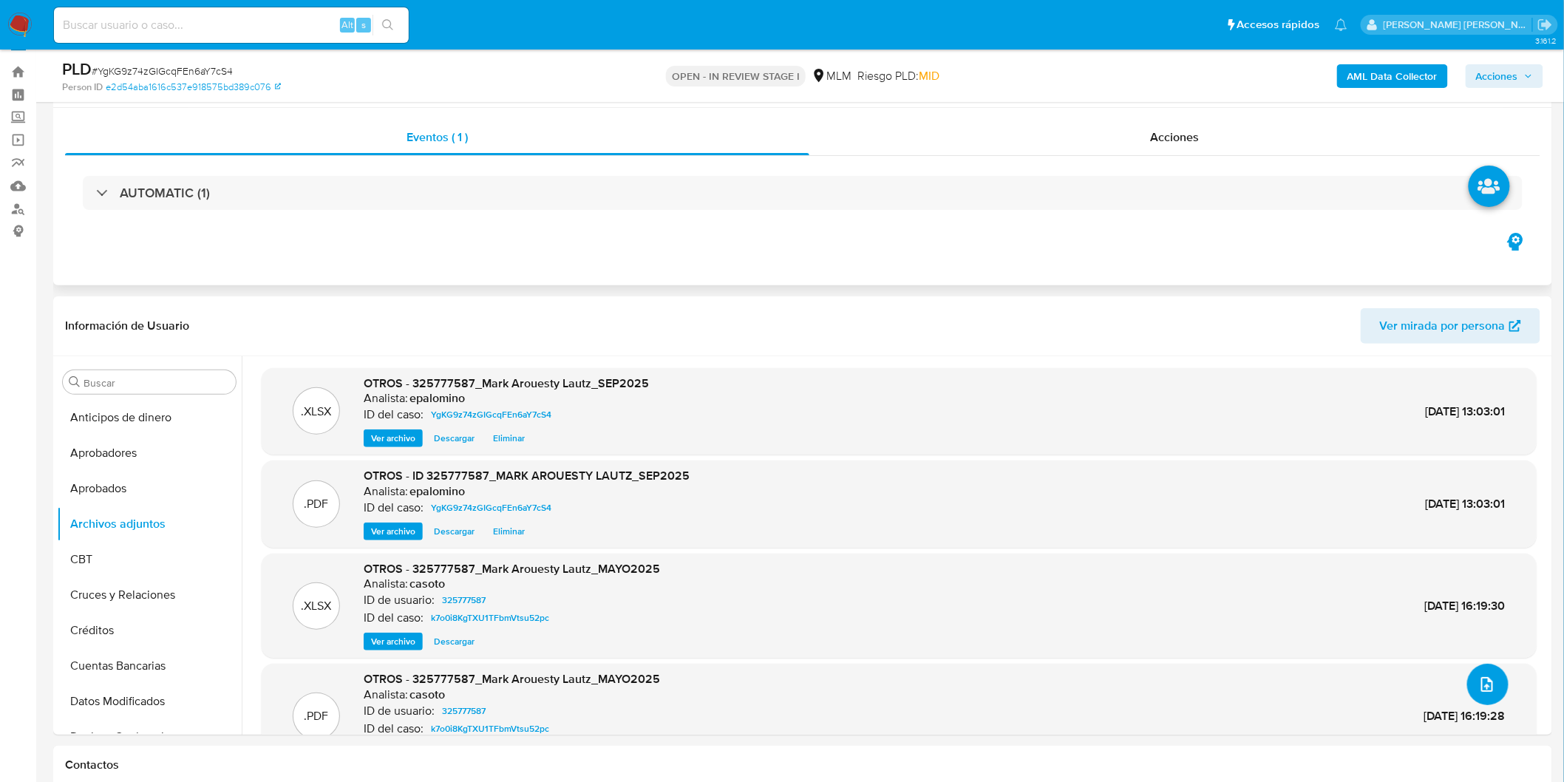
scroll to position [0, 0]
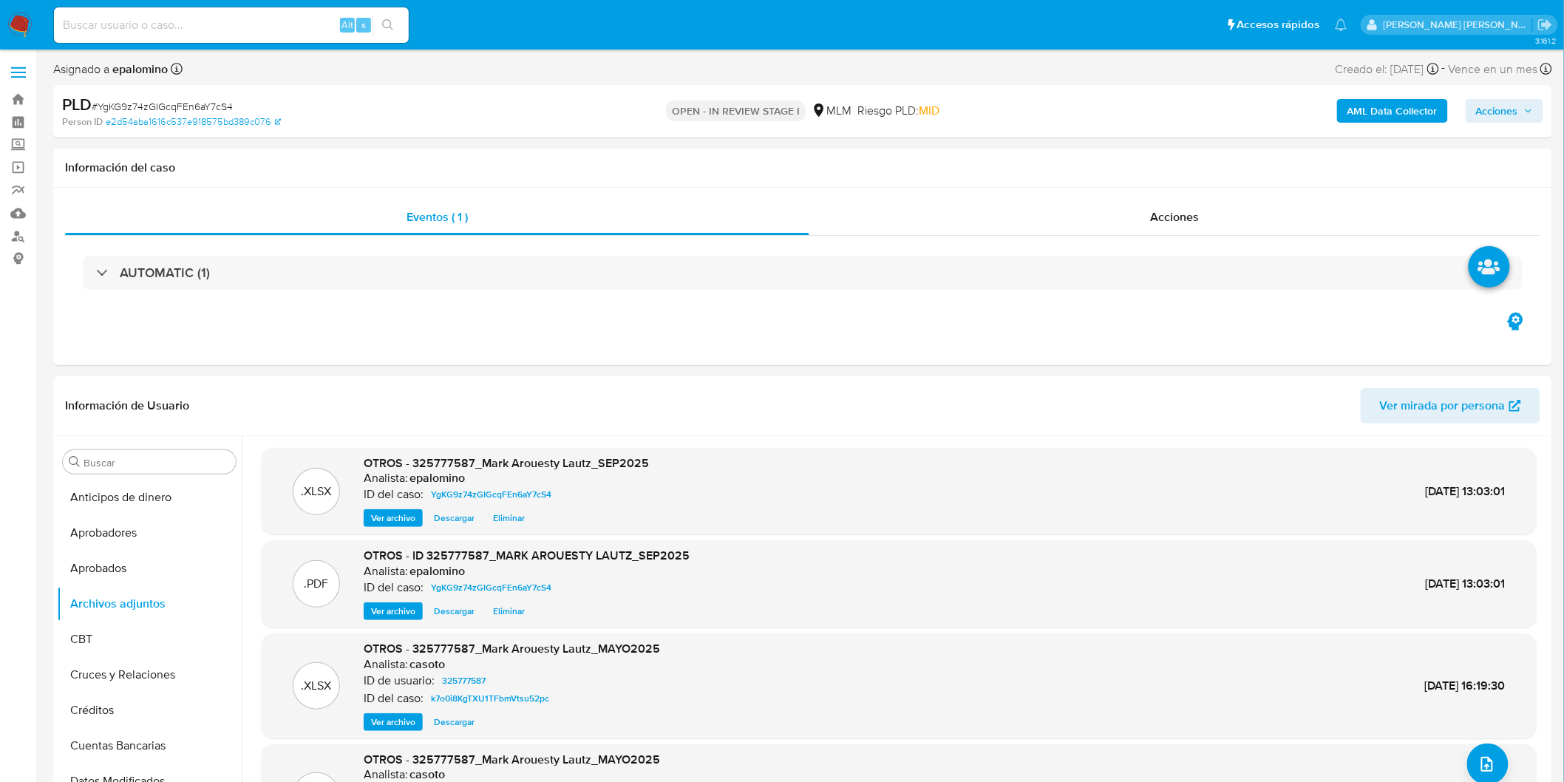
click at [1519, 104] on span "Acciones" at bounding box center [1504, 110] width 57 height 21
click at [1483, 345] on span "Enviar" at bounding box center [1487, 348] width 29 height 21
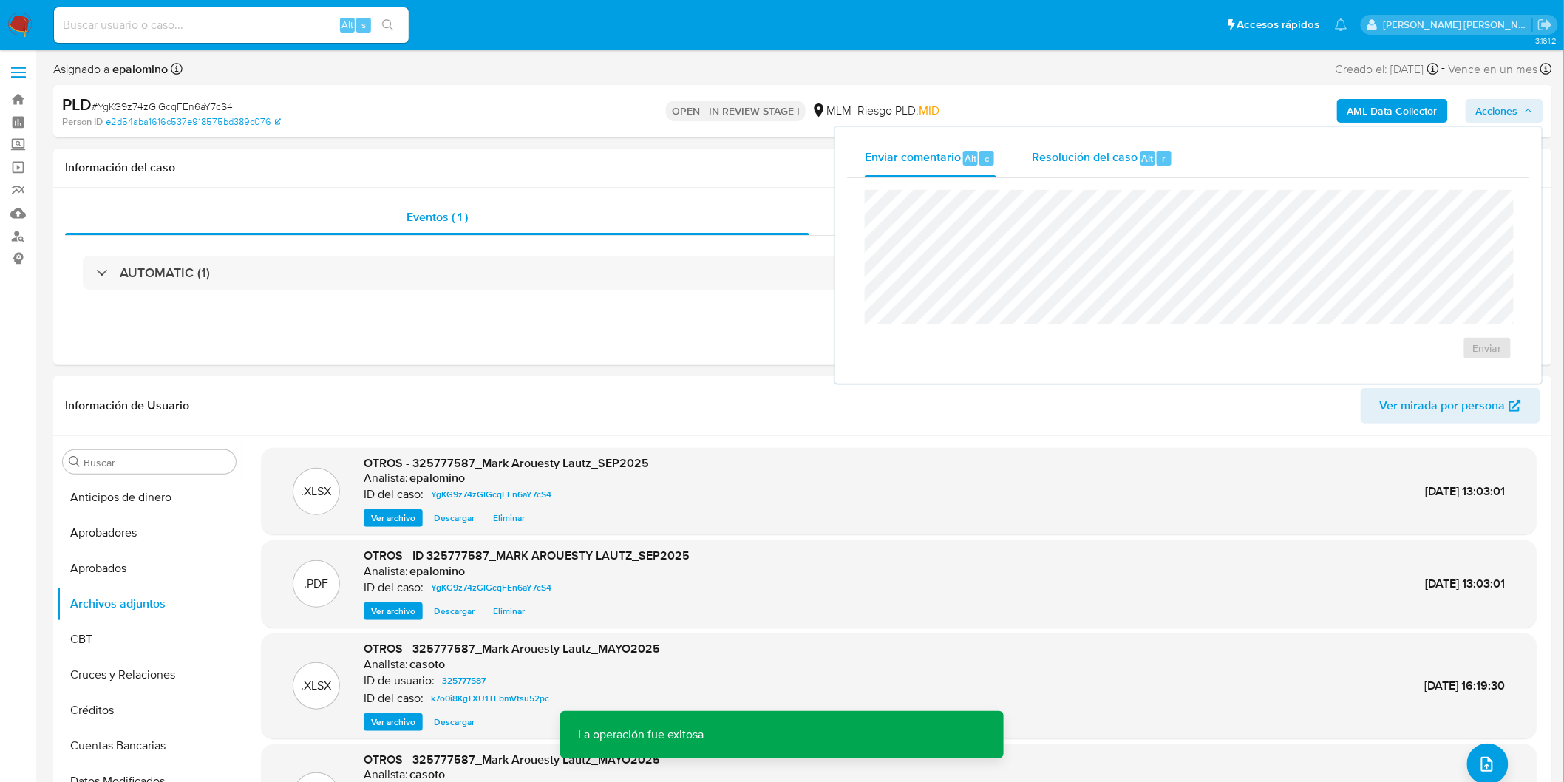
click at [1133, 154] on span "Resolución del caso" at bounding box center [1085, 157] width 106 height 17
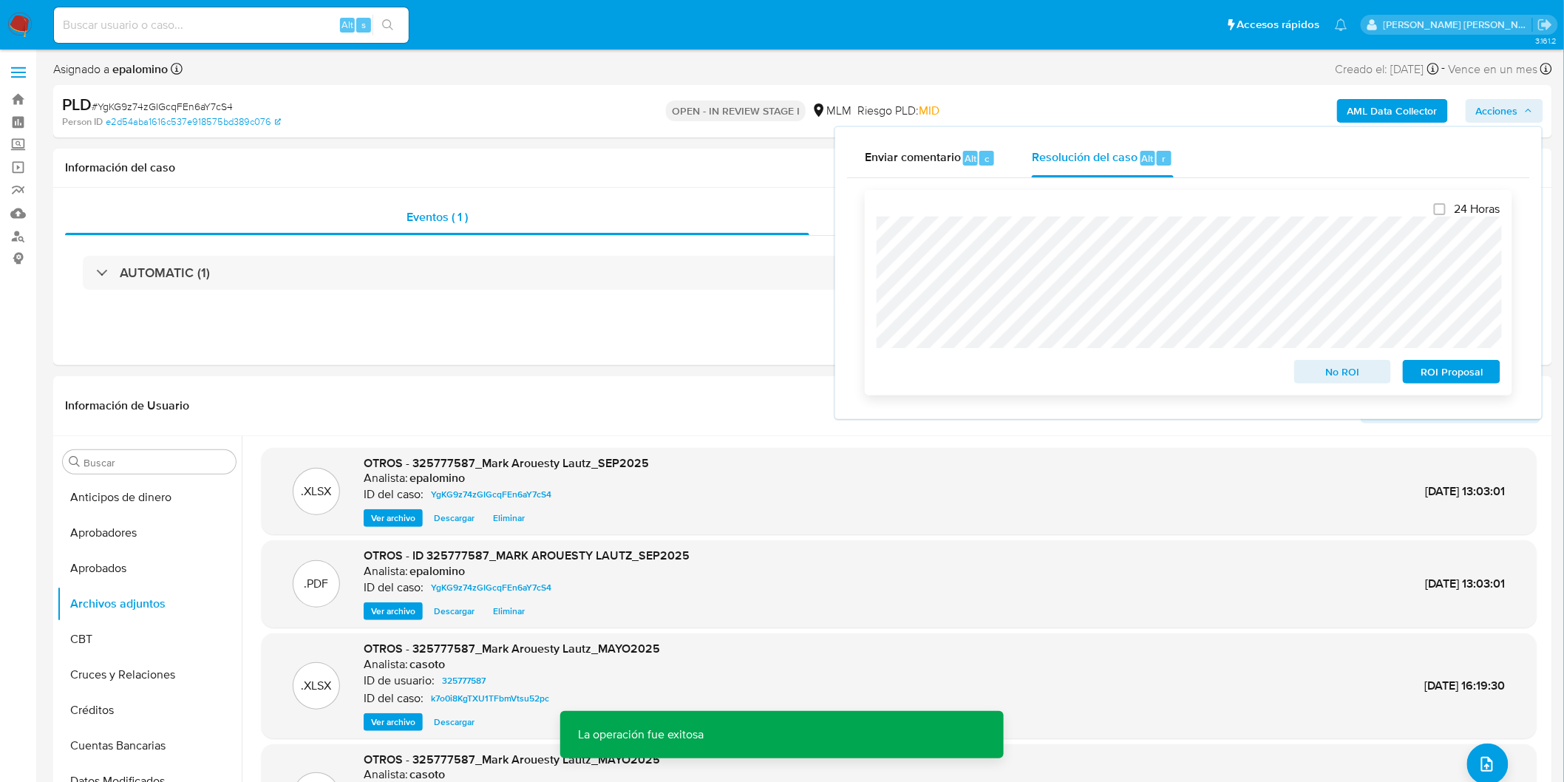
click at [1351, 370] on span "No ROI" at bounding box center [1342, 371] width 77 height 21
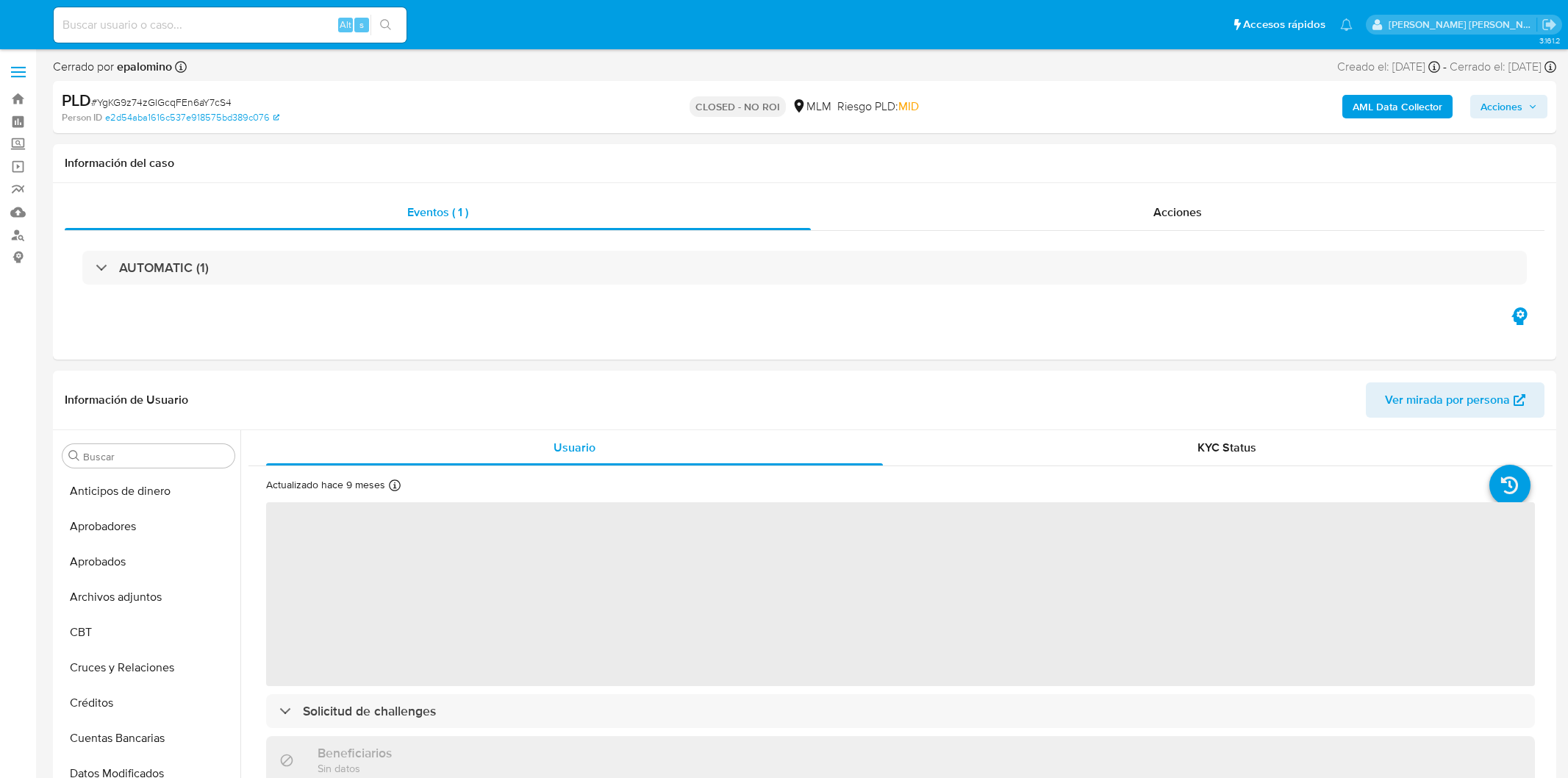
select select "10"
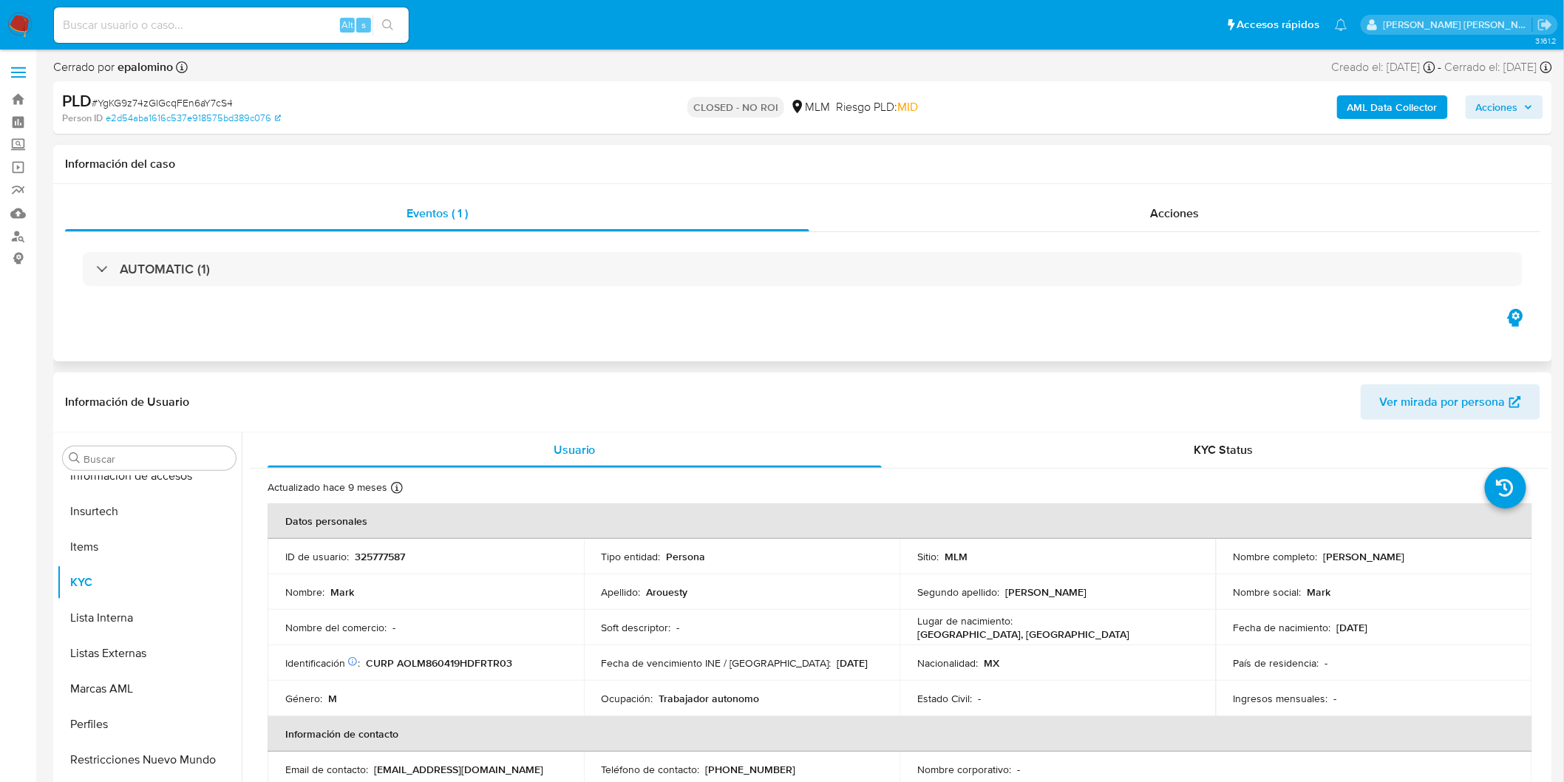
scroll to position [695, 0]
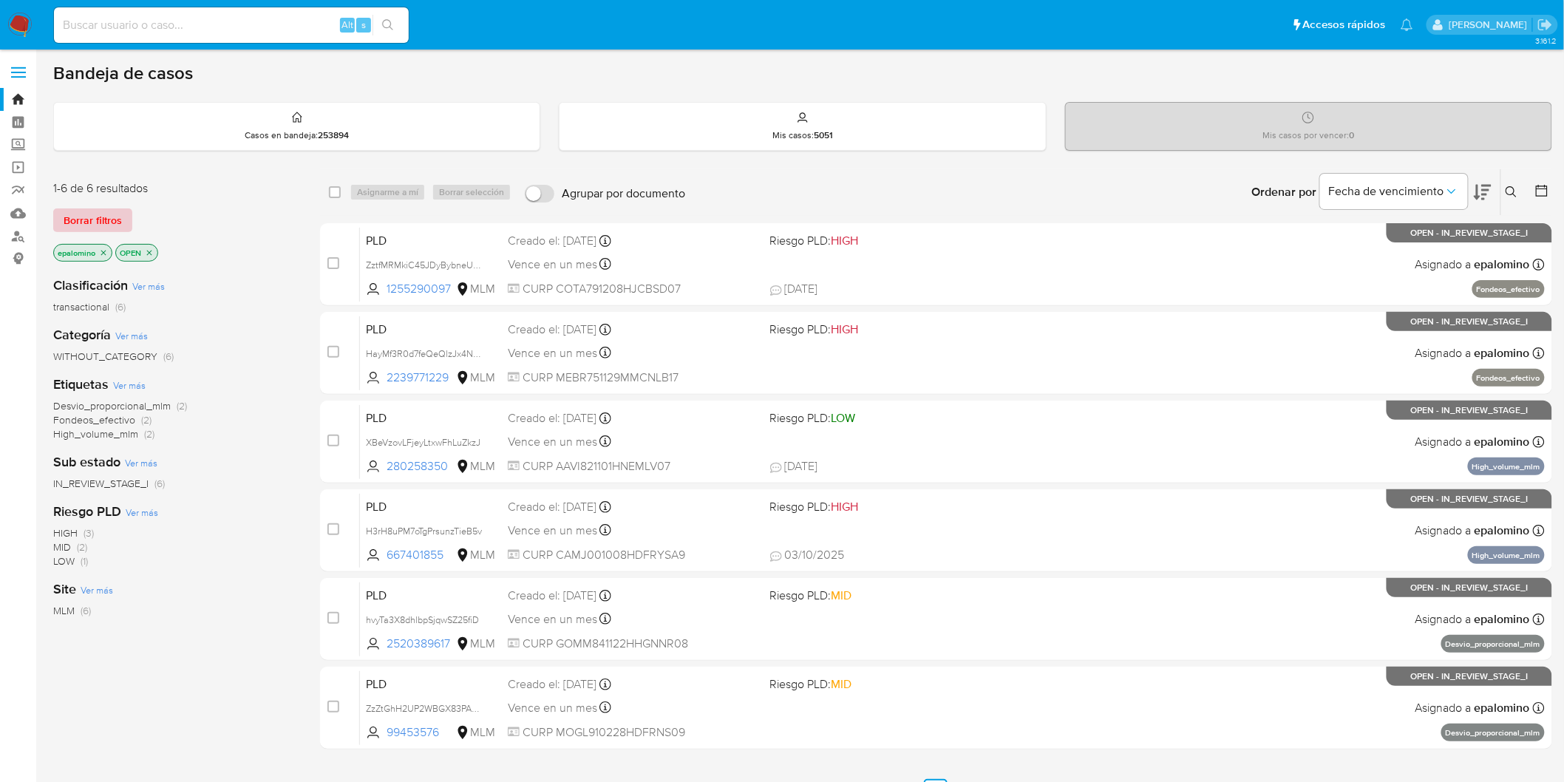
click at [100, 219] on span "Borrar filtros" at bounding box center [93, 220] width 58 height 21
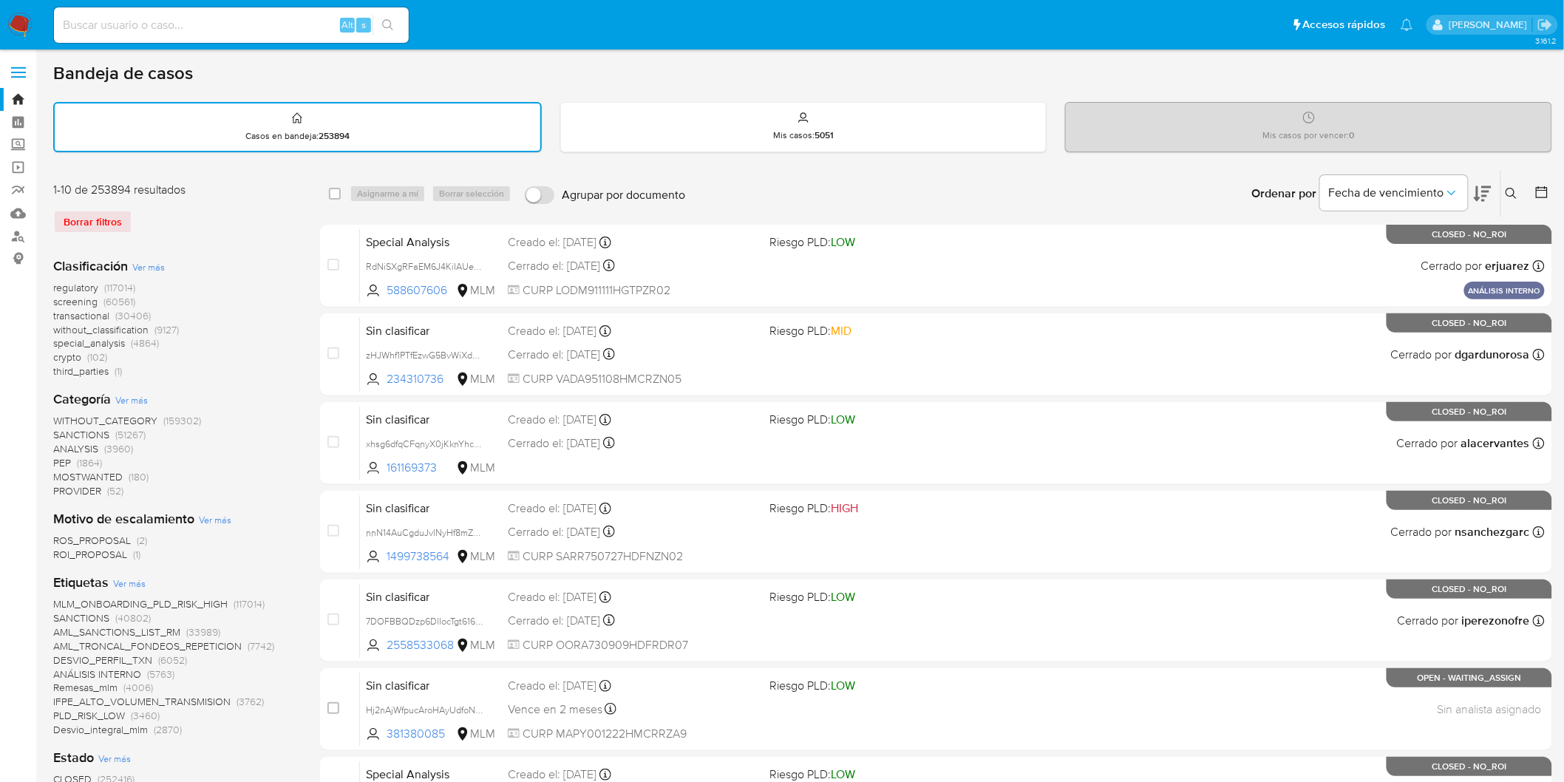
click at [1509, 188] on icon at bounding box center [1511, 194] width 12 height 12
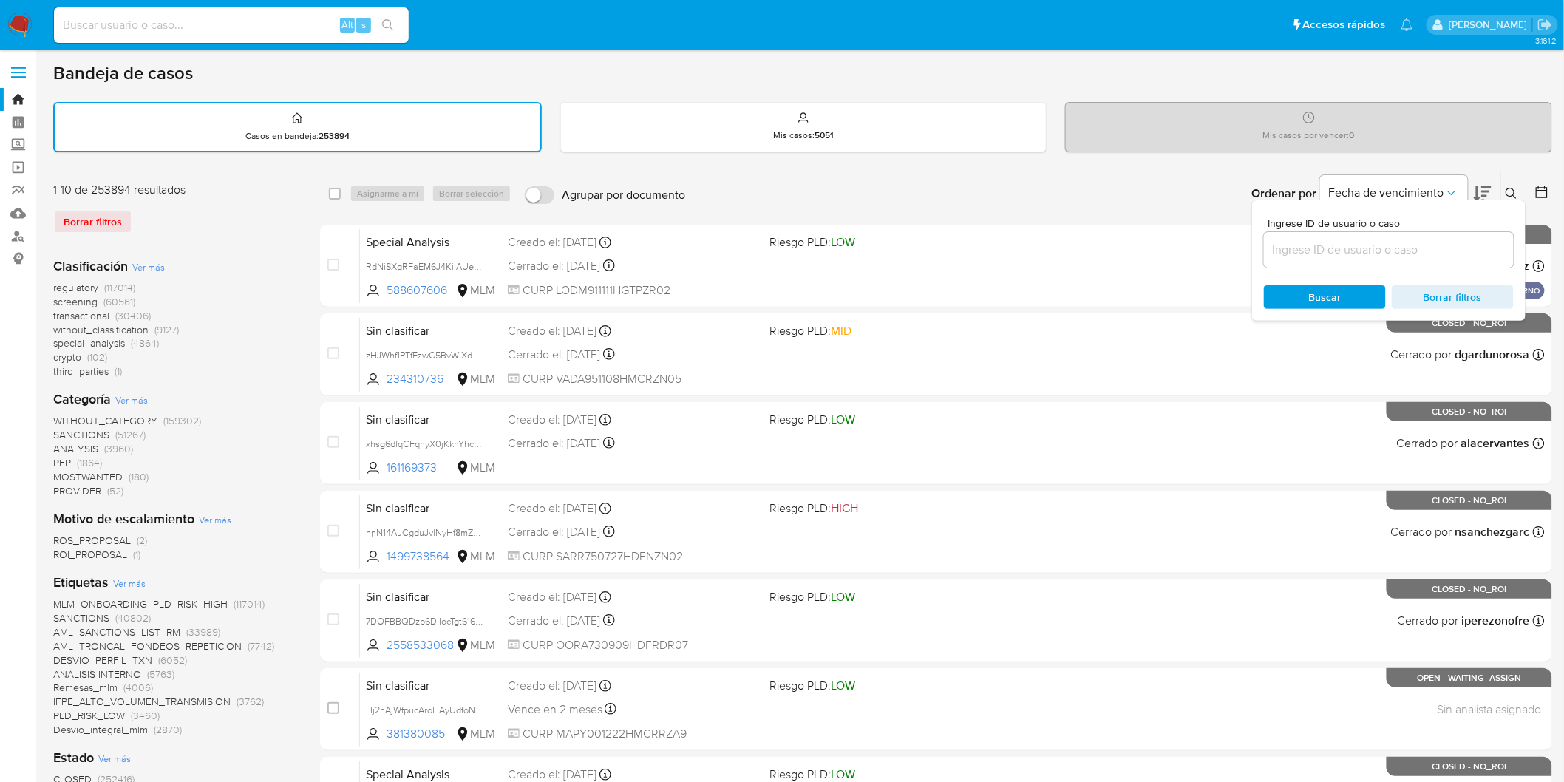
click at [1340, 241] on input at bounding box center [1389, 249] width 250 height 19
type input "99453576"
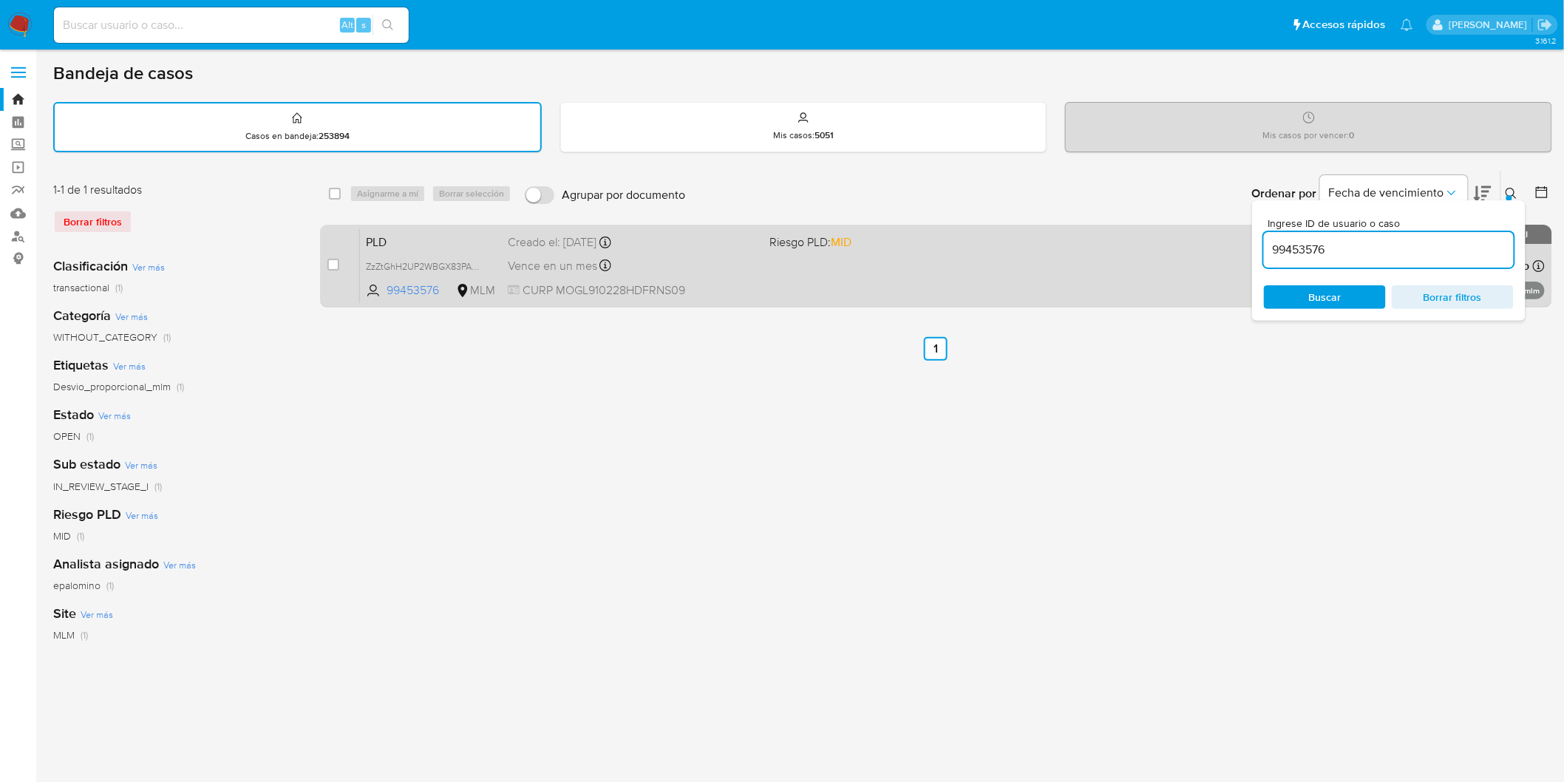
drag, startPoint x: 1505, startPoint y: 186, endPoint x: 1187, endPoint y: 300, distance: 338.2
click at [1505, 188] on icon at bounding box center [1511, 194] width 12 height 12
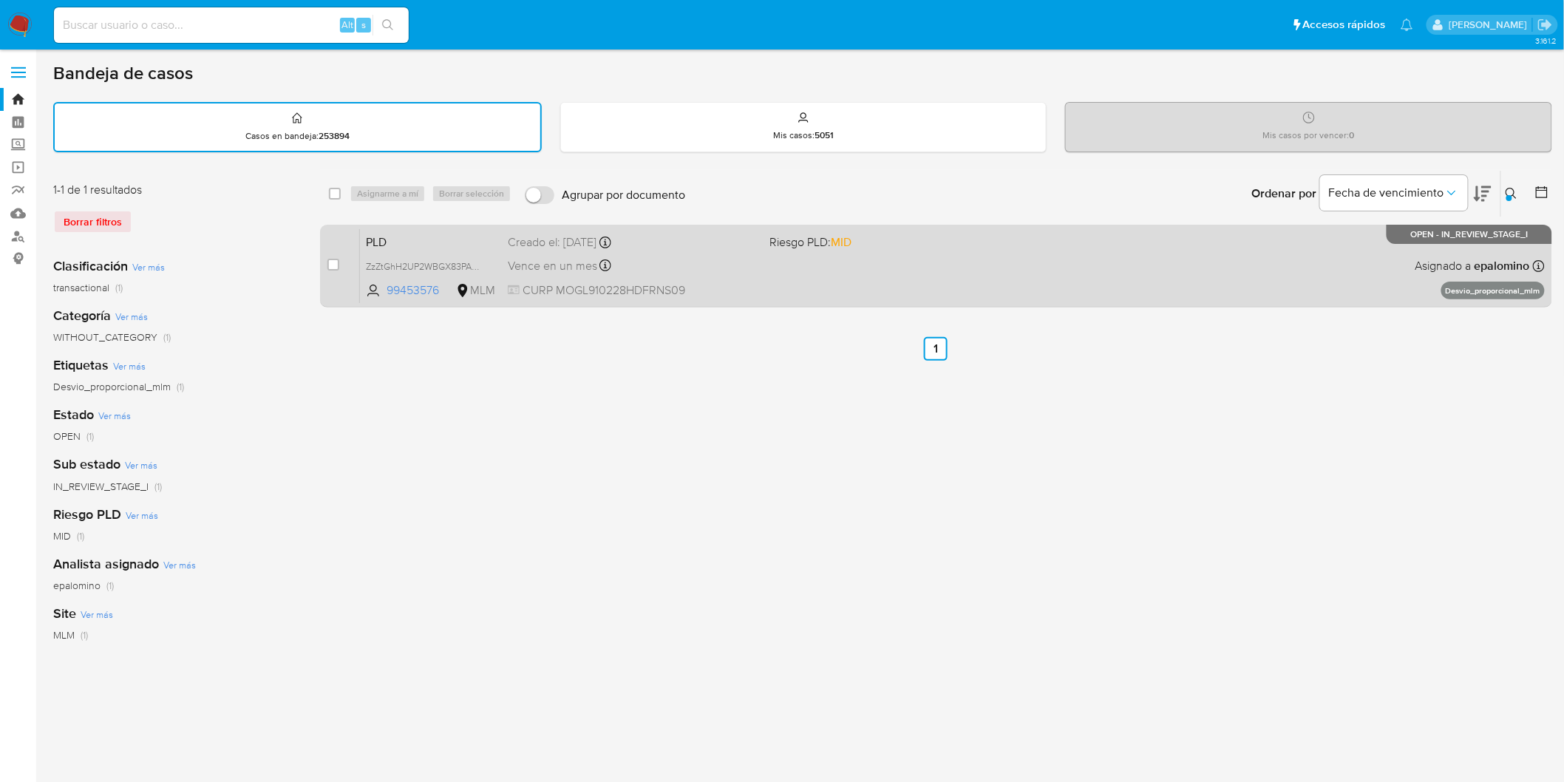
click at [401, 240] on span "PLD" at bounding box center [431, 240] width 130 height 19
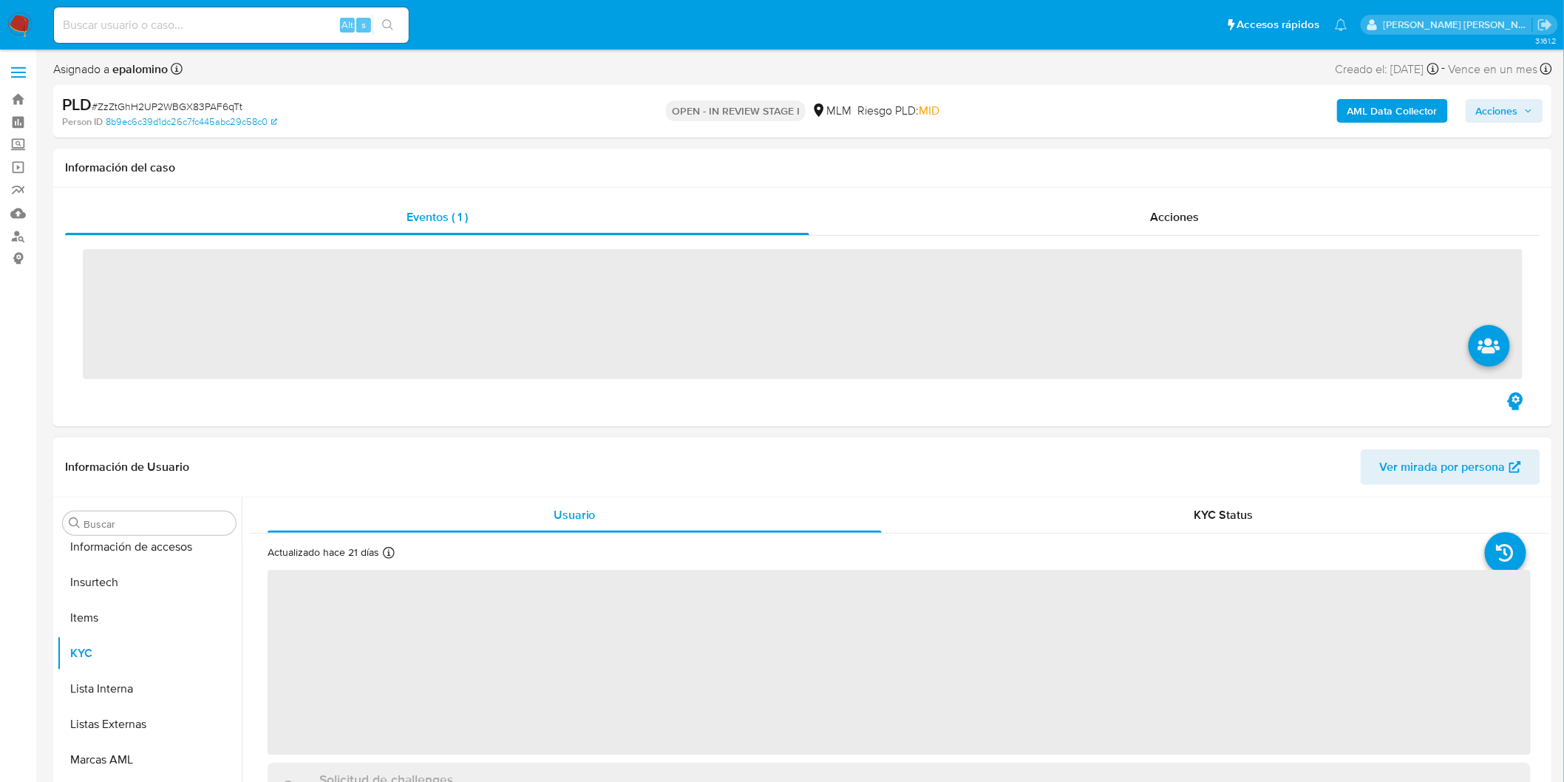
scroll to position [695, 0]
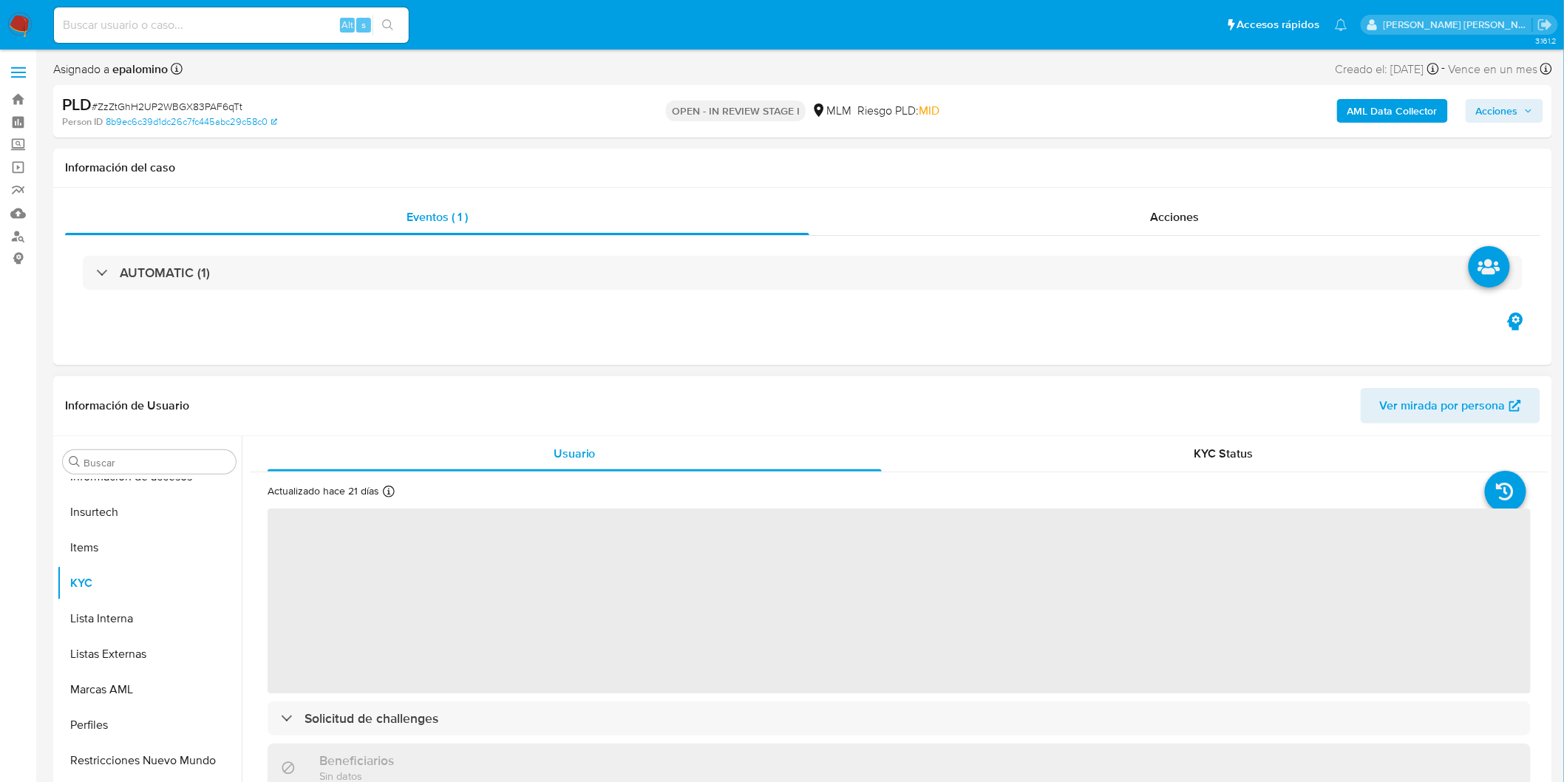
select select "10"
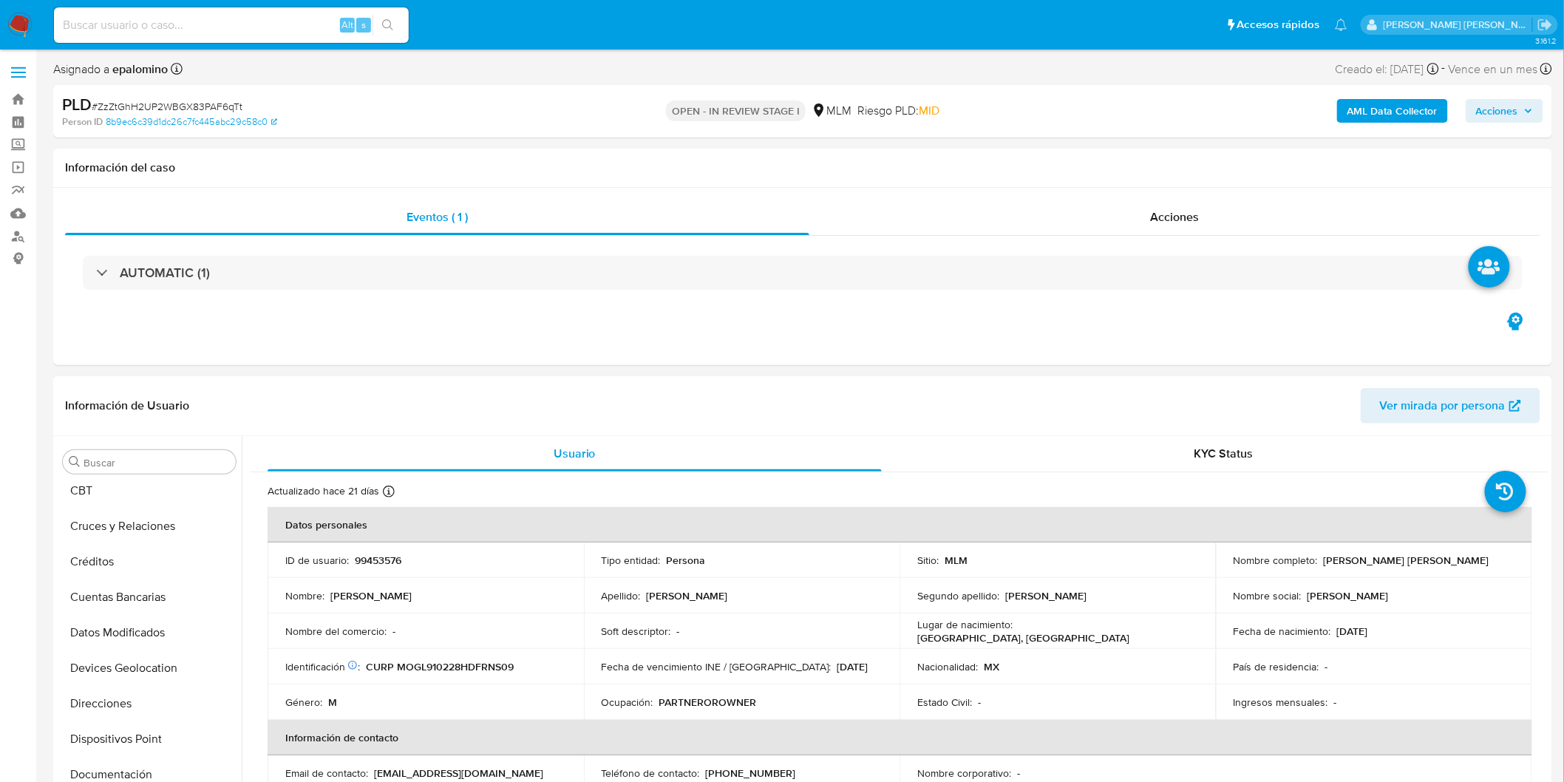
scroll to position [0, 0]
click at [146, 596] on button "Archivos adjuntos" at bounding box center [143, 603] width 173 height 35
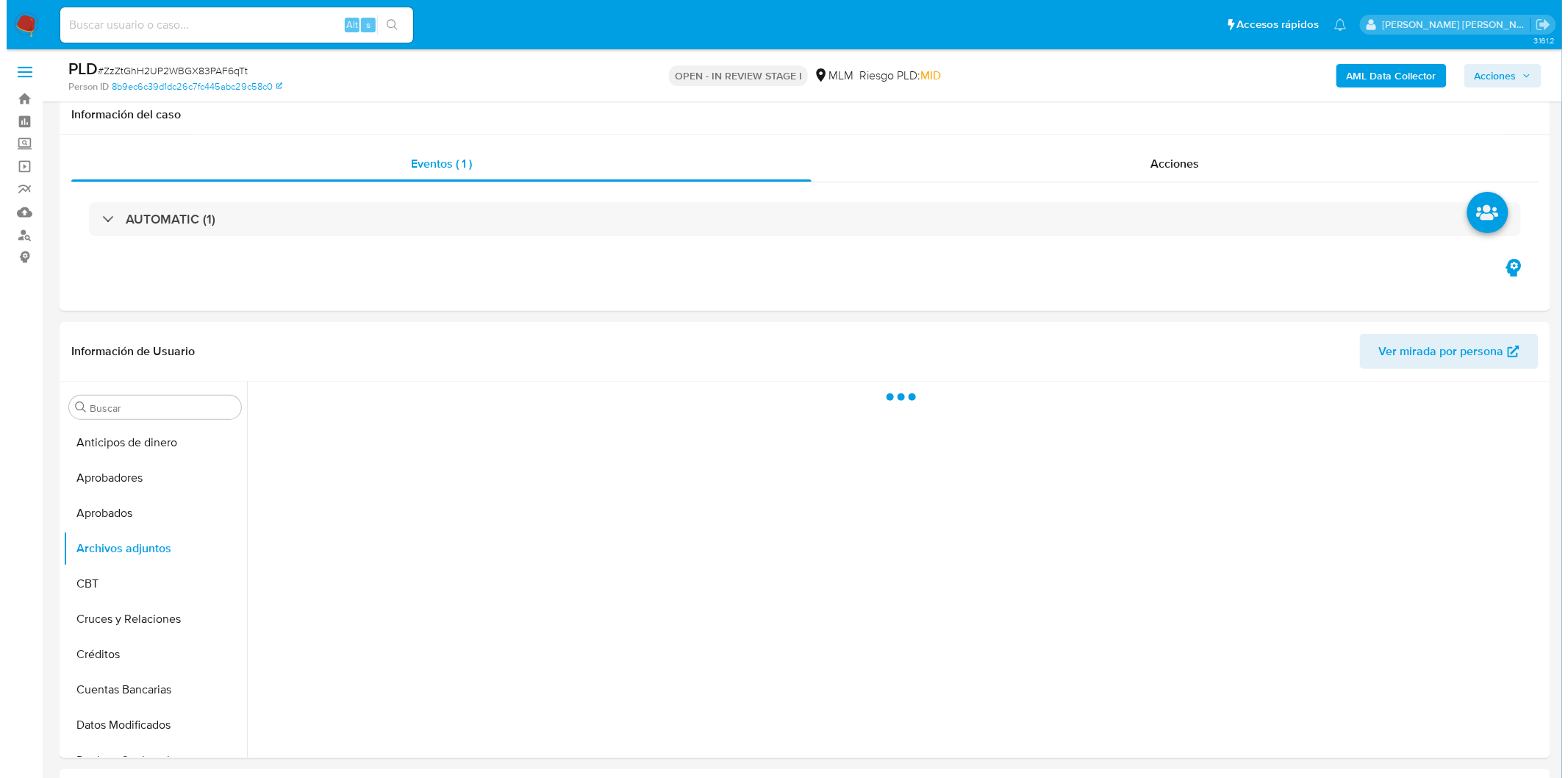
scroll to position [133, 0]
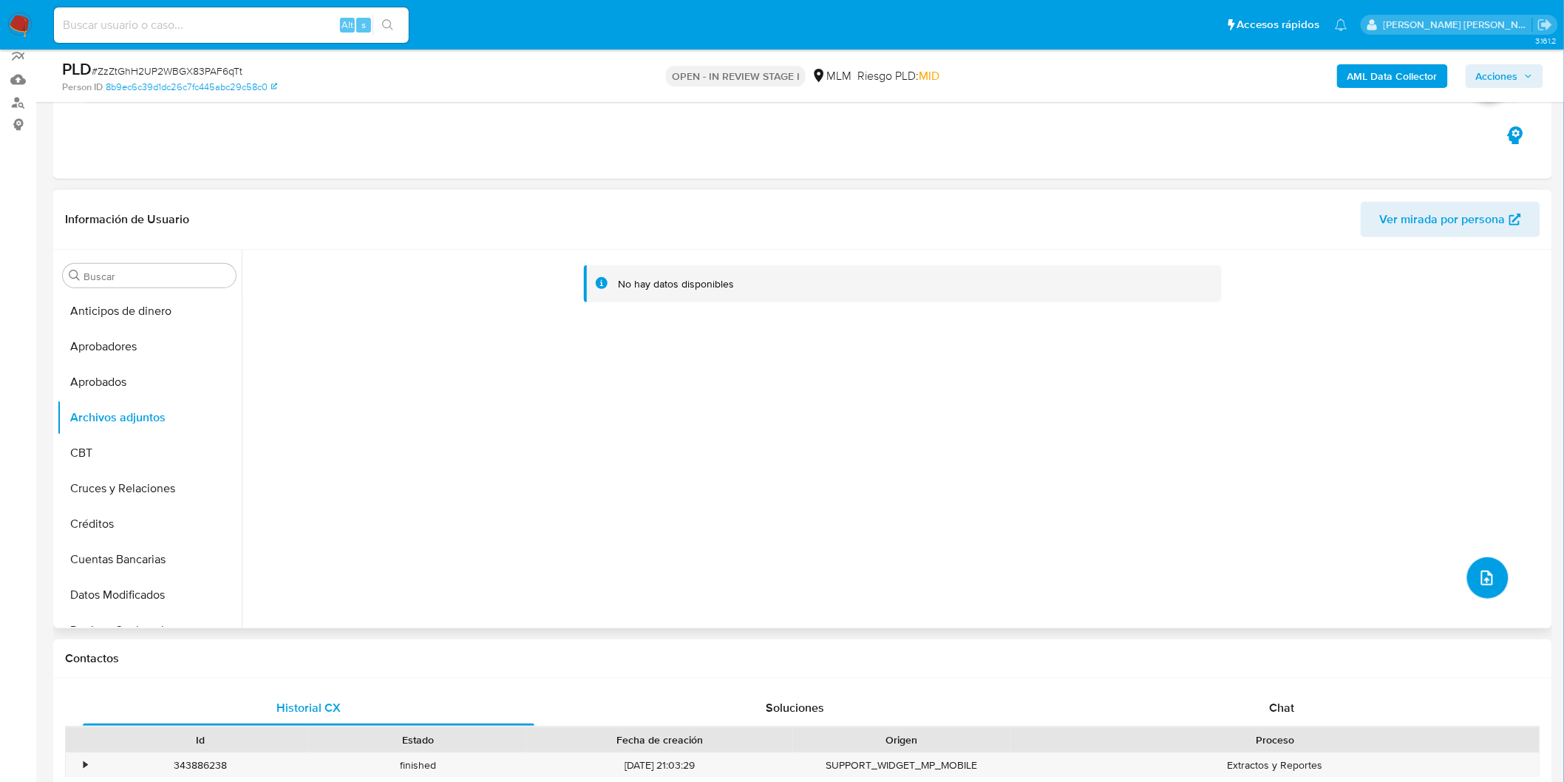
click at [1478, 569] on icon "upload-file" at bounding box center [1487, 578] width 18 height 18
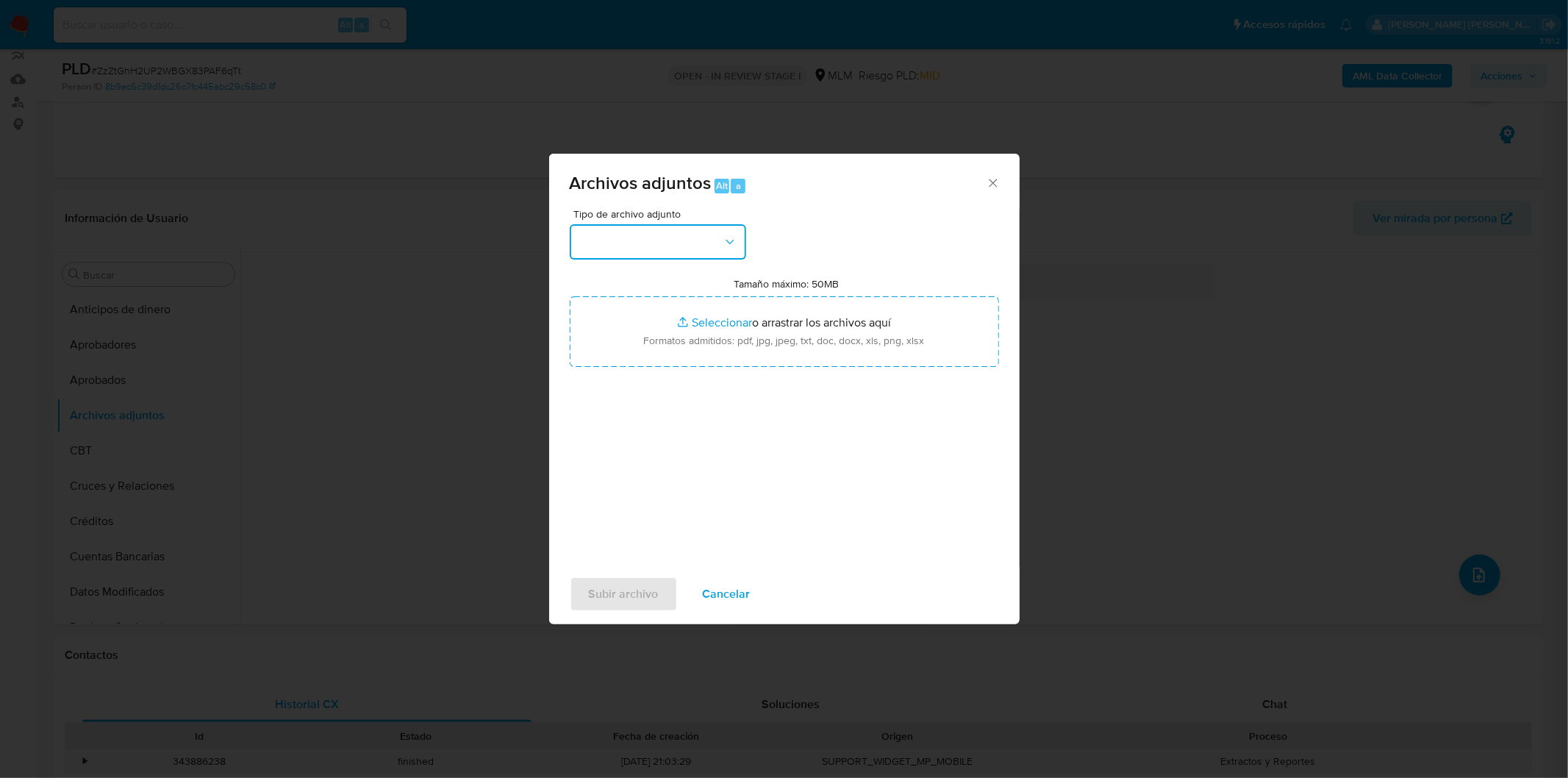
click at [709, 244] on button "button" at bounding box center [658, 241] width 176 height 35
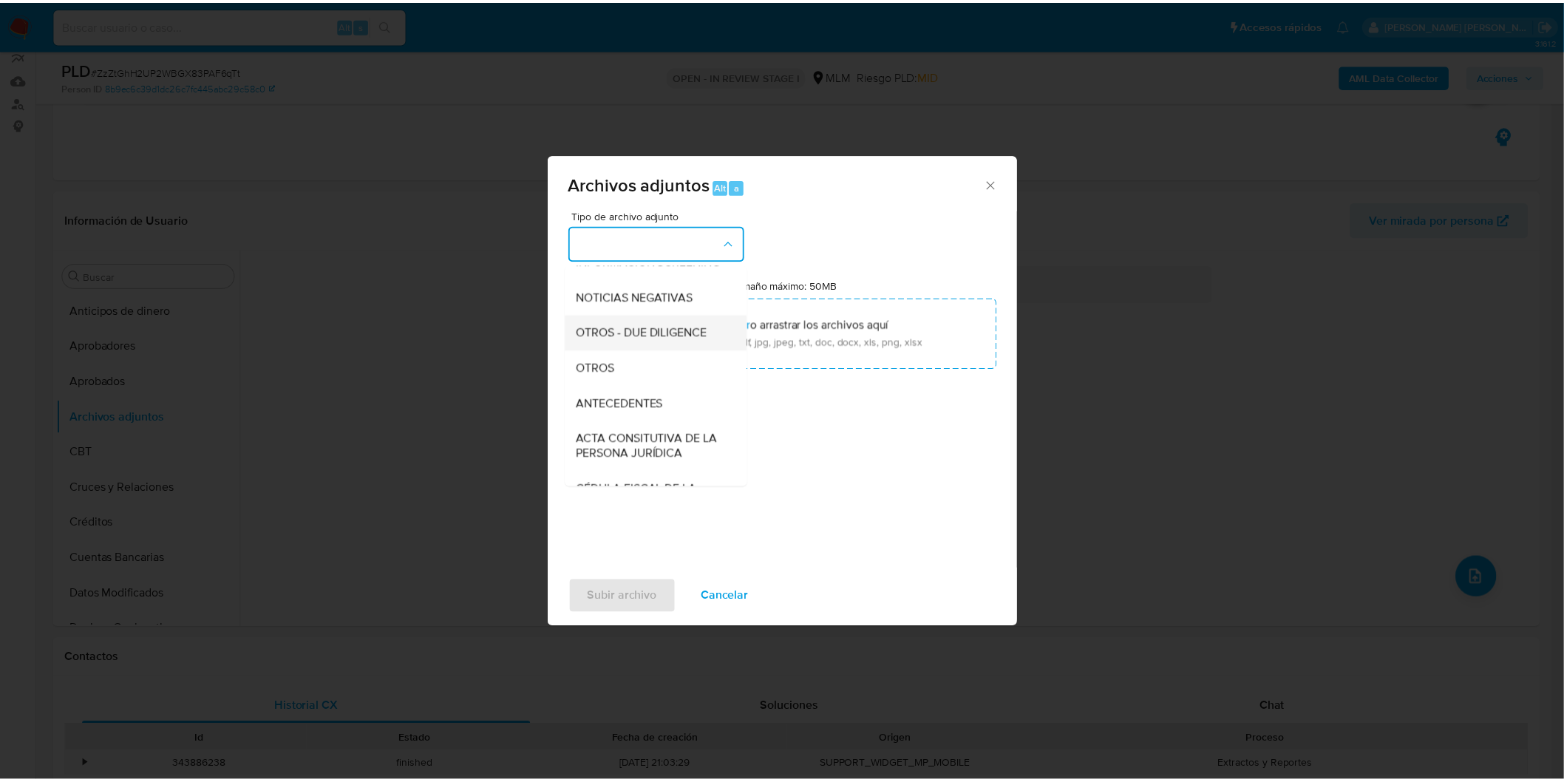
scroll to position [164, 0]
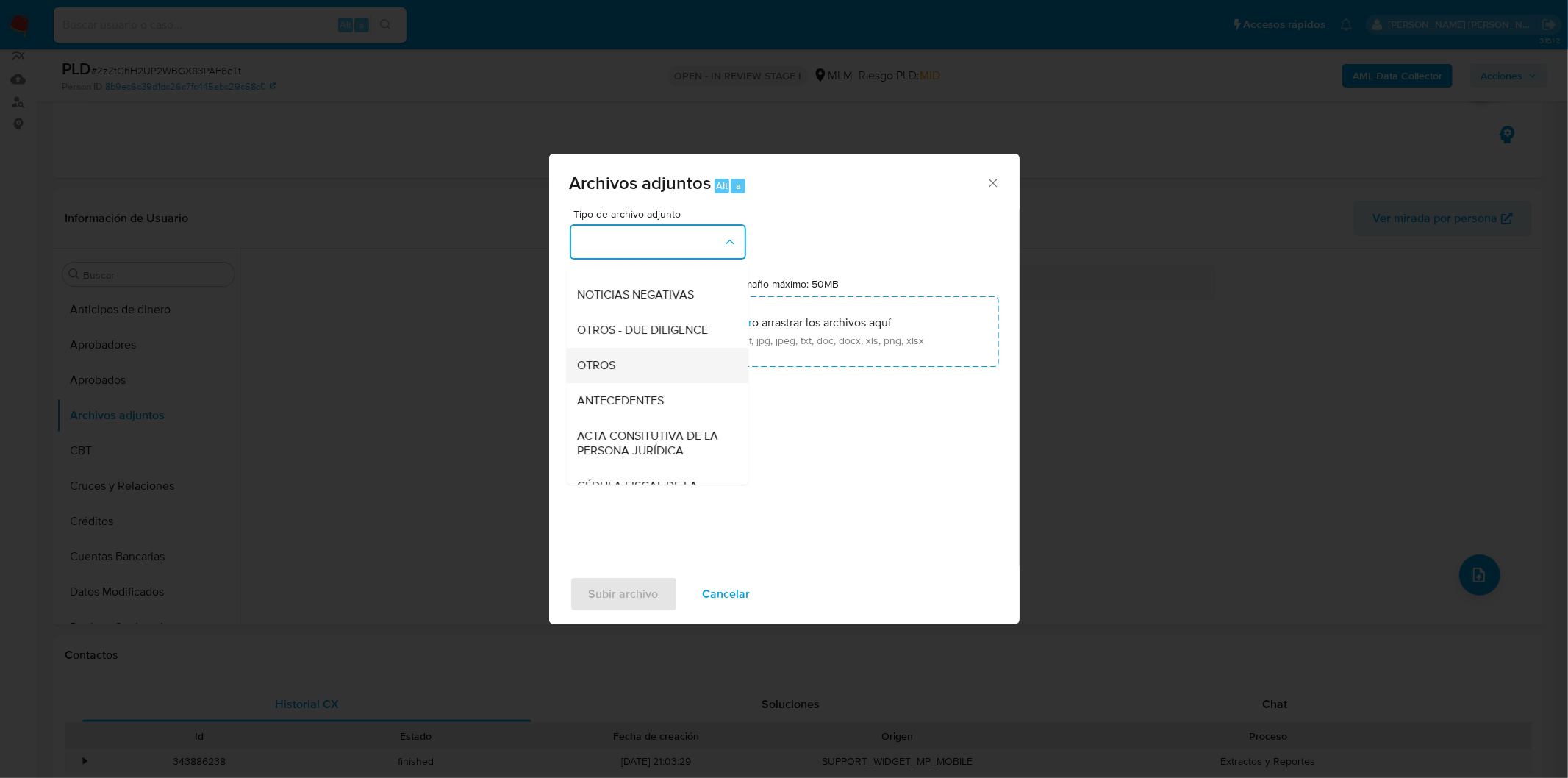
click at [648, 382] on div "OTROS" at bounding box center [653, 364] width 150 height 35
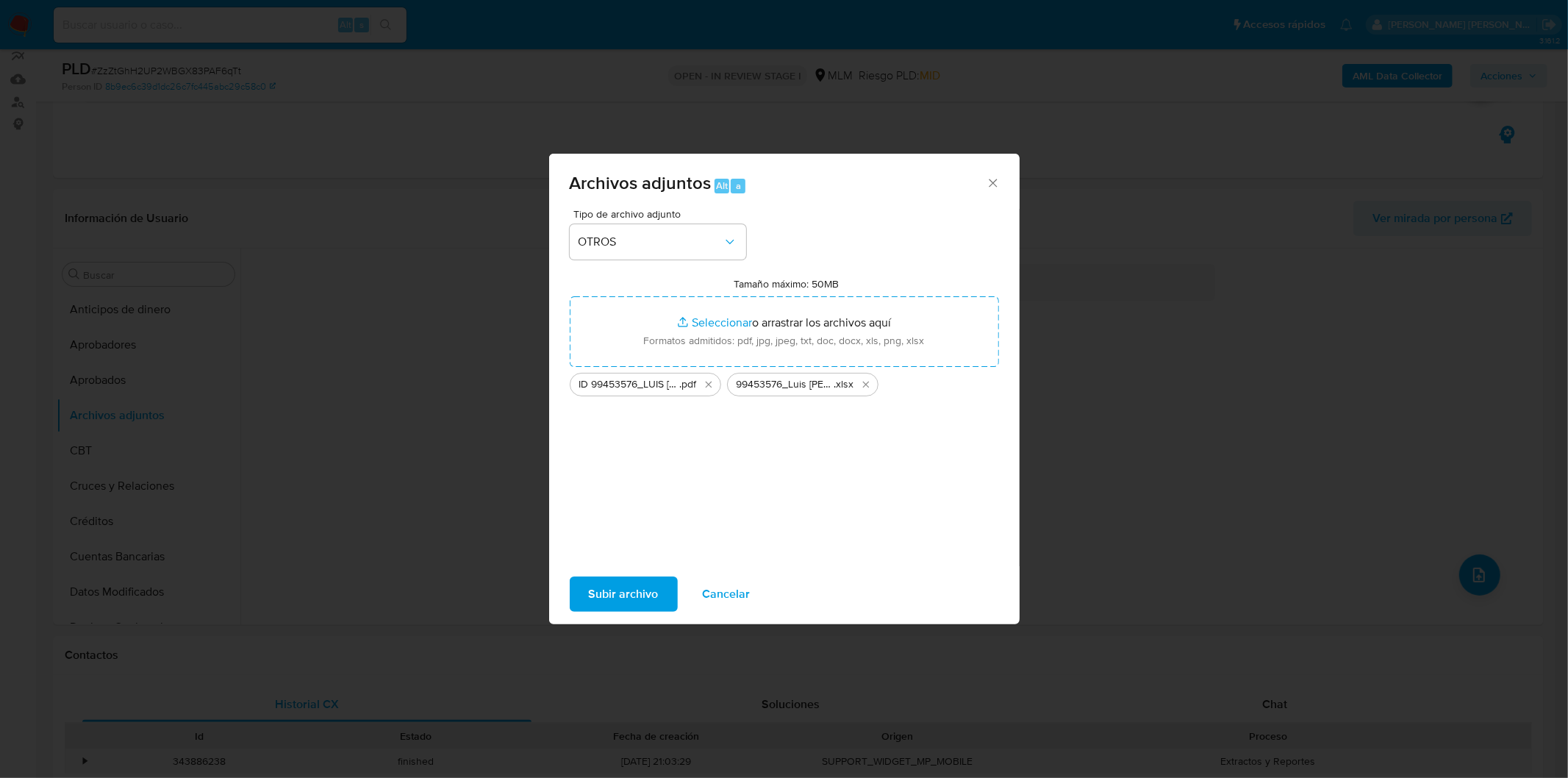
click at [604, 593] on span "Subir archivo" at bounding box center [624, 594] width 70 height 33
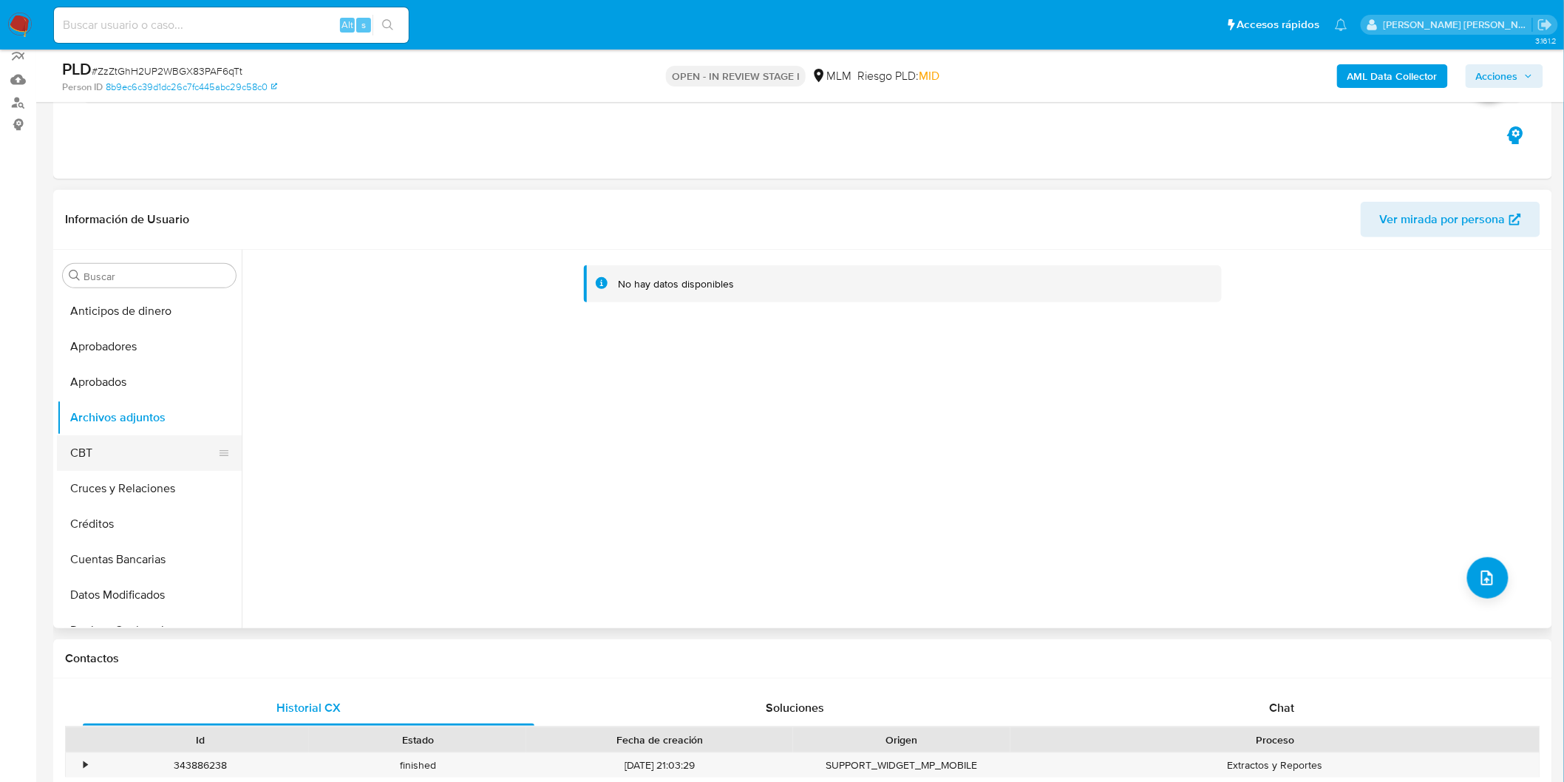
click at [102, 451] on button "CBT" at bounding box center [143, 452] width 173 height 35
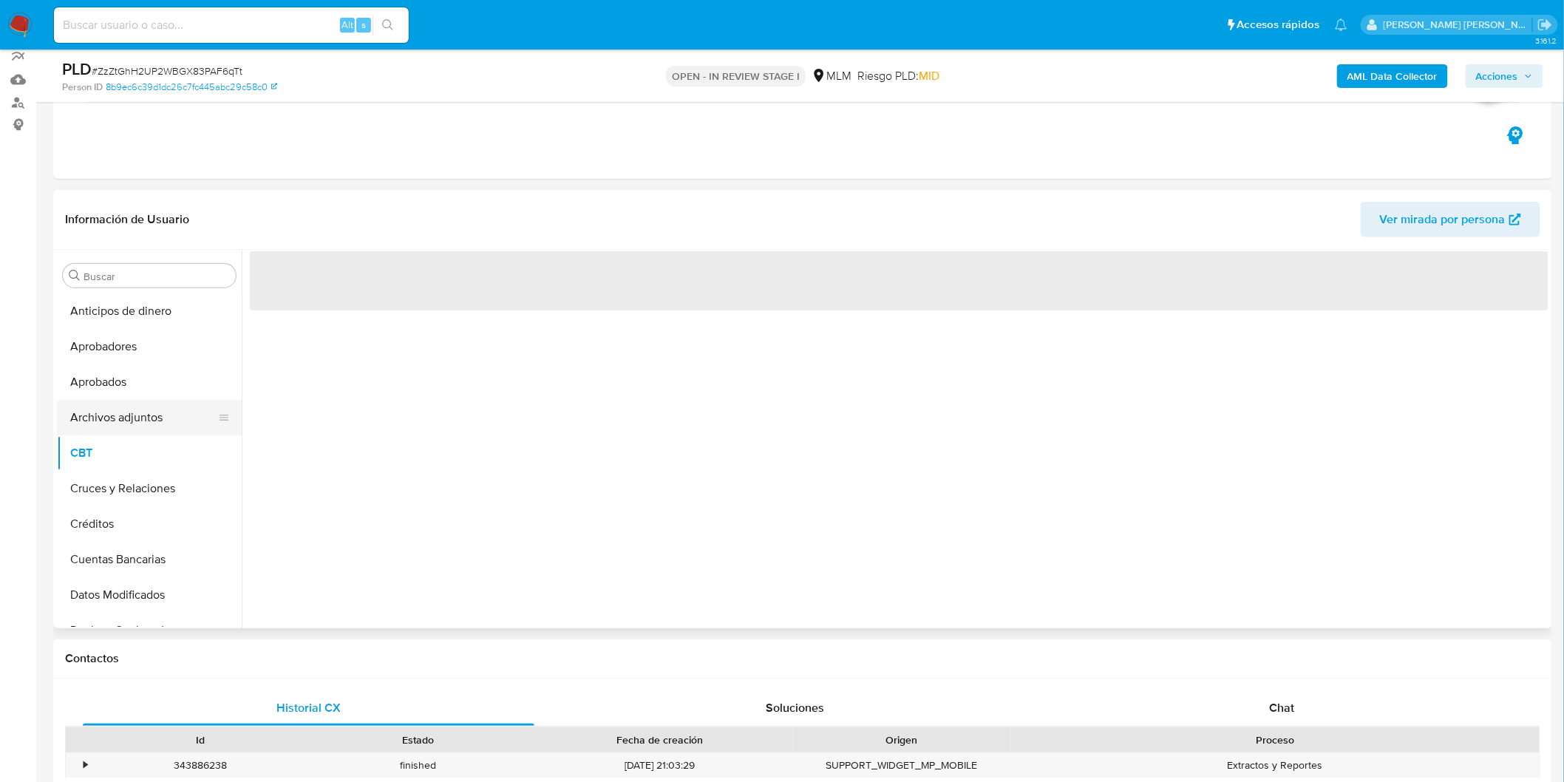
click at [120, 416] on button "Archivos adjuntos" at bounding box center [143, 417] width 173 height 35
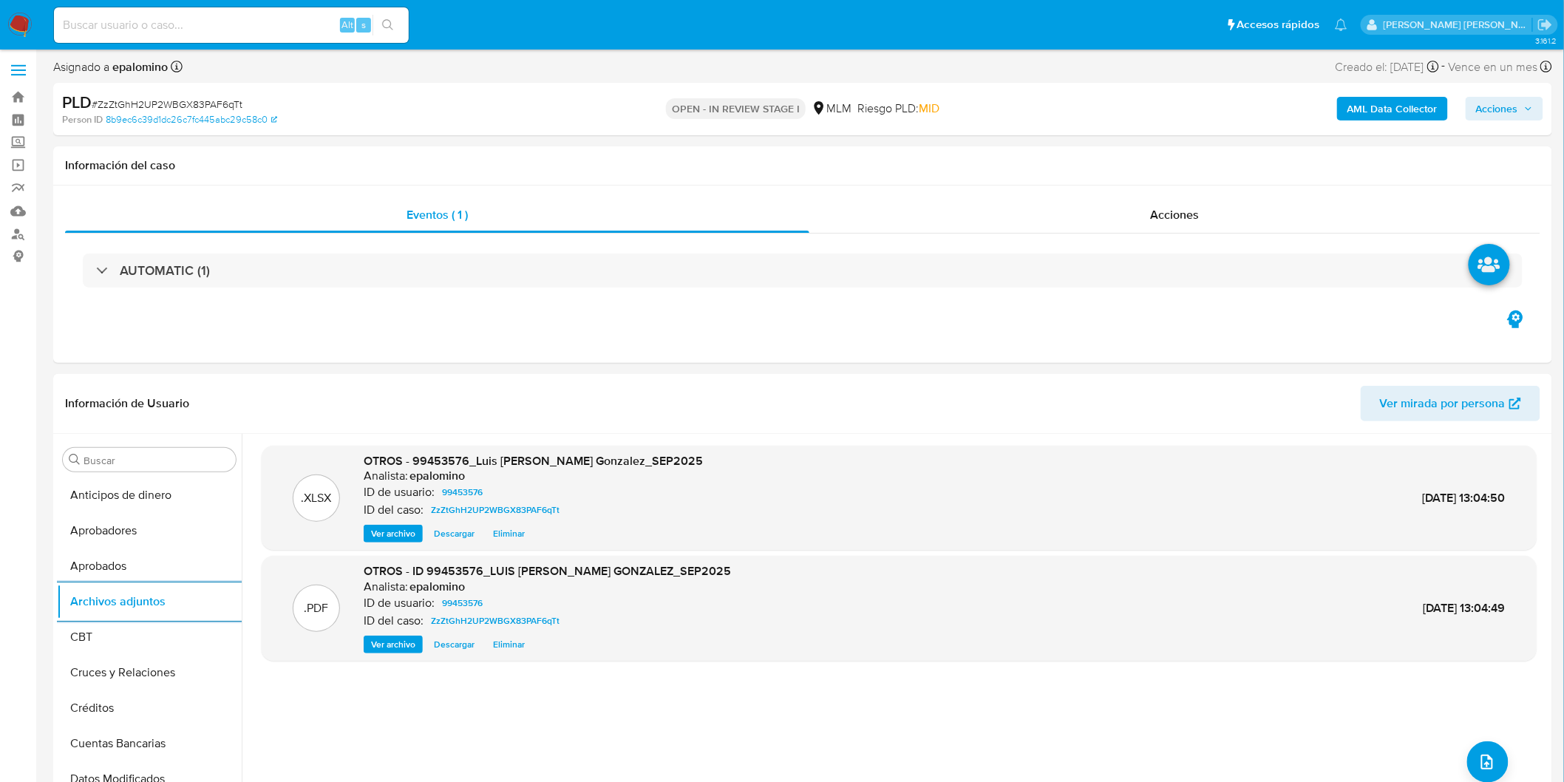
scroll to position [0, 0]
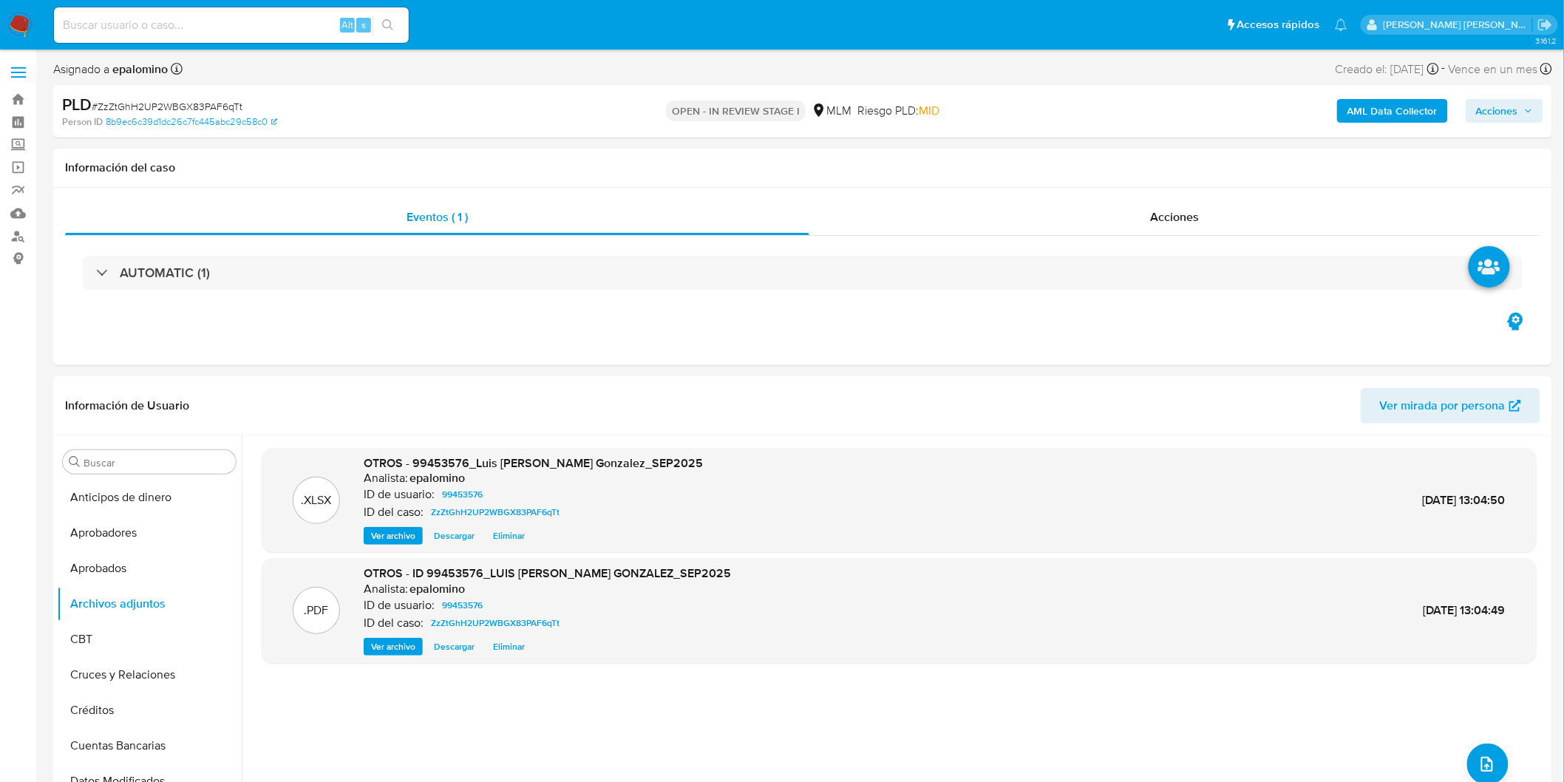
click at [1526, 109] on icon "button" at bounding box center [1528, 110] width 9 height 9
drag, startPoint x: 1474, startPoint y: 343, endPoint x: 1467, endPoint y: 340, distance: 8.0
click at [1475, 343] on span "Enviar" at bounding box center [1487, 348] width 29 height 21
click at [1108, 153] on span "Resolución del caso" at bounding box center [1085, 157] width 106 height 17
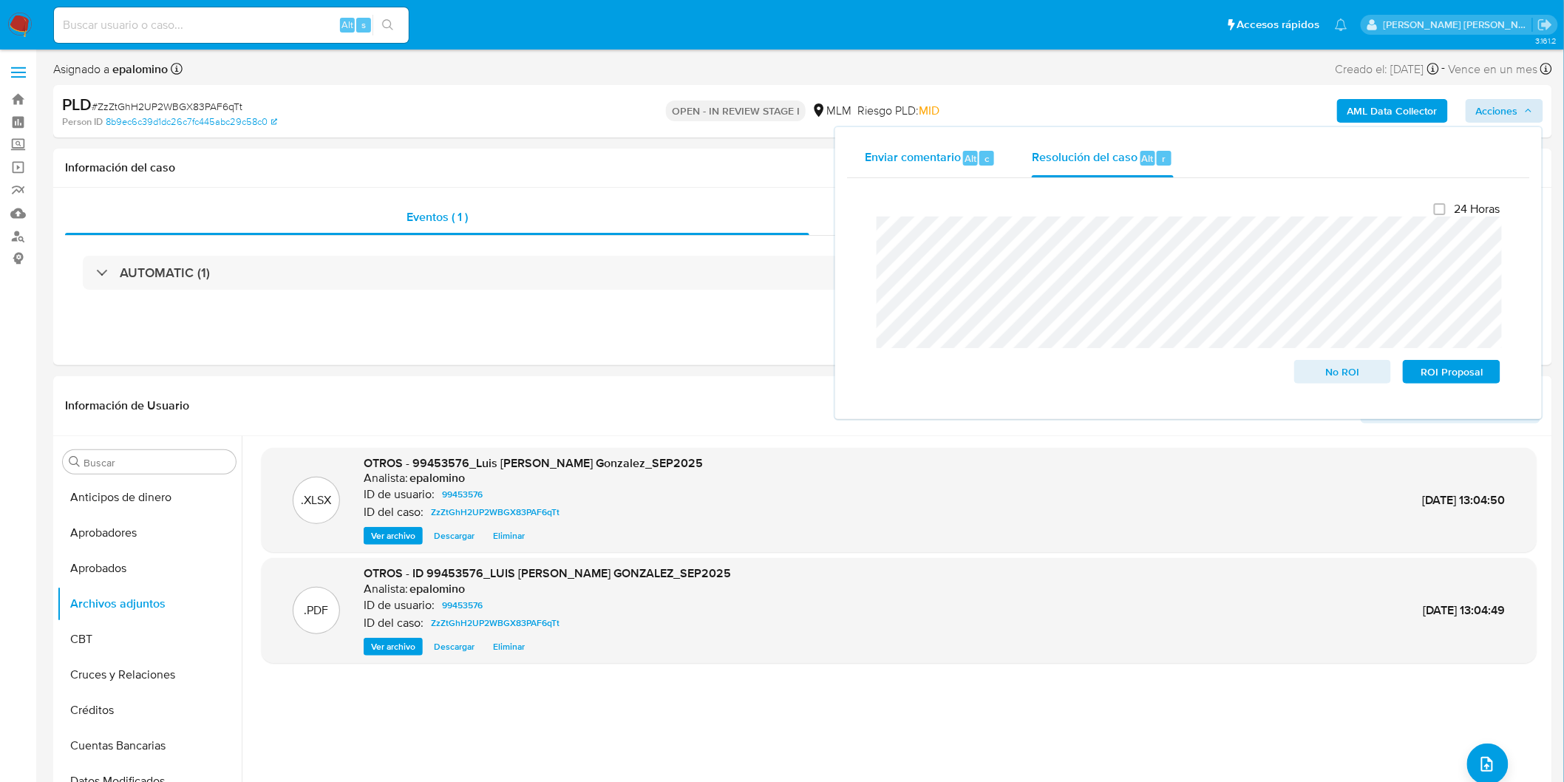
click at [946, 160] on span "Enviar comentario" at bounding box center [913, 157] width 96 height 17
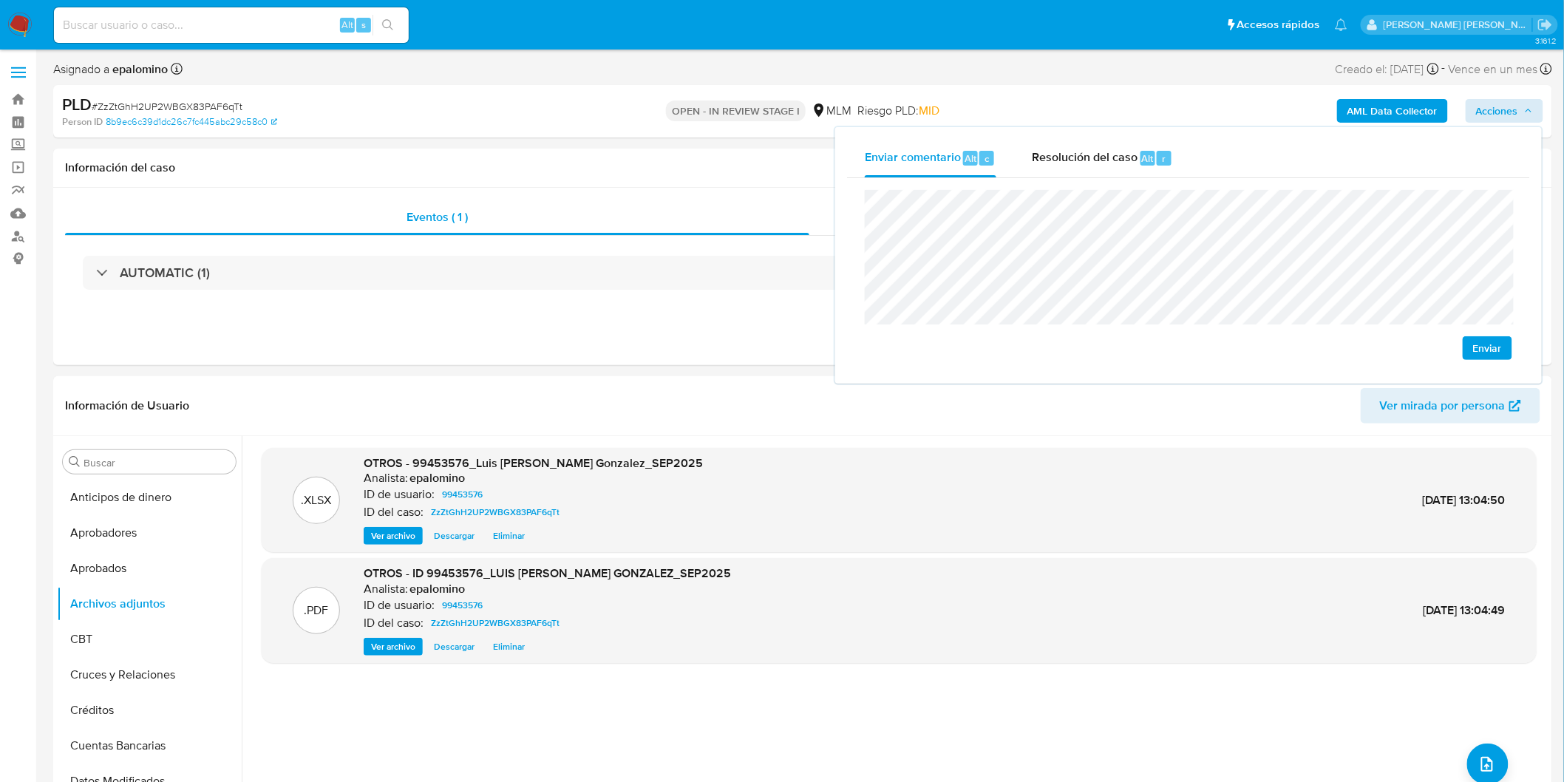
click at [1475, 353] on span "Enviar" at bounding box center [1487, 348] width 29 height 21
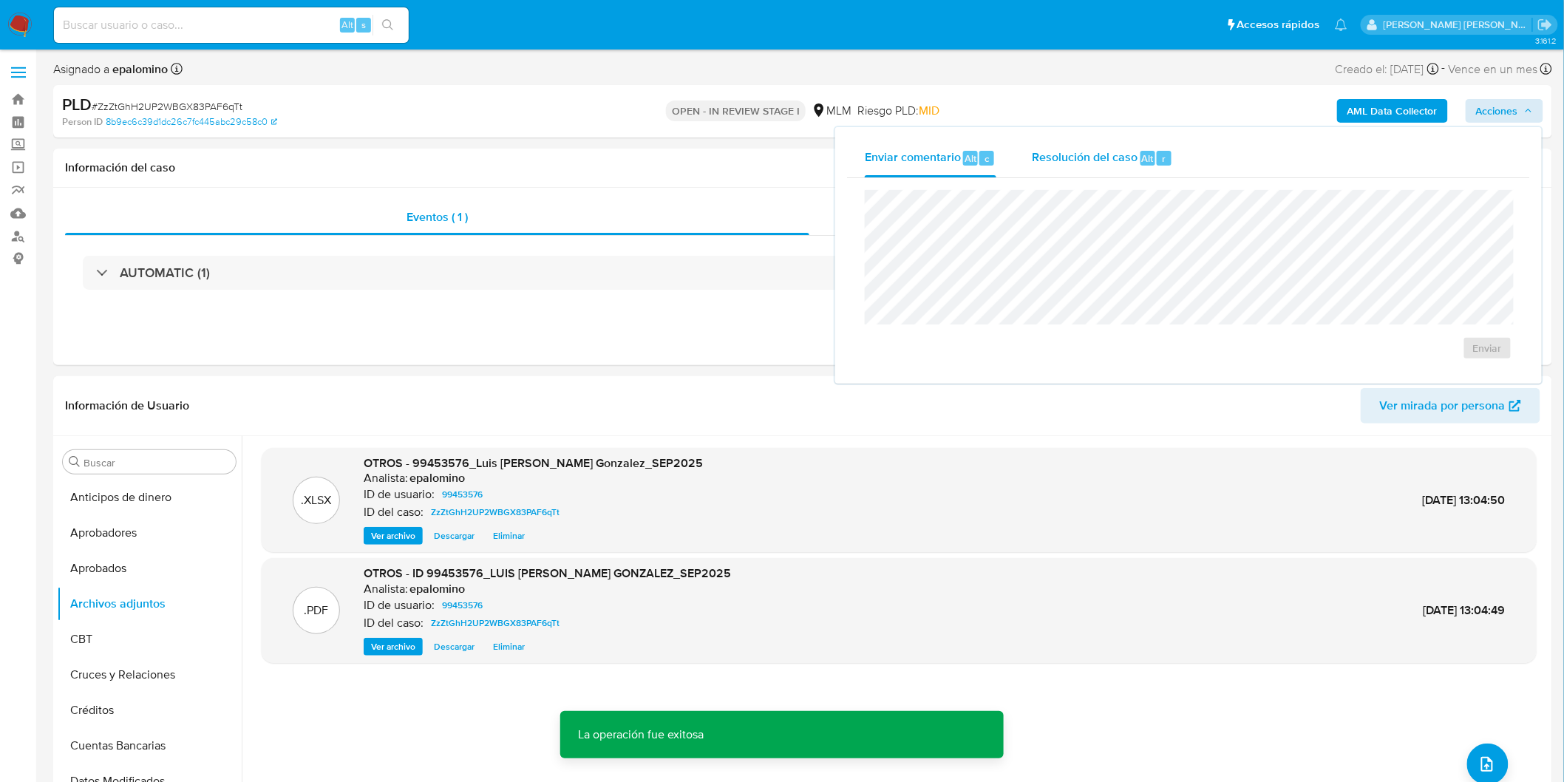
click at [1117, 168] on div "Resolución del caso Alt r" at bounding box center [1102, 158] width 141 height 38
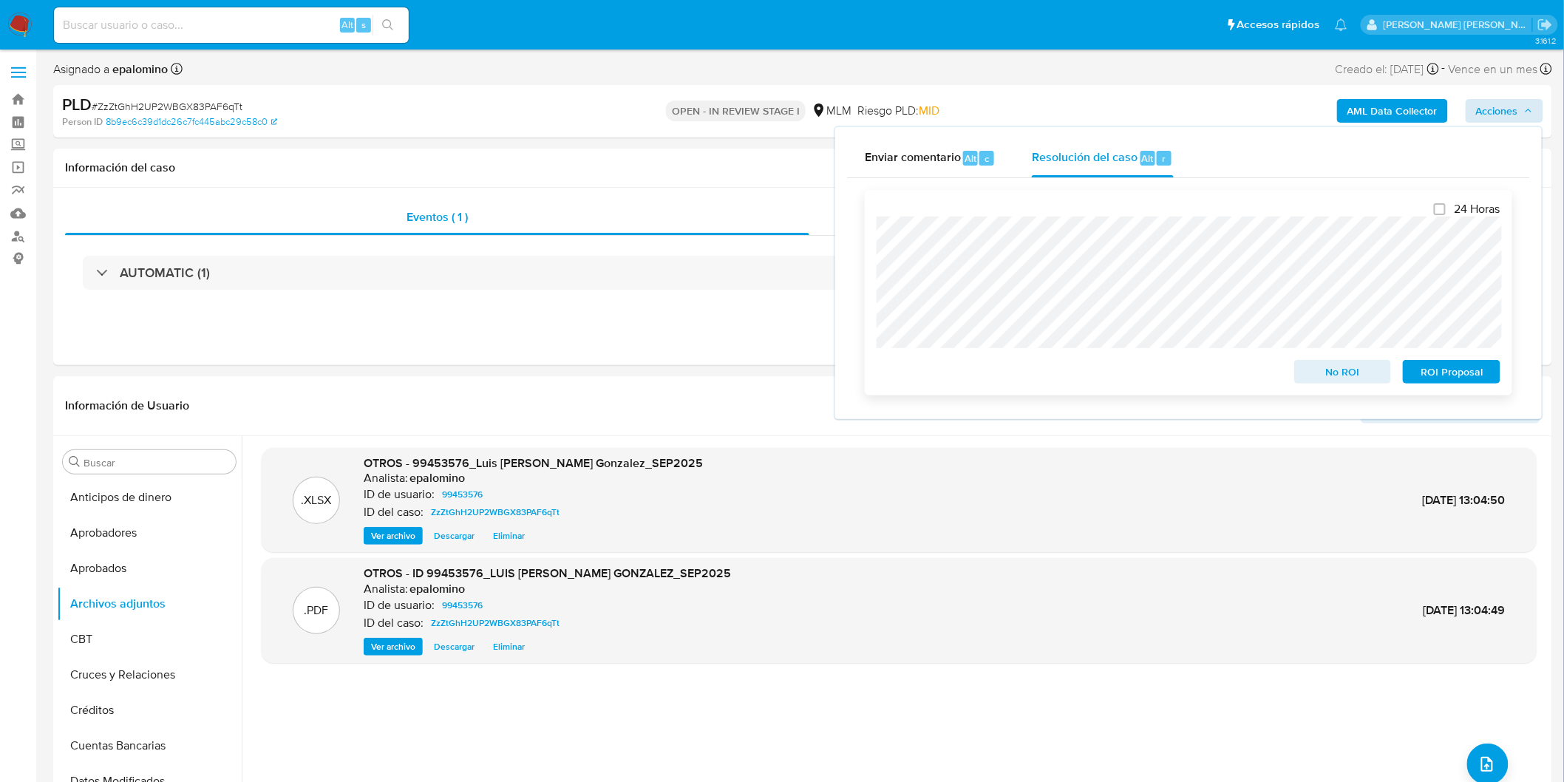
click at [1472, 373] on span "ROI Proposal" at bounding box center [1451, 371] width 77 height 21
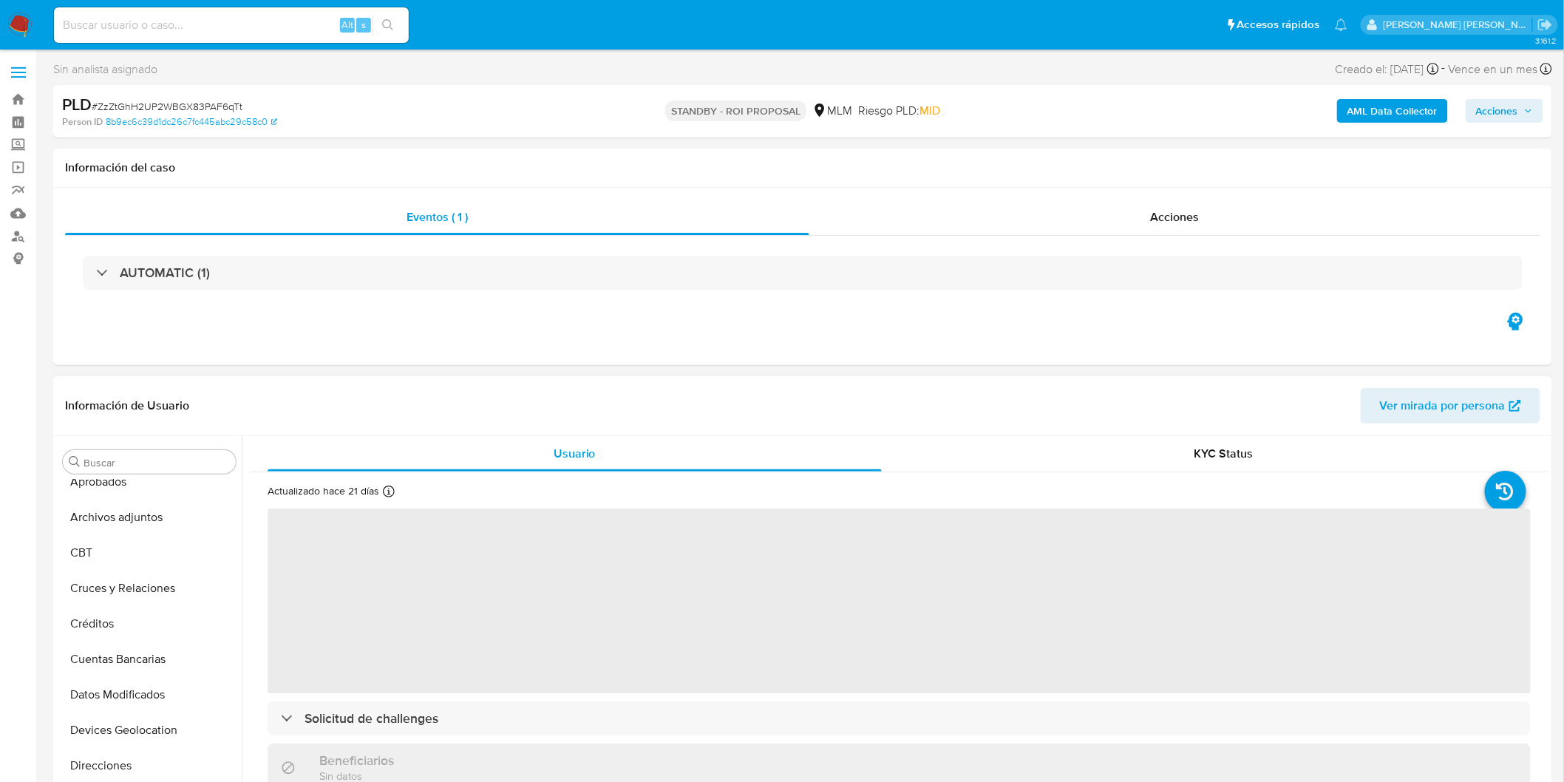
select select "10"
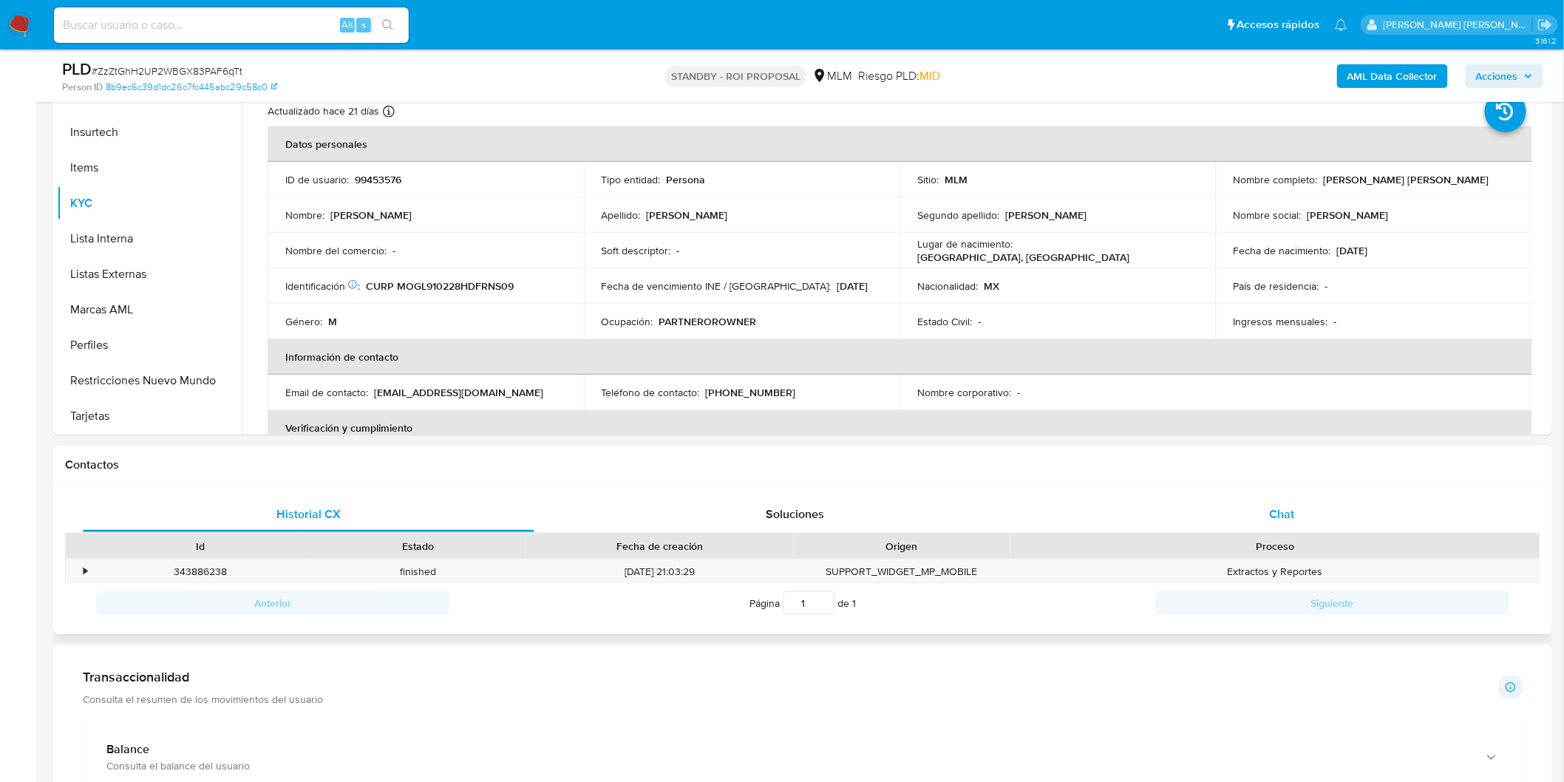
click at [1204, 514] on div "Chat" at bounding box center [1281, 514] width 451 height 35
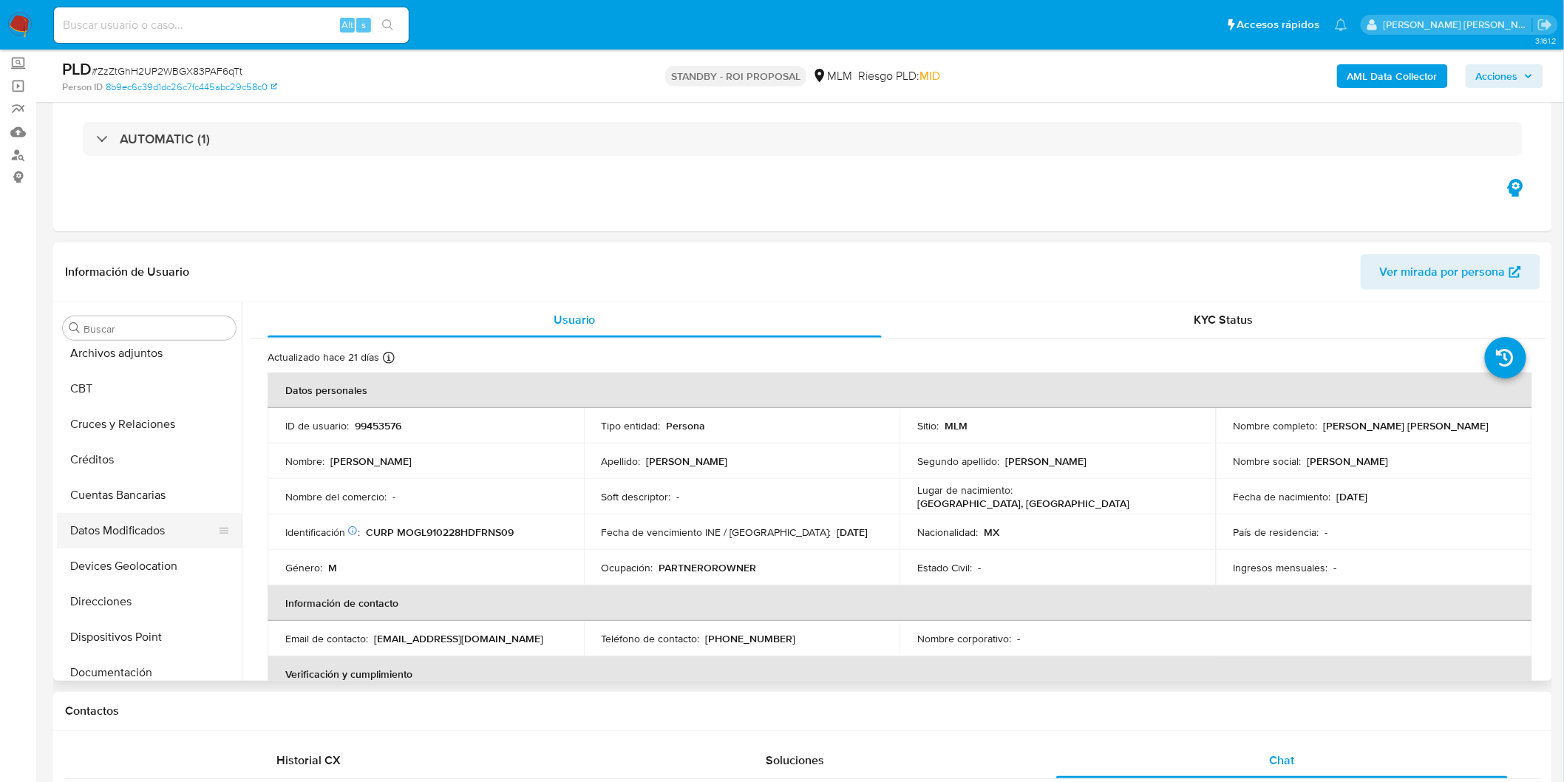
scroll to position [38, 0]
click at [160, 436] on button "Archivos adjuntos" at bounding box center [143, 432] width 173 height 35
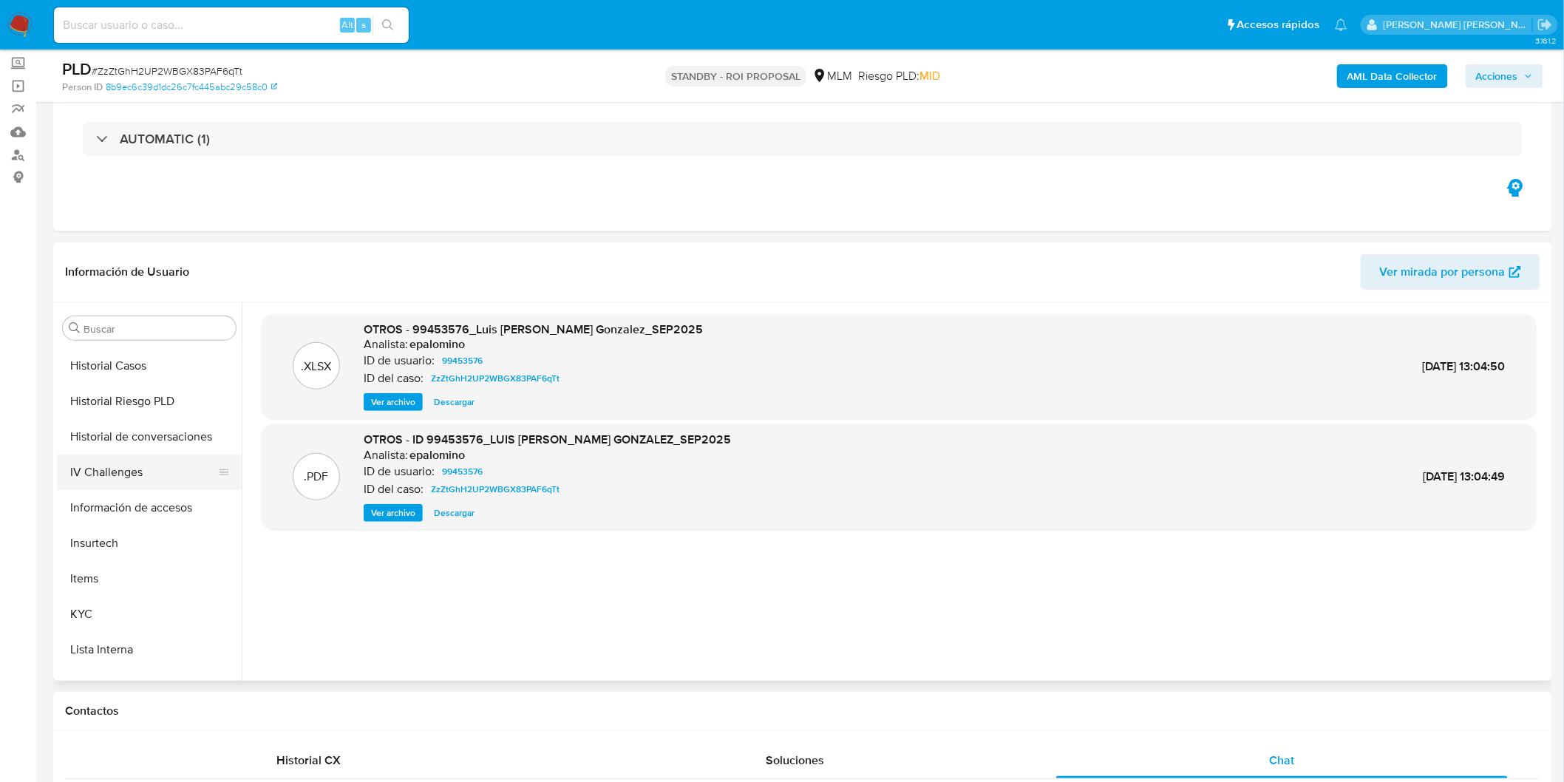
scroll to position [695, 0]
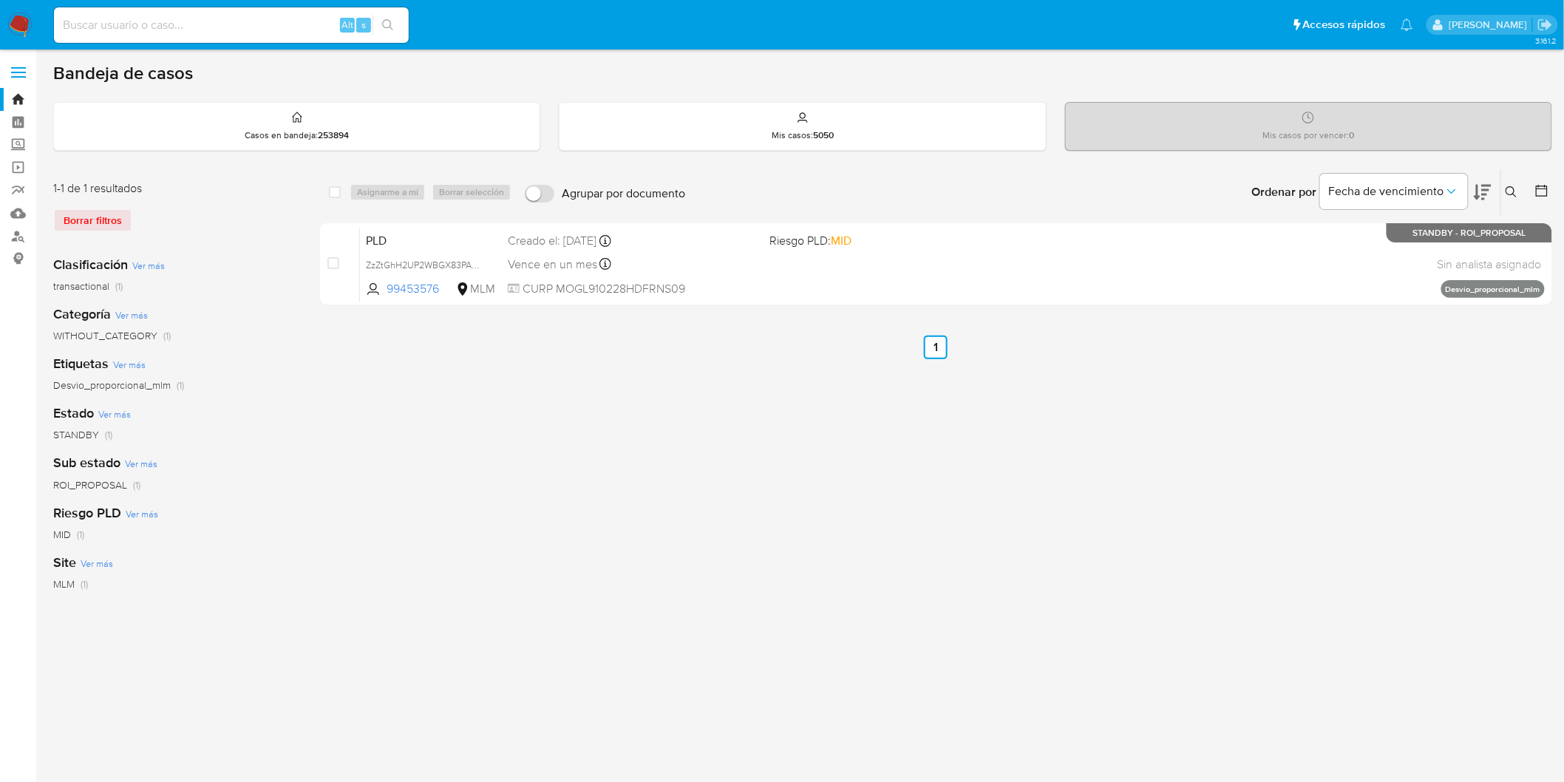
click at [18, 13] on img at bounding box center [19, 25] width 25 height 25
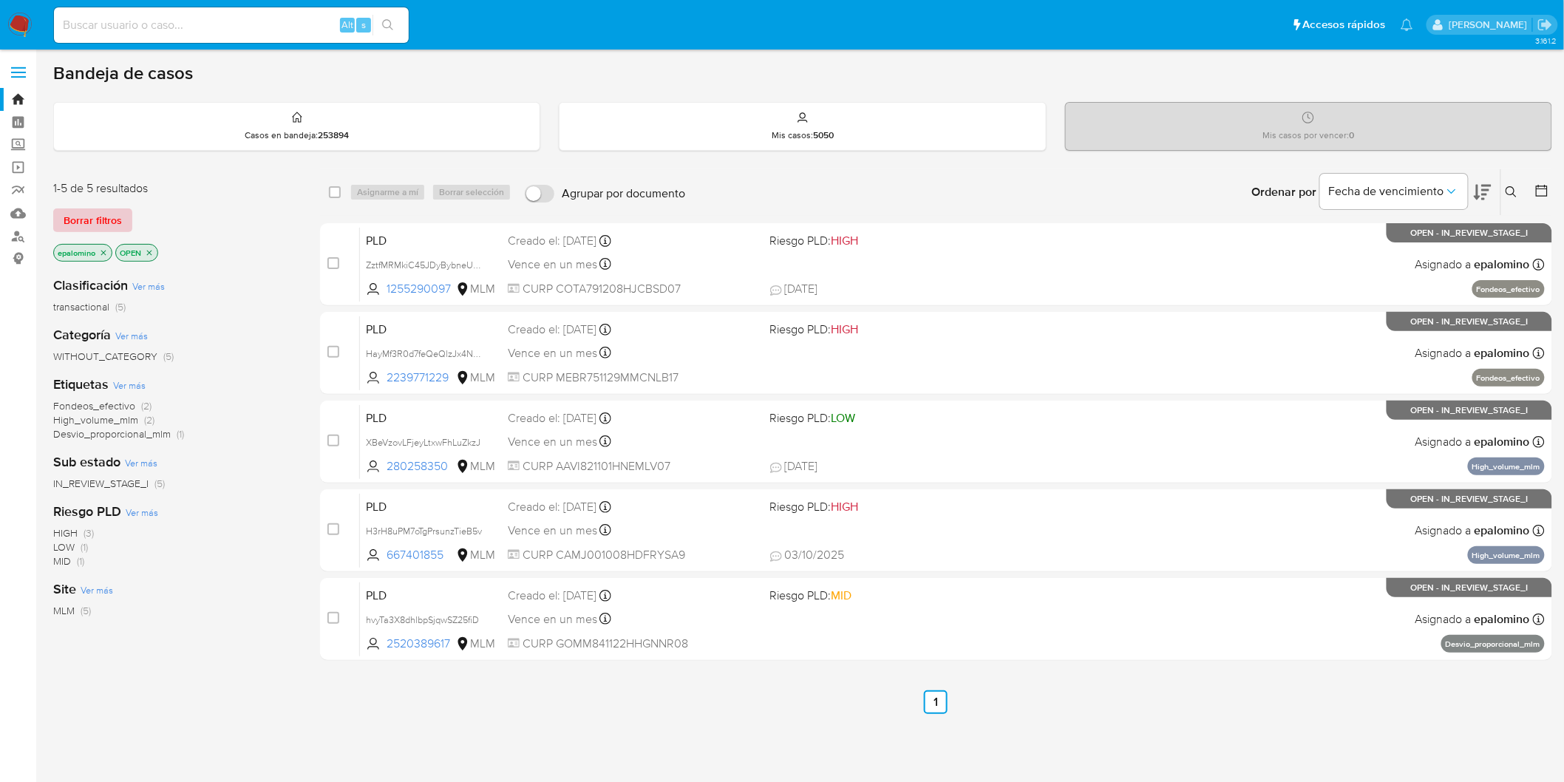
click at [84, 220] on span "Borrar filtros" at bounding box center [93, 220] width 58 height 21
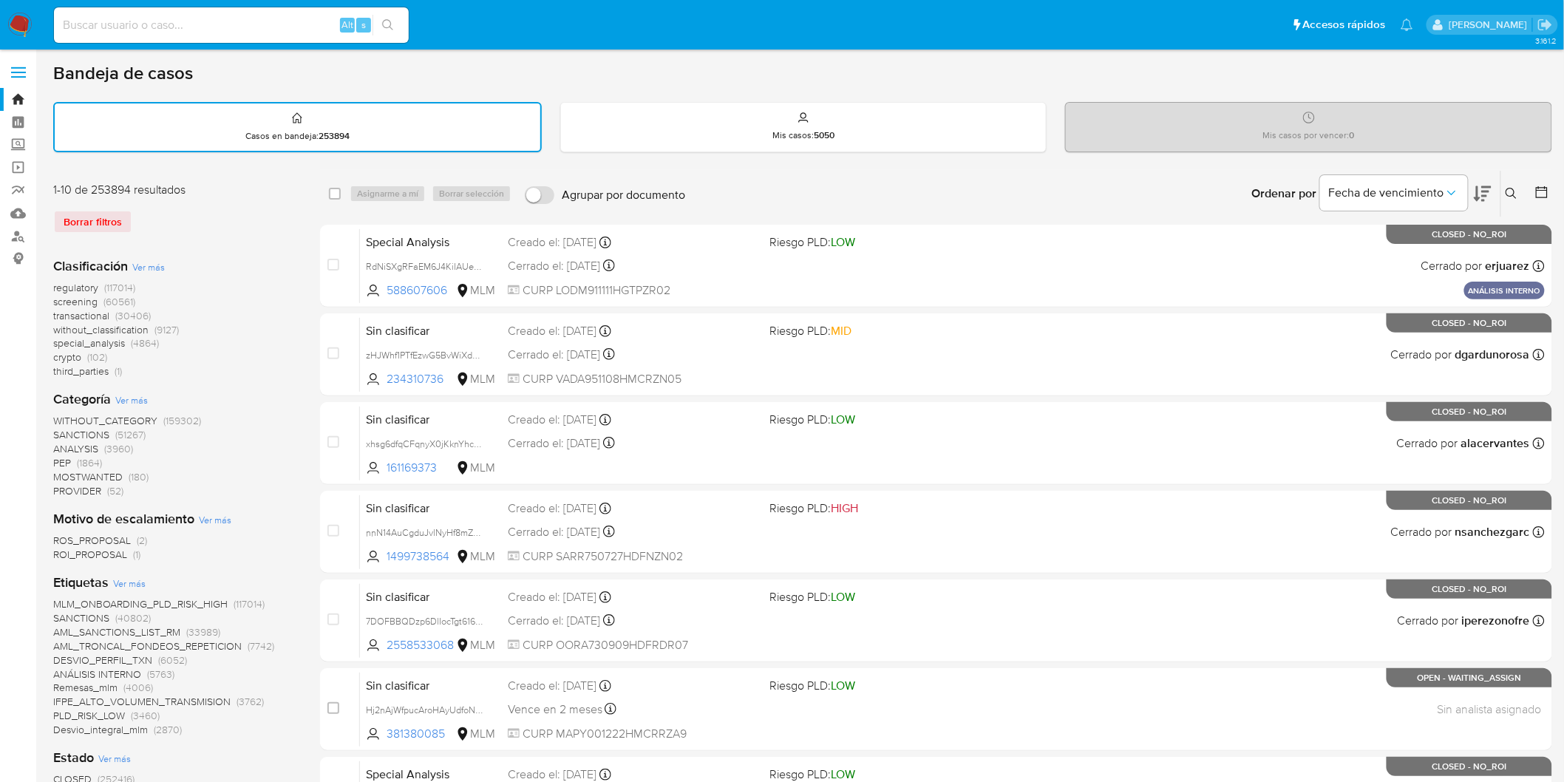
click at [1505, 194] on icon at bounding box center [1511, 194] width 12 height 12
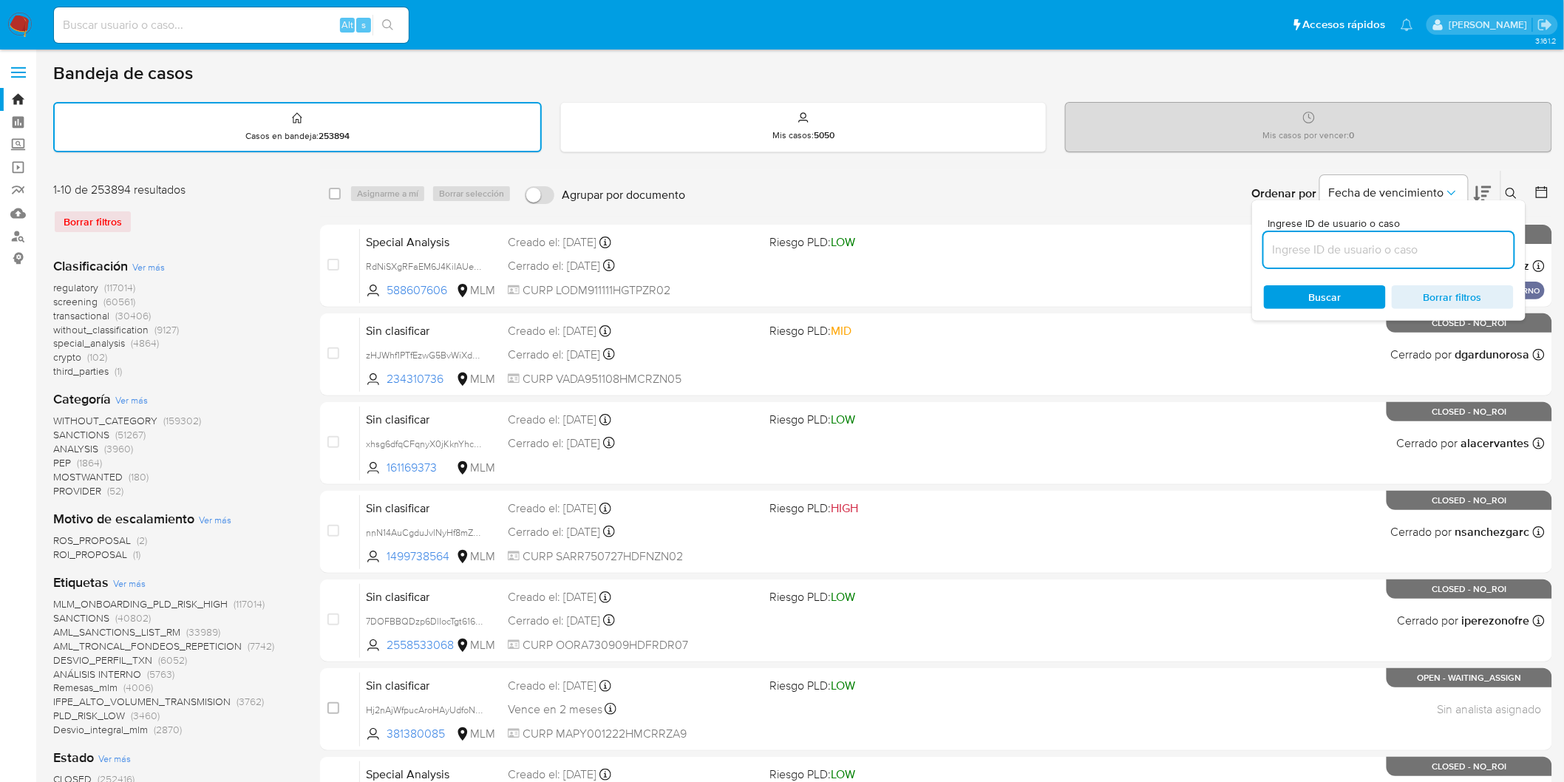
click at [1315, 254] on input at bounding box center [1389, 249] width 250 height 19
type input "2520389617"
drag, startPoint x: 1313, startPoint y: 284, endPoint x: 1331, endPoint y: 279, distance: 18.7
click at [1313, 285] on span "Buscar" at bounding box center [1325, 297] width 33 height 24
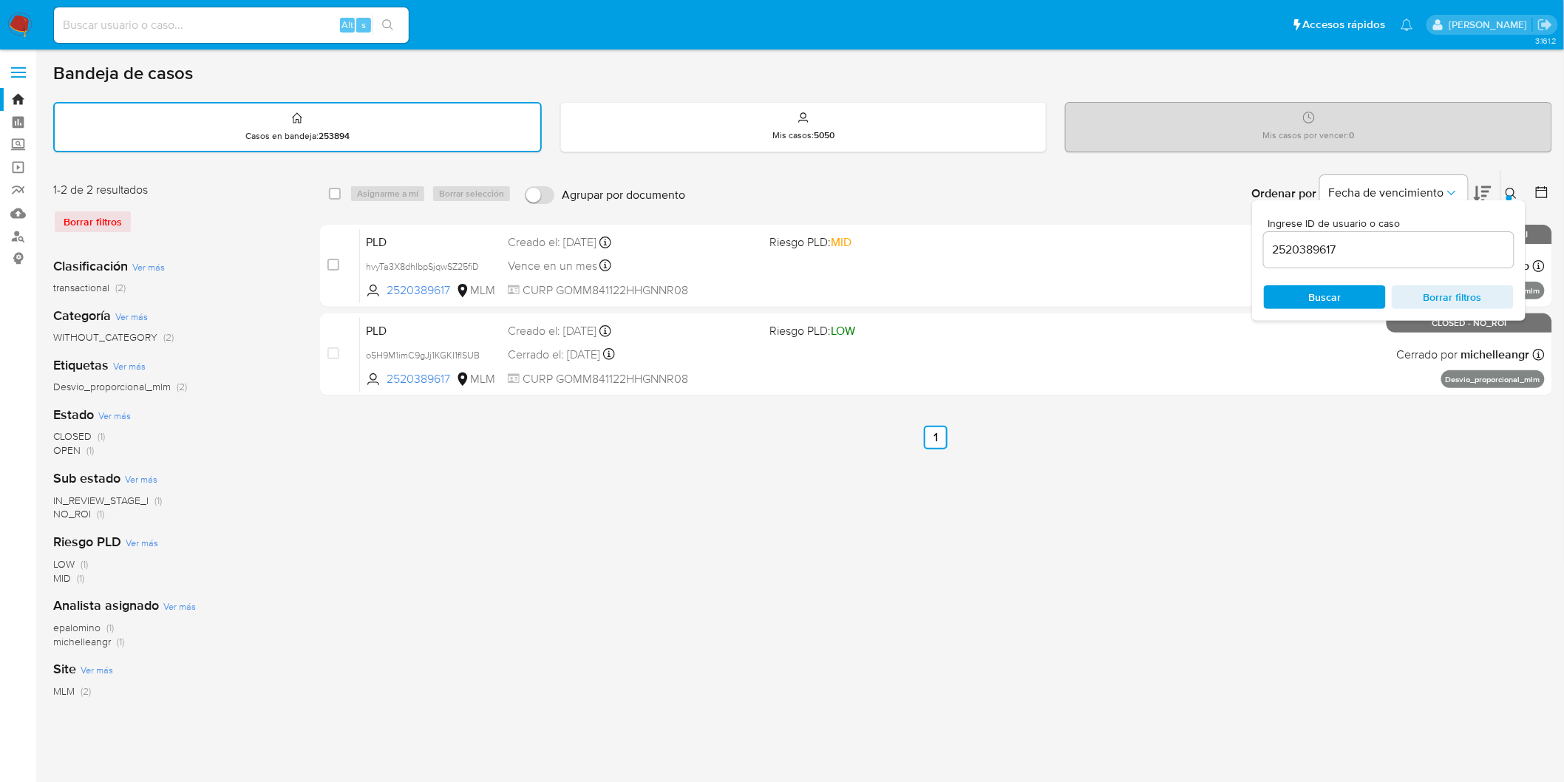
click at [1515, 189] on icon at bounding box center [1511, 194] width 12 height 12
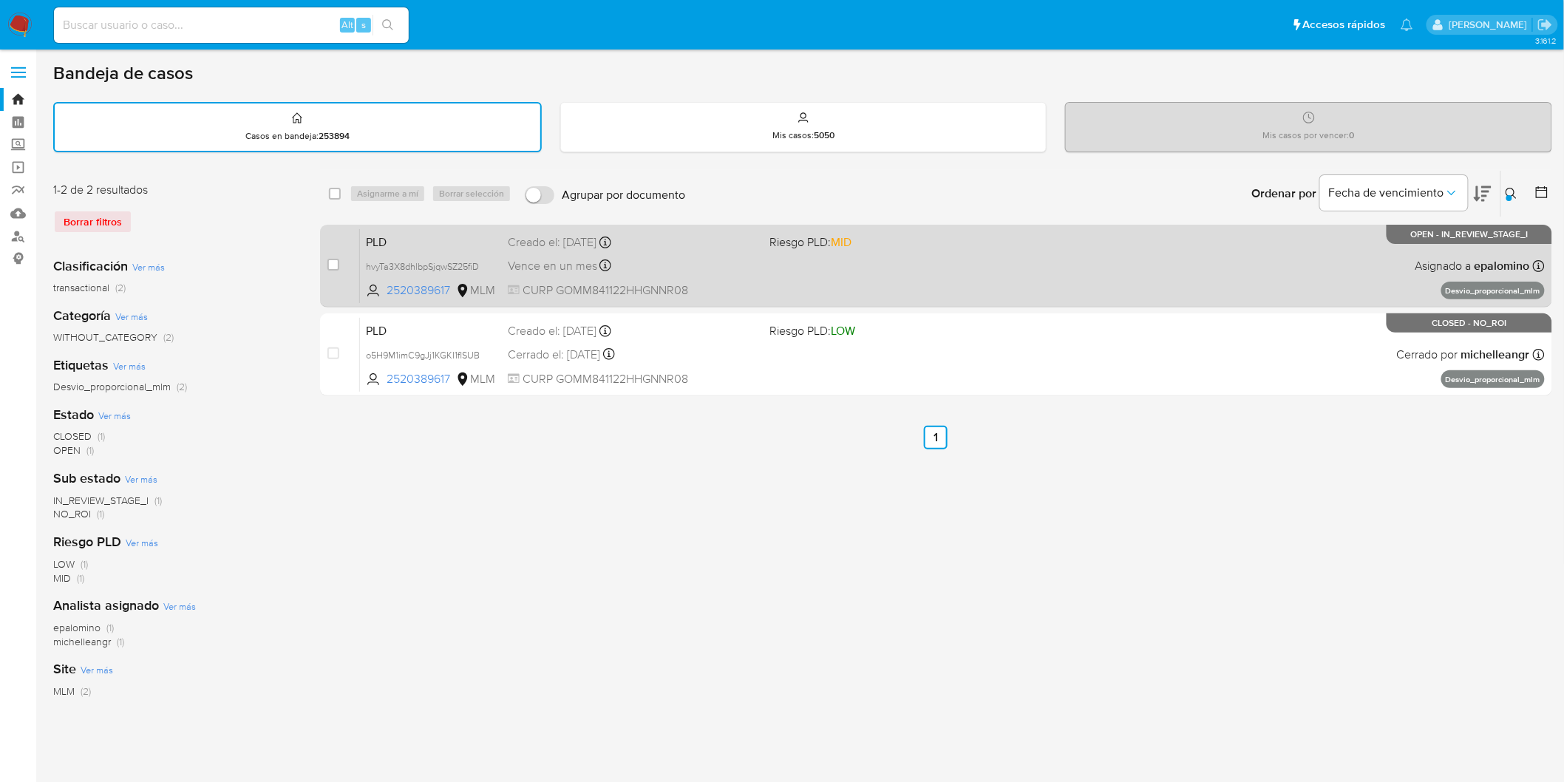
click at [395, 235] on span "PLD" at bounding box center [431, 240] width 130 height 19
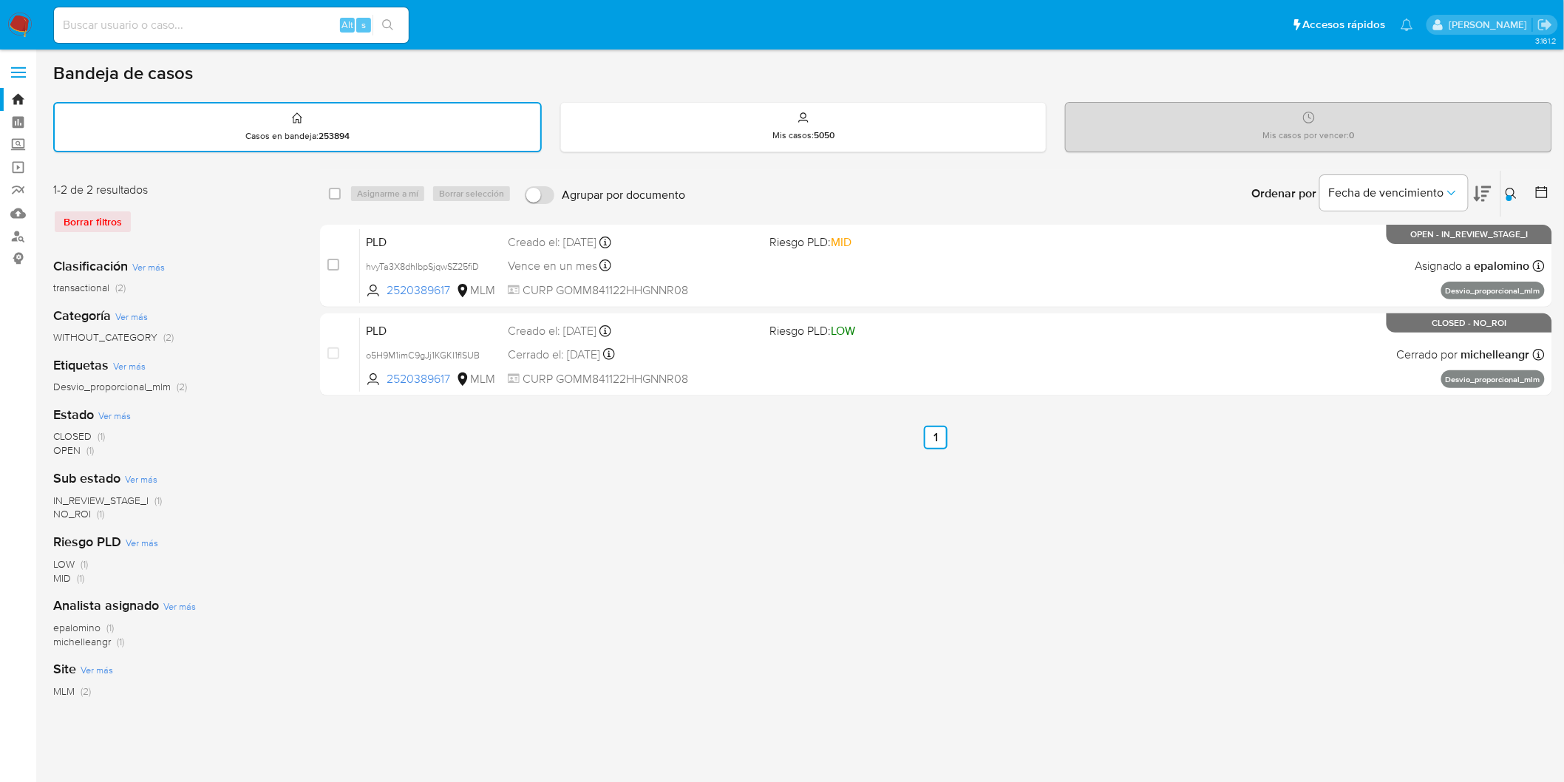
click at [10, 22] on img at bounding box center [19, 25] width 25 height 25
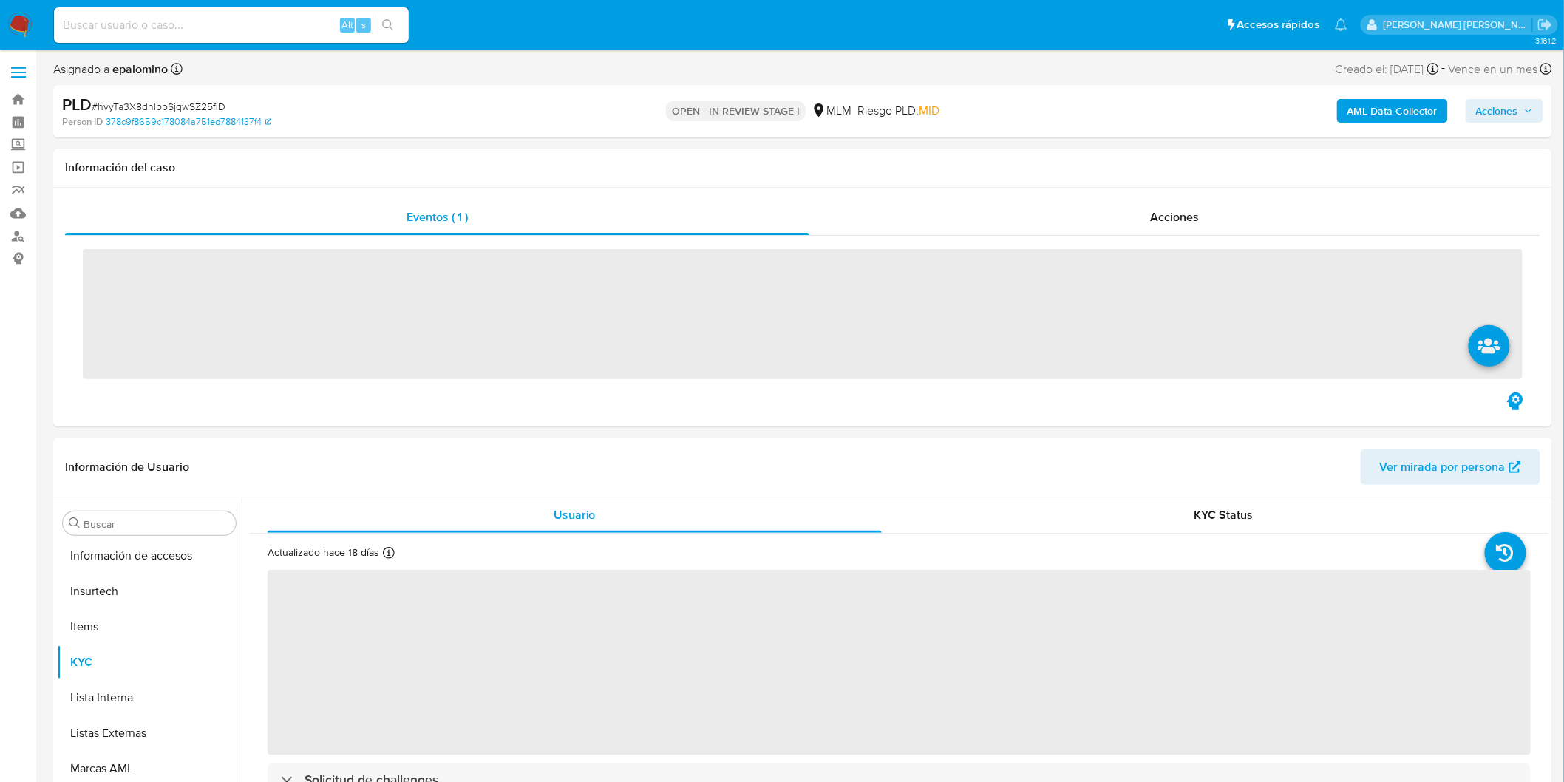
scroll to position [695, 0]
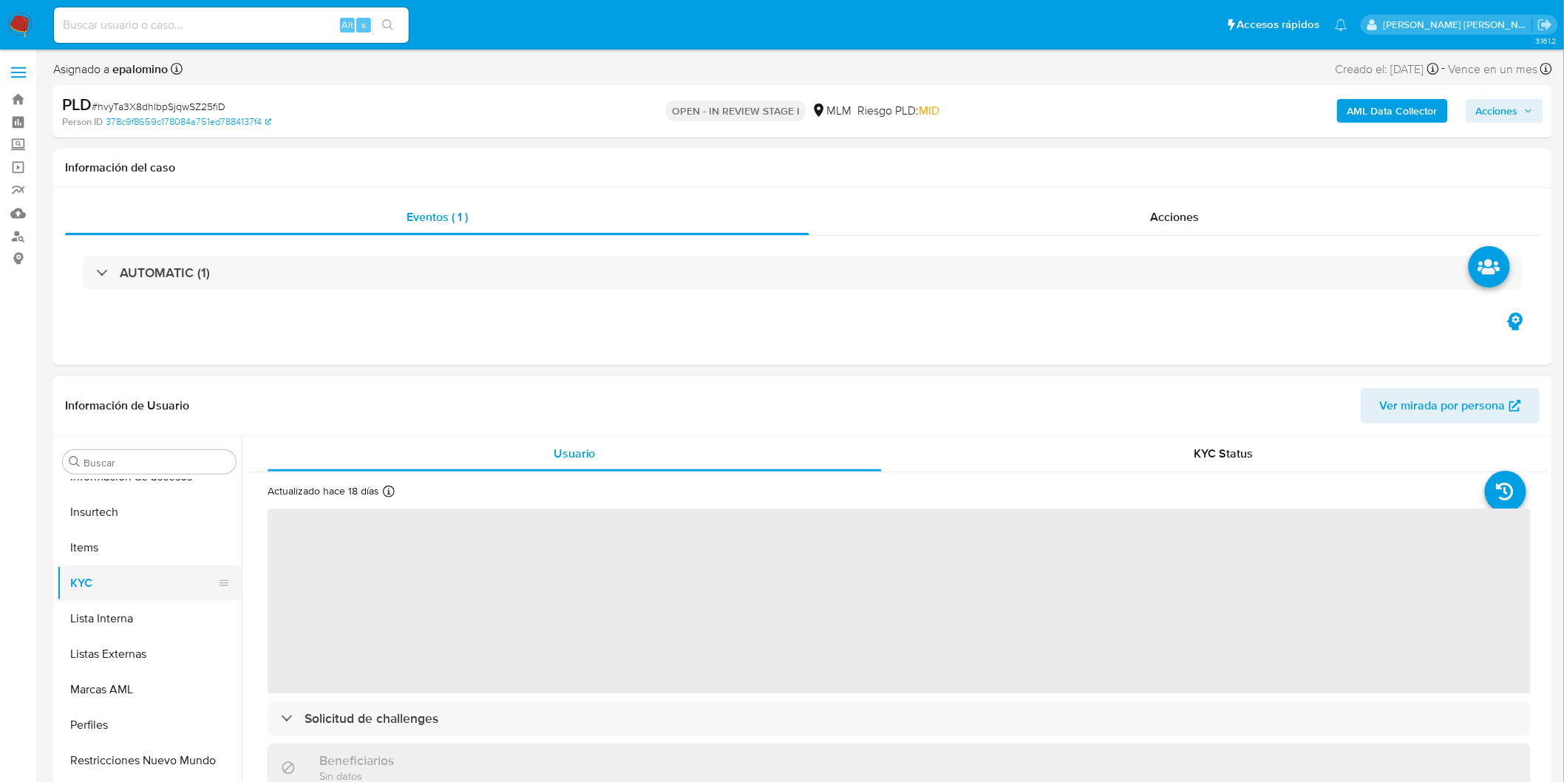
select select "10"
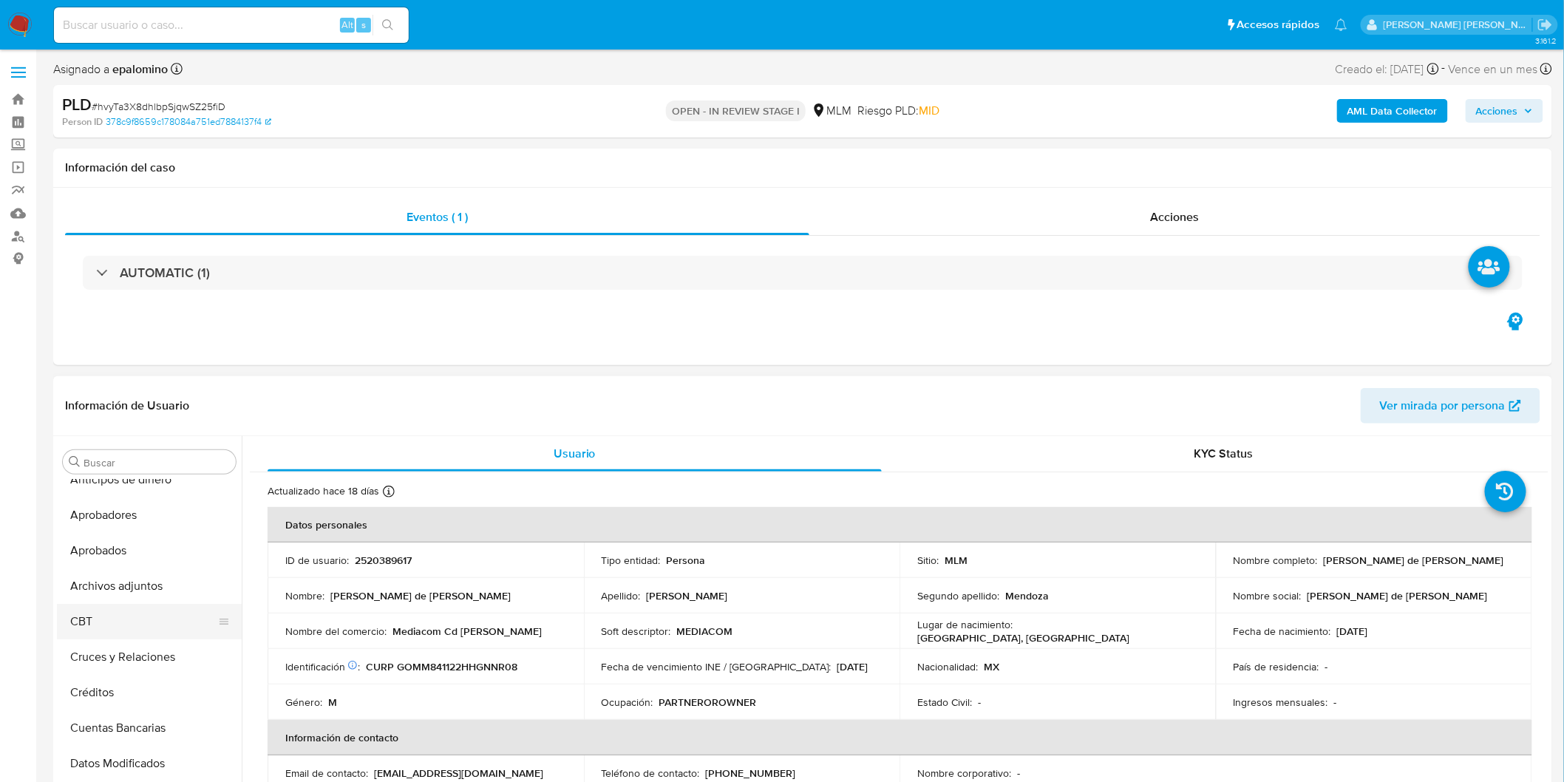
scroll to position [0, 0]
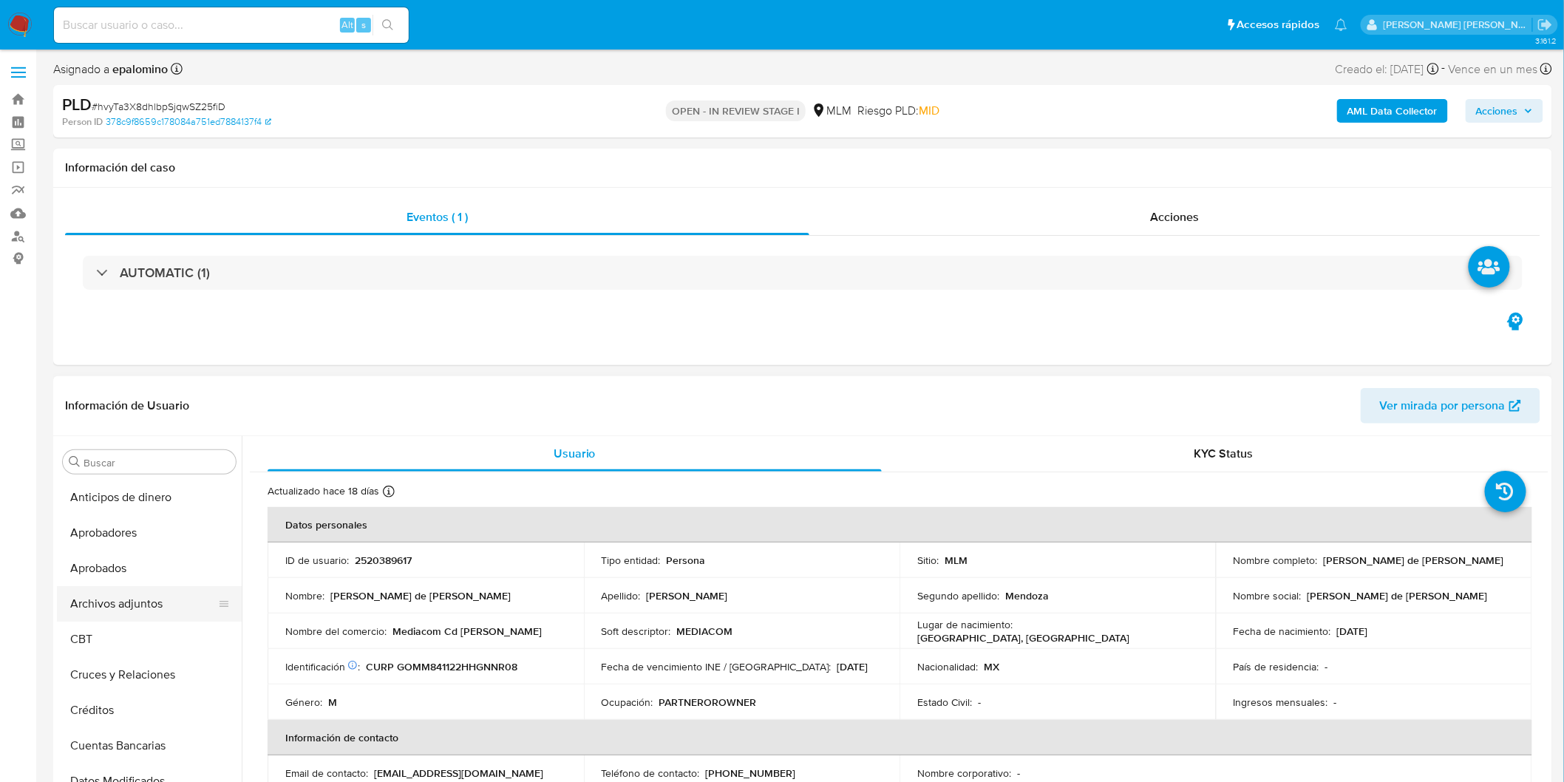
click at [163, 607] on button "Archivos adjuntos" at bounding box center [143, 603] width 173 height 35
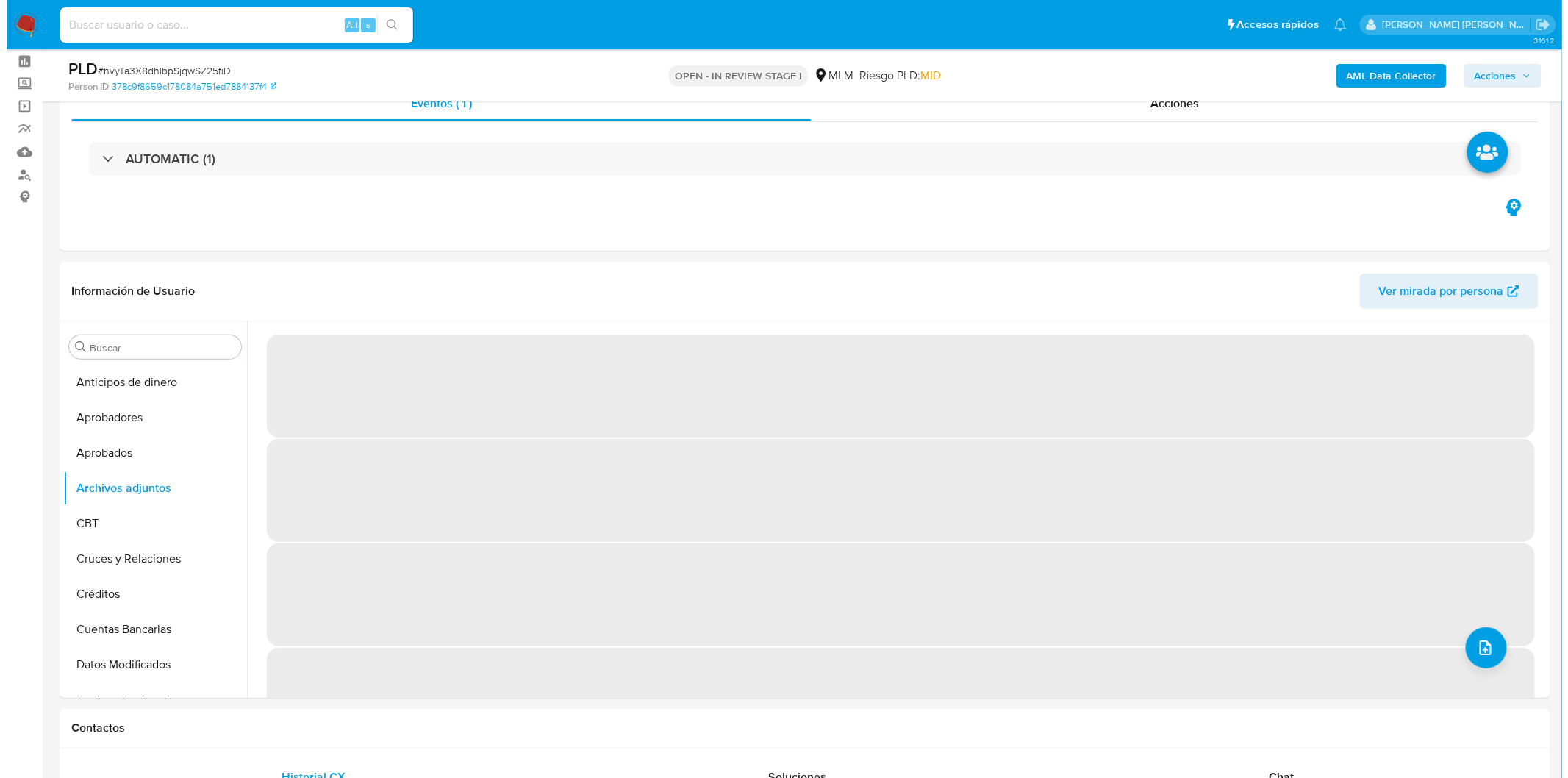
scroll to position [63, 0]
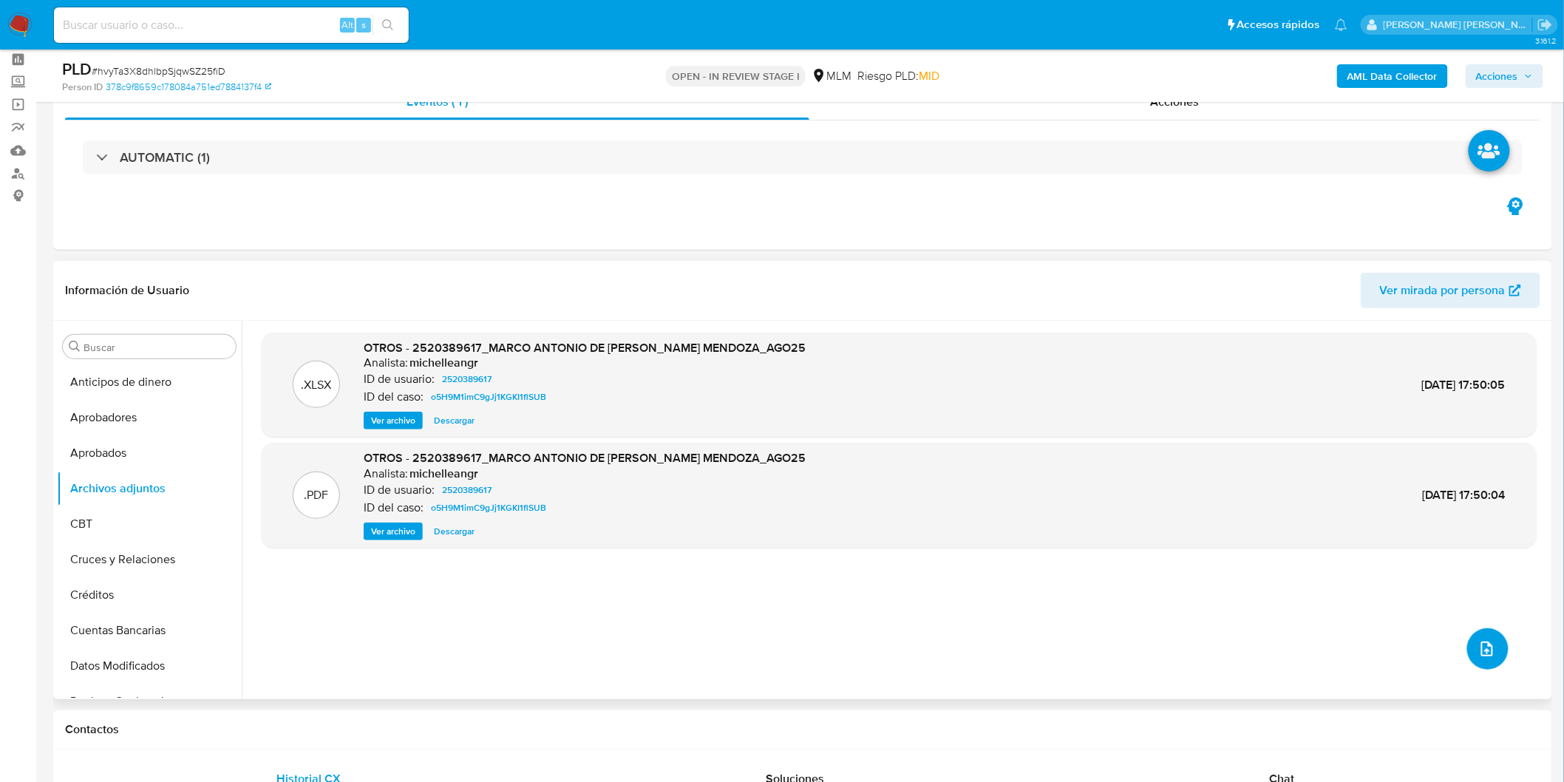
click at [1494, 658] on button "upload-file" at bounding box center [1487, 648] width 41 height 41
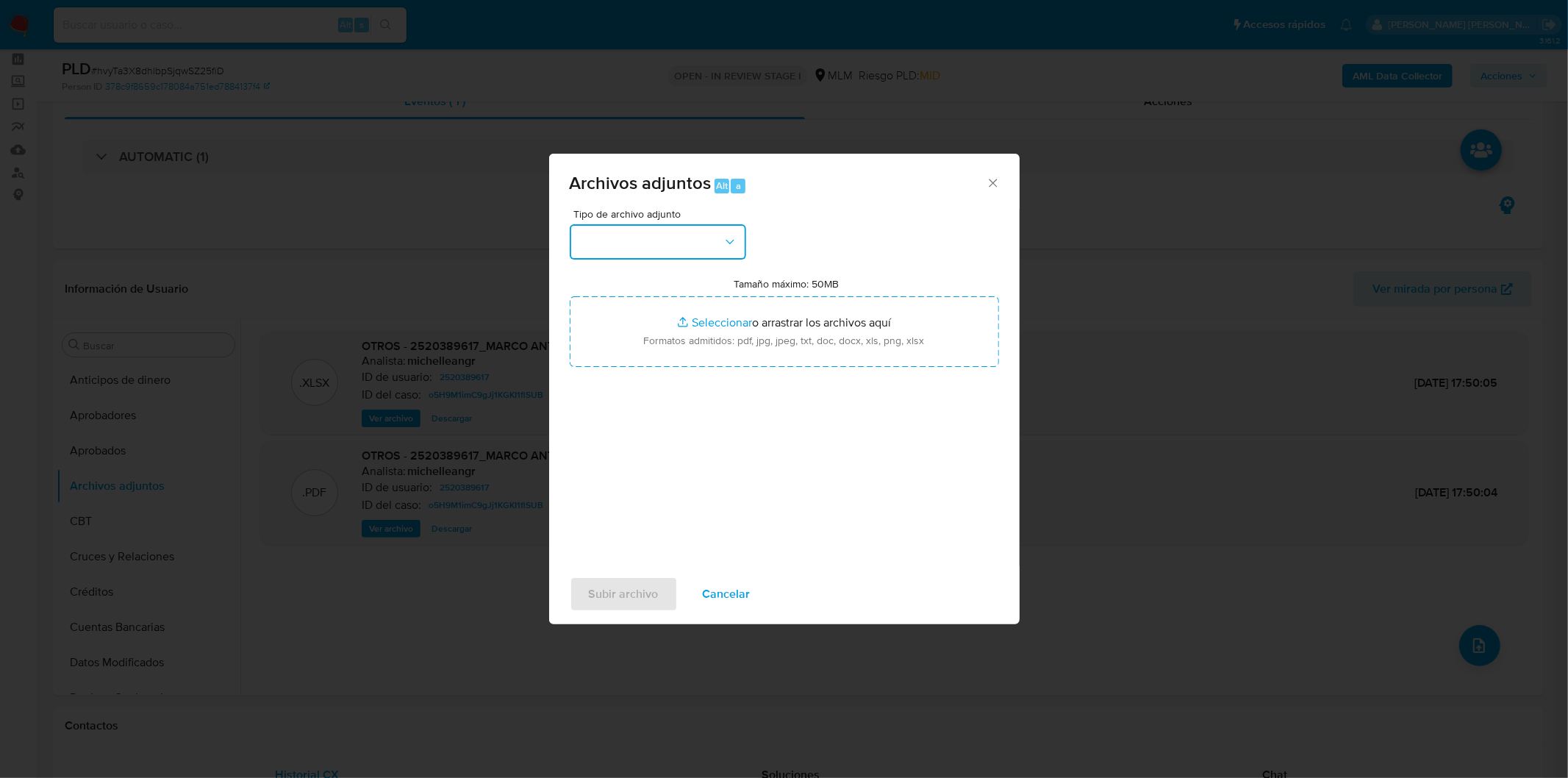
click at [694, 238] on button "button" at bounding box center [658, 241] width 176 height 35
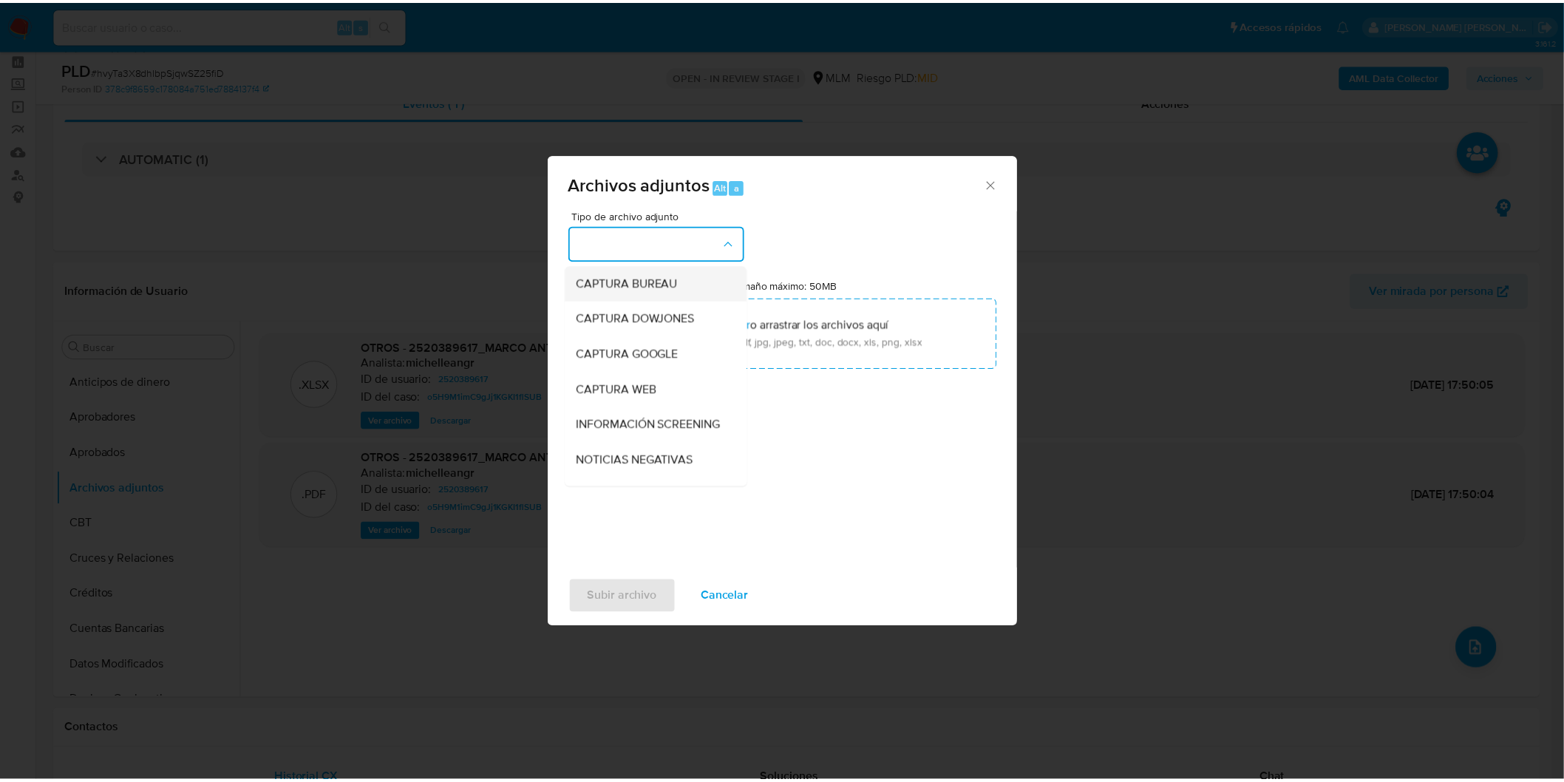
scroll to position [246, 0]
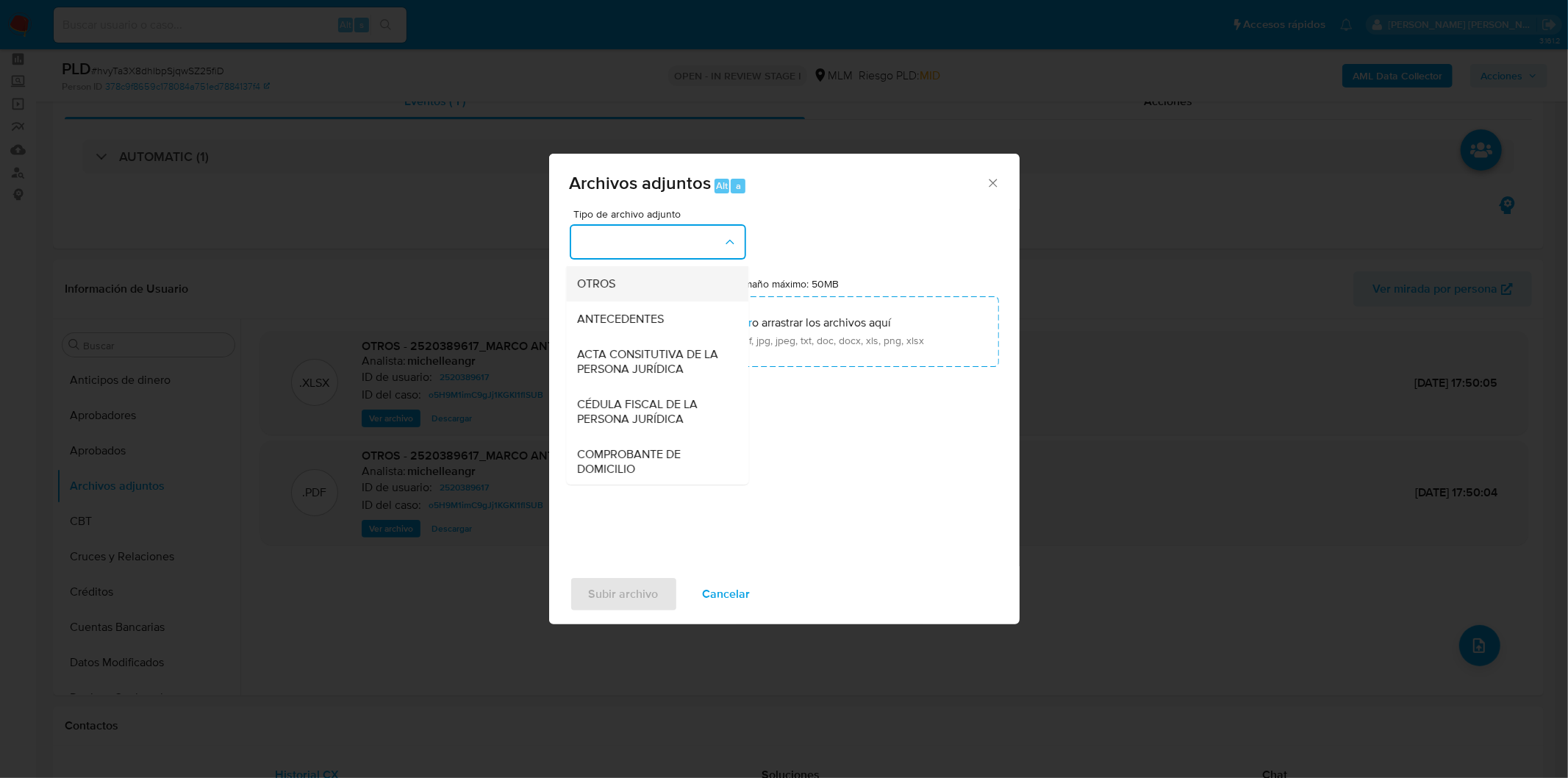
click at [658, 300] on div "OTROS" at bounding box center [653, 283] width 150 height 35
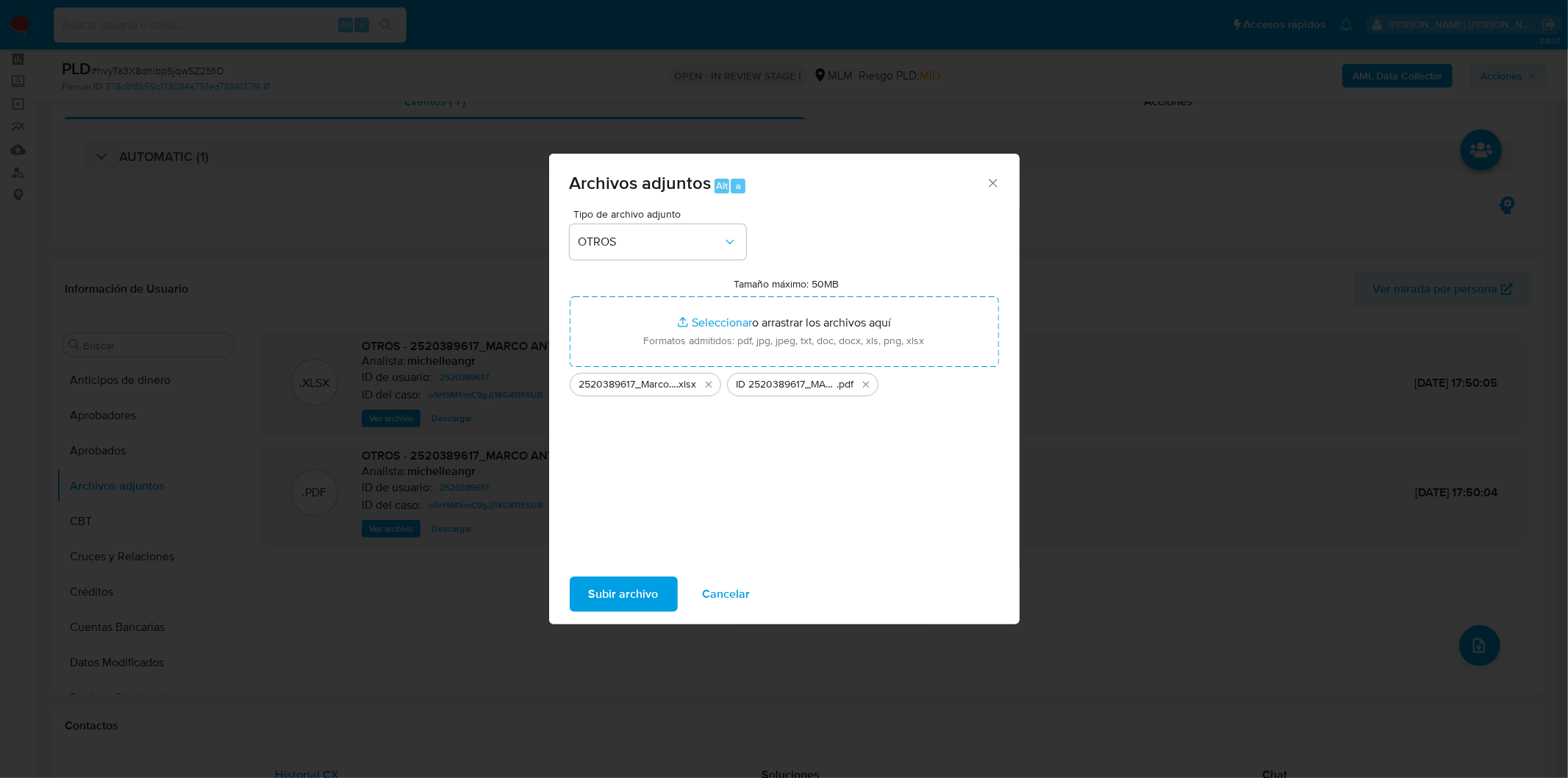
click at [641, 582] on span "Subir archivo" at bounding box center [624, 594] width 70 height 33
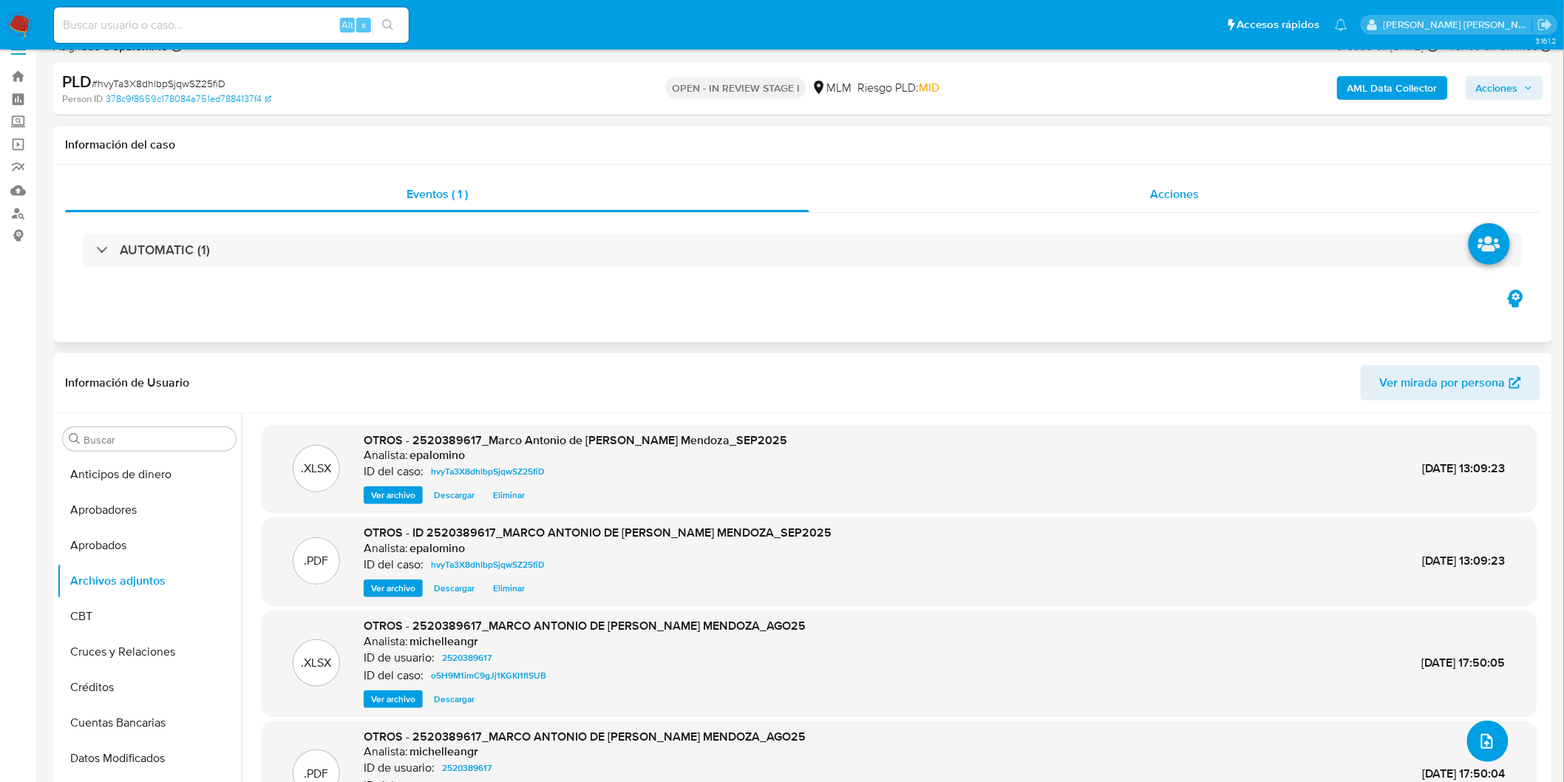
scroll to position [0, 0]
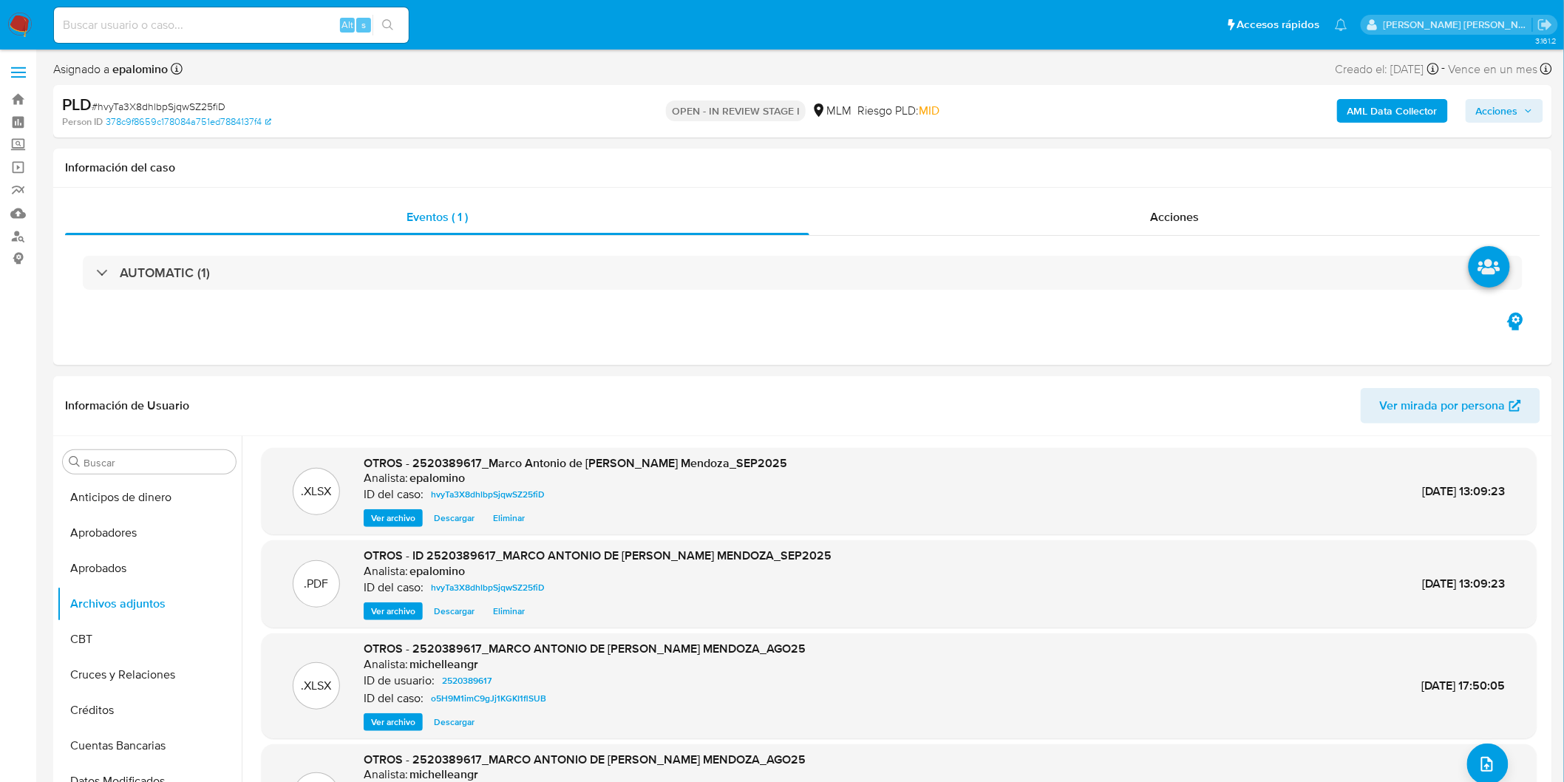
click at [1470, 106] on button "Acciones" at bounding box center [1504, 111] width 78 height 24
click at [1480, 352] on span "Enviar" at bounding box center [1487, 348] width 29 height 21
click at [1098, 160] on span "Resolución del caso" at bounding box center [1085, 157] width 106 height 17
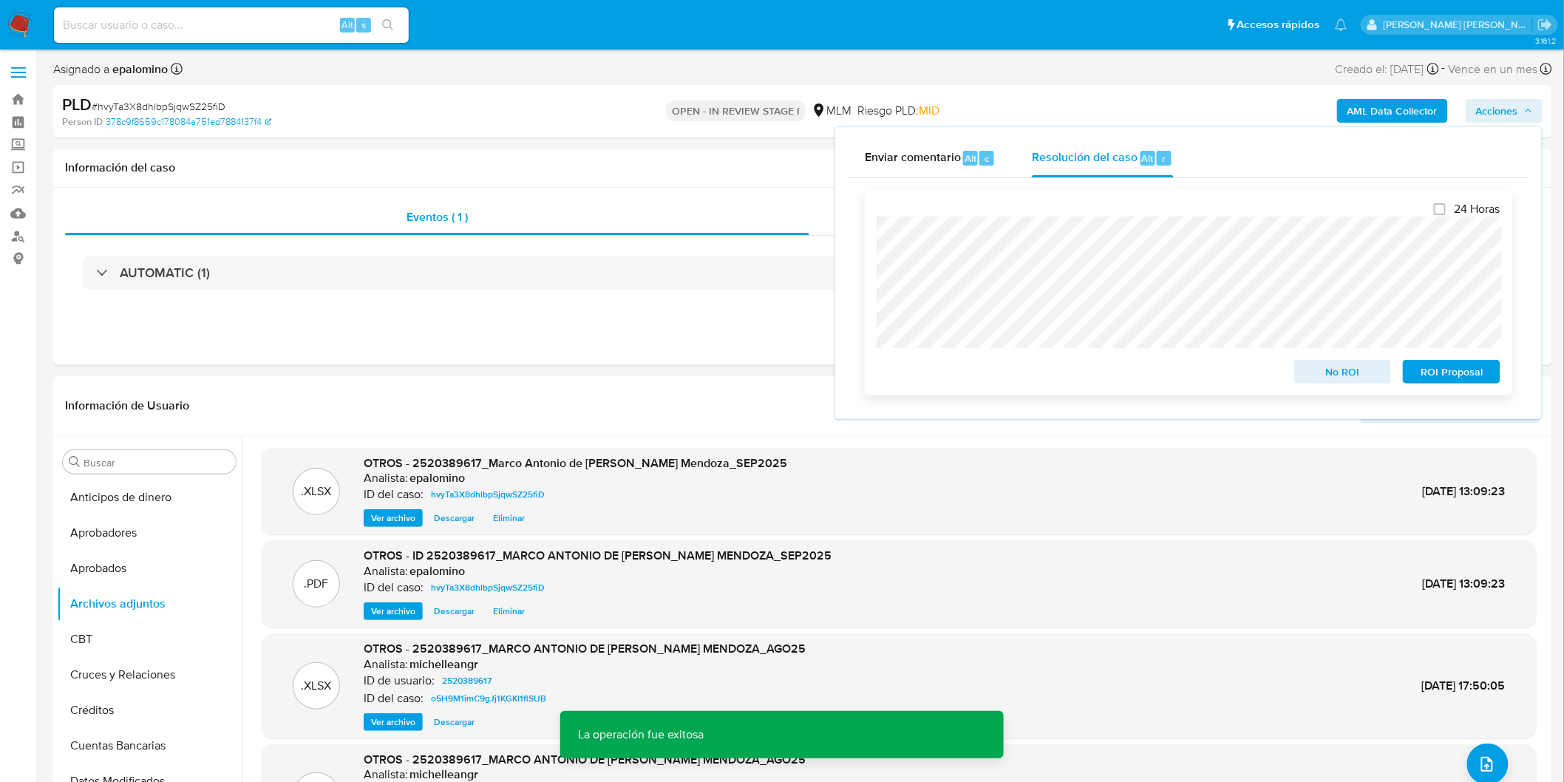
click at [1365, 370] on span "No ROI" at bounding box center [1342, 371] width 77 height 21
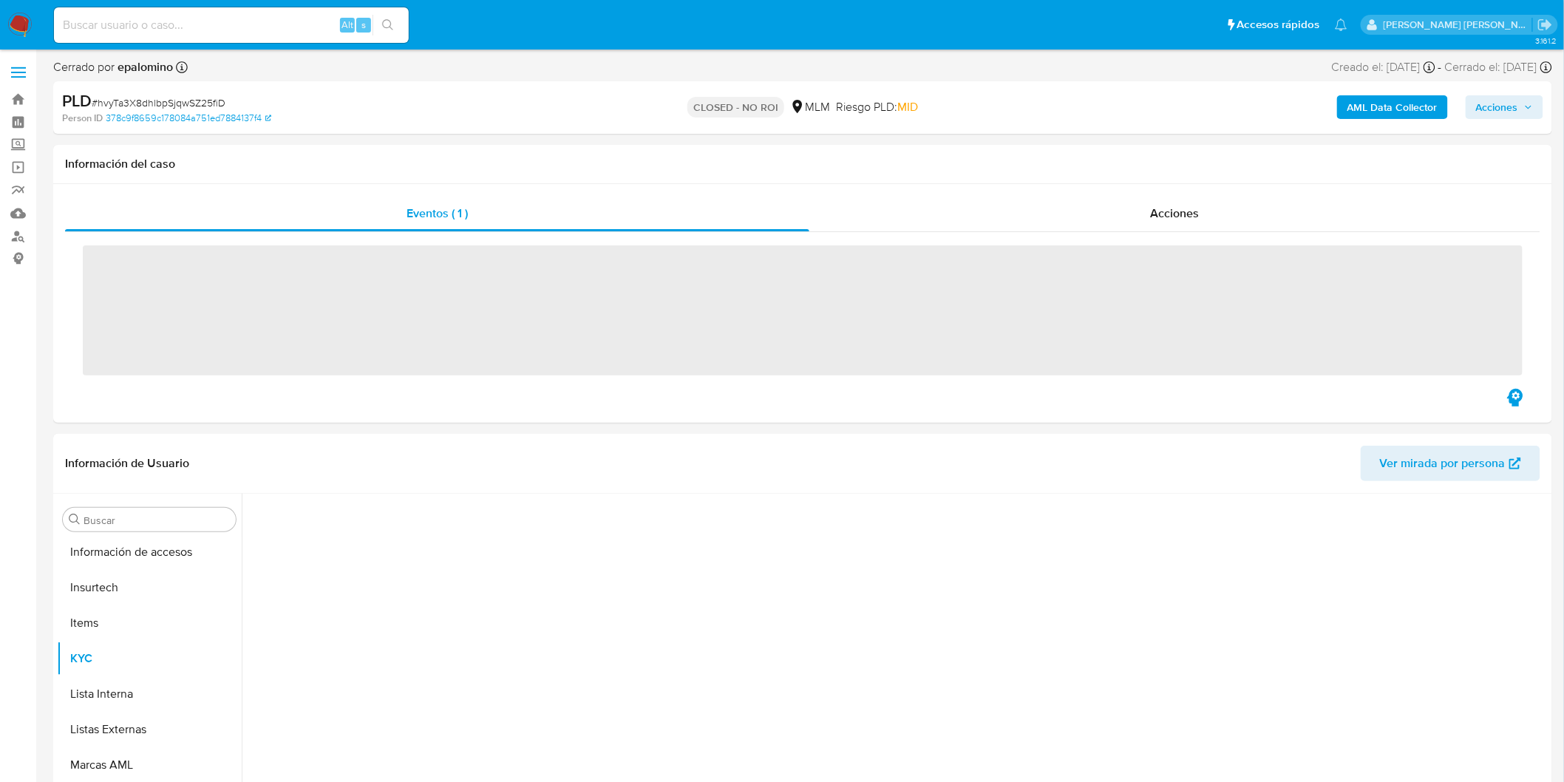
scroll to position [695, 0]
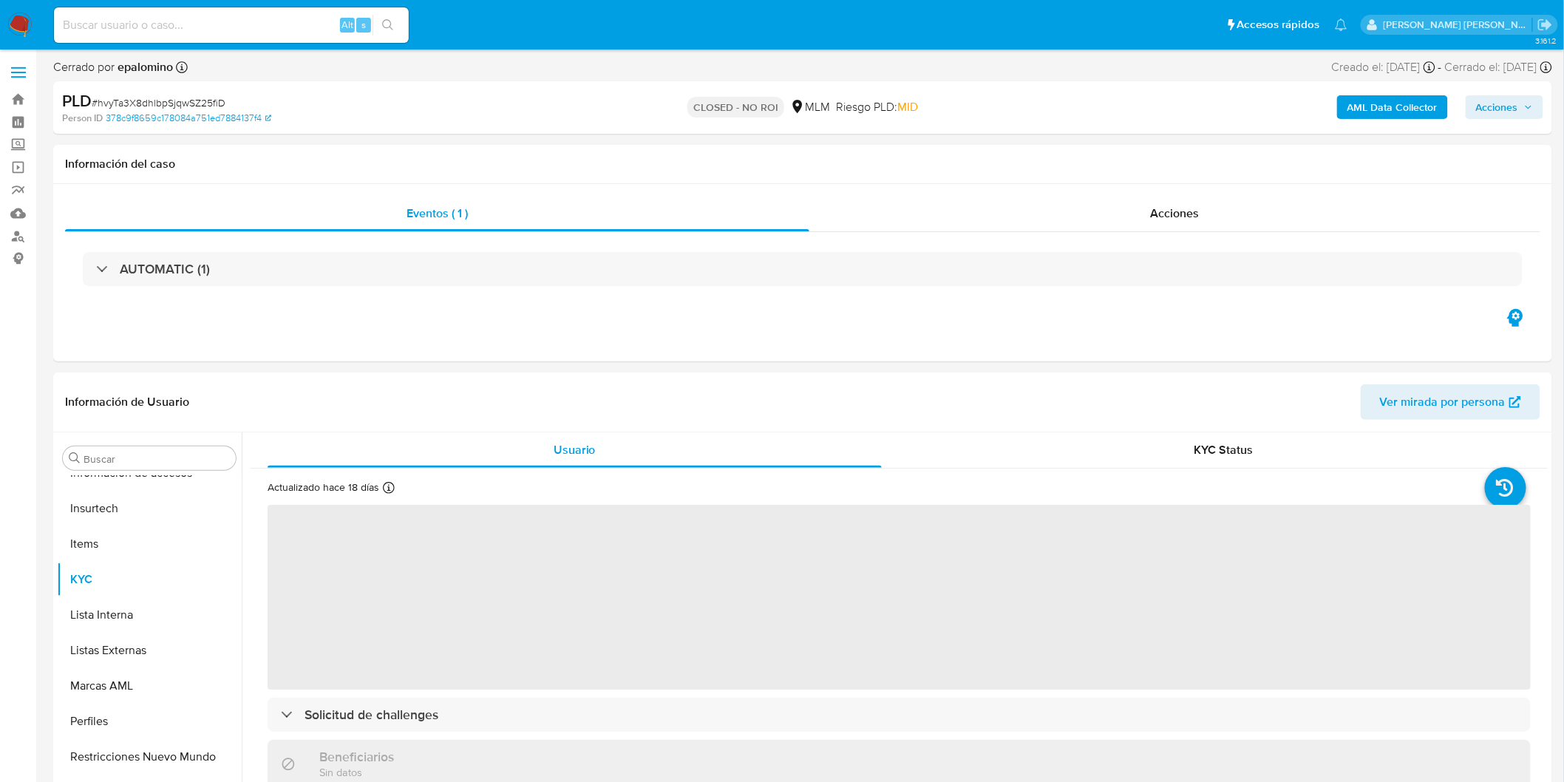
select select "10"
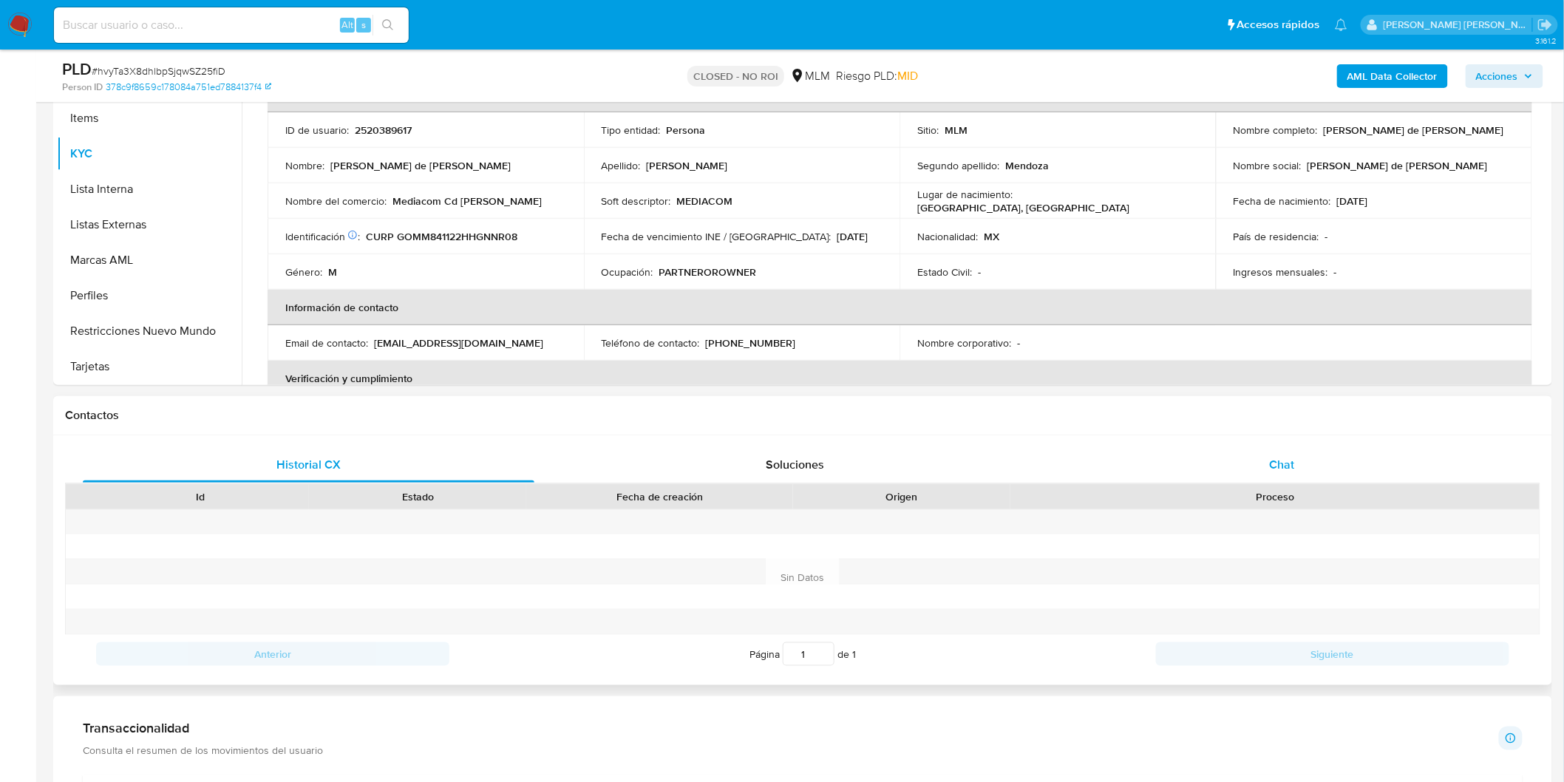
click at [1250, 460] on div "Chat" at bounding box center [1281, 464] width 451 height 35
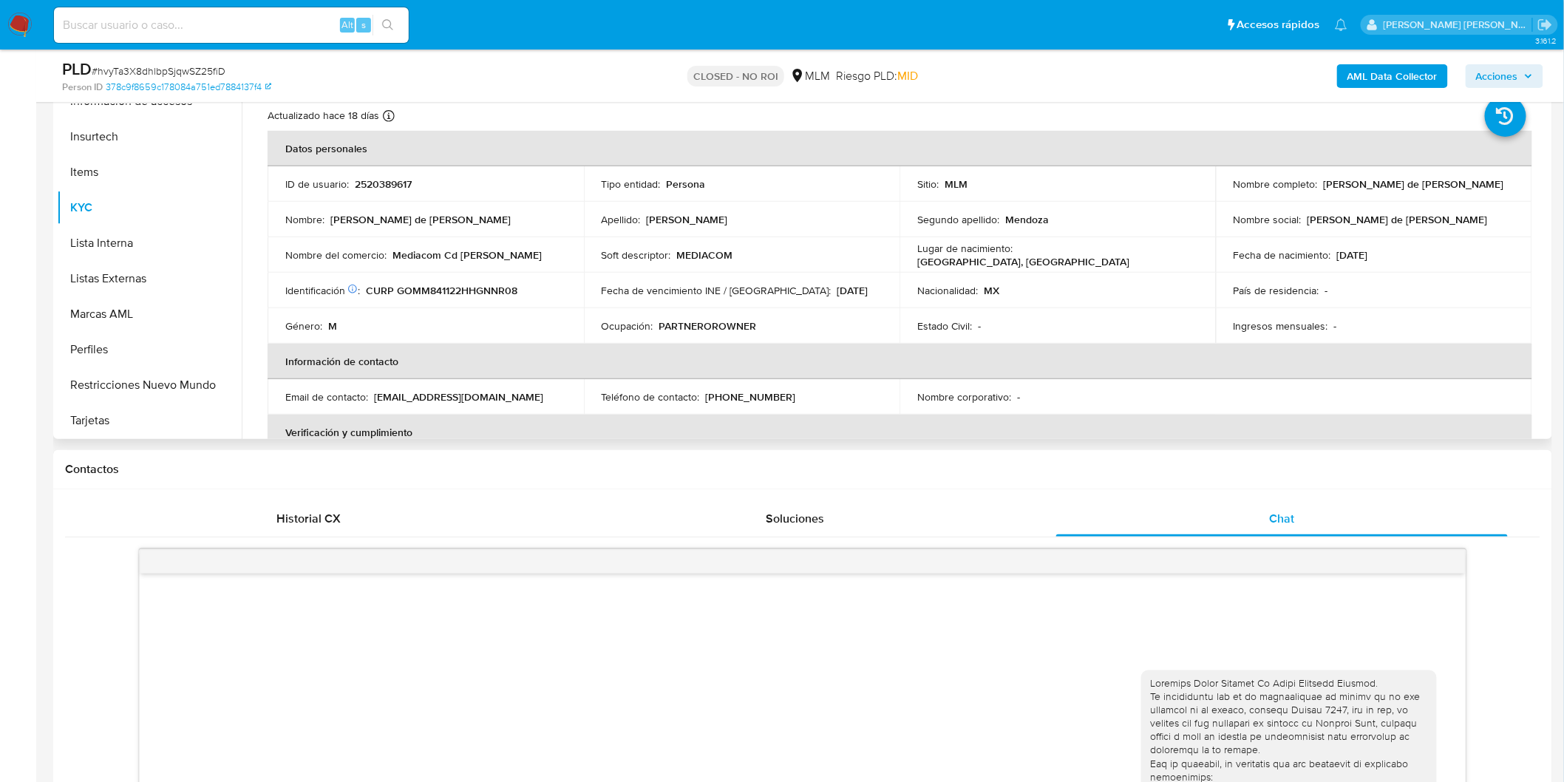
scroll to position [209, 0]
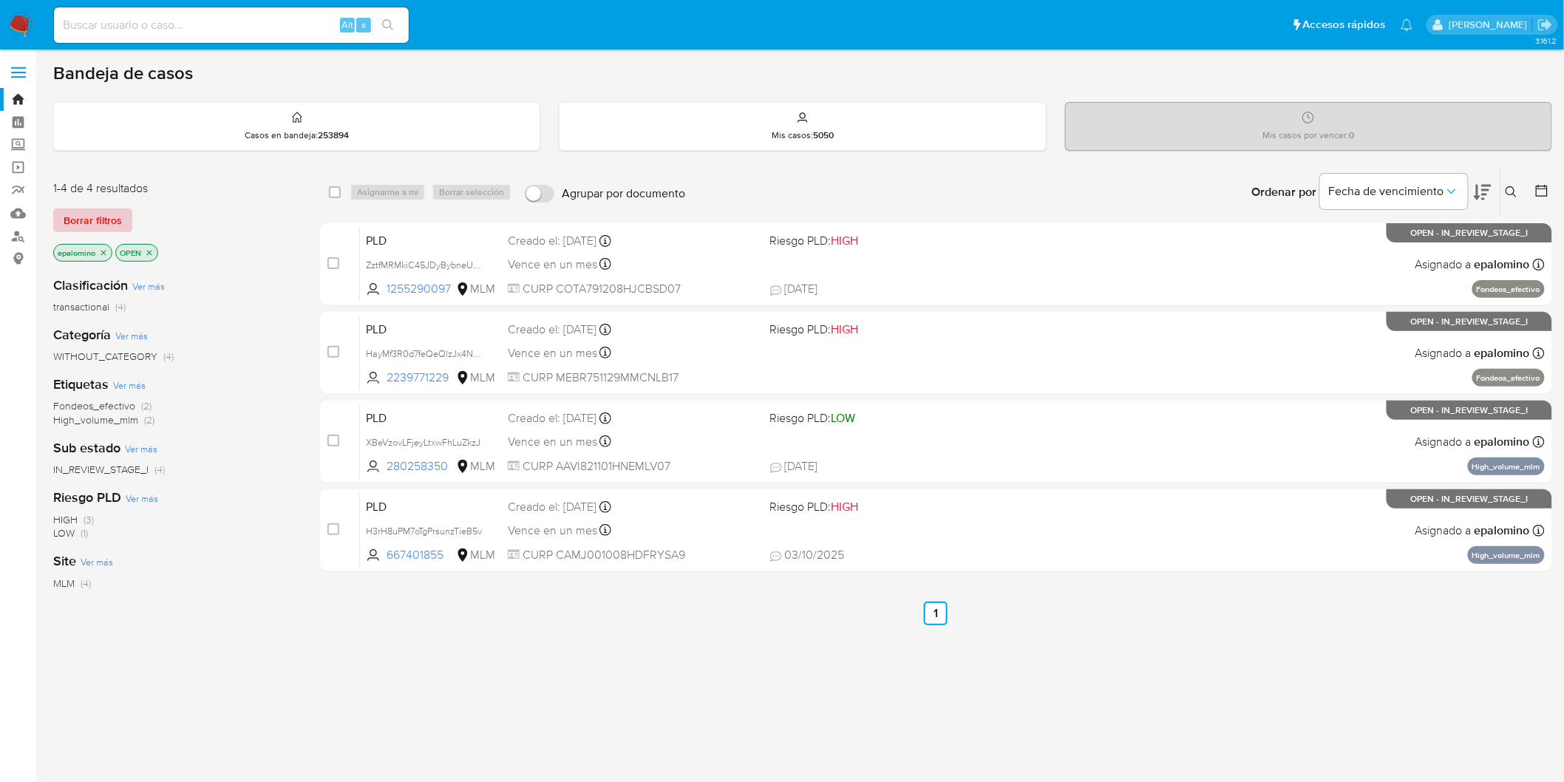
click at [99, 215] on span "Borrar filtros" at bounding box center [93, 220] width 58 height 21
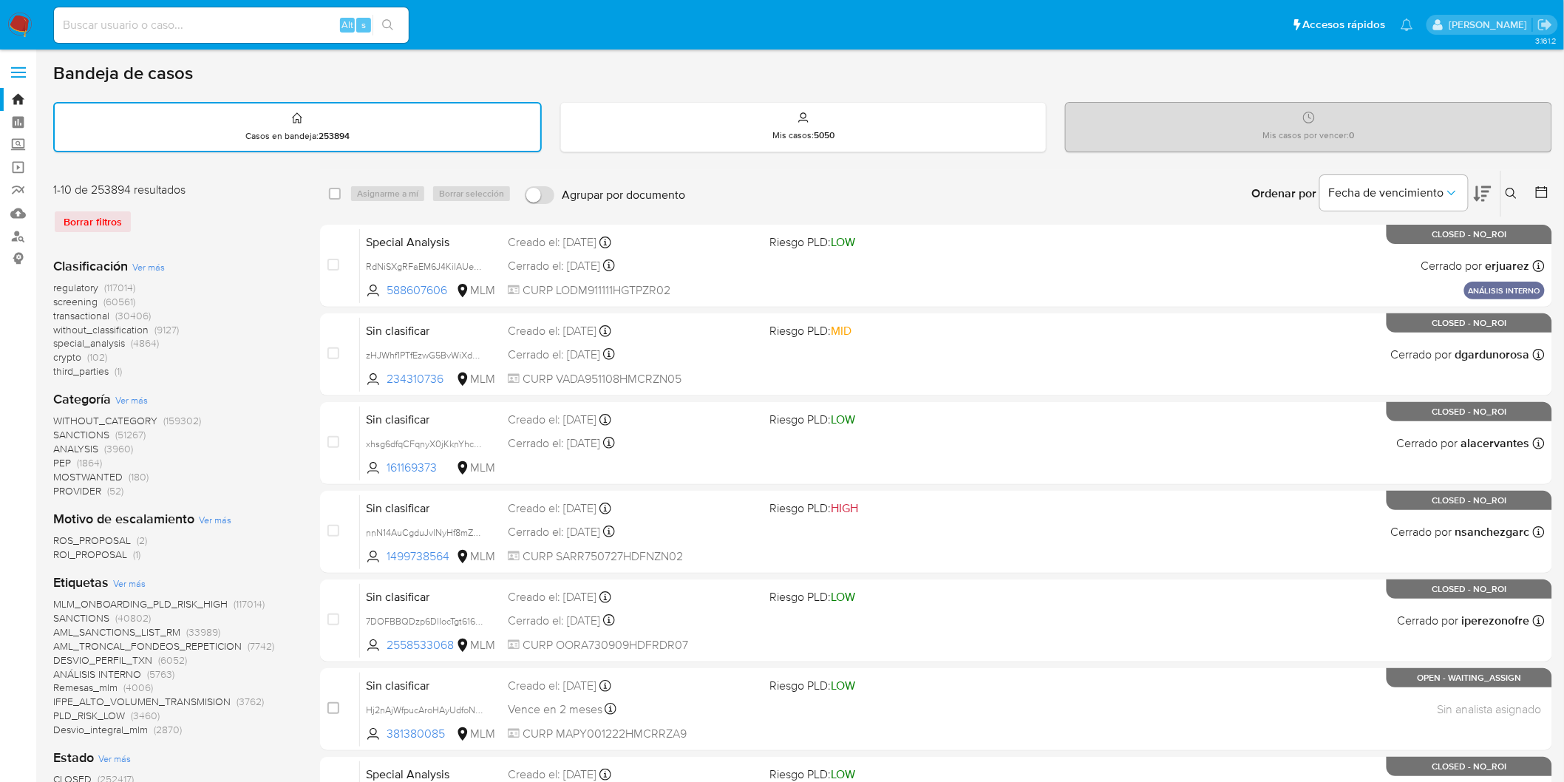
click at [1515, 188] on icon at bounding box center [1511, 194] width 12 height 12
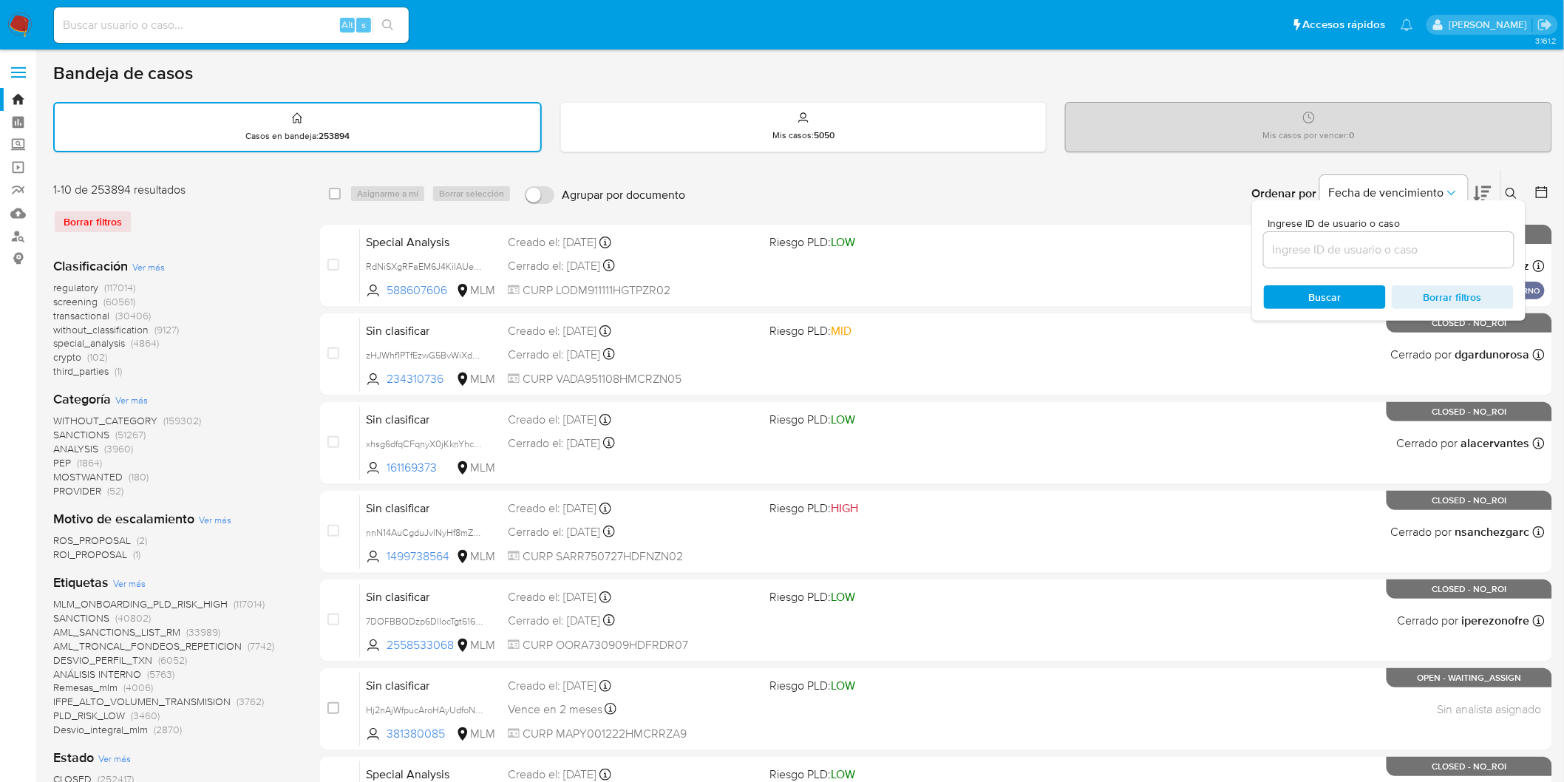
click at [1377, 240] on input at bounding box center [1389, 249] width 250 height 19
type input "2239771229"
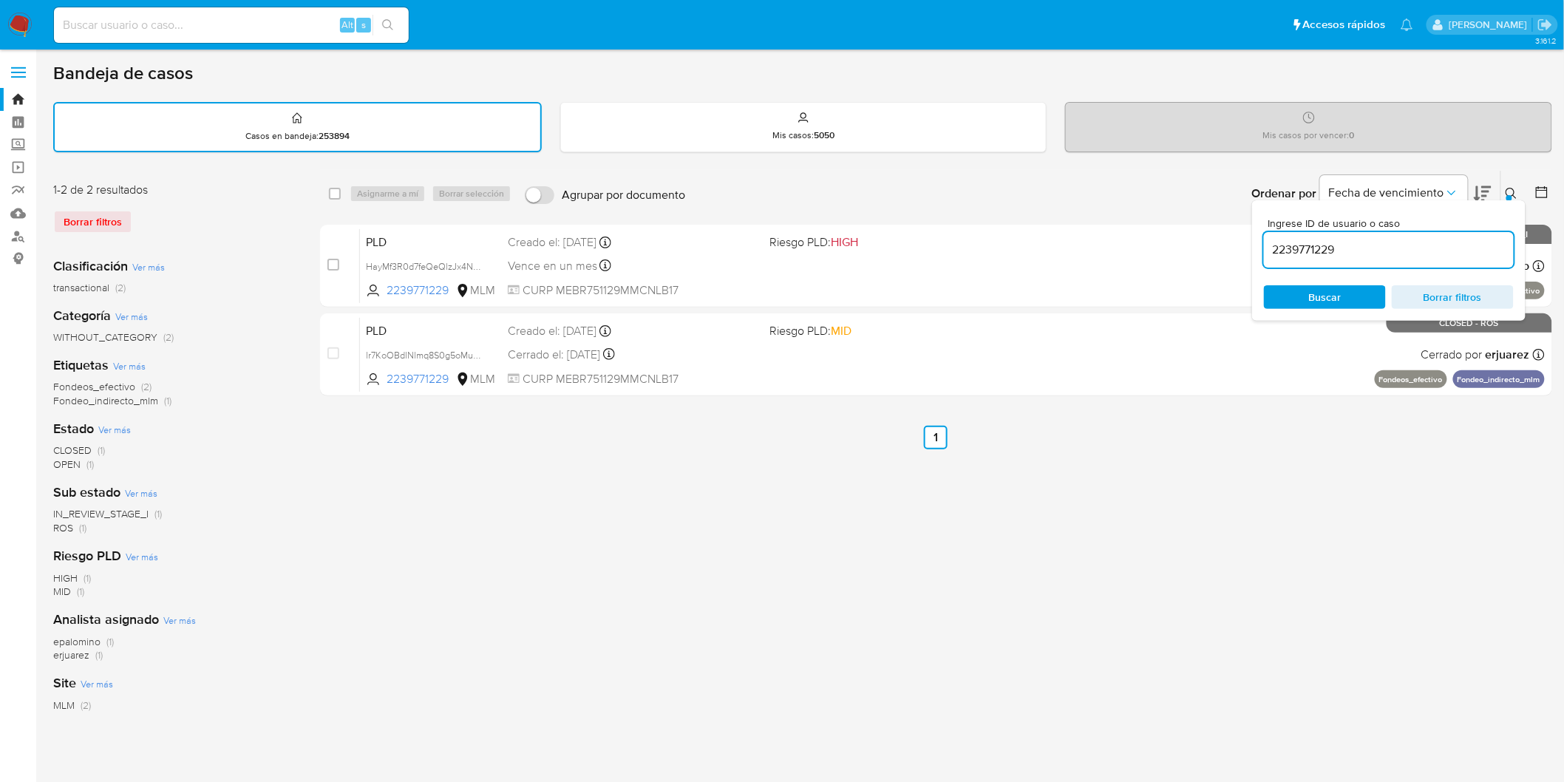
click at [1516, 188] on icon at bounding box center [1511, 194] width 12 height 12
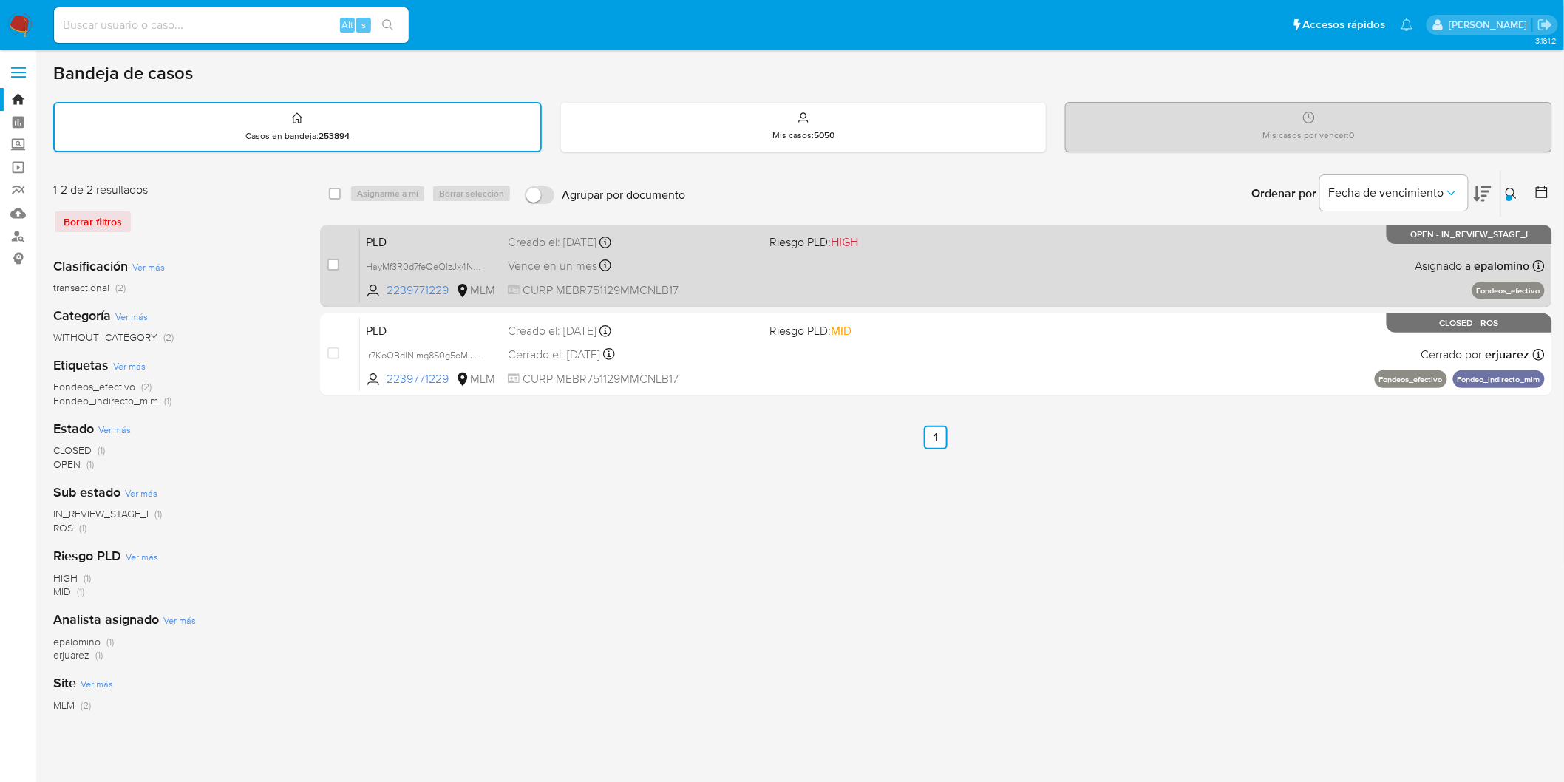
click at [405, 239] on span "PLD" at bounding box center [431, 240] width 130 height 19
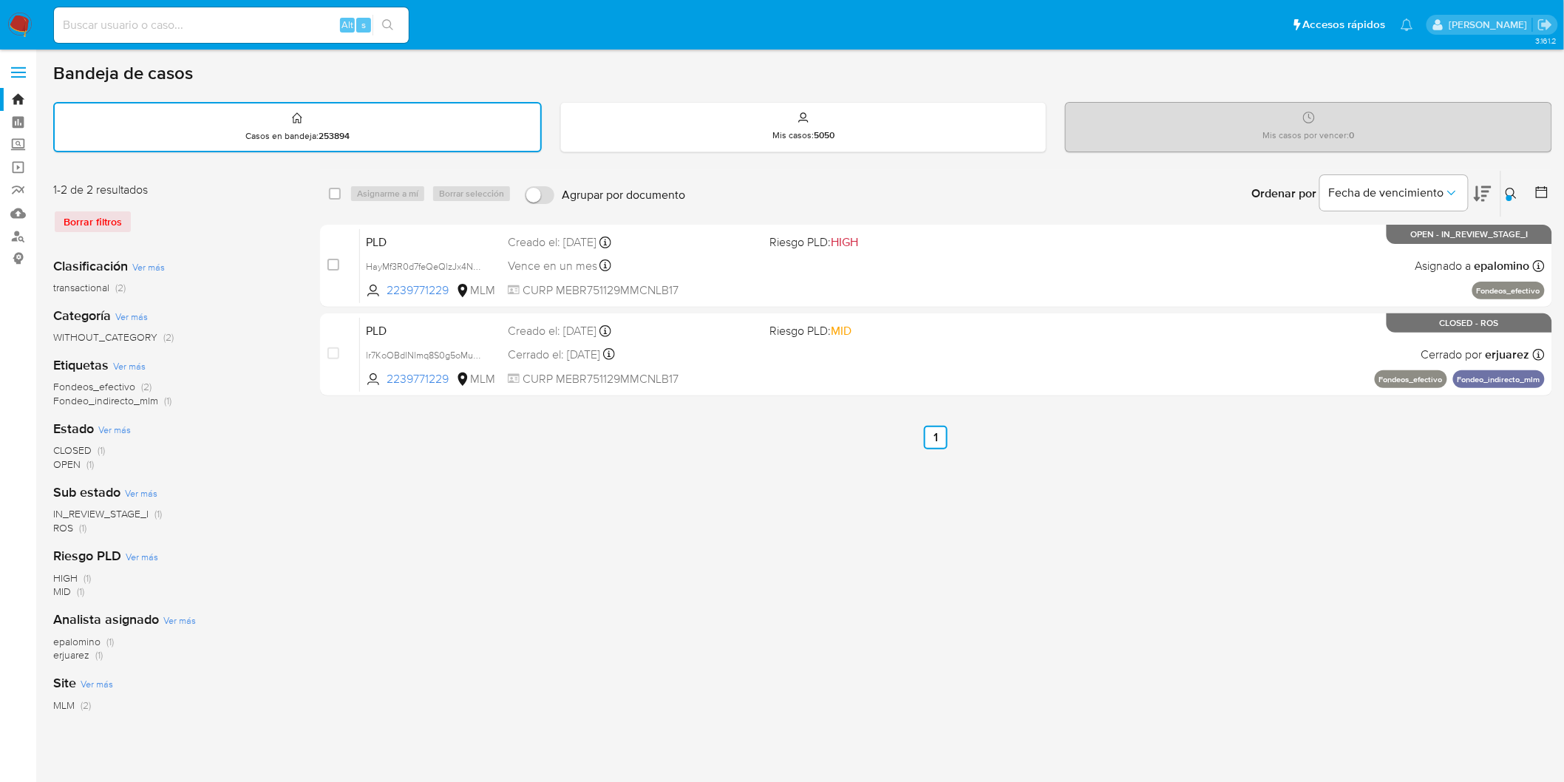
click at [30, 18] on img at bounding box center [19, 25] width 25 height 25
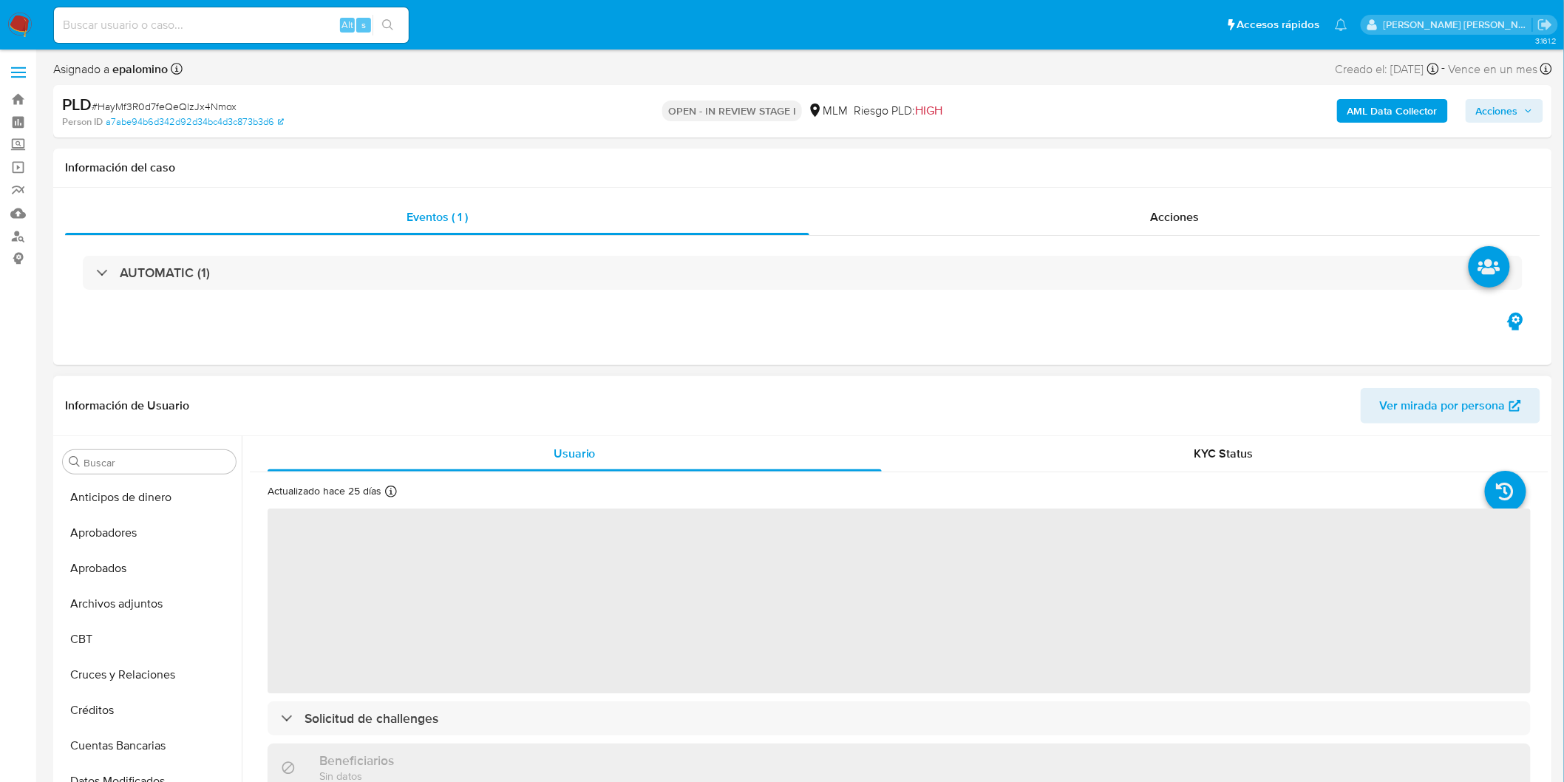
select select "10"
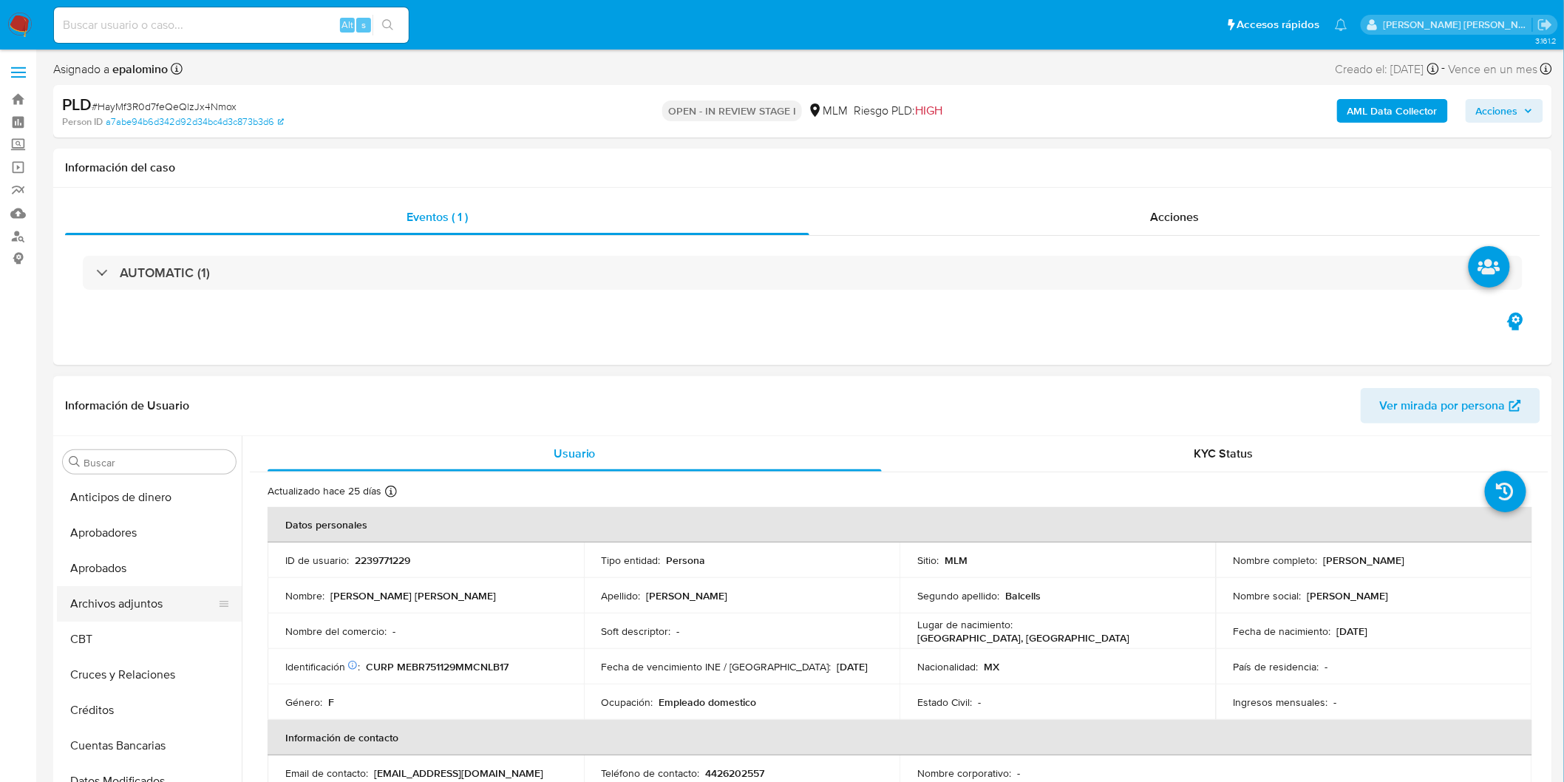
click at [159, 599] on button "Archivos adjuntos" at bounding box center [143, 603] width 173 height 35
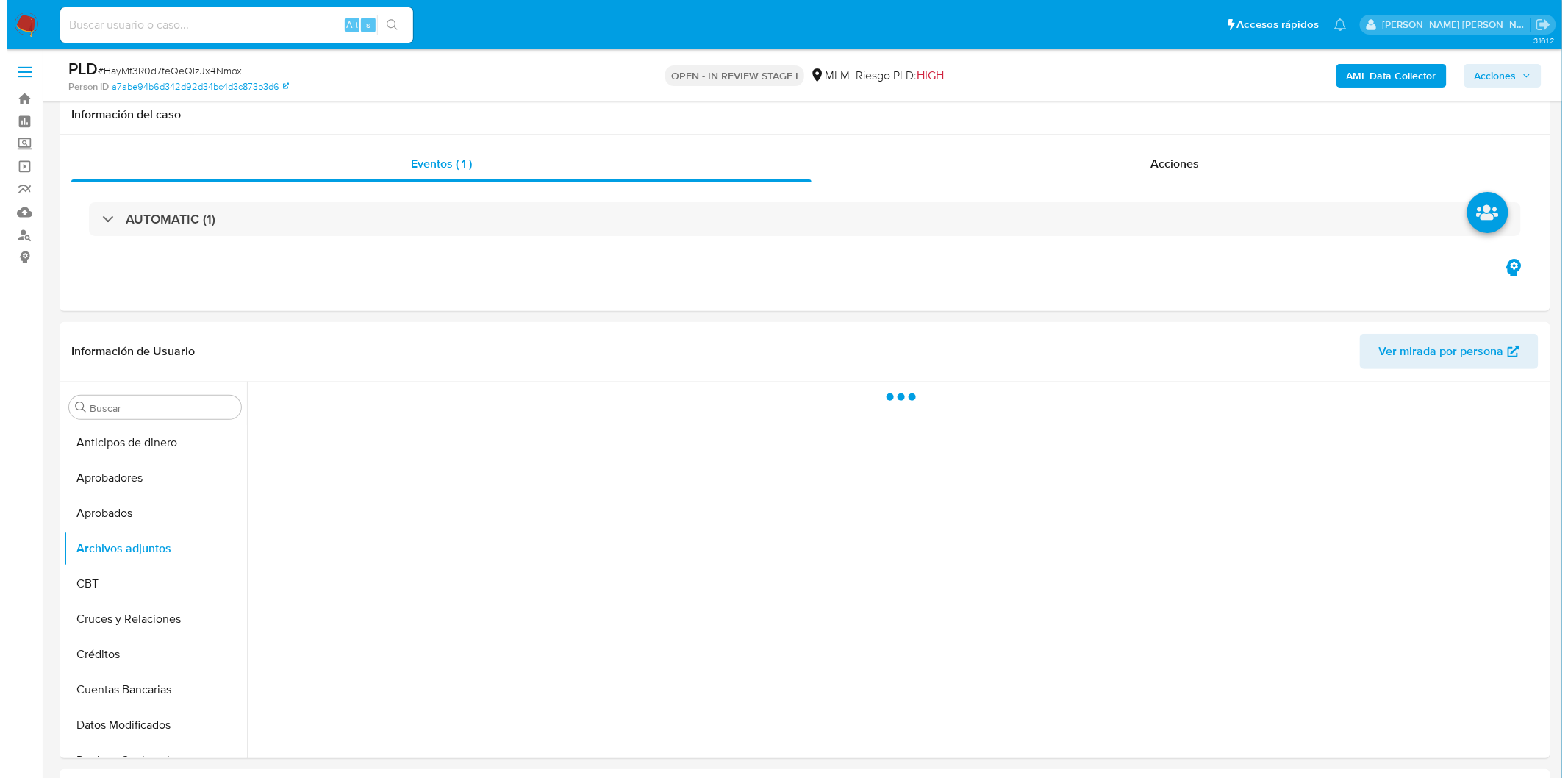
scroll to position [54, 0]
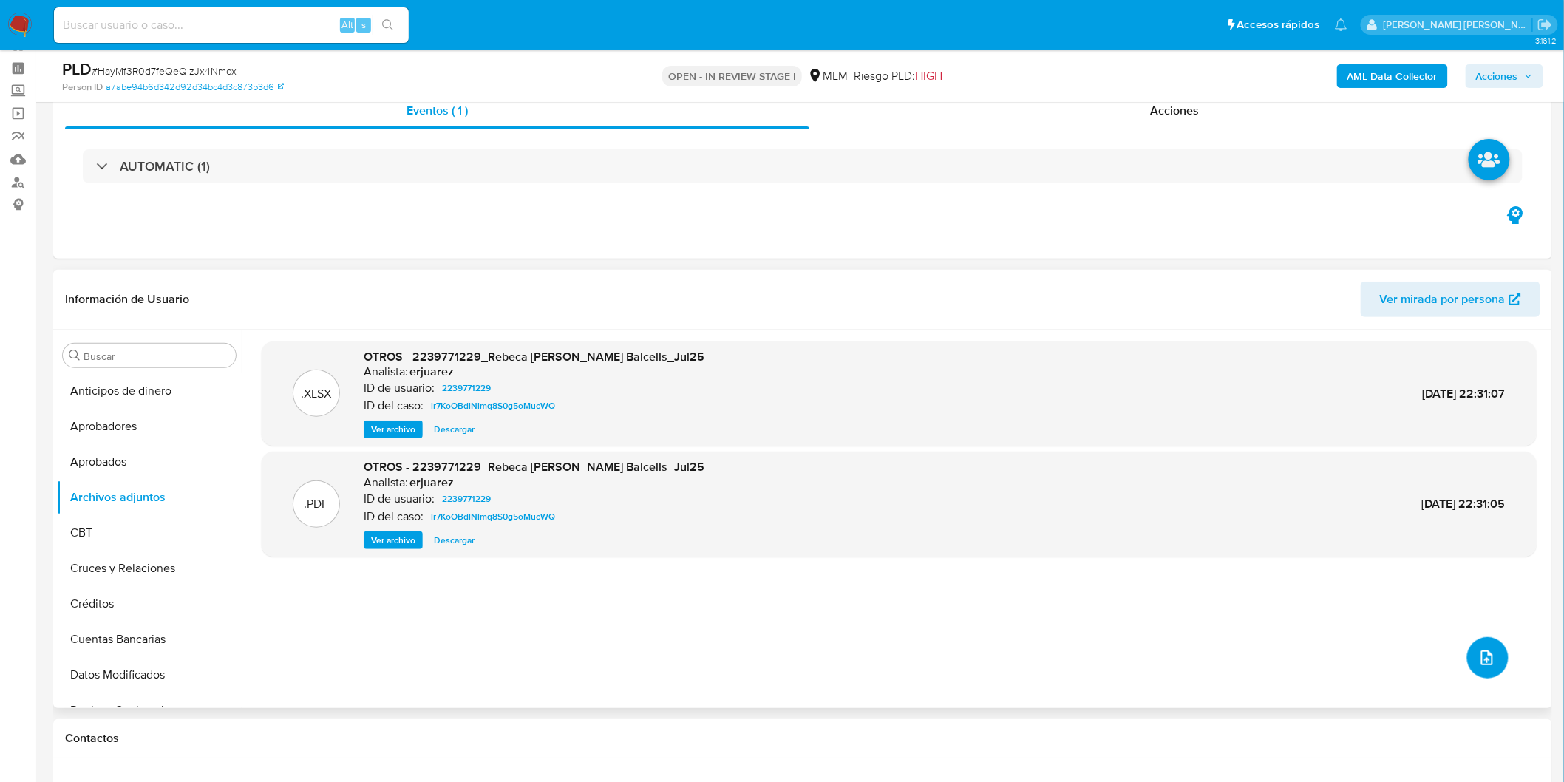
click at [1481, 656] on icon "upload-file" at bounding box center [1487, 657] width 12 height 15
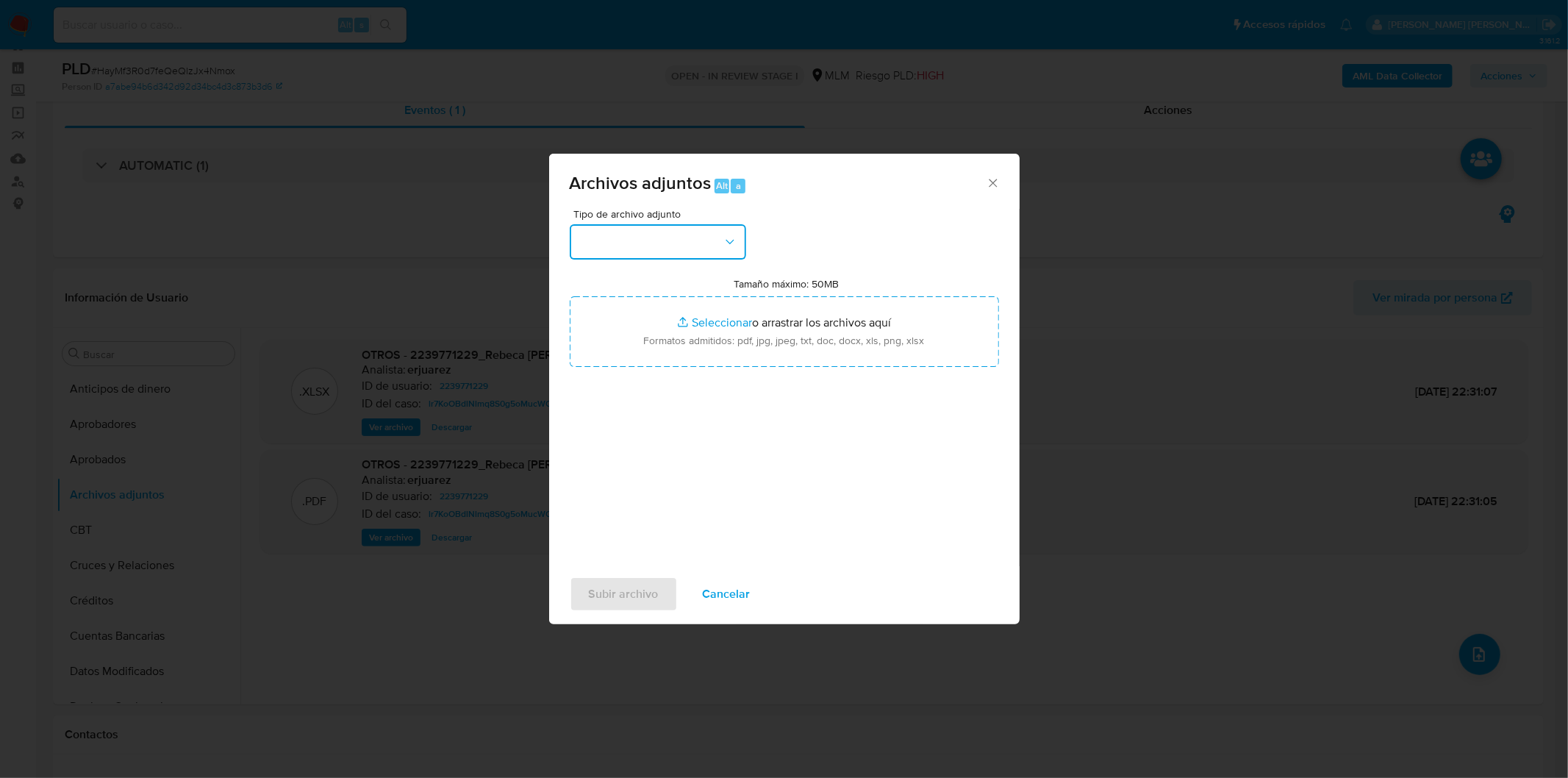
click at [714, 239] on button "button" at bounding box center [658, 241] width 176 height 35
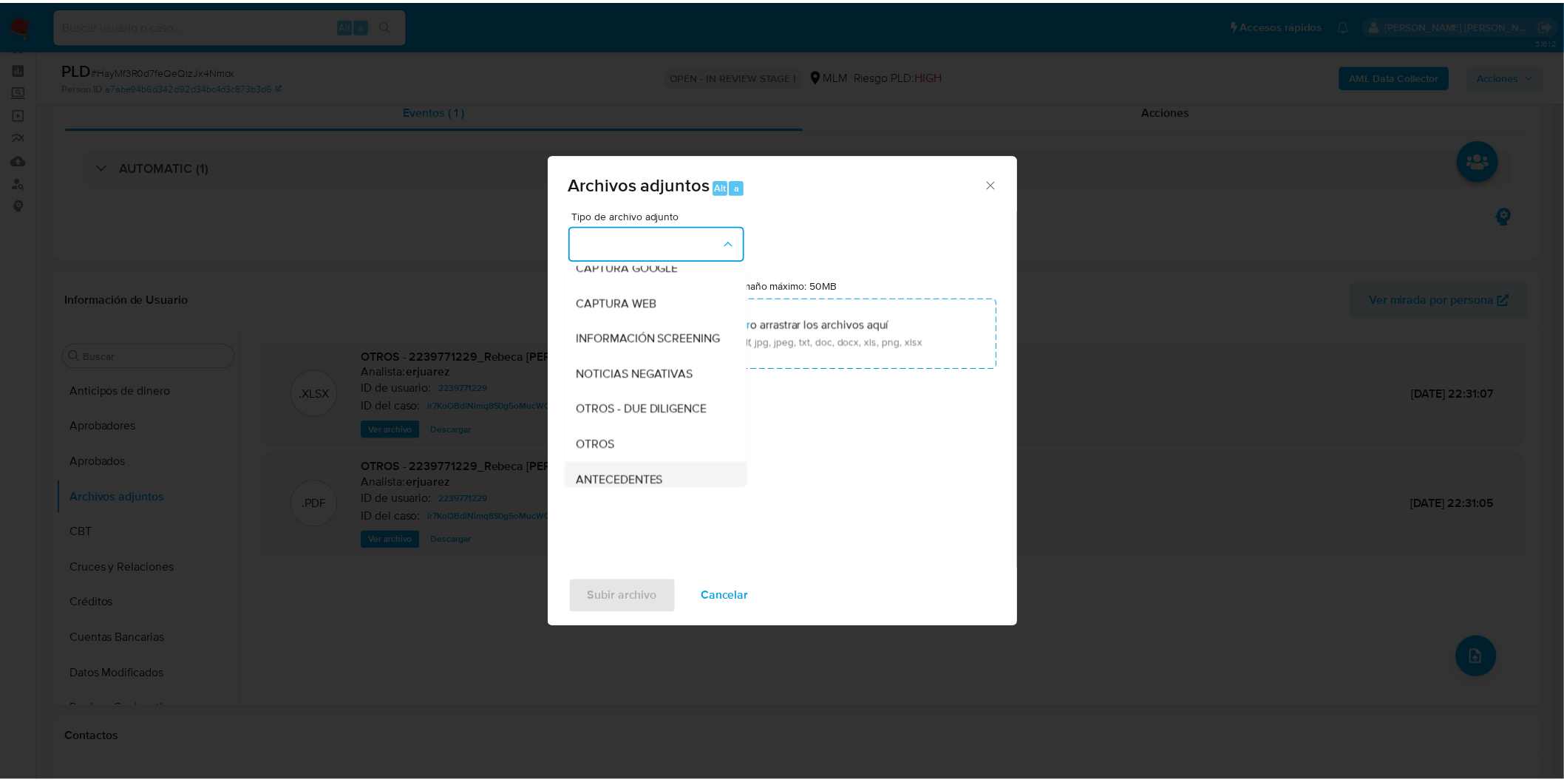
scroll to position [246, 0]
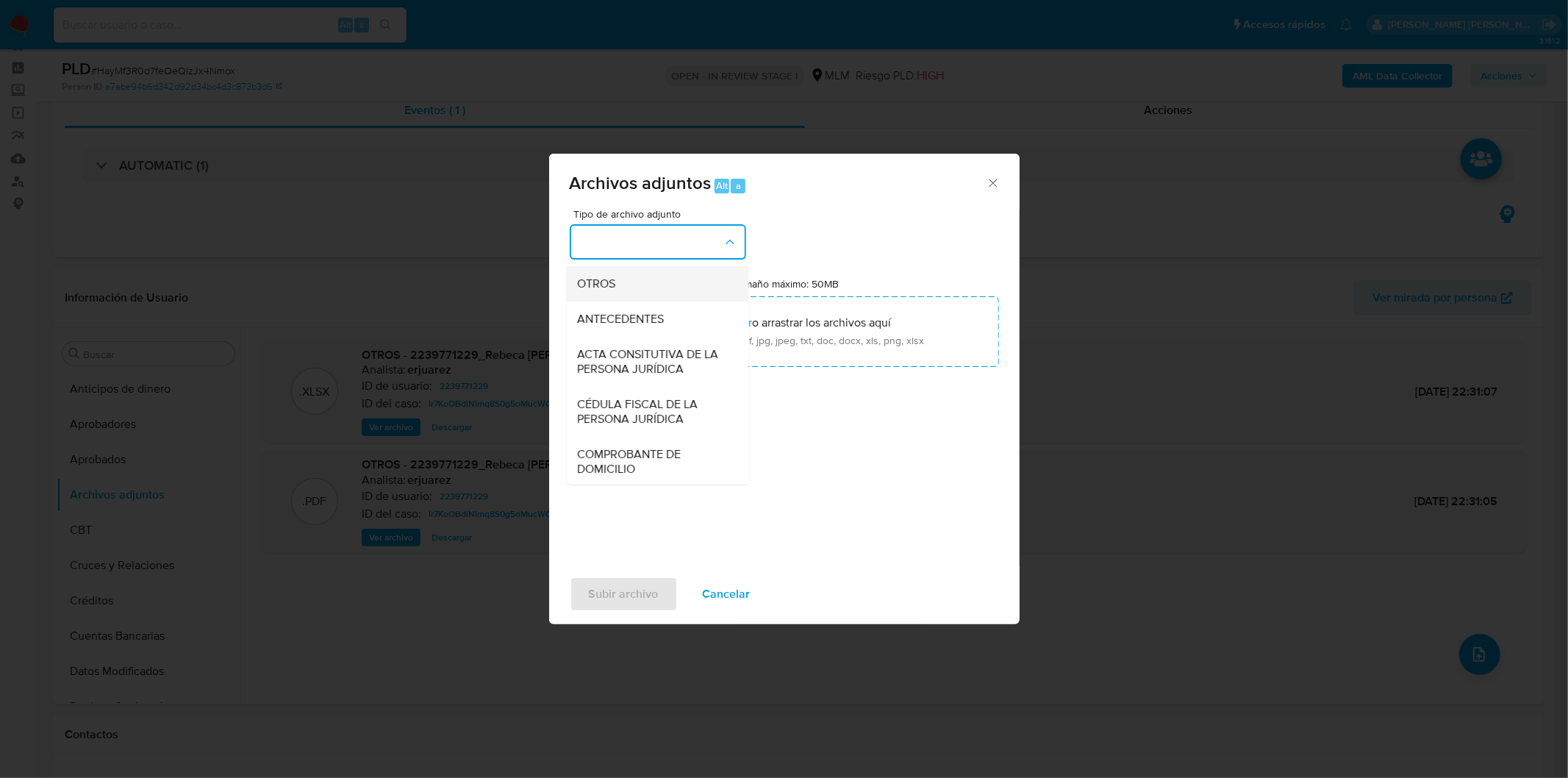
click at [641, 299] on div "OTROS" at bounding box center [653, 283] width 150 height 35
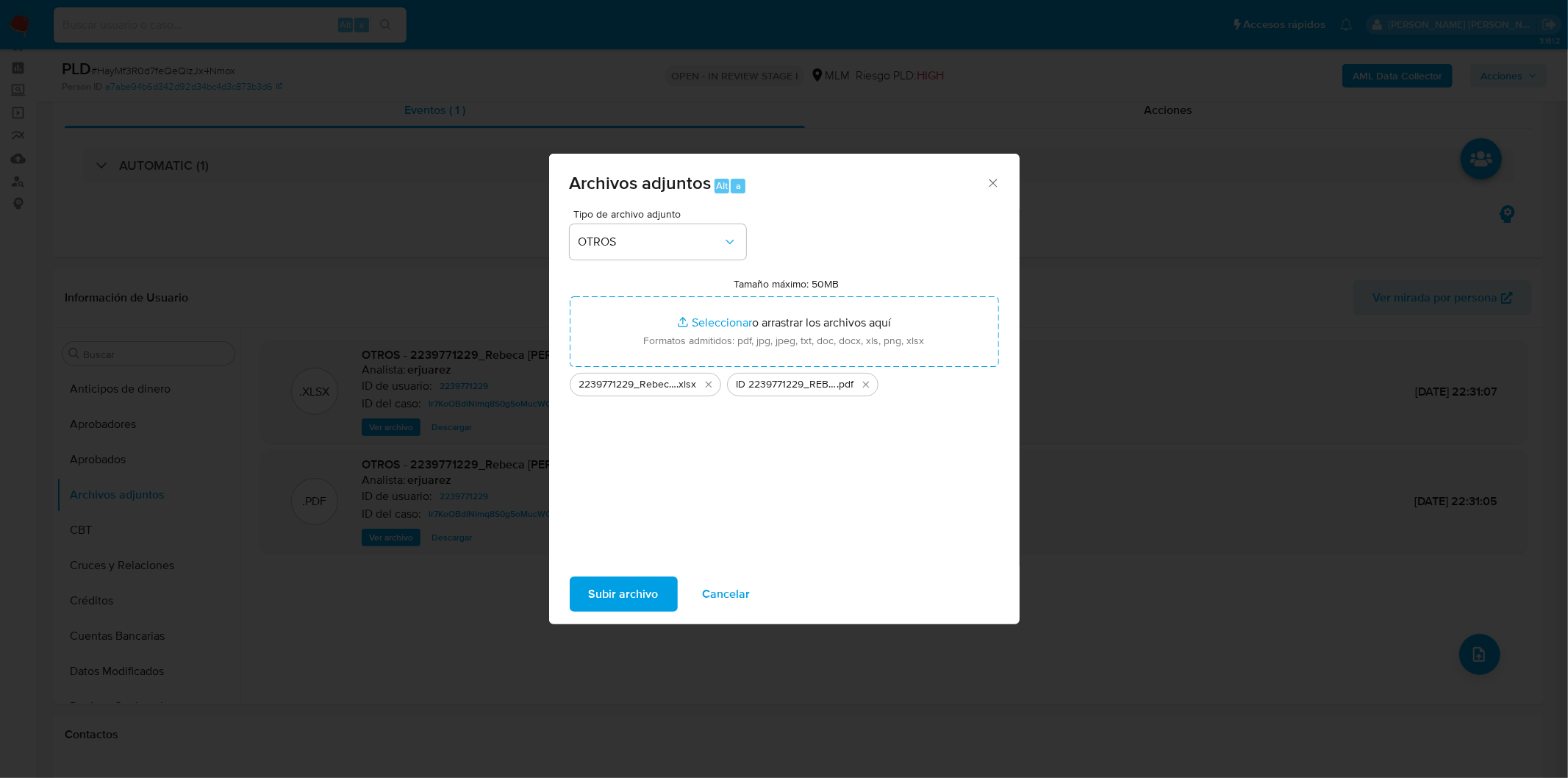
click at [598, 592] on span "Subir archivo" at bounding box center [624, 594] width 70 height 33
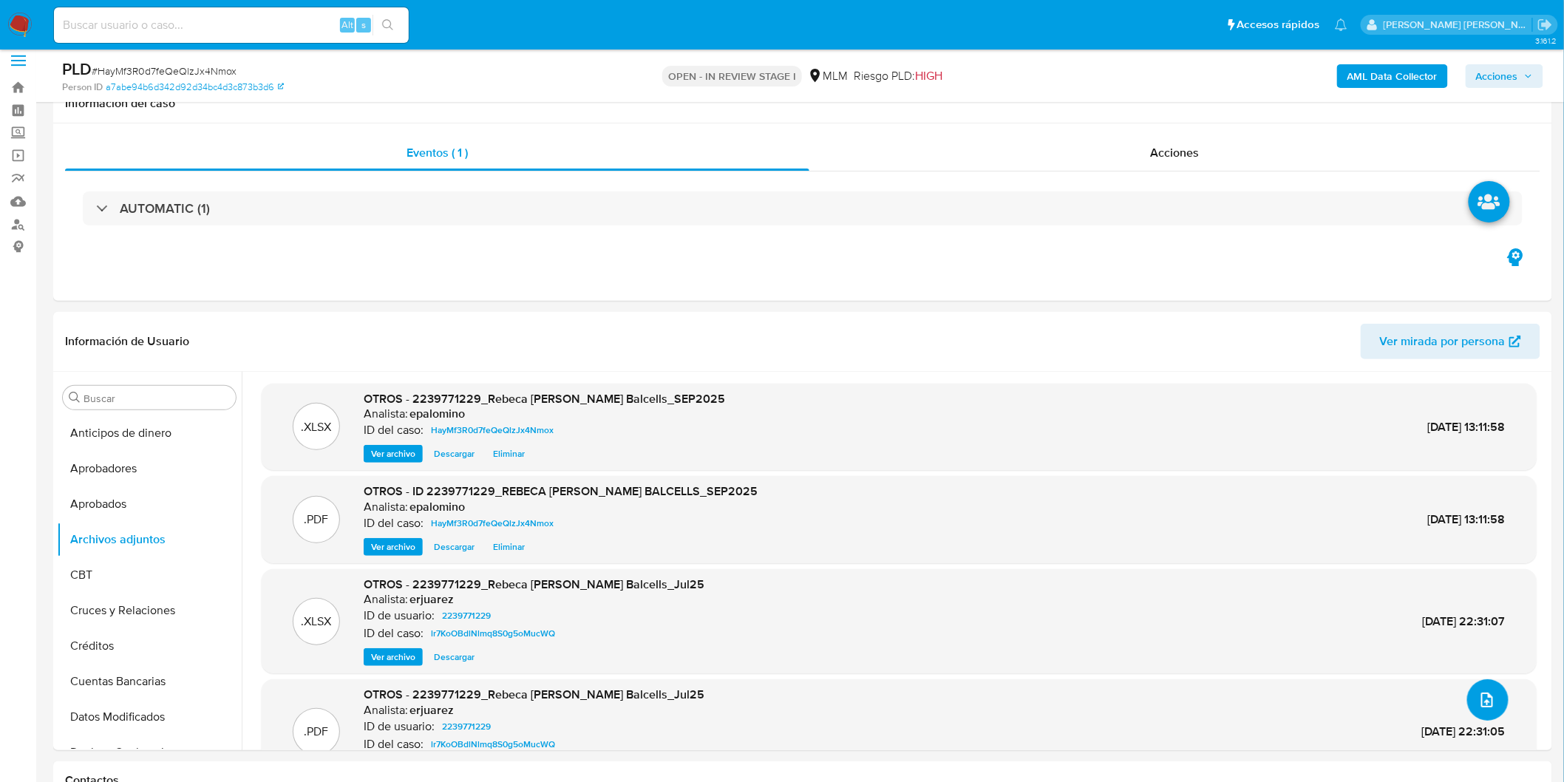
scroll to position [0, 0]
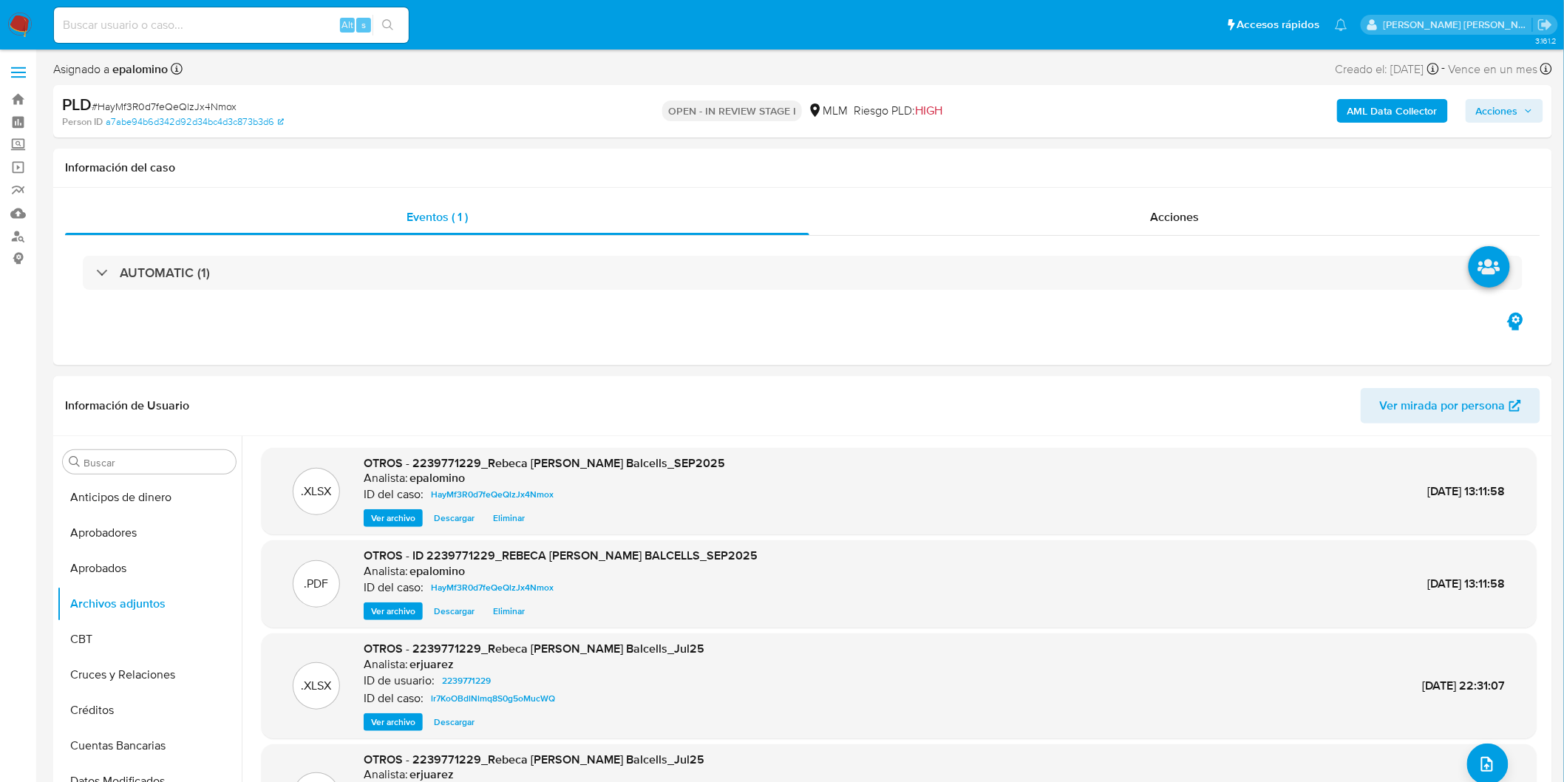
click at [1518, 111] on span "Acciones" at bounding box center [1497, 111] width 42 height 24
click at [1480, 344] on span "Enviar" at bounding box center [1487, 348] width 29 height 21
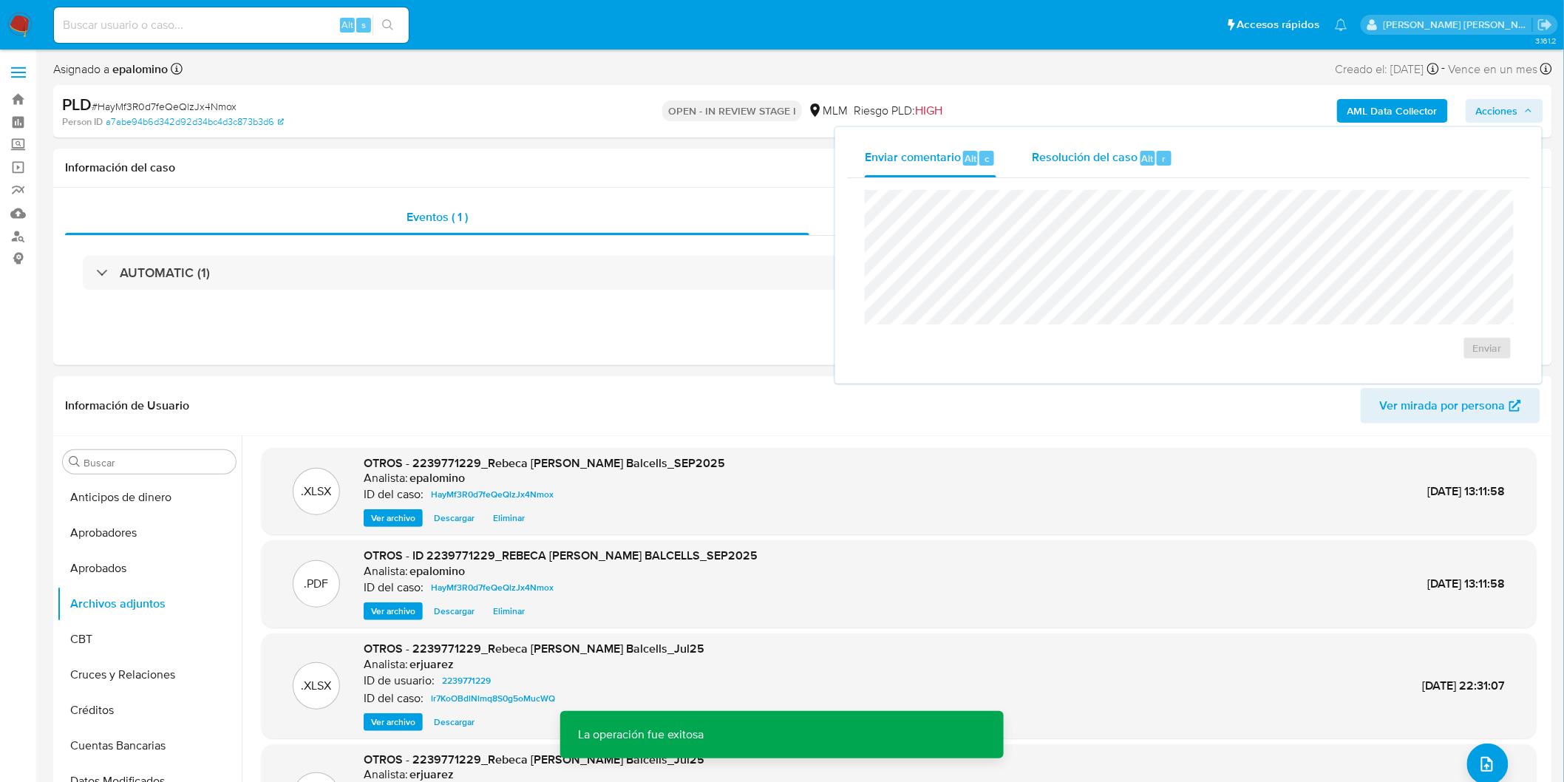
click at [1086, 157] on span "Resolución del caso" at bounding box center [1085, 157] width 106 height 17
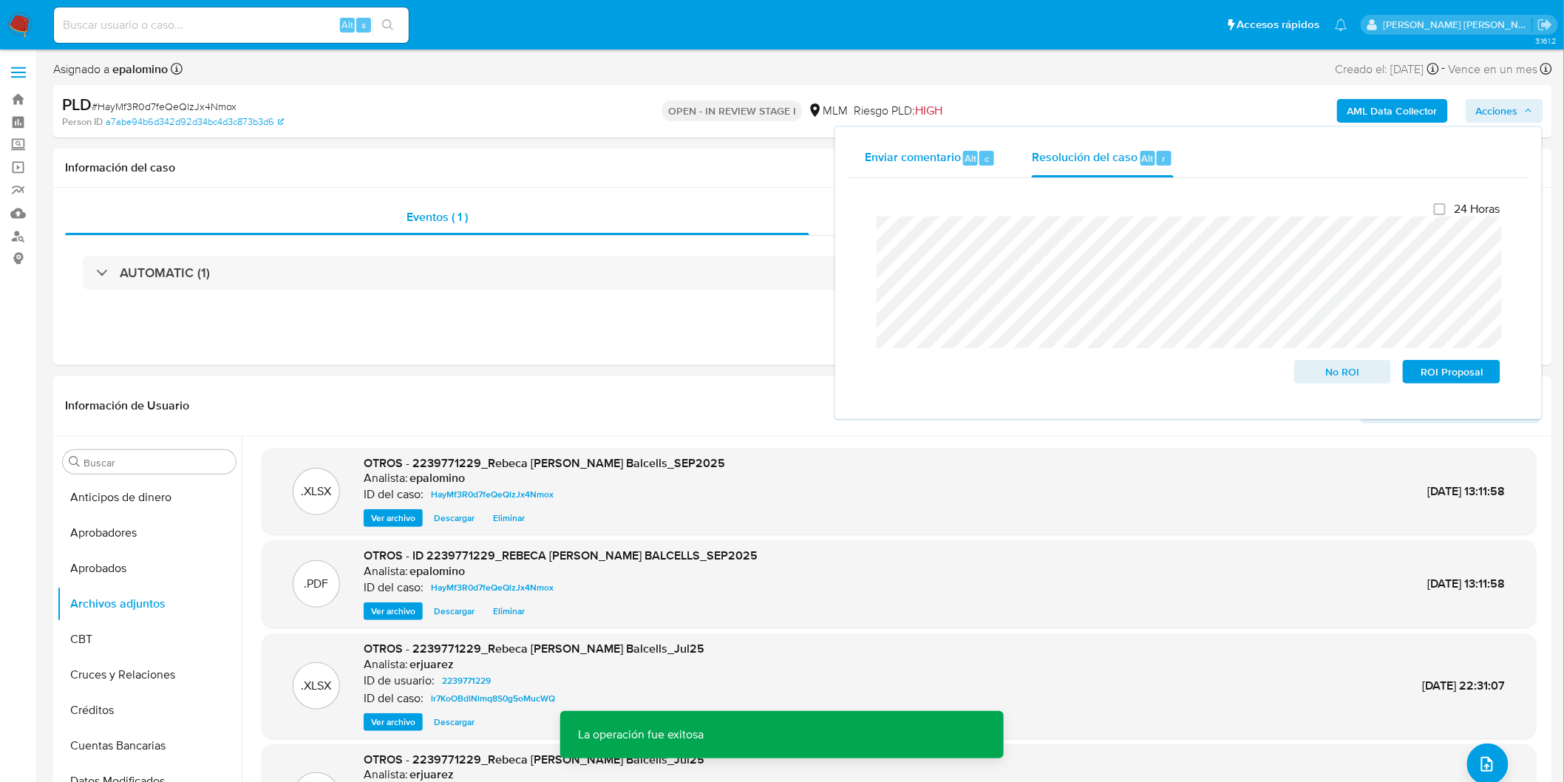
click at [968, 145] on div "Enviar comentario Alt c" at bounding box center [931, 158] width 132 height 38
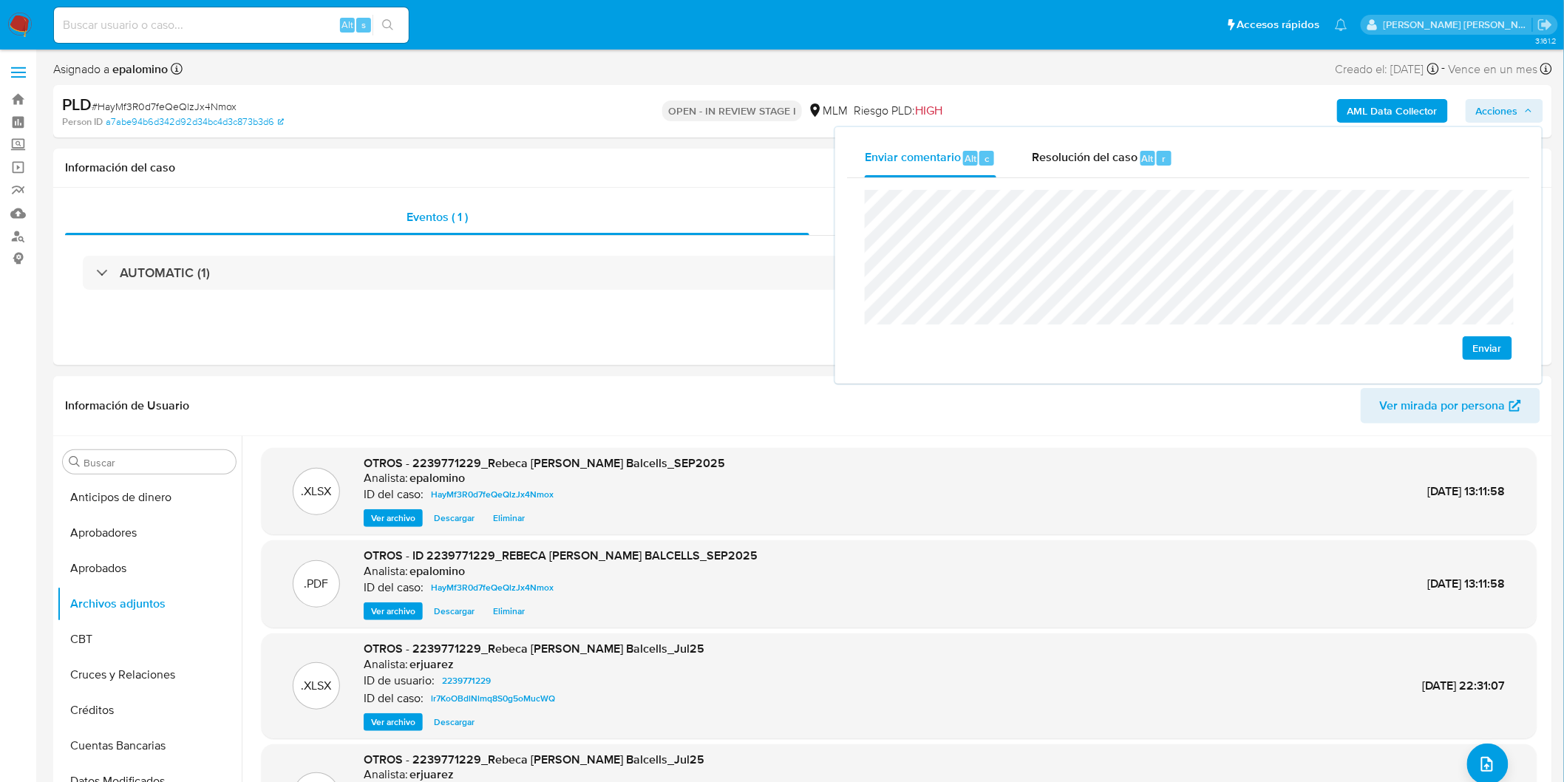
click at [1502, 333] on div "Enviar" at bounding box center [1188, 275] width 647 height 170
click at [1493, 346] on span "Enviar" at bounding box center [1487, 348] width 29 height 21
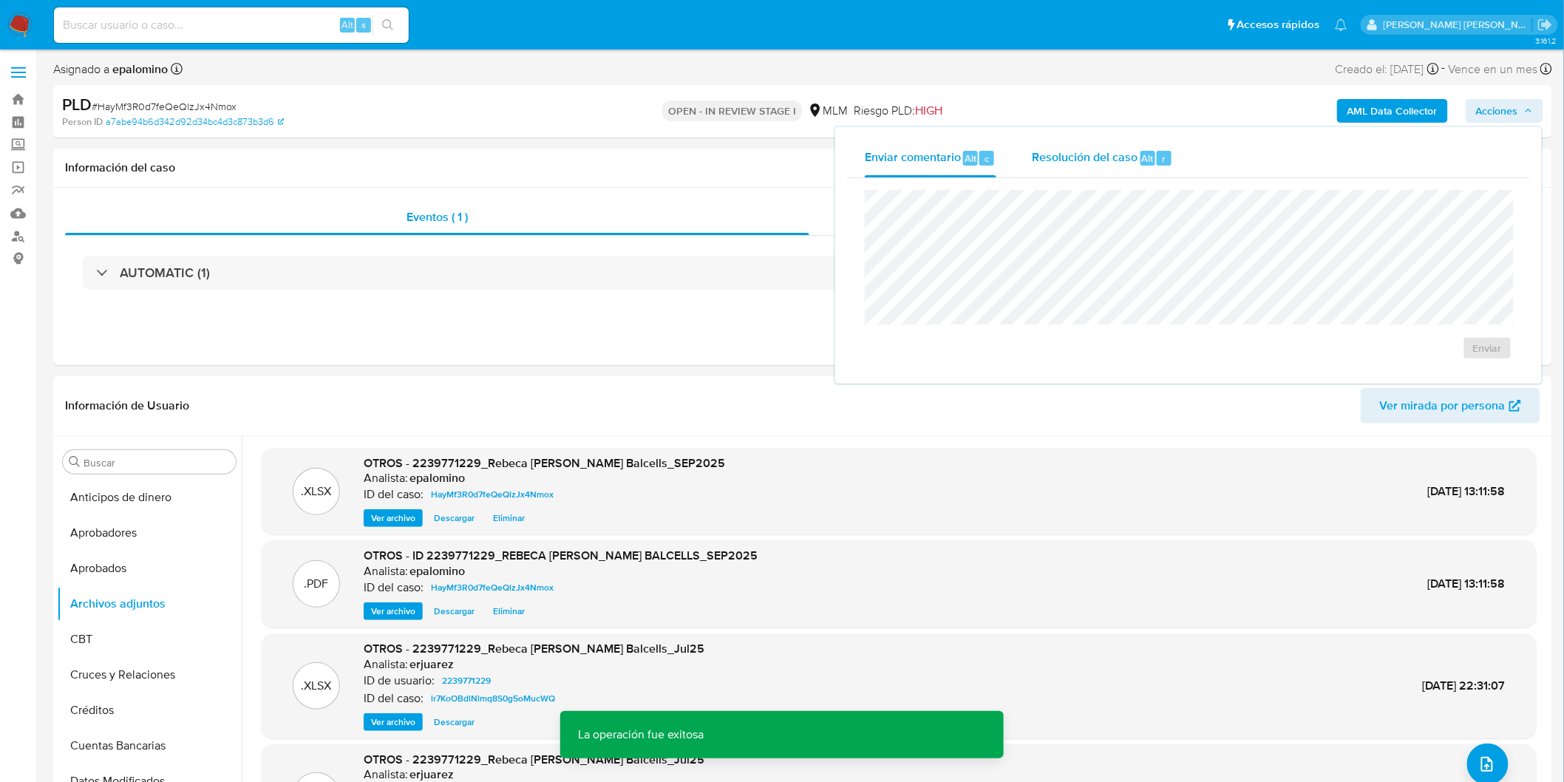
click at [1094, 172] on div "Resolución del caso Alt r" at bounding box center [1102, 158] width 141 height 38
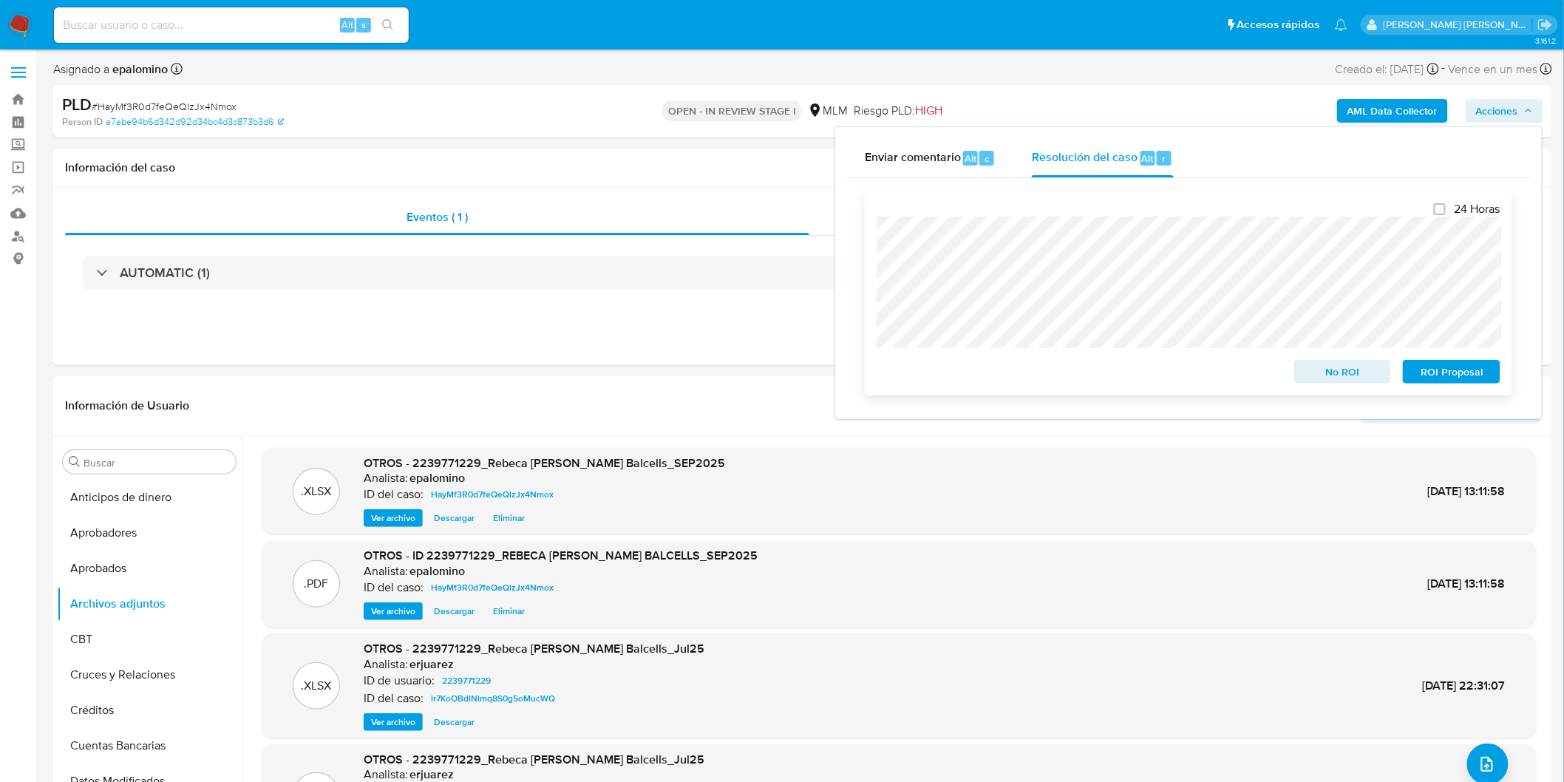
click at [1448, 372] on span "ROI Proposal" at bounding box center [1451, 371] width 77 height 21
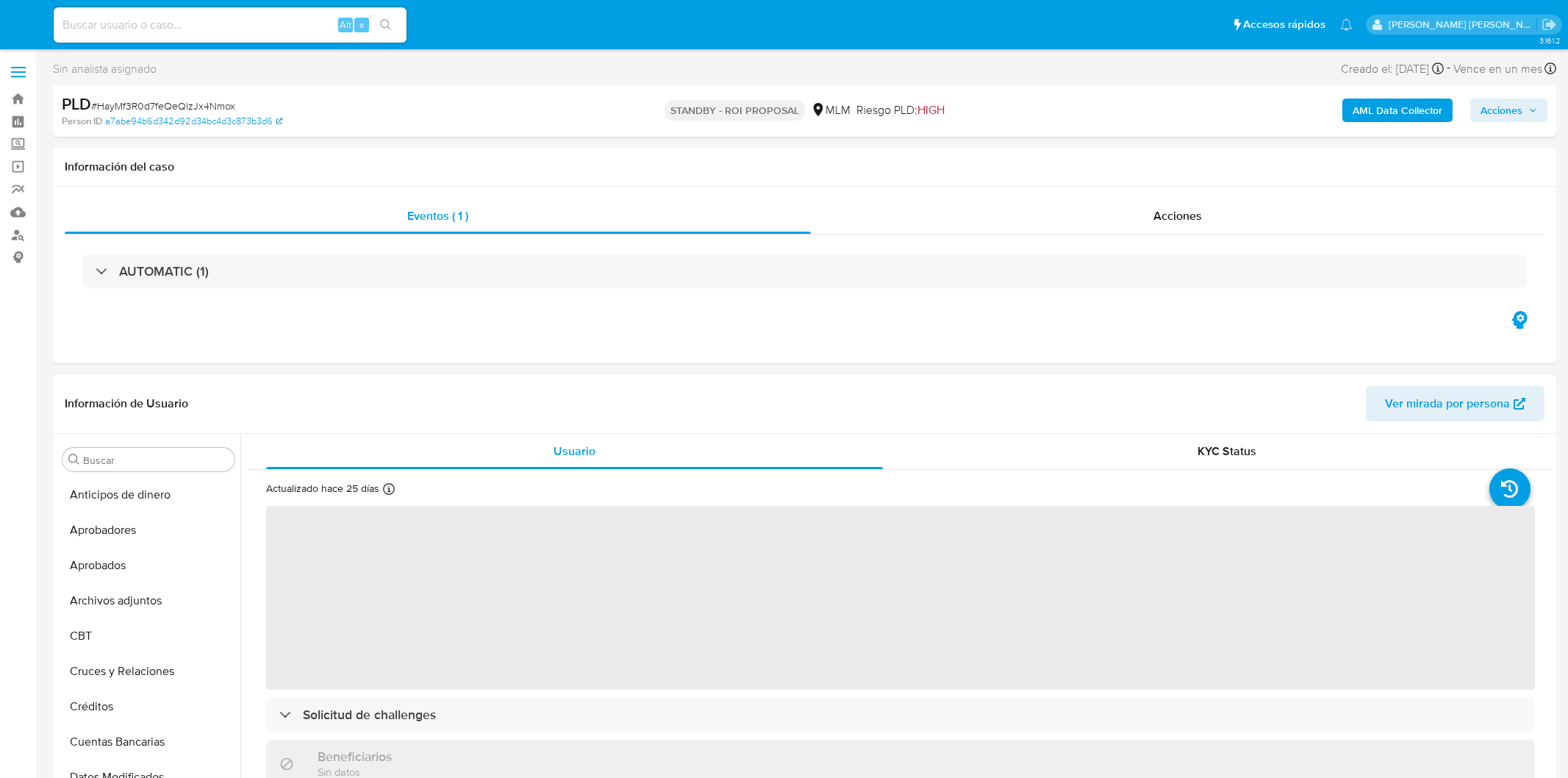
select select "10"
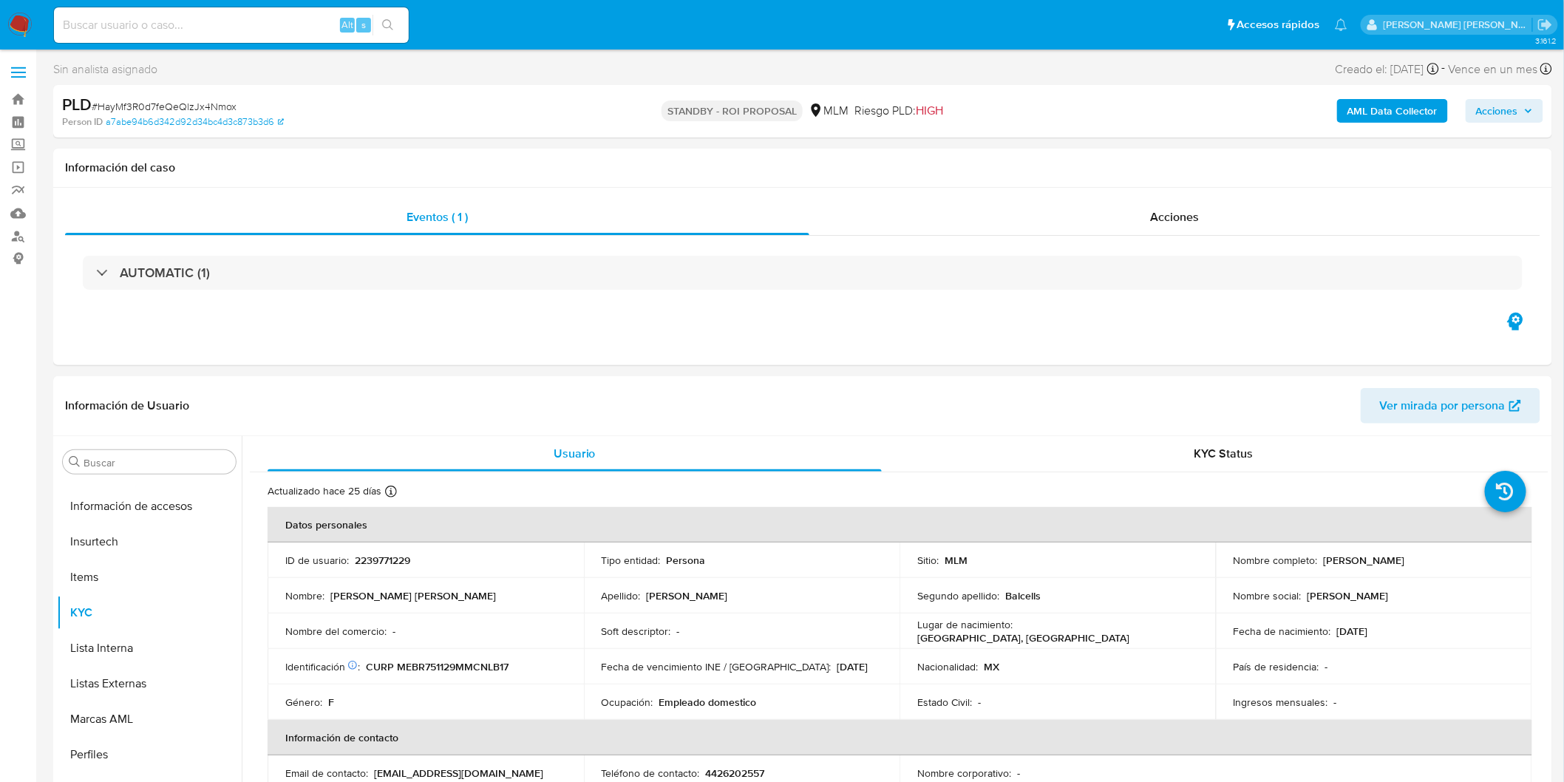
scroll to position [695, 0]
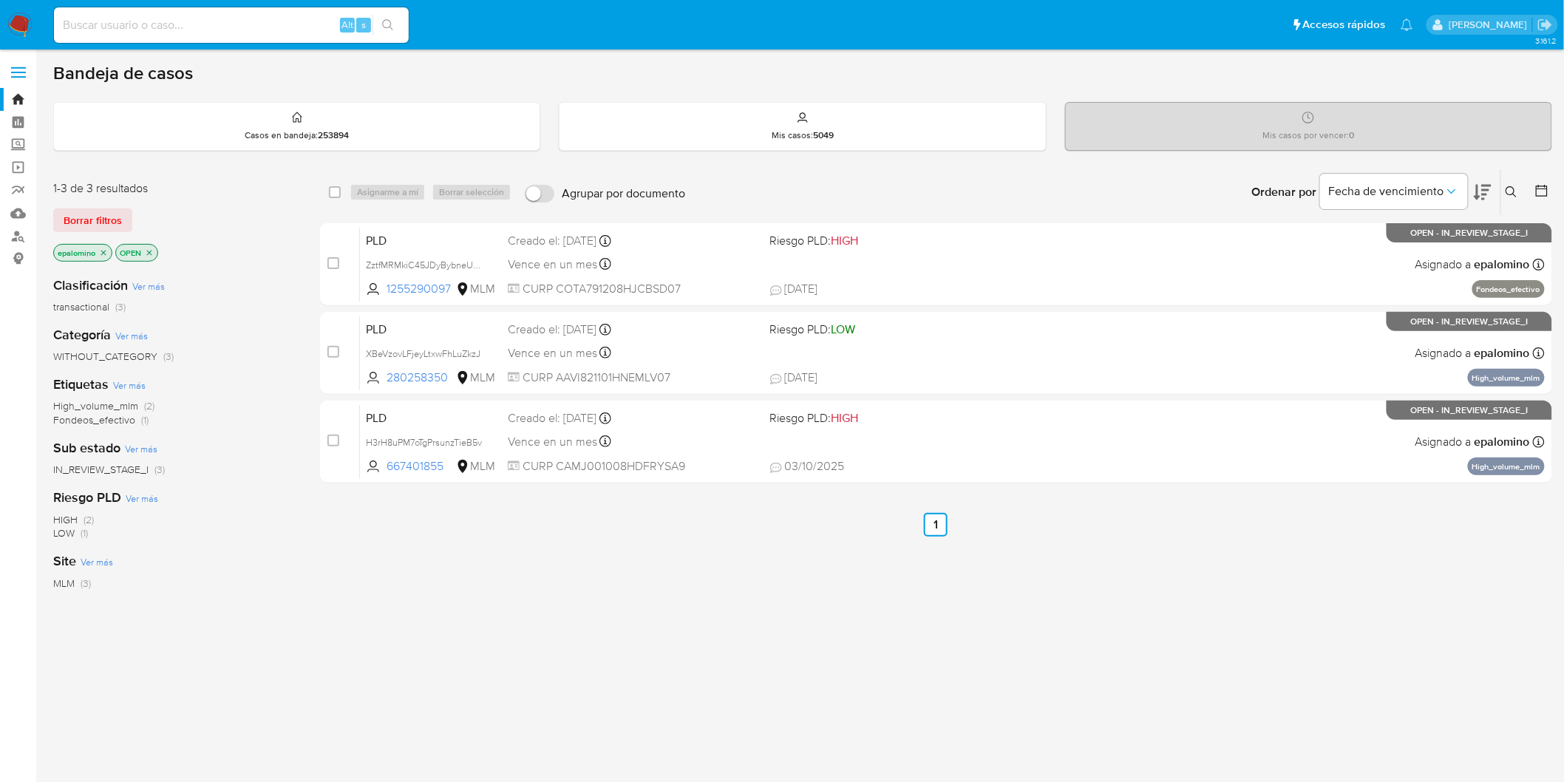
click at [117, 227] on span "Borrar filtros" at bounding box center [93, 220] width 58 height 21
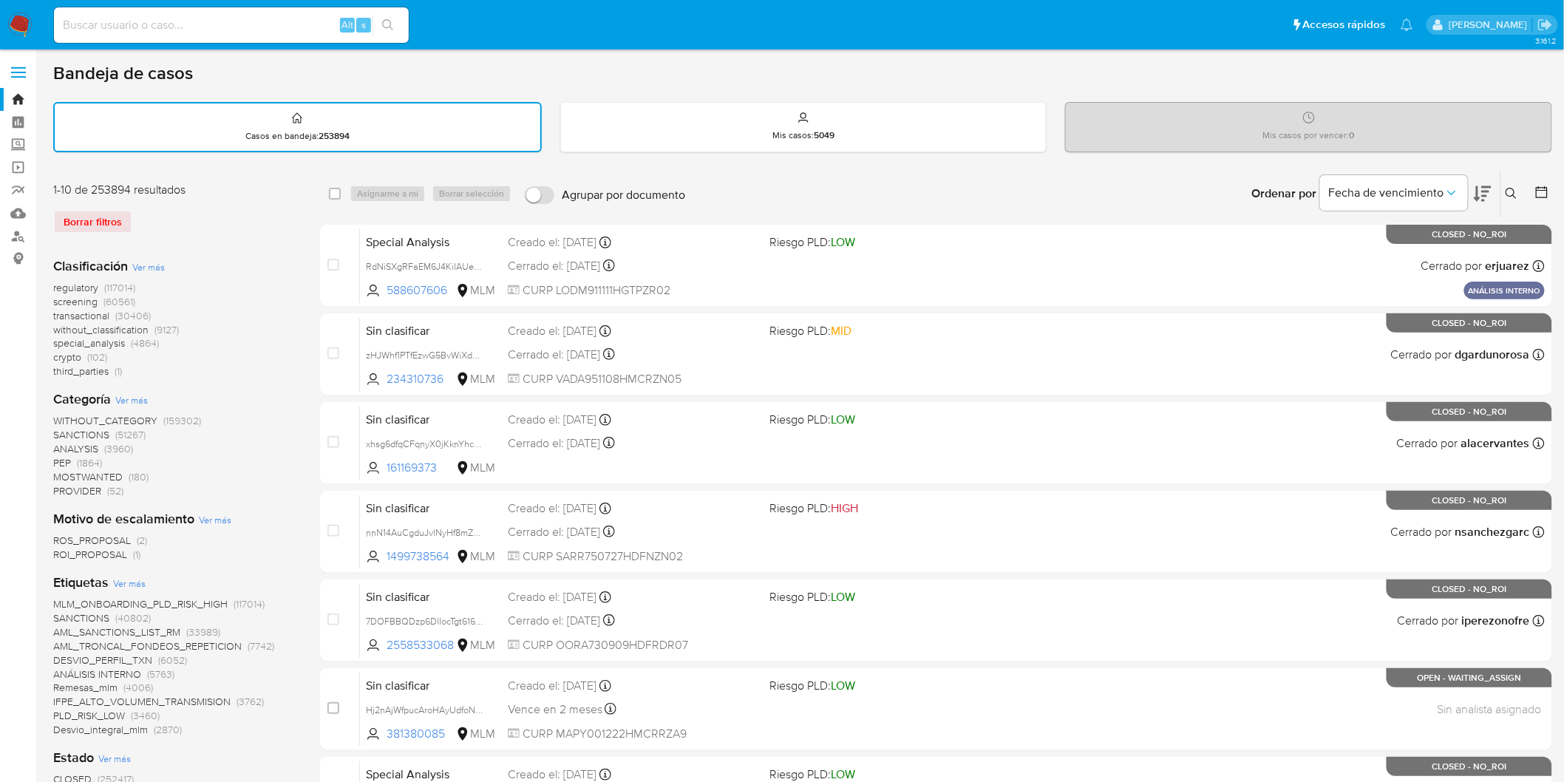
click at [16, 32] on img at bounding box center [19, 25] width 25 height 25
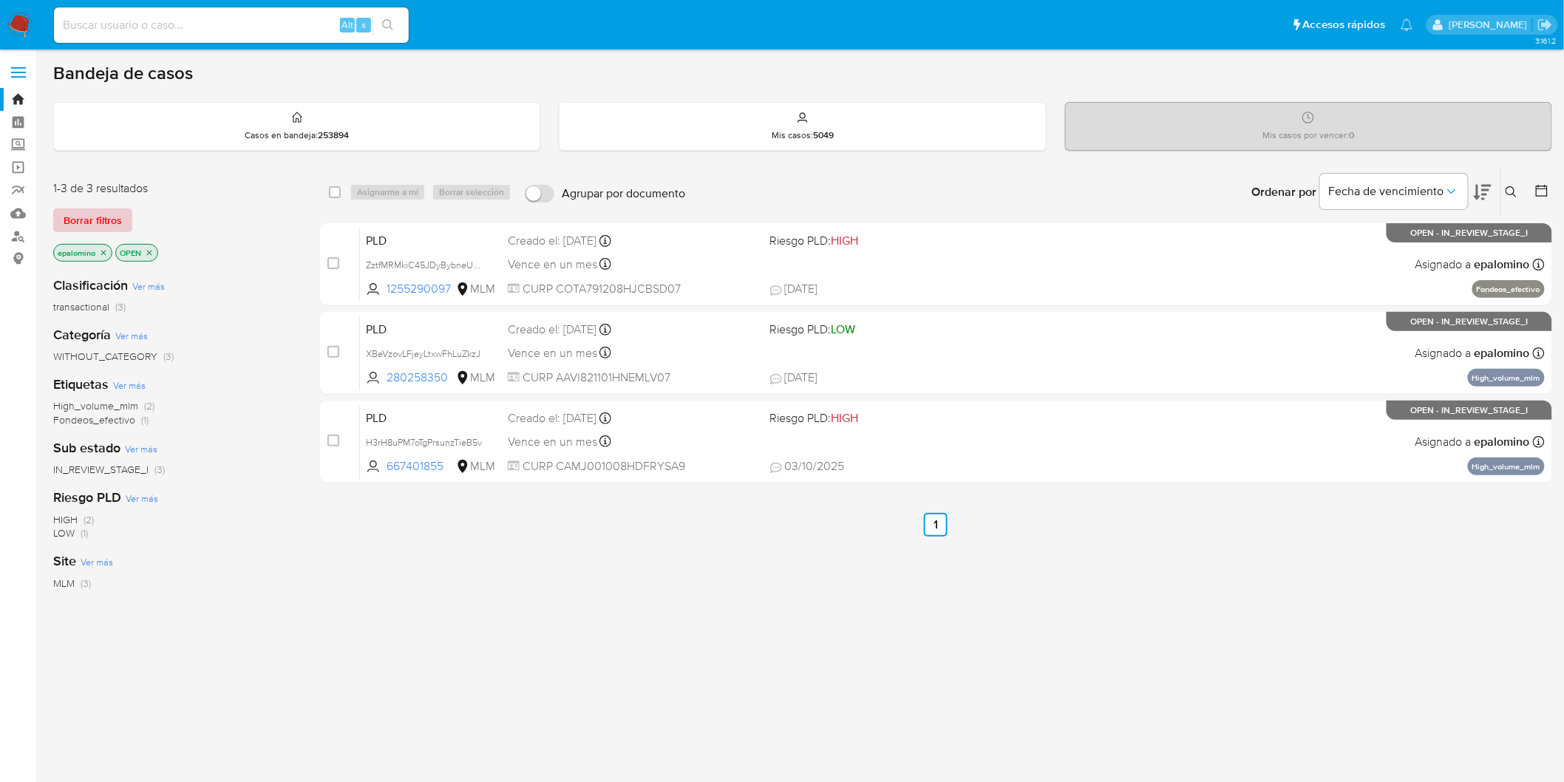
click at [109, 225] on span "Borrar filtros" at bounding box center [93, 220] width 58 height 21
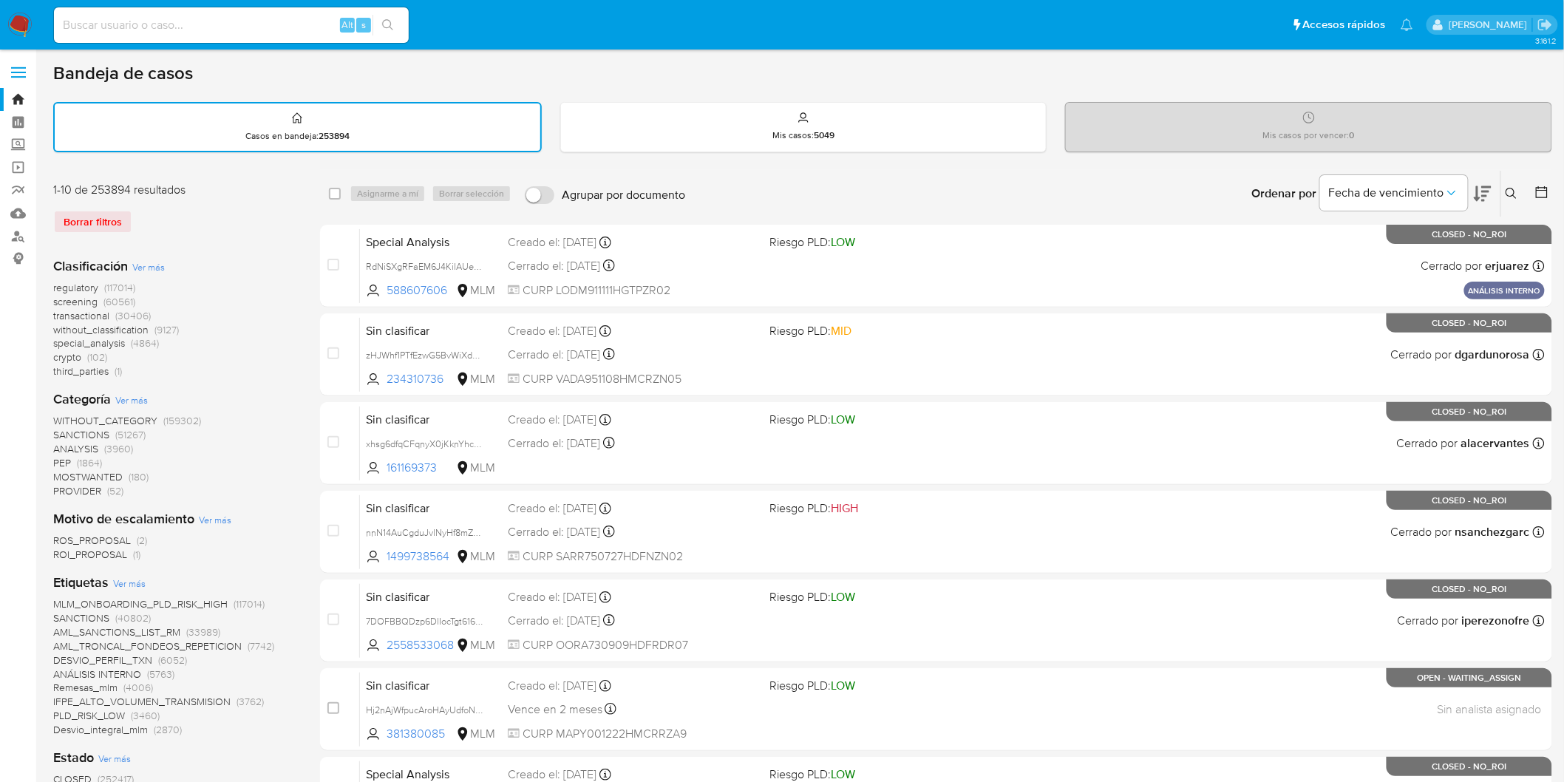
click at [1513, 190] on icon at bounding box center [1511, 194] width 12 height 12
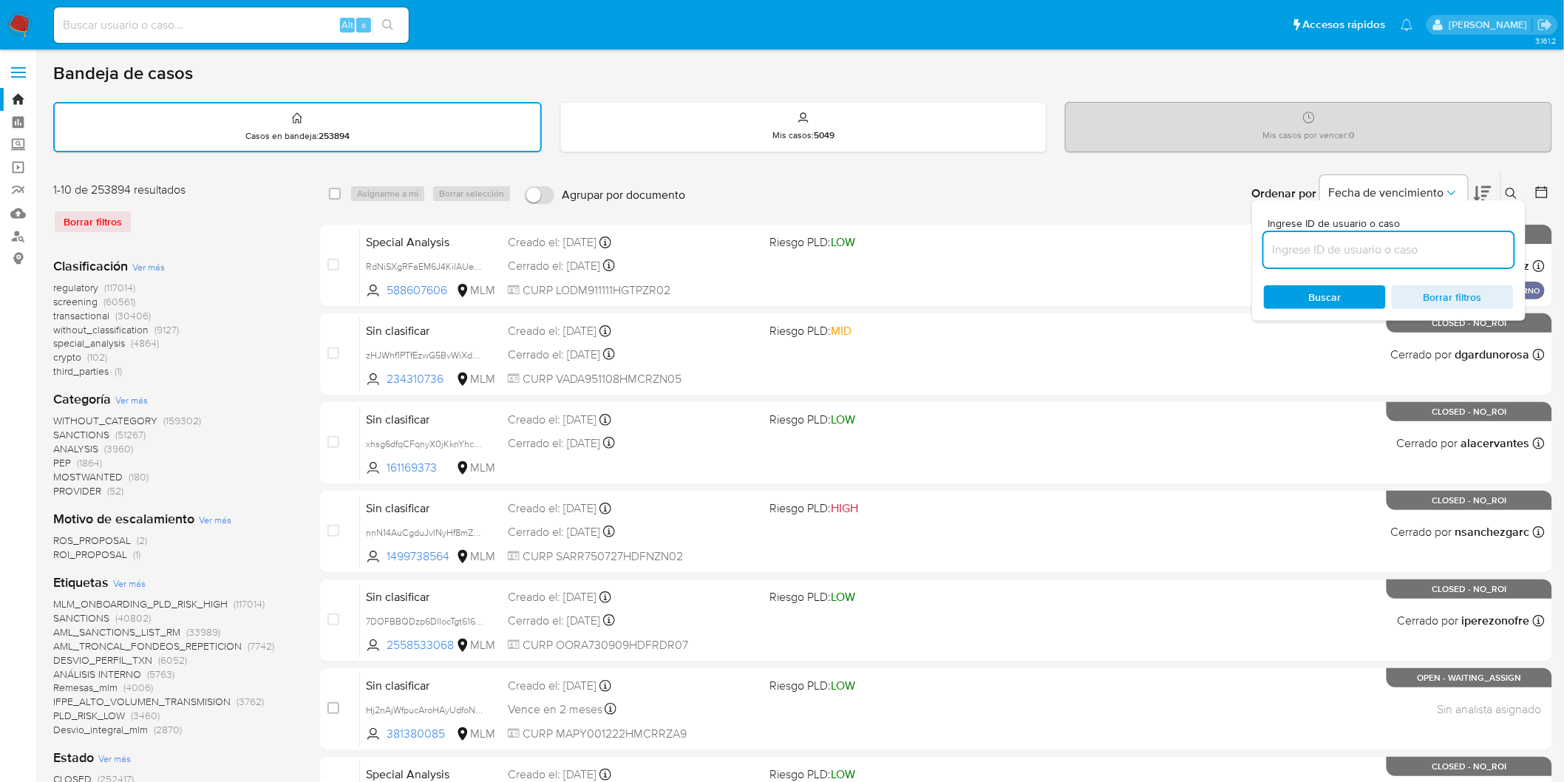
click at [1343, 244] on input at bounding box center [1389, 249] width 250 height 19
type input "667401855"
drag, startPoint x: 1329, startPoint y: 296, endPoint x: 1459, endPoint y: 254, distance: 136.5
click at [1329, 296] on span "Buscar" at bounding box center [1325, 297] width 33 height 24
click at [1513, 188] on icon at bounding box center [1511, 194] width 12 height 12
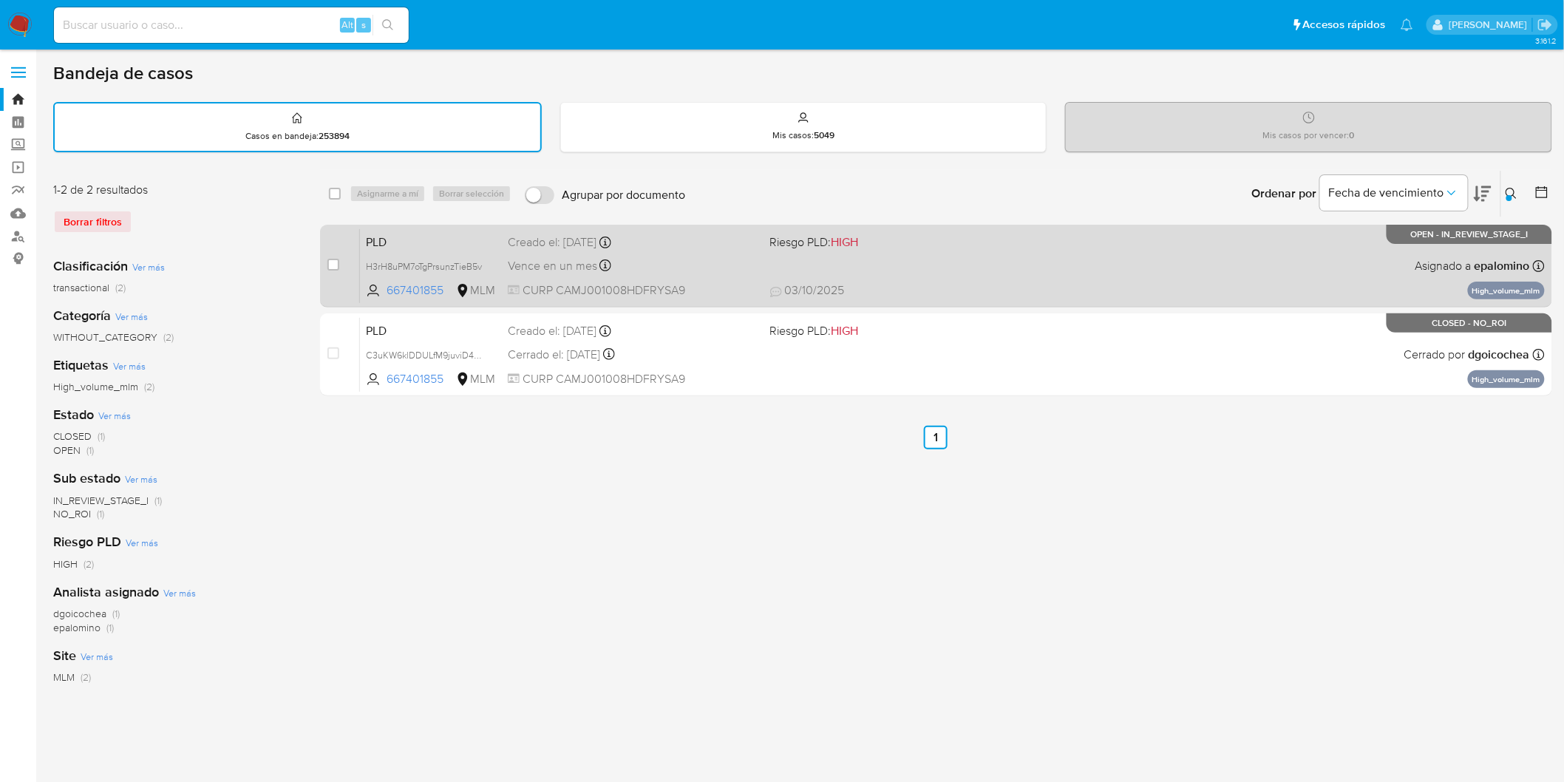
click at [375, 236] on span "PLD" at bounding box center [431, 240] width 130 height 19
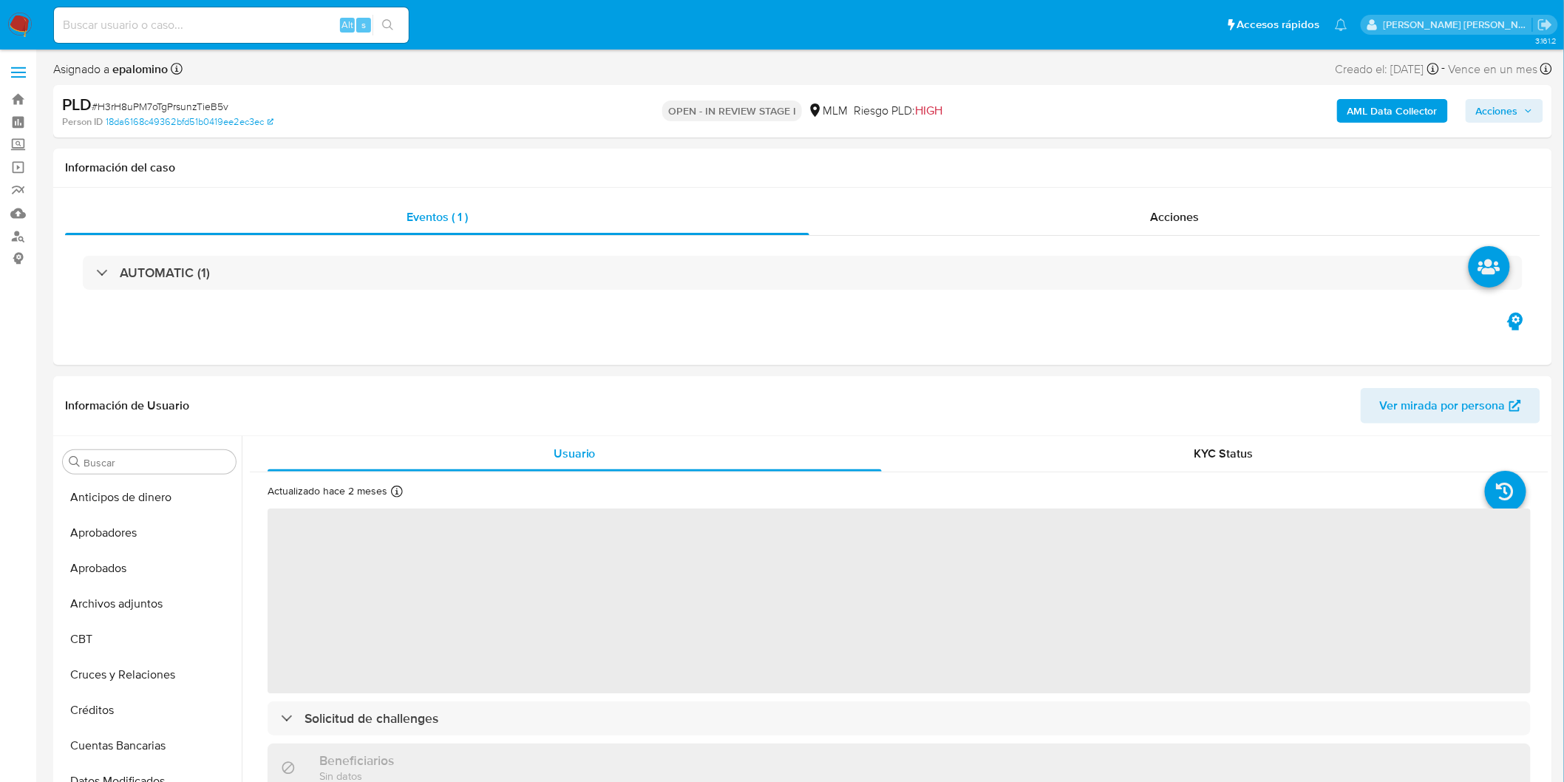
scroll to position [695, 0]
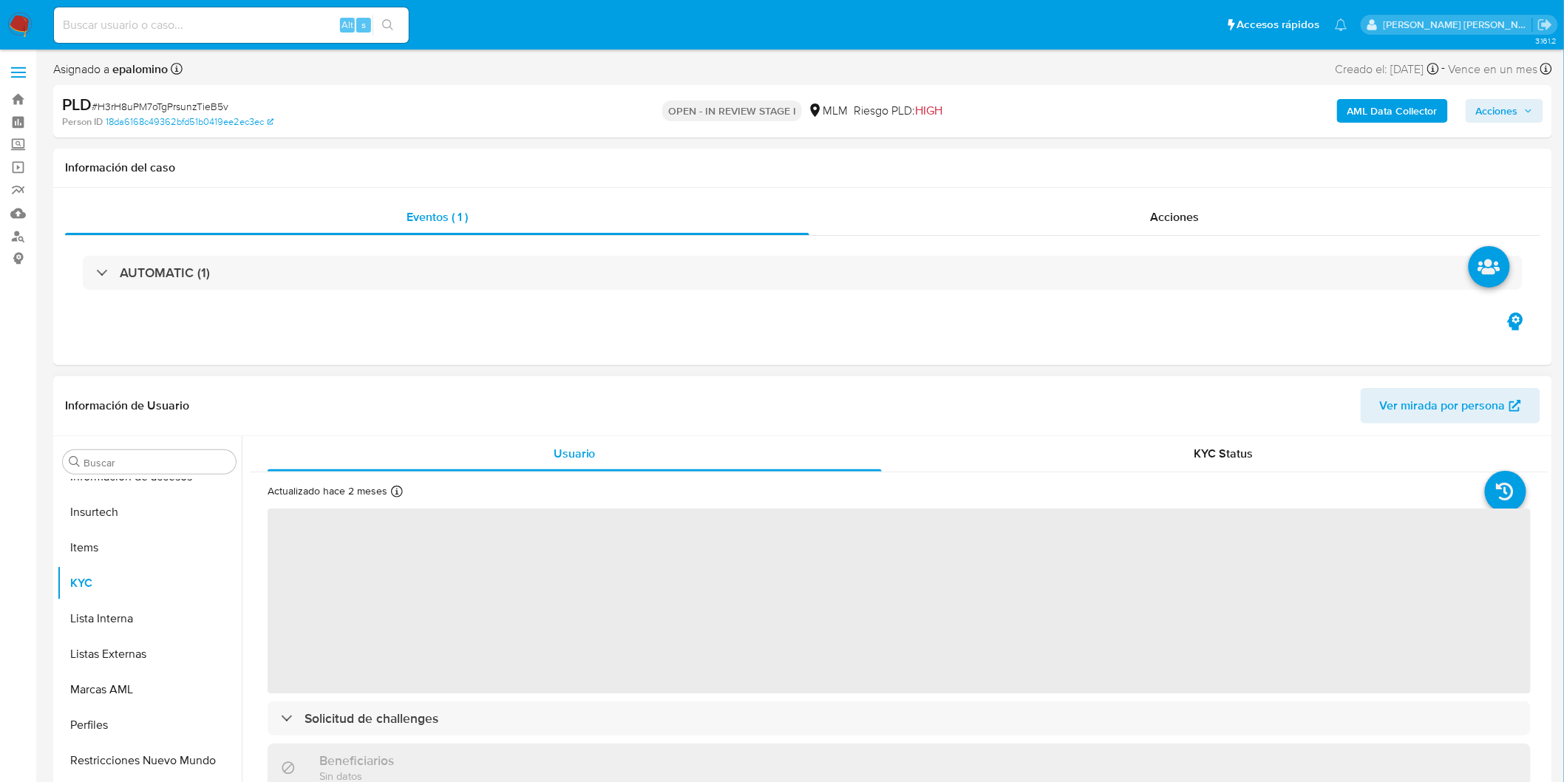
select select "10"
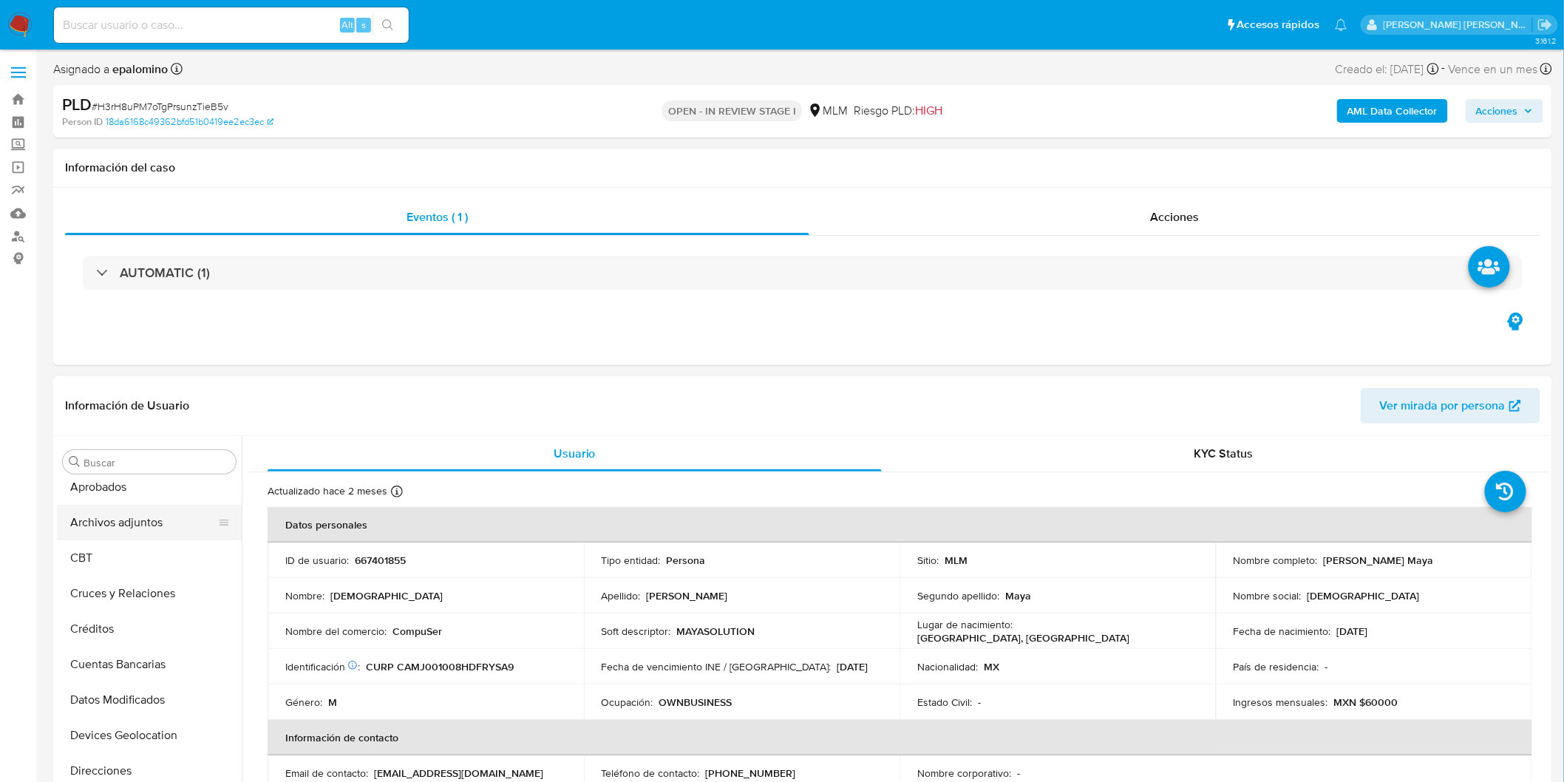
scroll to position [82, 0]
click at [143, 528] on button "Archivos adjuntos" at bounding box center [143, 521] width 173 height 35
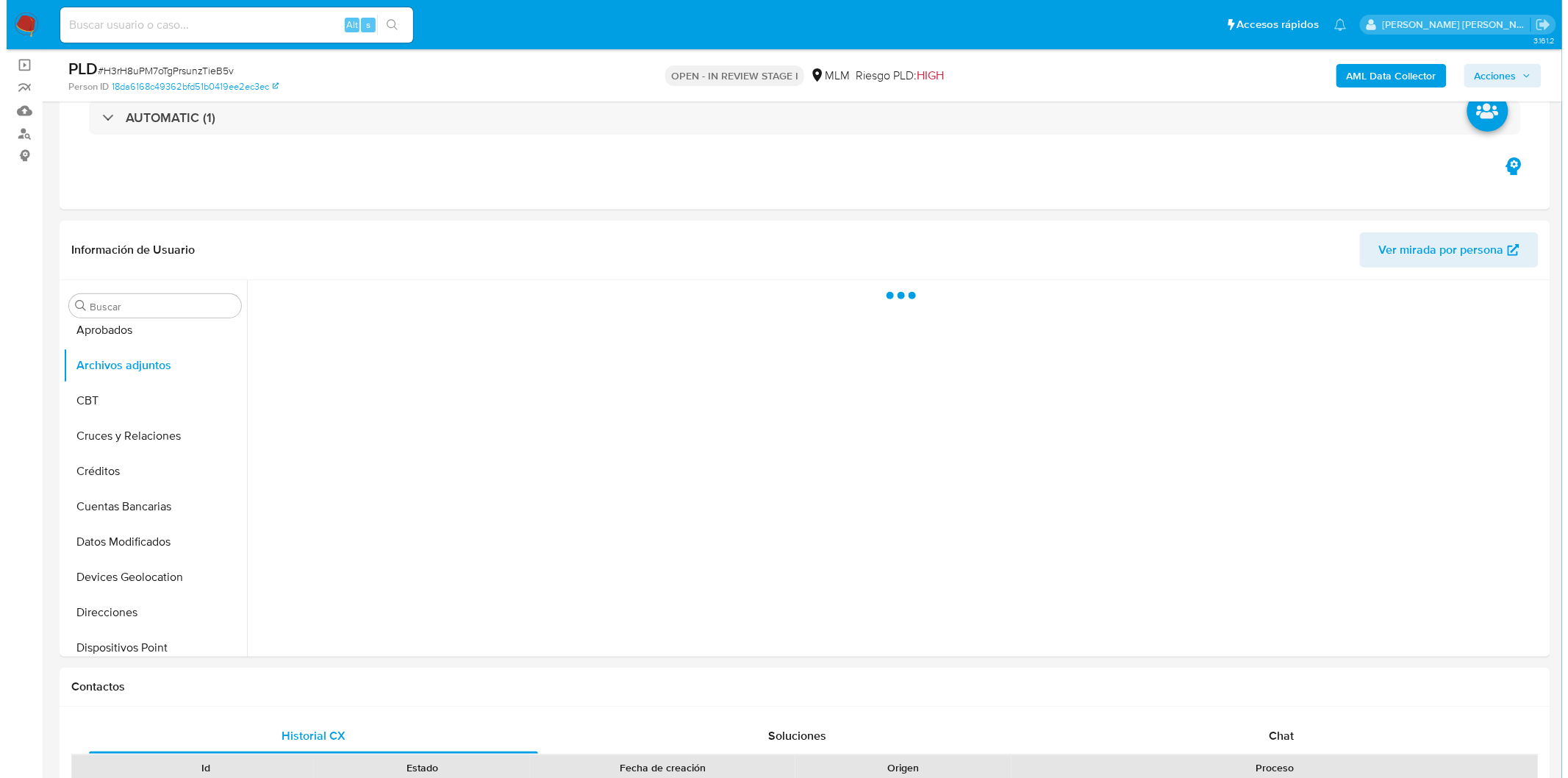
scroll to position [104, 0]
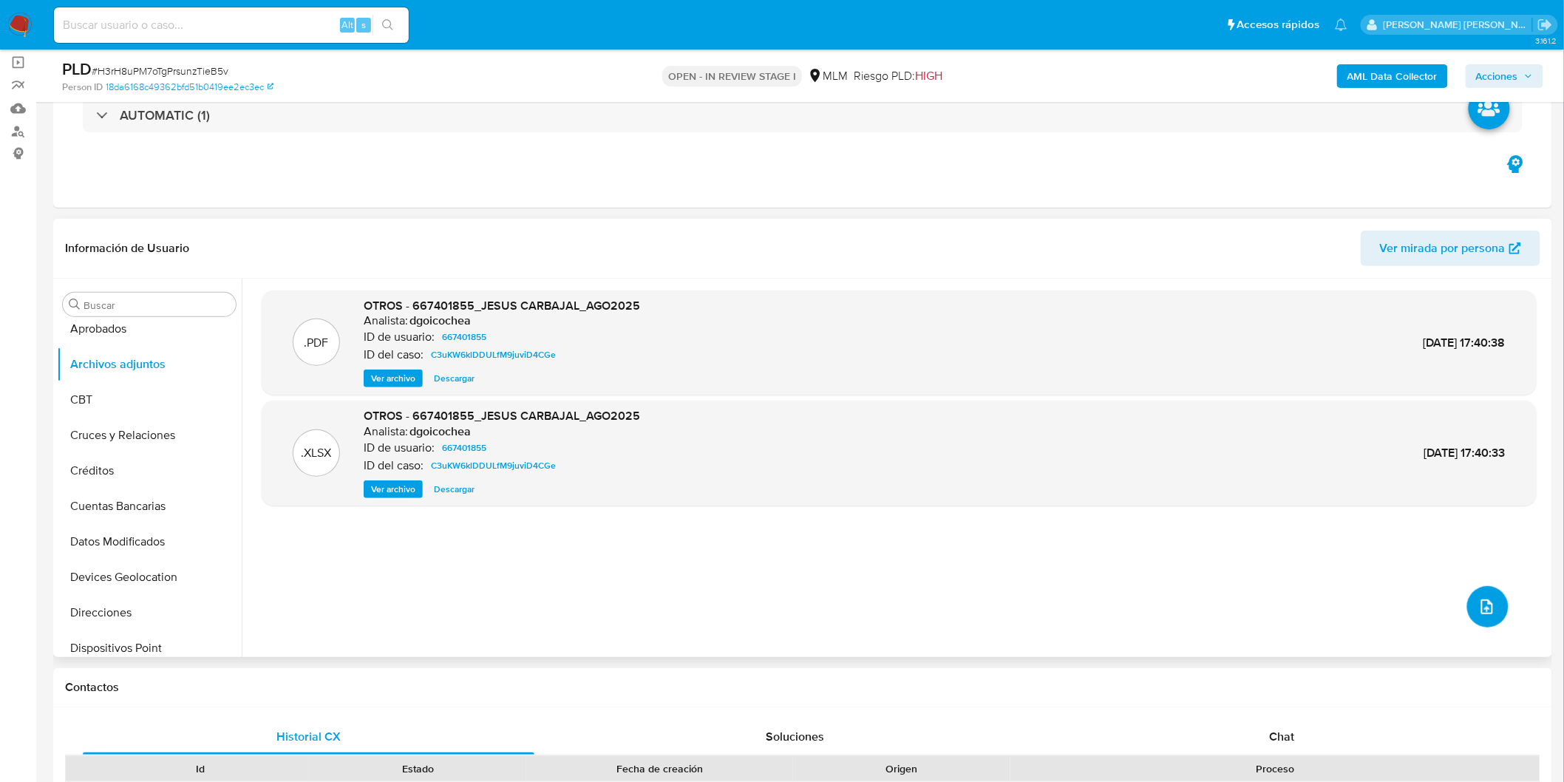
click at [1480, 599] on icon "upload-file" at bounding box center [1487, 607] width 18 height 18
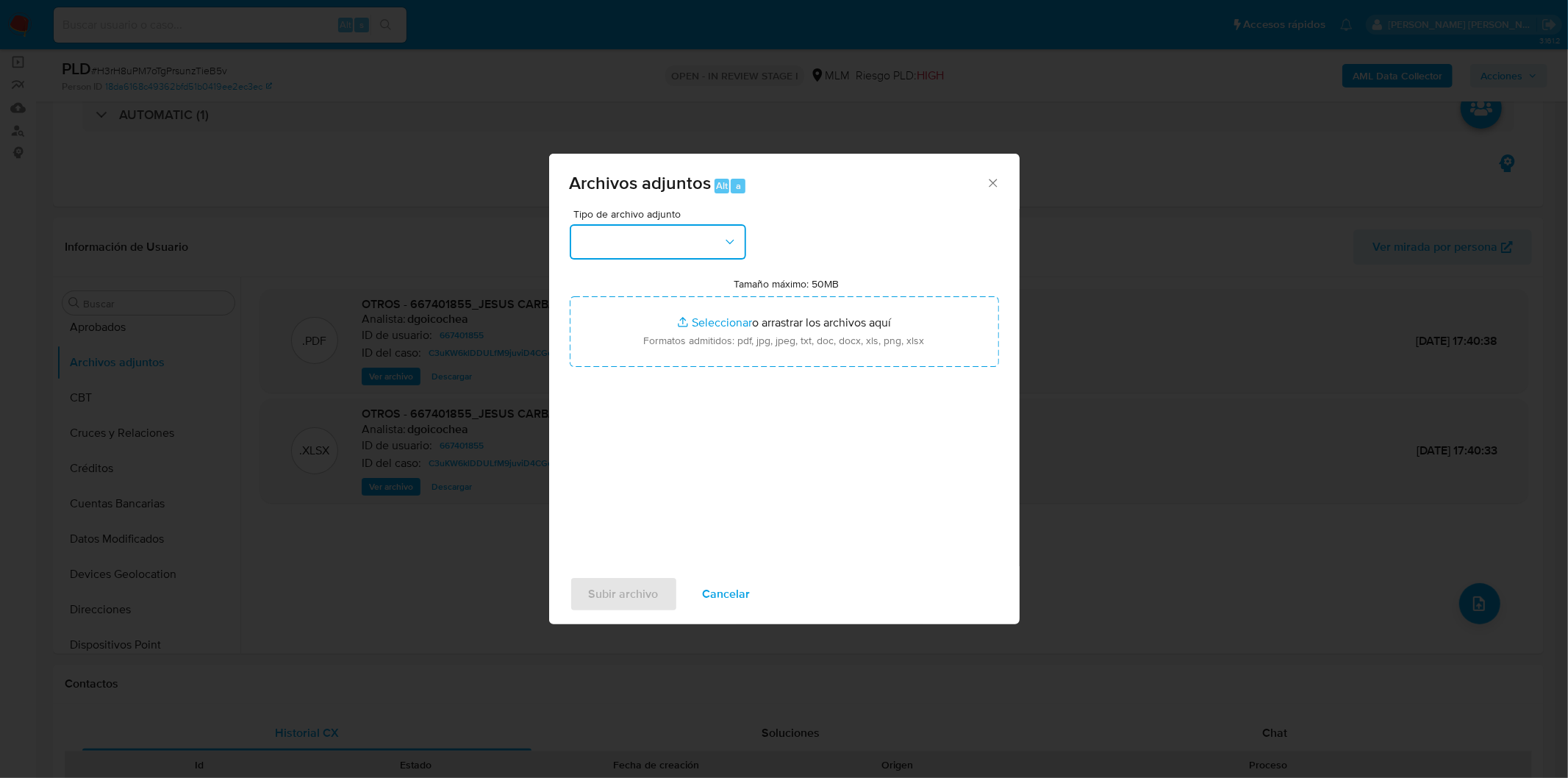
click at [728, 247] on icon "button" at bounding box center [729, 242] width 15 height 15
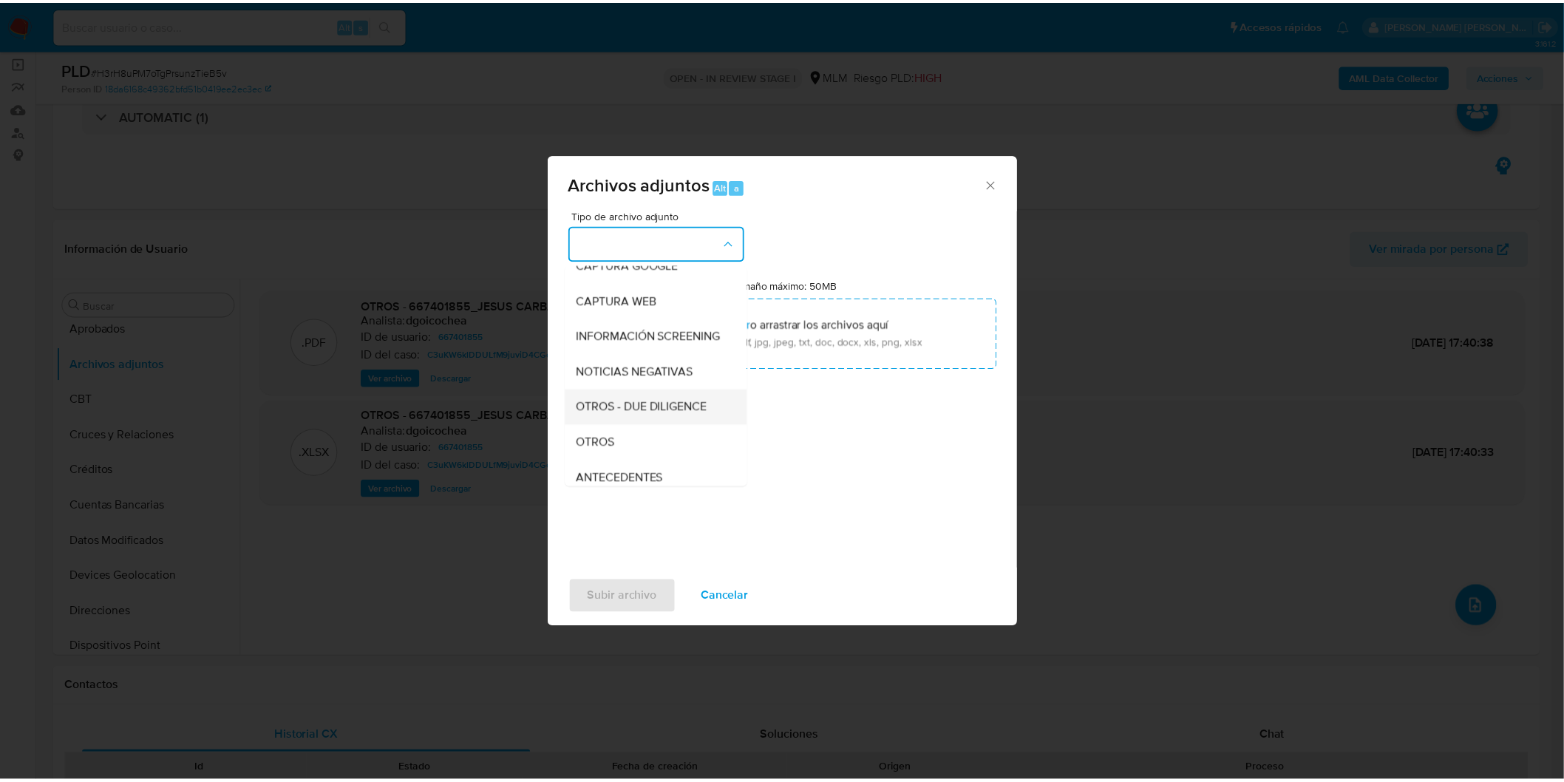
scroll to position [164, 0]
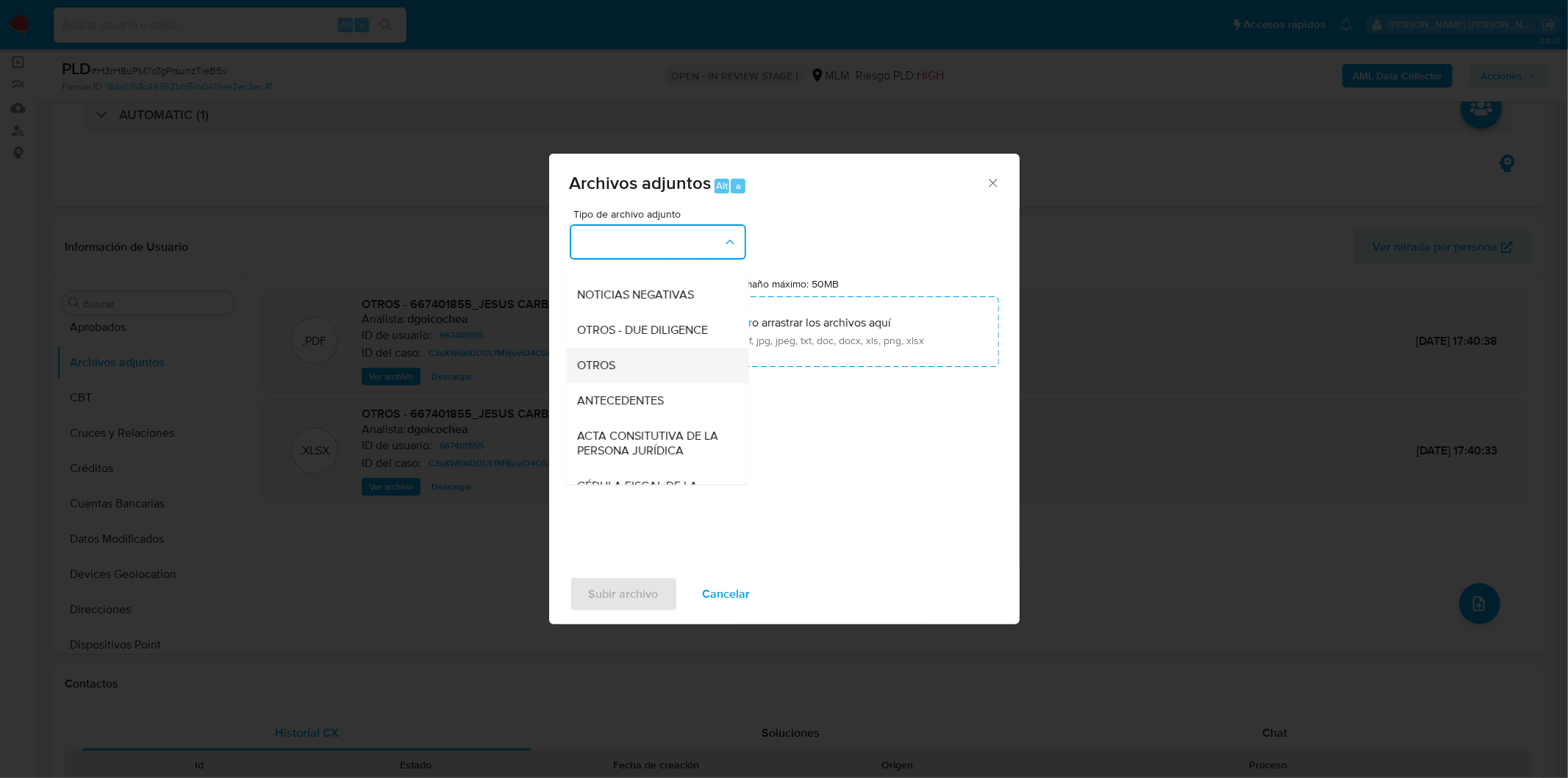
click at [648, 370] on div "OTROS" at bounding box center [653, 364] width 150 height 35
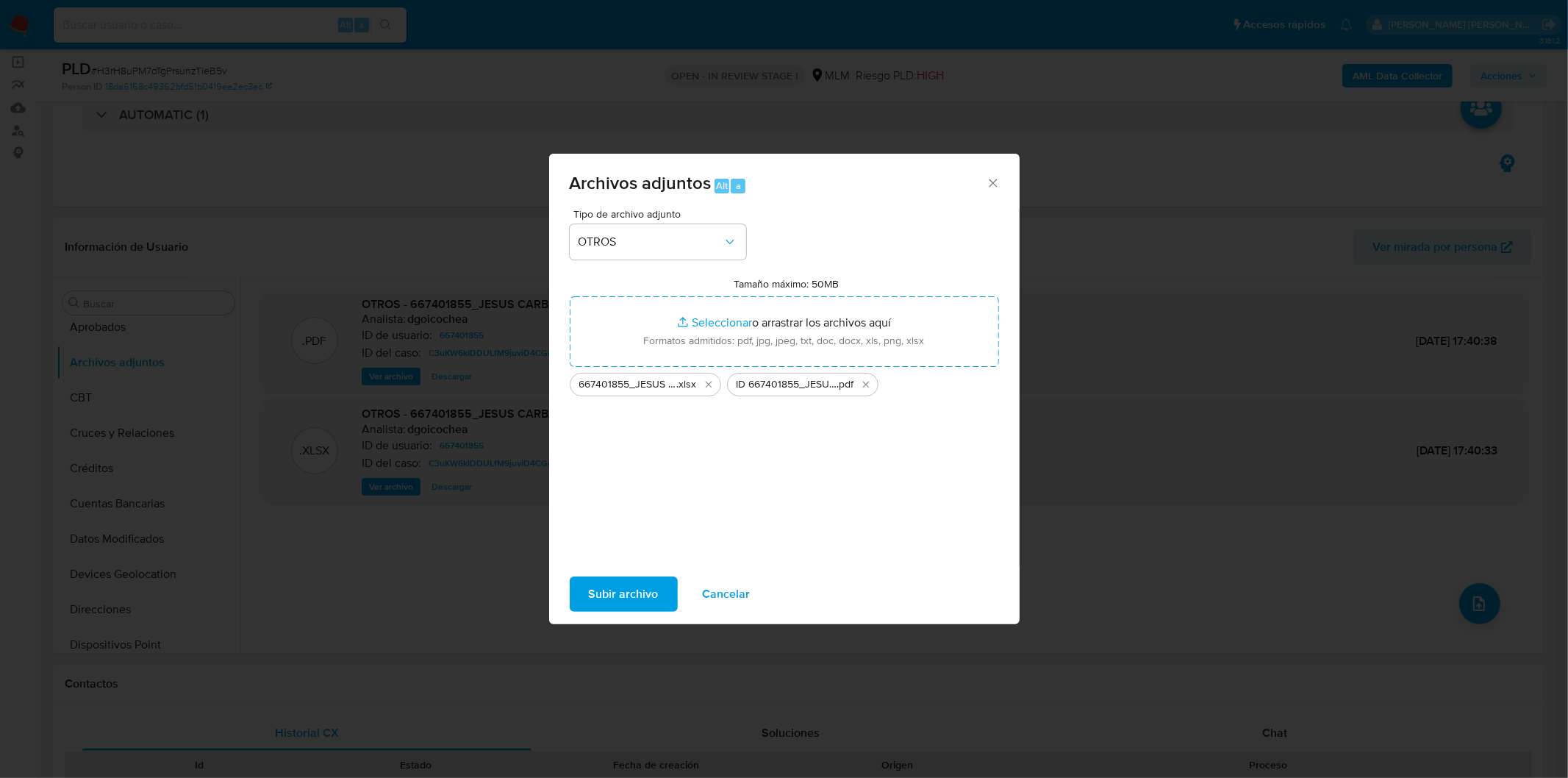
click at [626, 603] on span "Subir archivo" at bounding box center [624, 594] width 70 height 33
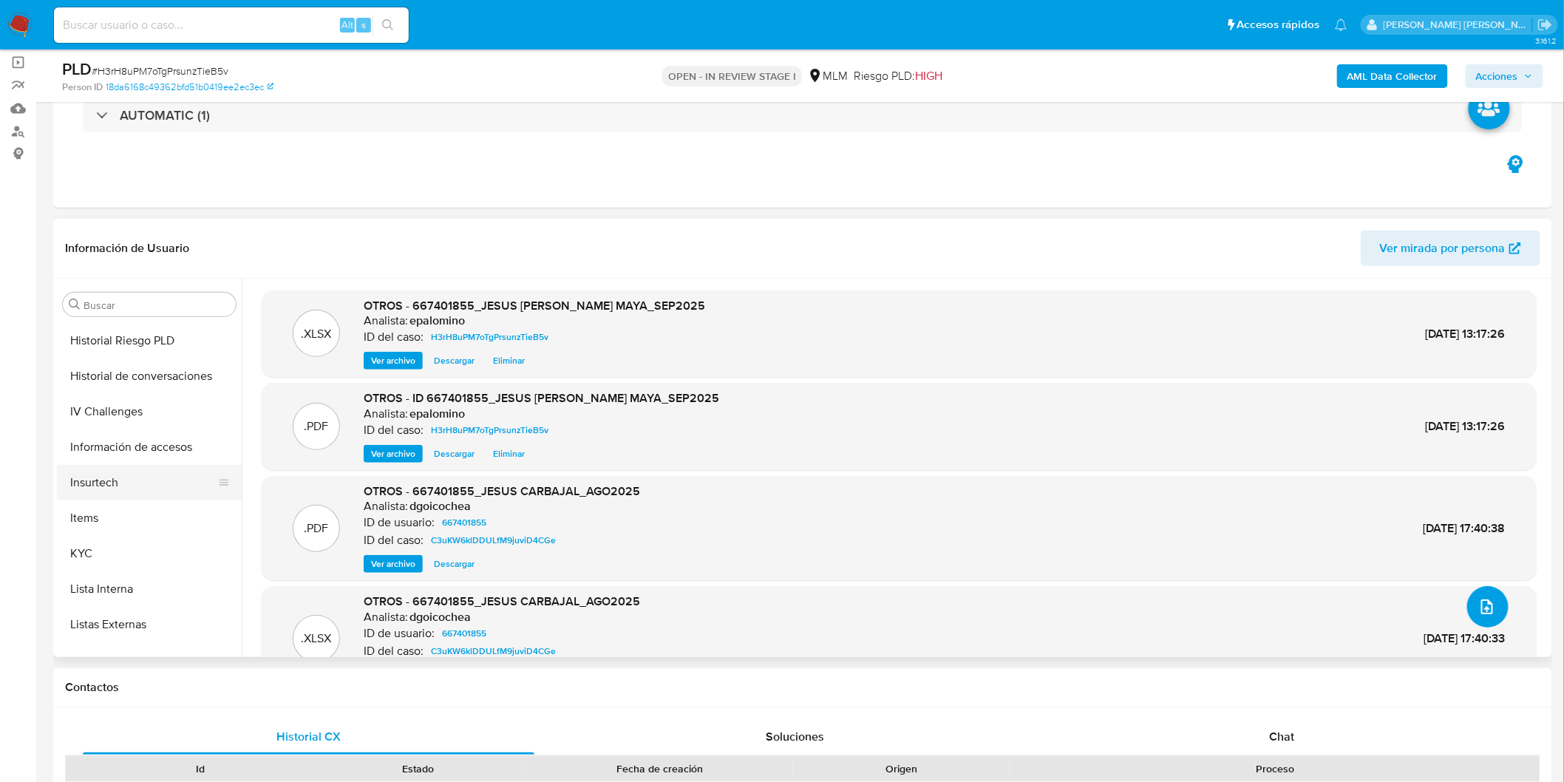
scroll to position [573, 0]
click at [135, 536] on button "KYC" at bounding box center [143, 546] width 173 height 35
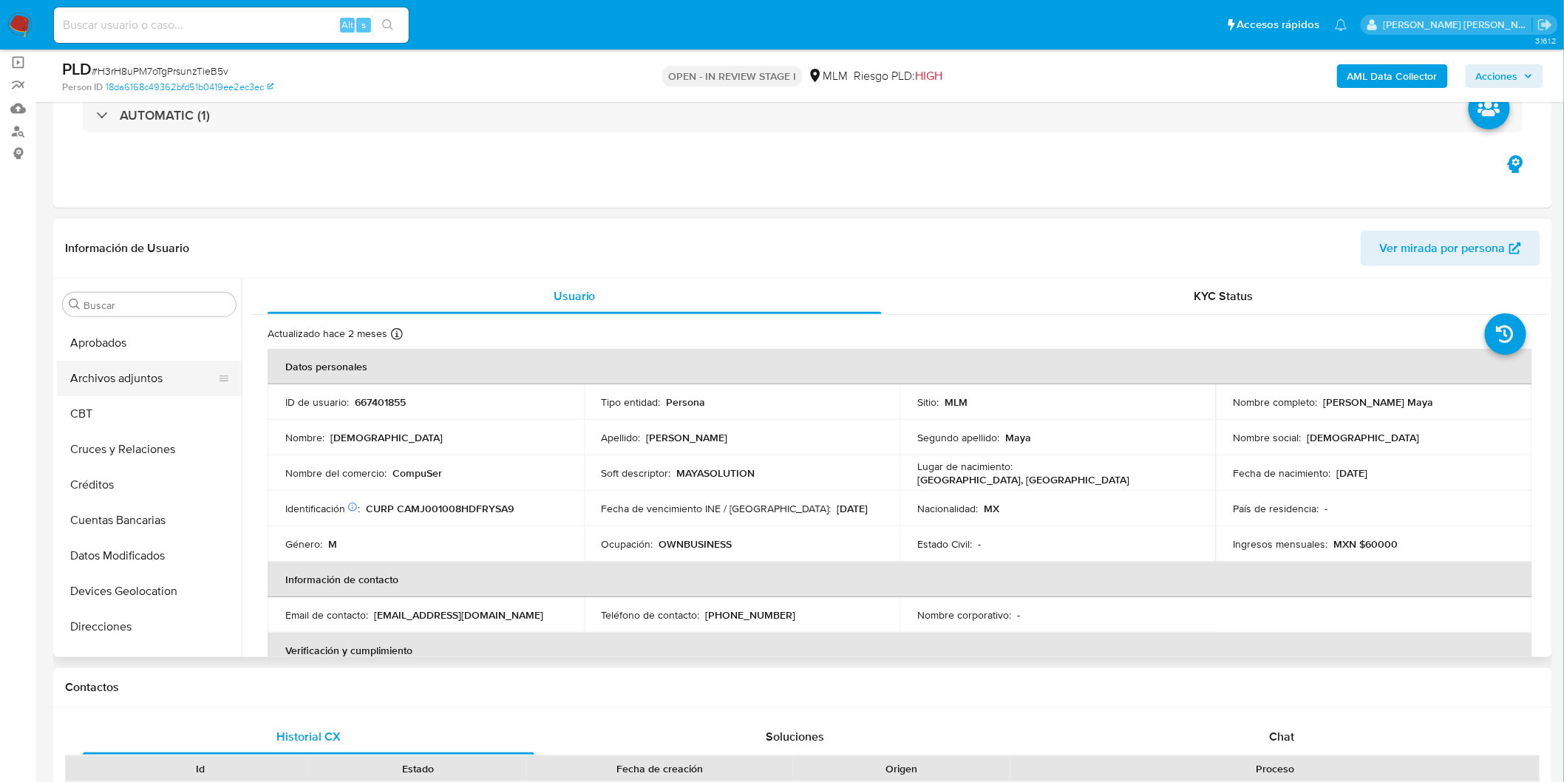
scroll to position [0, 0]
click at [168, 451] on button "Archivos adjuntos" at bounding box center [143, 446] width 173 height 35
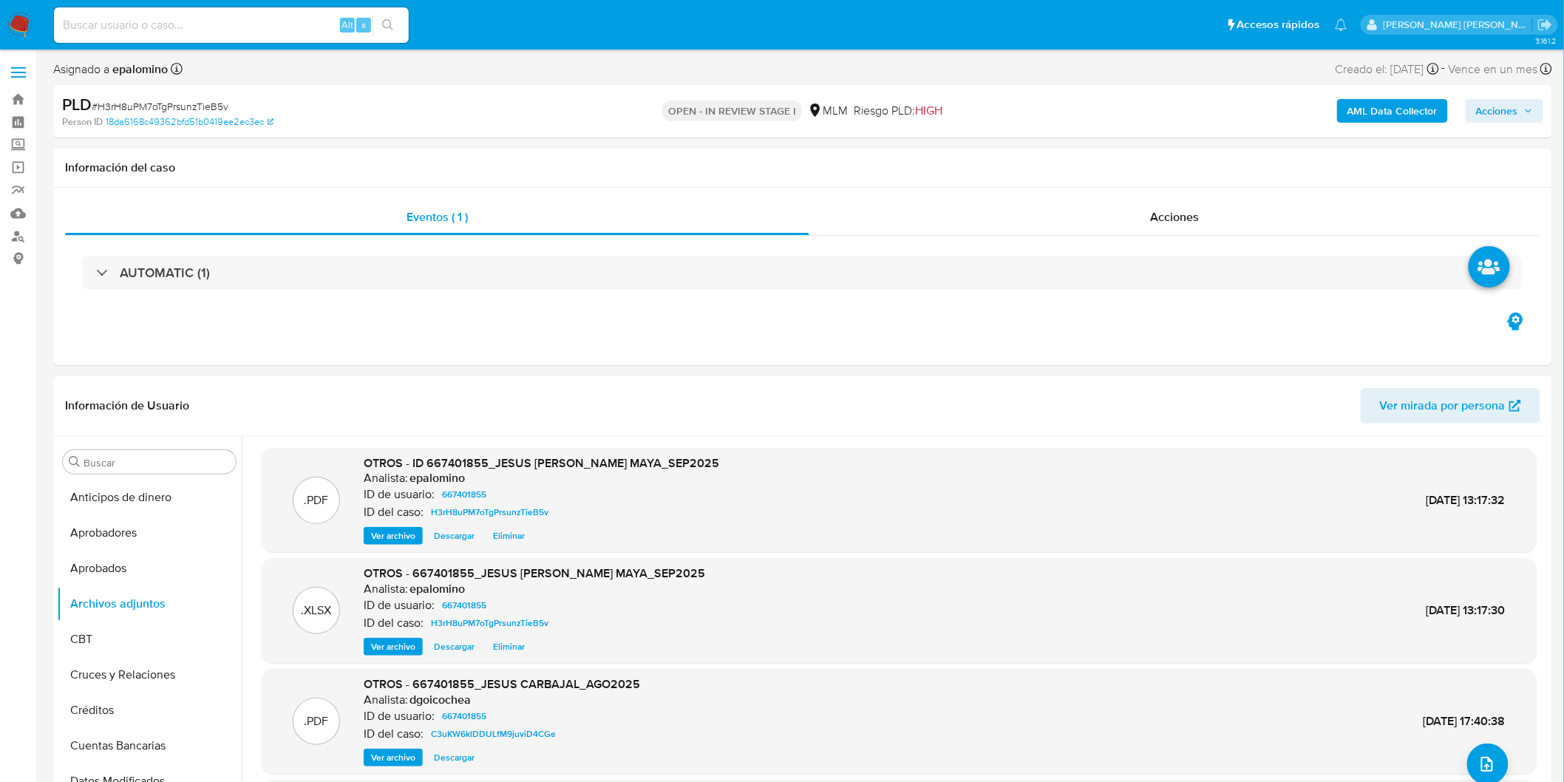
drag, startPoint x: 1511, startPoint y: 113, endPoint x: 1487, endPoint y: 115, distance: 24.4
click at [1509, 113] on span "Acciones" at bounding box center [1497, 111] width 42 height 24
click at [1482, 91] on div "PLD # H3rH8uPM7oTgPrsunzTieB5v Person ID 18da6168c49362bfd51b0419ee2ec3ec OPEN …" at bounding box center [802, 111] width 1499 height 52
click at [1482, 105] on span "Acciones" at bounding box center [1497, 111] width 42 height 24
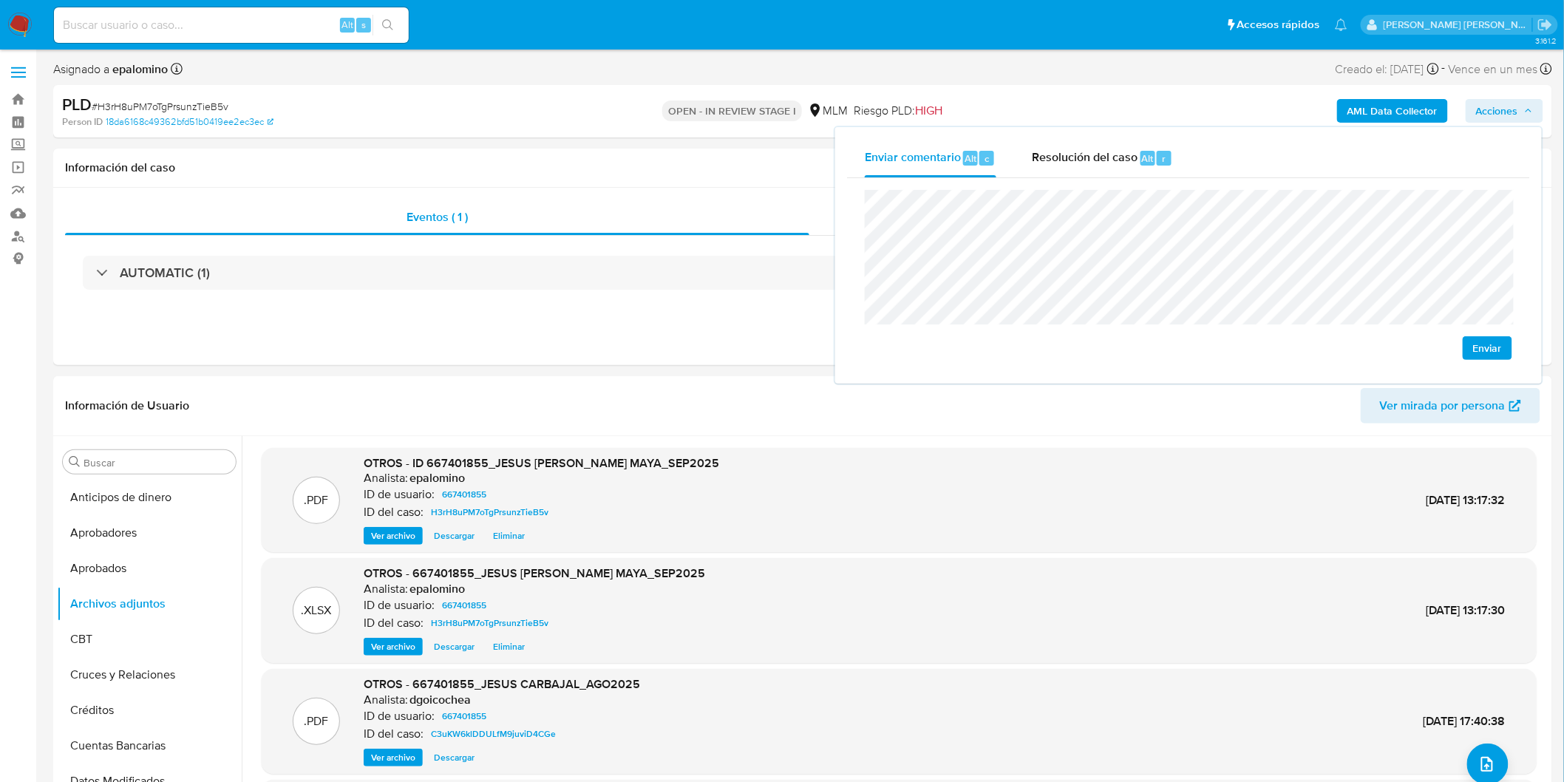
click at [850, 217] on div "Enviar" at bounding box center [1188, 275] width 683 height 194
click at [859, 217] on div "Enviar" at bounding box center [1188, 275] width 683 height 194
click at [1470, 347] on button "Enviar" at bounding box center [1487, 348] width 50 height 24
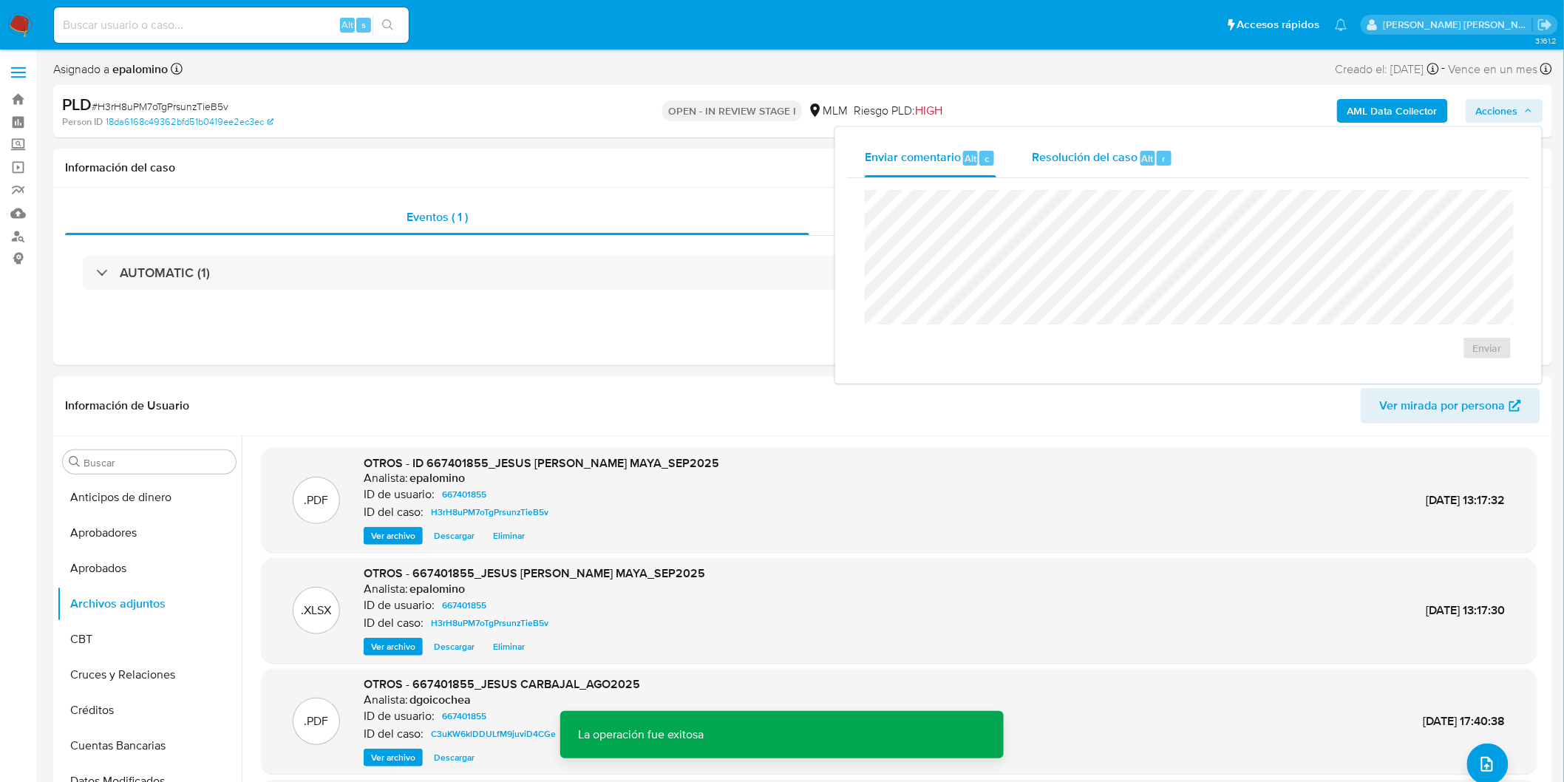
click at [1075, 155] on span "Resolución del caso" at bounding box center [1085, 157] width 106 height 17
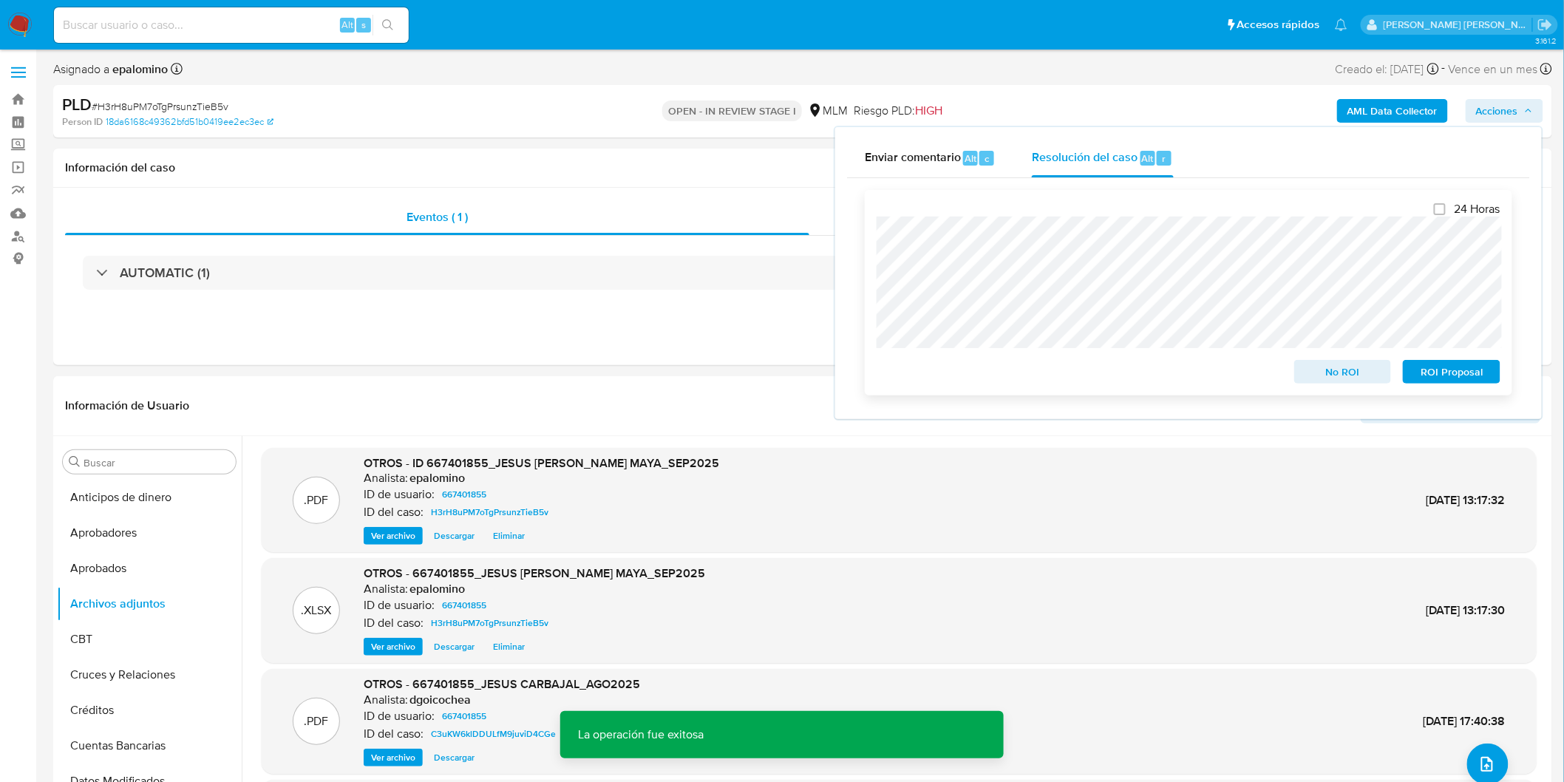
click at [1451, 380] on span "ROI Proposal" at bounding box center [1451, 371] width 77 height 21
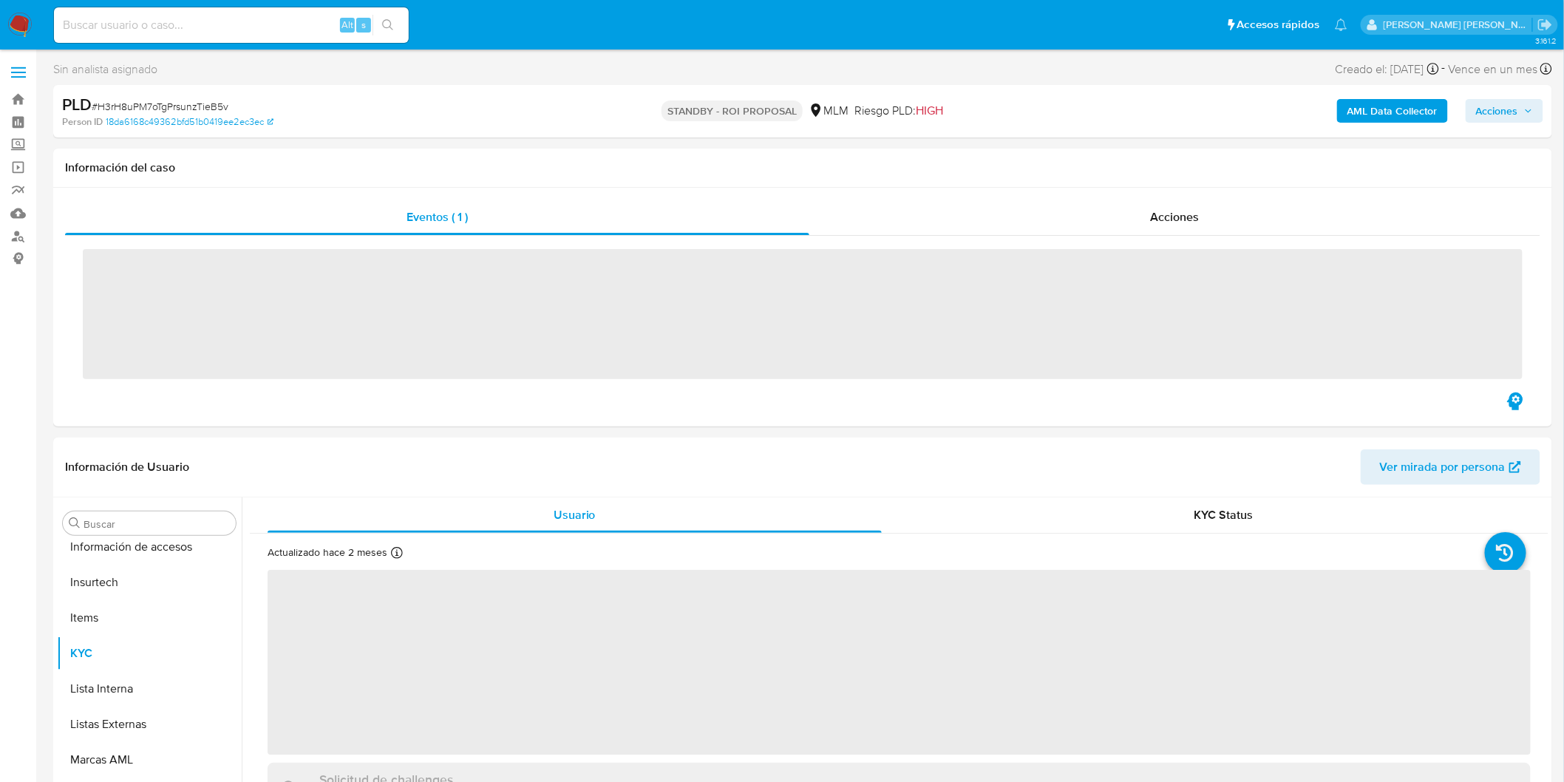
scroll to position [695, 0]
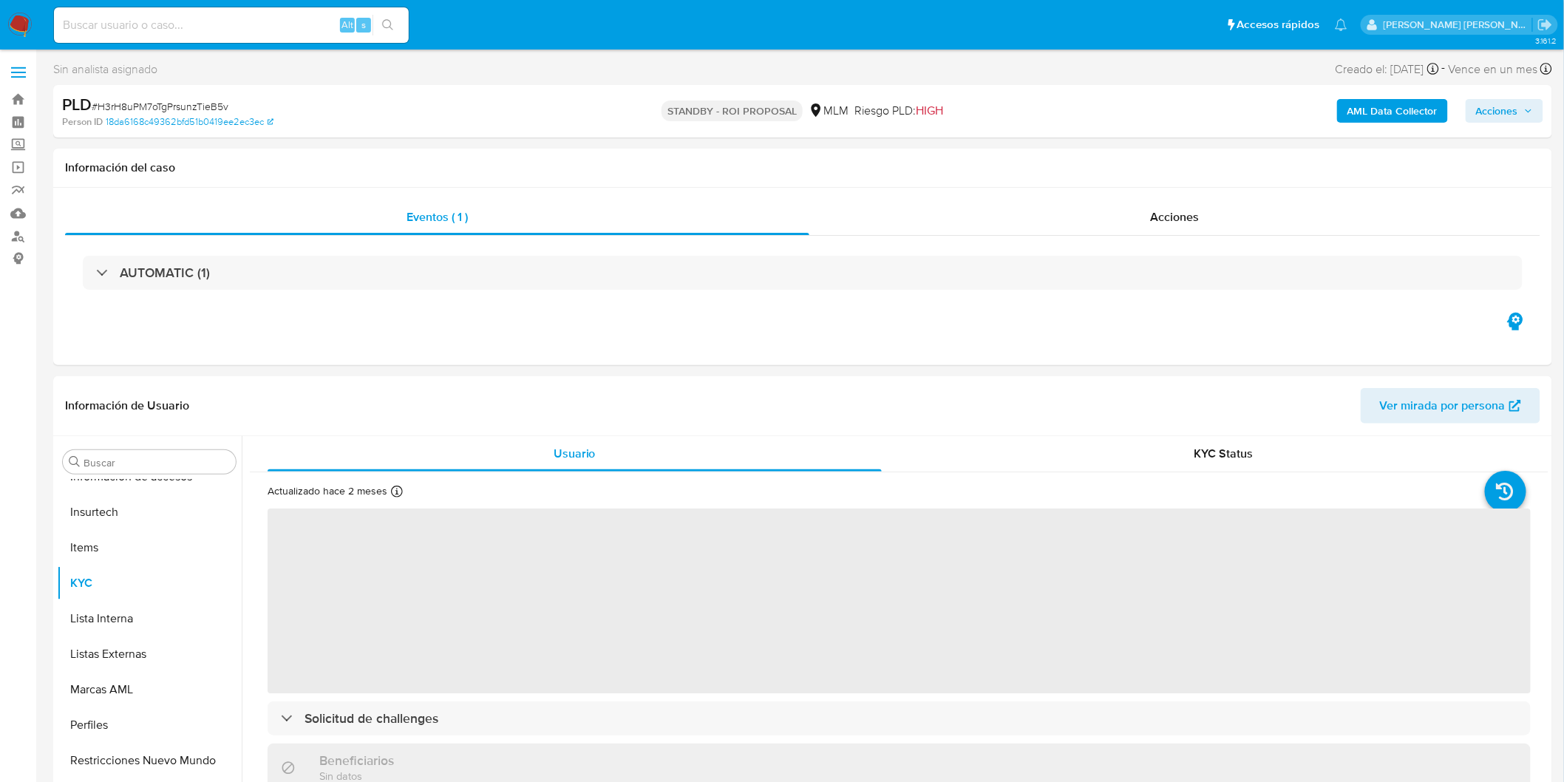
select select "10"
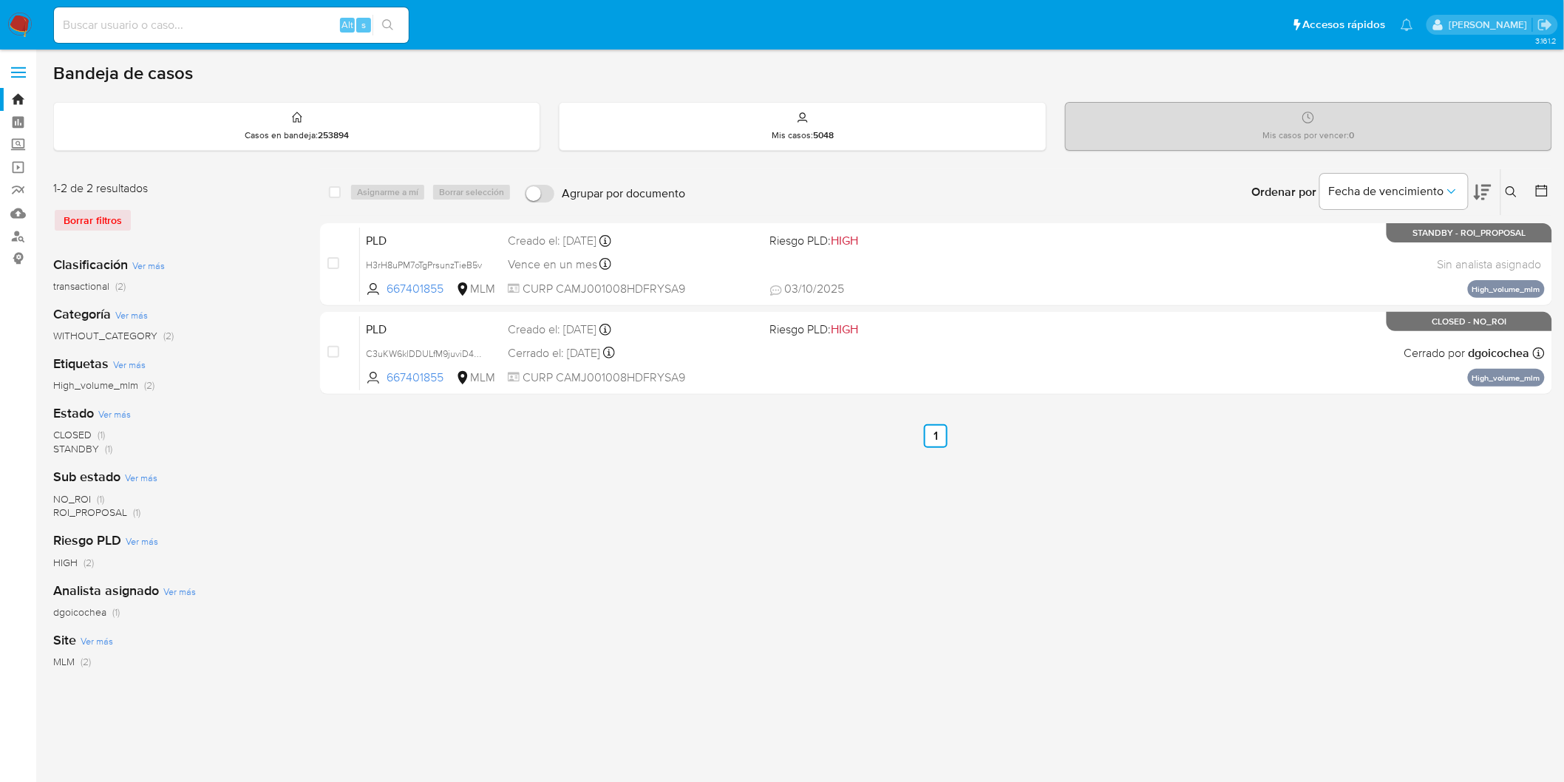
click at [15, 28] on img at bounding box center [19, 25] width 25 height 25
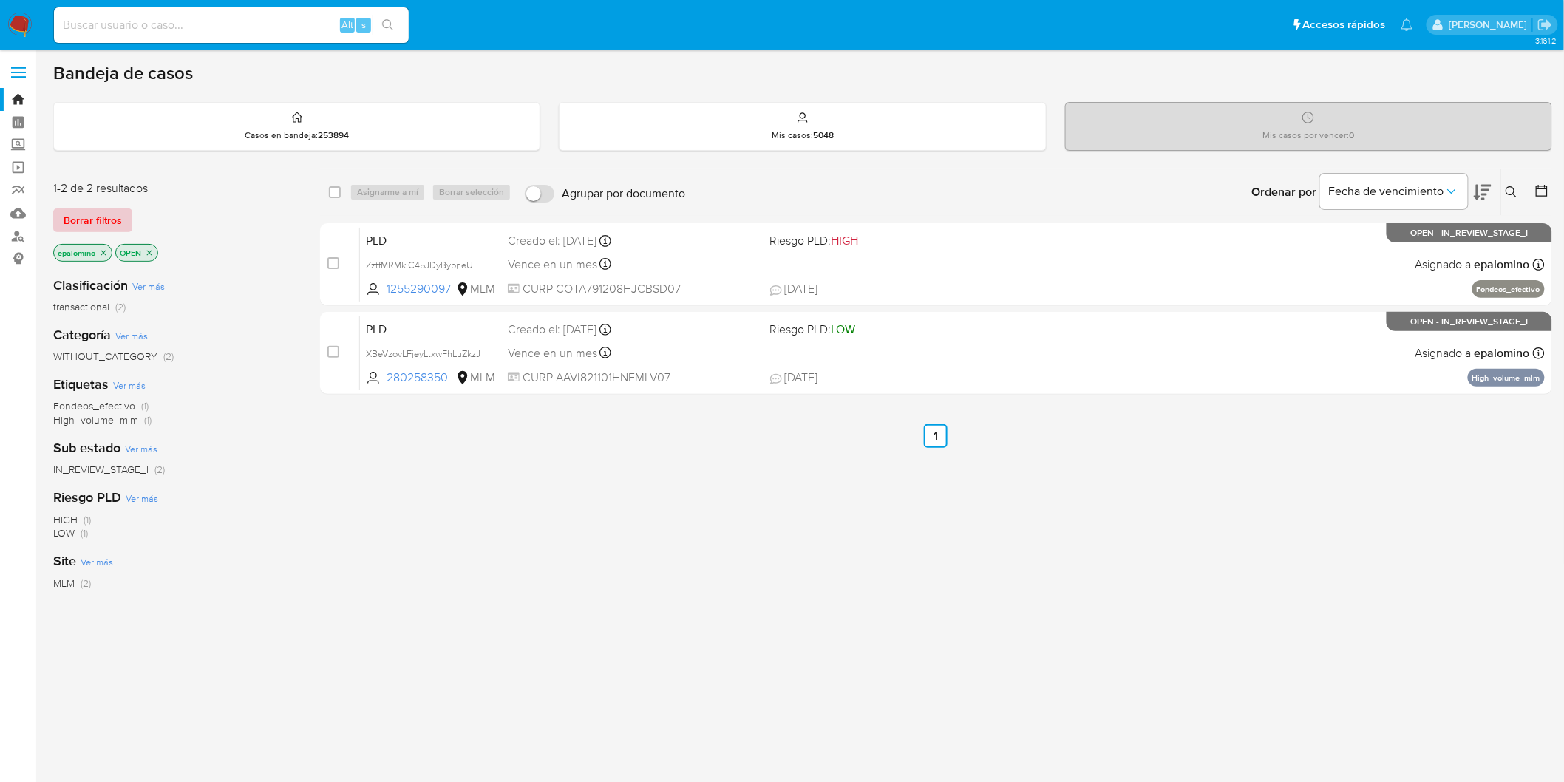
click at [94, 217] on span "Borrar filtros" at bounding box center [93, 220] width 58 height 21
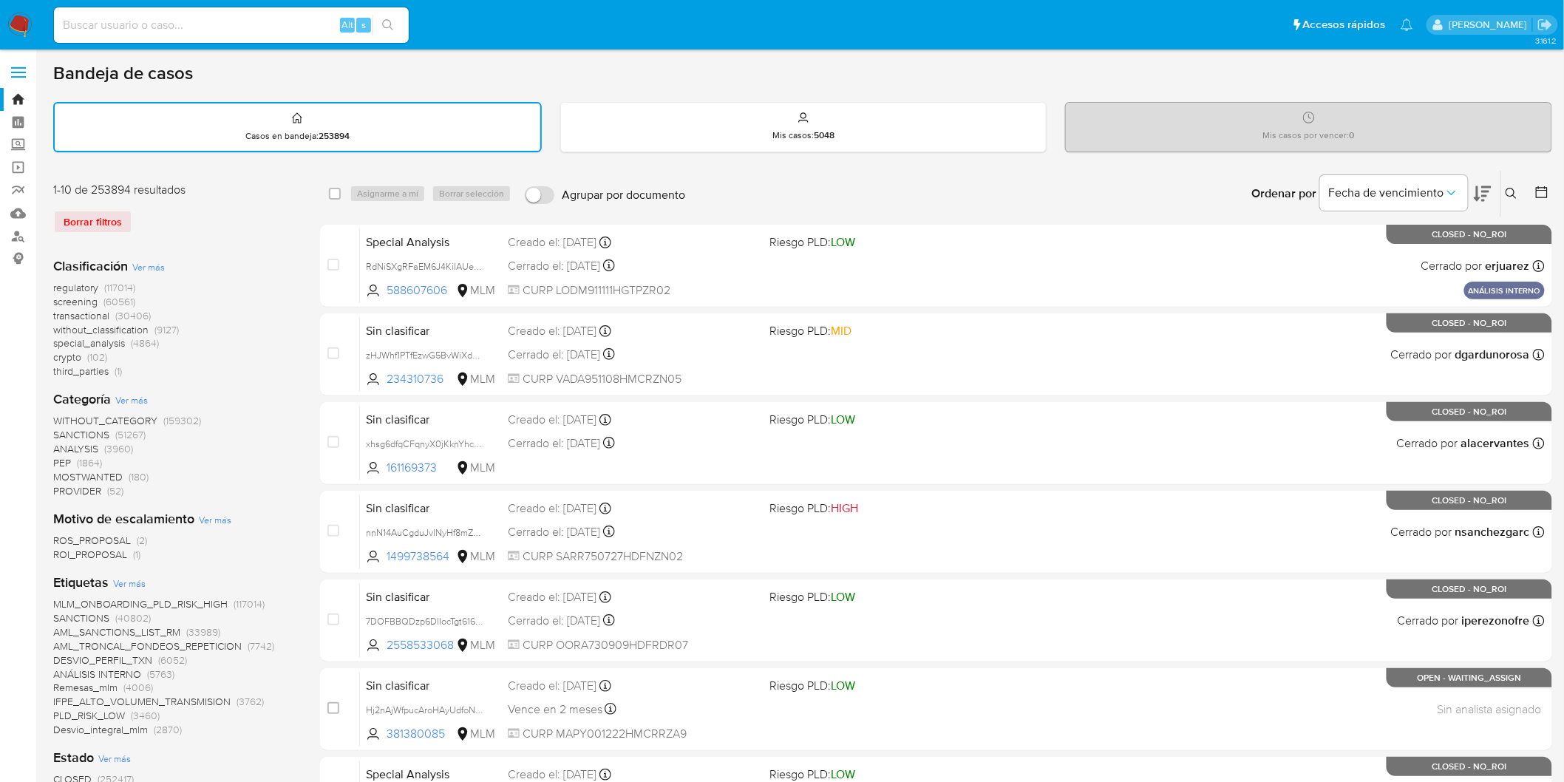
drag, startPoint x: 1512, startPoint y: 189, endPoint x: 1394, endPoint y: 224, distance: 123.2
click at [1512, 188] on icon at bounding box center [1511, 194] width 12 height 12
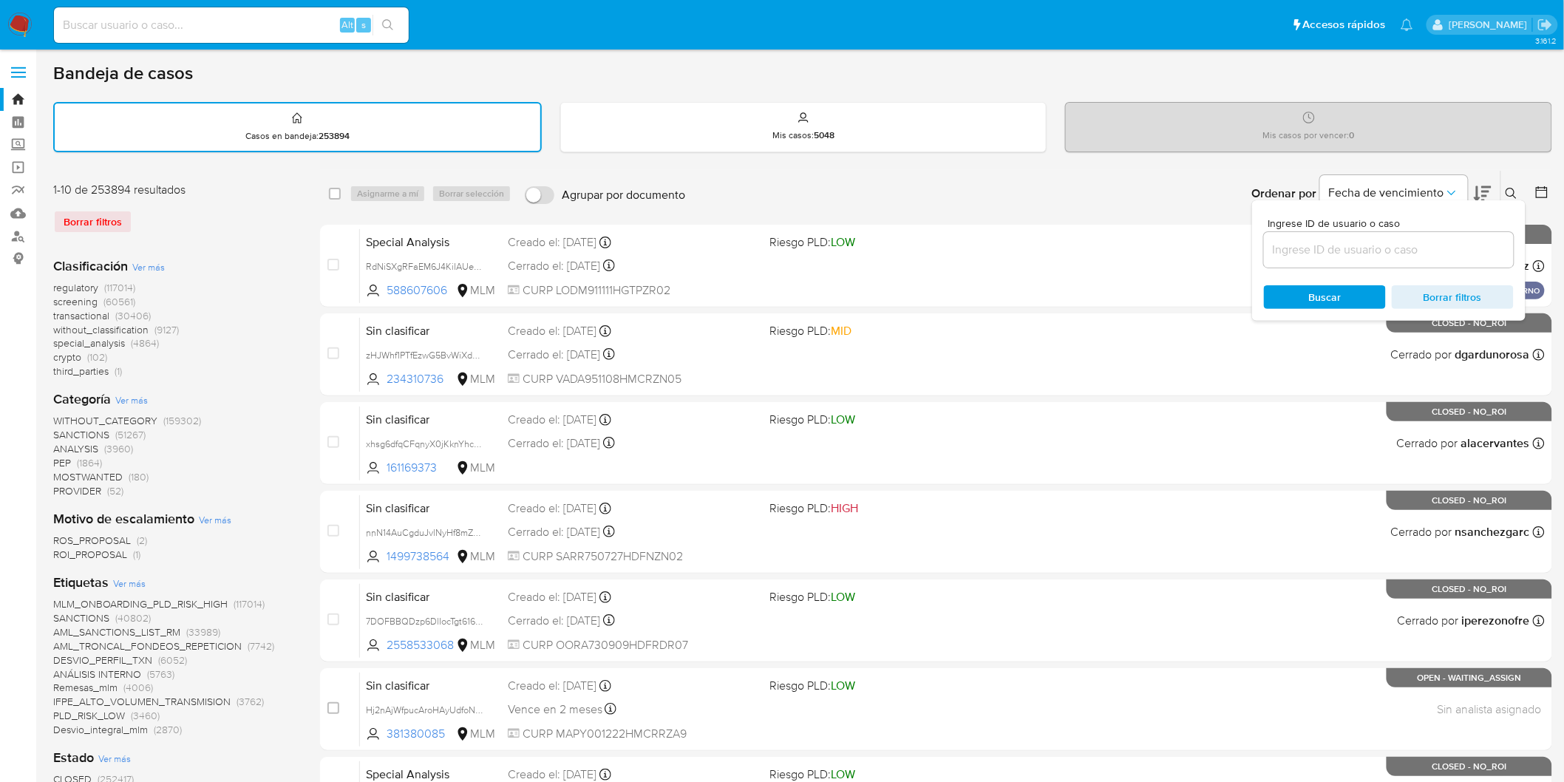
drag, startPoint x: 1376, startPoint y: 224, endPoint x: 1350, endPoint y: 249, distance: 36.1
click at [1374, 225] on span "Ingrese ID de usuario o caso" at bounding box center [1393, 223] width 250 height 11
click at [1349, 250] on input at bounding box center [1389, 249] width 250 height 19
paste input "280258350"
type input "280258350"
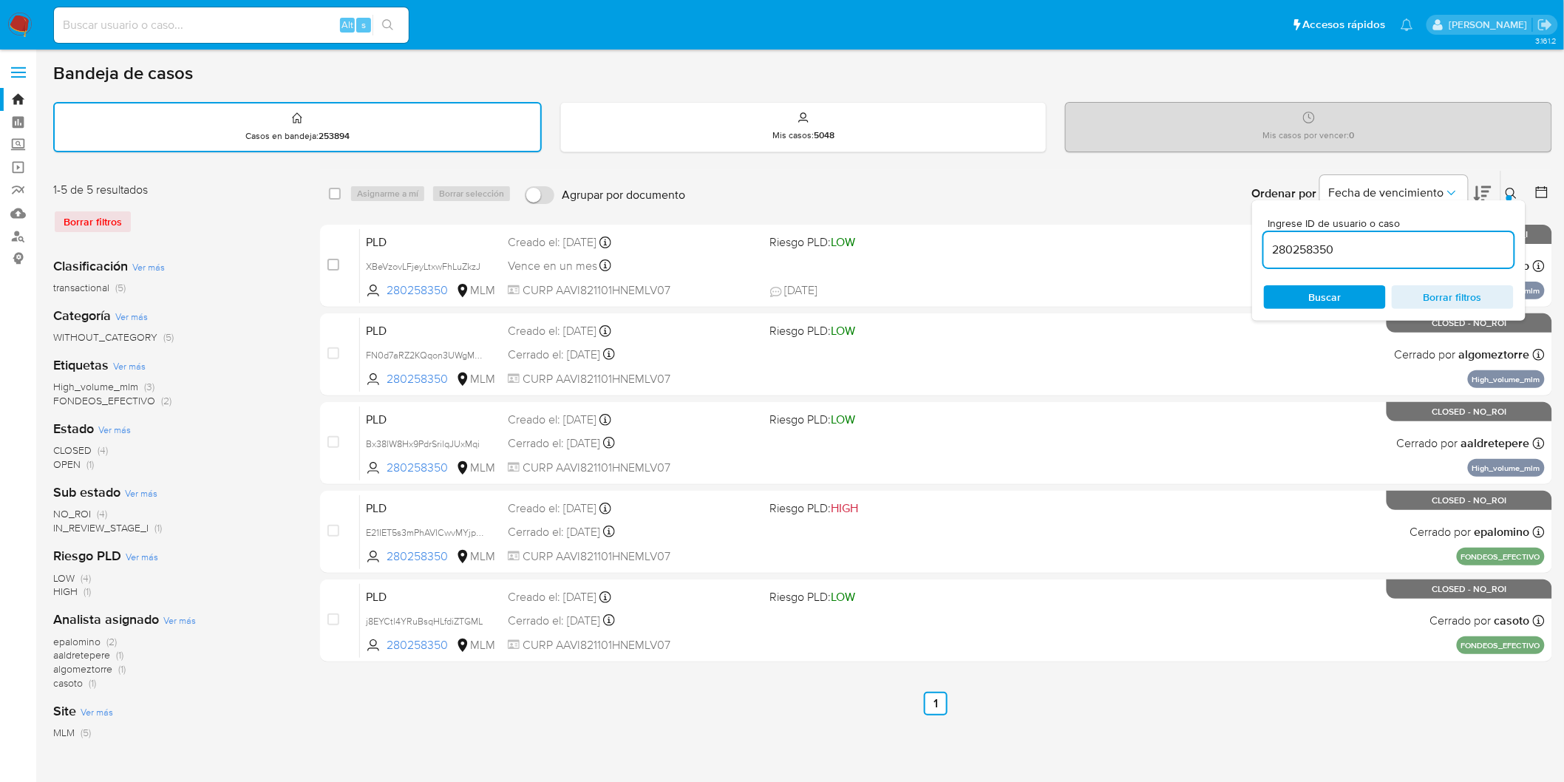
click at [1515, 194] on icon at bounding box center [1511, 194] width 12 height 12
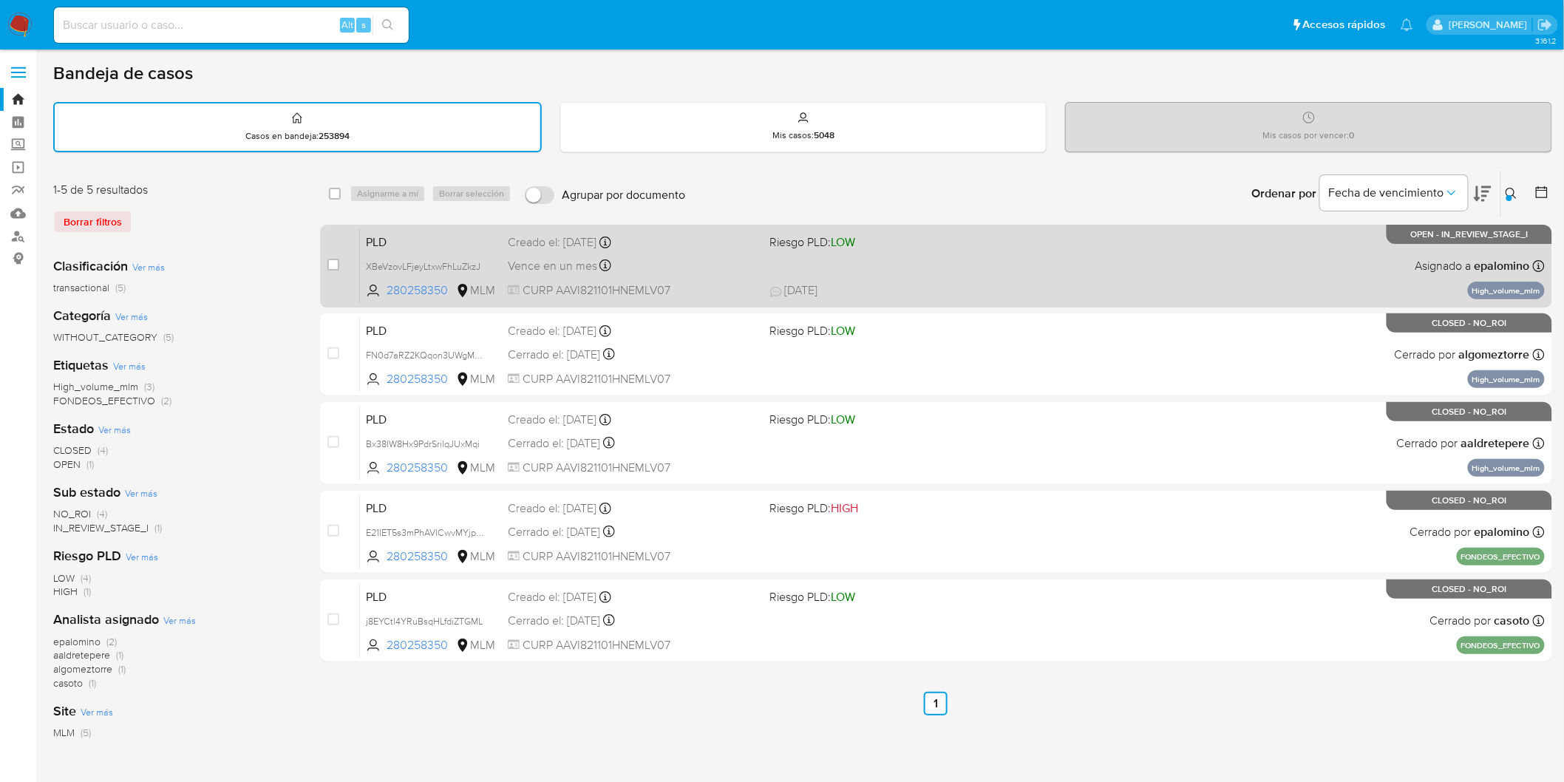
click at [397, 240] on span "PLD" at bounding box center [431, 240] width 130 height 19
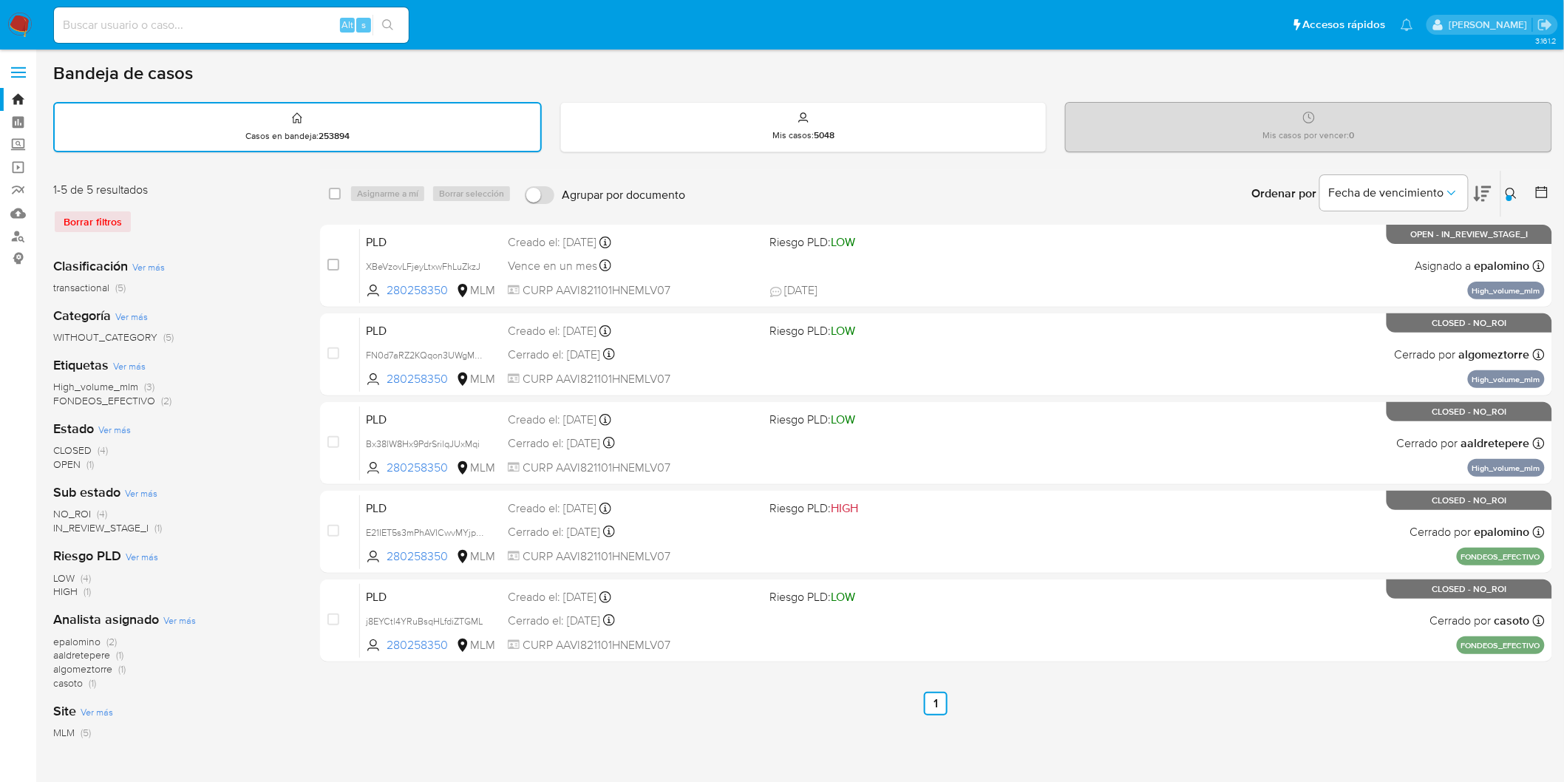
click at [16, 26] on img at bounding box center [19, 25] width 25 height 25
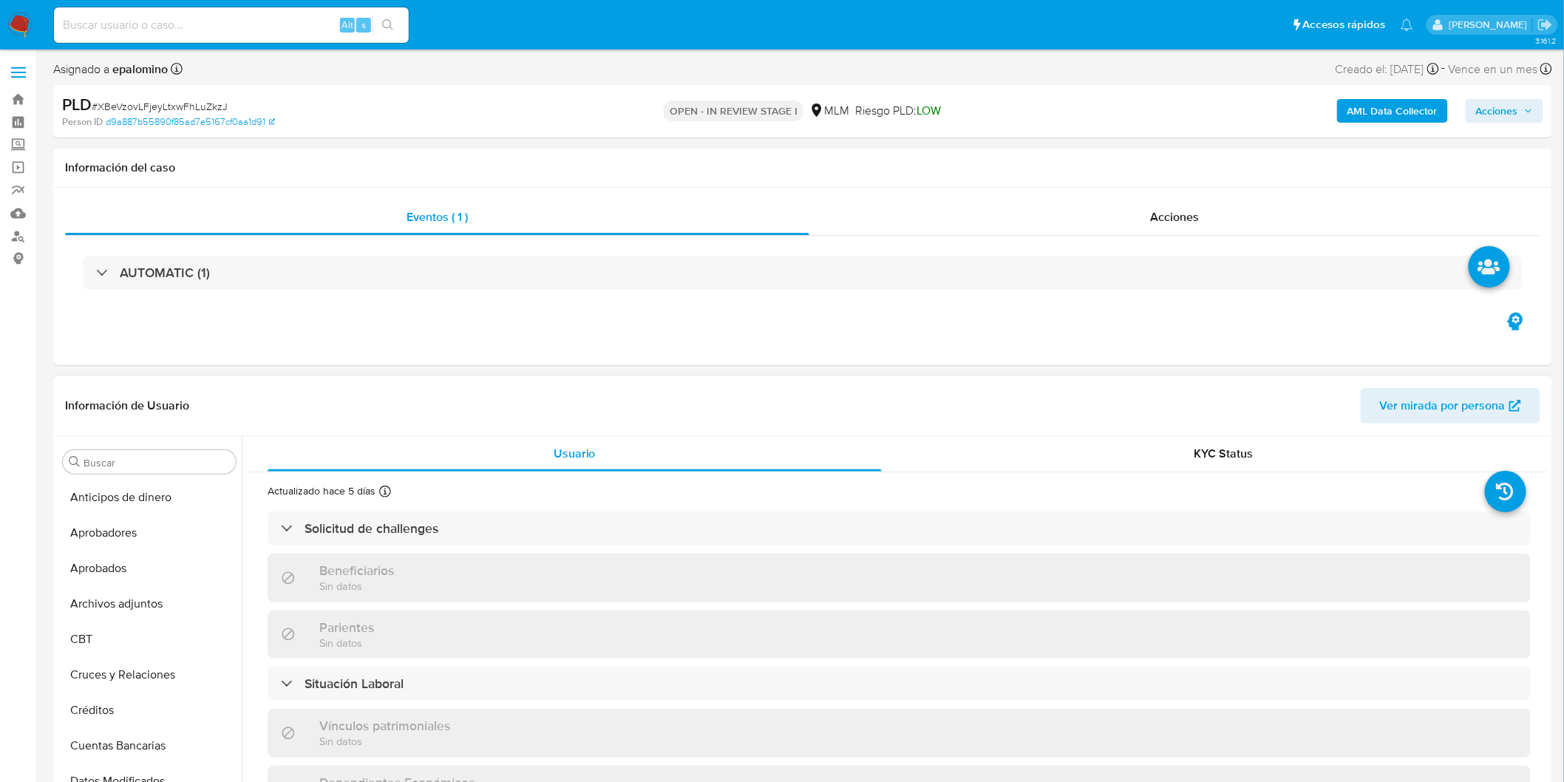
select select "10"
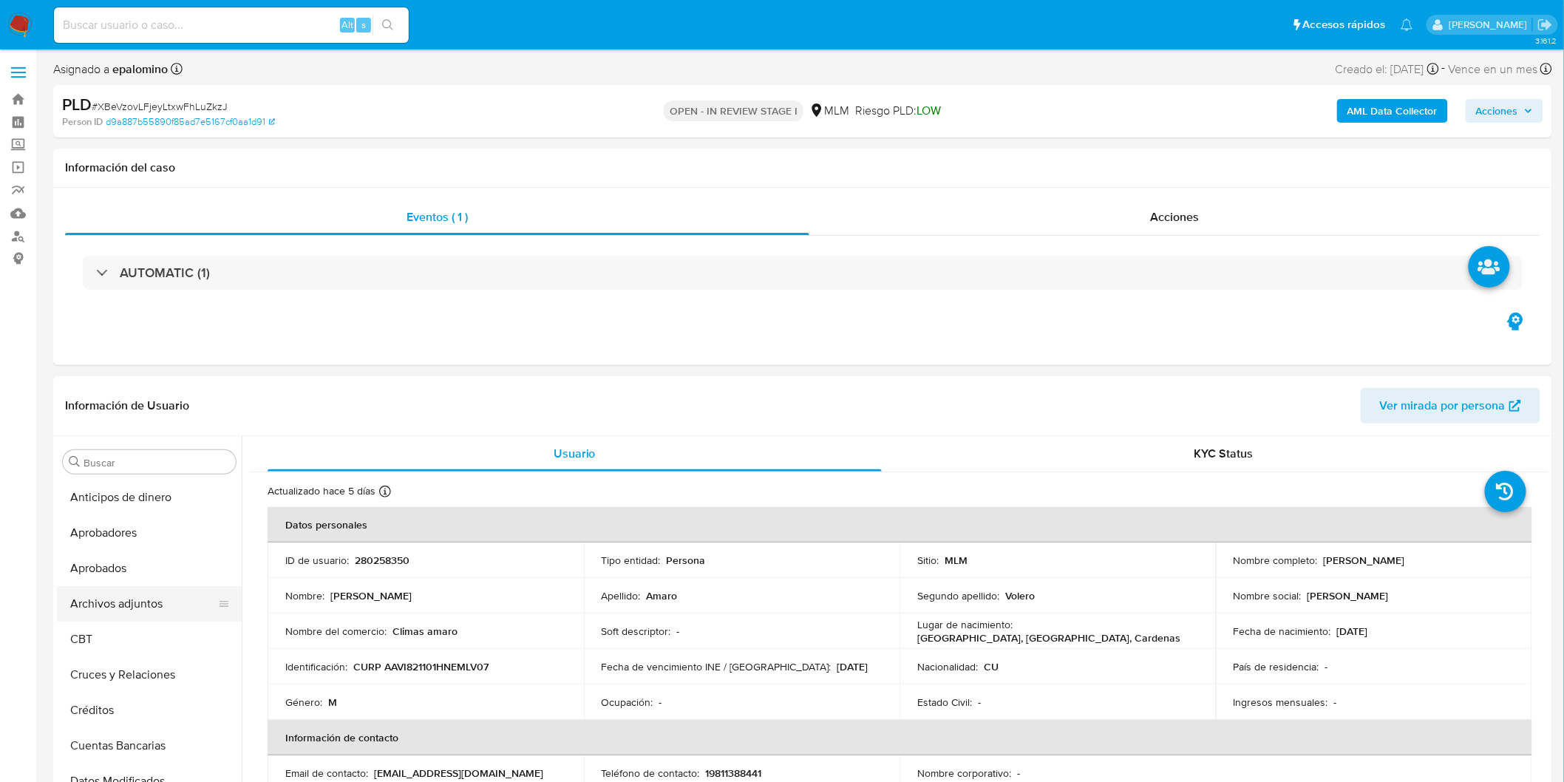
click at [146, 595] on button "Archivos adjuntos" at bounding box center [143, 603] width 173 height 35
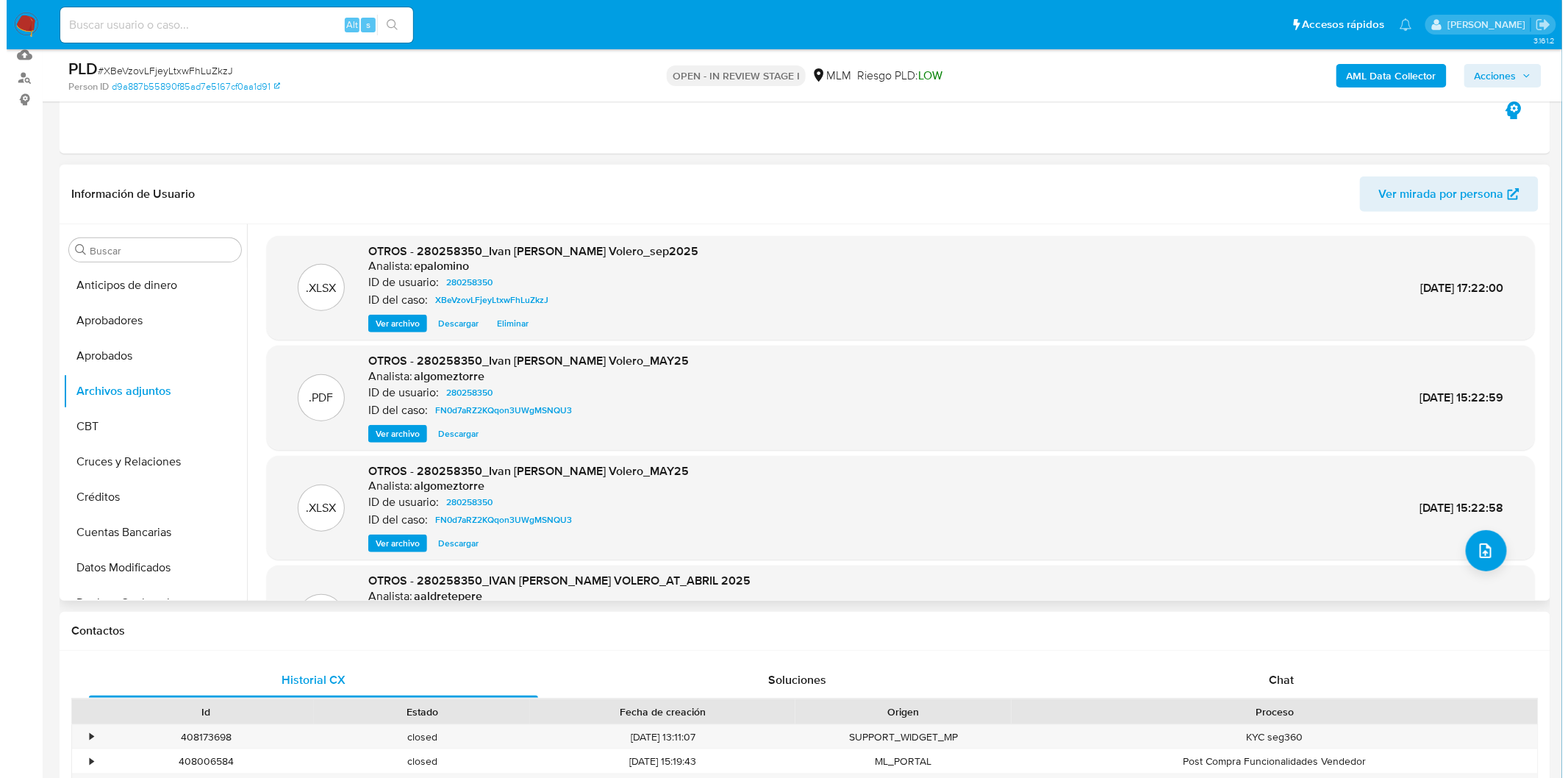
scroll to position [16, 0]
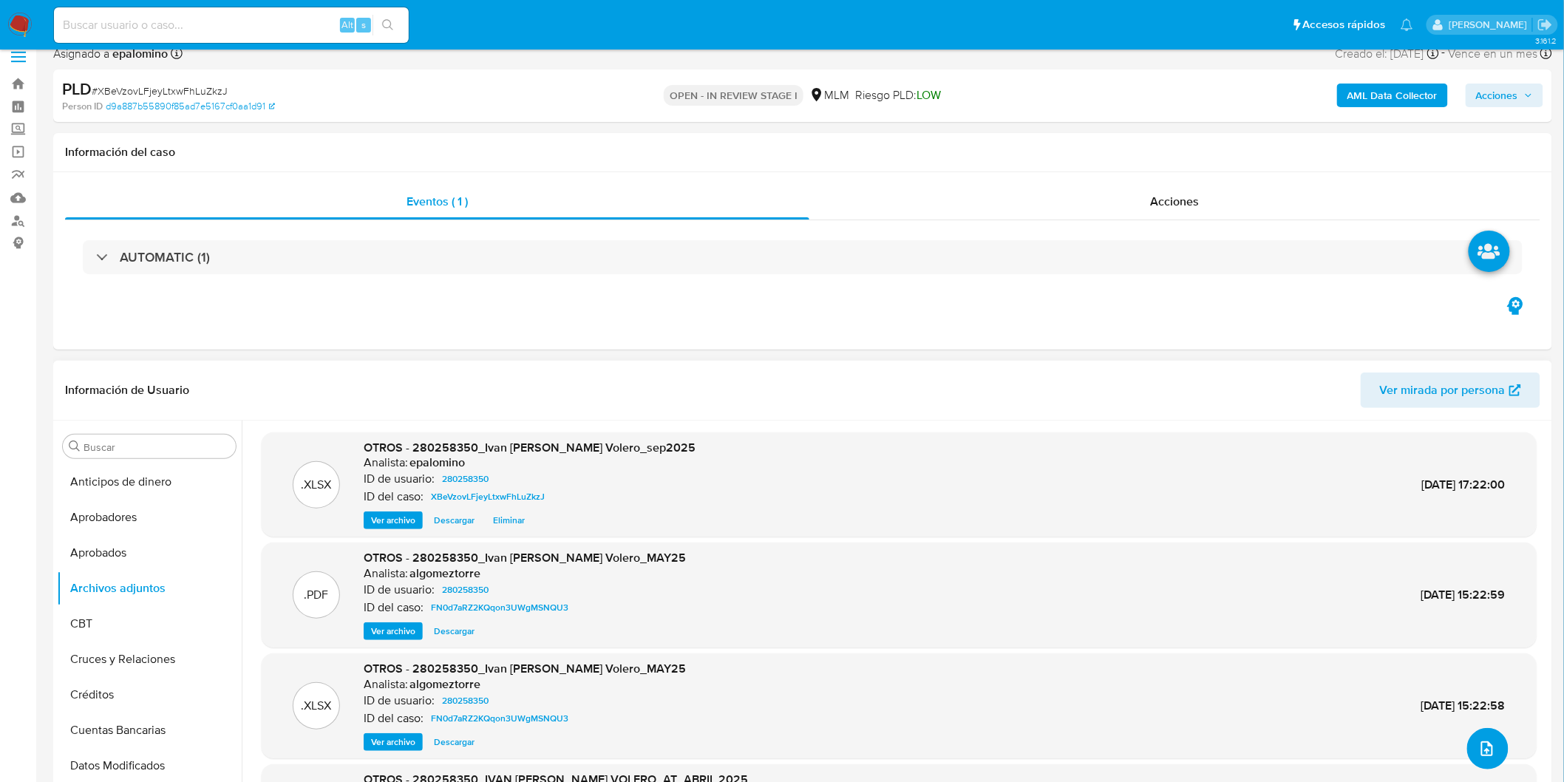
click at [1482, 752] on icon "upload-file" at bounding box center [1487, 749] width 18 height 18
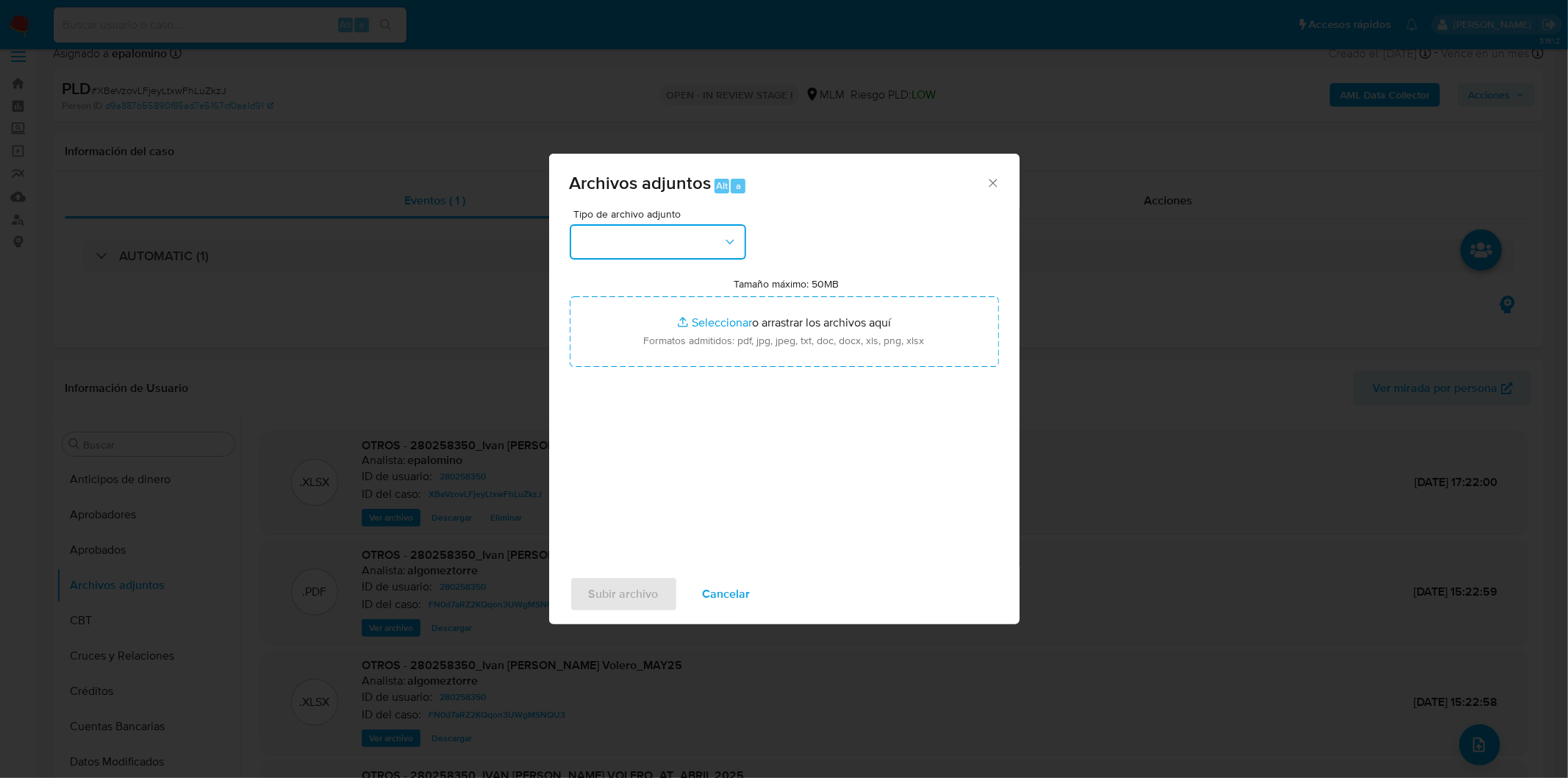
click at [703, 241] on button "button" at bounding box center [658, 241] width 176 height 35
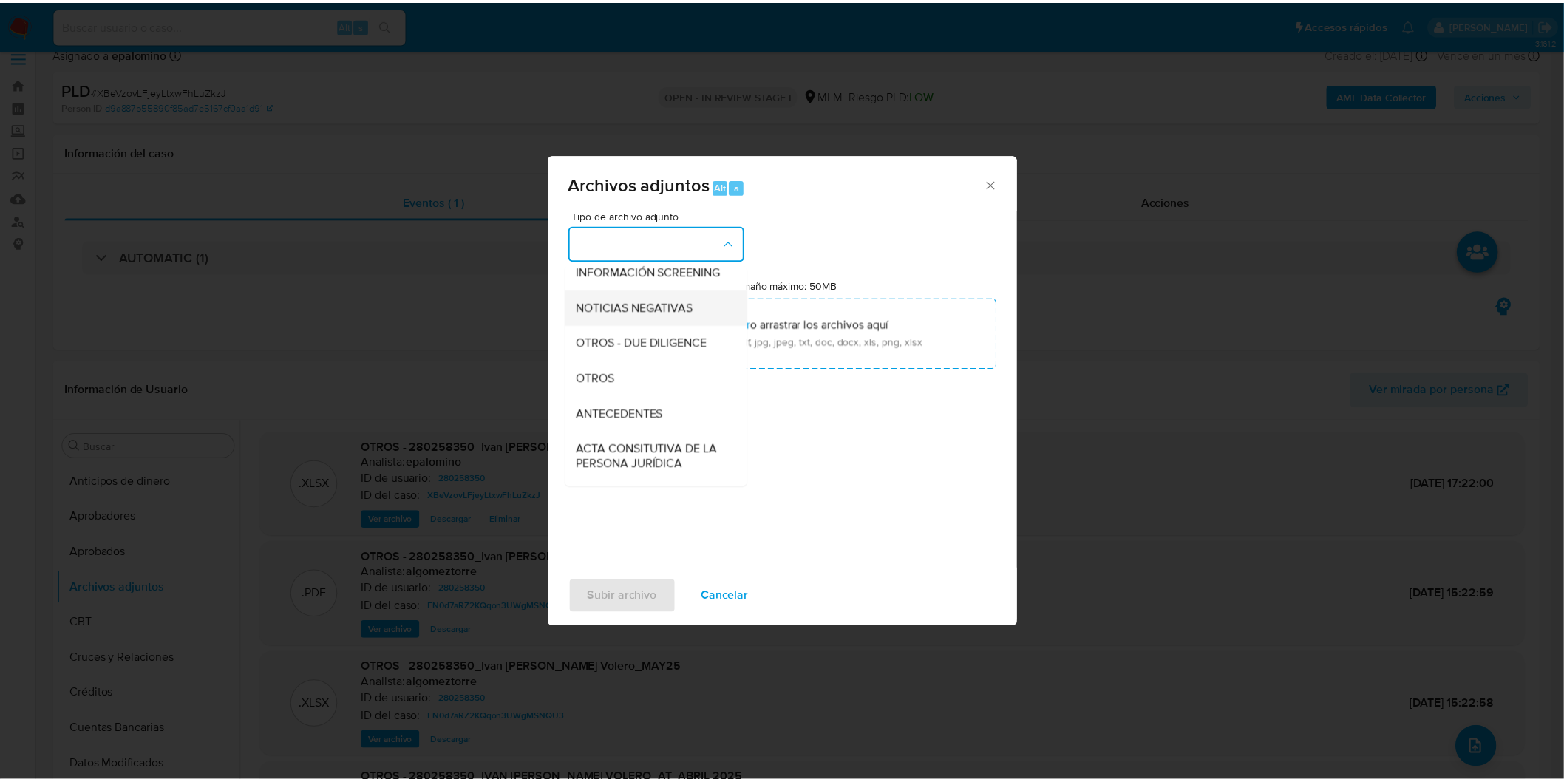
scroll to position [164, 0]
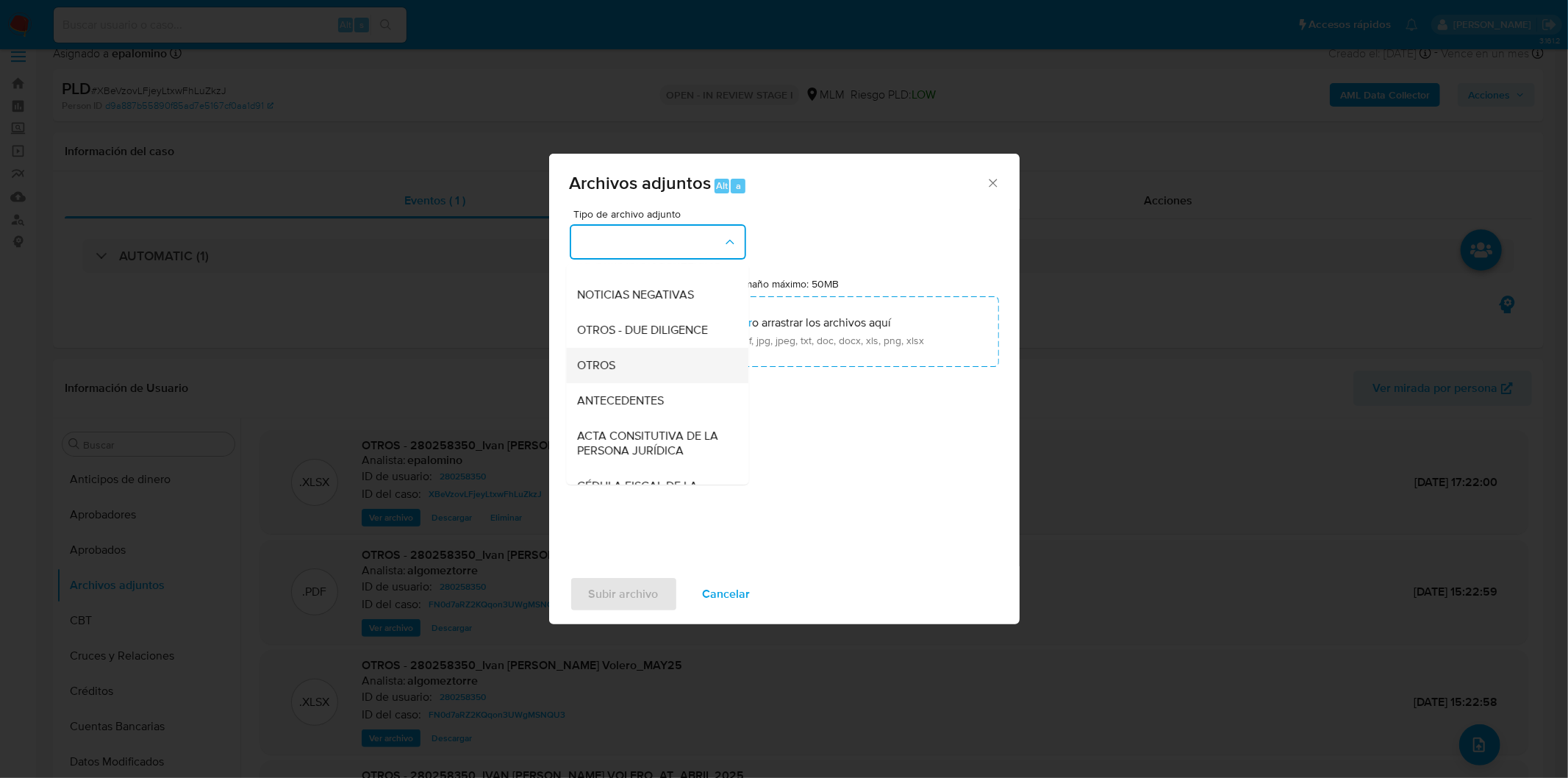
click at [635, 378] on div "OTROS" at bounding box center [653, 364] width 150 height 35
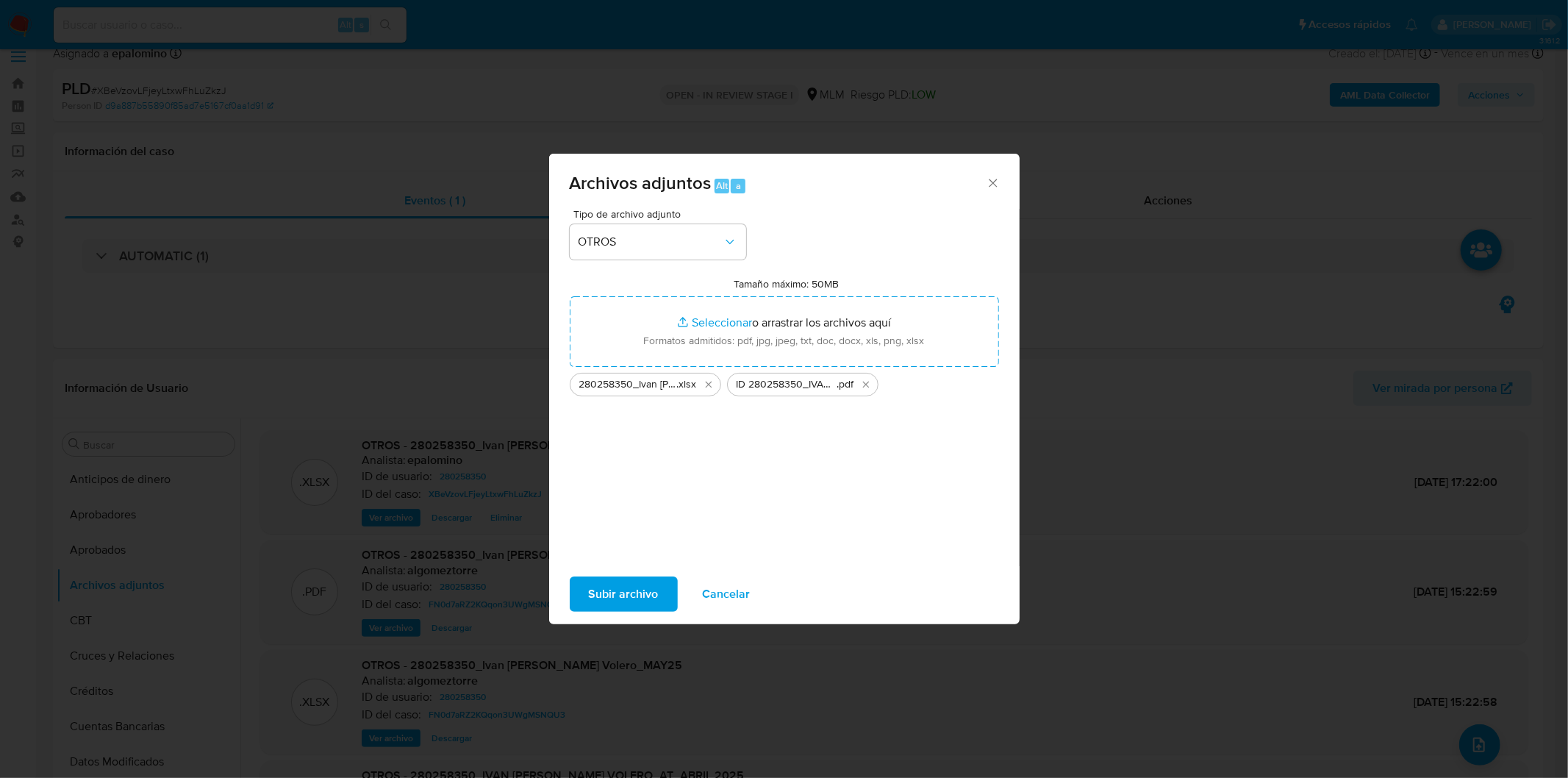
click at [622, 594] on span "Subir archivo" at bounding box center [624, 594] width 70 height 33
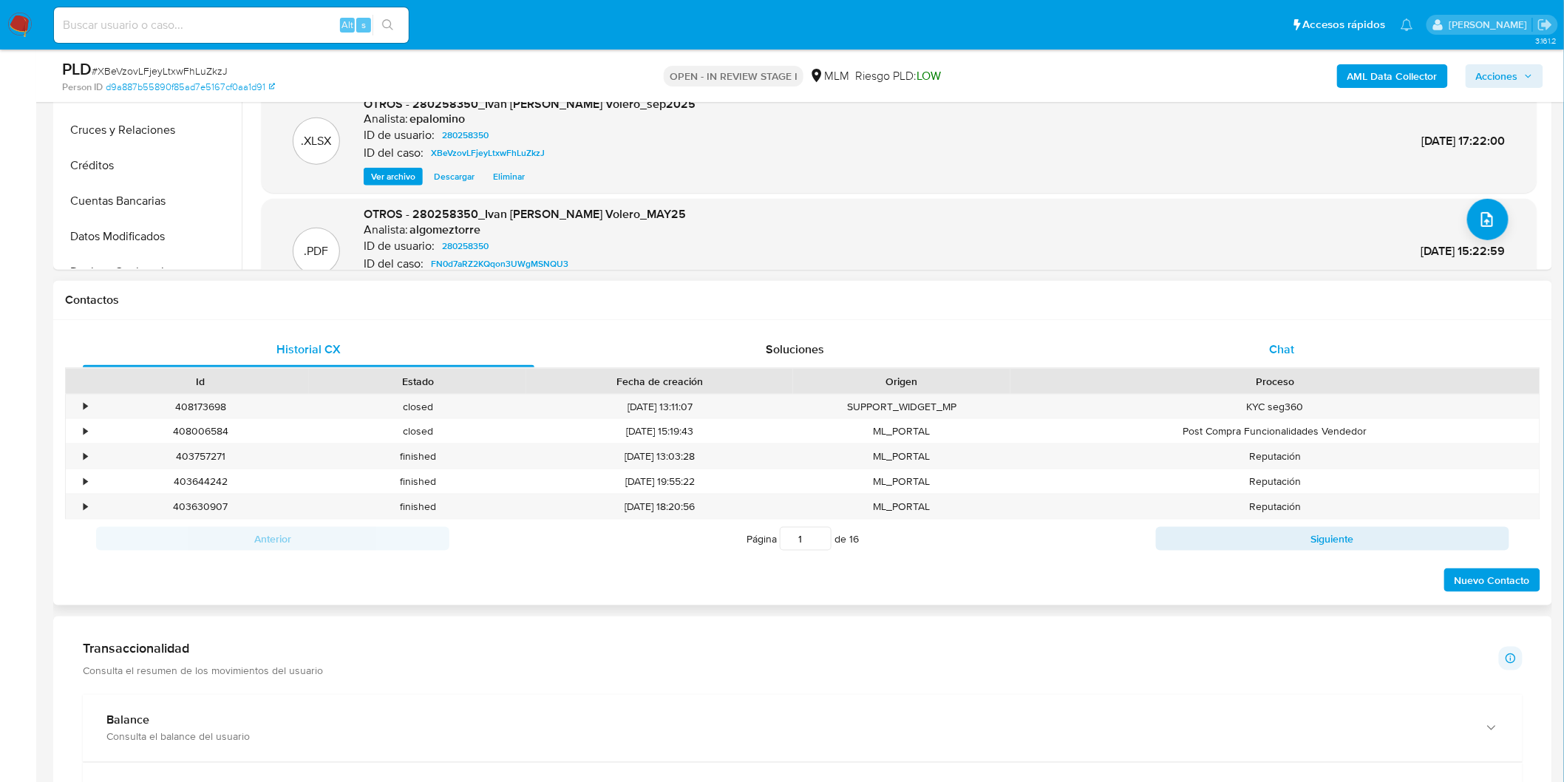
click at [1283, 361] on div "Chat" at bounding box center [1281, 349] width 451 height 35
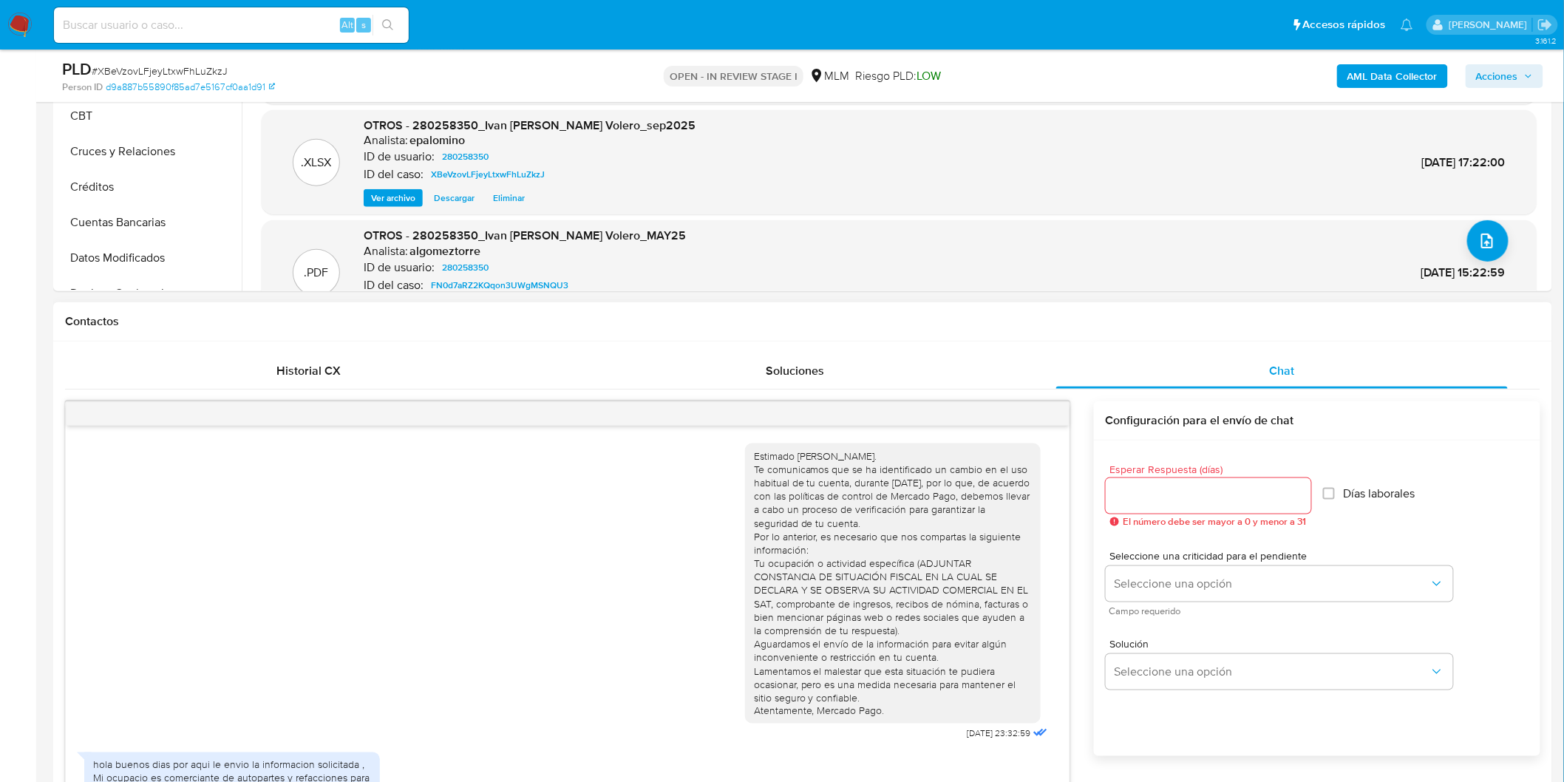
scroll to position [0, 0]
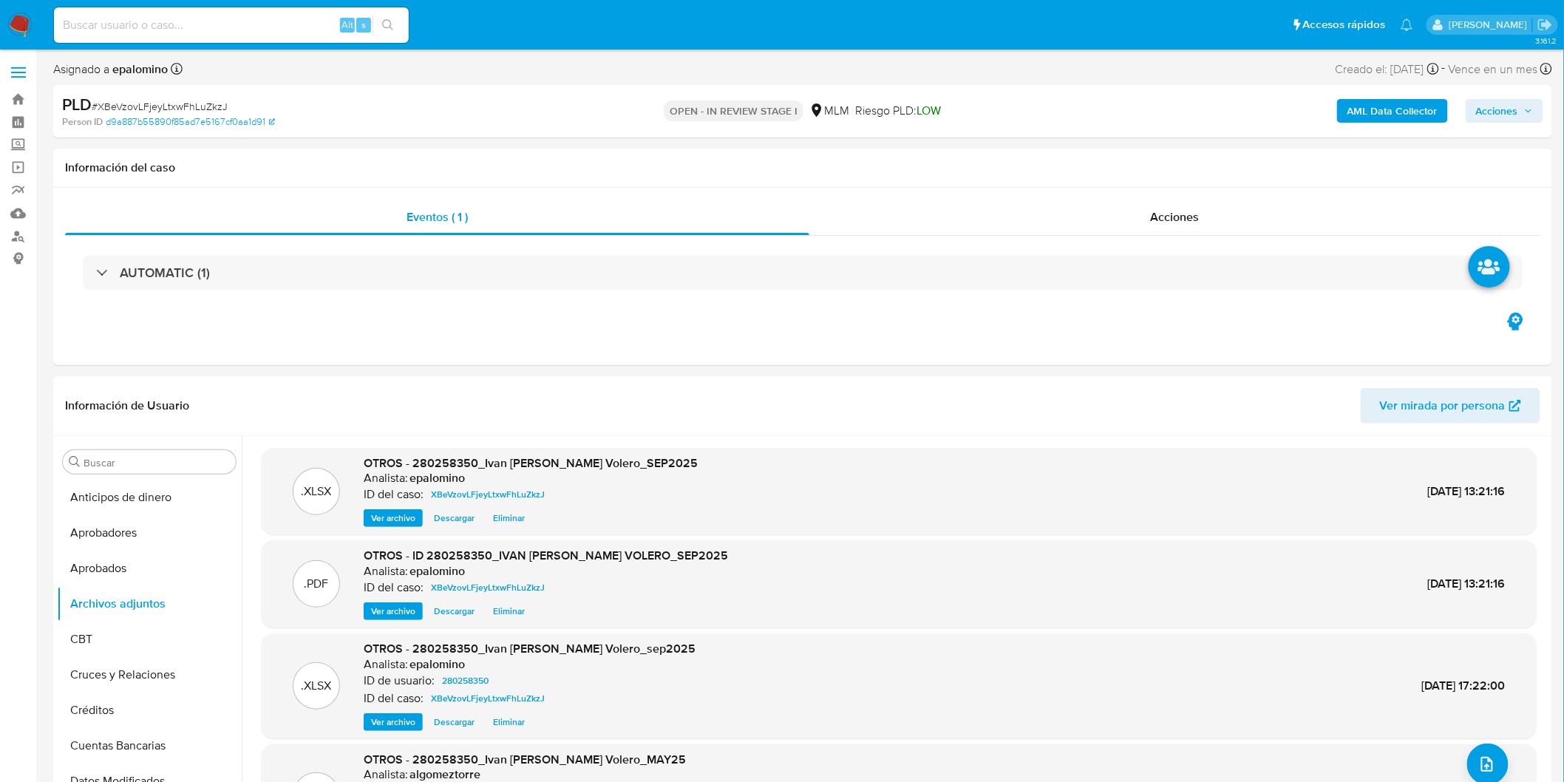
click at [1503, 96] on div "AML Data Collector Acciones" at bounding box center [1298, 111] width 490 height 35
click at [1490, 120] on span "Acciones" at bounding box center [1497, 111] width 42 height 24
drag, startPoint x: 1502, startPoint y: 345, endPoint x: 1485, endPoint y: 345, distance: 16.3
click at [1501, 345] on span "Enviar" at bounding box center [1487, 348] width 29 height 21
click at [1117, 160] on span "Resolución del caso" at bounding box center [1085, 157] width 106 height 17
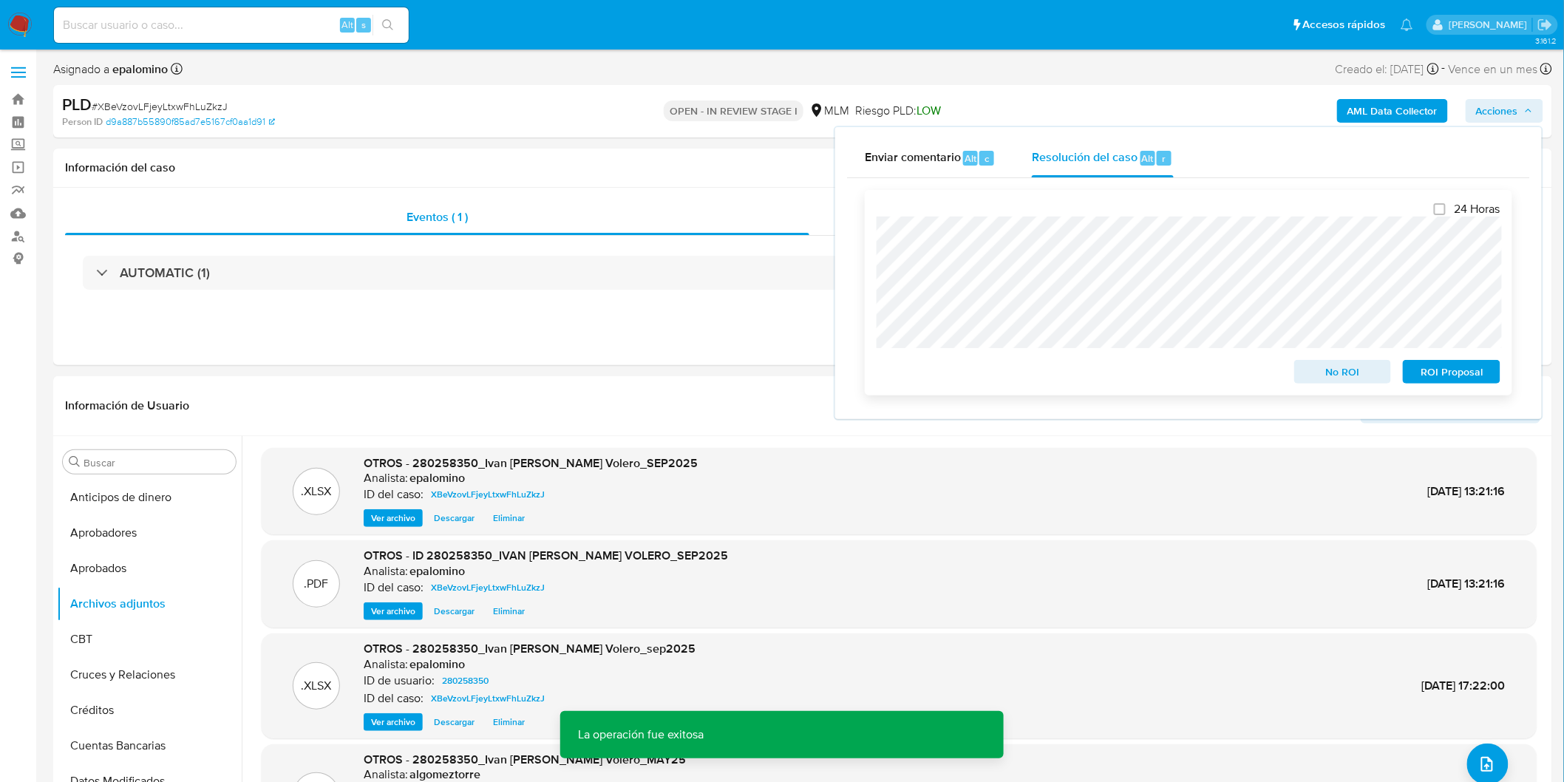
click at [1348, 373] on span "No ROI" at bounding box center [1342, 371] width 77 height 21
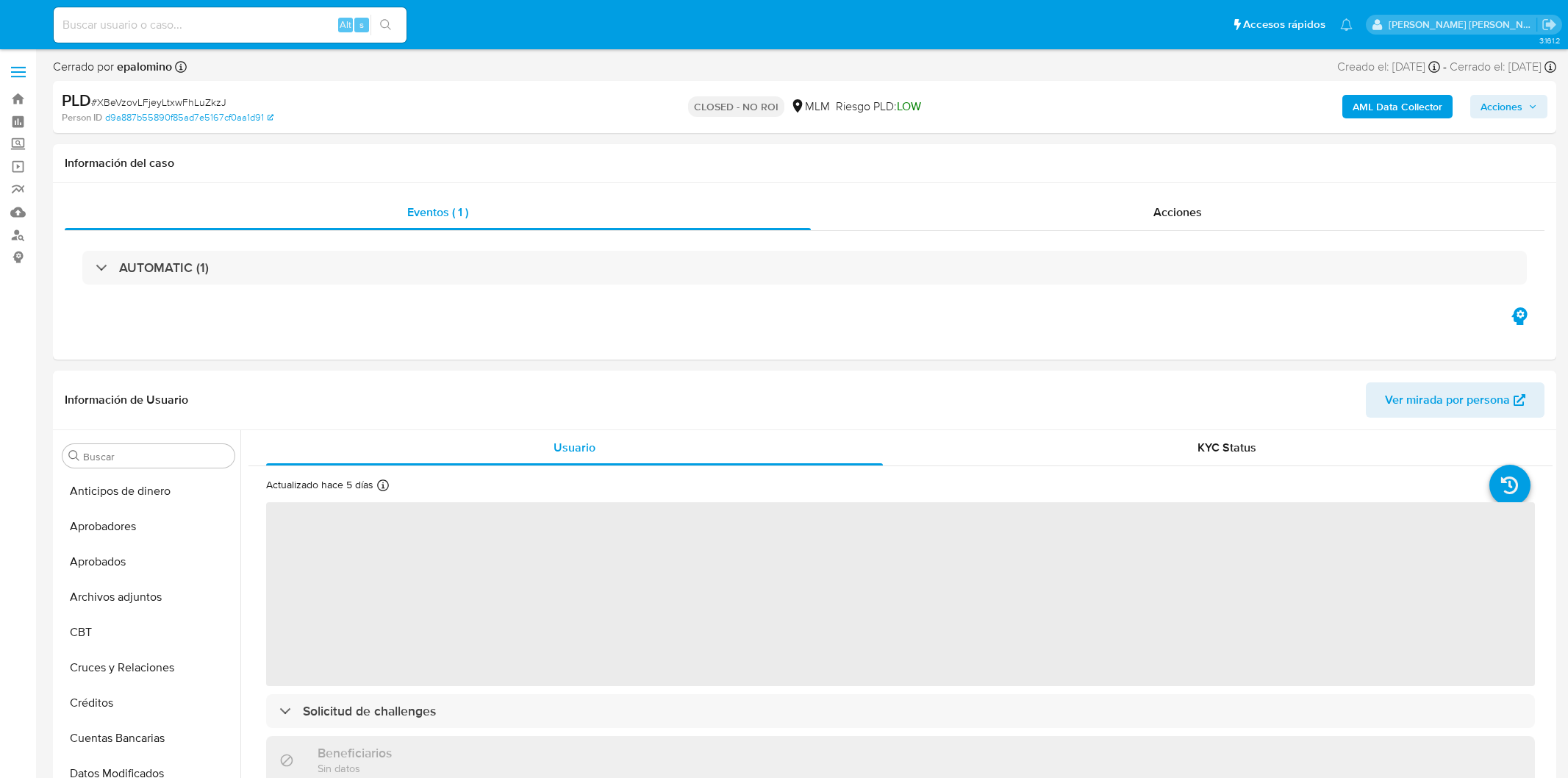
select select "10"
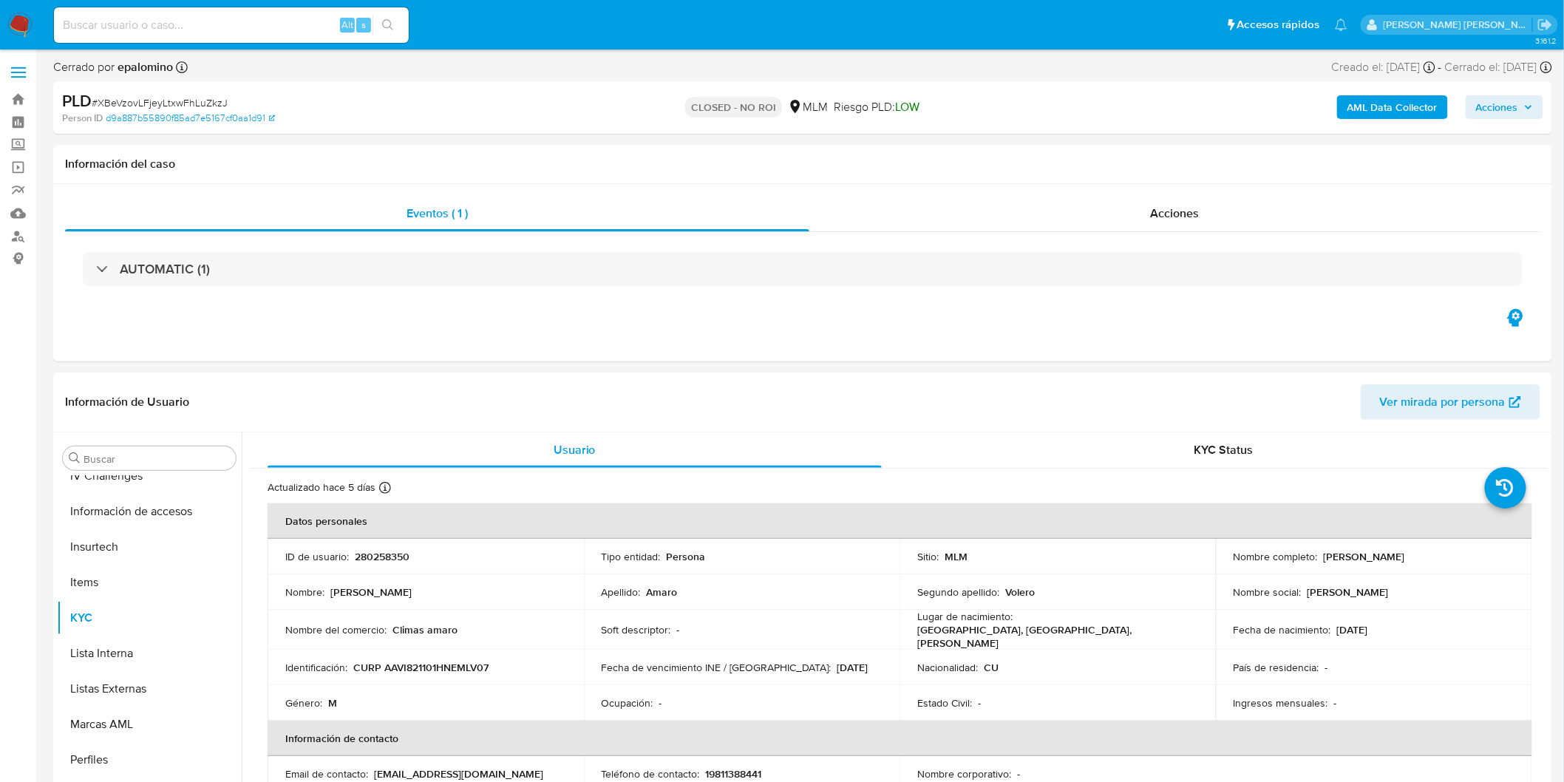
scroll to position [695, 0]
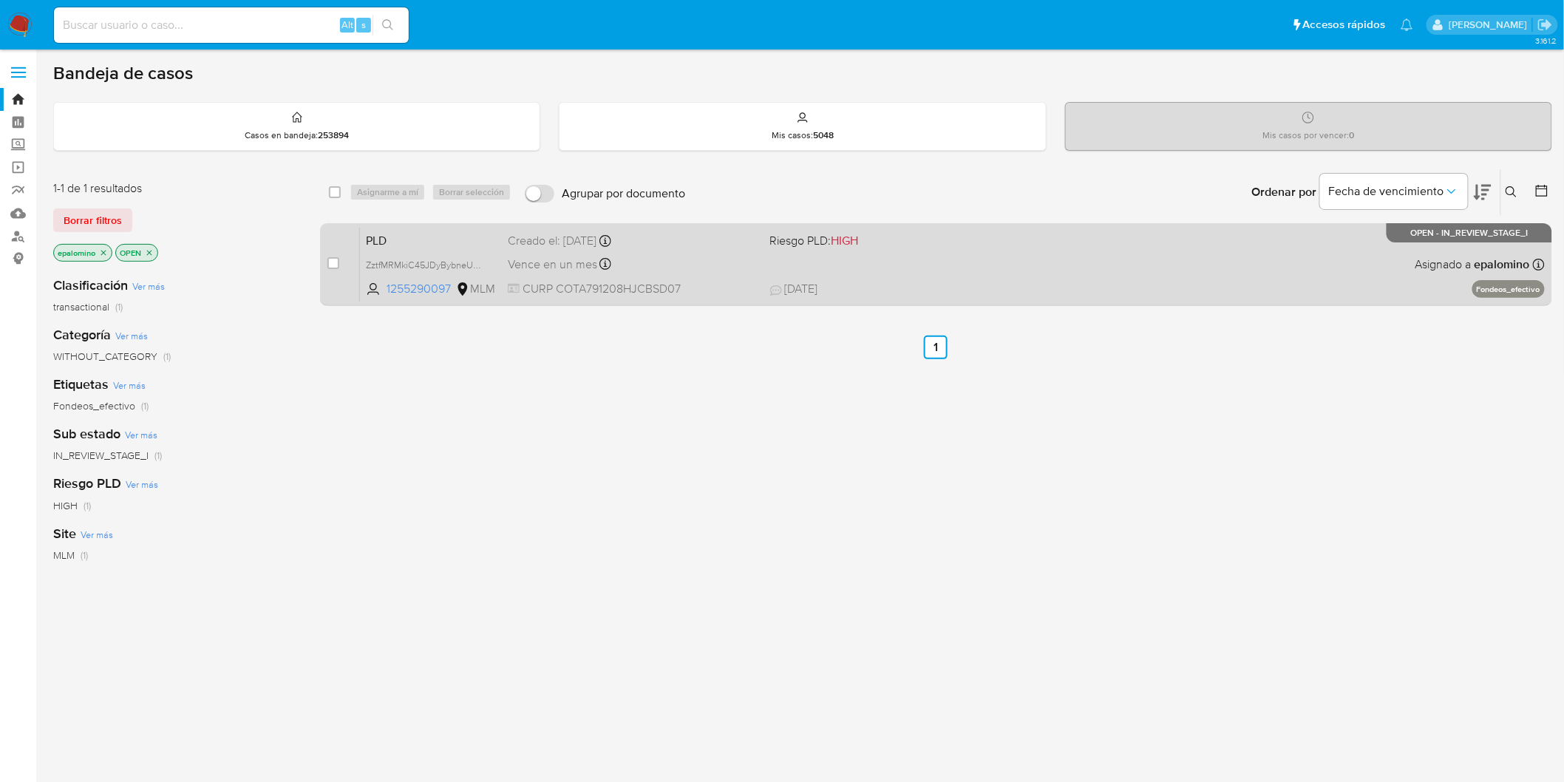
click at [385, 240] on span "PLD" at bounding box center [431, 239] width 130 height 19
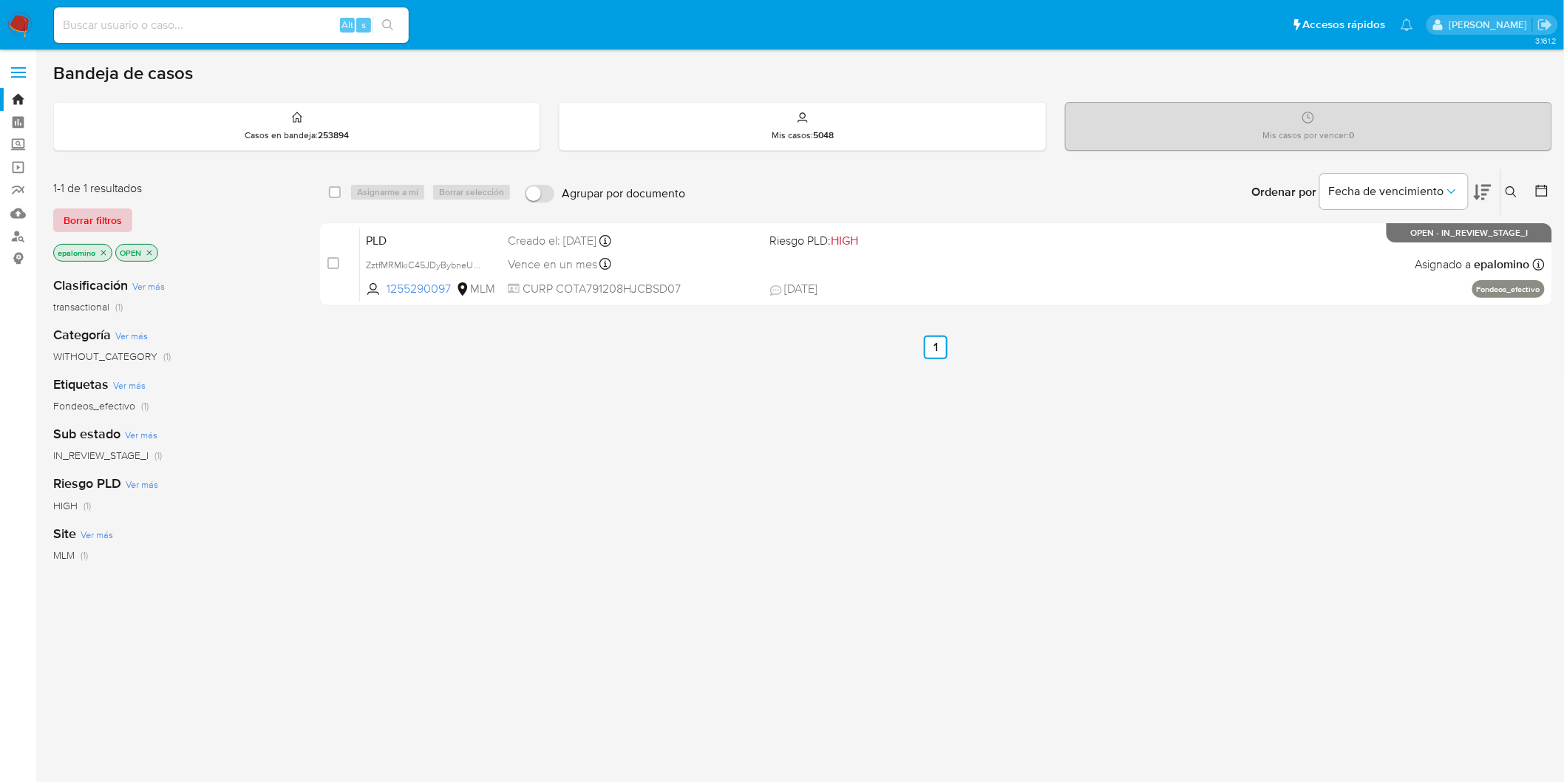
click at [105, 217] on span "Borrar filtros" at bounding box center [93, 220] width 58 height 21
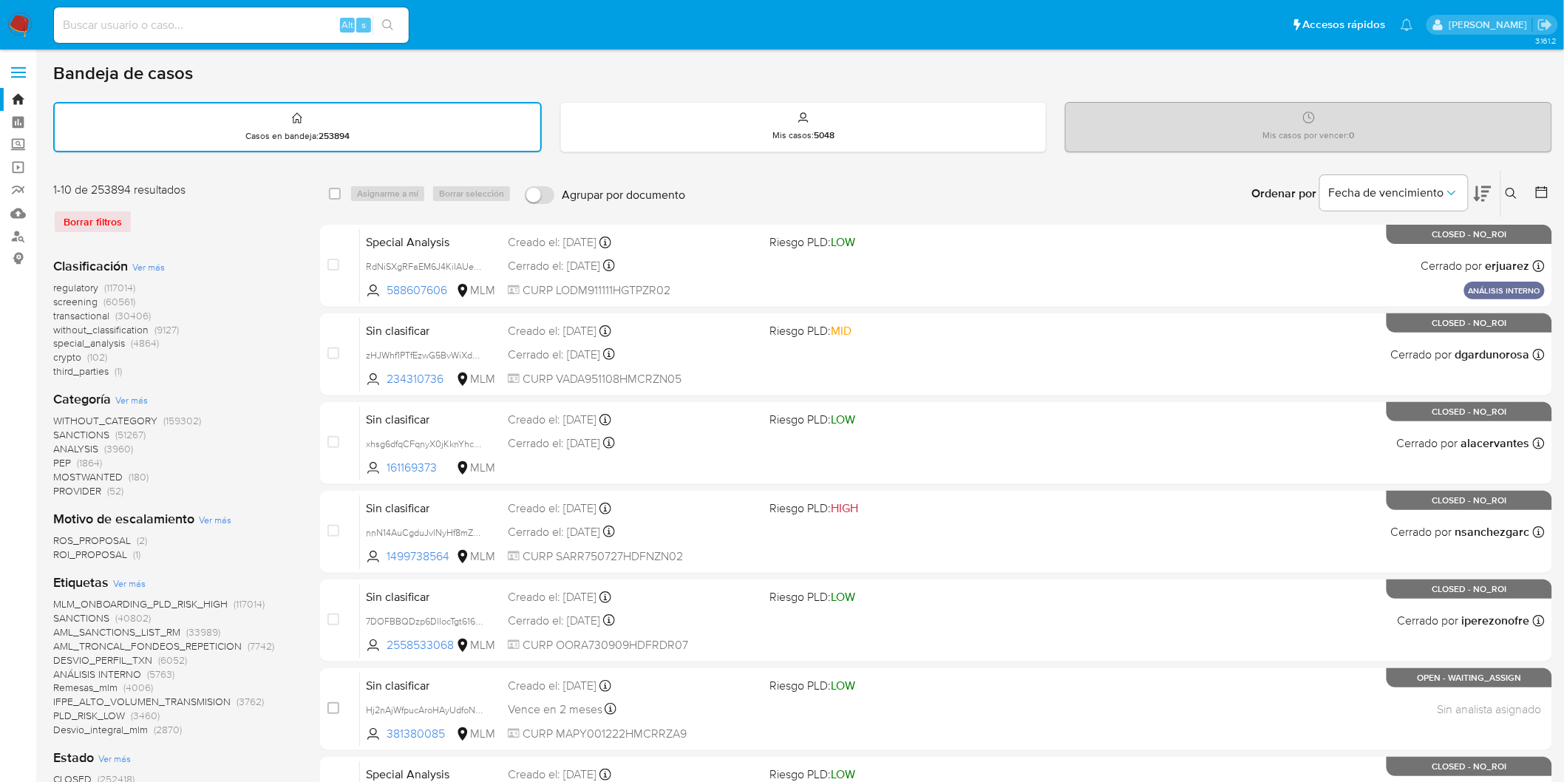
drag, startPoint x: 1511, startPoint y: 191, endPoint x: 1413, endPoint y: 225, distance: 104.2
click at [1511, 190] on icon at bounding box center [1511, 194] width 12 height 12
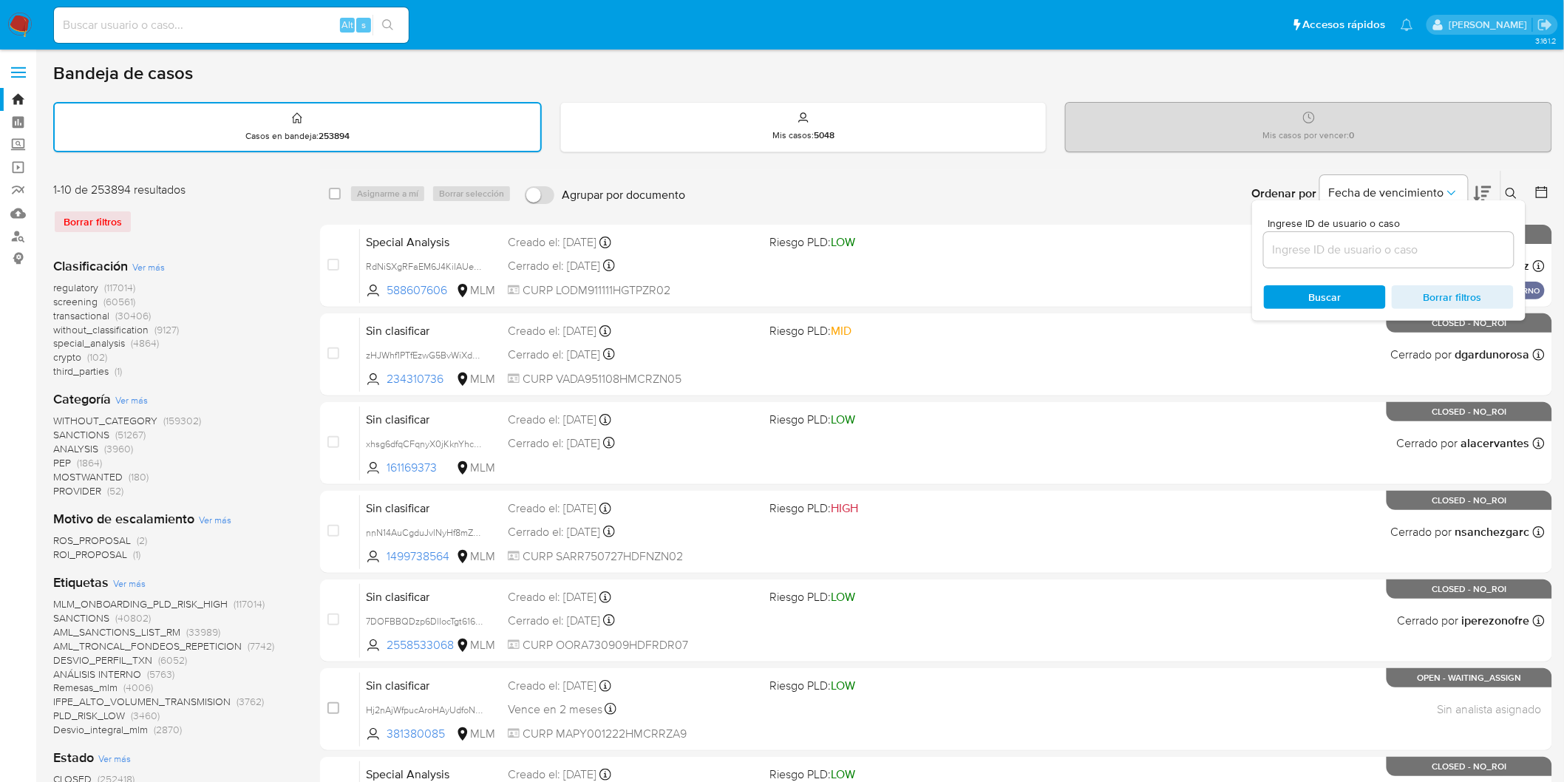
click at [1354, 242] on input at bounding box center [1389, 249] width 250 height 19
type input "1255290097"
click at [1324, 289] on span "Buscar" at bounding box center [1325, 297] width 33 height 24
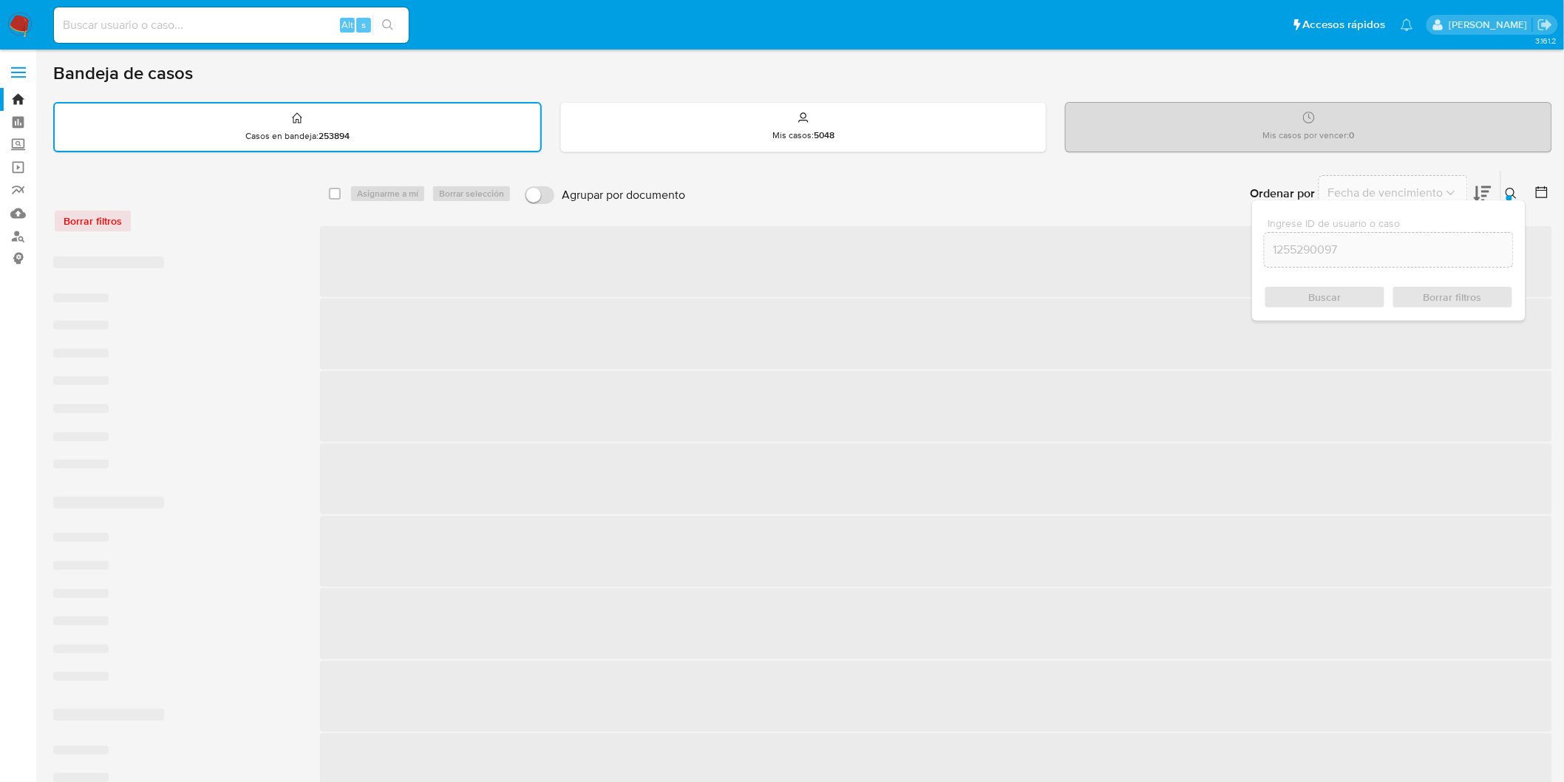
click at [1511, 188] on icon at bounding box center [1511, 194] width 12 height 12
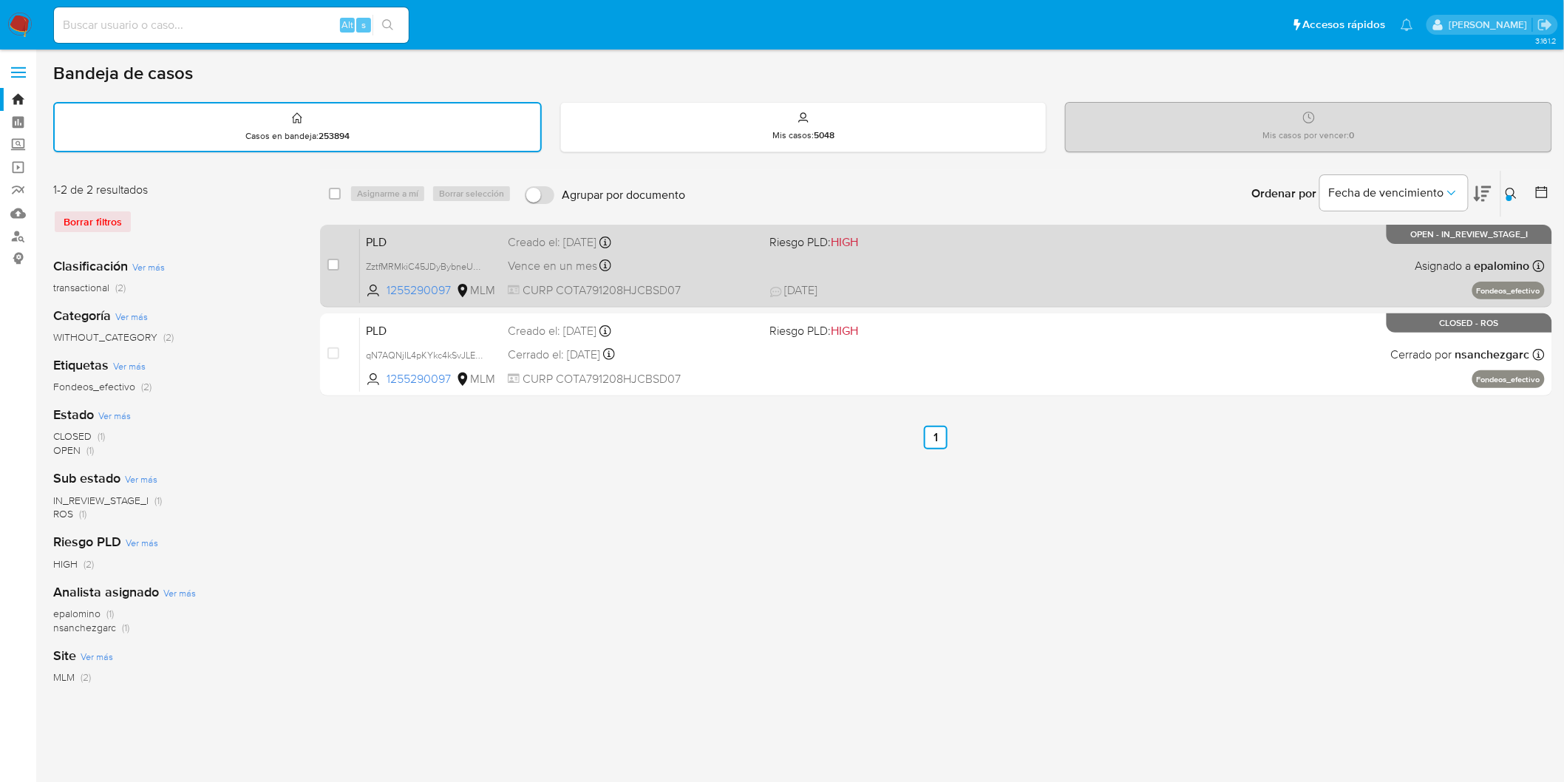
click at [422, 244] on span "PLD" at bounding box center [431, 240] width 130 height 19
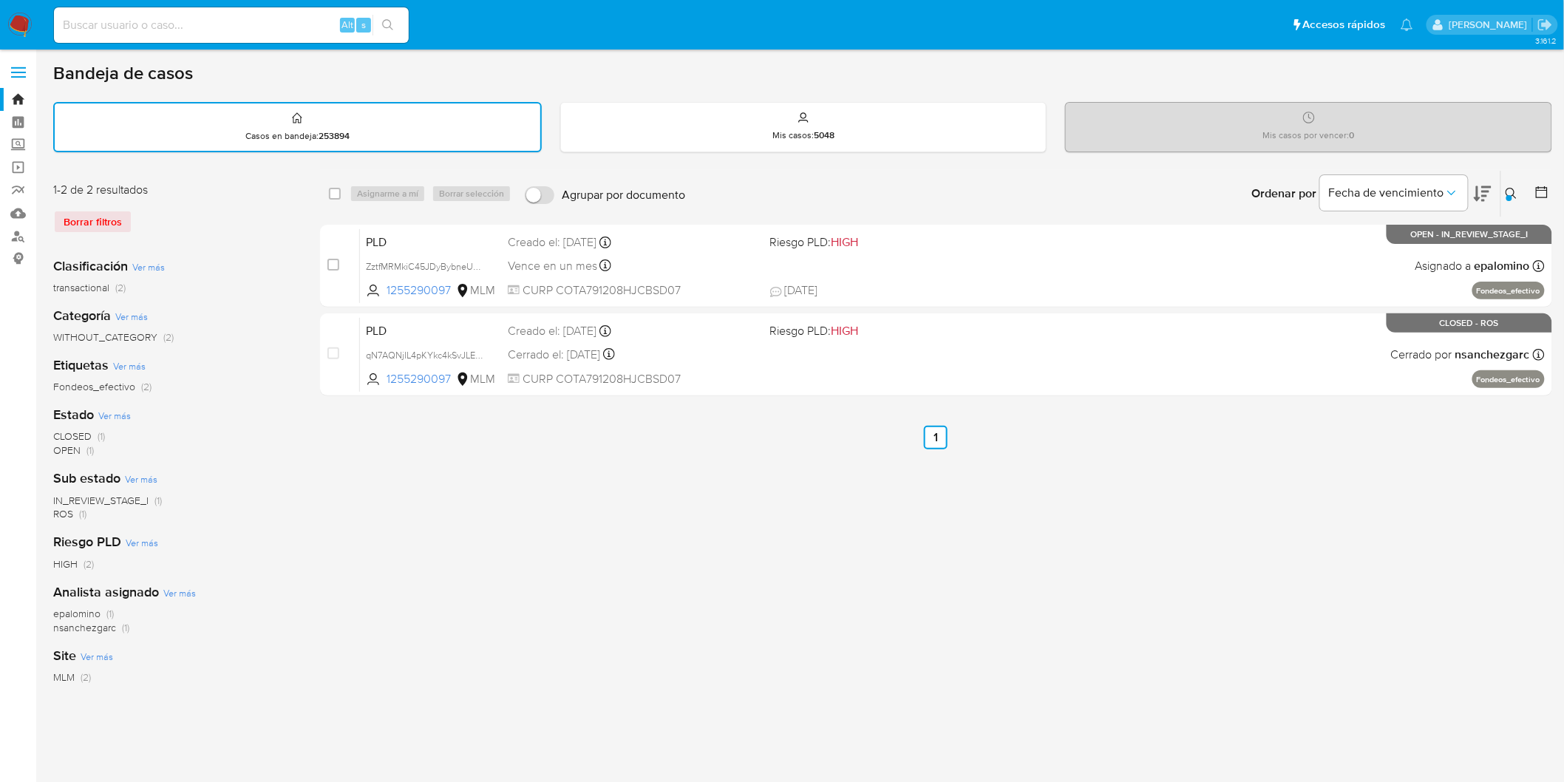
click at [21, 27] on img at bounding box center [19, 25] width 25 height 25
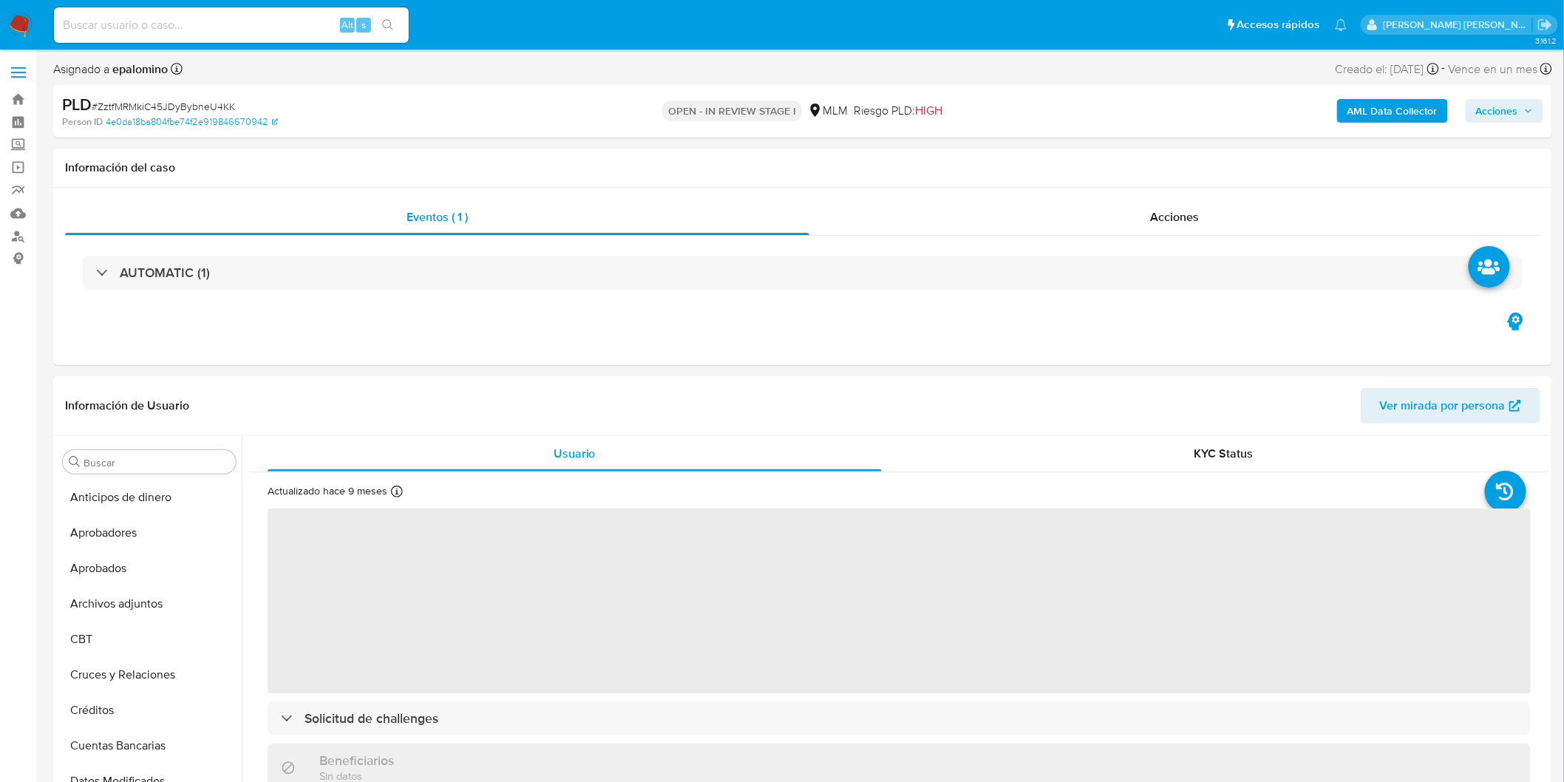
scroll to position [695, 0]
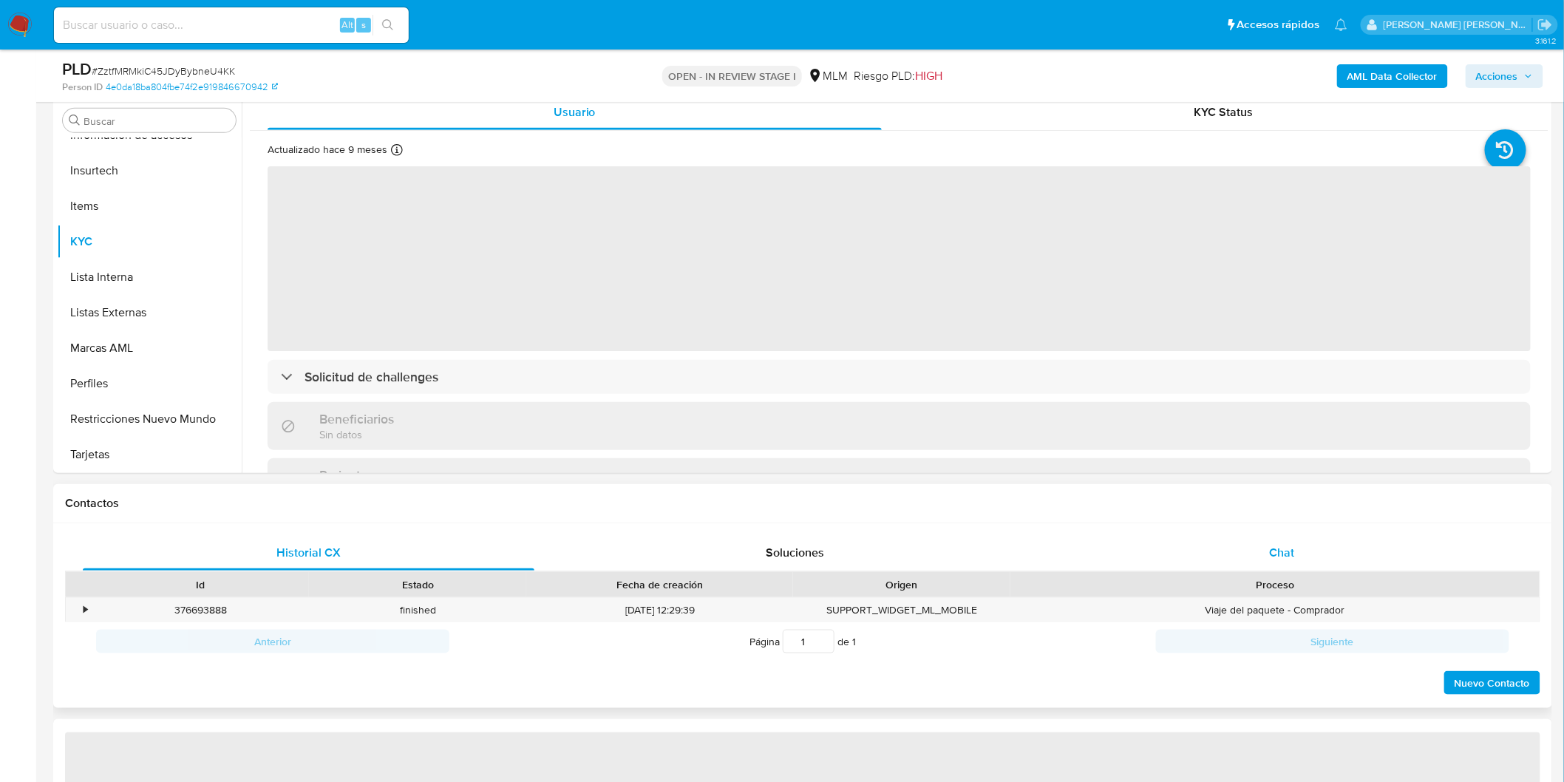
click at [1281, 549] on span "Chat" at bounding box center [1281, 552] width 25 height 17
select select "10"
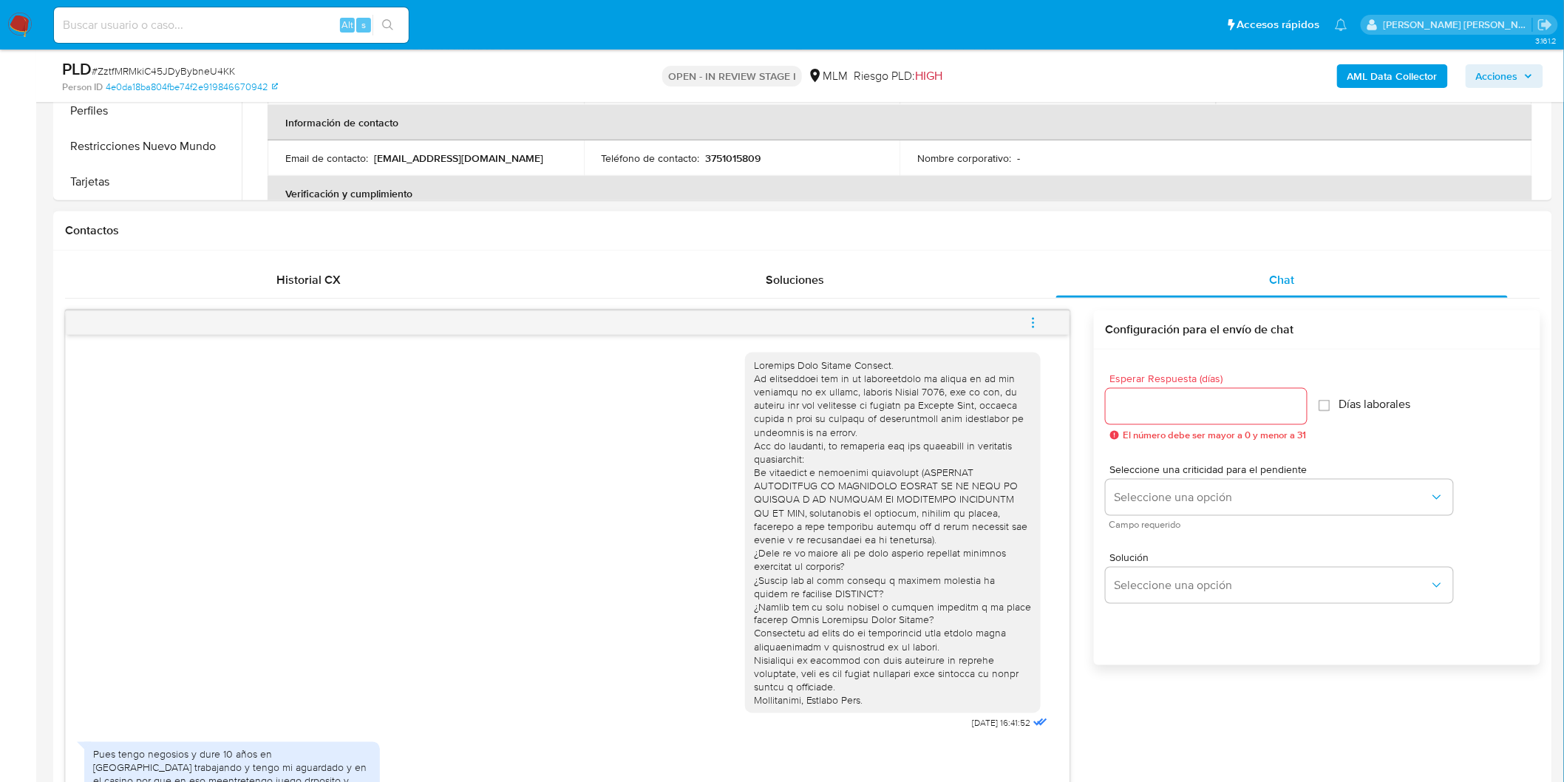
scroll to position [453, 0]
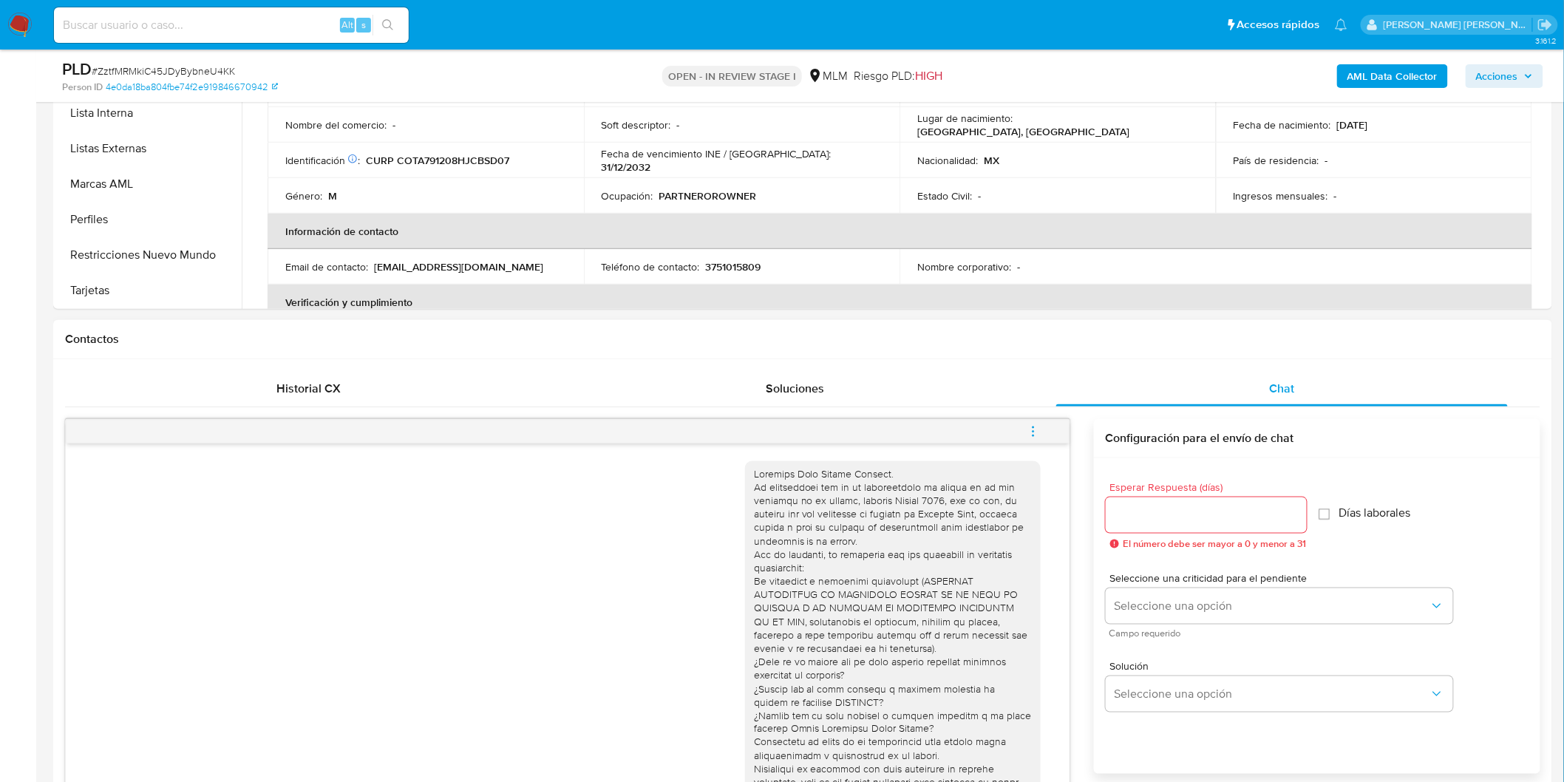
click at [1031, 427] on icon "menu-action" at bounding box center [1032, 431] width 13 height 13
click at [917, 404] on li "Cerrar conversación" at bounding box center [932, 403] width 151 height 27
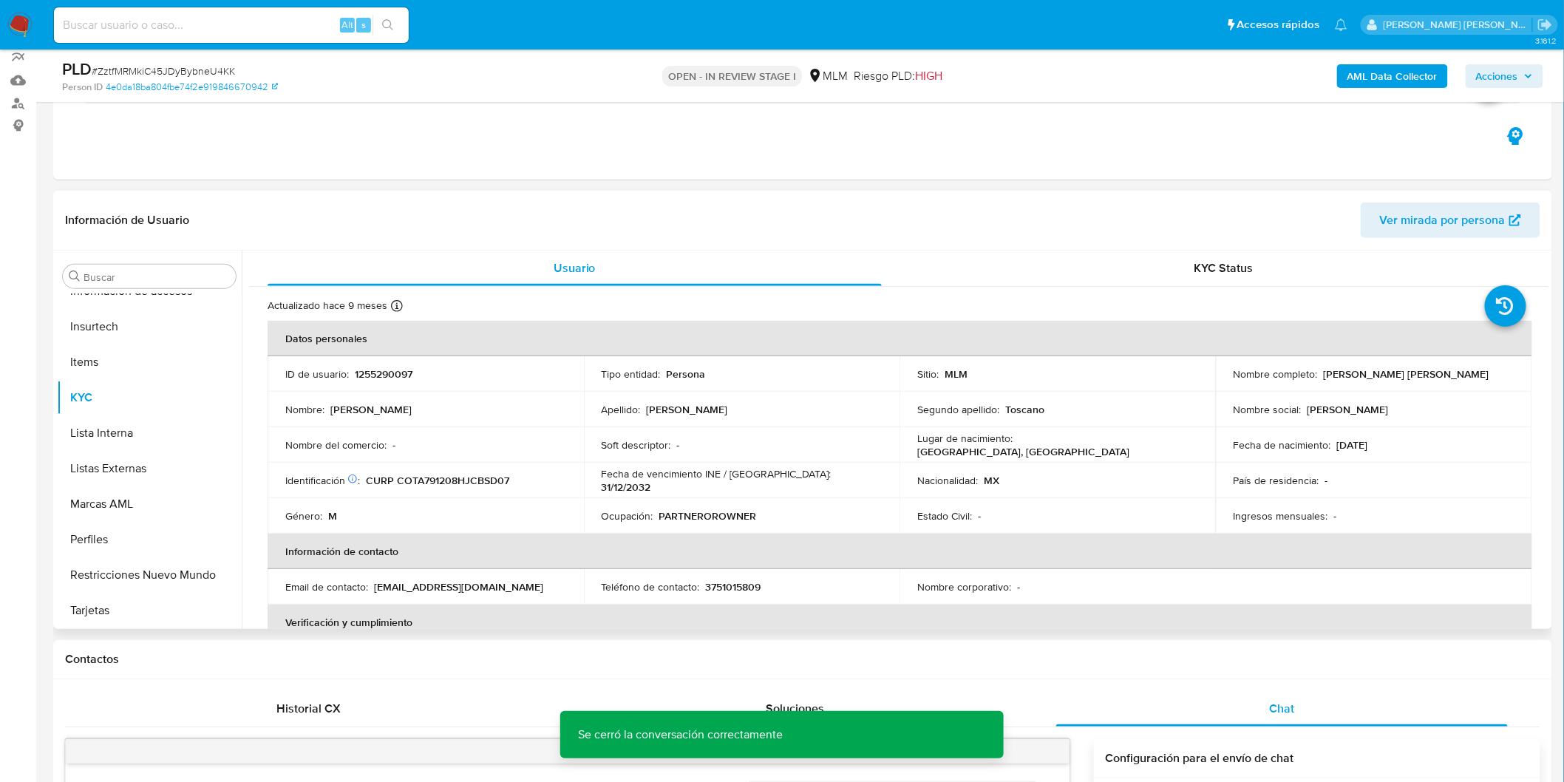
scroll to position [124, 0]
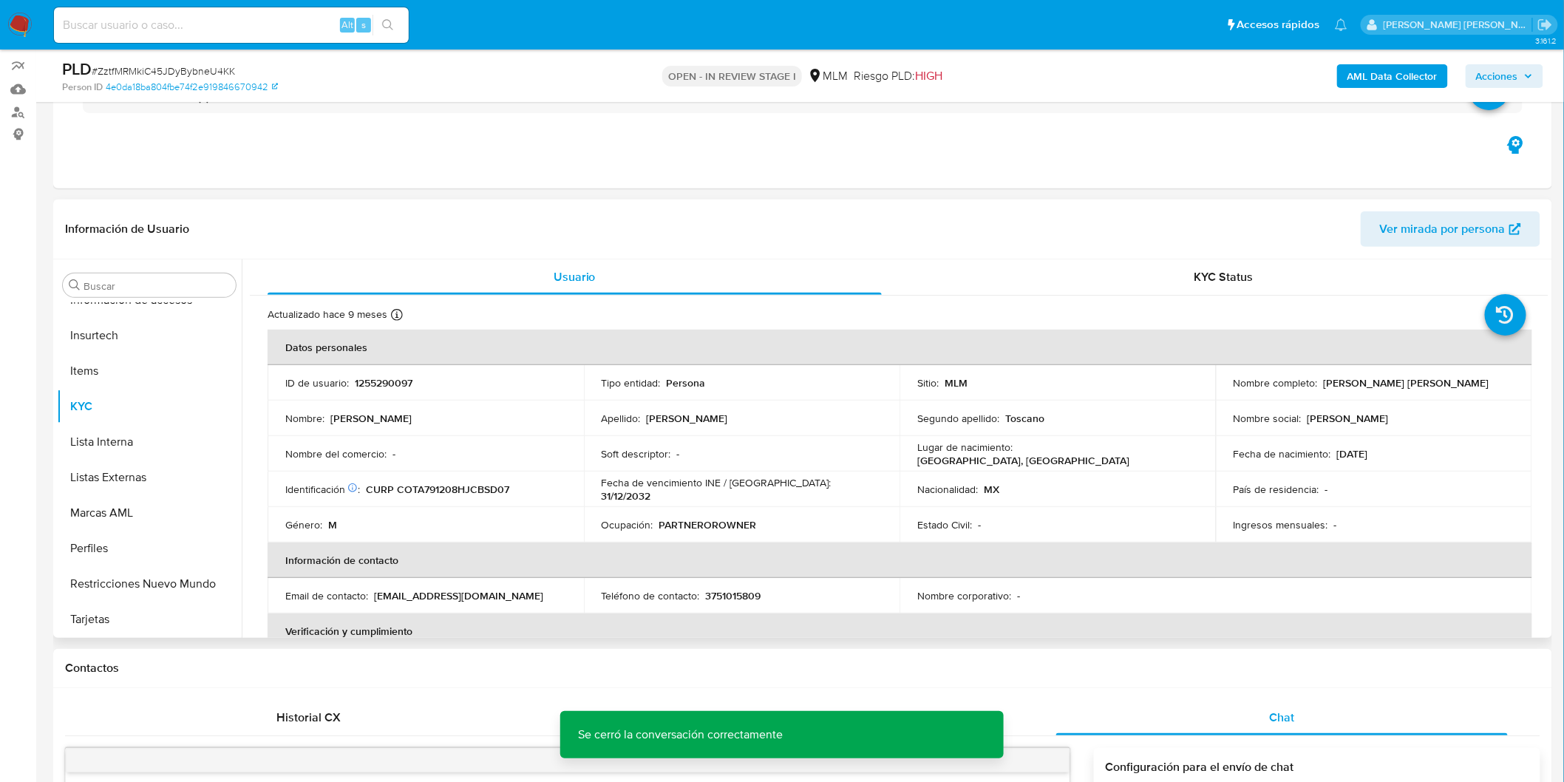
click at [381, 381] on p "1255290097" at bounding box center [384, 382] width 58 height 13
copy p "1255290097"
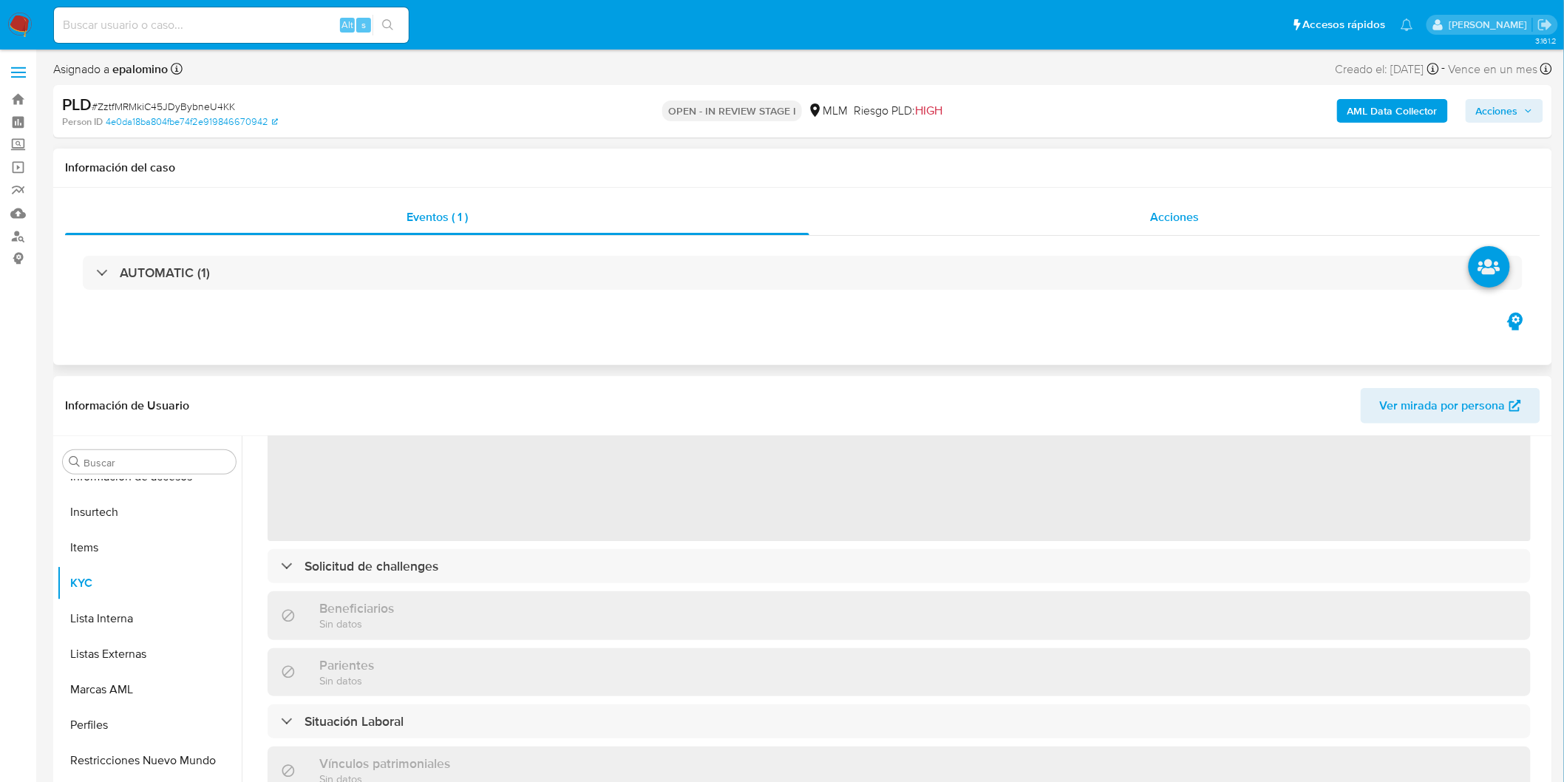
scroll to position [164, 0]
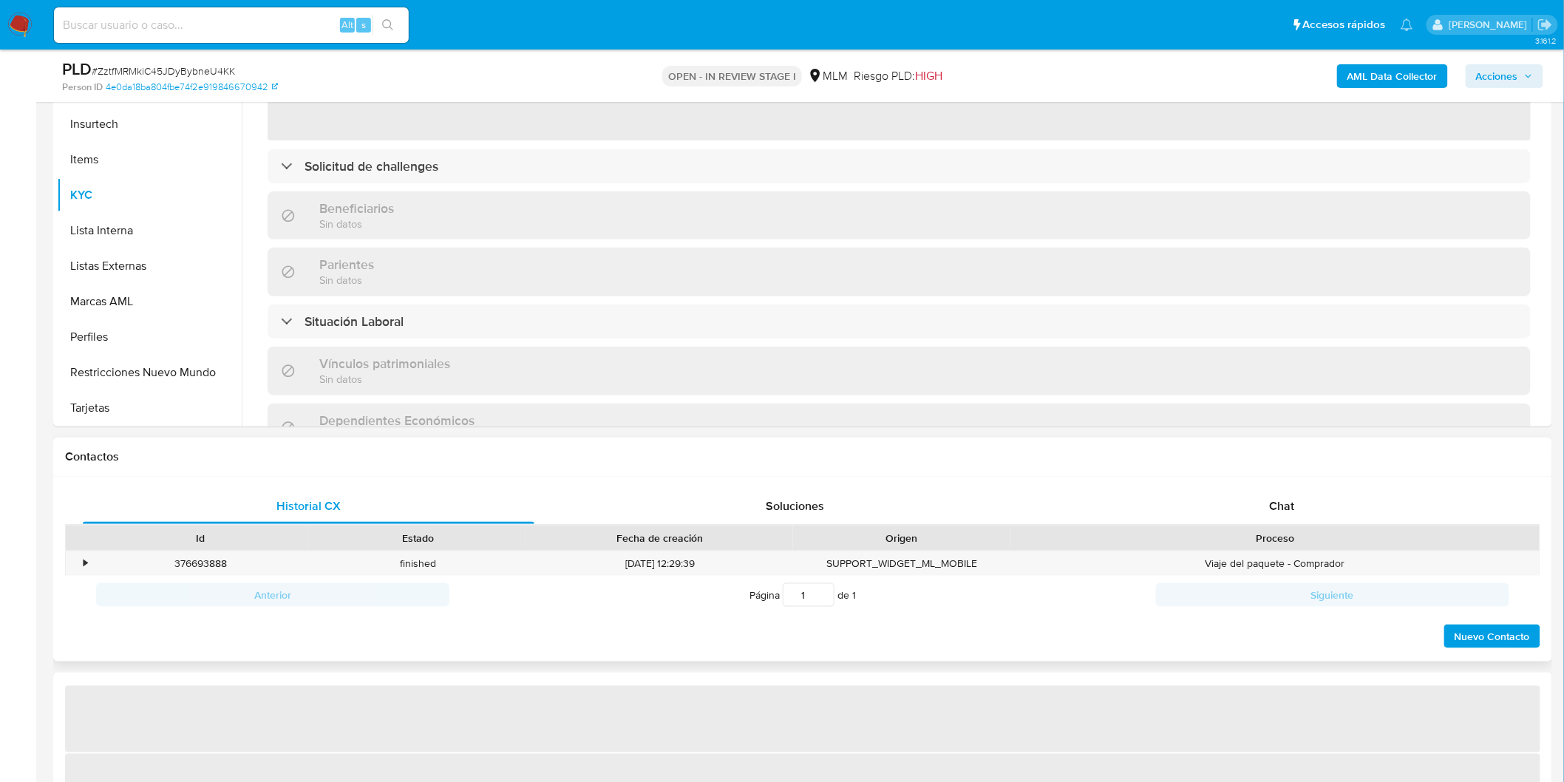
select select "10"
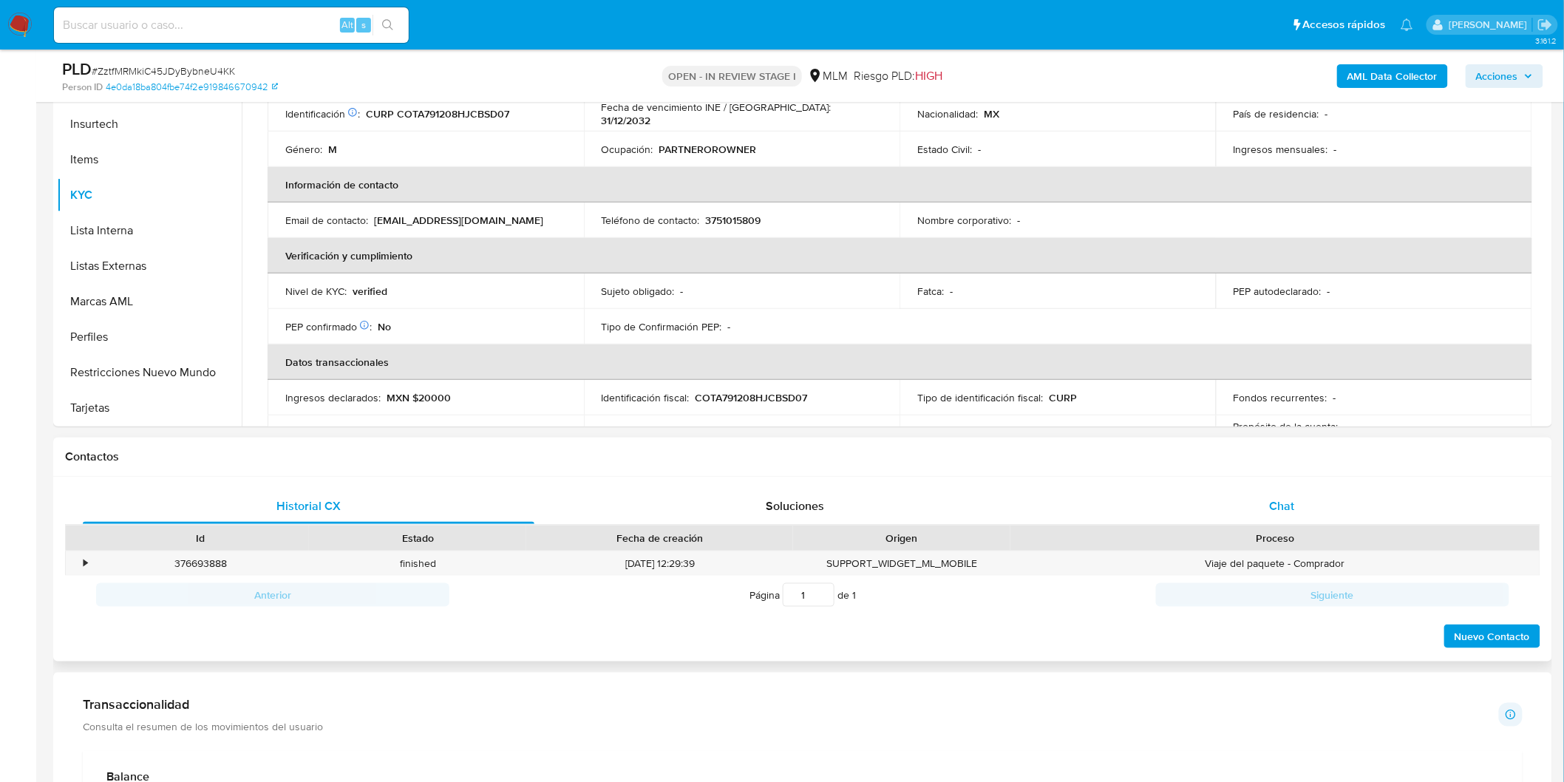
click at [1256, 497] on div "Chat" at bounding box center [1281, 505] width 451 height 35
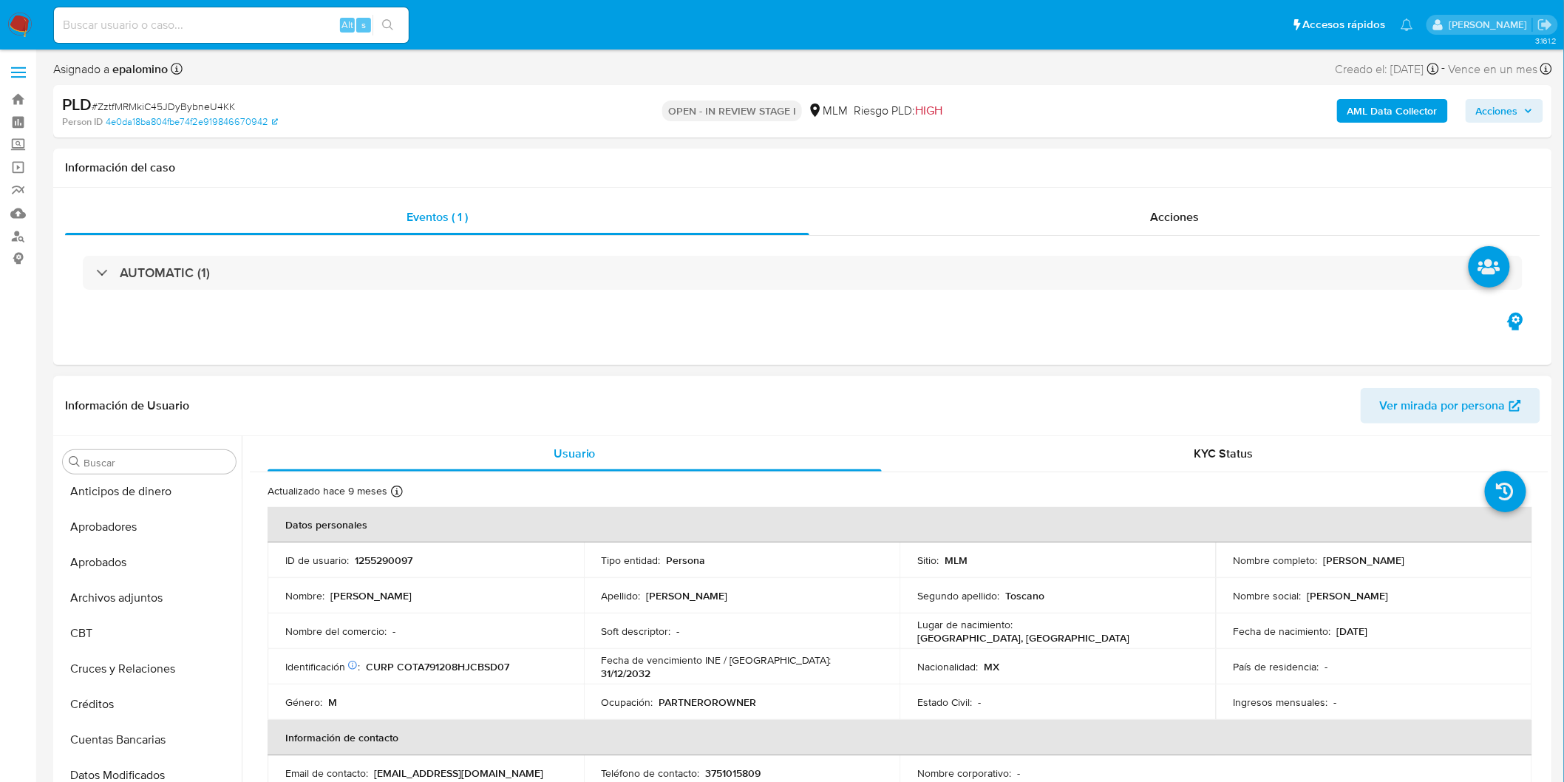
scroll to position [0, 0]
click at [149, 594] on button "Archivos adjuntos" at bounding box center [143, 603] width 173 height 35
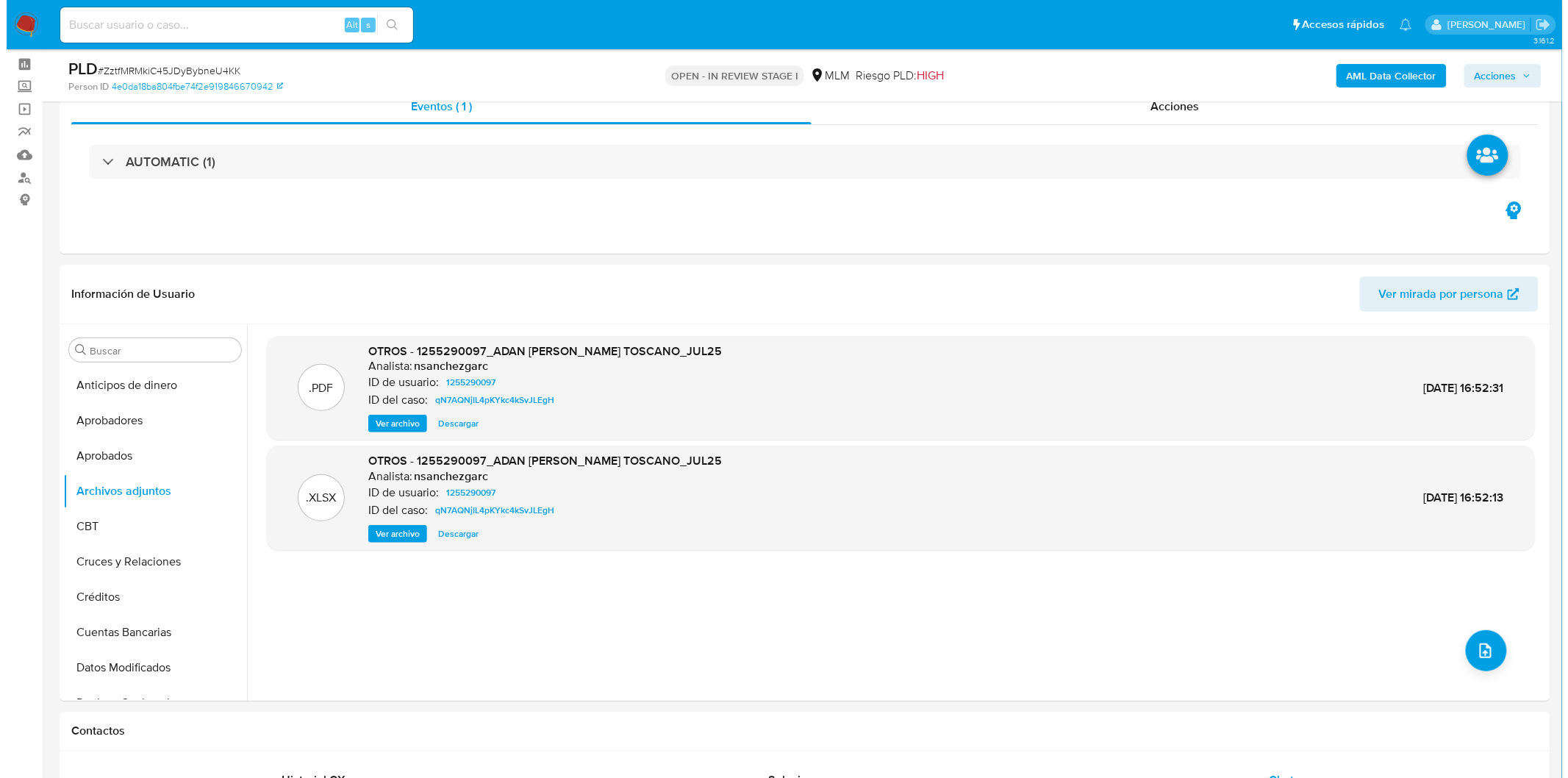
scroll to position [64, 0]
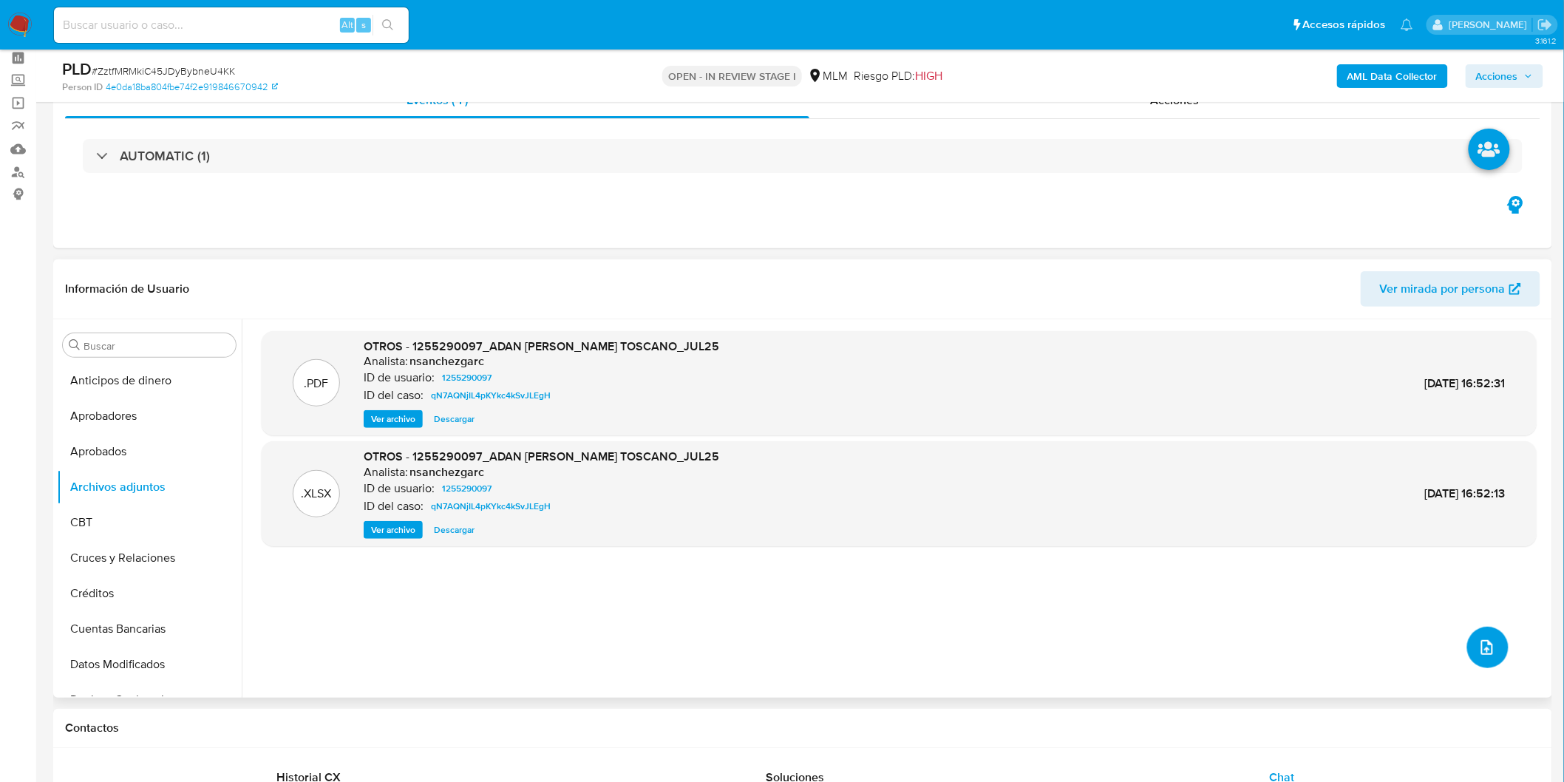
click at [1478, 640] on icon "upload-file" at bounding box center [1487, 647] width 18 height 18
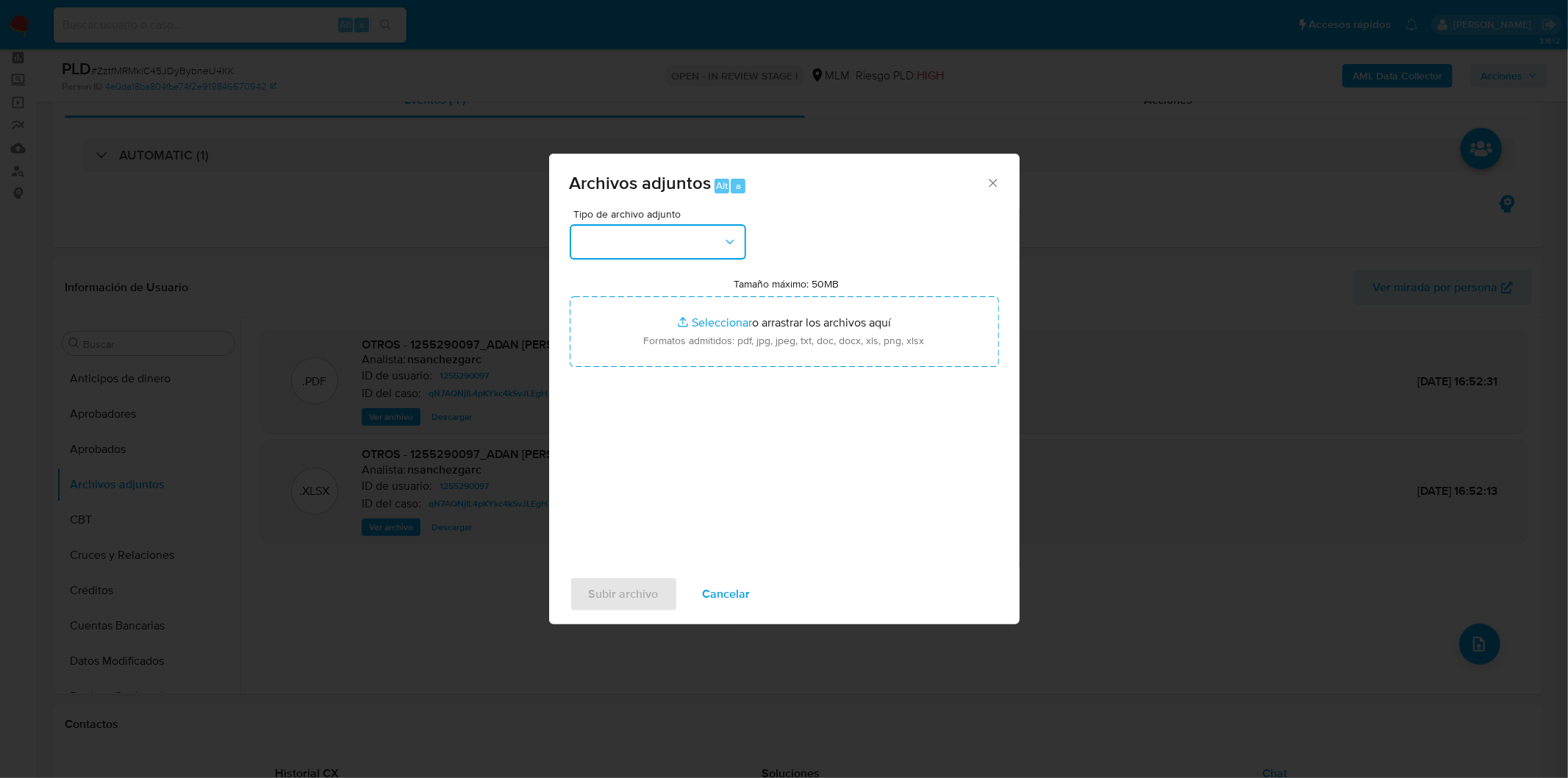
click at [694, 253] on button "button" at bounding box center [658, 241] width 176 height 35
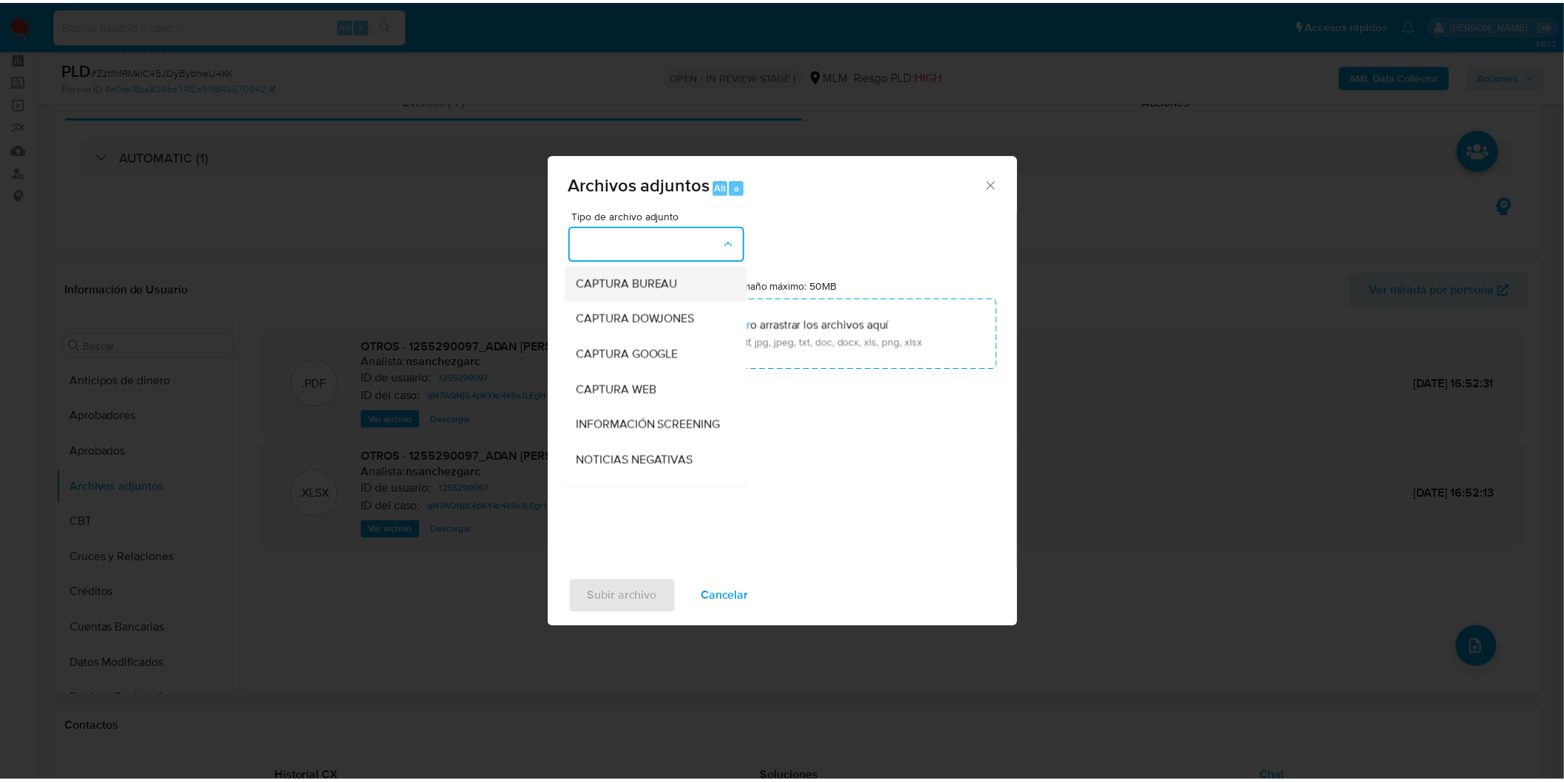
scroll to position [164, 0]
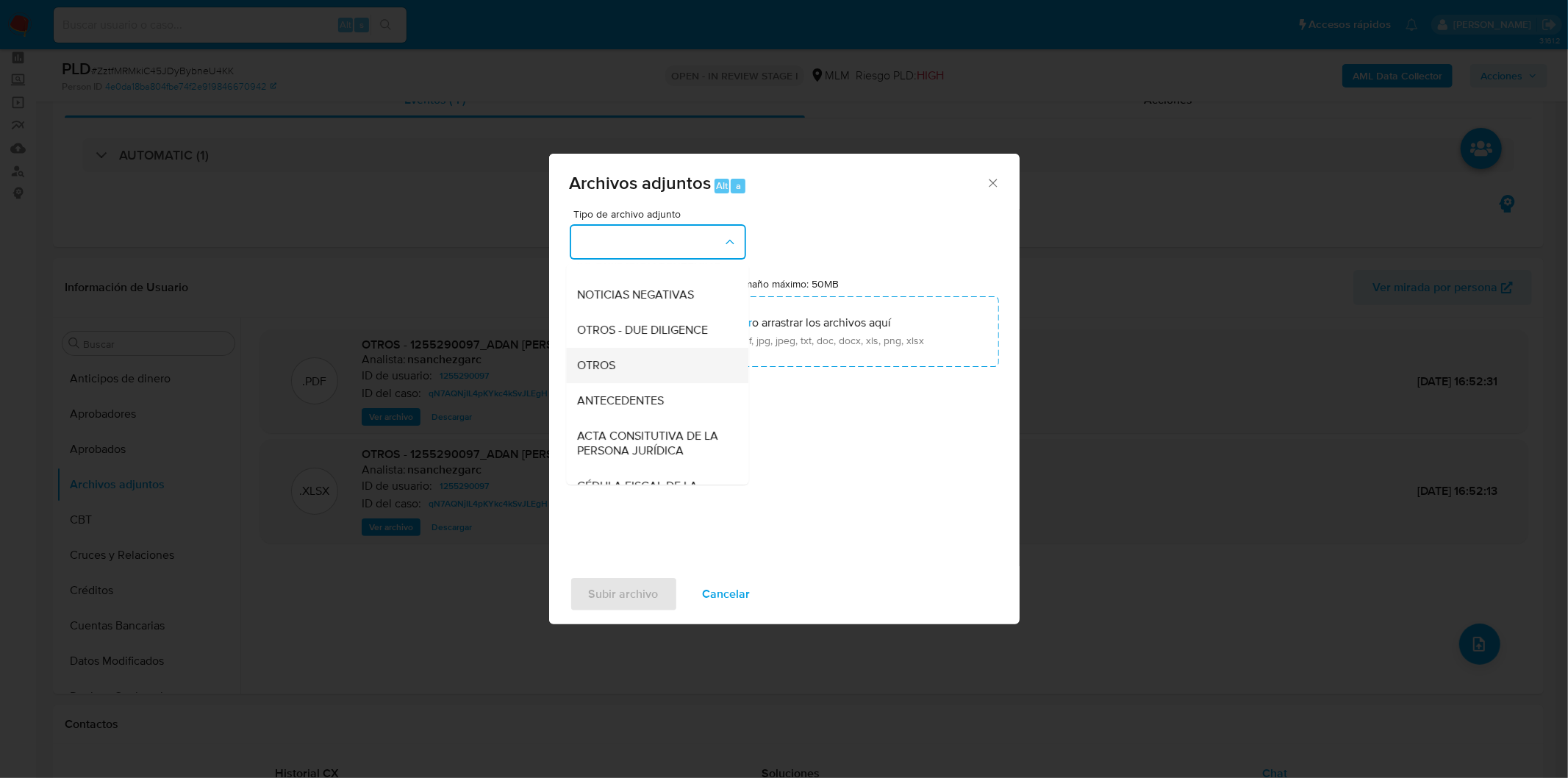
click at [632, 375] on div "OTROS" at bounding box center [653, 364] width 150 height 35
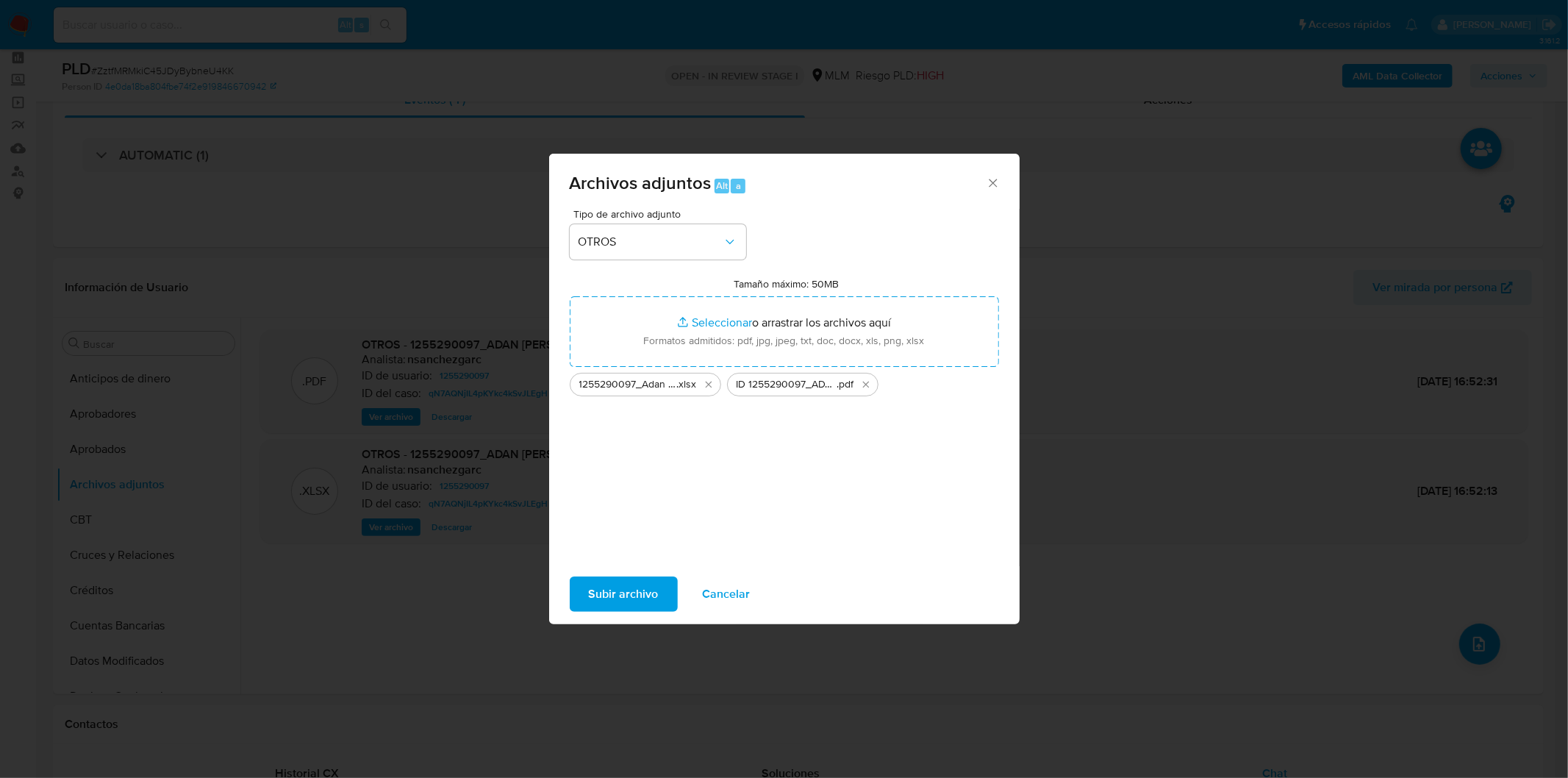
click at [630, 582] on span "Subir archivo" at bounding box center [624, 594] width 70 height 33
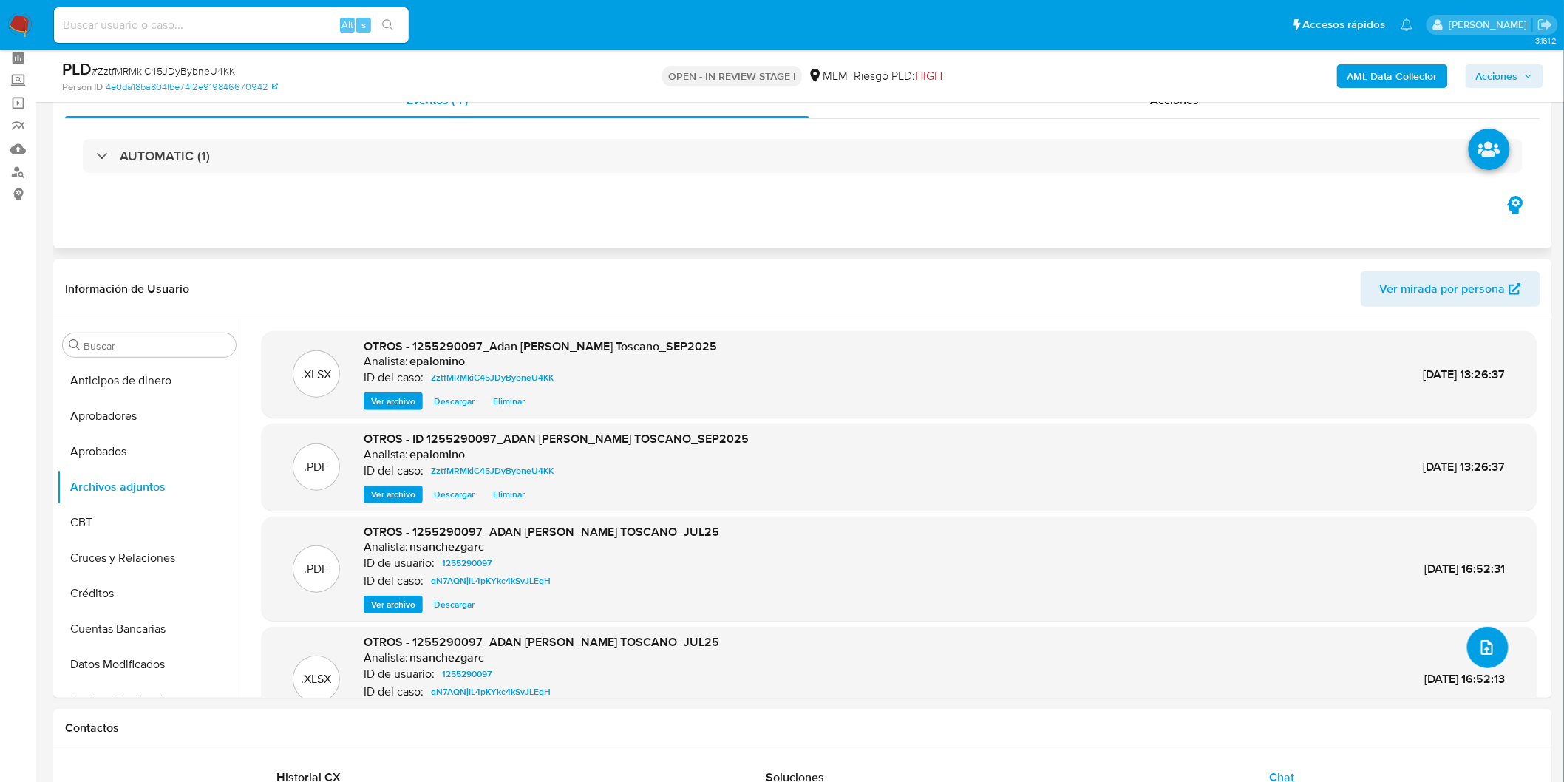
scroll to position [0, 0]
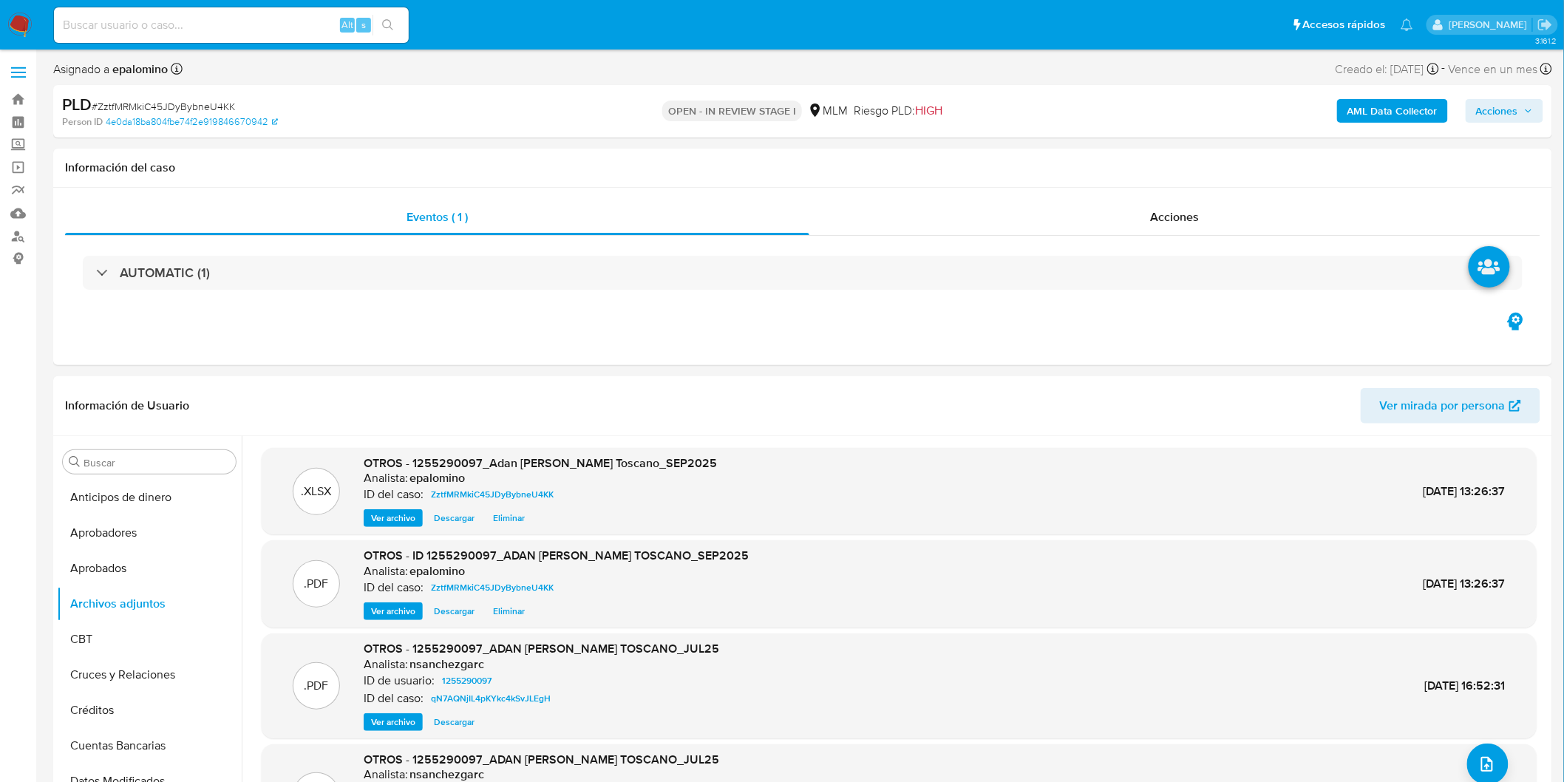
click at [1489, 113] on span "Acciones" at bounding box center [1497, 111] width 42 height 24
click at [1483, 352] on span "Enviar" at bounding box center [1487, 348] width 29 height 21
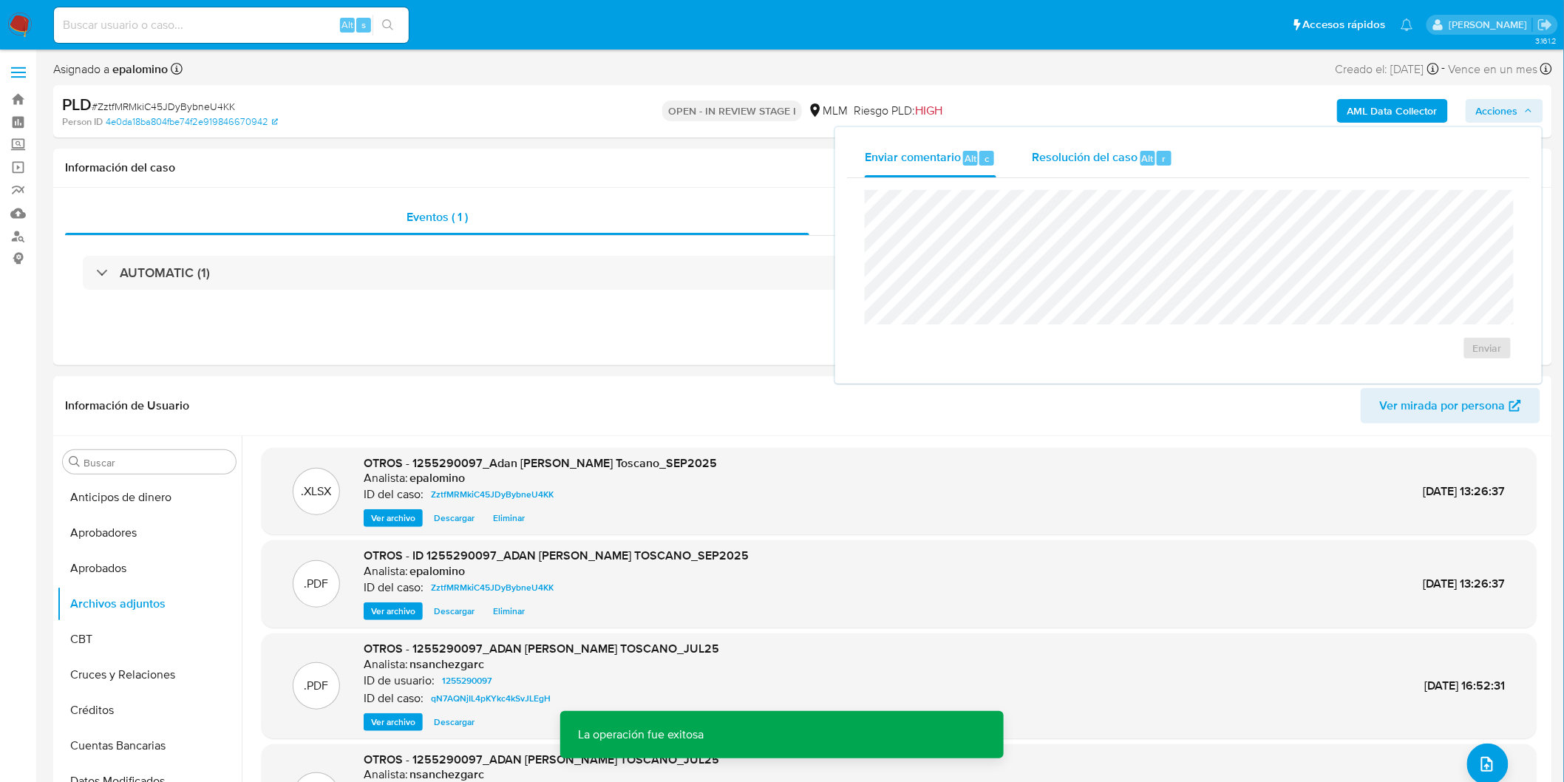
click at [1127, 173] on div "Resolución del caso Alt r" at bounding box center [1102, 158] width 141 height 38
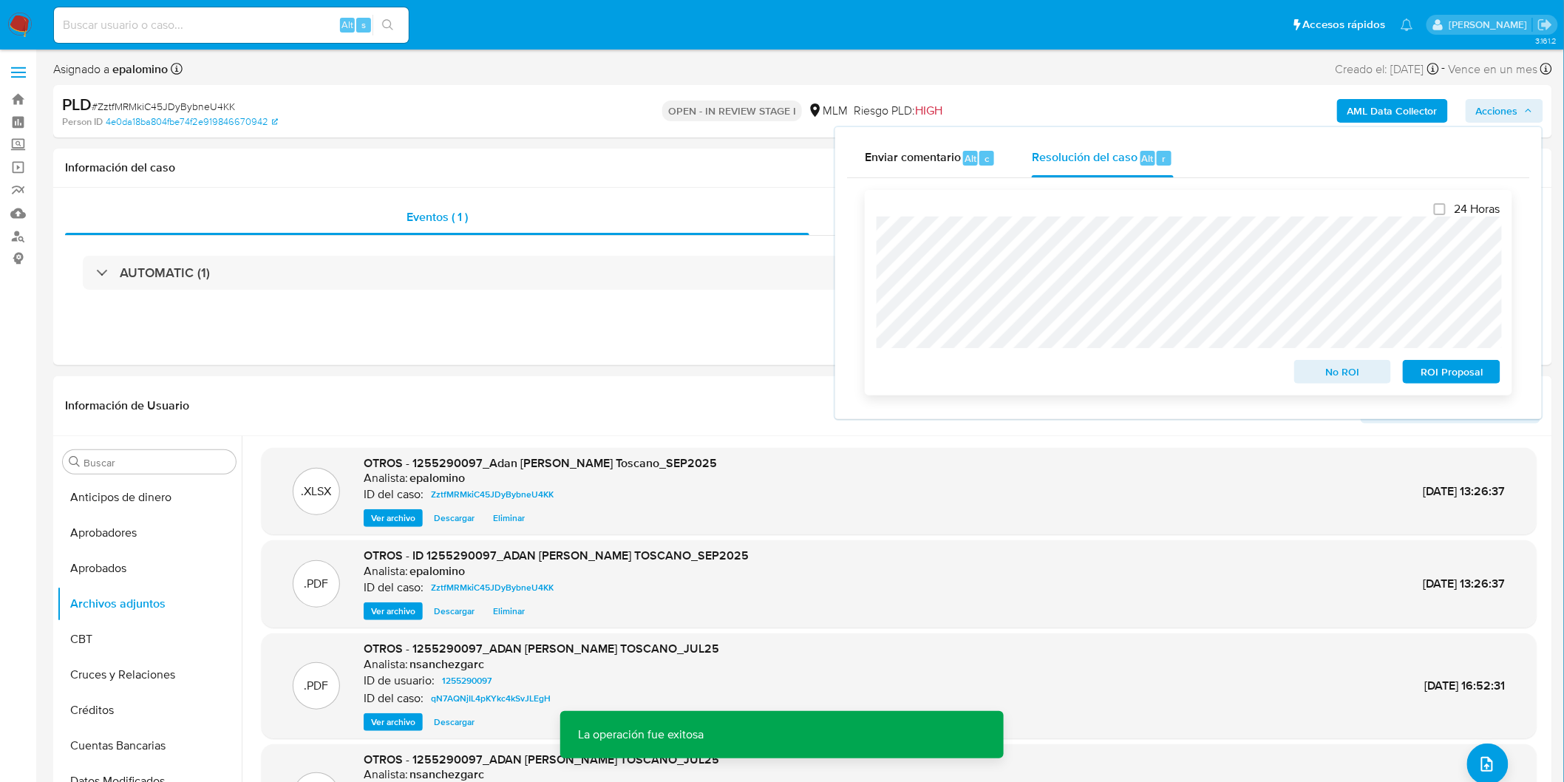
click at [1461, 369] on span "ROI Proposal" at bounding box center [1451, 371] width 77 height 21
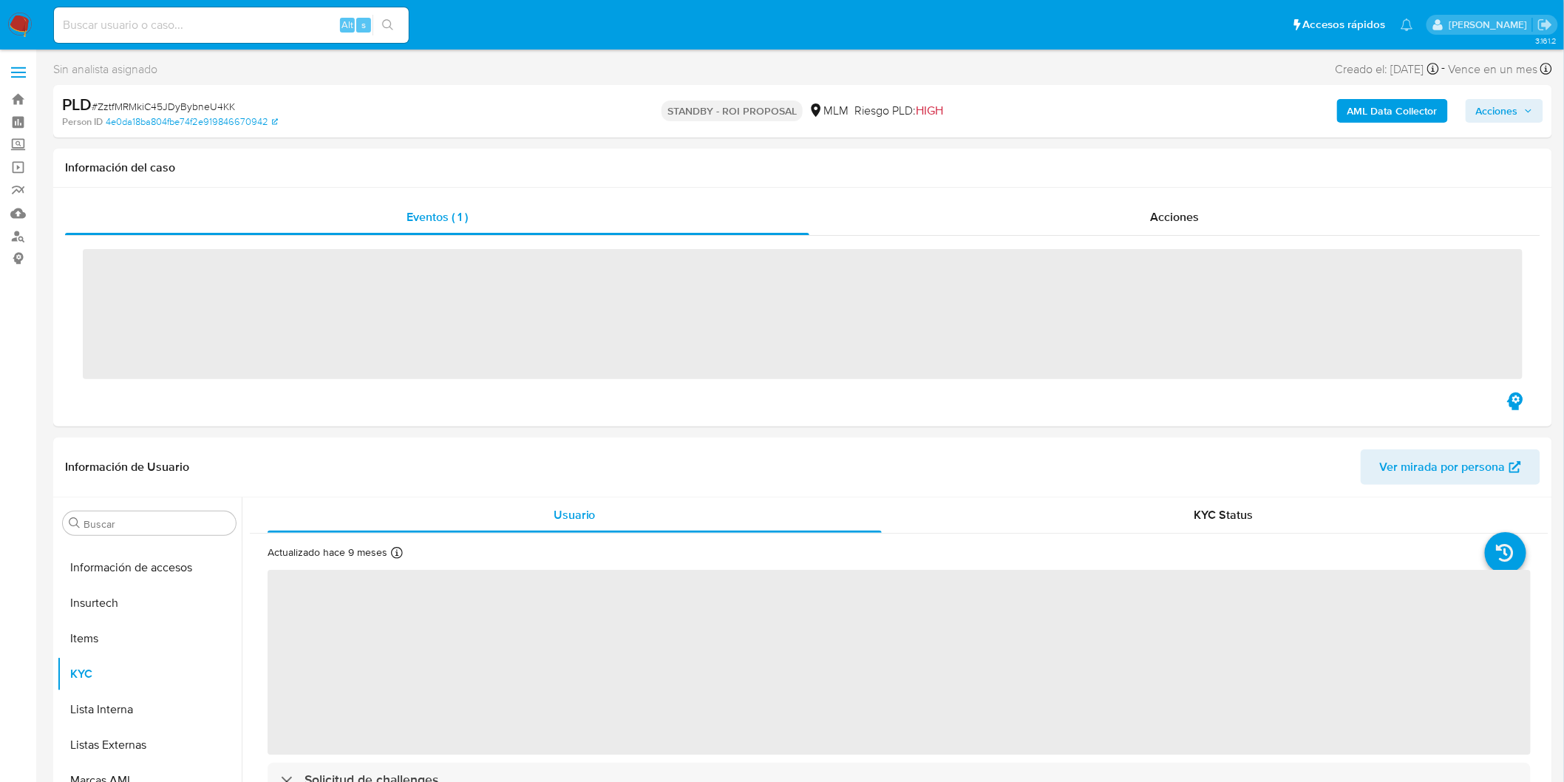
scroll to position [695, 0]
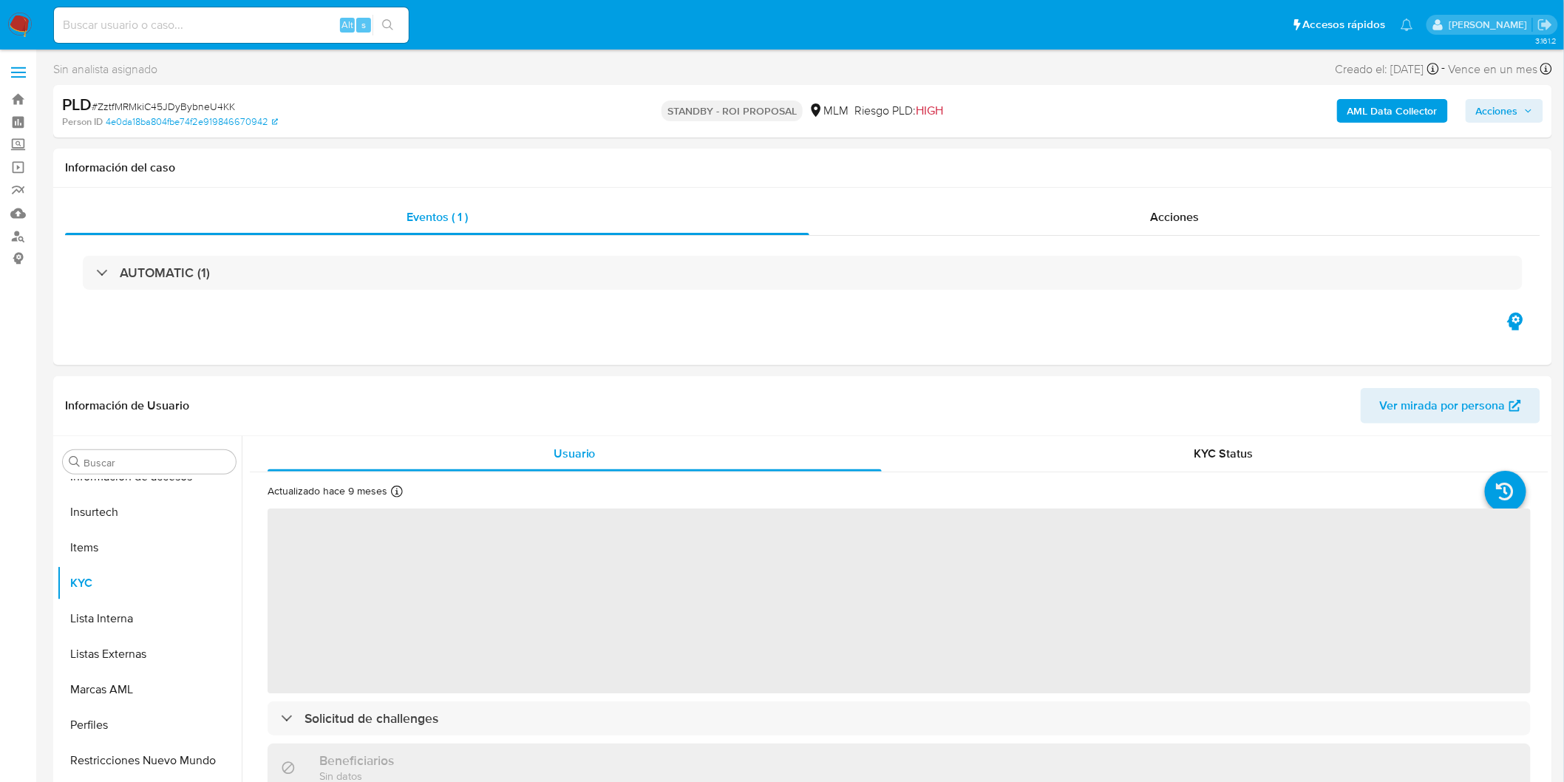
select select "10"
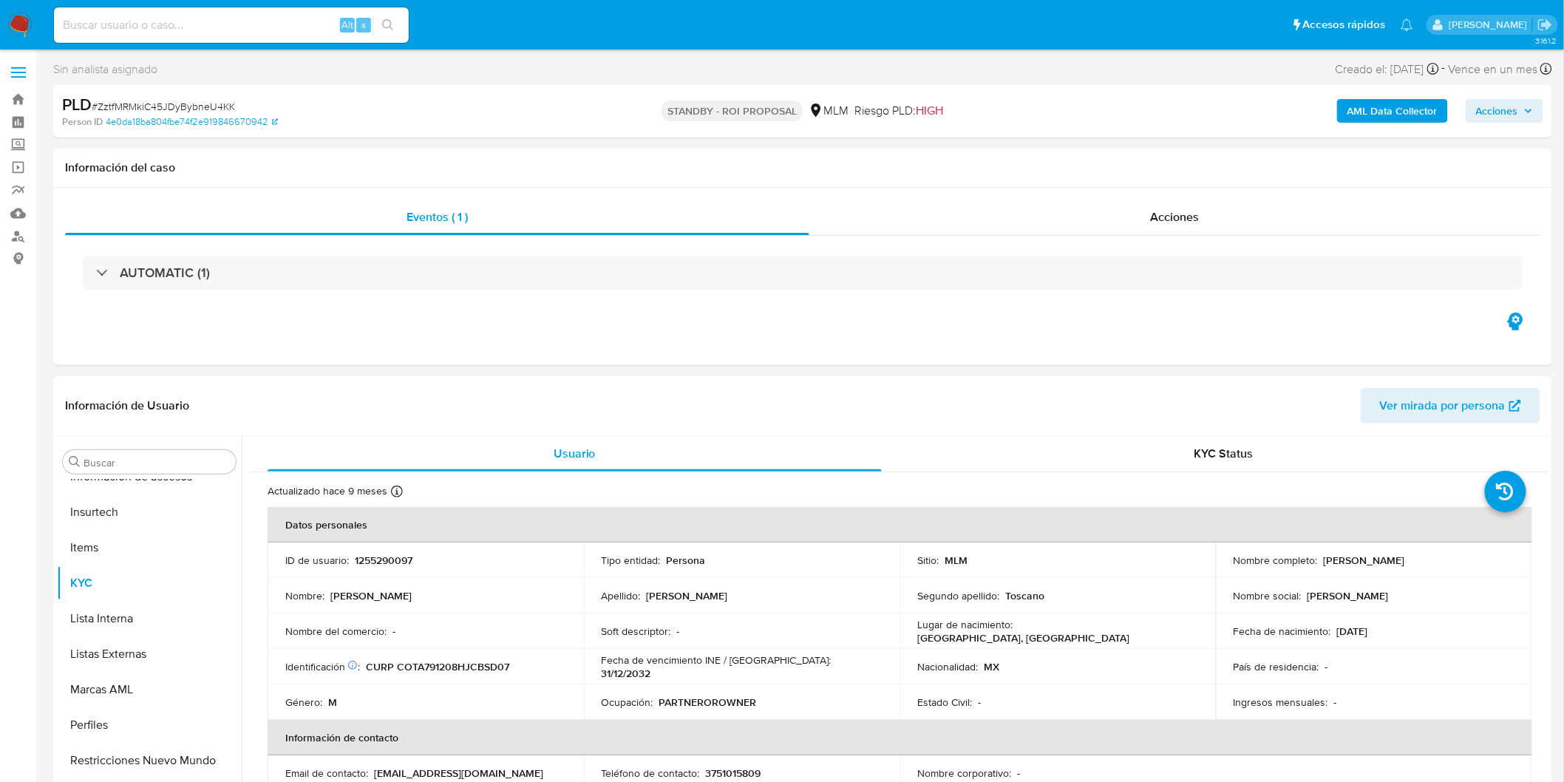
click at [377, 556] on p "1255290097" at bounding box center [384, 559] width 58 height 13
copy p "1255290097"
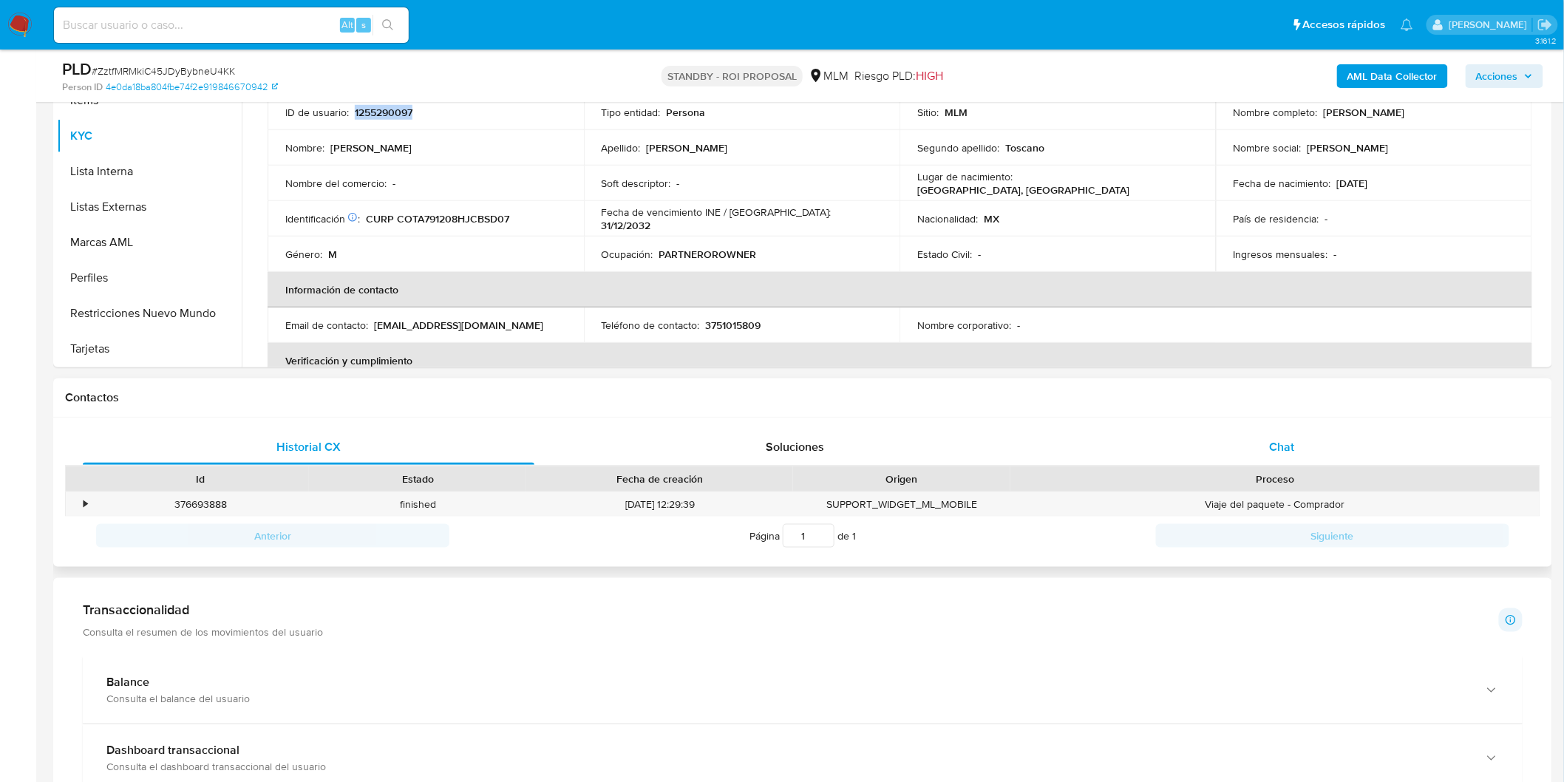
click at [1268, 452] on div "Chat" at bounding box center [1281, 446] width 451 height 35
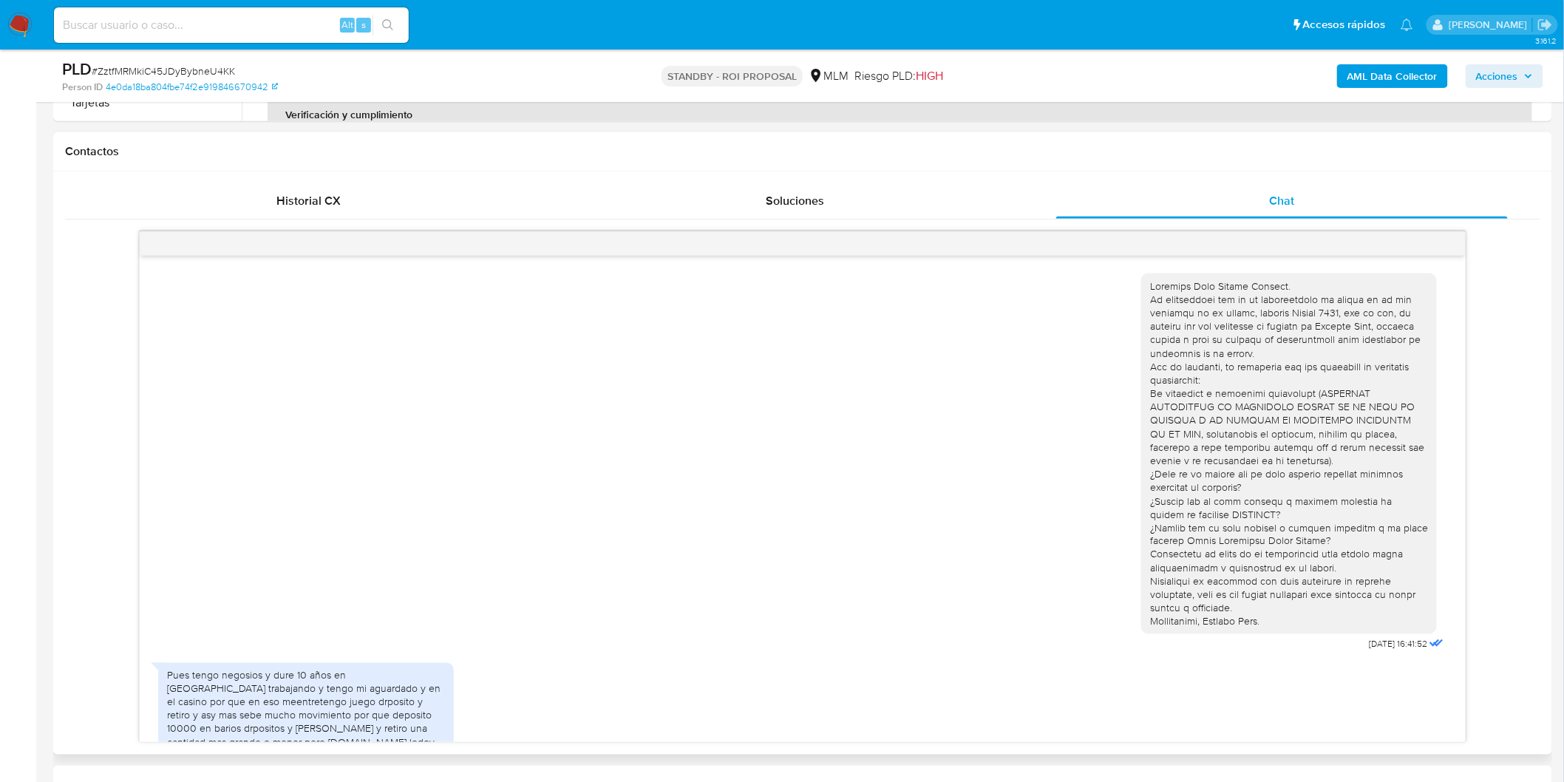
scroll to position [248, 0]
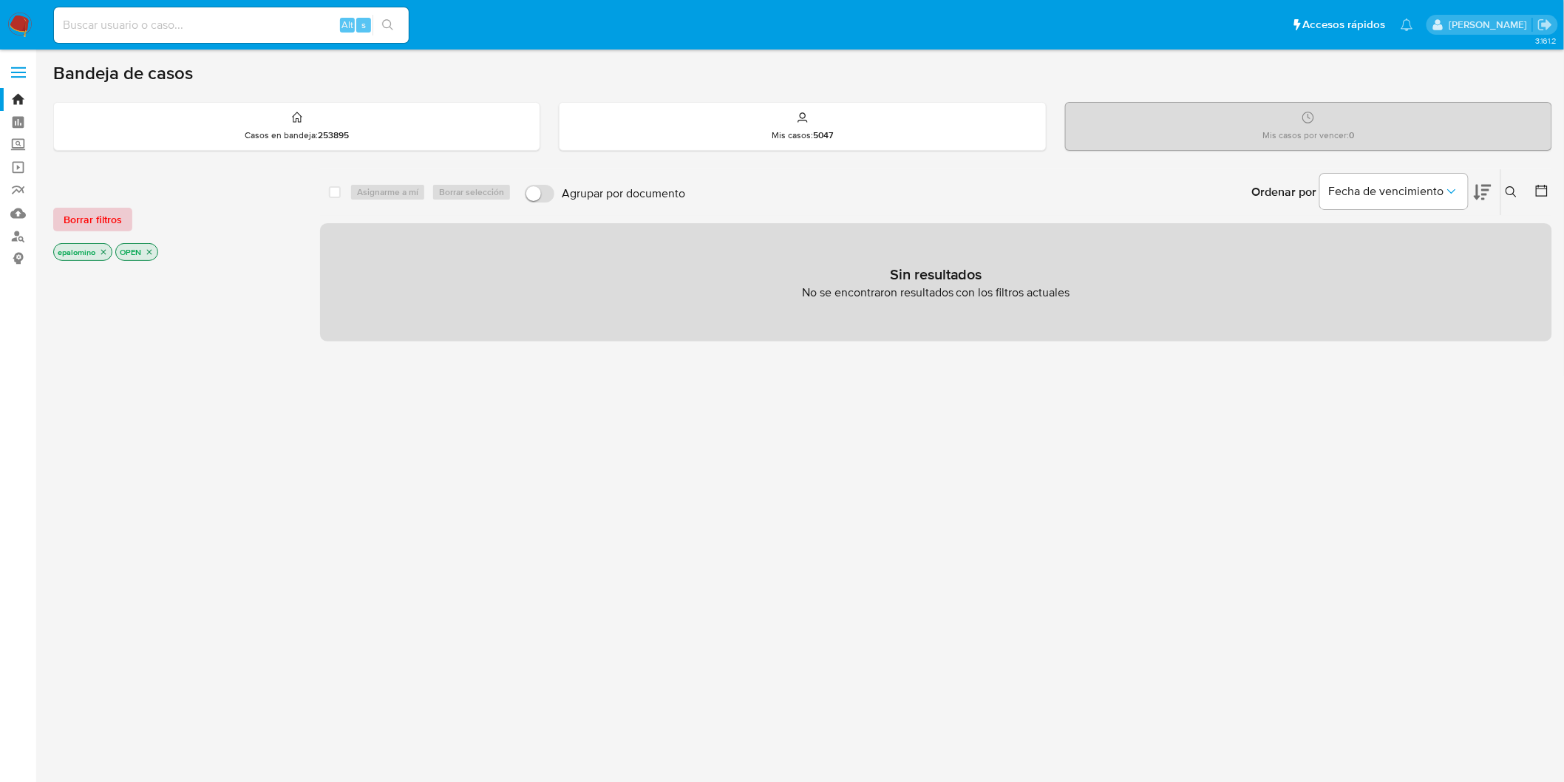
click at [91, 217] on span "Borrar filtros" at bounding box center [93, 219] width 58 height 21
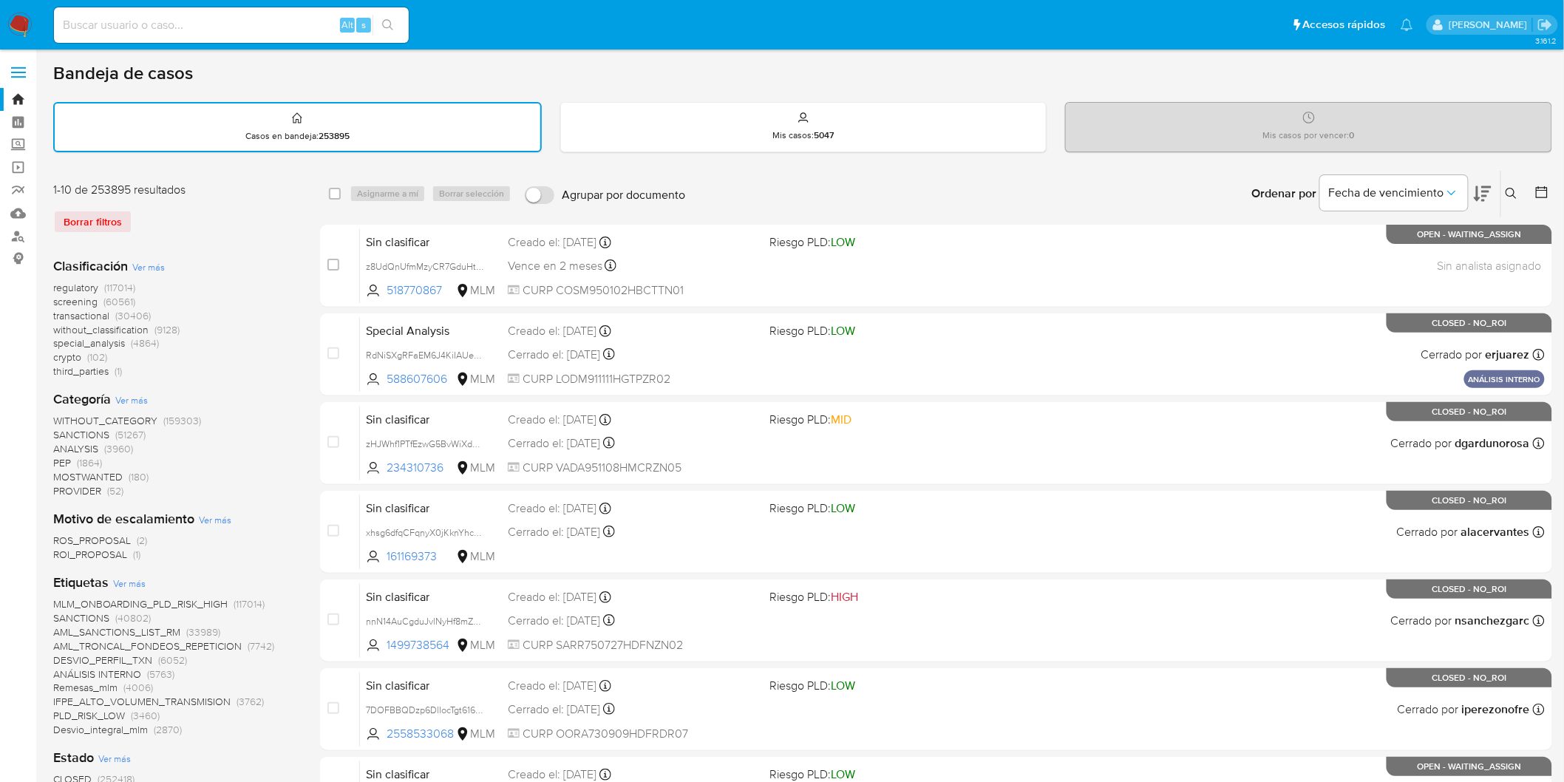
click at [1513, 188] on icon at bounding box center [1511, 194] width 12 height 12
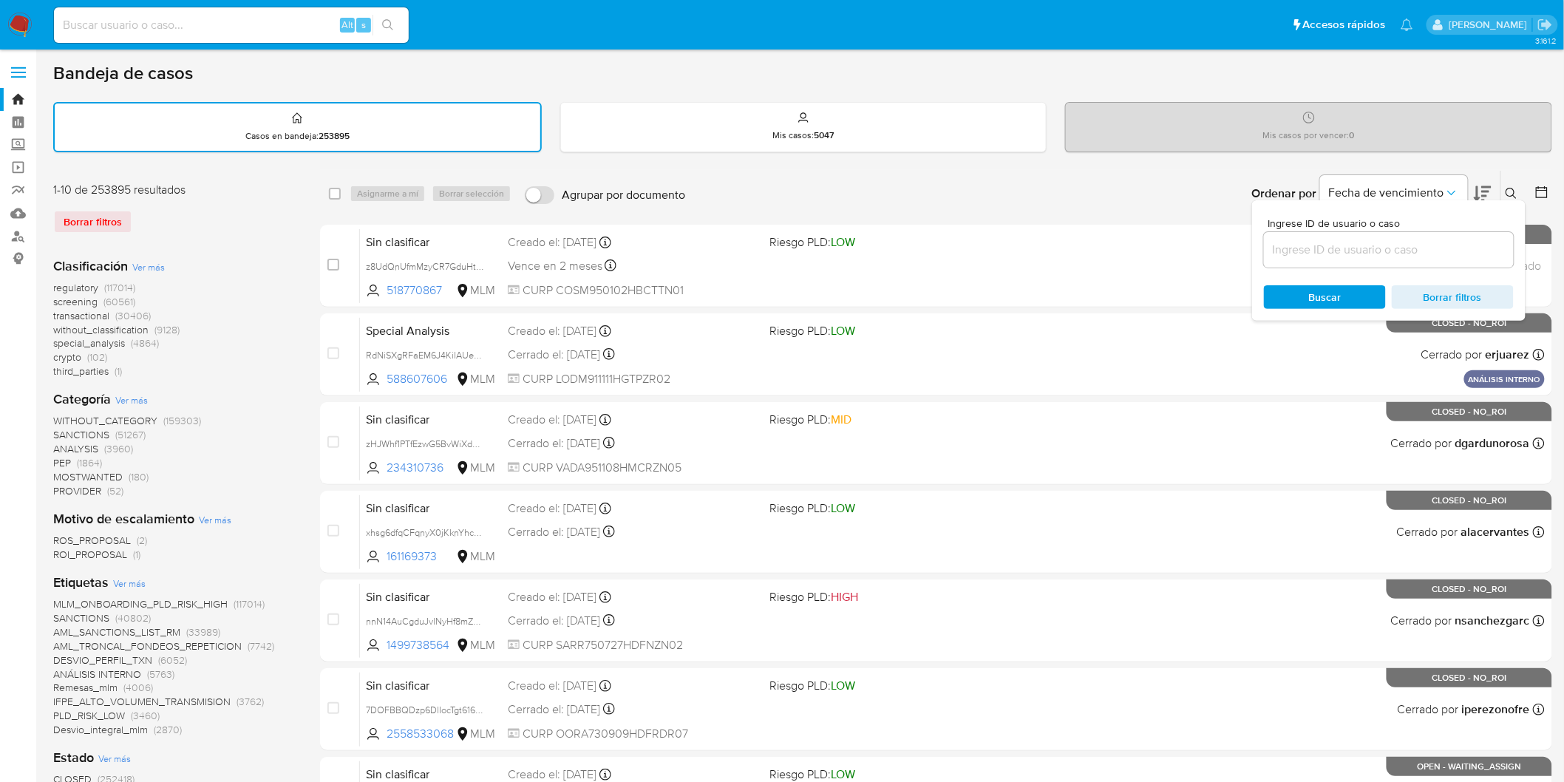
click at [1316, 256] on input at bounding box center [1389, 249] width 250 height 19
type input "2610370485"
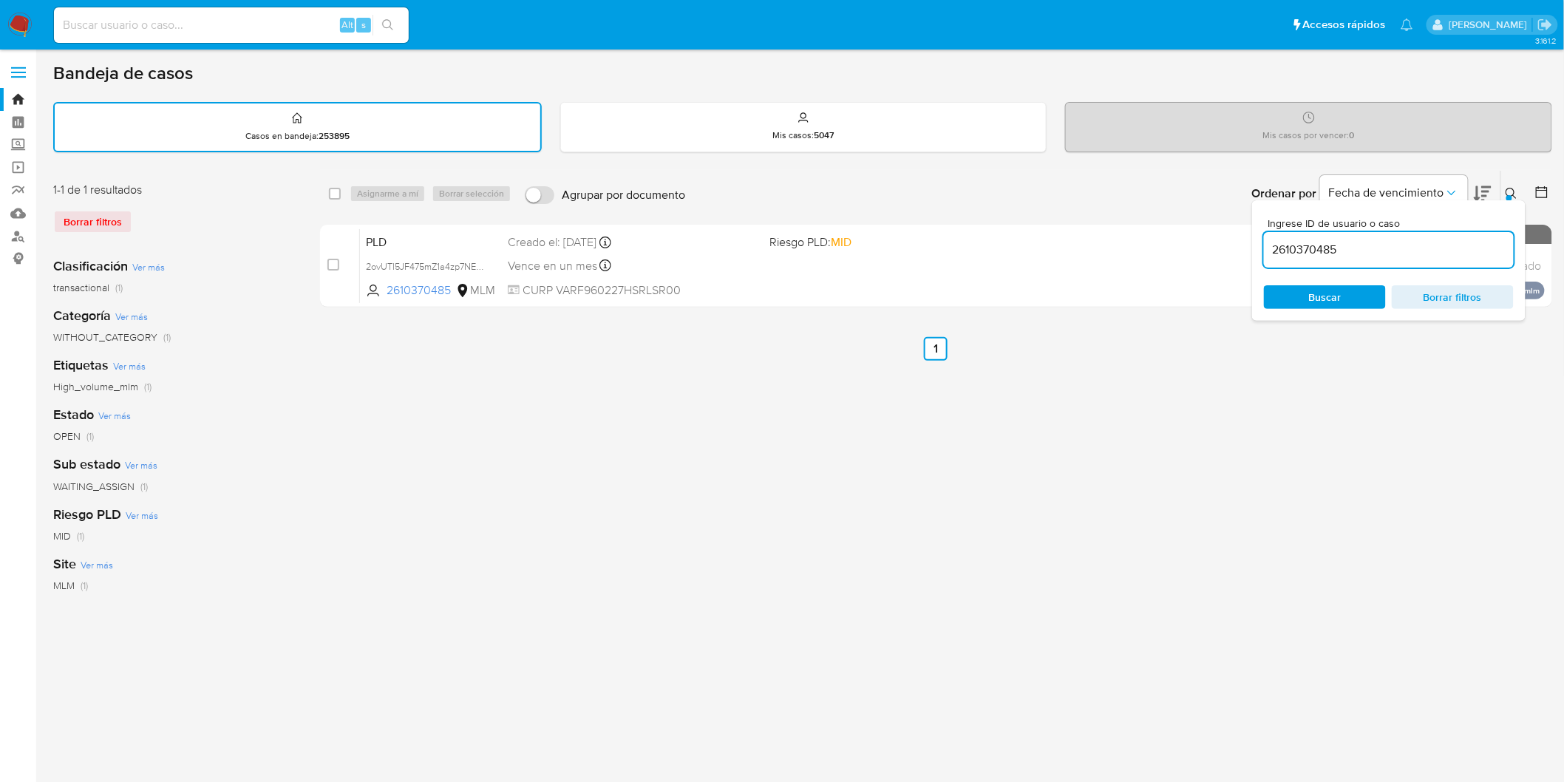
click at [1508, 191] on icon at bounding box center [1511, 194] width 12 height 12
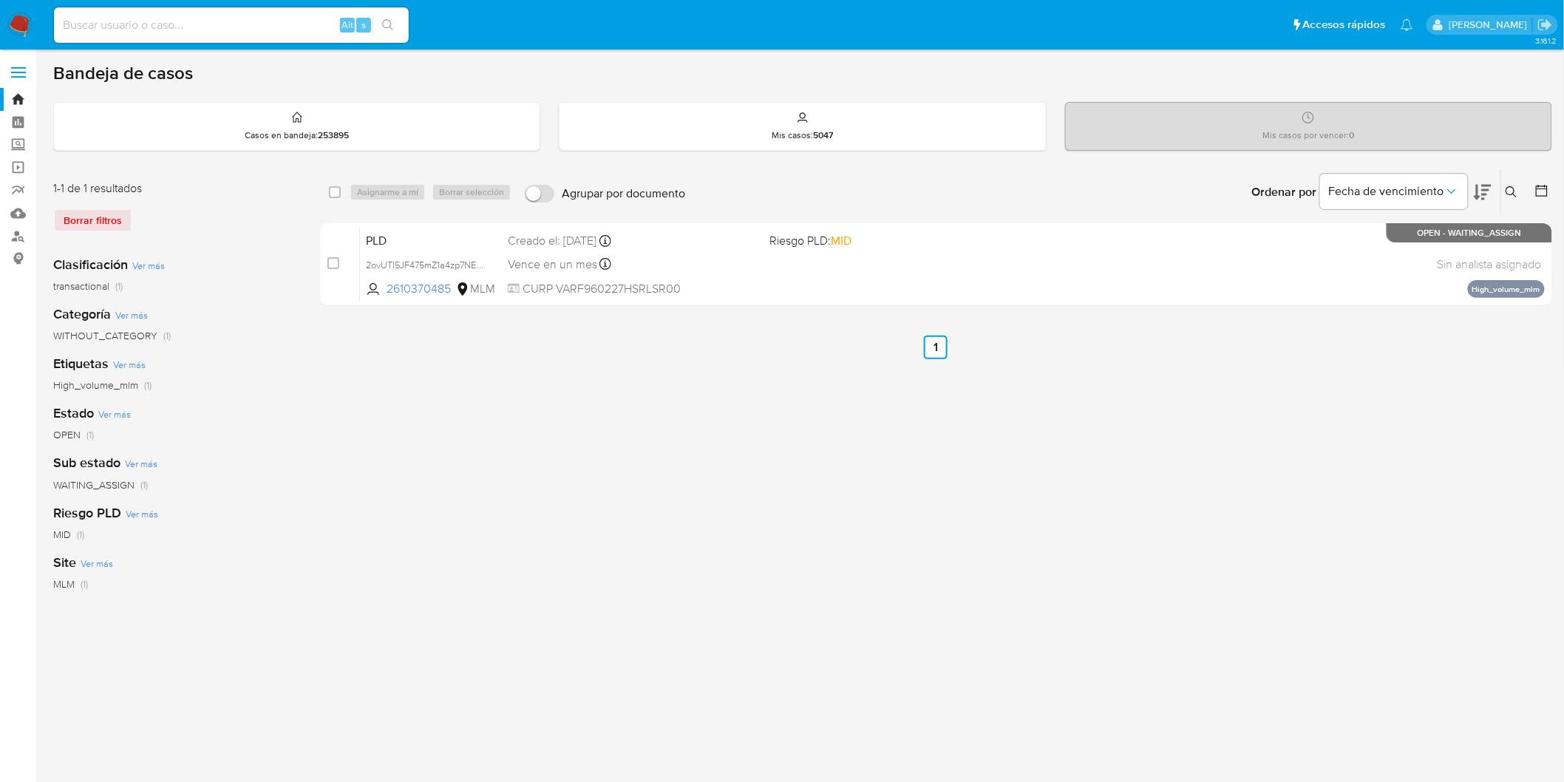
click at [18, 22] on img at bounding box center [19, 25] width 25 height 25
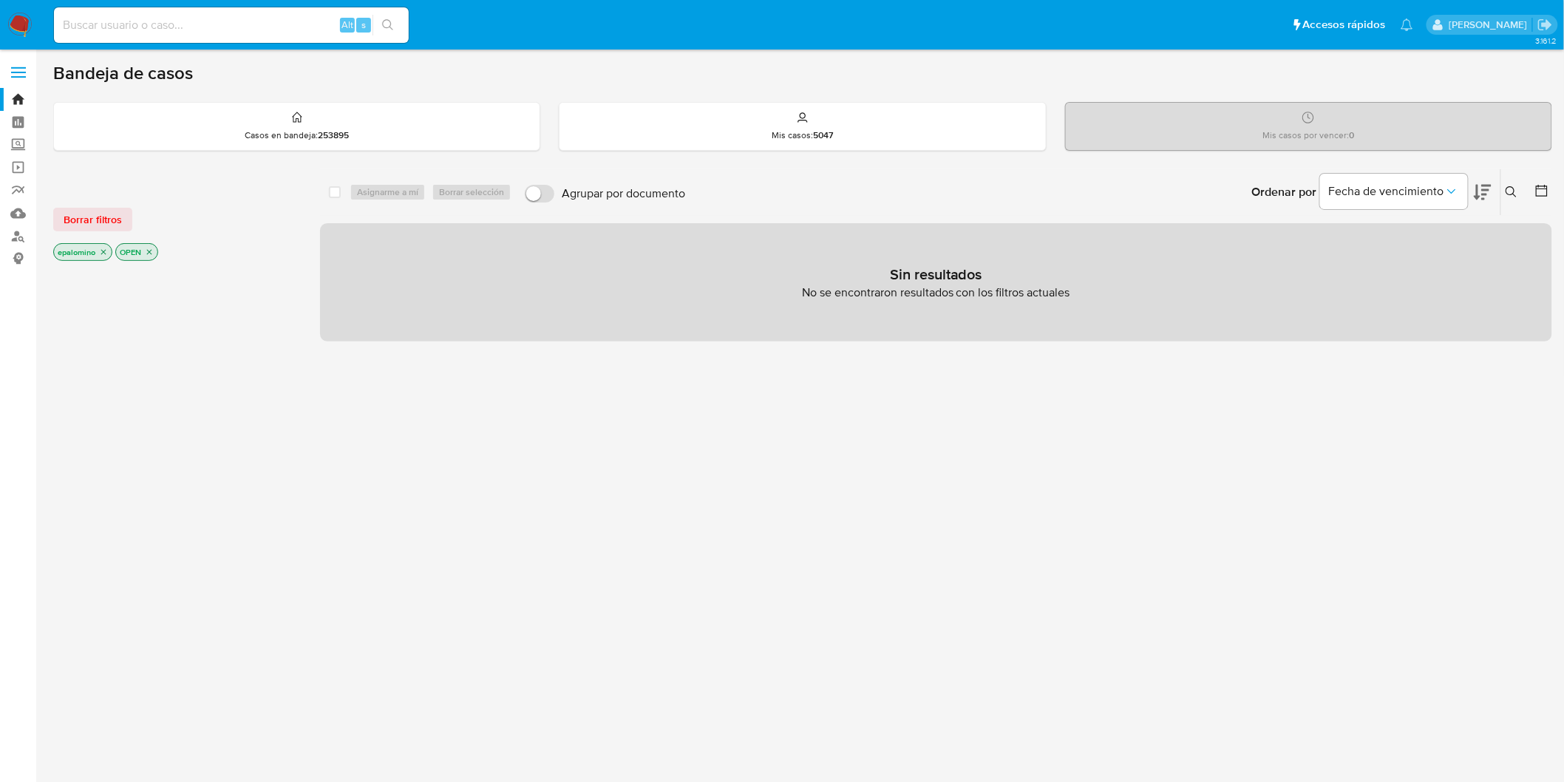
click at [115, 222] on span "Borrar filtros" at bounding box center [93, 219] width 58 height 21
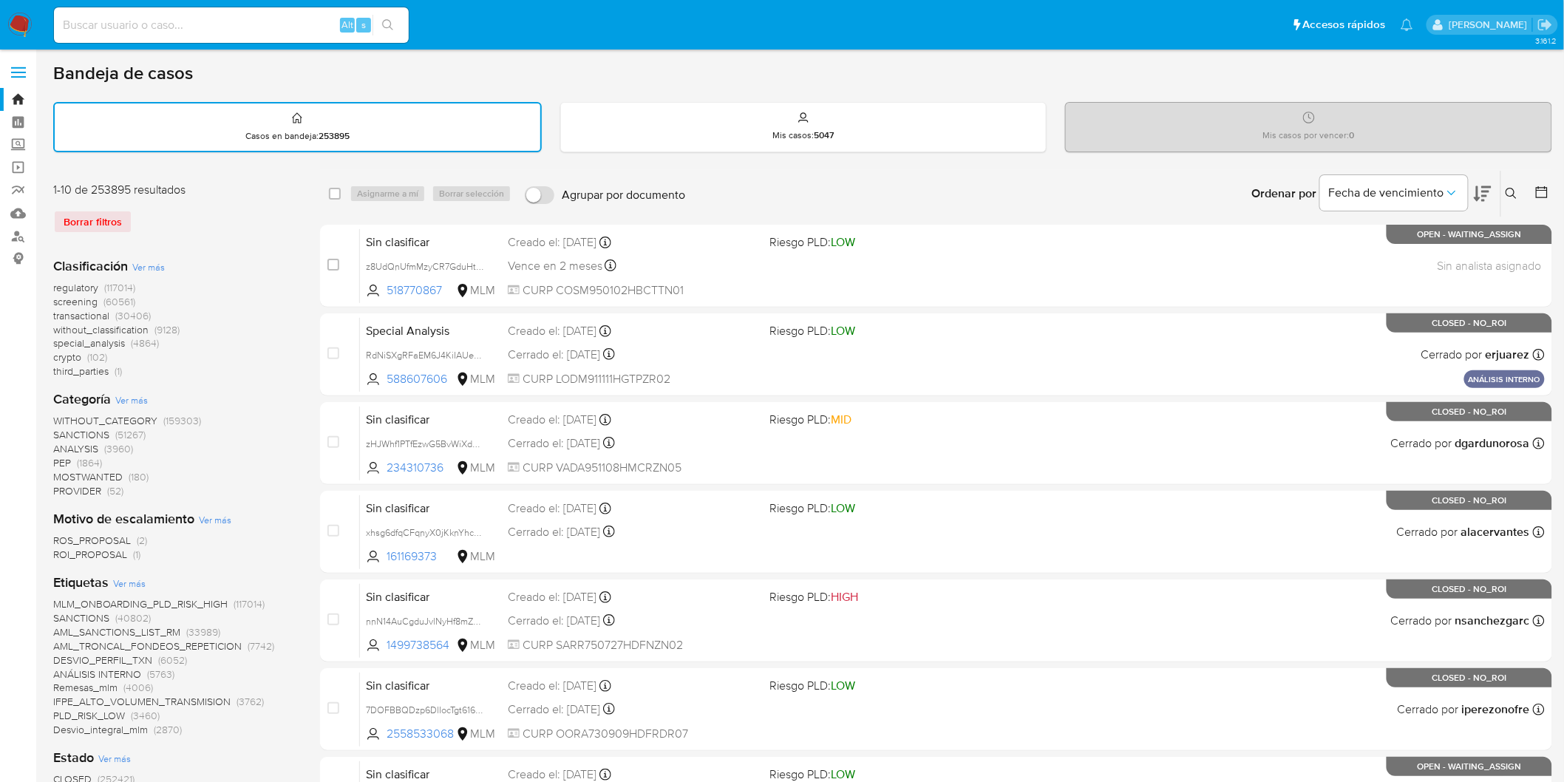
click at [1510, 189] on icon at bounding box center [1511, 194] width 12 height 12
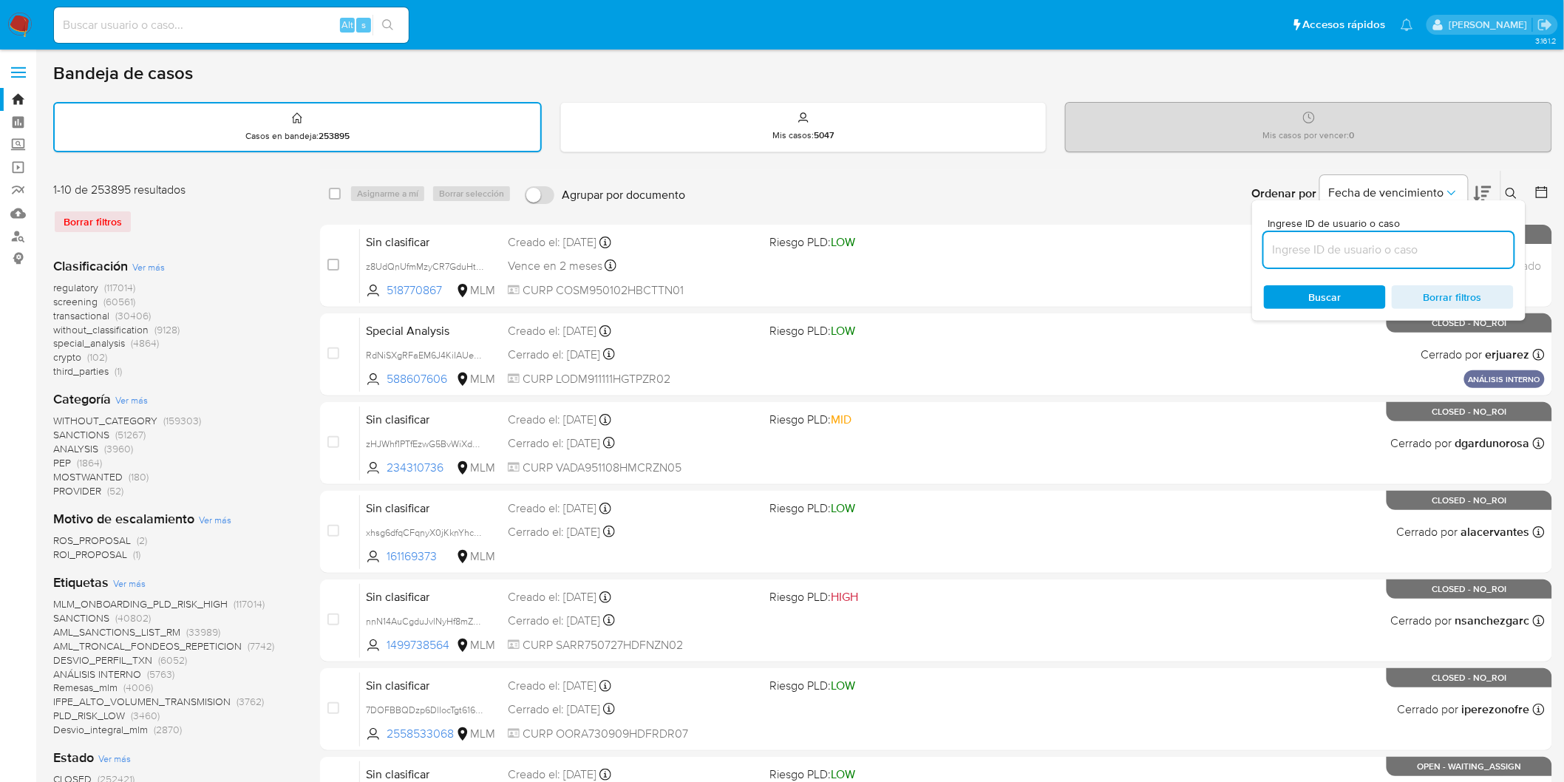
click at [1348, 240] on input at bounding box center [1389, 249] width 250 height 19
type input "2610370485"
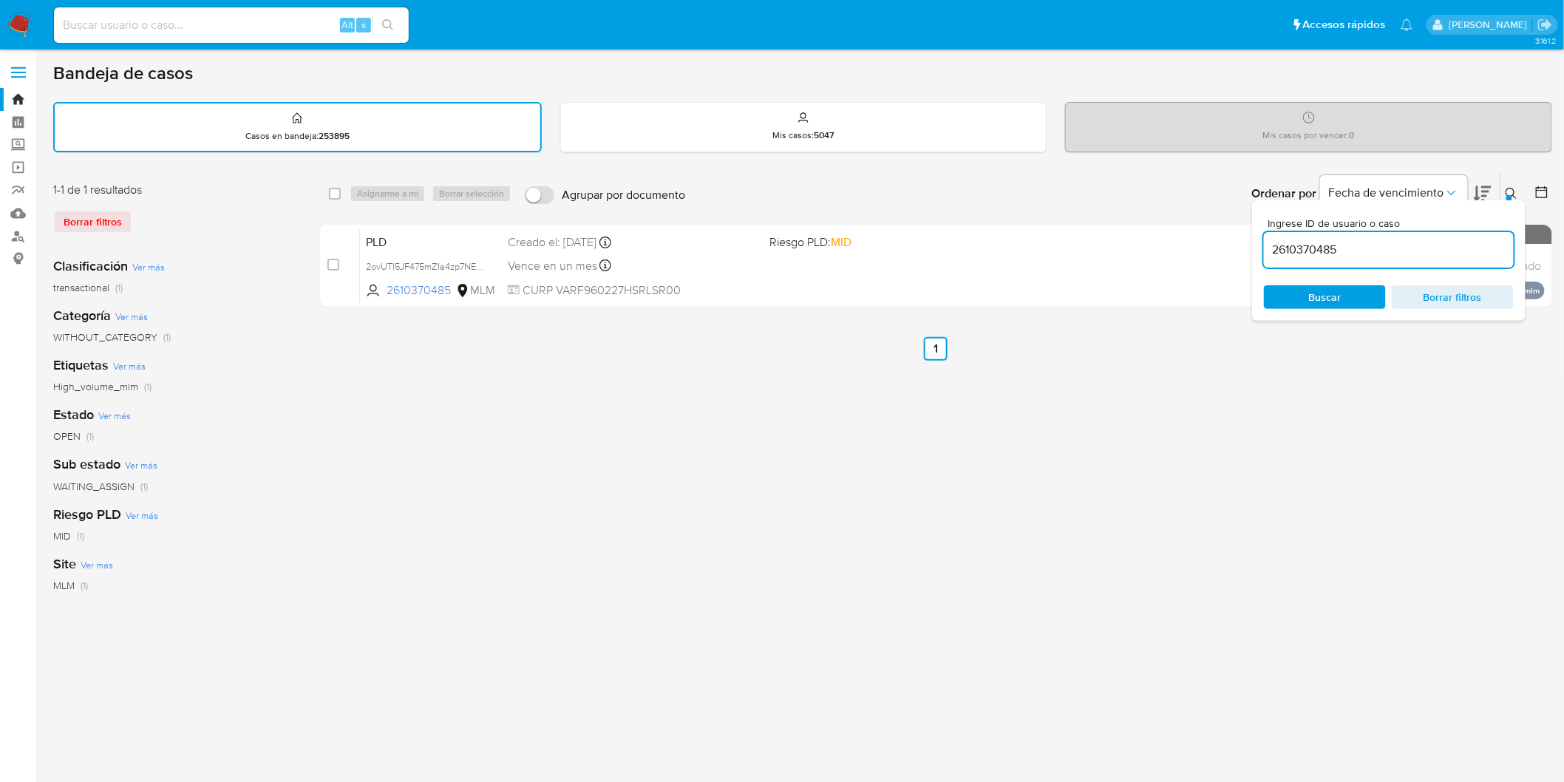
click at [1510, 188] on icon at bounding box center [1511, 194] width 12 height 12
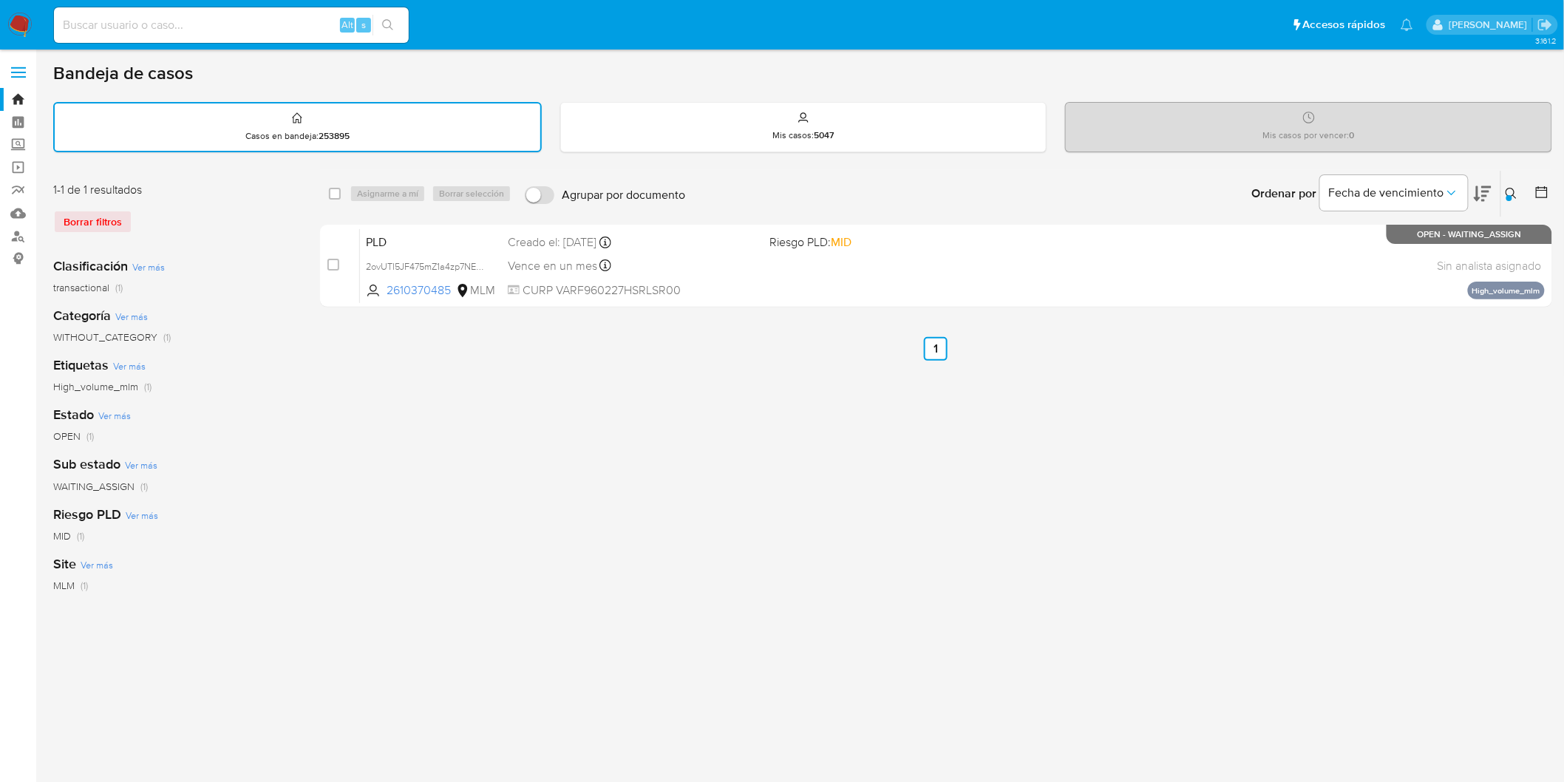
click at [326, 191] on div "select-all-cases-checkbox Asignarme a mí Borrar selección Agrupar por documento…" at bounding box center [936, 194] width 1232 height 46
click at [333, 191] on input "checkbox" at bounding box center [335, 194] width 12 height 12
checkbox input "true"
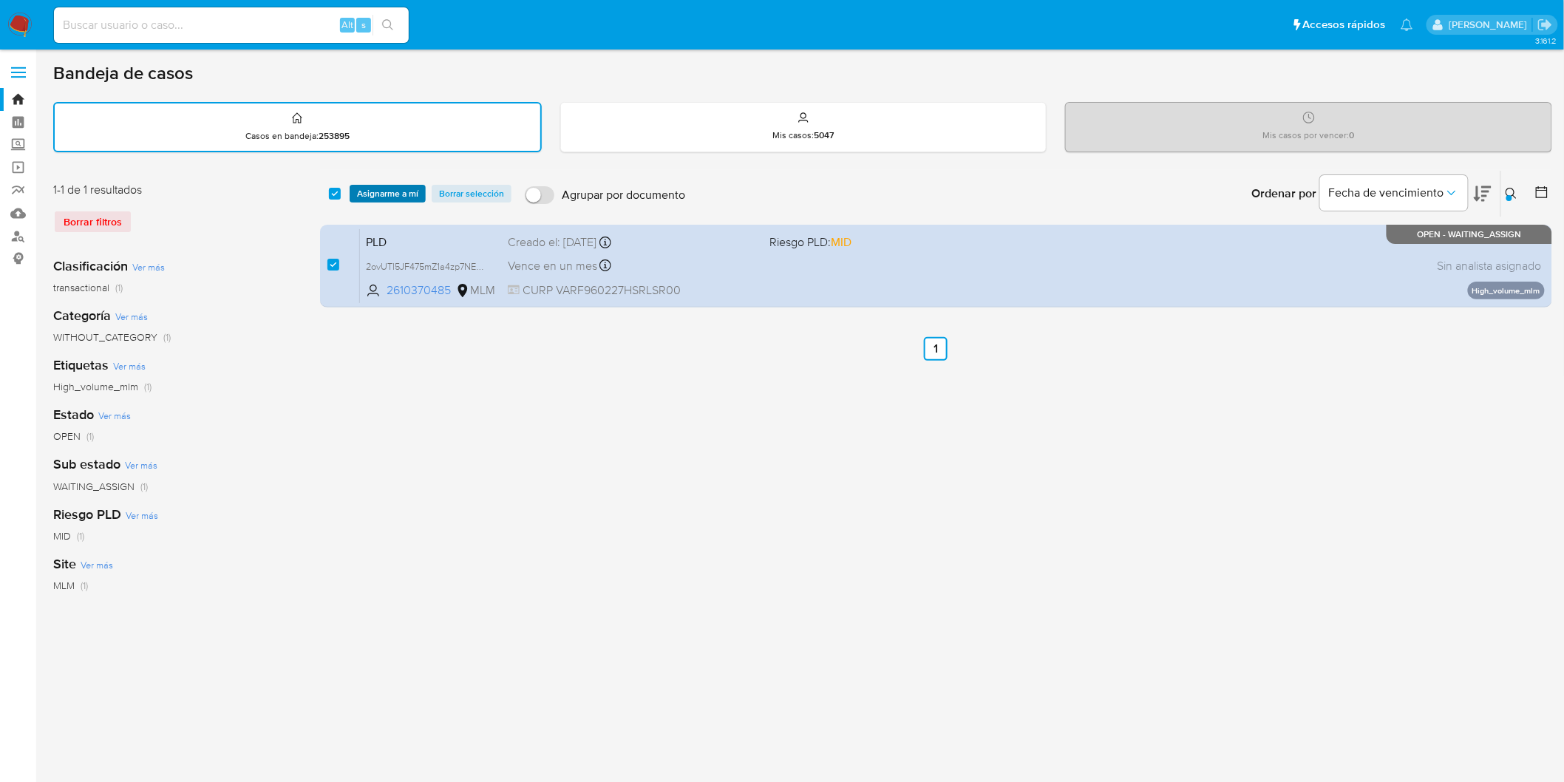
click at [368, 191] on span "Asignarme a mí" at bounding box center [387, 193] width 61 height 15
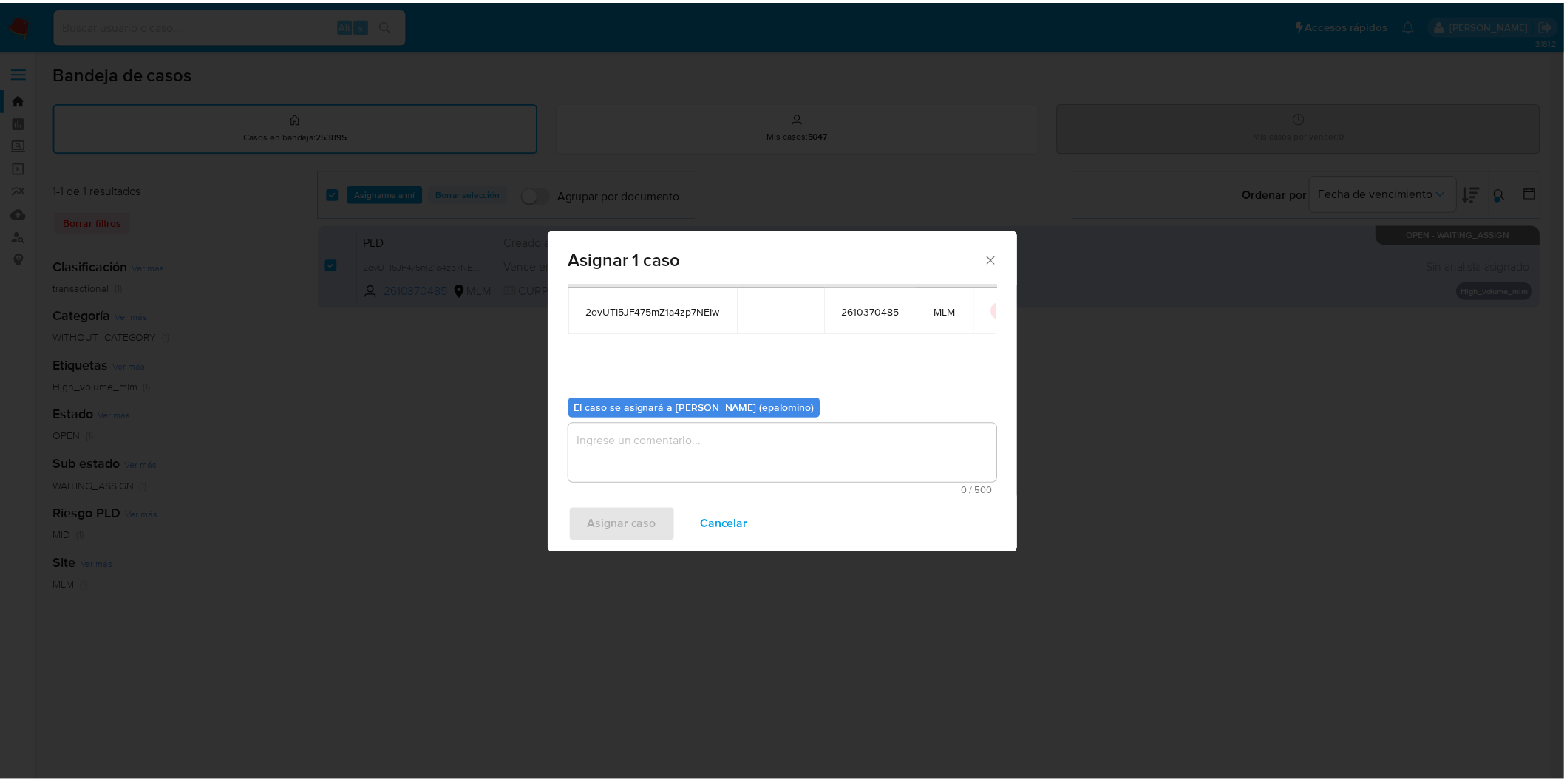
scroll to position [76, 0]
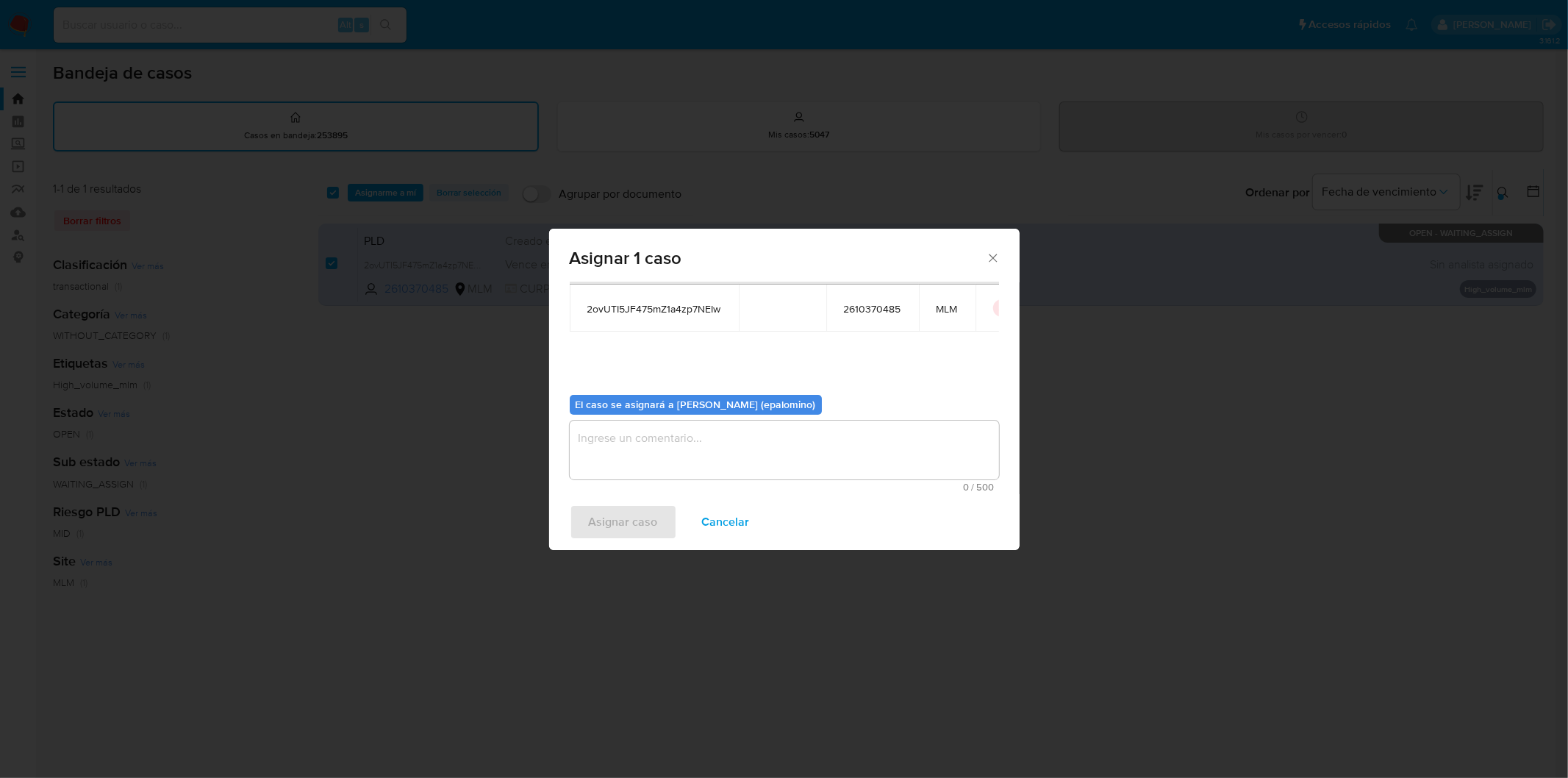
click at [640, 461] on textarea "assign-modal" at bounding box center [785, 450] width 430 height 59
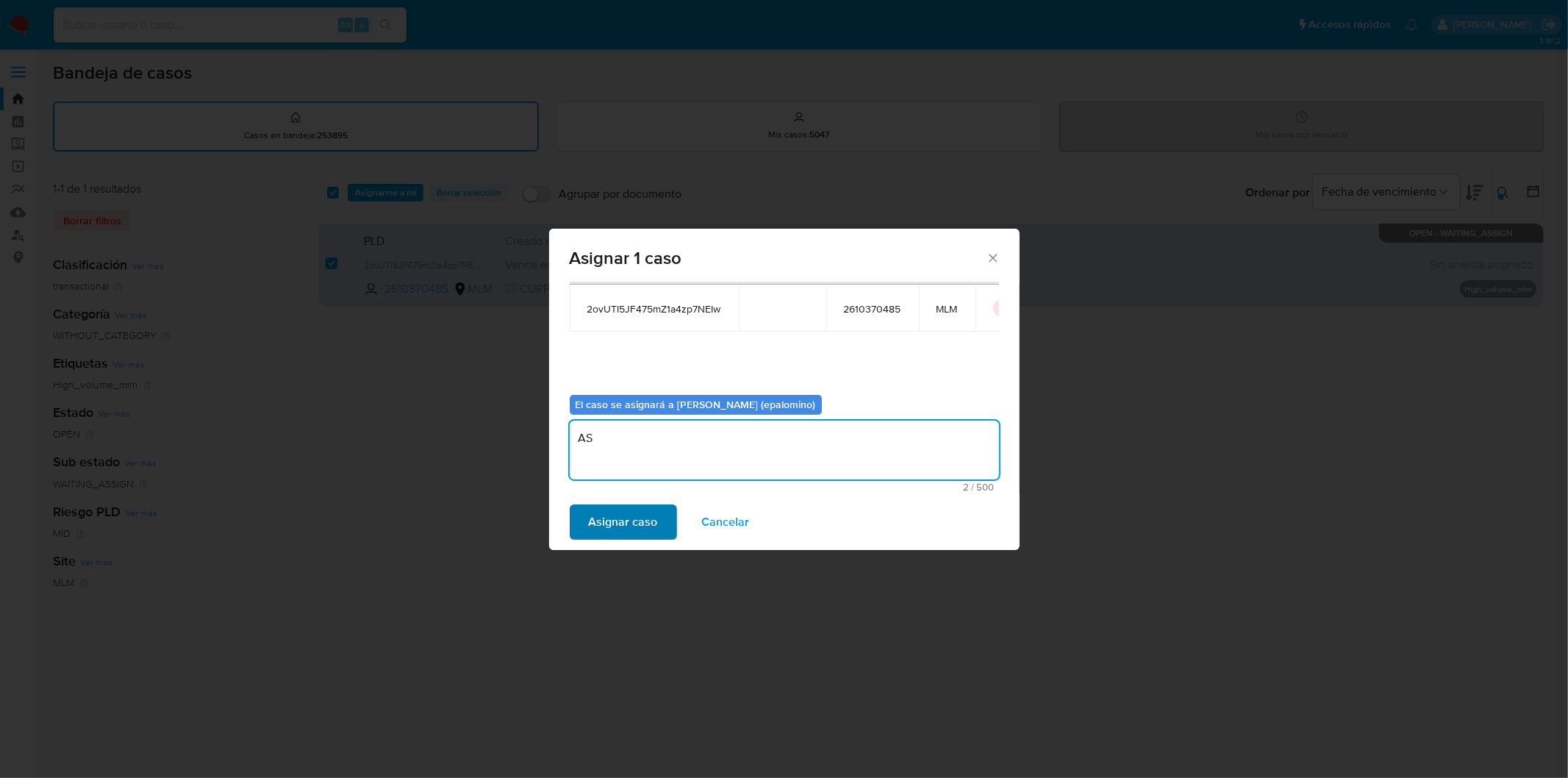
type textarea "AS"
click at [605, 517] on span "Asignar caso" at bounding box center [623, 521] width 69 height 33
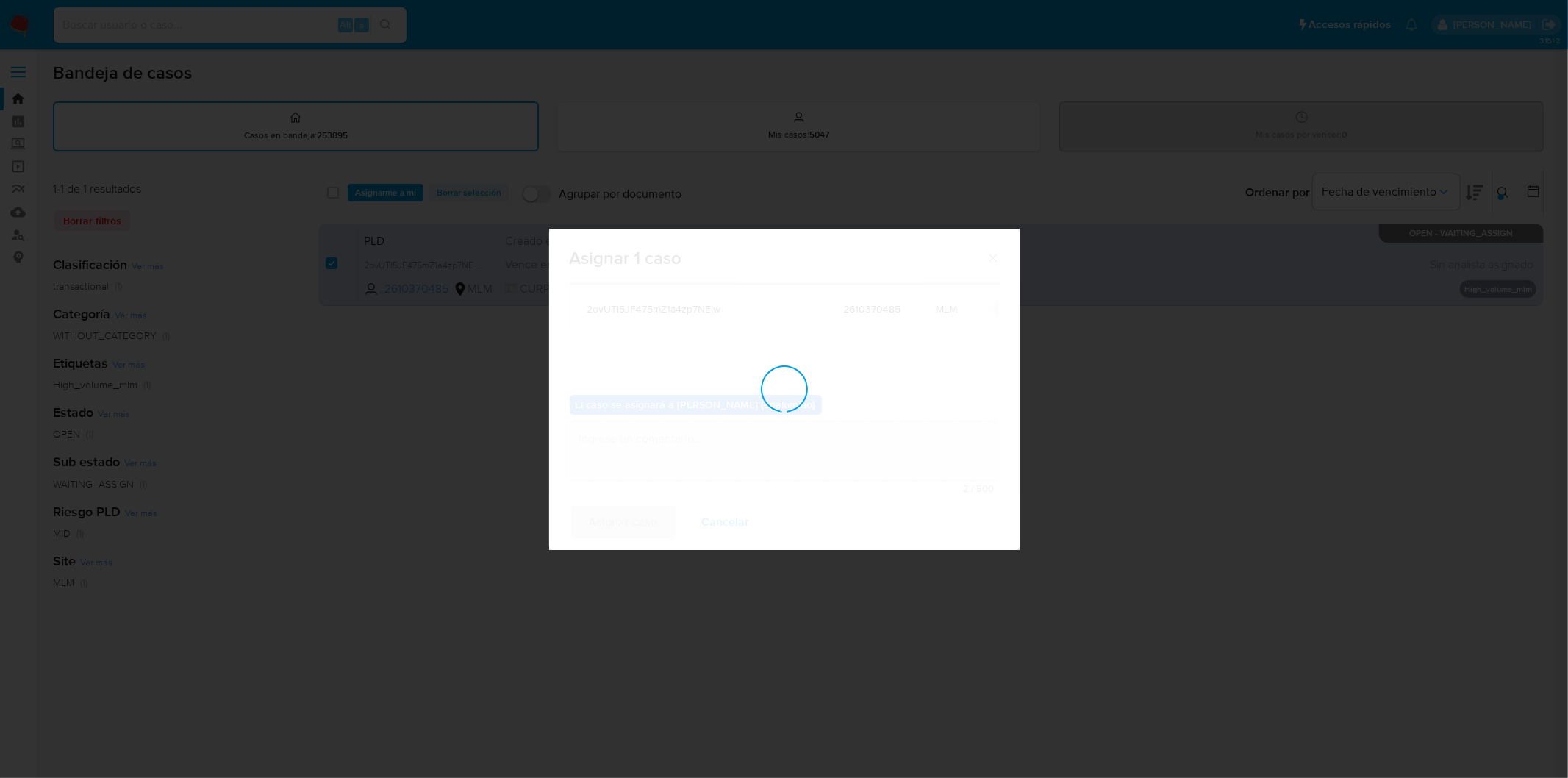
checkbox input "false"
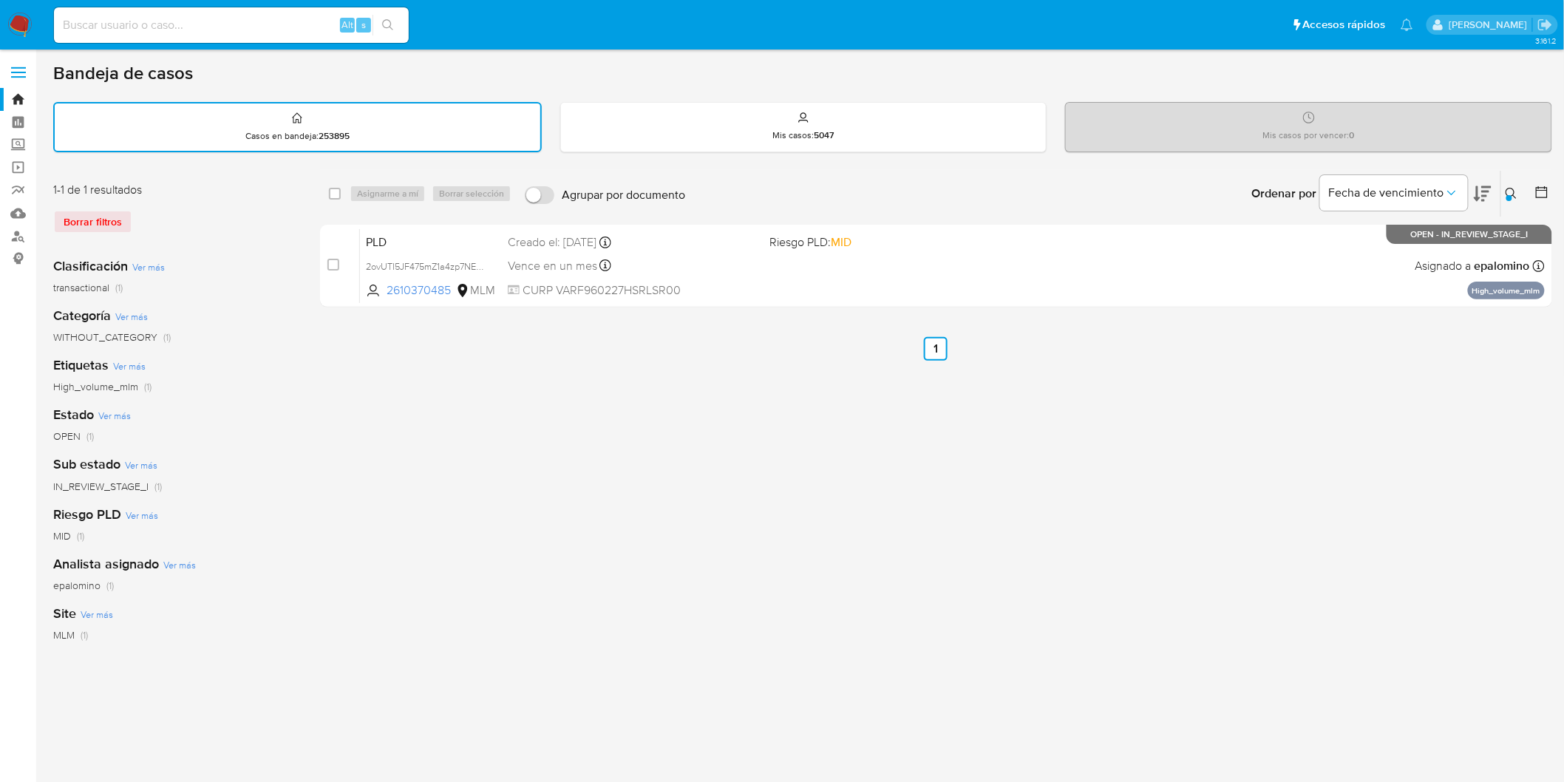
click at [24, 24] on img at bounding box center [19, 25] width 25 height 25
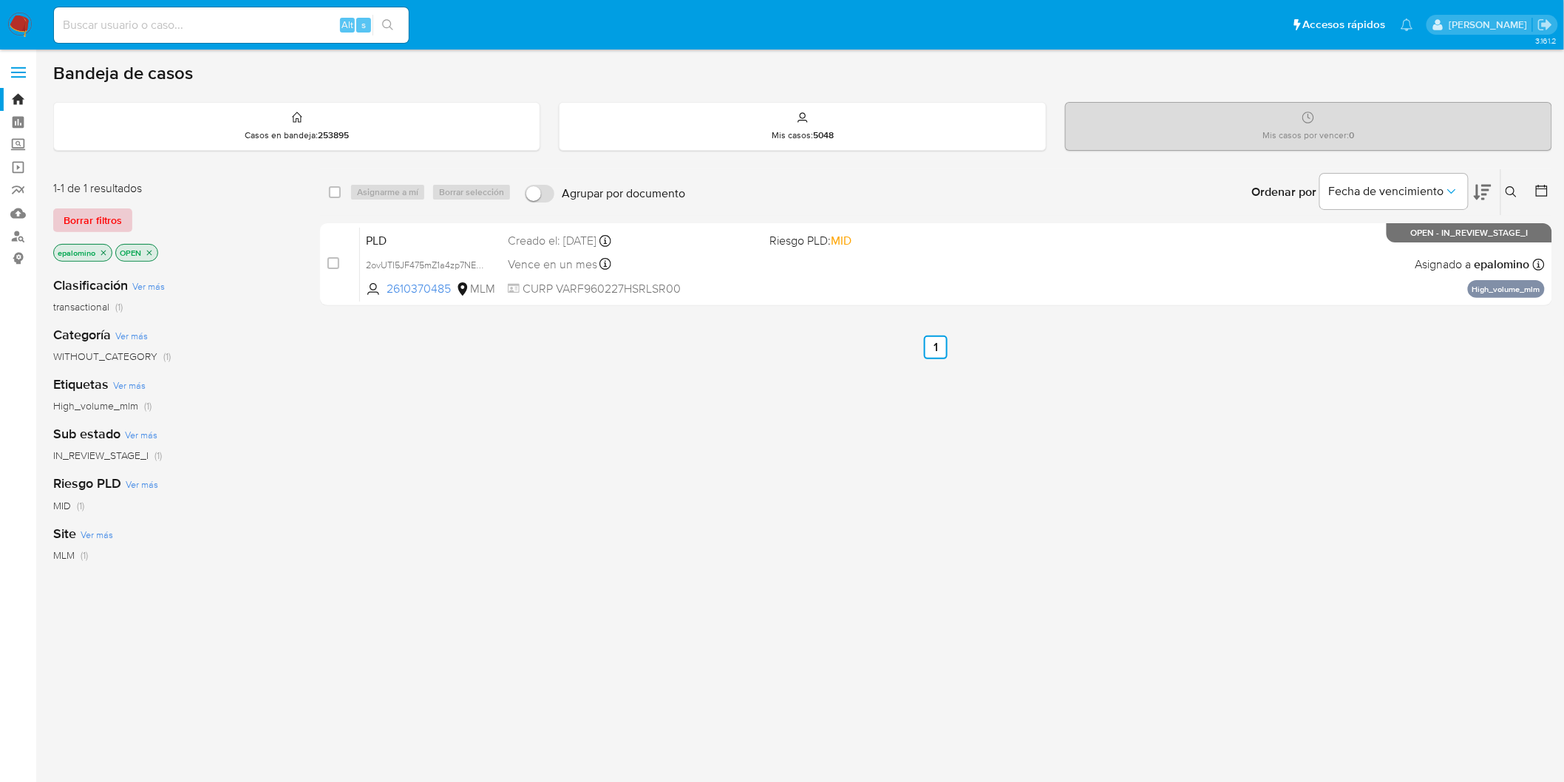
click at [99, 217] on span "Borrar filtros" at bounding box center [93, 220] width 58 height 21
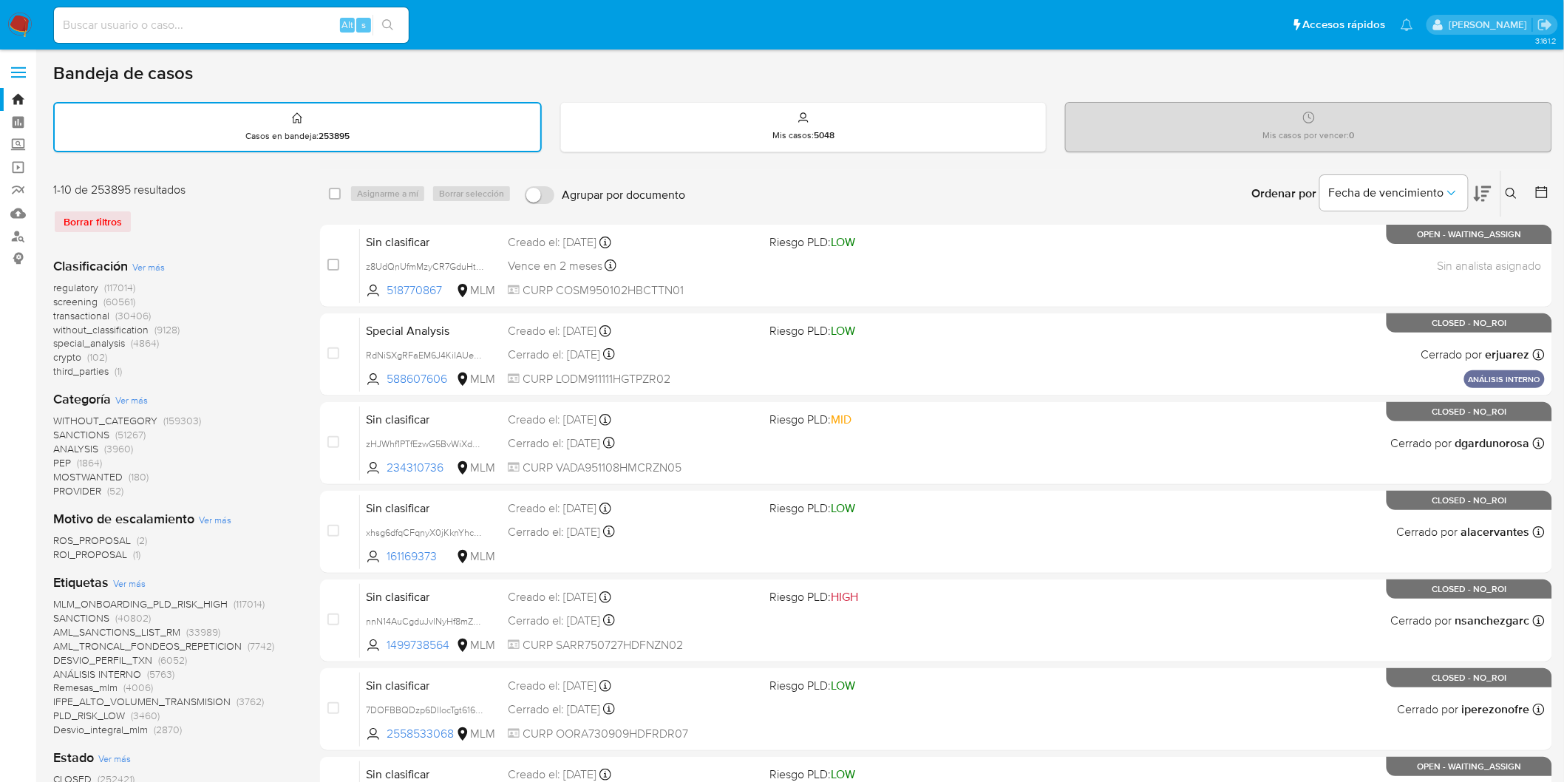
click at [1509, 191] on icon at bounding box center [1511, 194] width 12 height 12
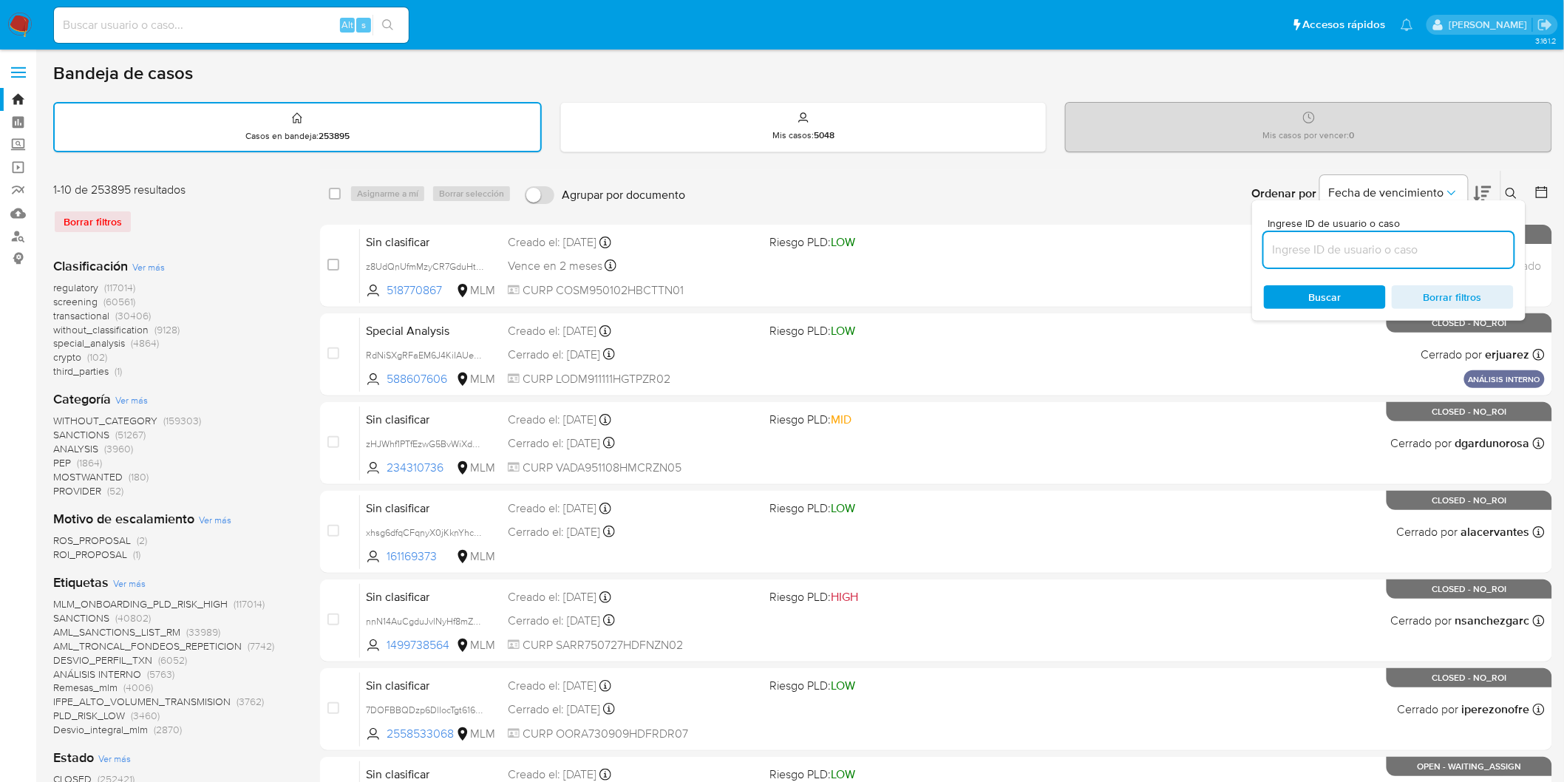
click at [1349, 252] on input at bounding box center [1389, 249] width 250 height 19
type input "2610370485"
click at [1312, 291] on span "Buscar" at bounding box center [1325, 297] width 33 height 24
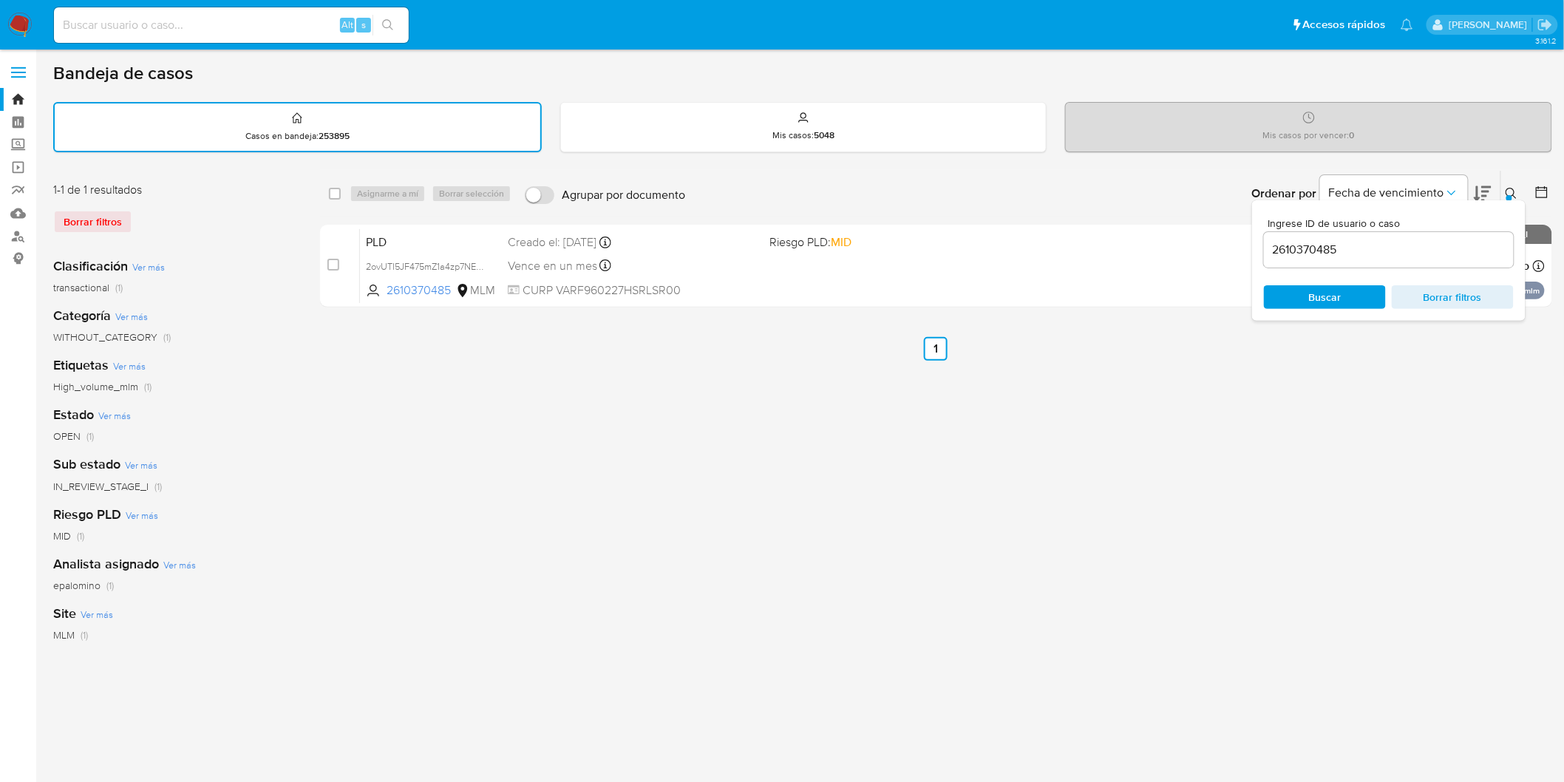
click at [1510, 189] on icon at bounding box center [1511, 194] width 12 height 12
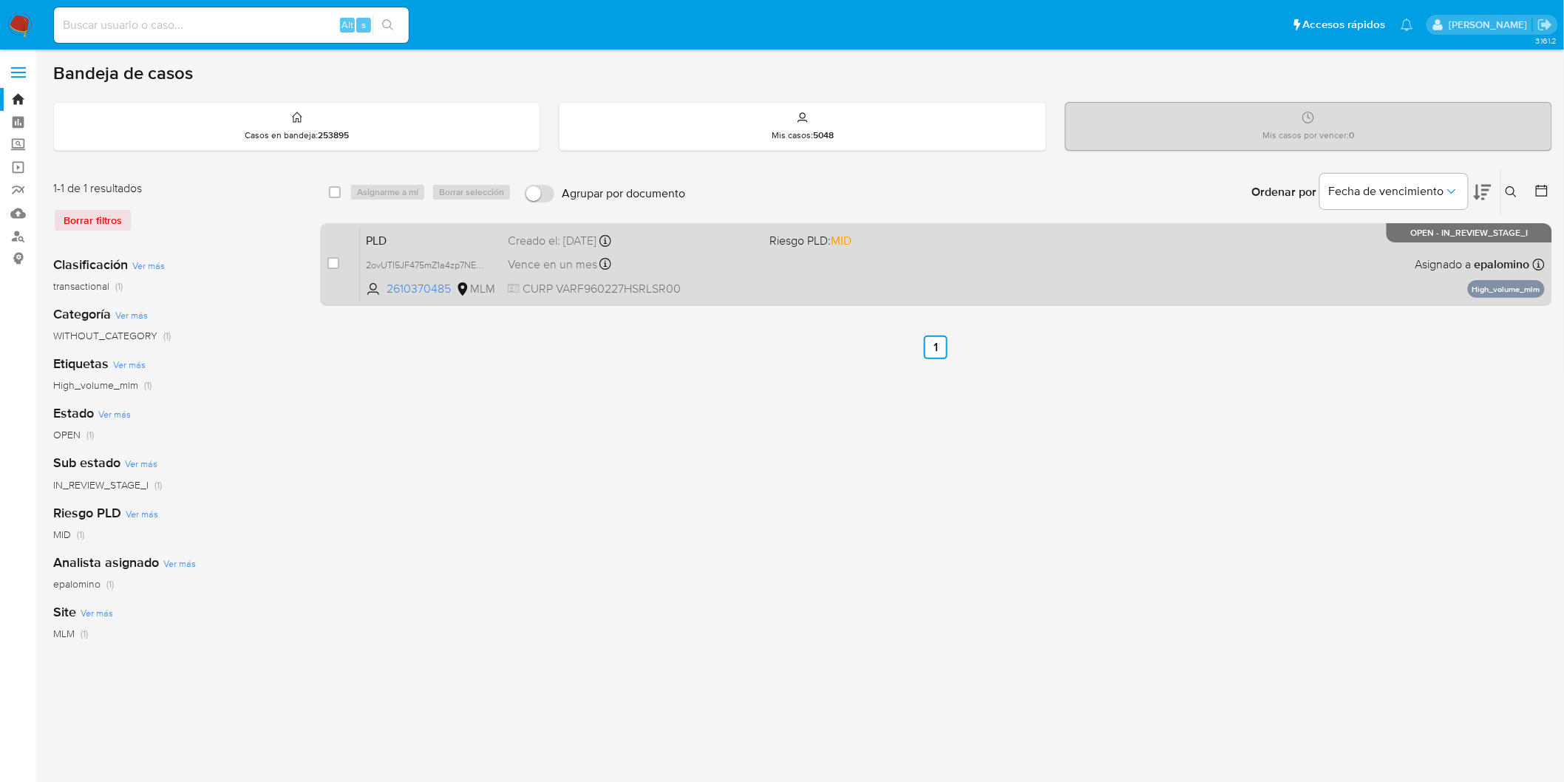
click at [386, 239] on span "PLD" at bounding box center [431, 239] width 130 height 19
click at [378, 240] on span "PLD" at bounding box center [431, 239] width 130 height 19
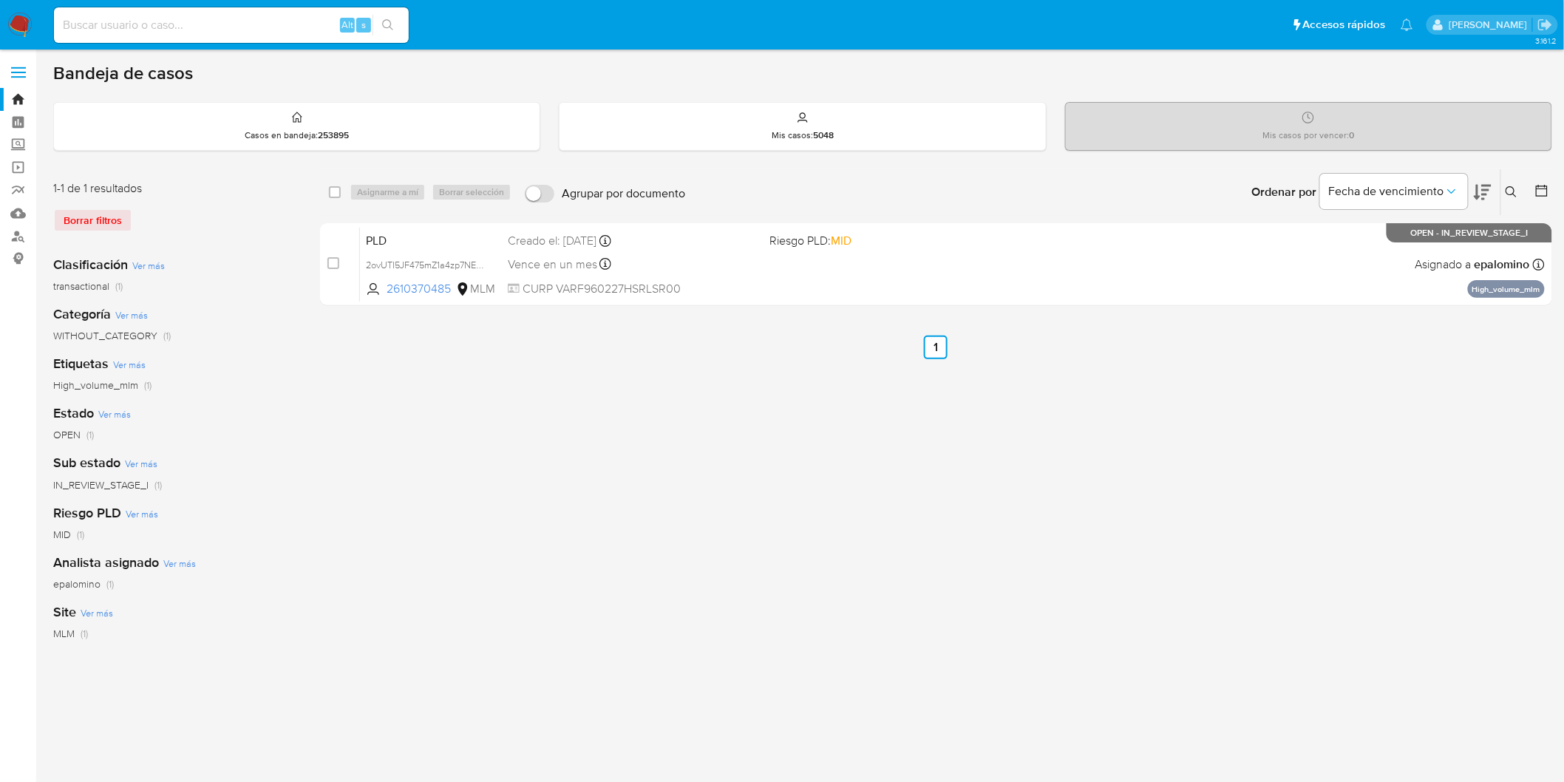
click at [27, 31] on img at bounding box center [19, 25] width 25 height 25
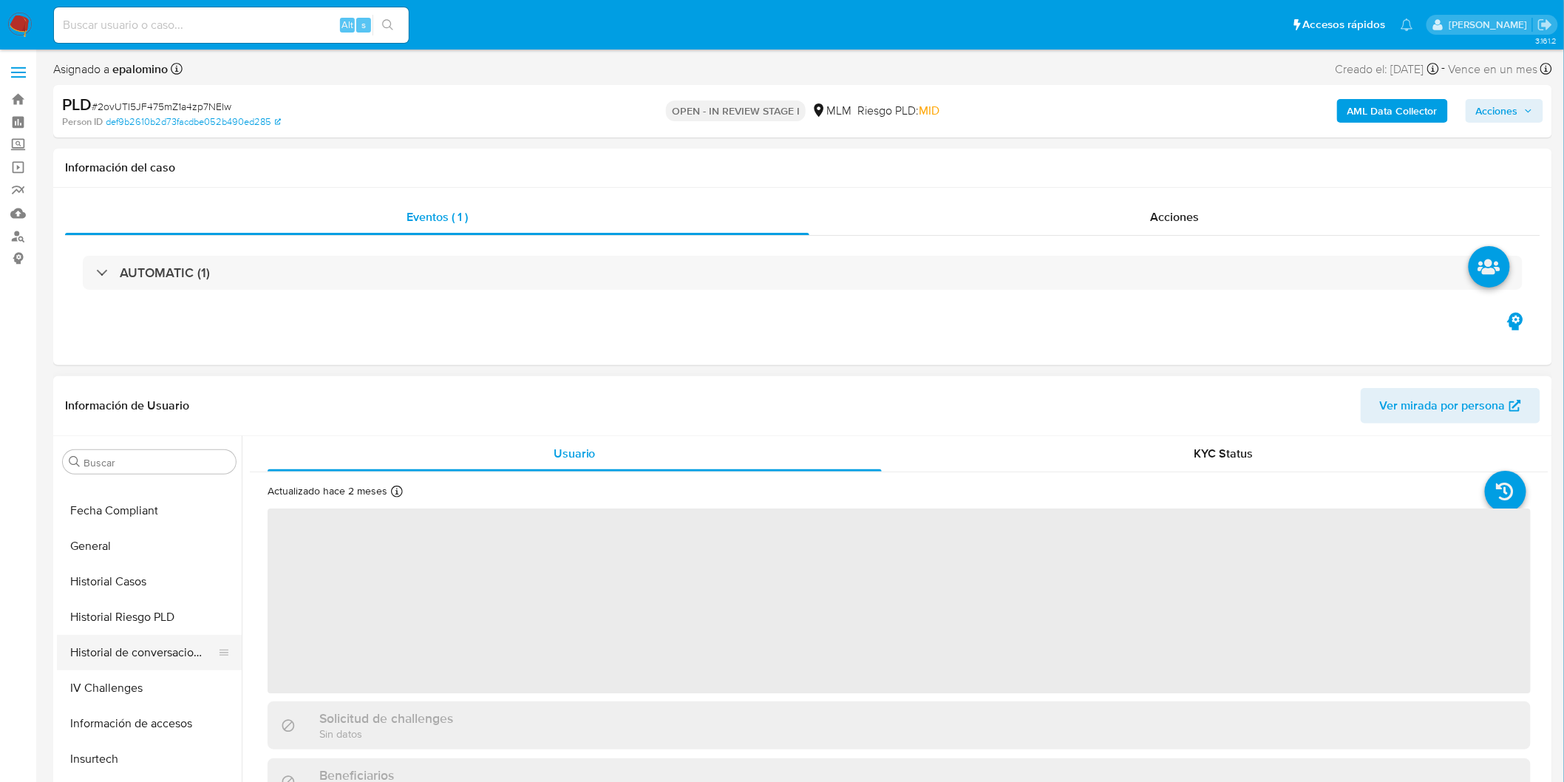
select select "10"
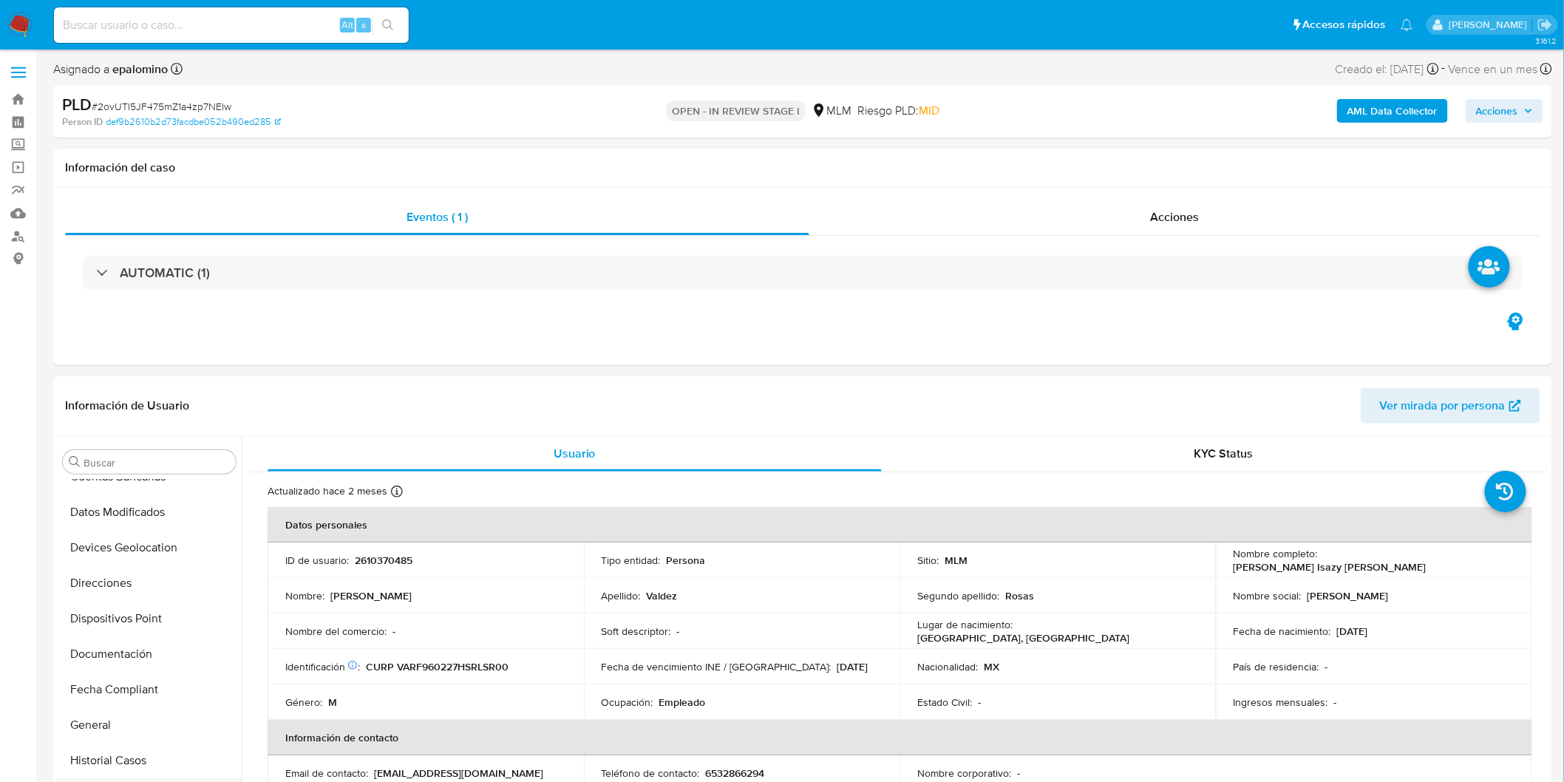
scroll to position [202, 0]
click at [157, 616] on button "Devices Geolocation" at bounding box center [143, 614] width 173 height 35
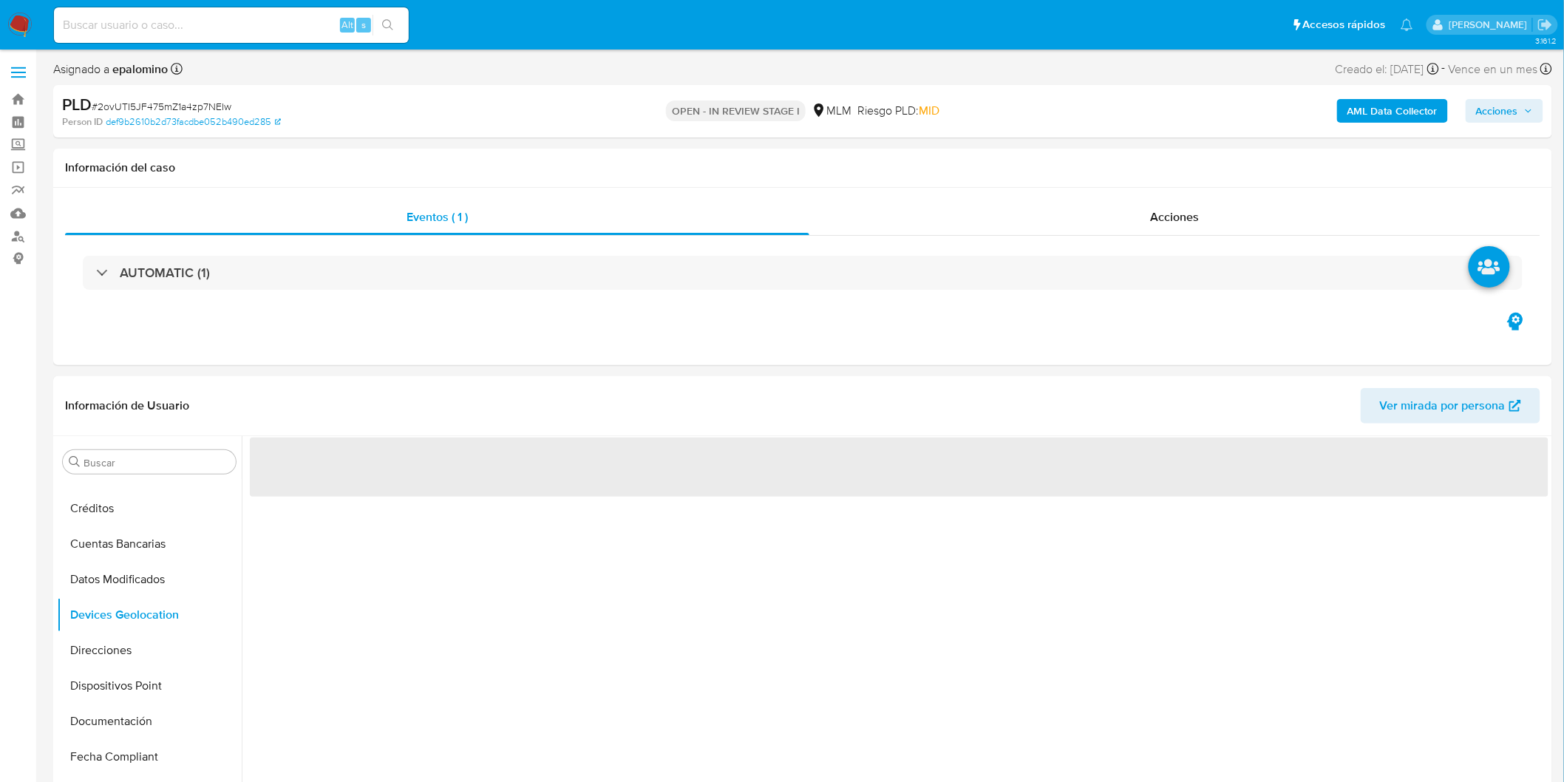
scroll to position [114, 0]
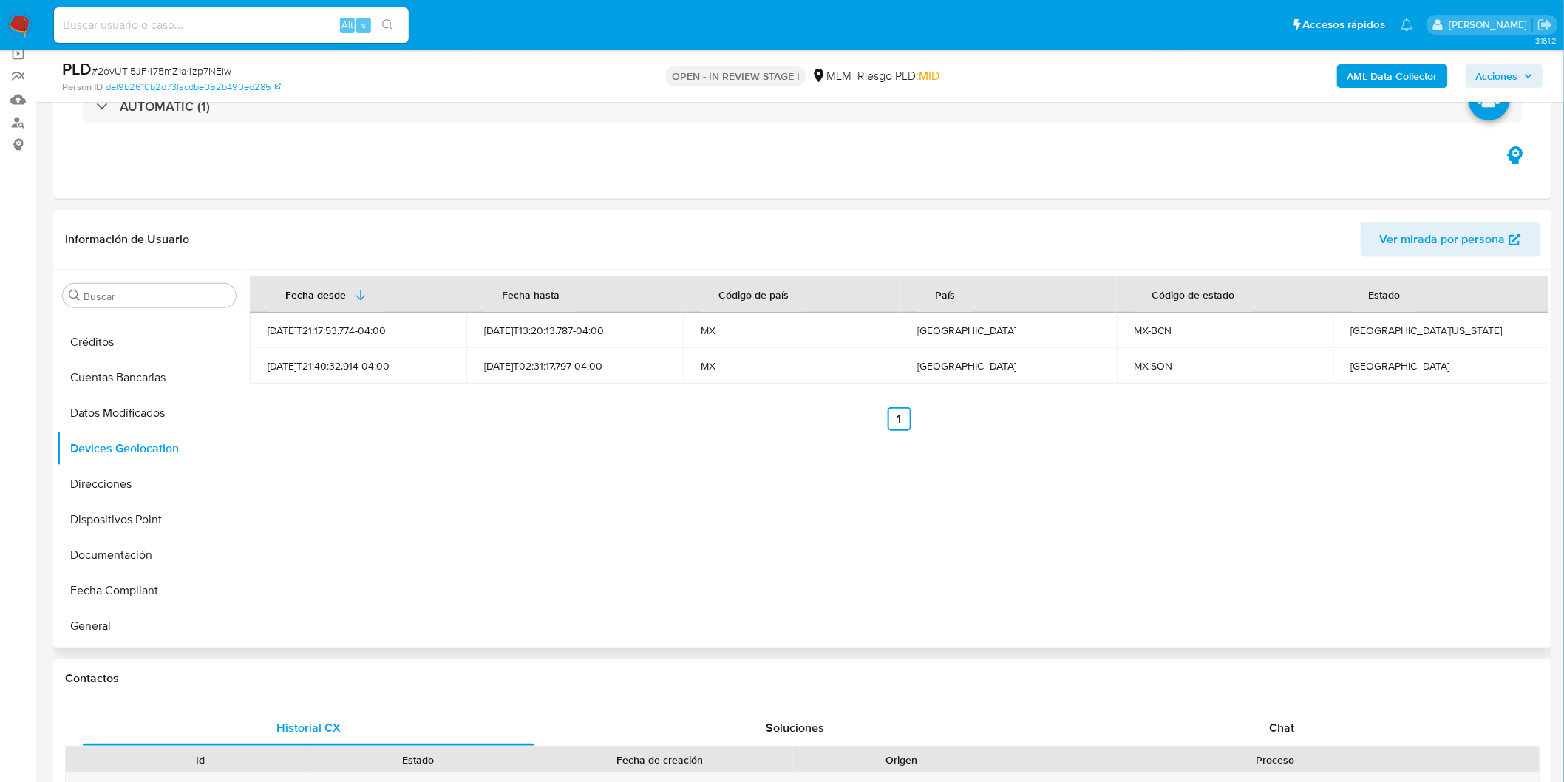
click at [615, 532] on div "Fecha desde Fecha hasta Código de país País Código de estado Estado 2025-08-07T…" at bounding box center [895, 459] width 1306 height 378
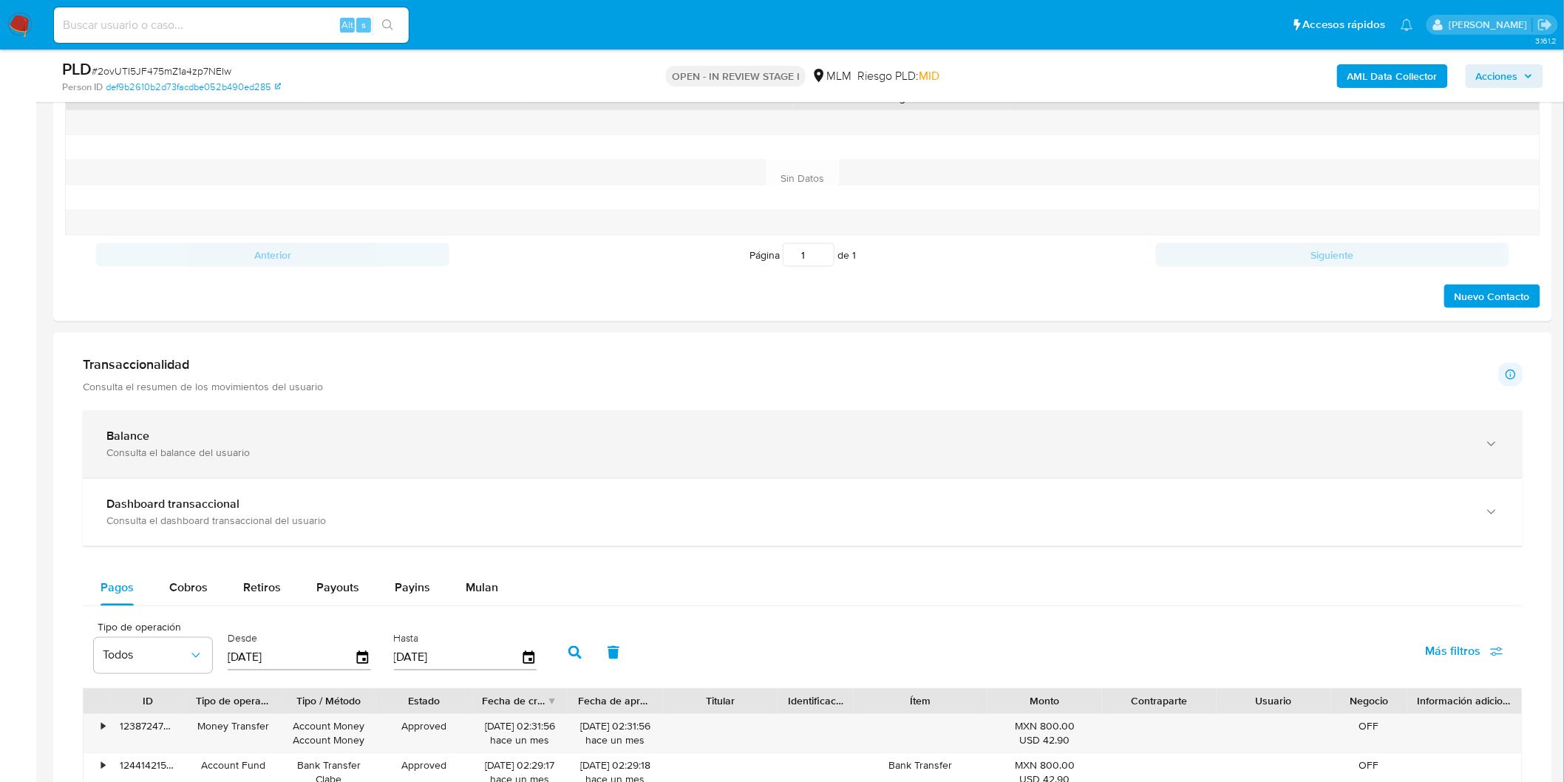
scroll to position [935, 0]
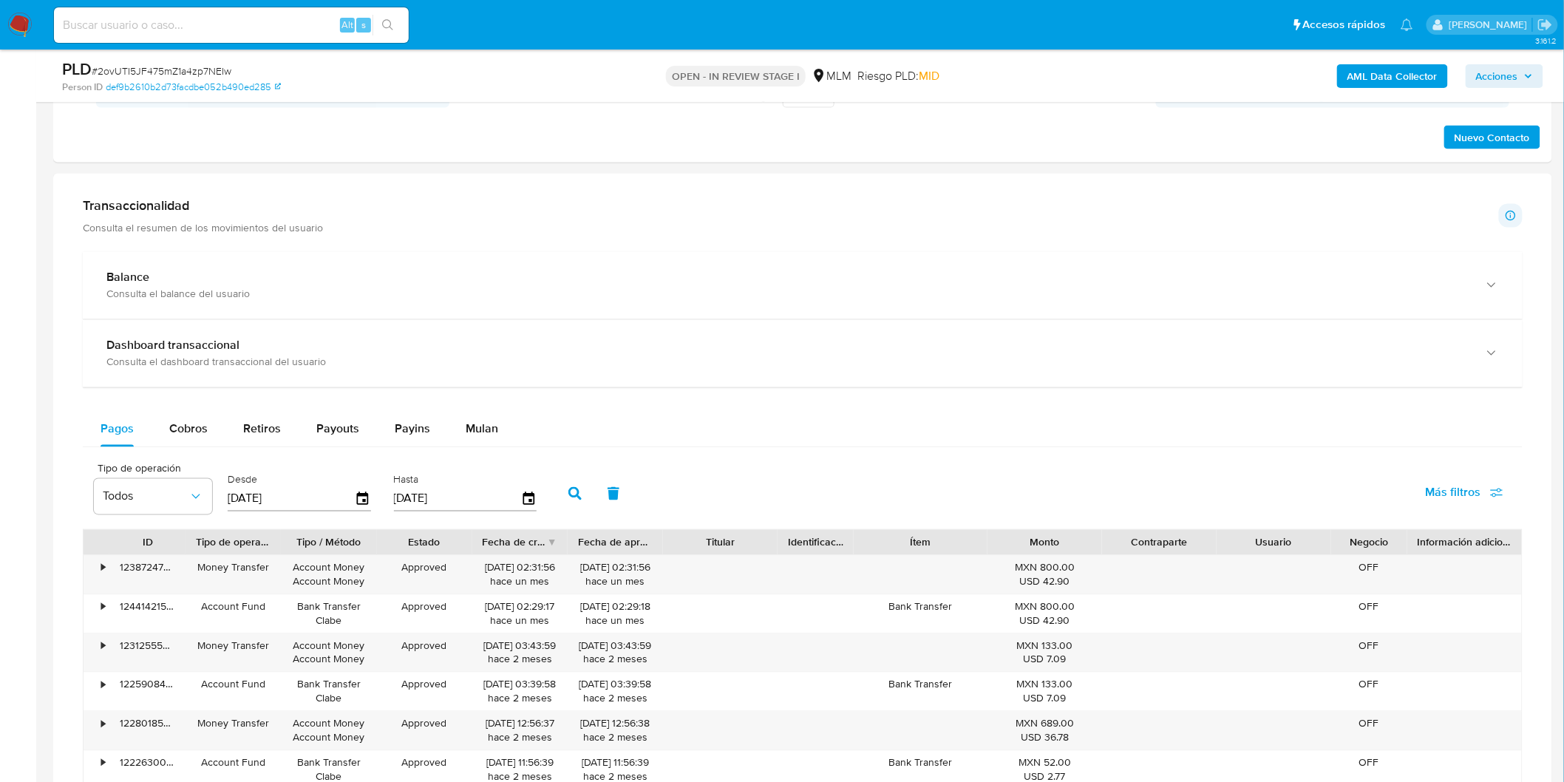
click at [171, 248] on div "Transaccionalidad Consulta el resumen de los movimientos del usuario Informació…" at bounding box center [802, 591] width 1475 height 812
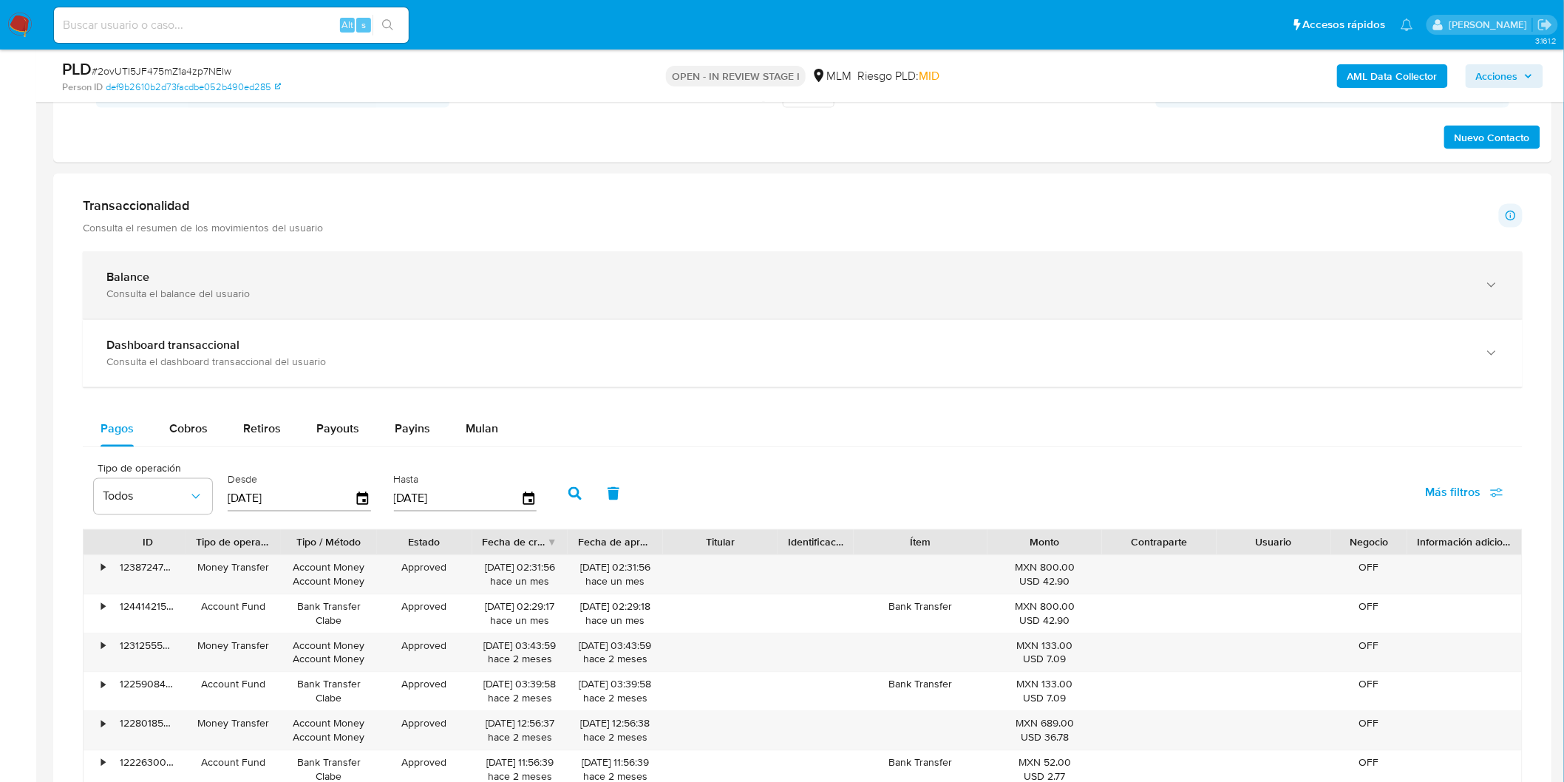
click at [171, 272] on div "Balance" at bounding box center [787, 277] width 1363 height 15
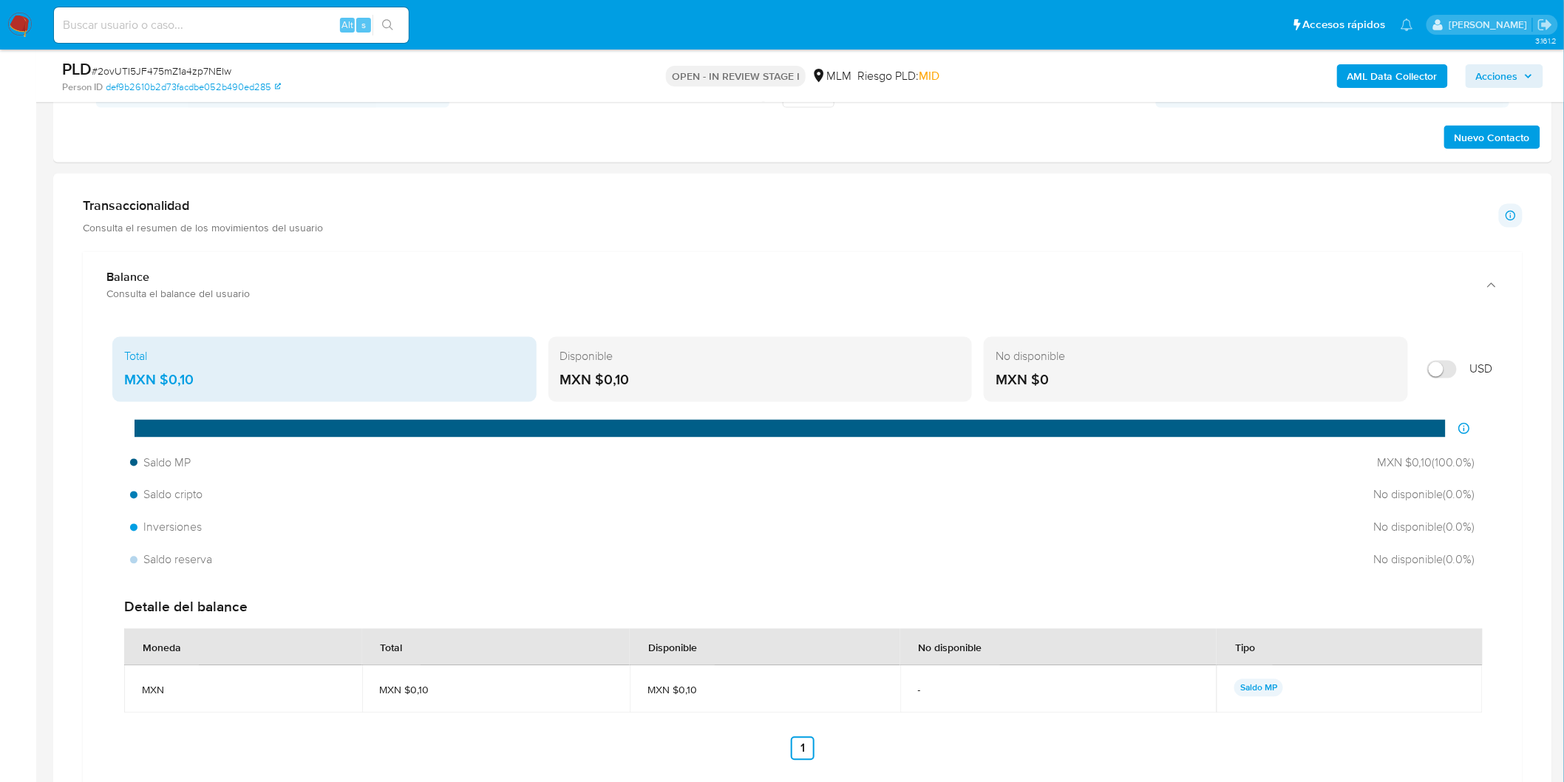
drag, startPoint x: 646, startPoint y: 390, endPoint x: 604, endPoint y: 386, distance: 41.5
click at [604, 386] on div "MXN $0,10" at bounding box center [760, 380] width 401 height 19
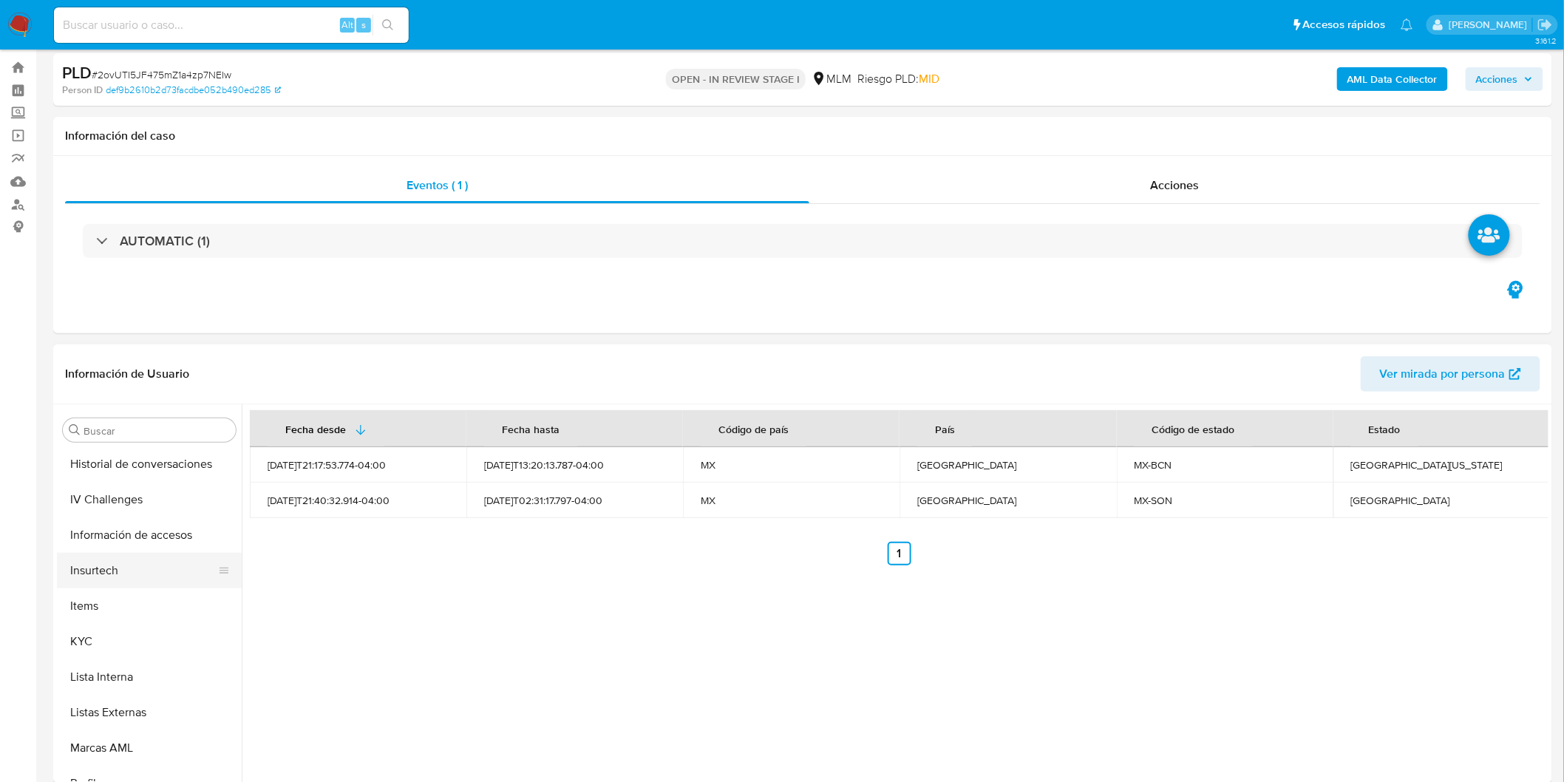
scroll to position [611, 0]
click at [112, 638] on button "KYC" at bounding box center [143, 634] width 173 height 35
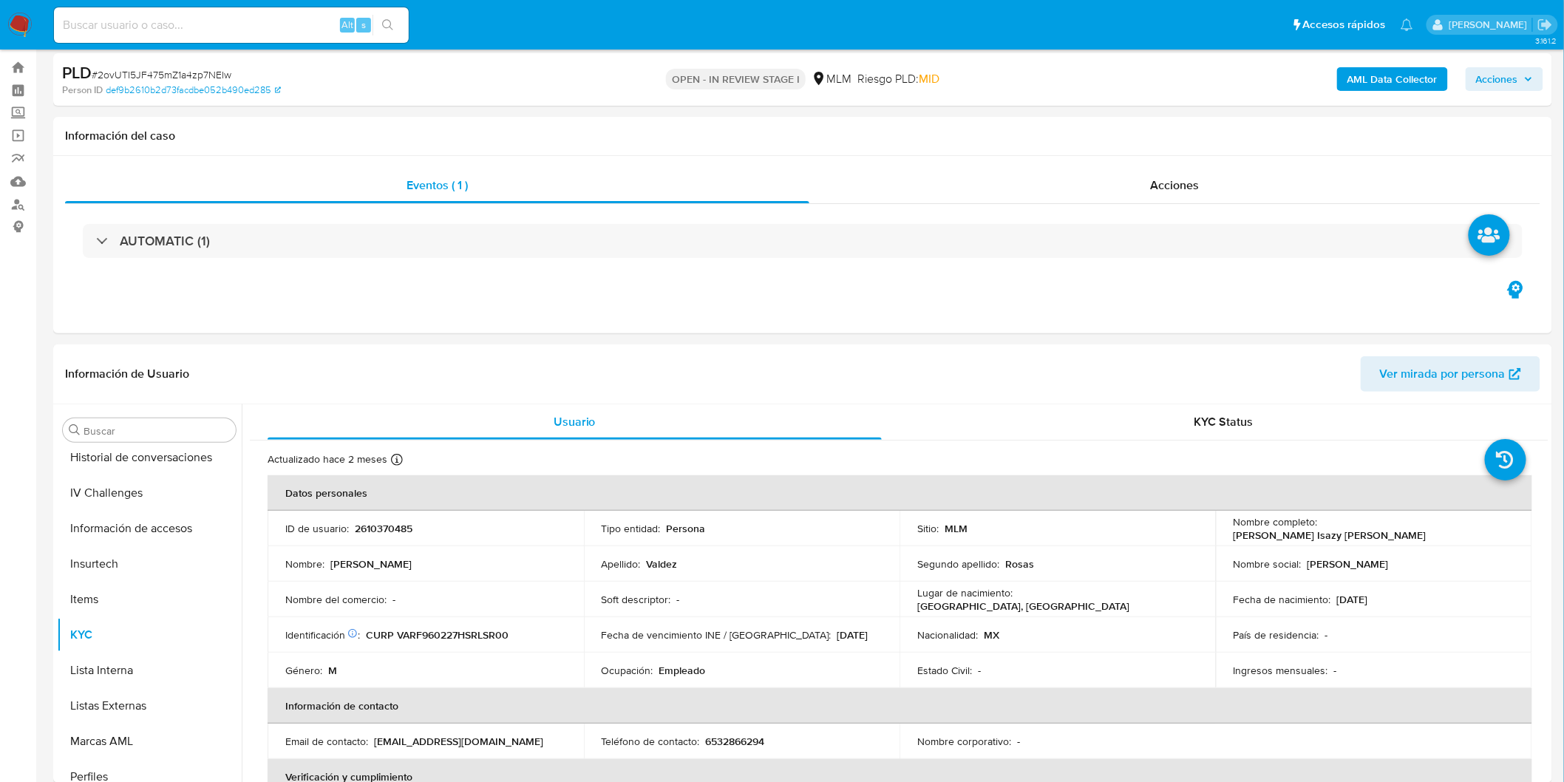
scroll to position [197, 0]
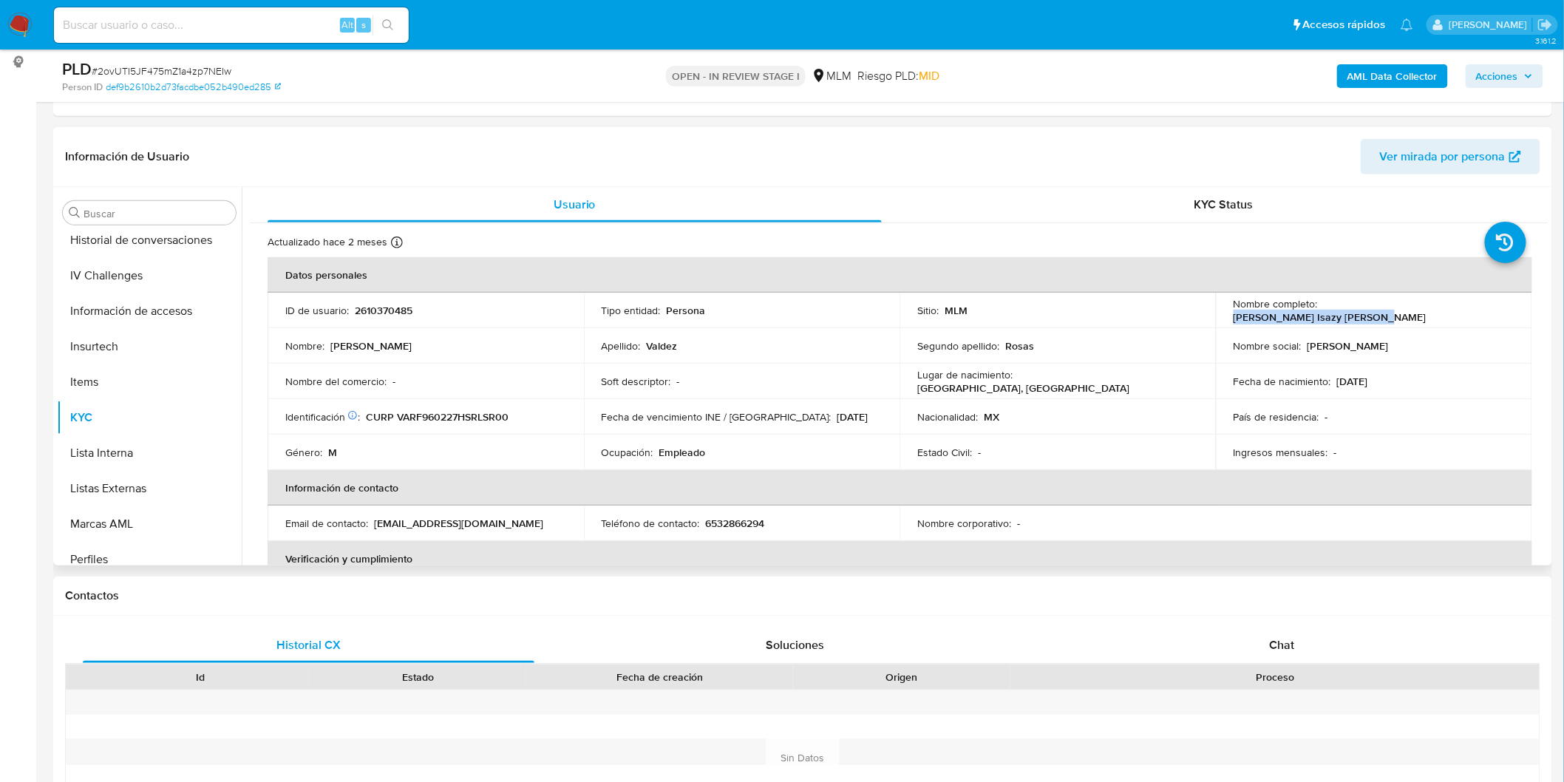
drag, startPoint x: 1467, startPoint y: 304, endPoint x: 1318, endPoint y: 304, distance: 148.5
click at [1318, 304] on div "Nombre completo : Francisco Isazy Valdez Rosas" at bounding box center [1373, 310] width 281 height 27
copy p "[PERSON_NAME]"
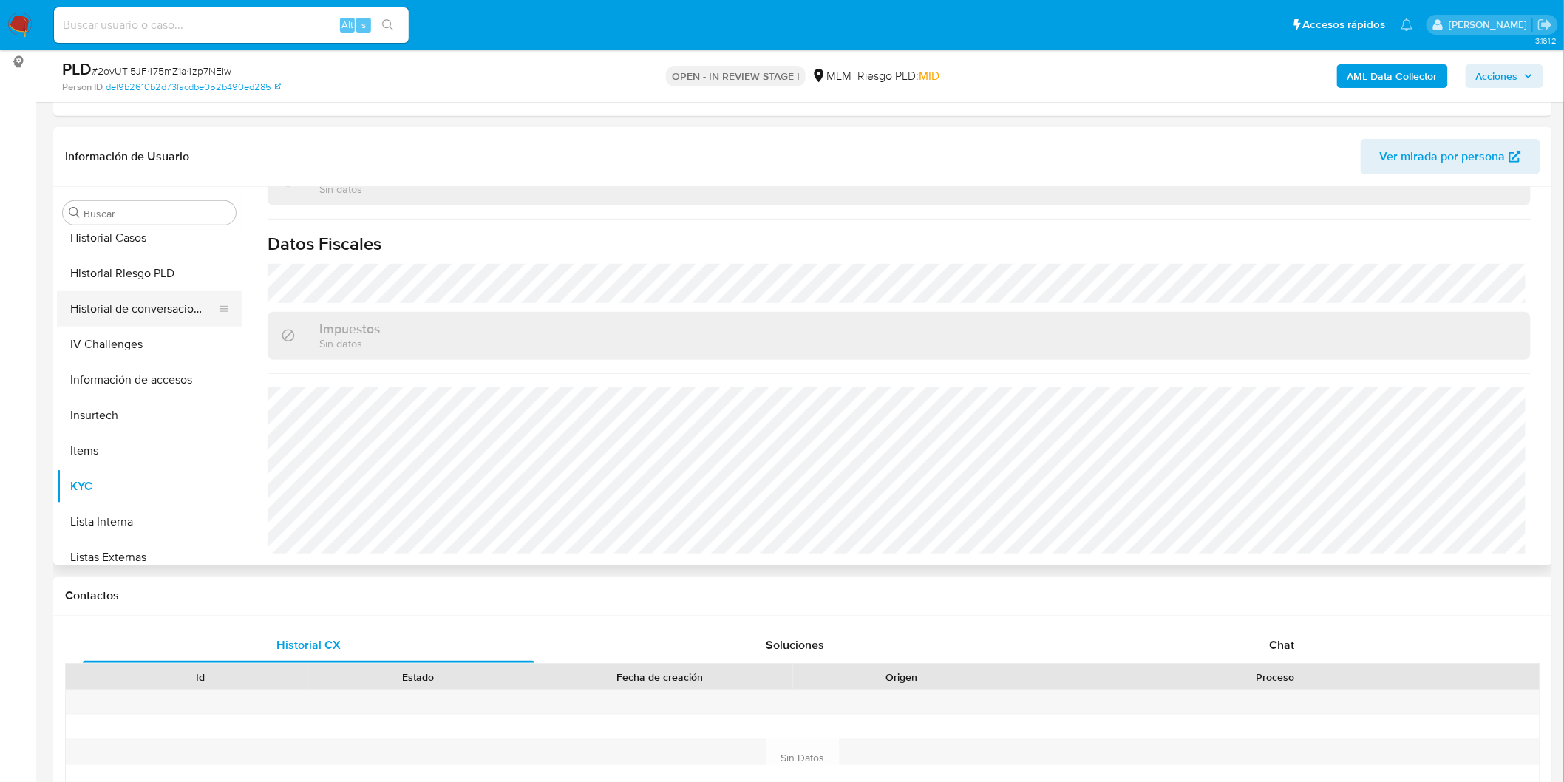
scroll to position [447, 0]
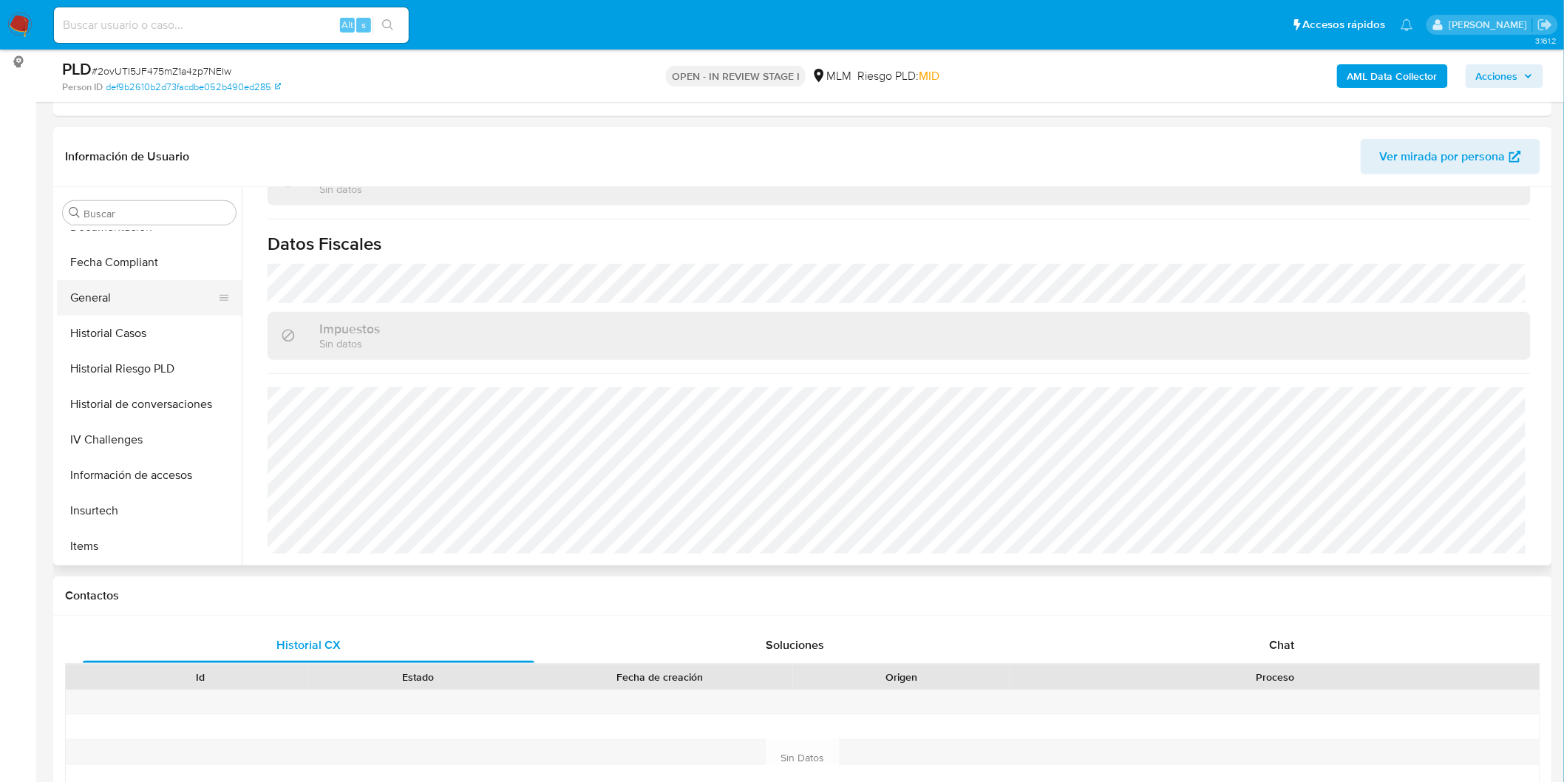
click at [133, 305] on button "General" at bounding box center [143, 297] width 173 height 35
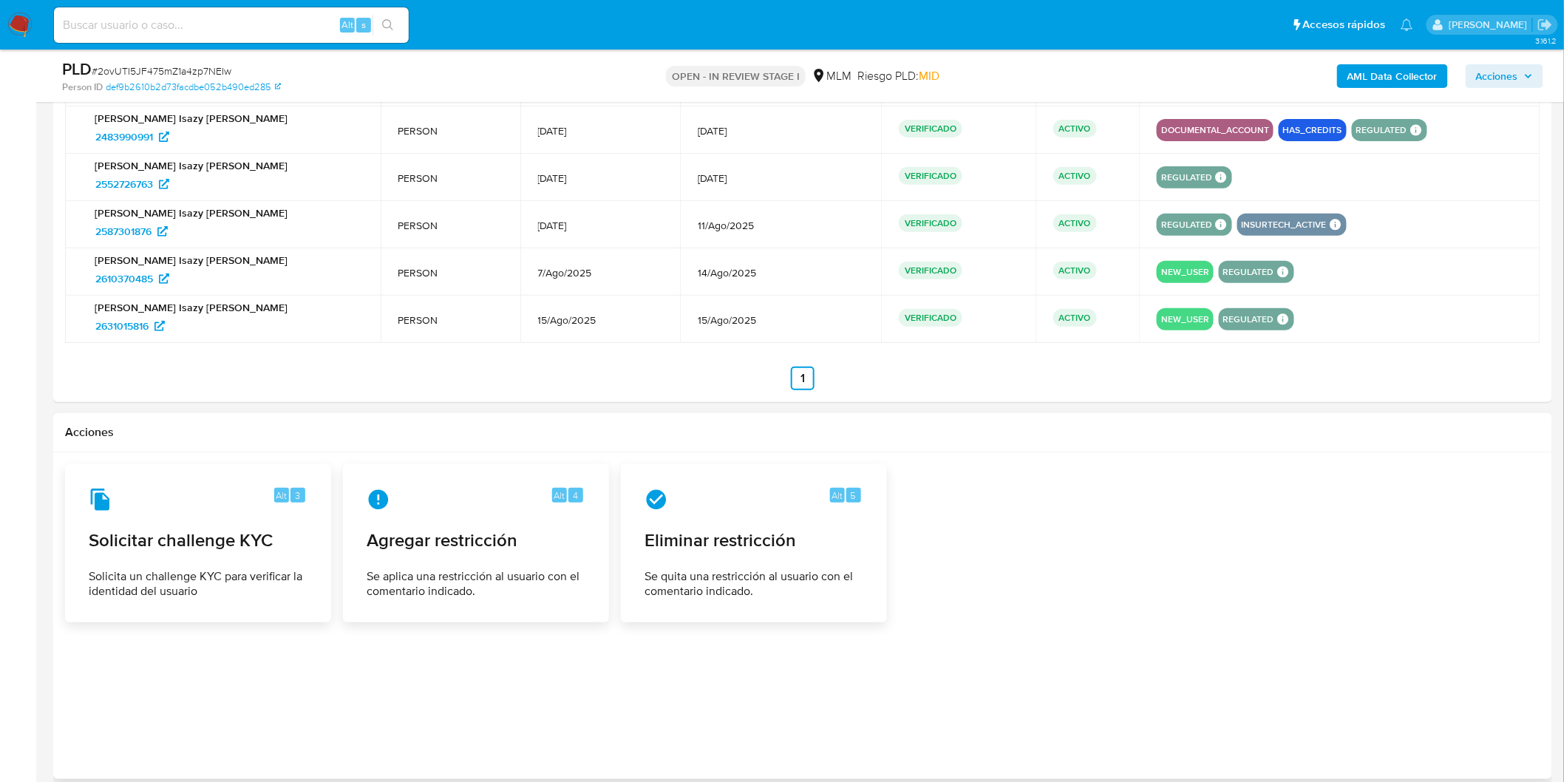
scroll to position [2380, 0]
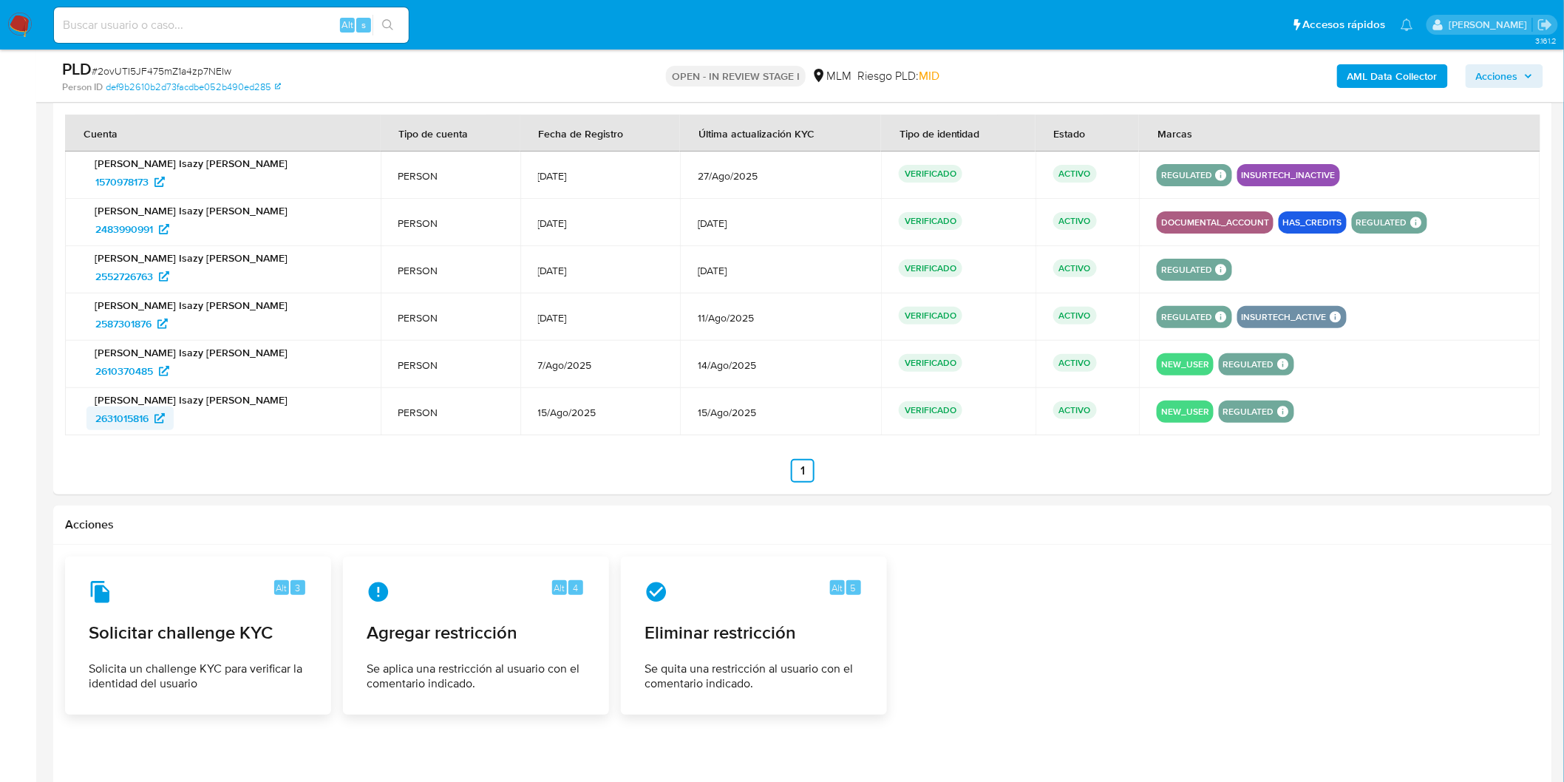
drag, startPoint x: 143, startPoint y: 418, endPoint x: 135, endPoint y: 417, distance: 8.3
click at [112, 458] on section at bounding box center [802, 299] width 1475 height 368
click at [134, 415] on span "2631015816" at bounding box center [121, 418] width 53 height 24
click at [145, 418] on span "2631015816" at bounding box center [121, 418] width 53 height 24
drag, startPoint x: 726, startPoint y: 415, endPoint x: 626, endPoint y: 412, distance: 100.5
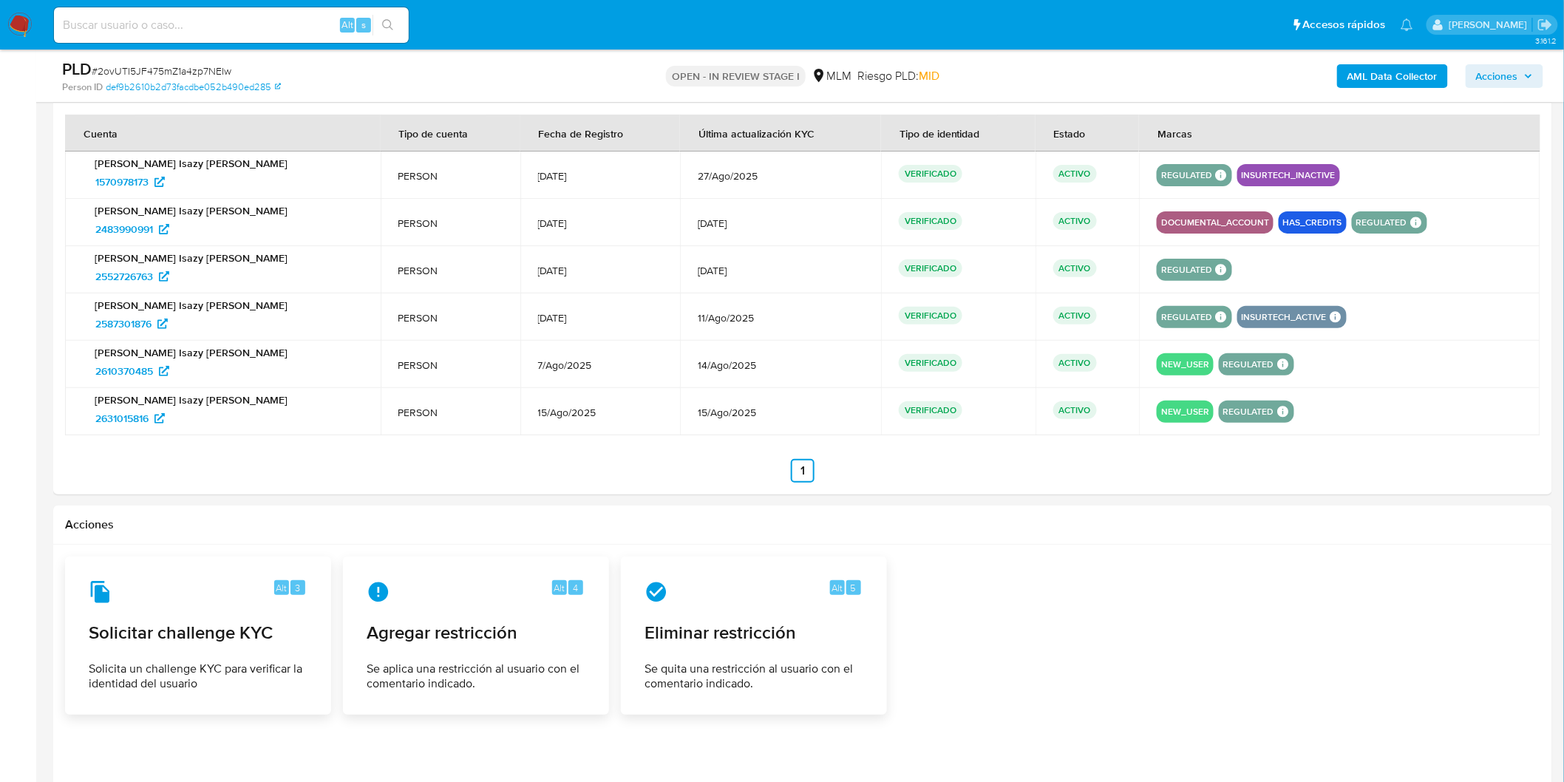
click at [626, 412] on tr "Francisco Isazy Valdez Rosas 2631015816 PERSON 15/Ago/2025 15/Ago/2025 VERIFICA…" at bounding box center [802, 411] width 1475 height 47
click at [146, 318] on span "2587301876" at bounding box center [123, 324] width 56 height 24
drag, startPoint x: 649, startPoint y: 321, endPoint x: 707, endPoint y: 321, distance: 58.4
click at [707, 321] on td "11/Ago/2025" at bounding box center [780, 316] width 201 height 47
click at [149, 273] on span "2552726763" at bounding box center [124, 277] width 58 height 24
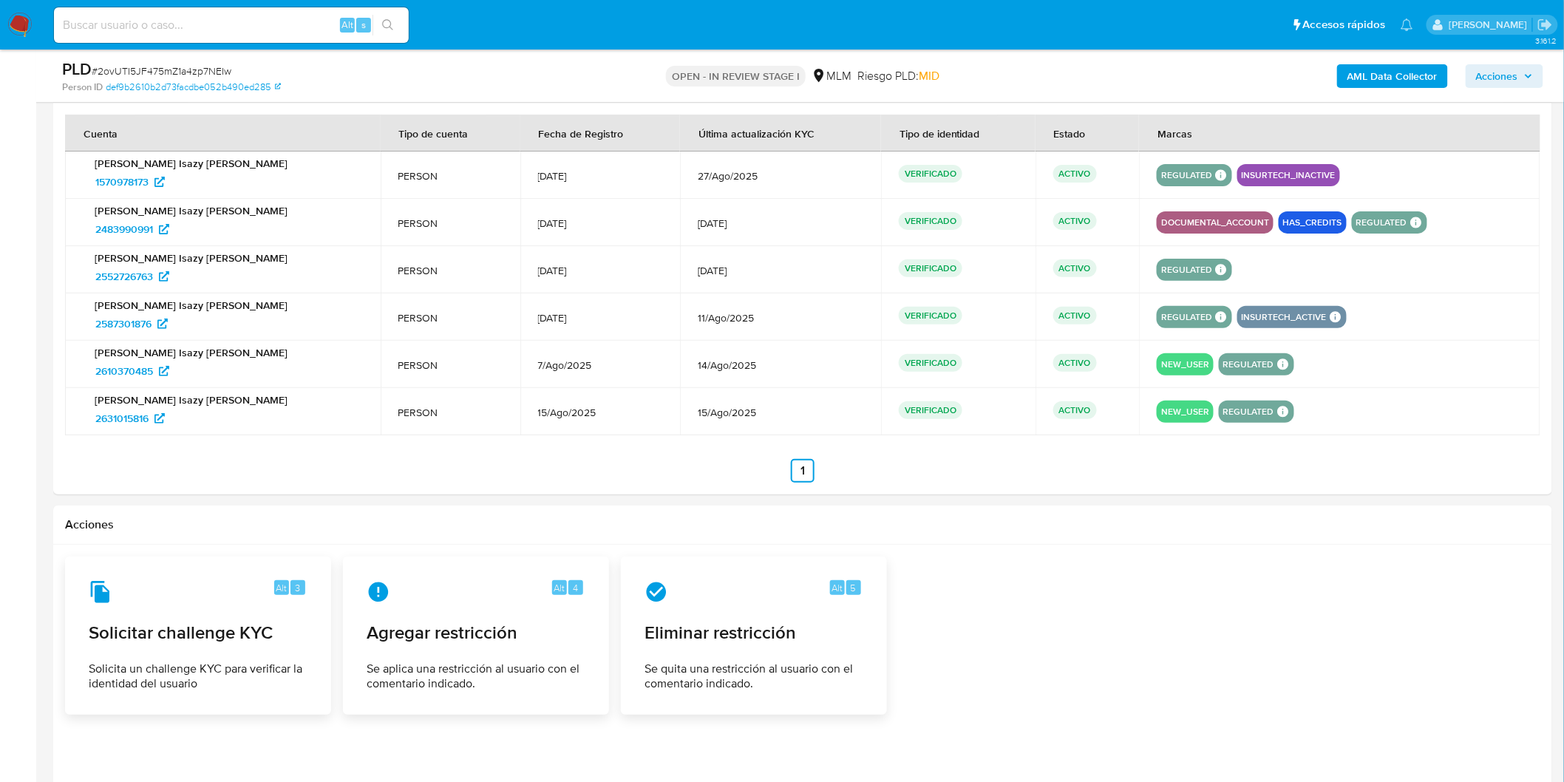
click at [704, 275] on span "[DATE]" at bounding box center [781, 270] width 166 height 13
click at [698, 274] on span "[DATE]" at bounding box center [781, 270] width 166 height 13
drag, startPoint x: 652, startPoint y: 273, endPoint x: 708, endPoint y: 276, distance: 55.5
click at [708, 276] on span "[DATE]" at bounding box center [781, 270] width 166 height 13
click at [140, 231] on span "2483990991" at bounding box center [124, 229] width 58 height 24
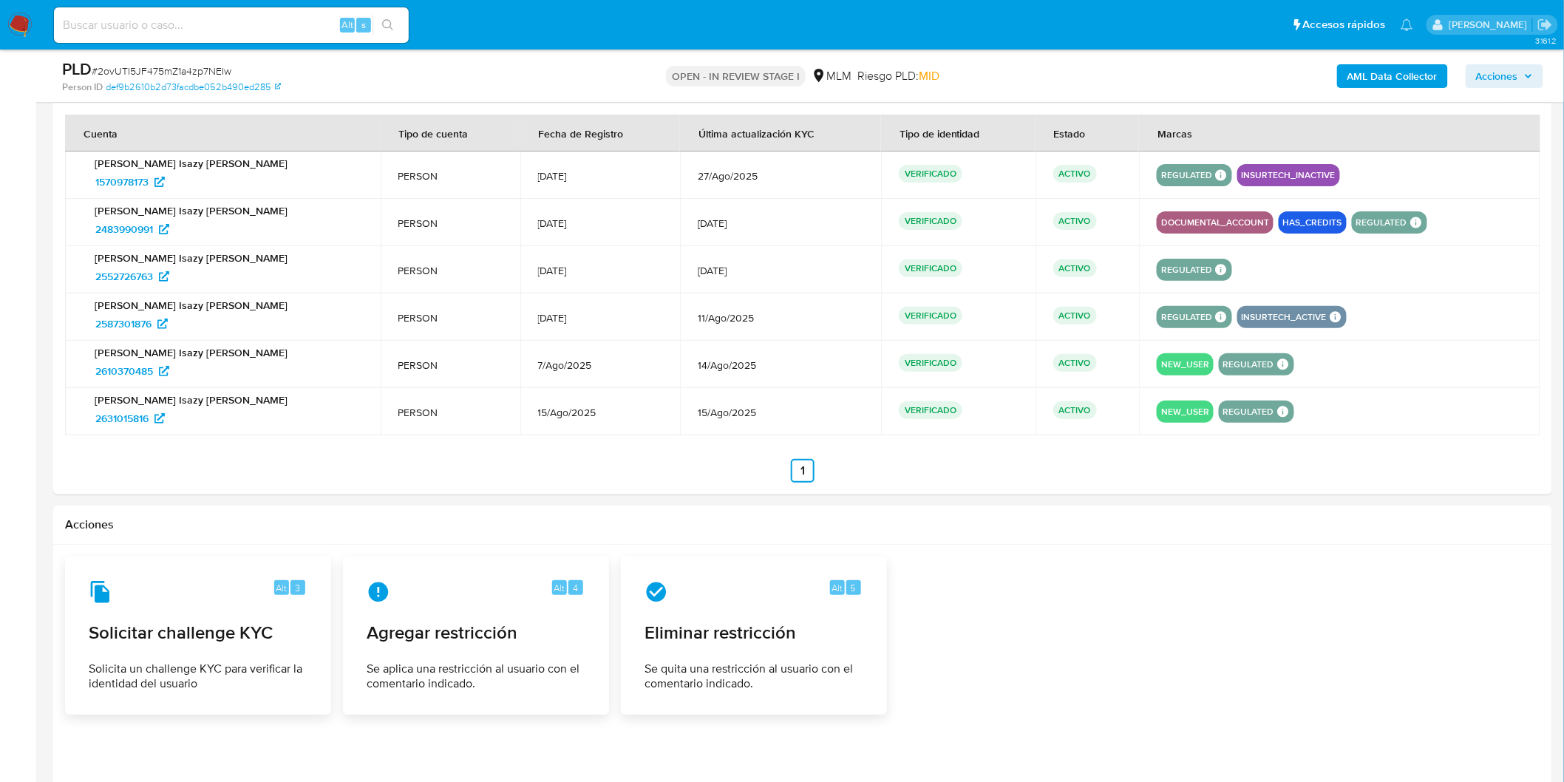
drag, startPoint x: 720, startPoint y: 222, endPoint x: 651, endPoint y: 220, distance: 69.5
click at [698, 220] on span "[DATE]" at bounding box center [781, 223] width 166 height 13
click at [148, 178] on span "1570978173" at bounding box center [121, 182] width 53 height 24
drag, startPoint x: 718, startPoint y: 180, endPoint x: 649, endPoint y: 177, distance: 68.8
click at [680, 177] on td "27/Ago/2025" at bounding box center [780, 174] width 201 height 47
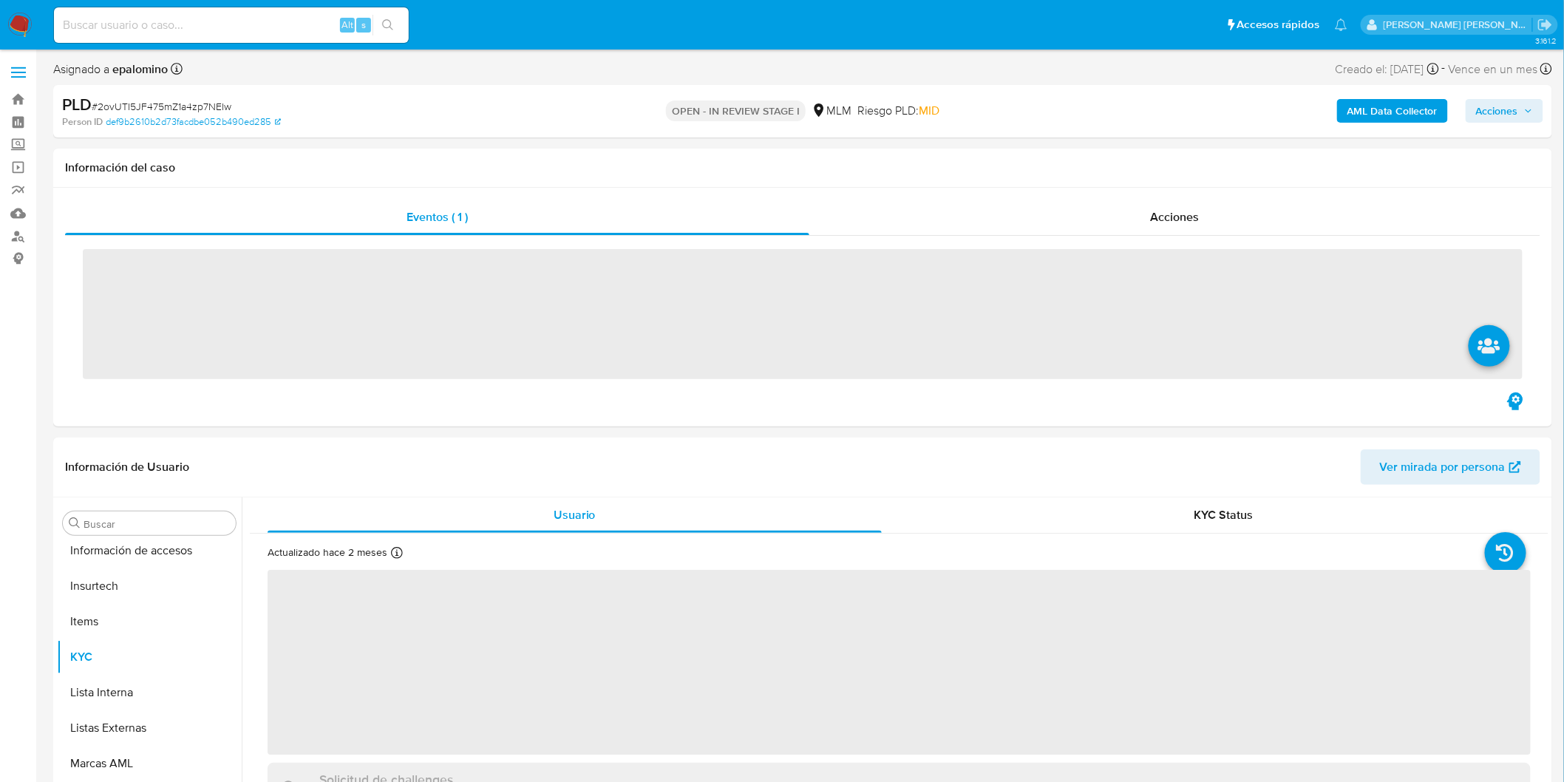
scroll to position [695, 0]
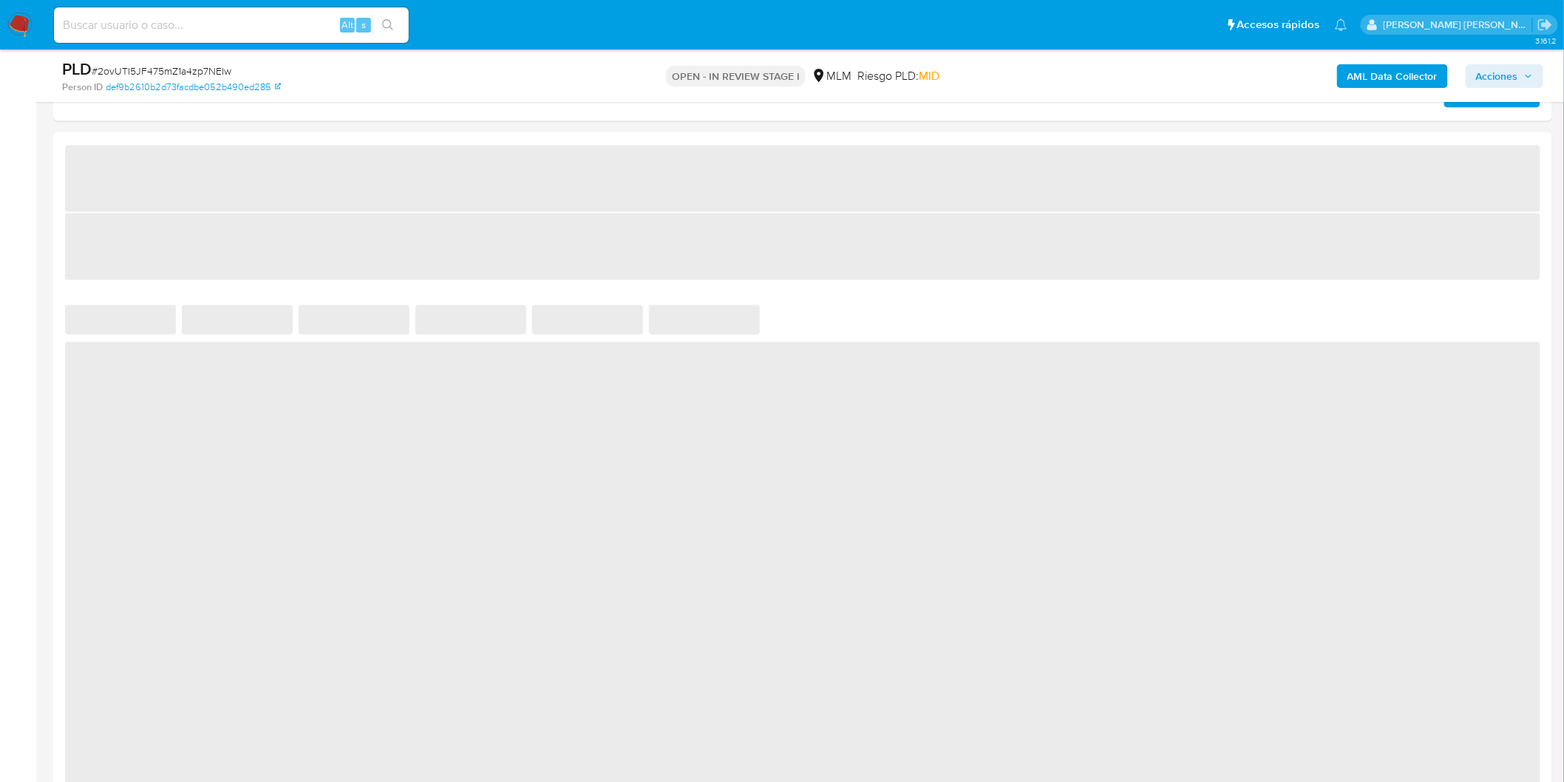
select select "10"
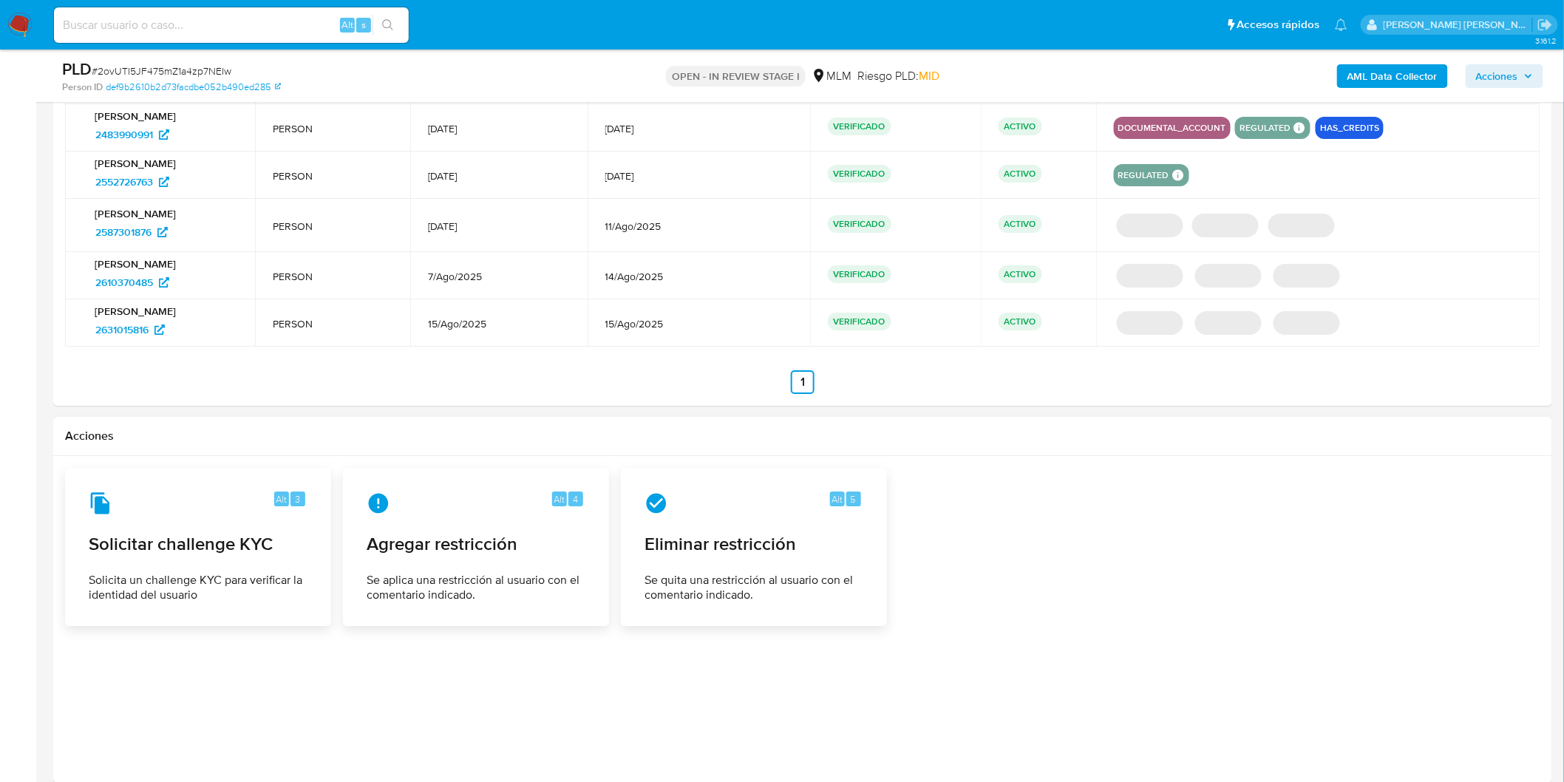
scroll to position [1809, 0]
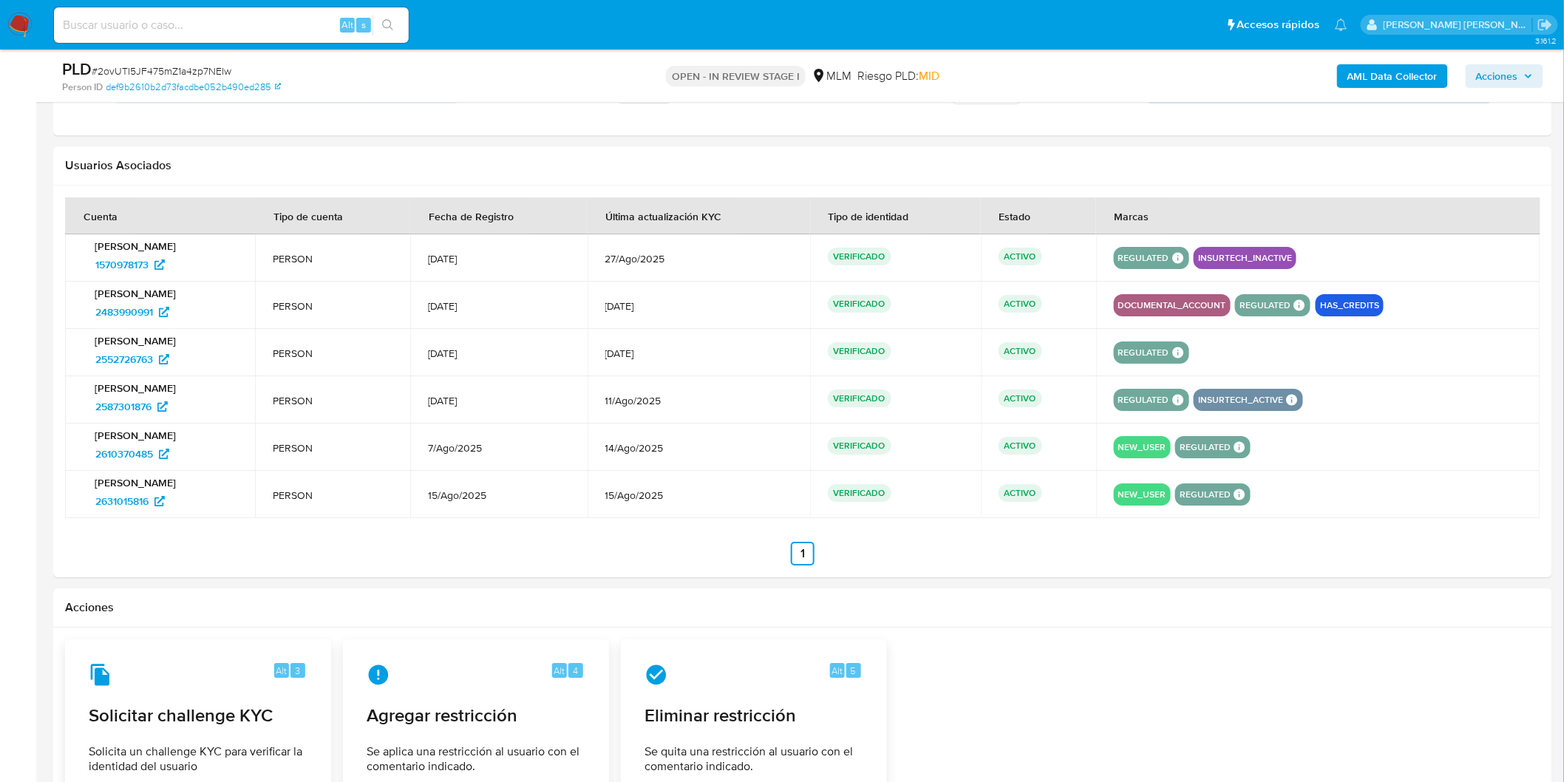
click at [933, 562] on ul "Anterior 1 Siguiente" at bounding box center [802, 554] width 1475 height 24
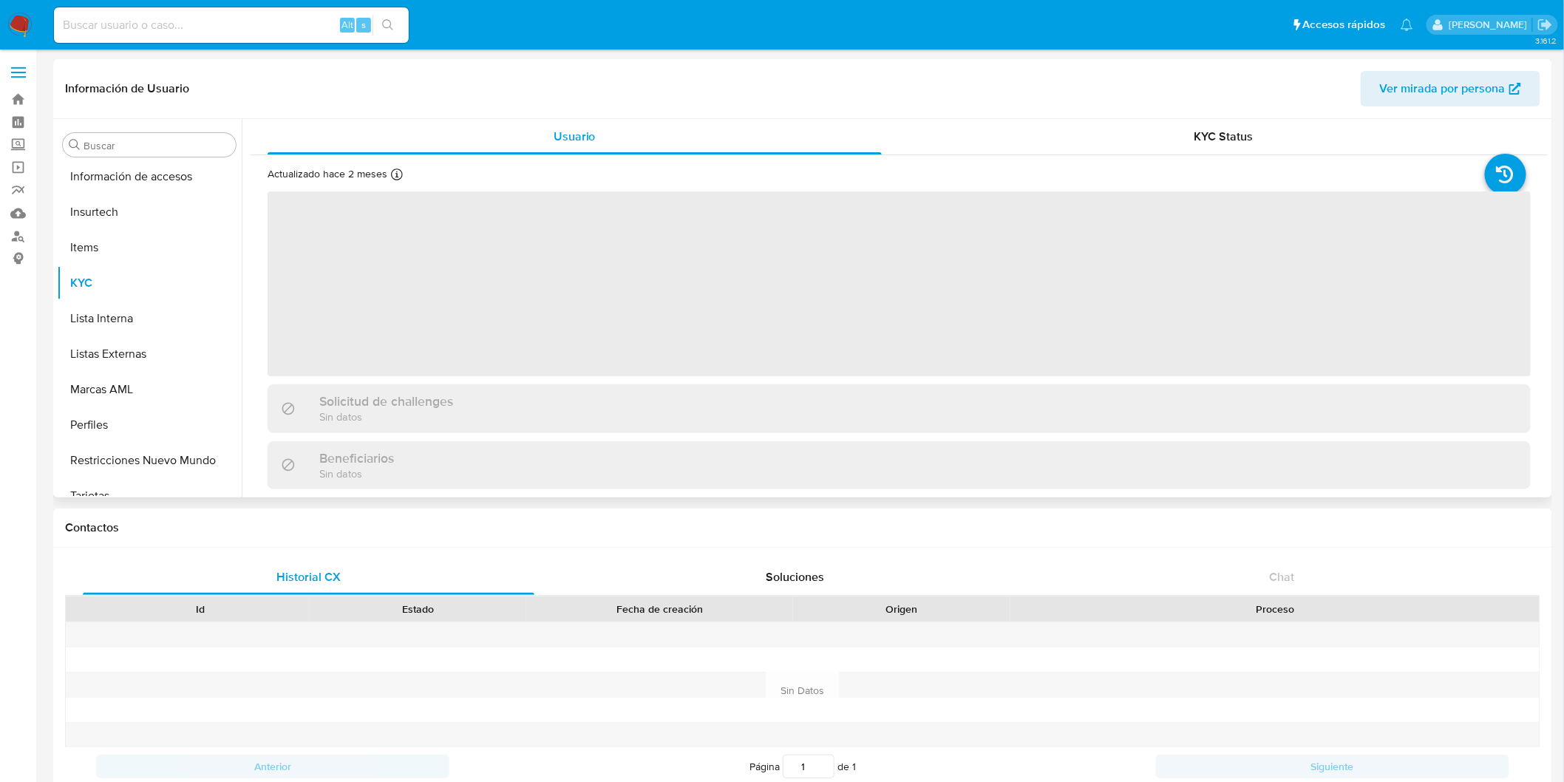
scroll to position [695, 0]
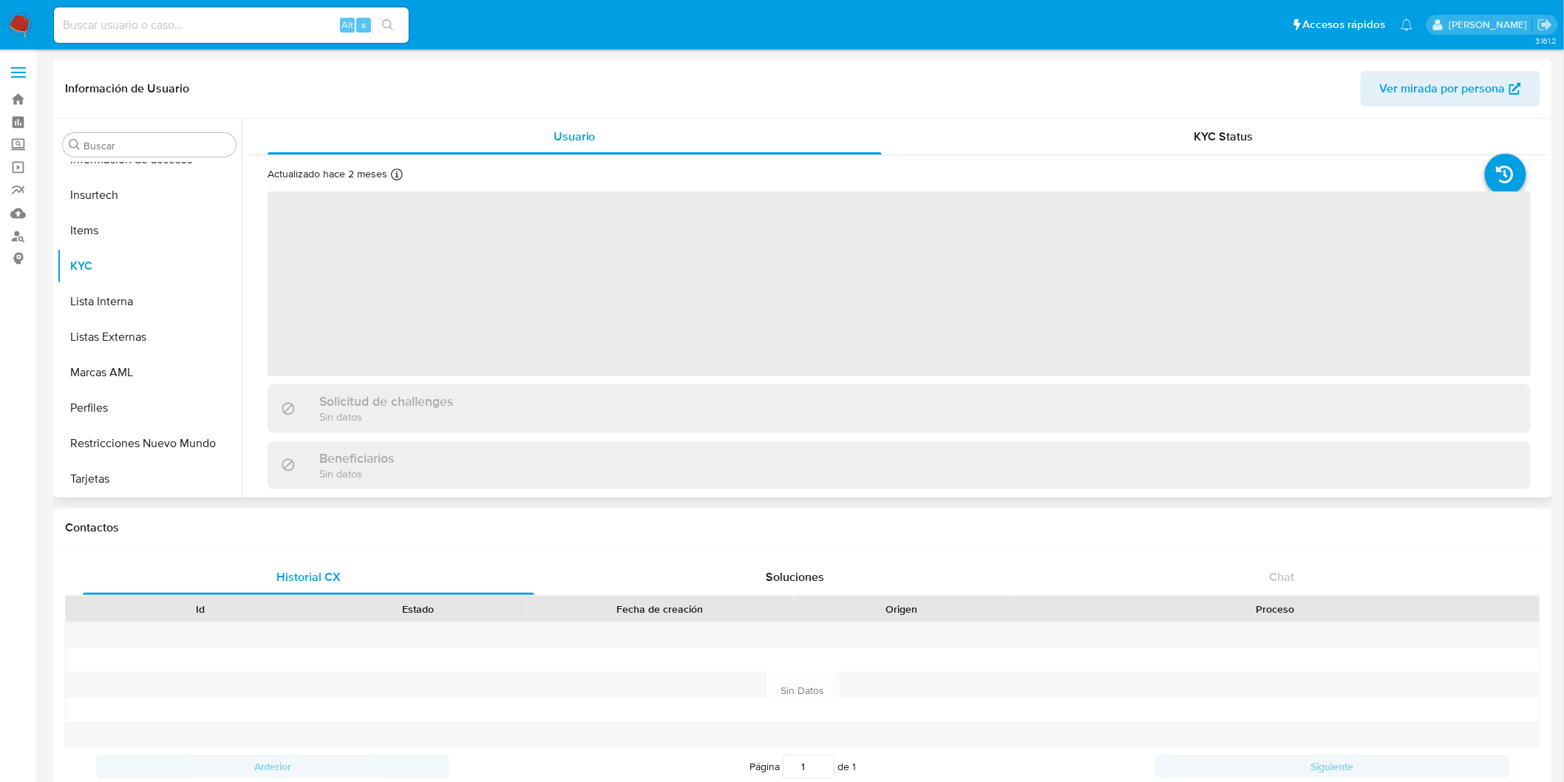
select select "10"
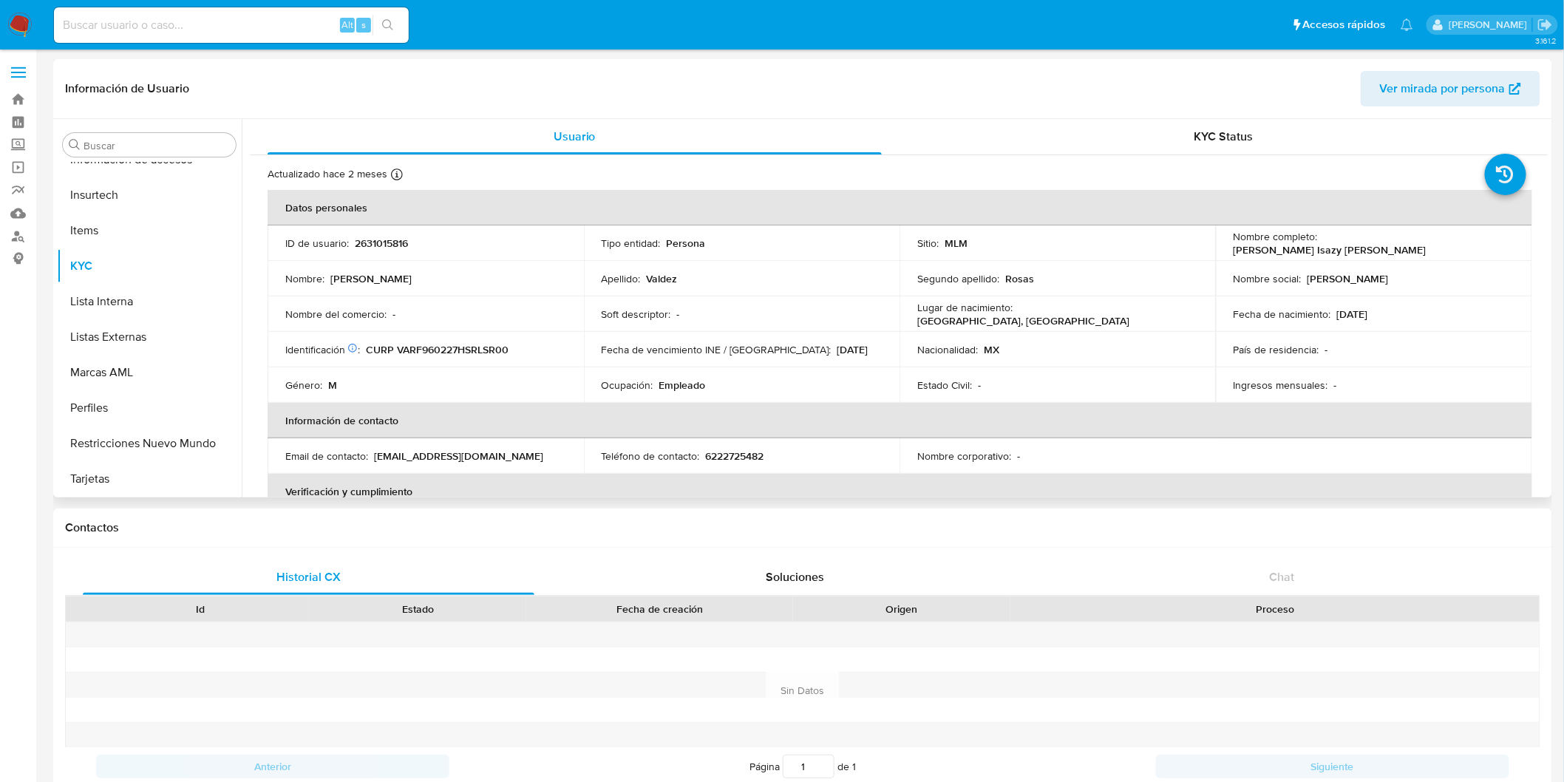
click at [402, 239] on p "2631015816" at bounding box center [381, 242] width 53 height 13
copy p "2631015816"
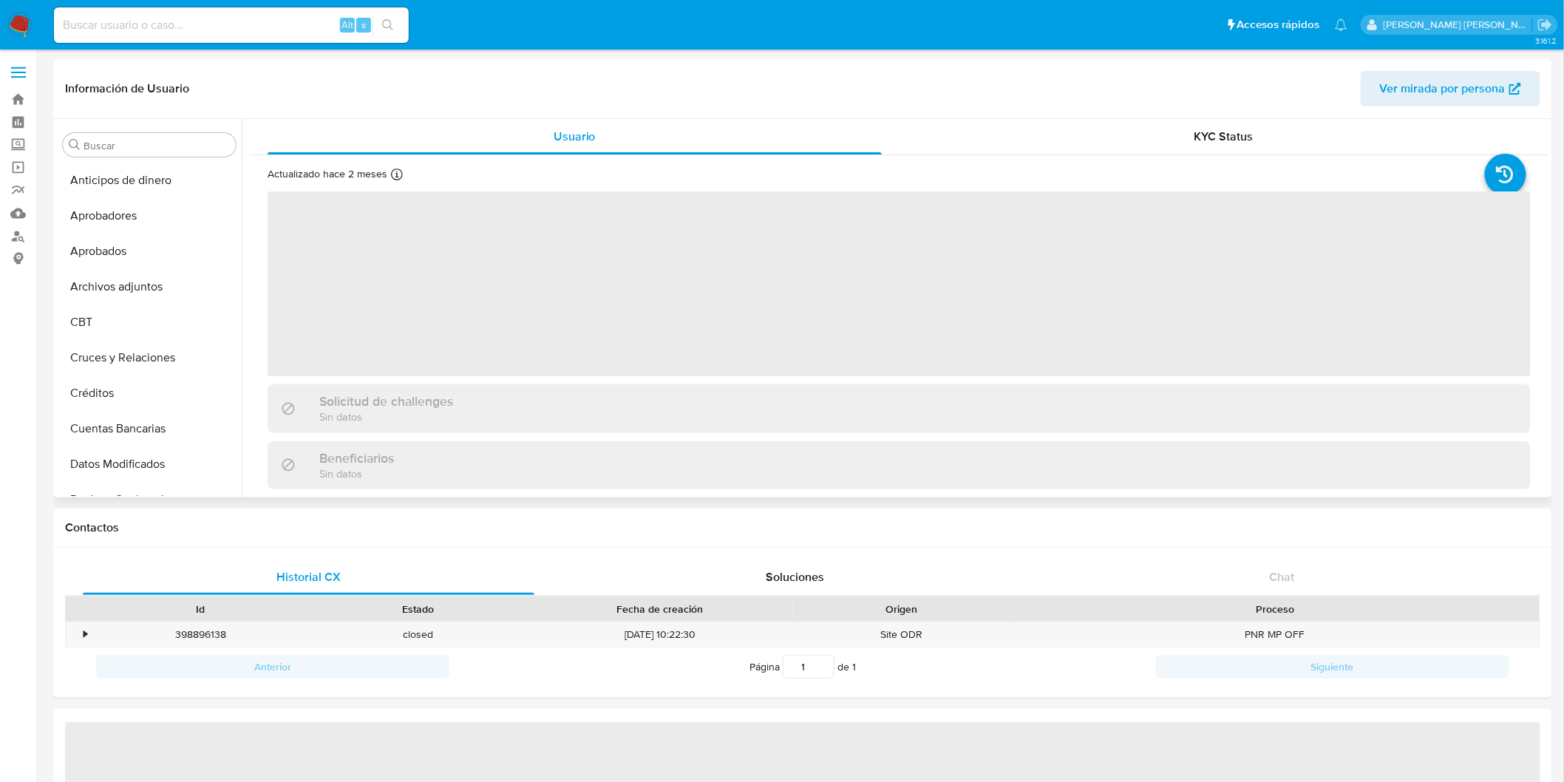
scroll to position [695, 0]
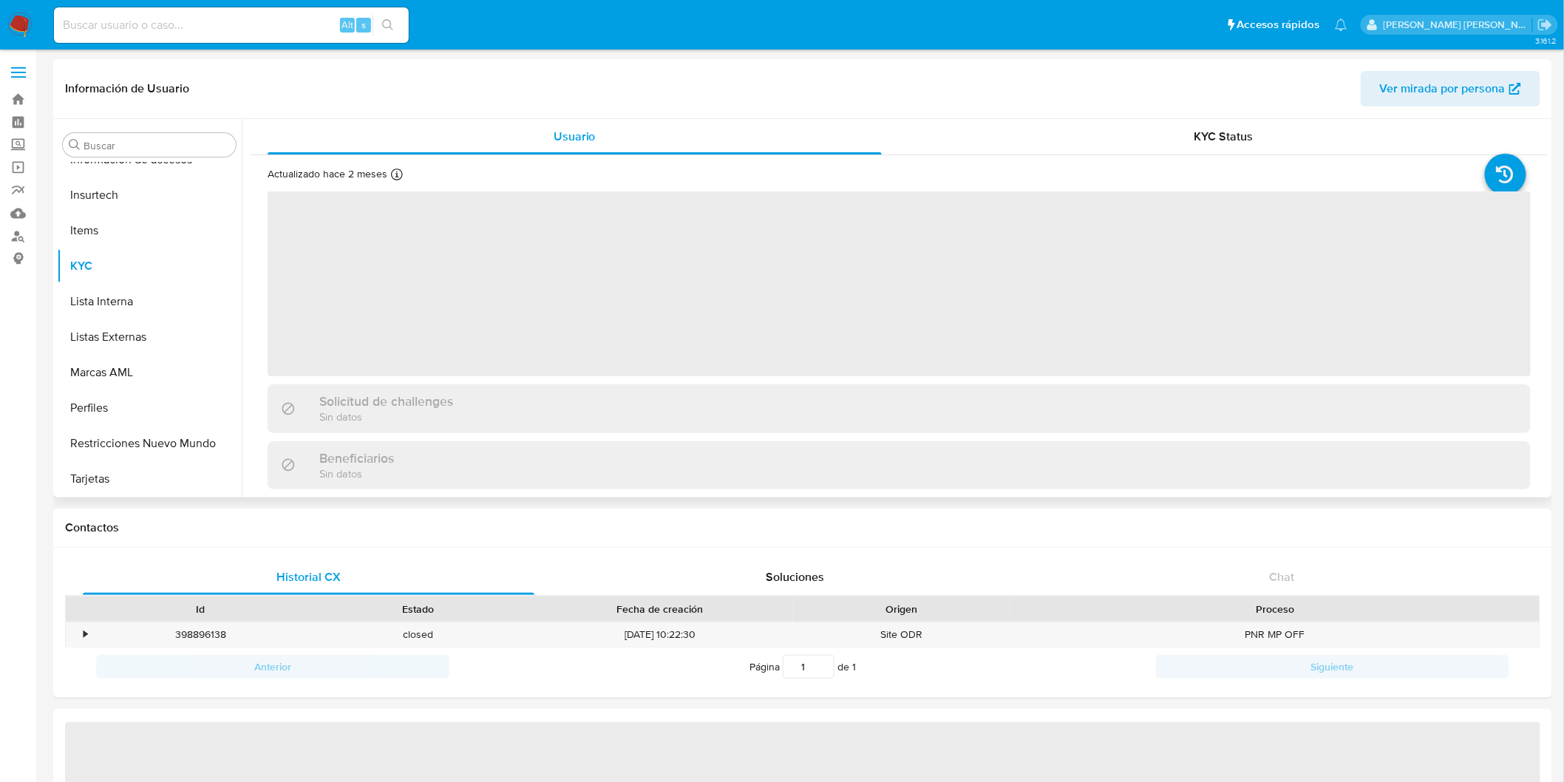
select select "10"
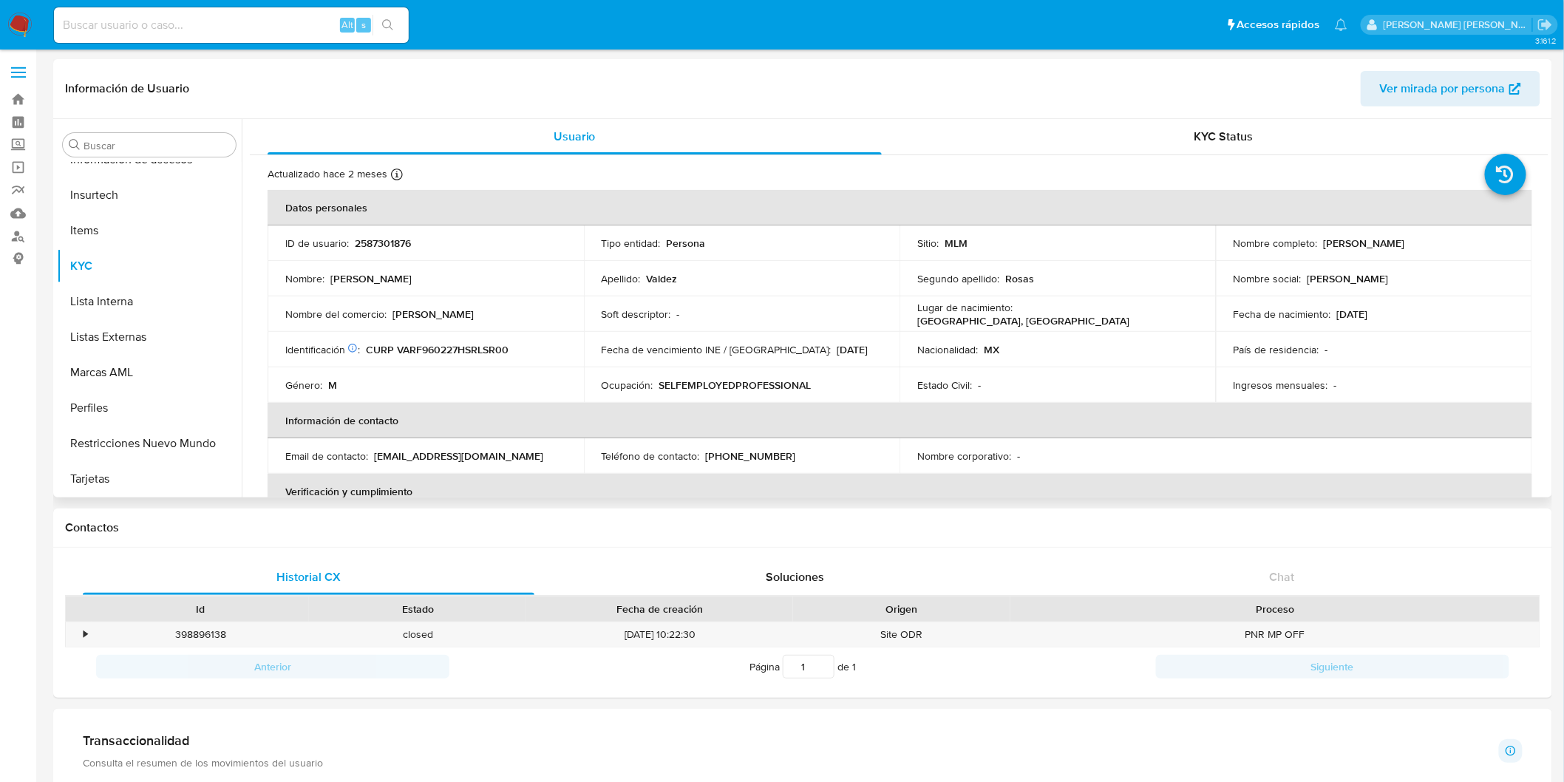
click at [394, 237] on p "2587301876" at bounding box center [383, 242] width 56 height 13
copy p "2587301876"
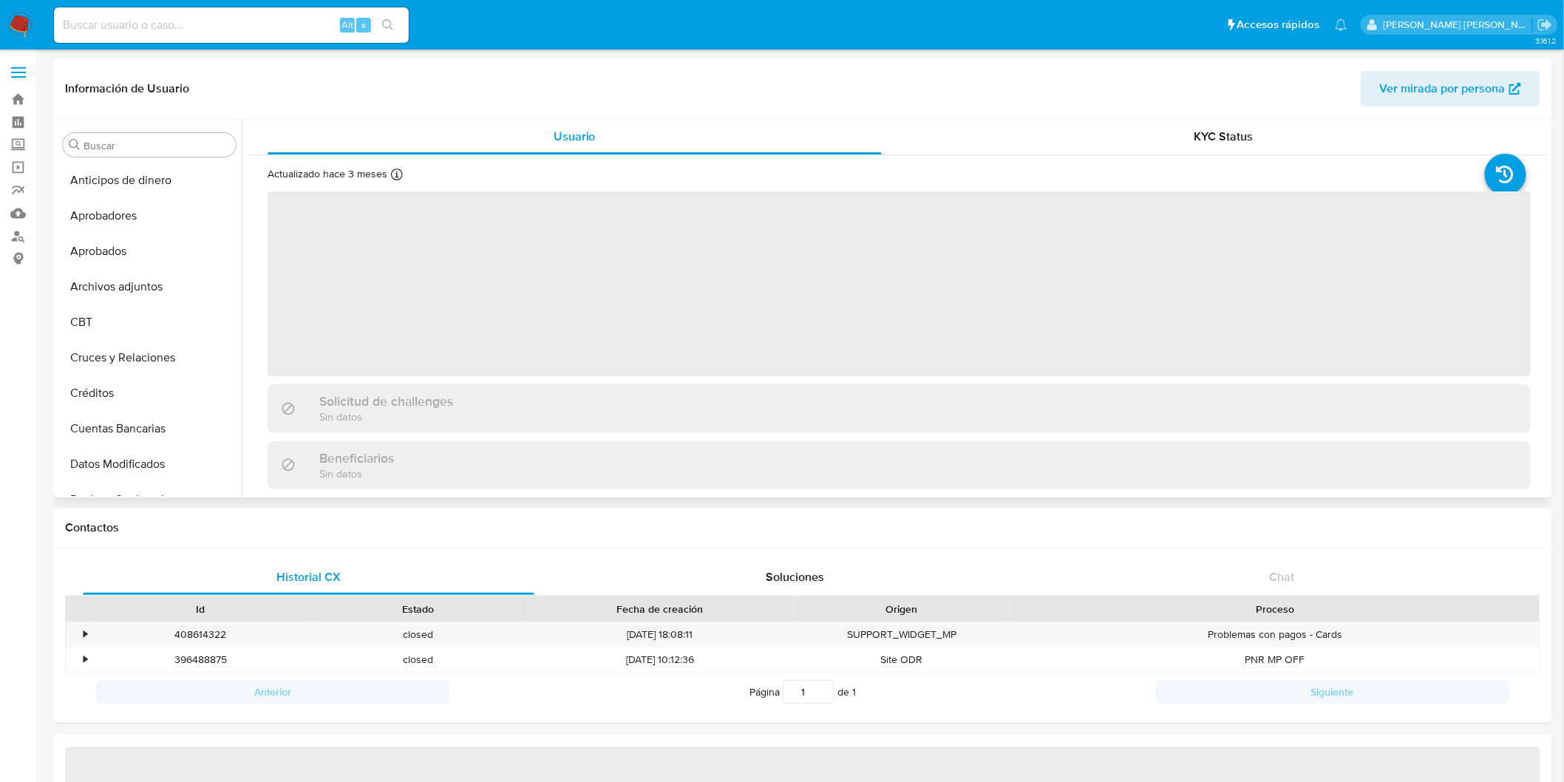
scroll to position [695, 0]
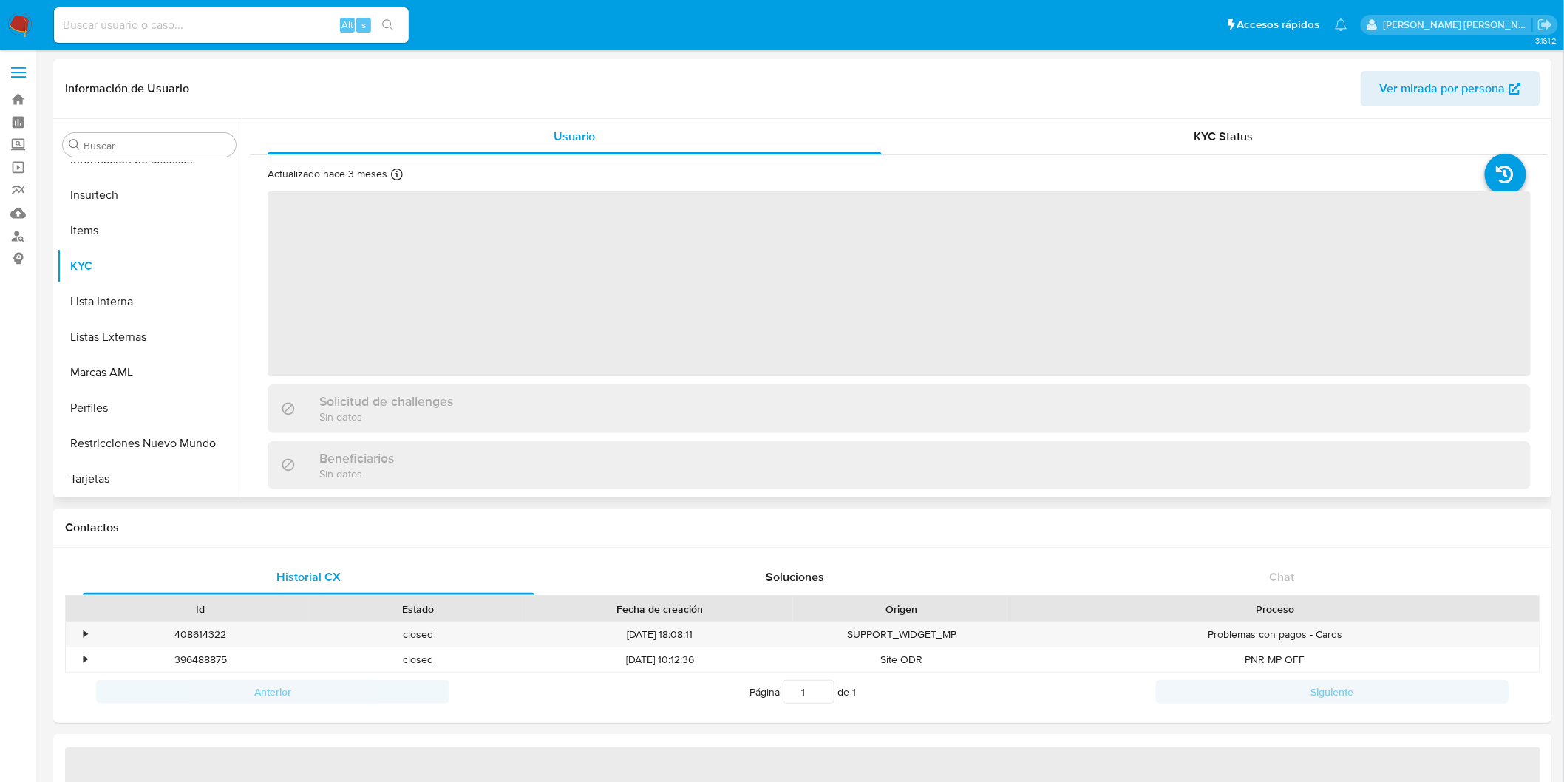
select select "10"
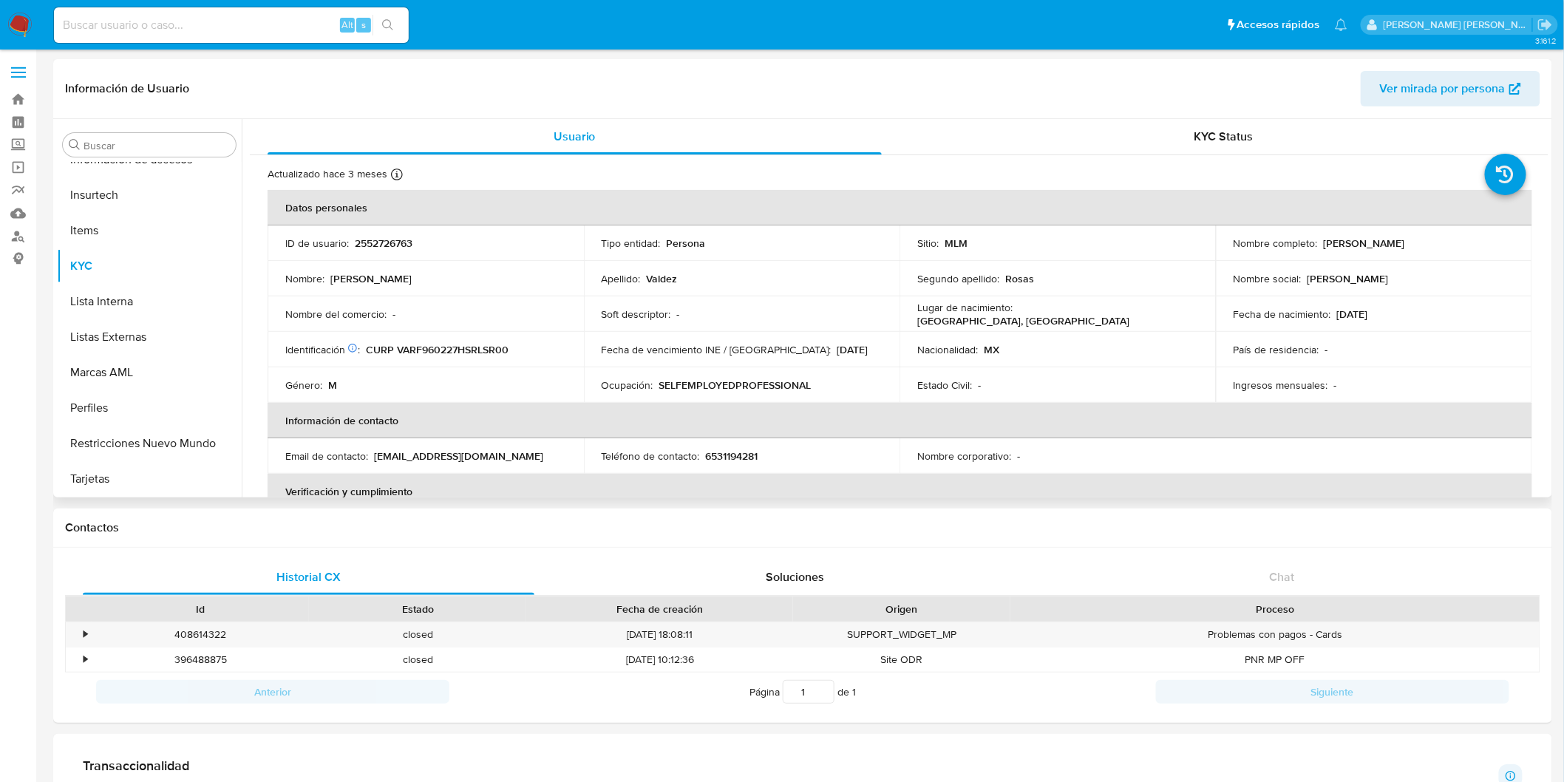
click at [397, 227] on td "ID de usuario : 2552726763" at bounding box center [425, 242] width 316 height 35
click at [395, 236] on p "2552726763" at bounding box center [384, 242] width 58 height 13
copy p "2552726763"
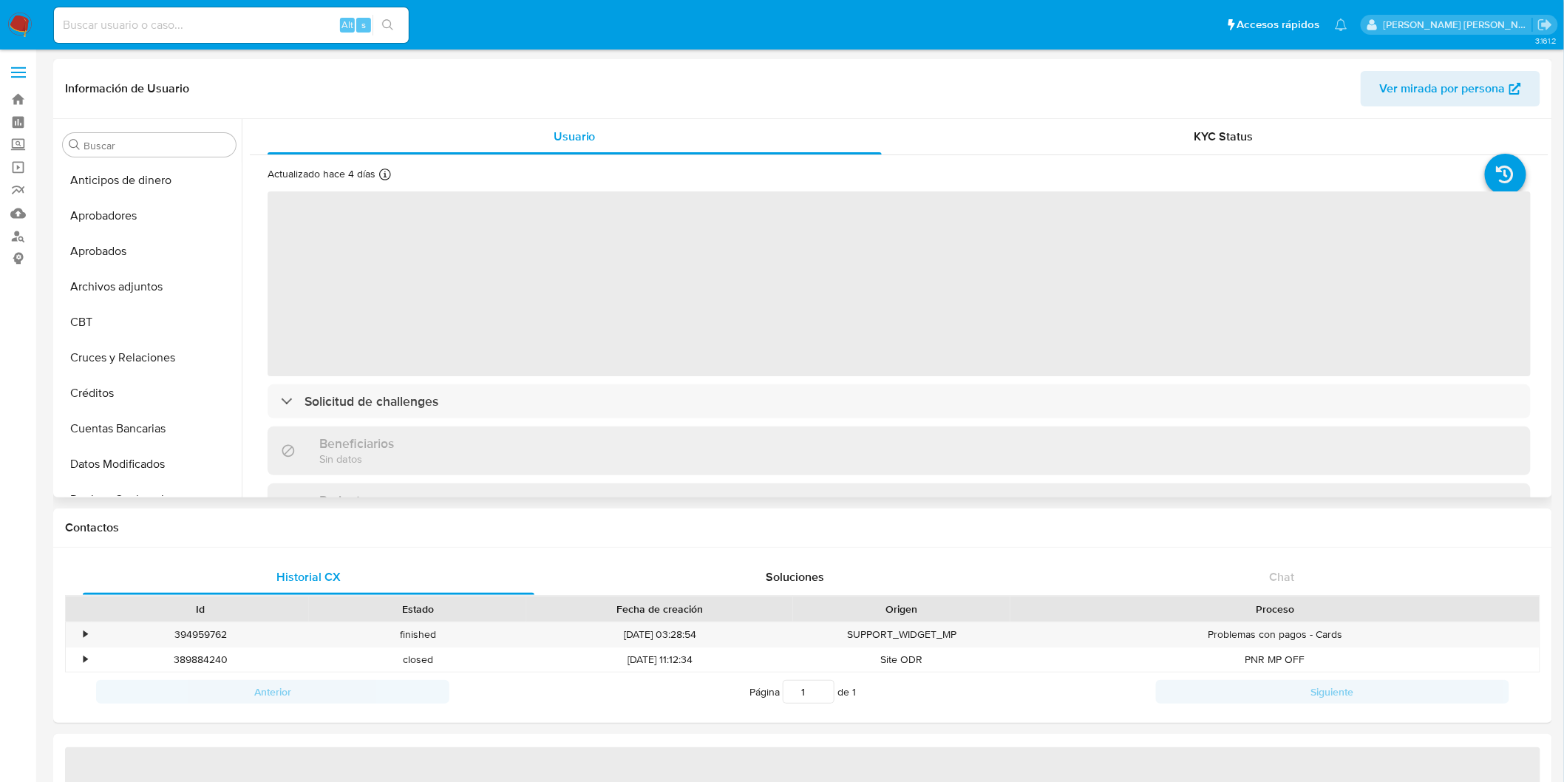
scroll to position [695, 0]
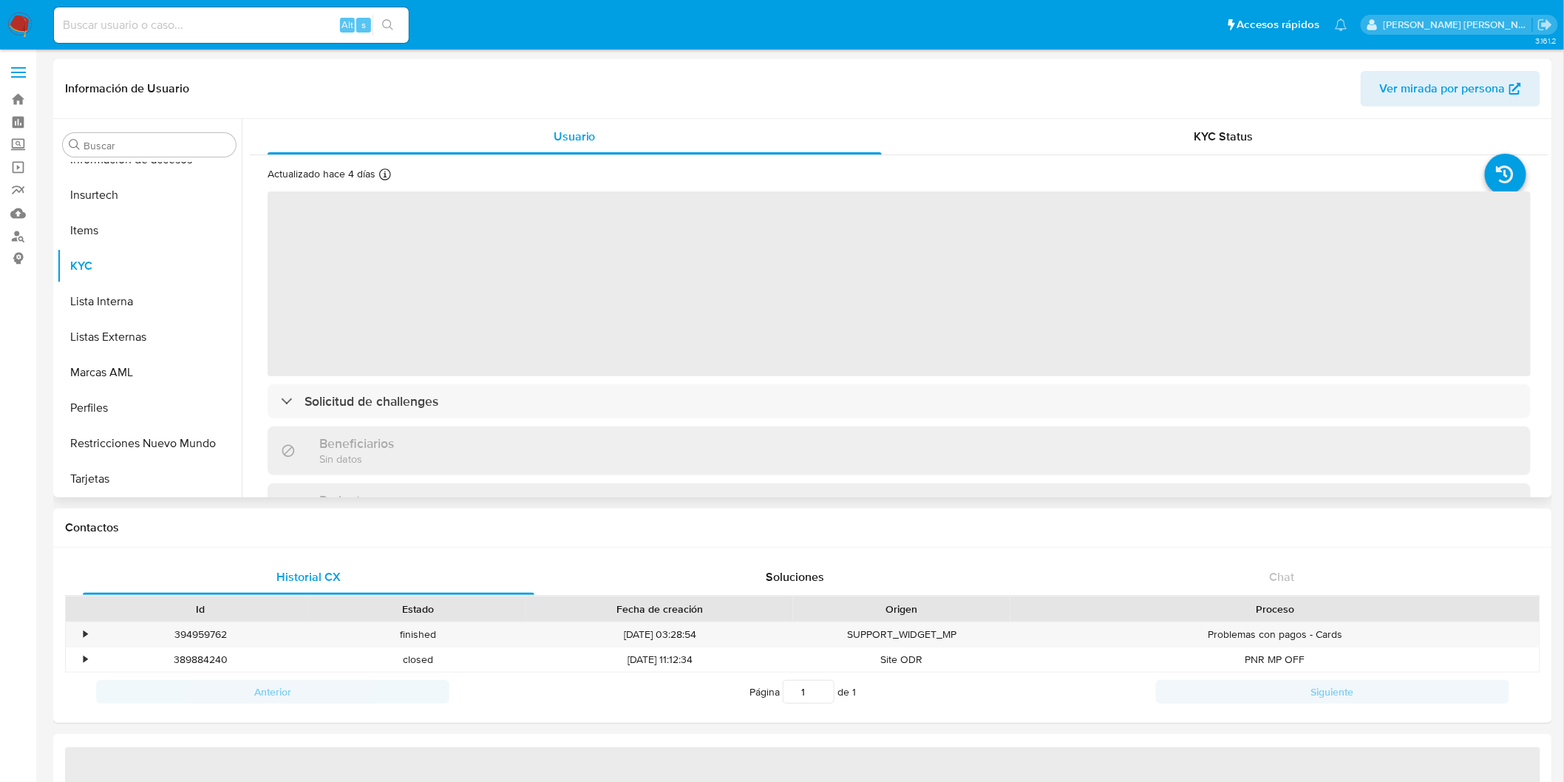
select select "10"
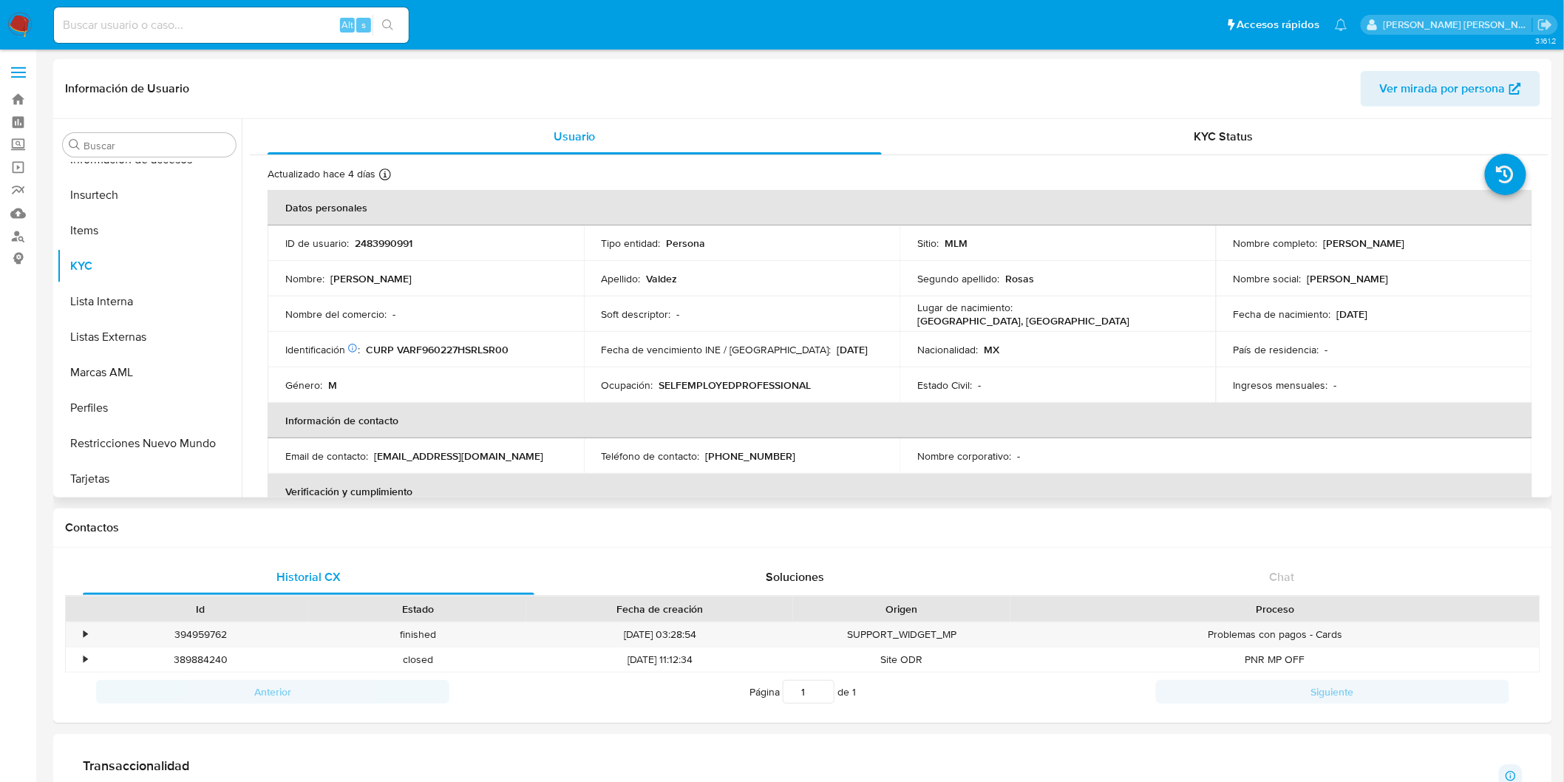
click at [400, 245] on p "2483990991" at bounding box center [384, 242] width 58 height 13
click at [401, 245] on p "2483990991" at bounding box center [384, 242] width 58 height 13
copy p "2483990991"
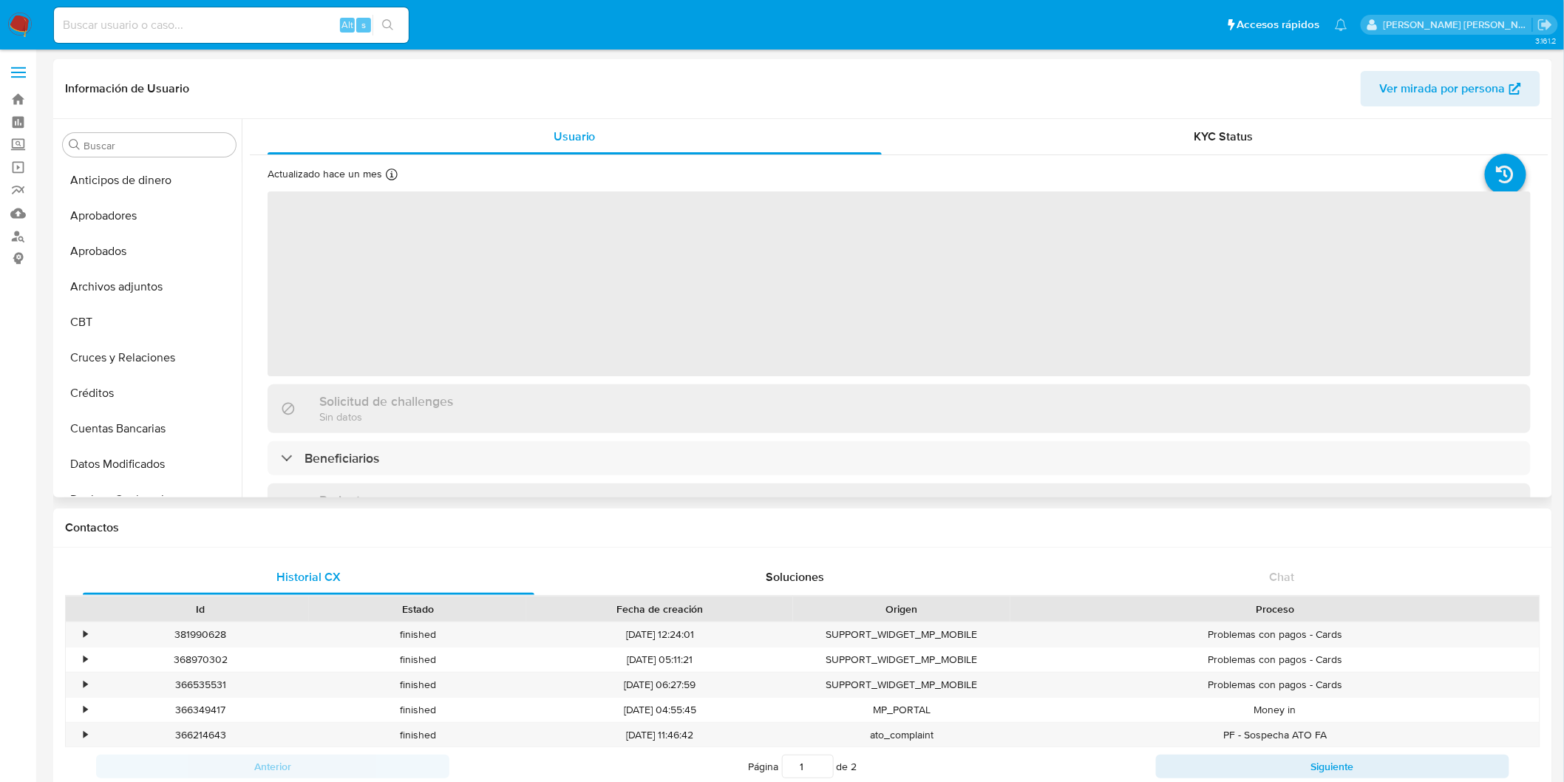
scroll to position [695, 0]
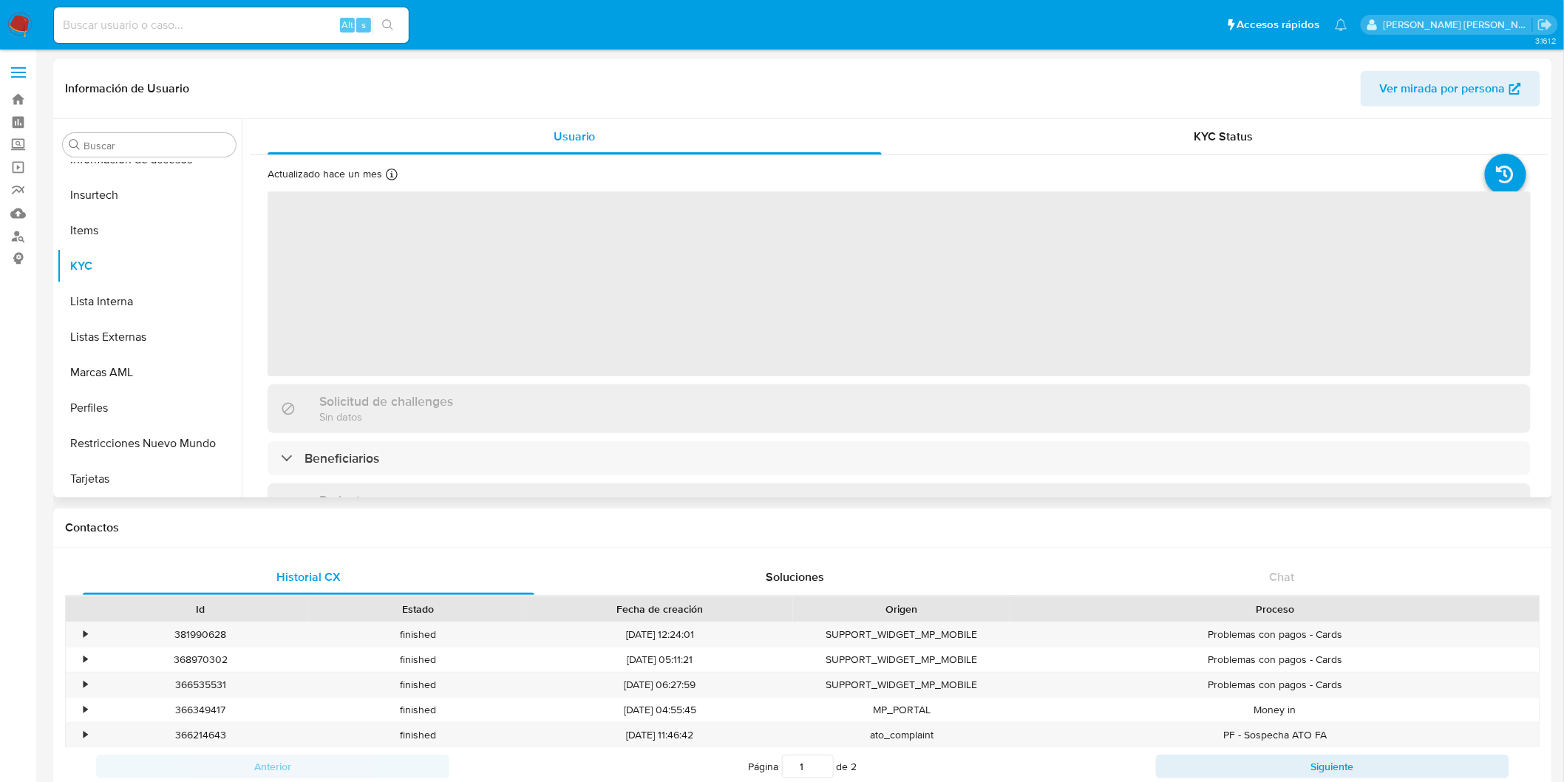
select select "10"
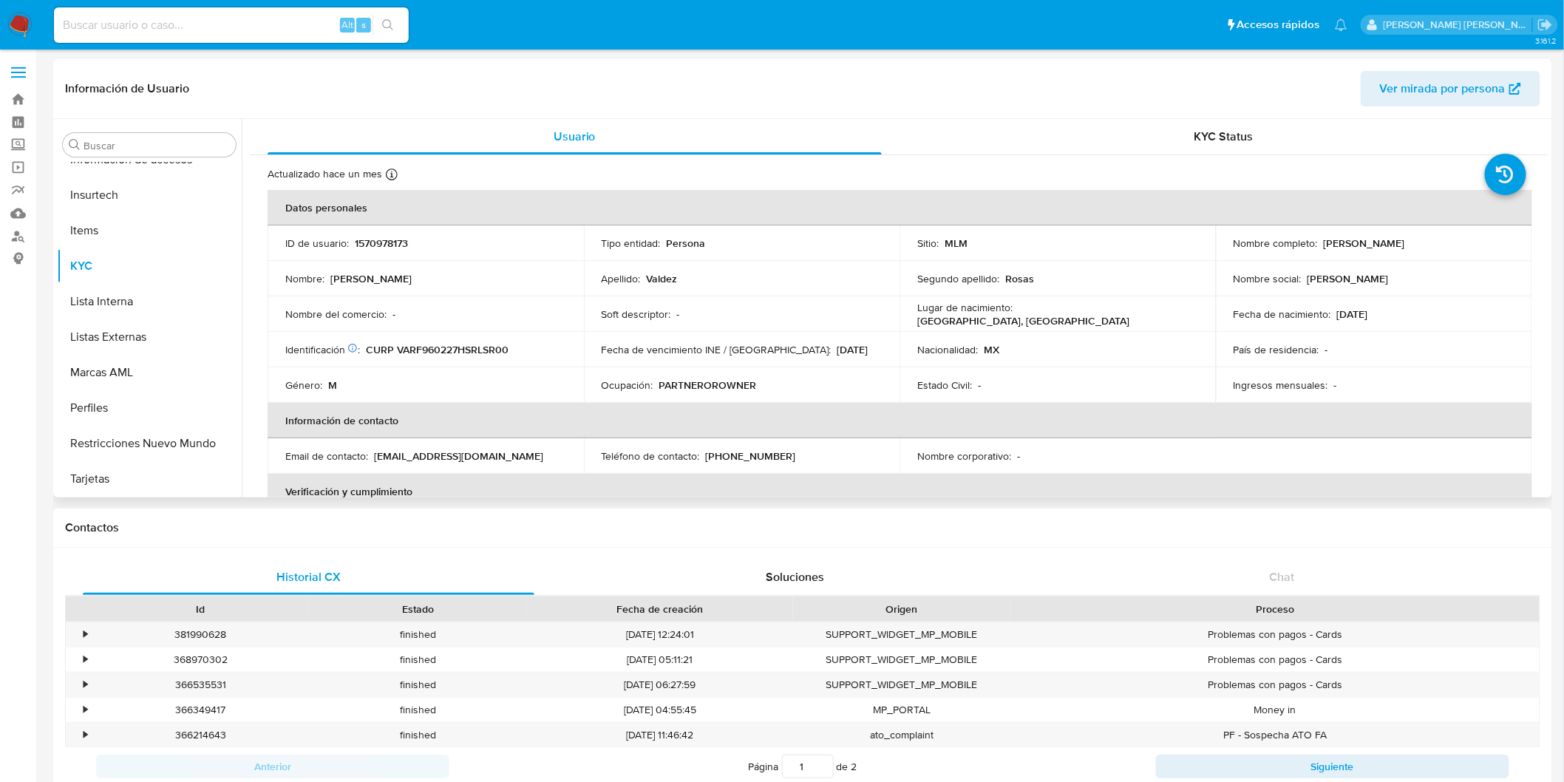
click at [401, 237] on p "1570978173" at bounding box center [381, 242] width 53 height 13
copy p "1570978173"
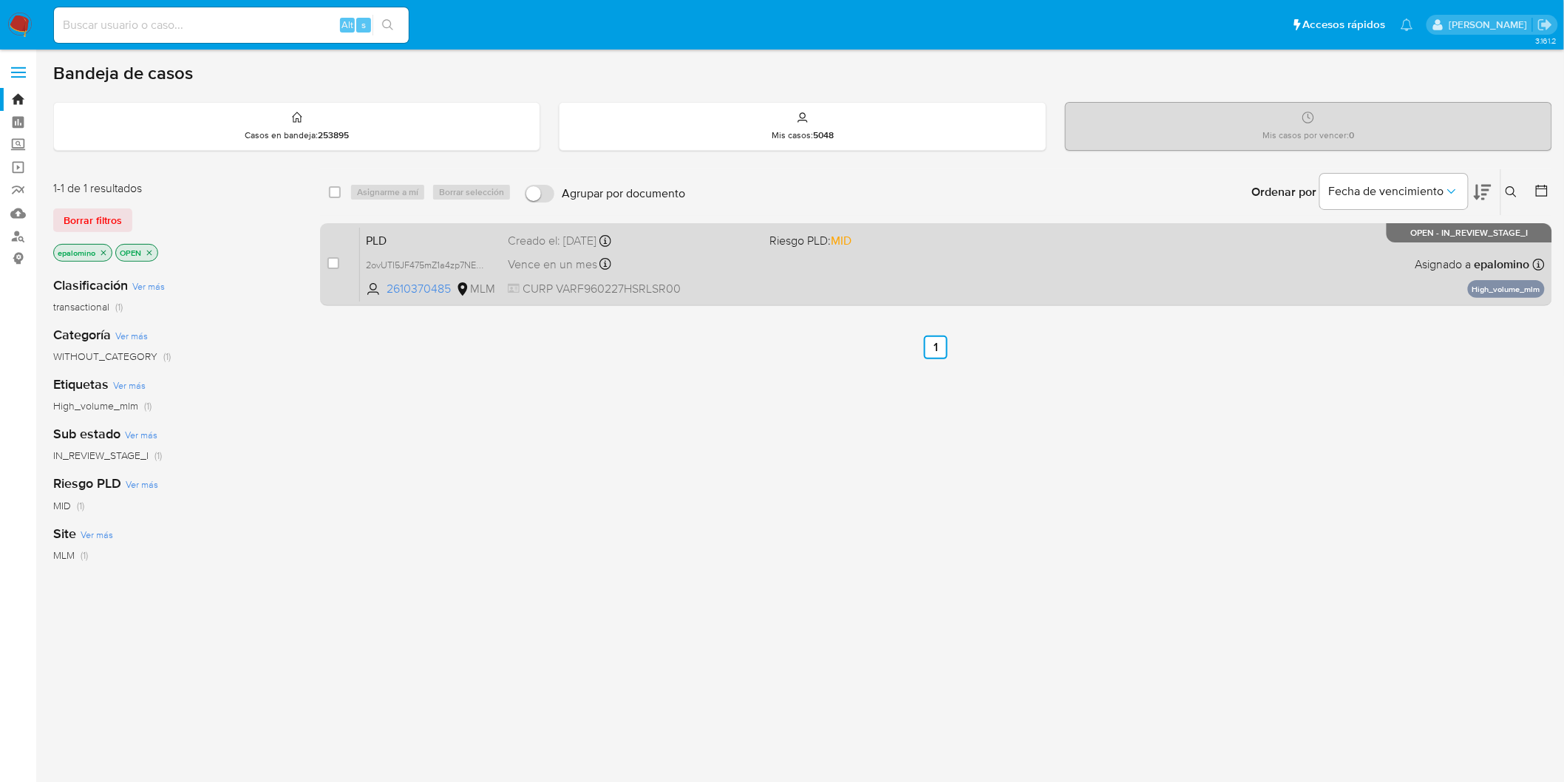
click at [392, 236] on span "PLD" at bounding box center [431, 239] width 130 height 19
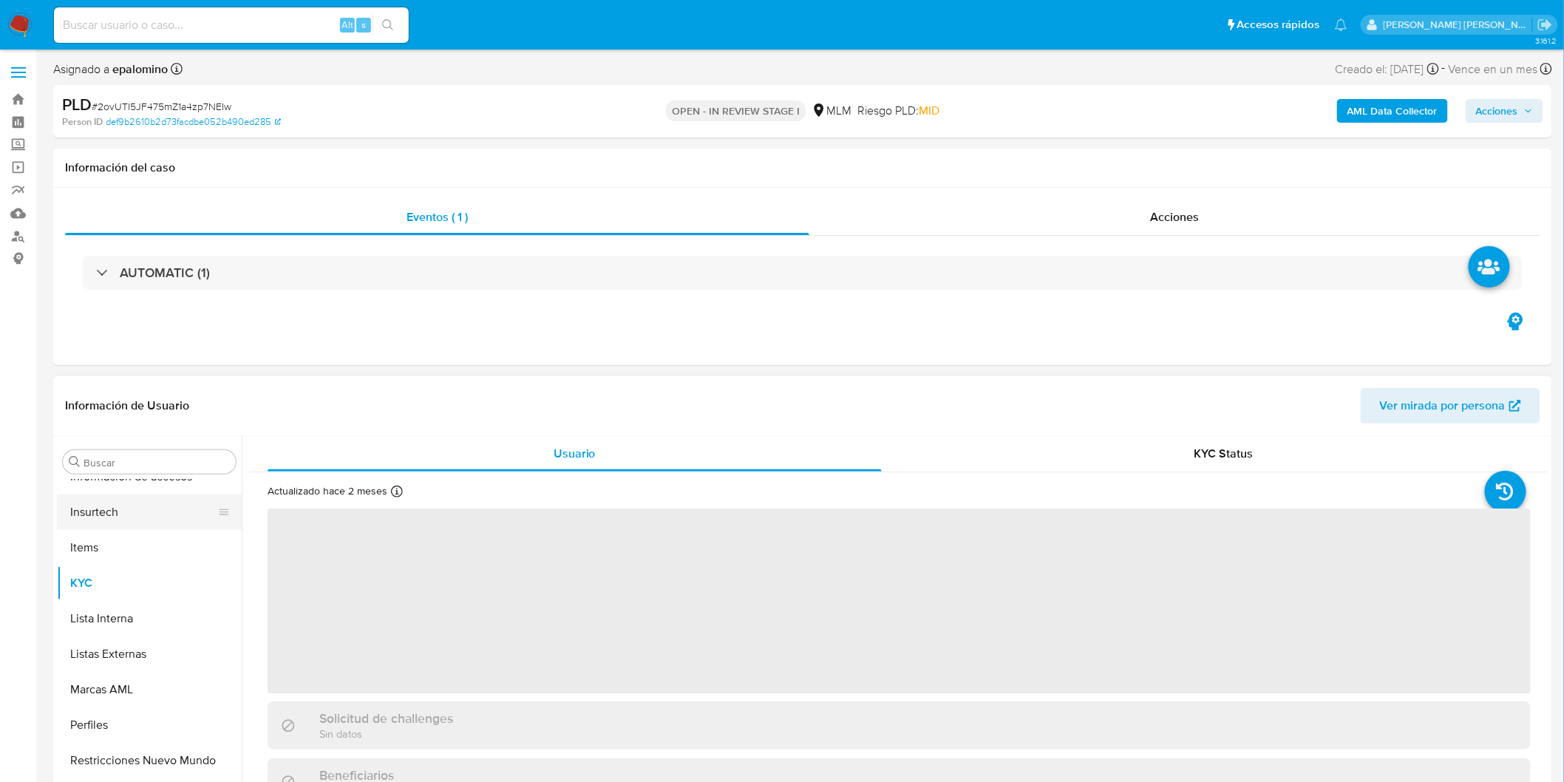
select select "10"
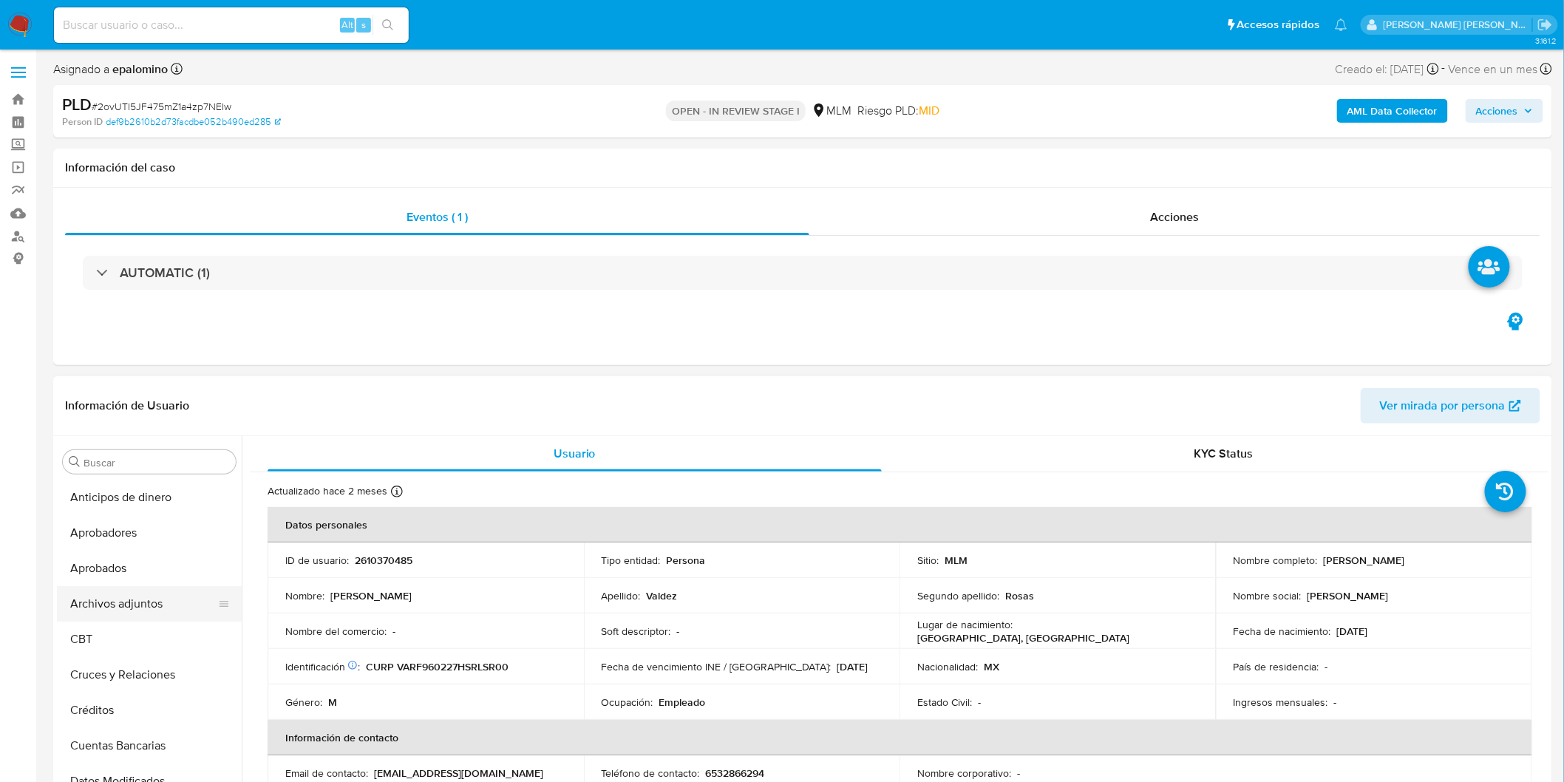
click at [153, 607] on button "Archivos adjuntos" at bounding box center [143, 603] width 173 height 35
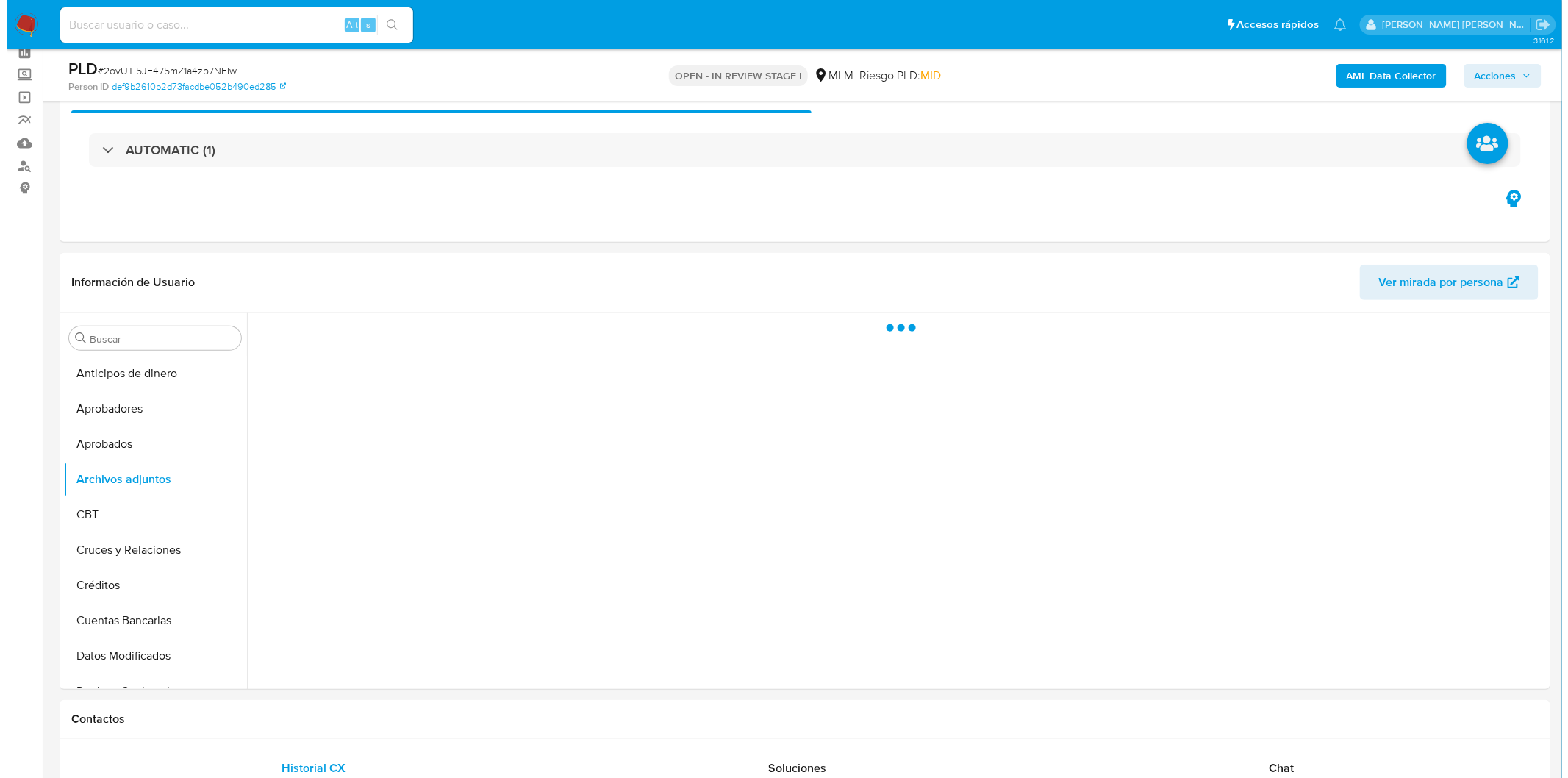
scroll to position [127, 0]
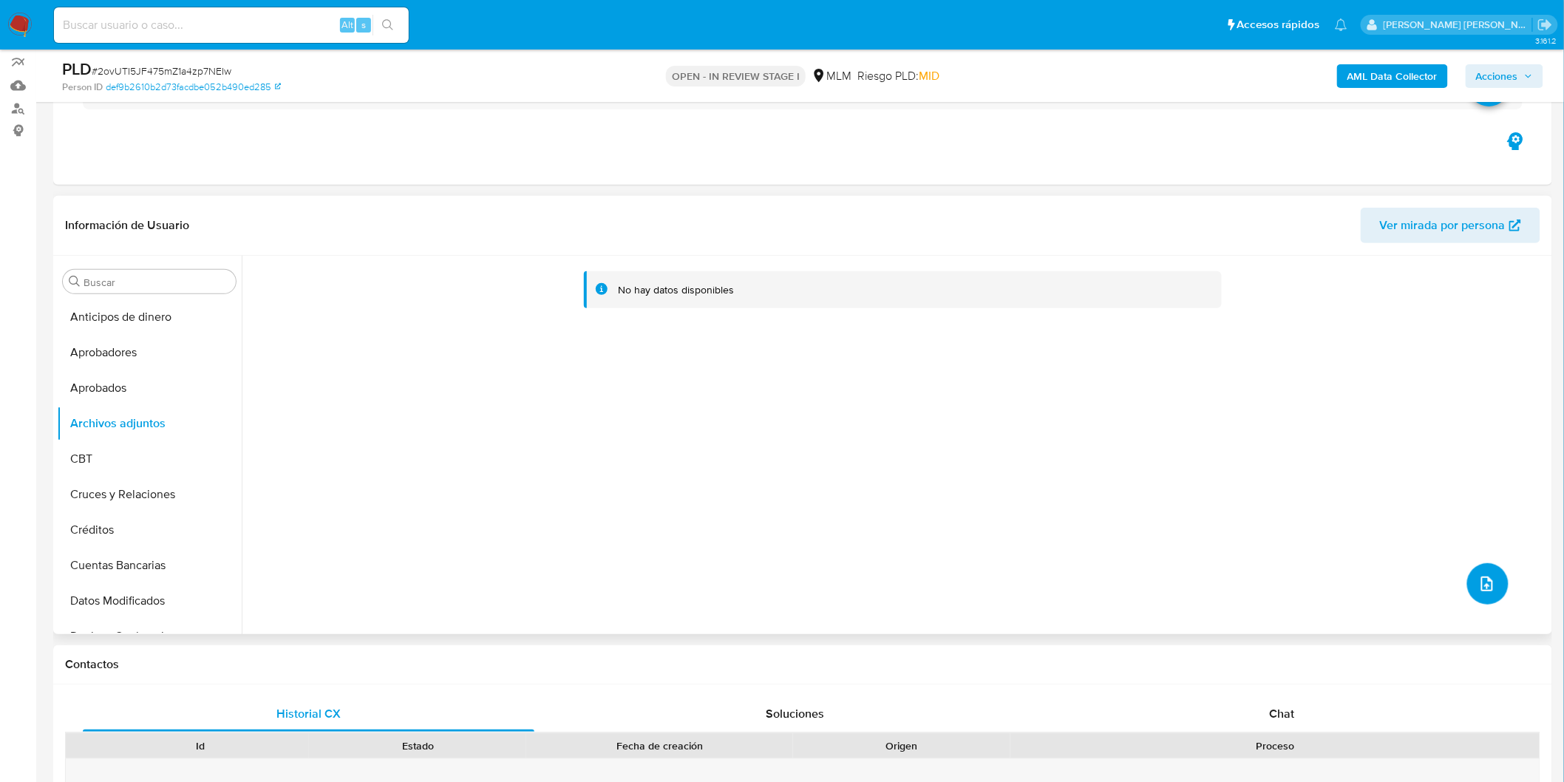
click at [1482, 566] on button "upload-file" at bounding box center [1487, 583] width 41 height 41
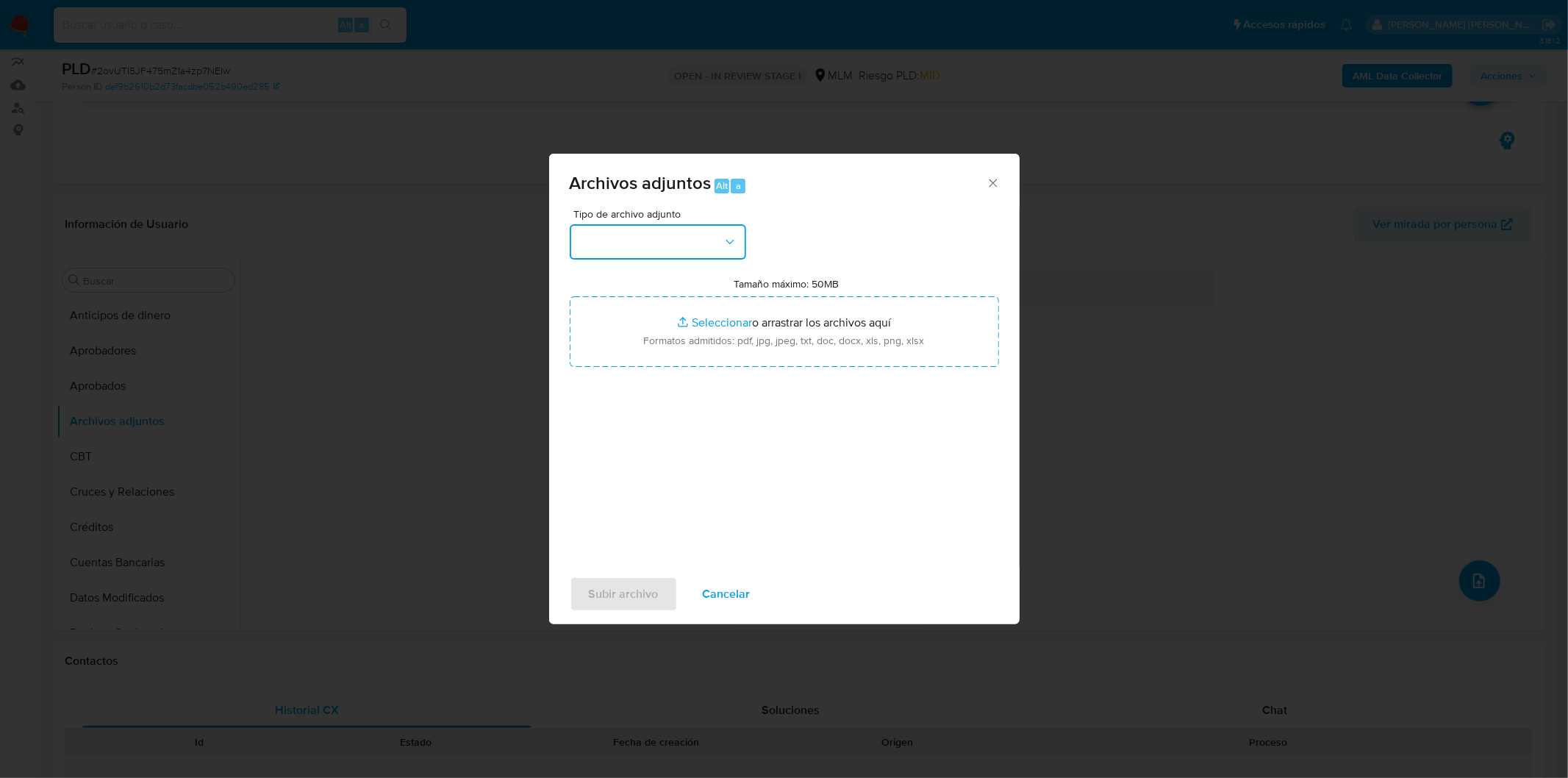
click at [733, 240] on icon "button" at bounding box center [729, 242] width 15 height 15
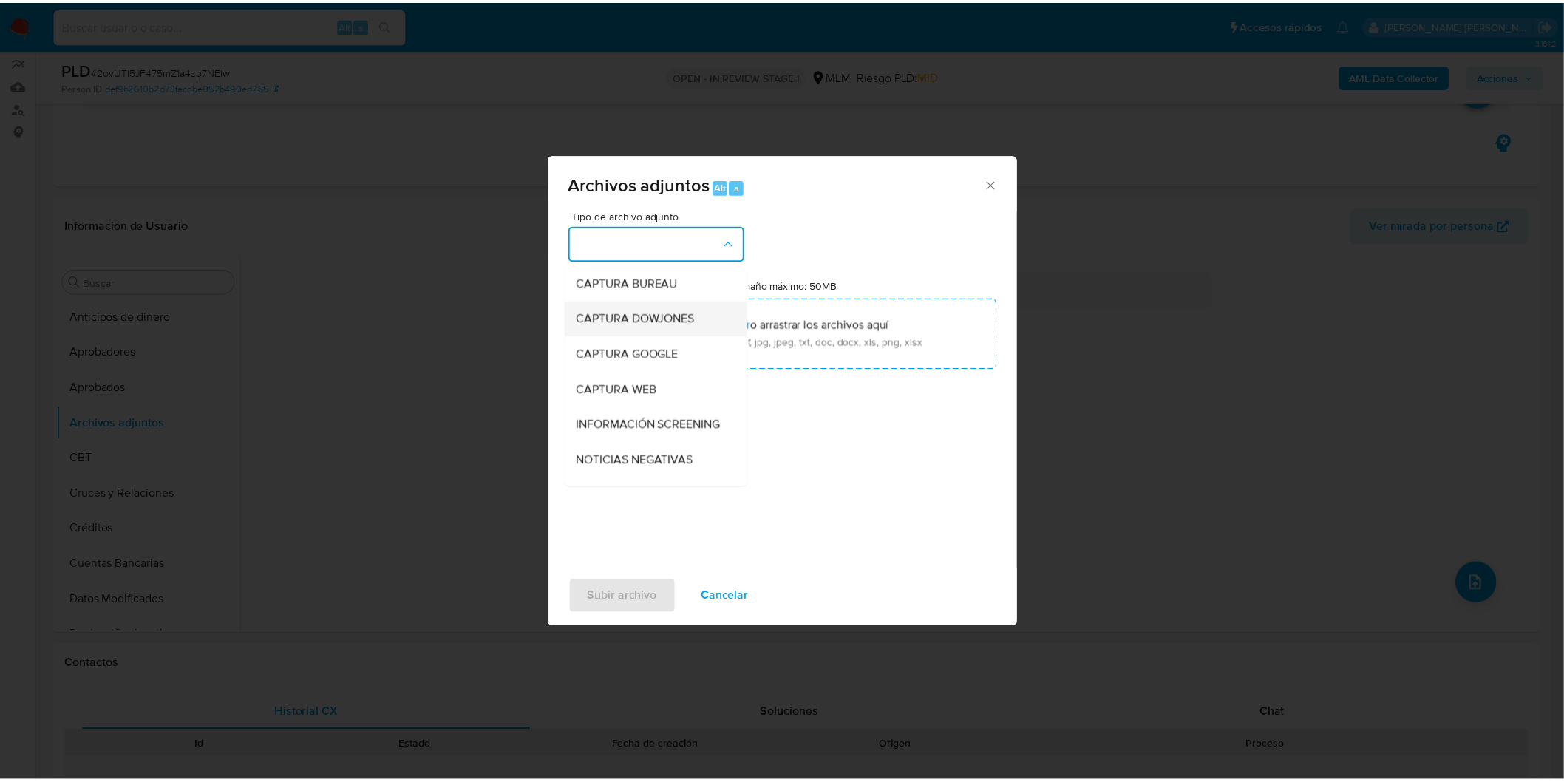
scroll to position [82, 0]
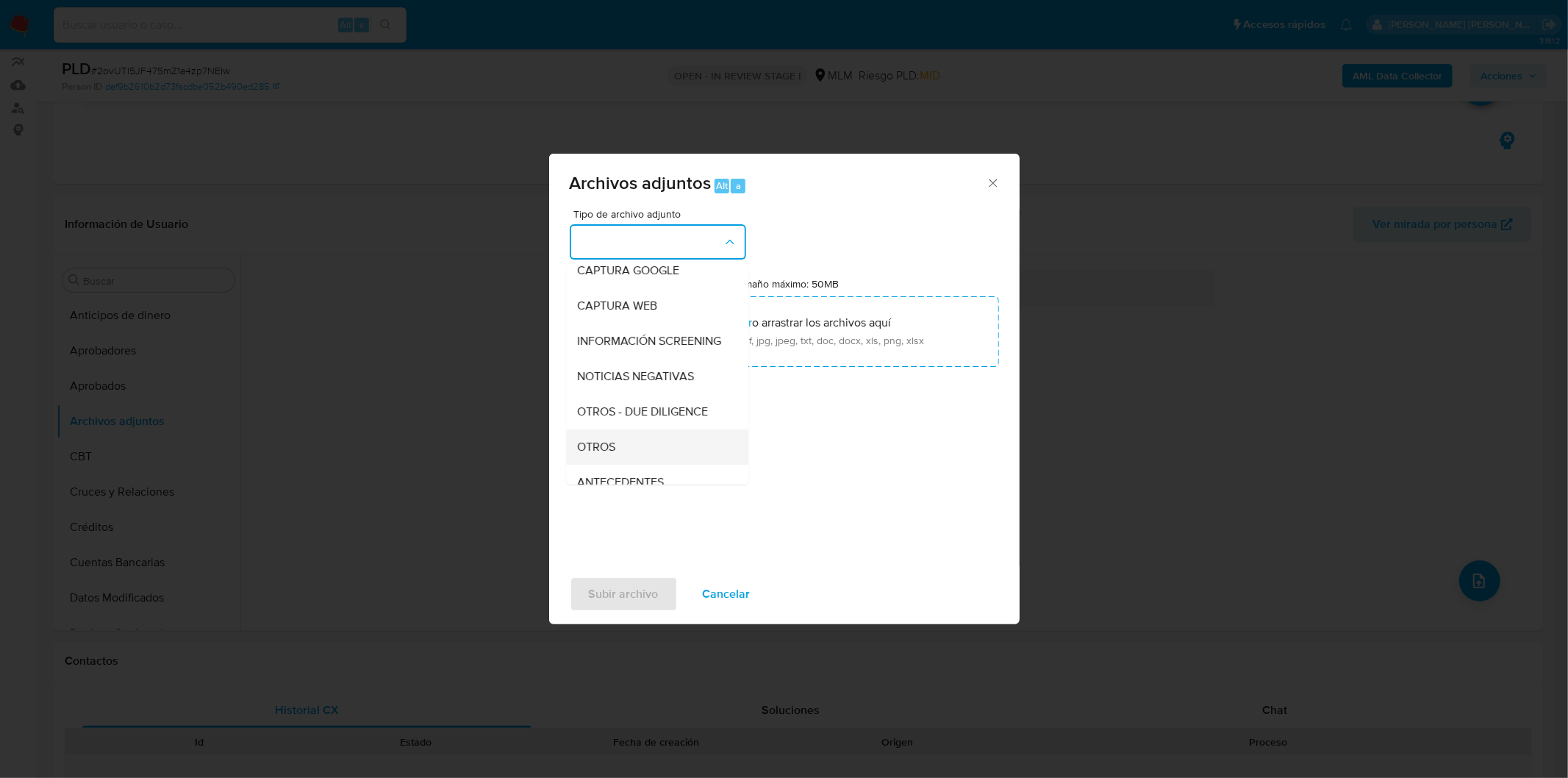
click at [627, 449] on div "OTROS" at bounding box center [653, 446] width 150 height 35
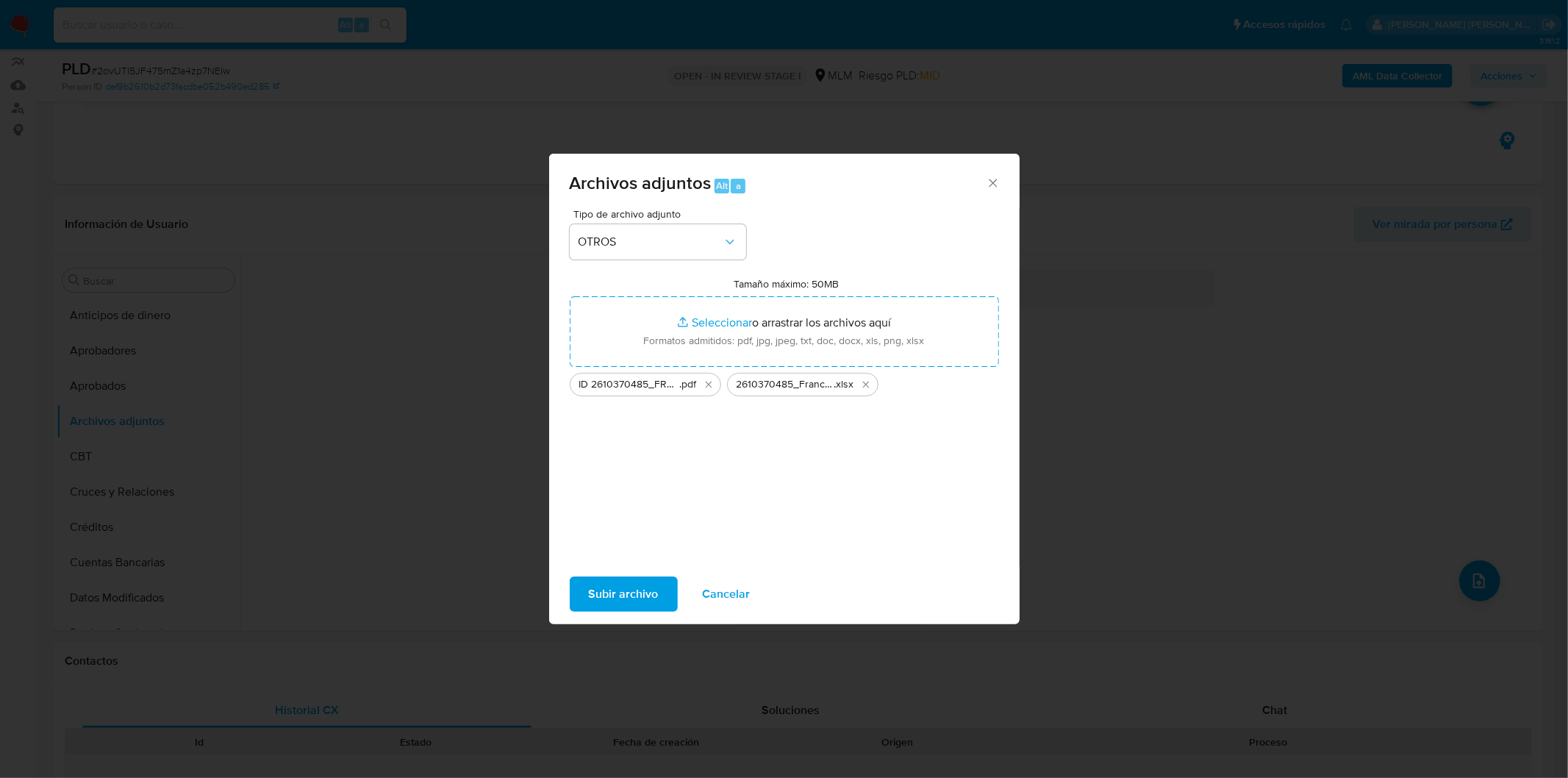
click at [627, 584] on span "Subir archivo" at bounding box center [624, 594] width 70 height 33
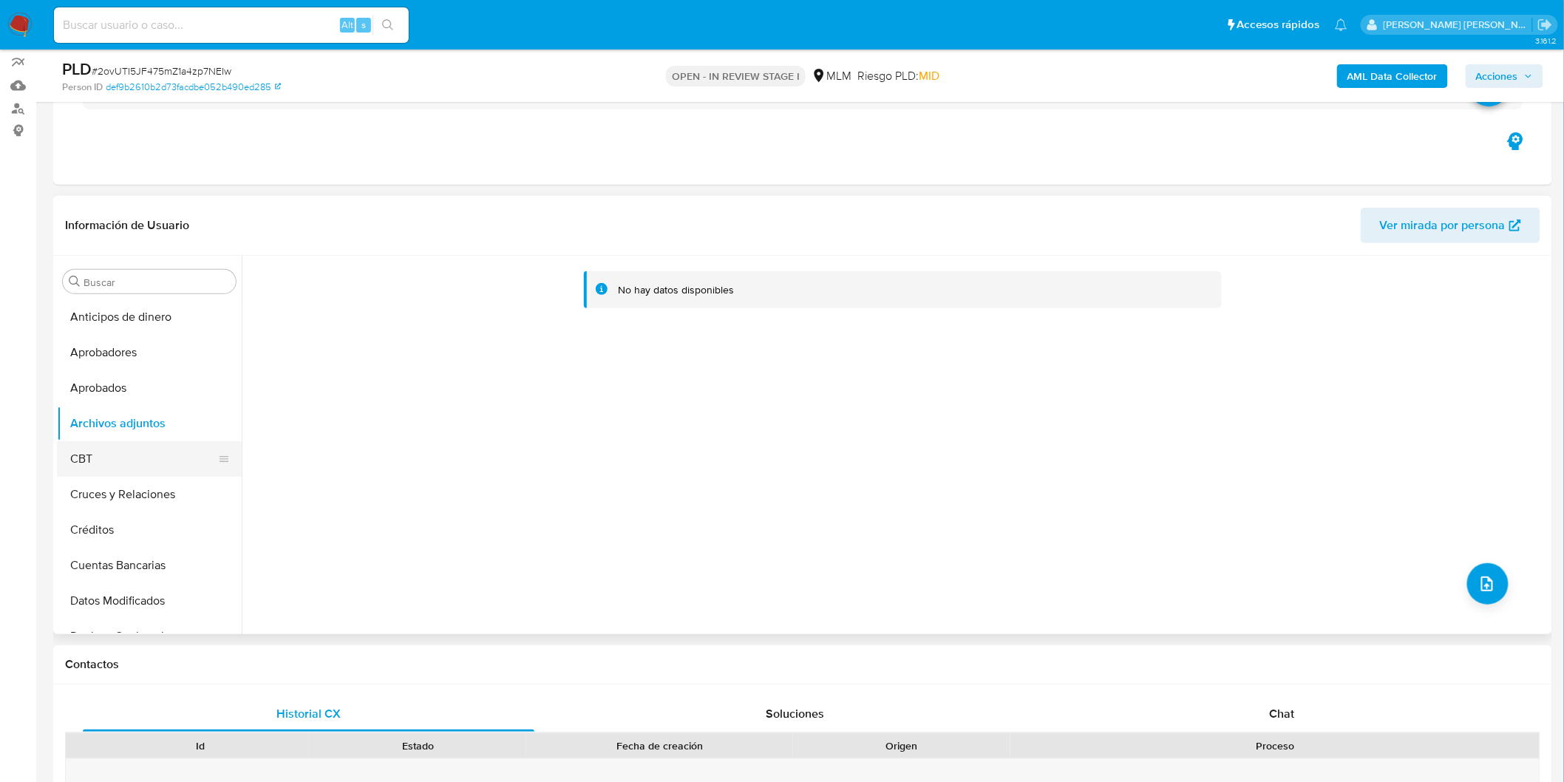
click at [116, 446] on button "CBT" at bounding box center [143, 458] width 173 height 35
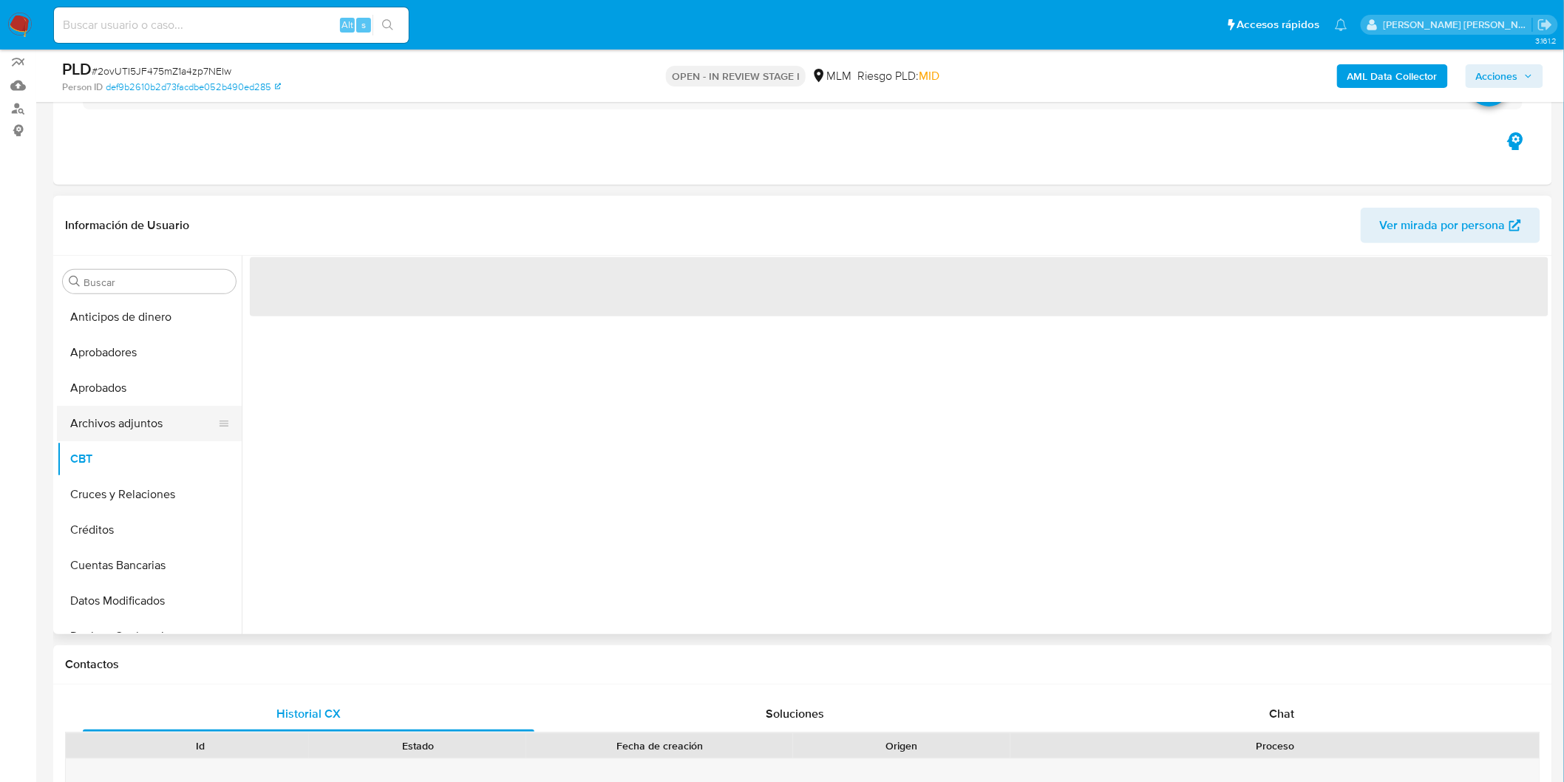
click at [134, 425] on button "Archivos adjuntos" at bounding box center [143, 423] width 173 height 35
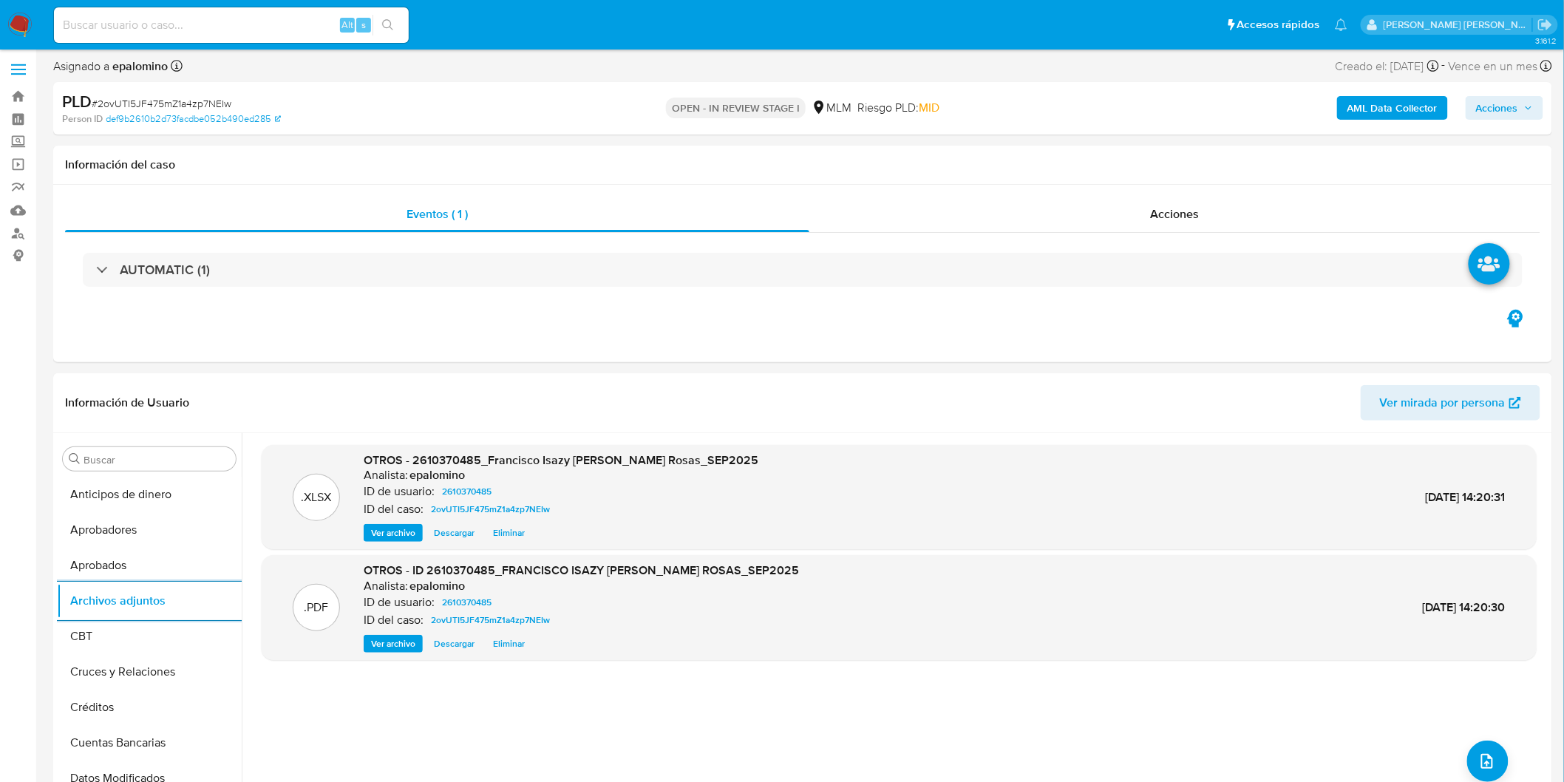
scroll to position [0, 0]
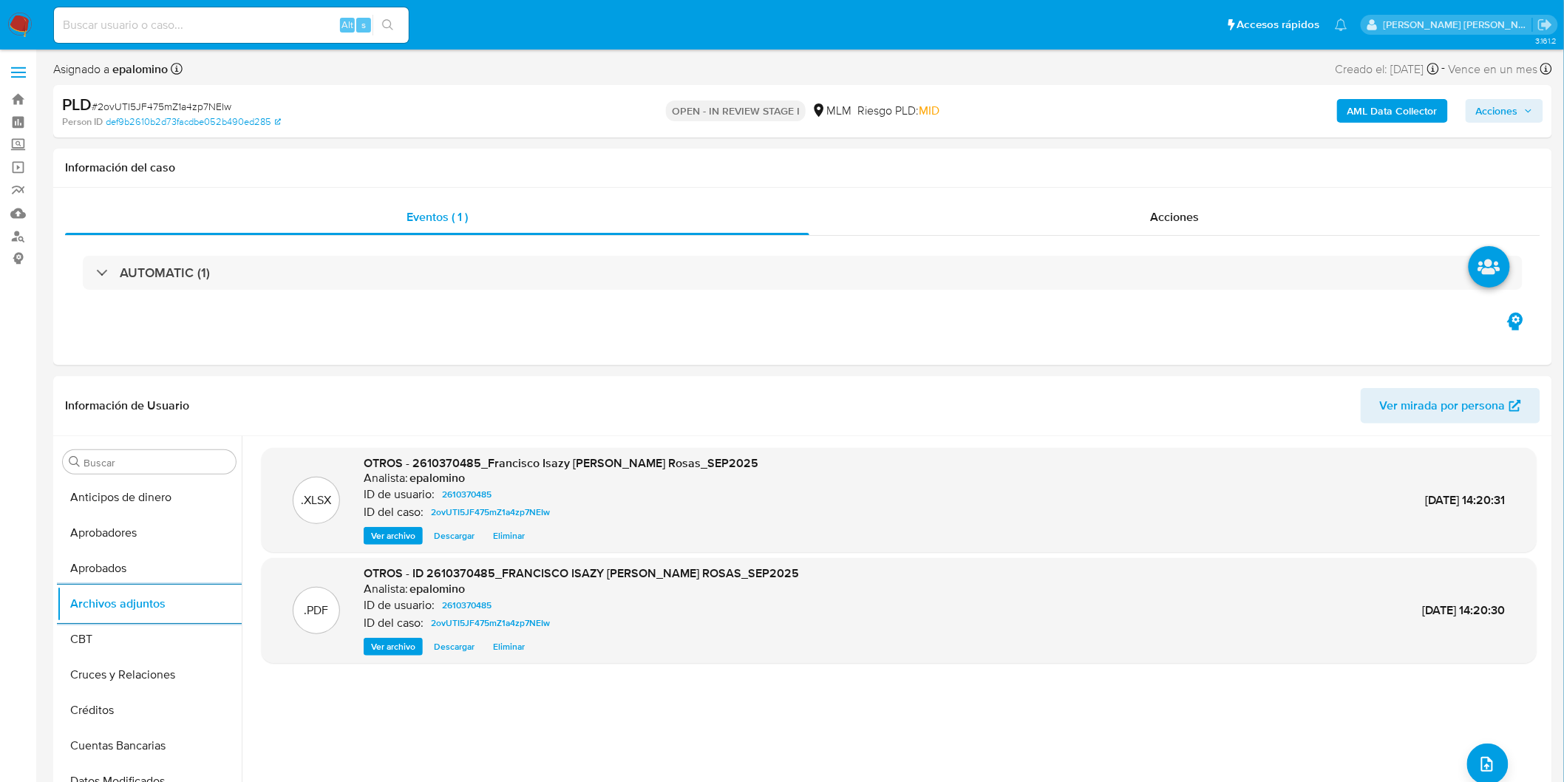
click at [1506, 106] on span "Acciones" at bounding box center [1497, 111] width 42 height 24
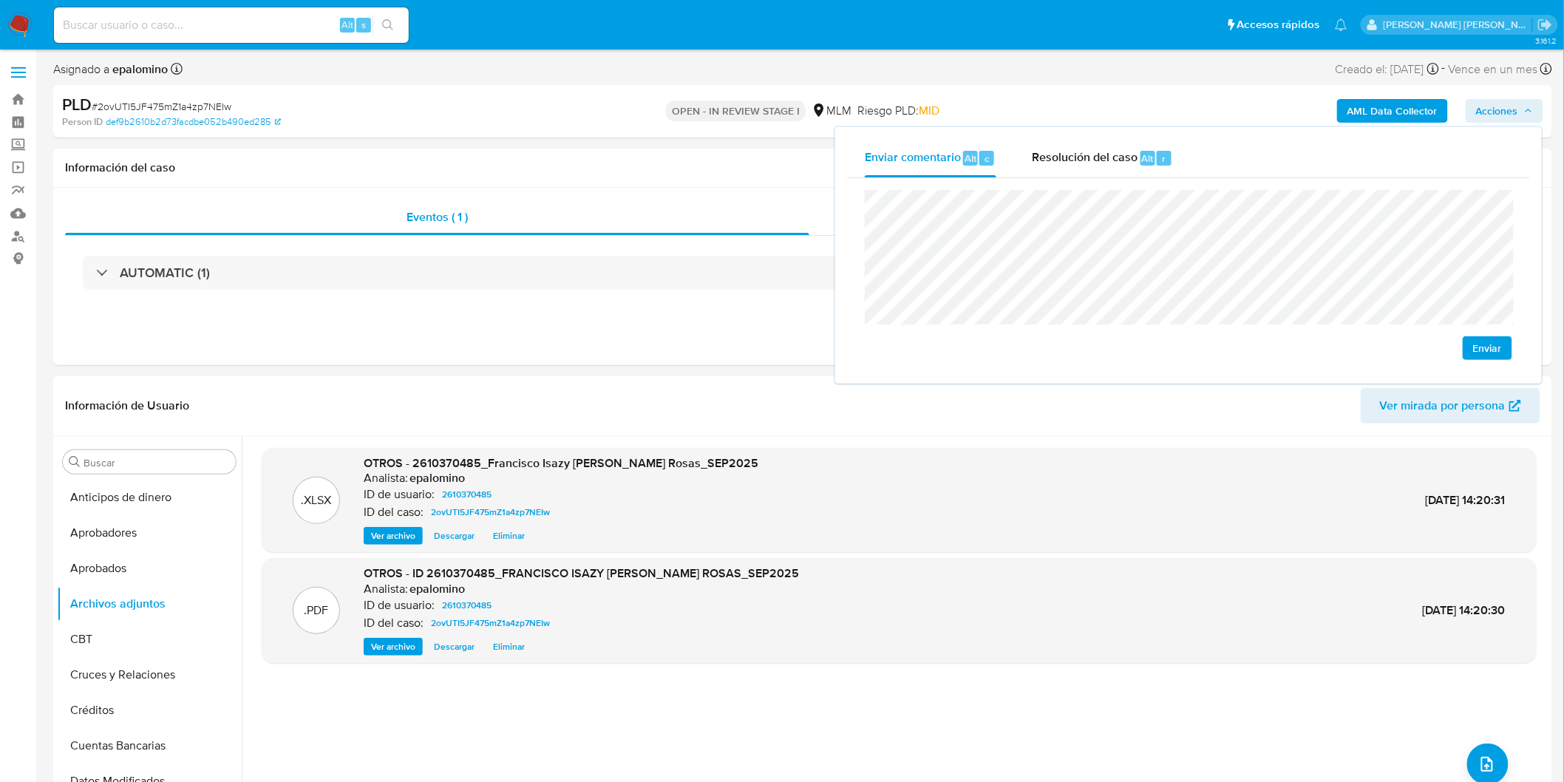
click at [1502, 341] on span "Enviar" at bounding box center [1487, 348] width 29 height 21
click at [1057, 160] on span "Resolución del caso" at bounding box center [1085, 157] width 106 height 17
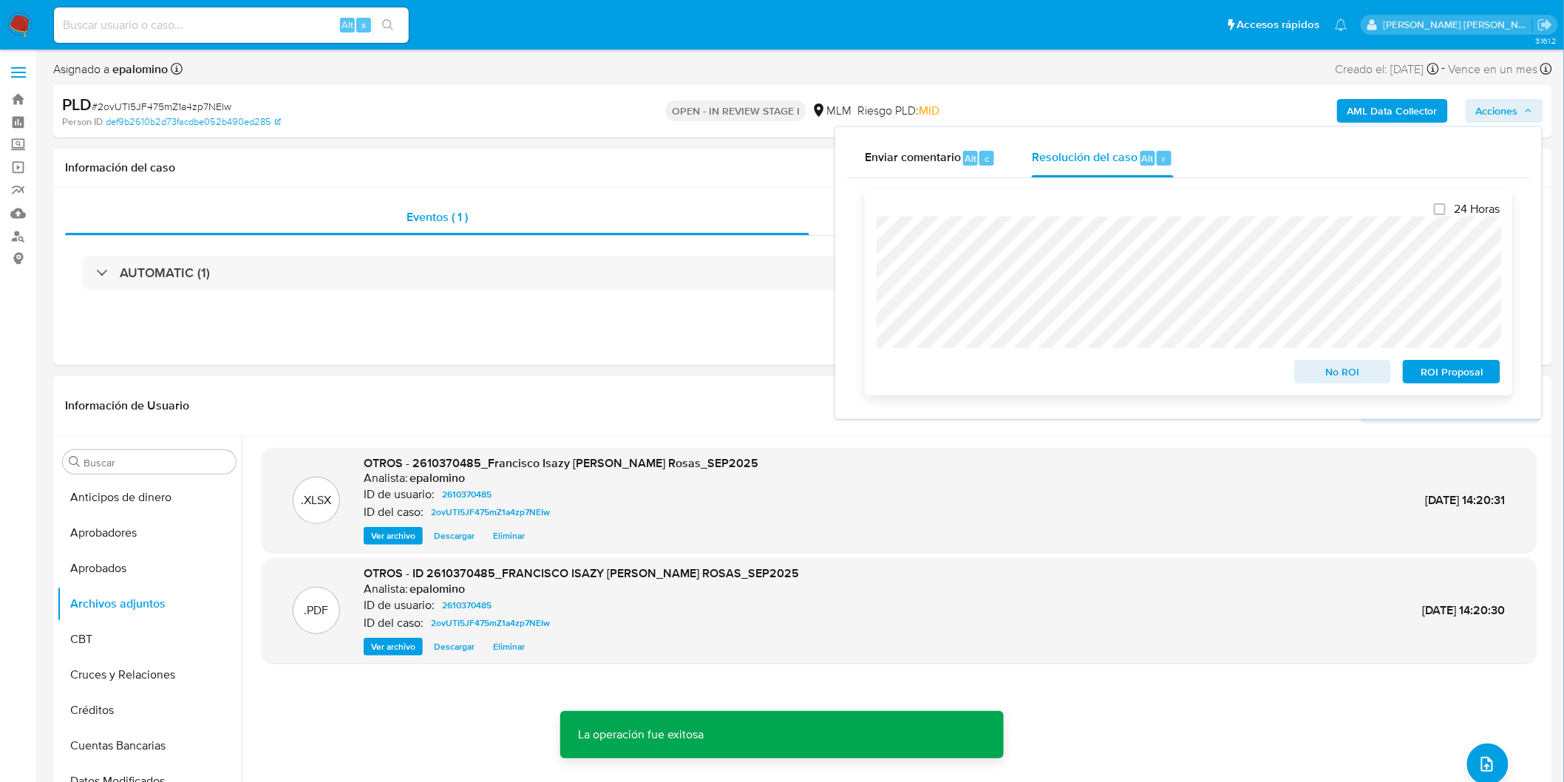
click at [1445, 365] on span "ROI Proposal" at bounding box center [1451, 371] width 77 height 21
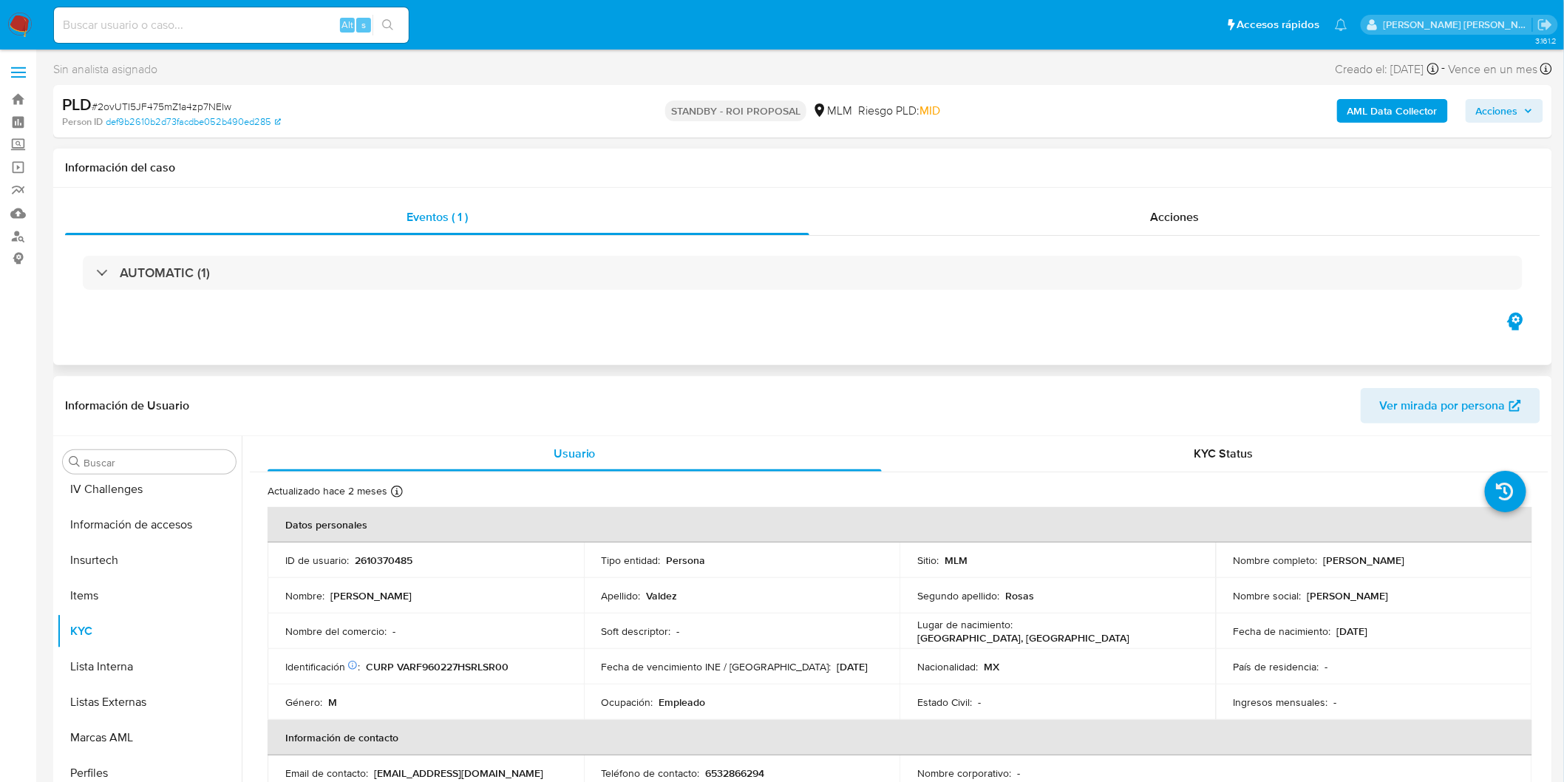
select select "10"
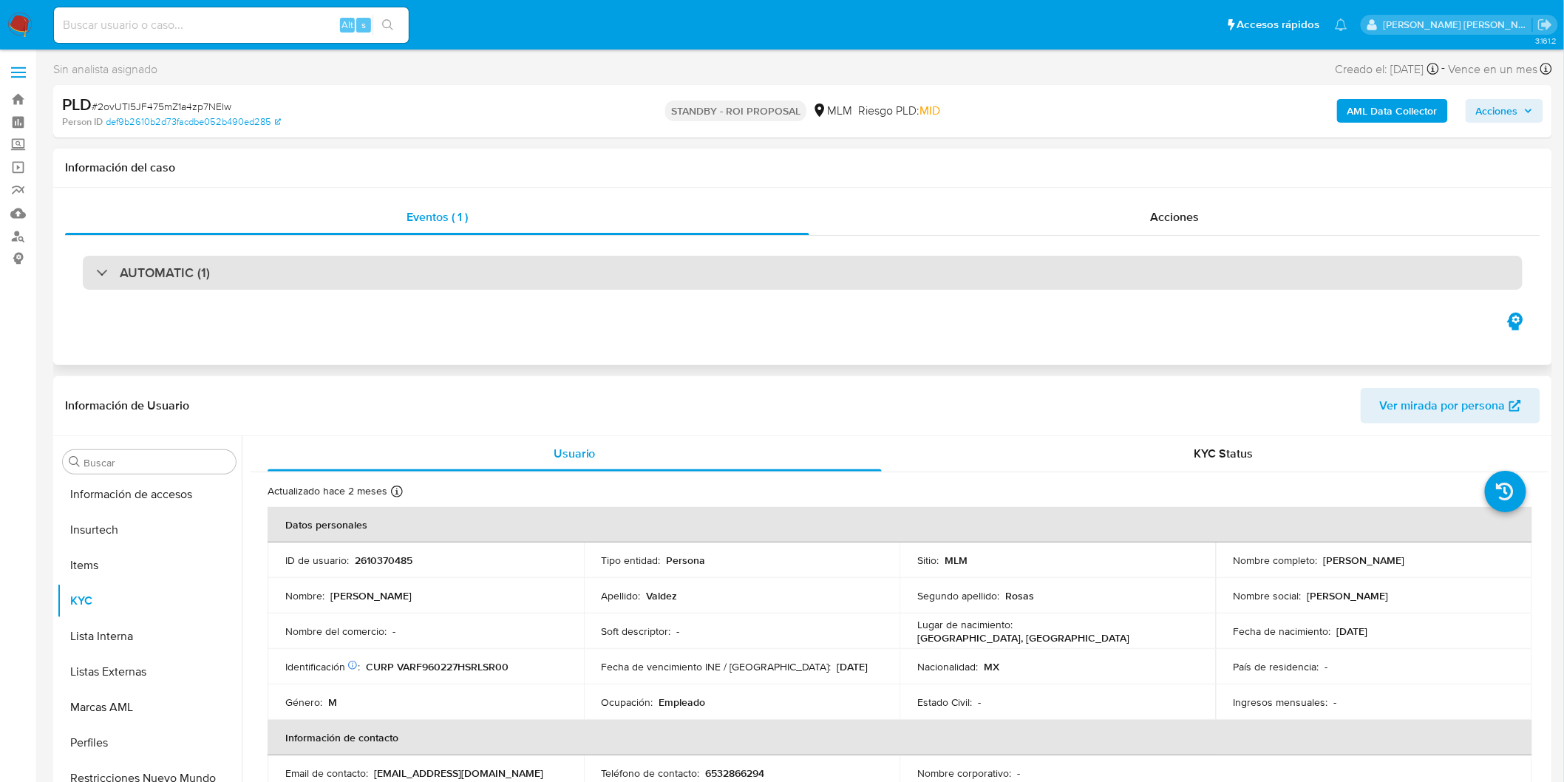
scroll to position [695, 0]
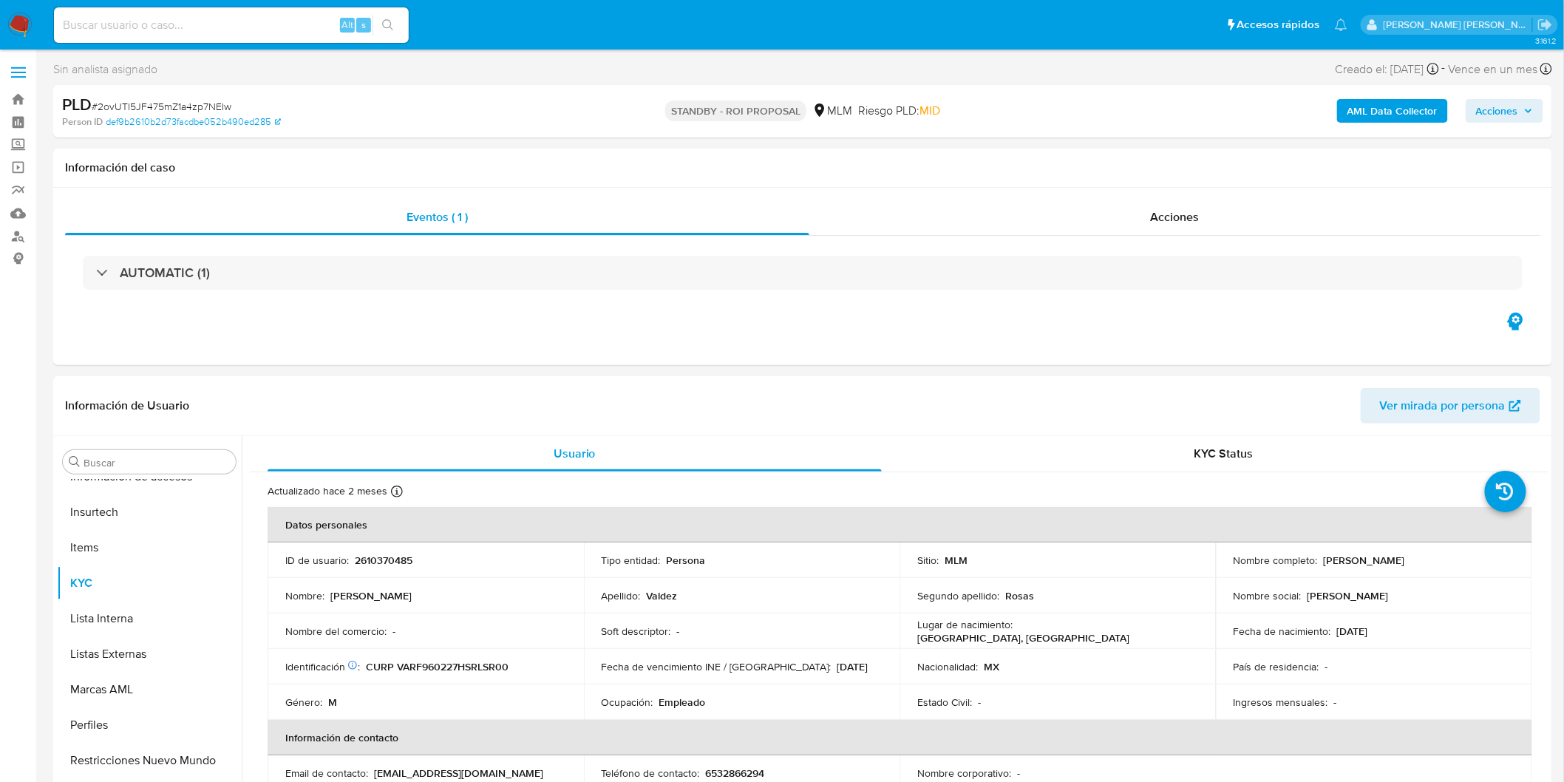
click at [157, 101] on span "# 2ovUTI5JF475mZ1a4zp7NEIw" at bounding box center [162, 106] width 140 height 15
copy span "2ovUTI5JF475mZ1a4zp7NEIw"
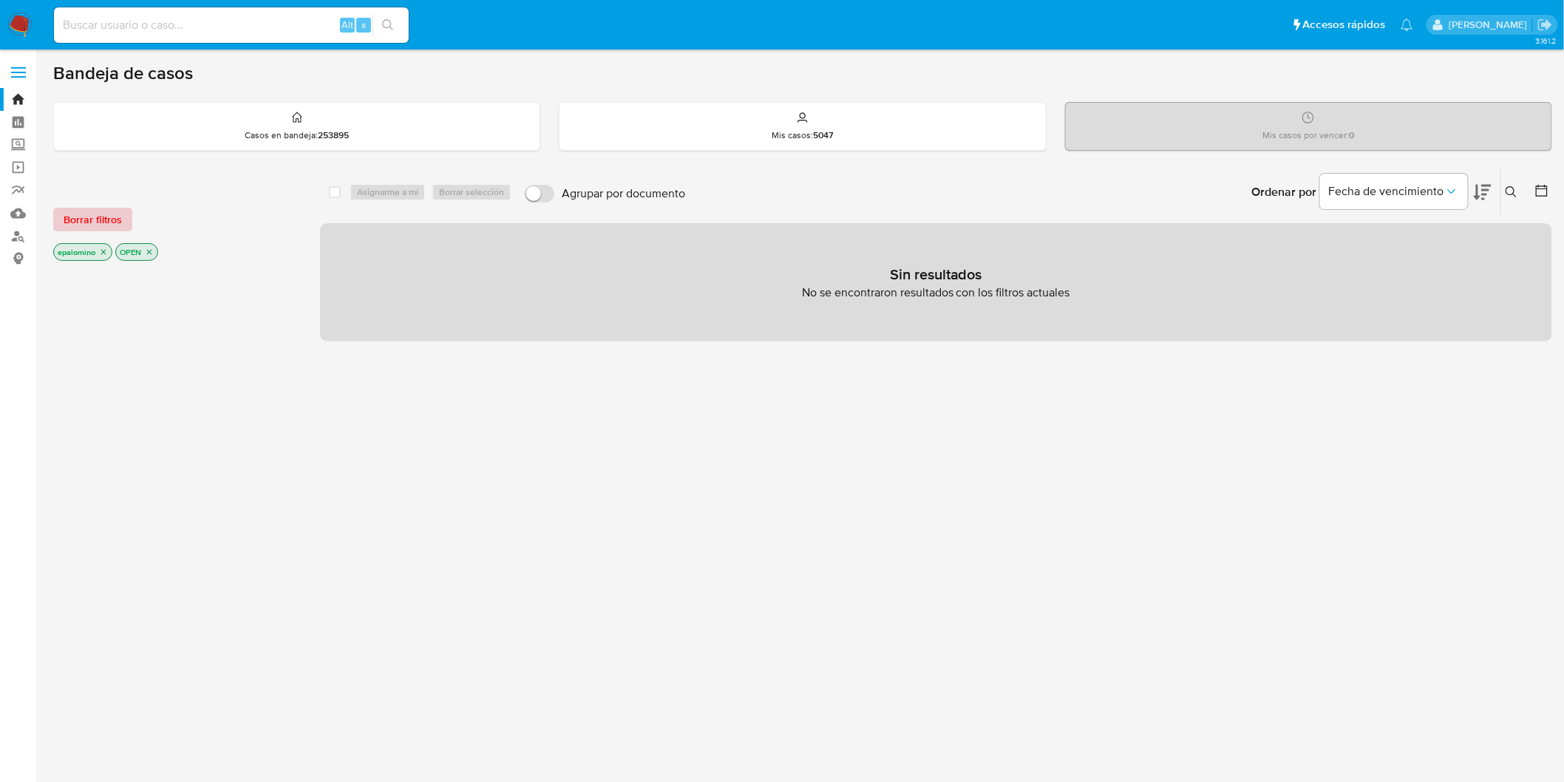
click at [75, 215] on span "Borrar filtros" at bounding box center [93, 219] width 58 height 21
